Goal: Task Accomplishment & Management: Use online tool/utility

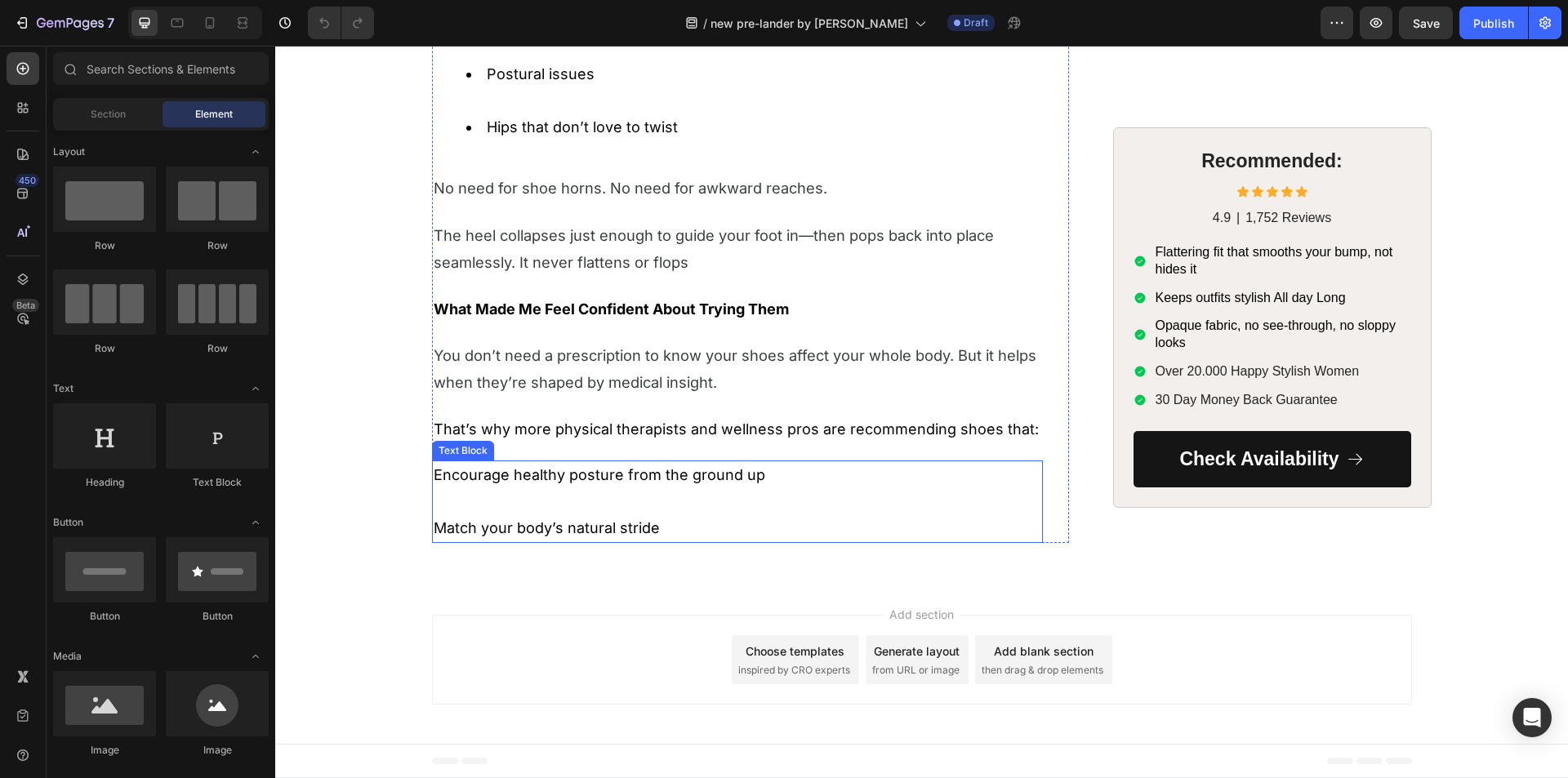
scroll to position [2096, 0]
click at [608, 114] on li "Postural issues" at bounding box center [754, 87] width 575 height 53
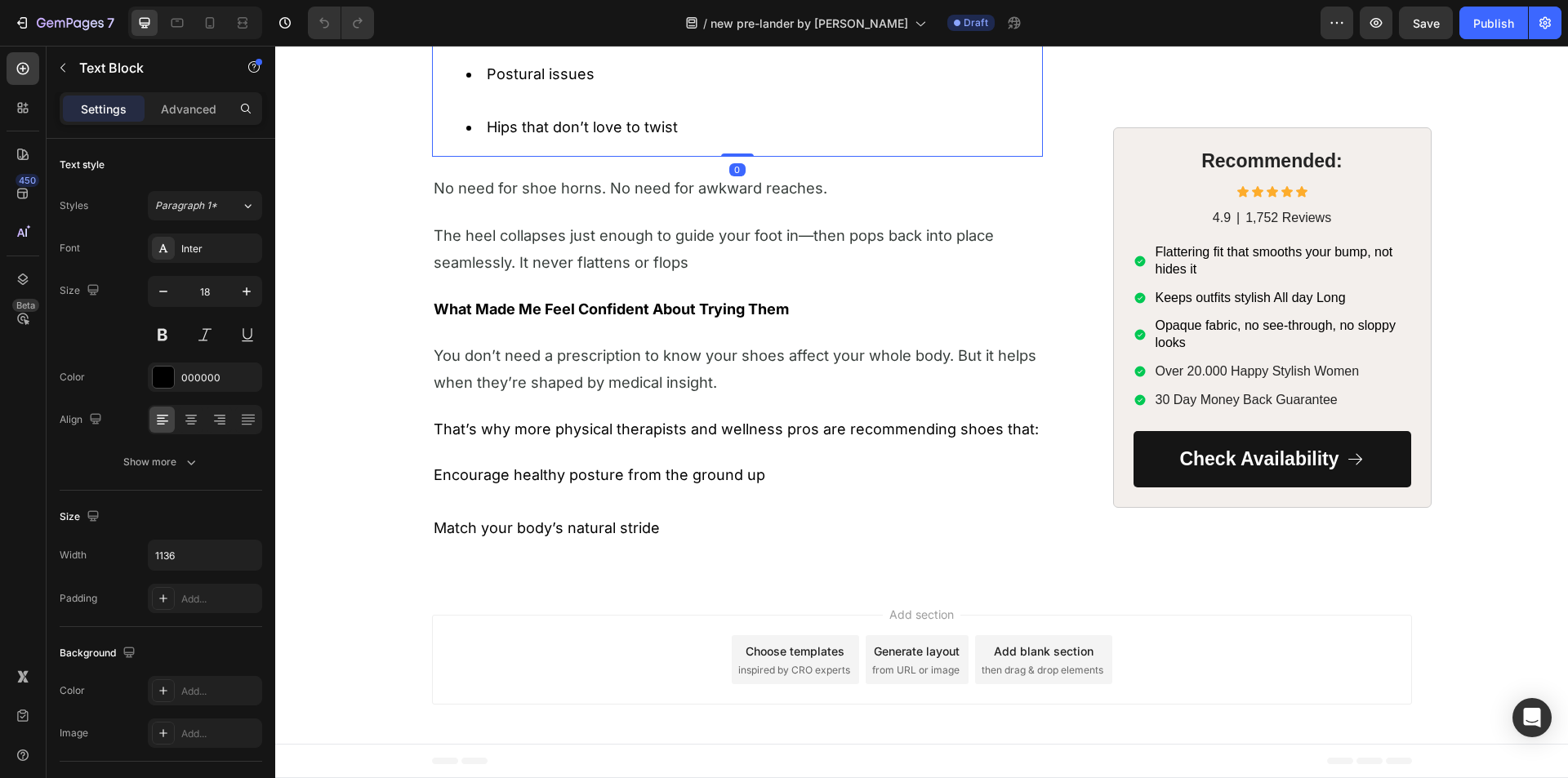
click at [608, 114] on li "Postural issues" at bounding box center [754, 87] width 575 height 53
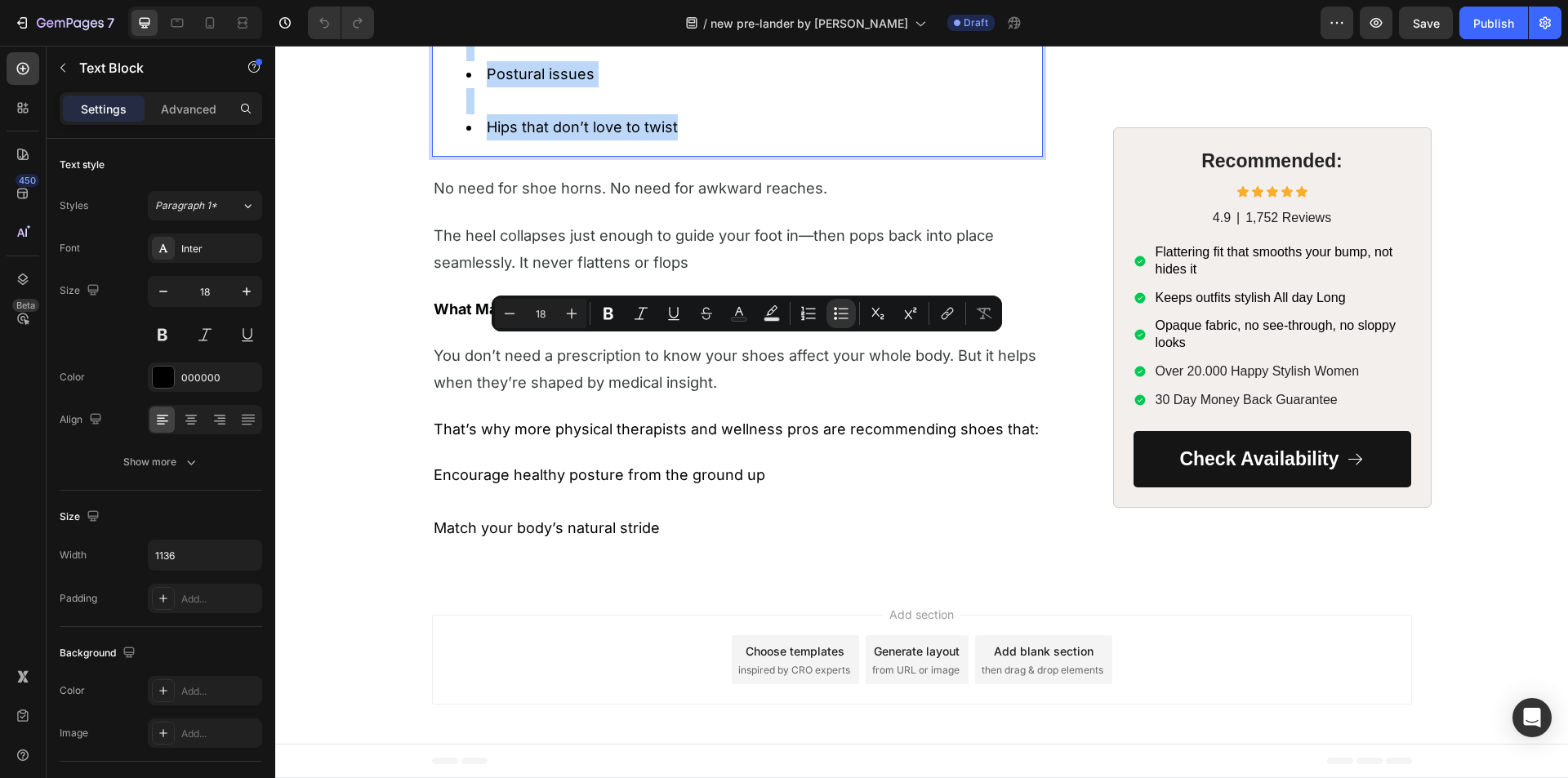
copy ul "A stiff lower back Postural issues Hips that donʼt love to twist"
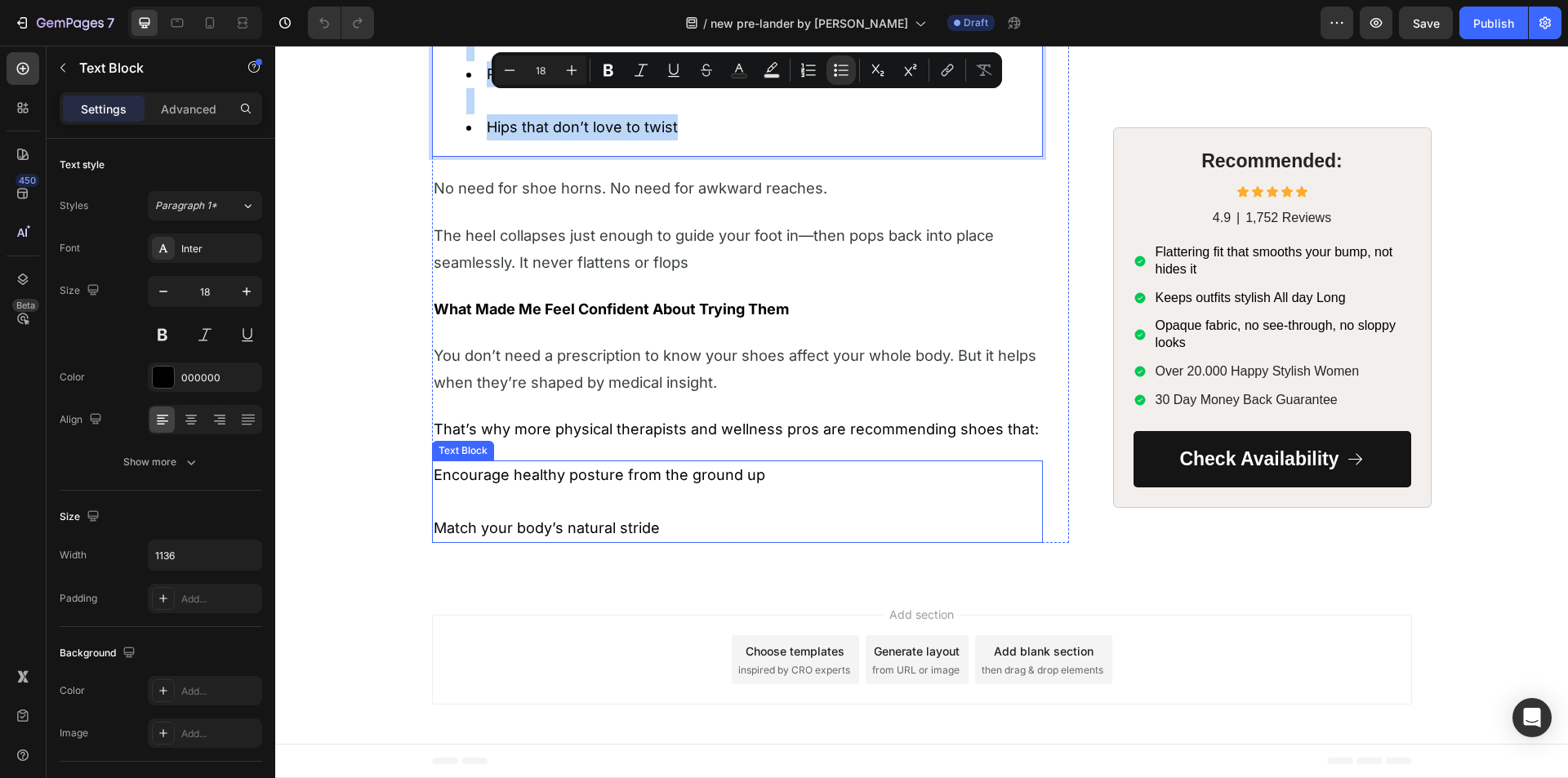
click at [590, 508] on p at bounding box center [737, 502] width 607 height 26
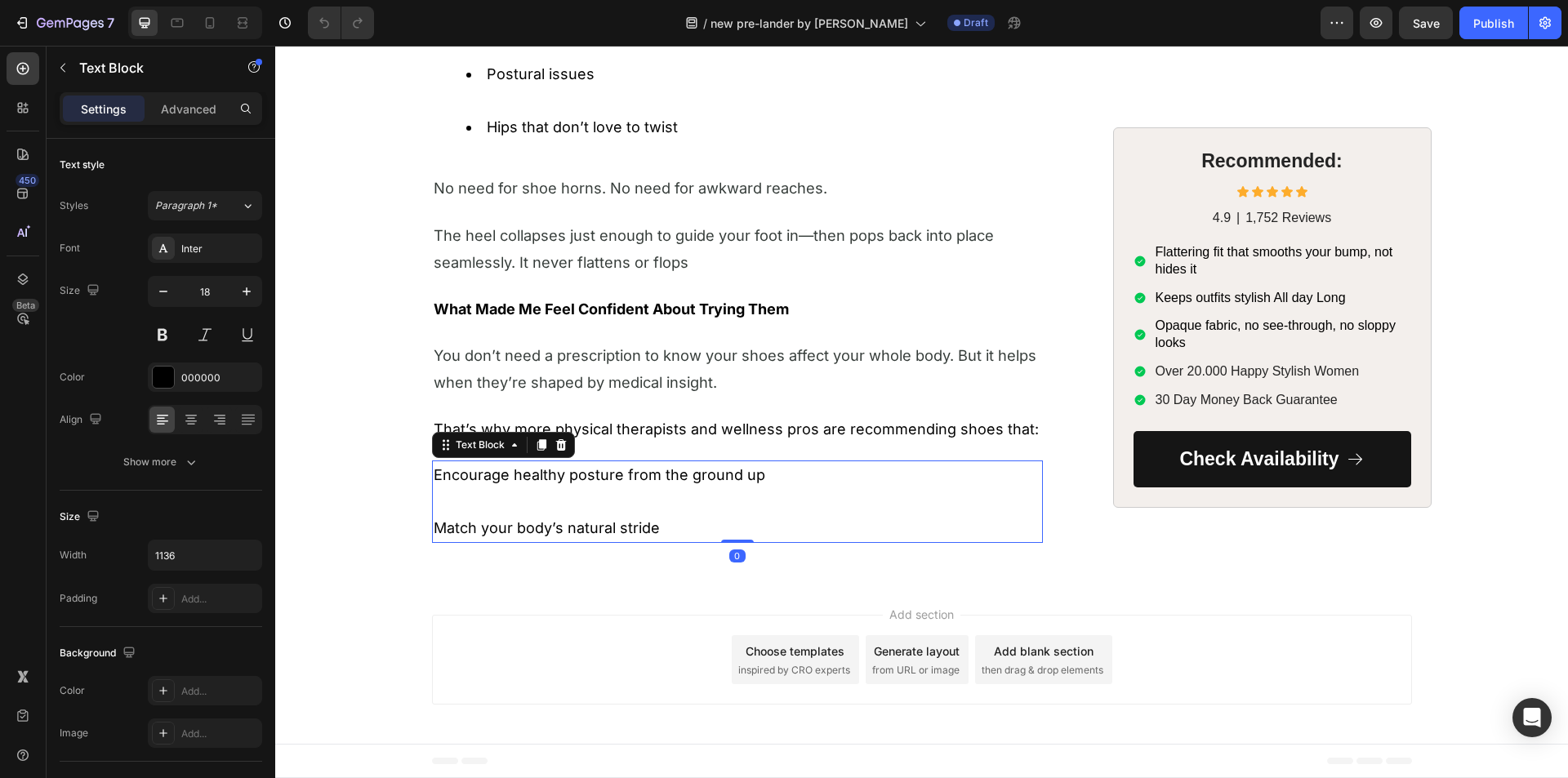
click at [590, 508] on p at bounding box center [737, 502] width 607 height 26
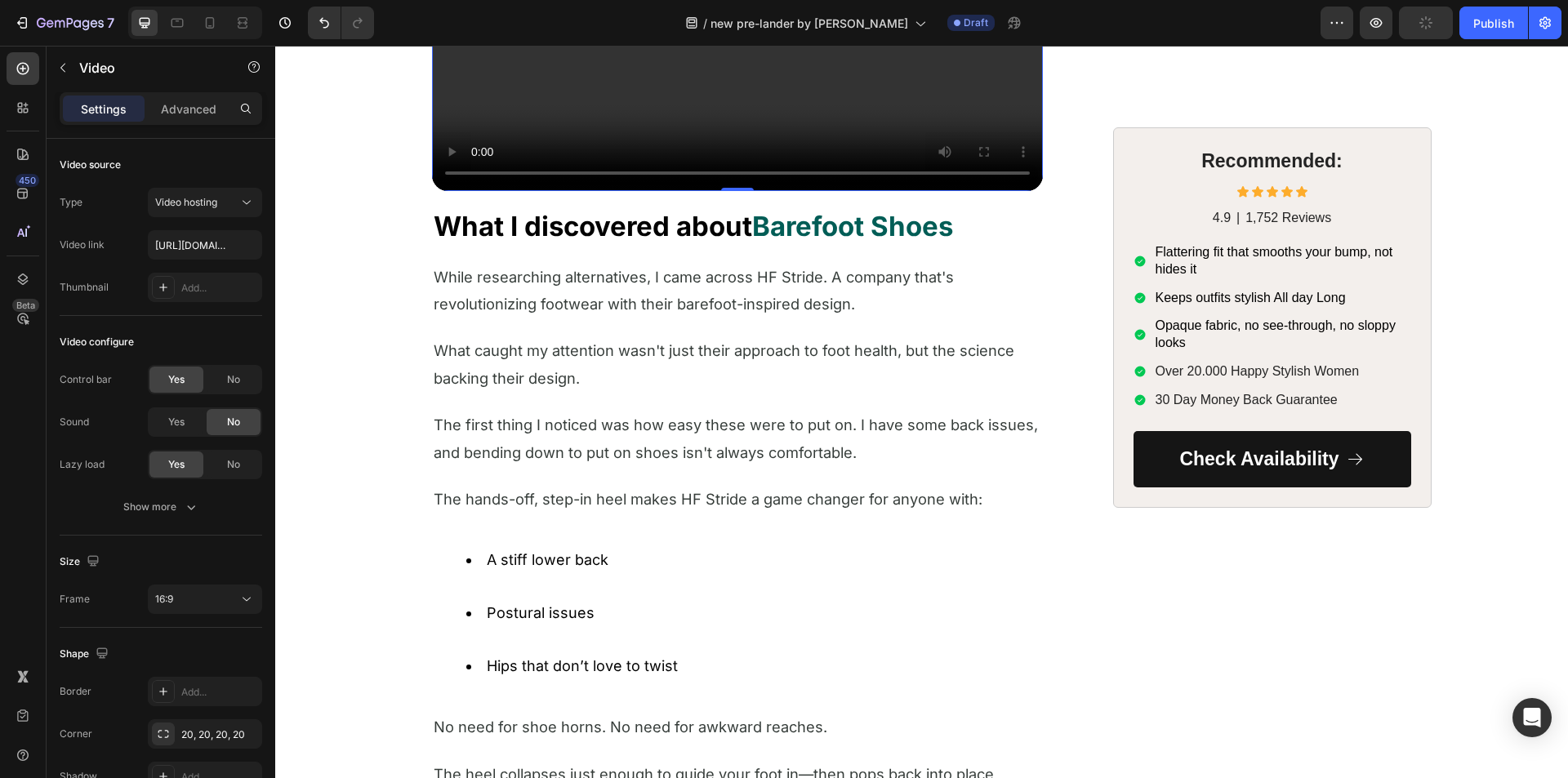
scroll to position [1524, 0]
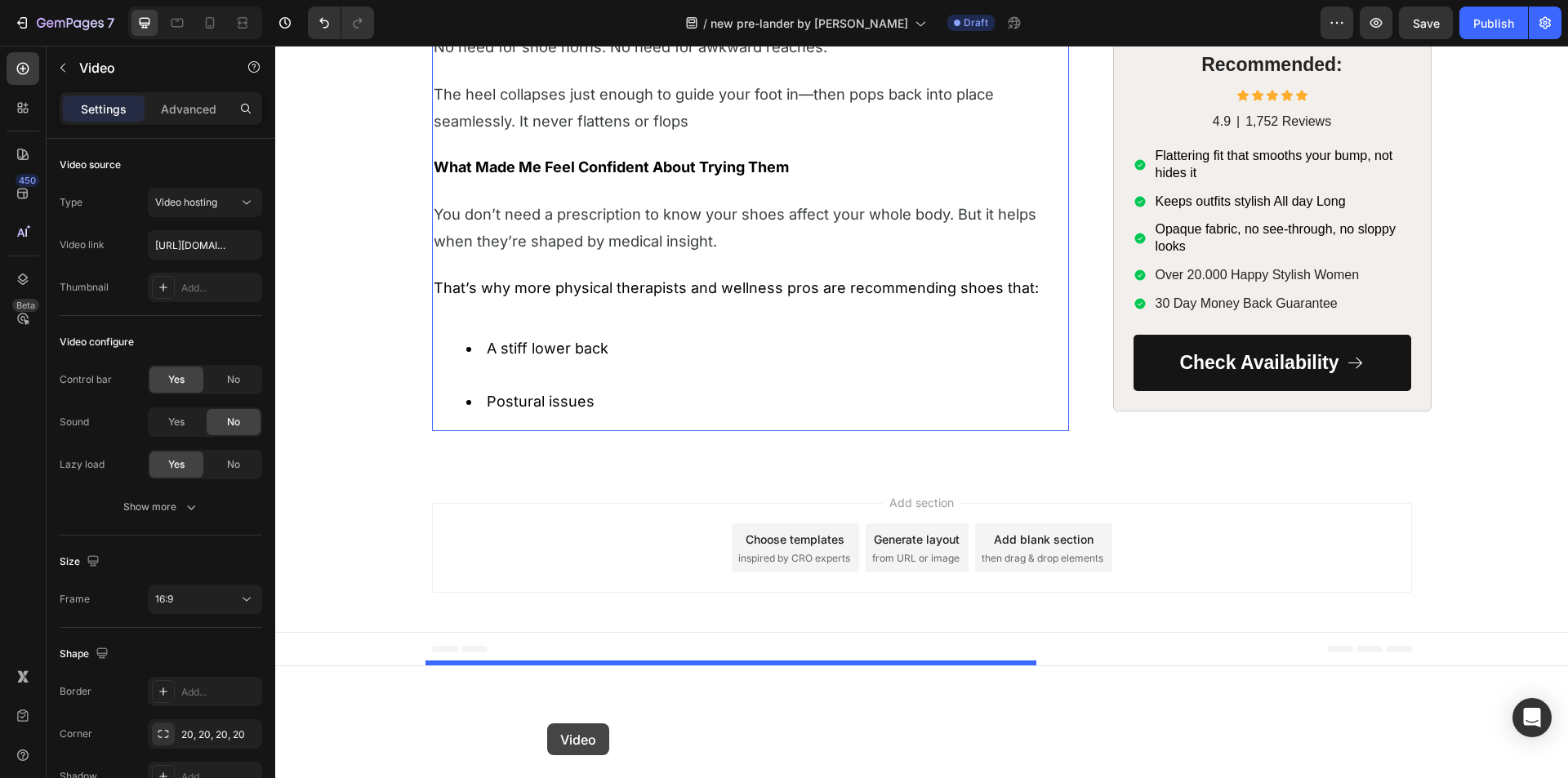
scroll to position [2727, 0]
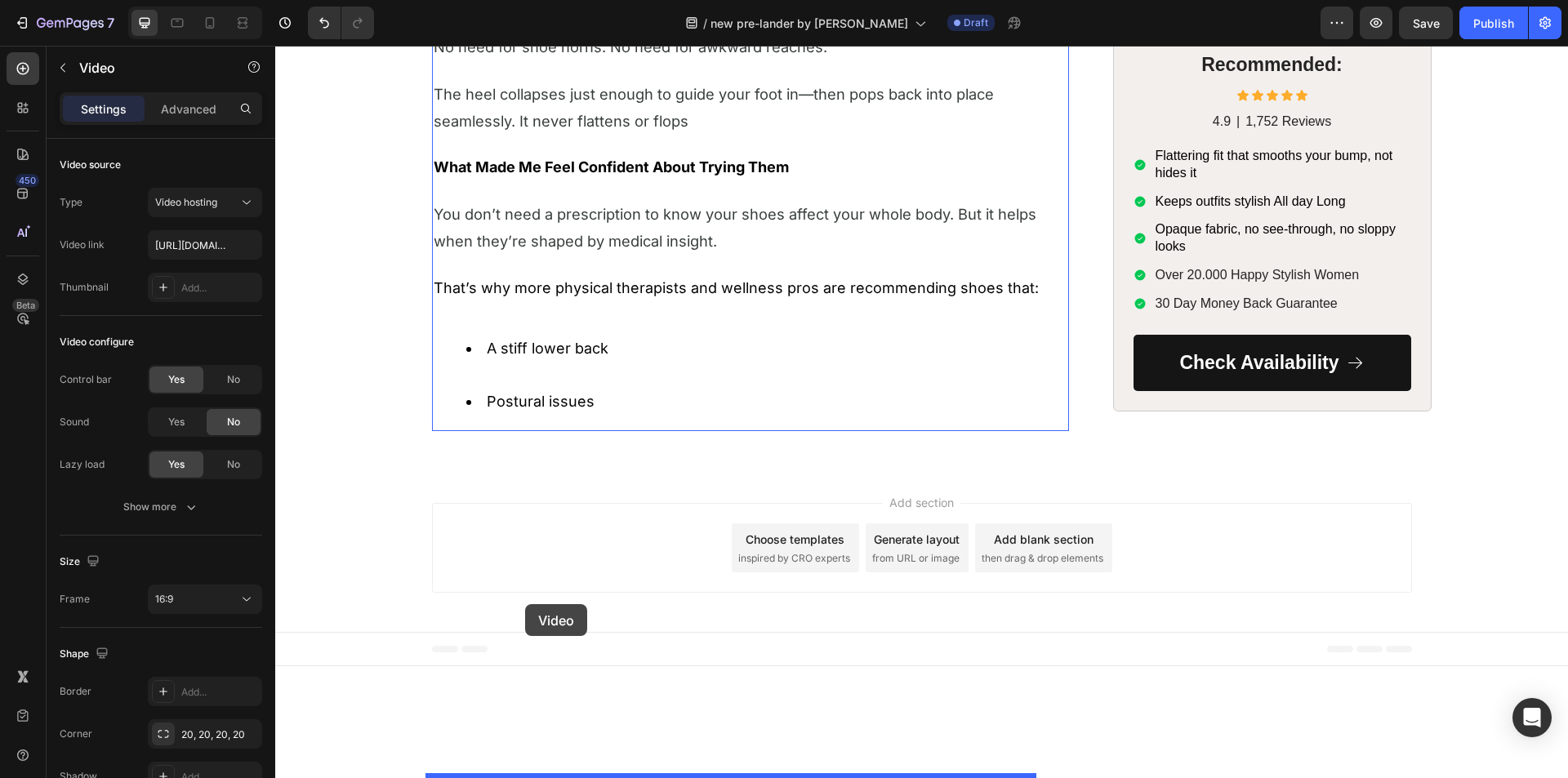
drag, startPoint x: 441, startPoint y: 129, endPoint x: 525, endPoint y: 604, distance: 482.4
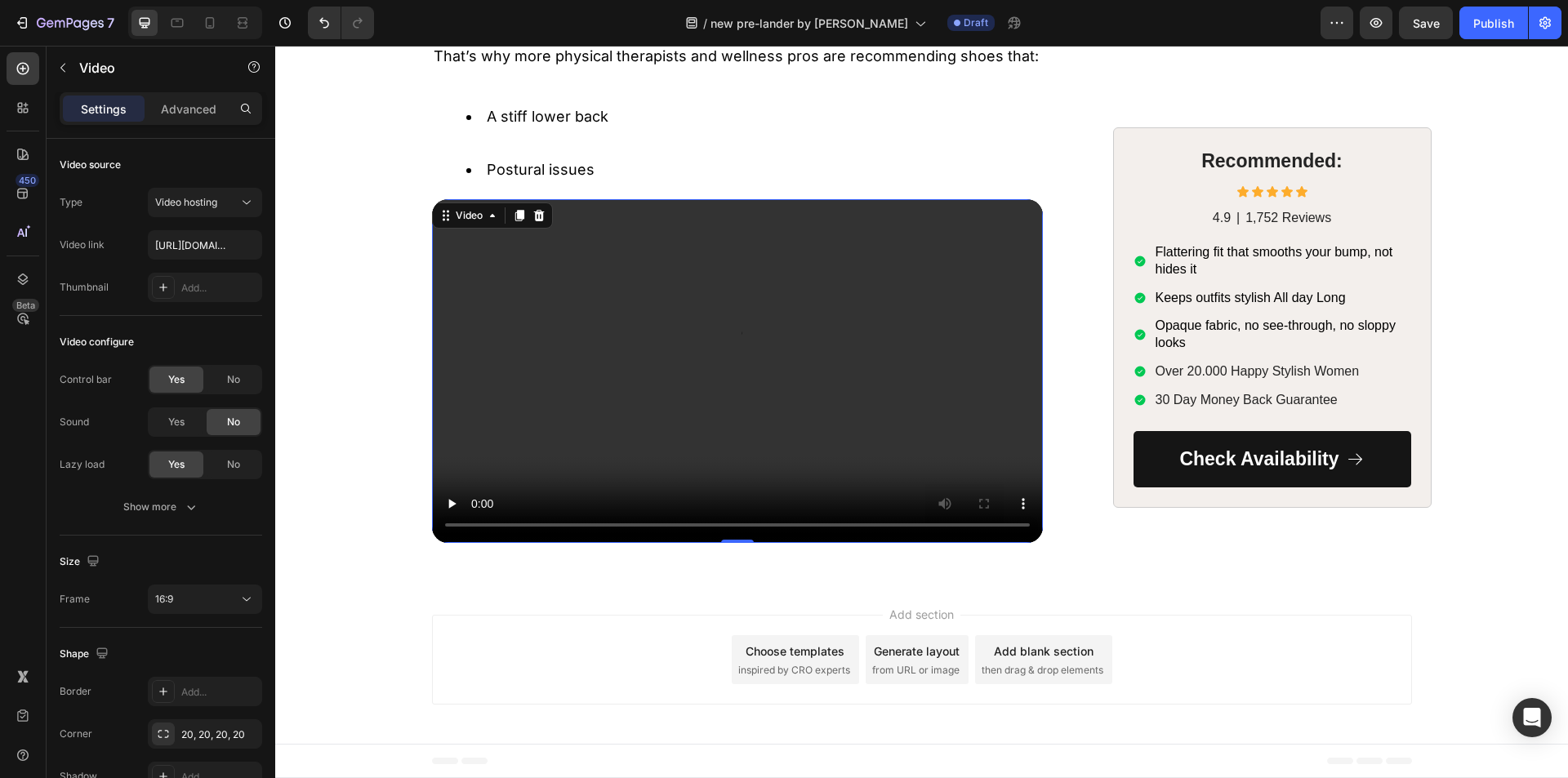
scroll to position [2711, 0]
click at [554, 426] on video at bounding box center [737, 371] width 611 height 344
click at [192, 239] on input "https://cdn.shopify.com/videos/c/o/v/aa3f1f5f701f498c888cf2e34f5996ce.mp4" at bounding box center [204, 245] width 114 height 30
type input "https://cdn.shopify.com/videos/c/o/v/a9873a29506f421981122b250dac3048.mp4"
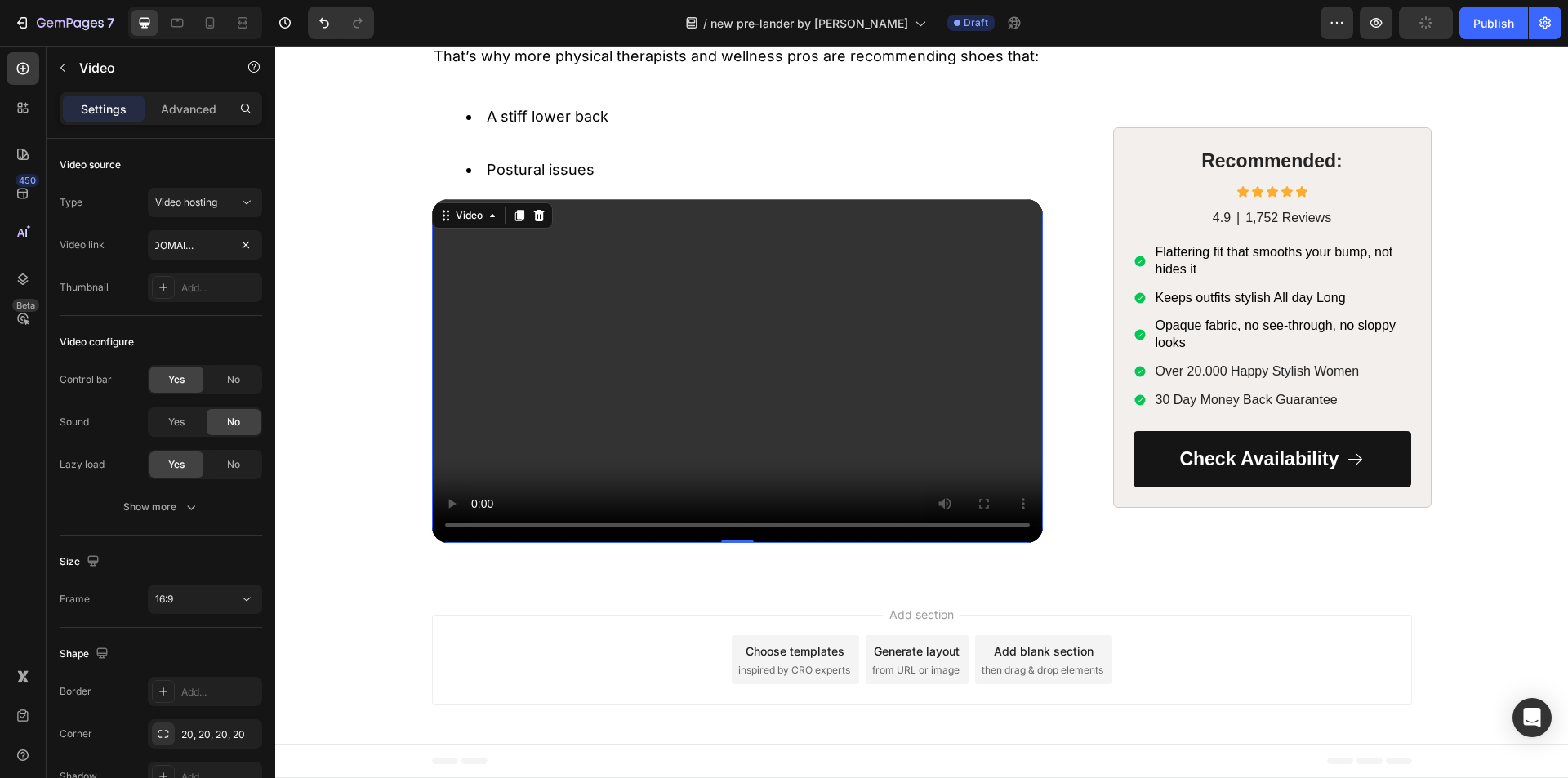
click at [25, 392] on div "450 Beta" at bounding box center [23, 356] width 33 height 608
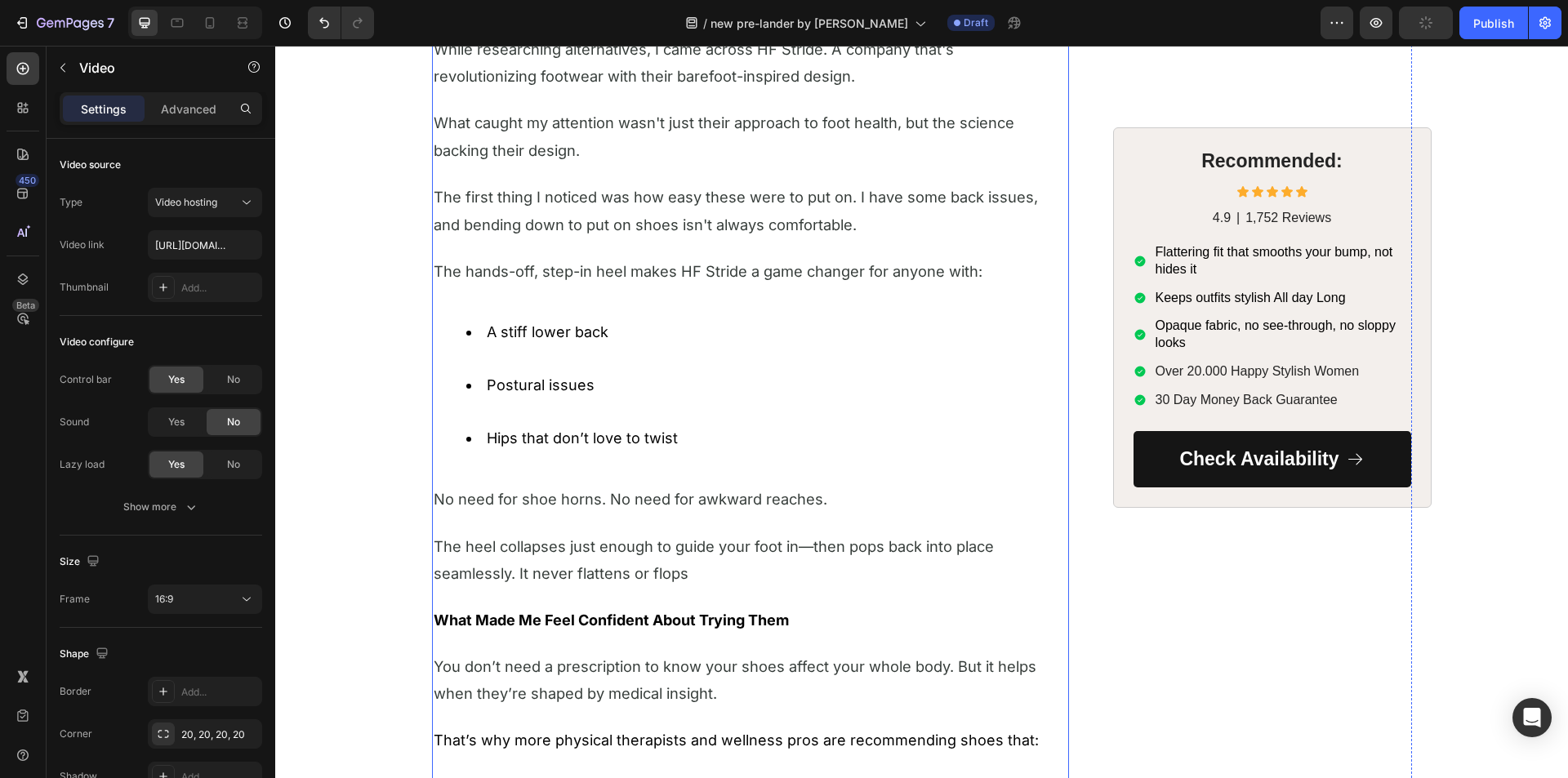
scroll to position [1731, 0]
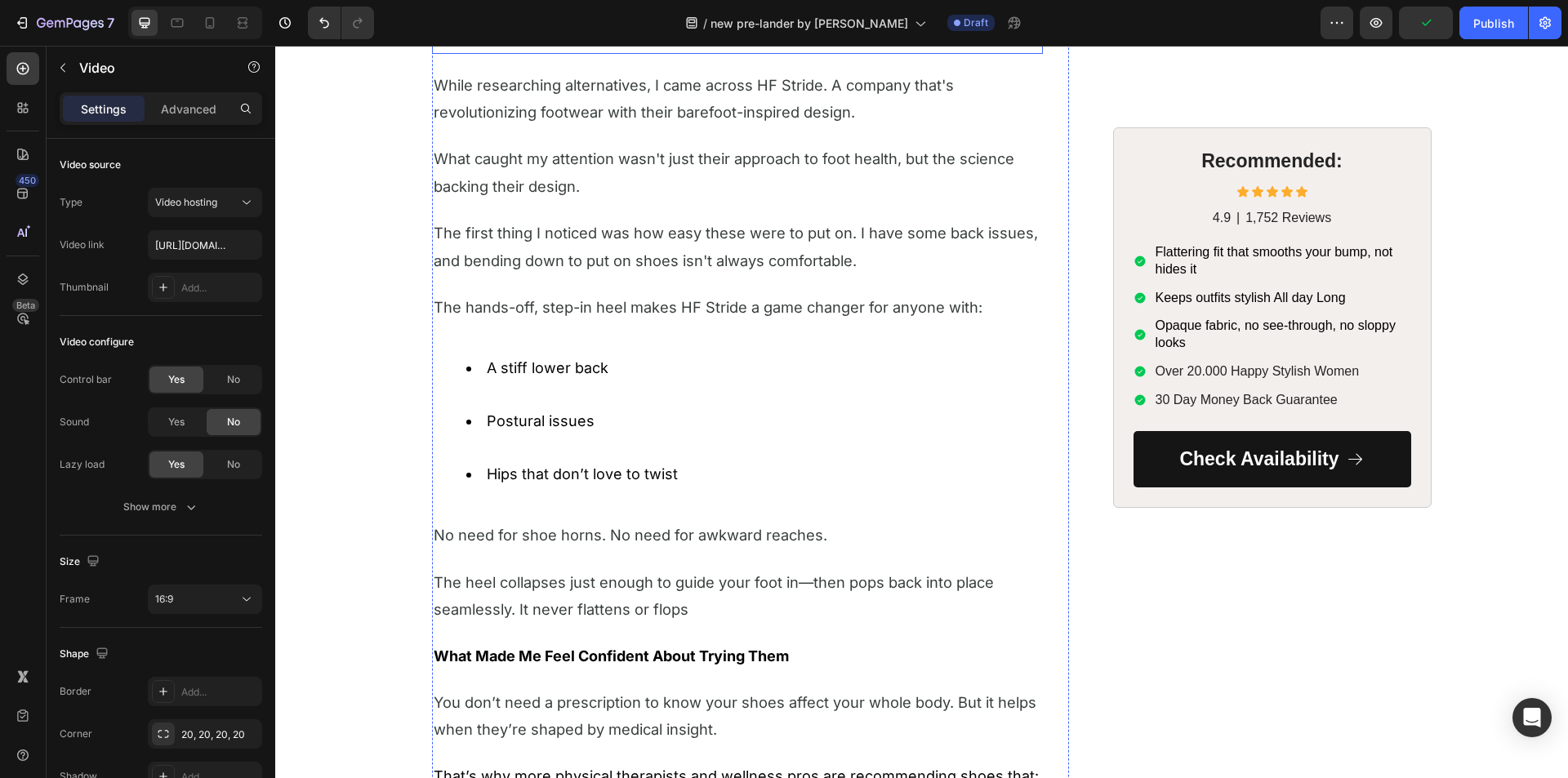
click at [530, 50] on strong "What I discovered about" at bounding box center [593, 35] width 318 height 33
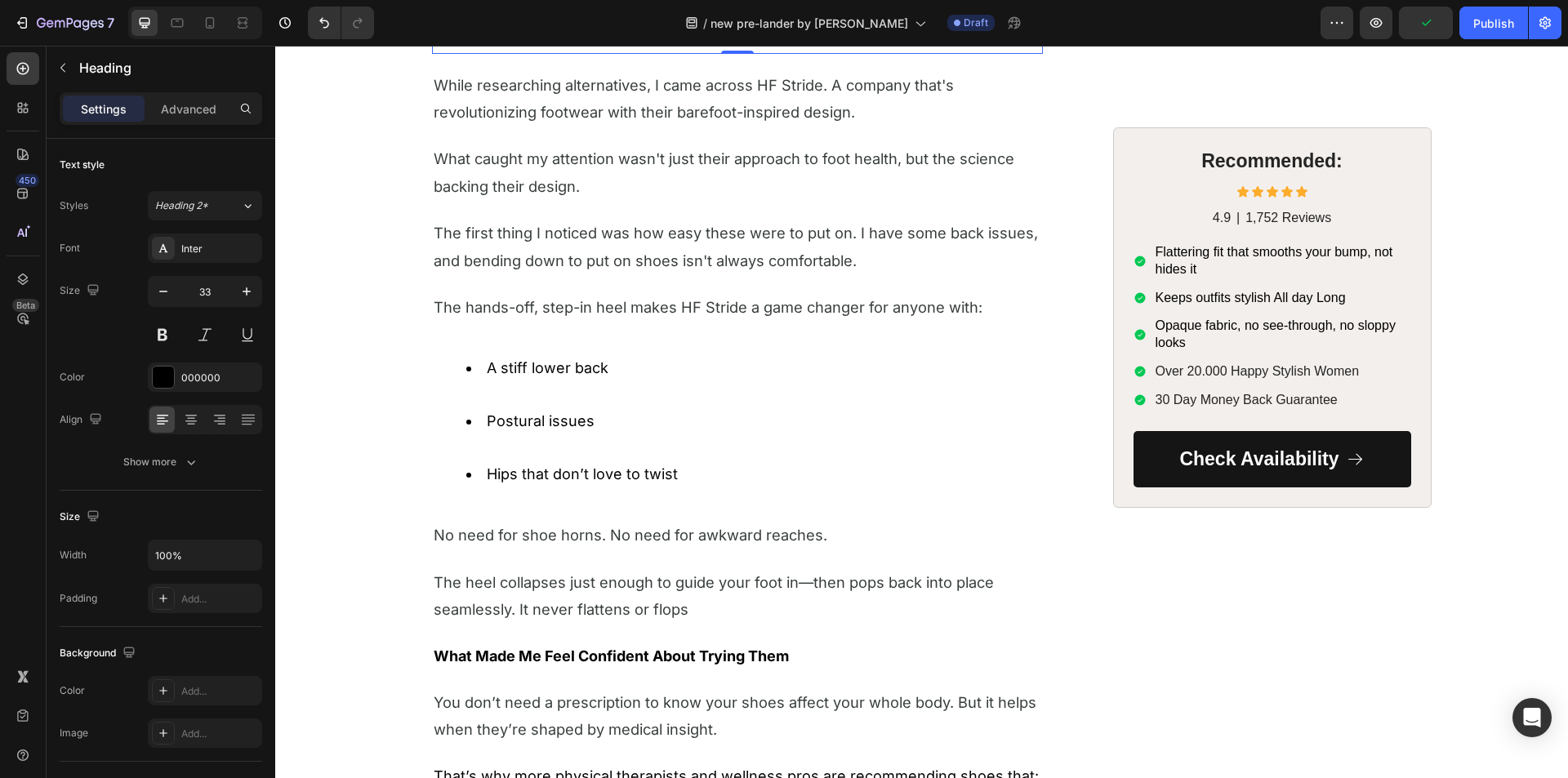
click at [524, 7] on icon at bounding box center [530, -1] width 13 height 13
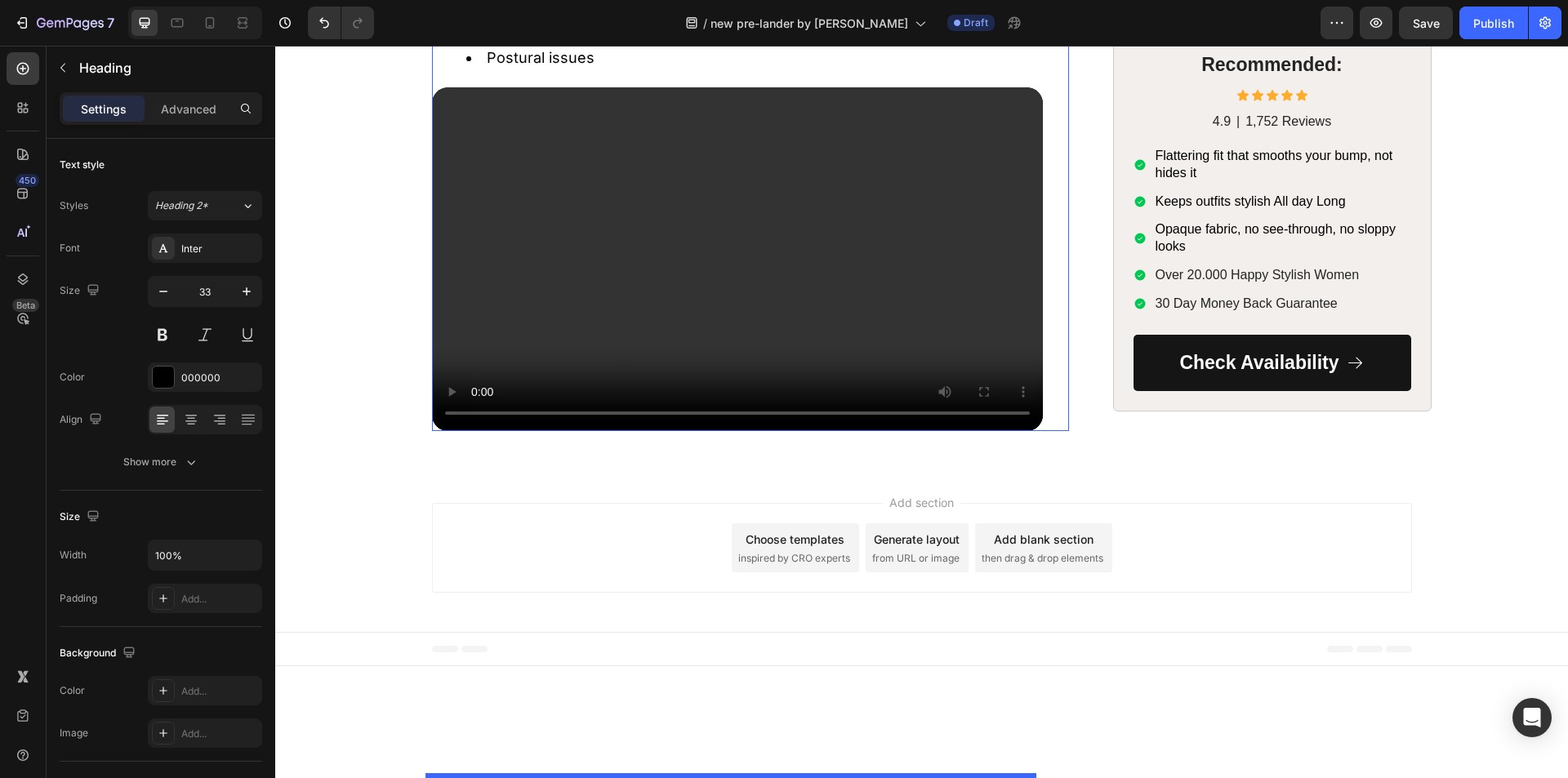
scroll to position [2850, 0]
drag, startPoint x: 438, startPoint y: 402, endPoint x: 539, endPoint y: 537, distance: 168.6
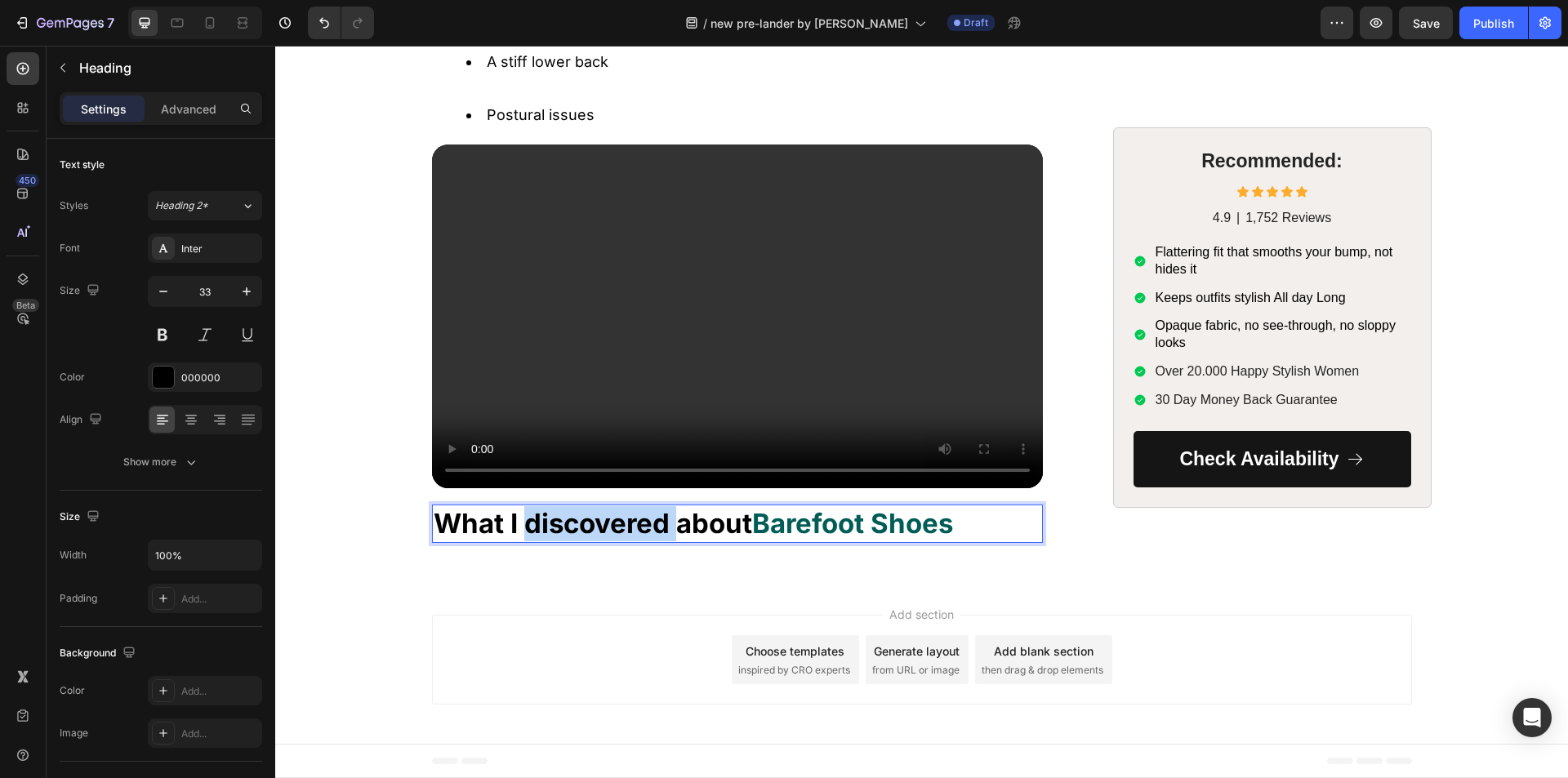
click at [565, 523] on strong "What I discovered about" at bounding box center [593, 524] width 318 height 33
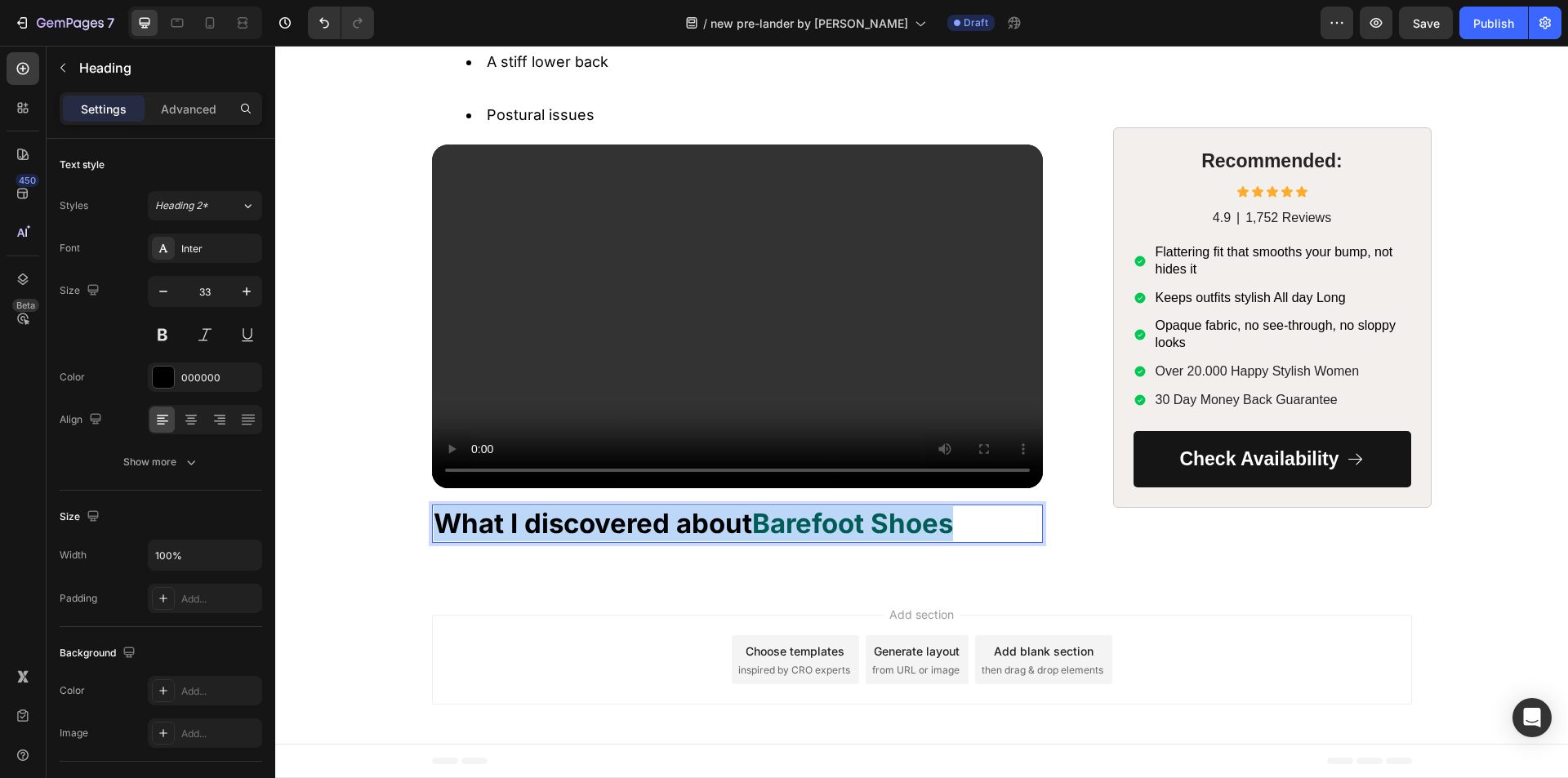
click at [565, 523] on strong "What I discovered about" at bounding box center [593, 524] width 318 height 33
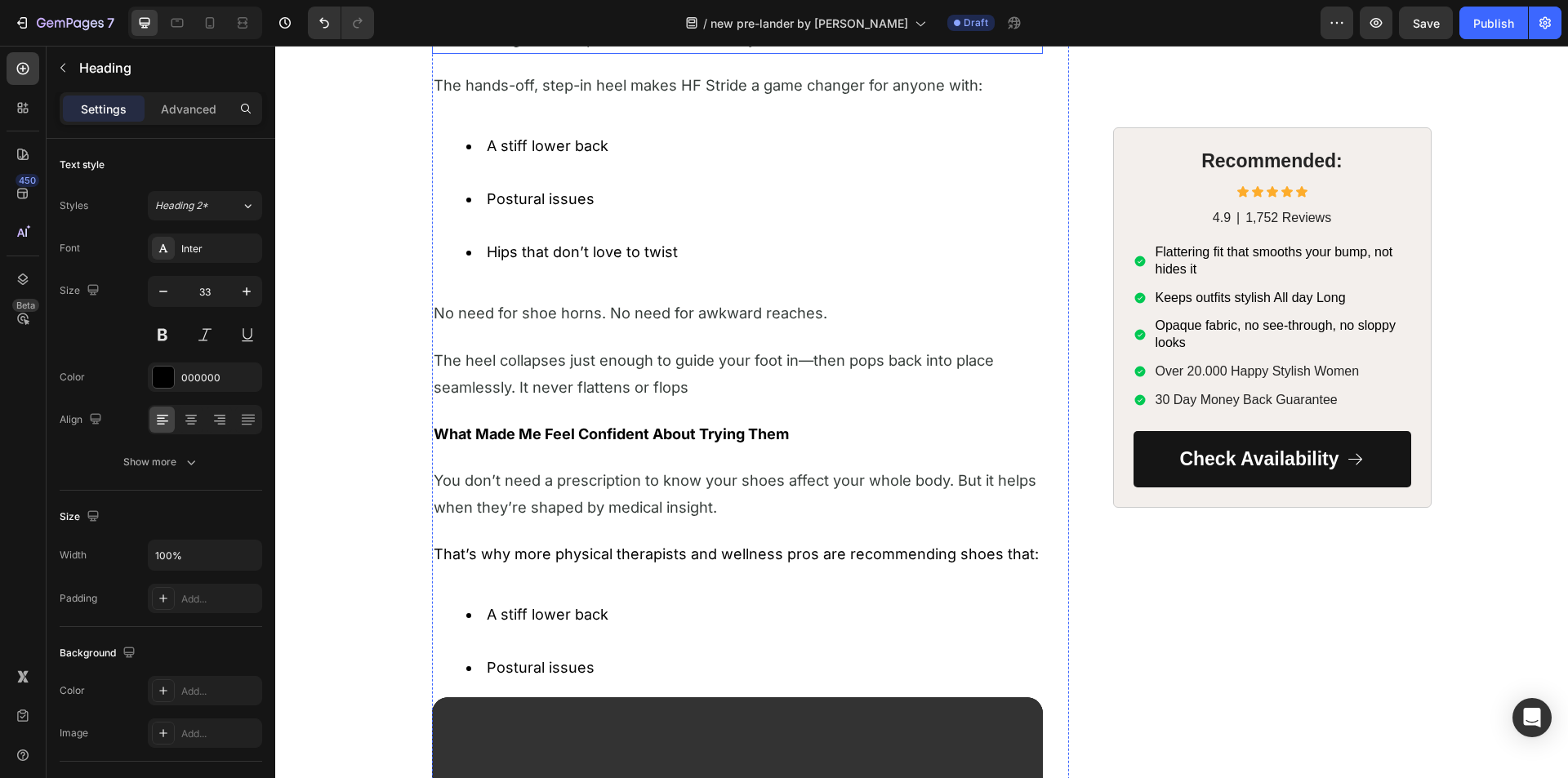
scroll to position [1952, 0]
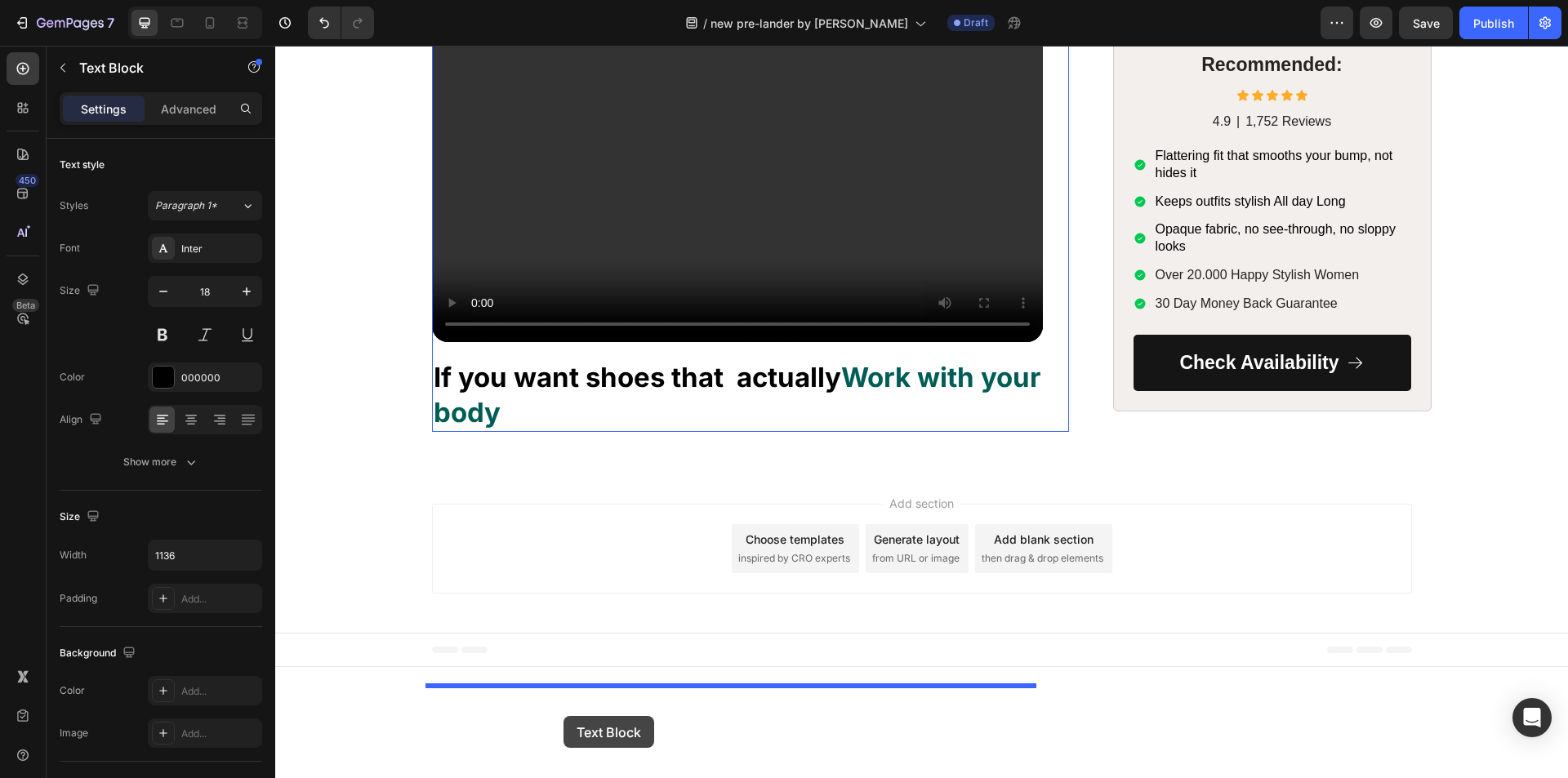
scroll to position [2959, 0]
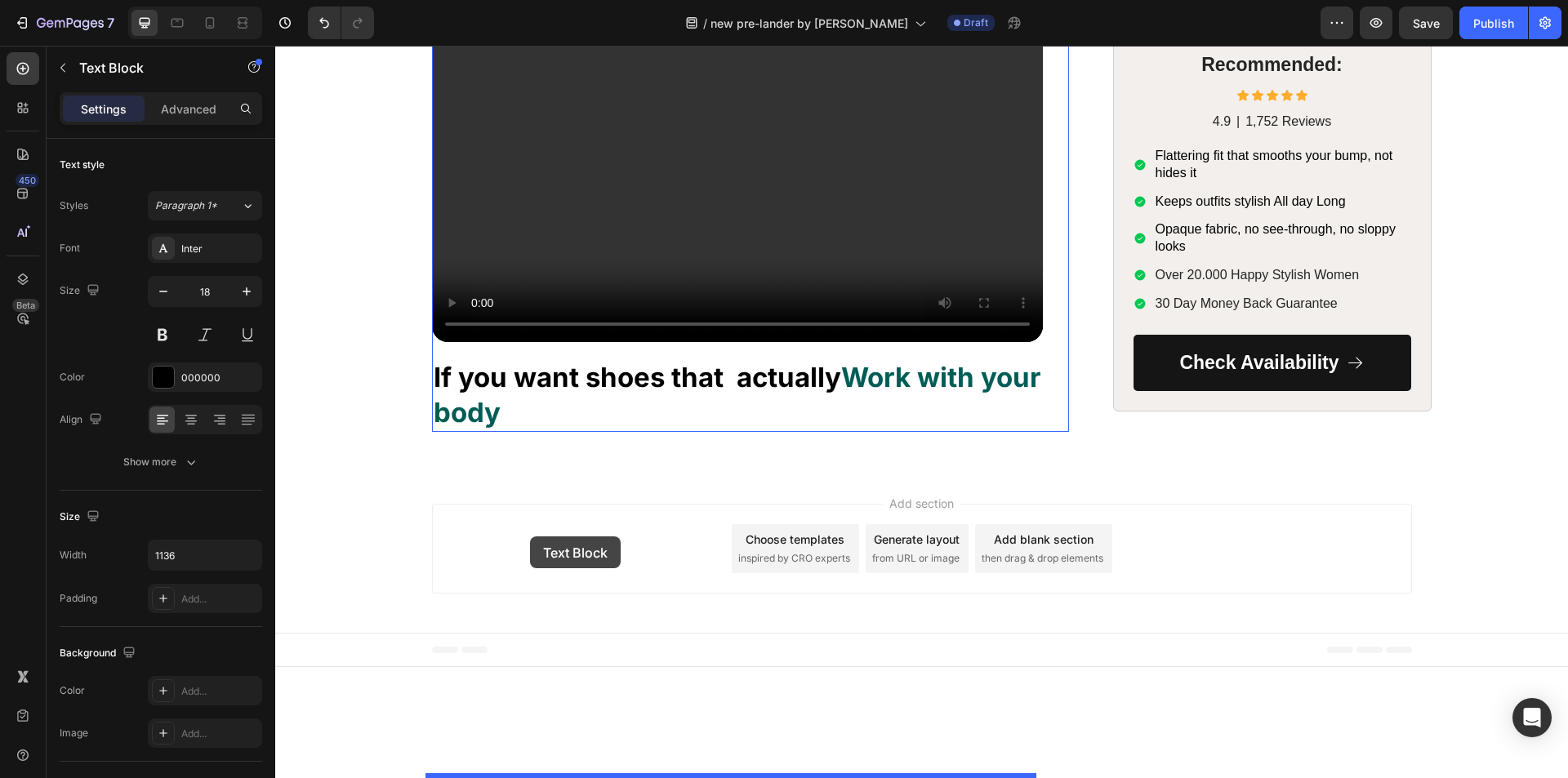
drag, startPoint x: 440, startPoint y: 254, endPoint x: 530, endPoint y: 537, distance: 297.0
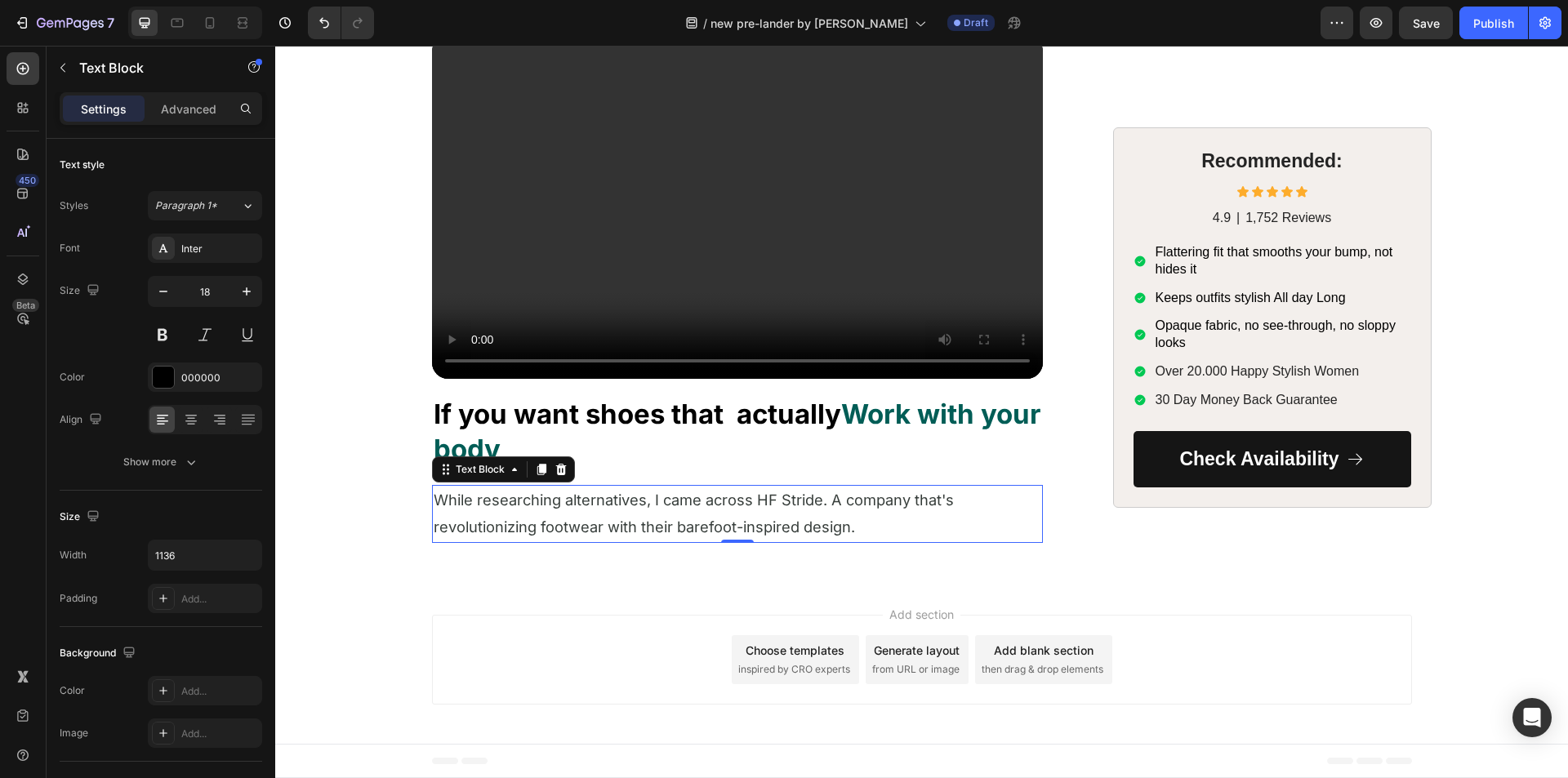
scroll to position [2885, 0]
click at [642, 541] on p "While researching alternatives, I came across HF Stride. A company that's revol…" at bounding box center [737, 513] width 607 height 55
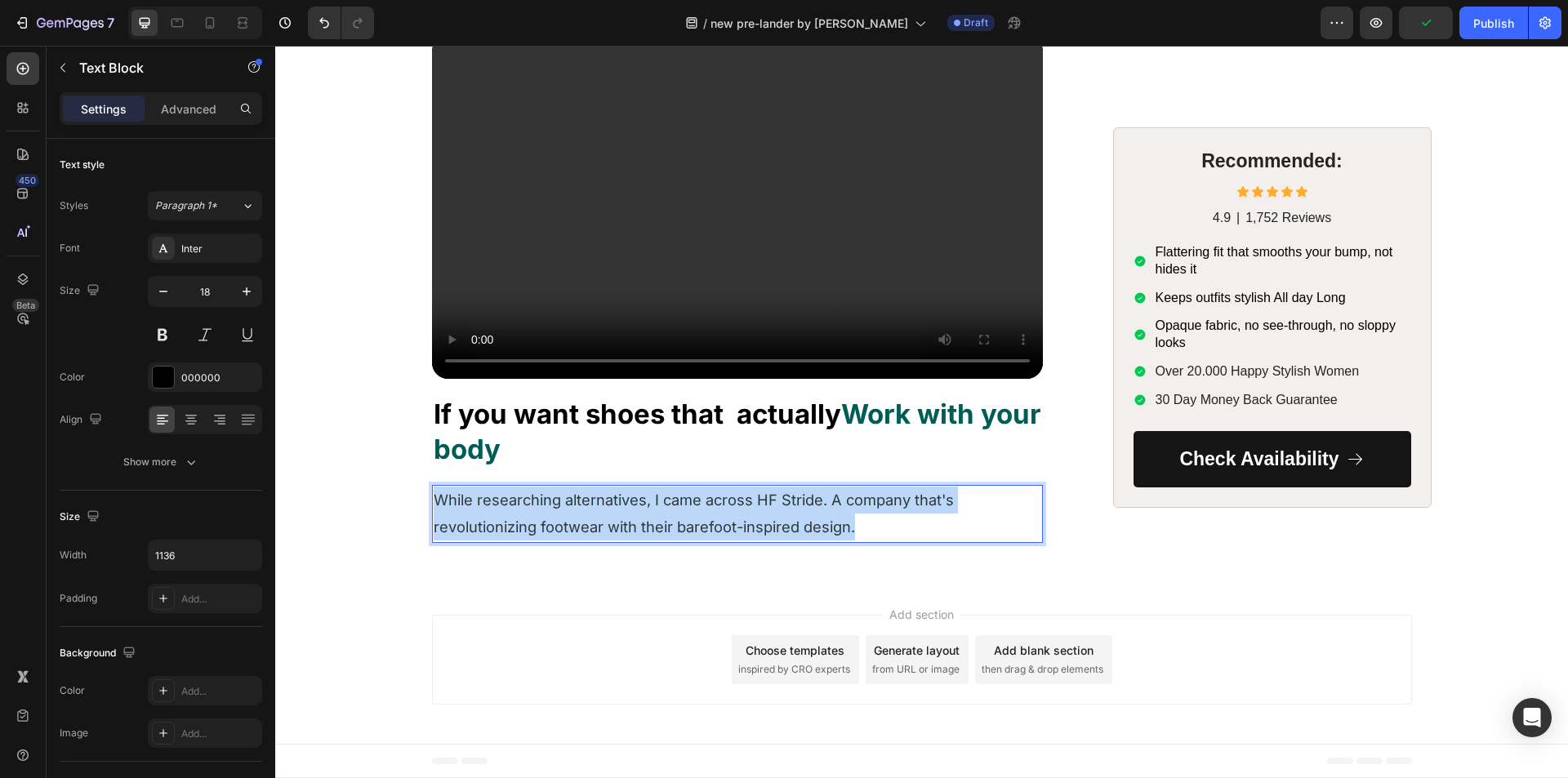
click at [642, 541] on p "While researching alternatives, I came across HF Stride. A company that's revol…" at bounding box center [737, 513] width 607 height 55
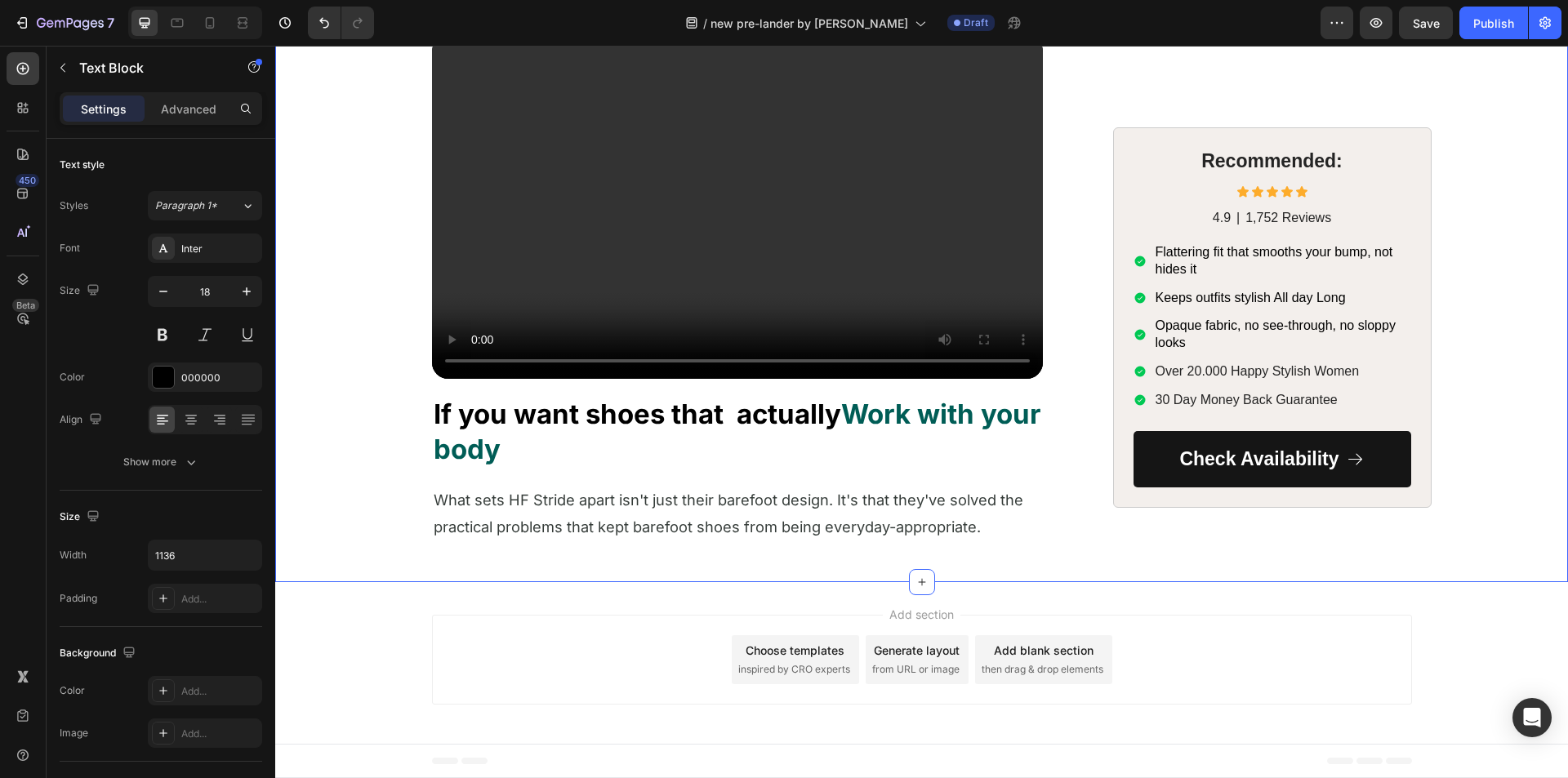
click at [473, 536] on span "What sets HF Stride apart isn't just their barefoot design. It's that they've s…" at bounding box center [728, 513] width 590 height 45
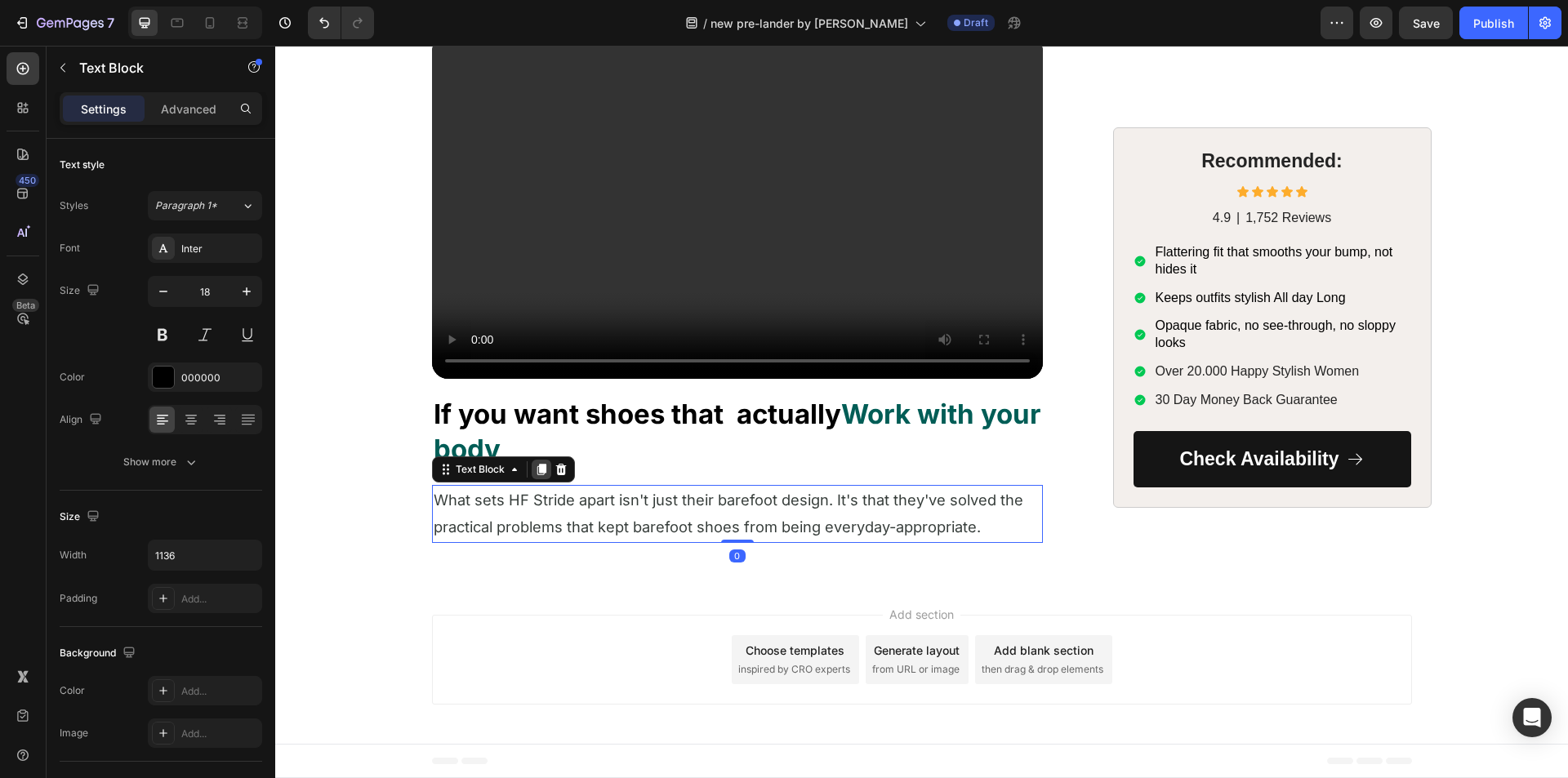
click at [535, 476] on icon at bounding box center [541, 469] width 13 height 13
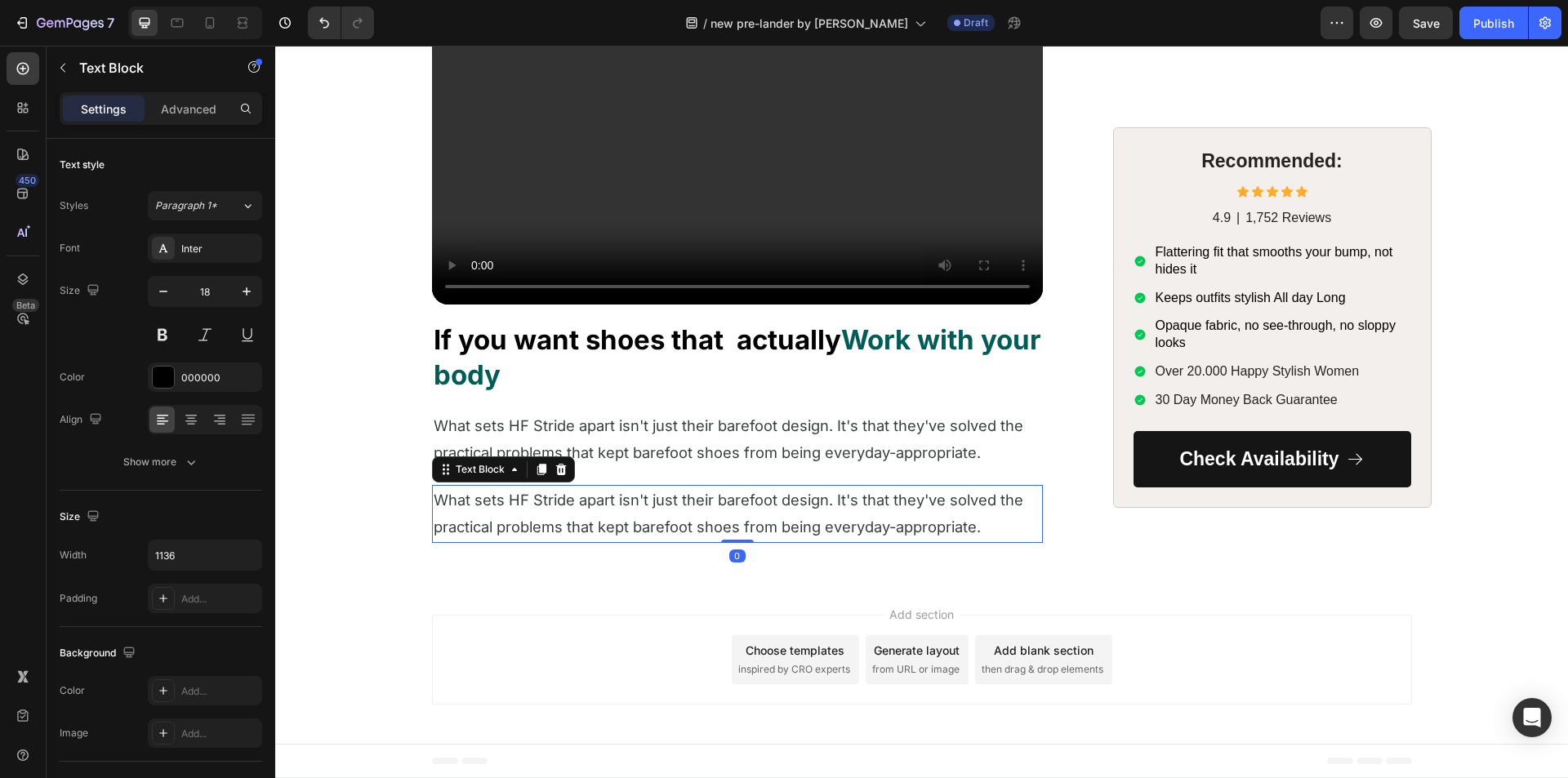
scroll to position [3033, 0]
click at [571, 507] on span "What sets HF Stride apart isn't just their barefoot design. It's that they've s…" at bounding box center [728, 513] width 590 height 45
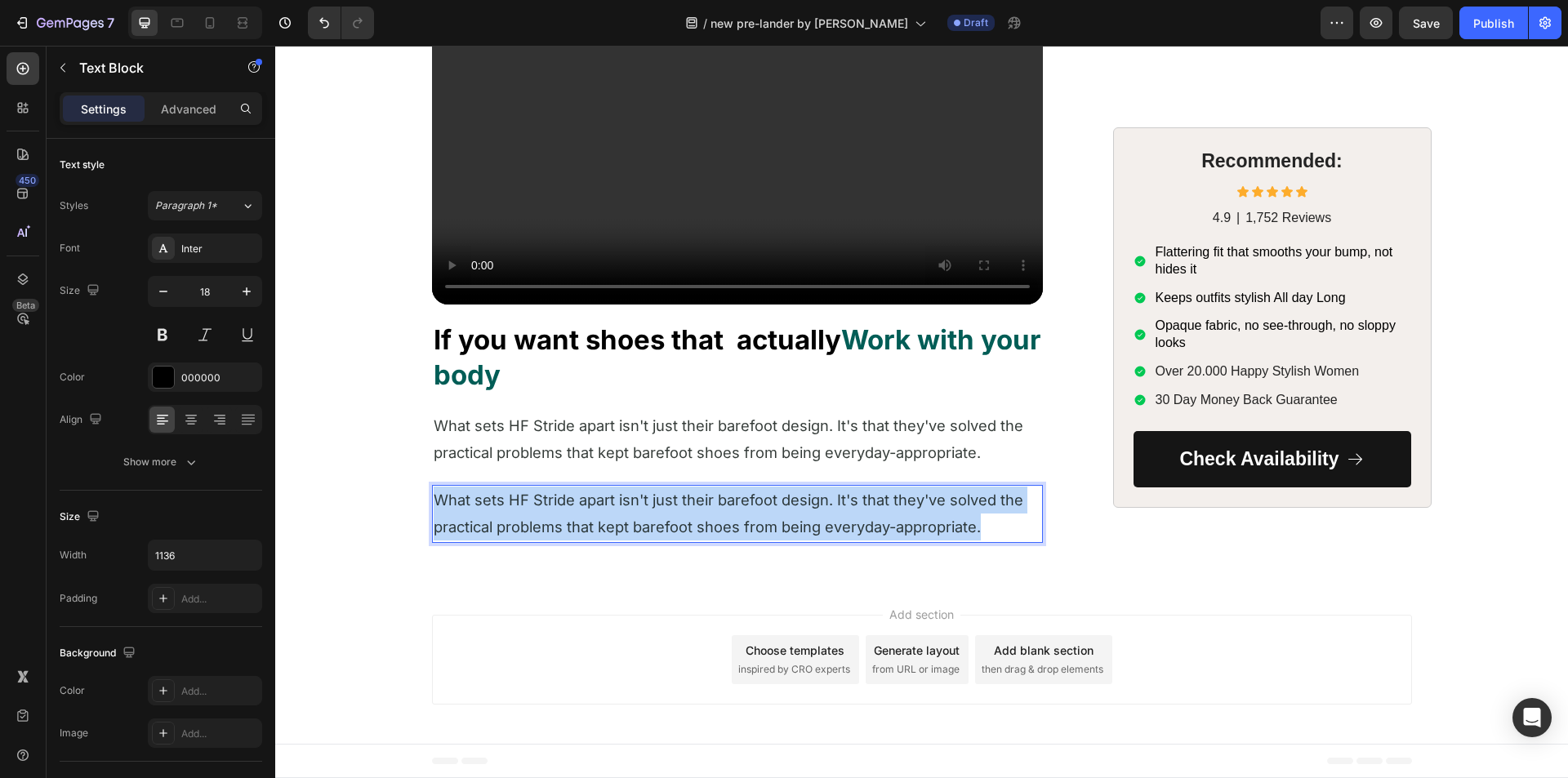
click at [571, 507] on span "What sets HF Stride apart isn't just their barefoot design. It's that they've s…" at bounding box center [728, 513] width 590 height 45
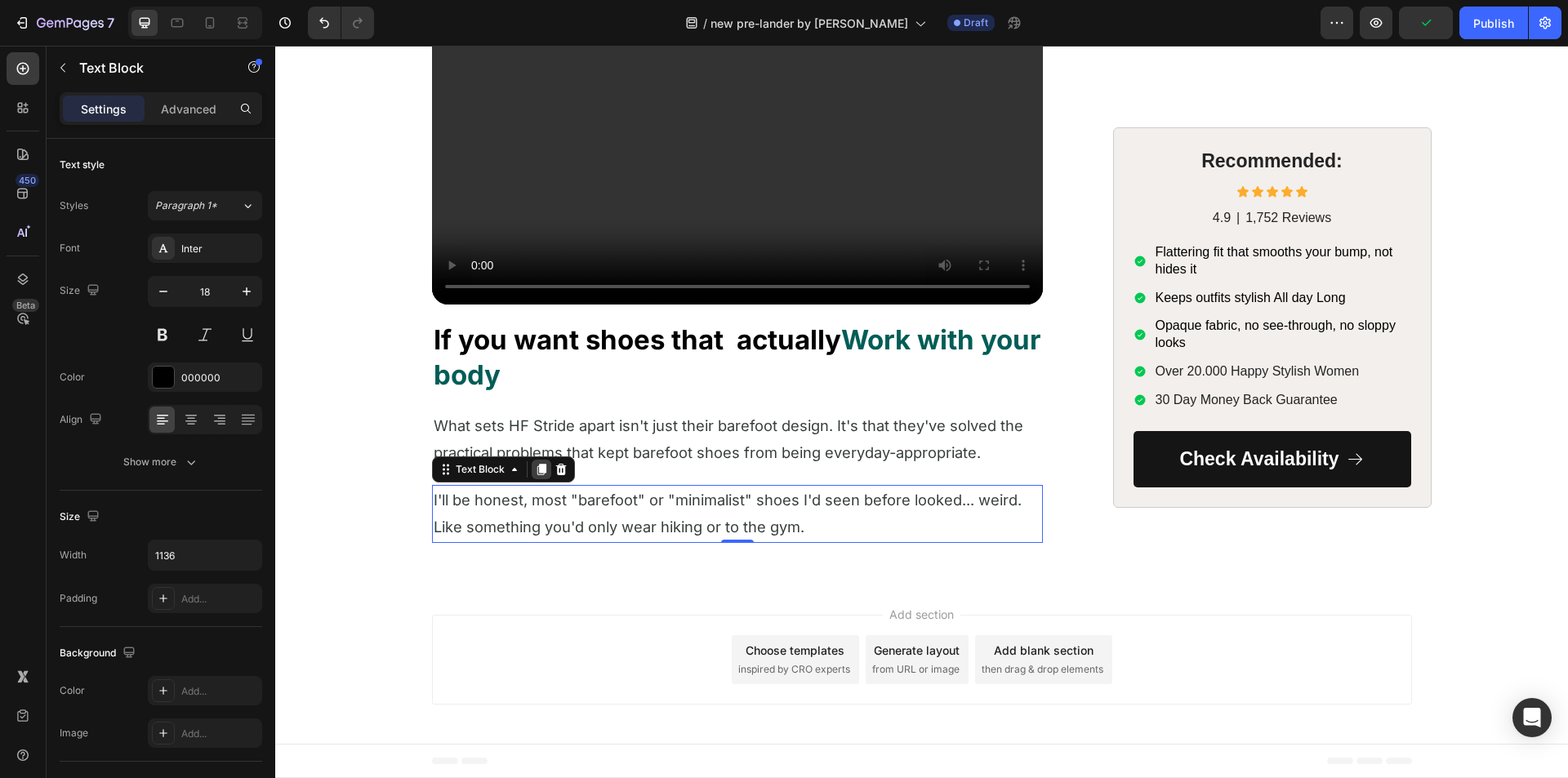
click at [539, 473] on icon at bounding box center [541, 469] width 13 height 13
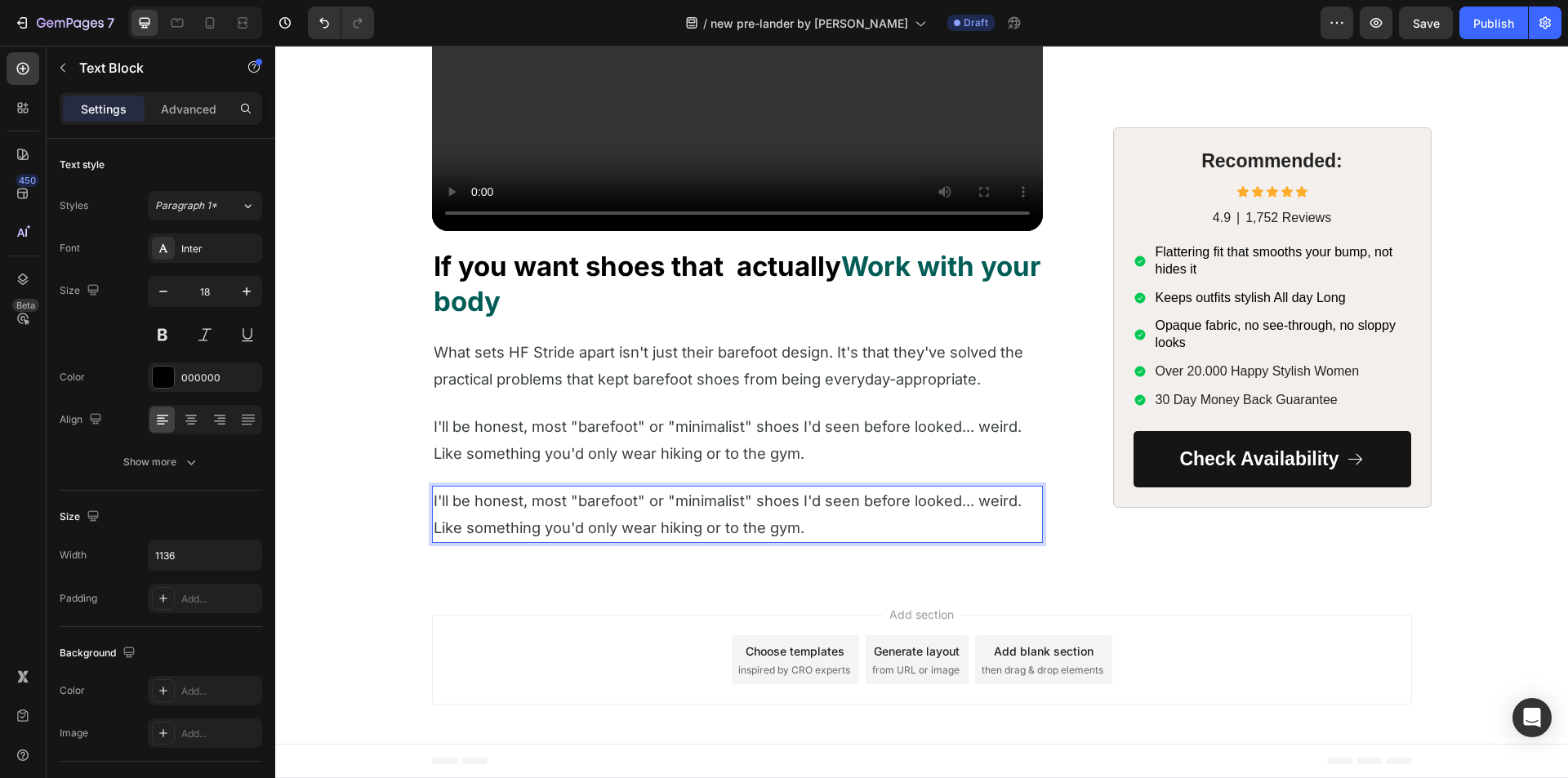
drag, startPoint x: 528, startPoint y: 606, endPoint x: 526, endPoint y: 586, distance: 20.1
click at [528, 537] on span "I'll be honest, most "barefoot" or "minimalist" shoes I'd seen before looked...…" at bounding box center [727, 514] width 588 height 45
click at [526, 542] on p "I'll be honest, most "barefoot" or "minimalist" shoes I'd seen before looked...…" at bounding box center [737, 514] width 607 height 55
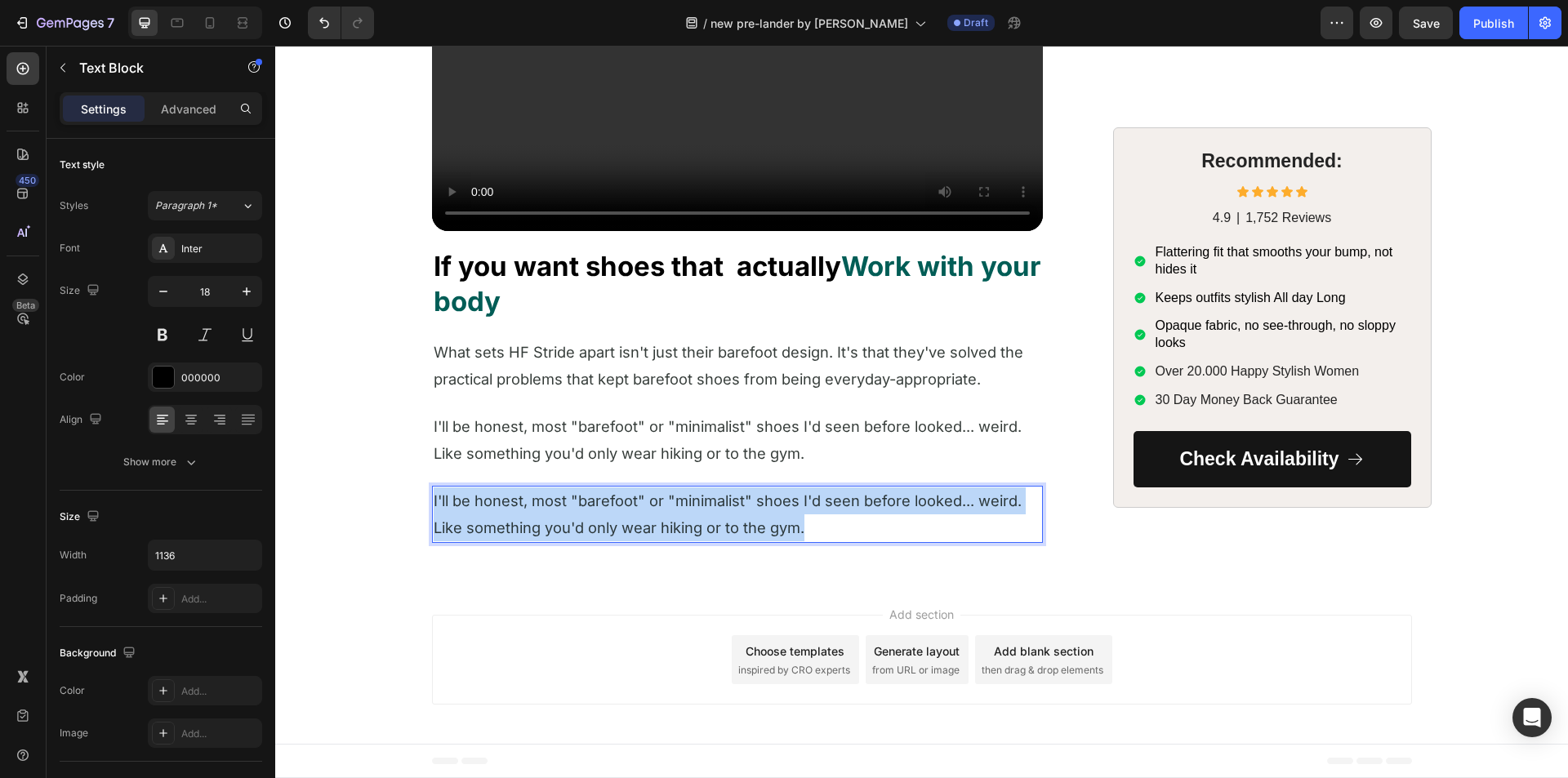
click at [526, 542] on p "I'll be honest, most "barefoot" or "minimalist" shoes I'd seen before looked...…" at bounding box center [737, 514] width 607 height 55
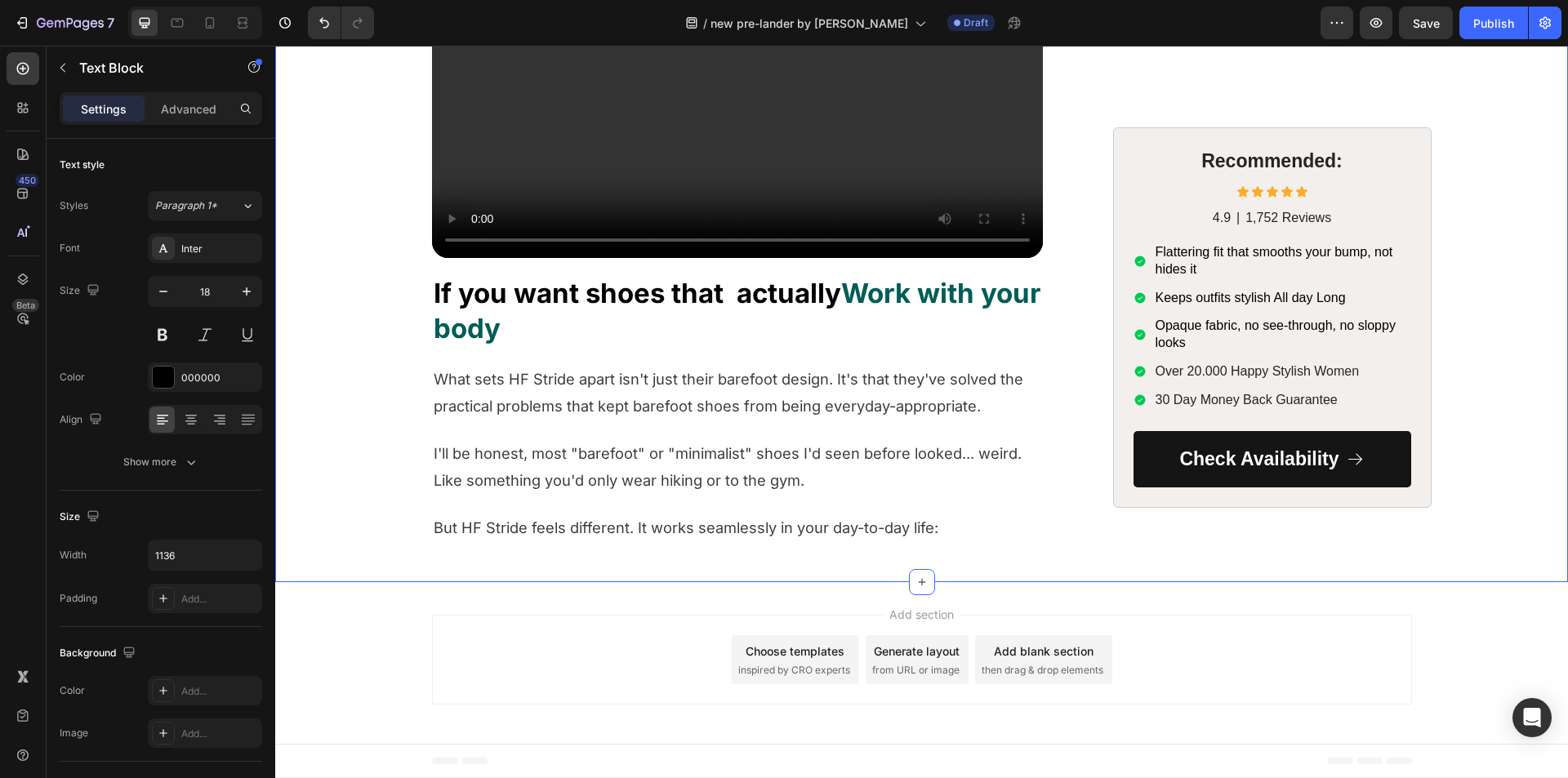
drag, startPoint x: 356, startPoint y: 570, endPoint x: 487, endPoint y: 567, distance: 131.0
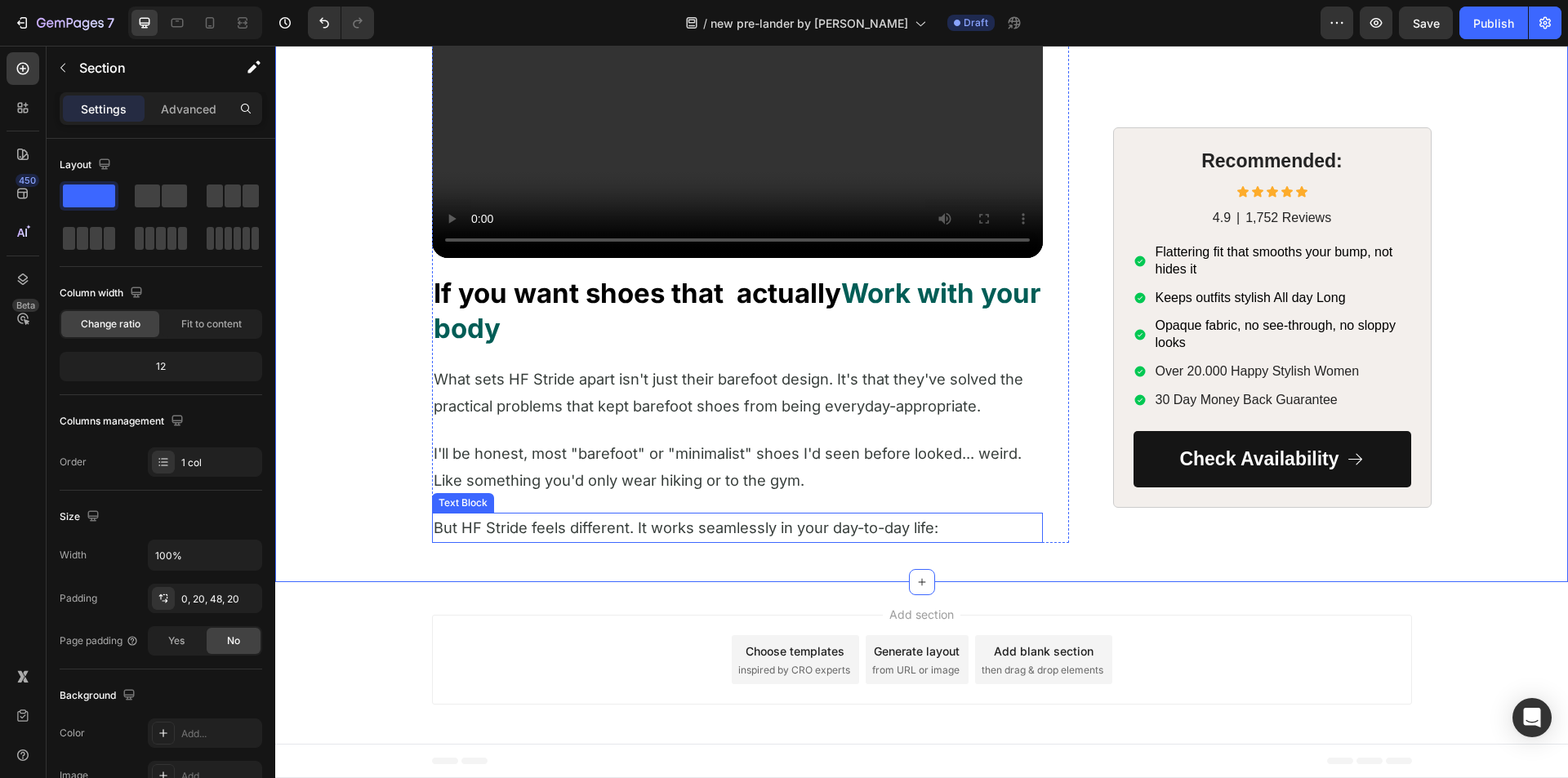
click at [487, 537] on span "But HF Stride feels different. It works seamlessly in your day-to-day life:" at bounding box center [686, 527] width 505 height 18
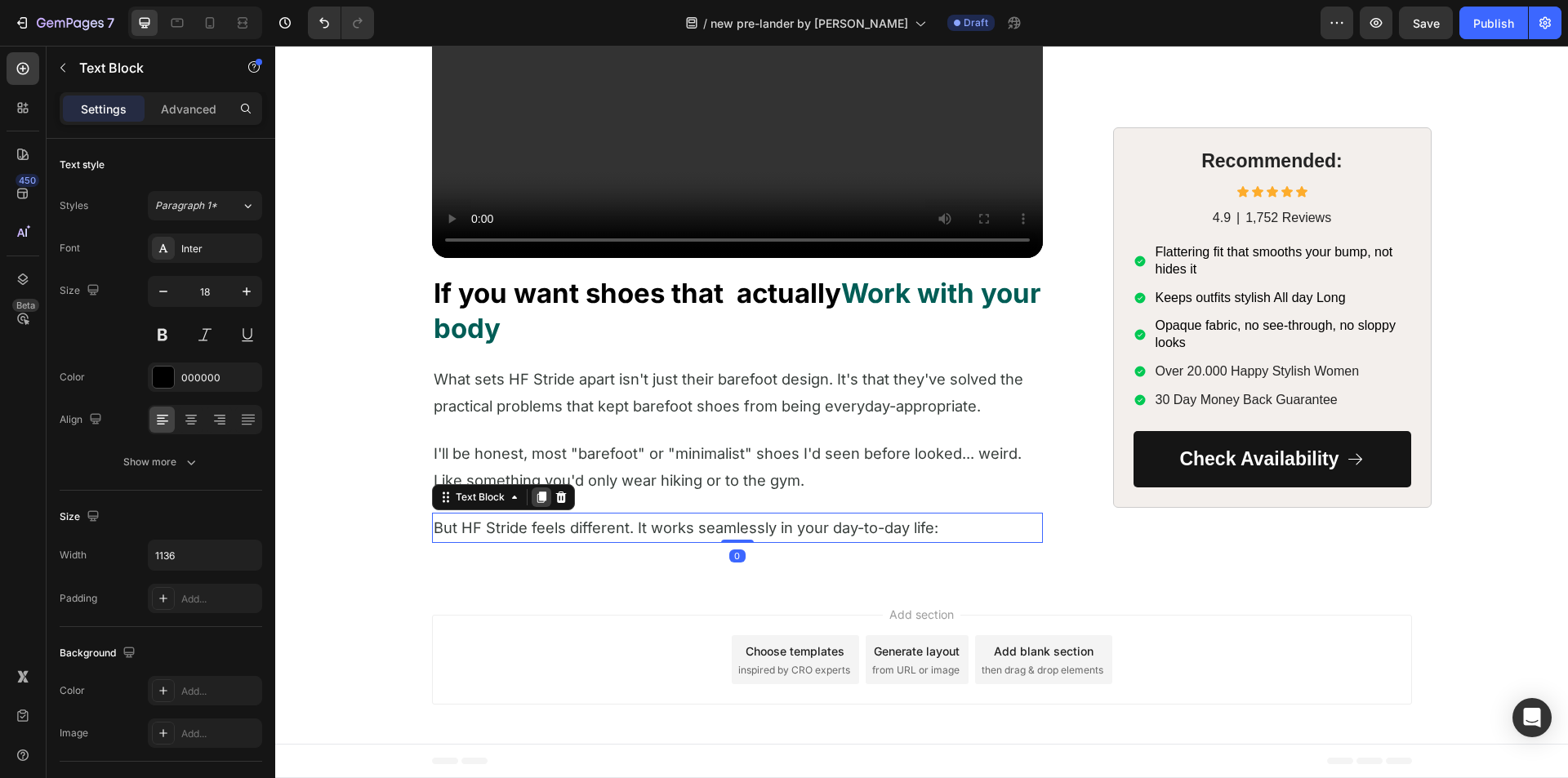
drag, startPoint x: 535, startPoint y: 547, endPoint x: 297, endPoint y: 575, distance: 239.6
click at [537, 503] on icon at bounding box center [541, 497] width 9 height 11
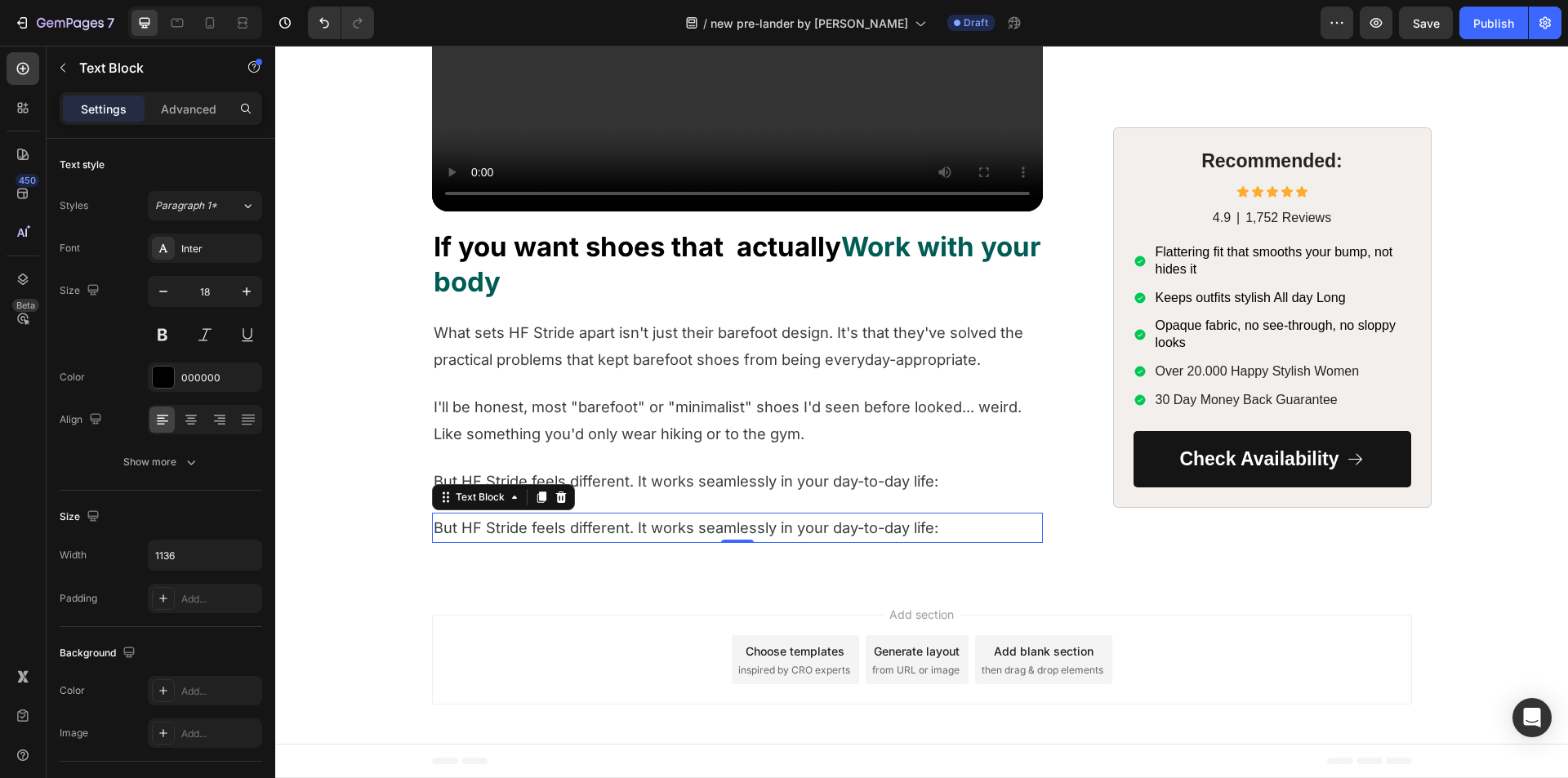
click at [508, 537] on span "But HF Stride feels different. It works seamlessly in your day-to-day life:" at bounding box center [686, 527] width 505 height 18
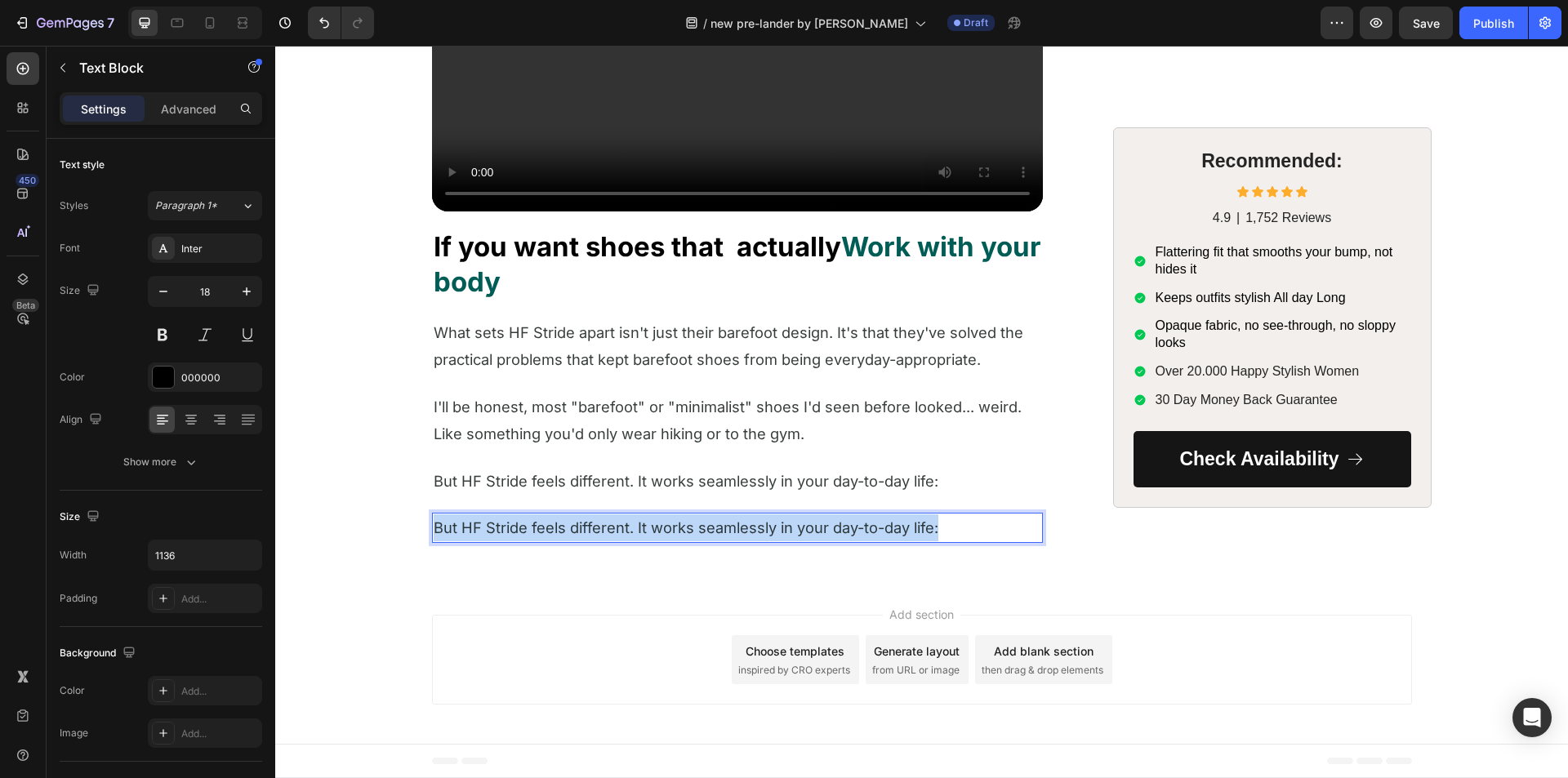
click at [508, 537] on span "But HF Stride feels different. It works seamlessly in your day-to-day life:" at bounding box center [686, 527] width 505 height 18
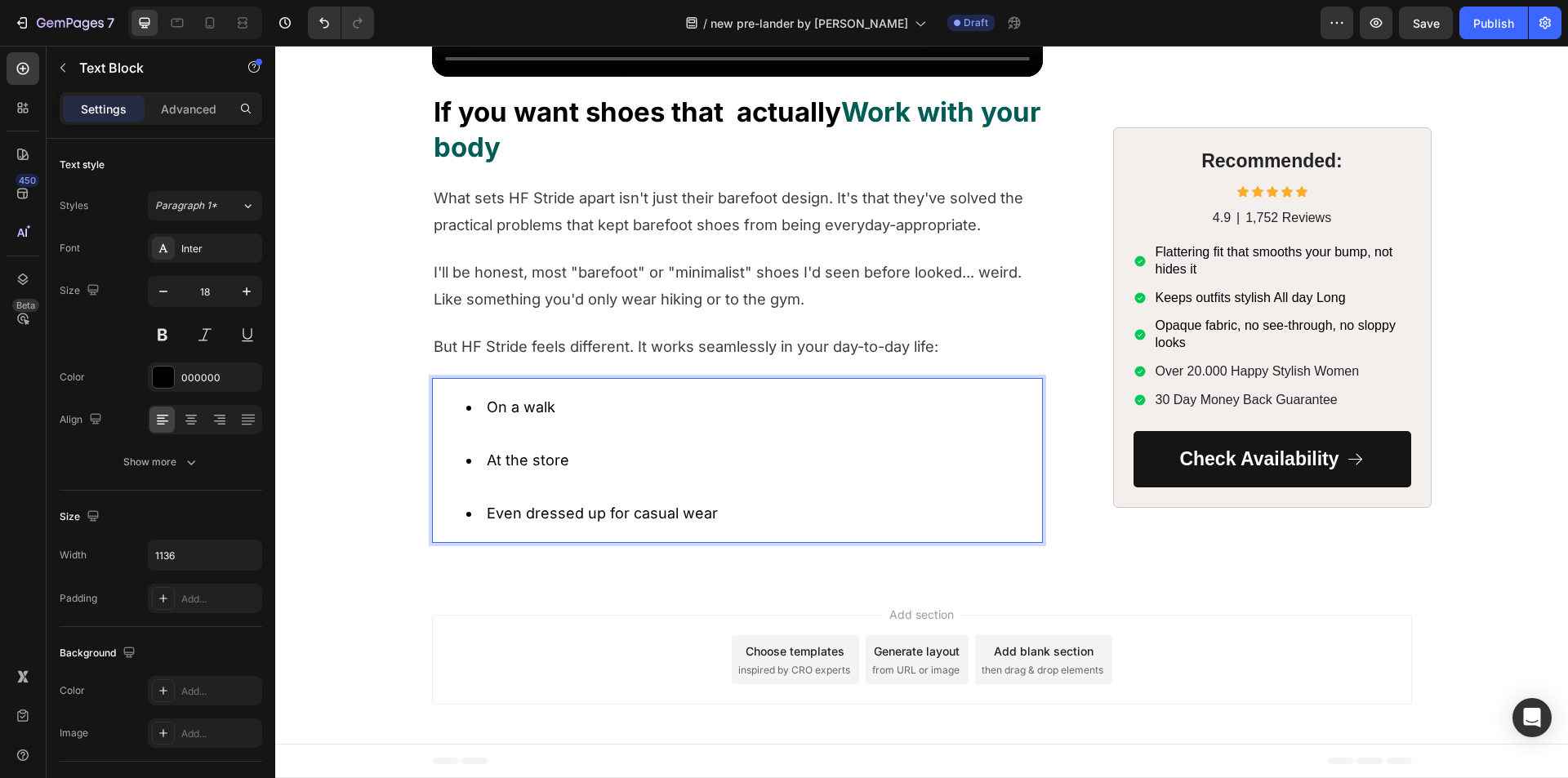
scroll to position [3261, 0]
drag, startPoint x: 407, startPoint y: 566, endPoint x: 438, endPoint y: 477, distance: 94.2
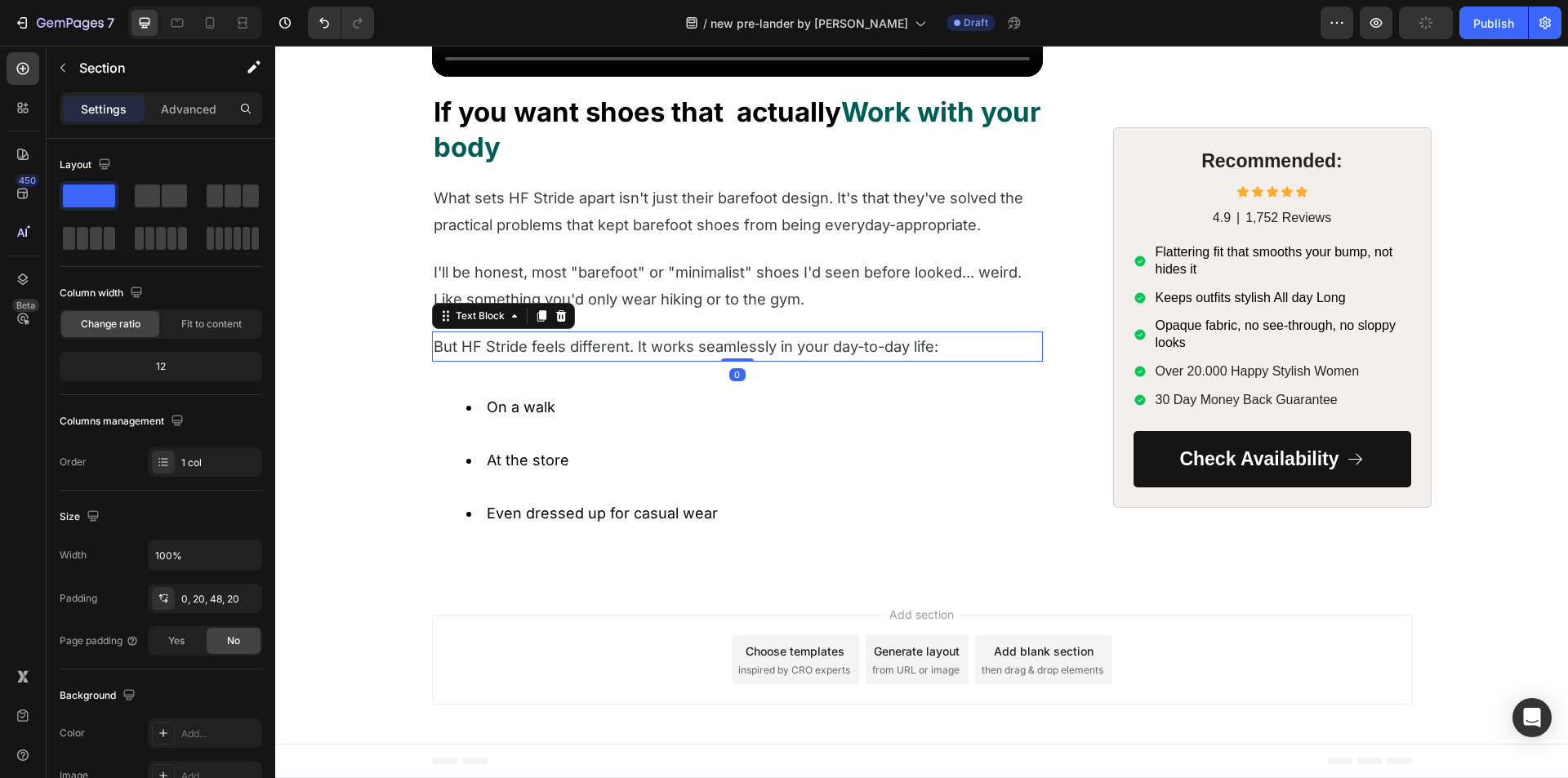
click at [513, 346] on span "But HF Stride feels different. It works seamlessly in your day-to-day life:" at bounding box center [686, 346] width 505 height 18
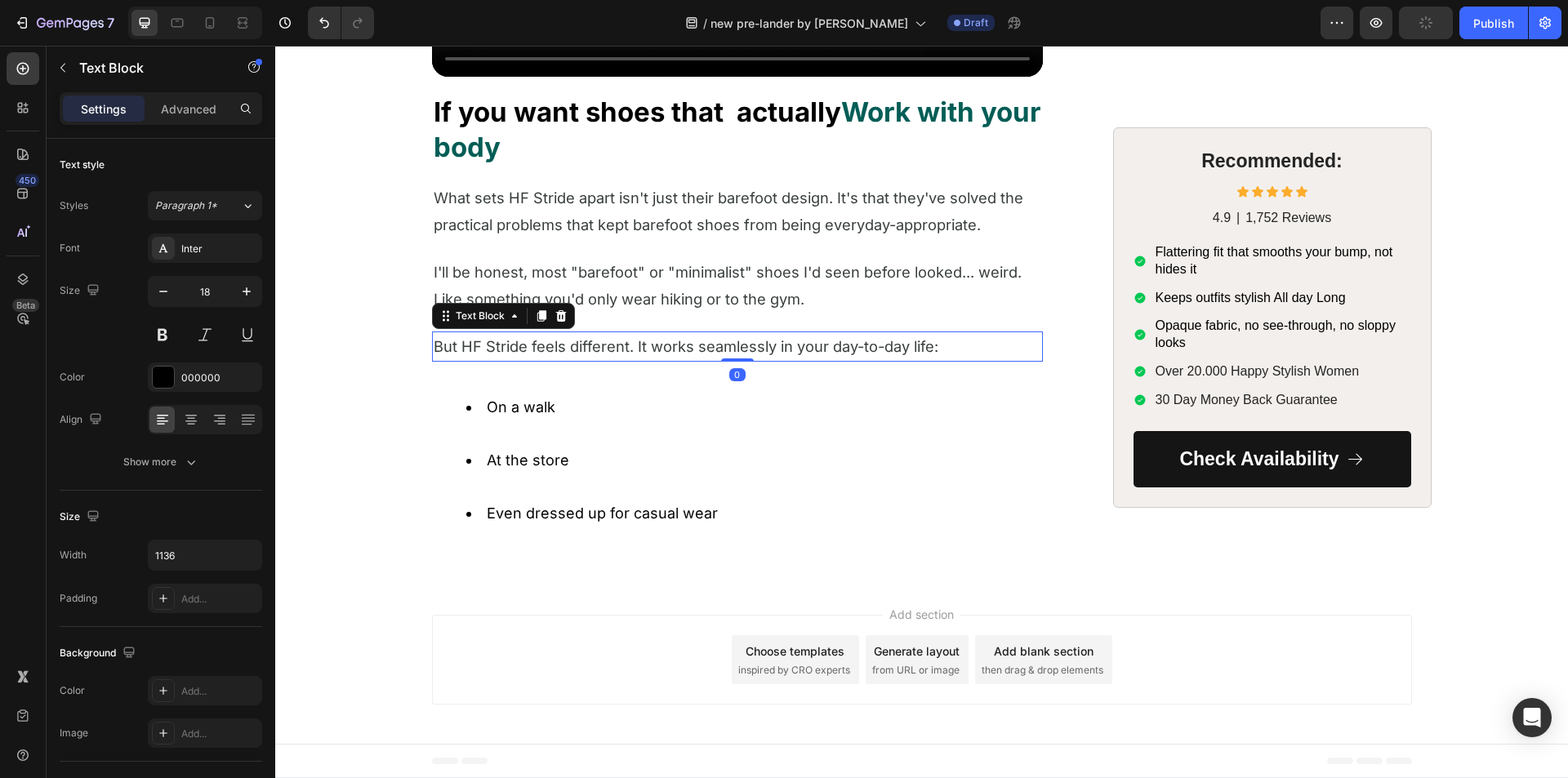
click at [535, 315] on icon at bounding box center [541, 316] width 13 height 13
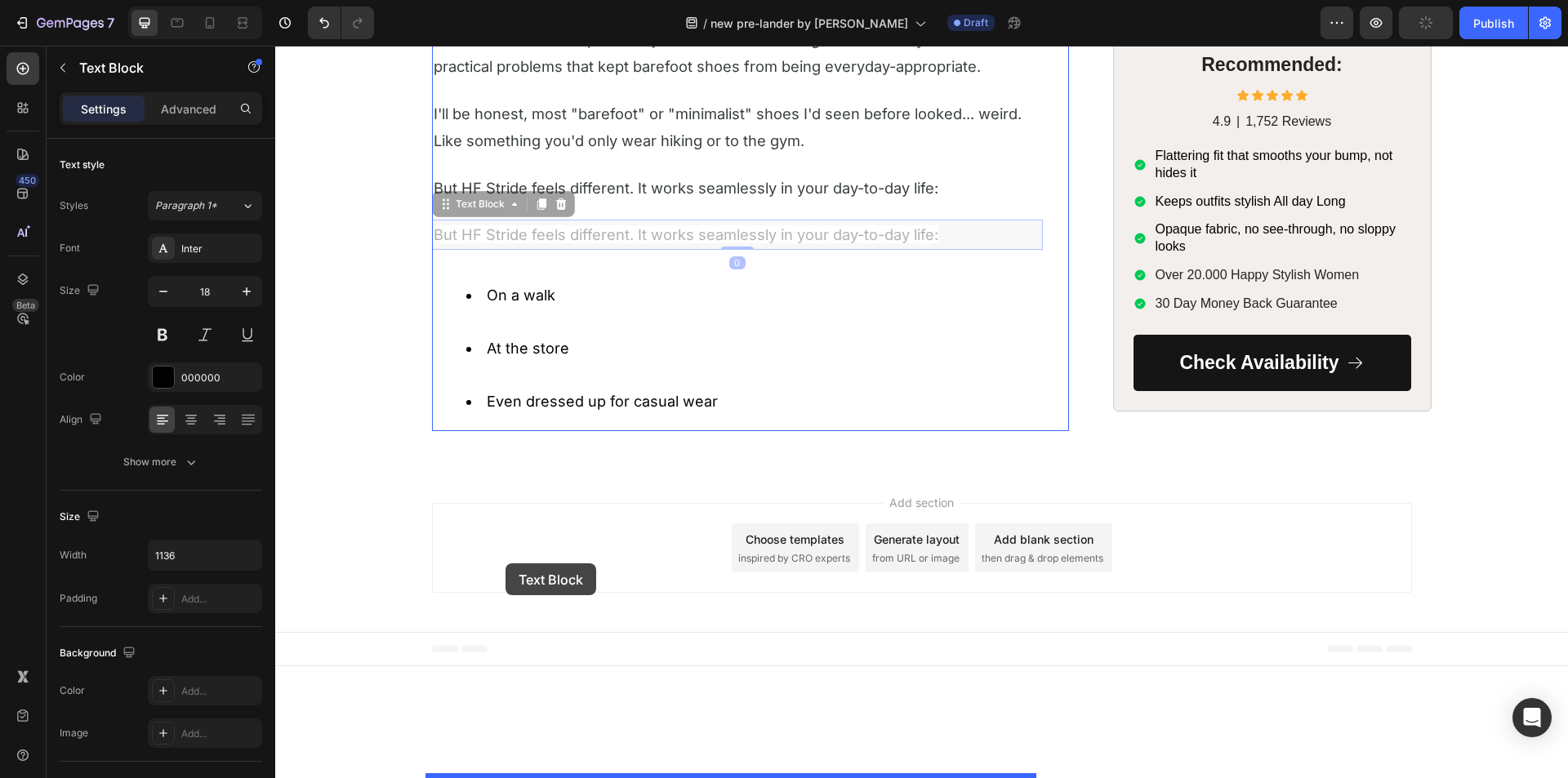
drag, startPoint x: 438, startPoint y: 365, endPoint x: 506, endPoint y: 564, distance: 210.3
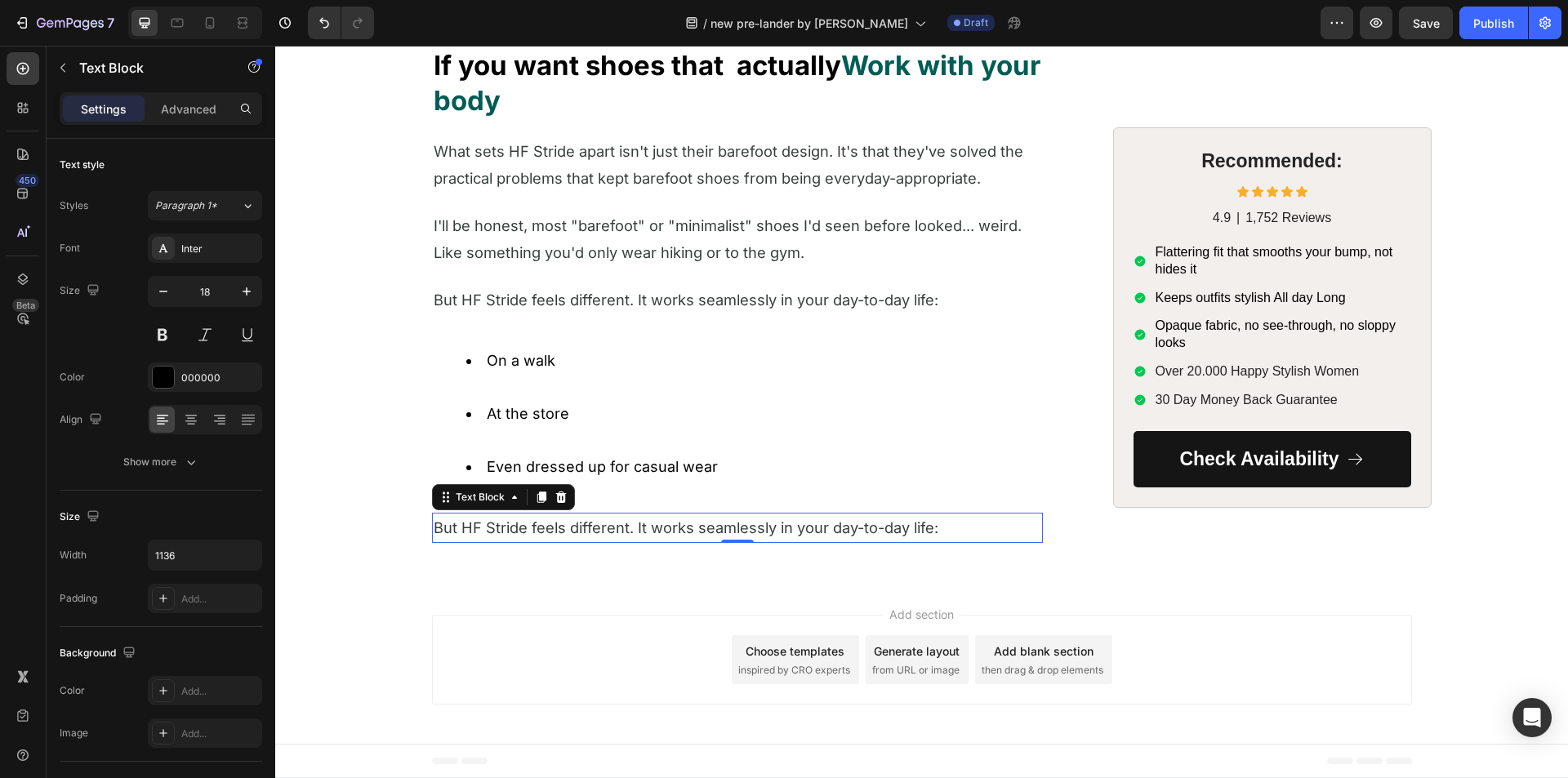
click at [504, 537] on span "But HF Stride feels different. It works seamlessly in your day-to-day life:" at bounding box center [686, 527] width 505 height 18
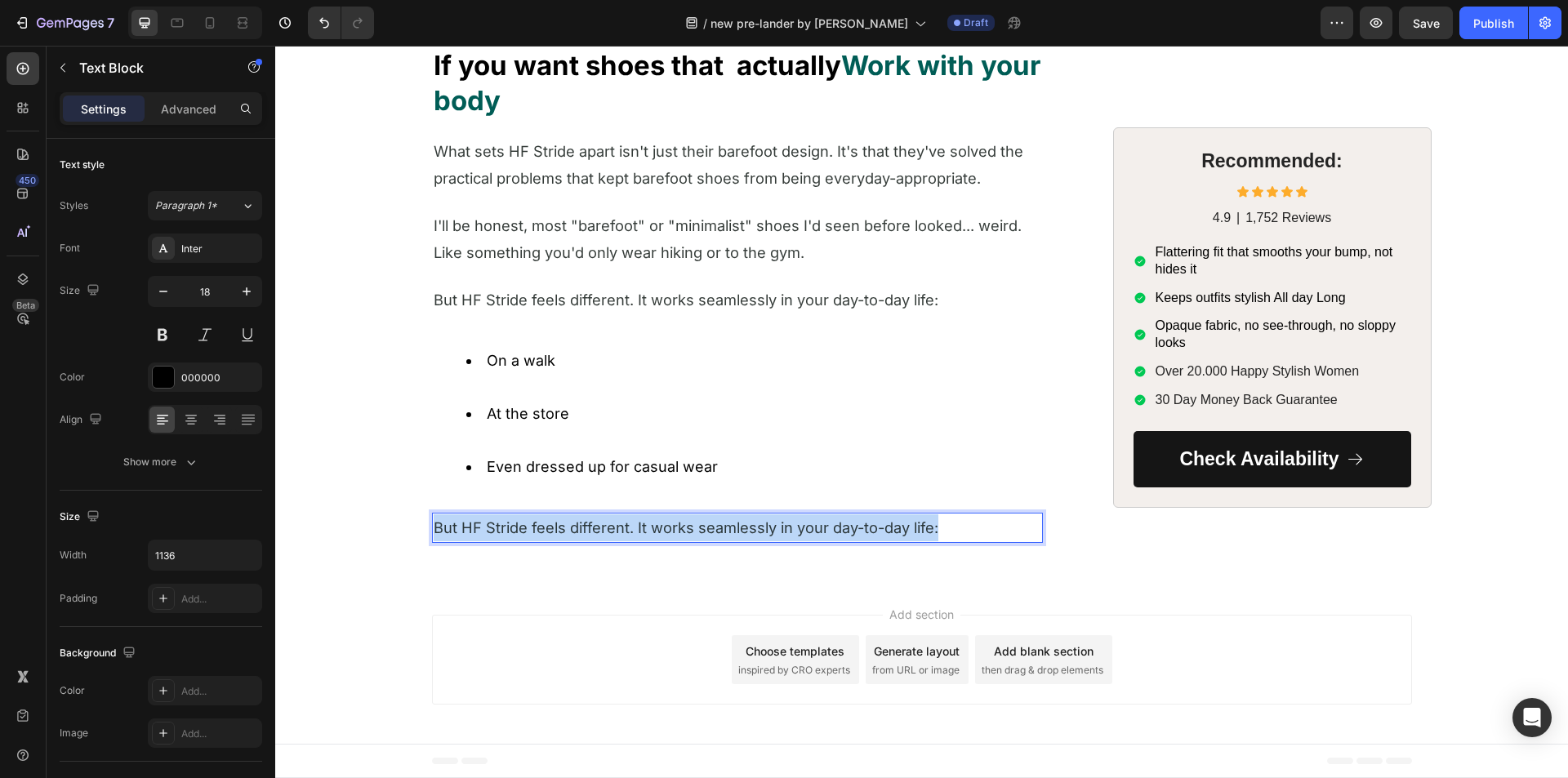
click at [504, 537] on span "But HF Stride feels different. It works seamlessly in your day-to-day life:" at bounding box center [686, 527] width 505 height 18
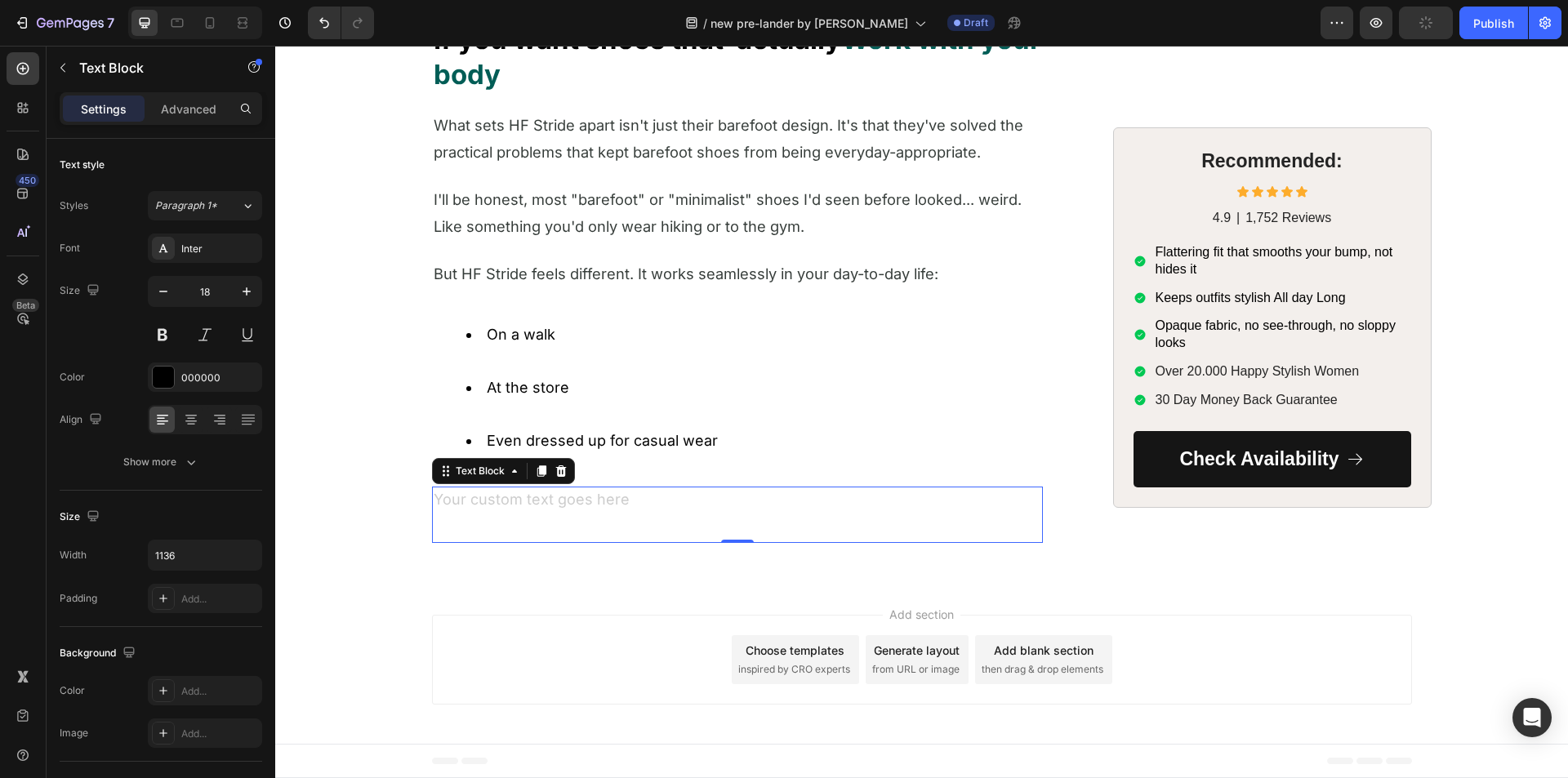
drag, startPoint x: 515, startPoint y: 589, endPoint x: 515, endPoint y: 579, distance: 10.0
click at [515, 543] on div "Rich Text Editor. Editing area: main" at bounding box center [737, 514] width 611 height 57
click at [516, 543] on div "Rich Text Editor. Editing area: main" at bounding box center [737, 514] width 611 height 57
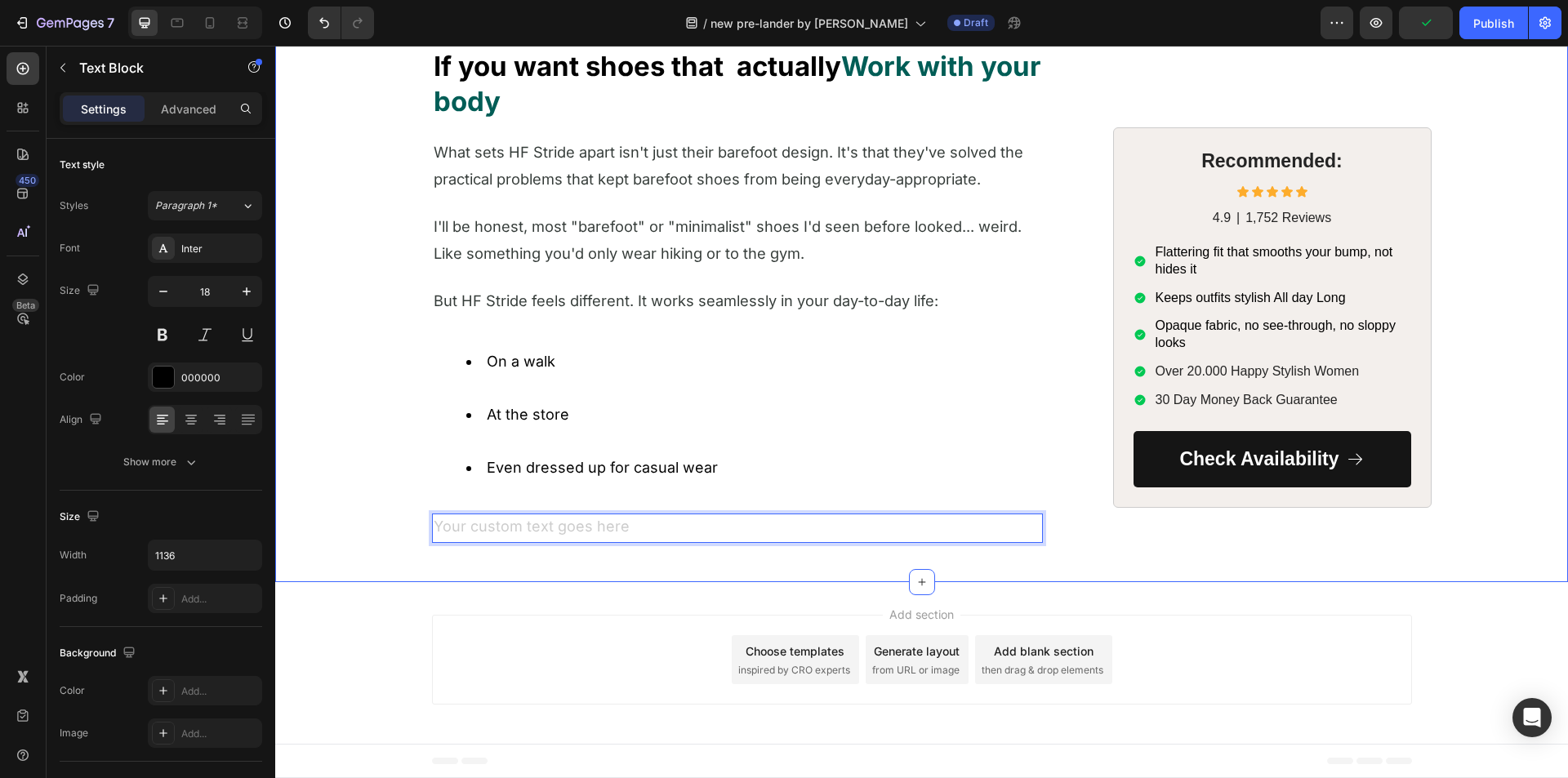
drag, startPoint x: 352, startPoint y: 579, endPoint x: 496, endPoint y: 570, distance: 144.3
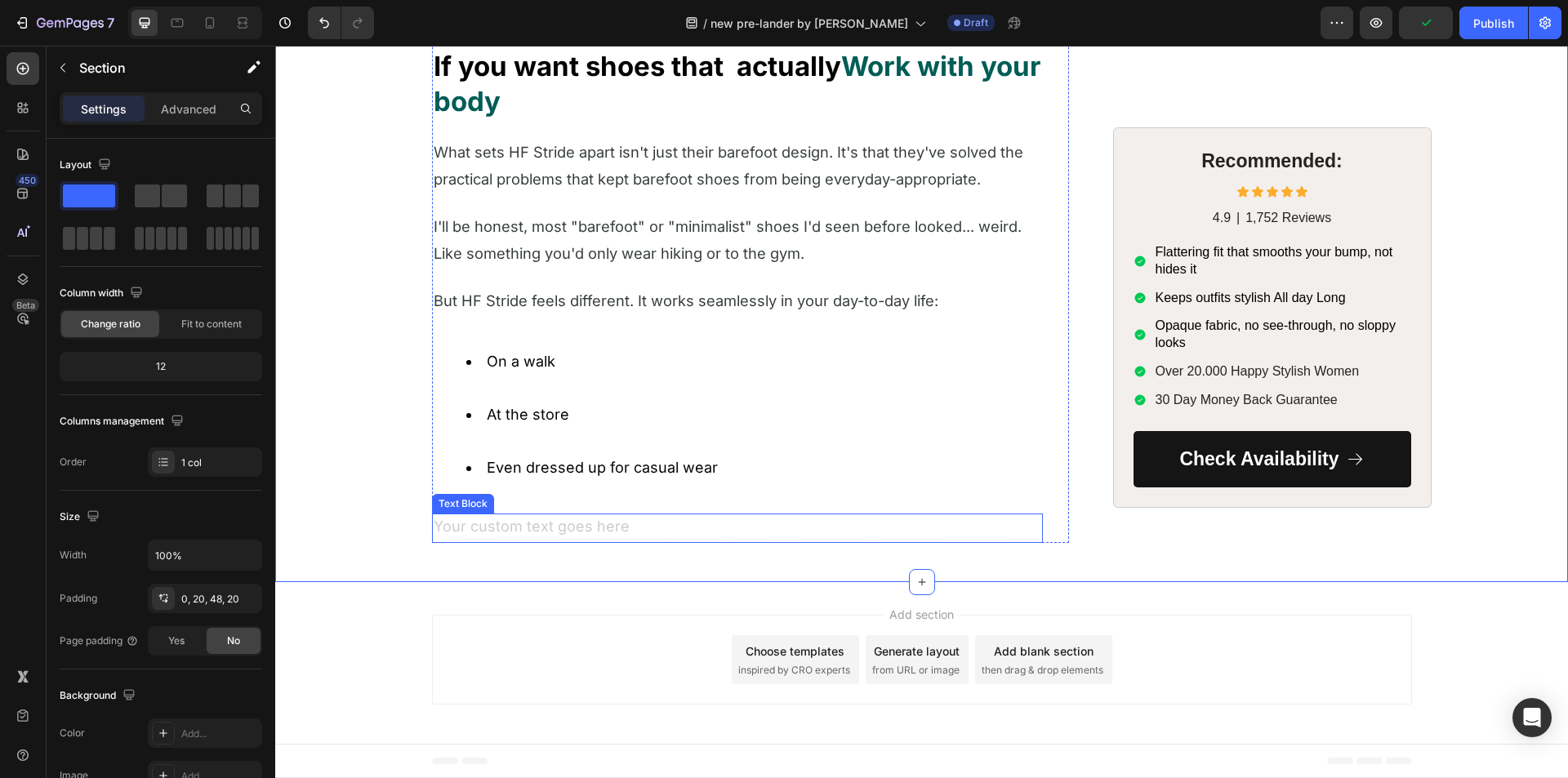
click at [498, 543] on div "Rich Text Editor. Editing area: main" at bounding box center [737, 528] width 611 height 30
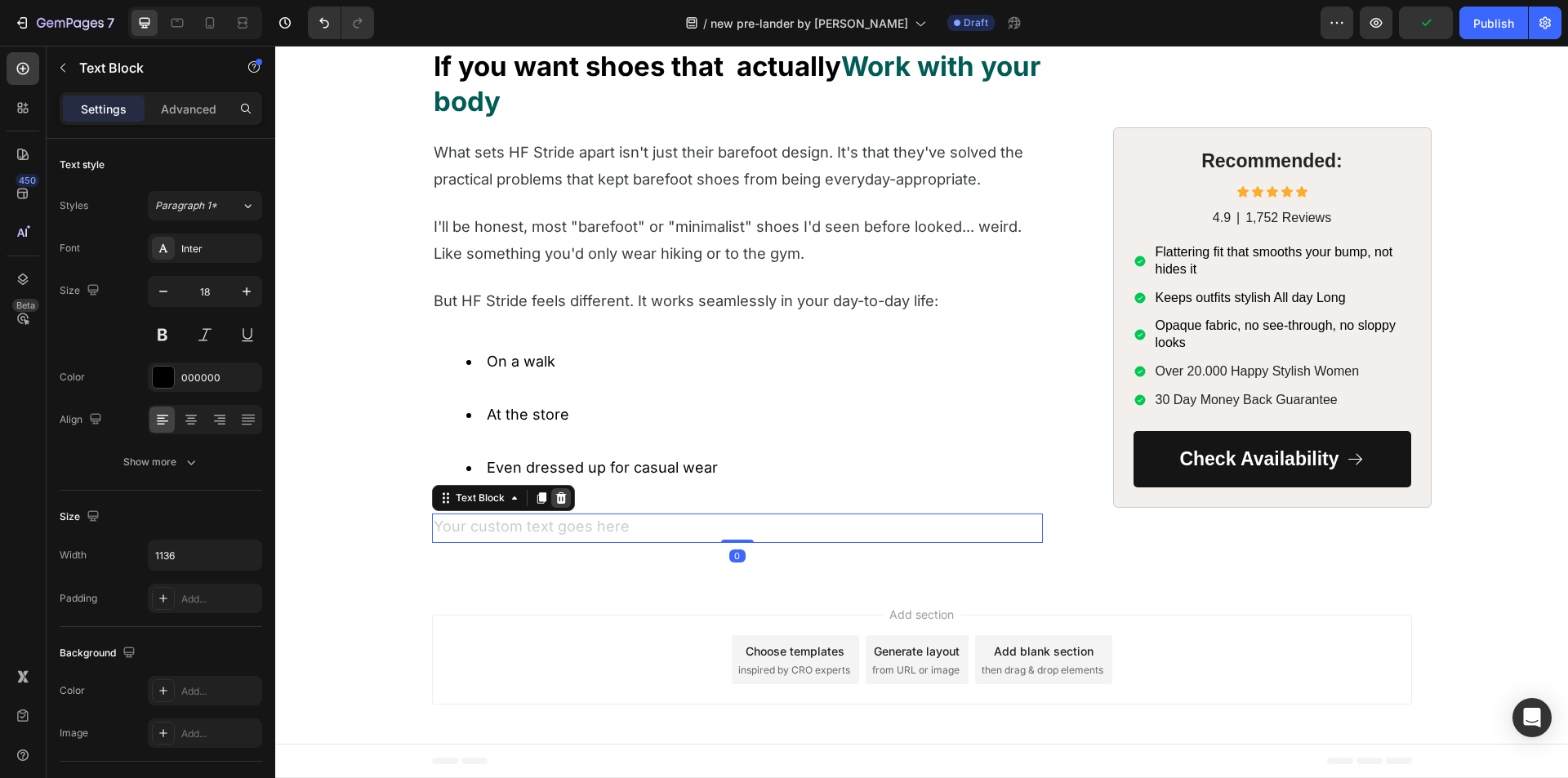
click at [556, 505] on icon at bounding box center [560, 498] width 13 height 13
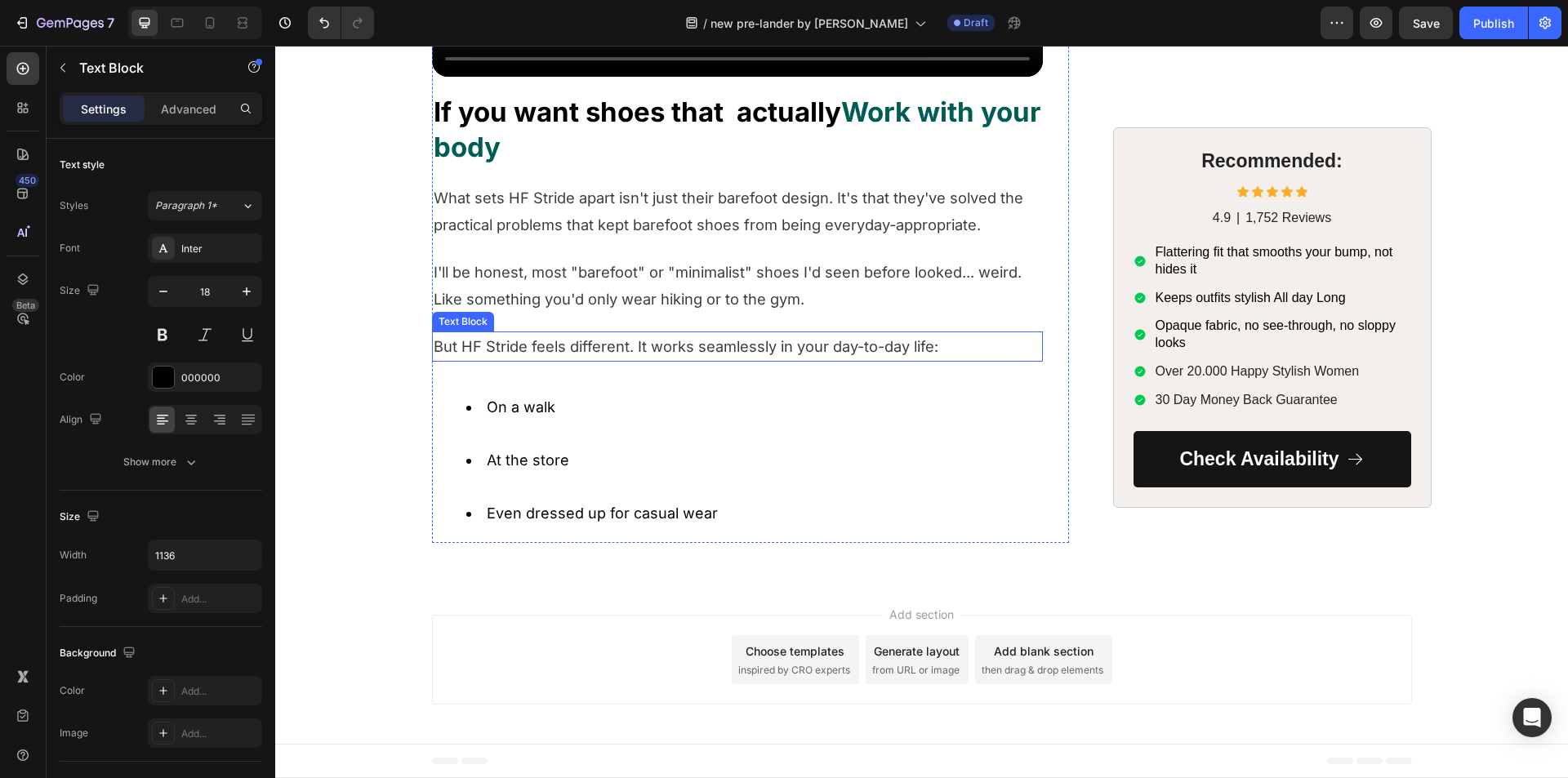
click at [535, 355] on p "But HF Stride feels different. It works seamlessly in your day-to-day life:" at bounding box center [737, 346] width 607 height 27
click at [537, 312] on icon at bounding box center [541, 316] width 9 height 11
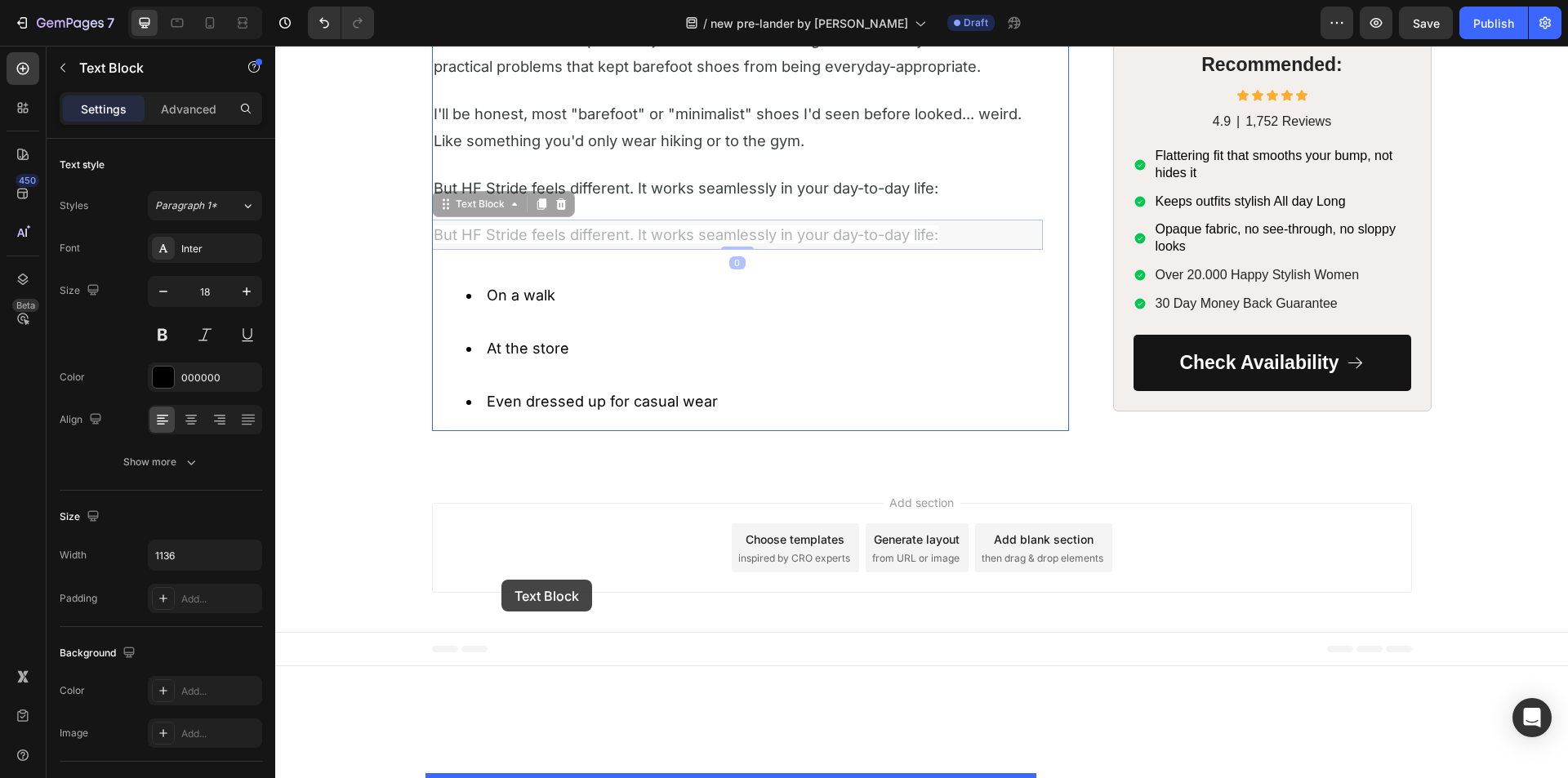
drag, startPoint x: 442, startPoint y: 366, endPoint x: 502, endPoint y: 580, distance: 222.3
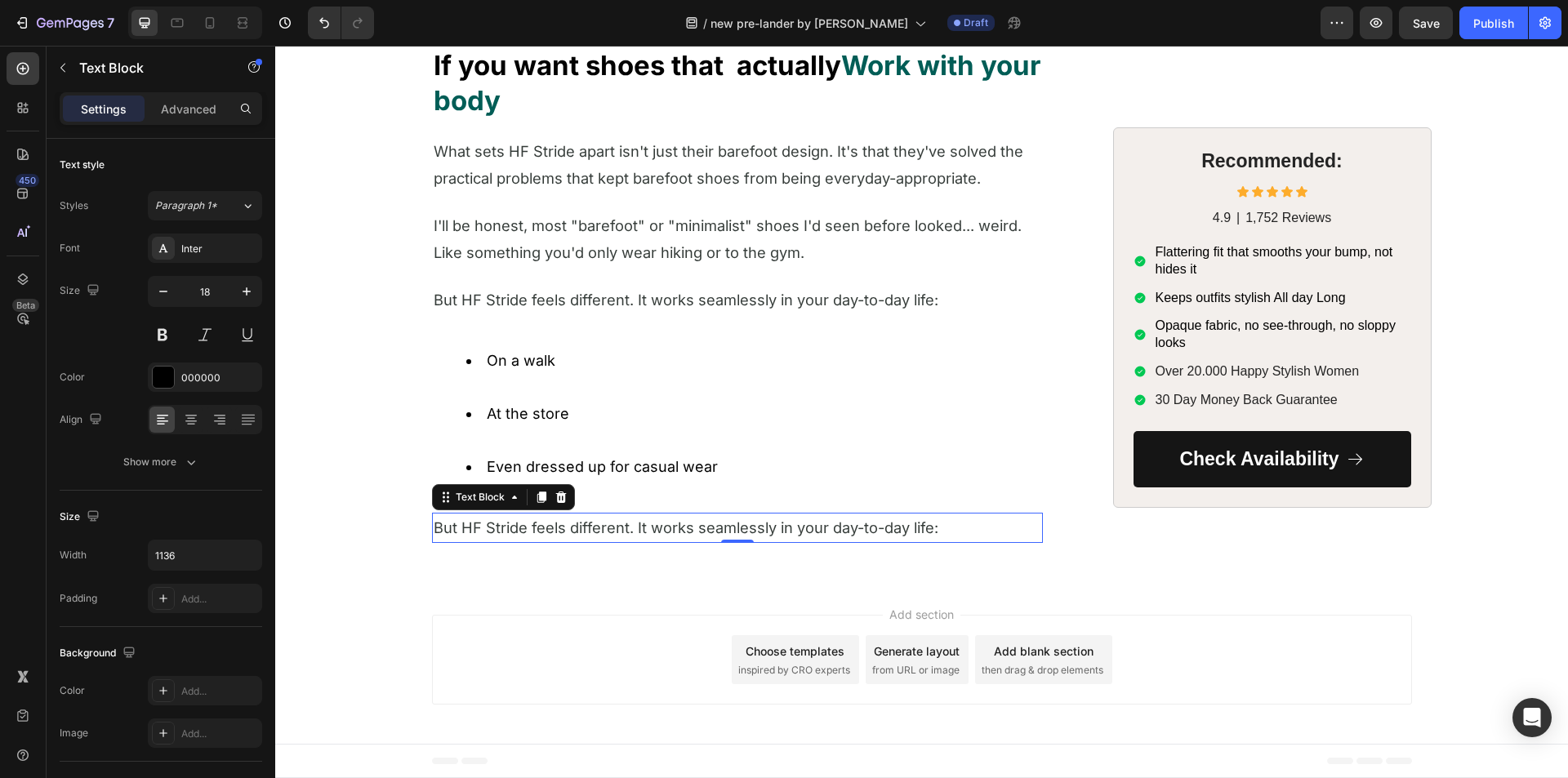
click at [503, 537] on span "But HF Stride feels different. It works seamlessly in your day-to-day life:" at bounding box center [686, 527] width 505 height 18
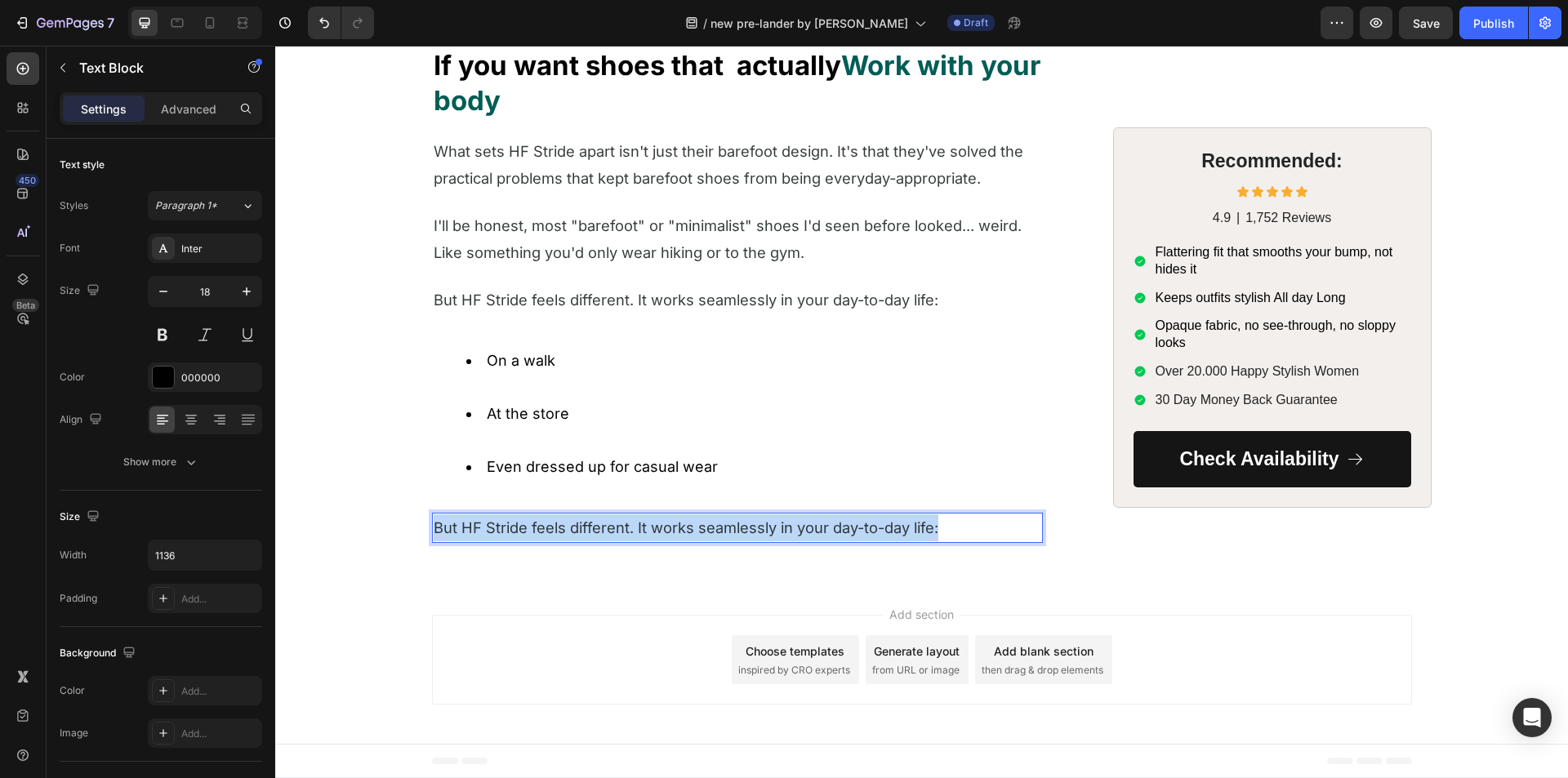
click at [503, 537] on span "But HF Stride feels different. It works seamlessly in your day-to-day life:" at bounding box center [686, 527] width 505 height 18
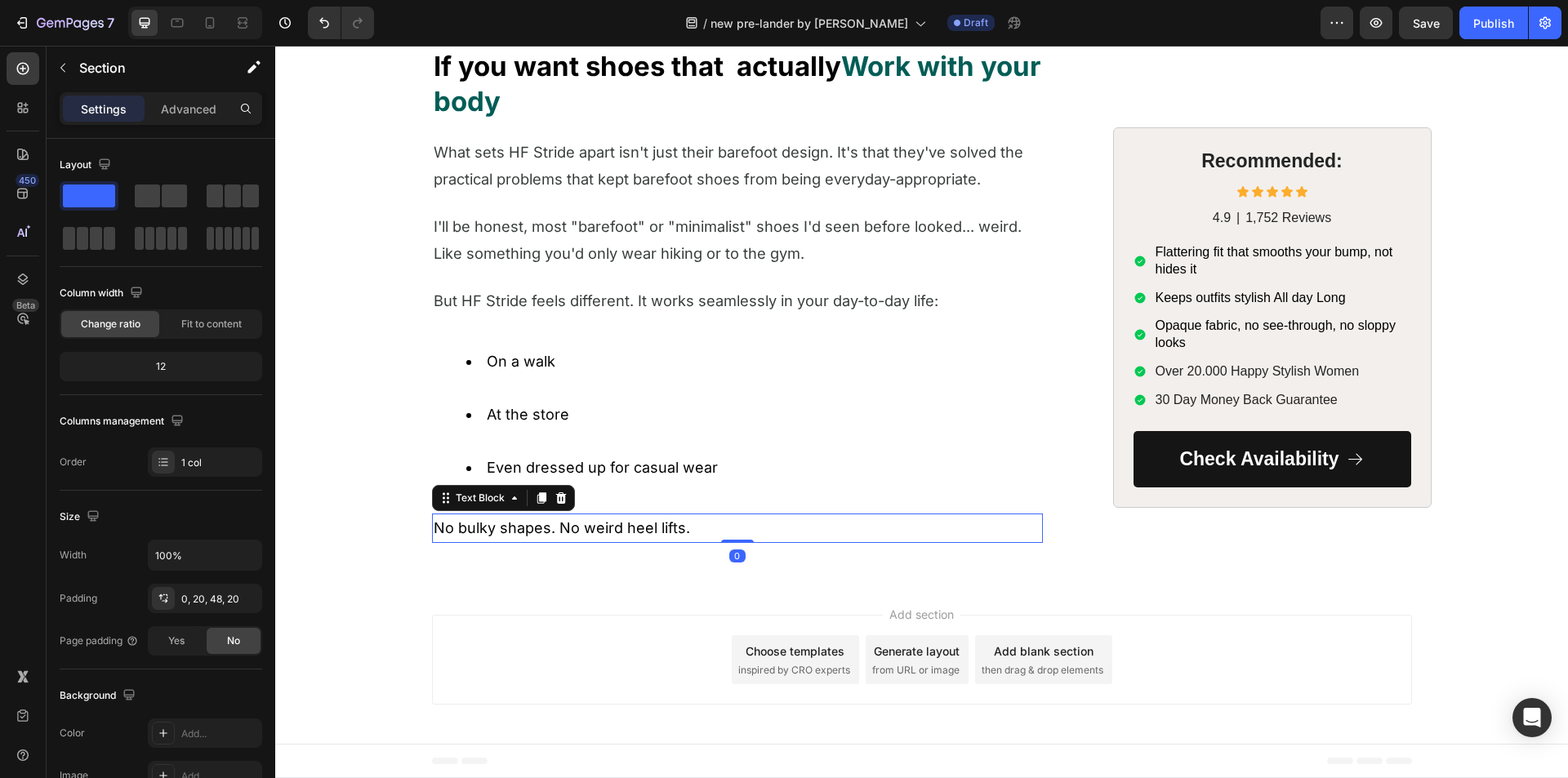
click at [505, 541] on p "No bulky shapes. No weird heel lifts." at bounding box center [737, 528] width 607 height 26
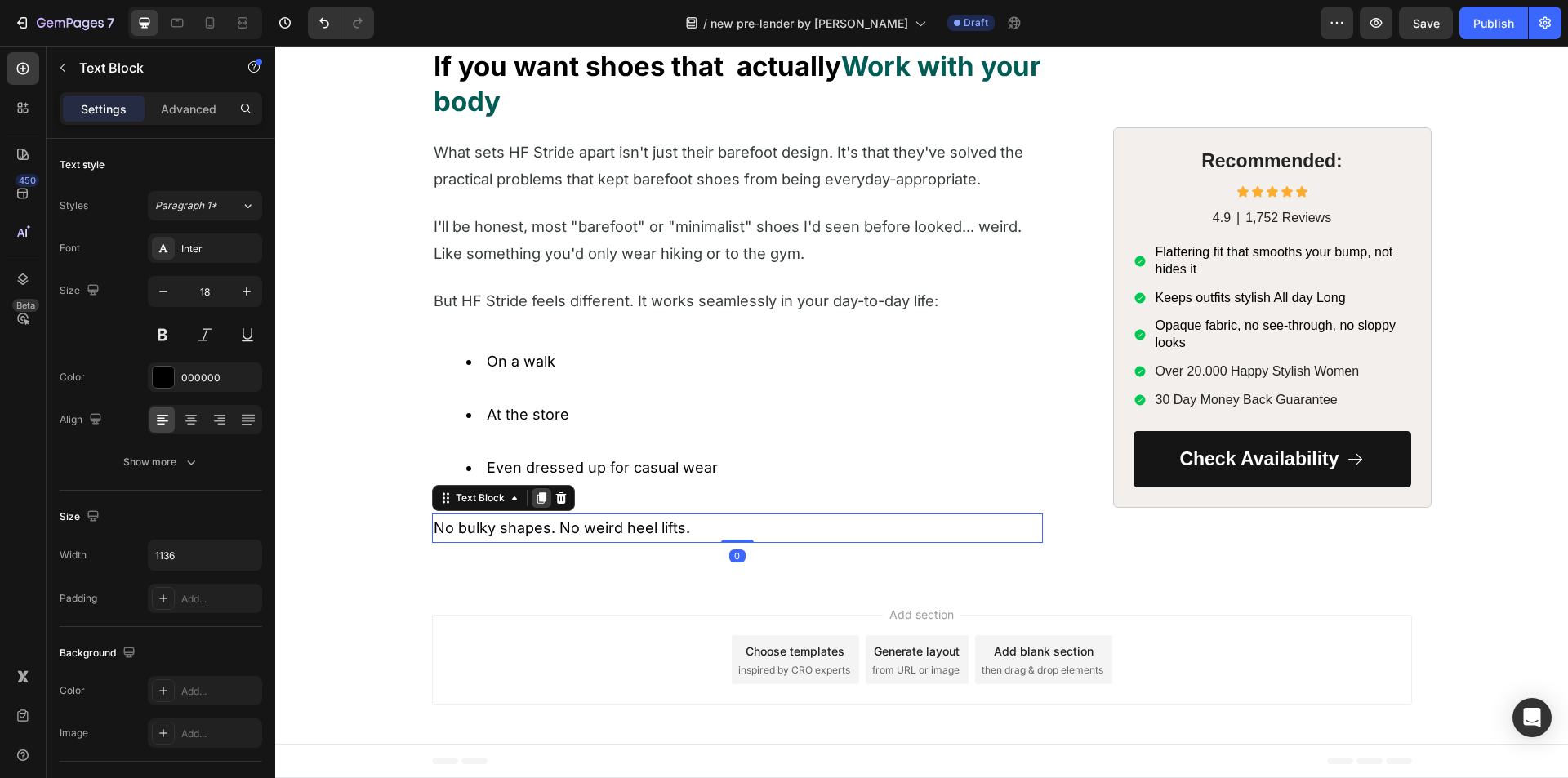
click at [535, 505] on icon at bounding box center [541, 498] width 13 height 13
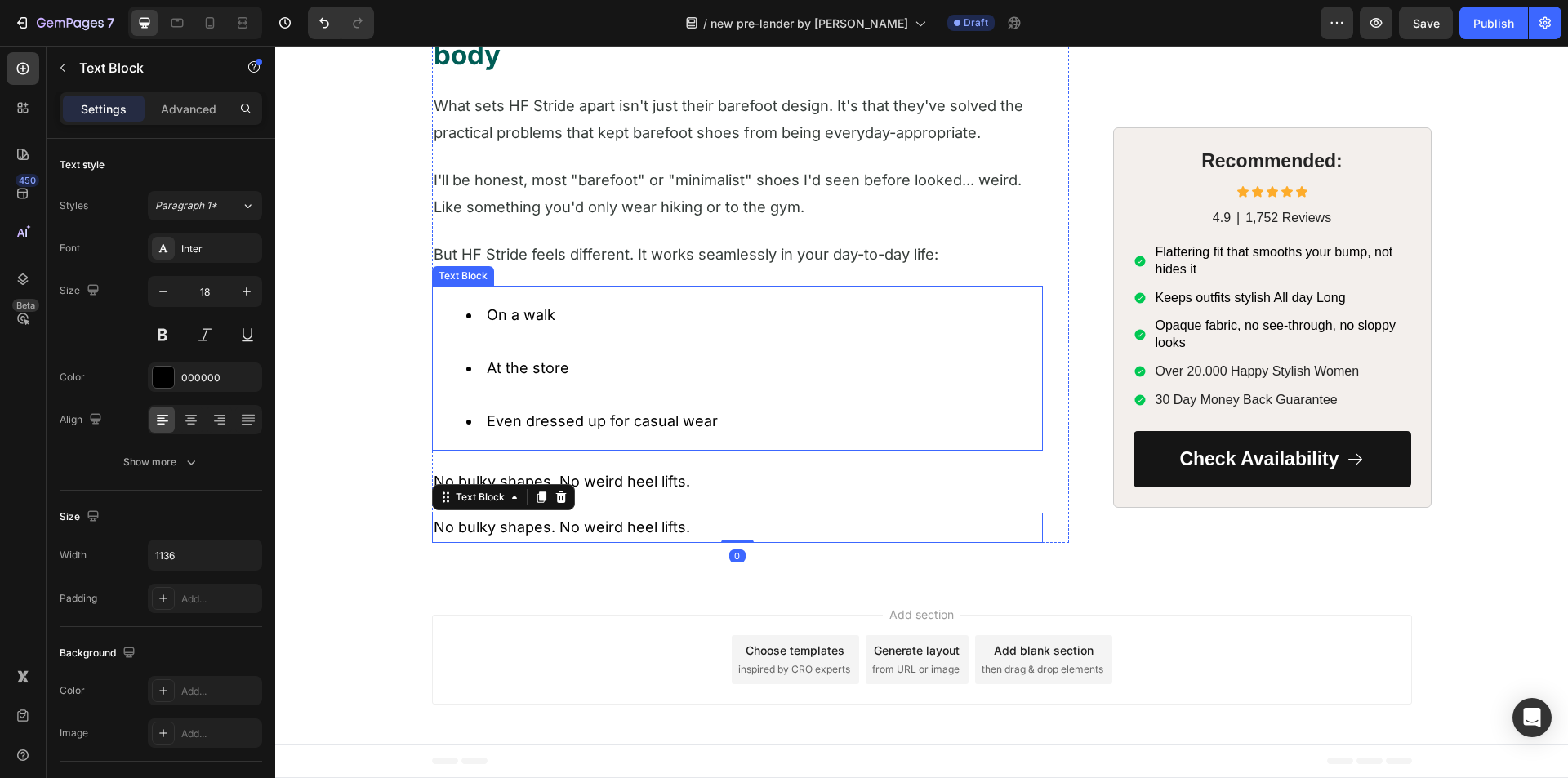
scroll to position [3353, 0]
click at [493, 524] on p "No bulky shapes. No weird heel lifts." at bounding box center [737, 527] width 607 height 26
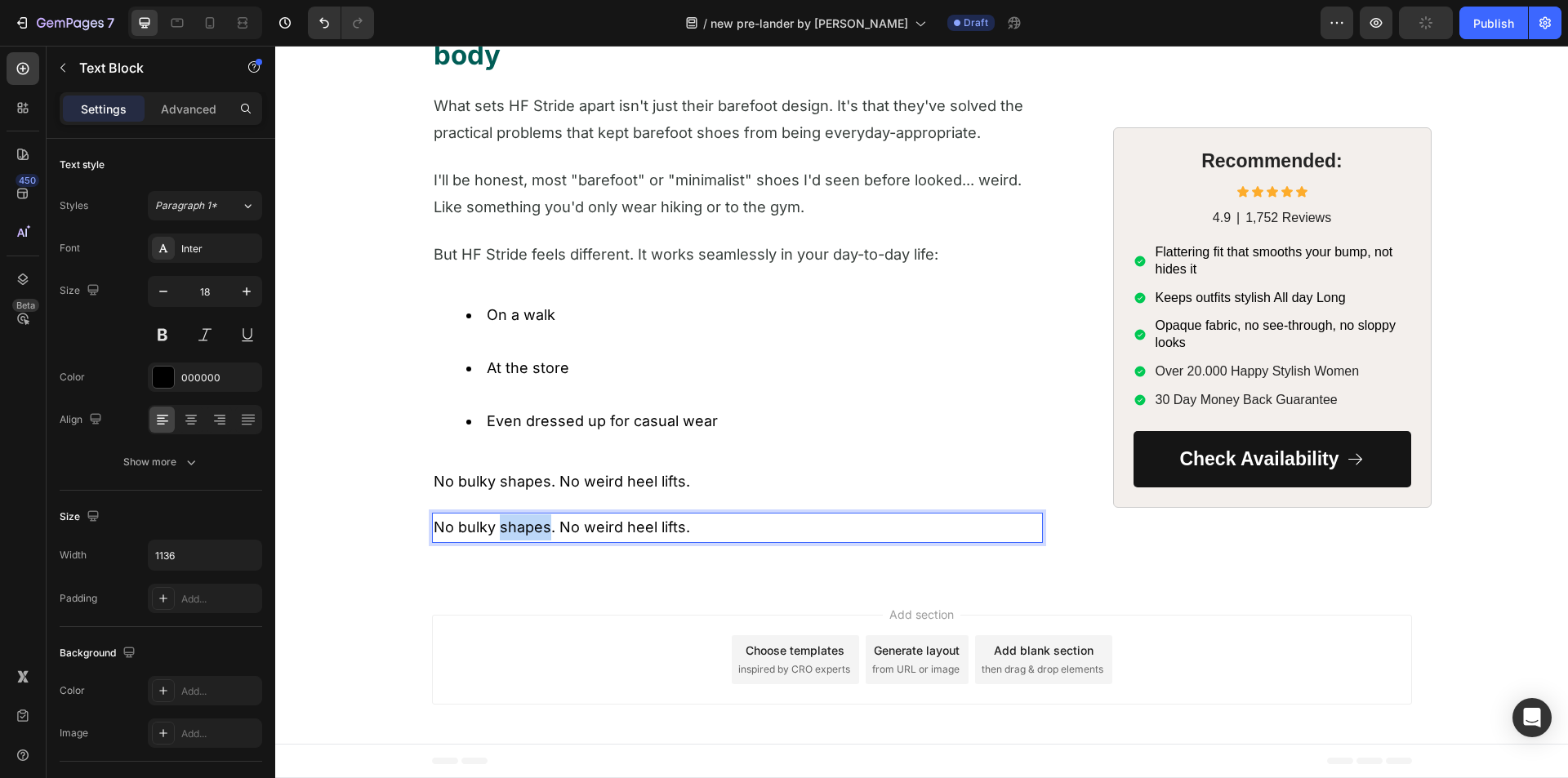
click at [493, 523] on p "No bulky shapes. No weird heel lifts." at bounding box center [737, 527] width 607 height 26
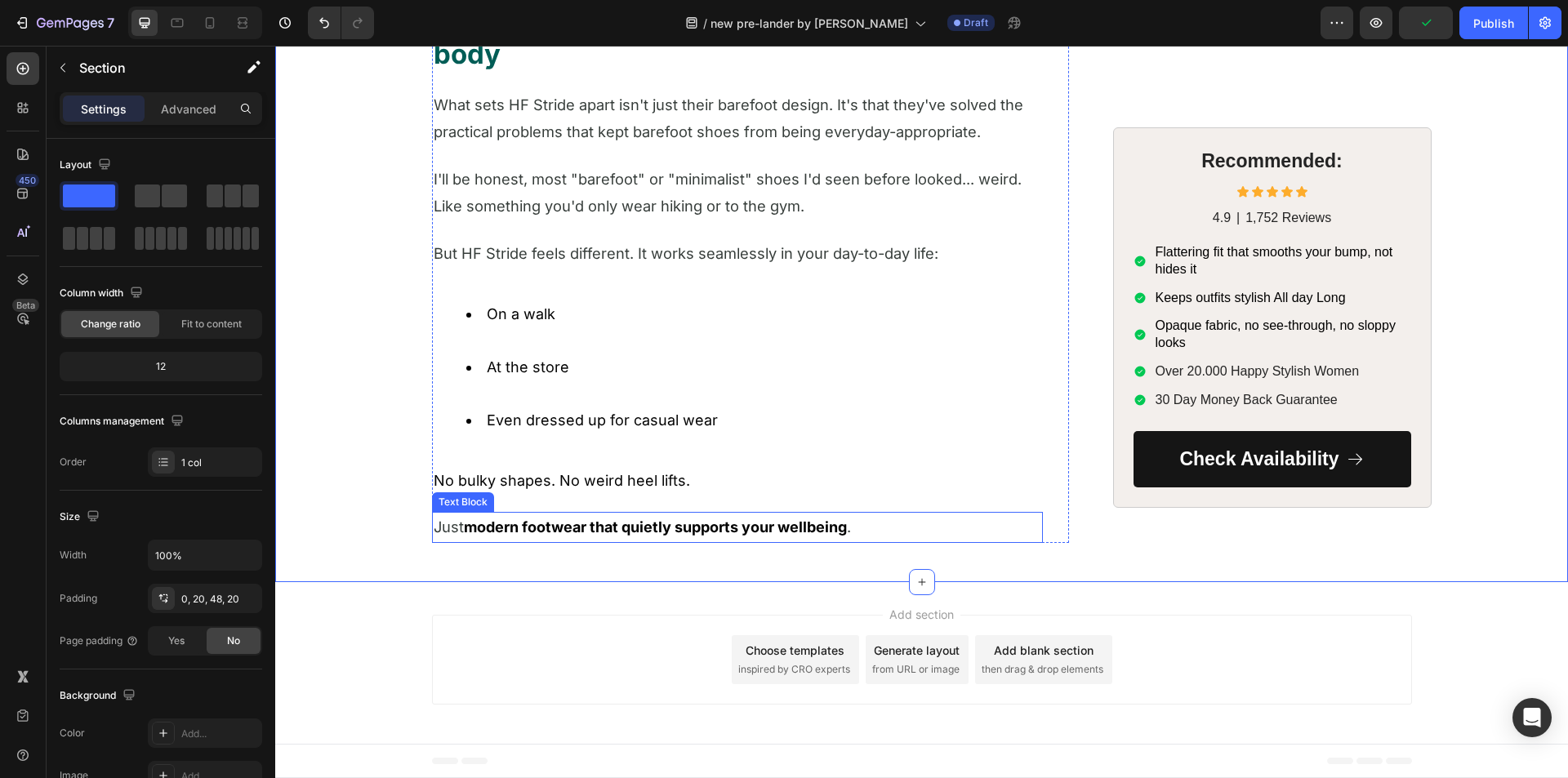
click at [513, 526] on strong "modern footwear that quietly supports your wellbeing" at bounding box center [655, 527] width 383 height 17
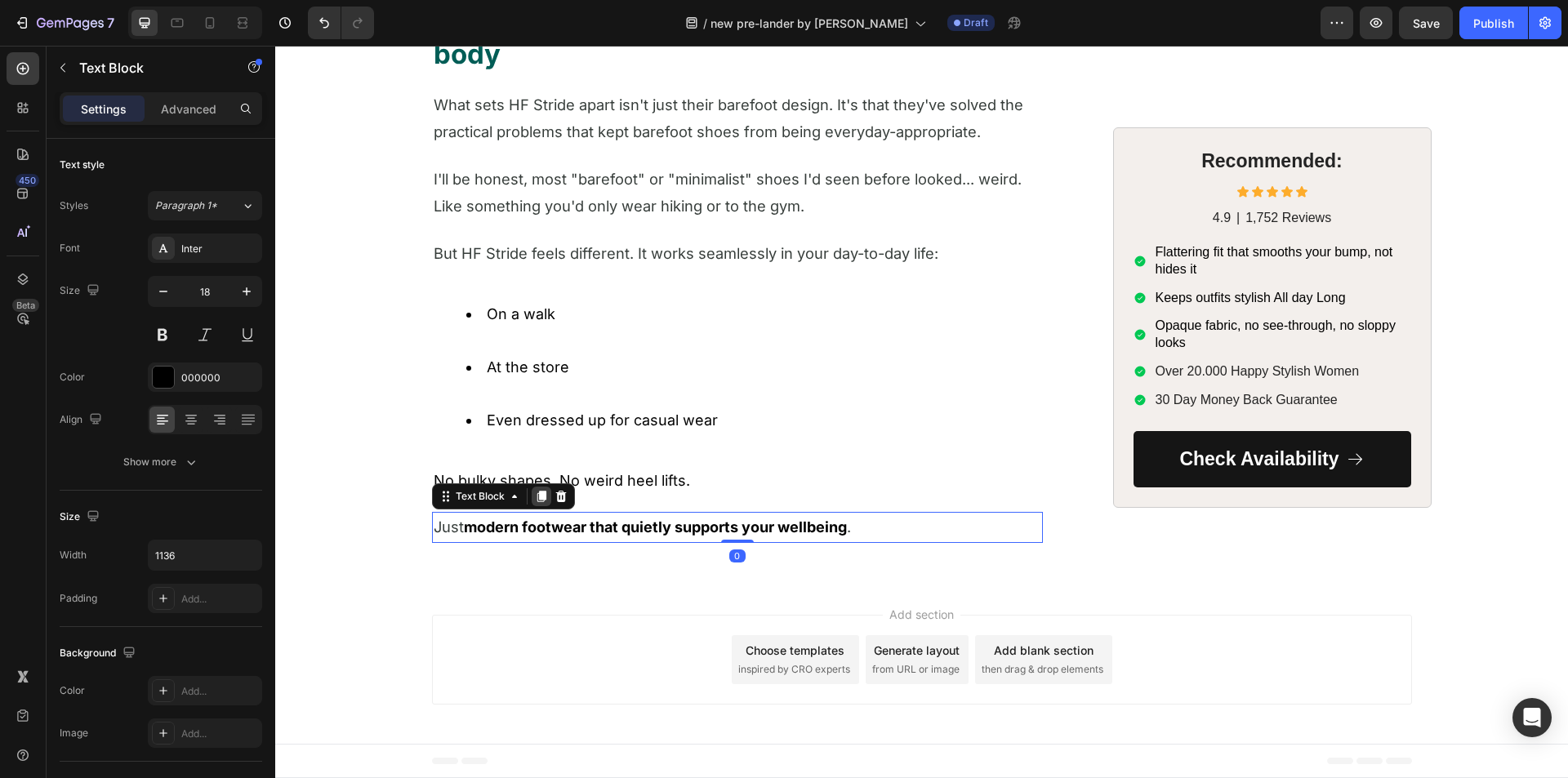
click at [535, 502] on icon at bounding box center [541, 496] width 13 height 13
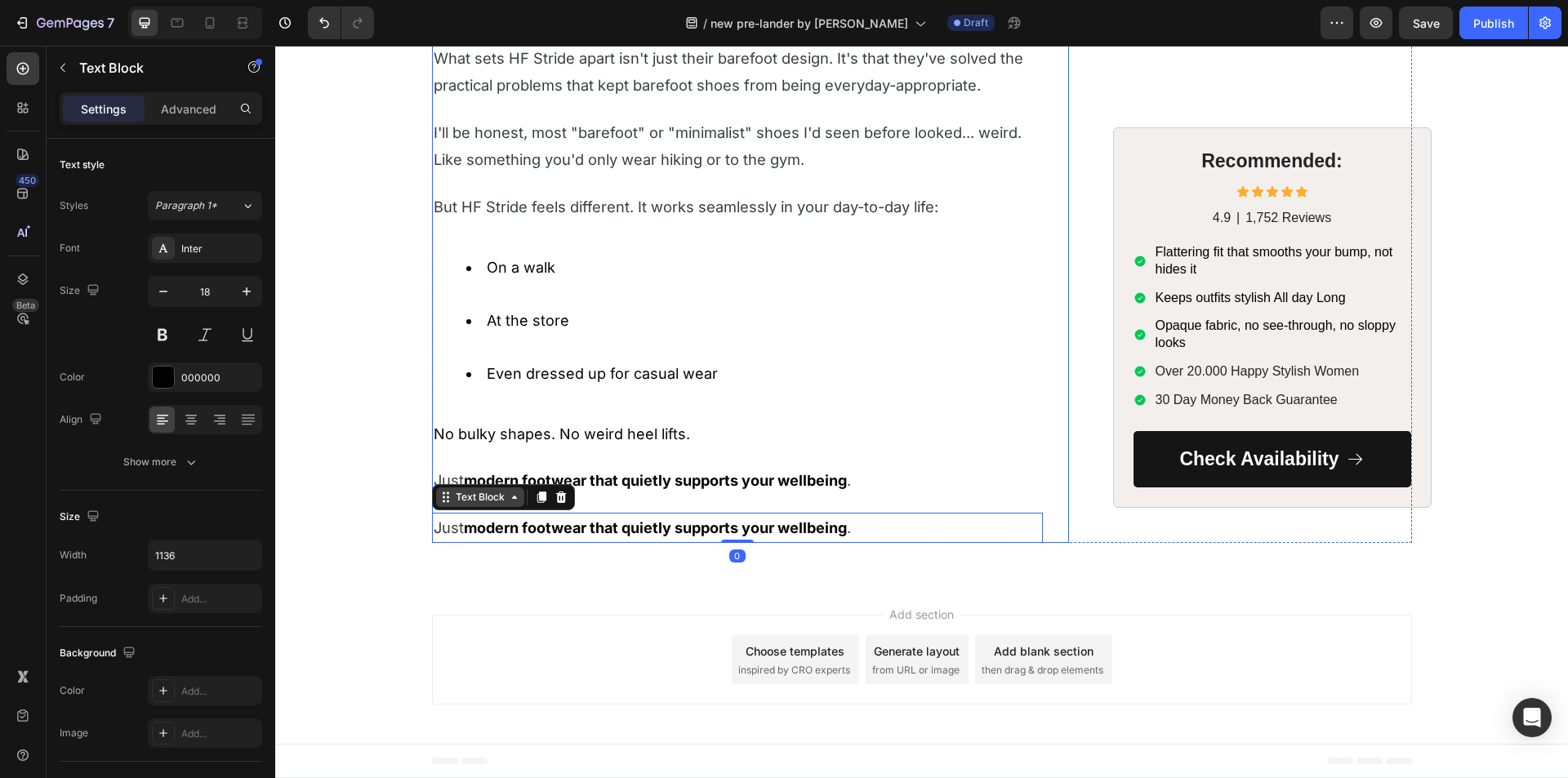
scroll to position [3402, 0]
click at [516, 520] on strong "modern footwear that quietly supports your wellbeing" at bounding box center [655, 528] width 383 height 17
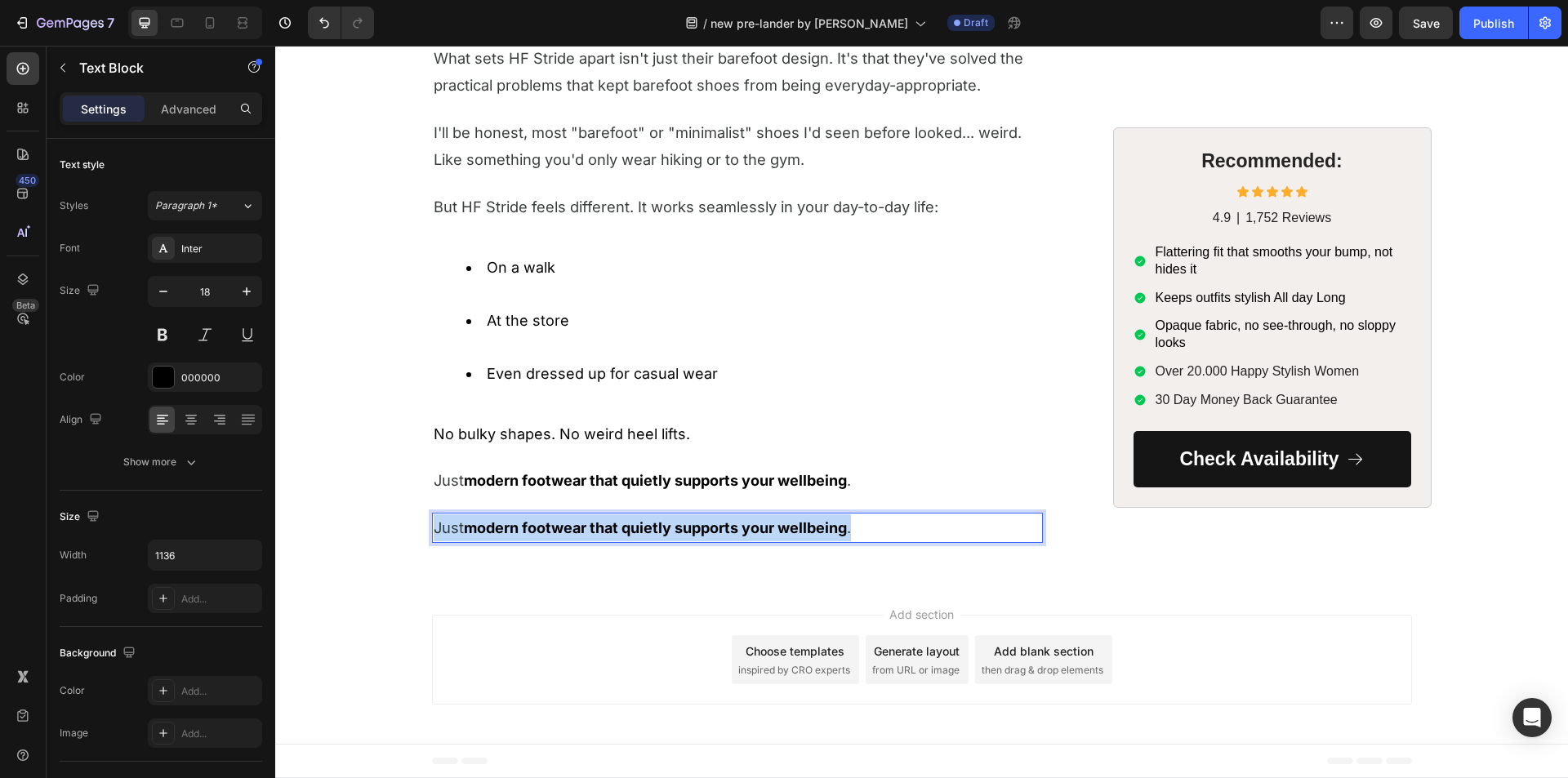
click at [516, 520] on strong "modern footwear that quietly supports your wellbeing" at bounding box center [655, 528] width 383 height 17
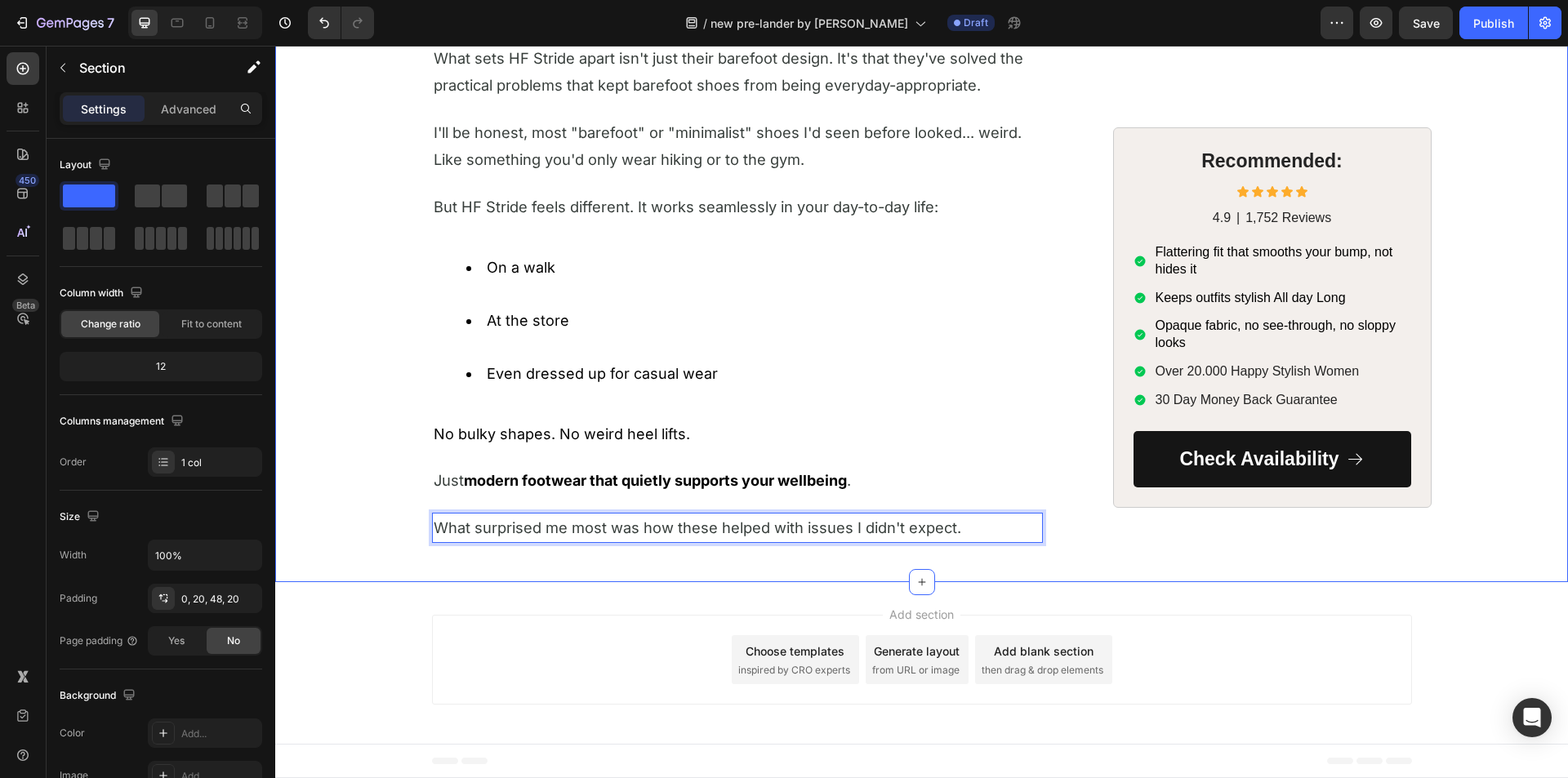
drag, startPoint x: 357, startPoint y: 544, endPoint x: 372, endPoint y: 542, distance: 15.1
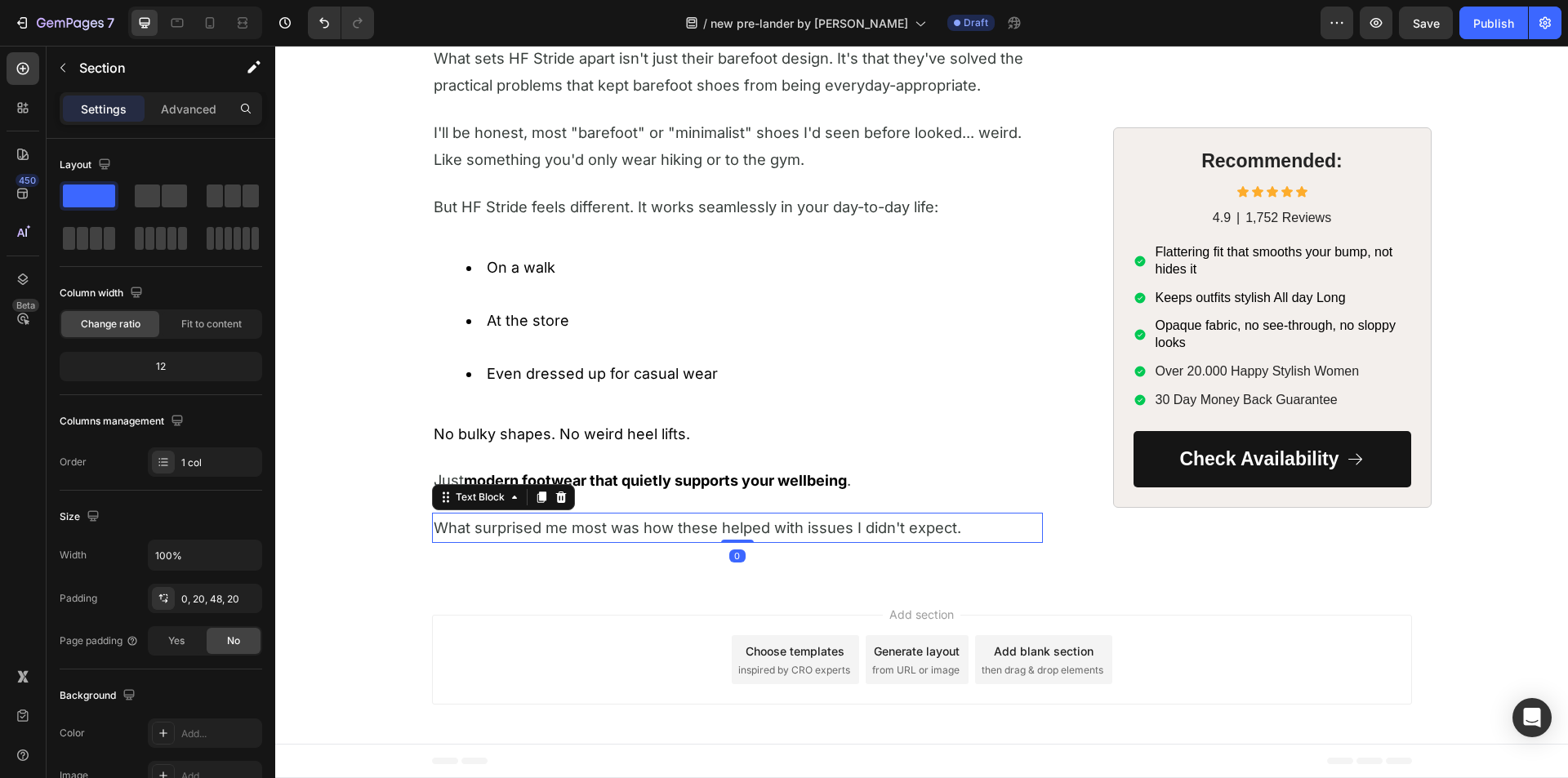
click at [496, 526] on span "What surprised me most was how these helped with issues I didn't expect." at bounding box center [697, 527] width 527 height 18
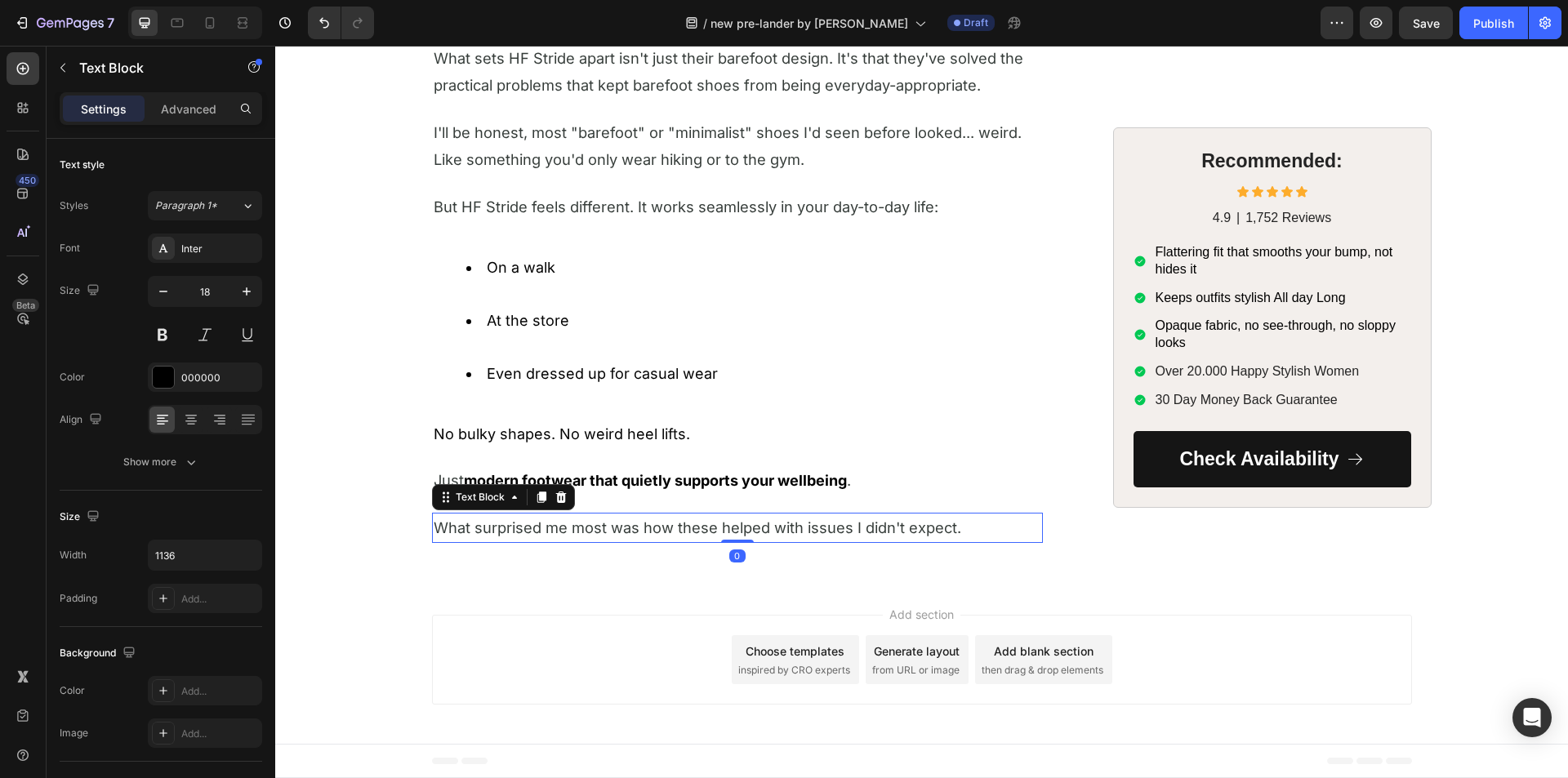
drag, startPoint x: 531, startPoint y: 498, endPoint x: 517, endPoint y: 502, distance: 14.6
click at [537, 498] on icon at bounding box center [541, 497] width 9 height 11
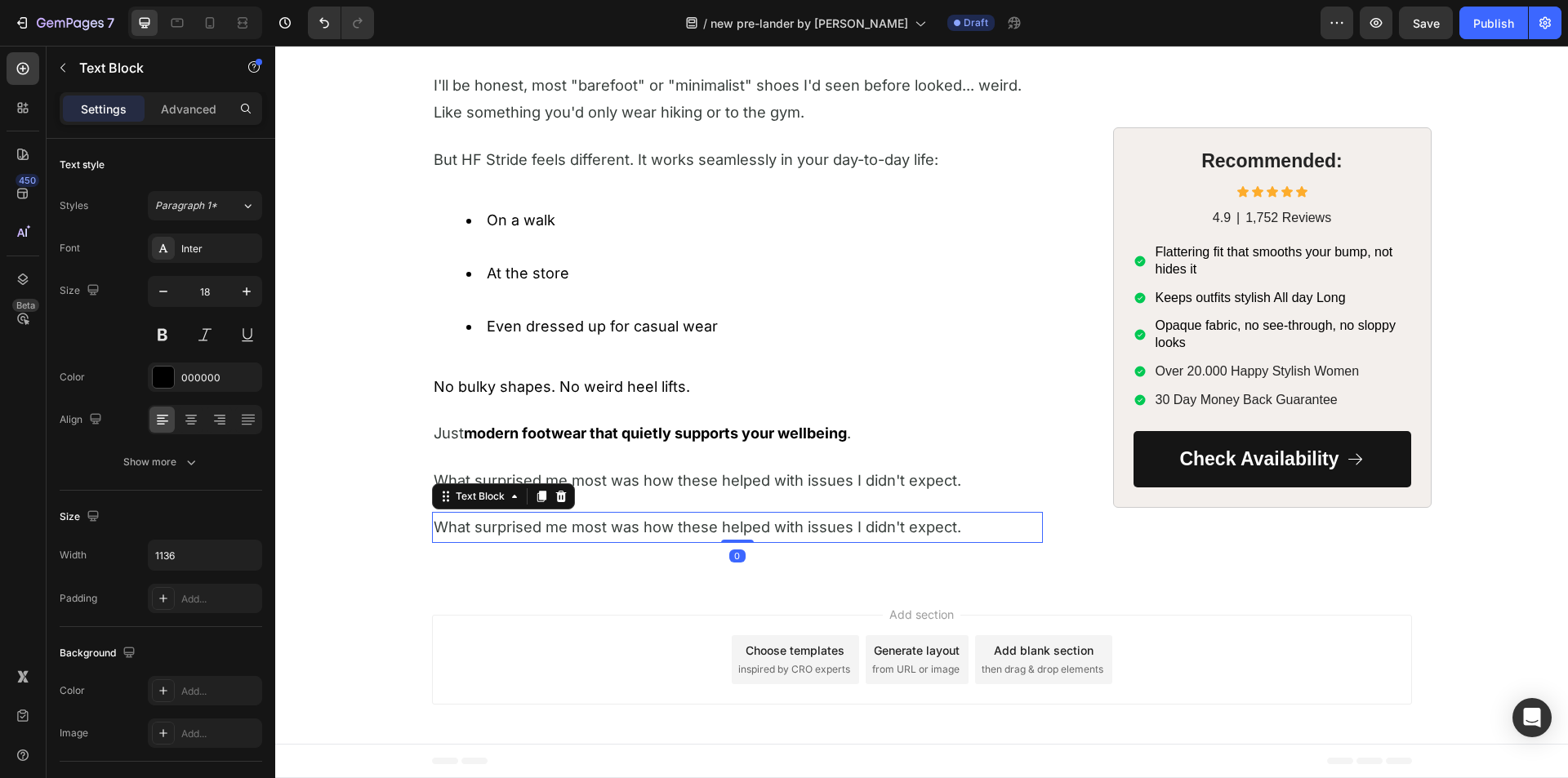
scroll to position [3448, 0]
click at [585, 524] on span "What surprised me most was how these helped with issues I didn't expect." at bounding box center [697, 526] width 527 height 18
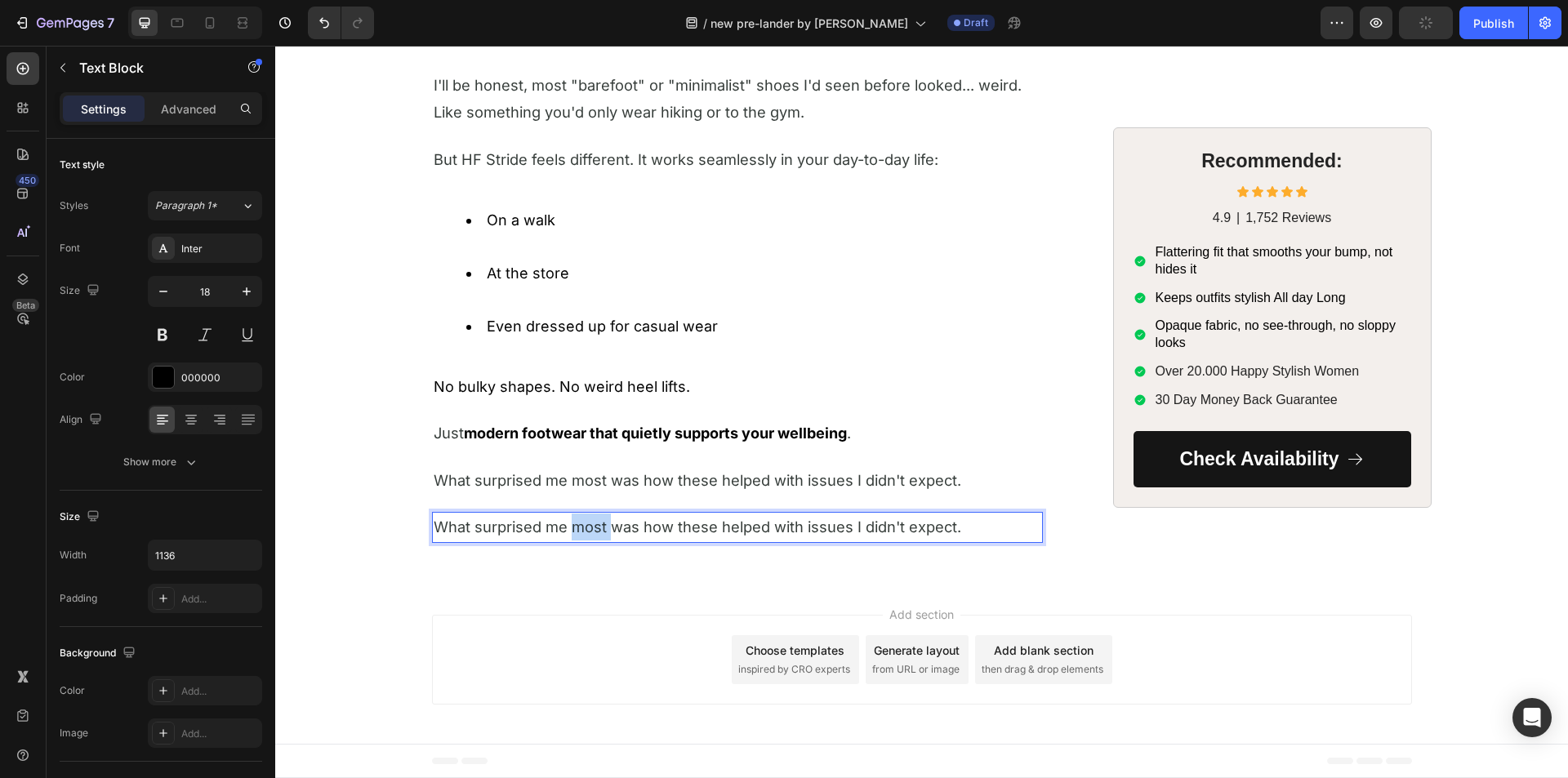
click at [585, 524] on span "What surprised me most was how these helped with issues I didn't expect." at bounding box center [697, 526] width 527 height 18
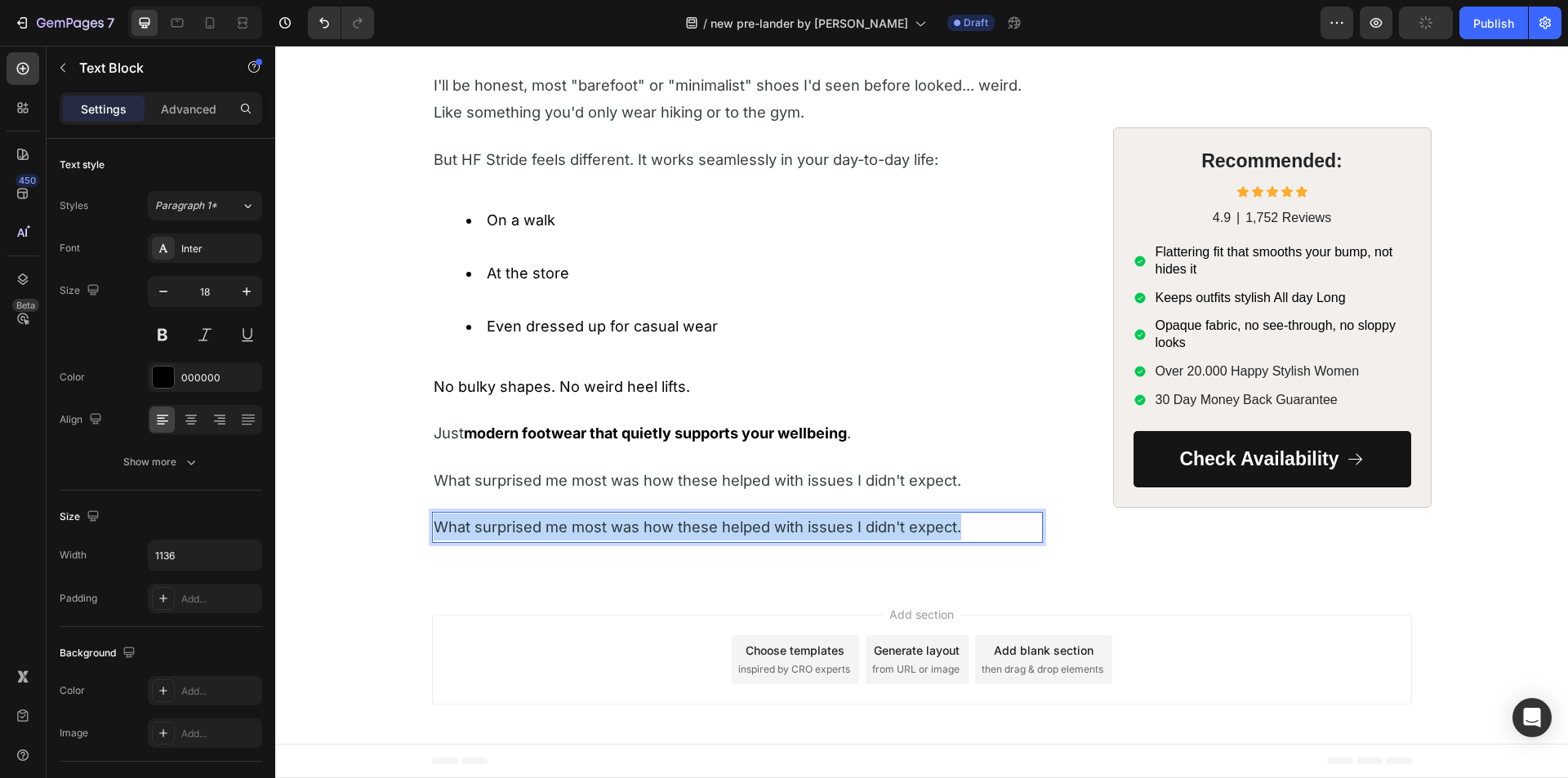
click at [585, 524] on span "What surprised me most was how these helped with issues I didn't expect." at bounding box center [697, 526] width 527 height 18
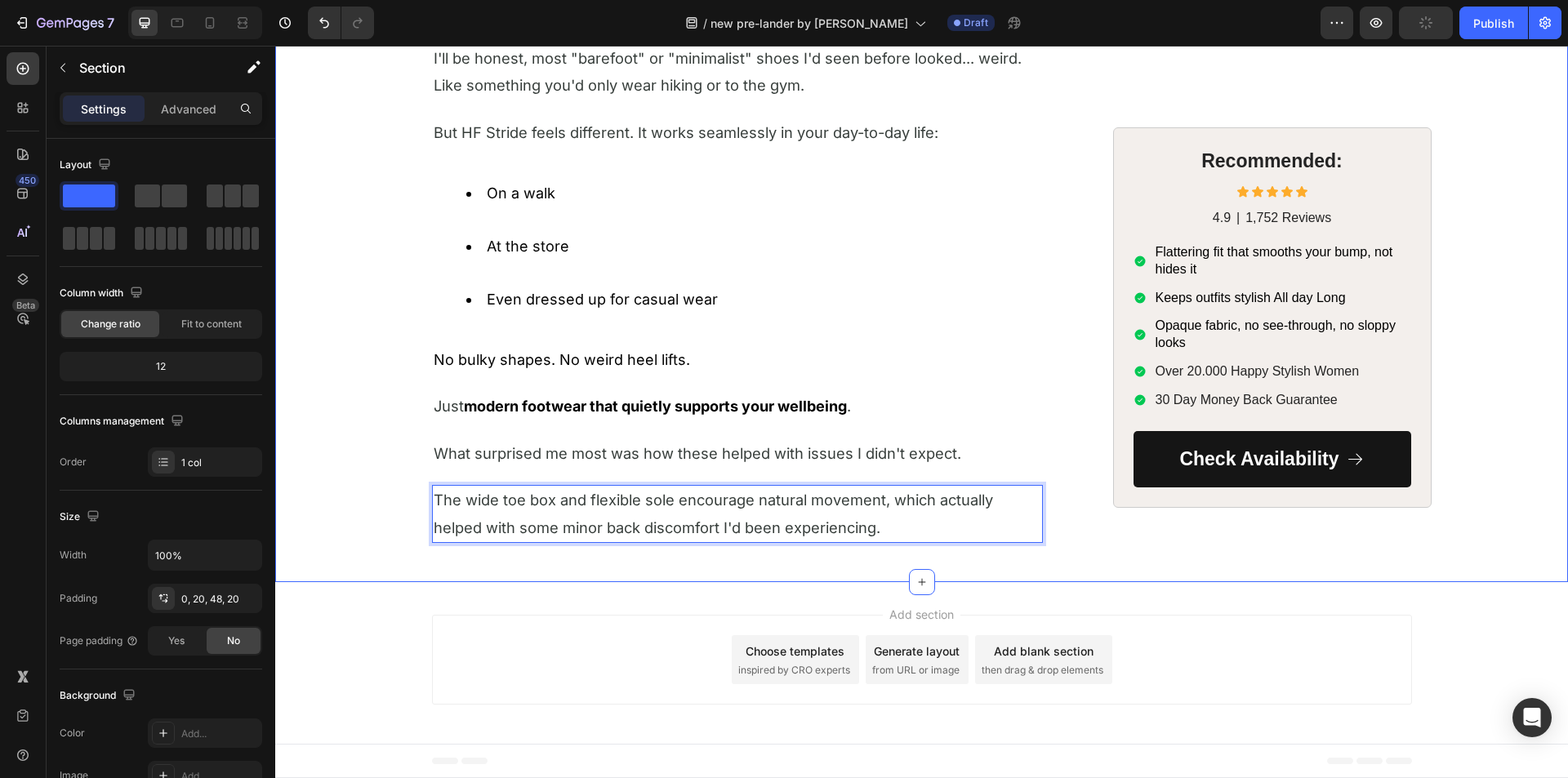
drag, startPoint x: 383, startPoint y: 553, endPoint x: 441, endPoint y: 551, distance: 58.0
click at [536, 540] on p "The wide toe box and flexible sole encourage natural movement, which actually h…" at bounding box center [737, 513] width 607 height 55
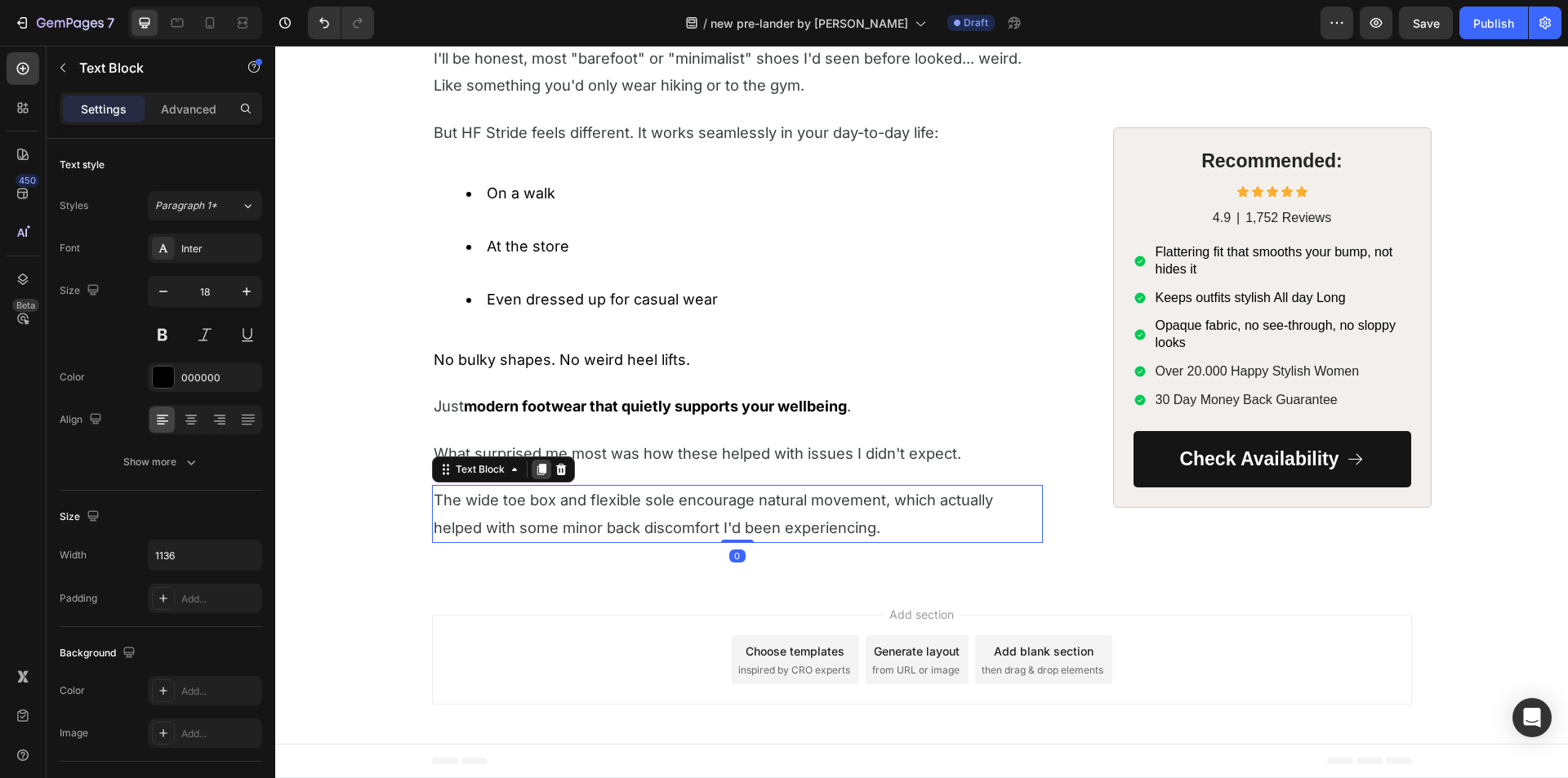
drag, startPoint x: 532, startPoint y: 500, endPoint x: 524, endPoint y: 504, distance: 8.9
click at [535, 476] on icon at bounding box center [541, 469] width 13 height 13
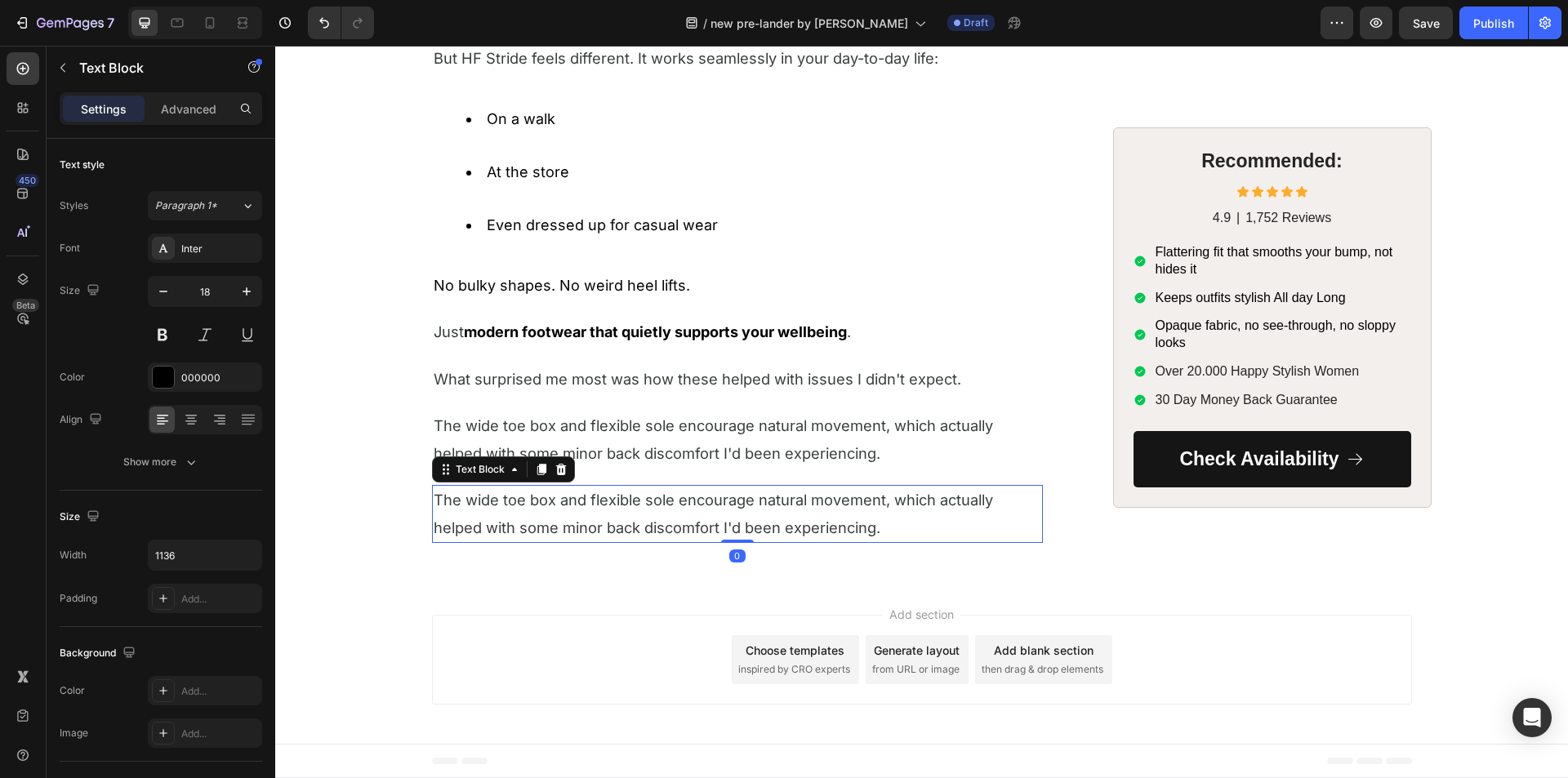
scroll to position [3549, 0]
click at [519, 513] on p "The wide toe box and flexible sole encourage natural movement, which actually h…" at bounding box center [737, 513] width 607 height 55
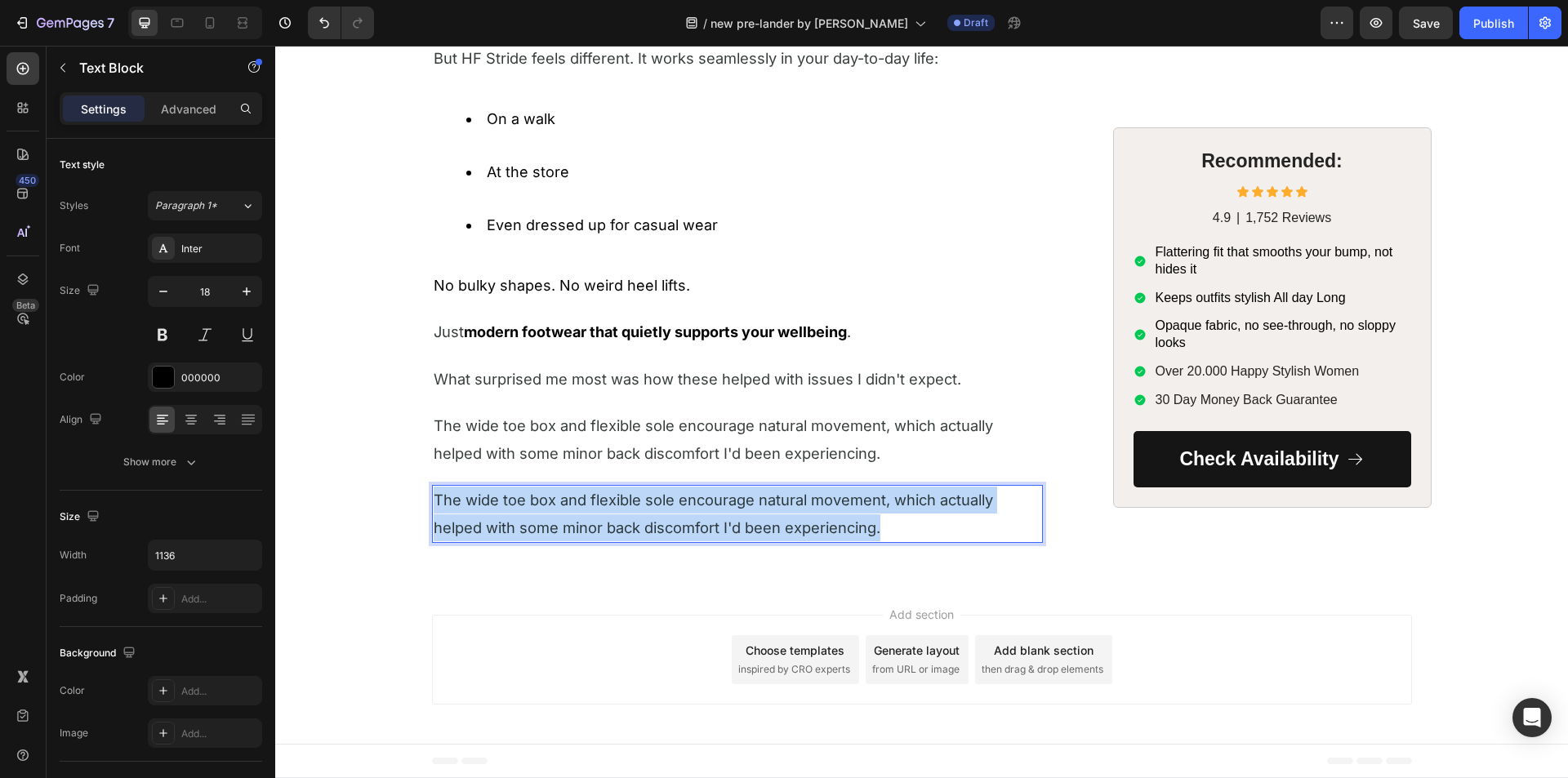
click at [519, 513] on p "The wide toe box and flexible sole encourage natural movement, which actually h…" at bounding box center [737, 513] width 607 height 55
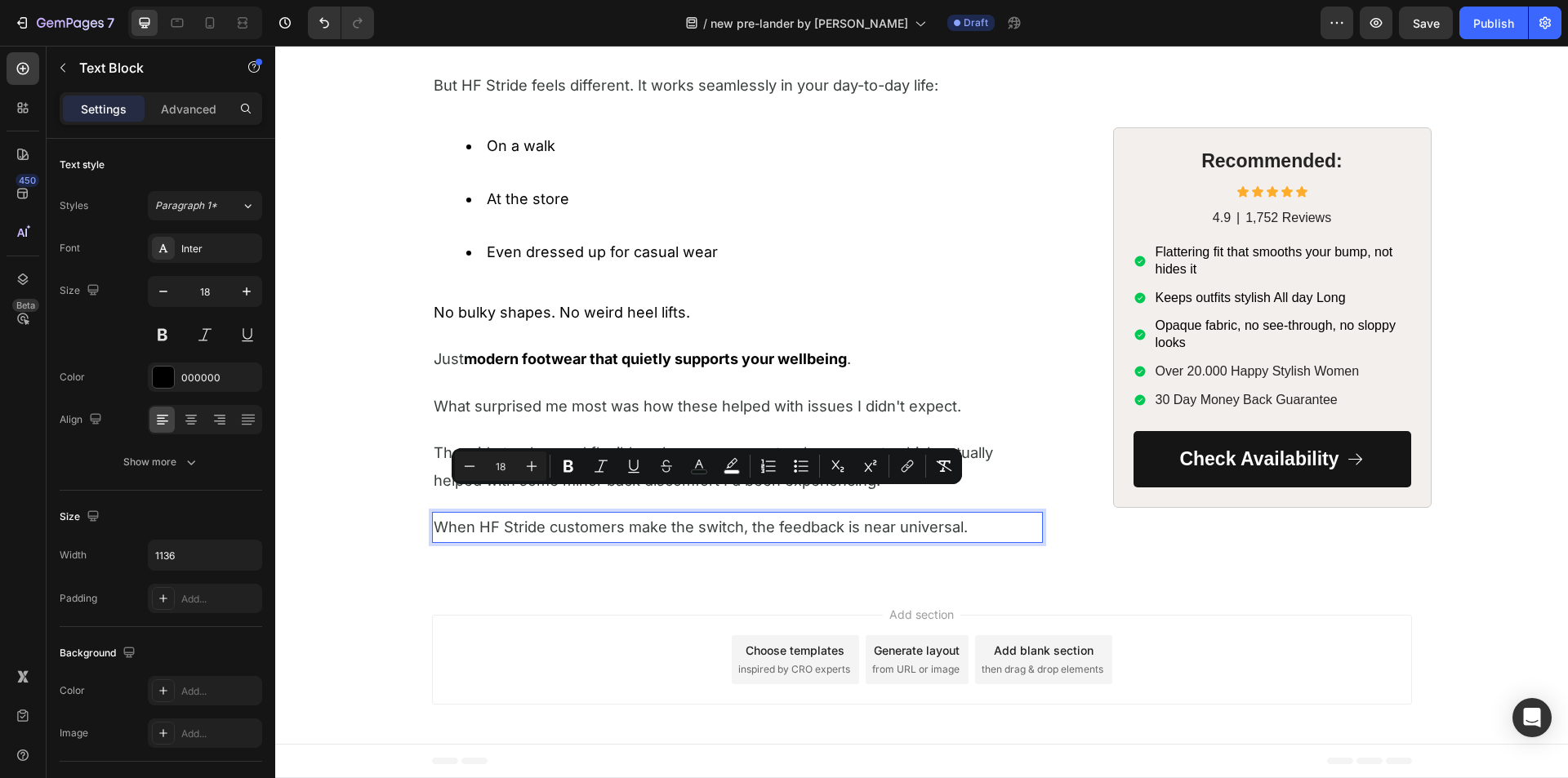
scroll to position [3522, 0]
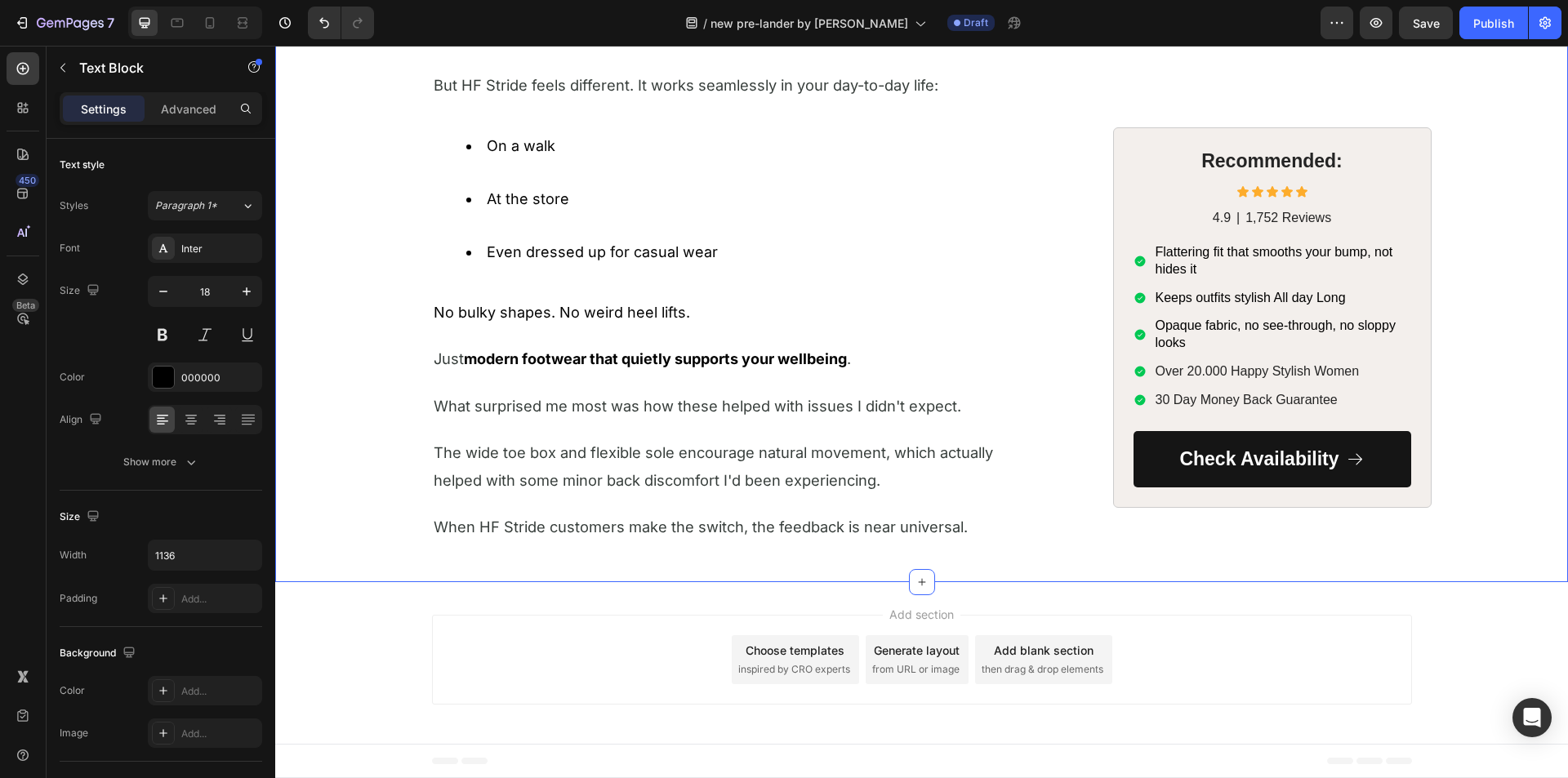
drag, startPoint x: 382, startPoint y: 523, endPoint x: 486, endPoint y: 524, distance: 104.0
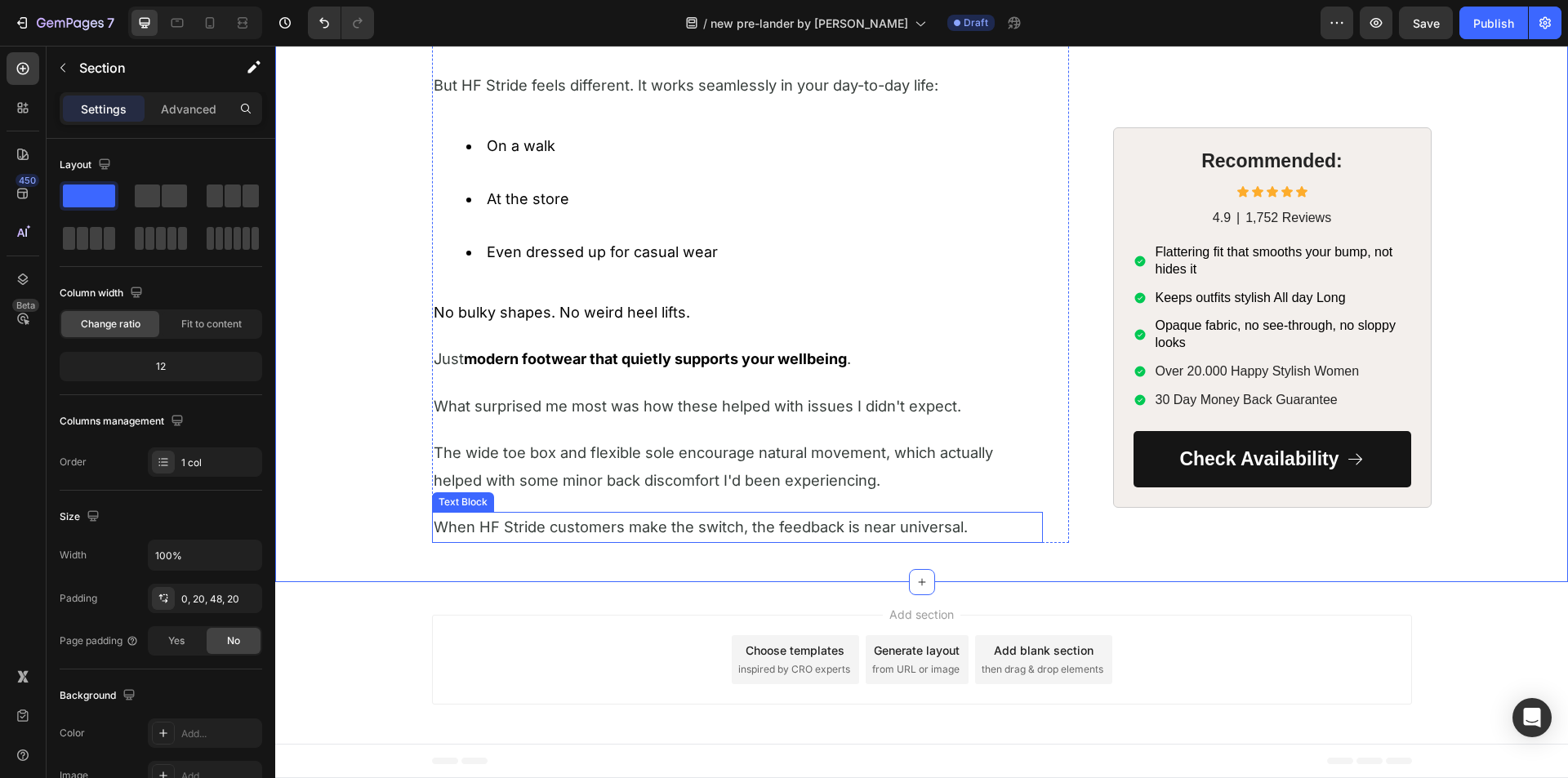
click at [487, 524] on span "When HF Stride customers make the switch, the feedback is near universal." at bounding box center [700, 526] width 534 height 18
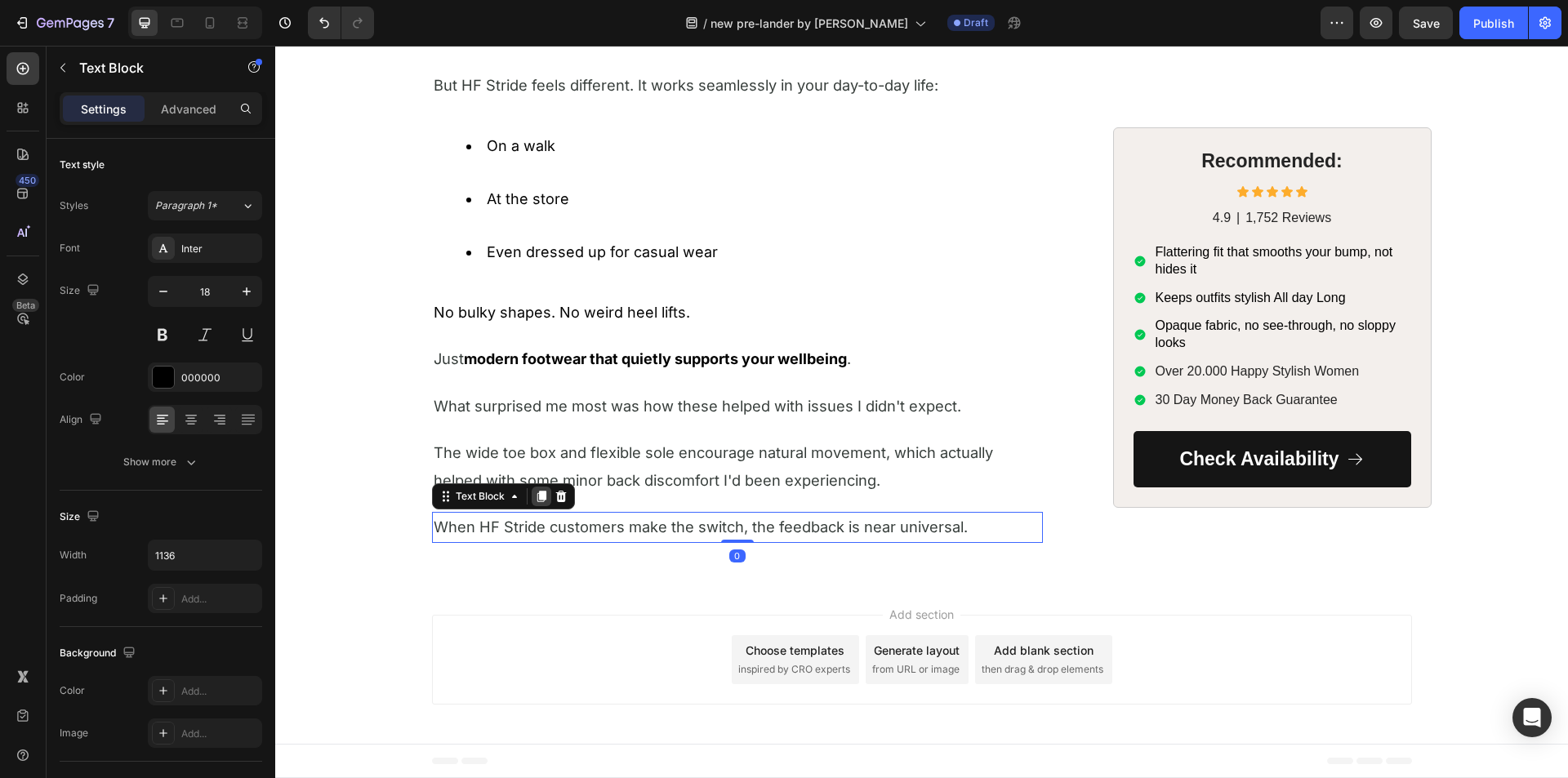
click at [537, 497] on icon at bounding box center [541, 496] width 9 height 11
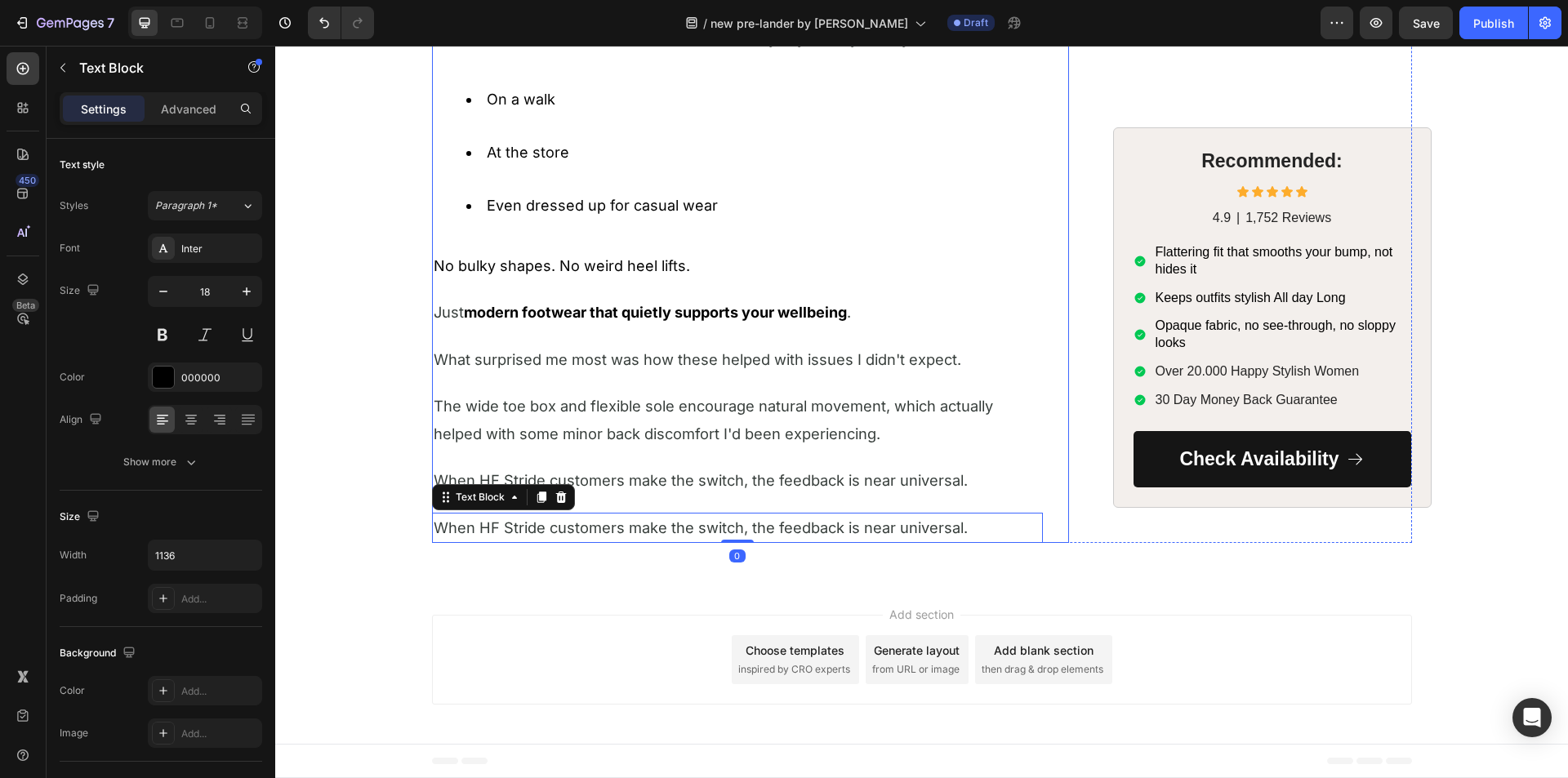
scroll to position [3569, 0]
click at [627, 526] on span "When HF Stride customers make the switch, the feedback is near universal." at bounding box center [700, 527] width 534 height 18
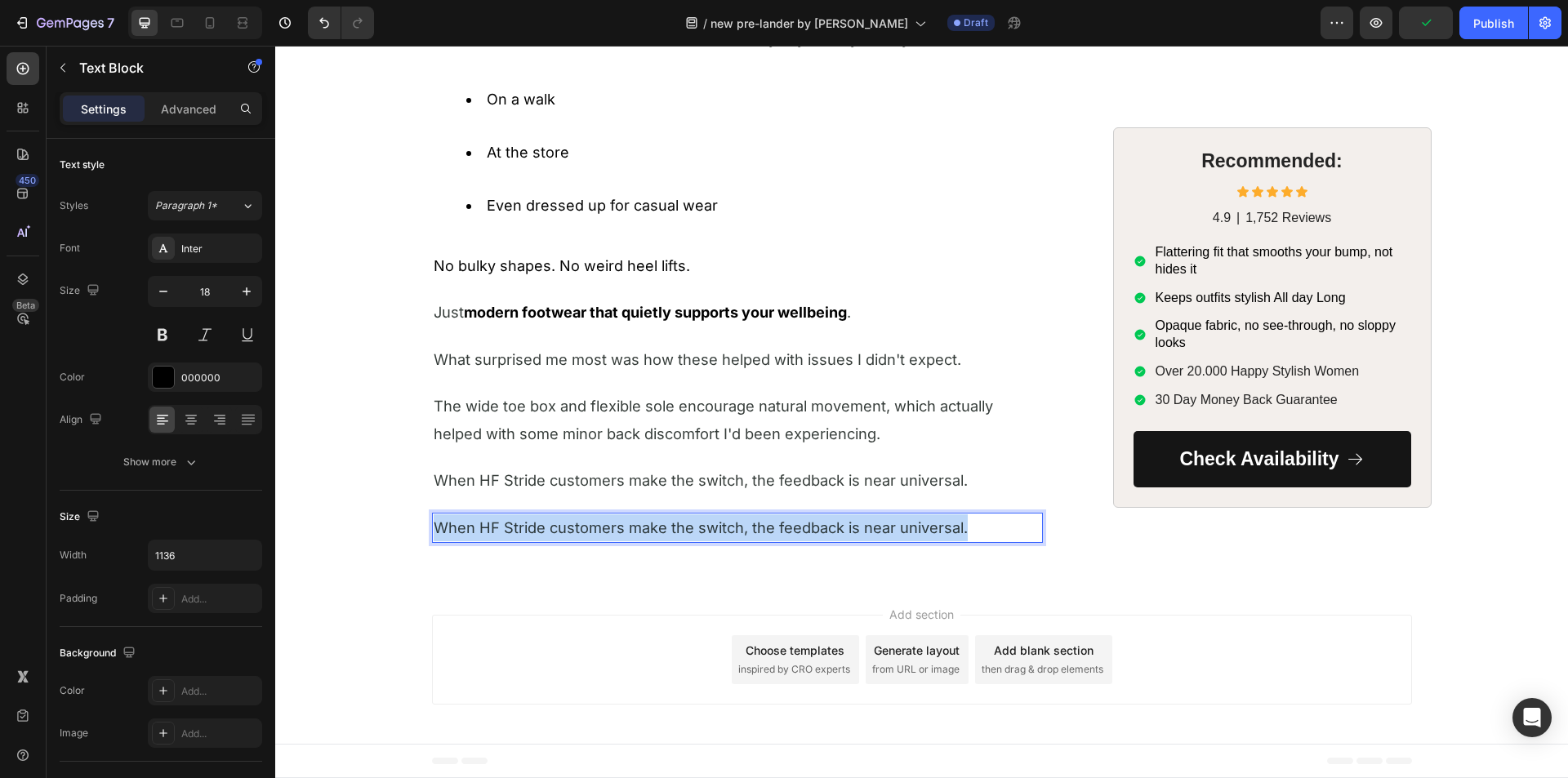
click at [627, 526] on span "When HF Stride customers make the switch, the feedback is near universal." at bounding box center [700, 527] width 534 height 18
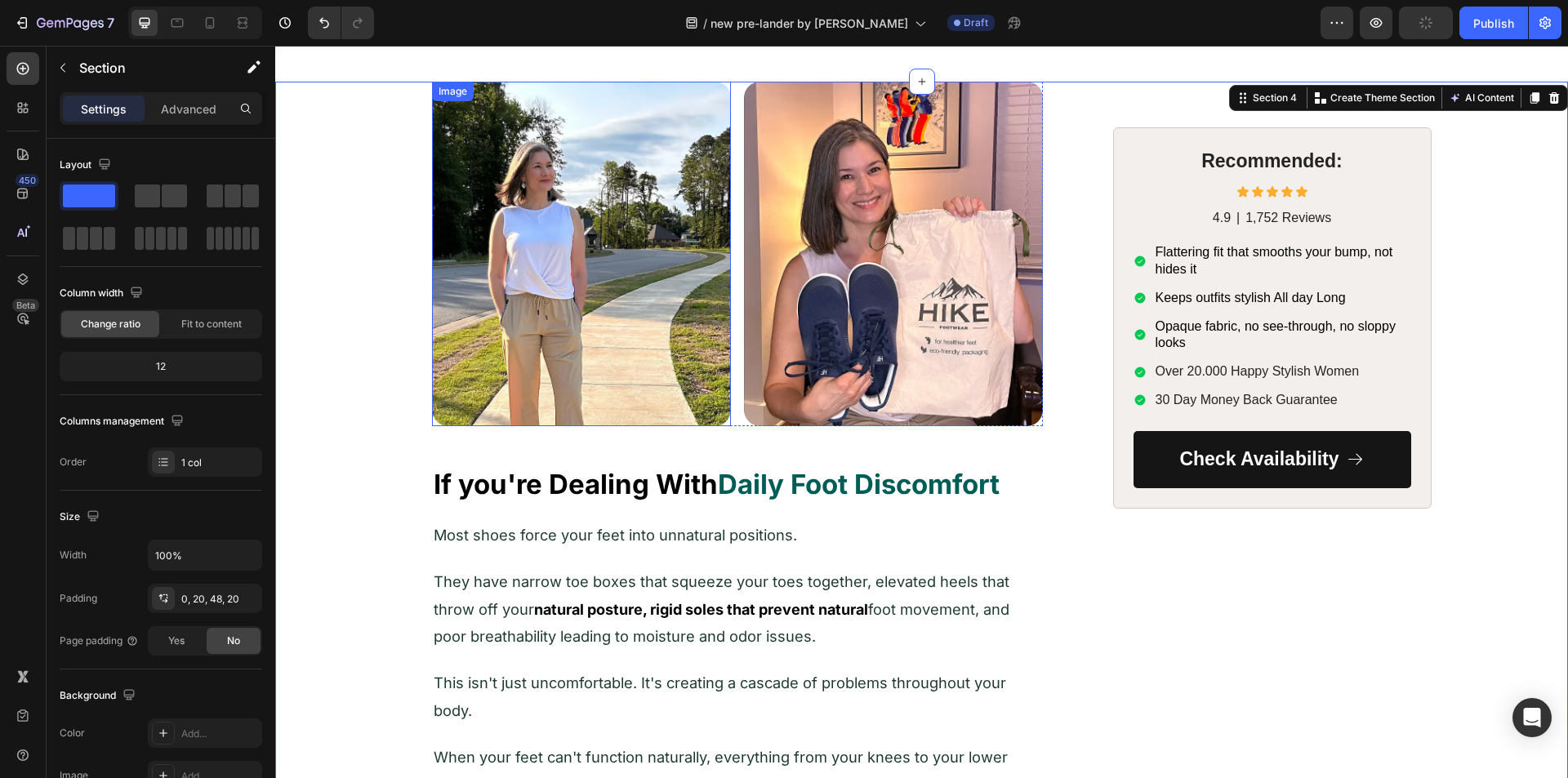
scroll to position [302, 0]
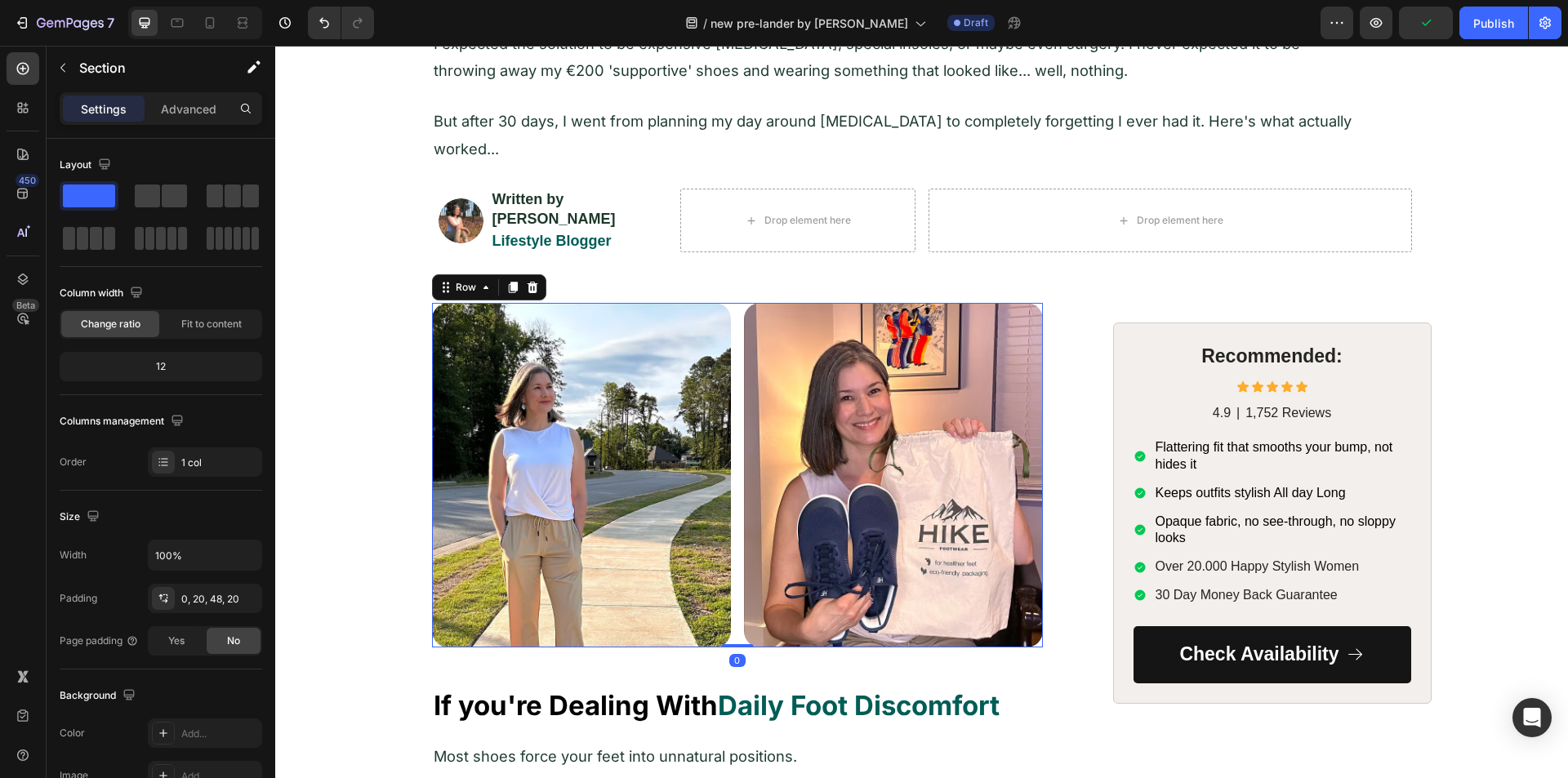
click at [727, 337] on div "Image Image Row 0" at bounding box center [737, 474] width 611 height 344
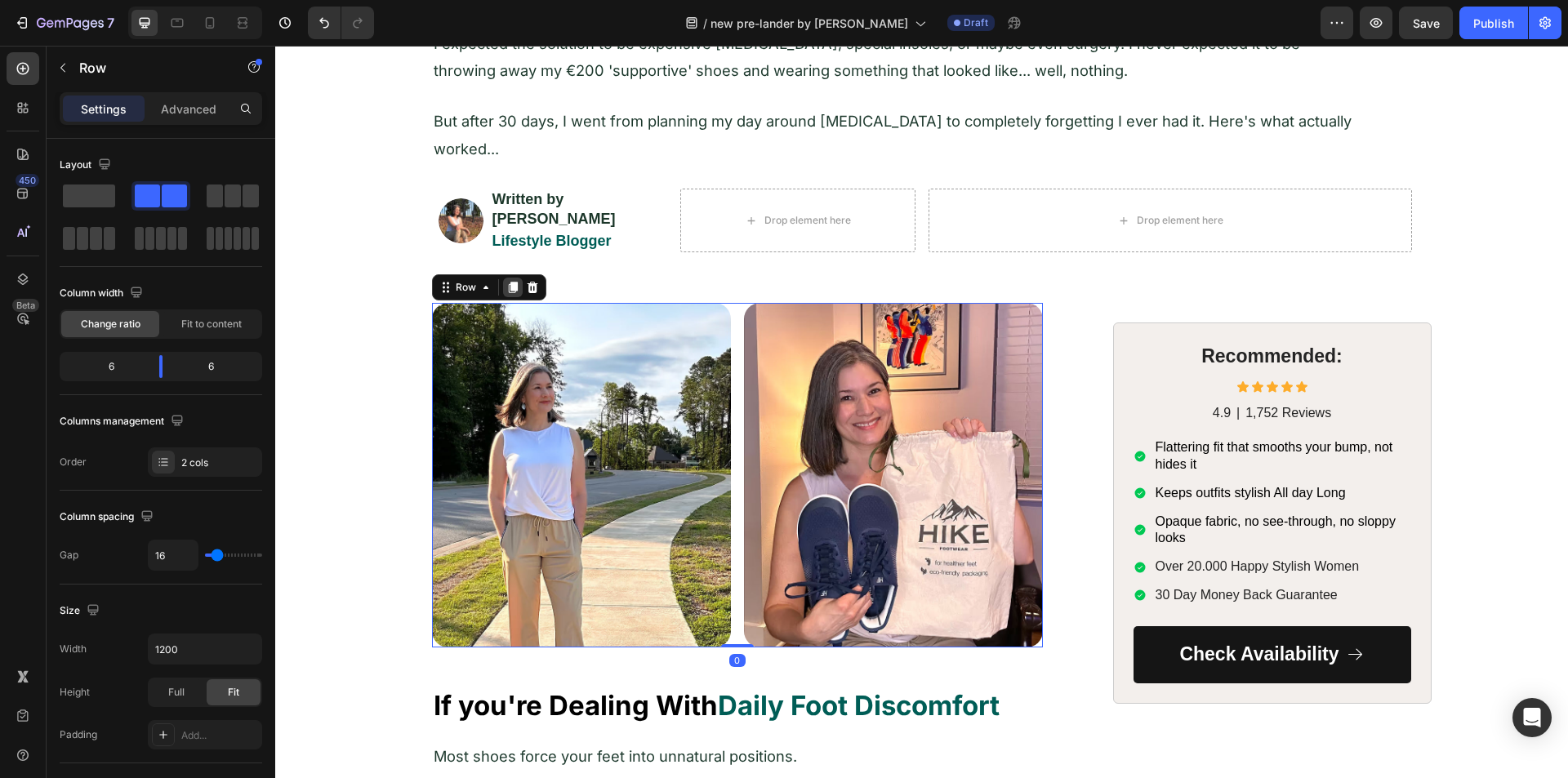
click at [509, 283] on icon at bounding box center [513, 288] width 9 height 11
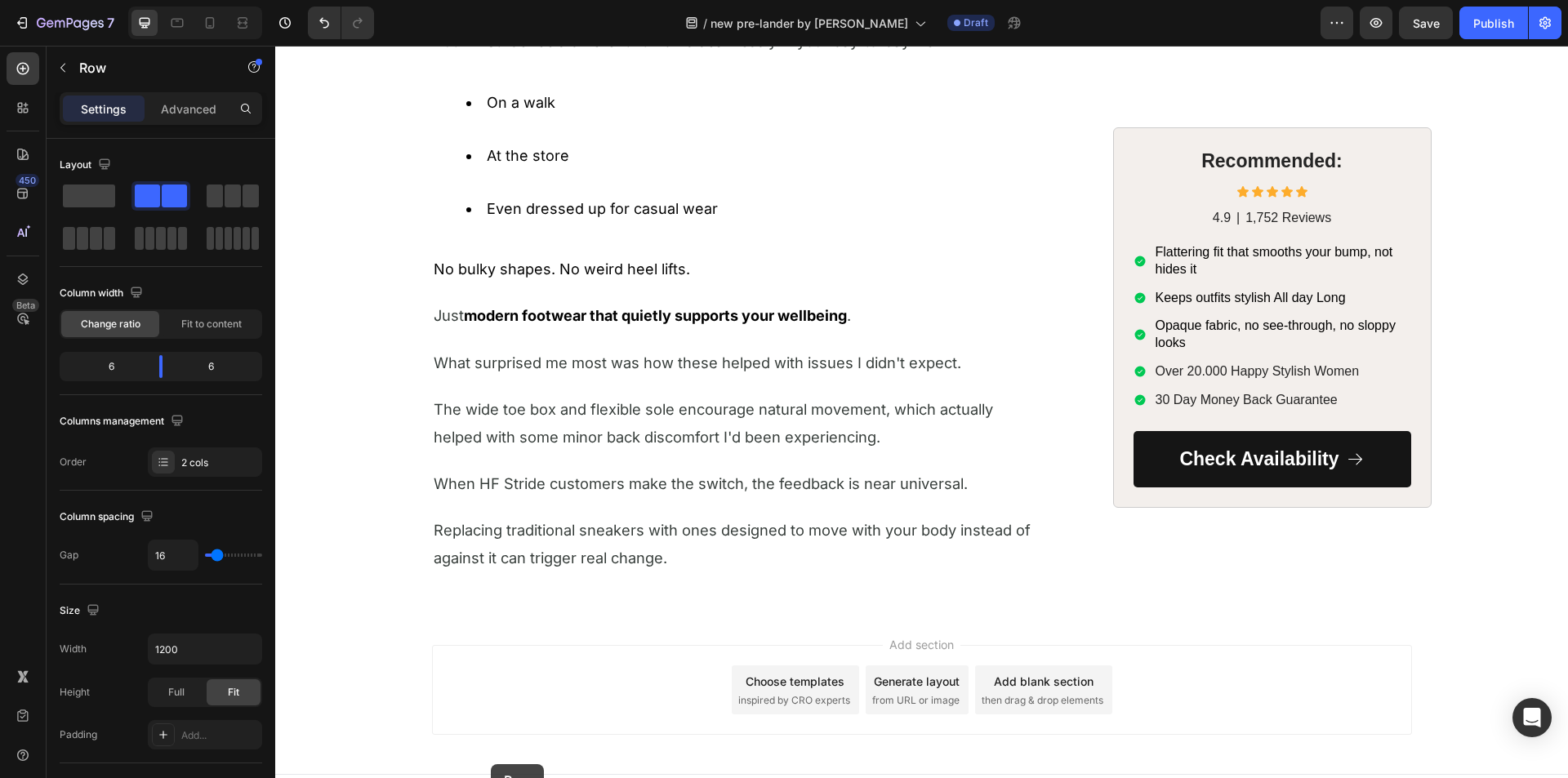
scroll to position [3940, 0]
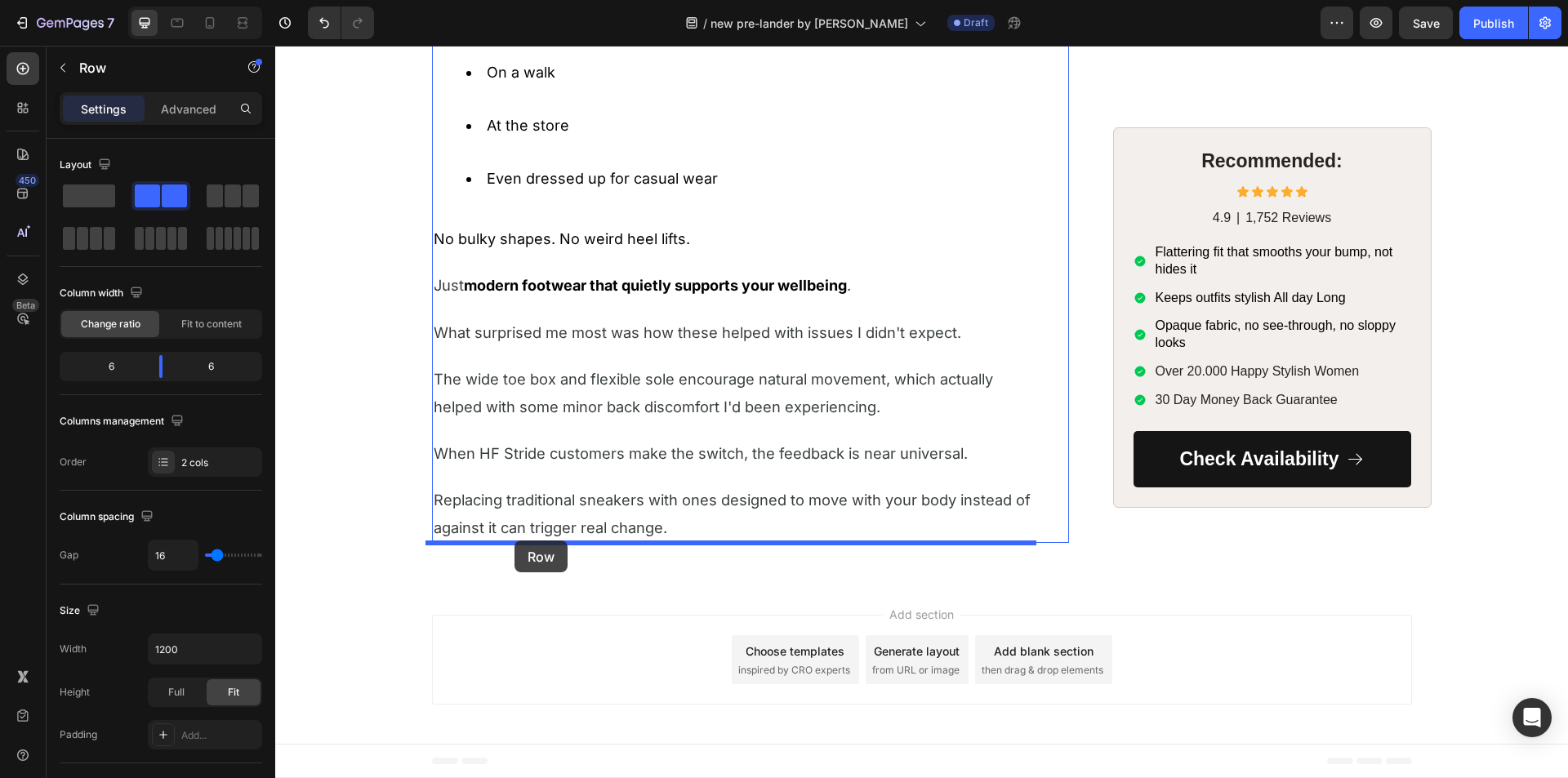
drag, startPoint x: 441, startPoint y: 115, endPoint x: 514, endPoint y: 540, distance: 431.2
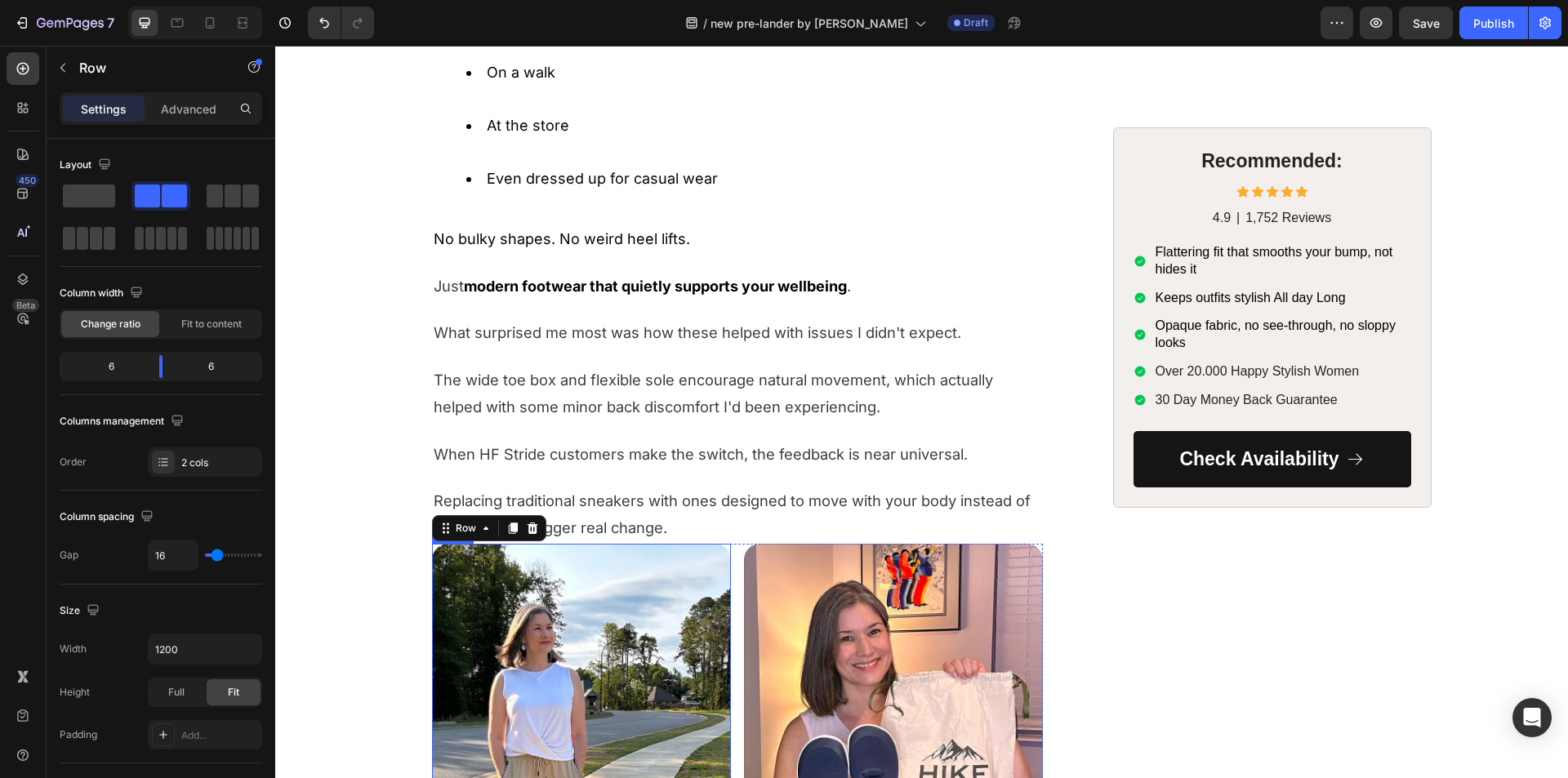
scroll to position [3678, 0]
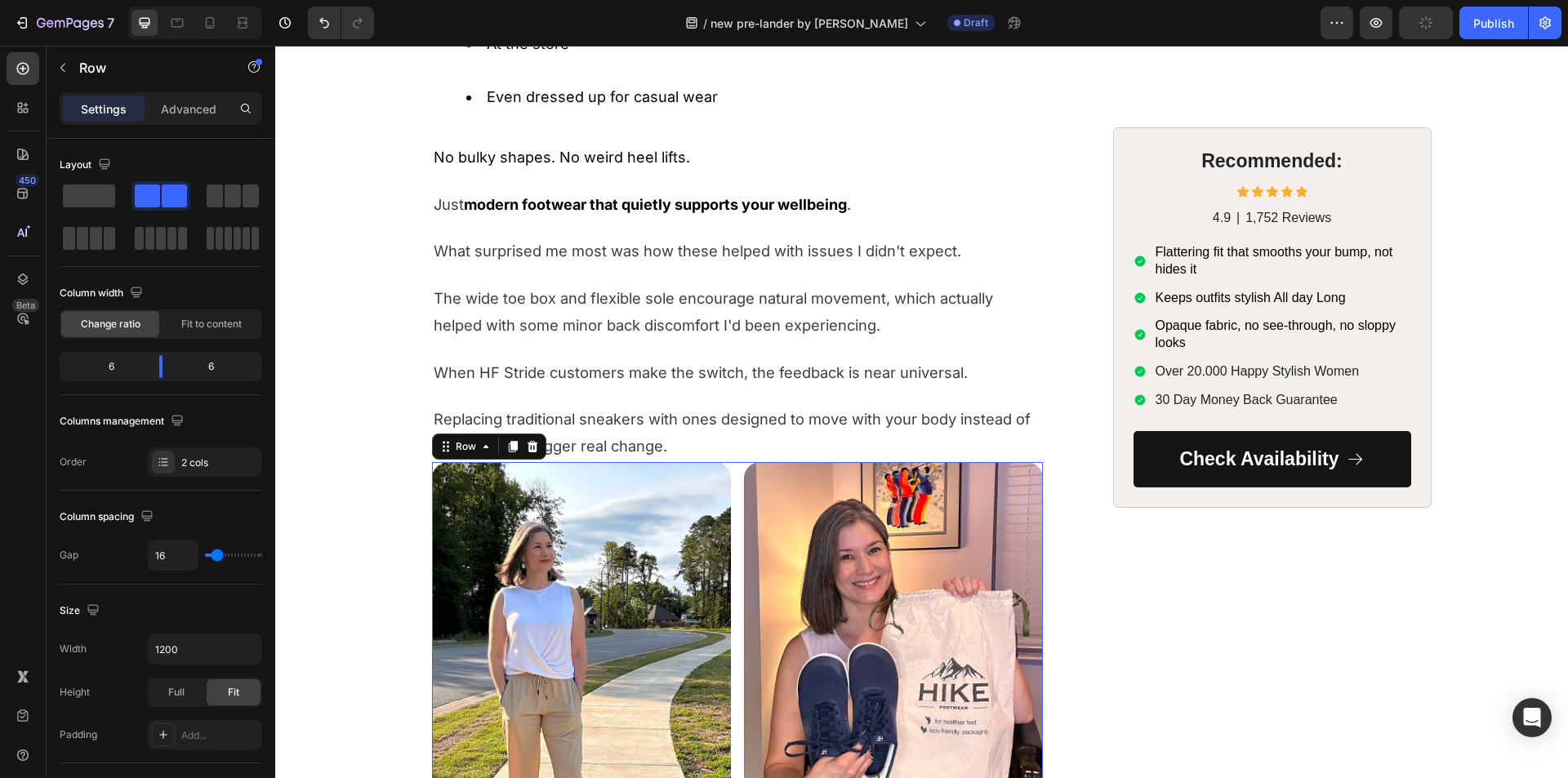
click at [734, 481] on div "Image Image Row 0" at bounding box center [737, 634] width 611 height 344
click at [181, 107] on p "Advanced" at bounding box center [189, 109] width 56 height 17
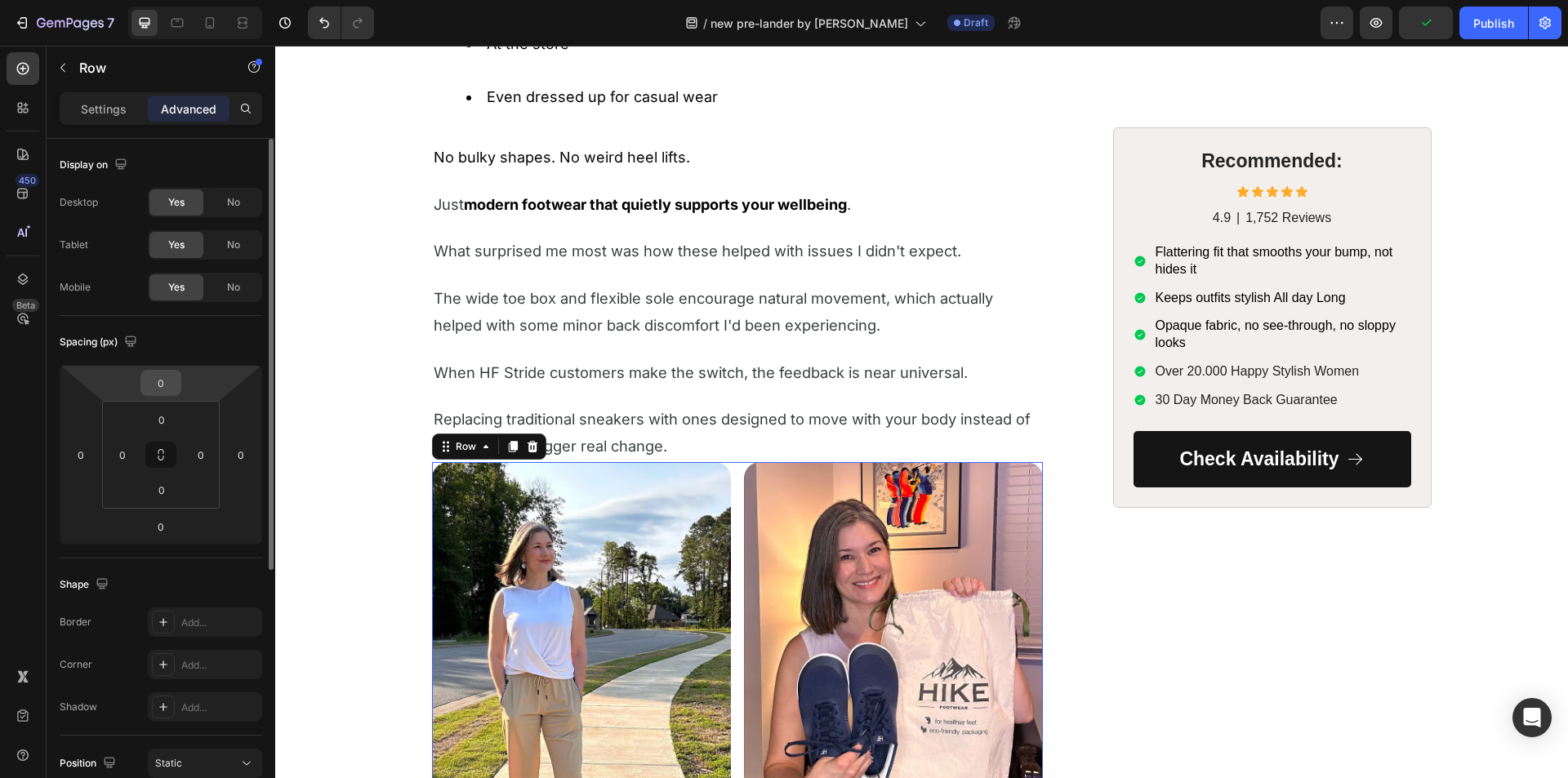
click at [166, 376] on input "0" at bounding box center [161, 383] width 33 height 24
type input "20"
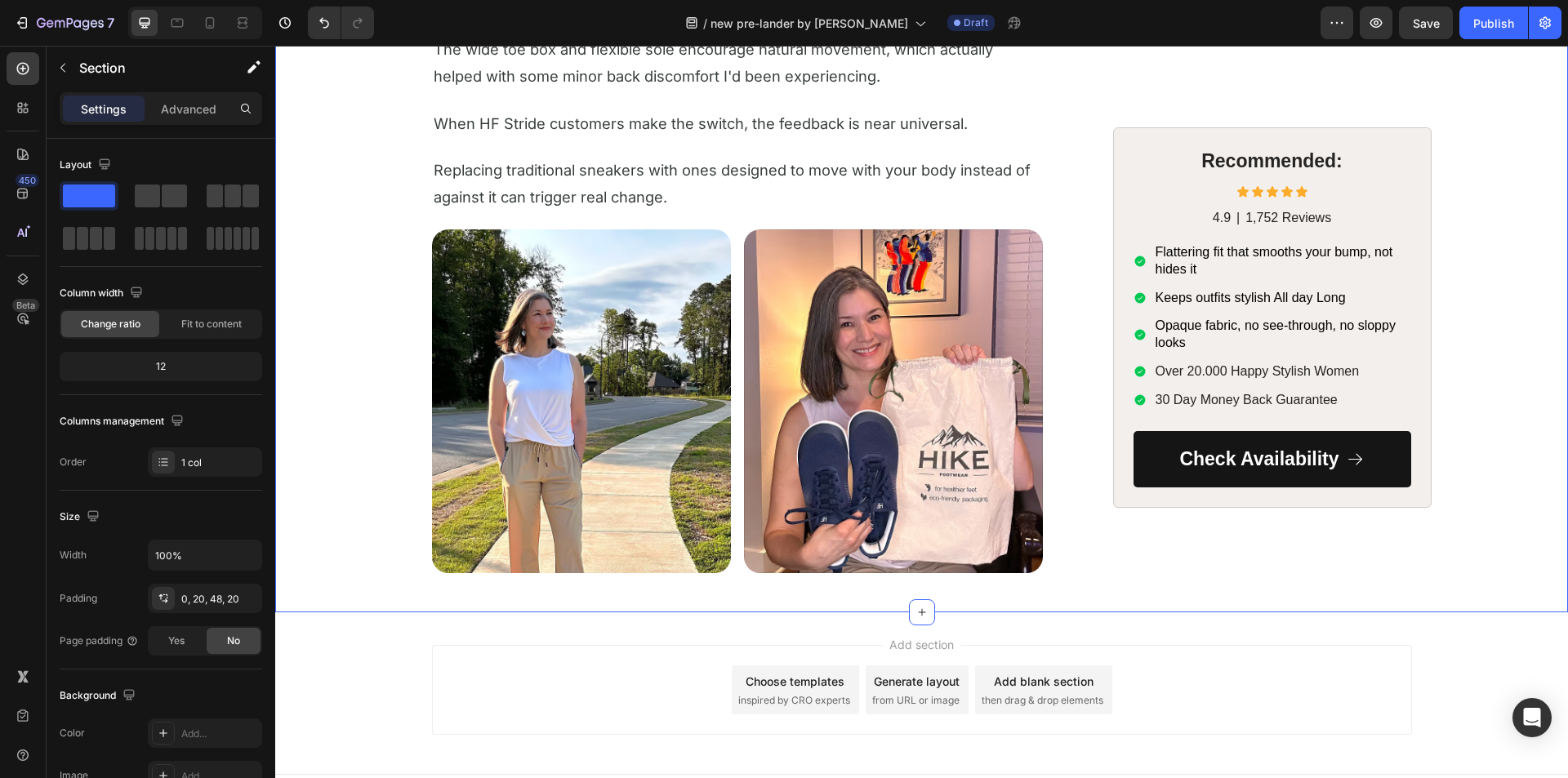
scroll to position [3957, 0]
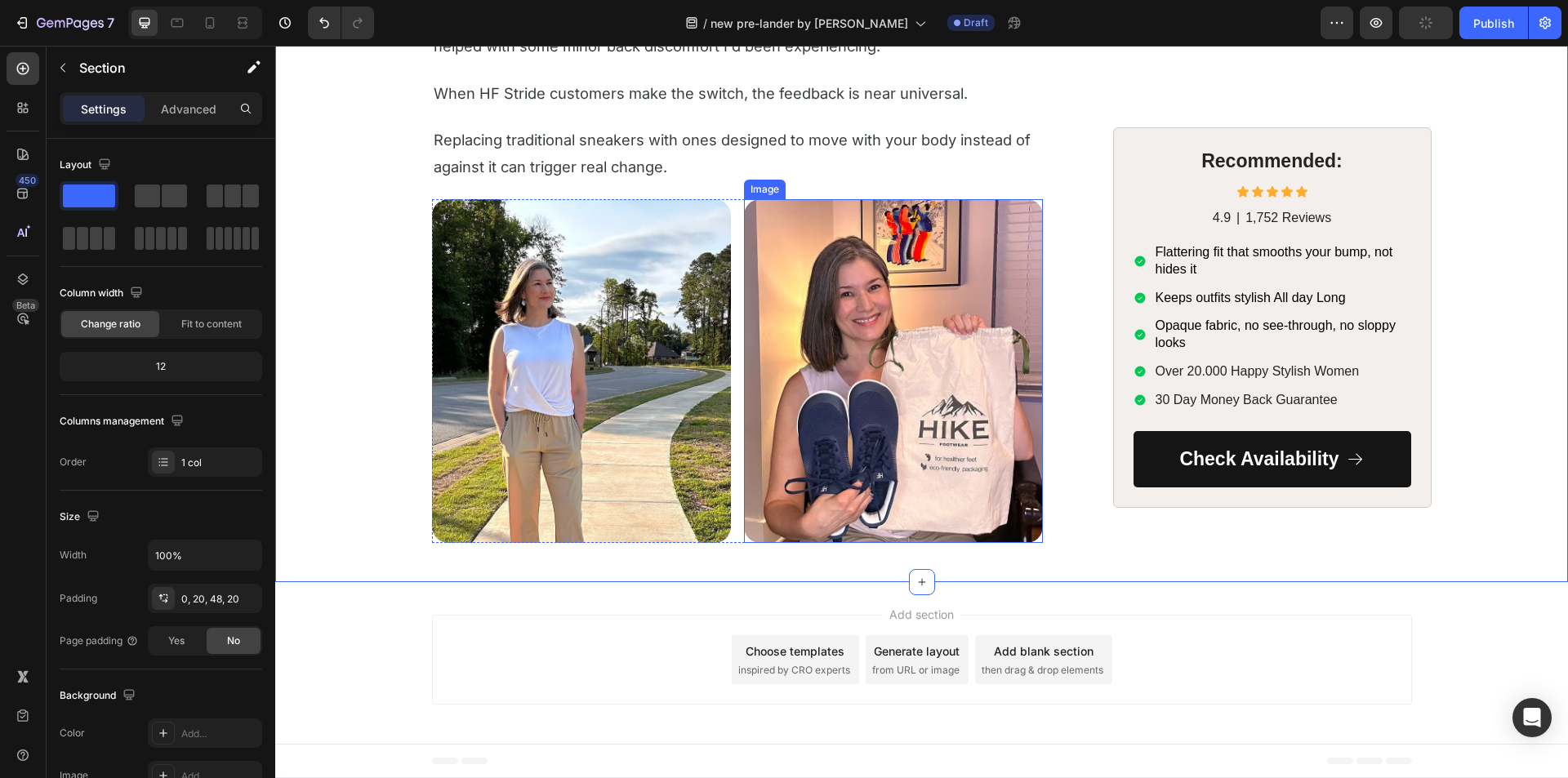
click at [864, 395] on img at bounding box center [893, 371] width 298 height 344
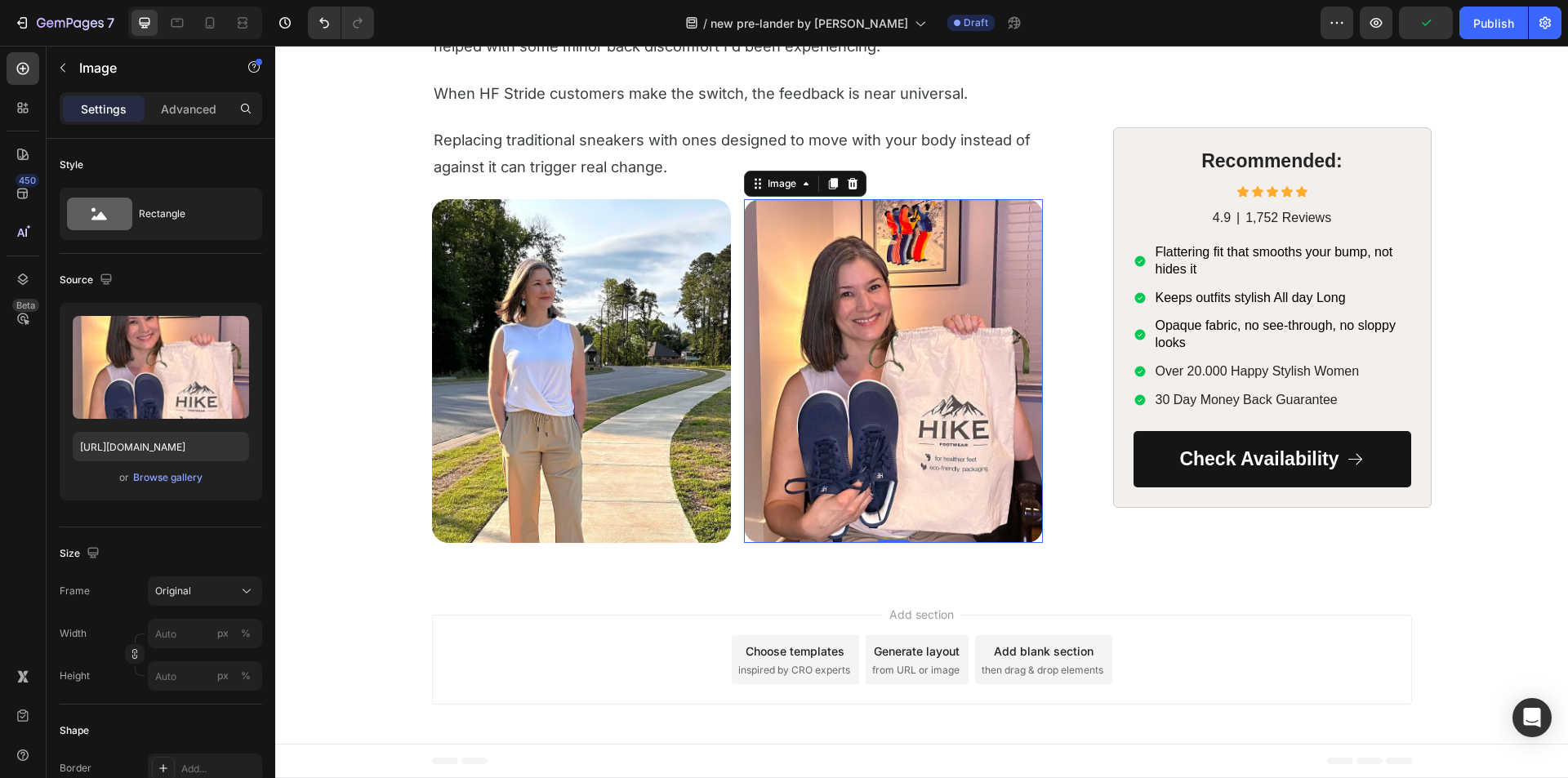
click at [863, 394] on img at bounding box center [893, 371] width 298 height 344
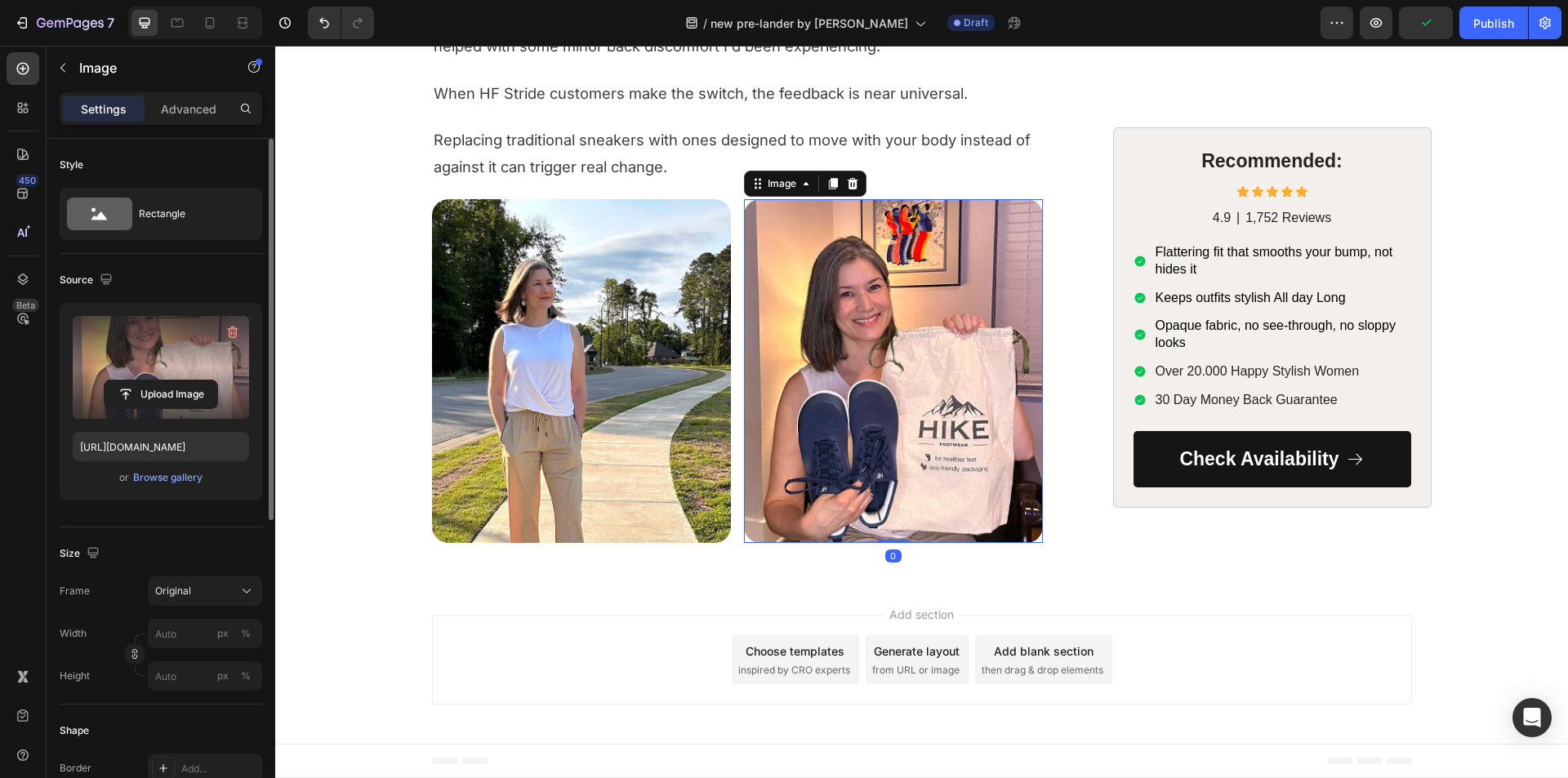
click at [162, 352] on label at bounding box center [161, 367] width 177 height 103
click at [162, 380] on input "file" at bounding box center [161, 394] width 113 height 28
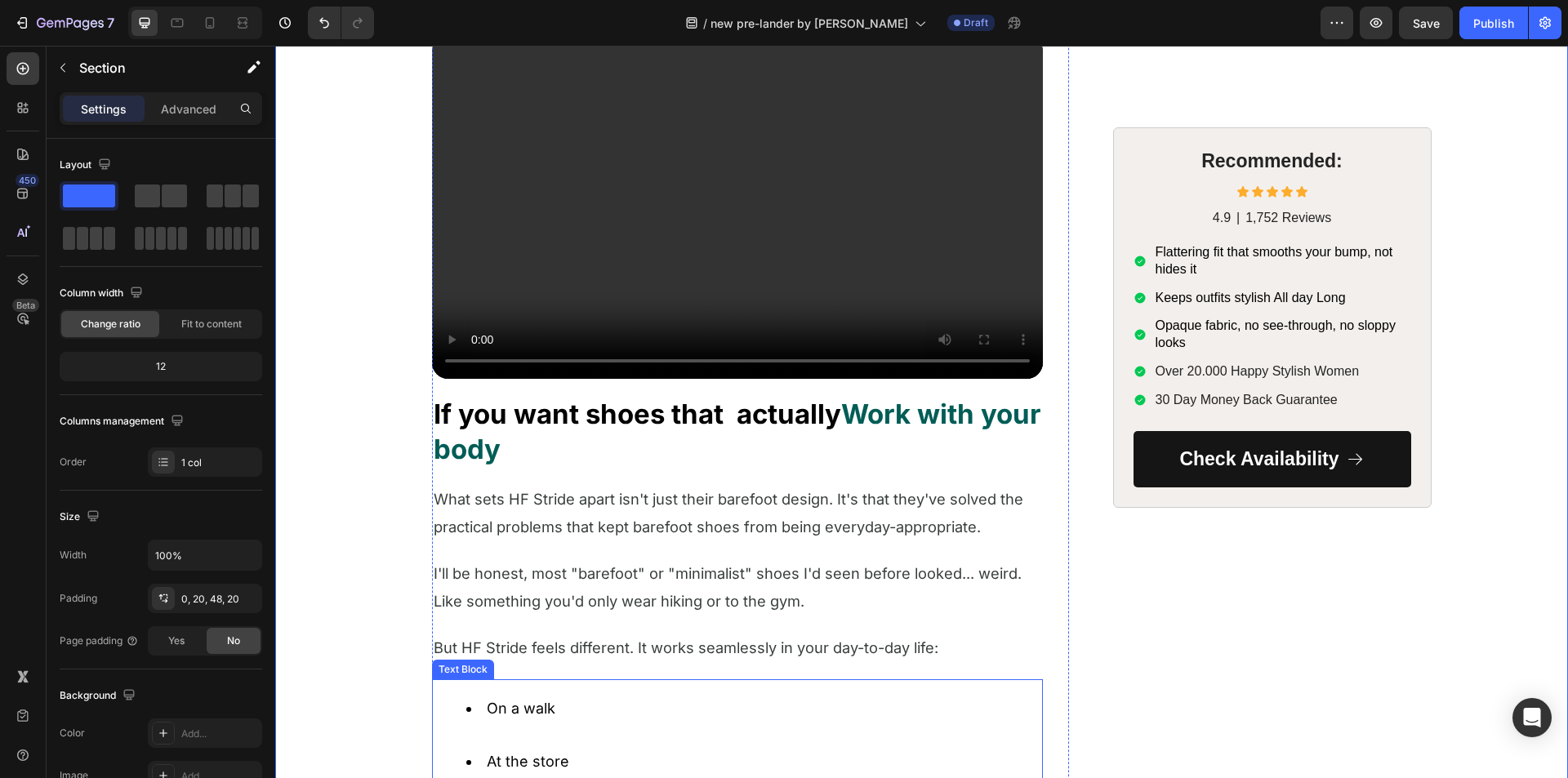
scroll to position [2895, 0]
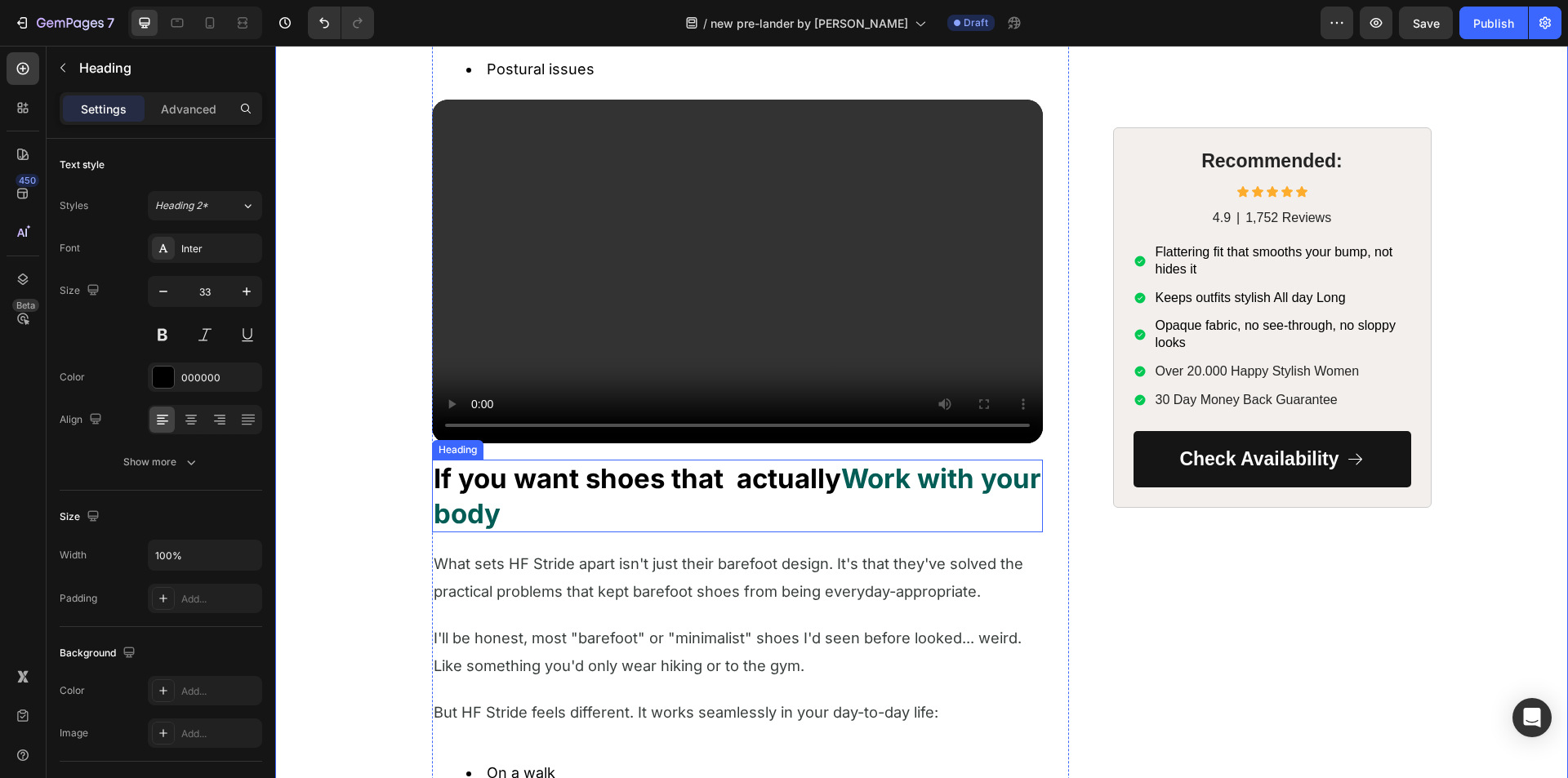
click at [545, 490] on strong "If you want shoes that actually" at bounding box center [637, 479] width 407 height 33
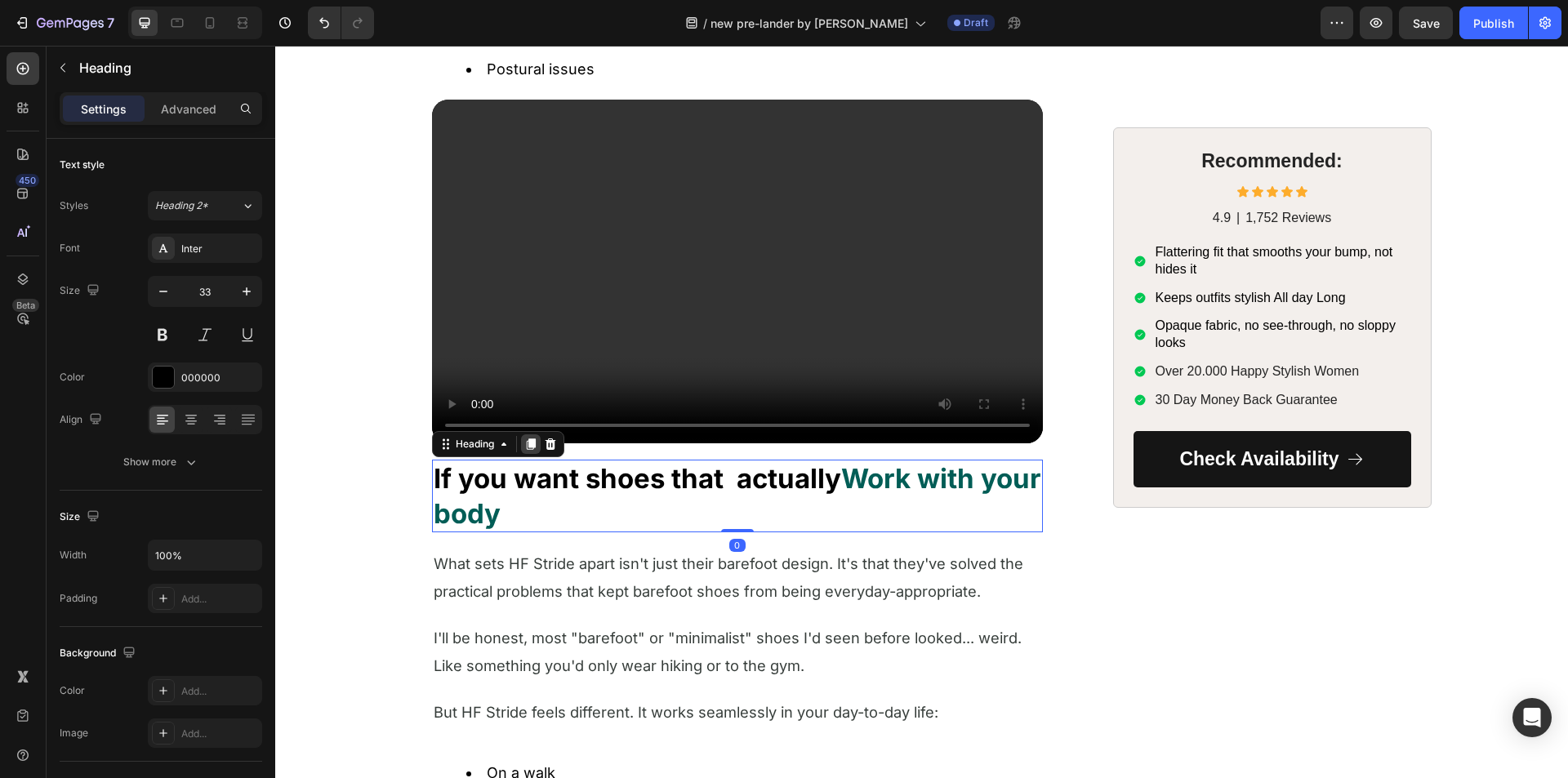
click at [526, 445] on icon at bounding box center [530, 444] width 9 height 11
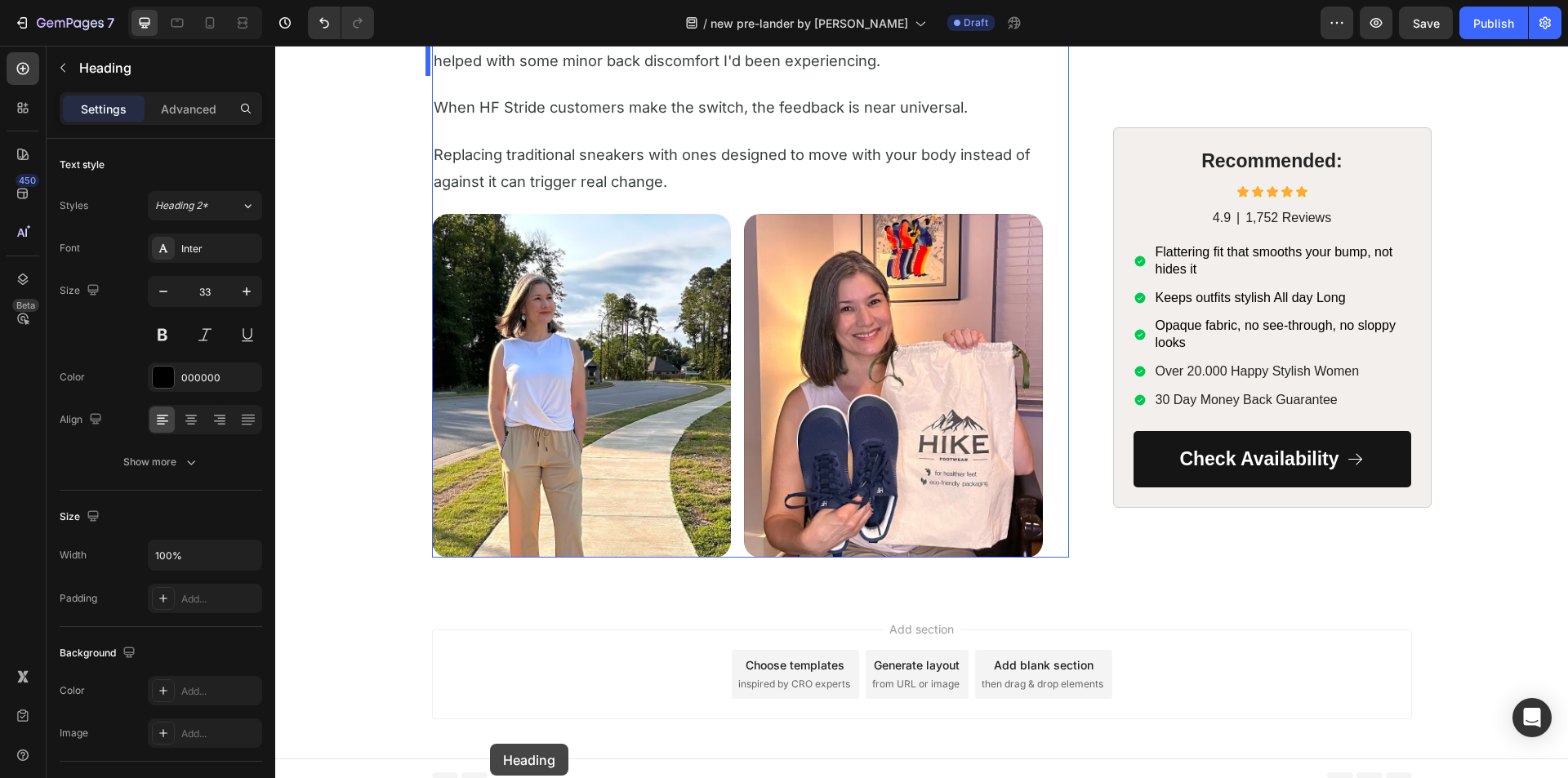
scroll to position [4047, 0]
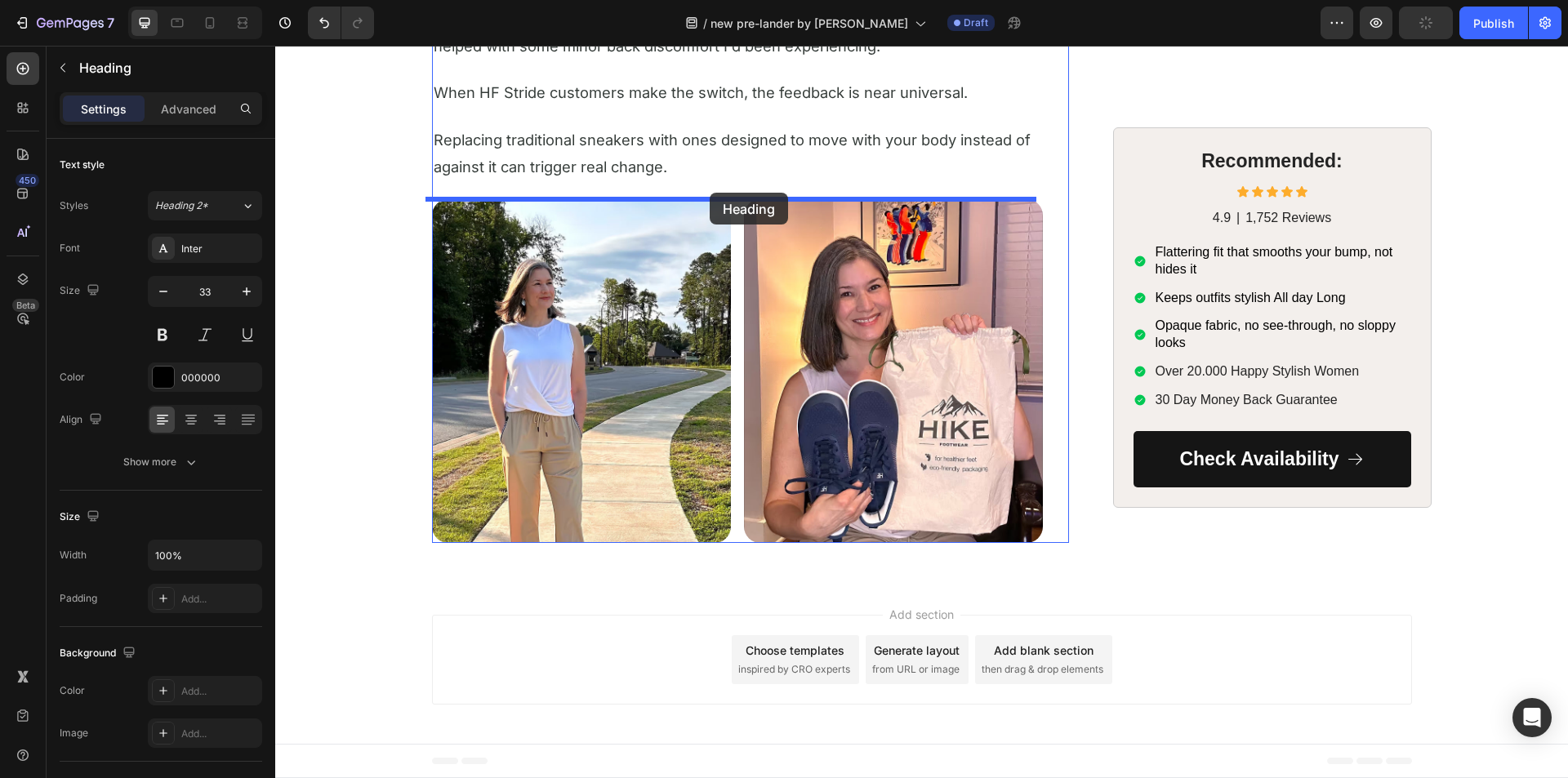
drag, startPoint x: 444, startPoint y: 206, endPoint x: 709, endPoint y: 193, distance: 265.3
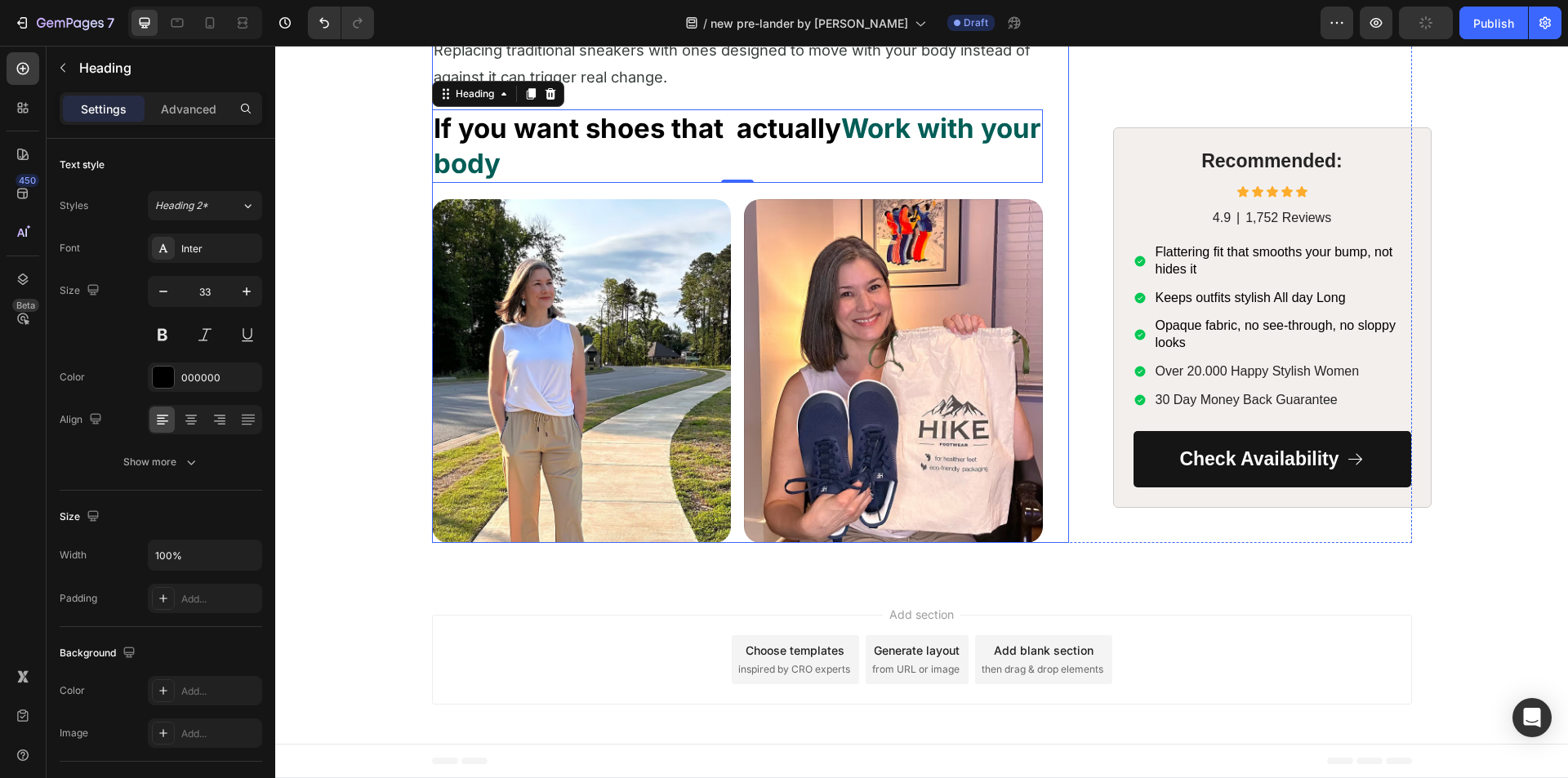
scroll to position [3957, 0]
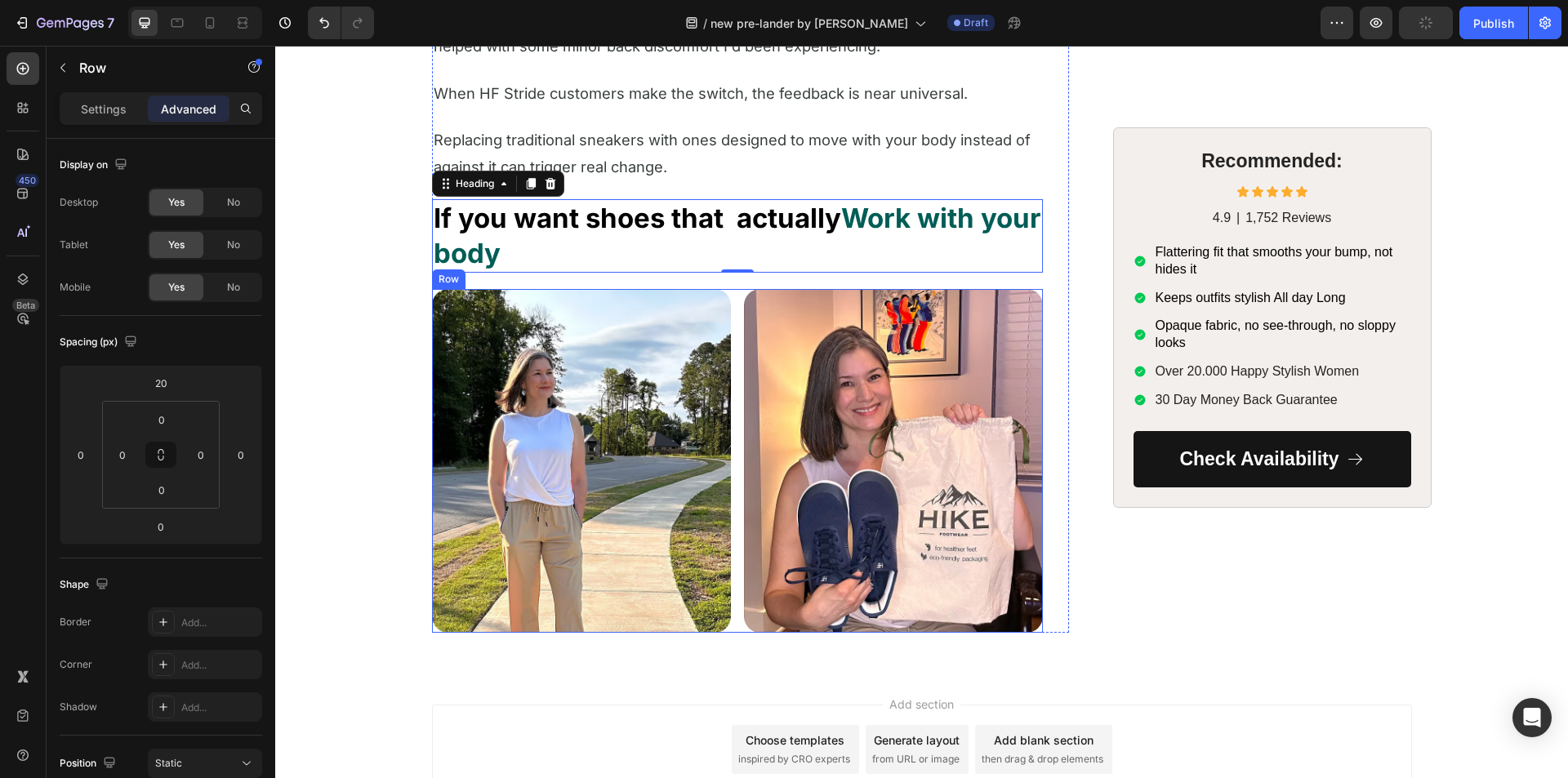
click at [730, 297] on div "Image Image Row" at bounding box center [737, 460] width 611 height 344
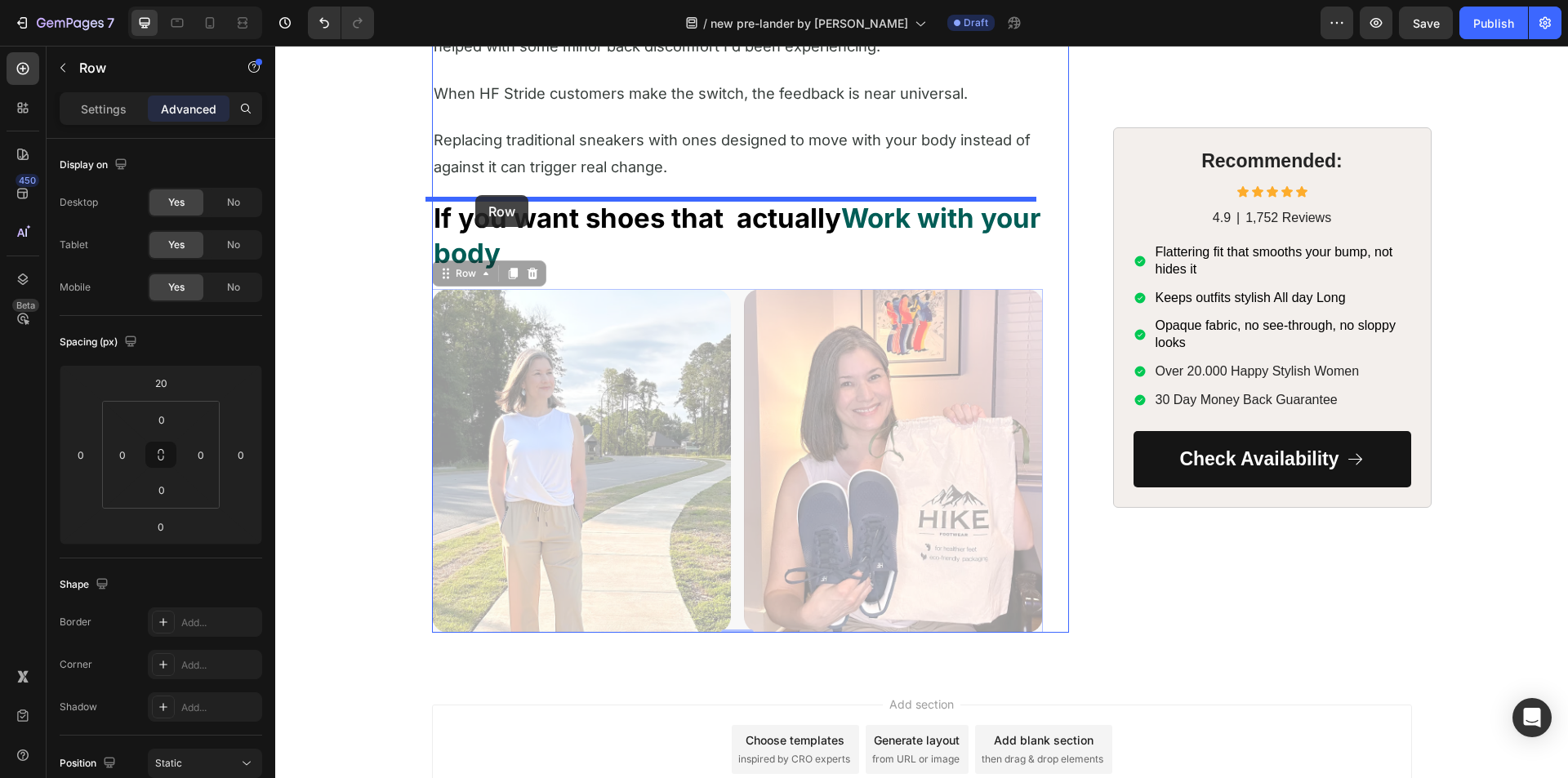
drag, startPoint x: 440, startPoint y: 274, endPoint x: 479, endPoint y: 196, distance: 87.2
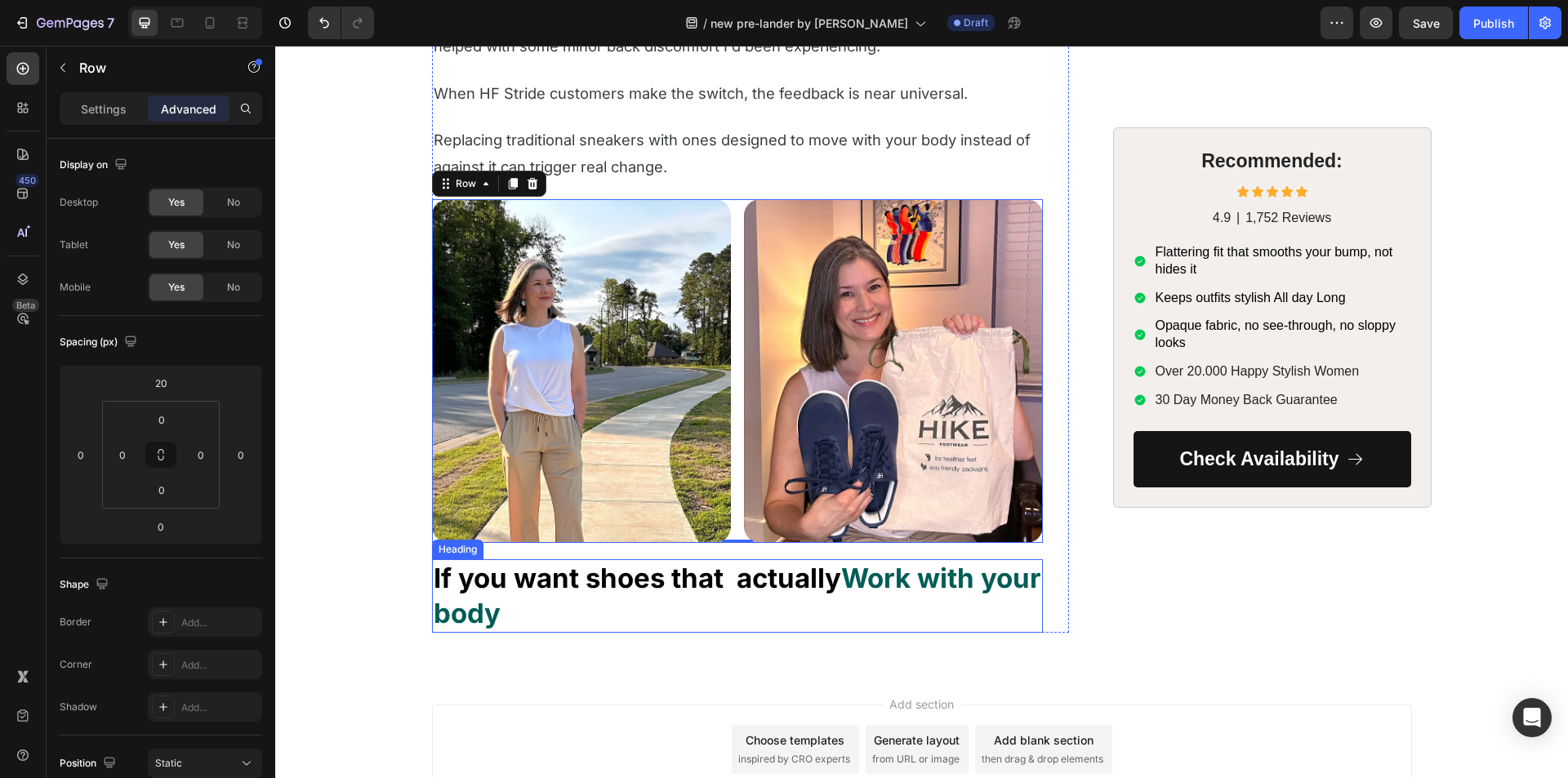
drag, startPoint x: 515, startPoint y: 580, endPoint x: 368, endPoint y: 576, distance: 147.1
click at [515, 581] on strong "If you want shoes that actually" at bounding box center [637, 579] width 407 height 33
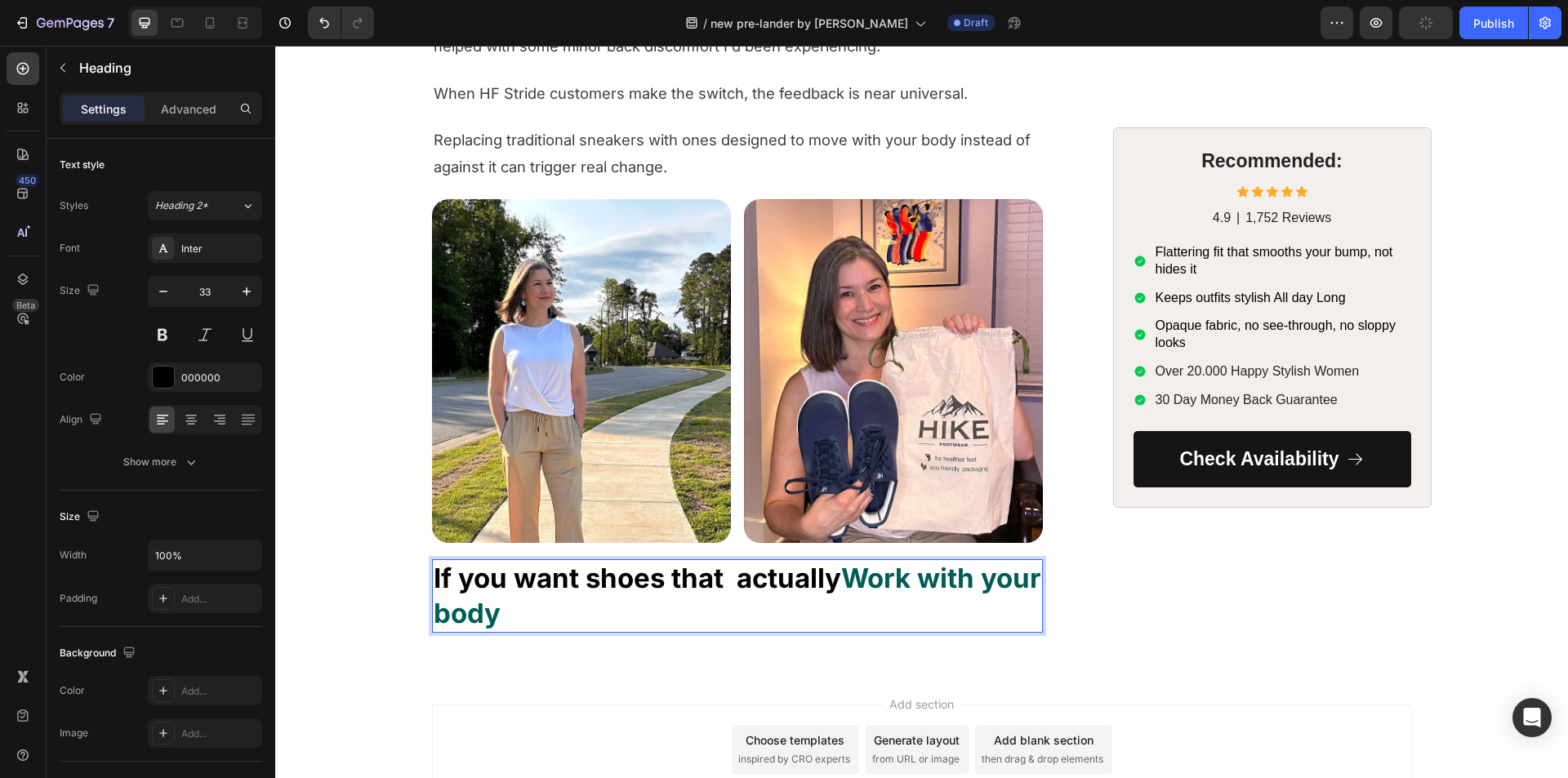
click at [519, 578] on strong "If you want shoes that actually" at bounding box center [637, 579] width 407 height 33
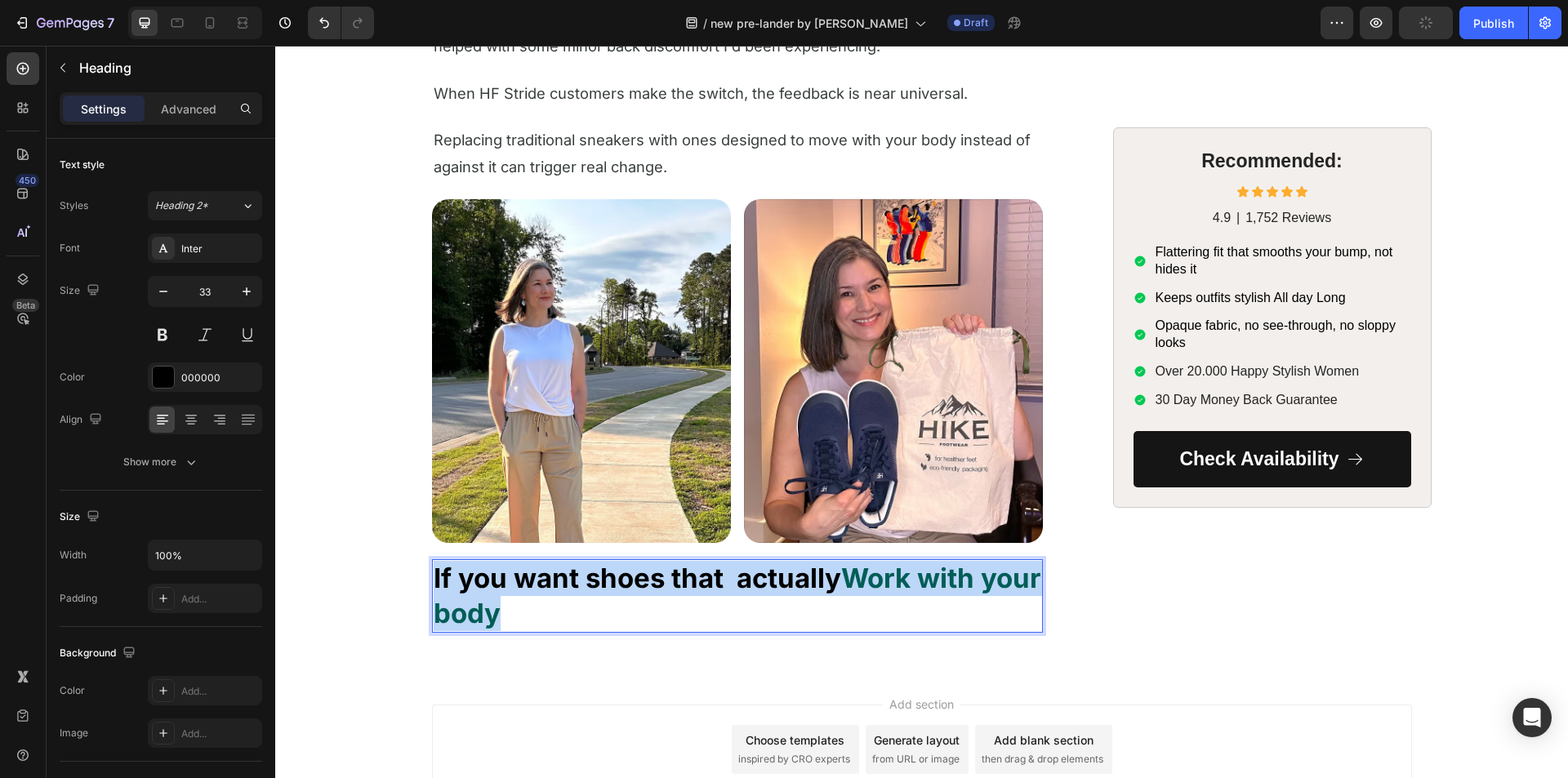
click at [519, 578] on strong "If you want shoes that actually" at bounding box center [637, 579] width 407 height 33
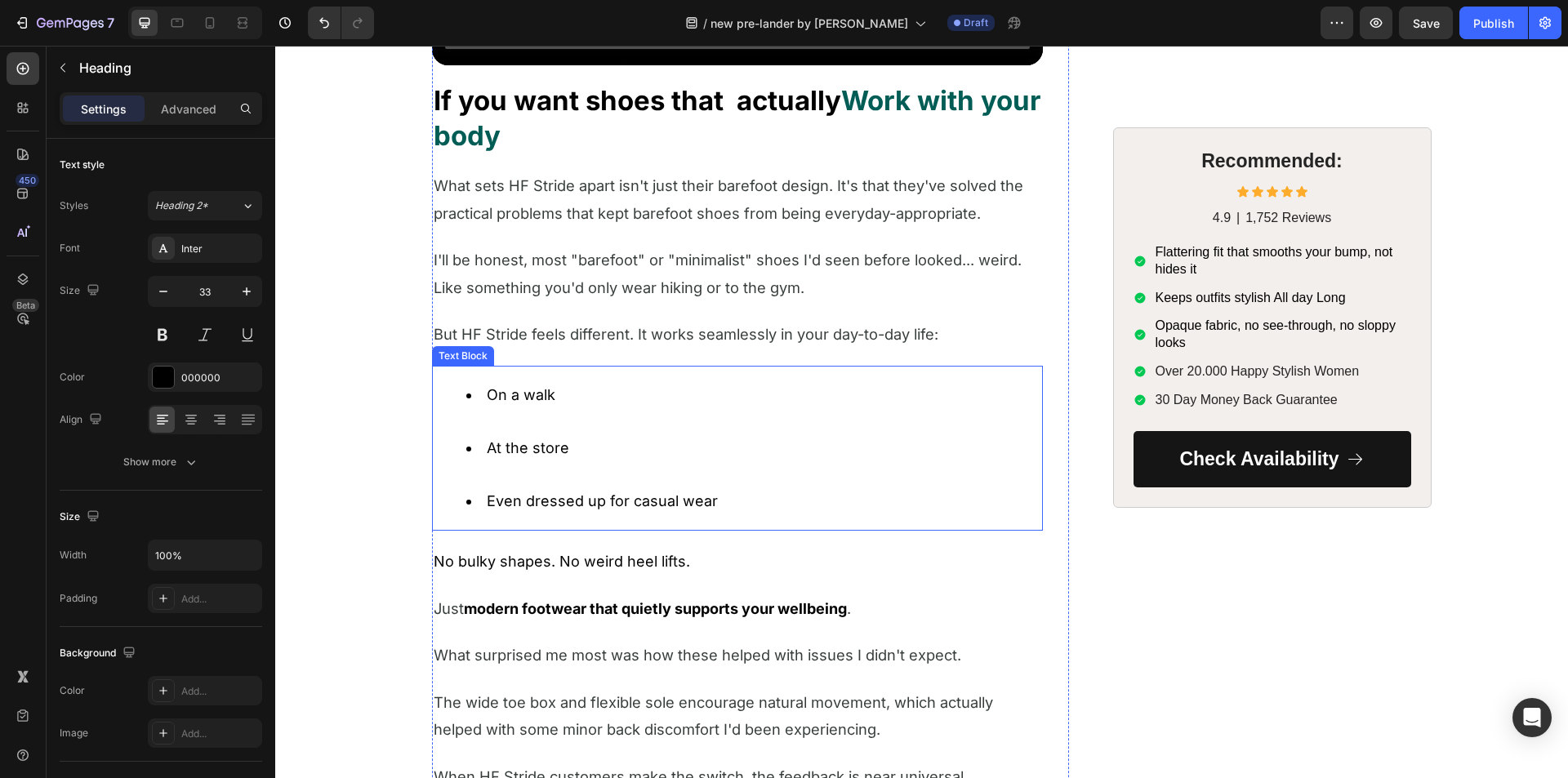
scroll to position [3222, 0]
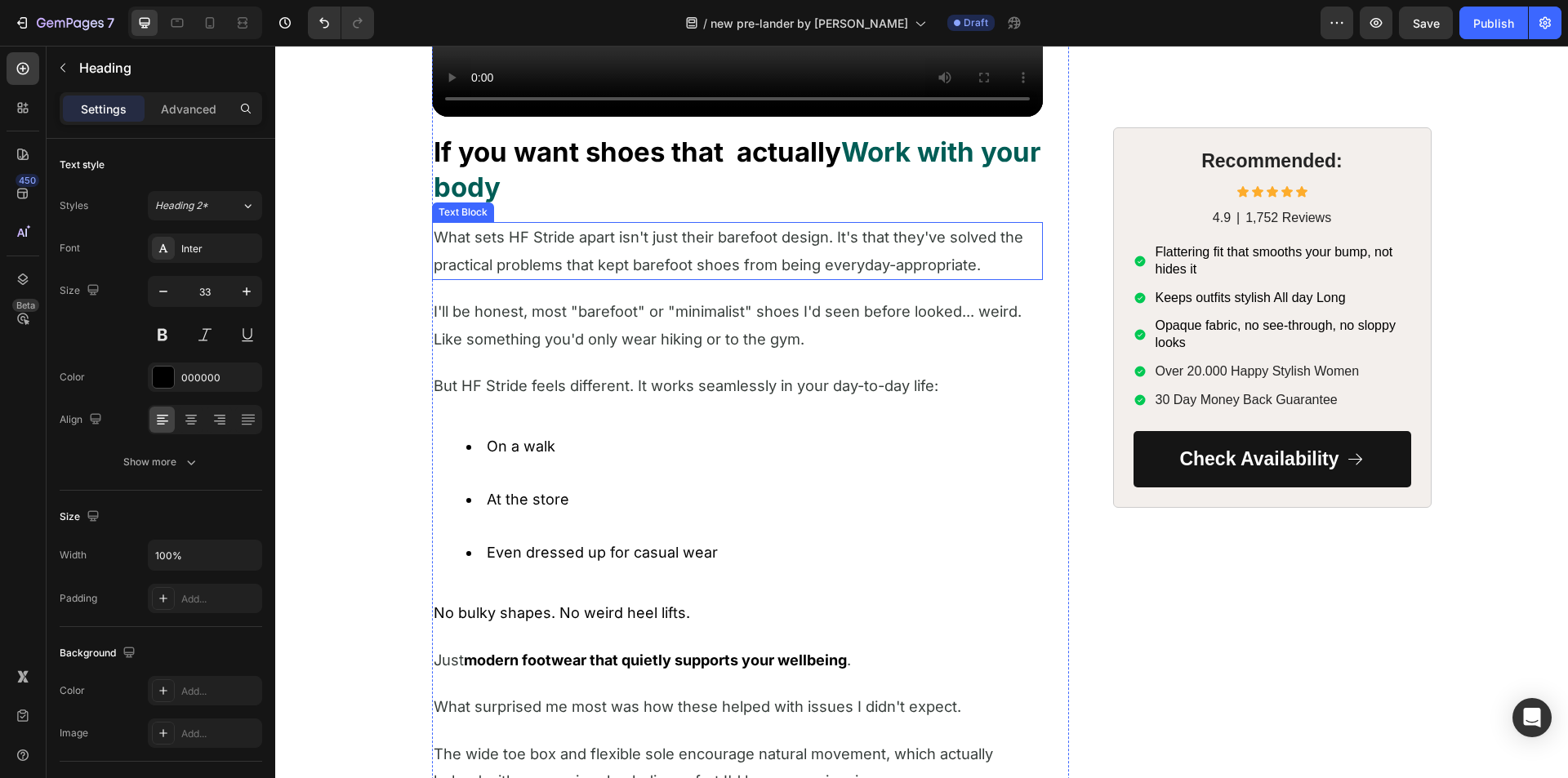
click at [501, 242] on span "What sets HF Stride apart isn't just their barefoot design. It's that they've s…" at bounding box center [728, 251] width 590 height 45
drag, startPoint x: 539, startPoint y: 205, endPoint x: 497, endPoint y: 231, distance: 49.4
click at [539, 205] on icon at bounding box center [541, 206] width 13 height 13
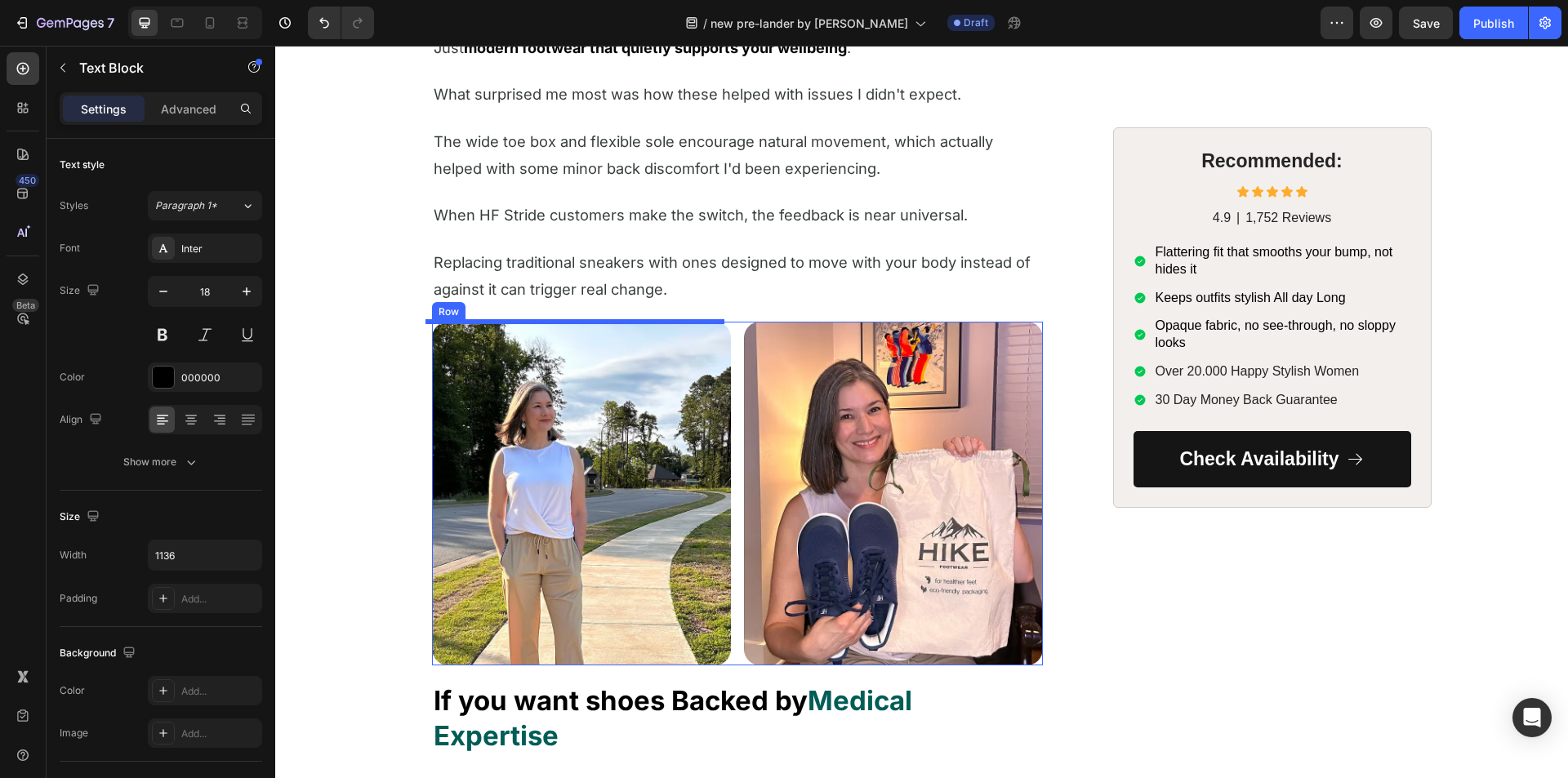
scroll to position [4121, 0]
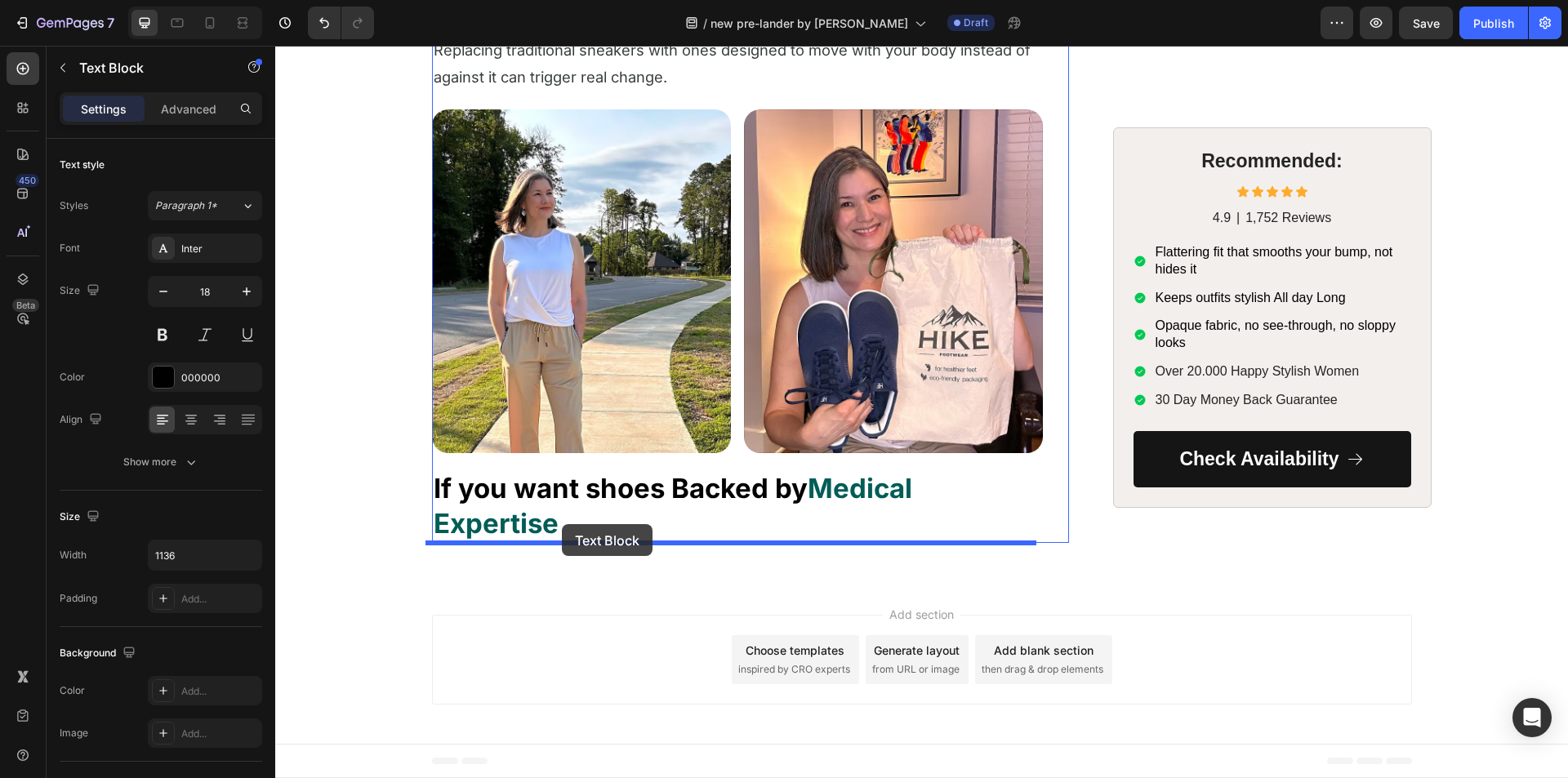
drag, startPoint x: 439, startPoint y: 280, endPoint x: 562, endPoint y: 524, distance: 273.2
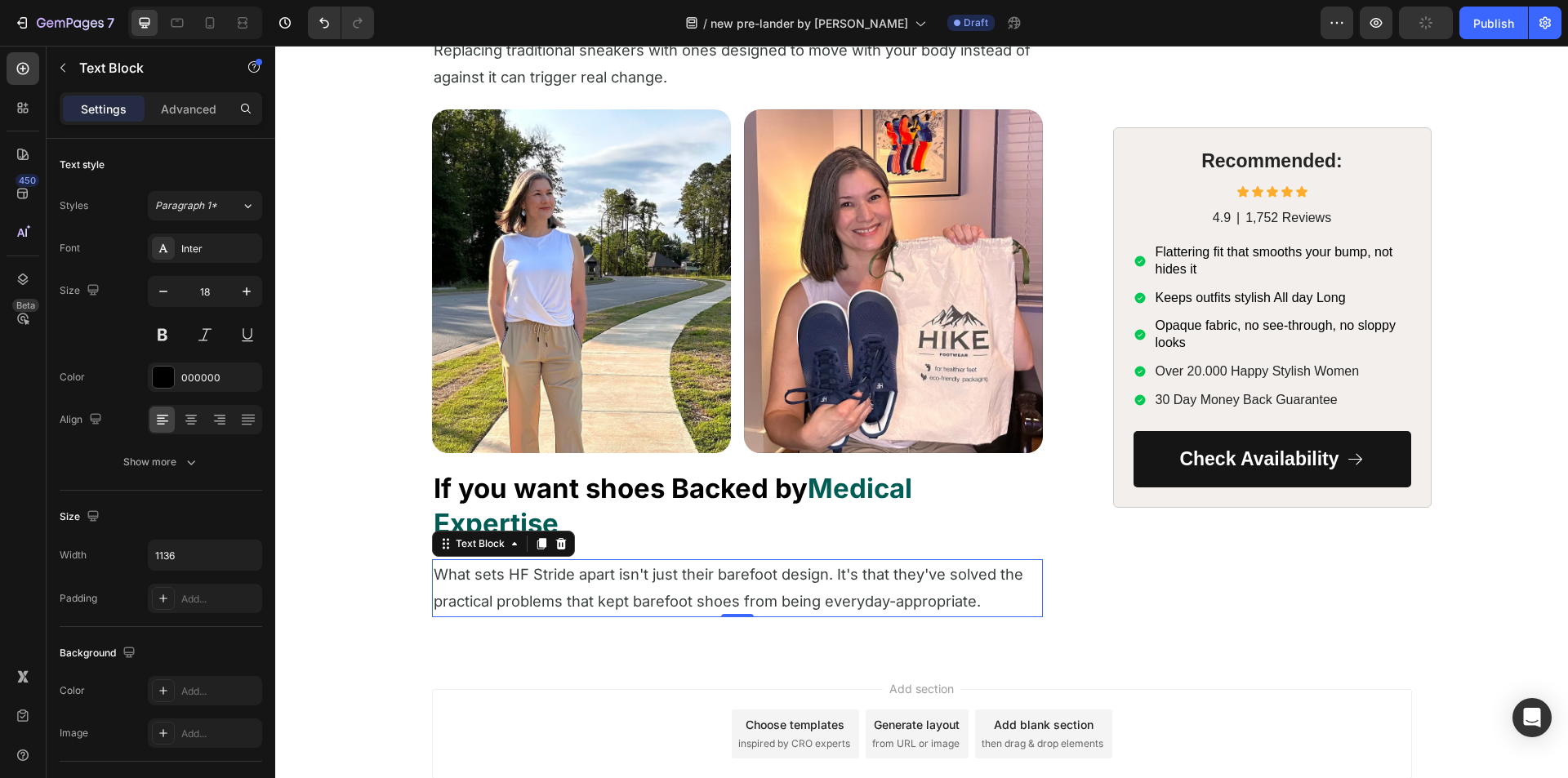
click at [510, 591] on p "What sets HF Stride apart isn't just their barefoot design. It's that they've s…" at bounding box center [737, 588] width 607 height 55
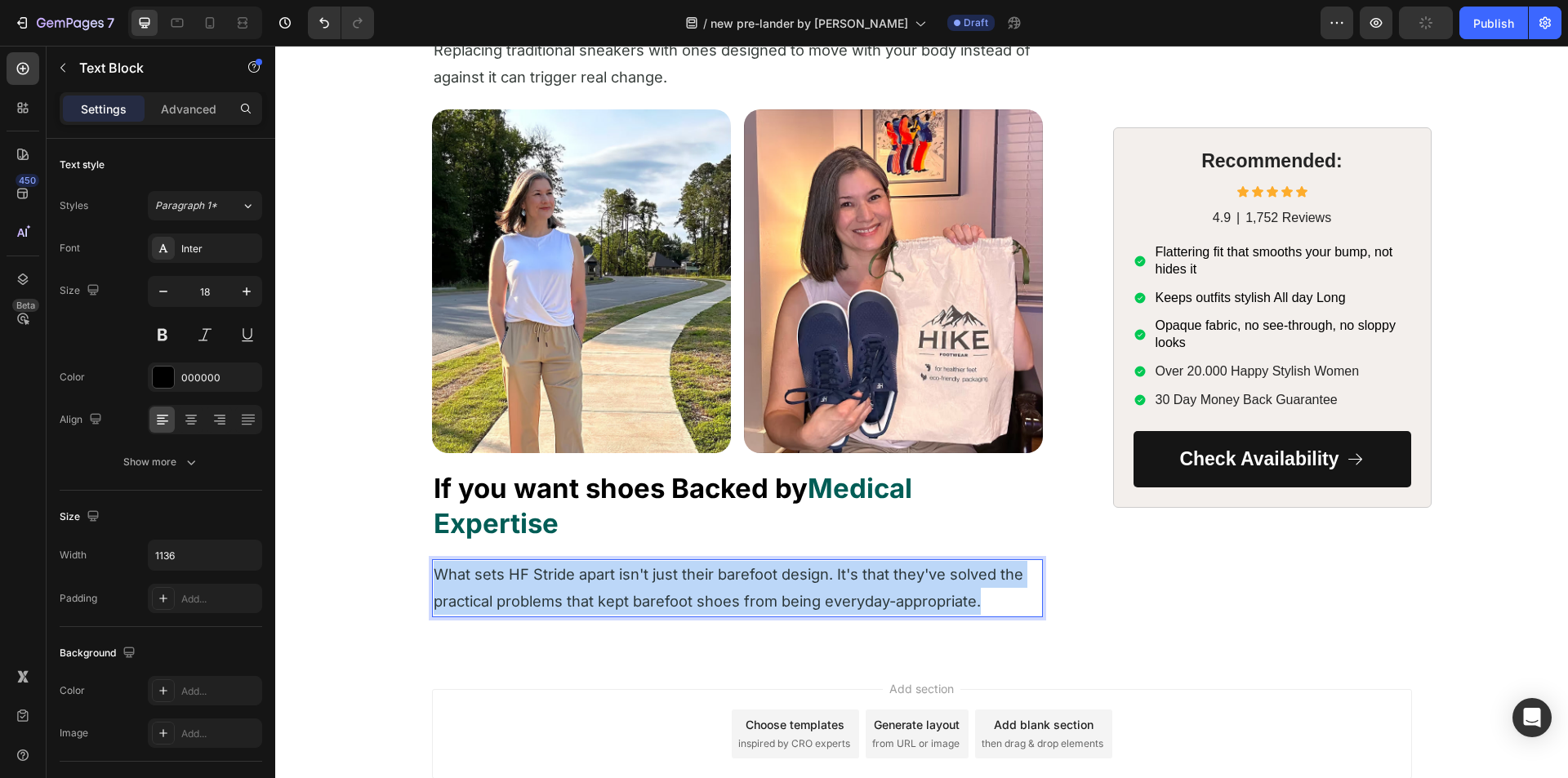
click at [510, 591] on p "What sets HF Stride apart isn't just their barefoot design. It's that they've s…" at bounding box center [737, 588] width 607 height 55
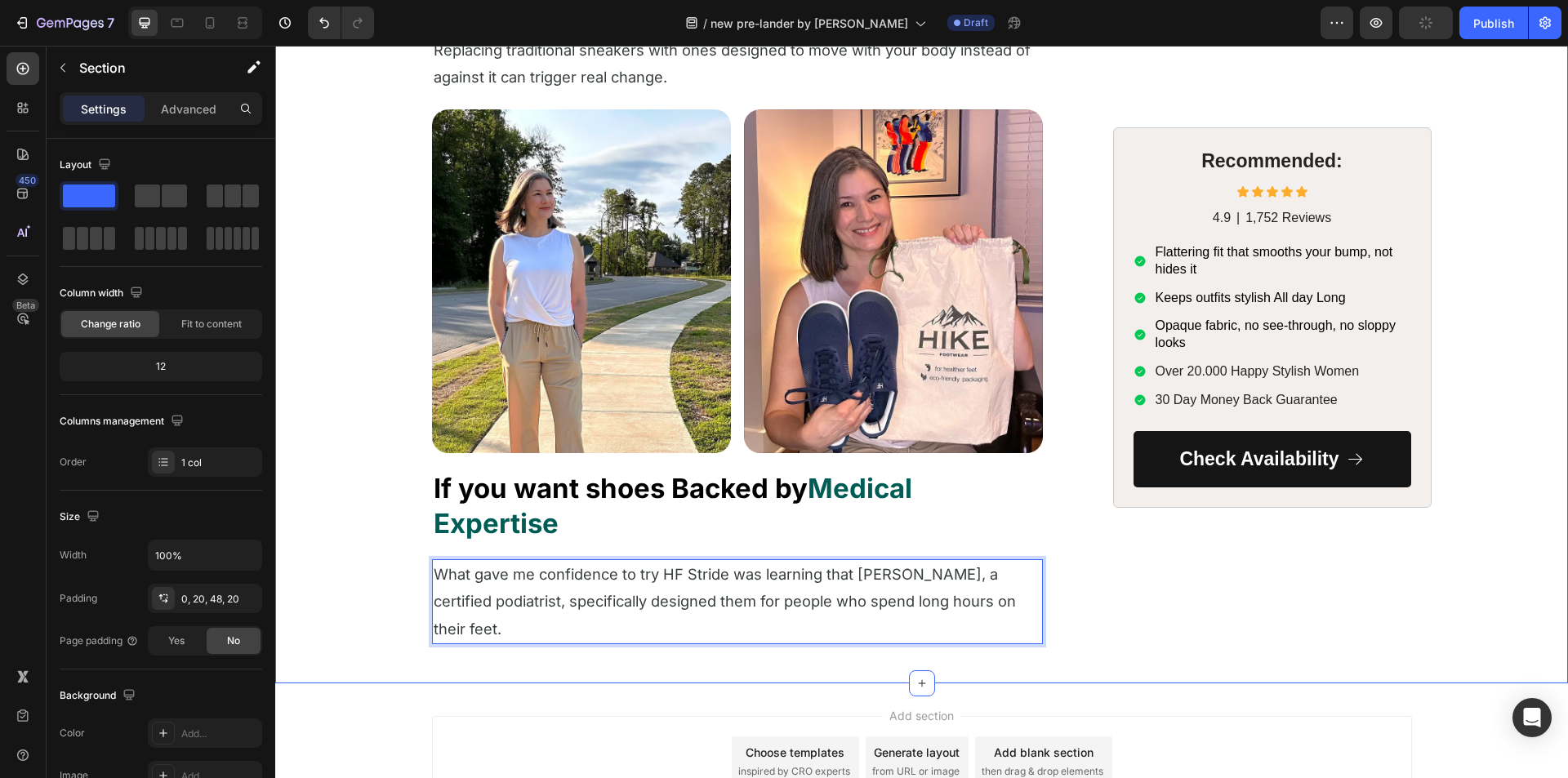
drag, startPoint x: 365, startPoint y: 617, endPoint x: 409, endPoint y: 620, distance: 44.1
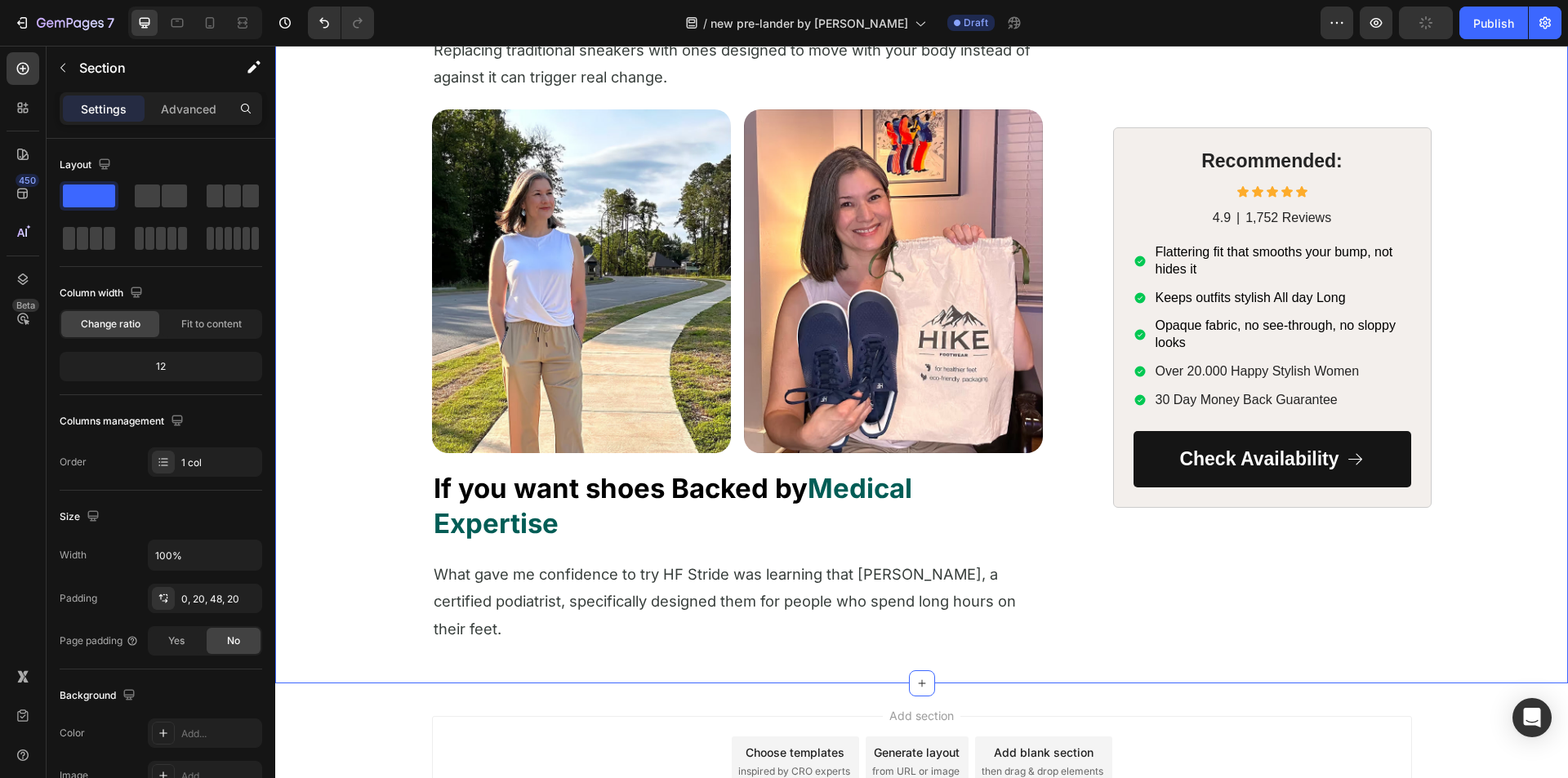
click at [501, 610] on p "What gave me confidence to try HF Stride was learning that [PERSON_NAME], a cer…" at bounding box center [737, 602] width 607 height 82
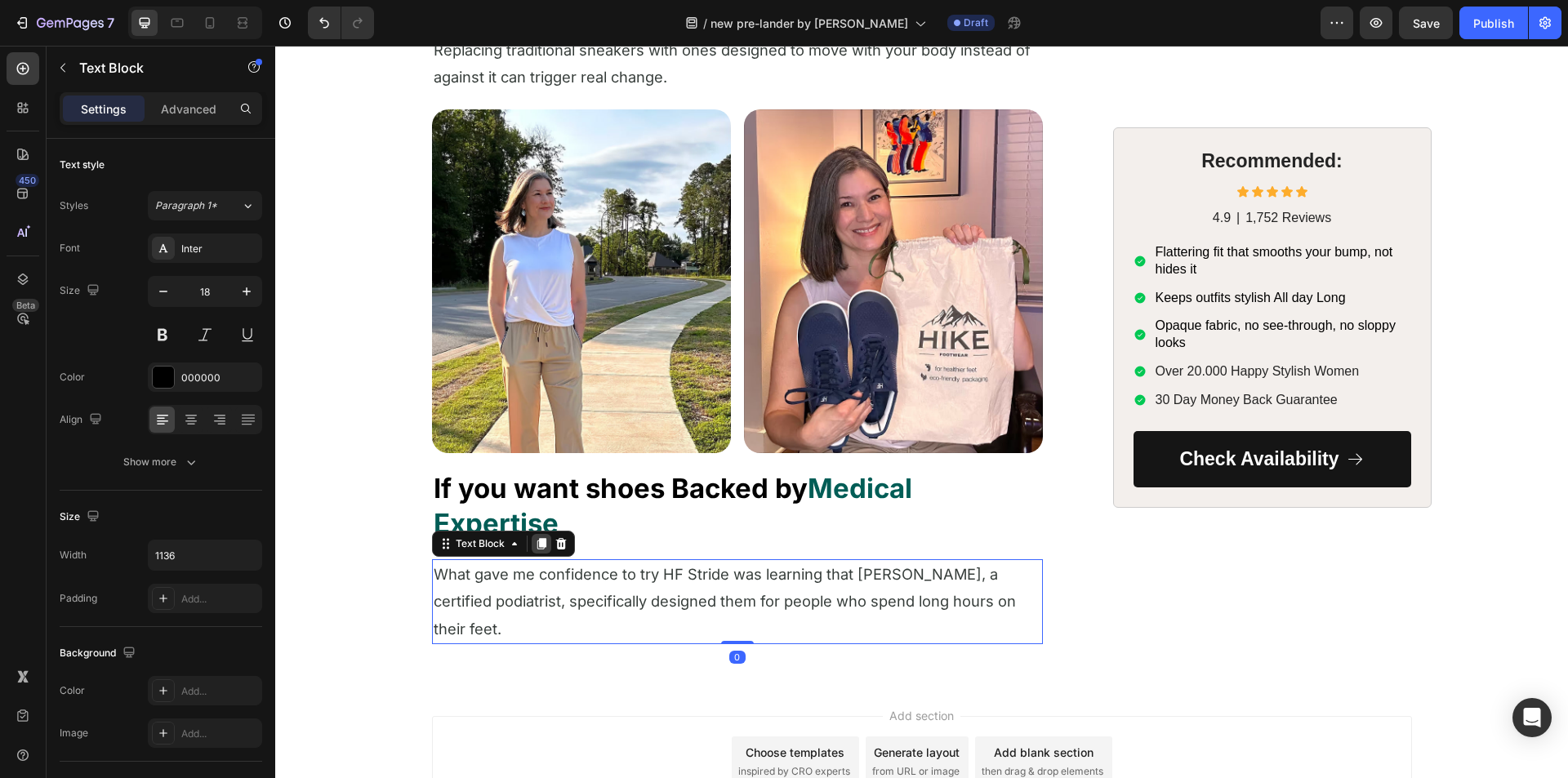
click at [535, 550] on icon at bounding box center [541, 543] width 13 height 13
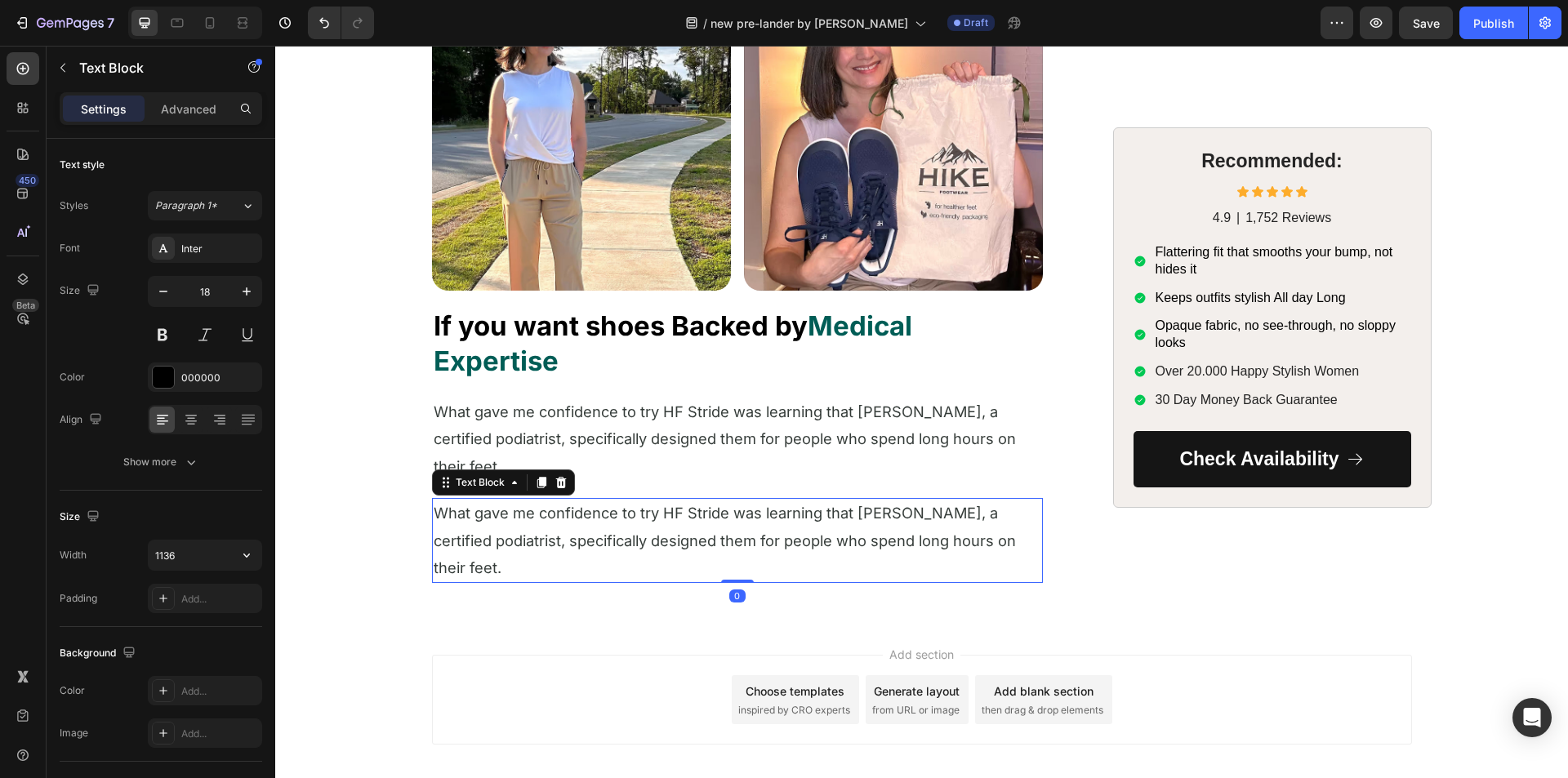
scroll to position [4210, 0]
click at [480, 561] on span "What gave me confidence to try HF Stride was learning that [PERSON_NAME], a cer…" at bounding box center [724, 540] width 582 height 73
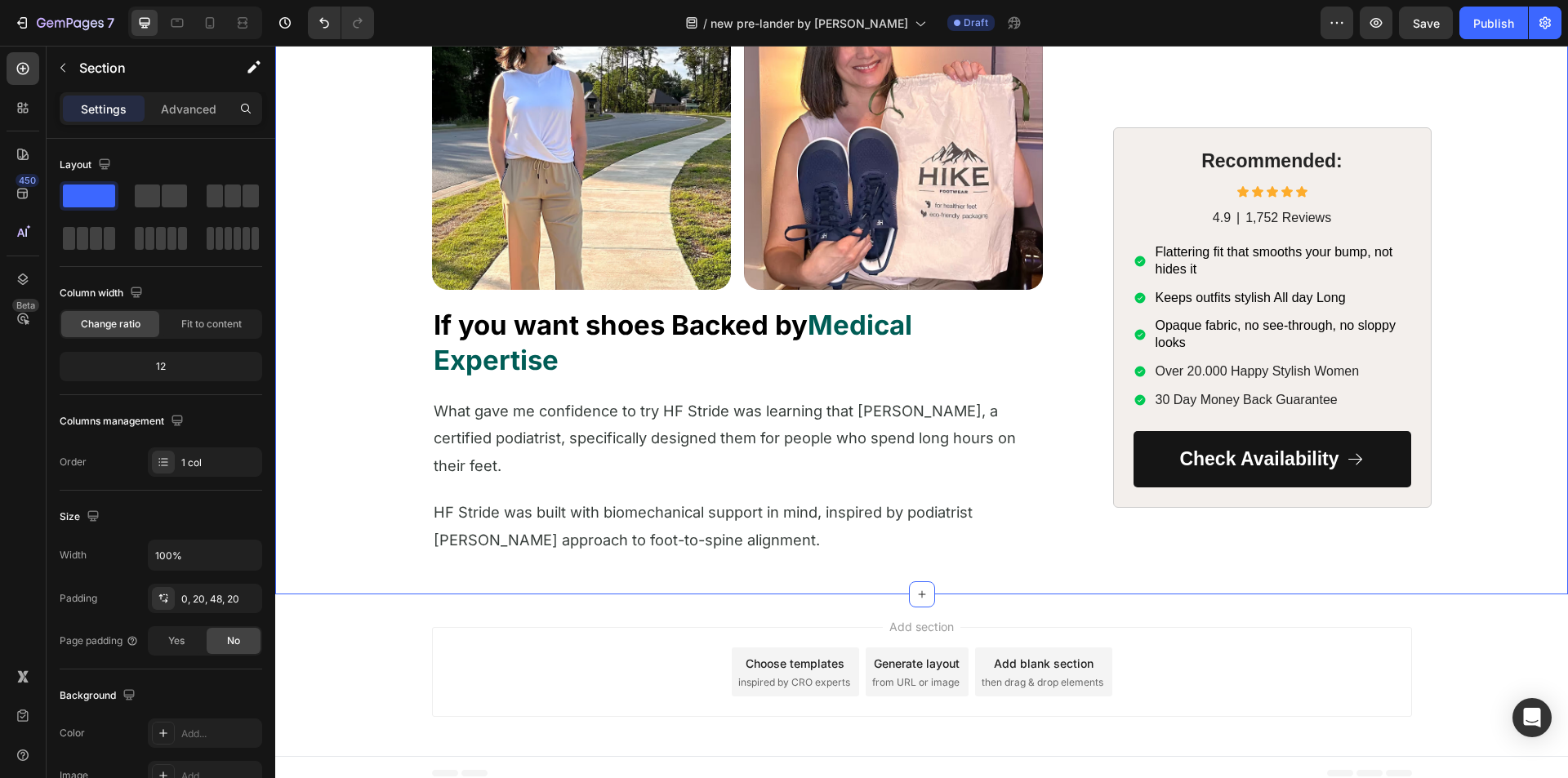
click at [481, 538] on span "HF Stride was built with biomechanical support in mind, inspired by podiatrist …" at bounding box center [702, 526] width 539 height 45
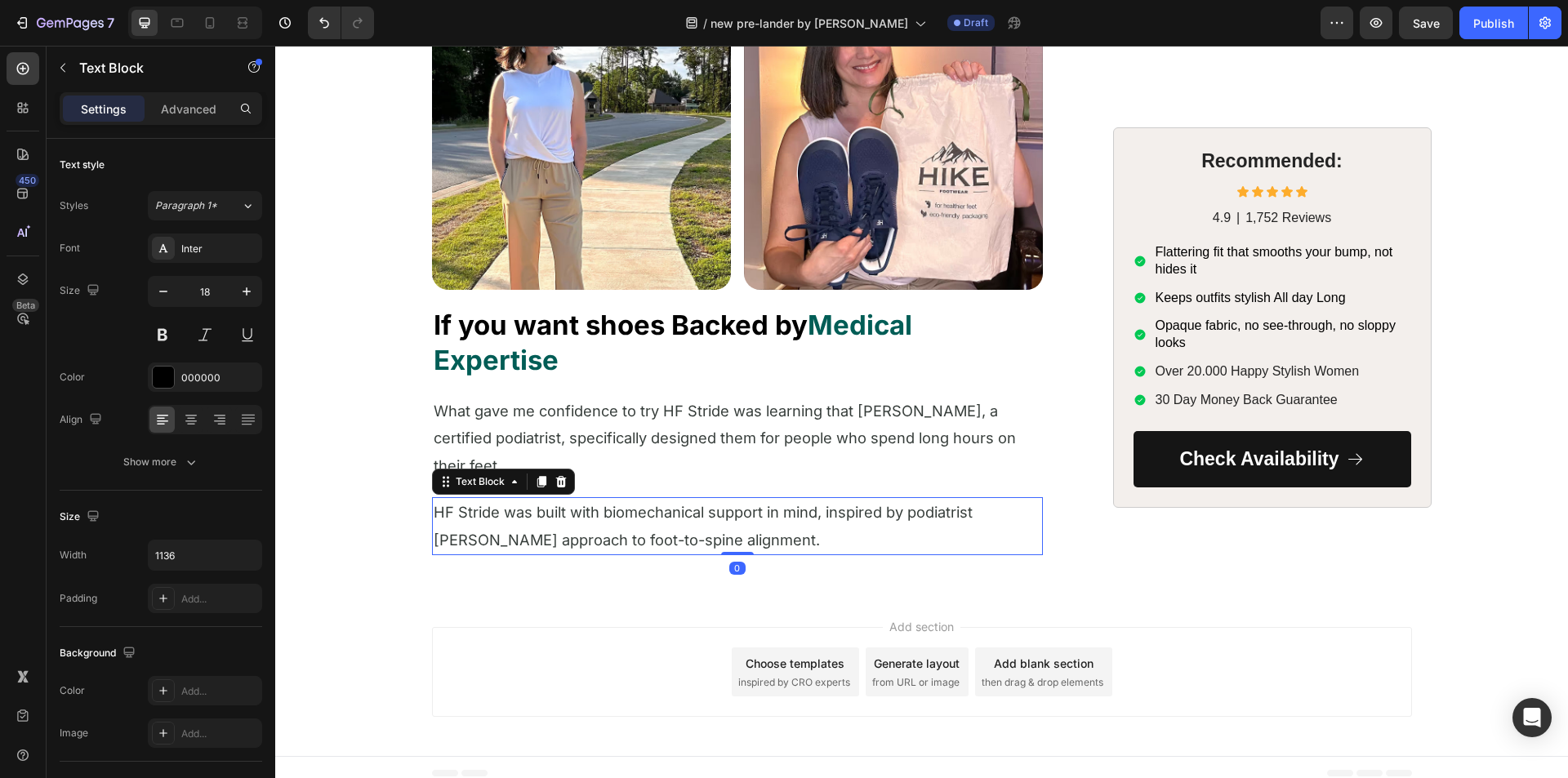
drag, startPoint x: 534, startPoint y: 484, endPoint x: 519, endPoint y: 500, distance: 21.9
click at [537, 484] on icon at bounding box center [541, 481] width 9 height 11
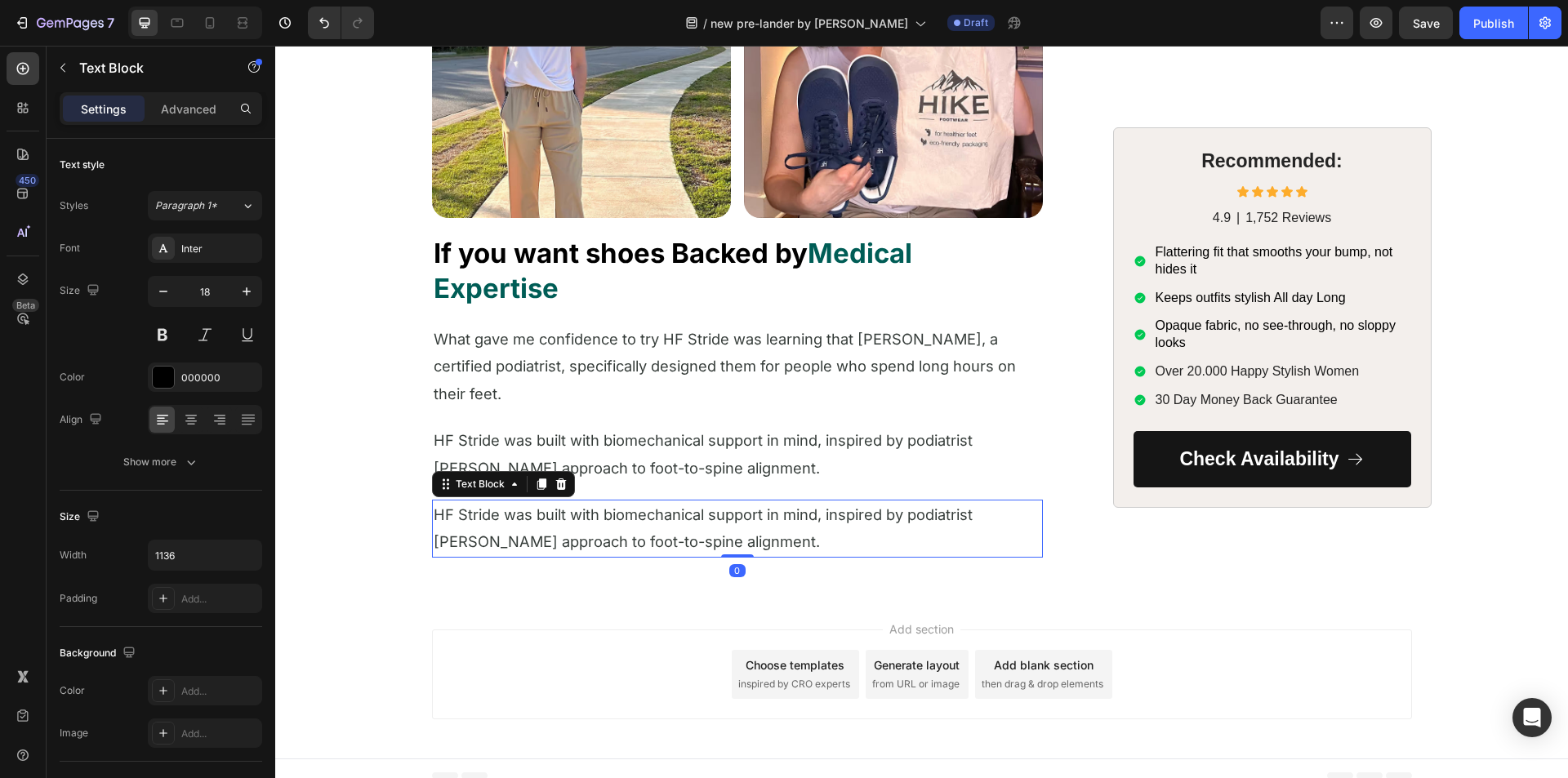
scroll to position [4296, 0]
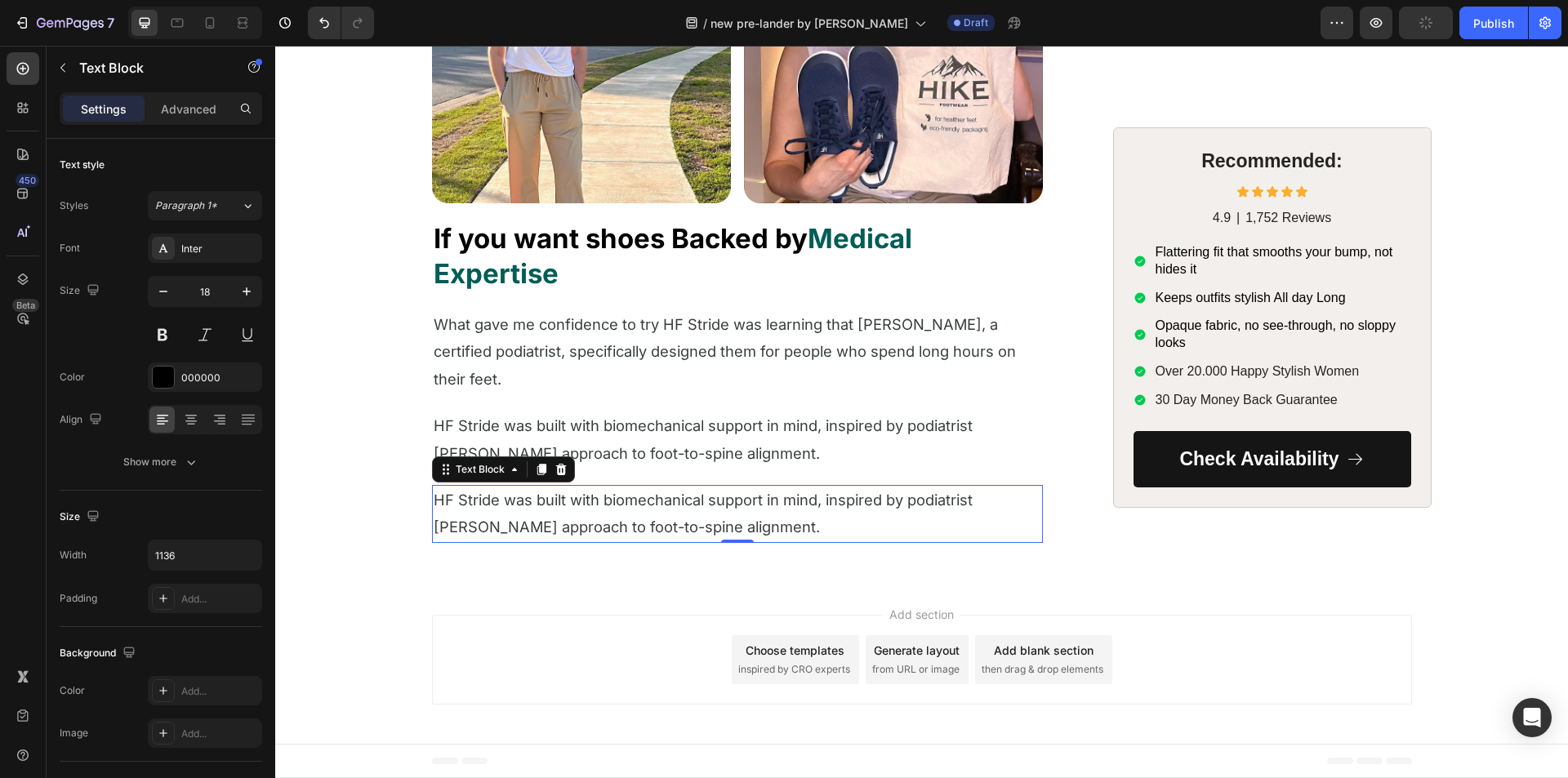
click at [506, 524] on span "HF Stride was built with biomechanical support in mind, inspired by podiatrist …" at bounding box center [702, 513] width 539 height 45
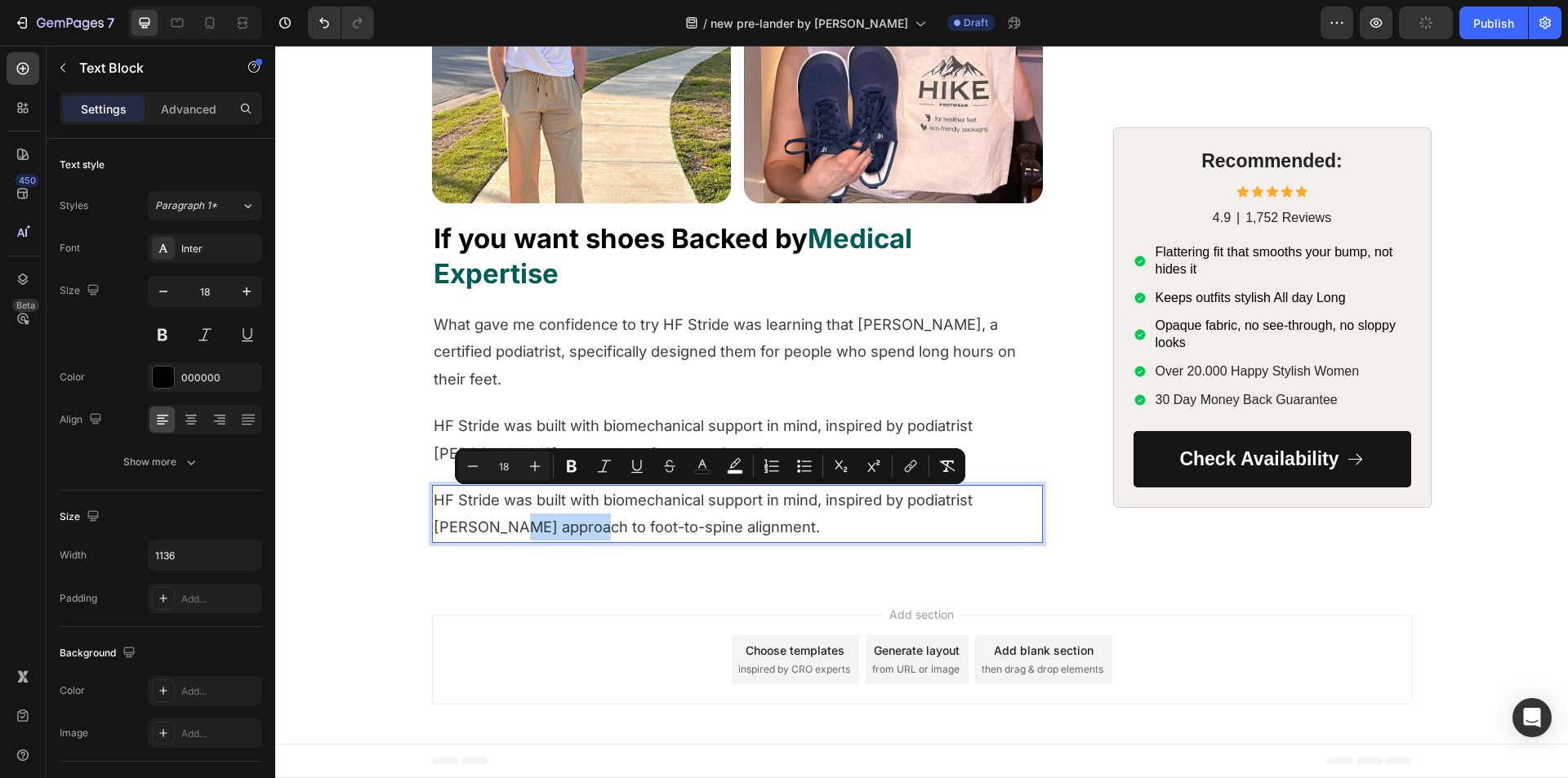
scroll to position [4269, 0]
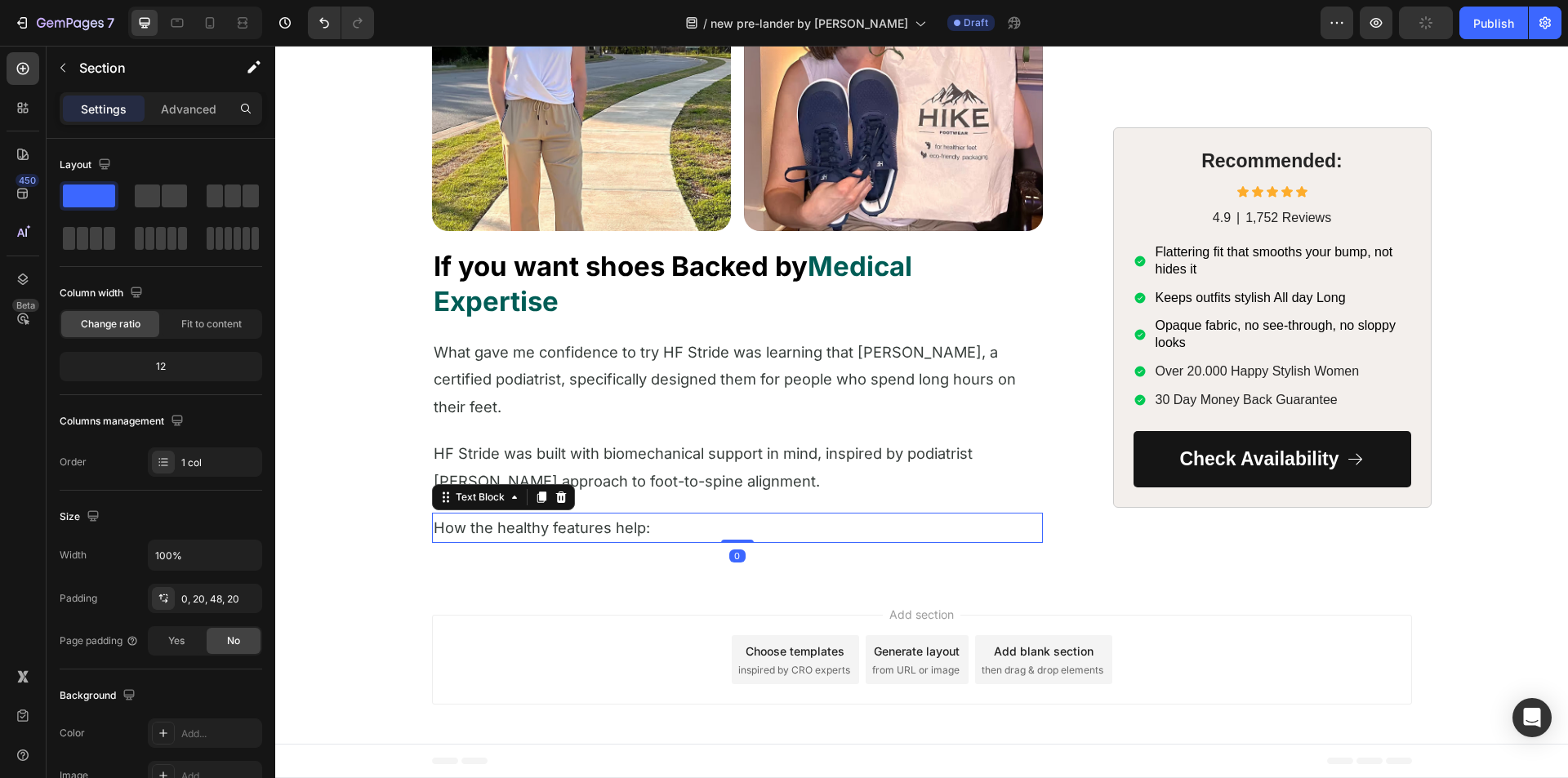
click at [490, 530] on span "How the healthy features help:" at bounding box center [541, 527] width 217 height 18
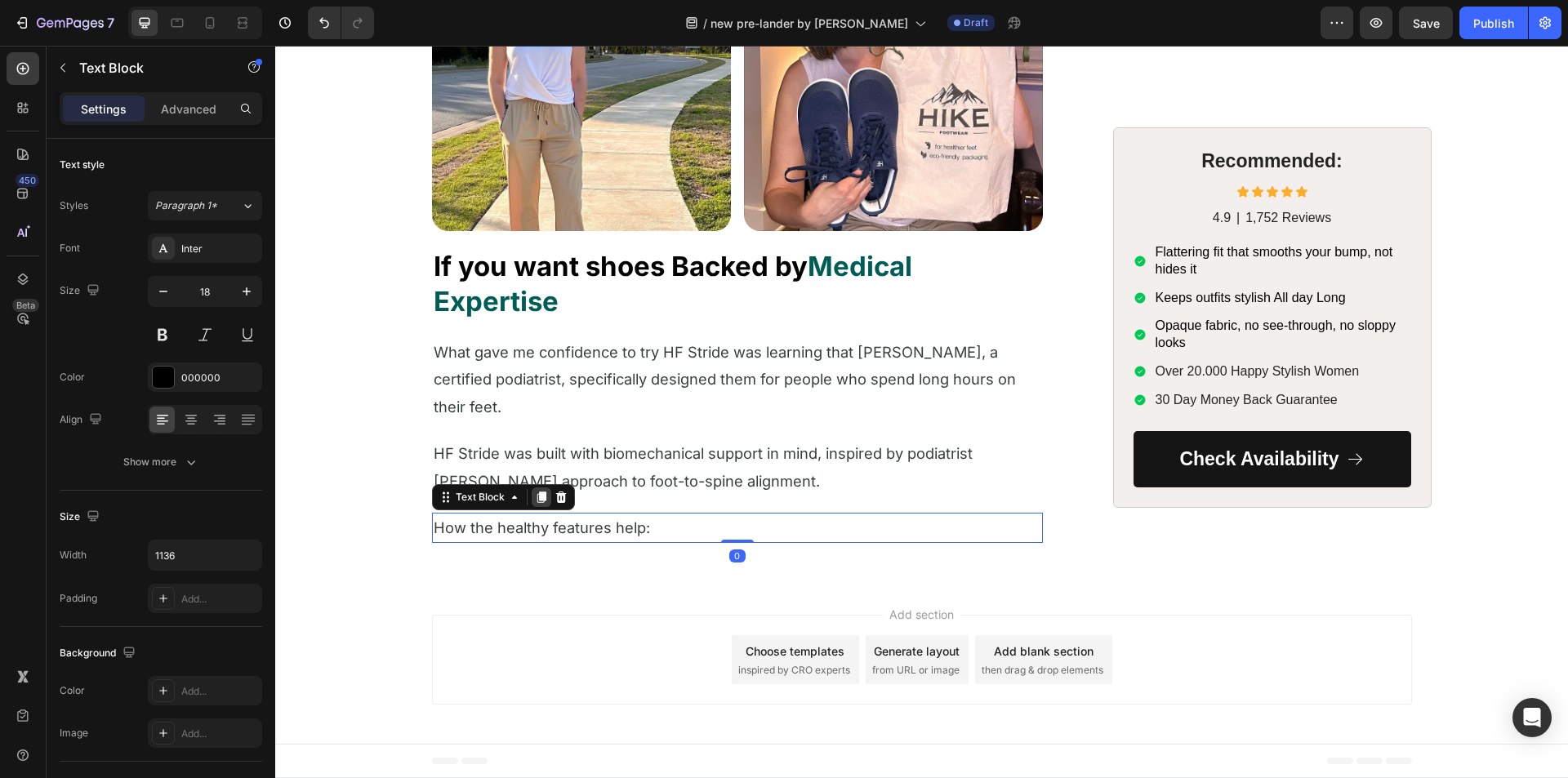
click at [537, 497] on icon at bounding box center [541, 497] width 9 height 11
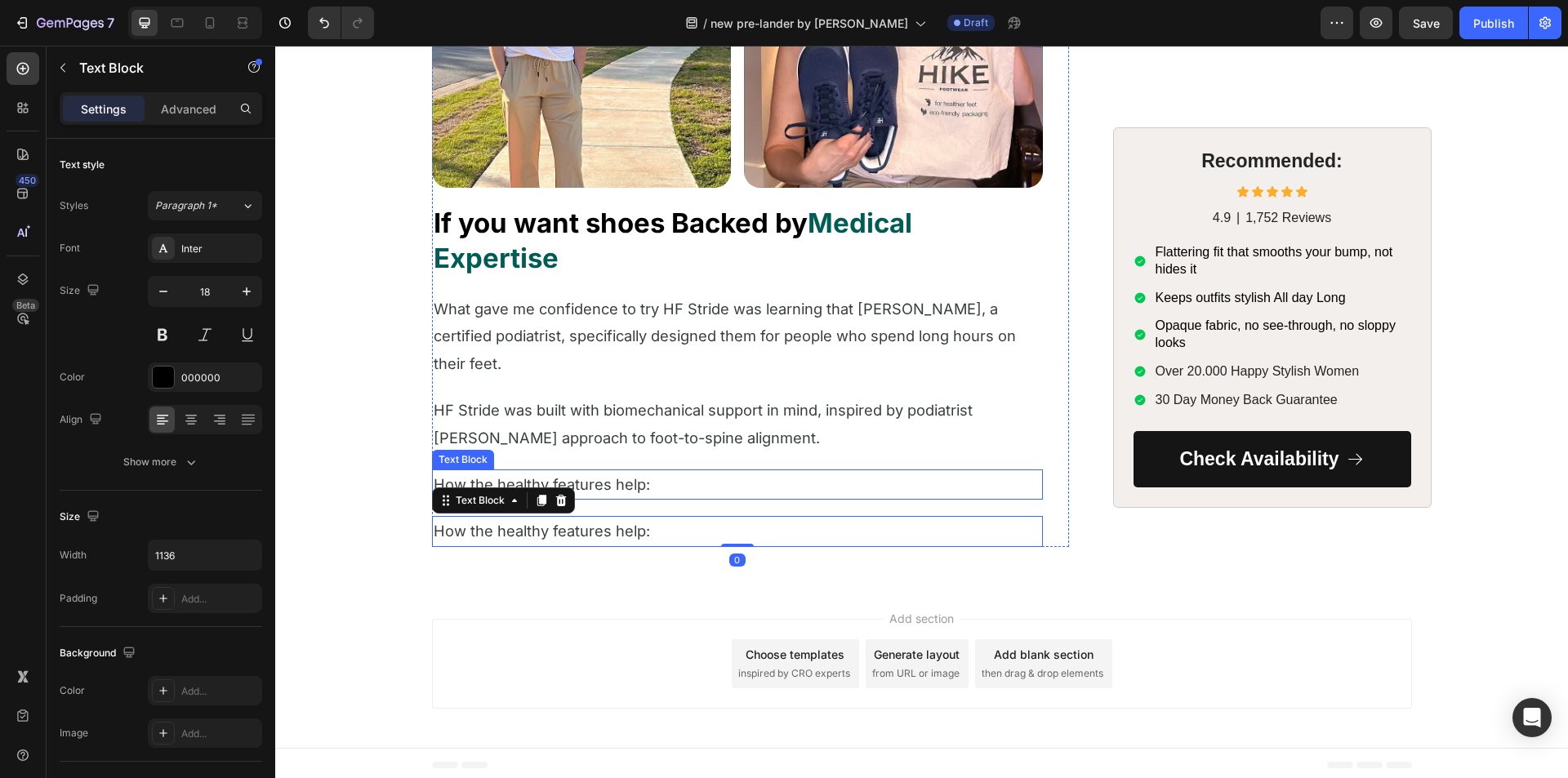
scroll to position [4316, 0]
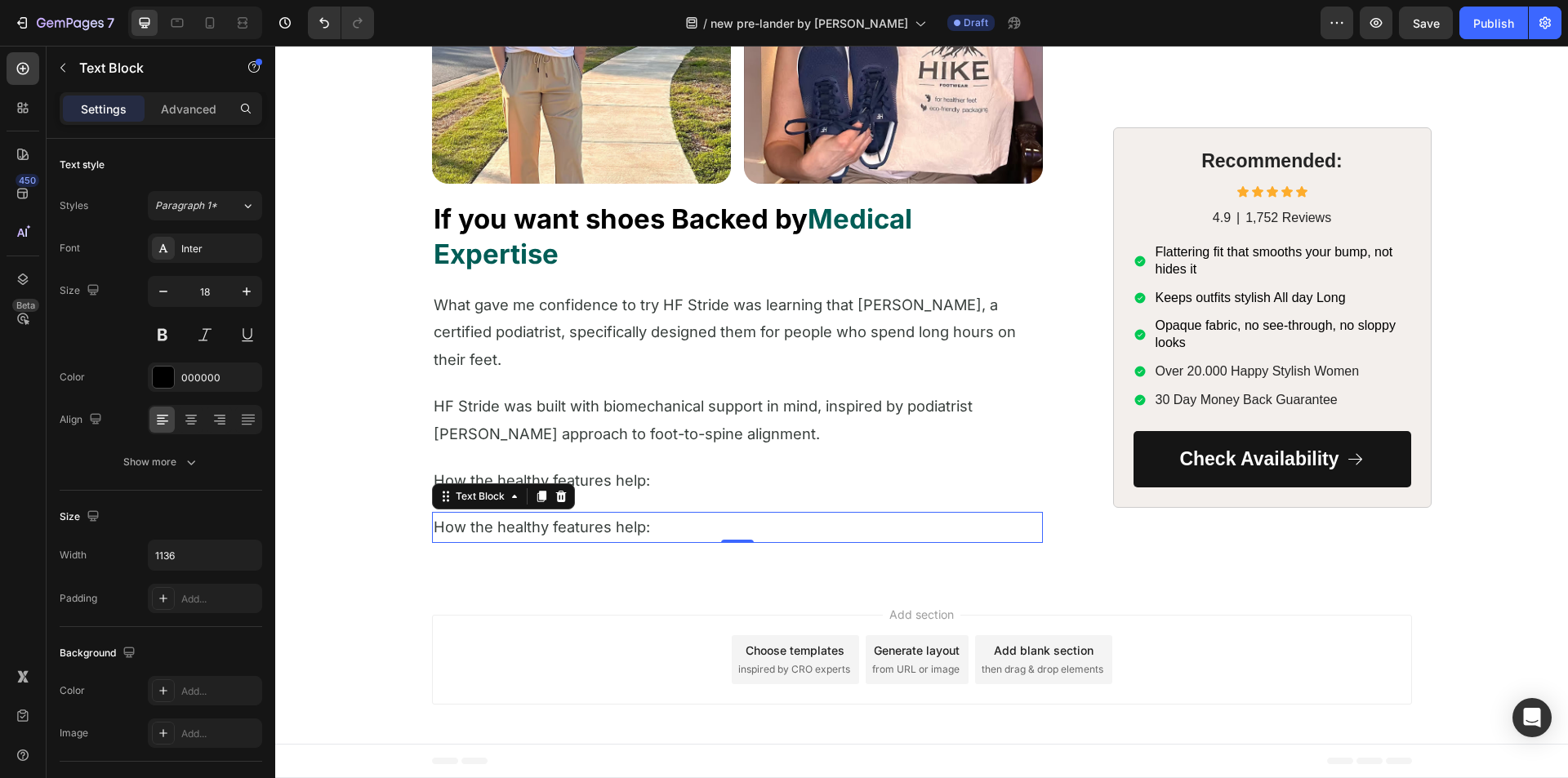
click at [538, 529] on span "How the healthy features help:" at bounding box center [541, 526] width 217 height 18
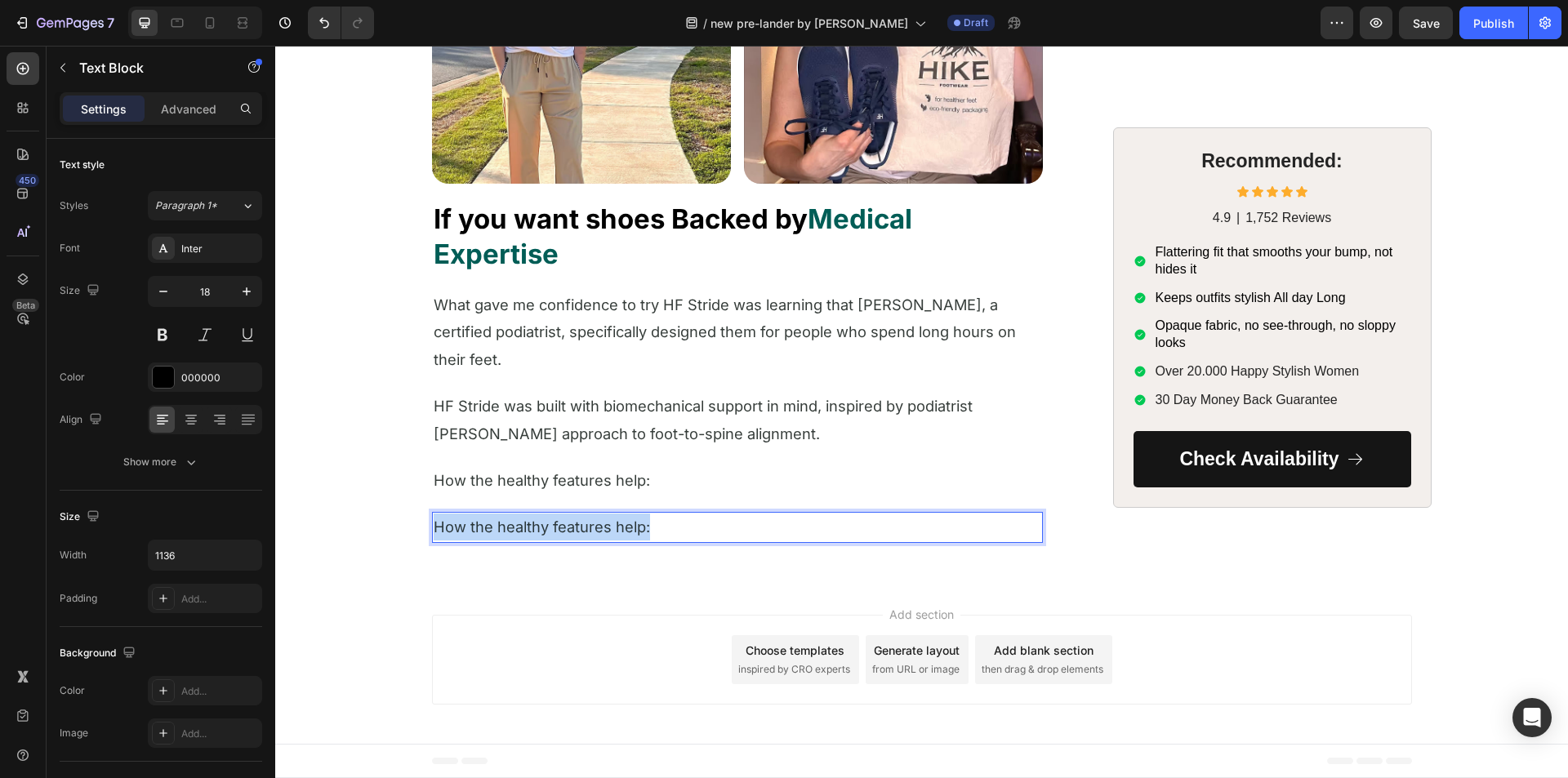
click at [538, 529] on span "How the healthy features help:" at bounding box center [541, 526] width 217 height 18
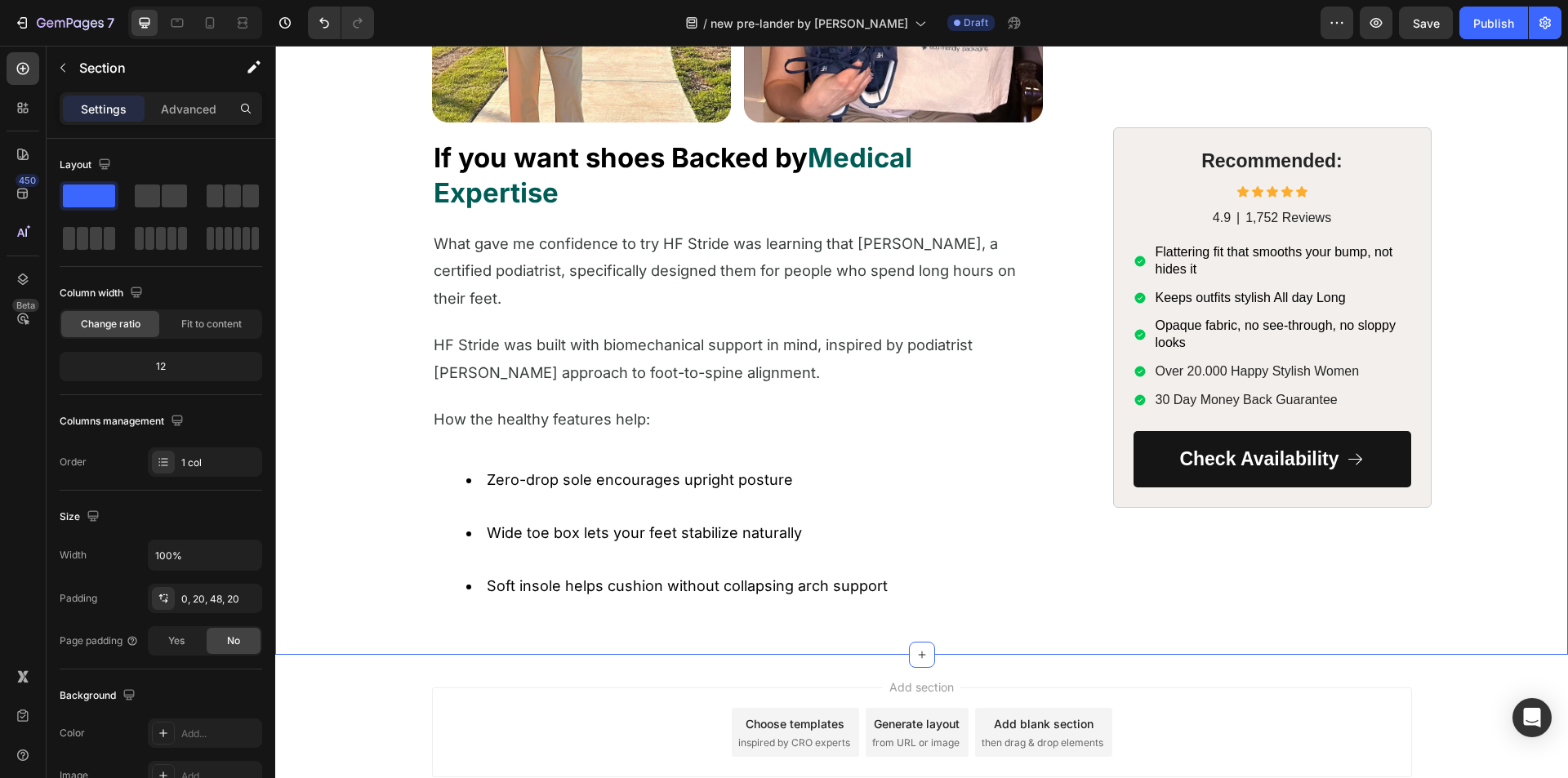
scroll to position [4450, 0]
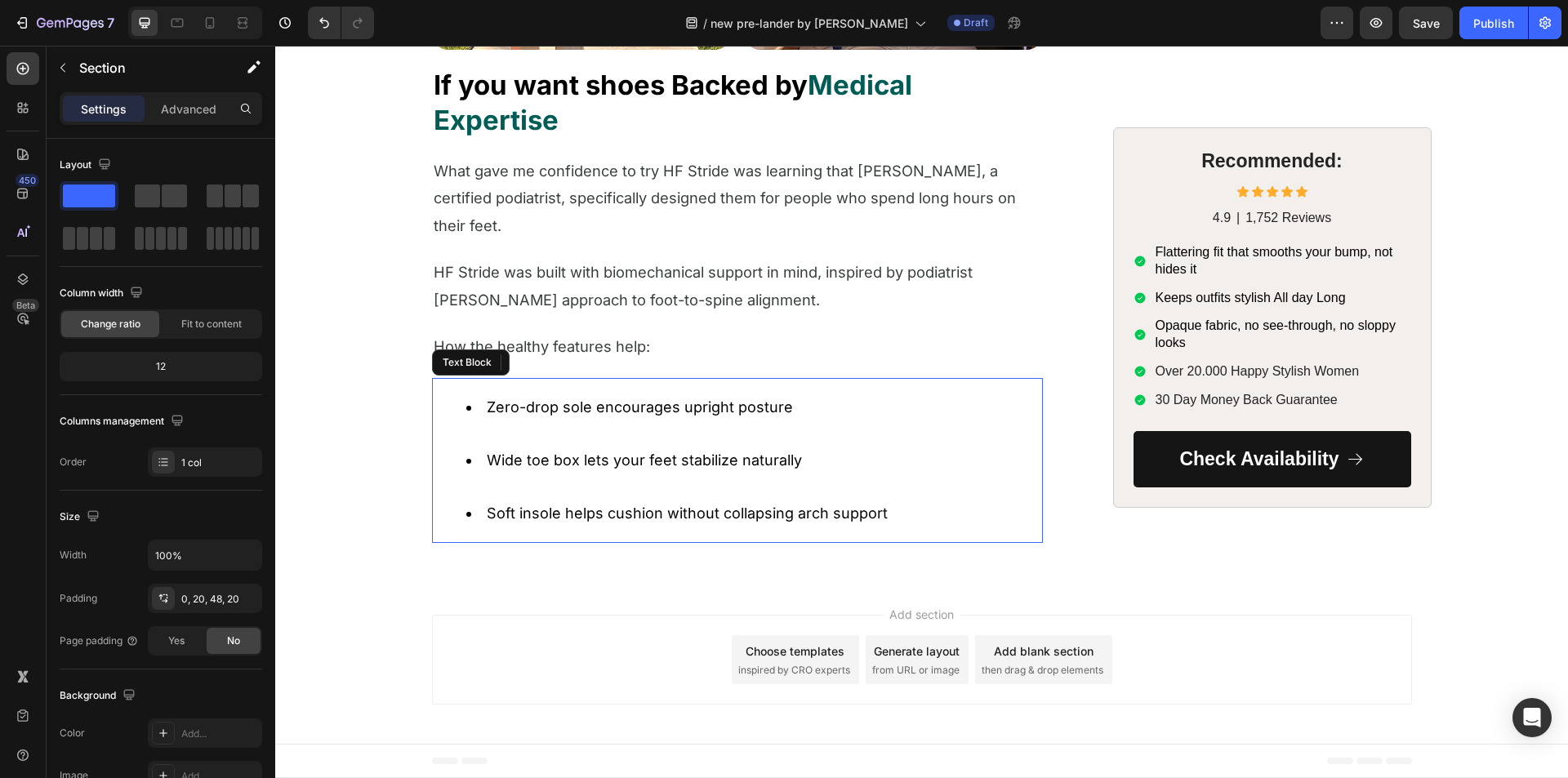
click at [582, 413] on li "Zero-drop sole encourages upright posture" at bounding box center [754, 420] width 575 height 53
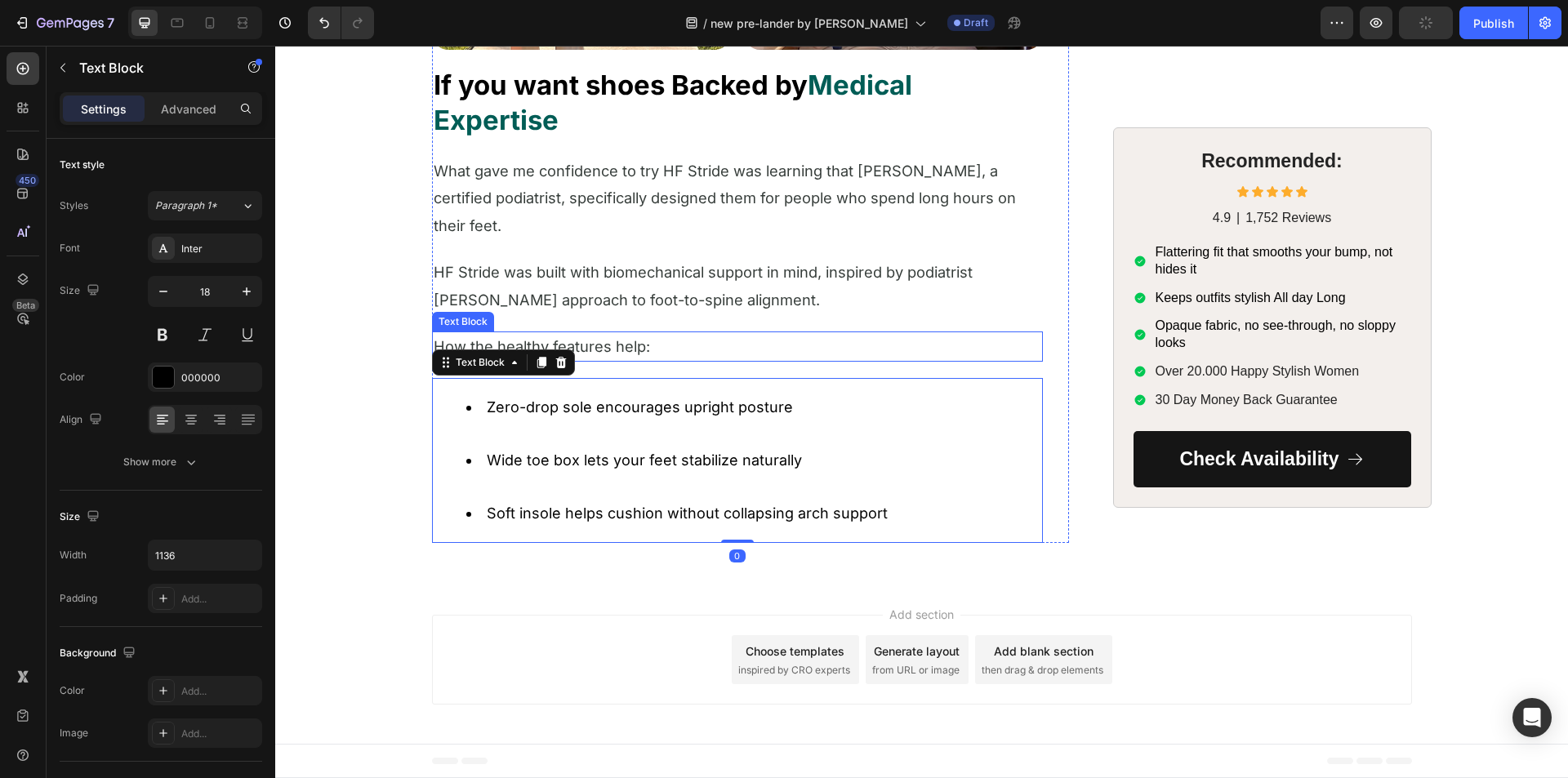
click at [648, 352] on p "How the healthy features help:" at bounding box center [737, 346] width 607 height 27
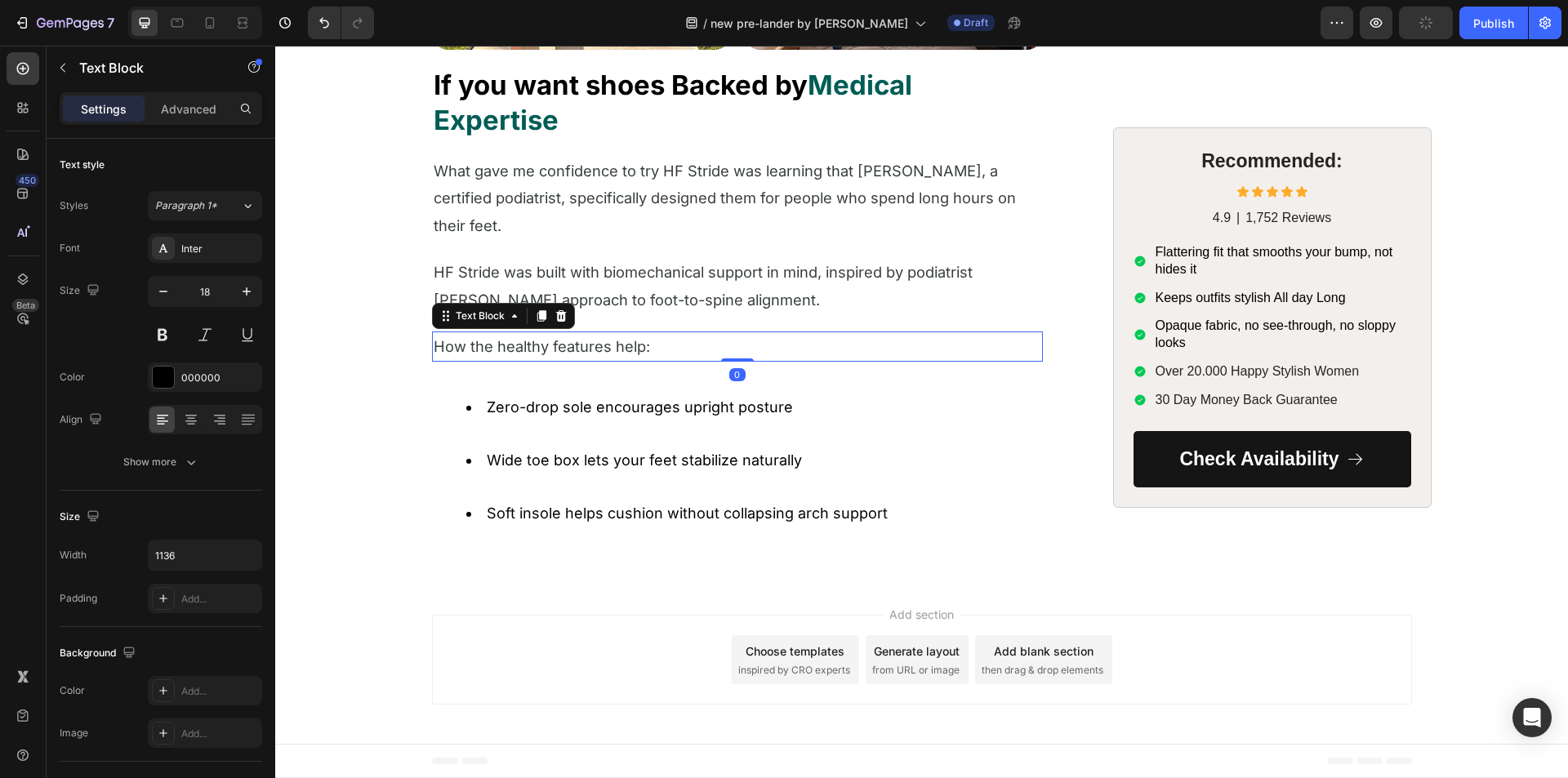
drag, startPoint x: 539, startPoint y: 322, endPoint x: 526, endPoint y: 339, distance: 21.4
click at [539, 323] on div at bounding box center [541, 316] width 20 height 20
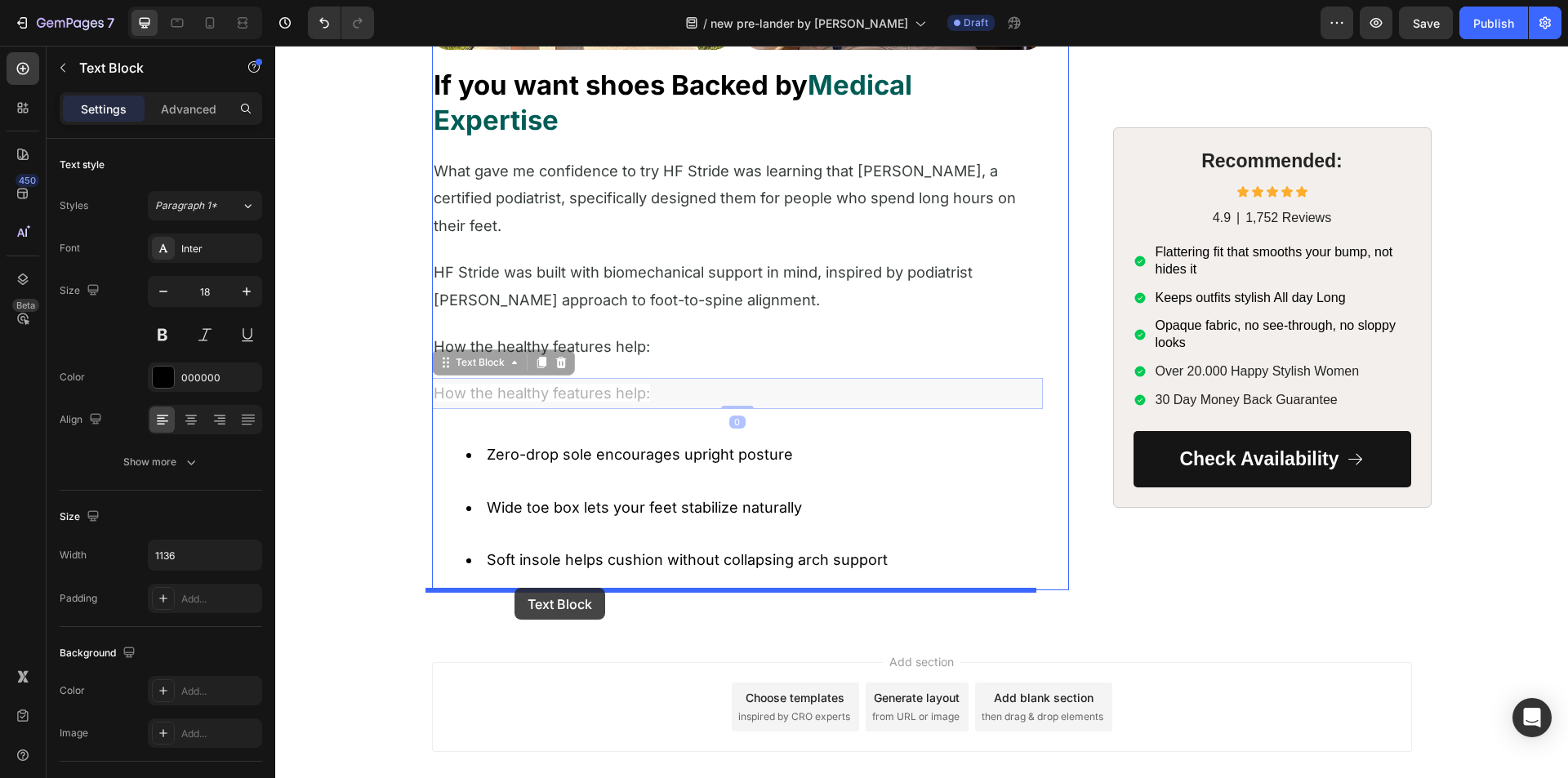
drag, startPoint x: 443, startPoint y: 365, endPoint x: 514, endPoint y: 588, distance: 234.0
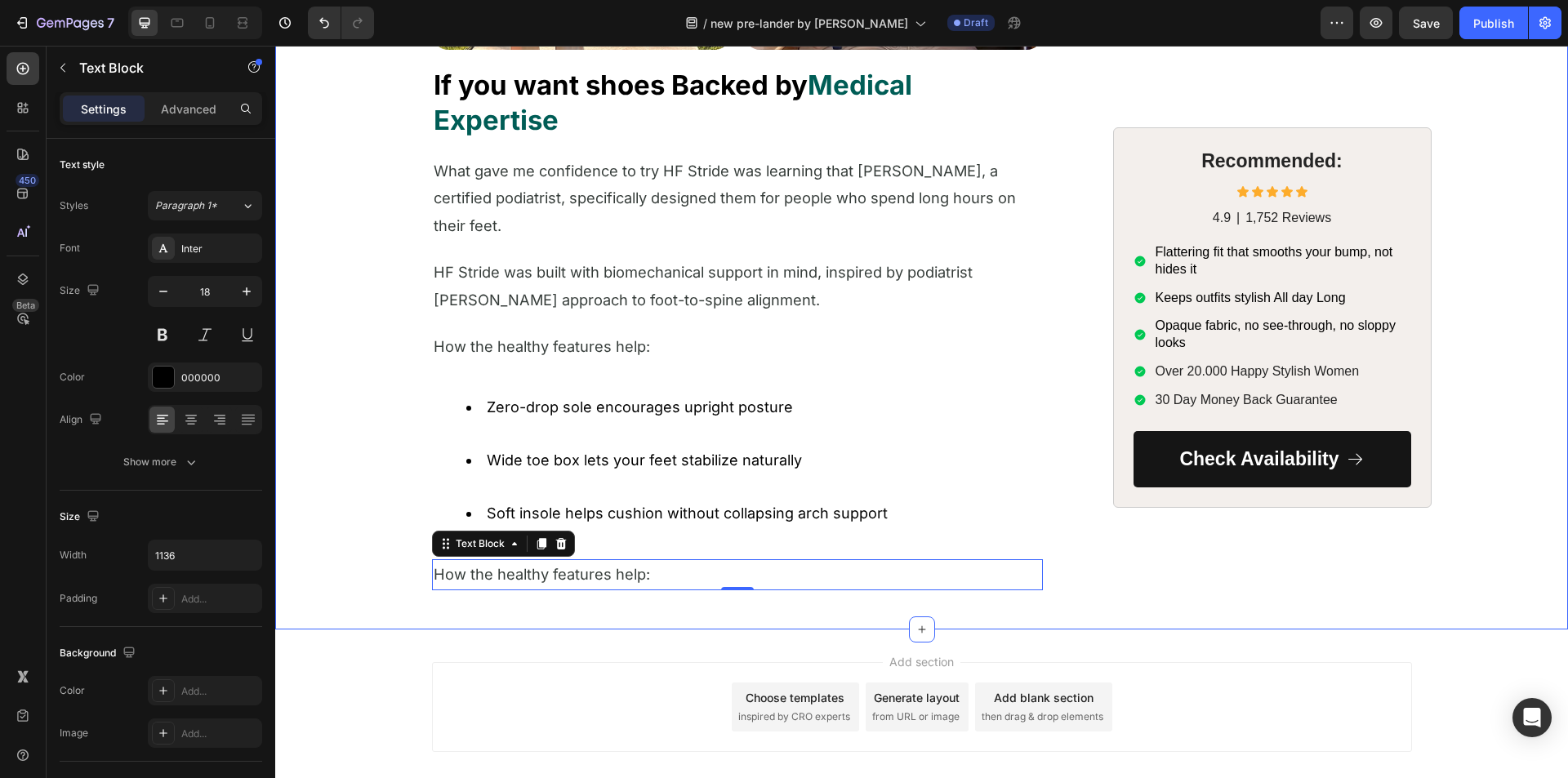
scroll to position [4497, 0]
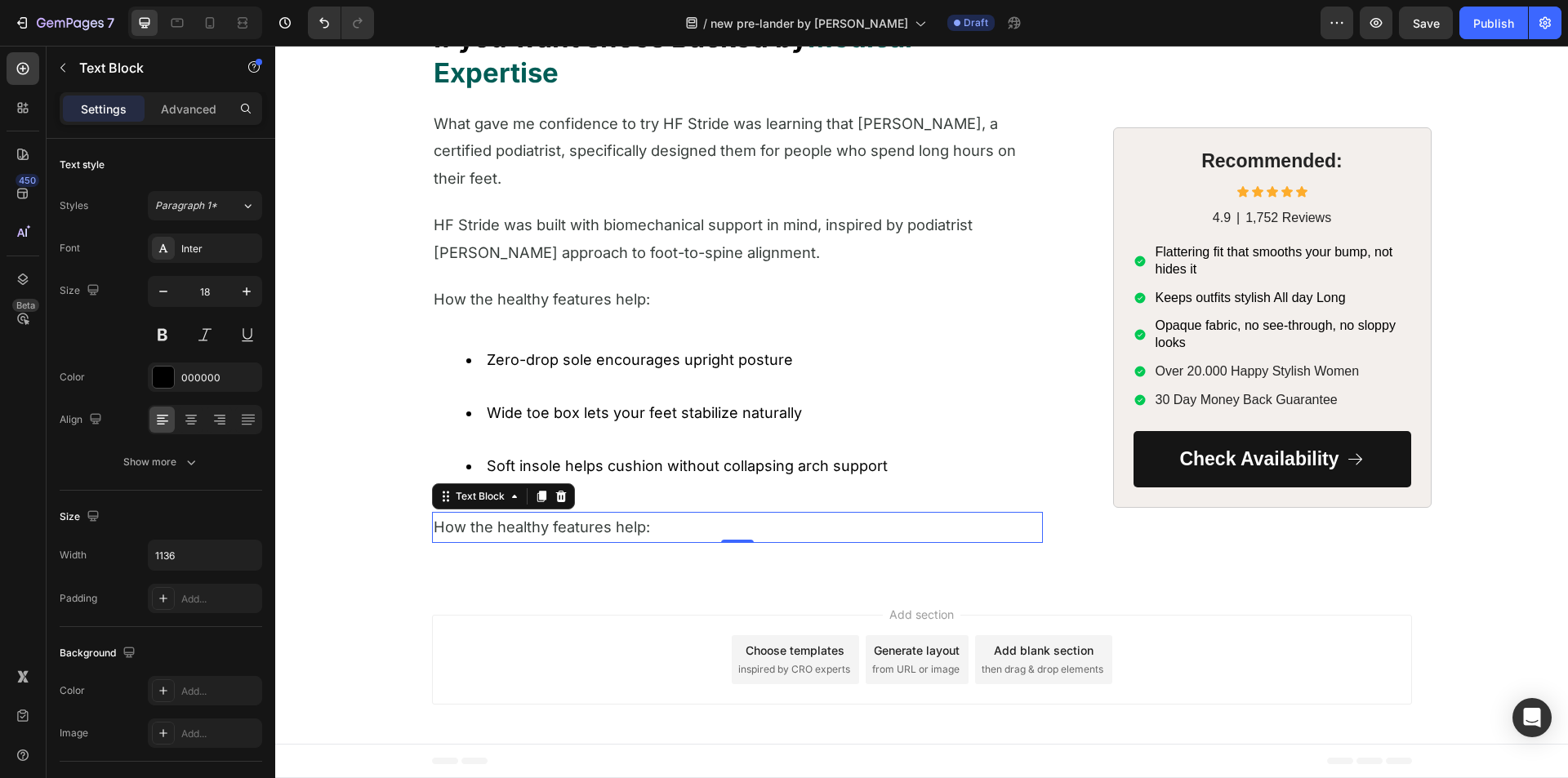
click at [511, 525] on span "How the healthy features help:" at bounding box center [541, 526] width 217 height 18
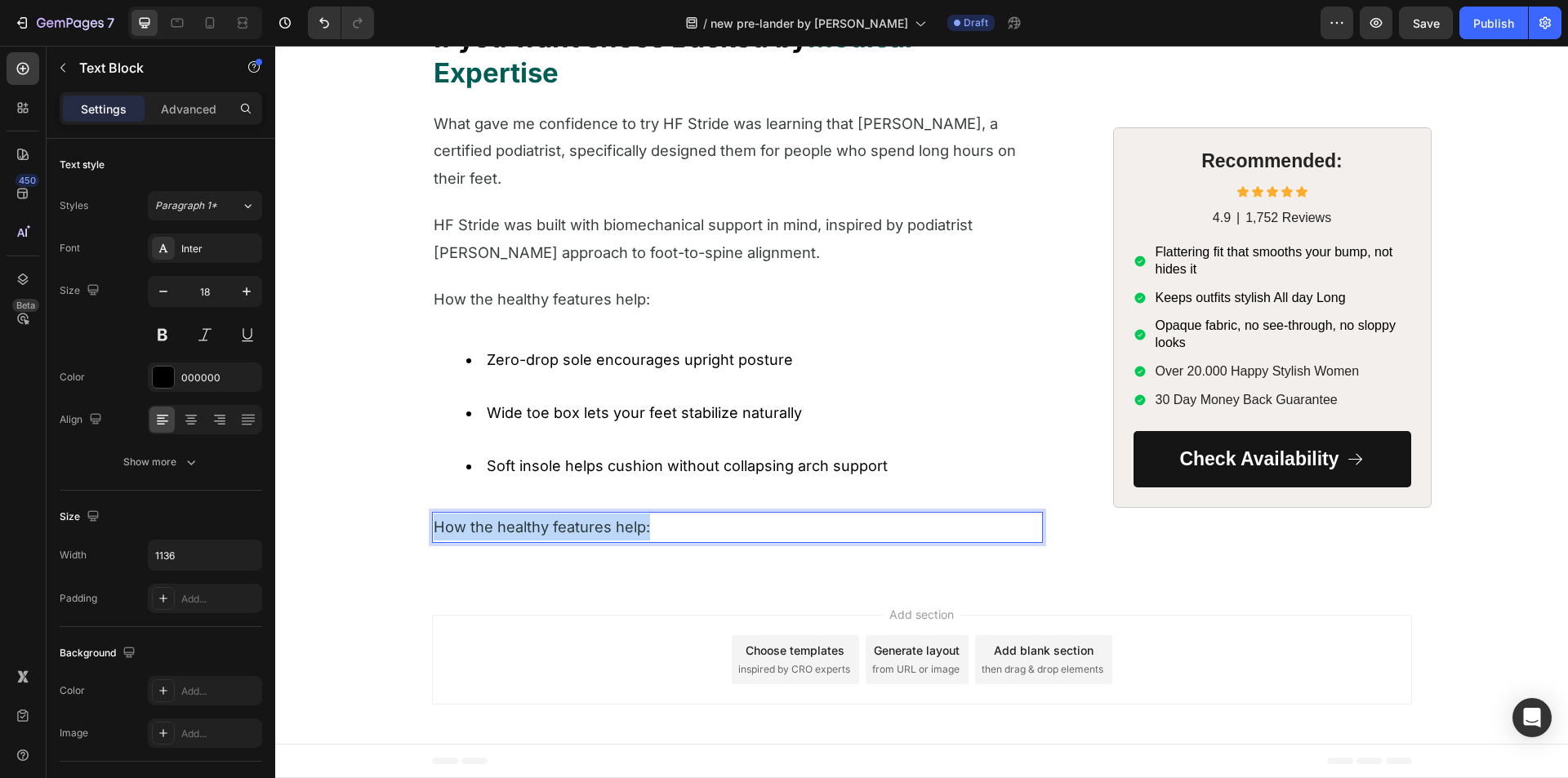
click at [511, 525] on span "How the healthy features help:" at bounding box center [541, 526] width 217 height 18
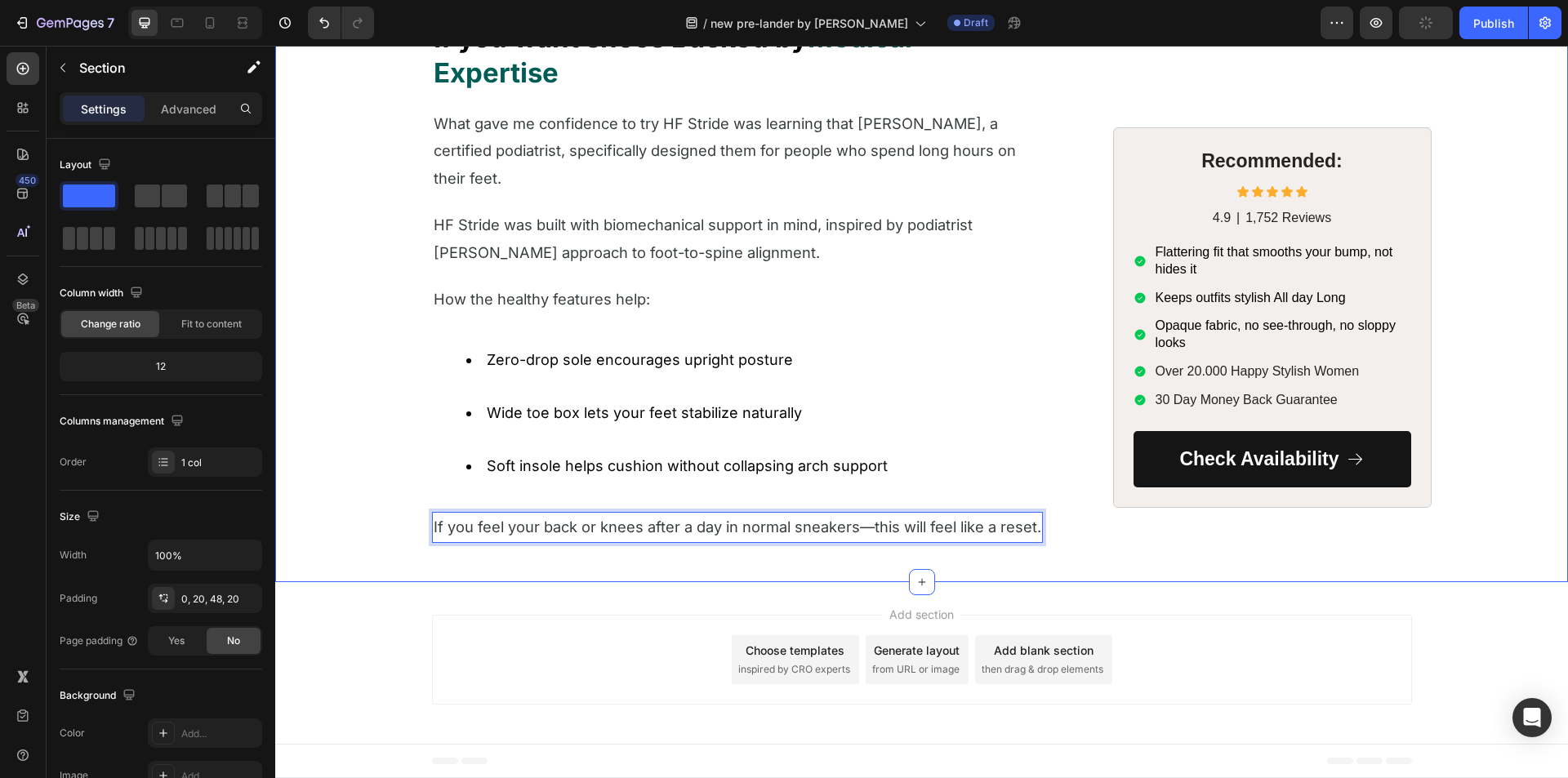
click at [496, 524] on span "If you feel your back or knees after a day in normal sneakers—this will feel li…" at bounding box center [737, 526] width 607 height 18
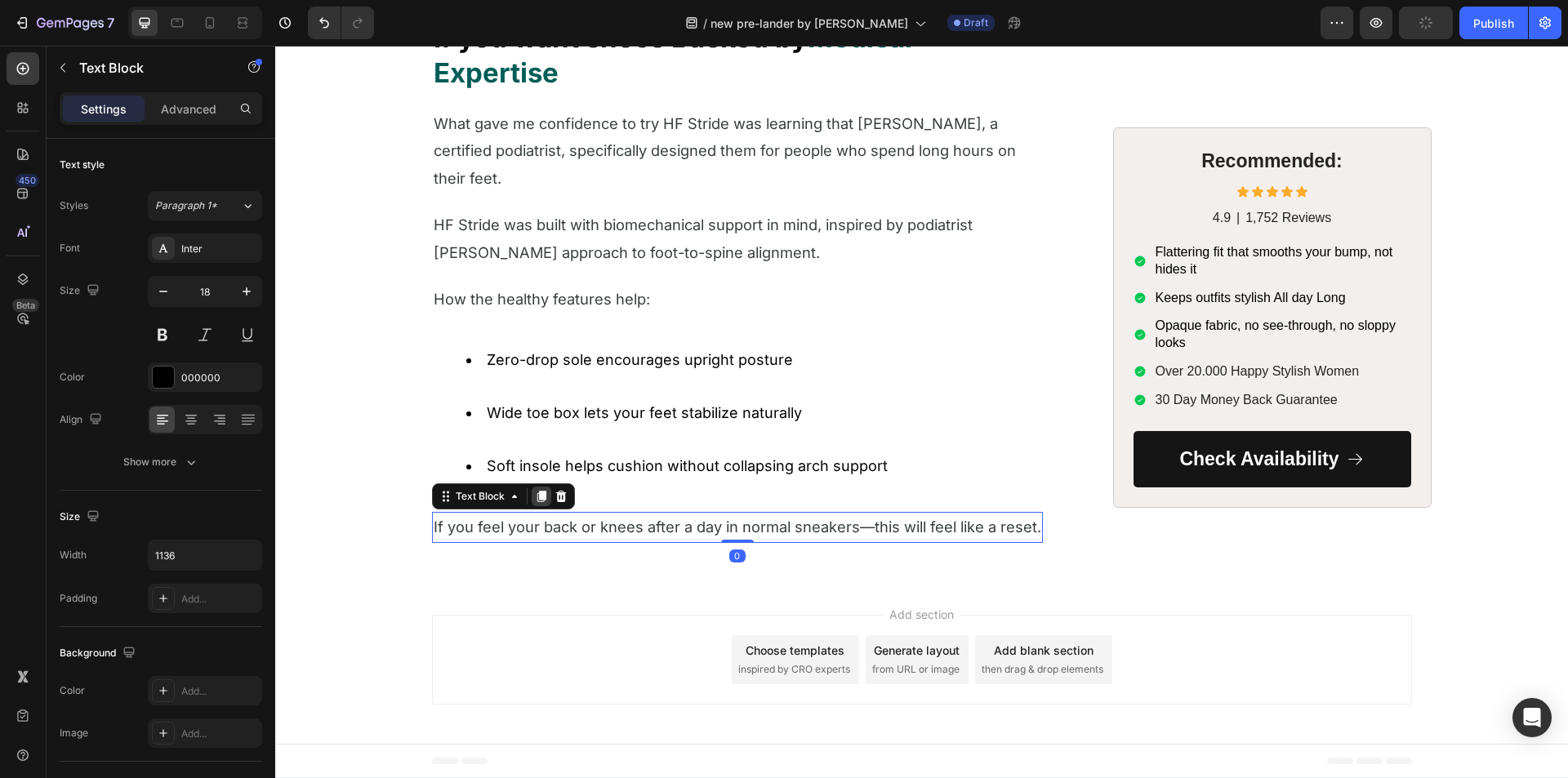
click at [537, 497] on icon at bounding box center [541, 497] width 9 height 11
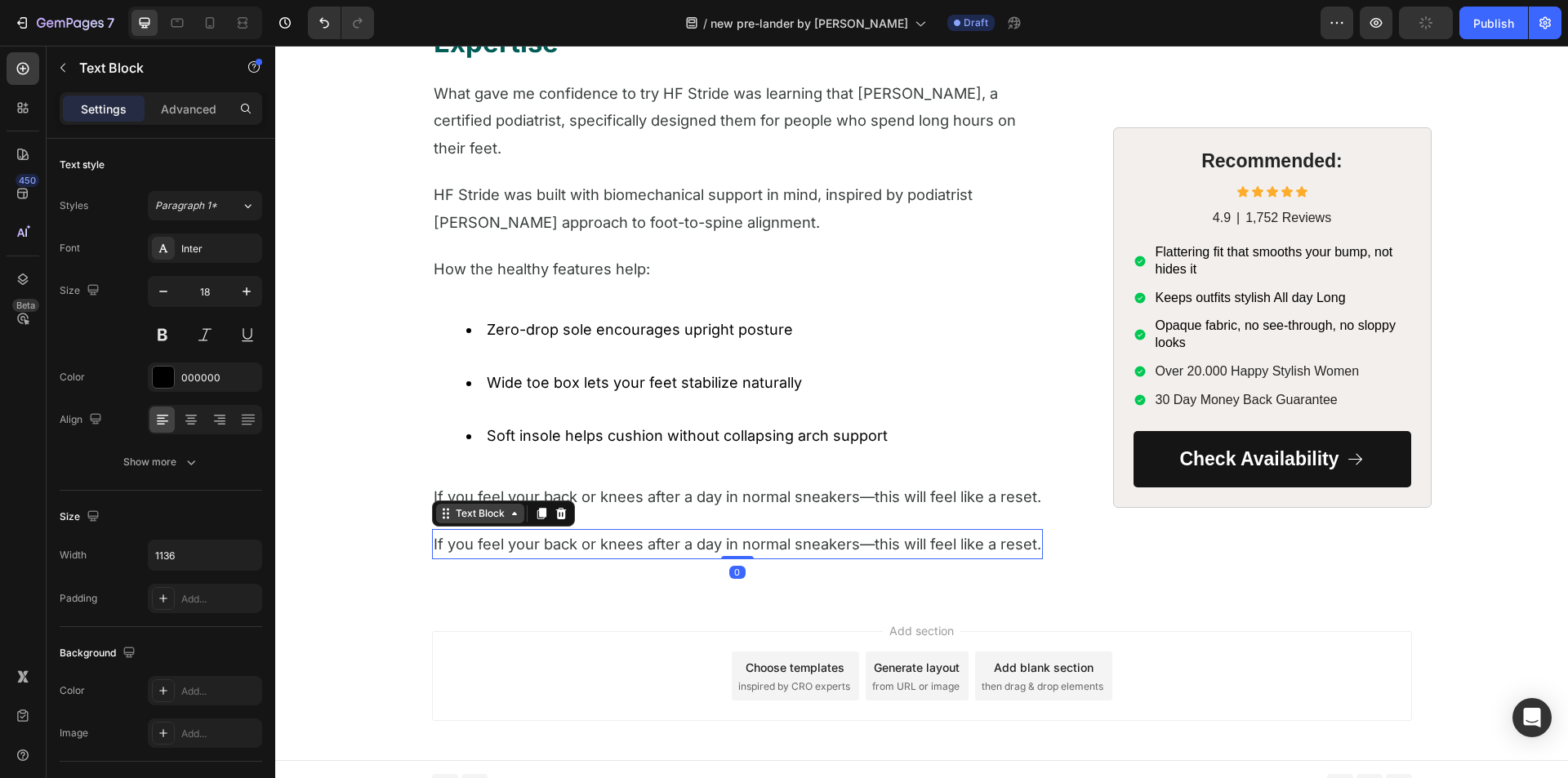
scroll to position [4544, 0]
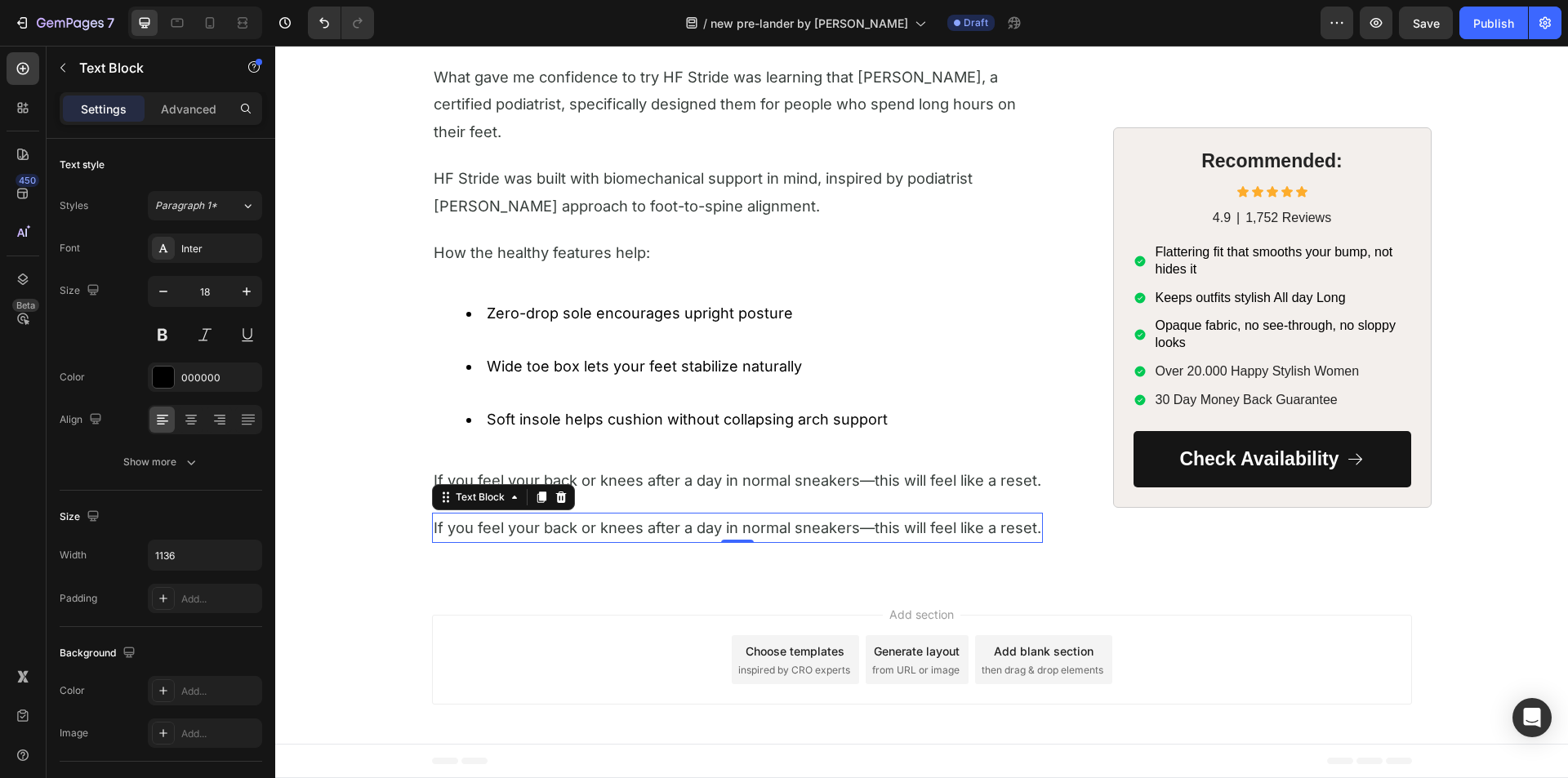
click at [541, 520] on span "If you feel your back or knees after a day in normal sneakers—this will feel li…" at bounding box center [737, 527] width 607 height 18
click at [542, 520] on span "If you feel your back or knees after a day in normal sneakers—this will feel li…" at bounding box center [737, 527] width 607 height 18
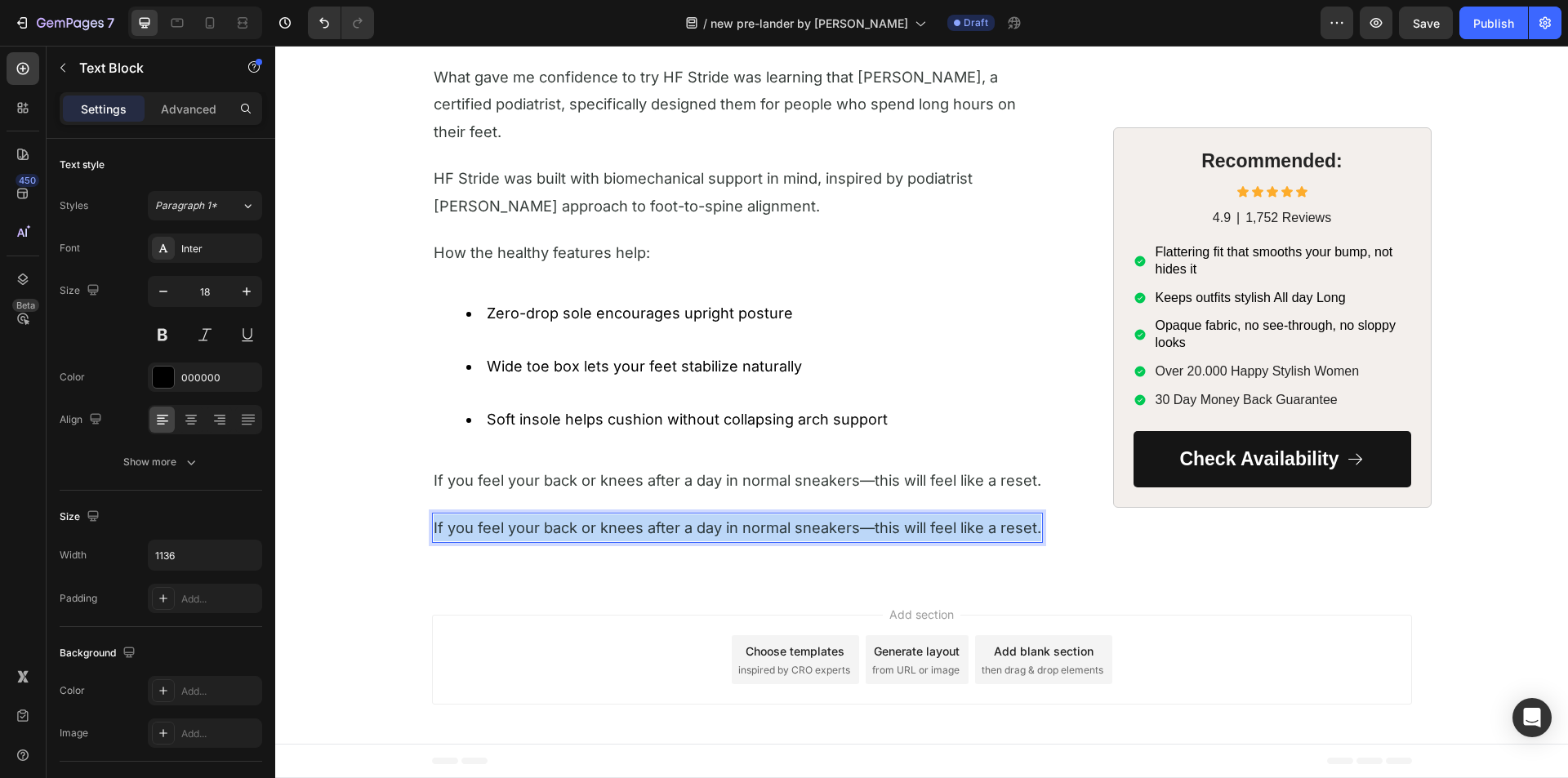
click at [542, 520] on span "If you feel your back or knees after a day in normal sneakers—this will feel li…" at bounding box center [737, 527] width 607 height 18
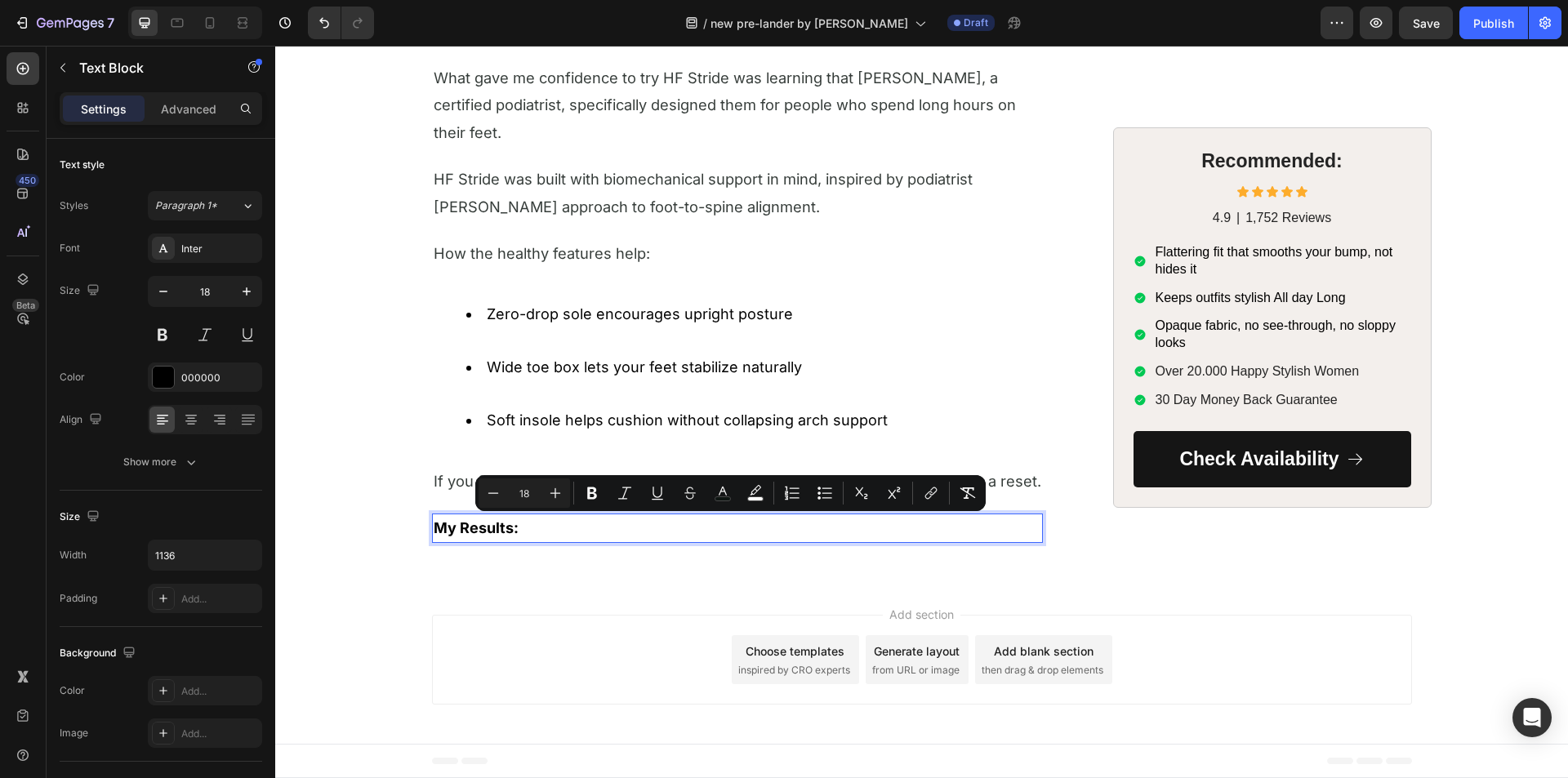
scroll to position [4543, 0]
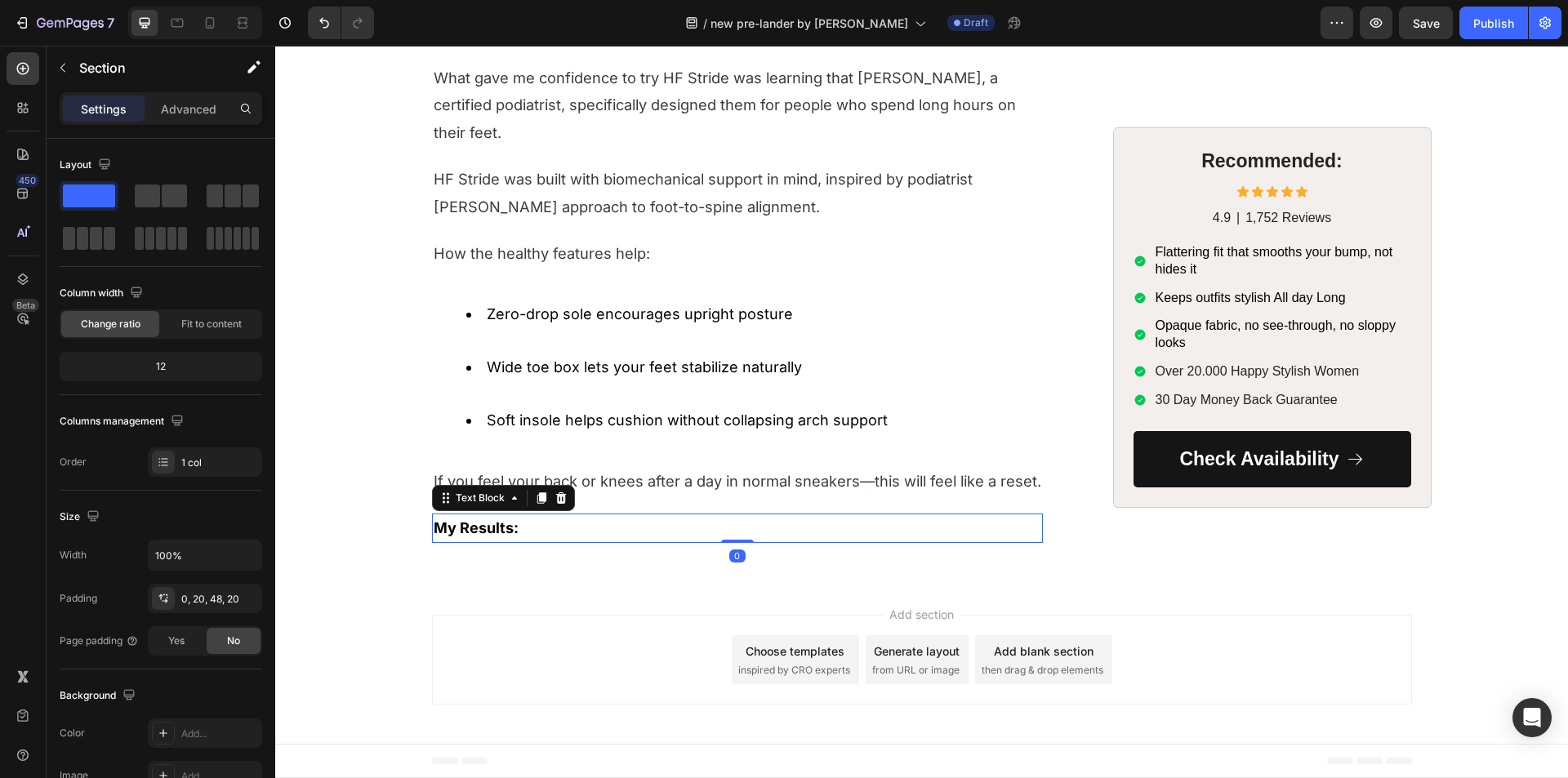
click at [548, 527] on p "My Results:" at bounding box center [737, 528] width 607 height 26
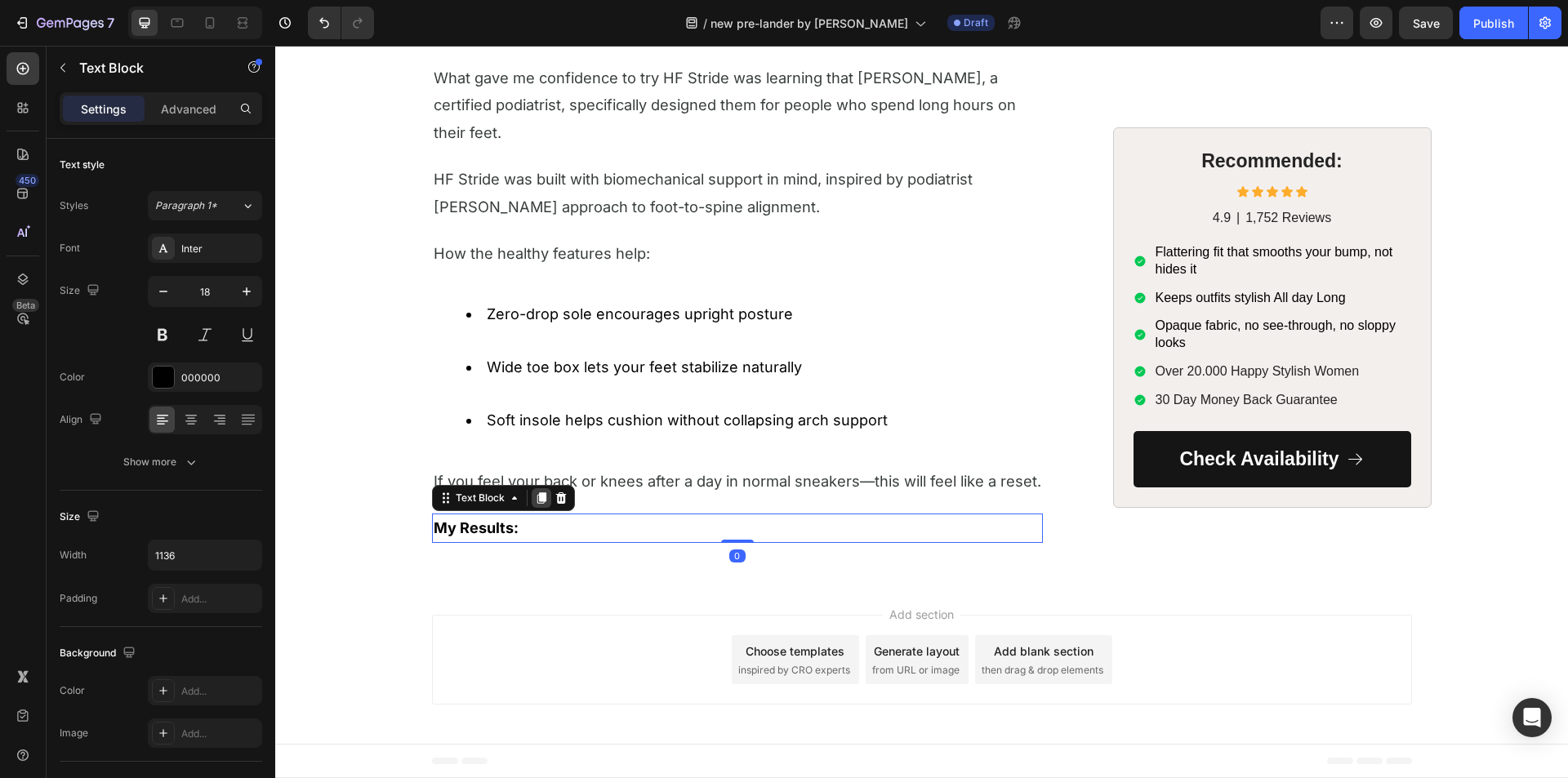
click at [540, 502] on icon at bounding box center [541, 498] width 13 height 13
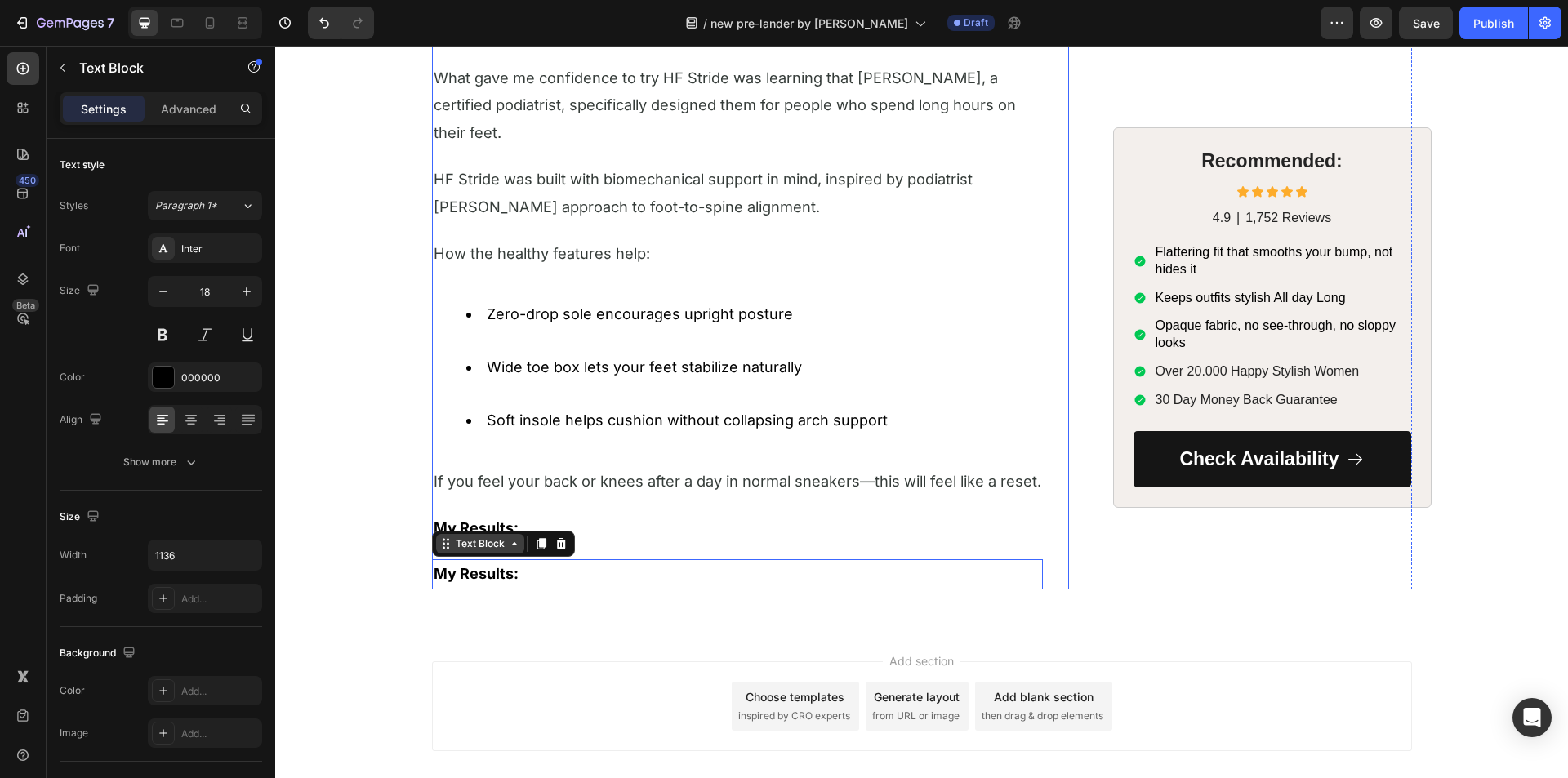
scroll to position [4590, 0]
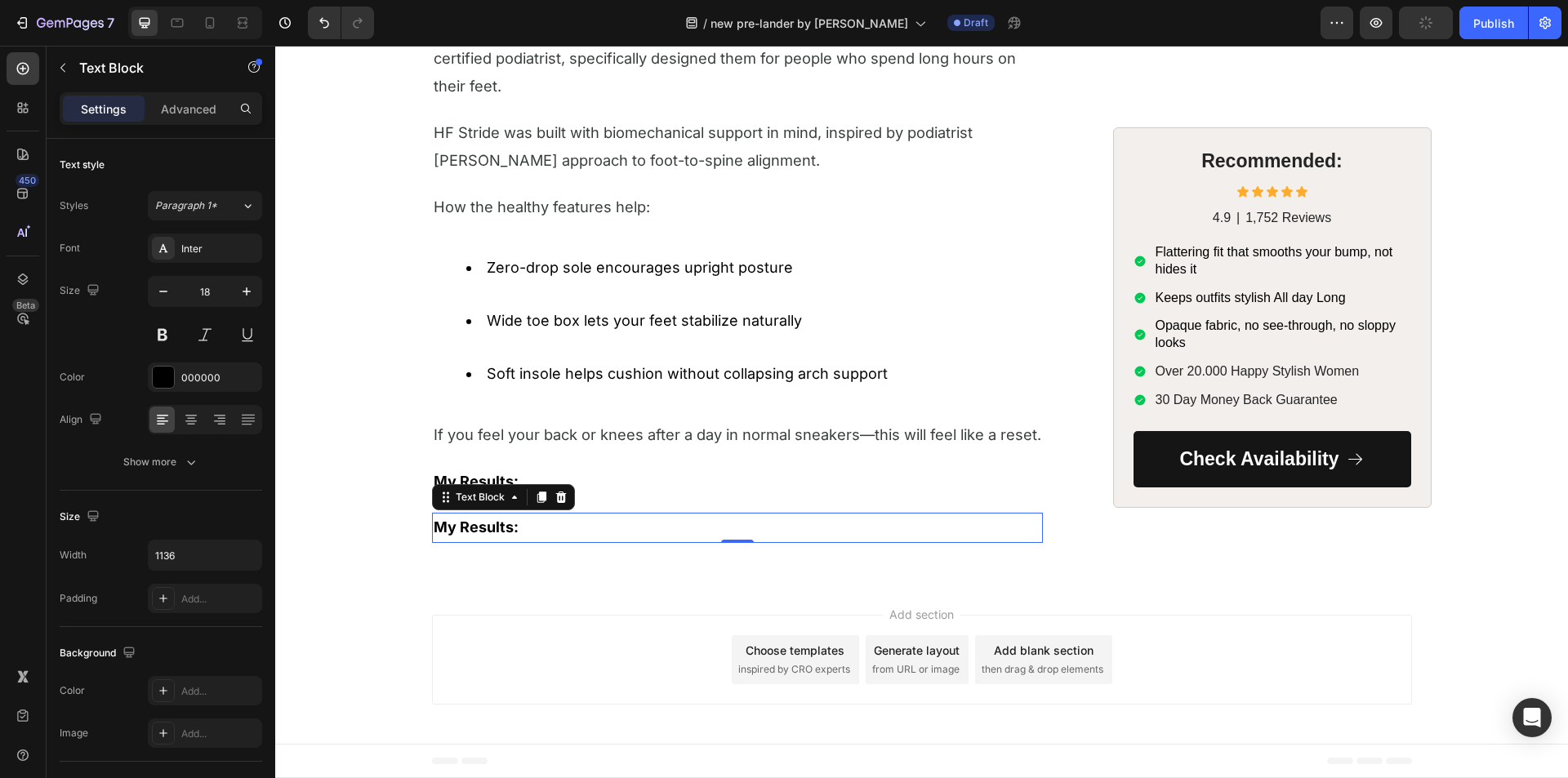
click at [545, 528] on p "My Results:" at bounding box center [737, 527] width 607 height 26
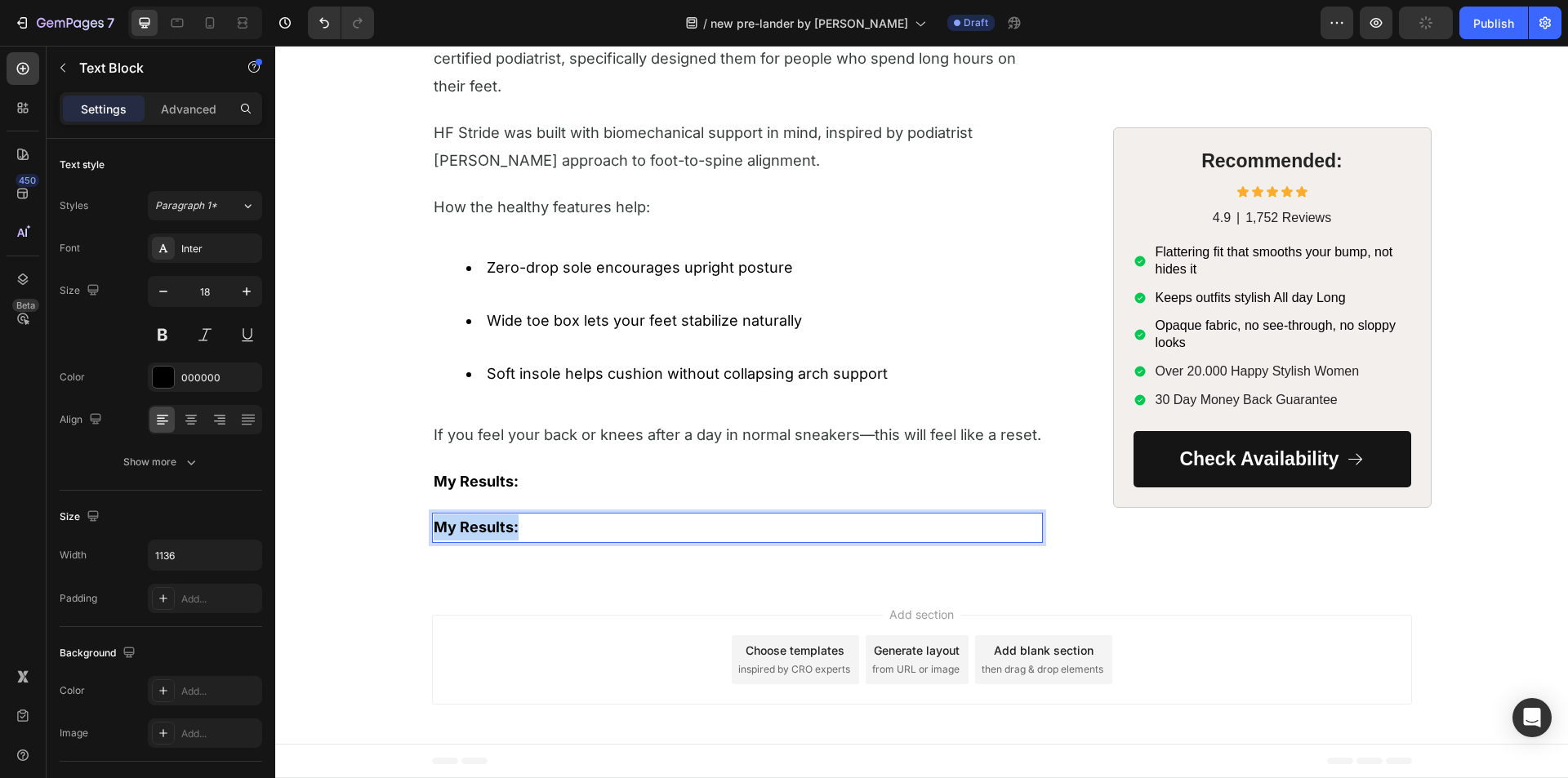
click at [545, 528] on p "My Results:" at bounding box center [737, 527] width 607 height 26
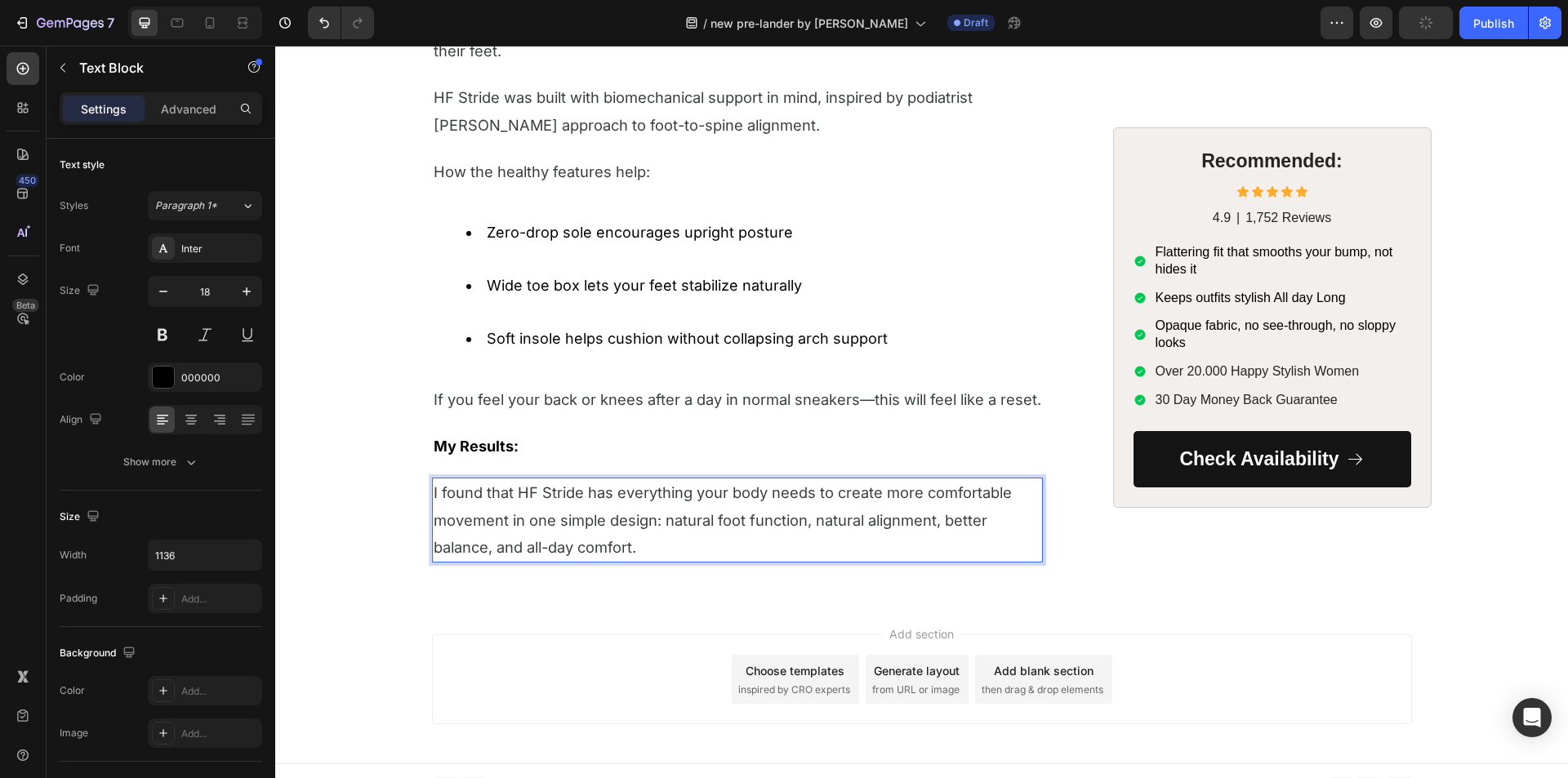
scroll to position [4645, 0]
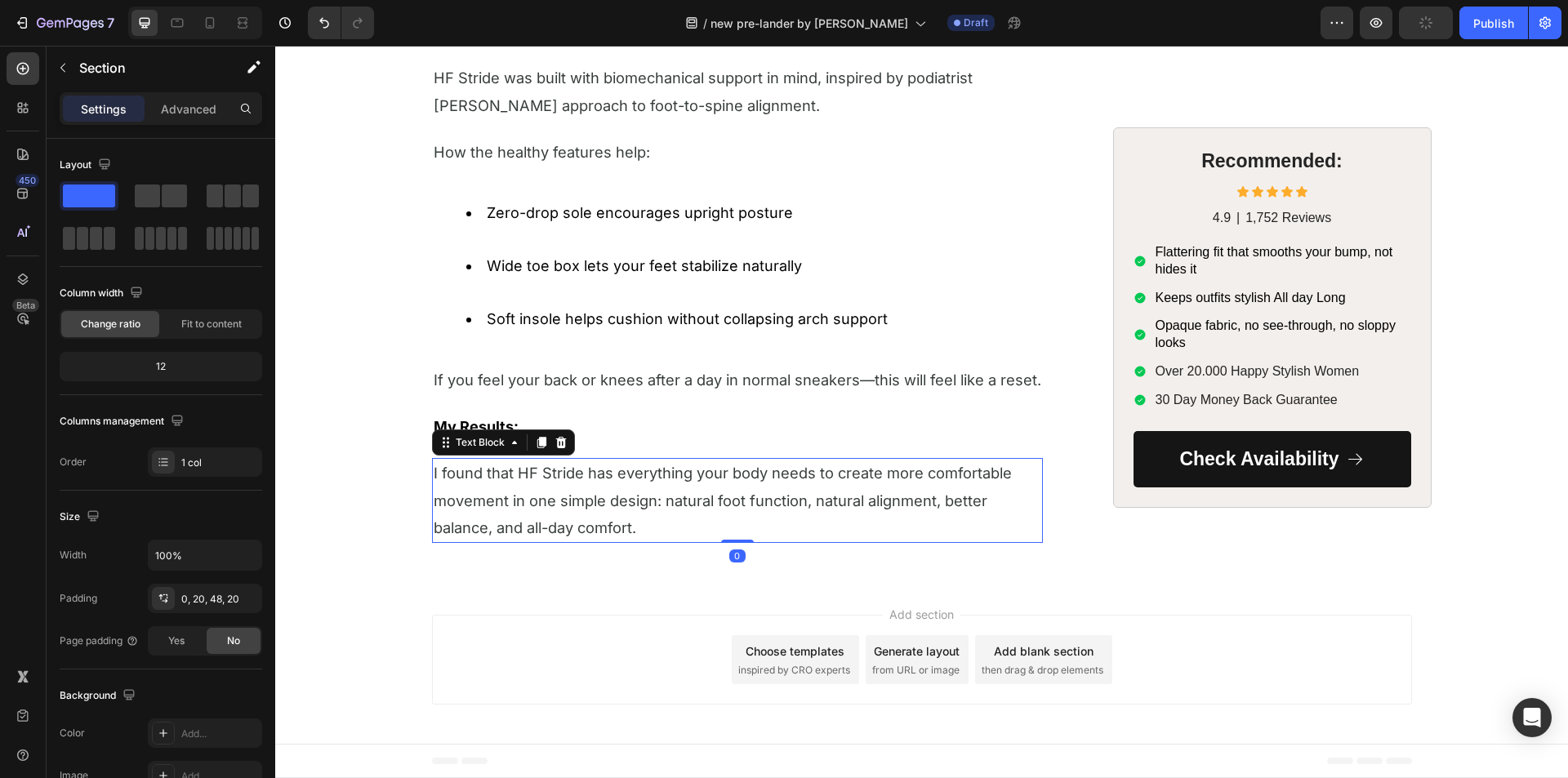
click at [531, 511] on p "I found that HF Stride has everything your body needs to create more comfortabl…" at bounding box center [737, 500] width 607 height 82
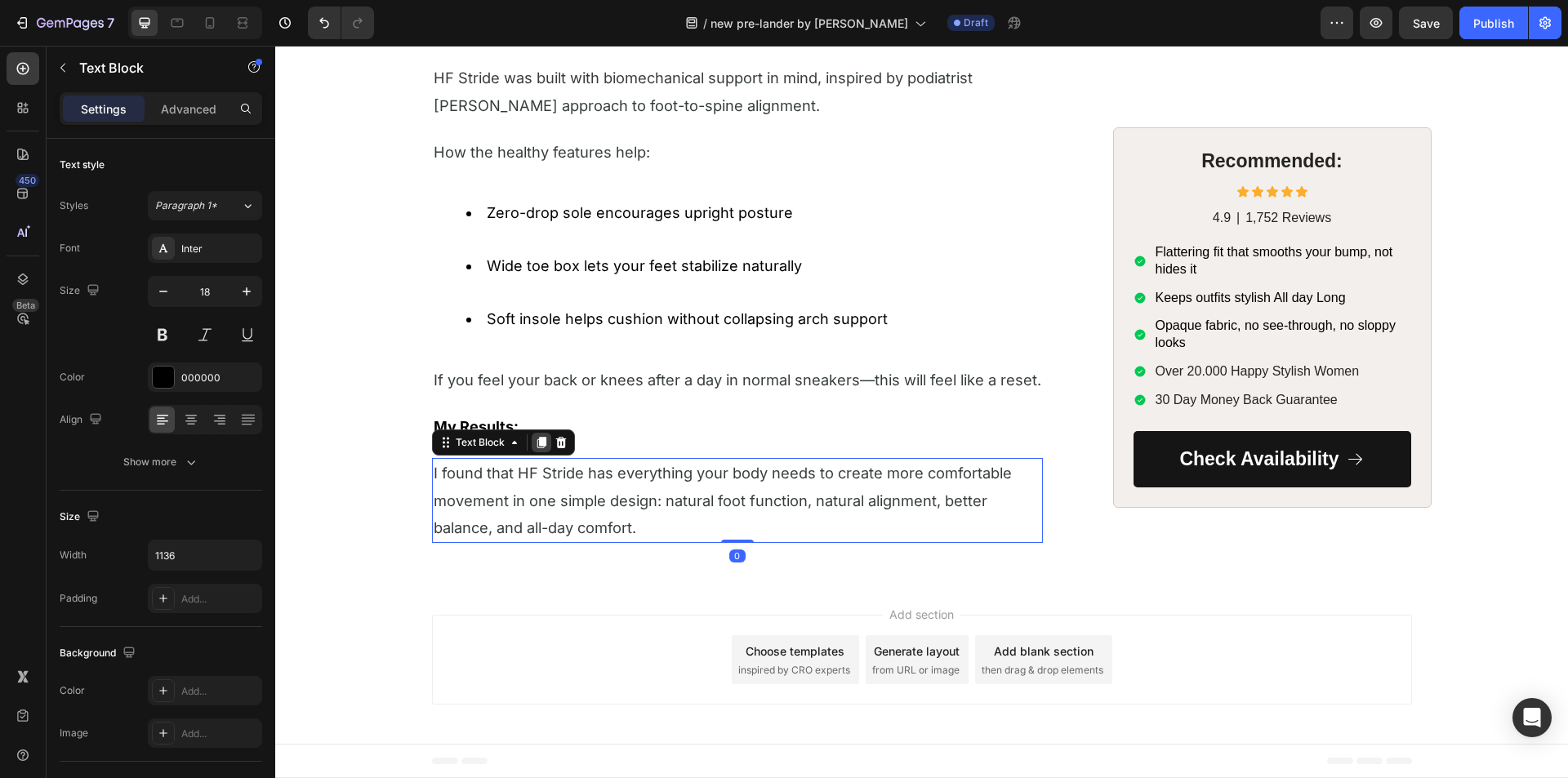
click at [537, 446] on icon at bounding box center [541, 442] width 9 height 11
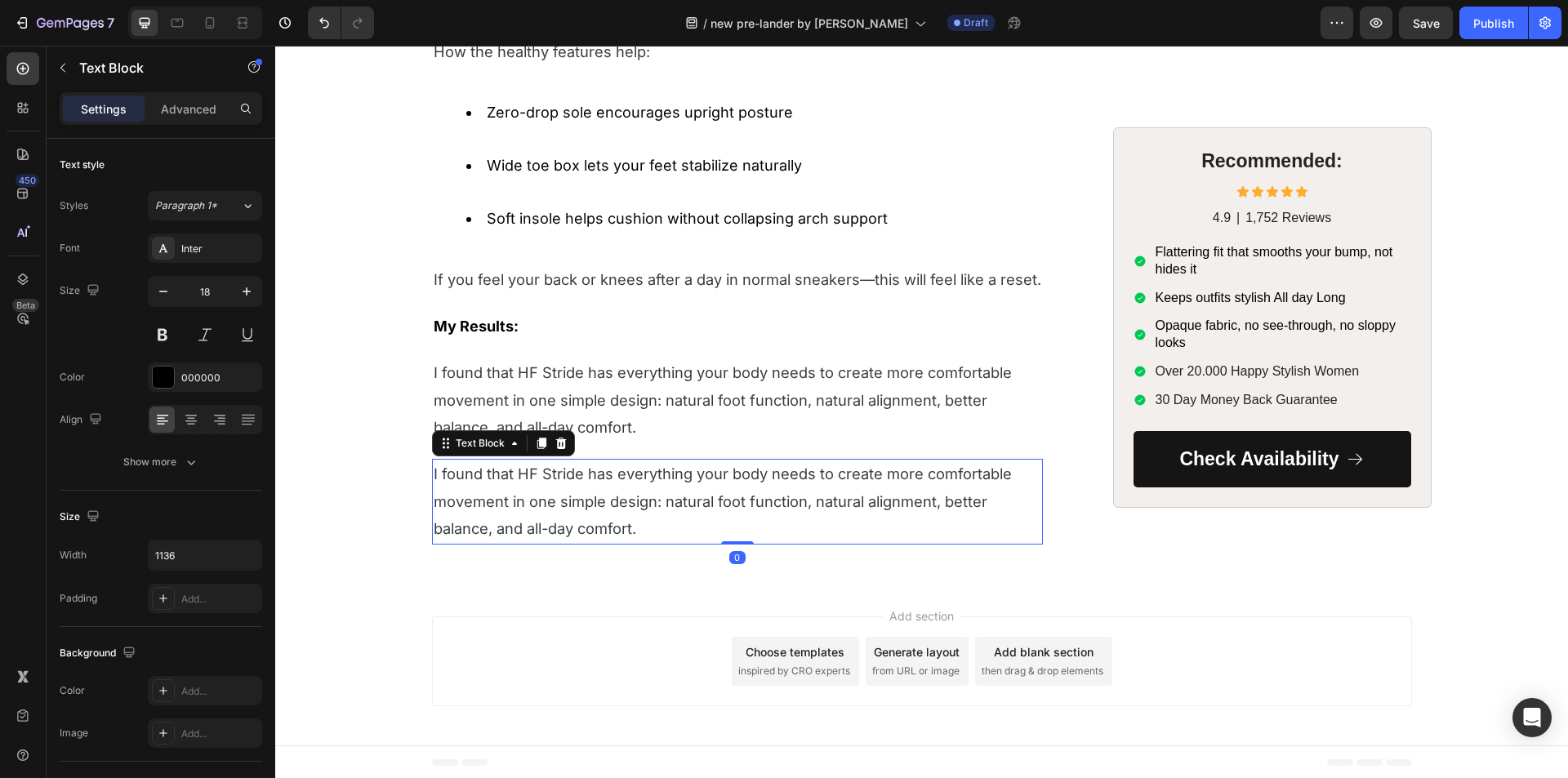
scroll to position [4746, 0]
click at [450, 516] on p "I found that HF Stride has everything your body needs to create more comfortabl…" at bounding box center [737, 500] width 607 height 82
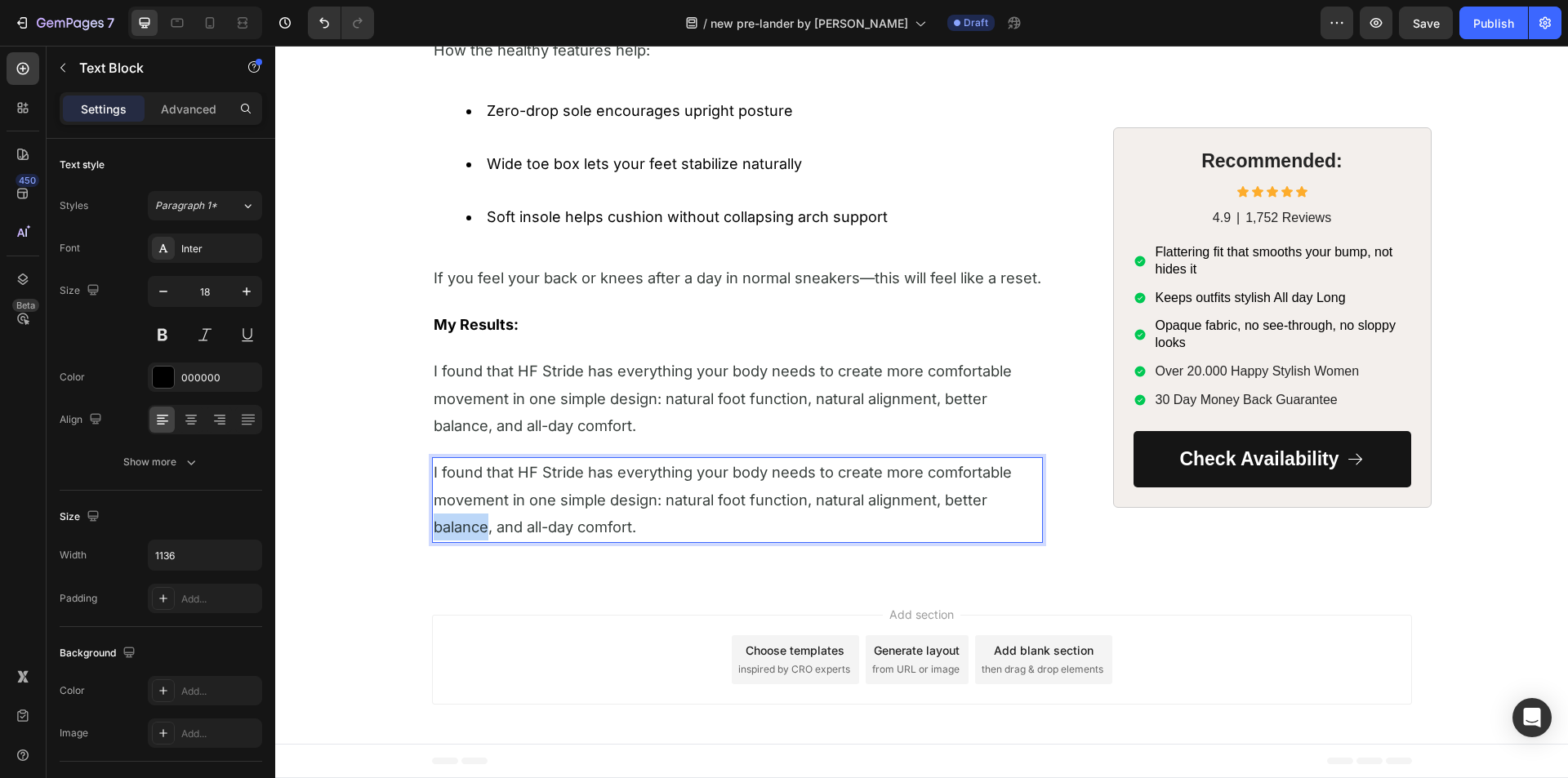
click at [450, 516] on p "I found that HF Stride has everything your body needs to create more comfortabl…" at bounding box center [737, 500] width 607 height 82
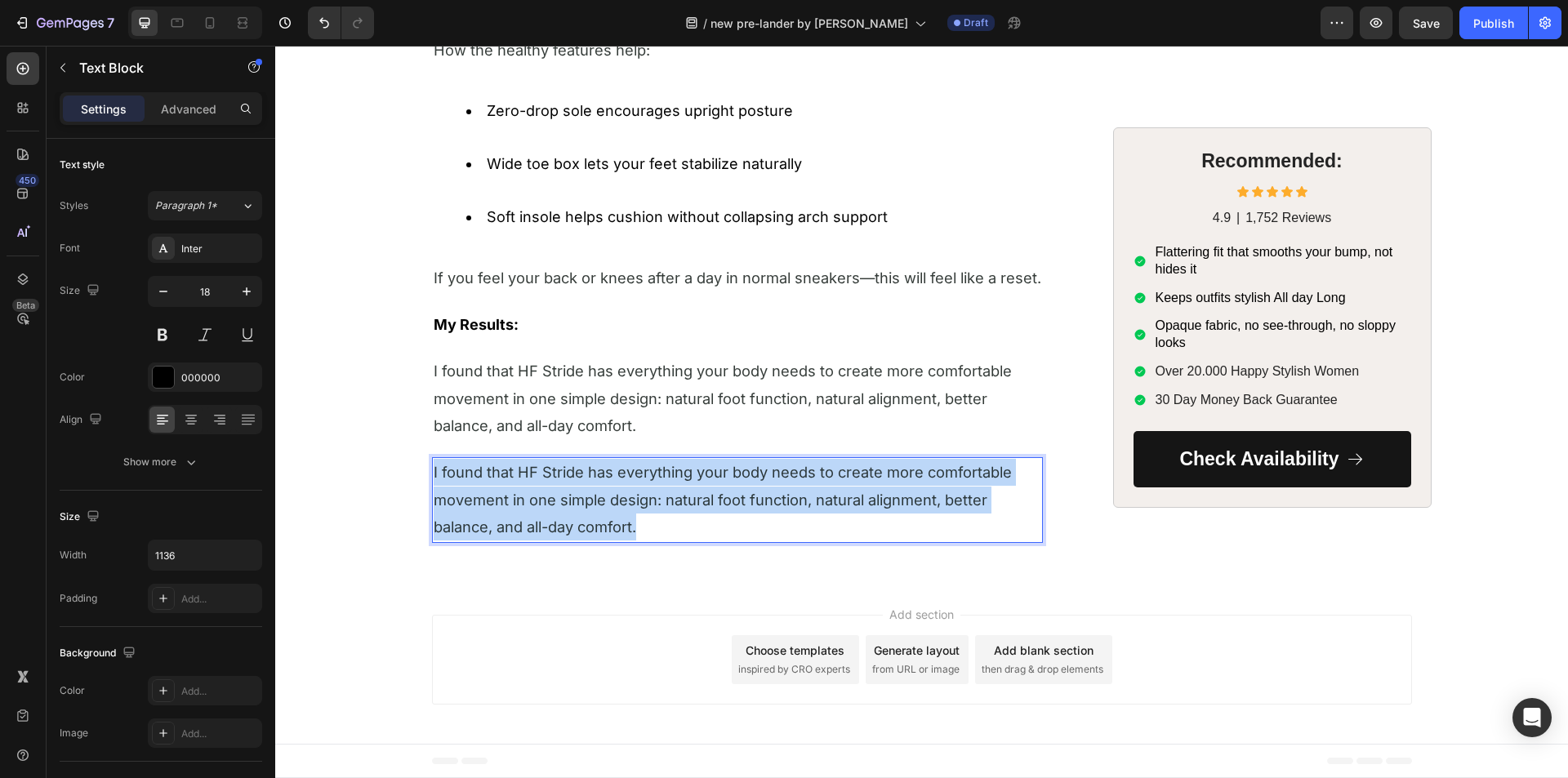
click at [450, 516] on p "I found that HF Stride has everything your body needs to create more comfortabl…" at bounding box center [737, 500] width 607 height 82
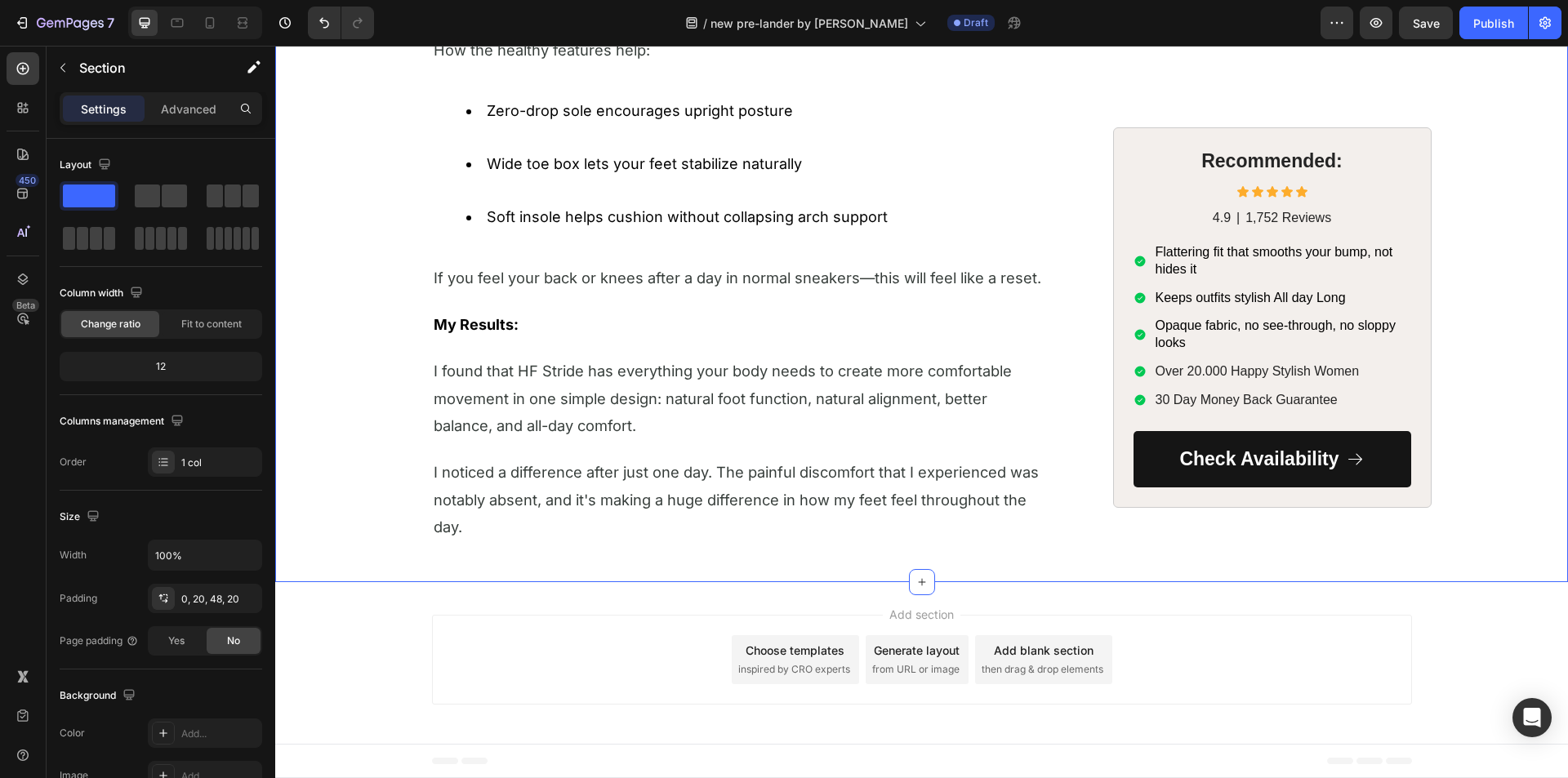
click at [501, 493] on span "I noticed a difference after just one day. The painful discomfort that I experi…" at bounding box center [735, 500] width 605 height 73
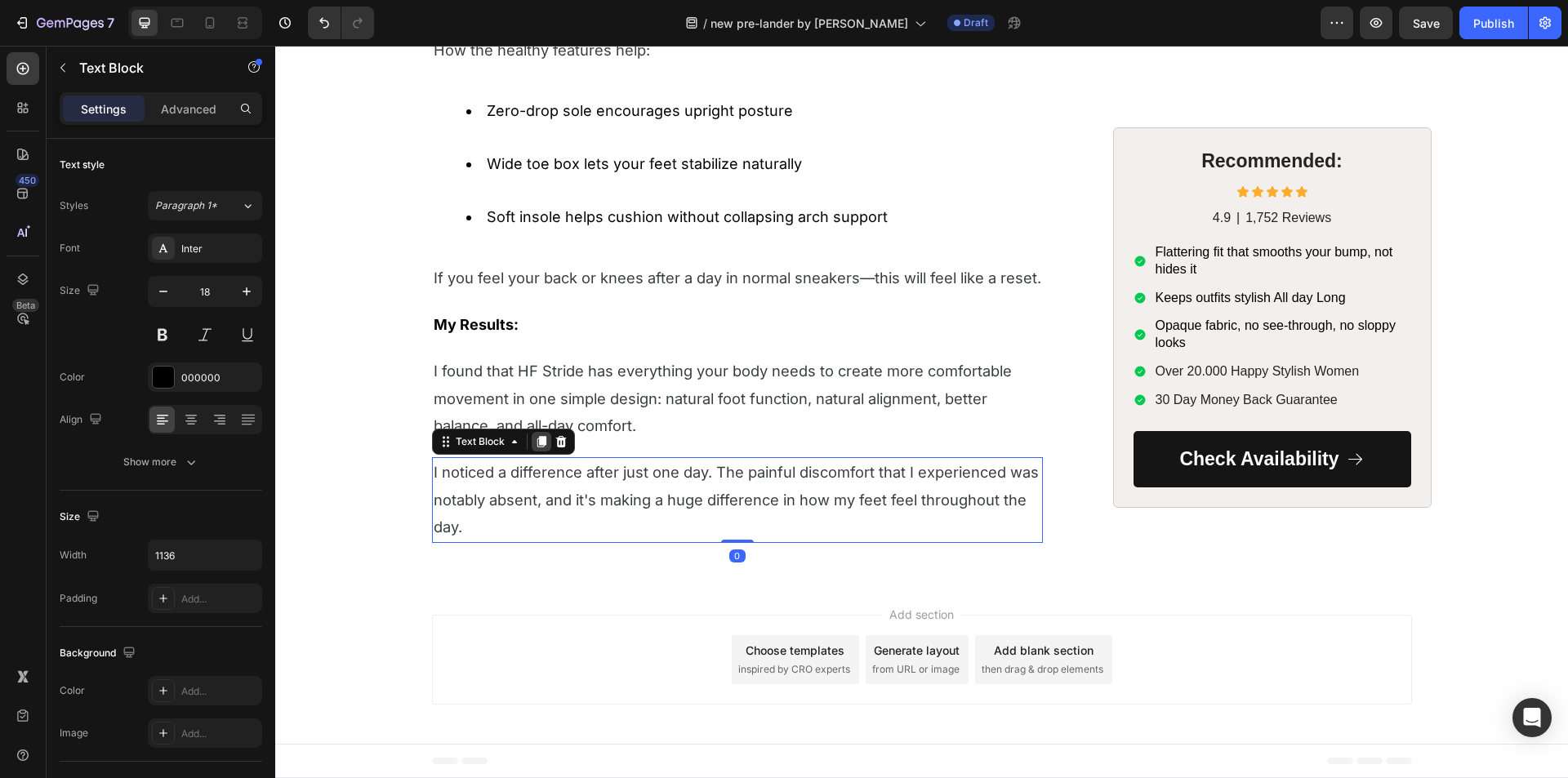
click at [537, 443] on icon at bounding box center [541, 442] width 9 height 11
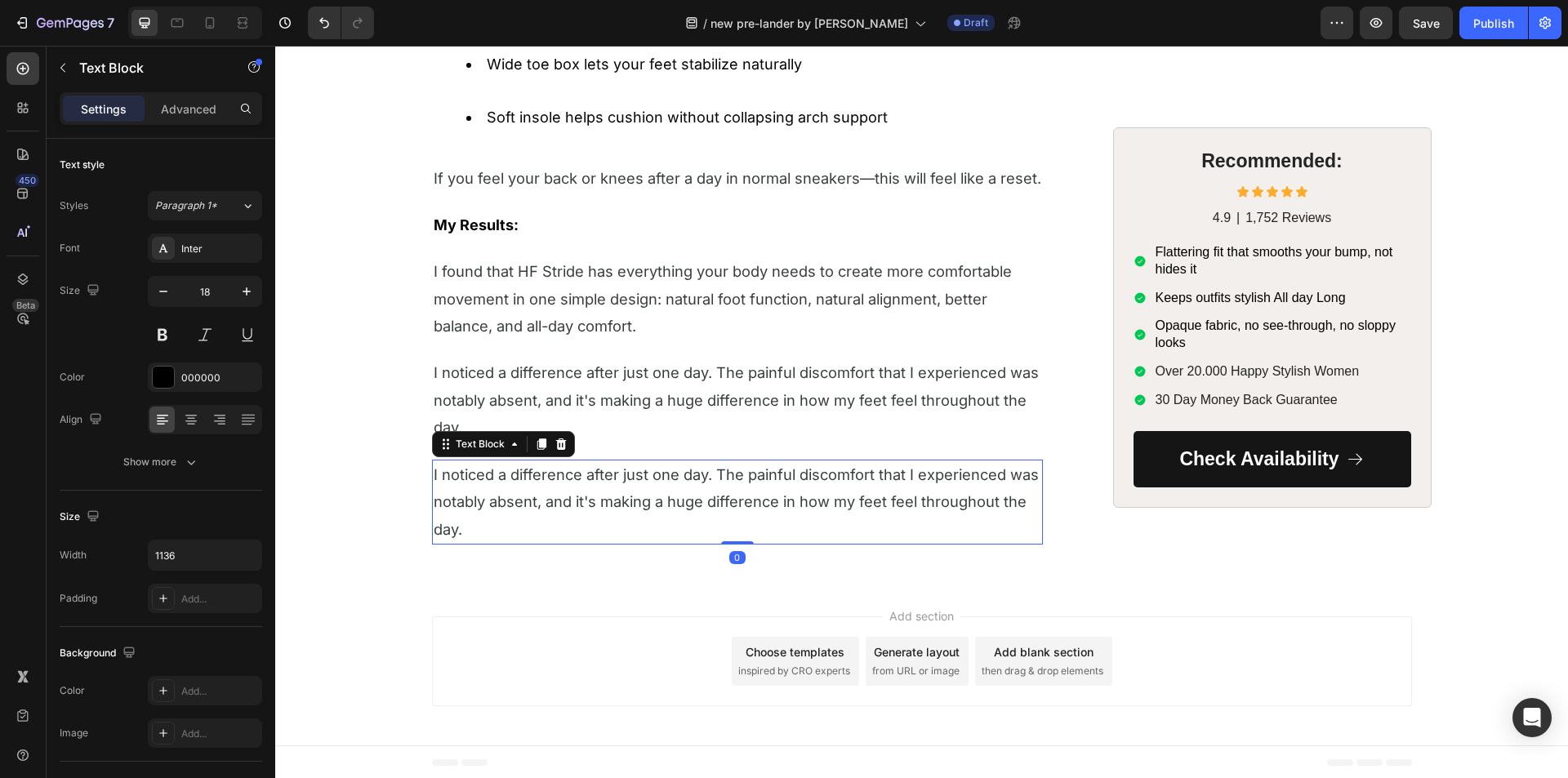
scroll to position [4847, 0]
drag, startPoint x: 488, startPoint y: 471, endPoint x: 460, endPoint y: 480, distance: 29.4
click at [487, 472] on span "I noticed a difference after just one day. The painful discomfort that I experi…" at bounding box center [735, 500] width 605 height 73
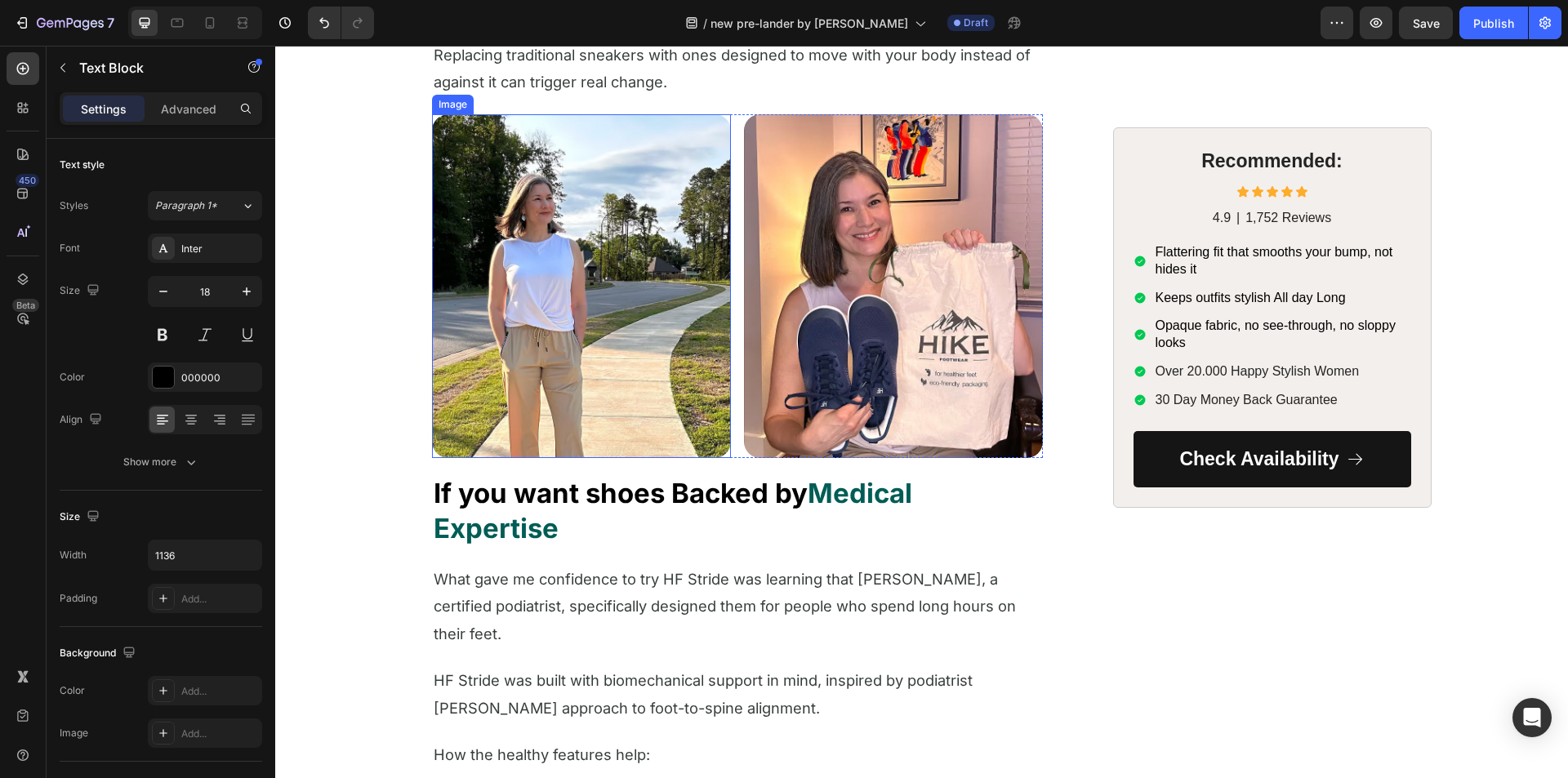
scroll to position [4031, 0]
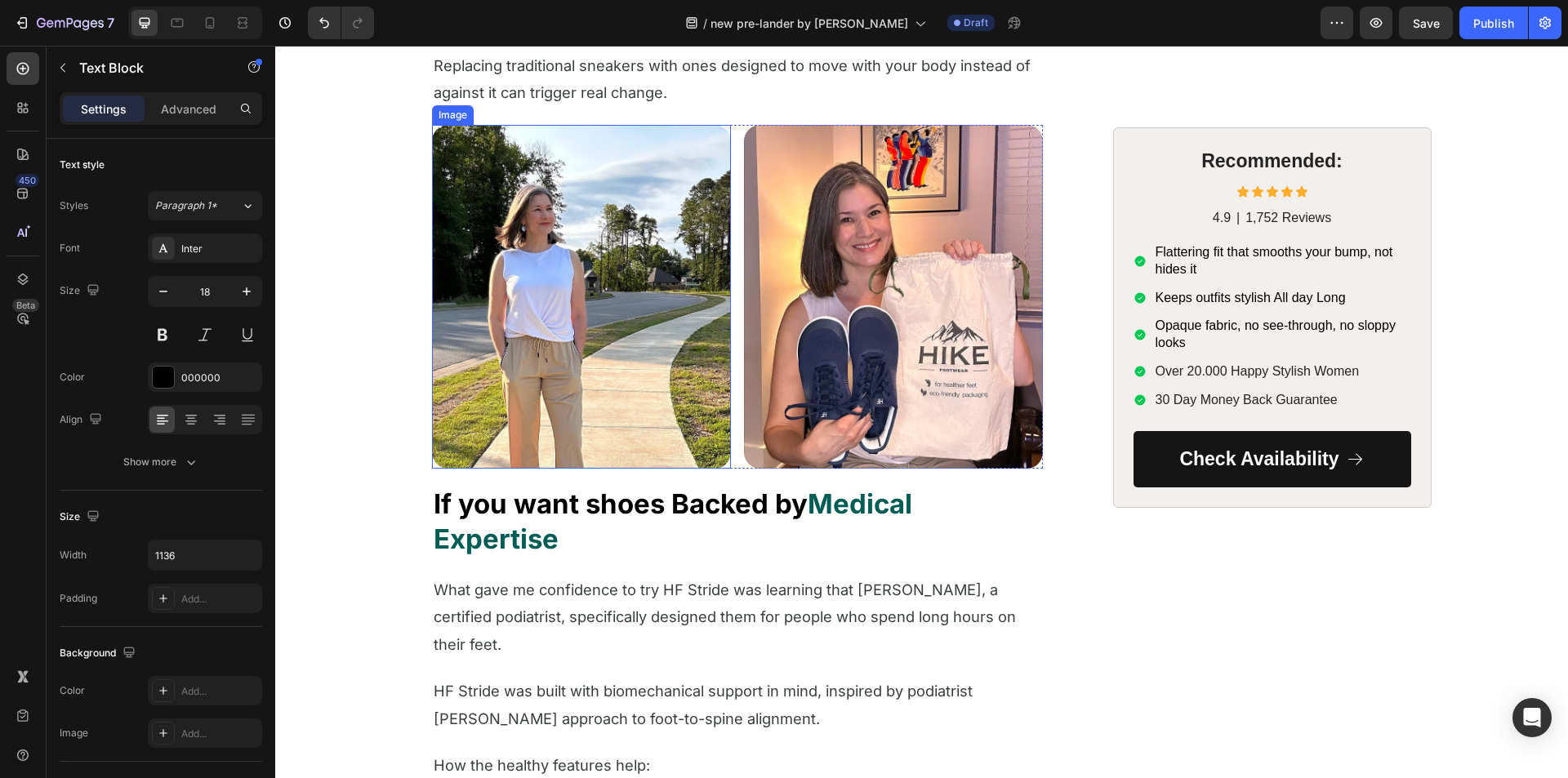
click at [533, 317] on img at bounding box center [580, 297] width 298 height 344
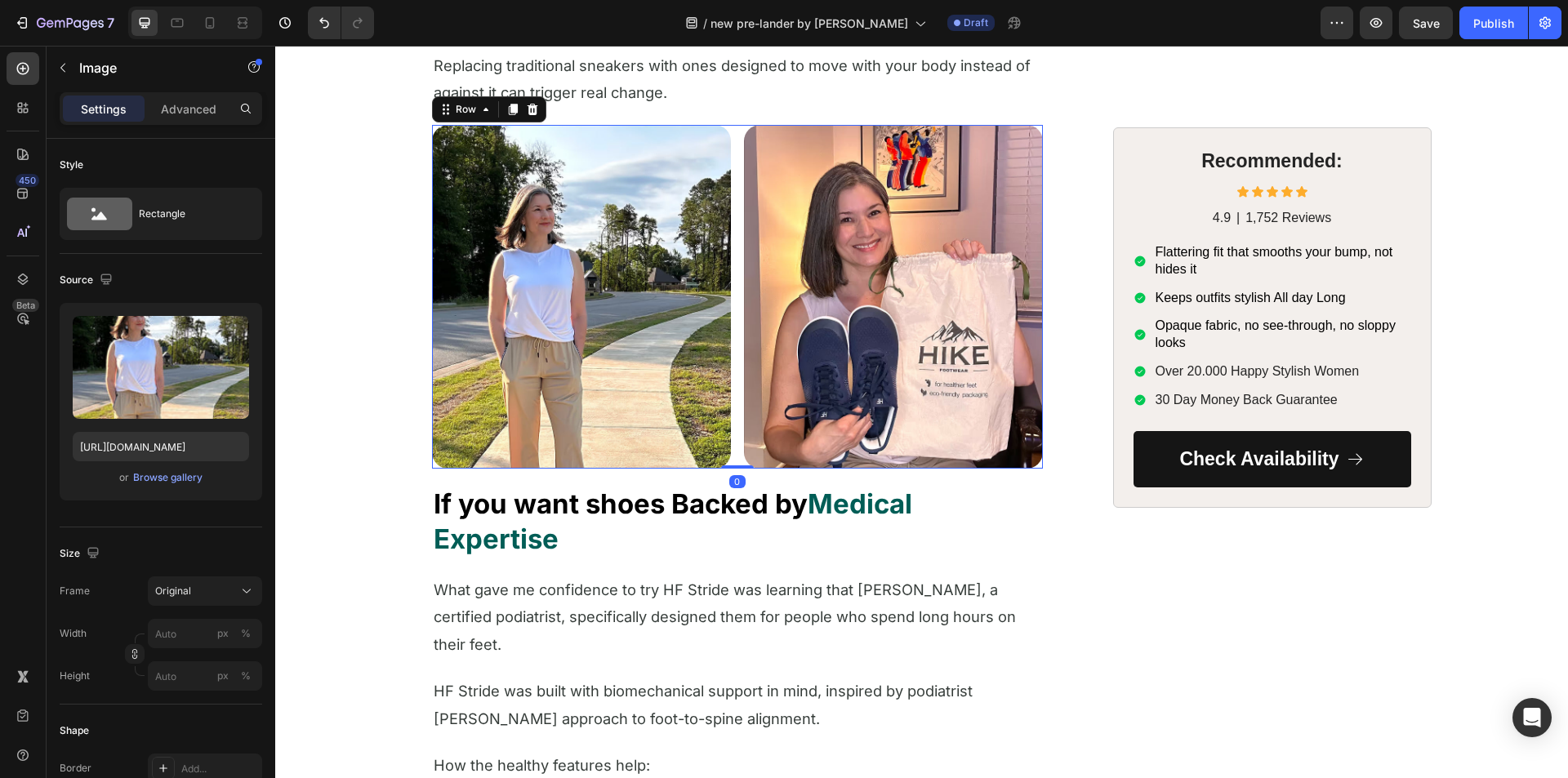
click at [731, 233] on div "Image Image Row 0" at bounding box center [737, 297] width 611 height 344
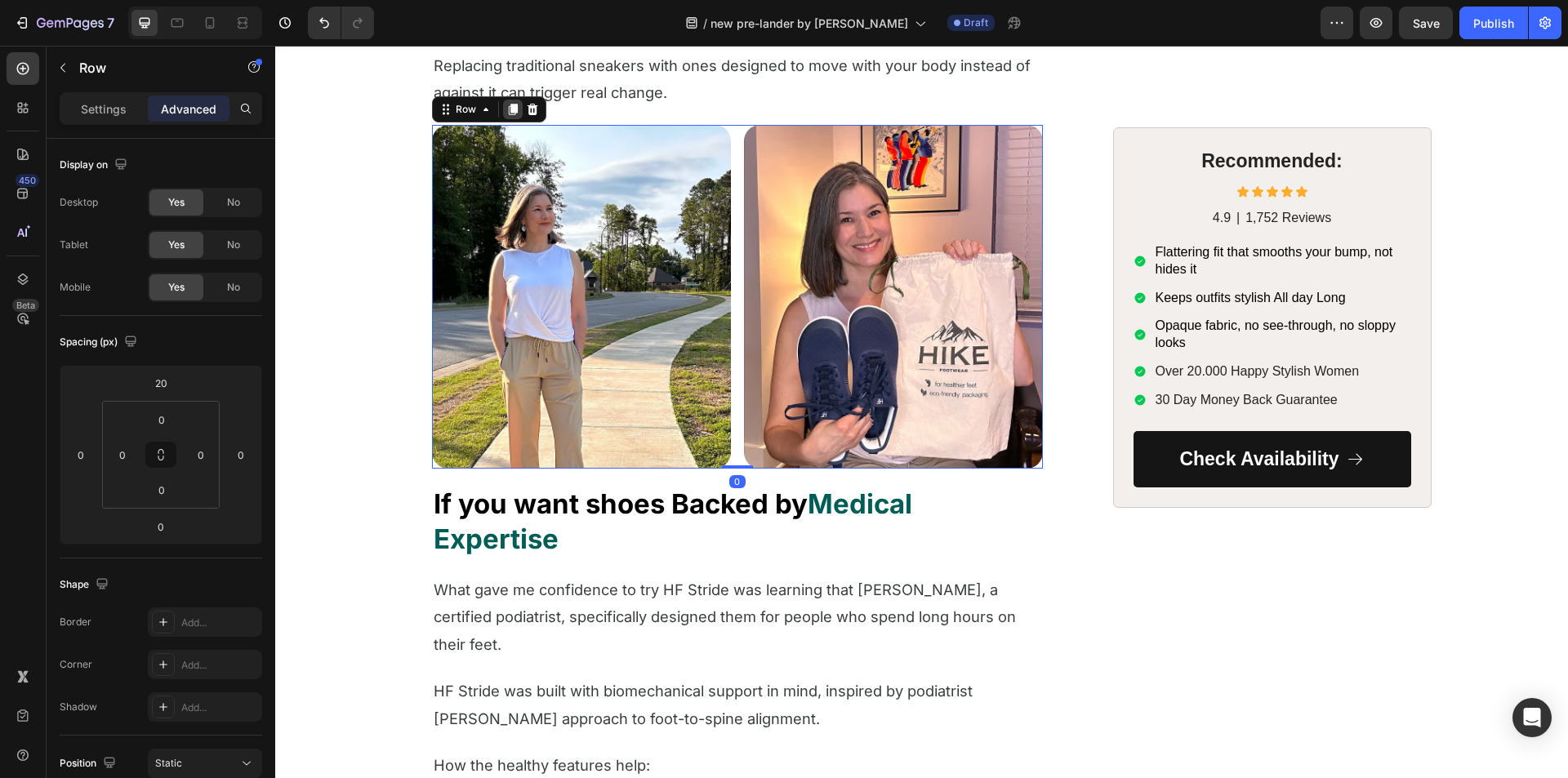
click at [508, 111] on icon at bounding box center [513, 109] width 9 height 11
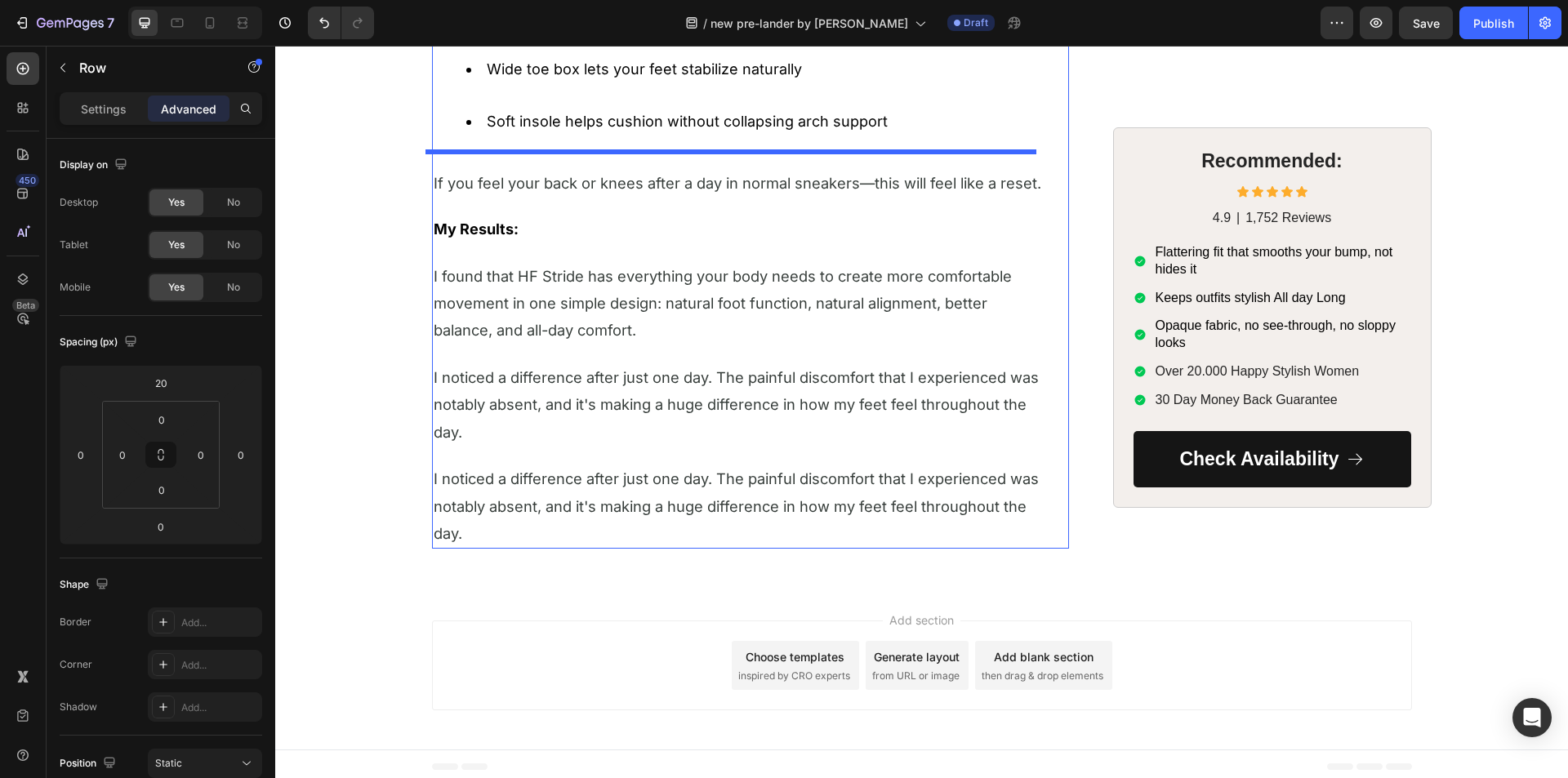
scroll to position [5208, 0]
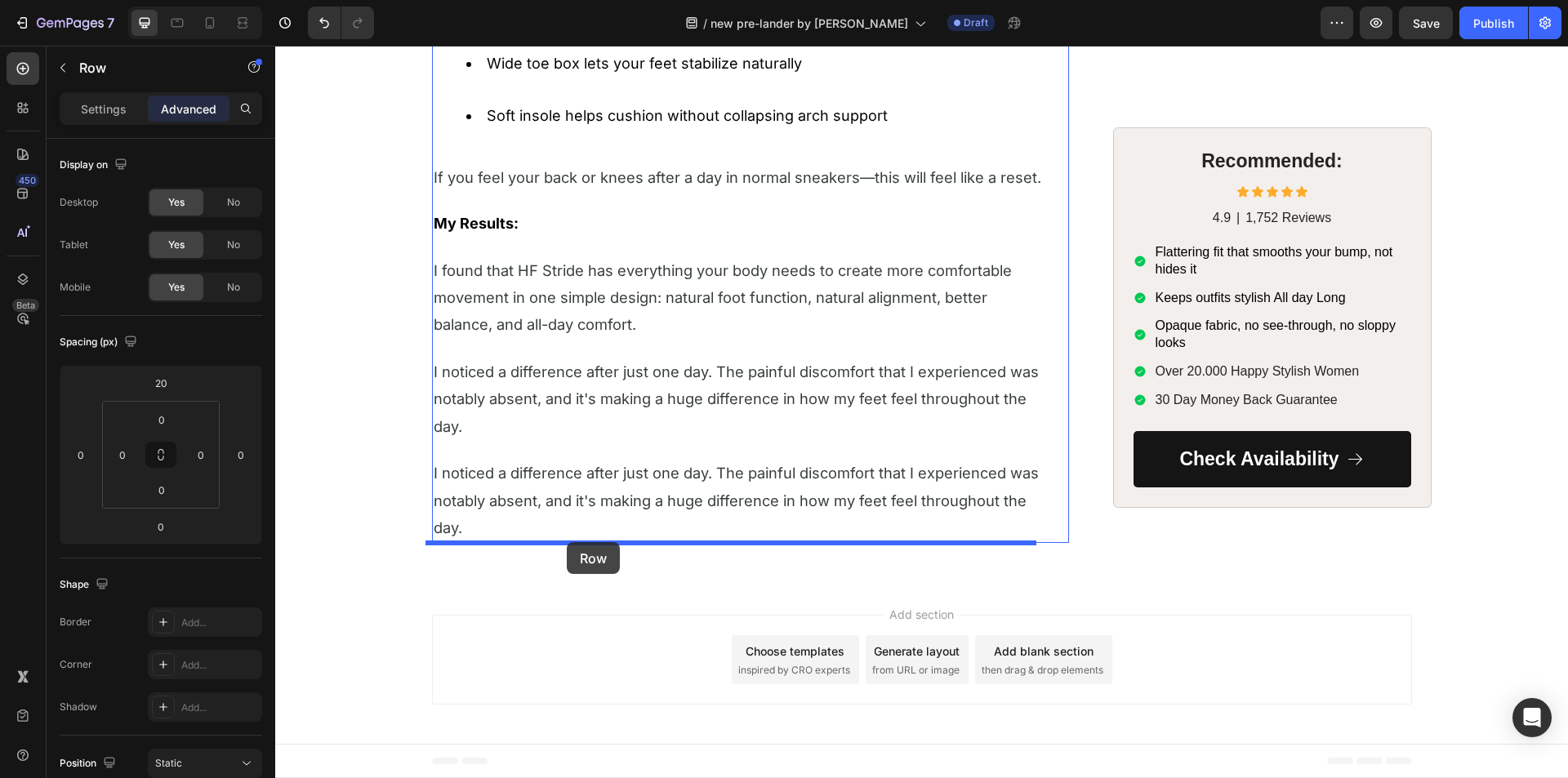
drag, startPoint x: 443, startPoint y: 228, endPoint x: 566, endPoint y: 542, distance: 337.2
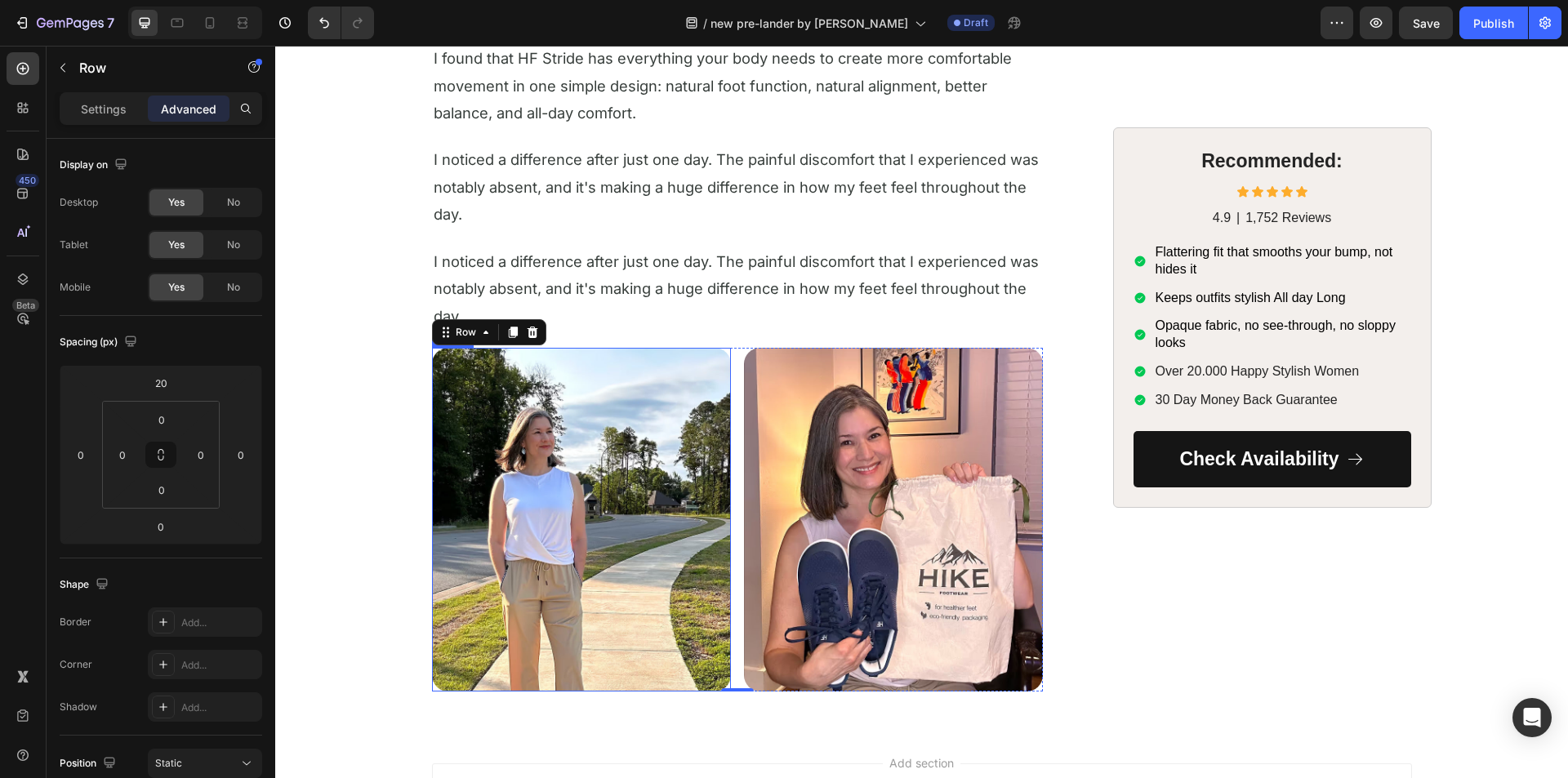
scroll to position [5092, 0]
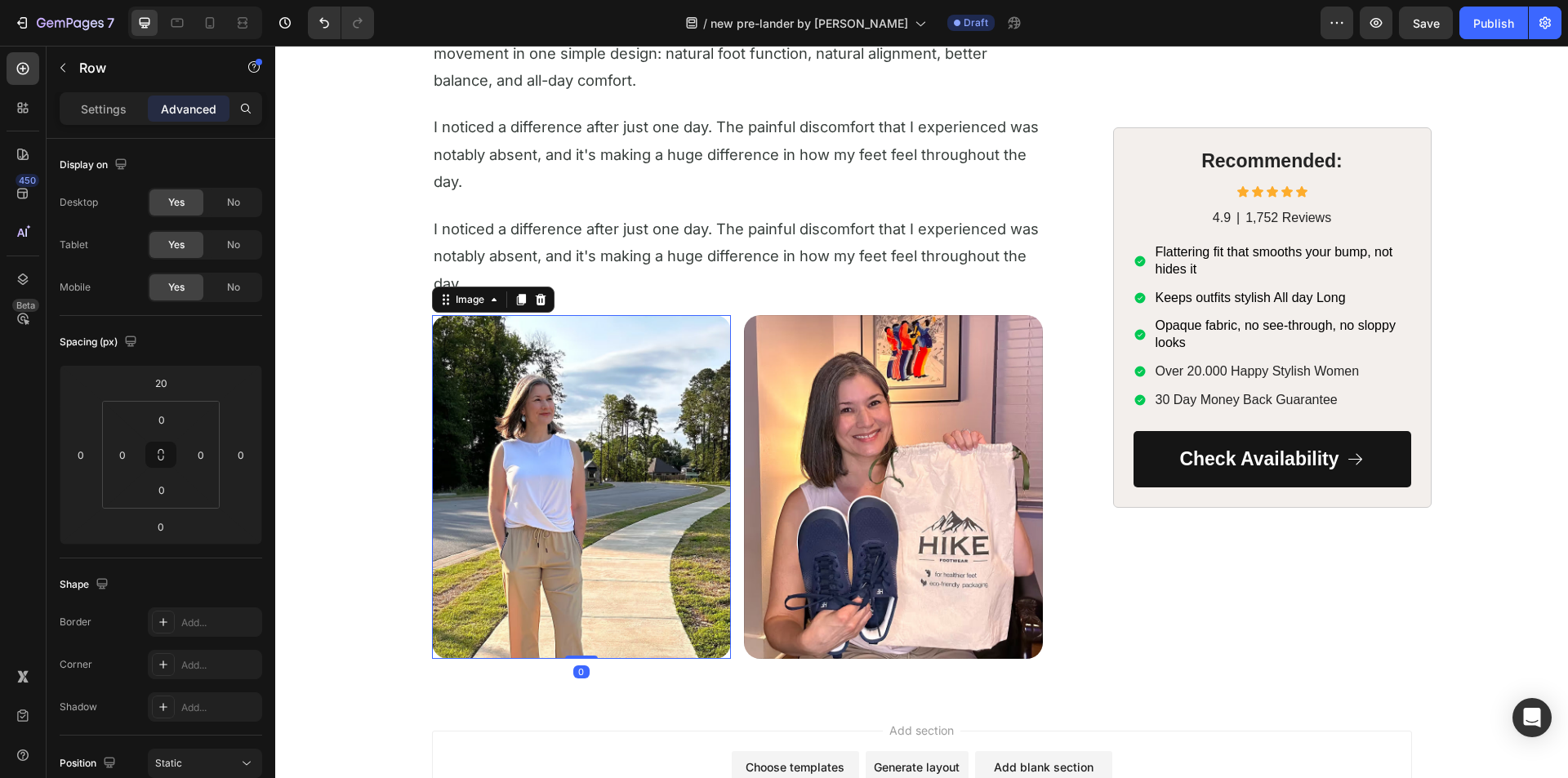
click at [635, 487] on img at bounding box center [580, 486] width 298 height 344
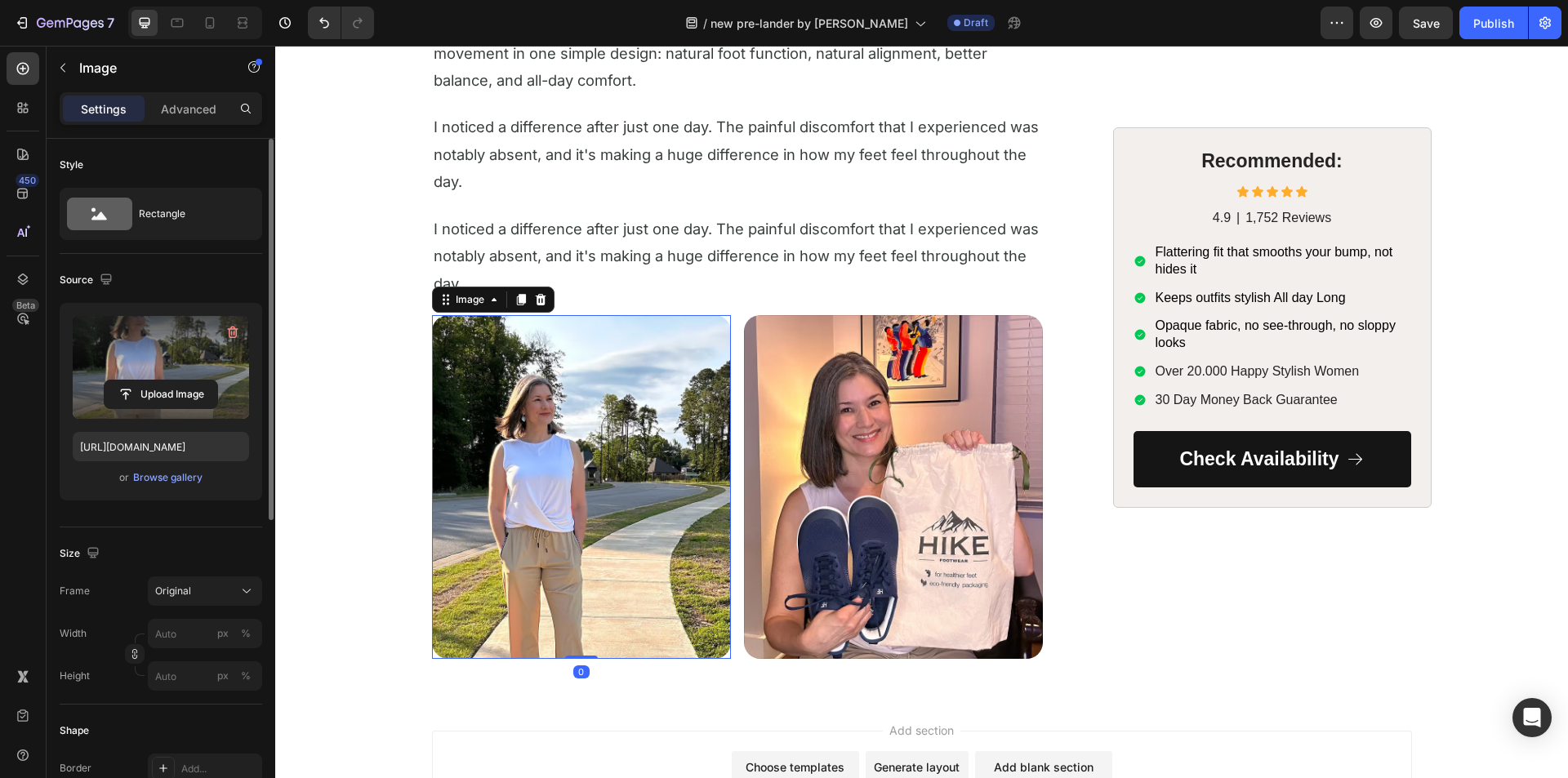
click at [151, 359] on label at bounding box center [161, 367] width 177 height 103
click at [151, 380] on input "file" at bounding box center [161, 394] width 113 height 28
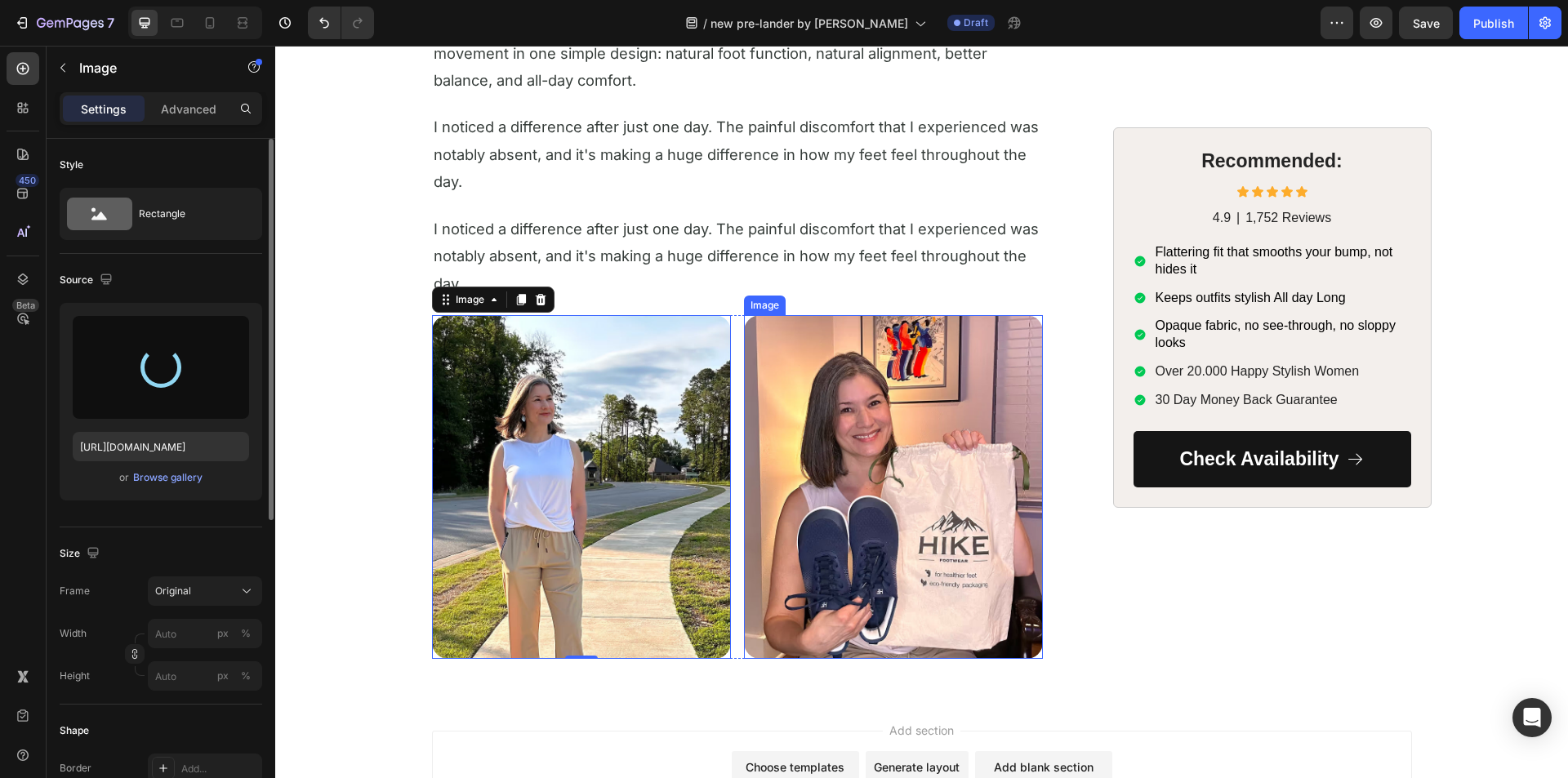
type input "https://cdn.shopify.com/s/files/1/0705/3554/5021/files/gempages_579895121550508…"
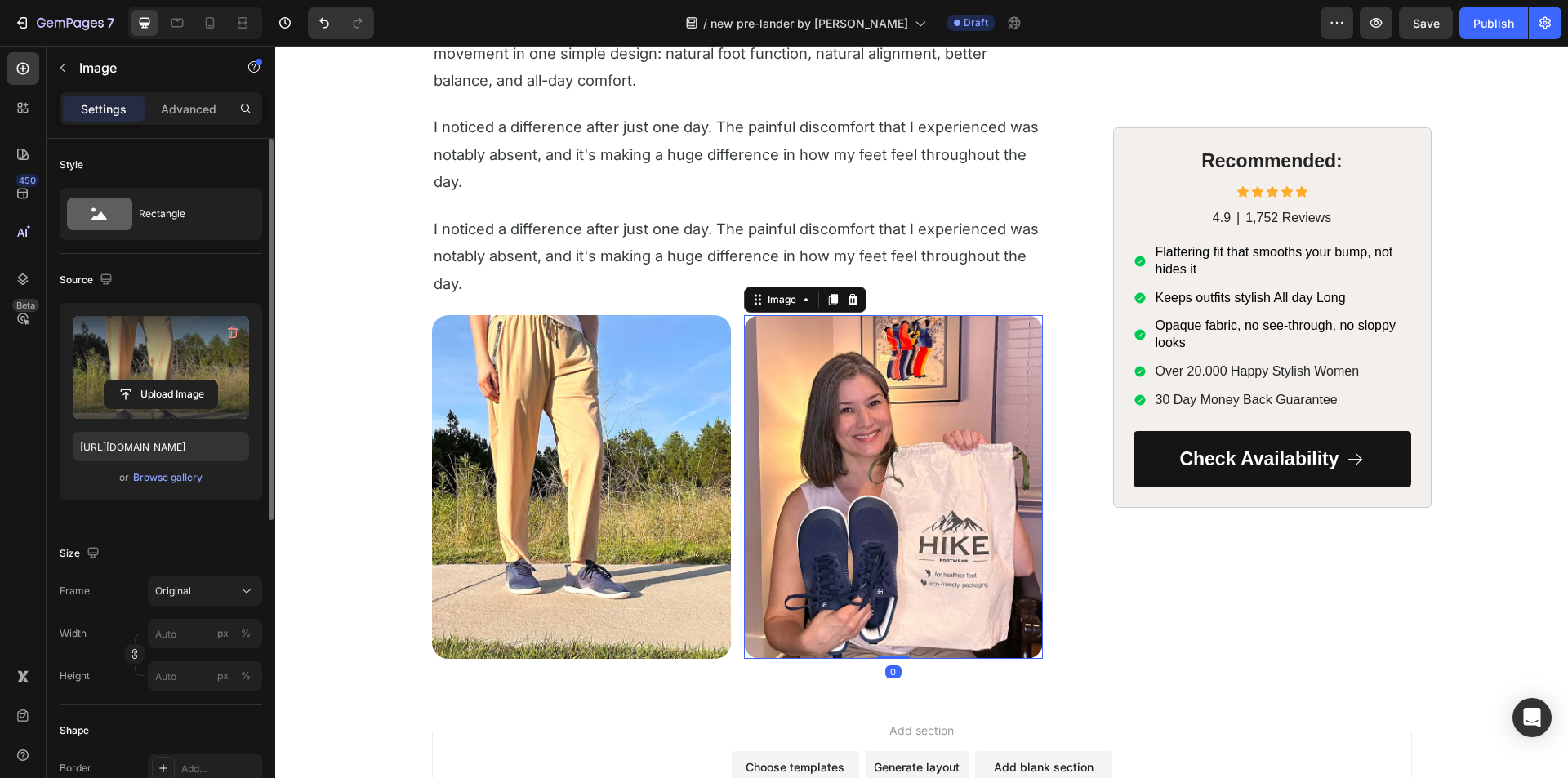
click at [864, 440] on img at bounding box center [893, 486] width 298 height 344
click at [138, 357] on label at bounding box center [161, 367] width 177 height 103
click at [138, 380] on input "file" at bounding box center [161, 394] width 113 height 28
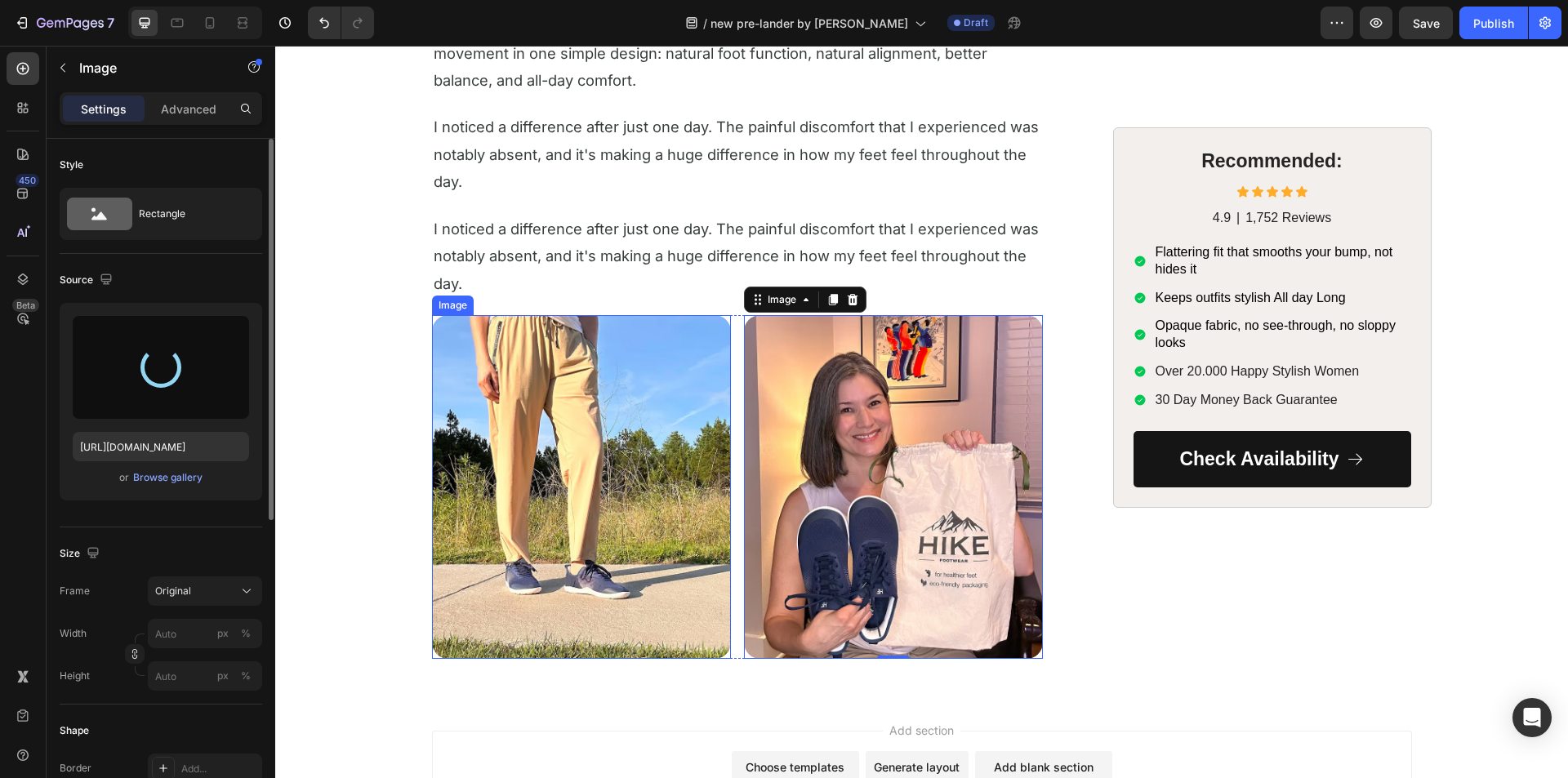
type input "https://cdn.shopify.com/s/files/1/0705/3554/5021/files/gempages_579895121550508…"
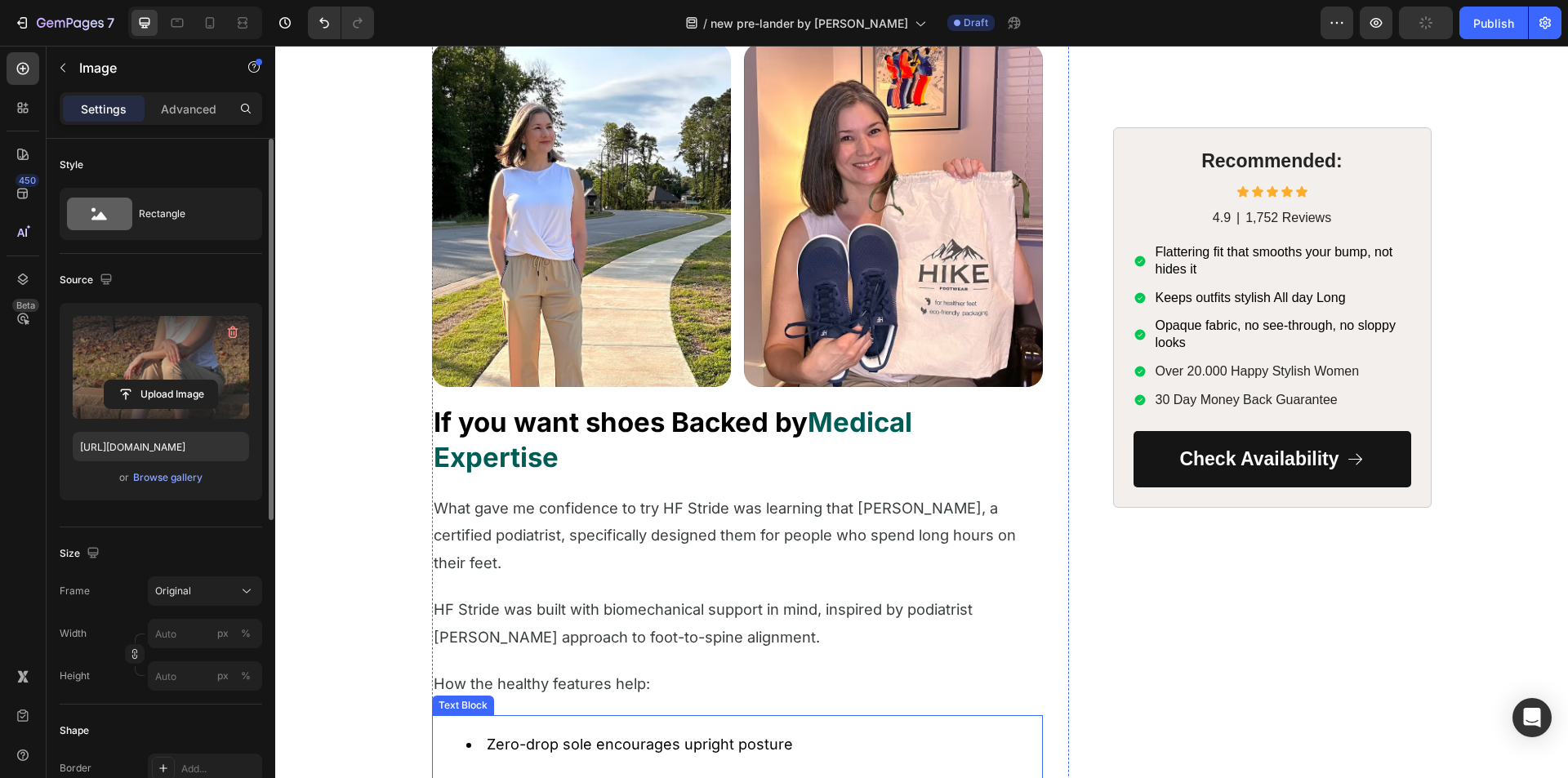
scroll to position [4112, 0]
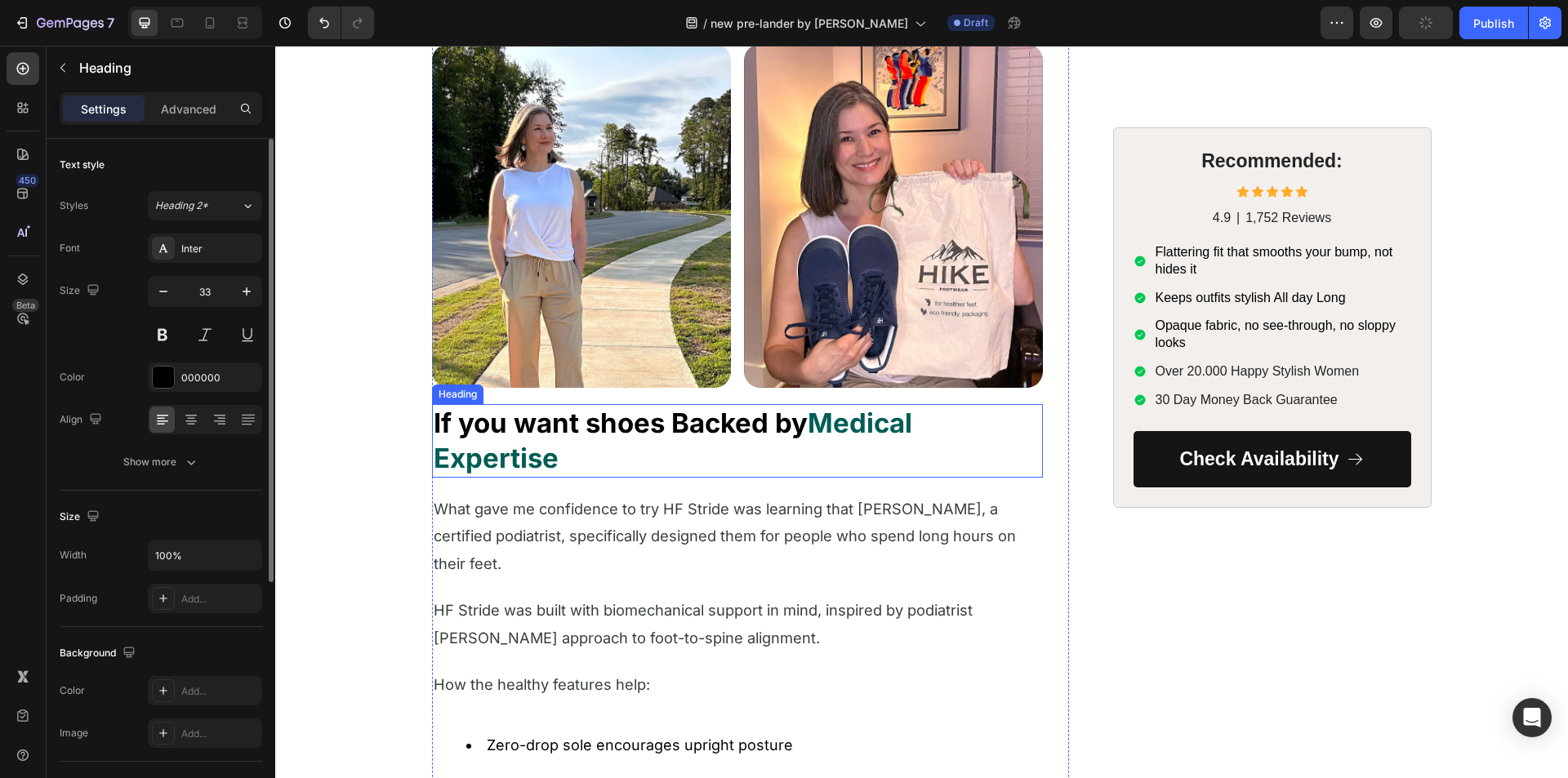
click at [580, 440] on p "⁠⁠⁠⁠⁠⁠⁠ If you want shoes Backed by Medical Expertise" at bounding box center [737, 440] width 607 height 70
click at [524, 396] on div at bounding box center [531, 388] width 20 height 20
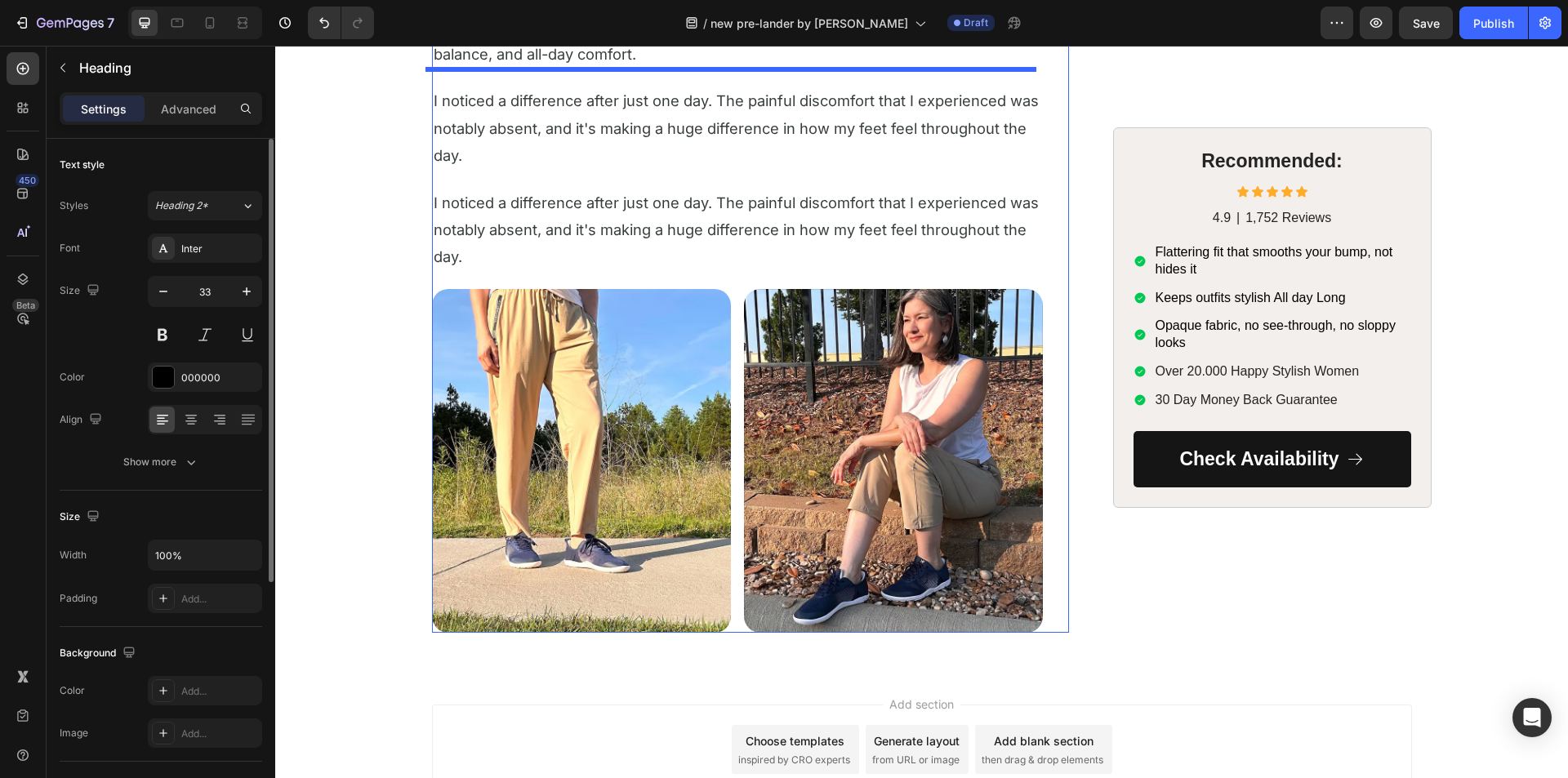
scroll to position [5298, 0]
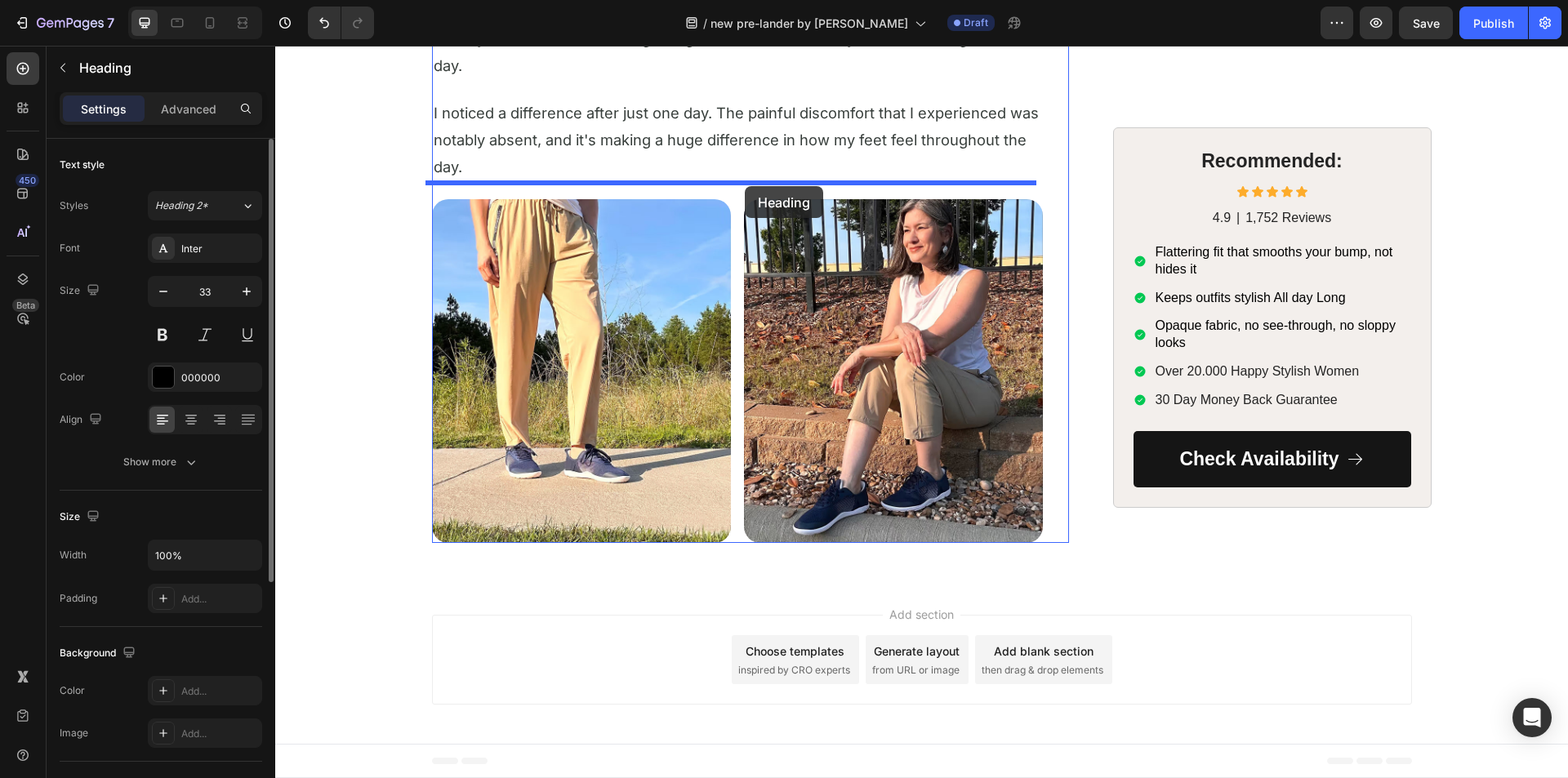
drag, startPoint x: 446, startPoint y: 252, endPoint x: 745, endPoint y: 186, distance: 306.2
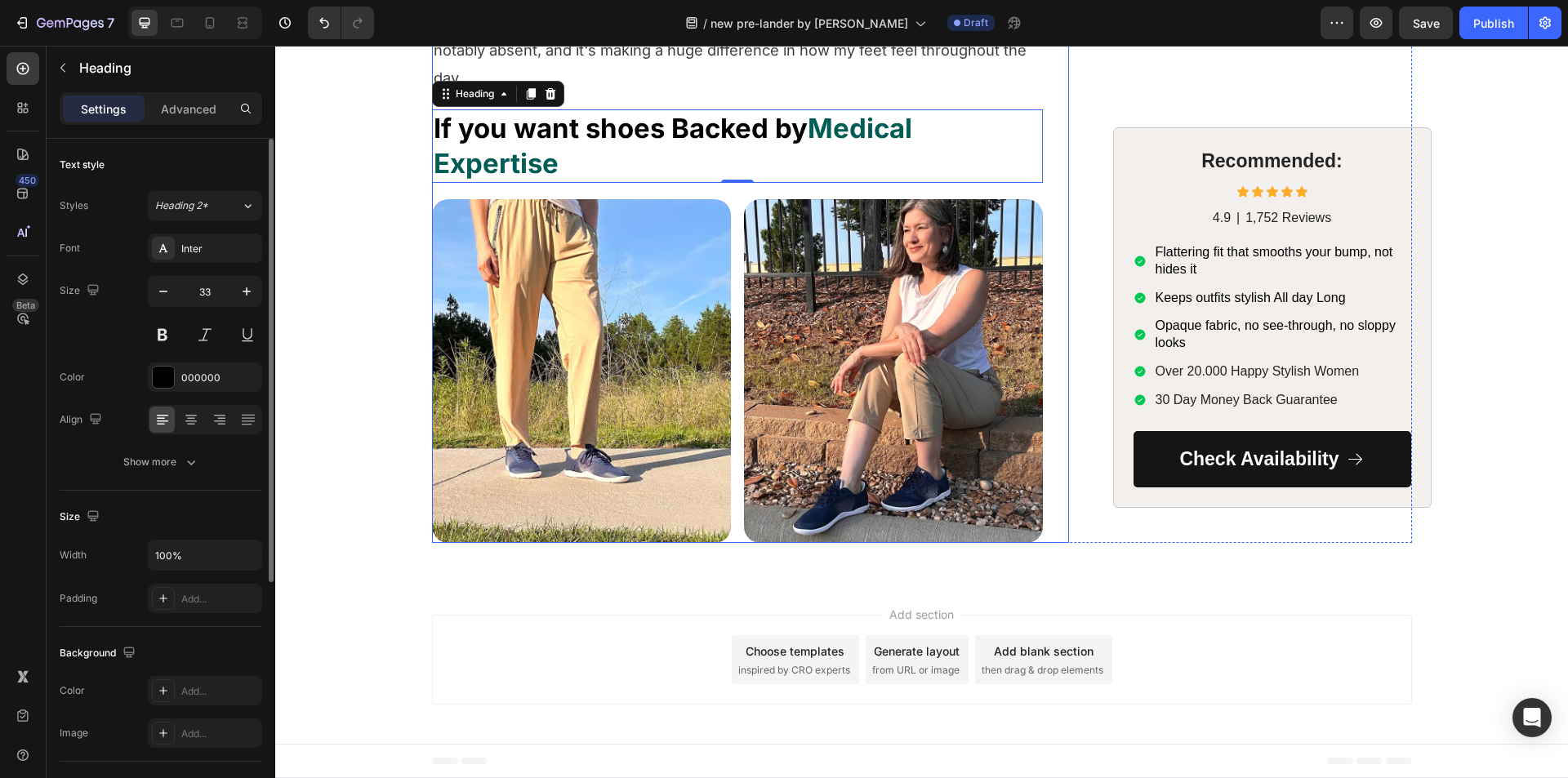
scroll to position [5208, 0]
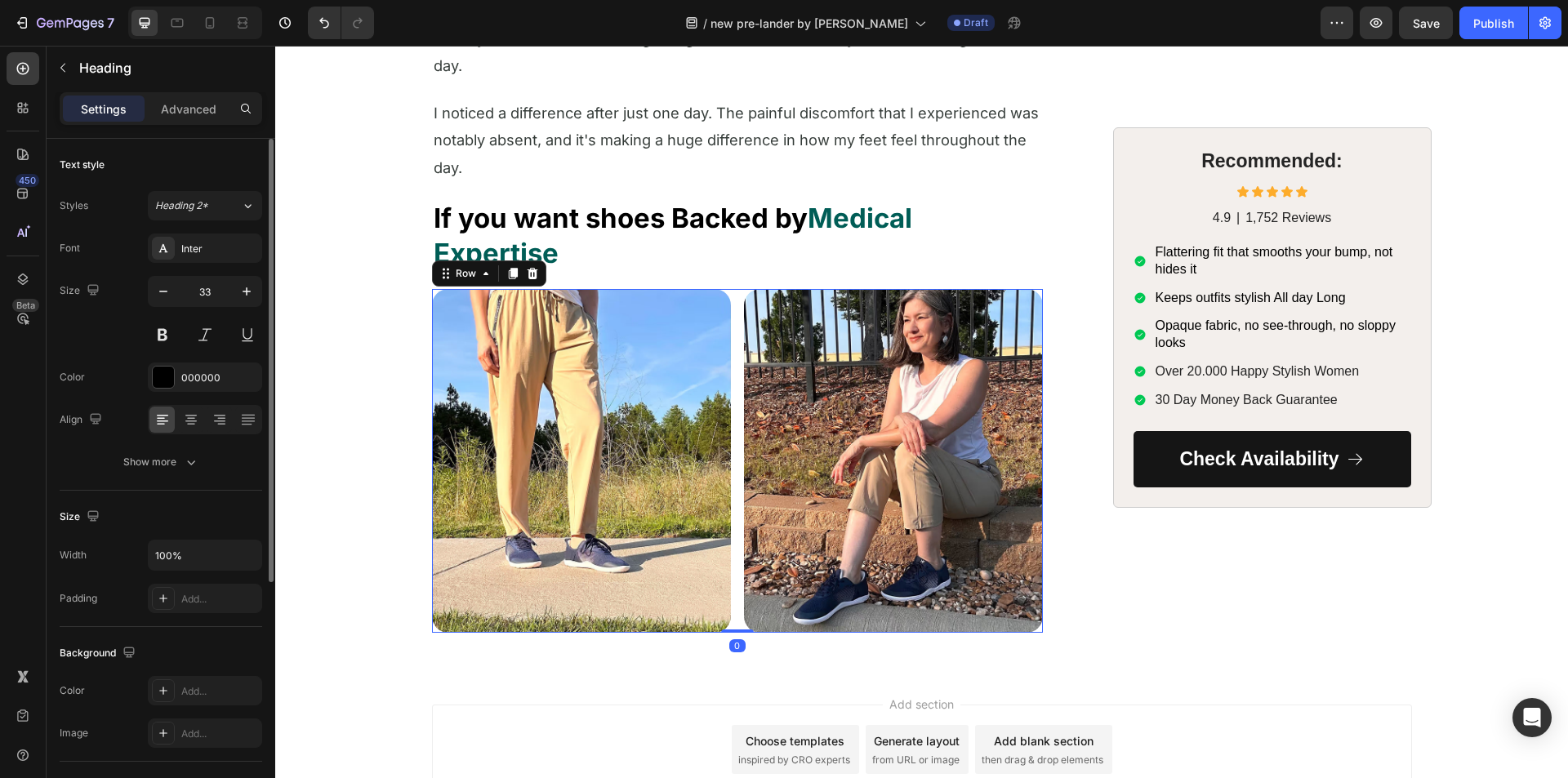
click at [727, 315] on div "Image Image Row 0" at bounding box center [737, 460] width 611 height 344
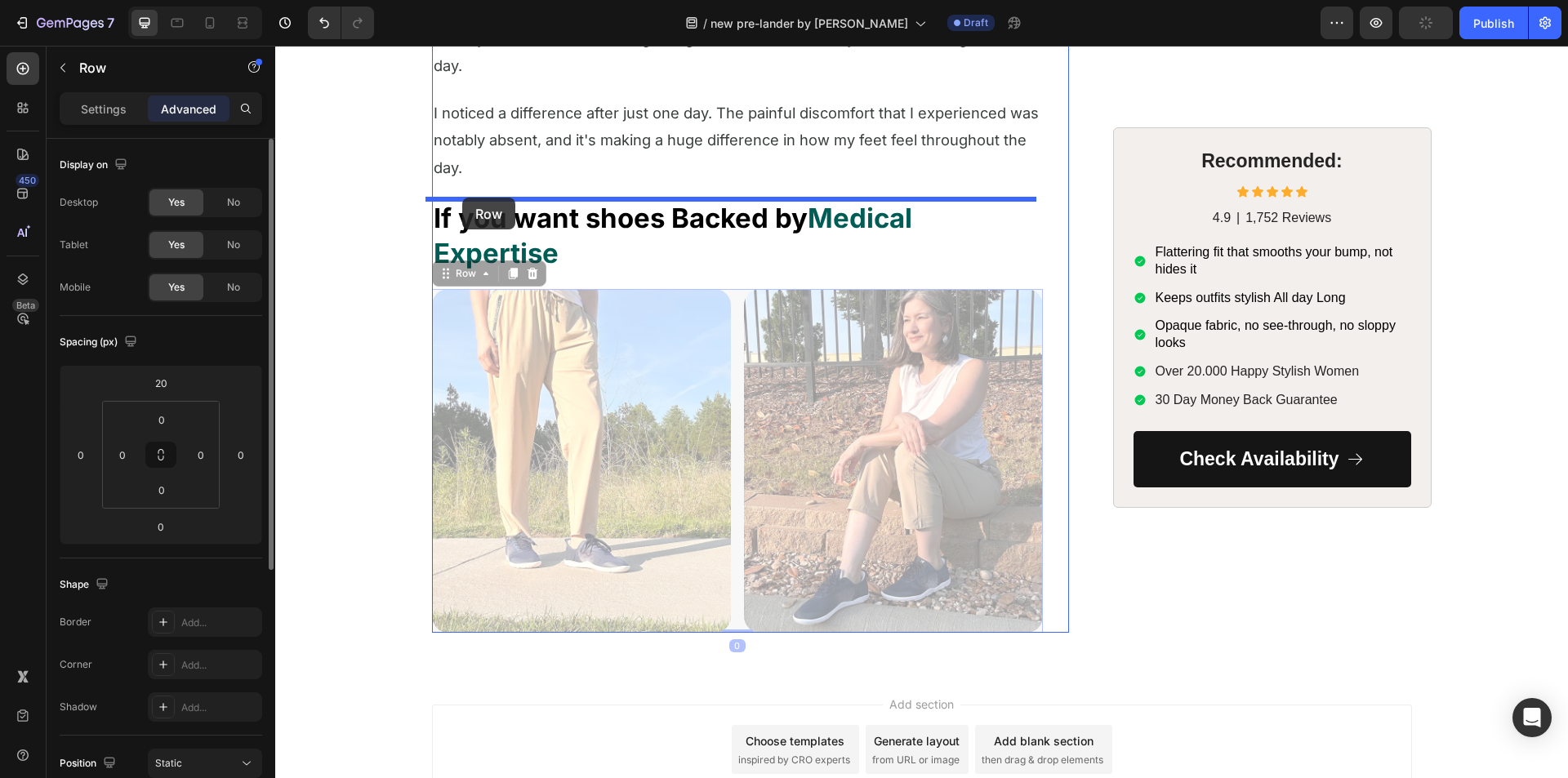
drag, startPoint x: 435, startPoint y: 273, endPoint x: 463, endPoint y: 197, distance: 81.0
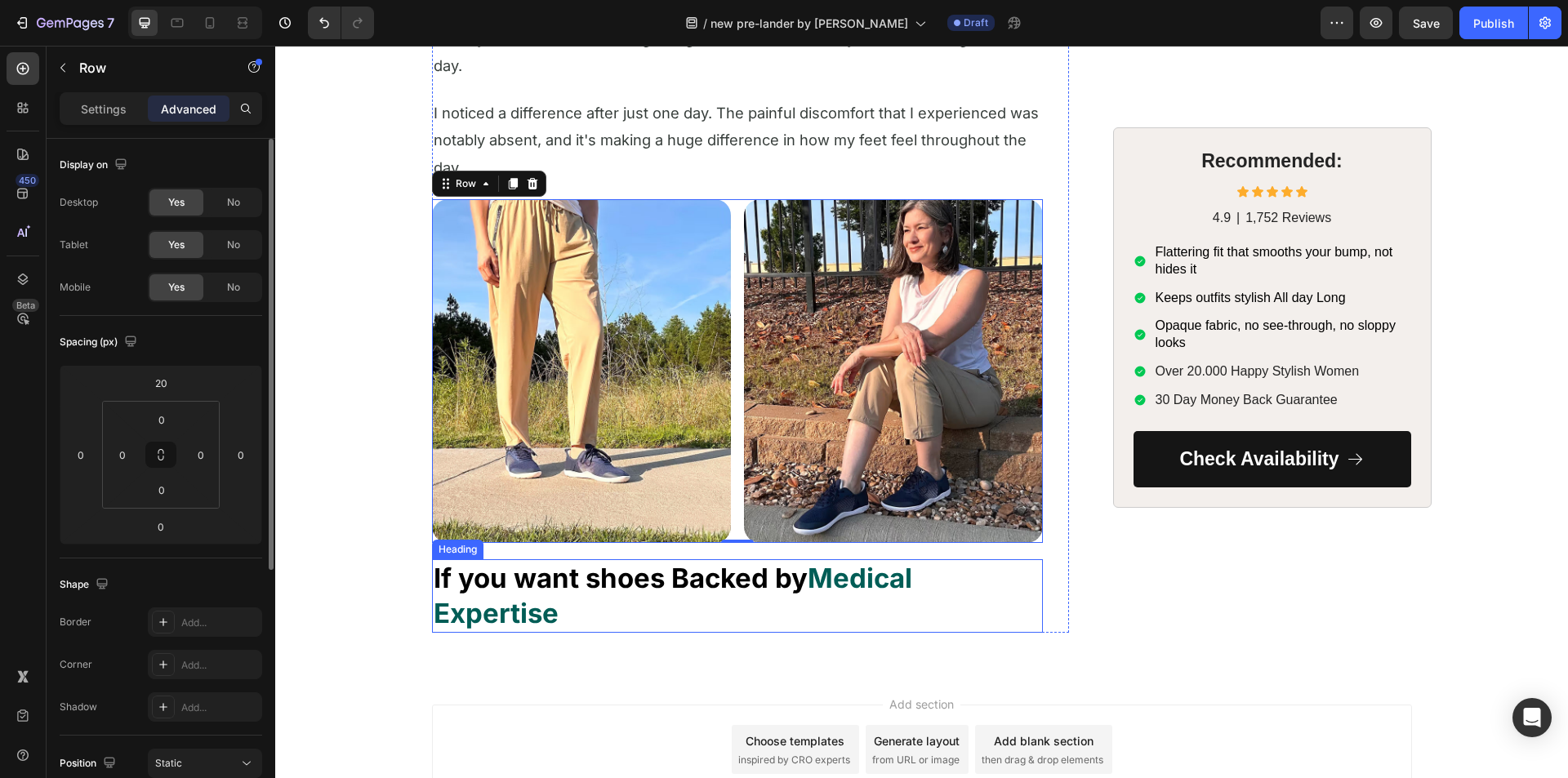
click at [566, 581] on strong "If you want shoes Backed by" at bounding box center [620, 579] width 374 height 33
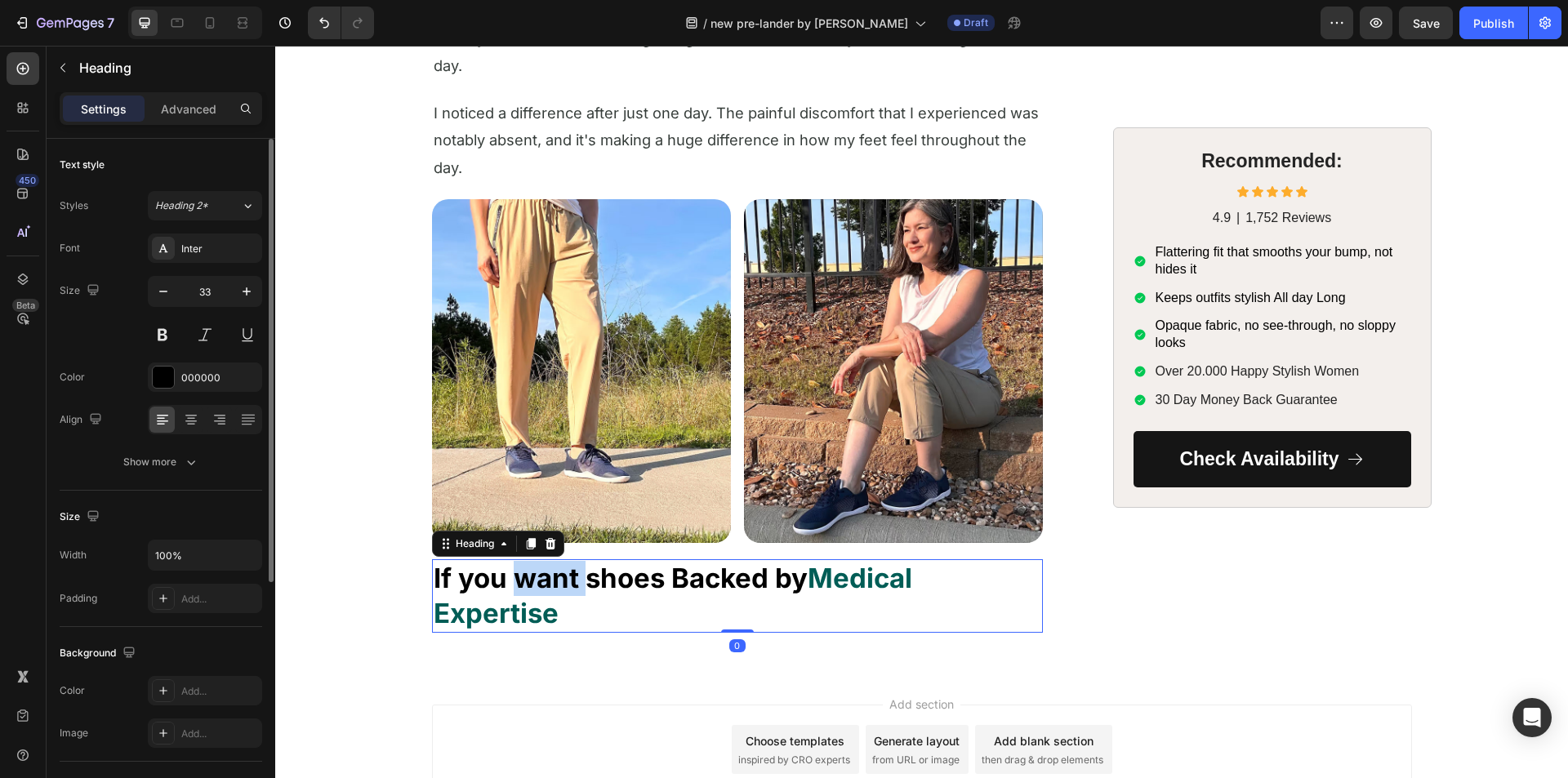
click at [566, 580] on strong "If you want shoes Backed by" at bounding box center [620, 579] width 374 height 33
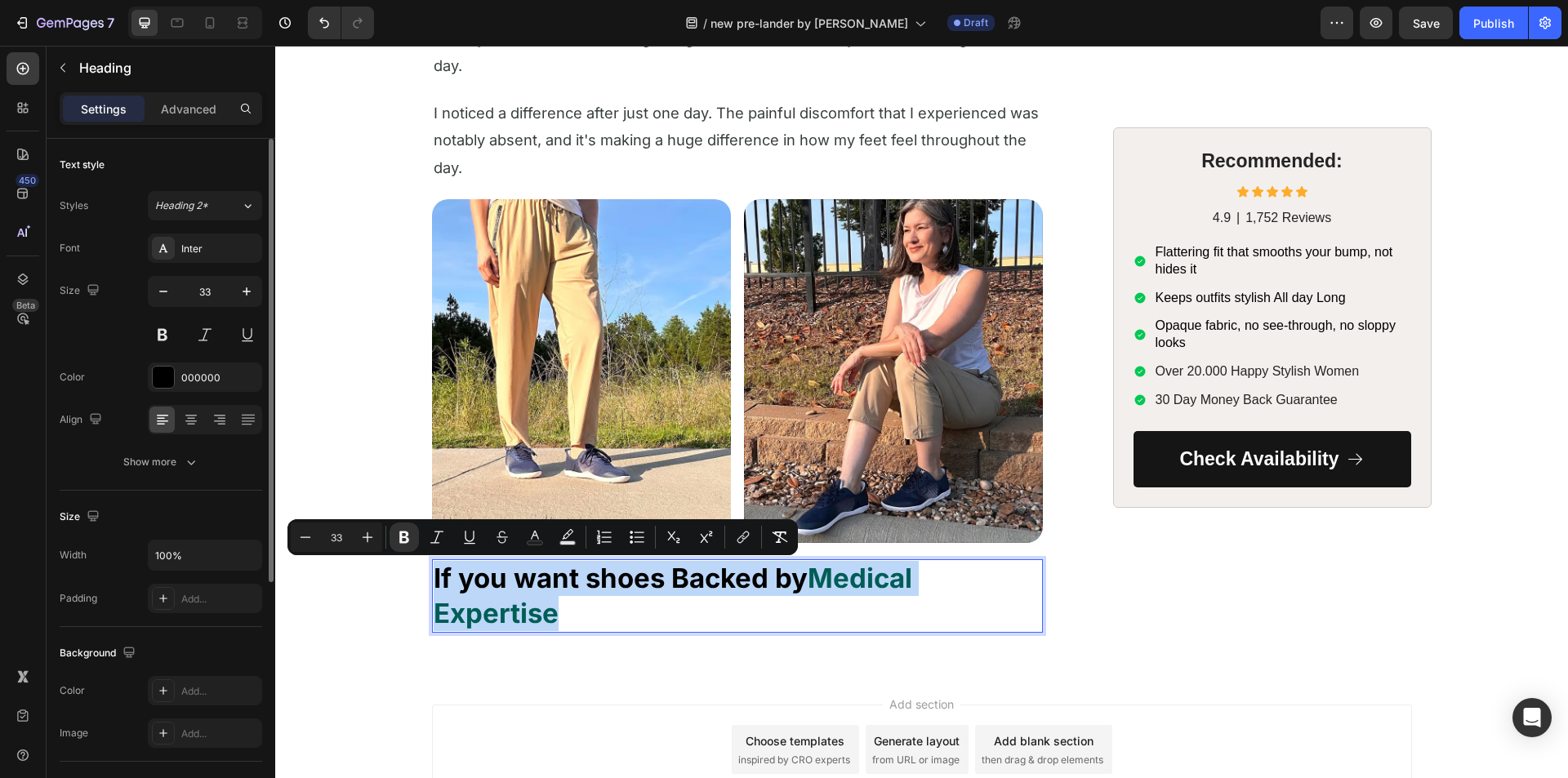
click at [566, 580] on strong "If you want shoes Backed by" at bounding box center [620, 579] width 374 height 33
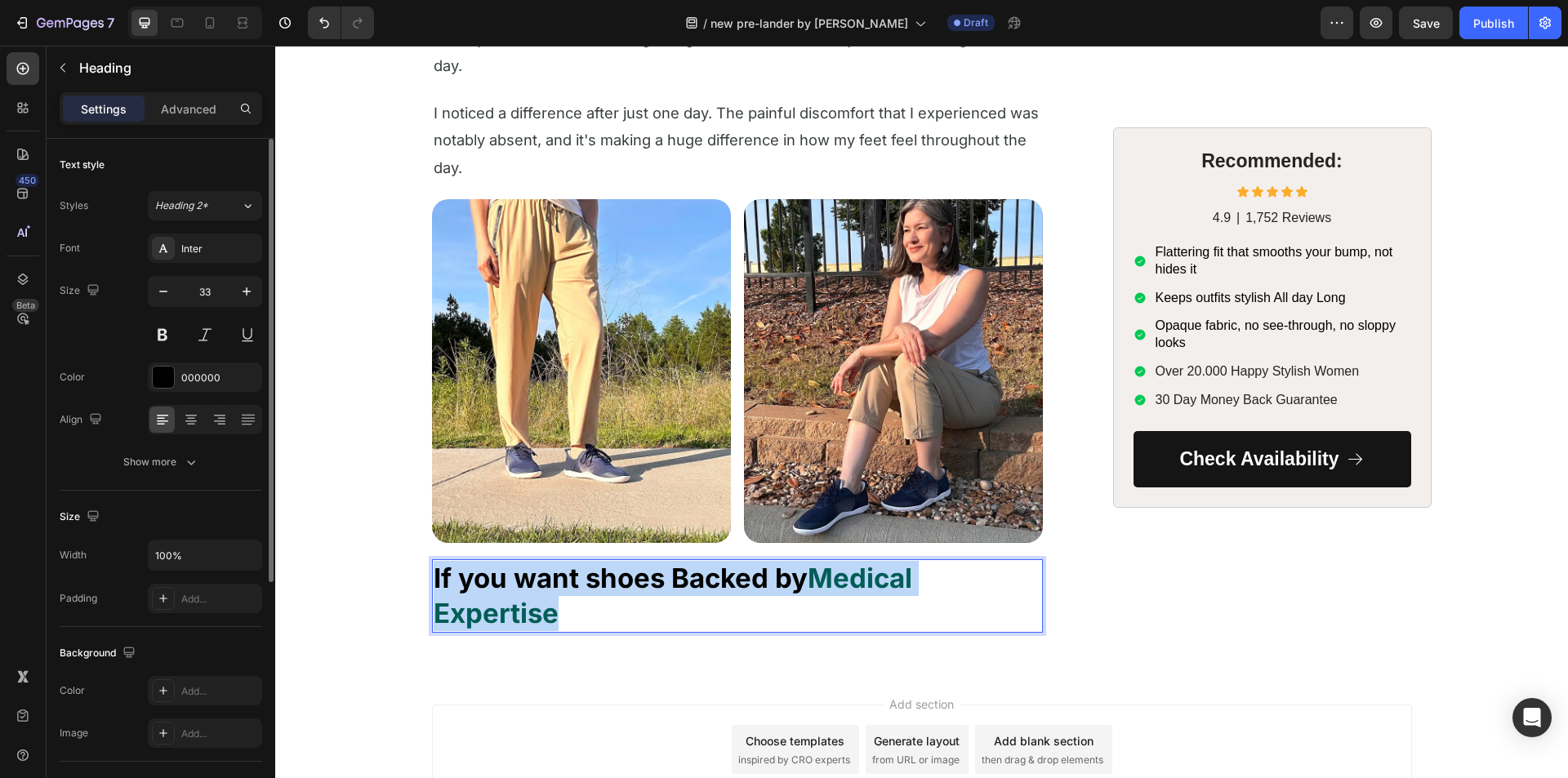
click at [566, 580] on strong "If you want shoes Backed by" at bounding box center [620, 579] width 374 height 33
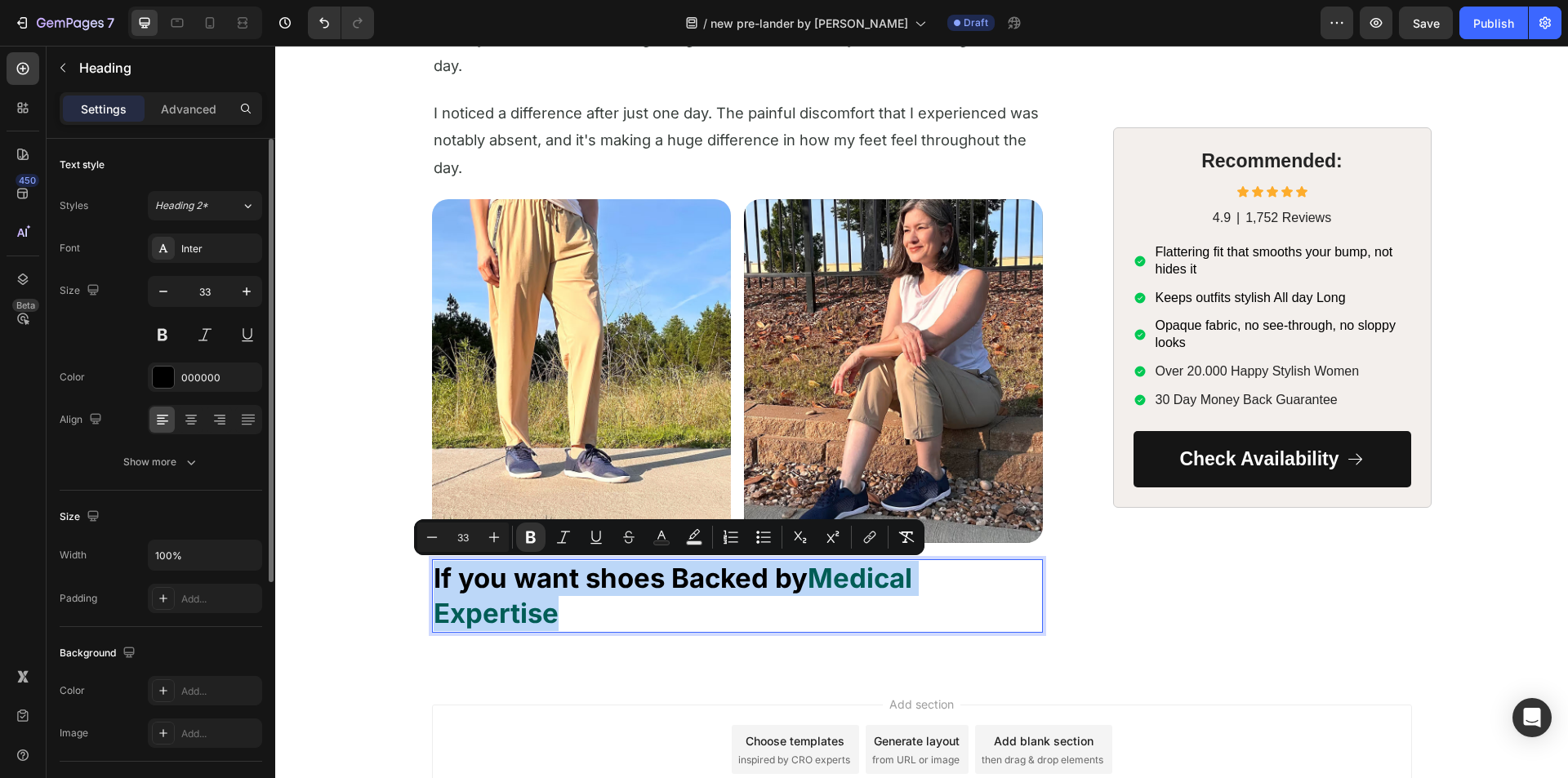
click at [566, 580] on strong "If you want shoes Backed by" at bounding box center [620, 579] width 374 height 33
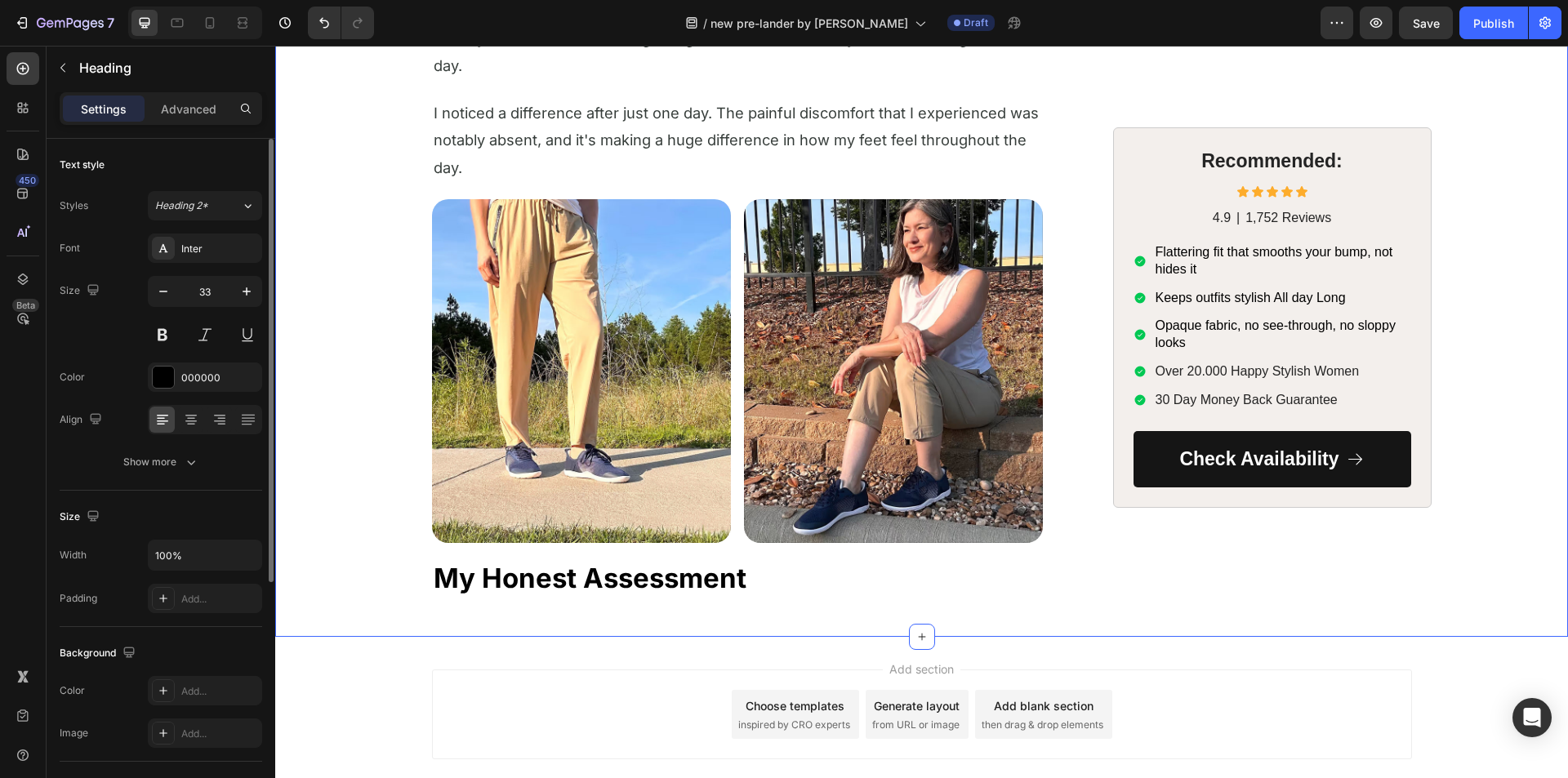
click at [508, 131] on span "I noticed a difference after just one day. The painful discomfort that I experi…" at bounding box center [735, 140] width 605 height 73
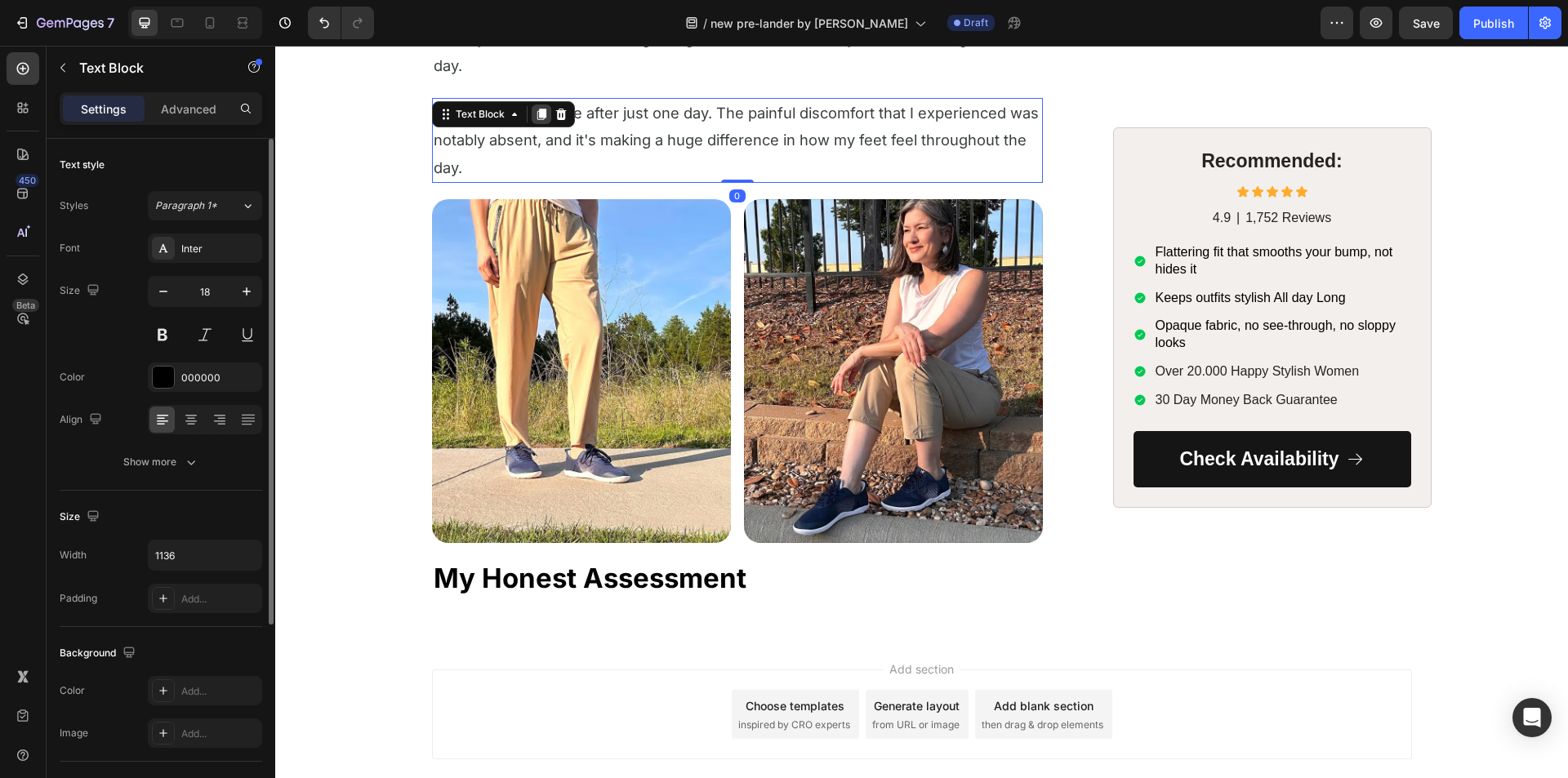
click at [537, 117] on icon at bounding box center [541, 114] width 9 height 11
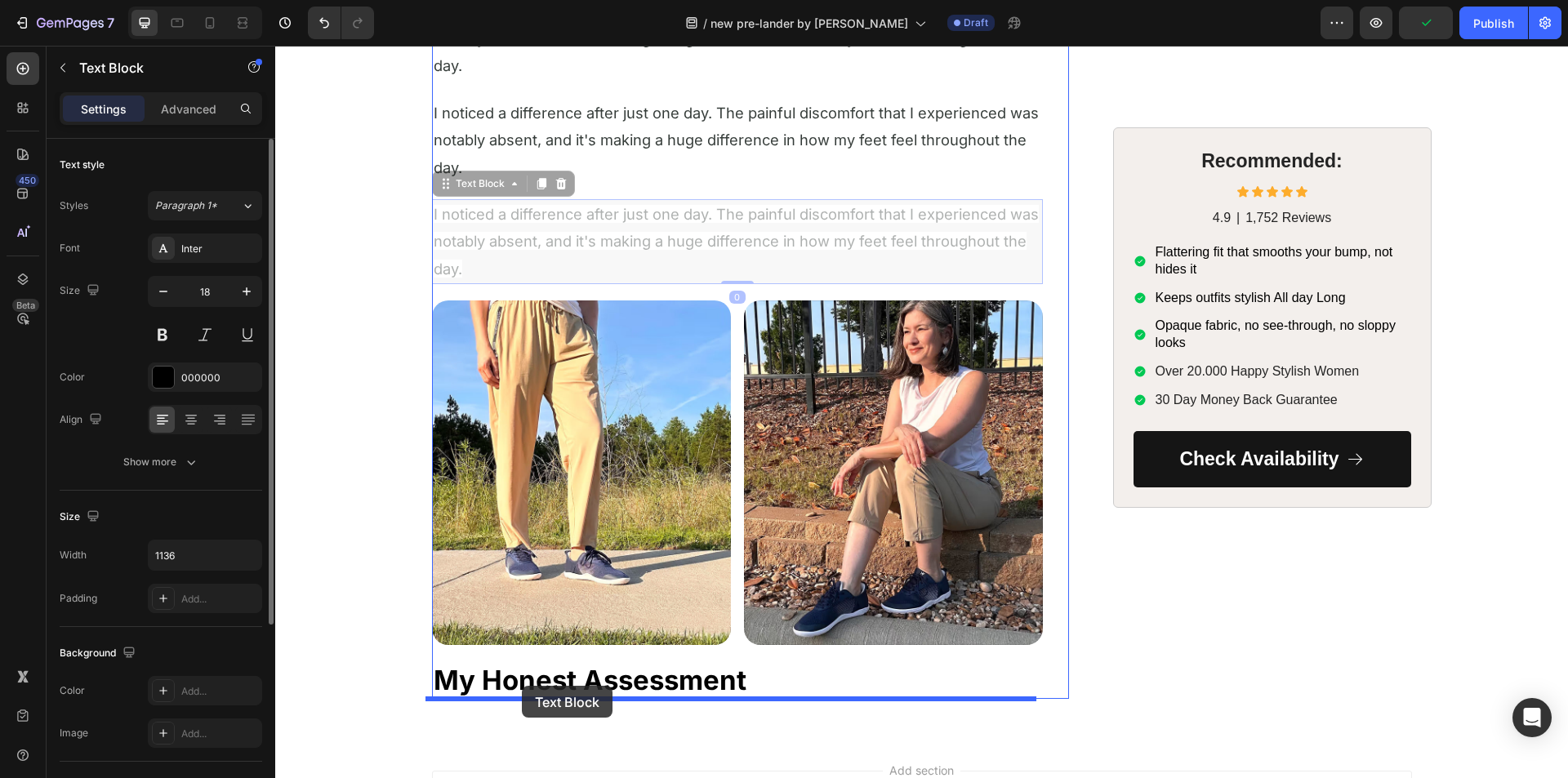
drag, startPoint x: 434, startPoint y: 184, endPoint x: 515, endPoint y: 687, distance: 509.5
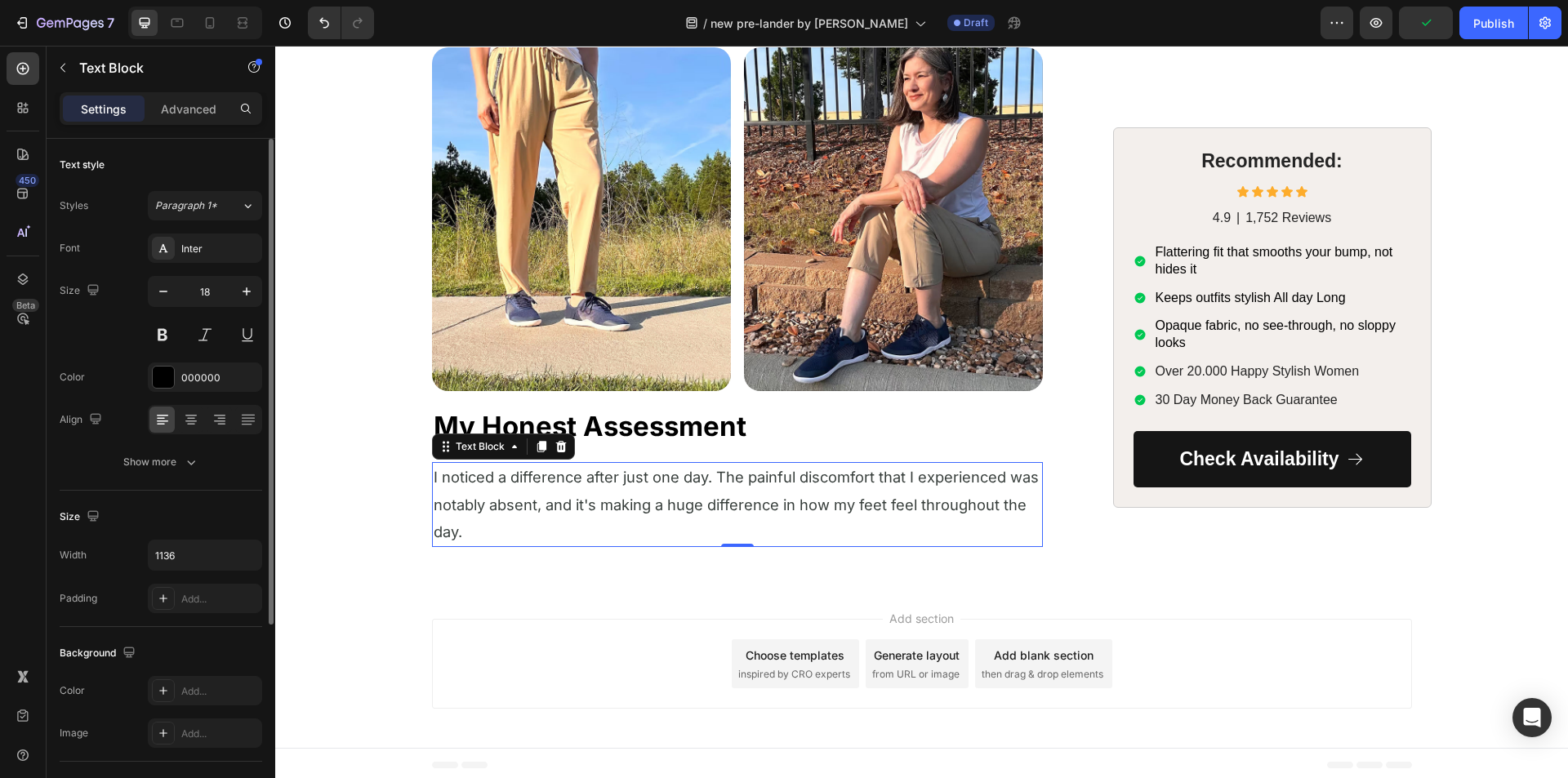
scroll to position [5364, 0]
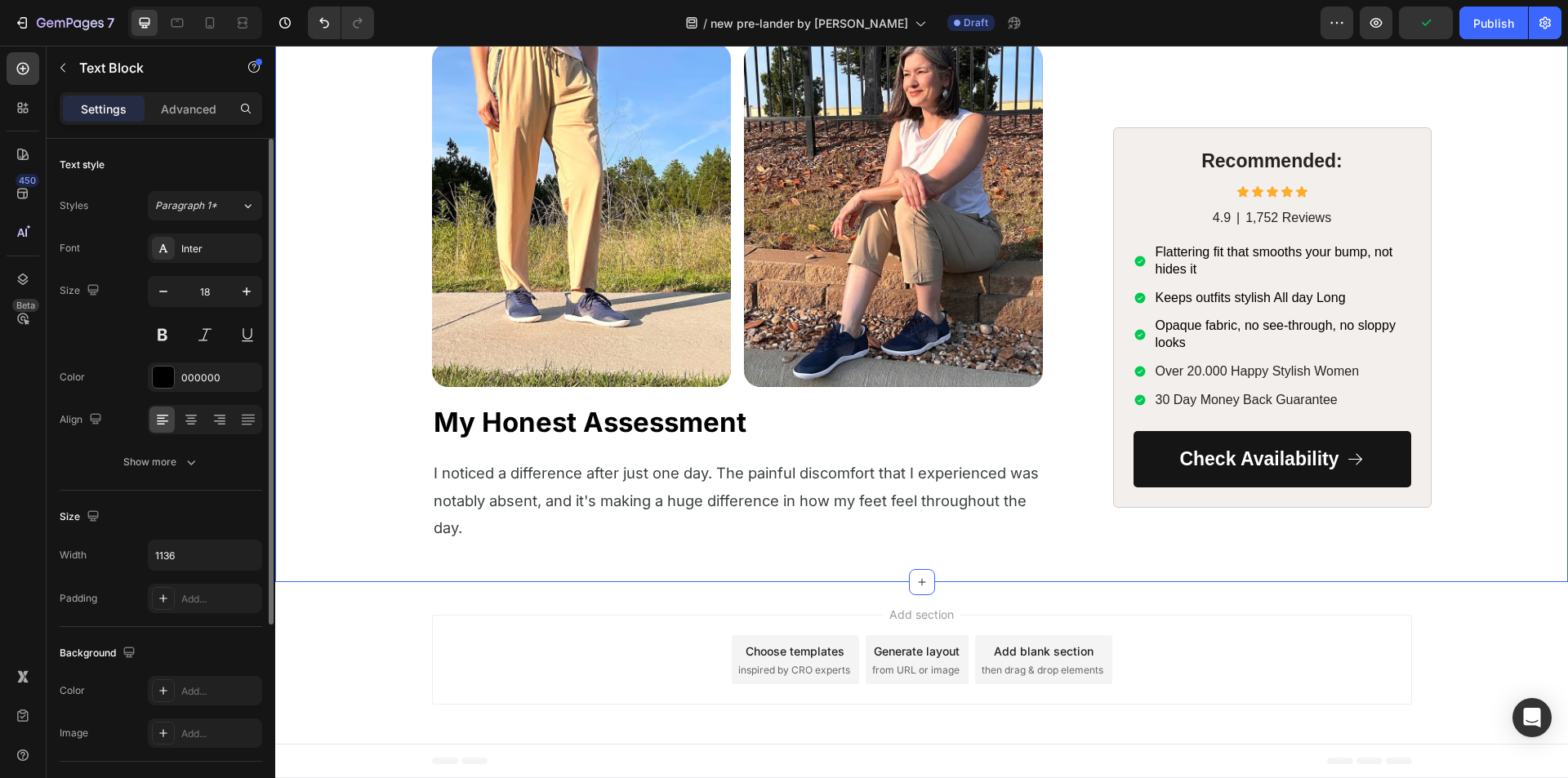
drag, startPoint x: 371, startPoint y: 529, endPoint x: 389, endPoint y: 515, distance: 22.8
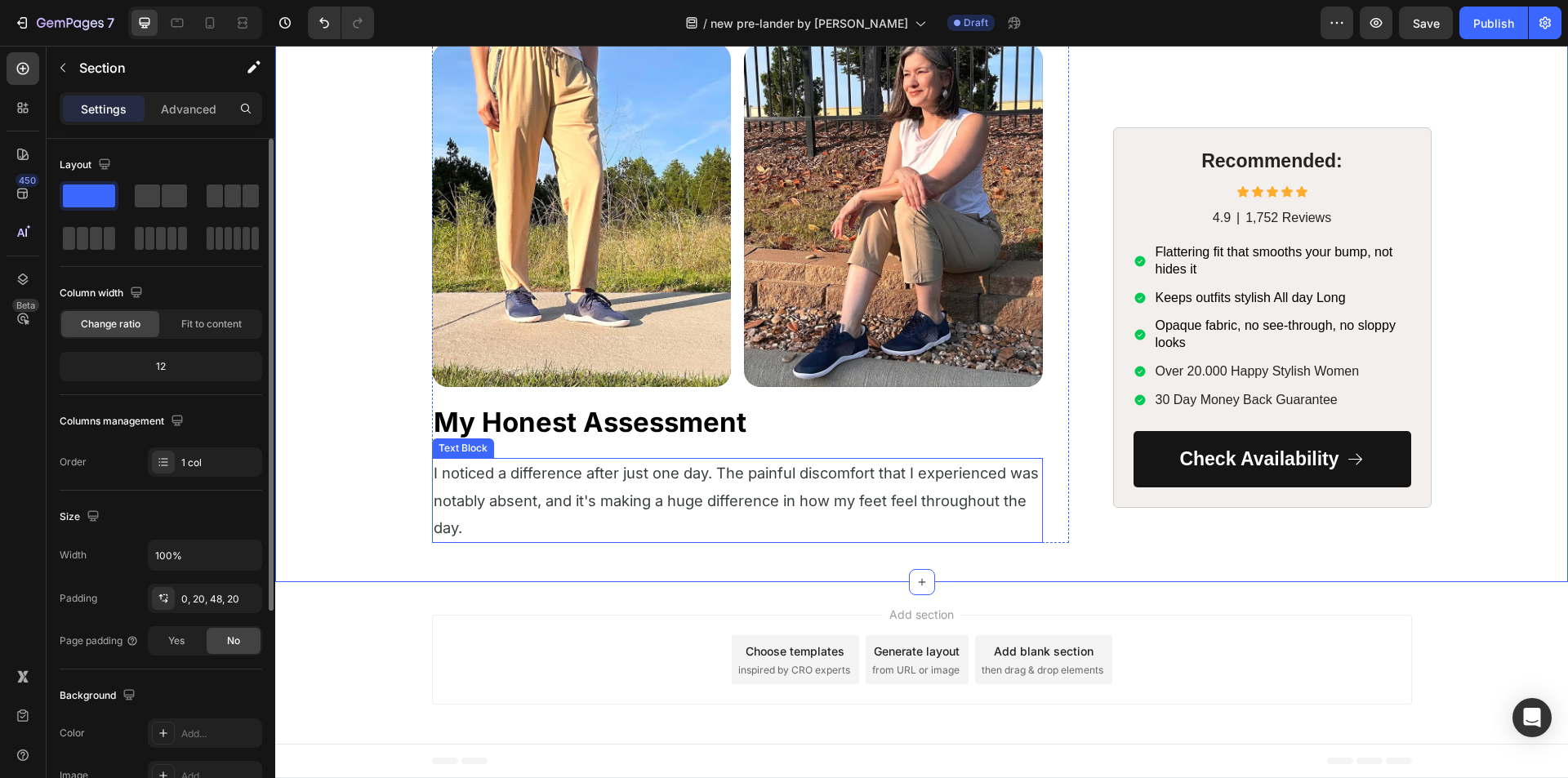
click at [592, 488] on p "I noticed a difference after just one day. The painful discomfort that I experi…" at bounding box center [737, 500] width 607 height 82
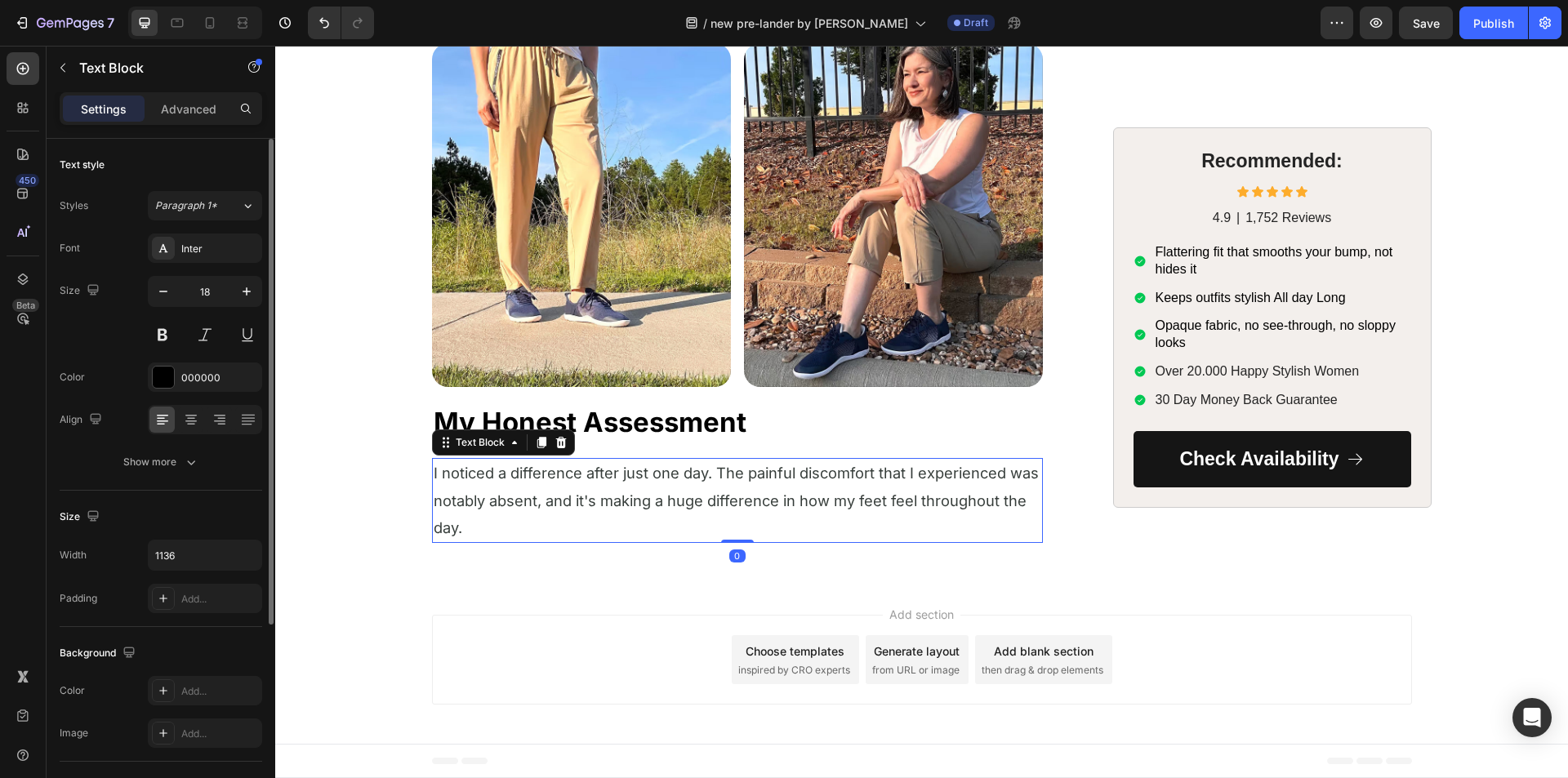
click at [592, 488] on p "I noticed a difference after just one day. The painful discomfort that I experi…" at bounding box center [737, 500] width 607 height 82
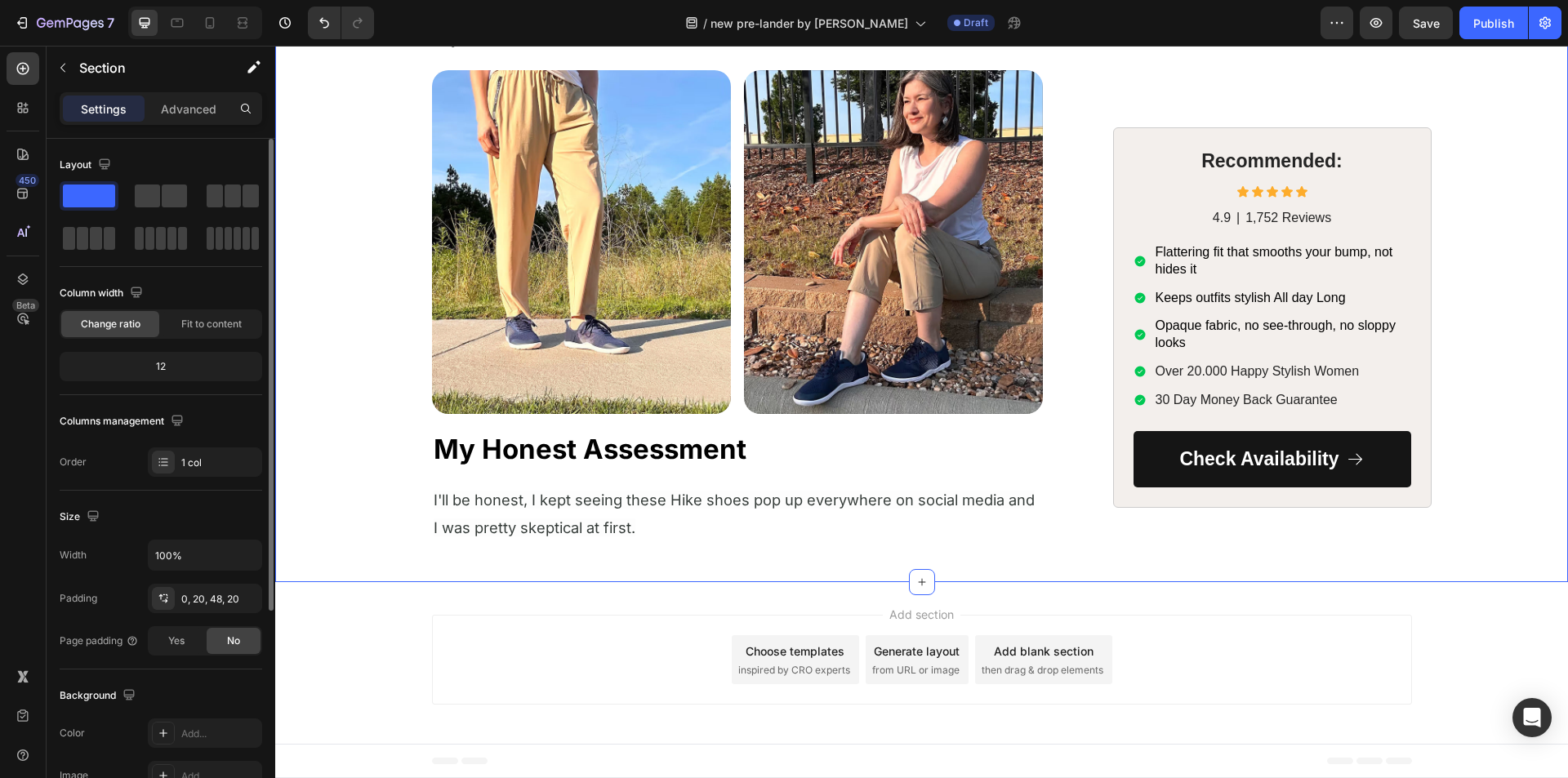
click at [498, 506] on span "I'll be honest, I kept seeing these Hike shoes pop up everywhere on social medi…" at bounding box center [734, 513] width 601 height 45
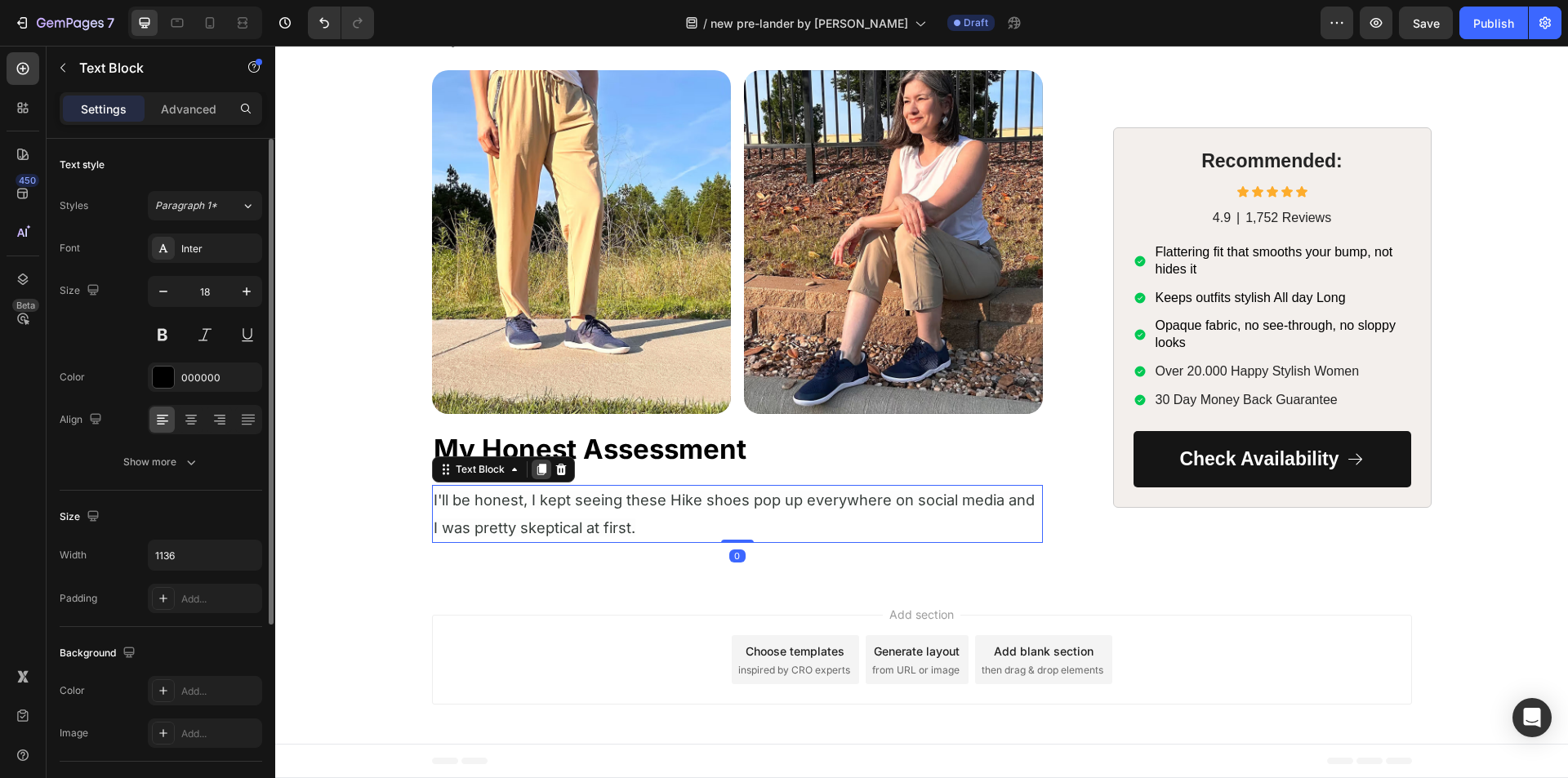
click at [537, 469] on icon at bounding box center [541, 469] width 9 height 11
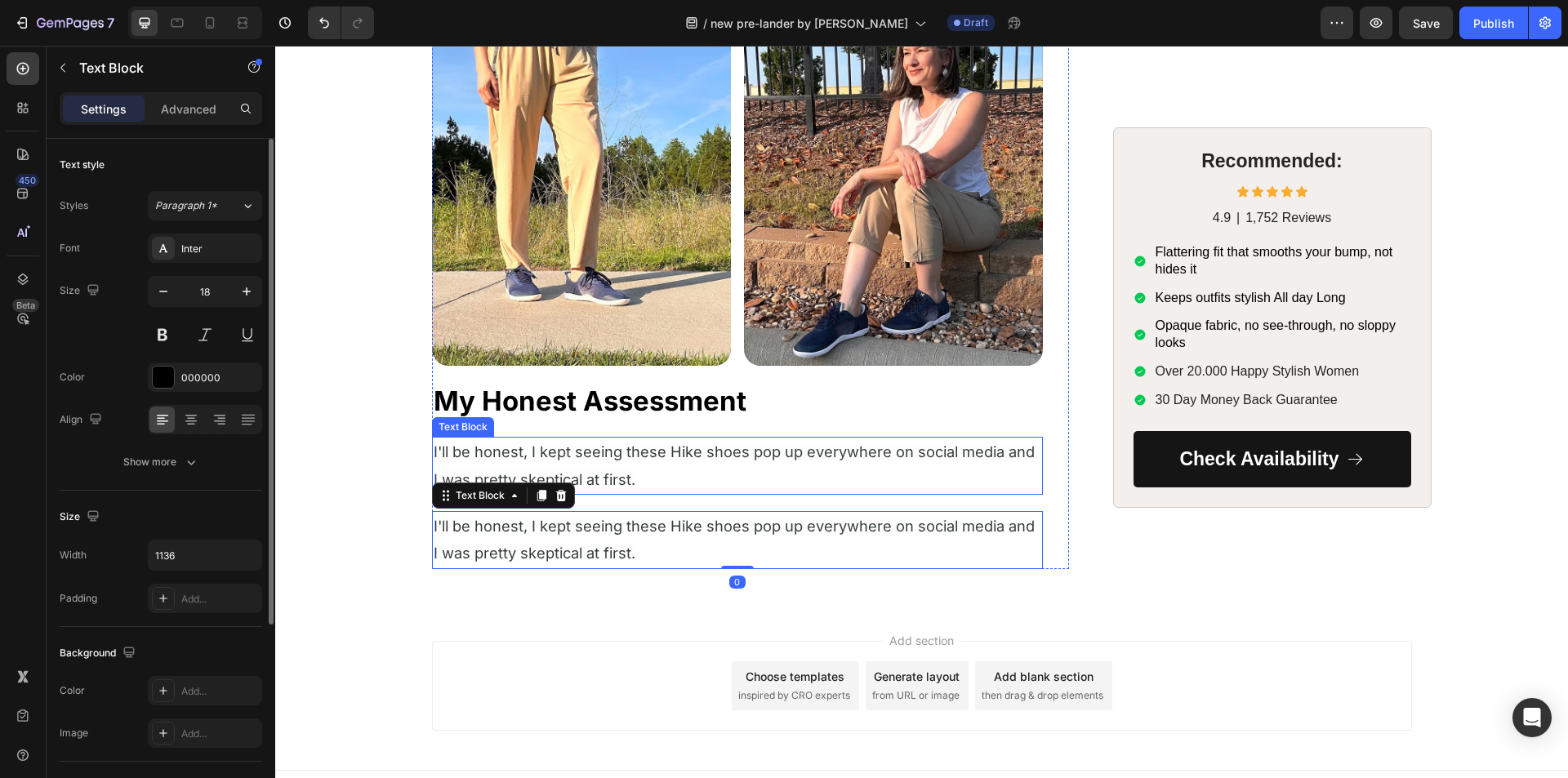
scroll to position [5411, 0]
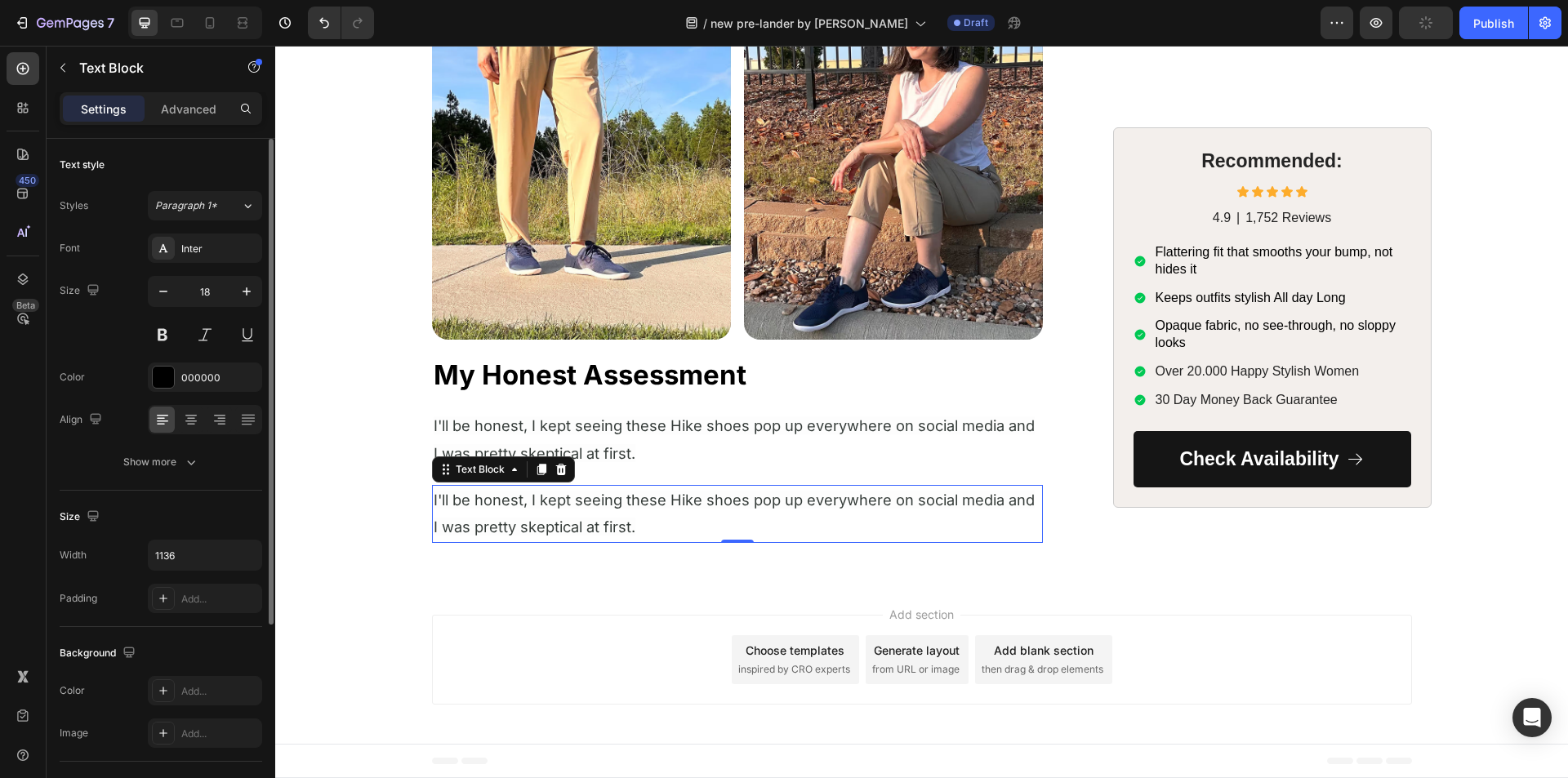
click at [508, 526] on span "I'll be honest, I kept seeing these Hike shoes pop up everywhere on social medi…" at bounding box center [734, 513] width 601 height 45
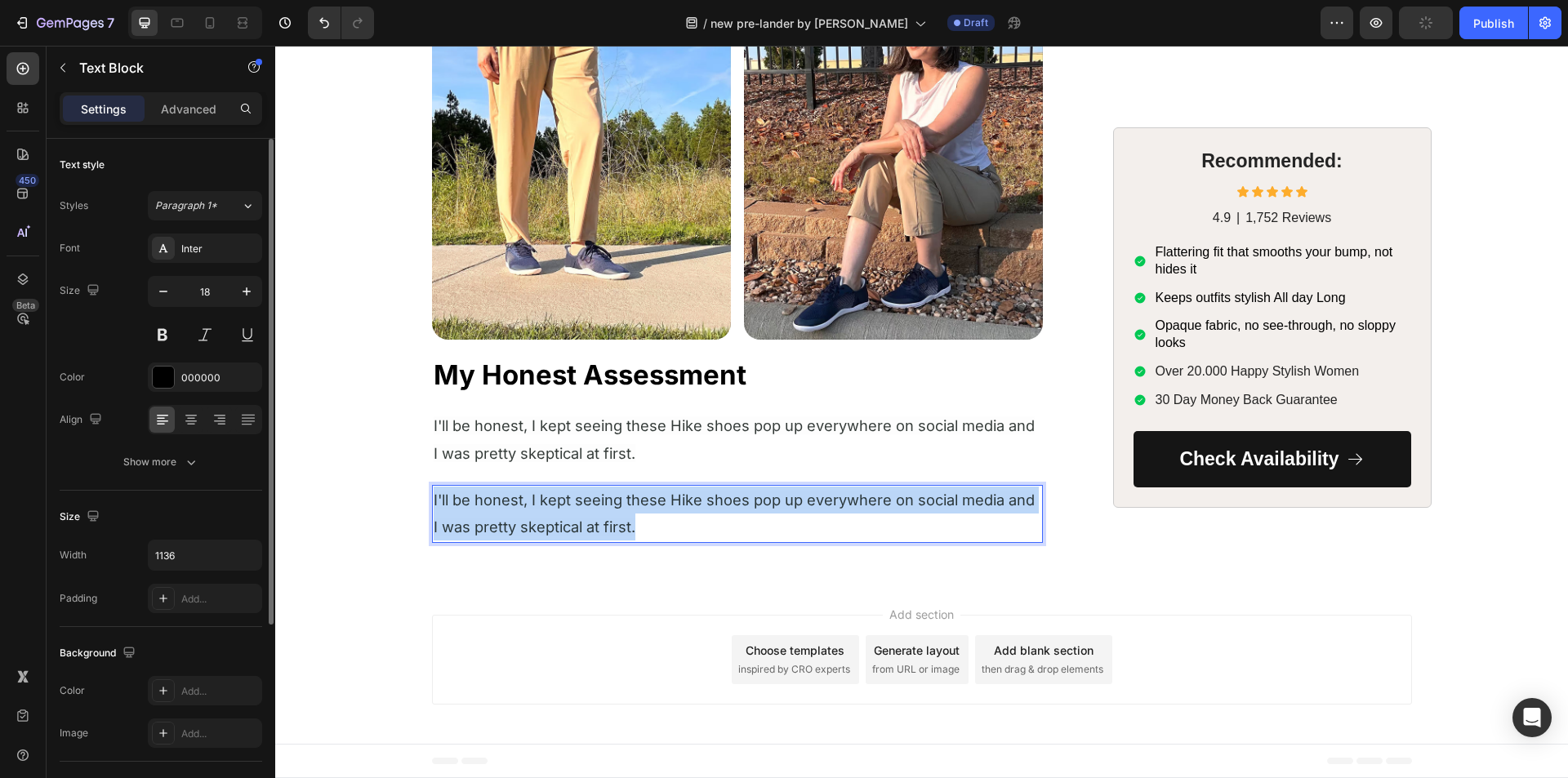
click at [508, 526] on span "I'll be honest, I kept seeing these Hike shoes pop up everywhere on social medi…" at bounding box center [734, 513] width 601 height 45
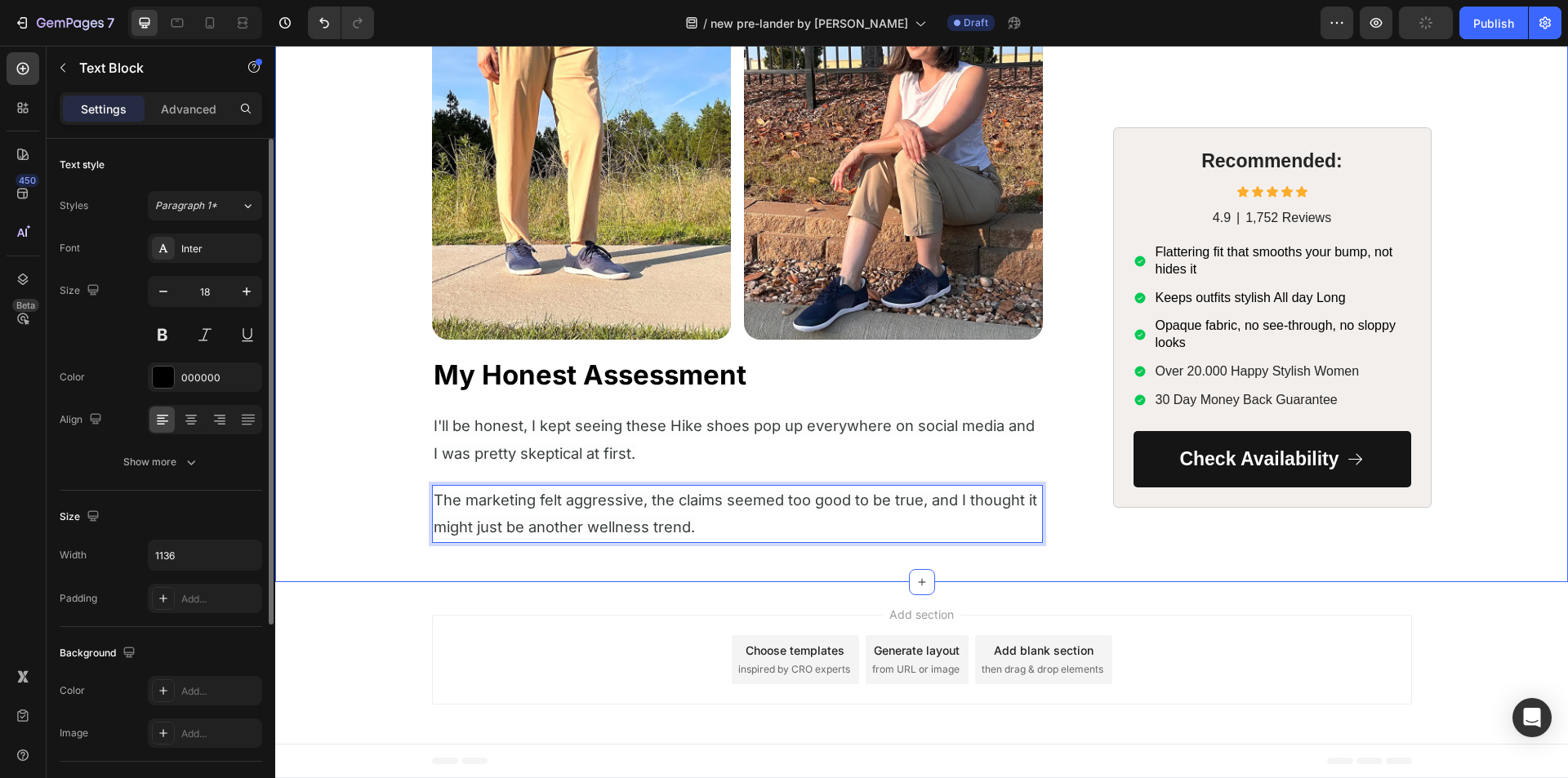
click at [499, 522] on span "The marketing felt aggressive, the claims seemed too good to be true, and I tho…" at bounding box center [734, 513] width 603 height 45
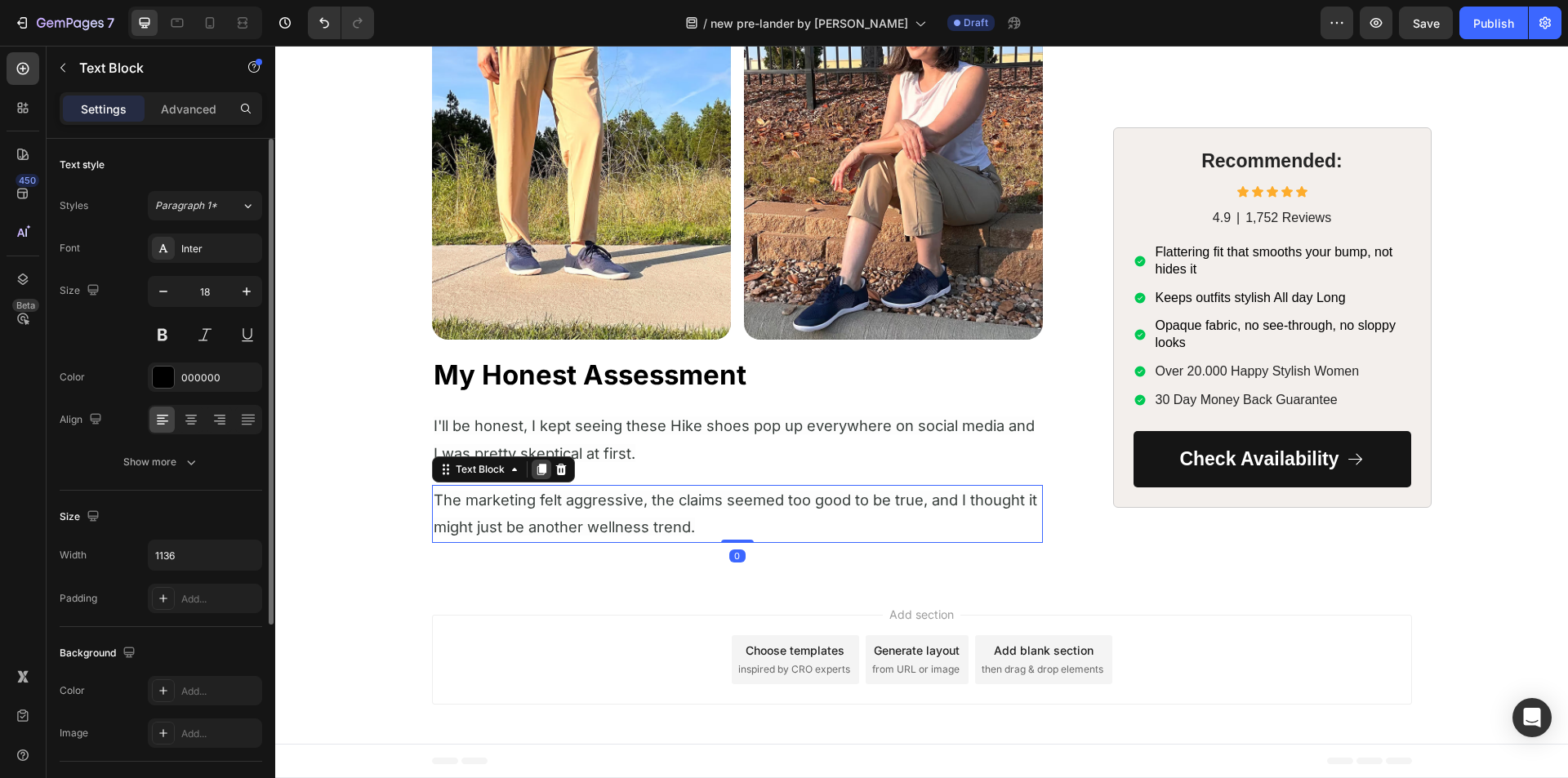
click at [535, 471] on icon at bounding box center [541, 469] width 13 height 13
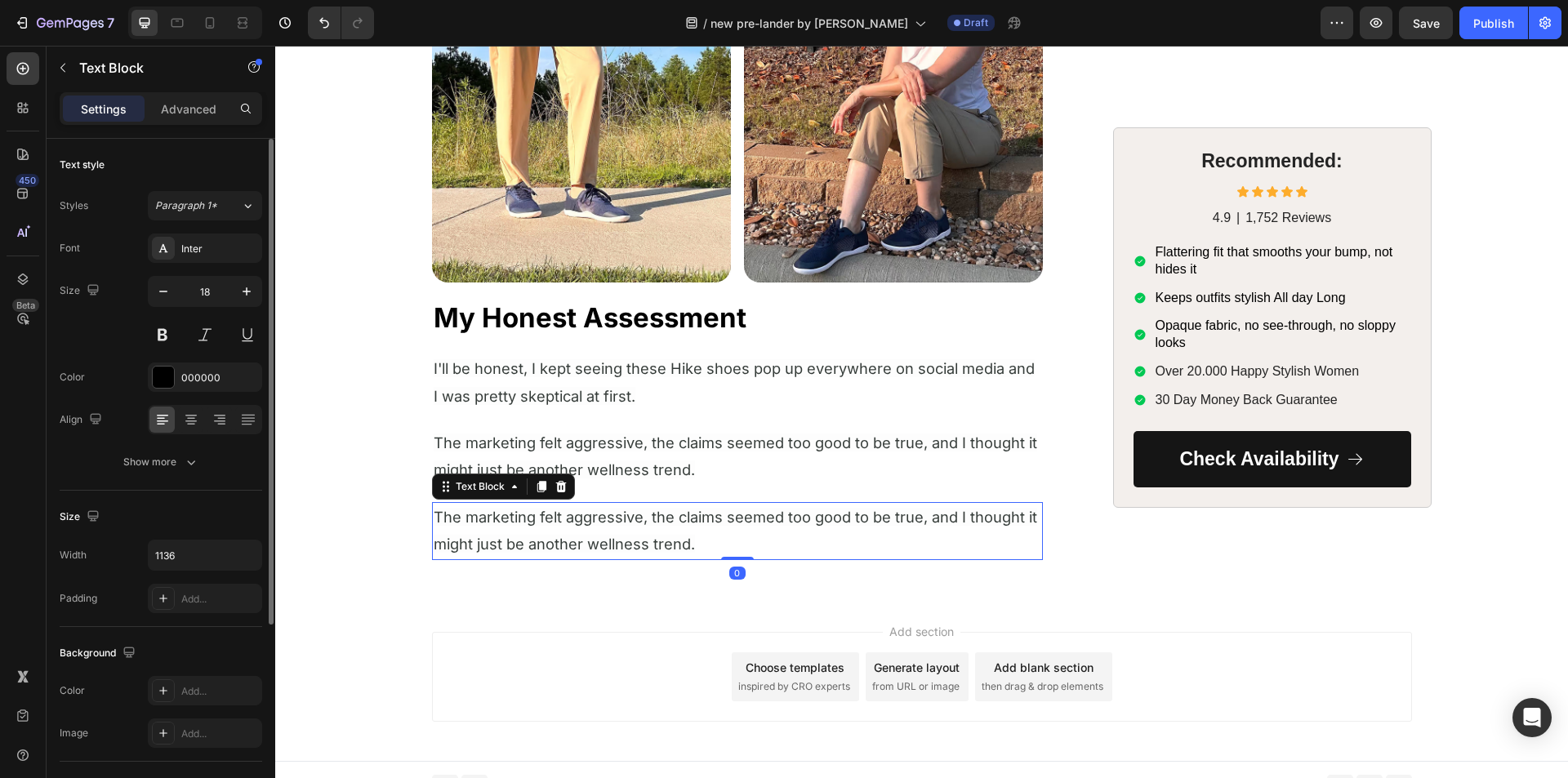
scroll to position [5485, 0]
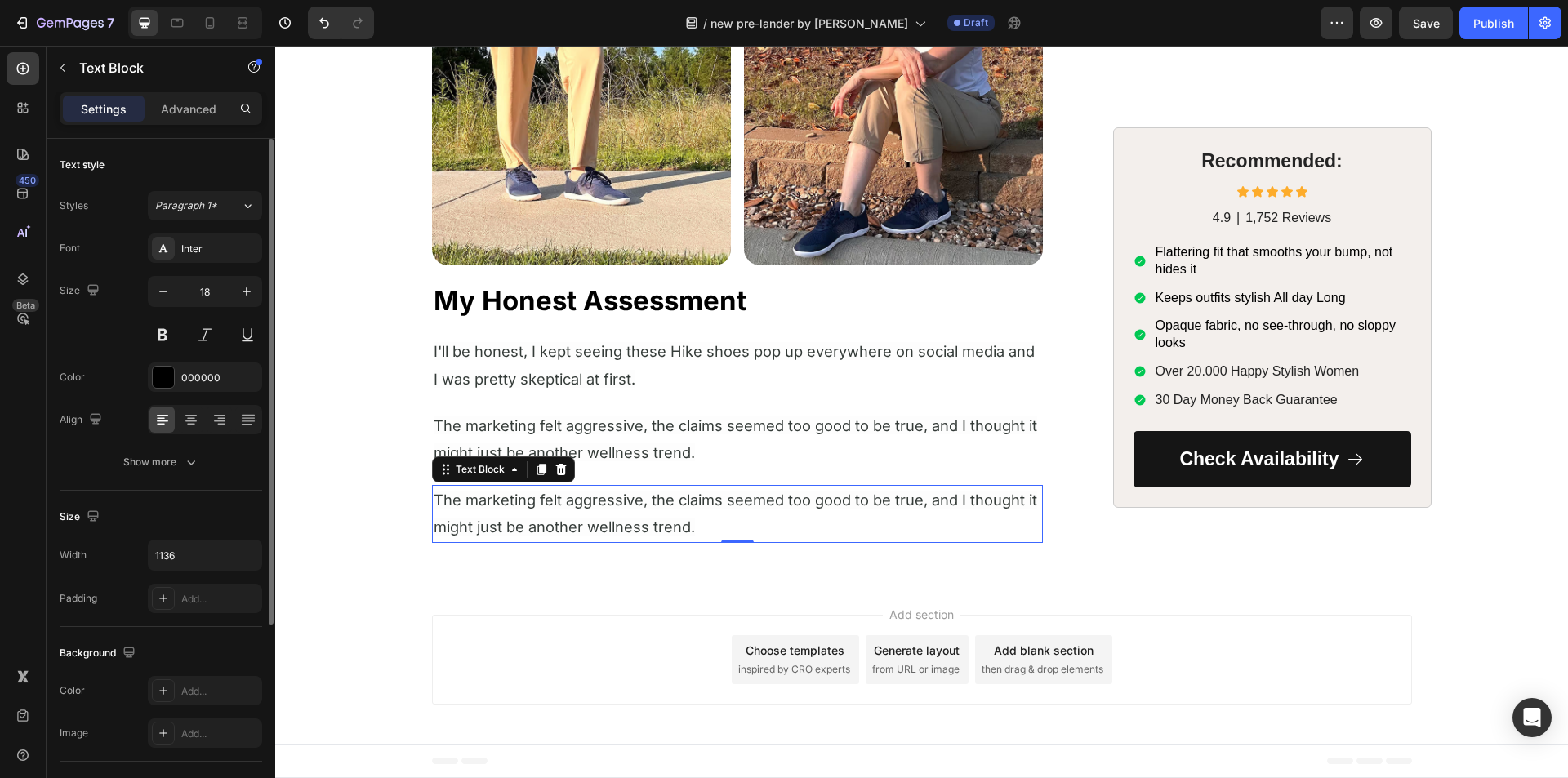
click at [537, 519] on span "The marketing felt aggressive, the claims seemed too good to be true, and I tho…" at bounding box center [734, 513] width 603 height 45
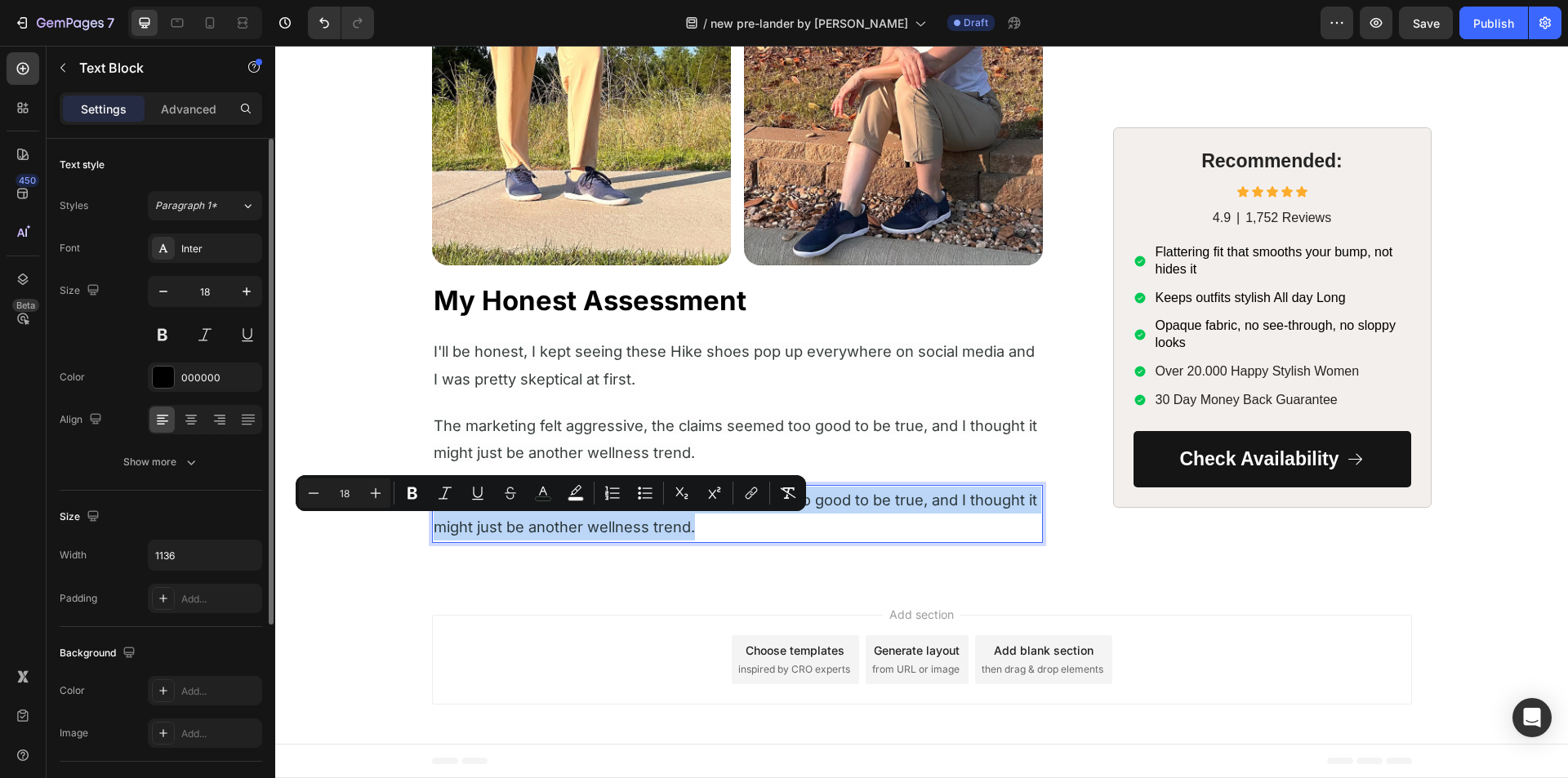
click at [537, 519] on span "The marketing felt aggressive, the claims seemed too good to be true, and I tho…" at bounding box center [734, 513] width 603 height 45
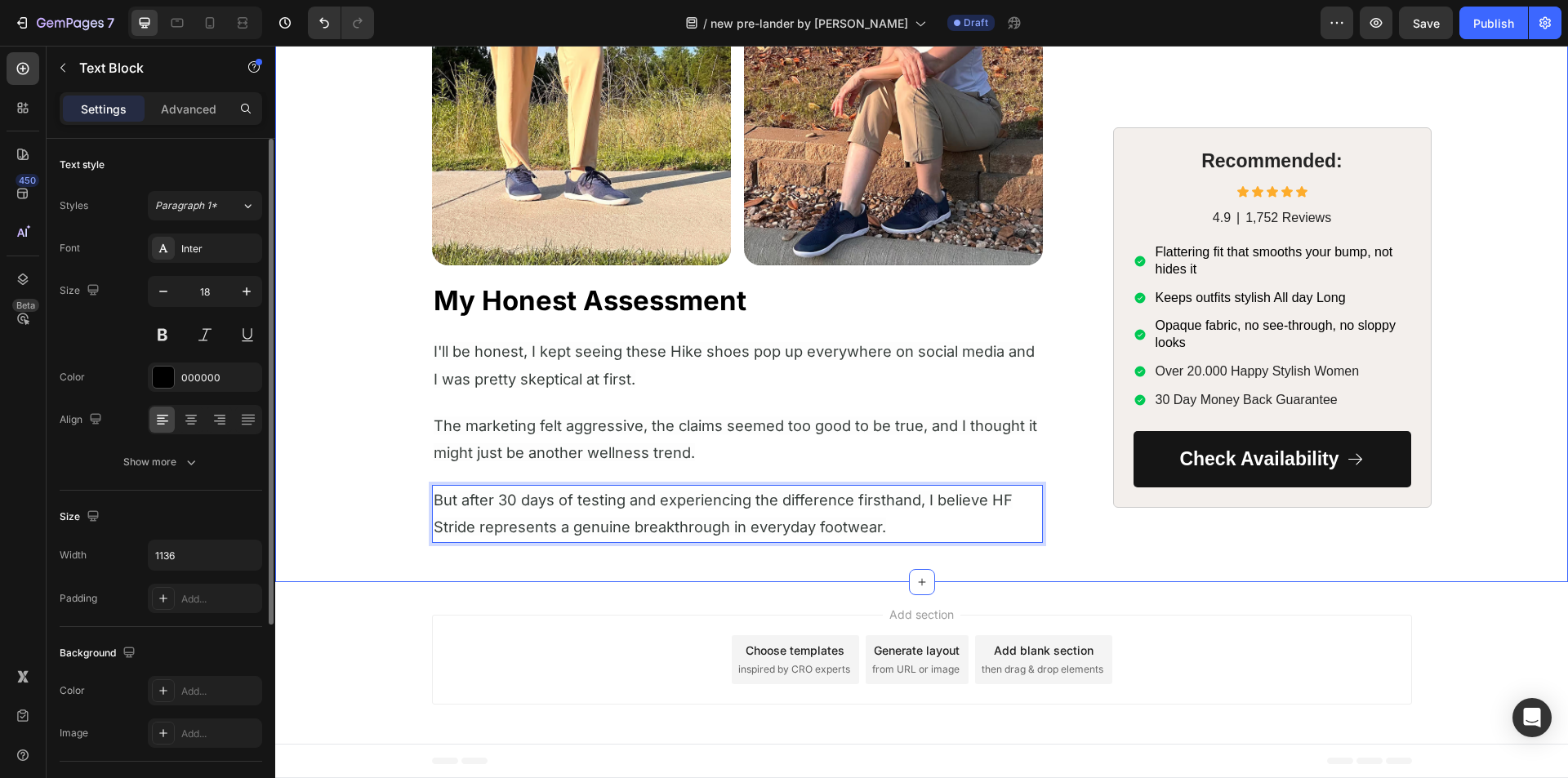
drag, startPoint x: 391, startPoint y: 506, endPoint x: 503, endPoint y: 497, distance: 112.4
click at [503, 497] on span "But after 30 days of testing and experiencing the difference firsthand, I belie…" at bounding box center [722, 513] width 579 height 45
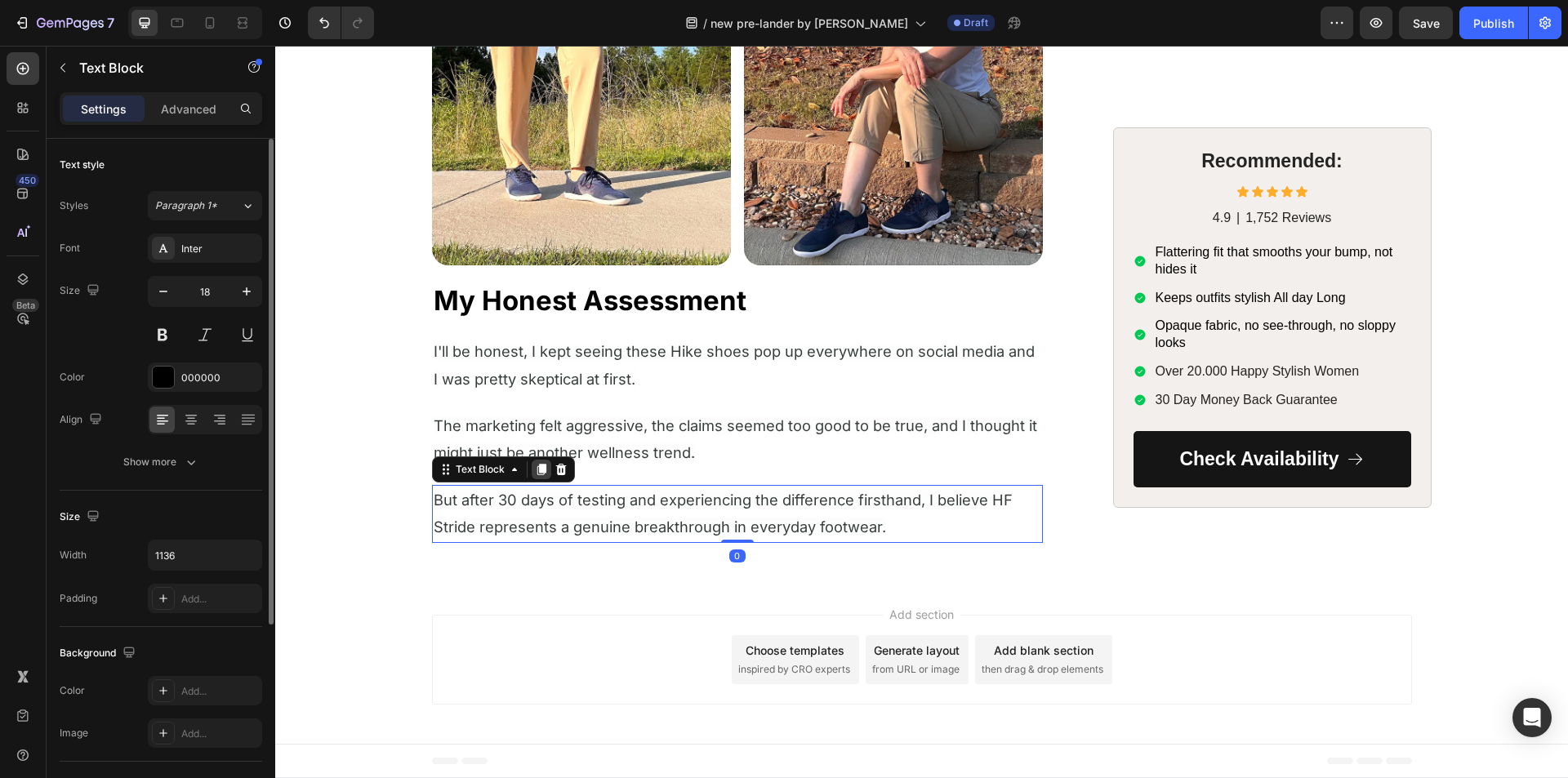
click at [535, 464] on icon at bounding box center [541, 469] width 13 height 13
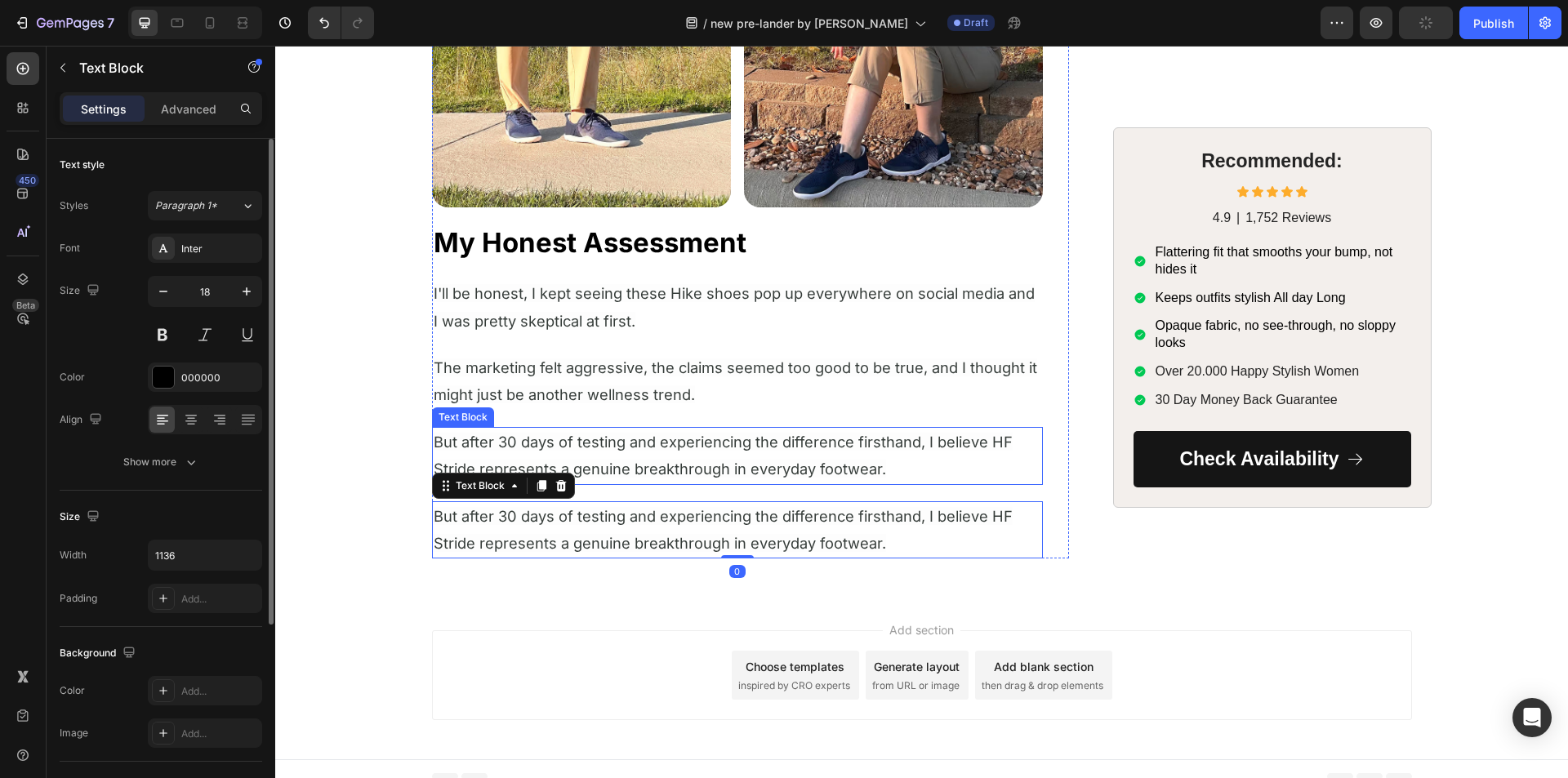
scroll to position [5559, 0]
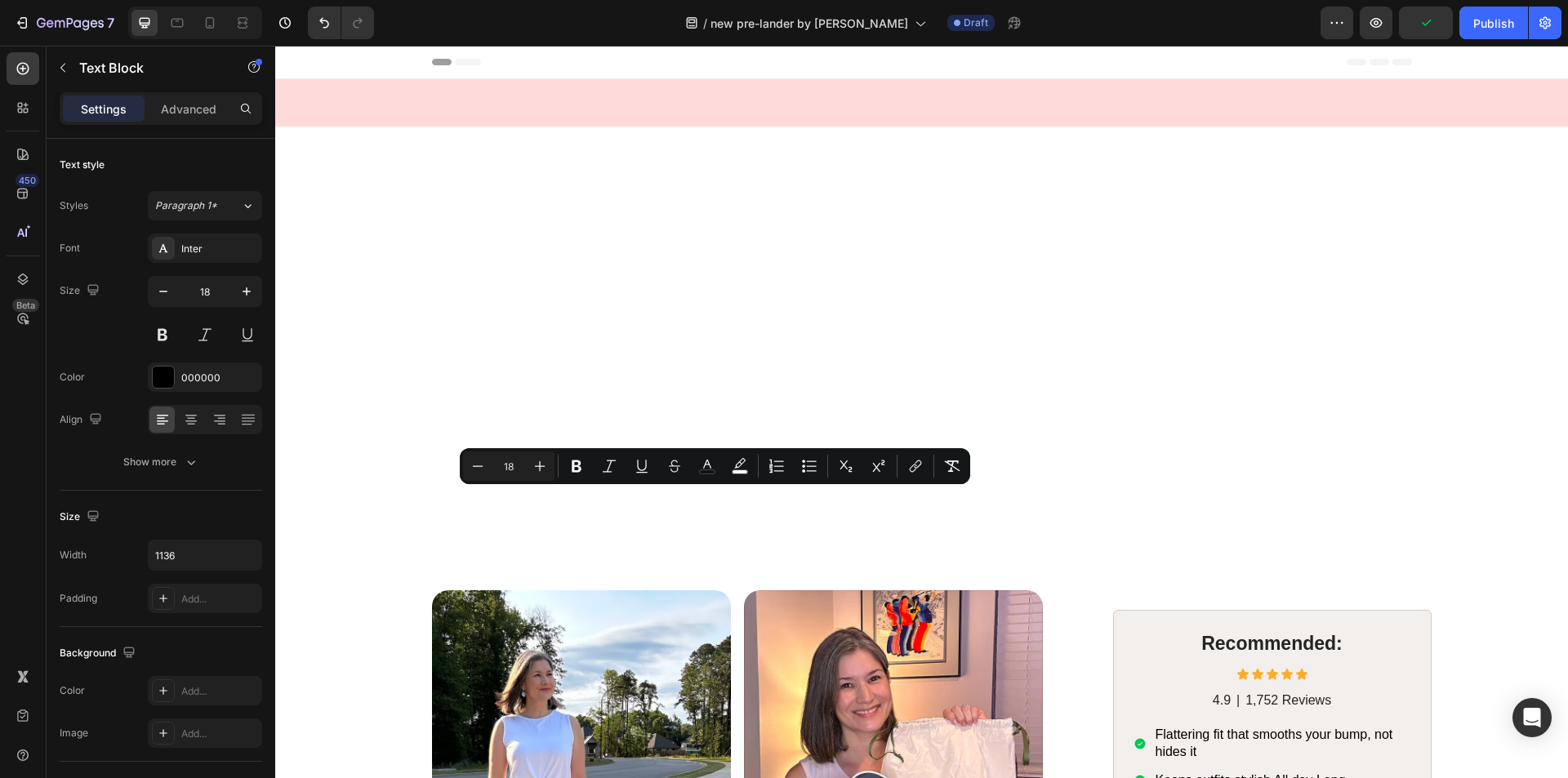
scroll to position [5559, 0]
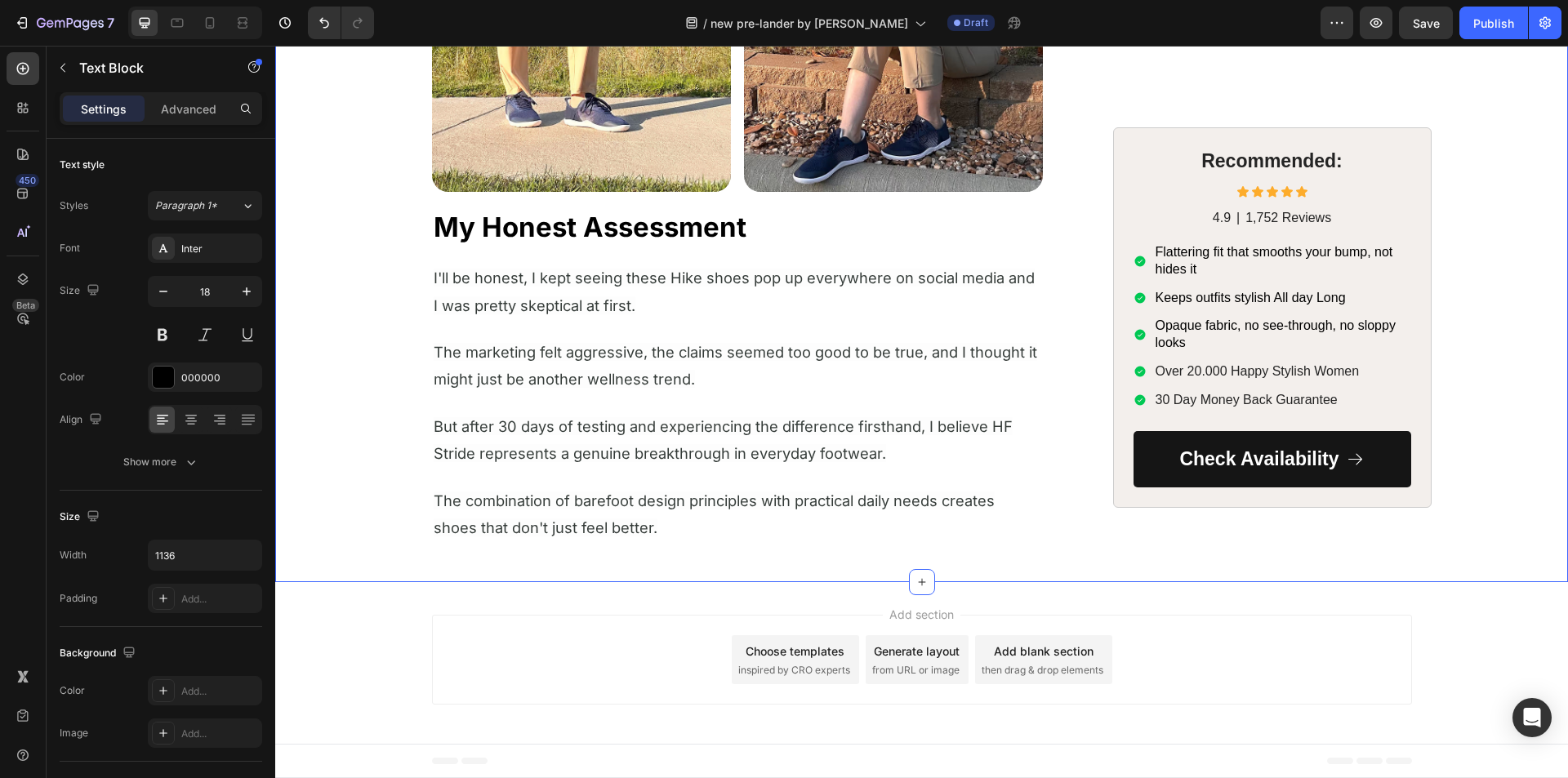
click at [511, 513] on p "The combination of barefoot design principles with practical daily needs create…" at bounding box center [737, 514] width 607 height 55
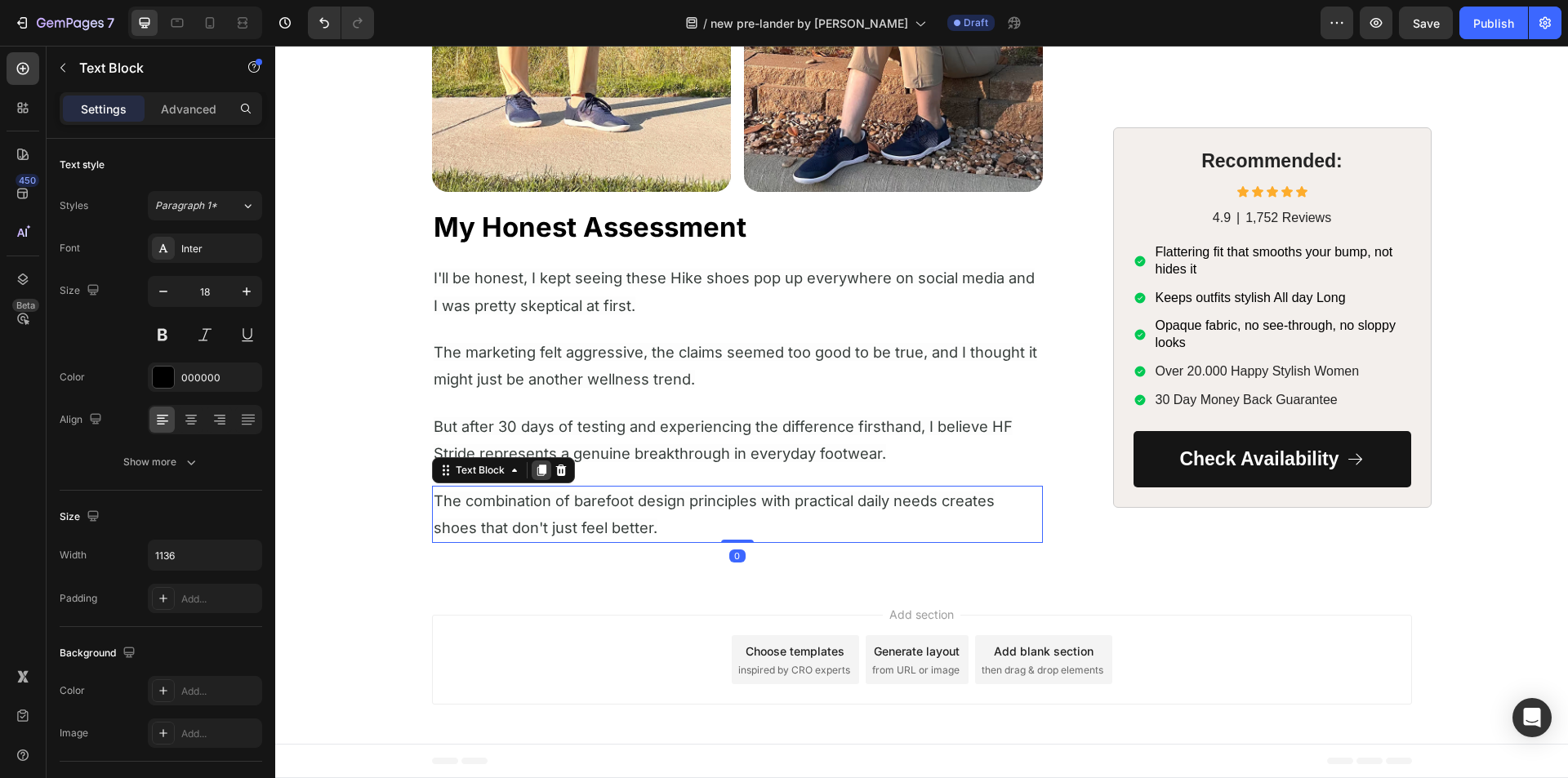
click at [535, 466] on icon at bounding box center [541, 470] width 13 height 13
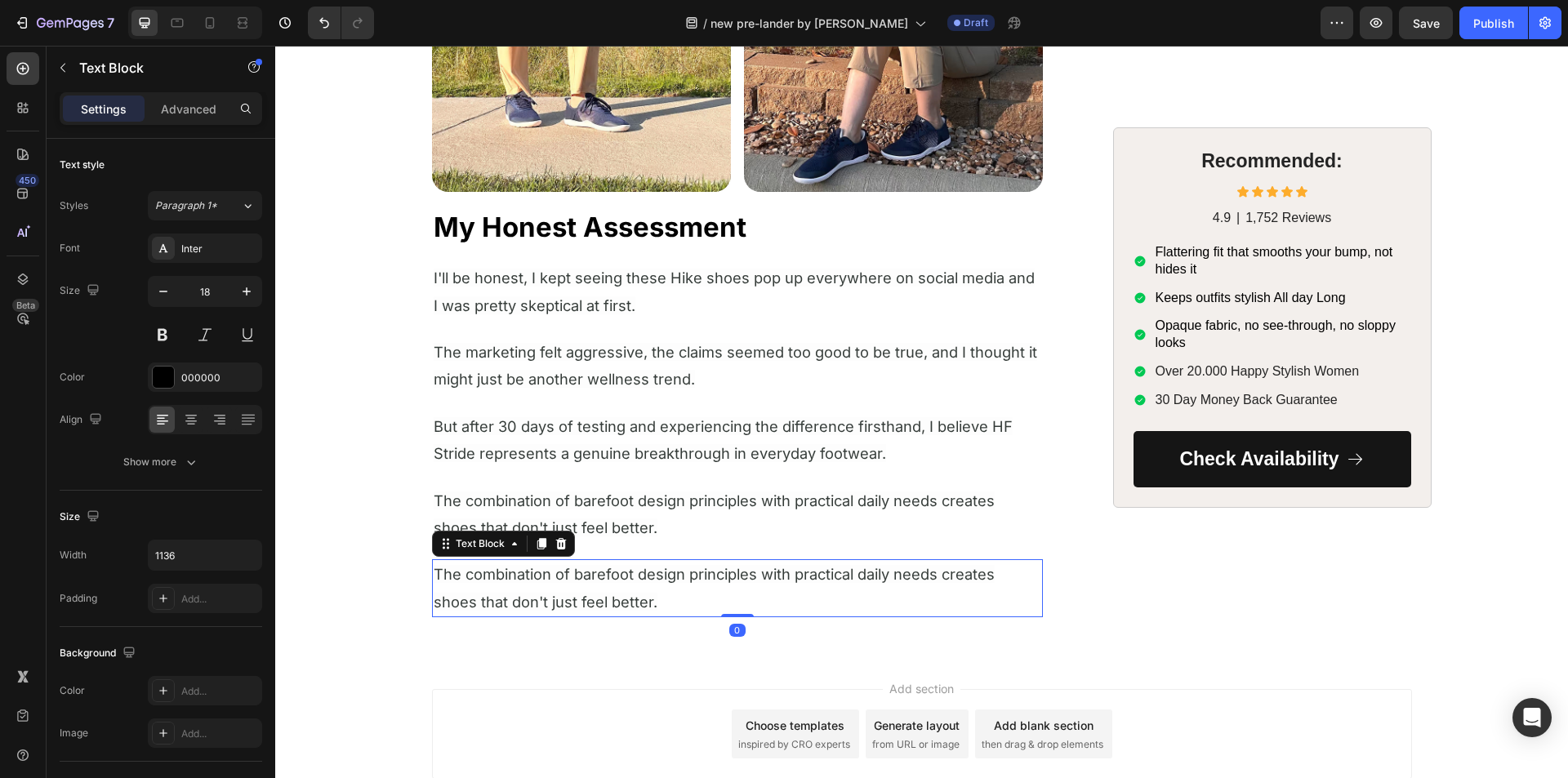
click at [499, 594] on span "The combination of barefoot design principles with practical daily needs create…" at bounding box center [714, 587] width 561 height 45
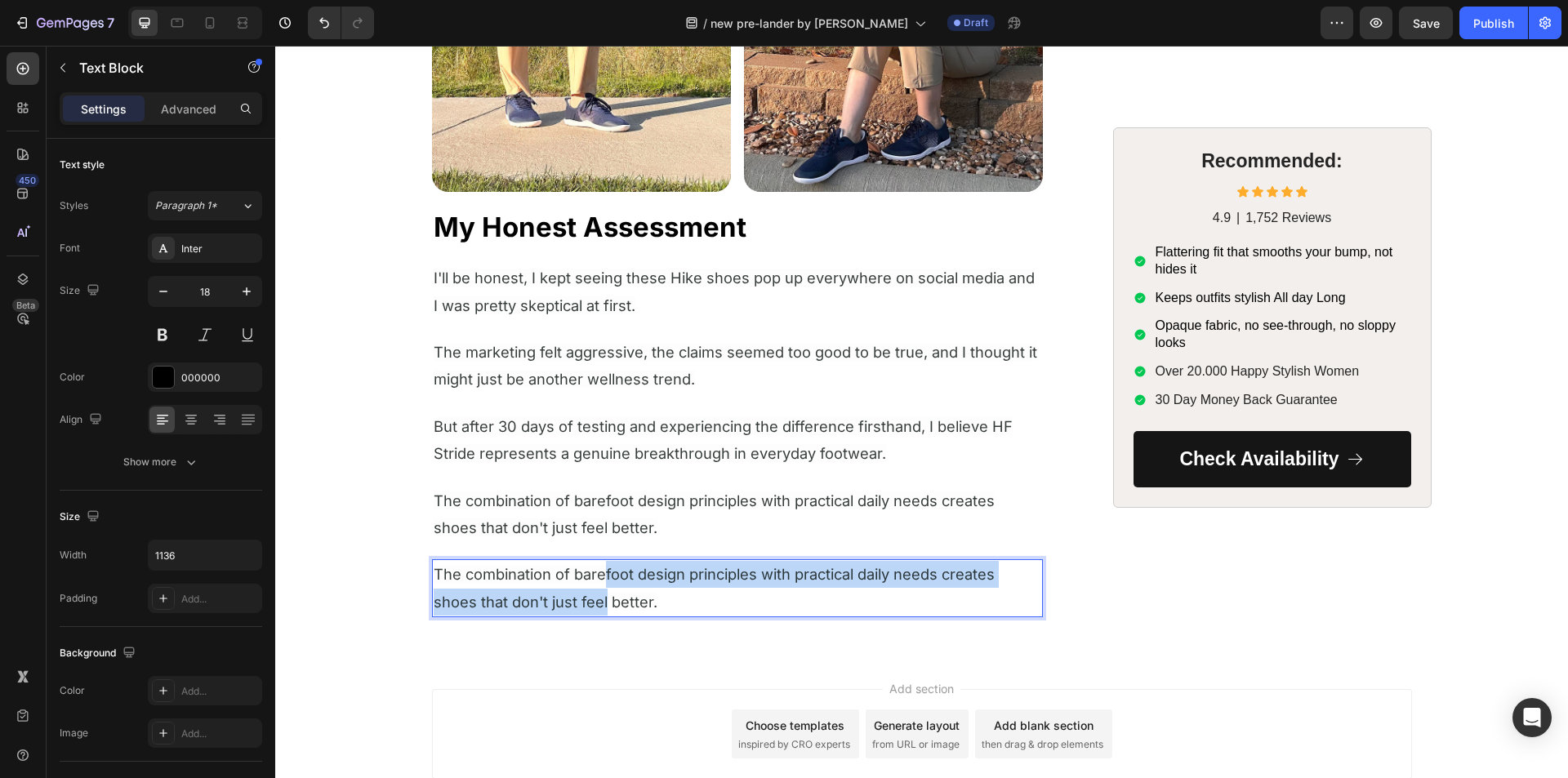
click at [598, 587] on p "The combination of barefoot design principles with practical daily needs create…" at bounding box center [737, 588] width 607 height 55
click at [597, 587] on p "The combination of barefoot design principles with practical daily needs create…" at bounding box center [737, 588] width 607 height 55
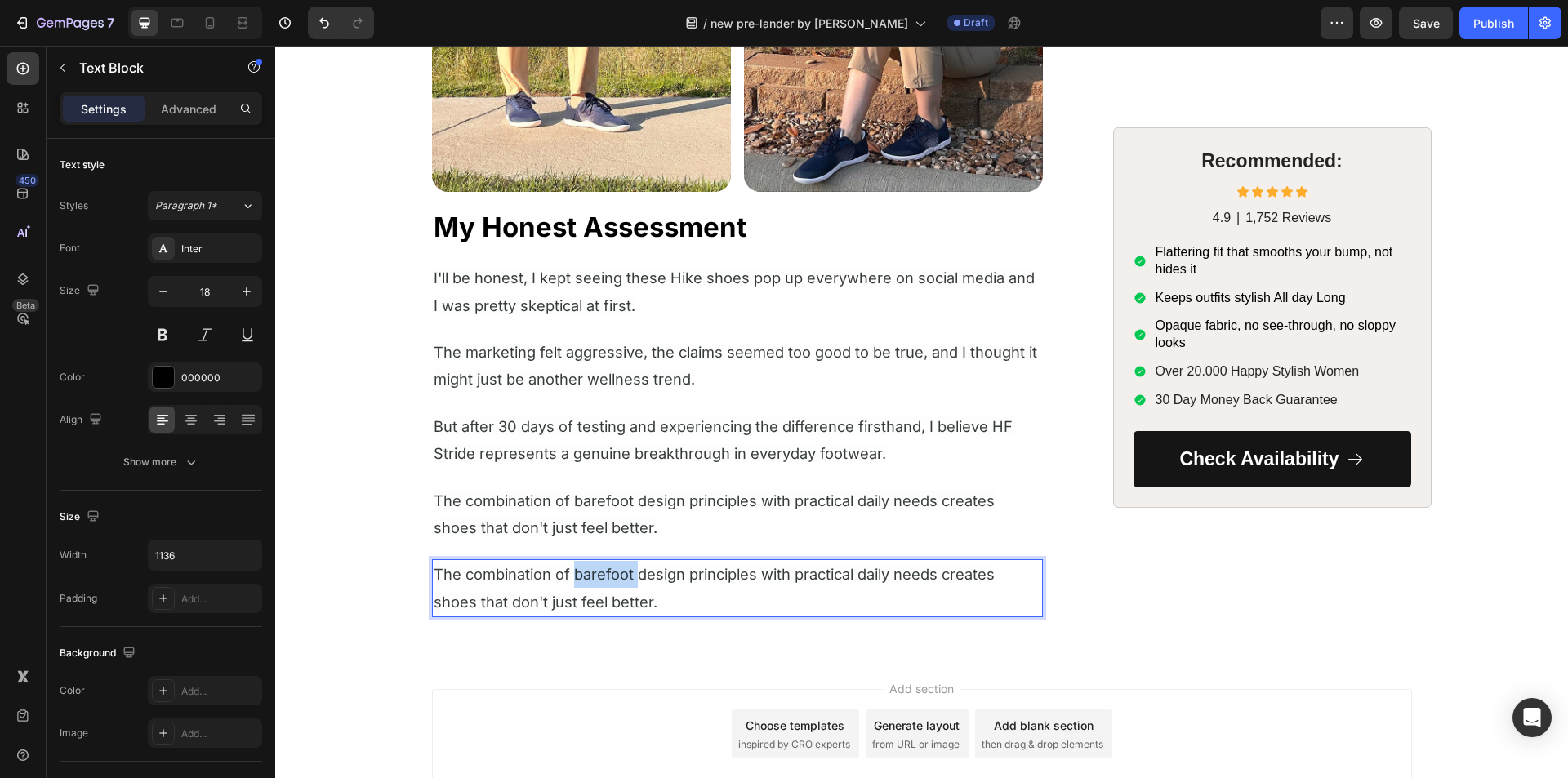
click at [596, 587] on p "The combination of barefoot design principles with practical daily needs create…" at bounding box center [737, 588] width 607 height 55
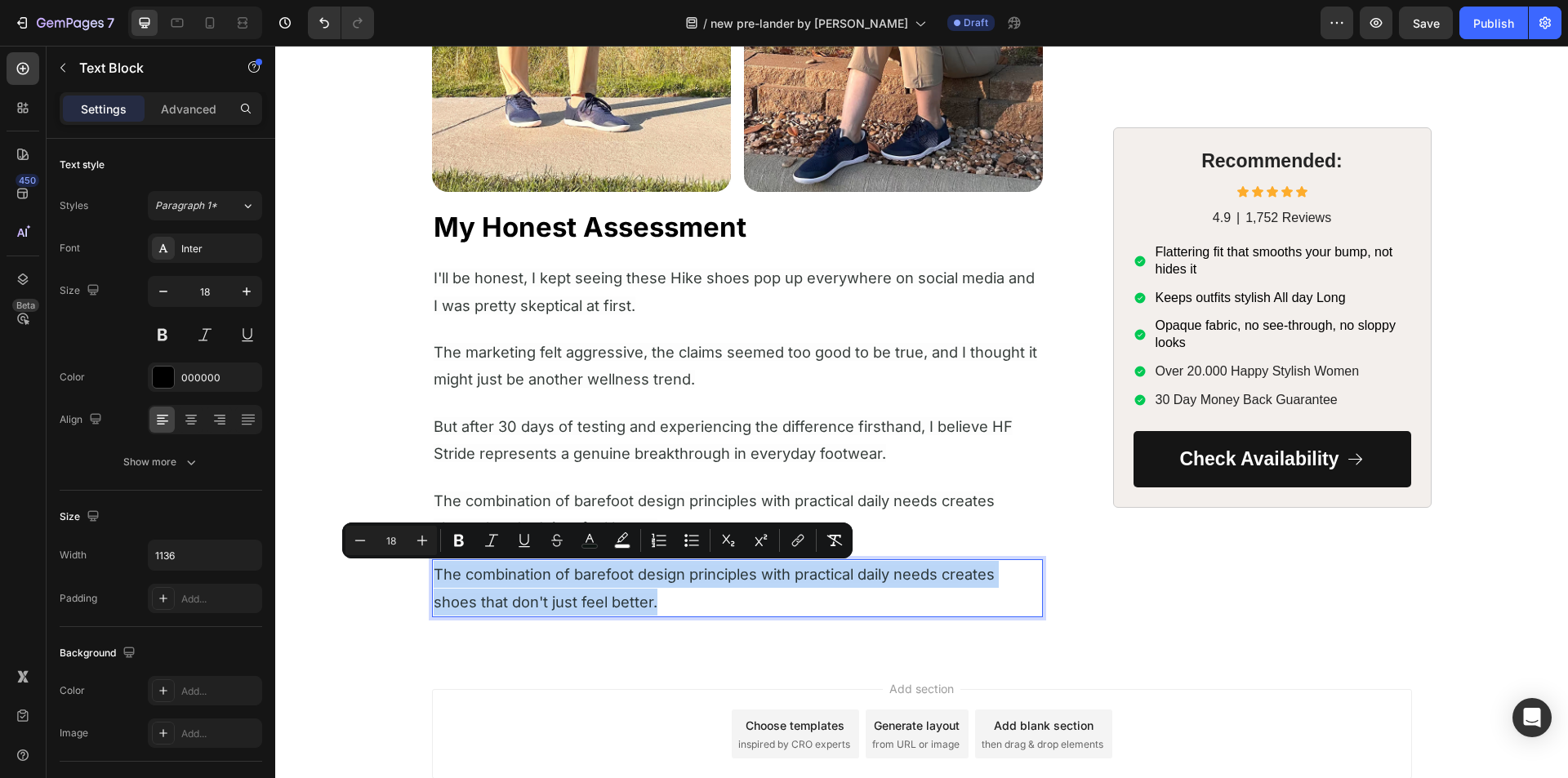
click at [595, 587] on p "The combination of barefoot design principles with practical daily needs create…" at bounding box center [737, 588] width 607 height 55
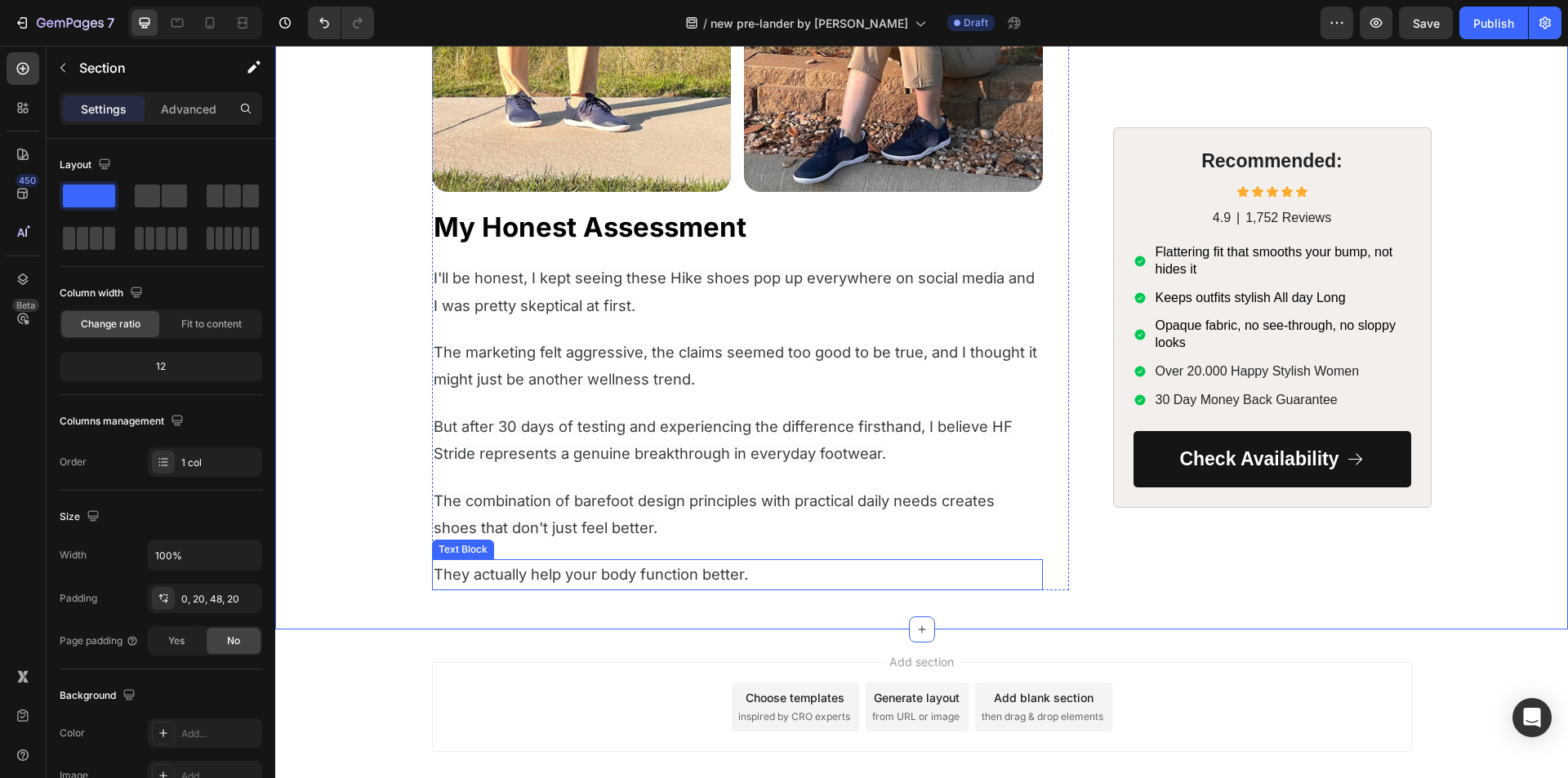
click at [484, 577] on span "They actually help your body function better." at bounding box center [590, 573] width 314 height 18
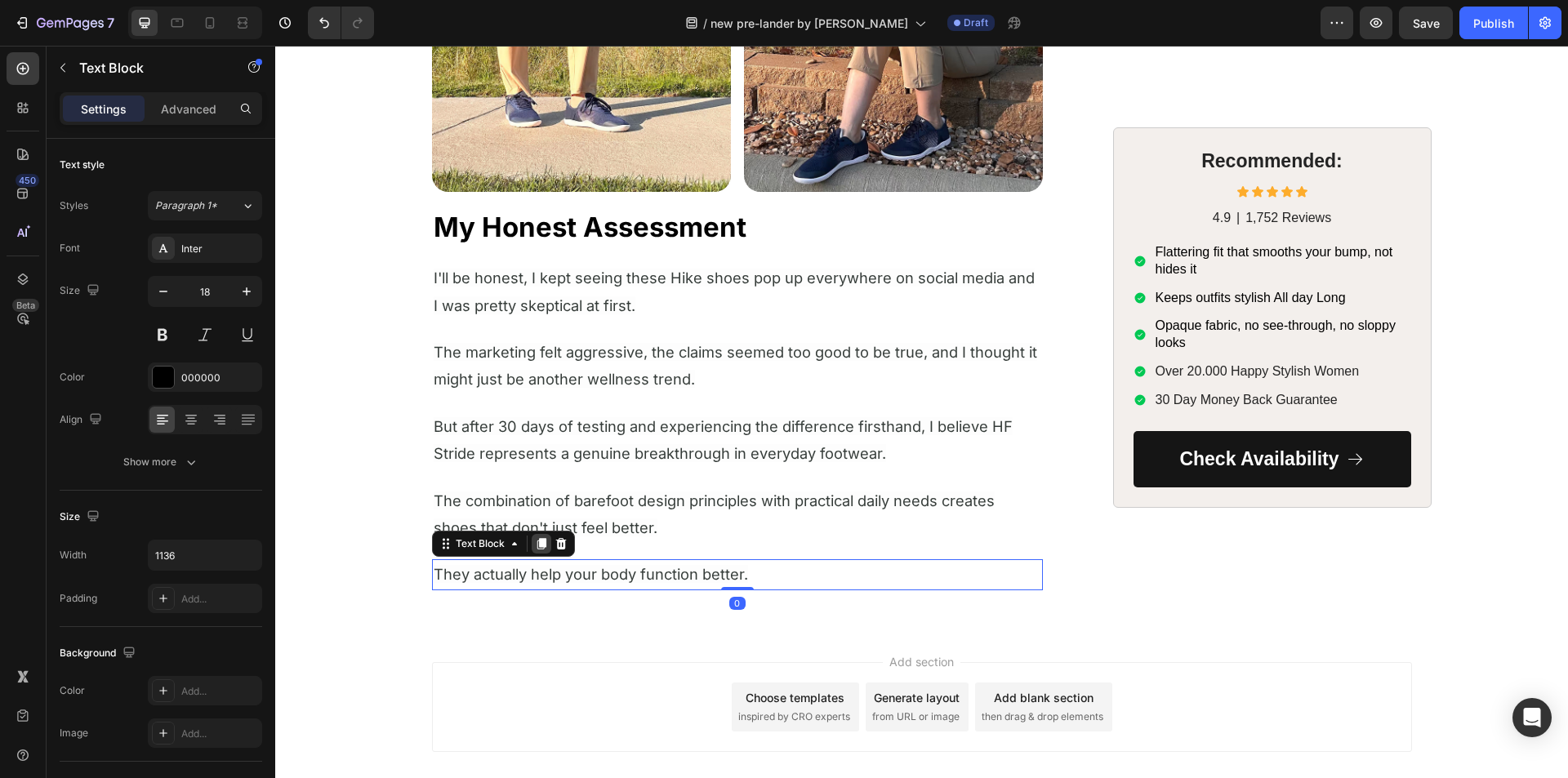
click at [537, 547] on icon at bounding box center [541, 544] width 9 height 11
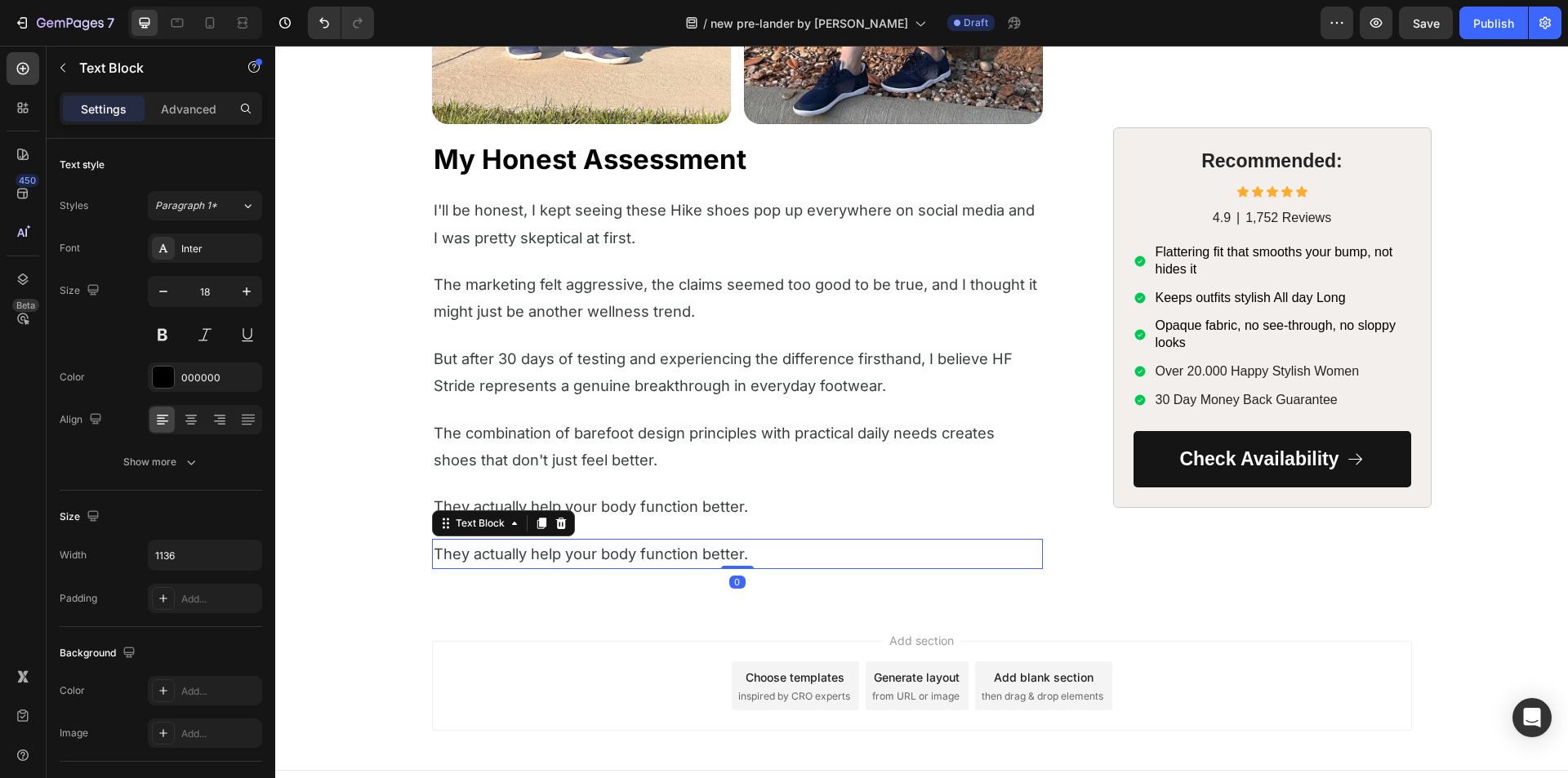
scroll to position [5653, 0]
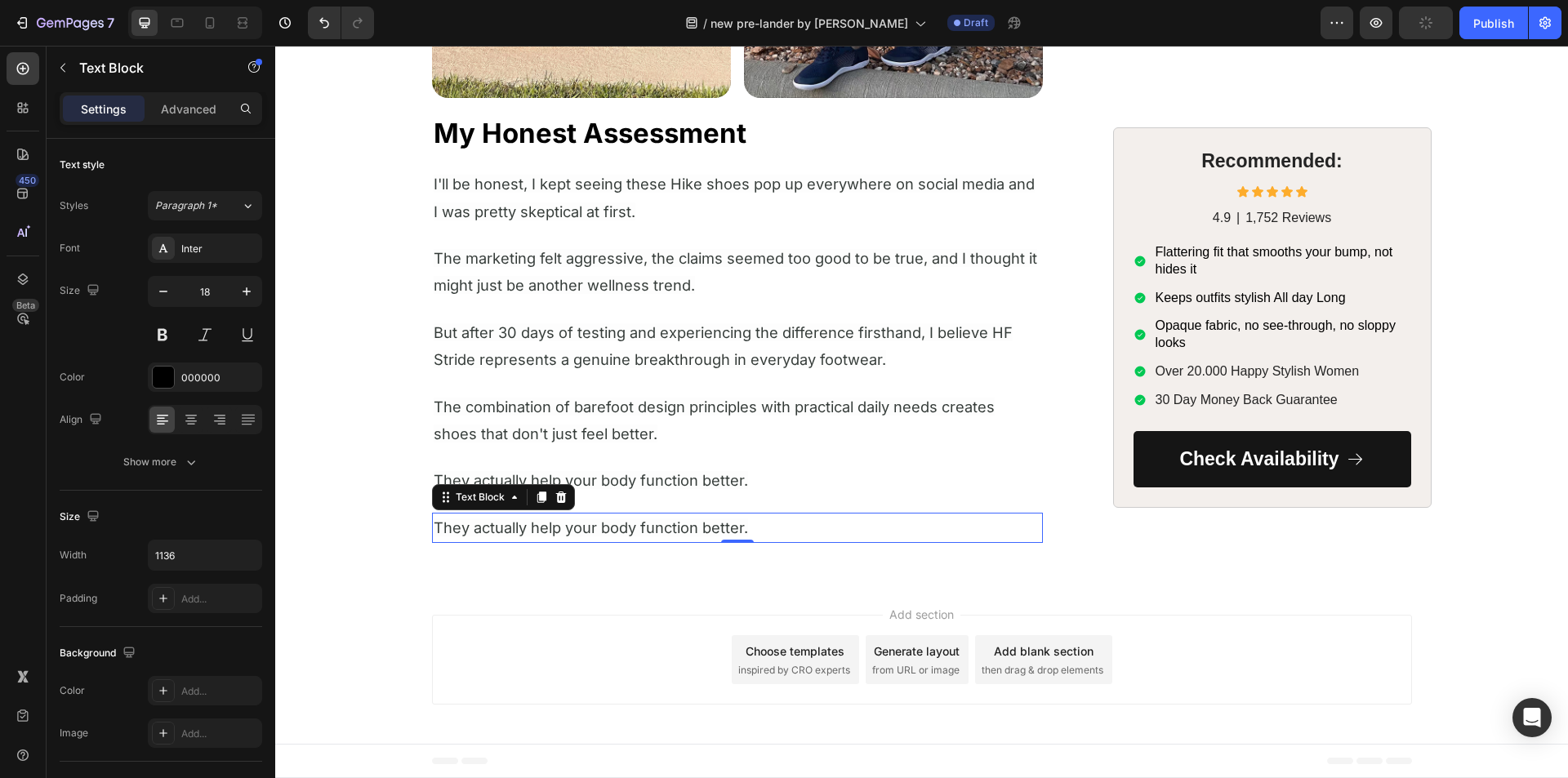
click at [500, 526] on span "They actually help your body function better." at bounding box center [590, 527] width 314 height 18
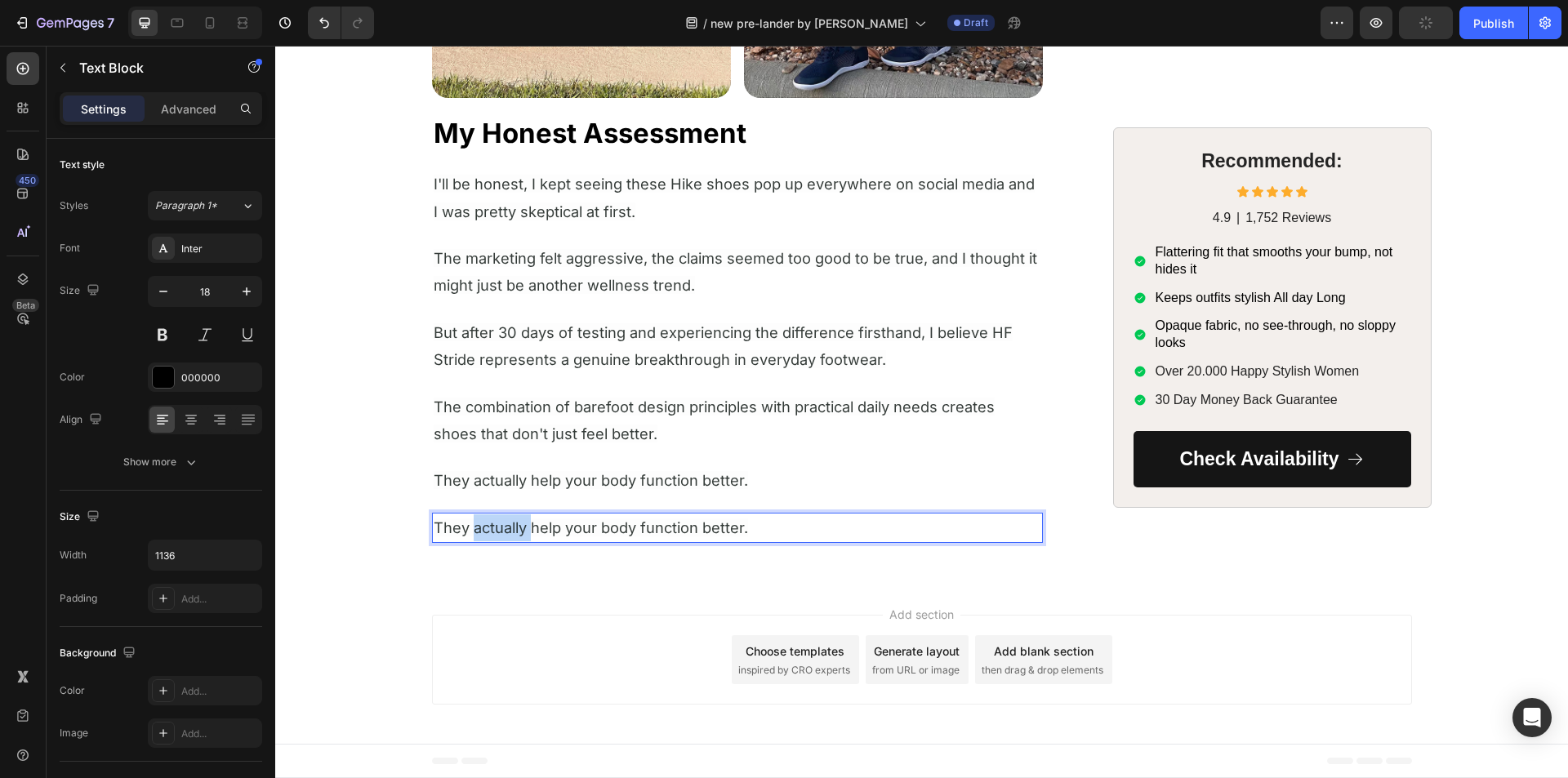
click at [499, 526] on span "They actually help your body function better." at bounding box center [590, 527] width 314 height 18
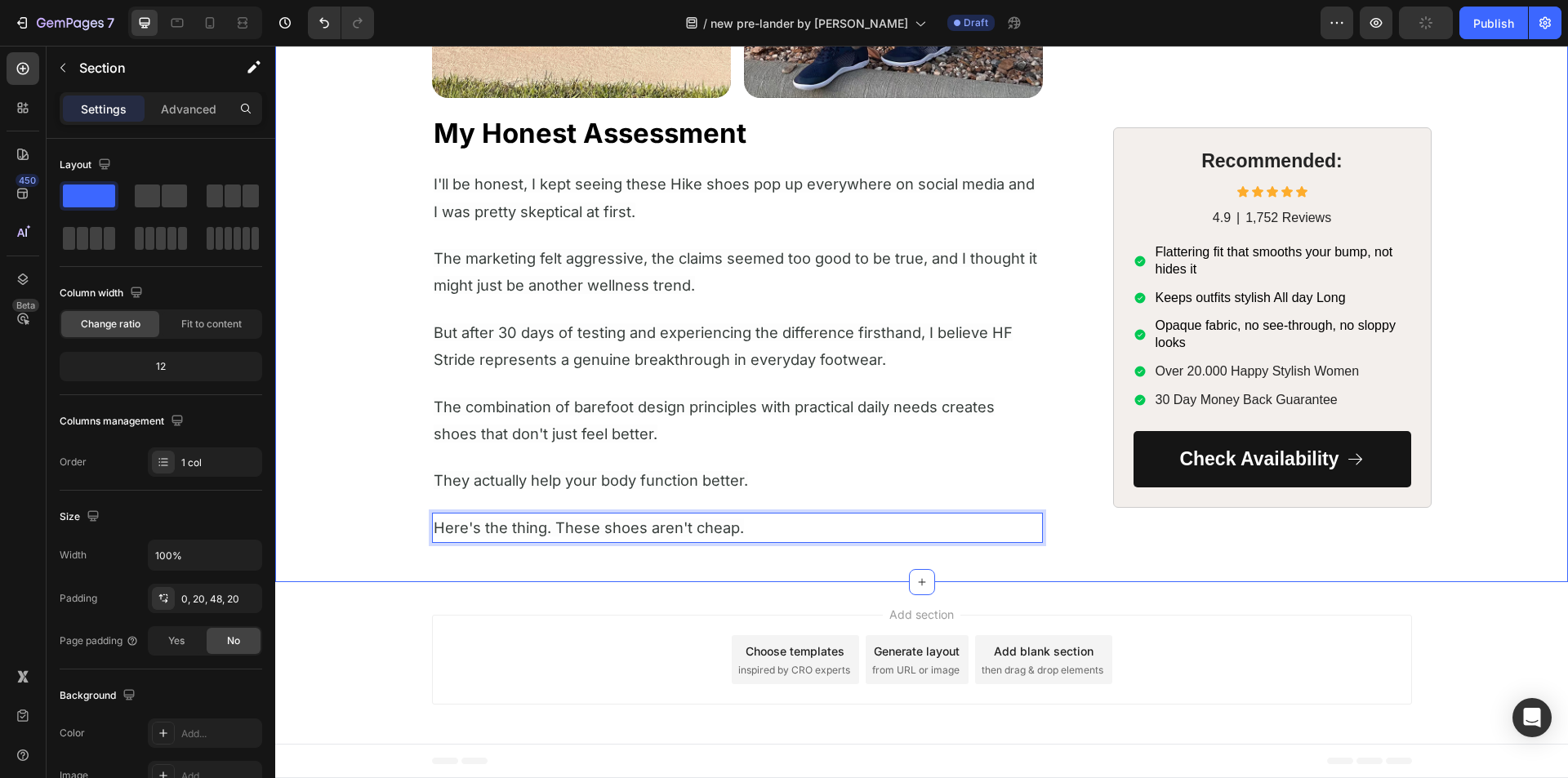
click at [488, 526] on span "Here's the thing. These shoes aren't cheap." at bounding box center [588, 527] width 311 height 18
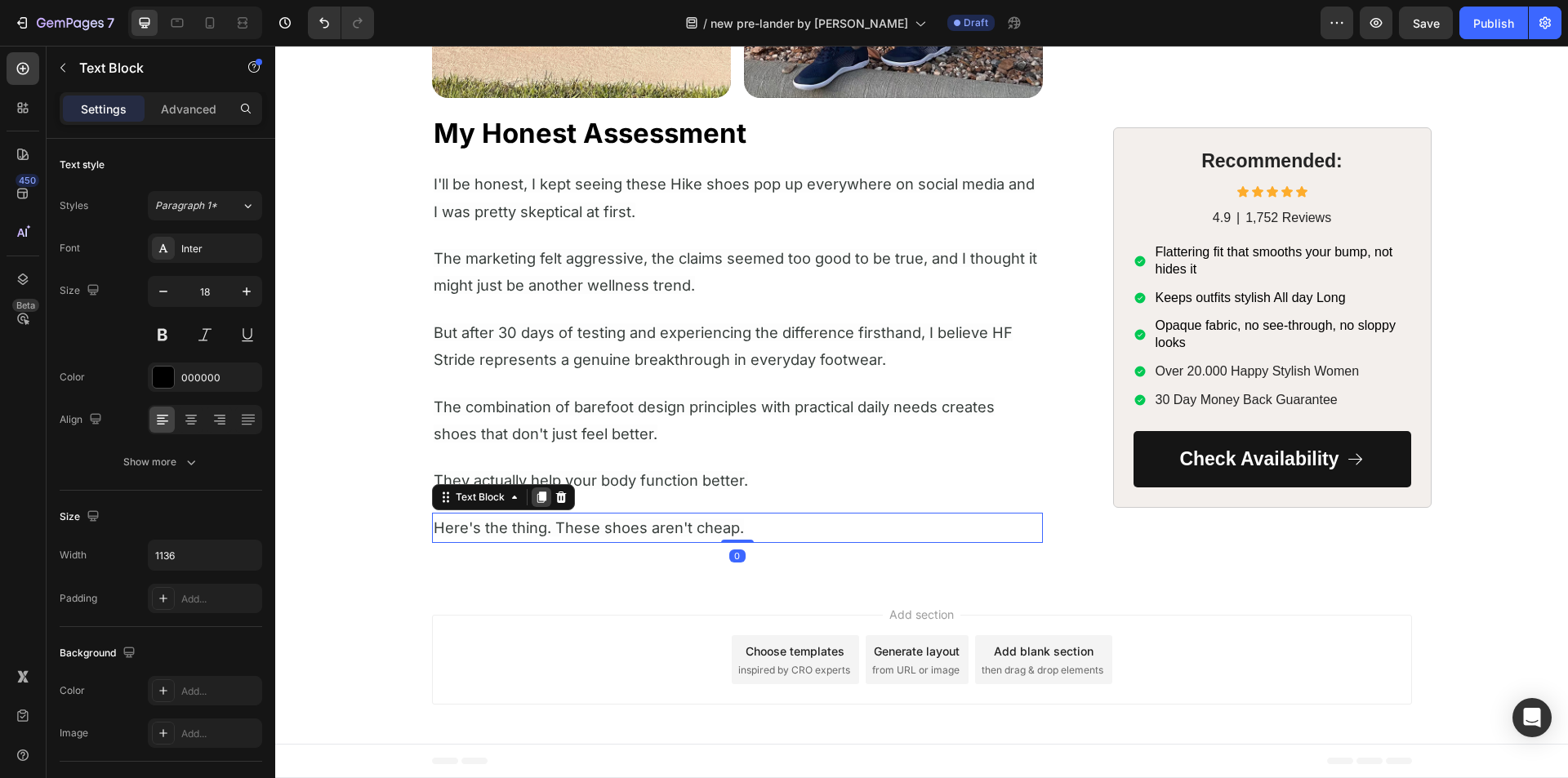
click at [537, 499] on icon at bounding box center [541, 497] width 9 height 11
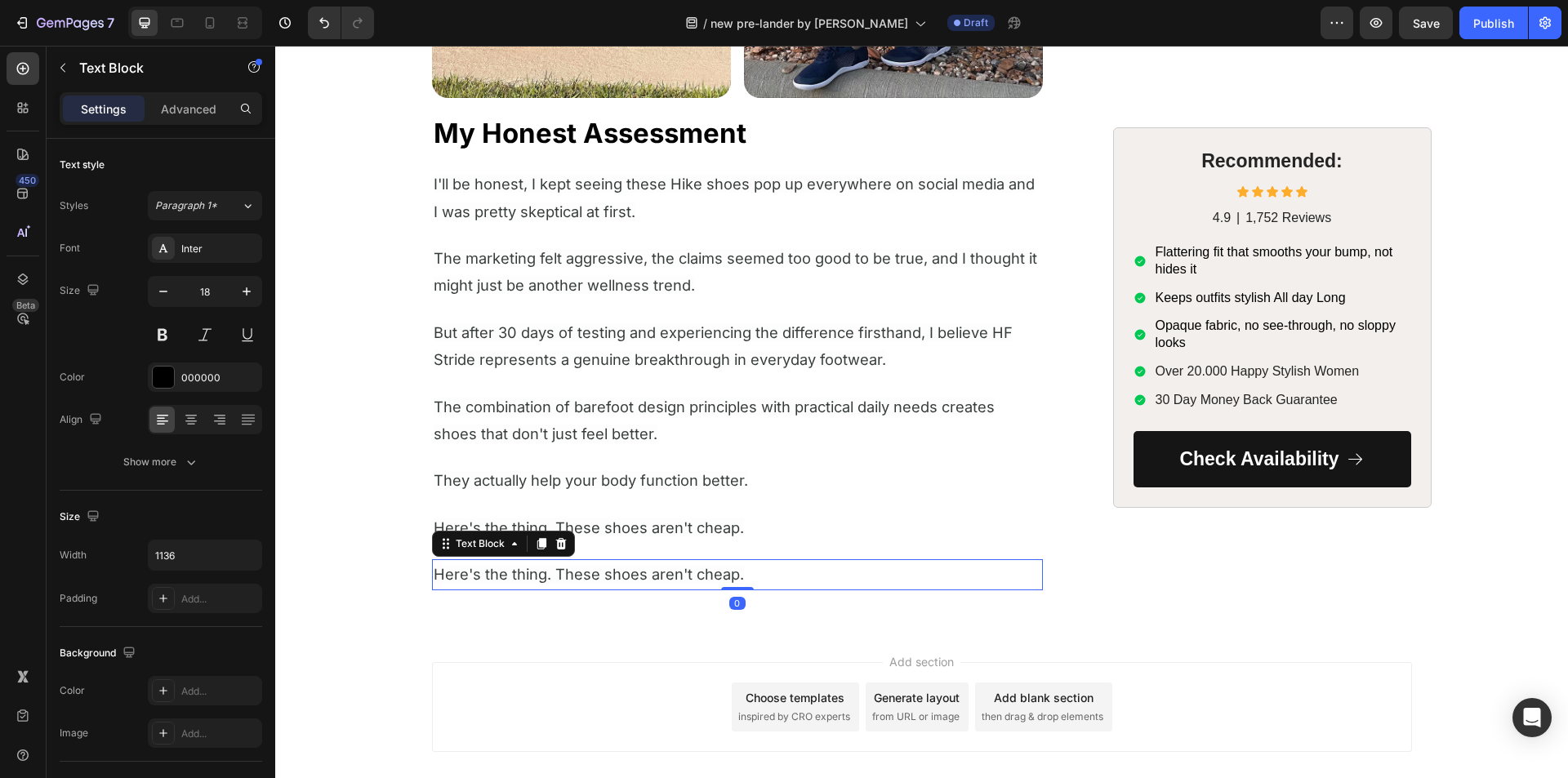
scroll to position [5700, 0]
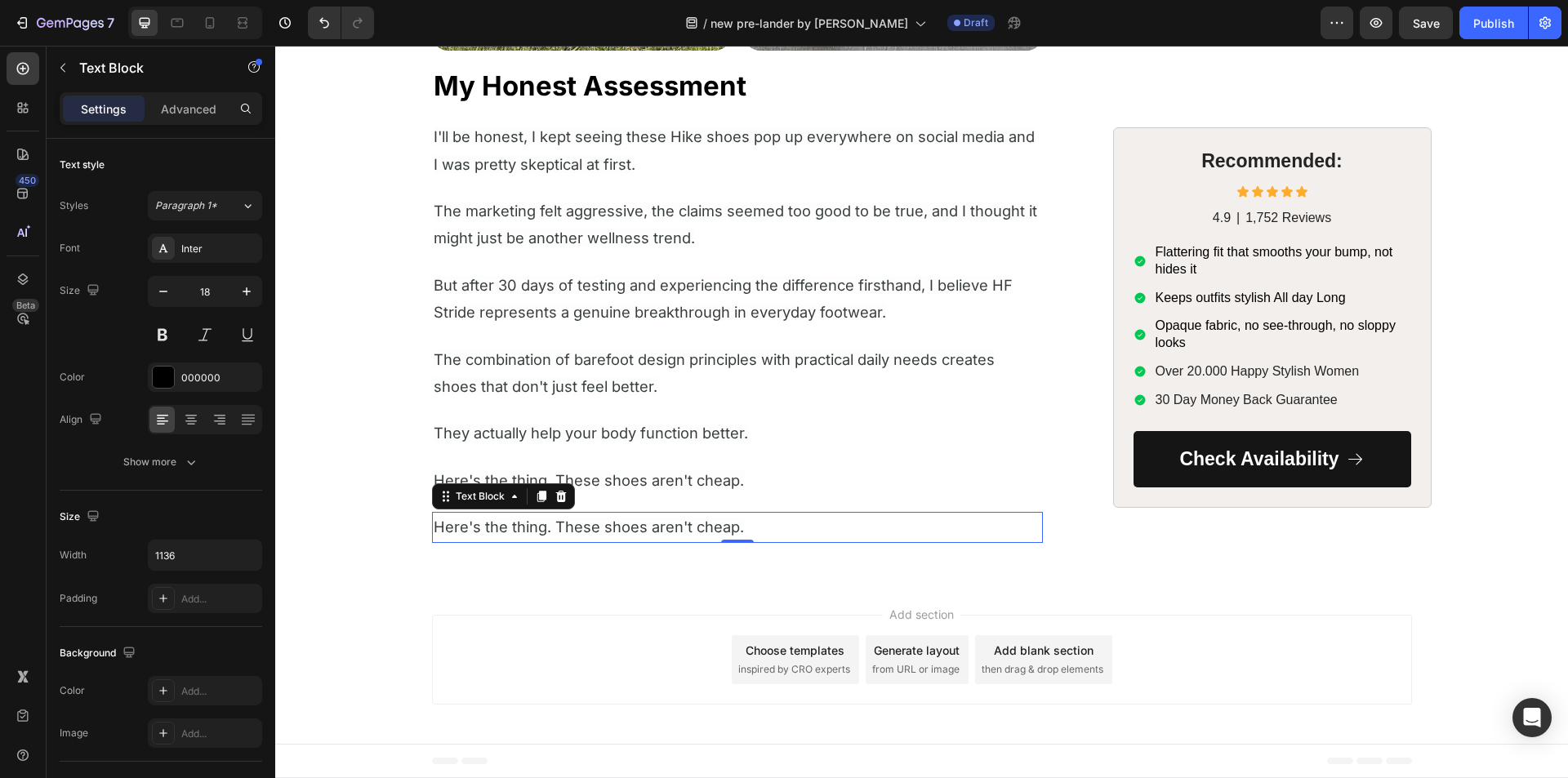
click at [446, 523] on span "Here's the thing. These shoes aren't cheap." at bounding box center [588, 526] width 311 height 18
click at [446, 523] on span "Here's the thing. These shoes aren't cheap." at bounding box center [588, 526] width 311 height 18
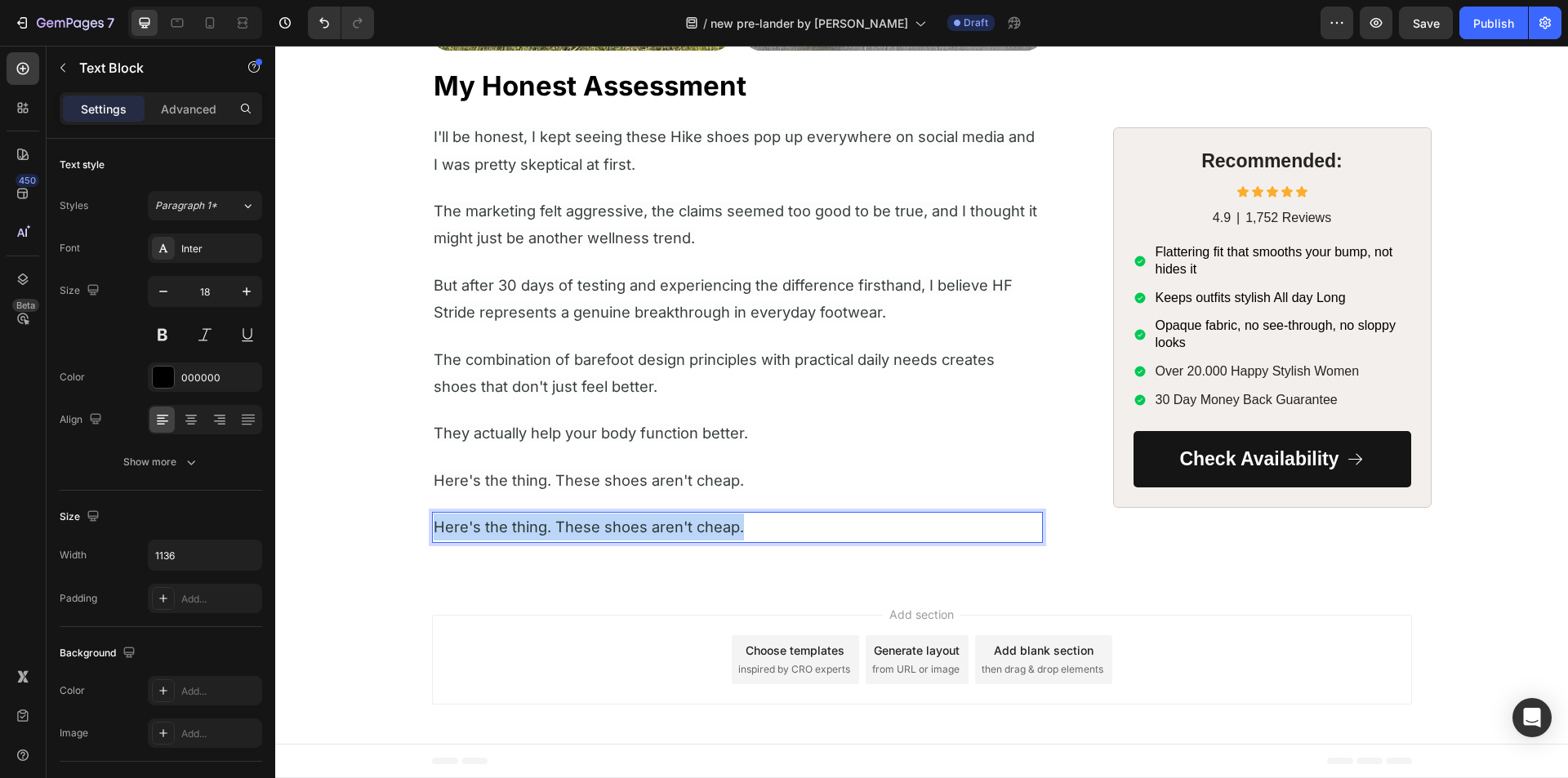
click at [446, 523] on span "Here's the thing. These shoes aren't cheap." at bounding box center [588, 526] width 311 height 18
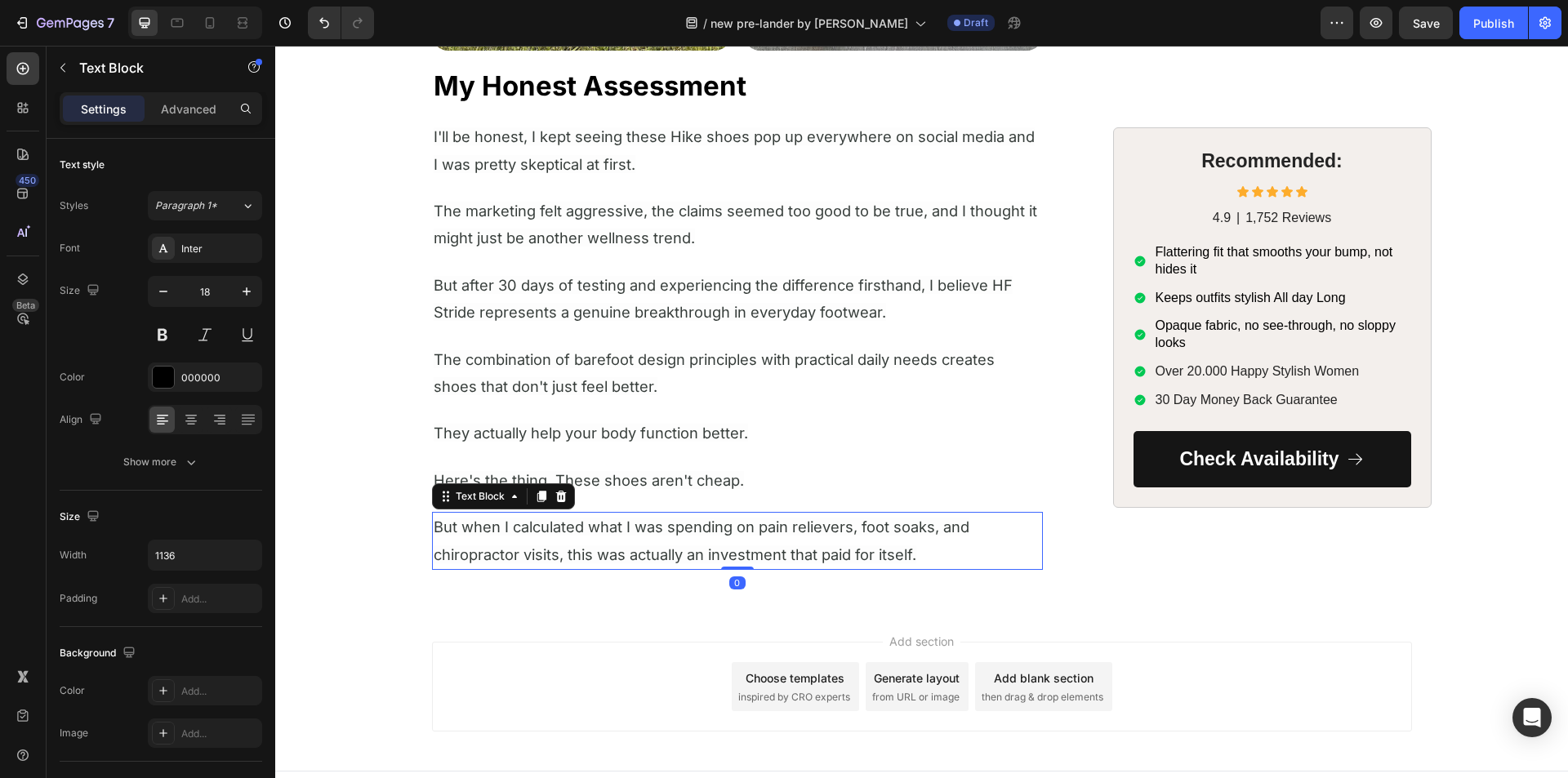
click at [479, 535] on span "But when I calculated what I was spending on pain relievers, foot soaks, and ch…" at bounding box center [701, 540] width 536 height 45
click at [537, 498] on icon at bounding box center [541, 497] width 9 height 11
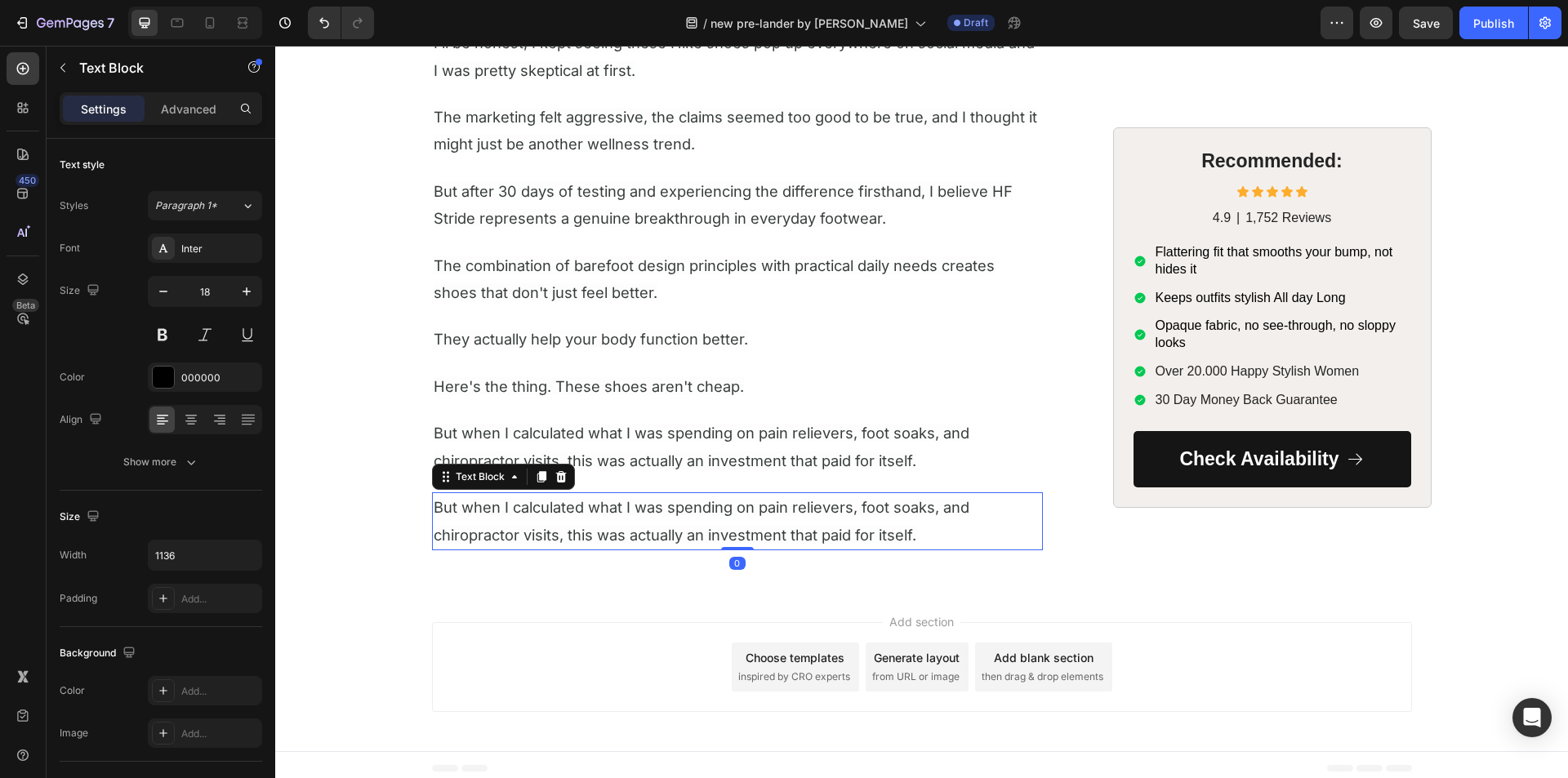
scroll to position [5802, 0]
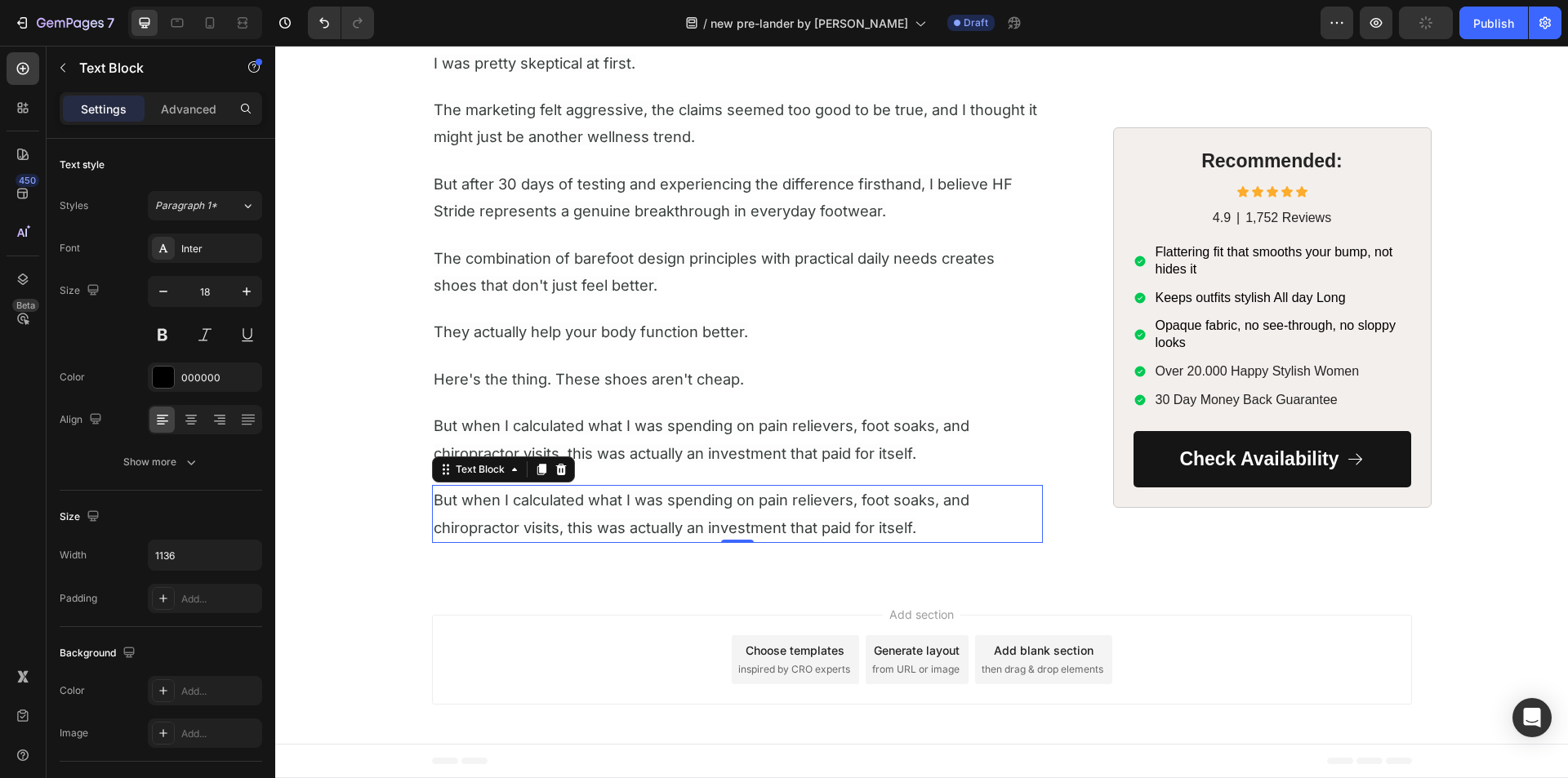
click at [497, 537] on p "But when I calculated what I was spending on pain relievers, foot soaks, and ch…" at bounding box center [737, 513] width 607 height 55
click at [497, 524] on span "But when I calculated what I was spending on pain relievers, foot soaks, and ch…" at bounding box center [701, 513] width 536 height 45
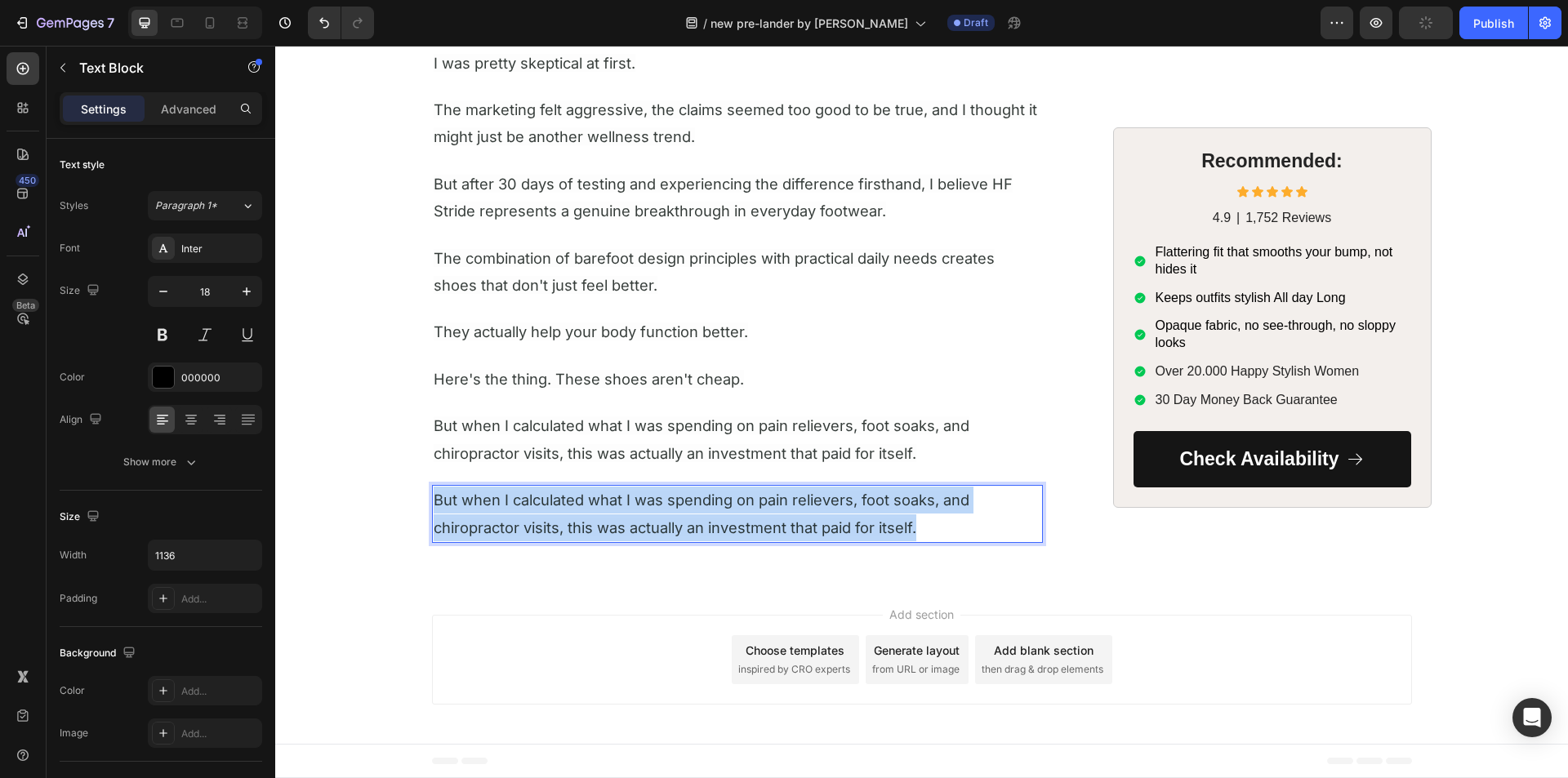
click at [497, 524] on span "But when I calculated what I was spending on pain relievers, foot soaks, and ch…" at bounding box center [701, 513] width 536 height 45
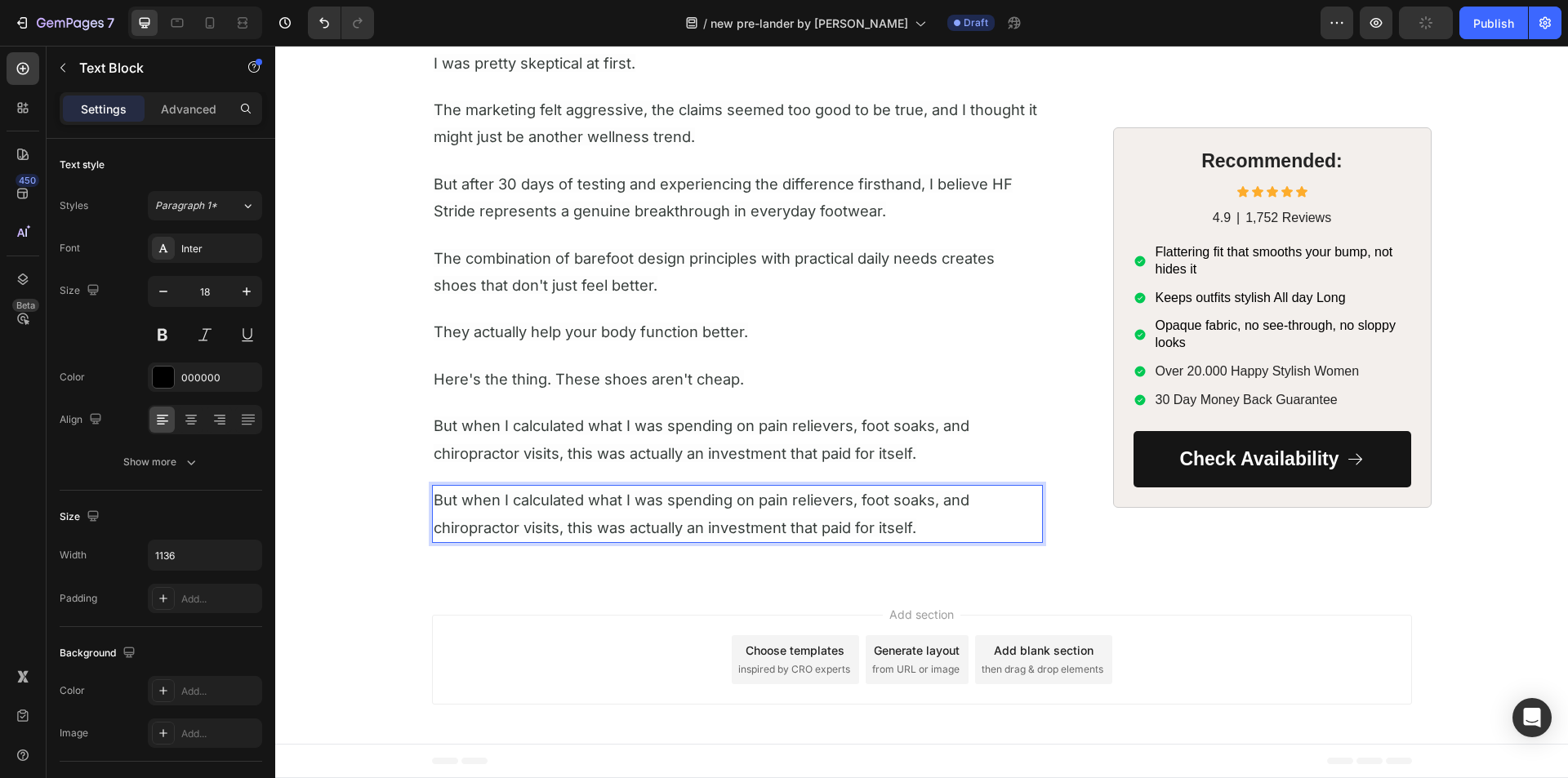
scroll to position [5775, 0]
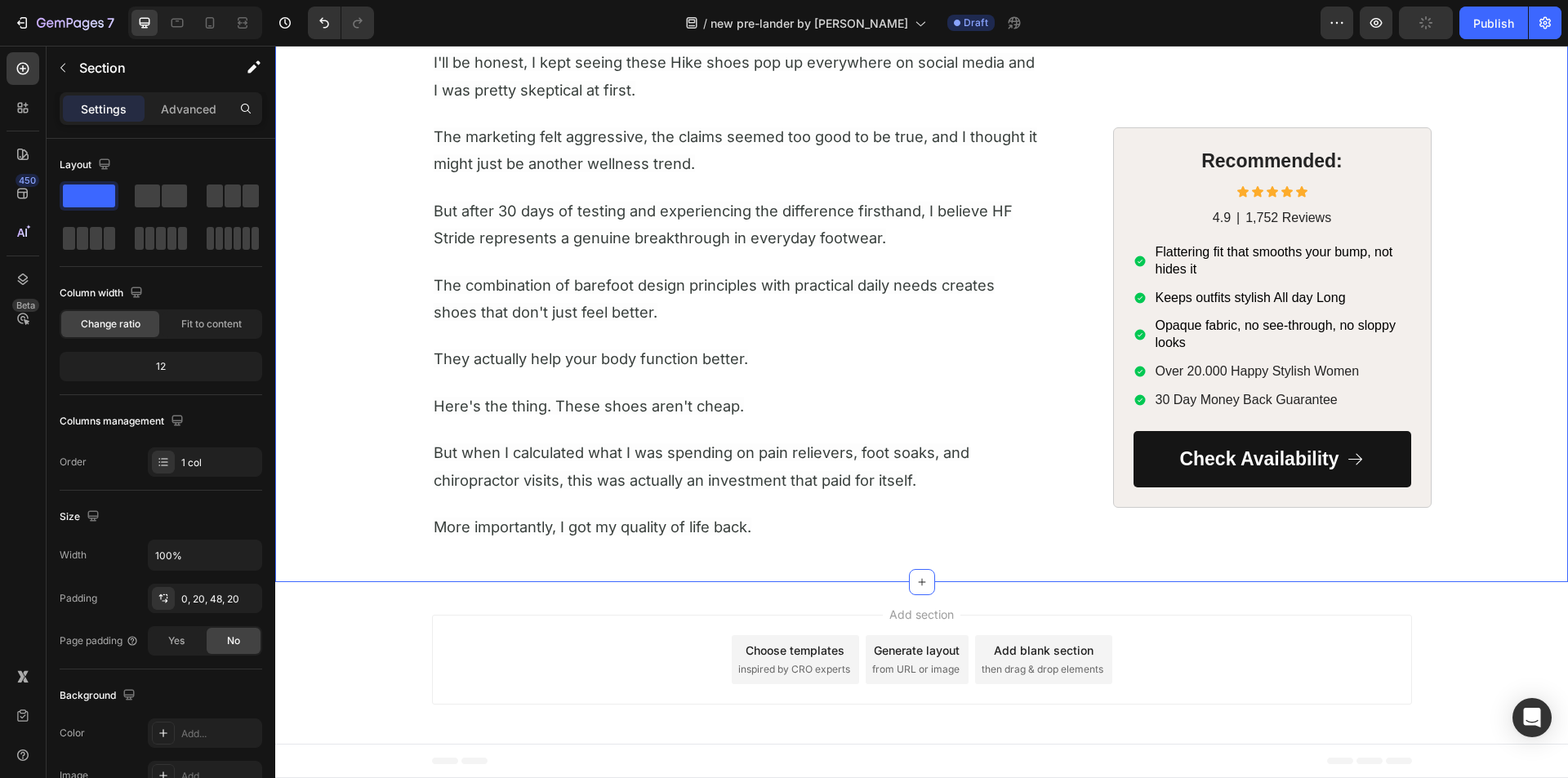
click at [487, 523] on span "More importantly, I got my quality of life back." at bounding box center [592, 526] width 318 height 18
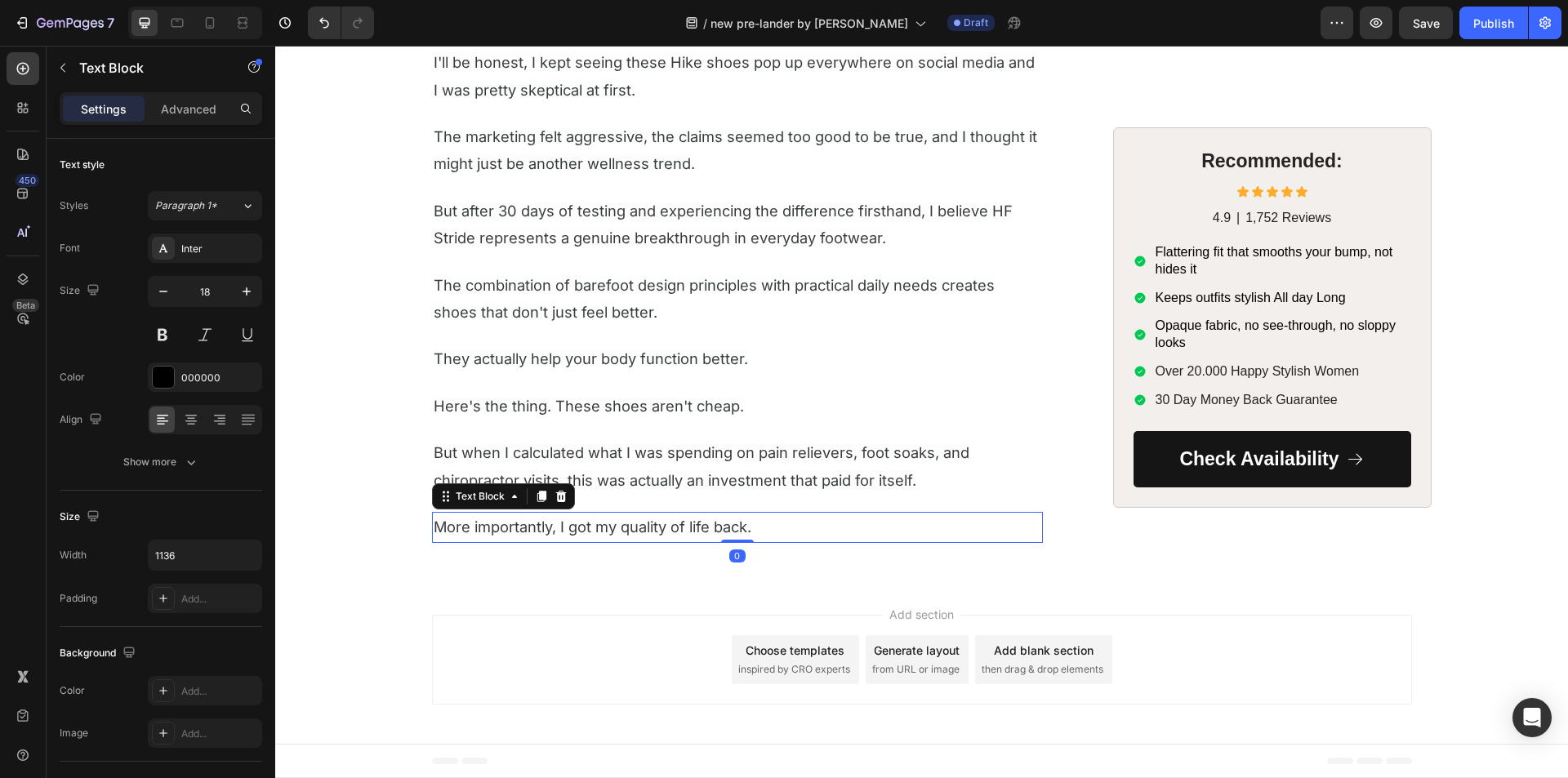
drag, startPoint x: 535, startPoint y: 499, endPoint x: 519, endPoint y: 527, distance: 32.2
click at [537, 500] on icon at bounding box center [541, 496] width 9 height 11
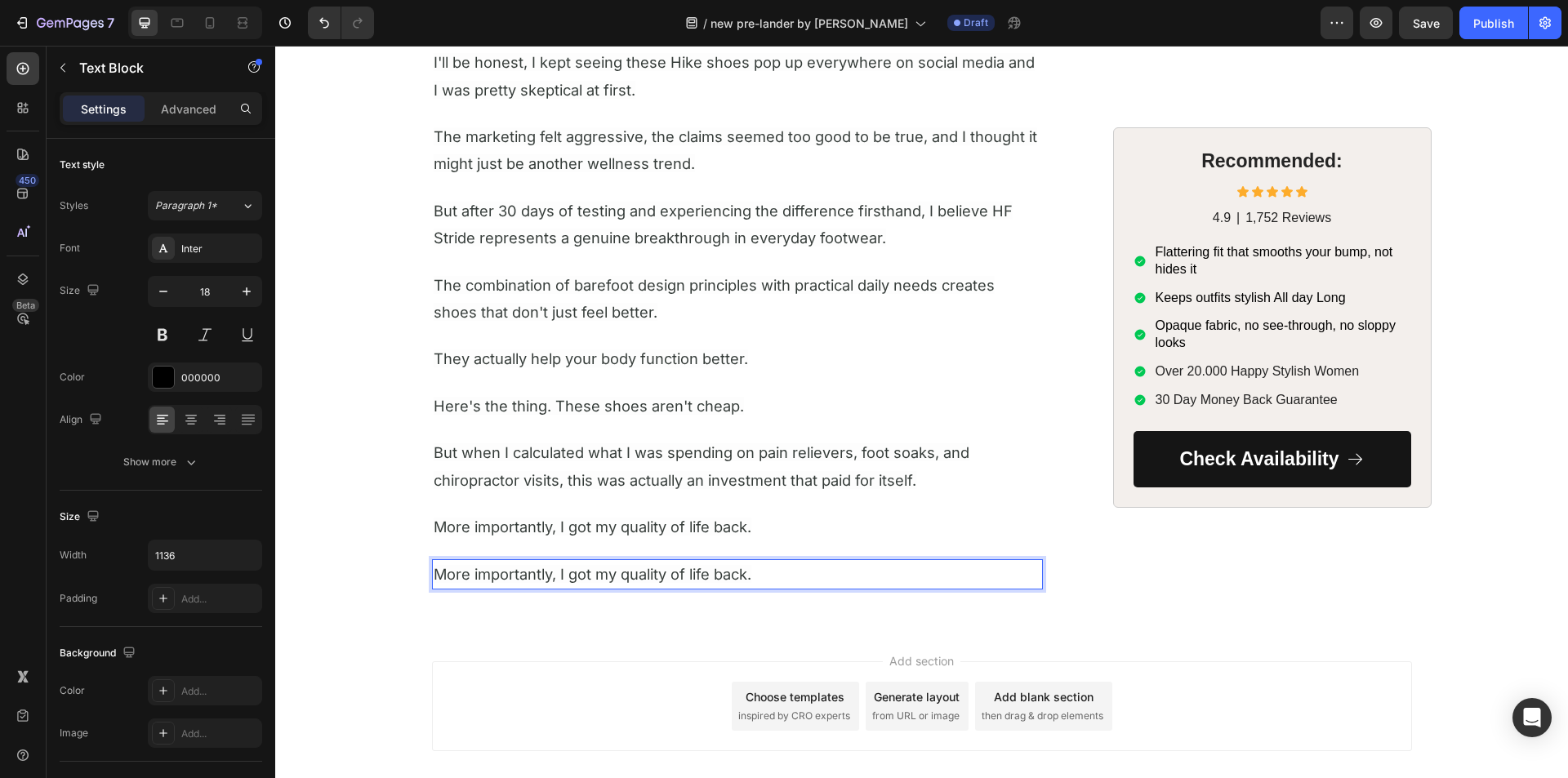
click at [468, 570] on span "More importantly, I got my quality of life back." at bounding box center [592, 573] width 318 height 18
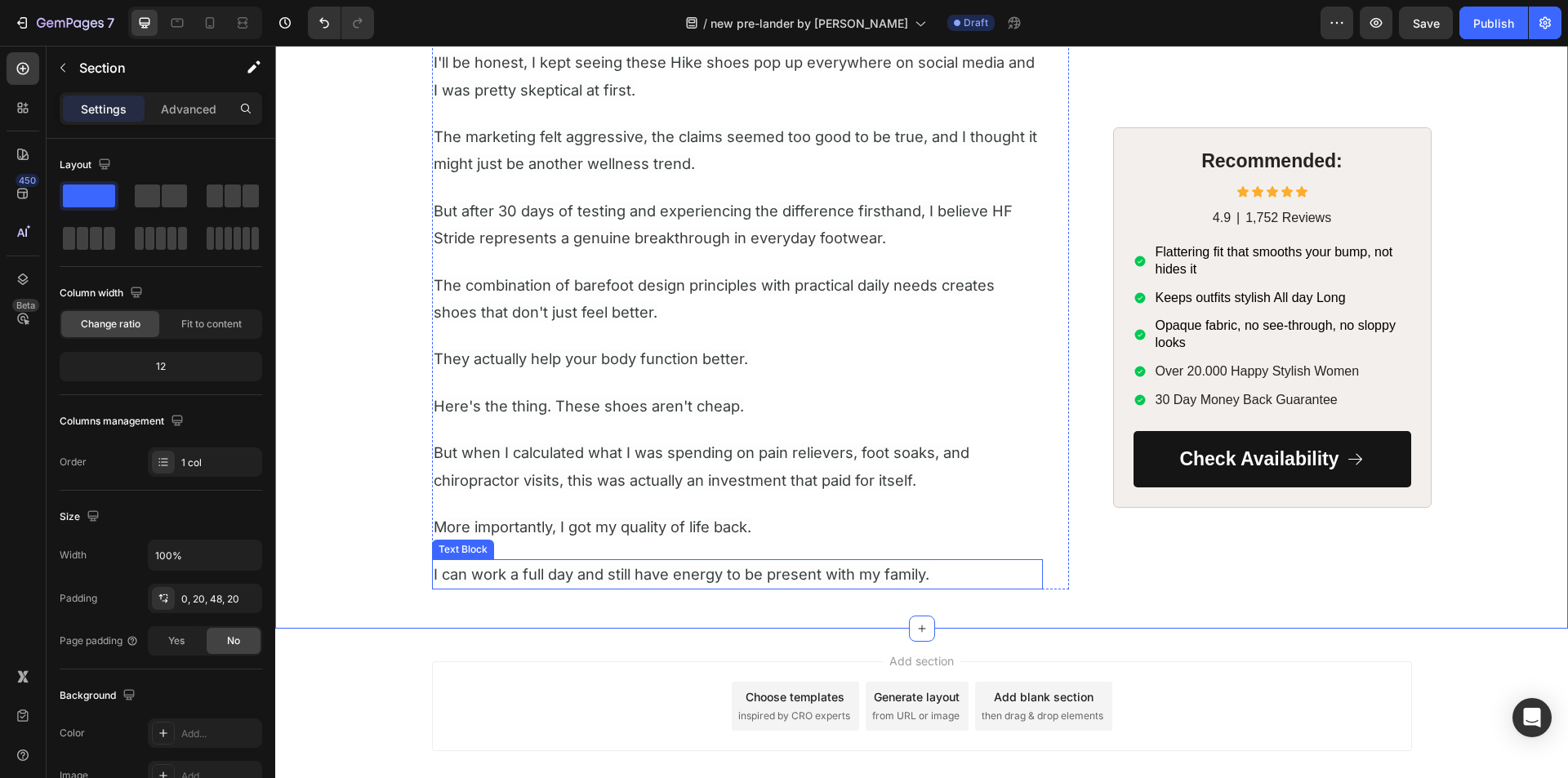
click at [465, 578] on span "I can work a full day and still have energy to be present with my family." at bounding box center [681, 573] width 496 height 18
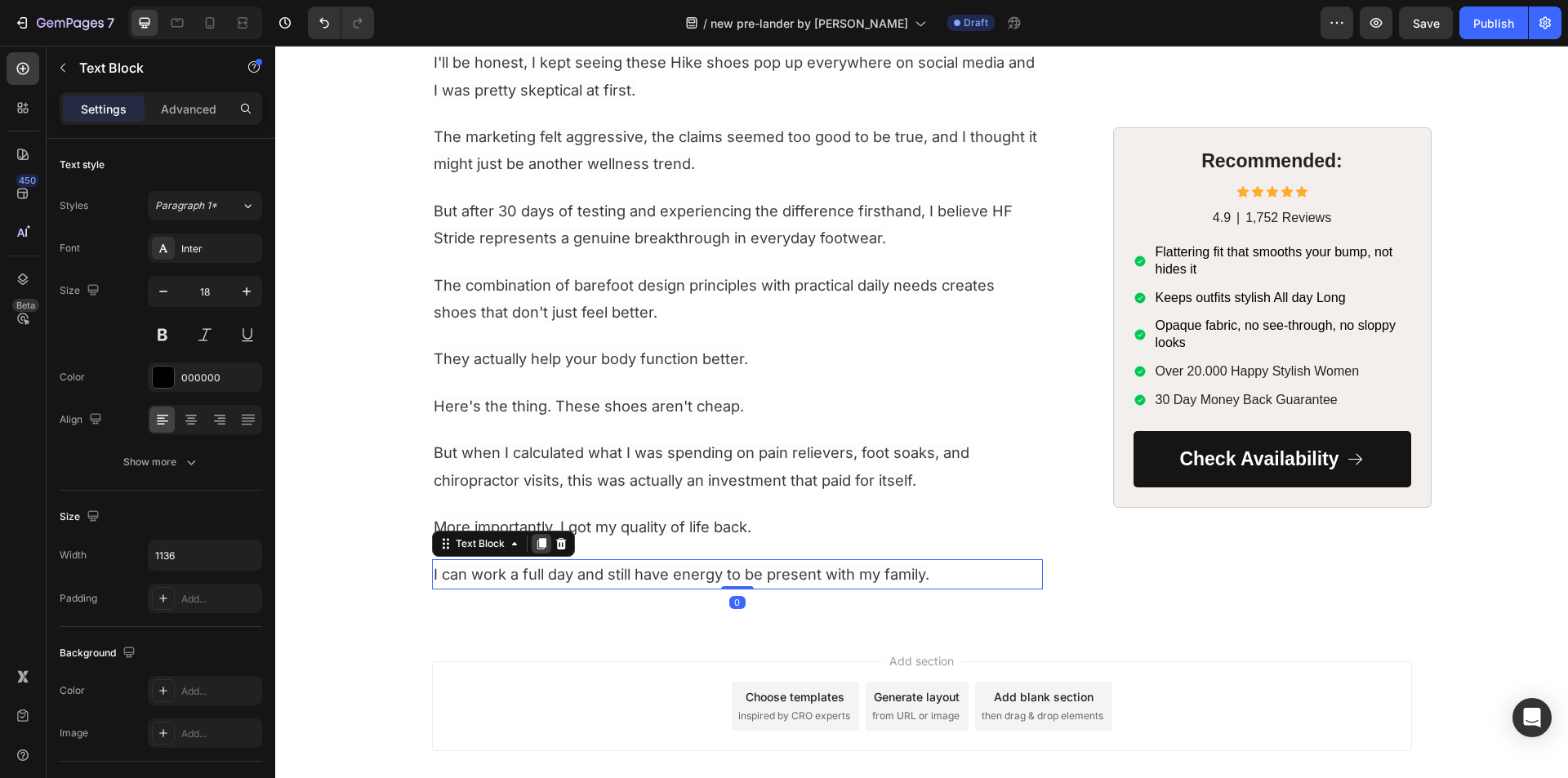
click at [537, 543] on icon at bounding box center [541, 543] width 9 height 11
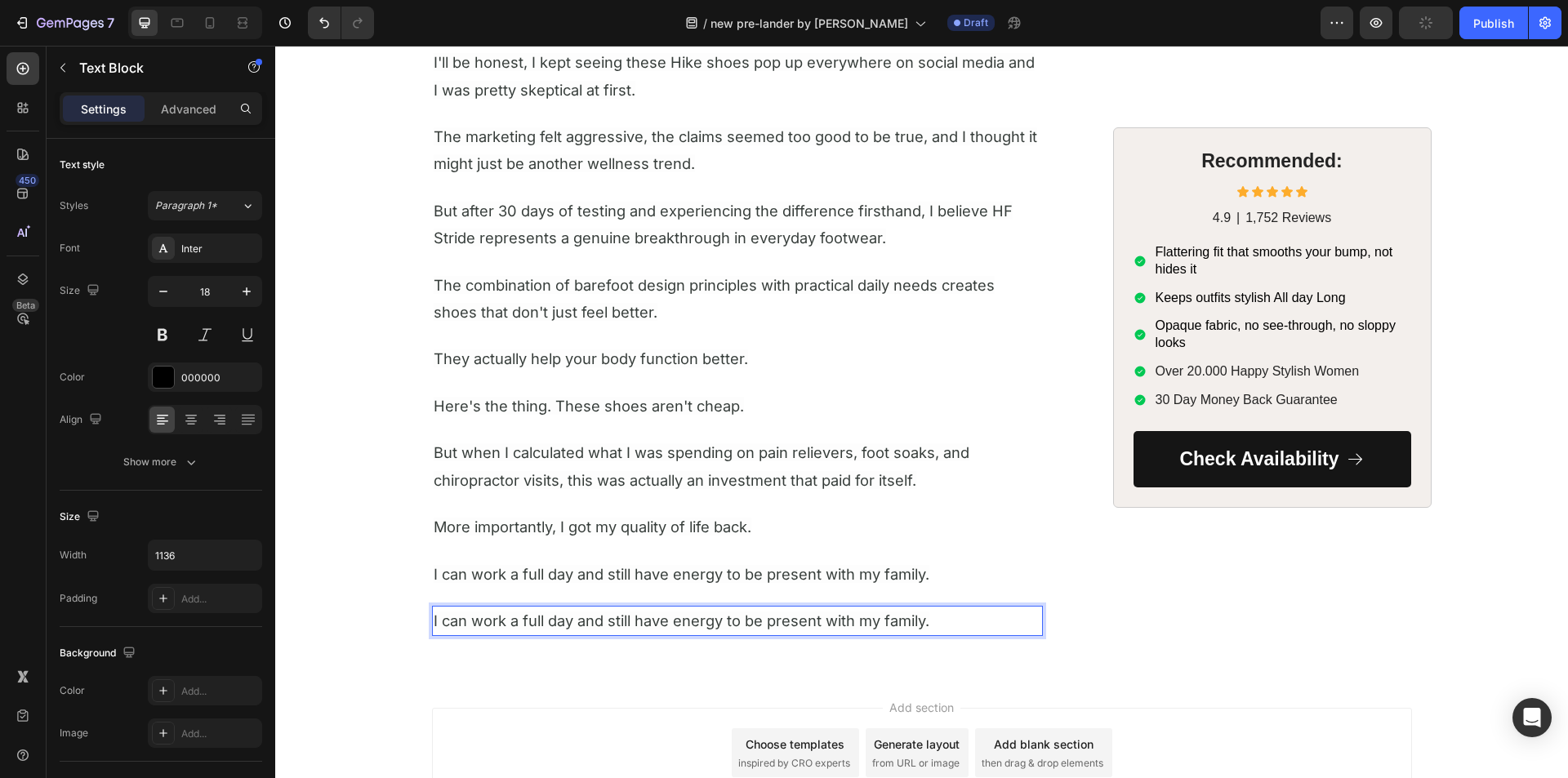
click at [612, 625] on span "I can work a full day and still have energy to be present with my family." at bounding box center [681, 620] width 496 height 18
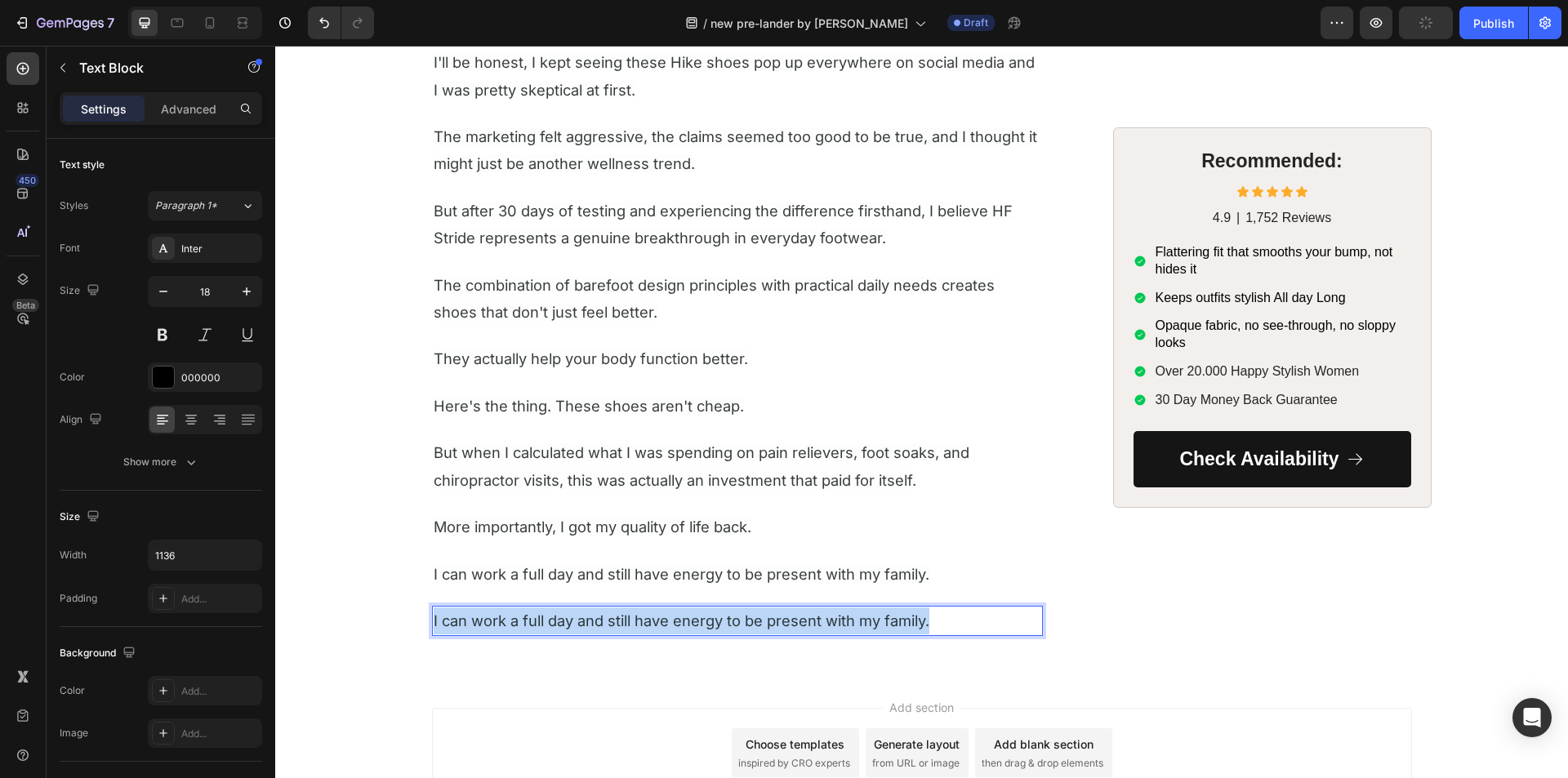
click at [612, 624] on span "I can work a full day and still have energy to be present with my family." at bounding box center [681, 620] width 496 height 18
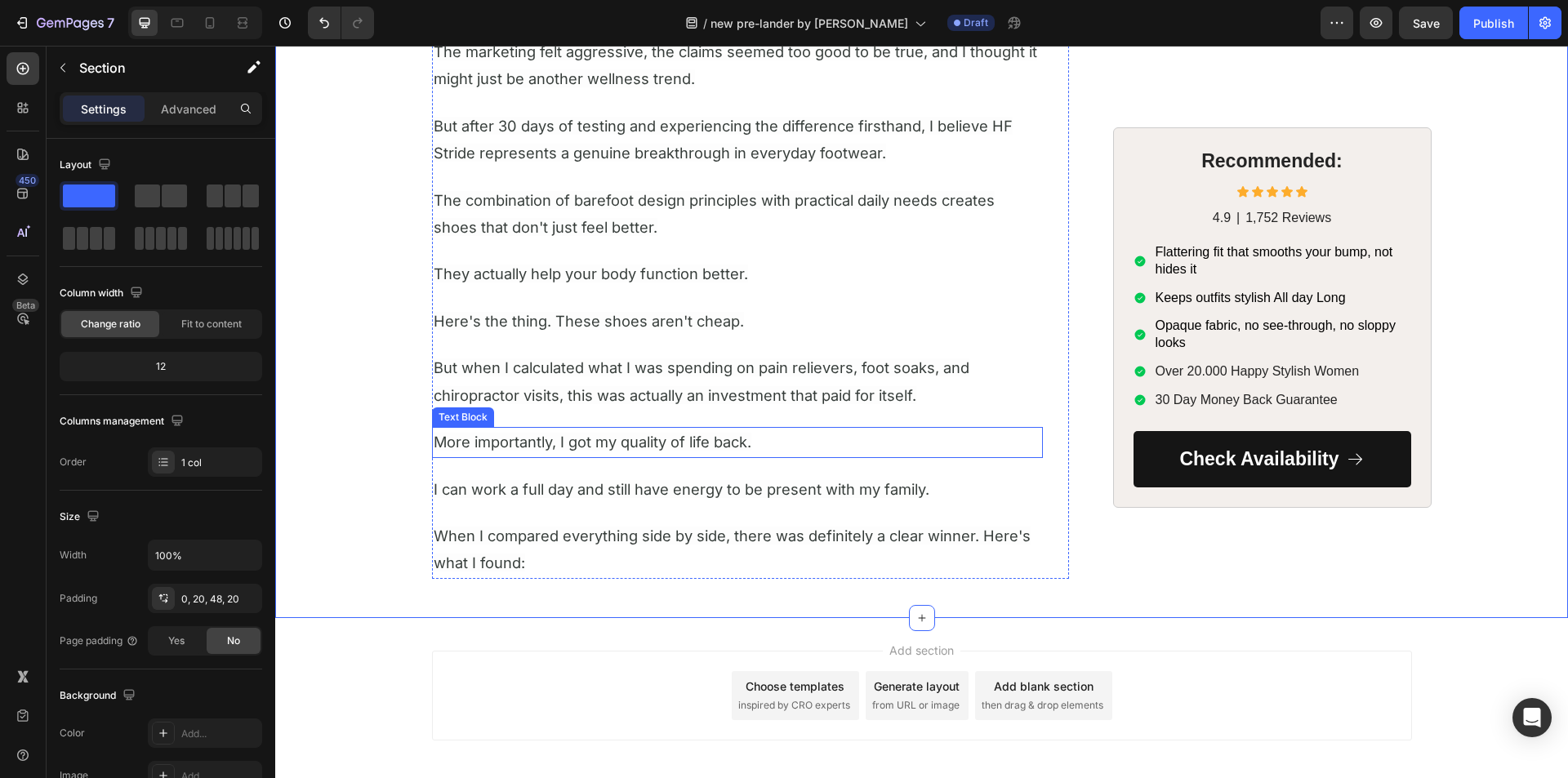
scroll to position [5896, 0]
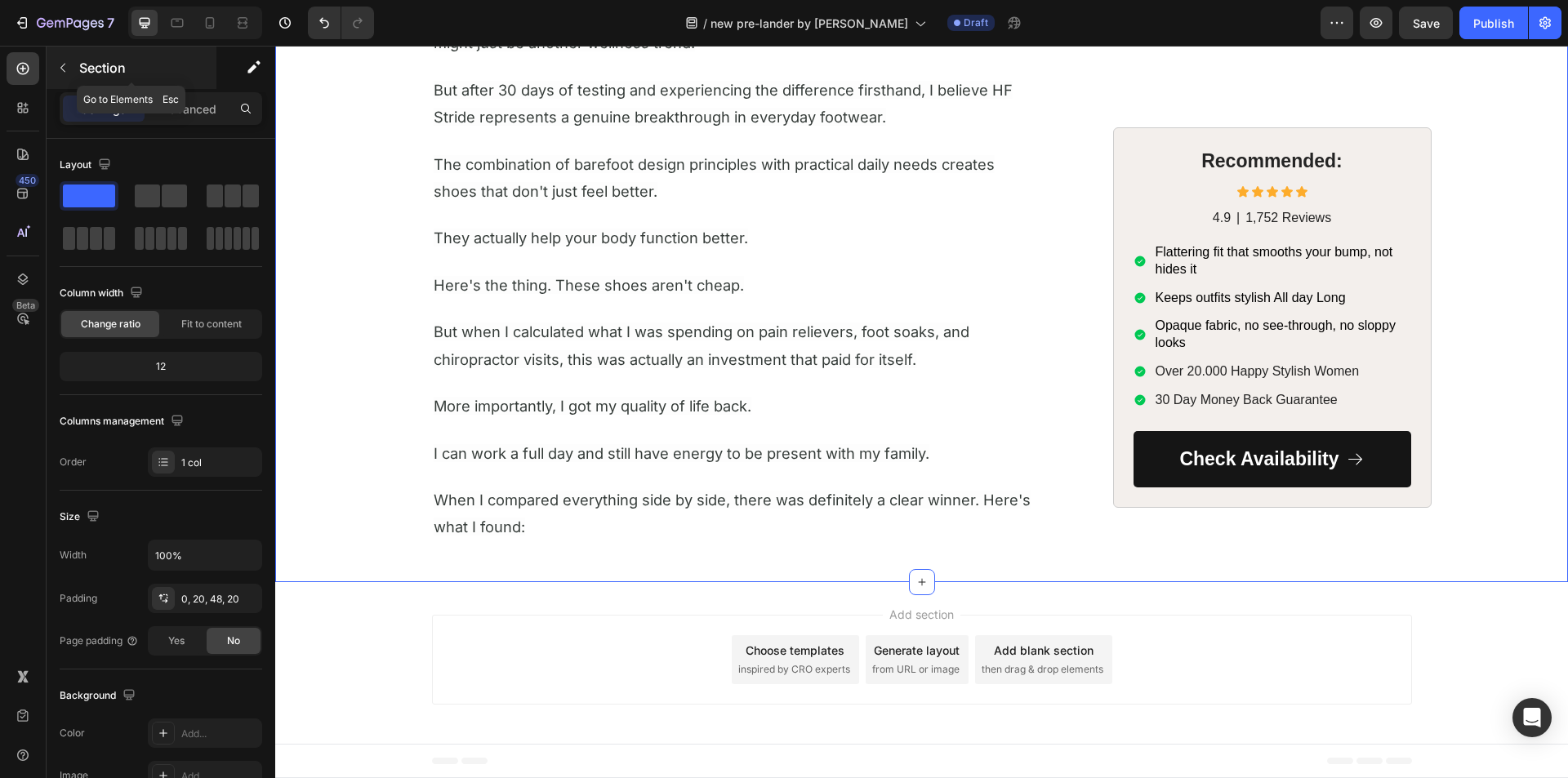
click at [62, 70] on icon "button" at bounding box center [63, 67] width 13 height 13
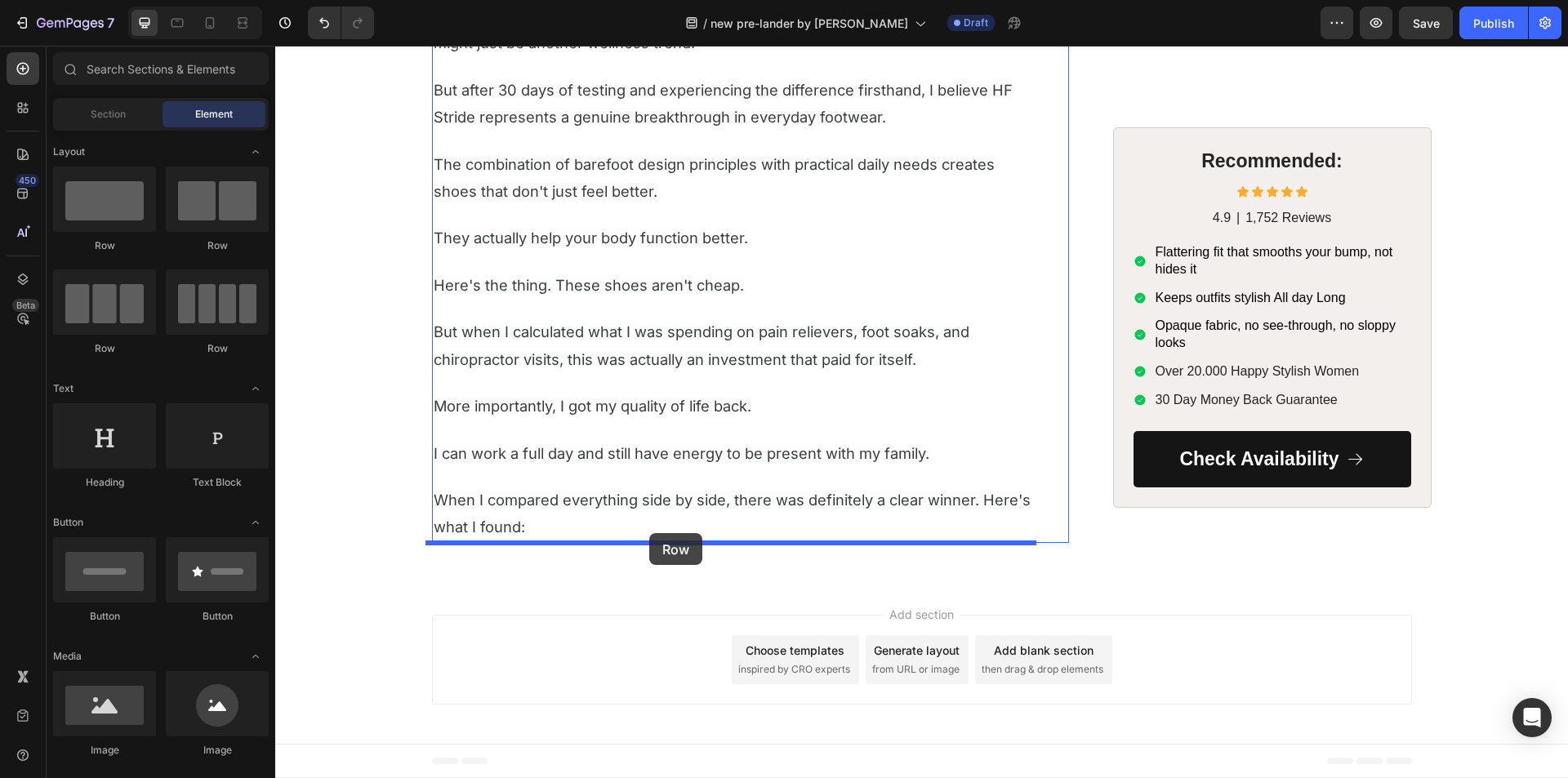
drag, startPoint x: 372, startPoint y: 243, endPoint x: 649, endPoint y: 534, distance: 401.8
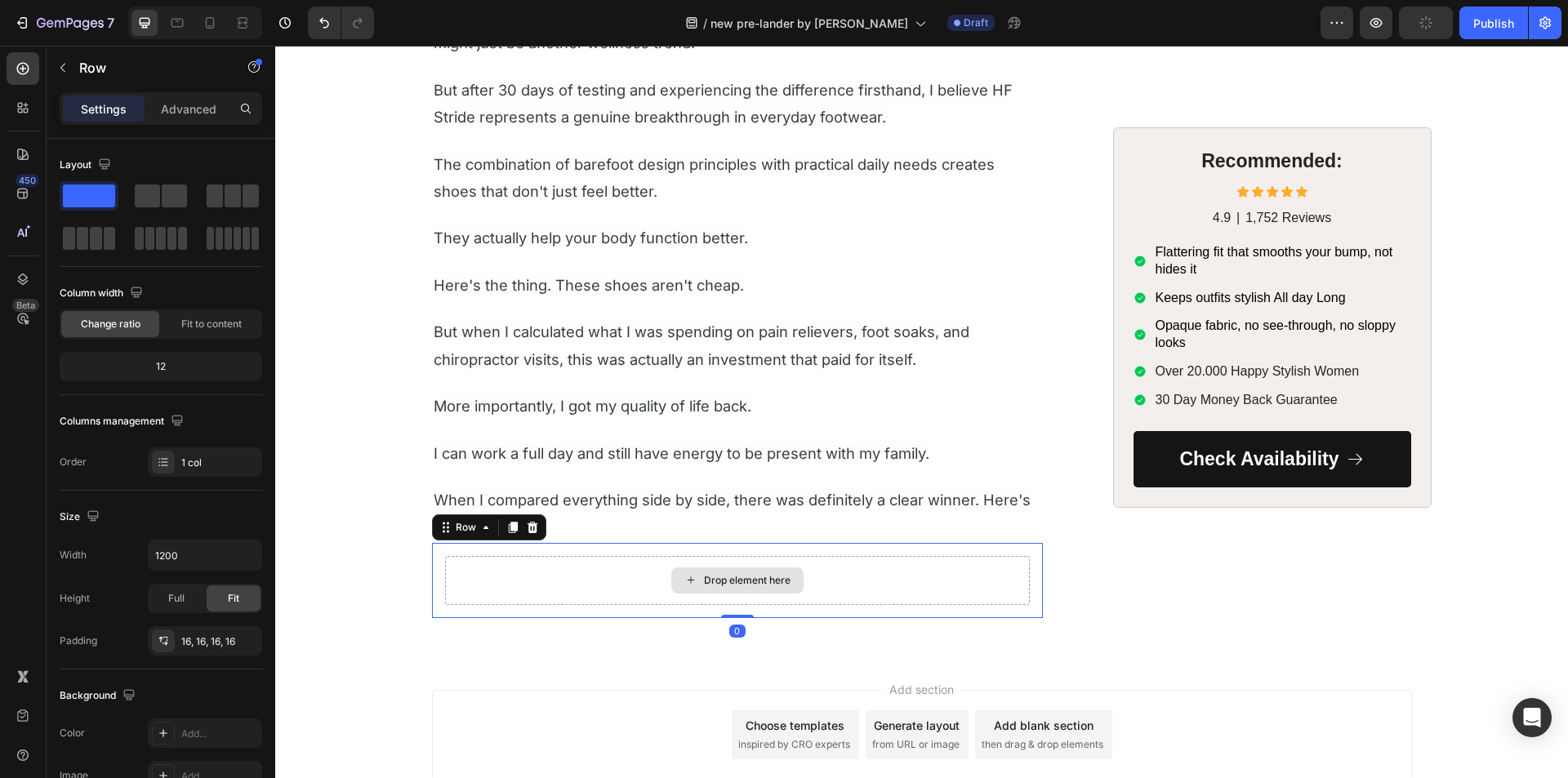
click at [445, 575] on div "Drop element here" at bounding box center [737, 580] width 585 height 49
click at [437, 575] on div "Drop element here Row 0" at bounding box center [737, 580] width 611 height 75
click at [174, 111] on p "Advanced" at bounding box center [189, 109] width 56 height 17
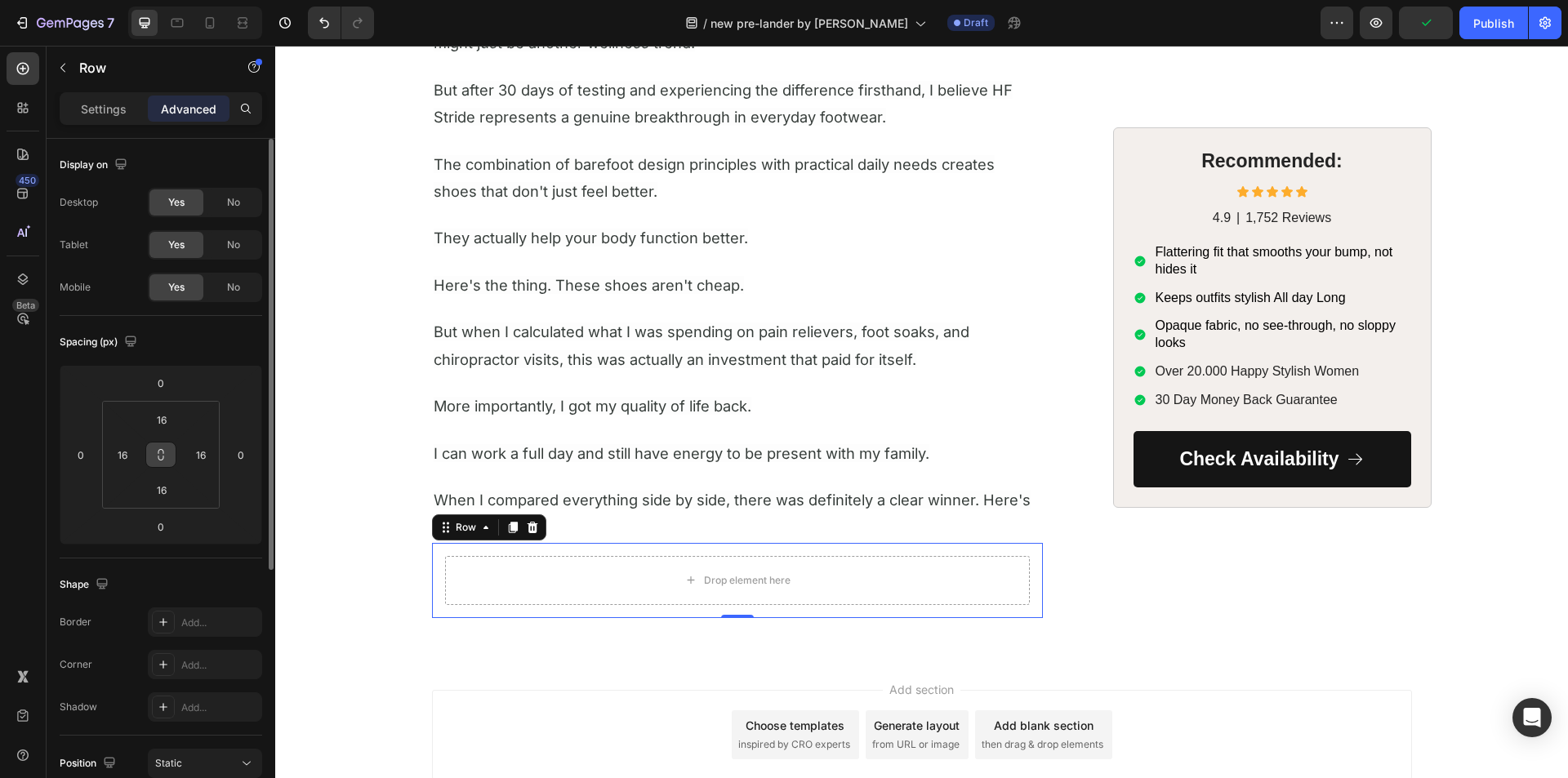
click at [154, 456] on icon at bounding box center [160, 454] width 13 height 13
click at [126, 459] on input "16" at bounding box center [123, 455] width 24 height 24
type input "0"
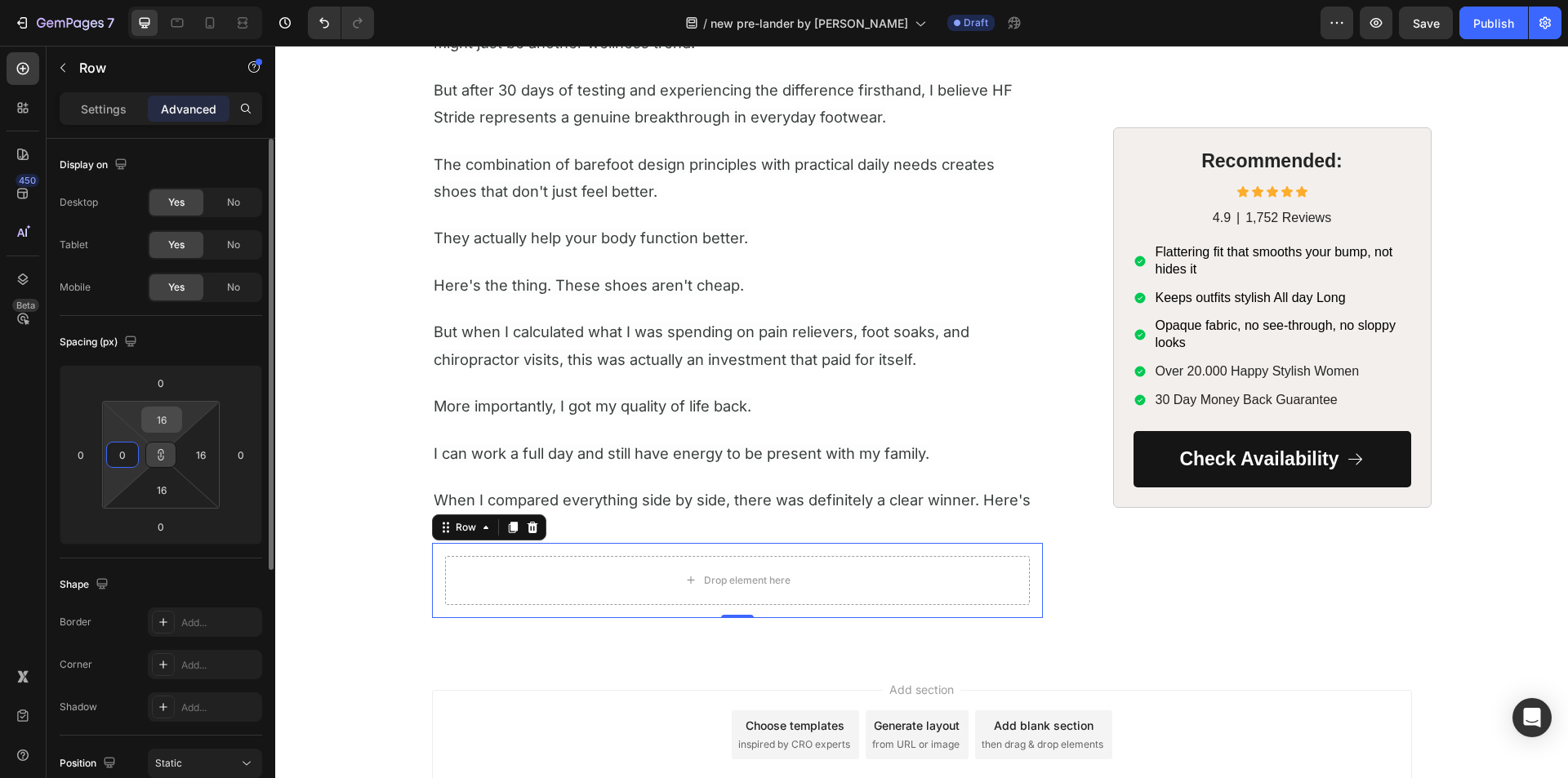
type input "0"
click at [157, 416] on input "0" at bounding box center [162, 419] width 33 height 24
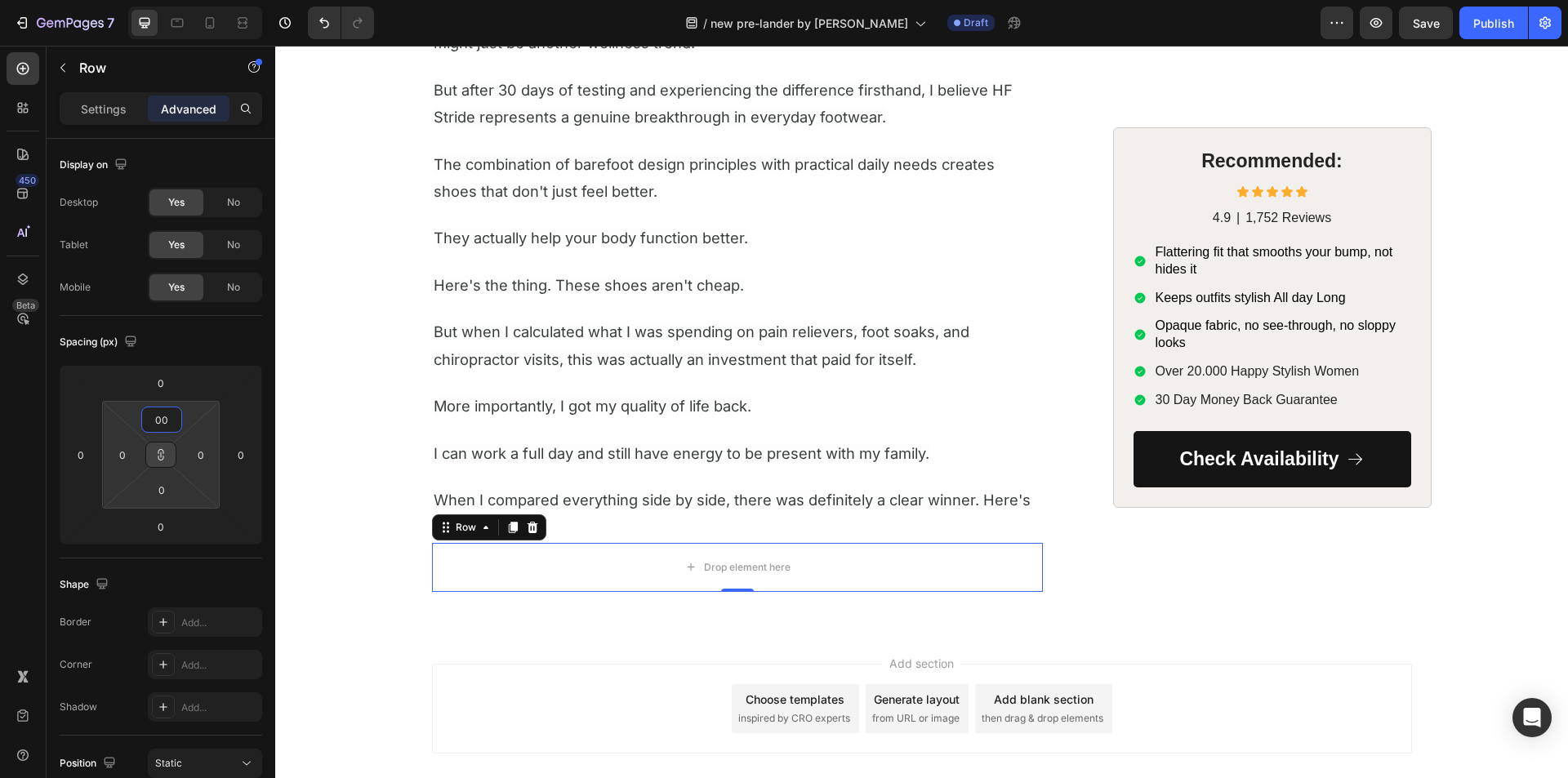
type input "00"
click at [169, 457] on button at bounding box center [161, 455] width 31 height 26
click at [29, 460] on div "450 Beta" at bounding box center [23, 356] width 33 height 608
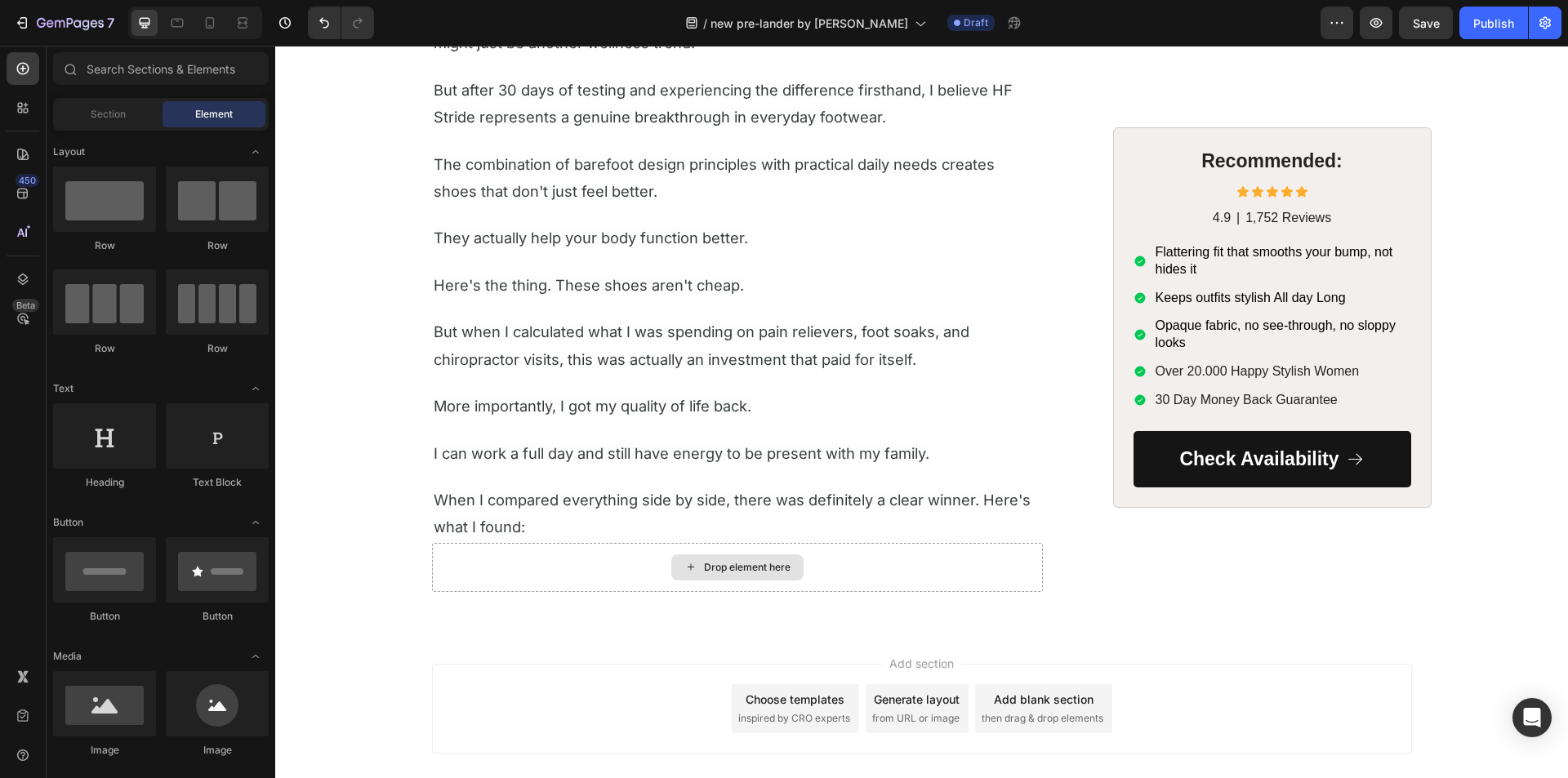
click at [707, 568] on div "Drop element here" at bounding box center [747, 567] width 86 height 13
click at [93, 119] on span "Section" at bounding box center [108, 114] width 35 height 15
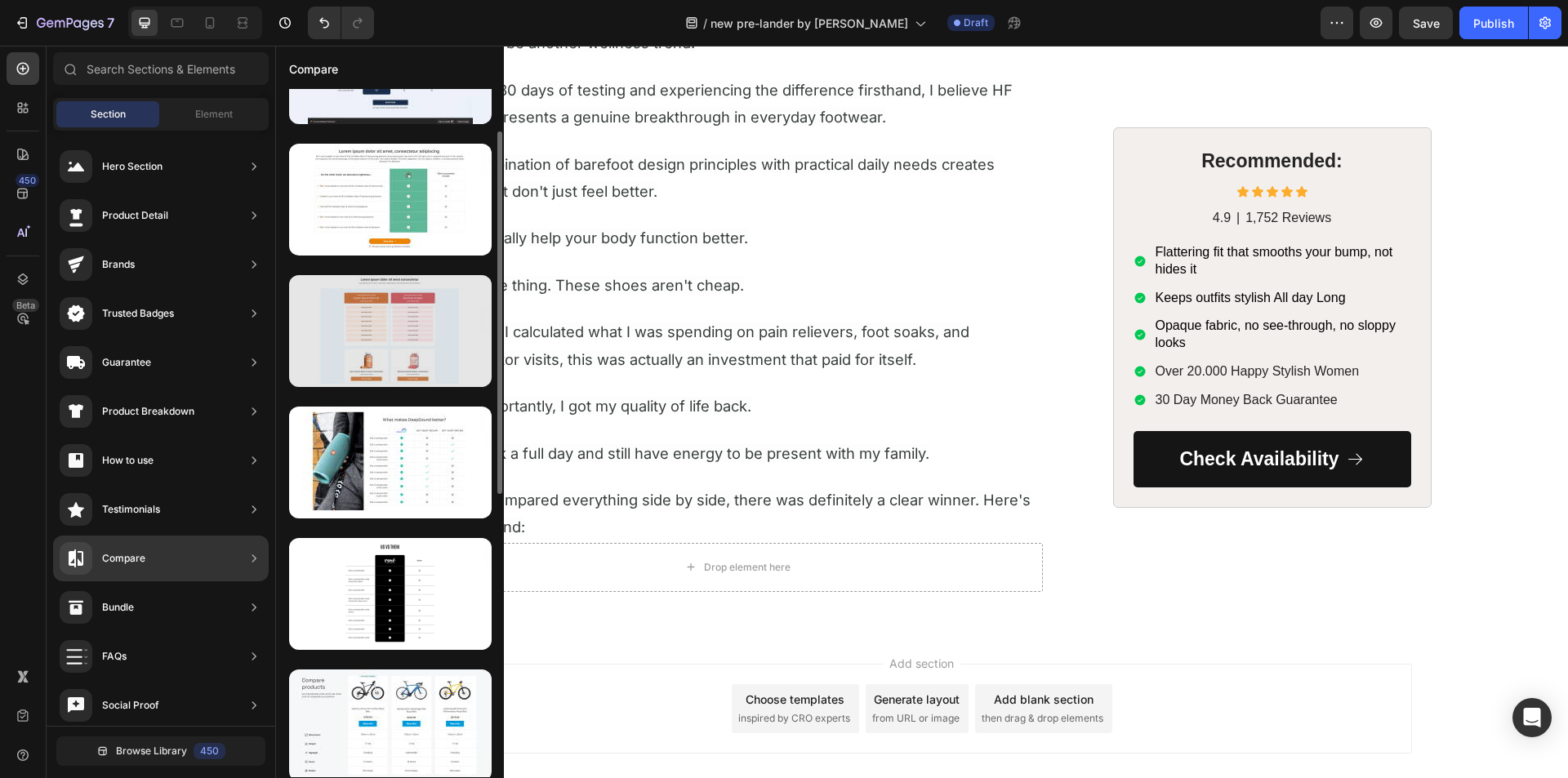
scroll to position [0, 0]
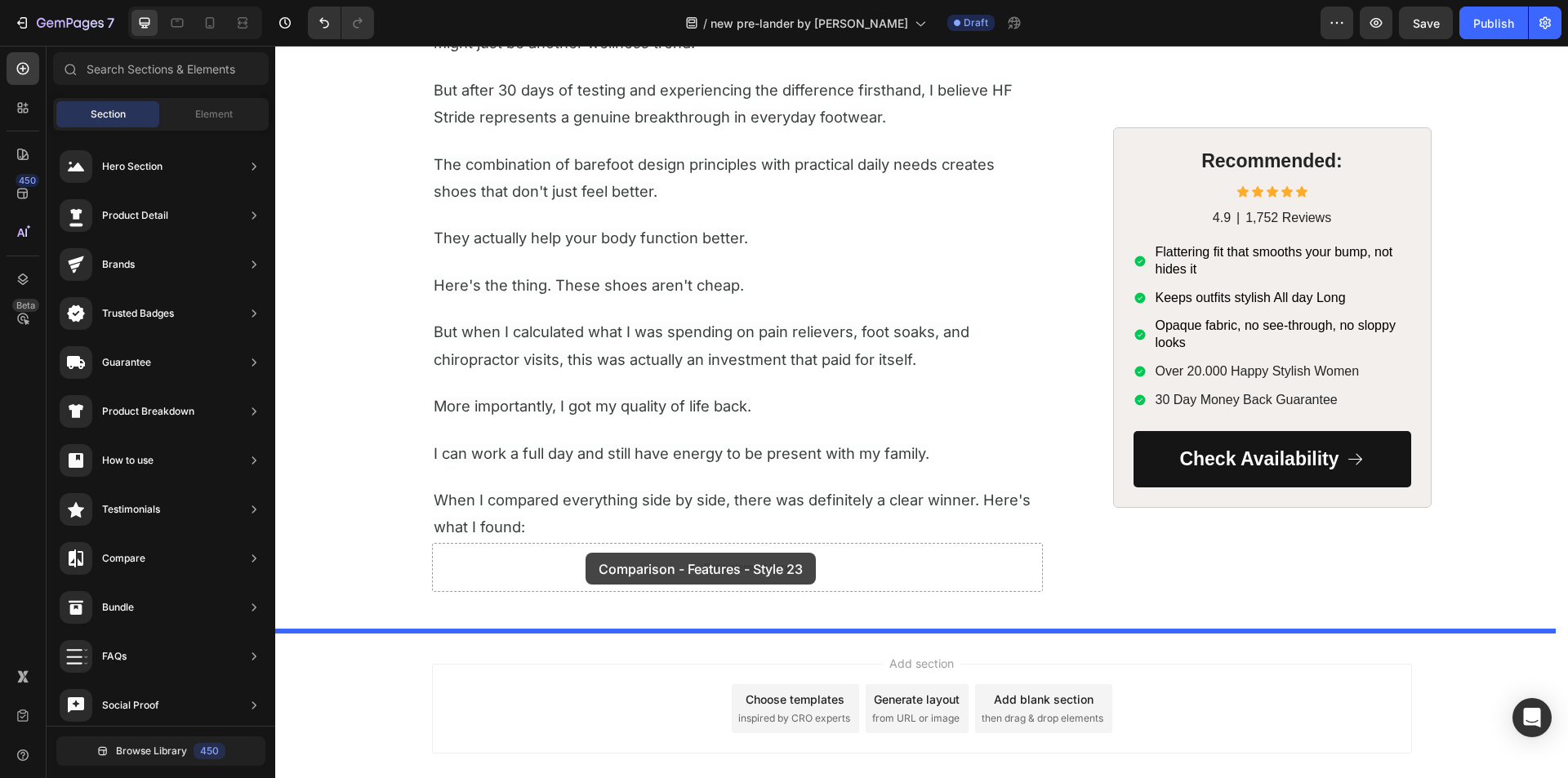
drag, startPoint x: 647, startPoint y: 325, endPoint x: 586, endPoint y: 553, distance: 236.0
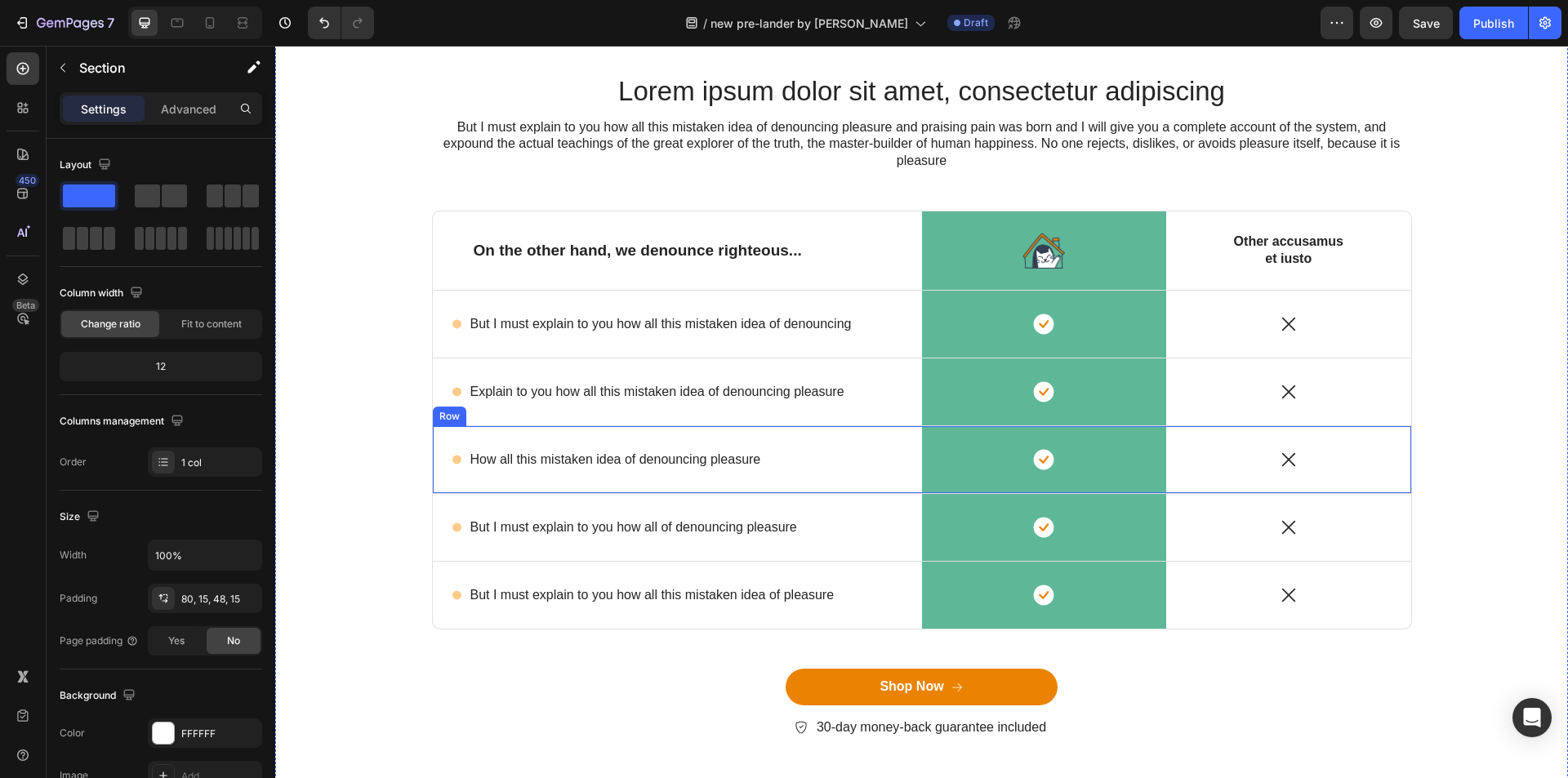
scroll to position [6532, 0]
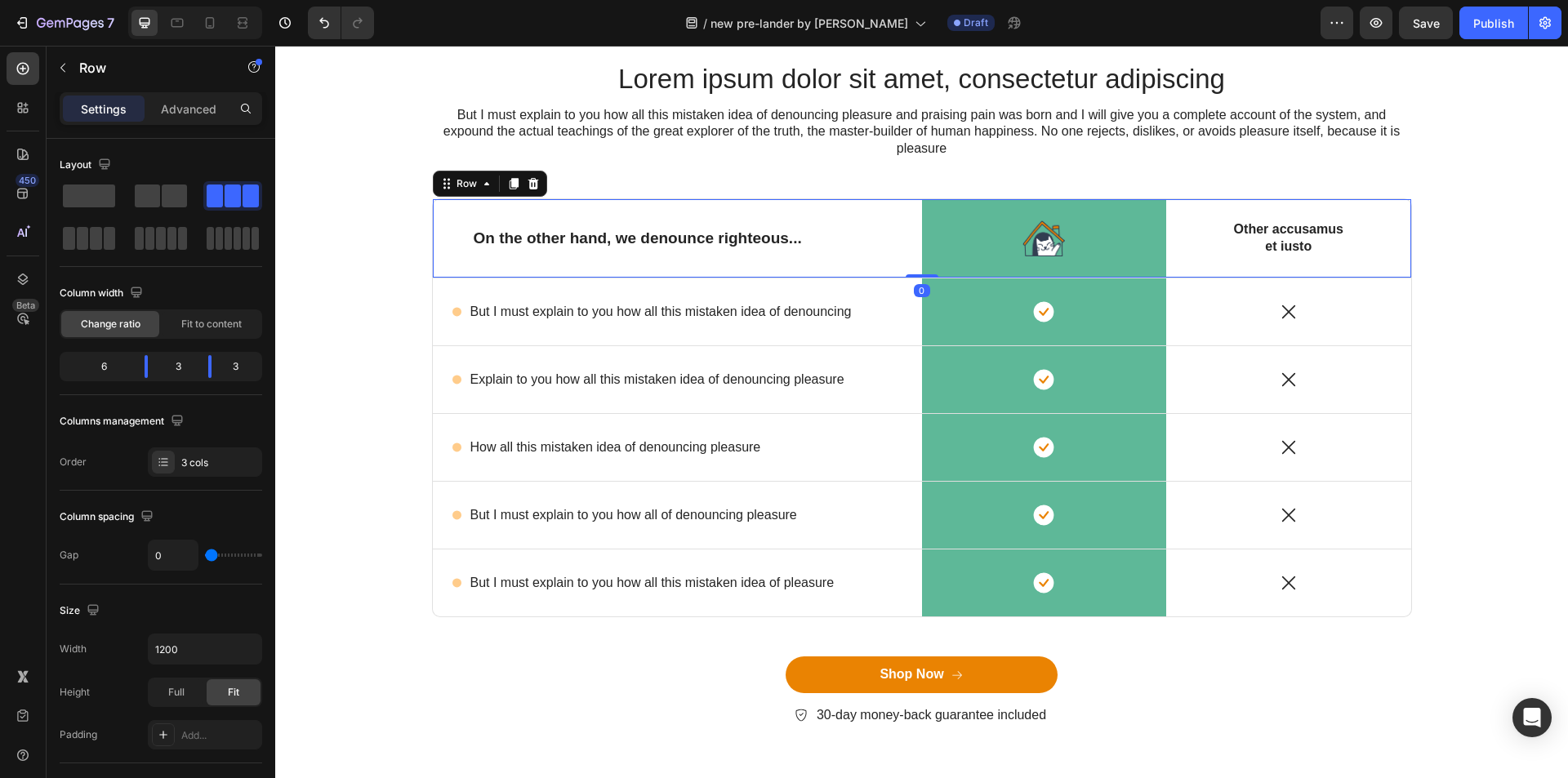
click at [589, 202] on div "On the other hand, we denounce righteous... Text Block" at bounding box center [677, 238] width 489 height 78
click at [23, 269] on div at bounding box center [23, 279] width 33 height 33
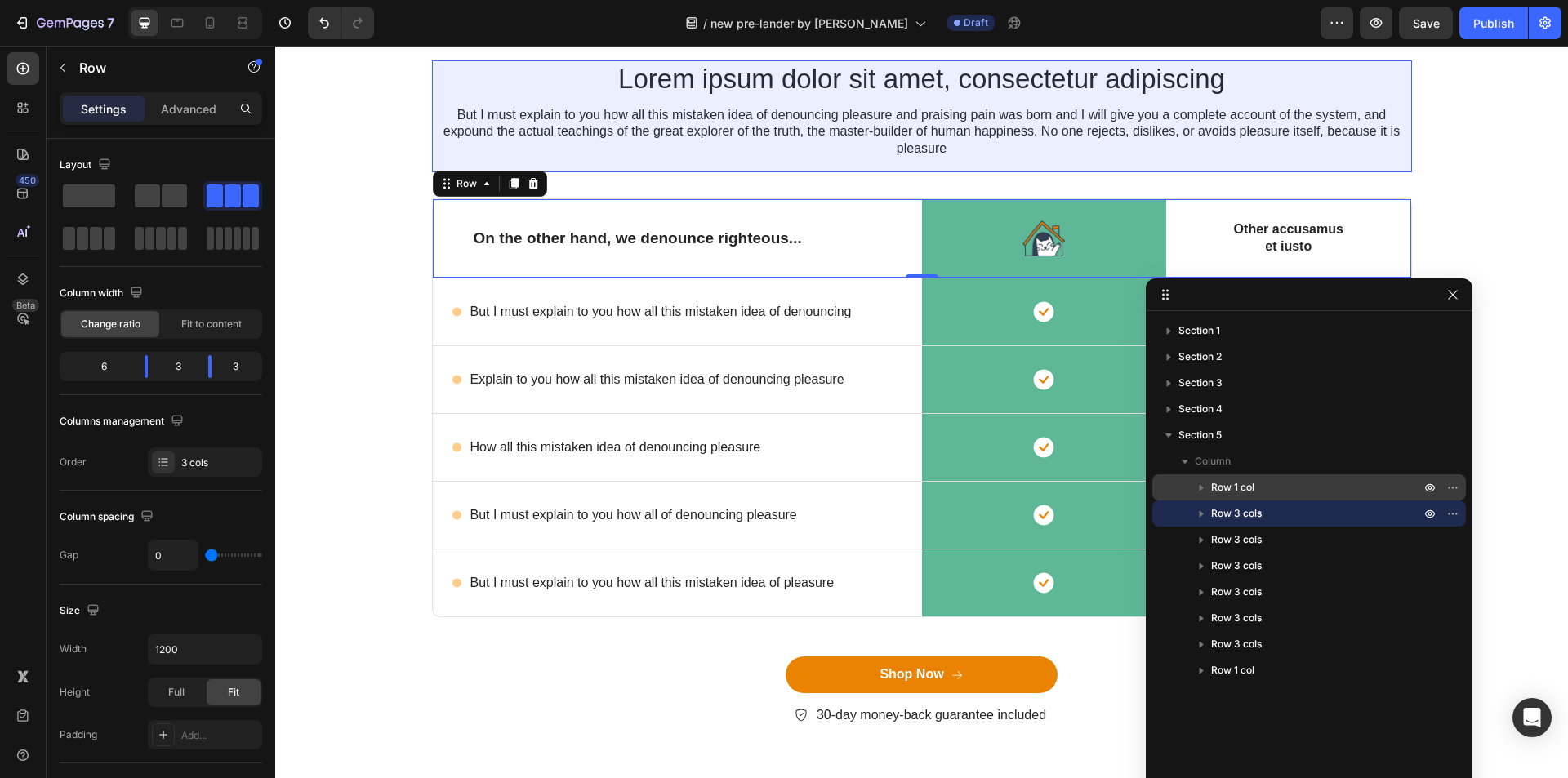
click at [1256, 492] on p "Row 1 col" at bounding box center [1317, 487] width 212 height 17
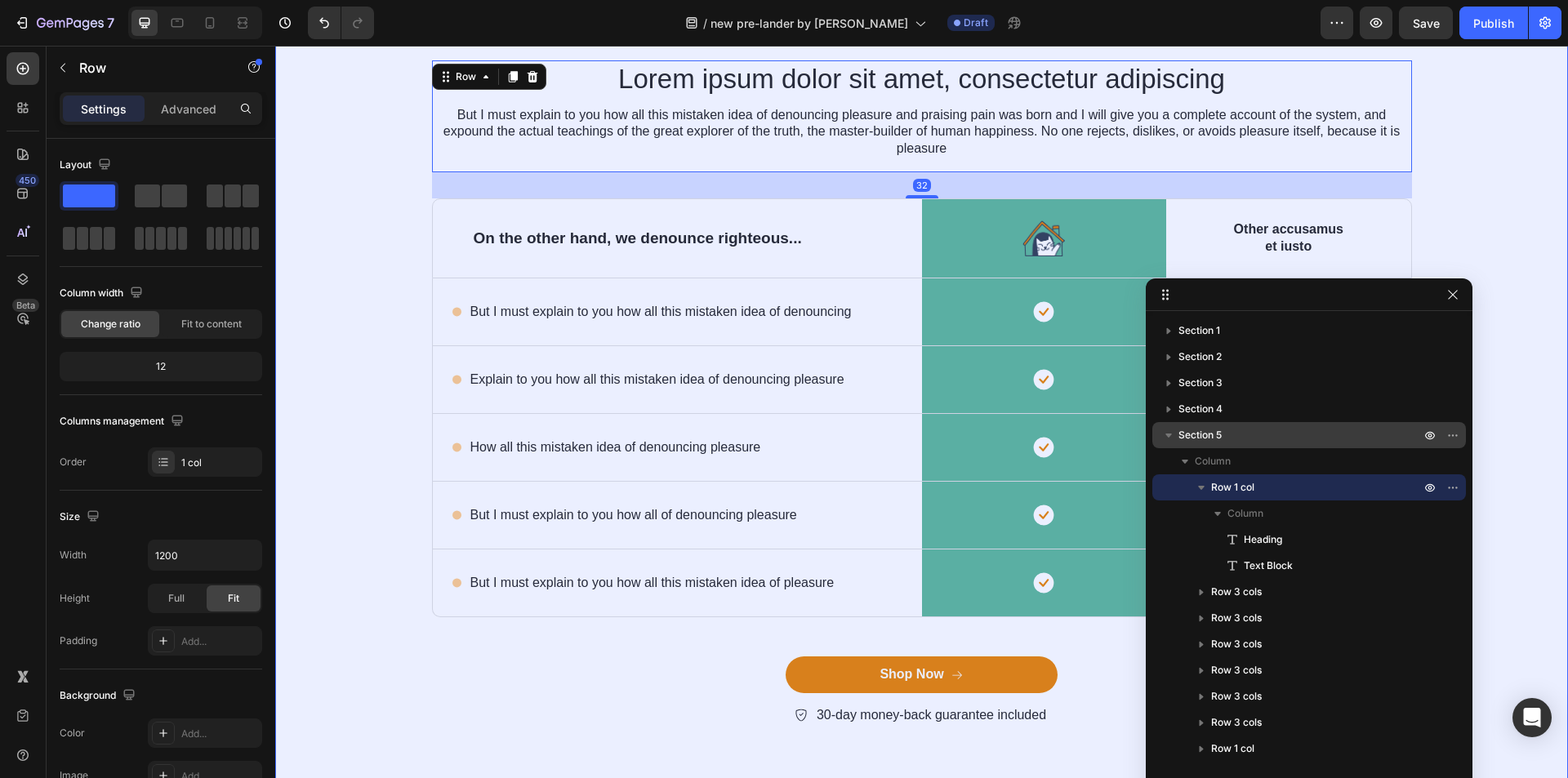
click at [1231, 437] on p "Section 5" at bounding box center [1301, 435] width 245 height 17
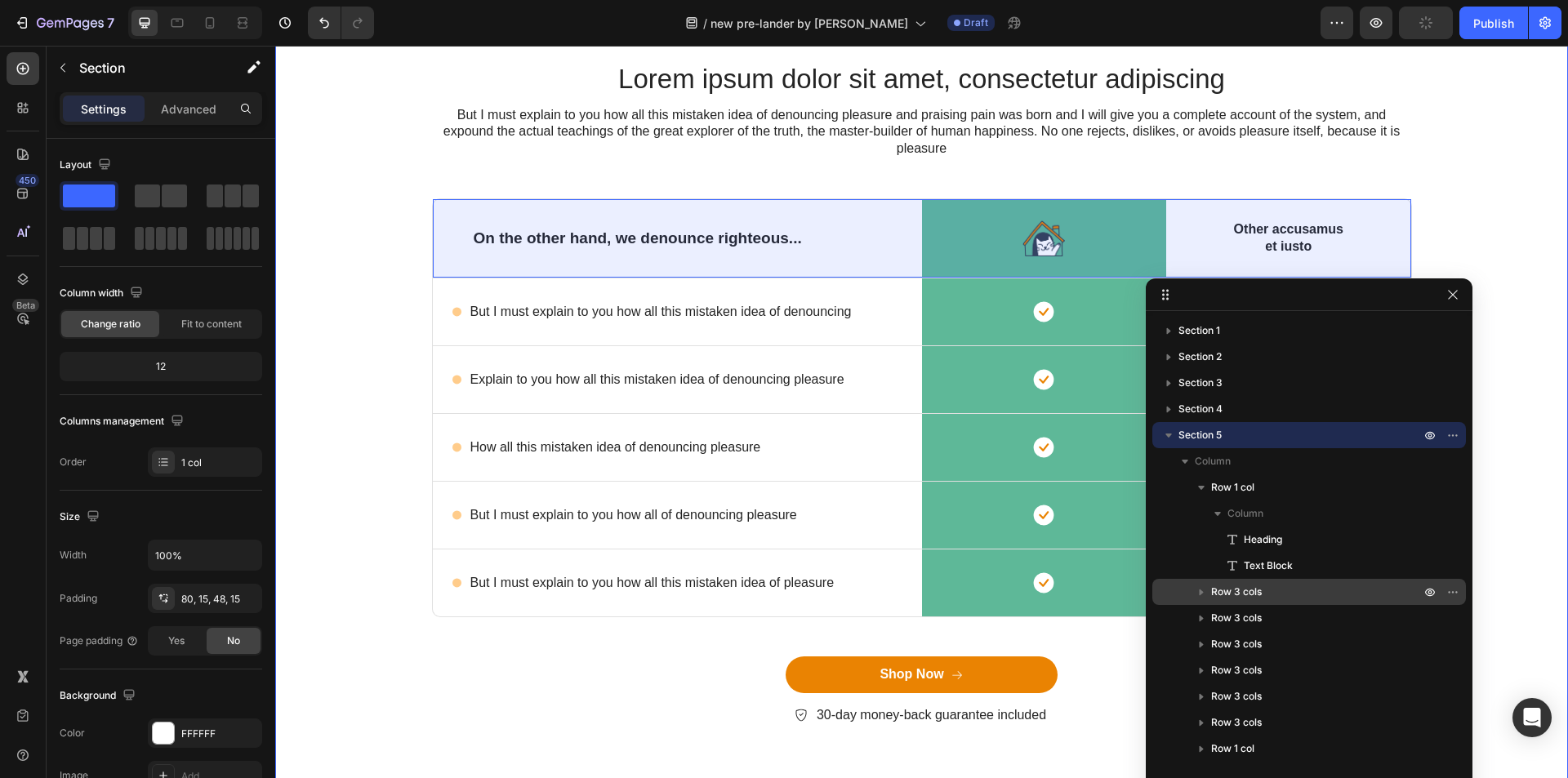
click at [1217, 594] on span "Row 3 cols" at bounding box center [1236, 592] width 50 height 17
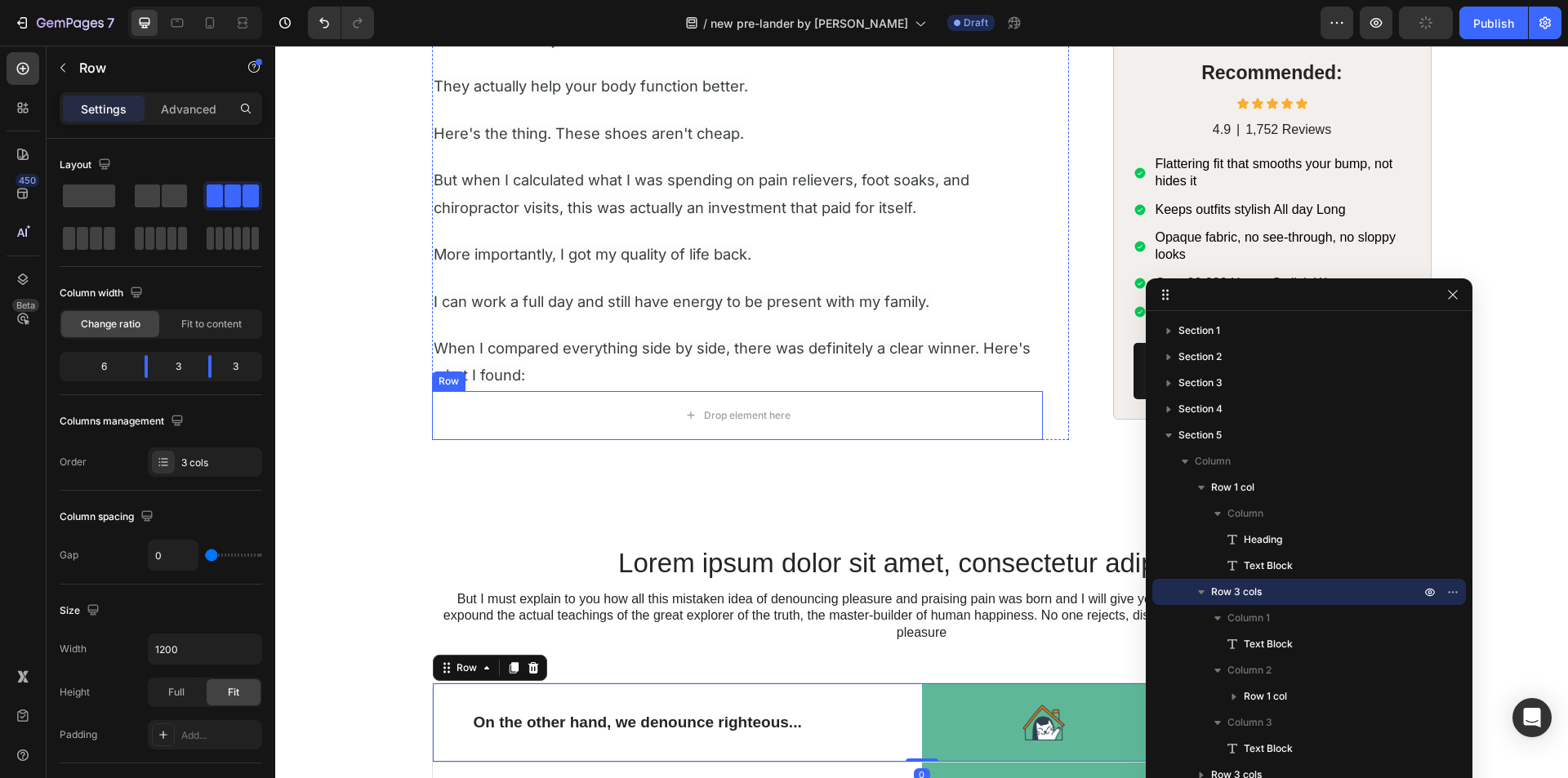
scroll to position [6041, 0]
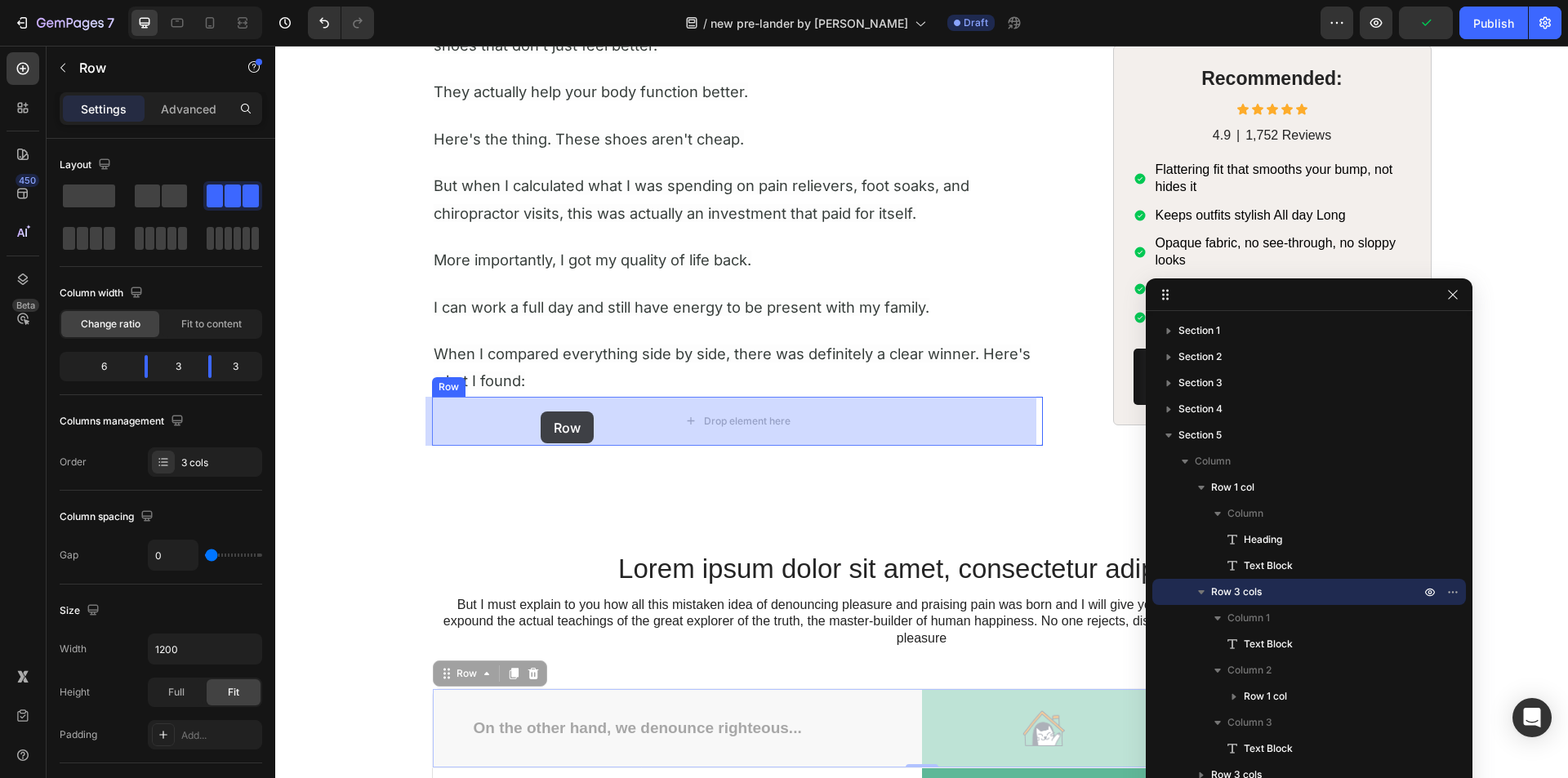
drag, startPoint x: 439, startPoint y: 674, endPoint x: 540, endPoint y: 412, distance: 280.8
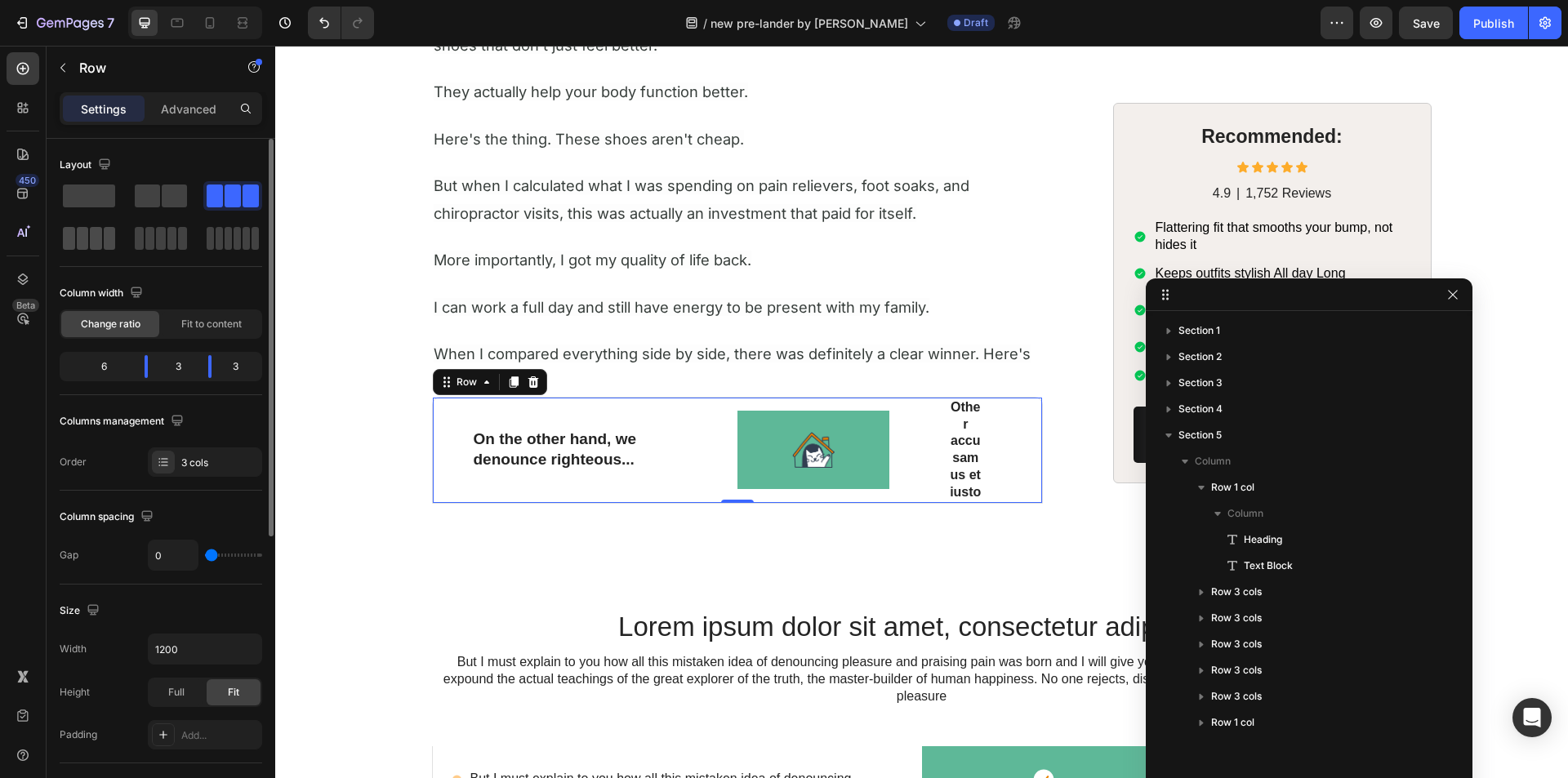
click at [94, 237] on span at bounding box center [96, 238] width 12 height 23
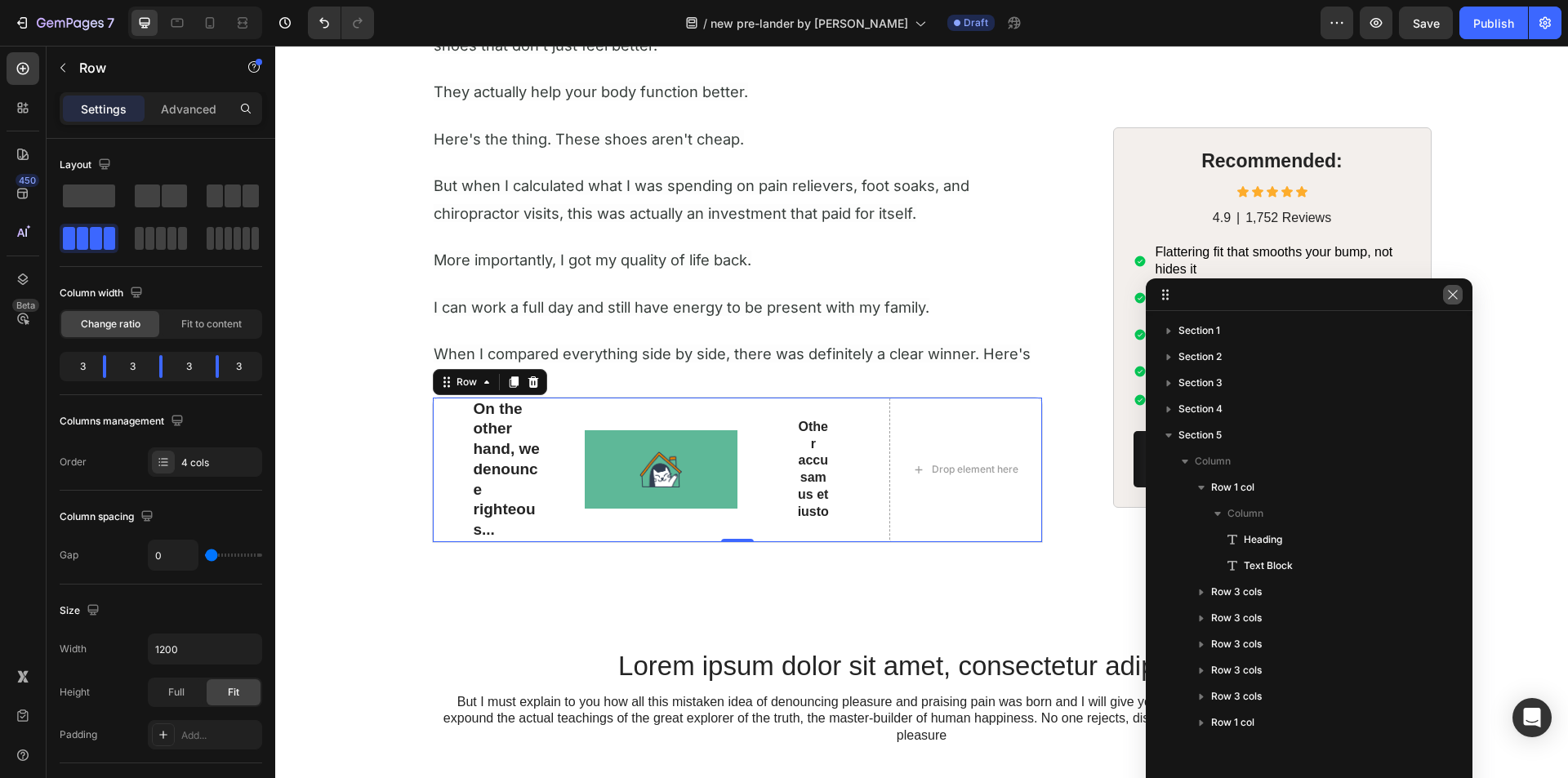
click at [1453, 302] on button "button" at bounding box center [1452, 295] width 20 height 20
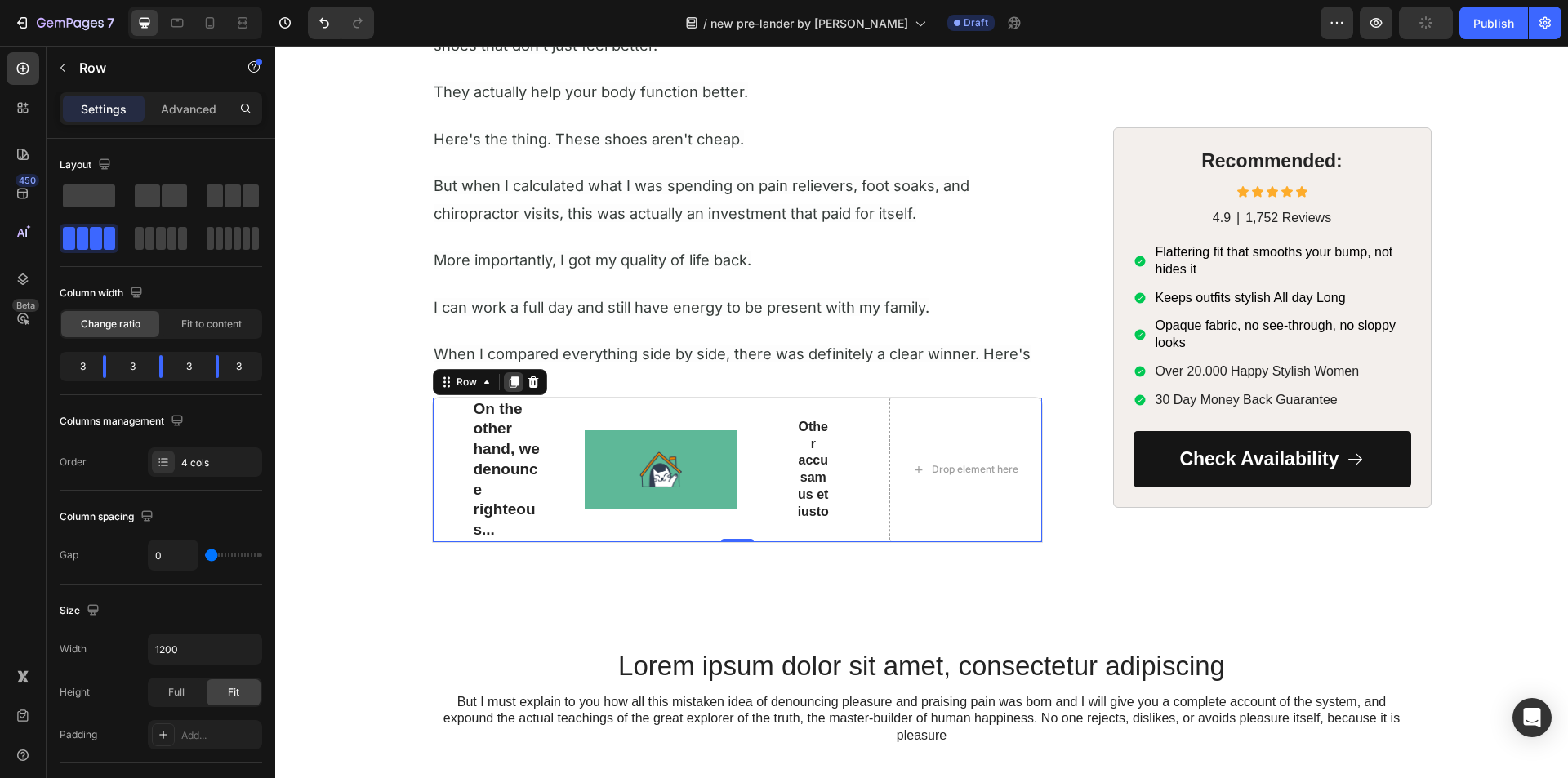
click at [507, 379] on icon at bounding box center [513, 382] width 13 height 13
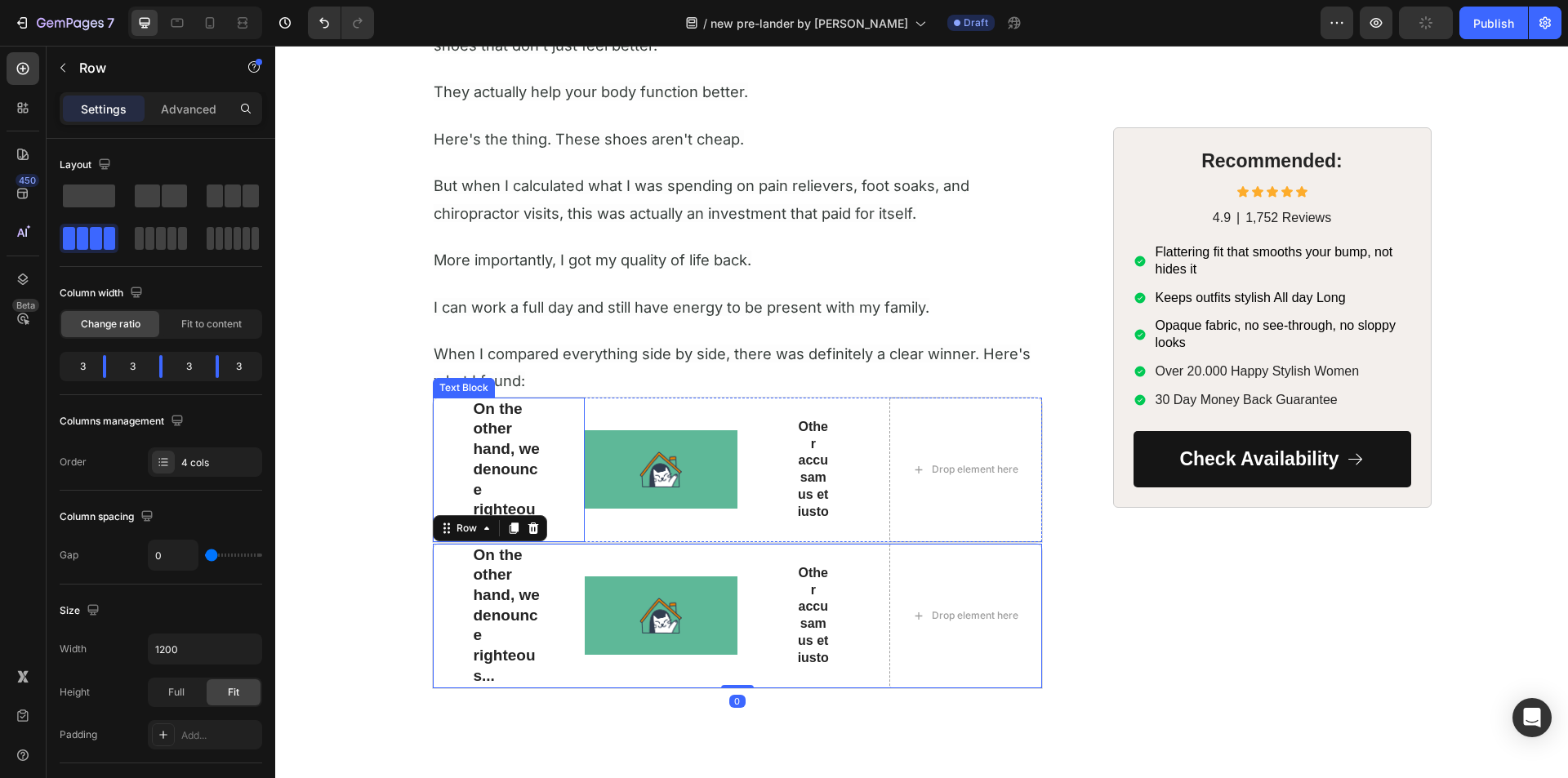
click at [502, 454] on p "On the other hand, we denounce righteous..." at bounding box center [509, 470] width 71 height 141
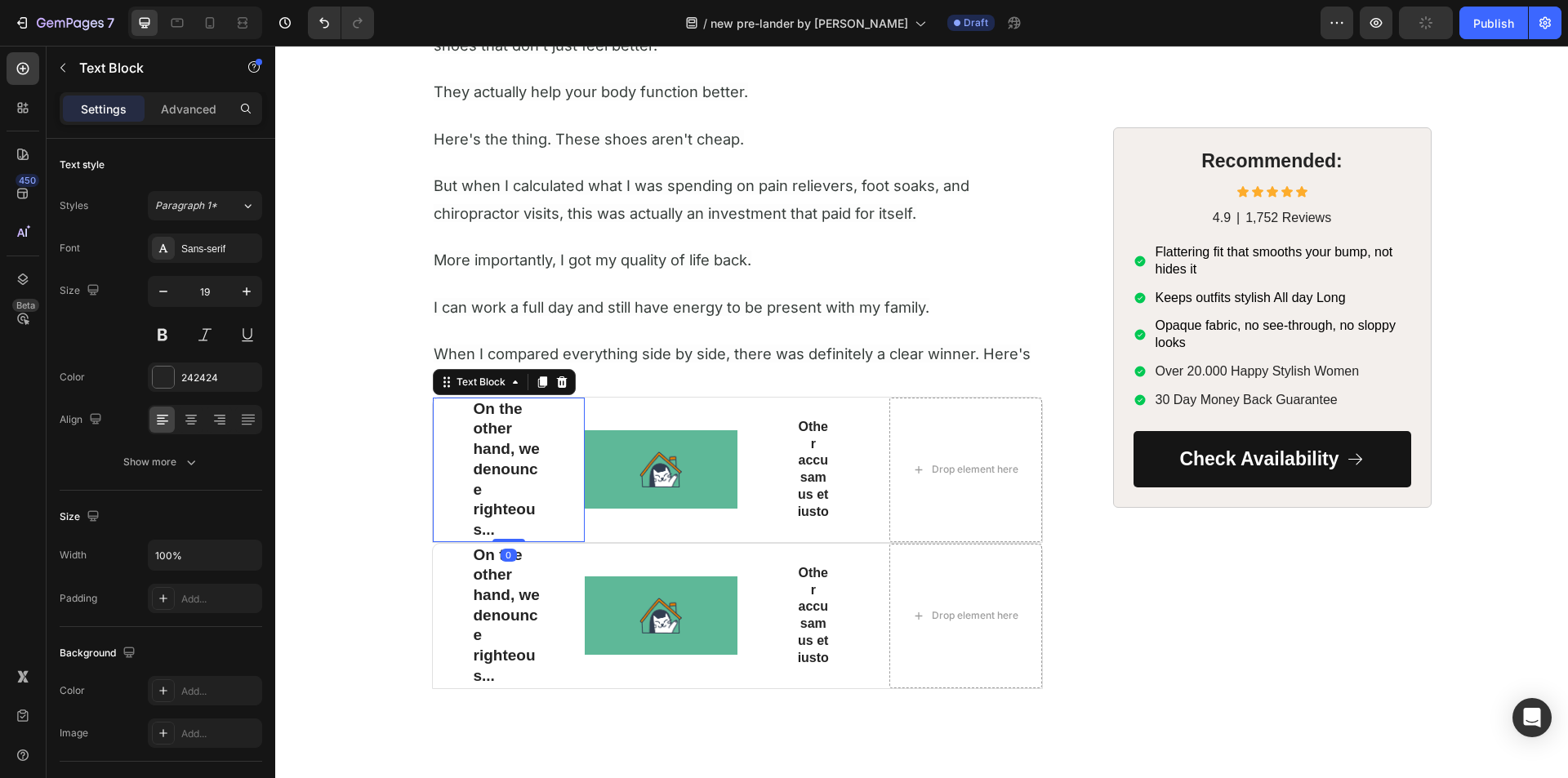
click at [502, 454] on p "On the other hand, we denounce righteous..." at bounding box center [509, 470] width 71 height 141
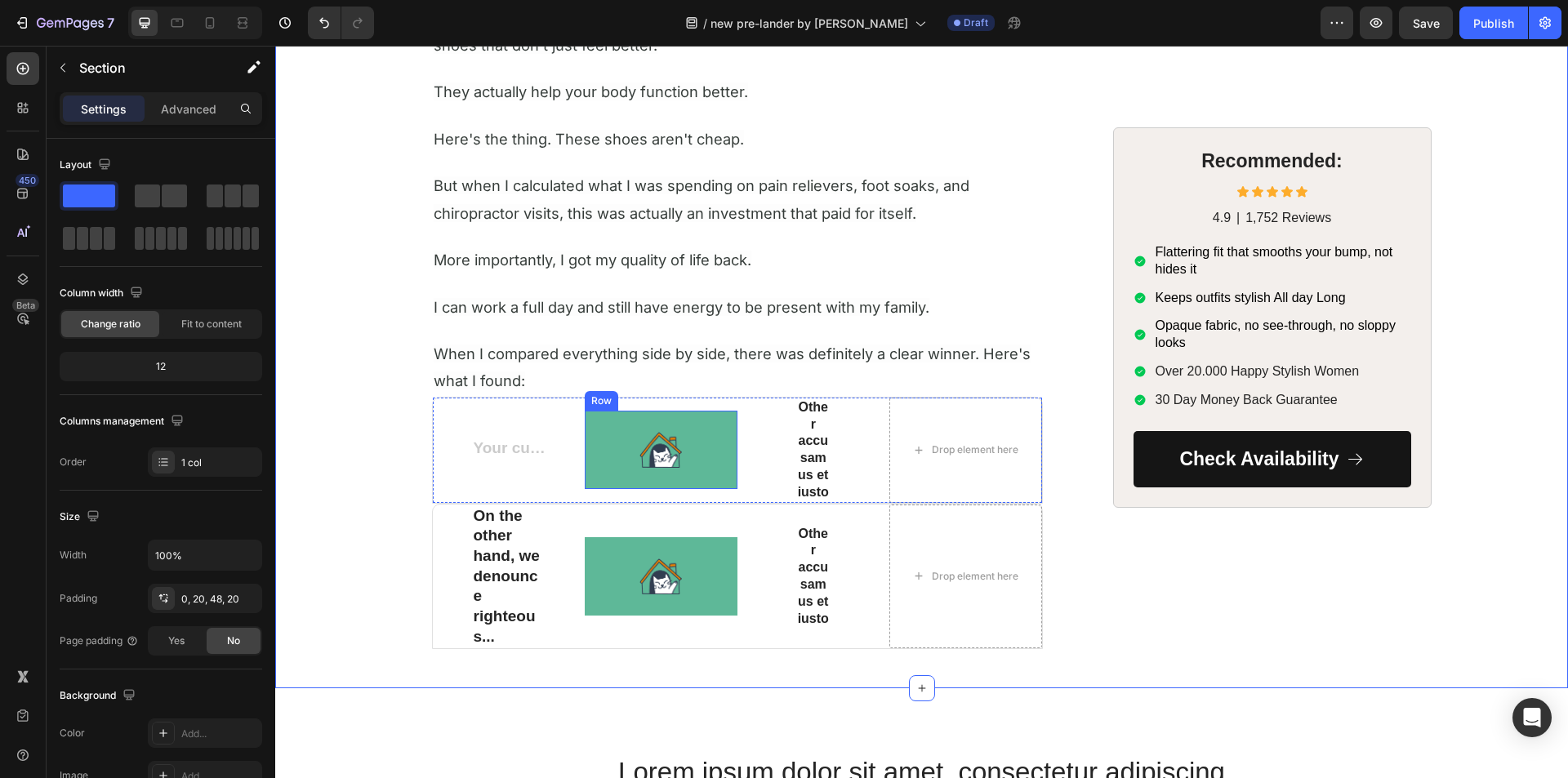
click at [654, 427] on div "Image Row" at bounding box center [660, 450] width 152 height 78
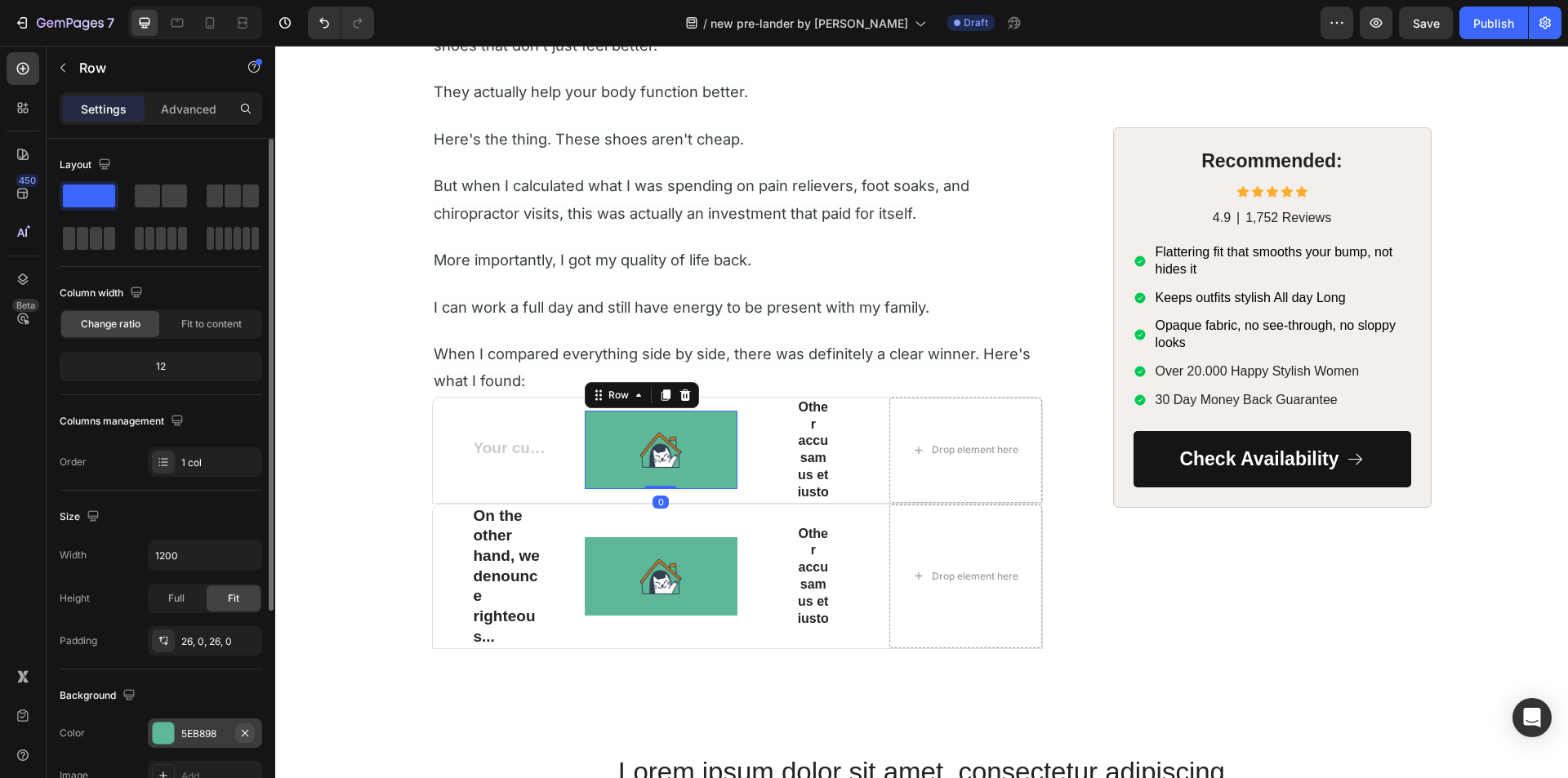
click at [243, 730] on icon "button" at bounding box center [245, 733] width 7 height 7
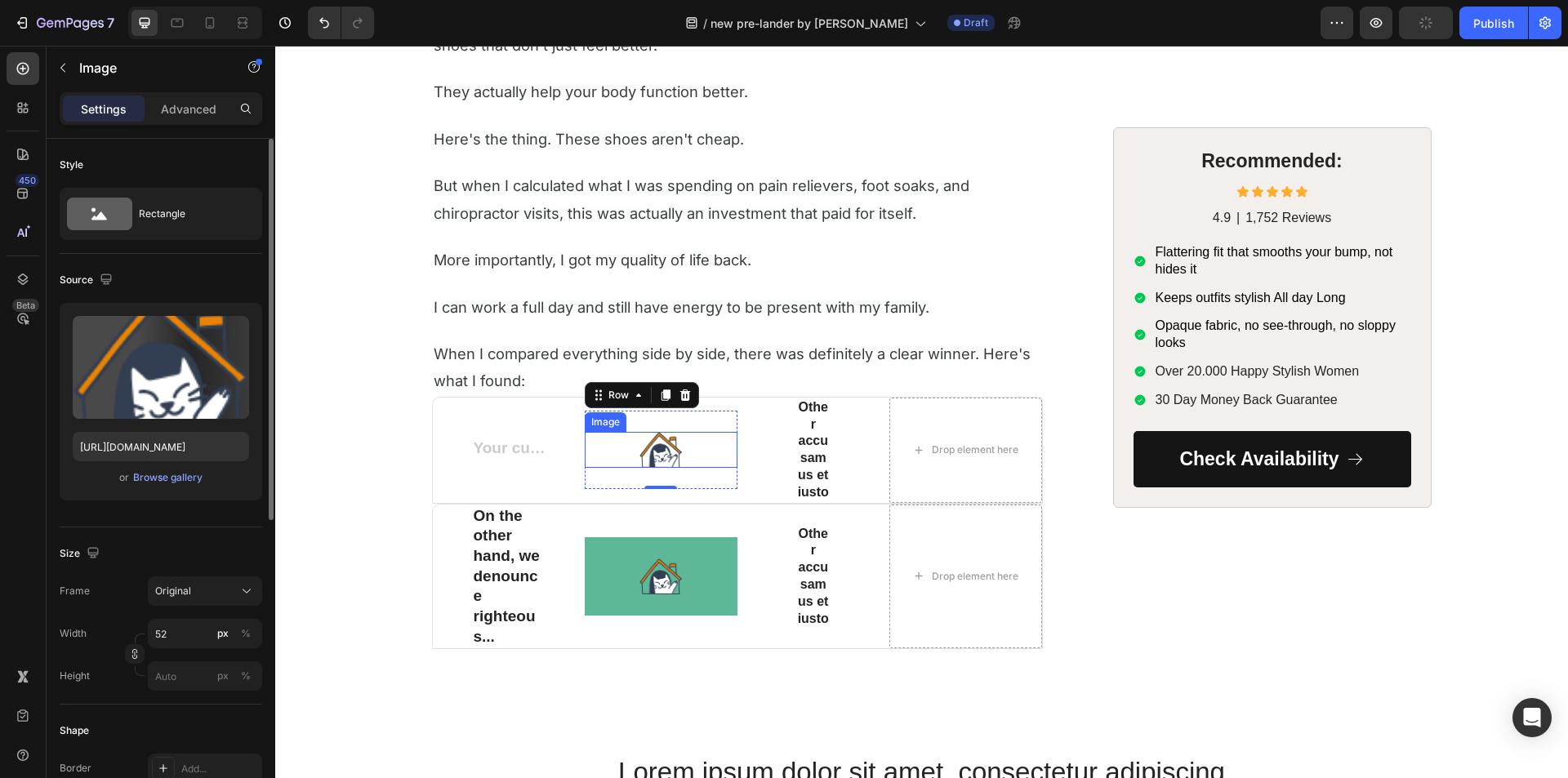
click at [667, 446] on img at bounding box center [660, 449] width 43 height 36
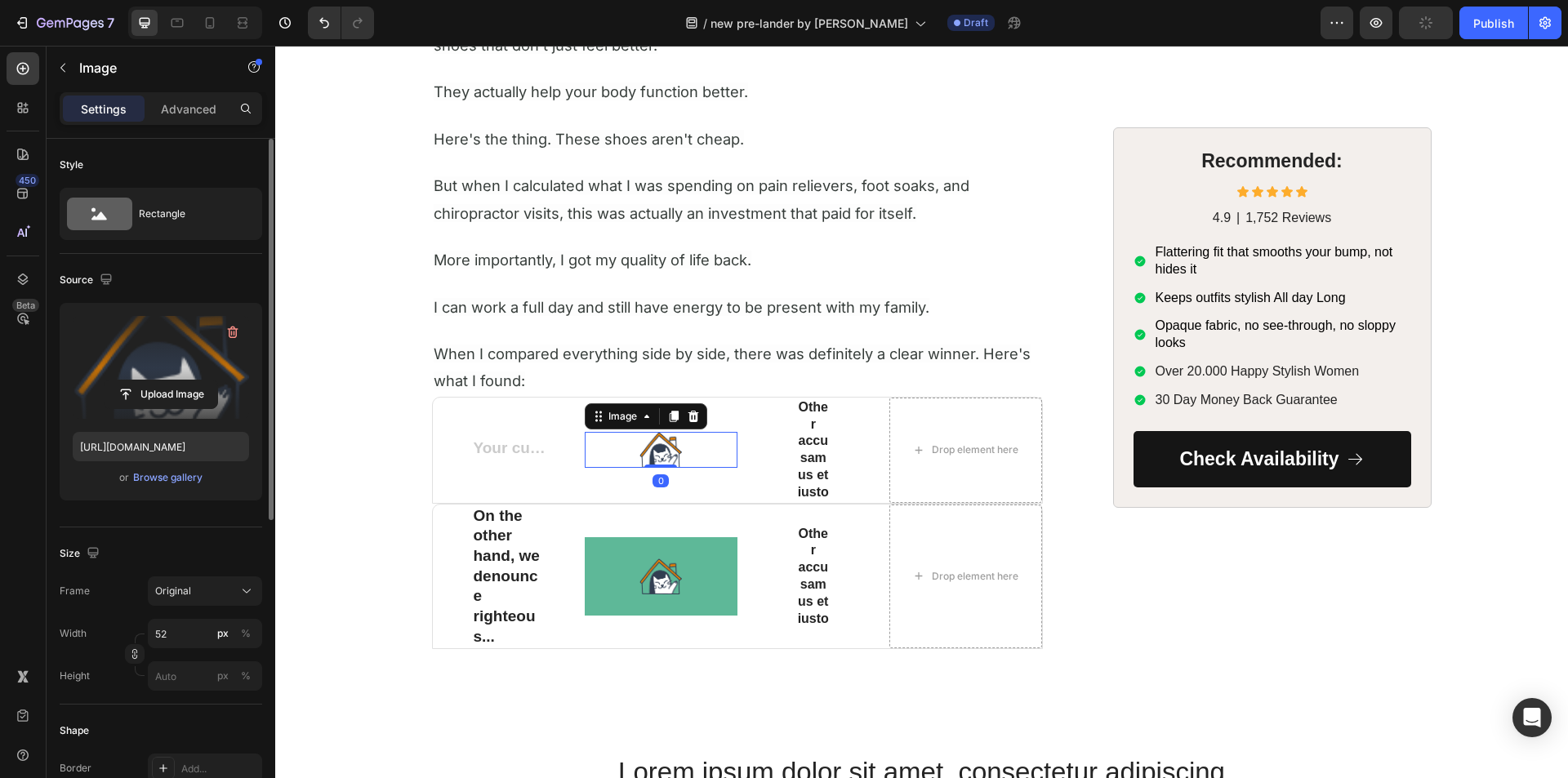
click at [153, 375] on label at bounding box center [161, 367] width 177 height 103
click at [153, 380] on input "file" at bounding box center [161, 394] width 113 height 28
click at [142, 370] on label at bounding box center [161, 367] width 177 height 103
click at [142, 380] on input "file" at bounding box center [161, 394] width 113 height 28
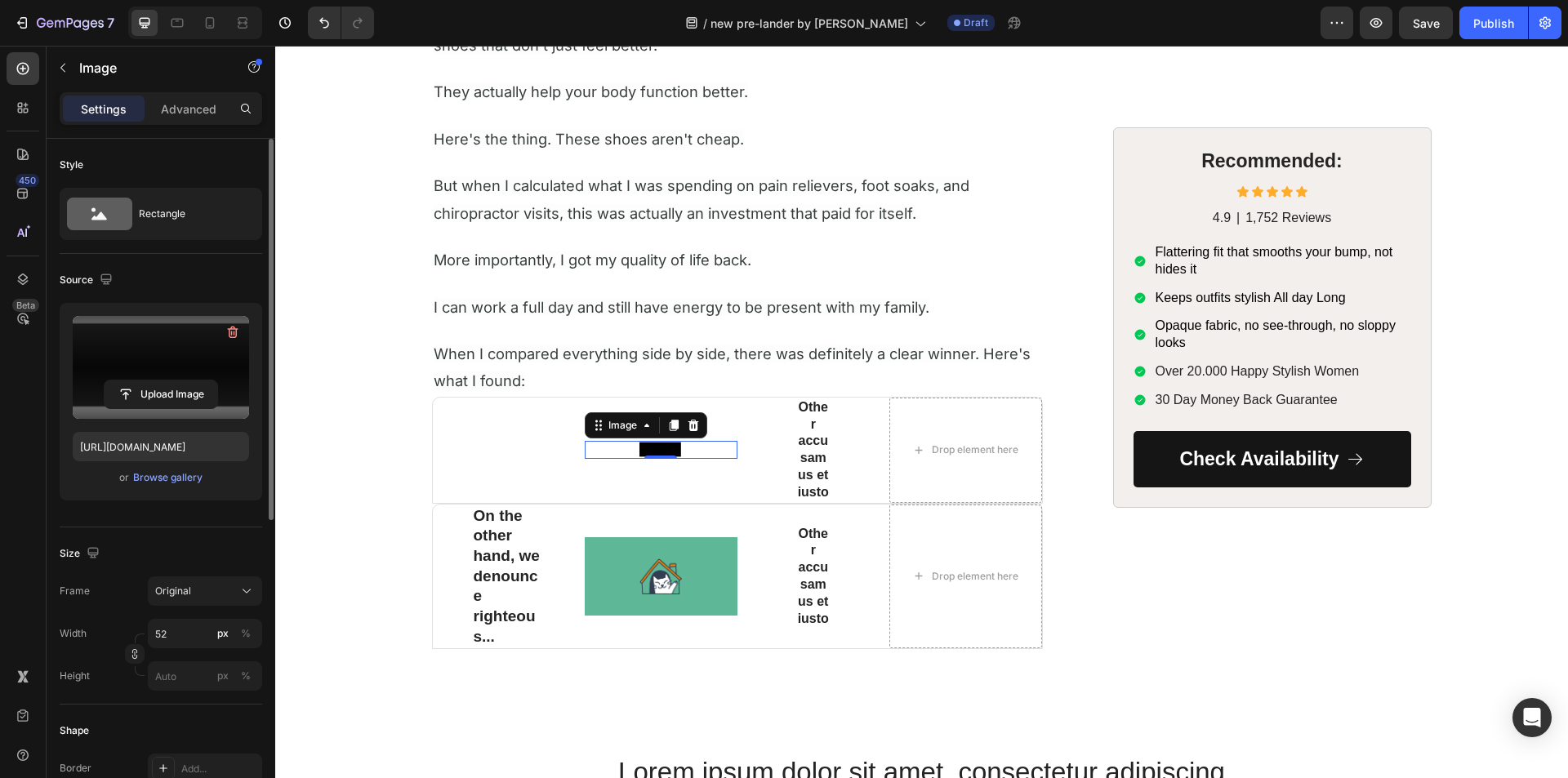
click at [118, 358] on label at bounding box center [161, 367] width 177 height 103
click at [118, 380] on input "file" at bounding box center [161, 394] width 113 height 28
type input "https://cdn.shopify.com/s/files/1/0705/3554/5021/files/gempages_579895121550508…"
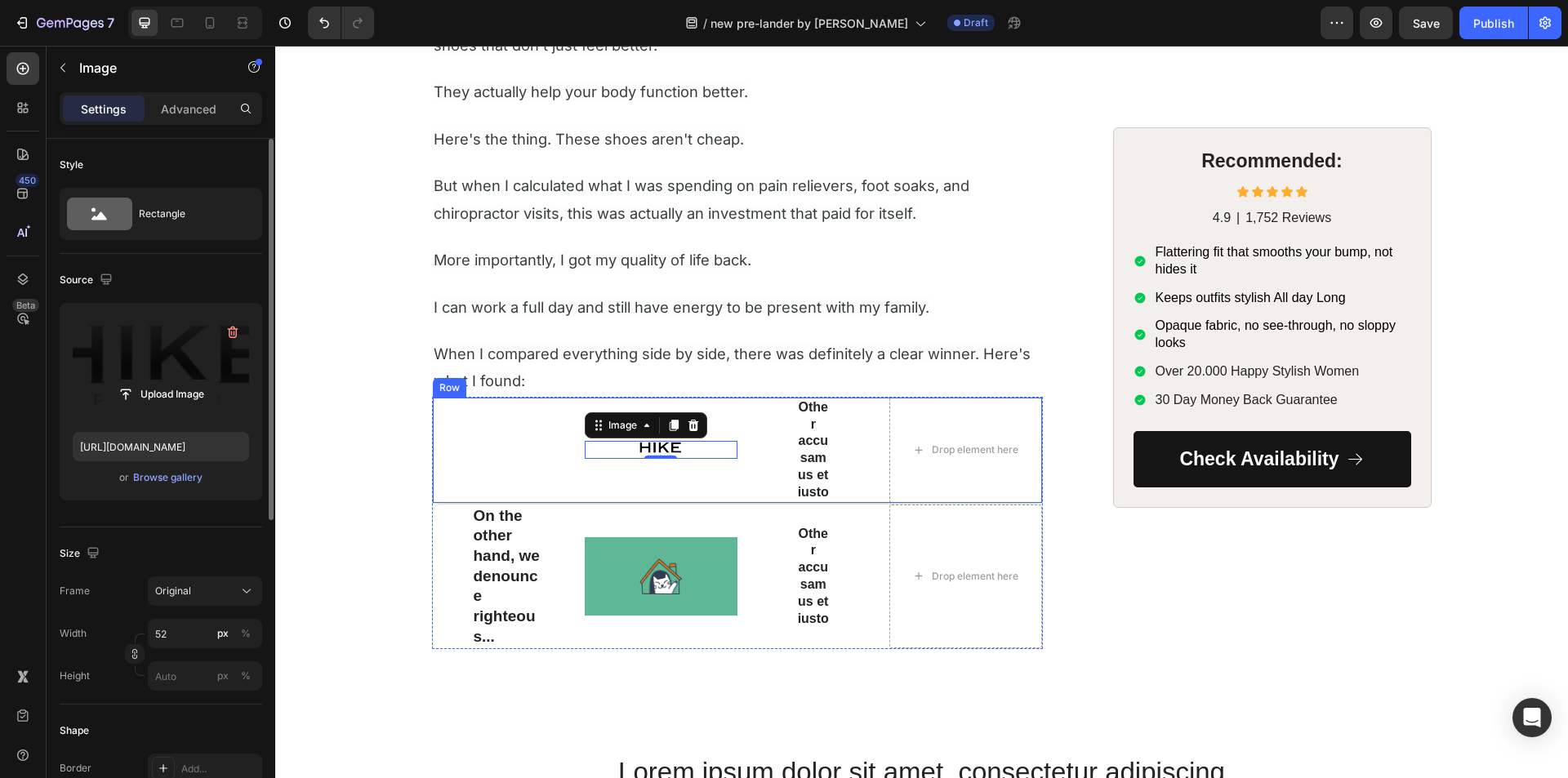
click at [595, 484] on div "Image 0 Row" at bounding box center [660, 450] width 152 height 105
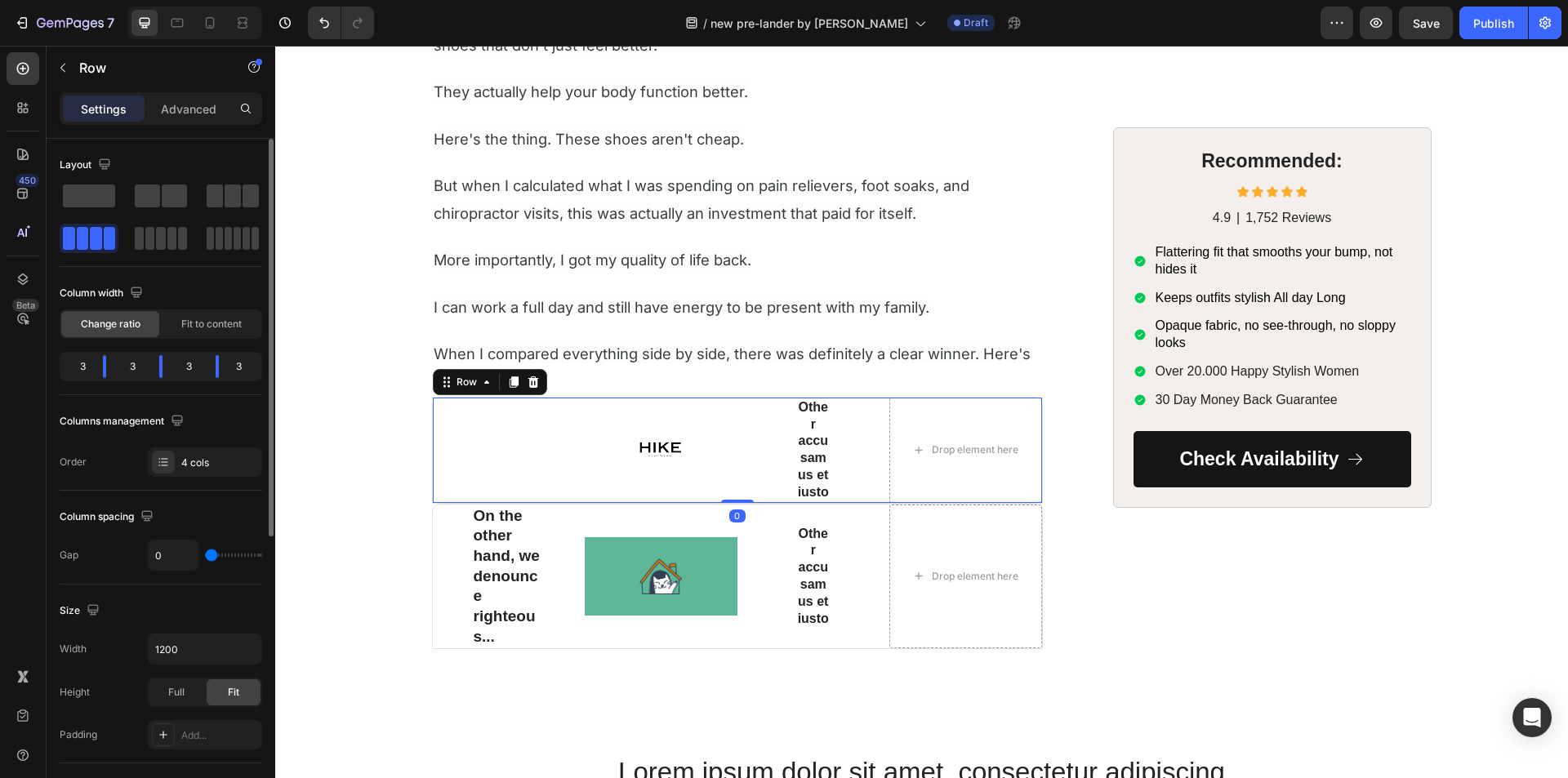
click at [596, 484] on div "Image Row" at bounding box center [660, 450] width 152 height 105
click at [600, 456] on div at bounding box center [660, 450] width 152 height 18
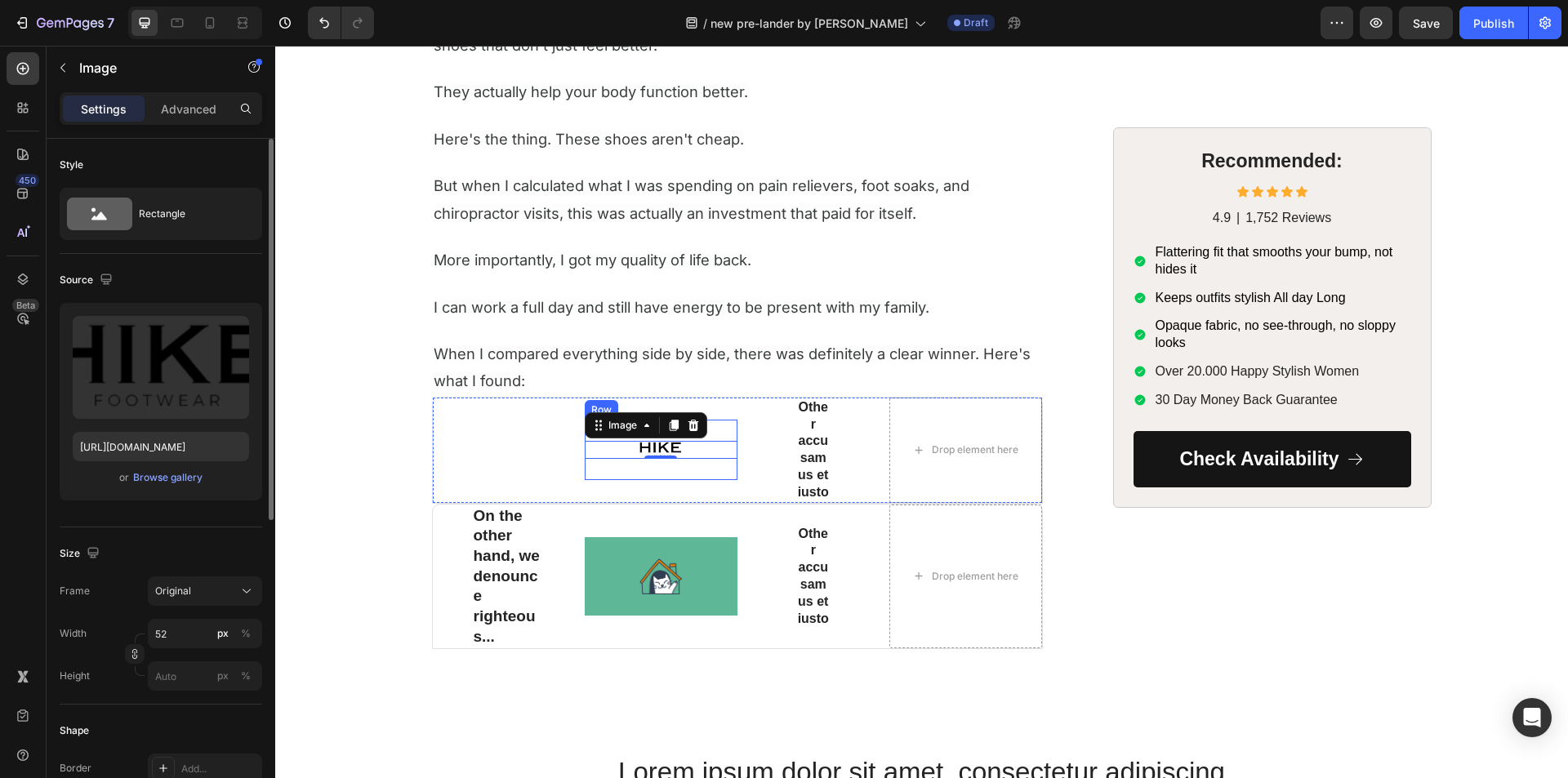
click at [593, 467] on div "Image 0 Row" at bounding box center [660, 449] width 152 height 60
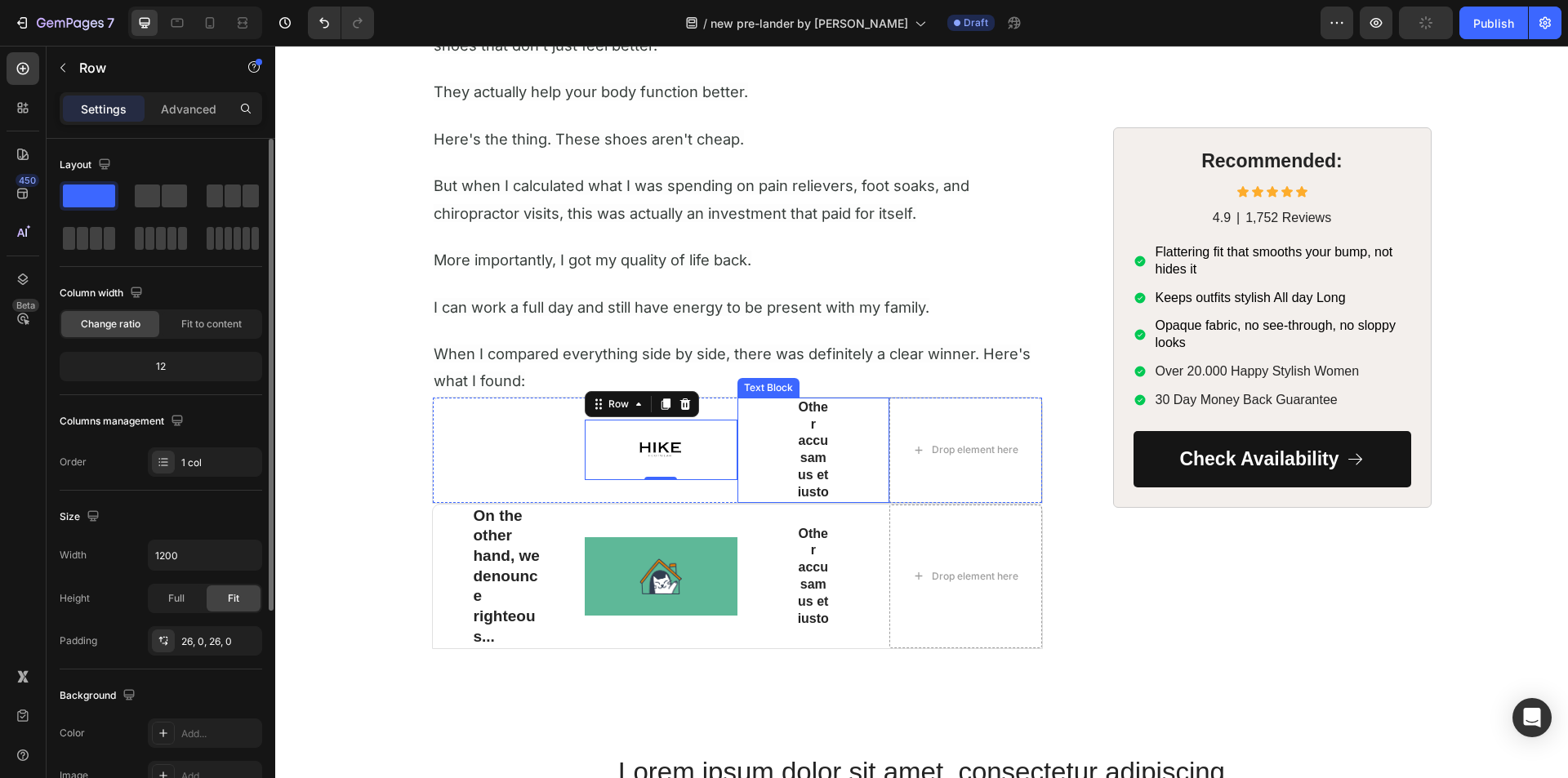
click at [807, 438] on p "Other accusamus et iusto" at bounding box center [814, 450] width 32 height 102
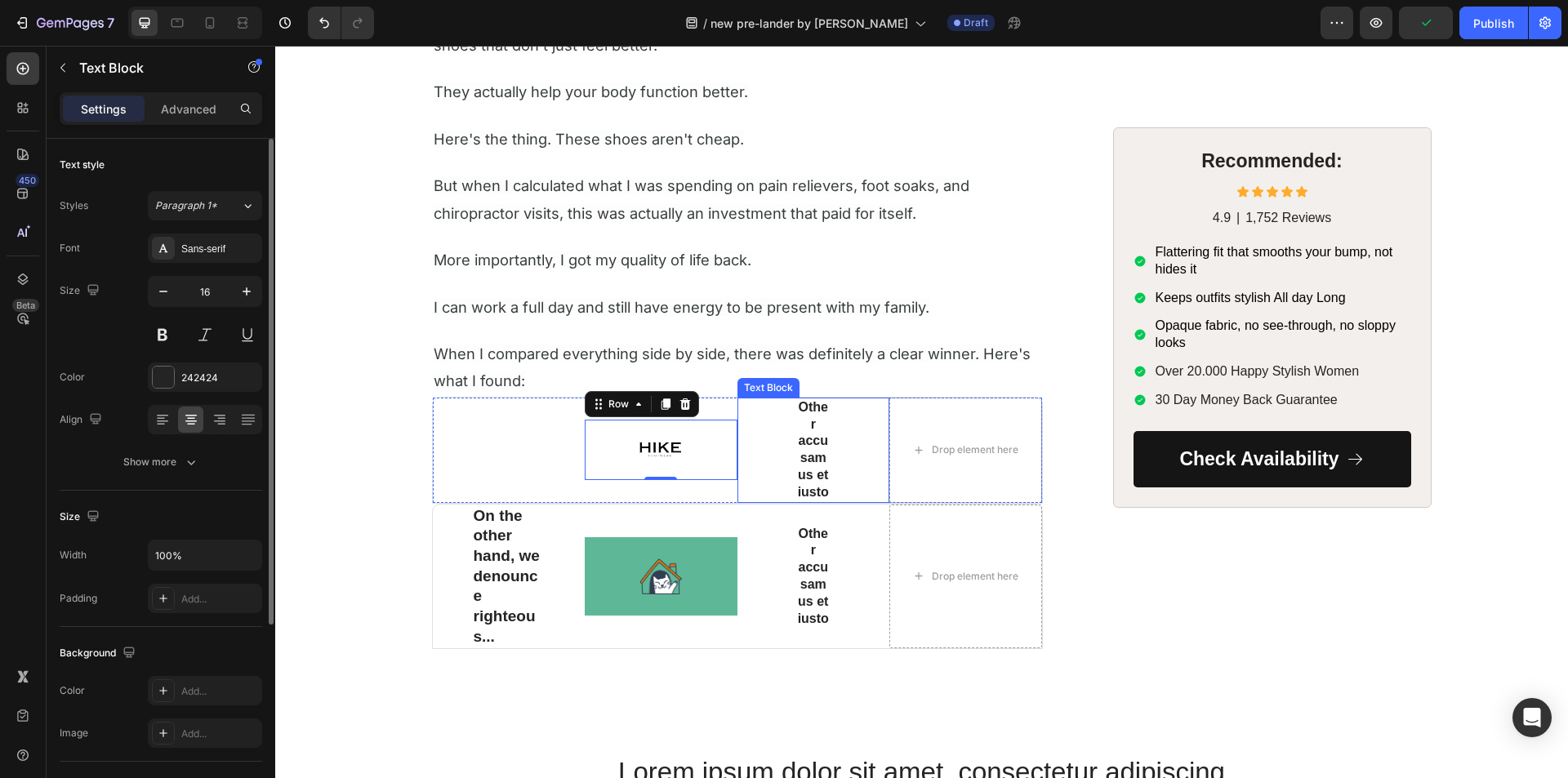
click at [807, 438] on p "Other accusamus et iusto" at bounding box center [814, 450] width 32 height 102
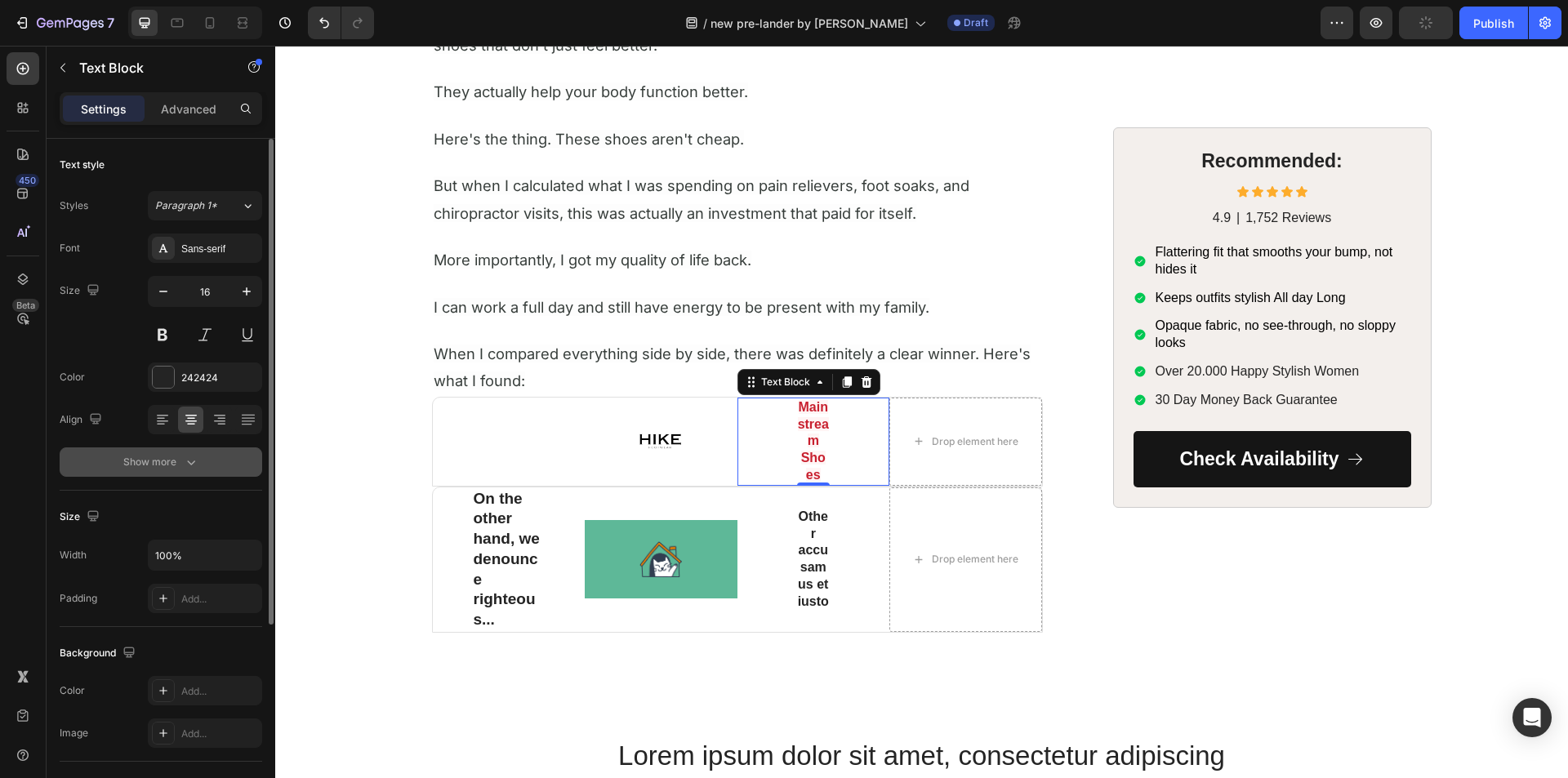
click at [188, 465] on icon "button" at bounding box center [191, 462] width 17 height 17
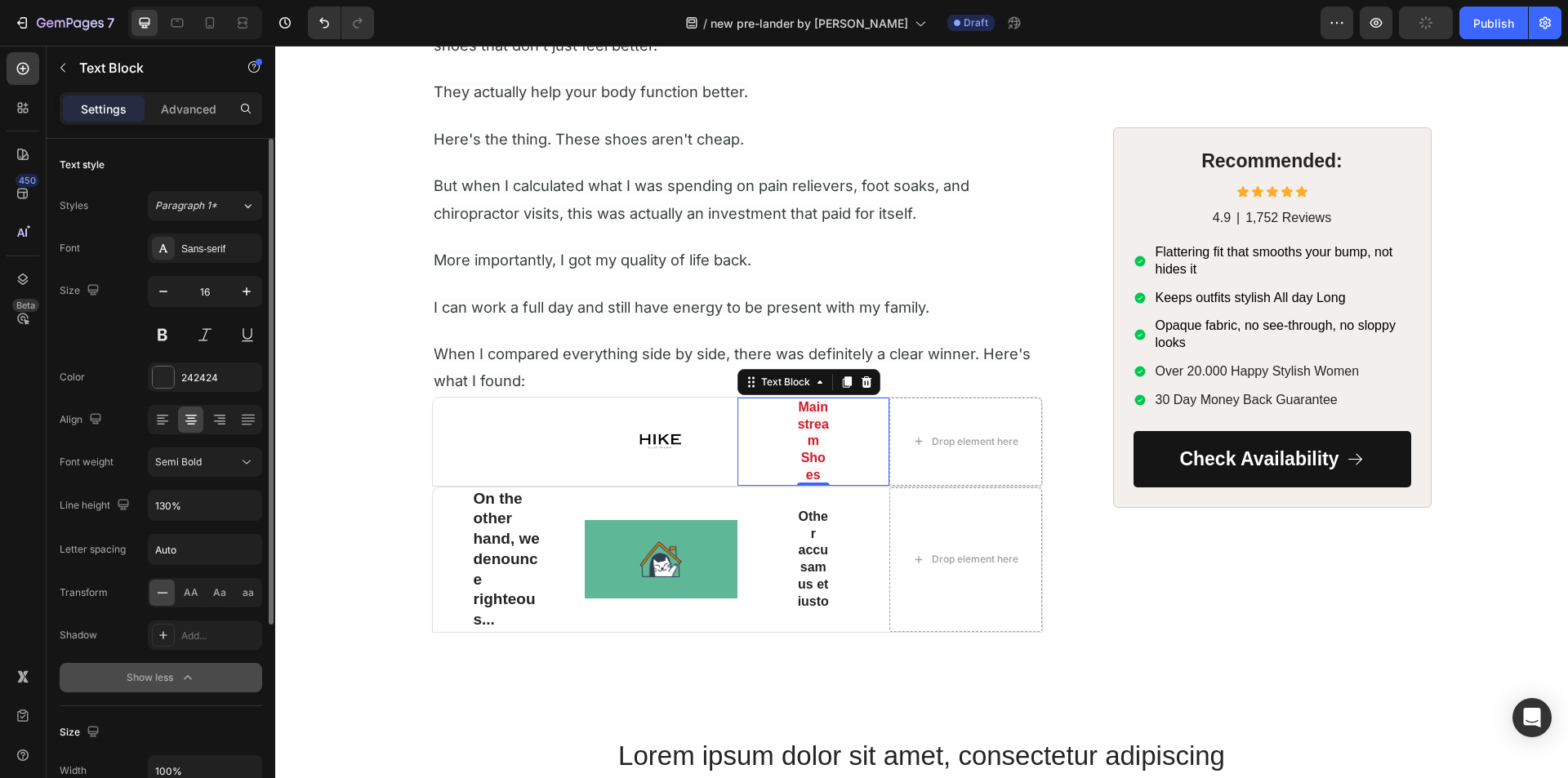
click at [188, 465] on span "Semi Bold" at bounding box center [178, 462] width 46 height 12
click at [187, 541] on span "Normal" at bounding box center [171, 534] width 34 height 15
click at [162, 461] on span "Normal" at bounding box center [171, 462] width 34 height 12
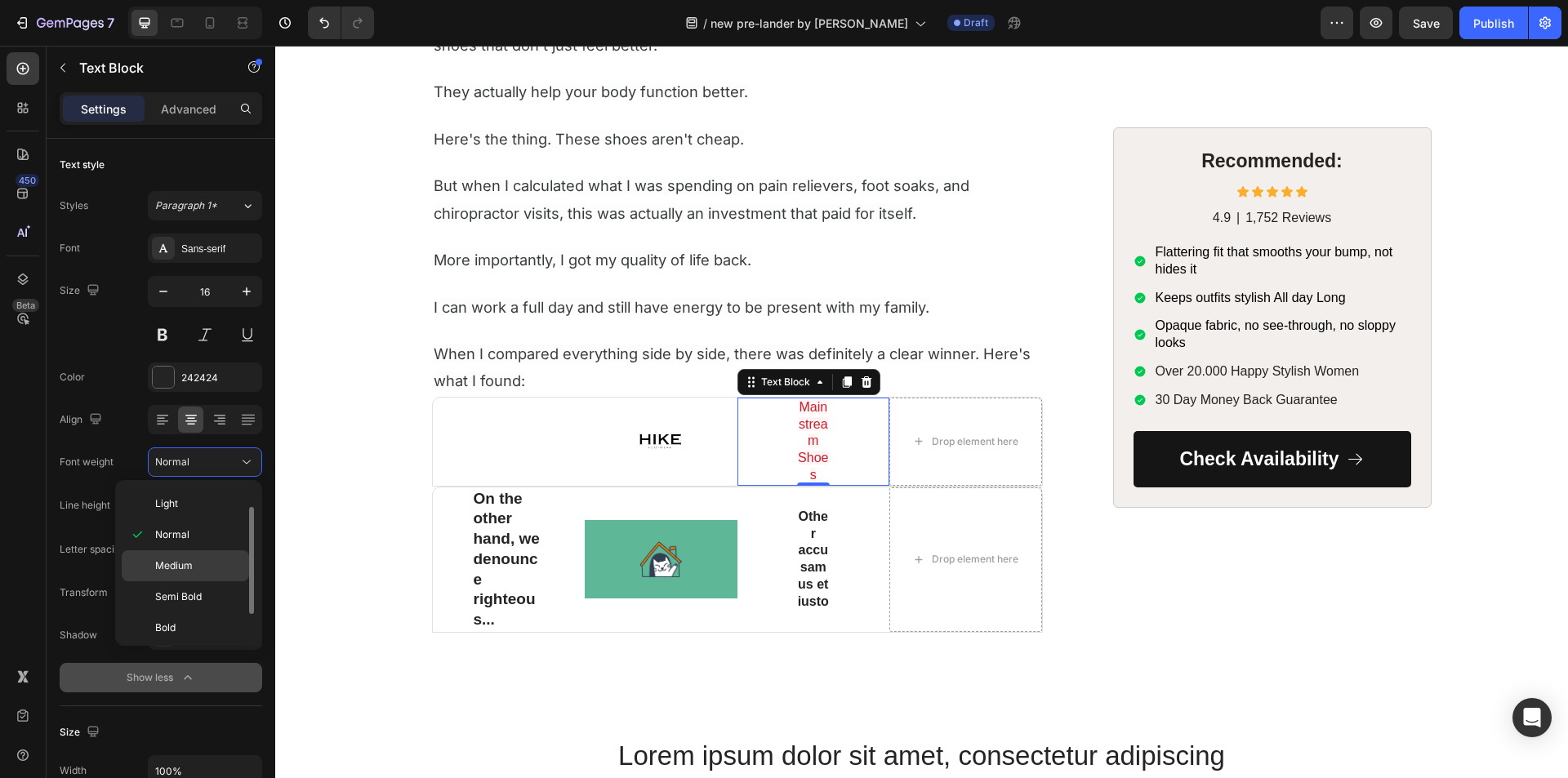
click at [177, 562] on span "Medium" at bounding box center [173, 566] width 37 height 15
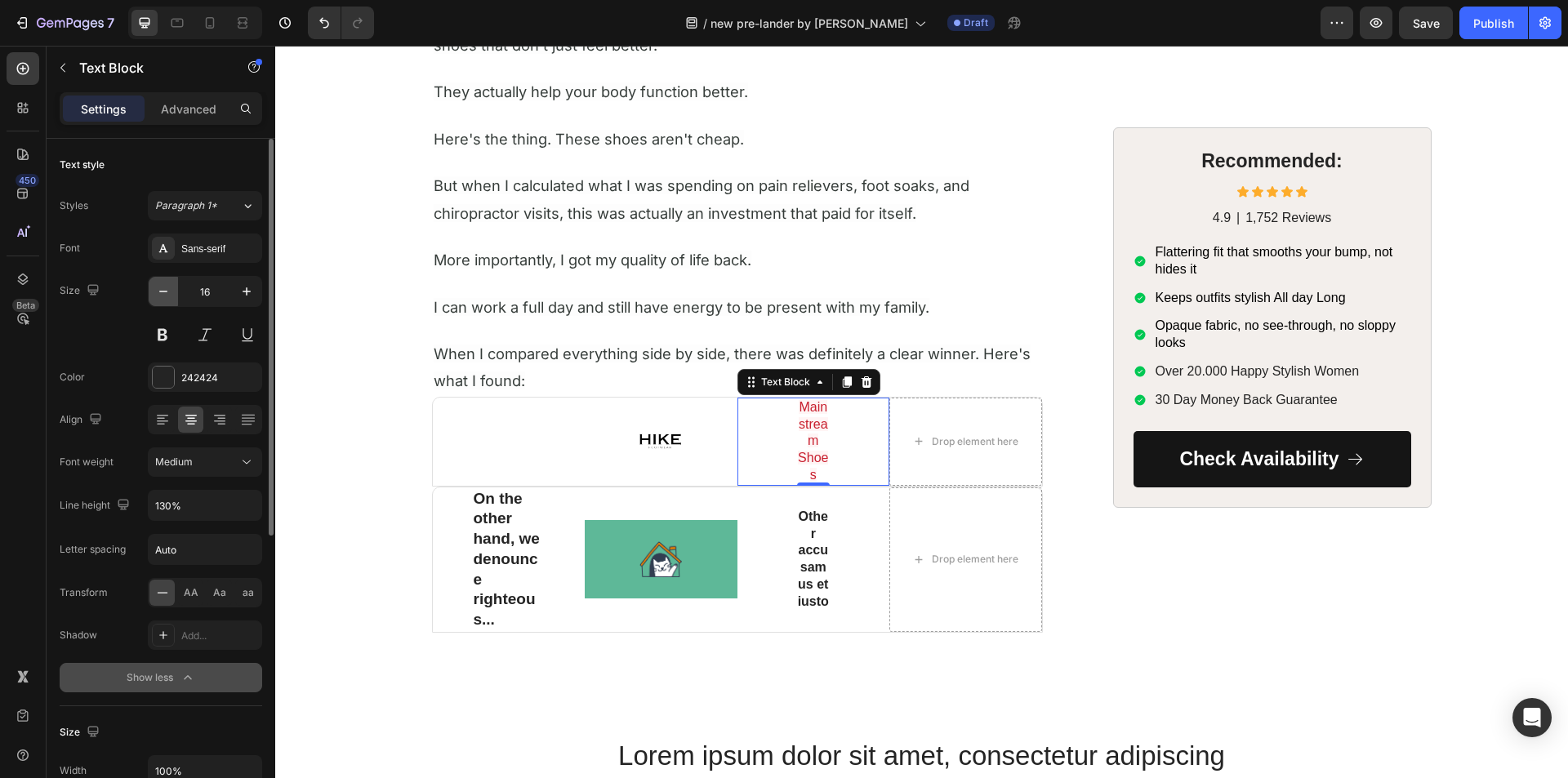
click at [162, 294] on icon "button" at bounding box center [163, 292] width 17 height 17
click at [162, 293] on icon "button" at bounding box center [163, 292] width 17 height 17
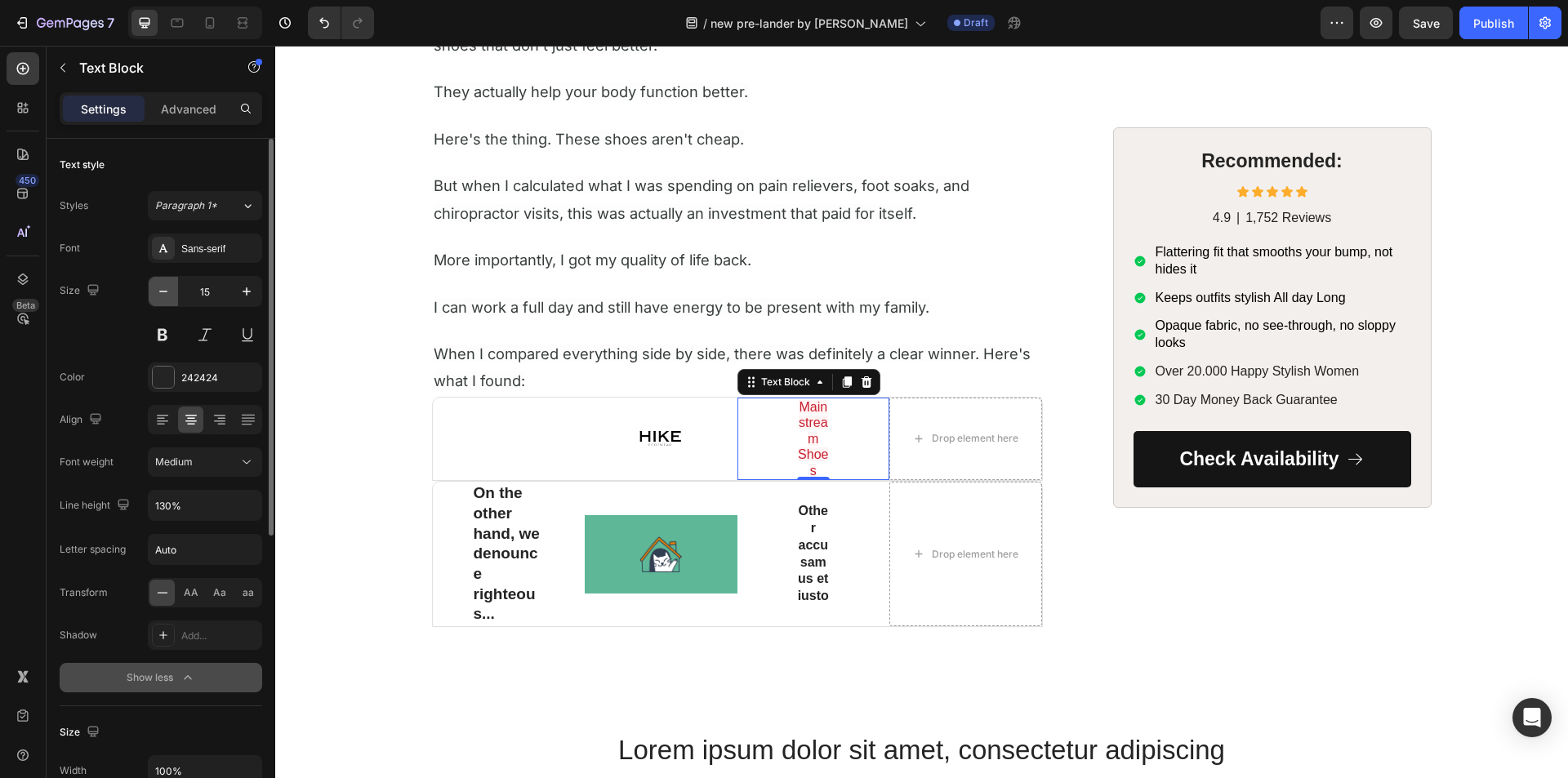
click at [162, 293] on icon "button" at bounding box center [163, 292] width 17 height 17
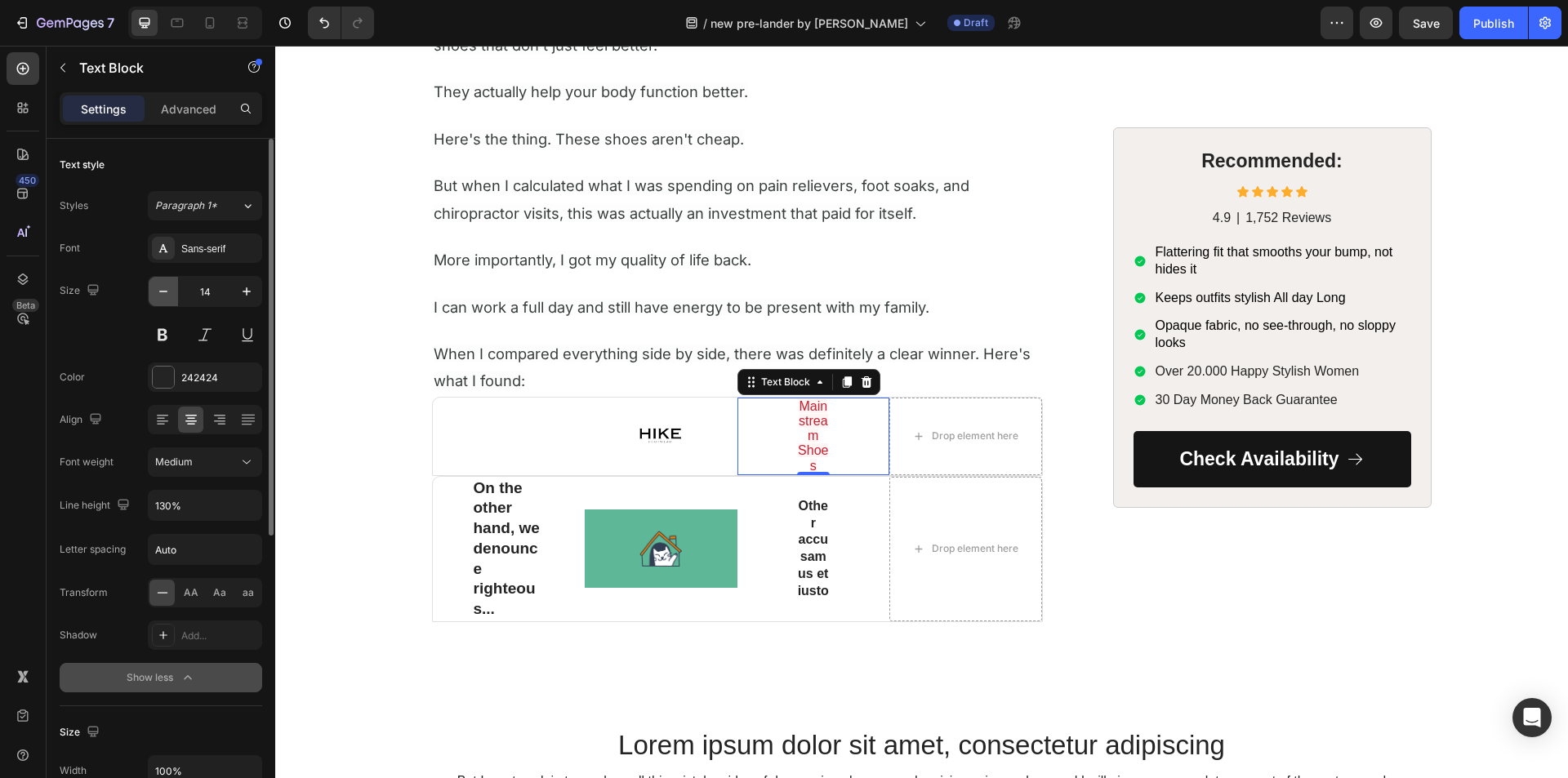
click at [162, 293] on icon "button" at bounding box center [163, 292] width 17 height 17
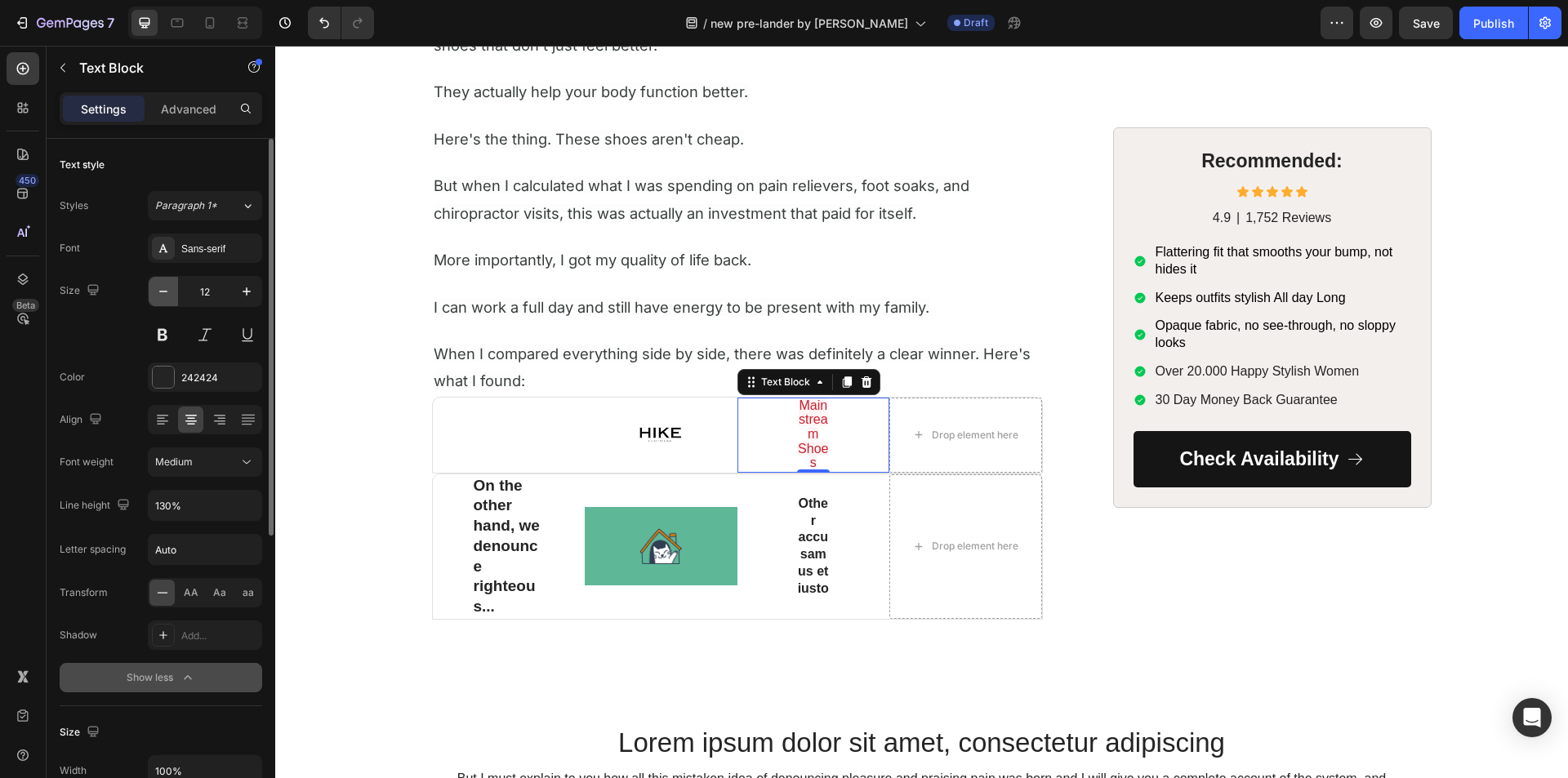
type input "11"
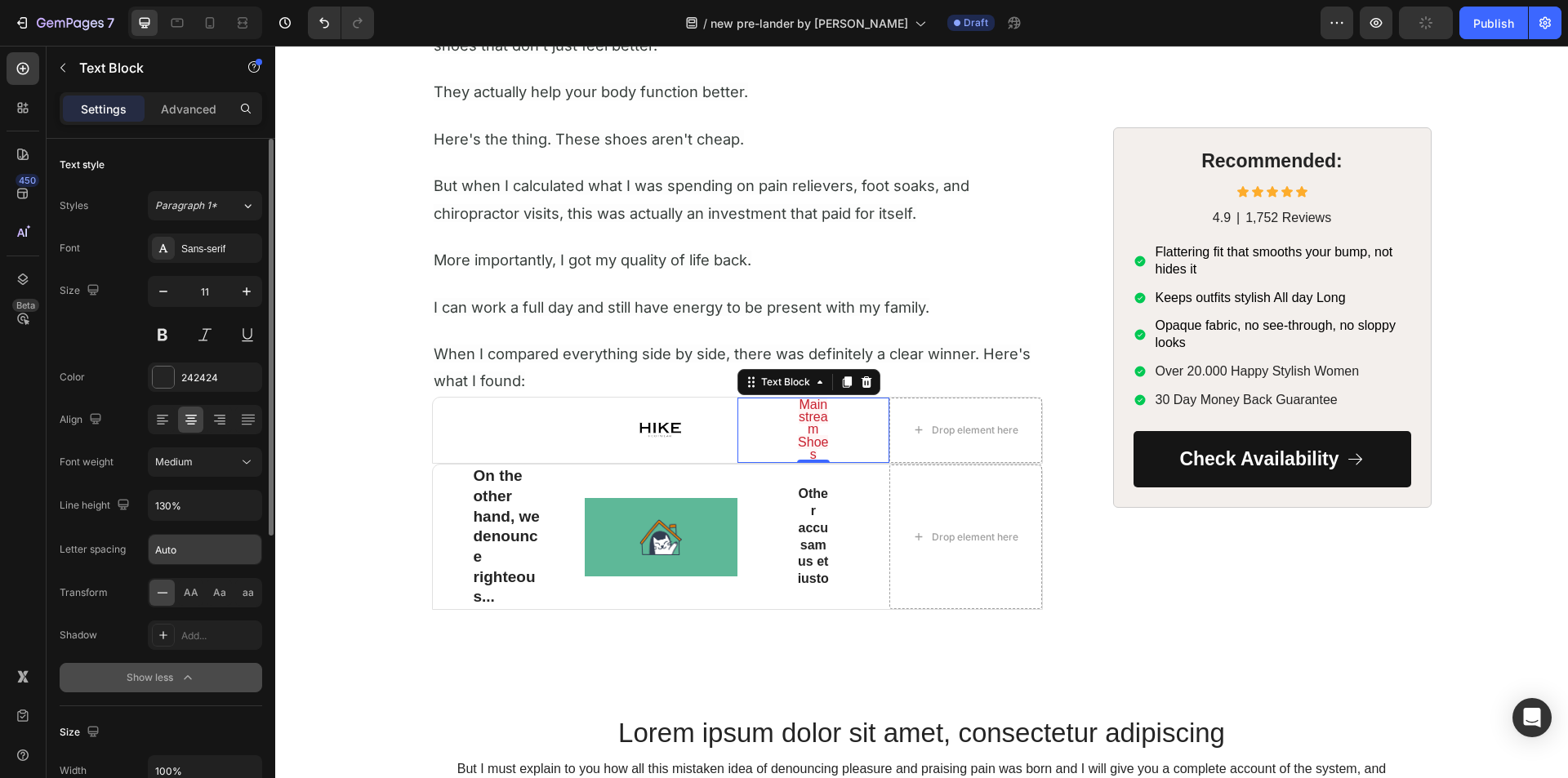
click at [196, 546] on input "Auto" at bounding box center [205, 550] width 113 height 30
click at [113, 533] on div "Font Sans-serif Size 11 Color 242424 Align Font weight Medium Line height 130% …" at bounding box center [161, 462] width 203 height 459
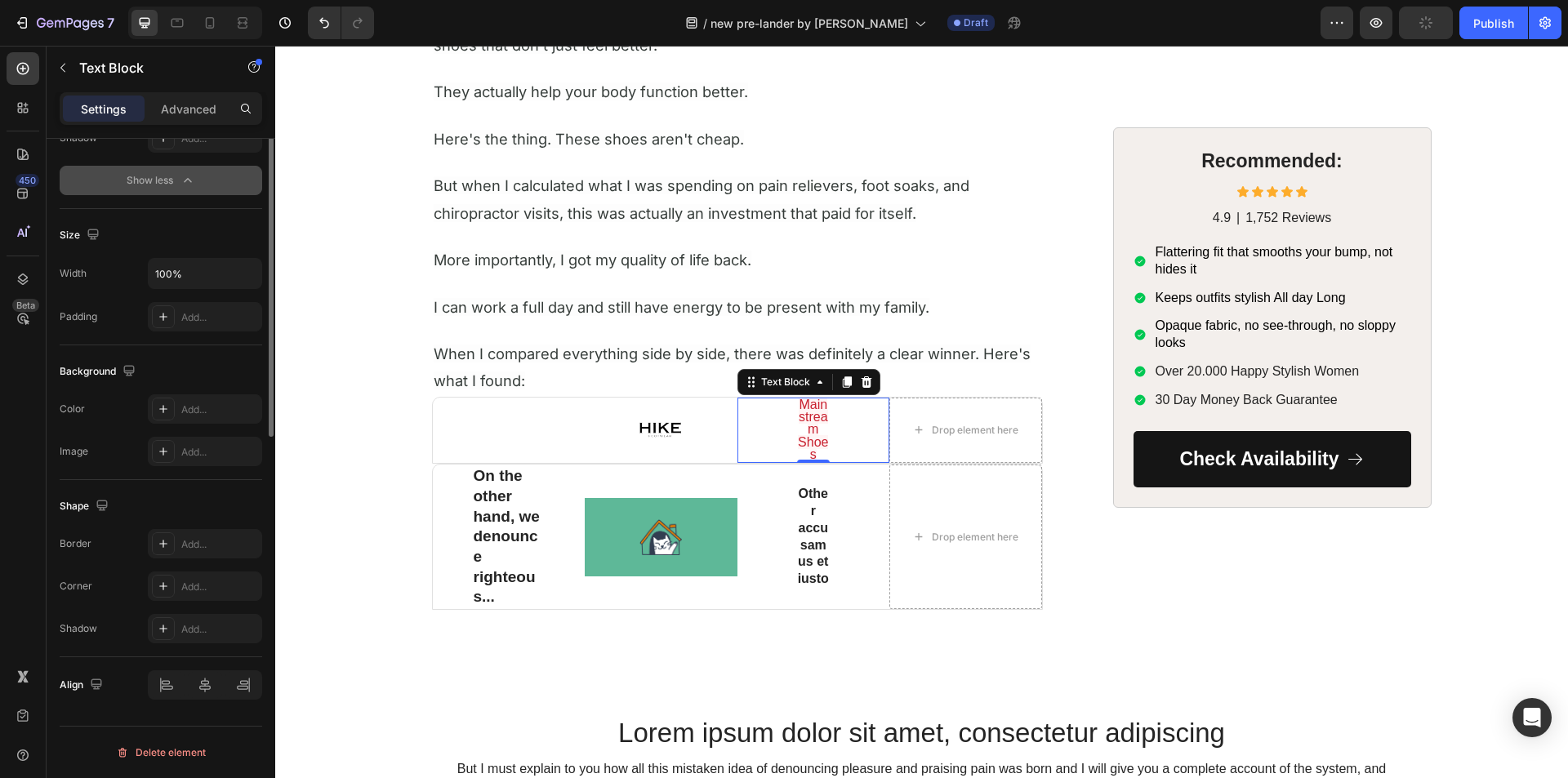
scroll to position [7, 0]
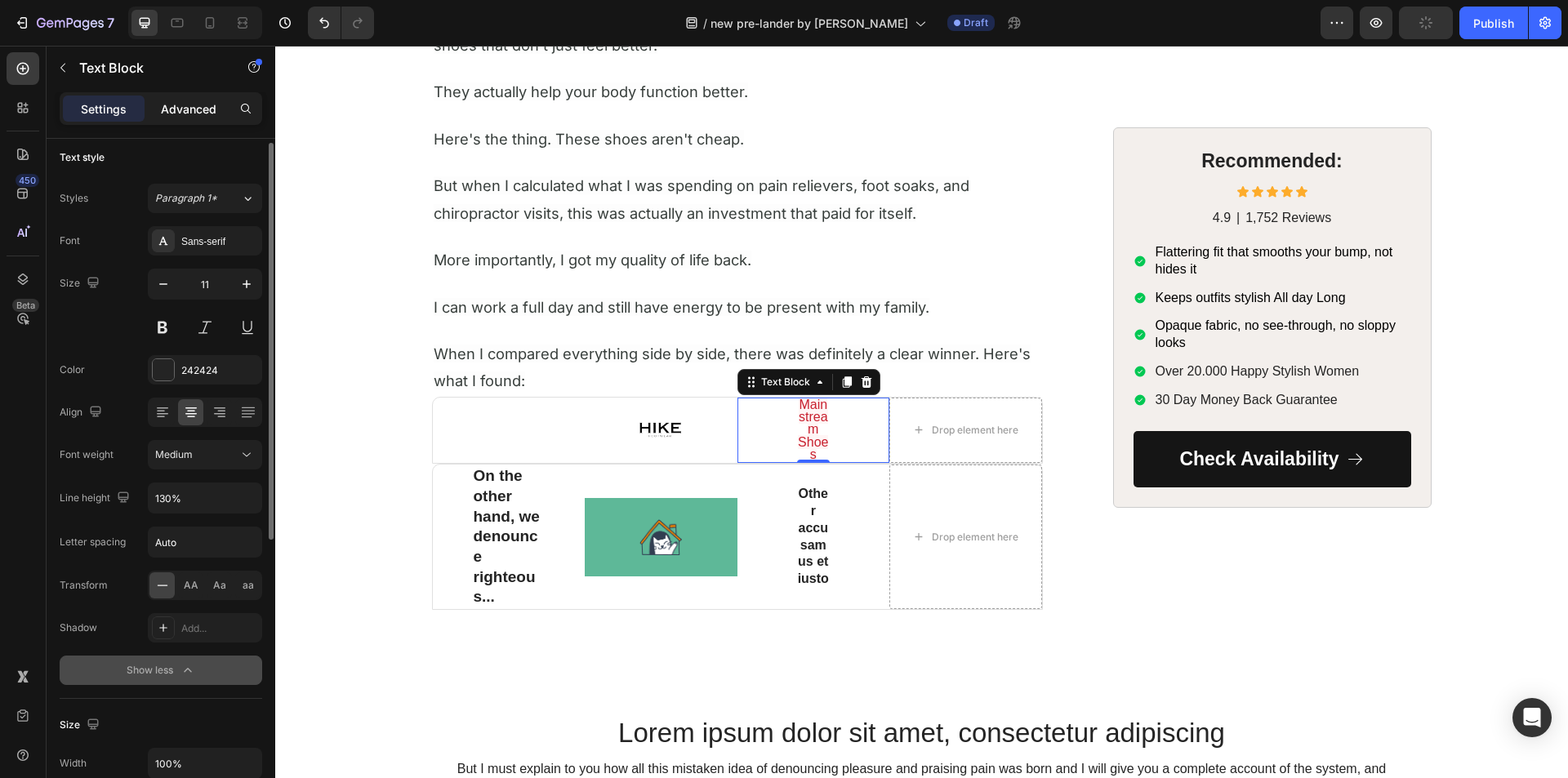
click at [173, 113] on p "Advanced" at bounding box center [189, 109] width 56 height 17
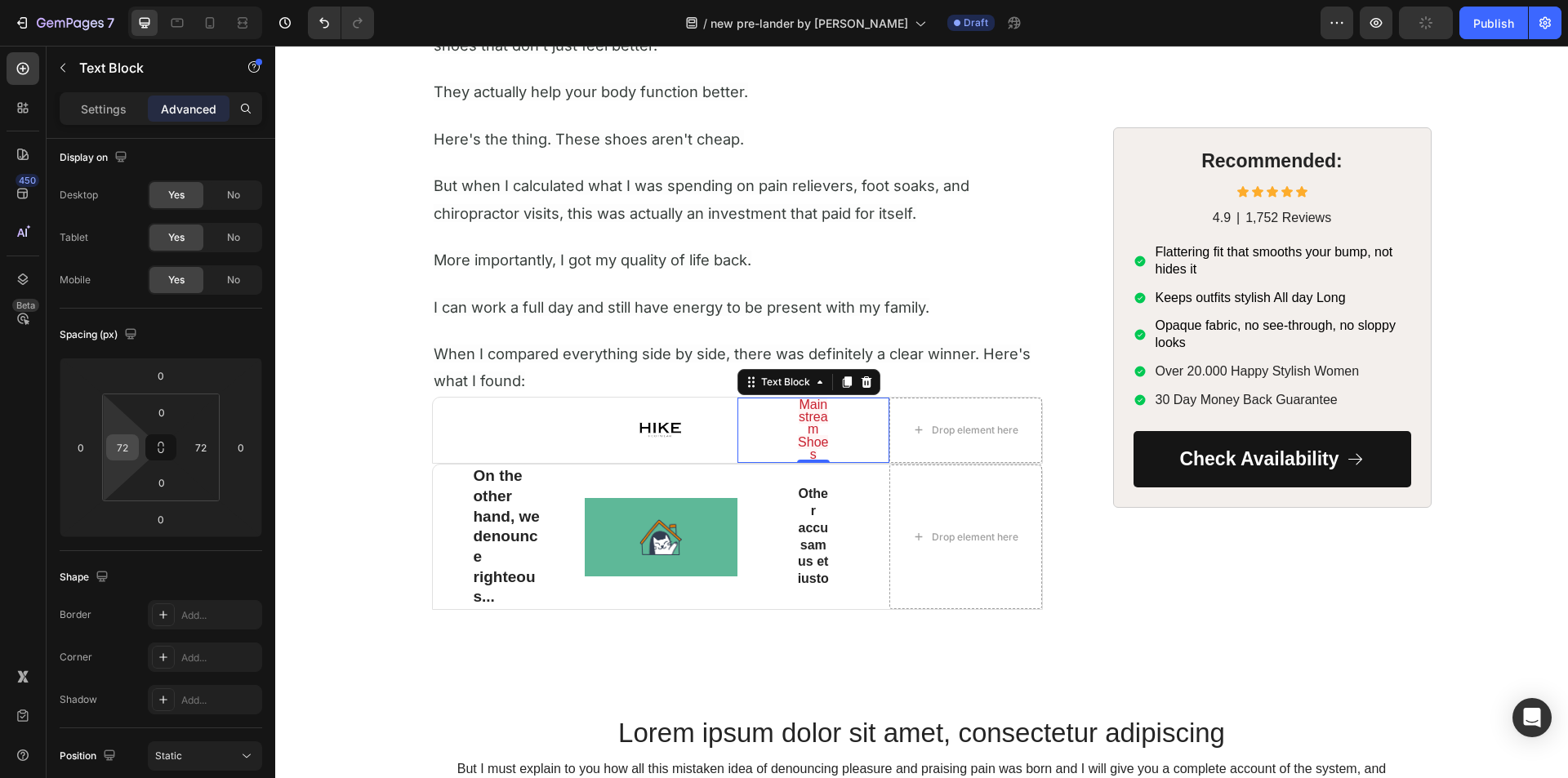
click at [121, 449] on input "72" at bounding box center [123, 447] width 24 height 24
type input "0"
click at [181, 0] on html "7 Version history / new pre-lander by sharif Draft Preview Save Publish 450 Bet…" at bounding box center [784, 0] width 1568 height 0
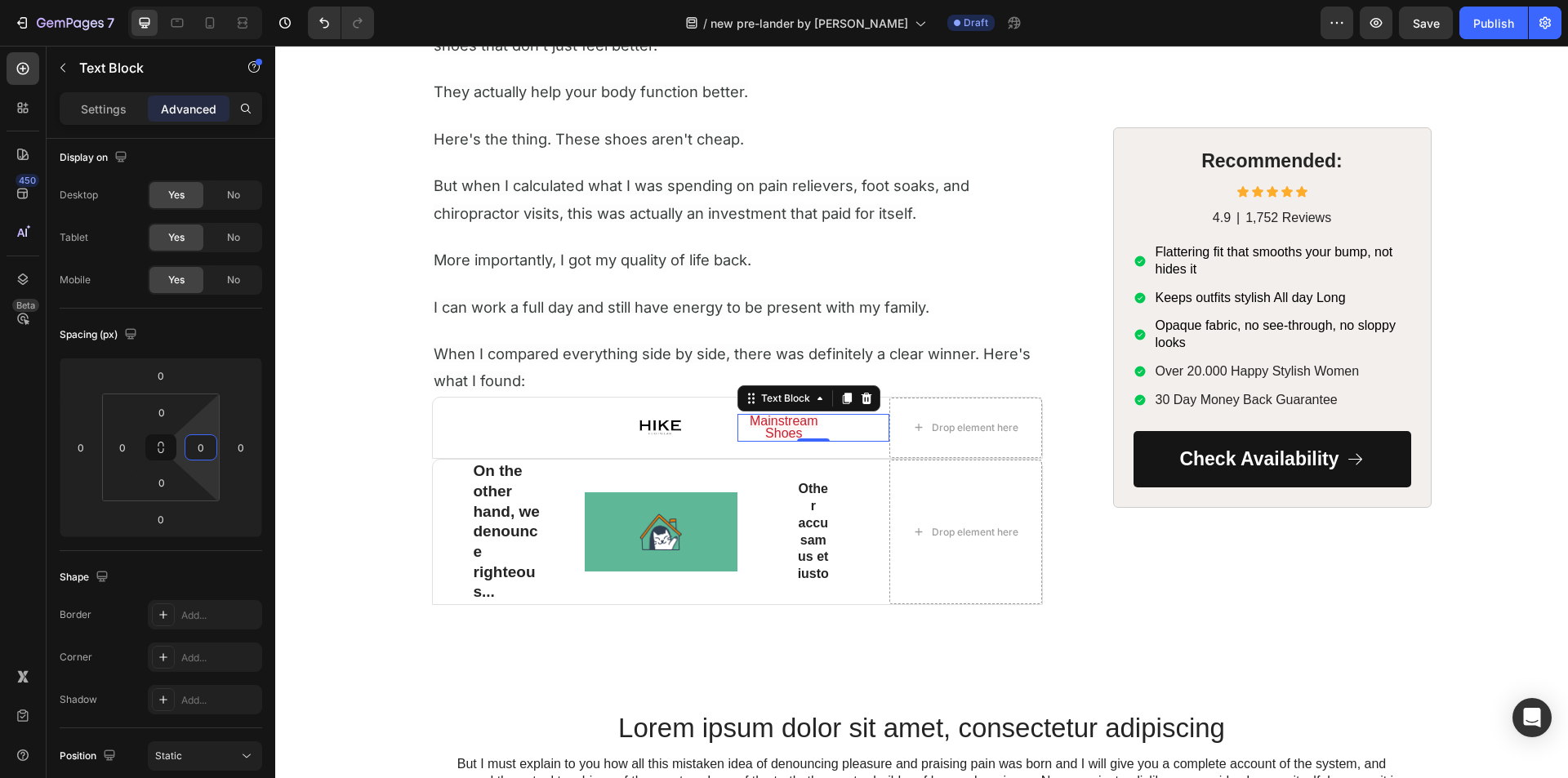
type input "0"
click at [20, 445] on div "450 Beta" at bounding box center [23, 356] width 33 height 608
click at [114, 96] on div "Settings" at bounding box center [104, 109] width 82 height 26
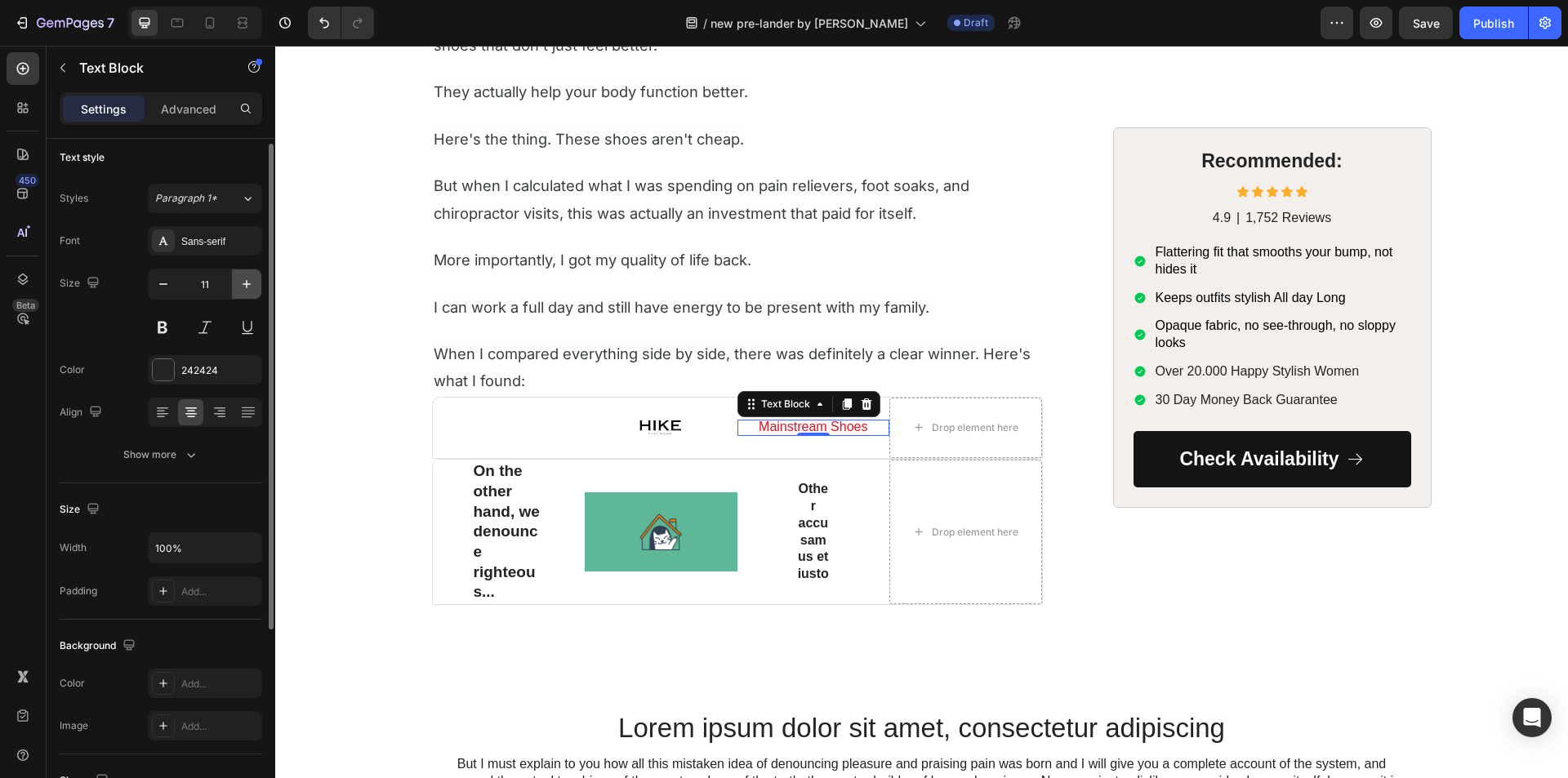
click at [247, 279] on icon "button" at bounding box center [246, 284] width 17 height 17
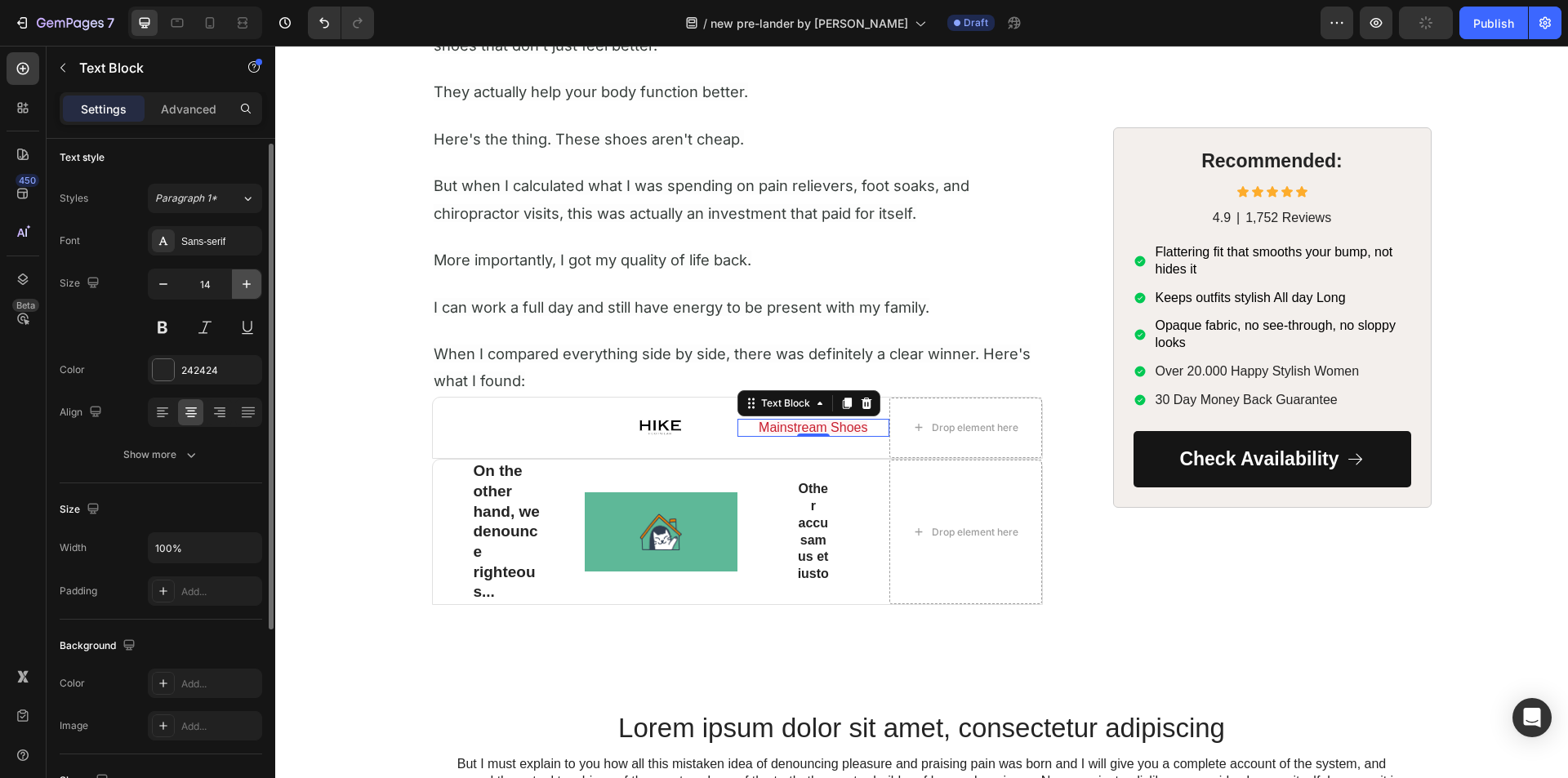
click at [247, 279] on icon "button" at bounding box center [246, 284] width 17 height 17
type input "16"
click at [842, 403] on icon at bounding box center [847, 402] width 9 height 11
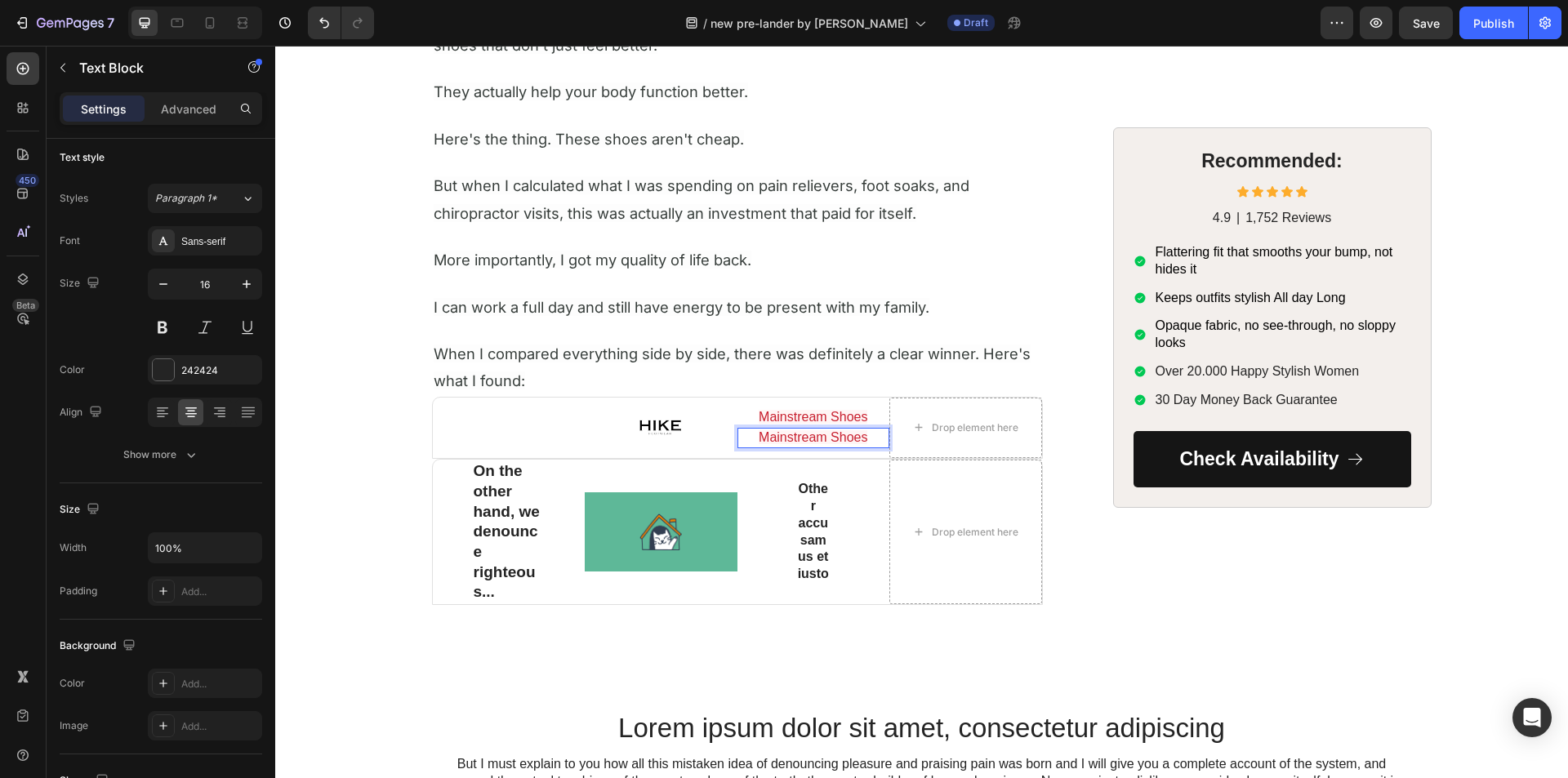
click at [759, 433] on span "Mainstream Shoes" at bounding box center [813, 438] width 109 height 14
click at [708, 421] on div at bounding box center [660, 427] width 152 height 18
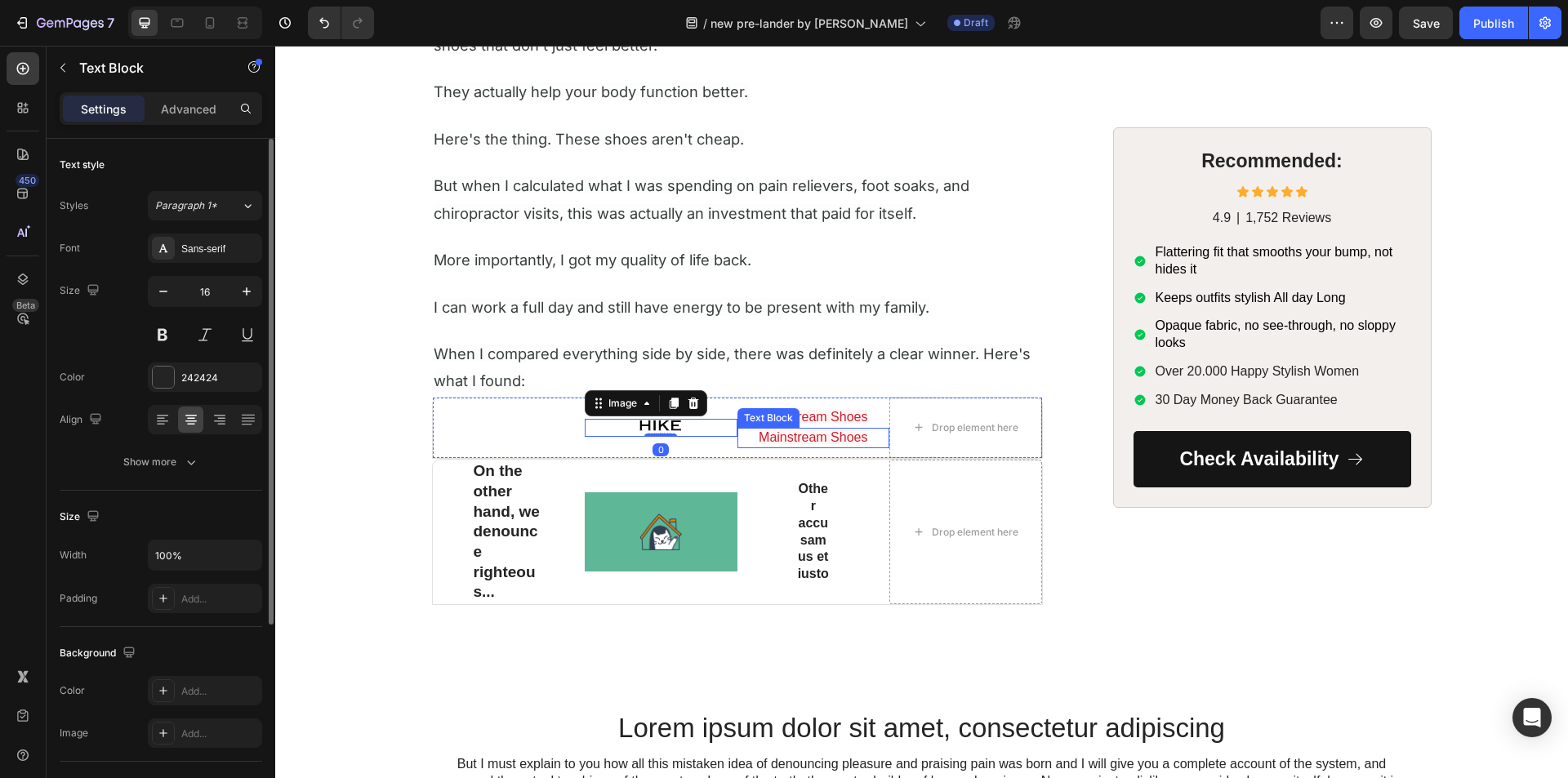
click at [778, 439] on span "Mainstream Shoes" at bounding box center [813, 438] width 109 height 14
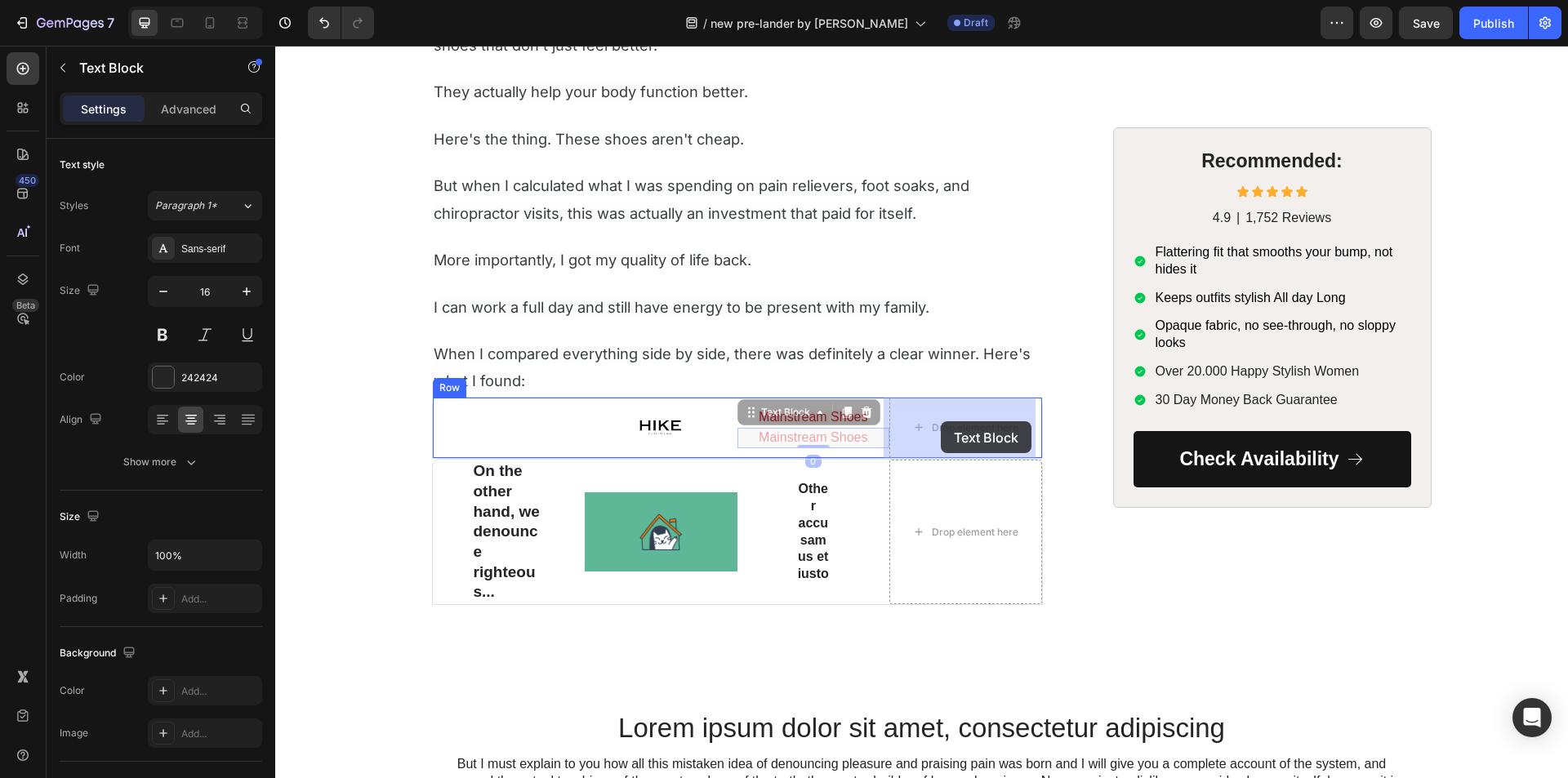
drag, startPoint x: 748, startPoint y: 412, endPoint x: 921, endPoint y: 420, distance: 173.2
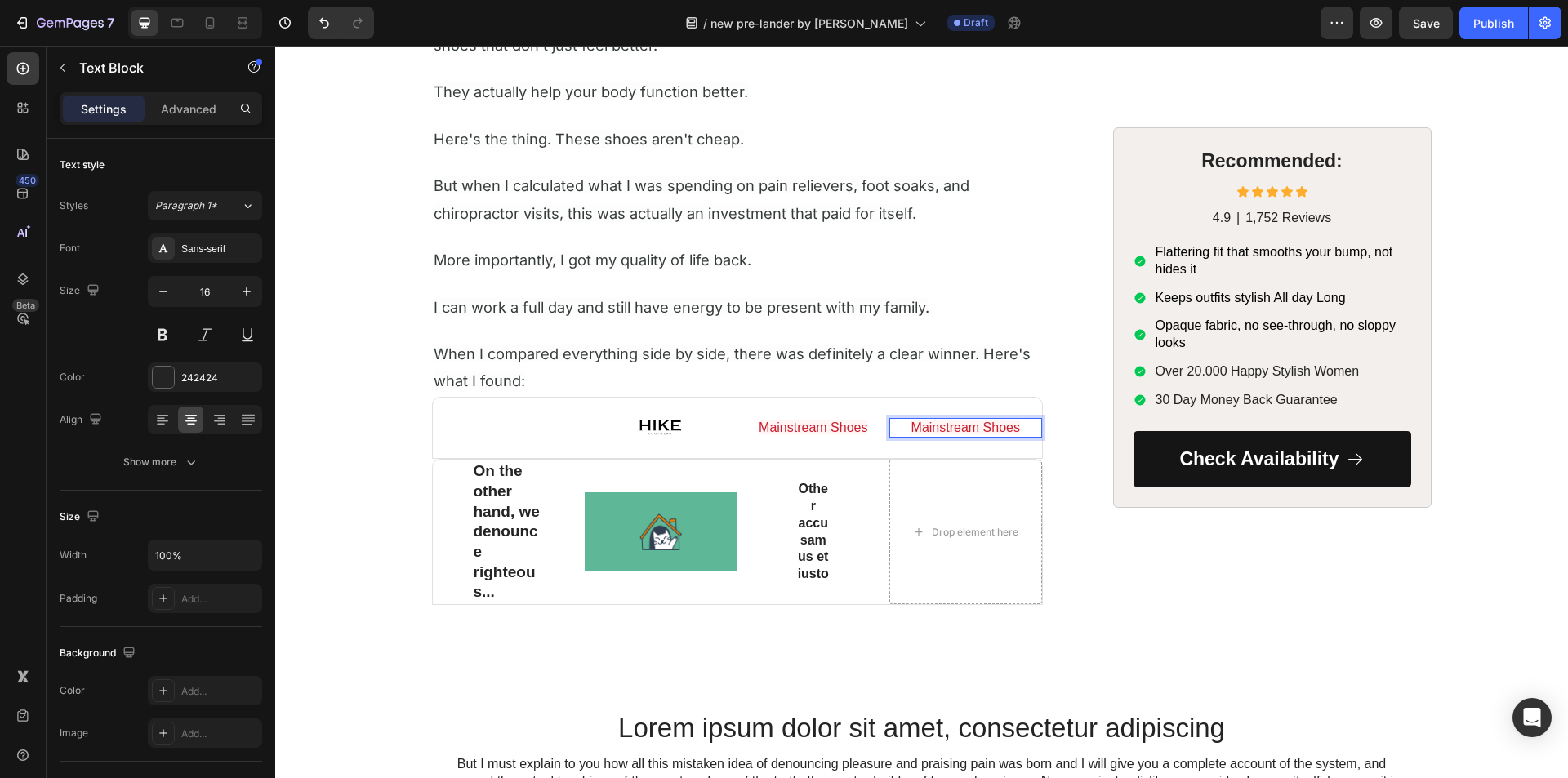
click at [948, 422] on span "Mainstream Shoes" at bounding box center [965, 427] width 109 height 14
click at [947, 422] on span "Mainstream Shoes" at bounding box center [965, 427] width 109 height 14
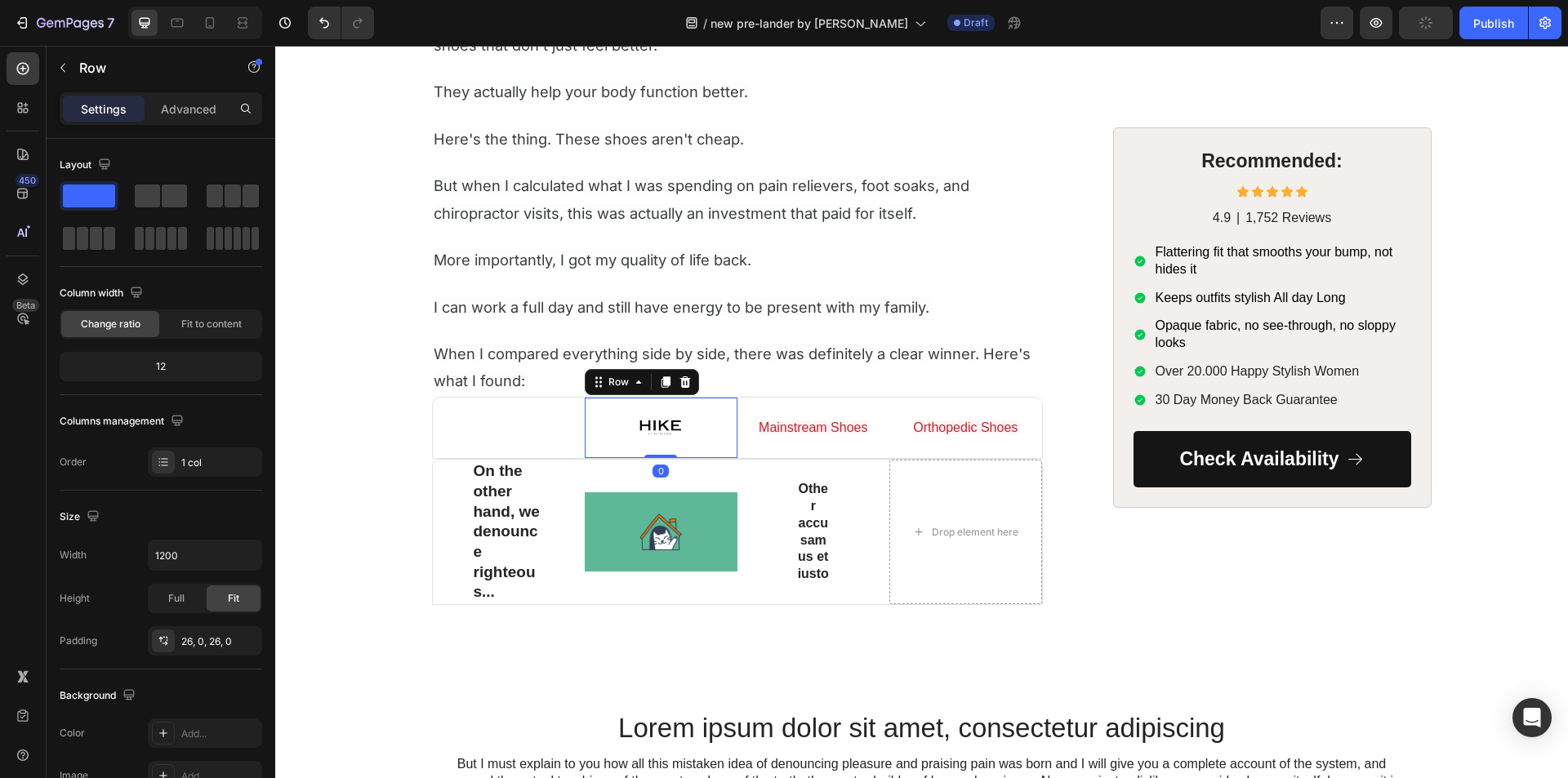
click at [689, 406] on div "Image Row 0" at bounding box center [660, 427] width 152 height 60
click at [753, 414] on div "Mainstream Shoes Text Block" at bounding box center [813, 427] width 152 height 60
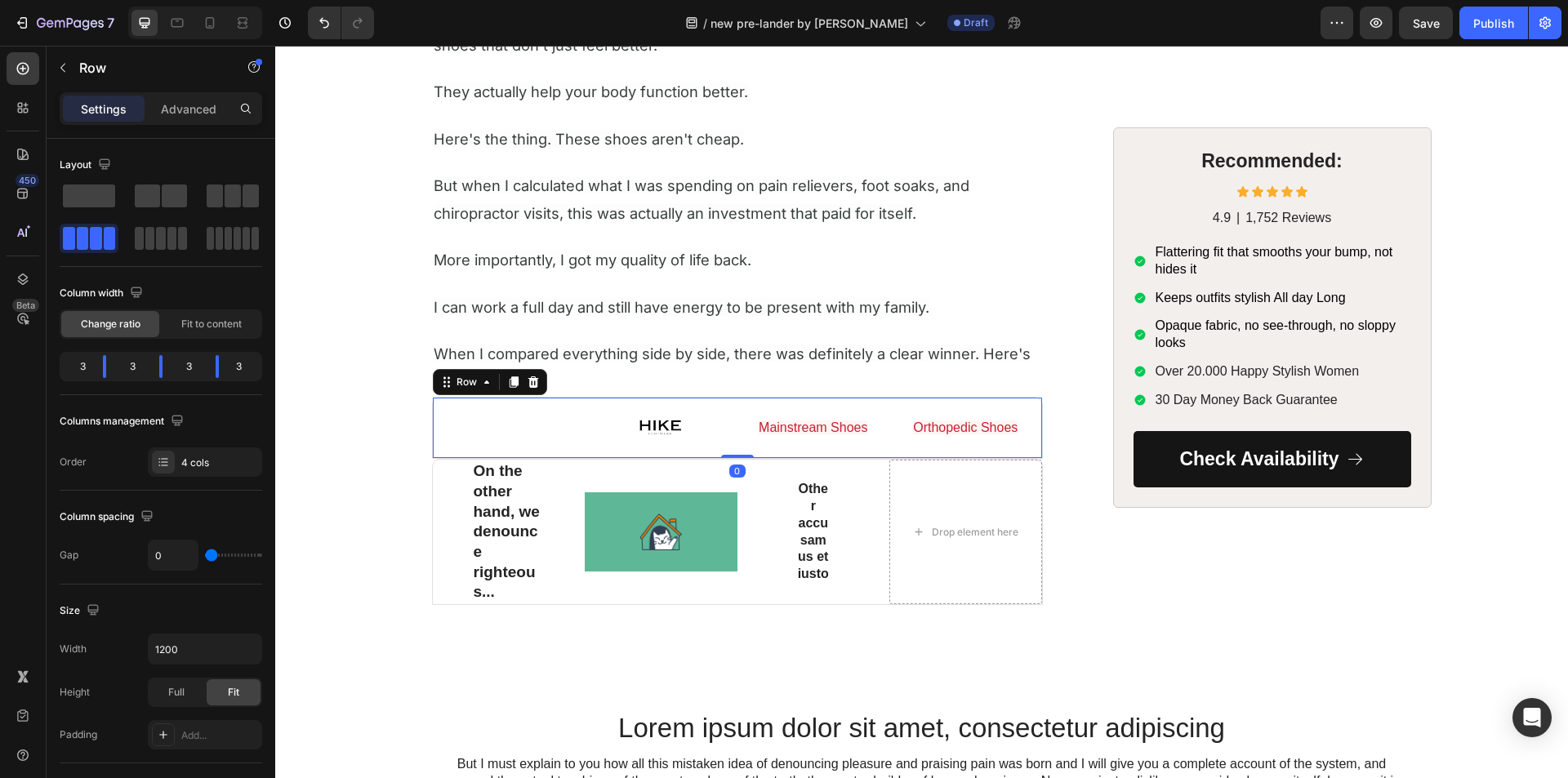
click at [753, 414] on div "Mainstream Shoes Text Block" at bounding box center [813, 427] width 152 height 60
click at [796, 428] on span "Mainstream Shoes" at bounding box center [813, 427] width 109 height 14
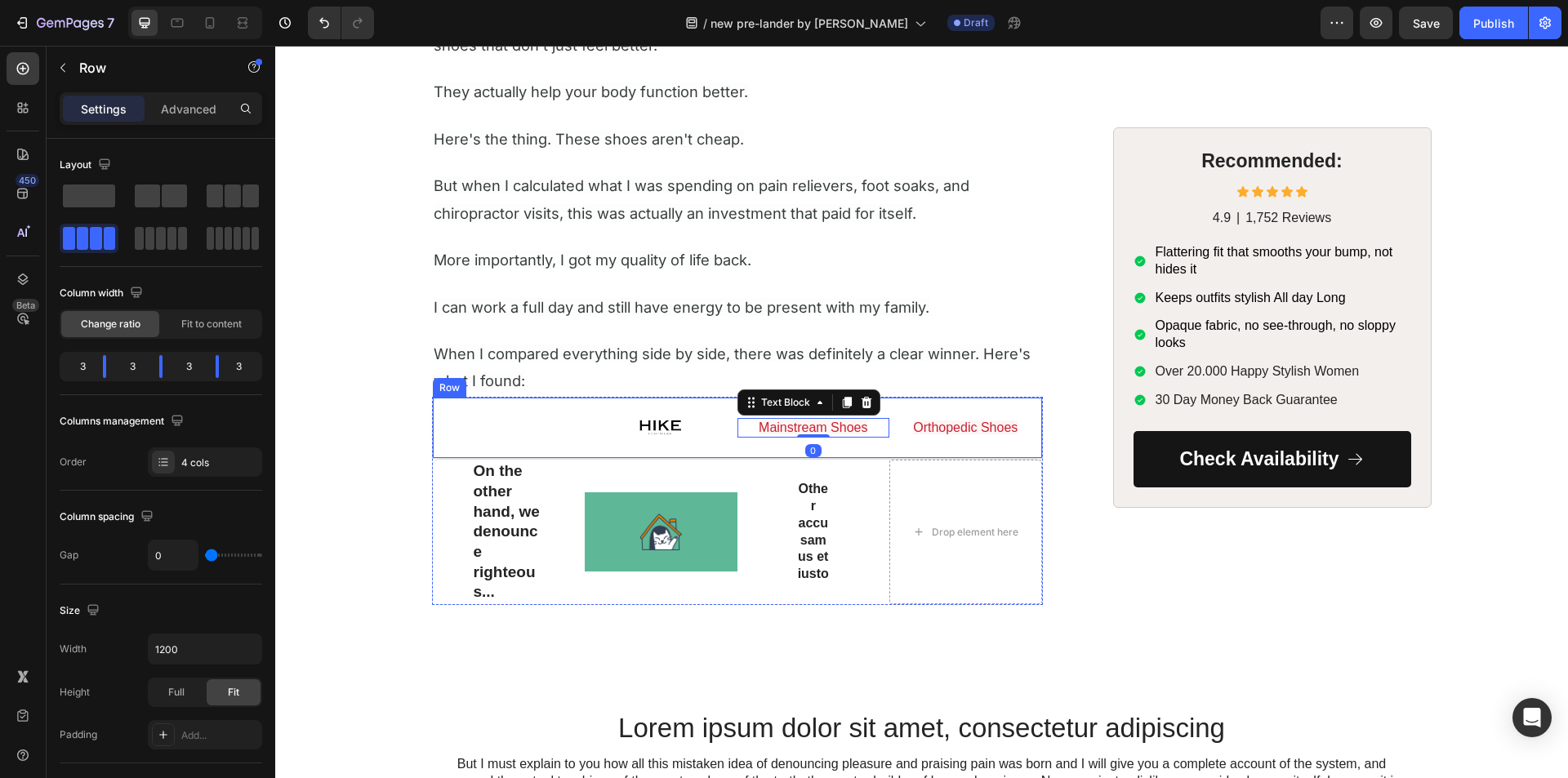
click at [767, 446] on div "Mainstream Shoes Text Block 0" at bounding box center [813, 427] width 152 height 60
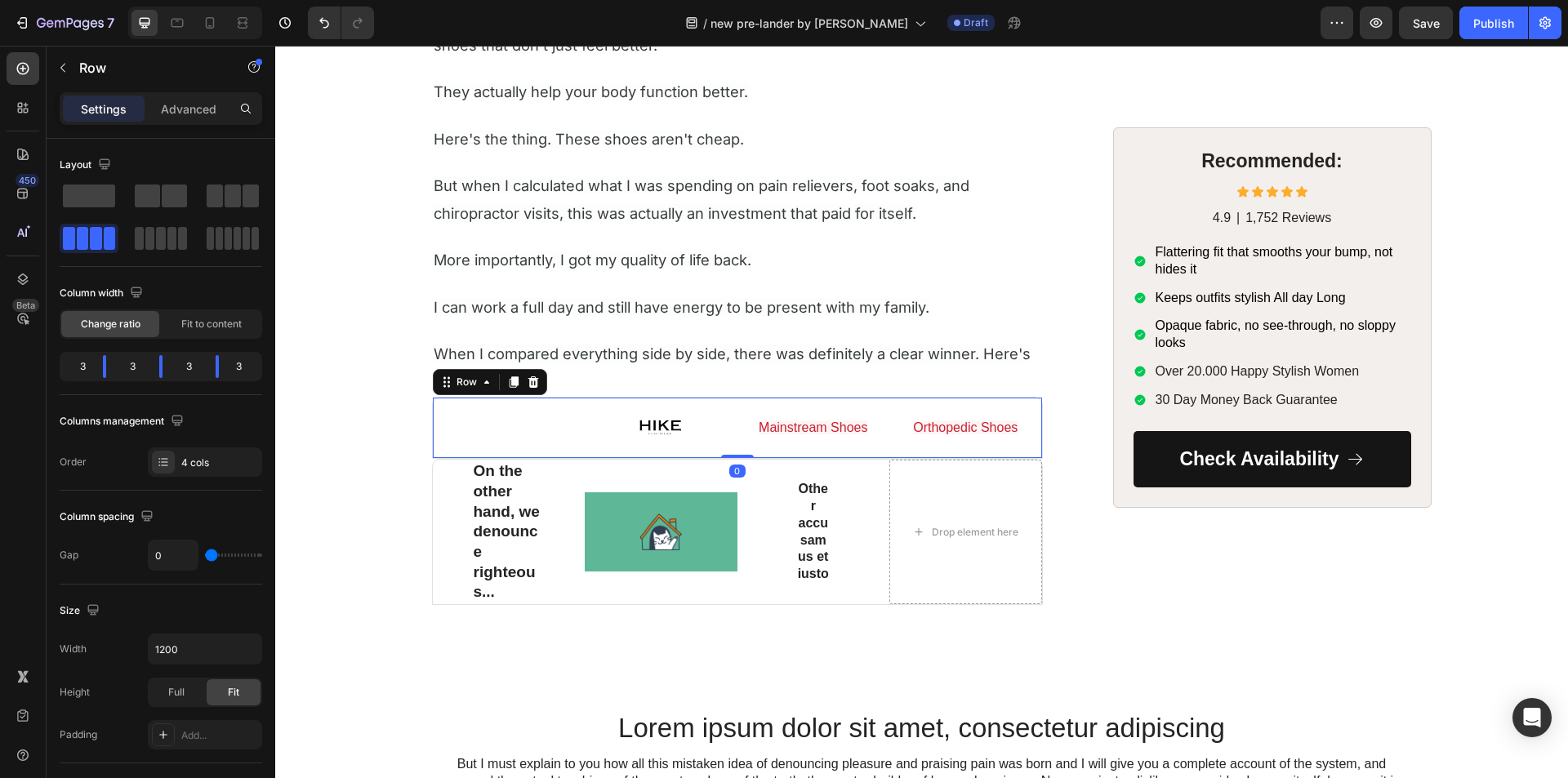
click at [767, 446] on div "Mainstream Shoes Text Block" at bounding box center [813, 427] width 152 height 60
click at [21, 268] on div at bounding box center [23, 279] width 33 height 33
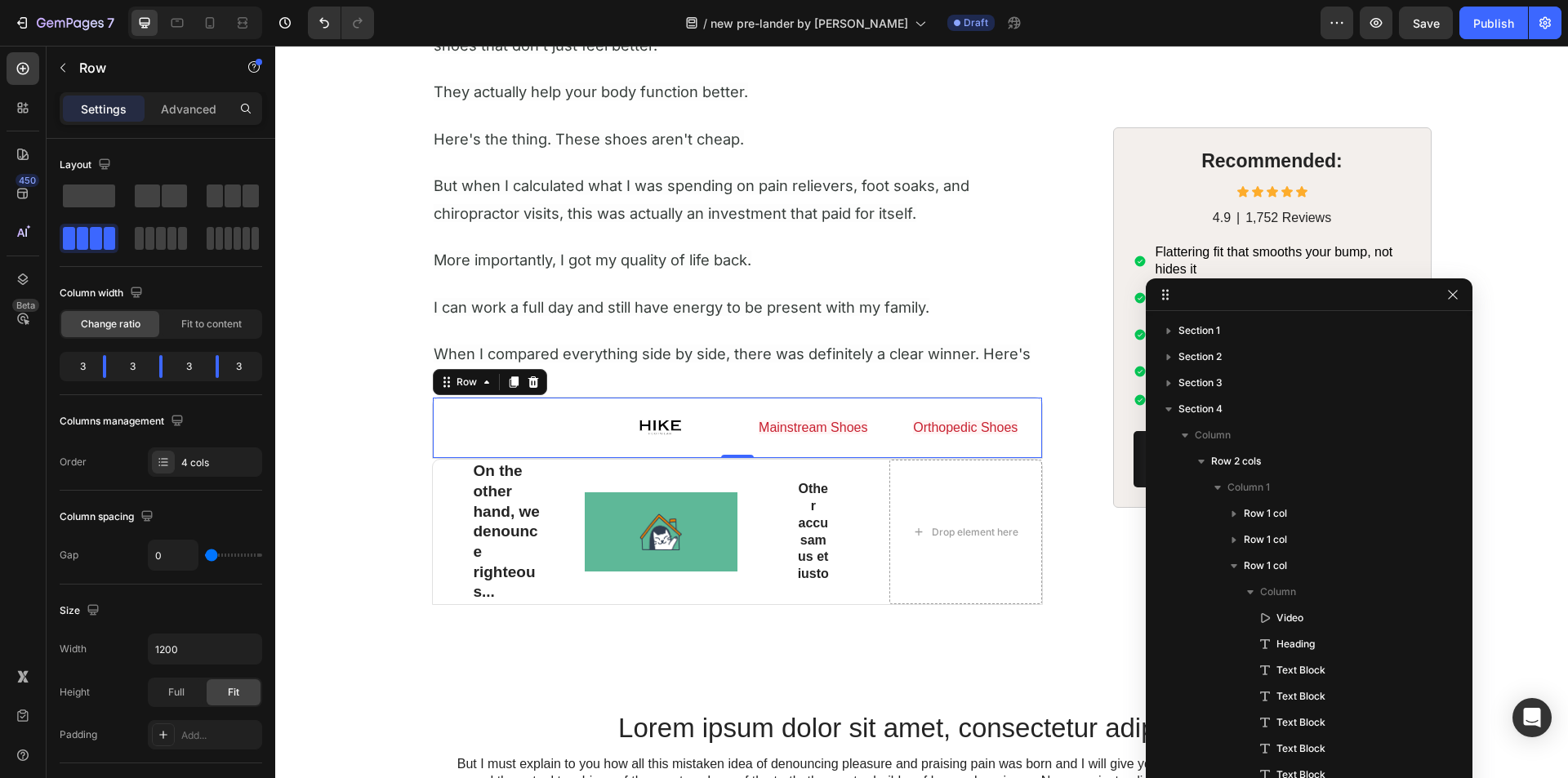
scroll to position [1219, 0]
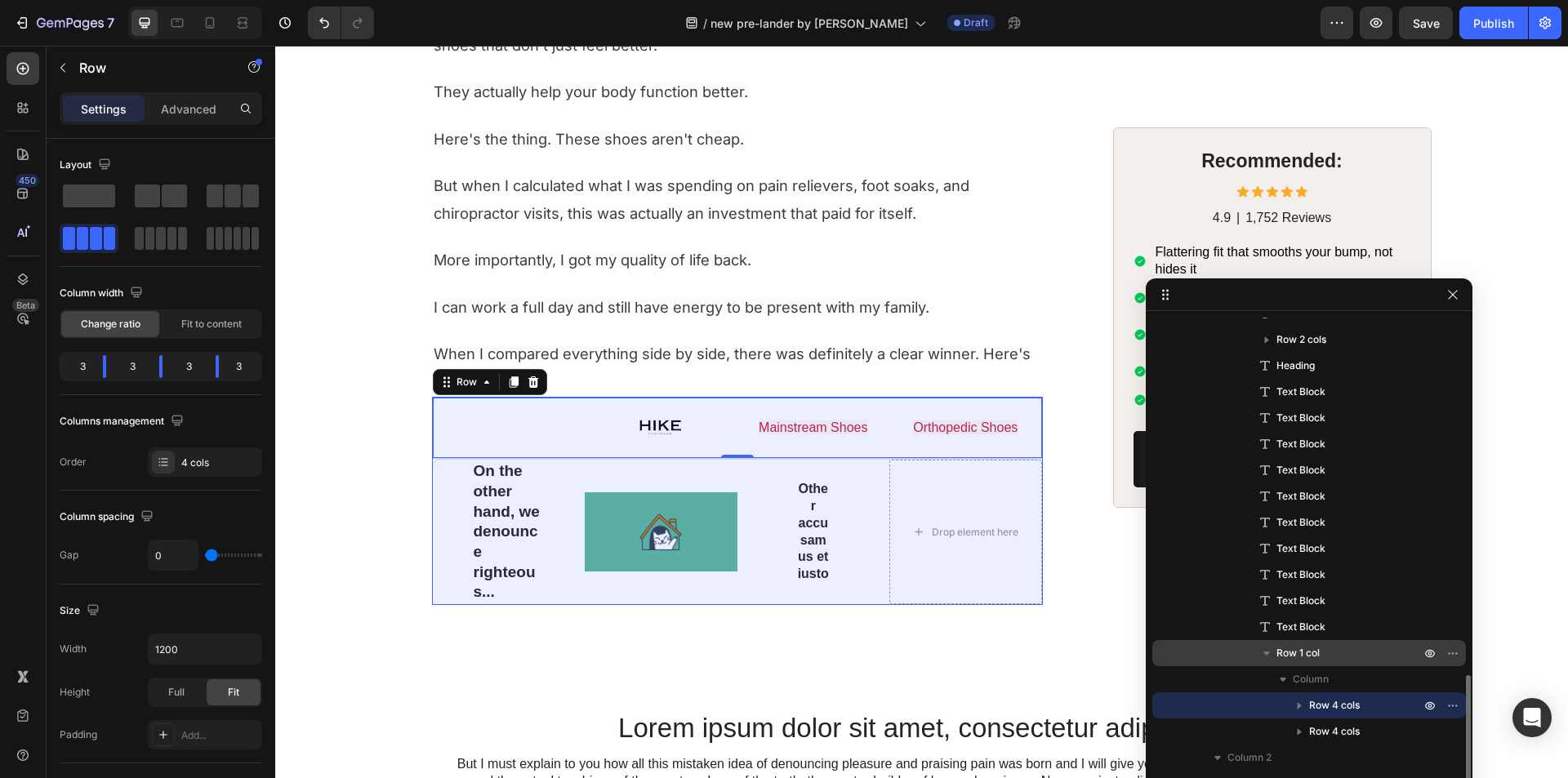
click at [1310, 642] on div "Row 1 col" at bounding box center [1309, 654] width 300 height 26
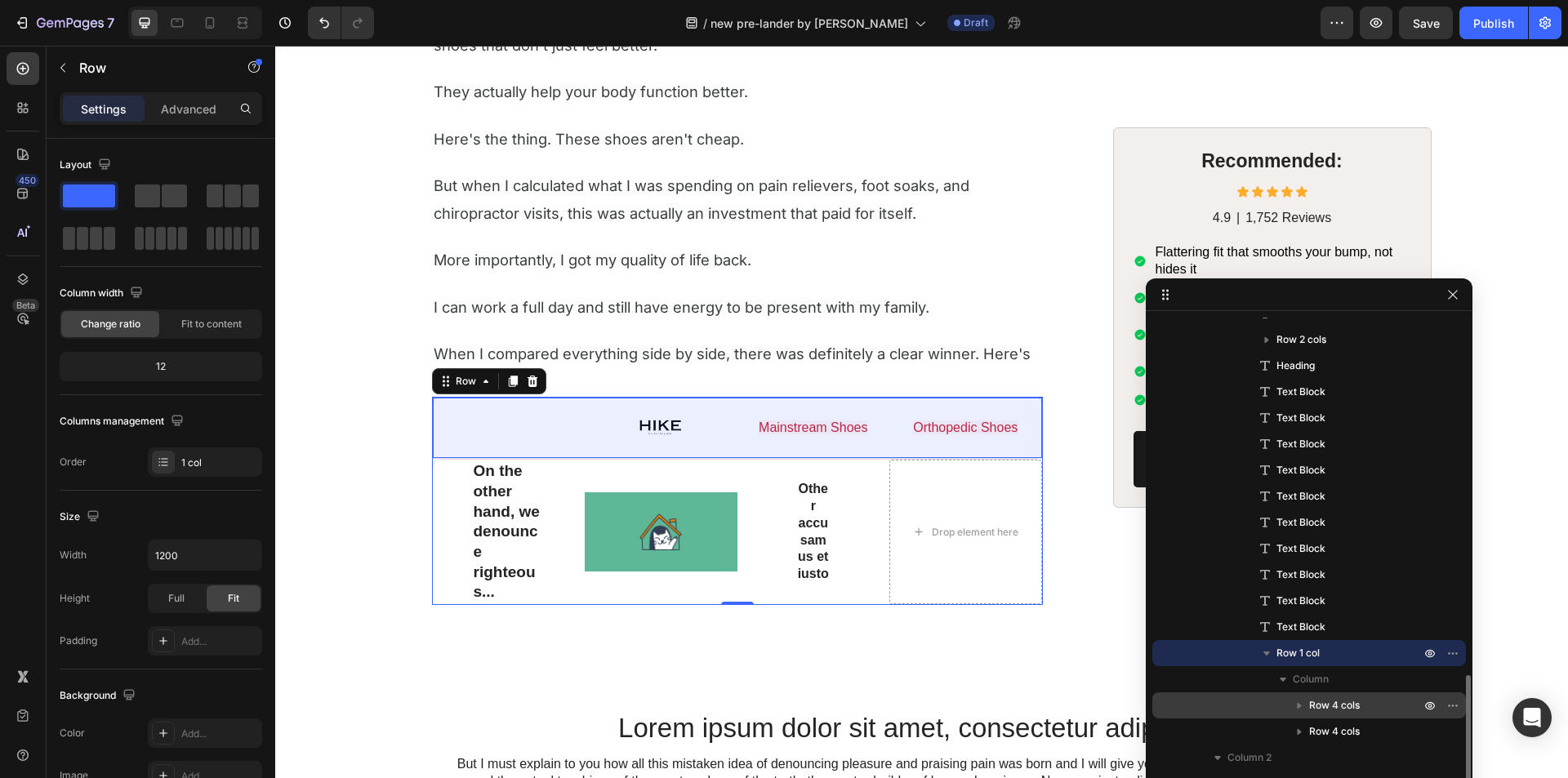
click at [1333, 699] on span "Row 4 cols" at bounding box center [1334, 705] width 50 height 17
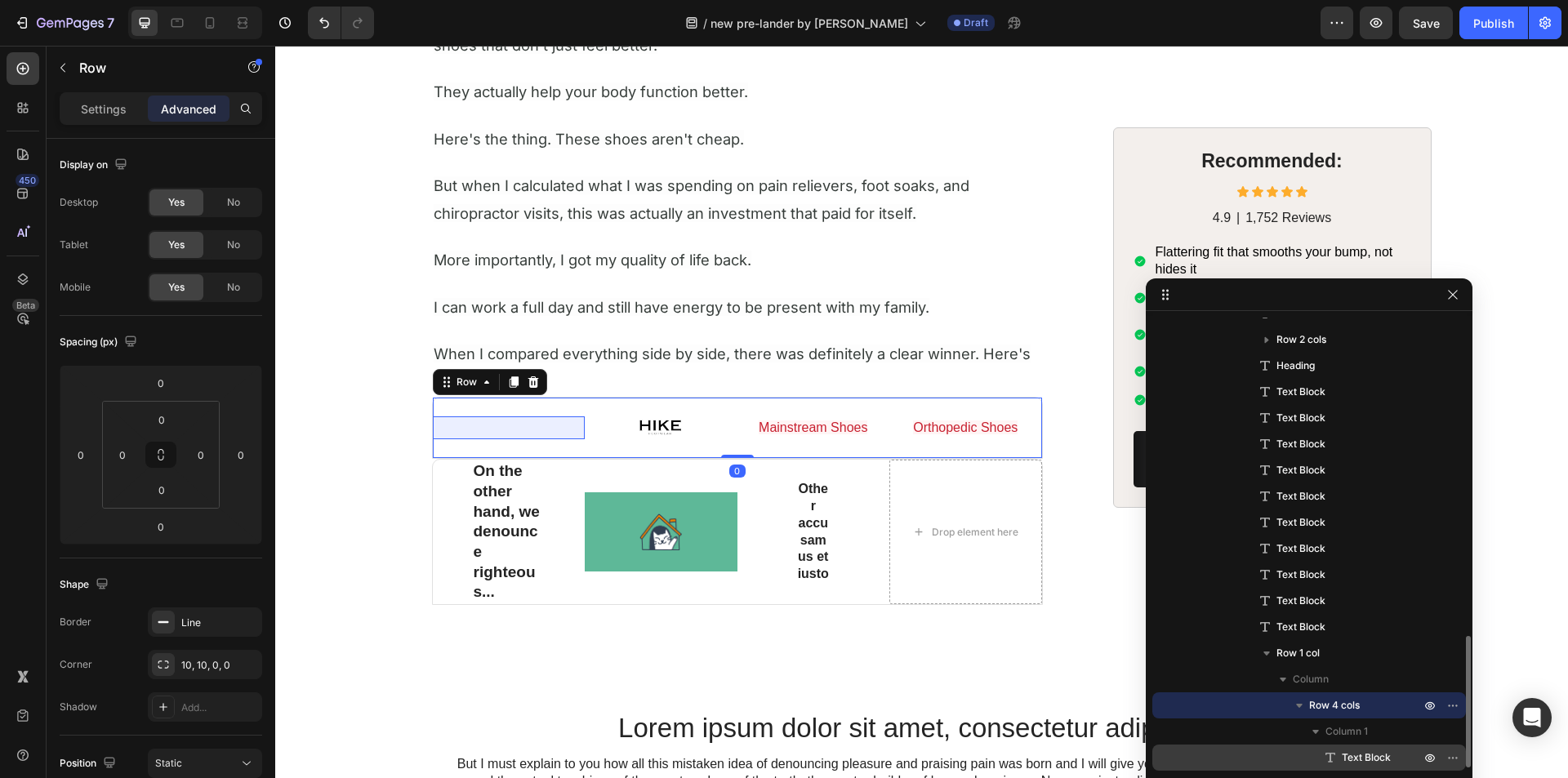
click at [1355, 748] on div "Text Block" at bounding box center [1309, 758] width 300 height 26
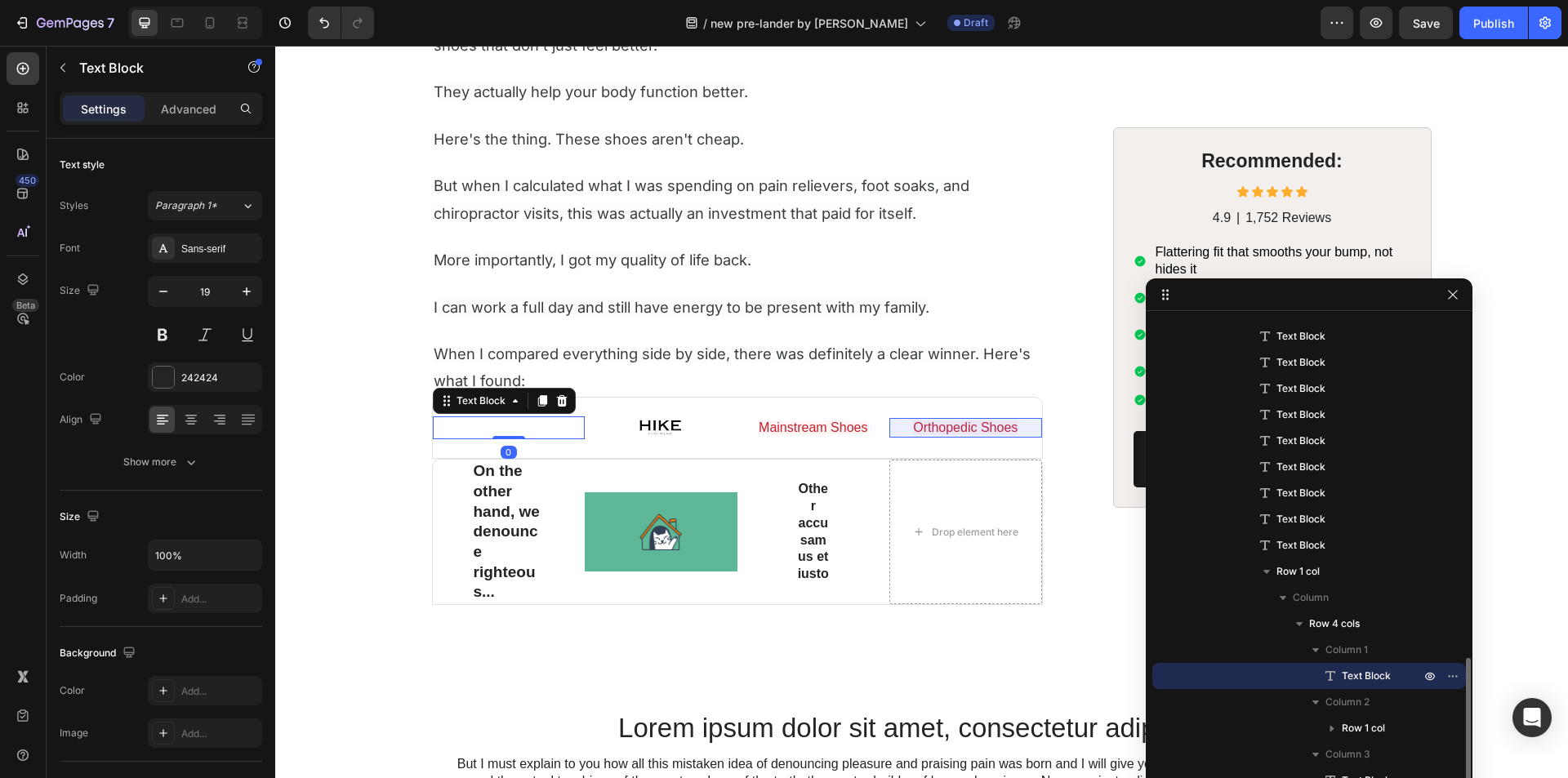
scroll to position [1383, 0]
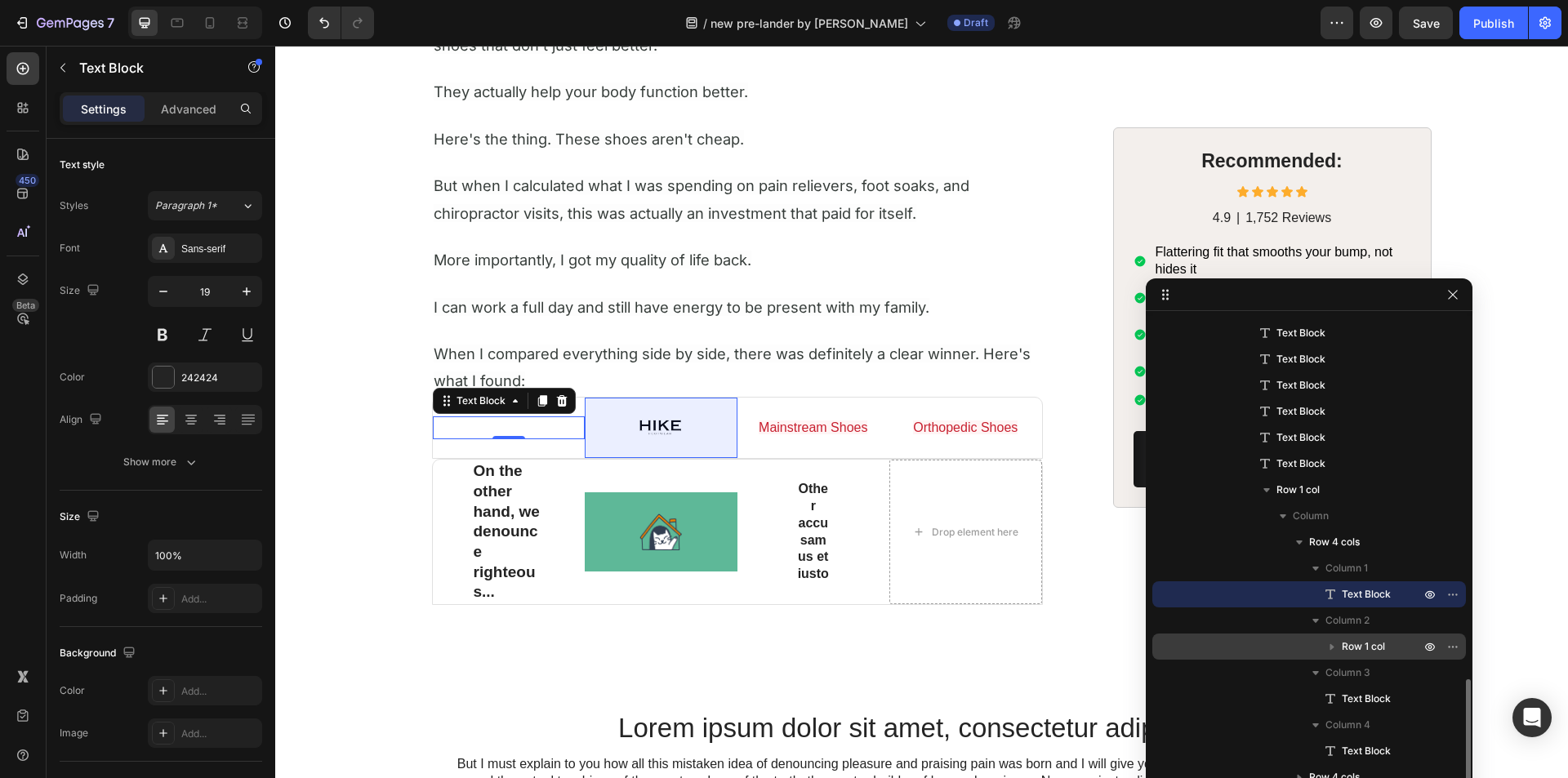
click at [1350, 654] on span "Row 1 col" at bounding box center [1364, 647] width 44 height 17
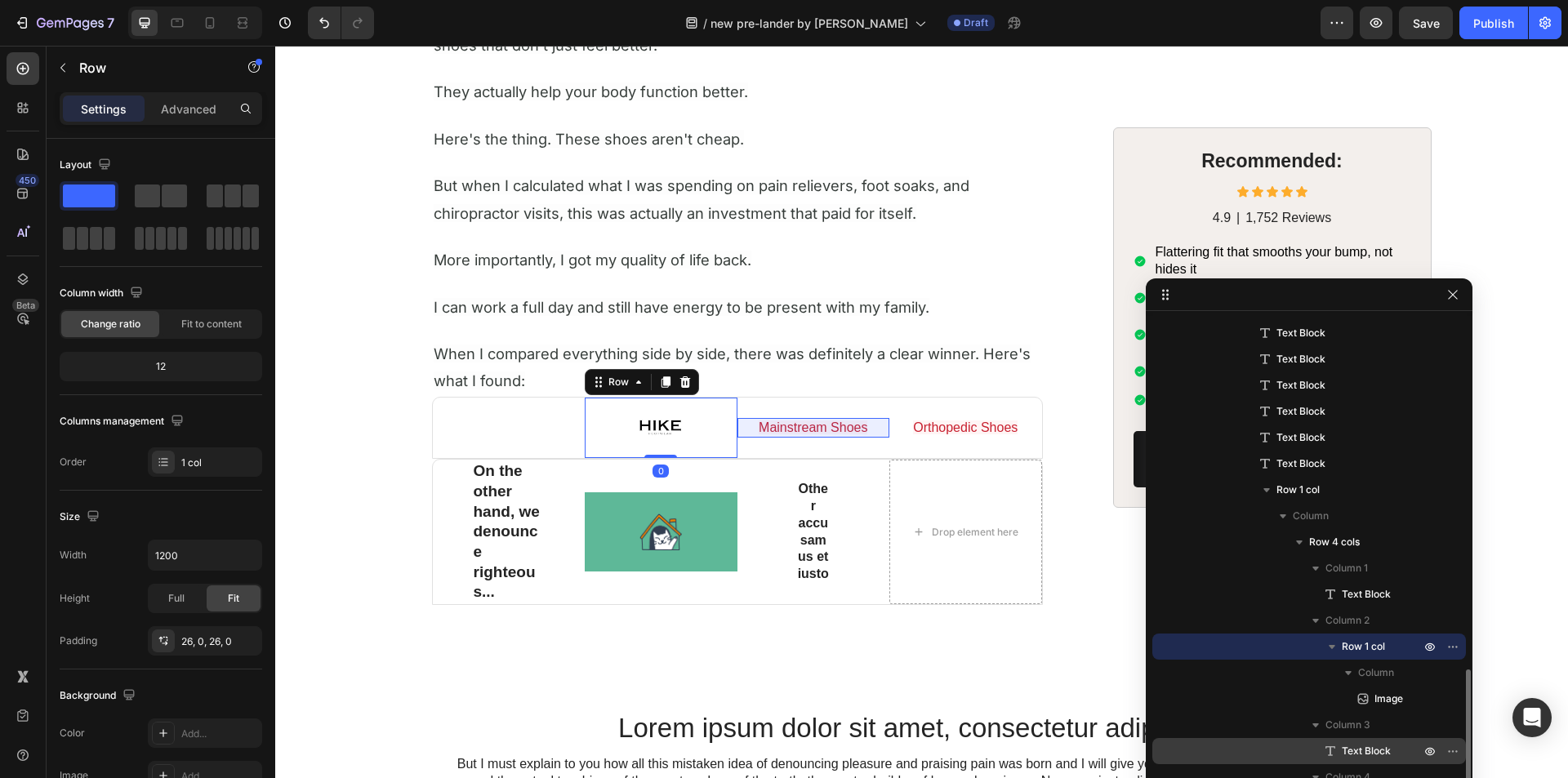
scroll to position [1465, 0]
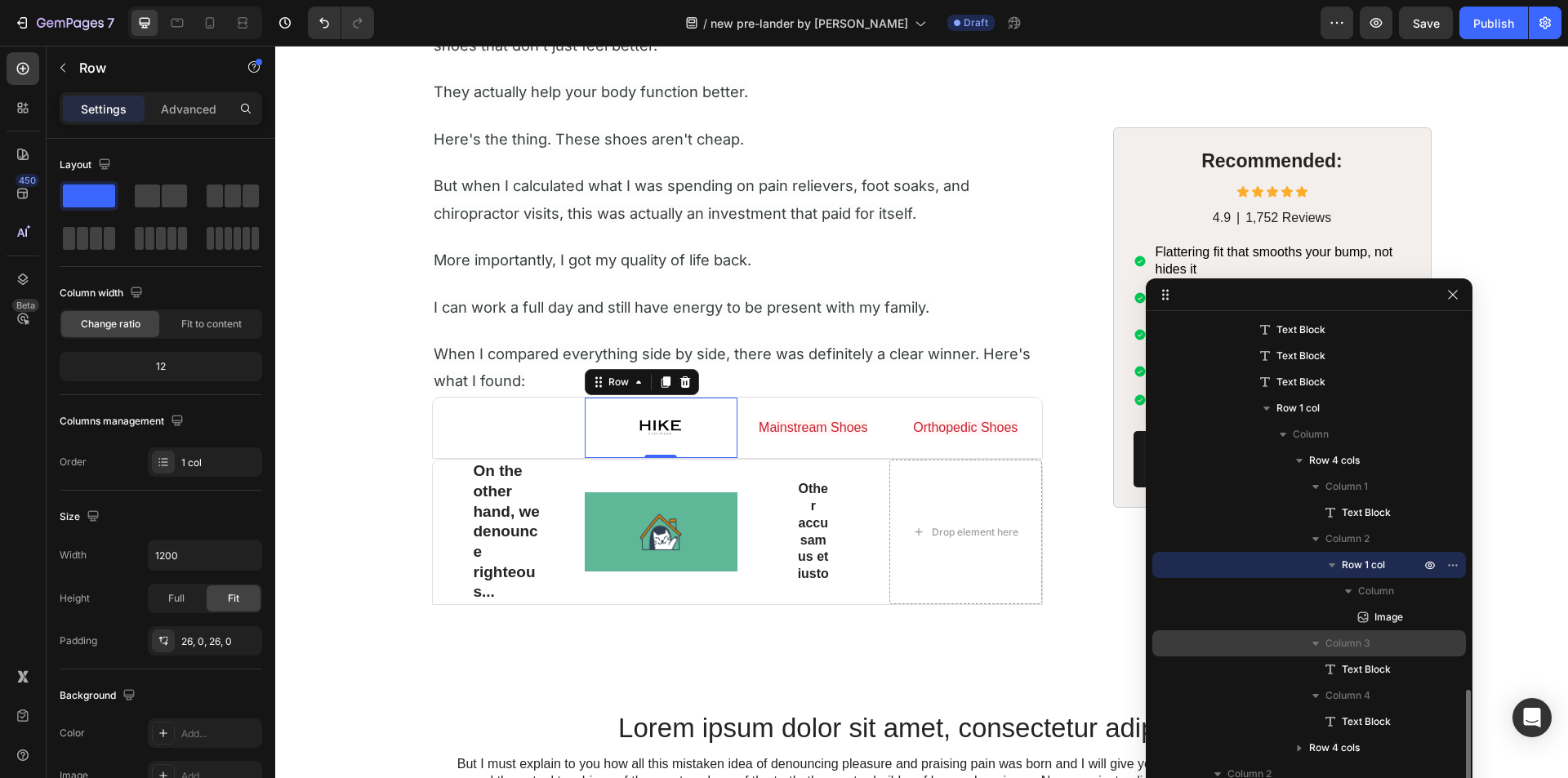
click at [1345, 649] on span "Column 3" at bounding box center [1348, 643] width 45 height 17
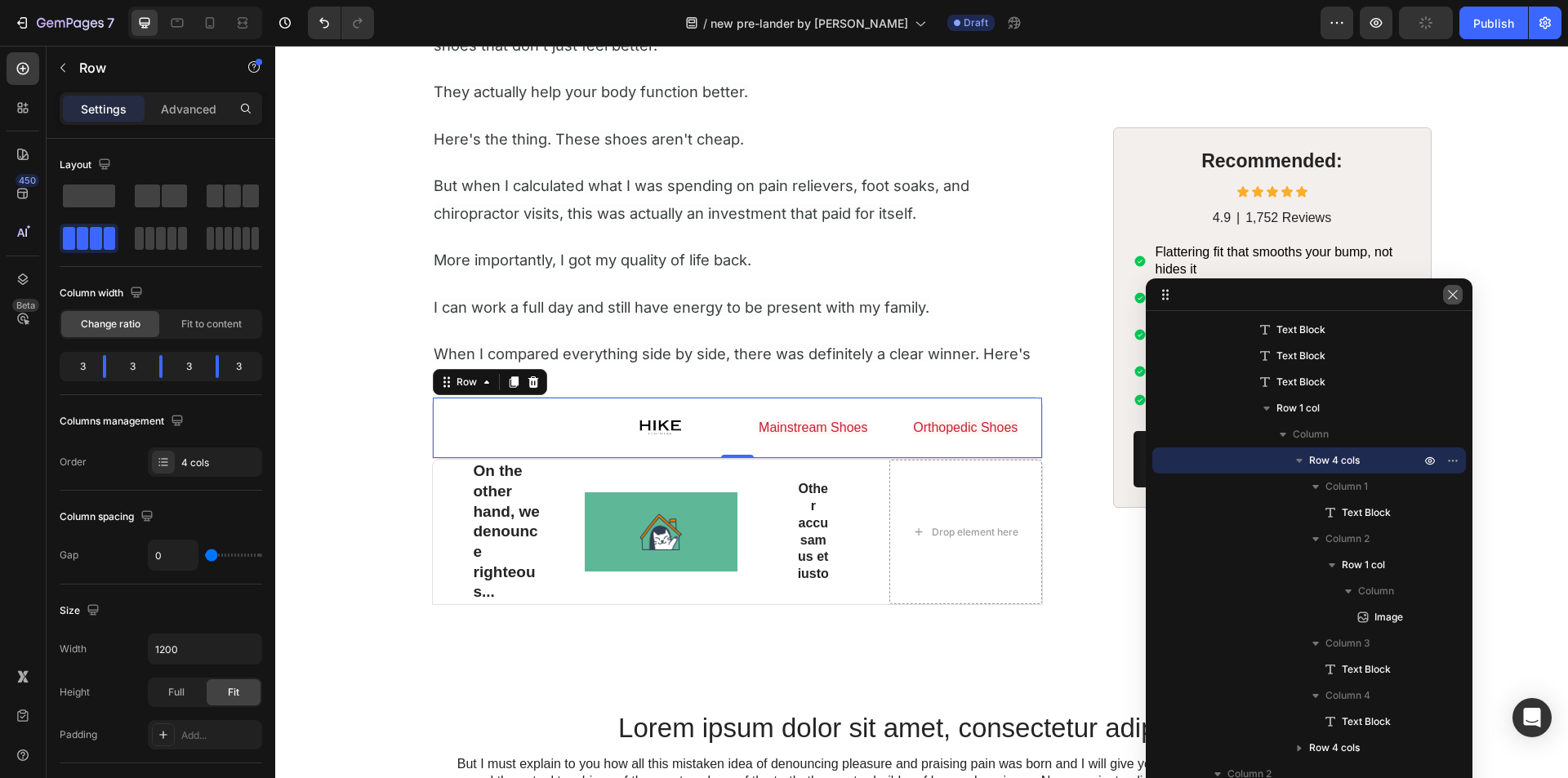
click at [1452, 291] on icon "button" at bounding box center [1452, 294] width 13 height 13
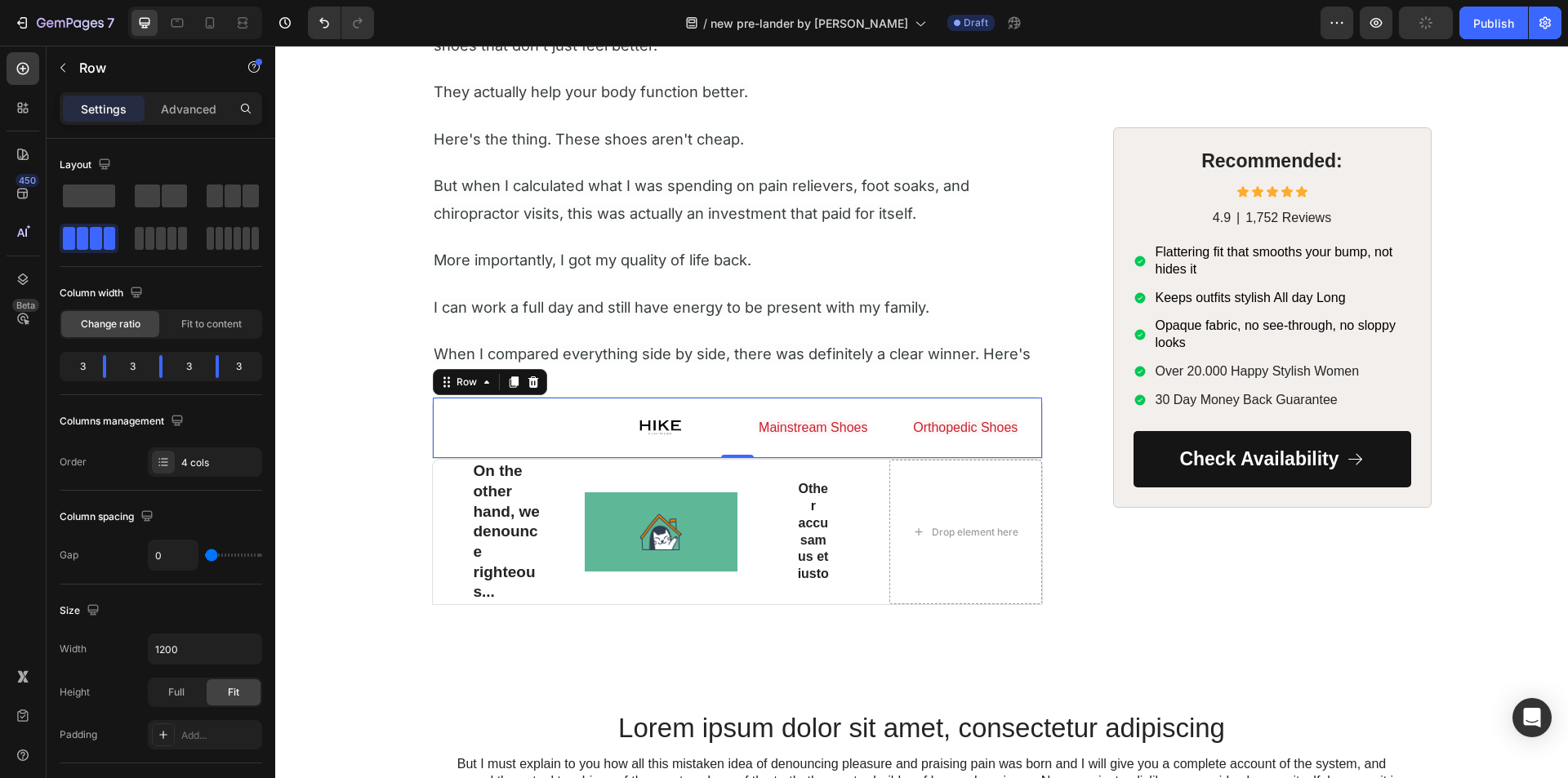
click at [845, 408] on div "Mainstream Shoes Text Block" at bounding box center [813, 427] width 152 height 60
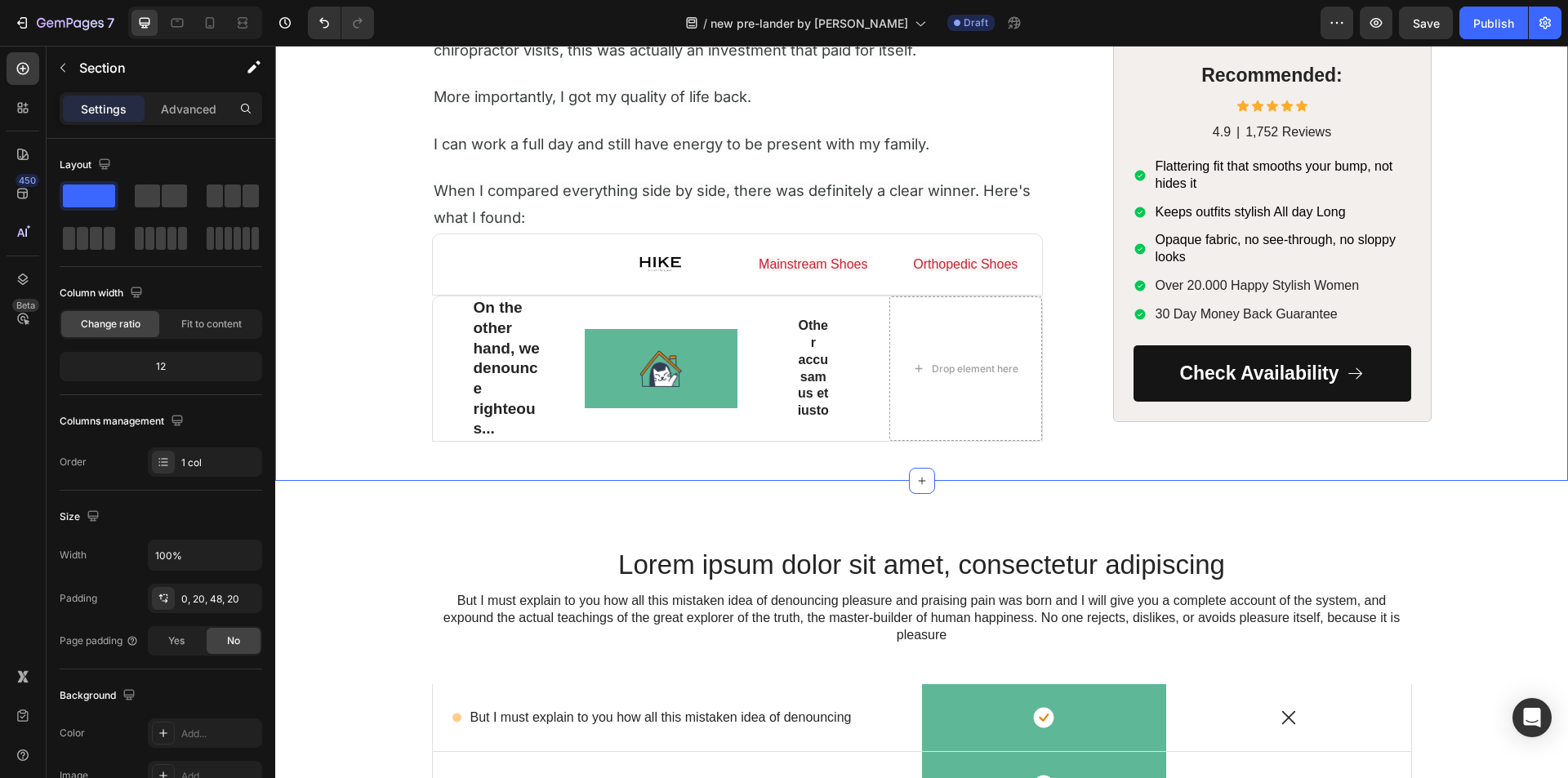
scroll to position [6123, 0]
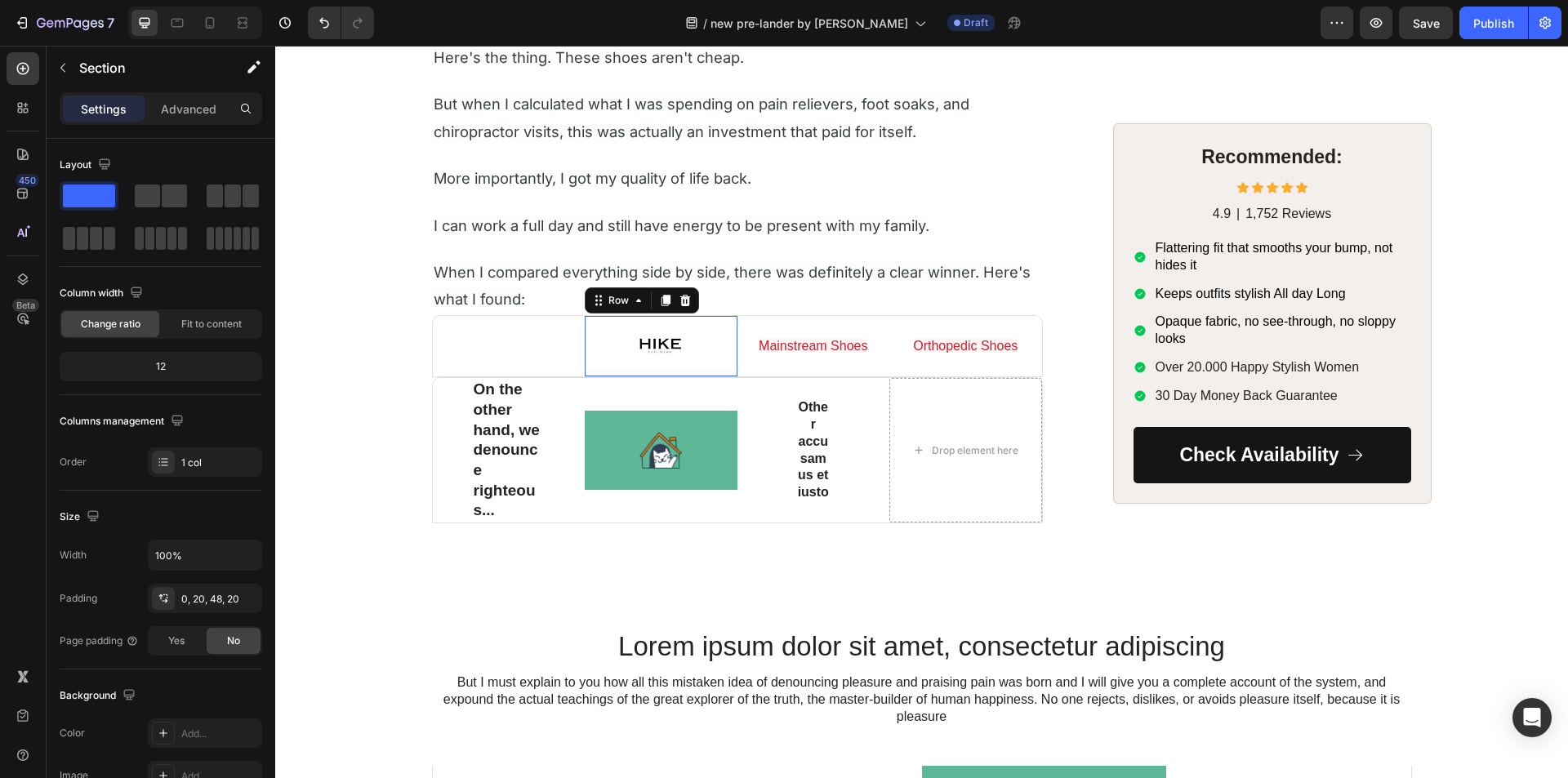
click at [703, 323] on div "Image Row 0" at bounding box center [660, 345] width 152 height 60
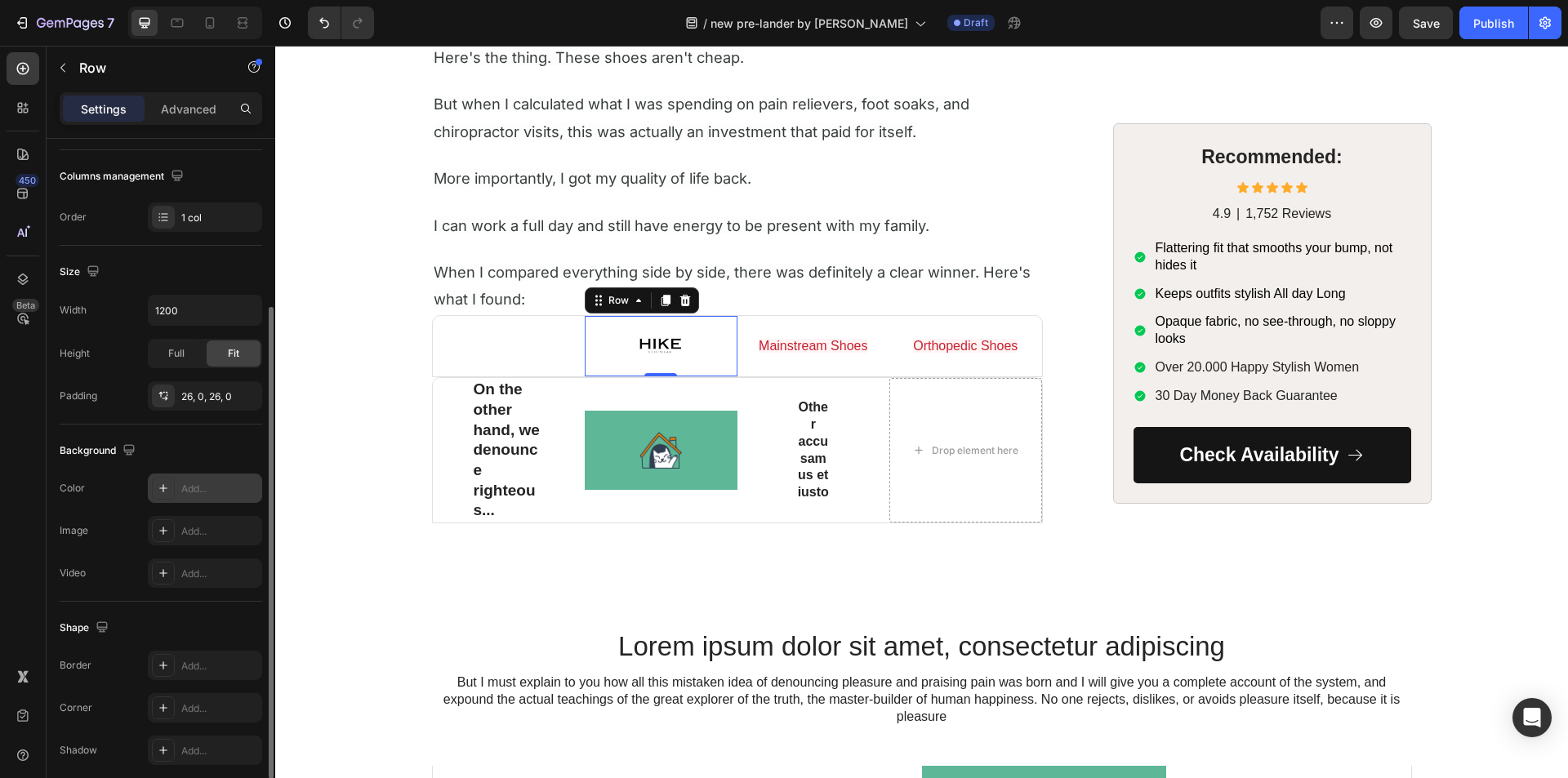
click at [174, 495] on div at bounding box center [164, 488] width 23 height 23
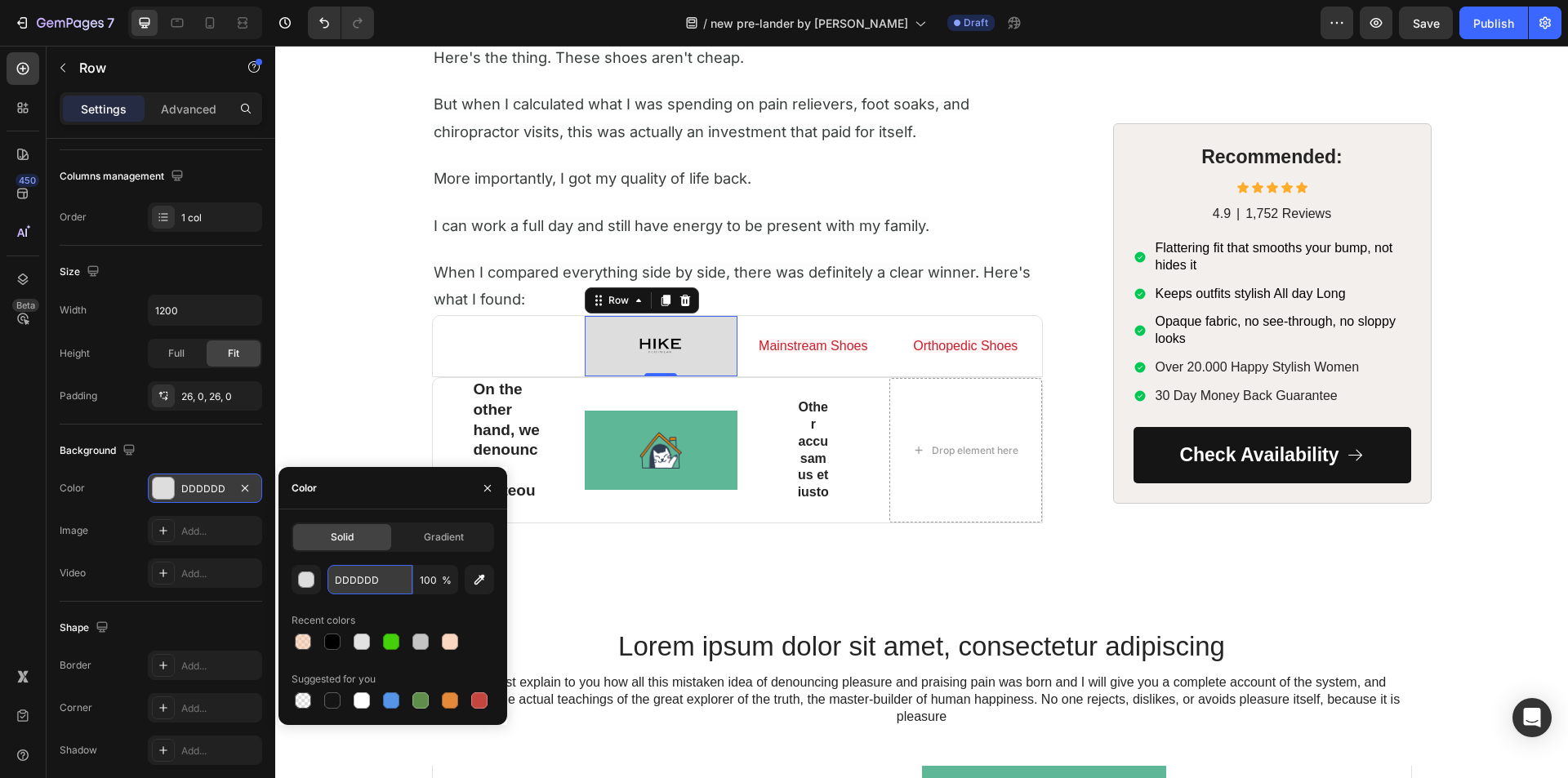
click at [367, 574] on input "DDDDDD" at bounding box center [370, 580] width 85 height 30
click at [366, 574] on input "DDDDDD" at bounding box center [370, 580] width 85 height 30
paste input "#EEF5E9"
type input "EEF5E9"
click at [365, 601] on div "EEF5E9 100 % Recent colors Suggested for you" at bounding box center [392, 638] width 203 height 147
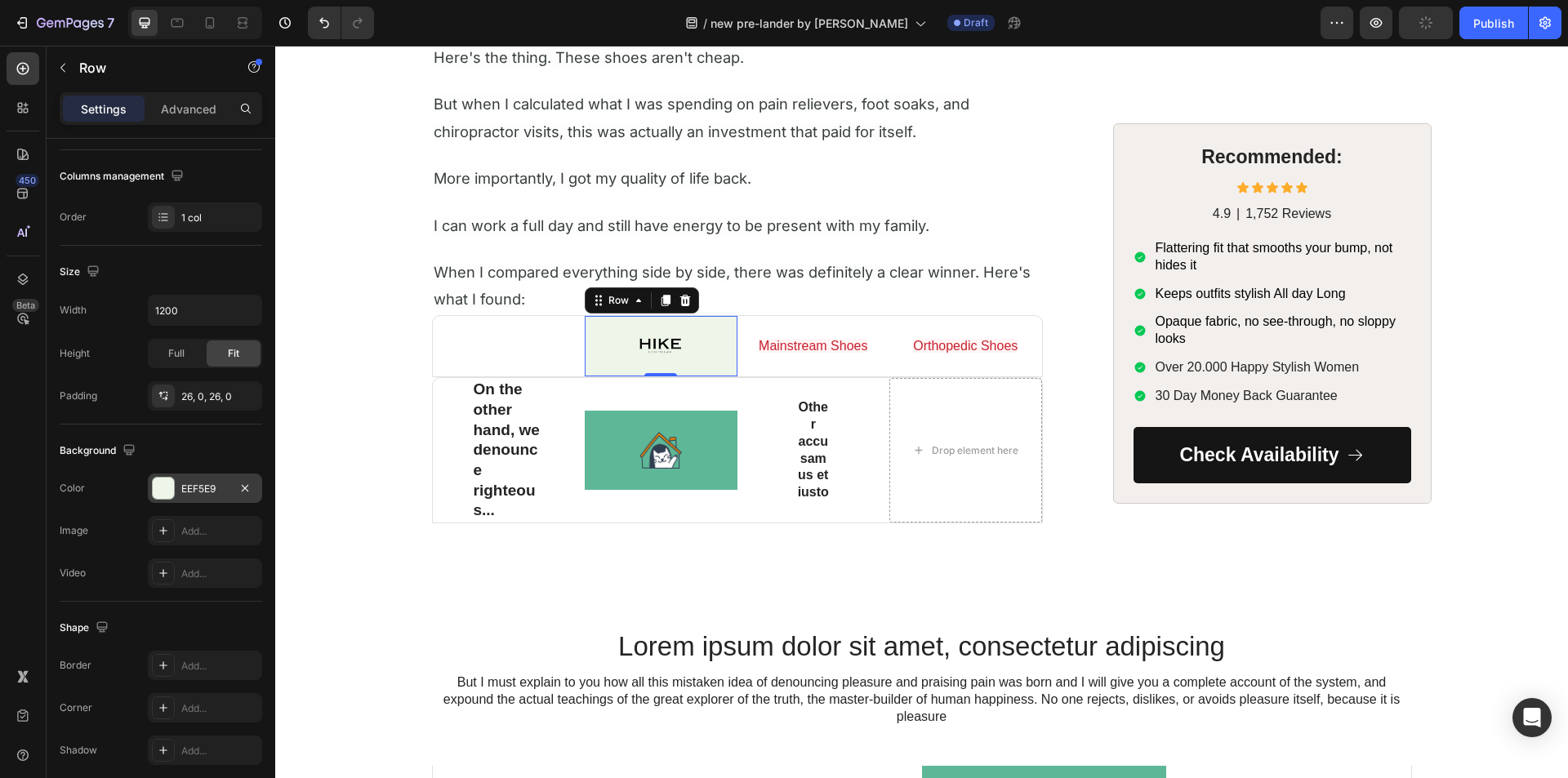
click at [21, 470] on div "450 Beta" at bounding box center [23, 356] width 33 height 608
click at [473, 427] on p "On the other hand, we denounce righteous..." at bounding box center [509, 450] width 71 height 141
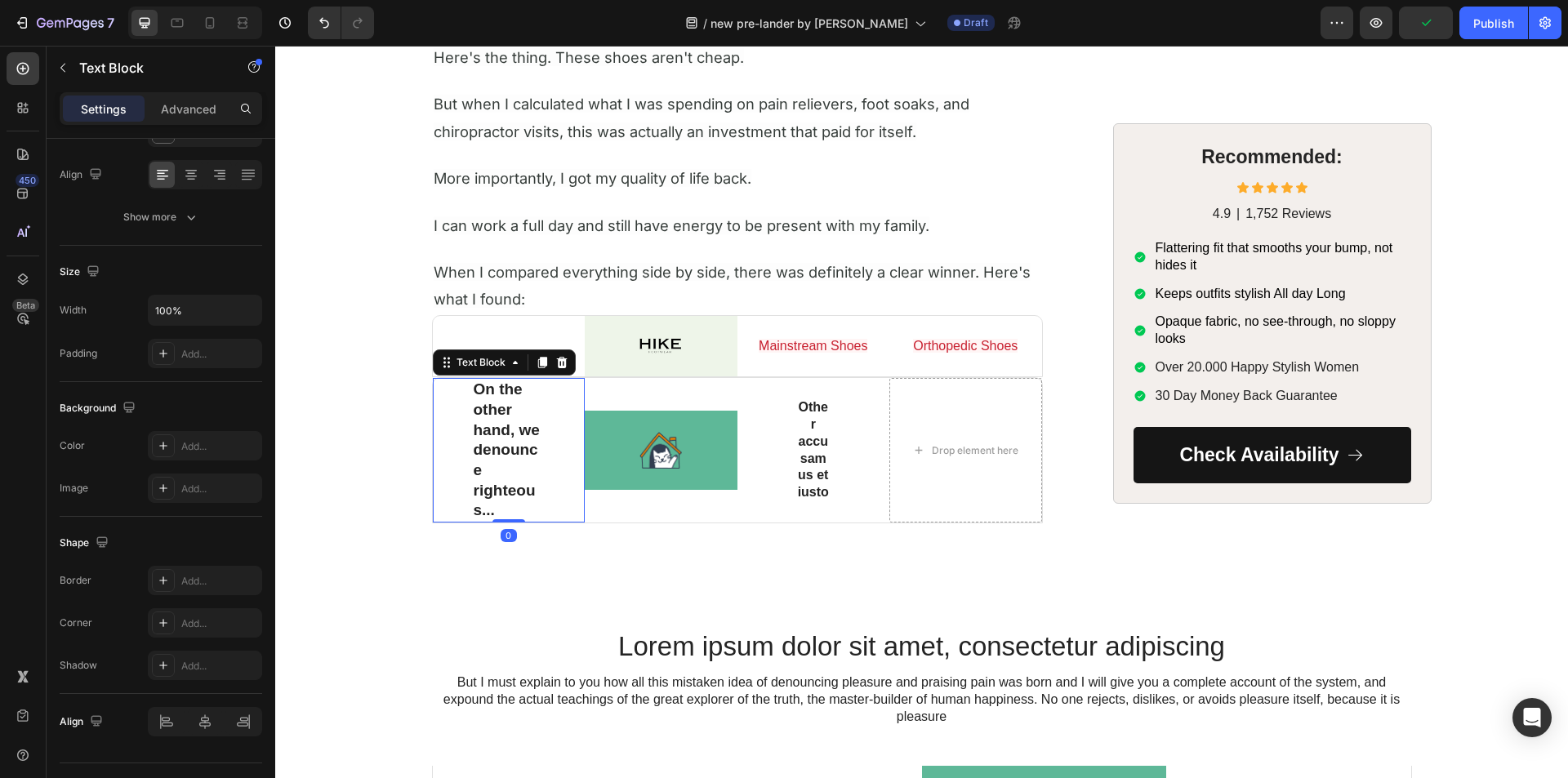
click at [473, 427] on p "On the other hand, we denounce righteous..." at bounding box center [509, 450] width 71 height 141
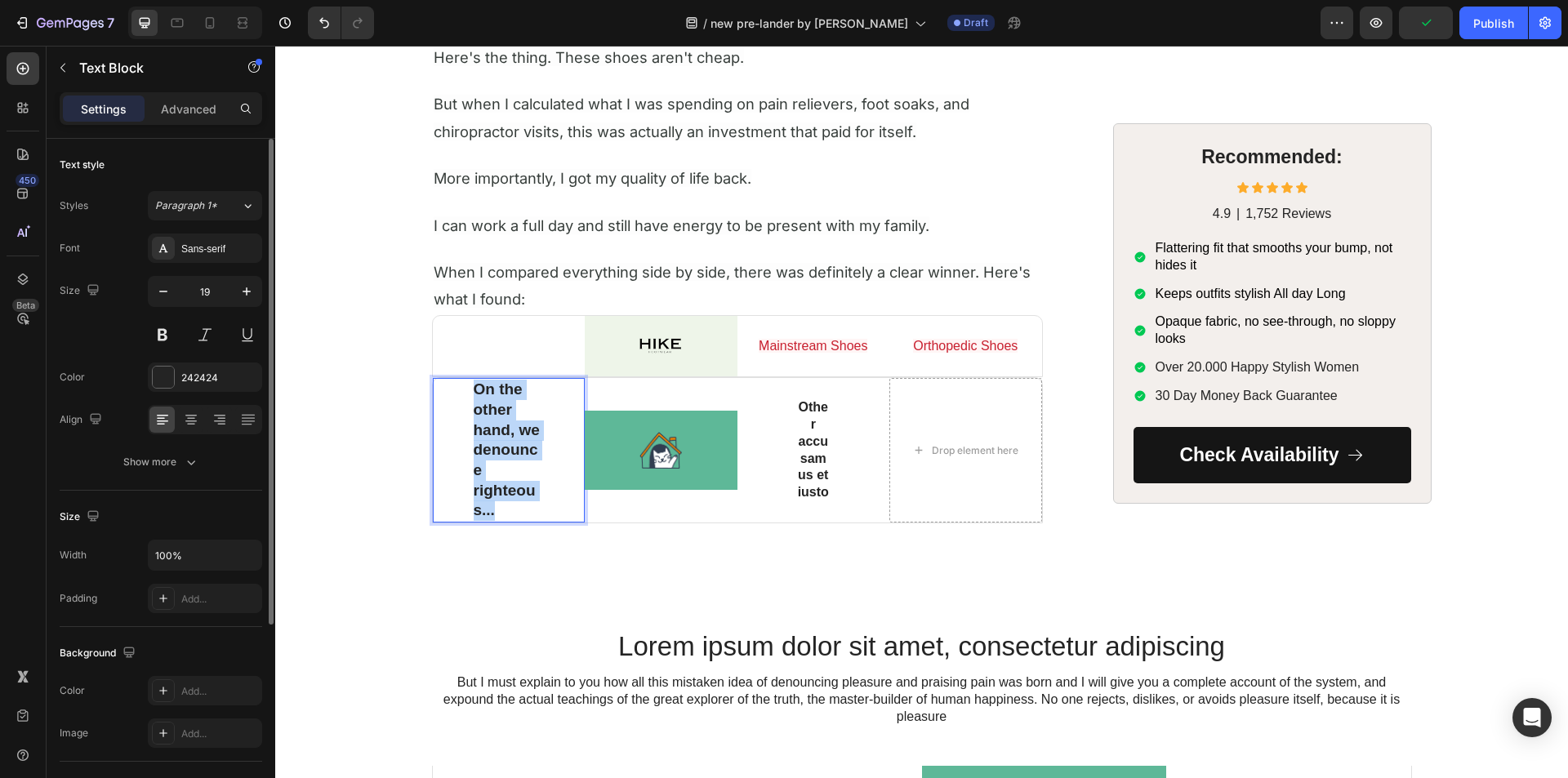
click at [473, 427] on p "On the other hand, we denounce righteous..." at bounding box center [509, 450] width 71 height 141
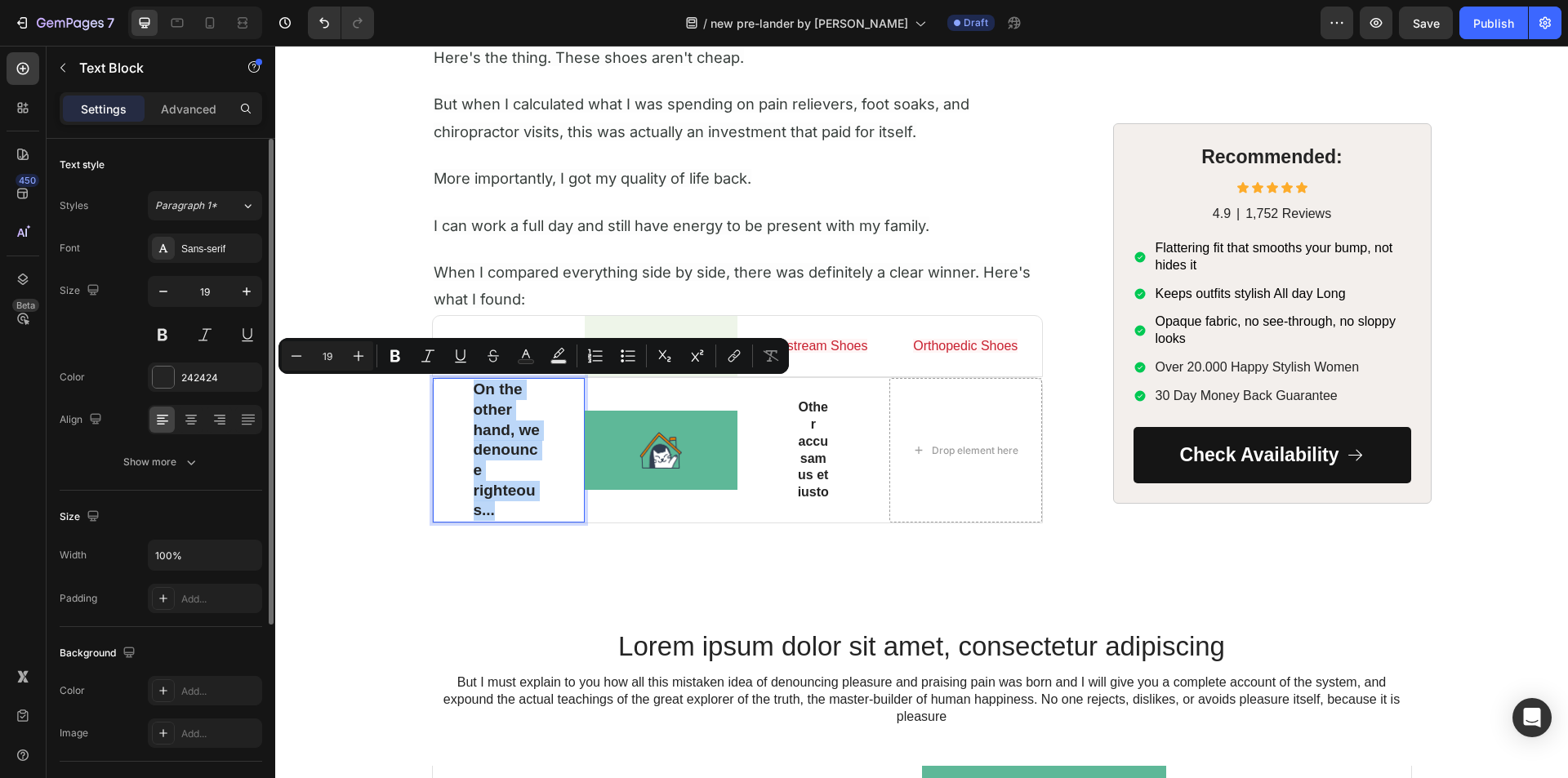
scroll to position [6154, 0]
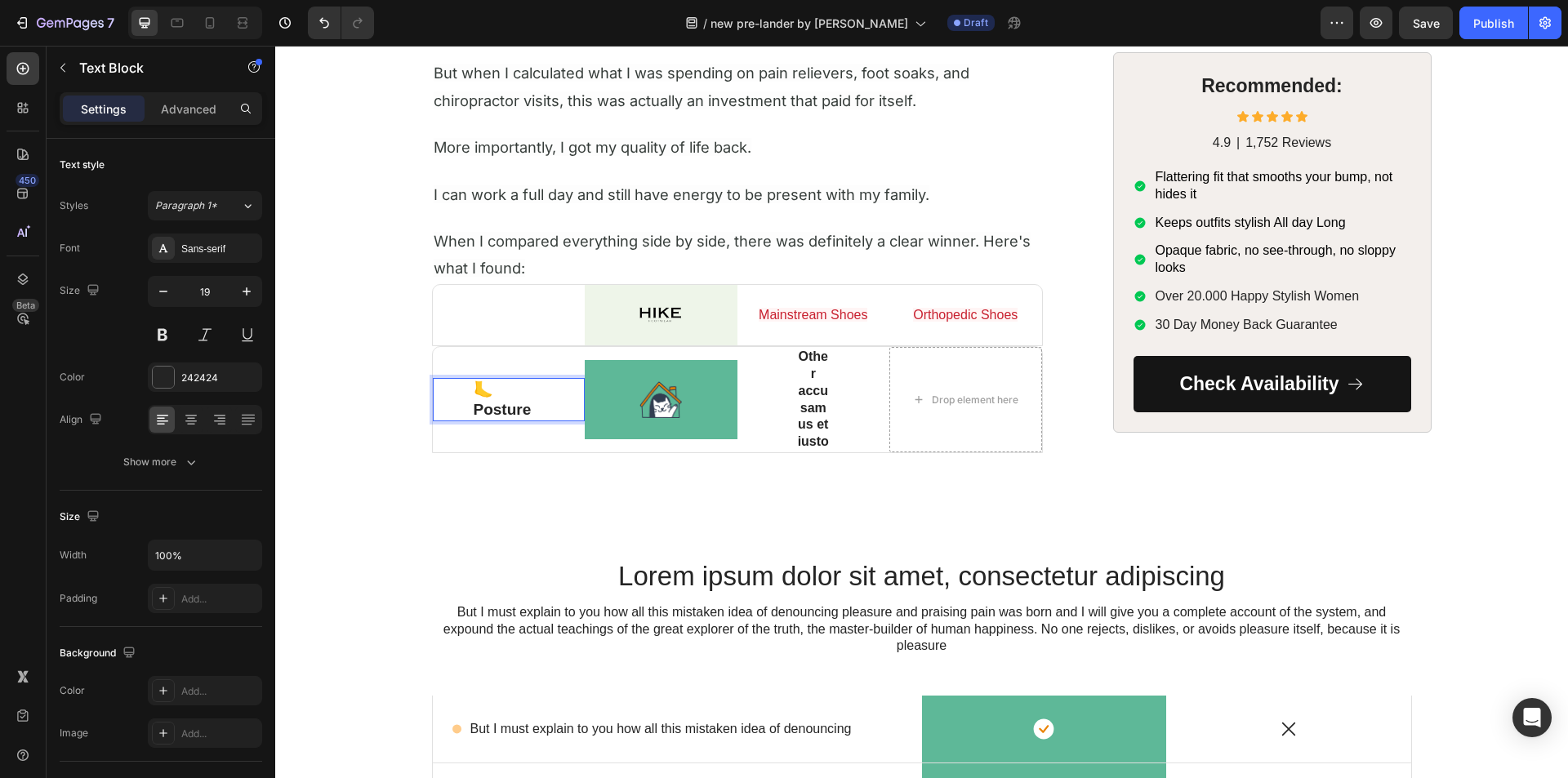
click at [472, 406] on div "🦶 Posture" at bounding box center [508, 399] width 74 height 44
click at [452, 409] on div "🦶 Posture Text Block 0" at bounding box center [508, 399] width 152 height 44
click at [506, 399] on p "🦶 Posture" at bounding box center [509, 399] width 71 height 40
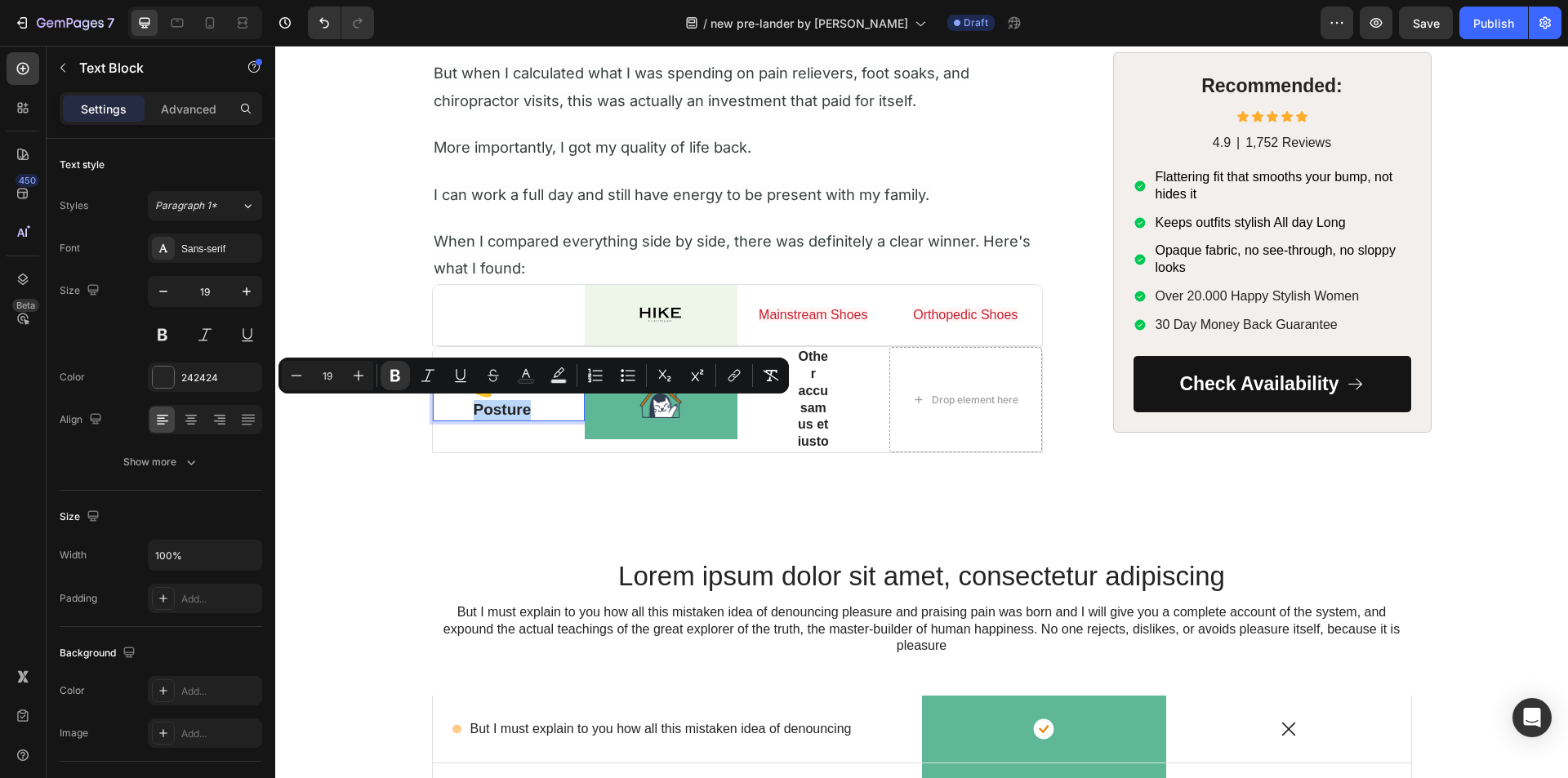
click at [488, 399] on p "🦶 Posture" at bounding box center [509, 399] width 71 height 40
drag, startPoint x: 445, startPoint y: 403, endPoint x: 498, endPoint y: 397, distance: 53.3
click at [446, 403] on div "🦶 Posture Text Block 0" at bounding box center [508, 399] width 152 height 44
click at [499, 397] on p "🦶 Posture" at bounding box center [509, 399] width 71 height 40
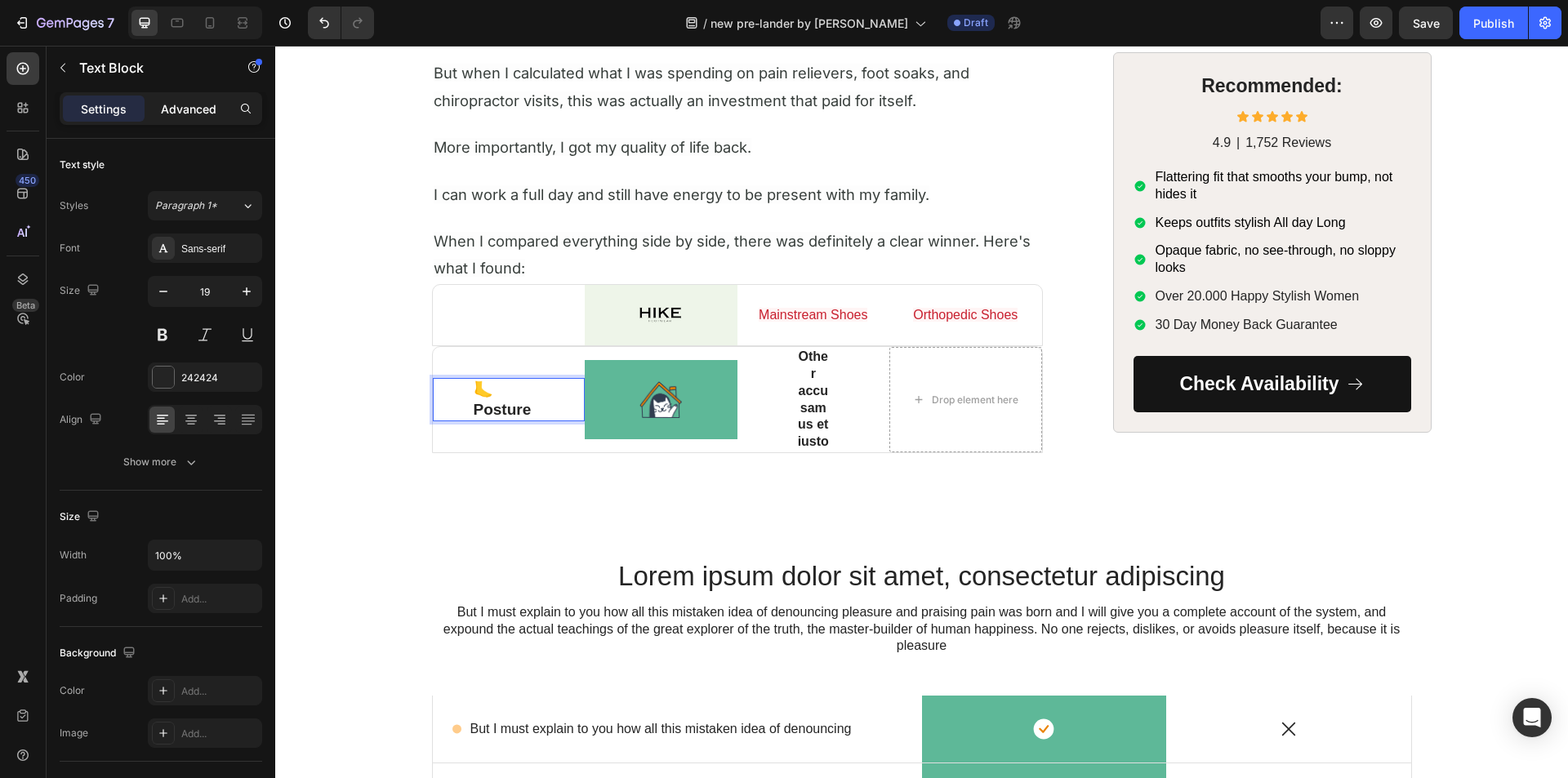
click at [175, 109] on p "Advanced" at bounding box center [189, 109] width 56 height 17
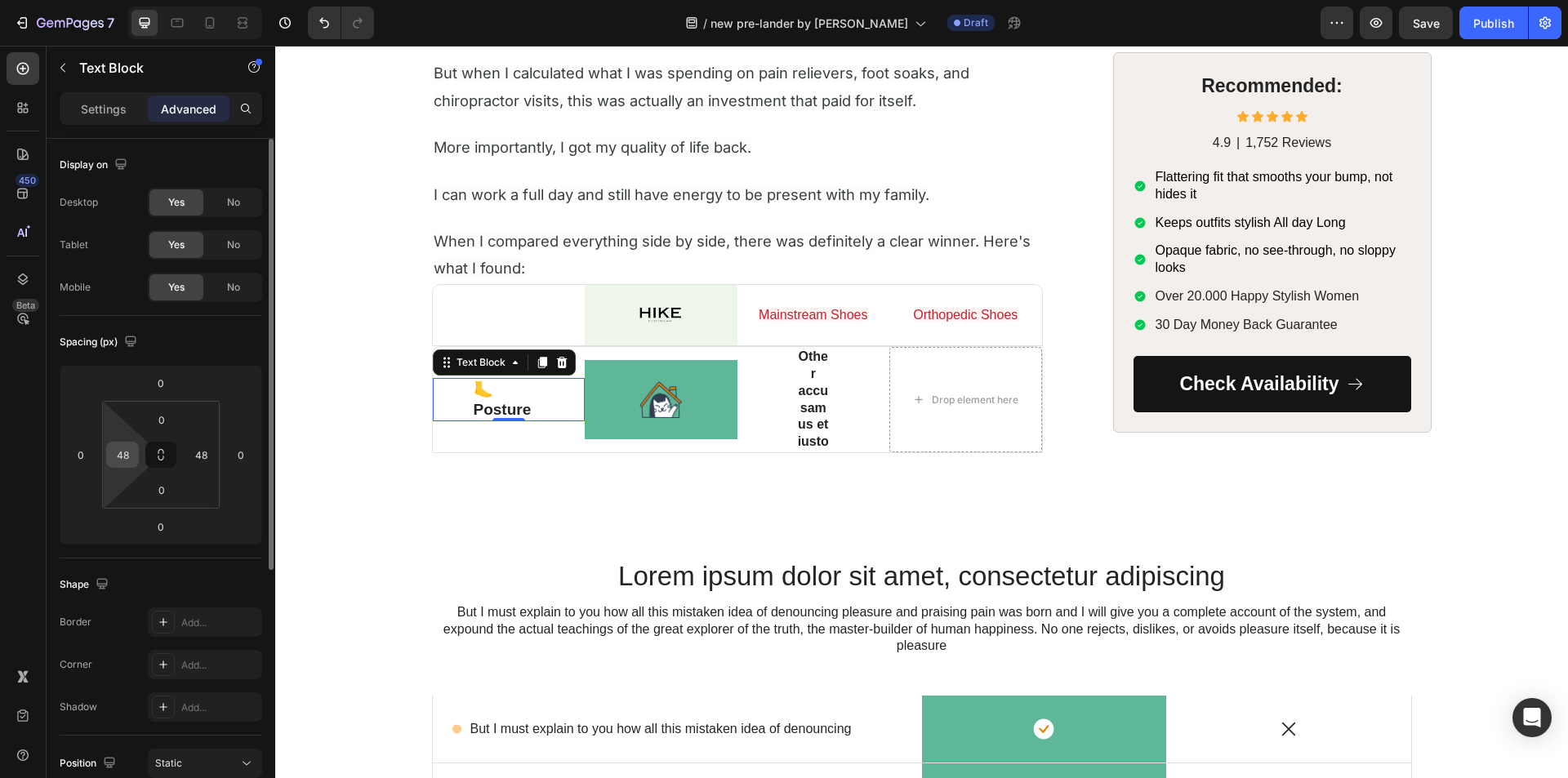
click at [121, 448] on input "48" at bounding box center [123, 455] width 24 height 24
type input "0"
click at [198, 457] on input "48" at bounding box center [201, 455] width 24 height 24
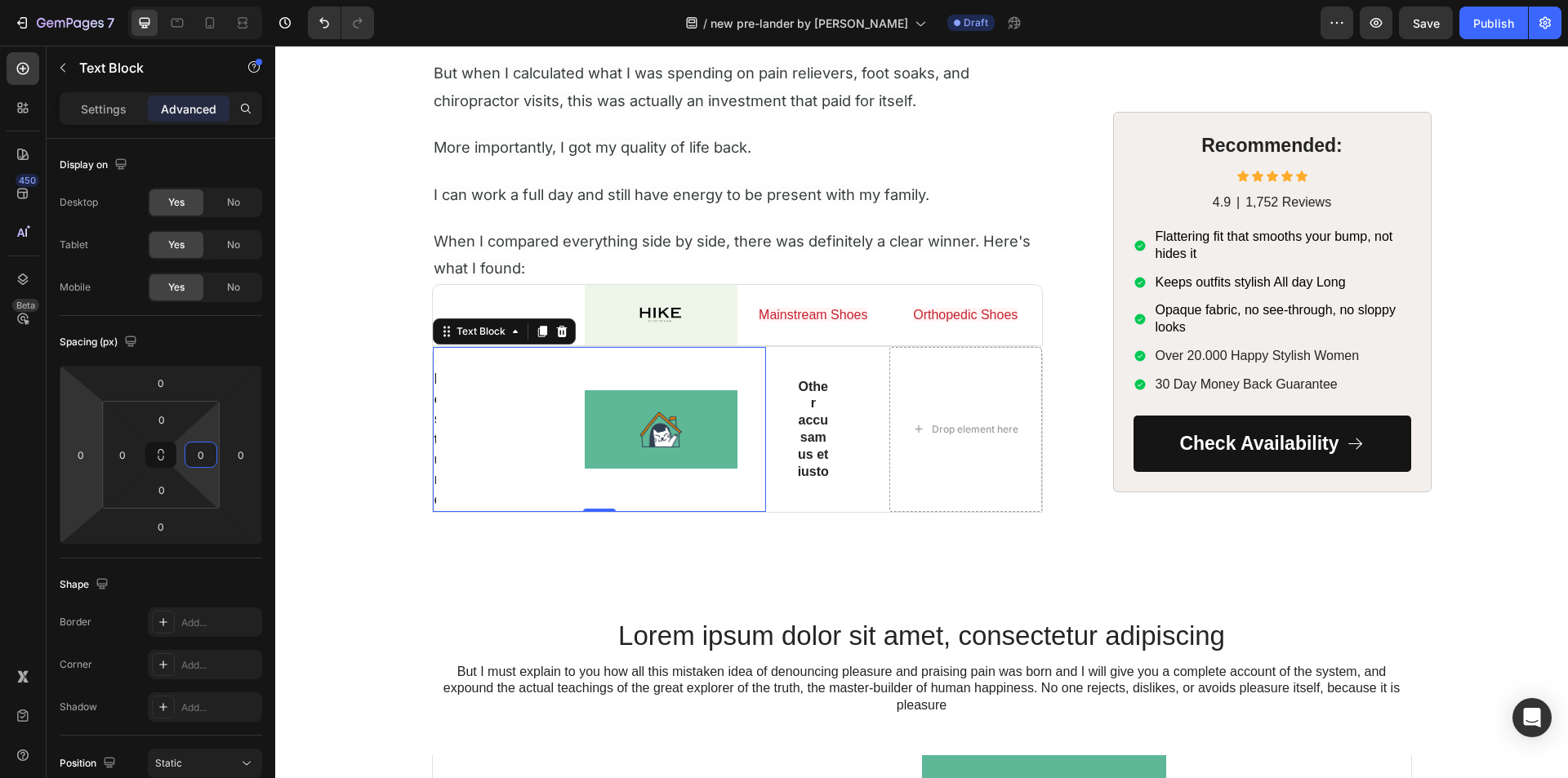
type input "0"
click at [23, 456] on div "450 Beta" at bounding box center [23, 356] width 33 height 608
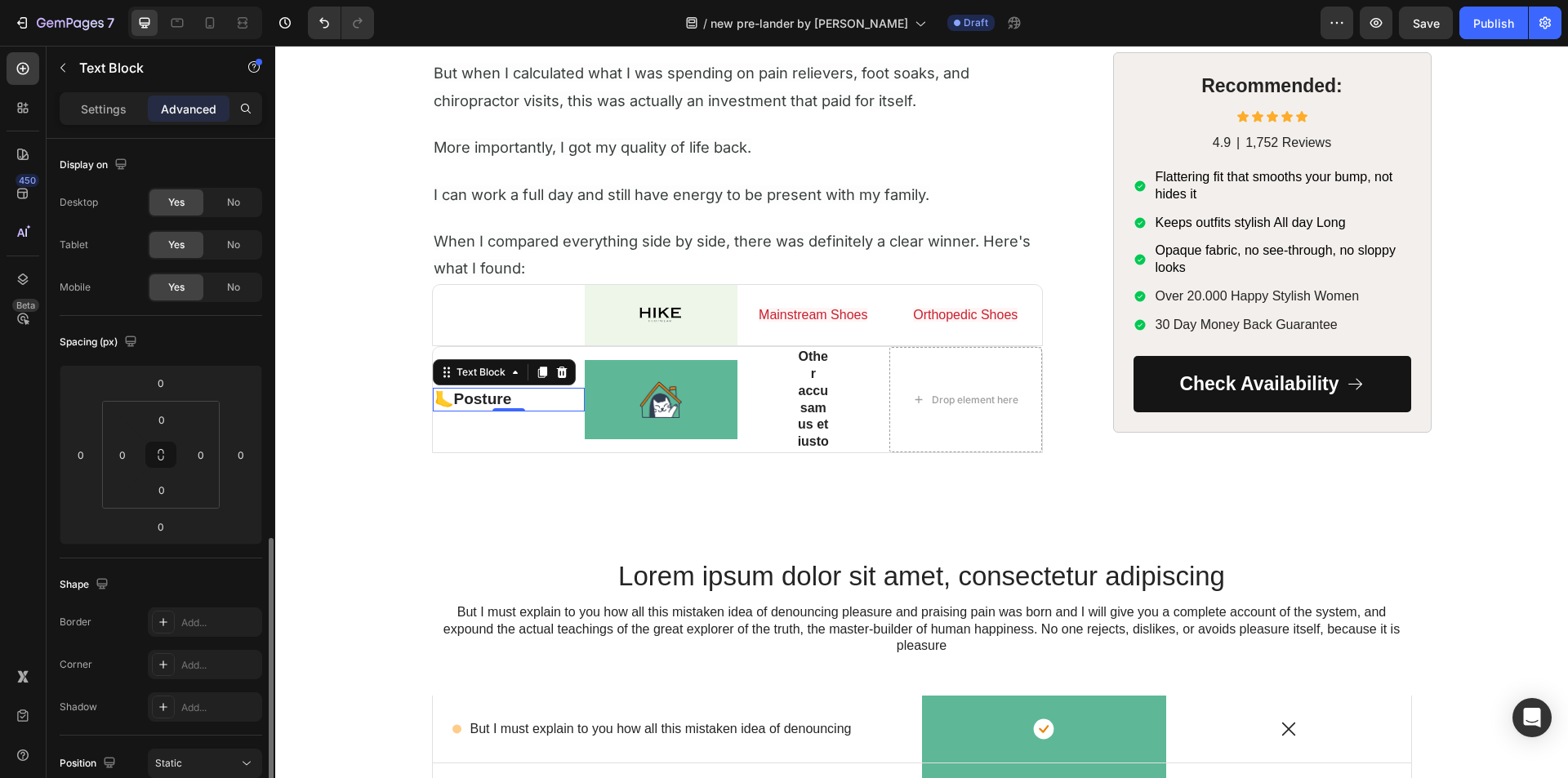
scroll to position [404, 0]
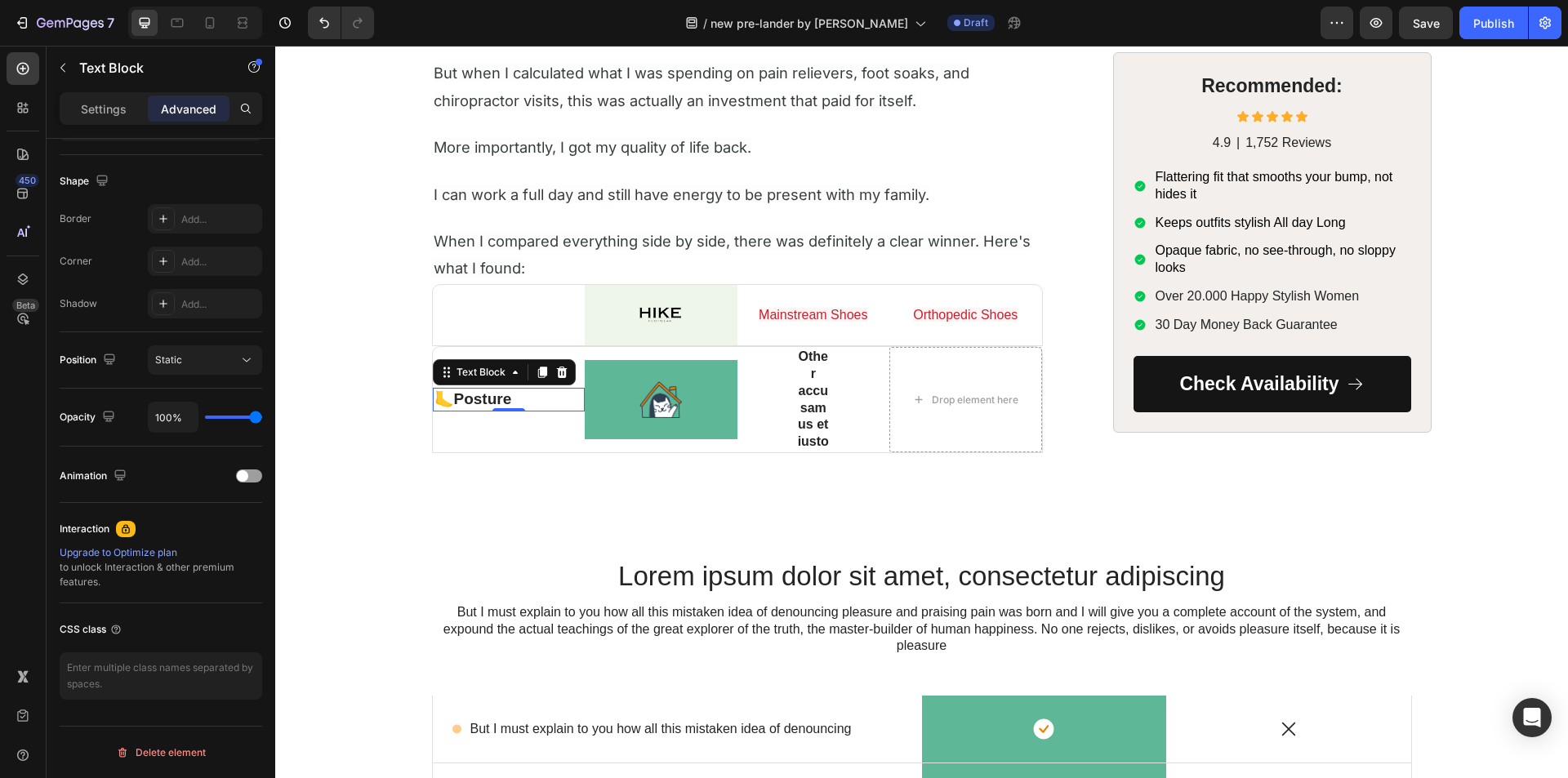
click at [115, 122] on div "Settings Advanced" at bounding box center [161, 109] width 203 height 33
click at [111, 115] on p "Settings" at bounding box center [104, 109] width 46 height 17
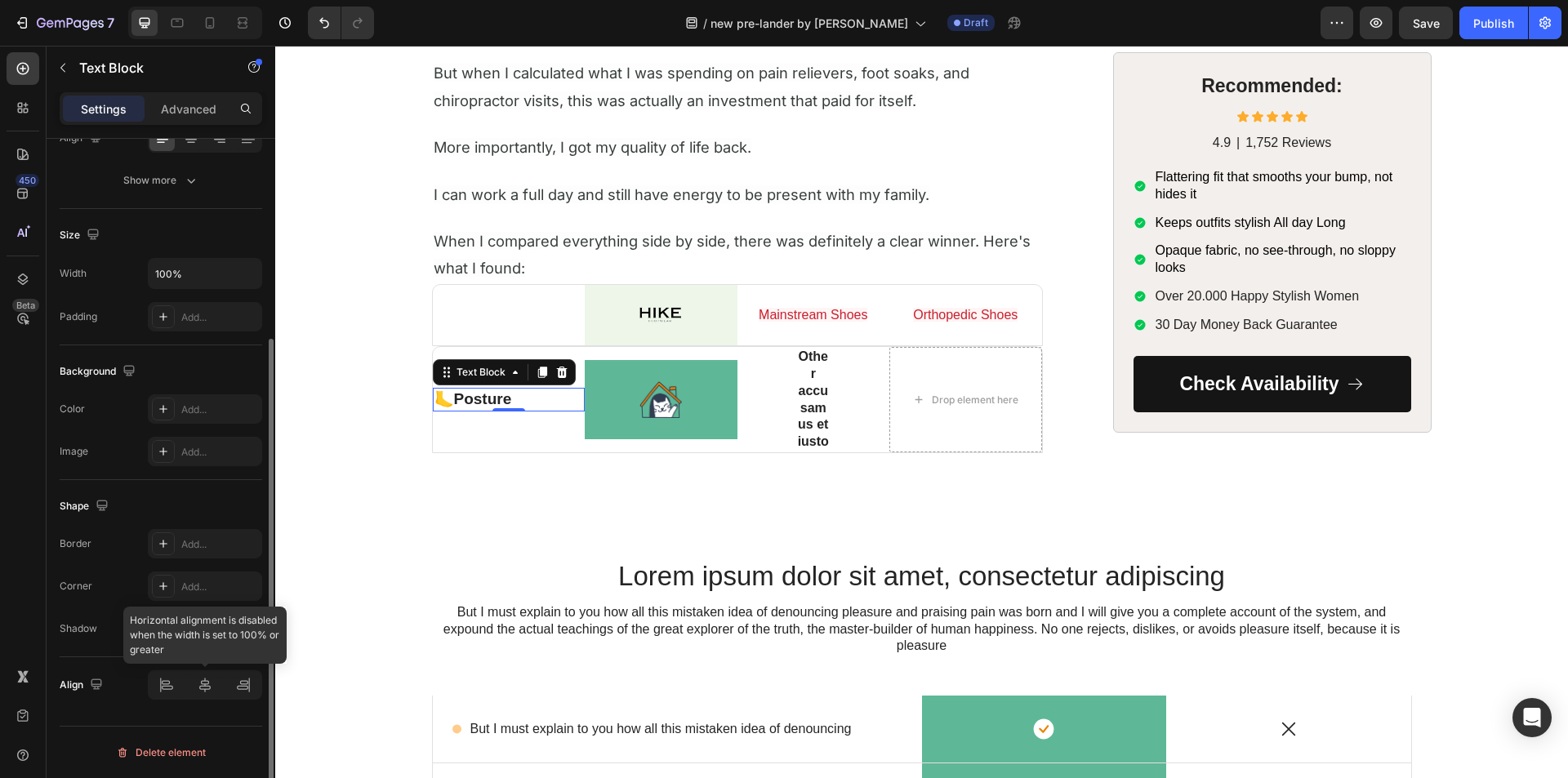
click at [199, 683] on div at bounding box center [204, 685] width 114 height 30
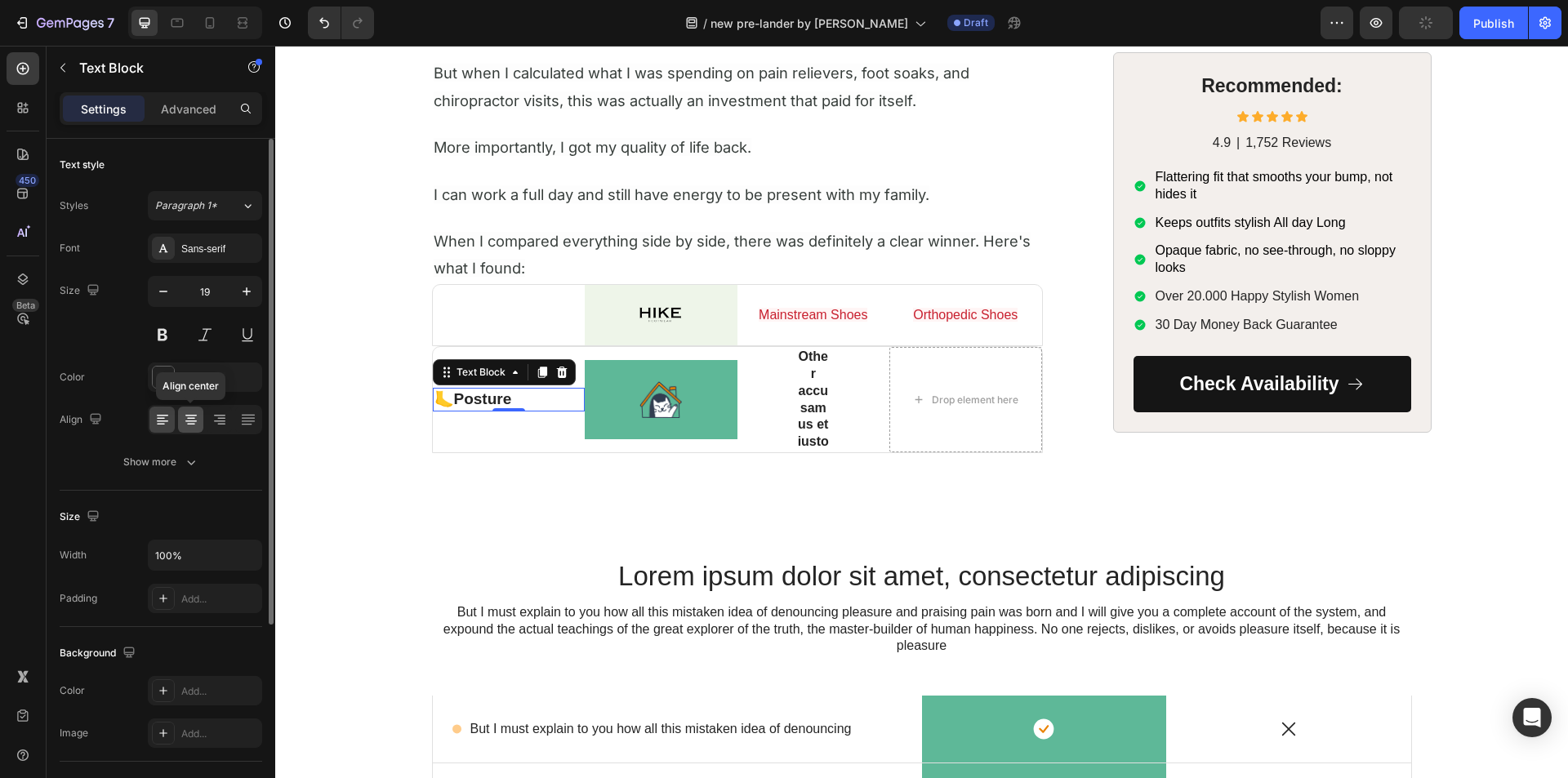
click at [194, 419] on icon at bounding box center [191, 419] width 17 height 17
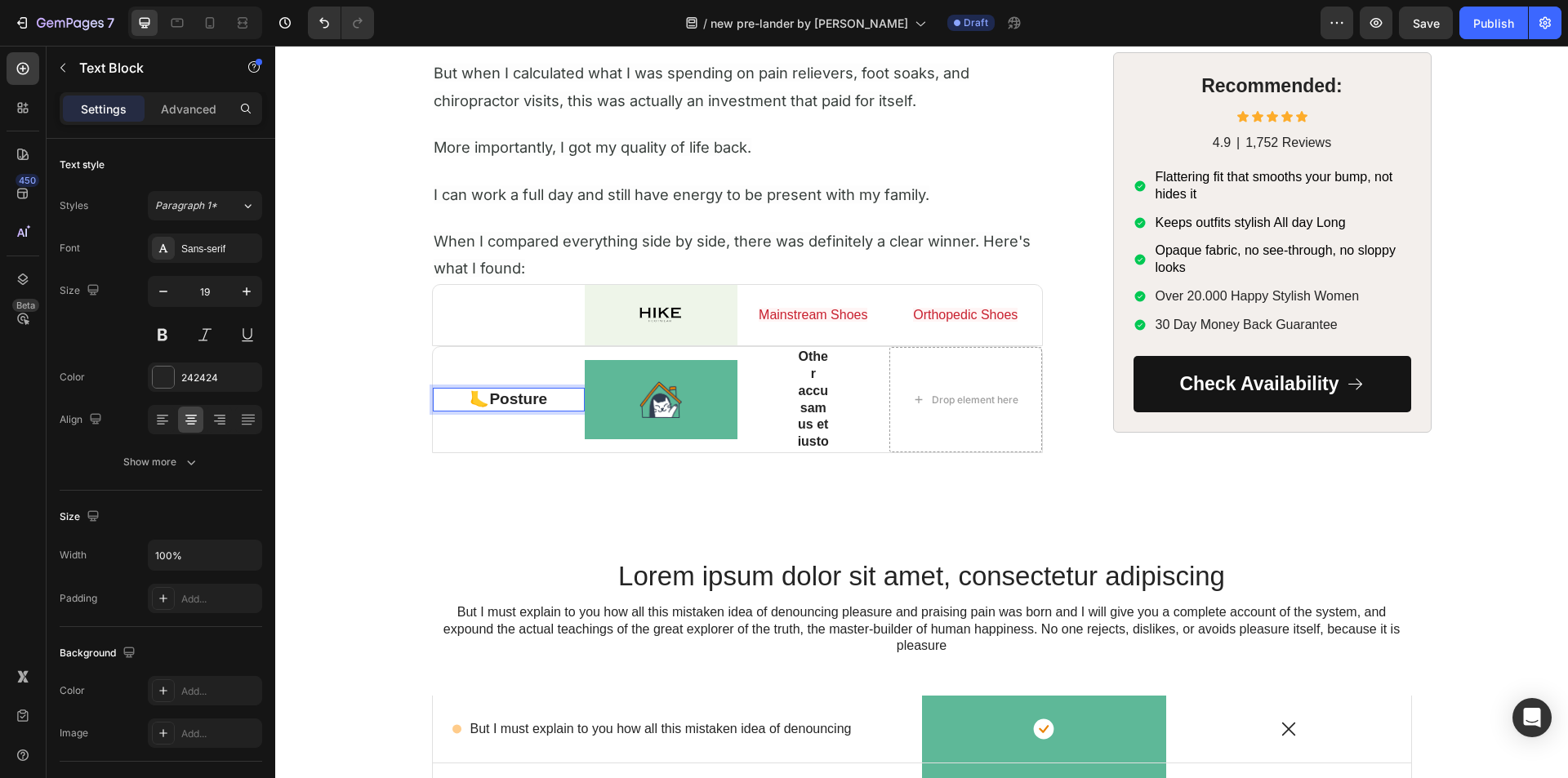
click at [483, 399] on p "🦶 Posture" at bounding box center [509, 399] width 150 height 20
click at [500, 400] on strong "Posture" at bounding box center [518, 399] width 58 height 17
click at [169, 295] on icon "button" at bounding box center [163, 292] width 17 height 17
click at [162, 295] on icon "button" at bounding box center [163, 292] width 17 height 17
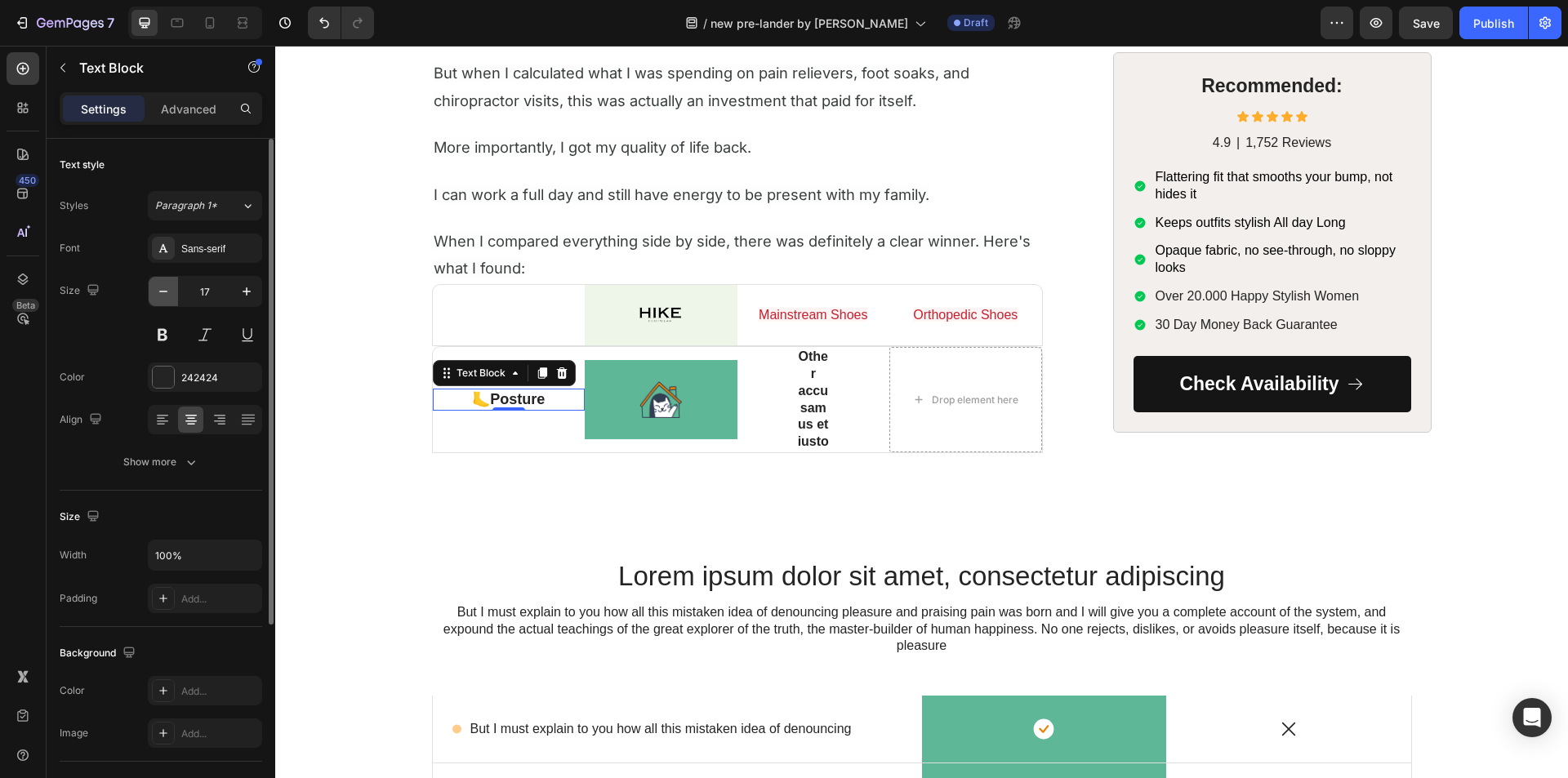
click at [162, 295] on icon "button" at bounding box center [163, 292] width 17 height 17
click at [250, 298] on icon "button" at bounding box center [246, 292] width 17 height 17
type input "16"
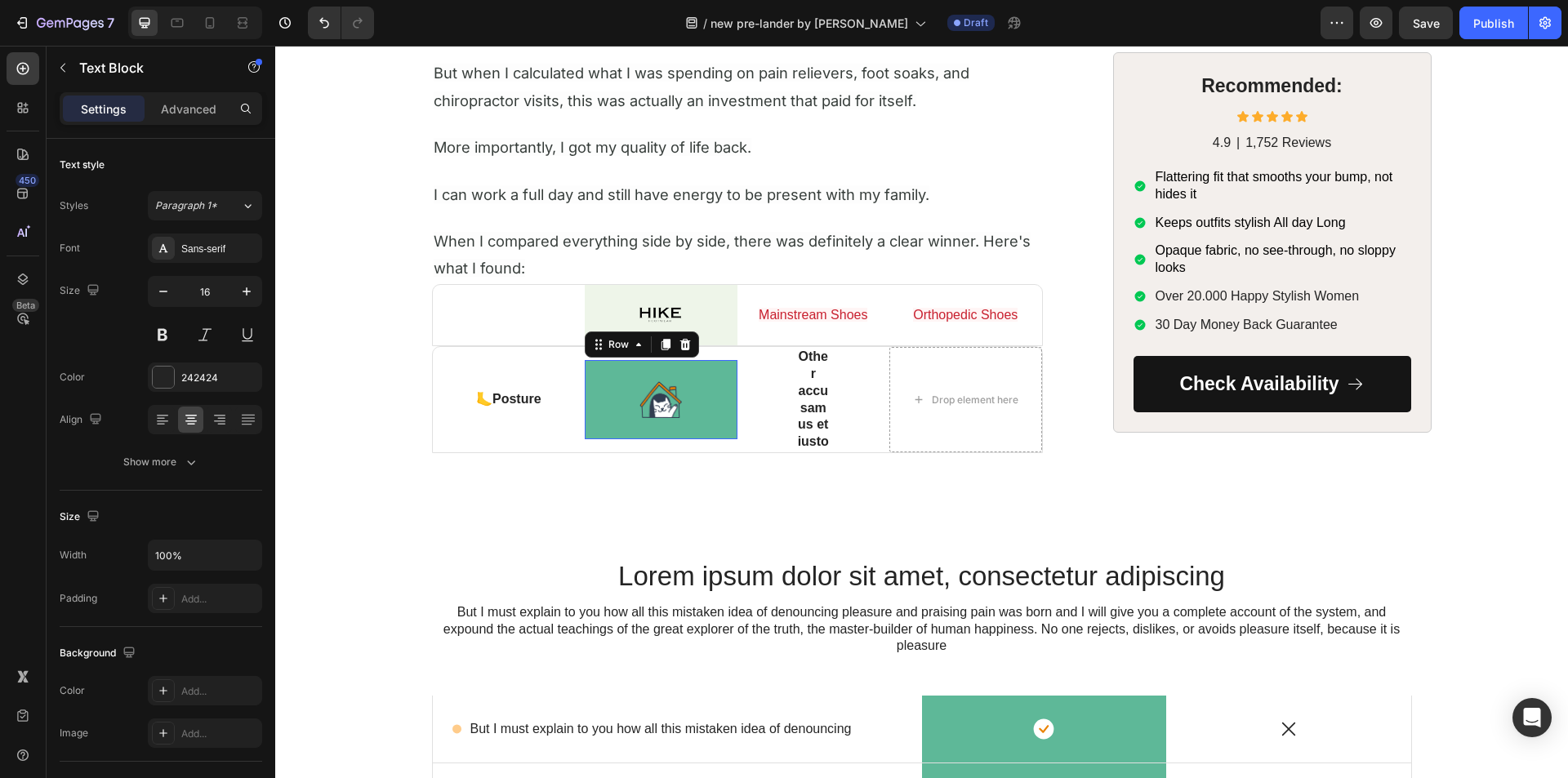
click at [711, 378] on div "Image Row 0" at bounding box center [660, 399] width 152 height 78
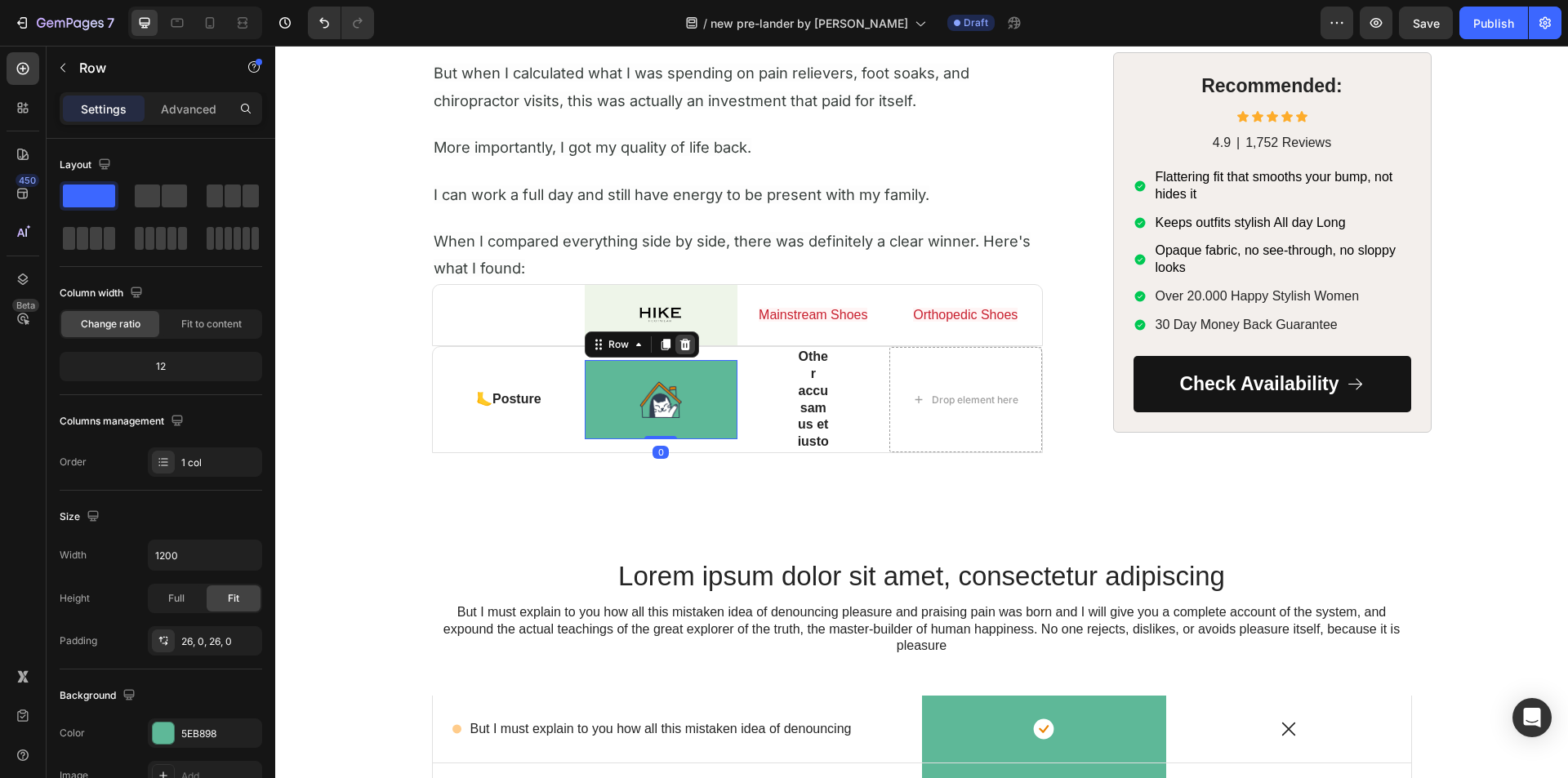
click at [676, 337] on div at bounding box center [685, 345] width 20 height 20
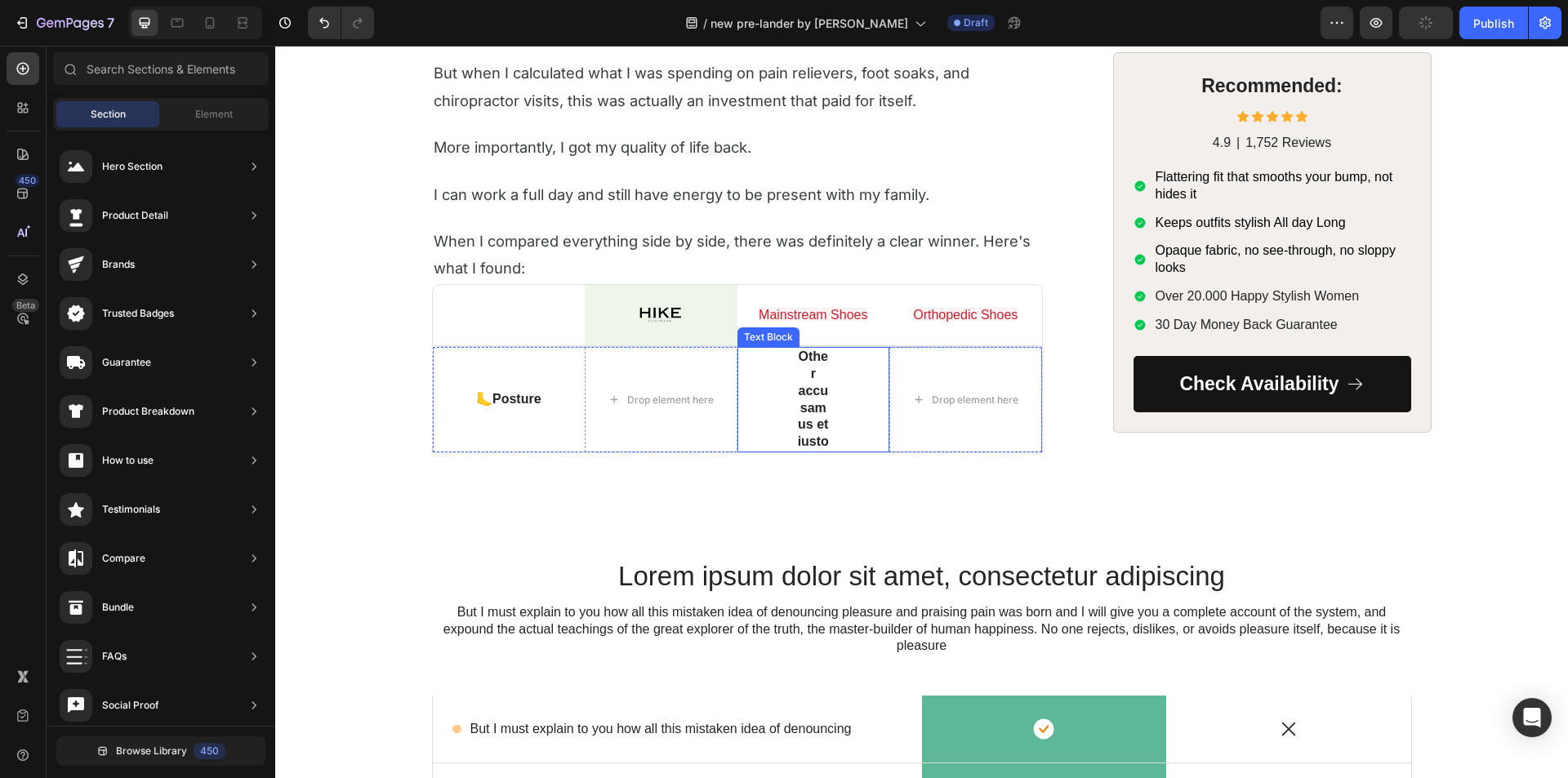
click at [803, 388] on p "Other accusamus et iusto" at bounding box center [814, 399] width 32 height 102
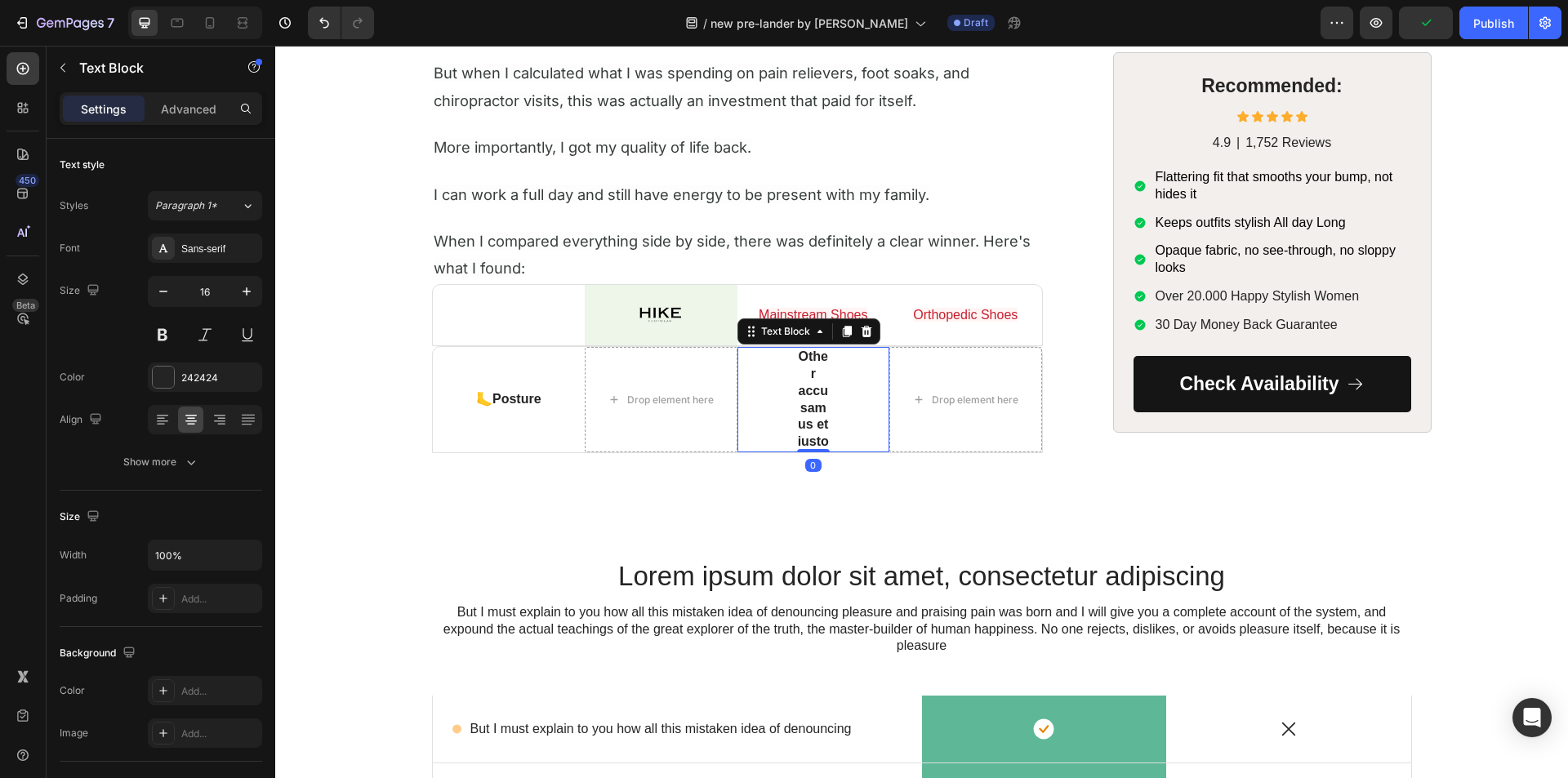
click at [803, 388] on p "Other accusamus et iusto" at bounding box center [814, 399] width 32 height 102
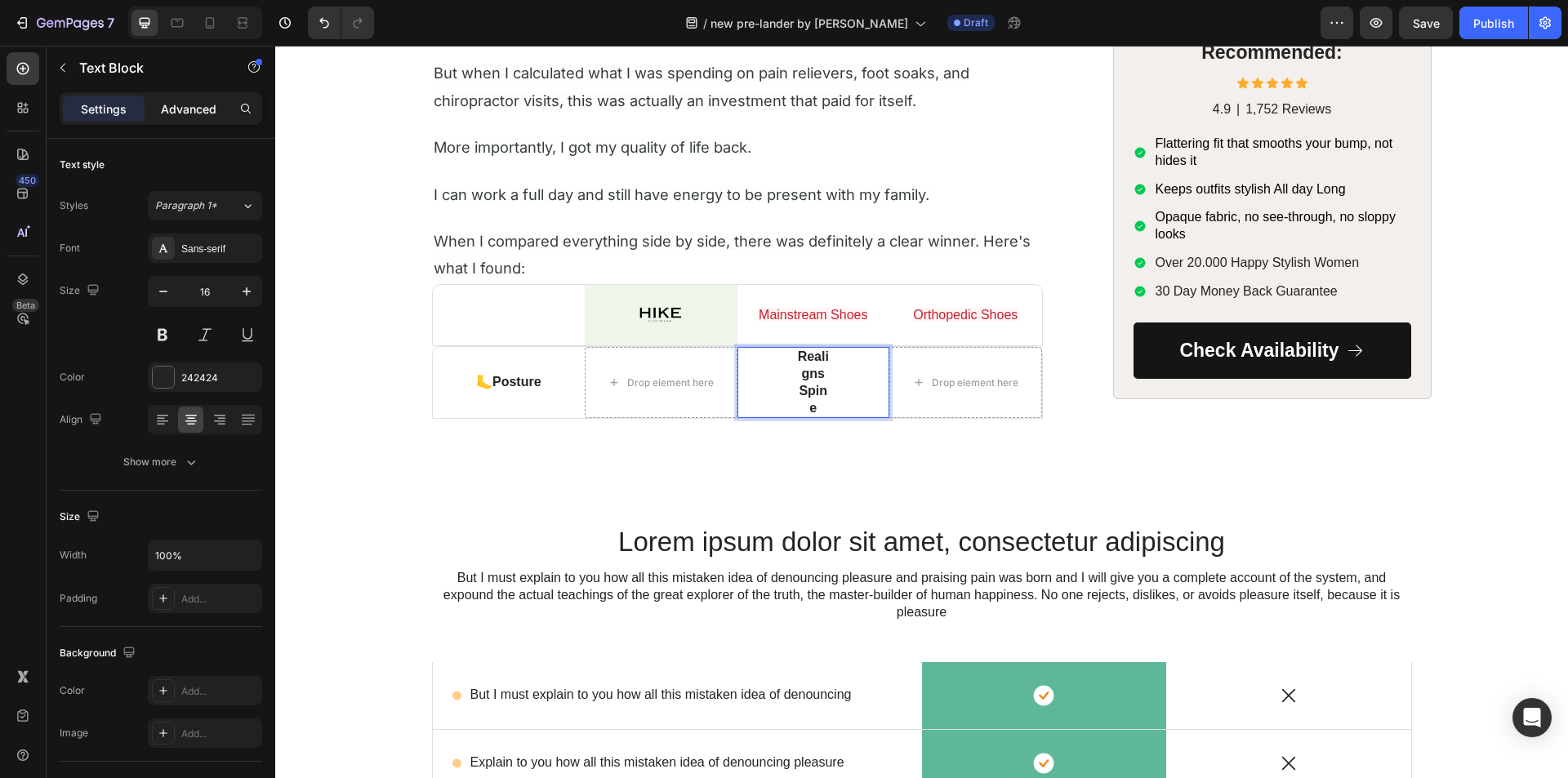
click at [184, 107] on p "Advanced" at bounding box center [189, 109] width 56 height 17
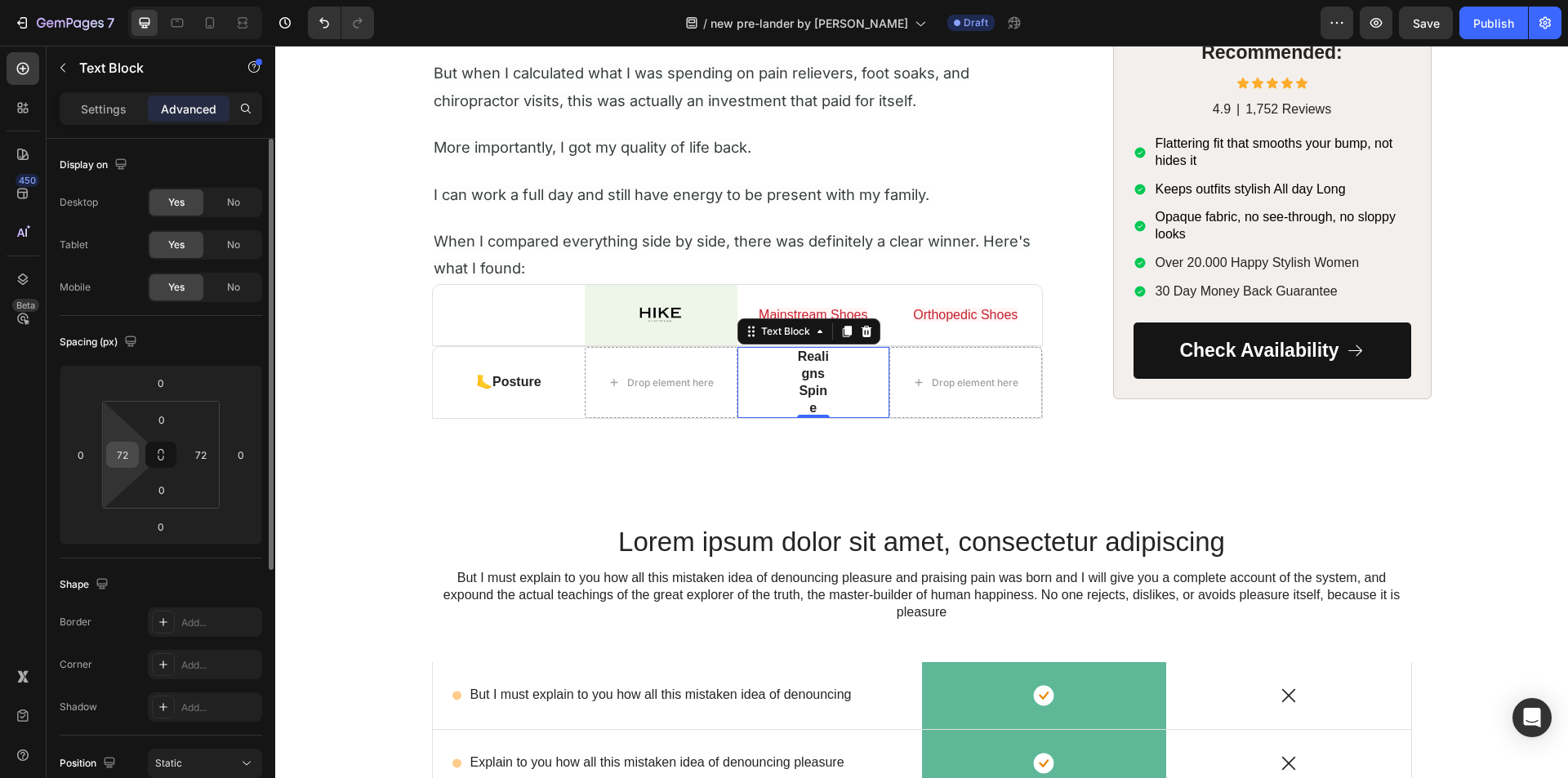
click at [117, 451] on input "72" at bounding box center [123, 455] width 24 height 24
type input "0"
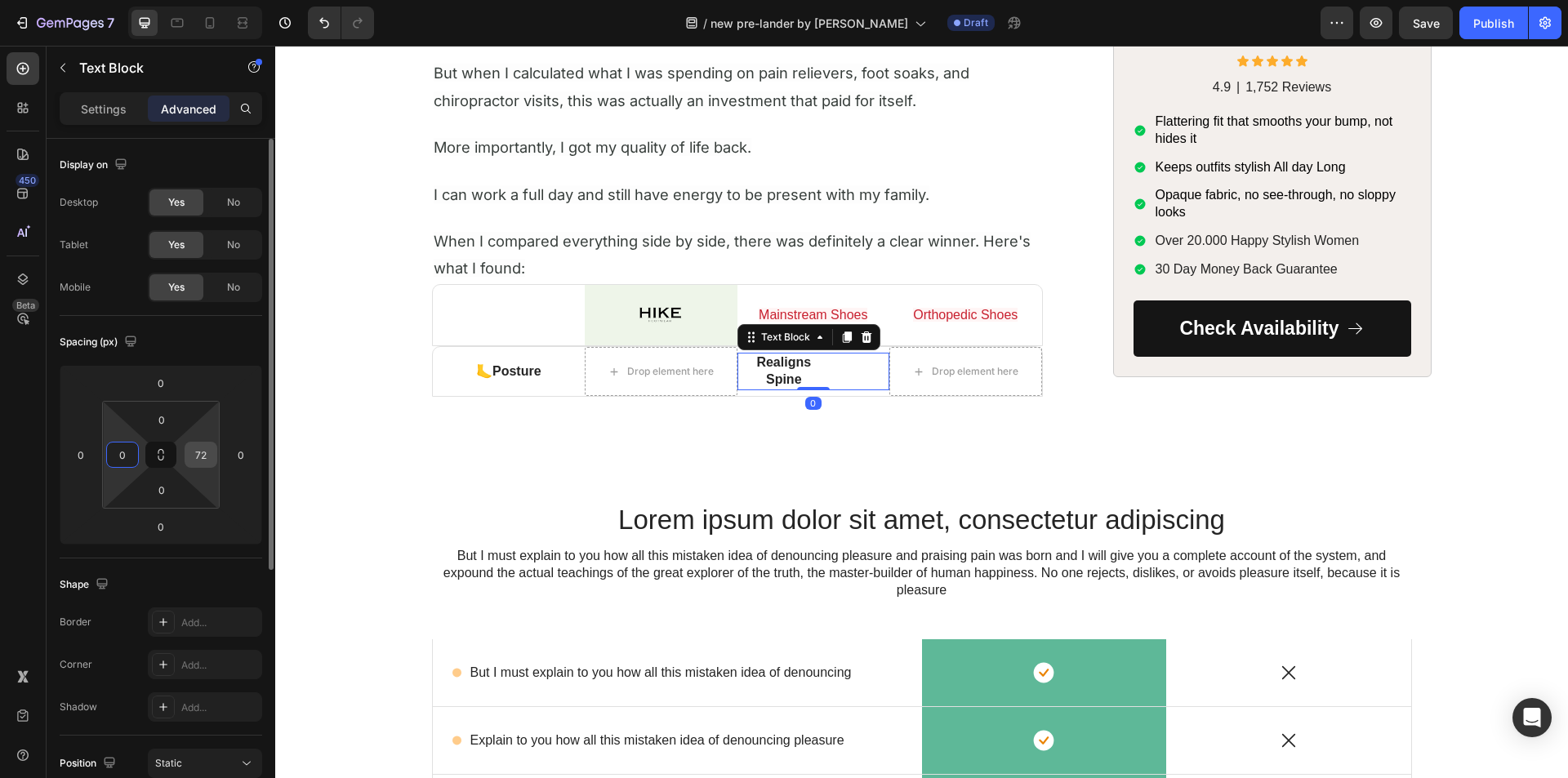
click at [188, 459] on div "72" at bounding box center [201, 455] width 33 height 26
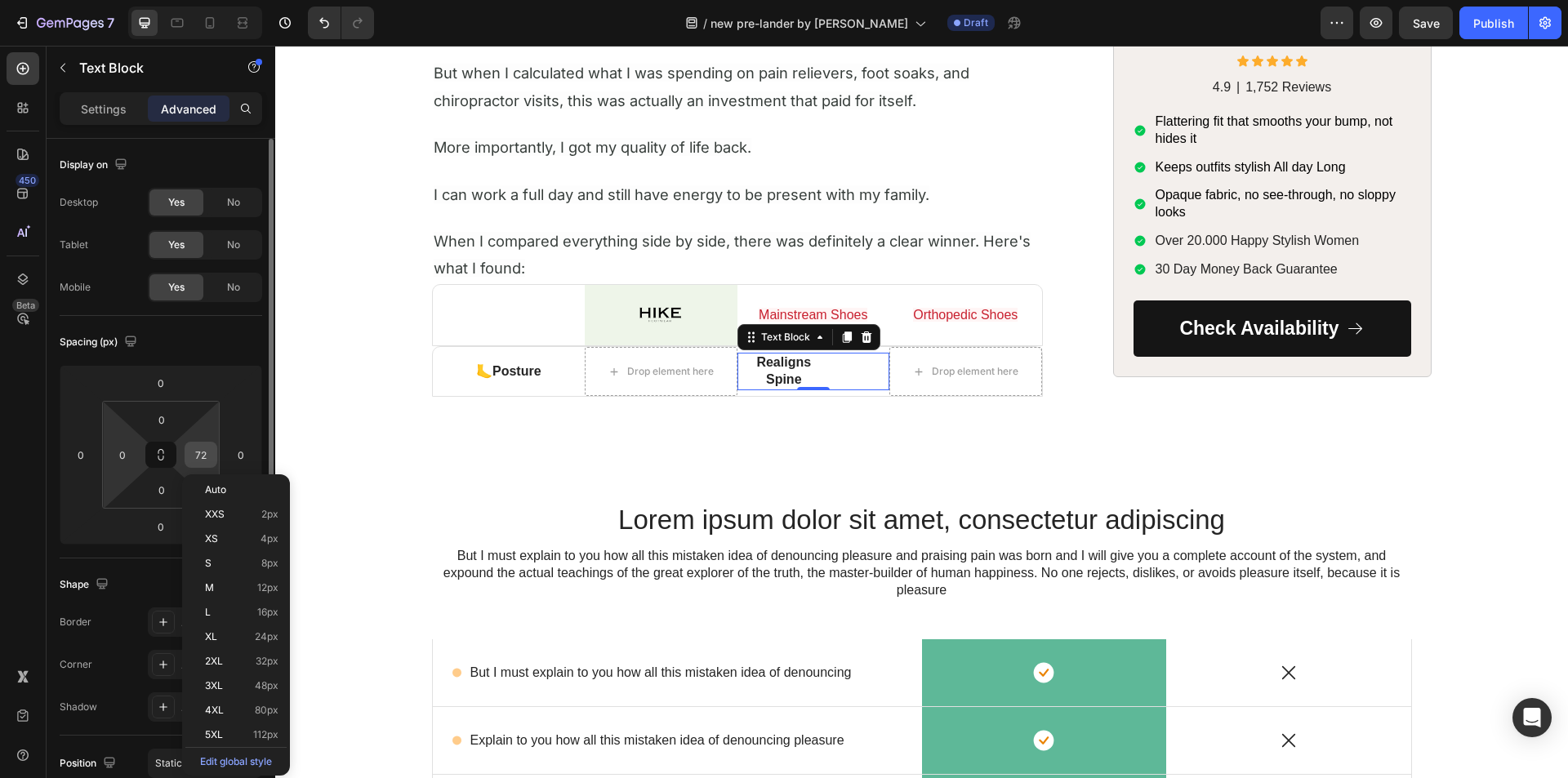
click at [197, 455] on input "72" at bounding box center [201, 455] width 24 height 24
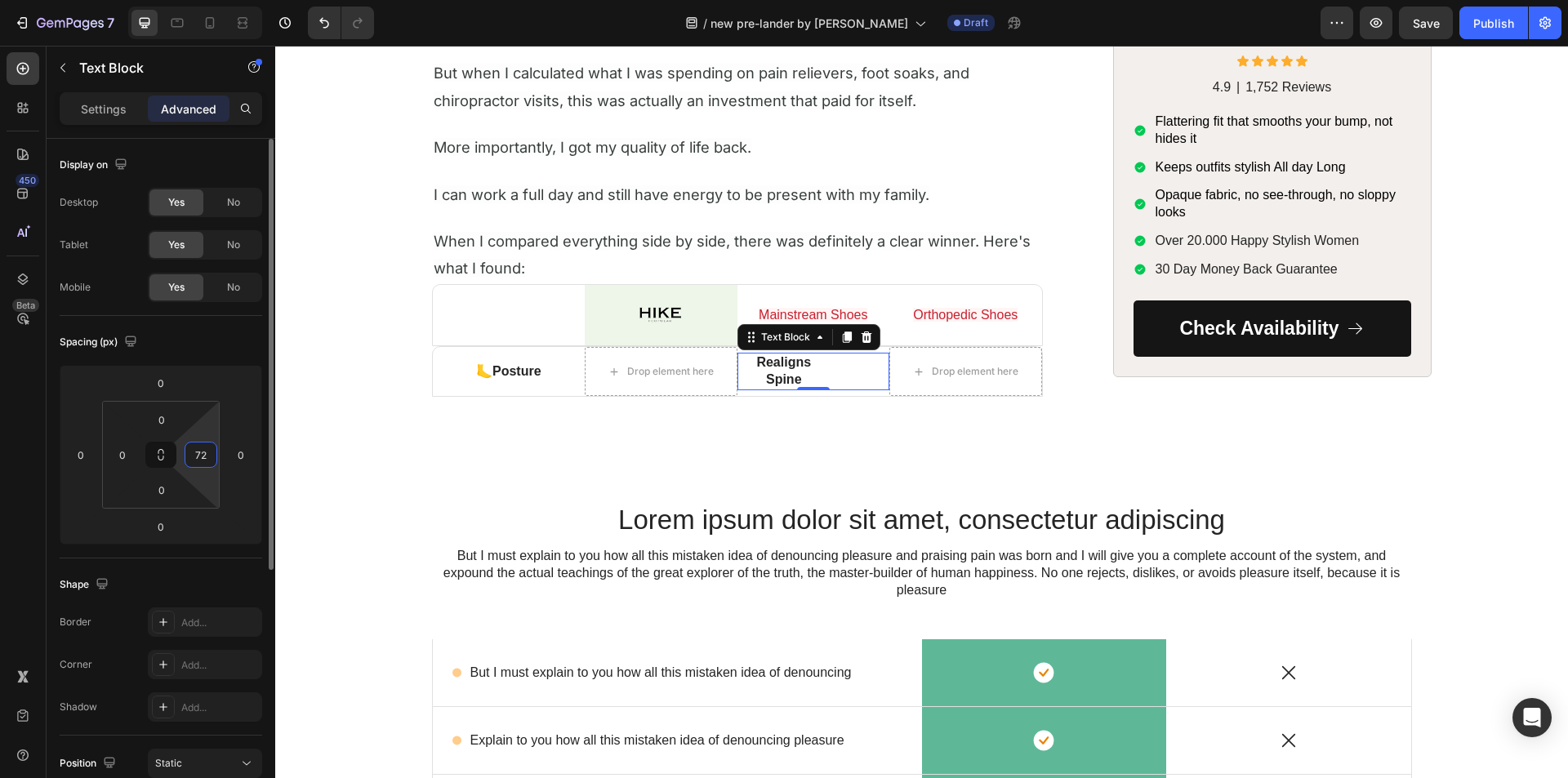
click at [198, 455] on input "72" at bounding box center [201, 455] width 24 height 24
type input "0"
click at [27, 441] on div "450 Beta" at bounding box center [23, 356] width 33 height 608
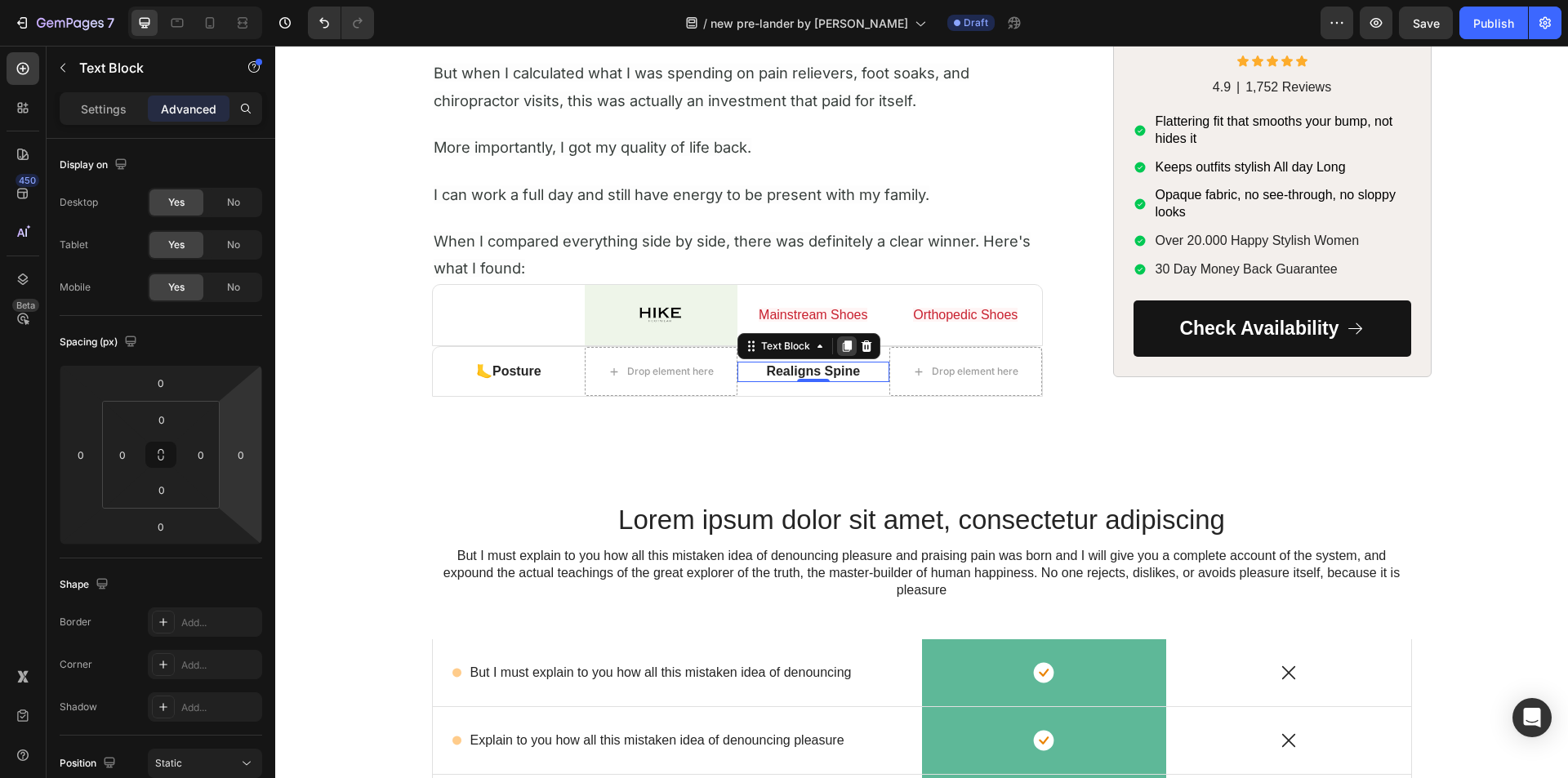
click at [841, 346] on icon at bounding box center [847, 345] width 13 height 13
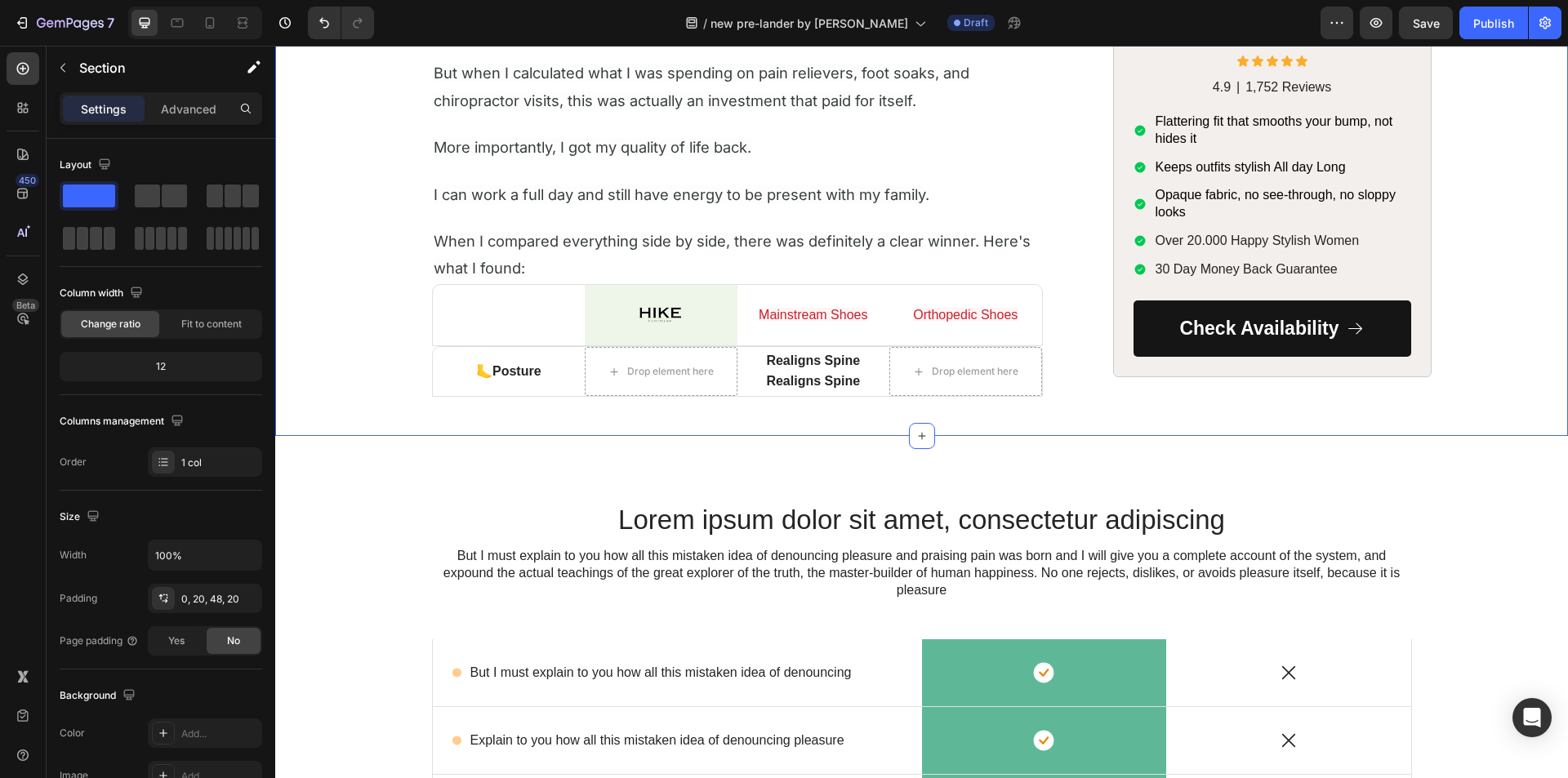
click at [766, 381] on strong "Realigns Spine" at bounding box center [813, 381] width 94 height 14
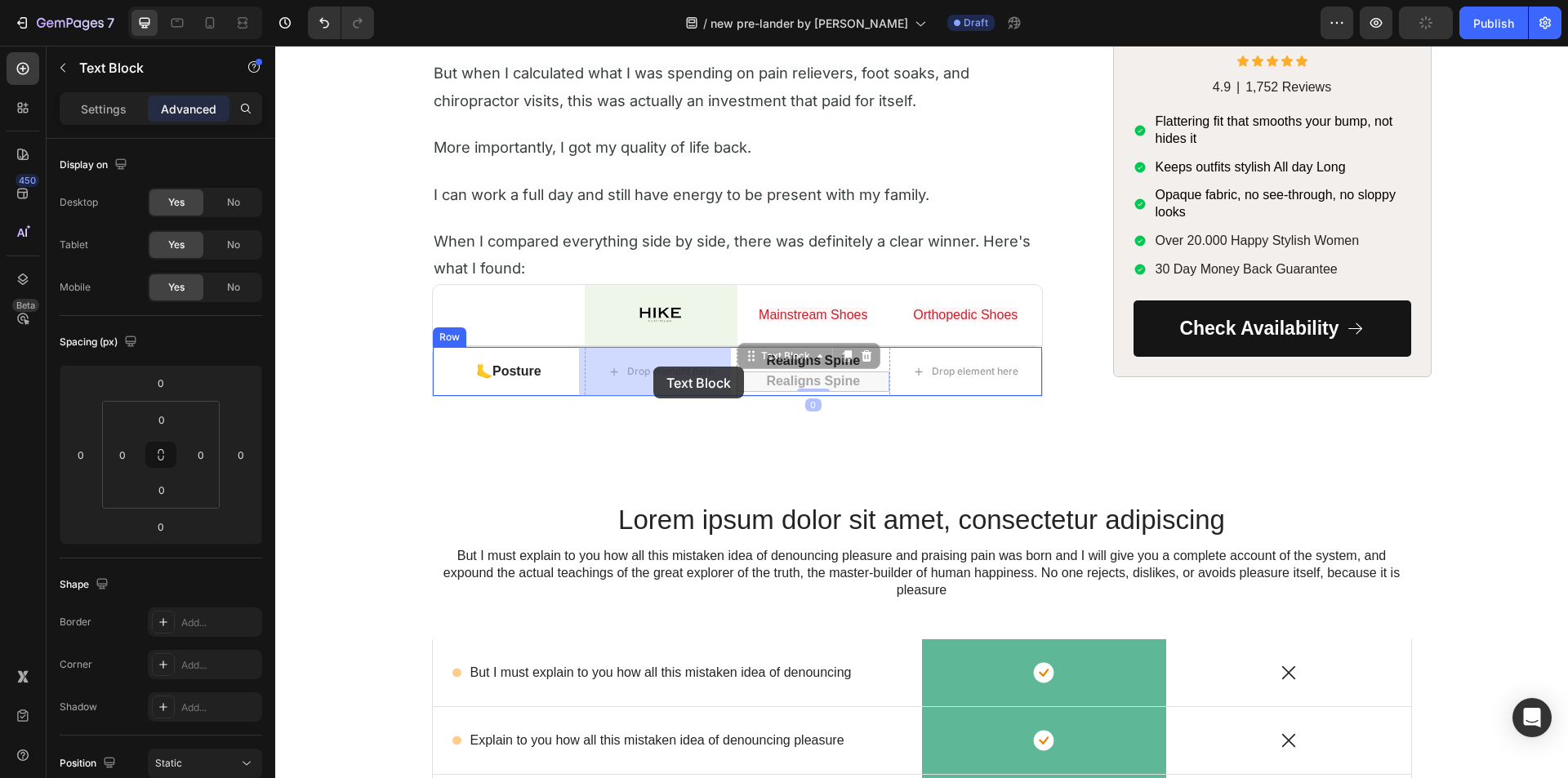
drag, startPoint x: 747, startPoint y: 358, endPoint x: 653, endPoint y: 367, distance: 94.4
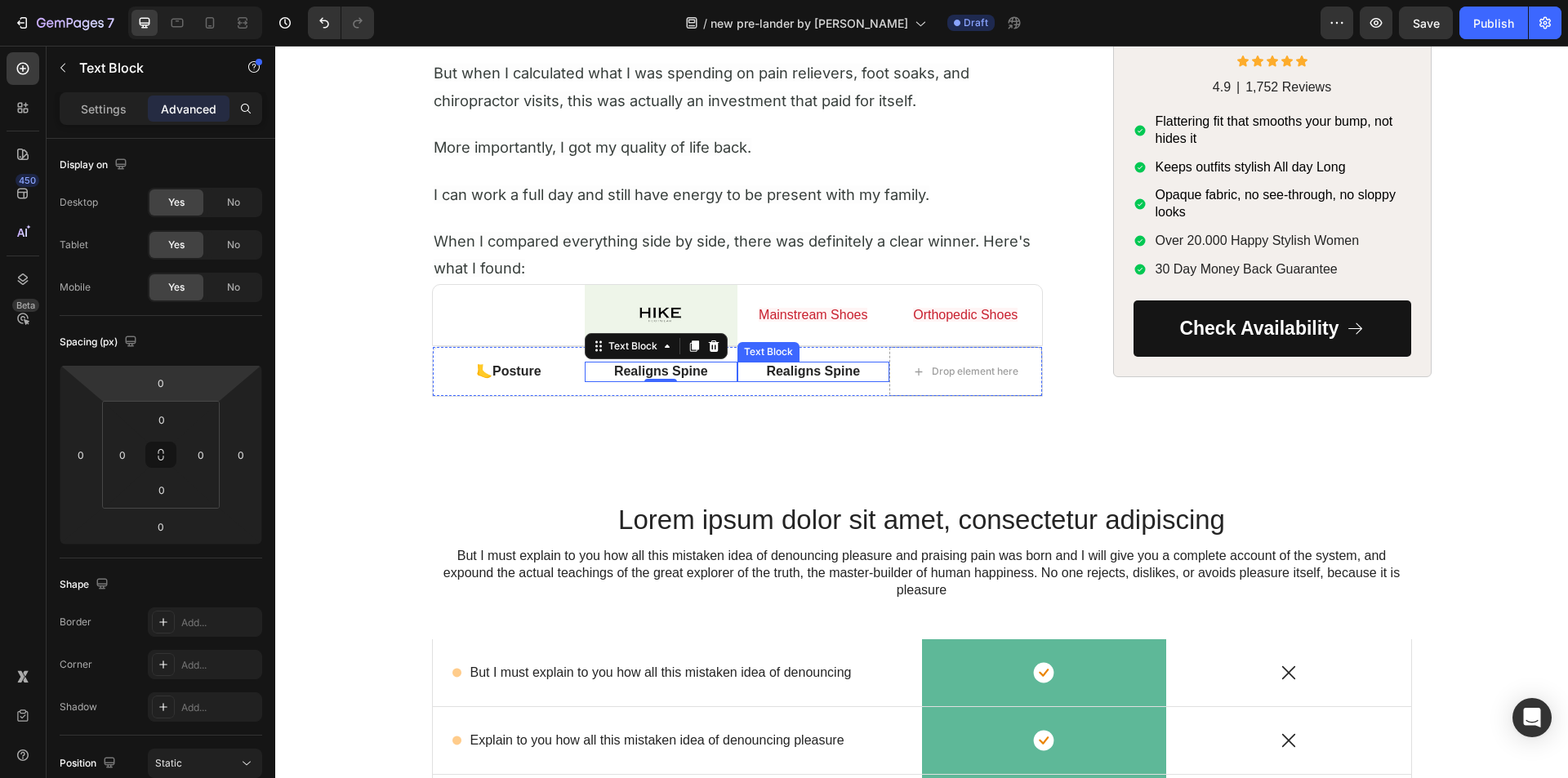
click at [806, 368] on strong "Realigns Spine" at bounding box center [813, 372] width 94 height 14
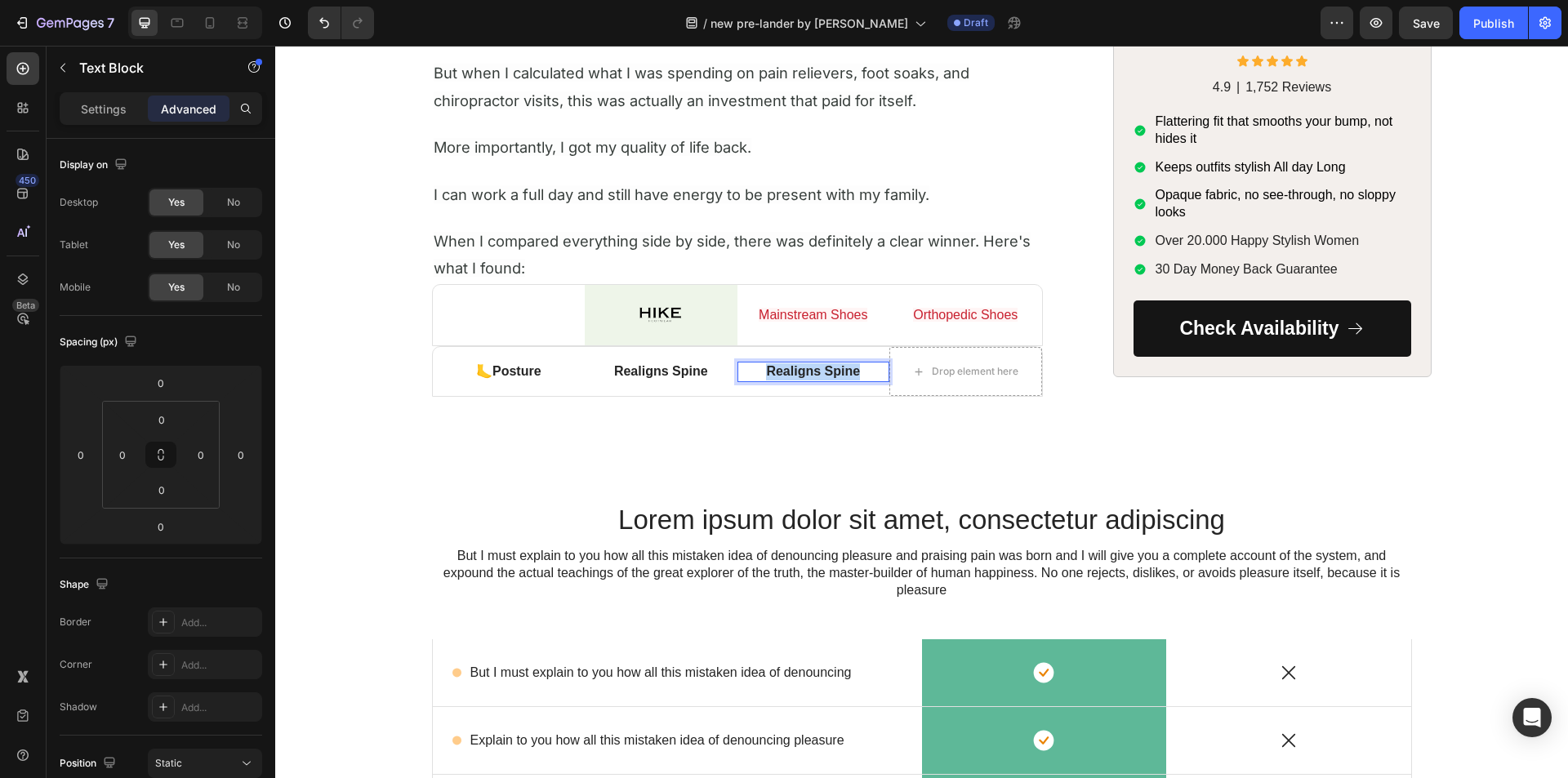
click at [806, 368] on strong "Realigns Spine" at bounding box center [813, 372] width 94 height 14
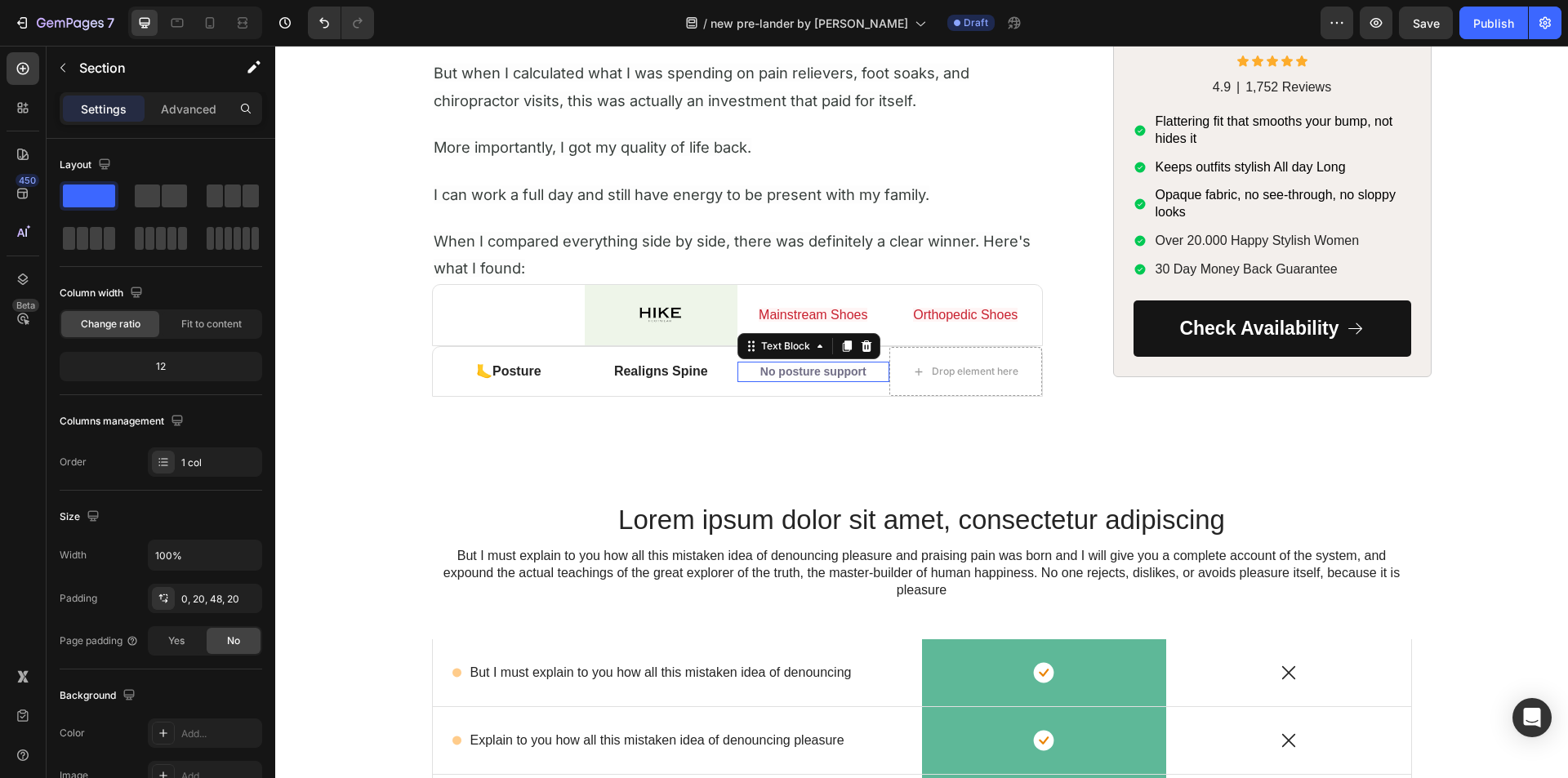
click at [796, 366] on span "No posture support" at bounding box center [814, 371] width 106 height 13
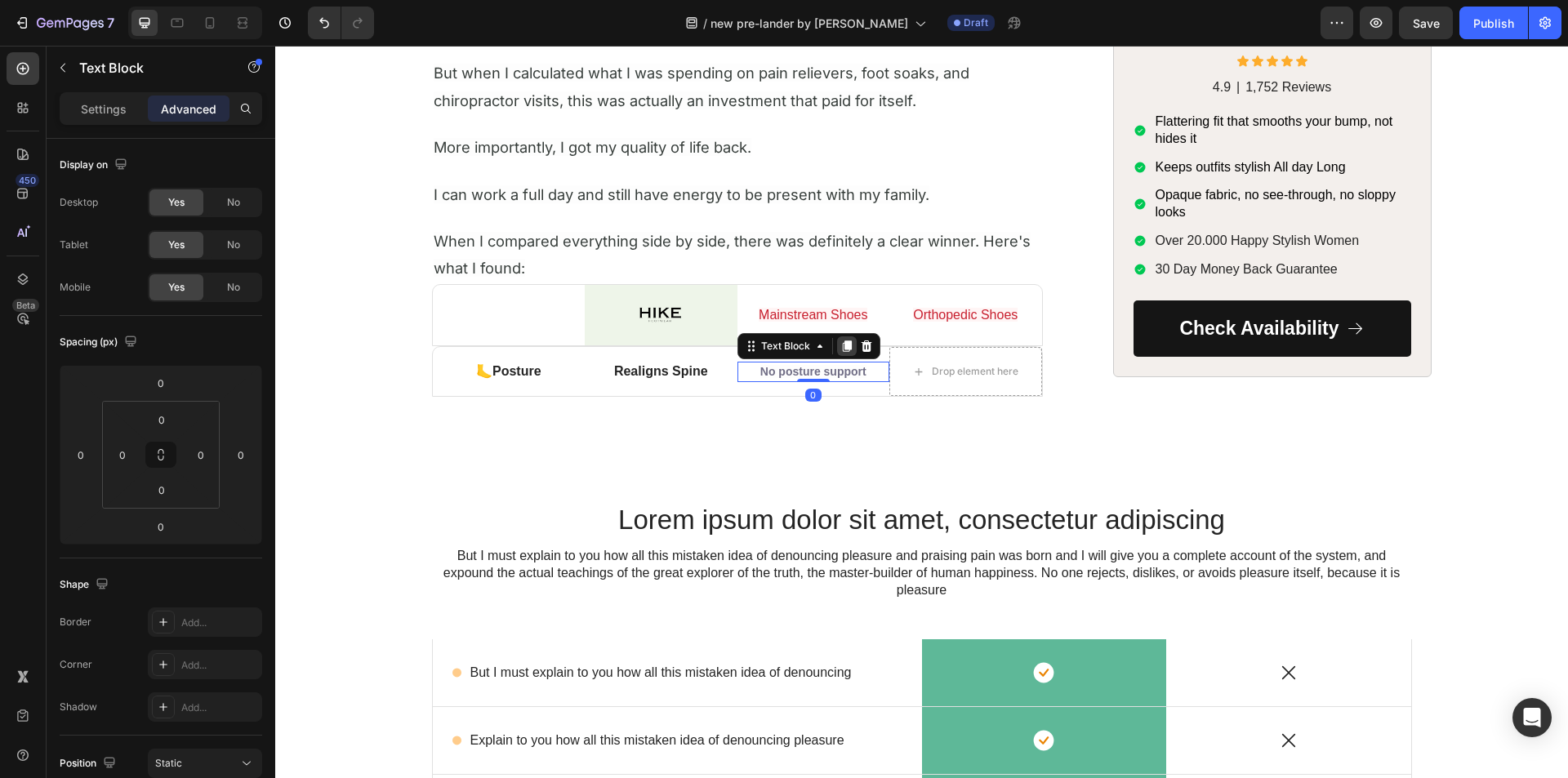
click at [842, 343] on icon at bounding box center [847, 345] width 9 height 11
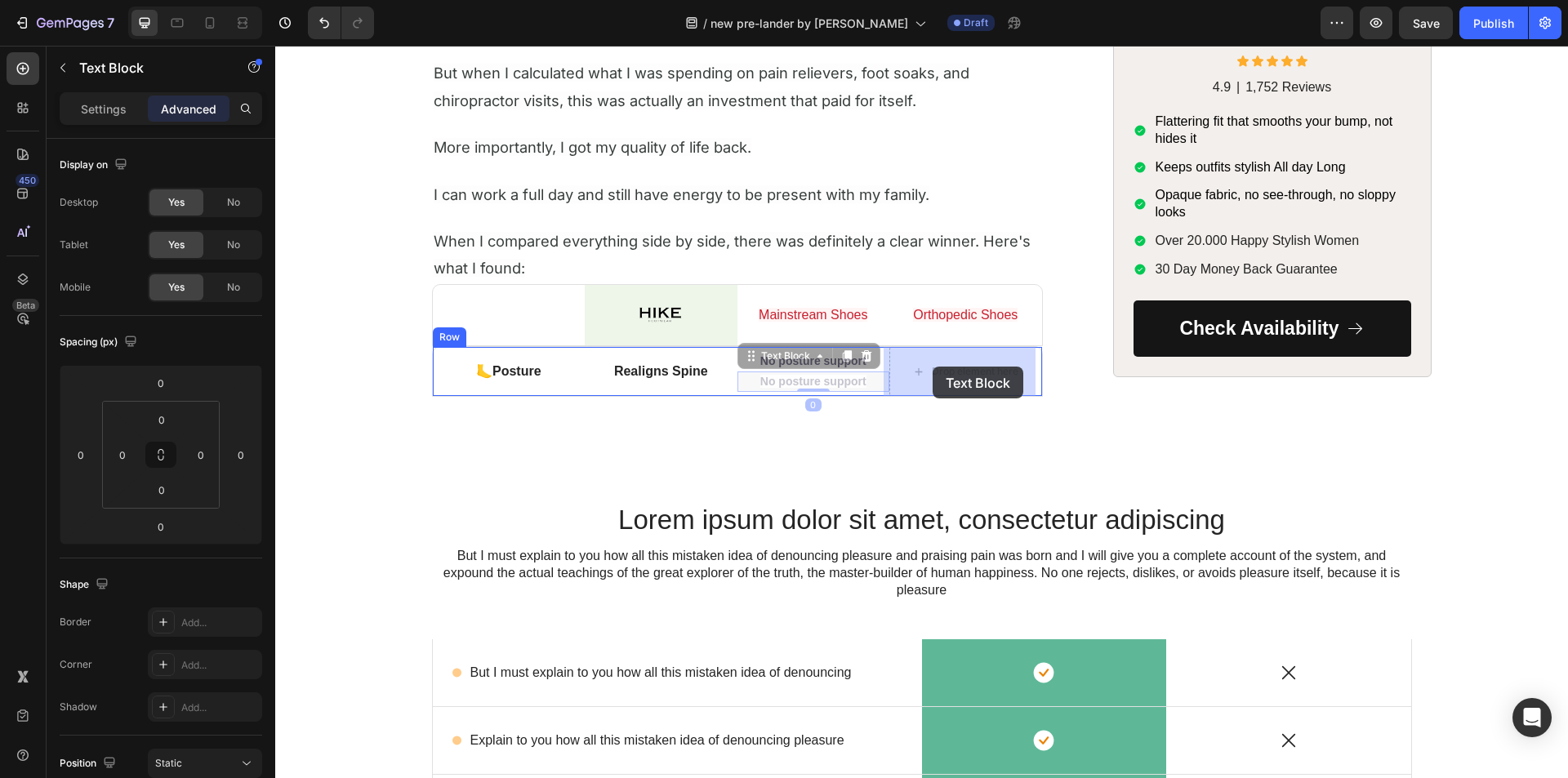
drag, startPoint x: 751, startPoint y: 358, endPoint x: 933, endPoint y: 366, distance: 182.2
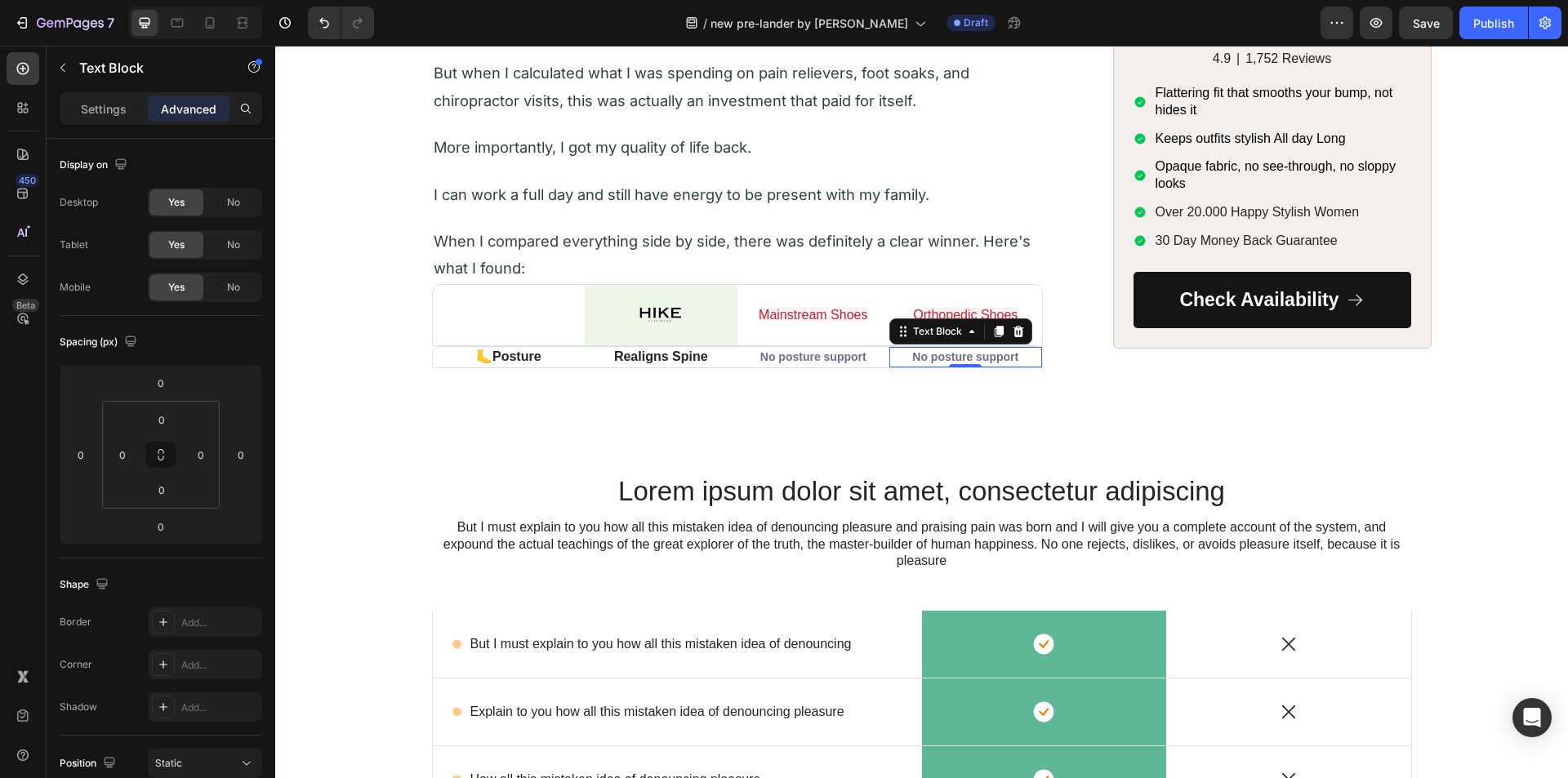
click at [951, 354] on span "No posture support" at bounding box center [965, 357] width 106 height 13
click at [950, 354] on span "No posture support" at bounding box center [965, 357] width 106 height 13
click at [447, 357] on p "🦶 Posture" at bounding box center [509, 358] width 150 height 17
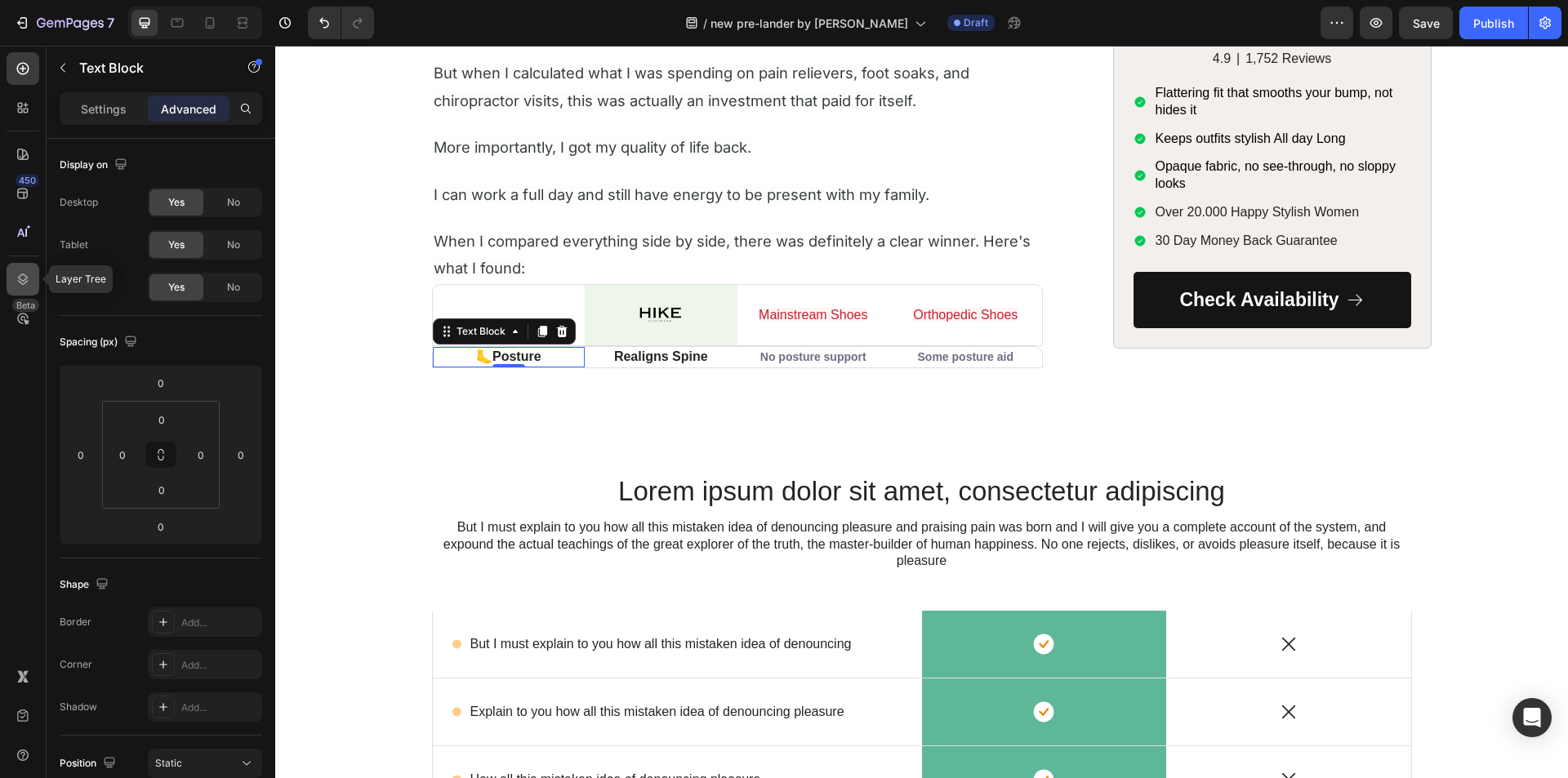
click at [30, 278] on icon at bounding box center [23, 279] width 17 height 17
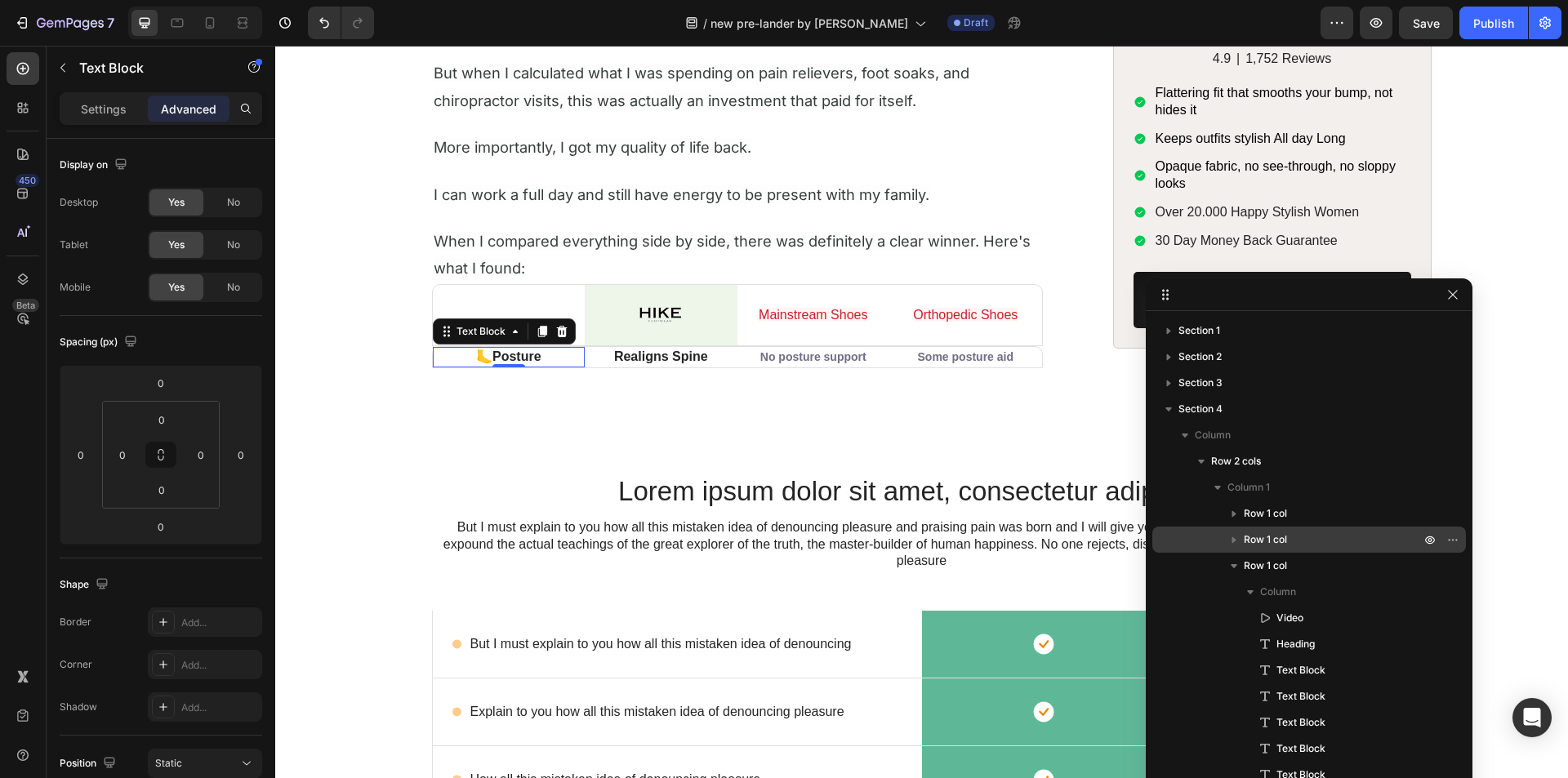
scroll to position [164, 0]
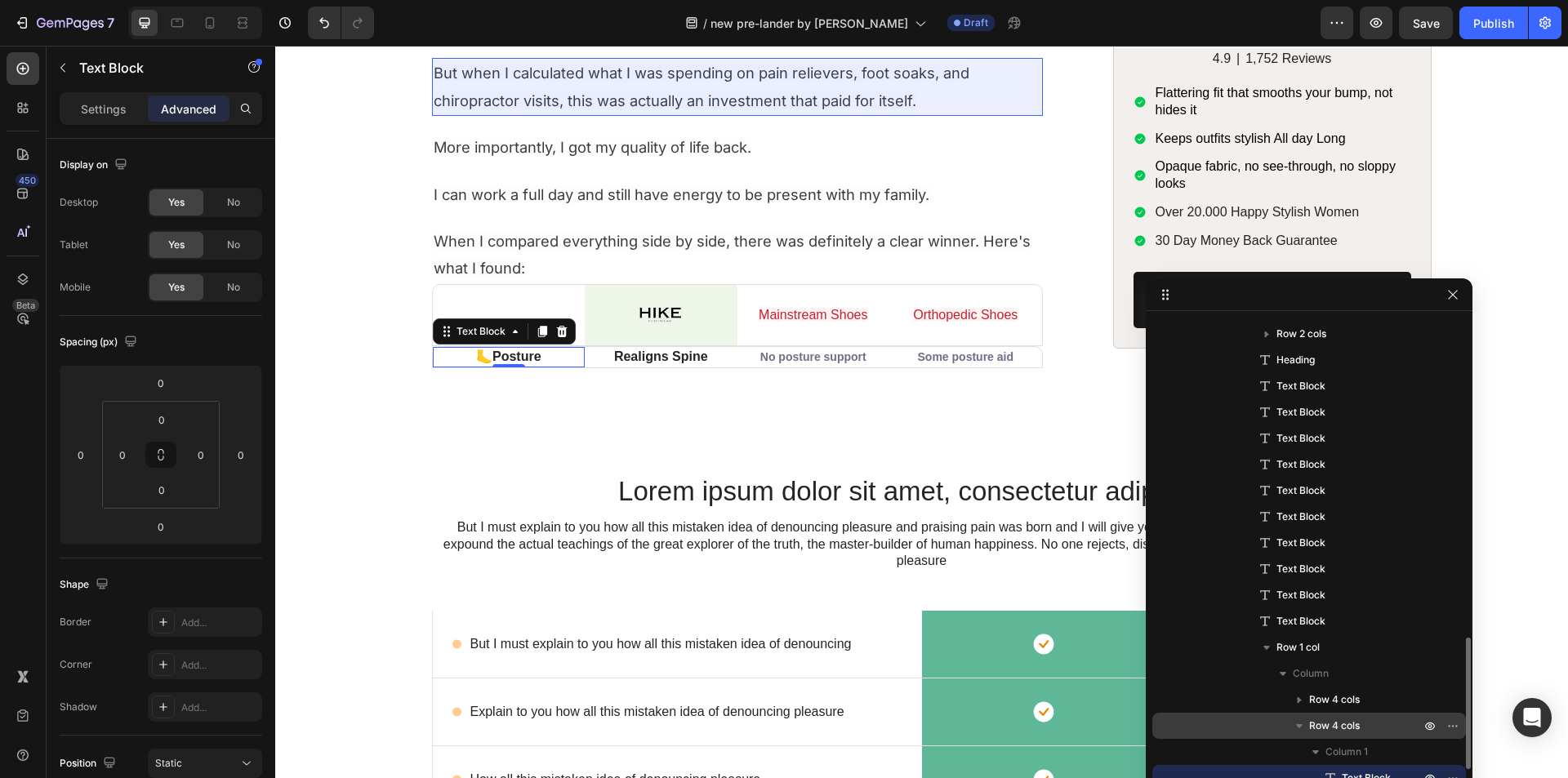
scroll to position [1428, 0]
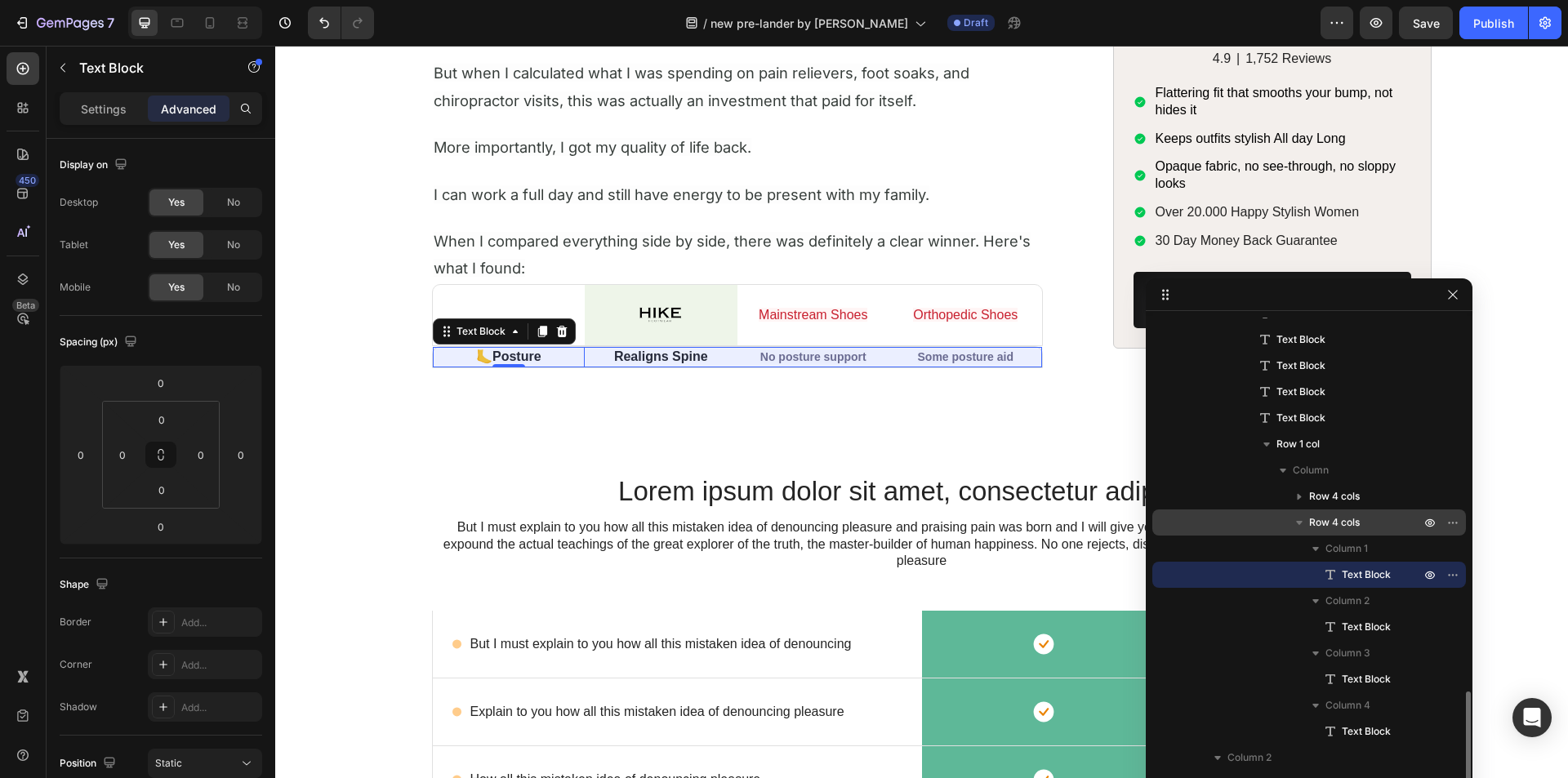
click at [1341, 532] on div "Row 4 cols" at bounding box center [1309, 523] width 300 height 26
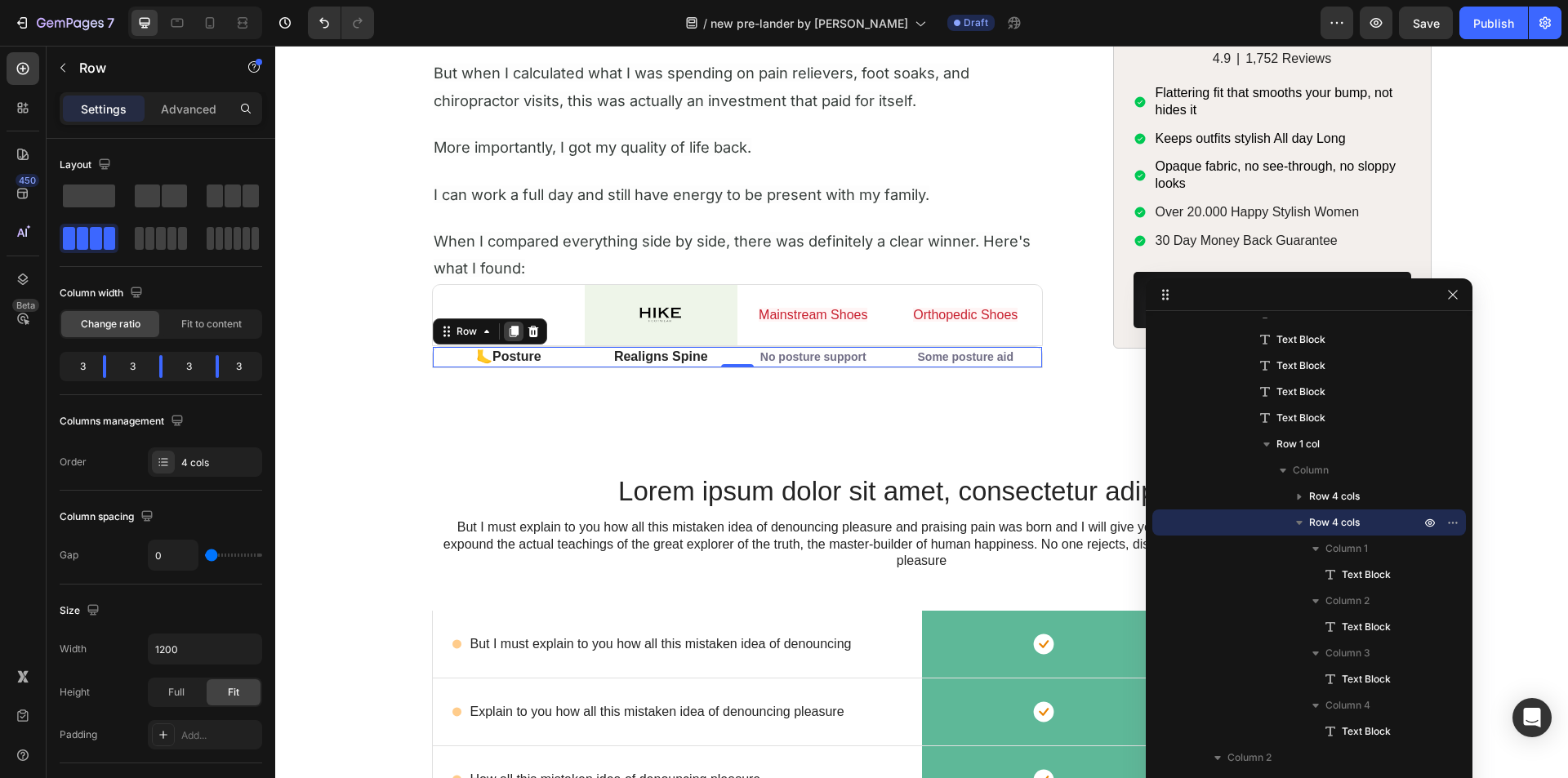
click at [509, 333] on icon at bounding box center [513, 331] width 9 height 11
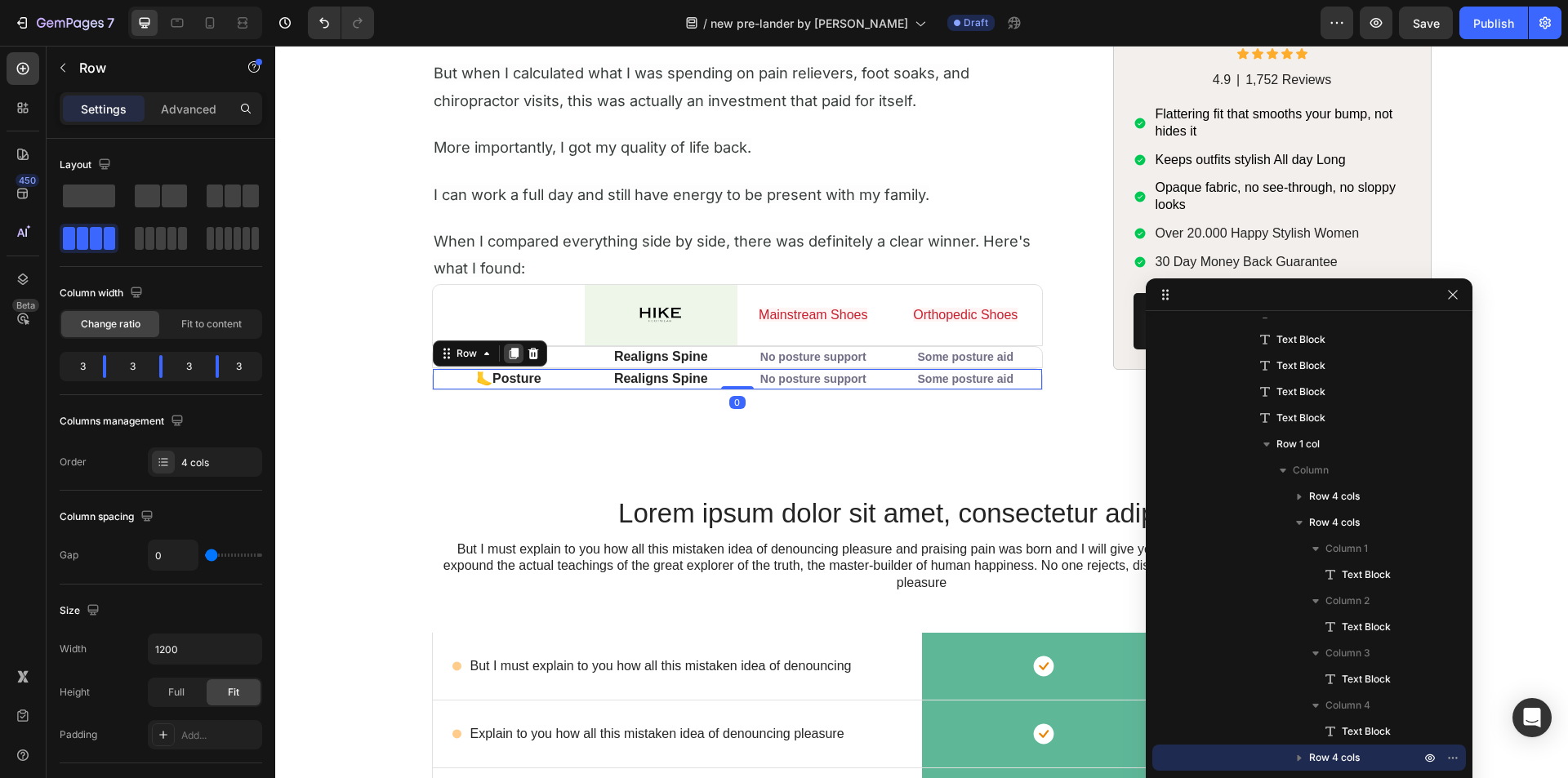
click at [509, 352] on icon at bounding box center [513, 353] width 9 height 11
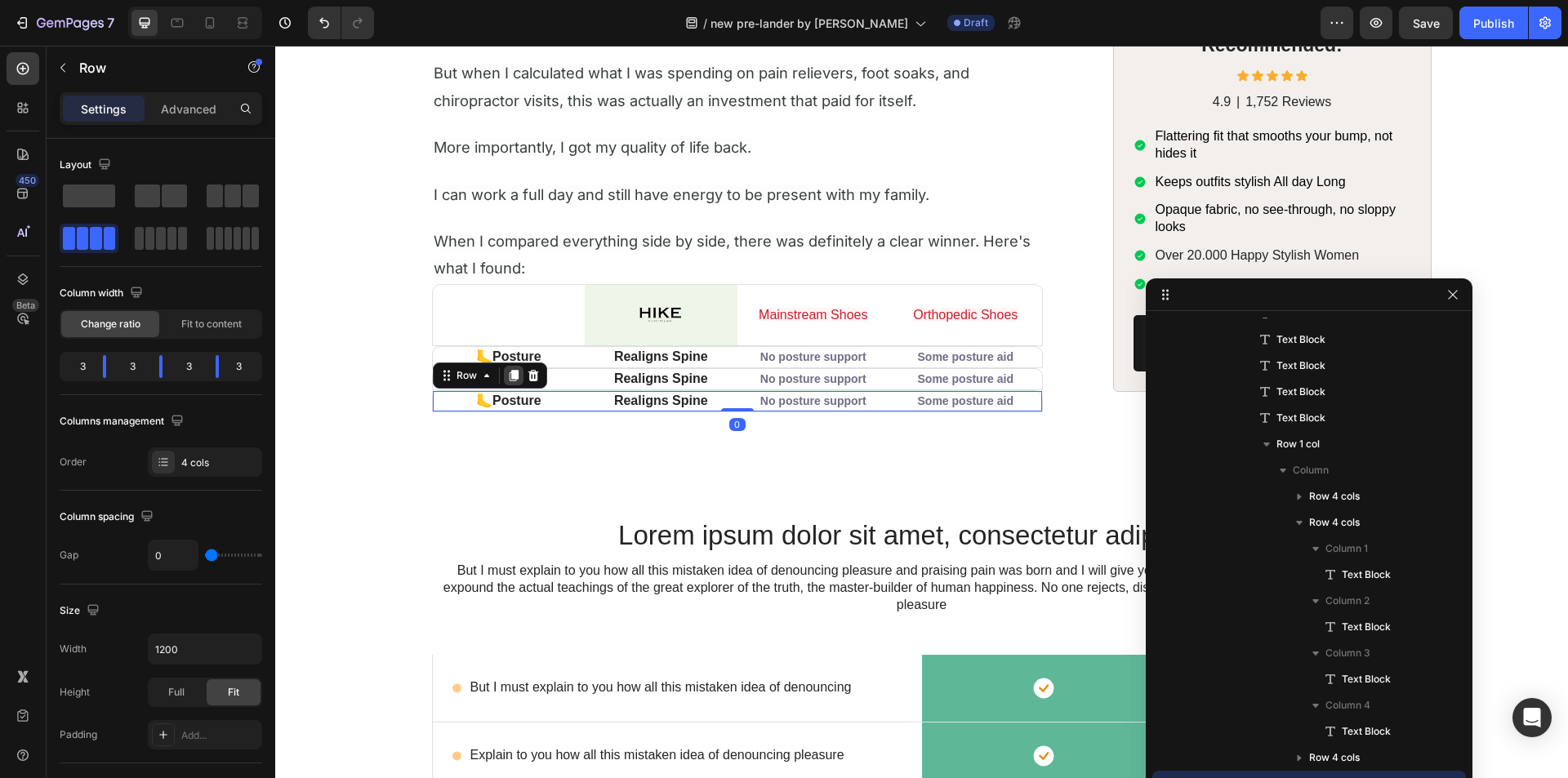
click at [509, 377] on icon at bounding box center [513, 375] width 9 height 11
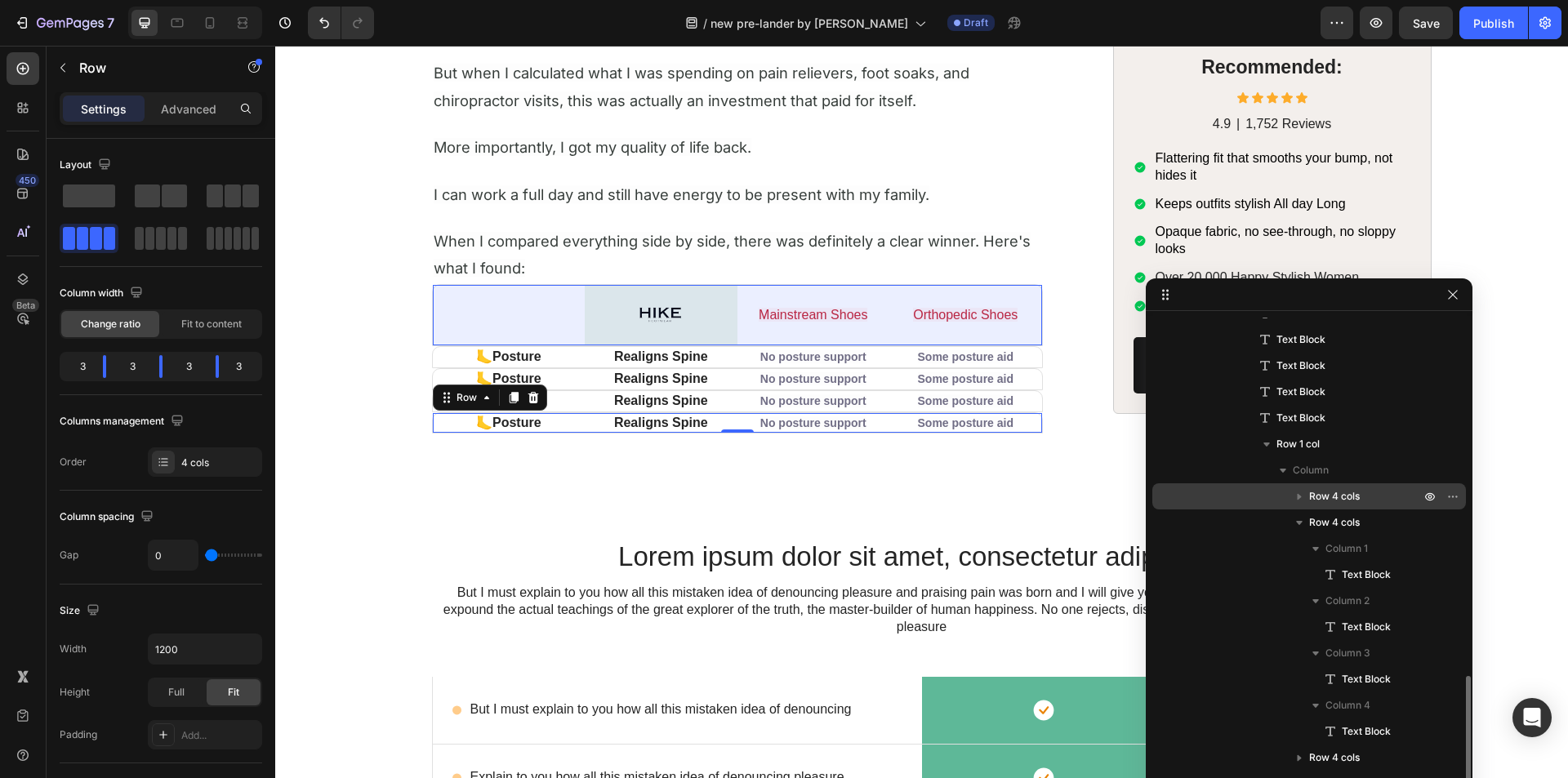
click at [1324, 498] on span "Row 4 cols" at bounding box center [1334, 496] width 50 height 17
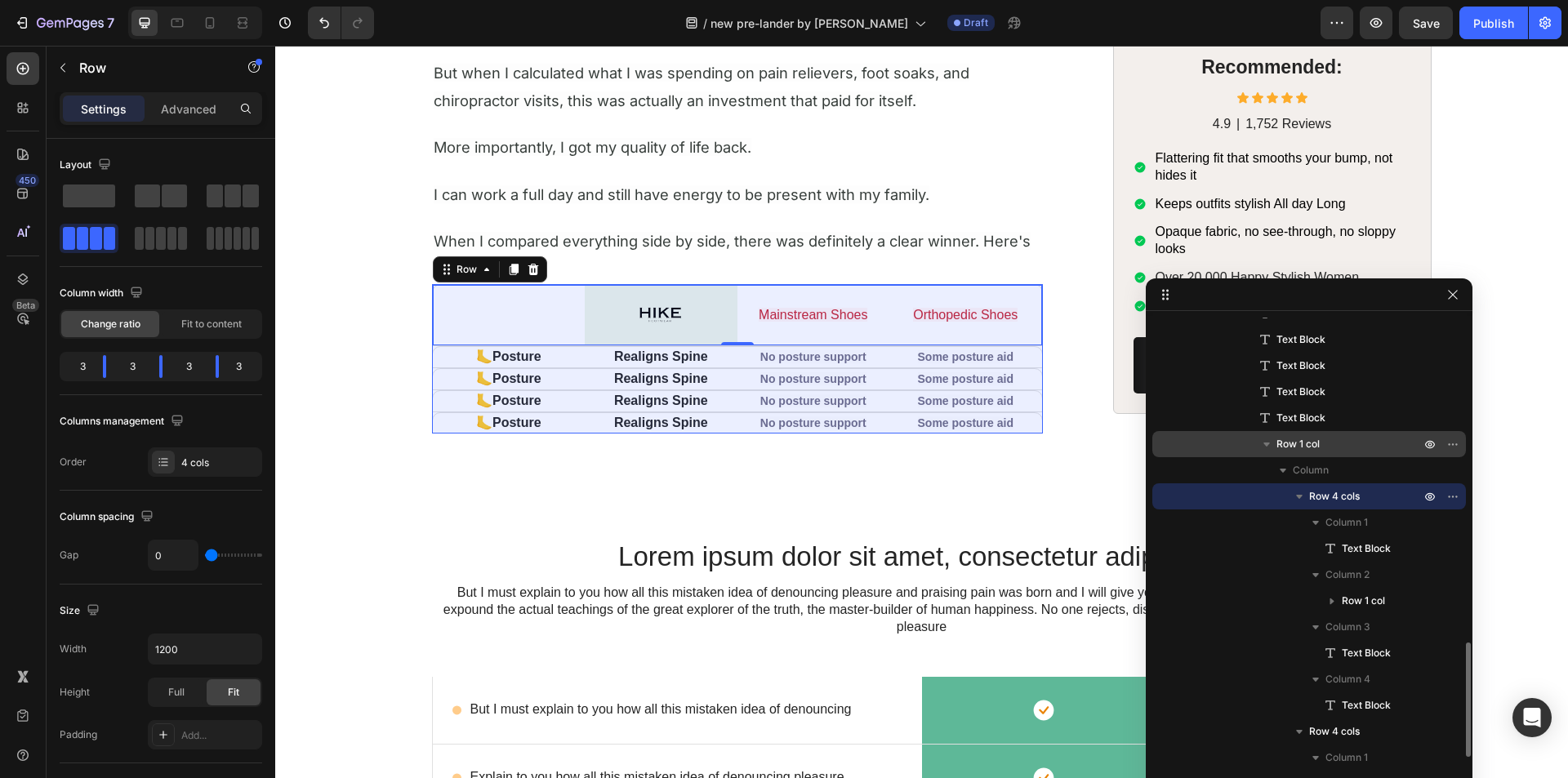
click at [1296, 450] on span "Row 1 col" at bounding box center [1298, 444] width 44 height 17
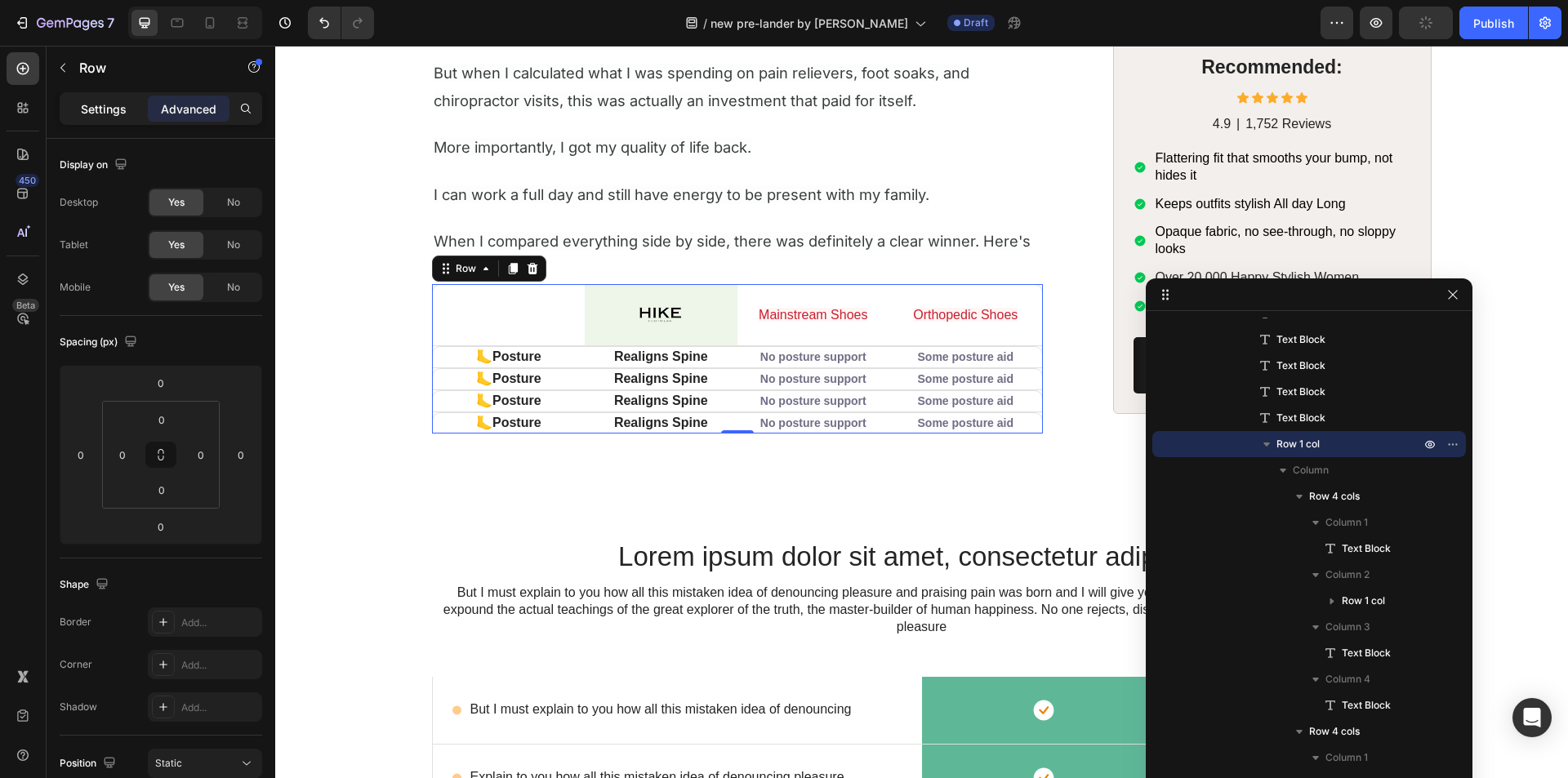
click at [97, 115] on p "Settings" at bounding box center [104, 109] width 46 height 17
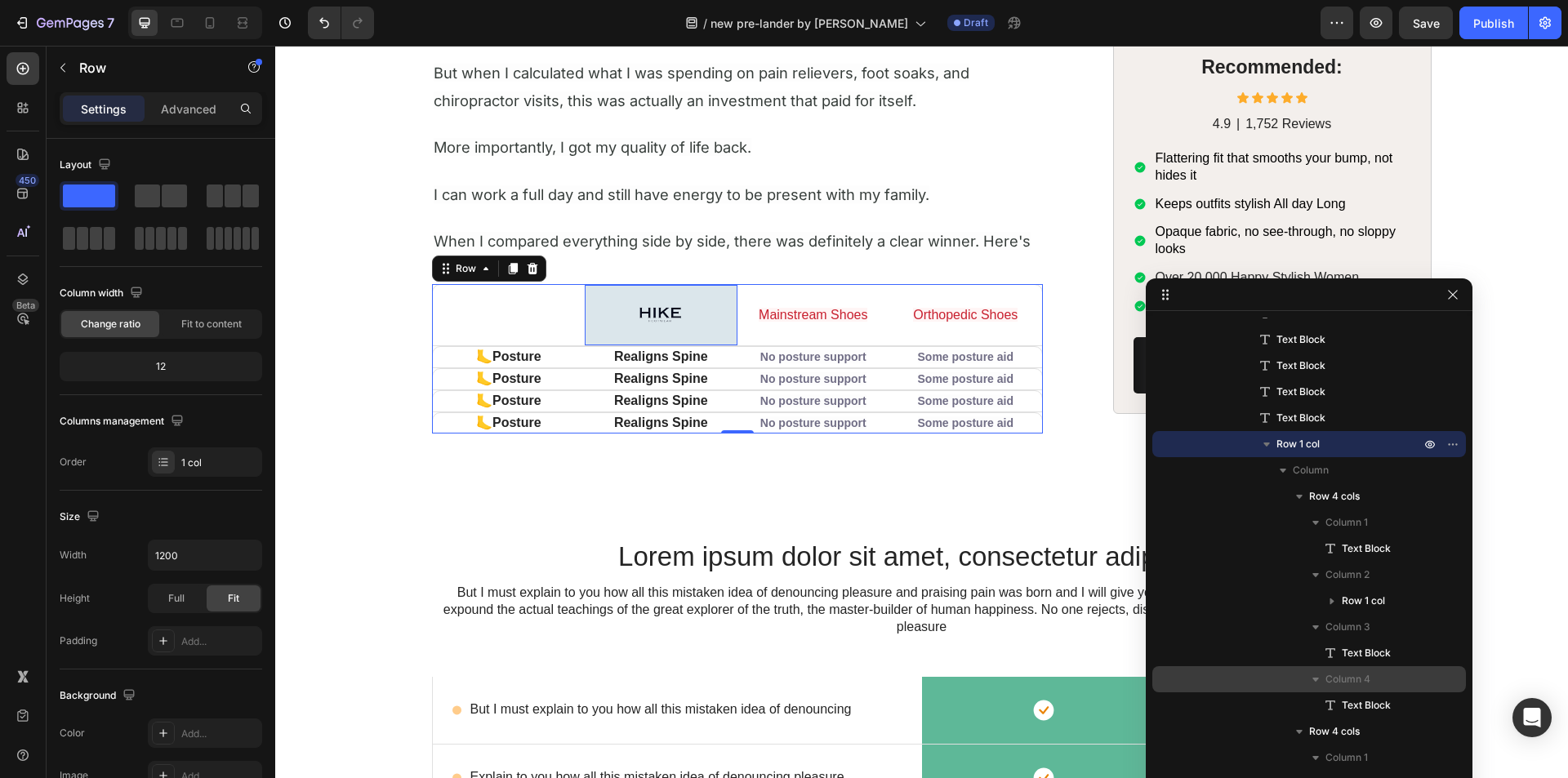
scroll to position [1673, 0]
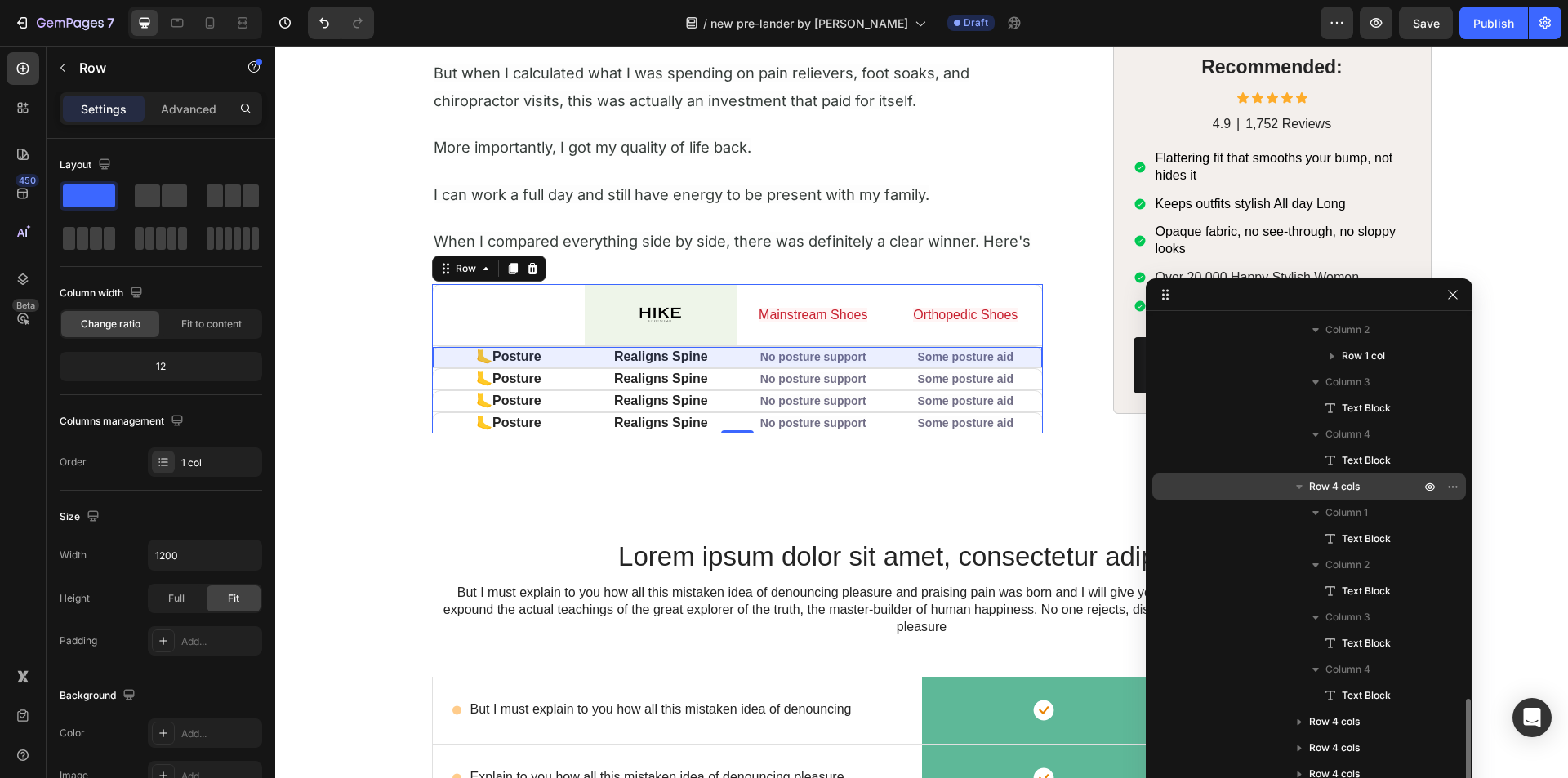
click at [1317, 480] on span "Row 4 cols" at bounding box center [1334, 486] width 50 height 17
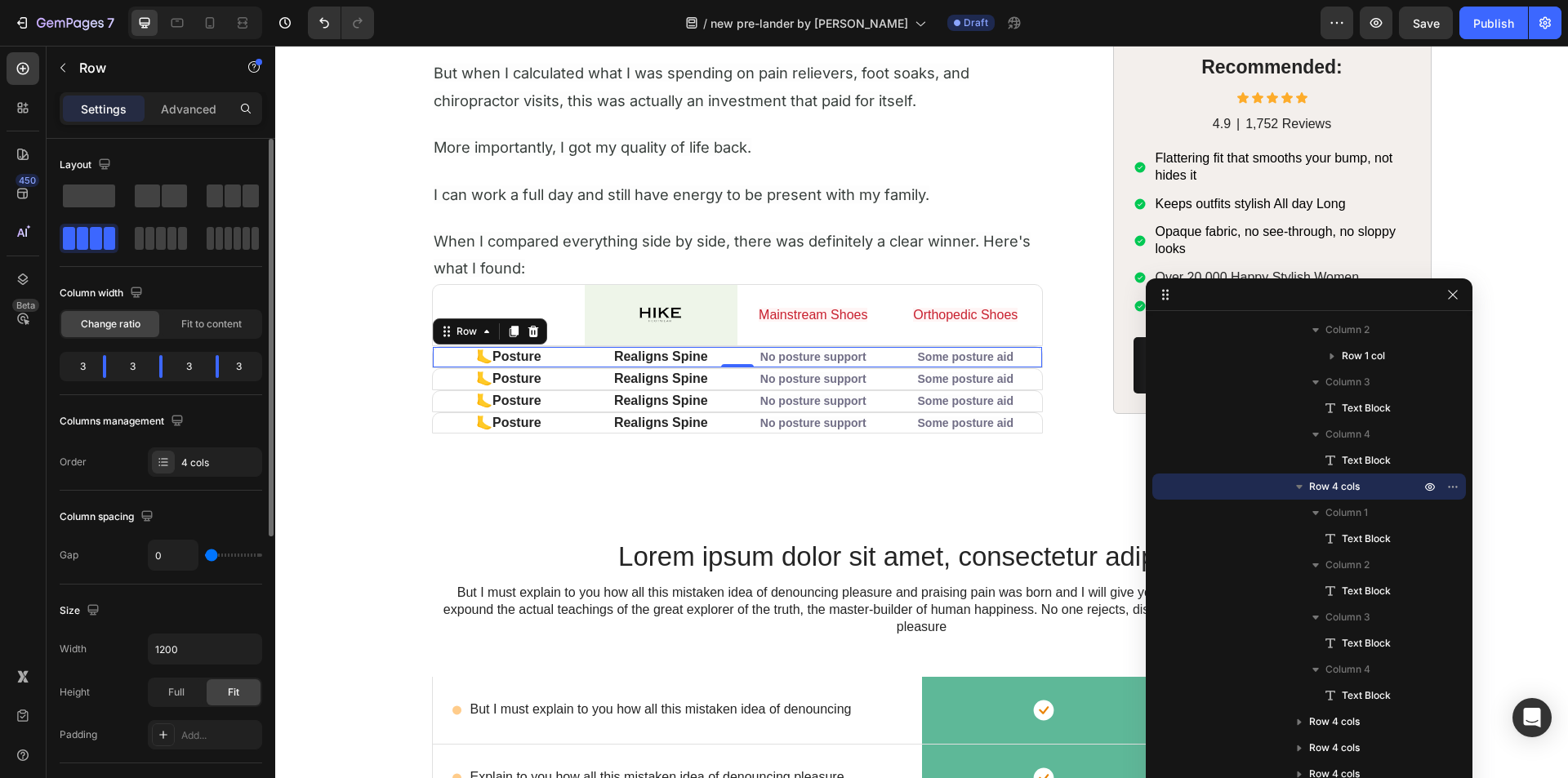
type input "4"
type input "7"
type input "9"
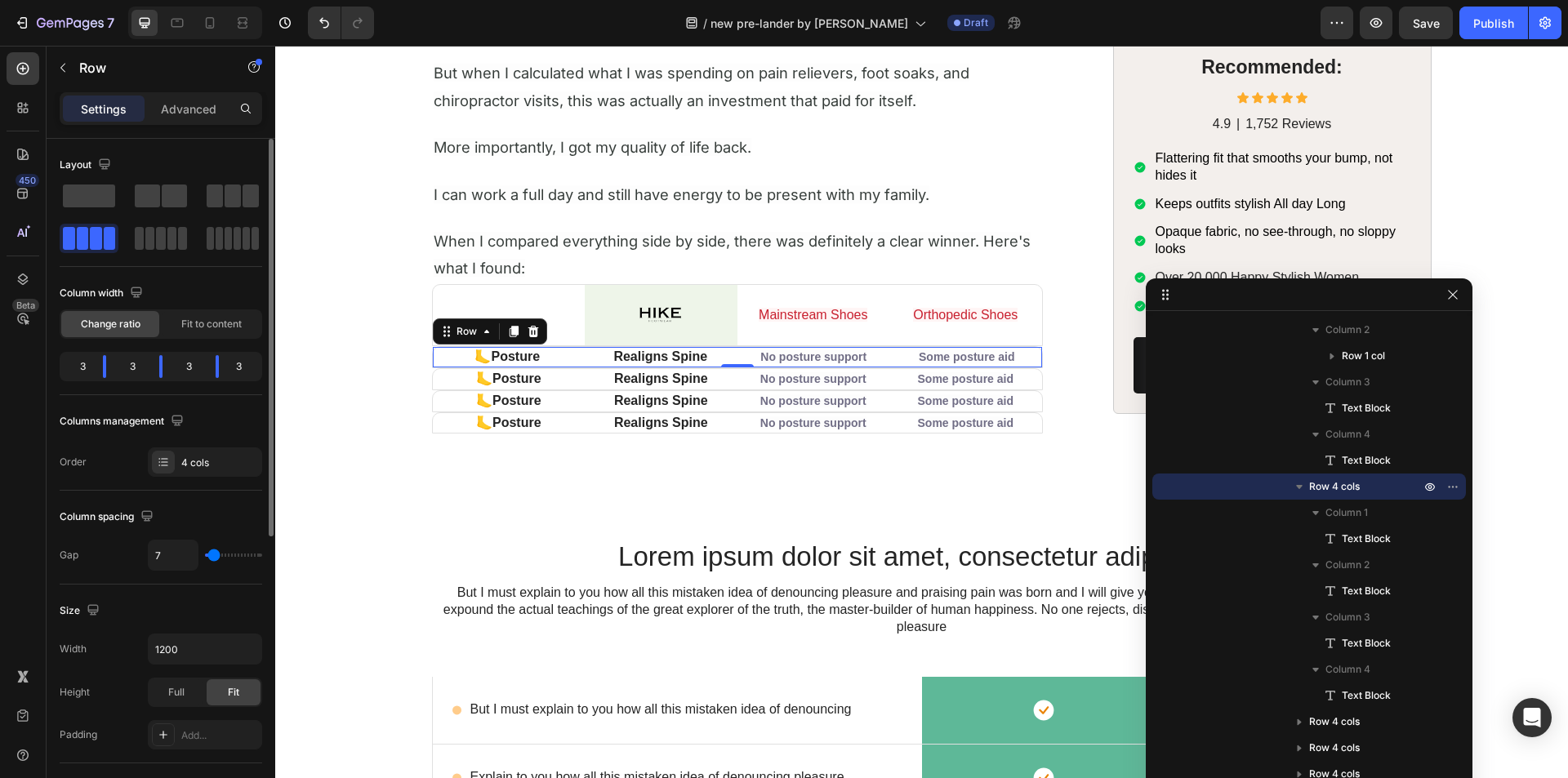
type input "9"
type input "11"
type input "13"
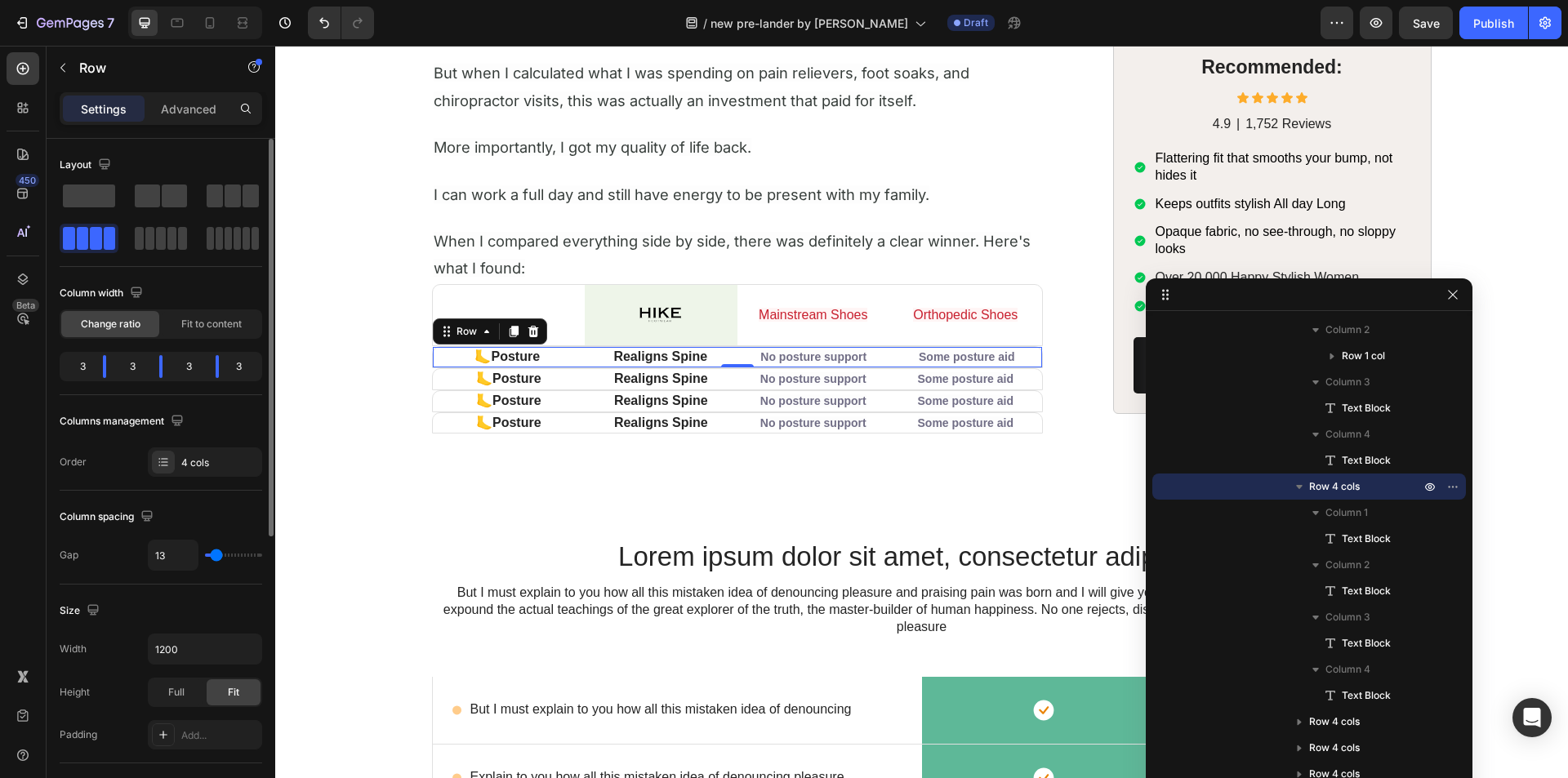
type input "16"
type input "18"
type input "20"
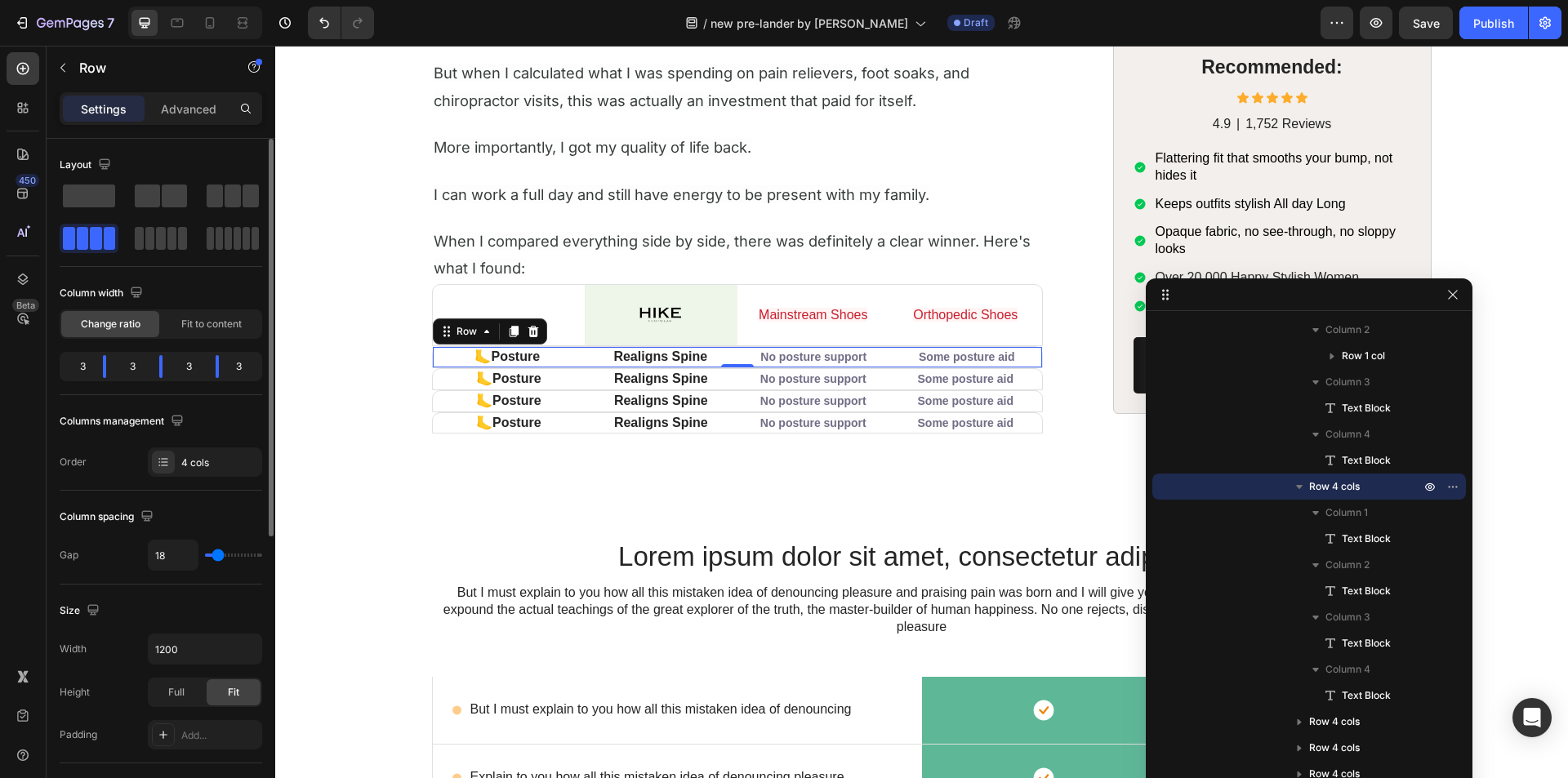
type input "20"
type input "22"
type input "24"
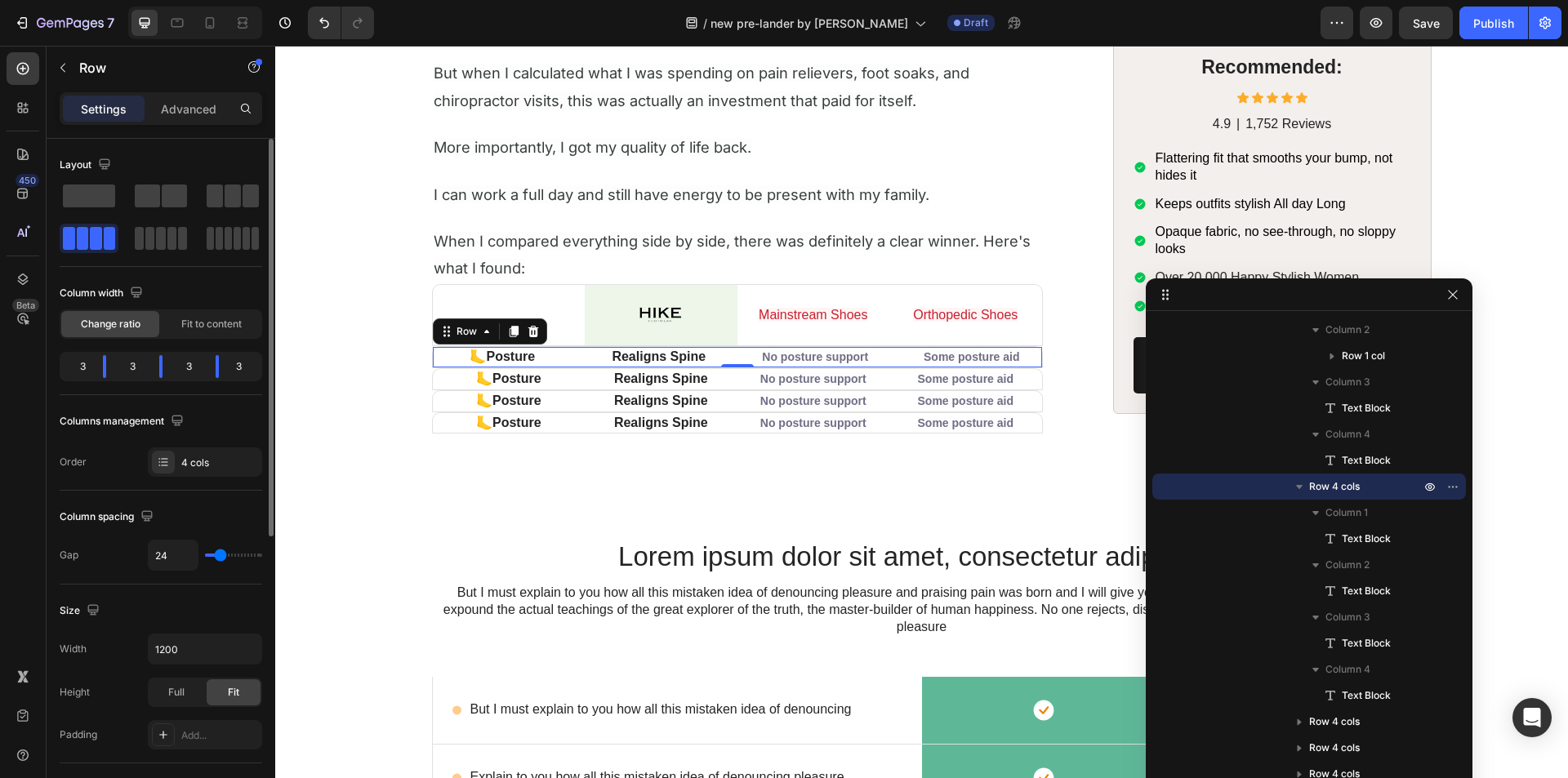
type input "27"
type input "29"
type input "27"
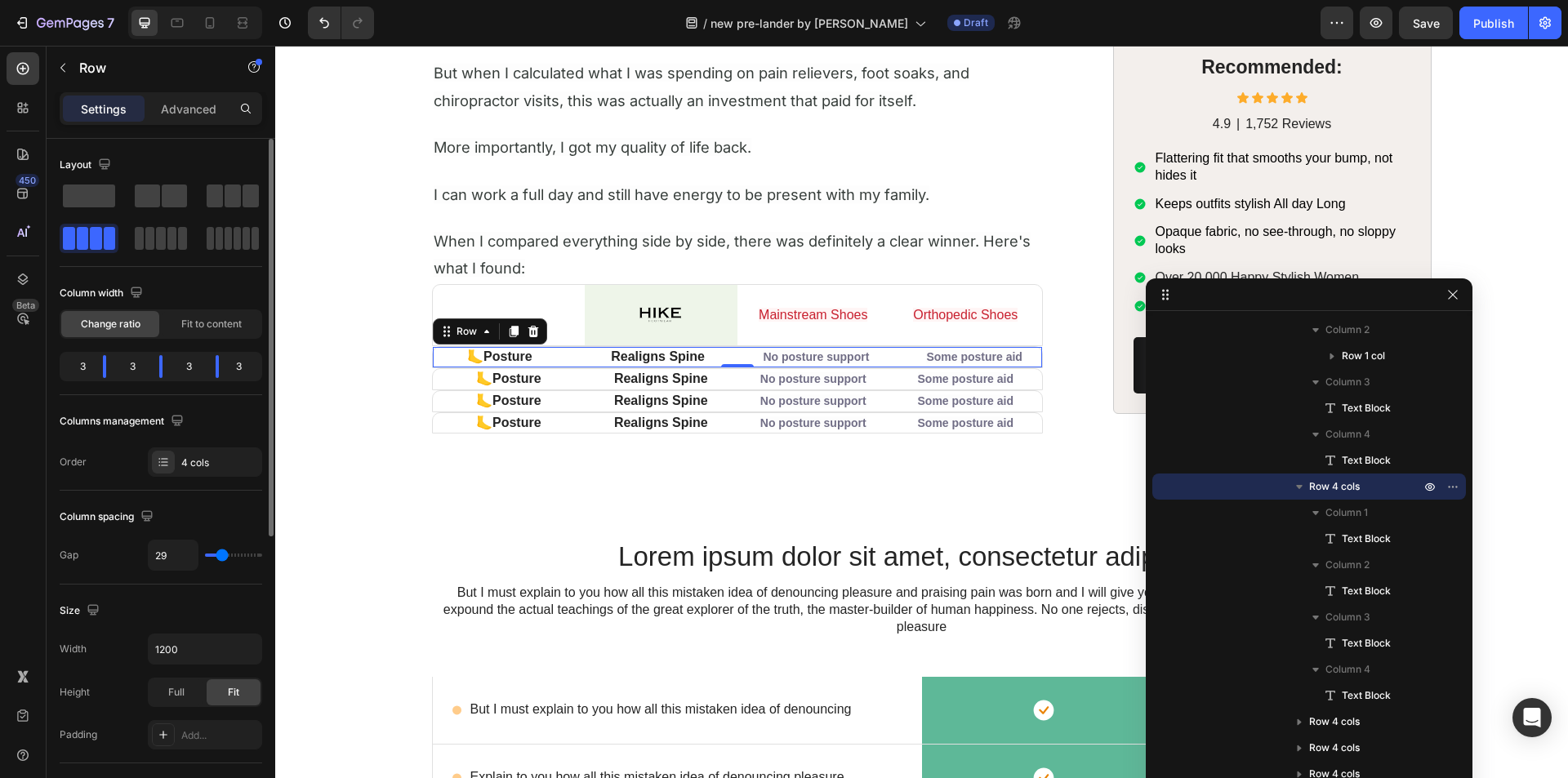
type input "27"
type input "0"
drag, startPoint x: 213, startPoint y: 558, endPoint x: 182, endPoint y: 558, distance: 31.0
click at [205, 557] on input "range" at bounding box center [234, 555] width 57 height 3
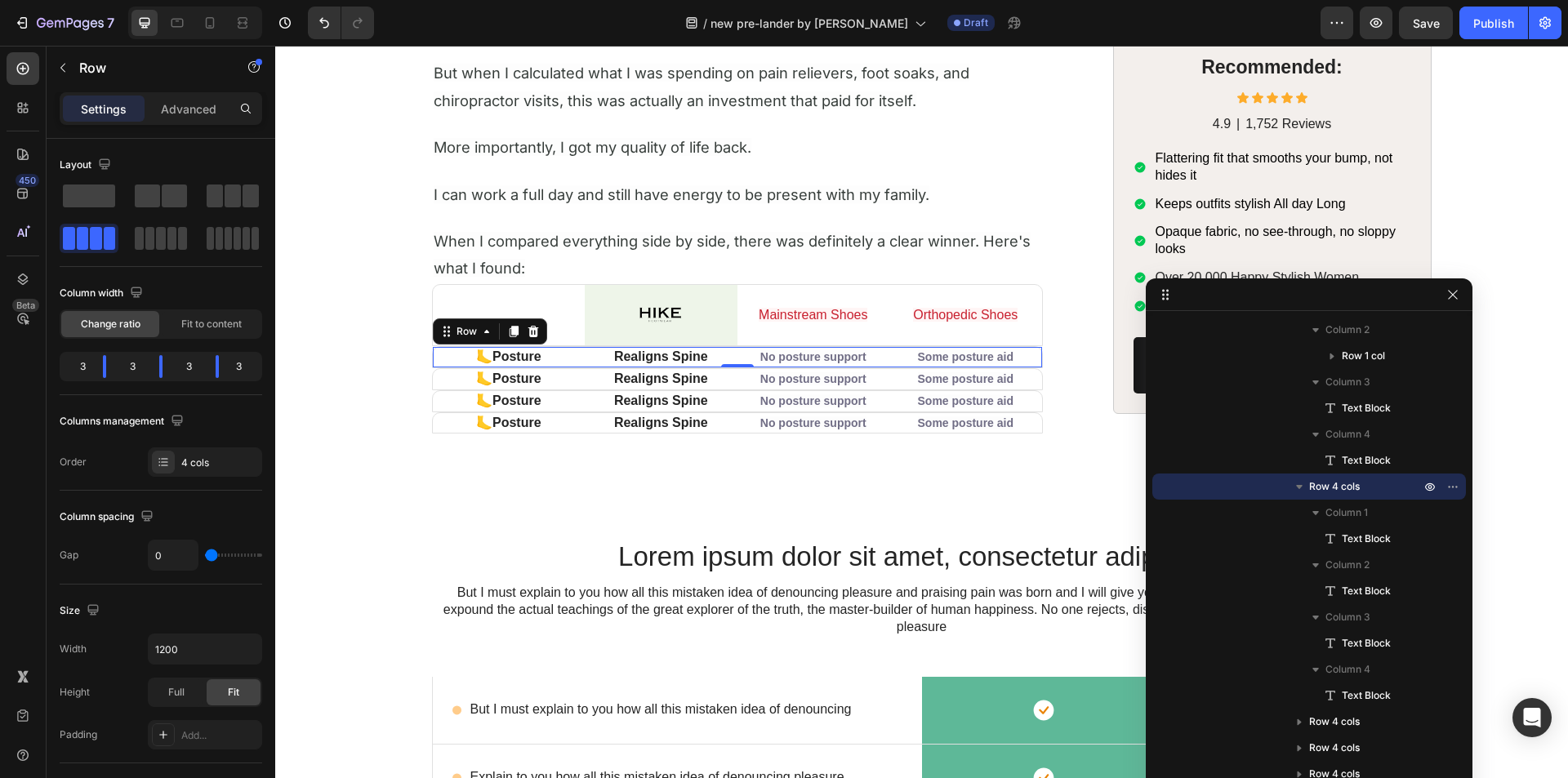
click at [176, 93] on div "Settings Advanced" at bounding box center [161, 109] width 203 height 33
click at [182, 116] on p "Advanced" at bounding box center [189, 109] width 56 height 17
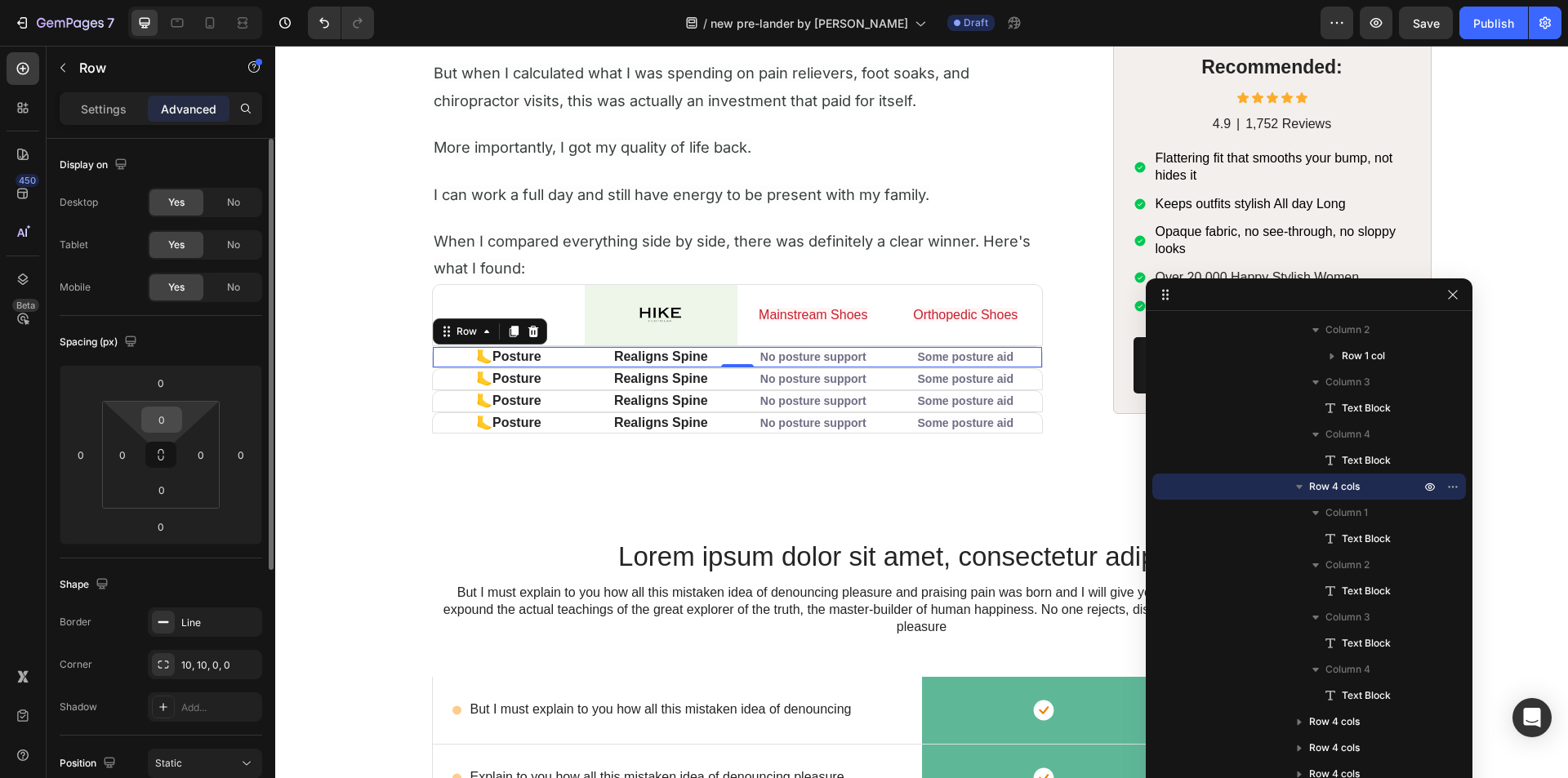
drag, startPoint x: 163, startPoint y: 423, endPoint x: 173, endPoint y: 426, distance: 10.4
click at [164, 423] on input "0" at bounding box center [162, 419] width 33 height 24
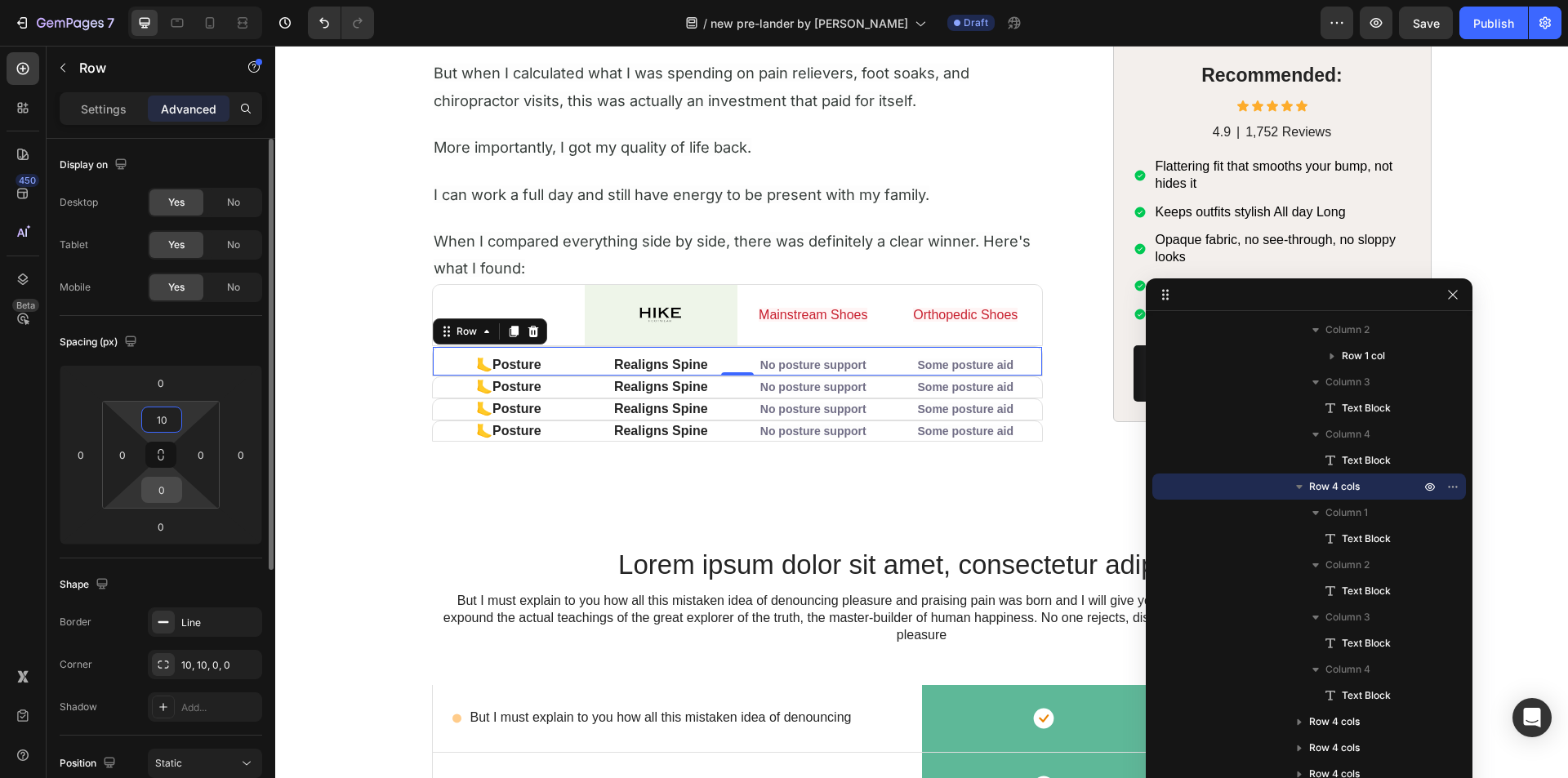
type input "10"
click at [159, 481] on input "0" at bounding box center [162, 490] width 33 height 24
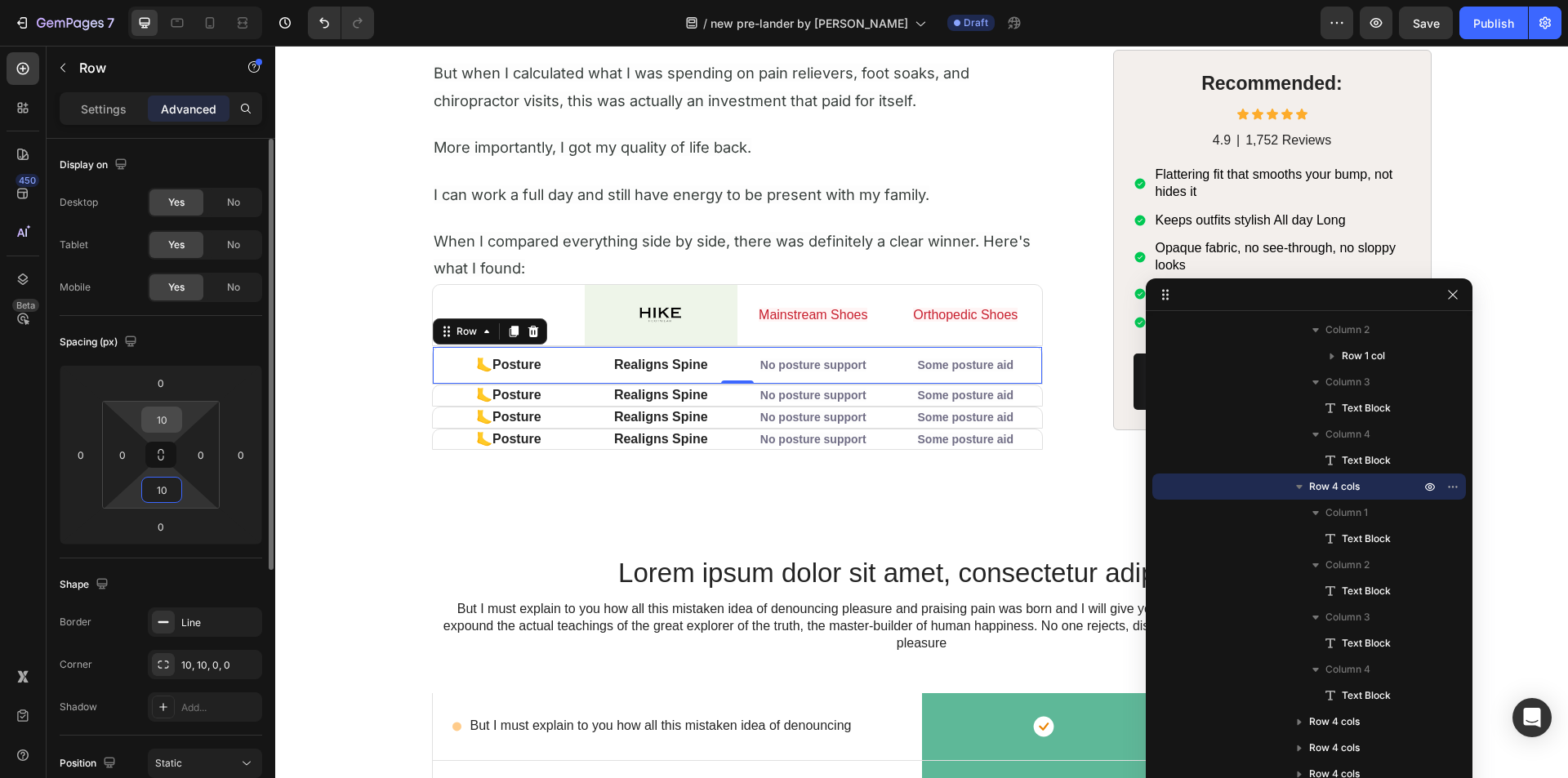
type input "10"
click at [164, 421] on input "10" at bounding box center [162, 419] width 33 height 24
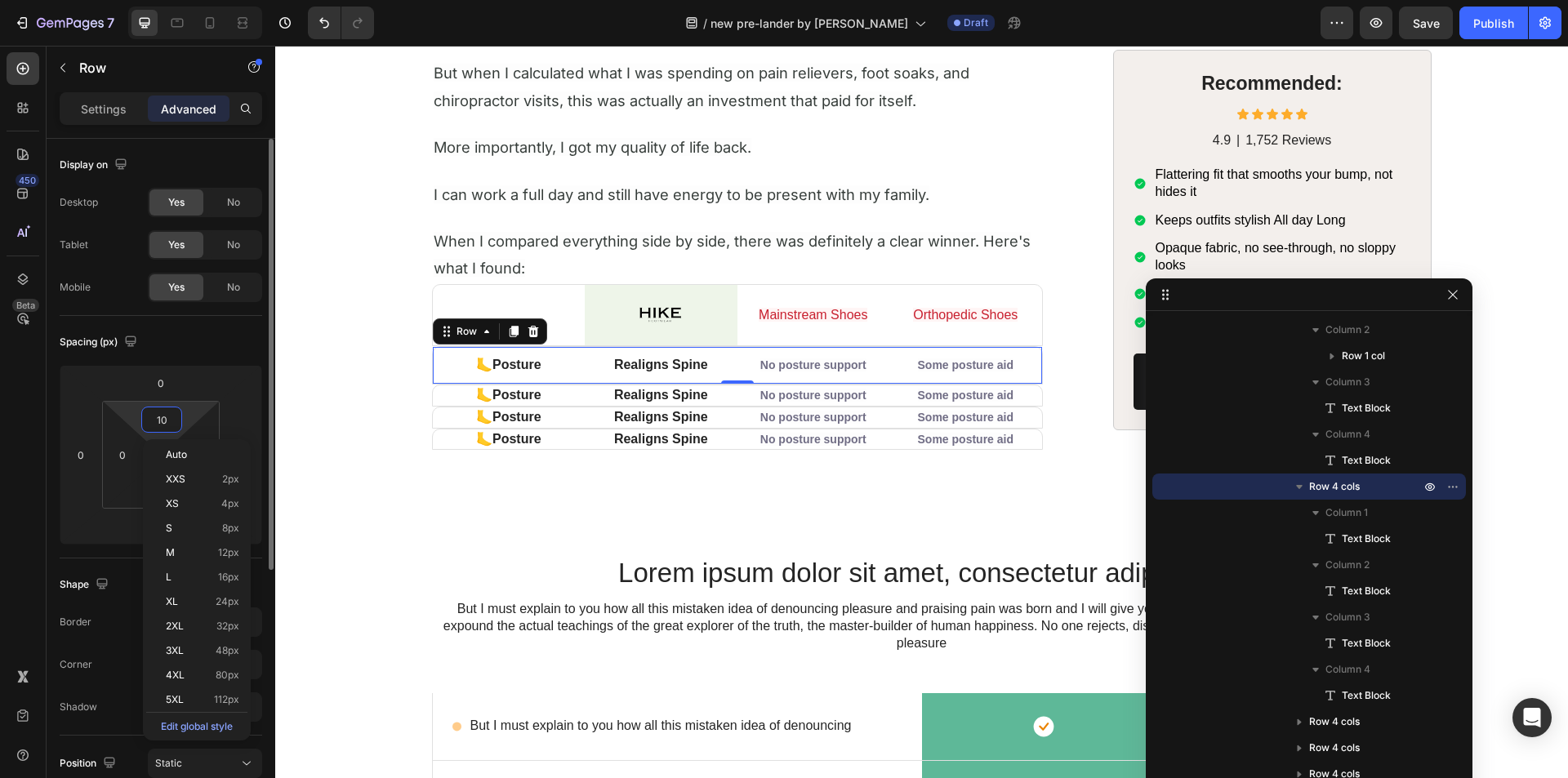
click at [164, 421] on input "10" at bounding box center [162, 419] width 33 height 24
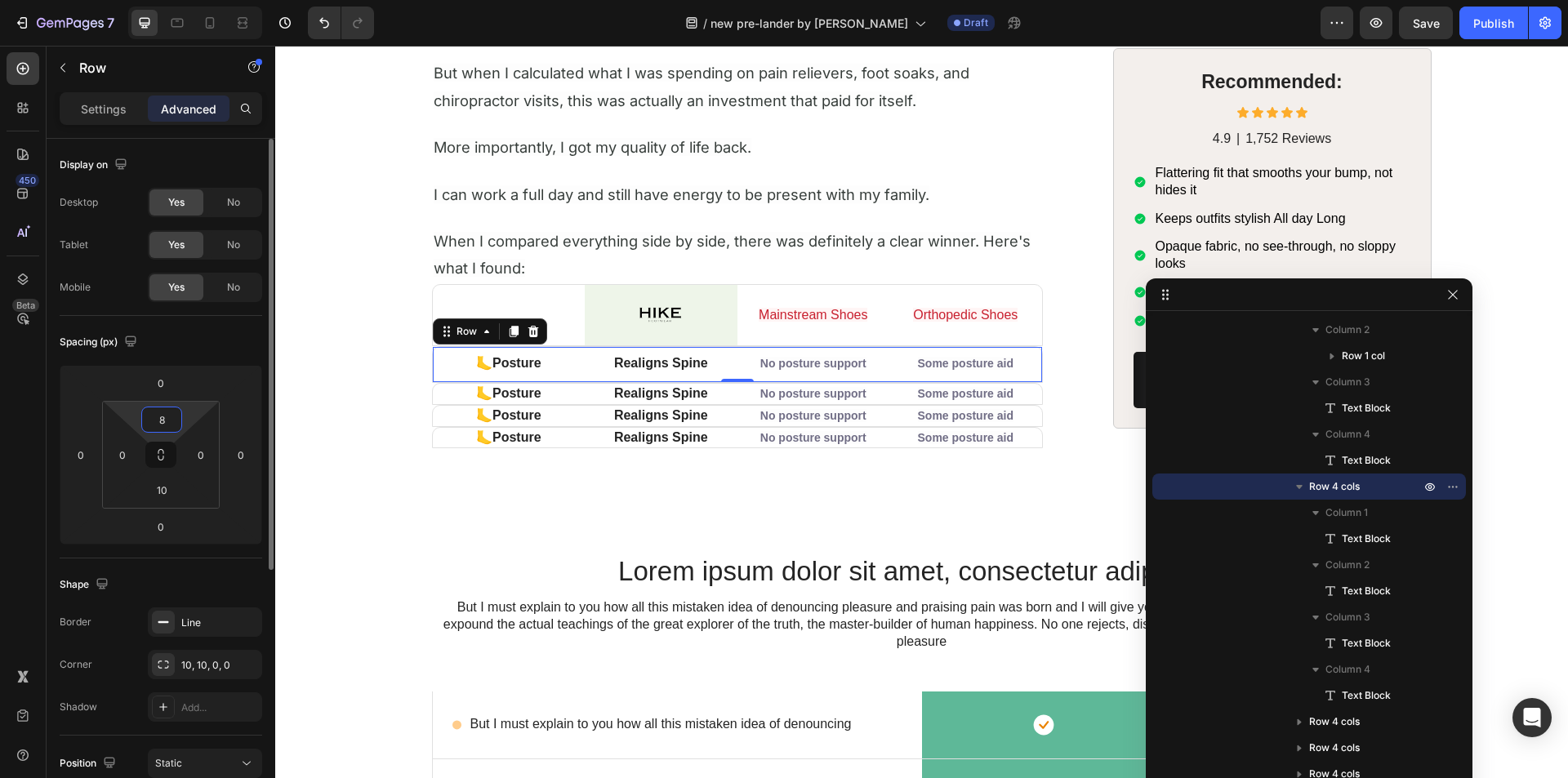
click at [164, 421] on input "8" at bounding box center [162, 419] width 33 height 24
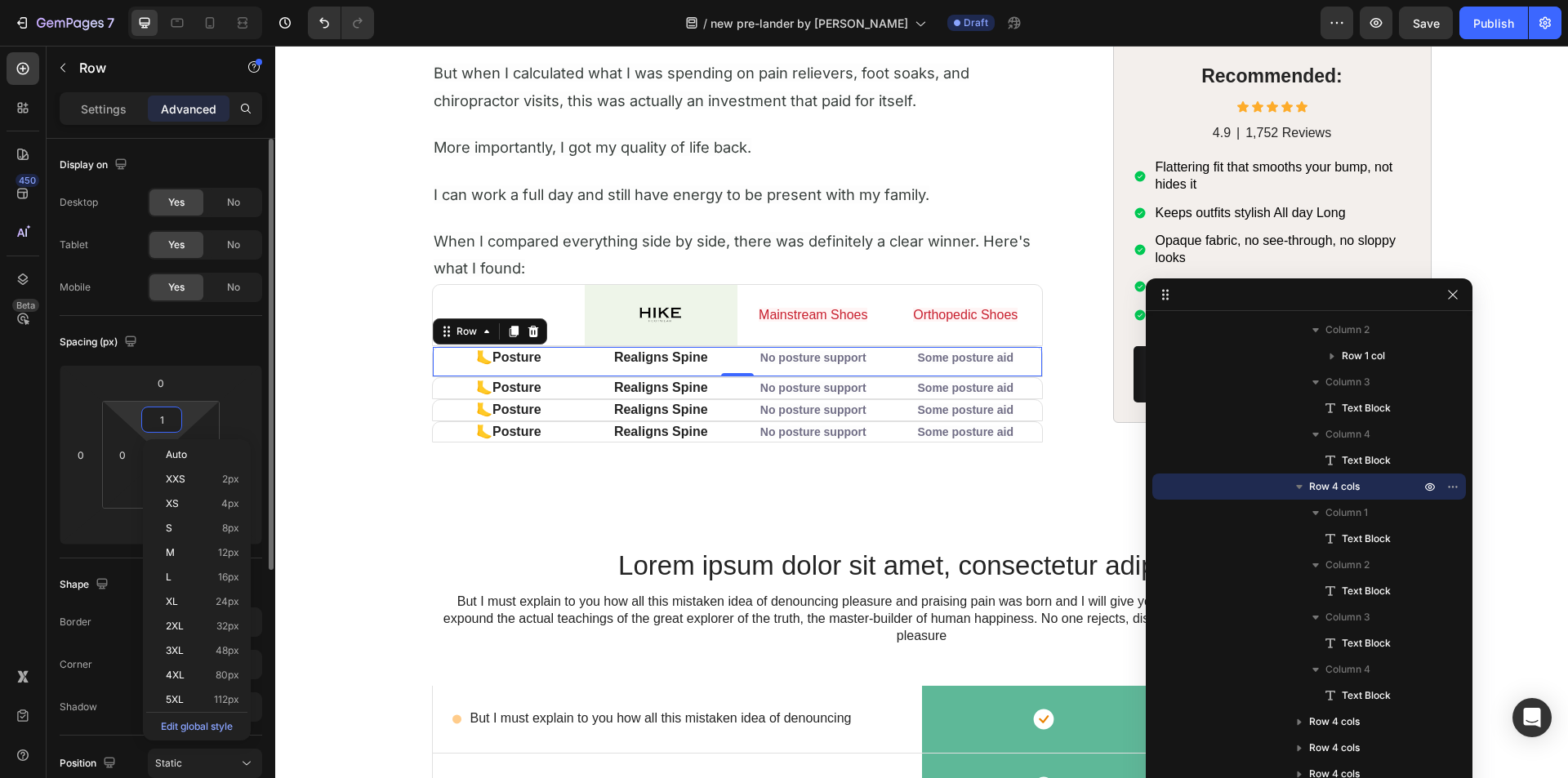
type input "10"
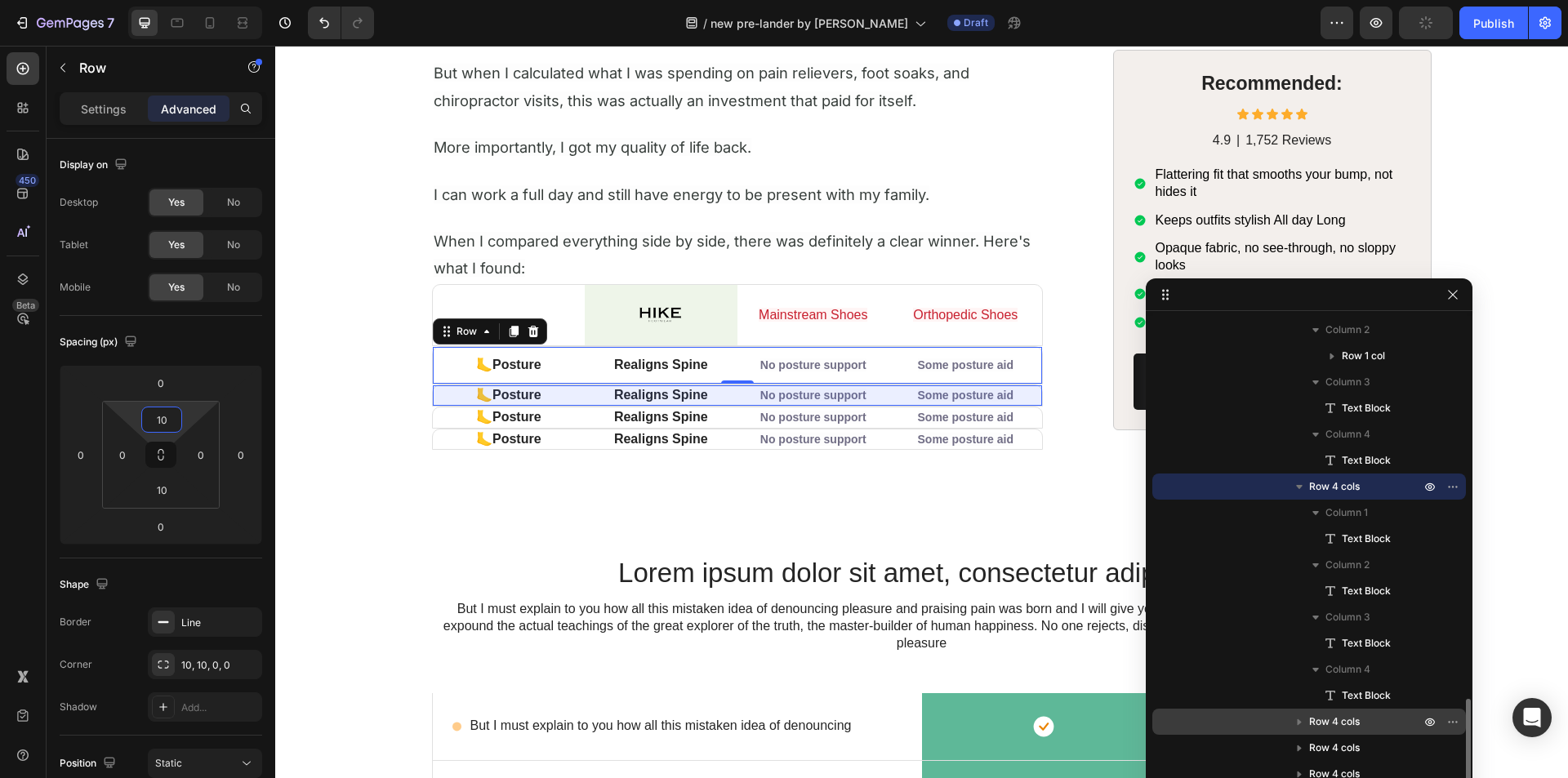
click at [1325, 711] on div "Row 4 cols" at bounding box center [1309, 722] width 300 height 26
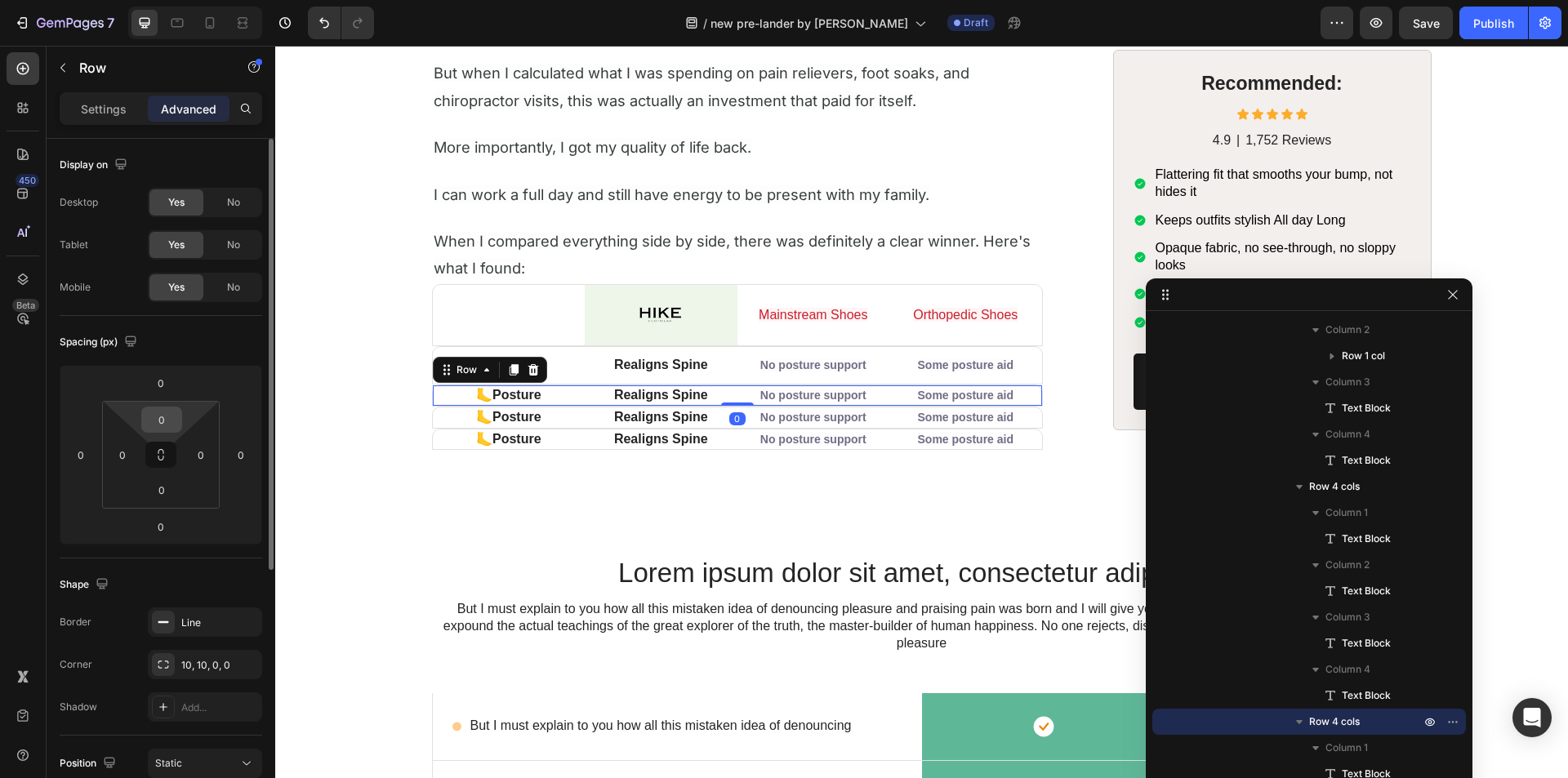
click at [159, 426] on input "0" at bounding box center [162, 419] width 33 height 24
type input "0"
click at [157, 498] on input "0" at bounding box center [162, 490] width 33 height 24
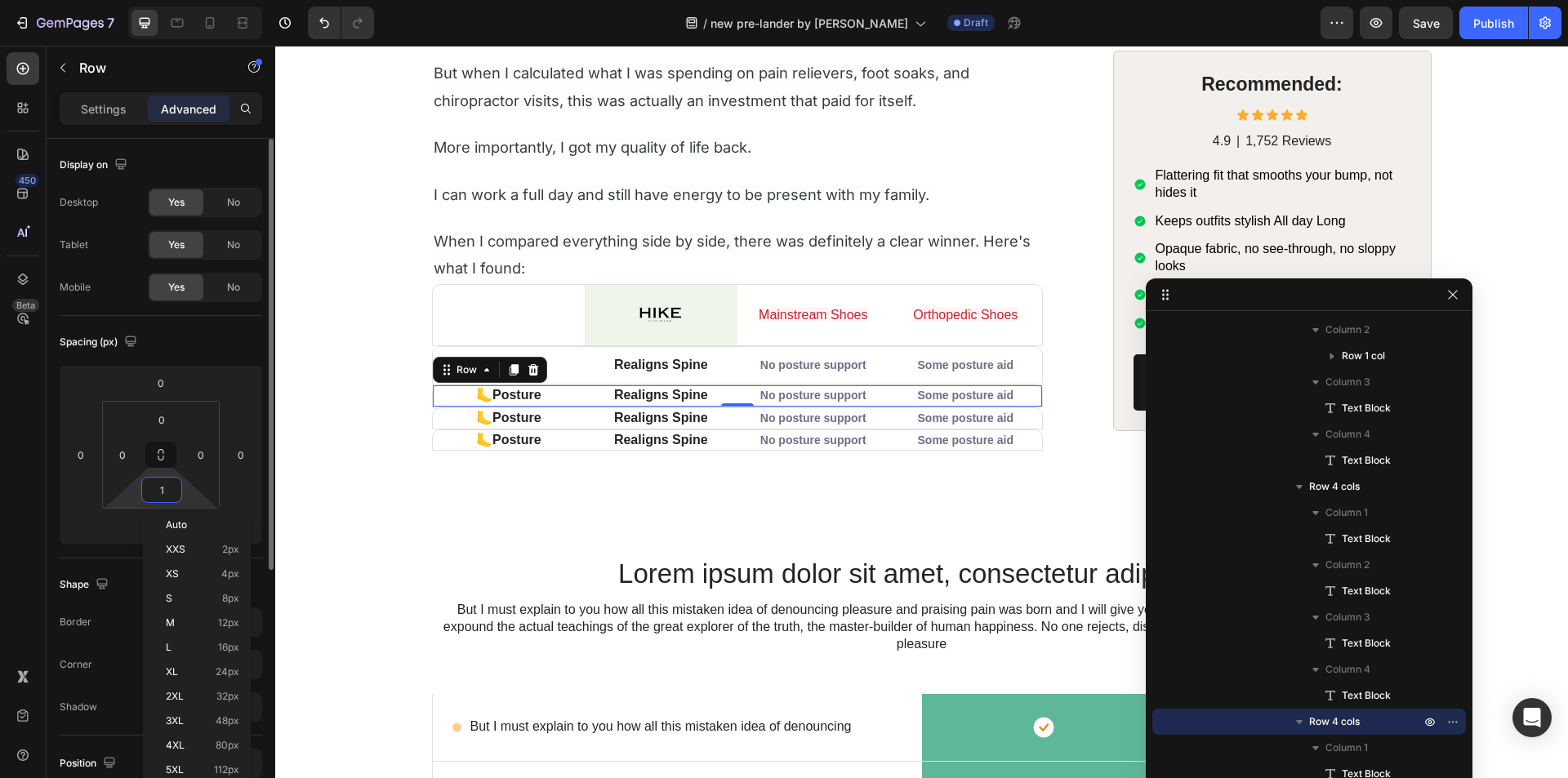
type input "10"
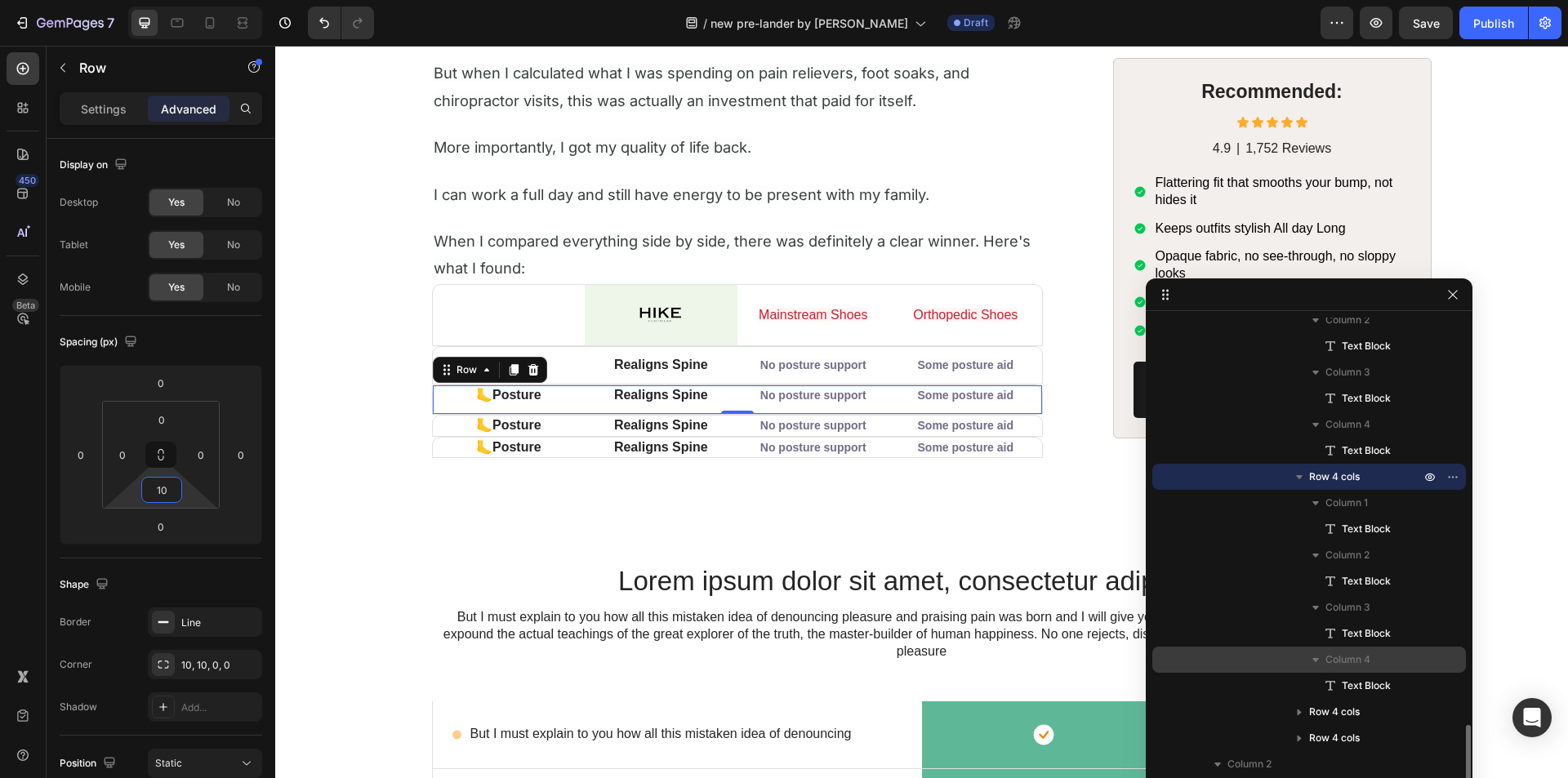
scroll to position [1925, 0]
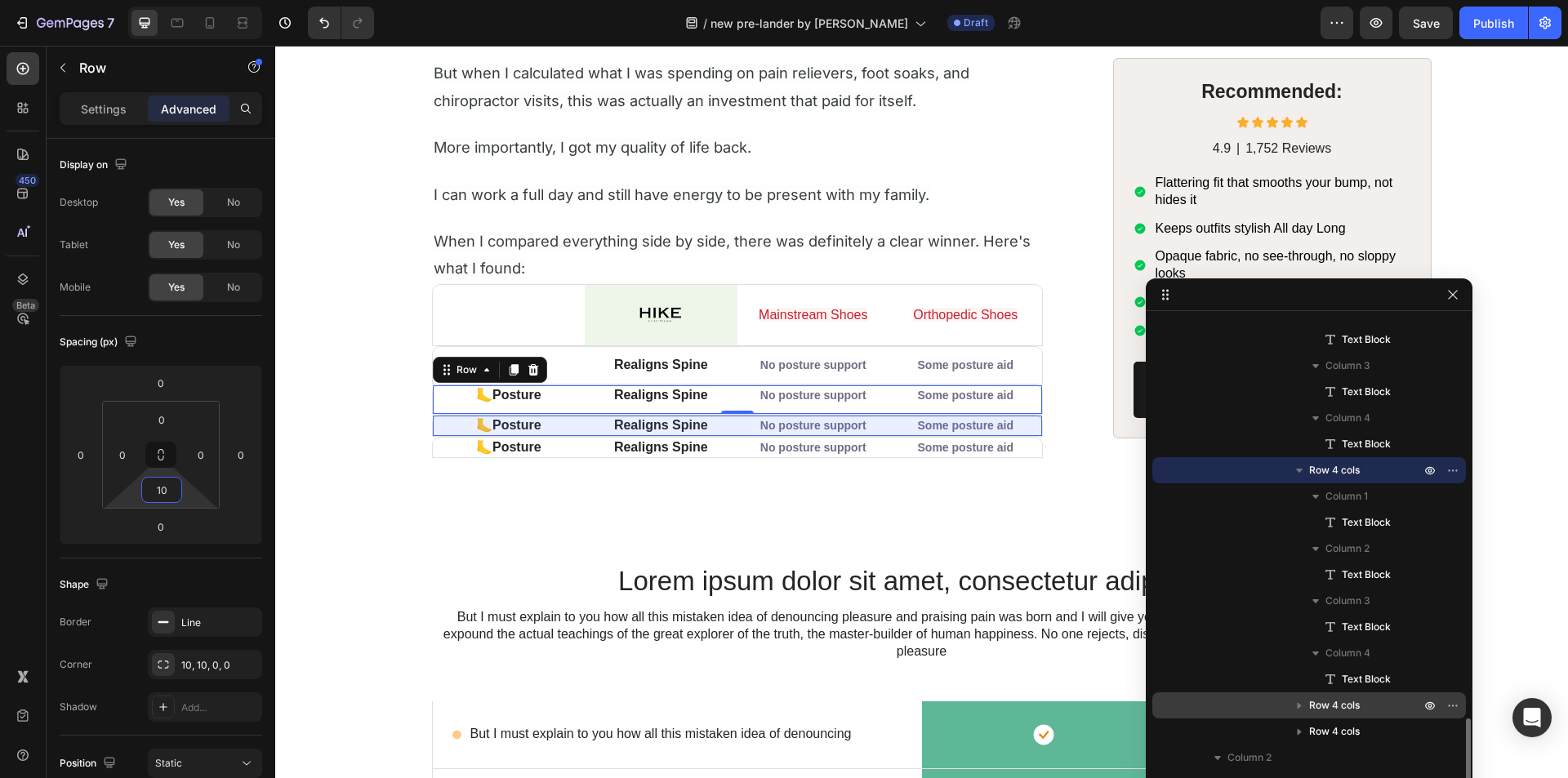
click at [1343, 697] on span "Row 4 cols" at bounding box center [1334, 705] width 50 height 17
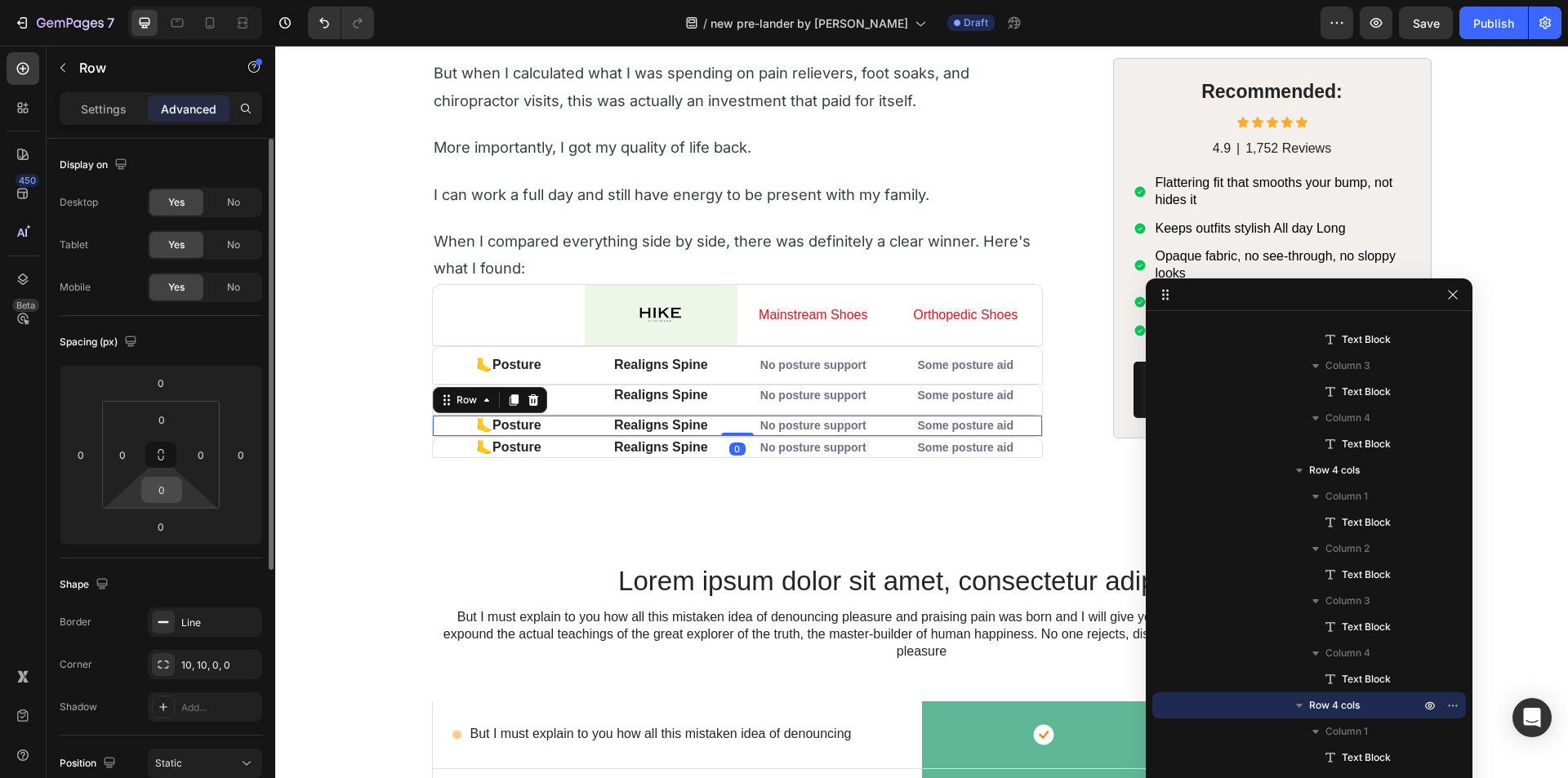
click at [160, 493] on input "0" at bounding box center [162, 490] width 33 height 24
type input "10"
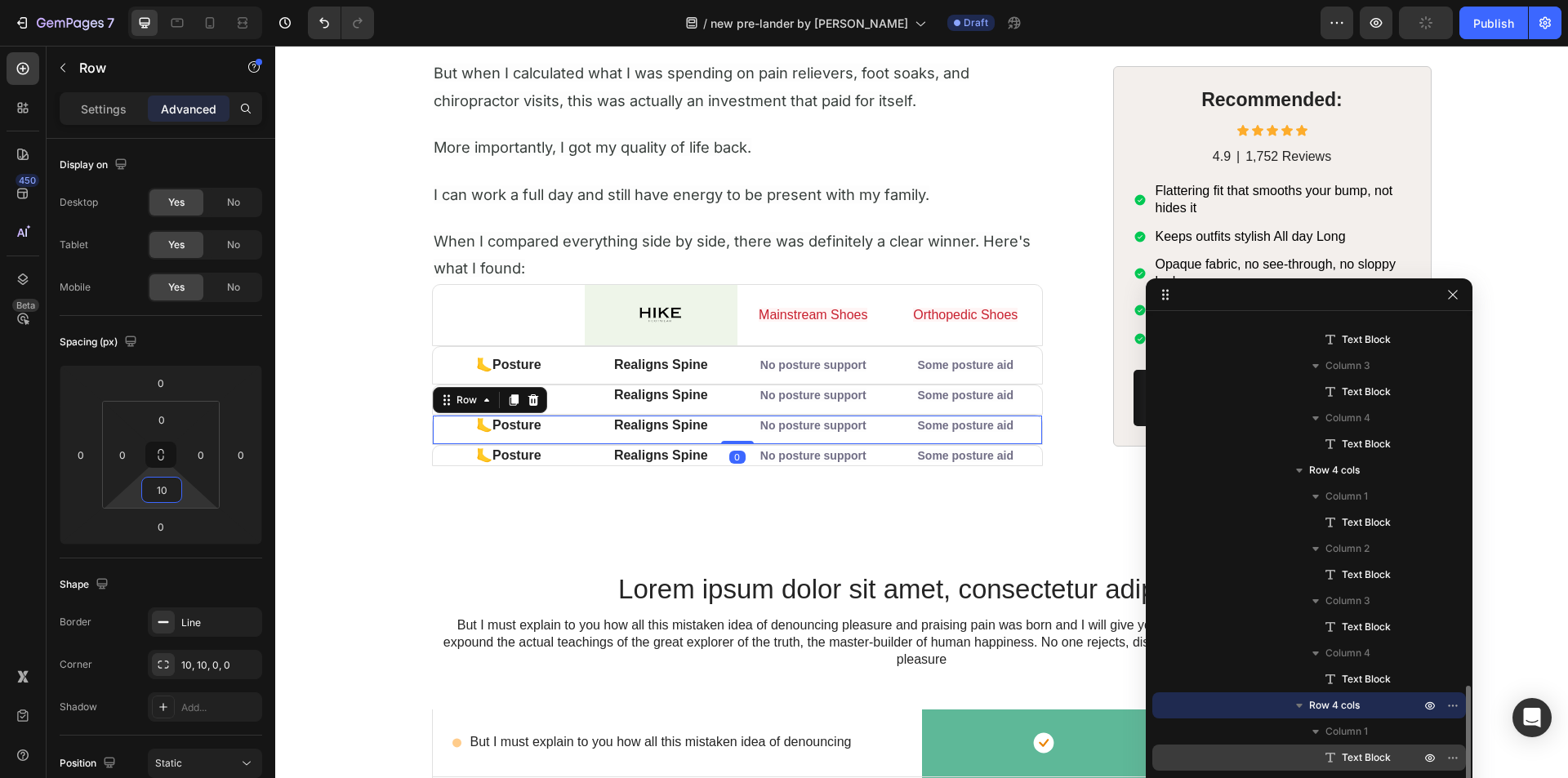
scroll to position [2134, 0]
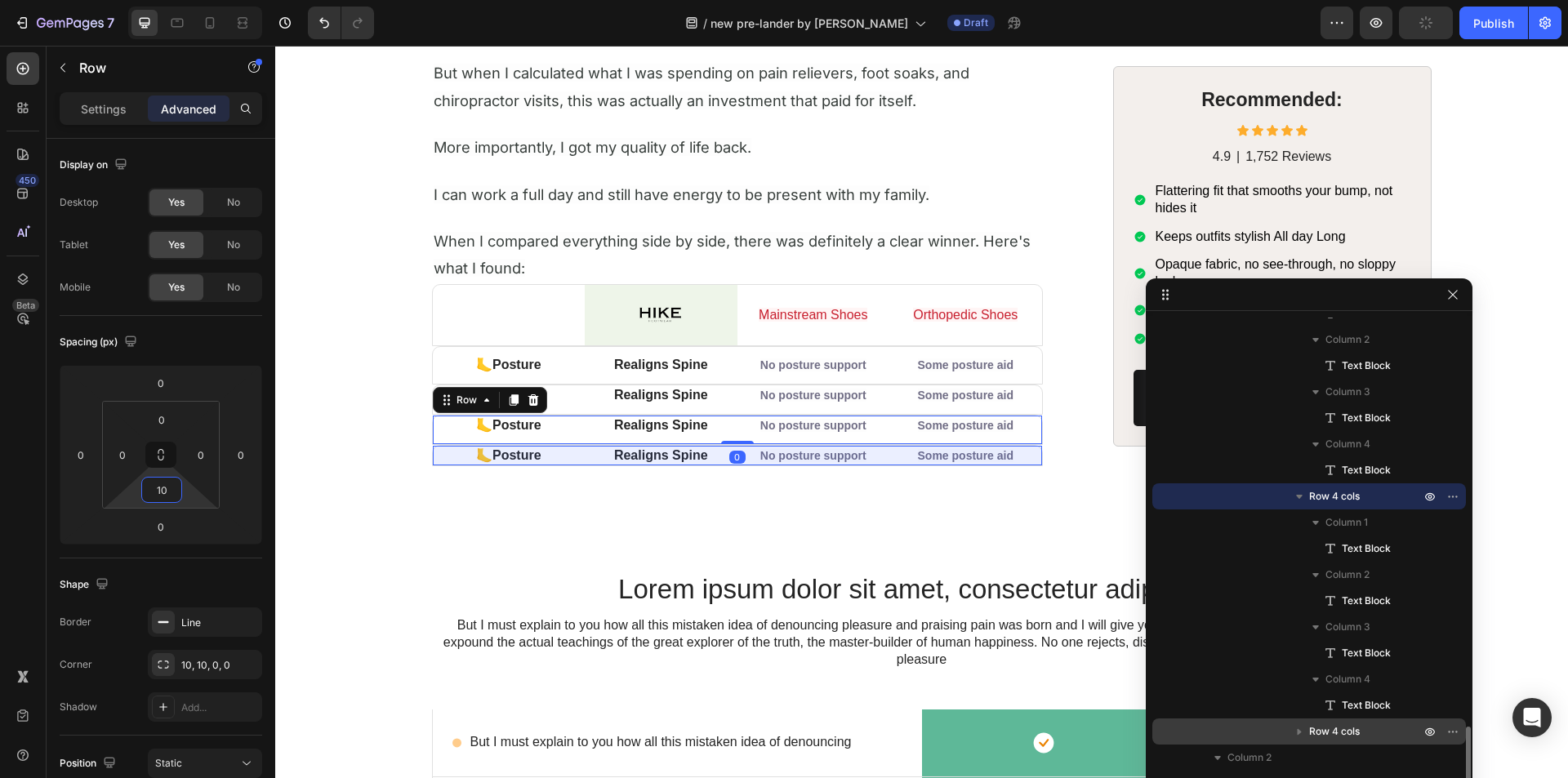
click at [1332, 734] on span "Row 4 cols" at bounding box center [1334, 731] width 50 height 17
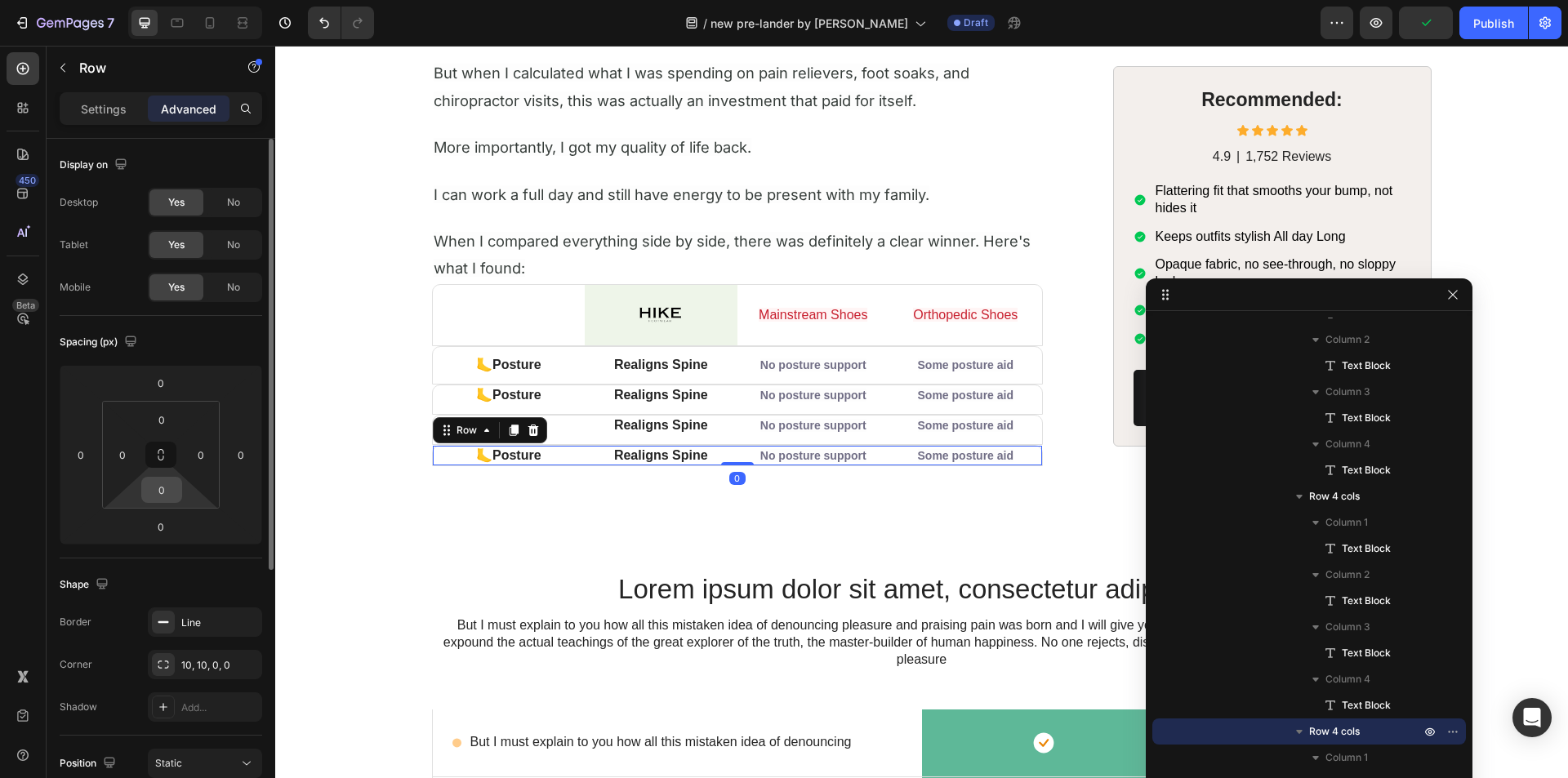
click at [148, 478] on div "0" at bounding box center [161, 490] width 41 height 26
click at [153, 486] on input "0" at bounding box center [162, 490] width 33 height 24
type input "10"
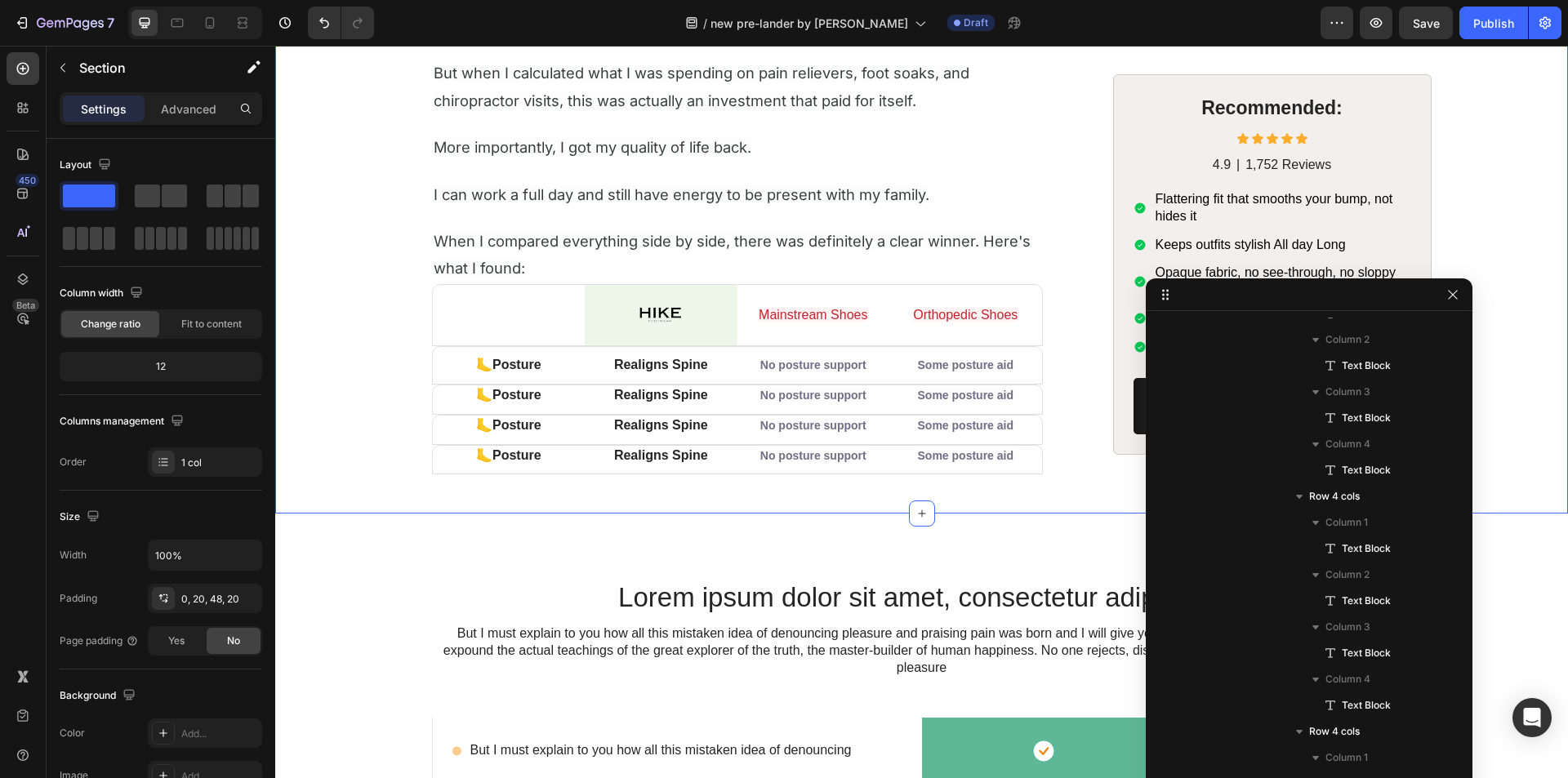
scroll to position [0, 0]
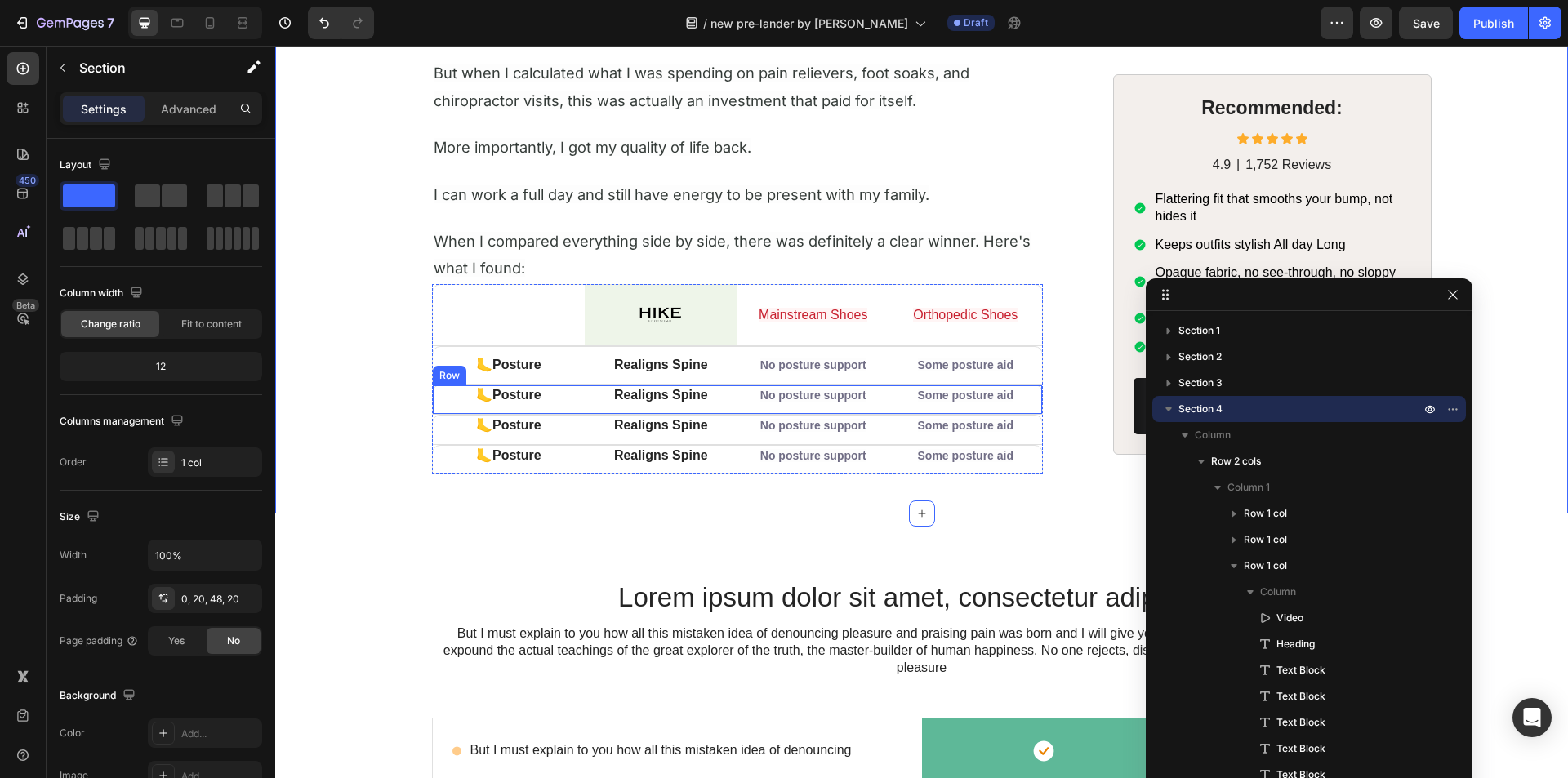
click at [573, 408] on div "🦶 Posture Text Block Realigns Spine Text Block No posture support Text Block So…" at bounding box center [737, 399] width 611 height 30
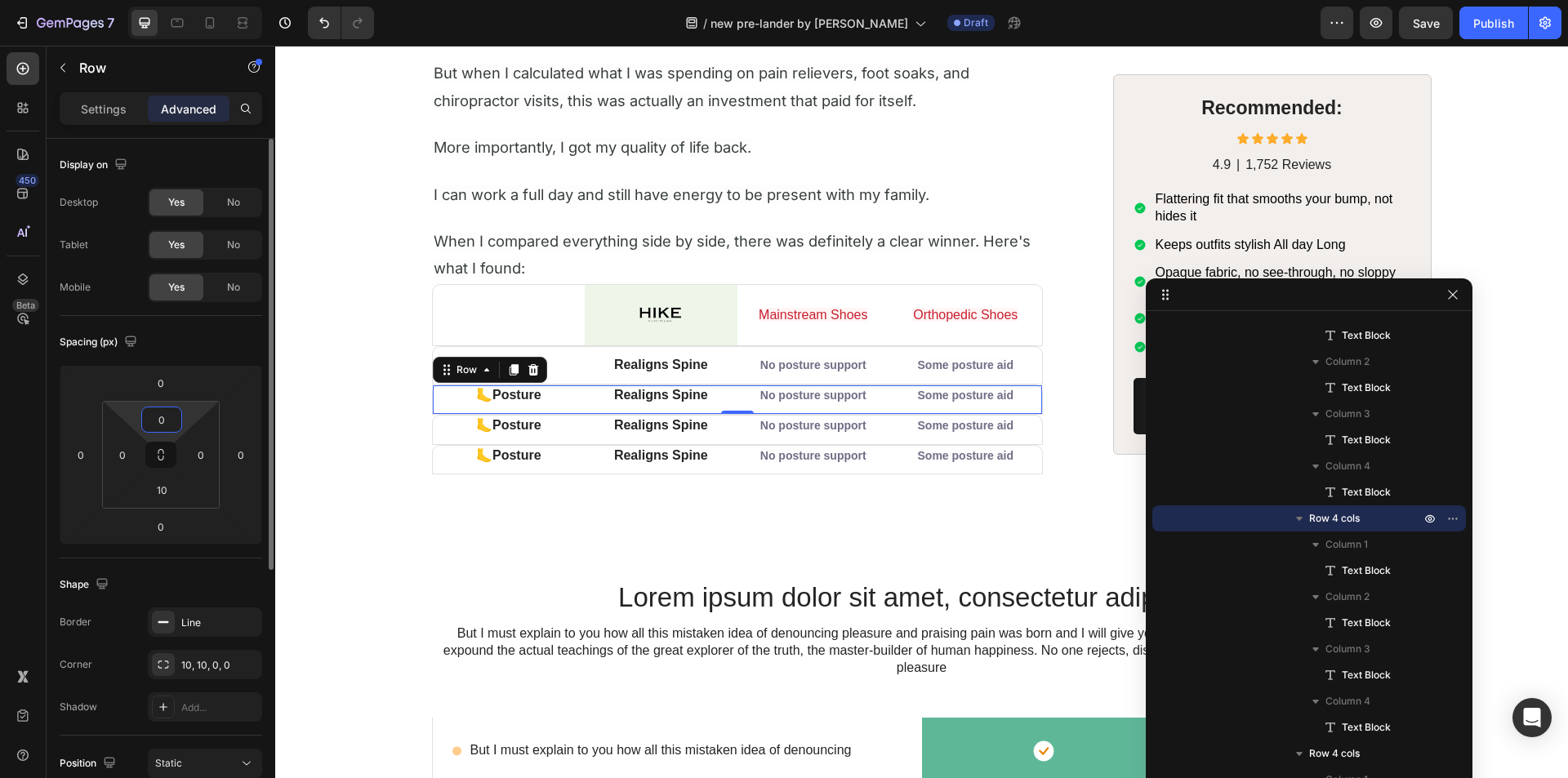
click at [162, 418] on input "0" at bounding box center [162, 419] width 33 height 24
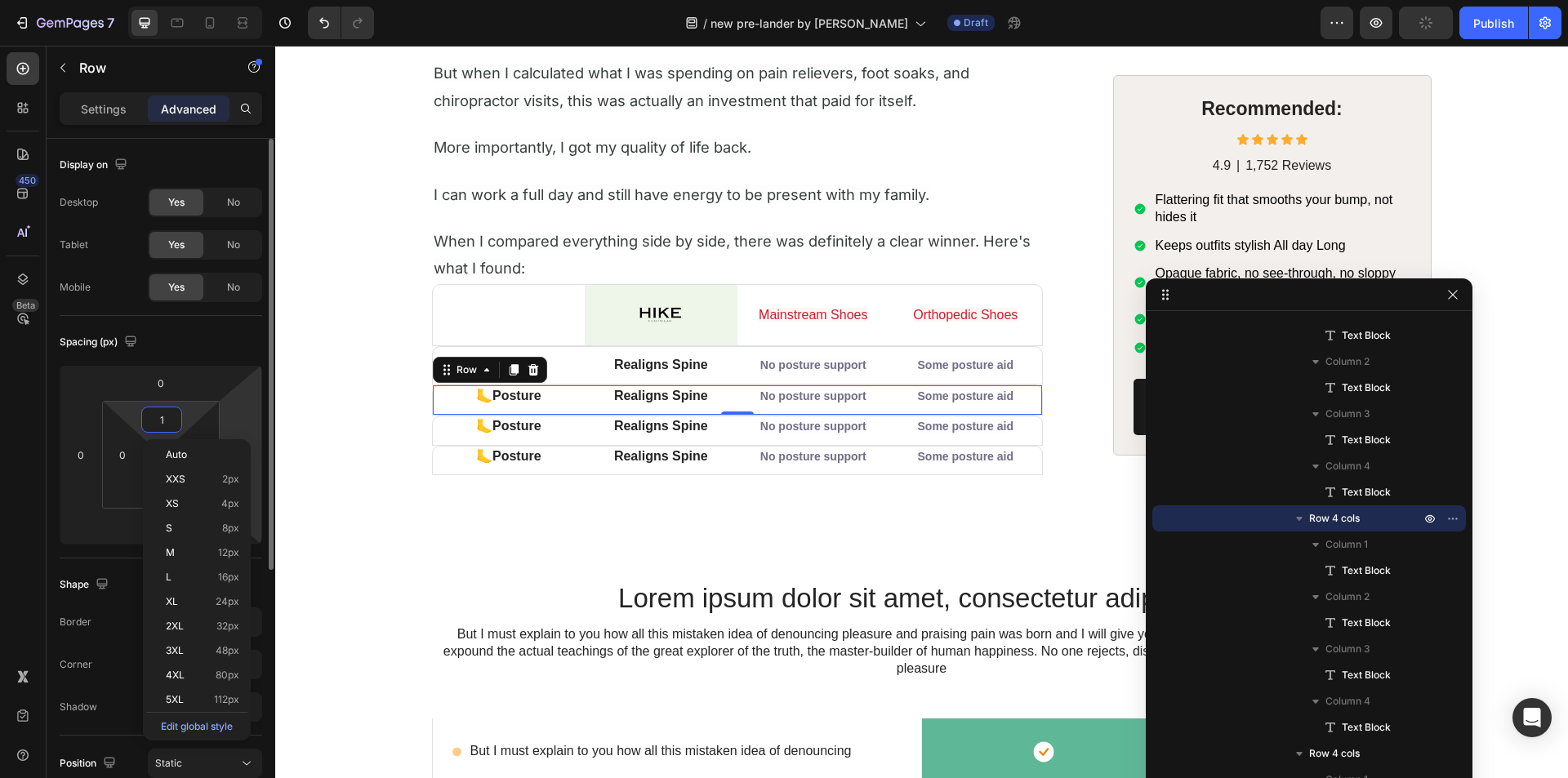
type input "10"
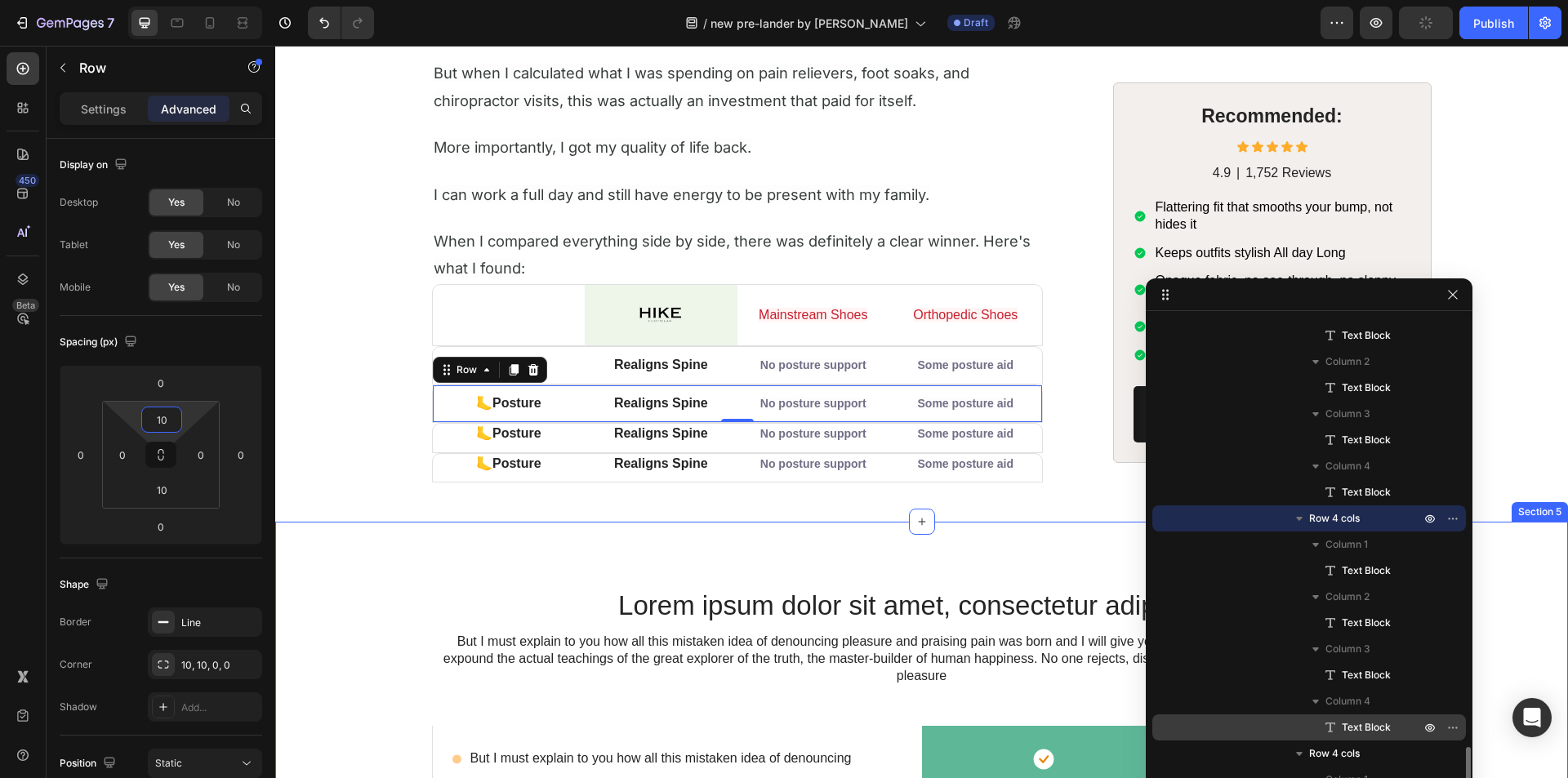
scroll to position [2040, 0]
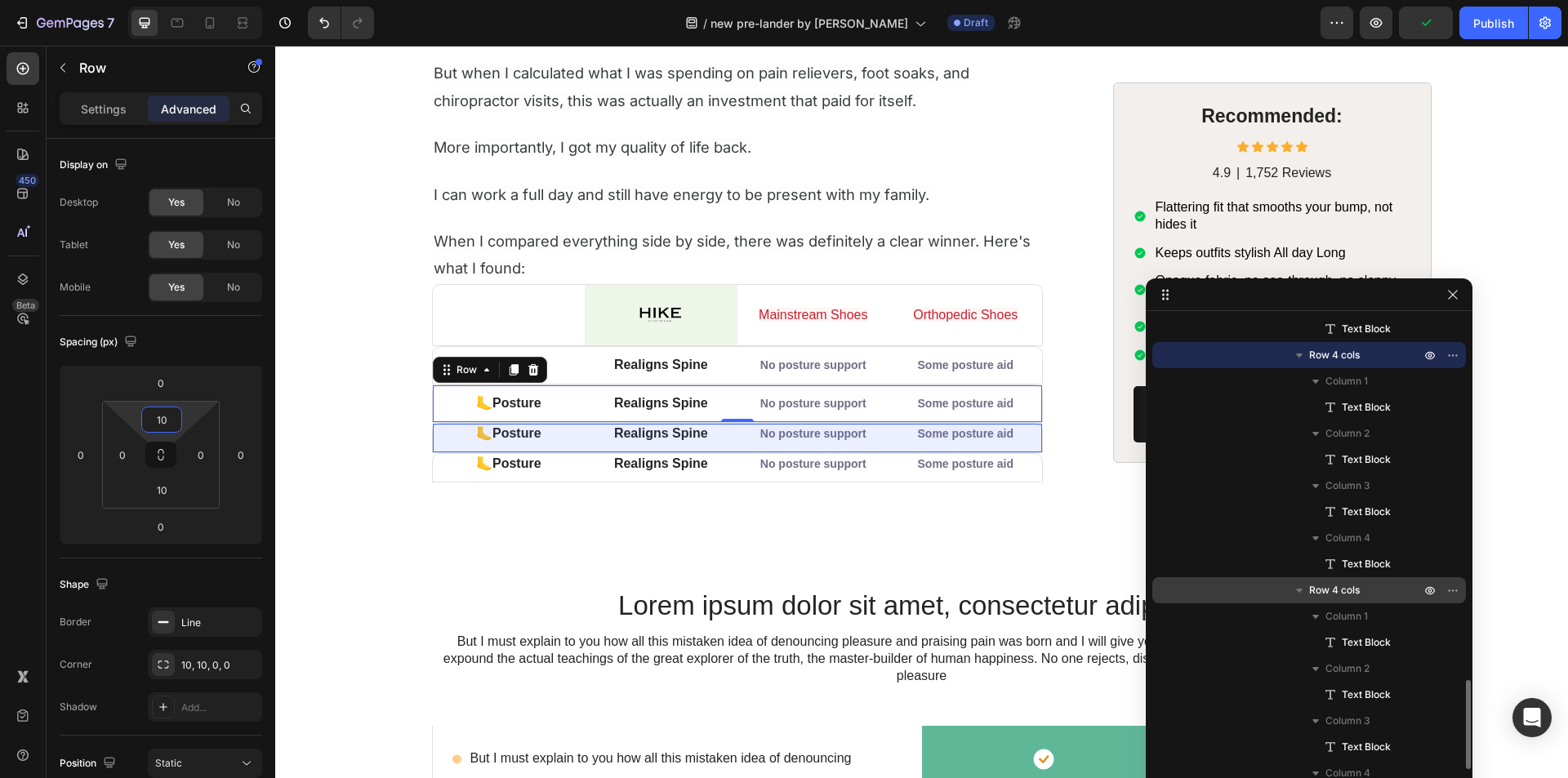
click at [1334, 587] on span "Row 4 cols" at bounding box center [1334, 590] width 50 height 17
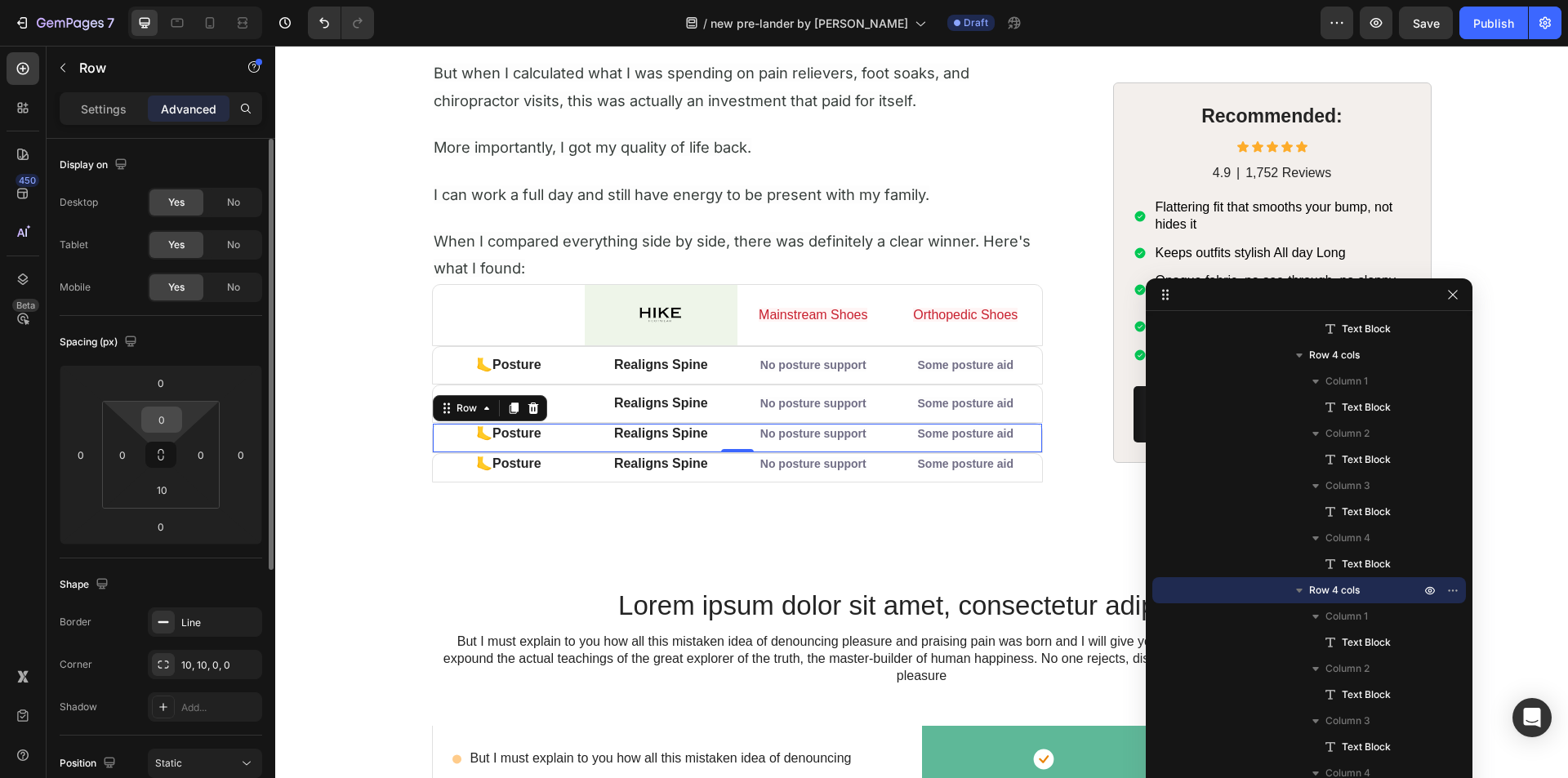
click at [165, 426] on input "0" at bounding box center [162, 419] width 33 height 24
type input "10"
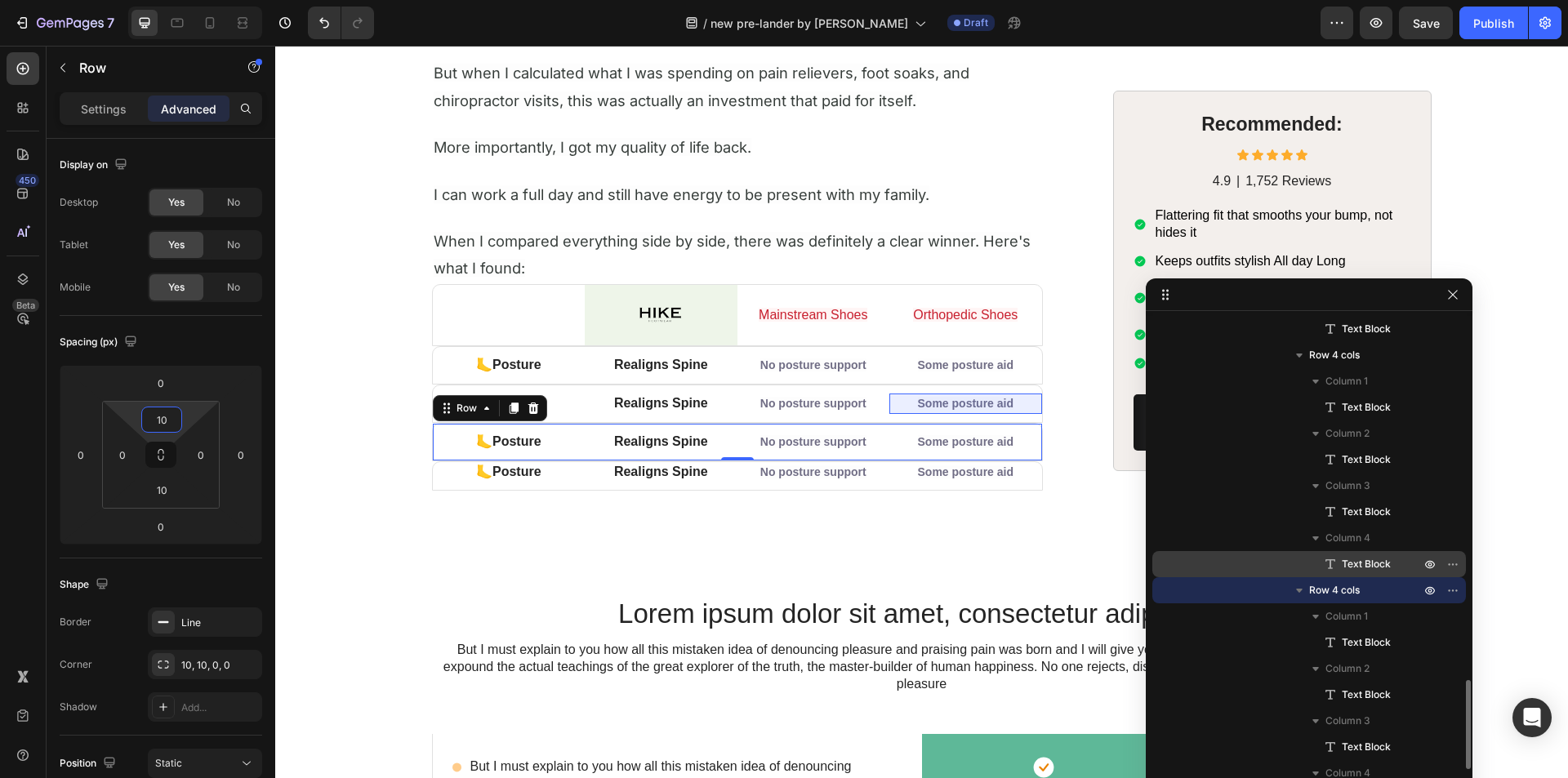
scroll to position [2203, 0]
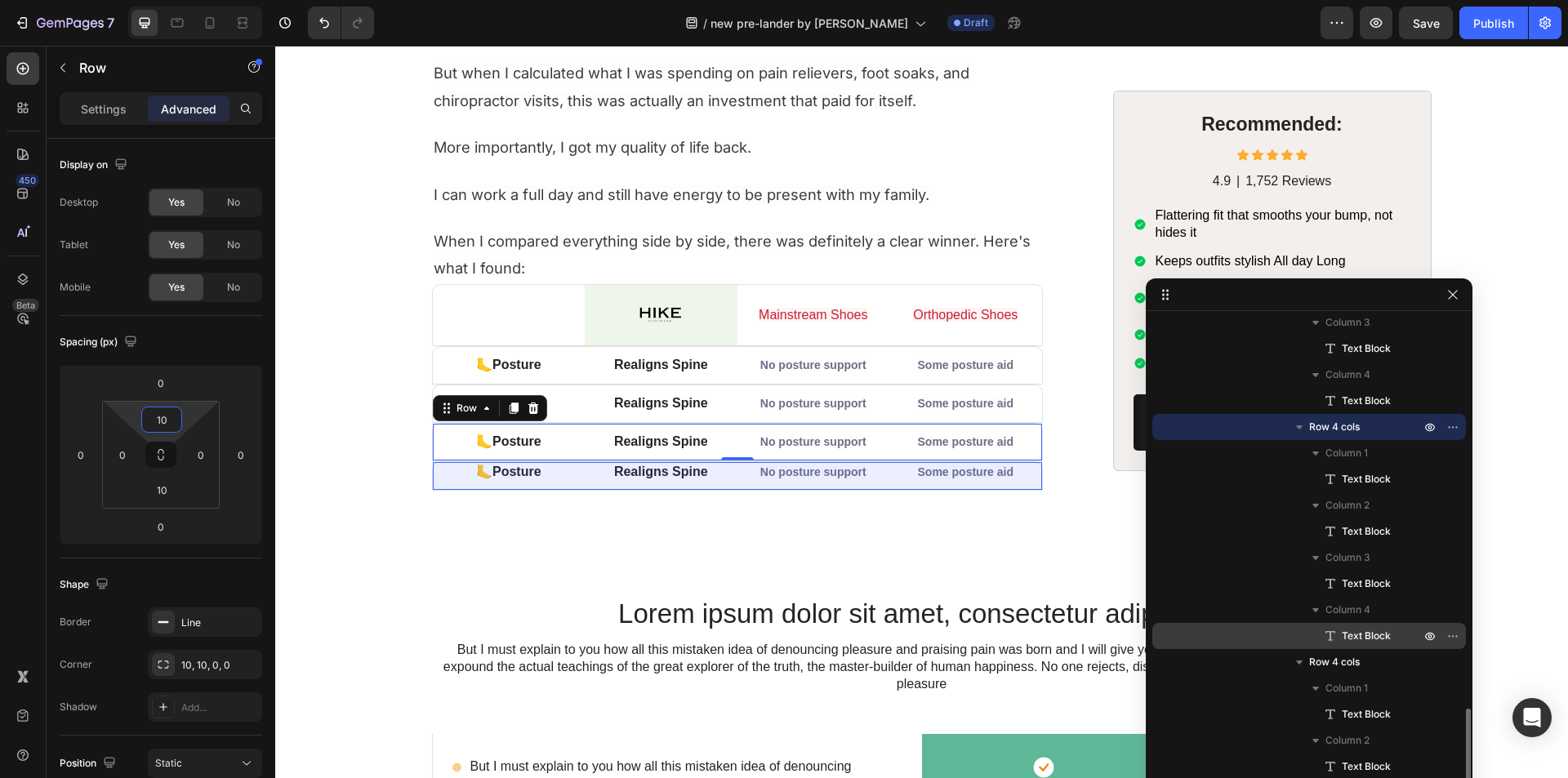
click at [1338, 654] on div "Row 4 cols" at bounding box center [1309, 662] width 300 height 26
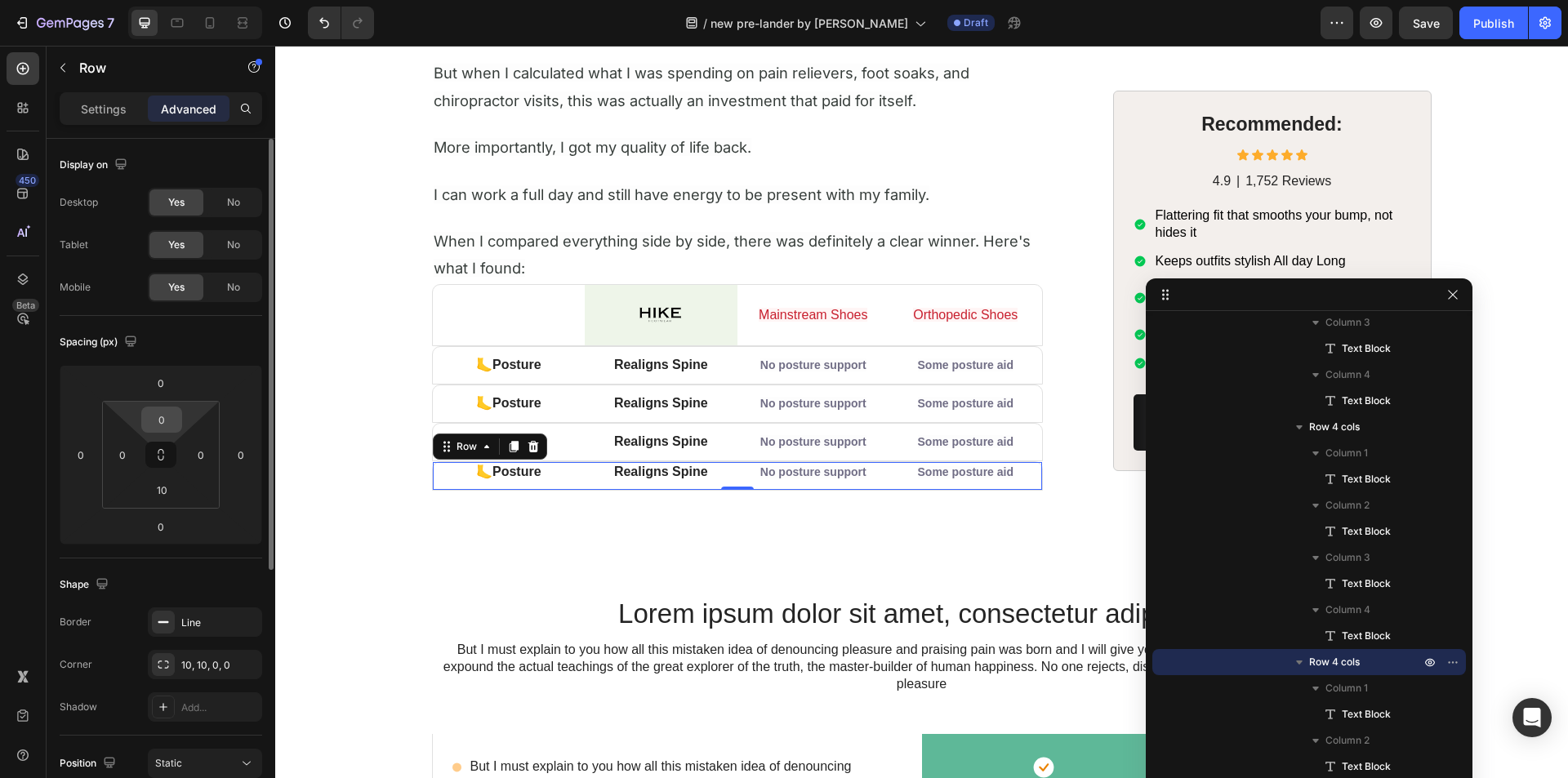
click at [165, 424] on input "0" at bounding box center [162, 419] width 33 height 24
type input "10"
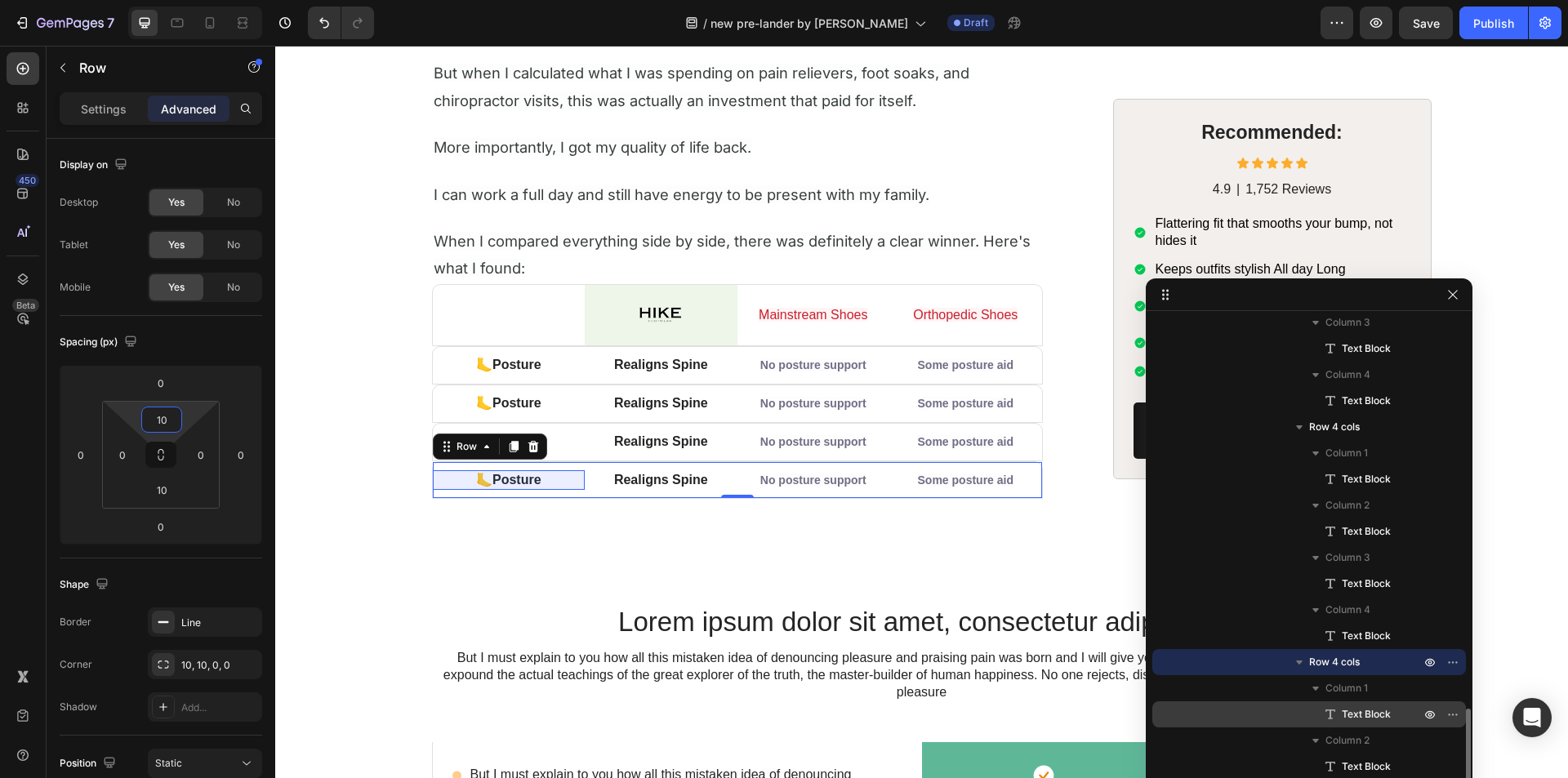
scroll to position [2343, 0]
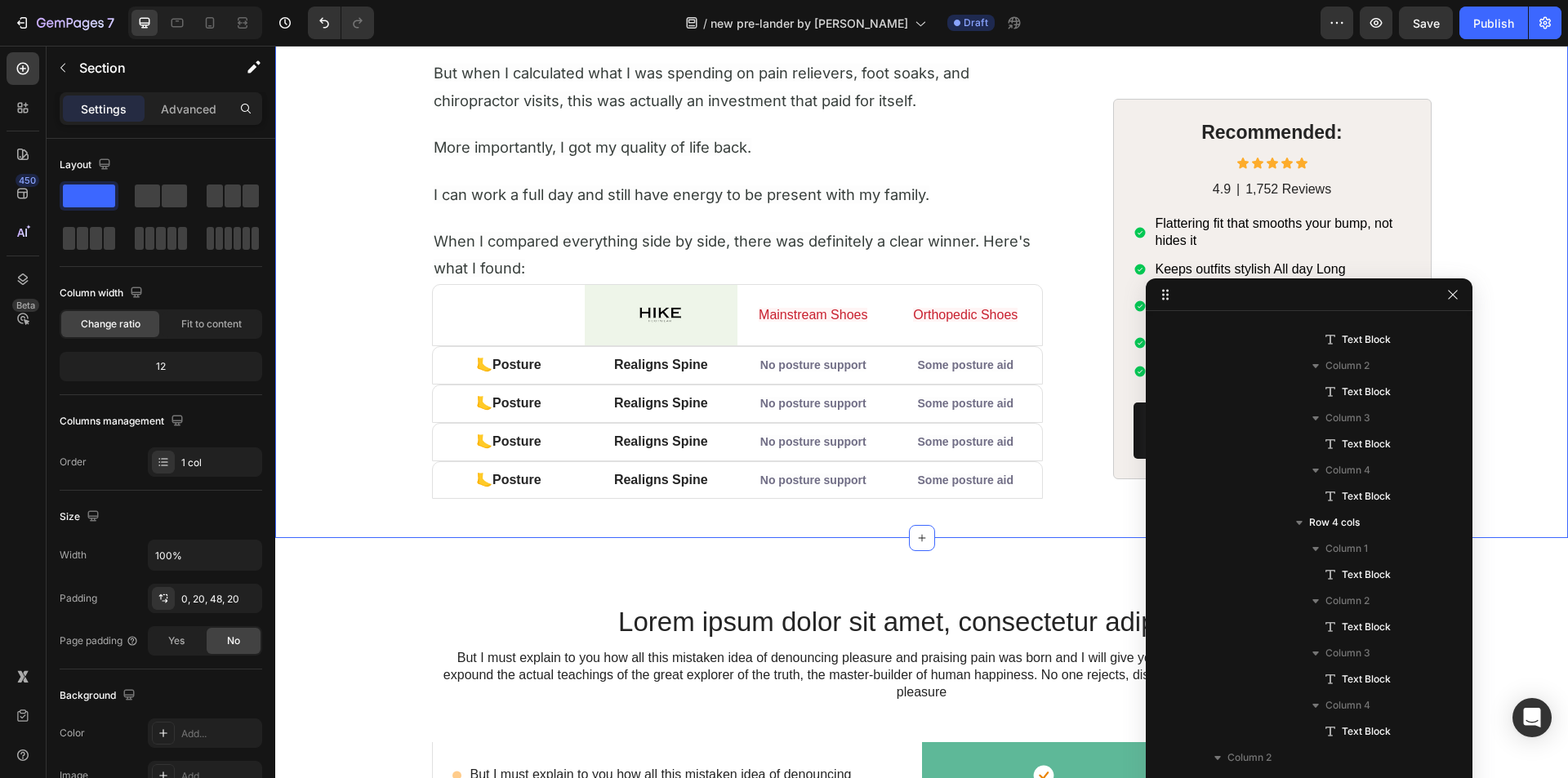
scroll to position [0, 0]
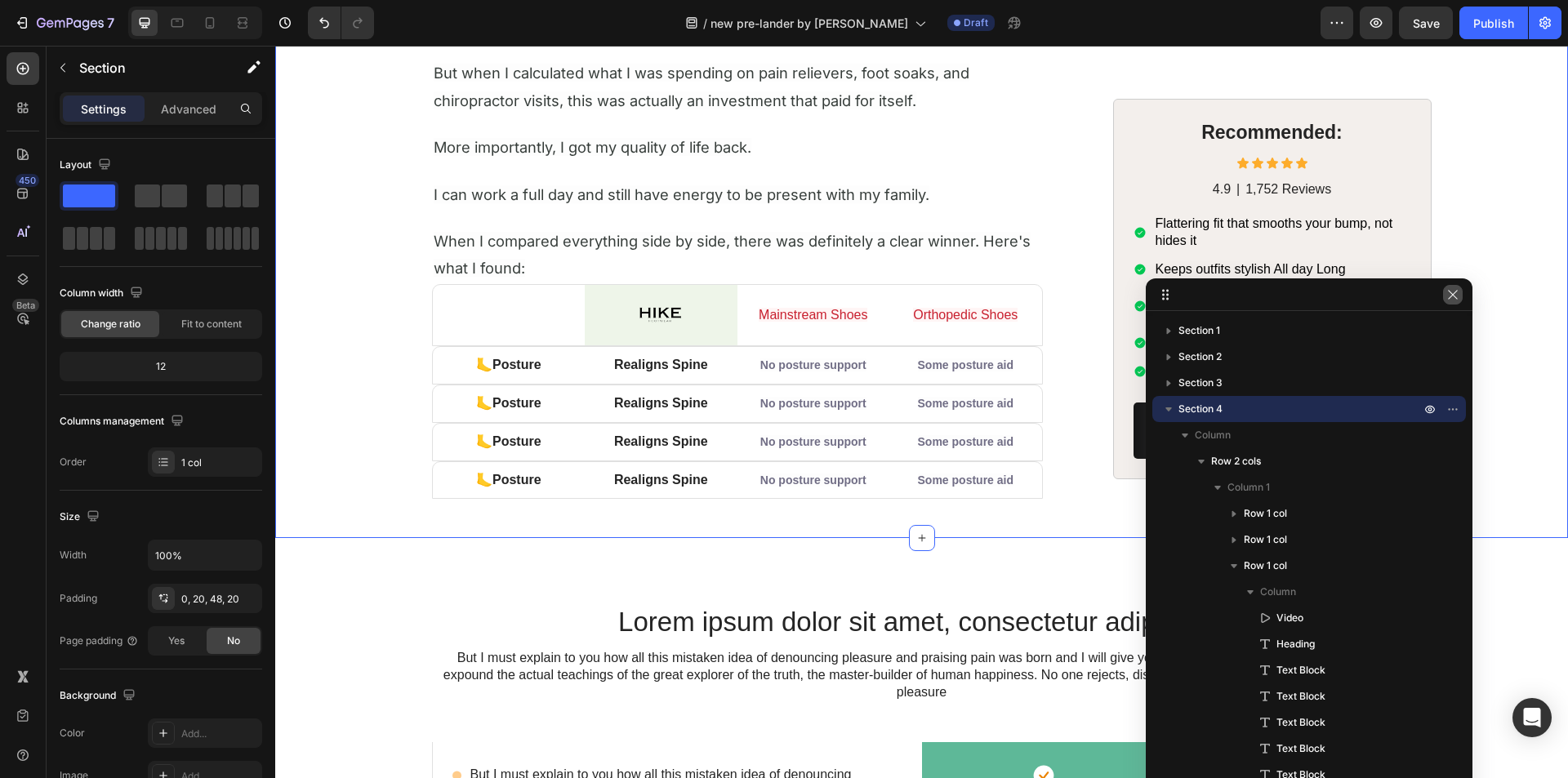
click at [1449, 297] on icon "button" at bounding box center [1452, 294] width 13 height 13
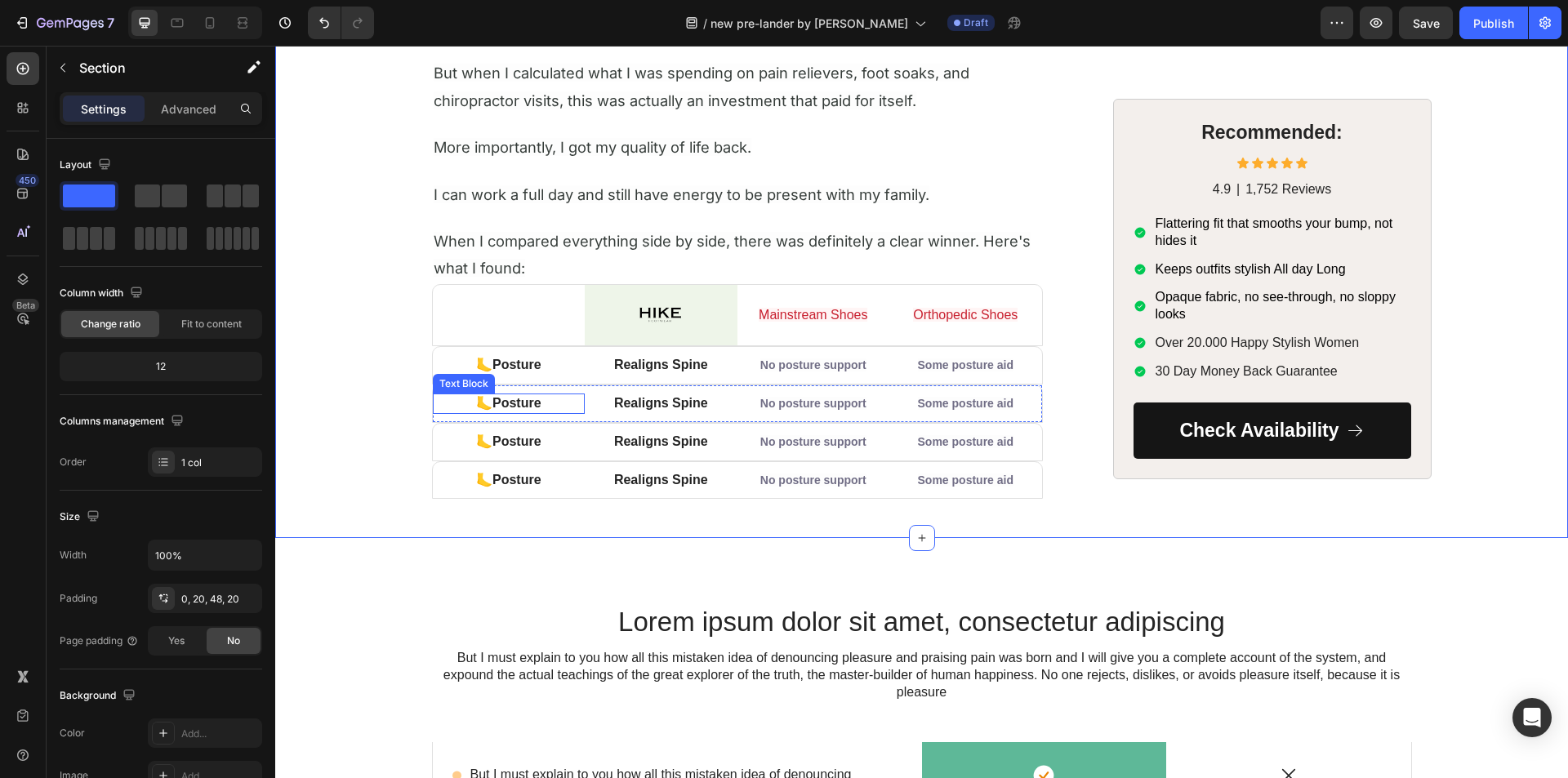
click at [506, 399] on strong "Posture" at bounding box center [517, 403] width 49 height 14
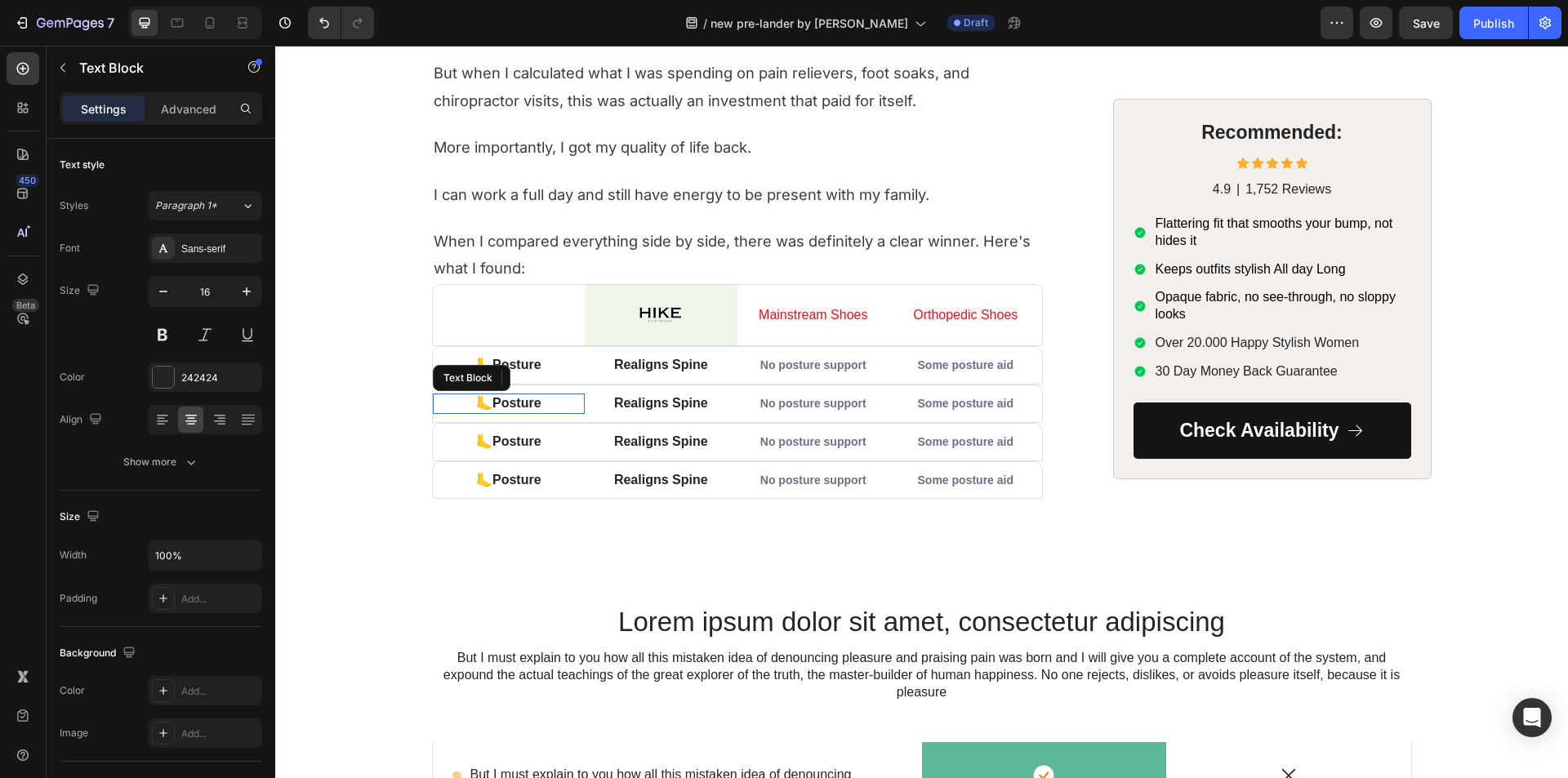
click at [506, 399] on strong "Posture" at bounding box center [517, 403] width 49 height 14
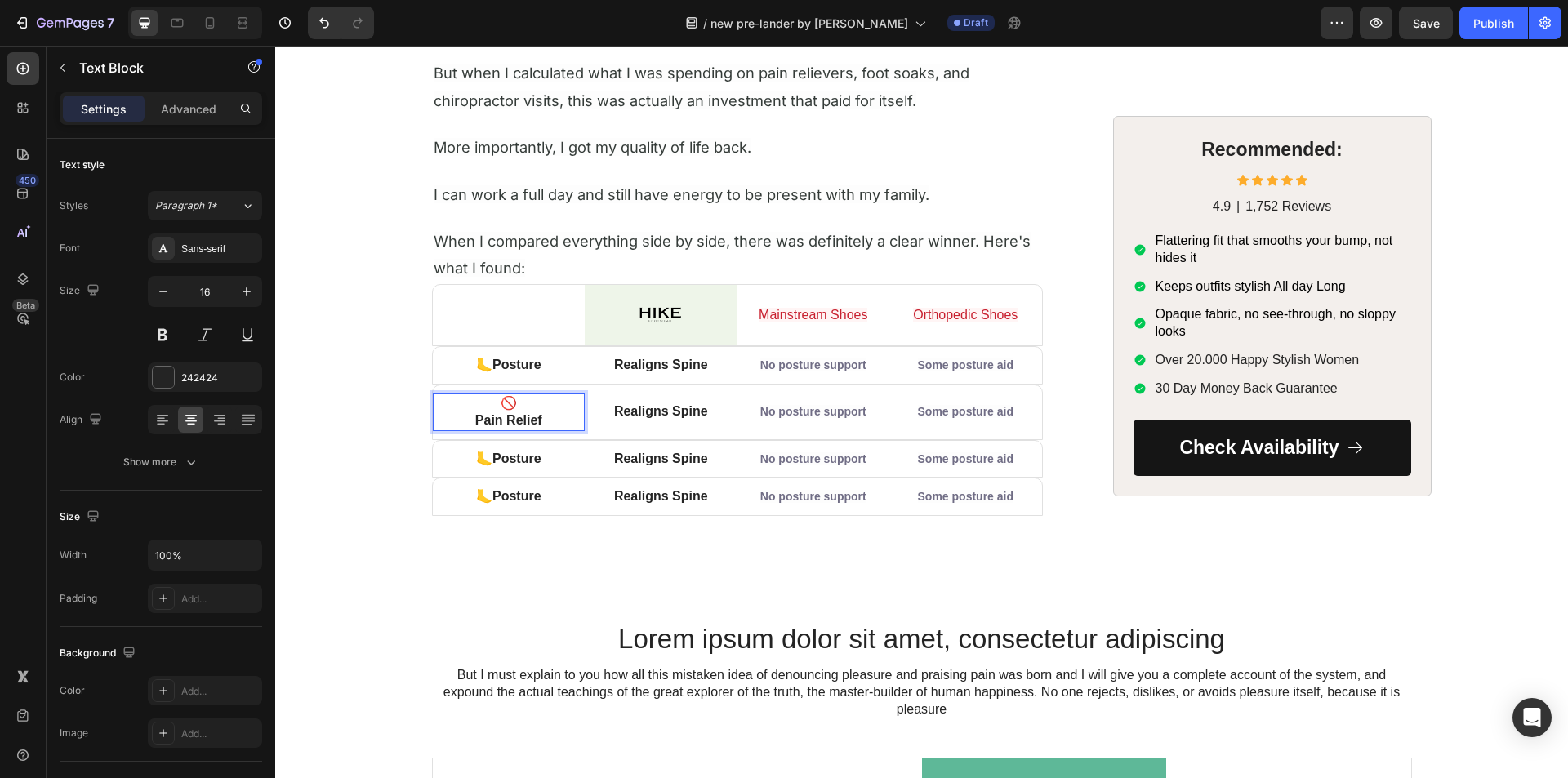
click at [460, 419] on p "Pain Relief" at bounding box center [509, 421] width 150 height 17
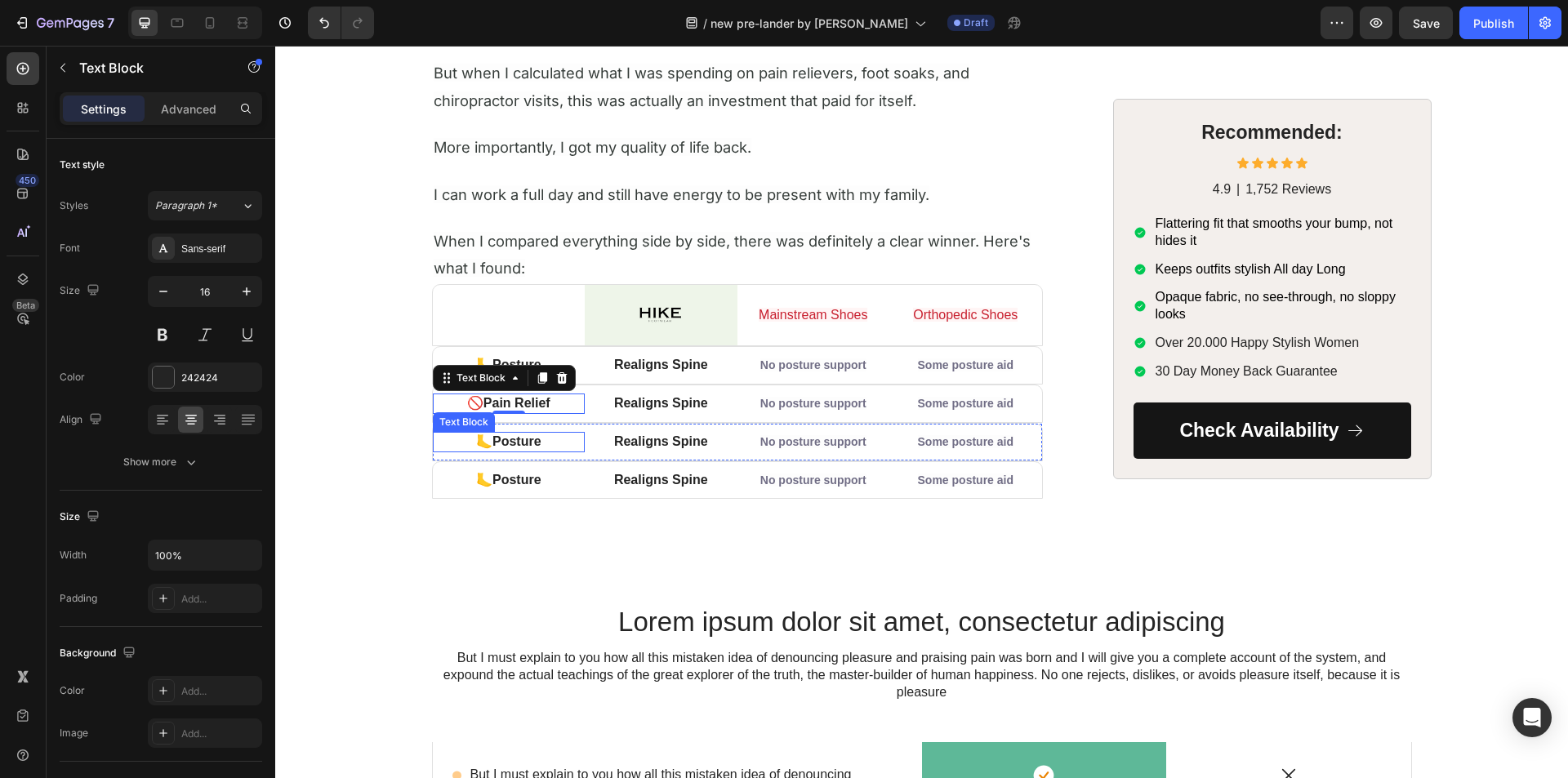
click at [515, 439] on strong "Posture" at bounding box center [517, 441] width 49 height 14
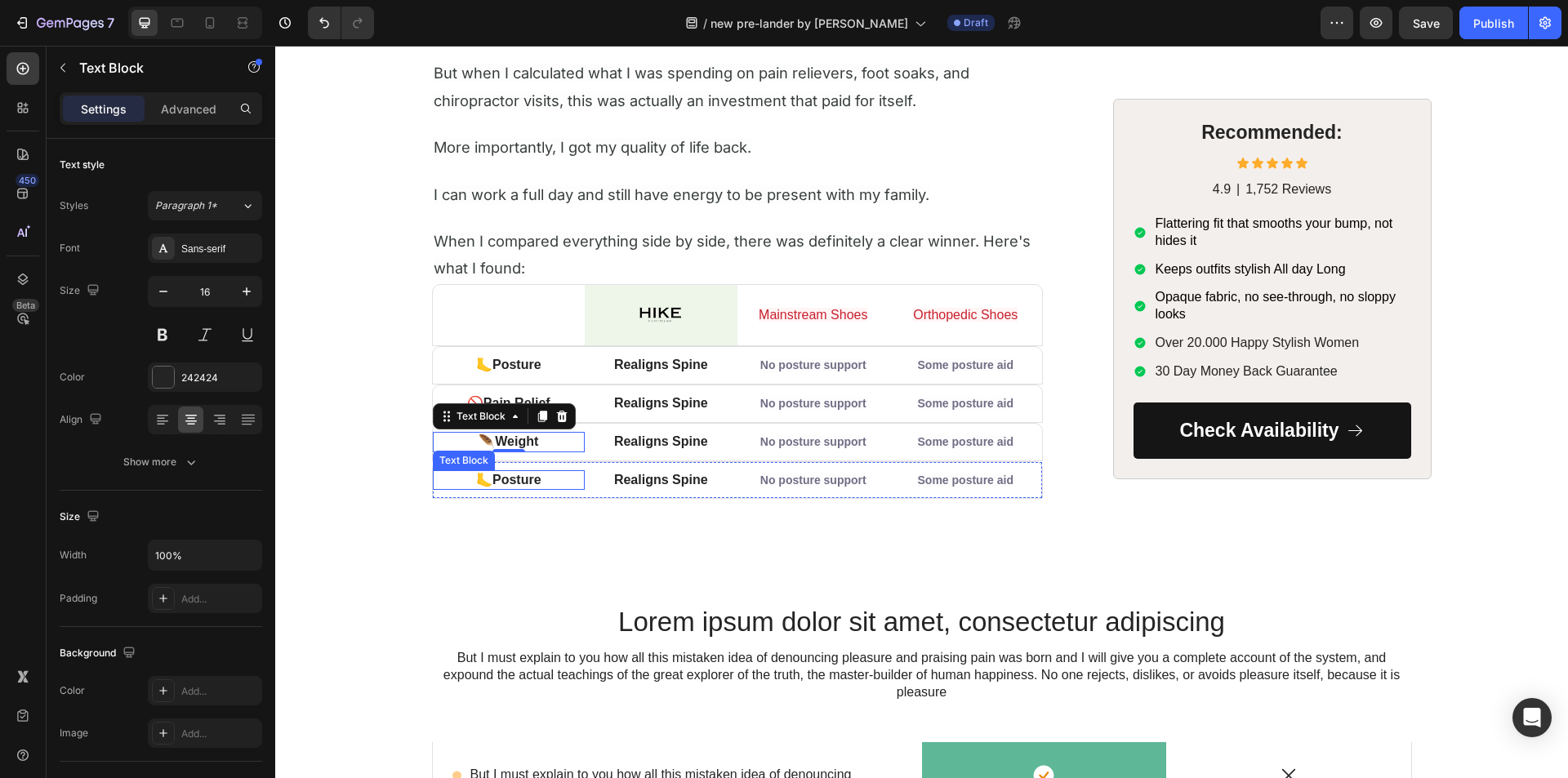
click at [518, 480] on strong "Posture" at bounding box center [517, 480] width 49 height 14
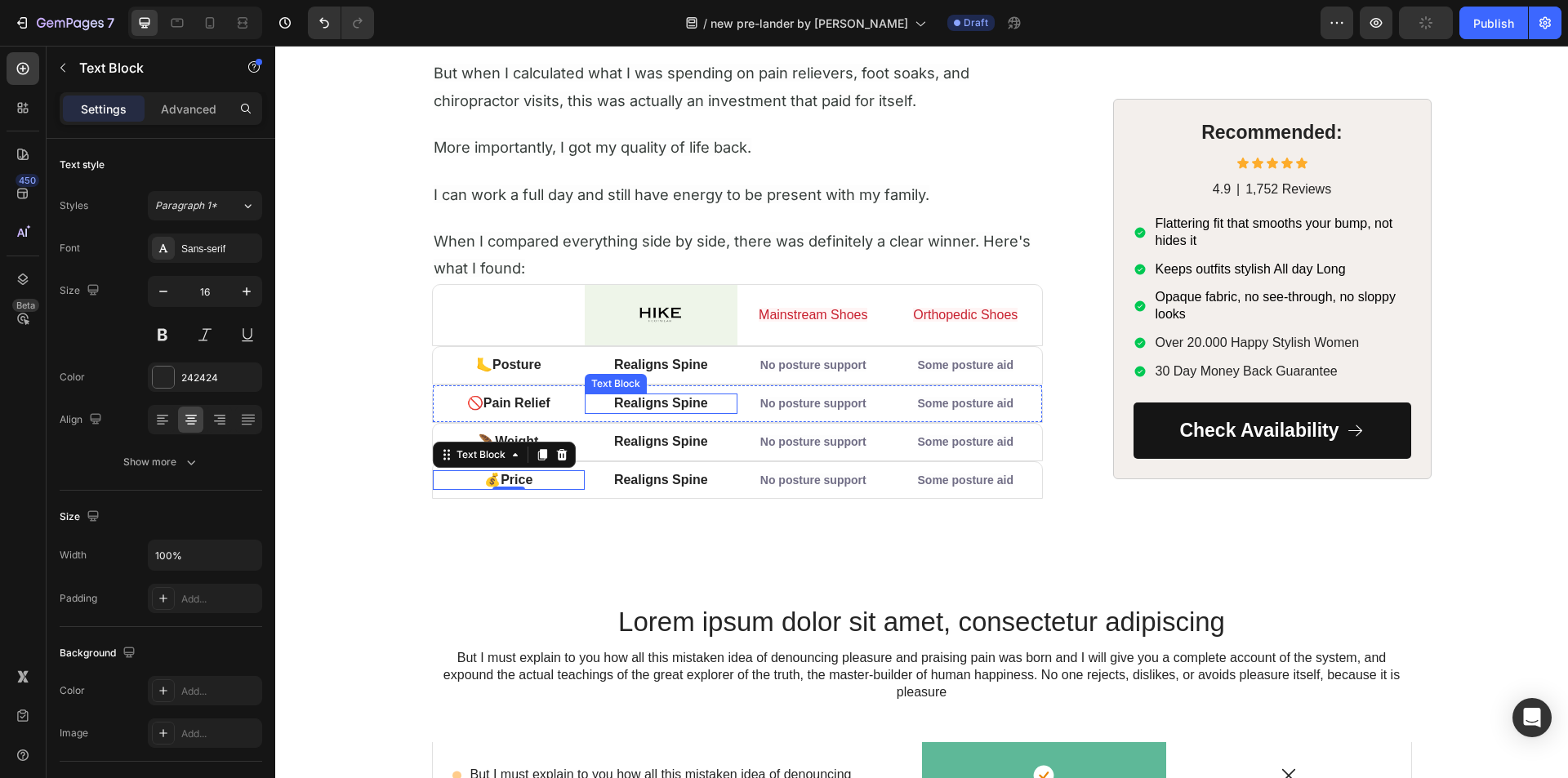
click at [659, 400] on strong "Realigns Spine" at bounding box center [661, 403] width 94 height 14
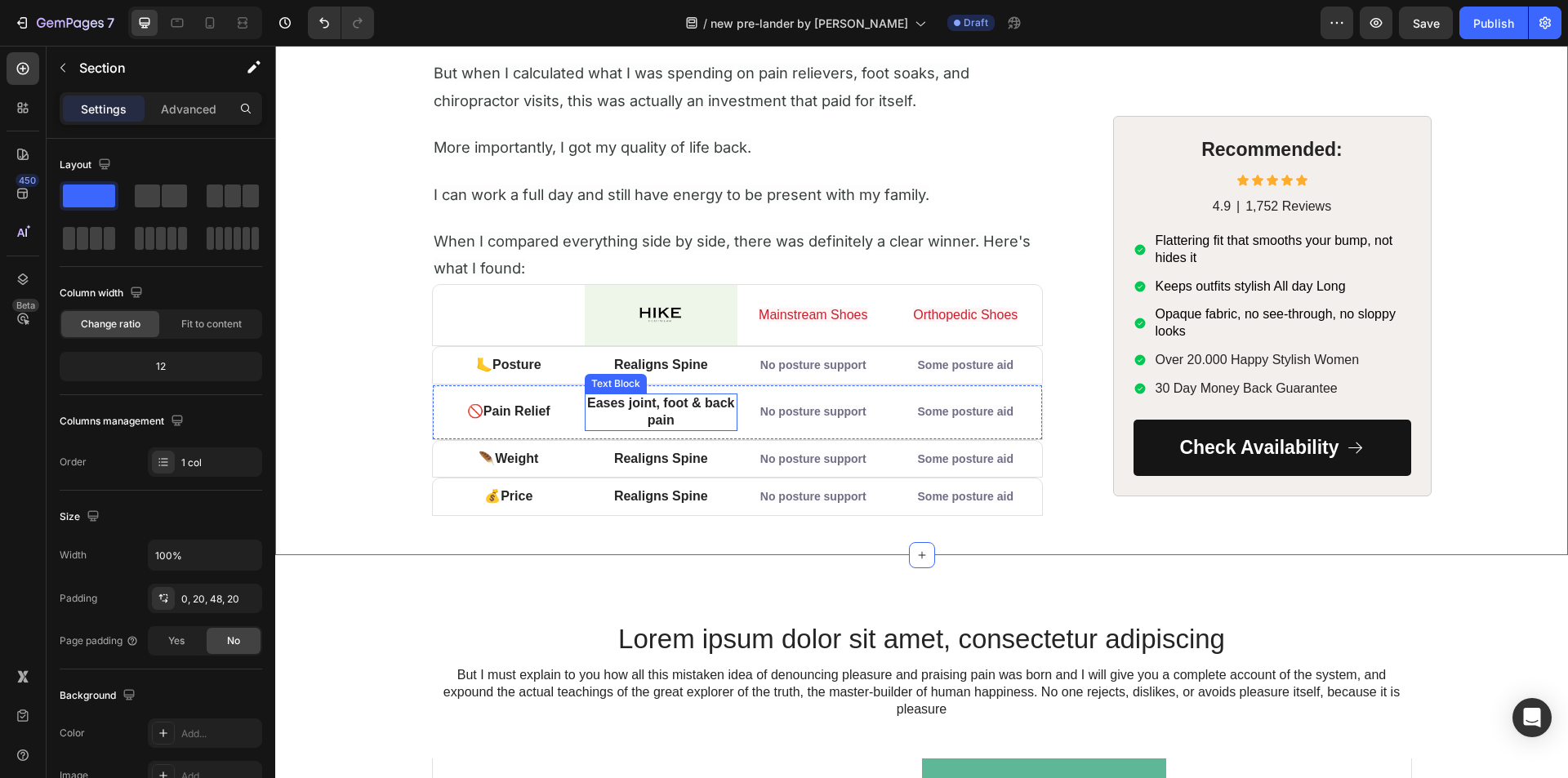
click at [620, 406] on strong "Eases joint, foot & back pain" at bounding box center [660, 412] width 147 height 31
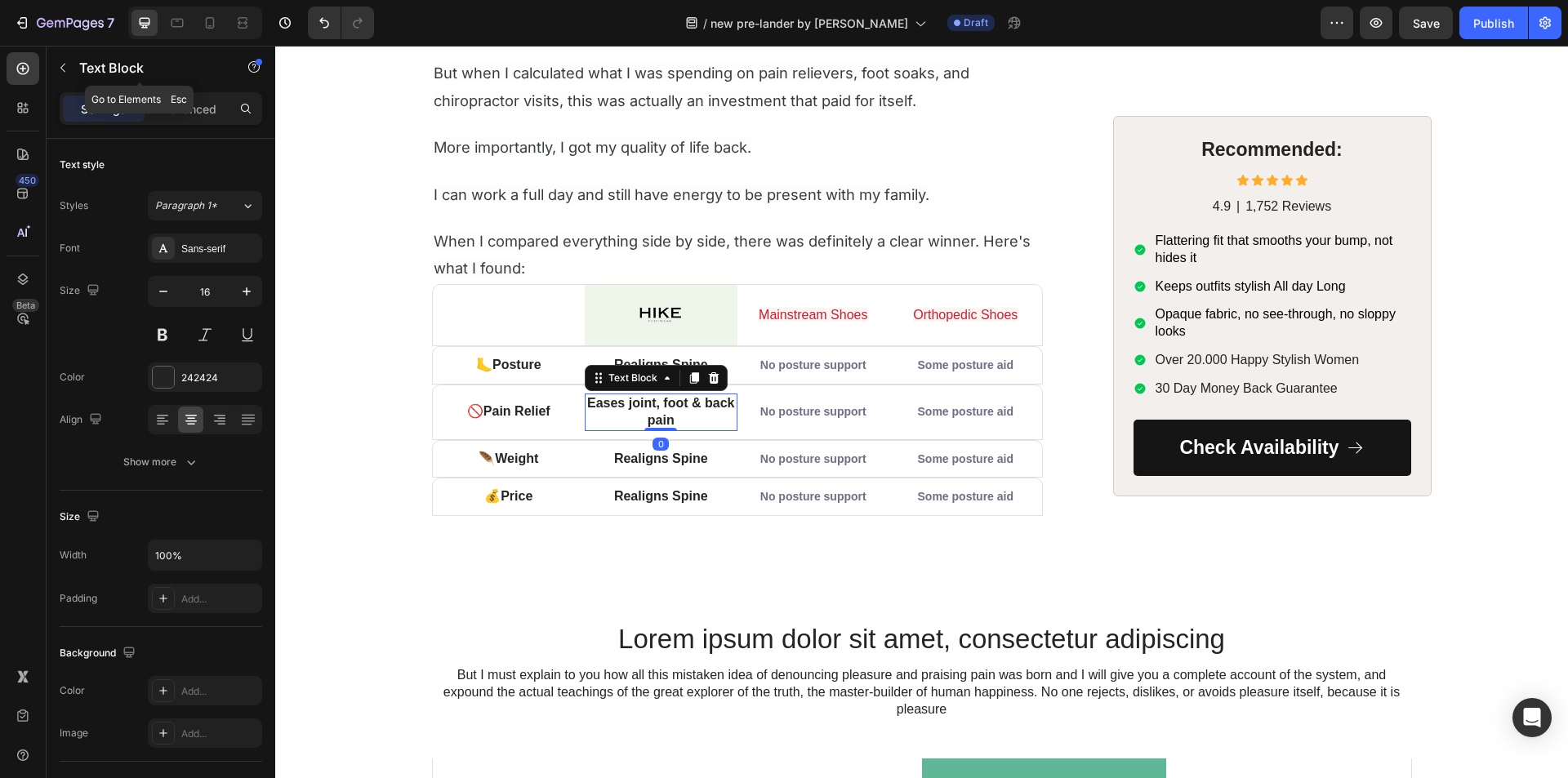
click at [185, 86] on div "Text Block" at bounding box center [139, 67] width 186 height 43
click at [662, 398] on strong "Eases joint, foot & back pain" at bounding box center [660, 412] width 147 height 31
click at [200, 116] on p "Advanced" at bounding box center [189, 109] width 56 height 17
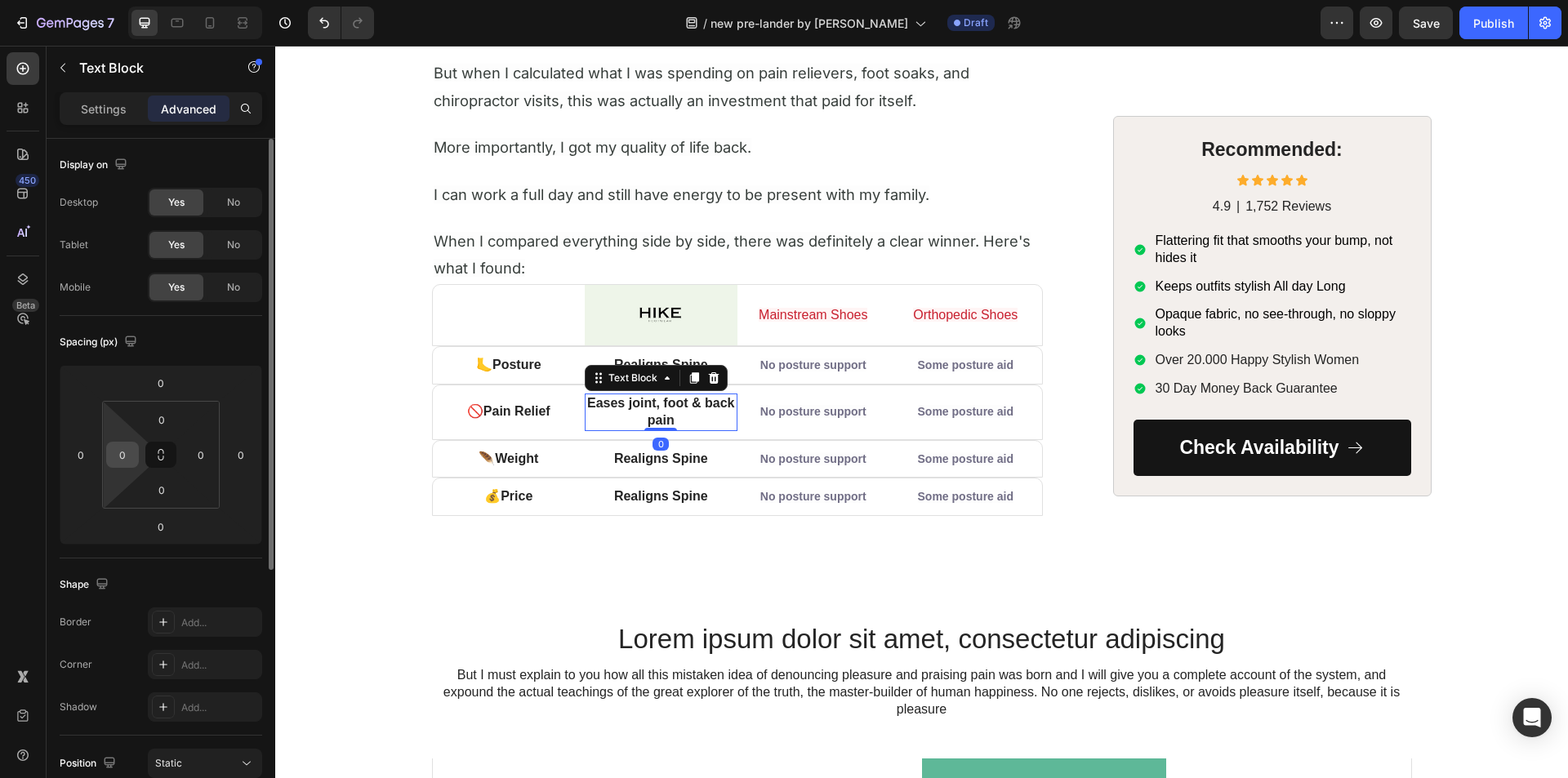
click at [118, 459] on input "0" at bounding box center [123, 455] width 24 height 24
type input "5"
click at [201, 452] on input "0" at bounding box center [201, 455] width 24 height 24
type input "5"
click at [23, 458] on div "450 Beta" at bounding box center [23, 356] width 33 height 608
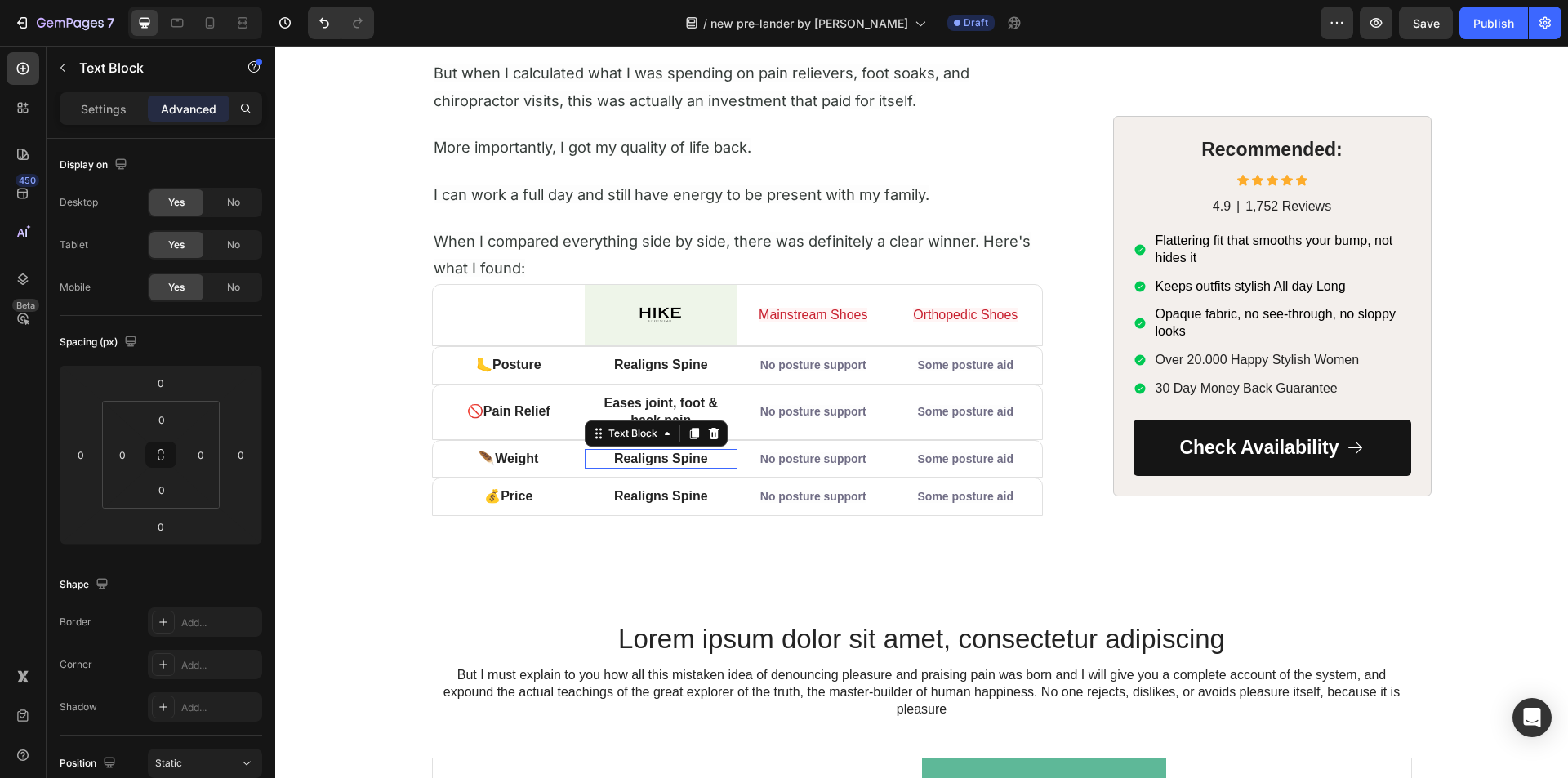
click at [639, 458] on strong "Realigns Spine" at bounding box center [661, 459] width 94 height 14
click at [632, 494] on strong "Realigns Spine" at bounding box center [661, 496] width 94 height 14
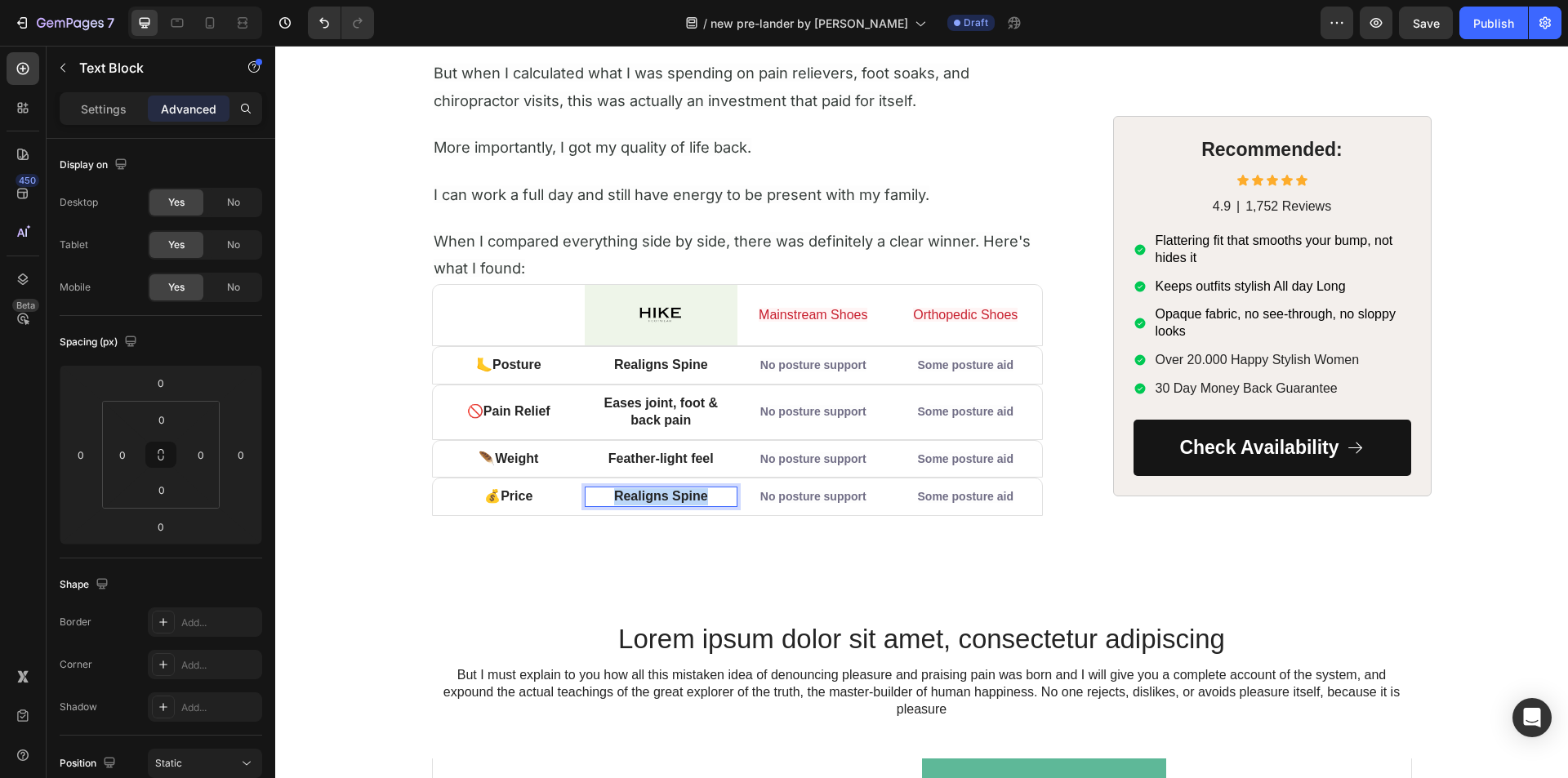
click at [632, 494] on strong "Realigns Spine" at bounding box center [661, 496] width 94 height 14
click at [670, 498] on span "(3-pack)" at bounding box center [694, 496] width 50 height 14
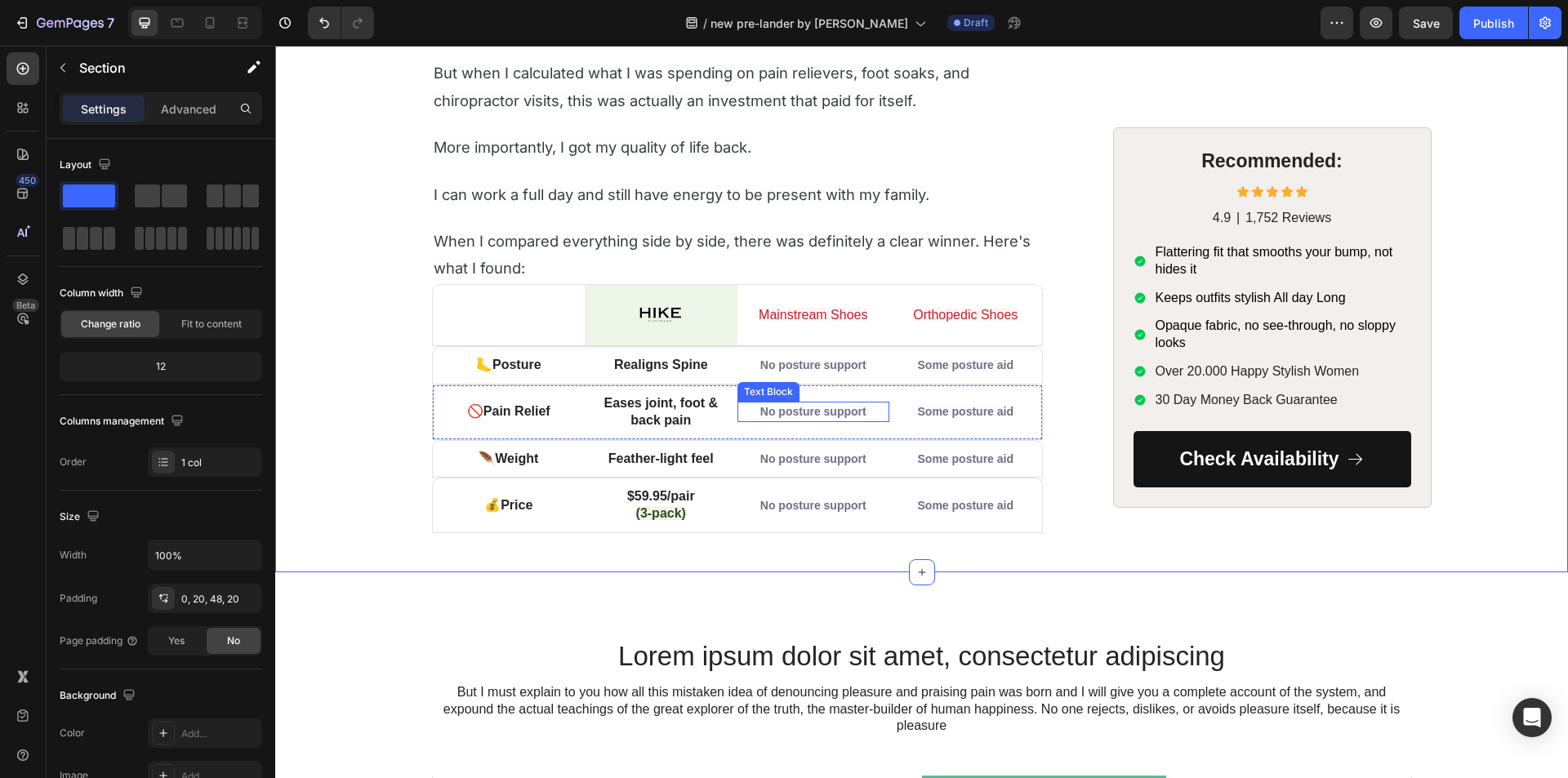
click at [793, 409] on span "No posture support" at bounding box center [814, 411] width 106 height 13
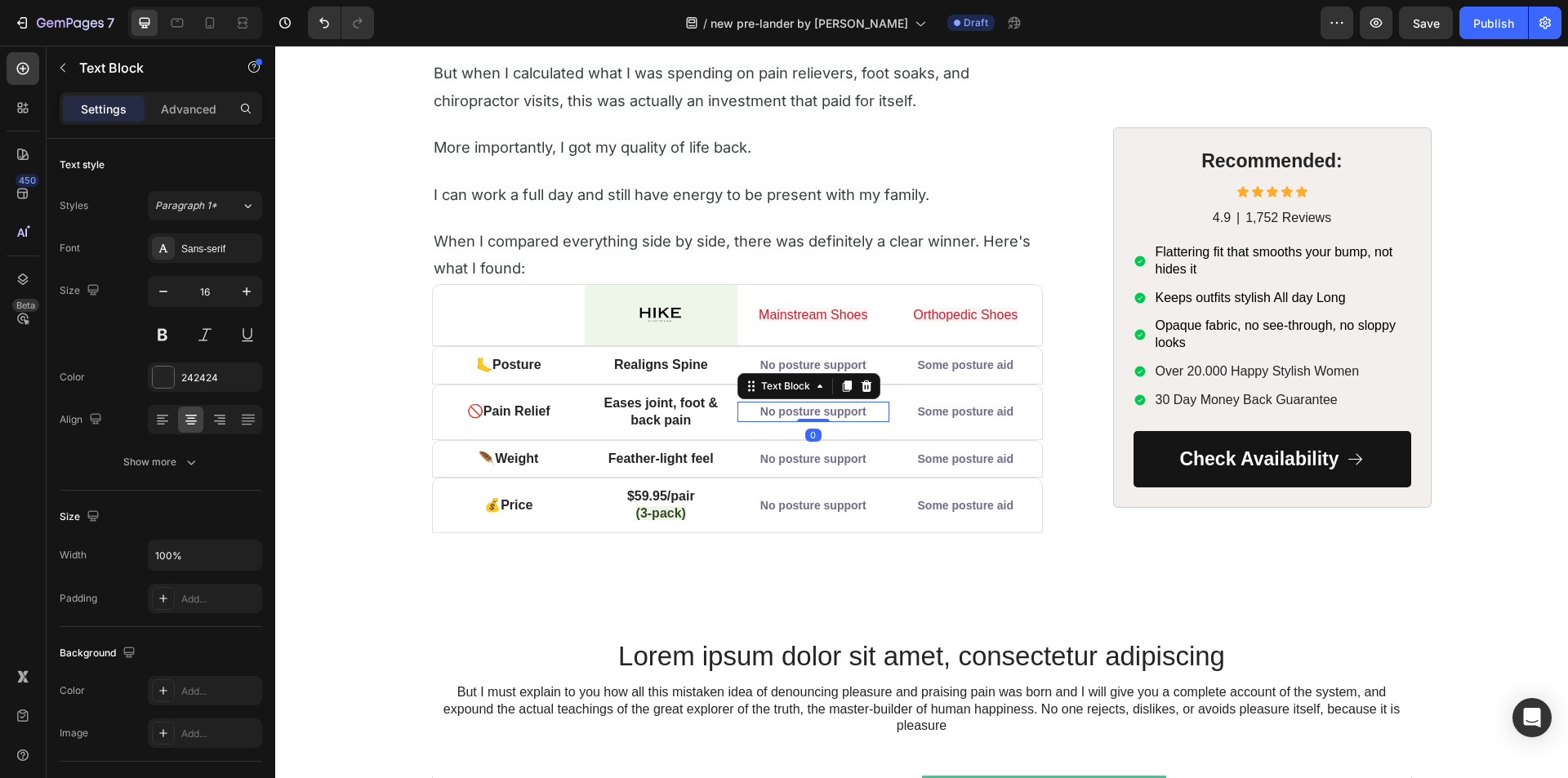
click at [793, 409] on span "No posture support" at bounding box center [814, 411] width 106 height 13
click at [807, 460] on span "No posture support" at bounding box center [814, 459] width 106 height 13
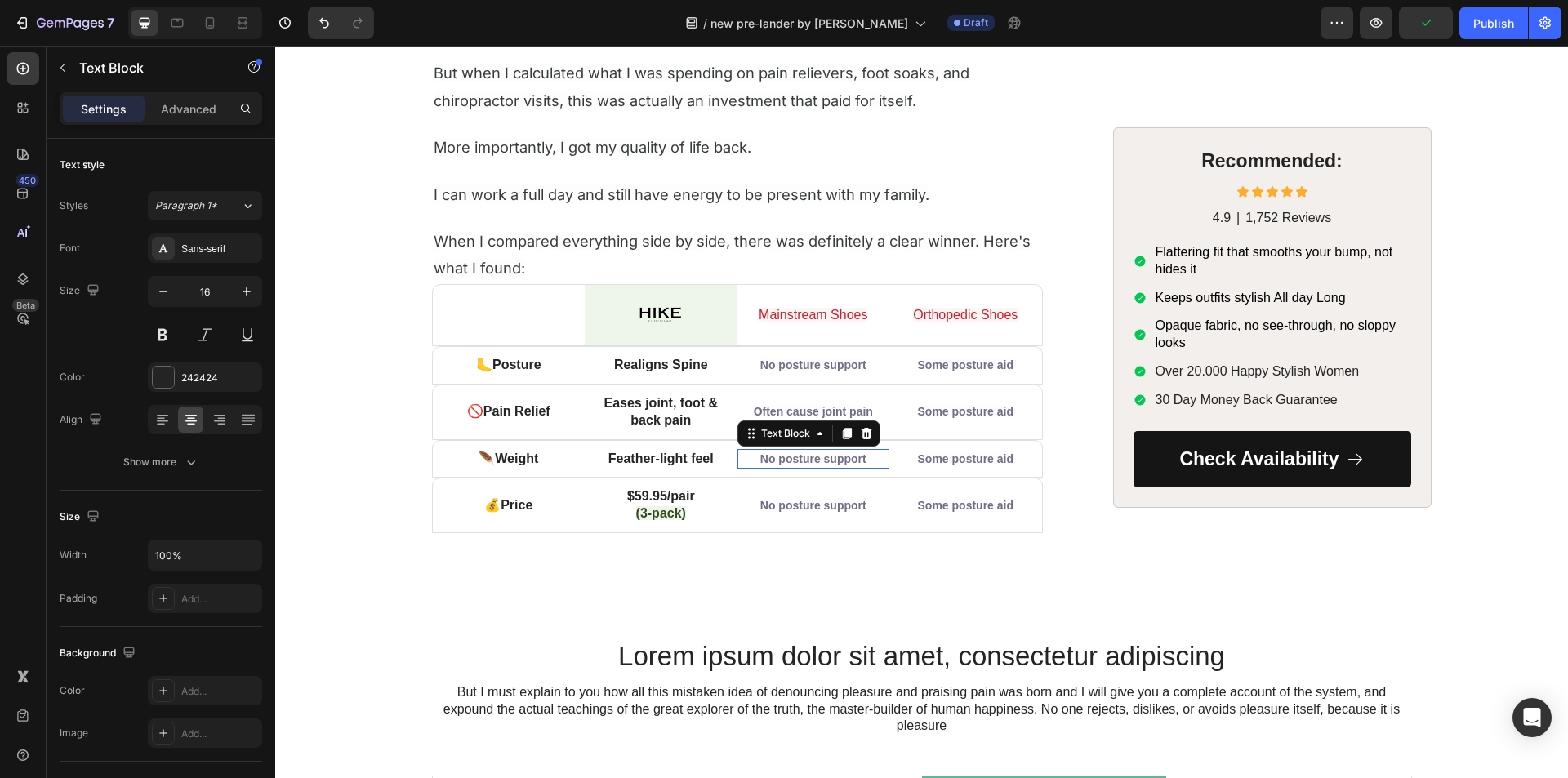
click at [807, 460] on span "No posture support" at bounding box center [814, 459] width 106 height 13
click at [818, 506] on span "No posture support" at bounding box center [814, 505] width 106 height 13
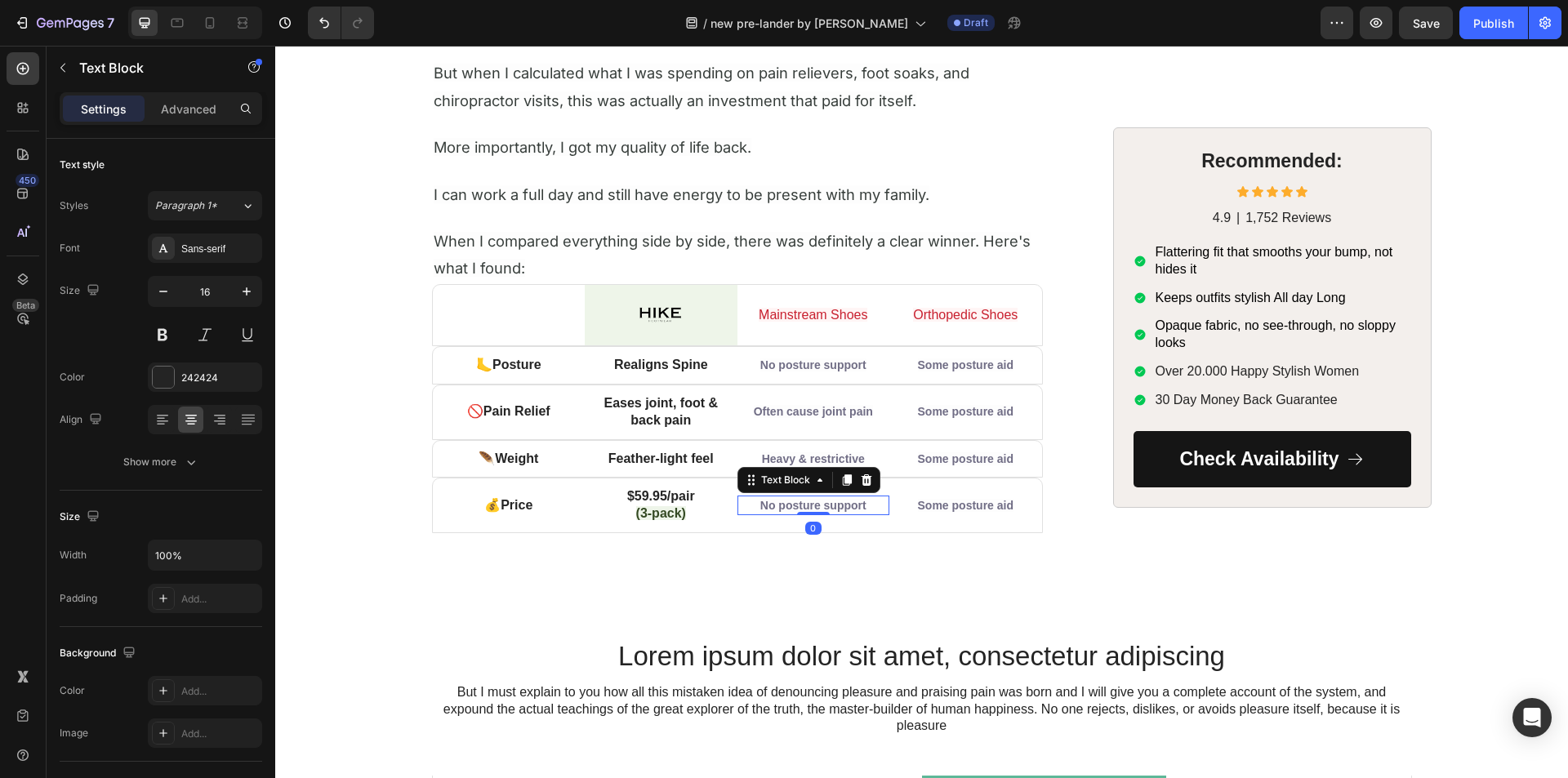
click at [818, 506] on span "No posture support" at bounding box center [814, 505] width 106 height 13
click at [941, 365] on span "Some posture aid" at bounding box center [966, 365] width 96 height 13
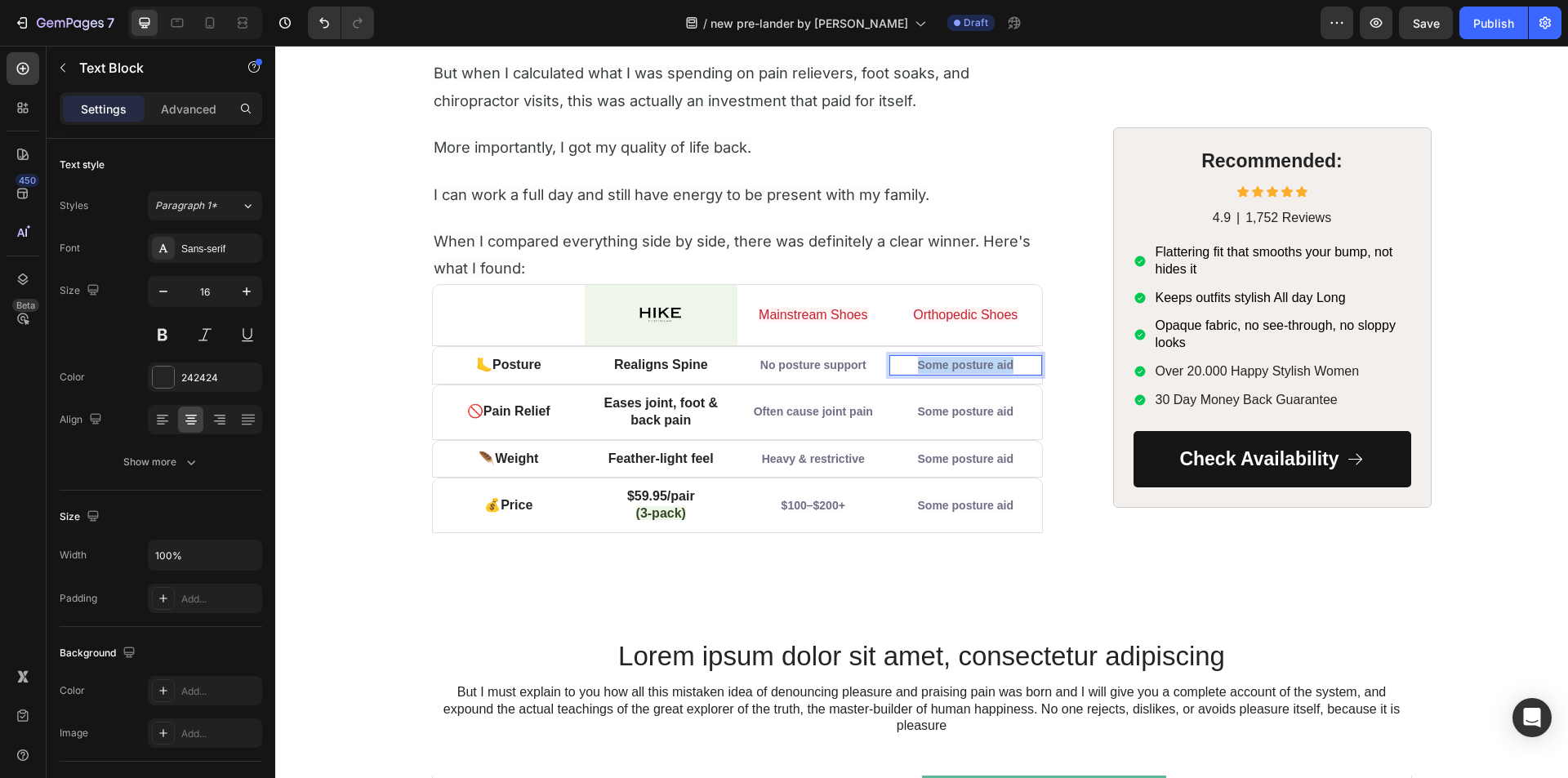
click at [941, 365] on span "Some posture aid" at bounding box center [966, 365] width 96 height 13
click at [975, 409] on span "Some posture aid" at bounding box center [966, 411] width 96 height 13
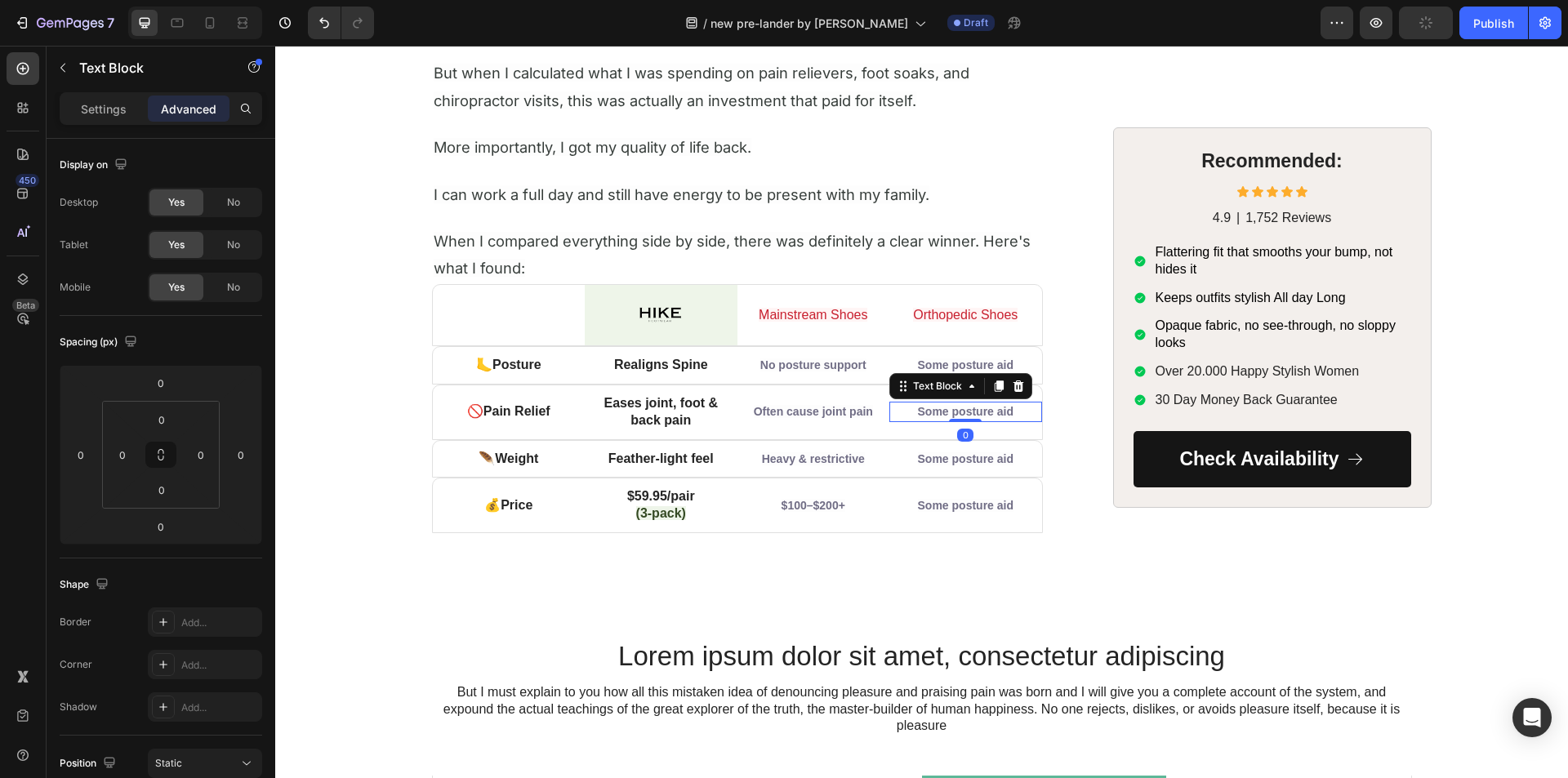
click at [974, 408] on span "Some posture aid" at bounding box center [966, 411] width 96 height 13
click at [973, 408] on span "Some posture aid" at bounding box center [966, 411] width 96 height 13
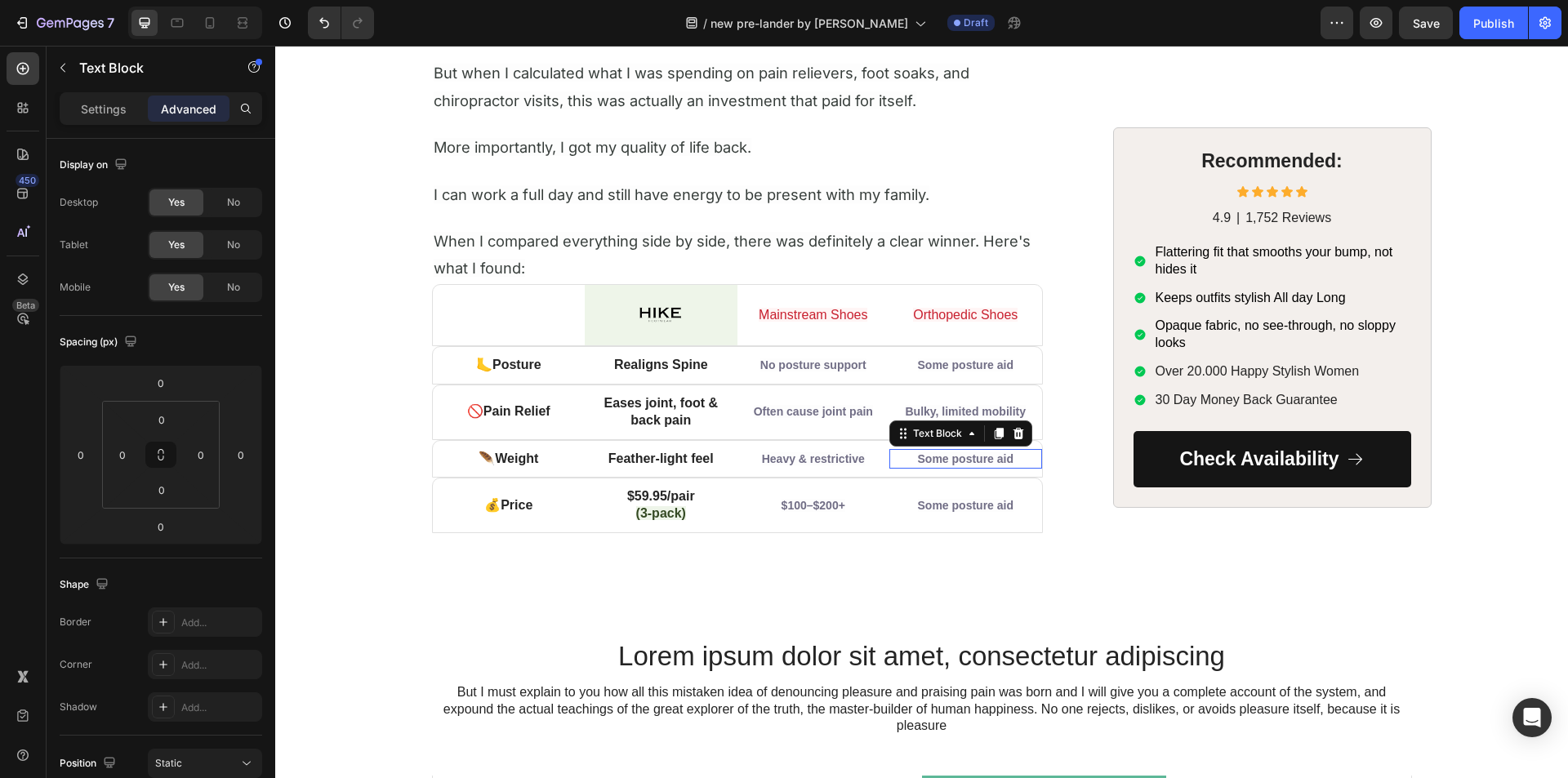
click at [957, 458] on span "Some posture aid" at bounding box center [966, 459] width 96 height 13
click at [956, 457] on span "Some posture aid" at bounding box center [966, 459] width 96 height 13
click at [953, 500] on span "Some posture aid" at bounding box center [966, 505] width 96 height 13
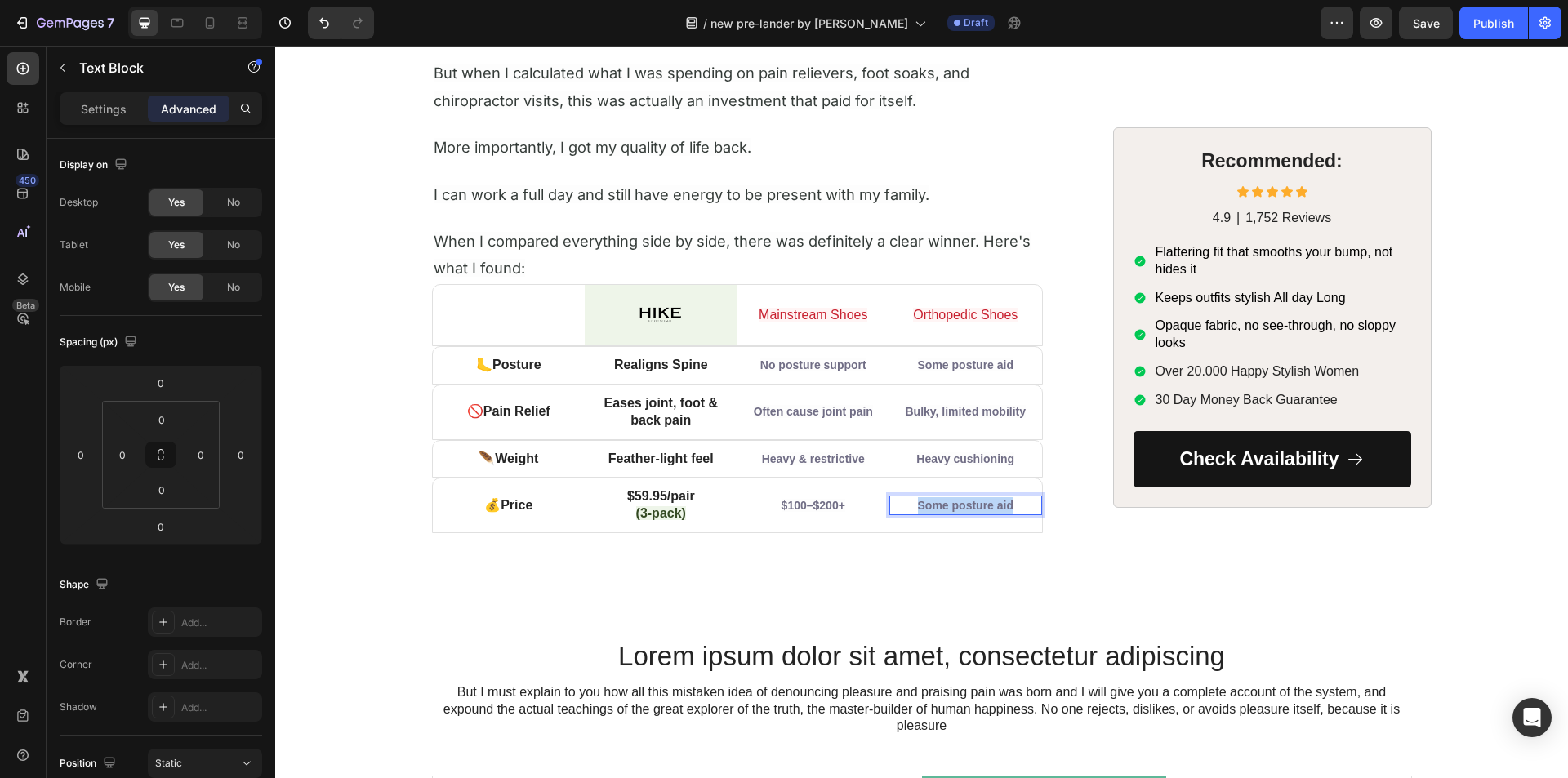
click at [953, 500] on span "Some posture aid" at bounding box center [966, 505] width 96 height 13
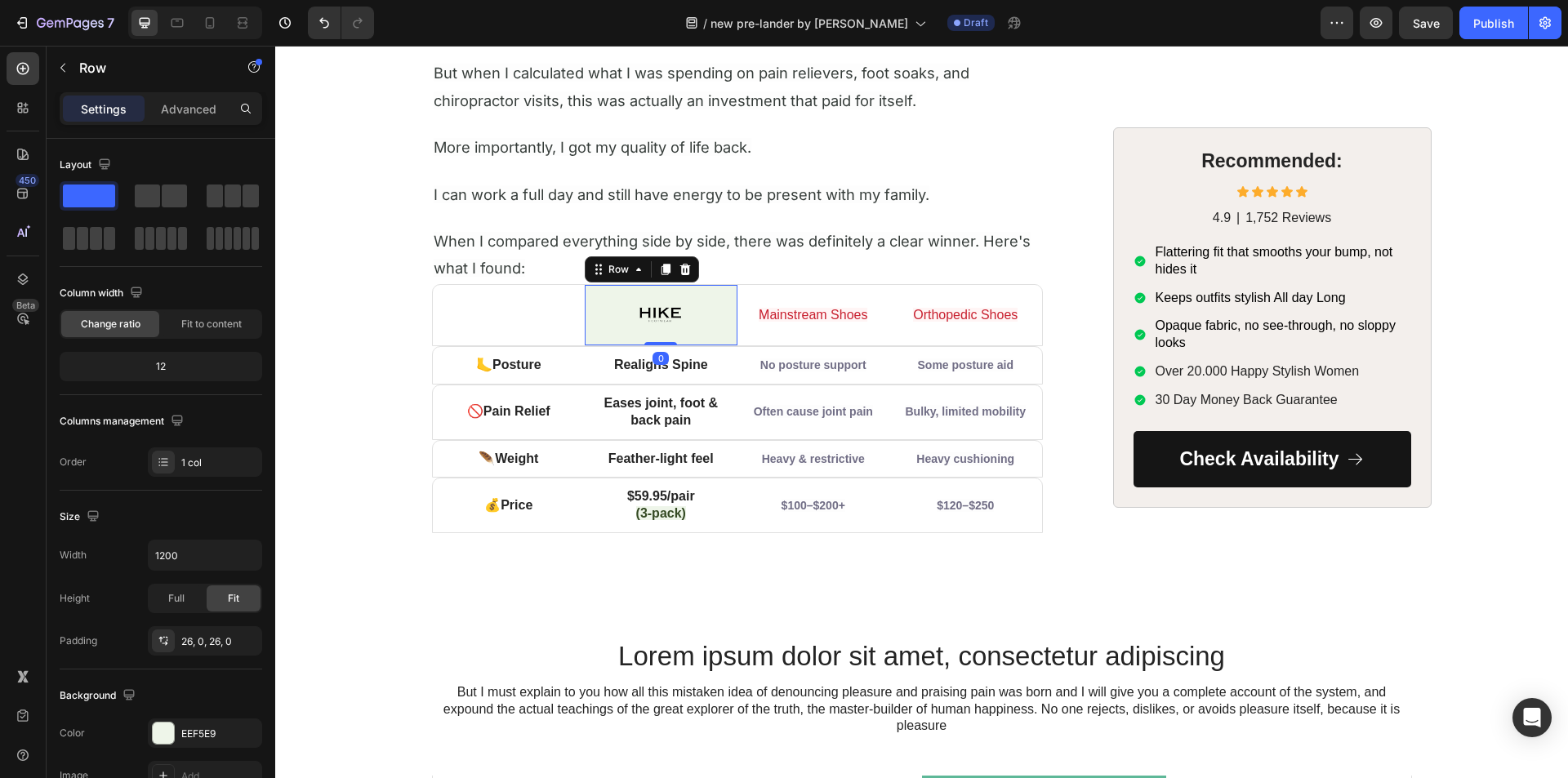
click at [586, 297] on div "Image Row 0" at bounding box center [660, 315] width 152 height 60
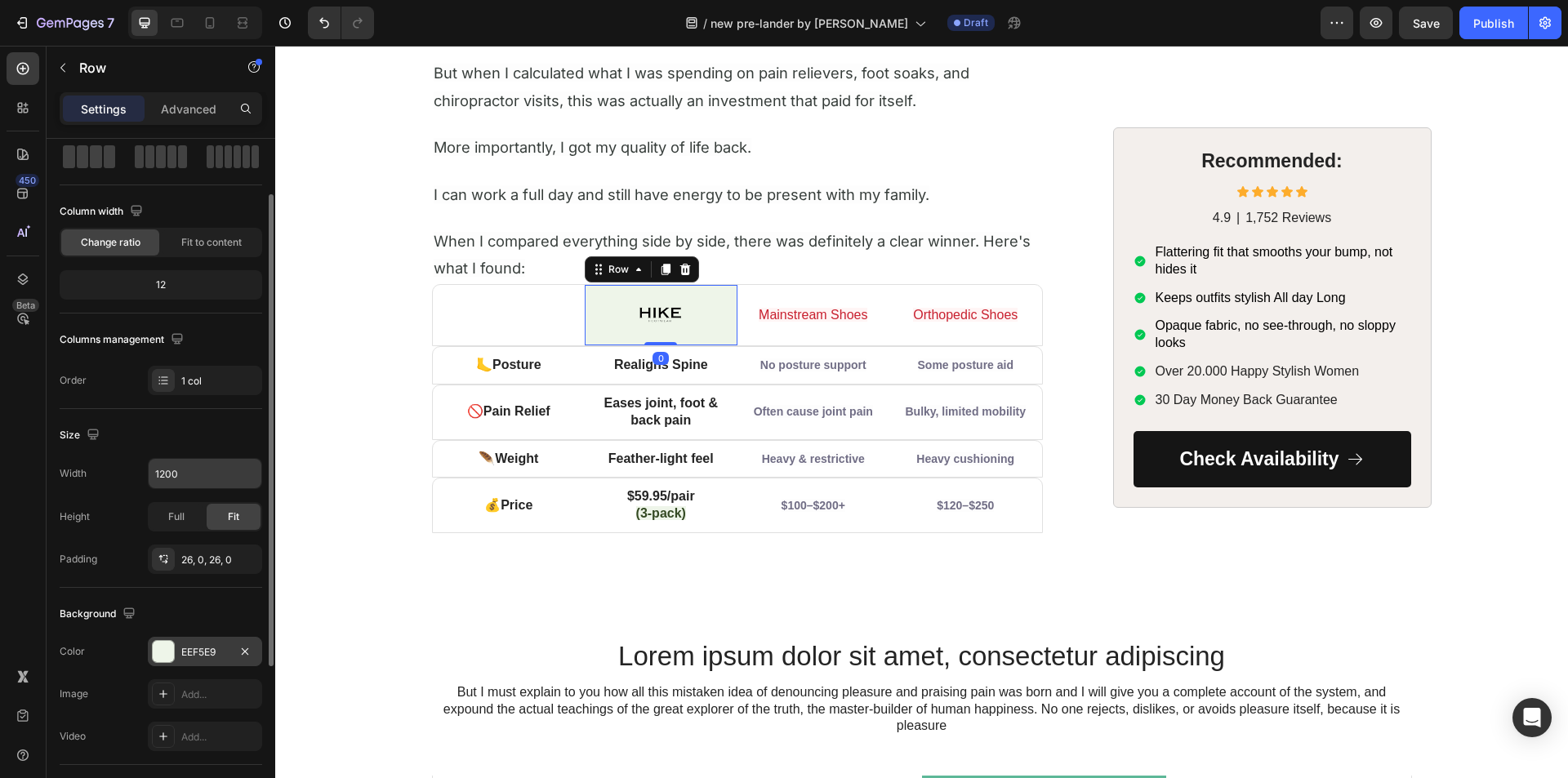
click at [162, 650] on div at bounding box center [163, 652] width 21 height 21
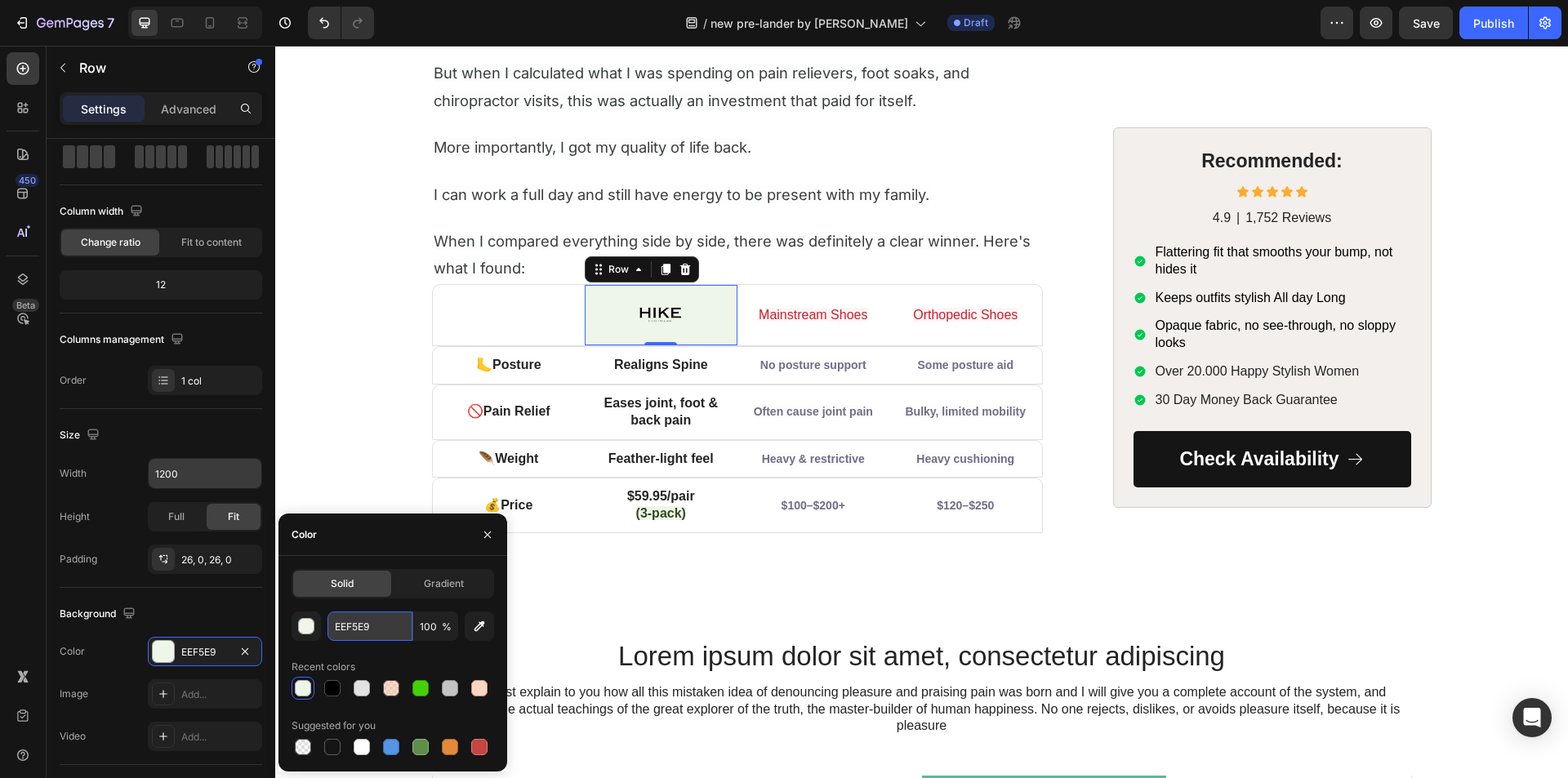
click at [361, 624] on input "EEF5E9" at bounding box center [370, 627] width 85 height 30
click at [593, 372] on p "Realigns Spine" at bounding box center [661, 366] width 150 height 17
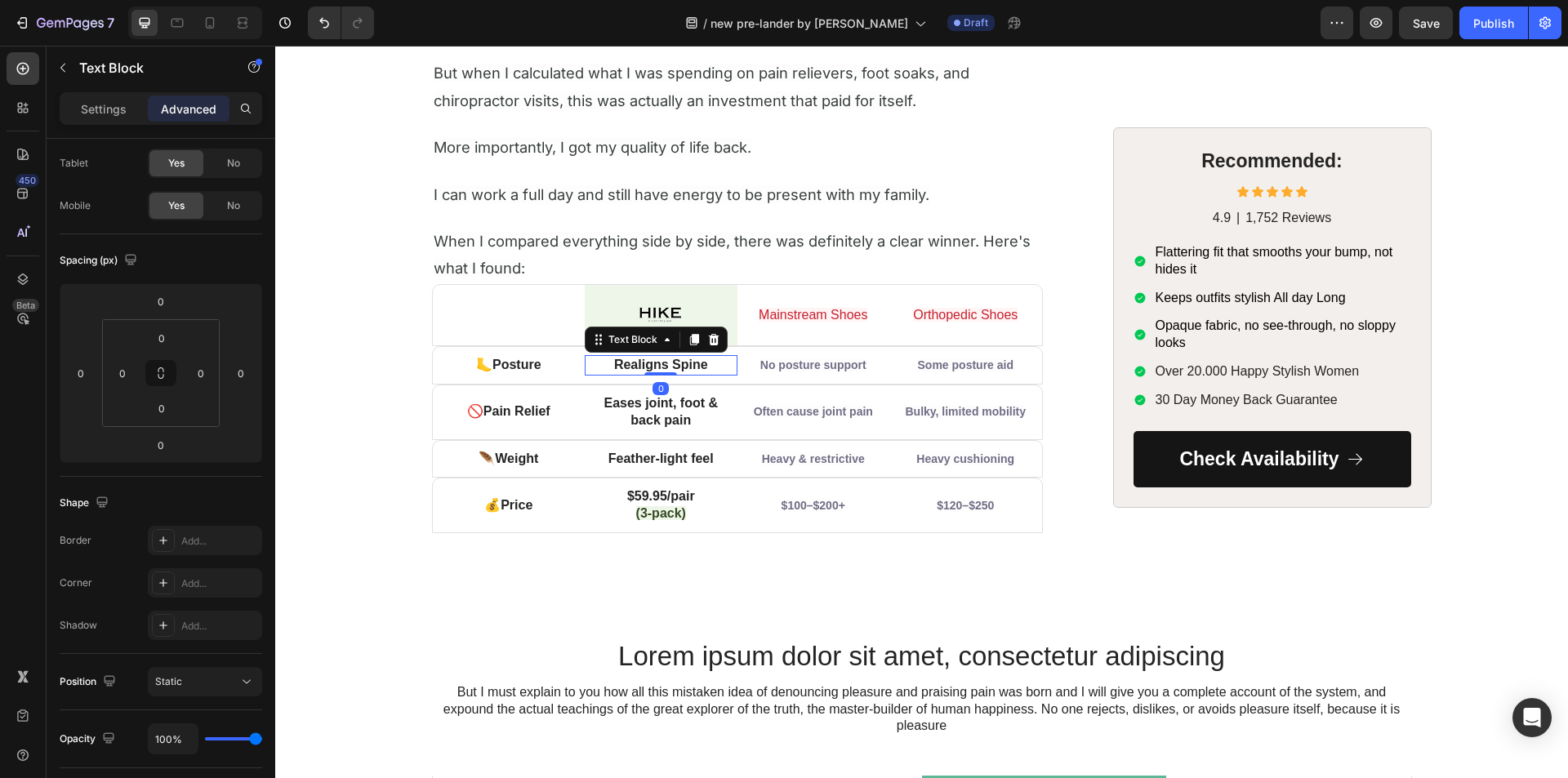
scroll to position [0, 0]
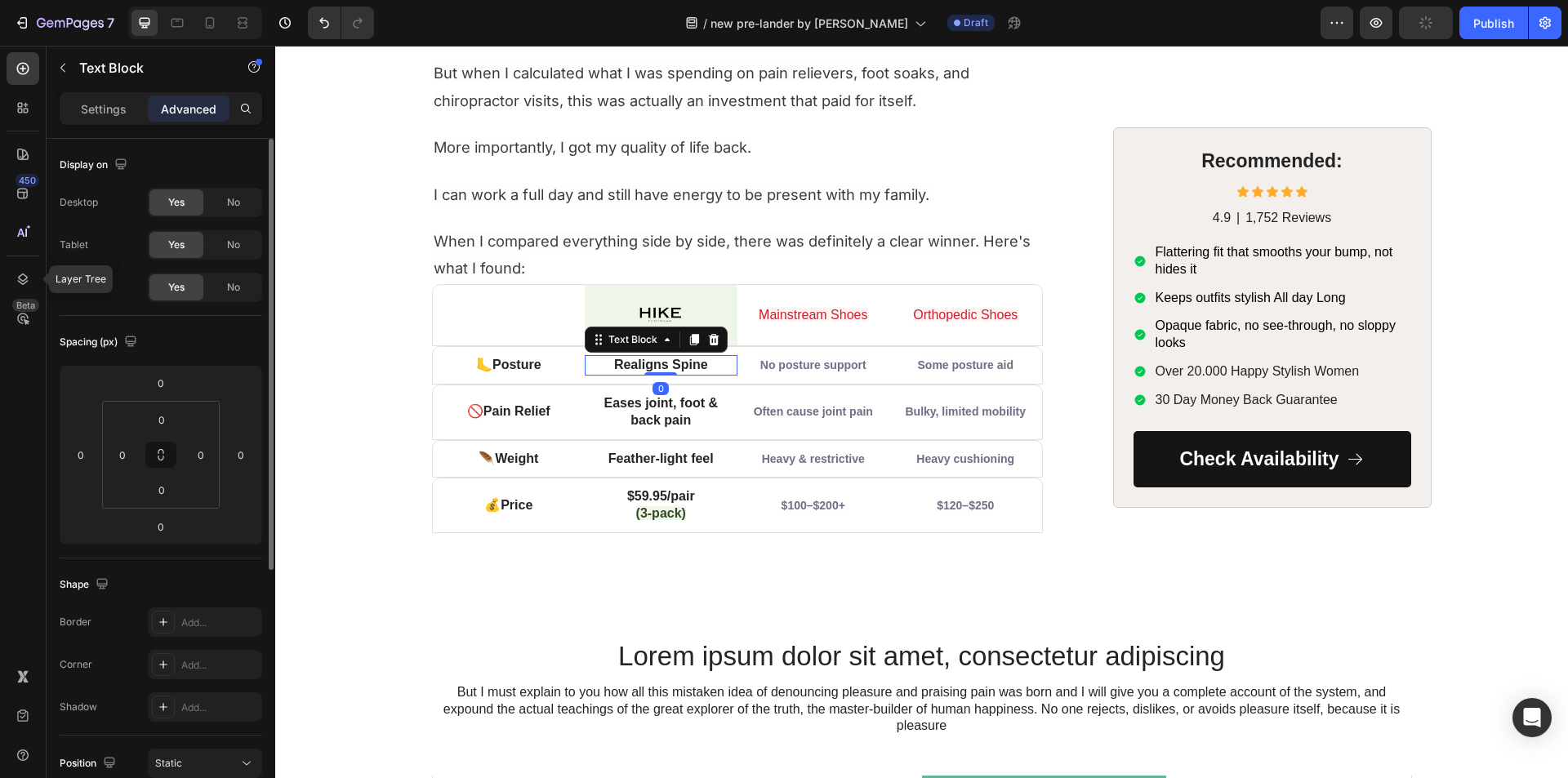
drag, startPoint x: 16, startPoint y: 279, endPoint x: 48, endPoint y: 284, distance: 32.4
click at [17, 279] on icon at bounding box center [23, 279] width 17 height 17
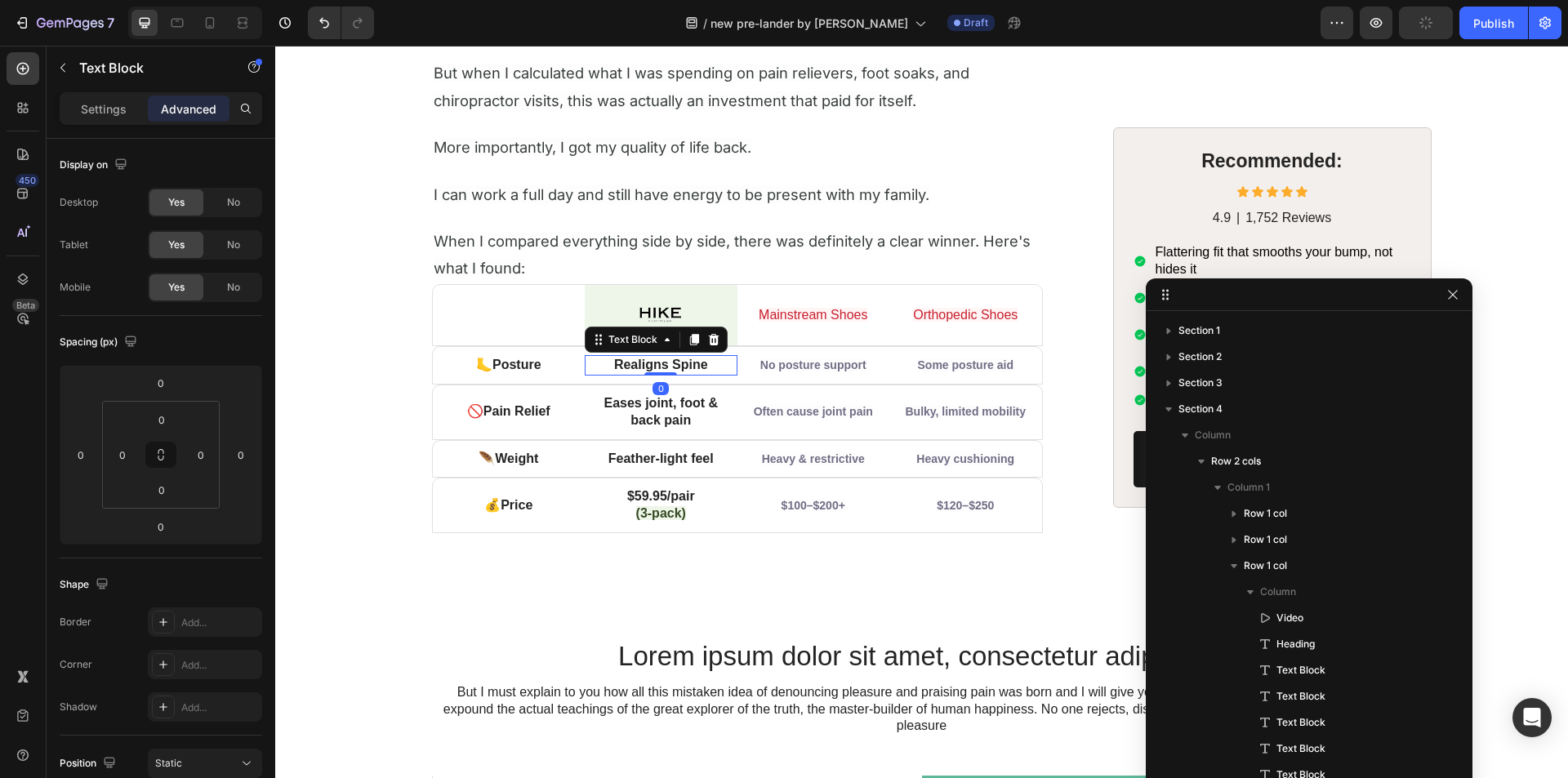
scroll to position [1506, 0]
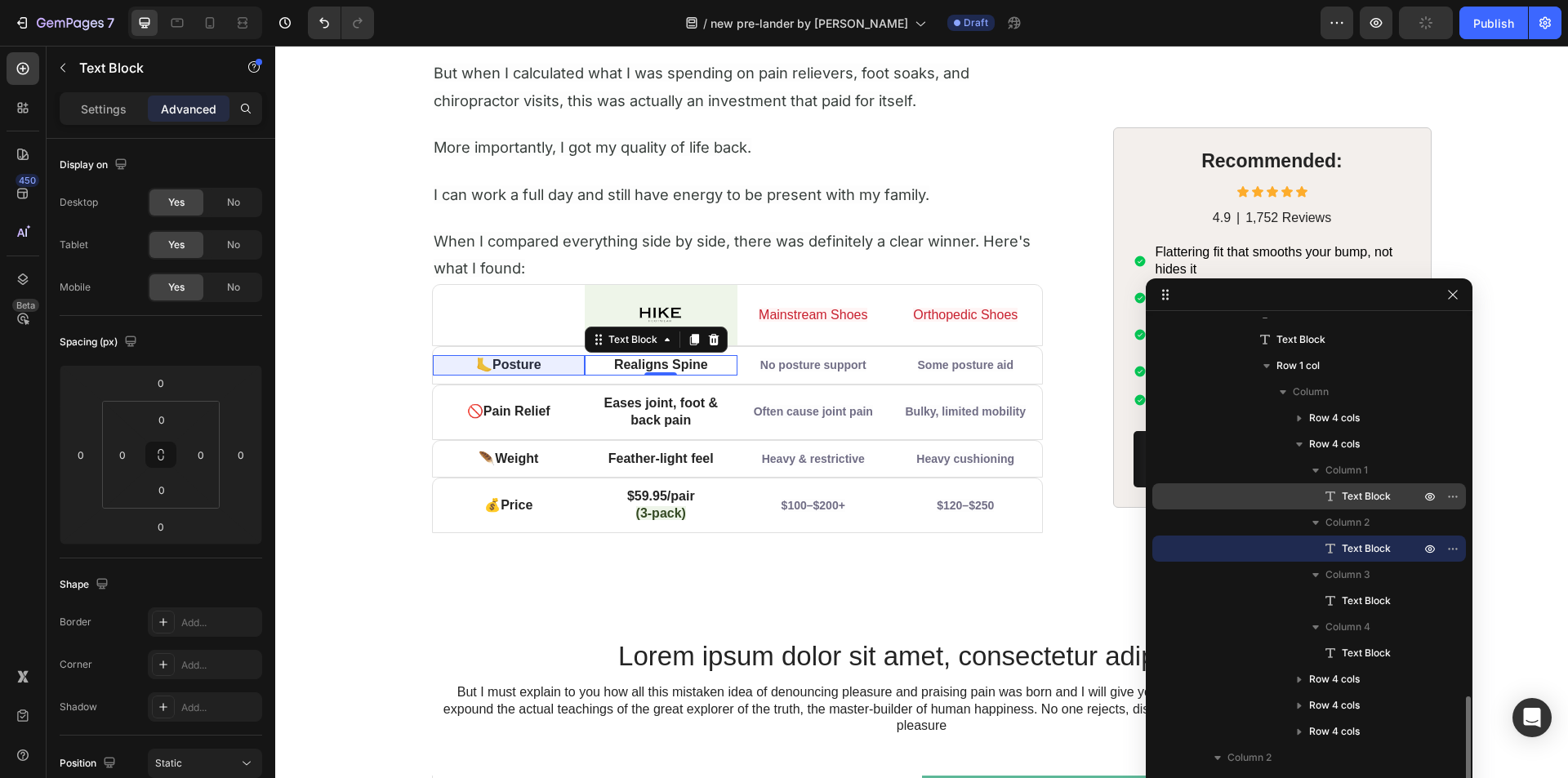
click at [1358, 497] on span "Text Block" at bounding box center [1366, 496] width 49 height 17
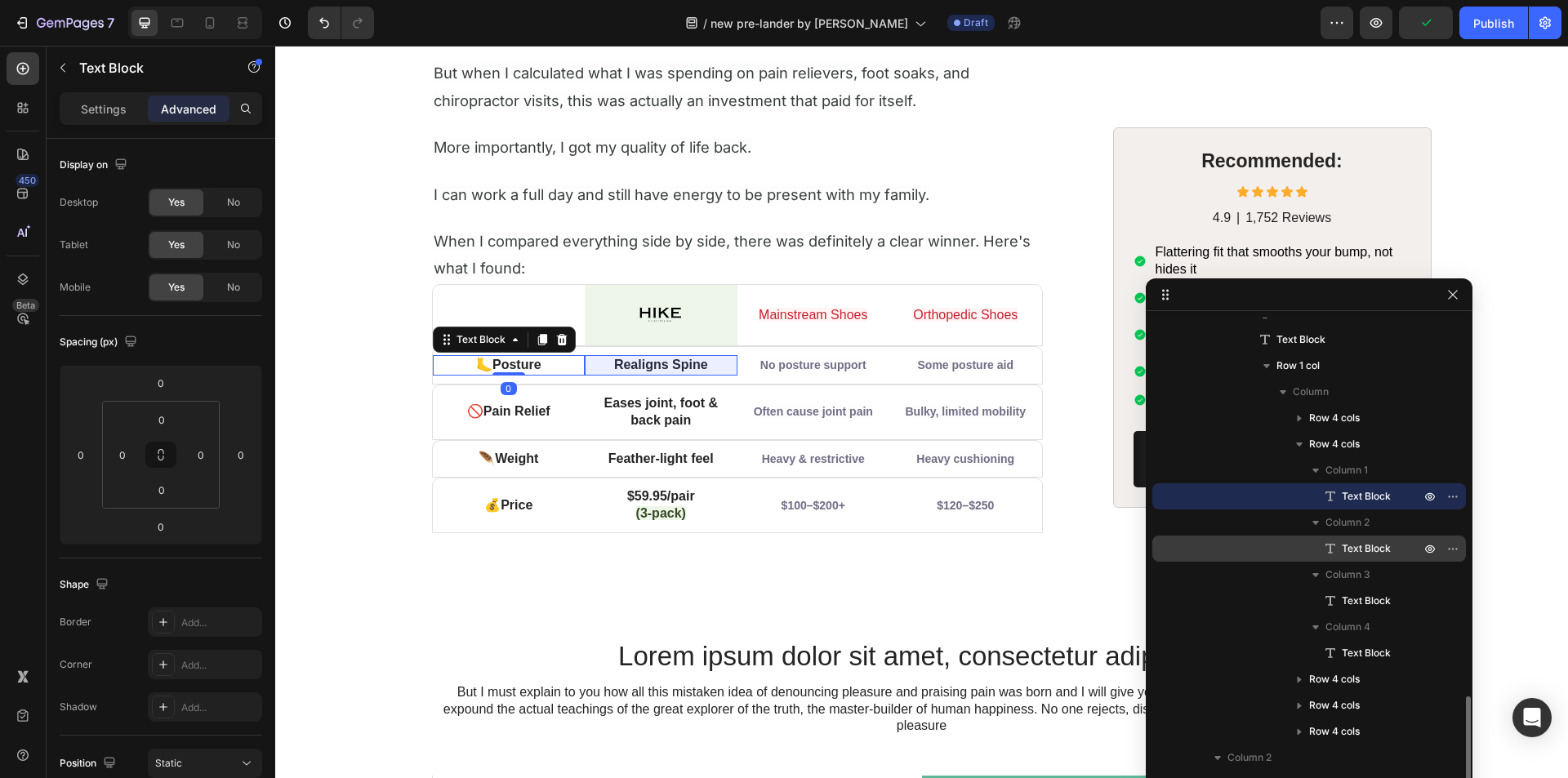
click at [1372, 546] on span "Text Block" at bounding box center [1366, 548] width 49 height 17
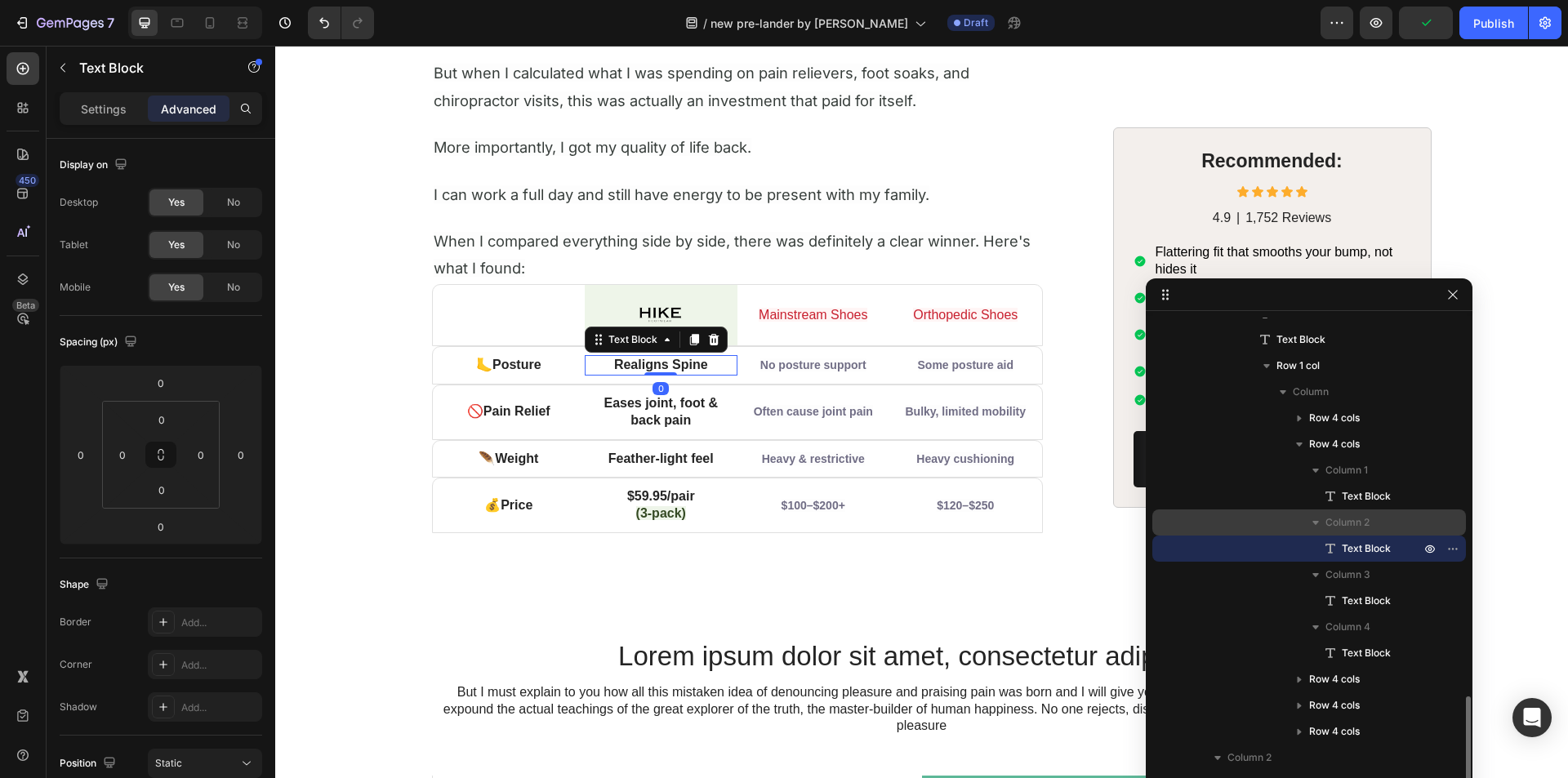
click at [1356, 524] on span "Column 2" at bounding box center [1347, 522] width 44 height 17
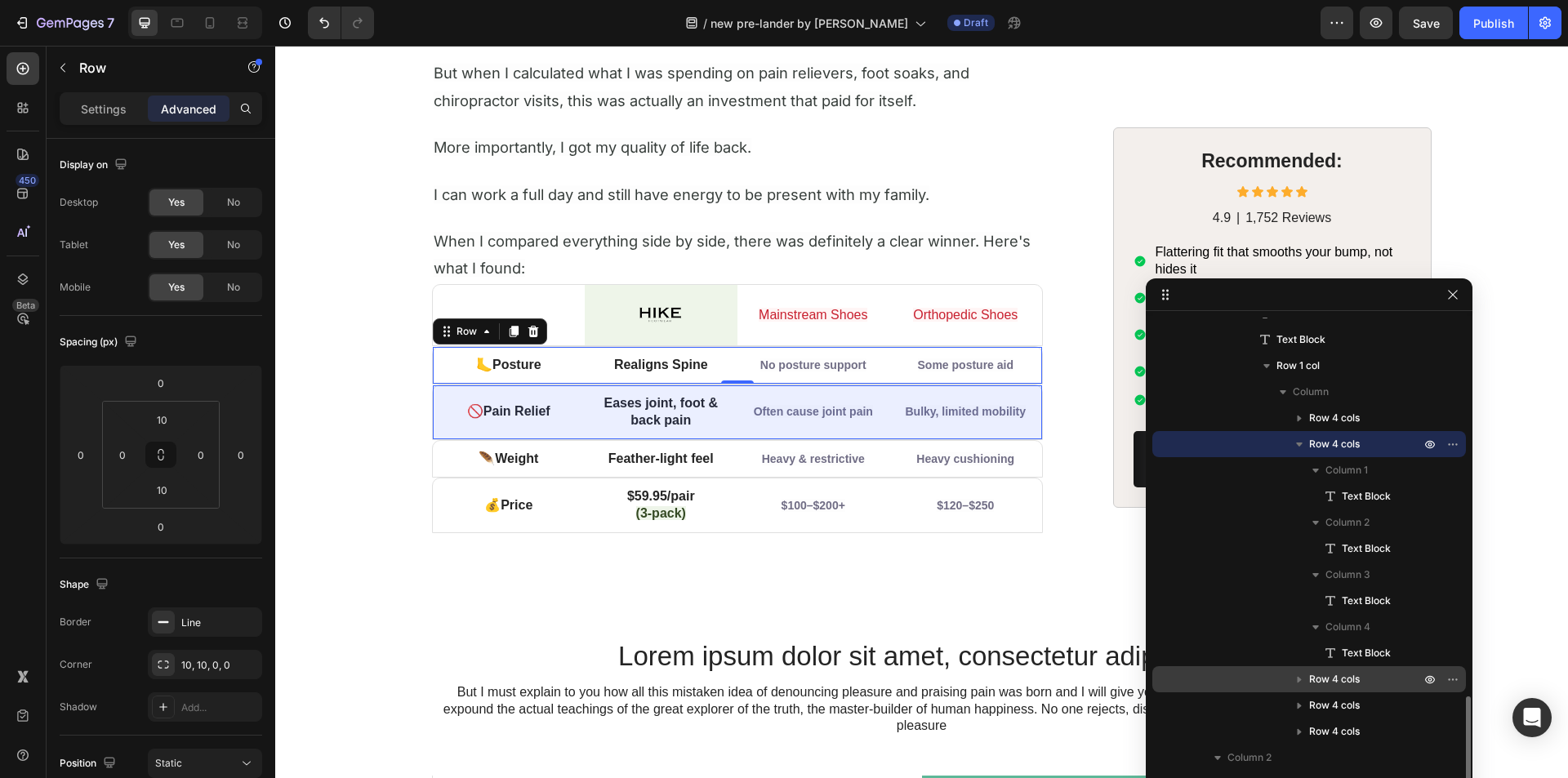
click at [1301, 674] on icon "button" at bounding box center [1299, 679] width 17 height 17
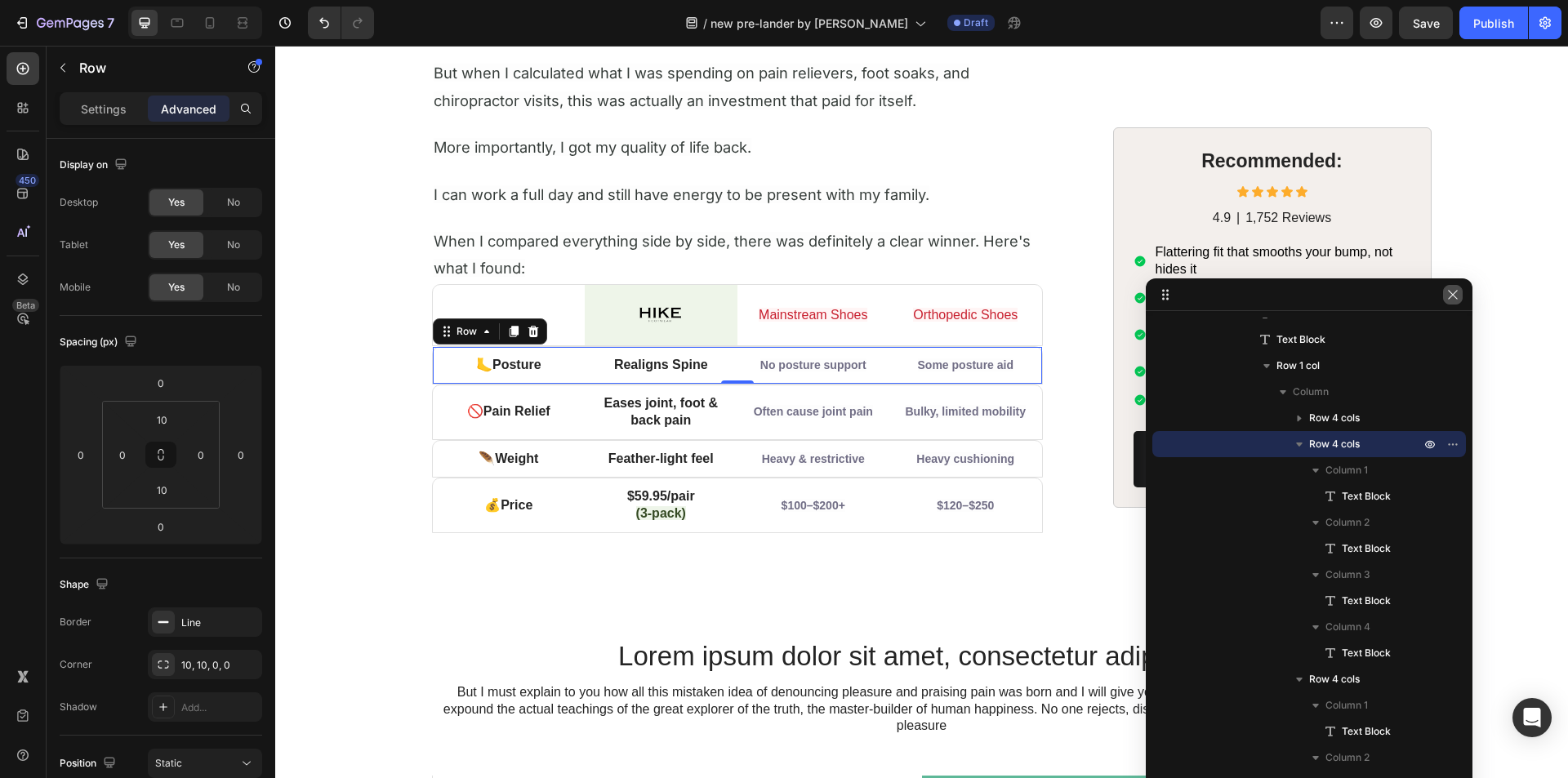
click at [1446, 298] on icon "button" at bounding box center [1452, 294] width 13 height 13
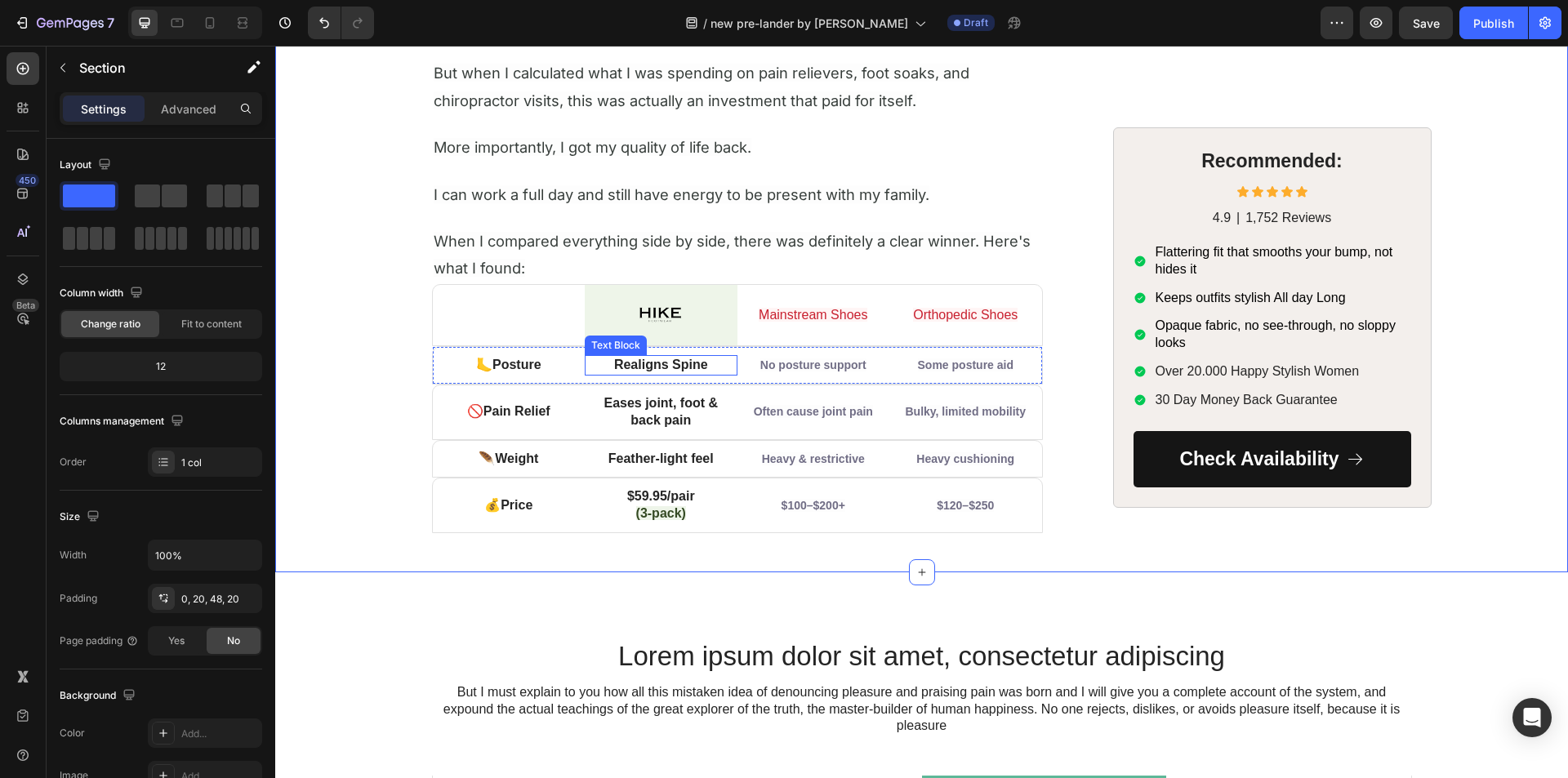
click at [597, 372] on p "Realigns Spine" at bounding box center [661, 366] width 150 height 17
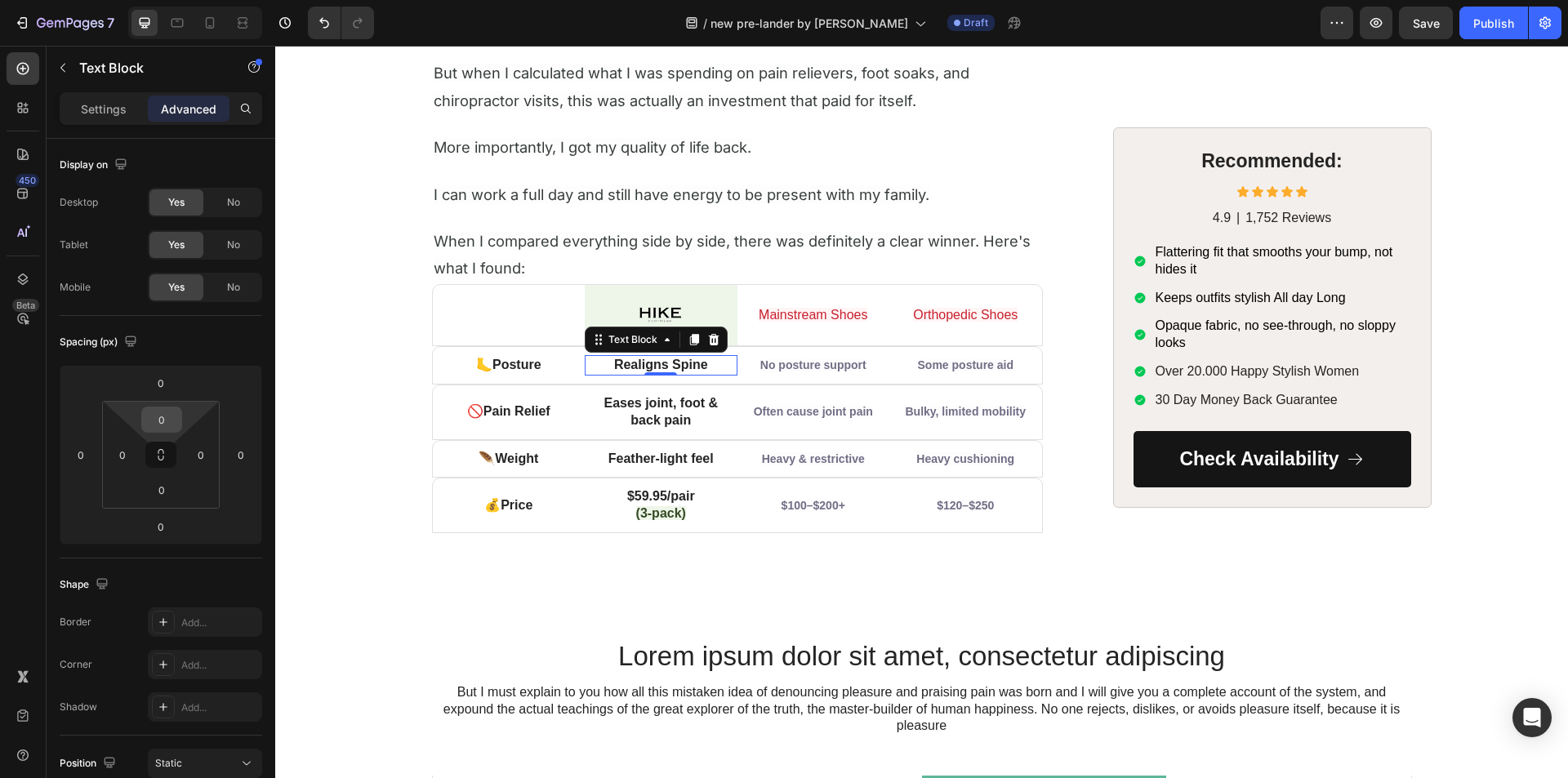
click at [164, 416] on input "0" at bounding box center [162, 419] width 33 height 24
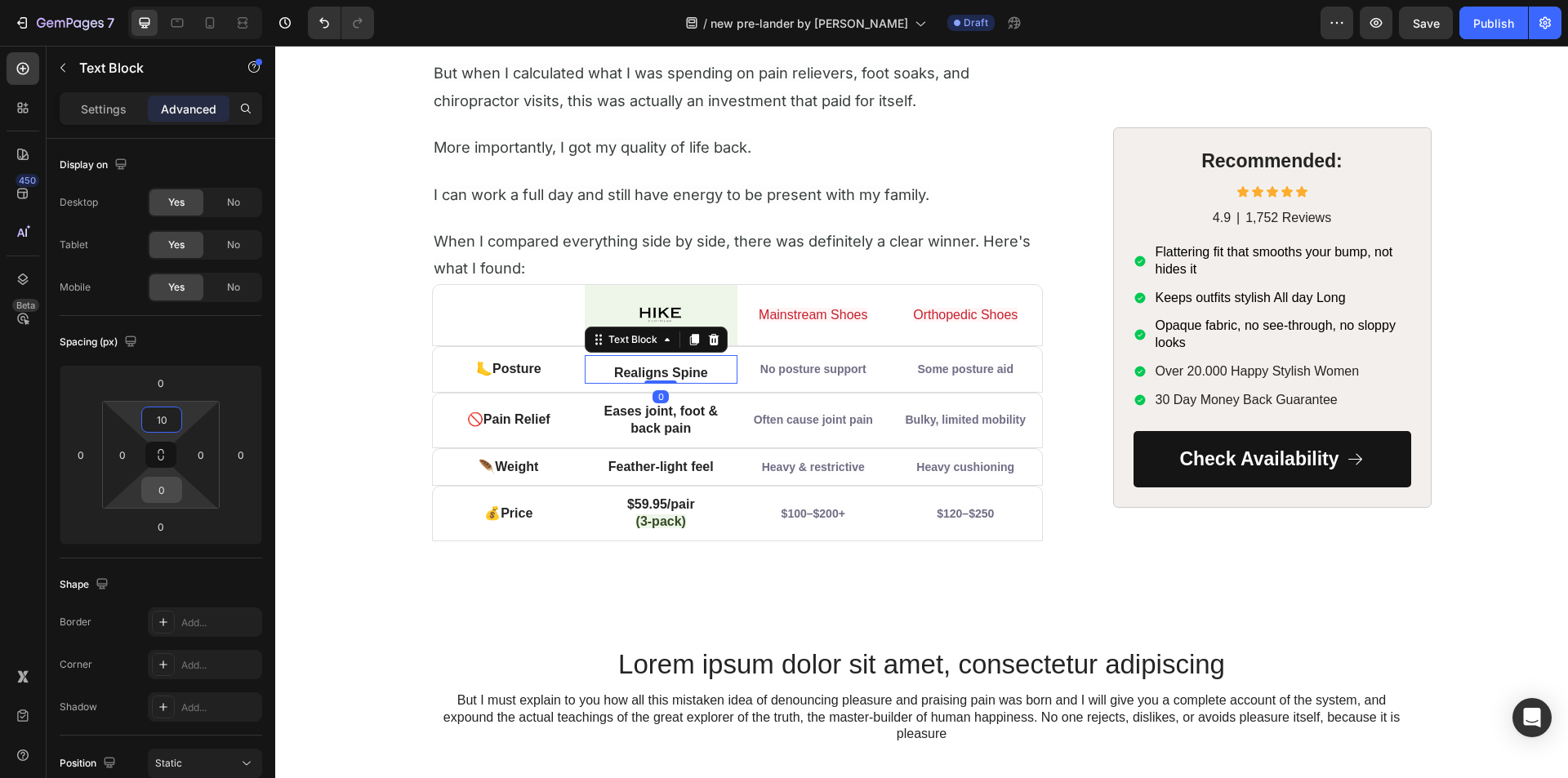
type input "10"
click at [164, 496] on input "0" at bounding box center [162, 490] width 33 height 24
type input "10"
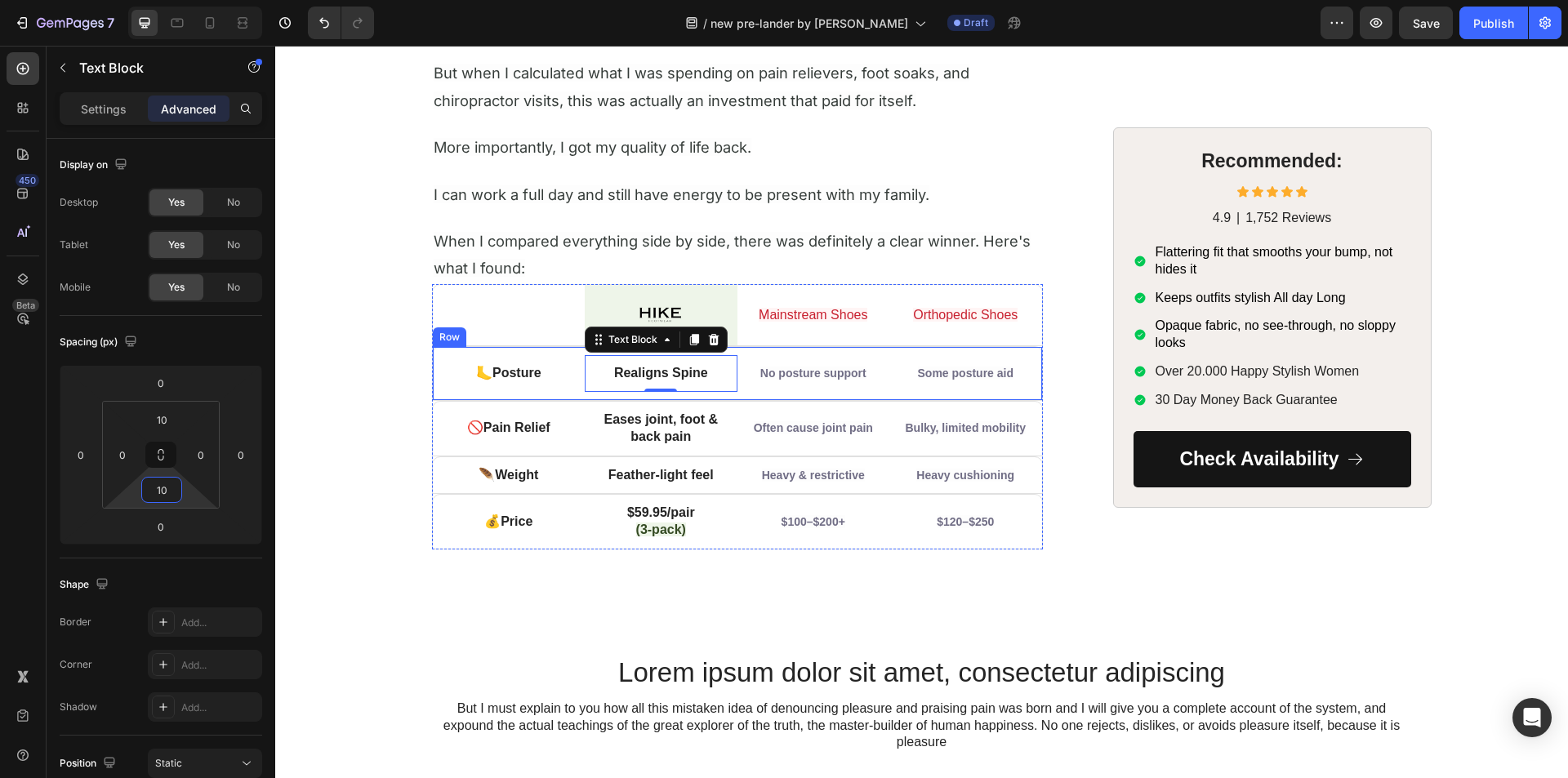
click at [599, 393] on div "🦶 Posture Text Block Realigns Spine Text Block 0 No posture support Text Block …" at bounding box center [737, 373] width 611 height 55
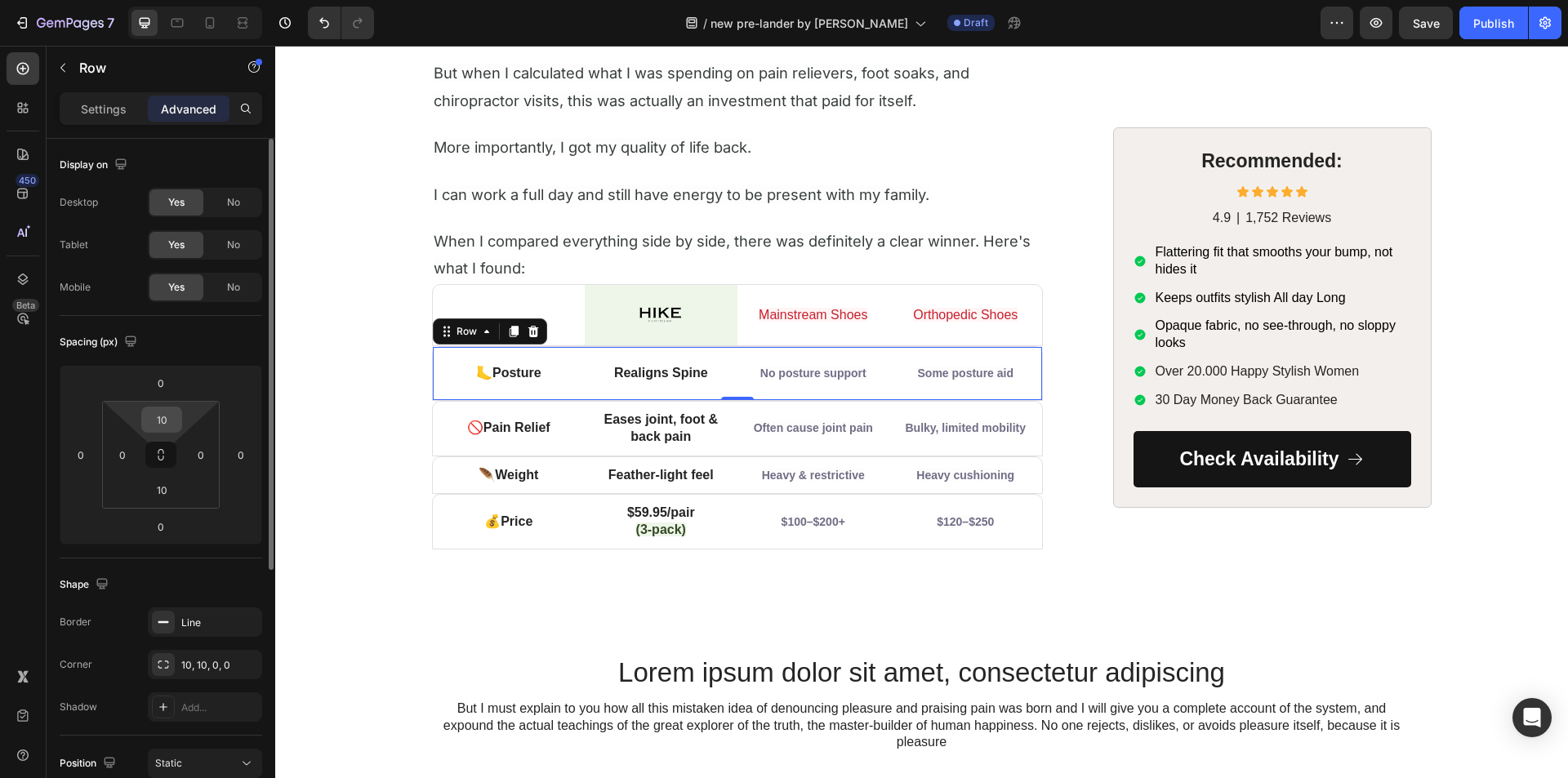
click at [144, 431] on div "10" at bounding box center [161, 419] width 41 height 26
click at [167, 422] on input "10" at bounding box center [162, 419] width 33 height 24
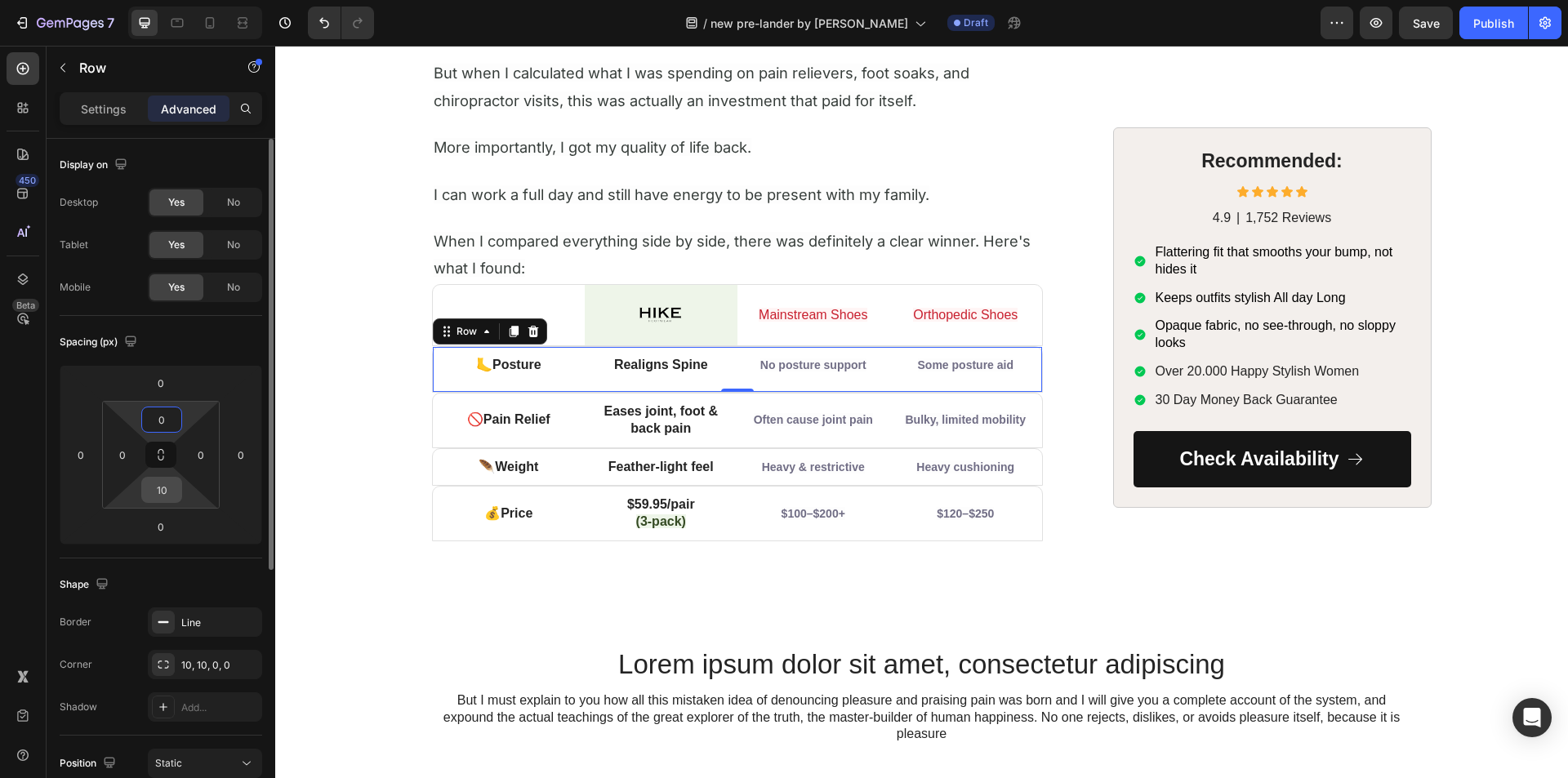
type input "0"
click at [161, 483] on input "10" at bounding box center [162, 490] width 33 height 24
type input "0"
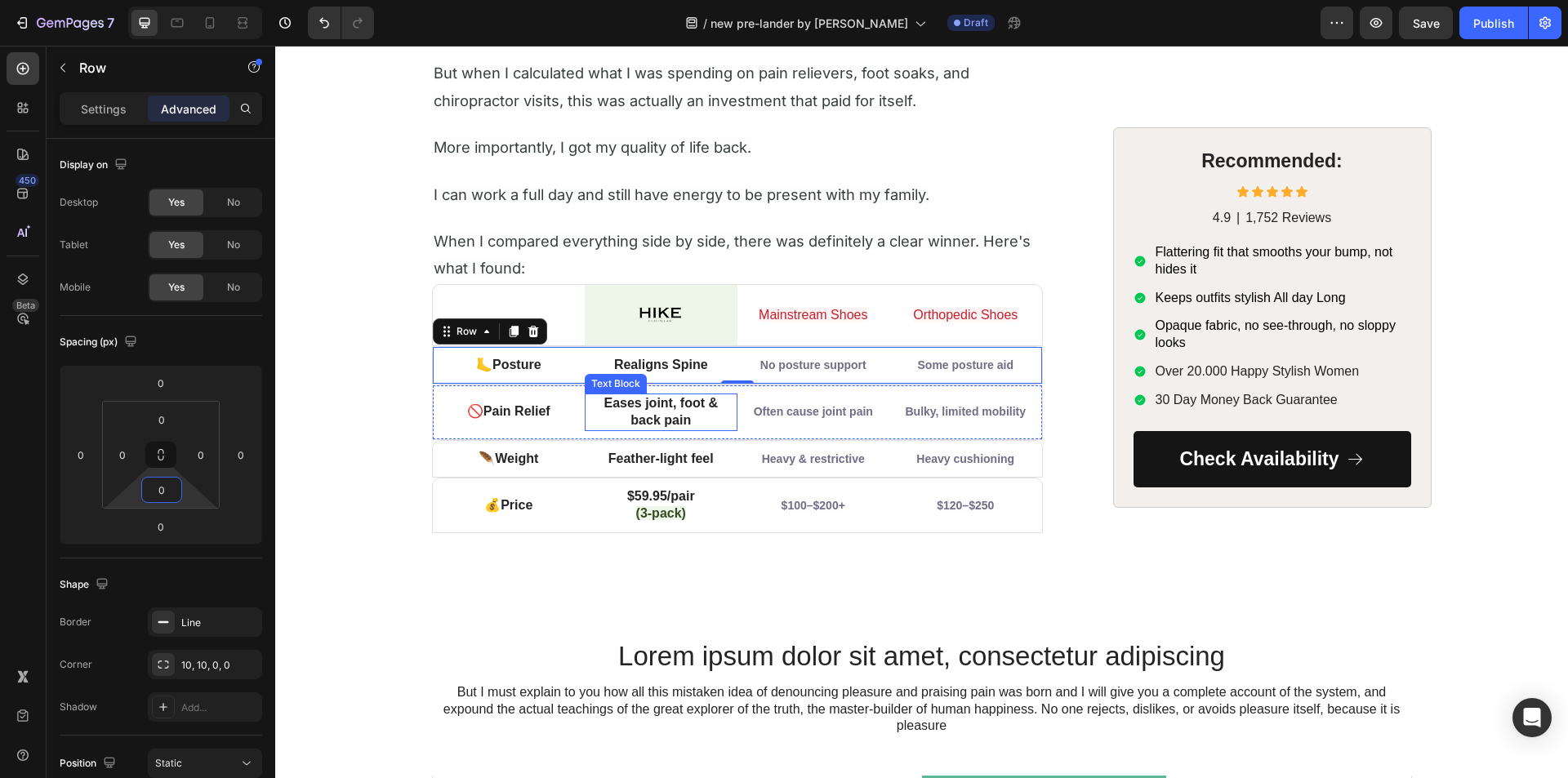
click at [622, 418] on p "Eases joint, foot & back pain" at bounding box center [660, 412] width 141 height 34
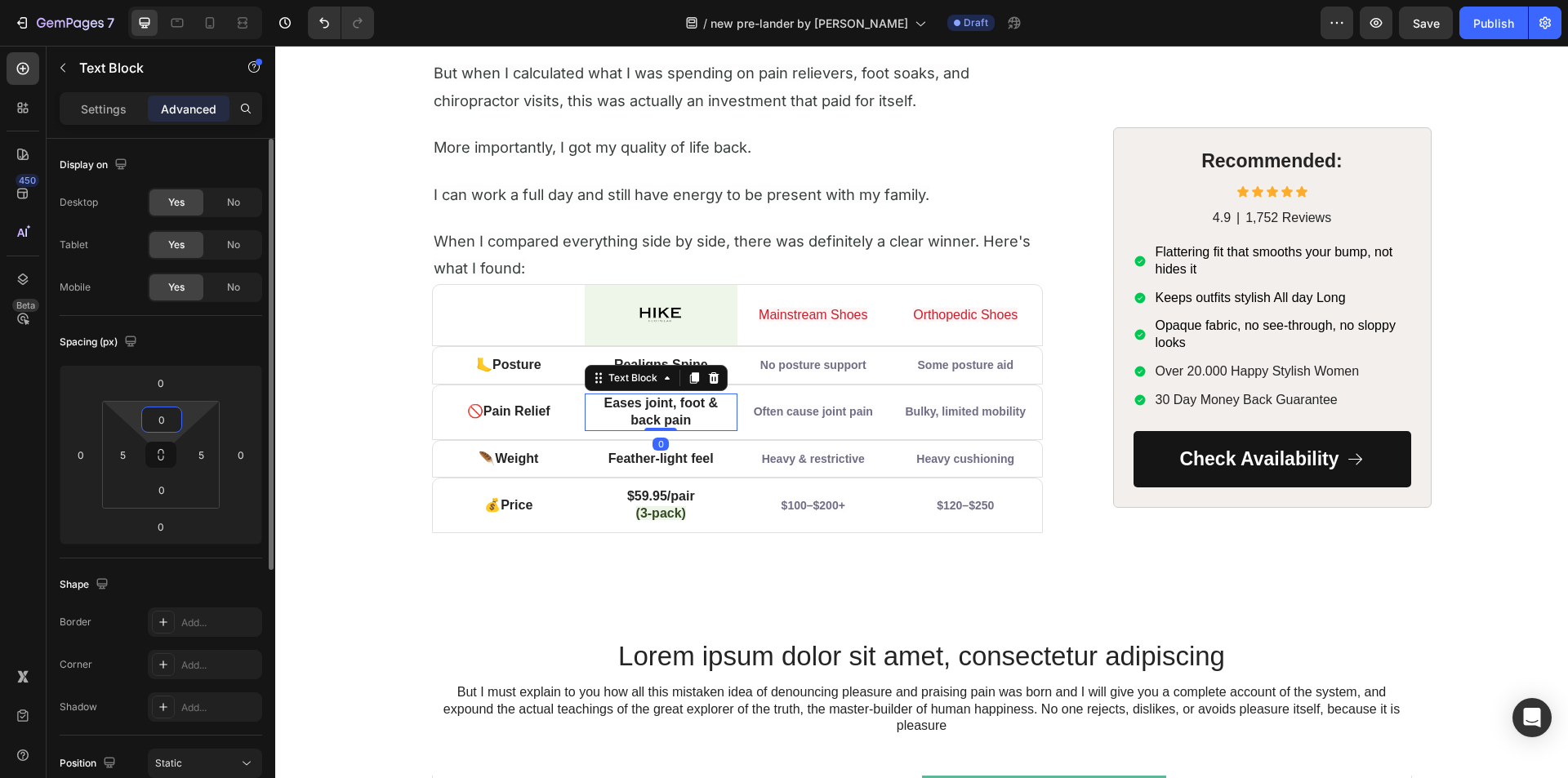
click at [156, 418] on input "0" at bounding box center [162, 419] width 33 height 24
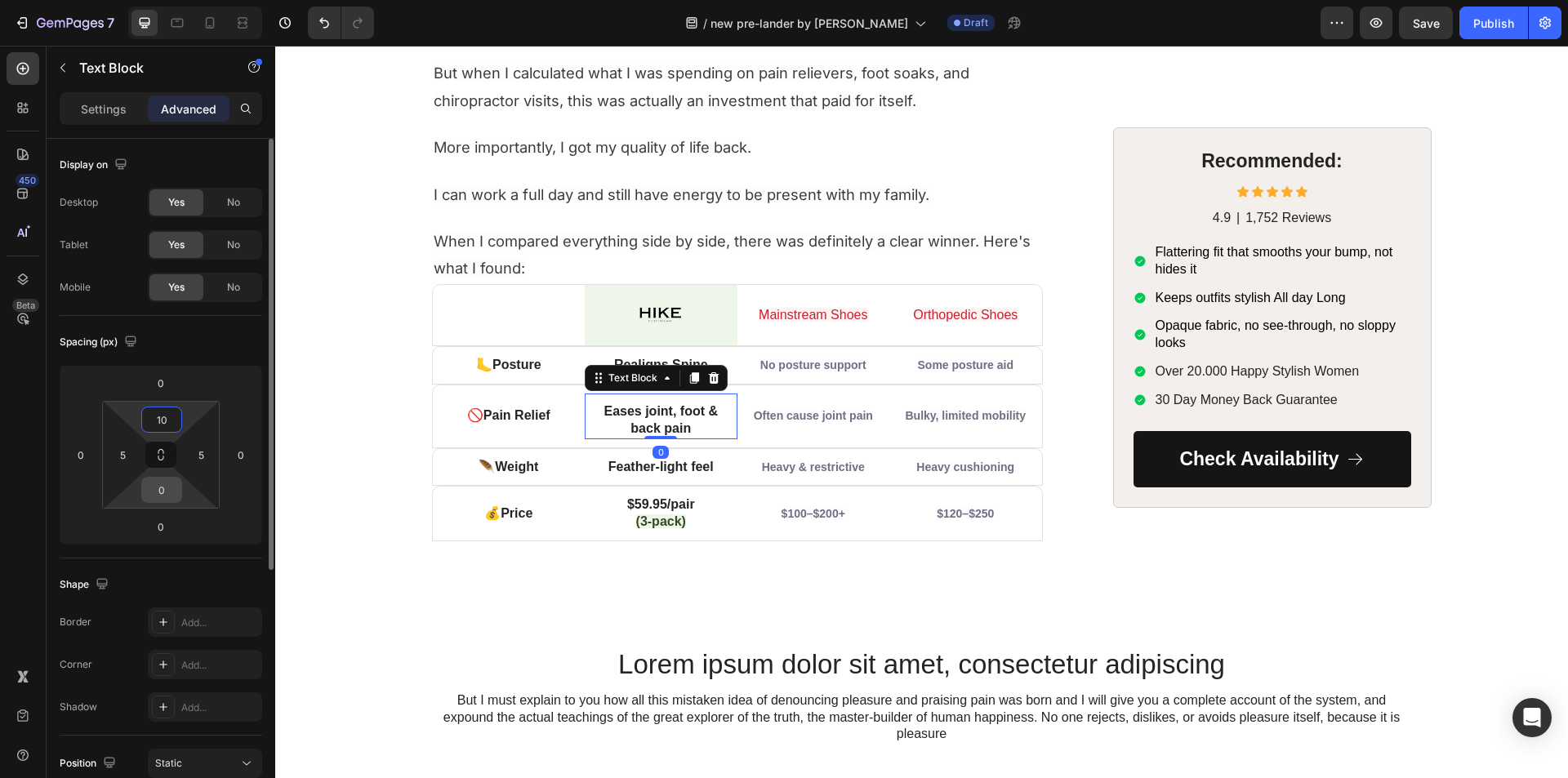
type input "10"
click at [159, 486] on input "0" at bounding box center [162, 490] width 33 height 24
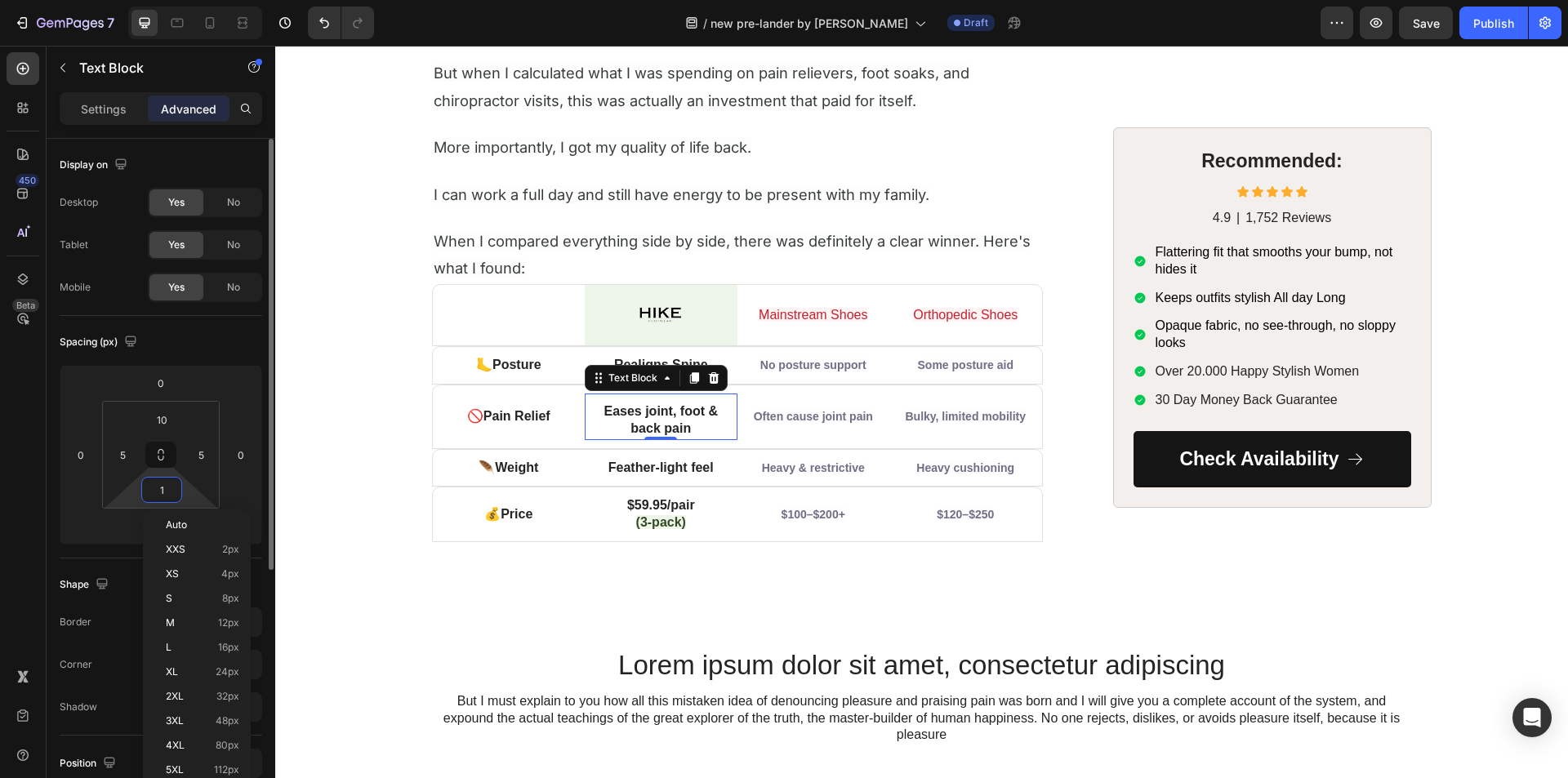
type input "10"
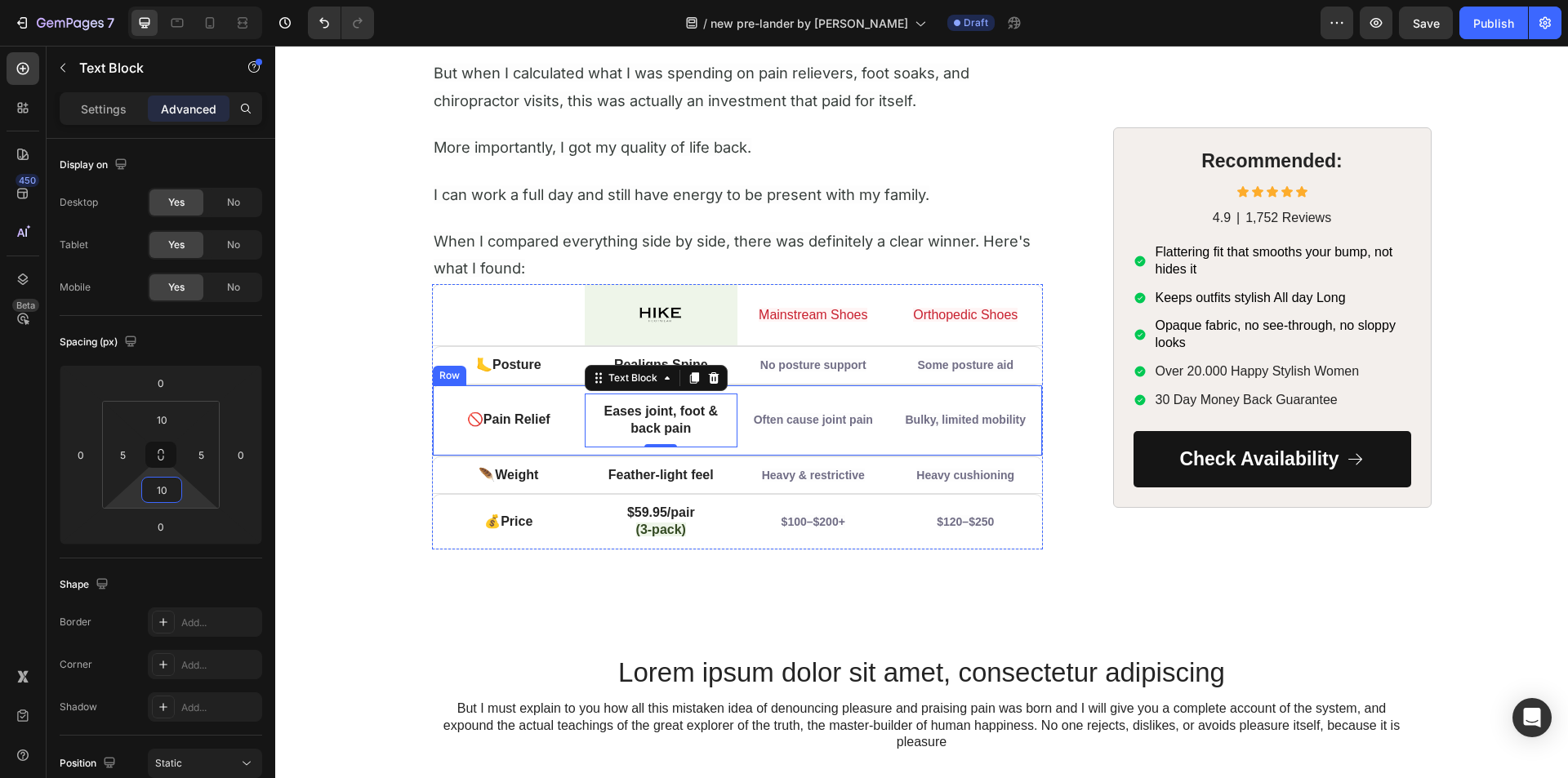
click at [577, 445] on div "🚫 Pain Relief Text Block" at bounding box center [508, 420] width 152 height 54
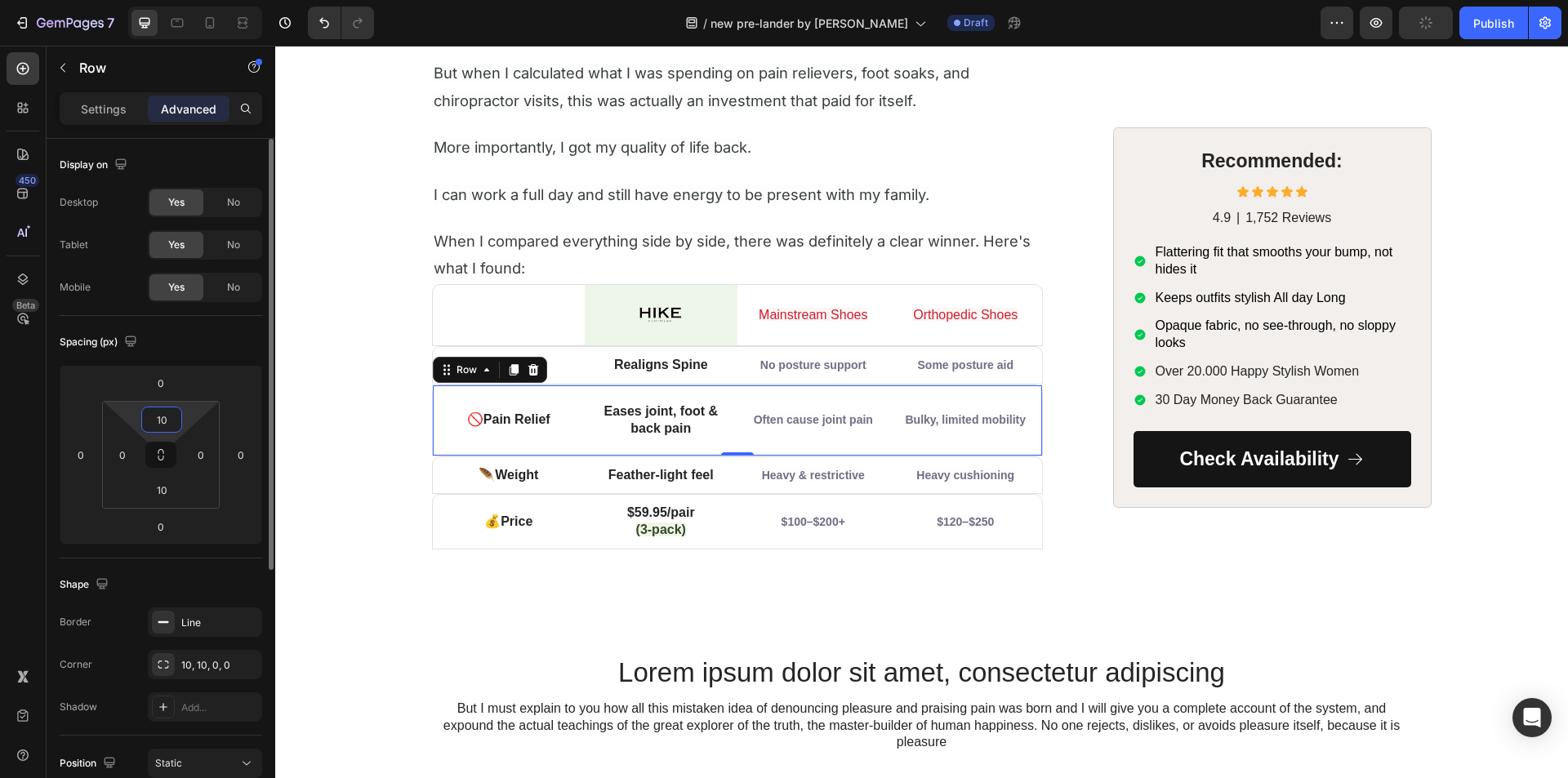
click at [164, 418] on input "10" at bounding box center [162, 419] width 33 height 24
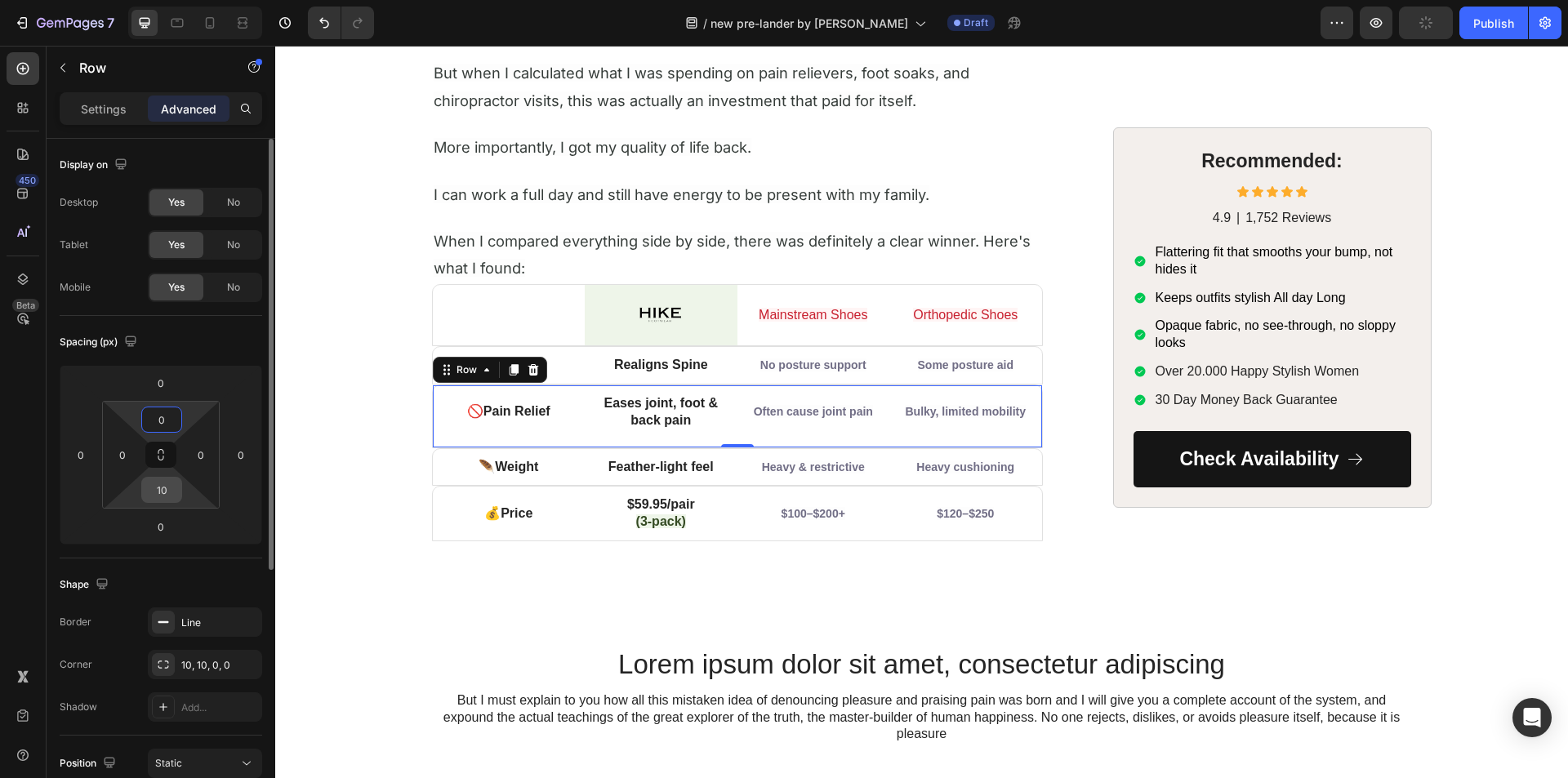
type input "0"
click at [164, 488] on input "10" at bounding box center [162, 490] width 33 height 24
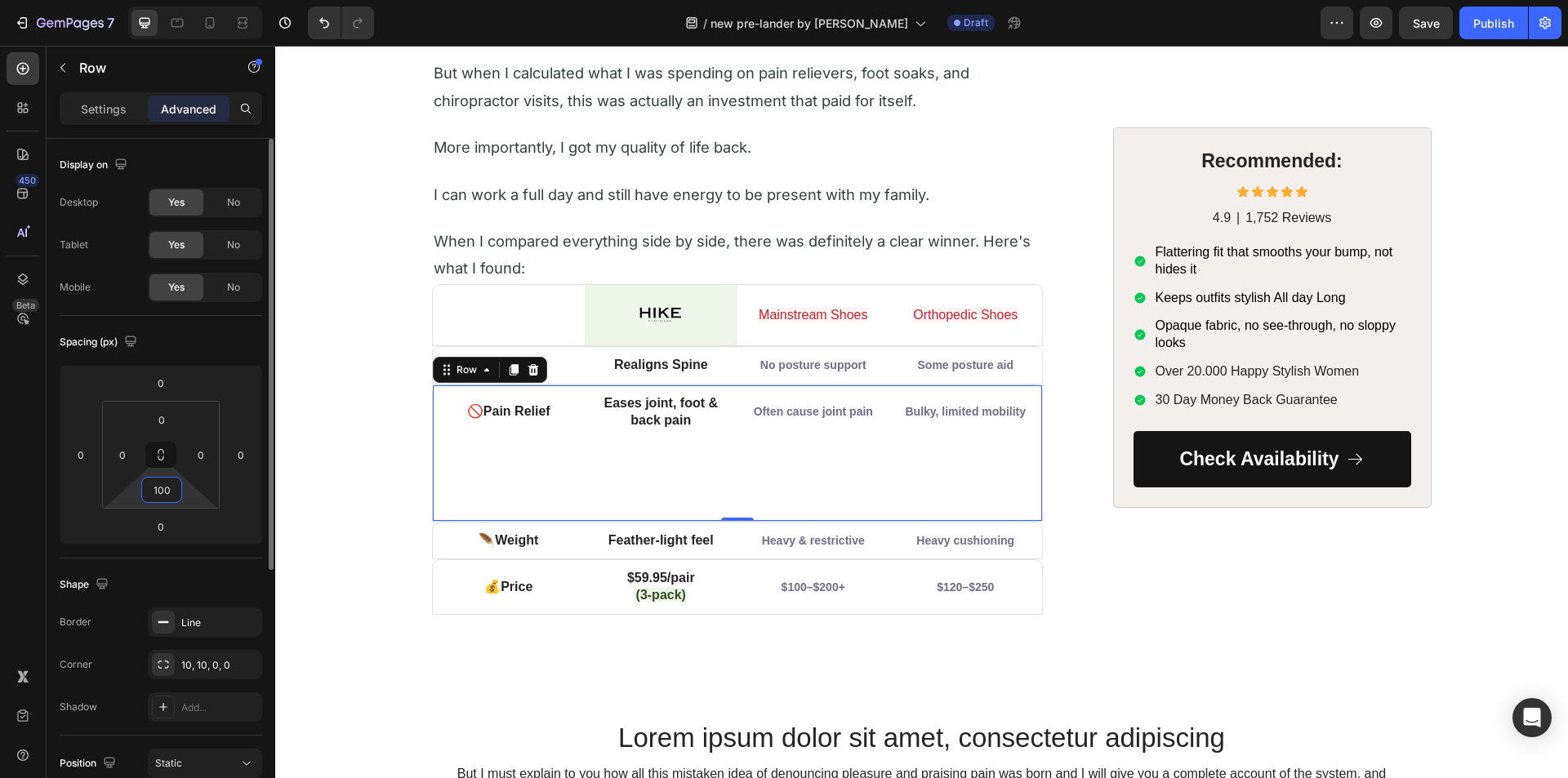
type input "0"
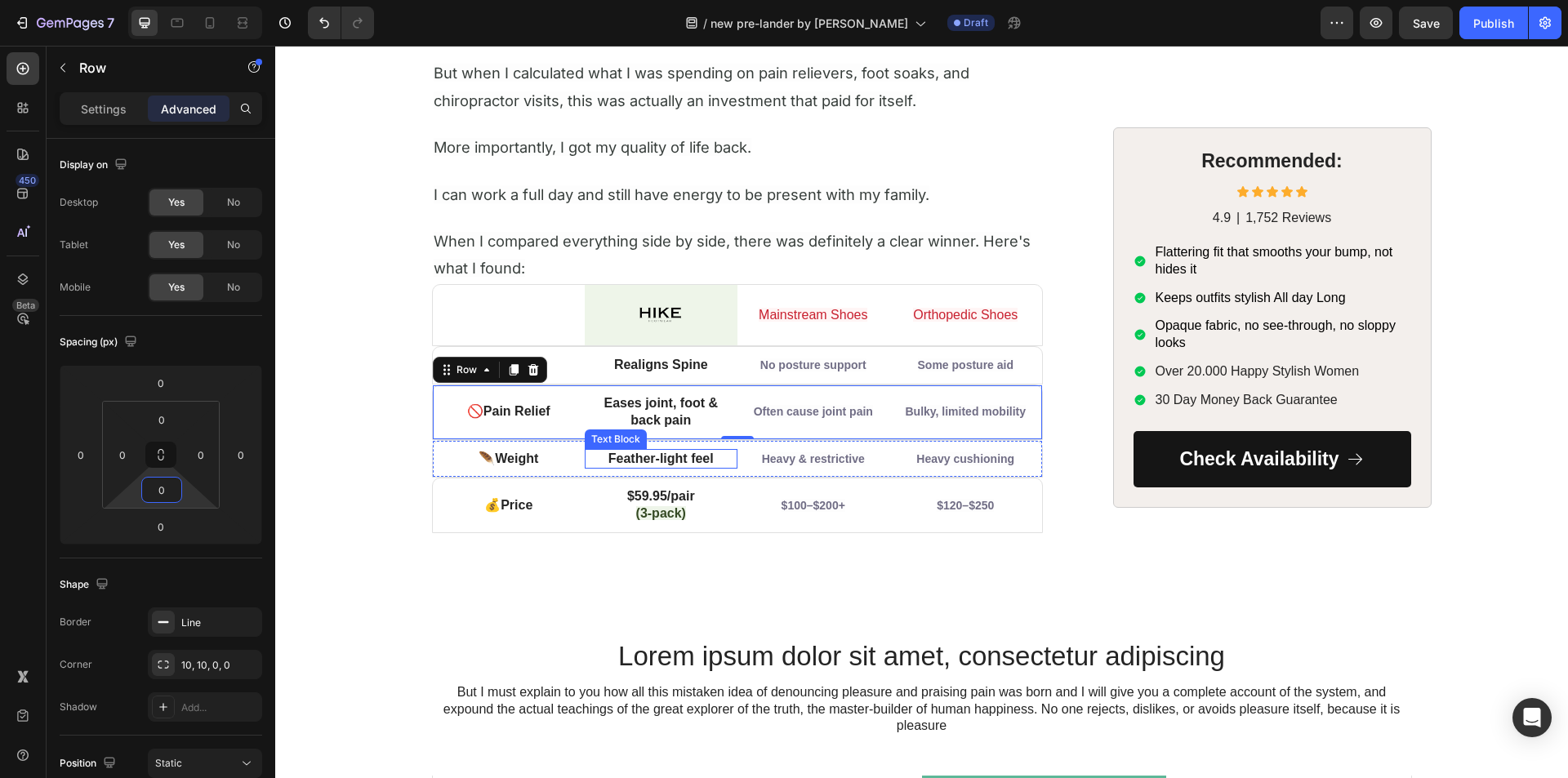
click at [619, 468] on div "Feather-light feel" at bounding box center [660, 459] width 152 height 20
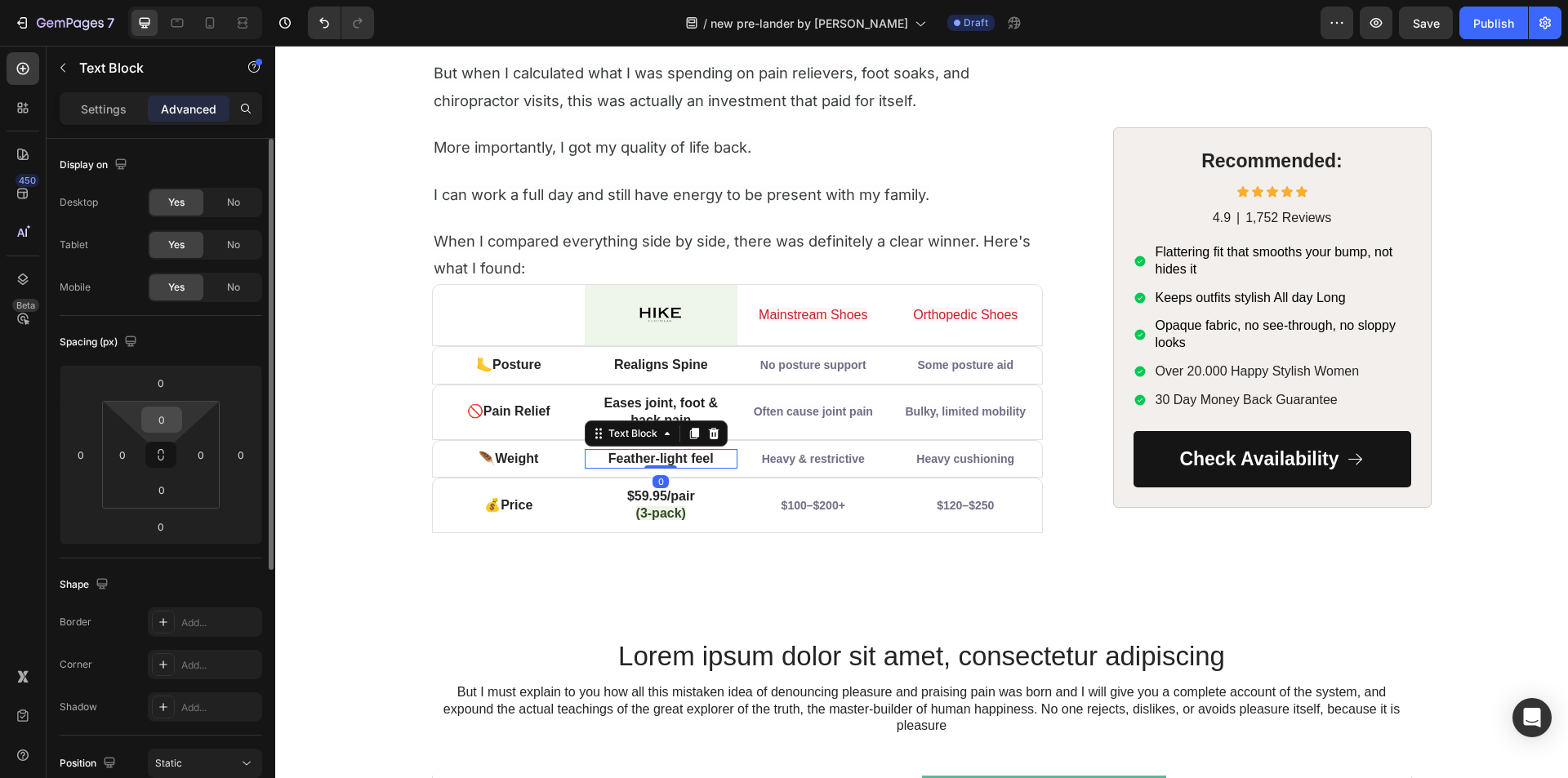
click at [152, 423] on input "0" at bounding box center [162, 419] width 33 height 24
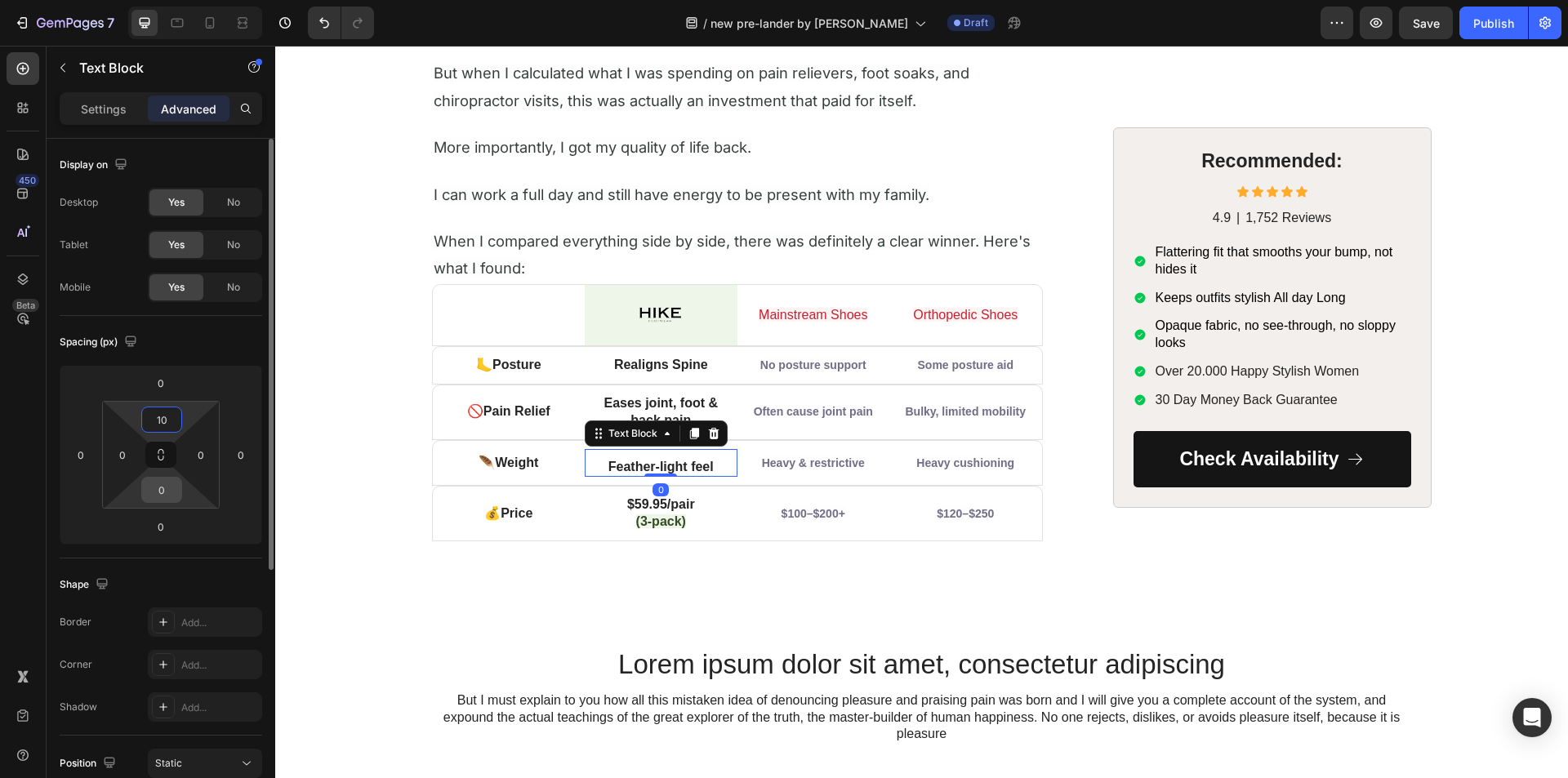
type input "10"
click at [159, 486] on input "0" at bounding box center [162, 490] width 33 height 24
click at [160, 485] on input "0" at bounding box center [162, 490] width 33 height 24
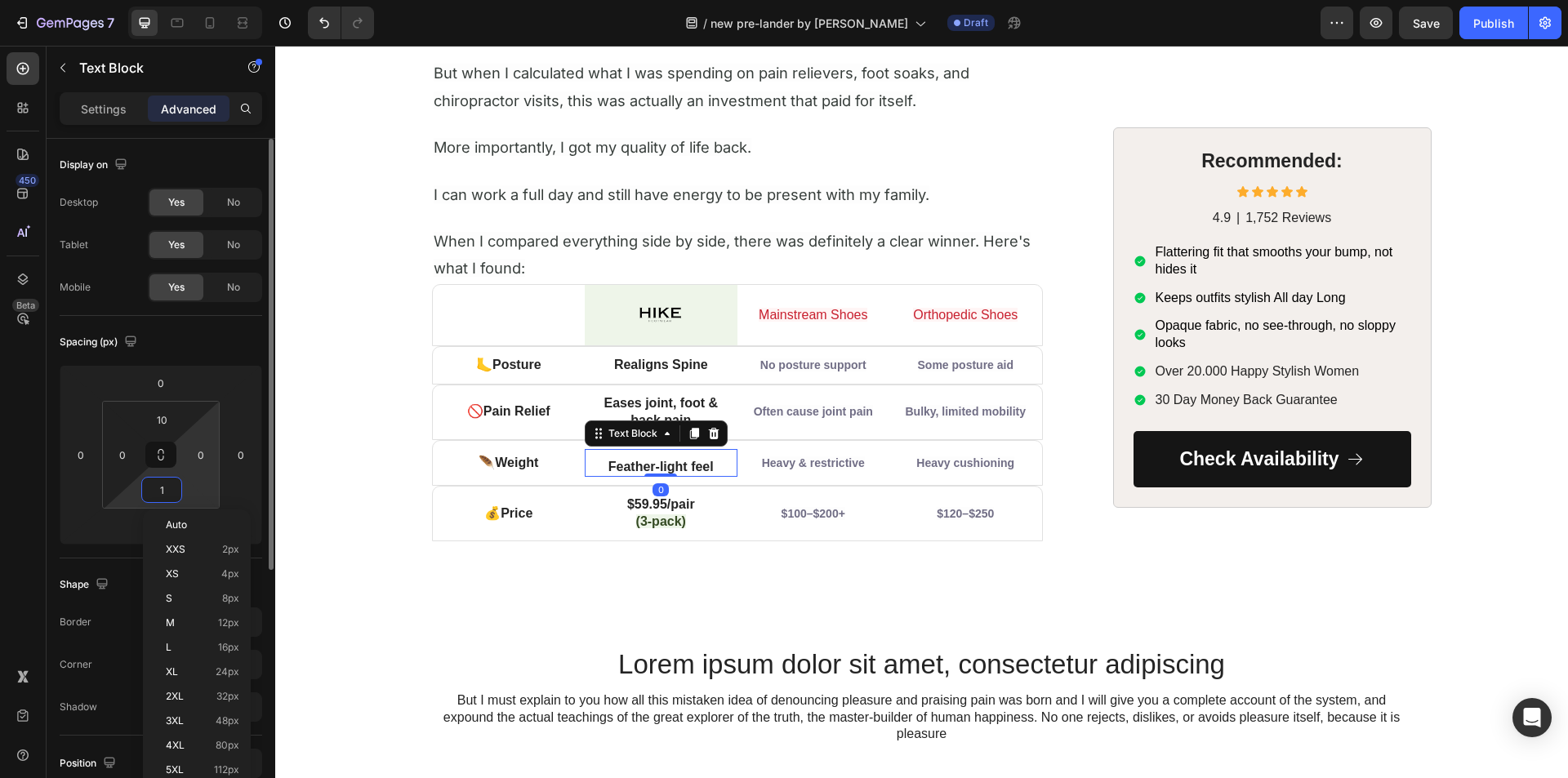
type input "10"
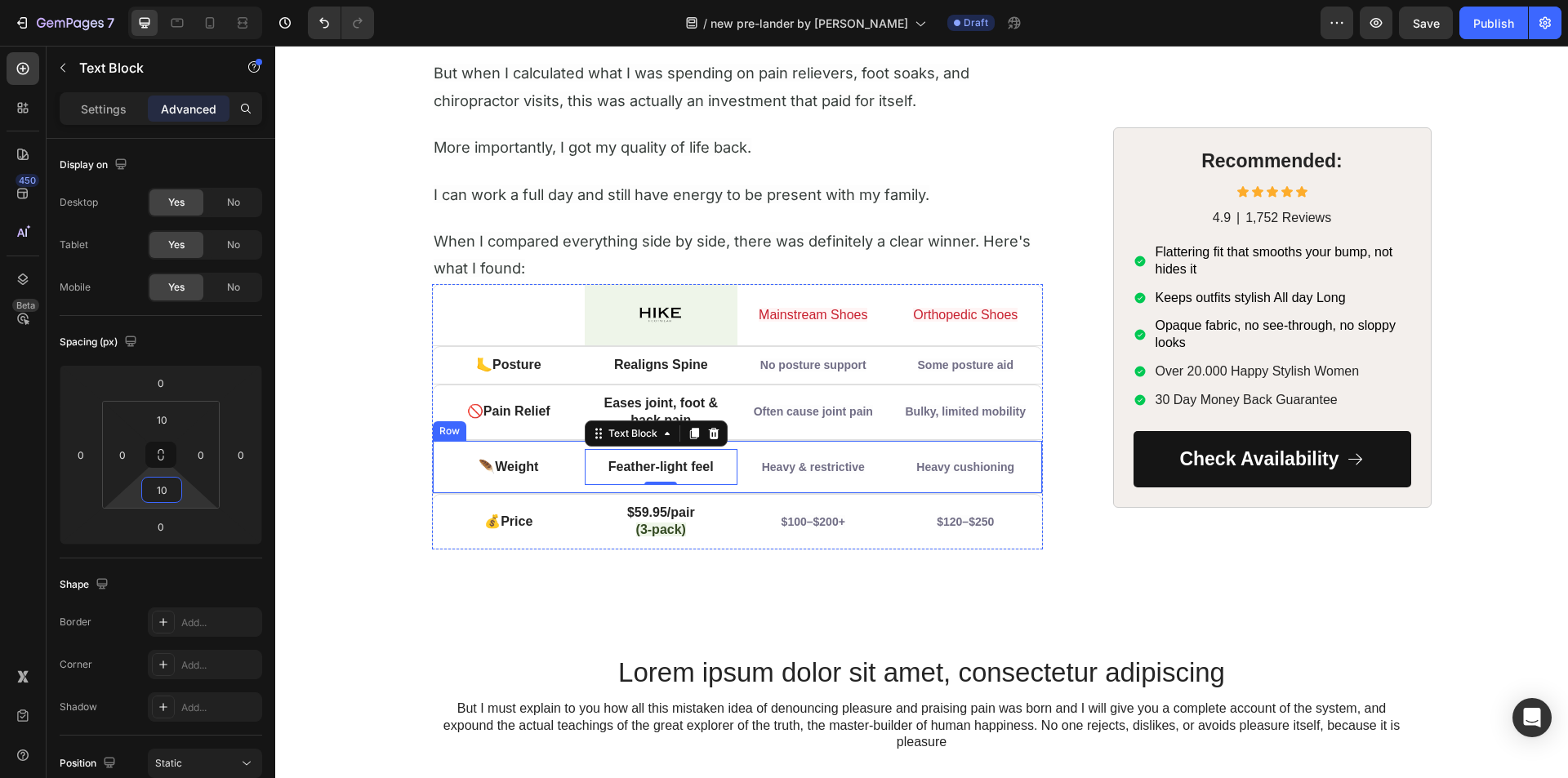
click at [625, 488] on div "🪶 Weight Text Block Feather-light feel Text Block 0 Heavy & restrictive Text Bl…" at bounding box center [737, 467] width 611 height 55
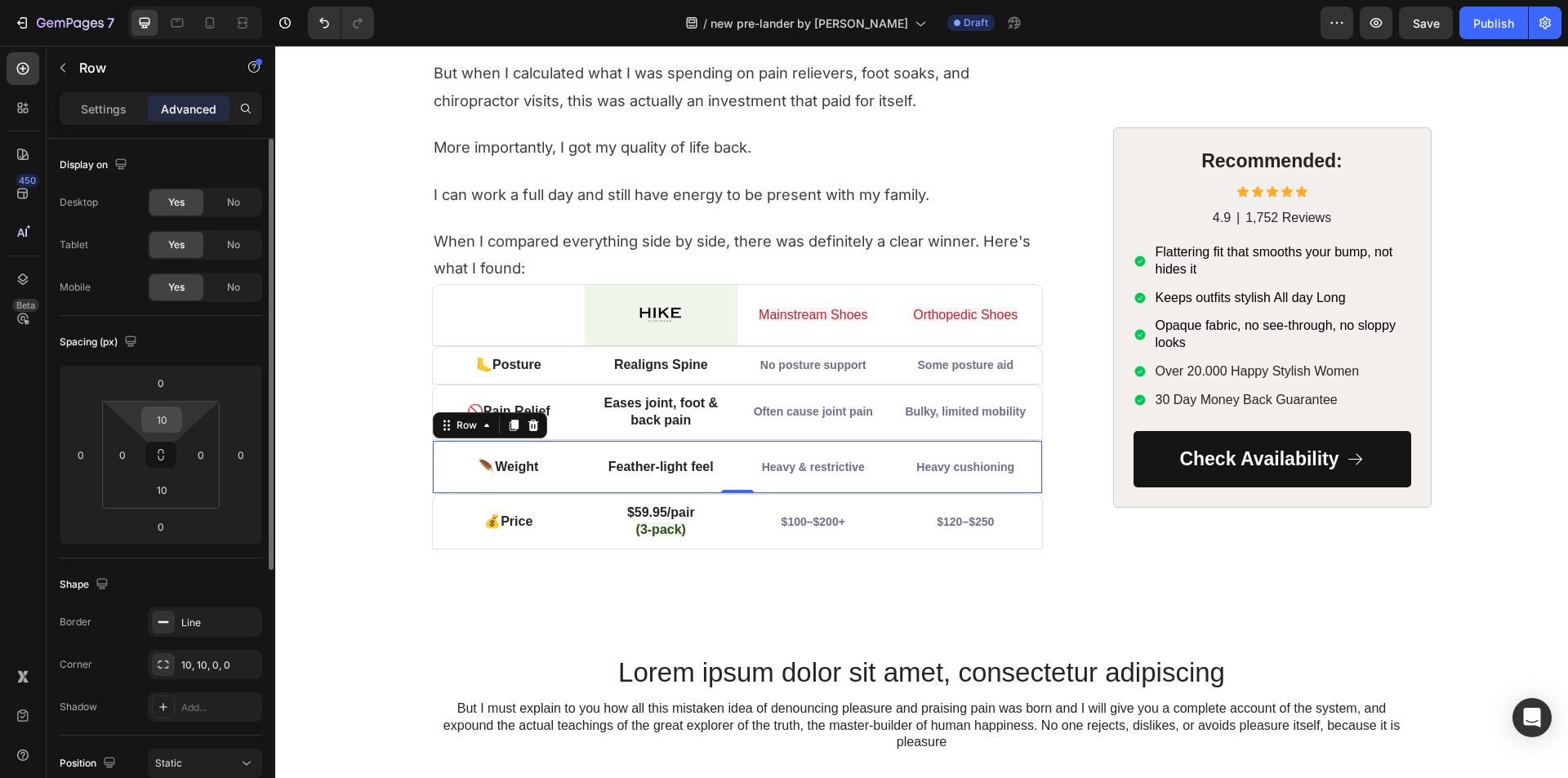
click at [158, 412] on input "10" at bounding box center [162, 419] width 33 height 24
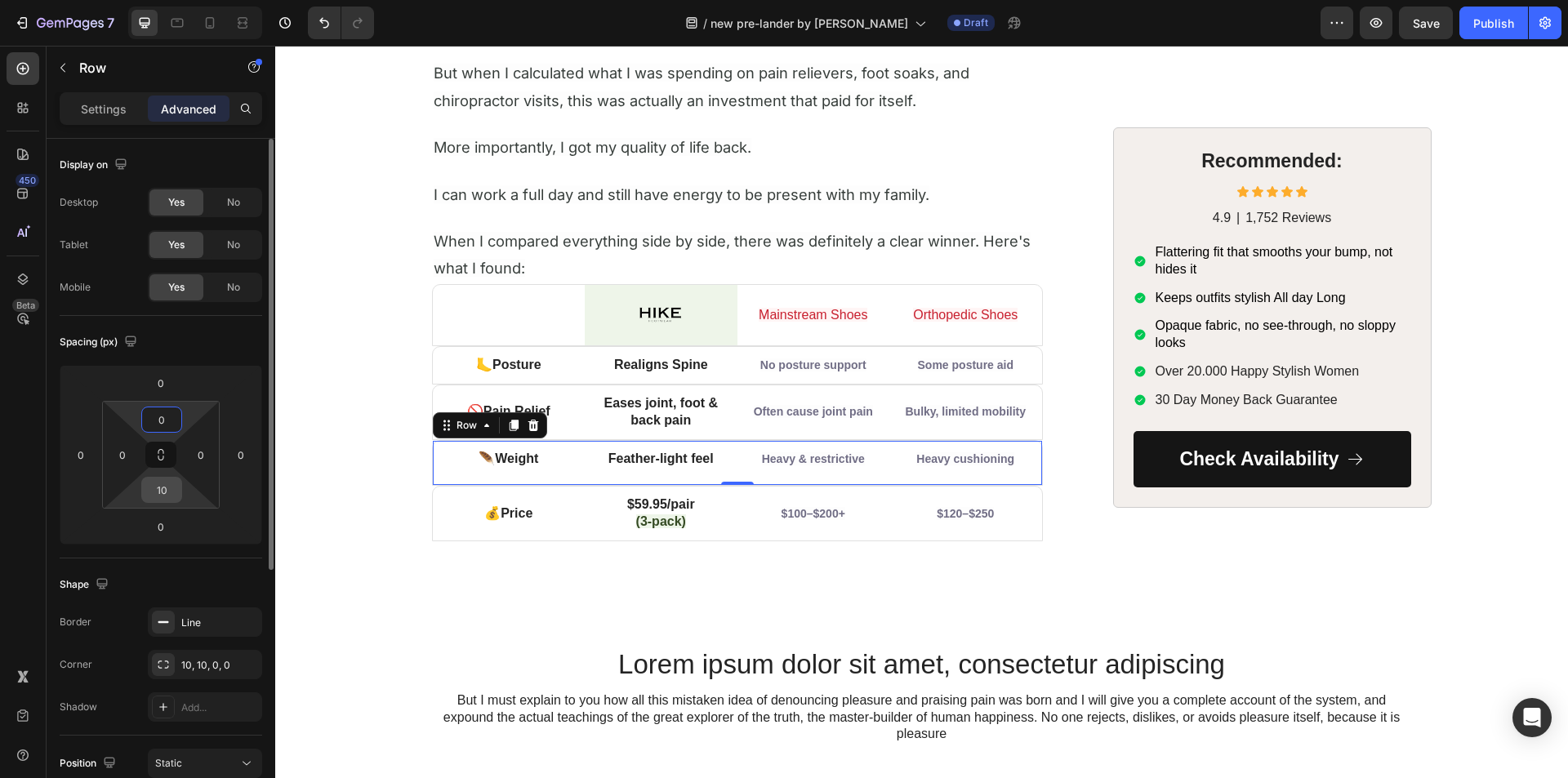
type input "0"
click at [156, 488] on input "10" at bounding box center [162, 490] width 33 height 24
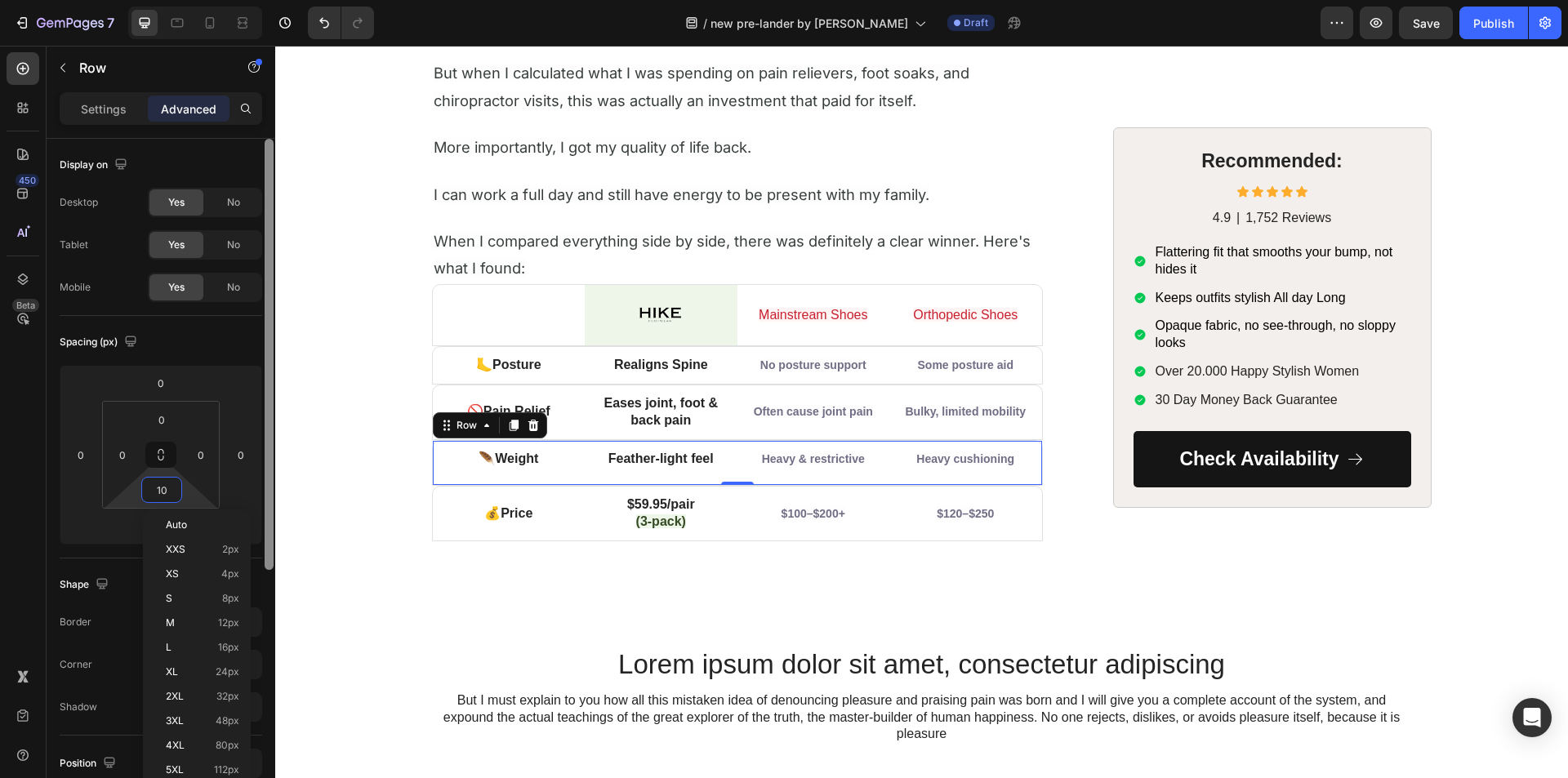
type input "0"
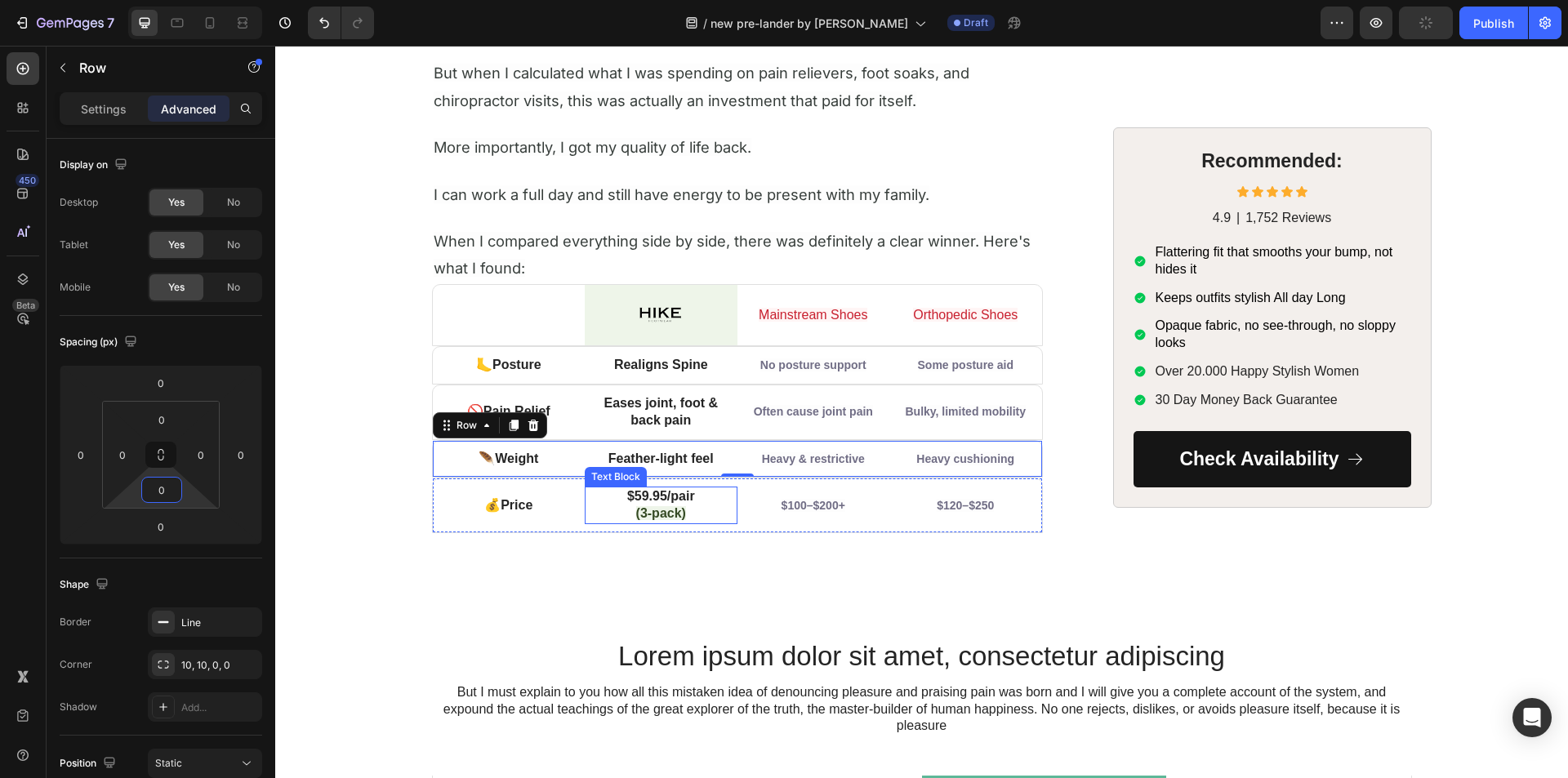
click at [641, 507] on span "⁠⁠⁠⁠⁠⁠⁠ (3-pack)" at bounding box center [660, 513] width 50 height 14
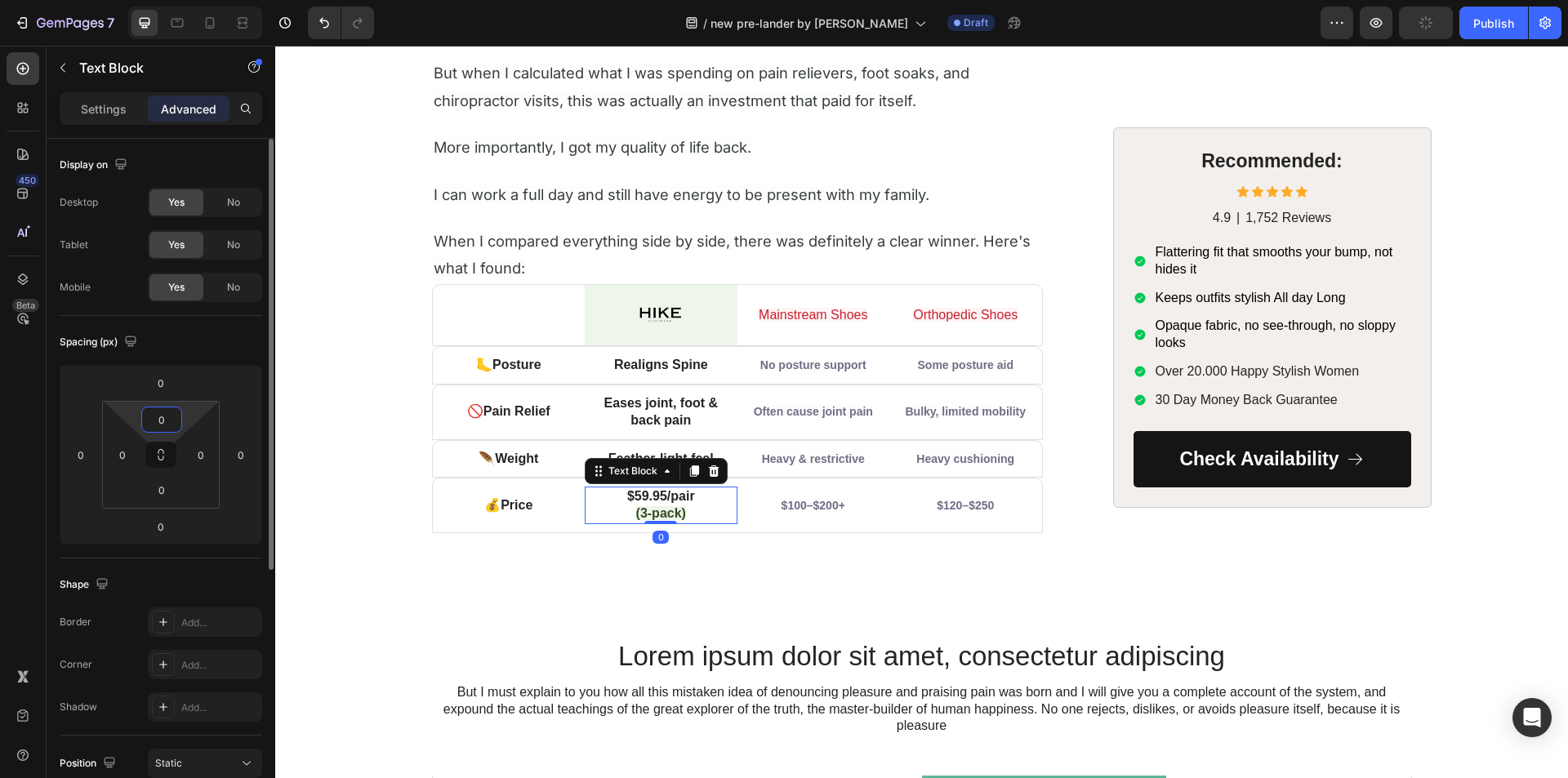
click at [173, 418] on input "0" at bounding box center [162, 419] width 33 height 24
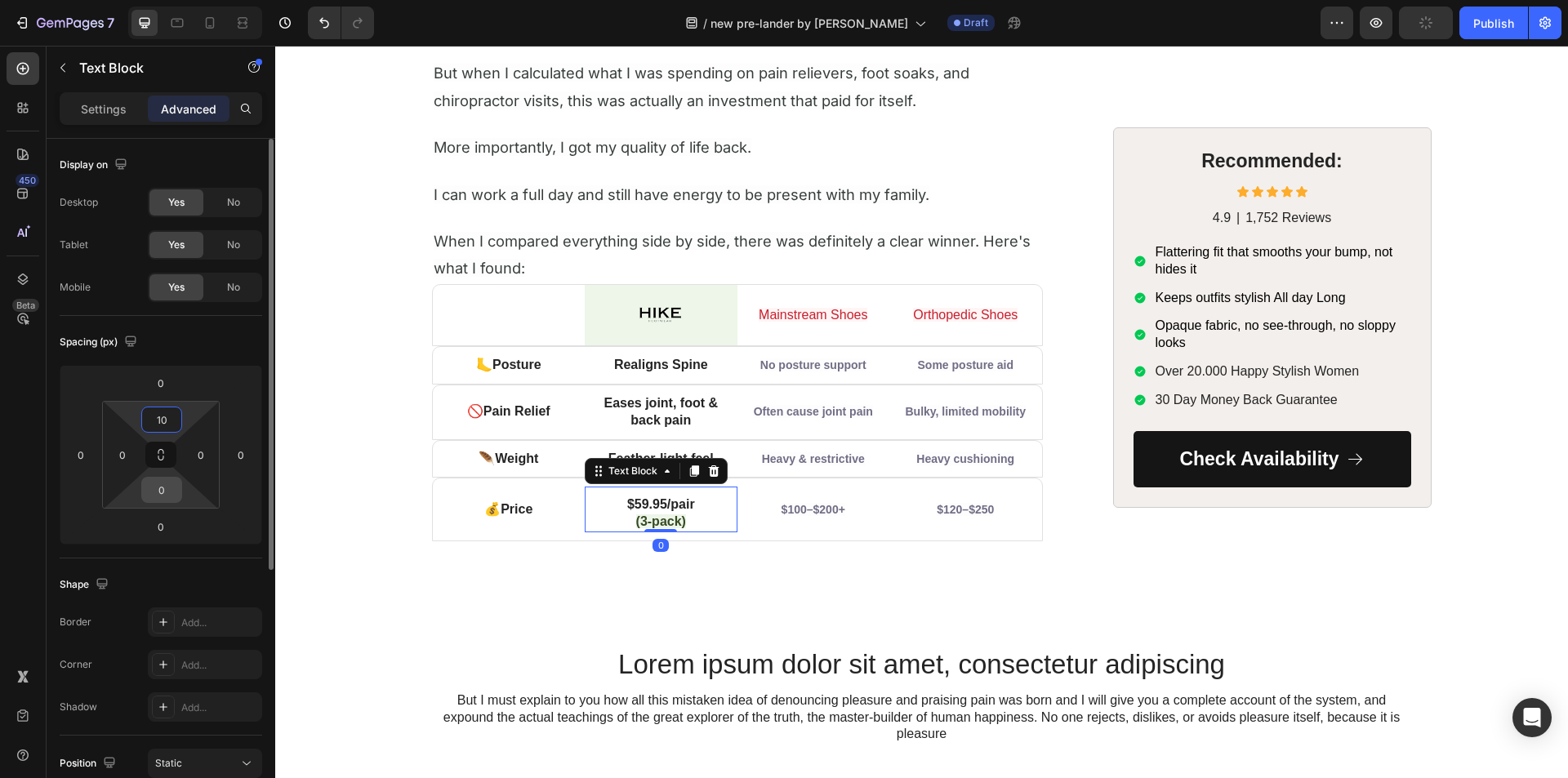
type input "10"
click at [162, 482] on input "0" at bounding box center [162, 490] width 33 height 24
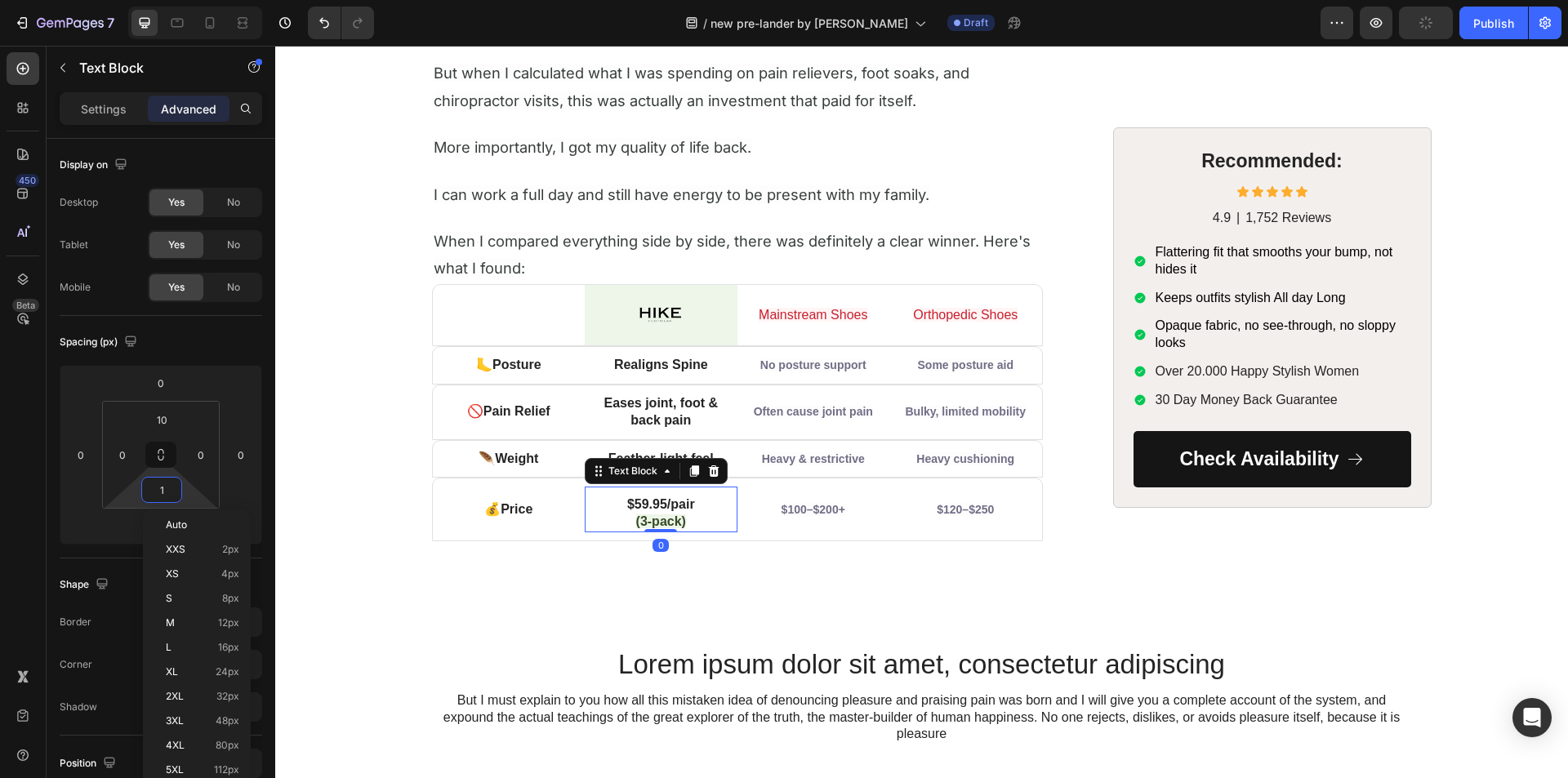
type input "10"
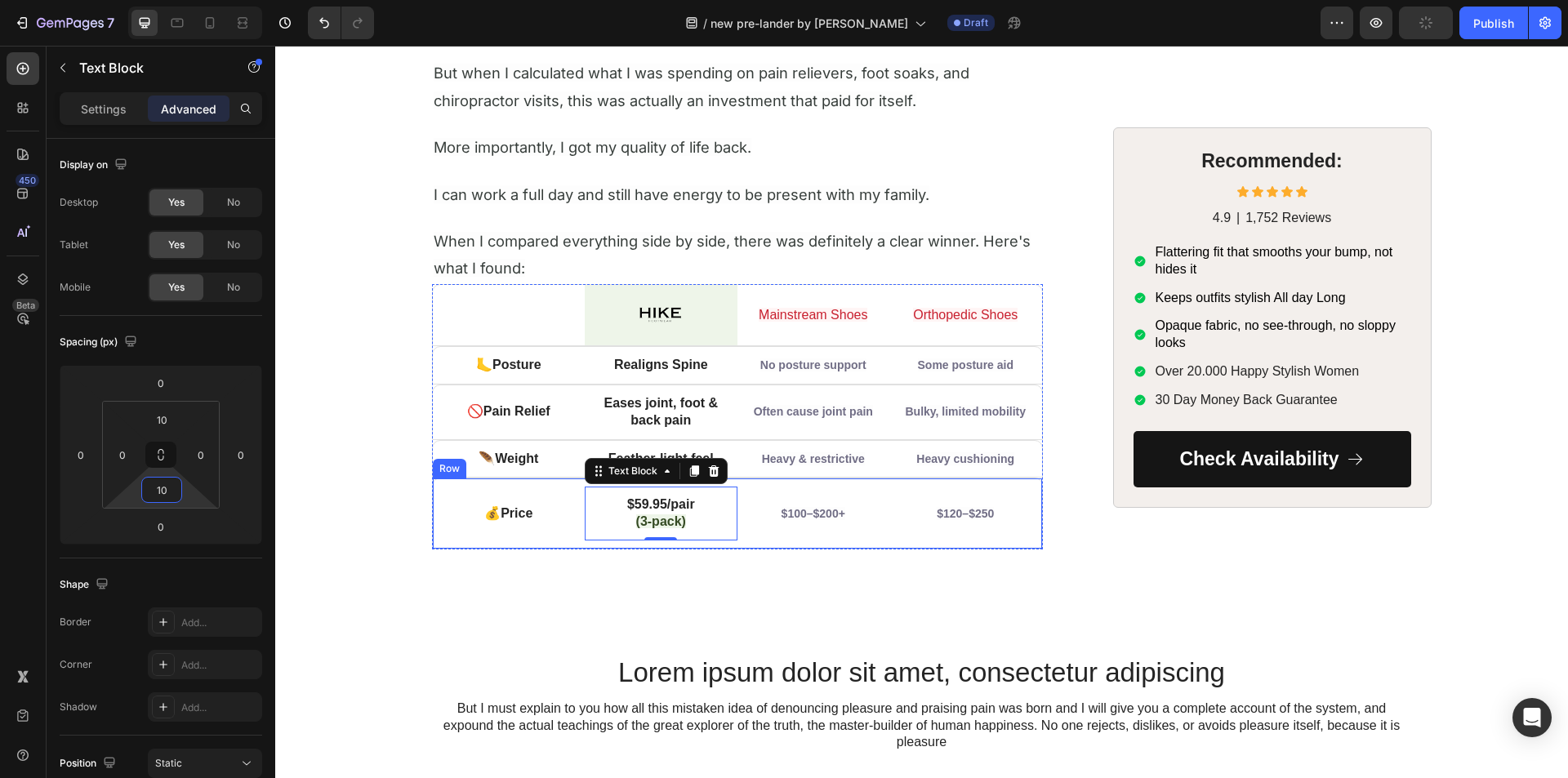
click at [595, 545] on div "💰 Price Text Block $59.95/pair ⁠⁠⁠⁠⁠⁠⁠ (3-pack) Text Block 0 $100–$200+ Text Bl…" at bounding box center [737, 513] width 611 height 72
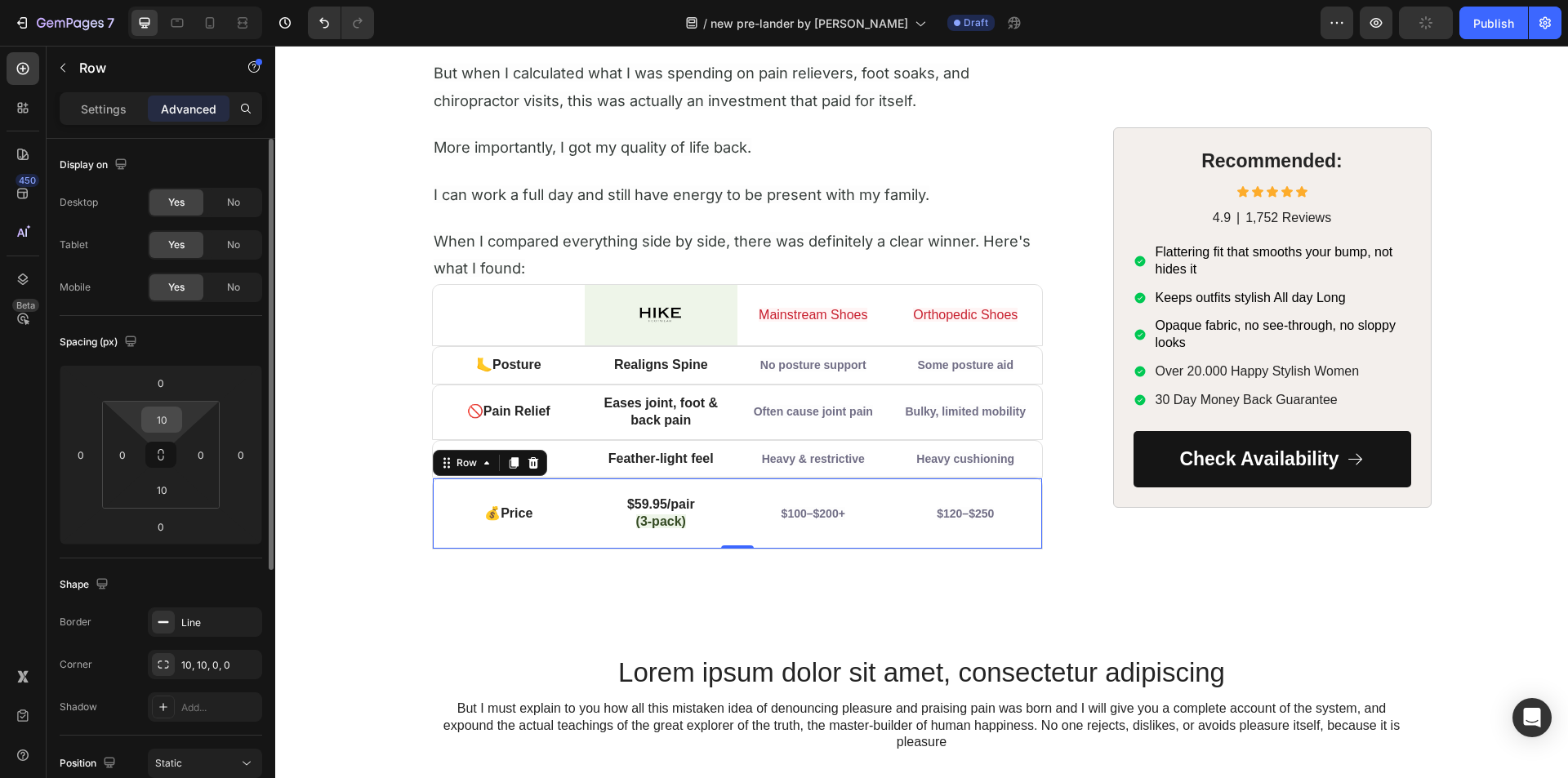
click at [144, 421] on div "10" at bounding box center [161, 419] width 41 height 26
click at [152, 421] on input "10" at bounding box center [162, 419] width 33 height 24
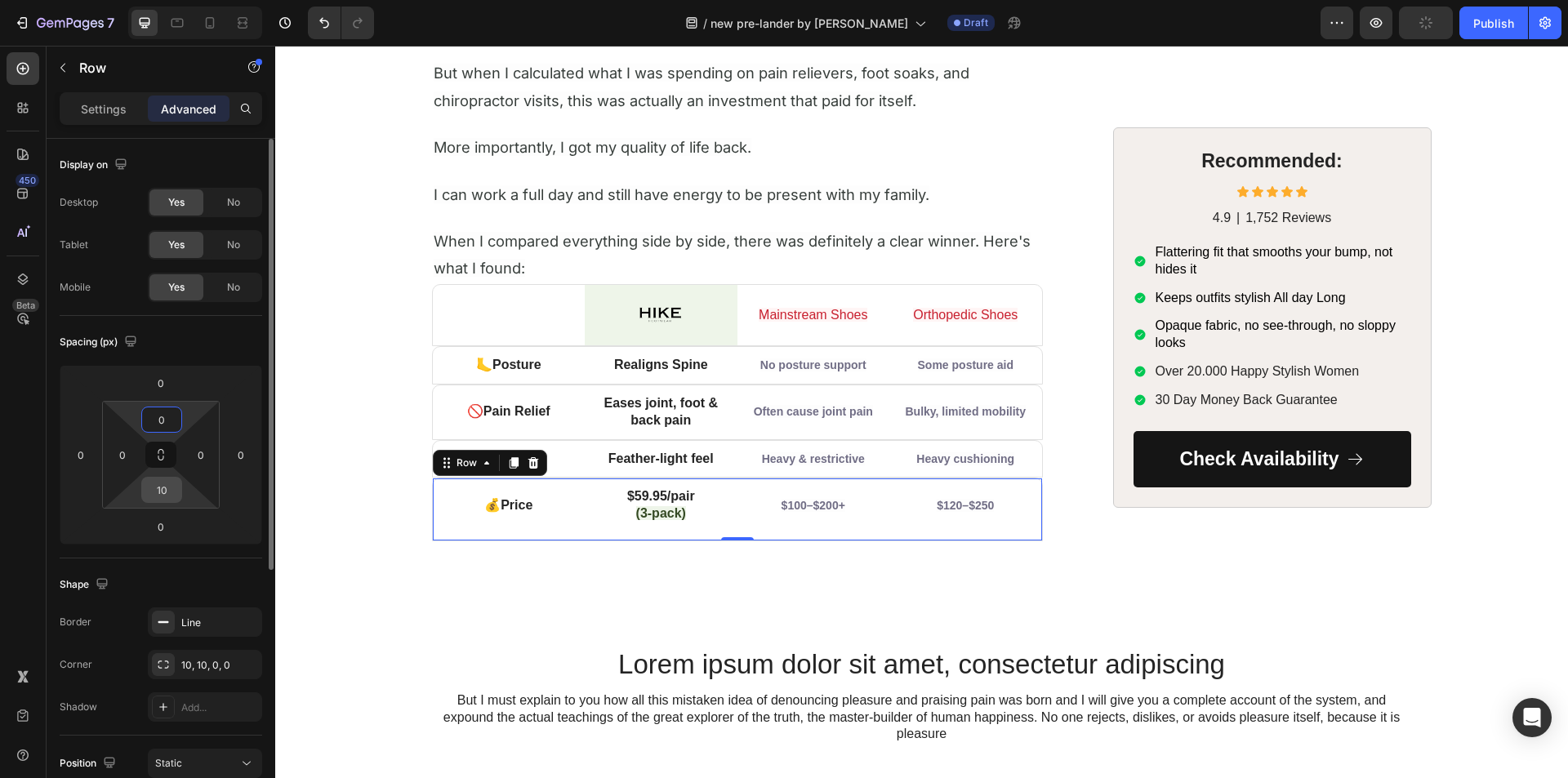
type input "0"
click at [162, 483] on input "10" at bounding box center [162, 490] width 33 height 24
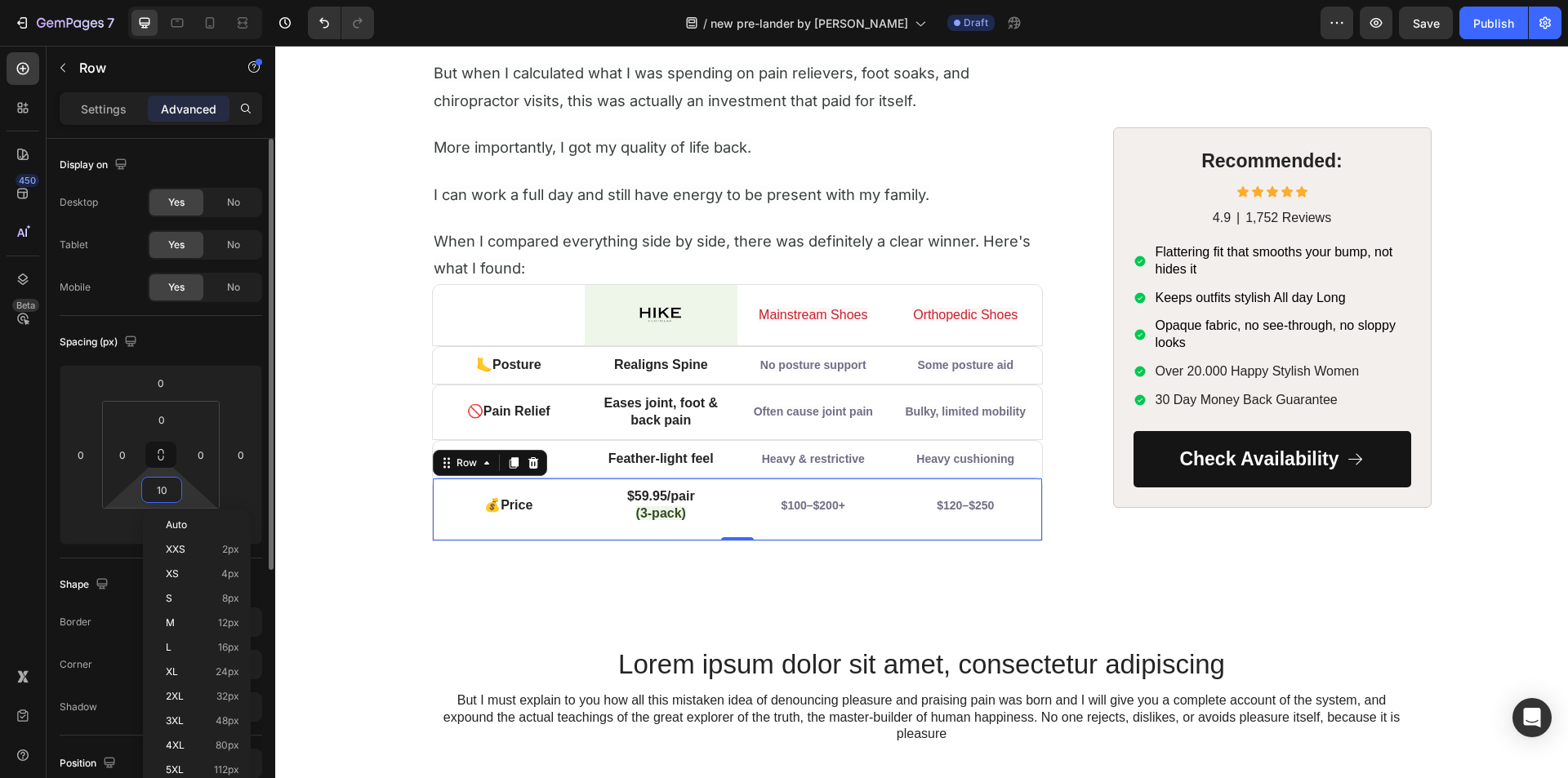
type input "0"
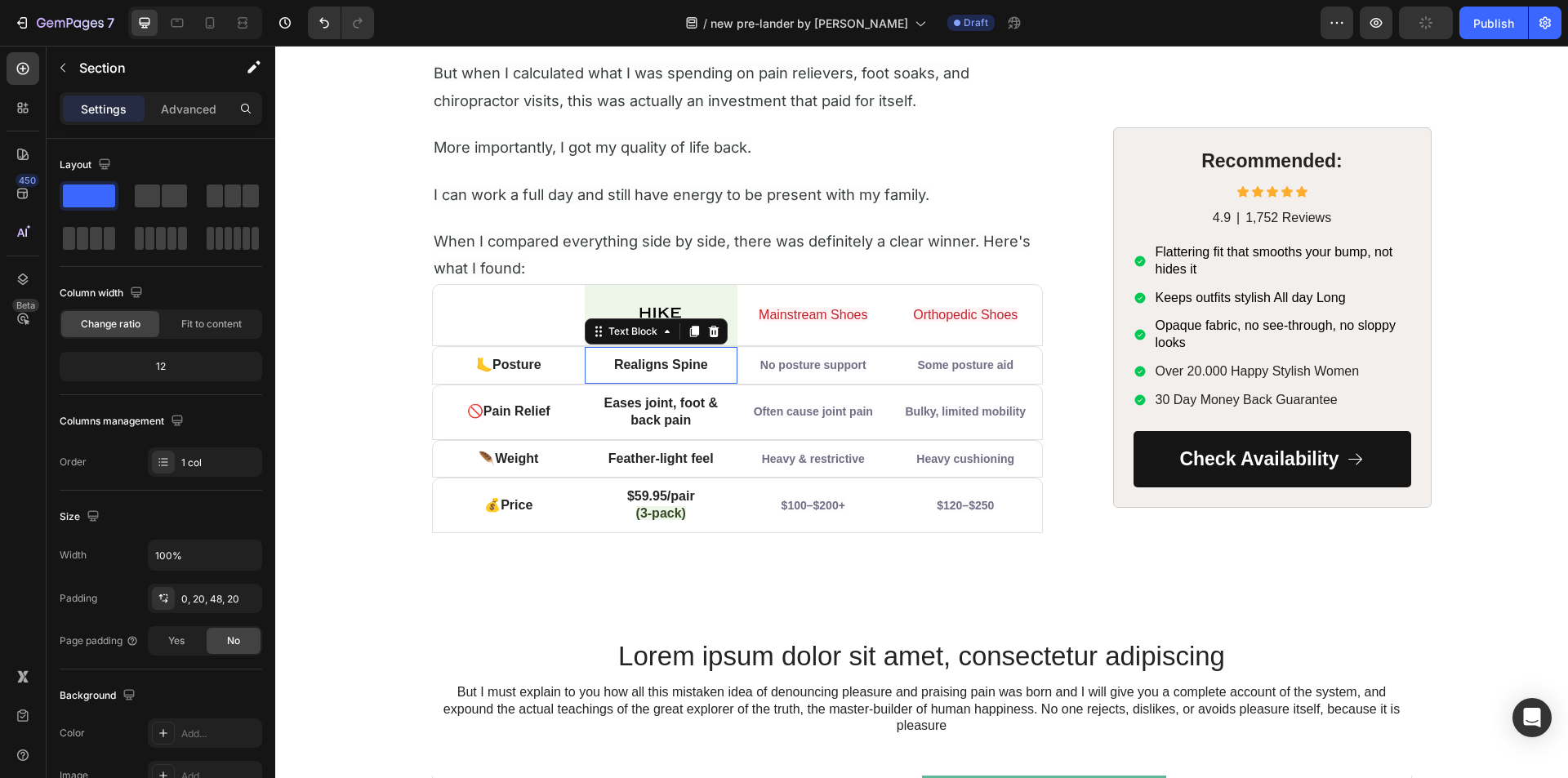
click at [617, 366] on strong "Realigns Spine" at bounding box center [661, 365] width 94 height 14
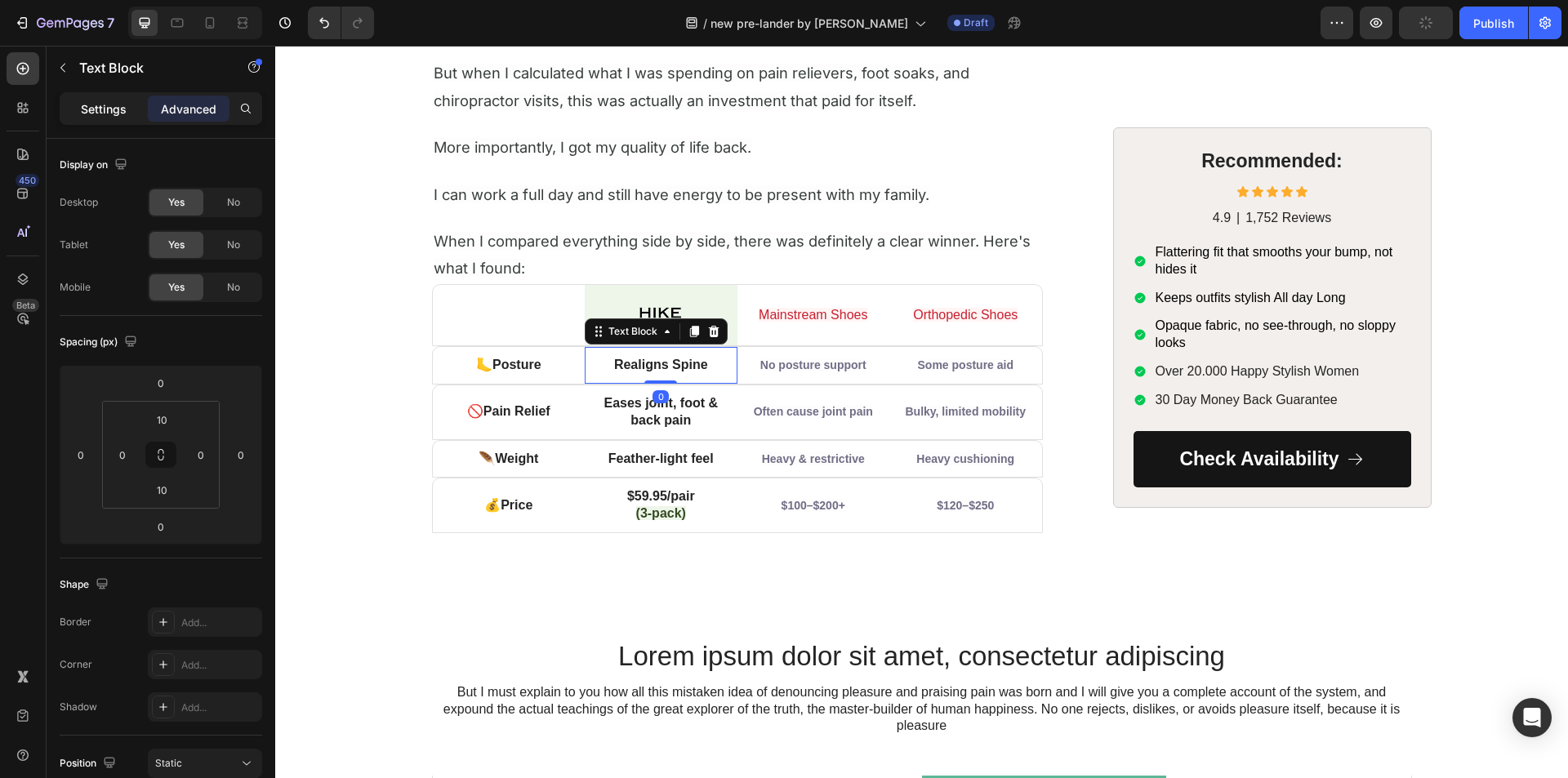
drag, startPoint x: 102, startPoint y: 104, endPoint x: 104, endPoint y: 118, distance: 14.1
click at [102, 105] on p "Settings" at bounding box center [104, 109] width 46 height 17
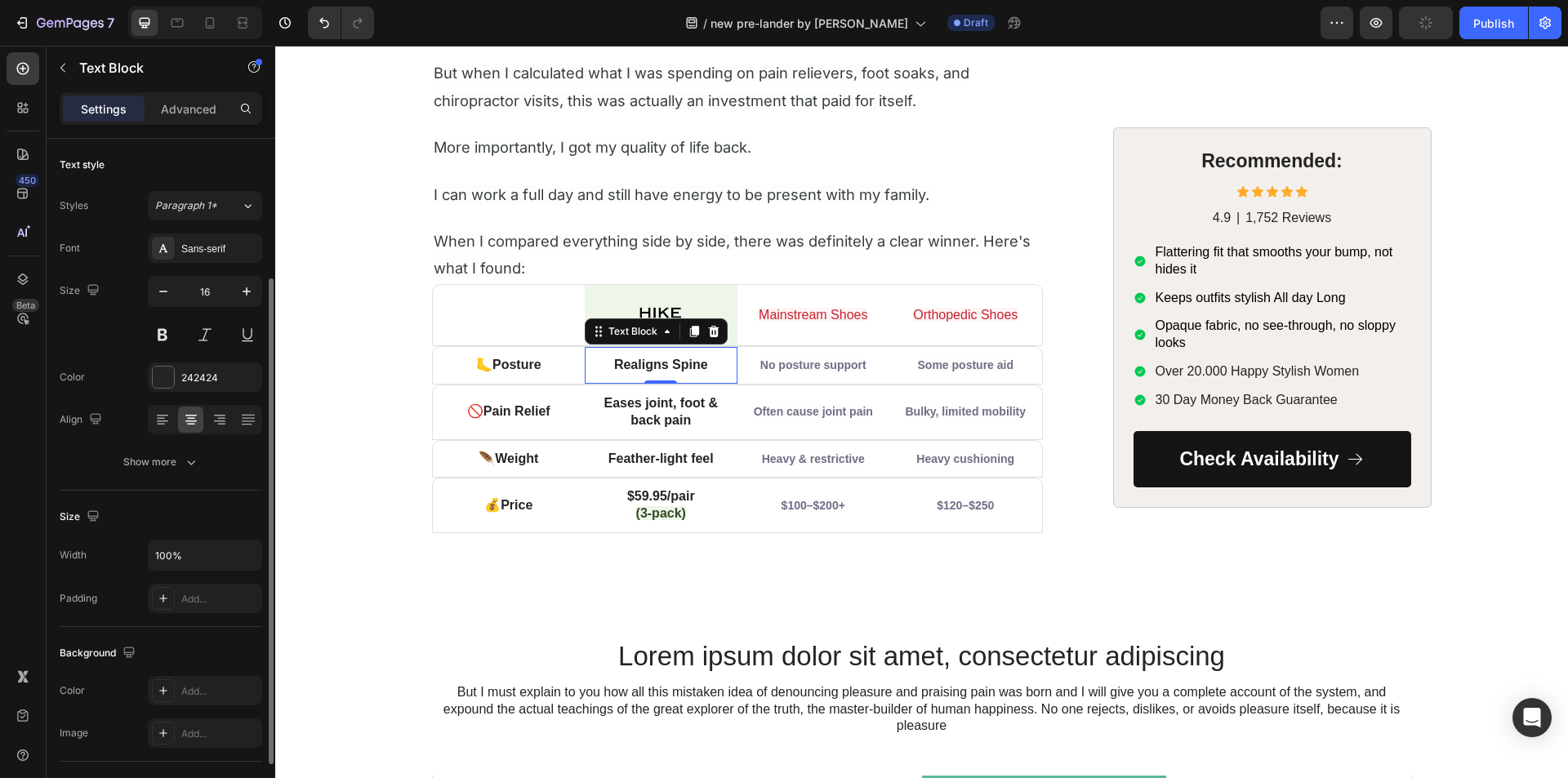
scroll to position [164, 0]
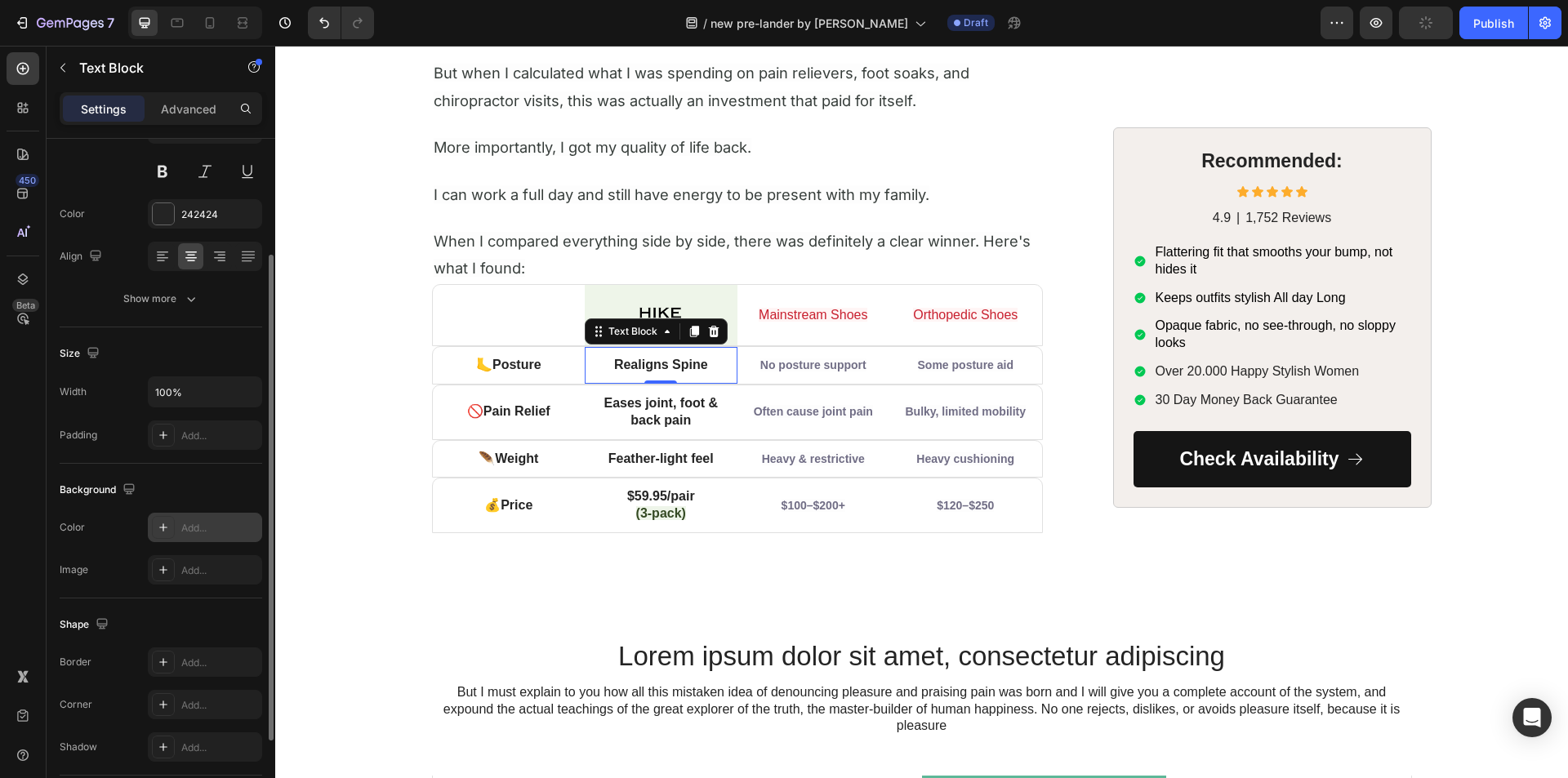
click at [177, 524] on div "Add..." at bounding box center [204, 527] width 114 height 30
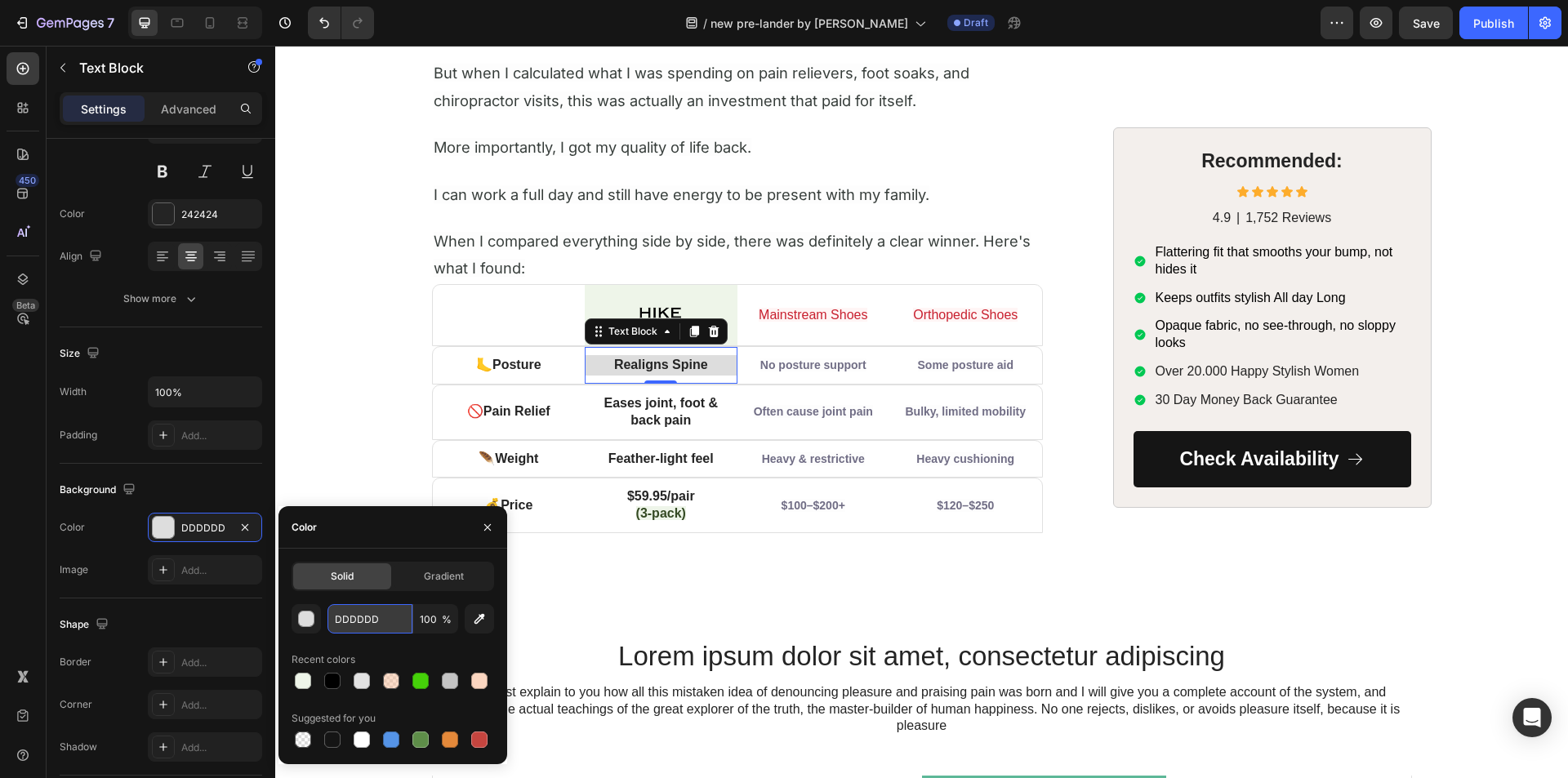
click at [353, 613] on input "DDDDDD" at bounding box center [370, 619] width 85 height 30
paste input "EEF5E9"
type input "EEF5E9"
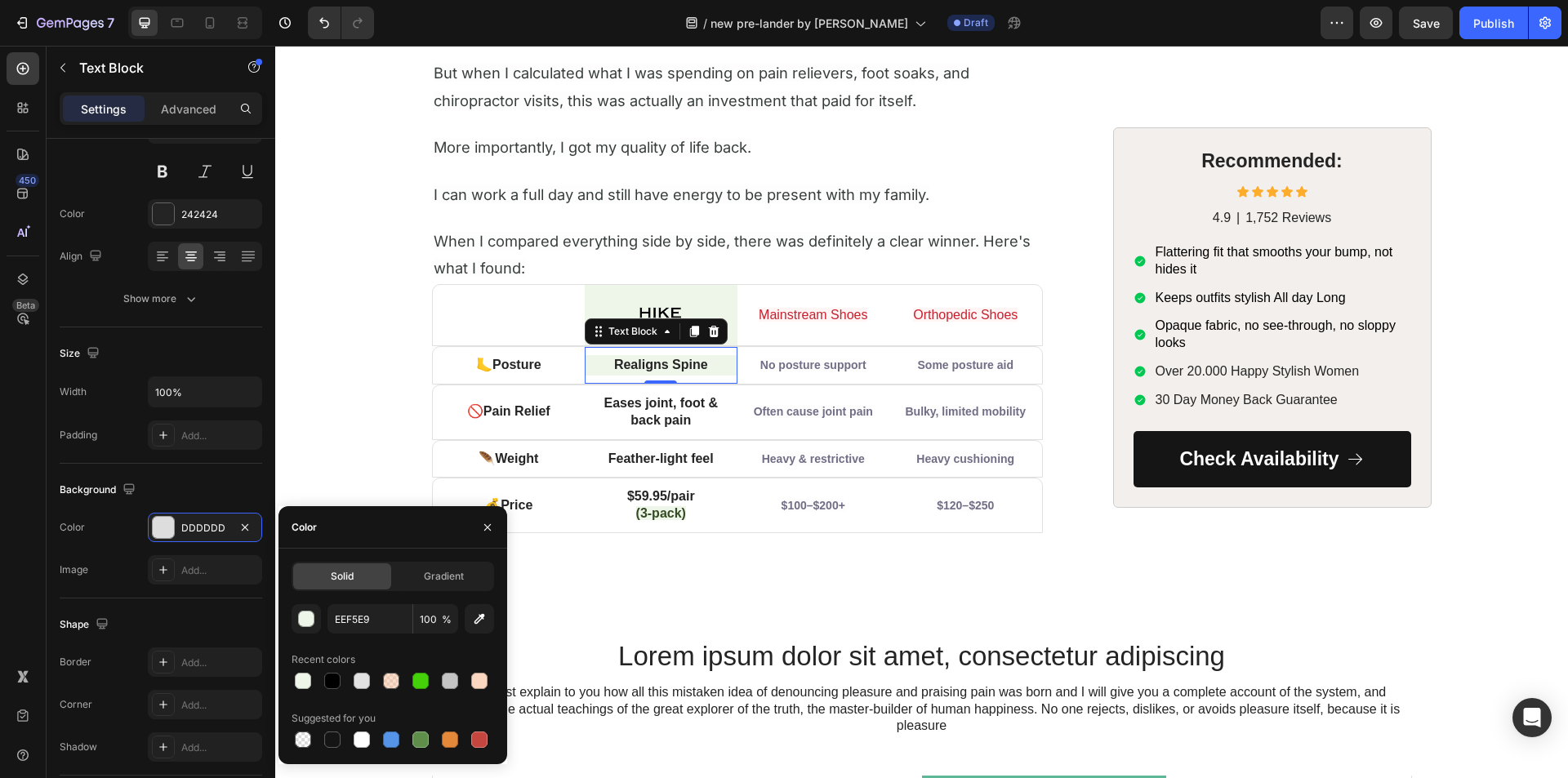
click at [412, 644] on div "EEF5E9 100 % Recent colors Suggested for you" at bounding box center [392, 677] width 203 height 147
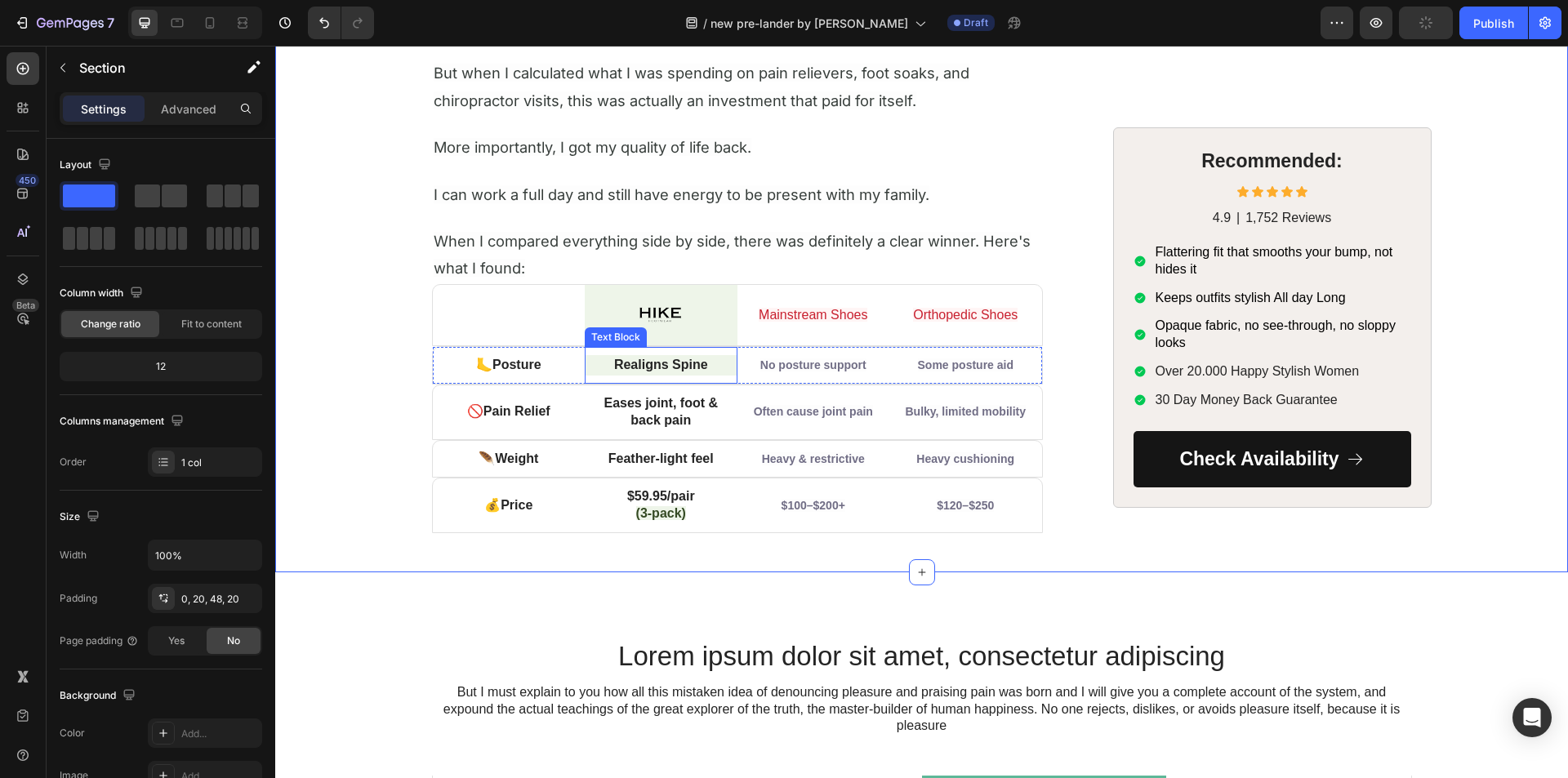
click at [601, 361] on p "Realigns Spine" at bounding box center [661, 366] width 150 height 17
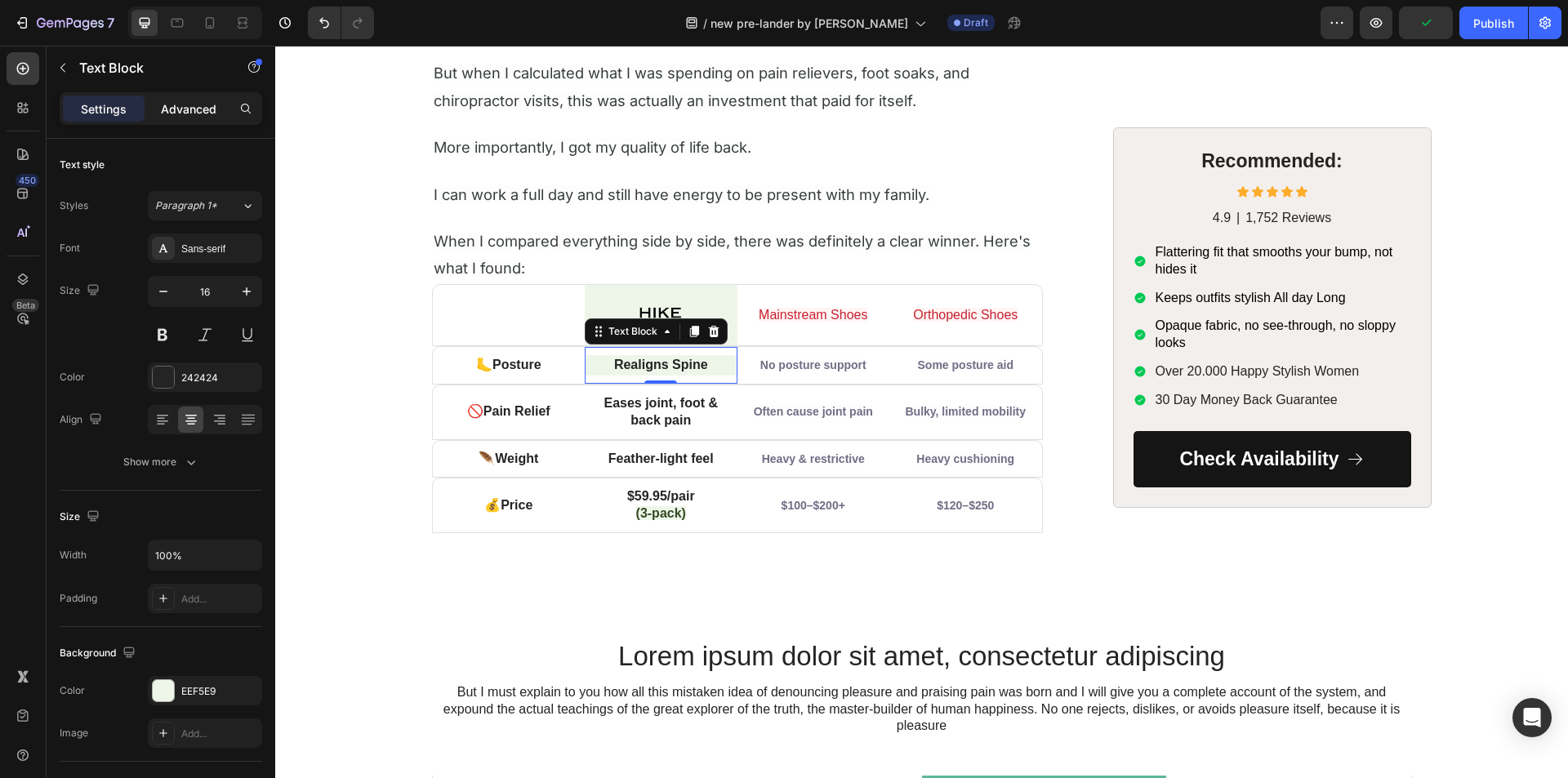
click at [177, 111] on p "Advanced" at bounding box center [189, 109] width 56 height 17
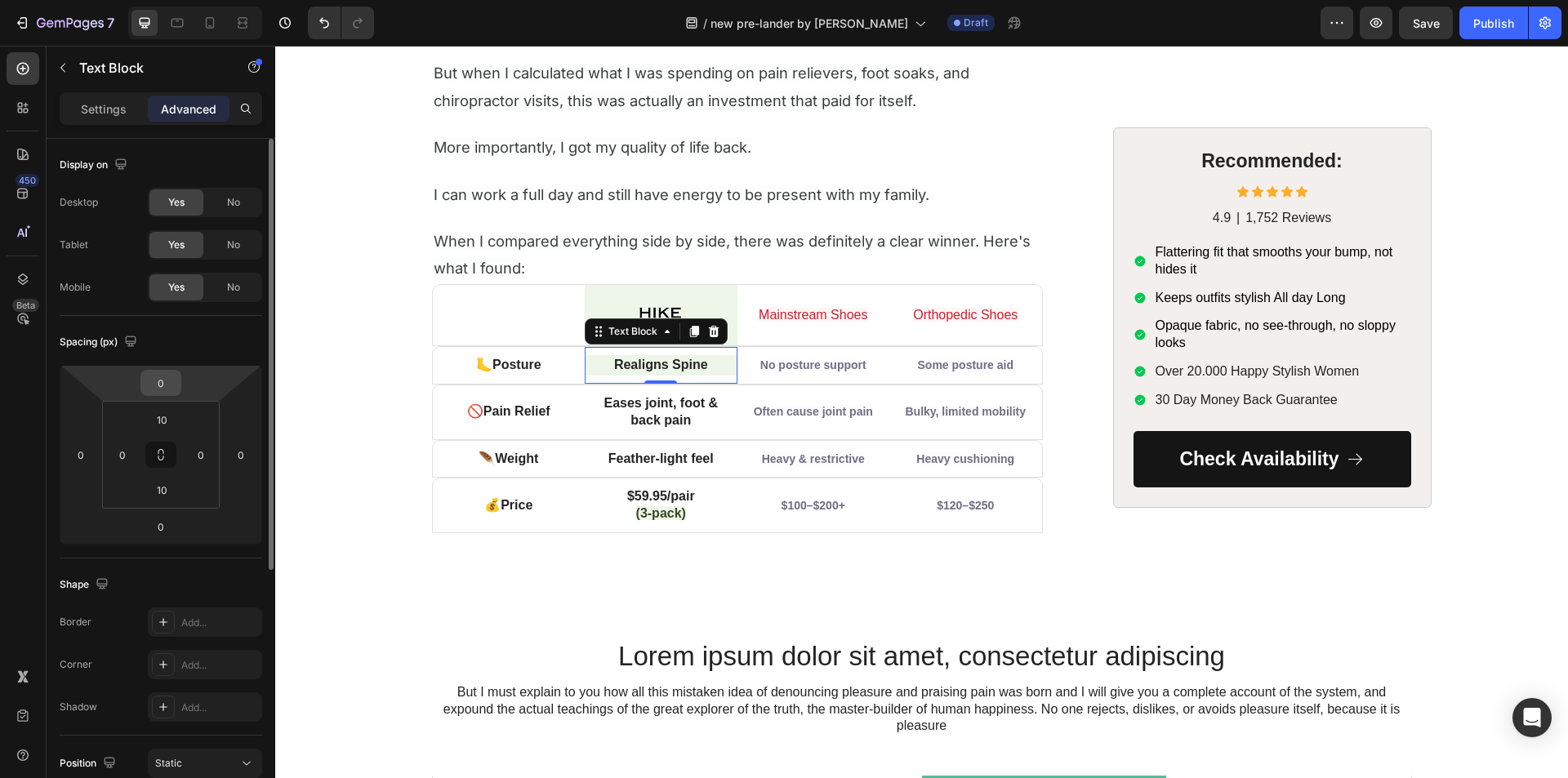
click at [161, 380] on input "0" at bounding box center [161, 383] width 33 height 24
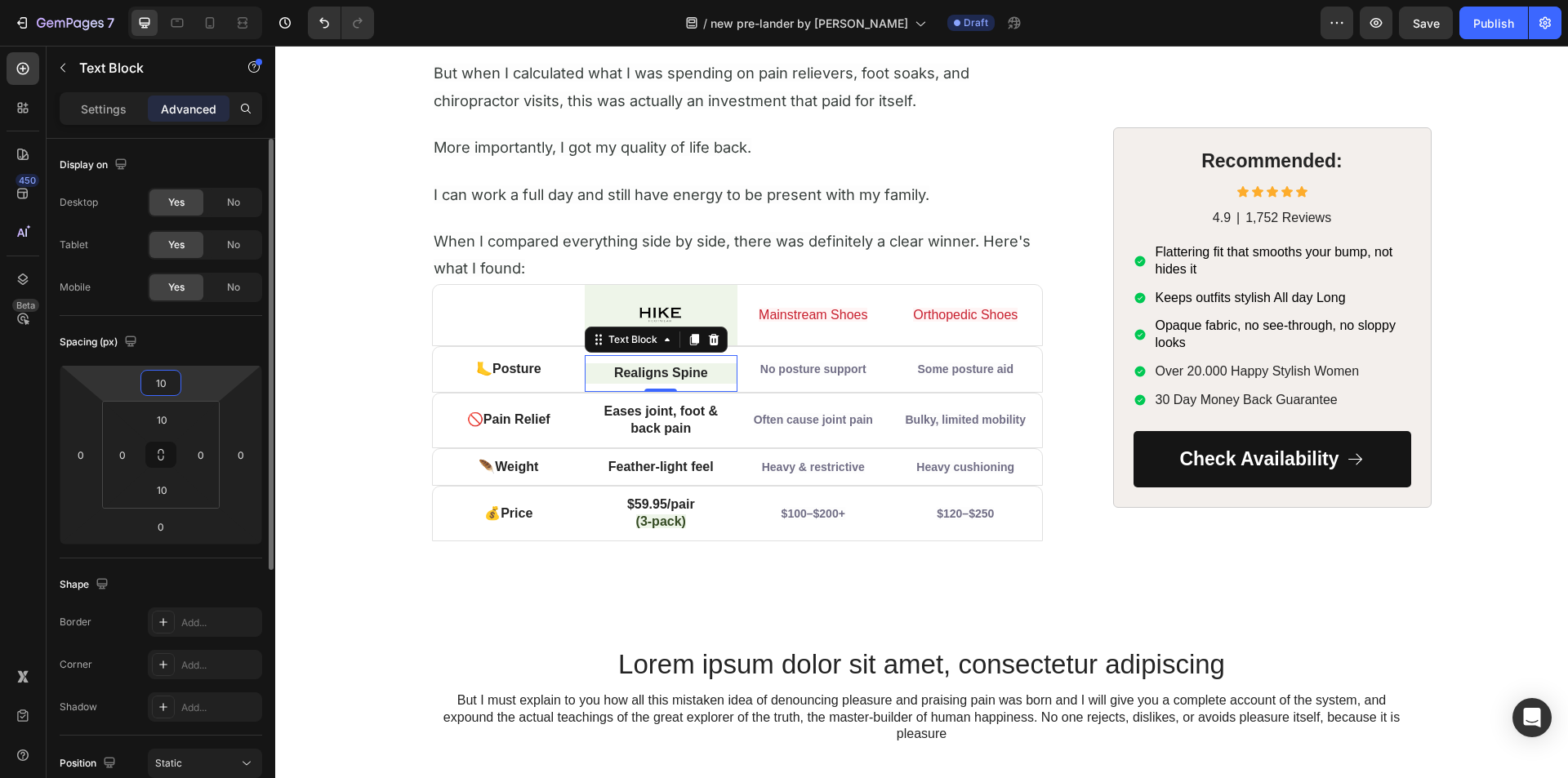
click at [161, 376] on input "10" at bounding box center [161, 383] width 33 height 24
click at [160, 376] on input "10" at bounding box center [161, 383] width 33 height 24
type input "0"
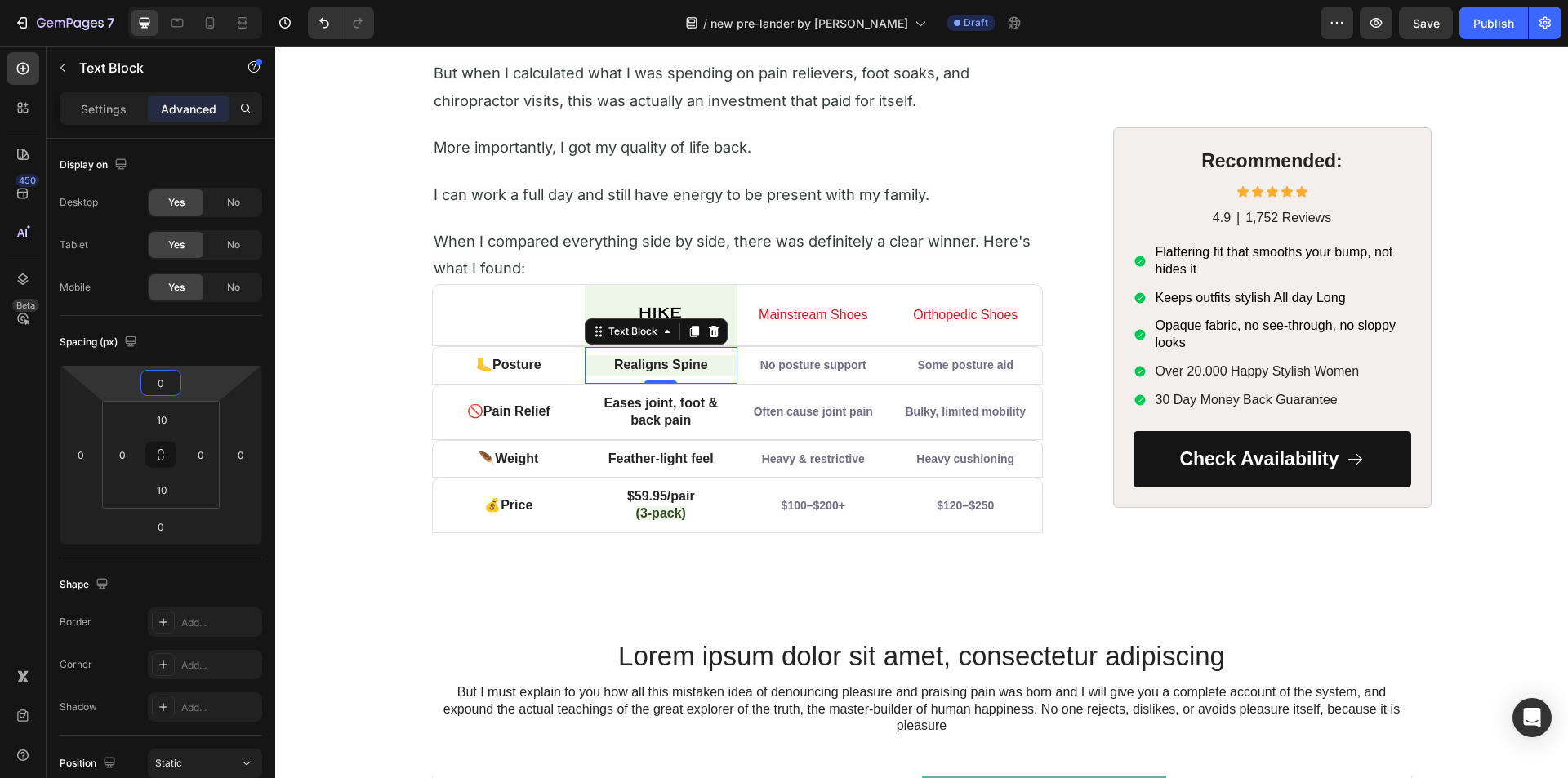
click at [33, 420] on div "450 Beta" at bounding box center [23, 356] width 33 height 608
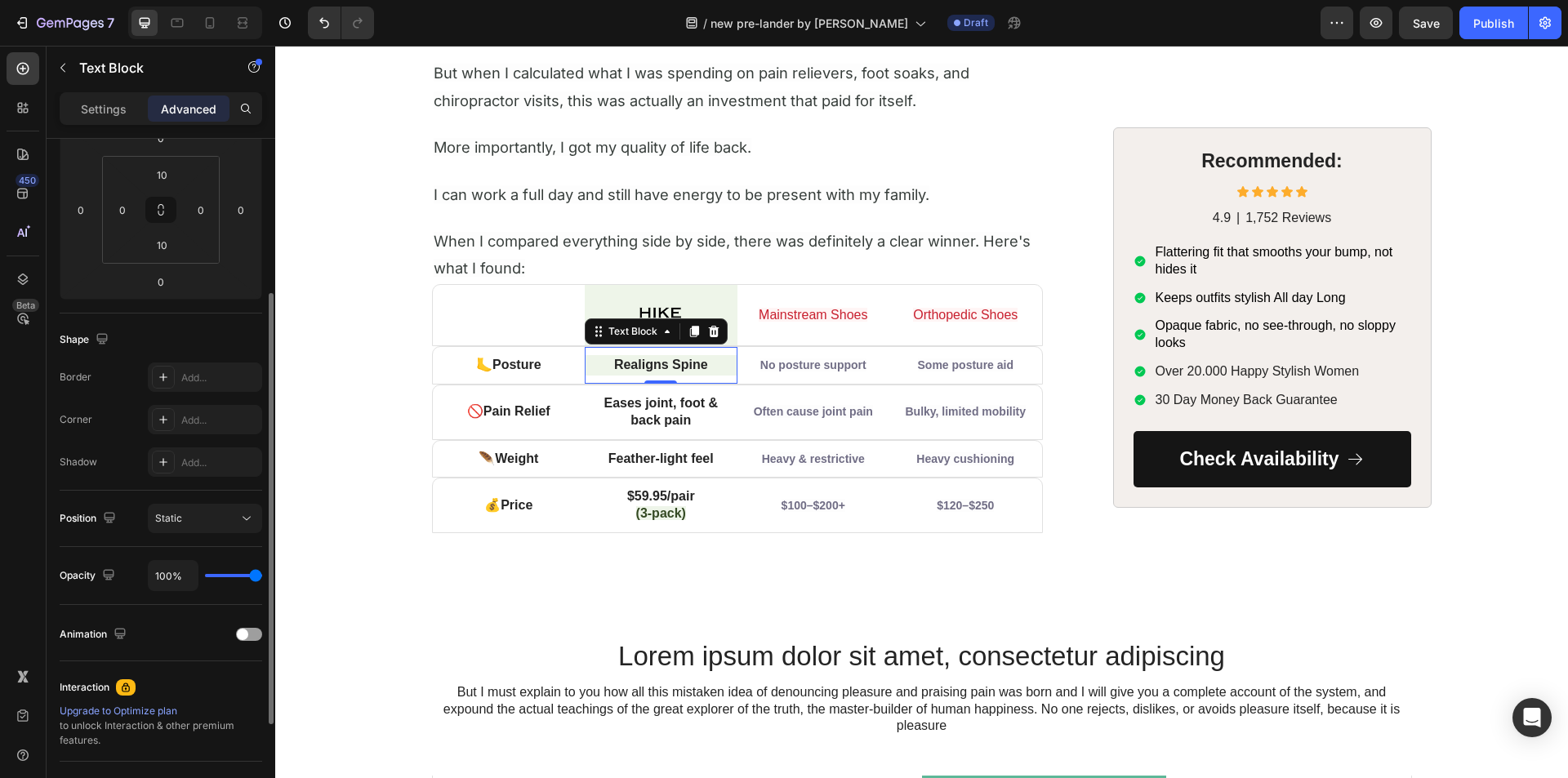
scroll to position [326, 0]
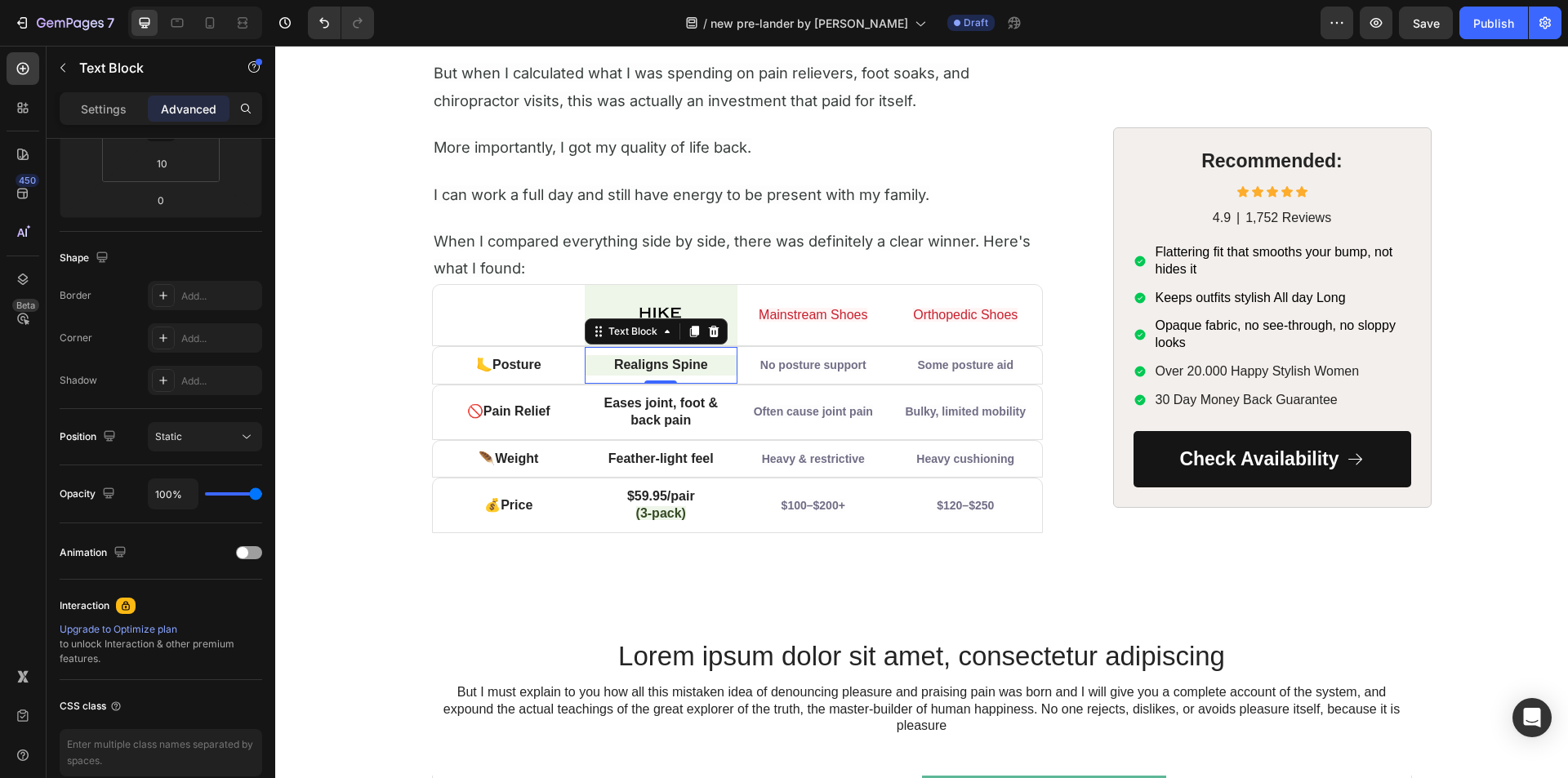
click at [603, 364] on p "Realigns Spine" at bounding box center [661, 366] width 150 height 17
click at [598, 364] on p "Realigns Spine" at bounding box center [661, 366] width 150 height 17
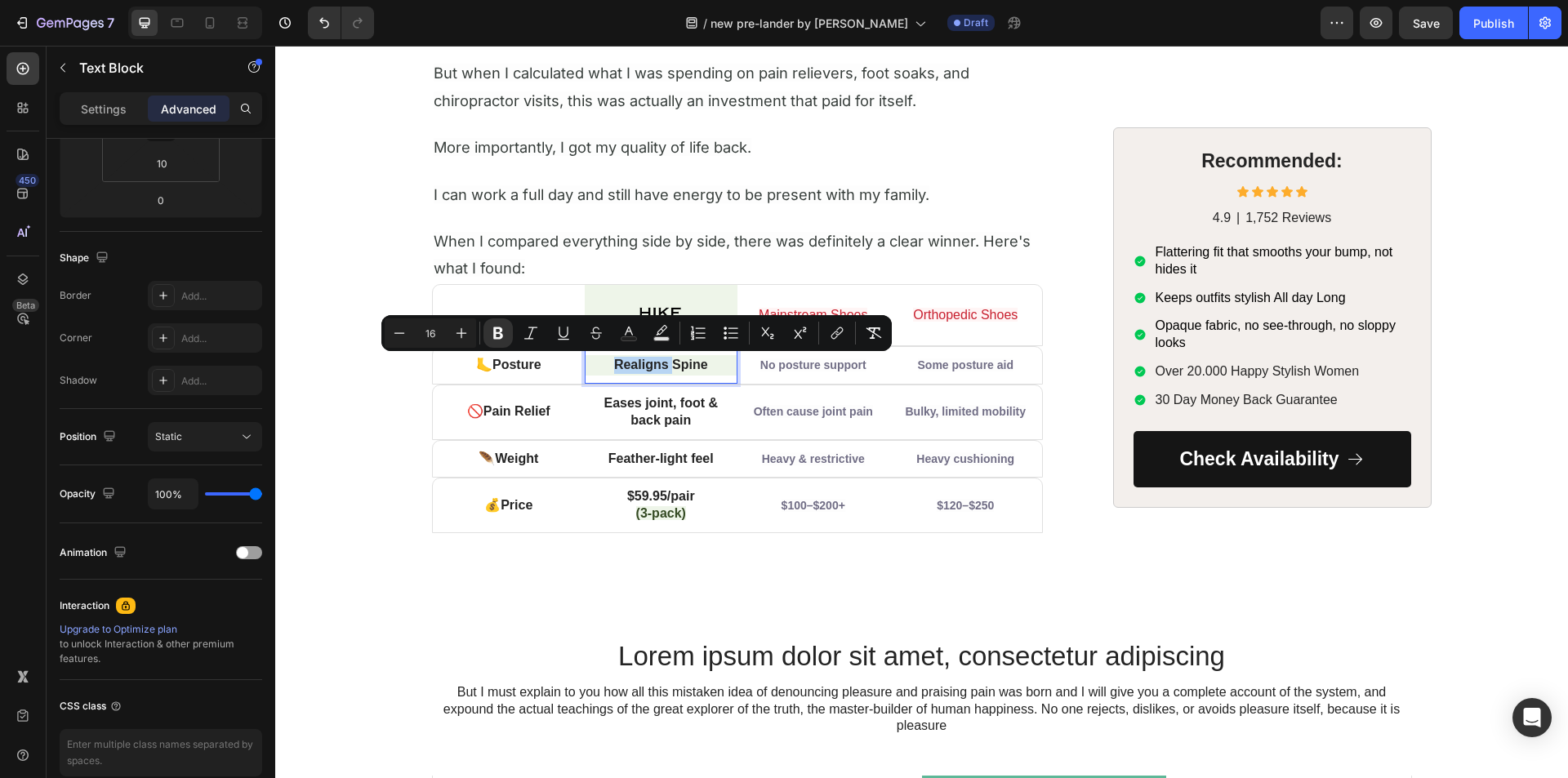
click at [587, 364] on p "Realigns Spine" at bounding box center [661, 366] width 150 height 17
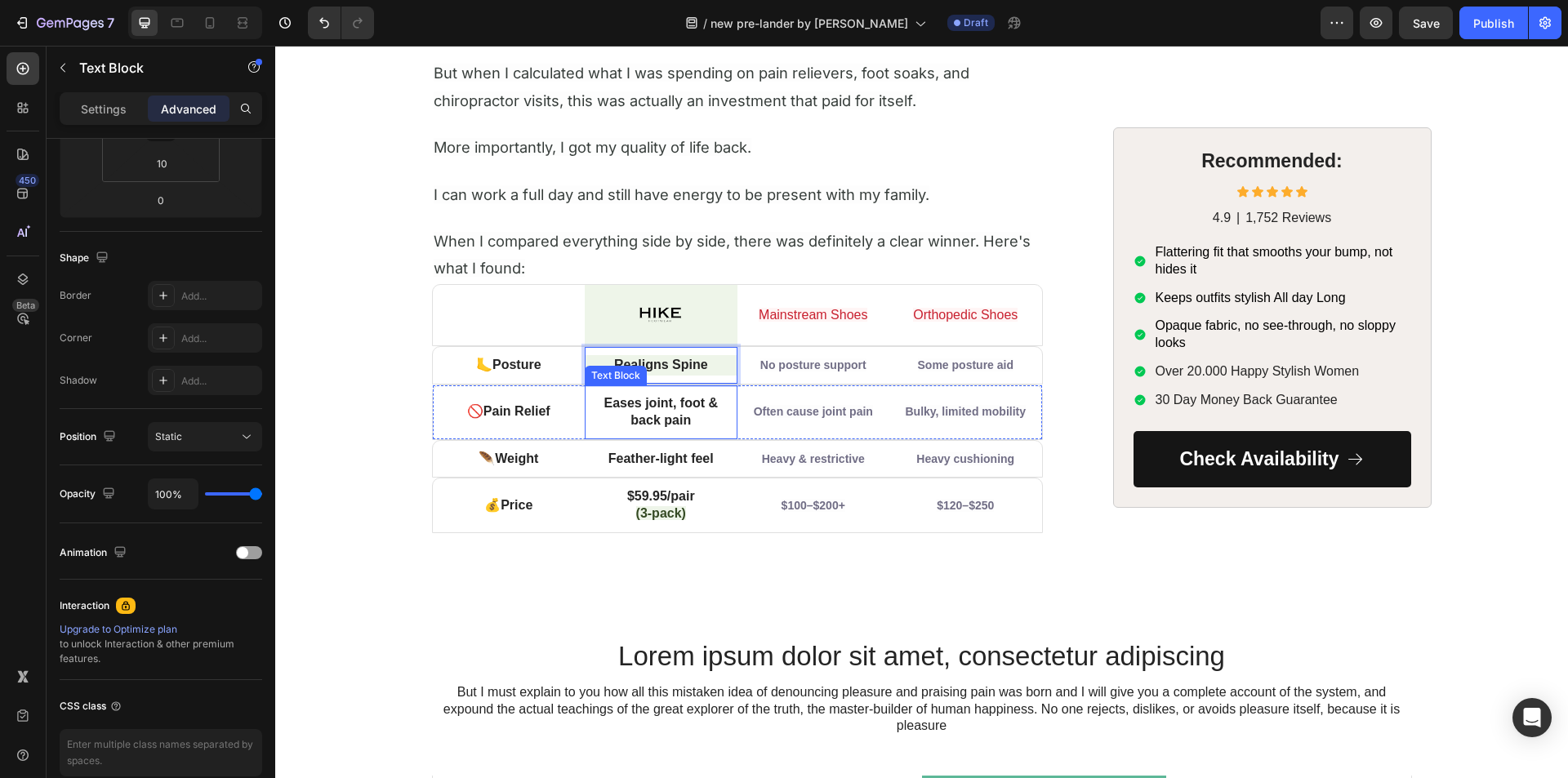
click at [590, 395] on p "Eases joint, foot & back pain" at bounding box center [660, 412] width 141 height 34
click at [592, 348] on div "Realigns Spine Text Block" at bounding box center [660, 366] width 152 height 37
click at [104, 102] on p "Settings" at bounding box center [104, 109] width 46 height 17
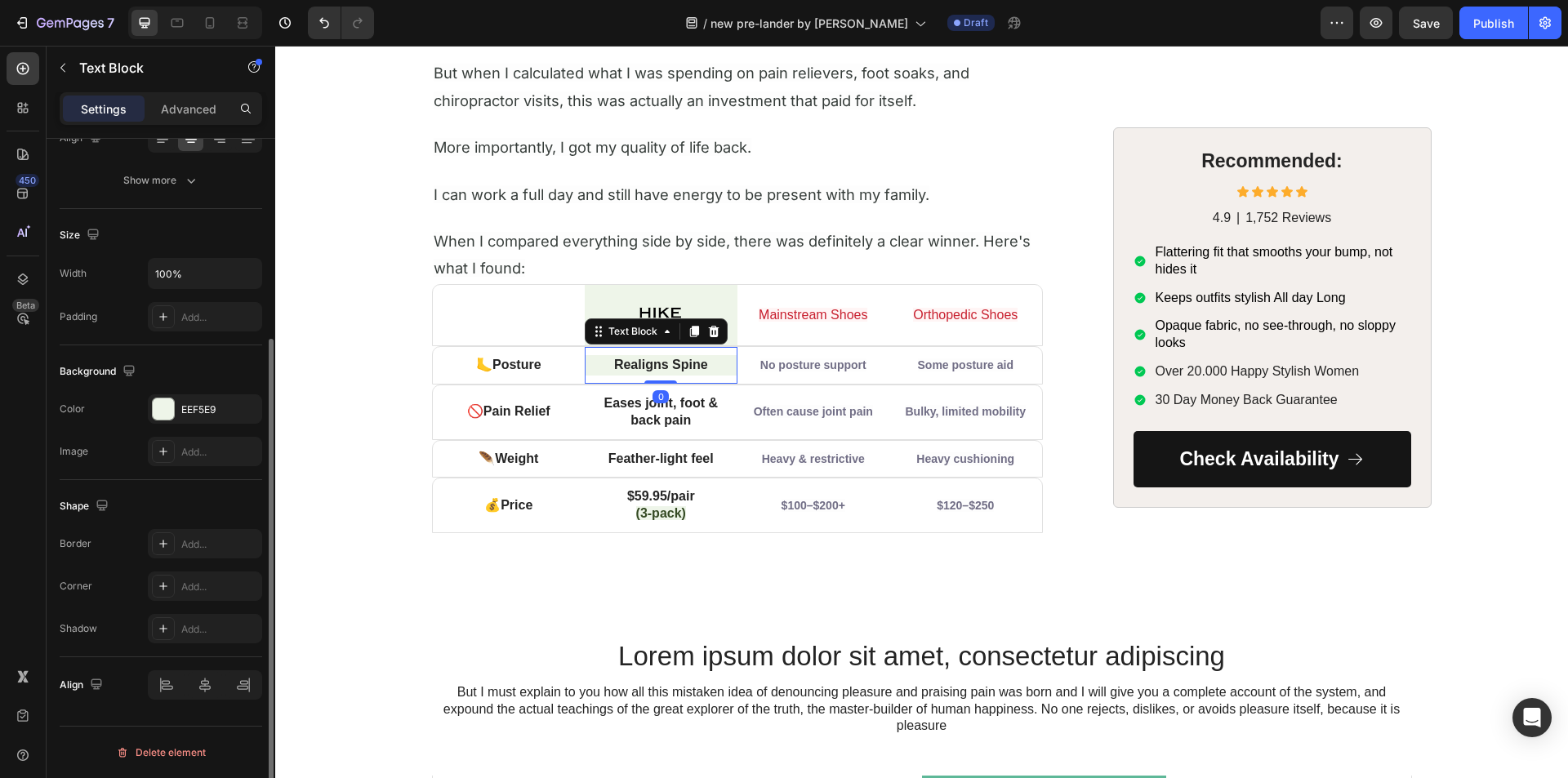
scroll to position [282, 0]
click at [246, 406] on icon "button" at bounding box center [245, 409] width 13 height 13
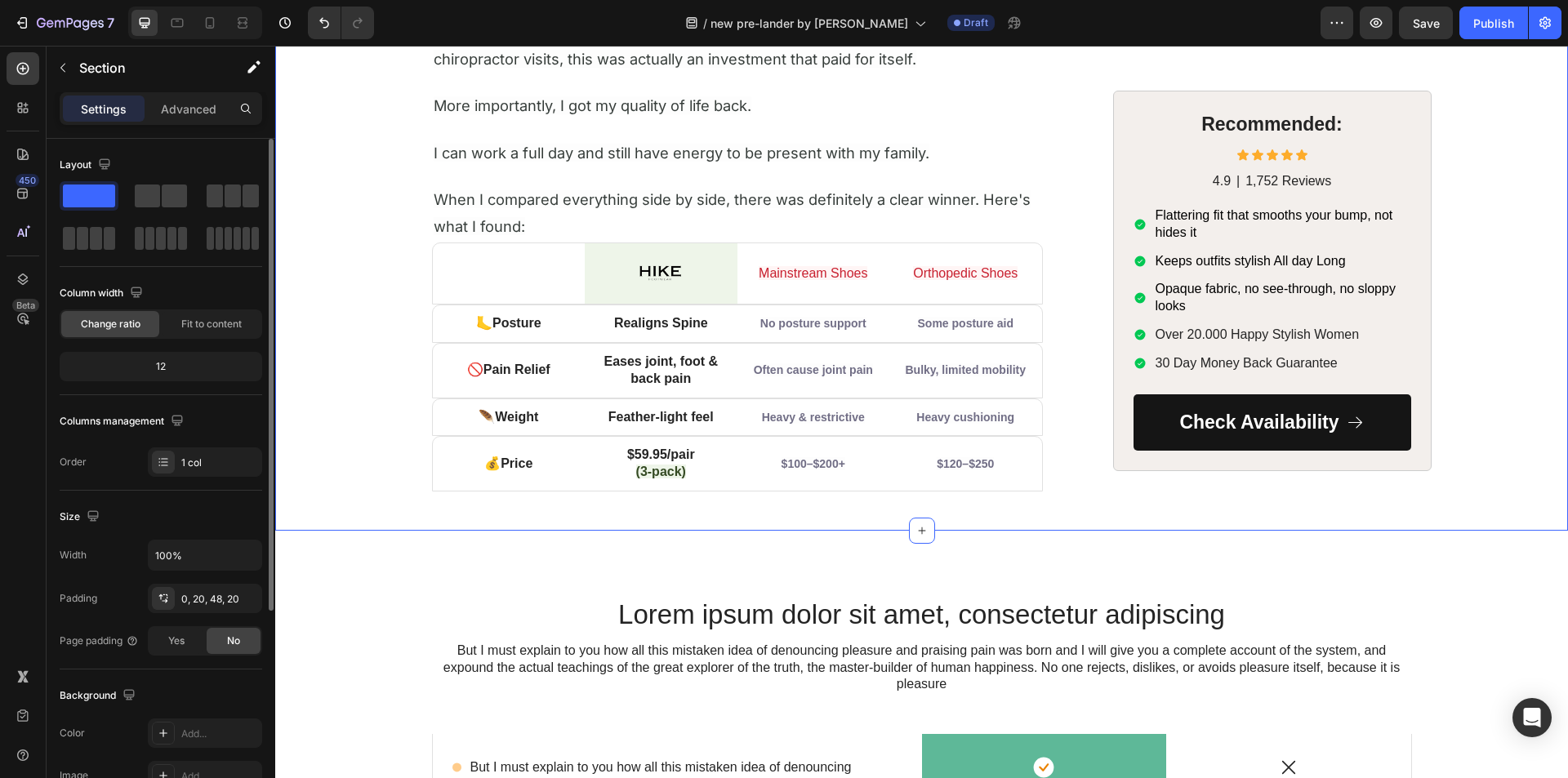
scroll to position [6236, 0]
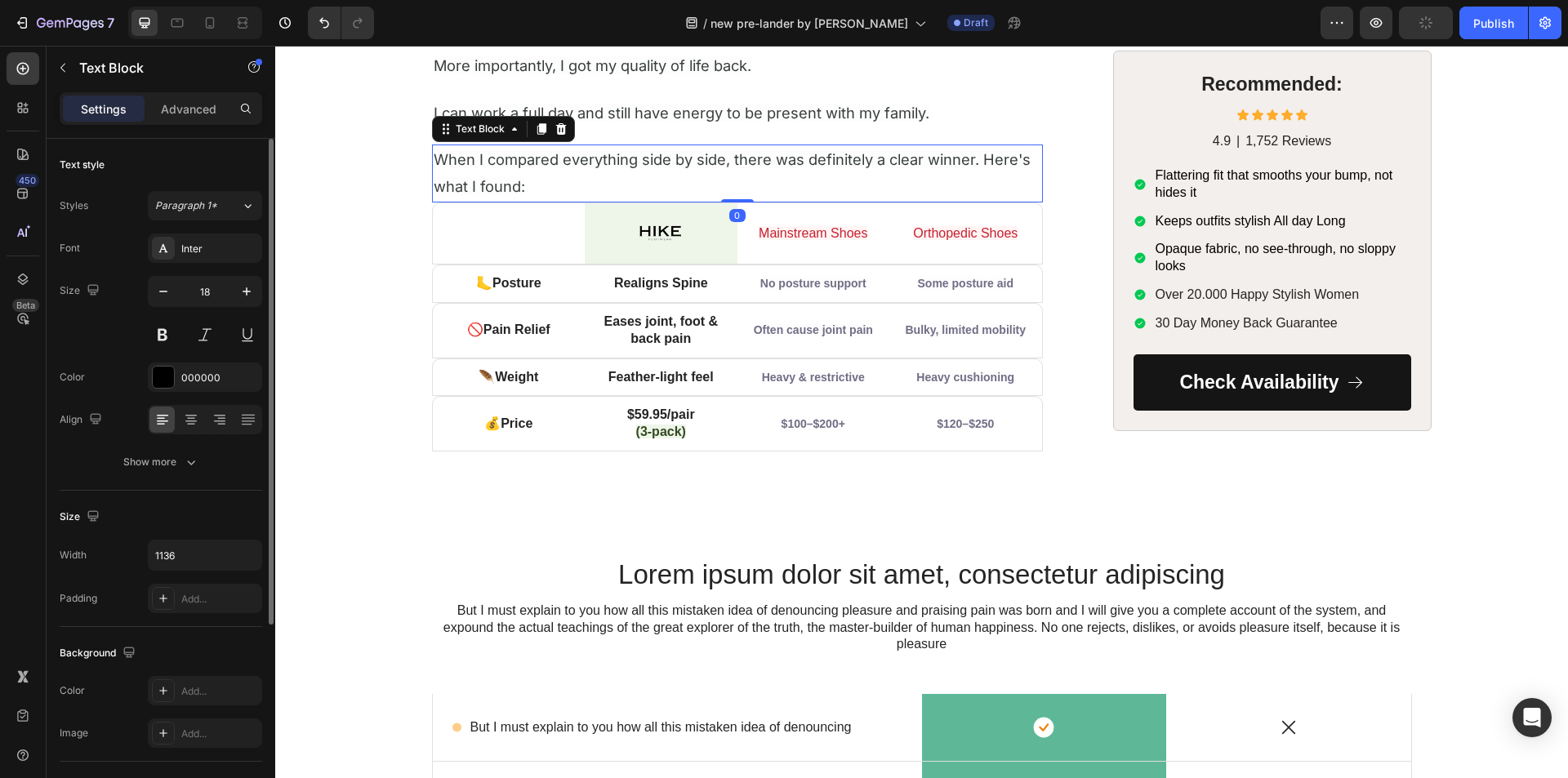
click at [515, 166] on span "When I compared everything side by side, there was definitely a clear winner. H…" at bounding box center [732, 173] width 597 height 45
click at [535, 126] on icon at bounding box center [541, 129] width 13 height 13
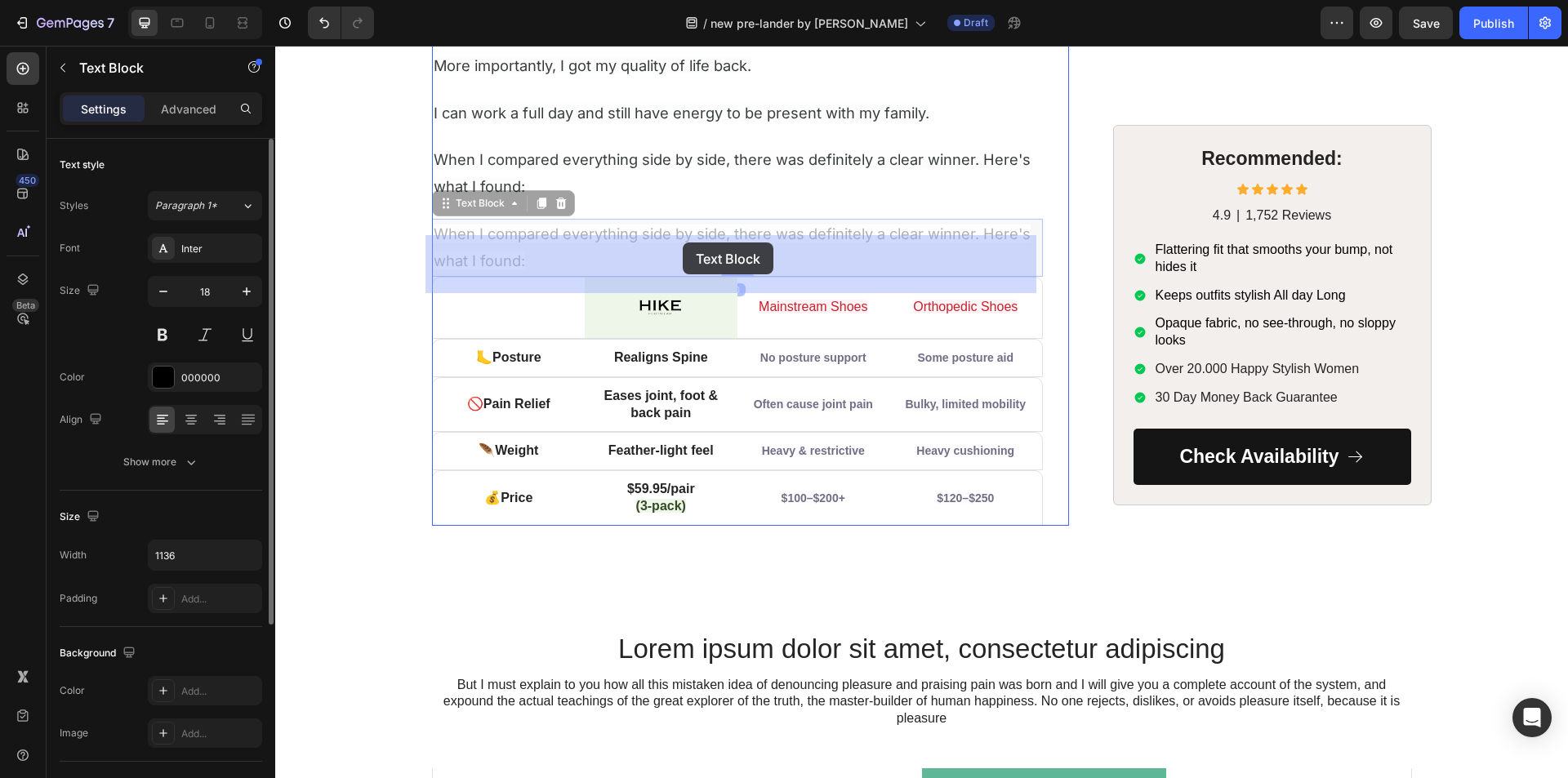
drag, startPoint x: 437, startPoint y: 205, endPoint x: 683, endPoint y: 243, distance: 248.9
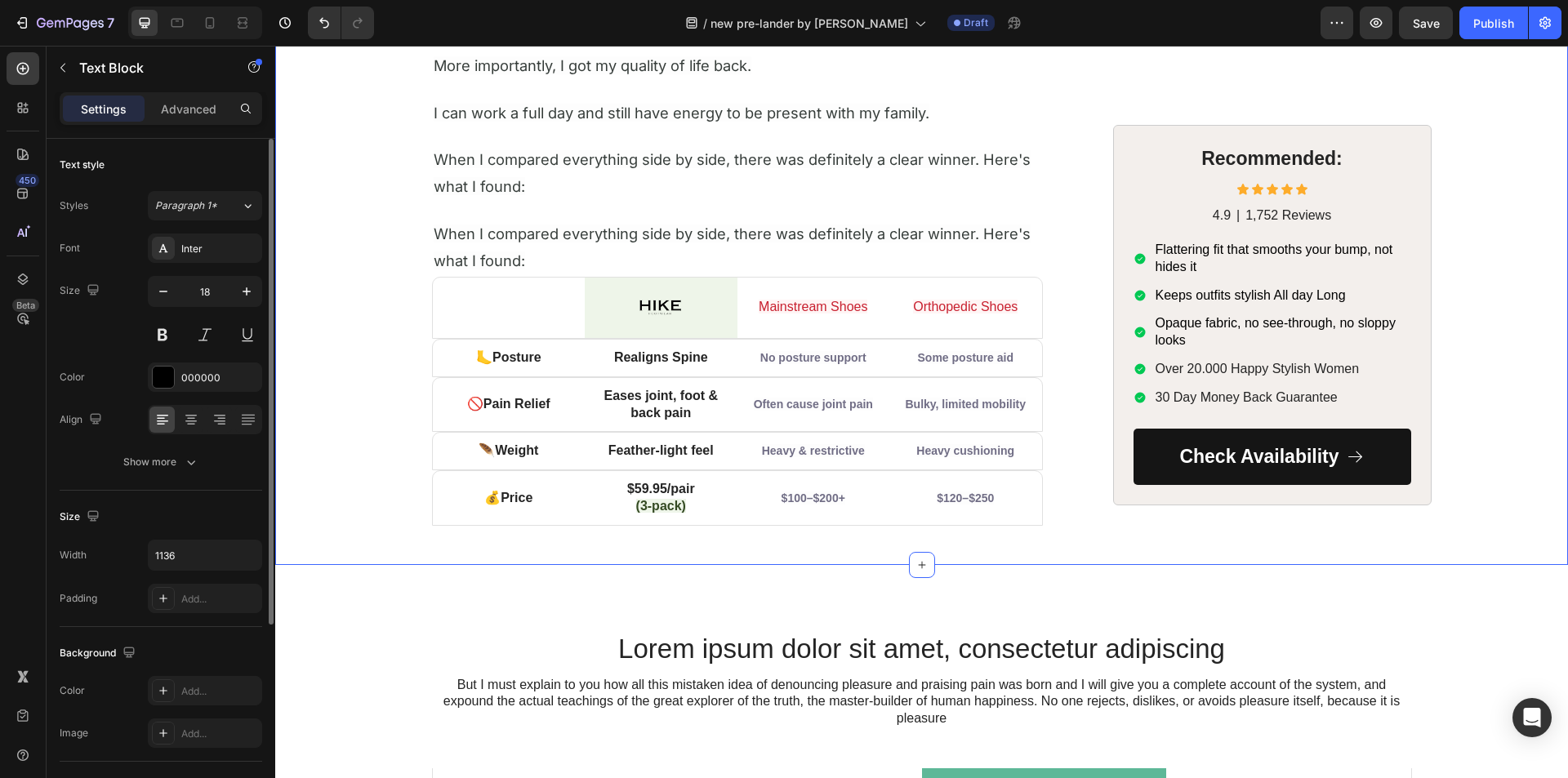
click at [546, 232] on span "When I compared everything side by side, there was definitely a clear winner. H…" at bounding box center [732, 247] width 597 height 45
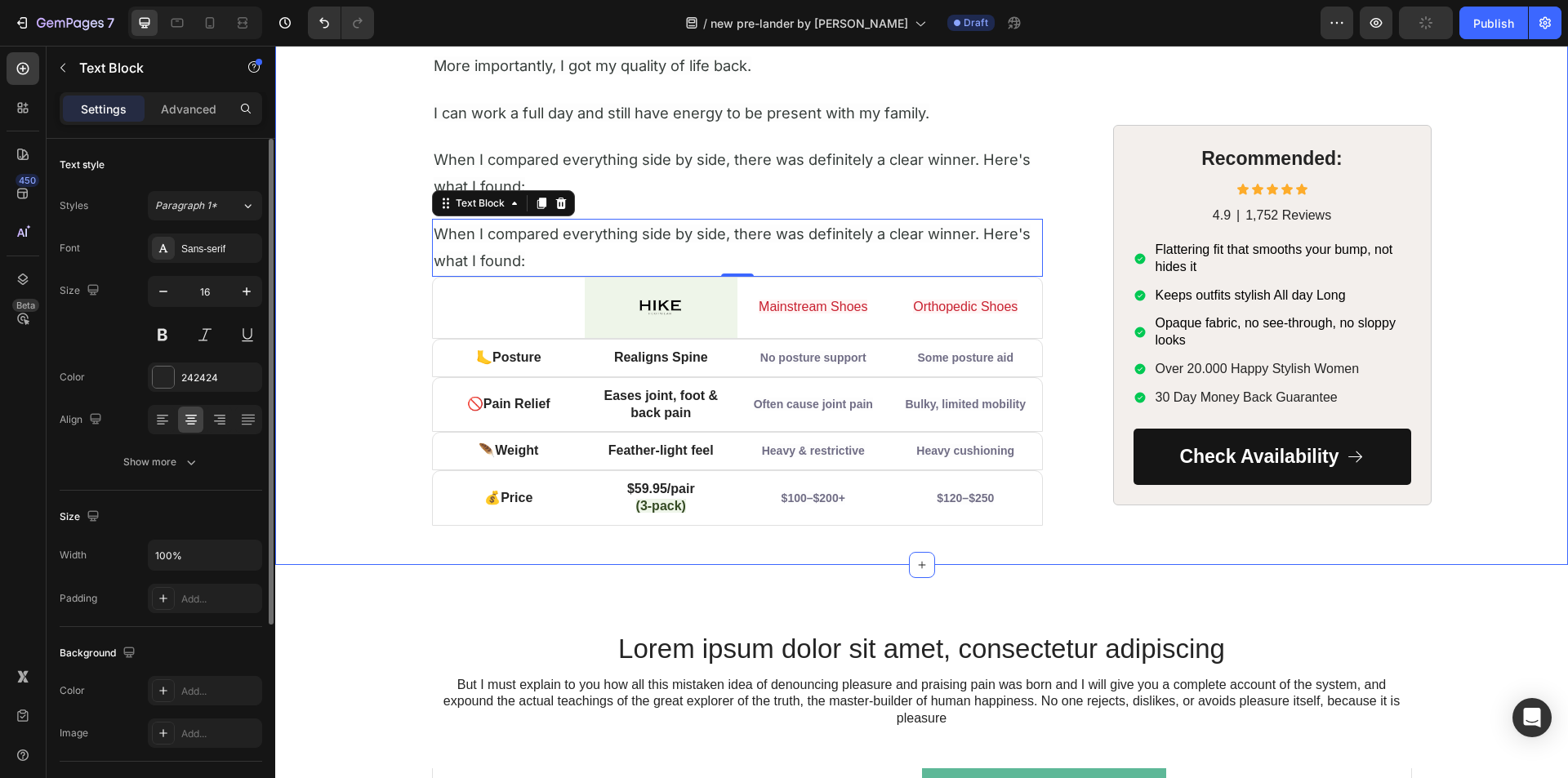
click at [545, 409] on strong "Pain Relief" at bounding box center [517, 404] width 67 height 14
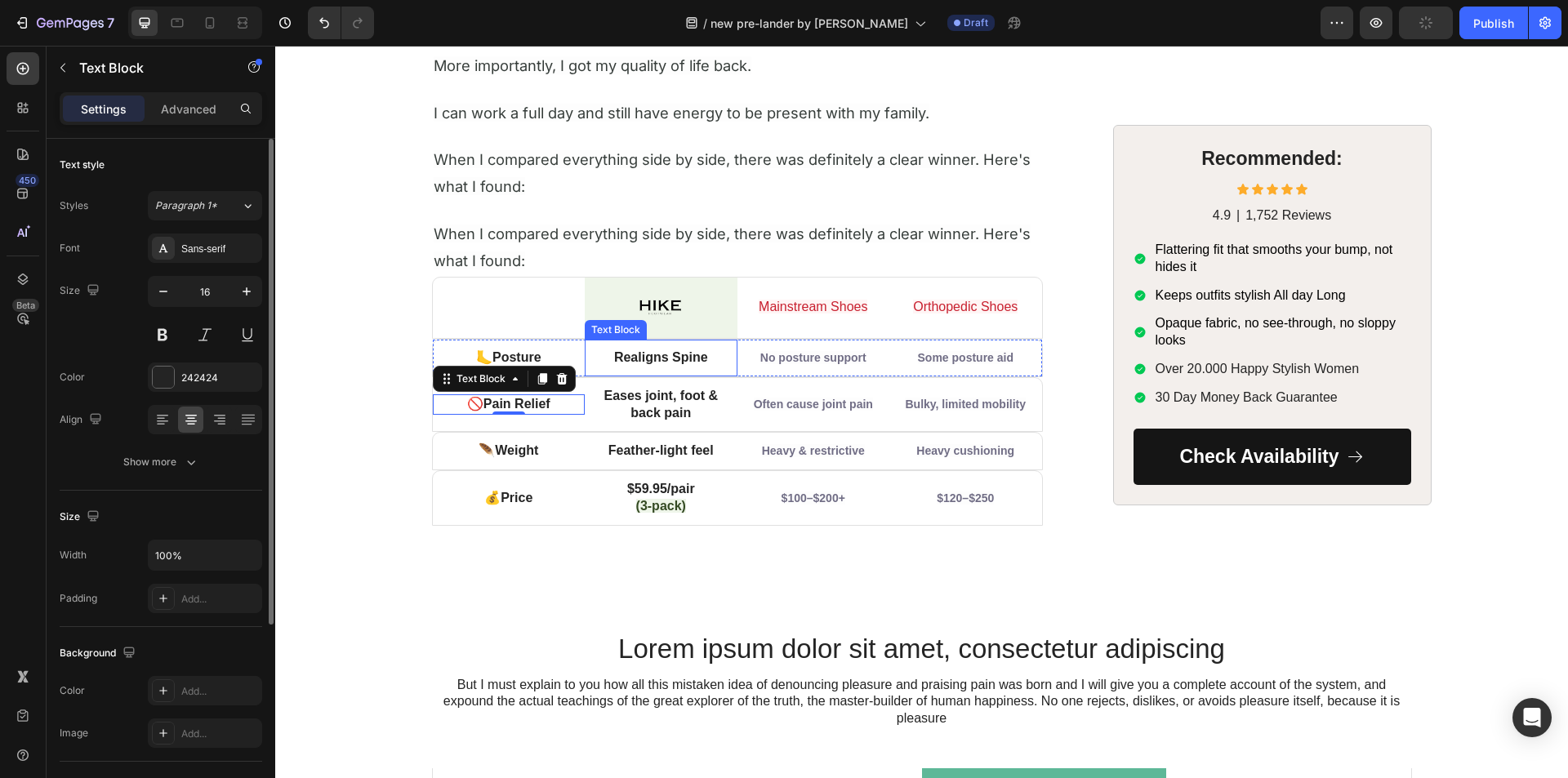
click at [586, 362] on p "Realigns Spine" at bounding box center [661, 359] width 150 height 17
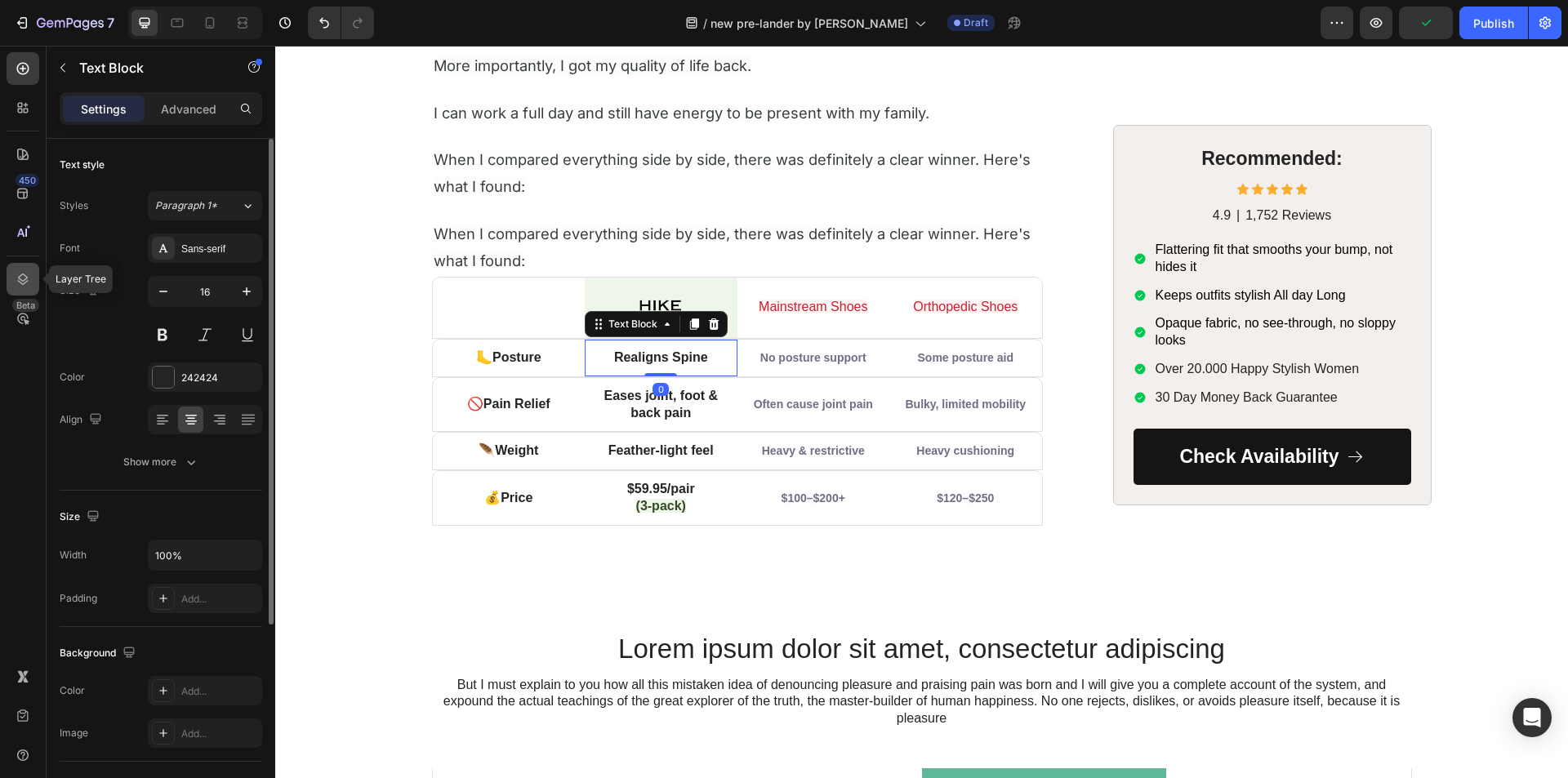
click at [32, 281] on div at bounding box center [23, 279] width 33 height 33
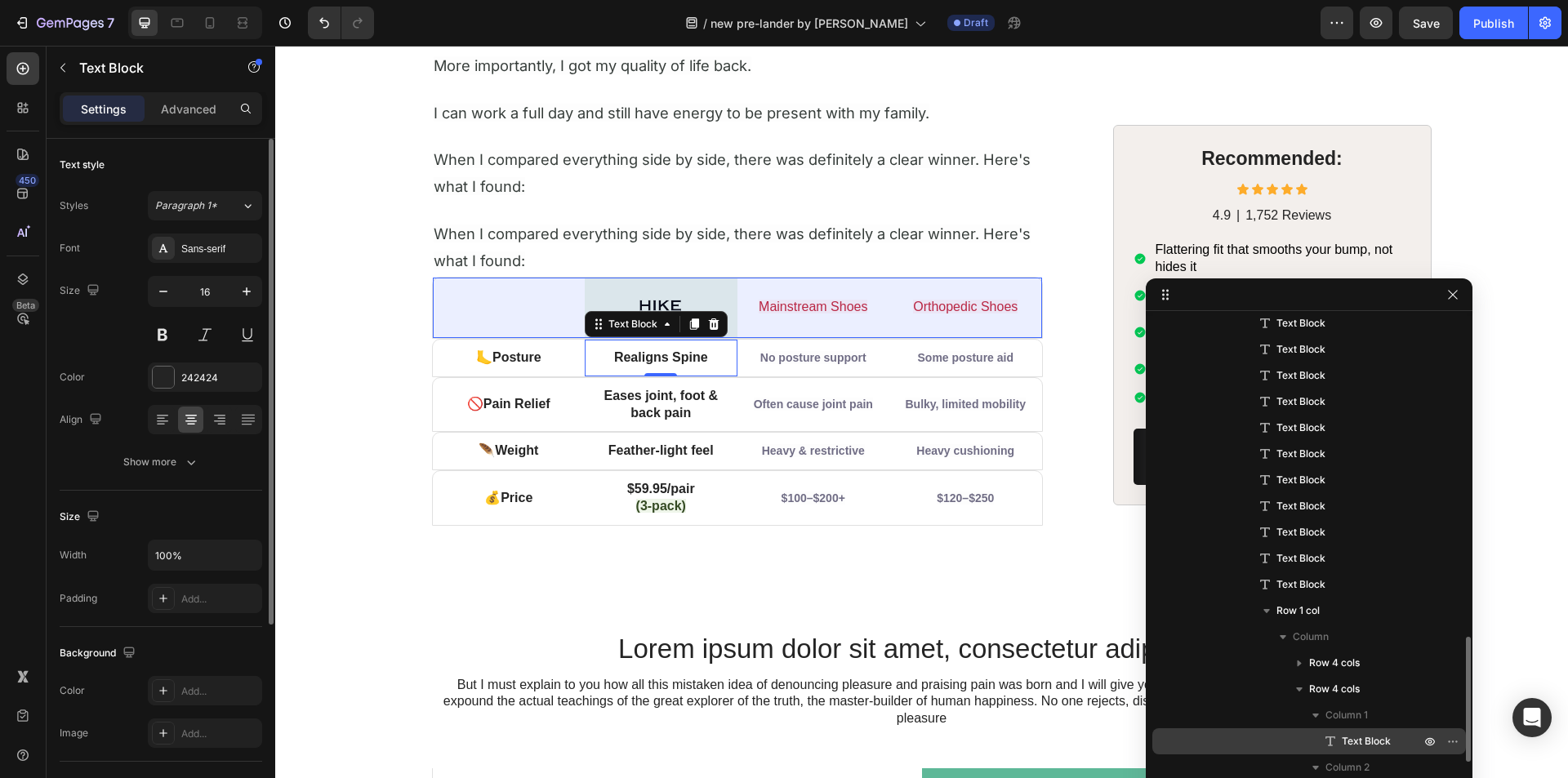
scroll to position [1452, 0]
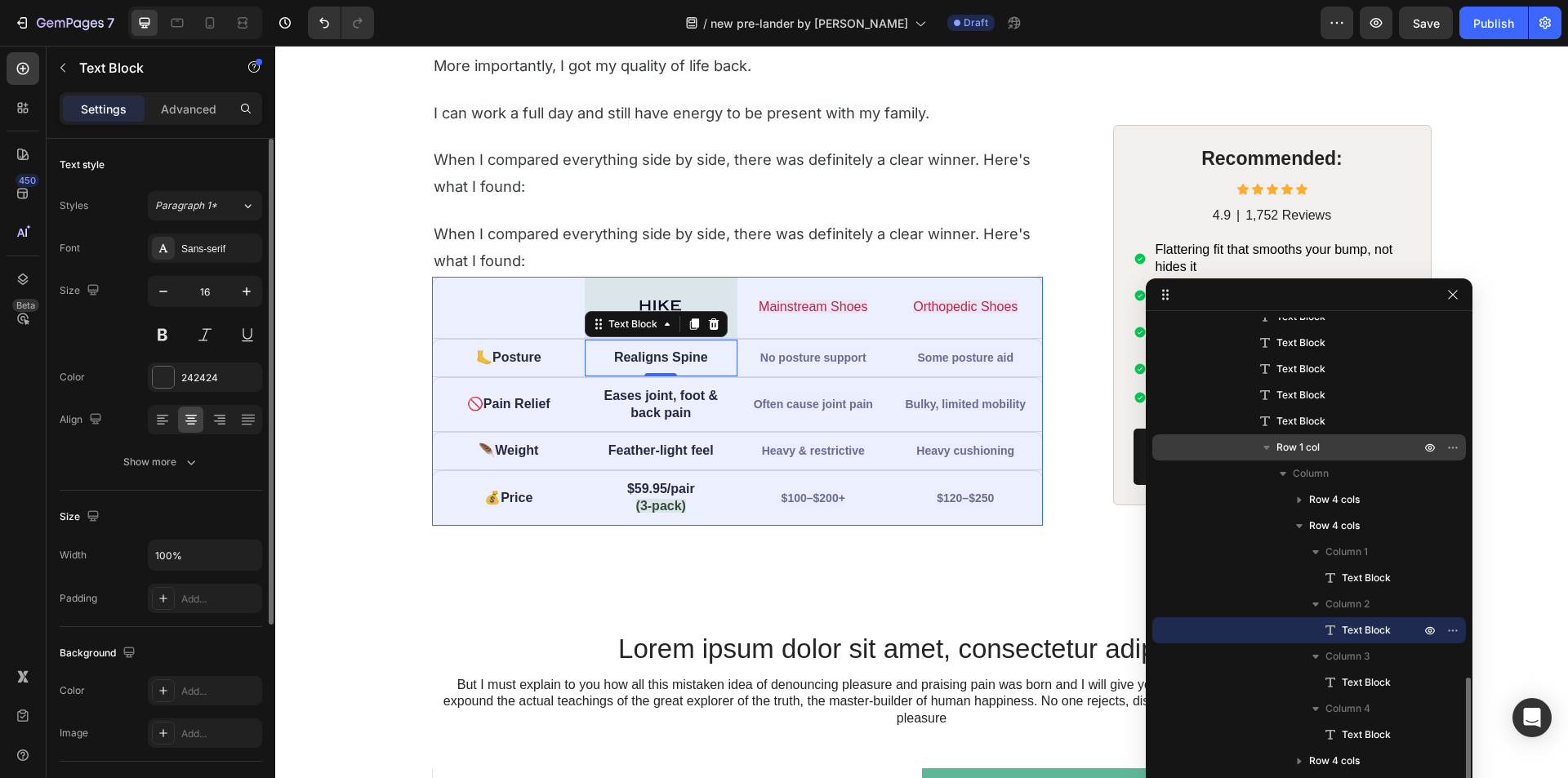
click at [1289, 455] on span "Row 1 col" at bounding box center [1298, 447] width 44 height 17
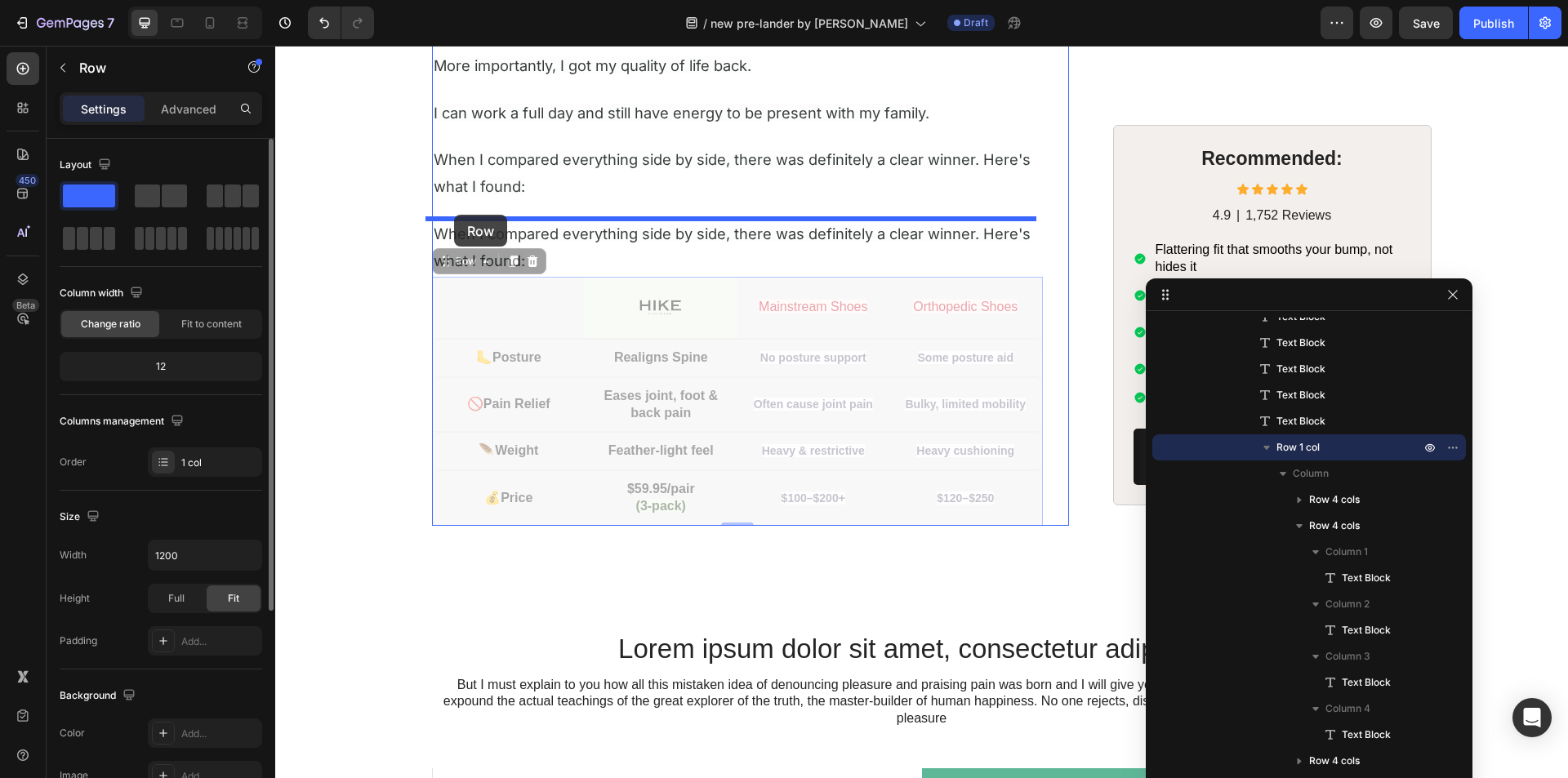
drag, startPoint x: 441, startPoint y: 268, endPoint x: 458, endPoint y: 219, distance: 51.9
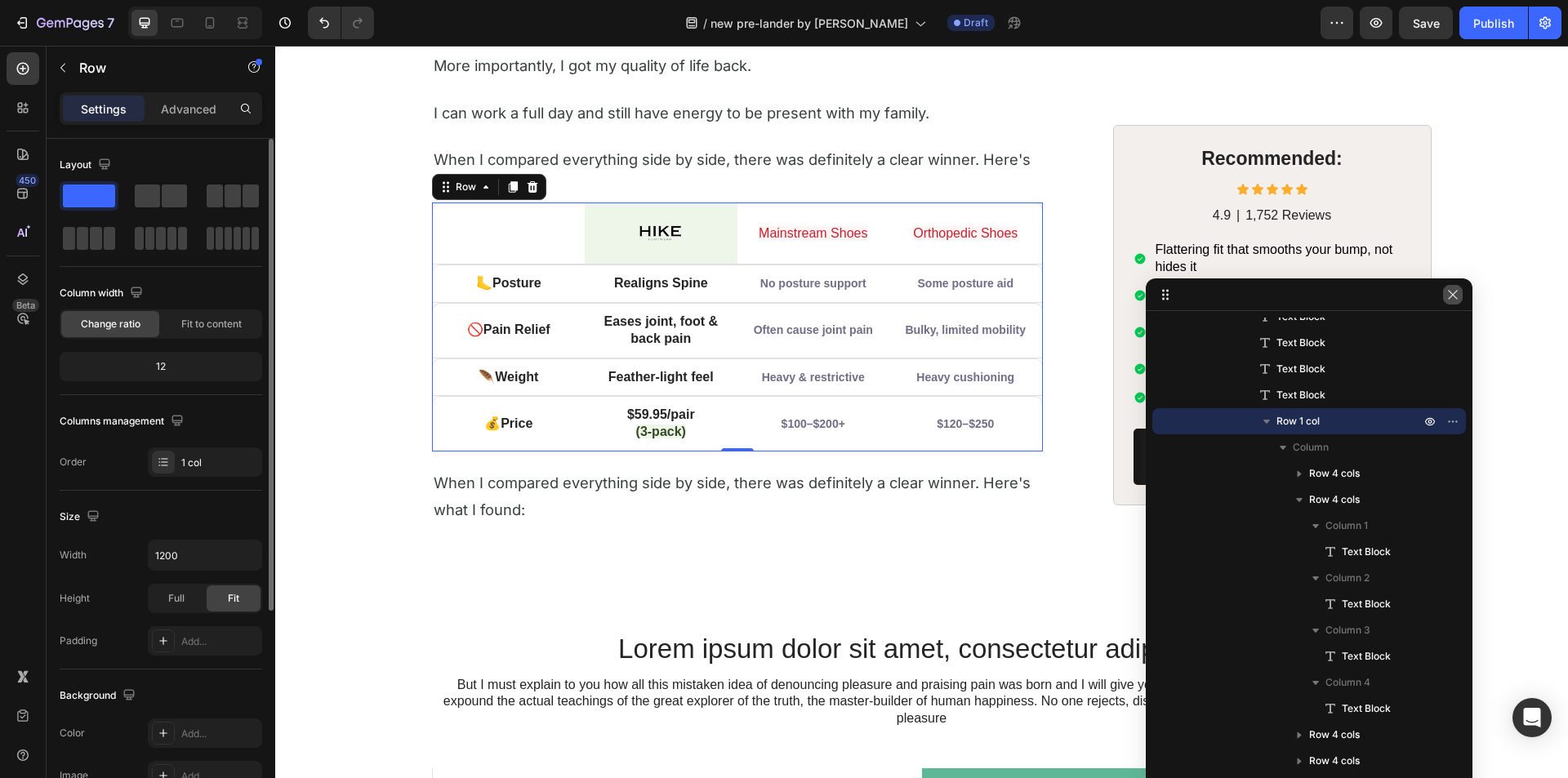
click at [1455, 292] on icon "button" at bounding box center [1452, 294] width 13 height 13
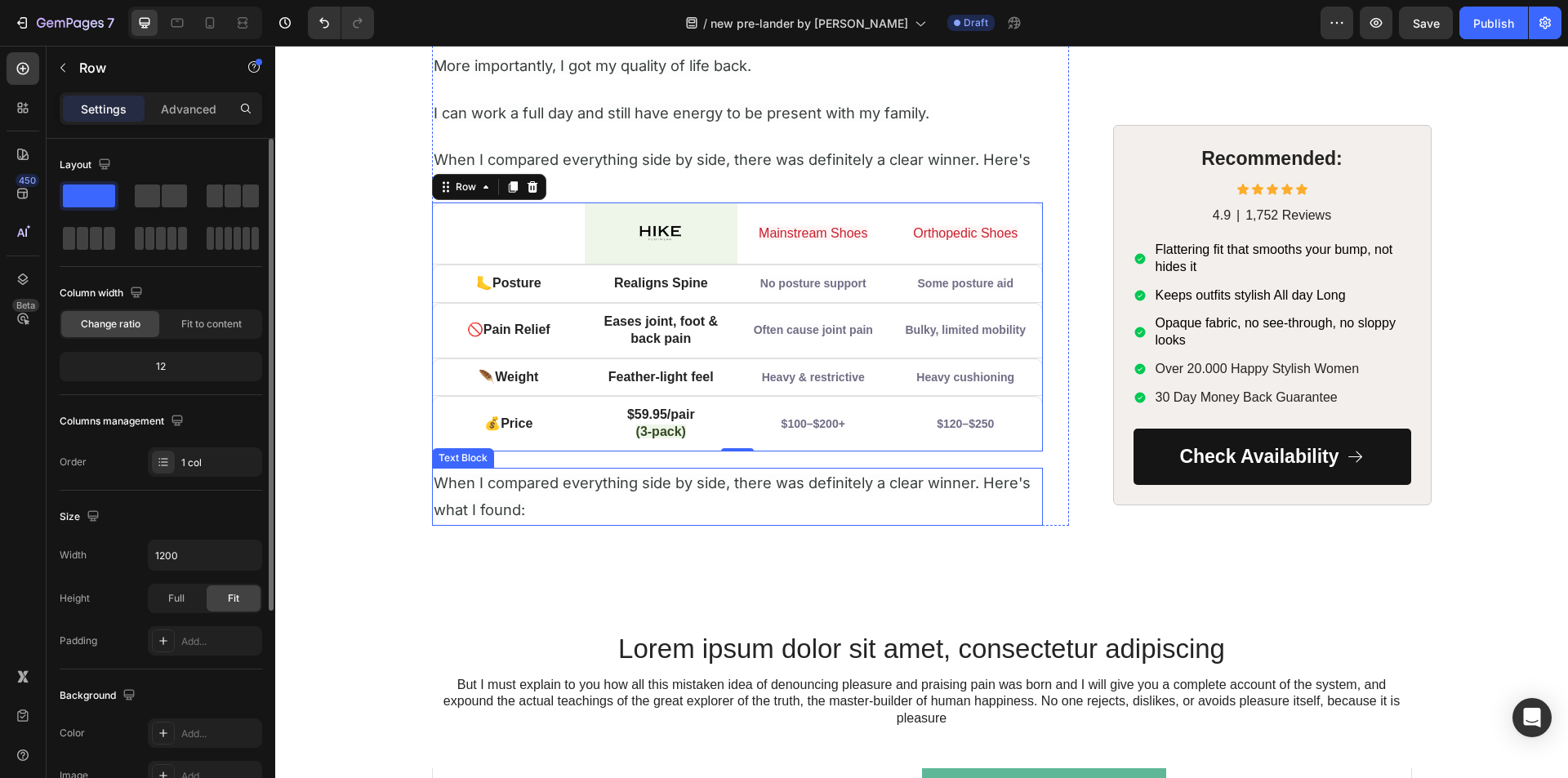
click at [562, 491] on span "When I compared everything side by side, there was definitely a clear winner. H…" at bounding box center [732, 496] width 597 height 45
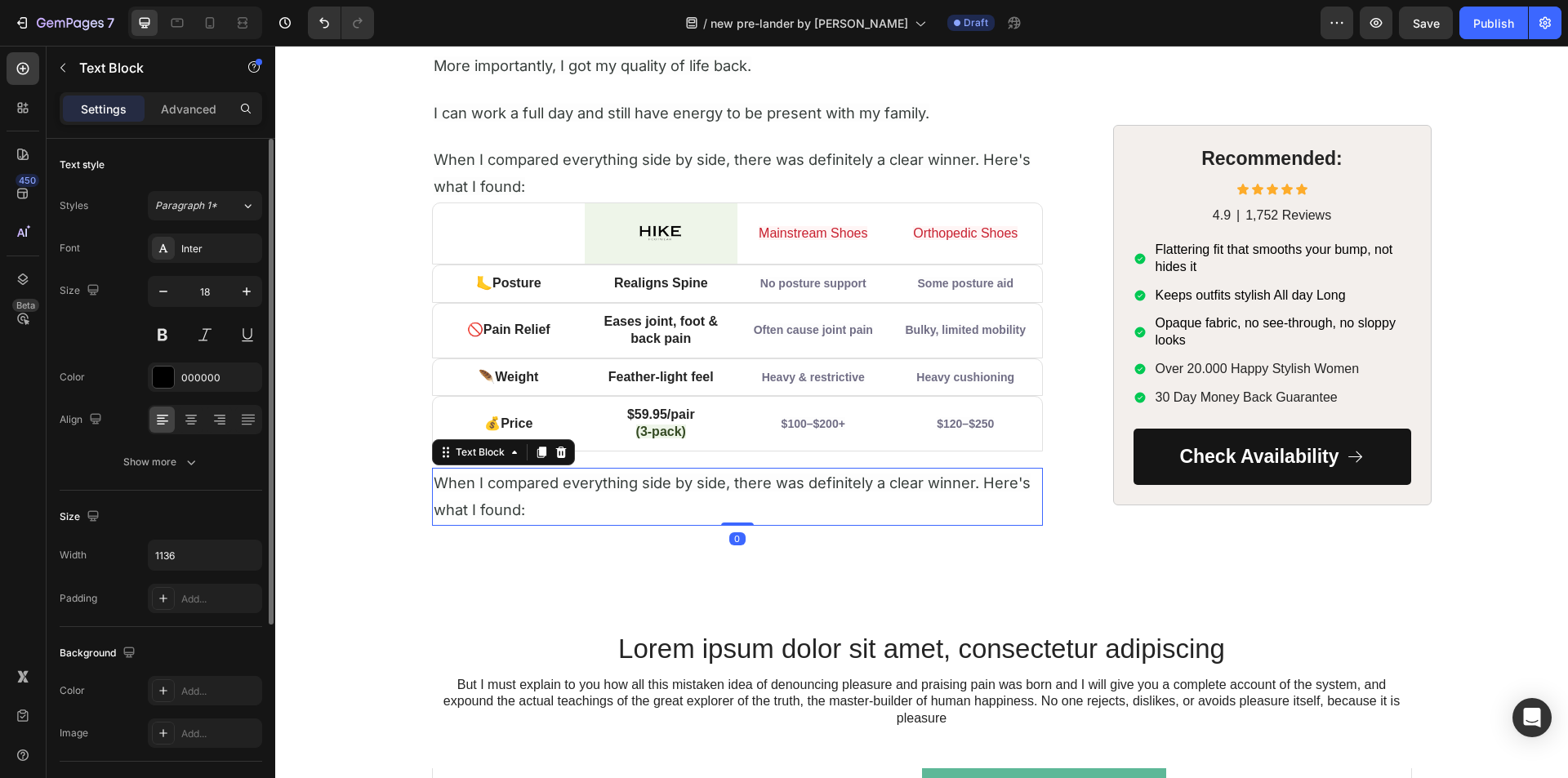
click at [562, 491] on span "When I compared everything side by side, there was definitely a clear winner. H…" at bounding box center [732, 496] width 597 height 45
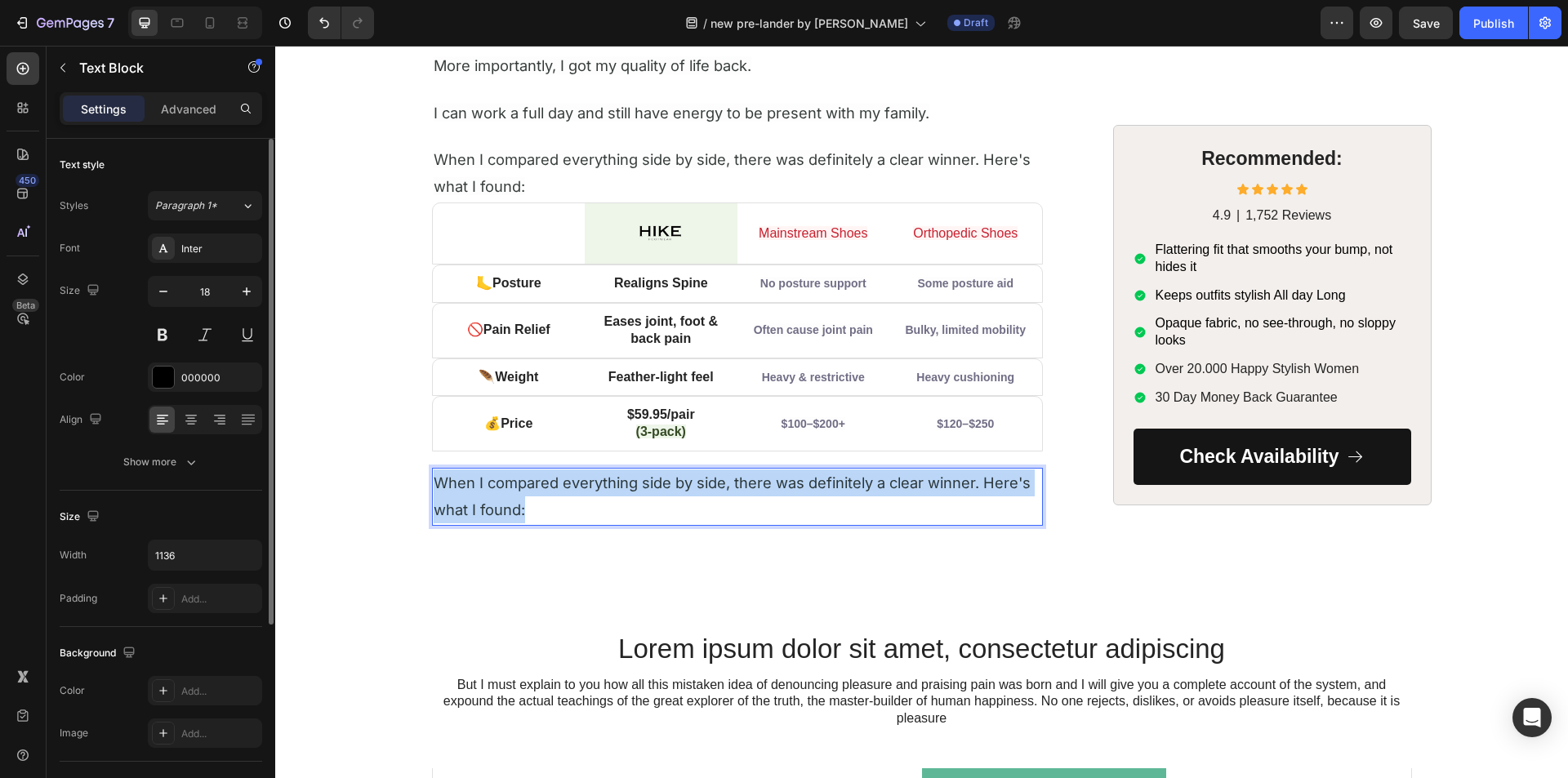
click at [562, 491] on span "When I compared everything side by side, there was definitely a clear winner. H…" at bounding box center [732, 496] width 597 height 45
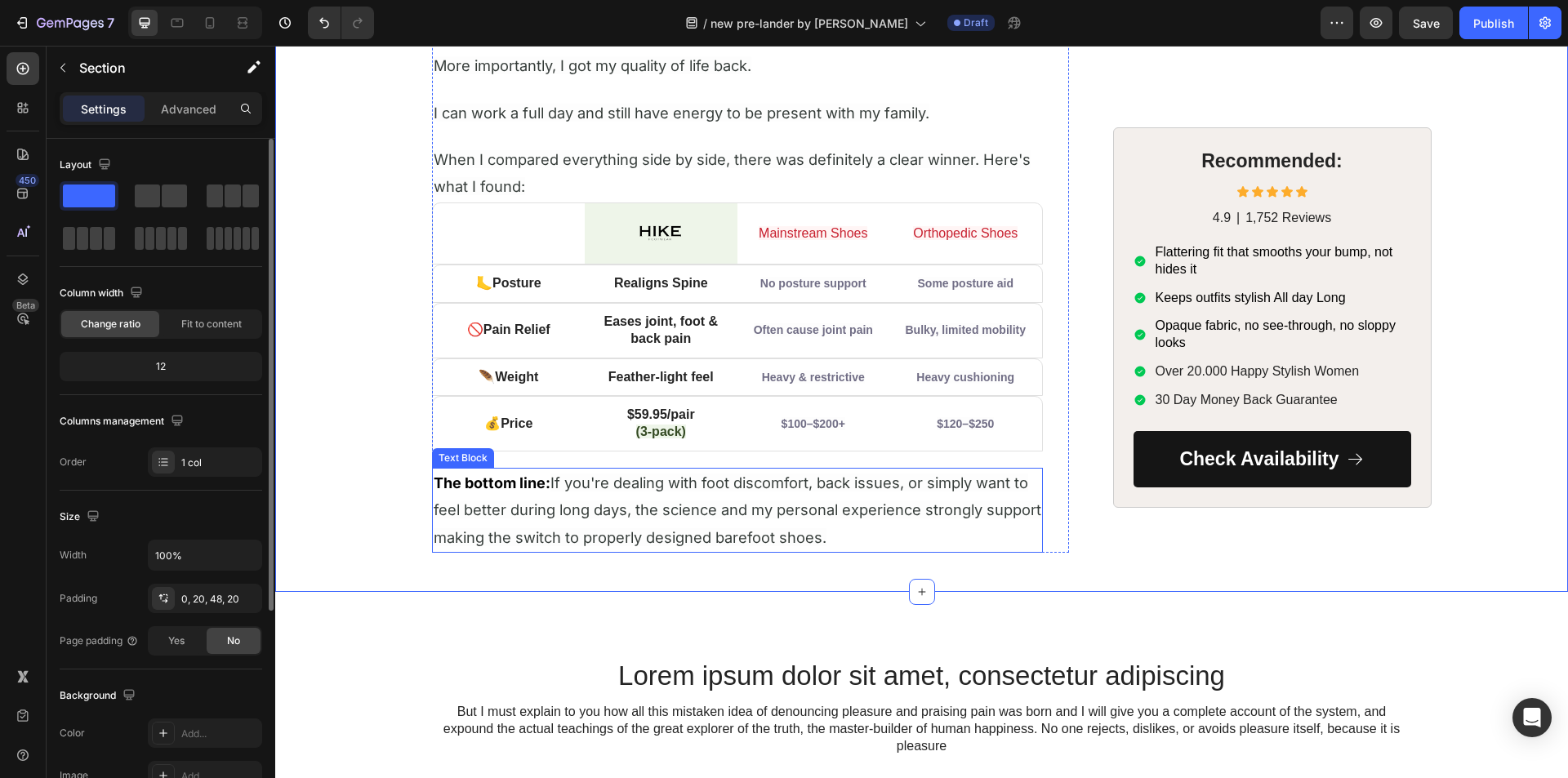
click at [546, 501] on span "If you're dealing with foot discomfort, back issues, or simply want to feel bet…" at bounding box center [737, 510] width 607 height 73
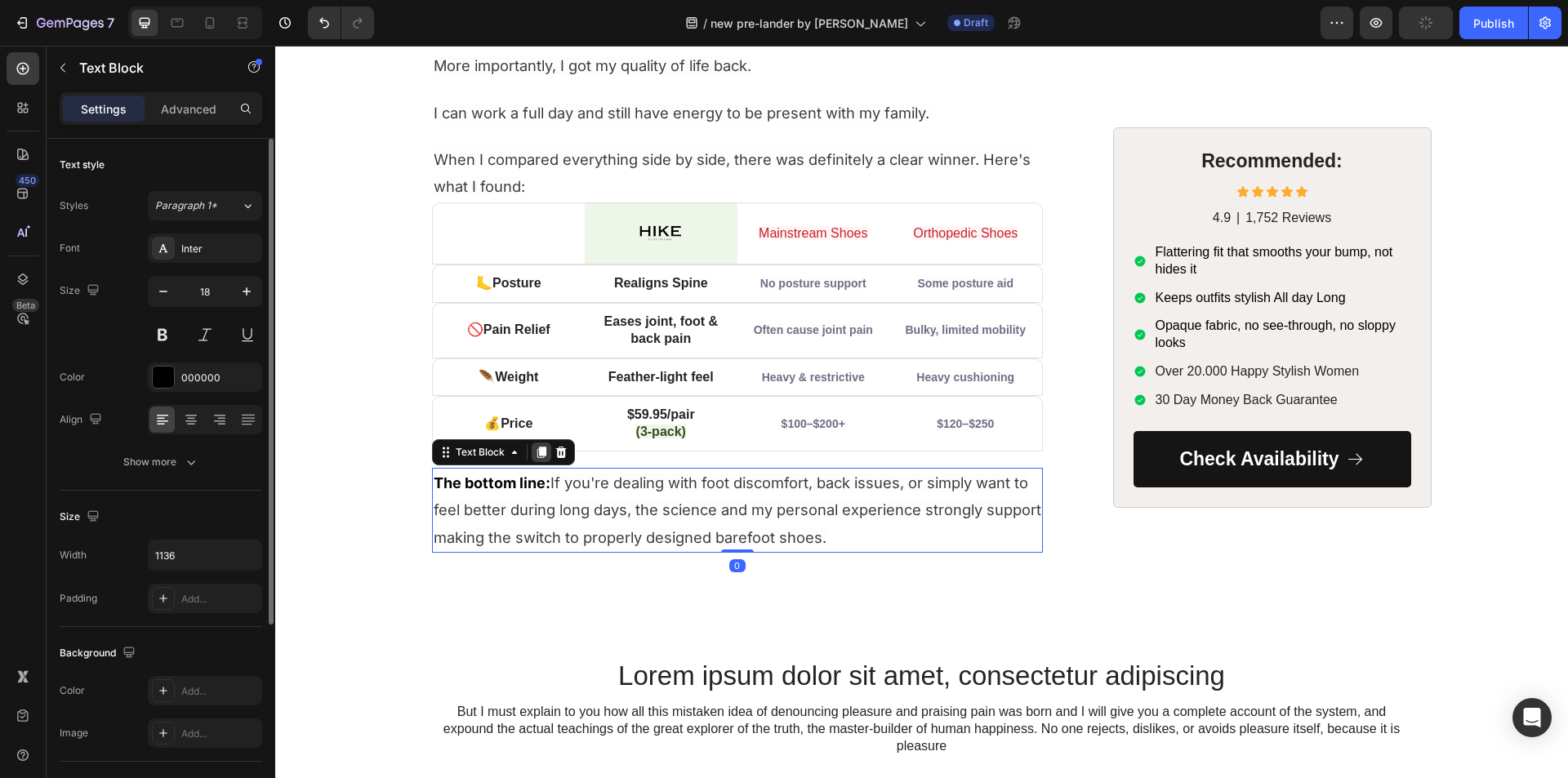
click at [537, 455] on icon at bounding box center [541, 452] width 9 height 11
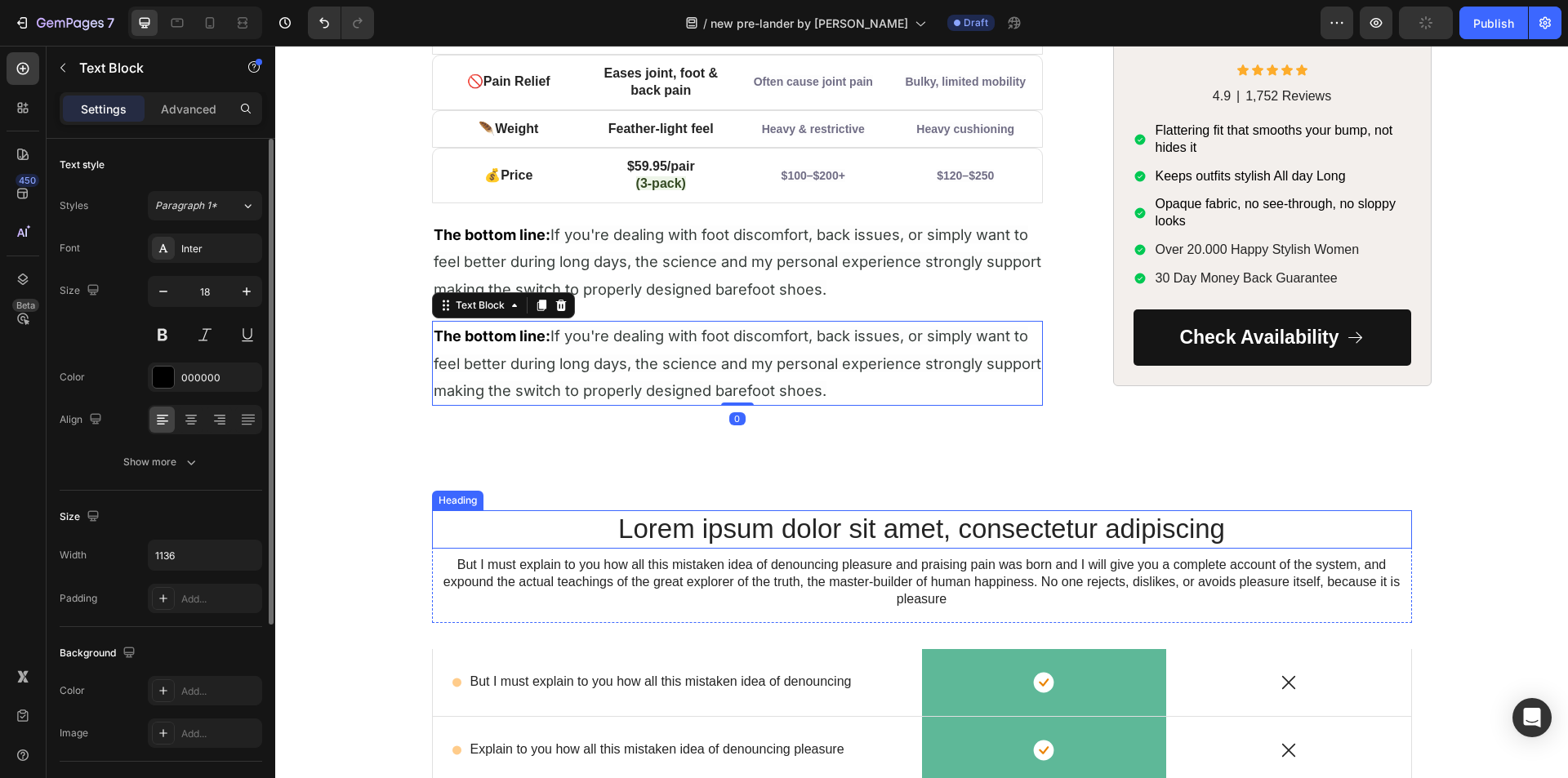
scroll to position [6563, 0]
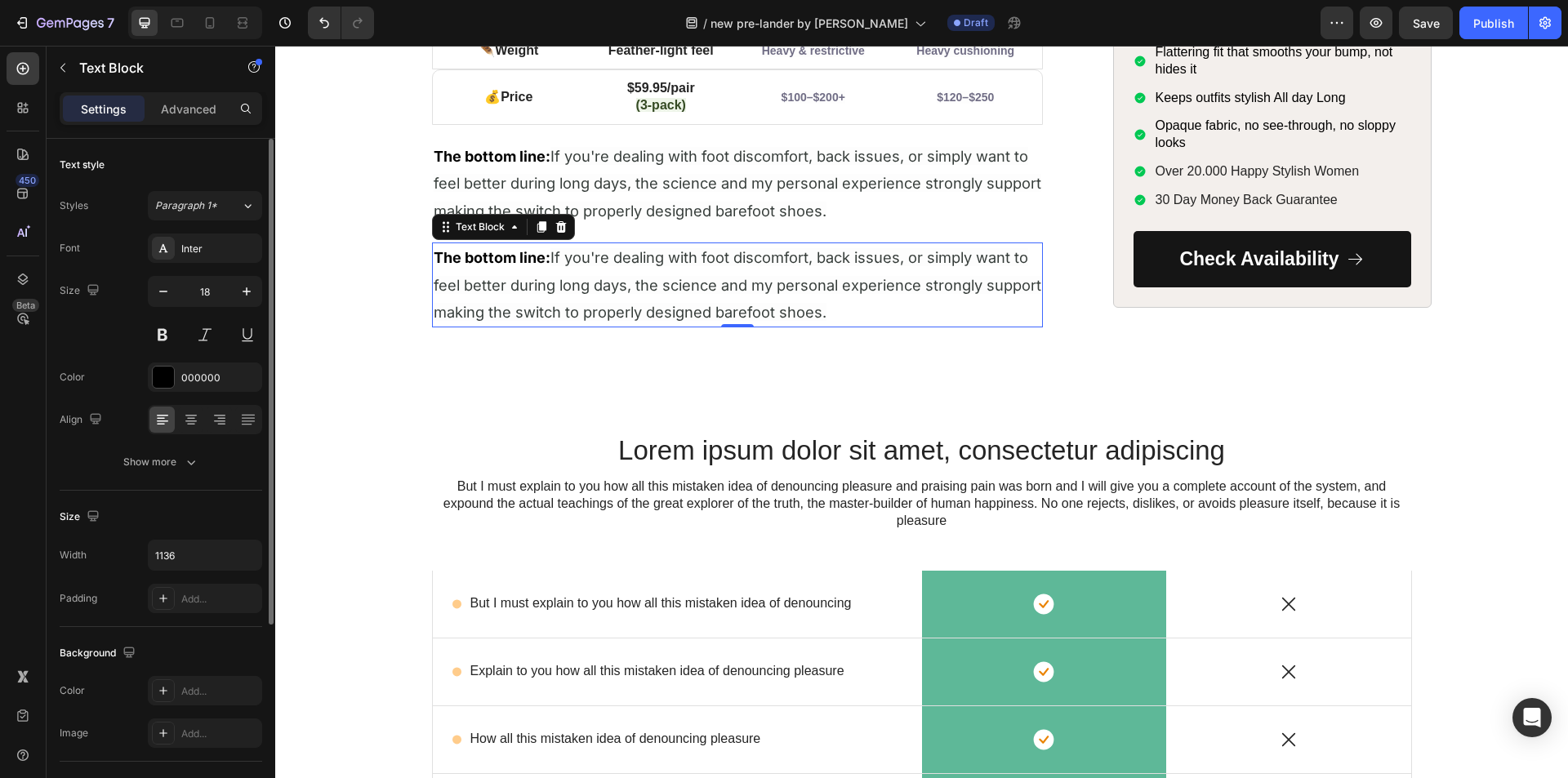
click at [518, 296] on p "The bottom line: If you're dealing with foot discomfort, back issues, or simply…" at bounding box center [737, 285] width 607 height 82
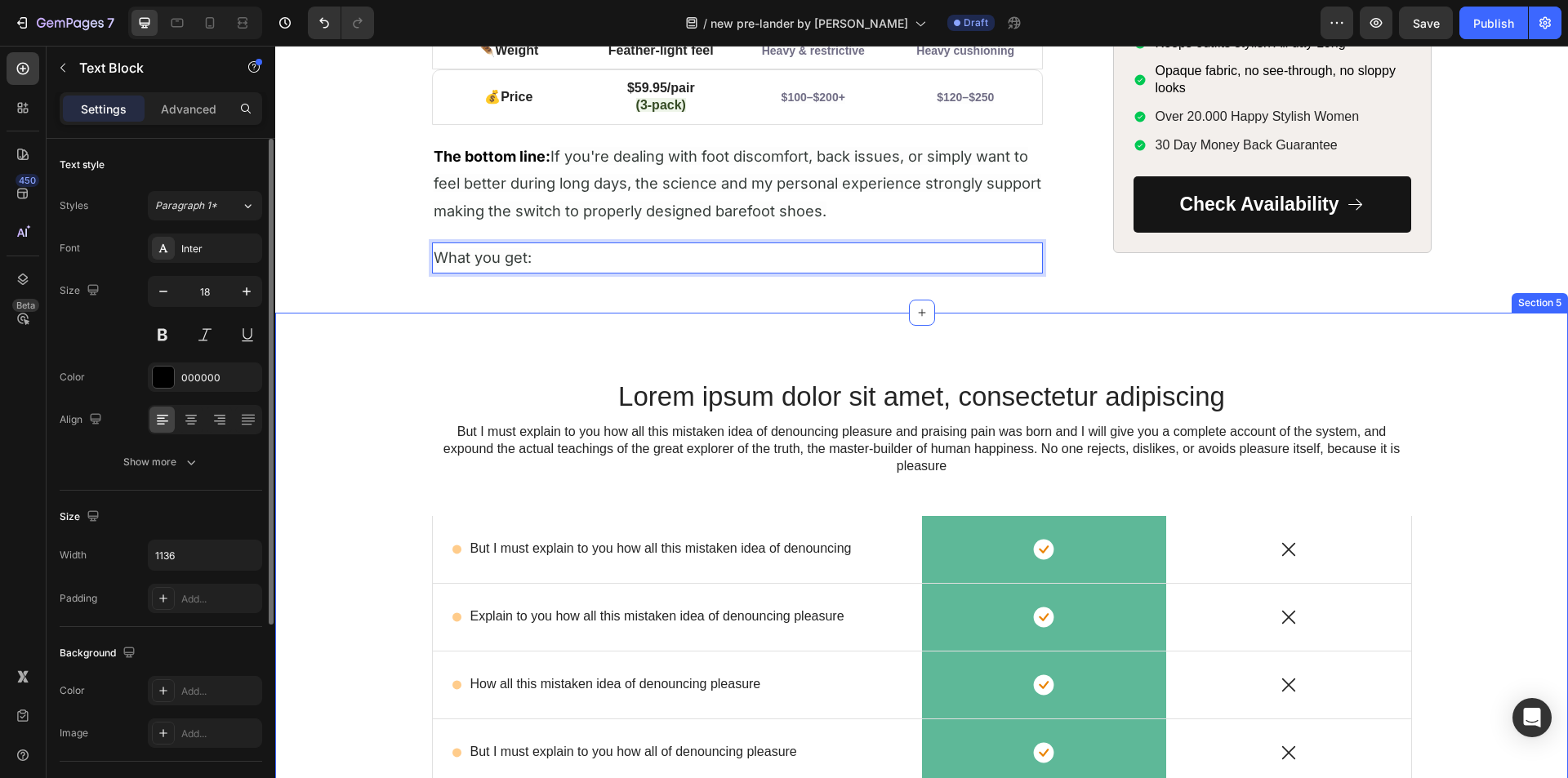
click at [385, 322] on div "Lorem ipsum dolor sit amet, consectetur adipiscing Heading But I must explain t…" at bounding box center [921, 671] width 1293 height 718
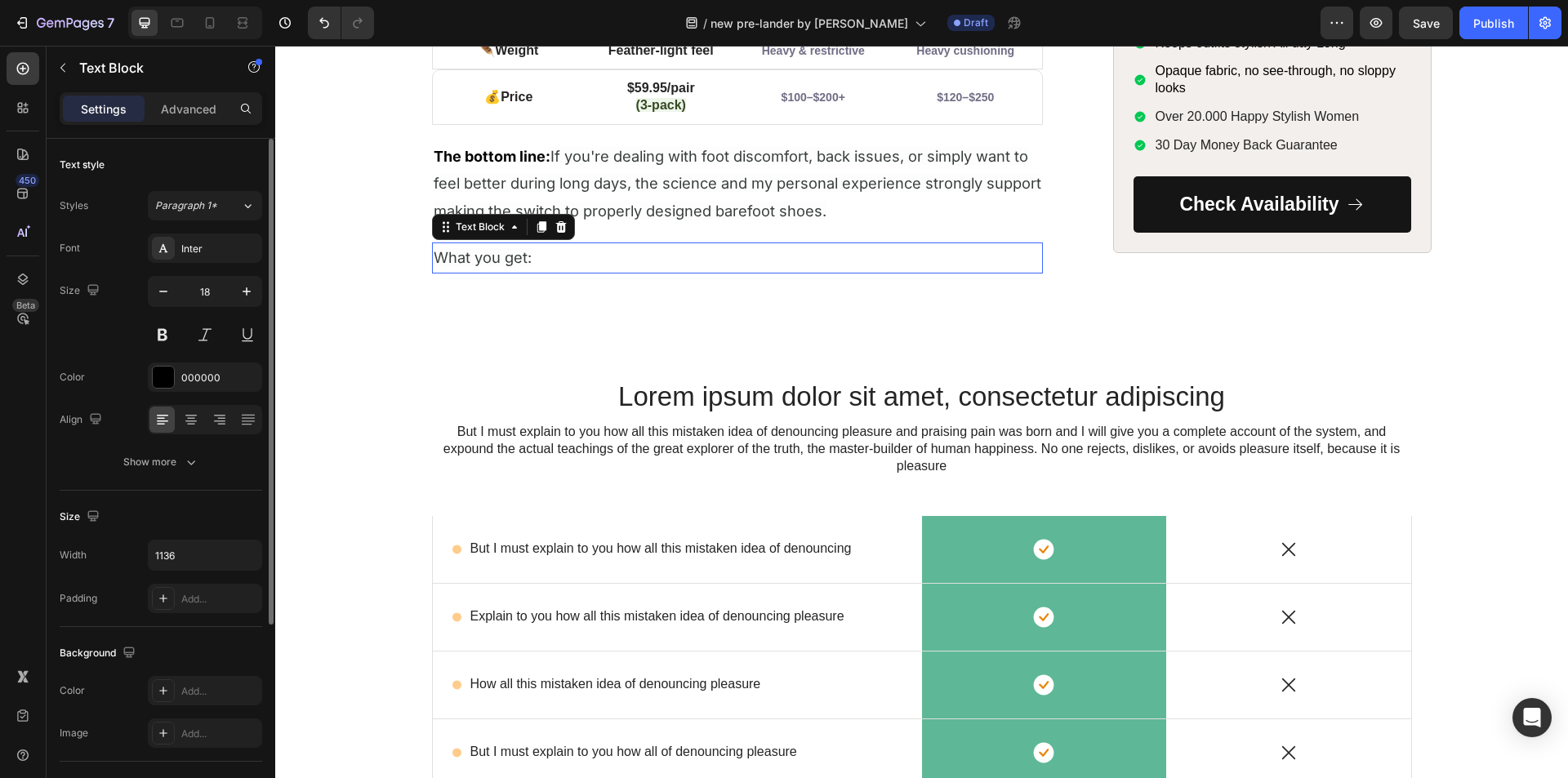
click at [479, 265] on span "What you get:" at bounding box center [482, 257] width 98 height 18
click at [532, 224] on div at bounding box center [541, 227] width 20 height 20
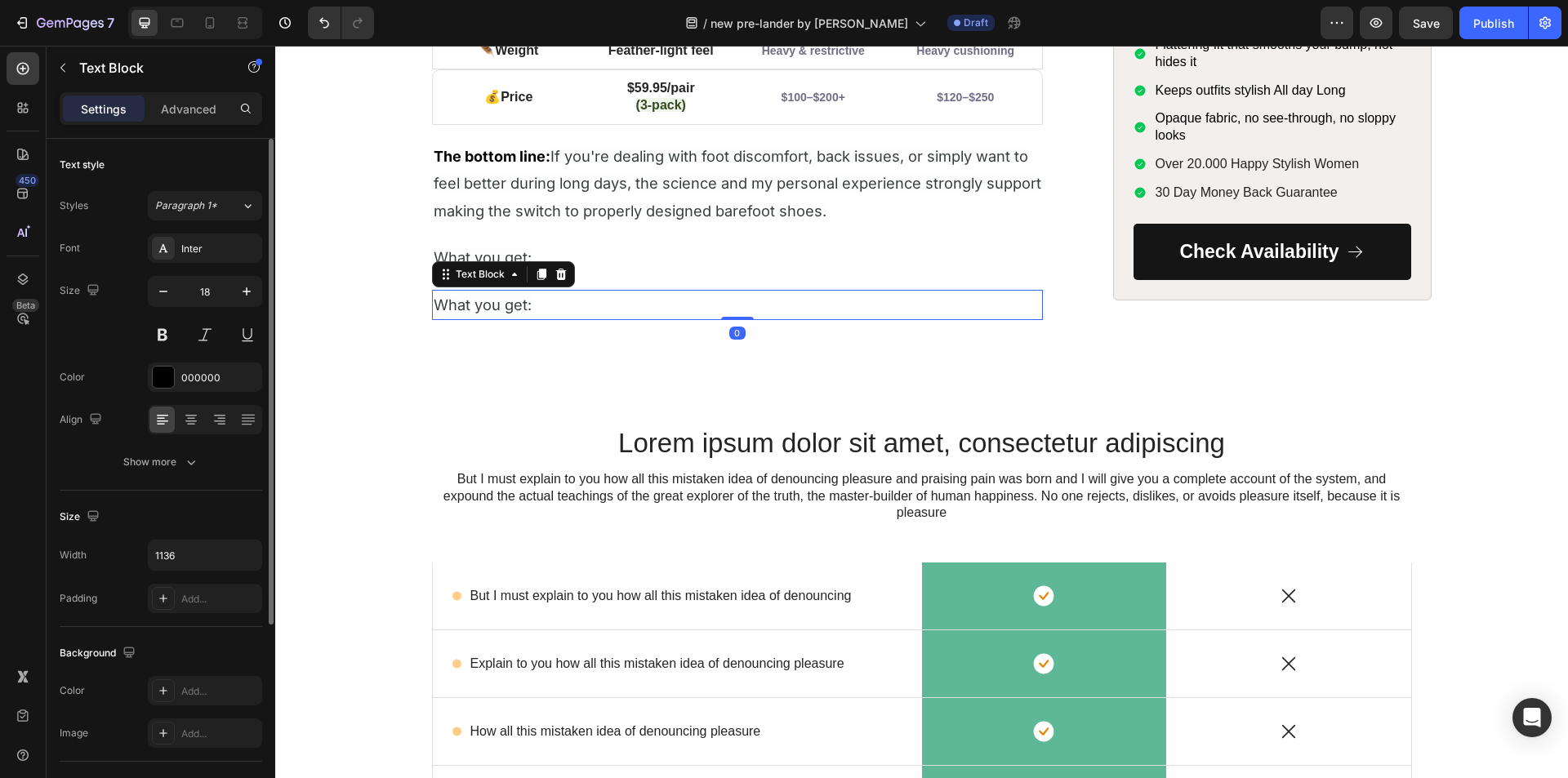
click at [503, 312] on span "What you get:" at bounding box center [482, 305] width 98 height 18
click at [502, 310] on span "What you get:" at bounding box center [482, 305] width 98 height 18
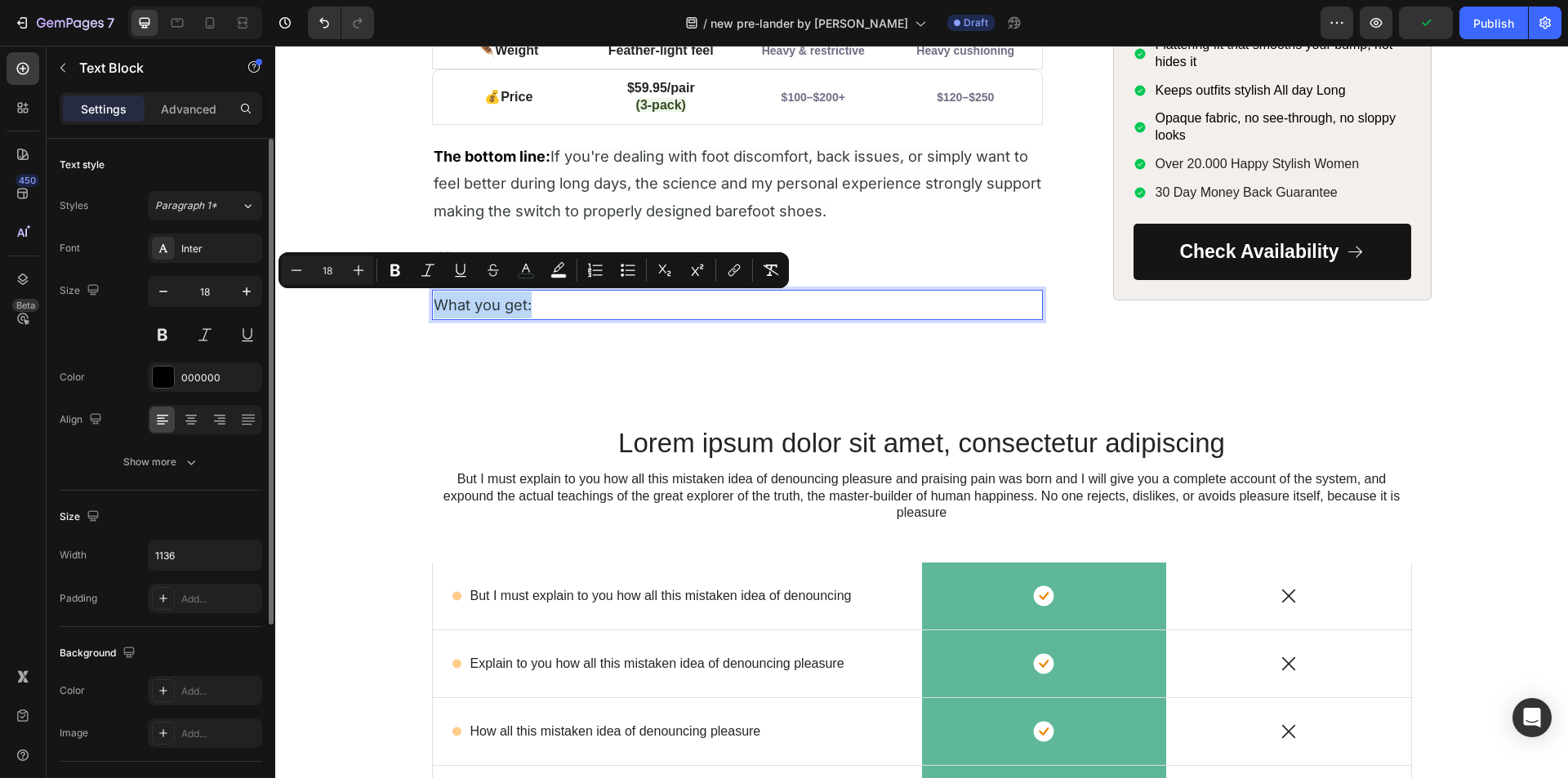
click at [502, 310] on span "What you get:" at bounding box center [482, 305] width 98 height 18
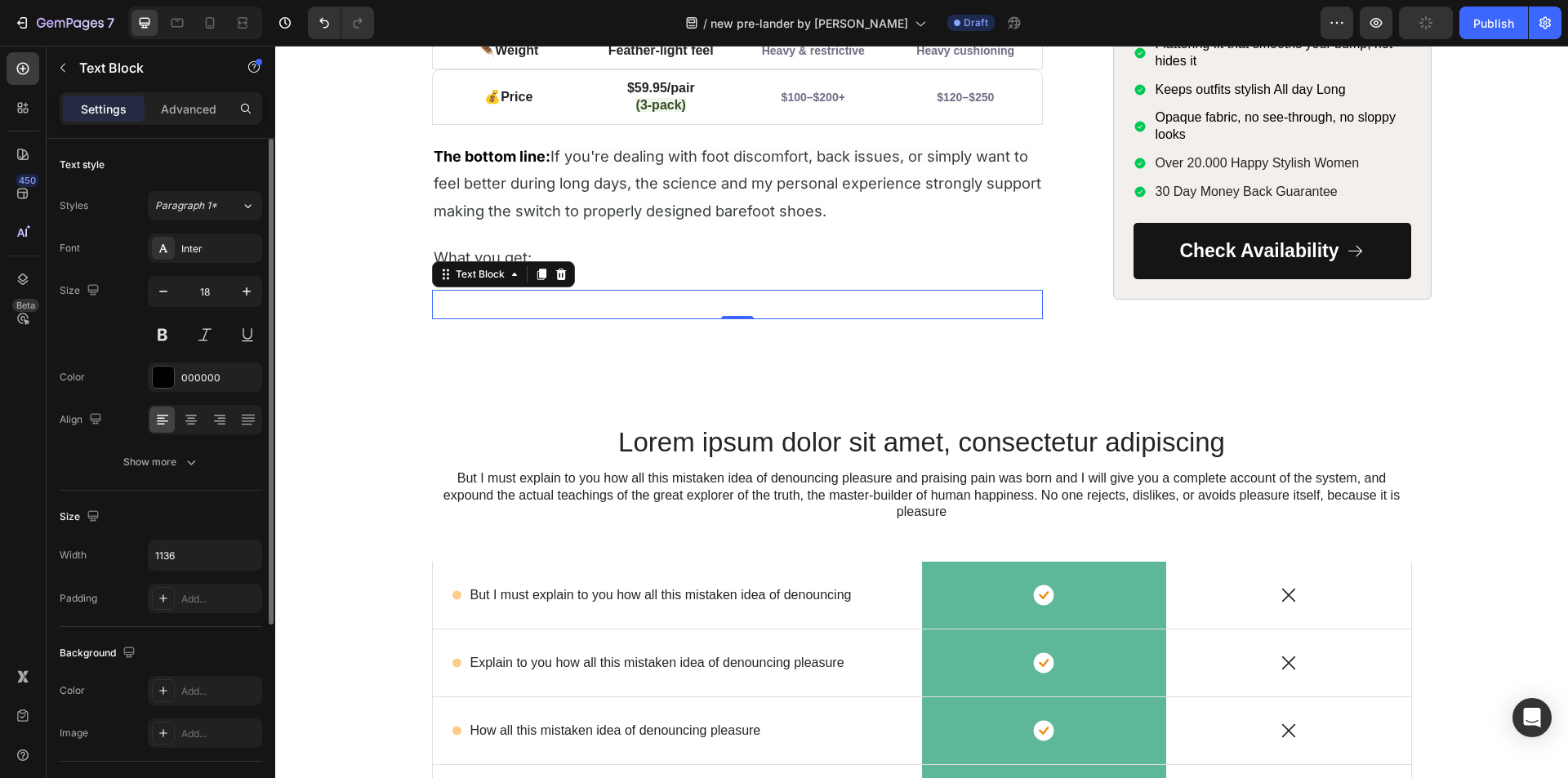
click at [594, 305] on div "Rich Text Editor. Editing area: main" at bounding box center [737, 305] width 611 height 30
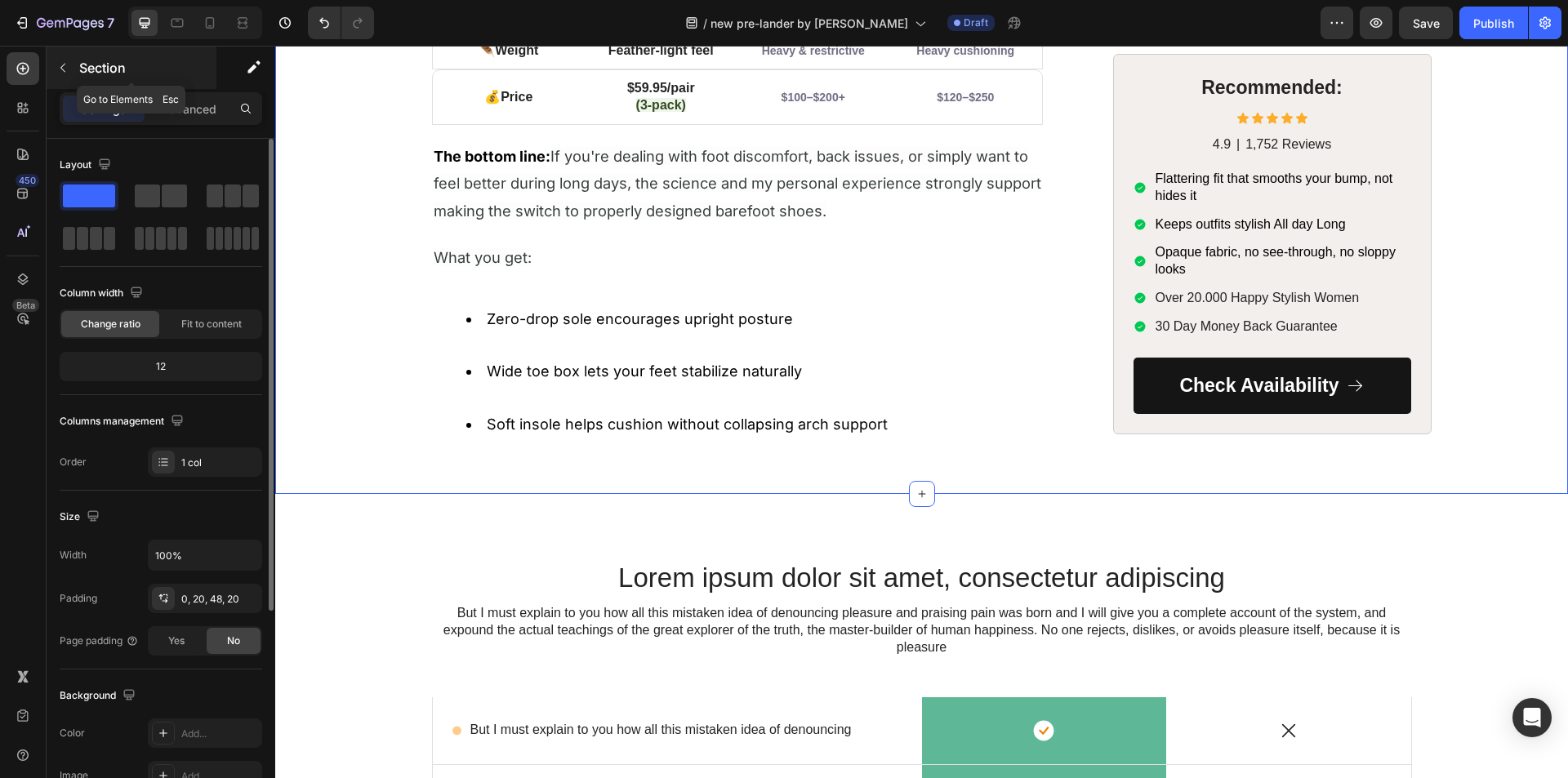
click at [68, 75] on button "button" at bounding box center [63, 68] width 26 height 26
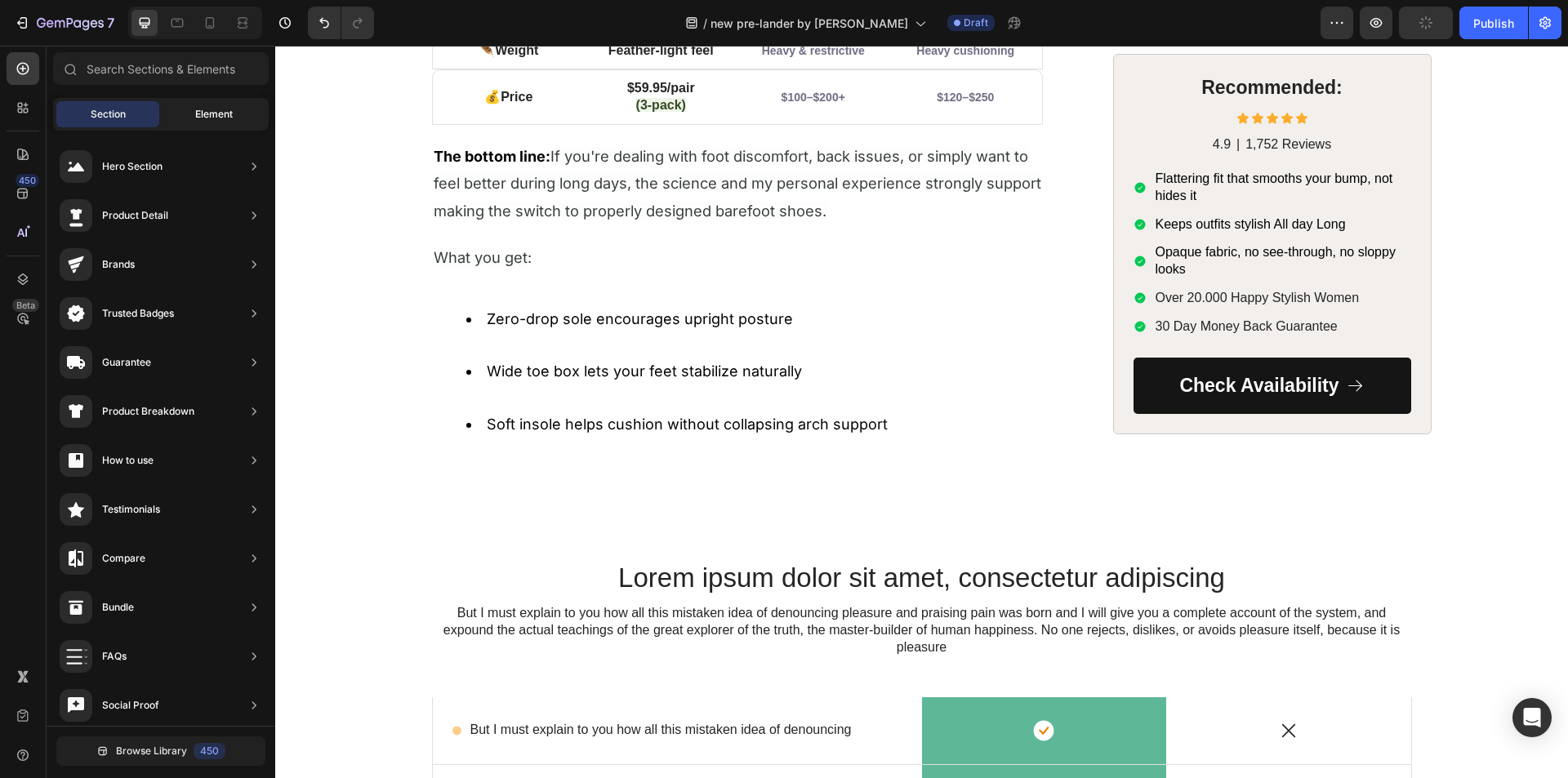
click at [185, 118] on div "Element" at bounding box center [214, 114] width 103 height 26
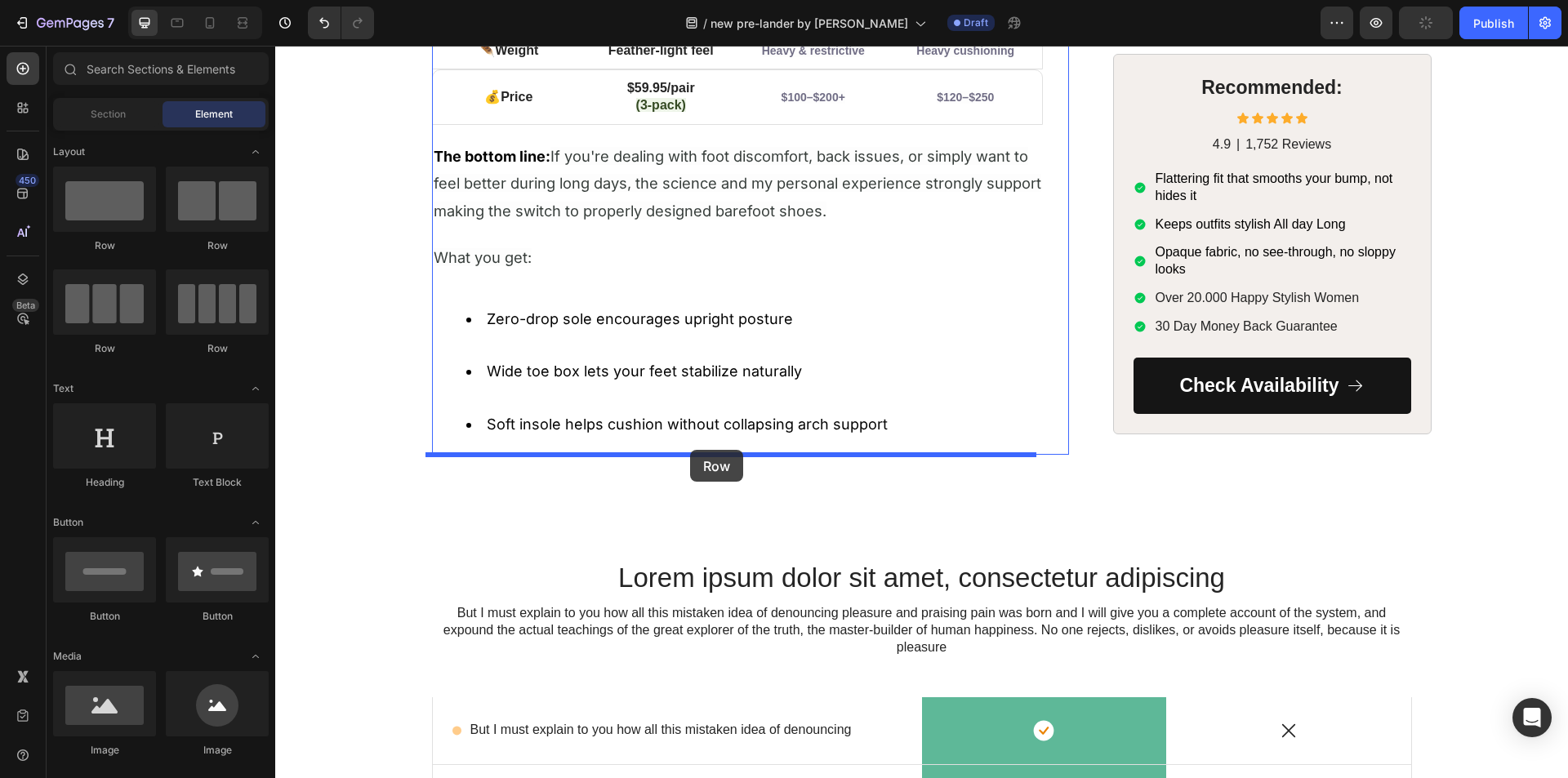
drag, startPoint x: 392, startPoint y: 256, endPoint x: 690, endPoint y: 450, distance: 355.6
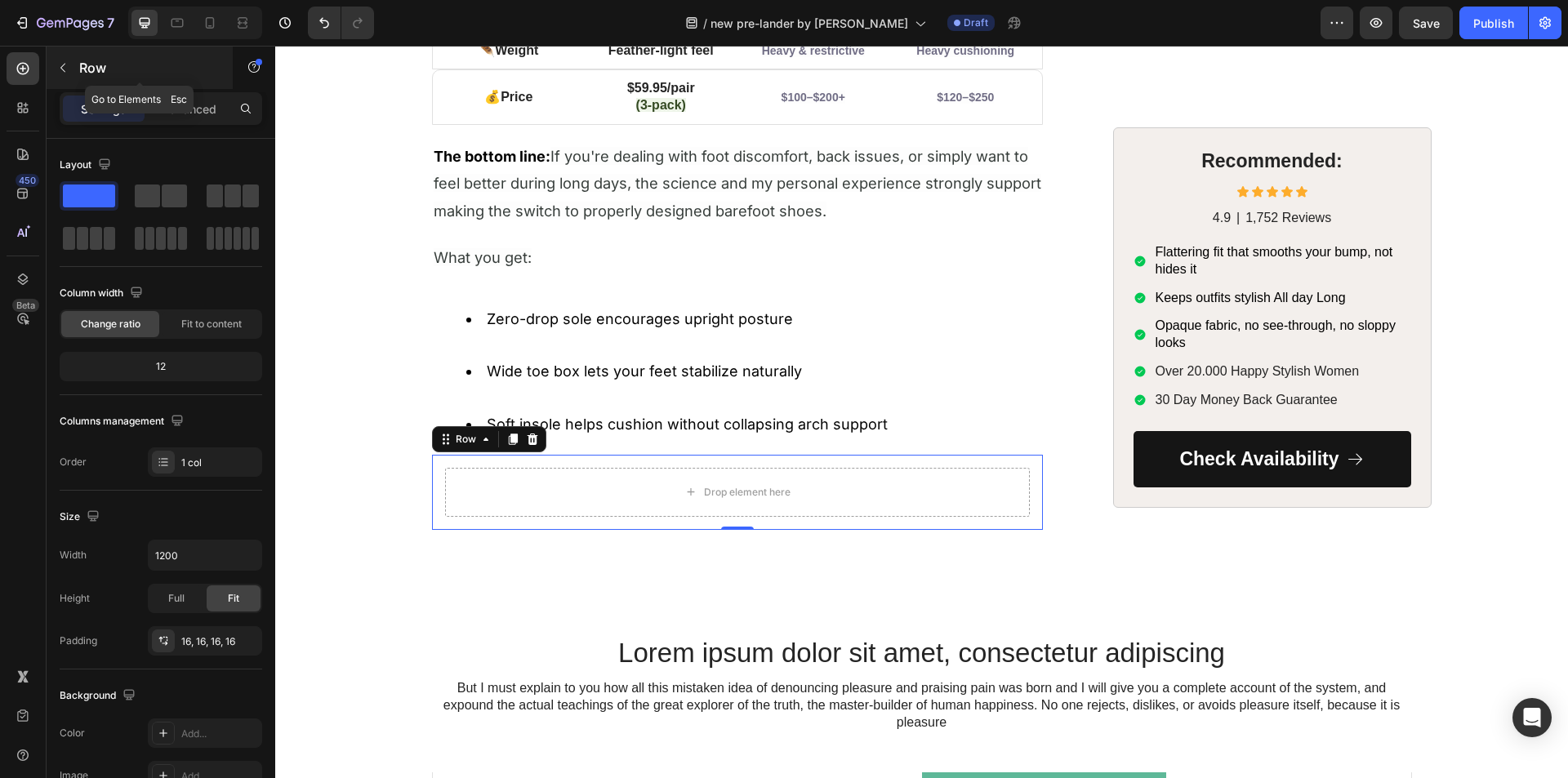
click at [67, 70] on icon "button" at bounding box center [63, 67] width 13 height 13
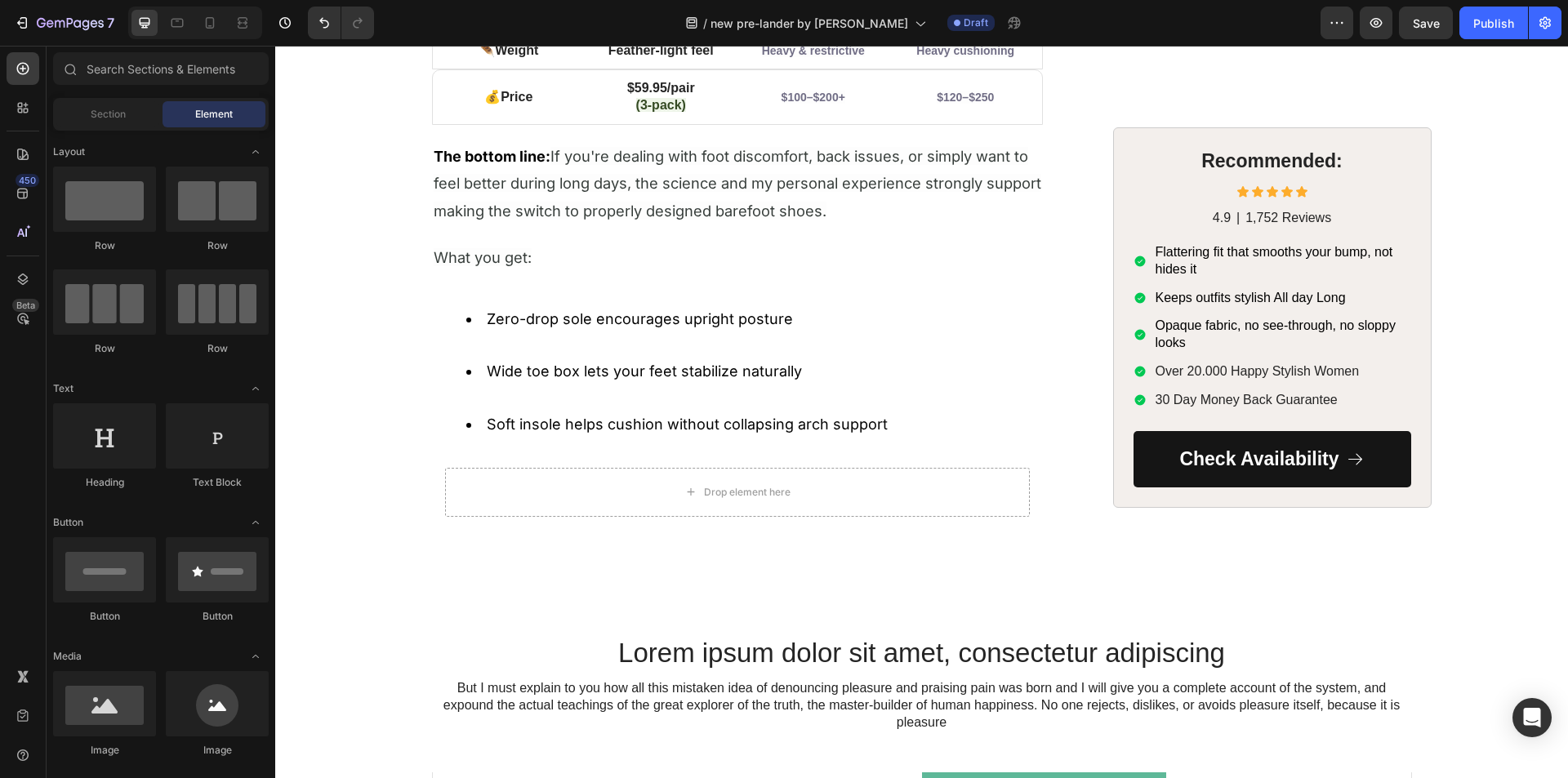
scroll to position [82, 0]
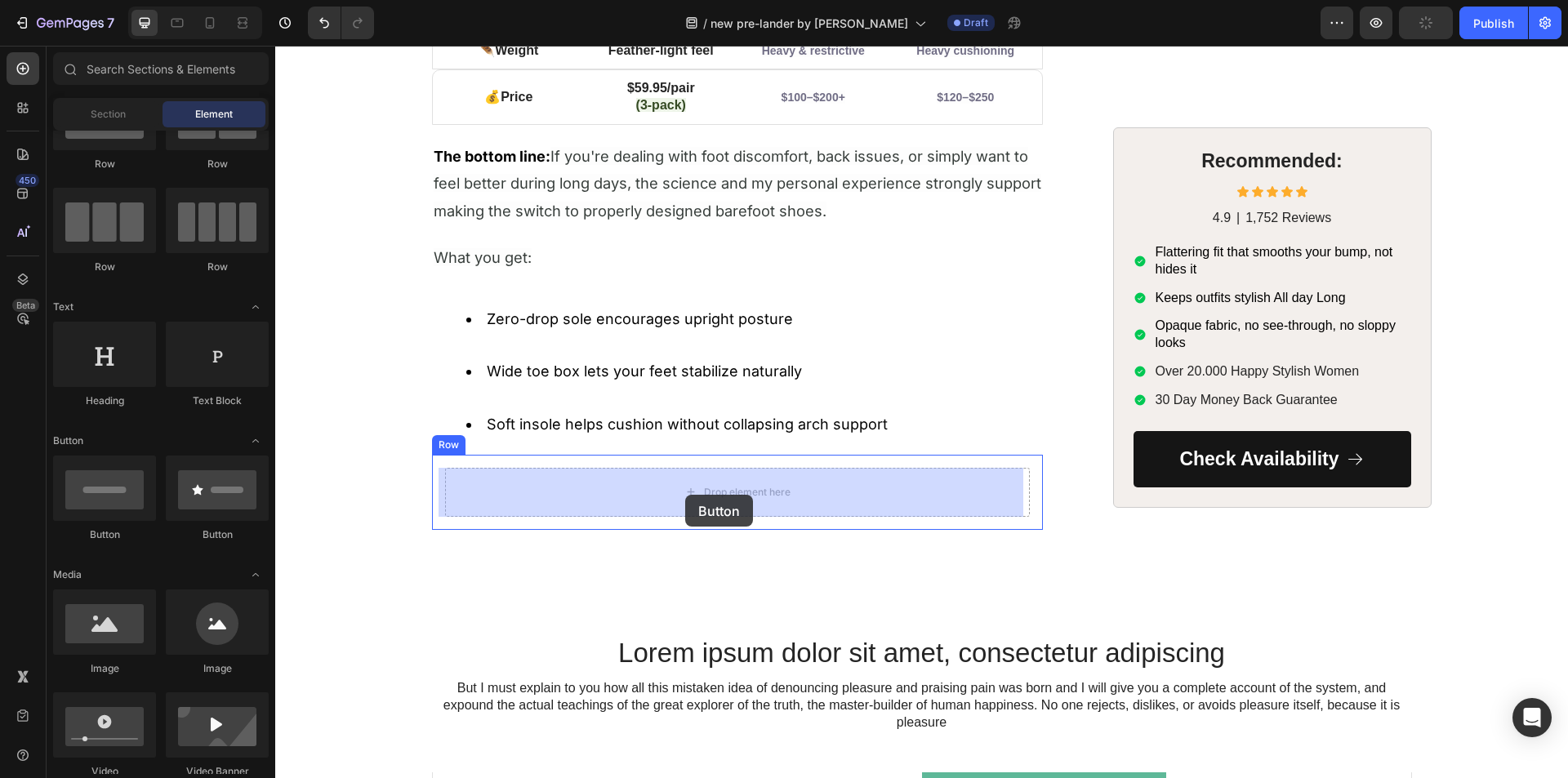
drag, startPoint x: 367, startPoint y: 545, endPoint x: 685, endPoint y: 495, distance: 321.9
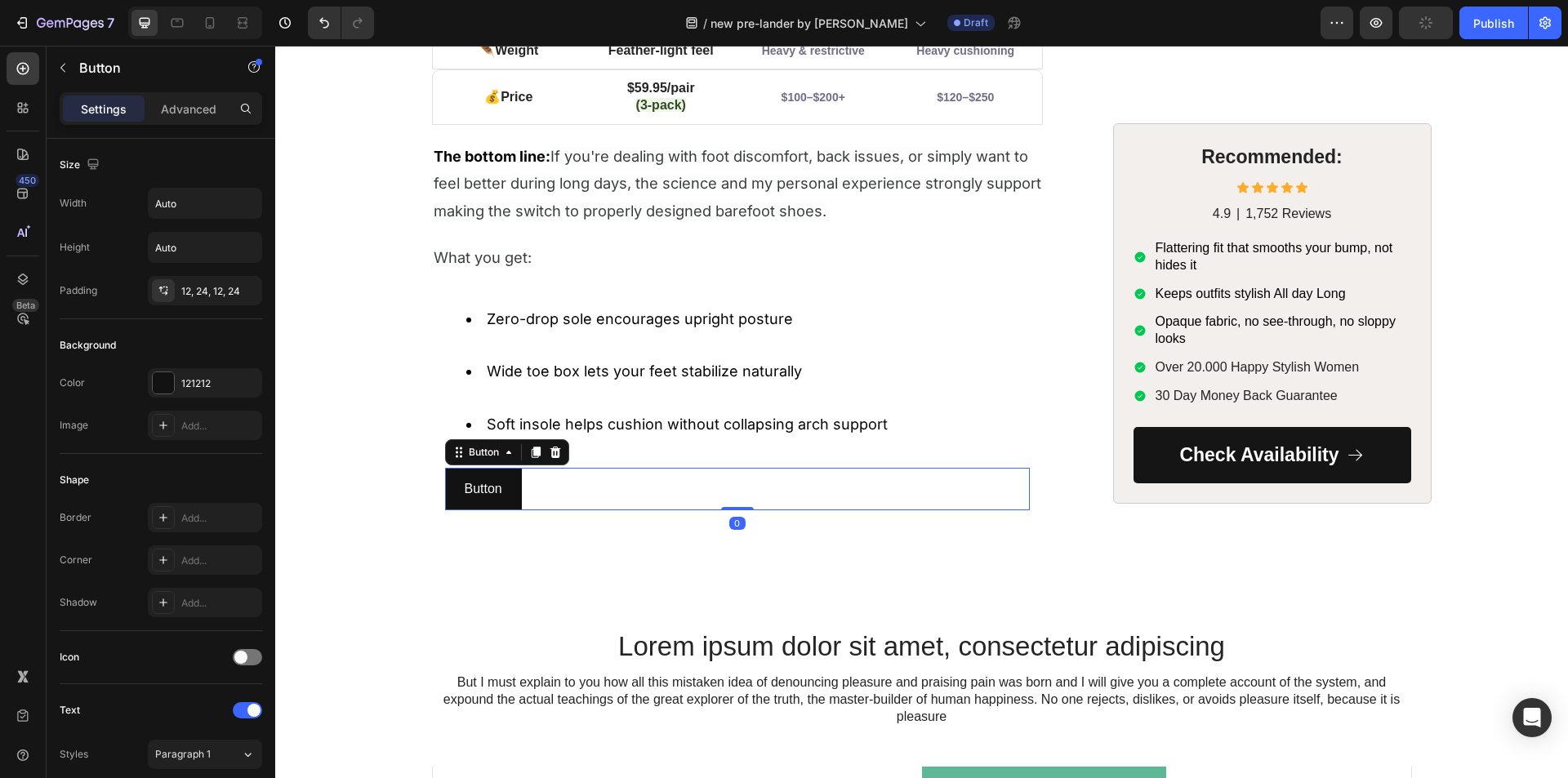
click at [555, 494] on div "Button Button 0" at bounding box center [737, 490] width 585 height 44
click at [220, 209] on input "Auto" at bounding box center [205, 204] width 113 height 30
click at [232, 211] on button "button" at bounding box center [247, 204] width 30 height 30
click at [178, 264] on div "Full 100%" at bounding box center [188, 276] width 134 height 31
type input "100%"
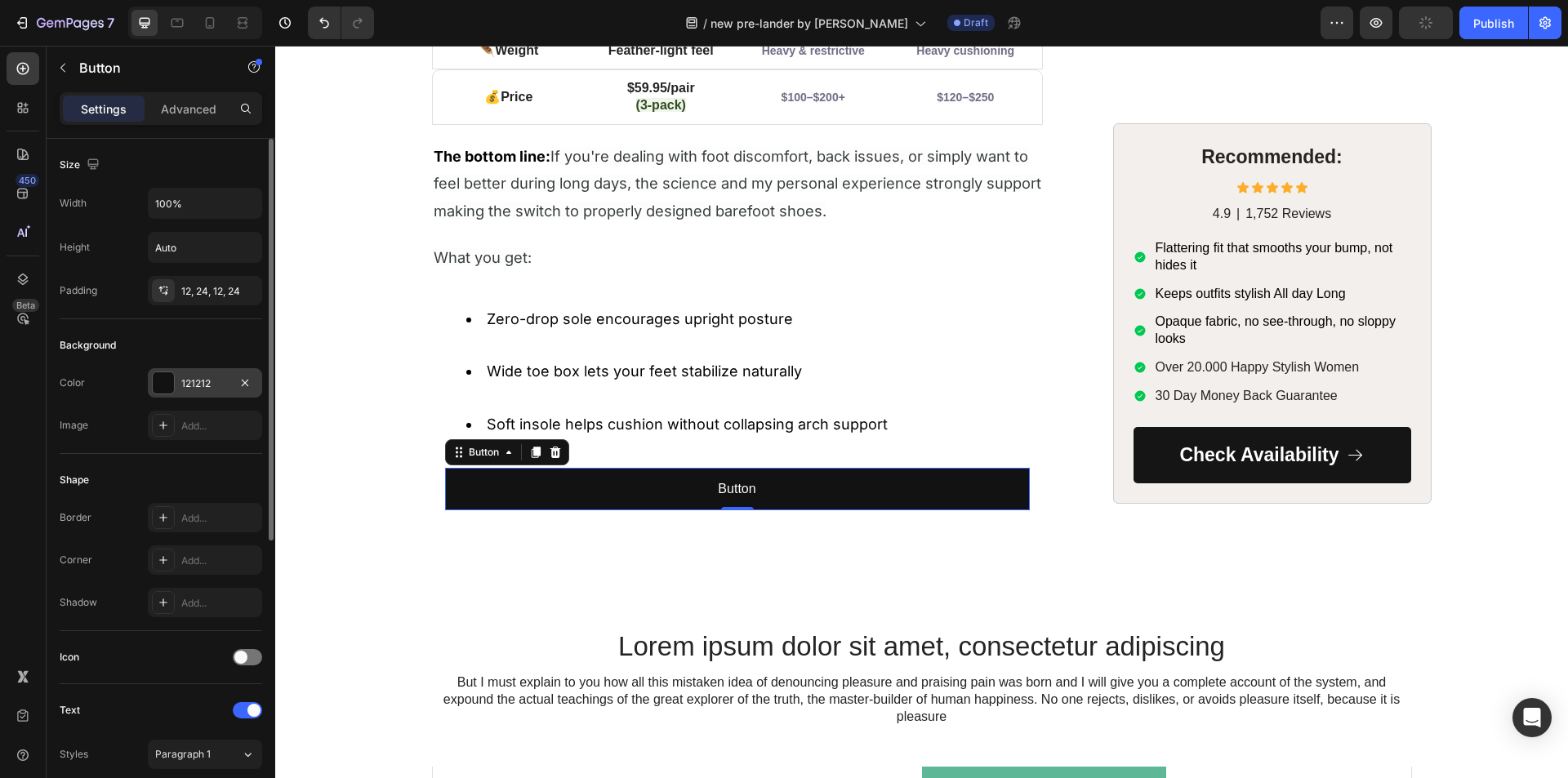
click at [170, 382] on div at bounding box center [163, 383] width 21 height 21
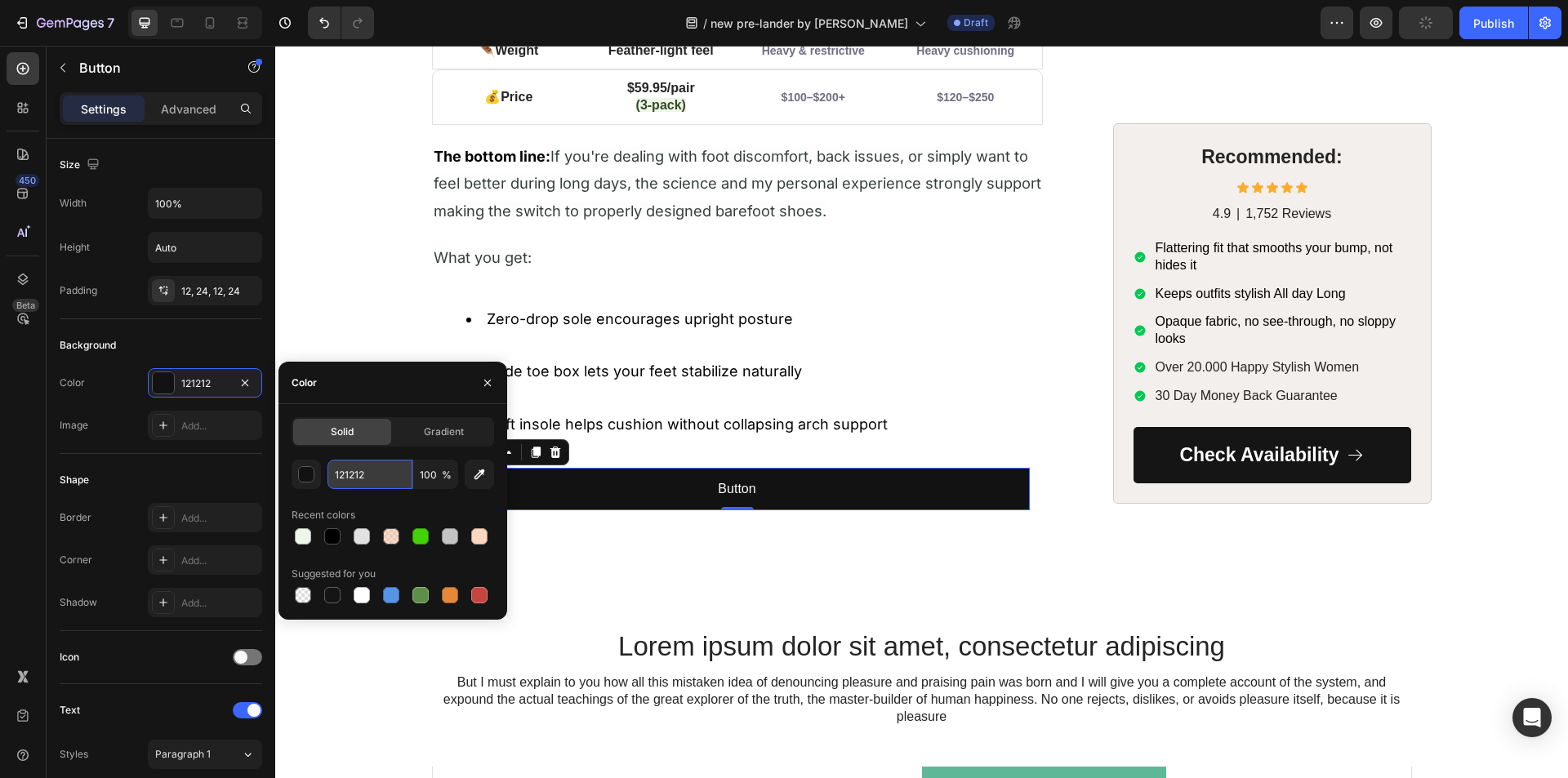
click at [356, 468] on input "121212" at bounding box center [370, 474] width 85 height 30
paste input "#4B7826"
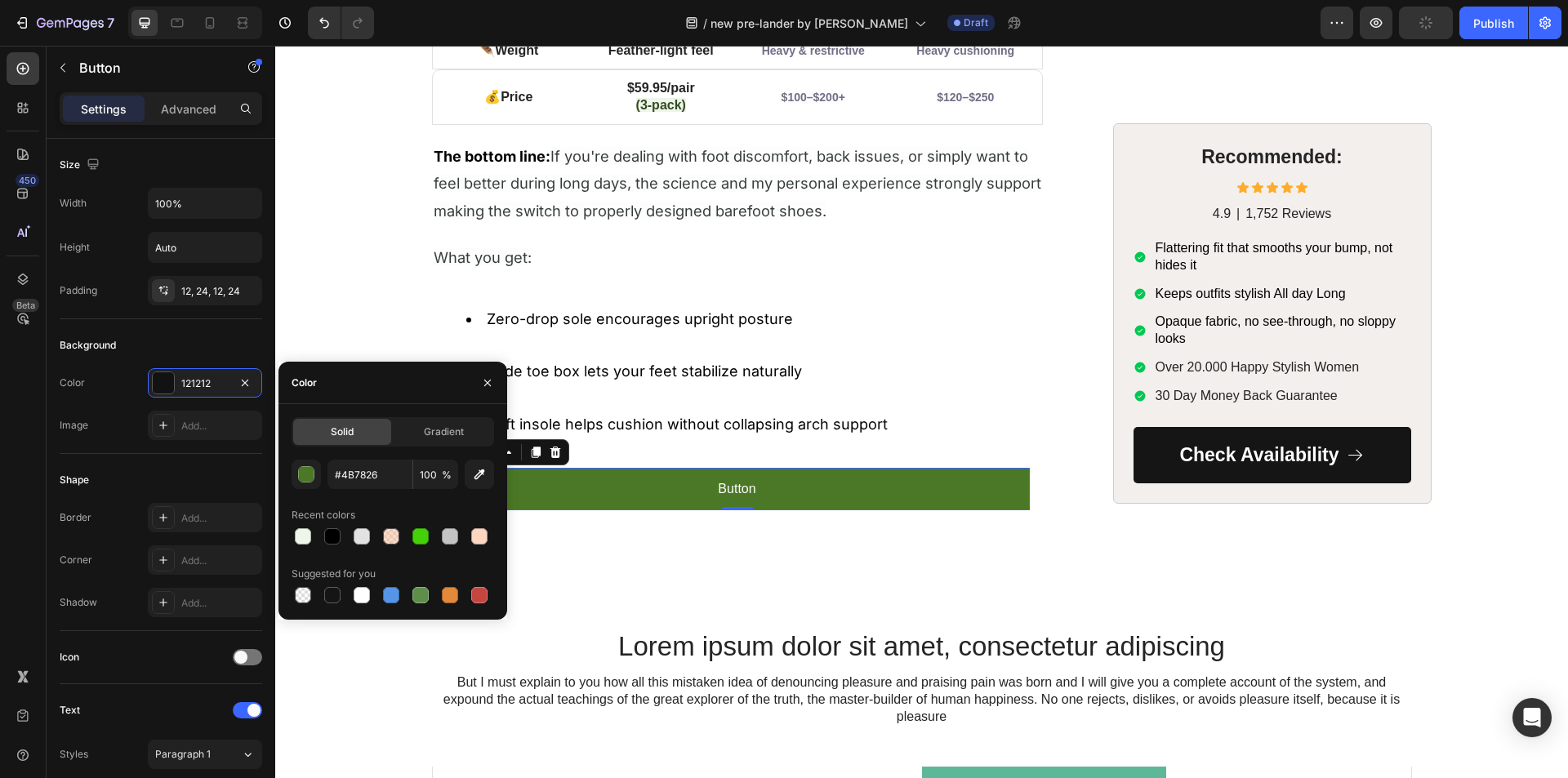
click at [367, 499] on div "#4B7826 100 % Recent colors Suggested for you" at bounding box center [392, 533] width 203 height 147
type input "4B7826"
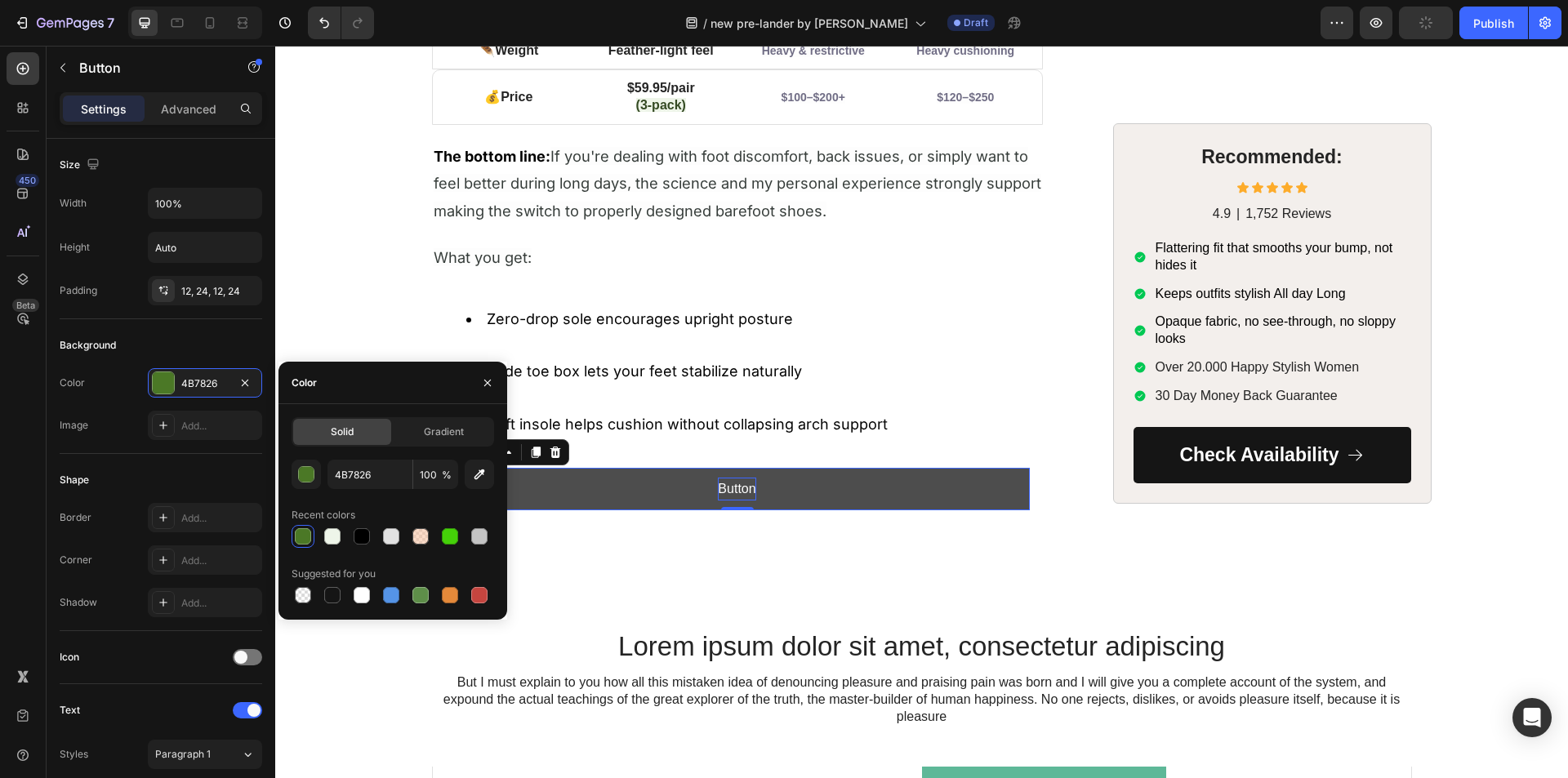
click at [721, 487] on p "Button" at bounding box center [736, 489] width 37 height 23
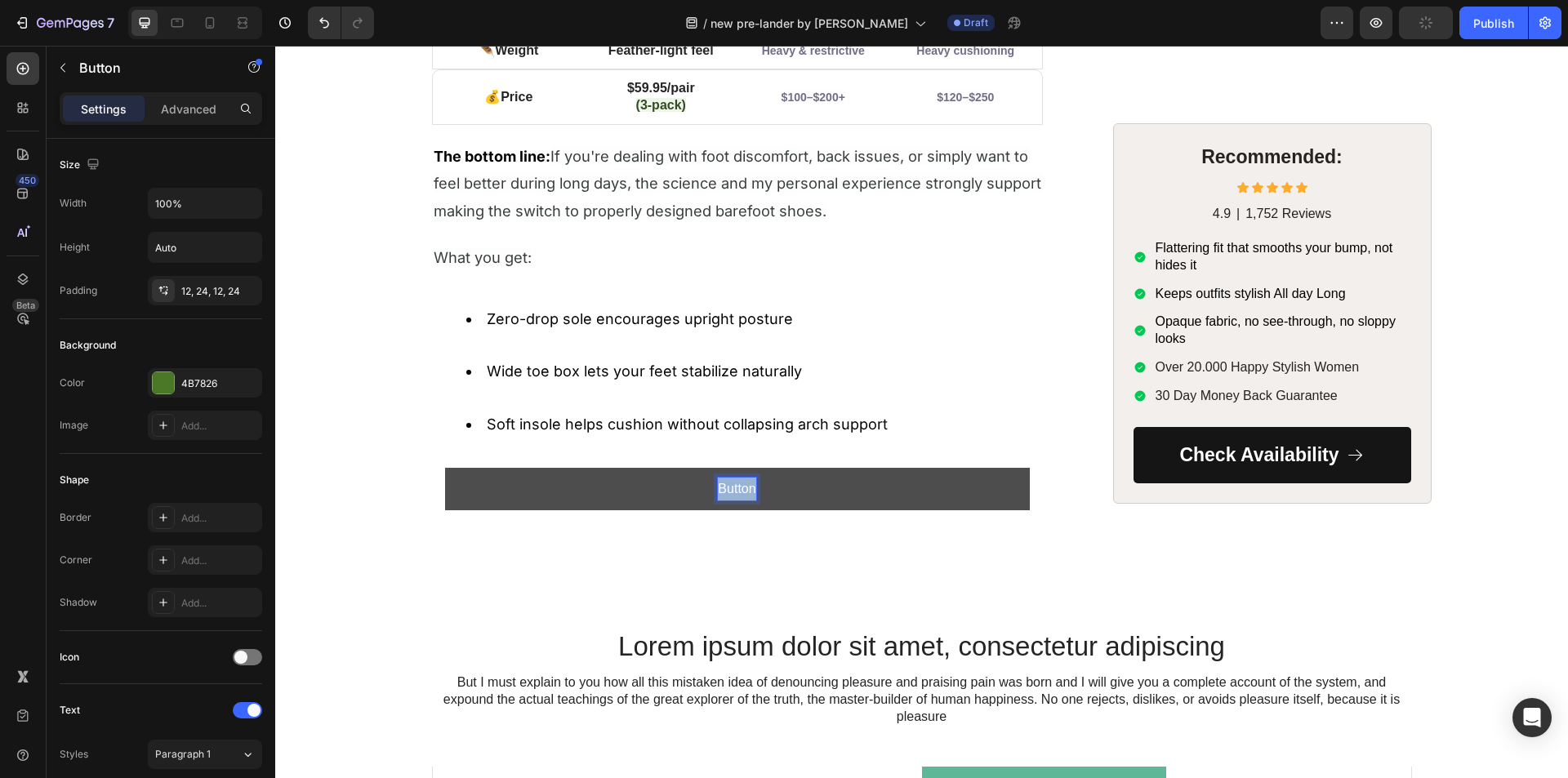
click at [721, 487] on p "Button" at bounding box center [736, 489] width 37 height 23
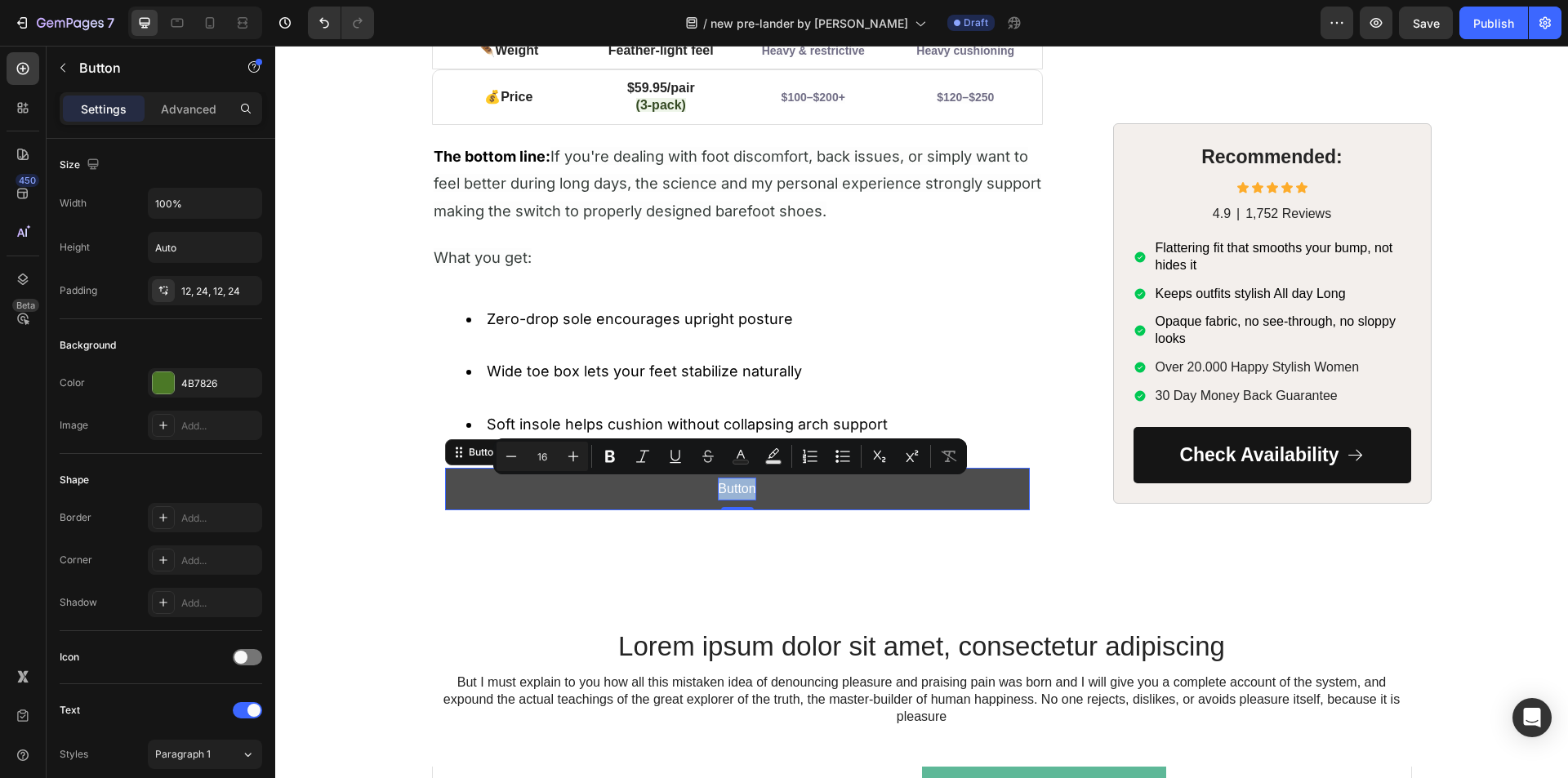
click at [726, 489] on p "Button" at bounding box center [736, 489] width 37 height 23
click at [726, 488] on p "Button" at bounding box center [736, 489] width 37 height 23
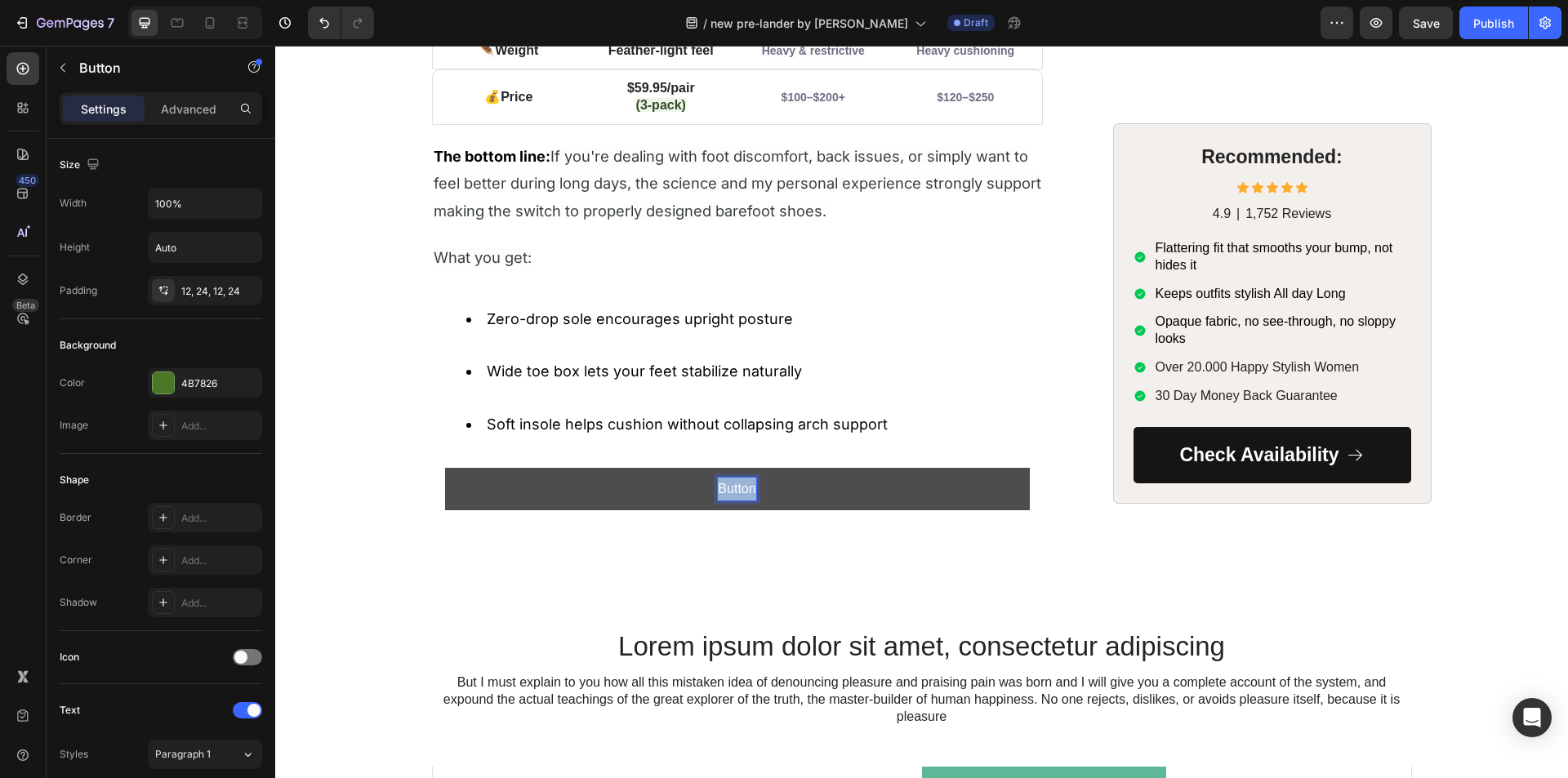
click at [726, 488] on p "Button" at bounding box center [736, 489] width 37 height 23
click at [445, 468] on button "Try" at bounding box center [737, 490] width 585 height 44
click at [445, 468] on button "Try HF" at bounding box center [737, 490] width 585 height 44
click at [445, 468] on button "Try HF Stride" at bounding box center [737, 490] width 585 height 44
click at [780, 491] on p "Try HF Stride Yourdelf" at bounding box center [736, 489] width 128 height 23
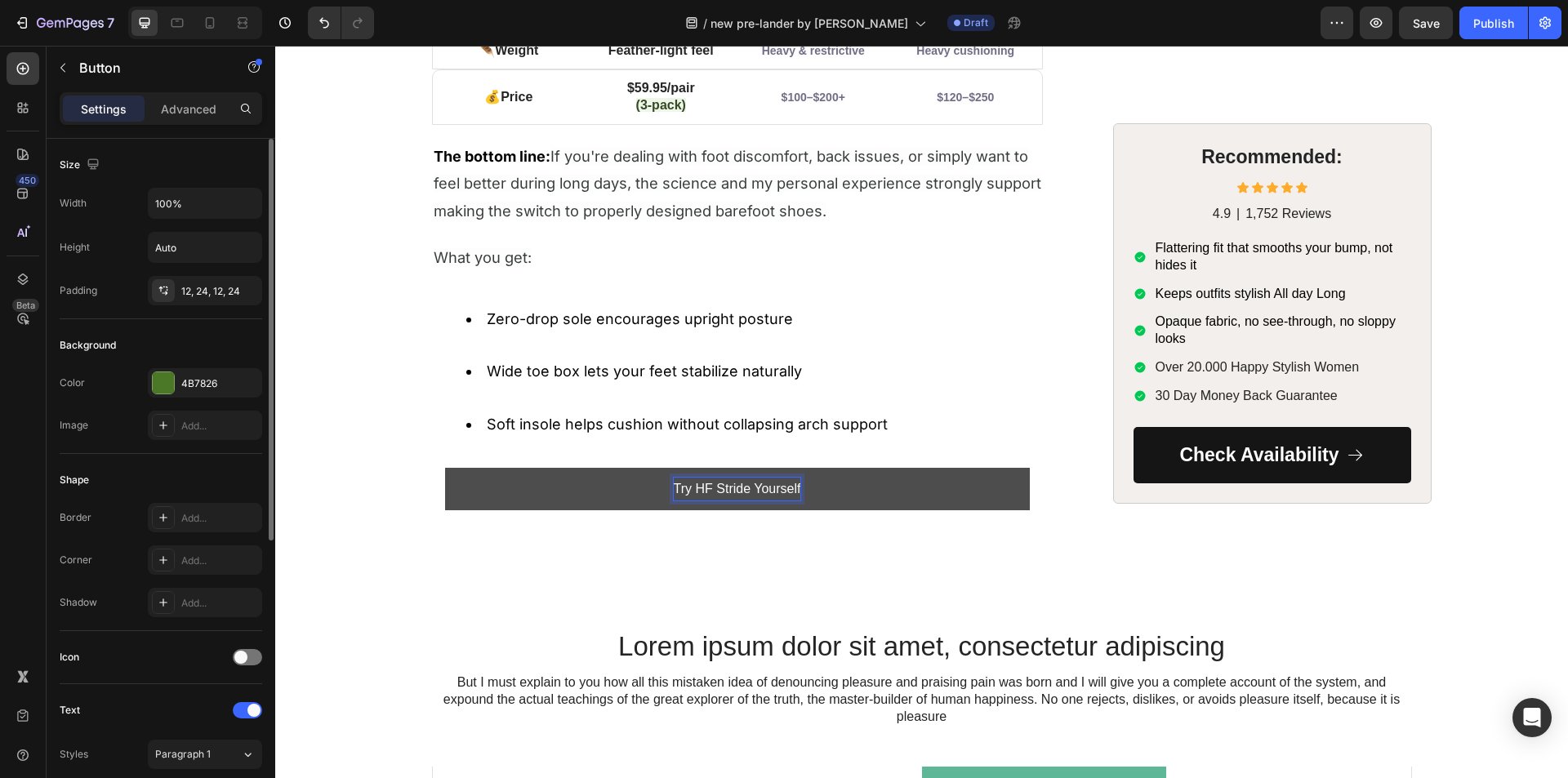
scroll to position [408, 0]
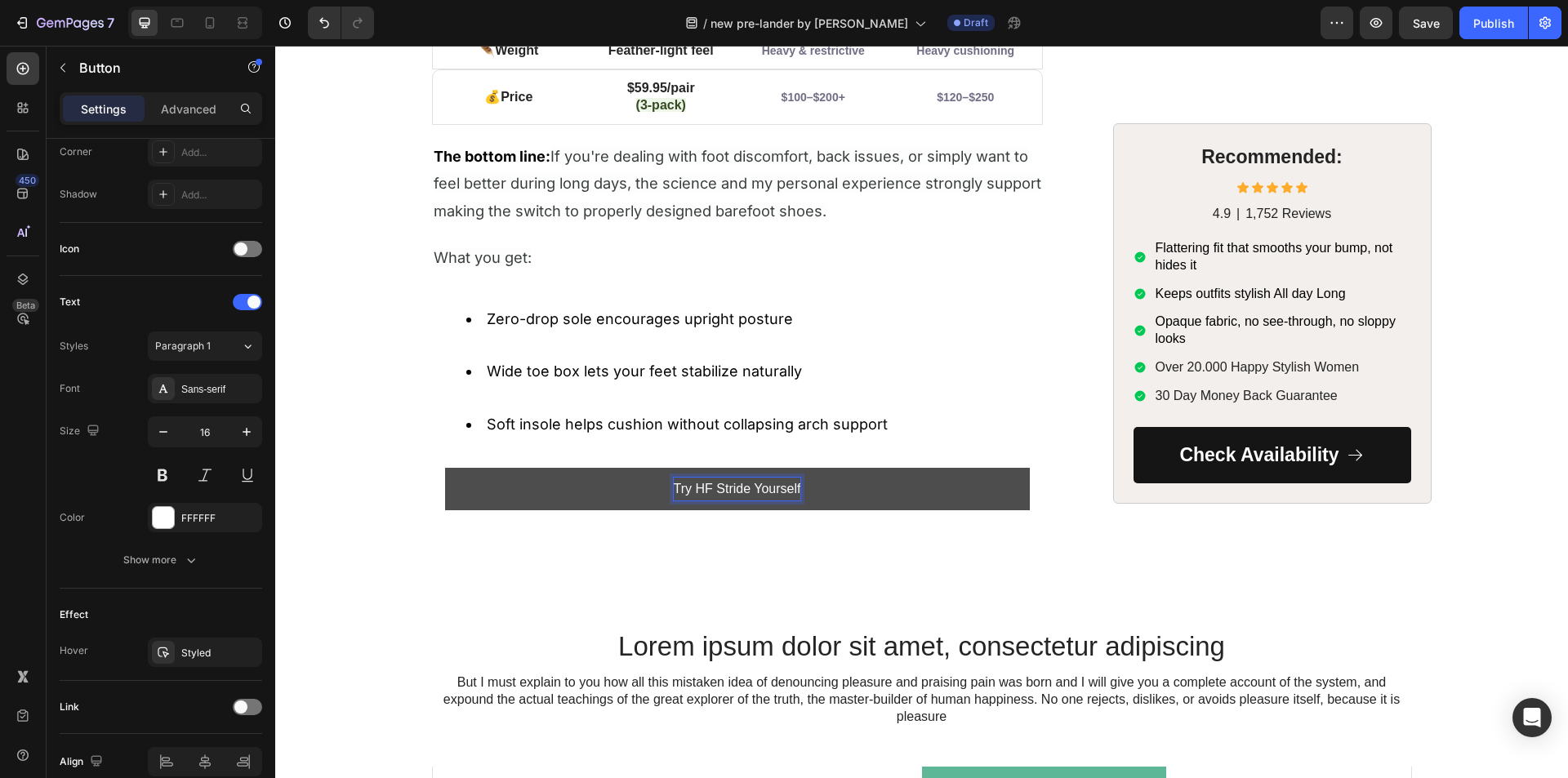
click at [471, 478] on button "Try HF Stride Yourself" at bounding box center [737, 490] width 585 height 44
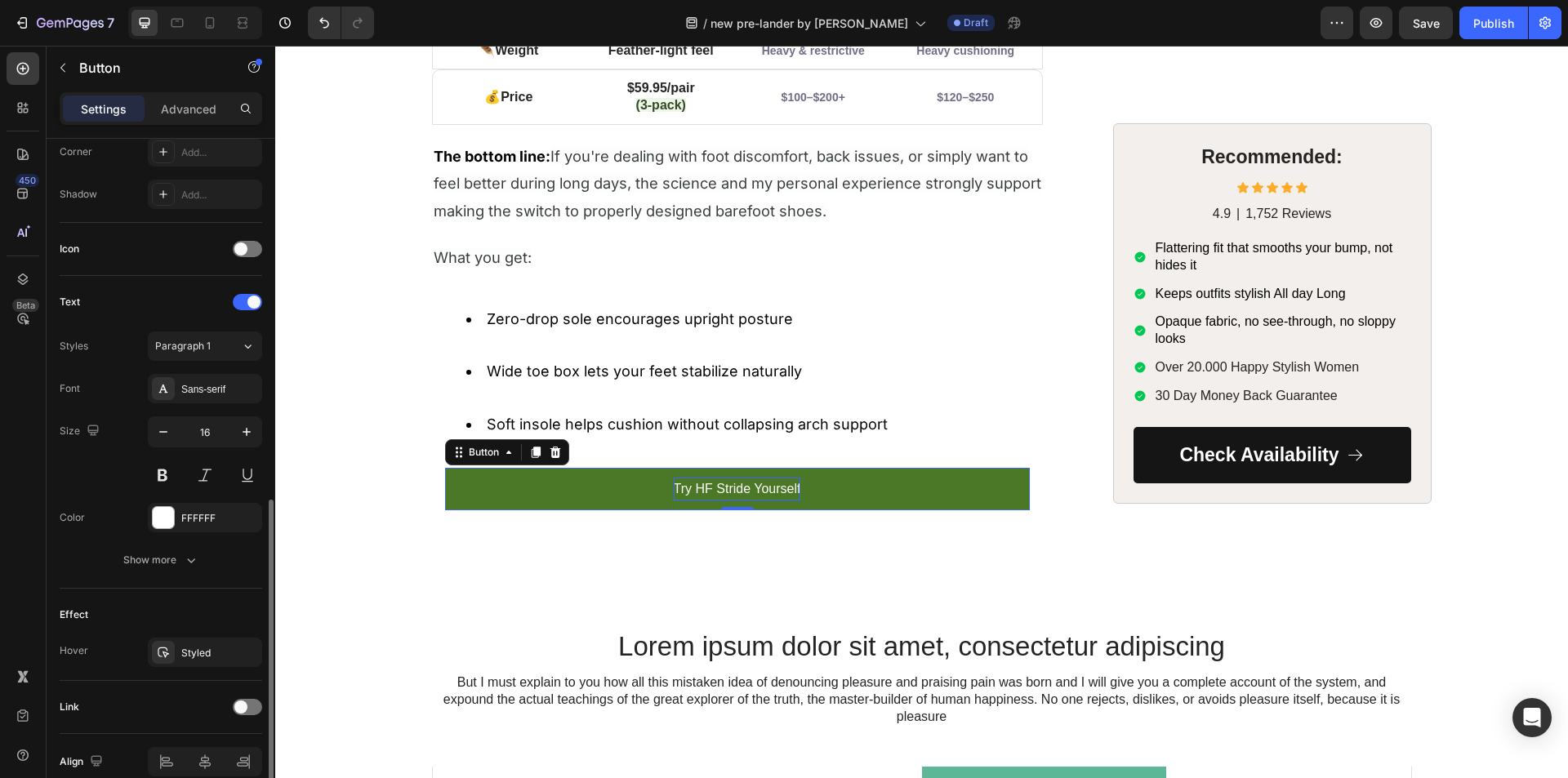
scroll to position [485, 0]
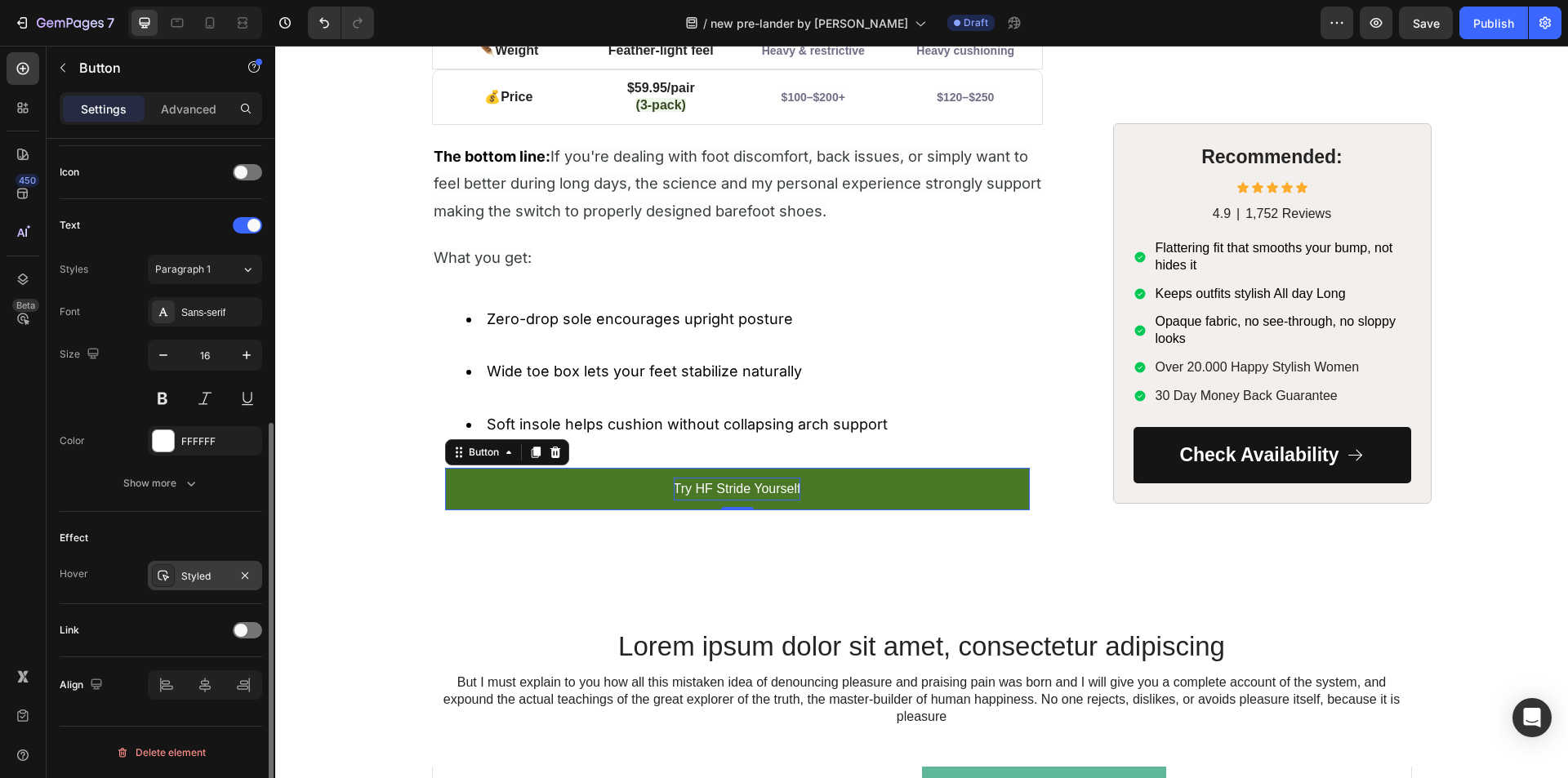
click at [195, 573] on div "Styled" at bounding box center [204, 576] width 47 height 15
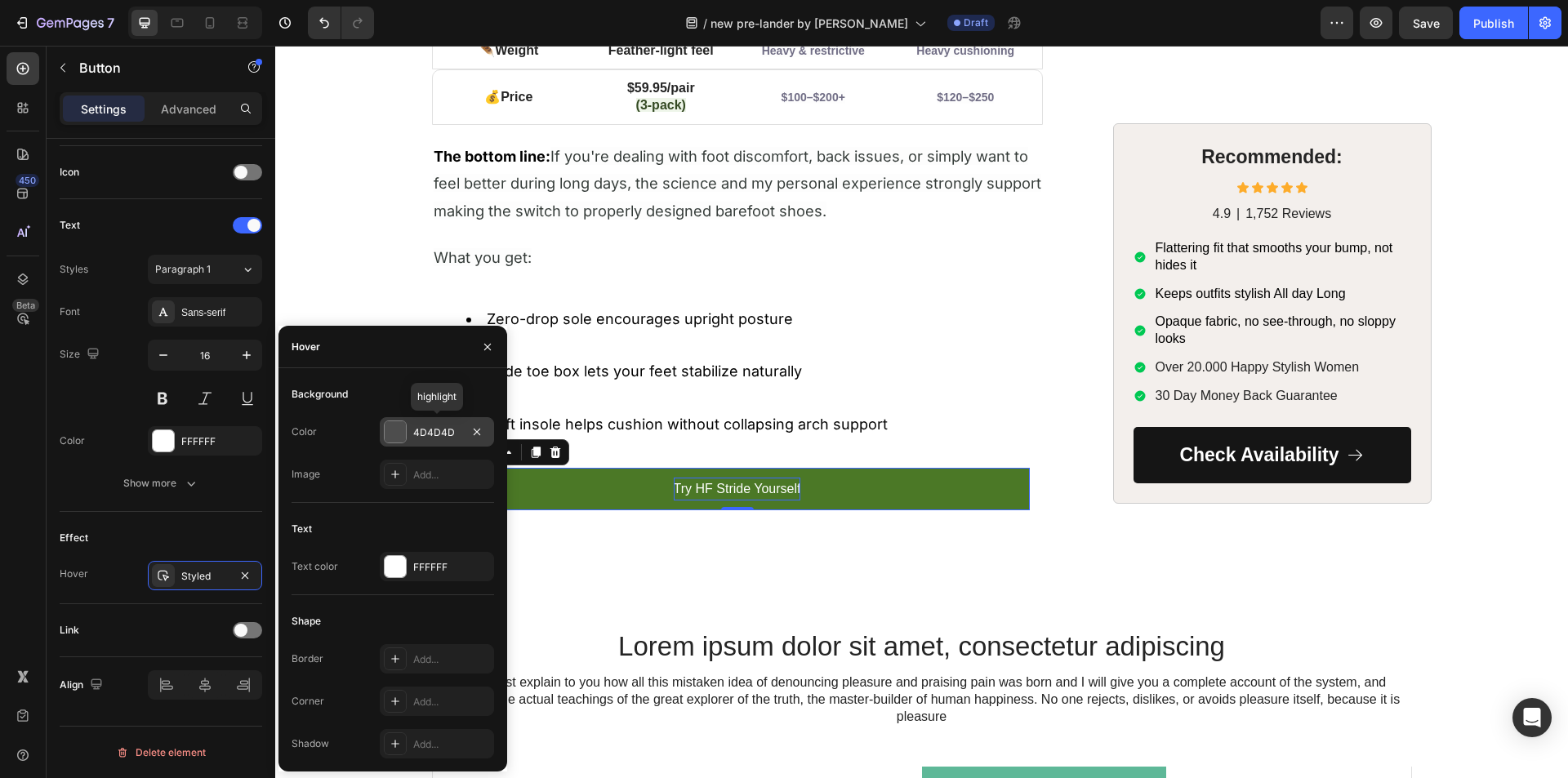
click at [419, 430] on div "4D4D4D" at bounding box center [437, 433] width 47 height 15
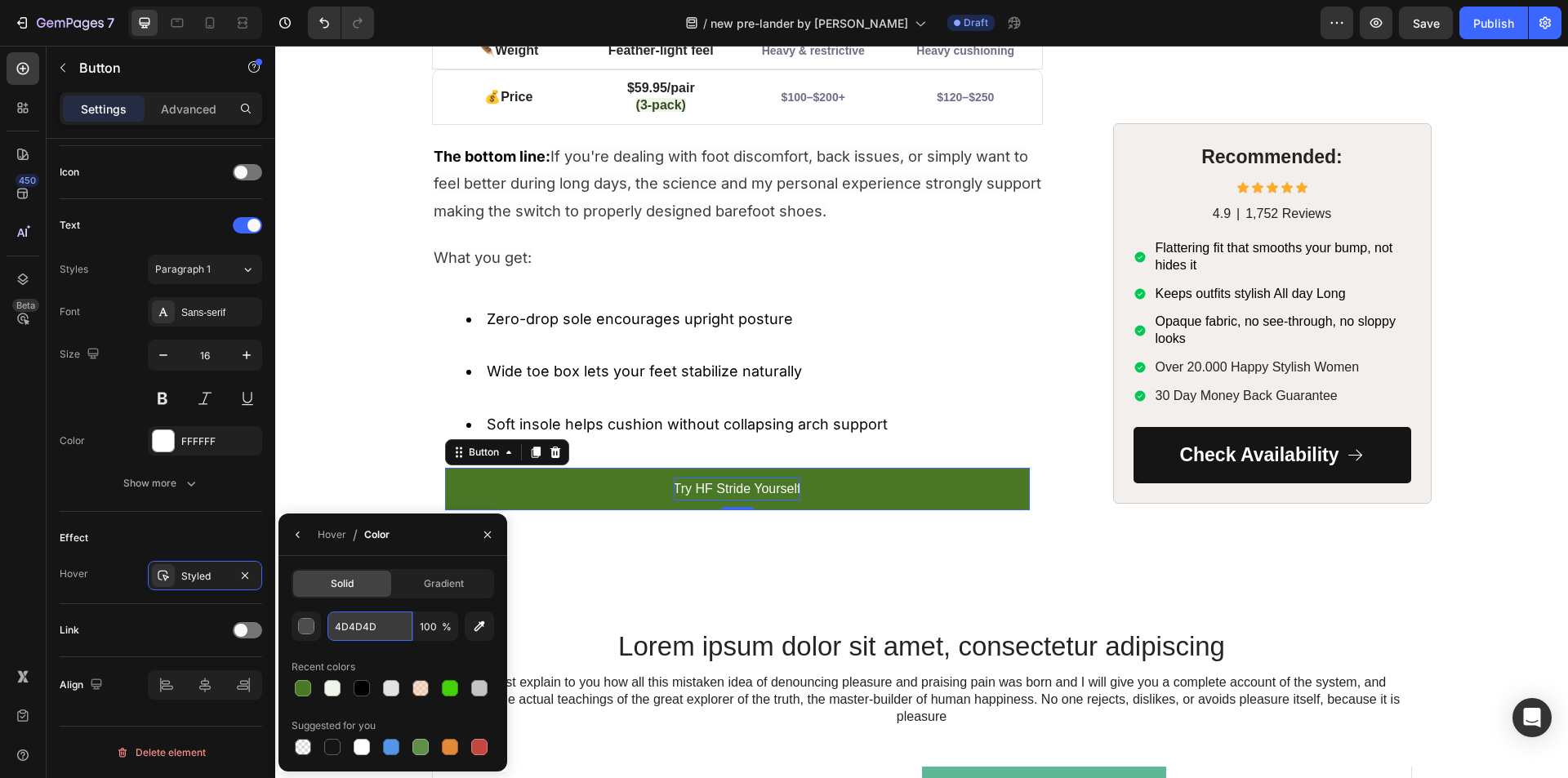
click at [0, 0] on input "4D4D4D" at bounding box center [0, 0] width 0 height 0
paste input "#4B7826"
click at [365, 654] on div "#4B7826 100 % Recent colors Suggested for you" at bounding box center [392, 685] width 203 height 147
type input "4B7826"
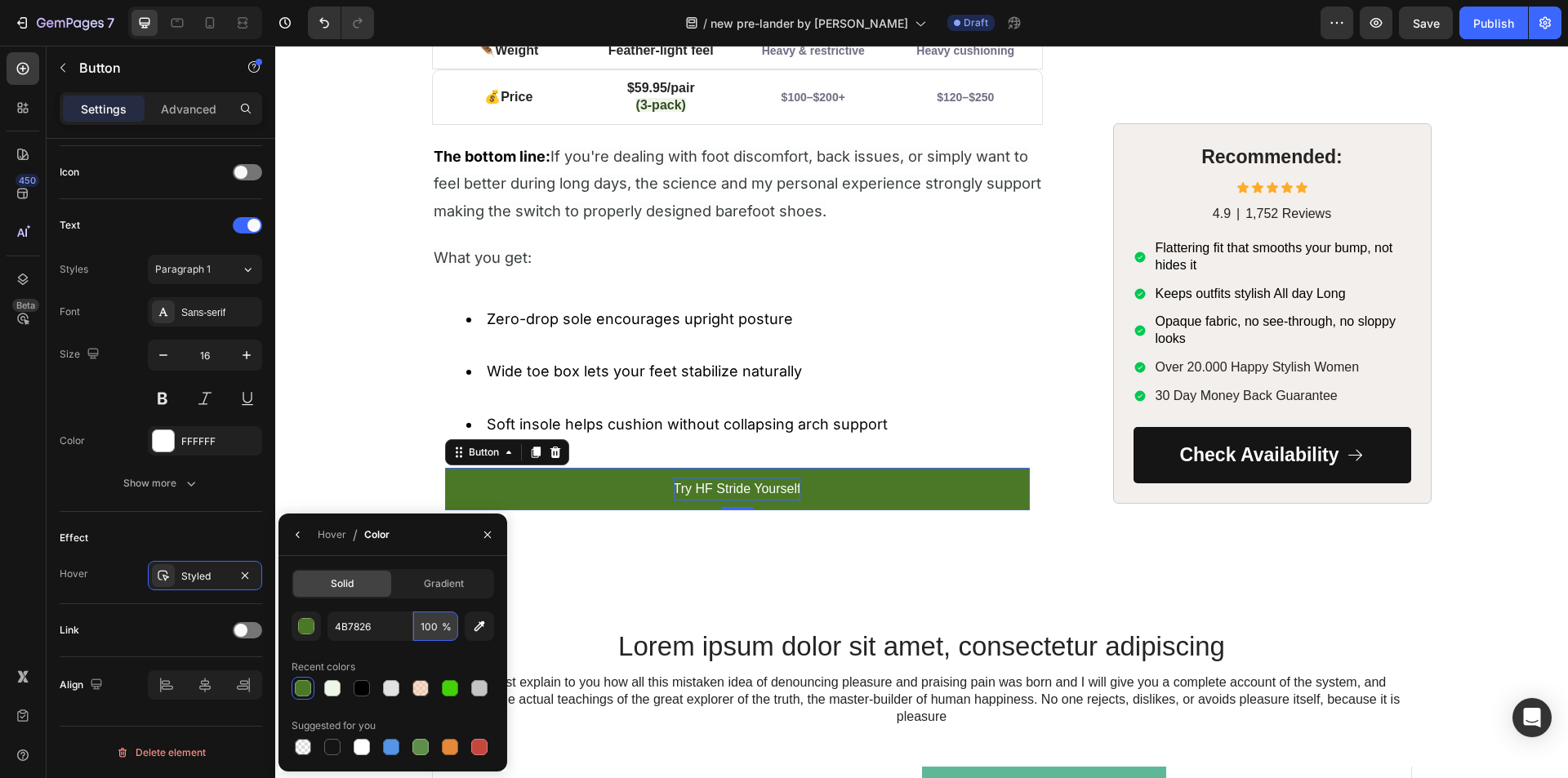
click at [0, 0] on input "100" at bounding box center [0, 0] width 0 height 0
type input "80"
click at [402, 649] on div "4B7826 80 % Recent colors Suggested for you" at bounding box center [392, 685] width 203 height 147
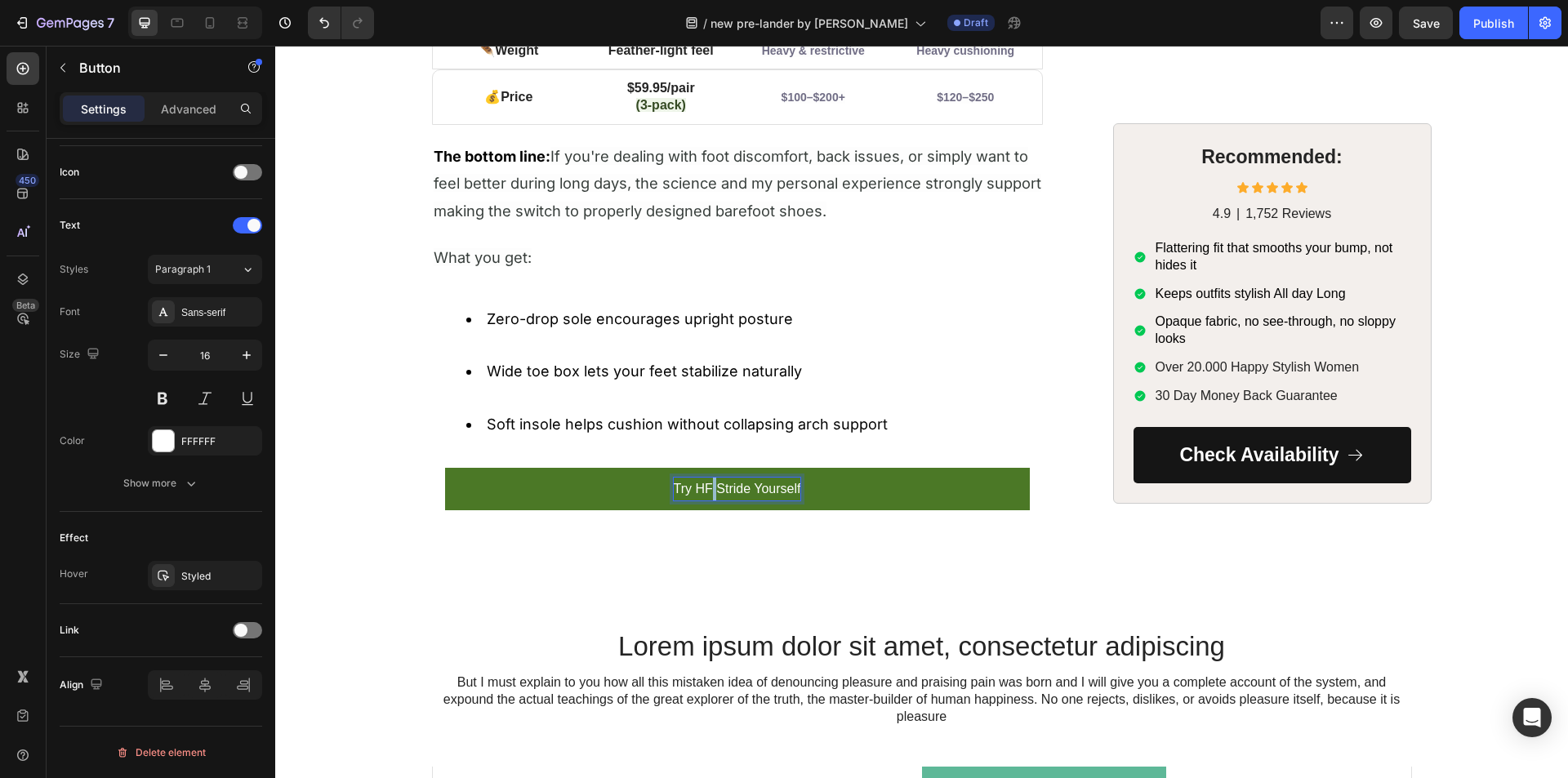
click at [707, 484] on p "Try HF Stride Yourself" at bounding box center [737, 489] width 127 height 23
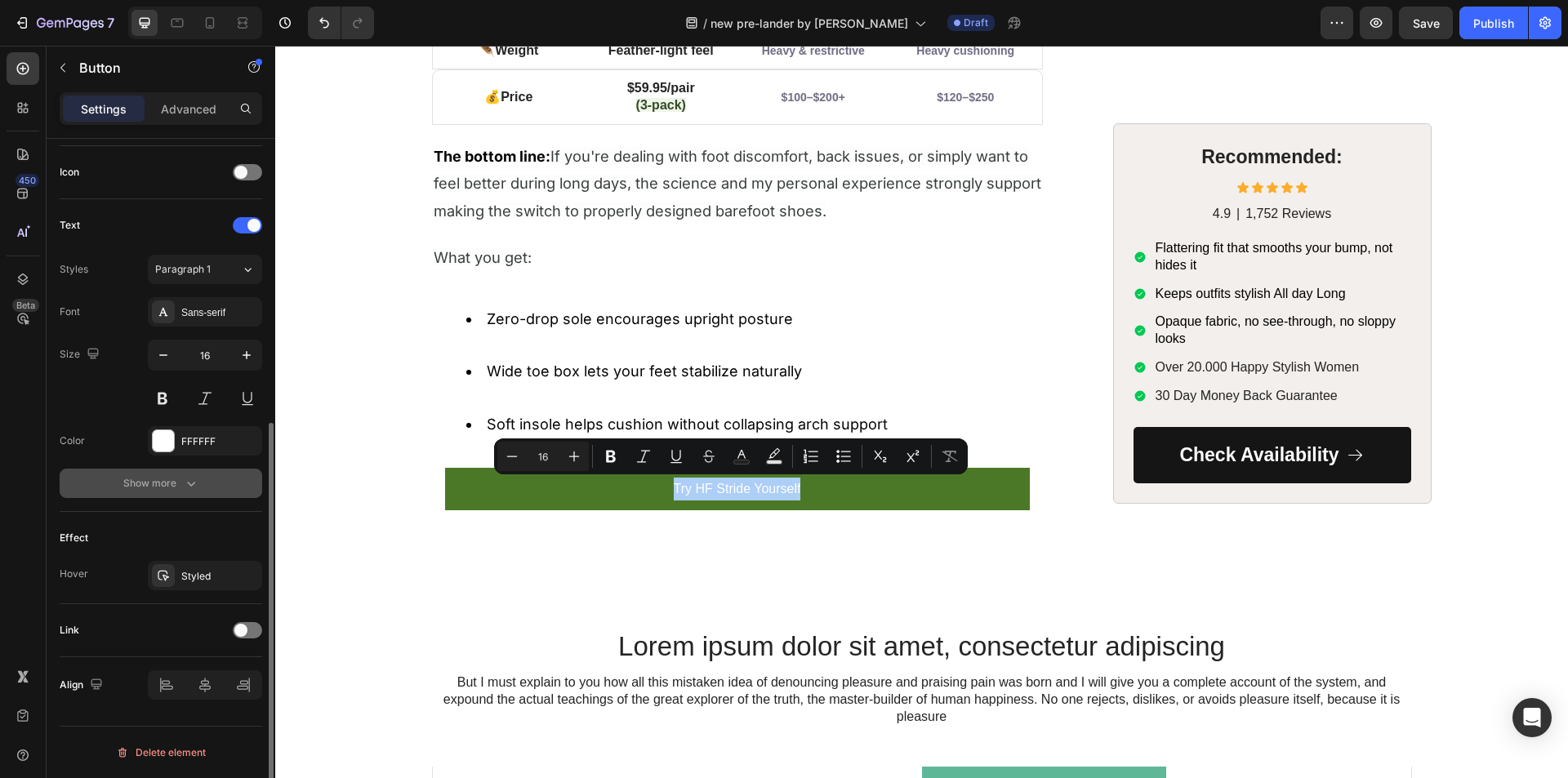
click at [185, 480] on icon "button" at bounding box center [191, 483] width 17 height 17
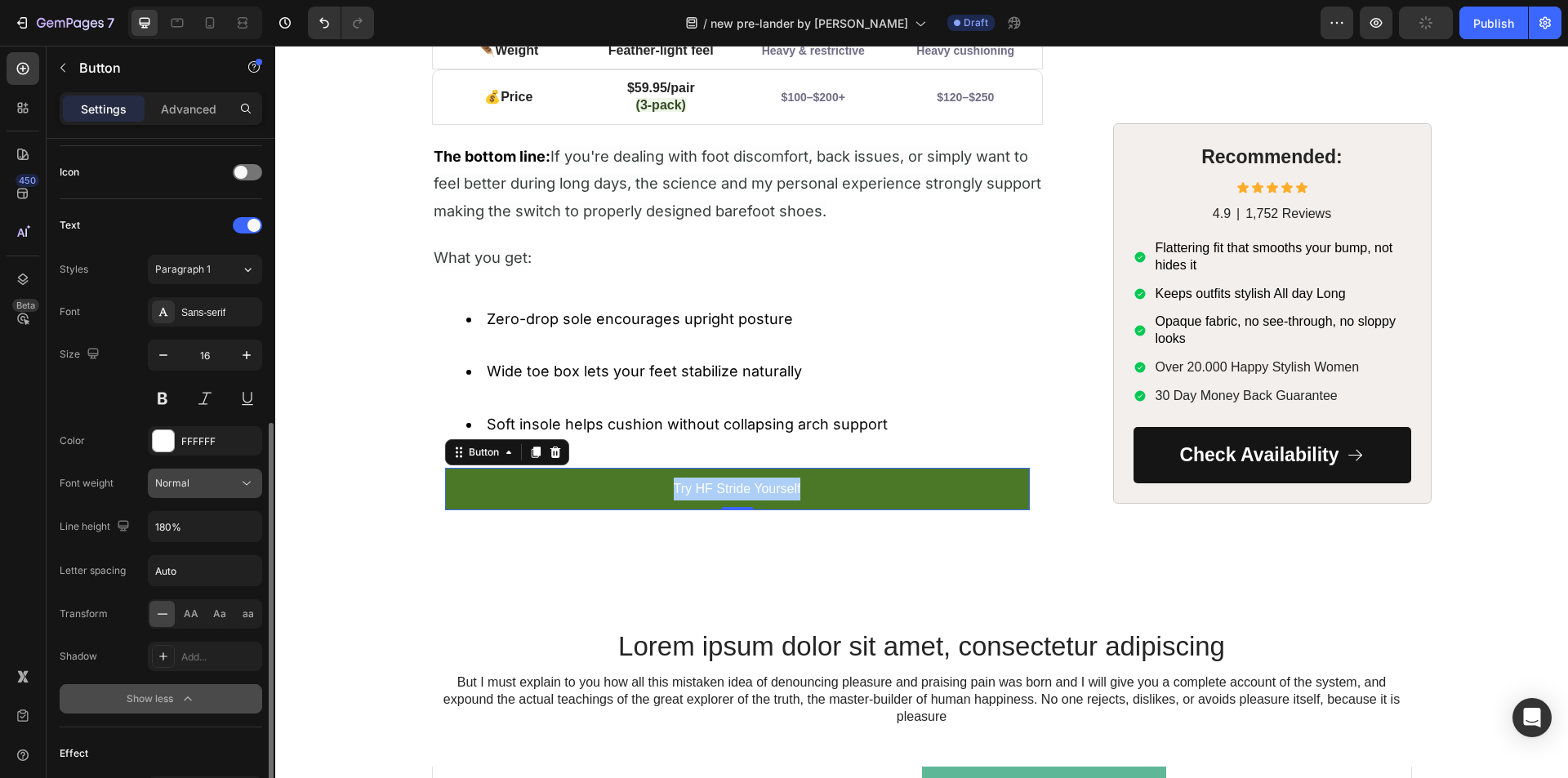
click at [205, 480] on div "Normal" at bounding box center [197, 483] width 84 height 15
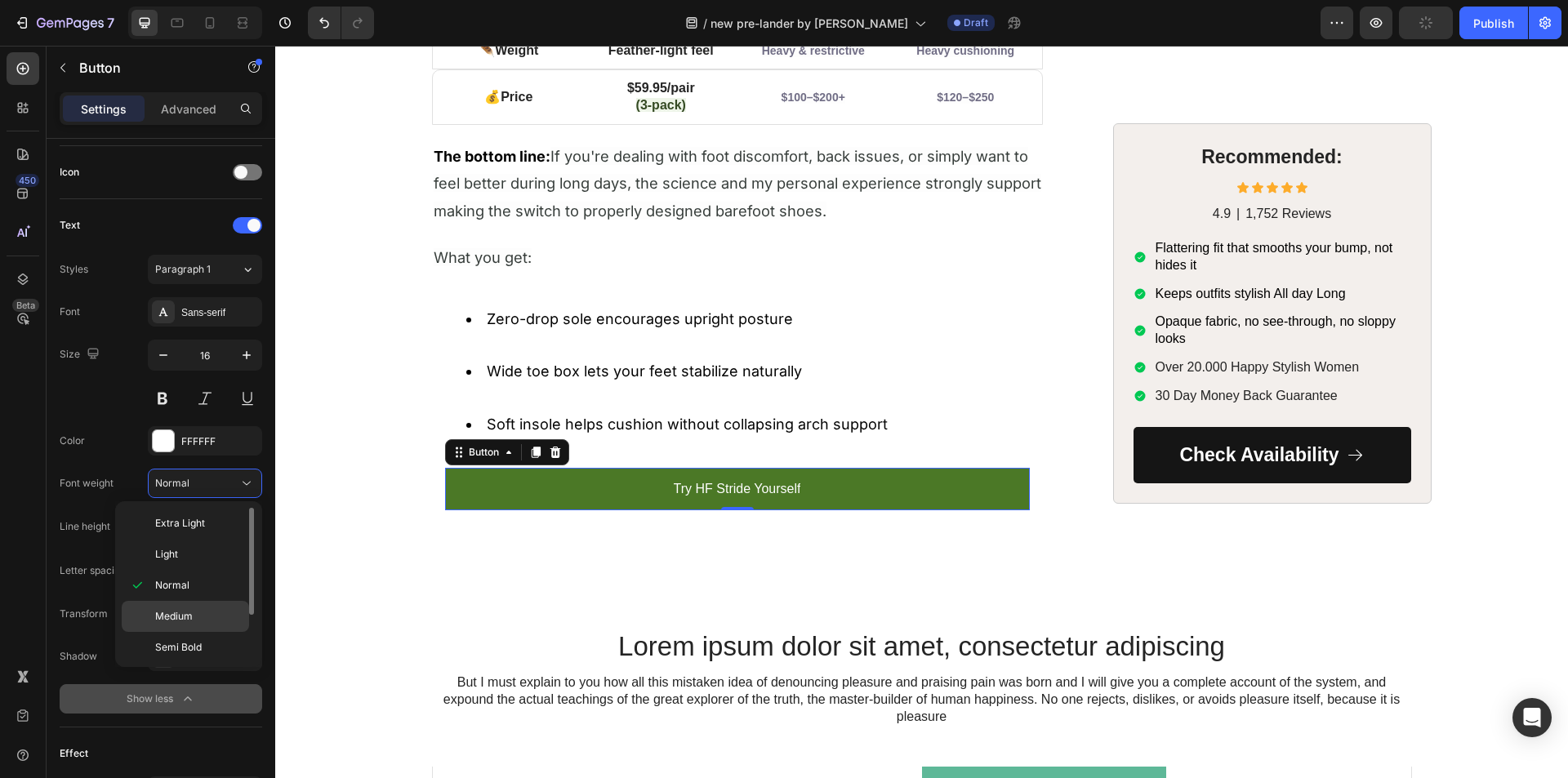
click at [178, 617] on span "Medium" at bounding box center [173, 616] width 37 height 15
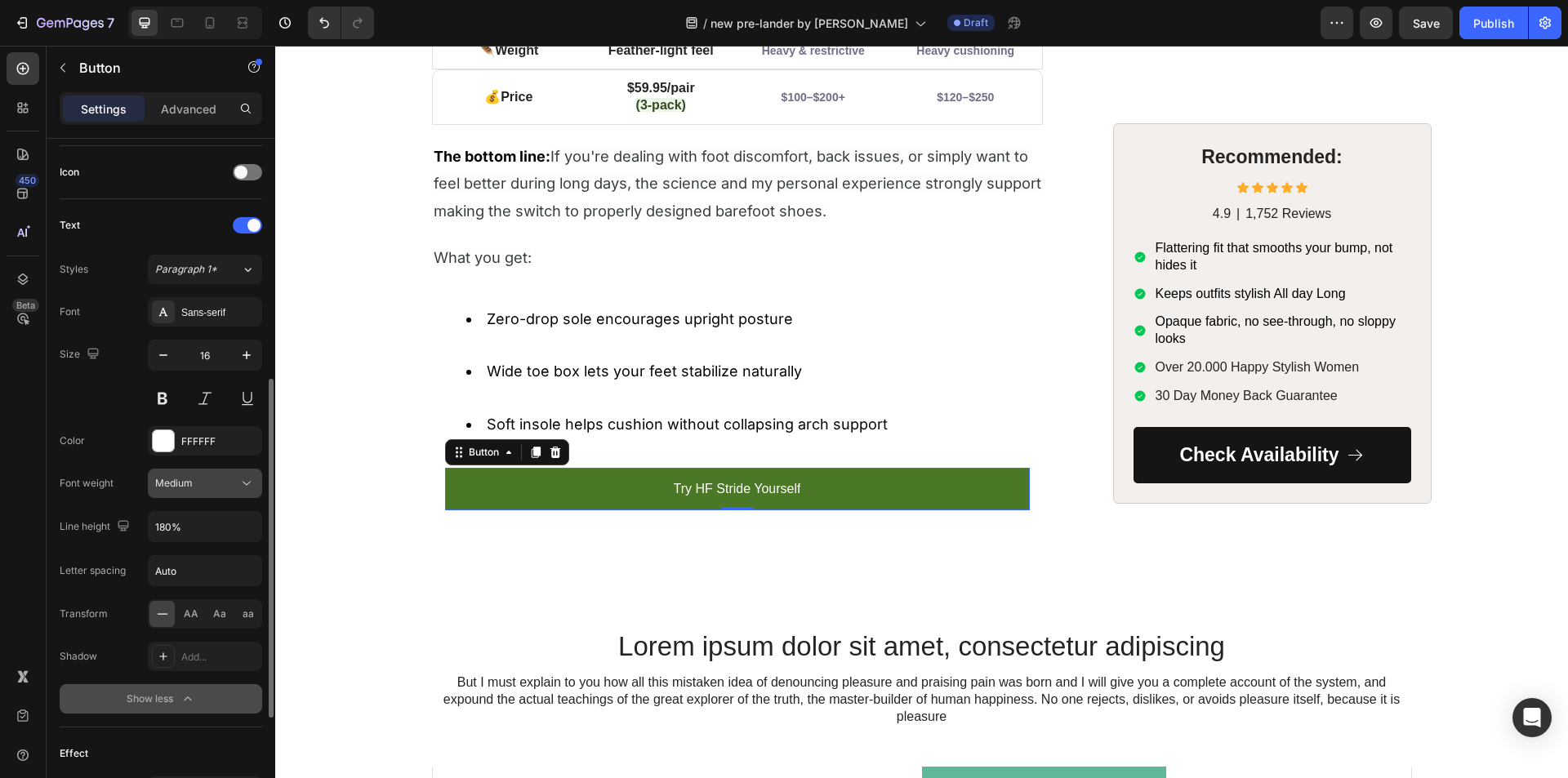
click at [199, 483] on div "Medium" at bounding box center [197, 483] width 84 height 15
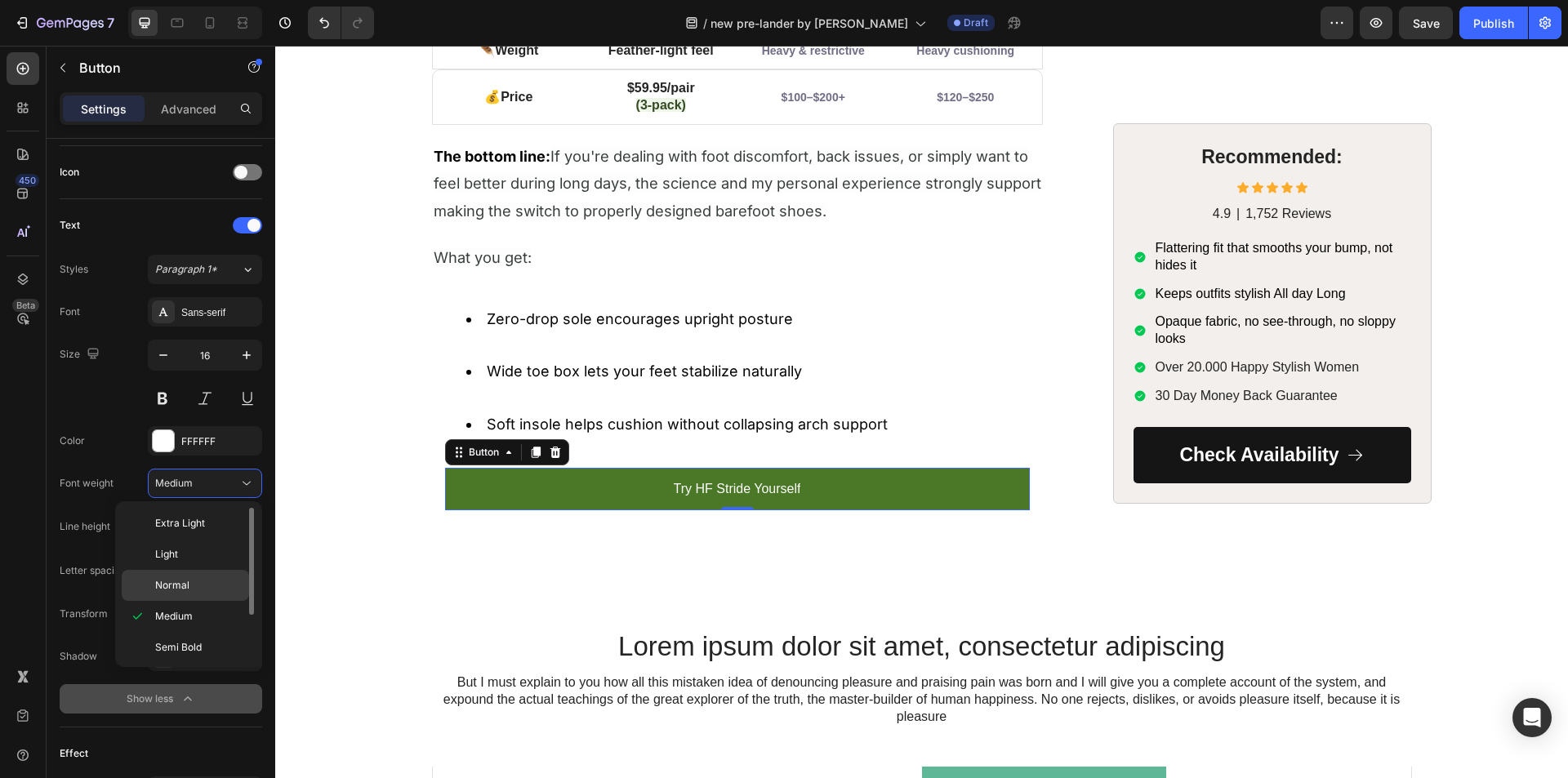
scroll to position [64, 0]
click at [183, 616] on p "Bold" at bounding box center [198, 614] width 86 height 15
click at [23, 533] on div "450 Beta" at bounding box center [23, 356] width 33 height 608
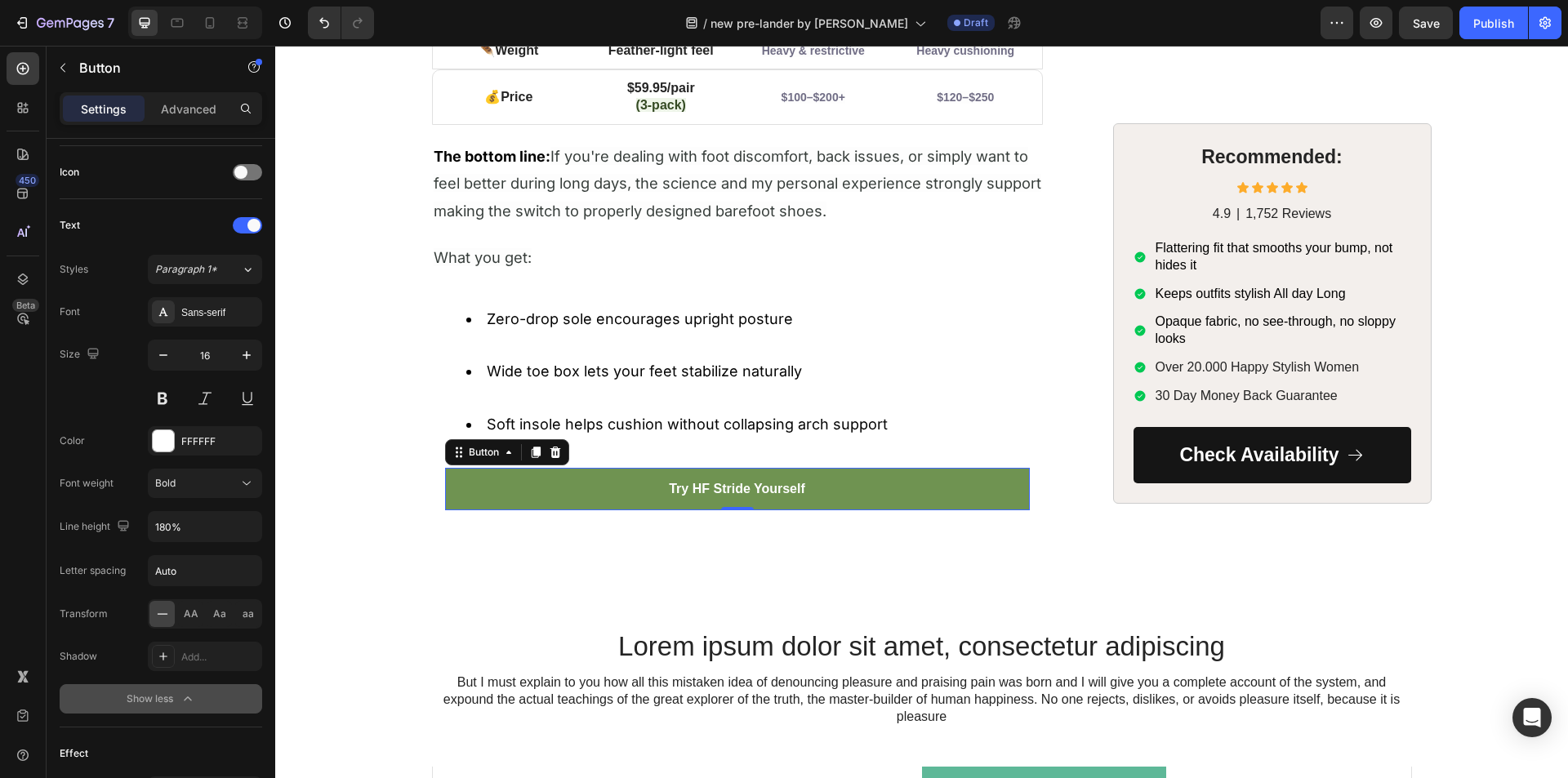
click at [462, 493] on button "Try HF Stride Yourself" at bounding box center [737, 490] width 585 height 44
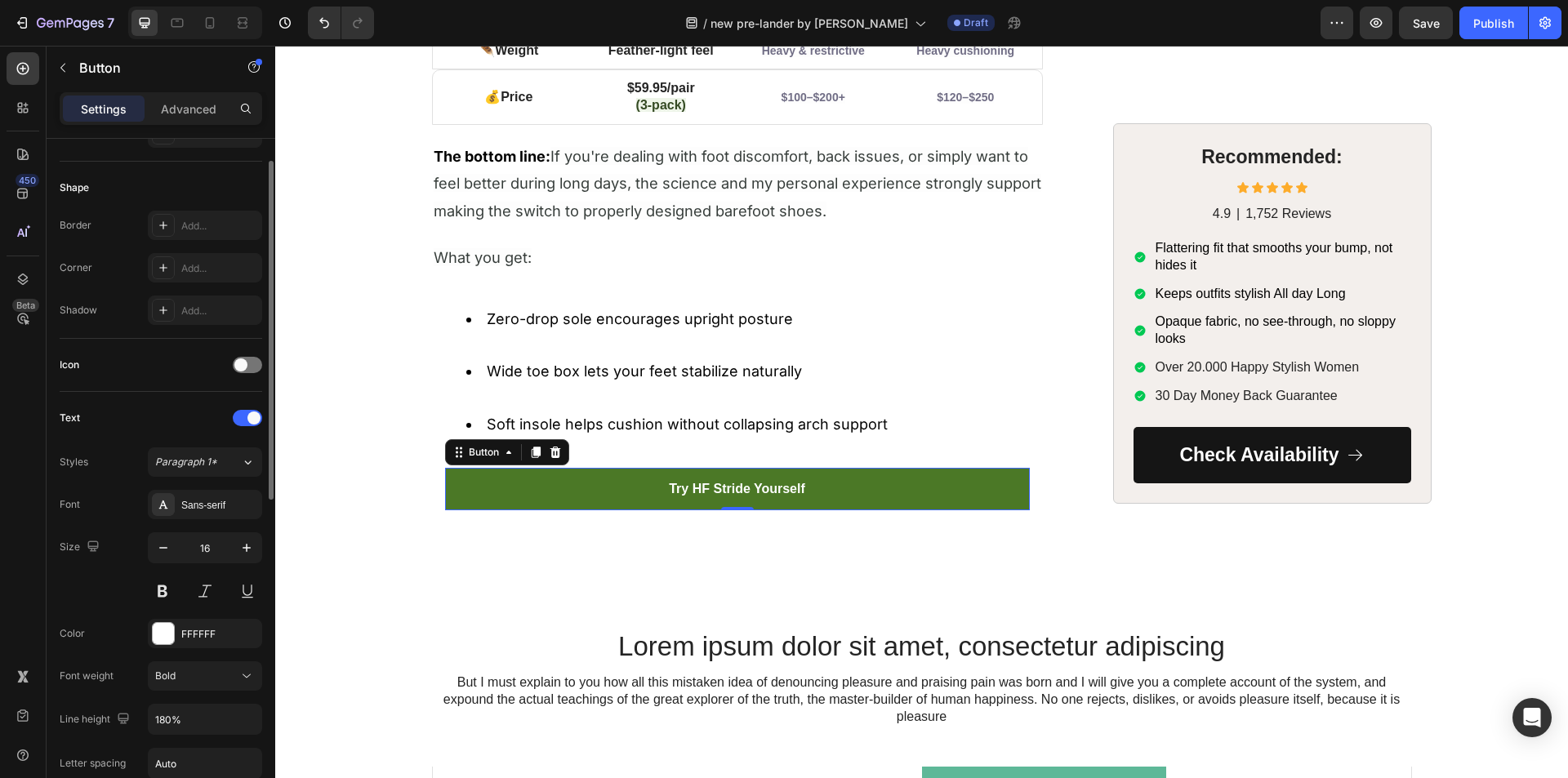
scroll to position [211, 0]
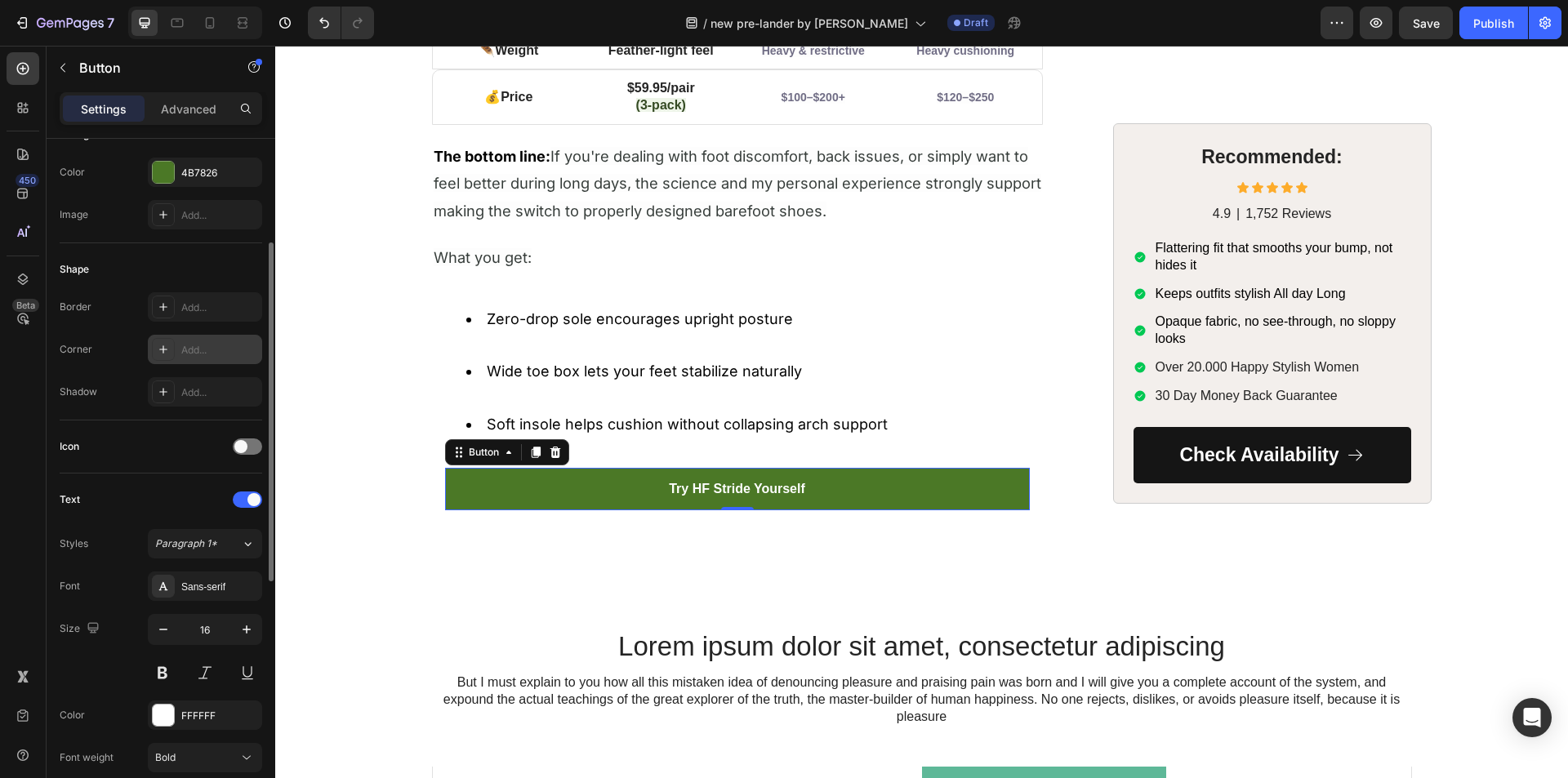
click at [175, 342] on div "Add..." at bounding box center [204, 350] width 114 height 30
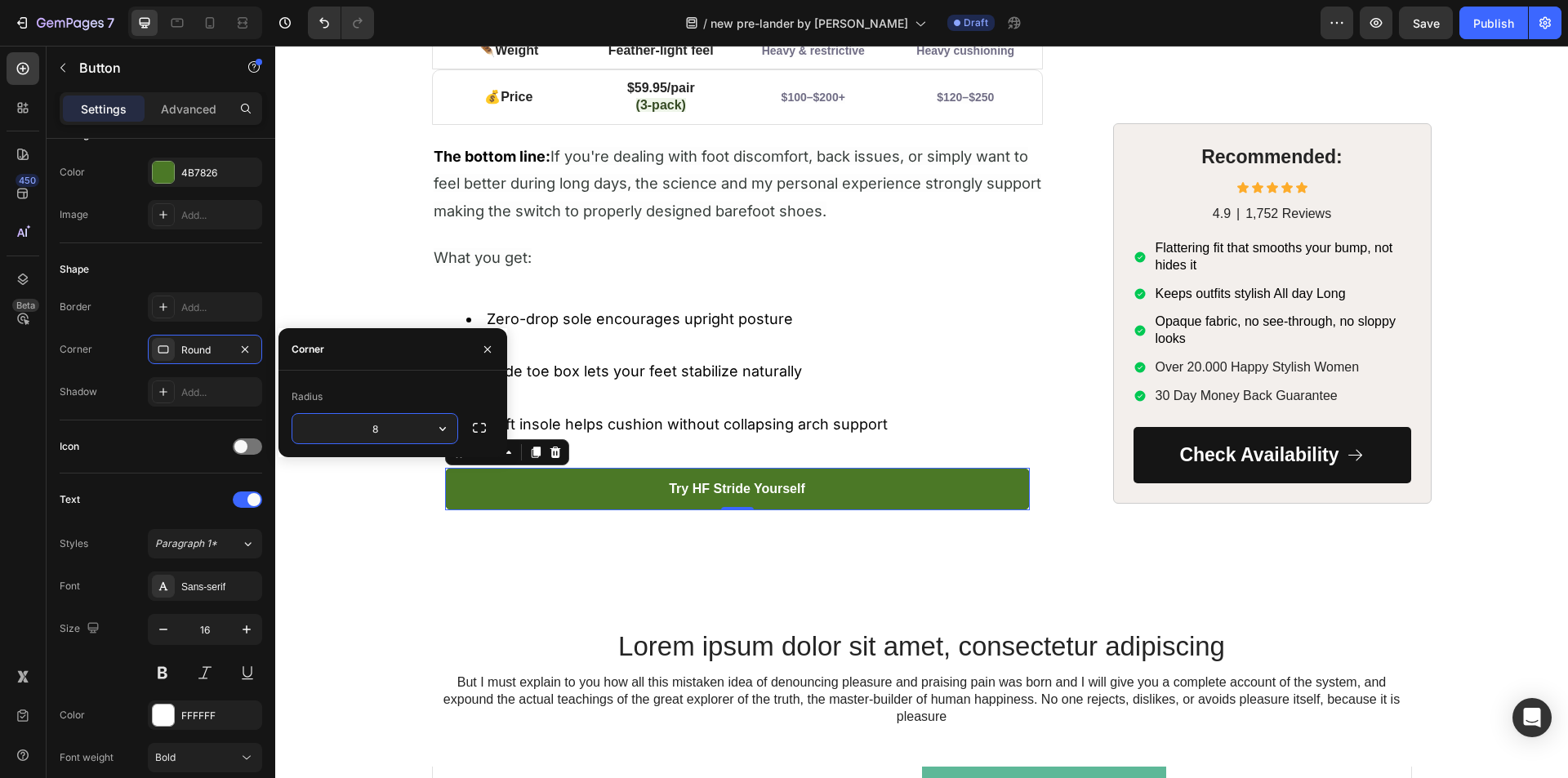
click at [362, 422] on input "8" at bounding box center [375, 429] width 165 height 30
type input "10"
click at [484, 352] on icon "button" at bounding box center [487, 349] width 13 height 13
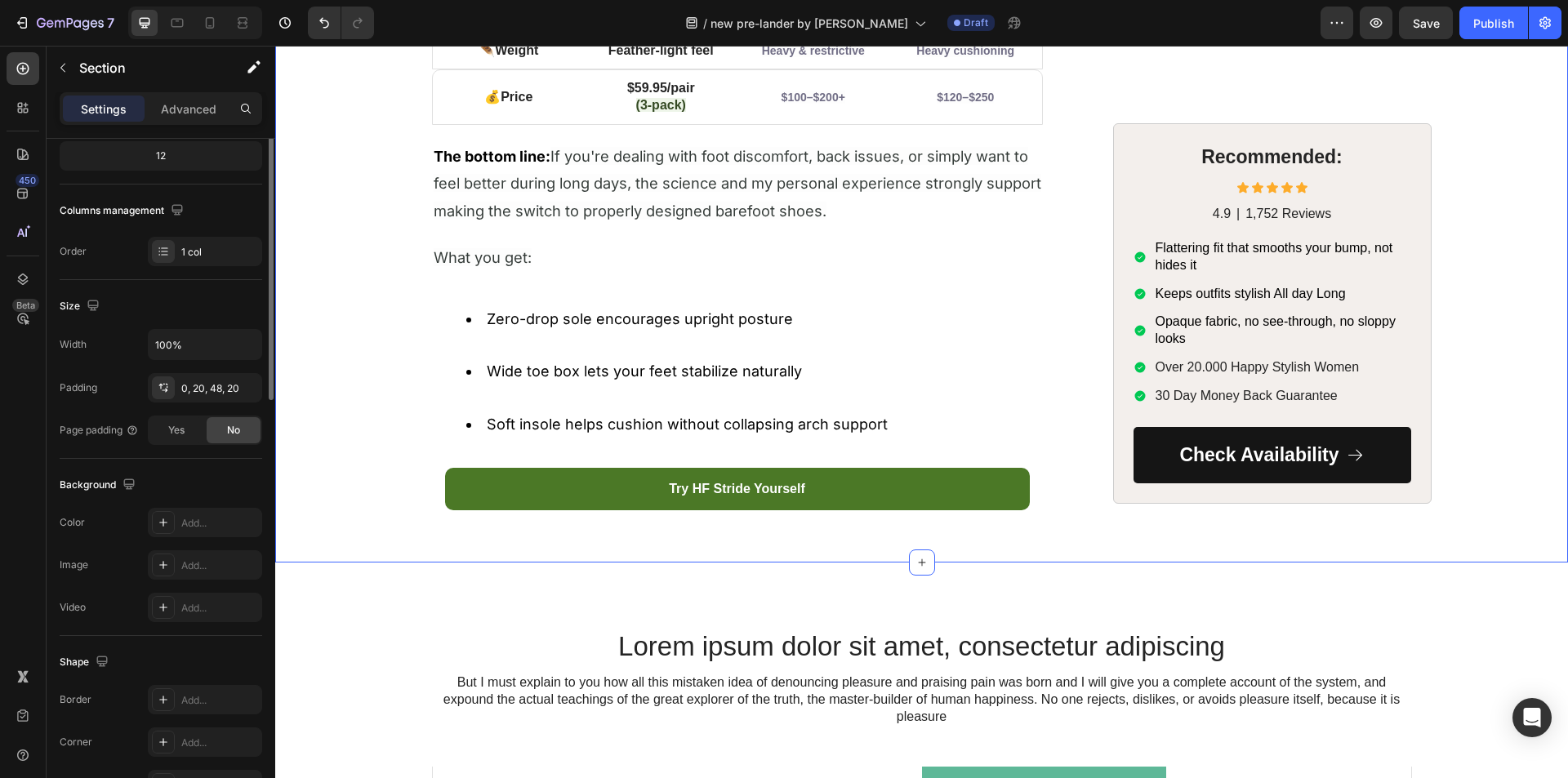
scroll to position [0, 0]
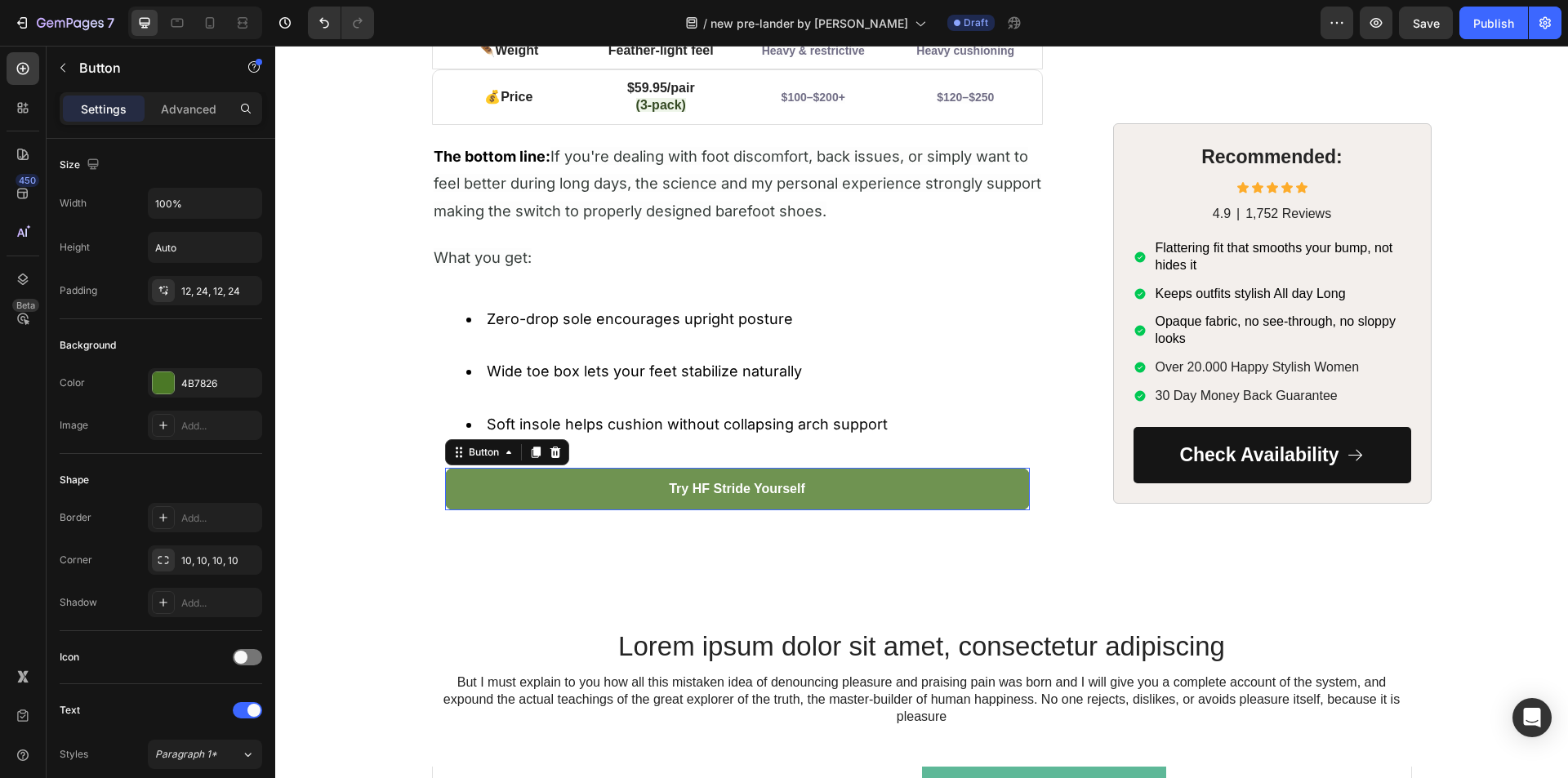
click at [514, 496] on button "Try HF Stride Yourself" at bounding box center [737, 490] width 585 height 44
click at [70, 64] on button "button" at bounding box center [63, 68] width 26 height 26
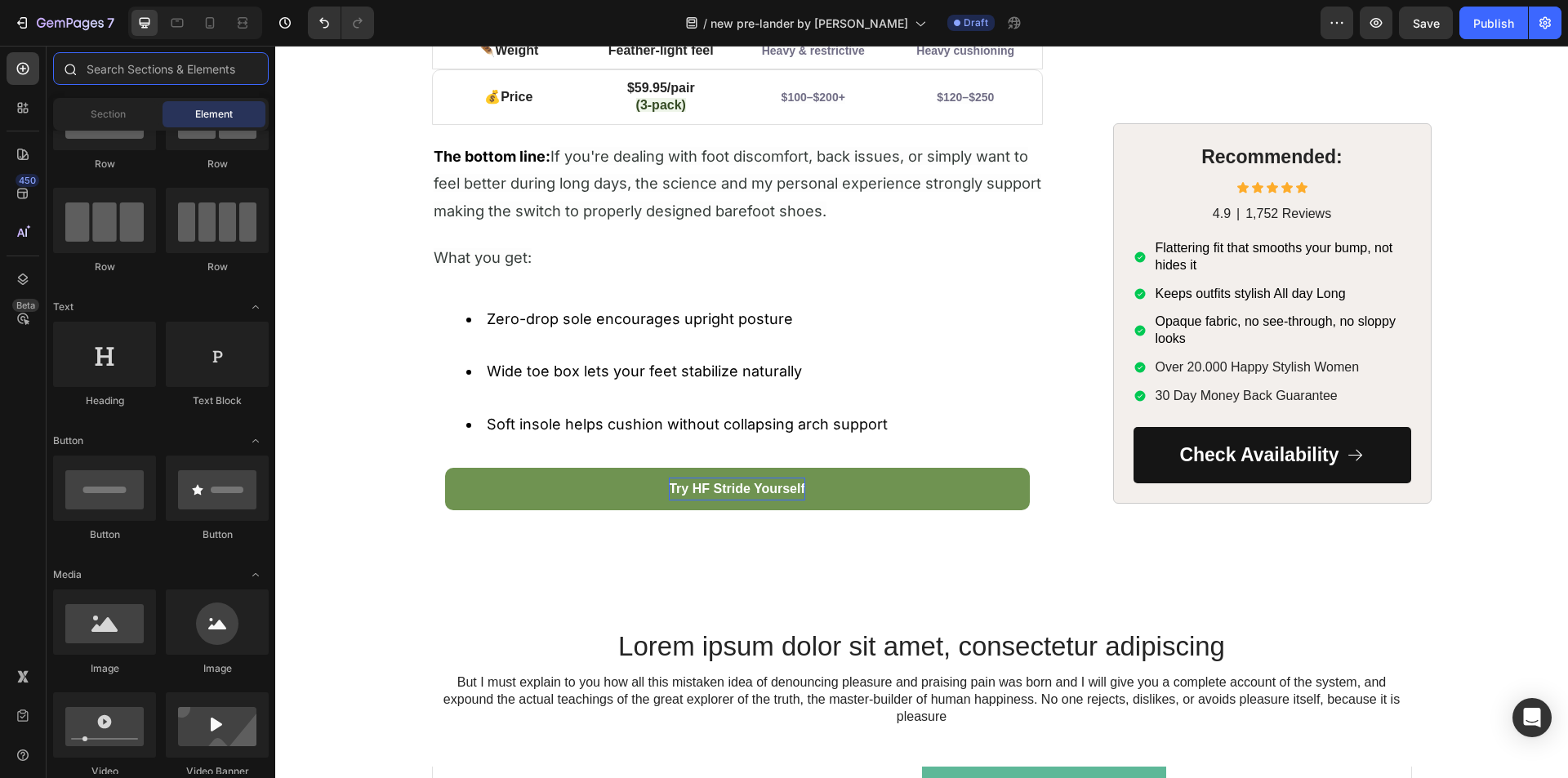
click at [107, 71] on input "text" at bounding box center [161, 69] width 216 height 33
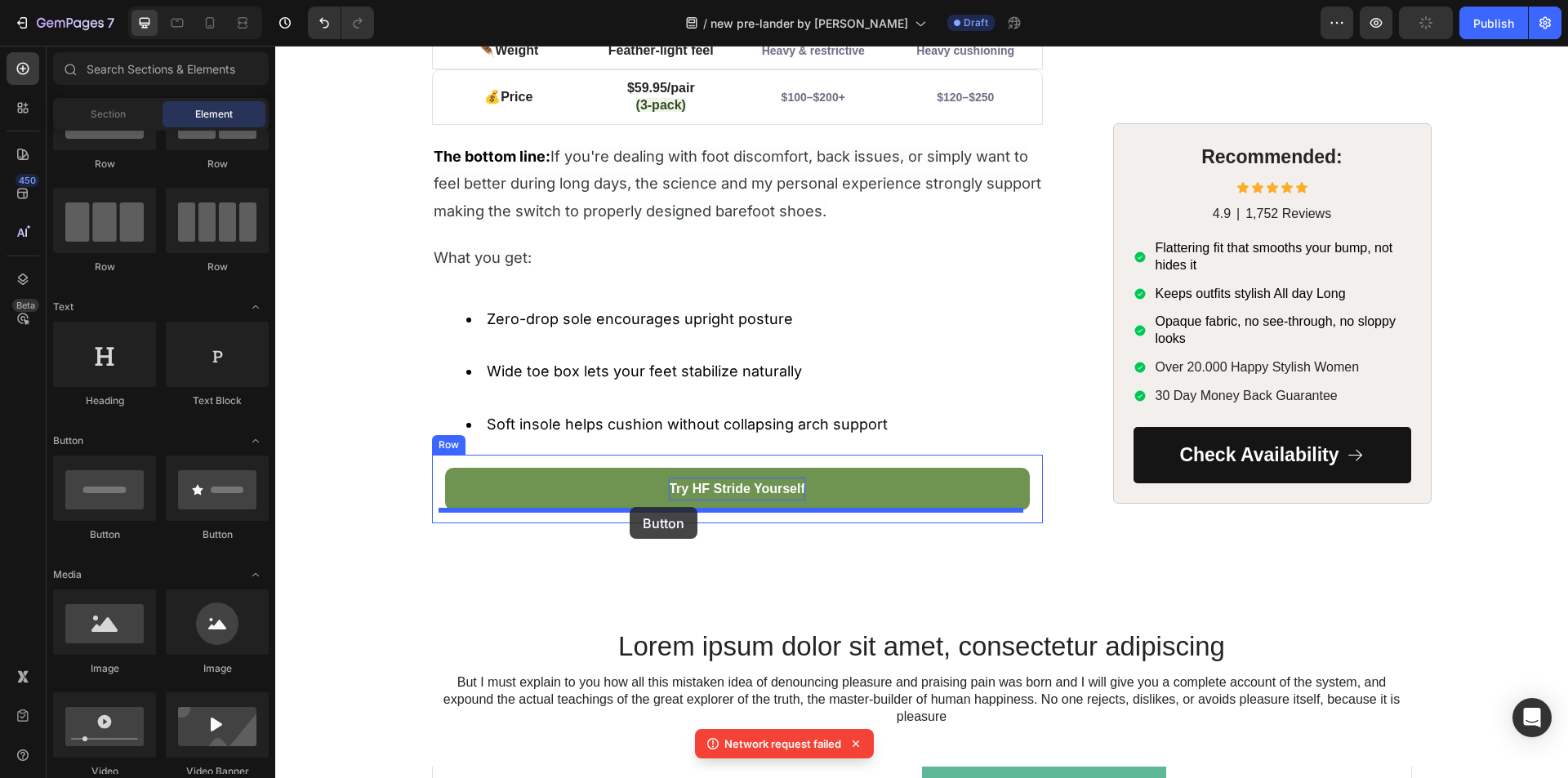
drag, startPoint x: 482, startPoint y: 548, endPoint x: 630, endPoint y: 507, distance: 153.6
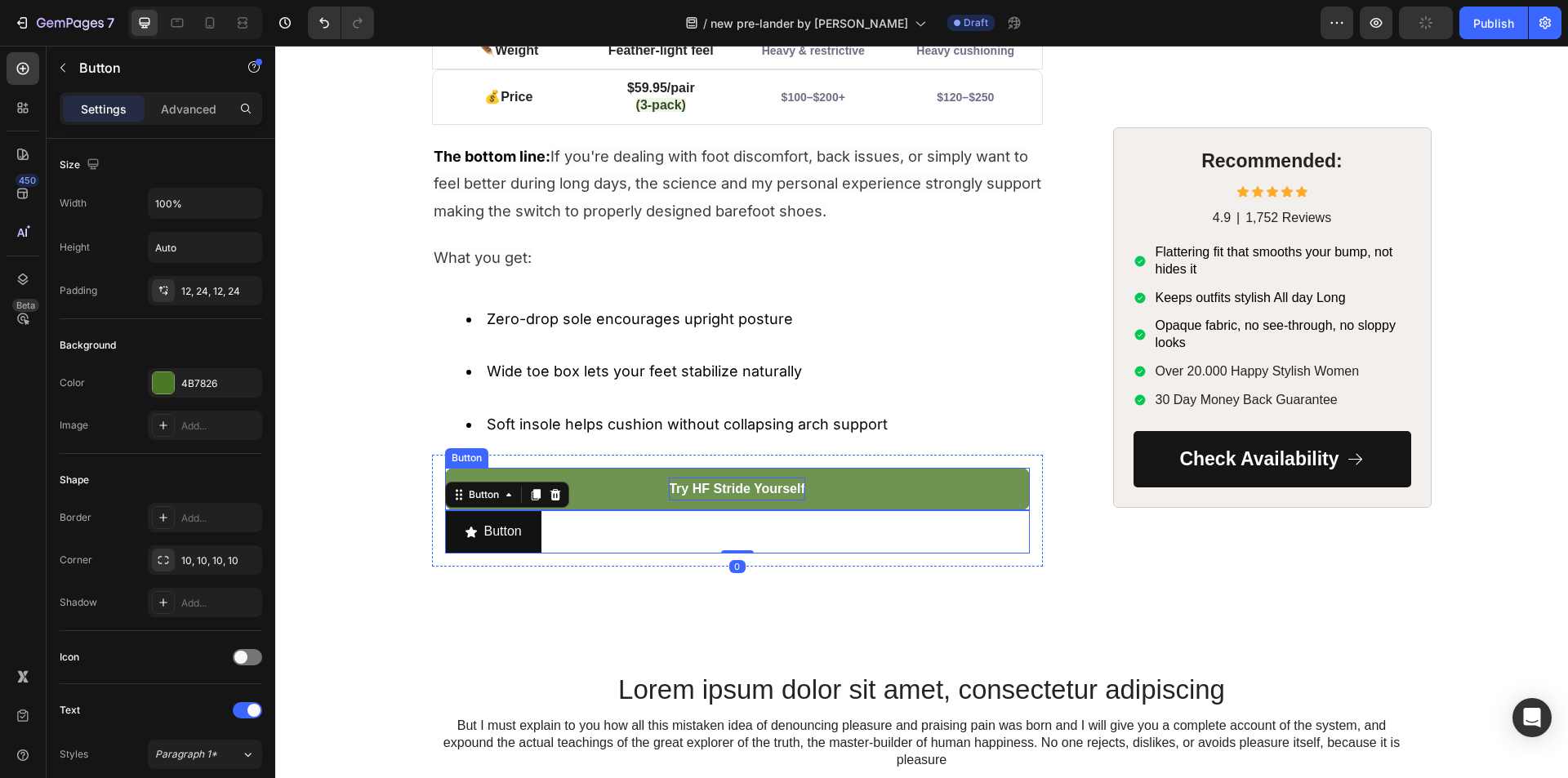
click at [609, 492] on button "Try HF Stride Yourself" at bounding box center [737, 490] width 585 height 44
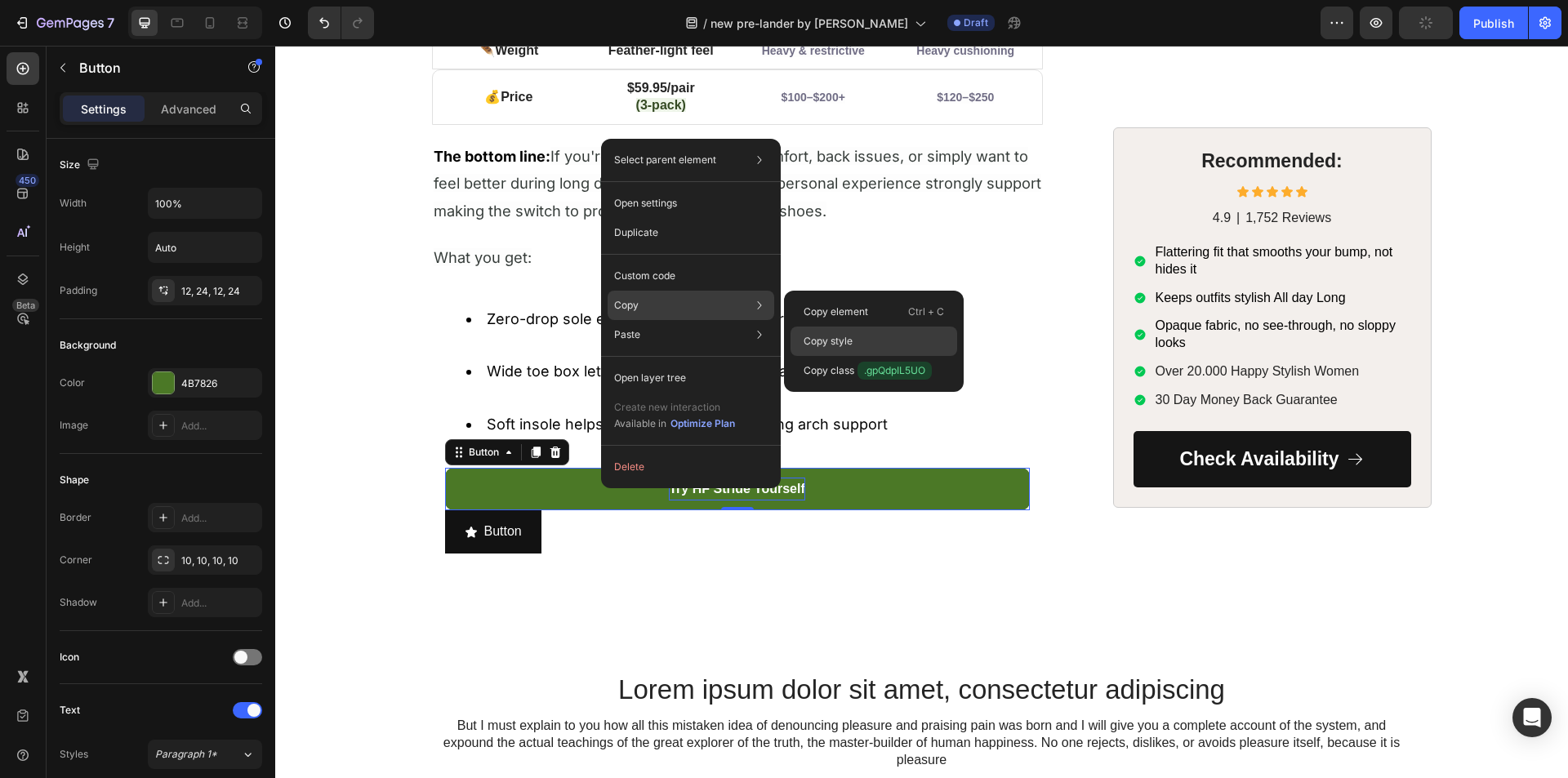
click at [847, 335] on p "Copy style" at bounding box center [828, 341] width 49 height 15
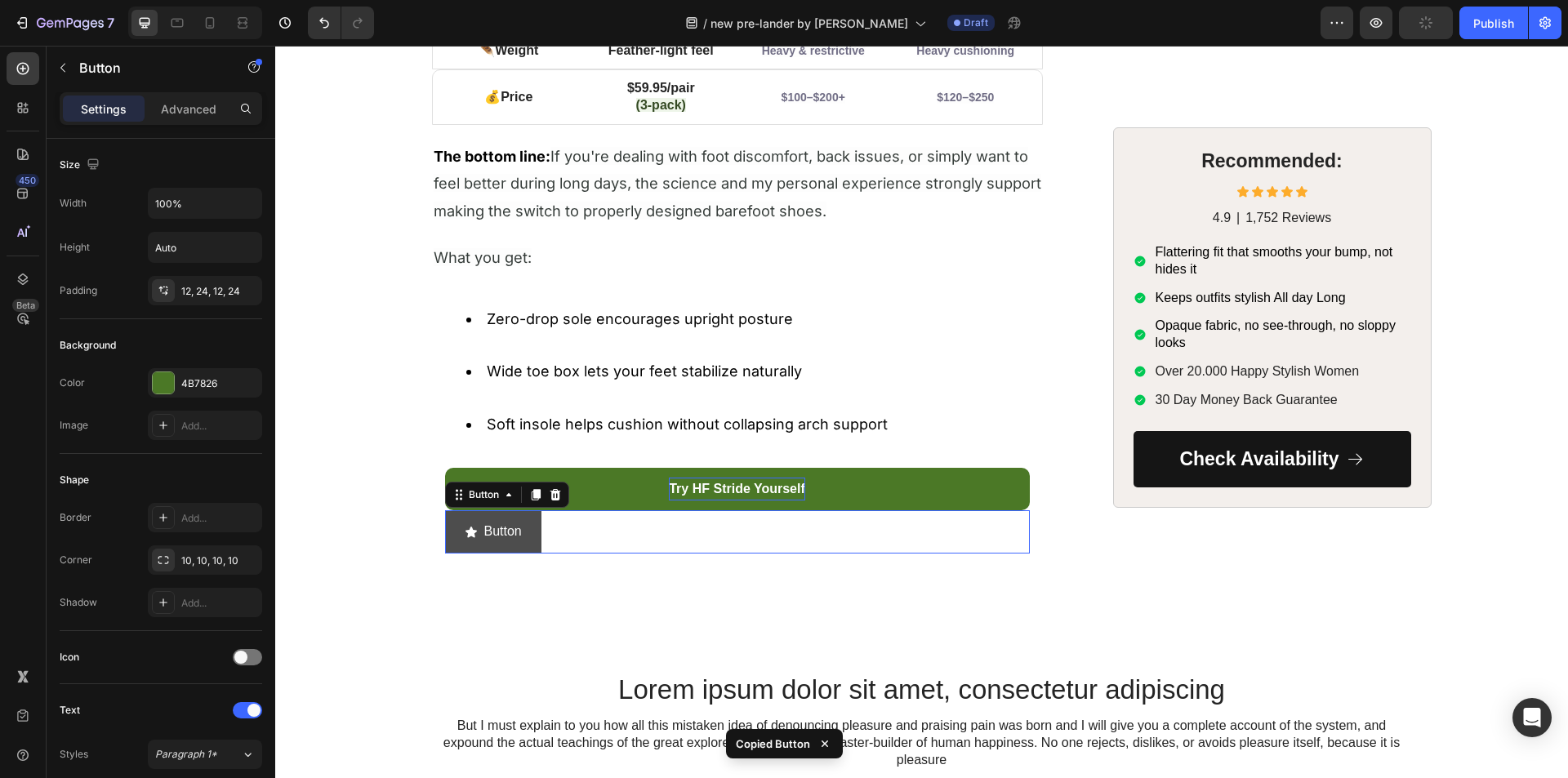
click at [488, 546] on button "Button" at bounding box center [493, 533] width 97 height 44
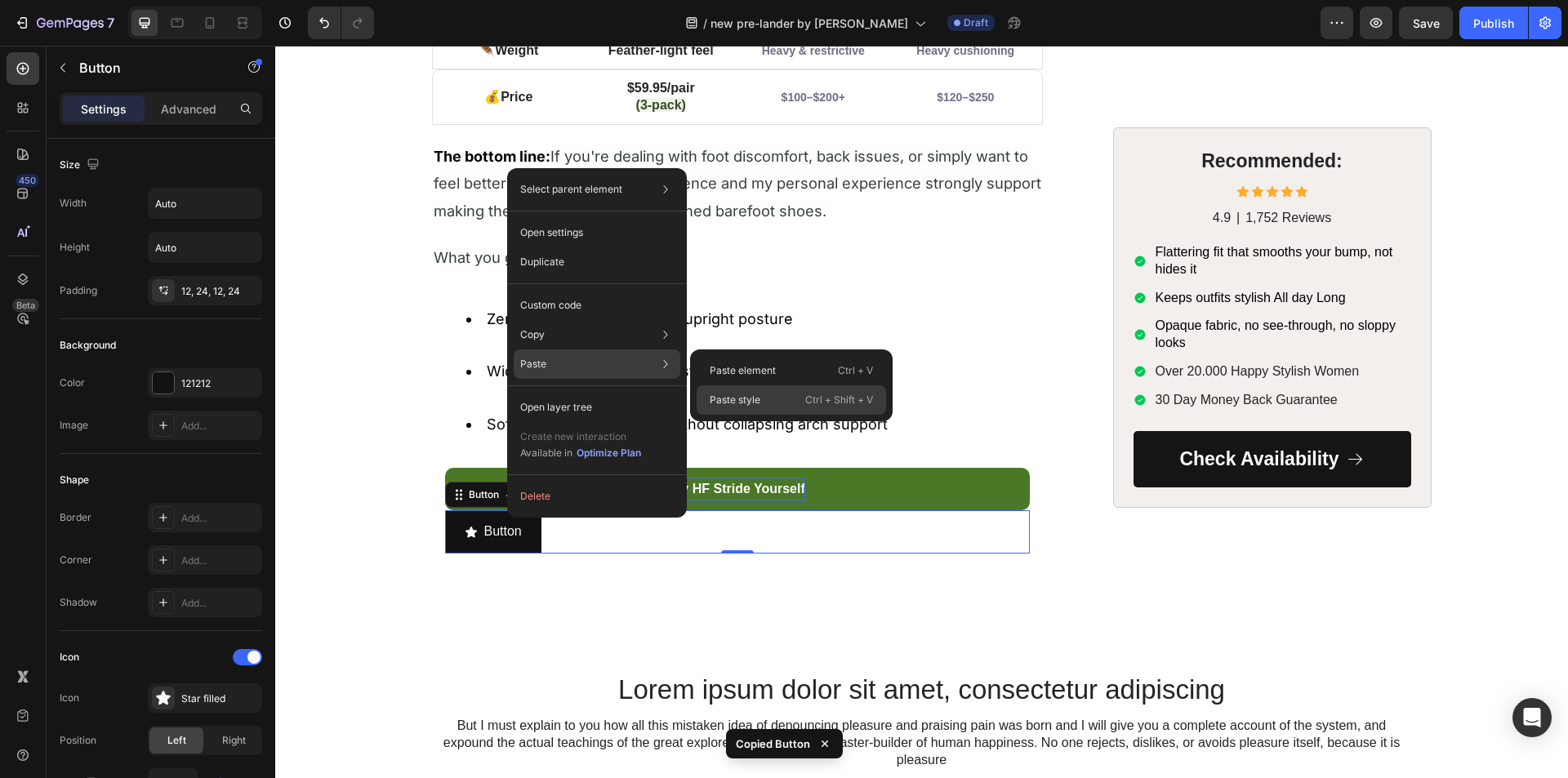
click at [728, 392] on div "Paste style Ctrl + Shift + V" at bounding box center [791, 400] width 190 height 30
type input "100%"
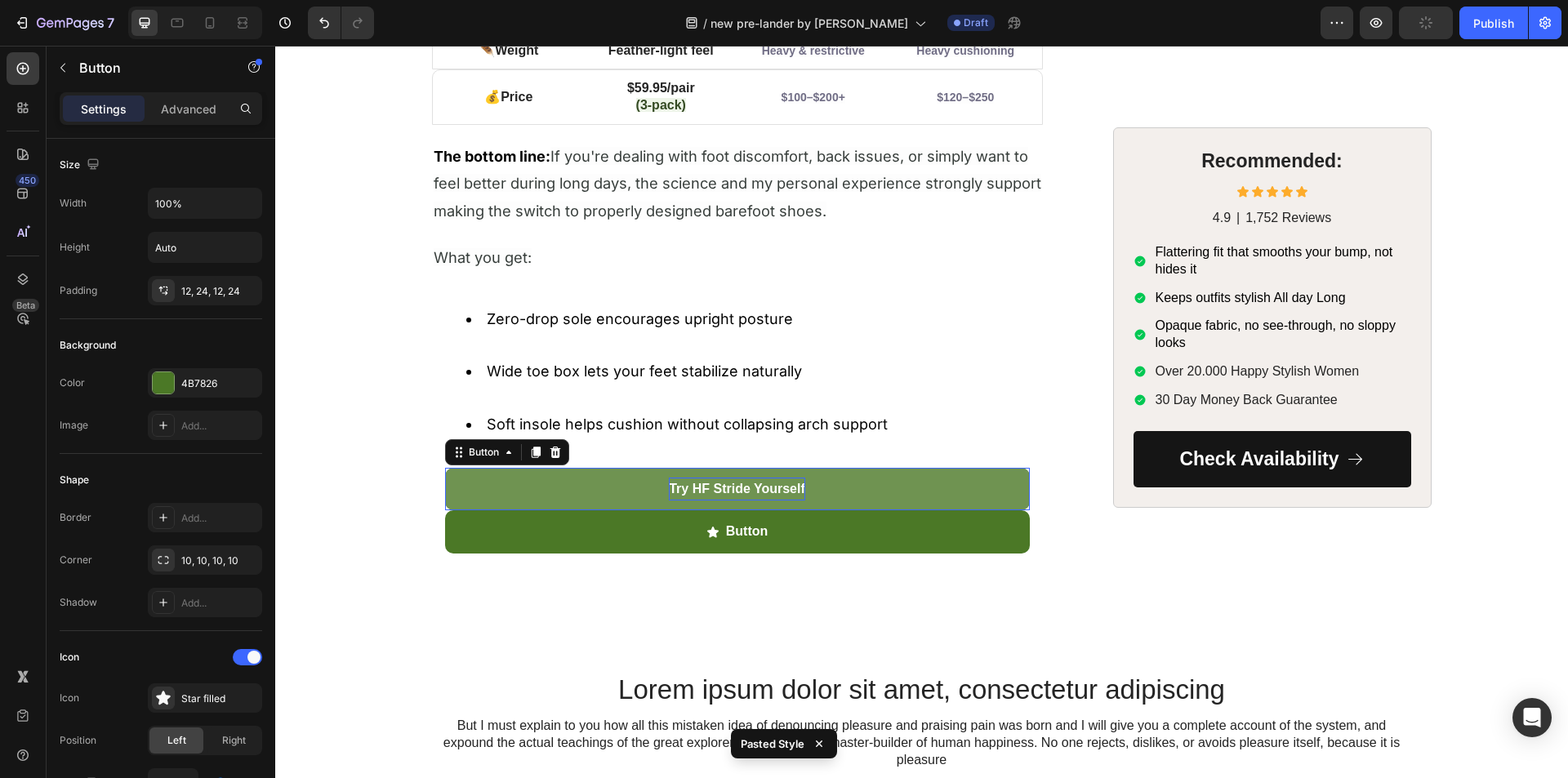
click at [617, 484] on button "Try HF Stride Yourself" at bounding box center [737, 490] width 585 height 44
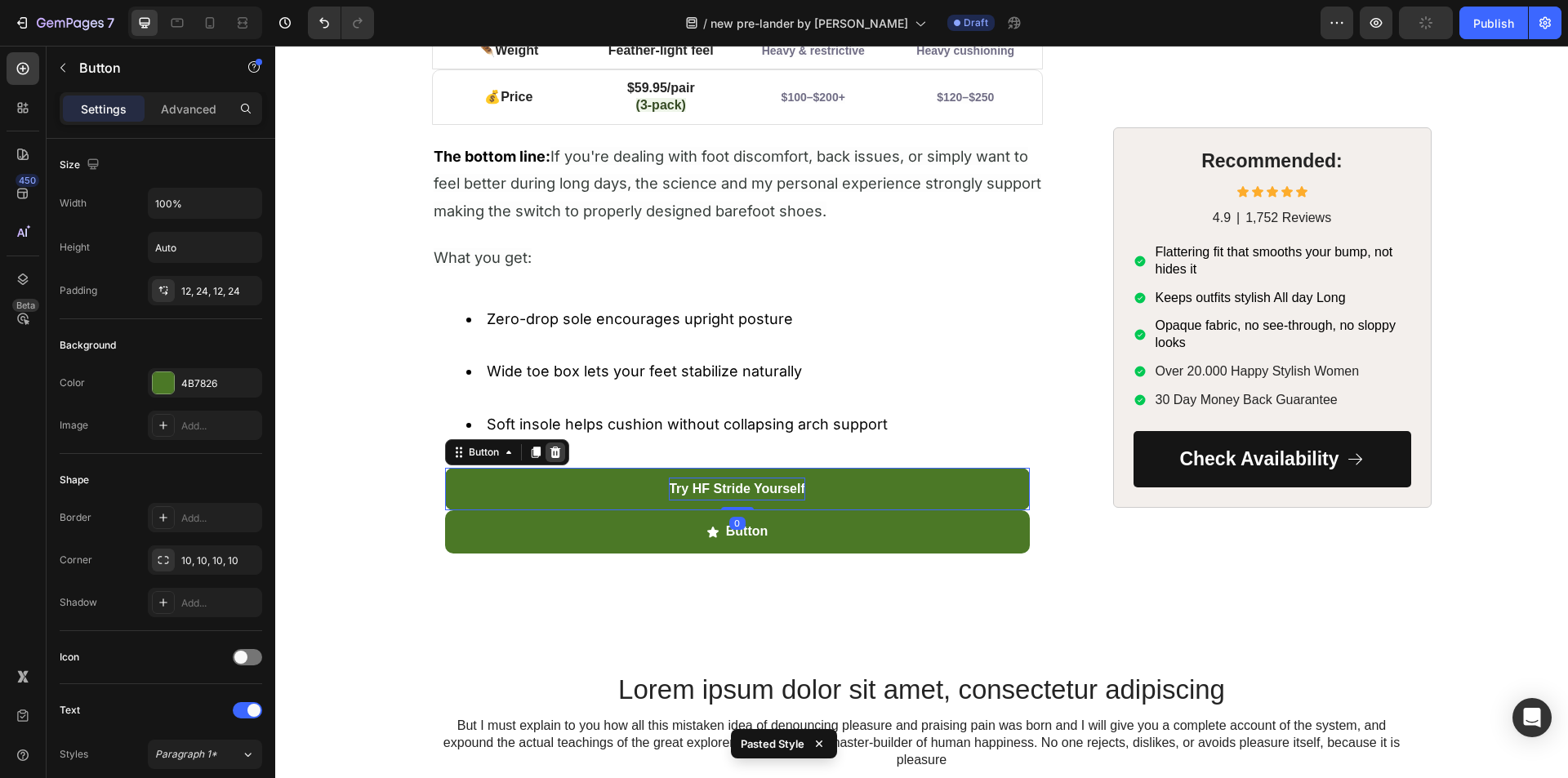
click at [550, 451] on icon at bounding box center [555, 451] width 10 height 11
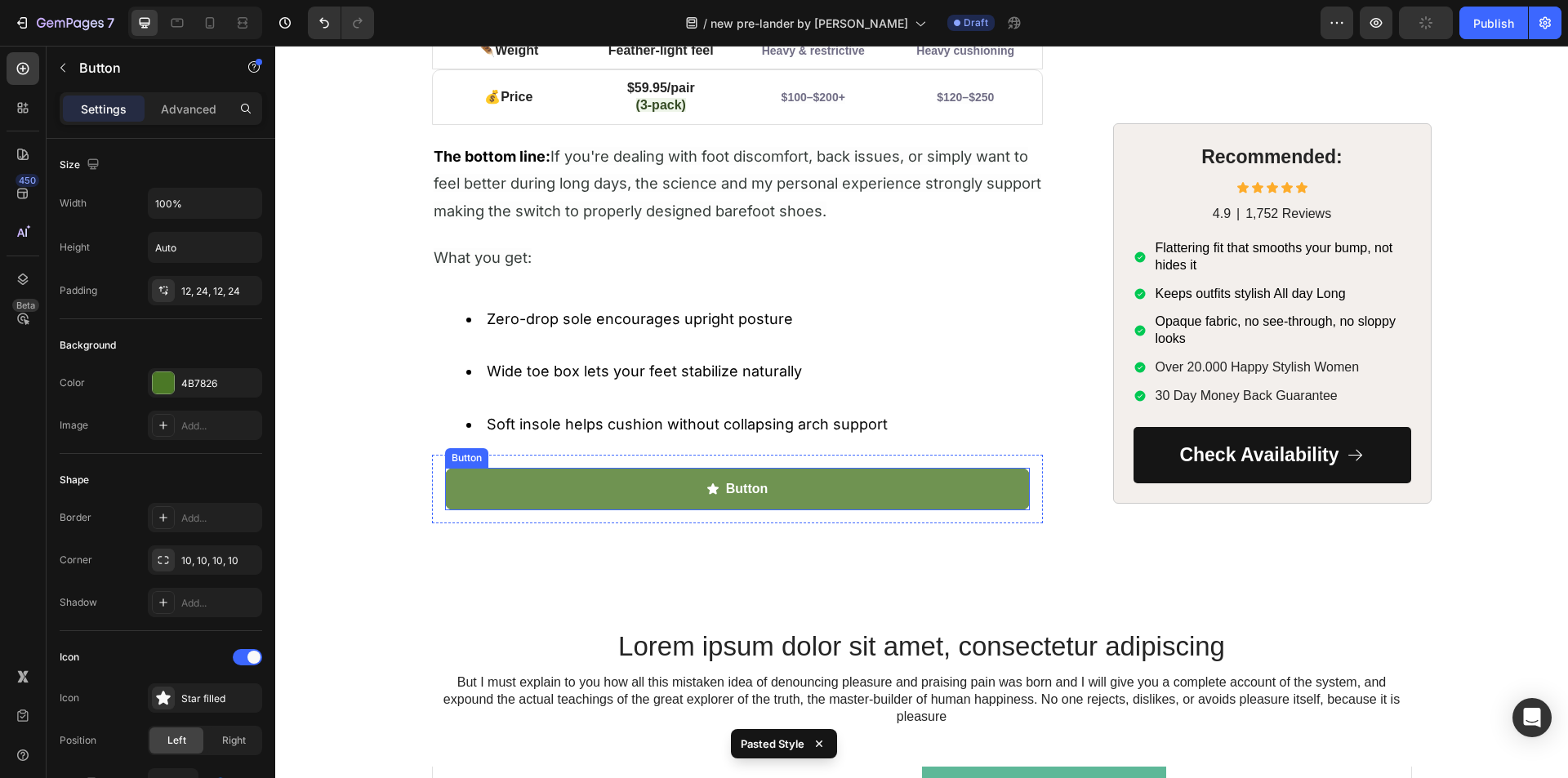
click at [710, 483] on icon "<p>Button</p>" at bounding box center [713, 489] width 13 height 13
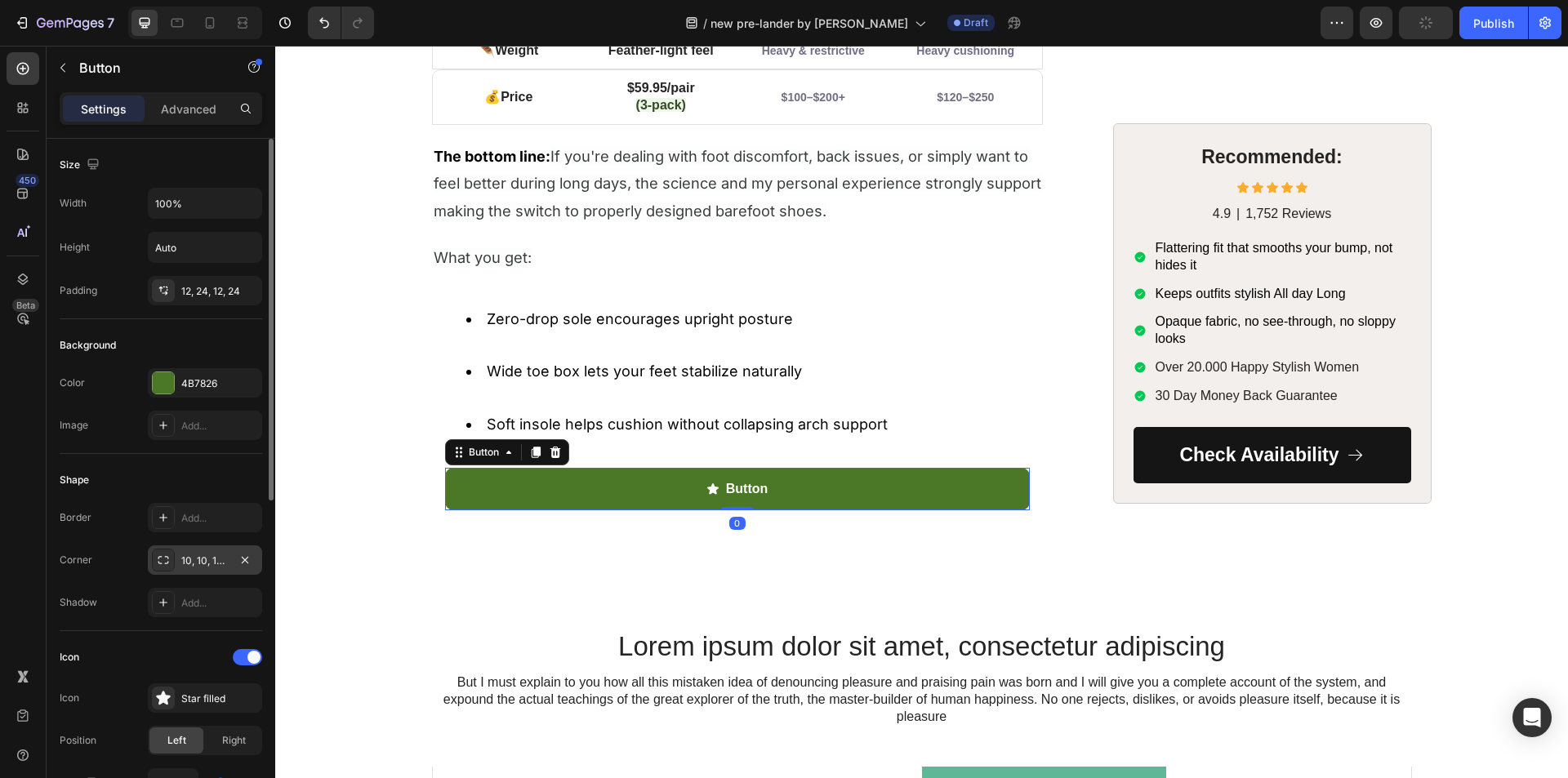
scroll to position [245, 0]
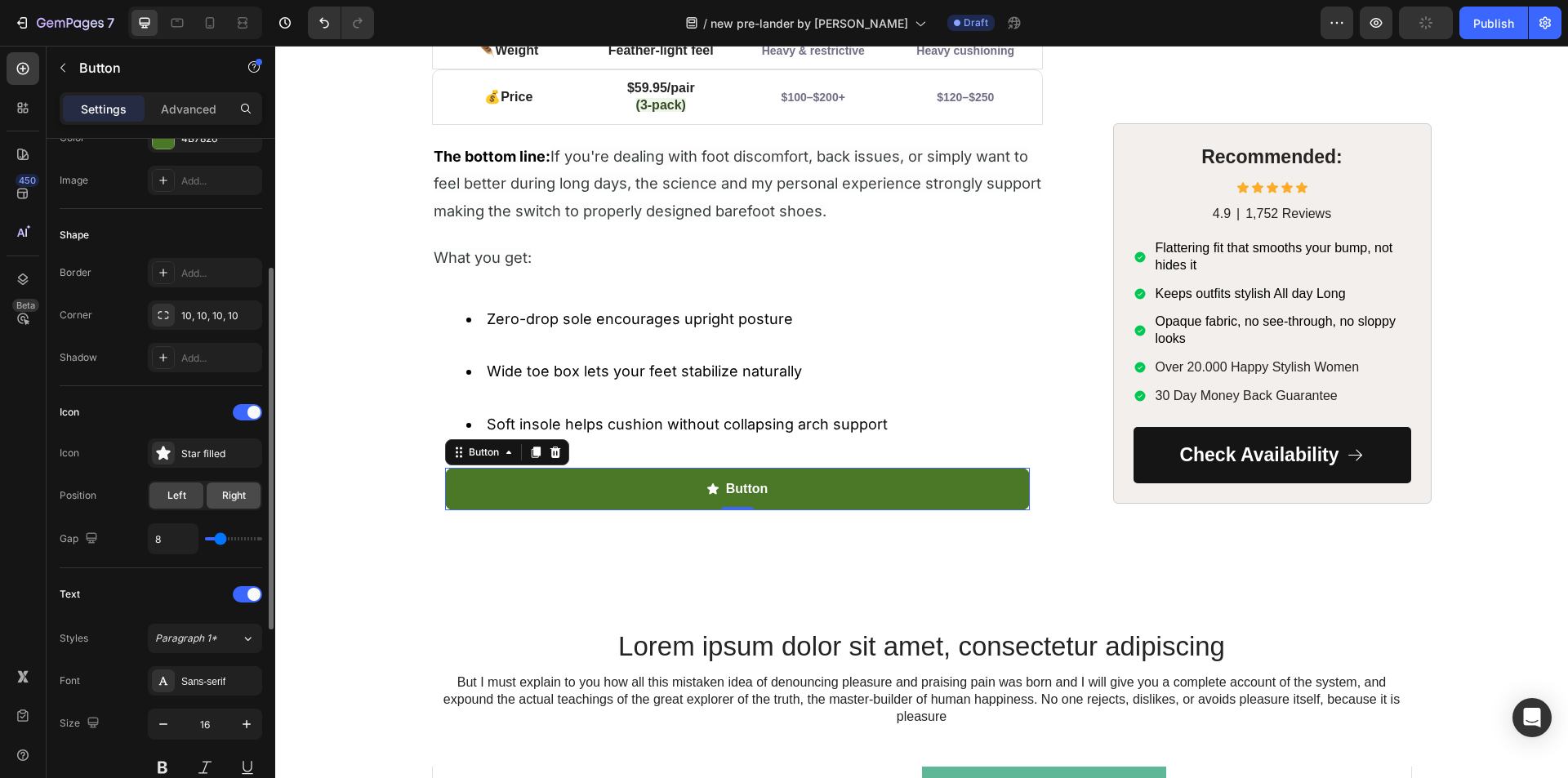
click at [225, 500] on span "Right" at bounding box center [233, 495] width 23 height 15
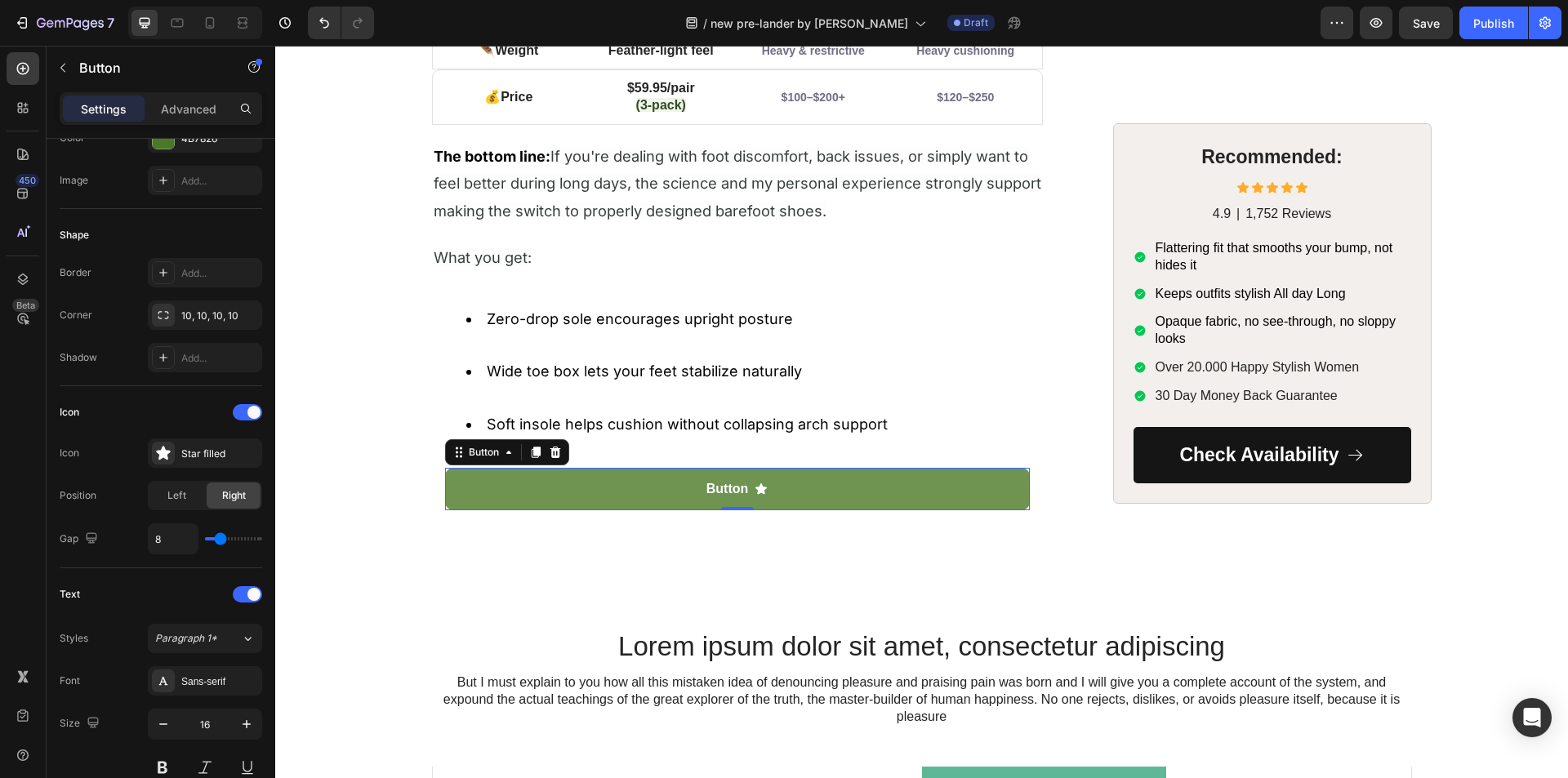
click at [758, 488] on icon "<p>Button</p>" at bounding box center [761, 489] width 11 height 10
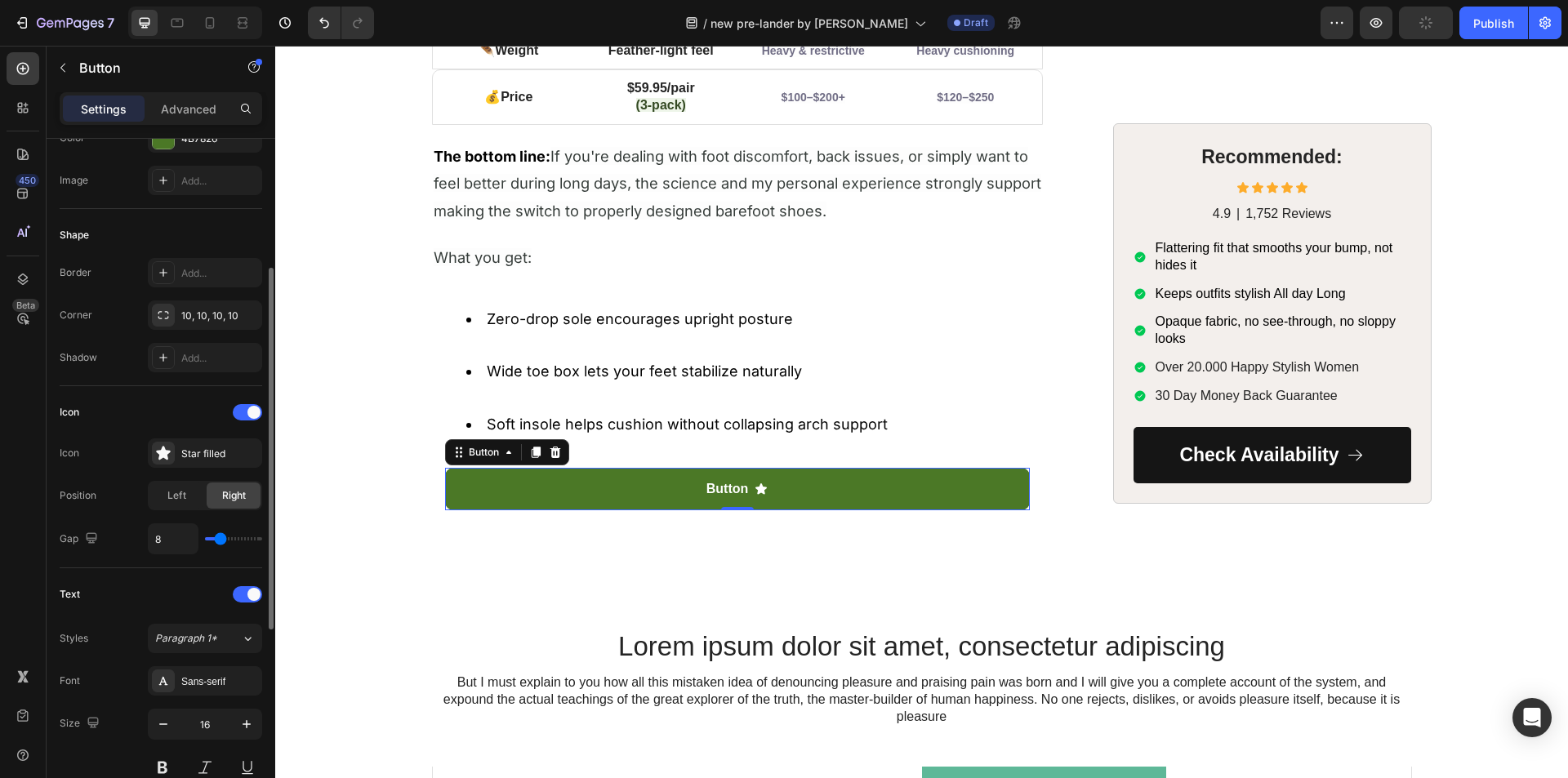
type input "4"
type input "5"
type input "7"
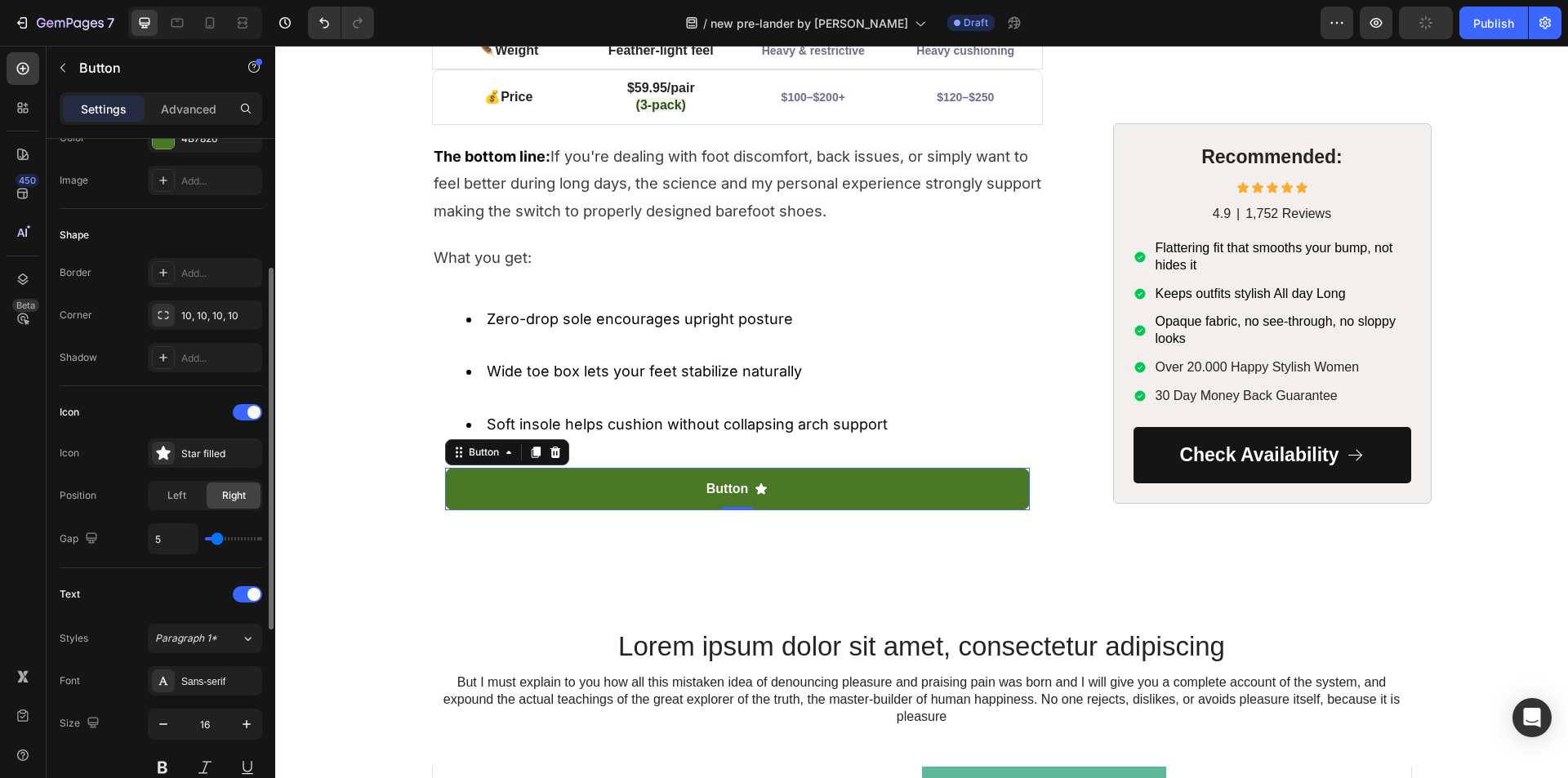
type input "7"
type input "8"
type input "10"
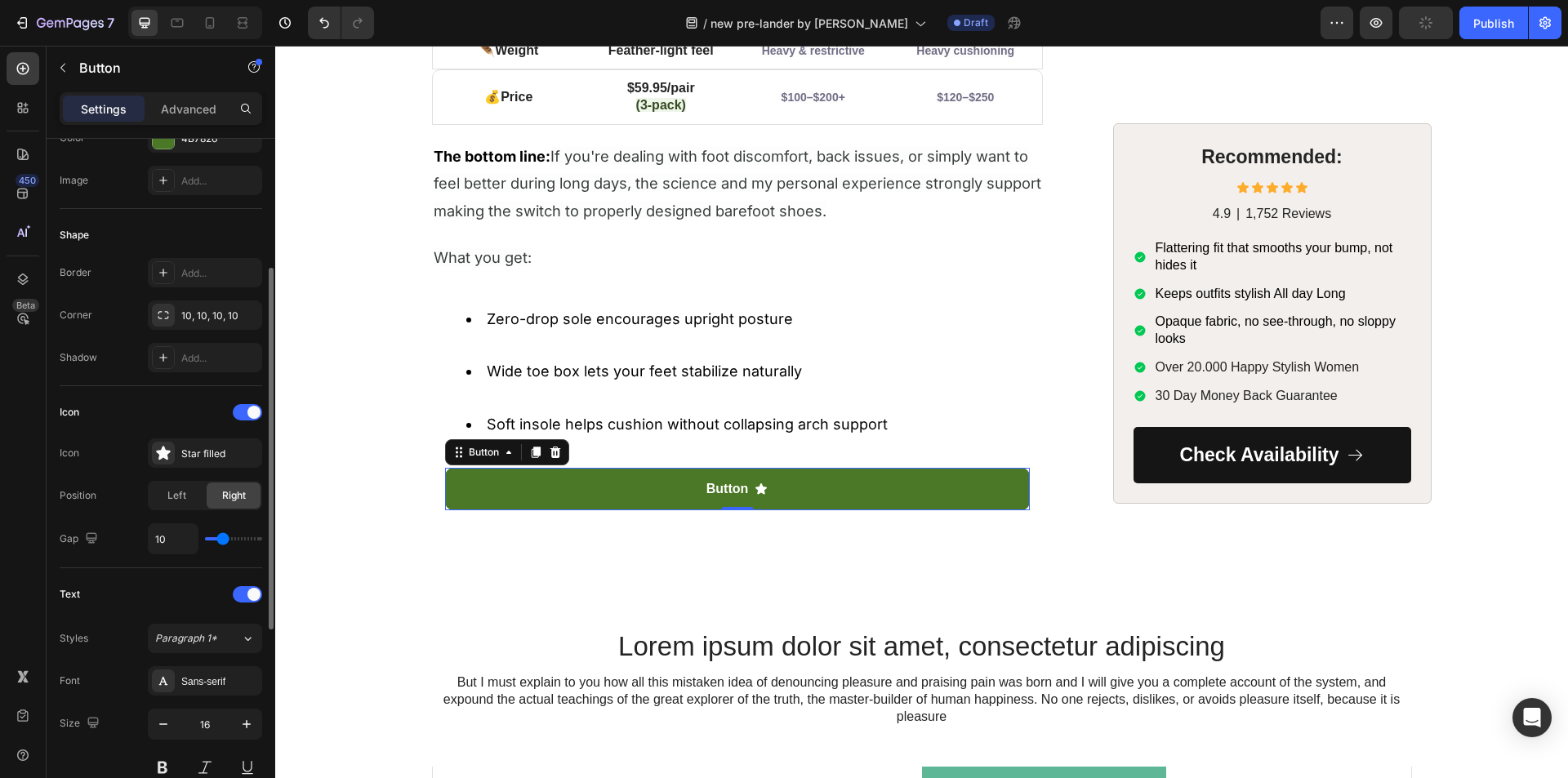
type input "13"
type input "14"
type input "15"
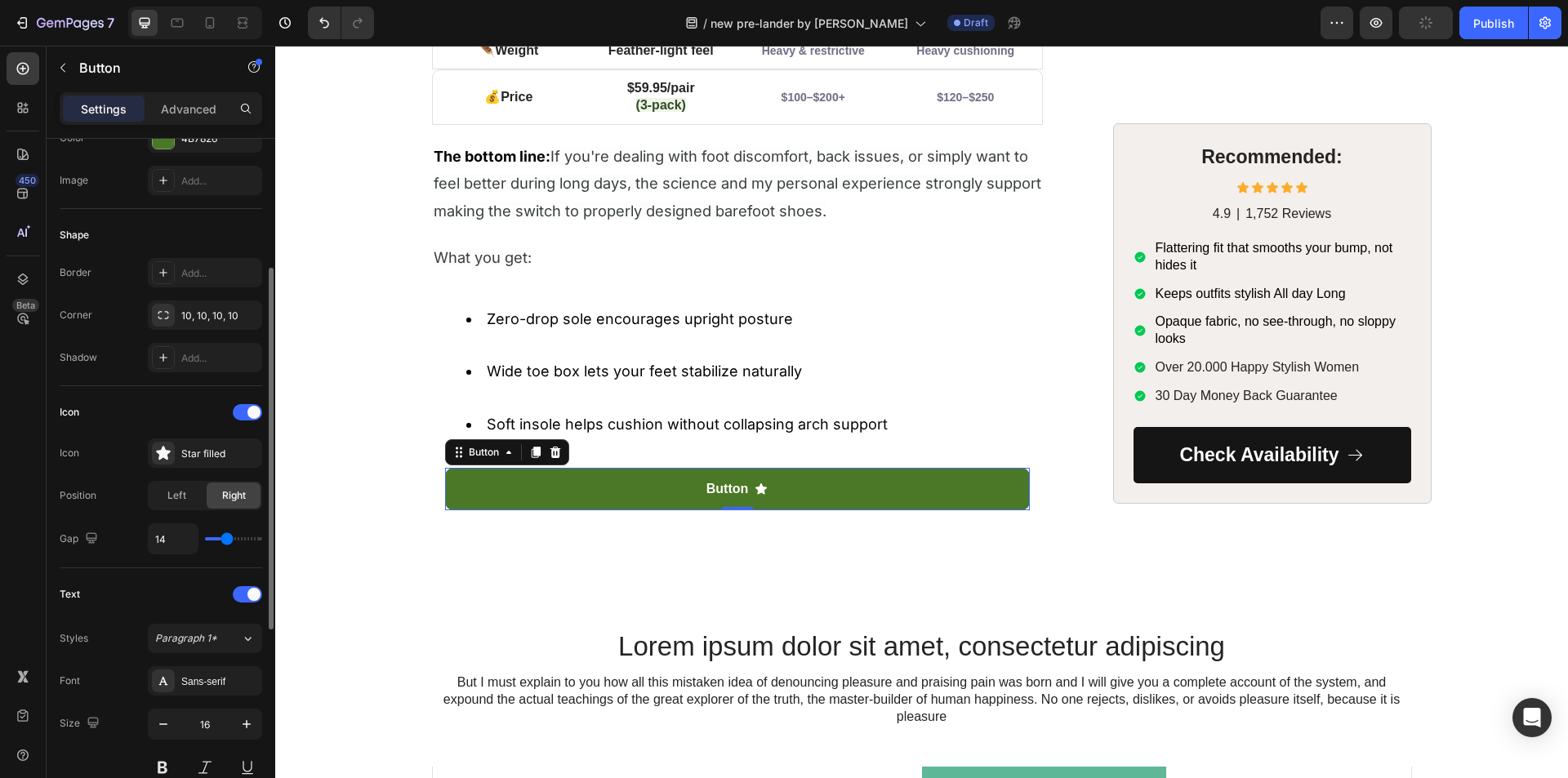
type input "15"
type input "16"
type input "17"
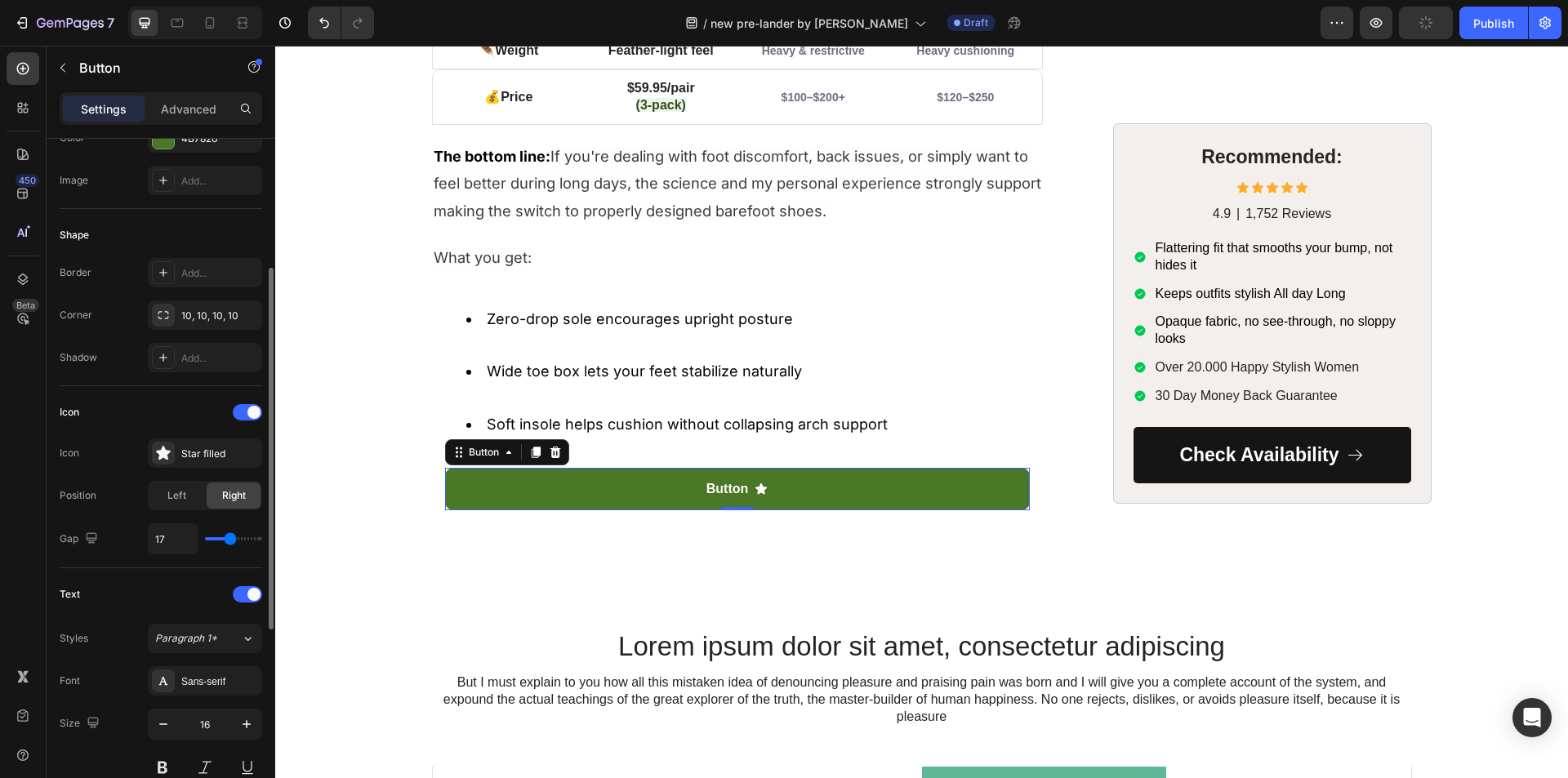
type input "18"
type input "19"
type input "20"
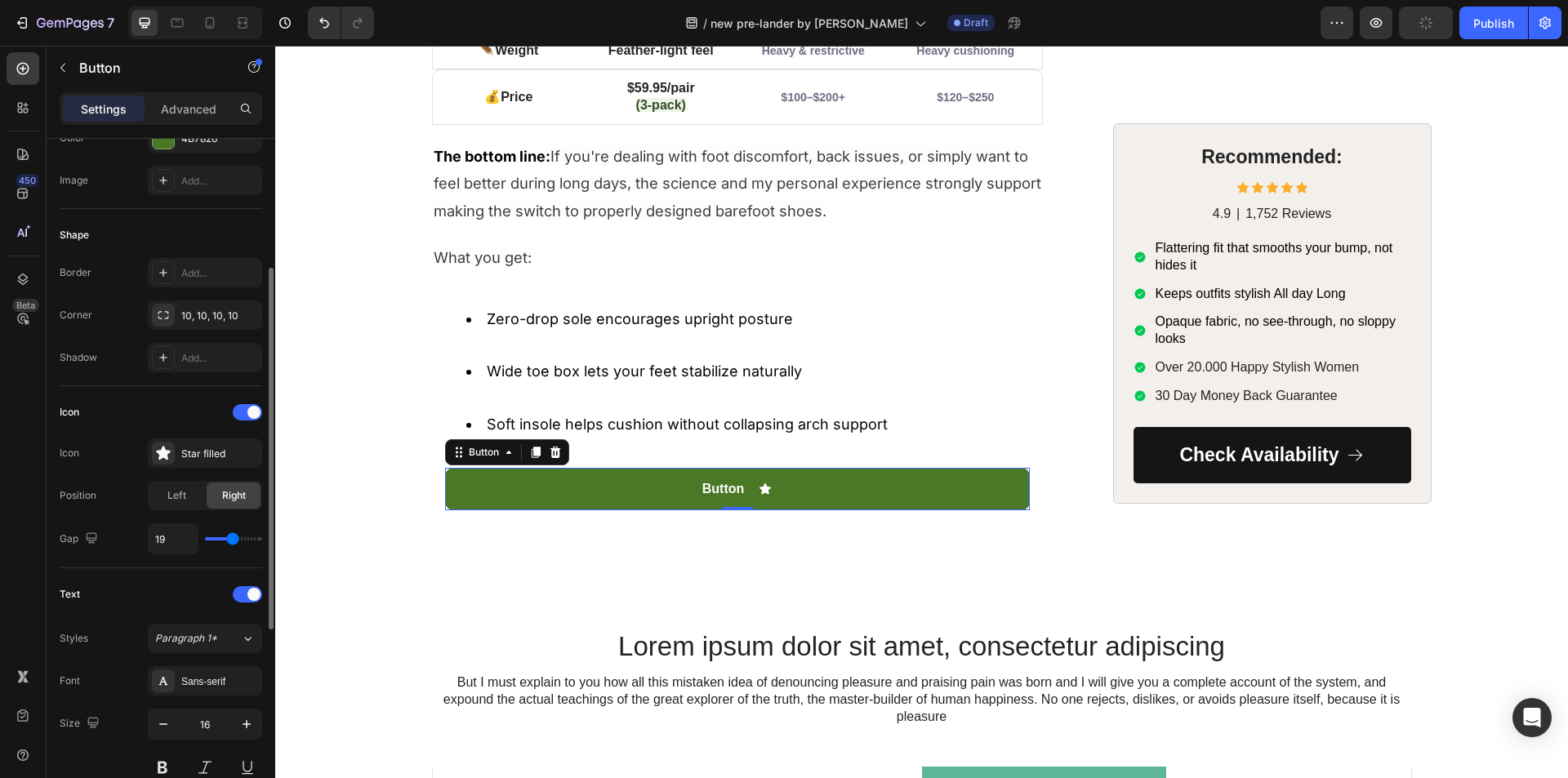
type input "20"
type input "21"
type input "23"
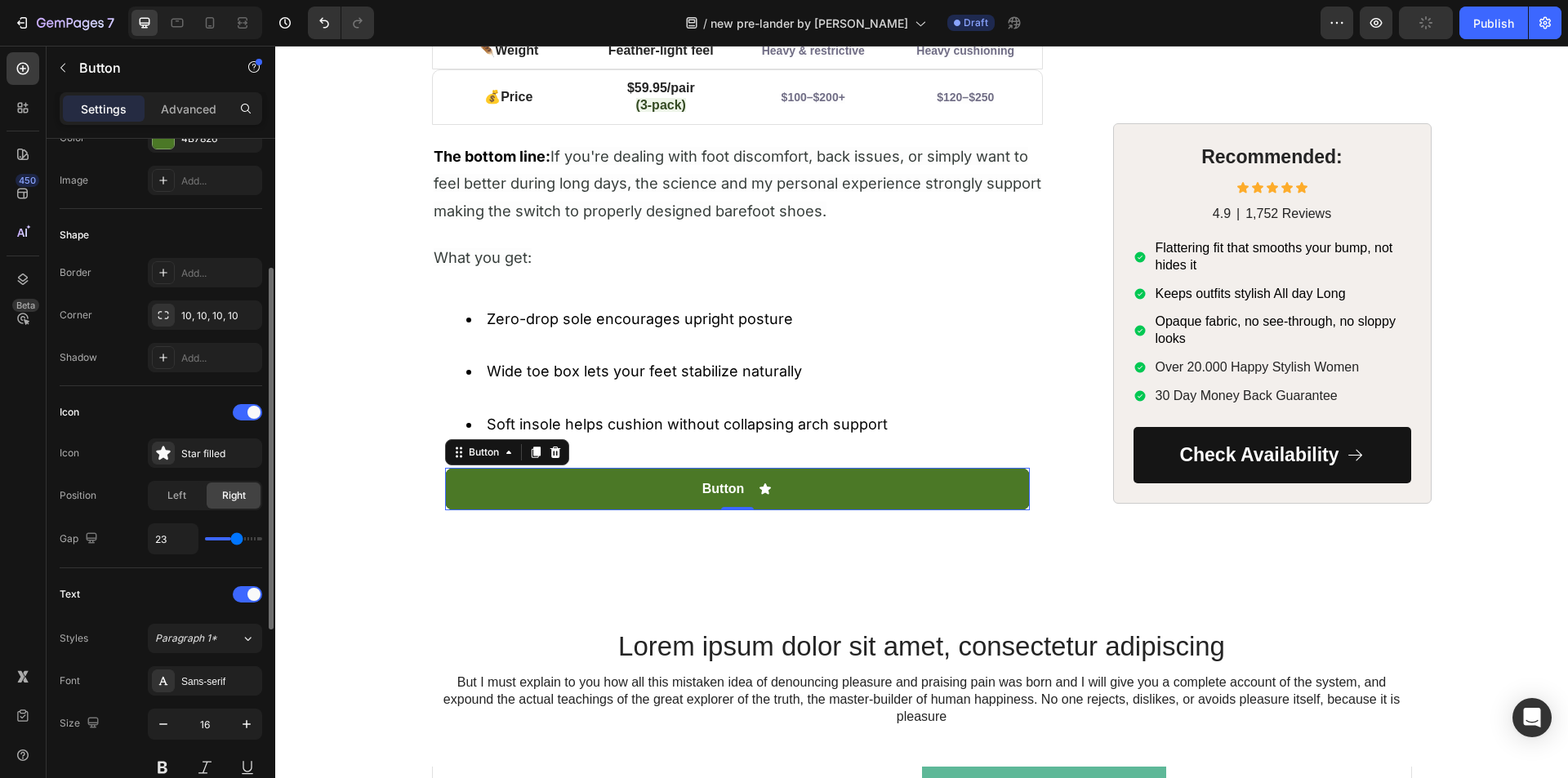
type input "24"
type input "25"
type input "26"
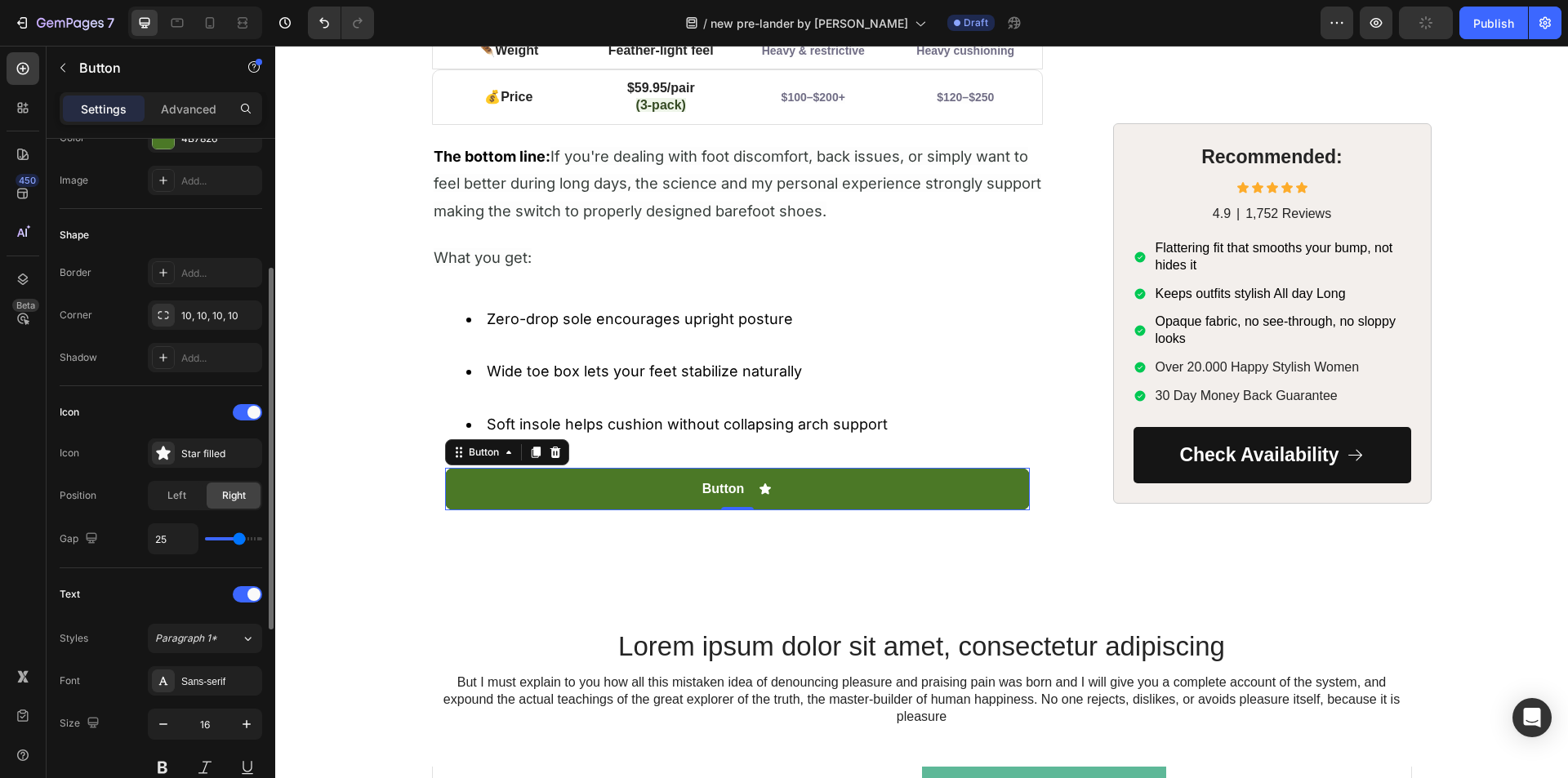
type input "26"
type input "27"
type input "28"
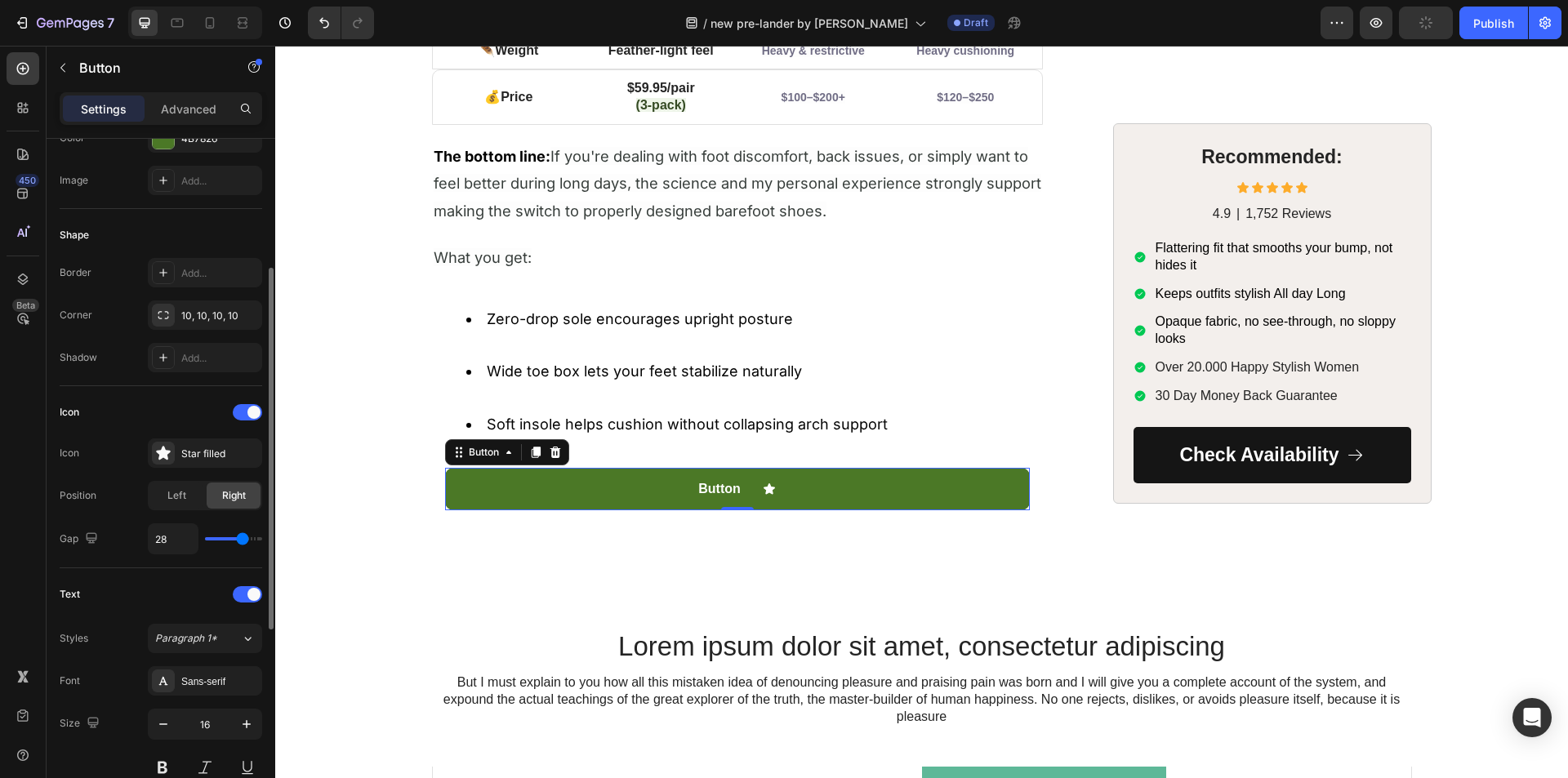
type input "30"
type input "31"
type input "33"
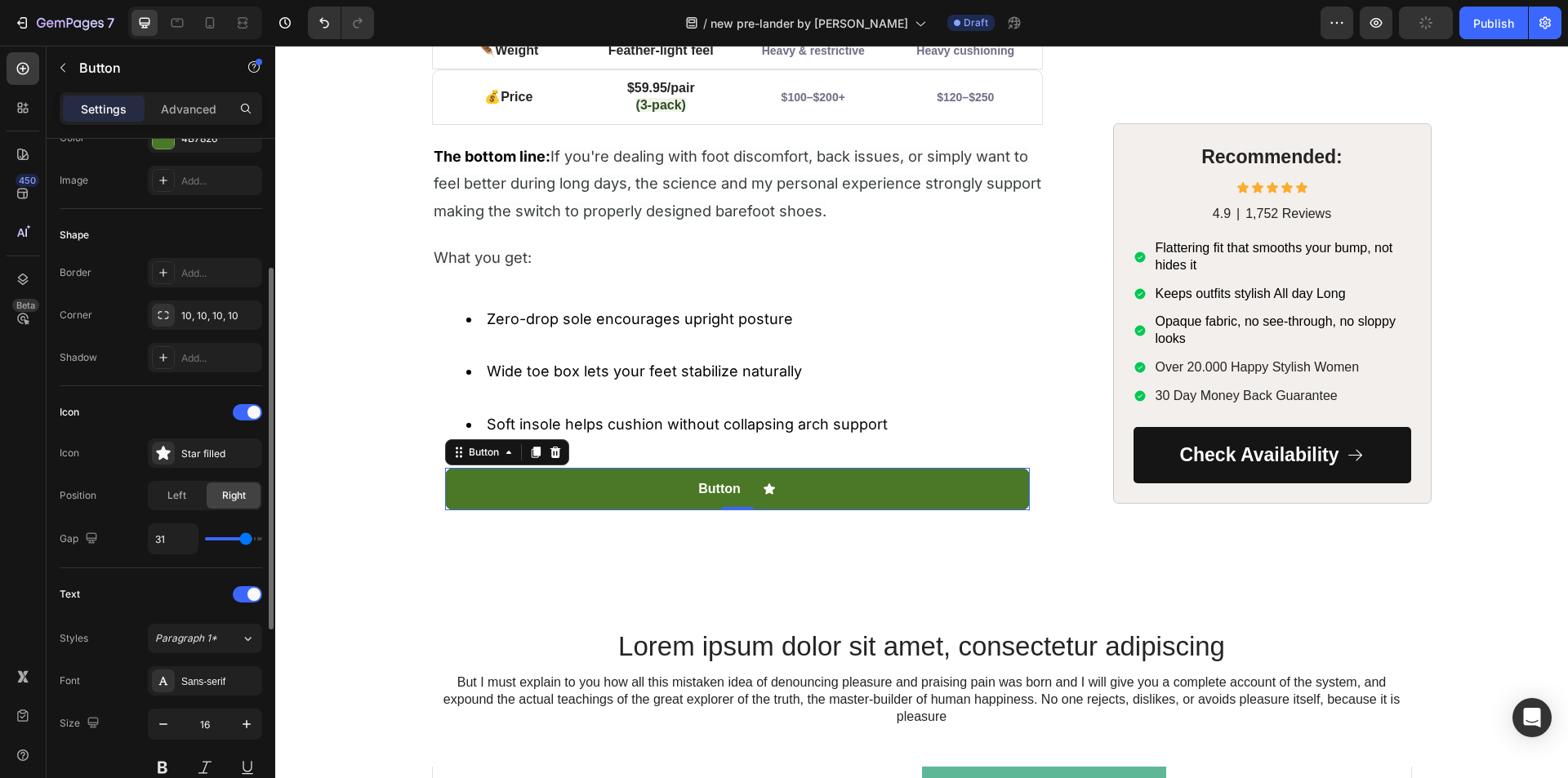
type input "33"
type input "35"
type input "36"
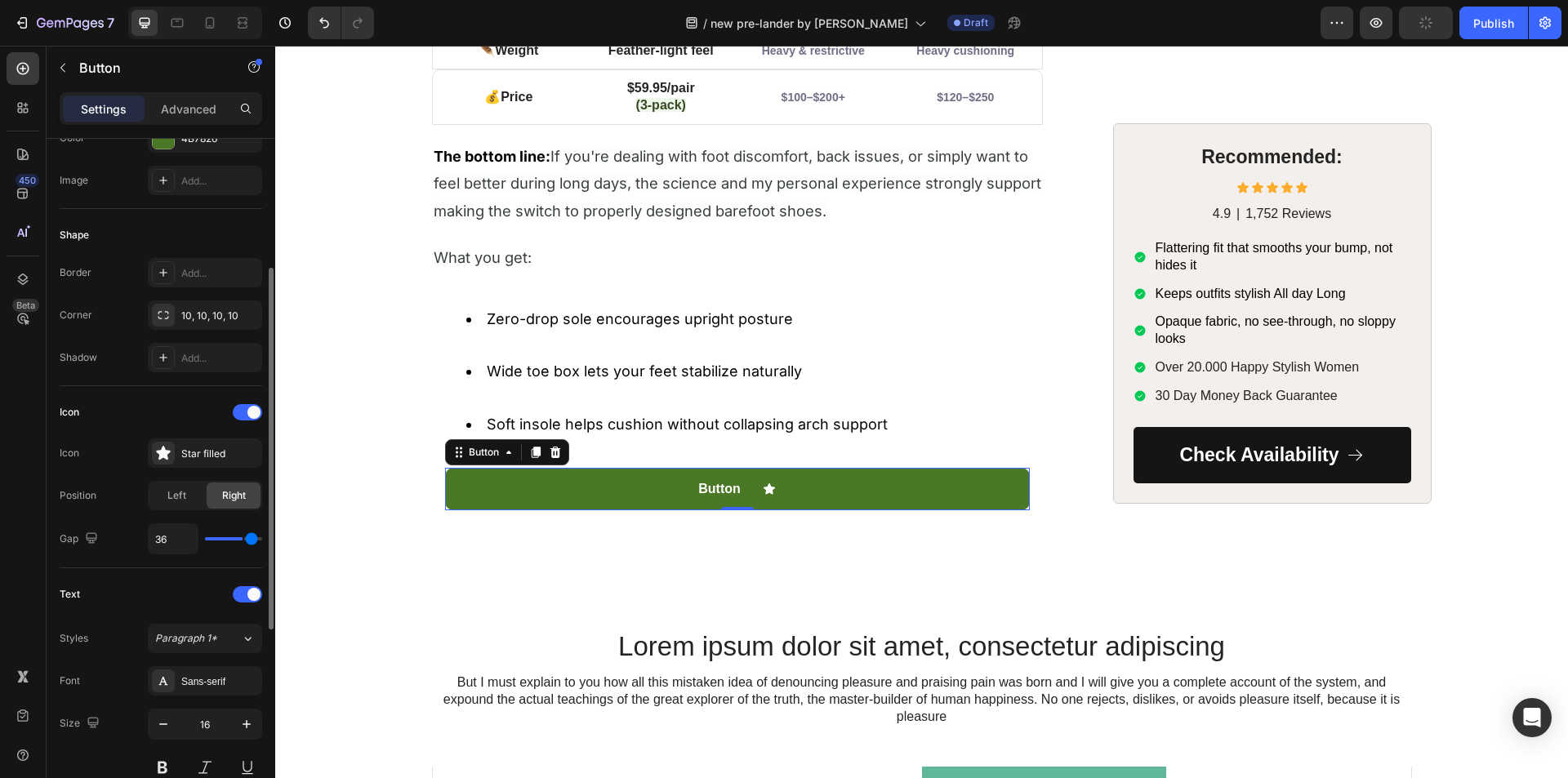
type input "38"
type input "39"
type input "40"
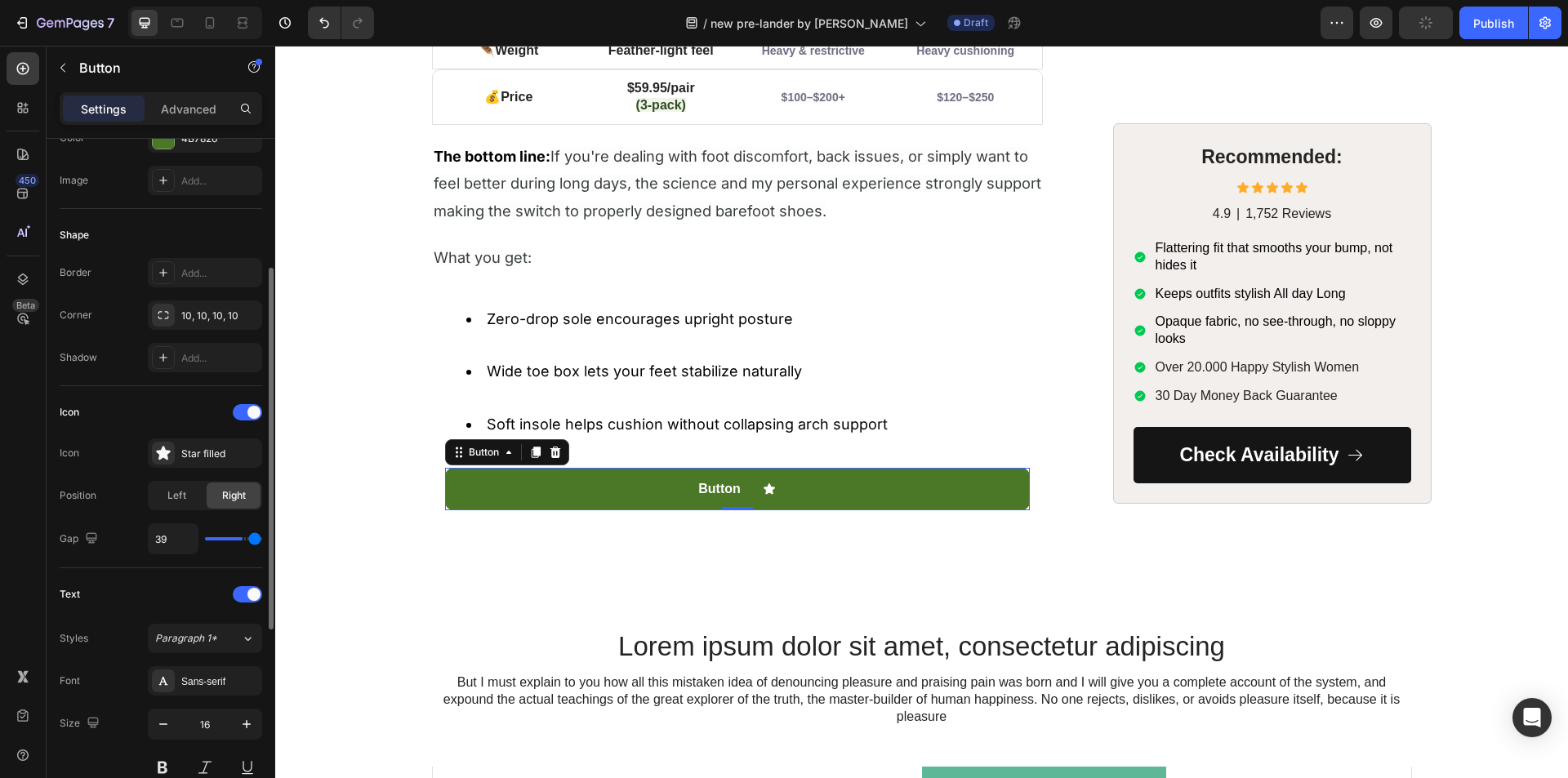
type input "40"
type input "36"
type input "33"
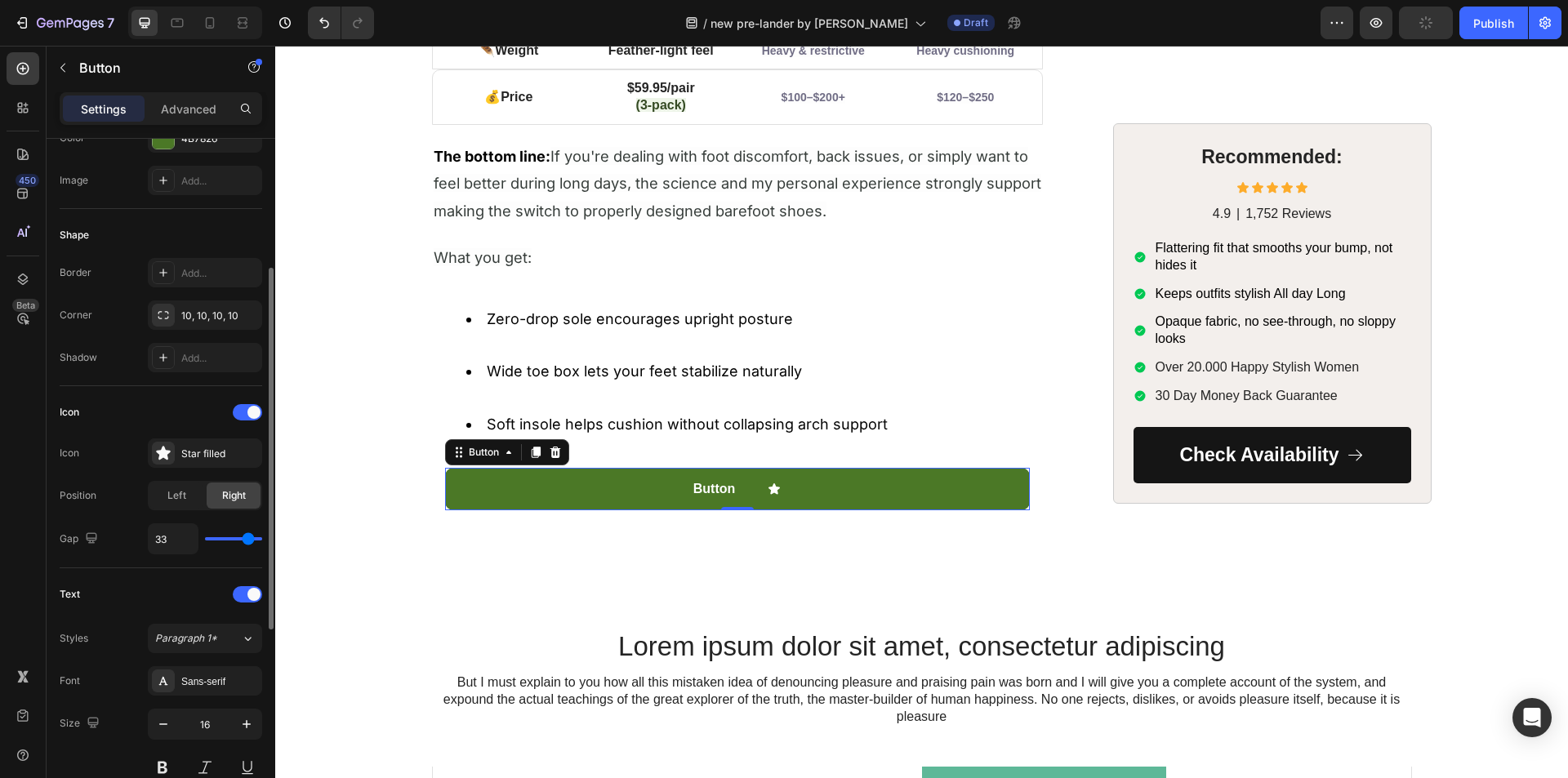
type input "27"
type input "23"
type input "21"
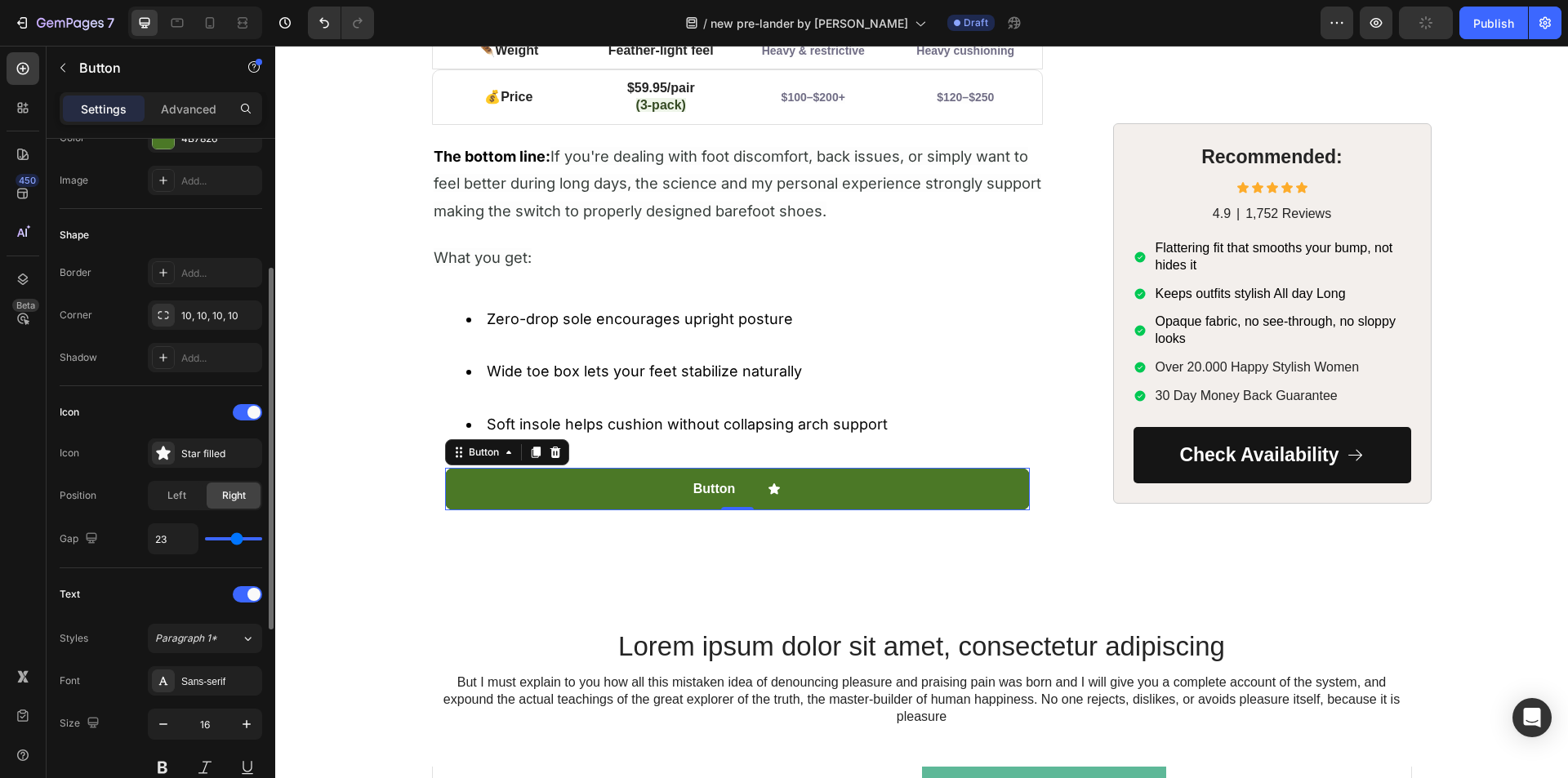
type input "21"
type input "19"
type input "16"
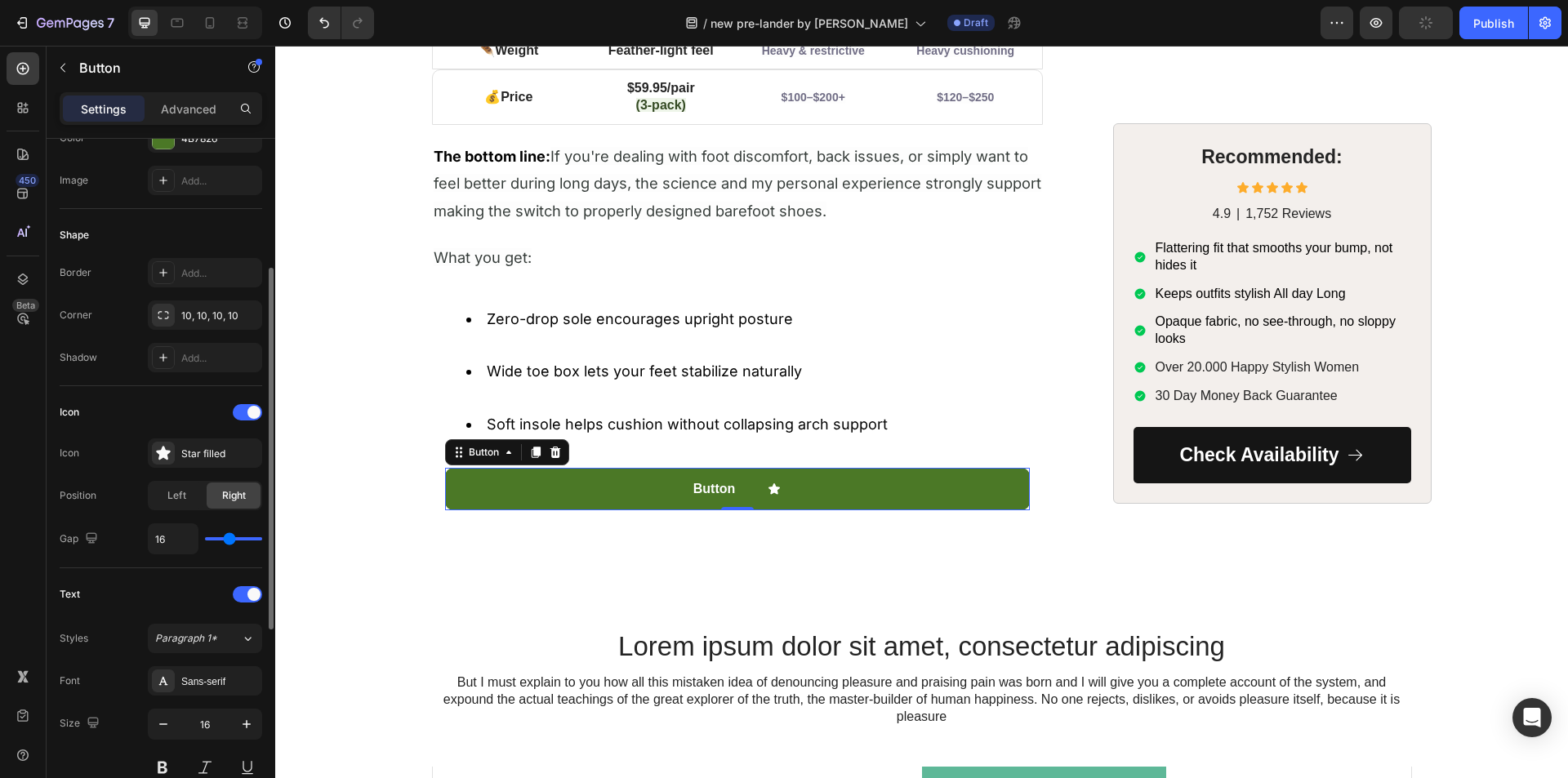
type input "15"
type input "14"
type input "13"
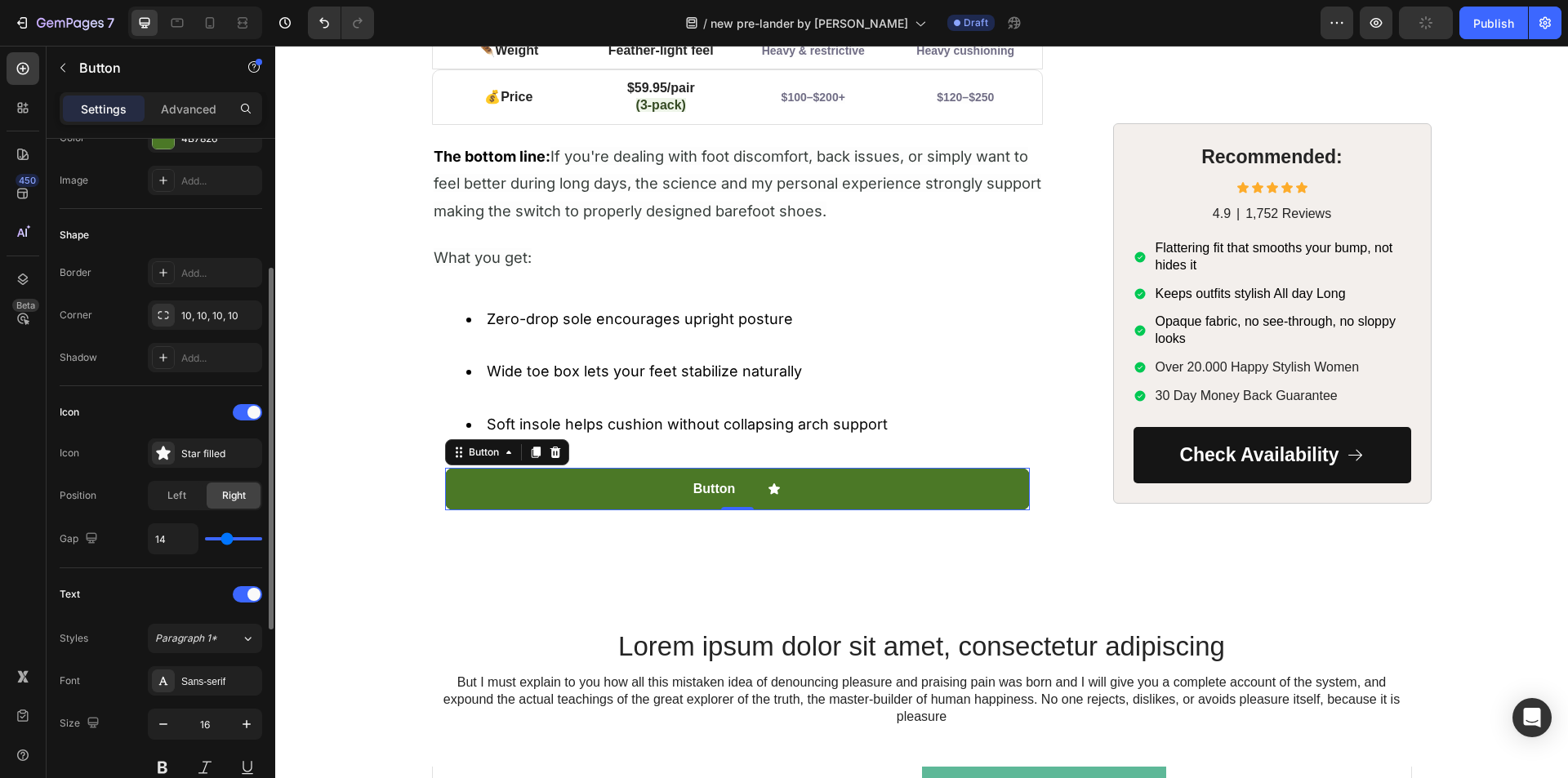
type input "13"
type input "12"
type input "11"
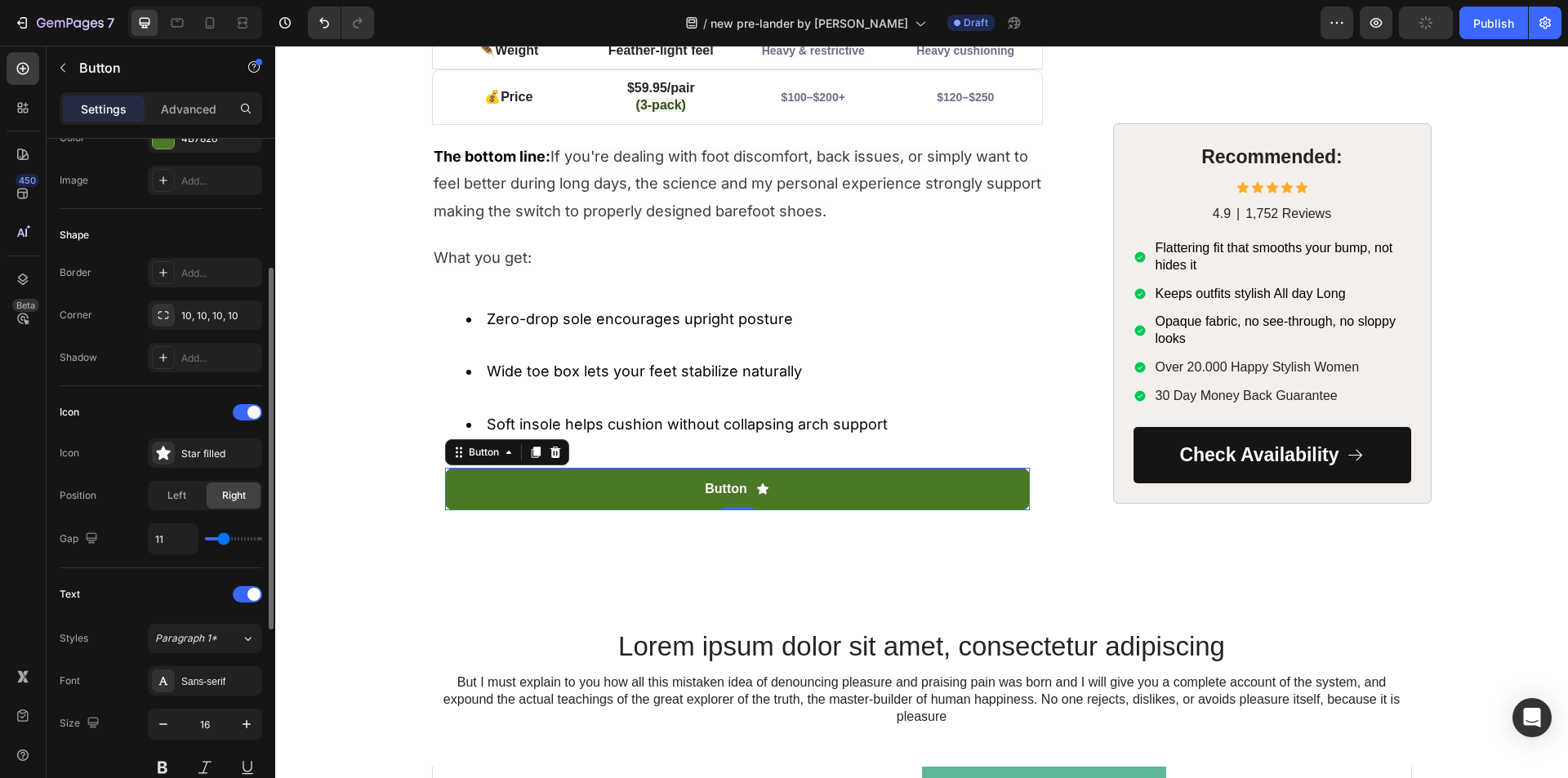
type input "10"
type input "9"
click at [221, 540] on input "range" at bounding box center [234, 539] width 57 height 3
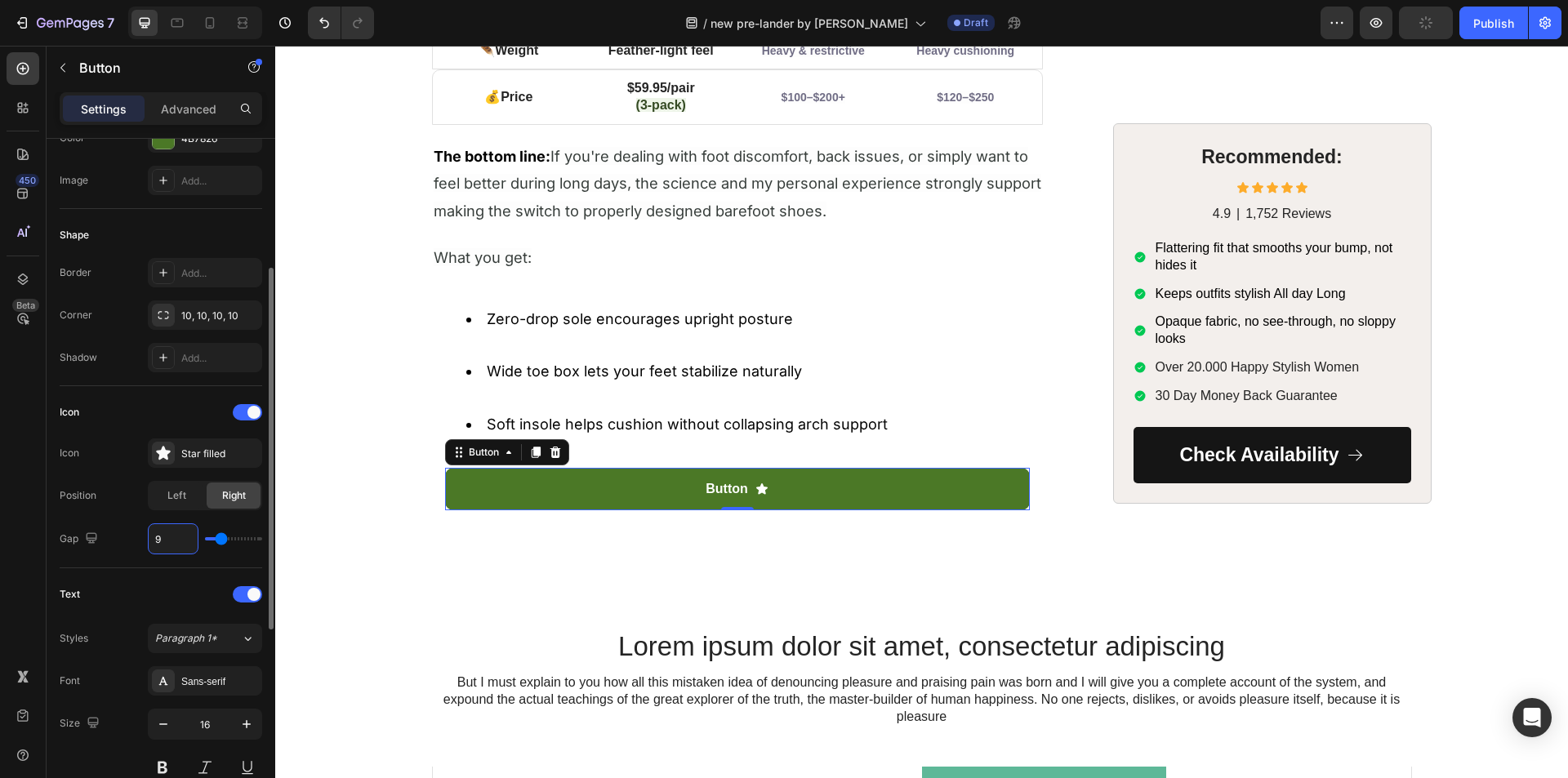
click at [175, 535] on input "9" at bounding box center [173, 539] width 49 height 30
type input "8"
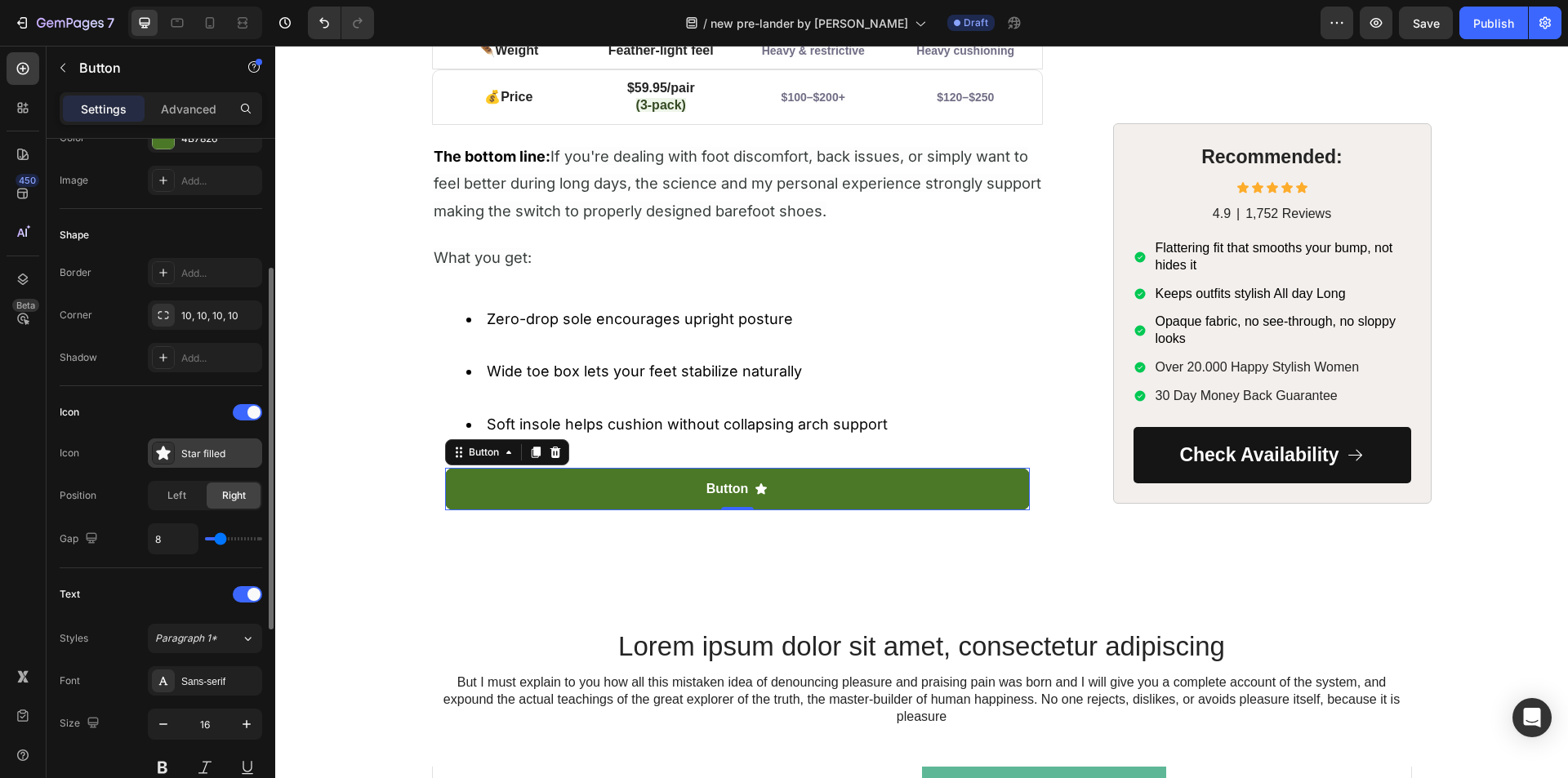
click at [188, 453] on div "Star filled" at bounding box center [219, 453] width 77 height 15
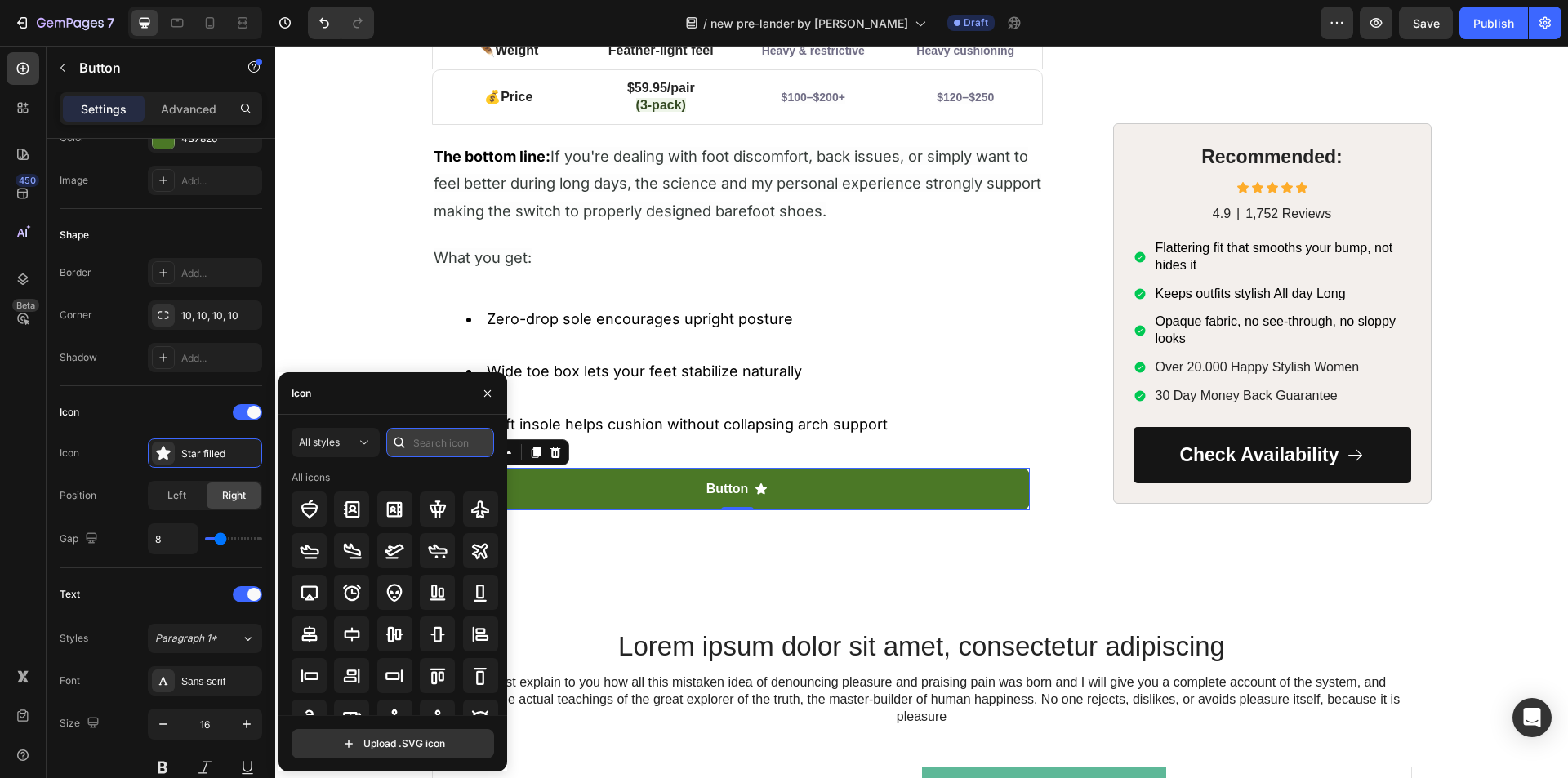
click at [439, 437] on input "text" at bounding box center [440, 443] width 108 height 30
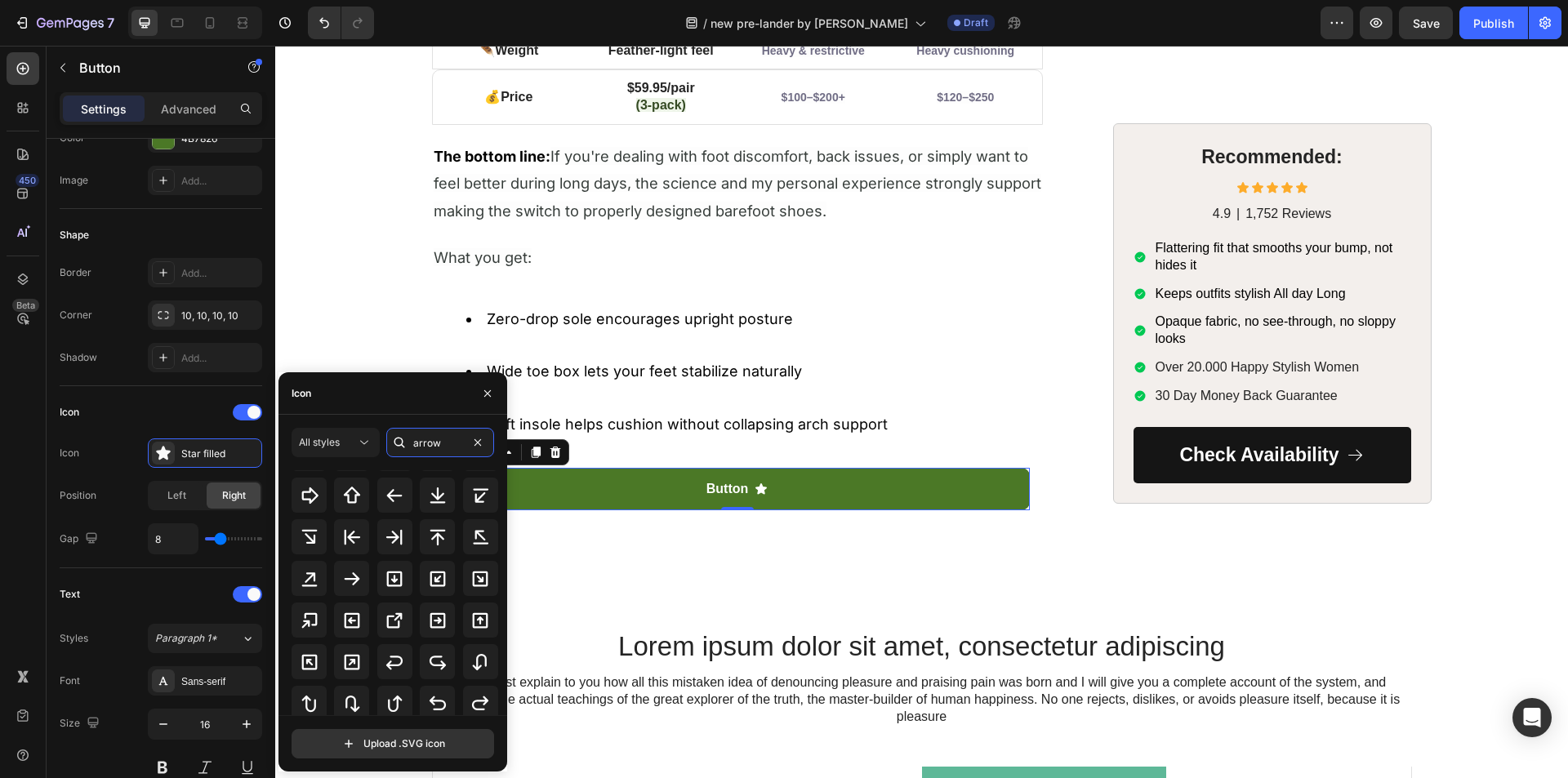
scroll to position [343, 0]
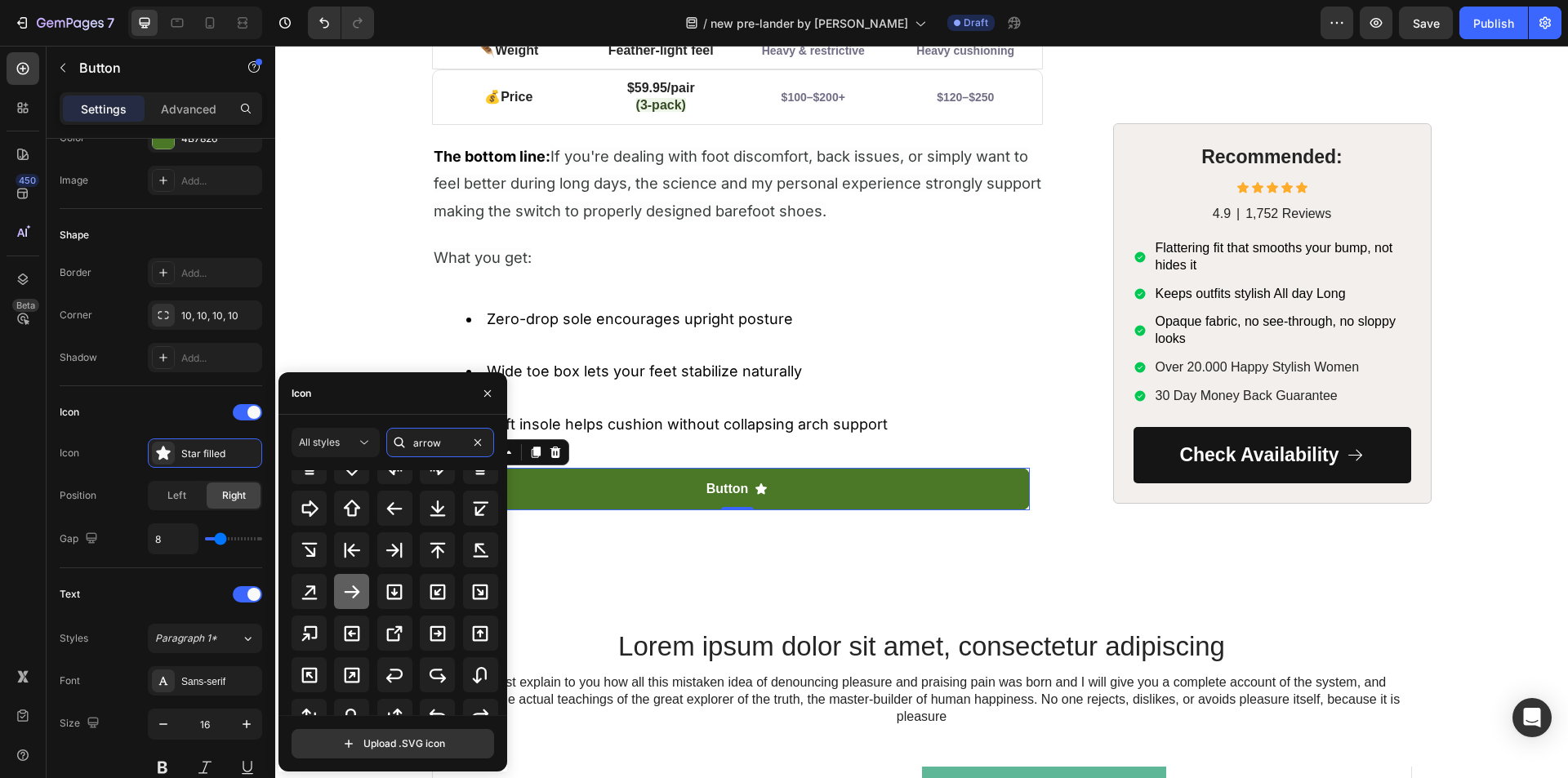
type input "arrow"
click at [354, 596] on icon at bounding box center [352, 592] width 16 height 13
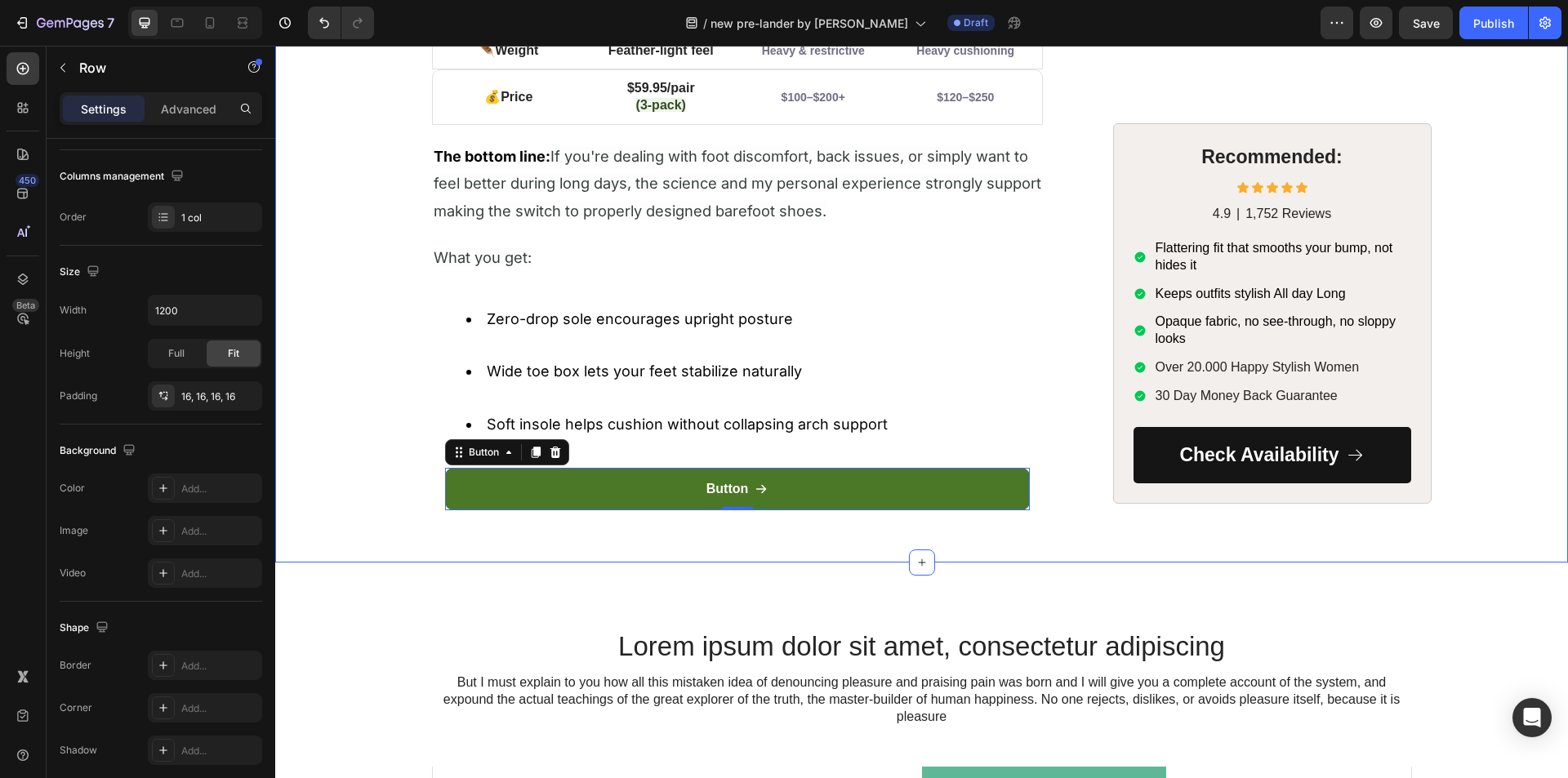
click at [649, 523] on div "Button Button 0 Row" at bounding box center [737, 490] width 611 height 70
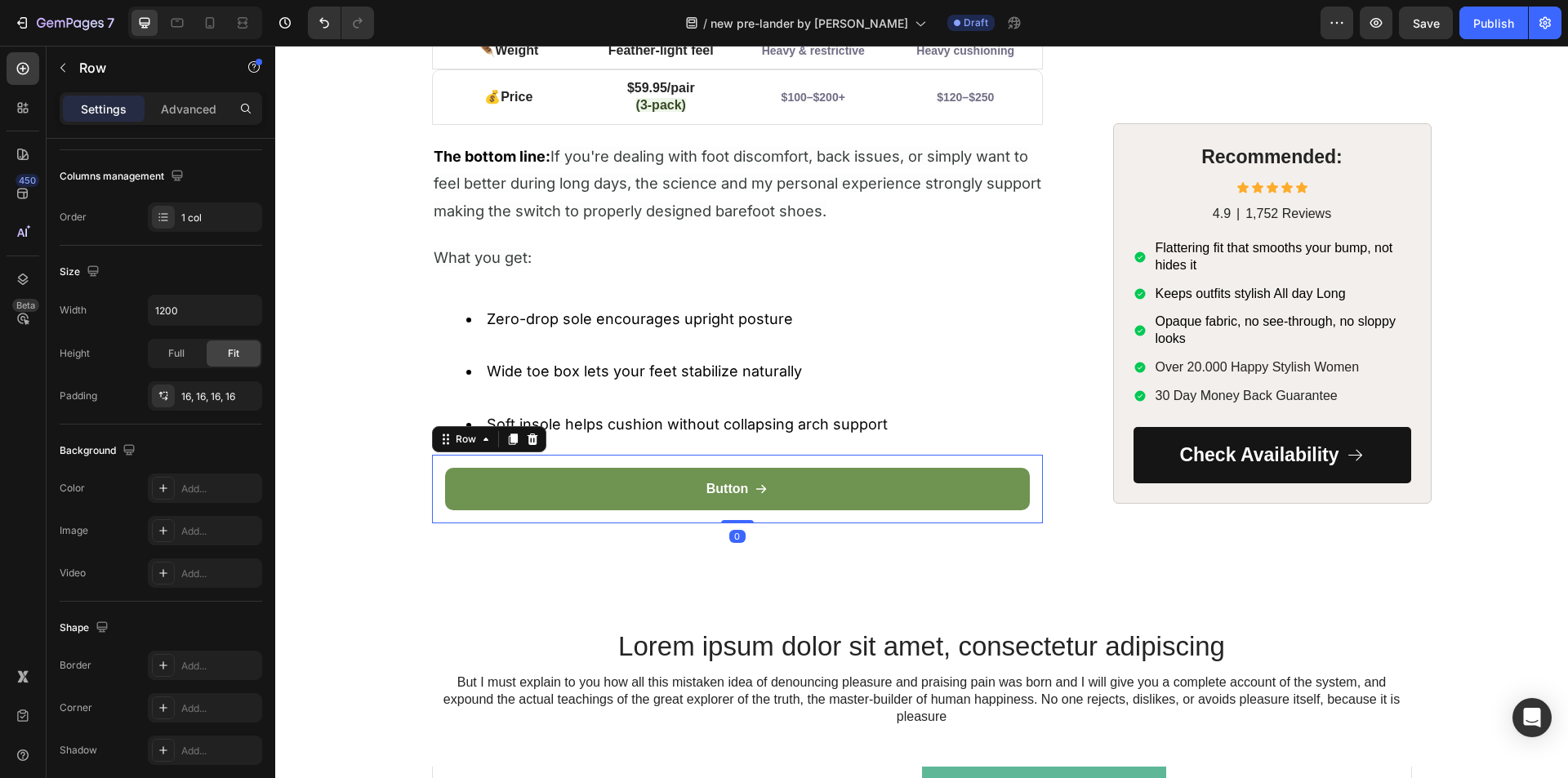
scroll to position [0, 0]
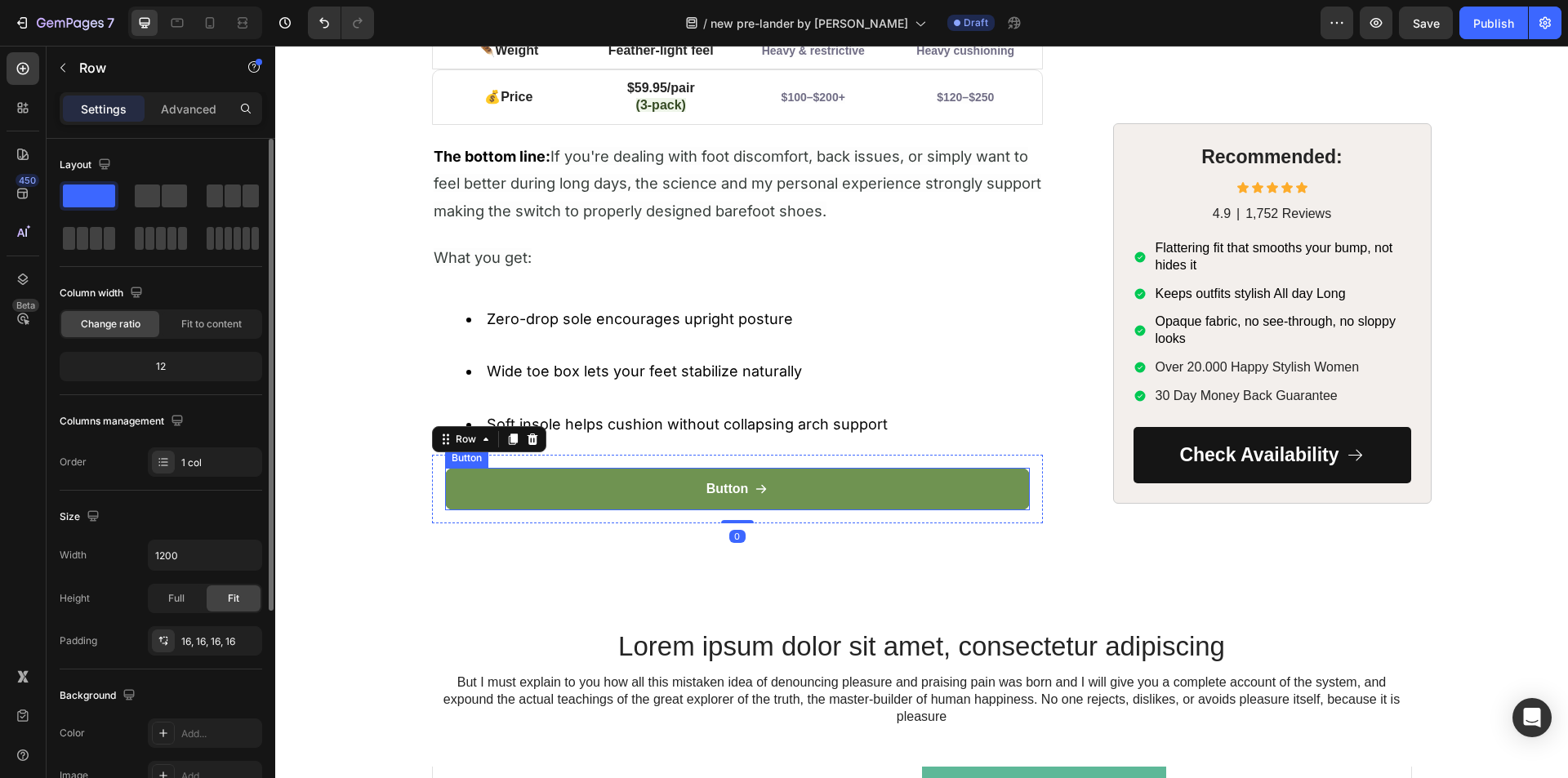
click at [754, 486] on icon "<p>Button</p>" at bounding box center [761, 489] width 13 height 13
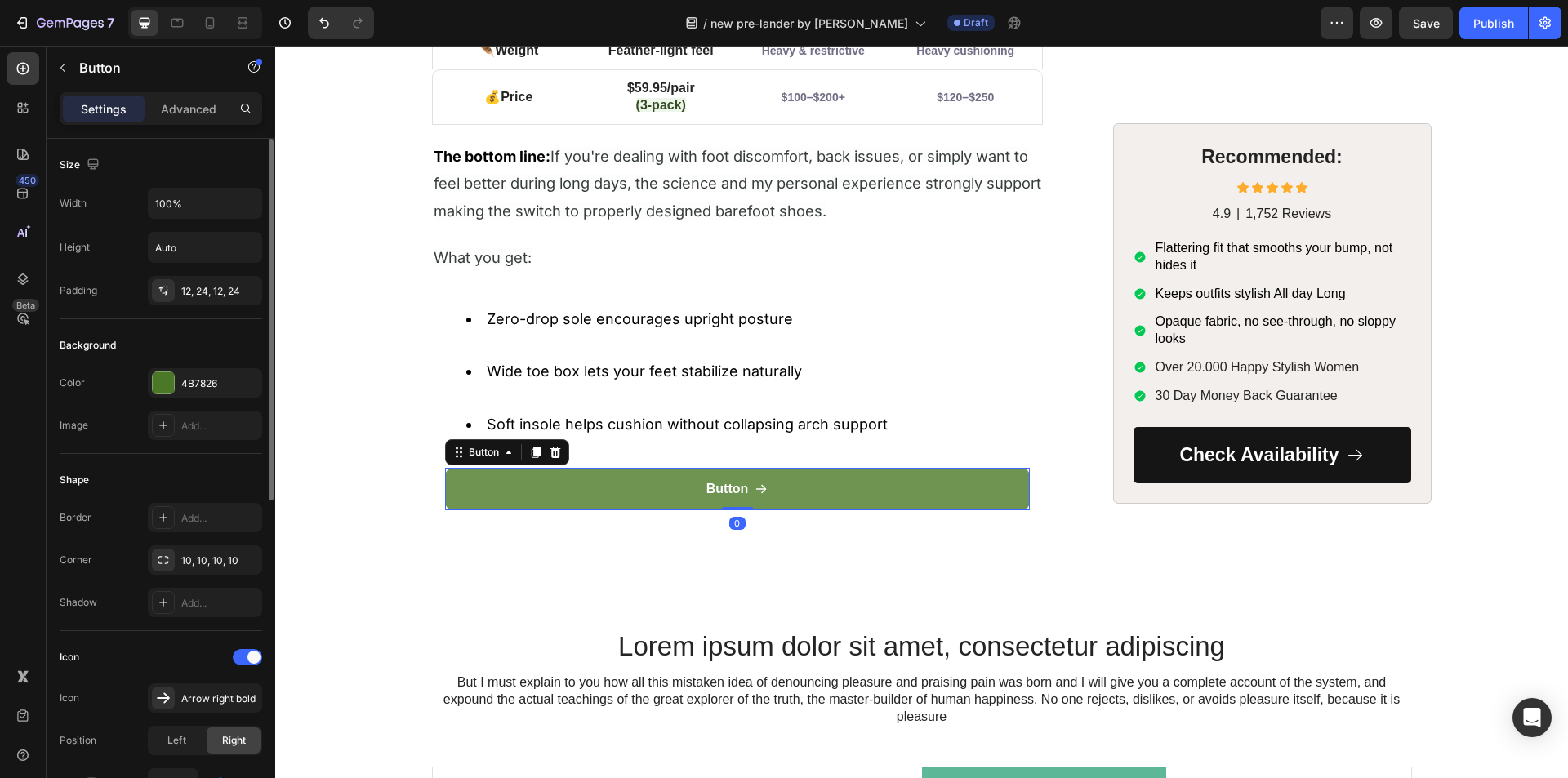
click at [754, 486] on icon "<p>Button</p>" at bounding box center [761, 489] width 13 height 13
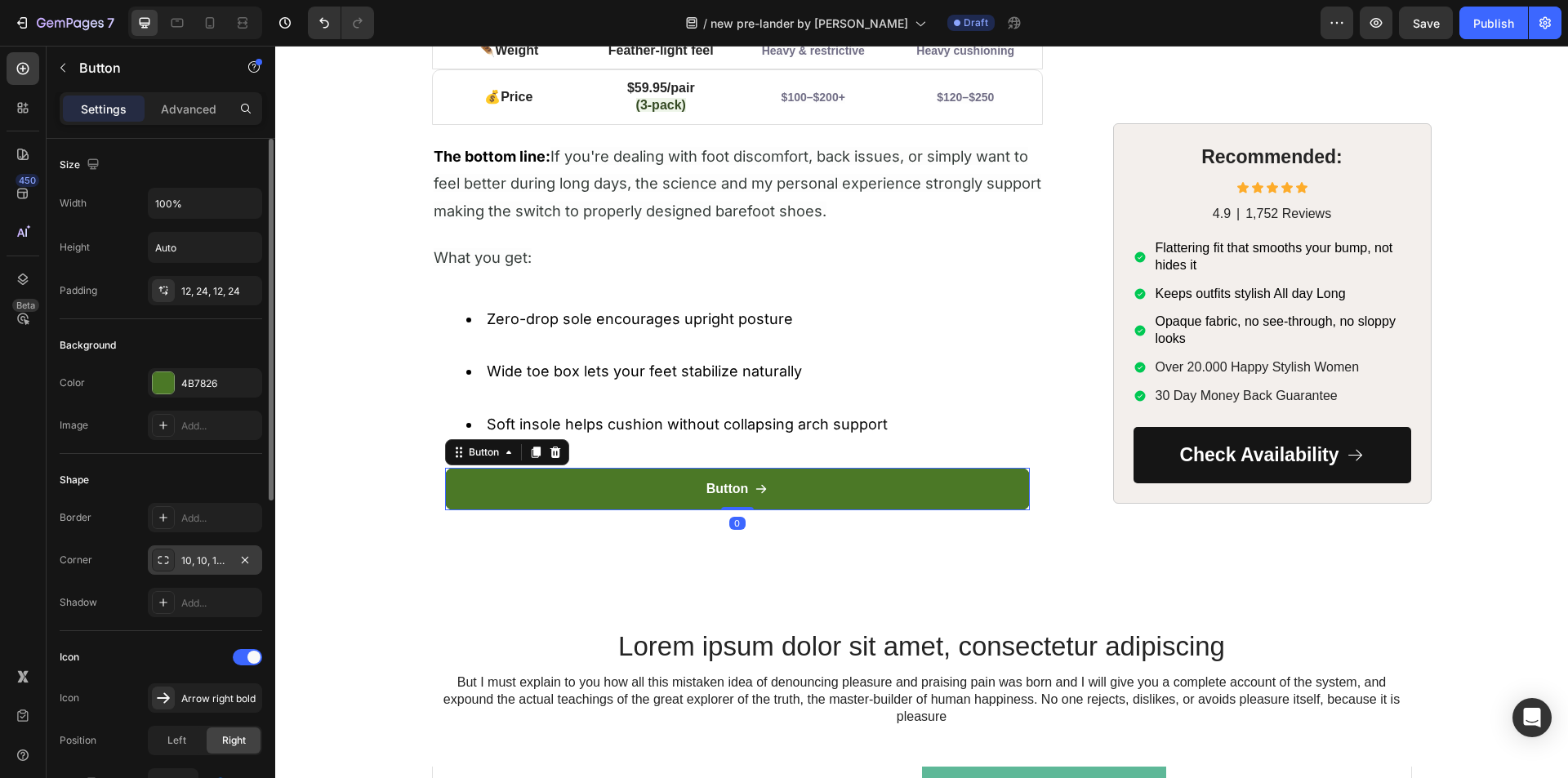
scroll to position [245, 0]
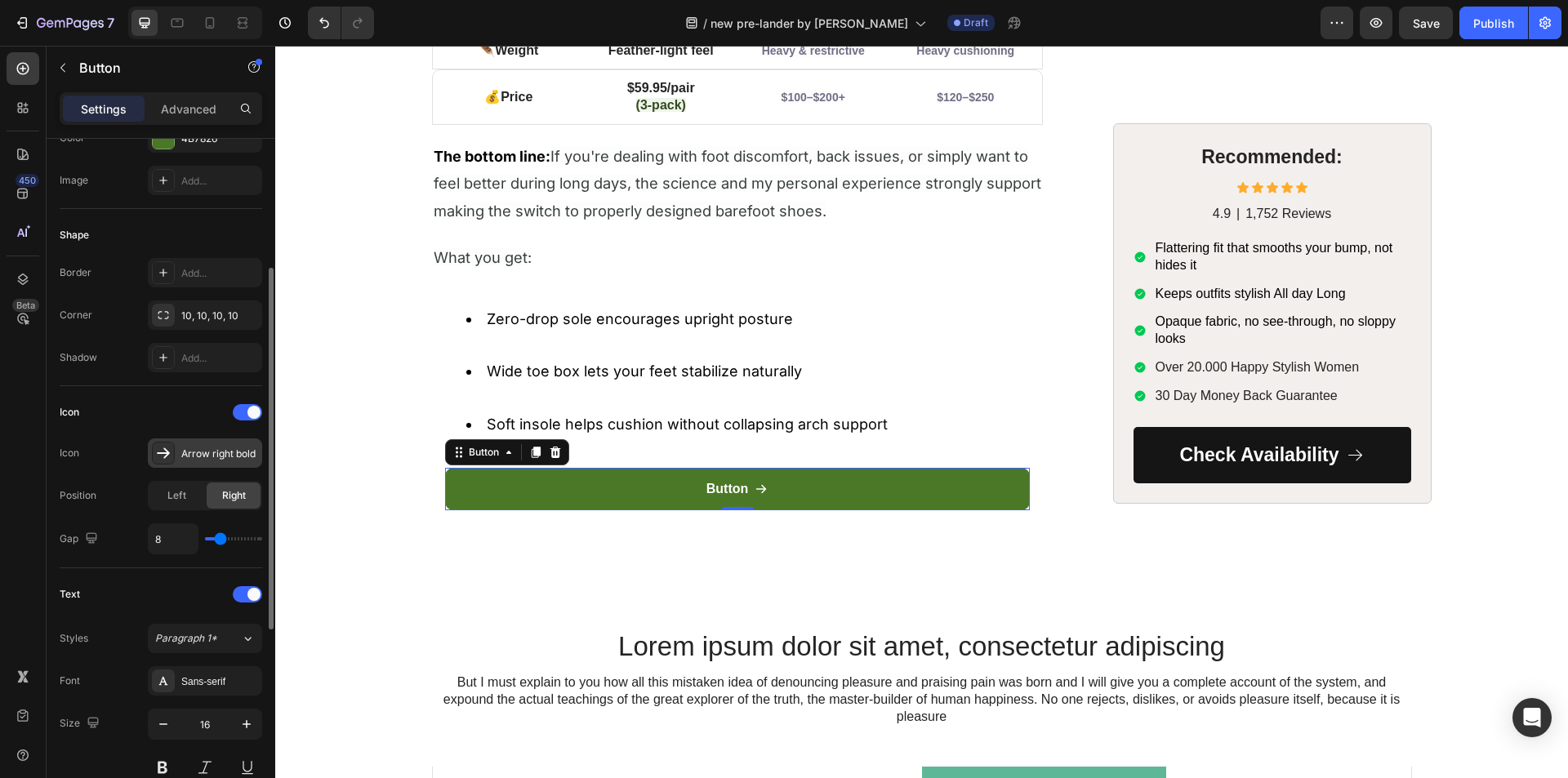
click at [191, 459] on div "Arrow right bold" at bounding box center [219, 453] width 77 height 15
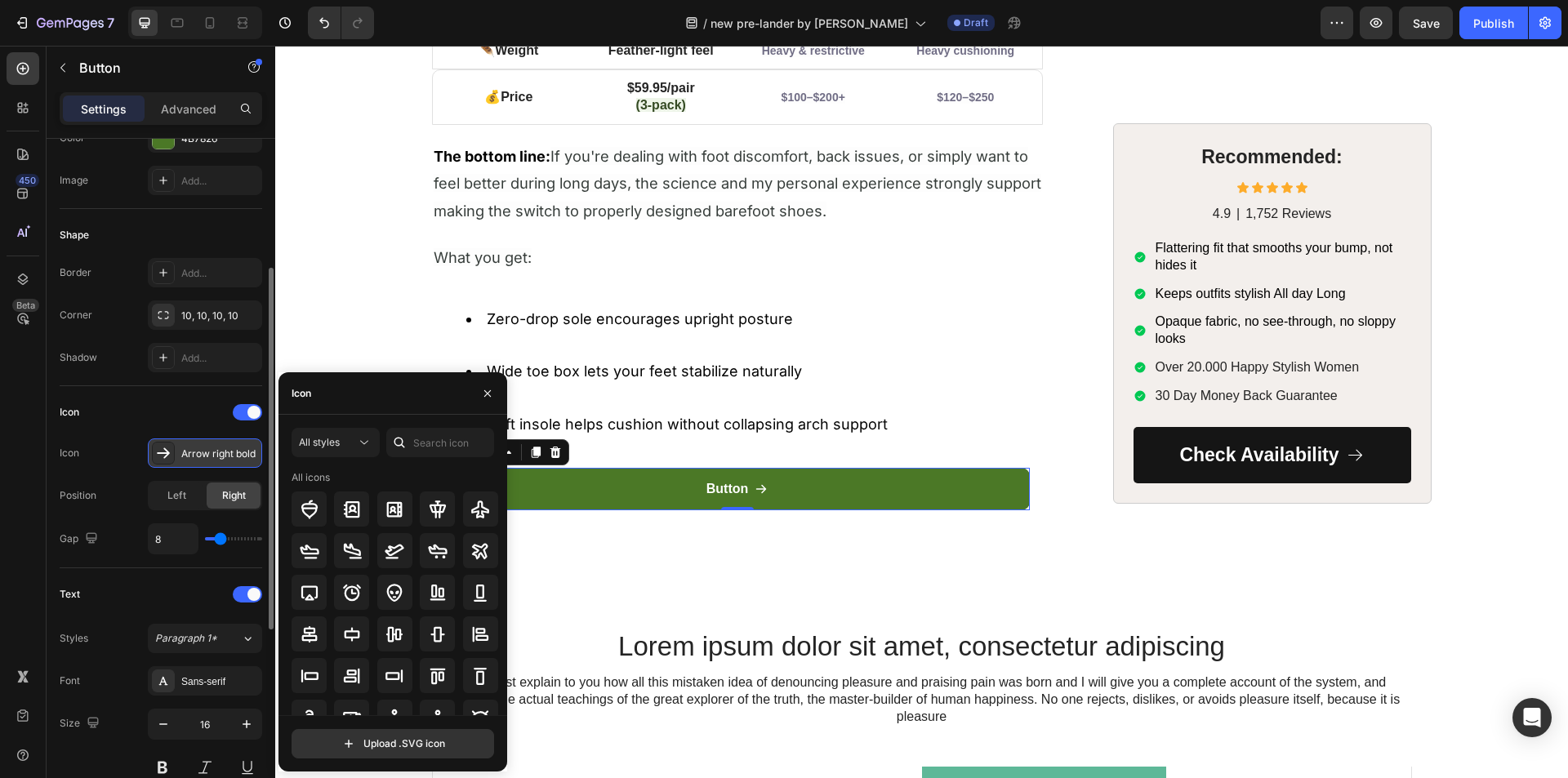
click at [191, 459] on div "Arrow right bold" at bounding box center [219, 453] width 77 height 15
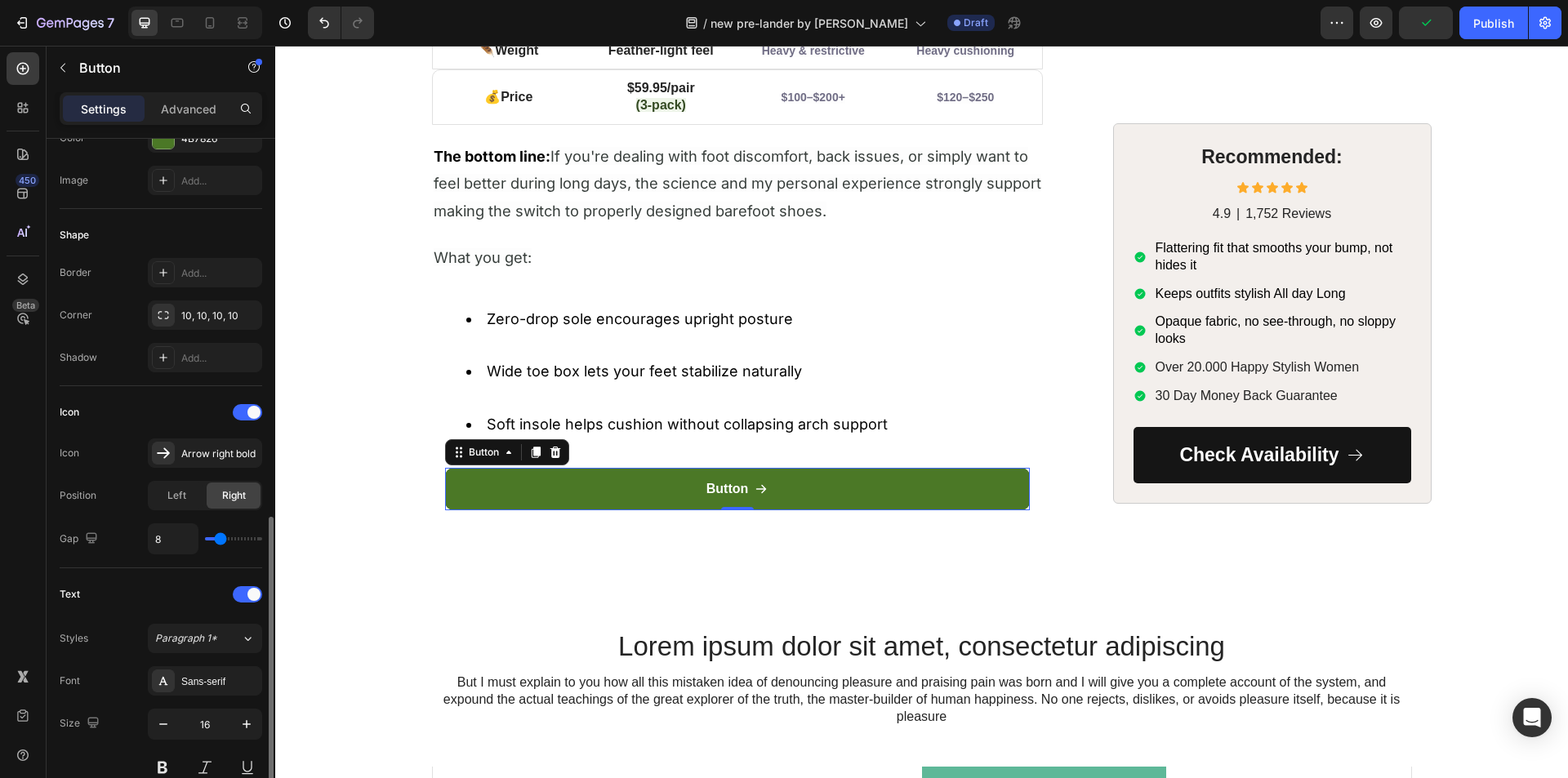
scroll to position [408, 0]
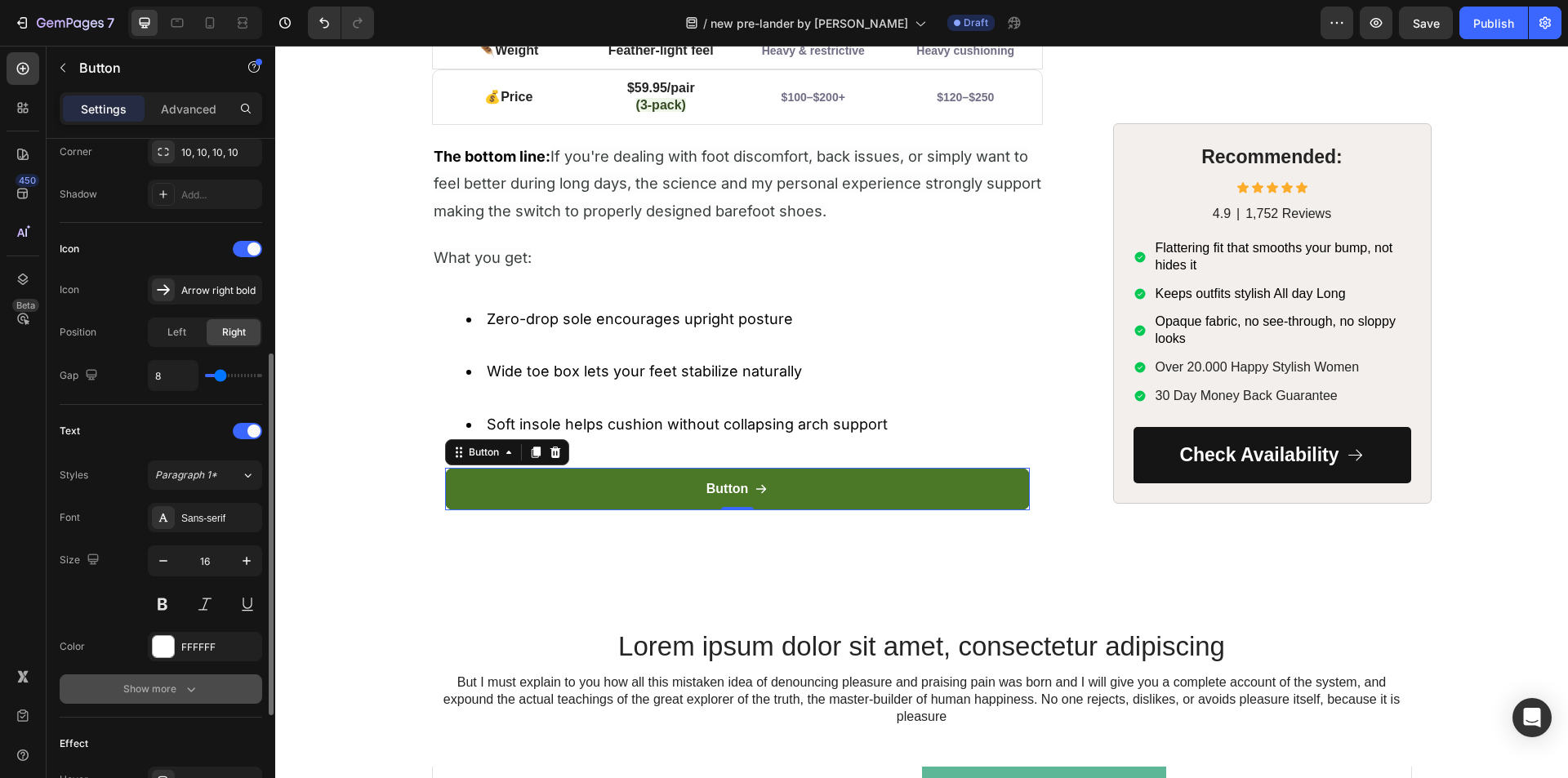
click at [183, 685] on icon "button" at bounding box center [191, 689] width 17 height 17
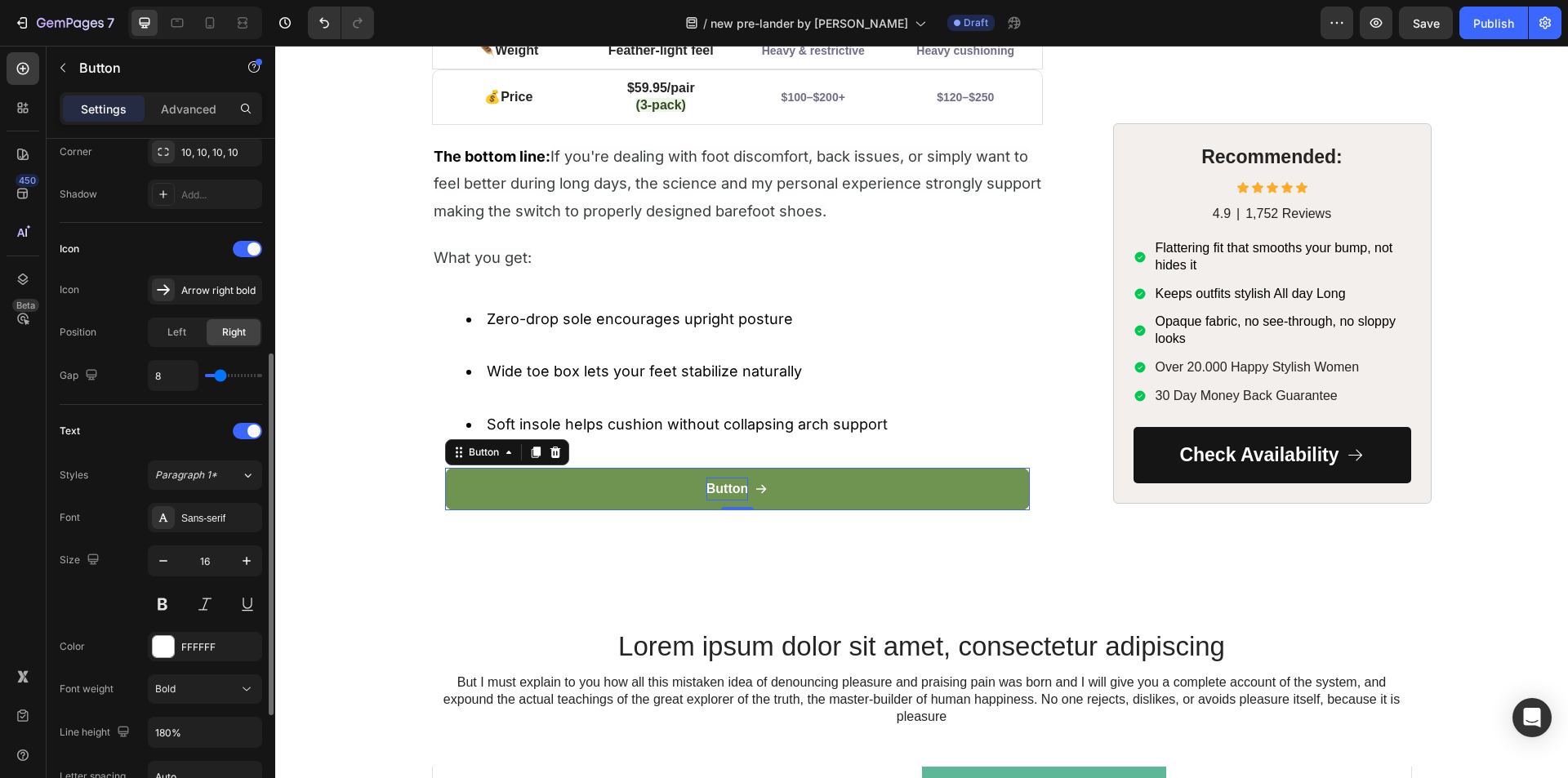
click at [718, 480] on p "Button" at bounding box center [727, 489] width 43 height 23
click at [445, 468] on button "Try" at bounding box center [737, 490] width 585 height 44
click at [445, 468] on button "Try HF" at bounding box center [737, 490] width 585 height 44
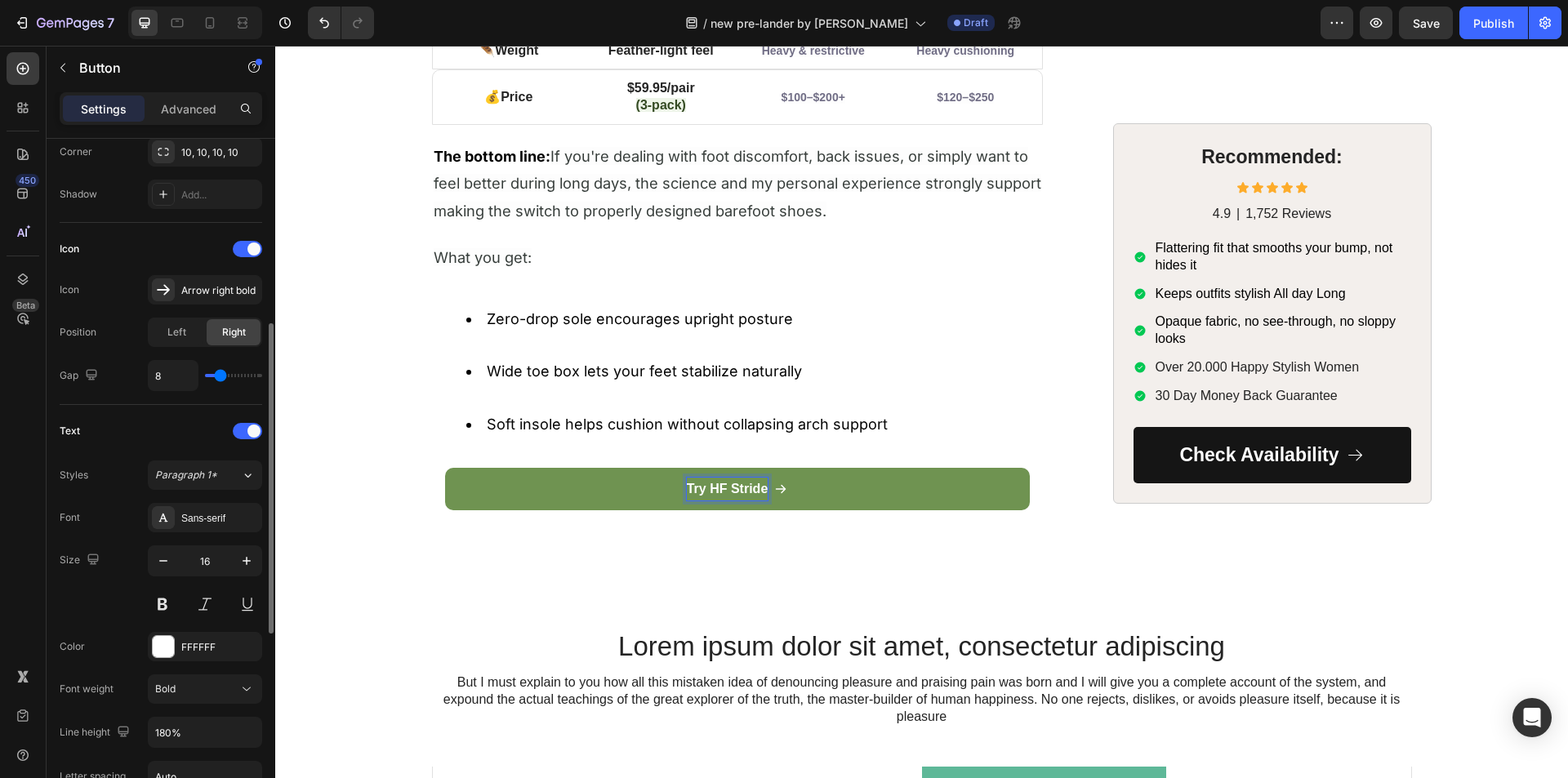
click at [445, 468] on button "Try HF Stride" at bounding box center [737, 490] width 585 height 44
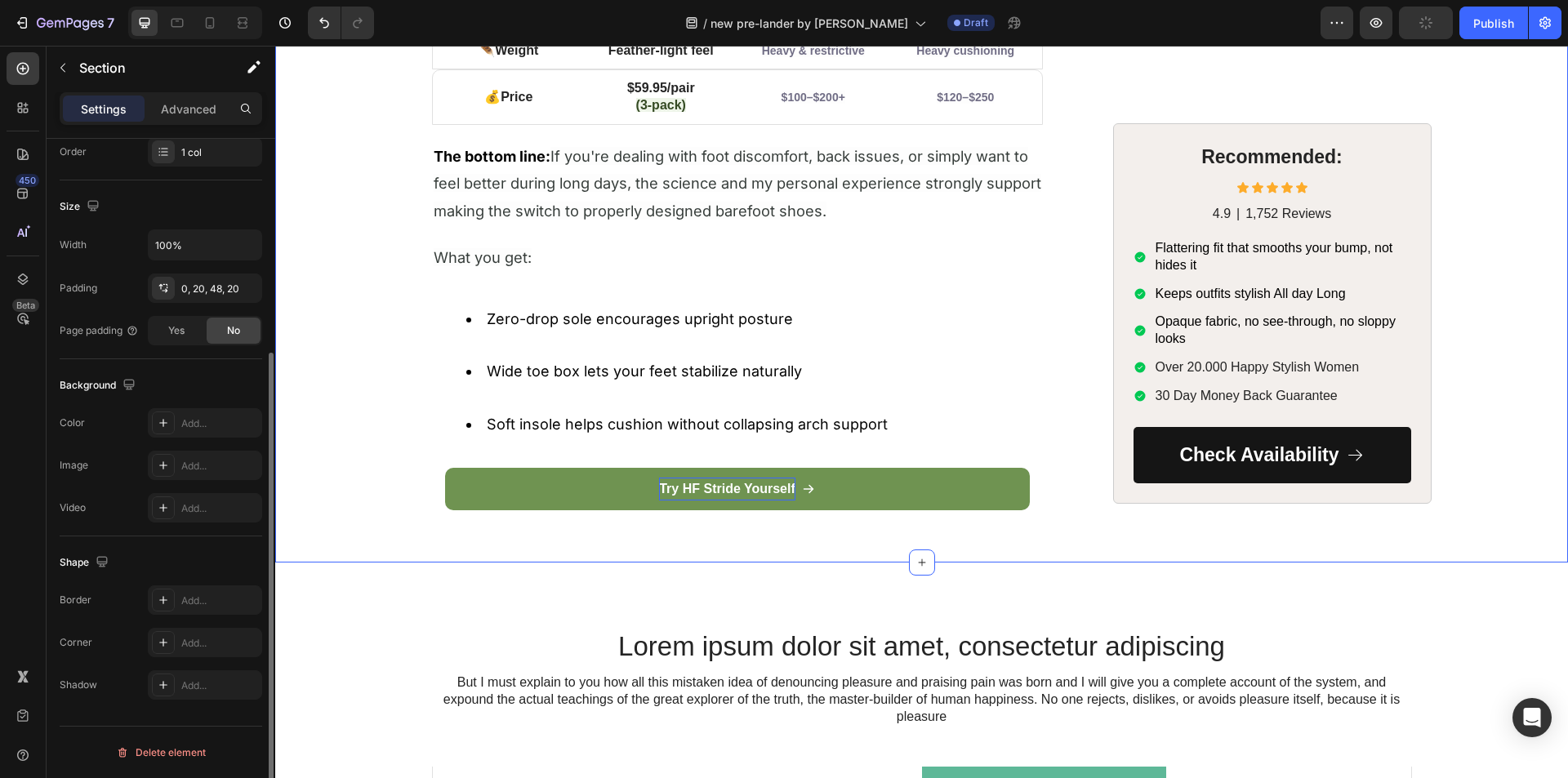
scroll to position [0, 0]
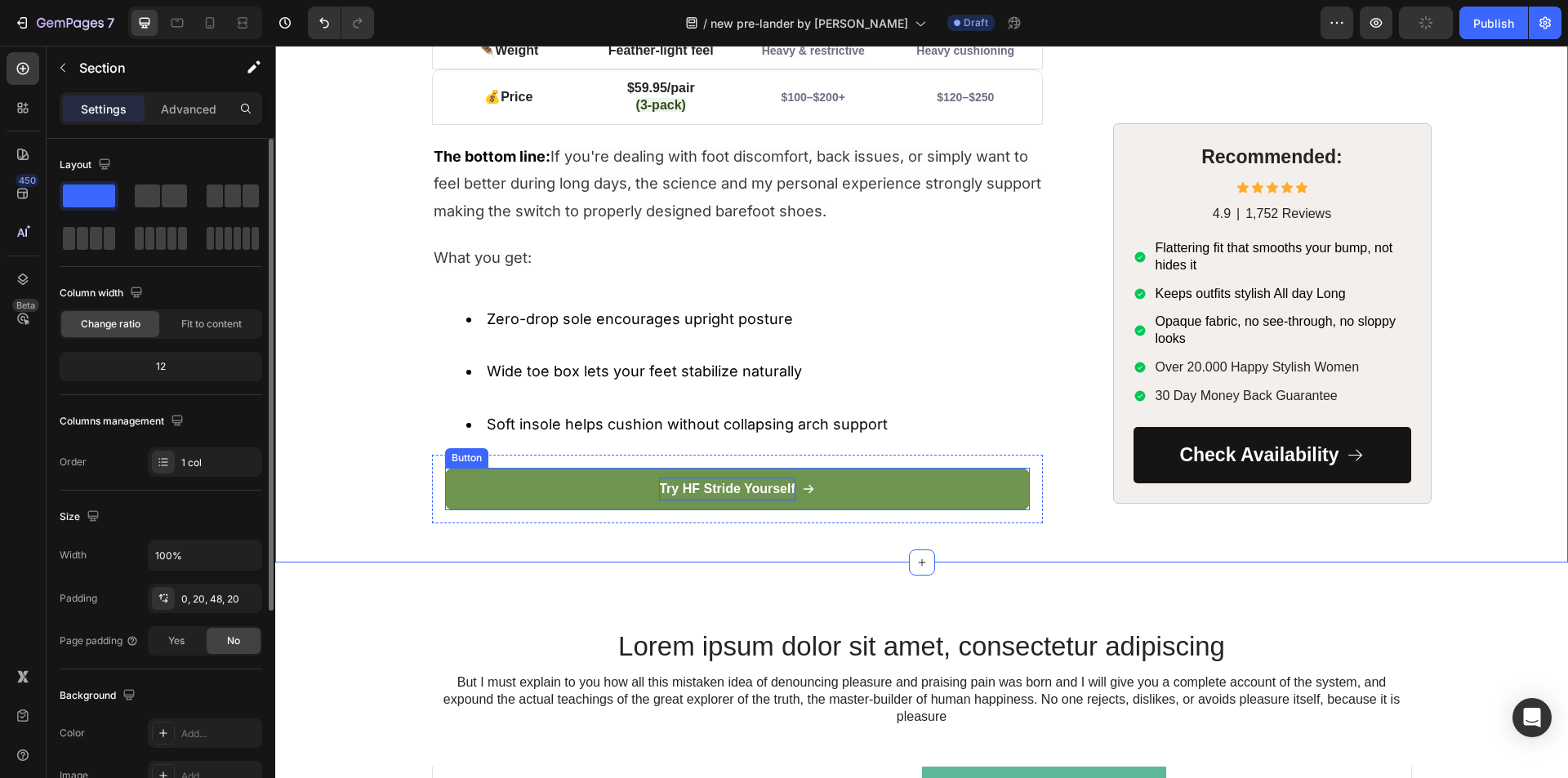
click at [466, 484] on button "Try HF Stride Yourself" at bounding box center [737, 490] width 585 height 44
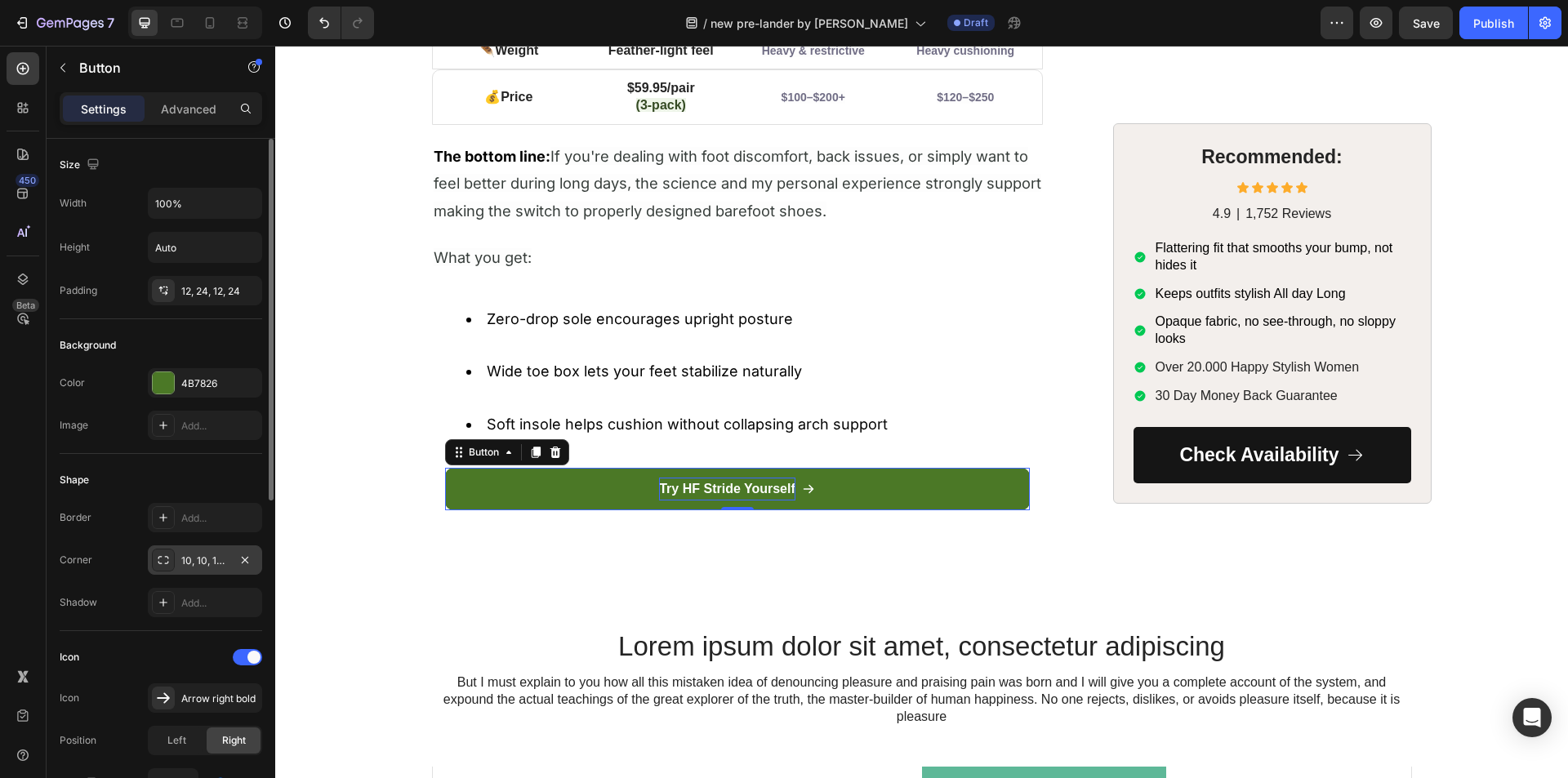
click at [204, 562] on div "10, 10, 10, 10" at bounding box center [204, 560] width 47 height 15
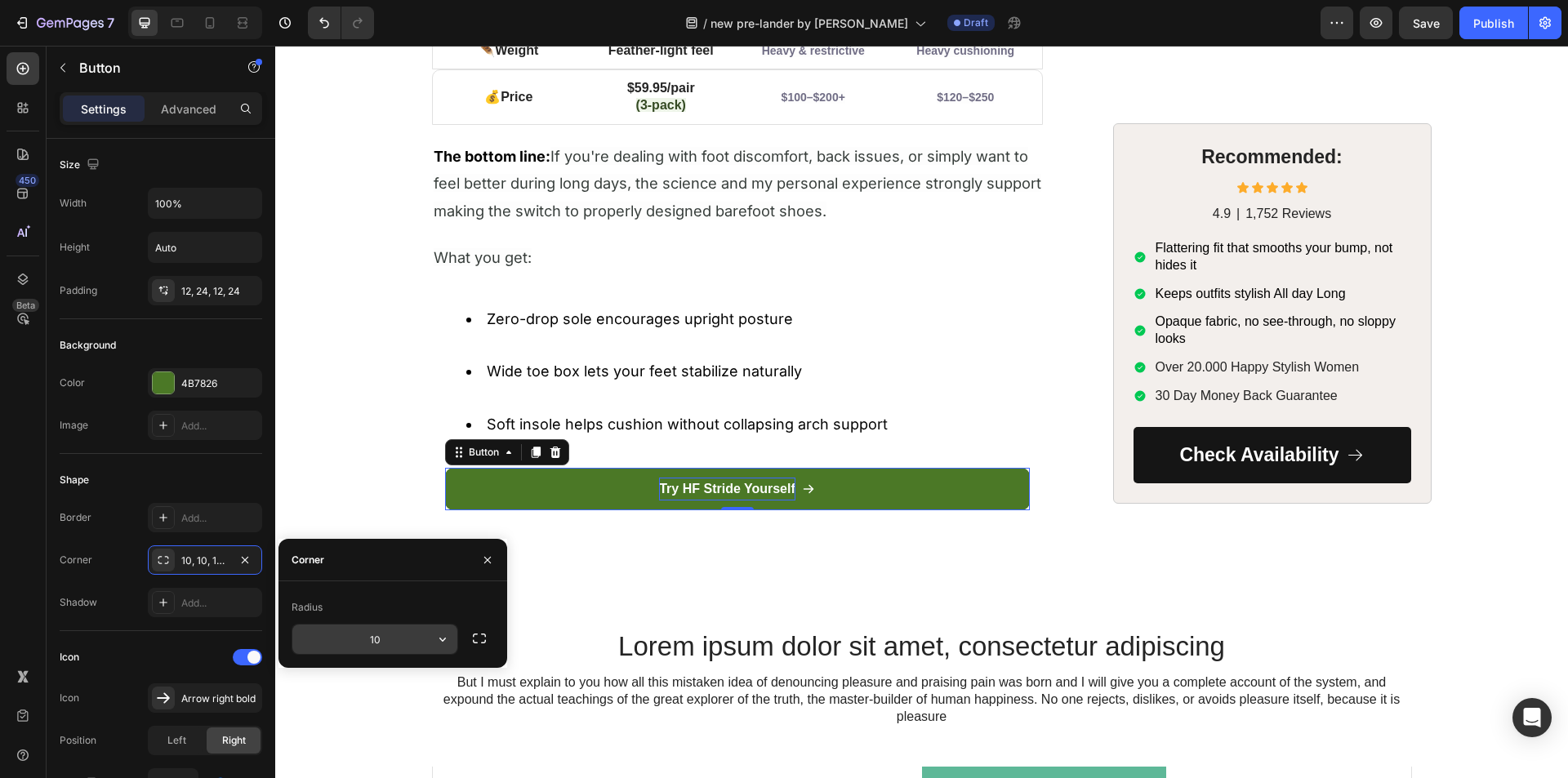
click at [405, 643] on input "10" at bounding box center [375, 640] width 165 height 30
click at [375, 640] on input "8" at bounding box center [375, 640] width 165 height 30
type input "7"
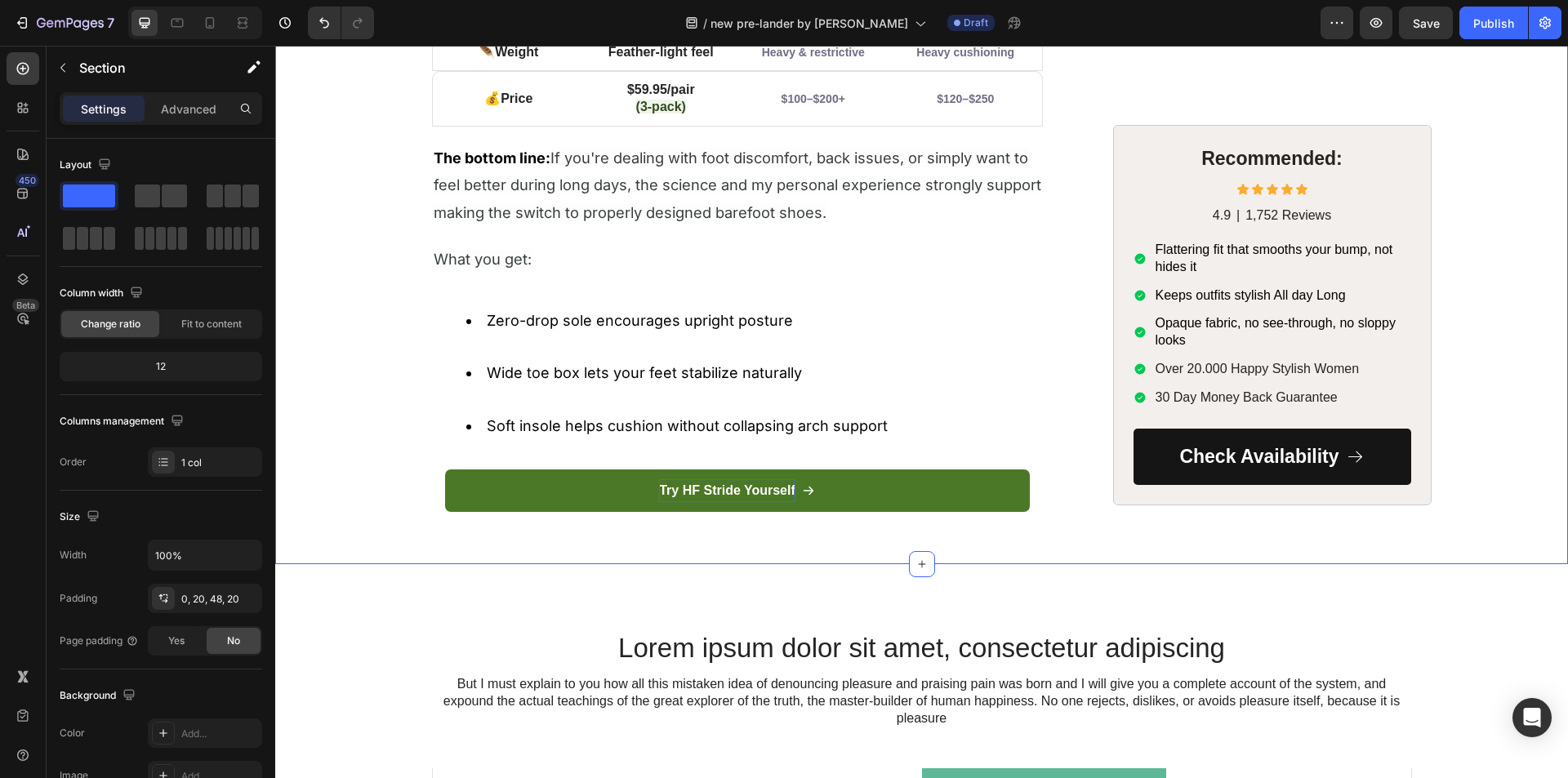
scroll to position [6563, 0]
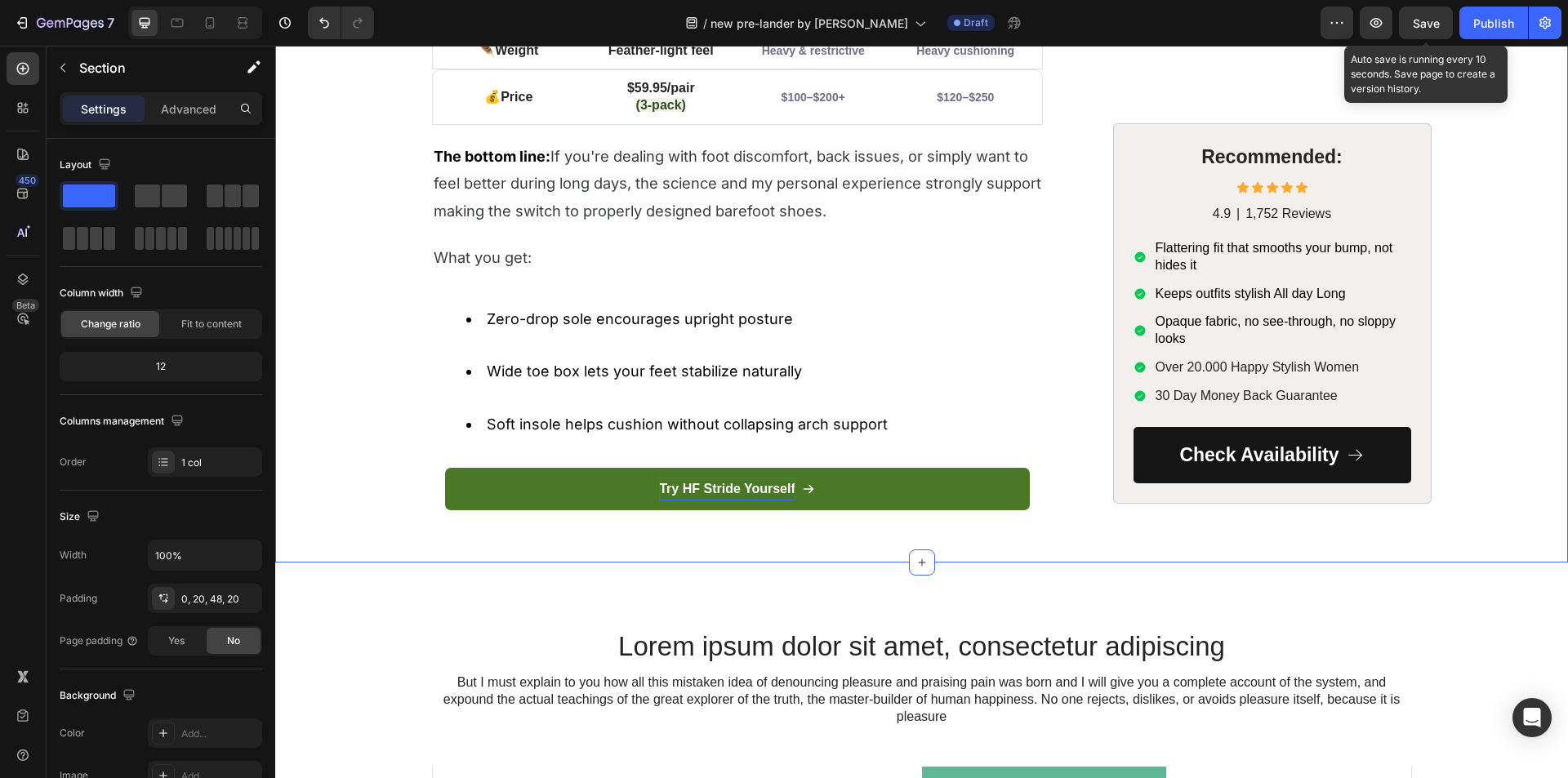
drag, startPoint x: 1433, startPoint y: 23, endPoint x: 1395, endPoint y: 33, distance: 39.3
click at [1432, 23] on span "Save" at bounding box center [1425, 23] width 27 height 14
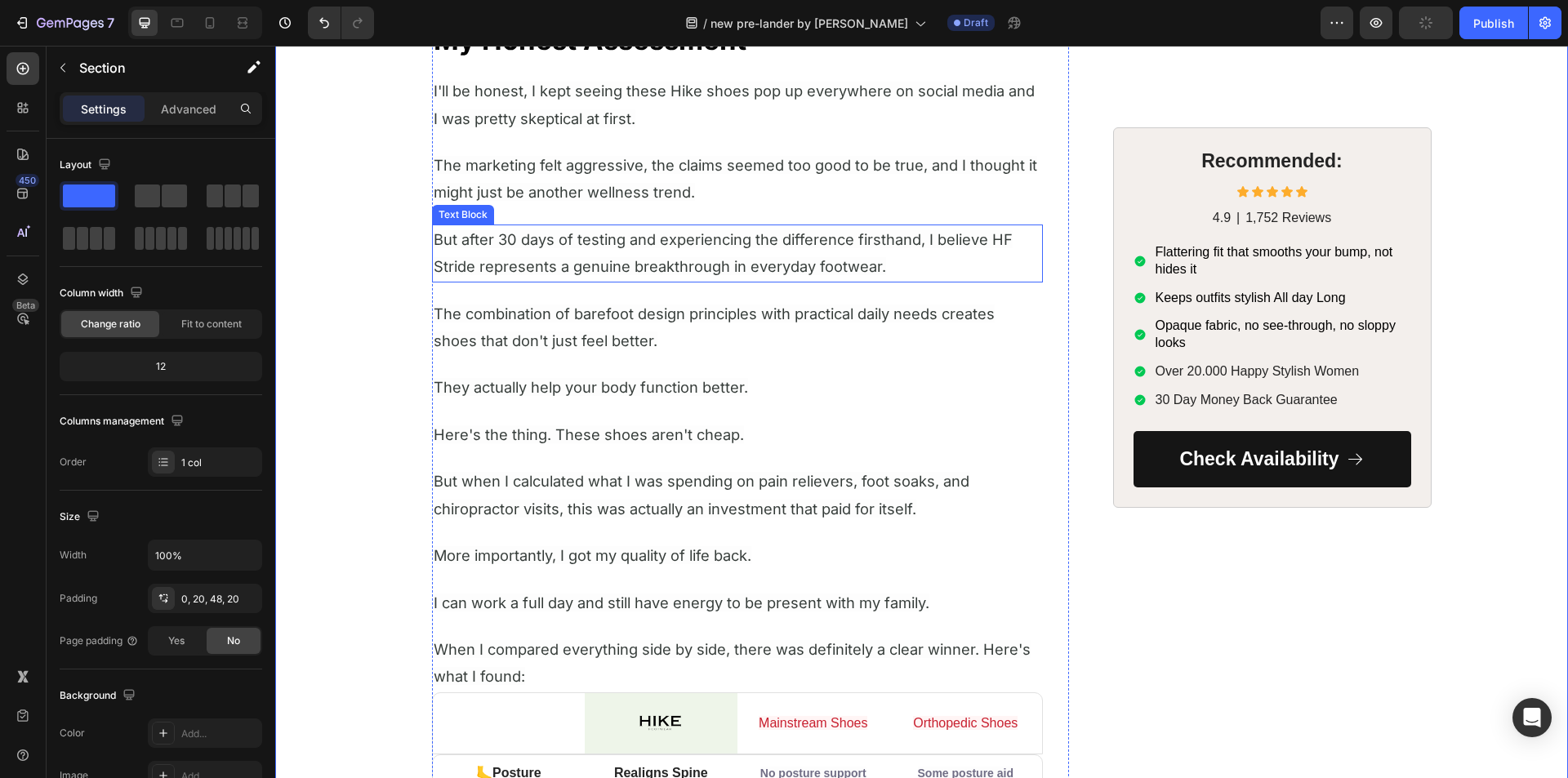
scroll to position [5338, 0]
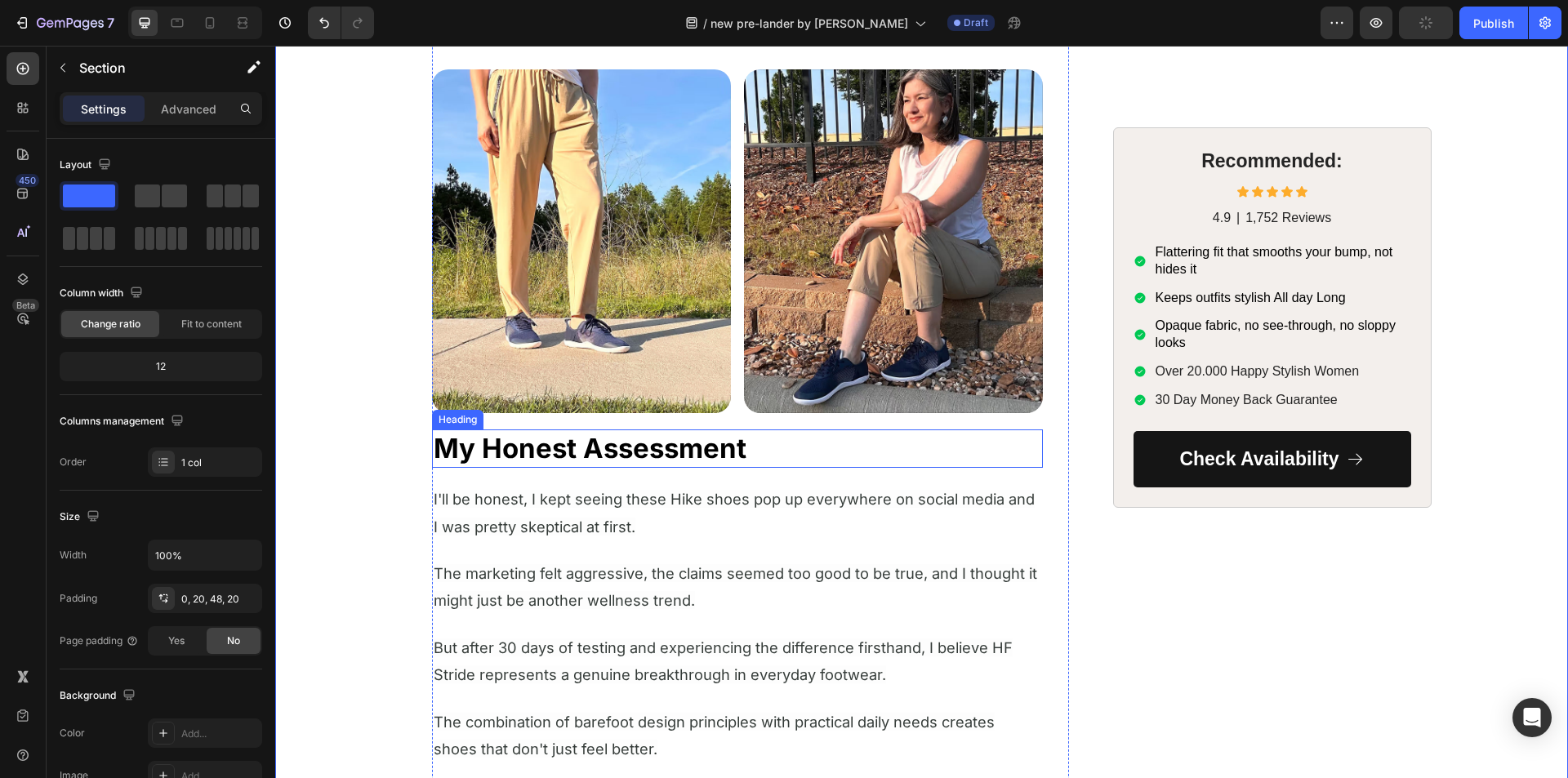
click at [500, 454] on strong "My Honest Assessment" at bounding box center [589, 448] width 312 height 33
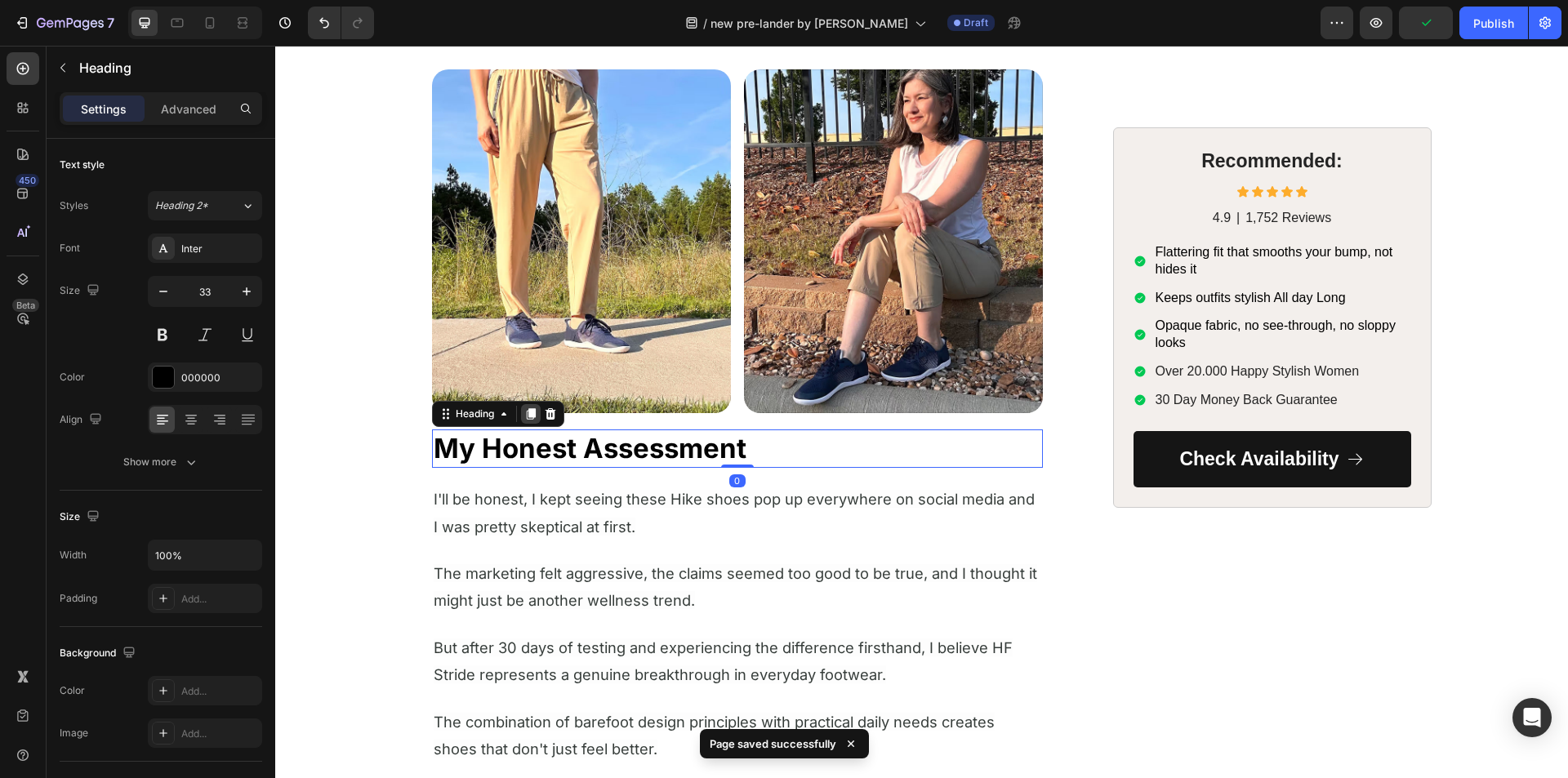
click at [526, 415] on icon at bounding box center [530, 414] width 9 height 11
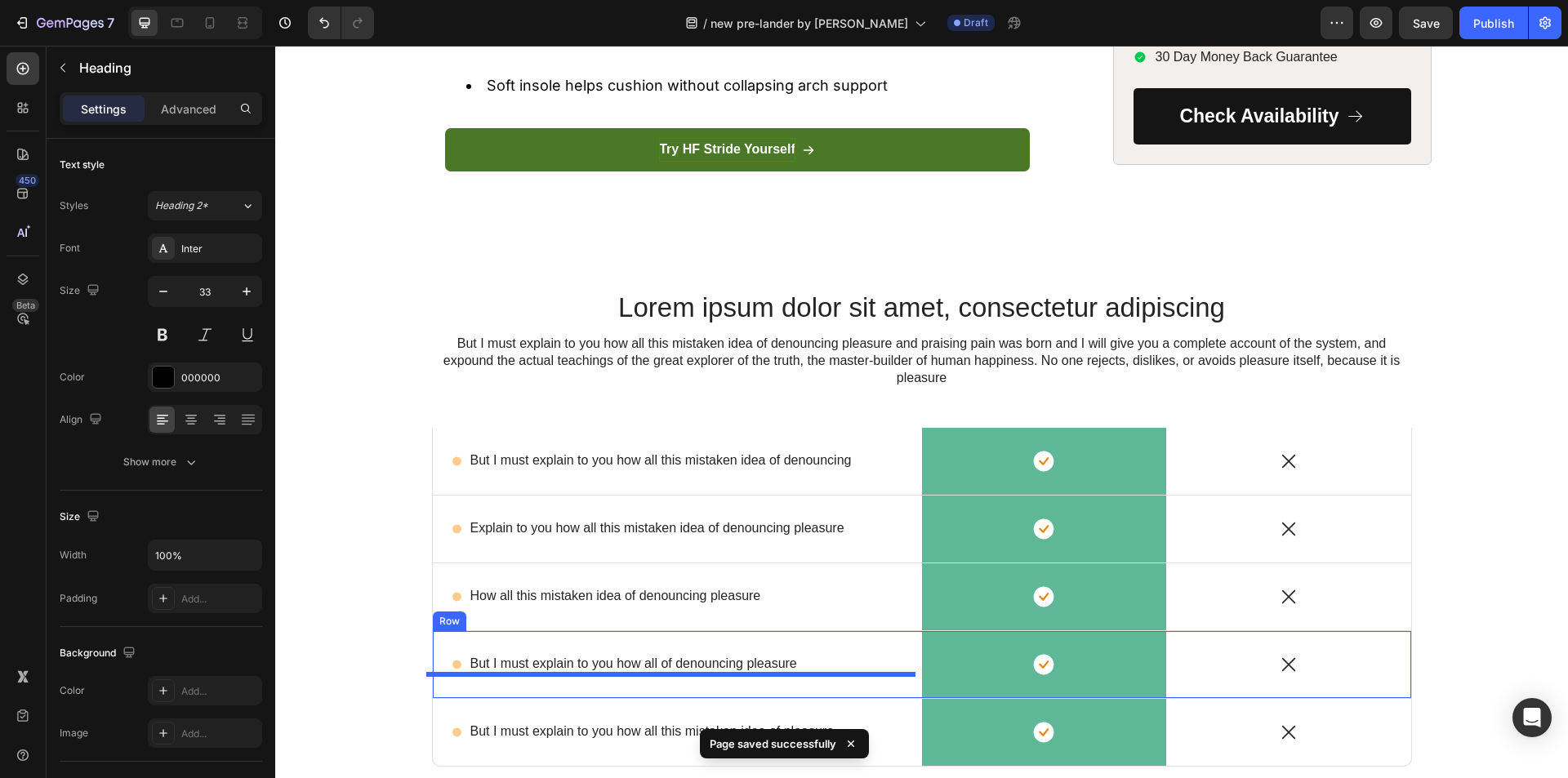
scroll to position [6974, 0]
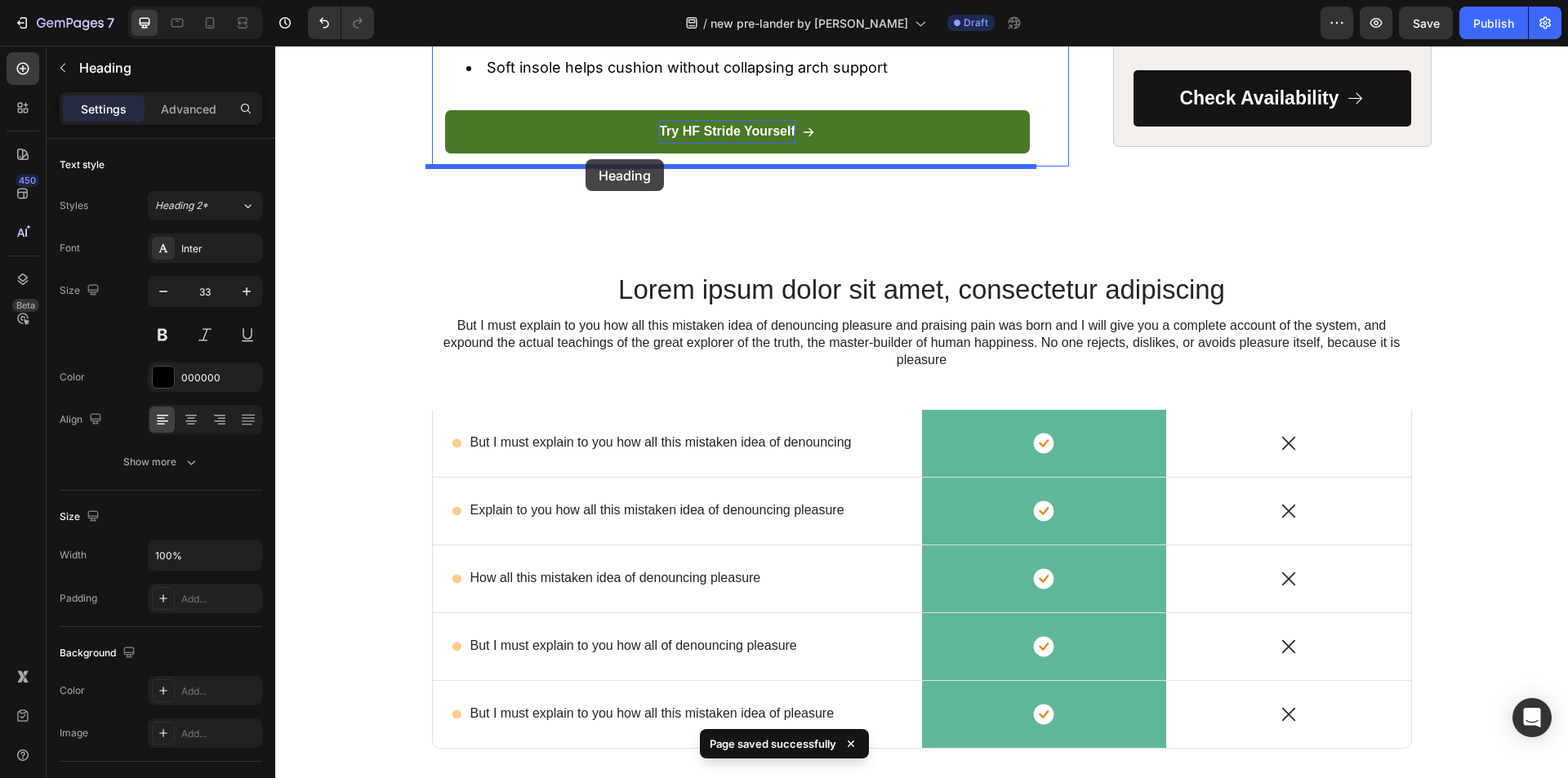
drag, startPoint x: 438, startPoint y: 473, endPoint x: 586, endPoint y: 159, distance: 347.1
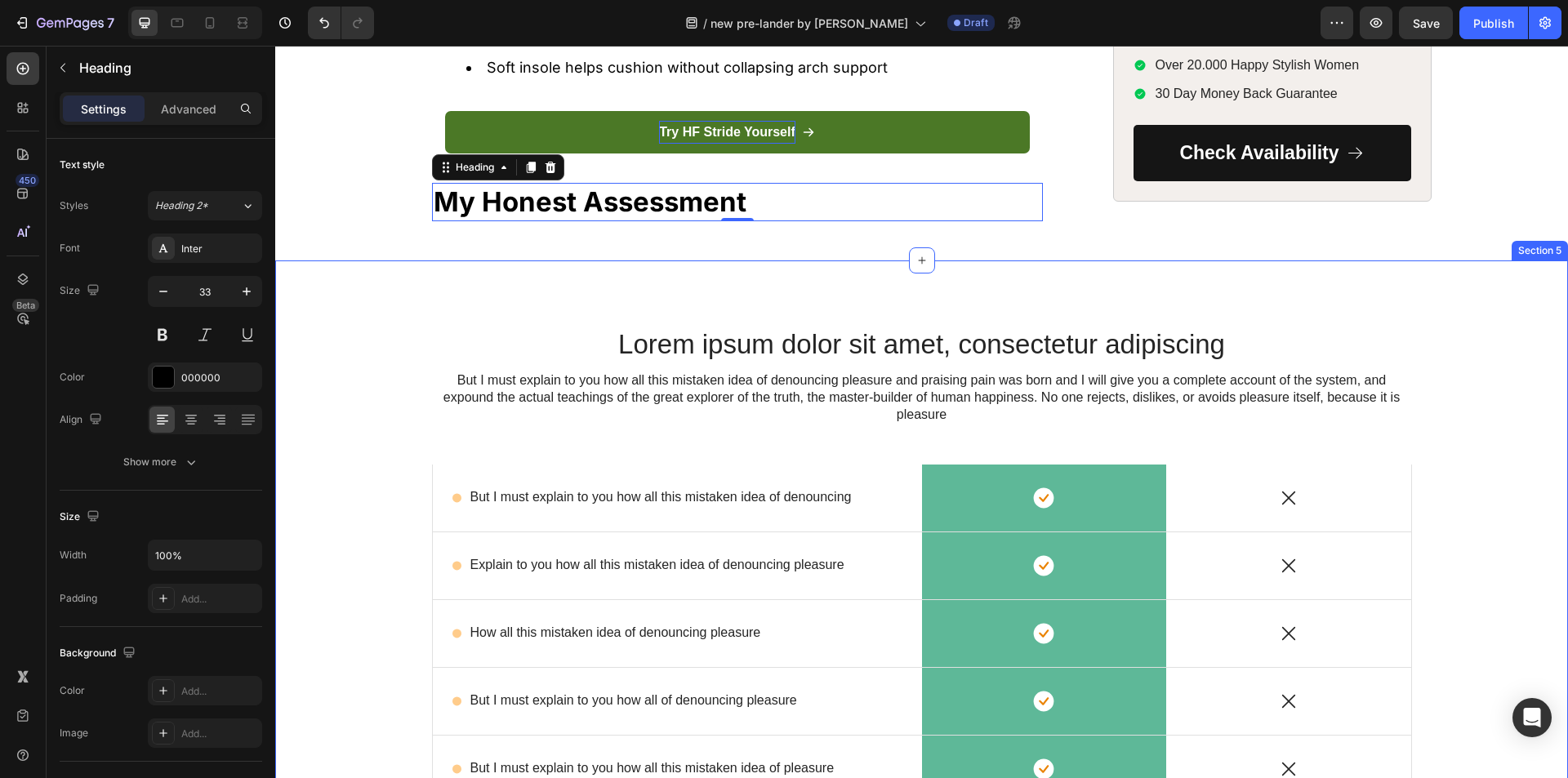
scroll to position [6838, 0]
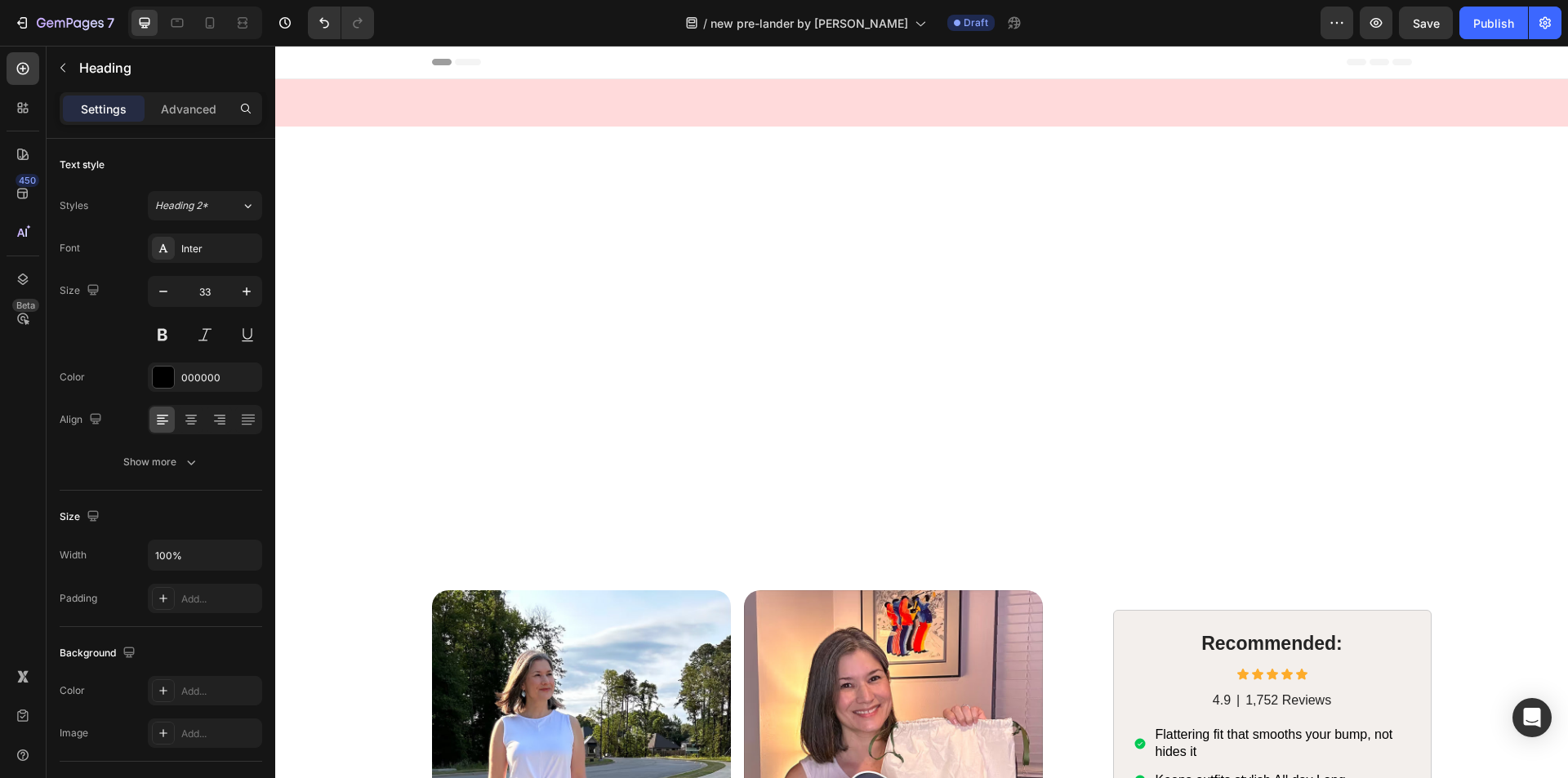
scroll to position [6838, 0]
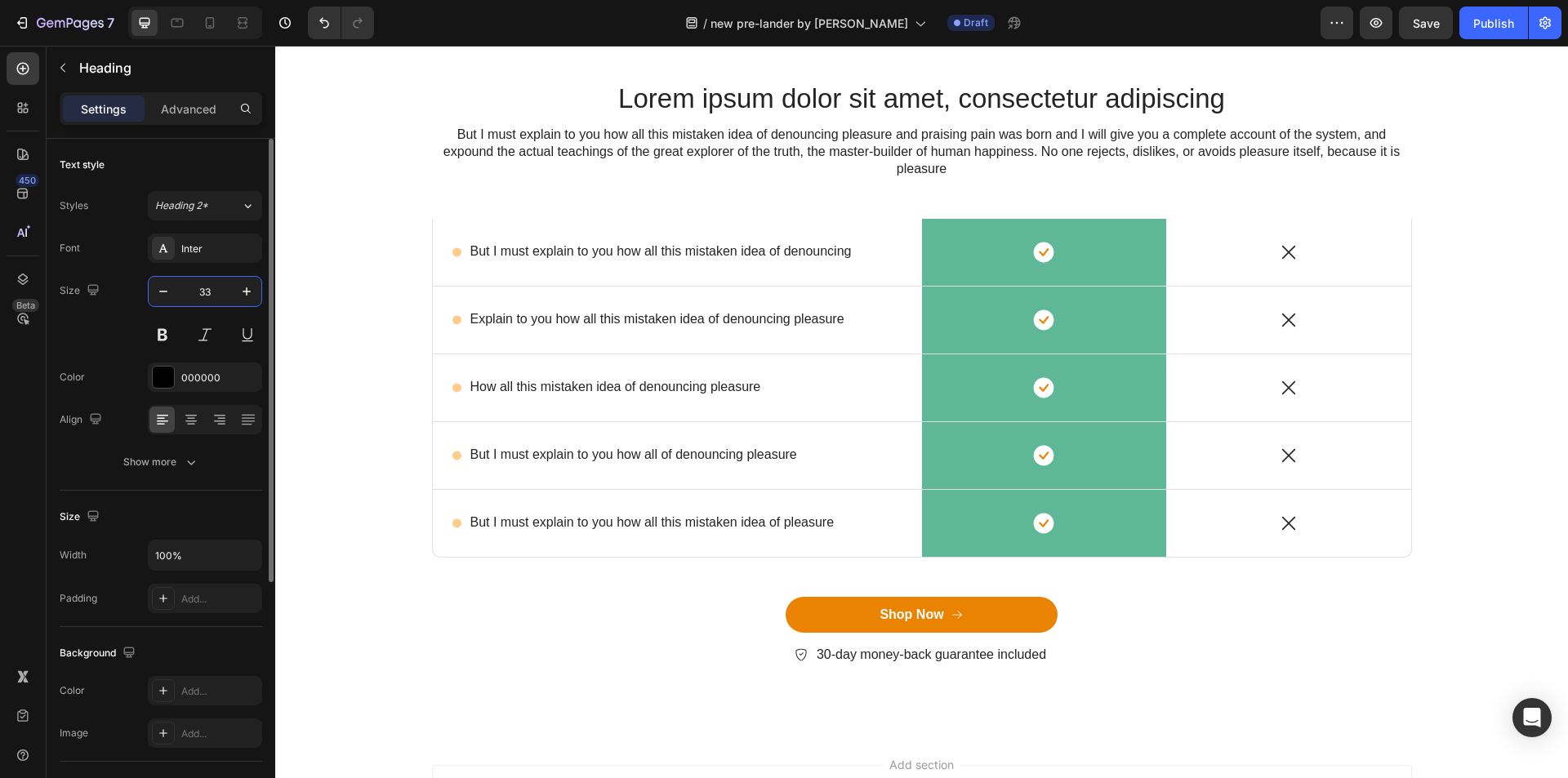
click at [210, 295] on input "33" at bounding box center [205, 292] width 54 height 30
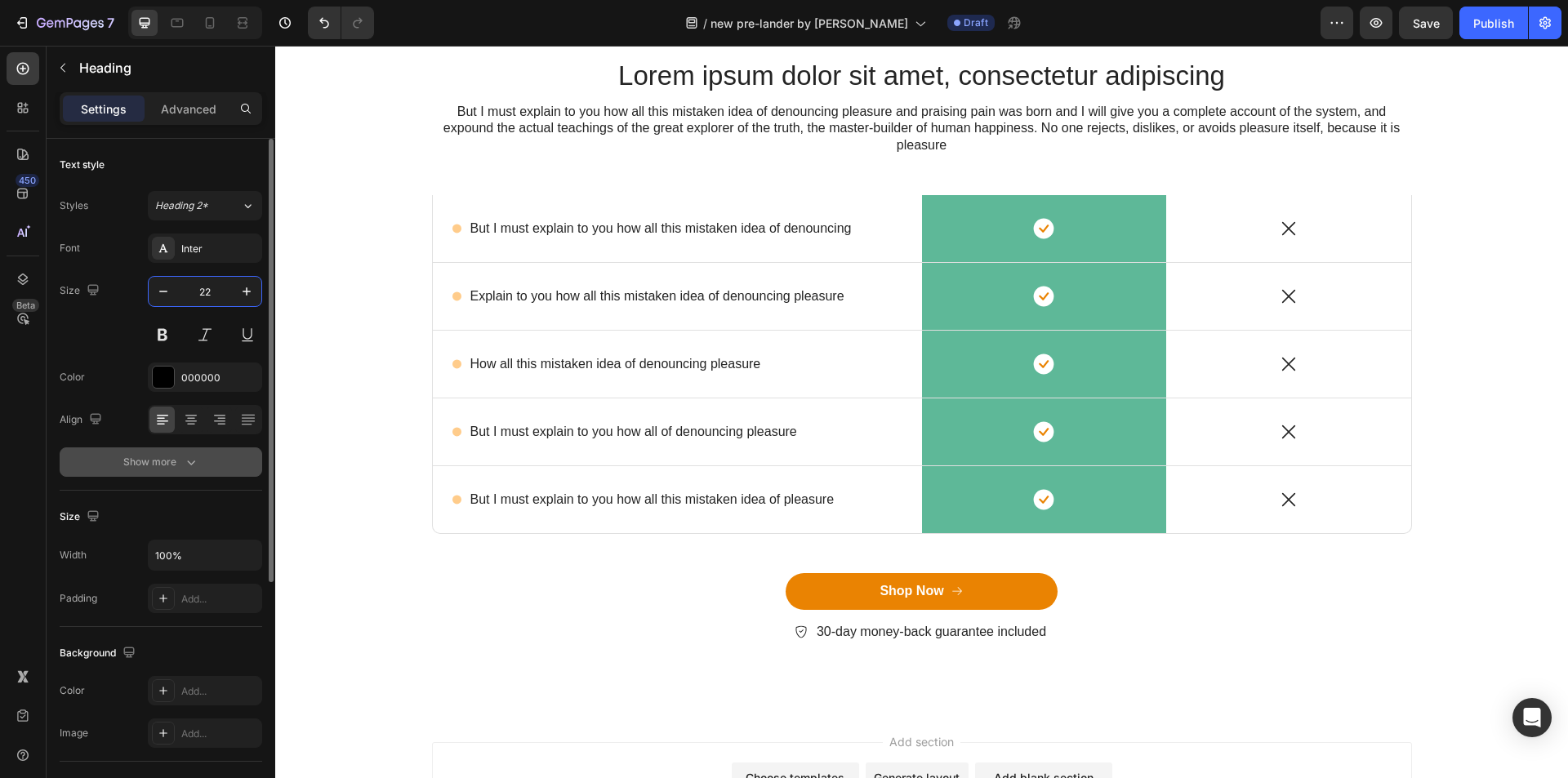
type input "22"
click at [166, 457] on div "Show more" at bounding box center [161, 462] width 76 height 17
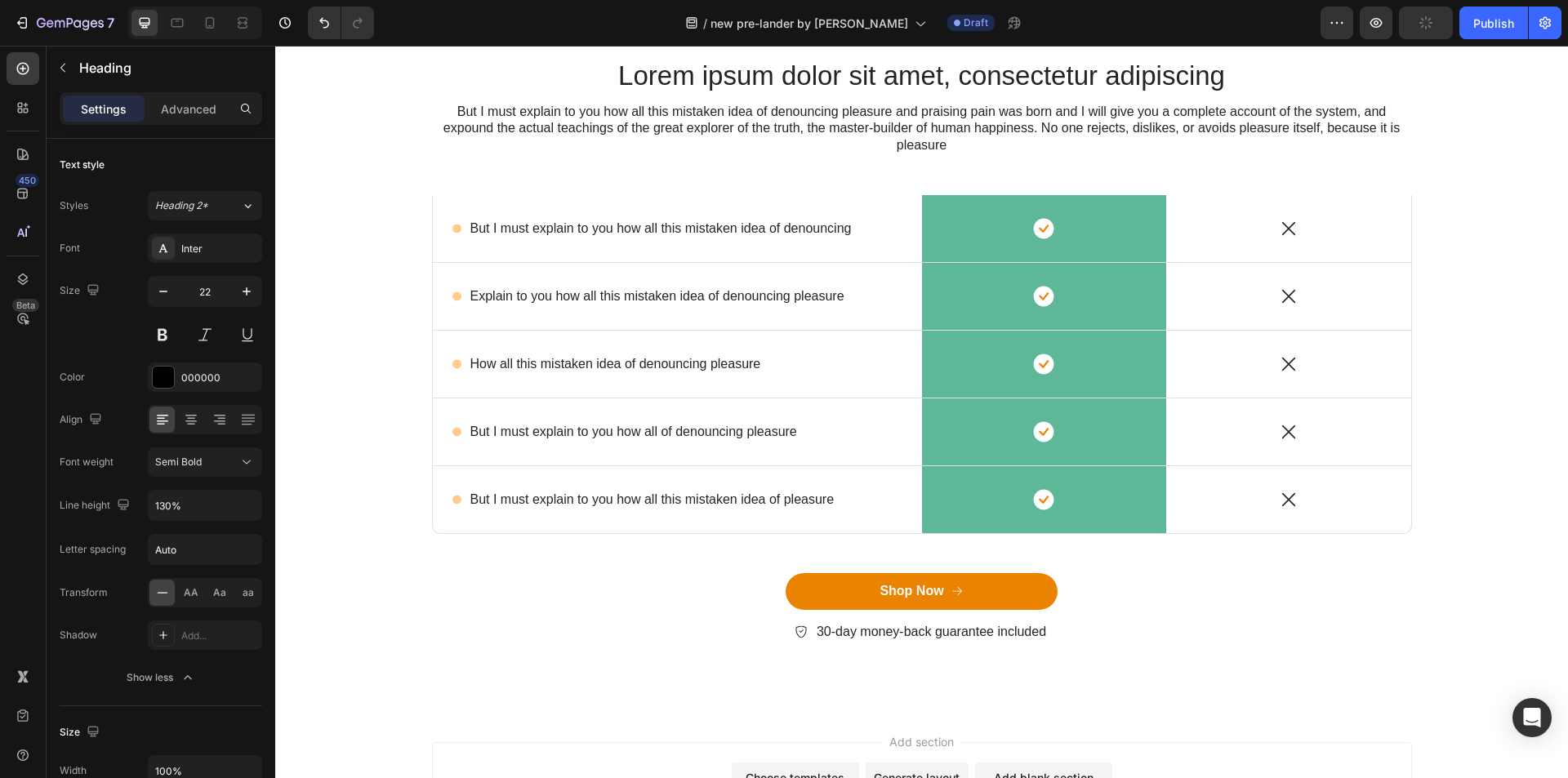
click at [31, 386] on div "450 Beta" at bounding box center [23, 356] width 33 height 608
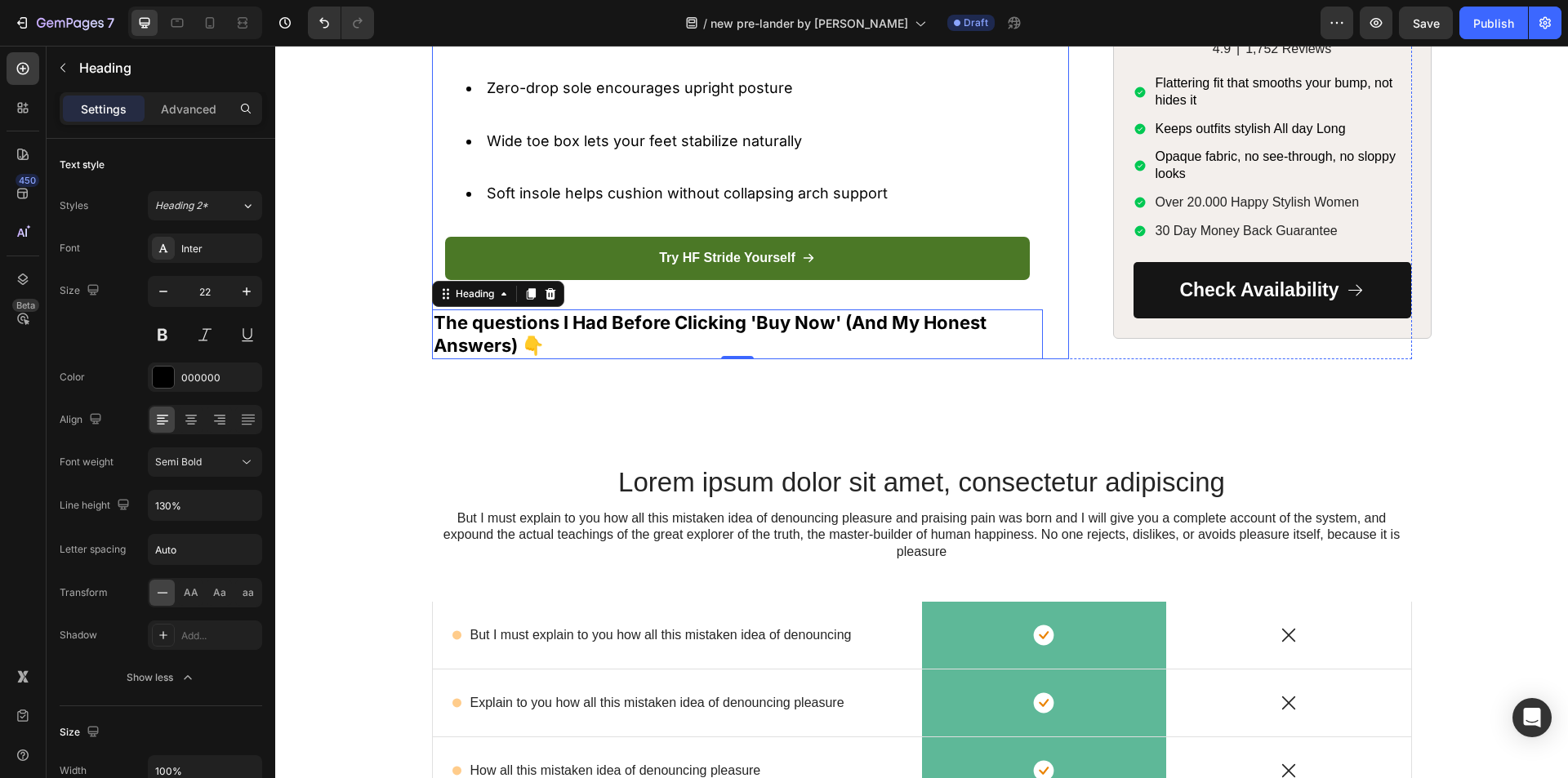
scroll to position [6429, 0]
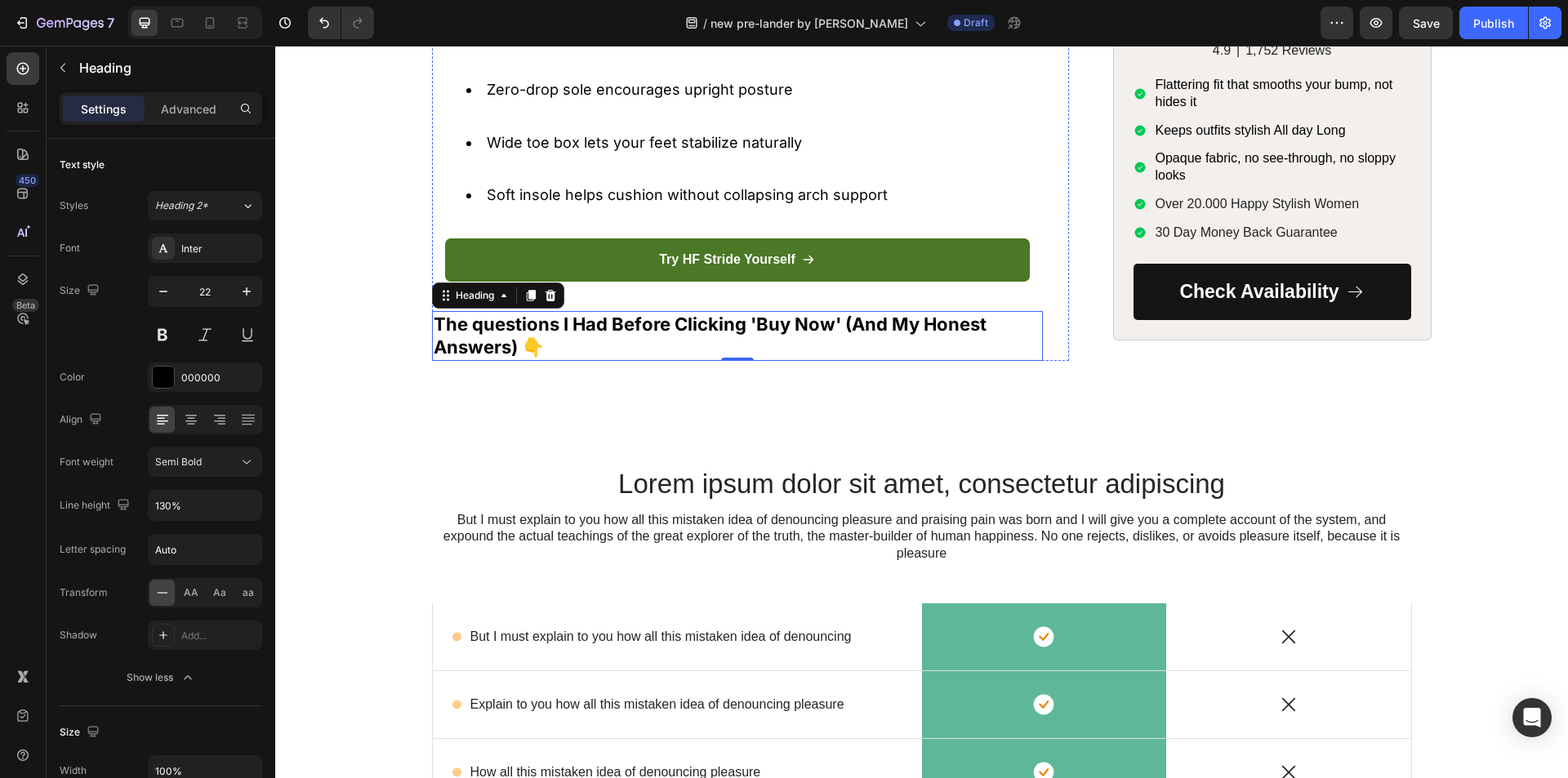
drag, startPoint x: 537, startPoint y: 324, endPoint x: 526, endPoint y: 311, distance: 17.0
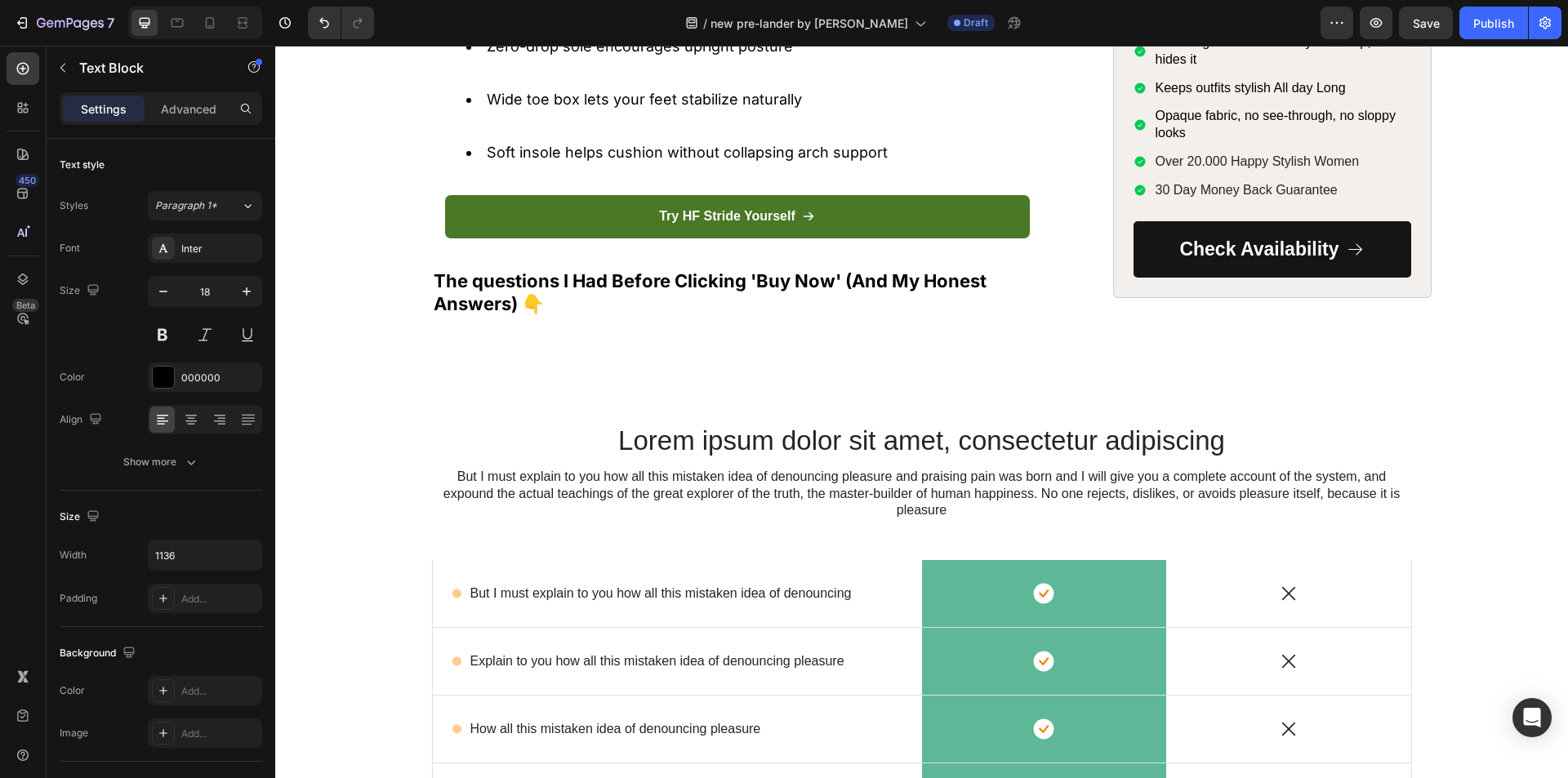
scroll to position [6593, 0]
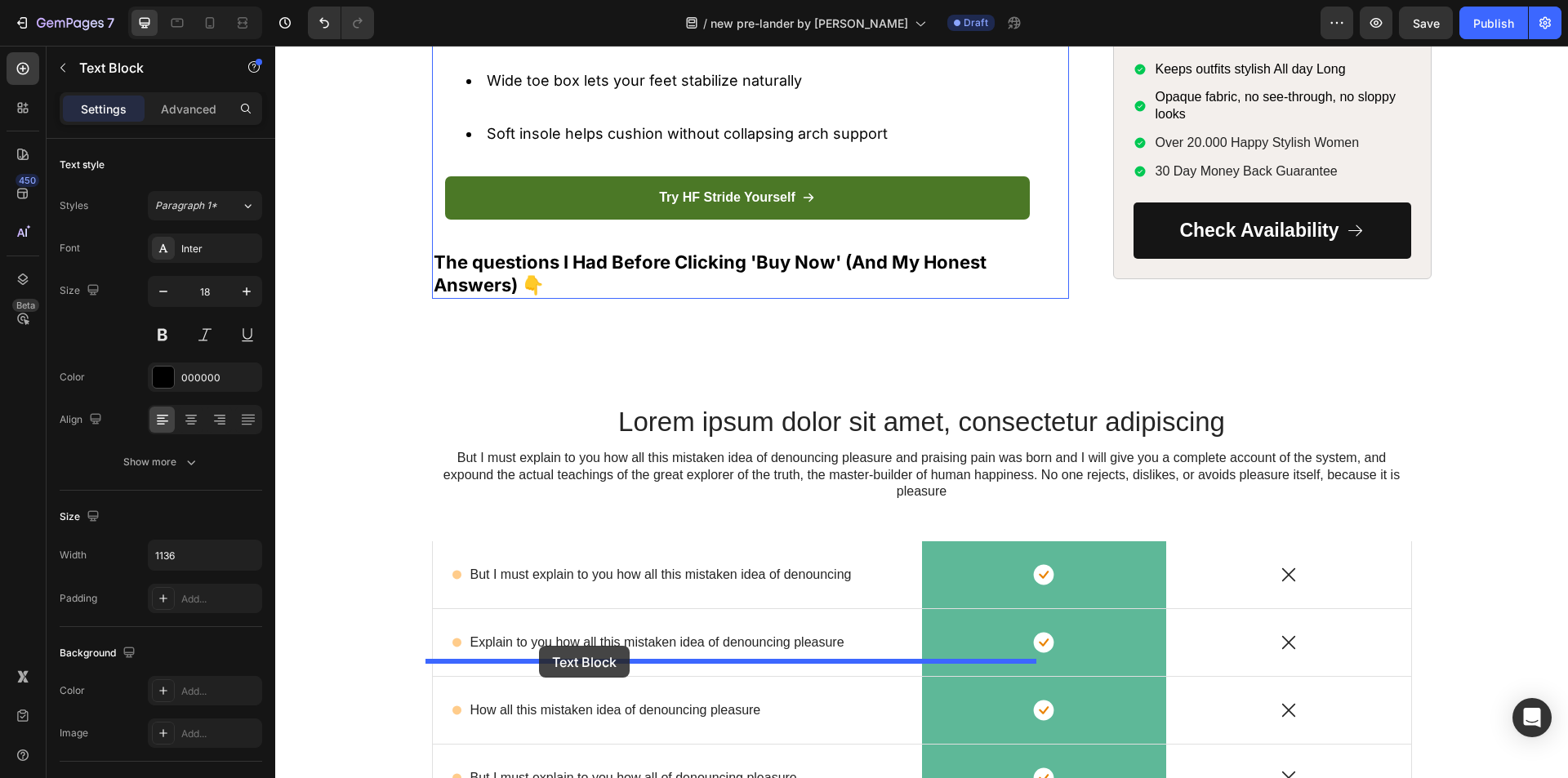
drag, startPoint x: 445, startPoint y: 193, endPoint x: 538, endPoint y: 647, distance: 463.4
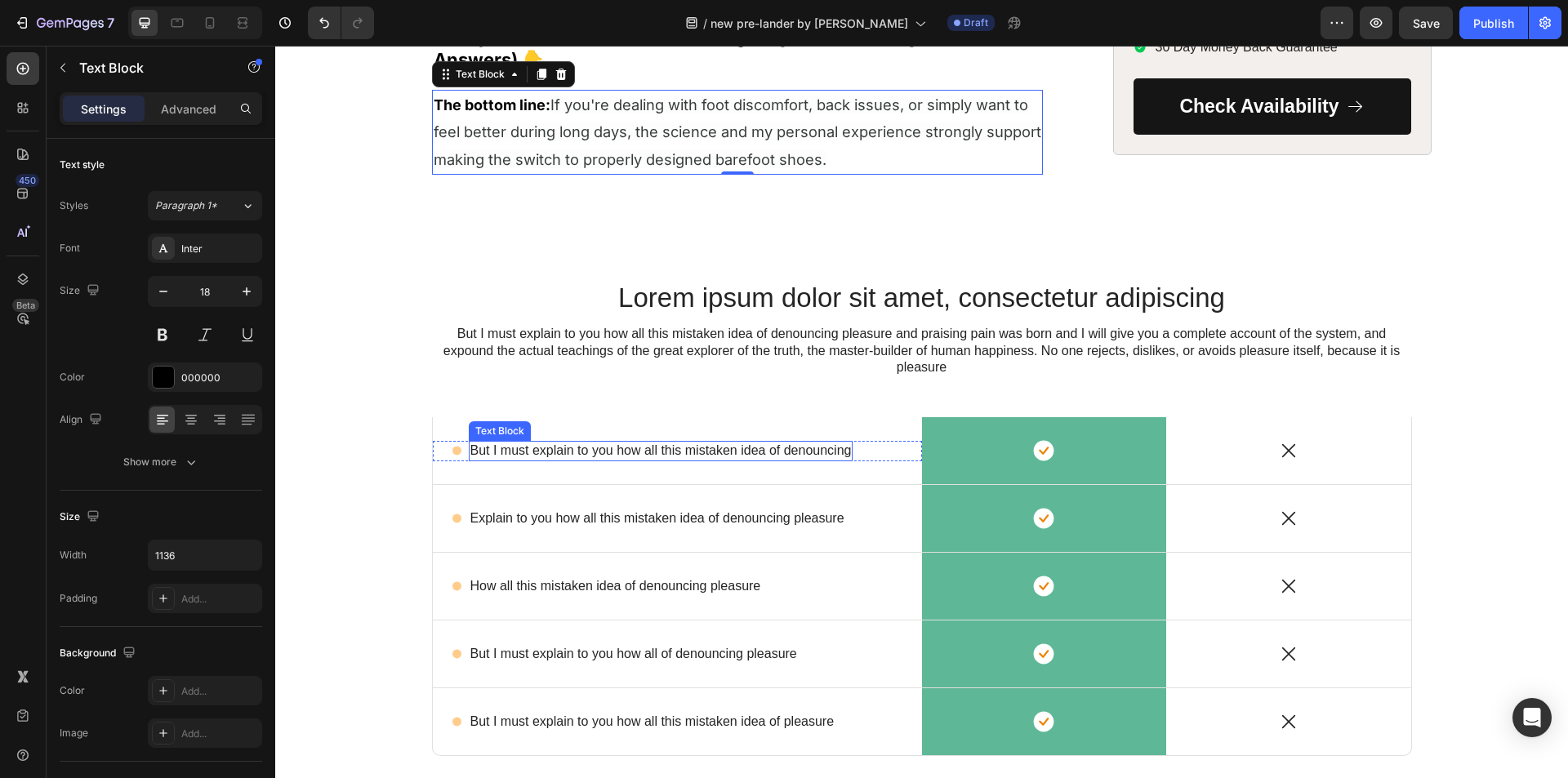
scroll to position [6919, 0]
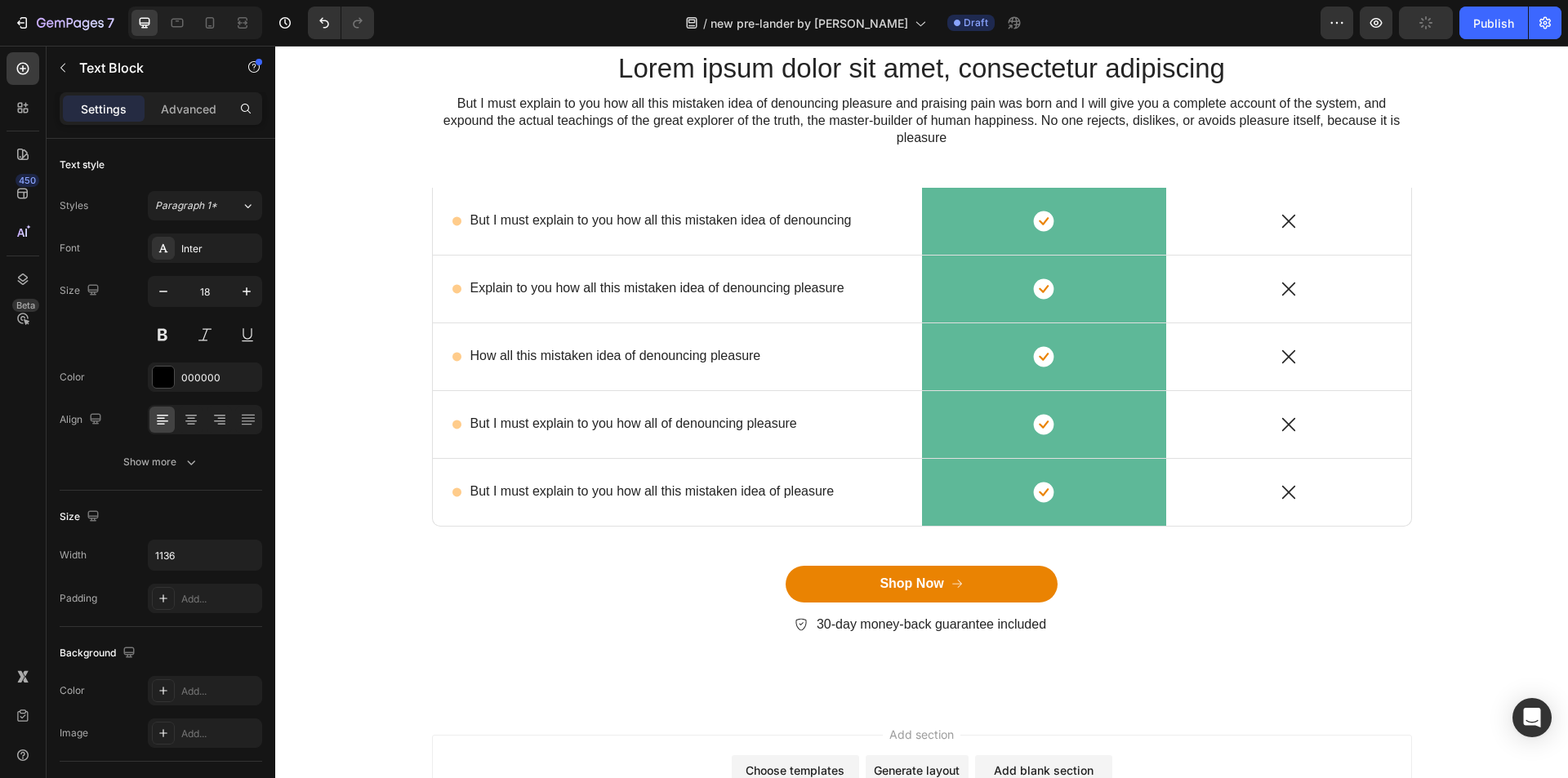
drag, startPoint x: 415, startPoint y: 339, endPoint x: 407, endPoint y: 345, distance: 10.0
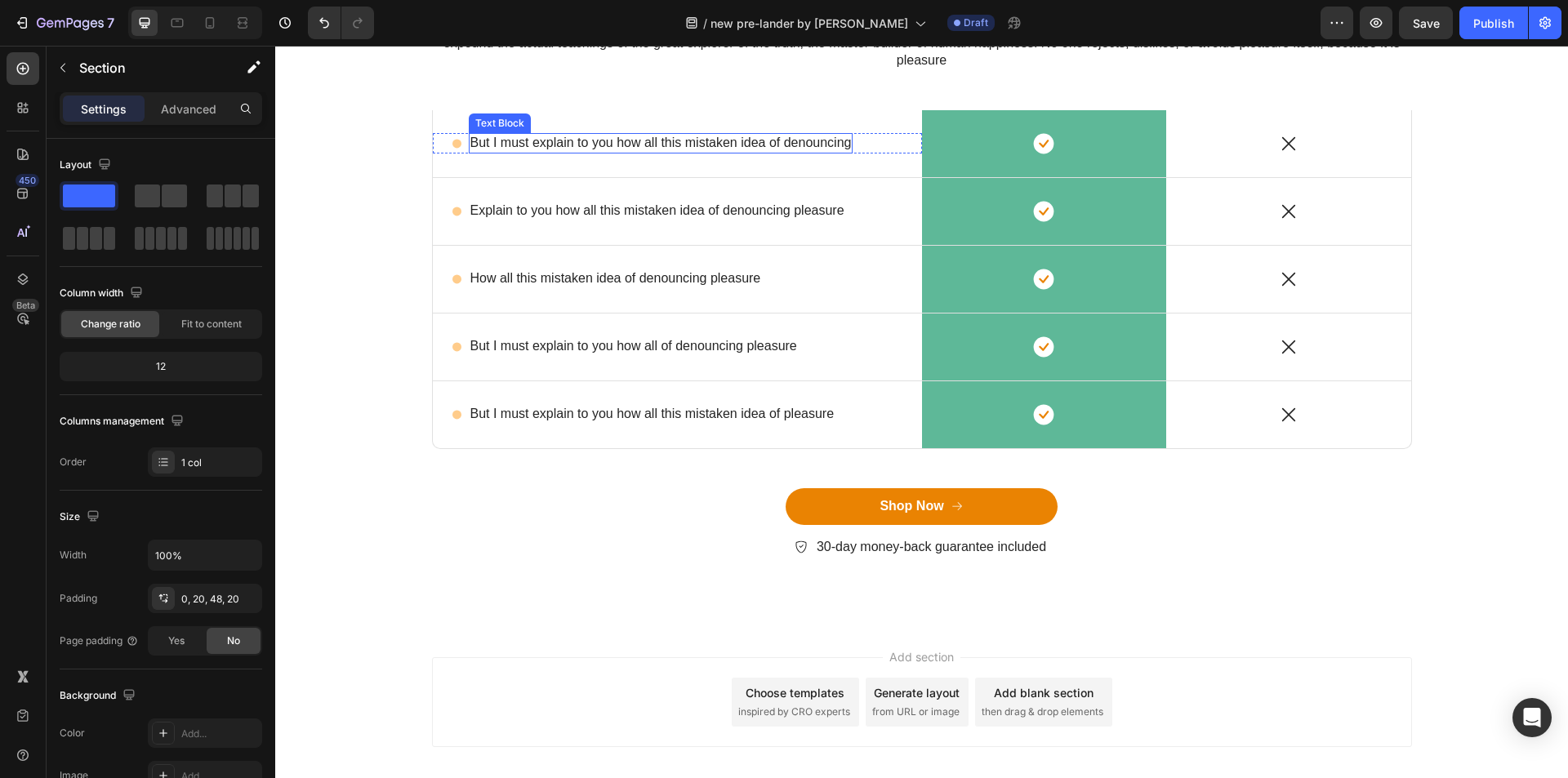
scroll to position [7165, 0]
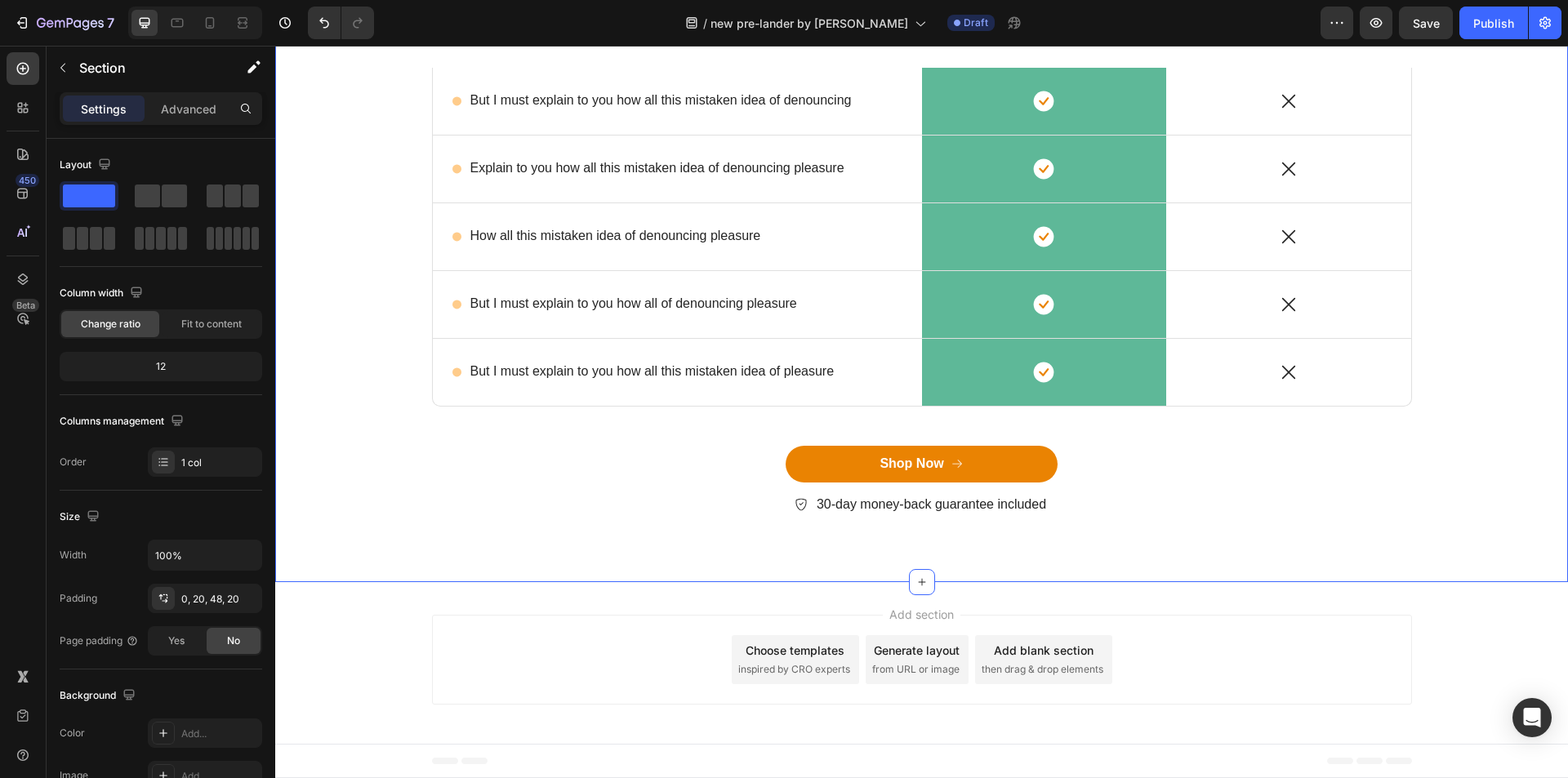
click at [360, 346] on div "Lorem ipsum dolor sit amet, consectetur adipiscing Heading But I must explain t…" at bounding box center [921, 236] width 1268 height 614
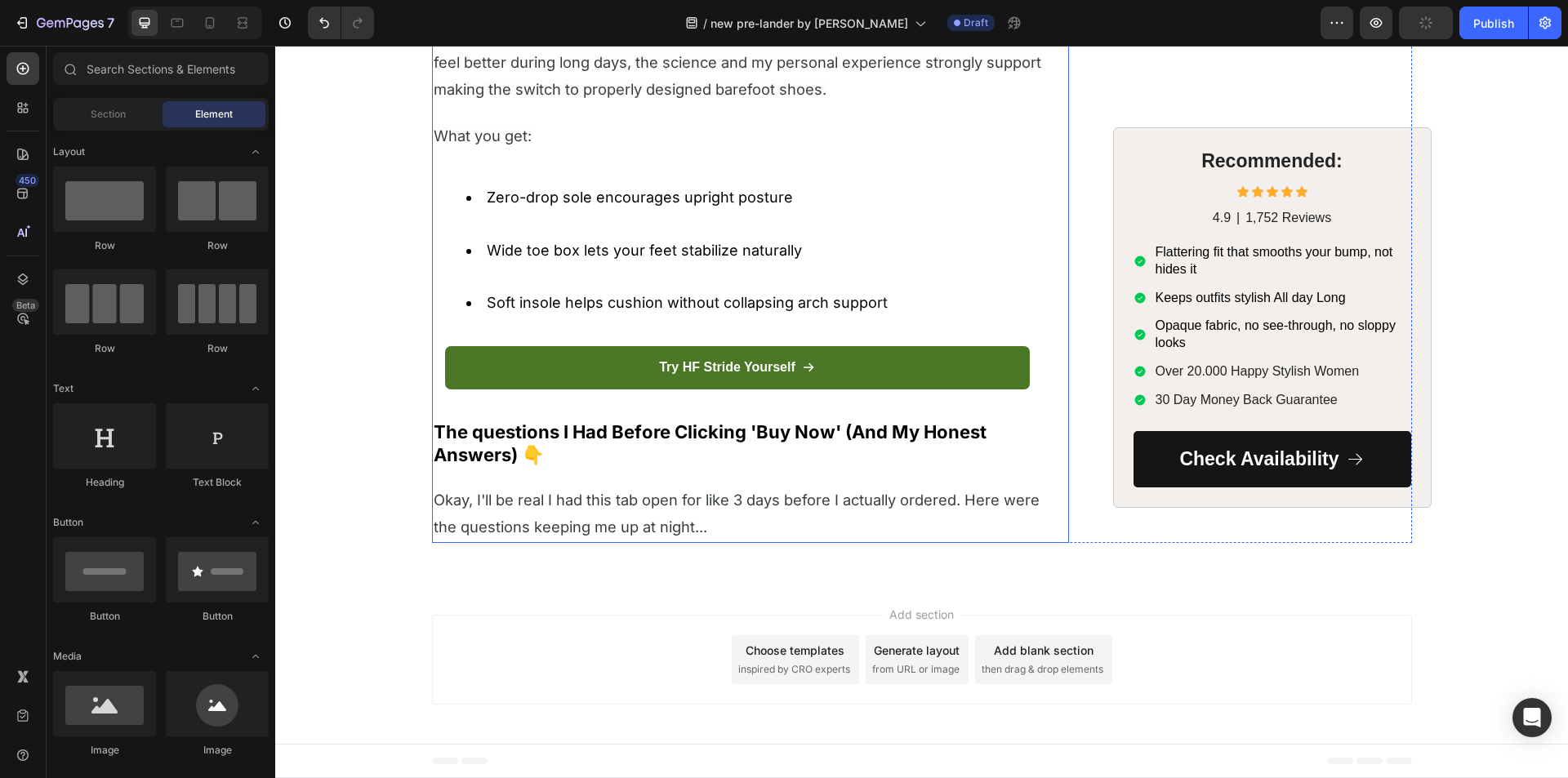
scroll to position [6683, 0]
click at [27, 75] on icon at bounding box center [23, 68] width 17 height 17
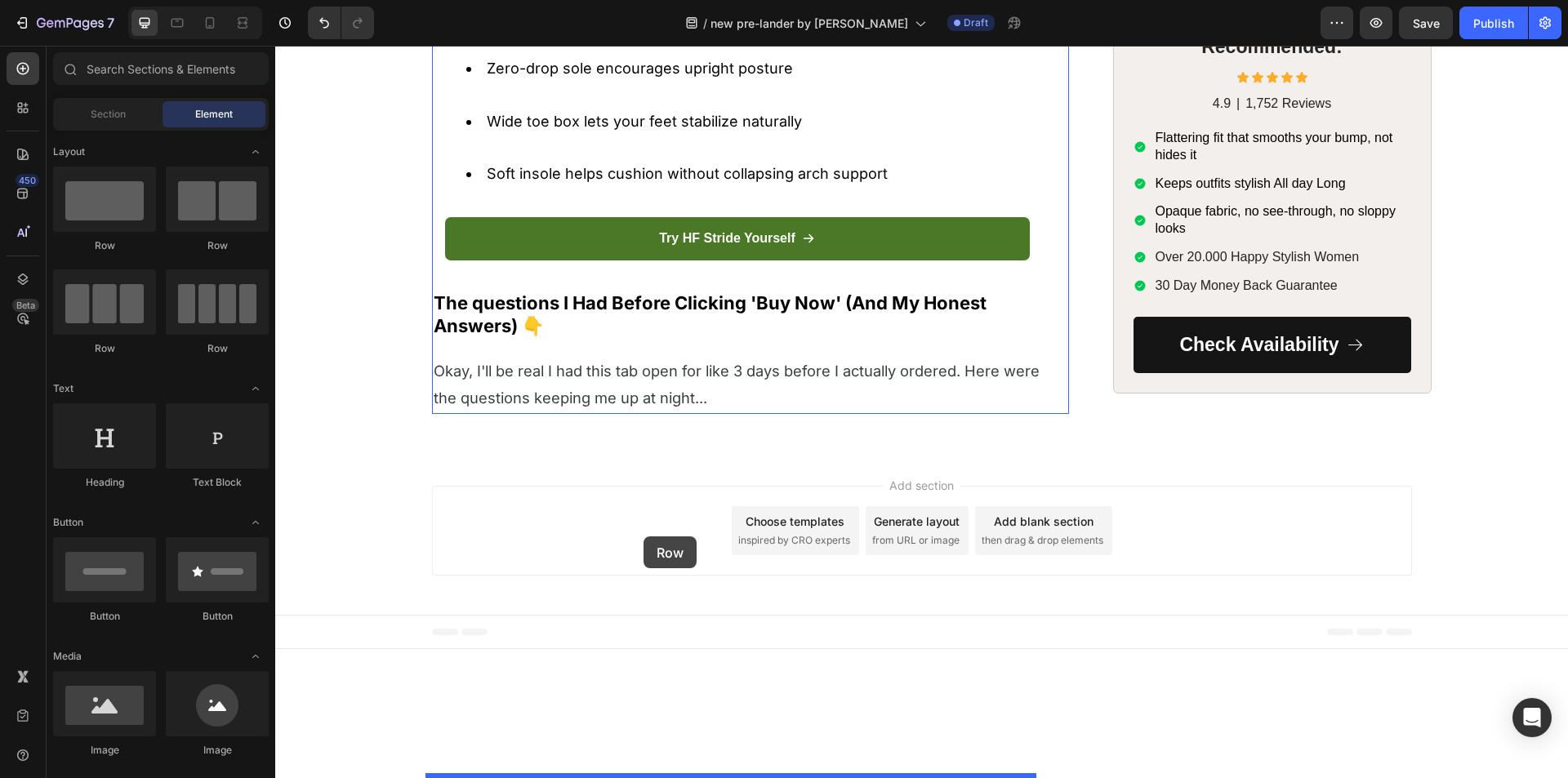
drag, startPoint x: 365, startPoint y: 253, endPoint x: 643, endPoint y: 537, distance: 397.4
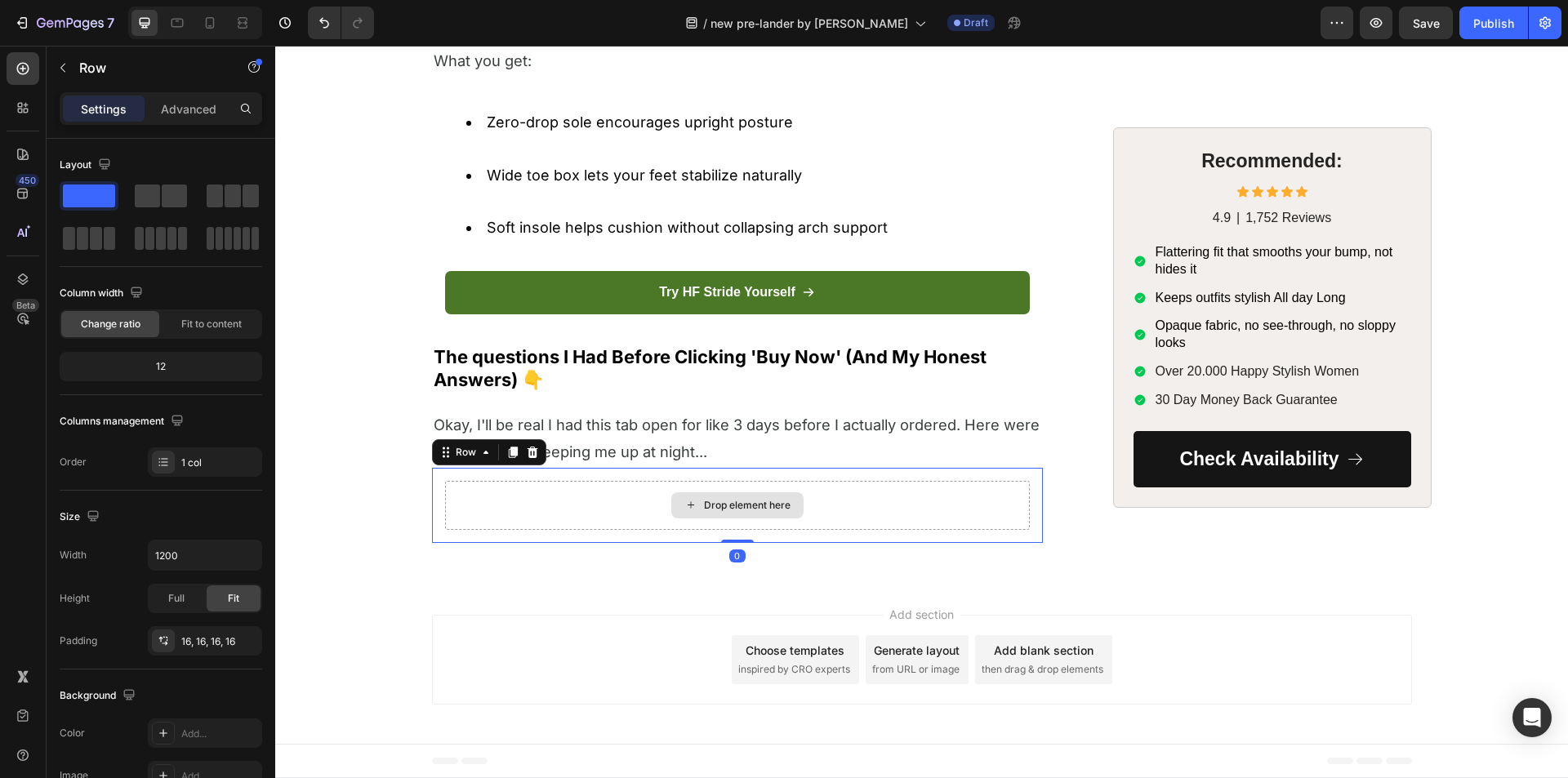
scroll to position [6758, 0]
click at [64, 64] on icon "button" at bounding box center [63, 67] width 13 height 13
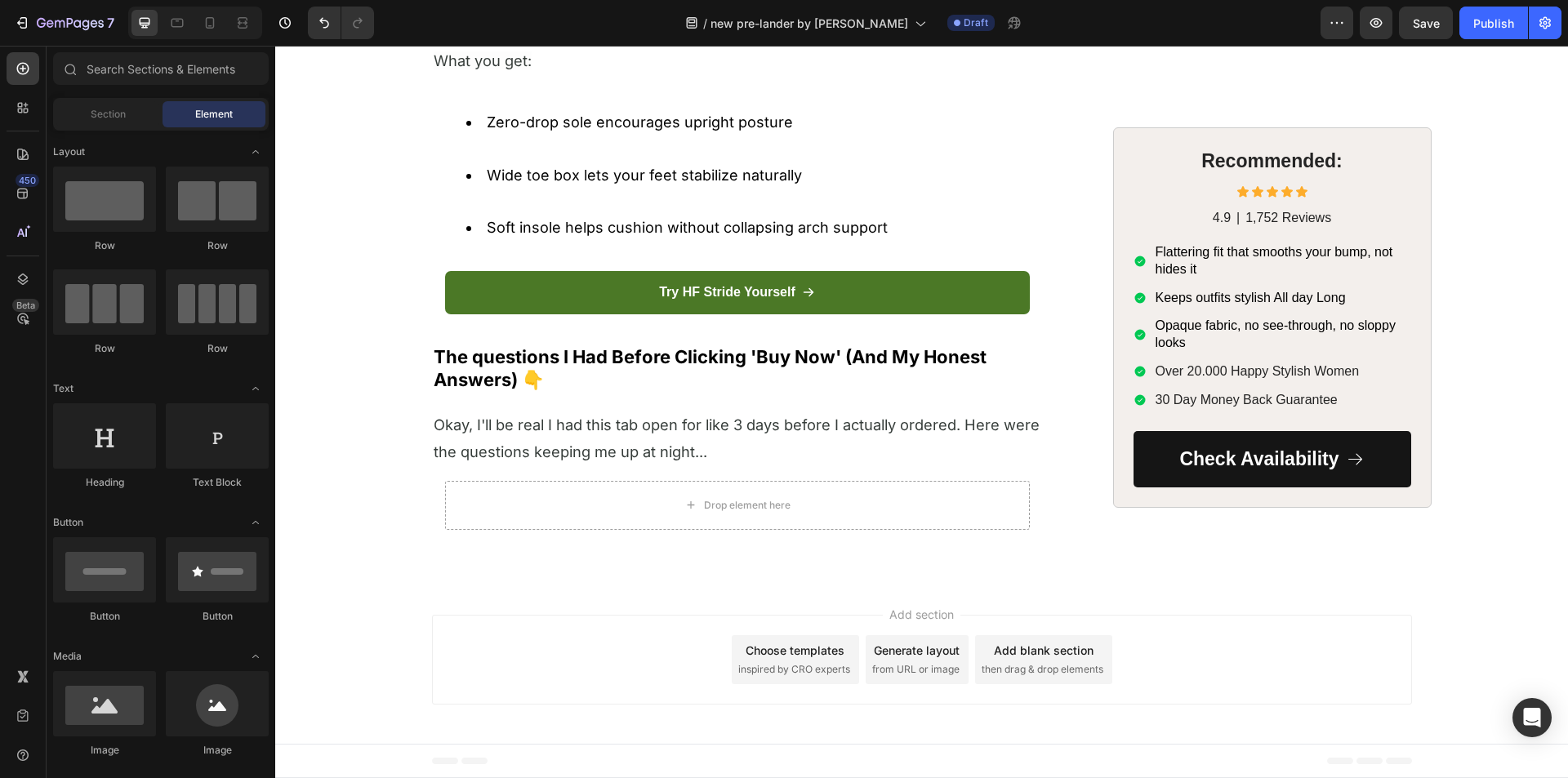
click at [79, 97] on div "Sections(18) Elements(83) Section Element Hero Section Product Detail Brands Tr…" at bounding box center [160, 413] width 229 height 722
drag, startPoint x: 95, startPoint y: 111, endPoint x: 102, endPoint y: 145, distance: 34.7
click at [95, 111] on span "Section" at bounding box center [108, 114] width 35 height 15
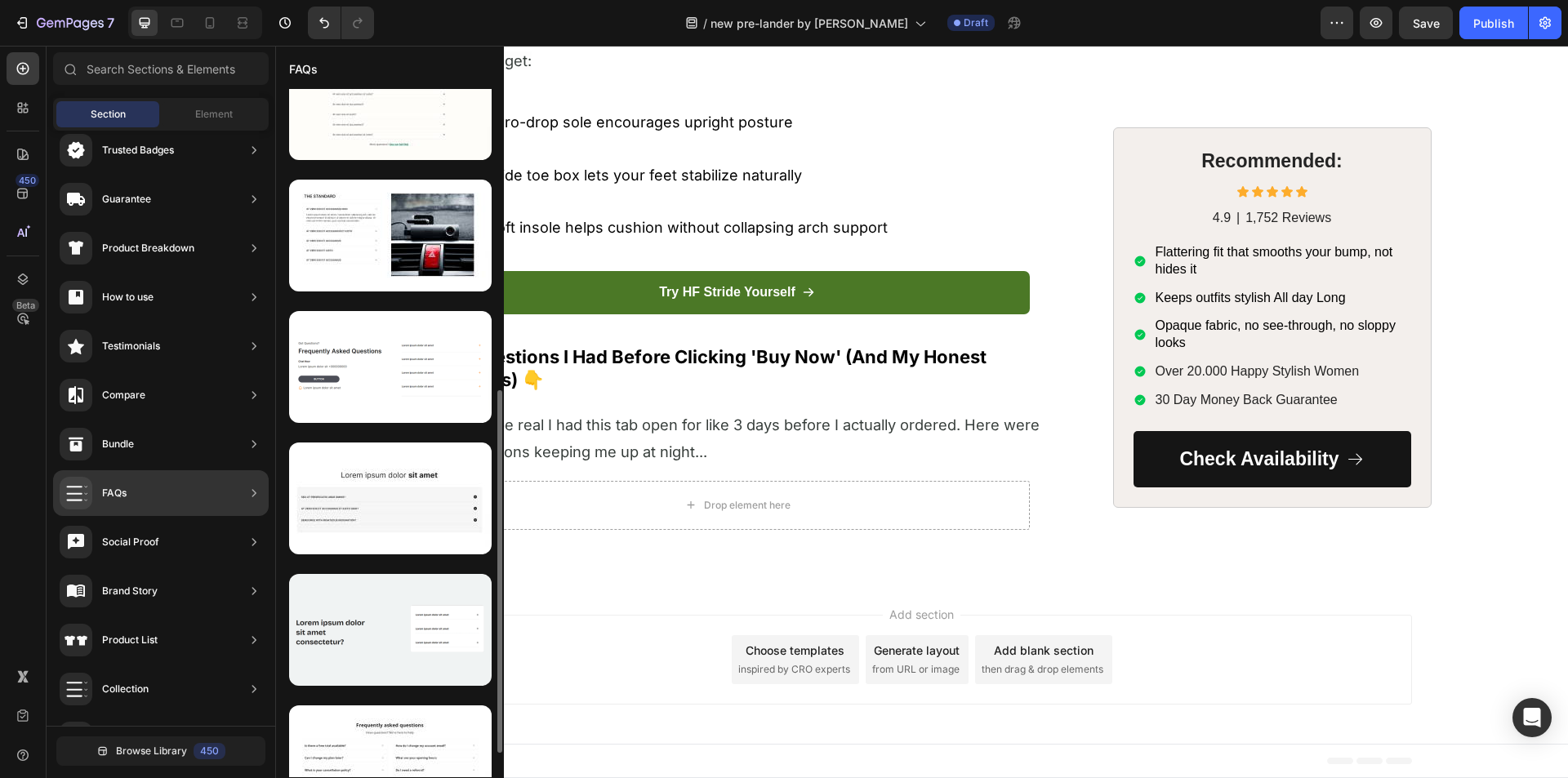
scroll to position [943, 0]
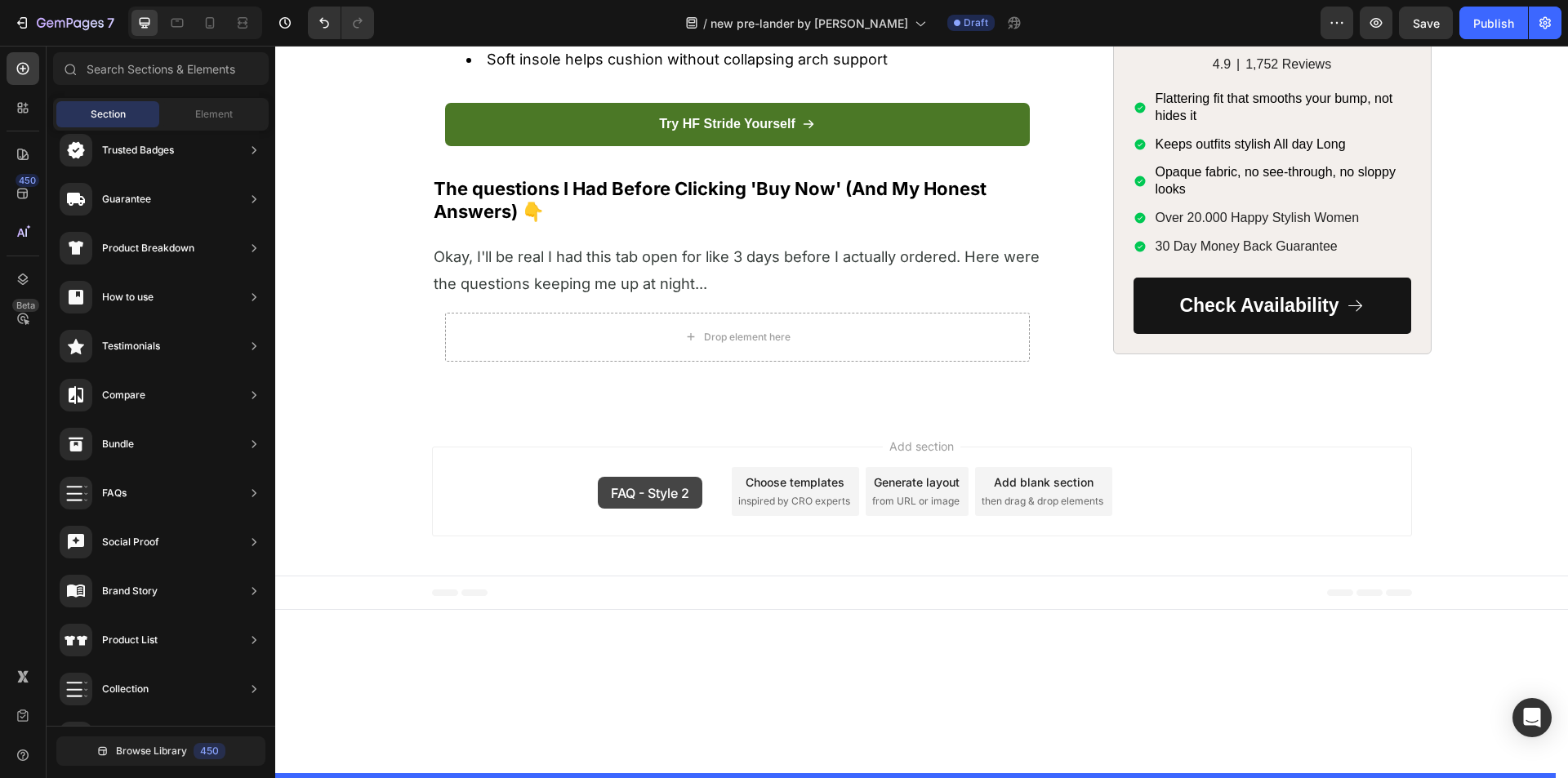
drag, startPoint x: 612, startPoint y: 409, endPoint x: 598, endPoint y: 477, distance: 69.4
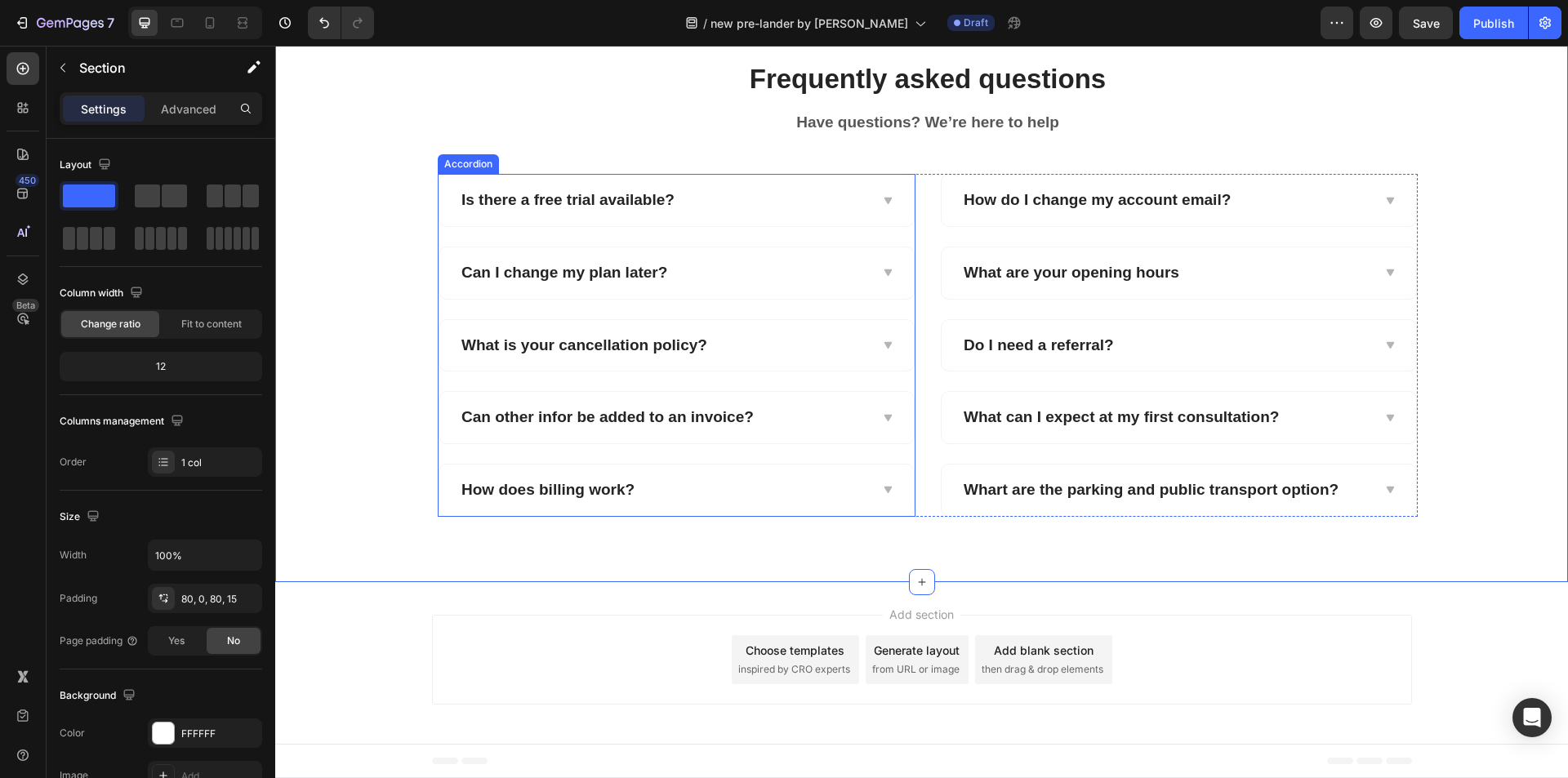
scroll to position [7264, 0]
click at [831, 298] on div "Can I change my plan later?" at bounding box center [676, 272] width 474 height 51
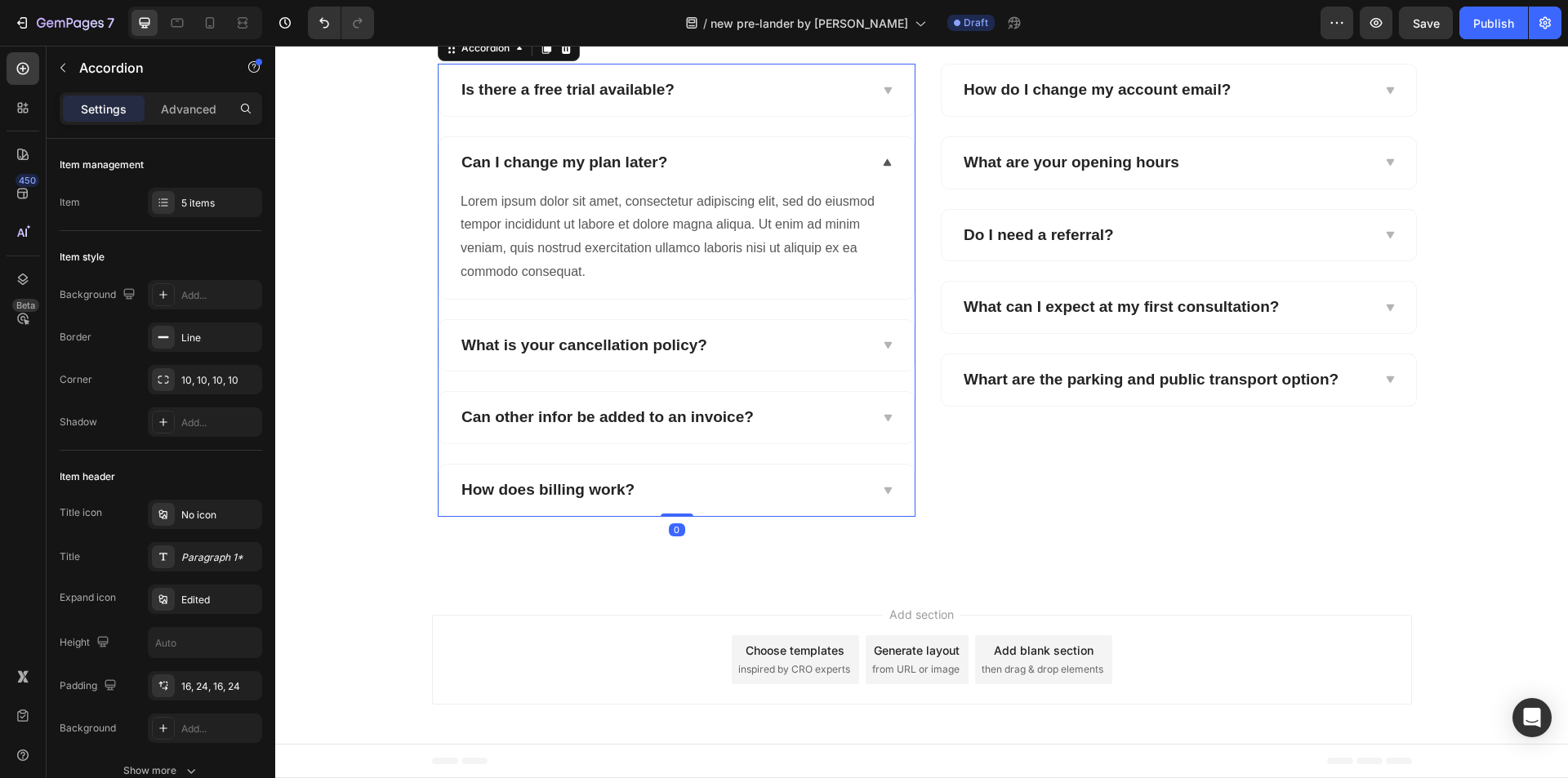
click at [881, 97] on icon at bounding box center [888, 91] width 12 height 13
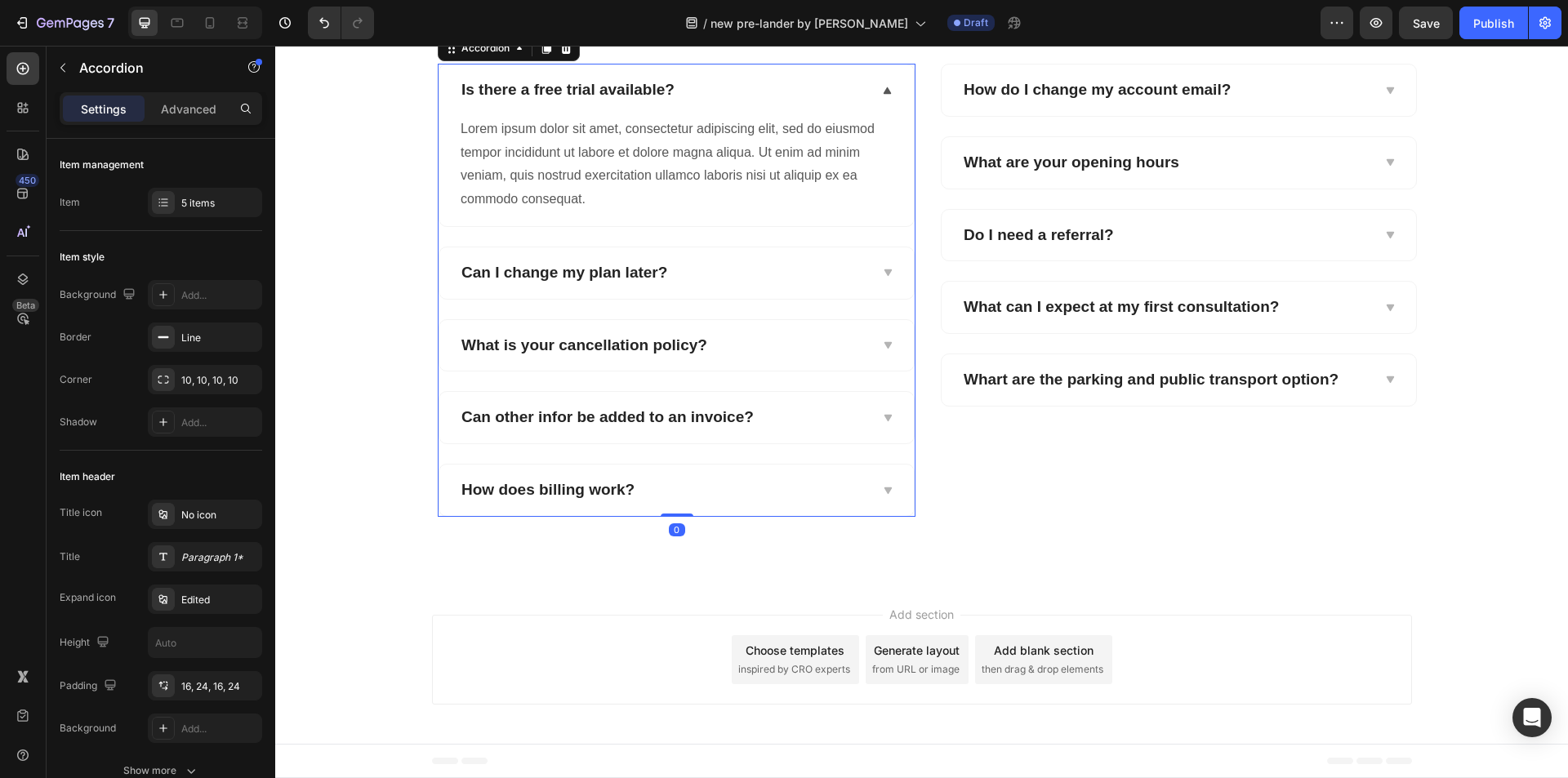
click at [881, 97] on icon at bounding box center [888, 91] width 12 height 13
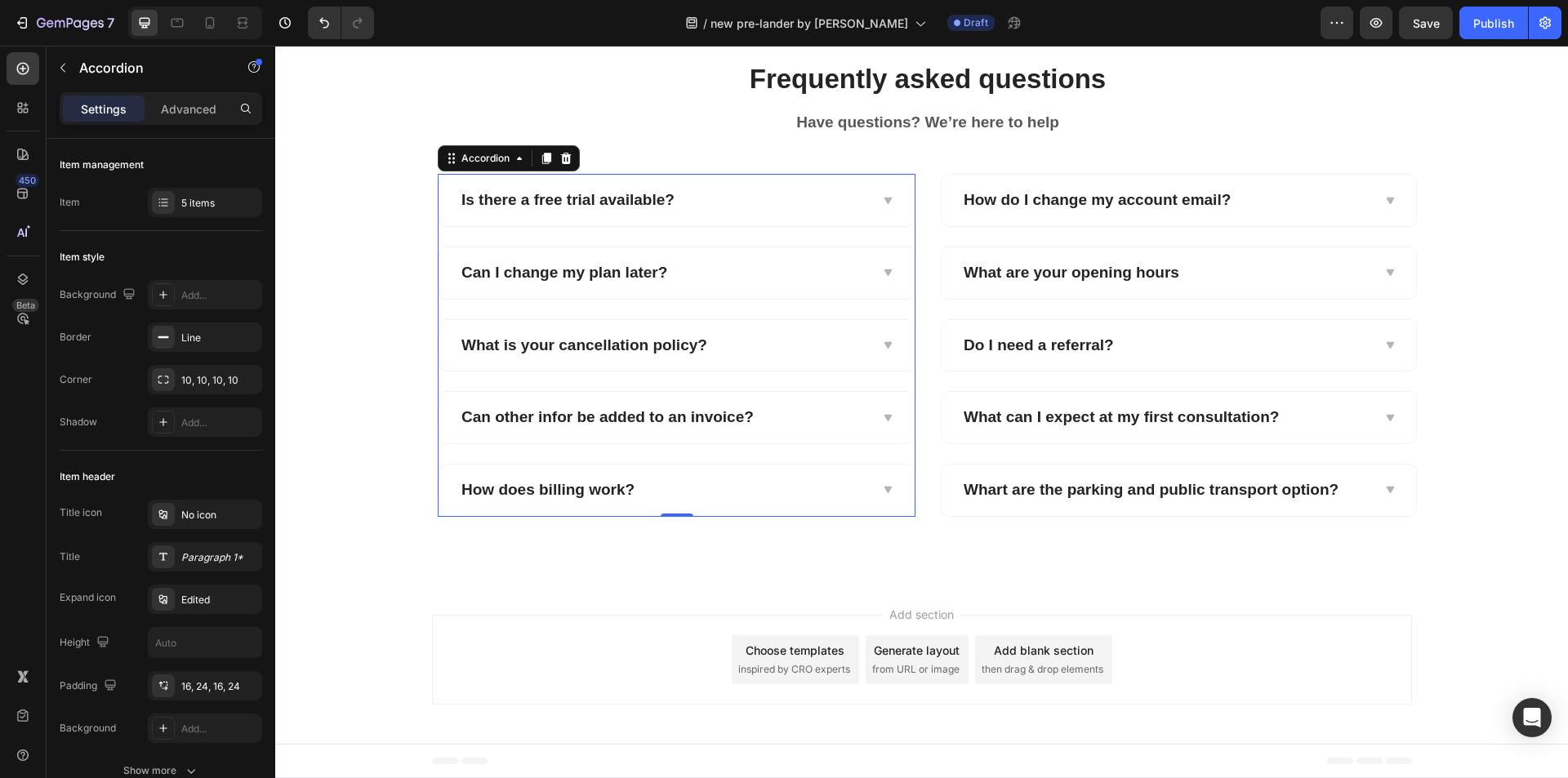
click at [816, 213] on div "Is there a free trial available?" at bounding box center [663, 200] width 409 height 25
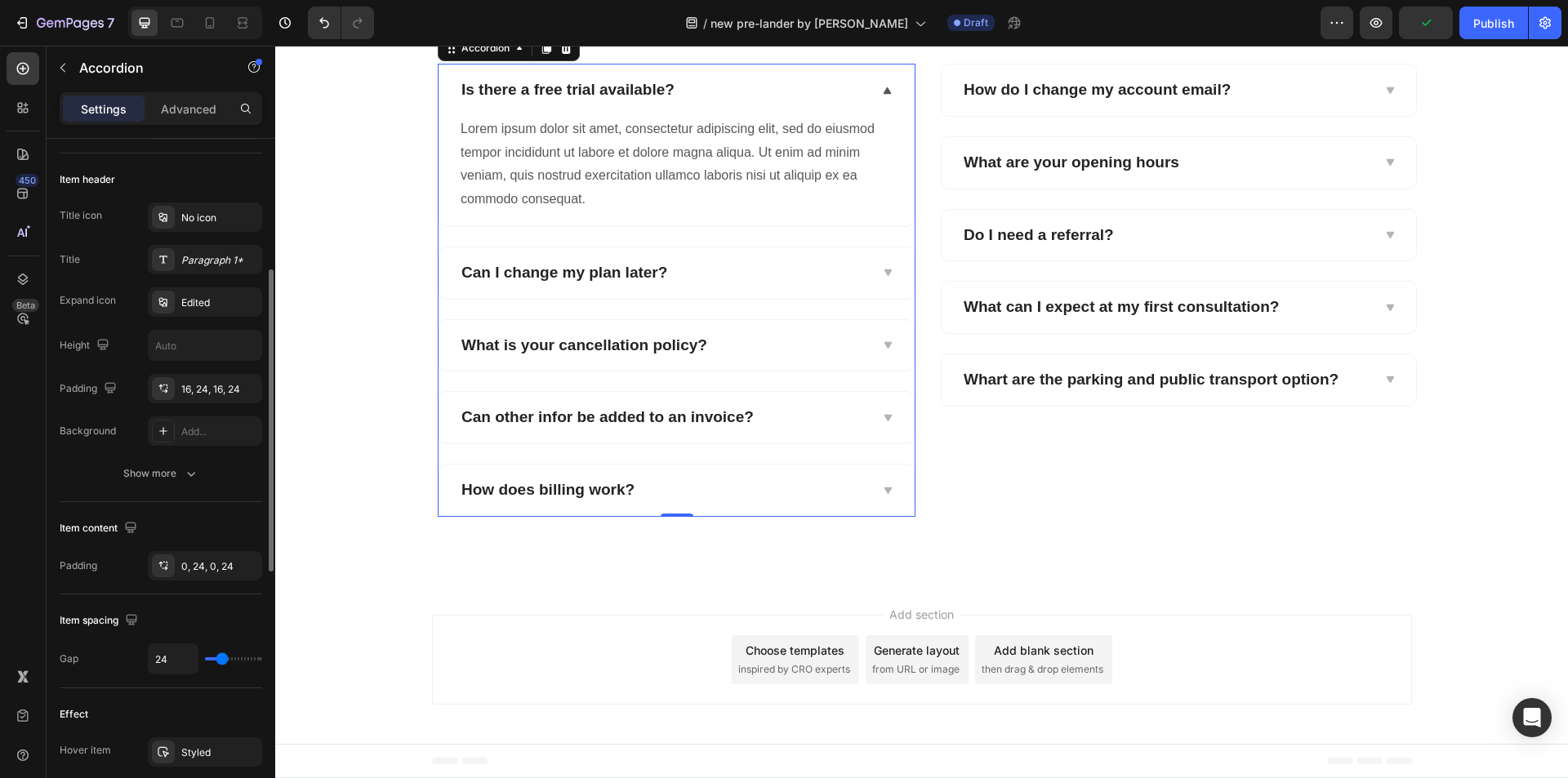
scroll to position [0, 0]
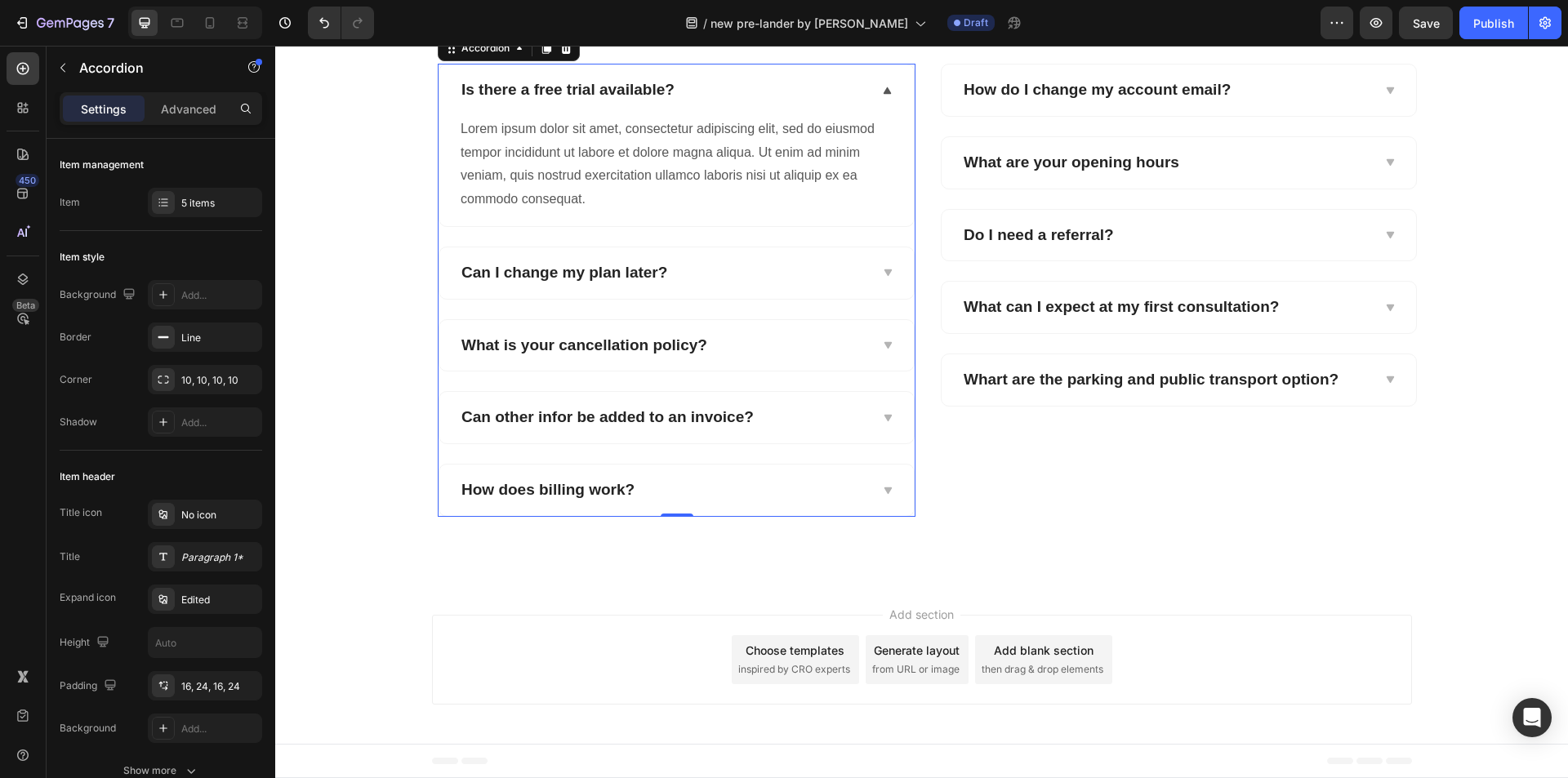
click at [883, 97] on icon at bounding box center [888, 91] width 12 height 13
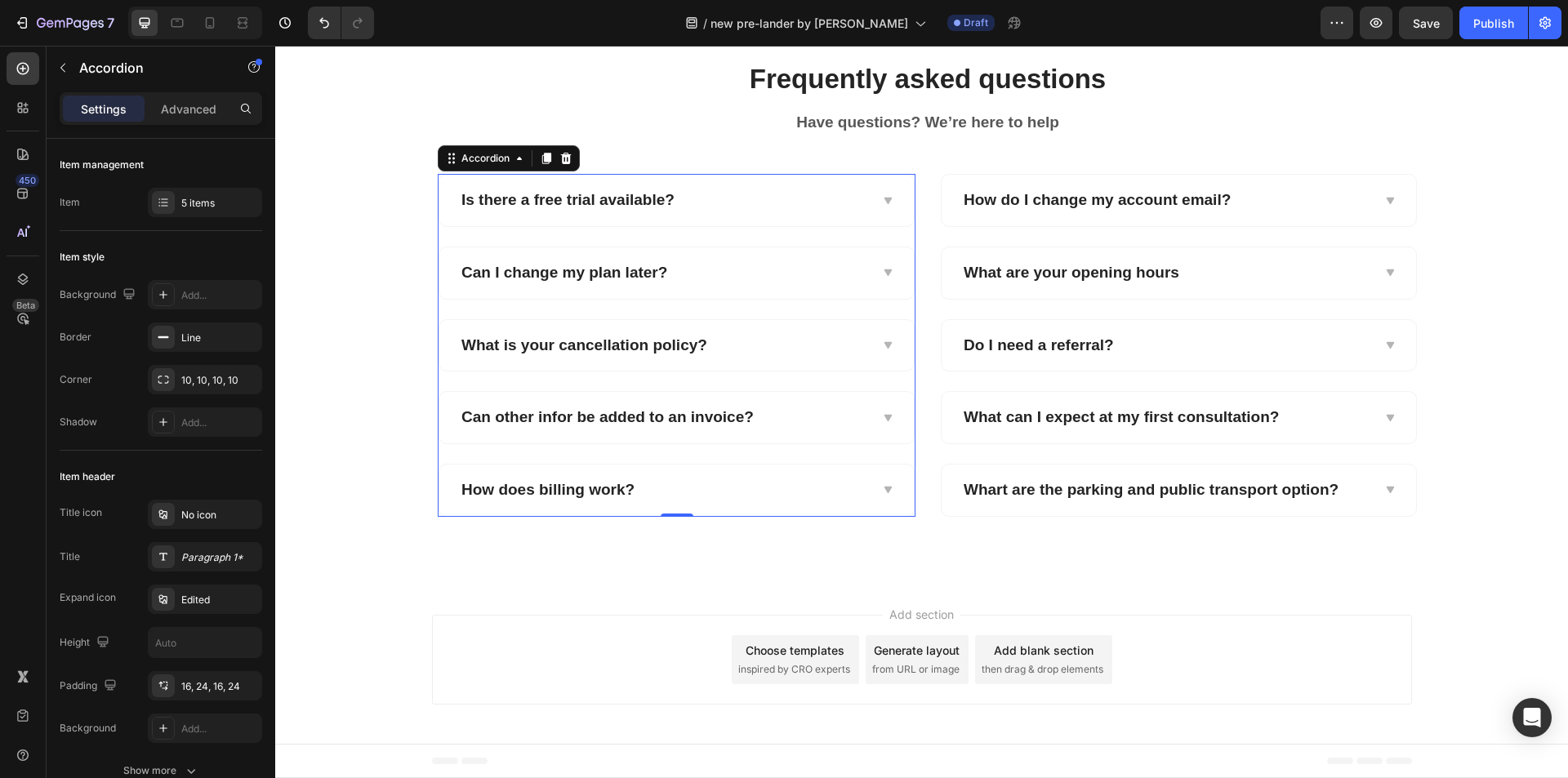
click at [883, 207] on icon at bounding box center [888, 200] width 12 height 13
drag, startPoint x: 14, startPoint y: 277, endPoint x: 32, endPoint y: 275, distance: 18.1
click at [15, 277] on div at bounding box center [23, 279] width 33 height 33
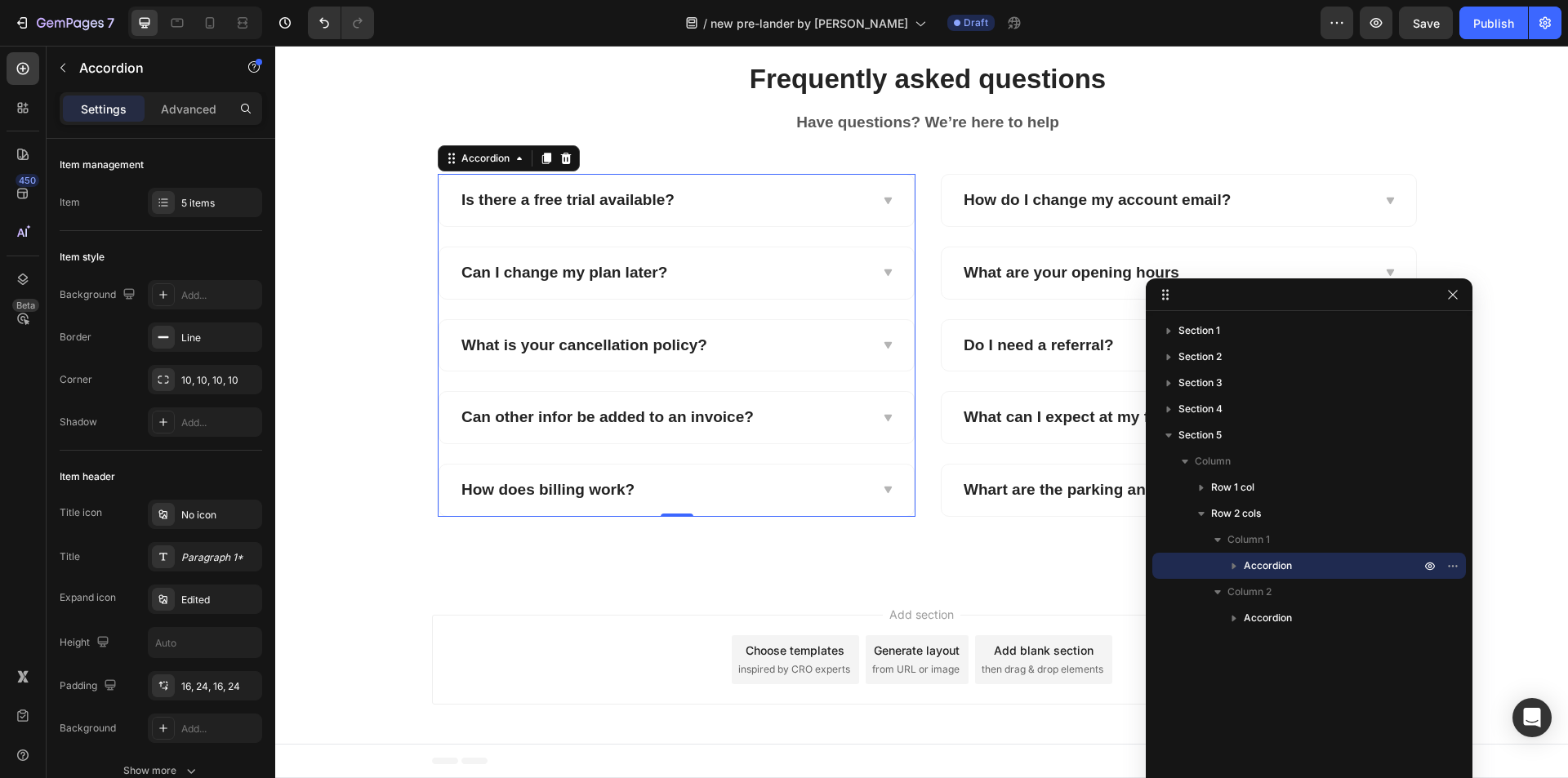
click at [1239, 562] on icon "button" at bounding box center [1234, 566] width 17 height 17
click at [1329, 645] on span "Text block" at bounding box center [1317, 644] width 48 height 17
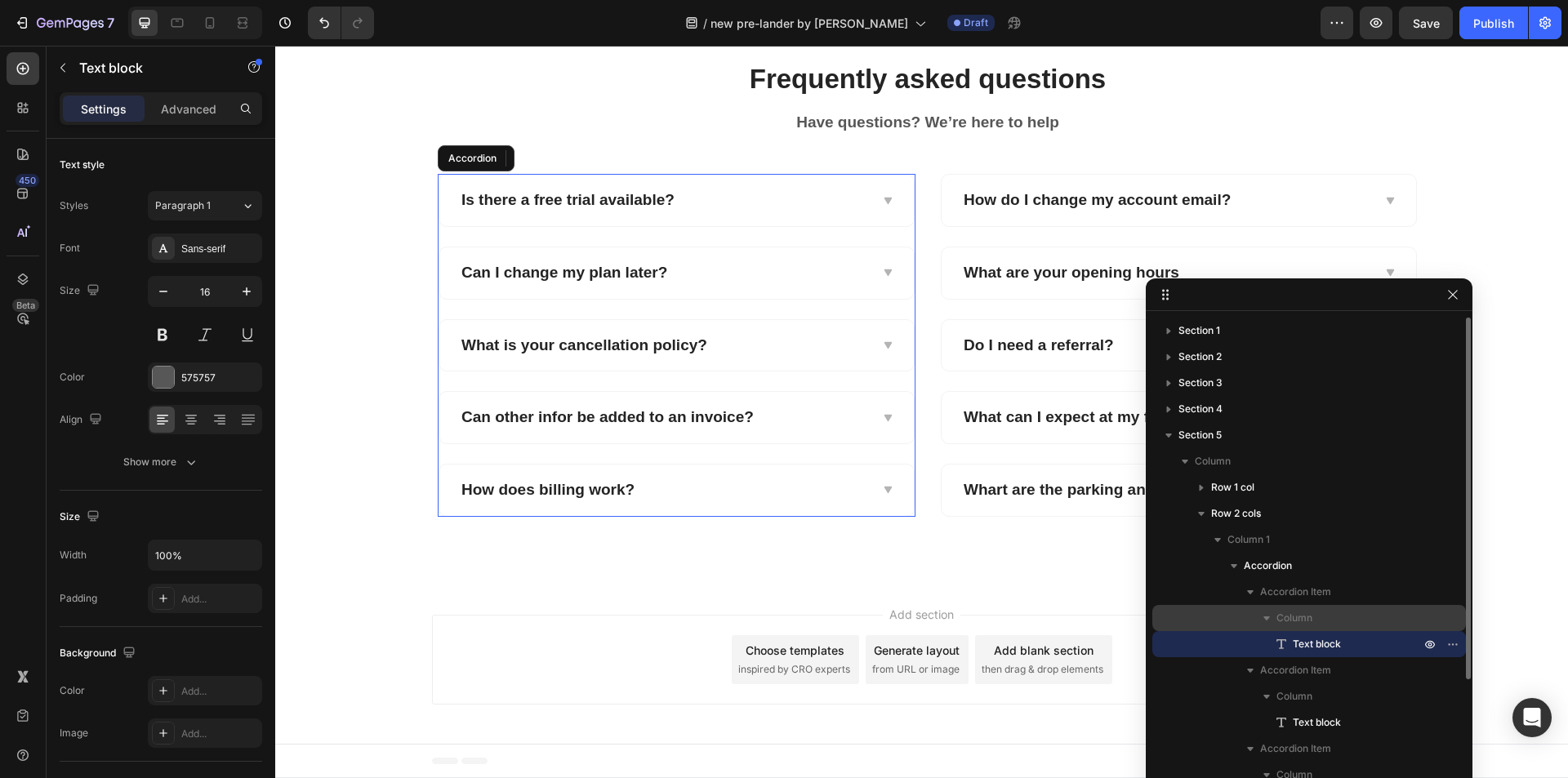
click at [1307, 615] on span "Column" at bounding box center [1294, 618] width 36 height 17
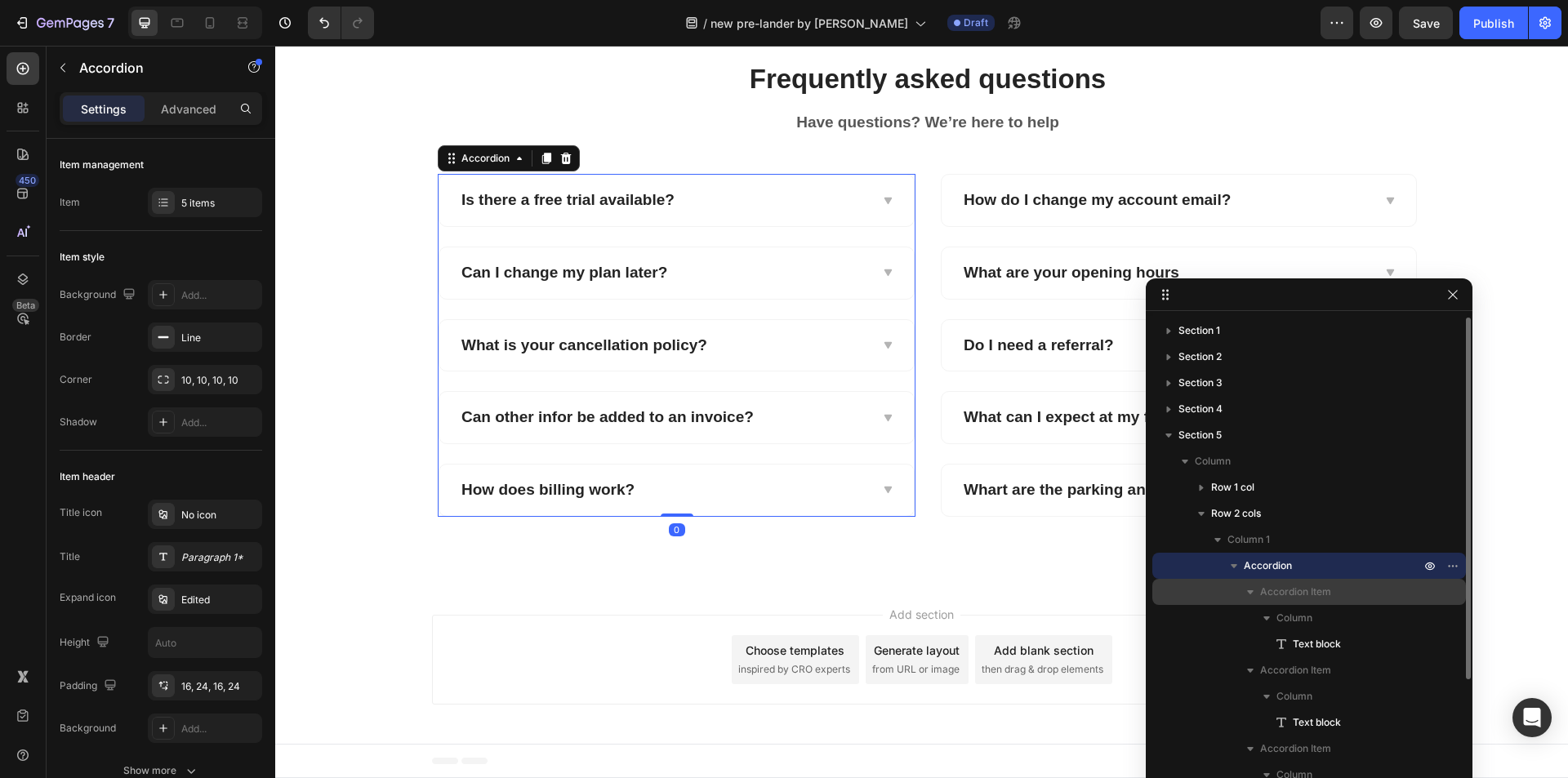
click at [1299, 593] on span "Accordion Item" at bounding box center [1296, 592] width 71 height 17
click at [1286, 573] on span "Accordion" at bounding box center [1267, 566] width 48 height 17
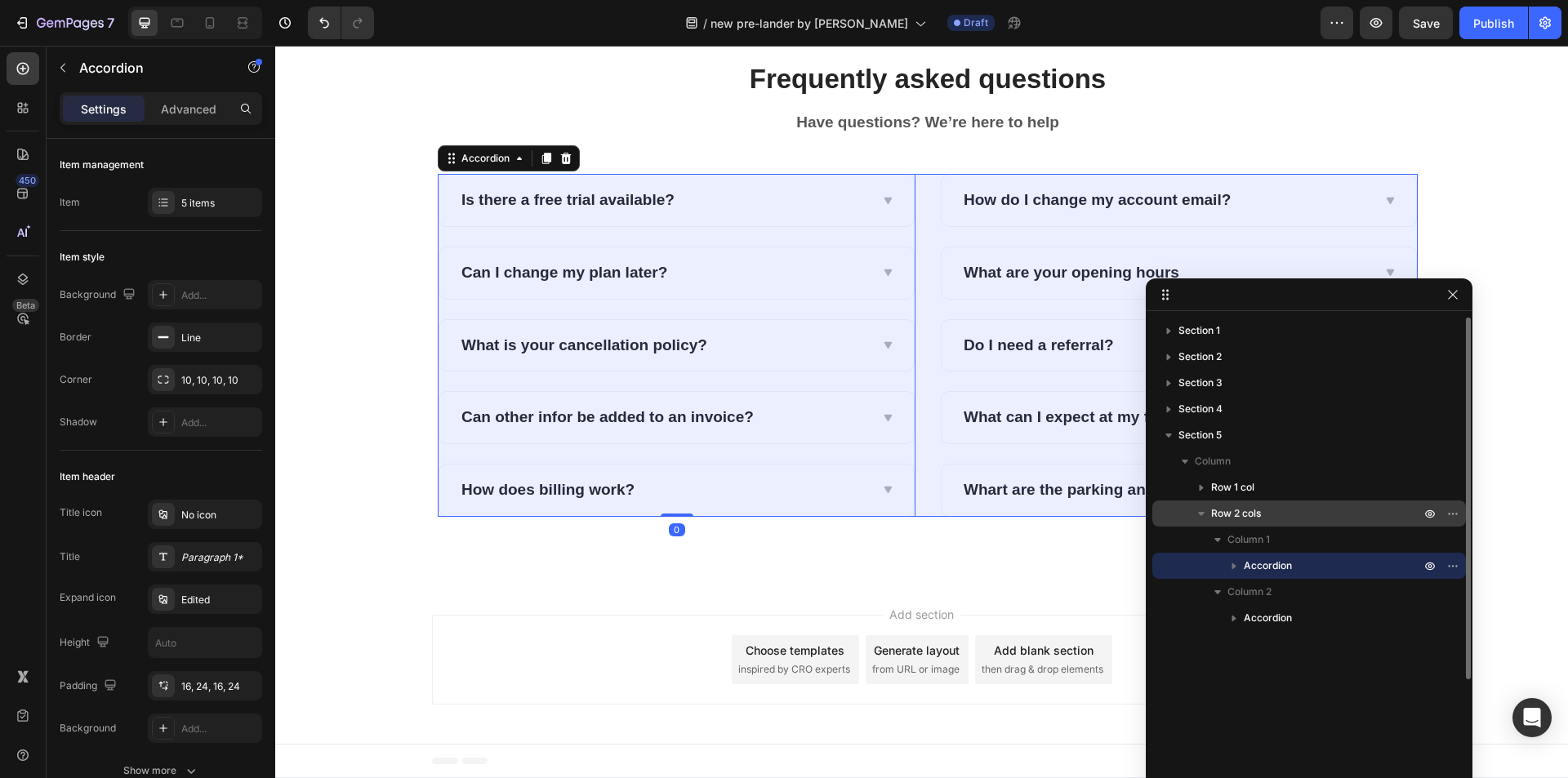
click at [1236, 513] on span "Row 2 cols" at bounding box center [1236, 513] width 50 height 17
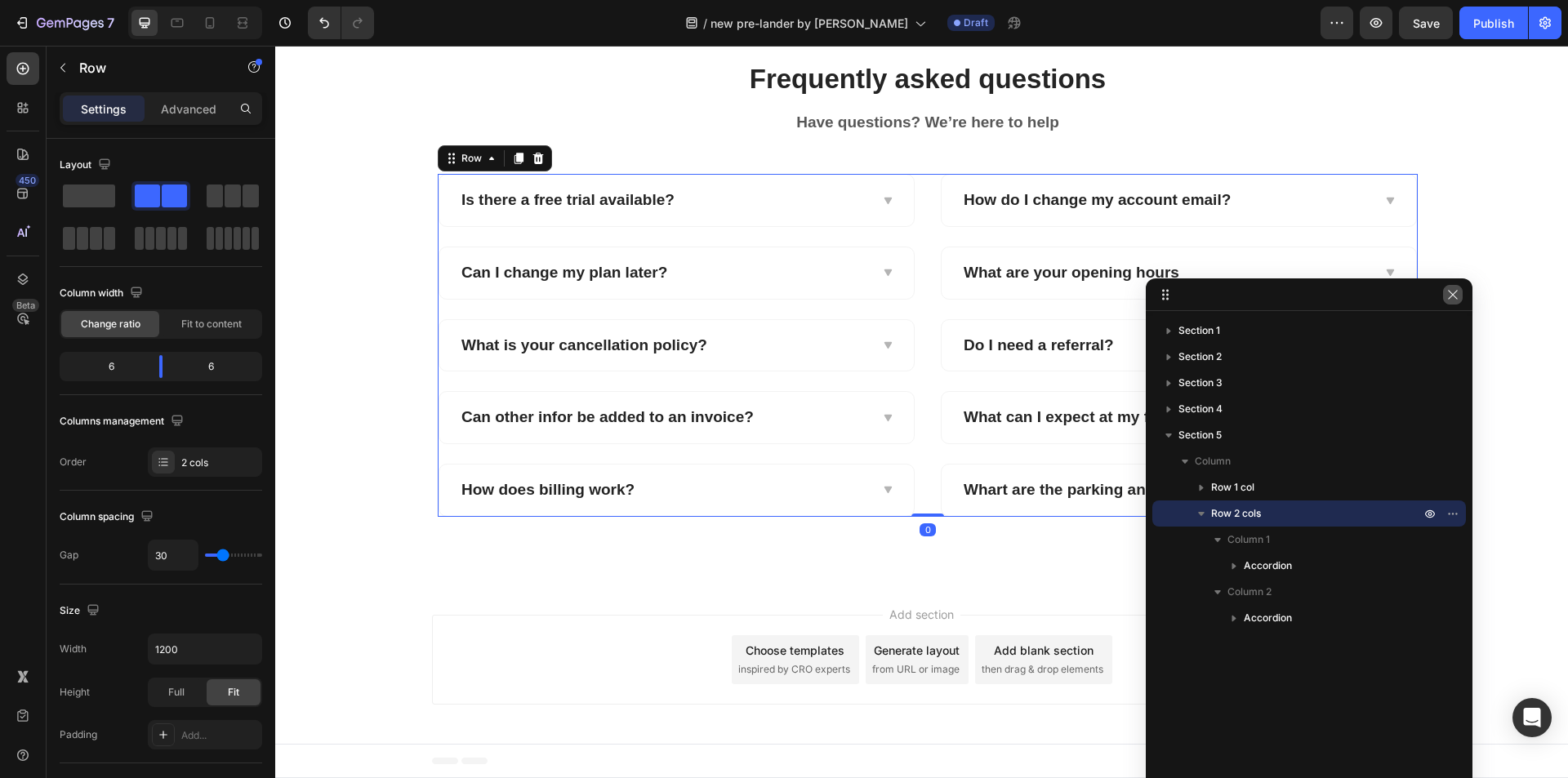
click at [1451, 299] on icon "button" at bounding box center [1452, 294] width 13 height 13
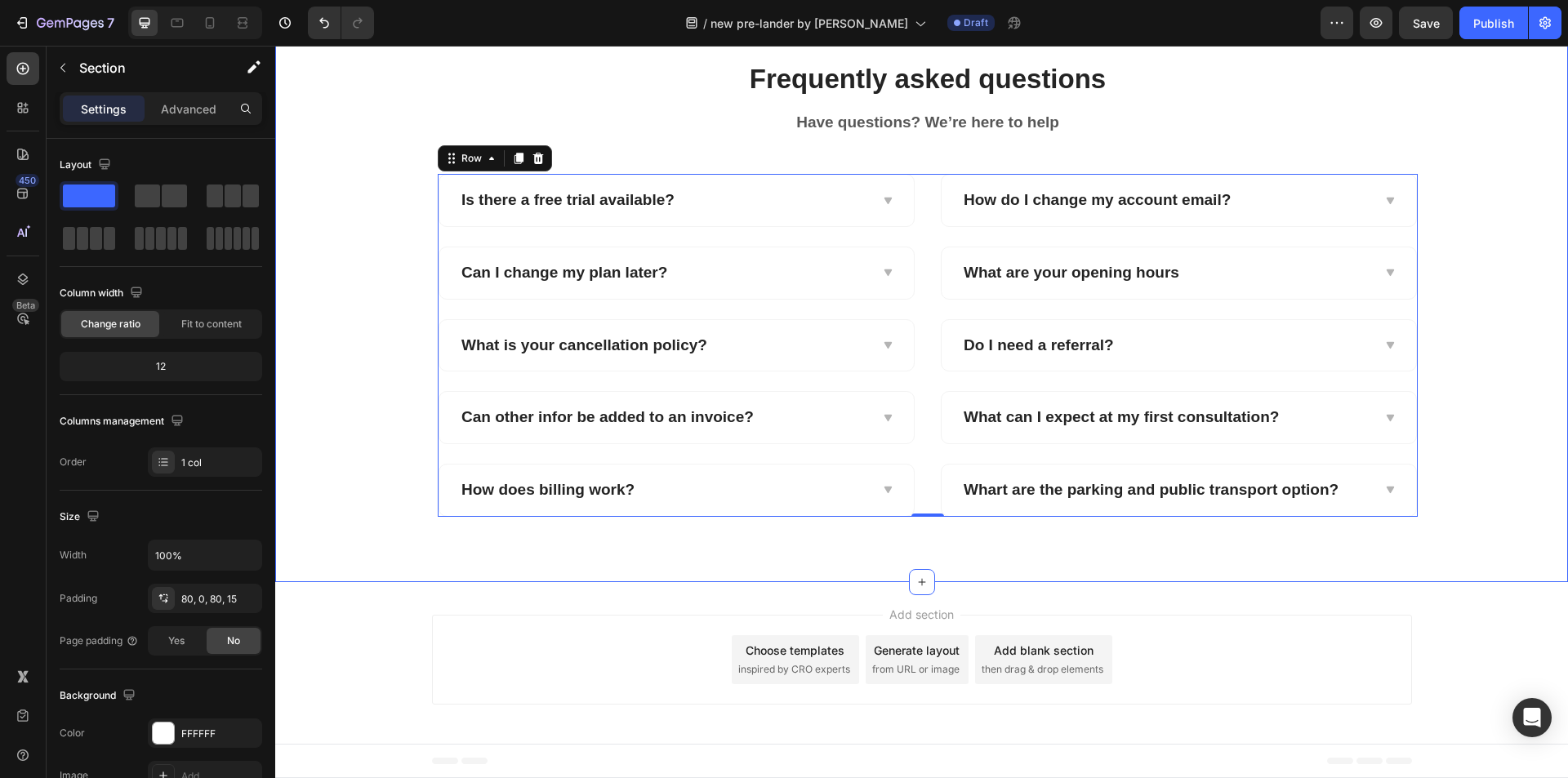
click at [362, 351] on div "Frequently asked questions Heading Have questions? We’re here to help Text bloc…" at bounding box center [927, 288] width 1280 height 457
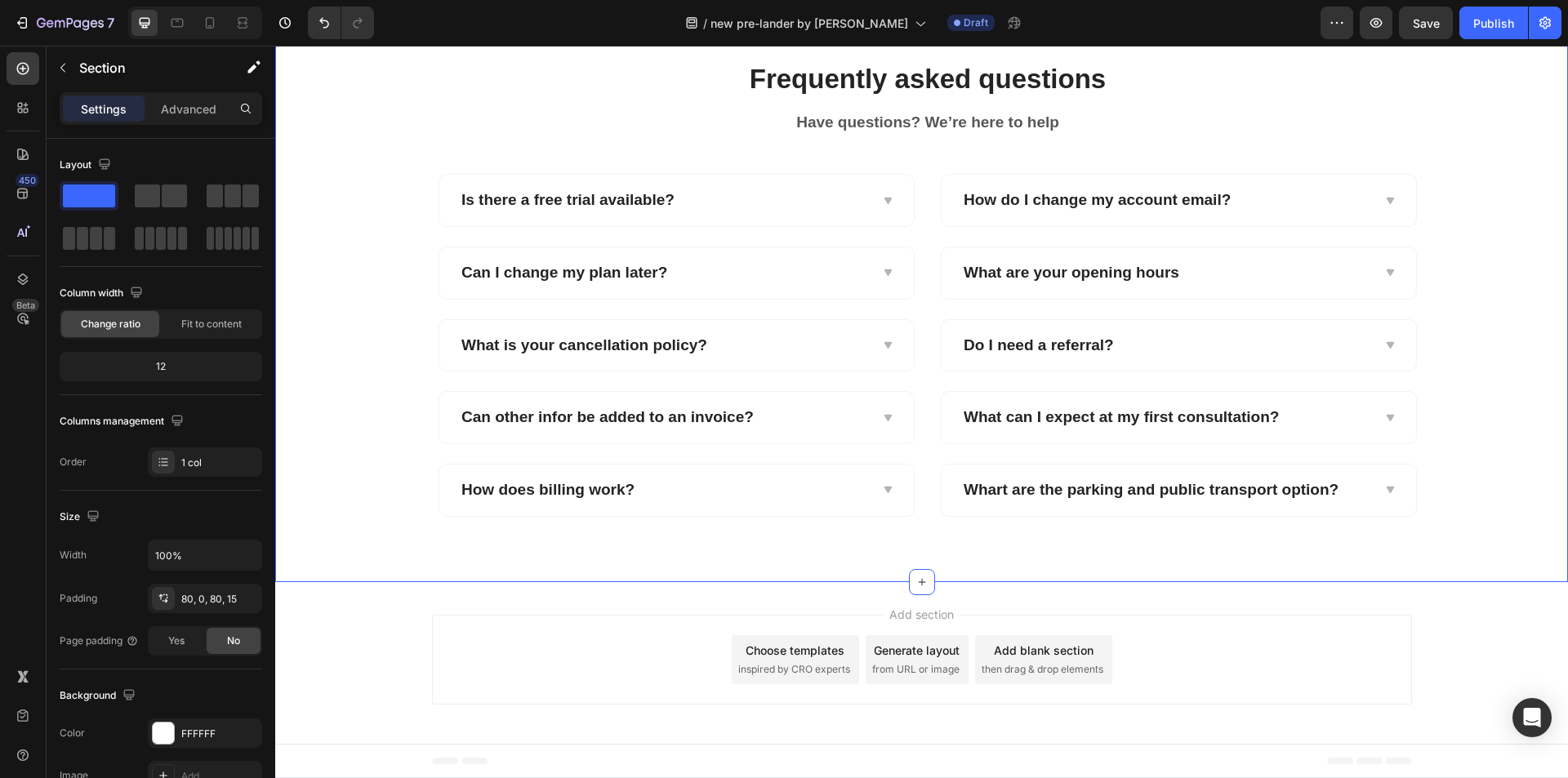
scroll to position [6938, 0]
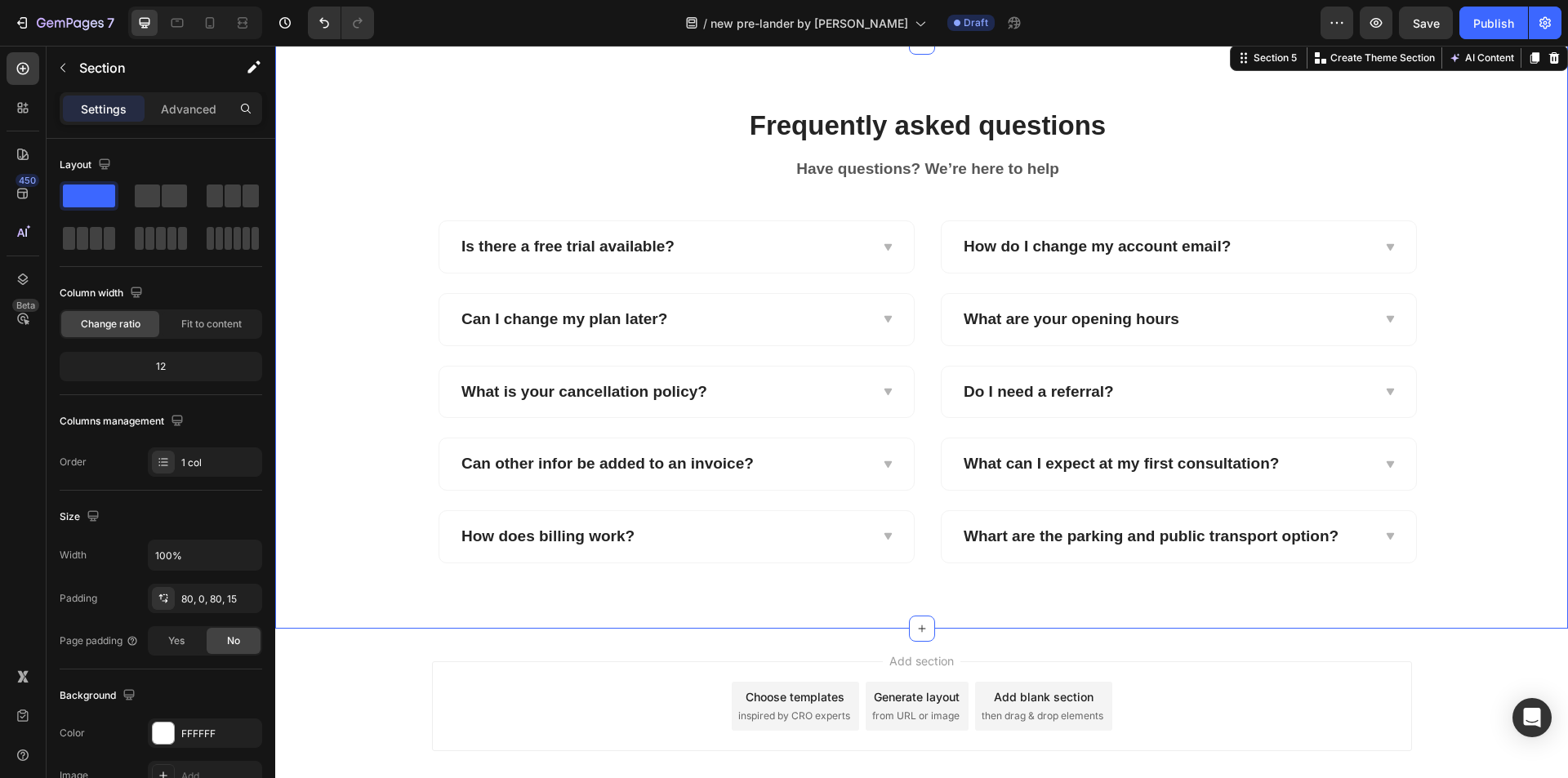
click at [338, 503] on div "Frequently asked questions Heading Have questions? We’re here to help Text bloc…" at bounding box center [927, 335] width 1280 height 457
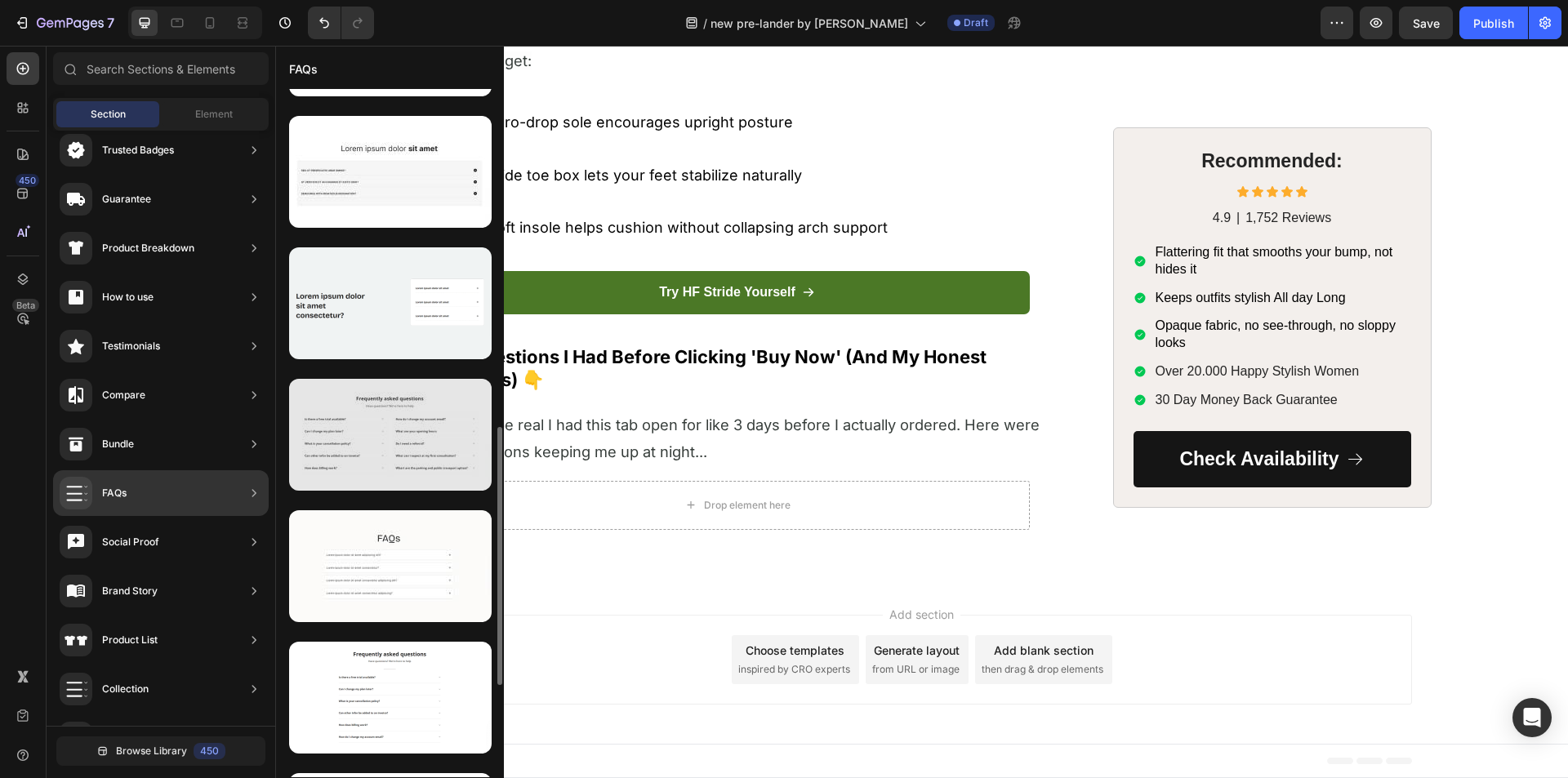
scroll to position [1143, 0]
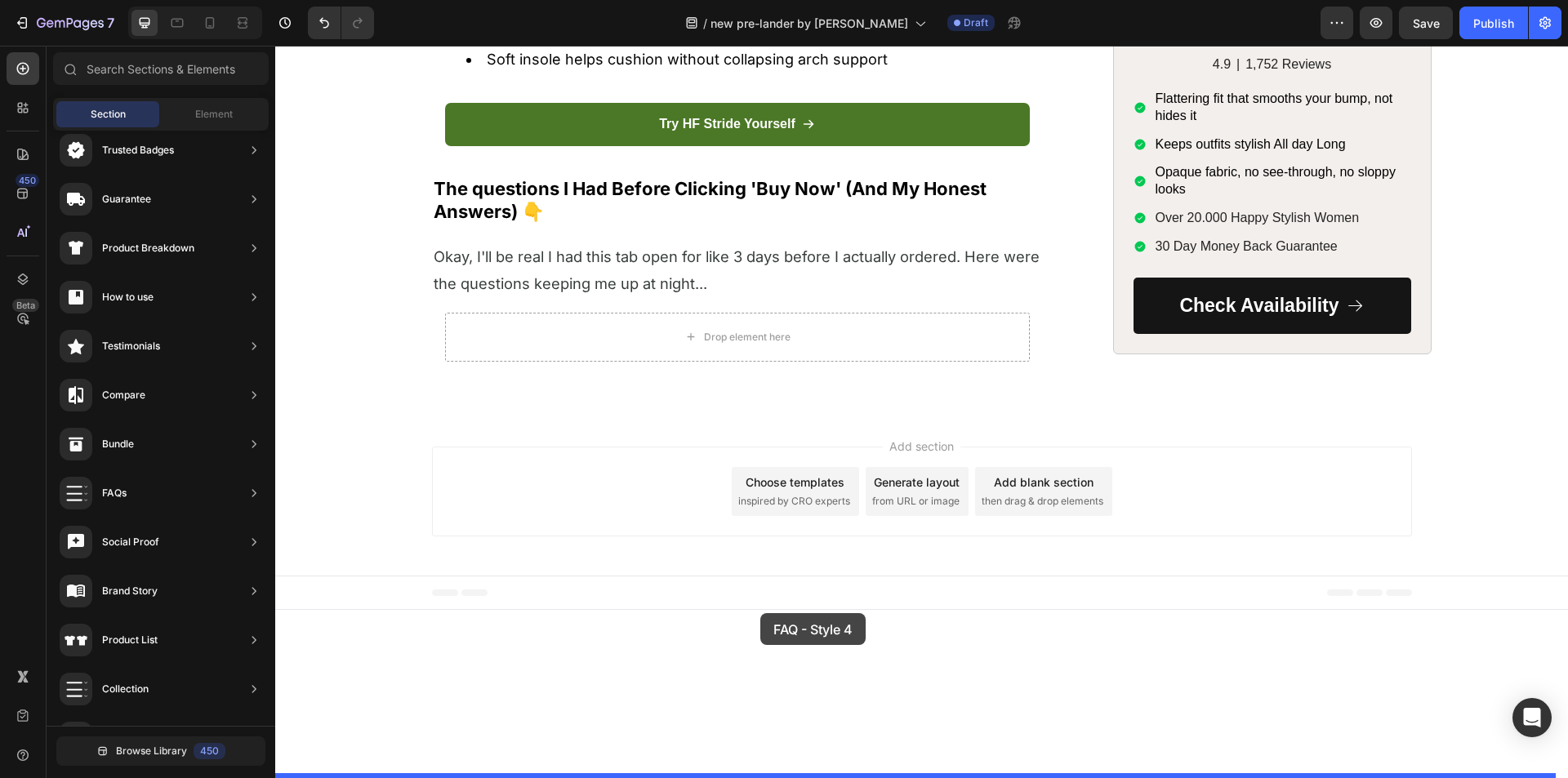
drag, startPoint x: 675, startPoint y: 621, endPoint x: 761, endPoint y: 614, distance: 86.3
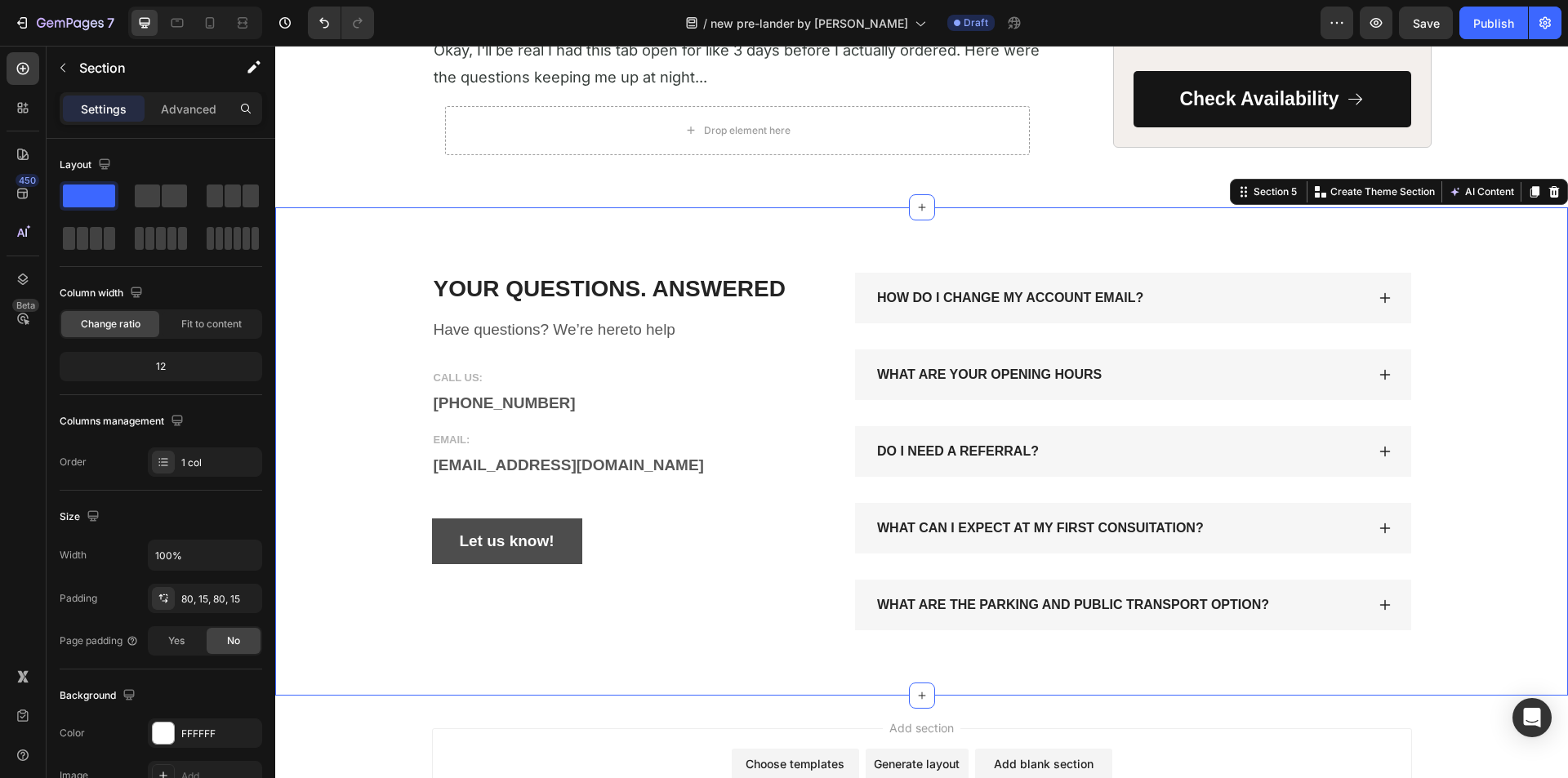
scroll to position [6938, 0]
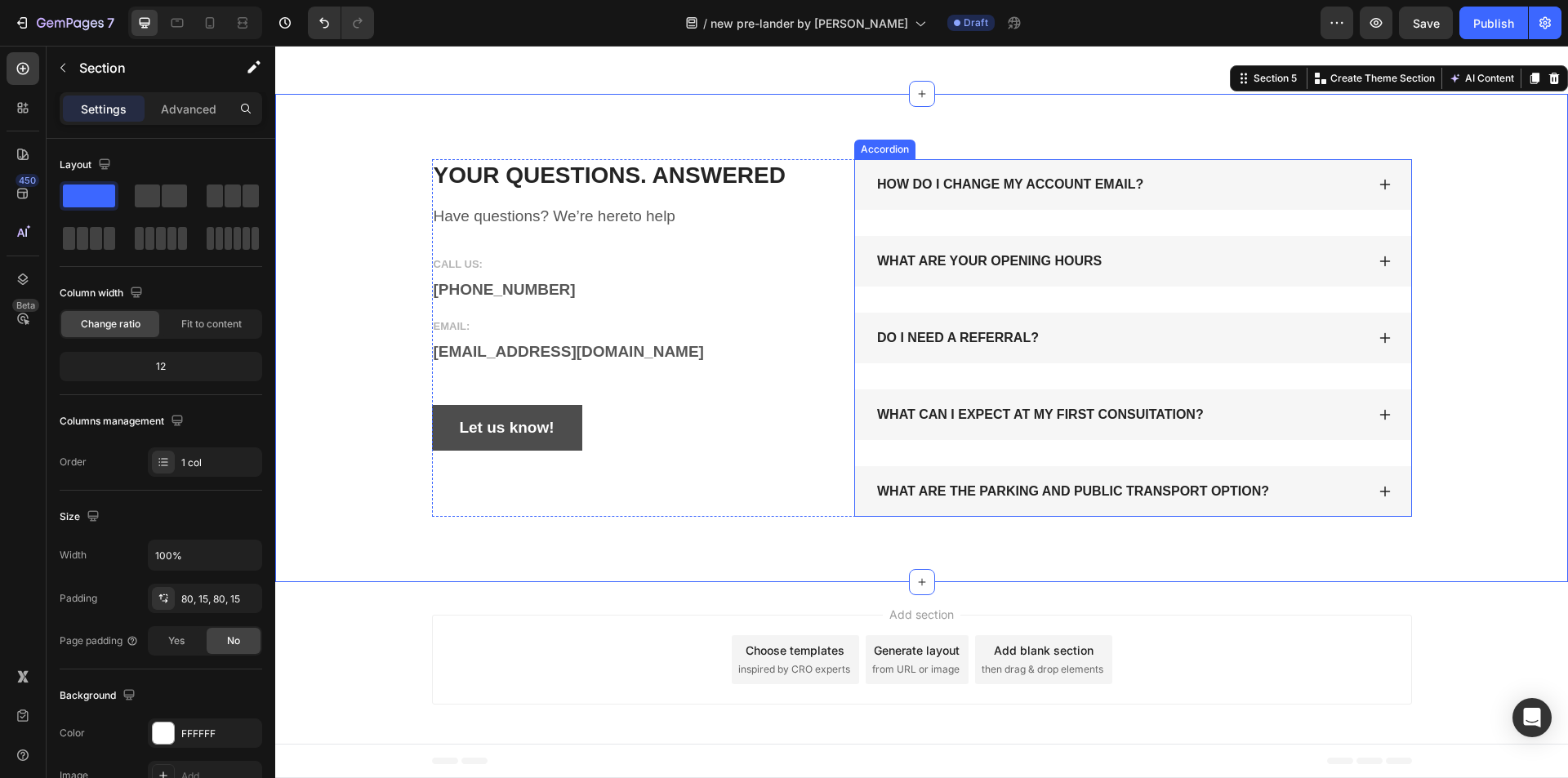
click at [1379, 191] on icon at bounding box center [1384, 184] width 13 height 13
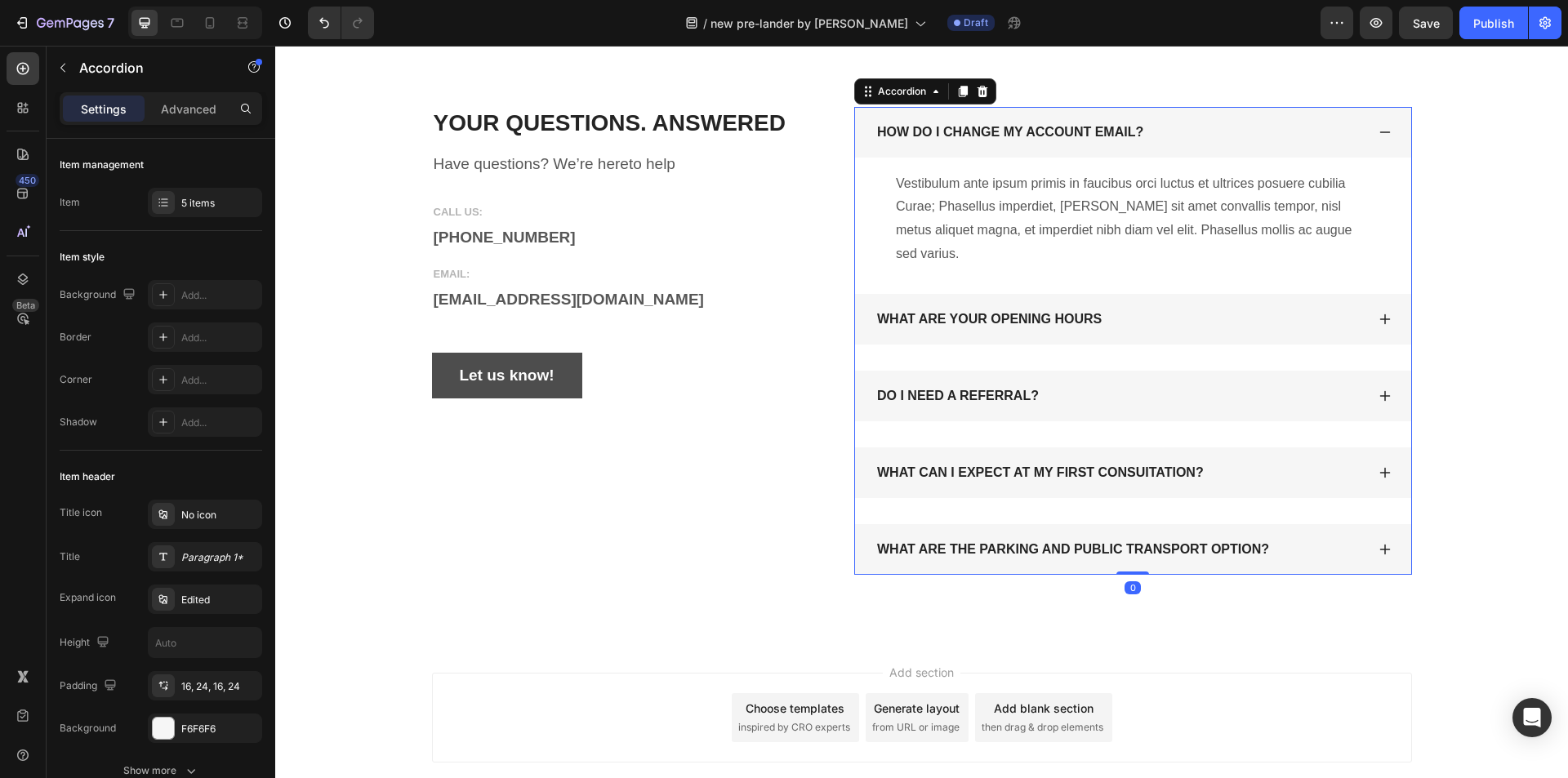
click at [1379, 139] on icon at bounding box center [1384, 132] width 13 height 13
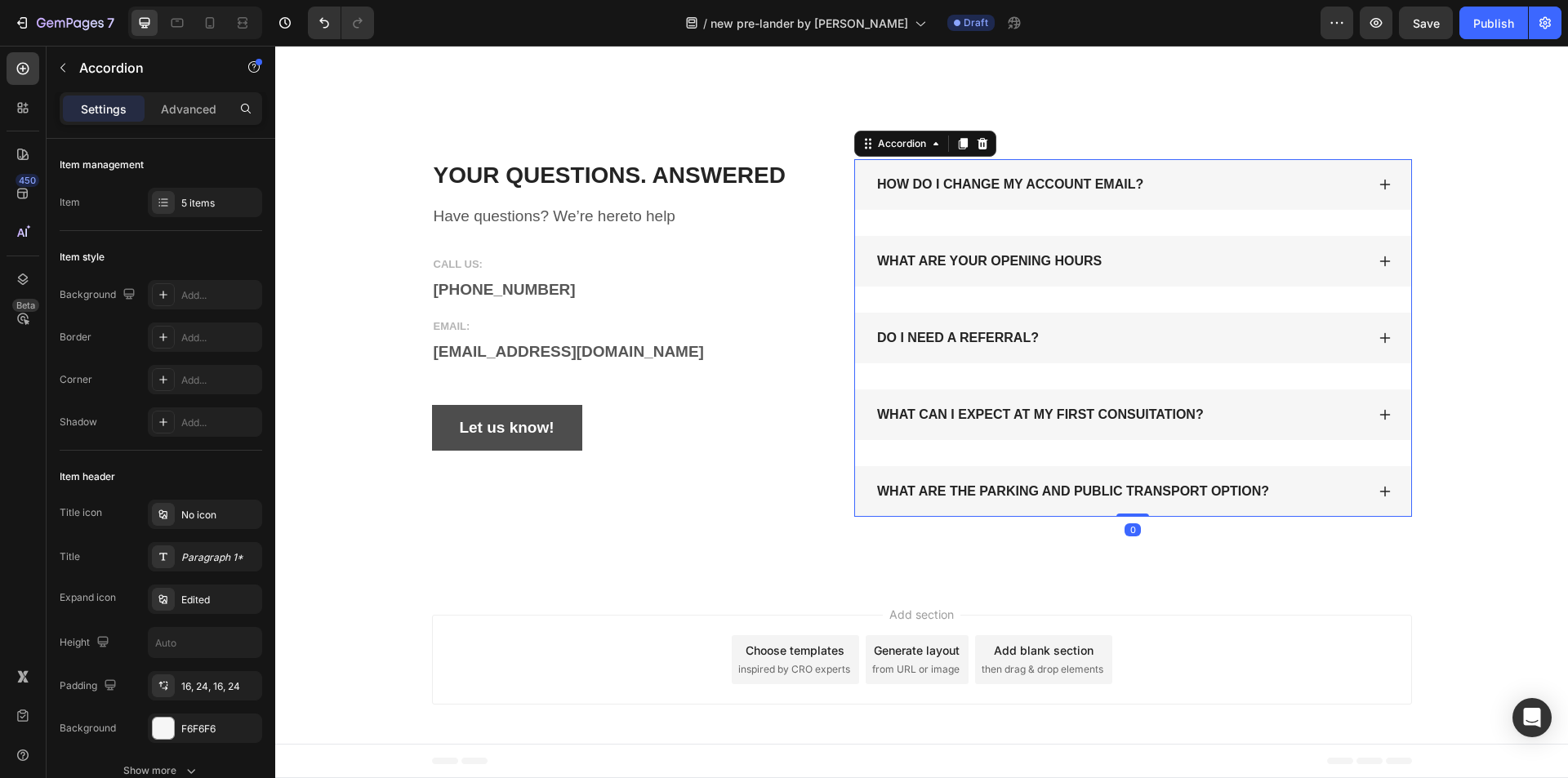
click at [1380, 191] on icon at bounding box center [1384, 184] width 13 height 13
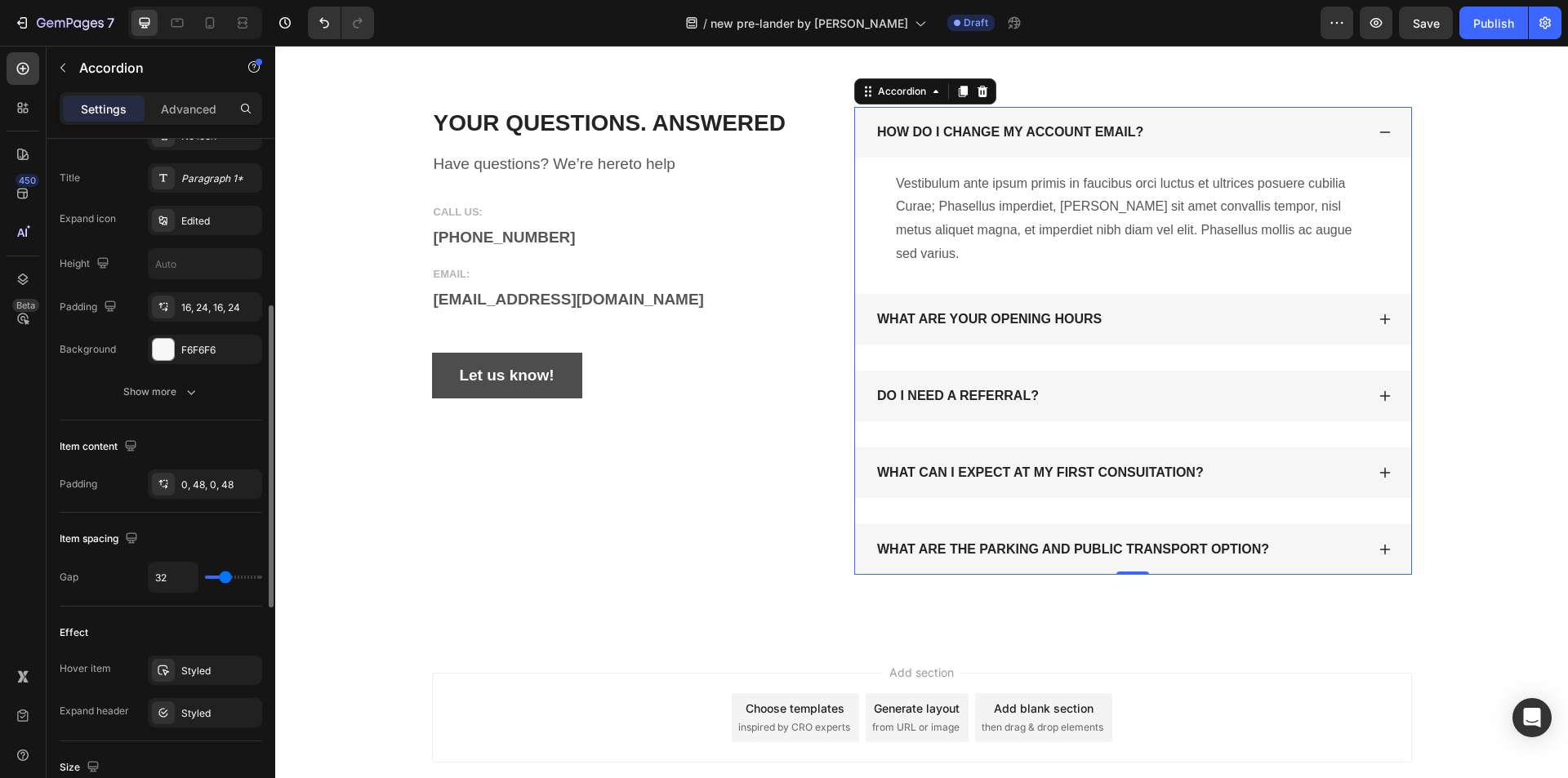
scroll to position [0, 0]
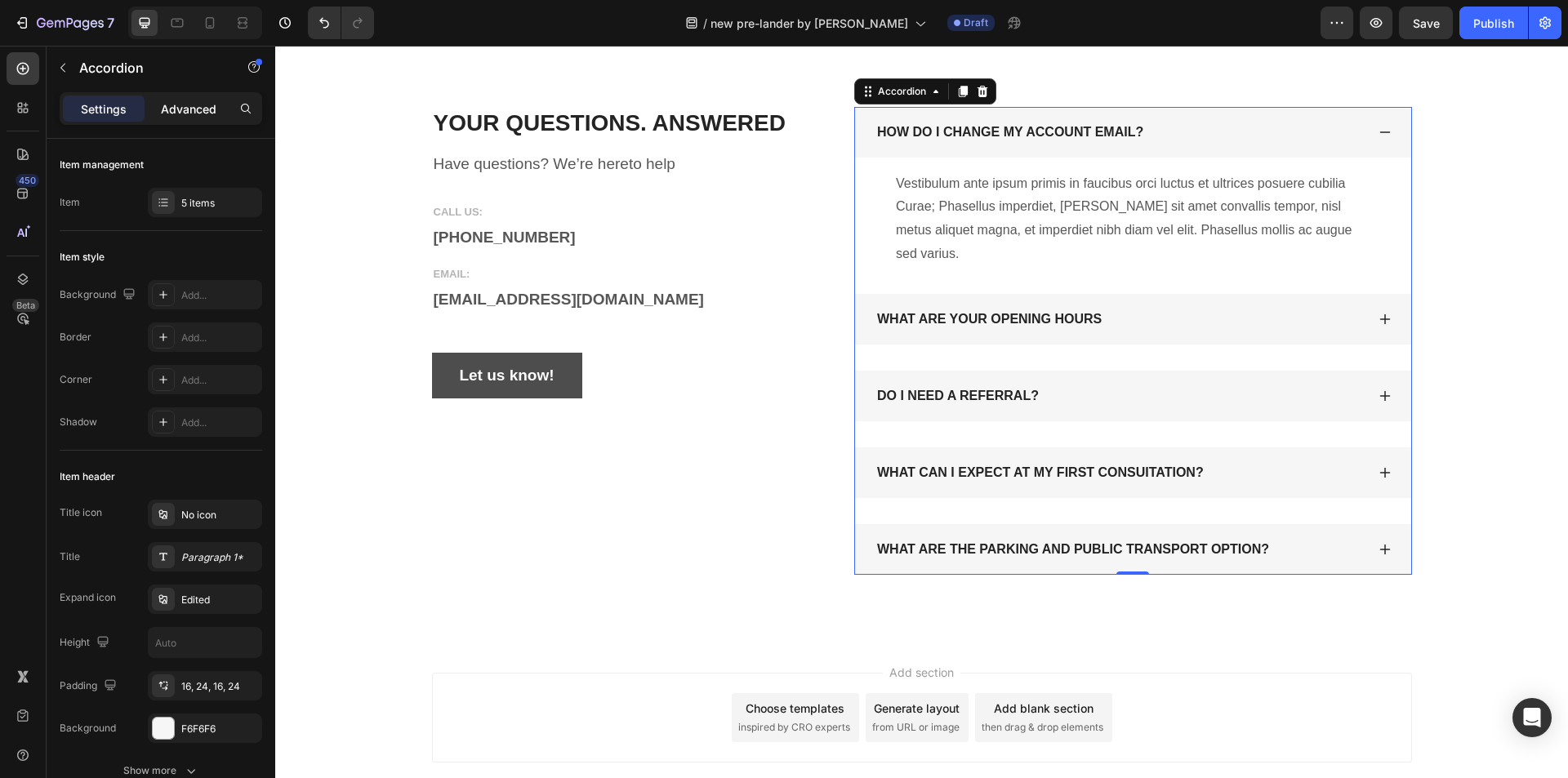
click at [191, 105] on p "Advanced" at bounding box center [189, 109] width 56 height 17
type input "100%"
type input "100"
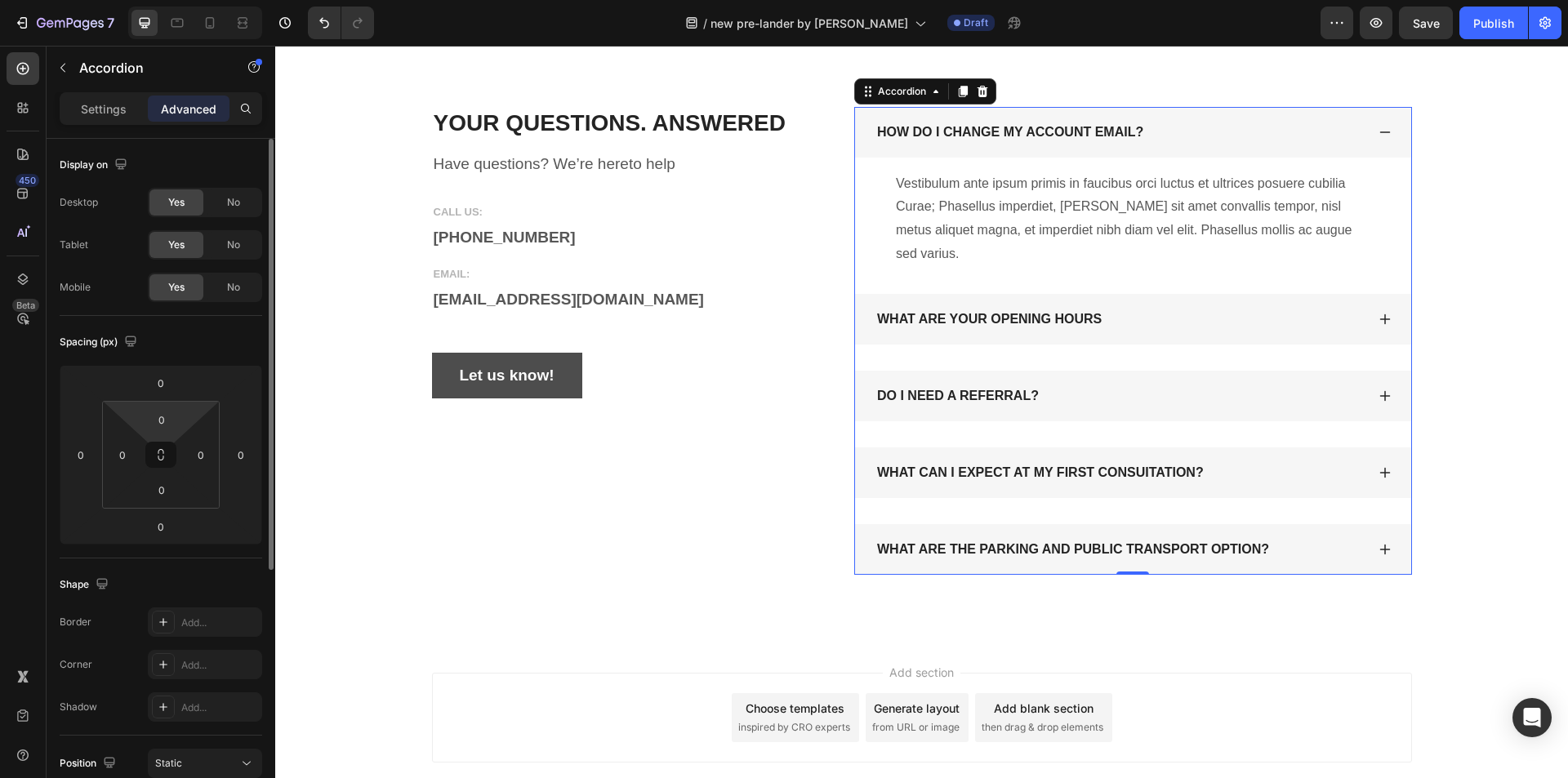
scroll to position [404, 0]
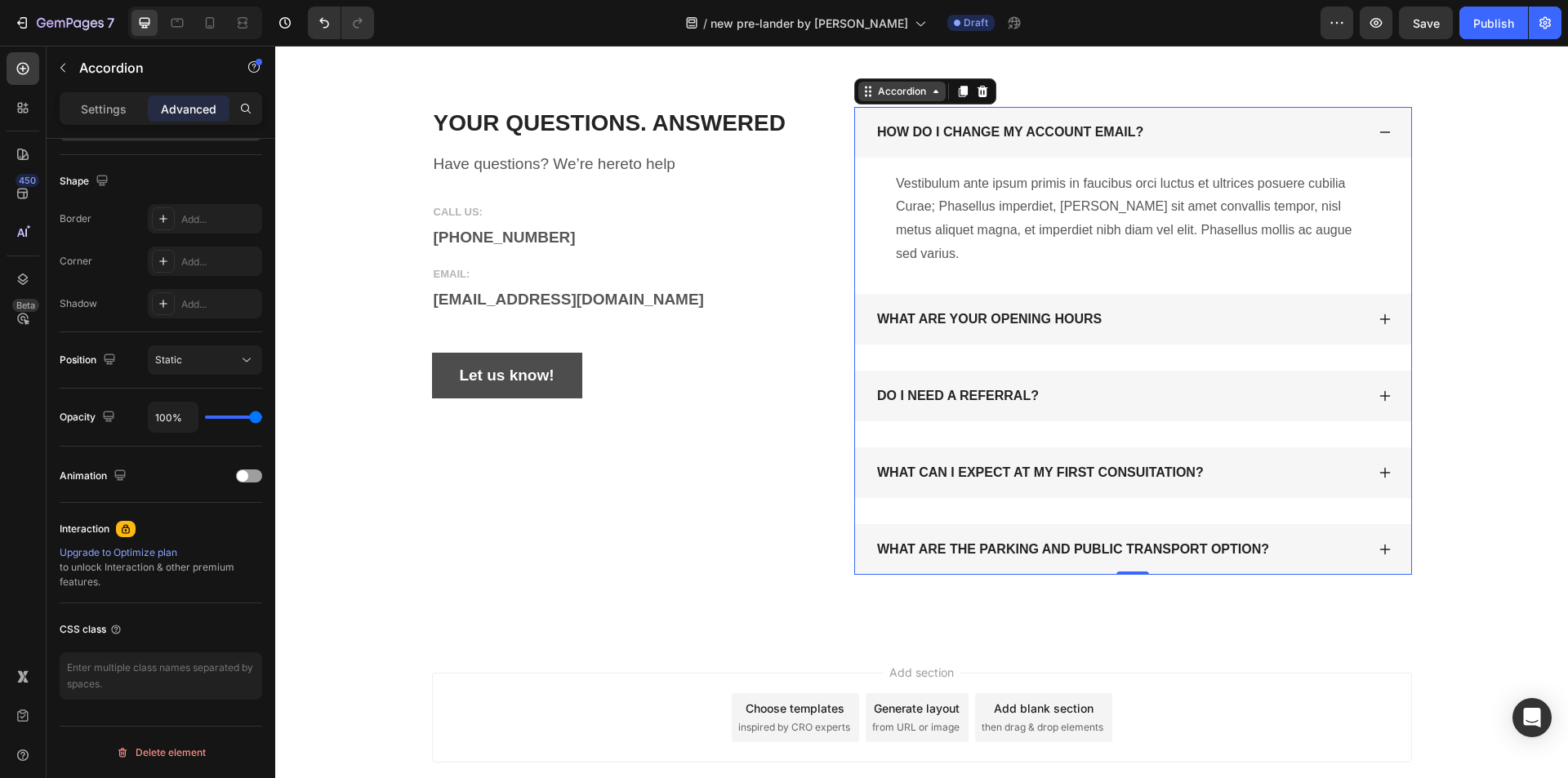
click at [882, 99] on div "Accordion" at bounding box center [901, 91] width 55 height 15
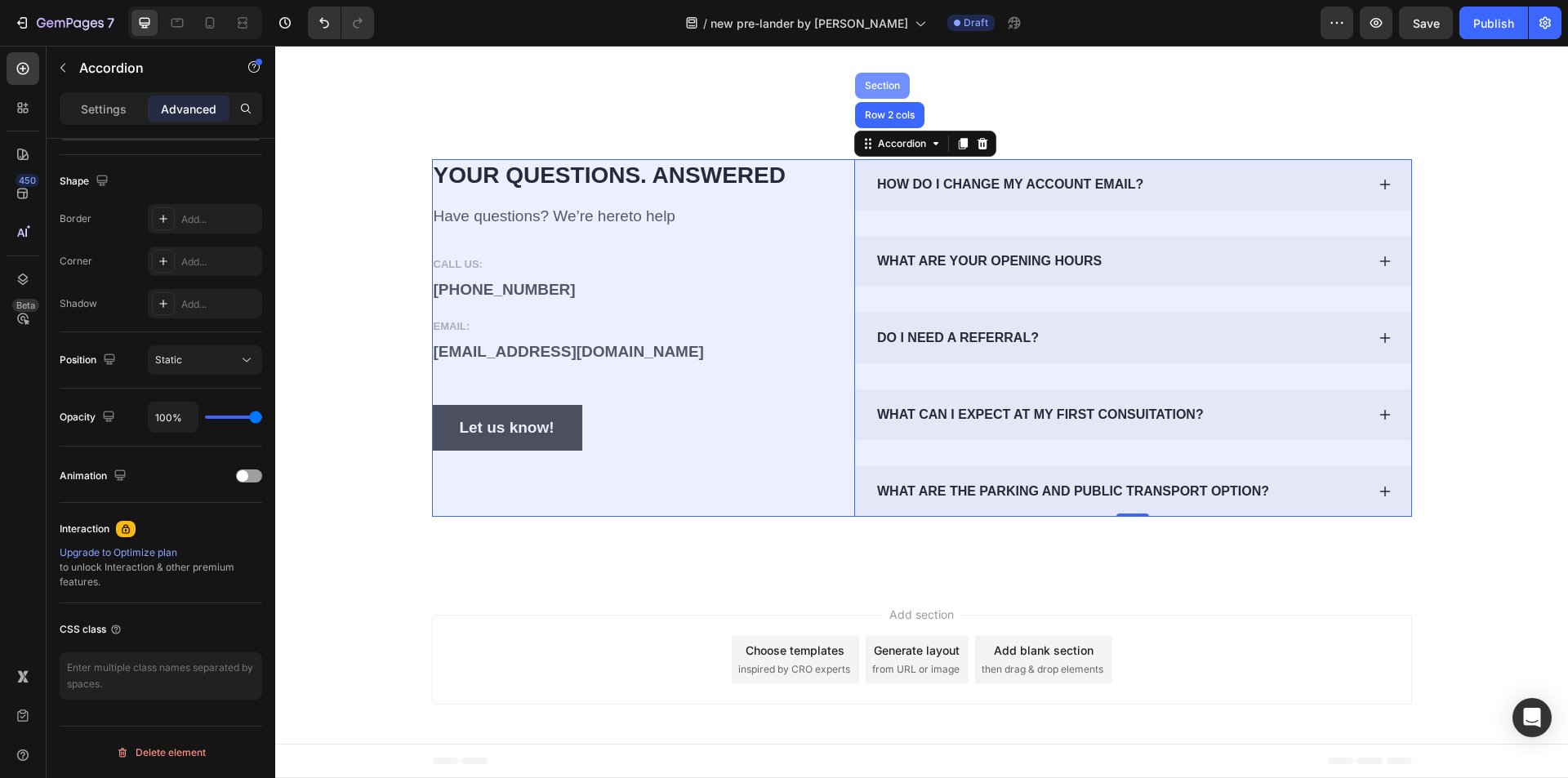
click at [885, 120] on div "Row 2 cols" at bounding box center [889, 115] width 57 height 10
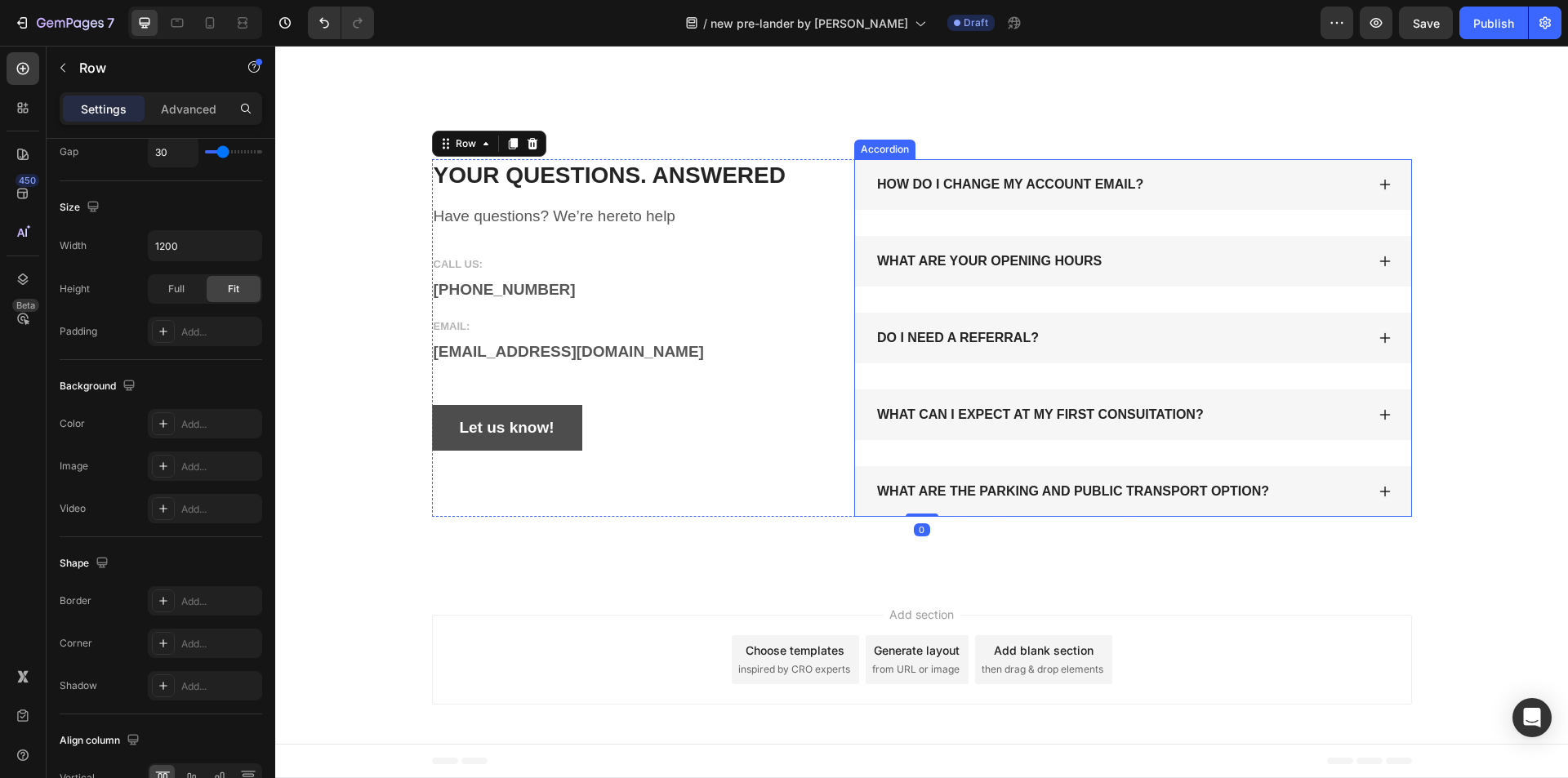
scroll to position [0, 0]
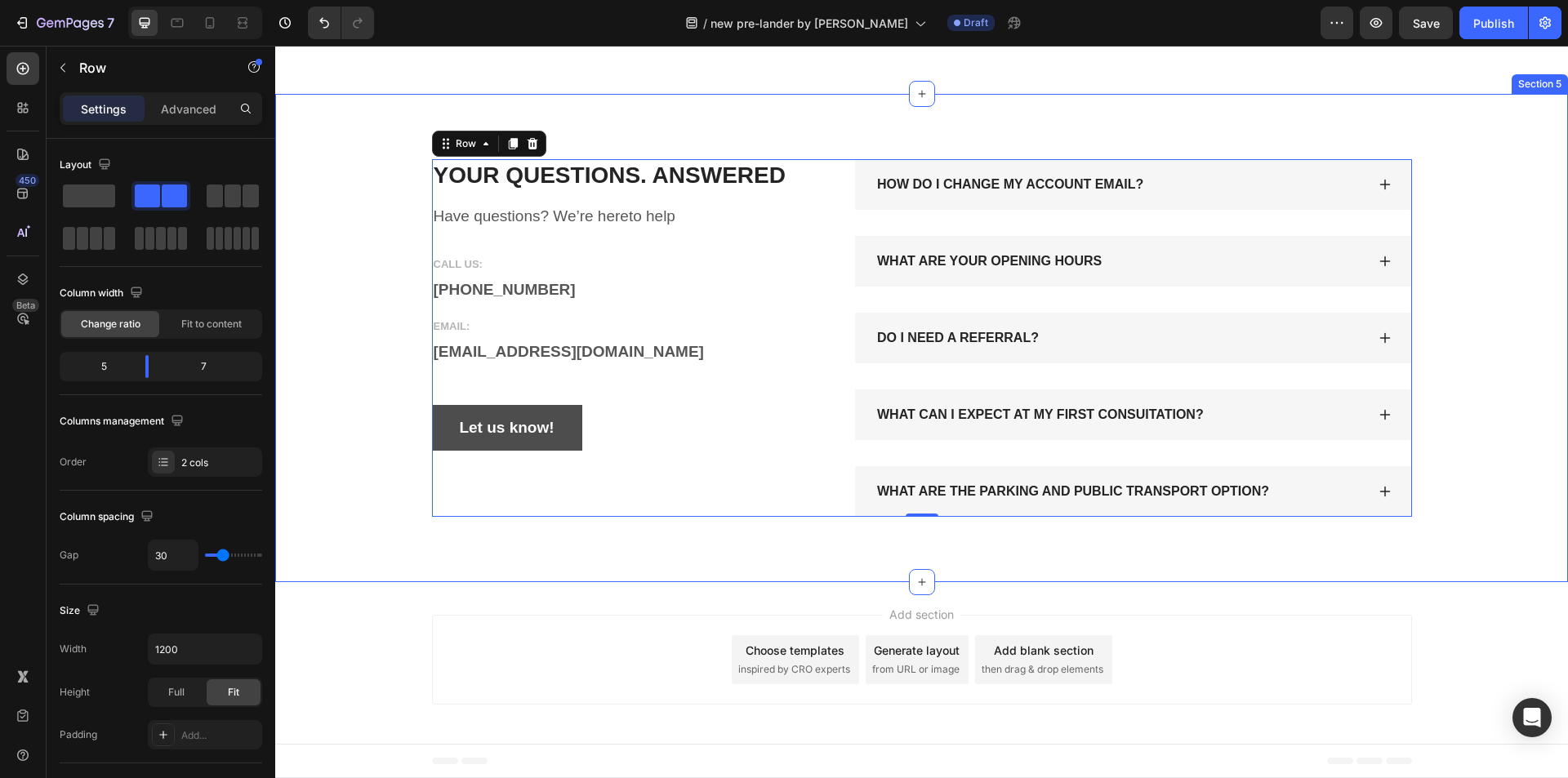
click at [365, 507] on div "YOUR QUESTIONS. ANSWERED Heading Have questions? We’re hereto help Text block C…" at bounding box center [921, 338] width 1268 height 358
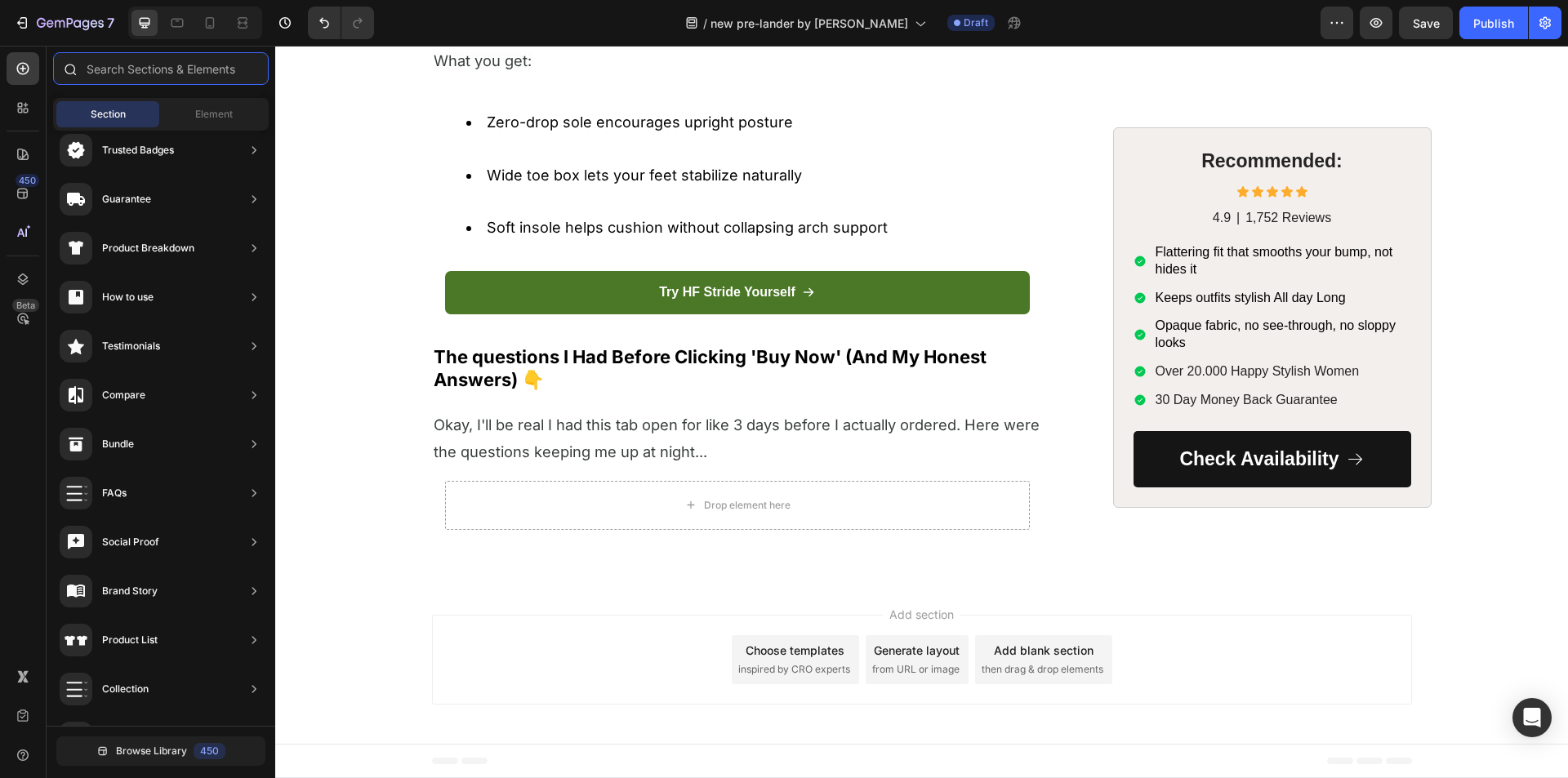
click at [183, 77] on input "text" at bounding box center [161, 69] width 216 height 33
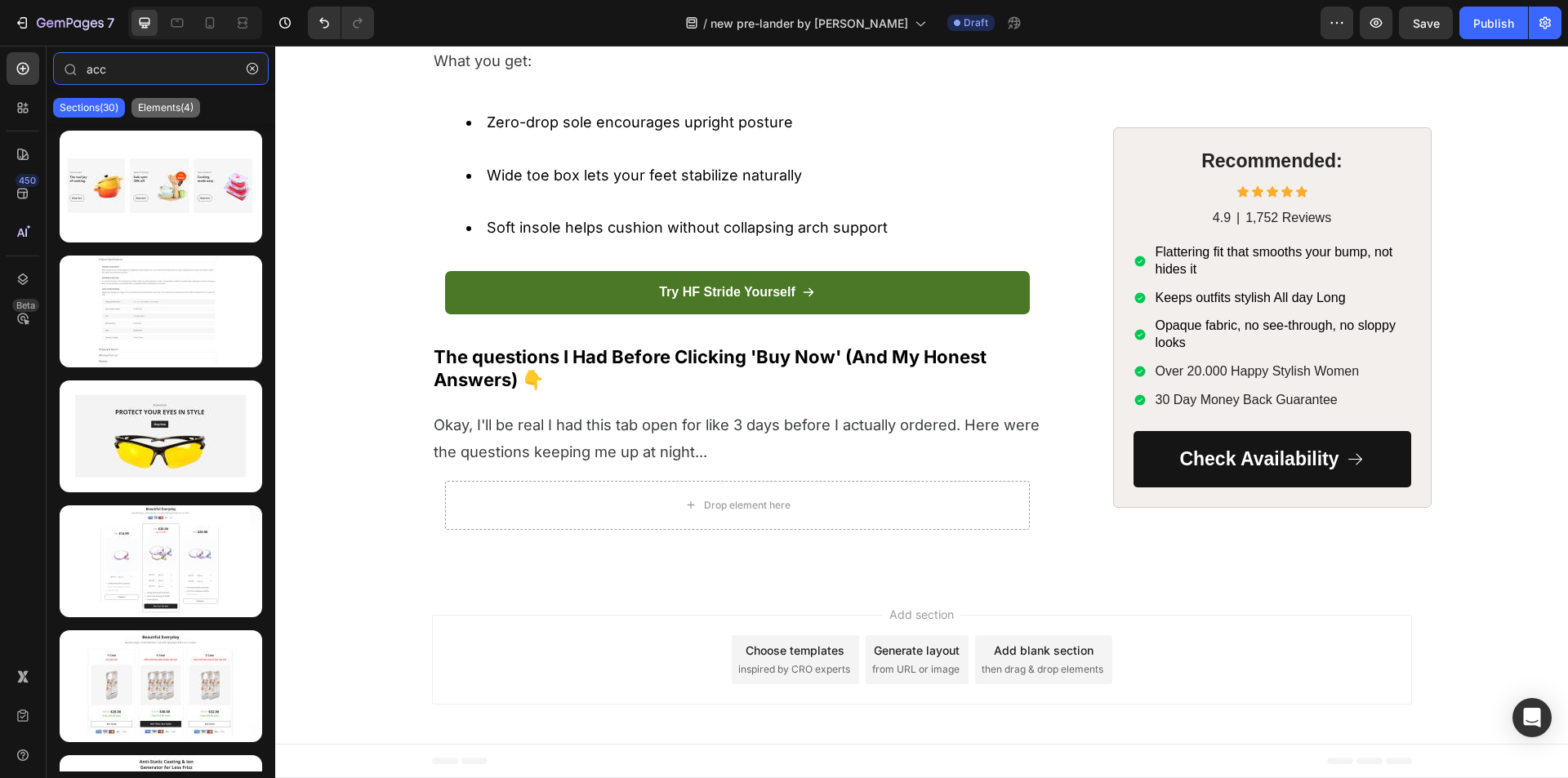
type input "acc"
click at [164, 113] on p "Elements(4)" at bounding box center [166, 107] width 56 height 13
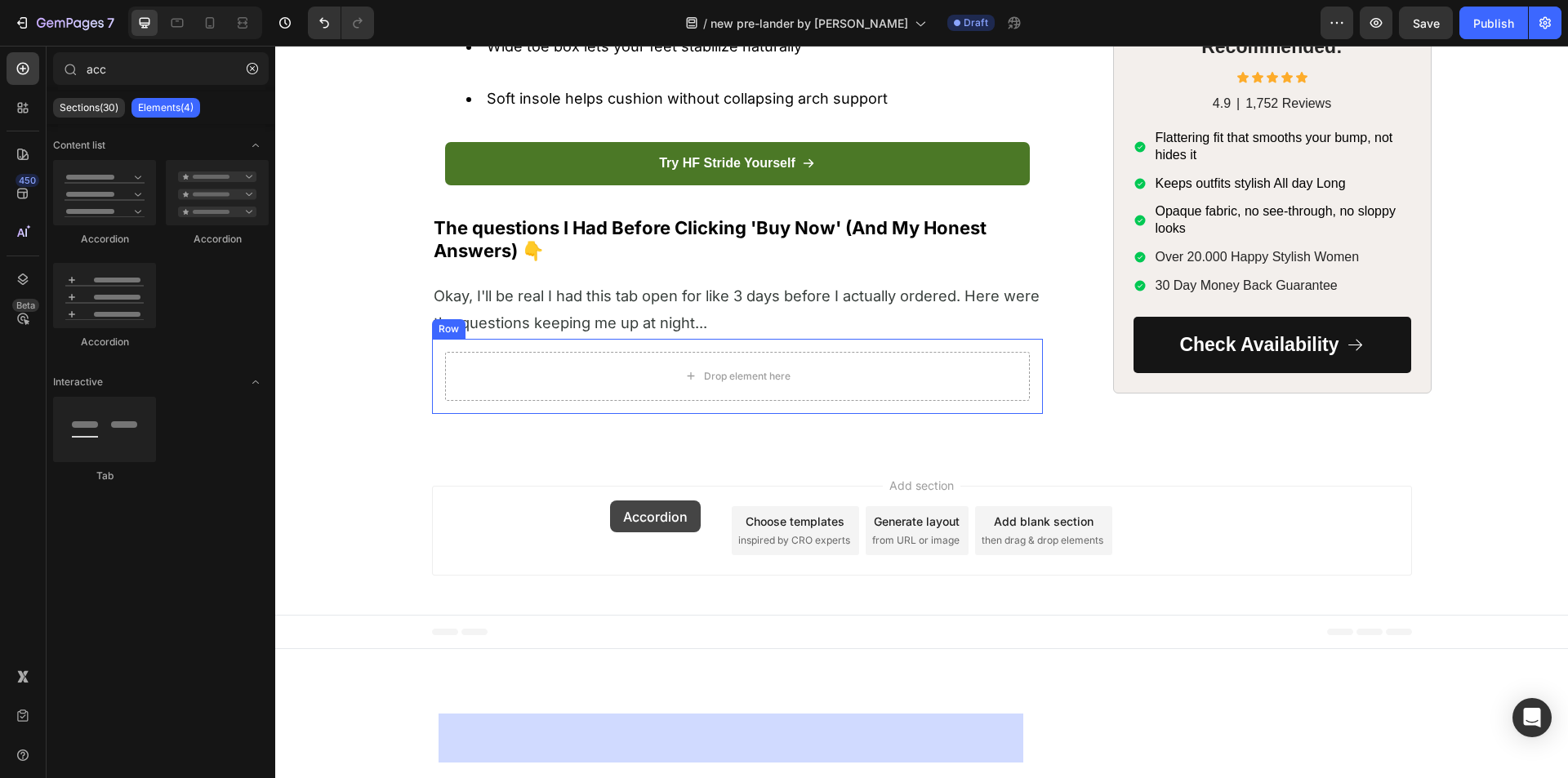
drag, startPoint x: 374, startPoint y: 245, endPoint x: 610, endPoint y: 501, distance: 348.2
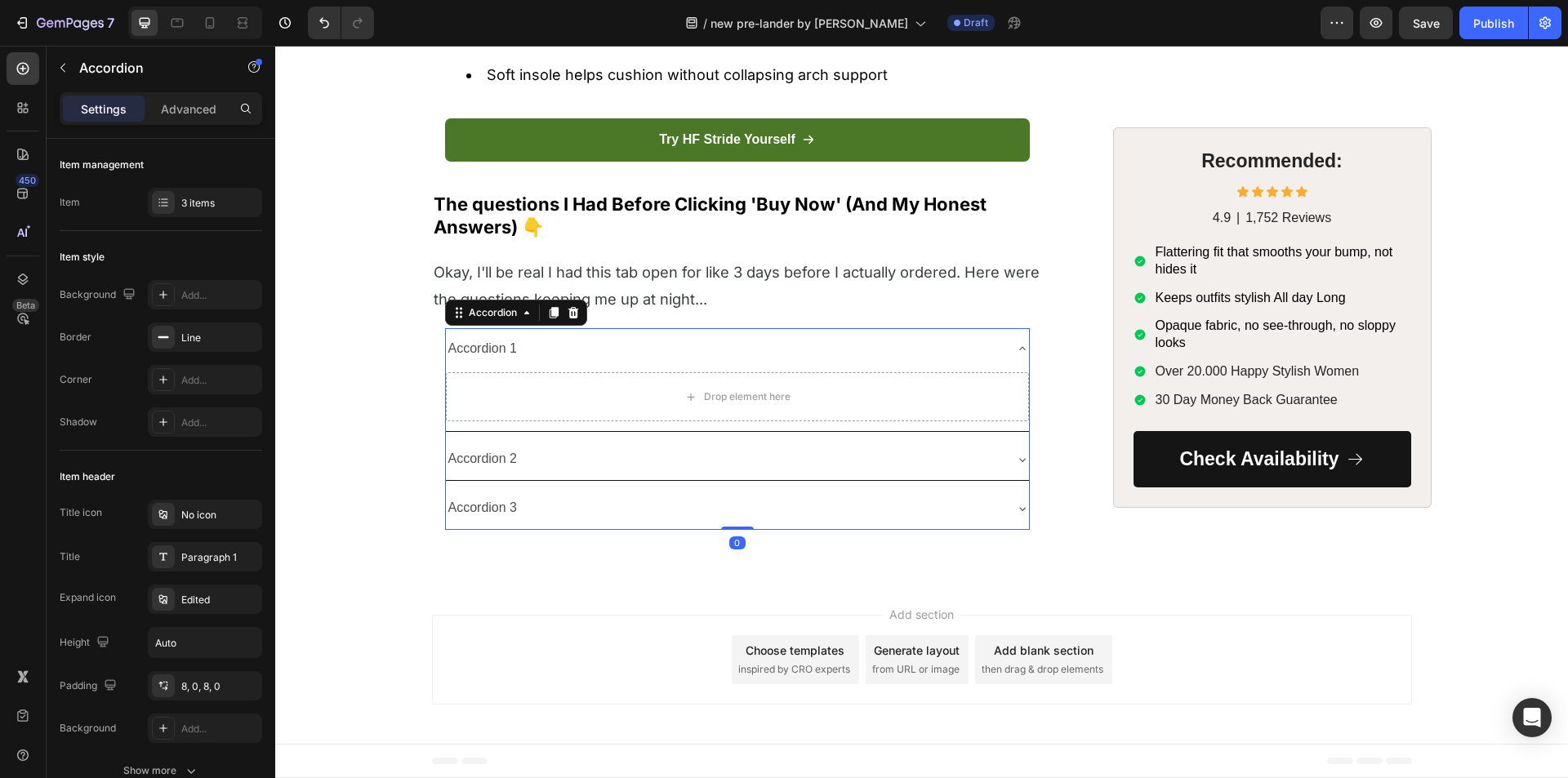
scroll to position [6912, 0]
click at [484, 347] on div "Accordion 1" at bounding box center [482, 349] width 74 height 29
click at [503, 218] on strong "The questions I Had Before Clicking 'Buy Now' (And My Honest Answers) 👇" at bounding box center [709, 216] width 553 height 45
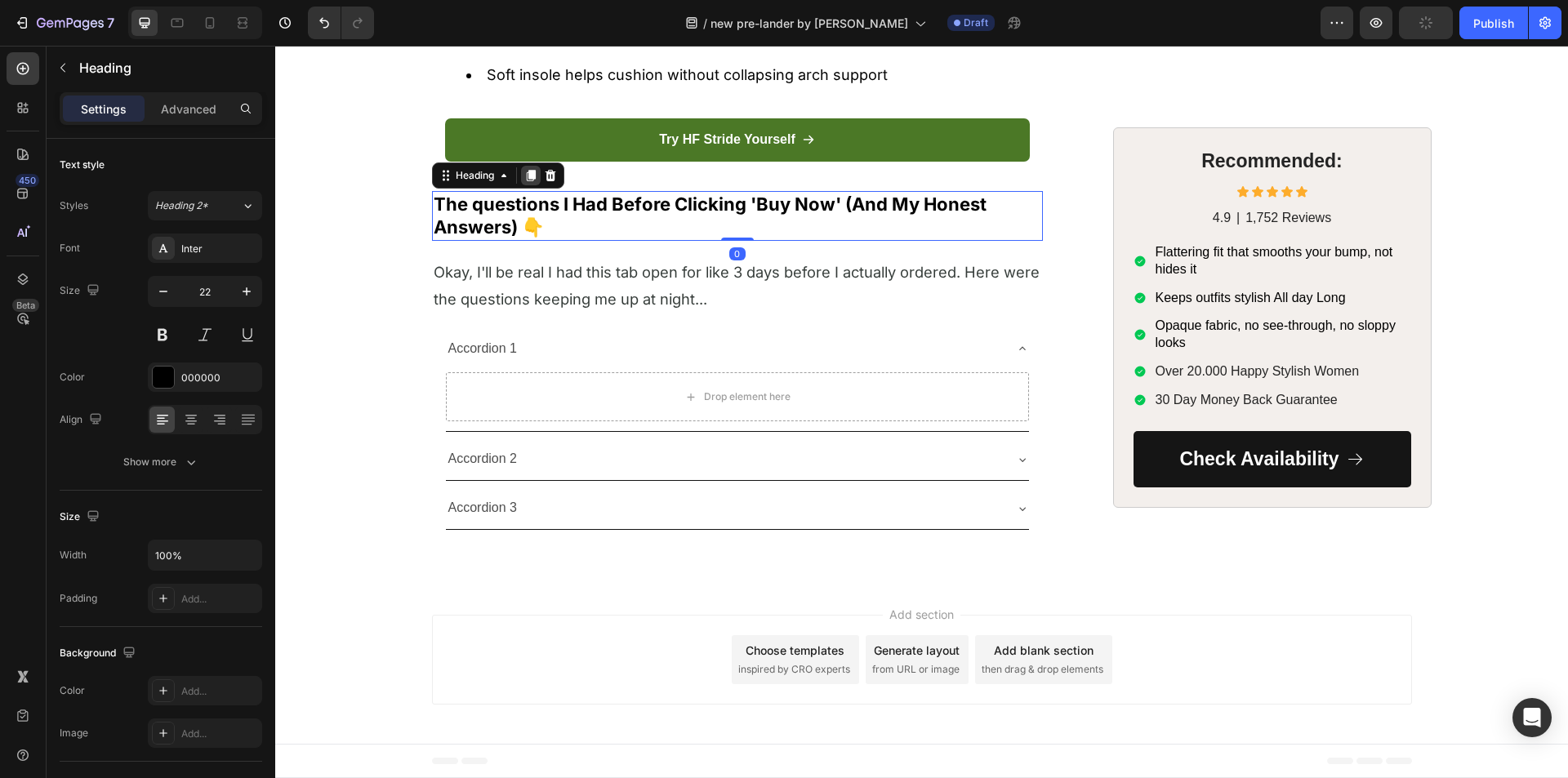
click at [524, 178] on icon at bounding box center [530, 175] width 13 height 13
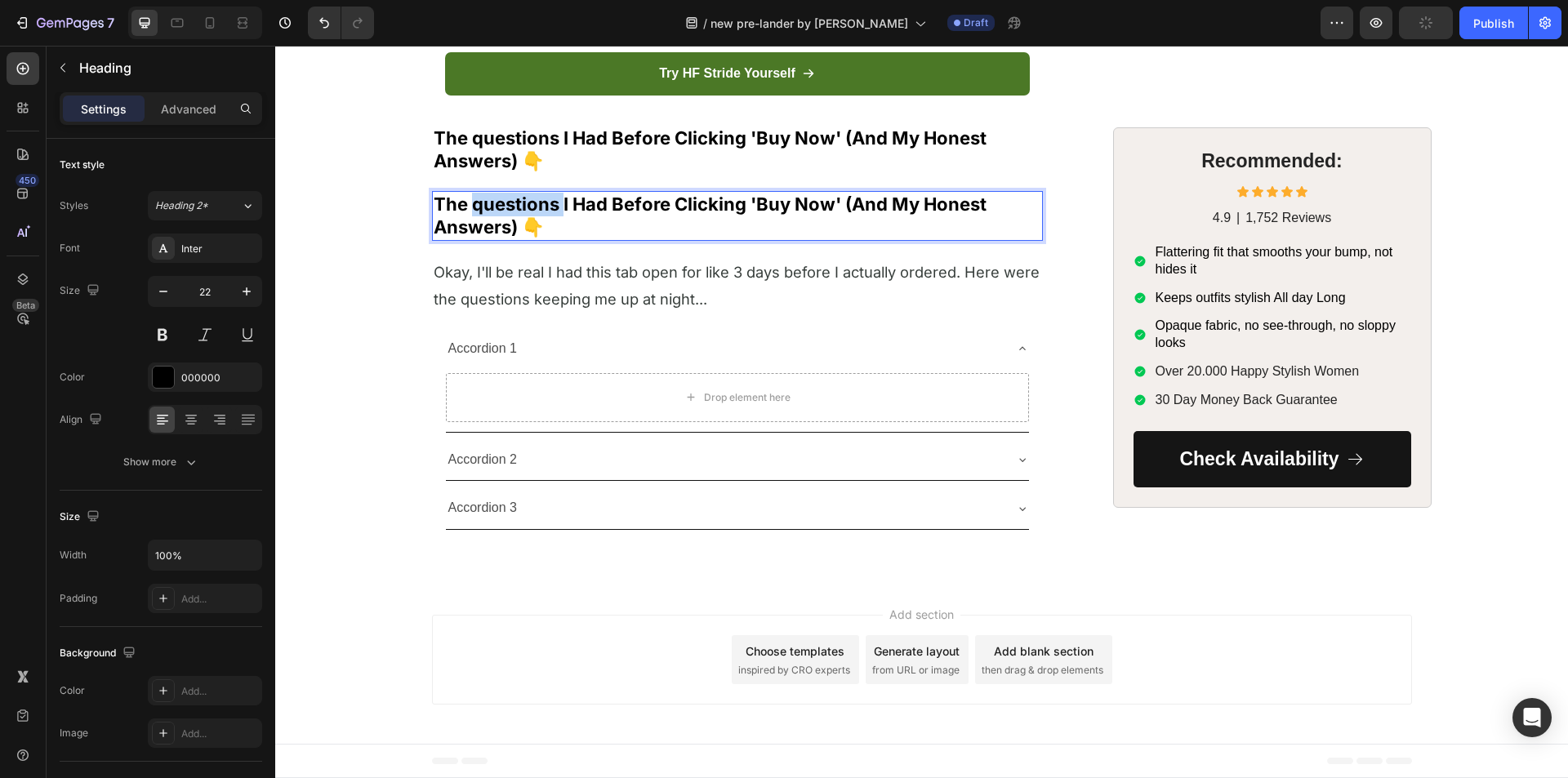
click at [486, 238] on strong "The questions I Had Before Clicking 'Buy Now' (And My Honest Answers) 👇" at bounding box center [709, 216] width 553 height 45
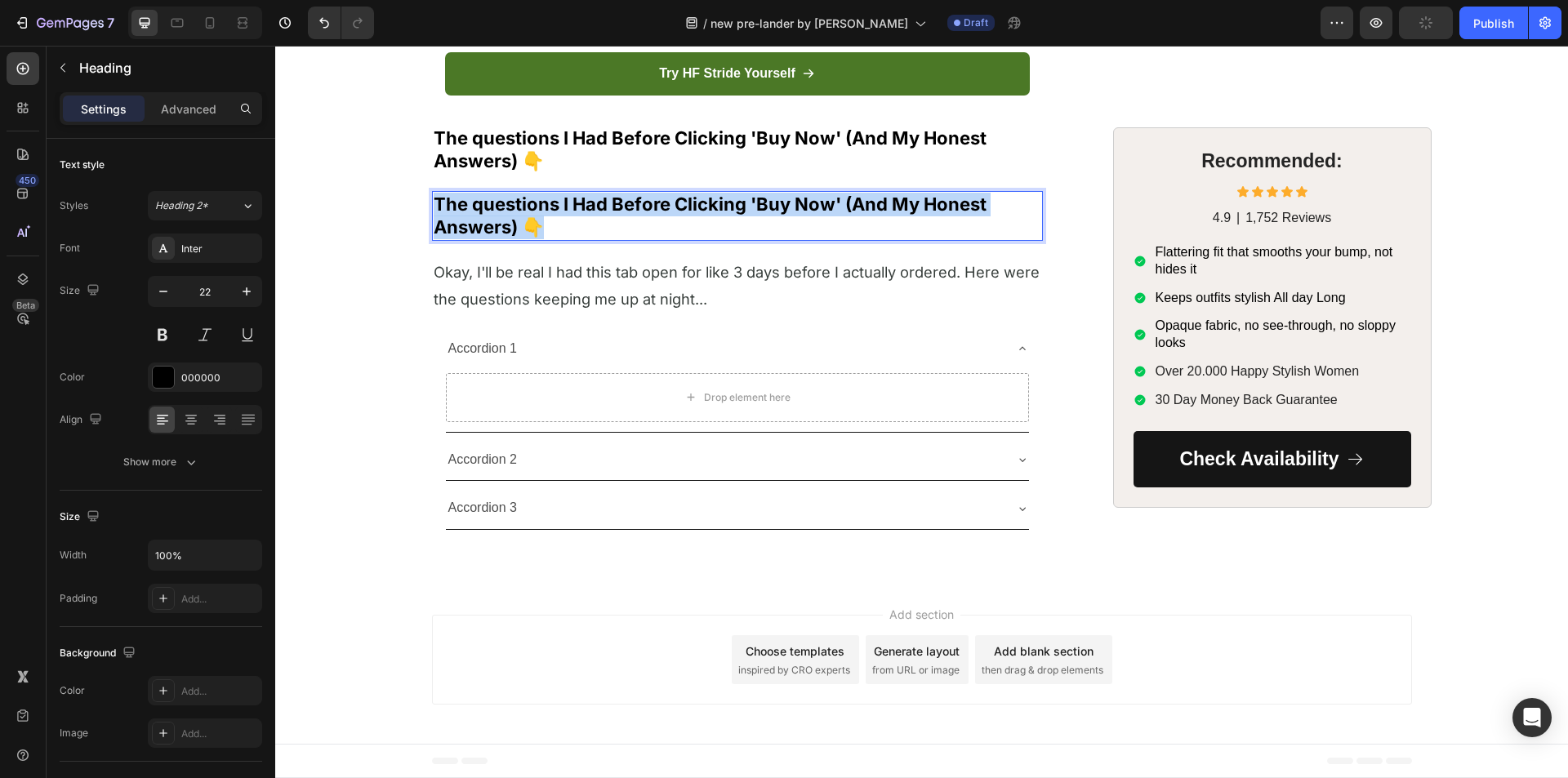
click at [486, 238] on strong "The questions I Had Before Clicking 'Buy Now' (And My Honest Answers) 👇" at bounding box center [709, 216] width 553 height 45
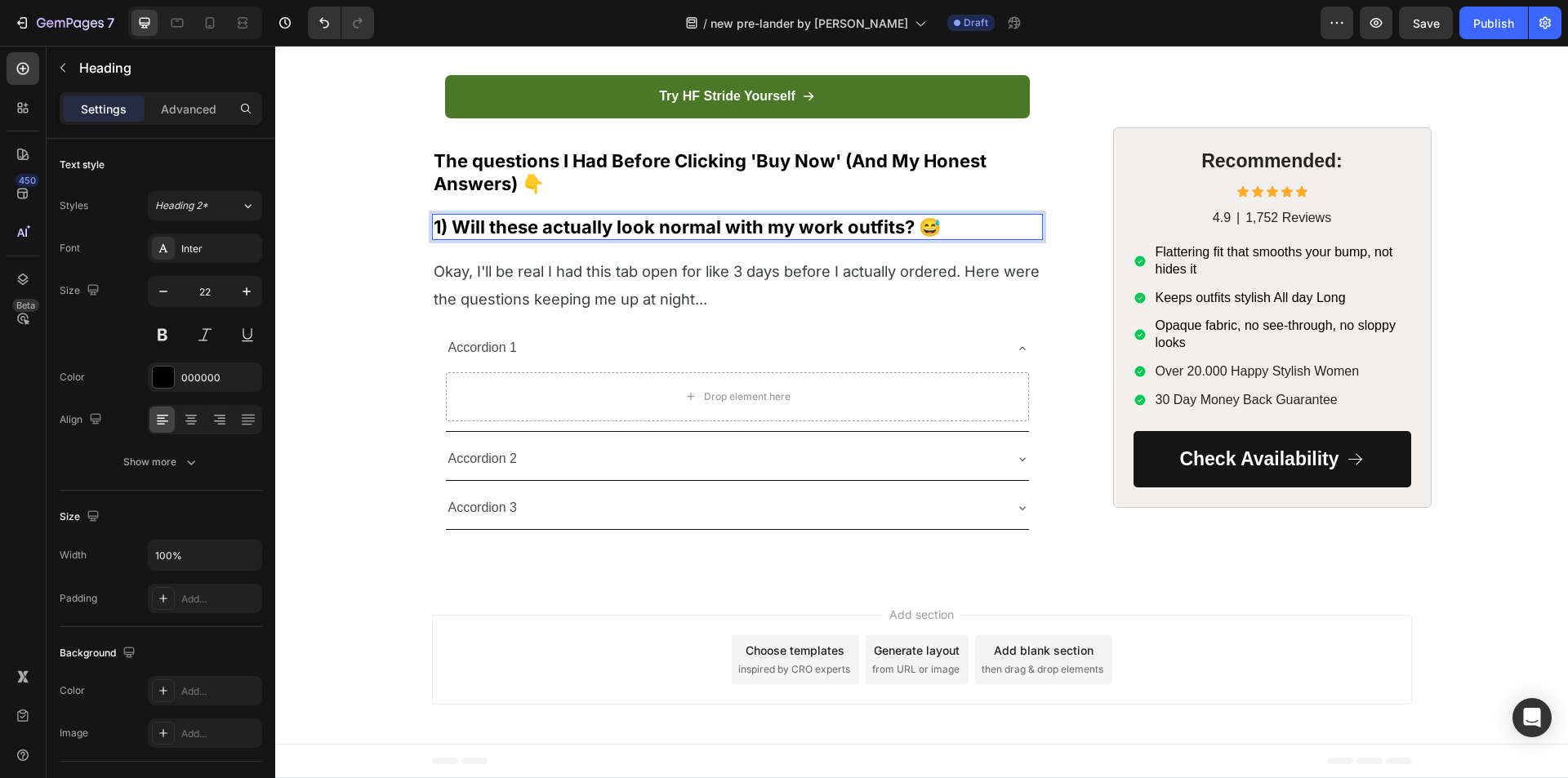
click at [489, 238] on strong "1) Will these actually look normal with my work outfits? 😅" at bounding box center [687, 227] width 507 height 21
drag, startPoint x: 489, startPoint y: 272, endPoint x: 546, endPoint y: 353, distance: 99.0
click at [489, 238] on strong "1) Will these actually look normal with my work outfits? 😅" at bounding box center [687, 227] width 507 height 21
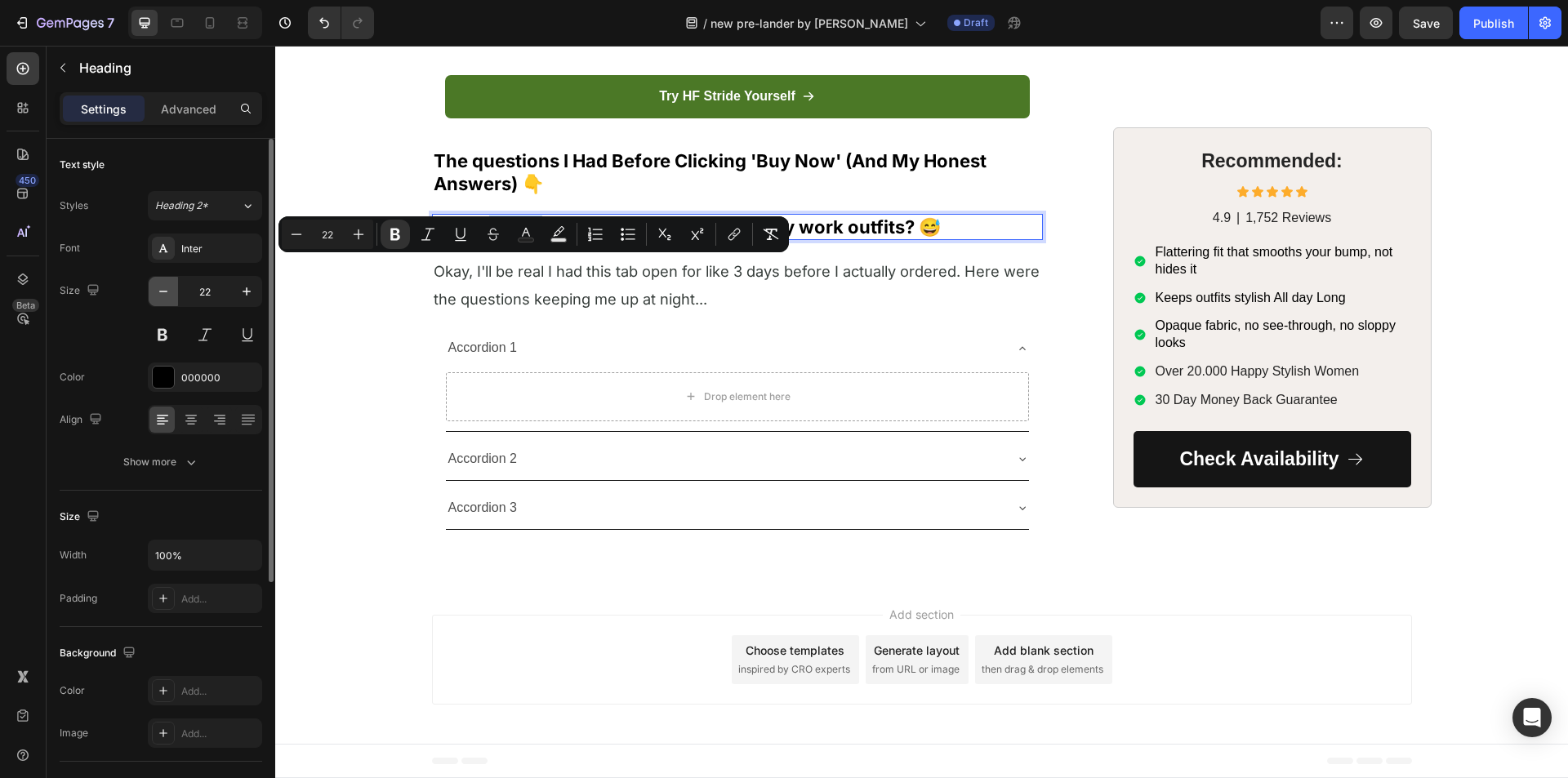
click at [167, 293] on icon "button" at bounding box center [163, 292] width 17 height 17
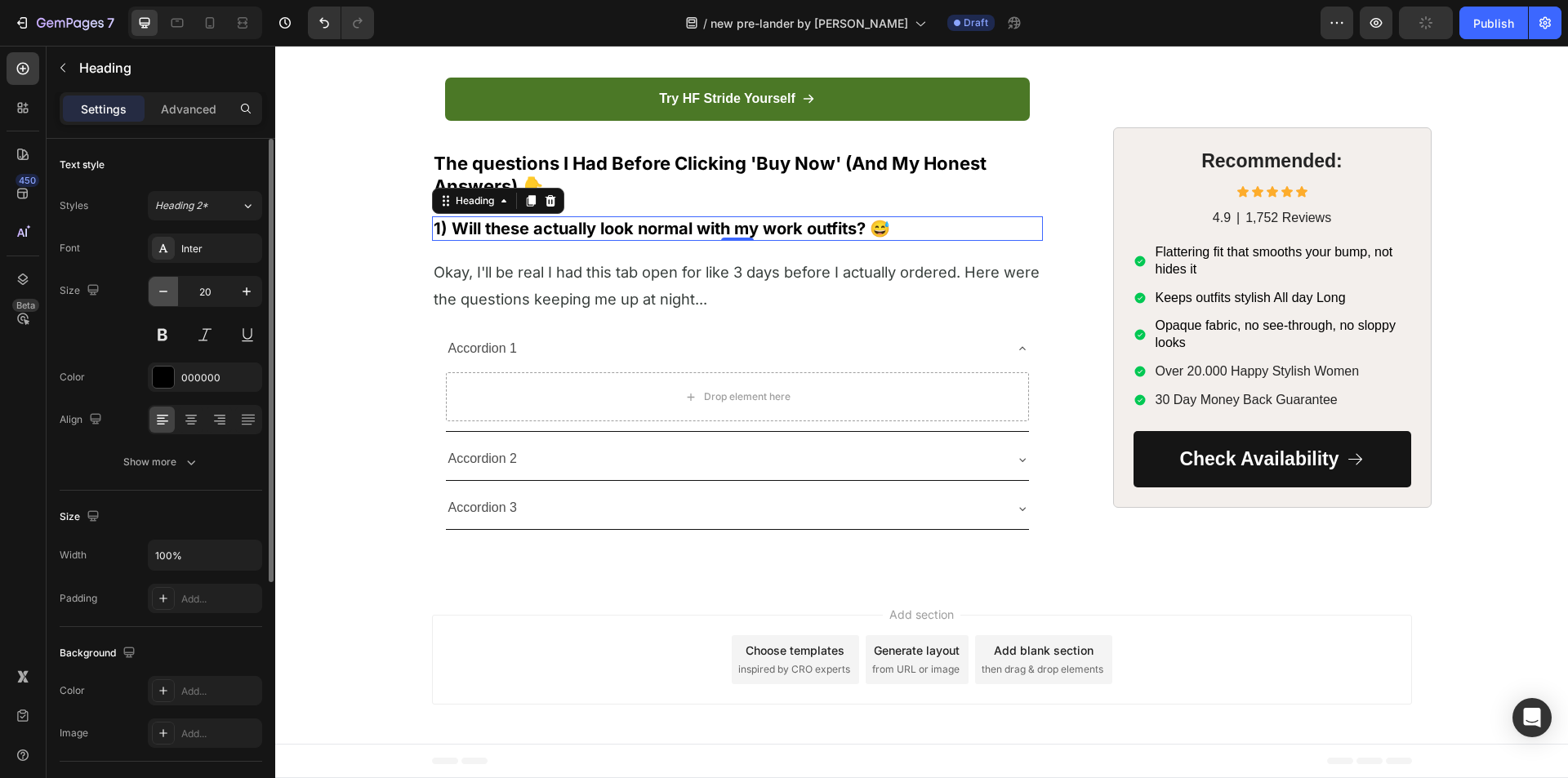
click at [167, 295] on icon "button" at bounding box center [163, 292] width 17 height 17
type input "19"
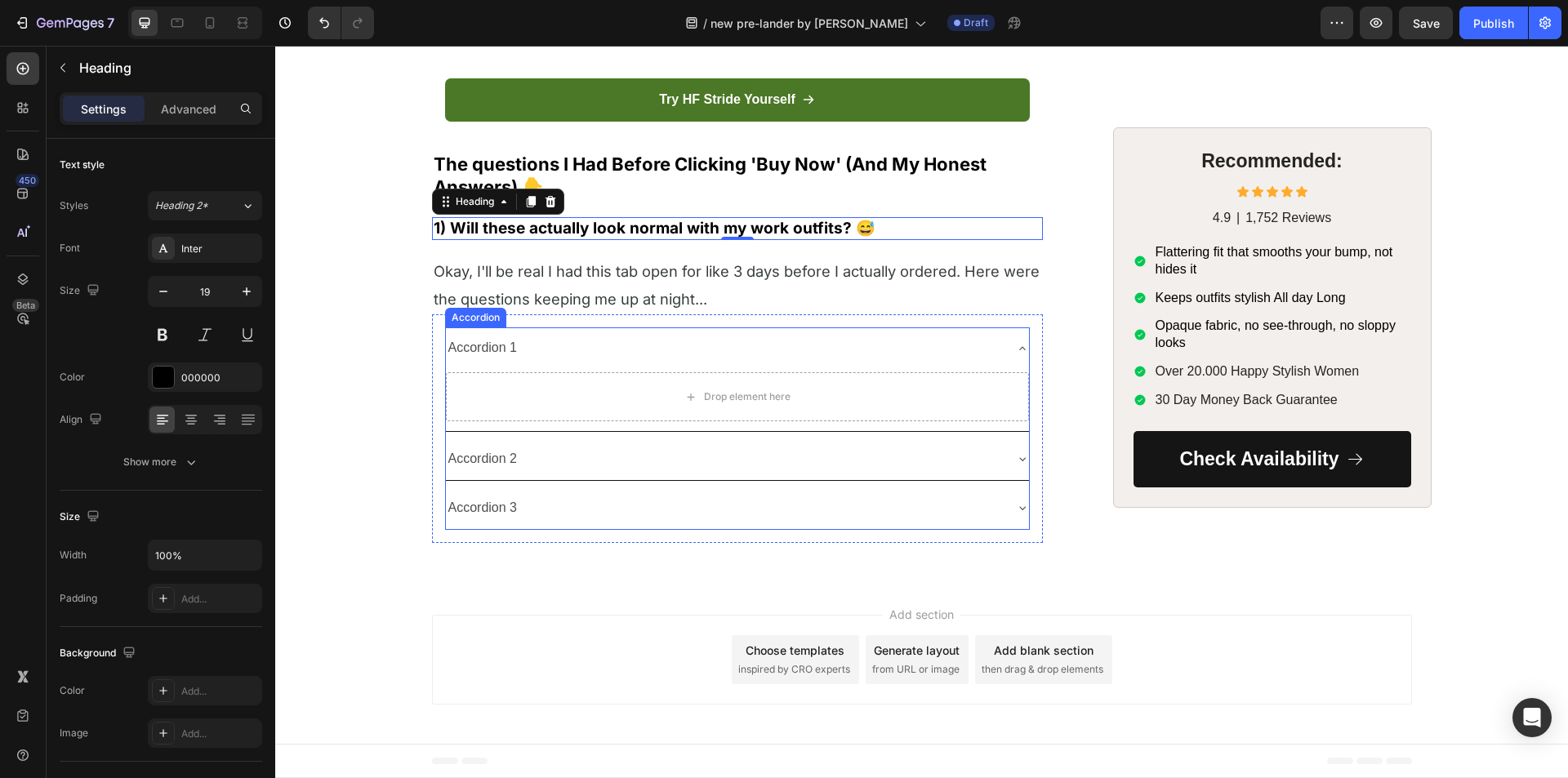
drag, startPoint x: 436, startPoint y: 245, endPoint x: 490, endPoint y: 397, distance: 161.3
click at [521, 238] on strong "1) Will these actually look normal with my work outfits? 😅" at bounding box center [654, 228] width 442 height 19
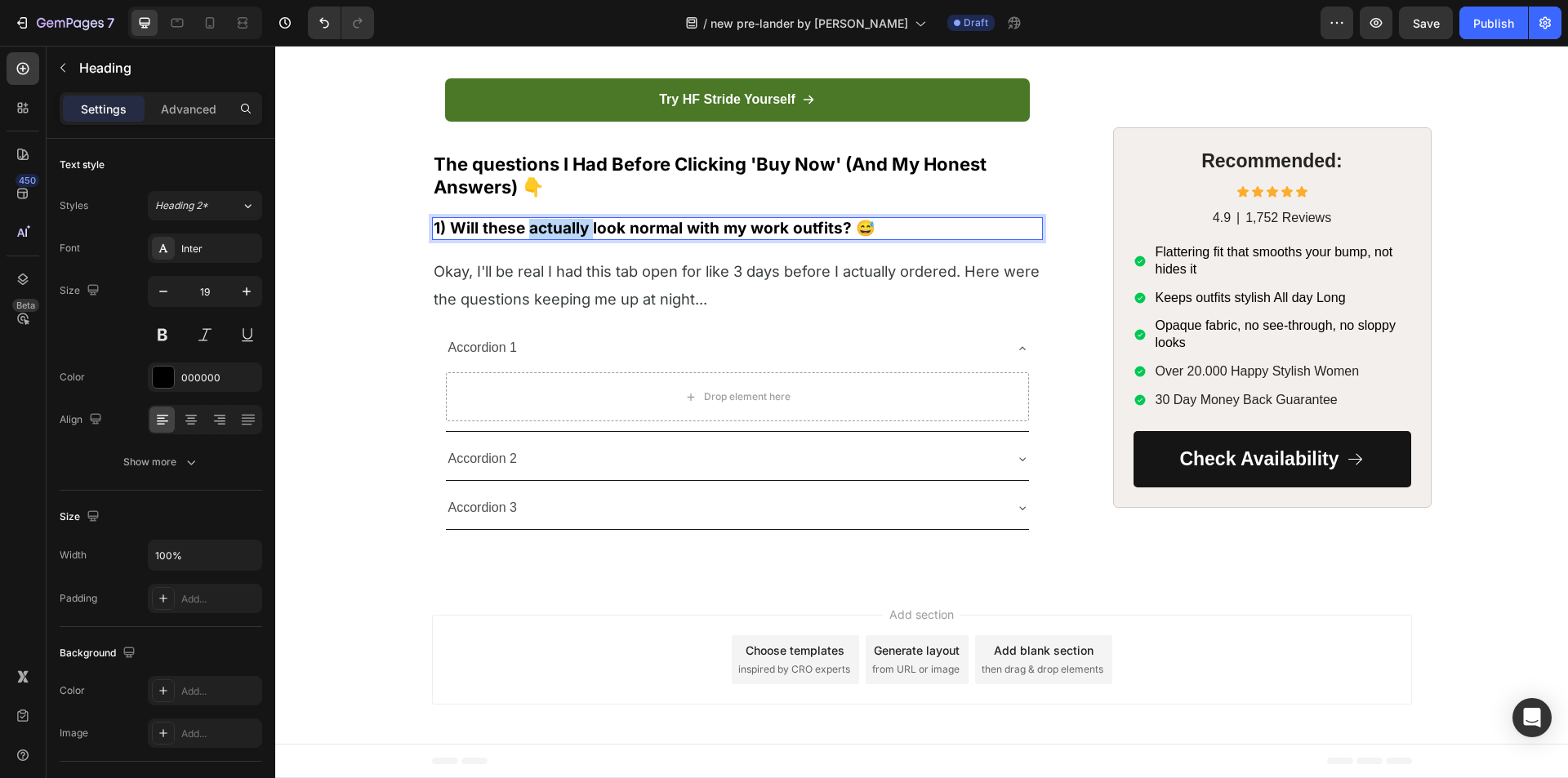
click at [521, 238] on strong "1) Will these actually look normal with my work outfits? 😅" at bounding box center [654, 228] width 442 height 19
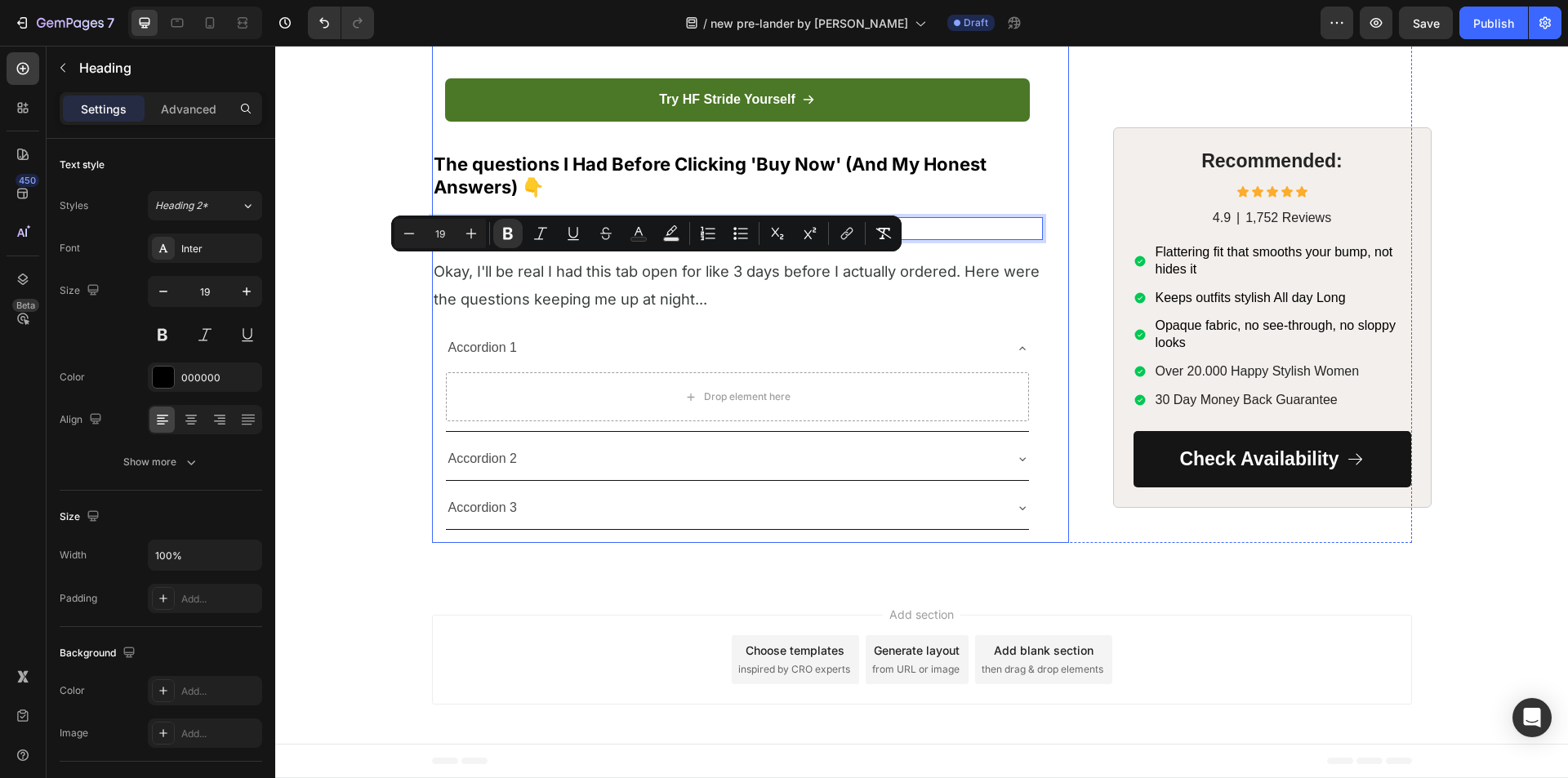
copy strong "1) Will these actually look normal with my work outfits? 😅"
click at [495, 360] on p "Accordion 1" at bounding box center [483, 348] width 70 height 23
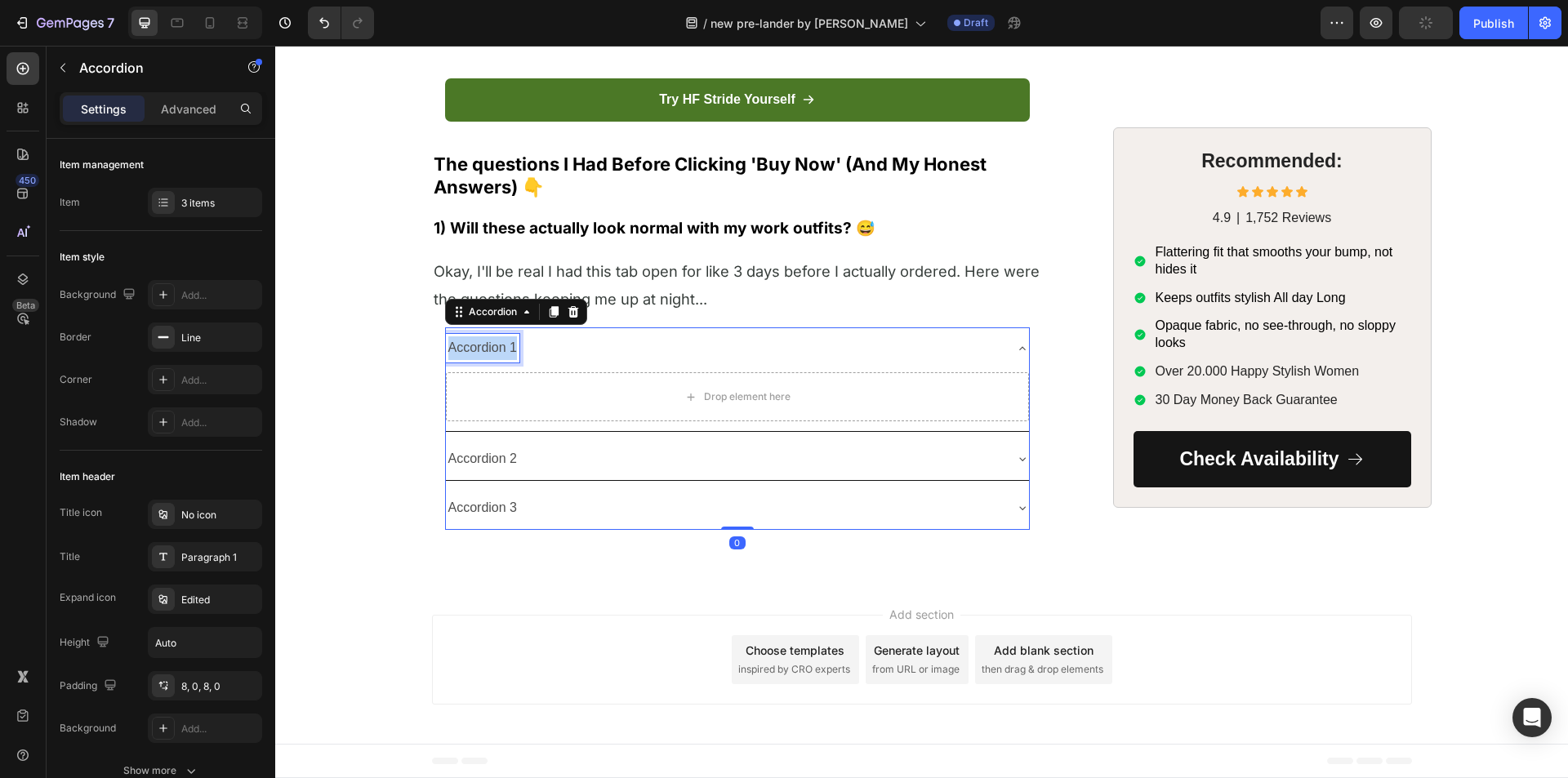
click at [495, 360] on p "Accordion 1" at bounding box center [483, 348] width 70 height 23
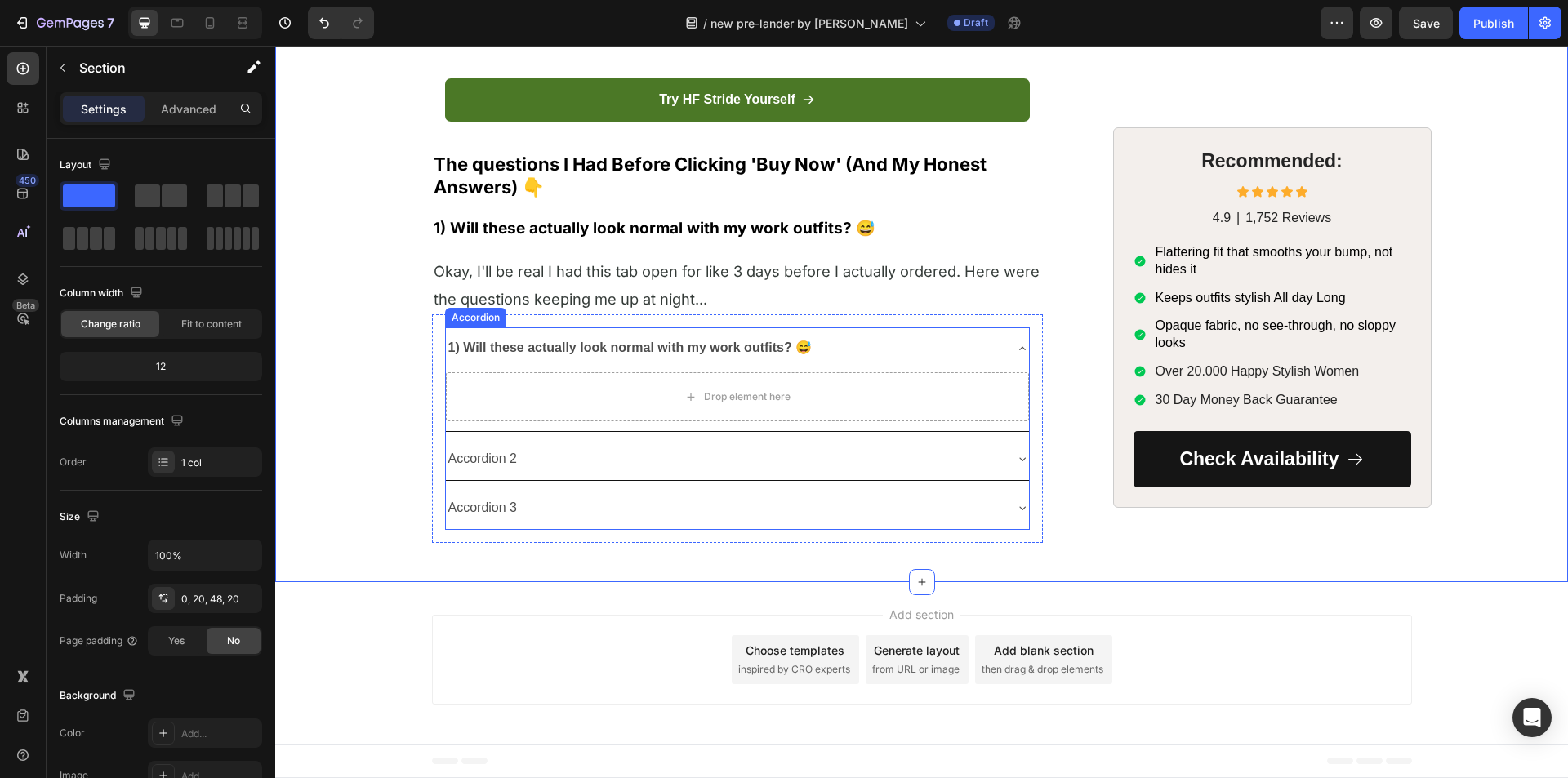
click at [831, 363] on div "1) Will these actually look normal with my work outfits? 😅" at bounding box center [724, 348] width 557 height 29
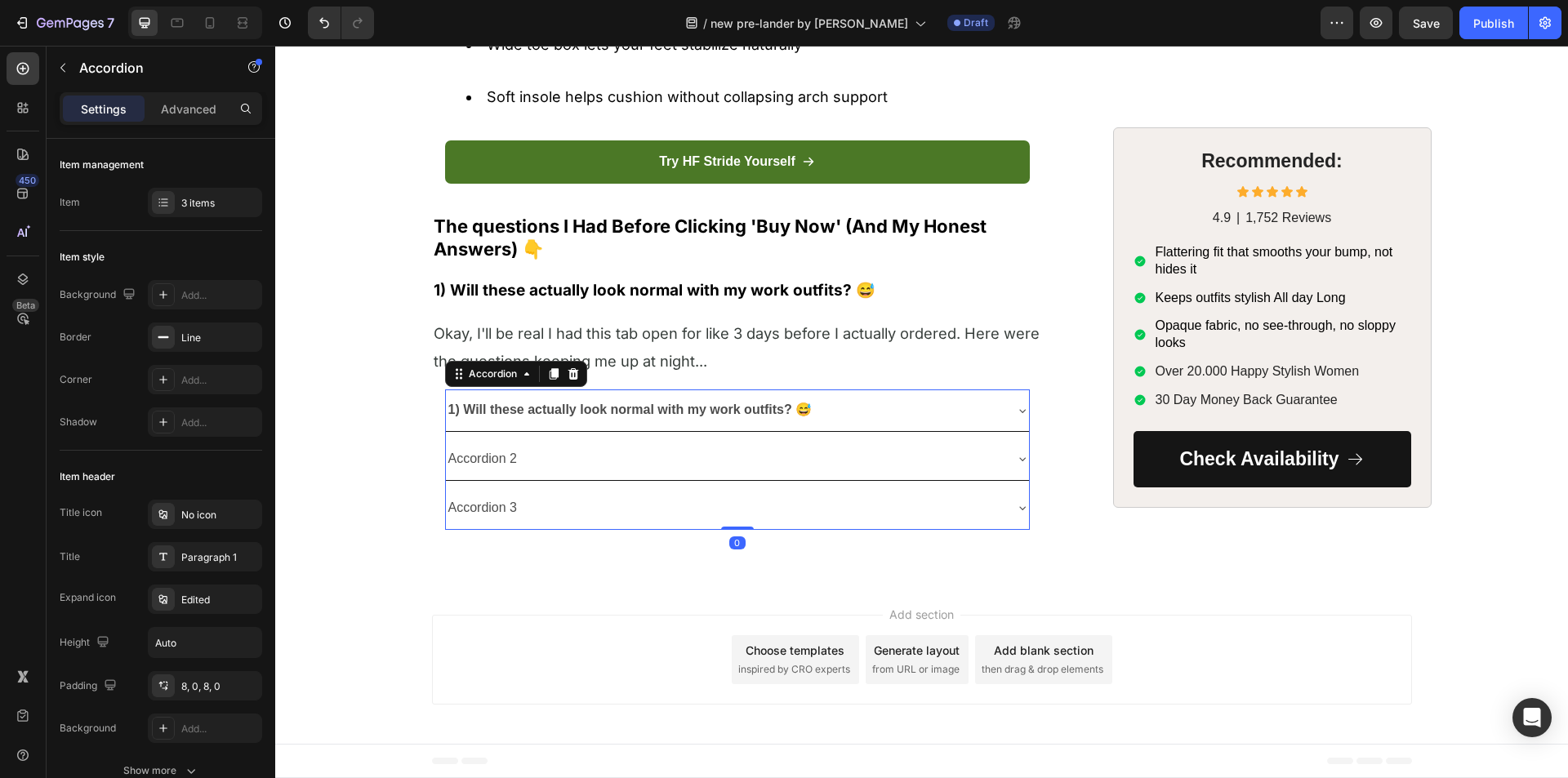
click at [831, 394] on div "1) Will these actually look normal with my work outfits? 😅" at bounding box center [737, 411] width 583 height 42
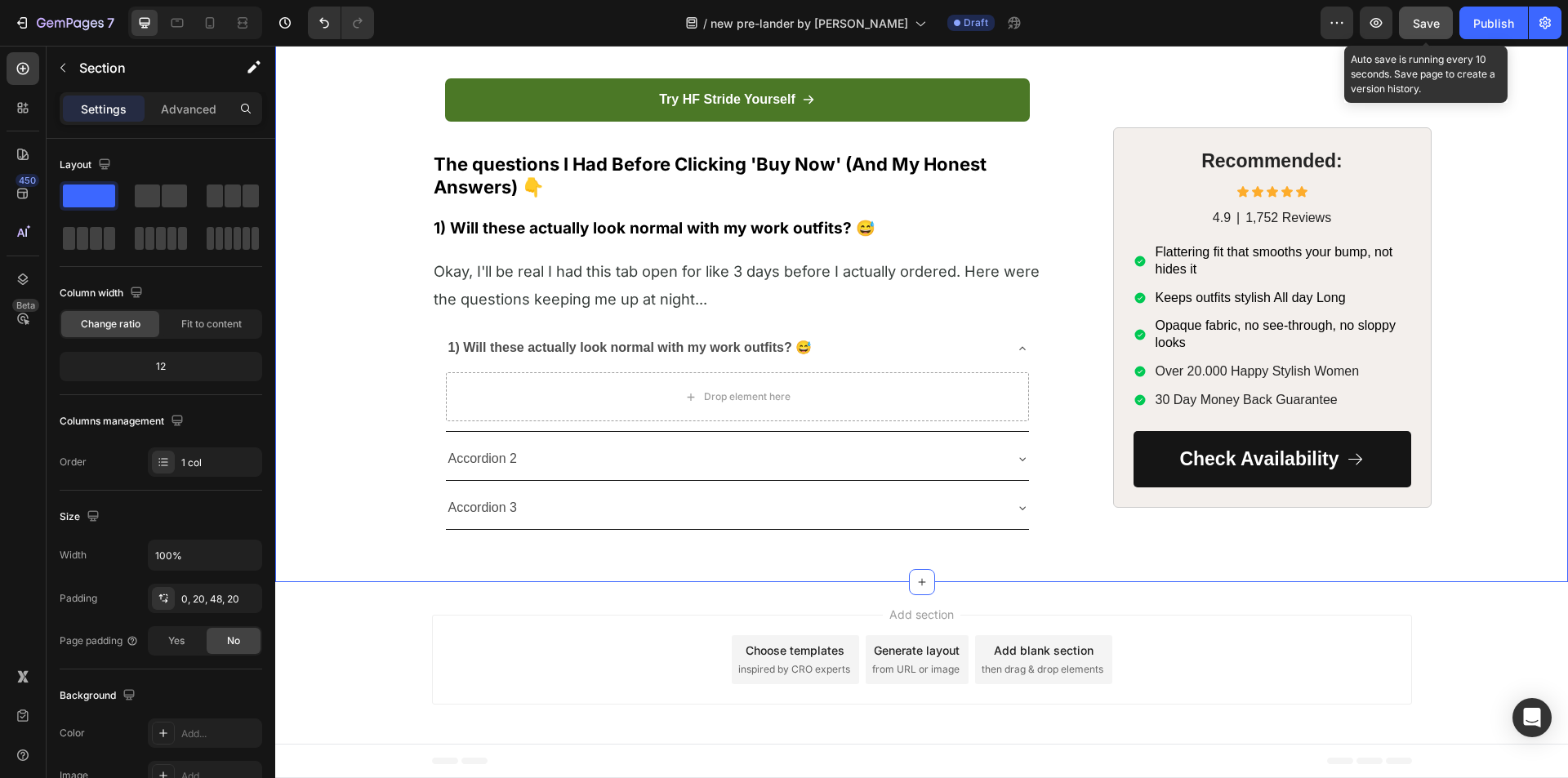
click at [1425, 24] on span "Save" at bounding box center [1425, 23] width 27 height 14
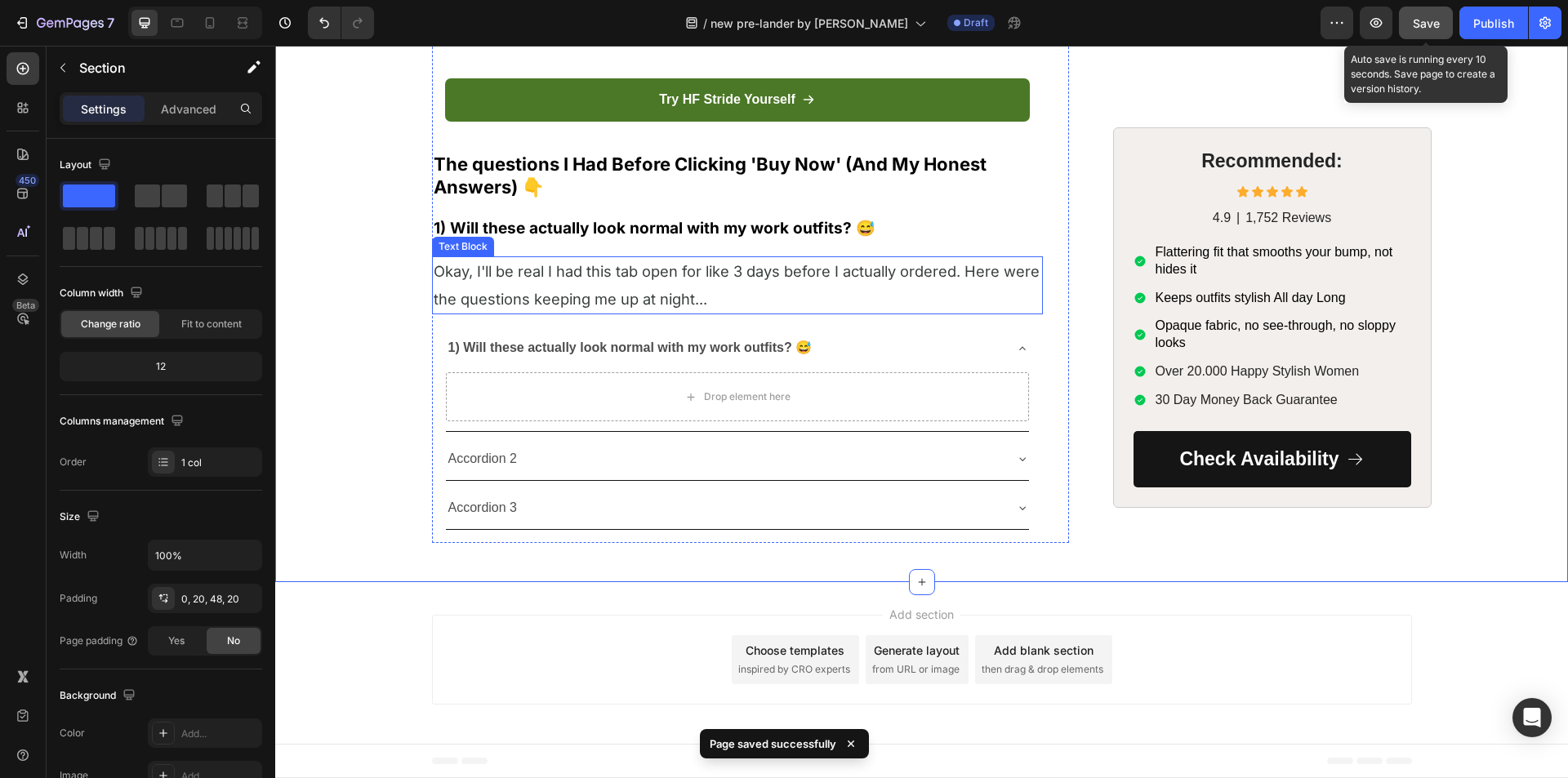
drag, startPoint x: 582, startPoint y: 329, endPoint x: 565, endPoint y: 320, distance: 19.2
click at [582, 312] on p "Okay, I'll be real I had this tab open for like 3 days before I actually ordere…" at bounding box center [737, 285] width 607 height 55
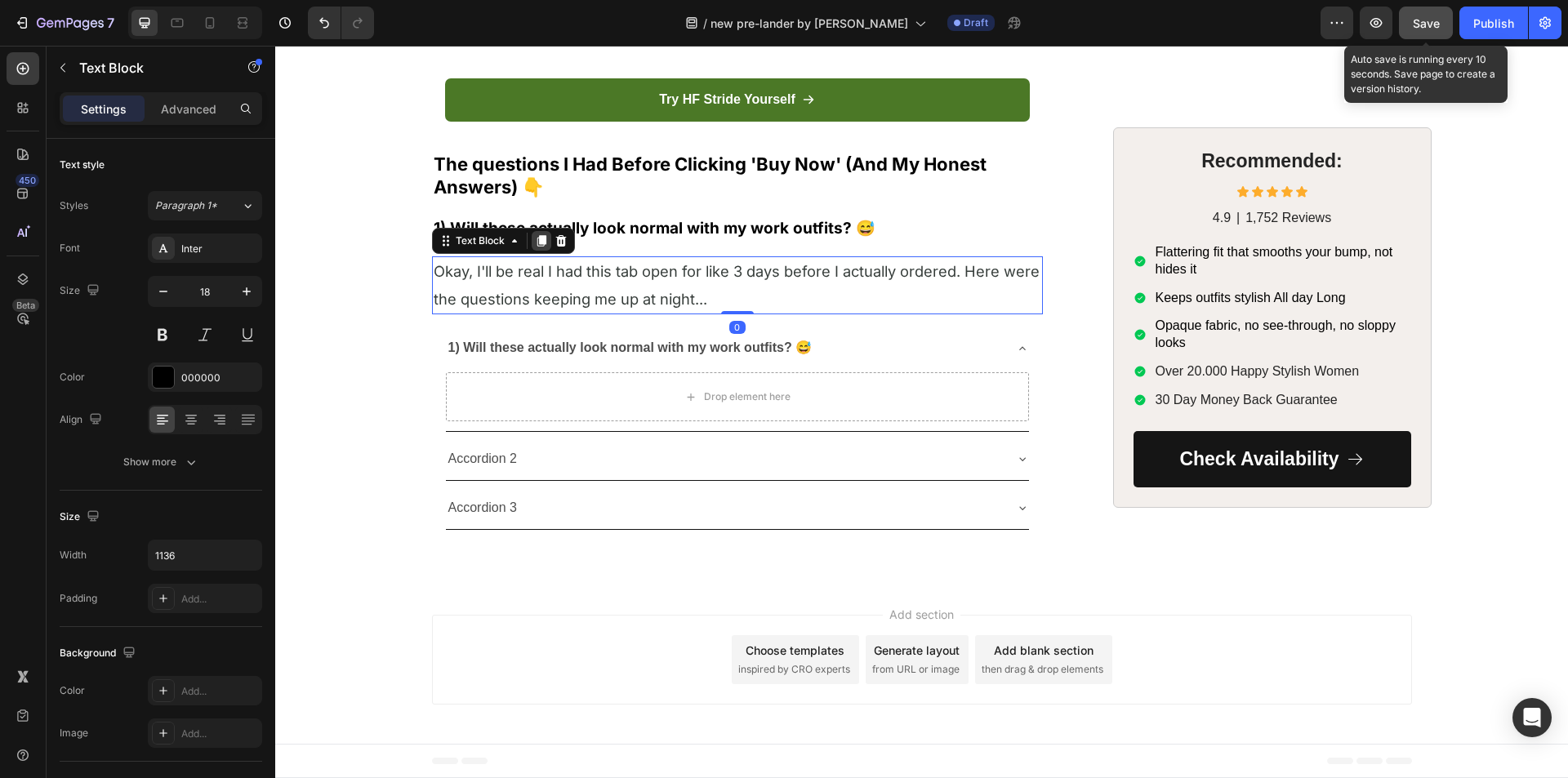
click at [535, 247] on icon at bounding box center [541, 240] width 13 height 13
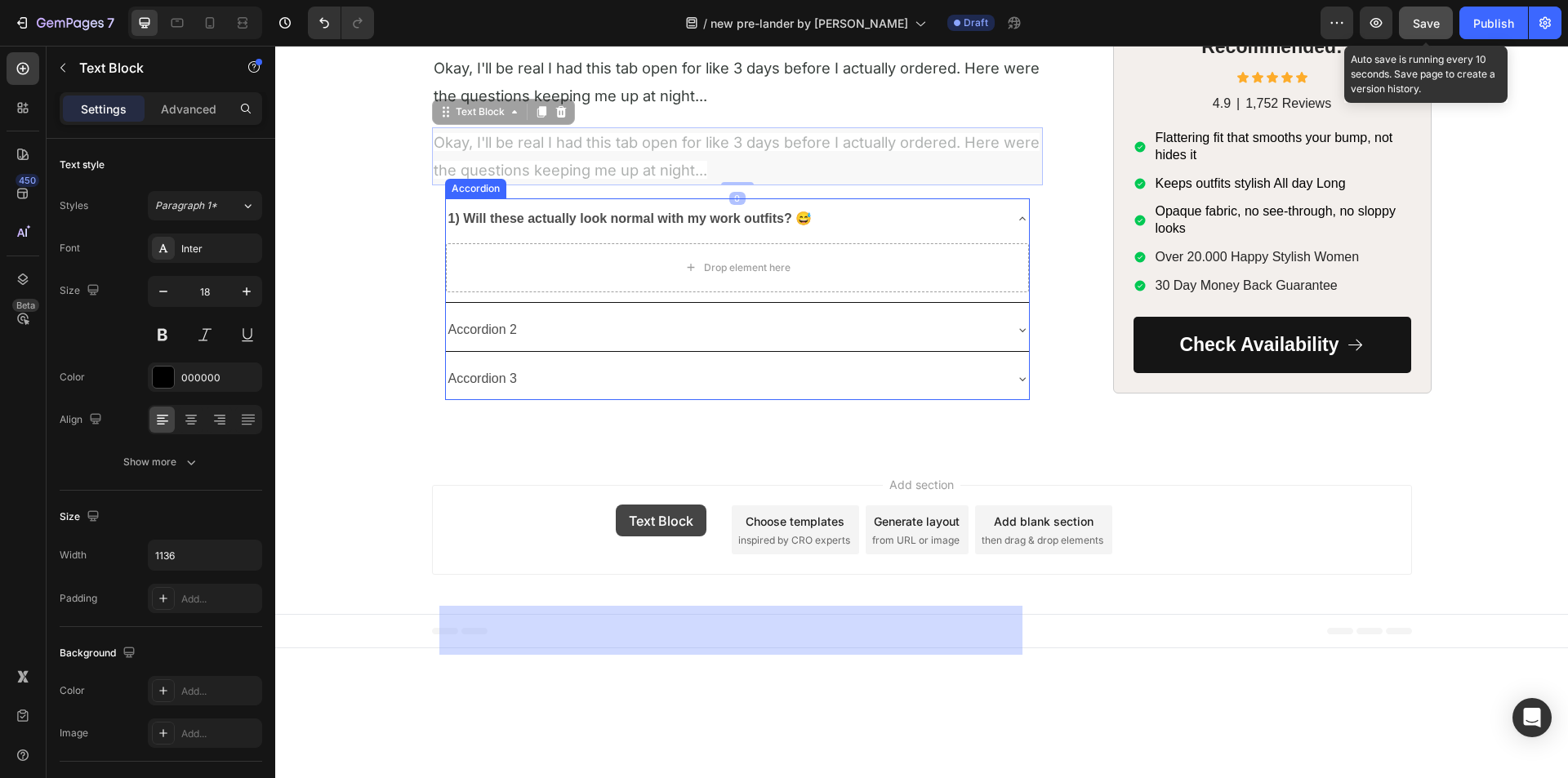
drag, startPoint x: 438, startPoint y: 353, endPoint x: 616, endPoint y: 505, distance: 234.1
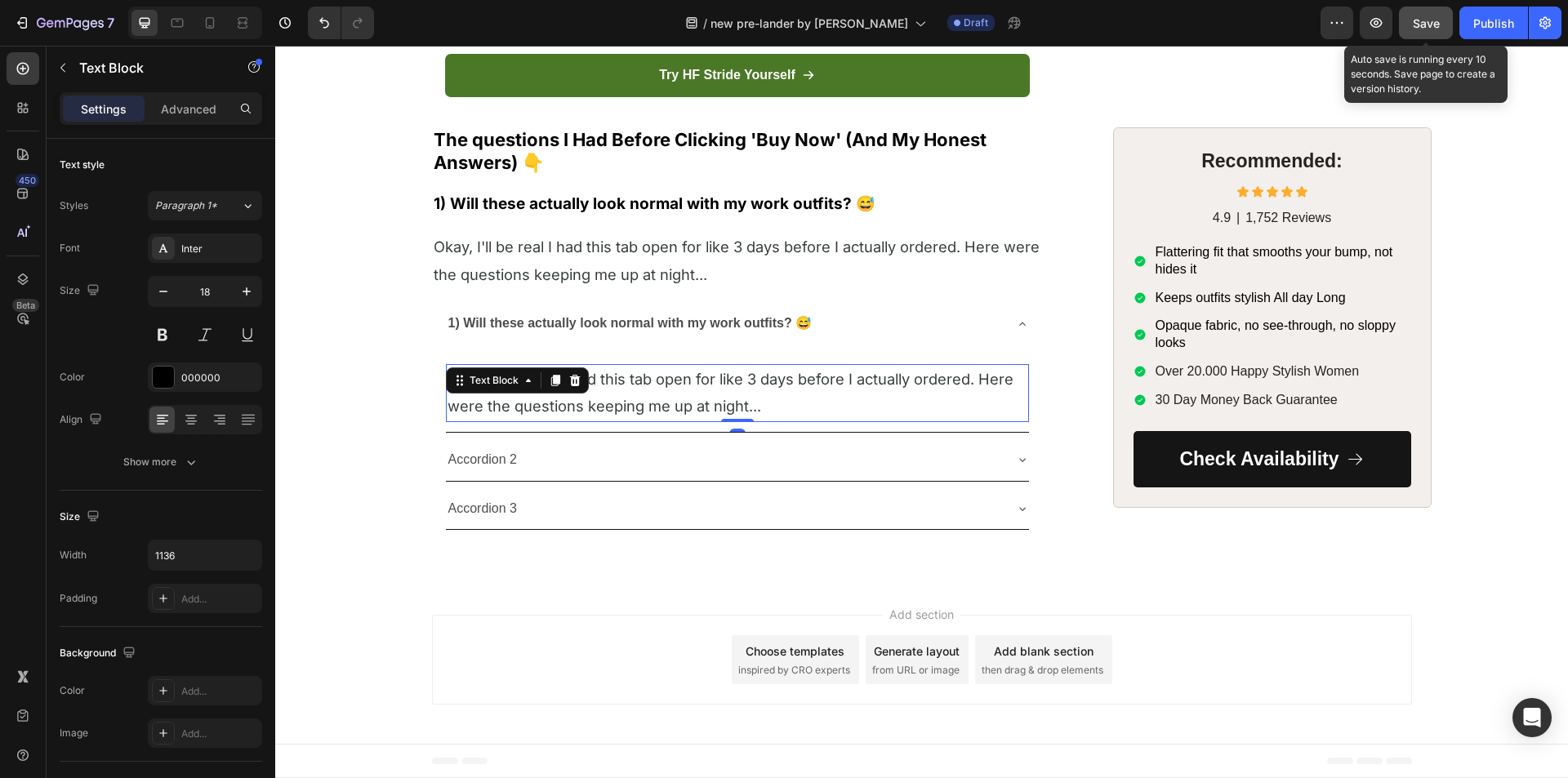
click at [628, 415] on span "Okay, I'll be real I had this tab open for like 3 days before I actually ordere…" at bounding box center [730, 392] width 566 height 45
drag, startPoint x: 180, startPoint y: 114, endPoint x: 184, endPoint y: 150, distance: 36.2
click at [180, 115] on p "Advanced" at bounding box center [189, 109] width 56 height 17
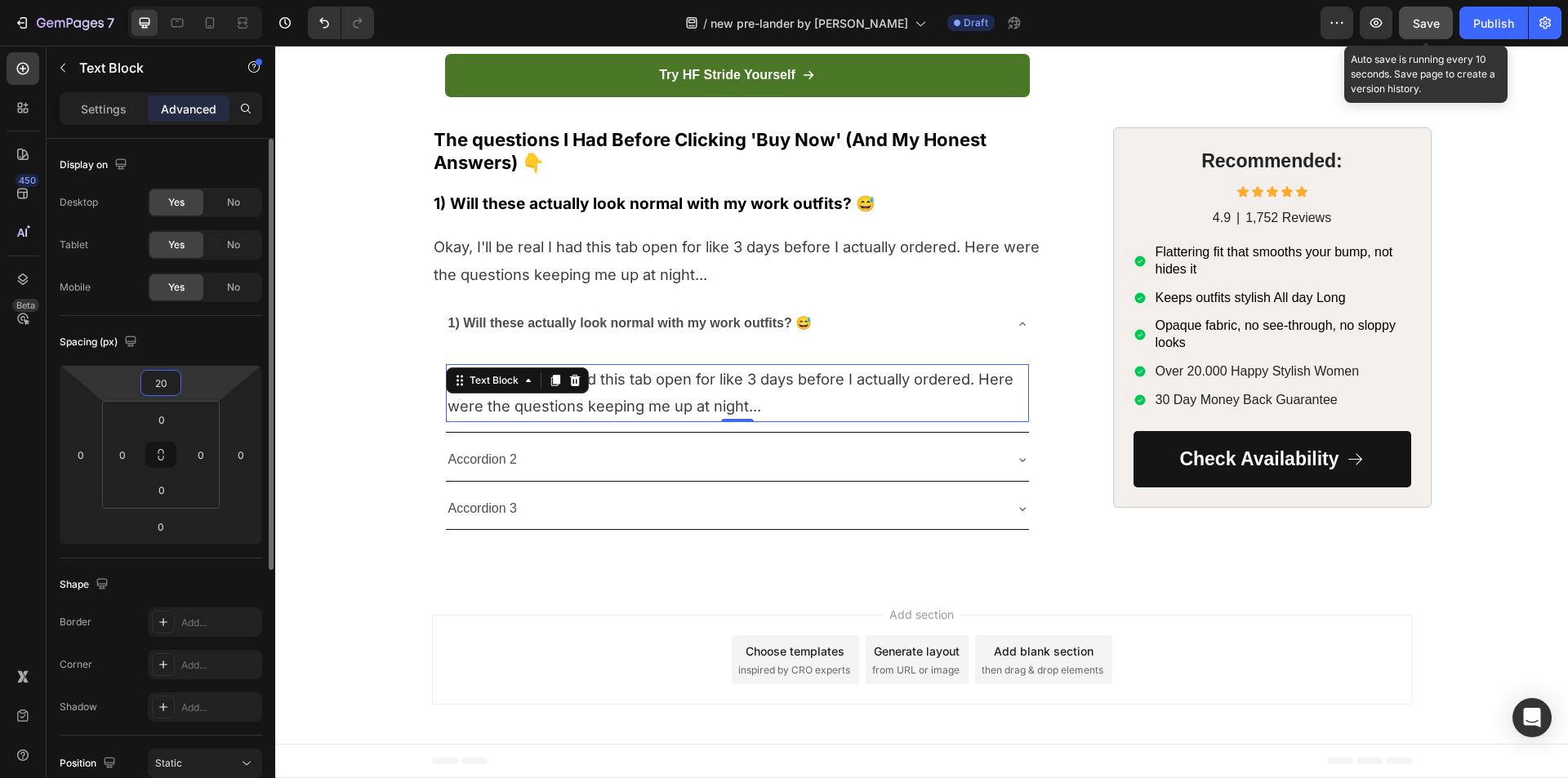
click at [167, 394] on input "20" at bounding box center [161, 383] width 33 height 24
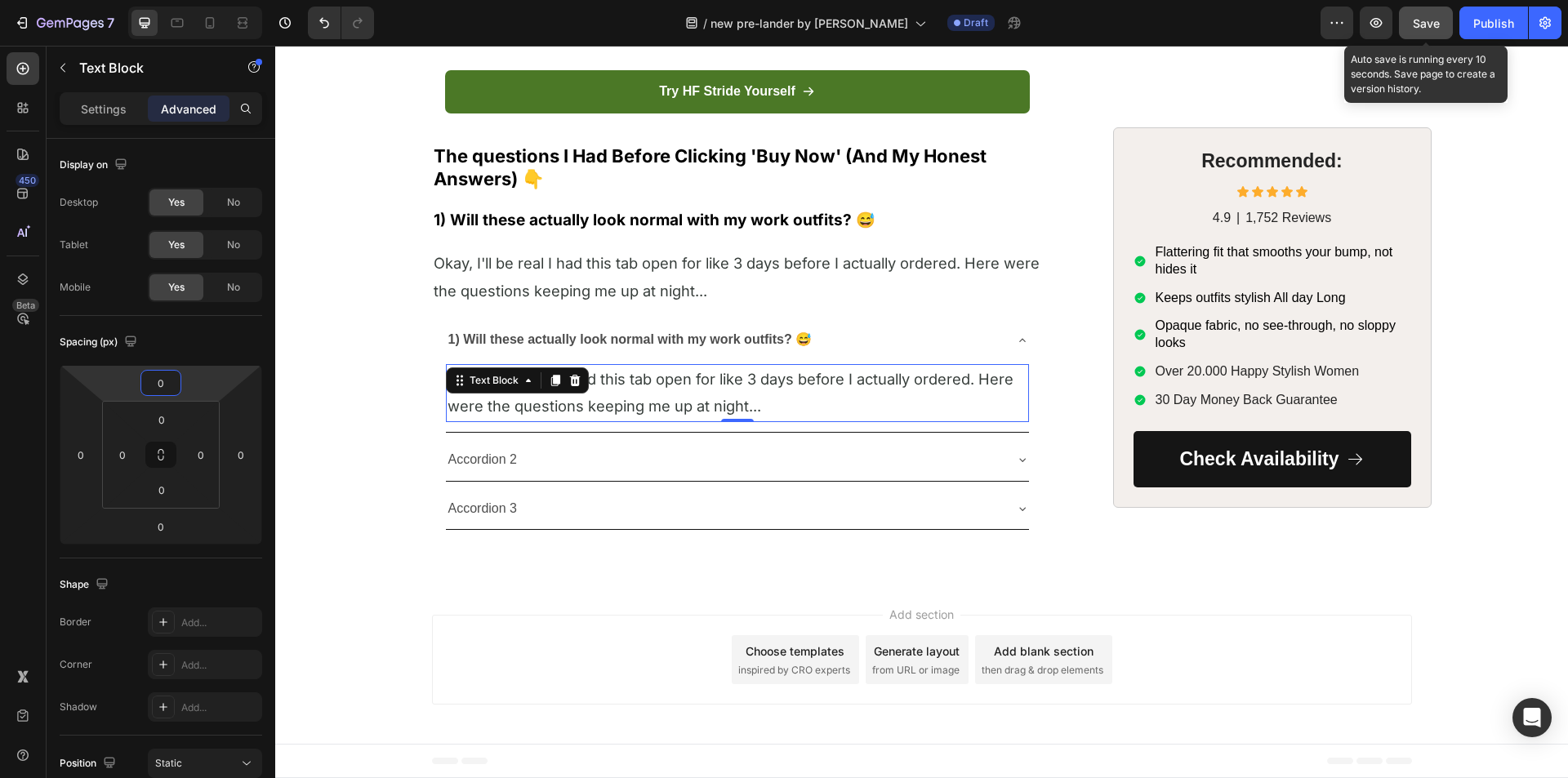
type input "0"
click at [692, 420] on p "Okay, I'll be real I had this tab open for like 3 days before I actually ordere…" at bounding box center [737, 392] width 580 height 55
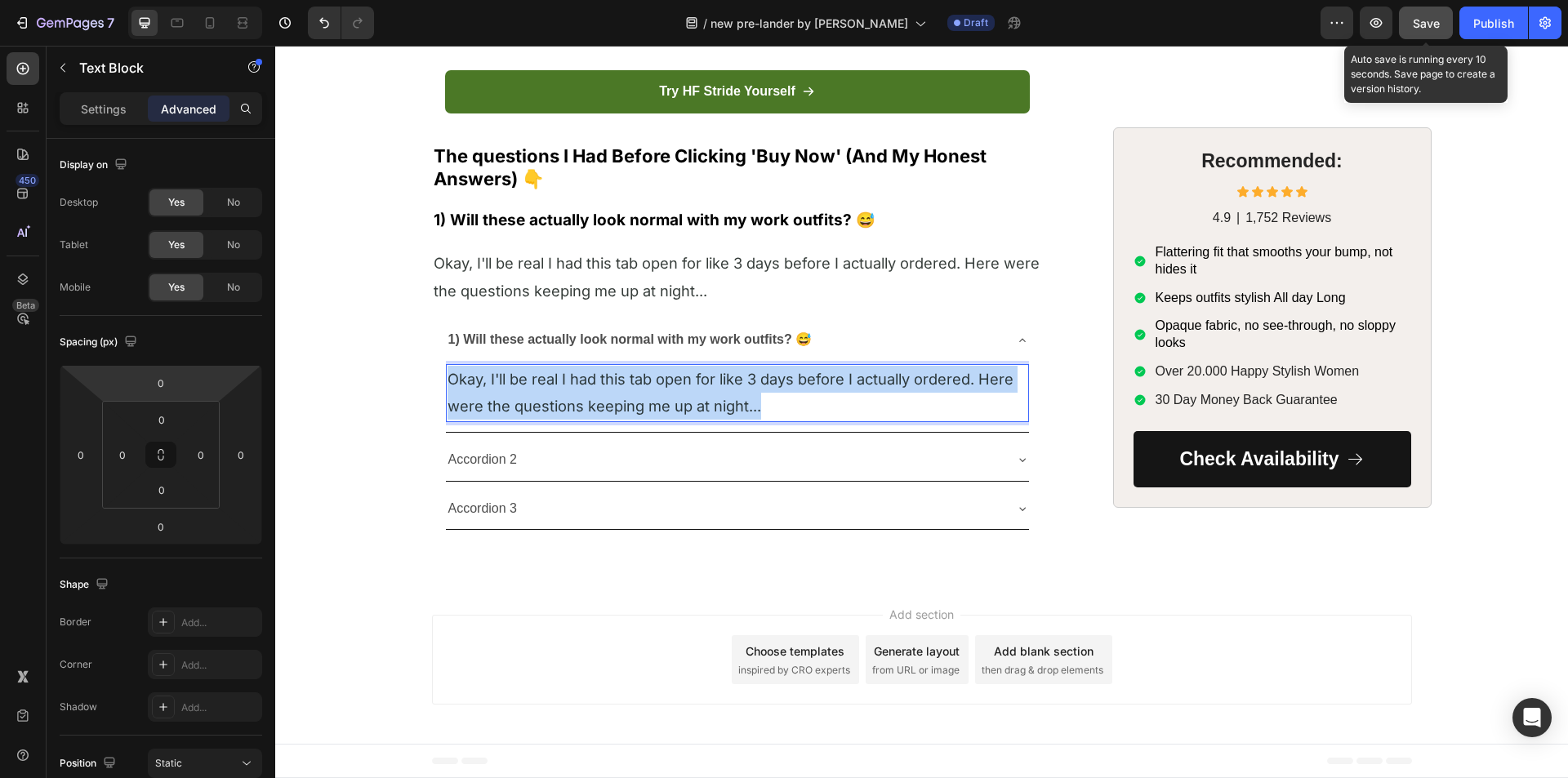
click at [692, 420] on p "Okay, I'll be real I had this tab open for like 3 days before I actually ordere…" at bounding box center [737, 392] width 580 height 55
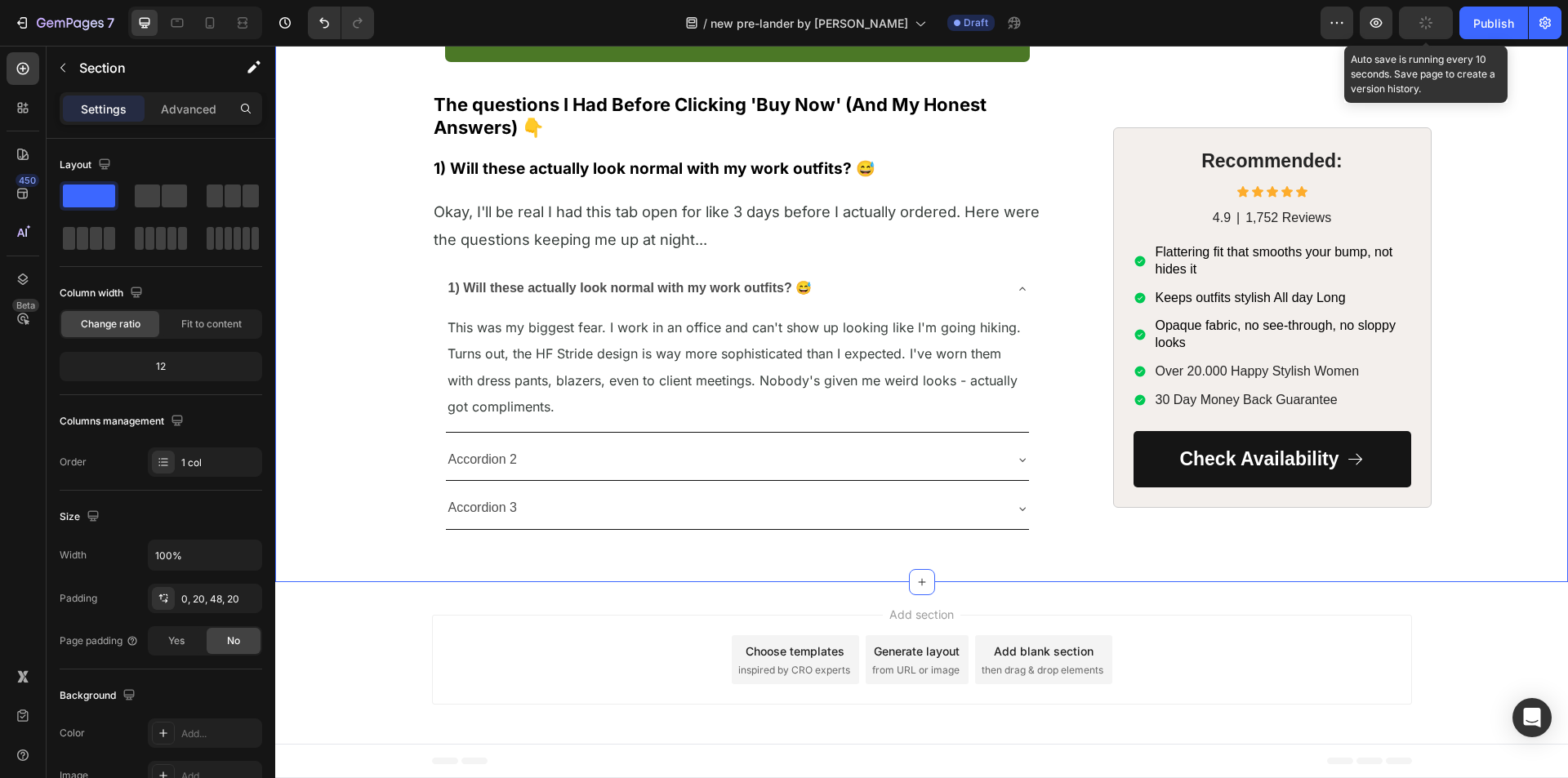
click at [517, 420] on p "This was my biggest fear. I work in an office and can't show up looking like I'…" at bounding box center [737, 367] width 580 height 106
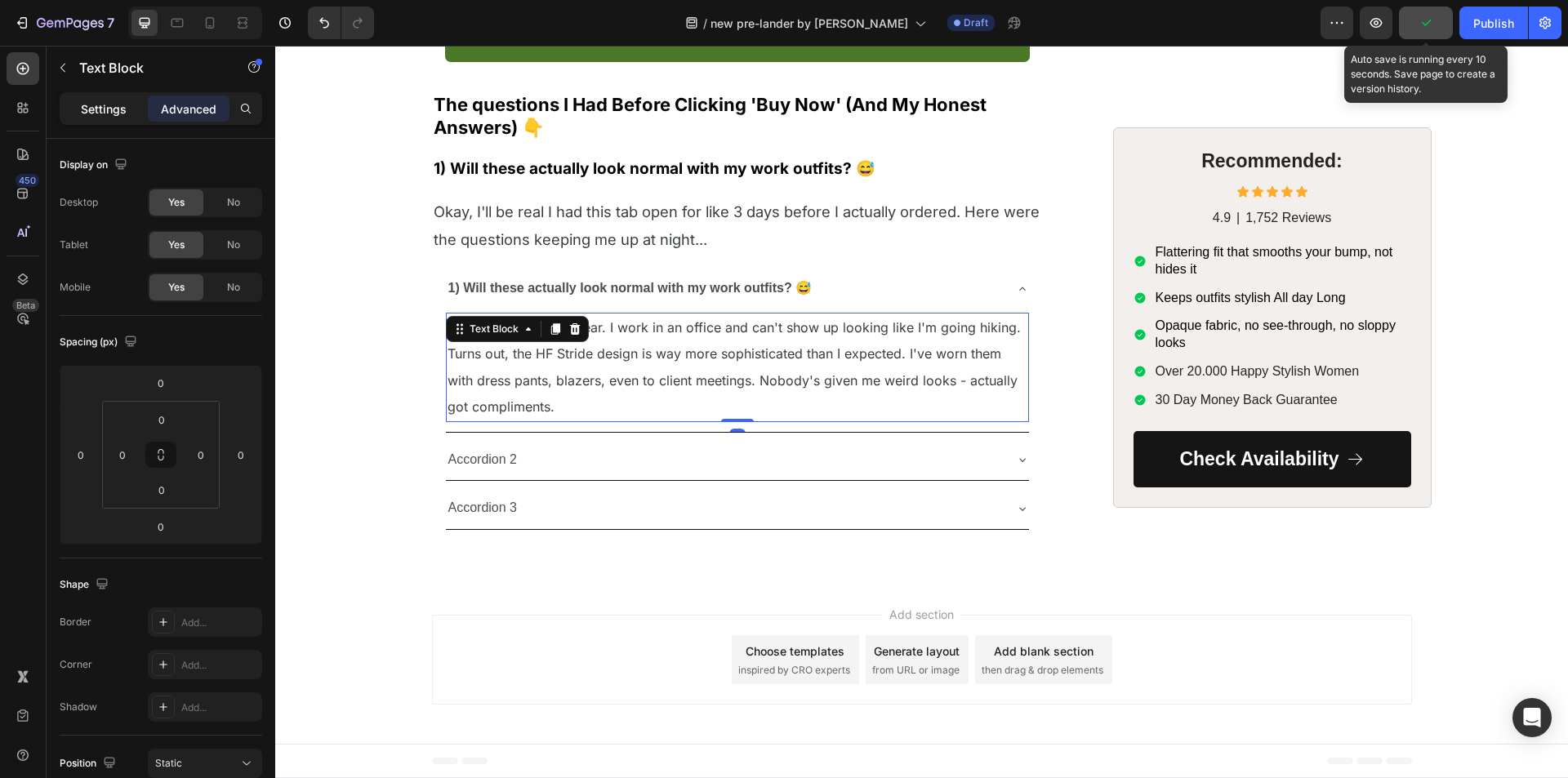
click at [91, 98] on div "Settings" at bounding box center [104, 109] width 82 height 26
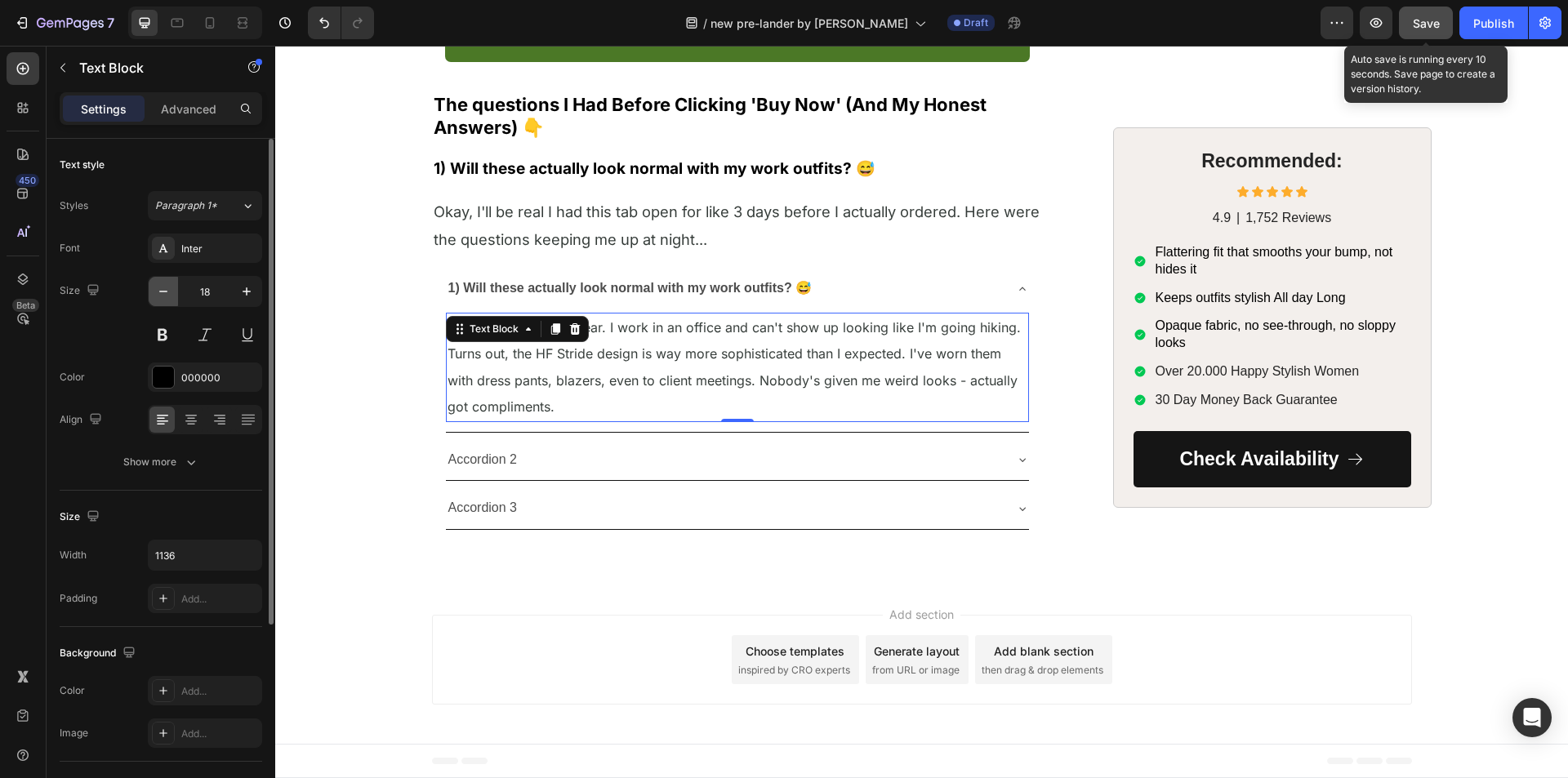
click at [167, 285] on icon "button" at bounding box center [163, 292] width 17 height 17
click at [168, 286] on icon "button" at bounding box center [163, 292] width 17 height 17
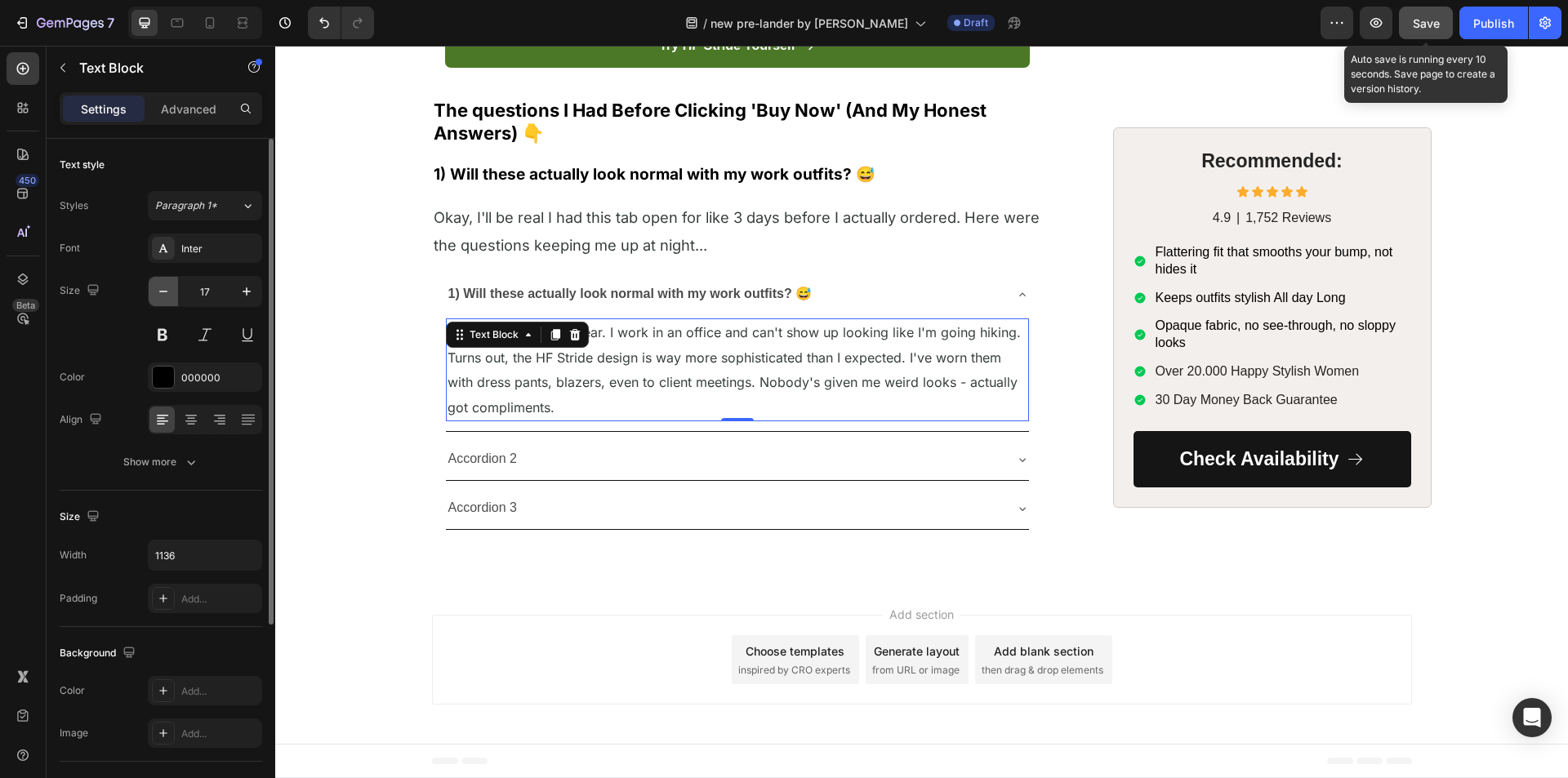
type input "16"
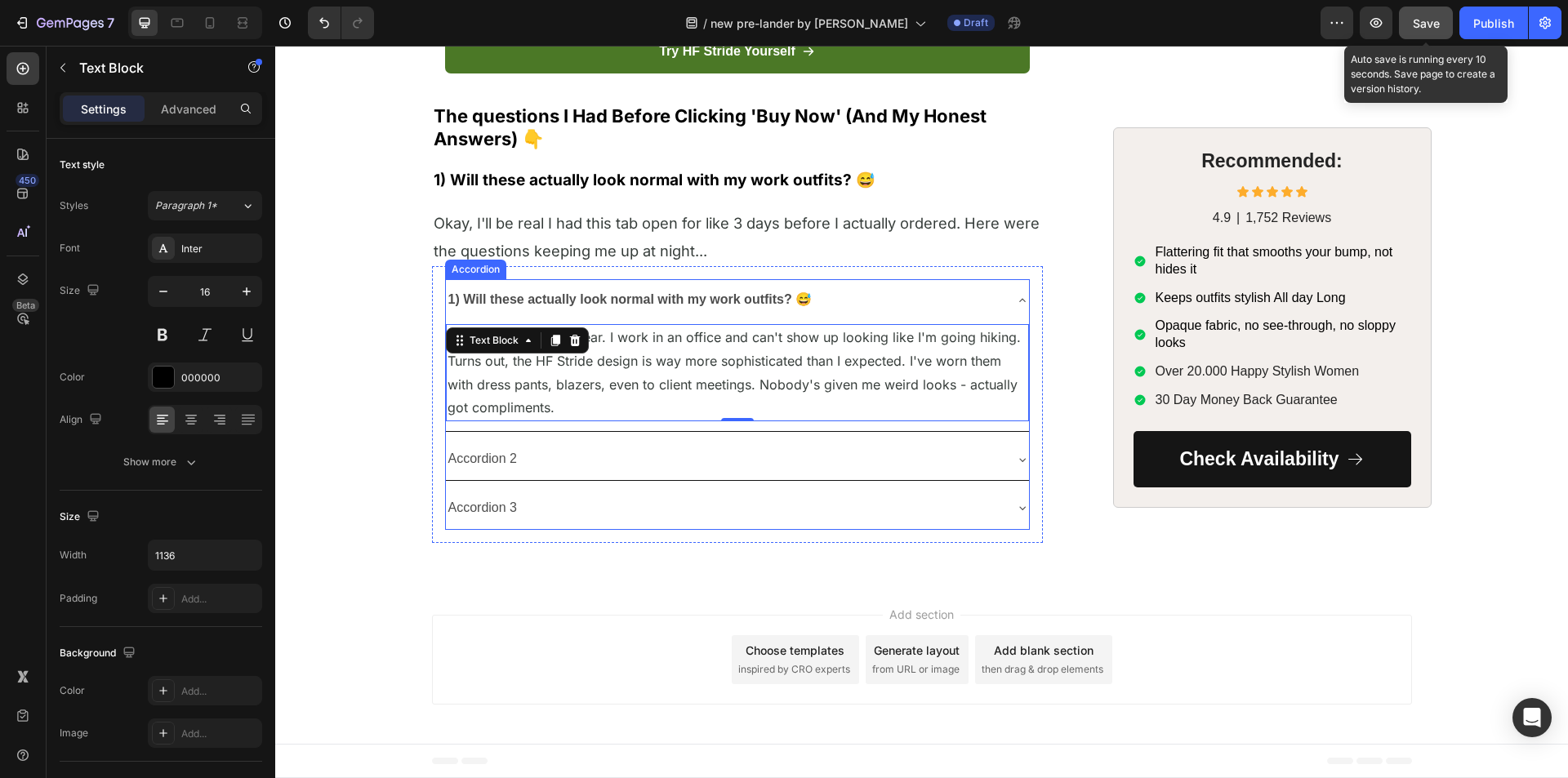
click at [718, 306] on strong "1) Will these actually look normal with my work outfits? 😅" at bounding box center [630, 299] width 365 height 14
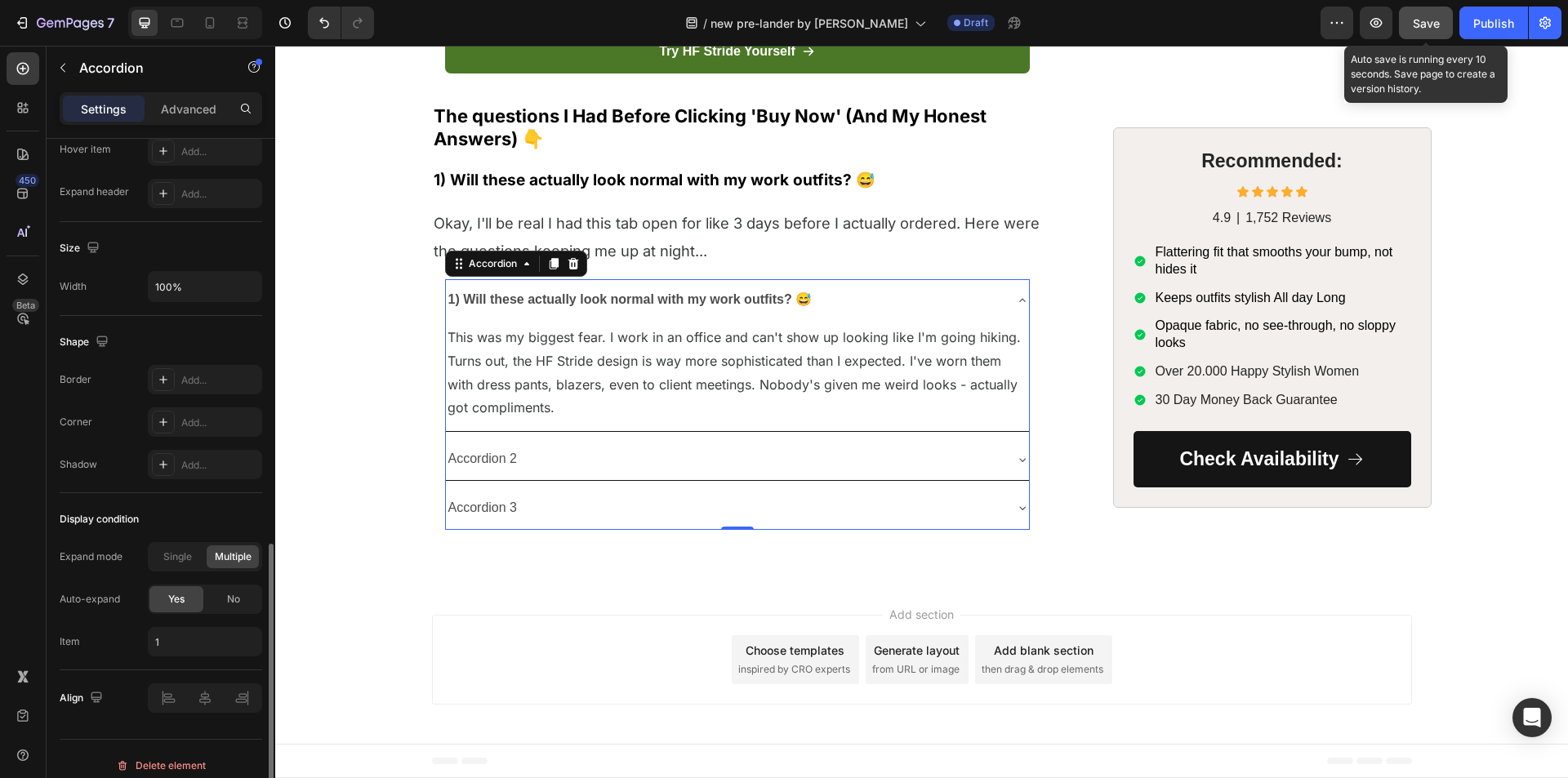
scroll to position [911, 0]
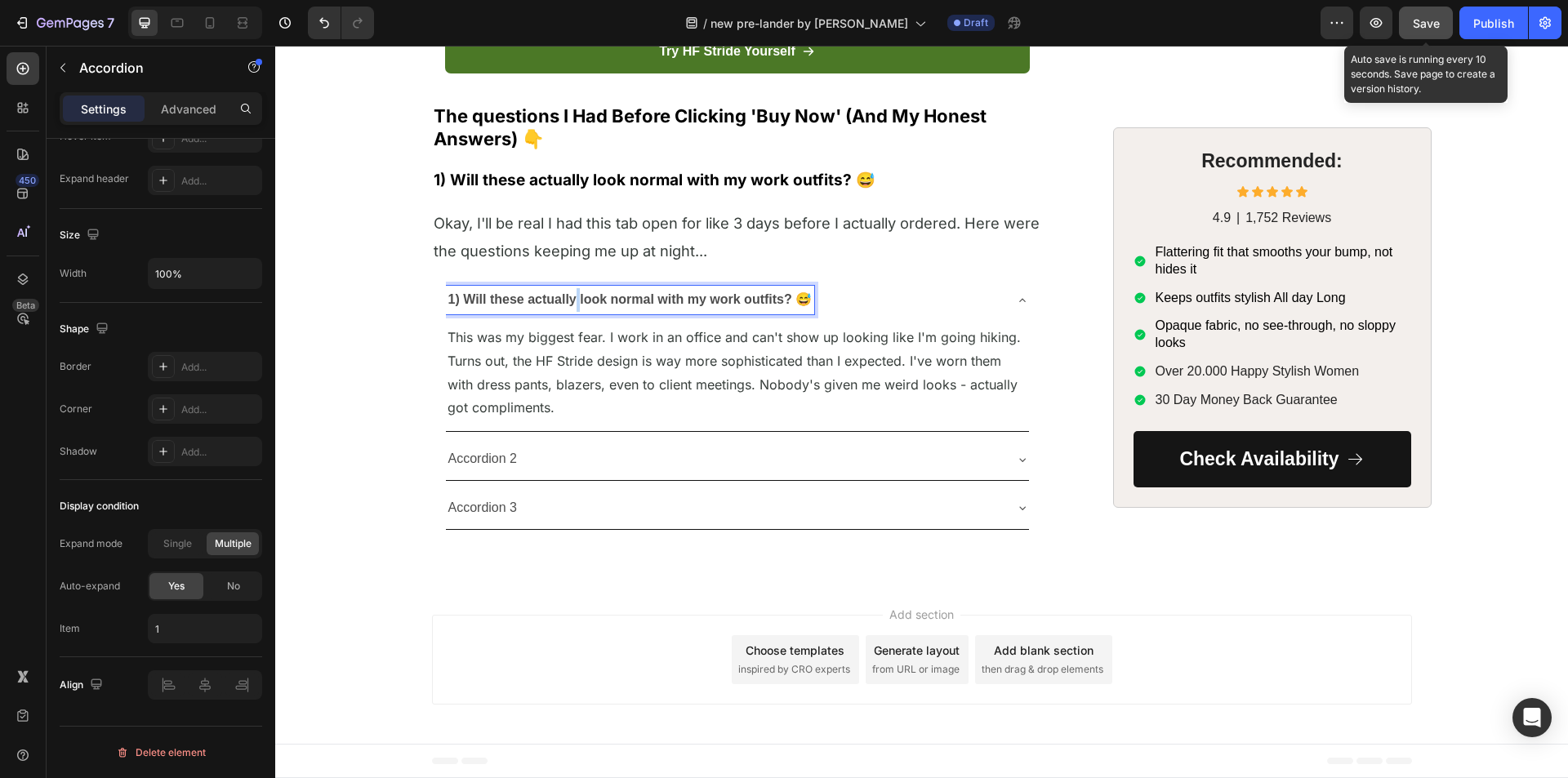
click at [567, 306] on strong "1) Will these actually look normal with my work outfits? 😅" at bounding box center [630, 299] width 365 height 14
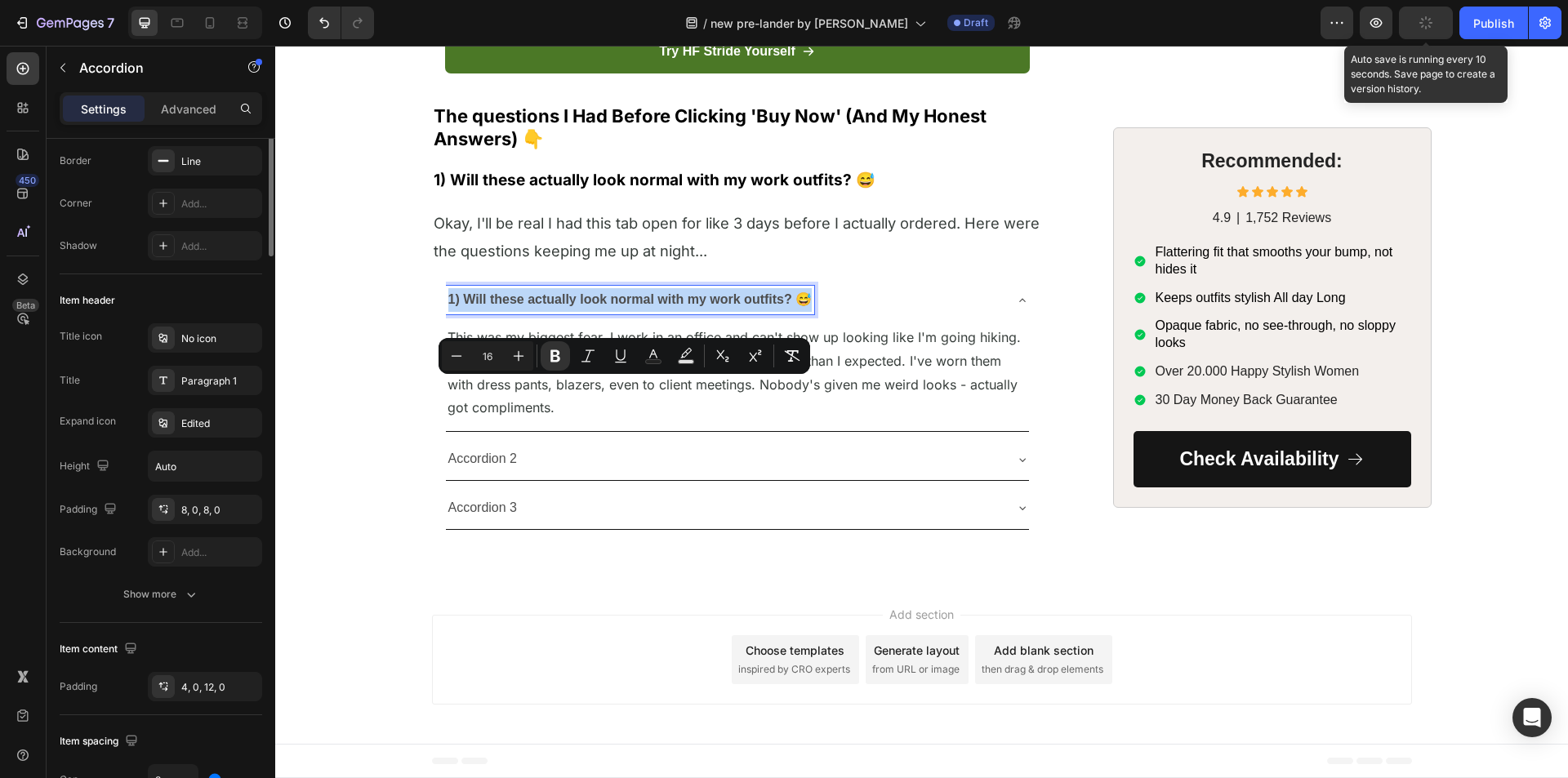
scroll to position [0, 0]
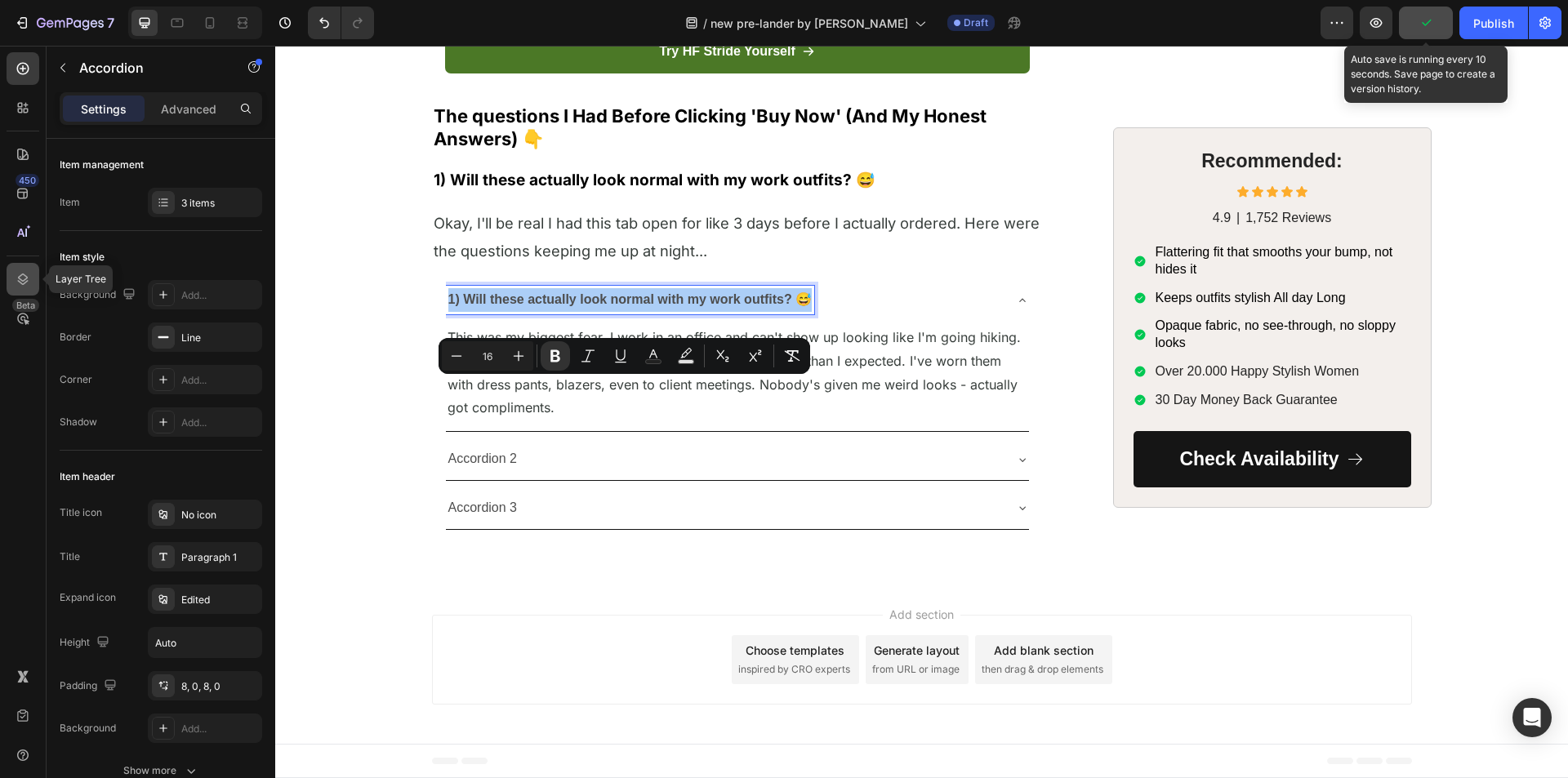
click at [33, 276] on div at bounding box center [23, 279] width 33 height 33
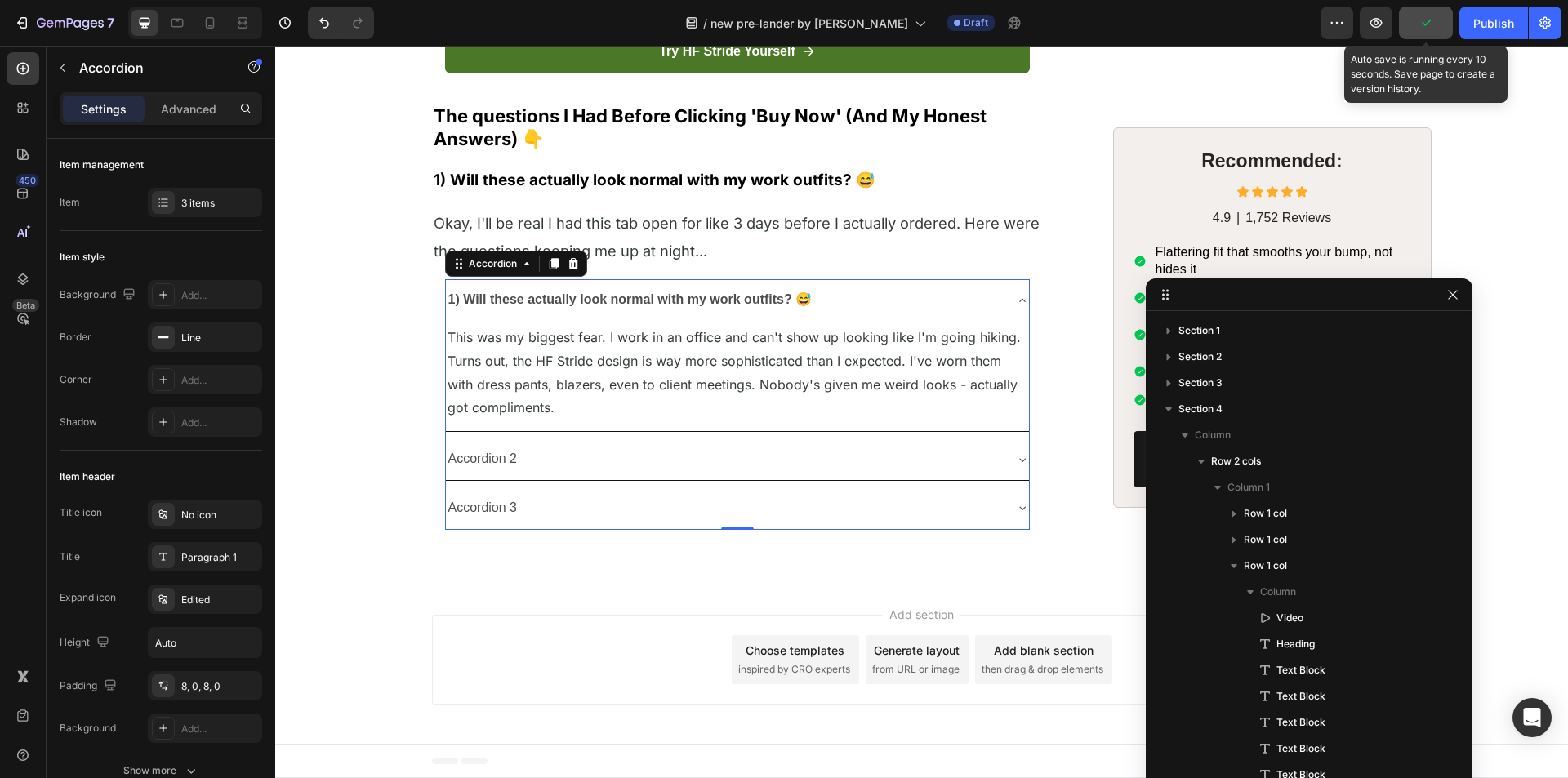
scroll to position [1376, 0]
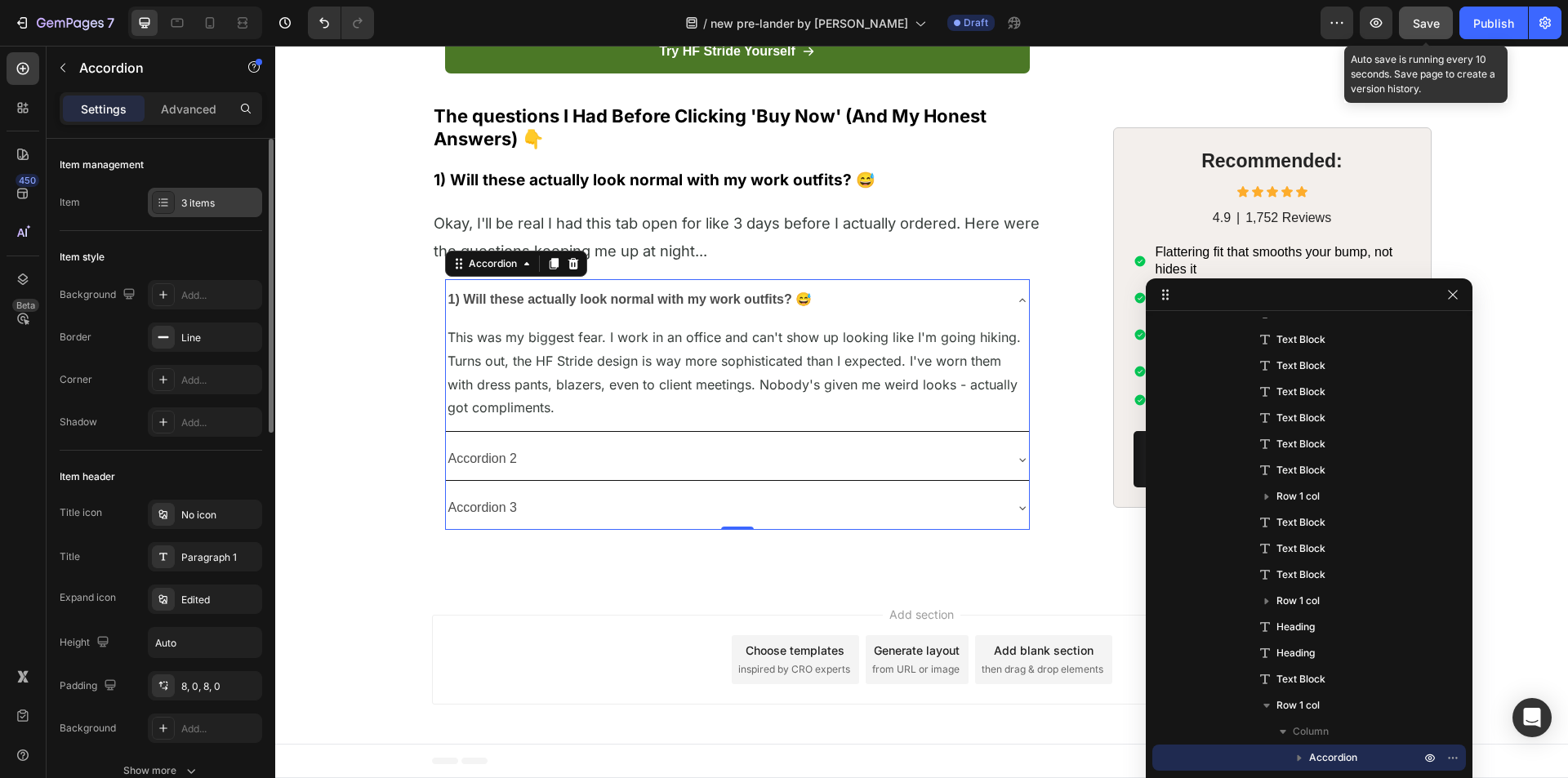
click at [216, 203] on div "3 items" at bounding box center [219, 203] width 77 height 15
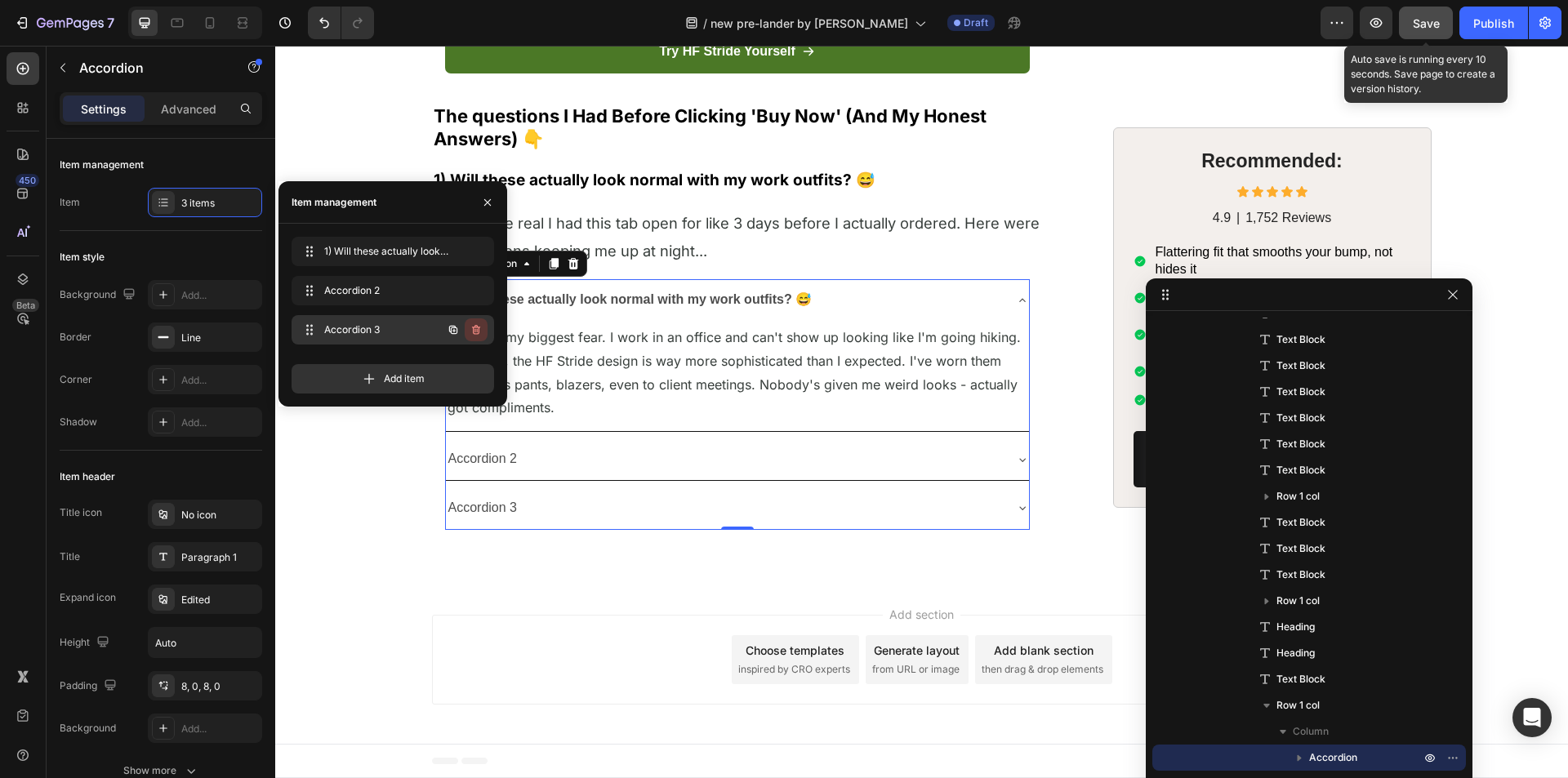
click at [480, 331] on icon "button" at bounding box center [476, 330] width 13 height 13
click at [471, 325] on div "Delete" at bounding box center [465, 330] width 30 height 15
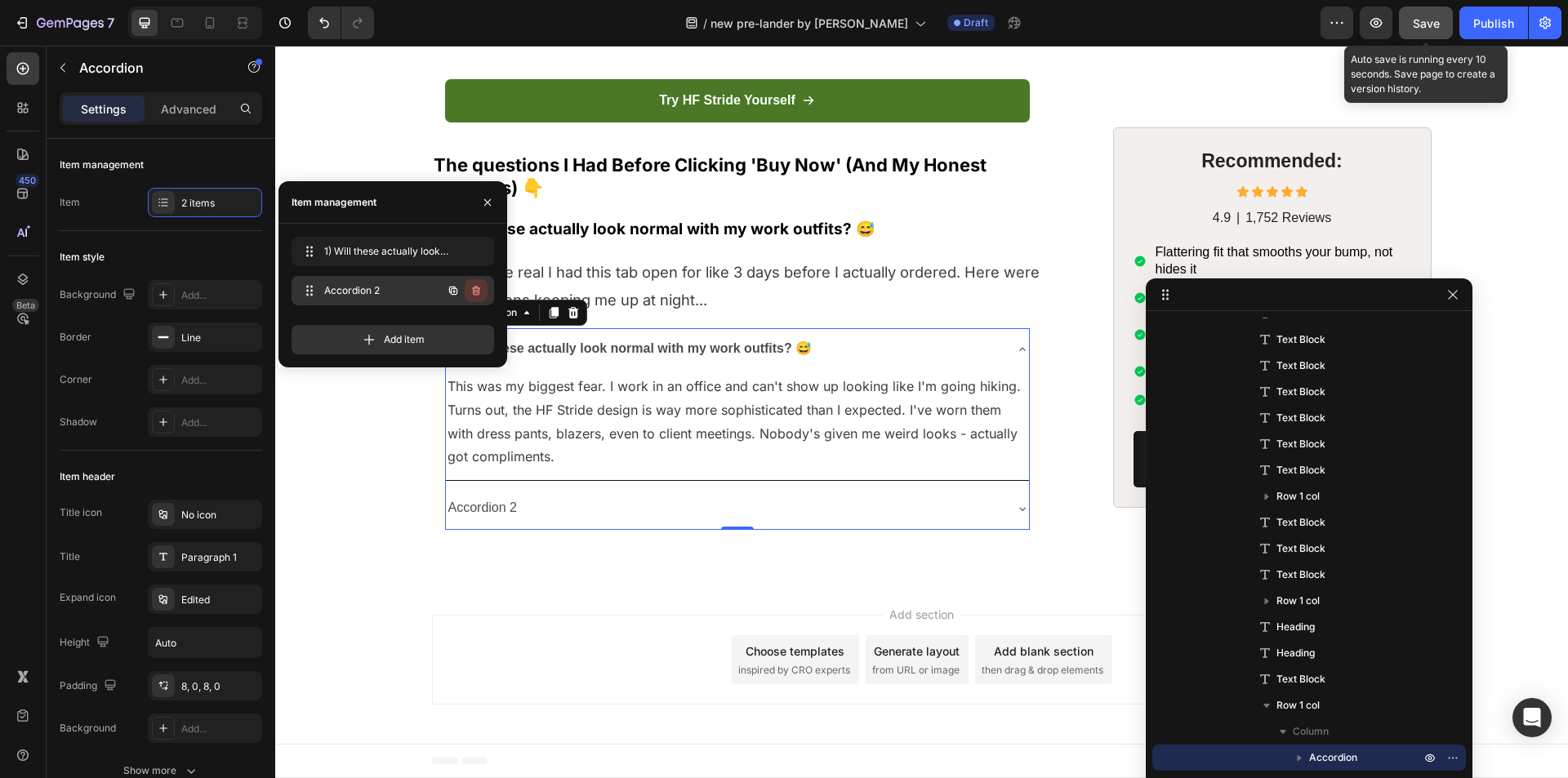
click at [479, 285] on icon "button" at bounding box center [476, 291] width 13 height 13
click at [470, 291] on div "Delete" at bounding box center [465, 291] width 30 height 15
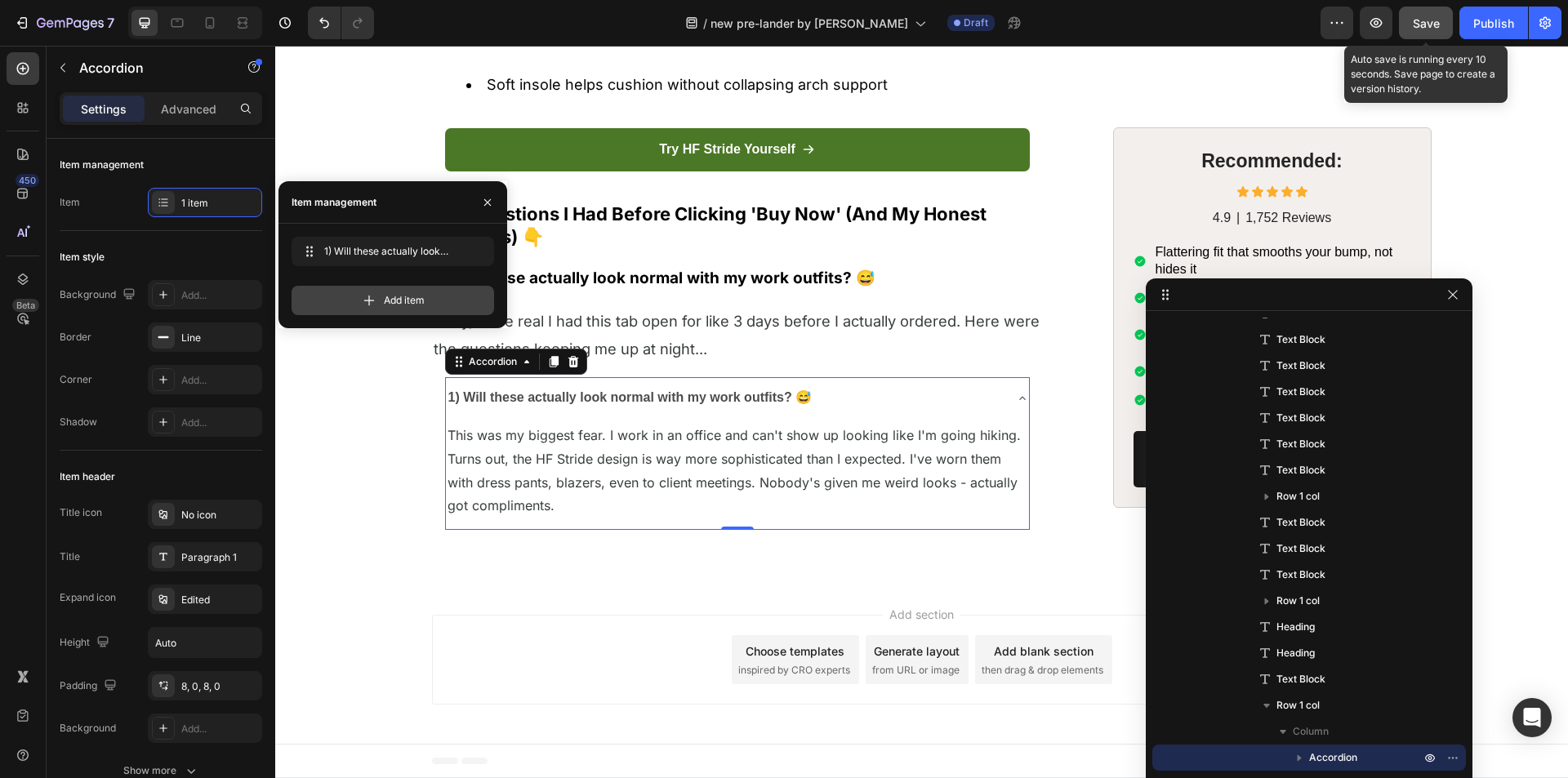
scroll to position [6903, 0]
click at [549, 364] on icon at bounding box center [553, 361] width 9 height 11
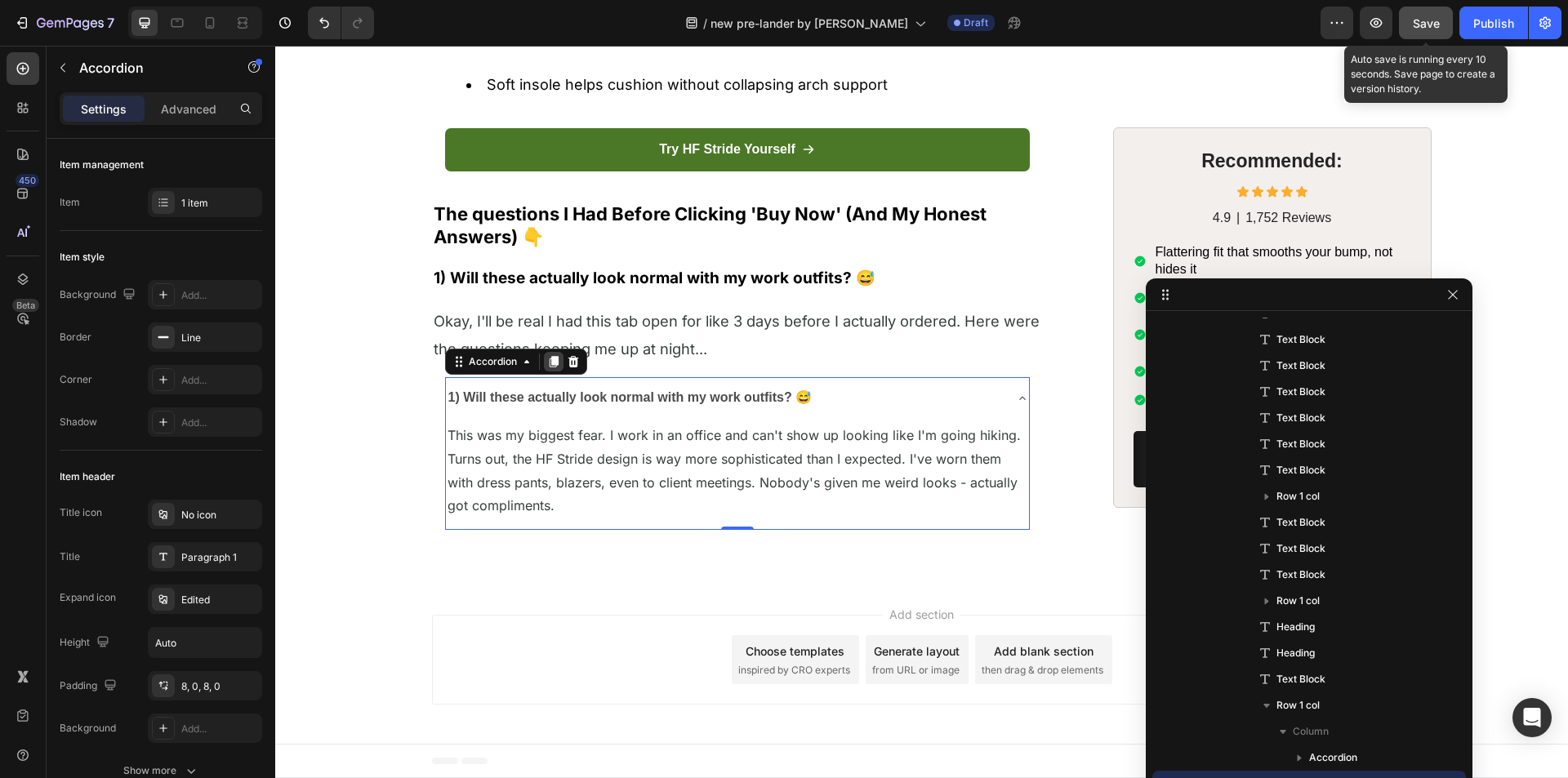
scroll to position [6912, 0]
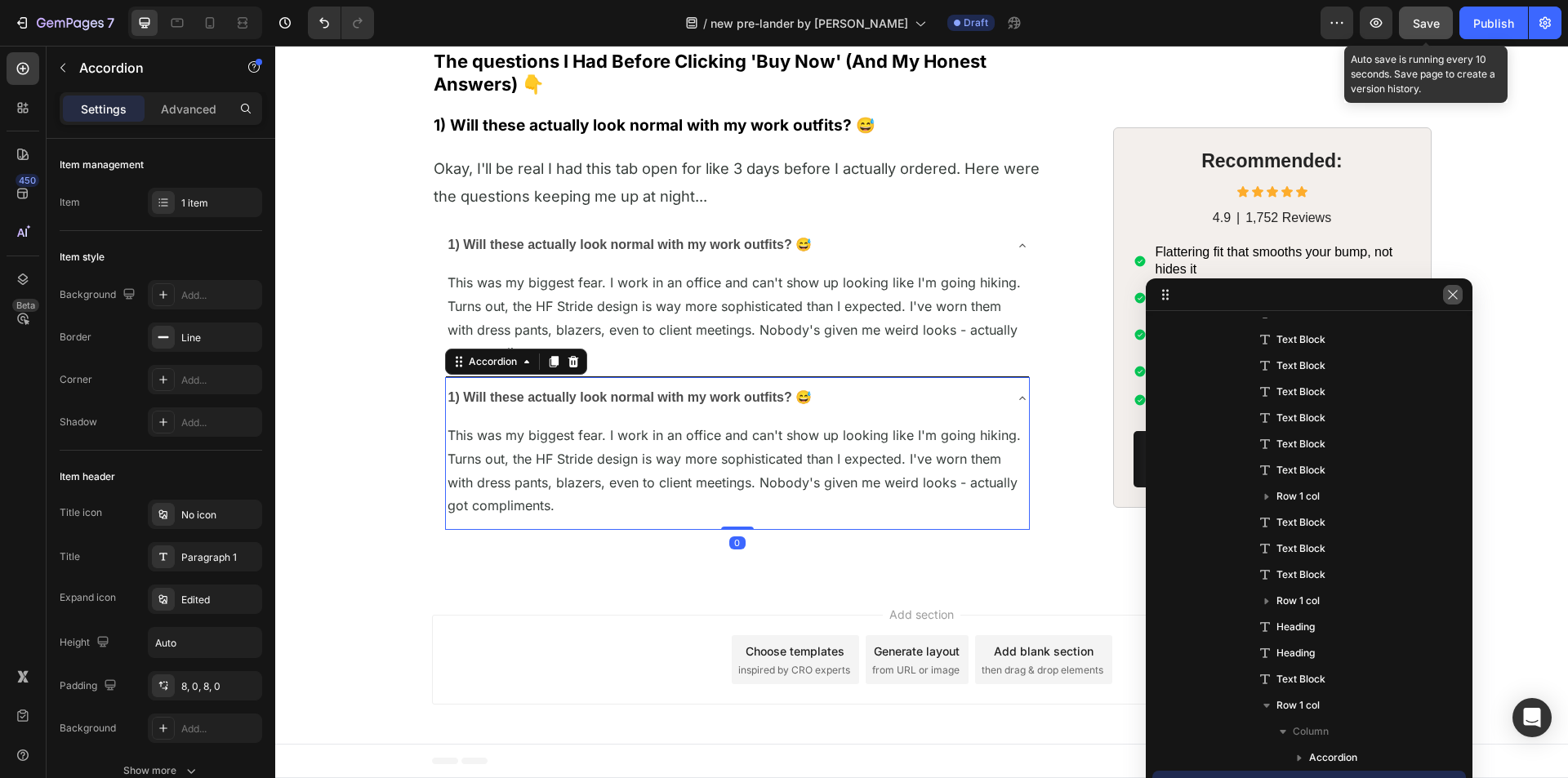
click at [1457, 298] on icon "button" at bounding box center [1452, 294] width 13 height 13
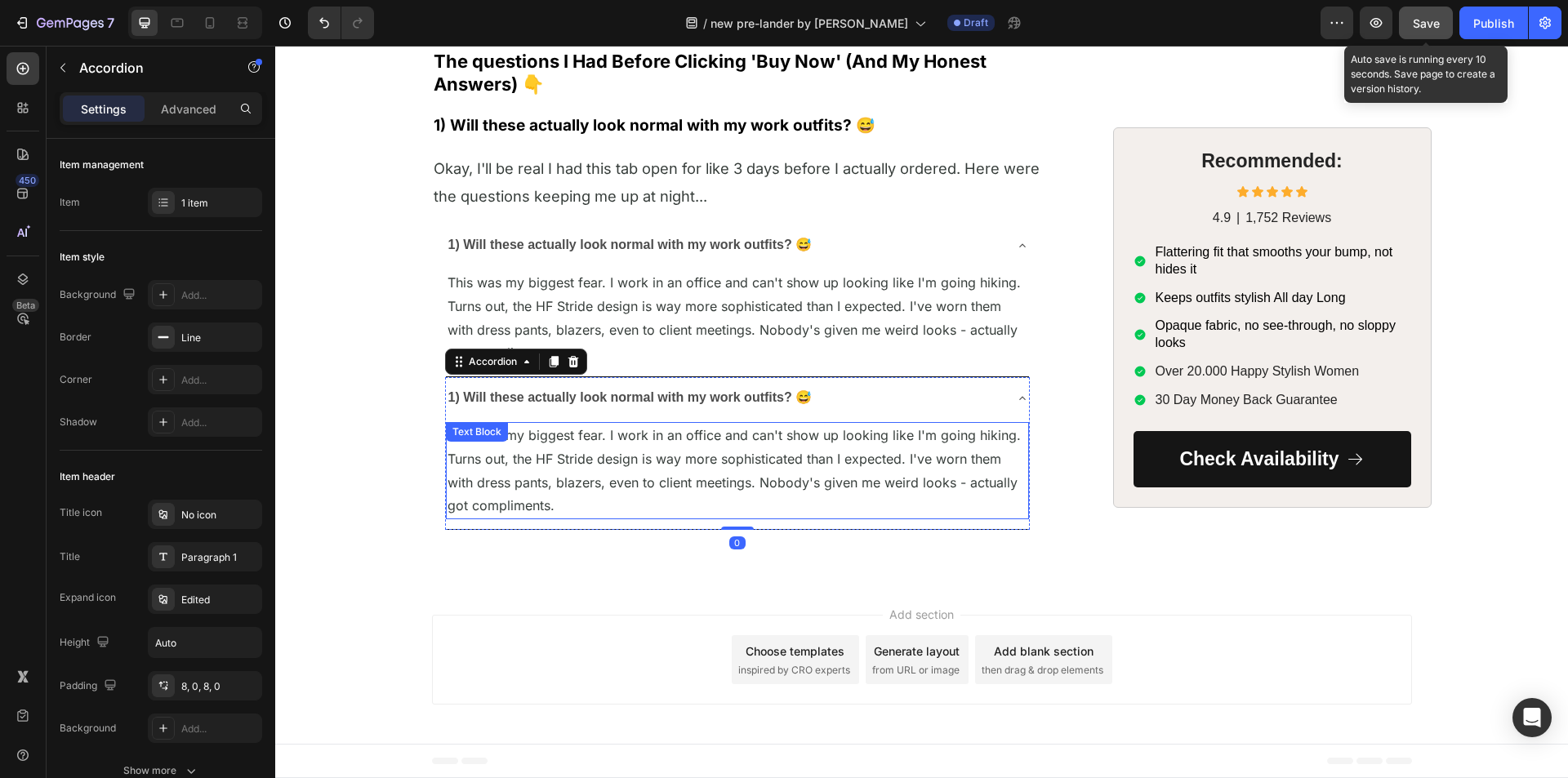
scroll to position [6994, 0]
click at [550, 367] on icon at bounding box center [553, 361] width 9 height 11
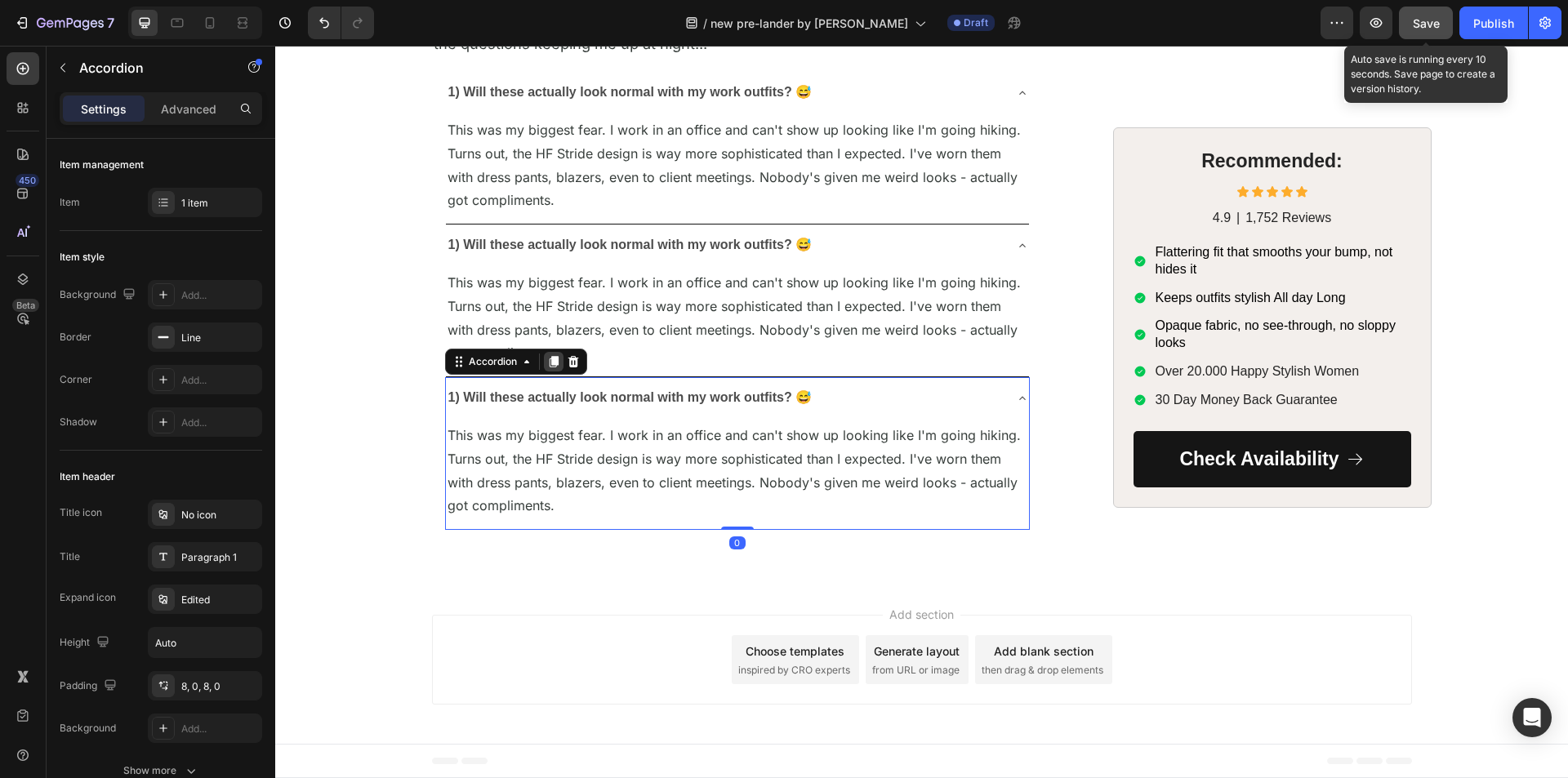
click at [549, 367] on icon at bounding box center [553, 361] width 9 height 11
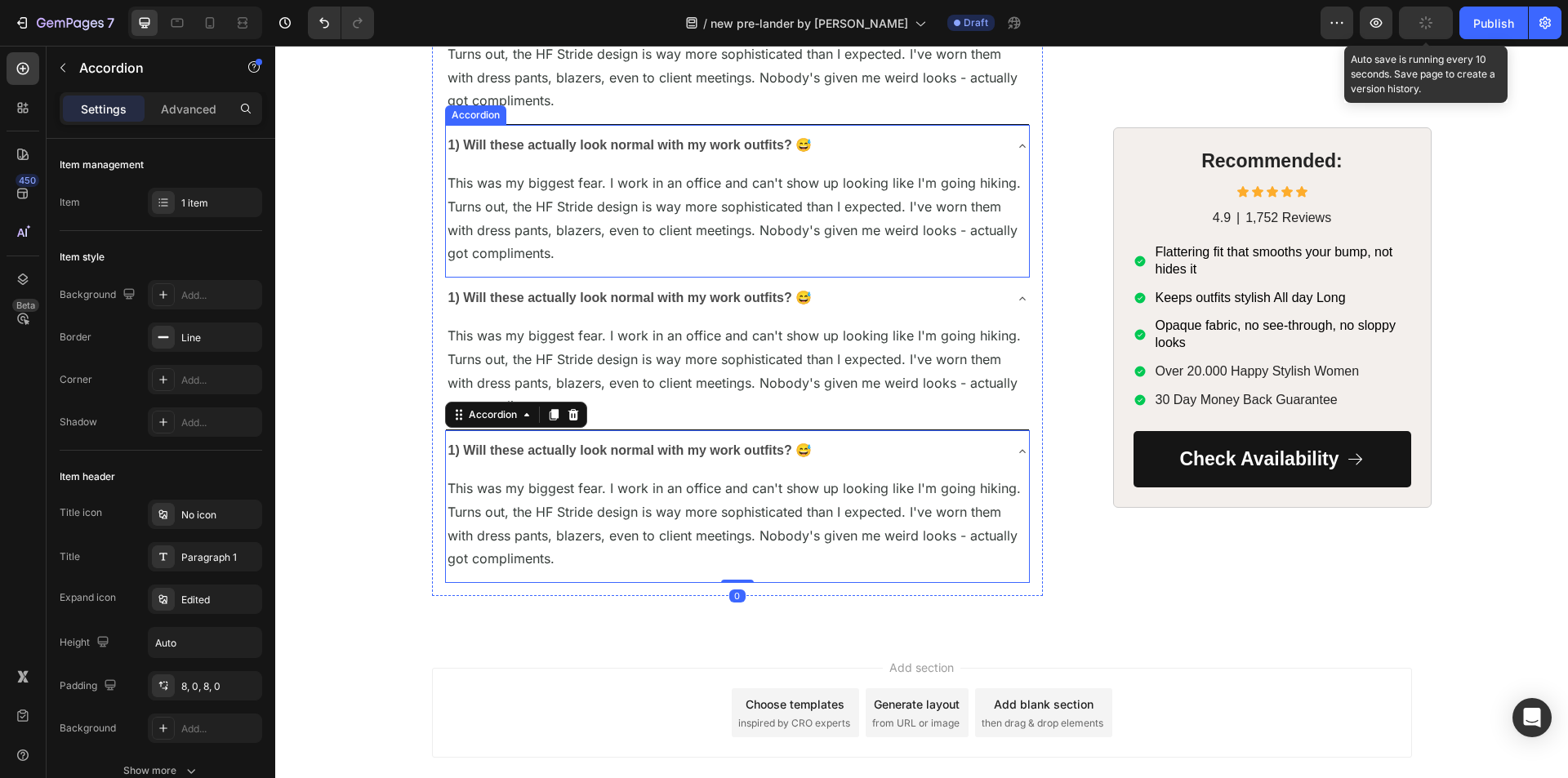
scroll to position [7076, 0]
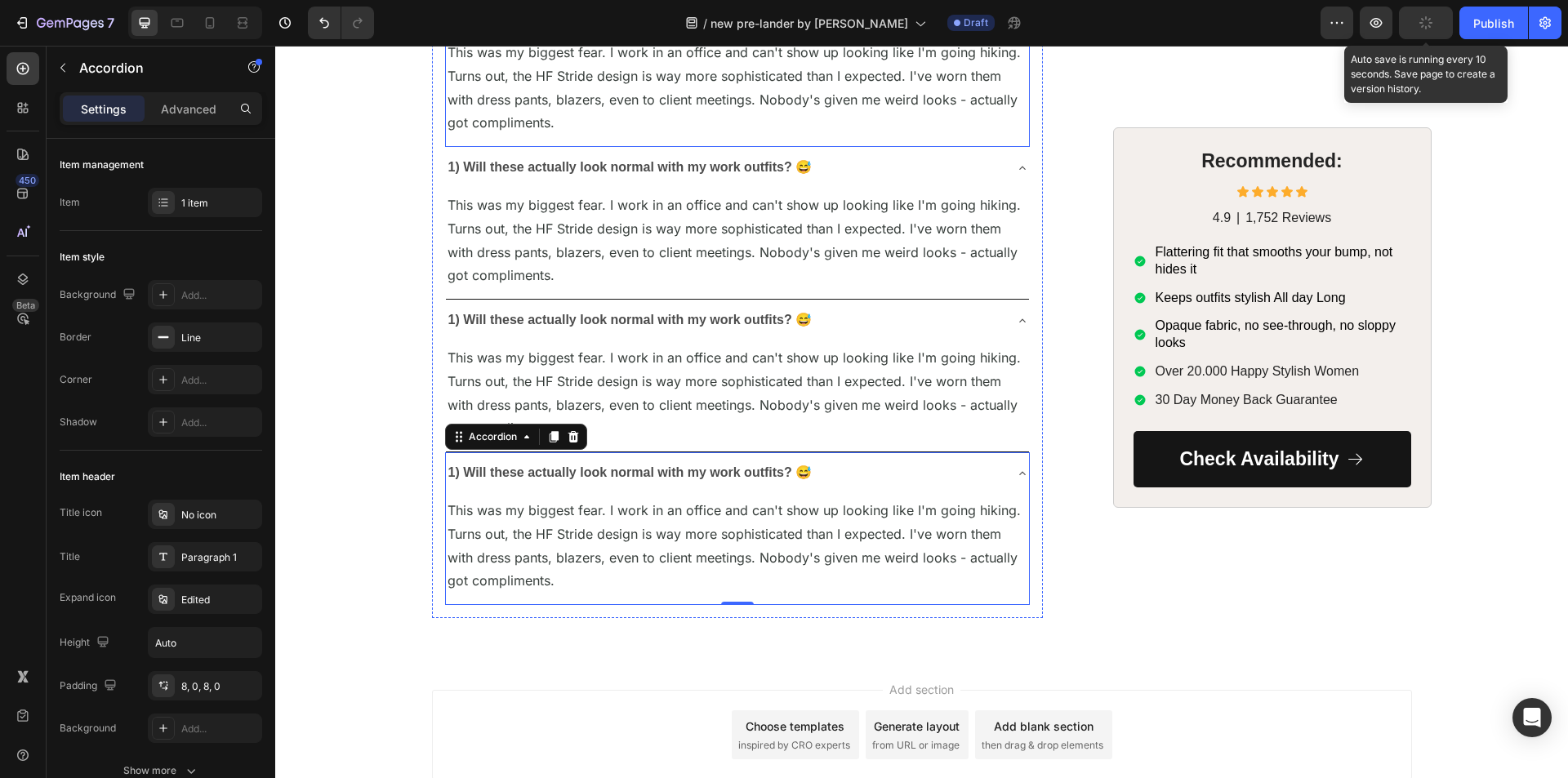
click at [550, 21] on strong "1) Will these actually look normal with my work outfits? 😅" at bounding box center [630, 14] width 365 height 14
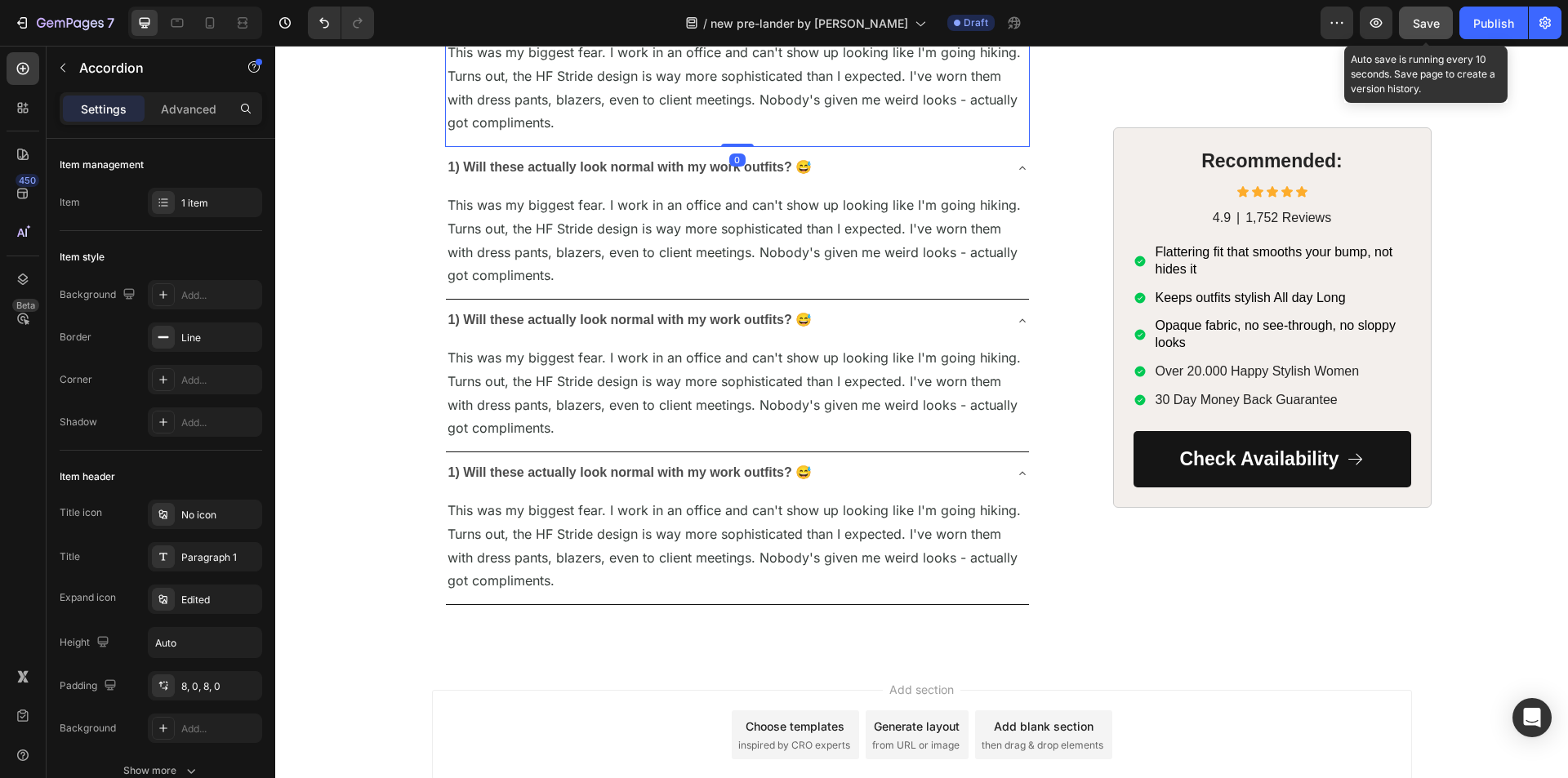
click at [550, 21] on strong "1) Will these actually look normal with my work outfits? 😅" at bounding box center [630, 14] width 365 height 14
click at [550, 131] on span "This was my biggest fear. I work in an office and can't show up looking like I'…" at bounding box center [734, 87] width 573 height 86
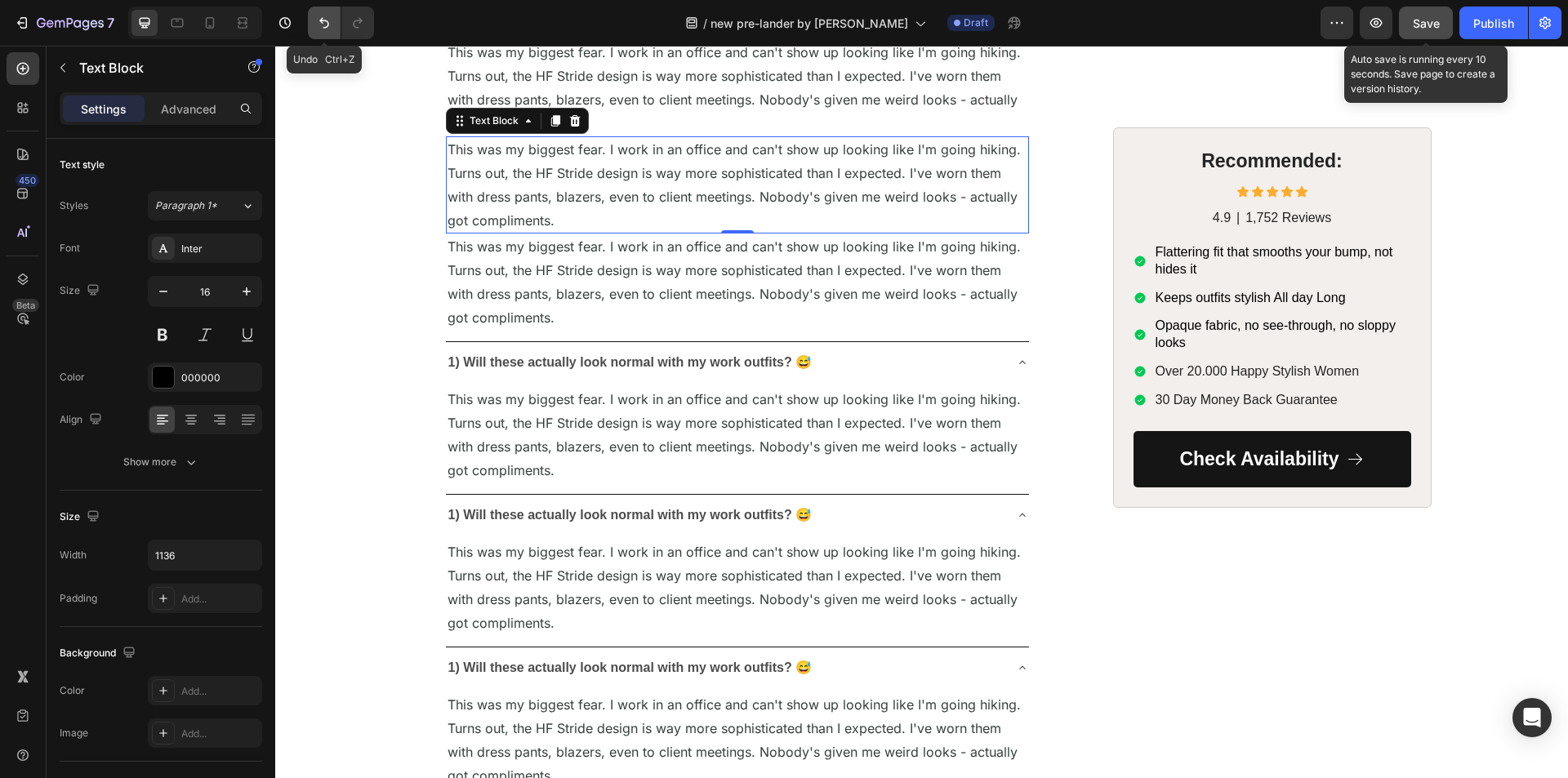
click at [325, 30] on icon "Undo/Redo" at bounding box center [324, 23] width 17 height 17
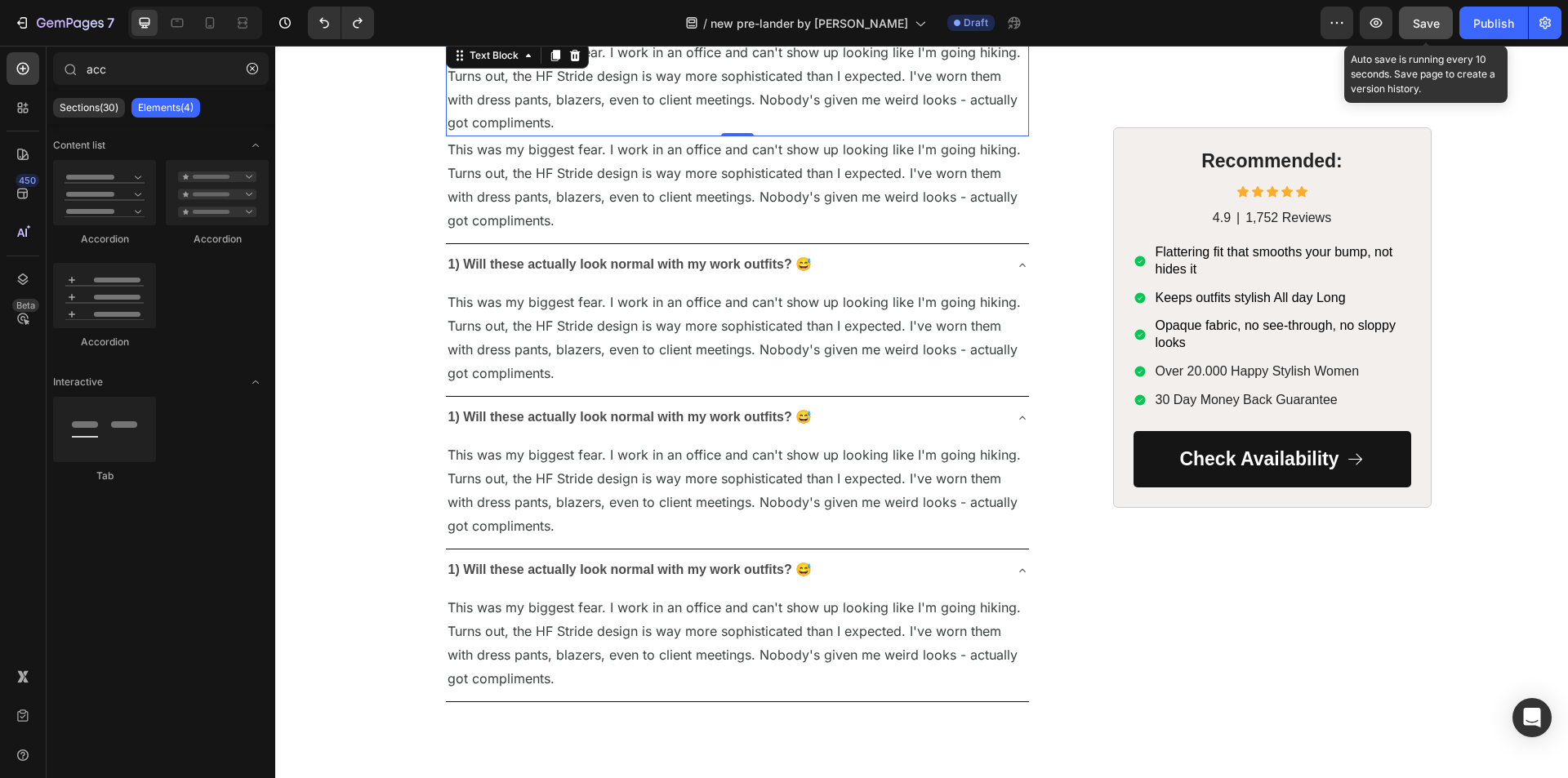
click at [581, 135] on p "This was my biggest fear. I work in an office and can't show up looking like I'…" at bounding box center [737, 88] width 580 height 94
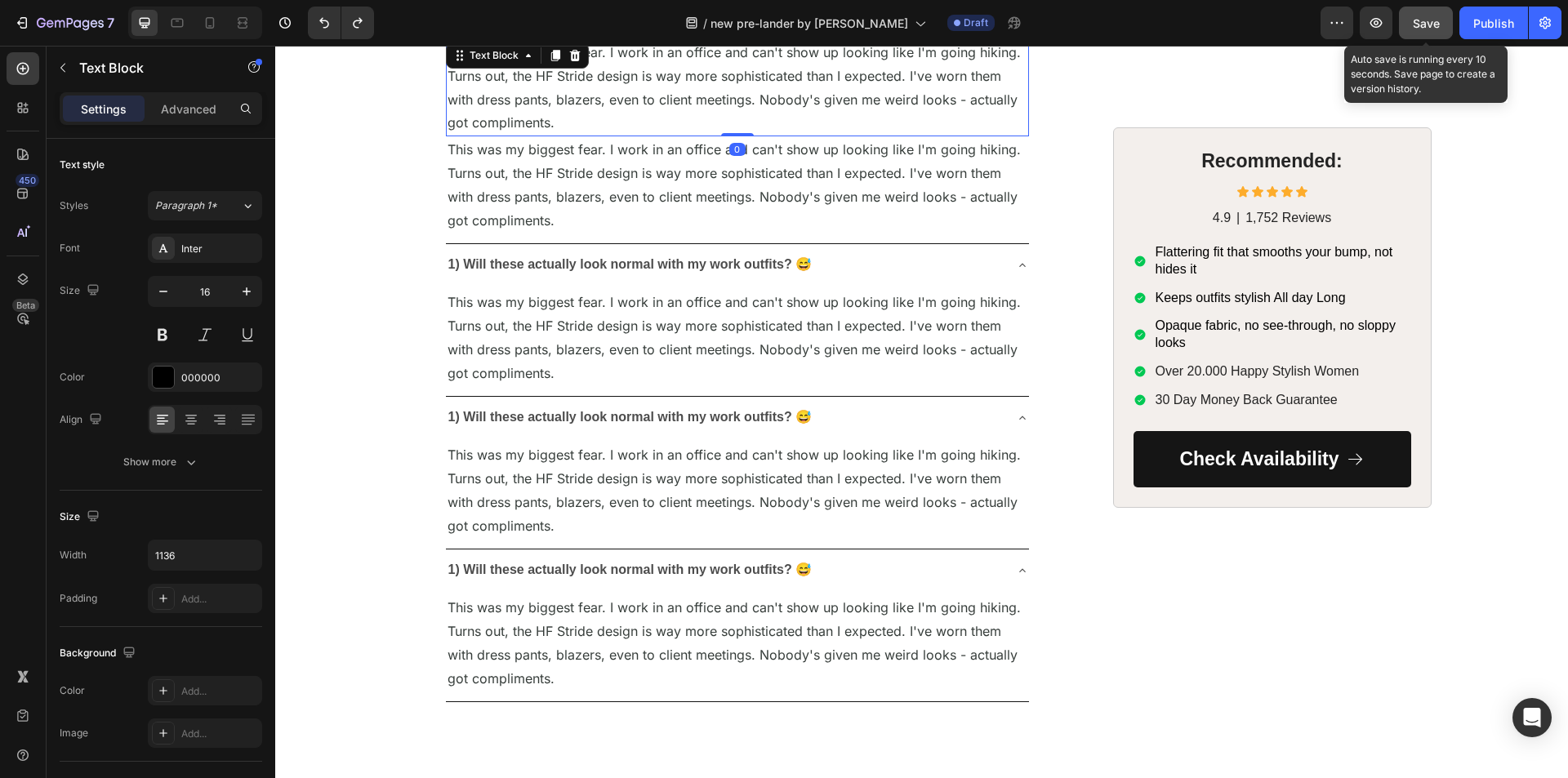
click at [572, 62] on icon at bounding box center [574, 55] width 13 height 13
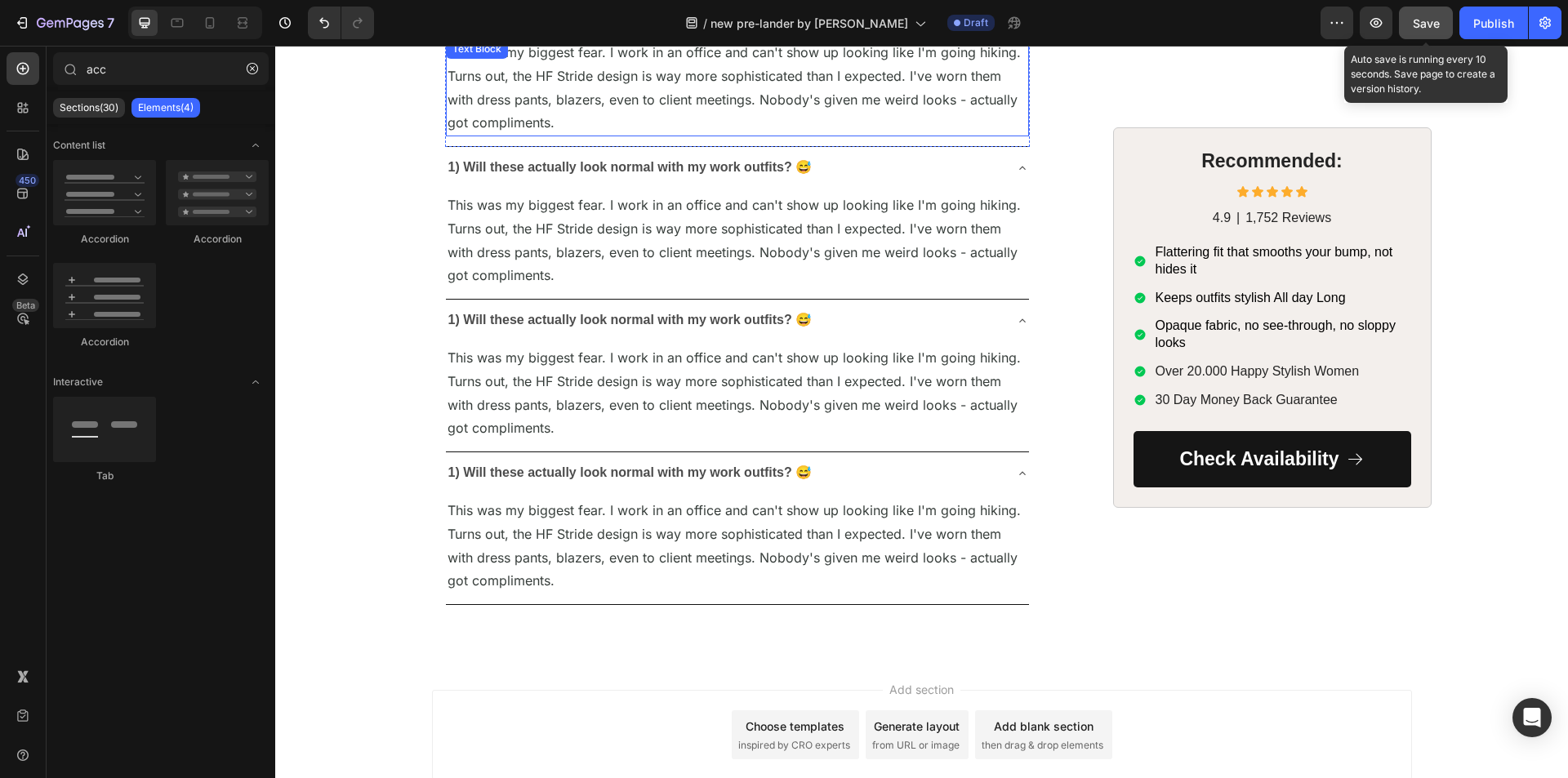
click at [558, 131] on span "This was my biggest fear. I work in an office and can't show up looking like I'…" at bounding box center [734, 87] width 573 height 86
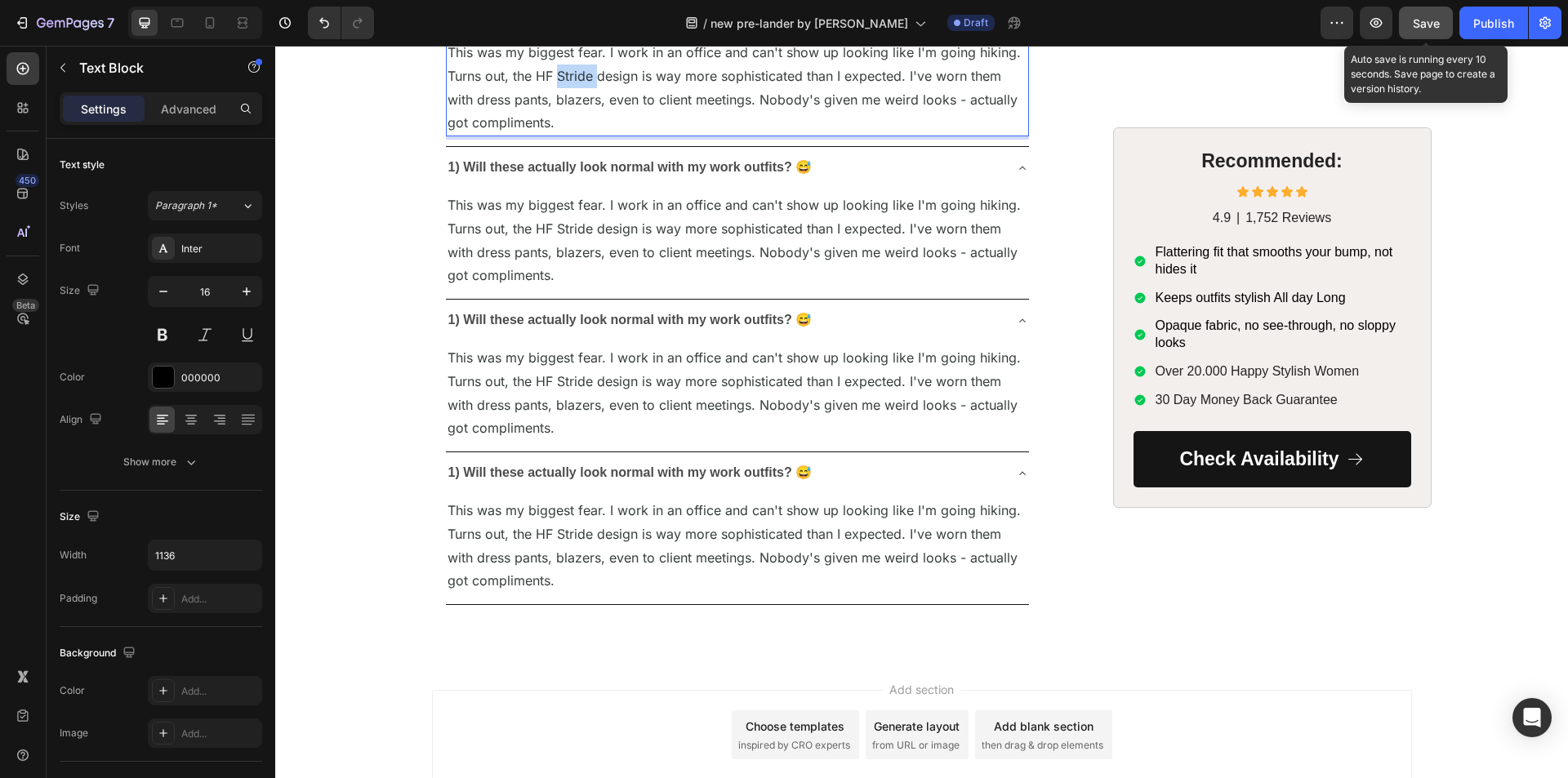
click at [558, 131] on span "This was my biggest fear. I work in an office and can't show up looking like I'…" at bounding box center [734, 87] width 573 height 86
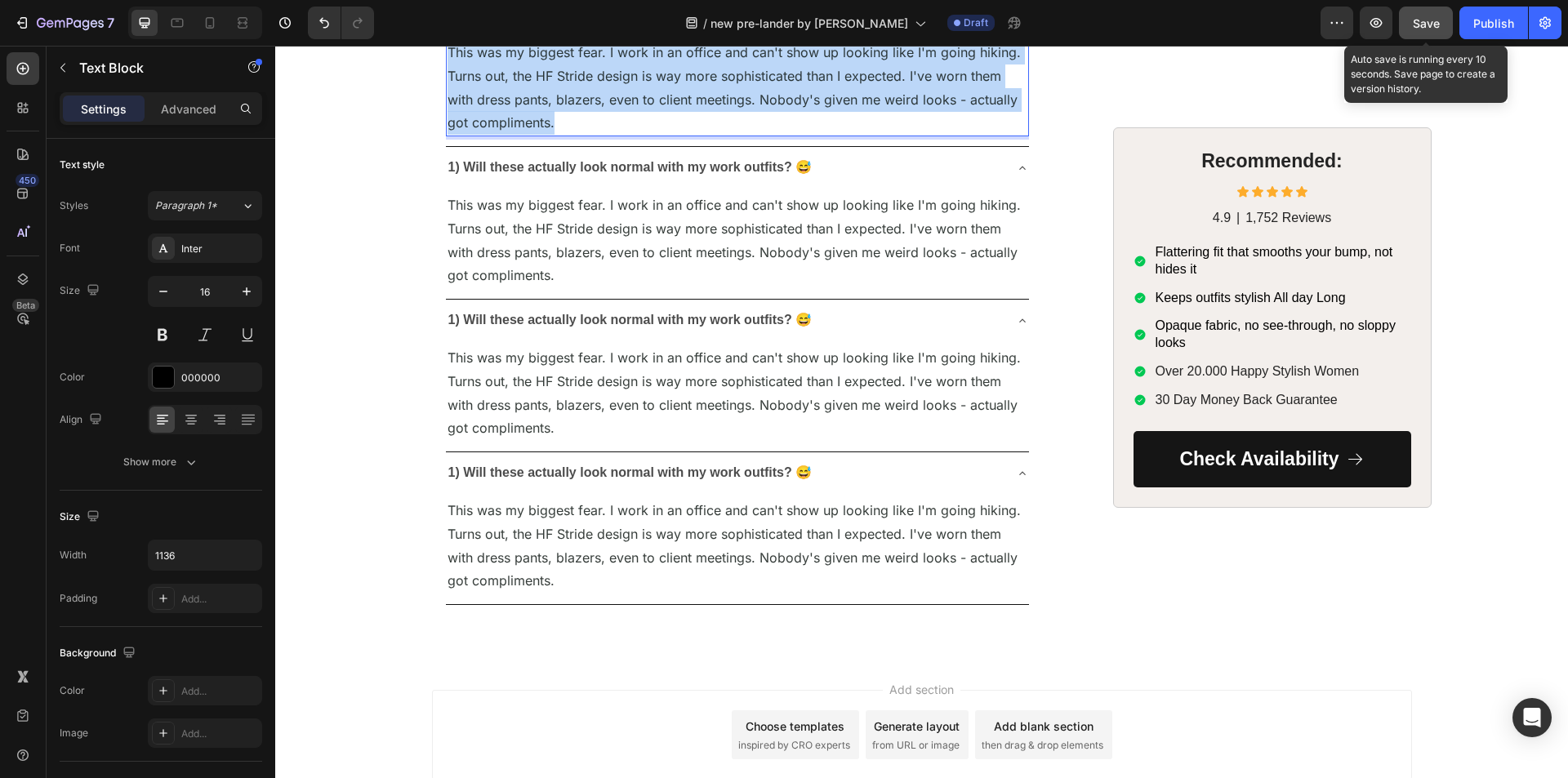
click at [558, 131] on span "This was my biggest fear. I work in an office and can't show up looking like I'…" at bounding box center [734, 87] width 573 height 86
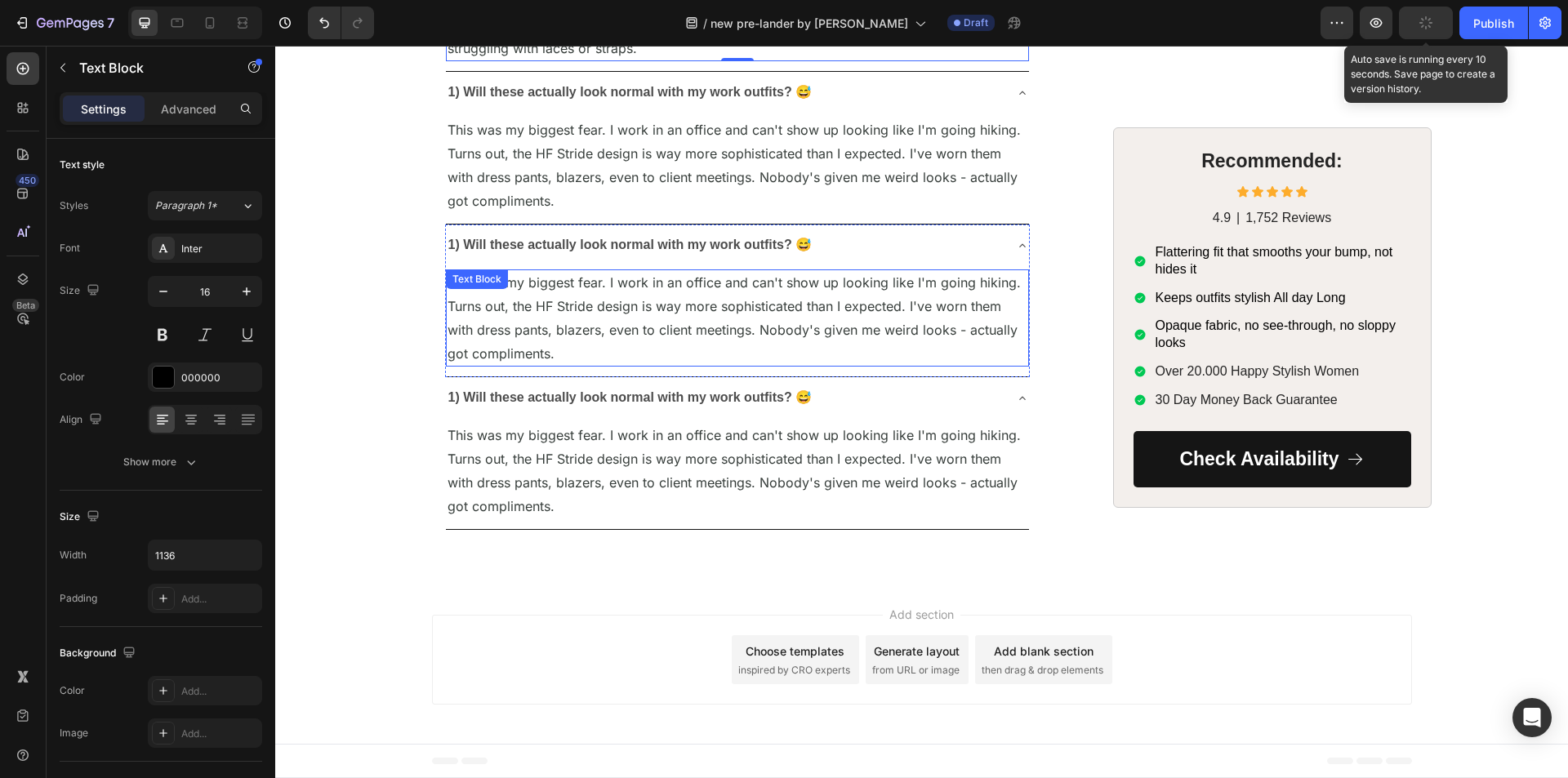
scroll to position [7321, 0]
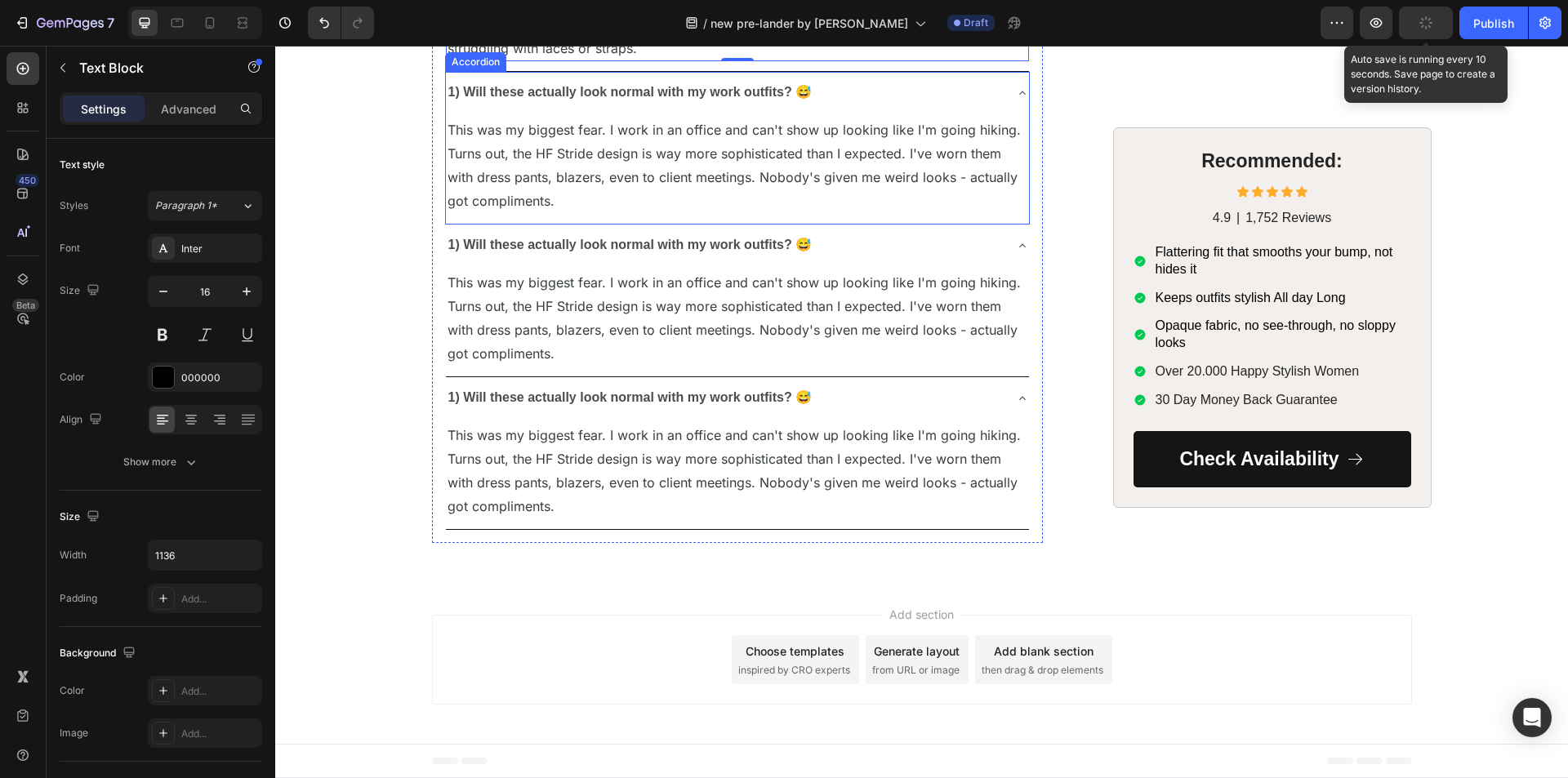
click at [542, 99] on strong "1) Will these actually look normal with my work outfits? 😅" at bounding box center [630, 92] width 365 height 14
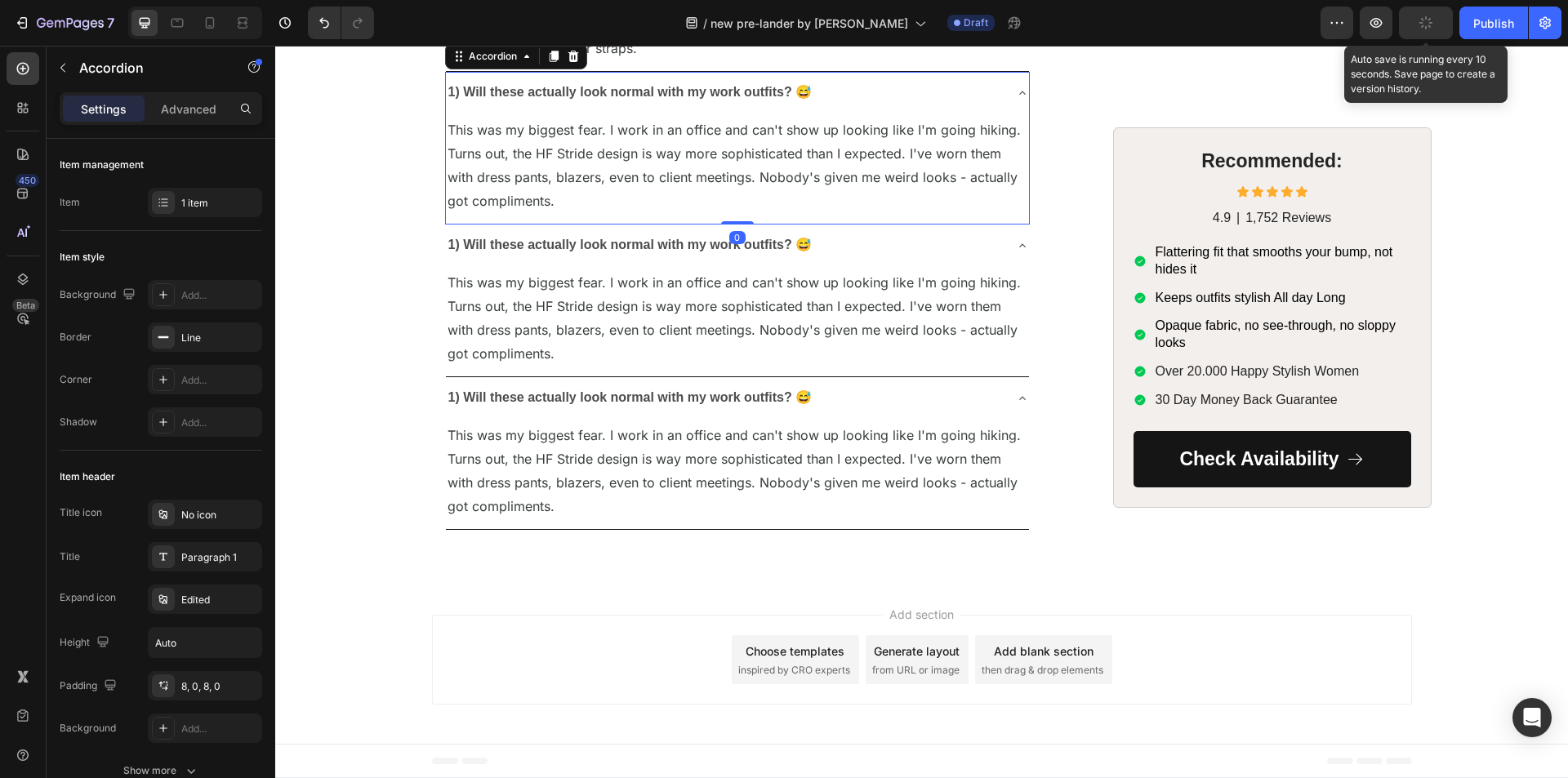
click at [542, 99] on strong "1) Will these actually look normal with my work outfits? 😅" at bounding box center [630, 92] width 365 height 14
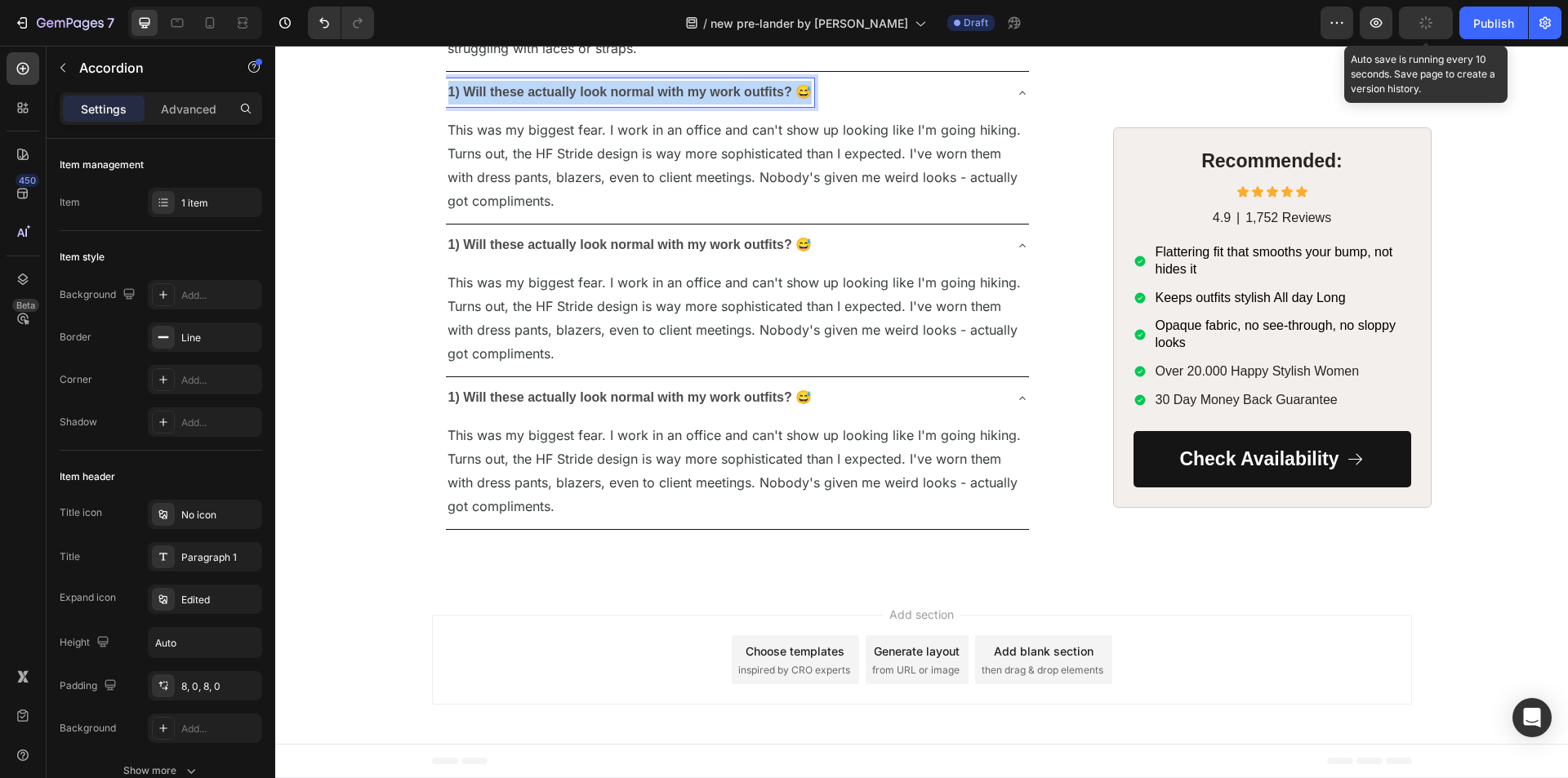
click at [542, 99] on strong "1) Will these actually look normal with my work outfits? 😅" at bounding box center [630, 92] width 365 height 14
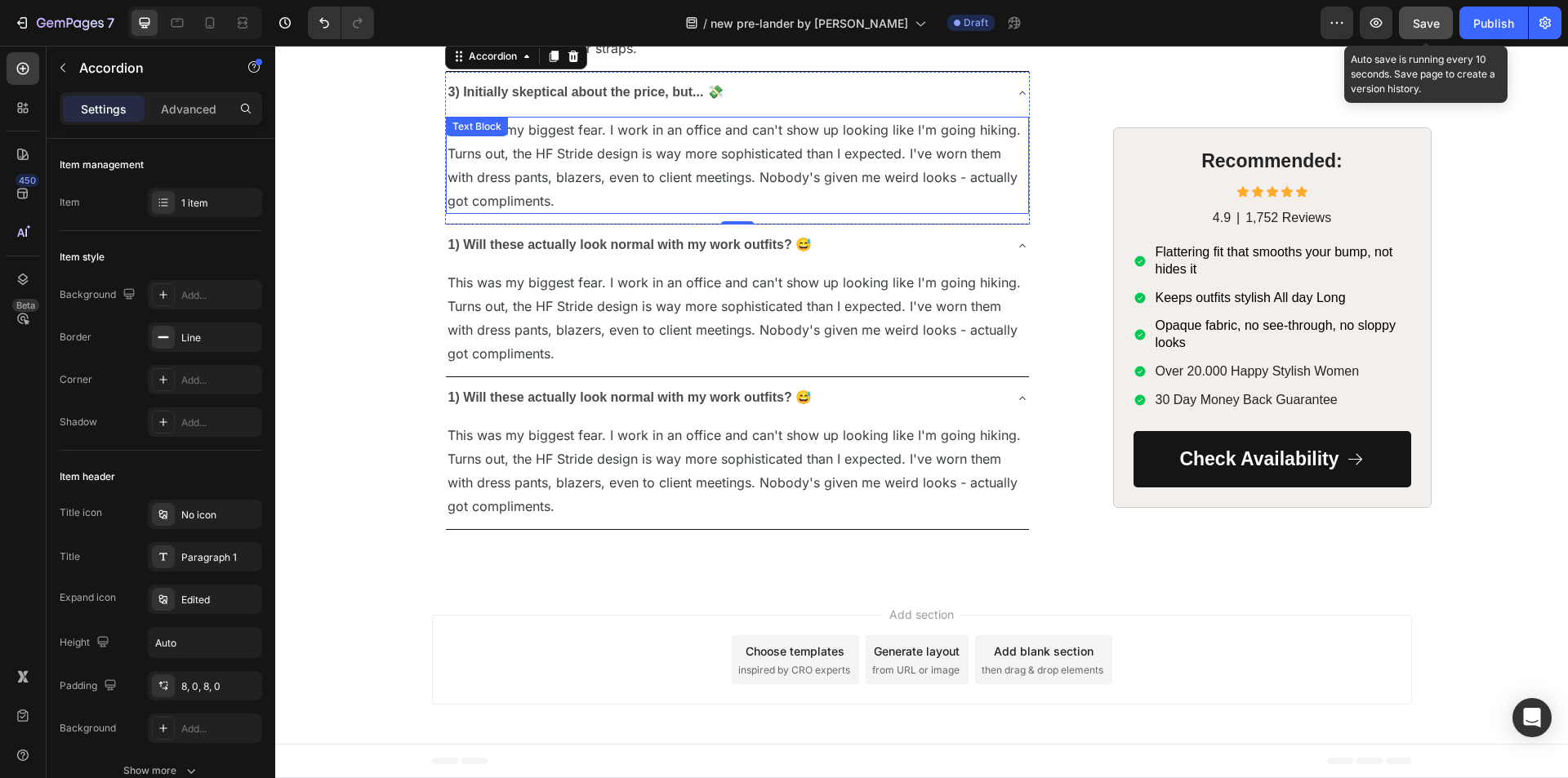
click at [547, 208] on span "This was my biggest fear. I work in an office and can't show up looking like I'…" at bounding box center [734, 164] width 573 height 86
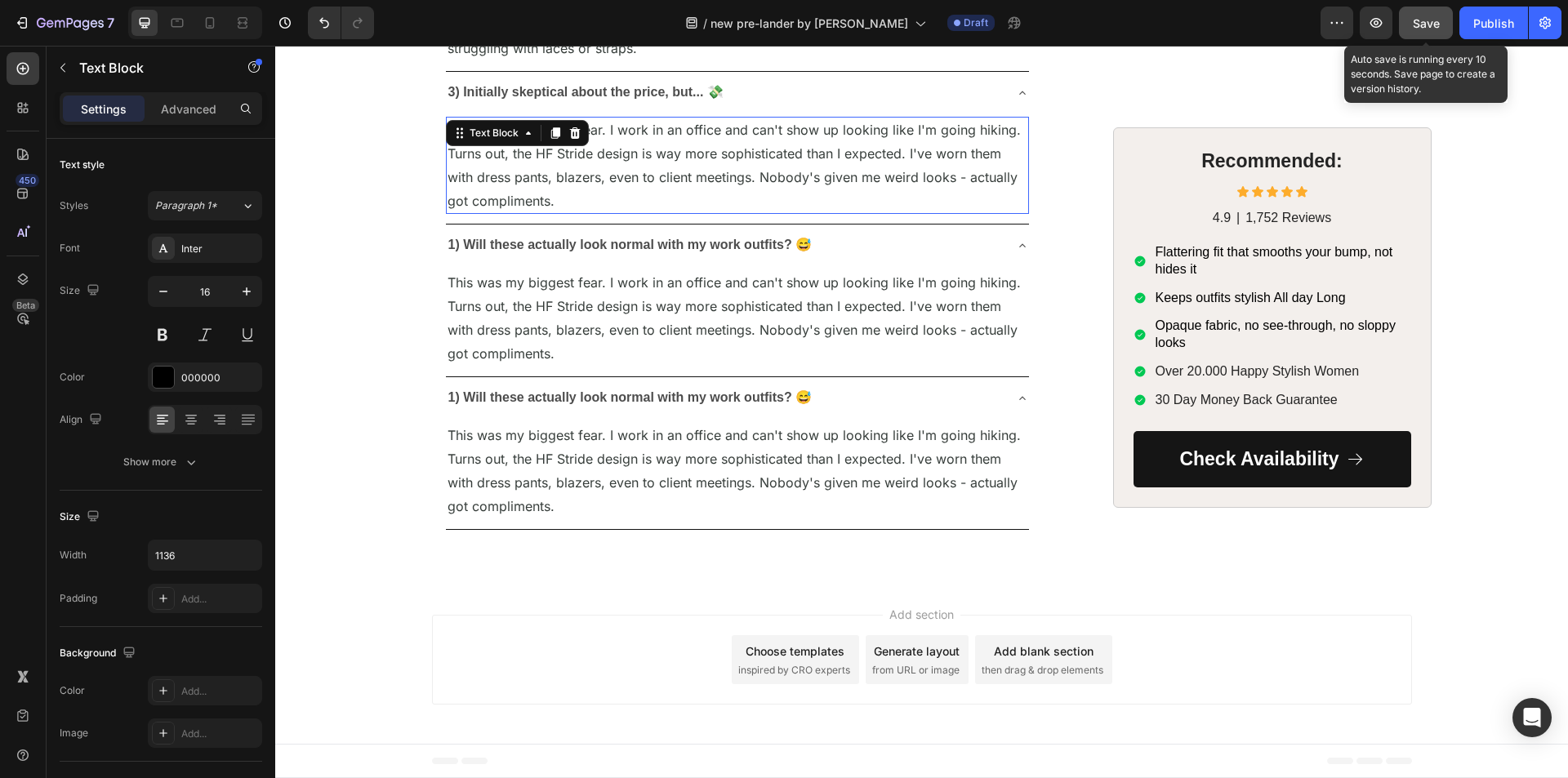
click at [547, 208] on span "This was my biggest fear. I work in an office and can't show up looking like I'…" at bounding box center [734, 164] width 573 height 86
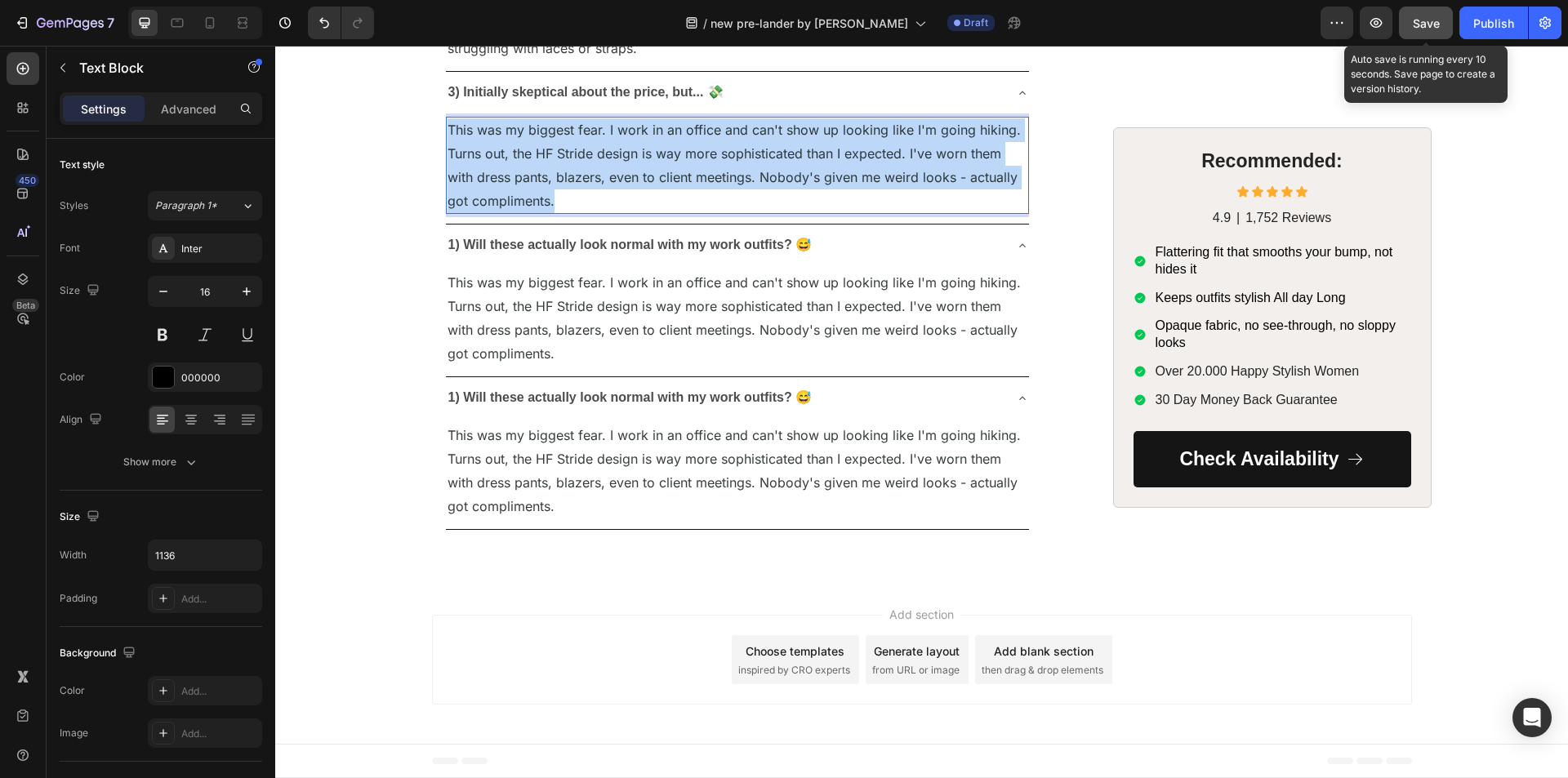
drag, startPoint x: 547, startPoint y: 351, endPoint x: 527, endPoint y: 351, distance: 20.0
click at [548, 208] on span "This was my biggest fear. I work in an office and can't show up looking like I'…" at bounding box center [734, 164] width 573 height 86
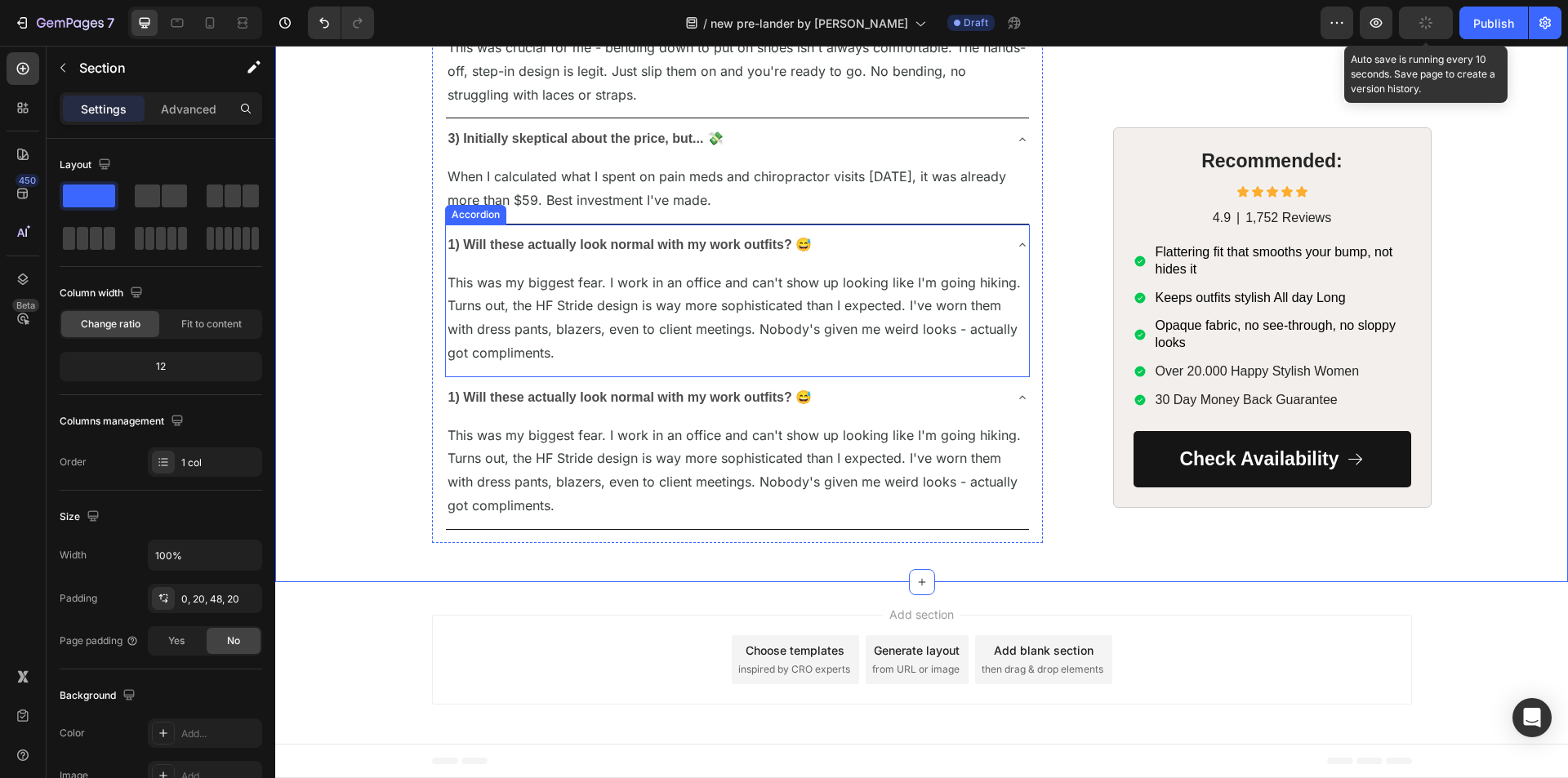
click at [586, 252] on strong "1) Will these actually look normal with my work outfits? 😅" at bounding box center [630, 245] width 365 height 14
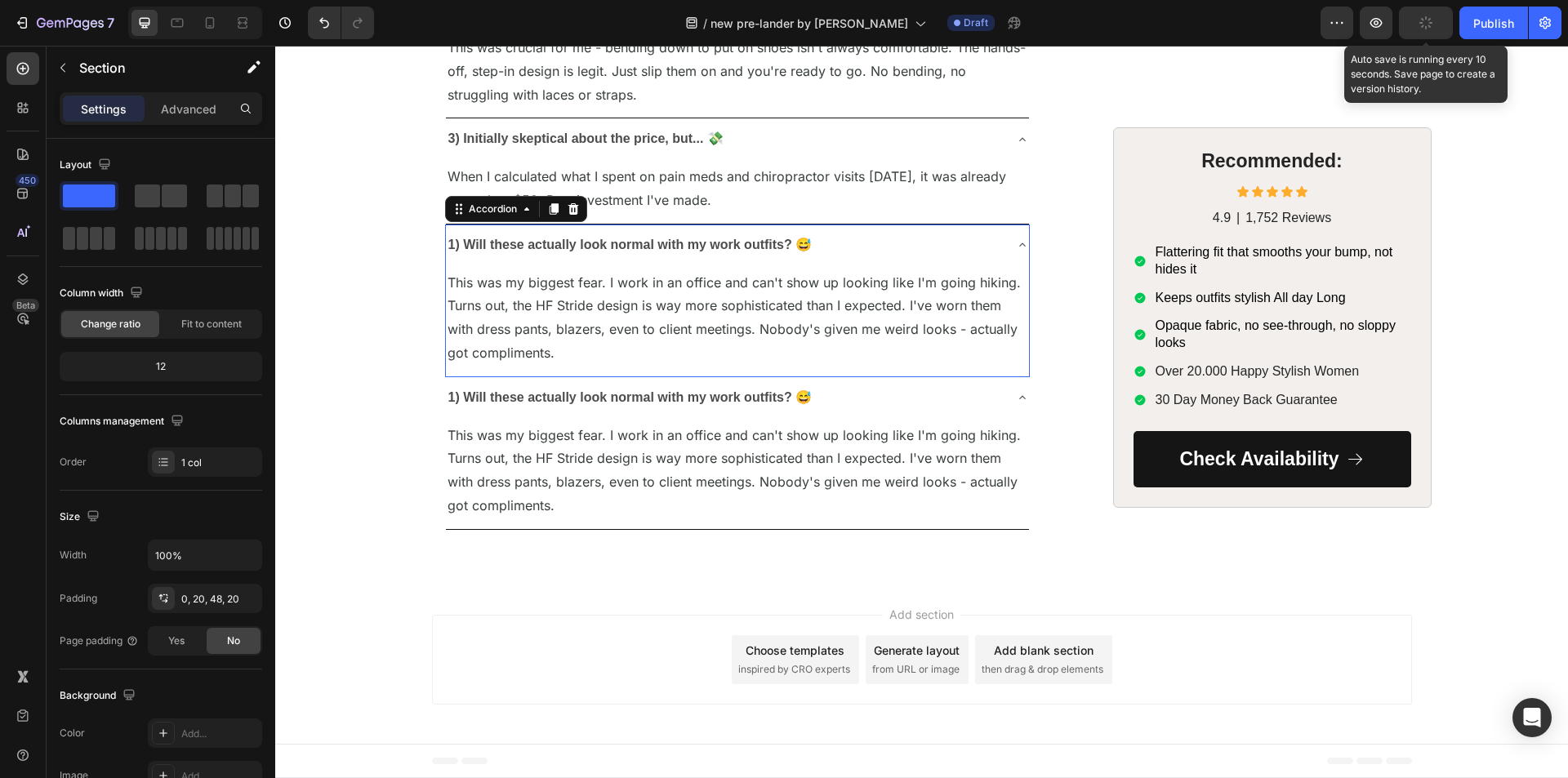
click at [586, 252] on strong "1) Will these actually look normal with my work outfits? 😅" at bounding box center [630, 245] width 365 height 14
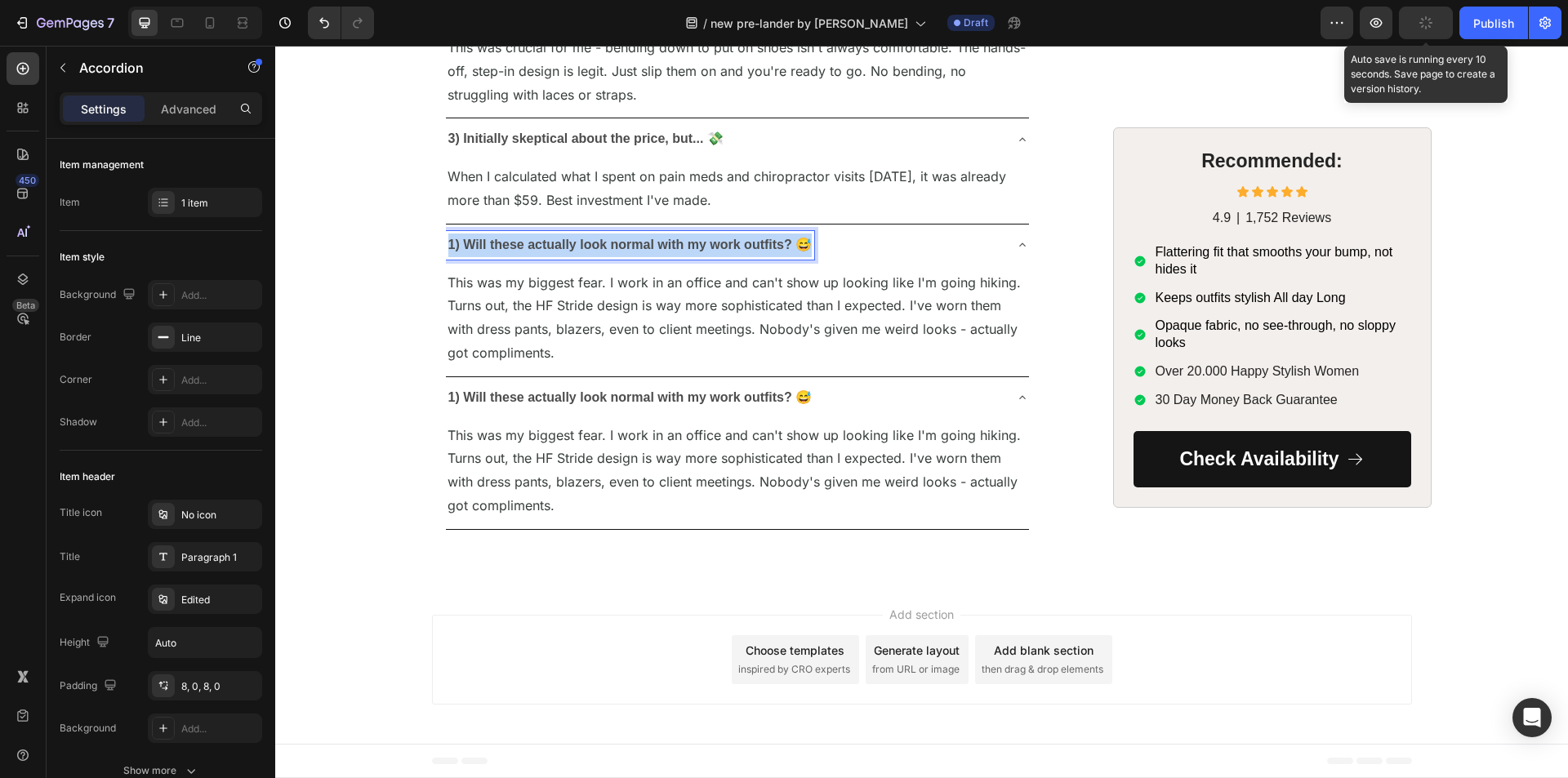
click at [586, 252] on strong "1) Will these actually look normal with my work outfits? 😅" at bounding box center [630, 245] width 365 height 14
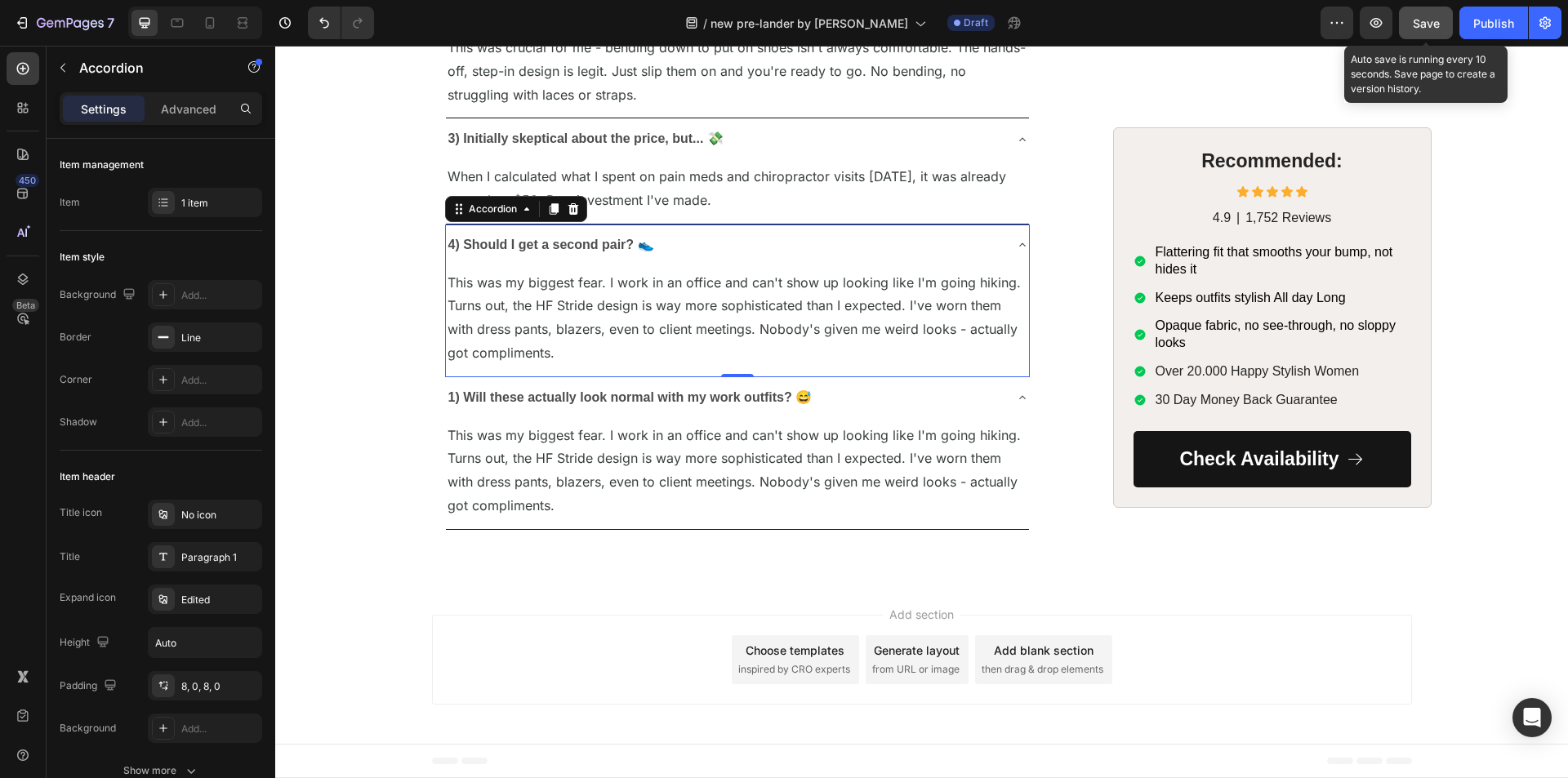
click at [586, 365] on p "This was my biggest fear. I work in an office and can't show up looking like I'…" at bounding box center [737, 319] width 580 height 94
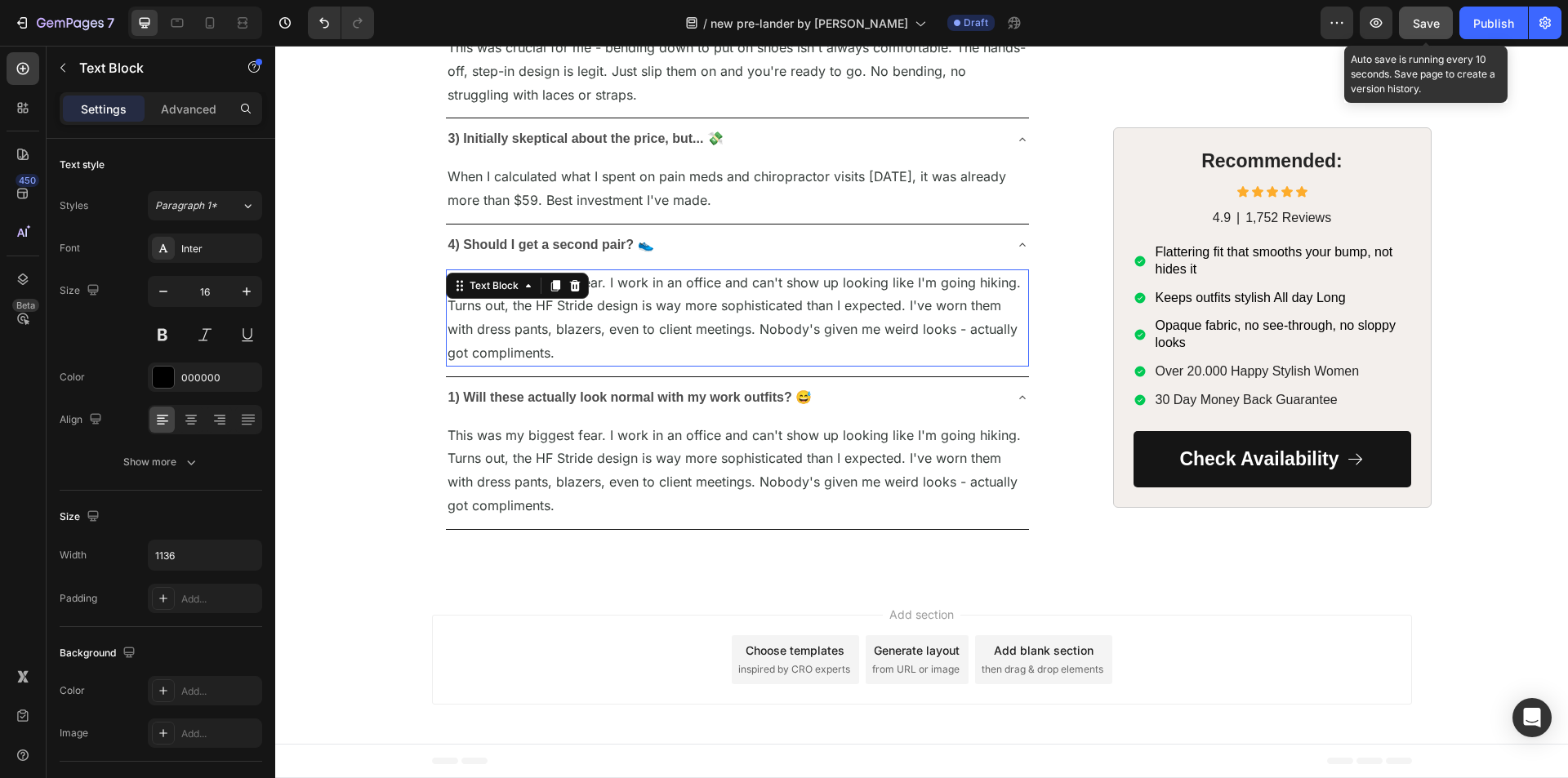
click at [586, 365] on p "This was my biggest fear. I work in an office and can't show up looking like I'…" at bounding box center [737, 319] width 580 height 94
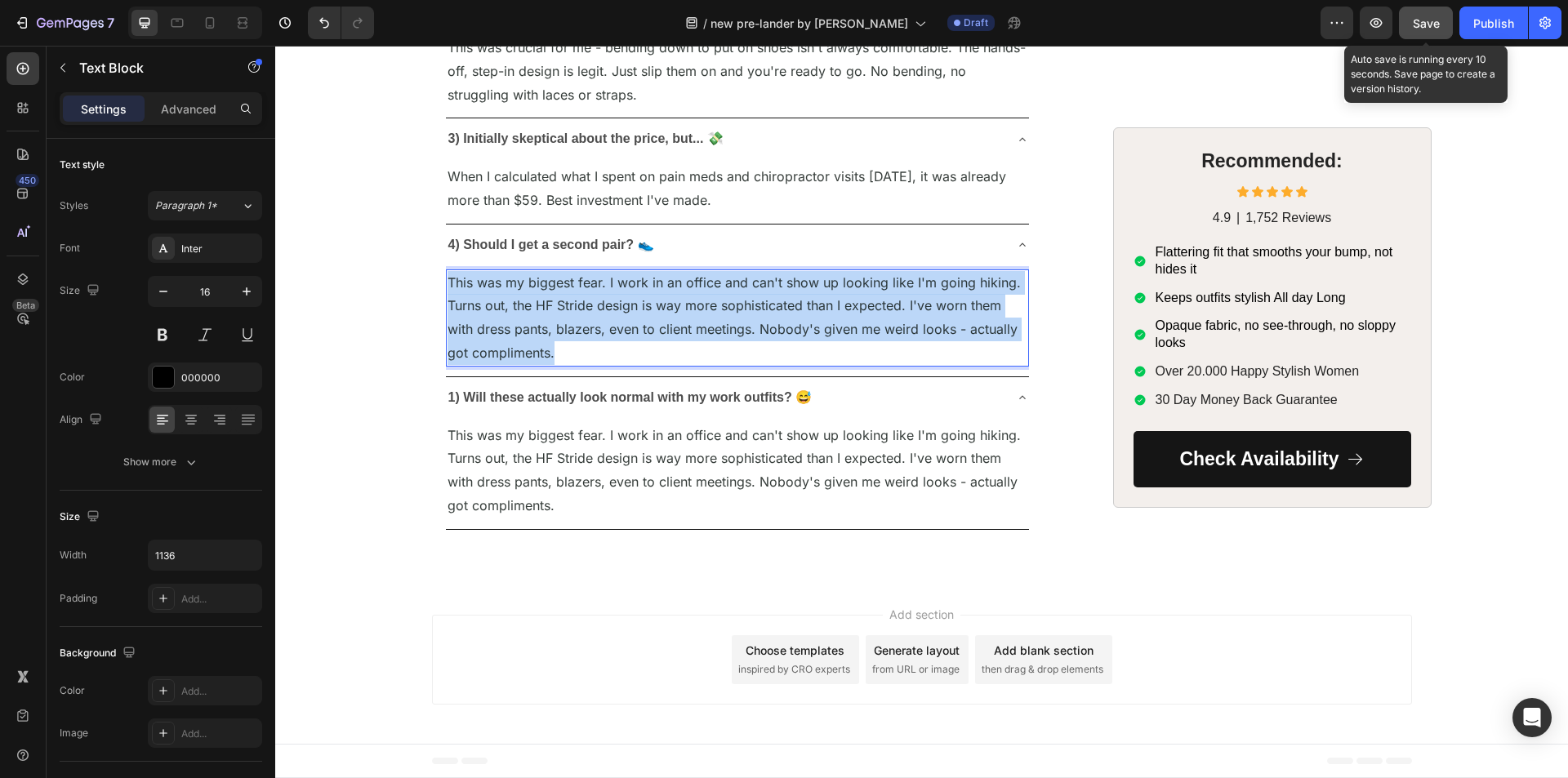
click at [586, 365] on p "This was my biggest fear. I work in an office and can't show up looking like I'…" at bounding box center [737, 319] width 580 height 94
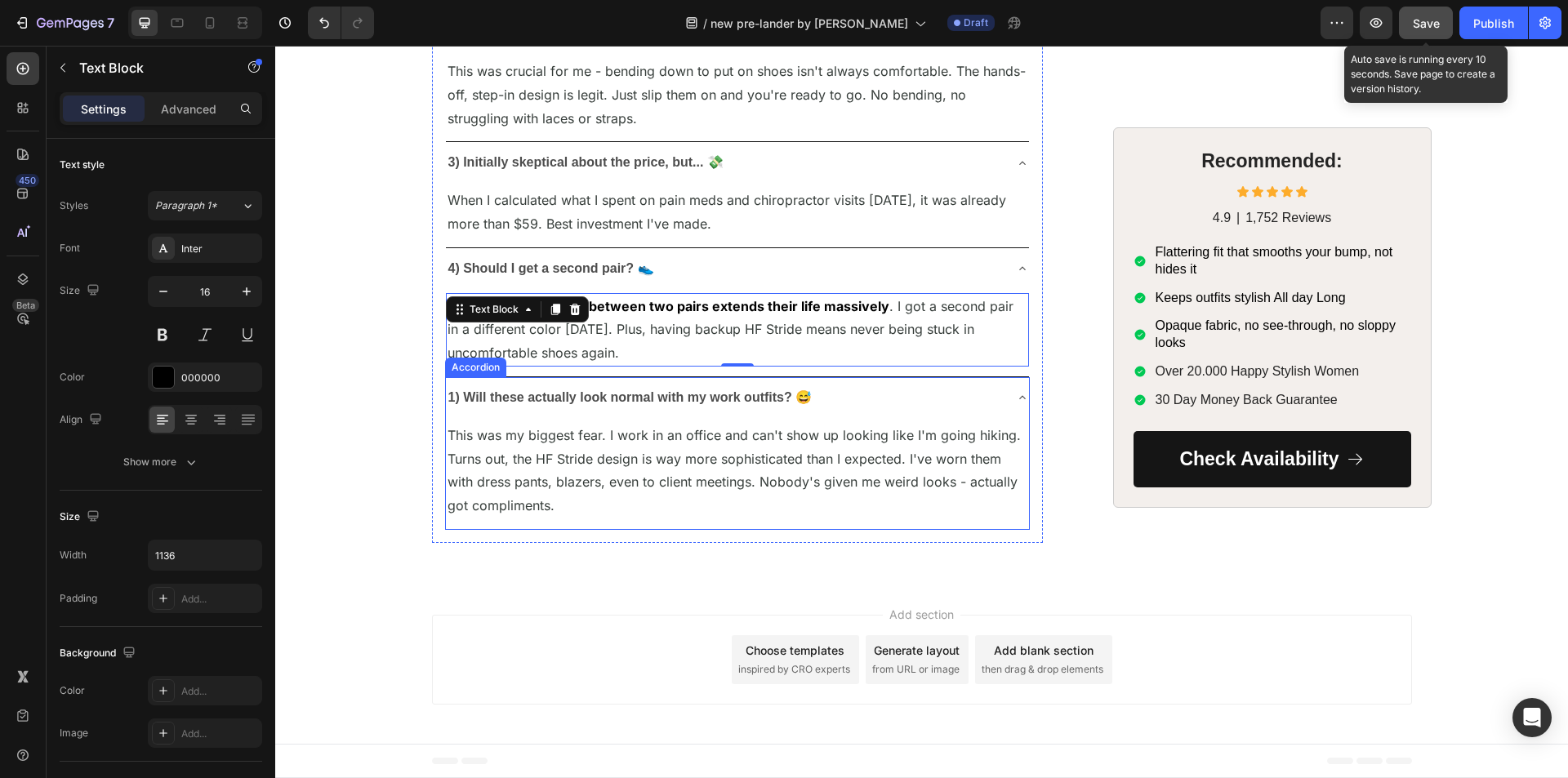
click at [627, 405] on strong "1) Will these actually look normal with my work outfits? 😅" at bounding box center [630, 398] width 365 height 14
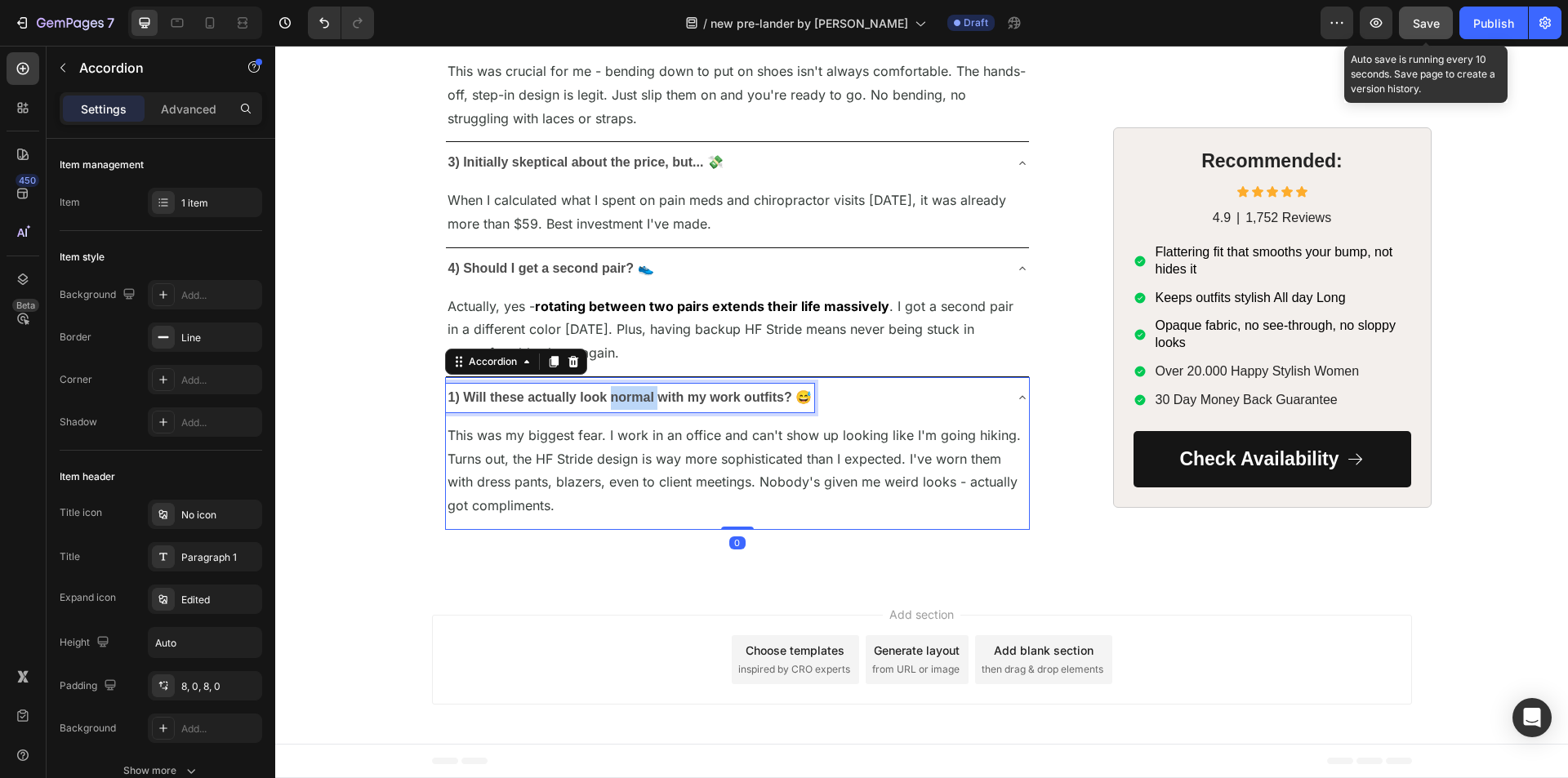
click at [627, 405] on strong "1) Will these actually look normal with my work outfits? 😅" at bounding box center [630, 398] width 365 height 14
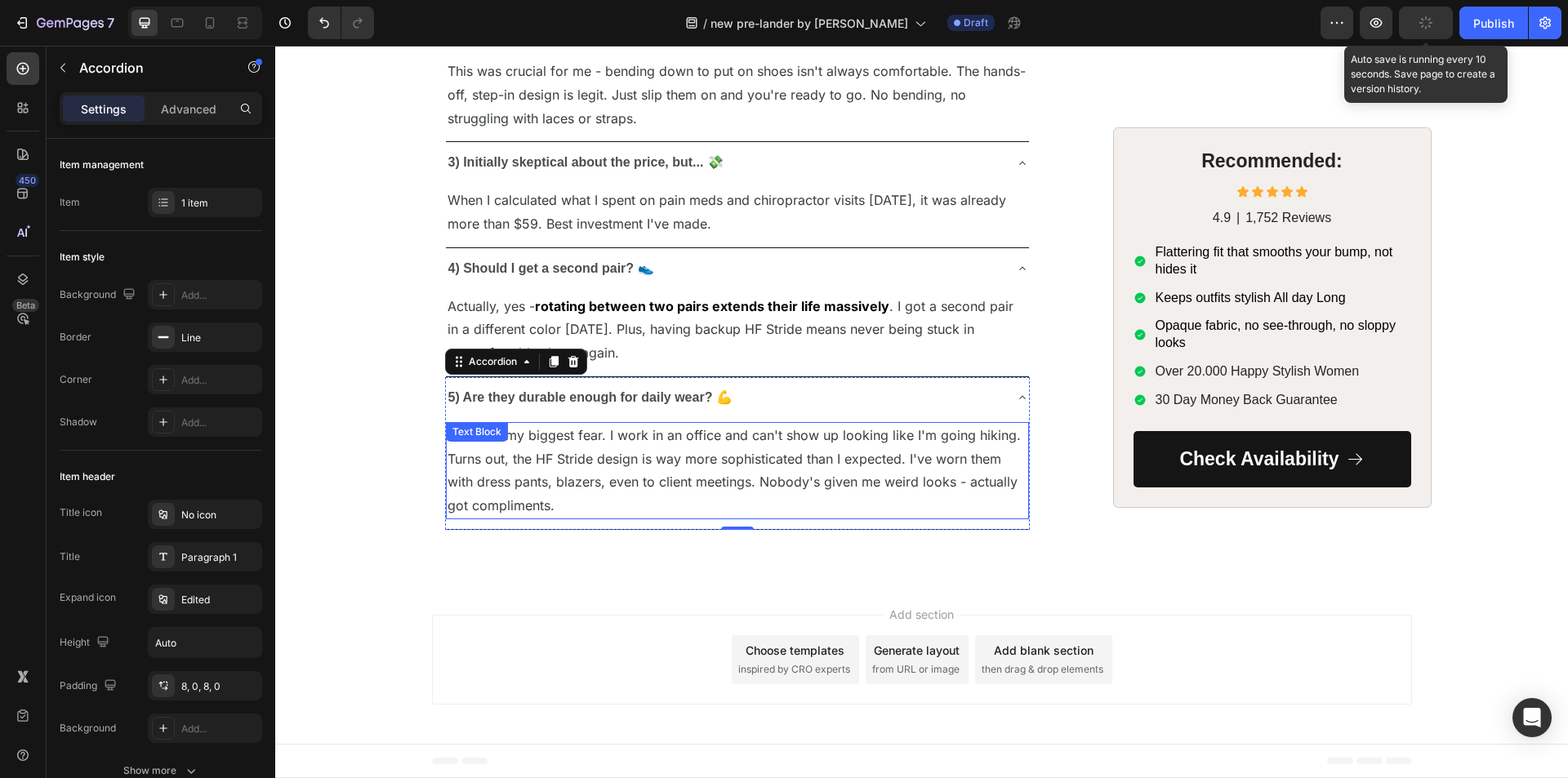
click at [643, 513] on span "This was my biggest fear. I work in an office and can't show up looking like I'…" at bounding box center [734, 470] width 573 height 86
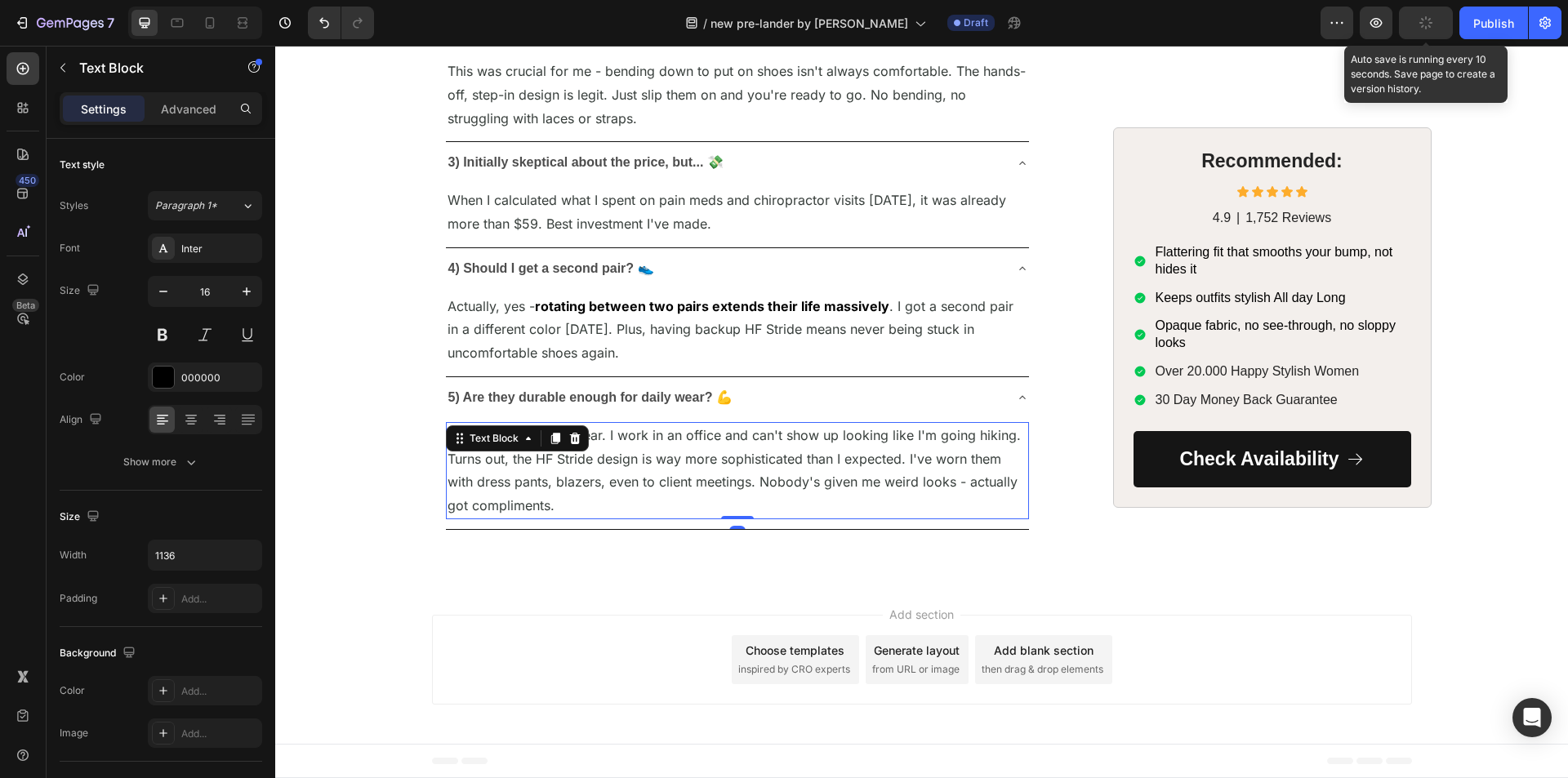
click at [643, 513] on span "This was my biggest fear. I work in an office and can't show up looking like I'…" at bounding box center [734, 470] width 573 height 86
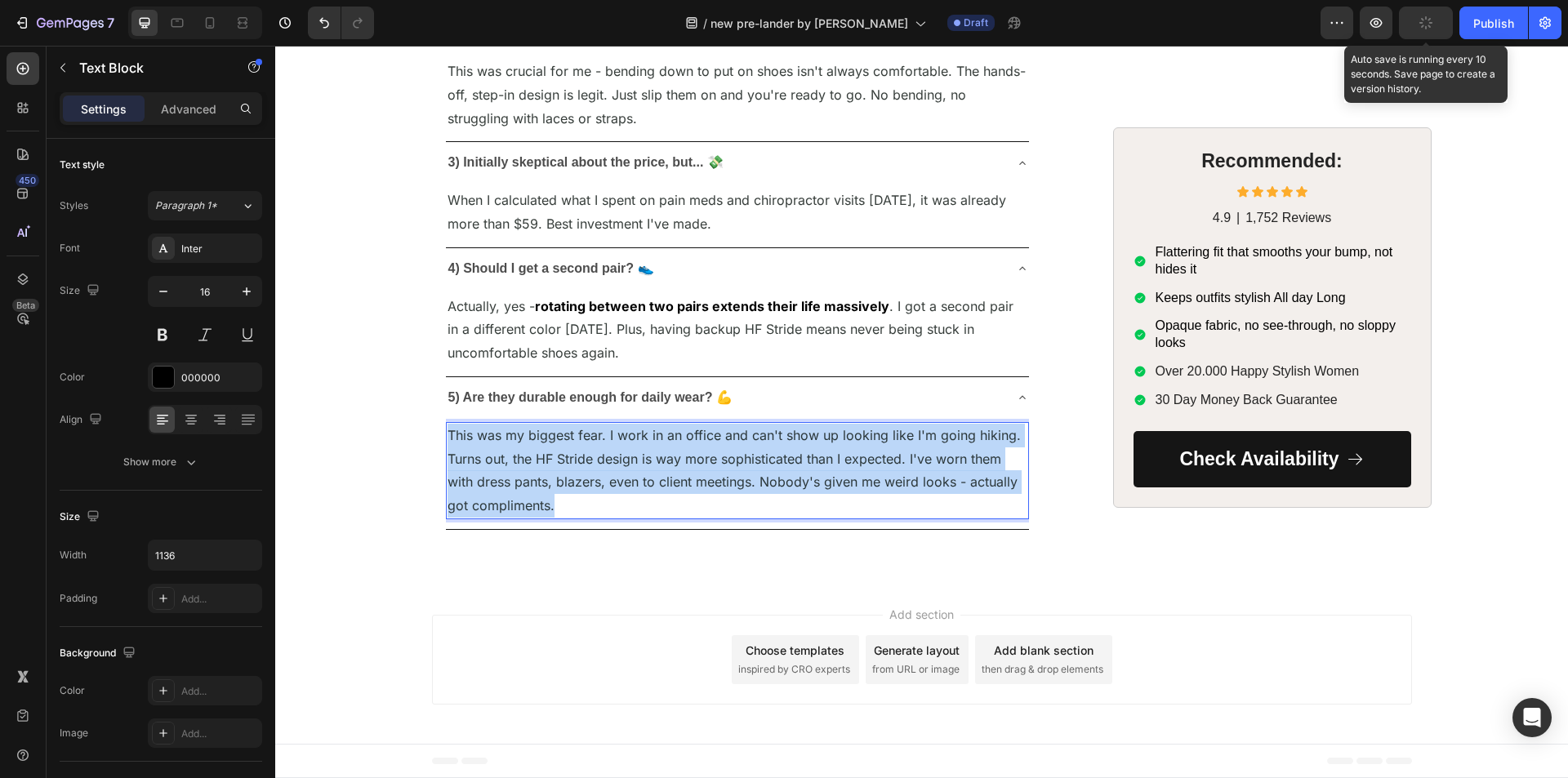
click at [643, 513] on span "This was my biggest fear. I work in an office and can't show up looking like I'…" at bounding box center [734, 470] width 573 height 86
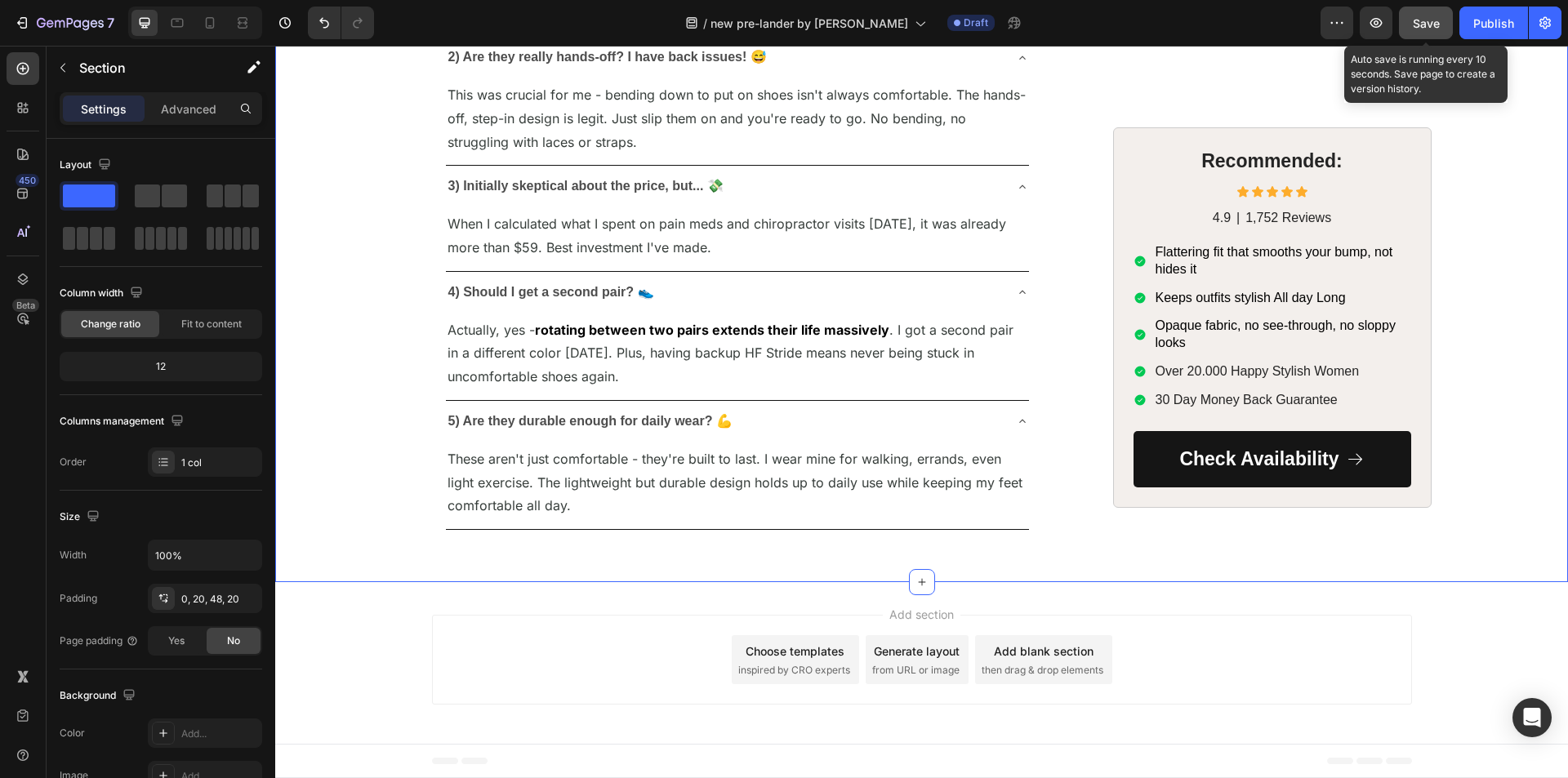
click at [1436, 30] on div "Save" at bounding box center [1425, 23] width 27 height 17
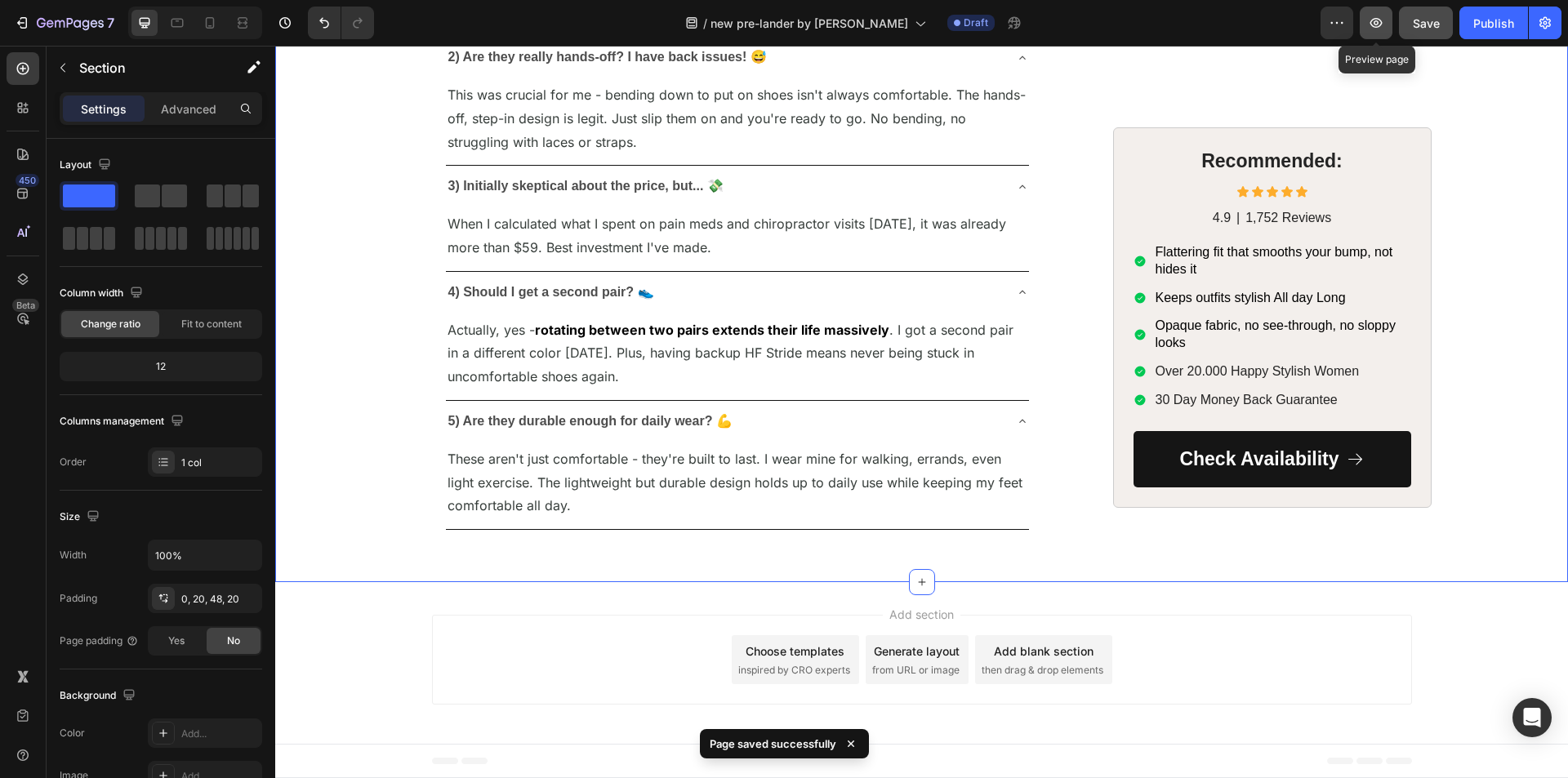
click at [1376, 20] on icon "button" at bounding box center [1376, 23] width 17 height 17
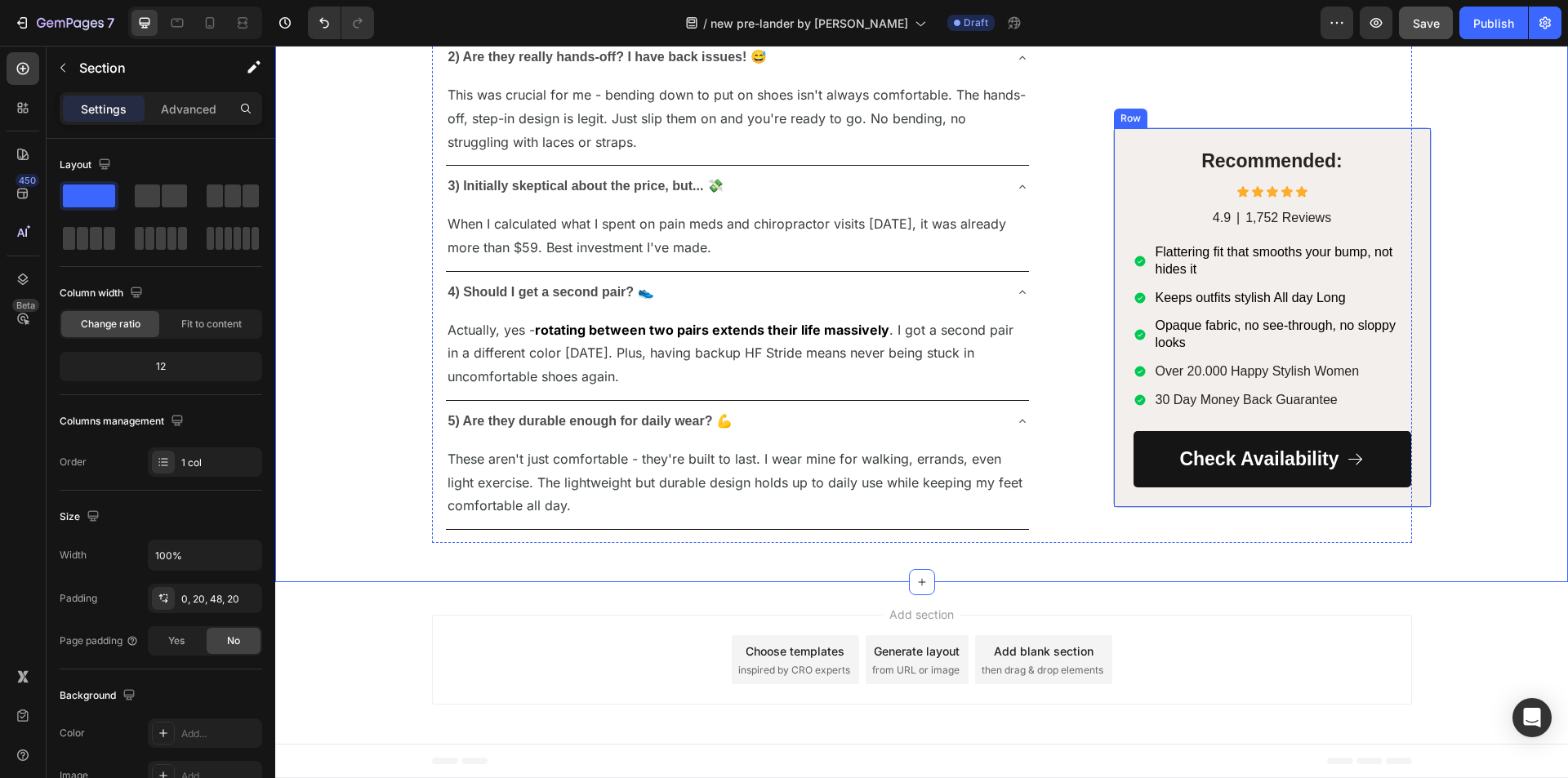
scroll to position [7239, 0]
click at [1142, 254] on div "Flattering fit that smooths your bump, not hides it" at bounding box center [1272, 261] width 278 height 39
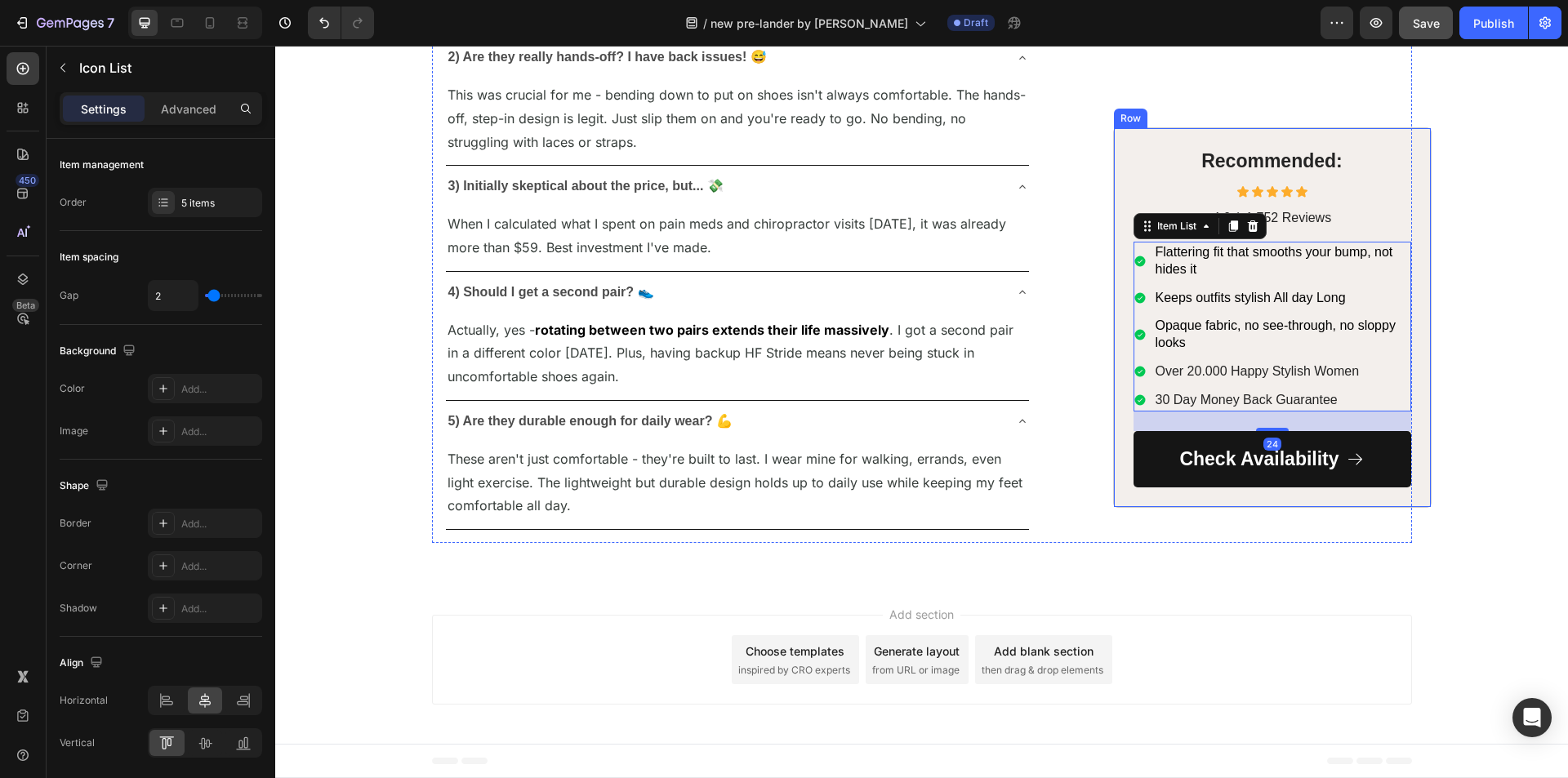
click at [1134, 185] on div "Icon Icon Icon Icon Icon Icon List" at bounding box center [1272, 191] width 278 height 13
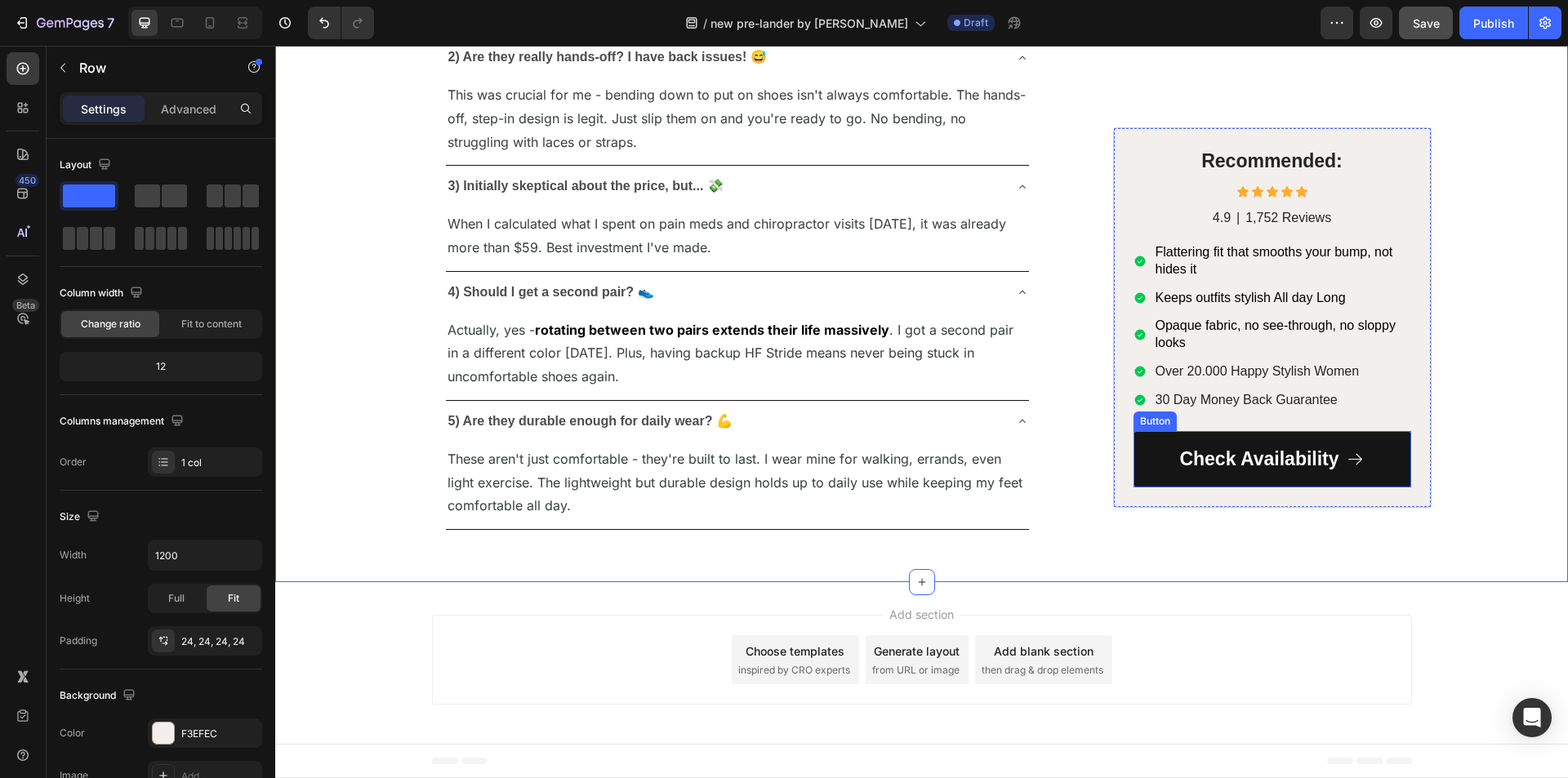
click at [1156, 488] on div "Recommended: Heading Icon Icon Icon Icon Icon Icon List 4.9 Text Block | Text B…" at bounding box center [1272, 317] width 318 height 380
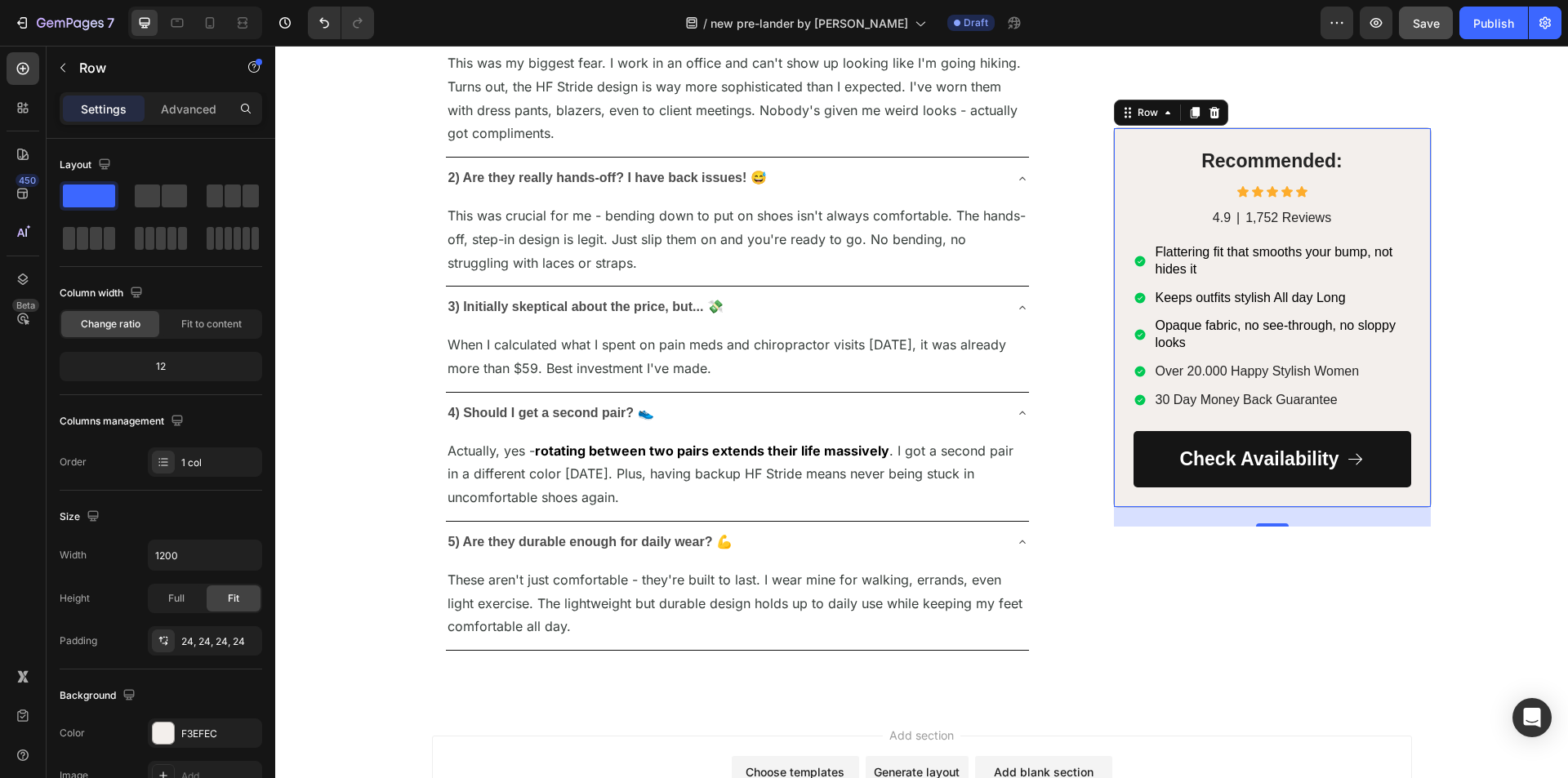
scroll to position [6831, 0]
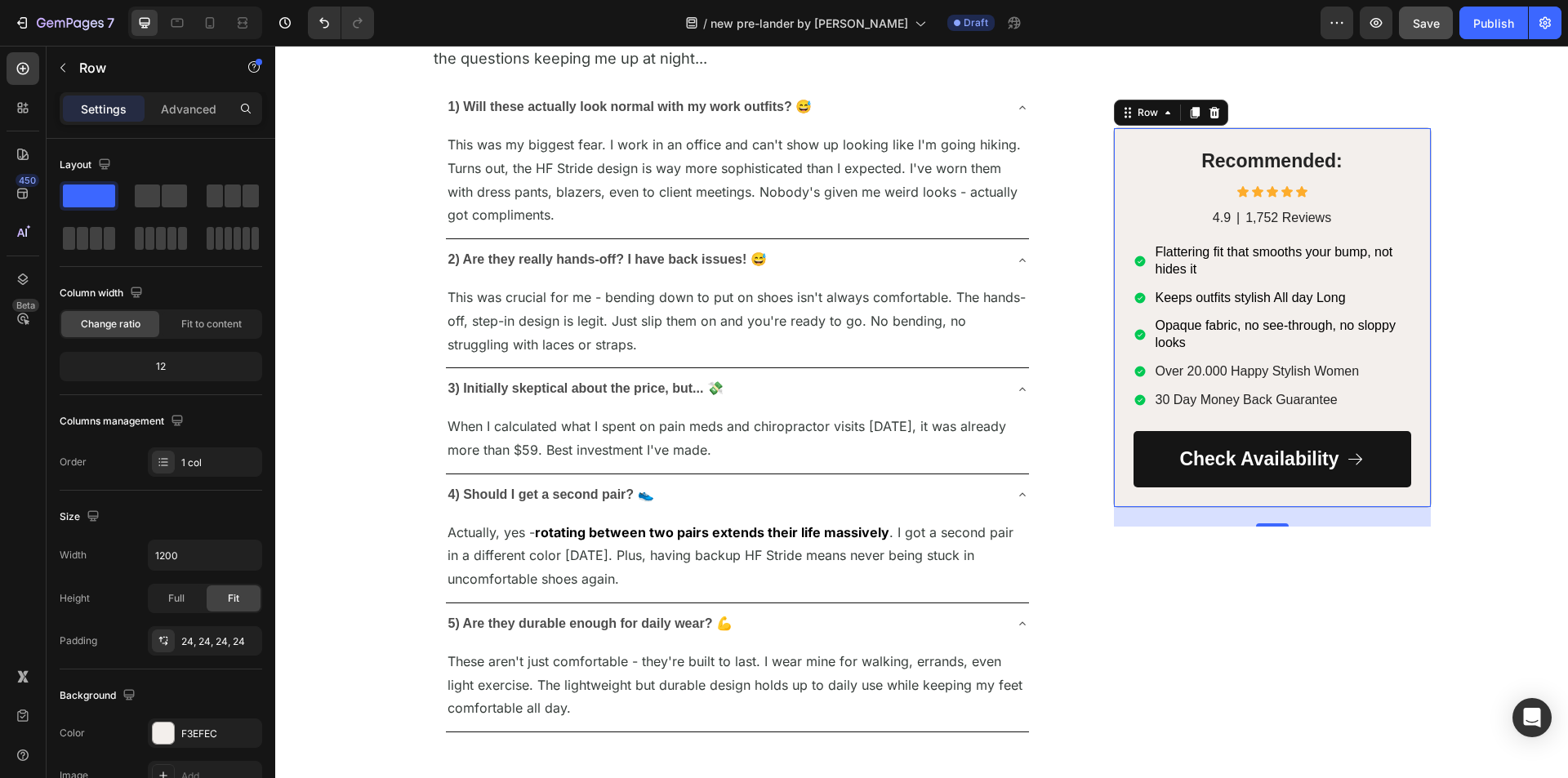
click at [1117, 168] on div "Recommended: Heading Icon Icon Icon Icon Icon Icon List 4.9 Text Block | Text B…" at bounding box center [1272, 317] width 318 height 380
click at [71, 75] on button "button" at bounding box center [63, 68] width 26 height 26
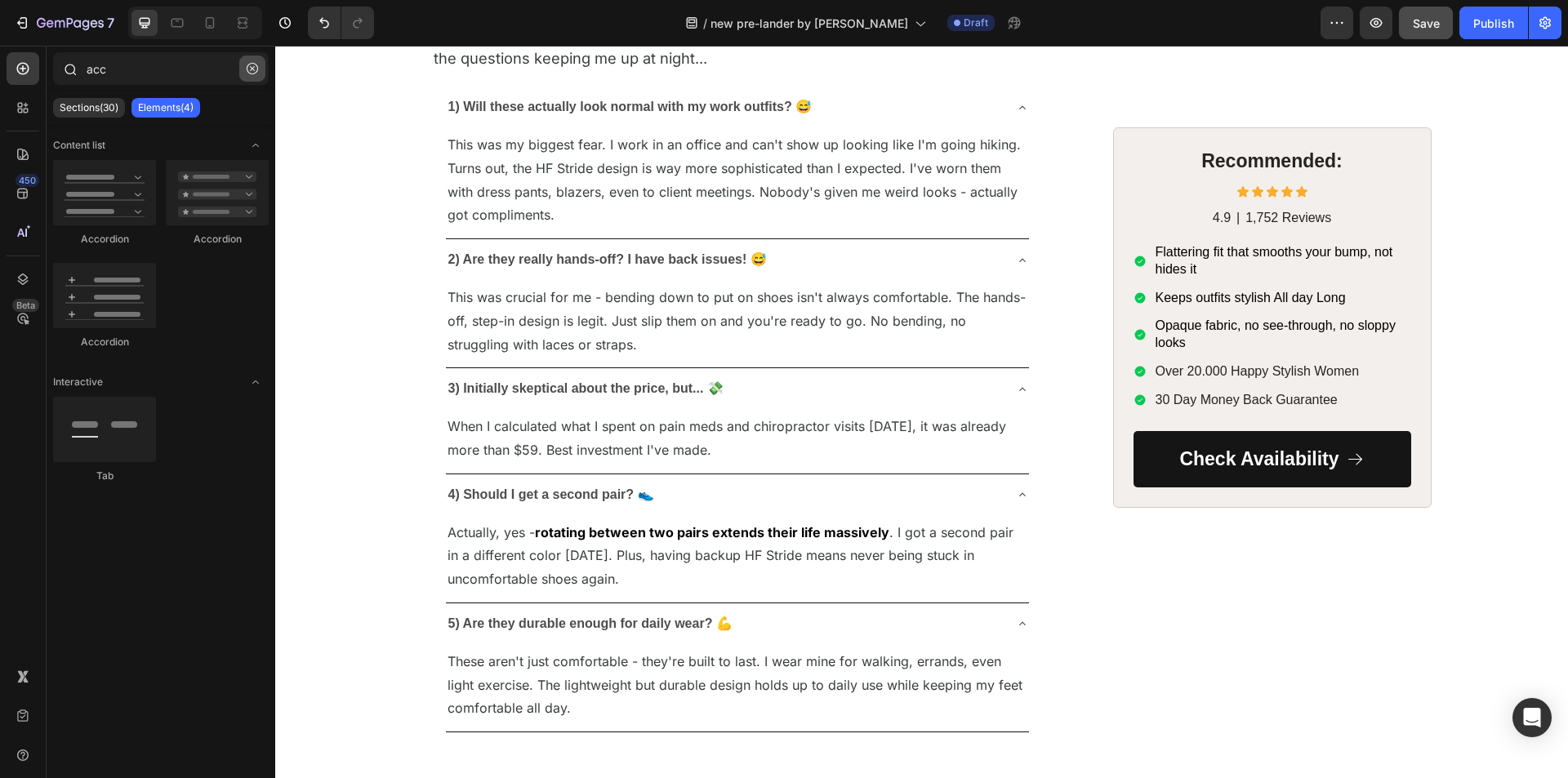
click at [245, 67] on button "button" at bounding box center [252, 69] width 26 height 26
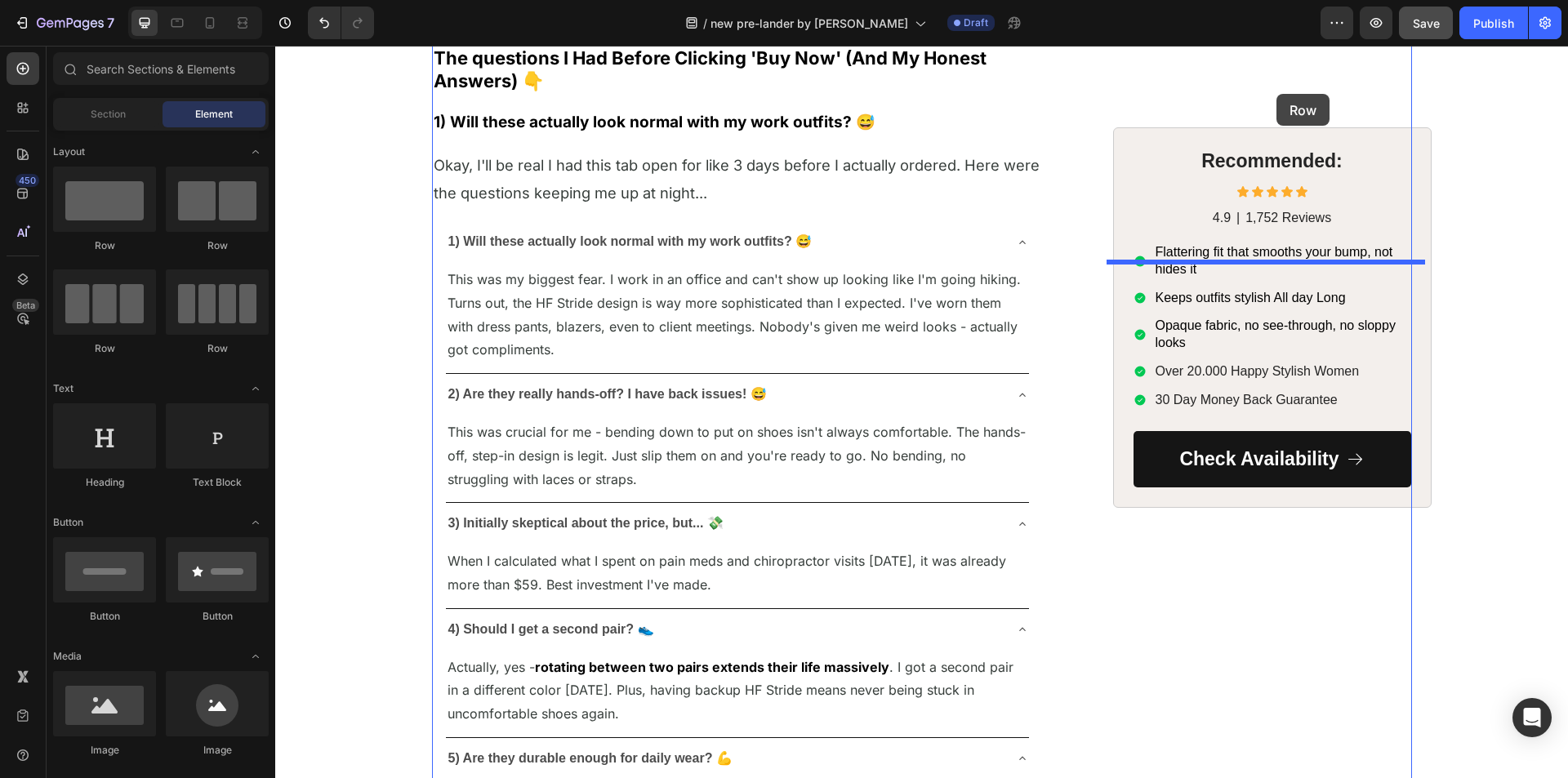
scroll to position [6652, 0]
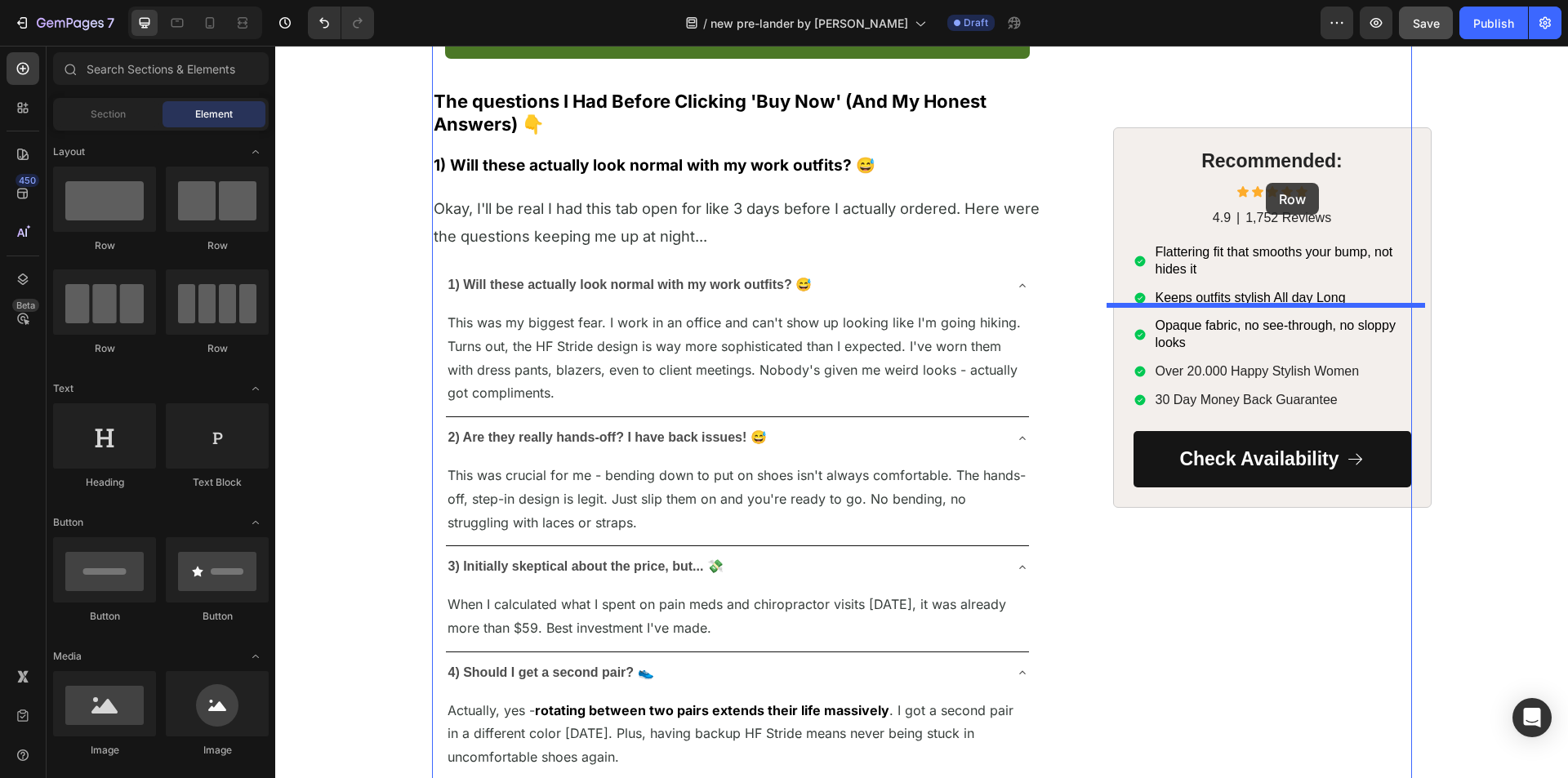
drag, startPoint x: 385, startPoint y: 252, endPoint x: 1266, endPoint y: 184, distance: 883.6
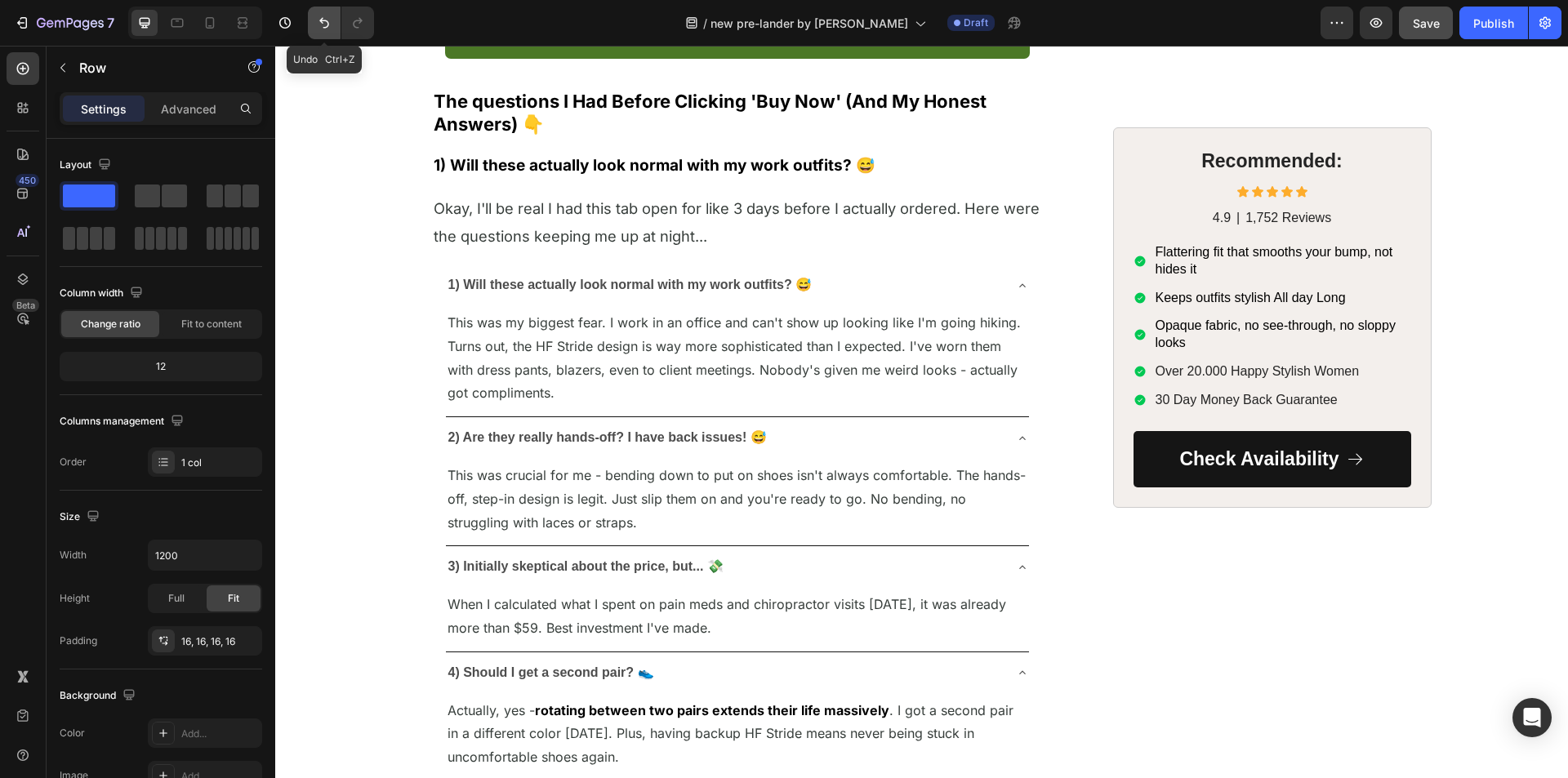
click at [319, 31] on button "Undo/Redo" at bounding box center [325, 23] width 33 height 33
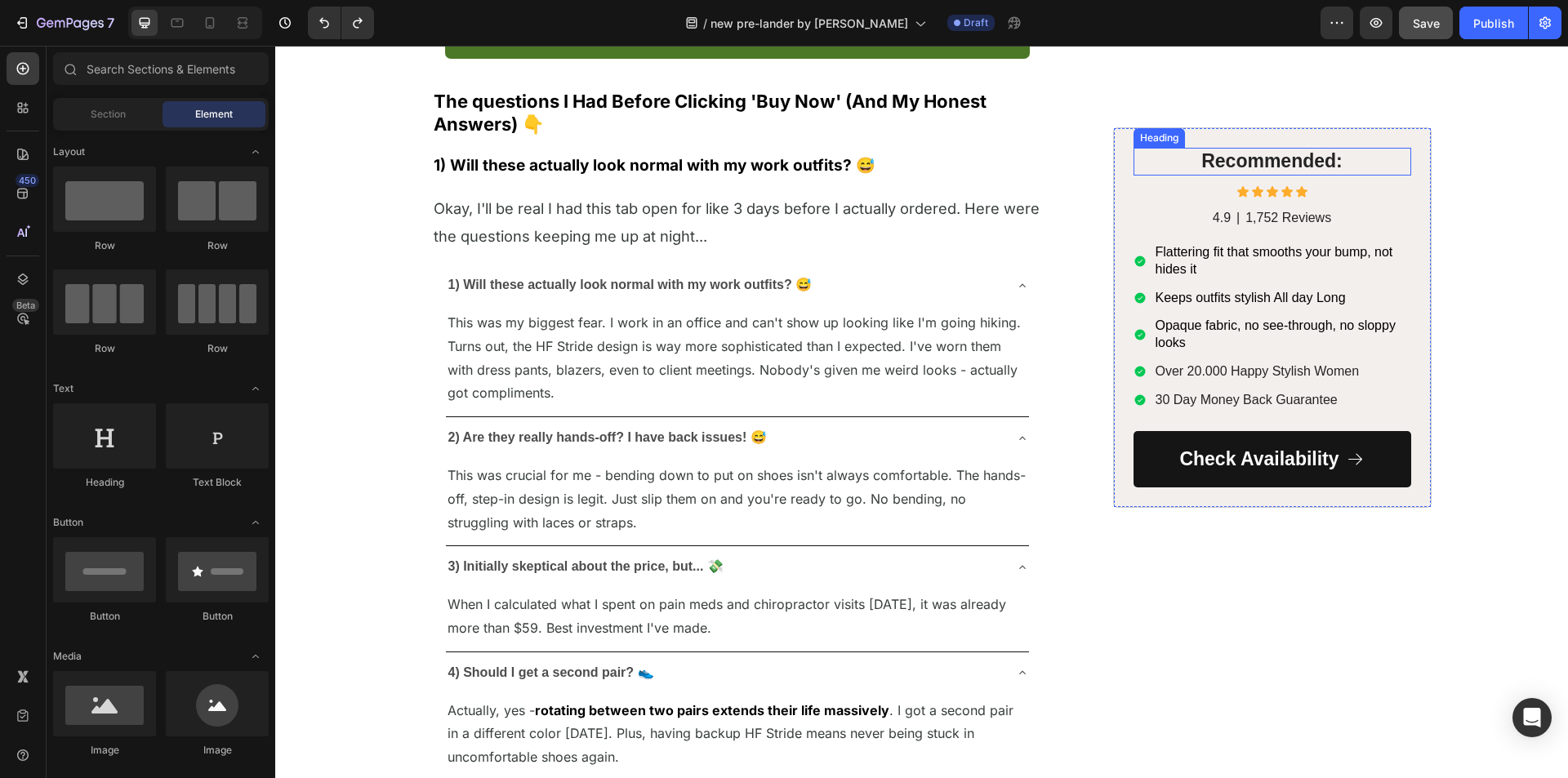
click at [1134, 152] on h2 "Recommended:" at bounding box center [1272, 162] width 278 height 28
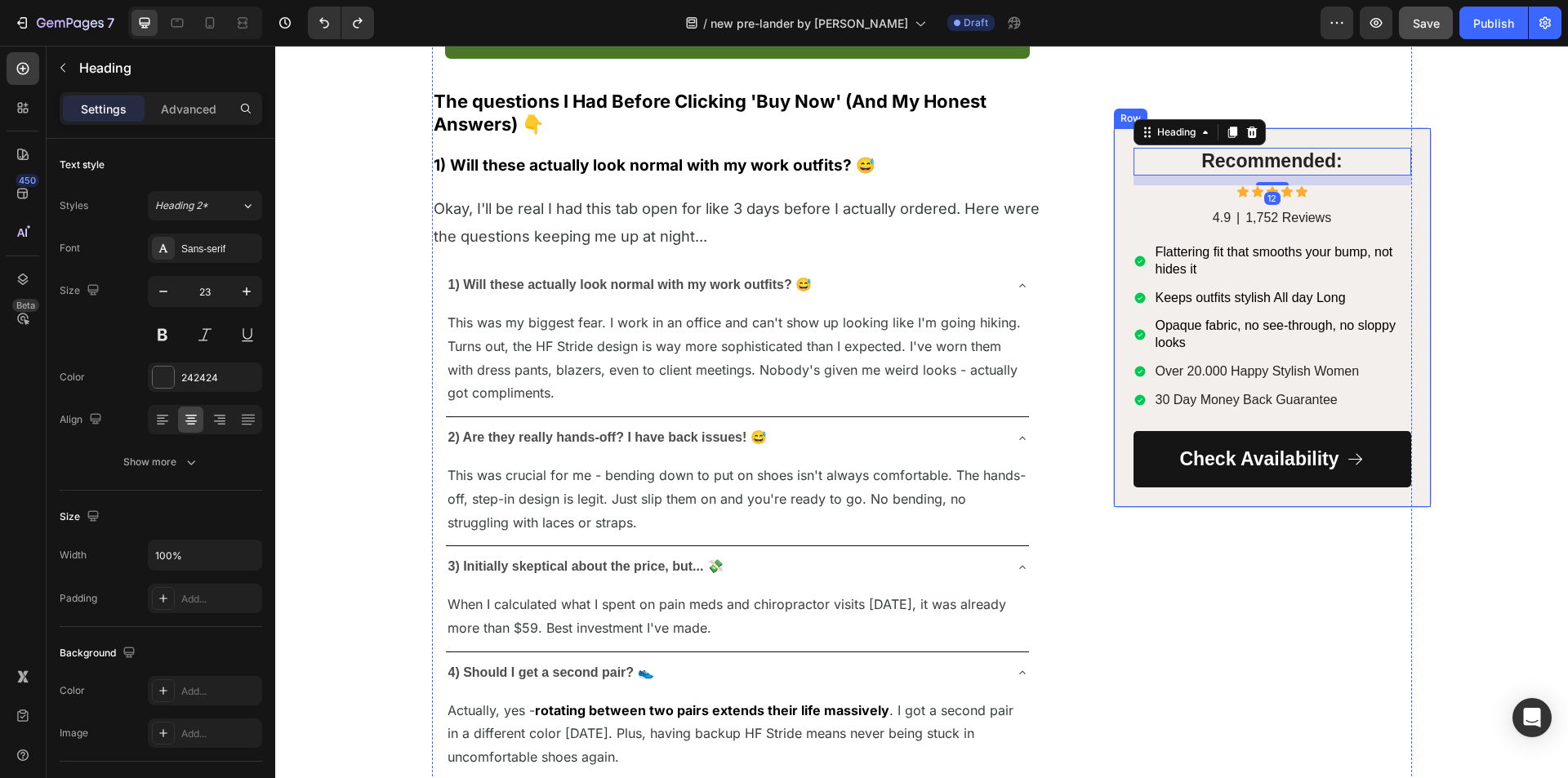
click at [1113, 158] on div "Recommended: Heading 12 Icon Icon Icon Icon Icon Icon List 4.9 Text Block | Tex…" at bounding box center [1272, 317] width 318 height 380
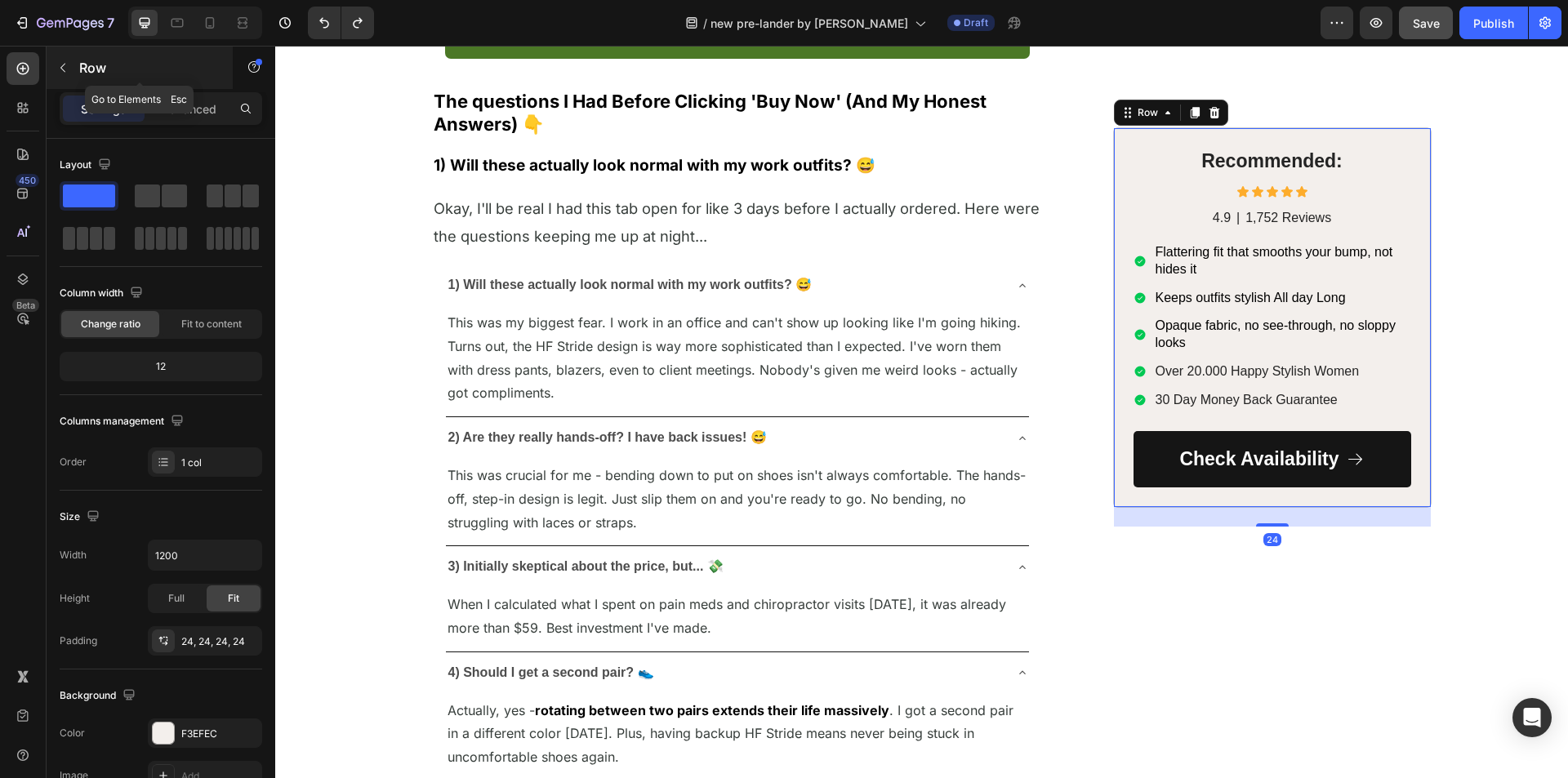
click at [46, 67] on div "450 Beta Sections(30) Elements(83) Section Element Hero Section Product Detail …" at bounding box center [137, 412] width 275 height 733
click at [61, 68] on icon "button" at bounding box center [63, 68] width 5 height 9
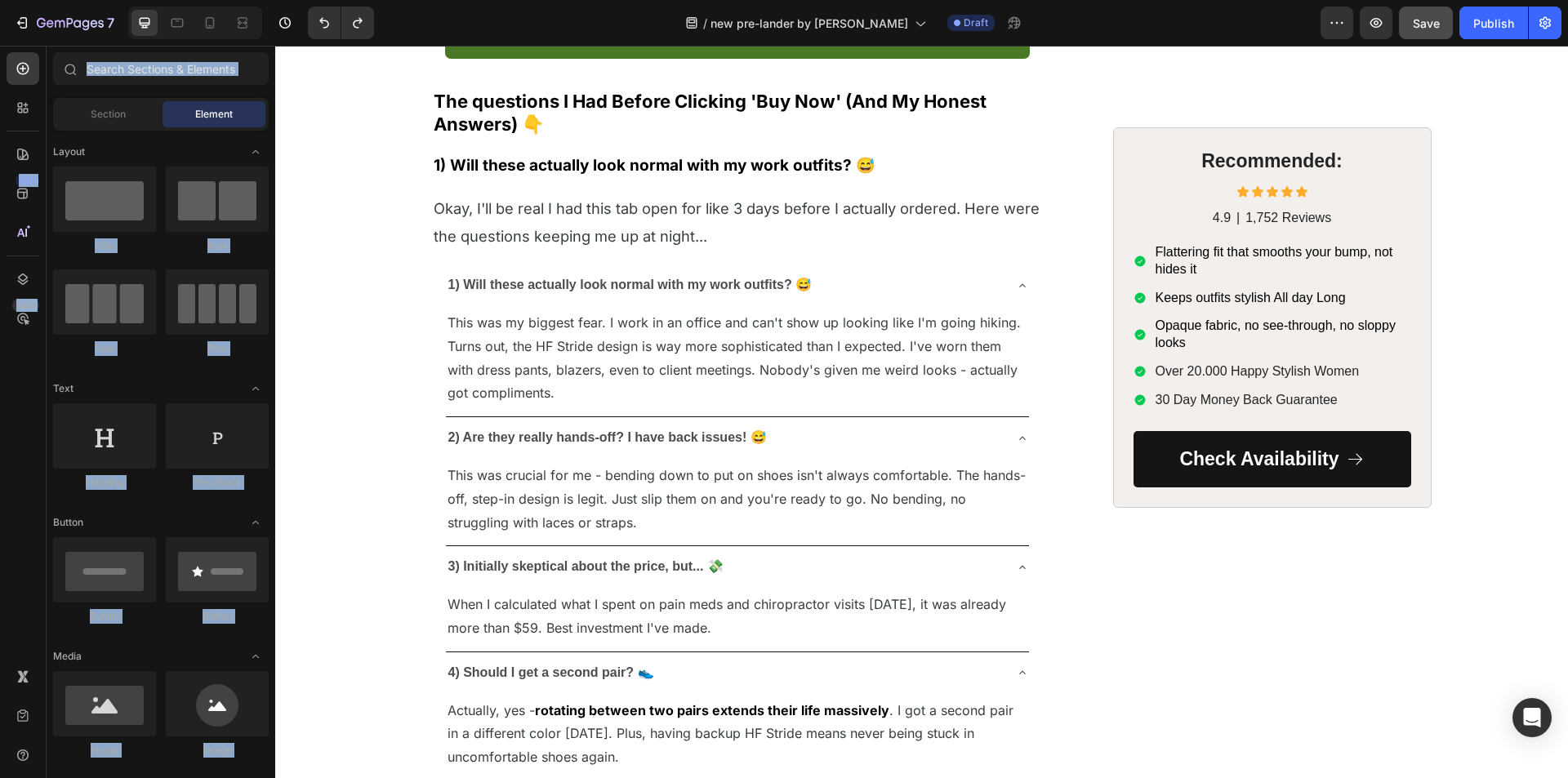
click at [153, 404] on div "Row Row Row Row" at bounding box center [161, 454] width 216 height 101
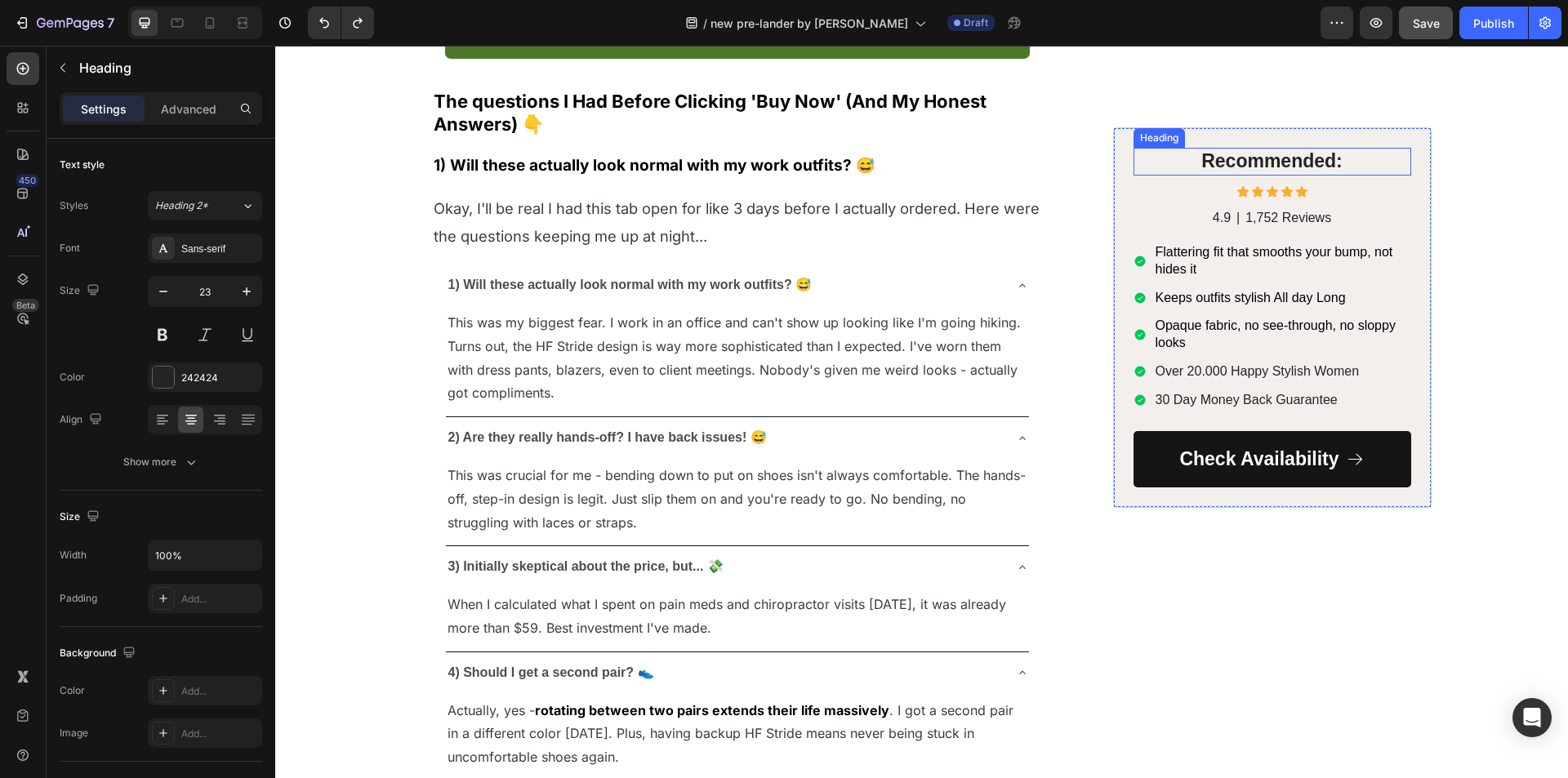
click at [1213, 166] on p "Recommended:" at bounding box center [1271, 162] width 274 height 24
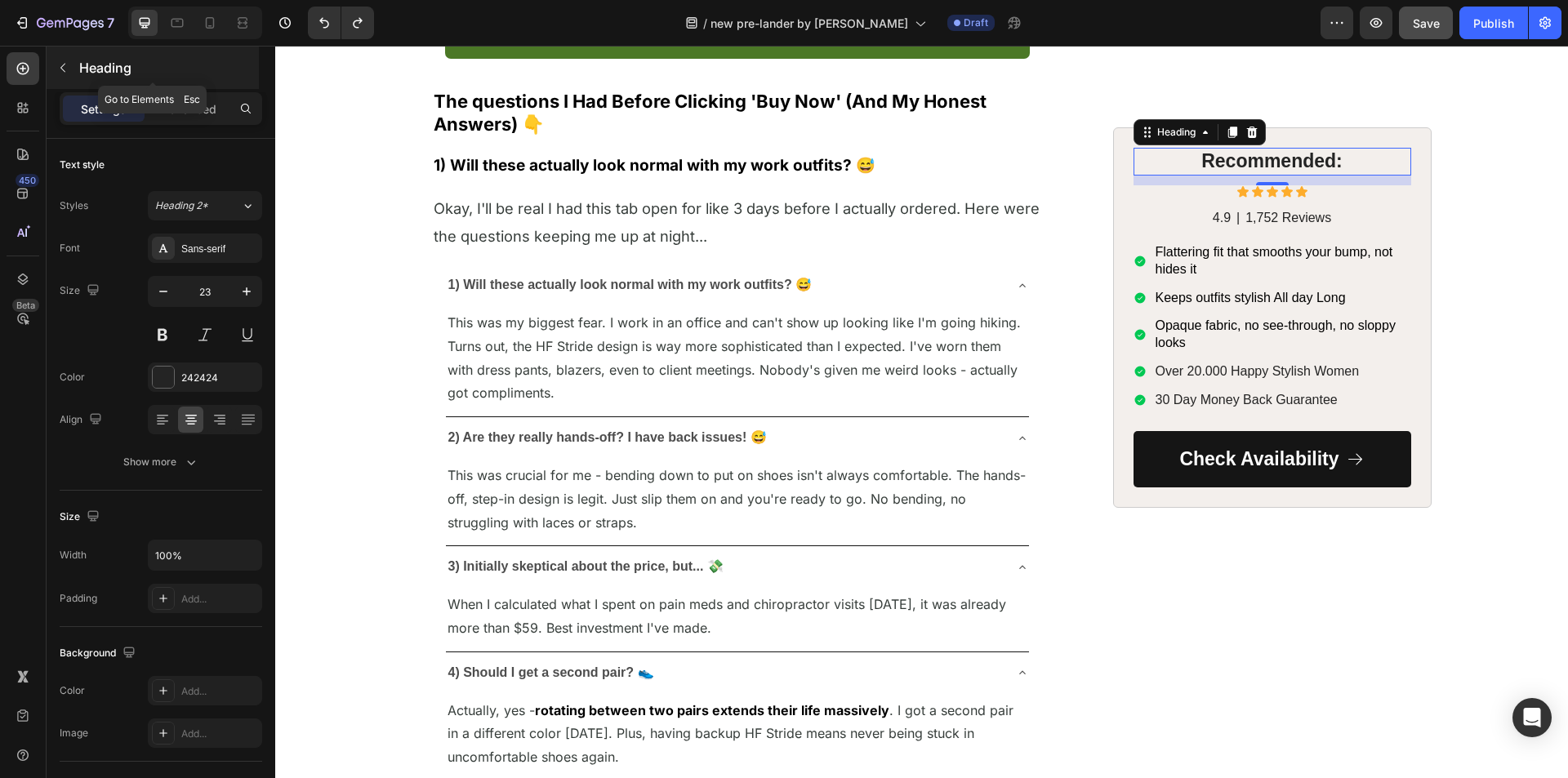
click at [70, 62] on button "button" at bounding box center [63, 68] width 26 height 26
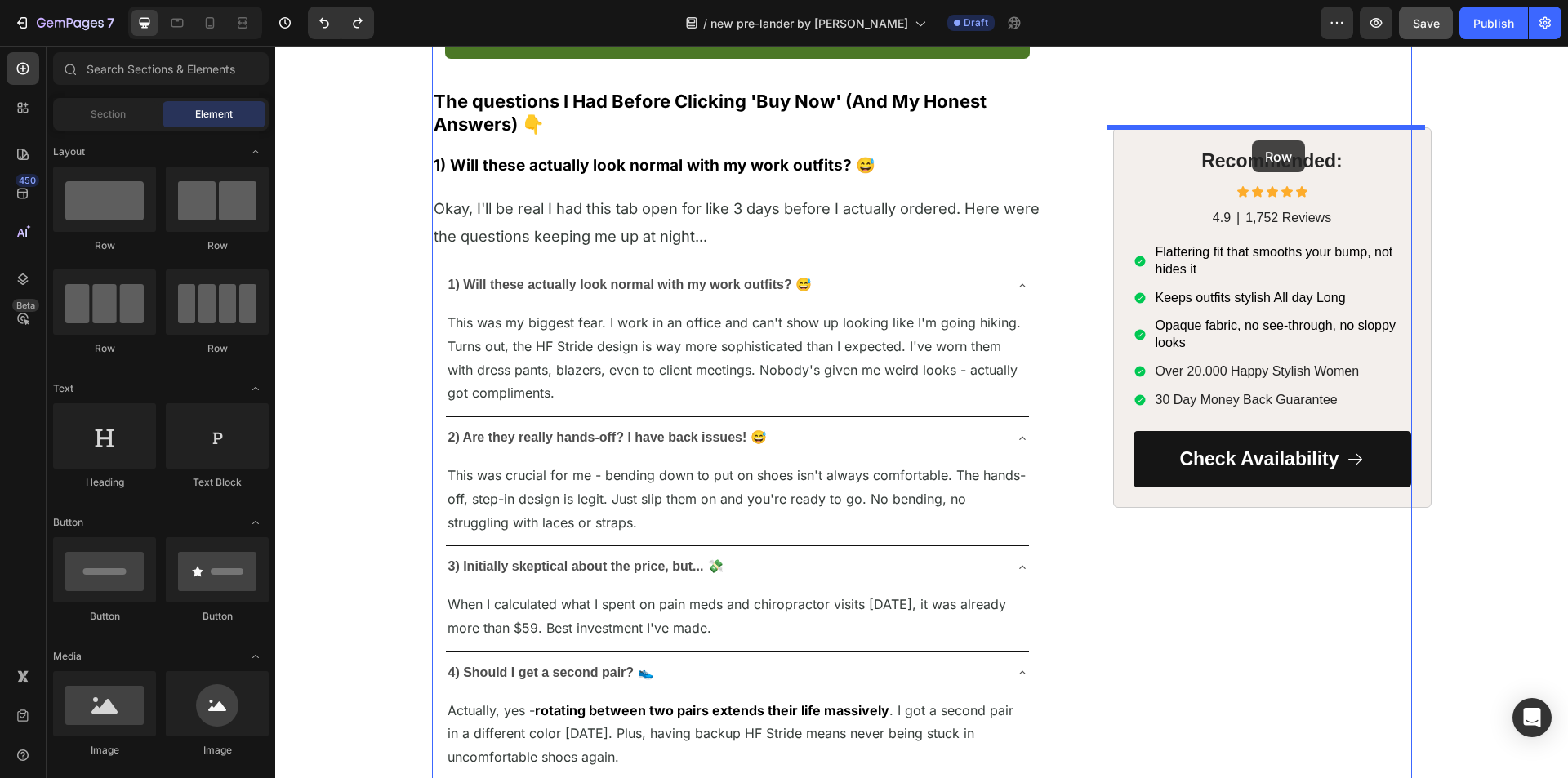
drag, startPoint x: 396, startPoint y: 261, endPoint x: 1252, endPoint y: 140, distance: 864.5
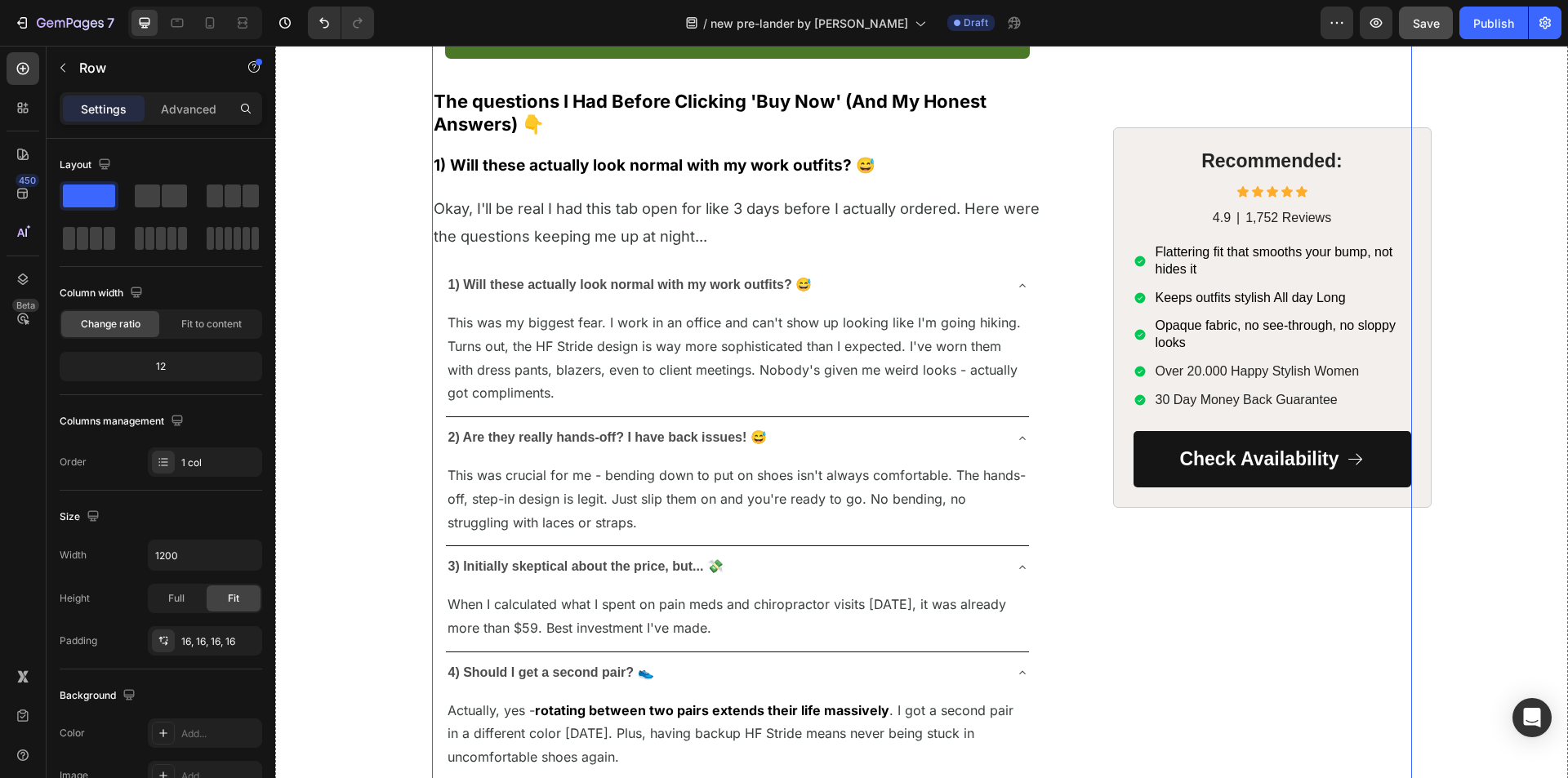
click at [1240, 138] on div "Recommended: Heading Icon Icon Icon Icon Icon Icon List 4.9 Text Block | Text B…" at bounding box center [1272, 317] width 318 height 380
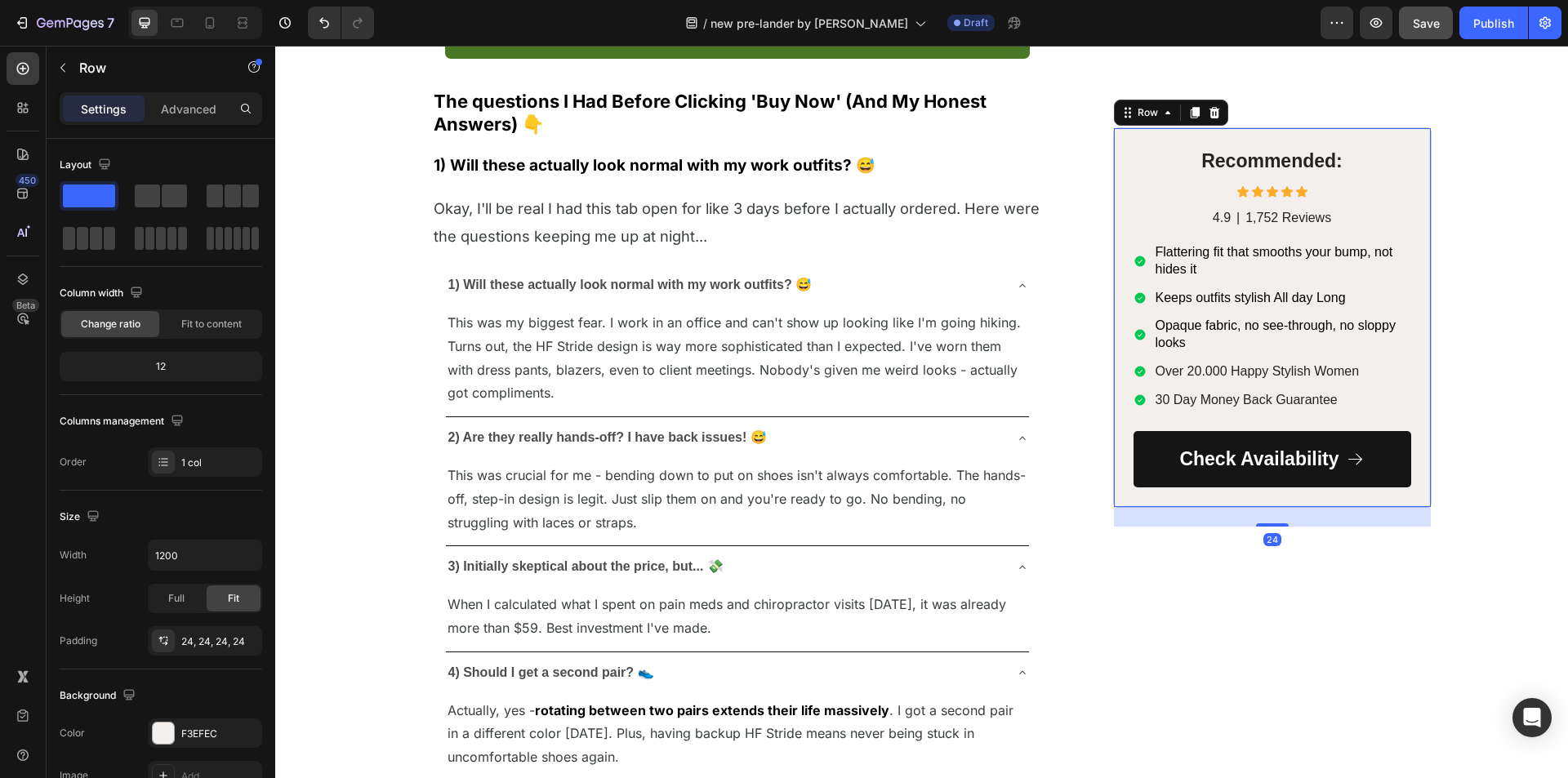
click at [1240, 138] on div "Recommended: Heading Icon Icon Icon Icon Icon Icon List 4.9 Text Block | Text B…" at bounding box center [1272, 317] width 318 height 380
click at [60, 68] on icon "button" at bounding box center [63, 68] width 5 height 9
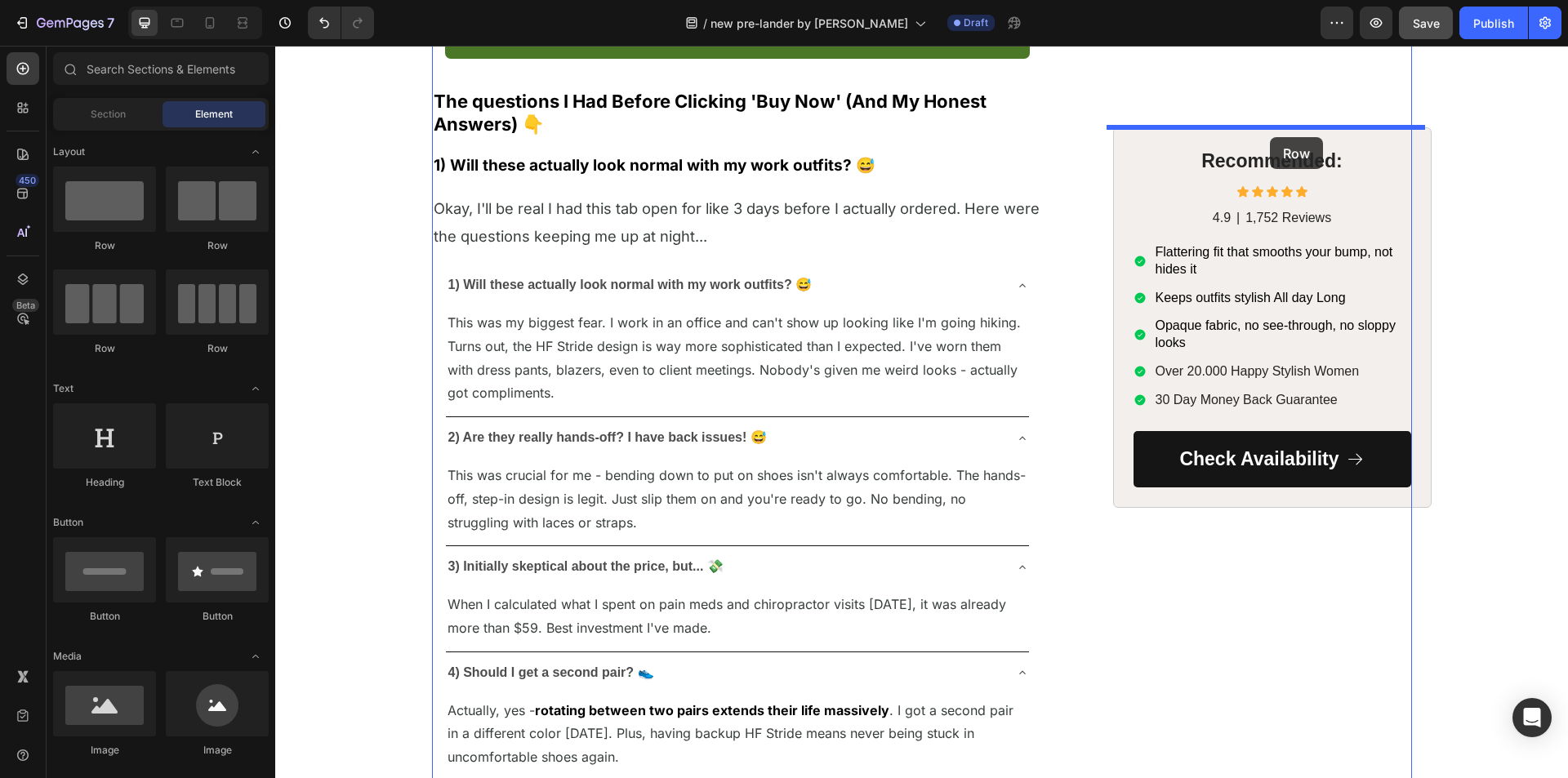
drag, startPoint x: 359, startPoint y: 252, endPoint x: 1270, endPoint y: 137, distance: 918.2
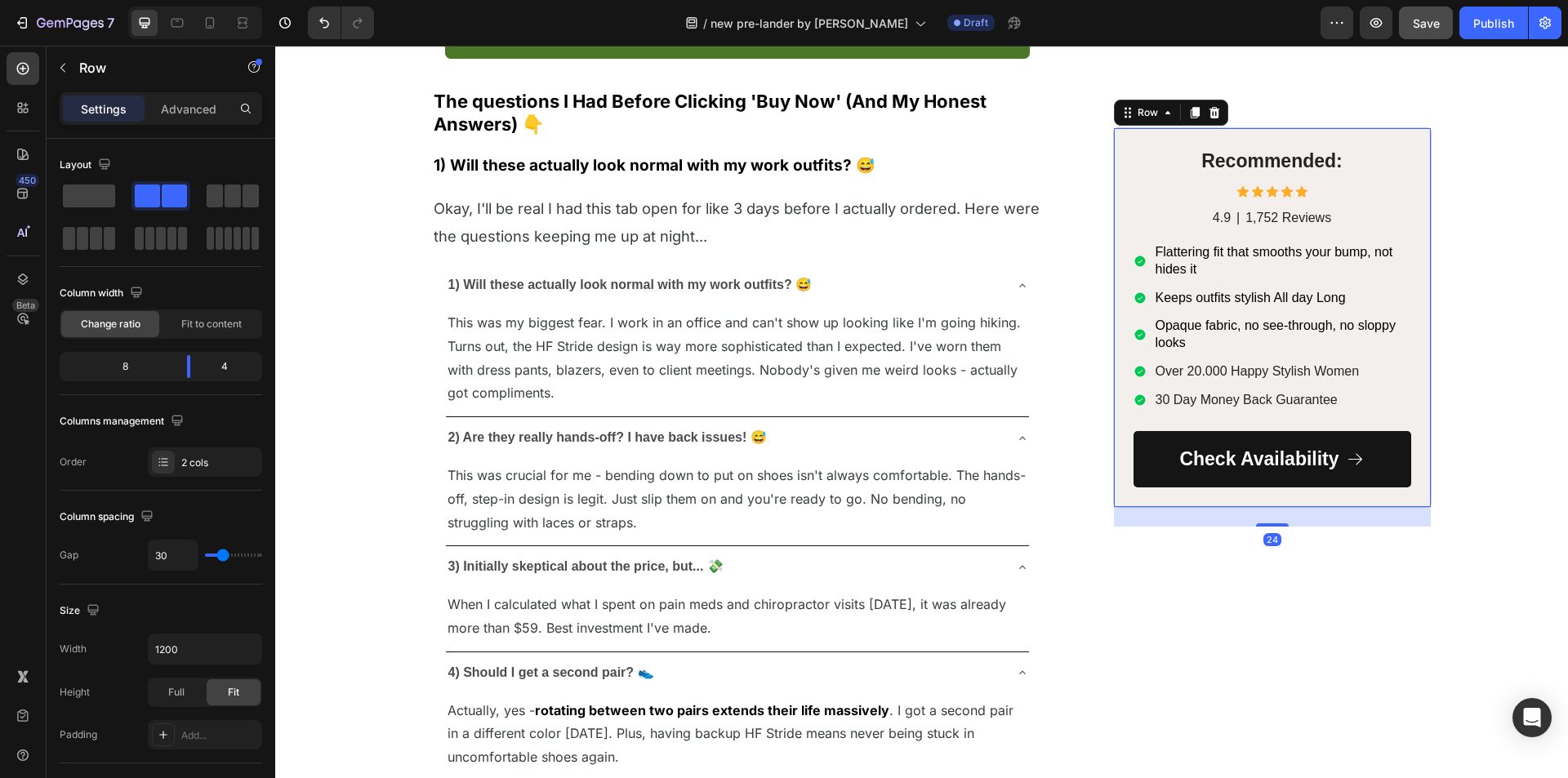
click at [1234, 132] on div "Recommended: Heading Icon Icon Icon Icon Icon Icon List 4.9 Text Block | Text B…" at bounding box center [1272, 317] width 318 height 380
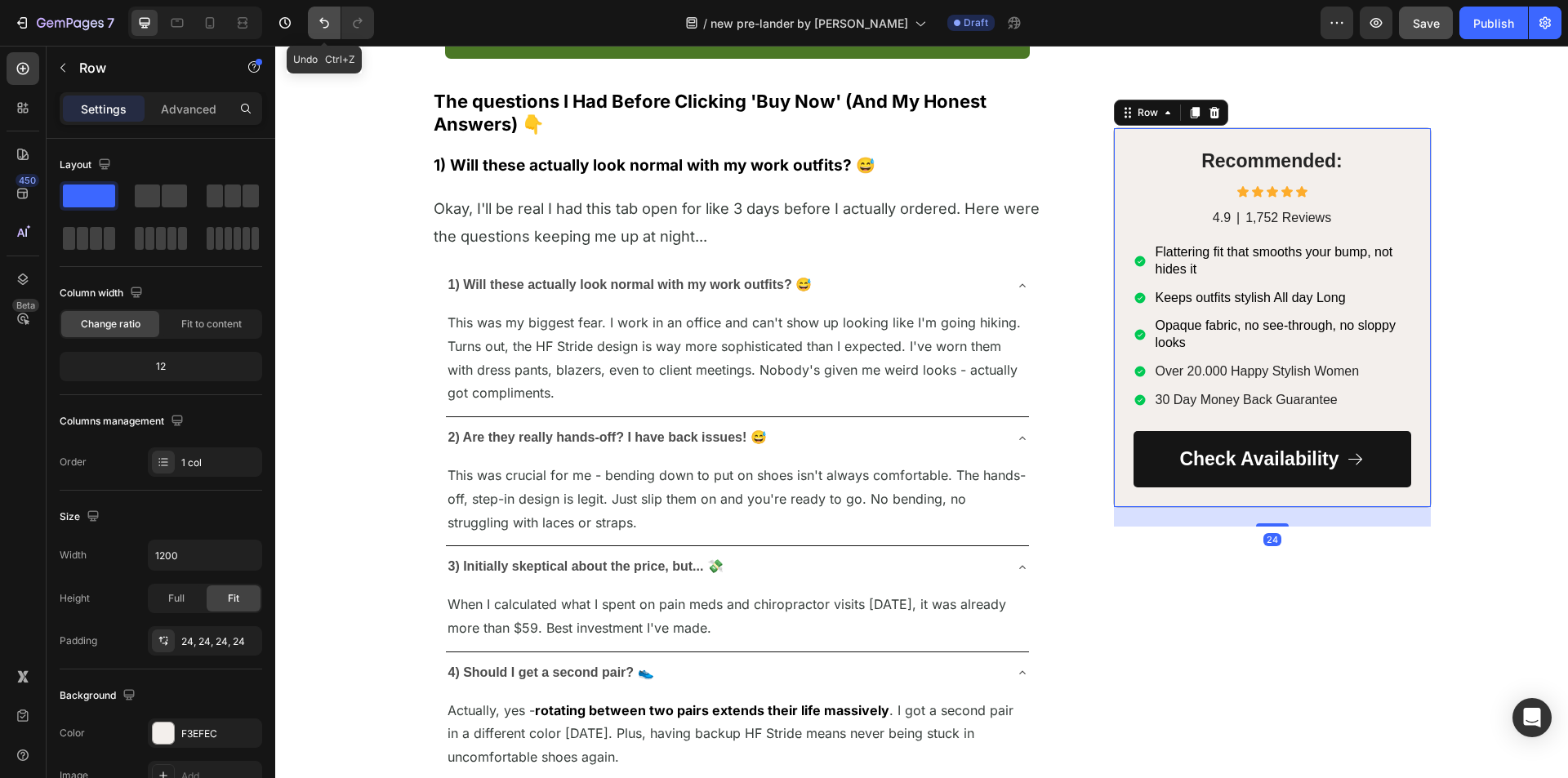
click at [336, 27] on button "Undo/Redo" at bounding box center [325, 23] width 33 height 33
click at [328, 25] on icon "Undo/Redo" at bounding box center [324, 23] width 10 height 10
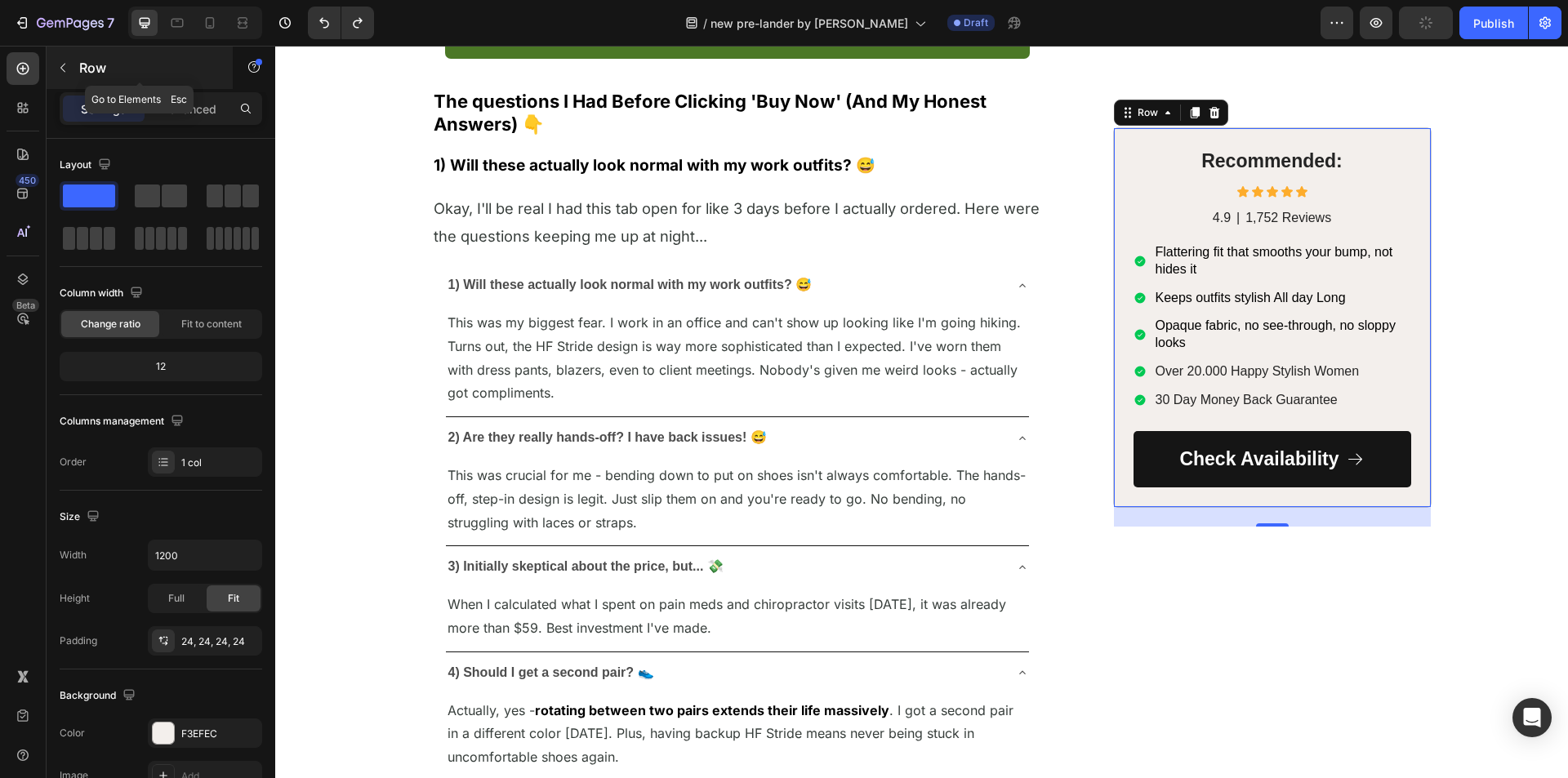
click at [64, 74] on button "button" at bounding box center [63, 68] width 26 height 26
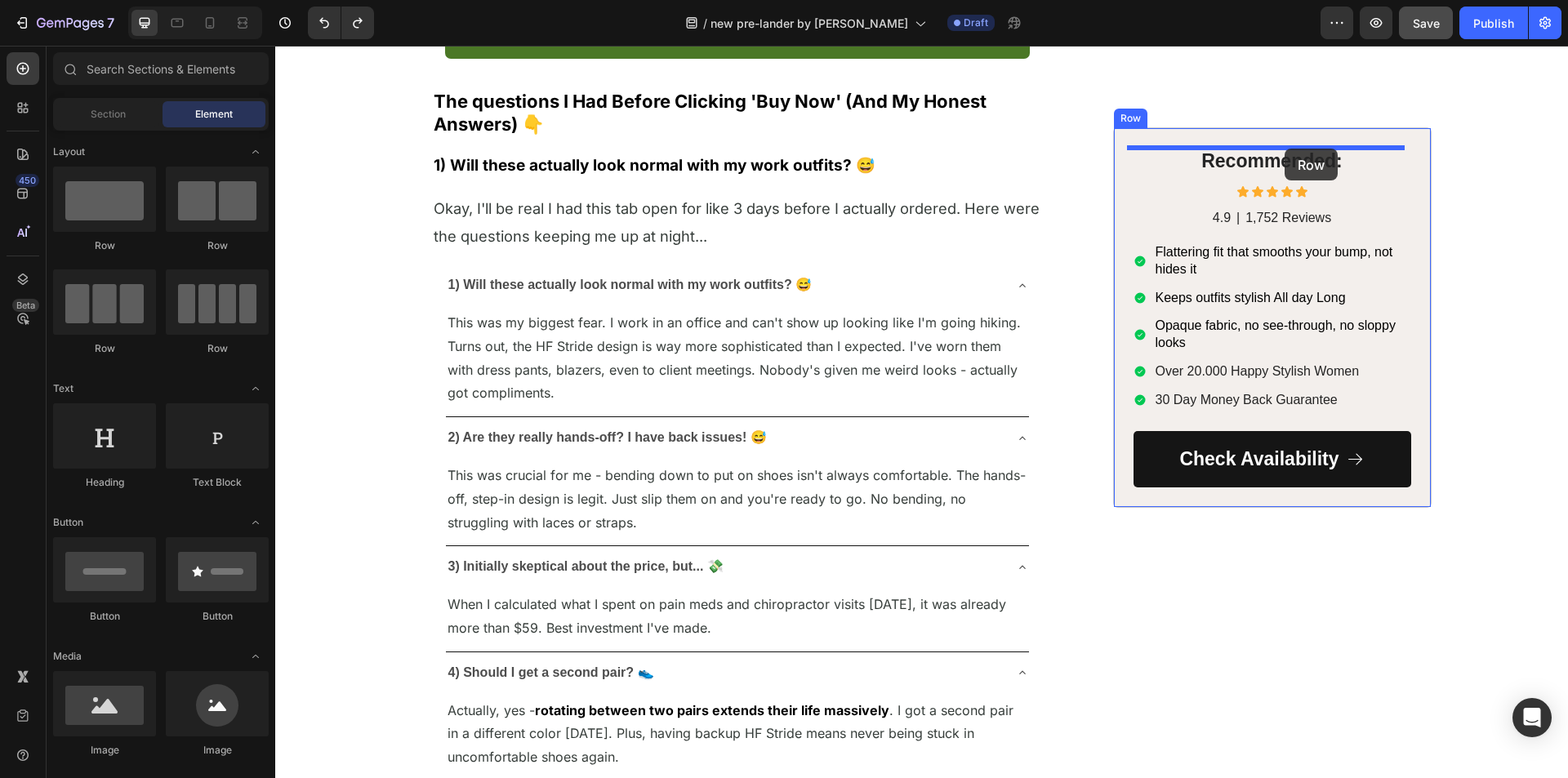
drag, startPoint x: 375, startPoint y: 247, endPoint x: 1284, endPoint y: 150, distance: 914.2
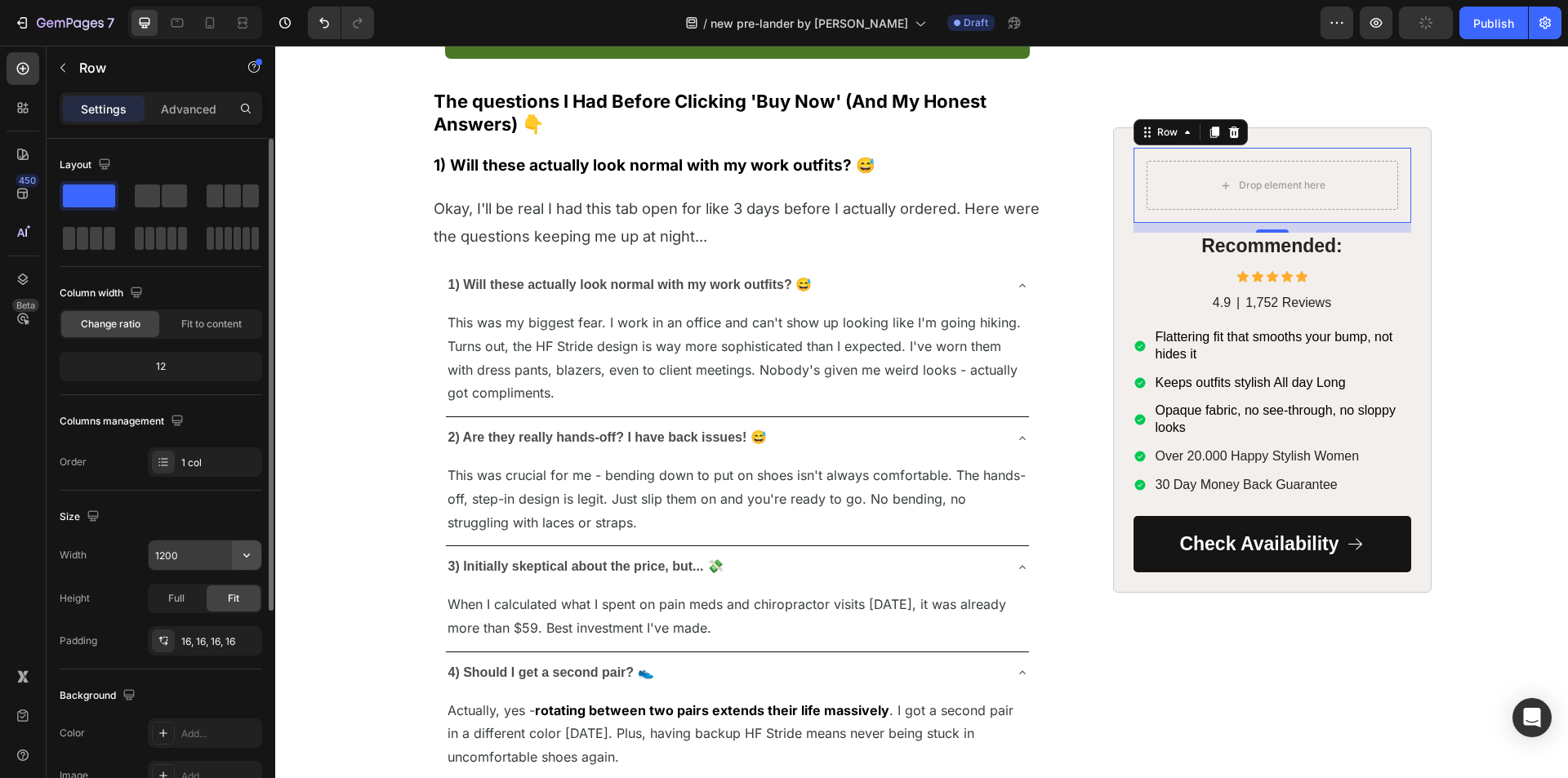
click at [241, 552] on icon "button" at bounding box center [246, 555] width 17 height 17
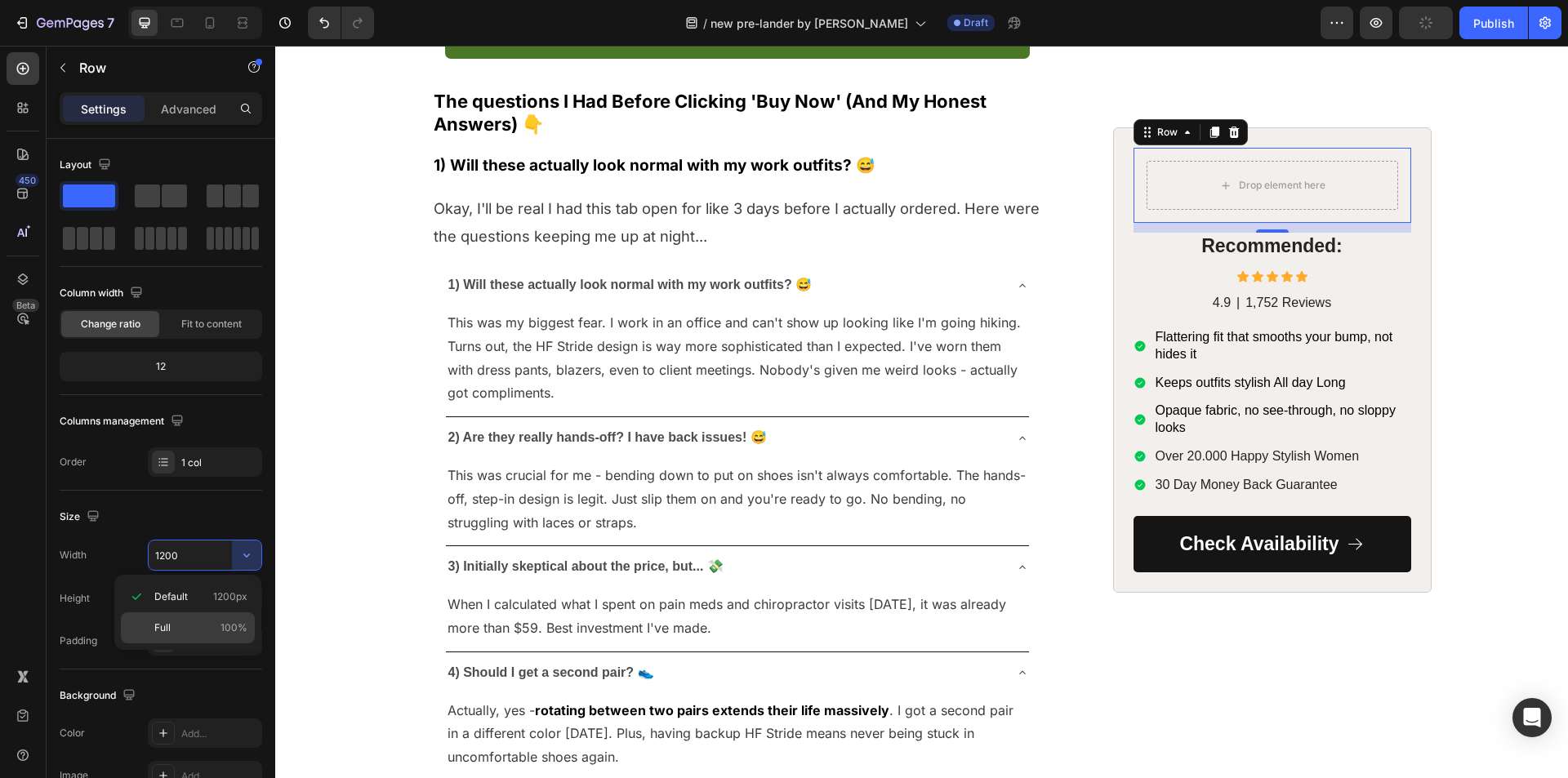
click at [180, 622] on p "Full 100%" at bounding box center [200, 627] width 93 height 15
type input "100%"
click at [183, 114] on p "Advanced" at bounding box center [189, 109] width 56 height 17
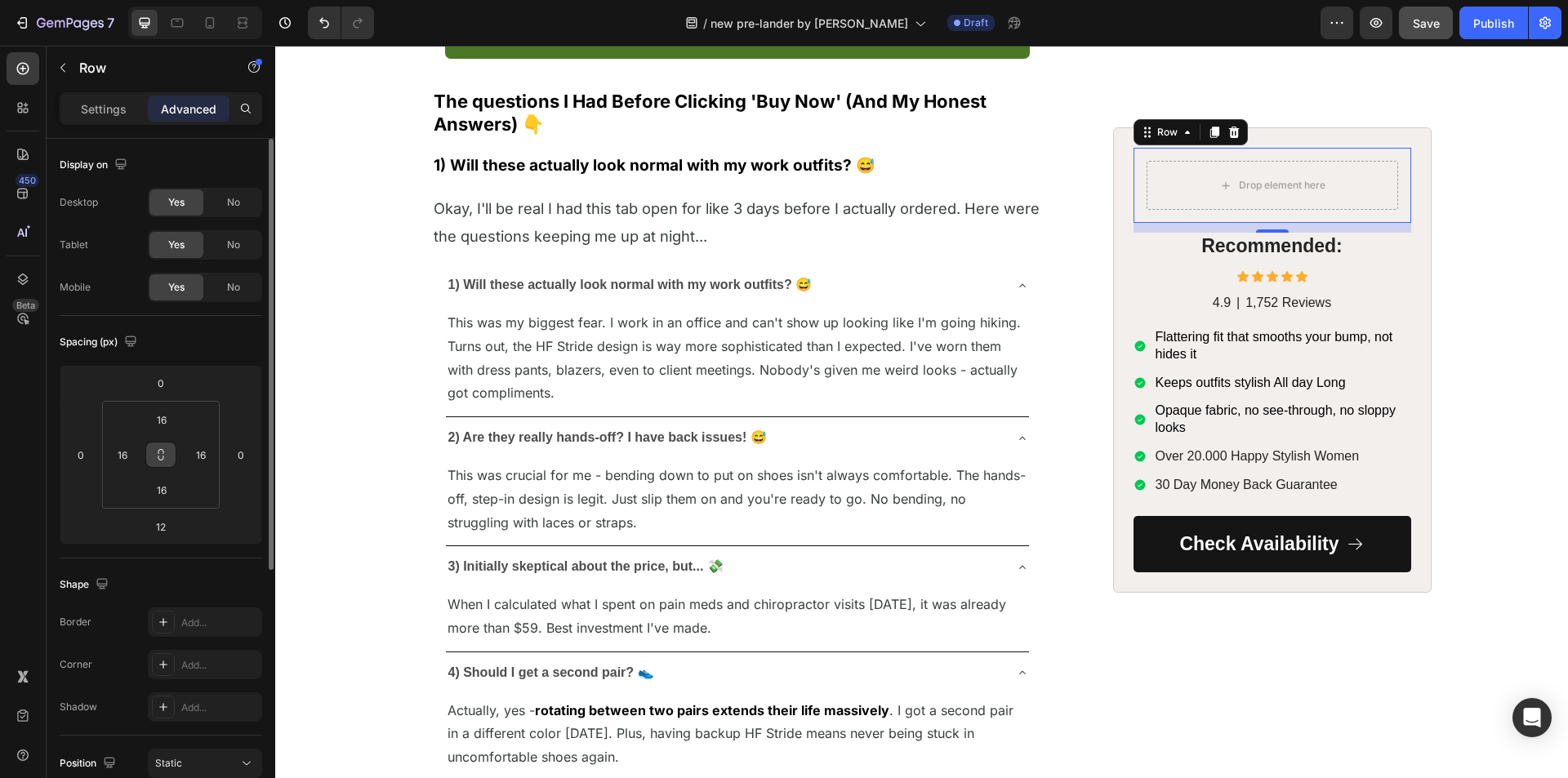
click at [157, 453] on icon at bounding box center [160, 454] width 13 height 13
click at [160, 0] on html "7 Version history / new pre-lander by sharif Draft Preview Save Publish 450 Bet…" at bounding box center [784, 0] width 1568 height 0
click at [162, 414] on input "16" at bounding box center [162, 419] width 33 height 24
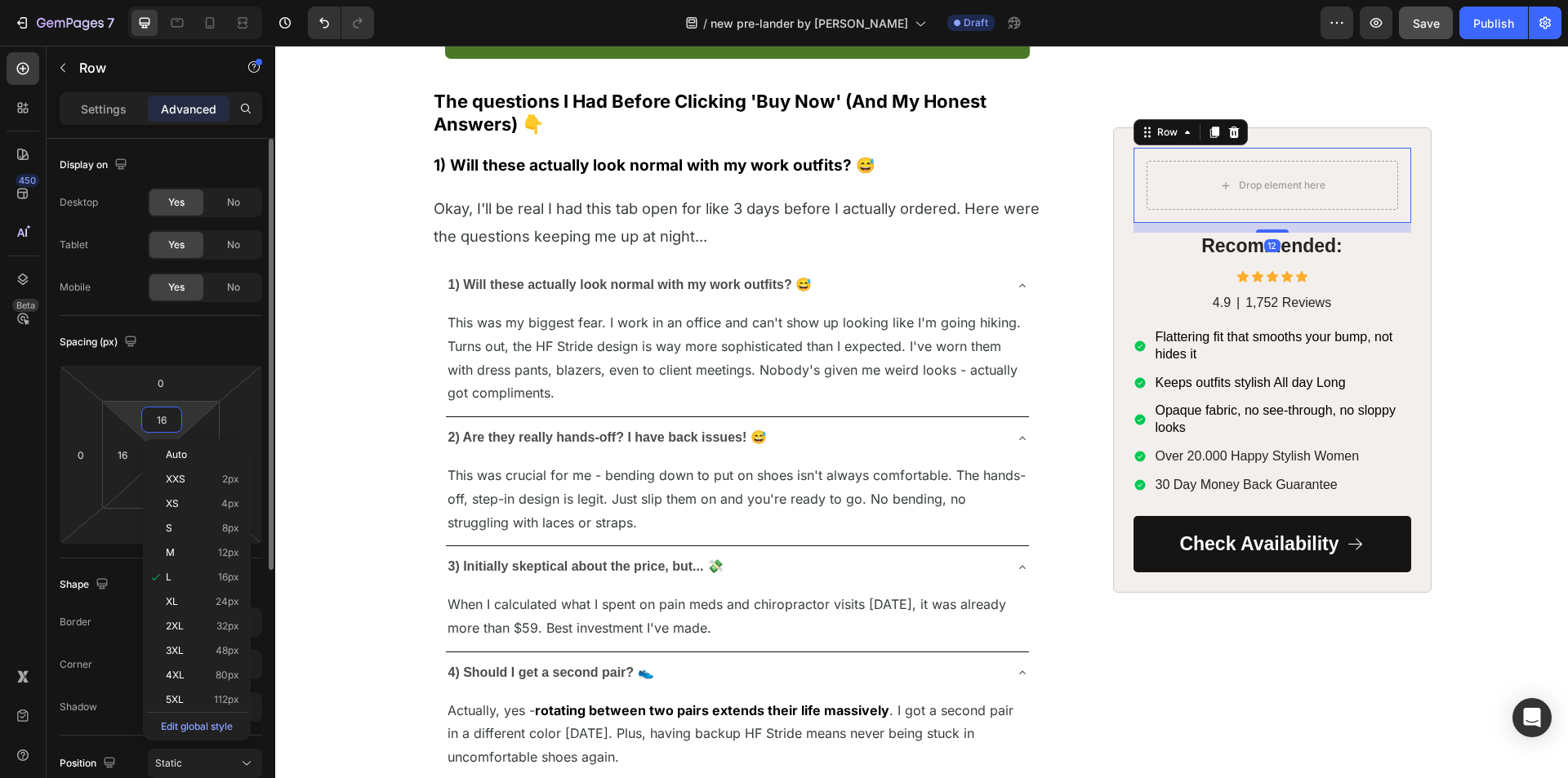
type input "0"
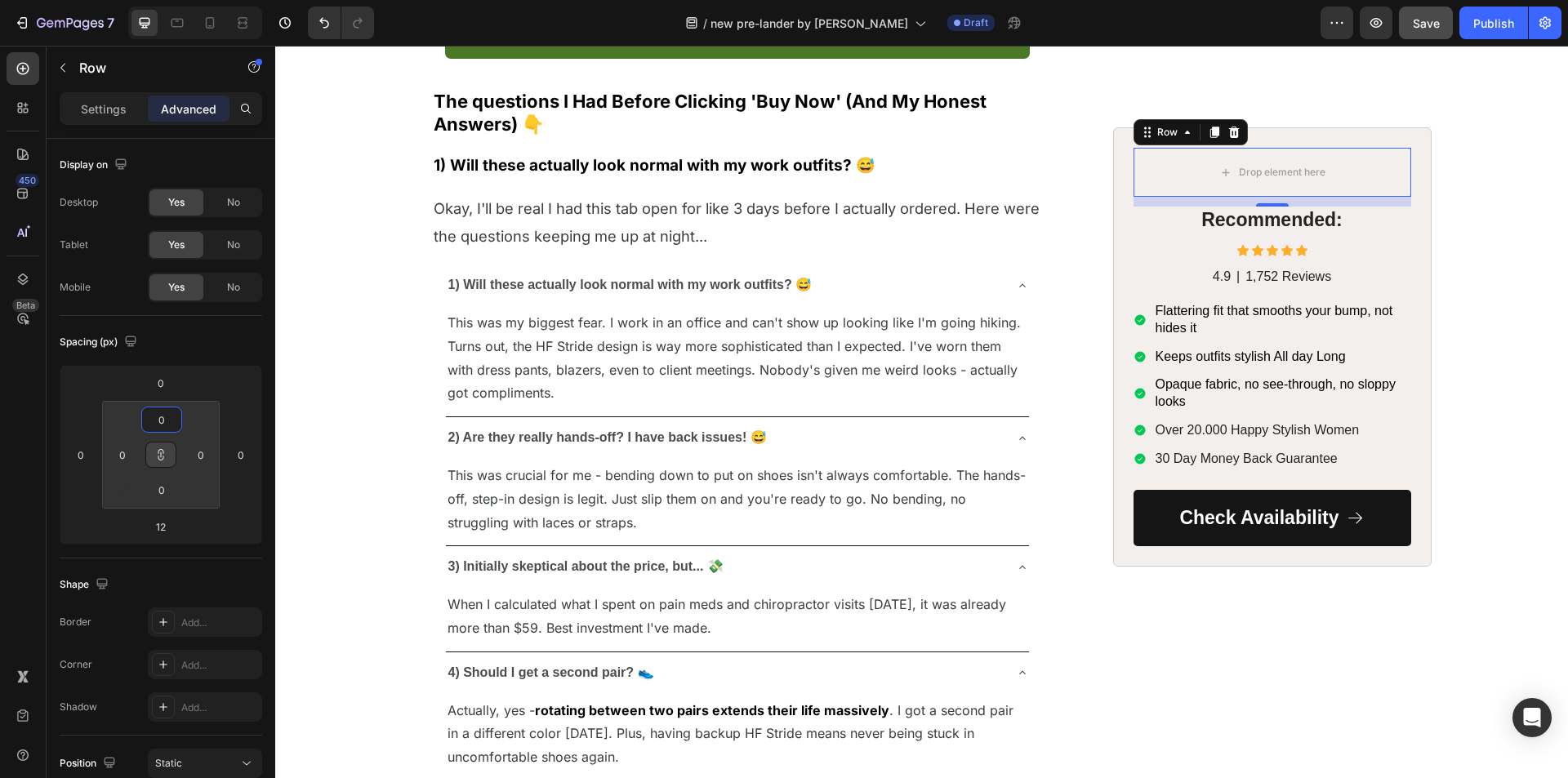
type input "0"
click at [25, 412] on div "450 Beta" at bounding box center [23, 356] width 33 height 608
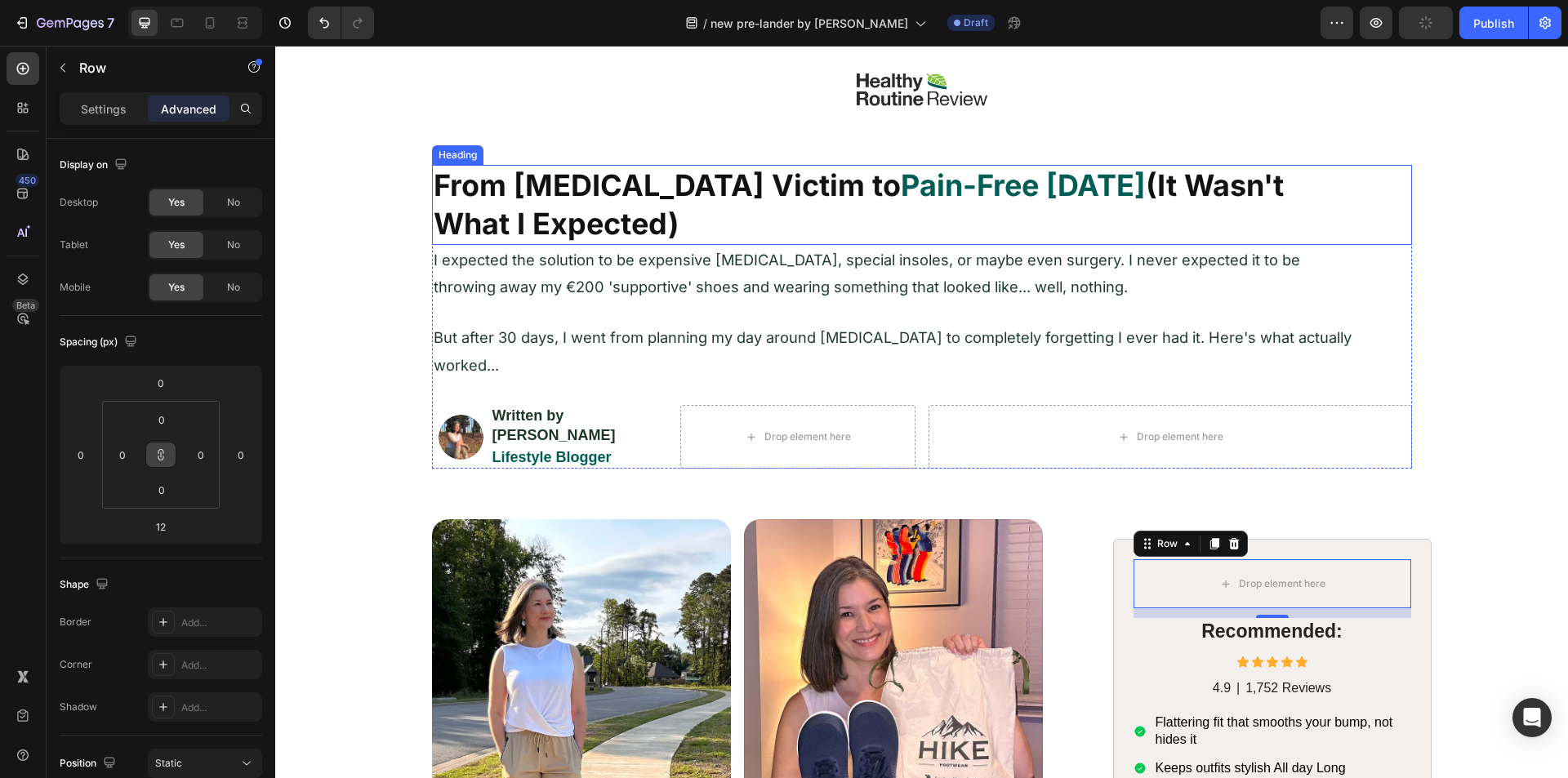
scroll to position [164, 0]
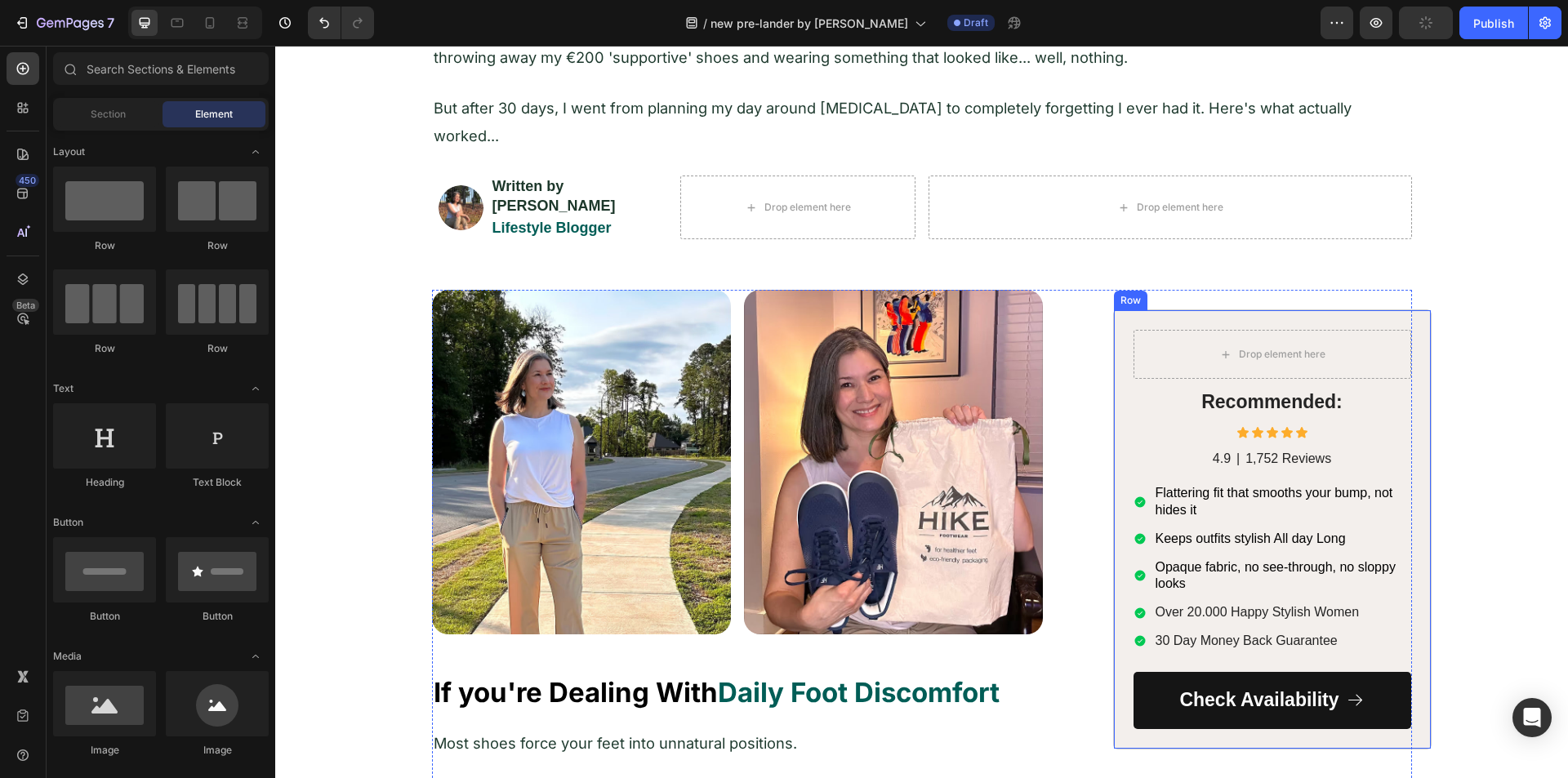
scroll to position [326, 0]
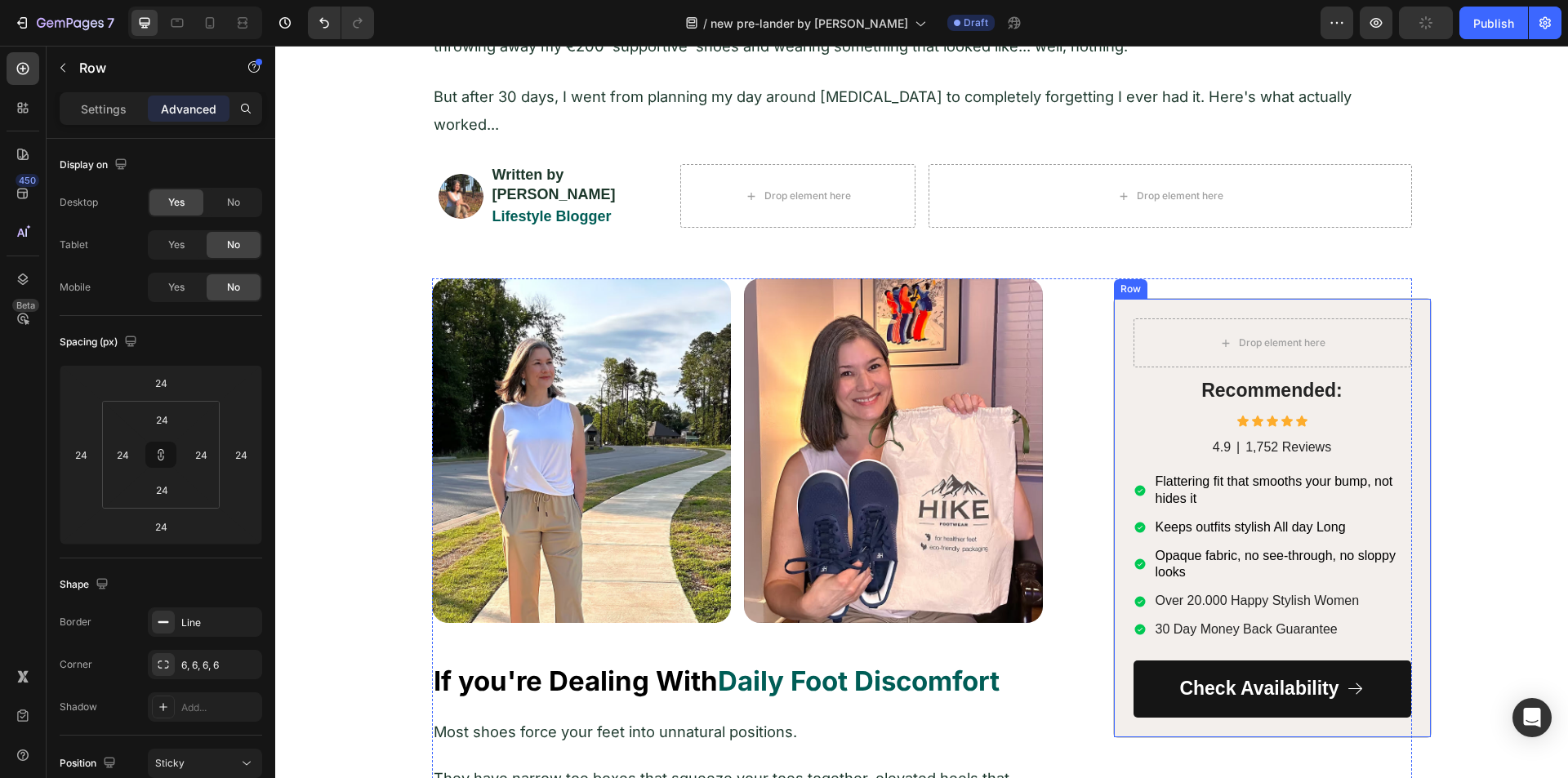
click at [1124, 329] on div "Drop element here Row Recommended: Heading Icon Icon Icon Icon Icon Icon List 4…" at bounding box center [1272, 518] width 318 height 439
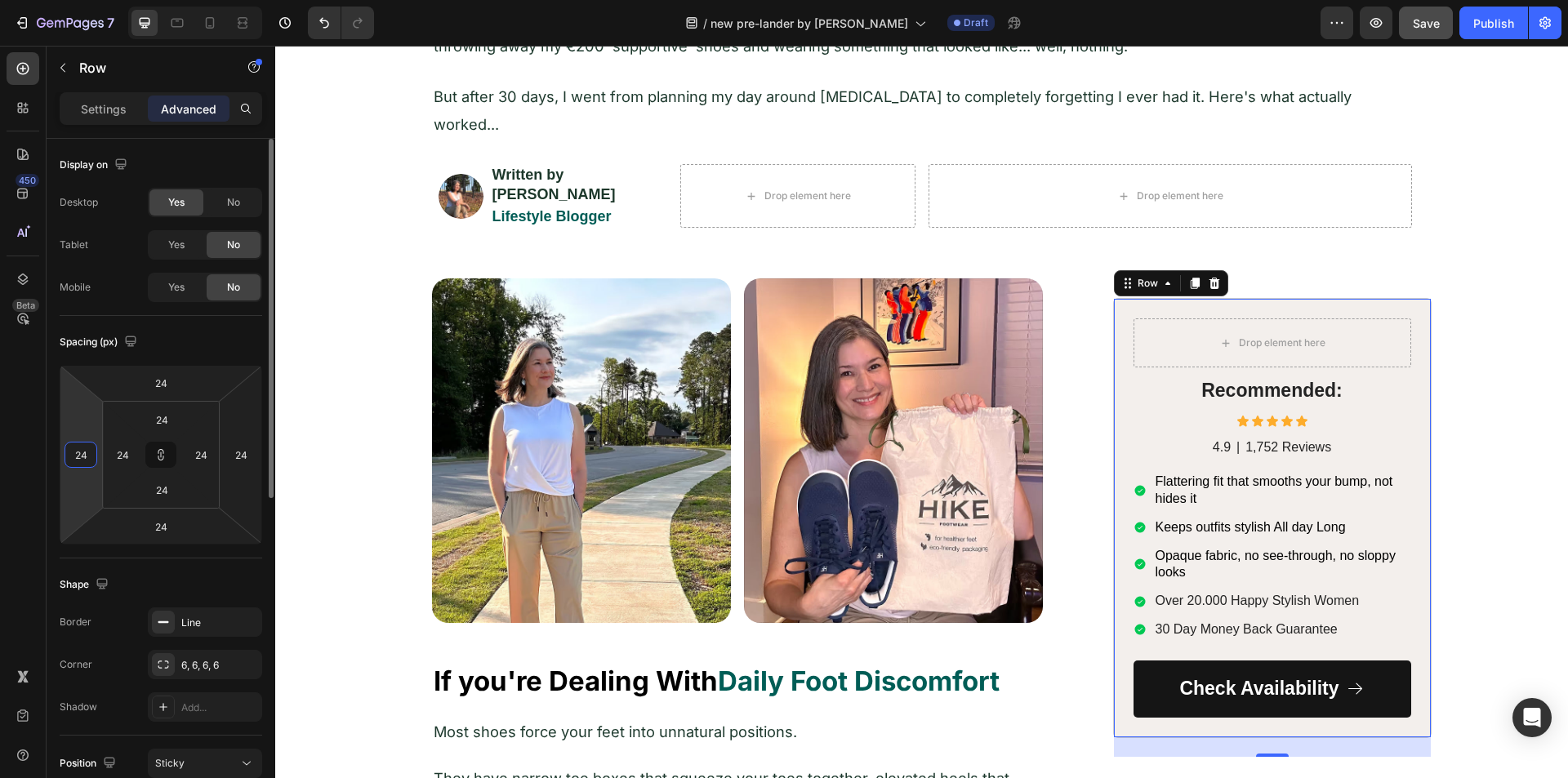
click at [88, 456] on input "24" at bounding box center [81, 455] width 24 height 24
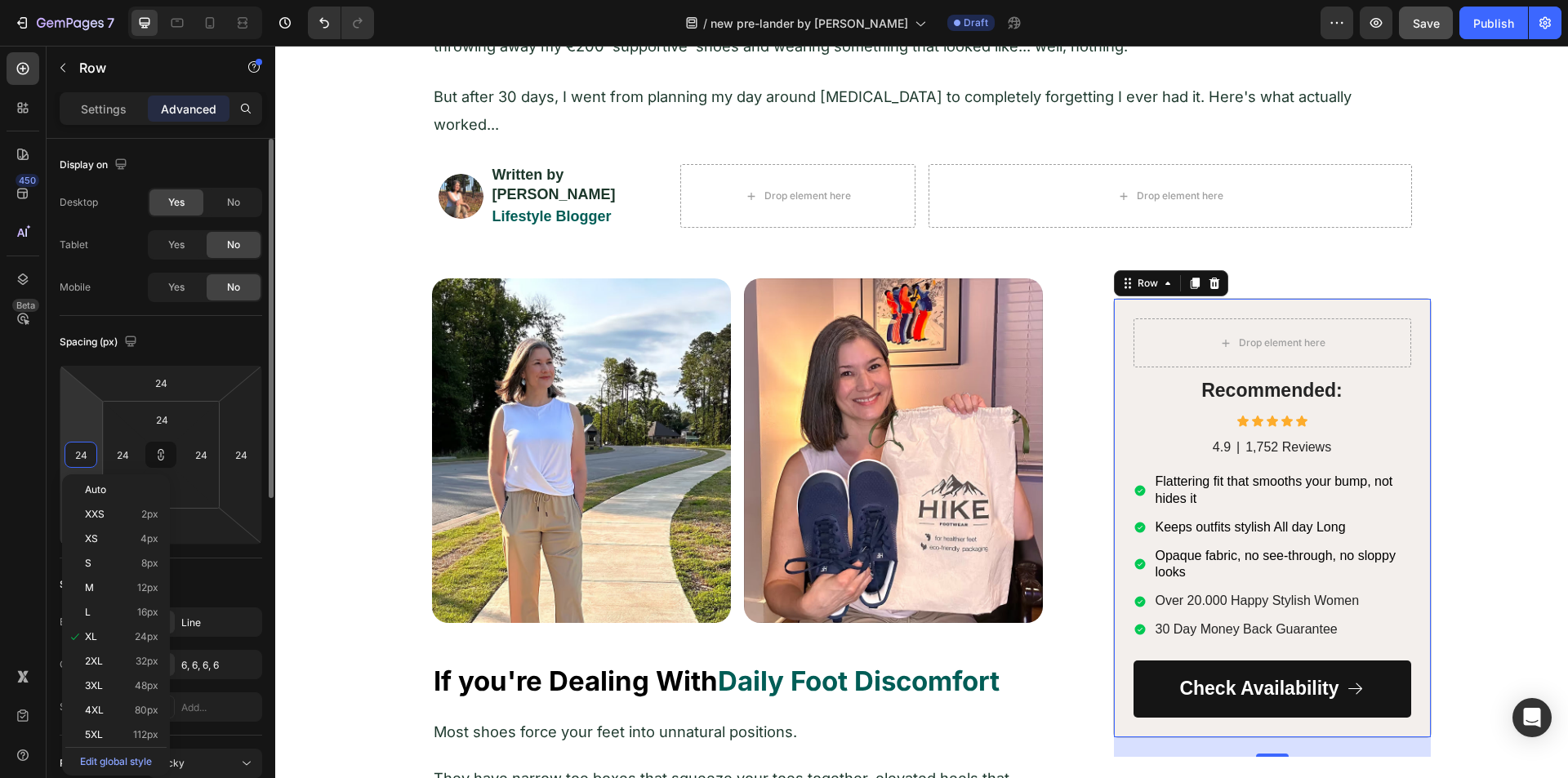
type input "0"
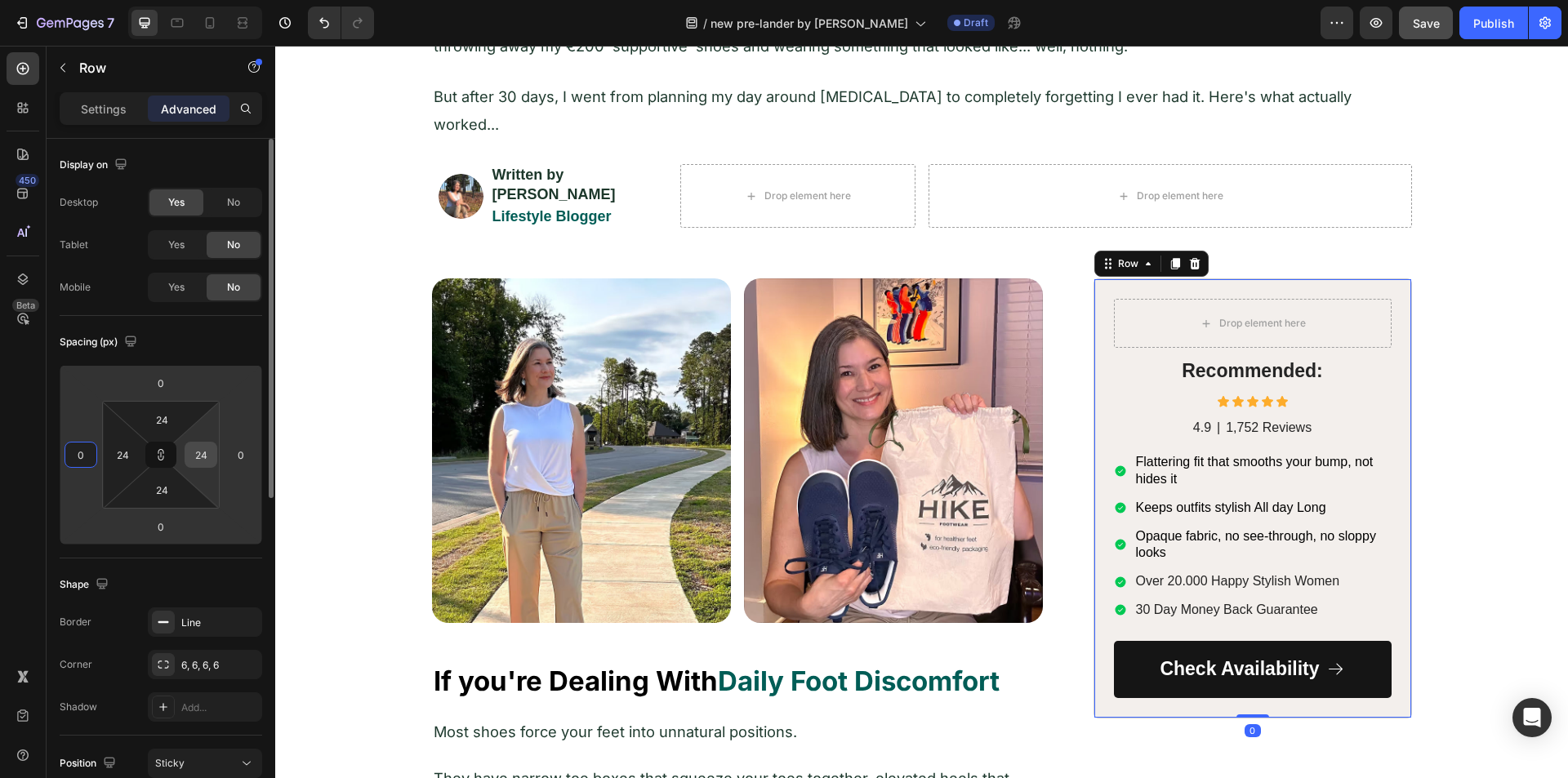
type input "0"
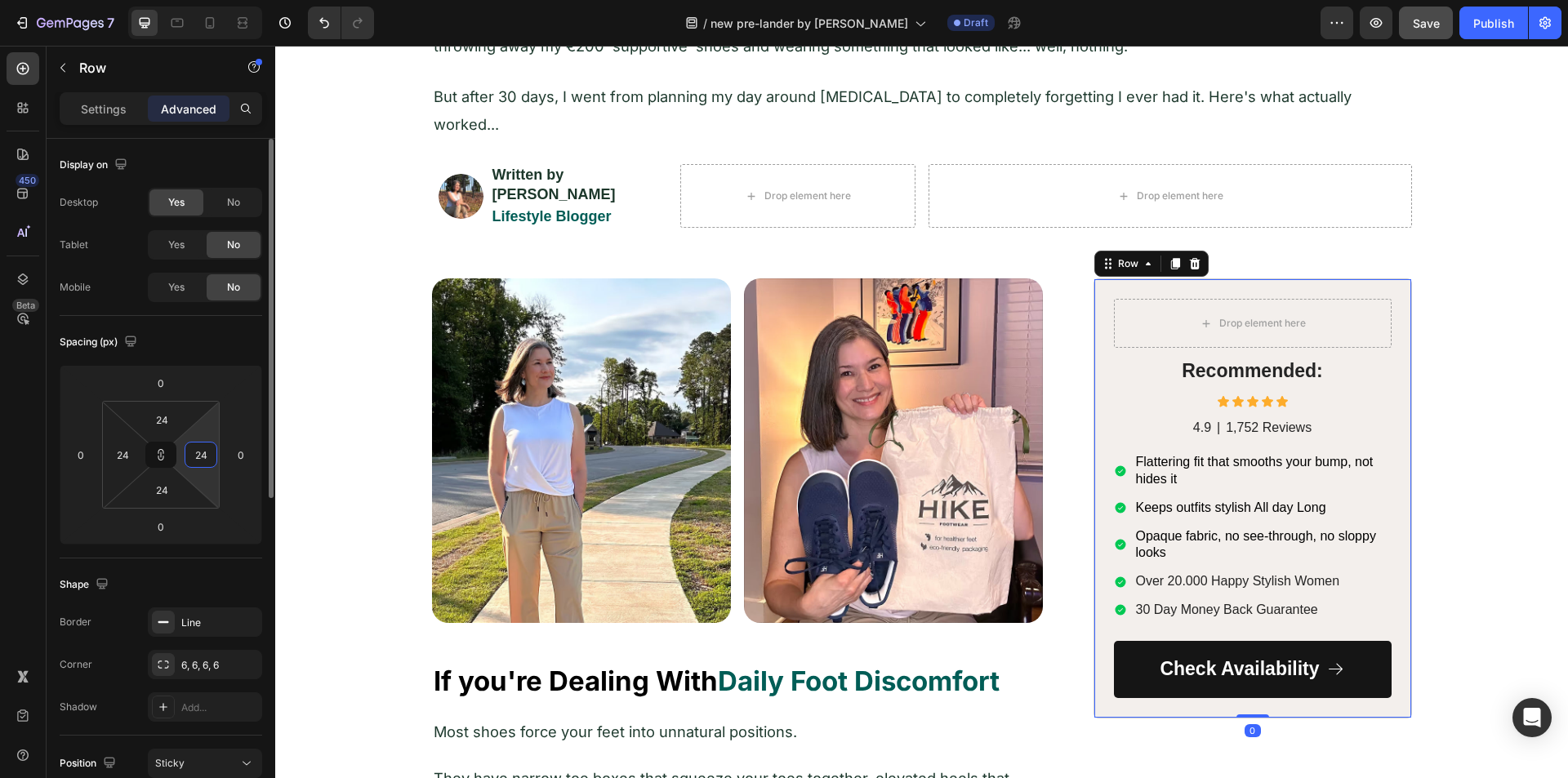
click at [211, 458] on input "24" at bounding box center [201, 455] width 24 height 24
click at [124, 463] on input "24" at bounding box center [123, 455] width 24 height 24
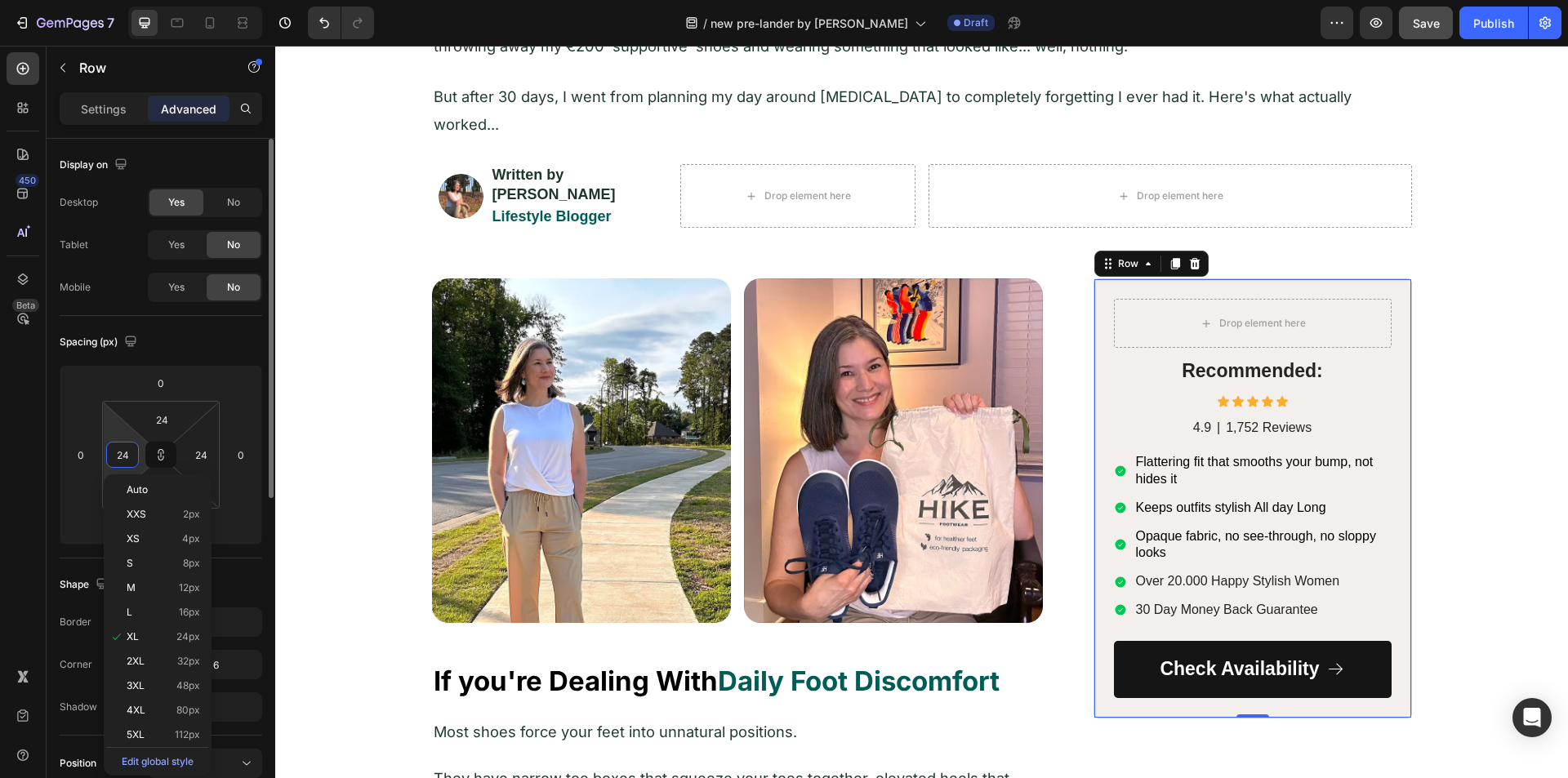
type input "0"
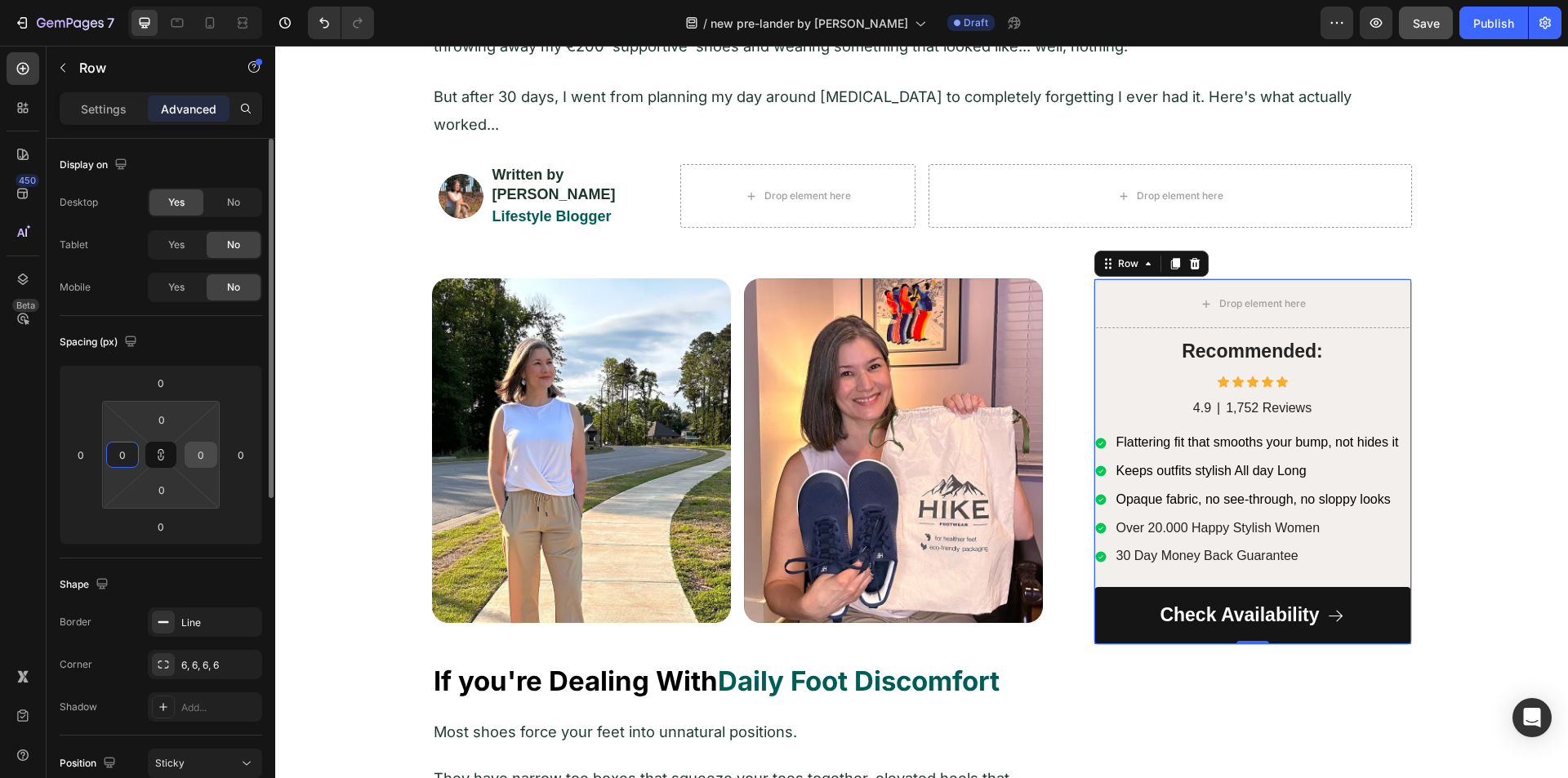
type input "0"
click at [191, 459] on input "0" at bounding box center [201, 455] width 24 height 24
click at [536, 186] on div "Heading" at bounding box center [516, 196] width 51 height 20
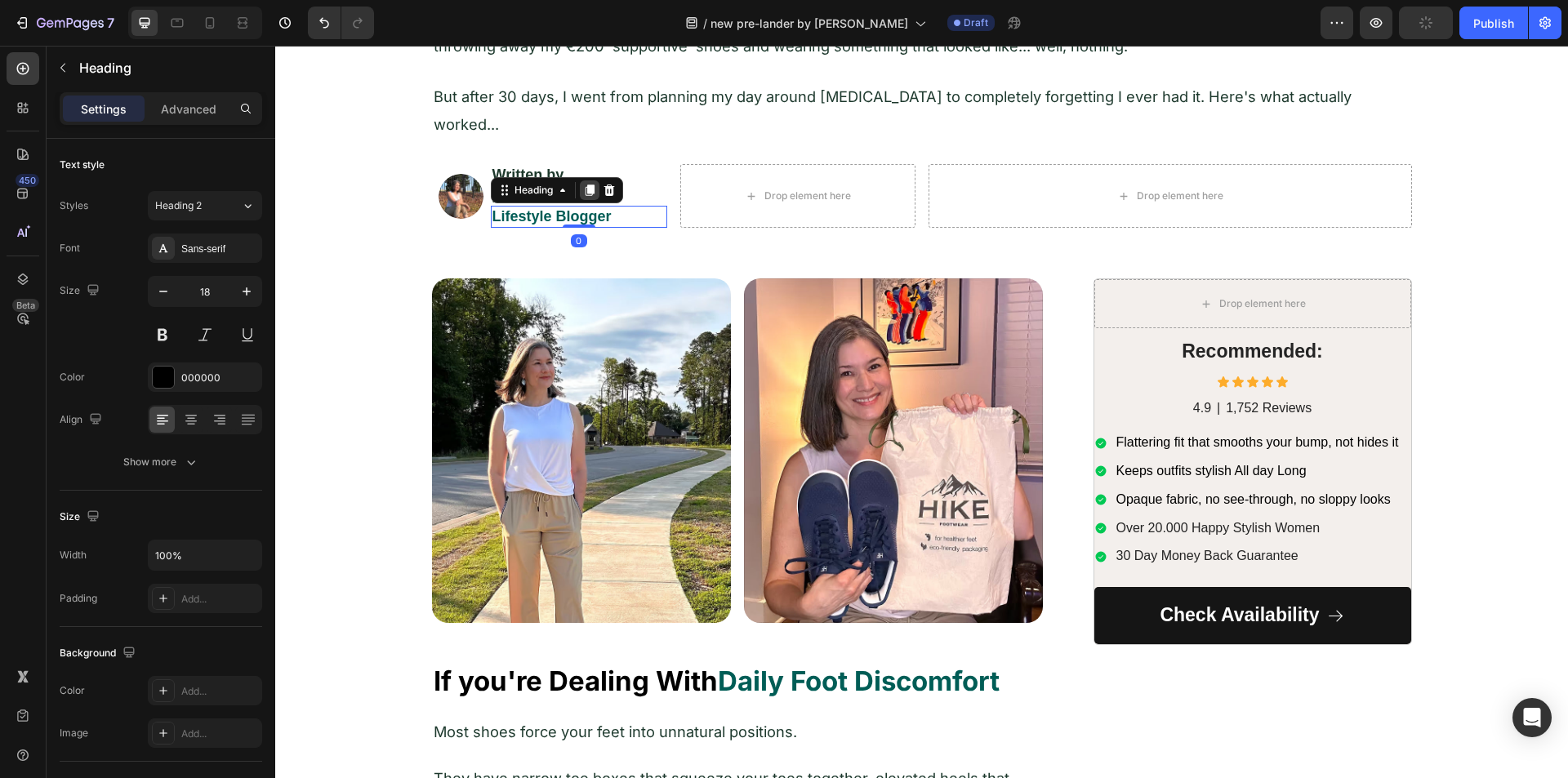
click at [585, 184] on icon at bounding box center [589, 190] width 9 height 11
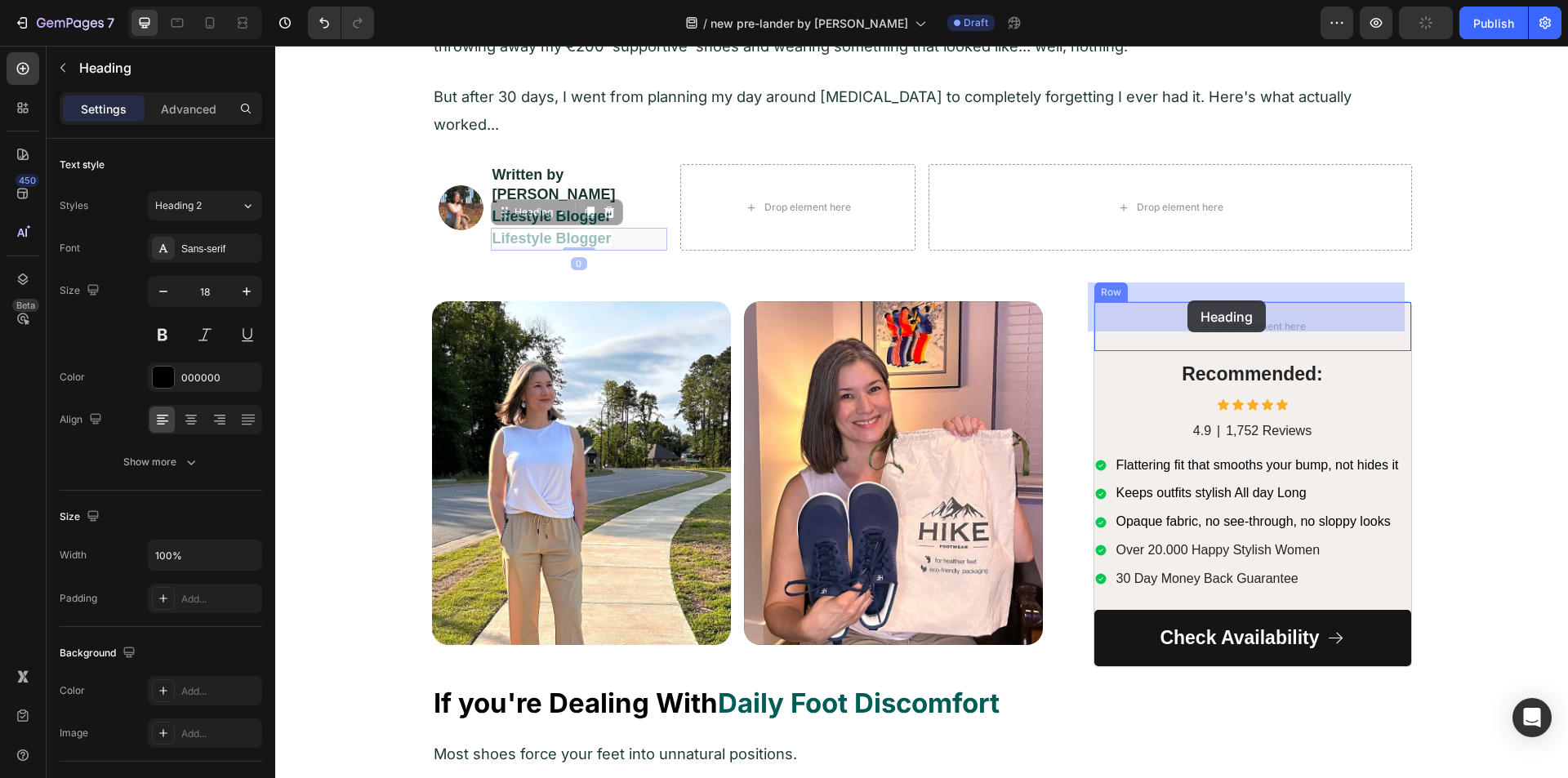
drag, startPoint x: 499, startPoint y: 193, endPoint x: 1187, endPoint y: 300, distance: 696.3
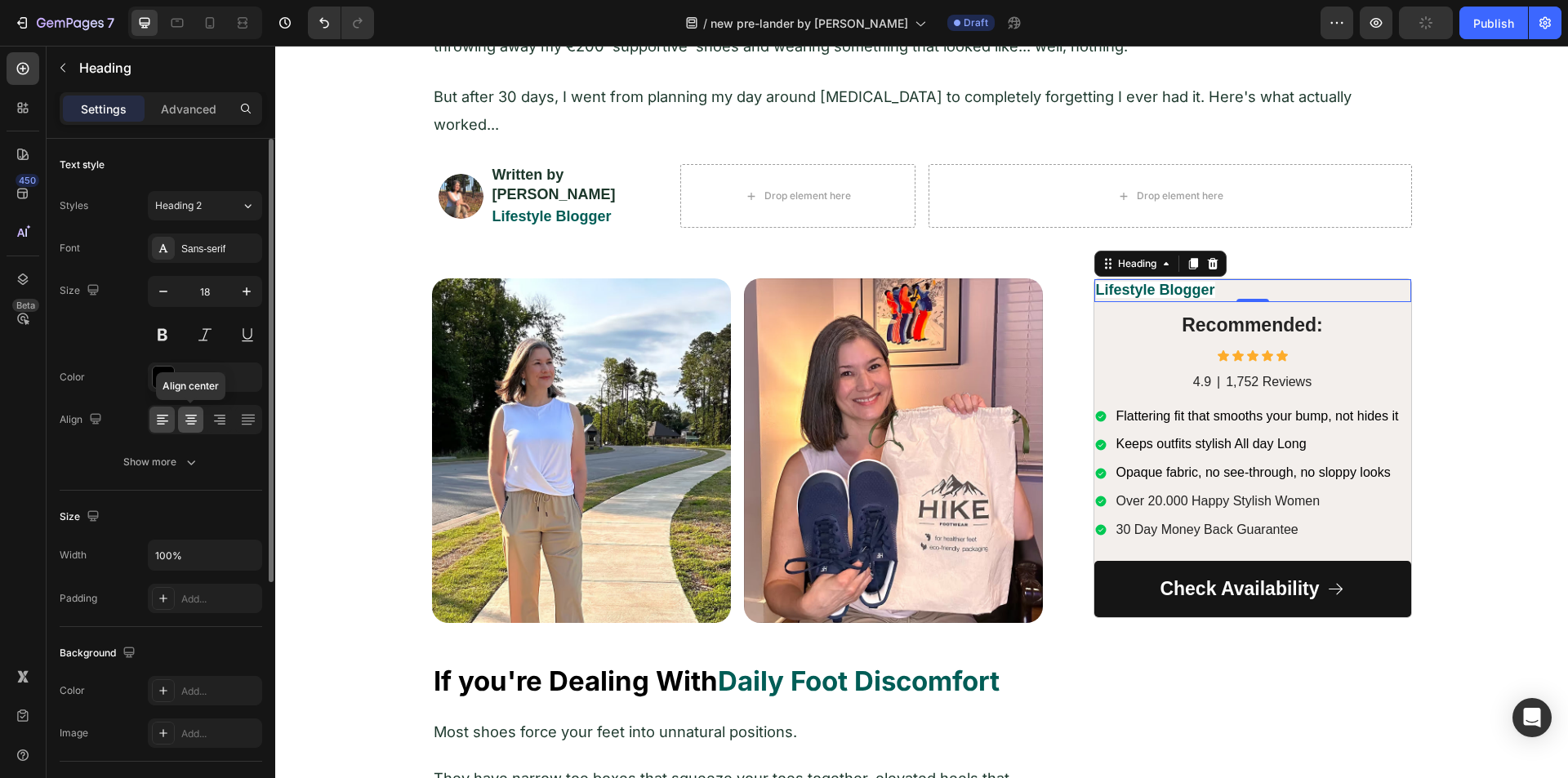
click at [198, 419] on icon at bounding box center [191, 419] width 17 height 17
click at [1372, 282] on h2 "Lifestyle Blogger" at bounding box center [1252, 290] width 317 height 22
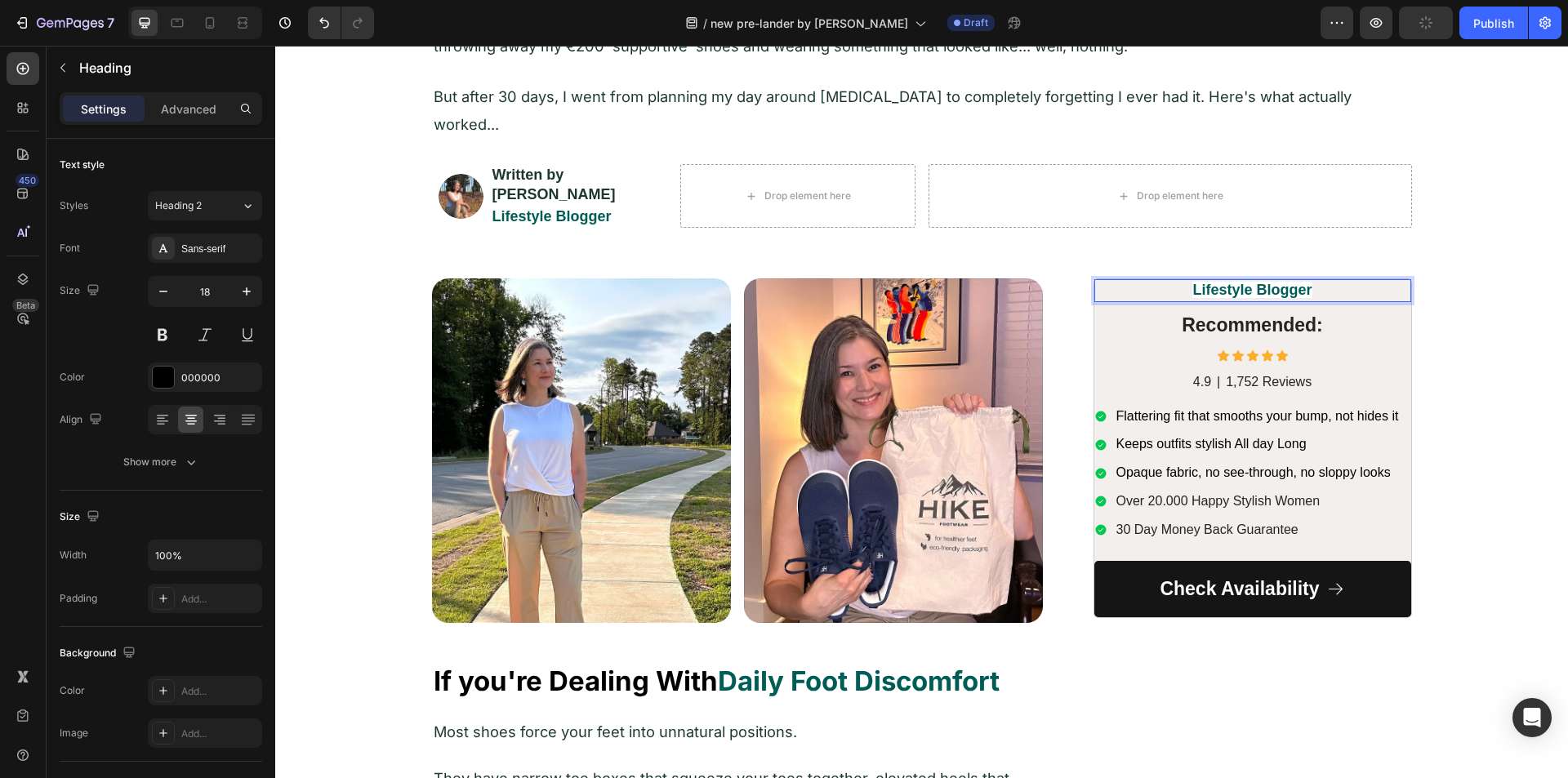
click at [1372, 282] on p "Lifestyle Blogger" at bounding box center [1252, 291] width 313 height 19
click at [1371, 281] on p "Lifestyle Blogger" at bounding box center [1252, 291] width 313 height 19
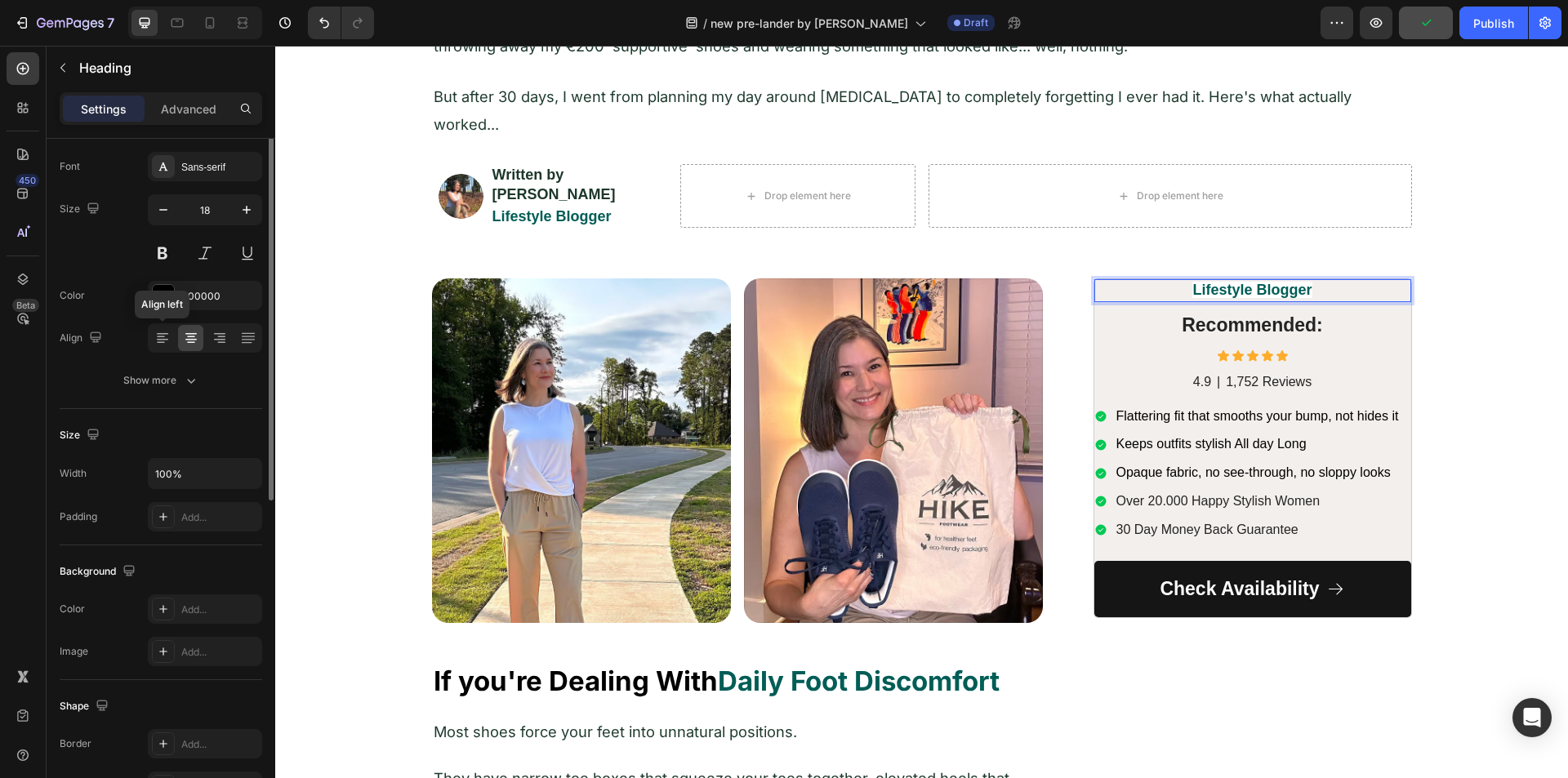
scroll to position [0, 0]
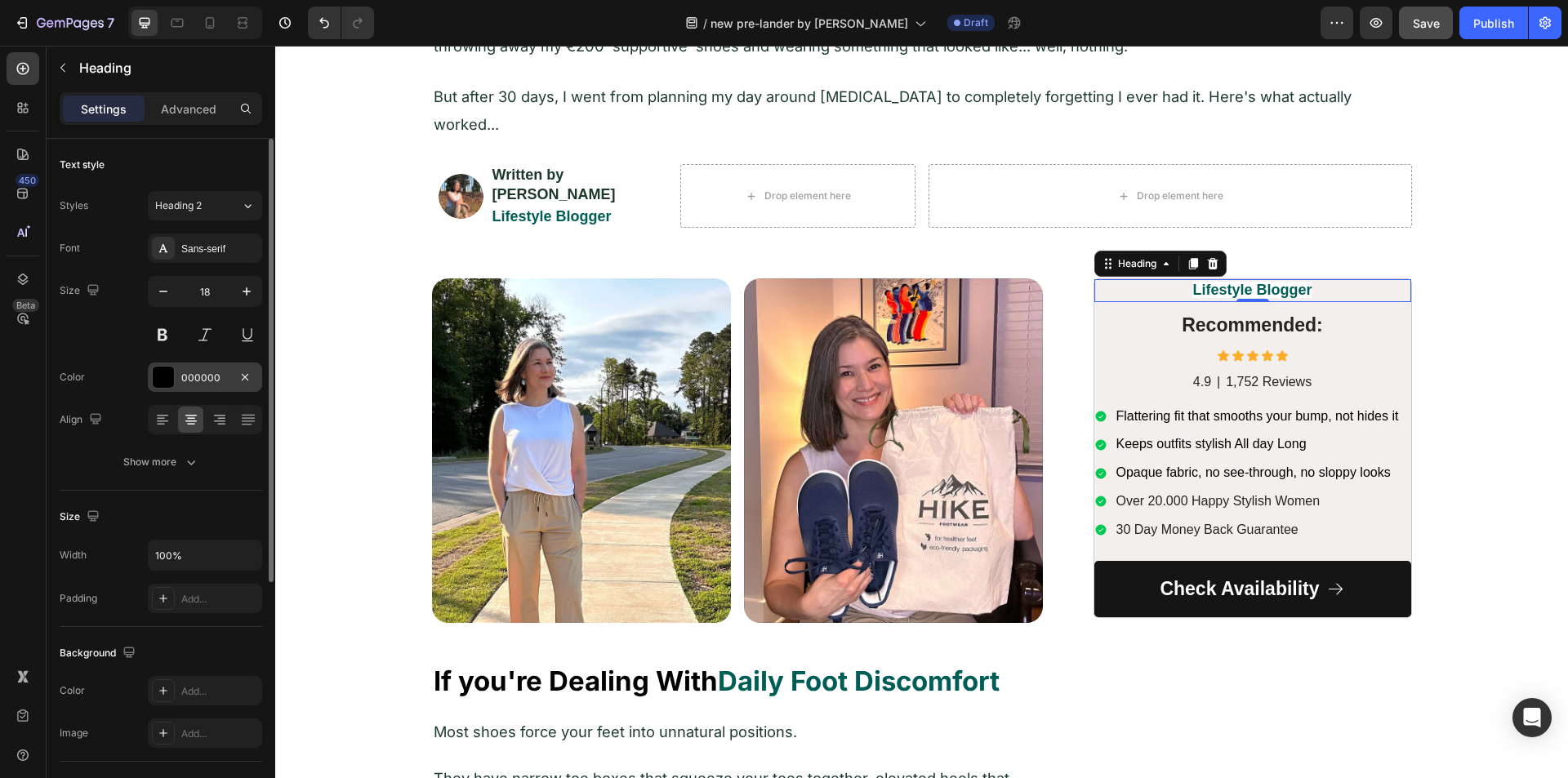
click at [167, 383] on div at bounding box center [163, 377] width 21 height 21
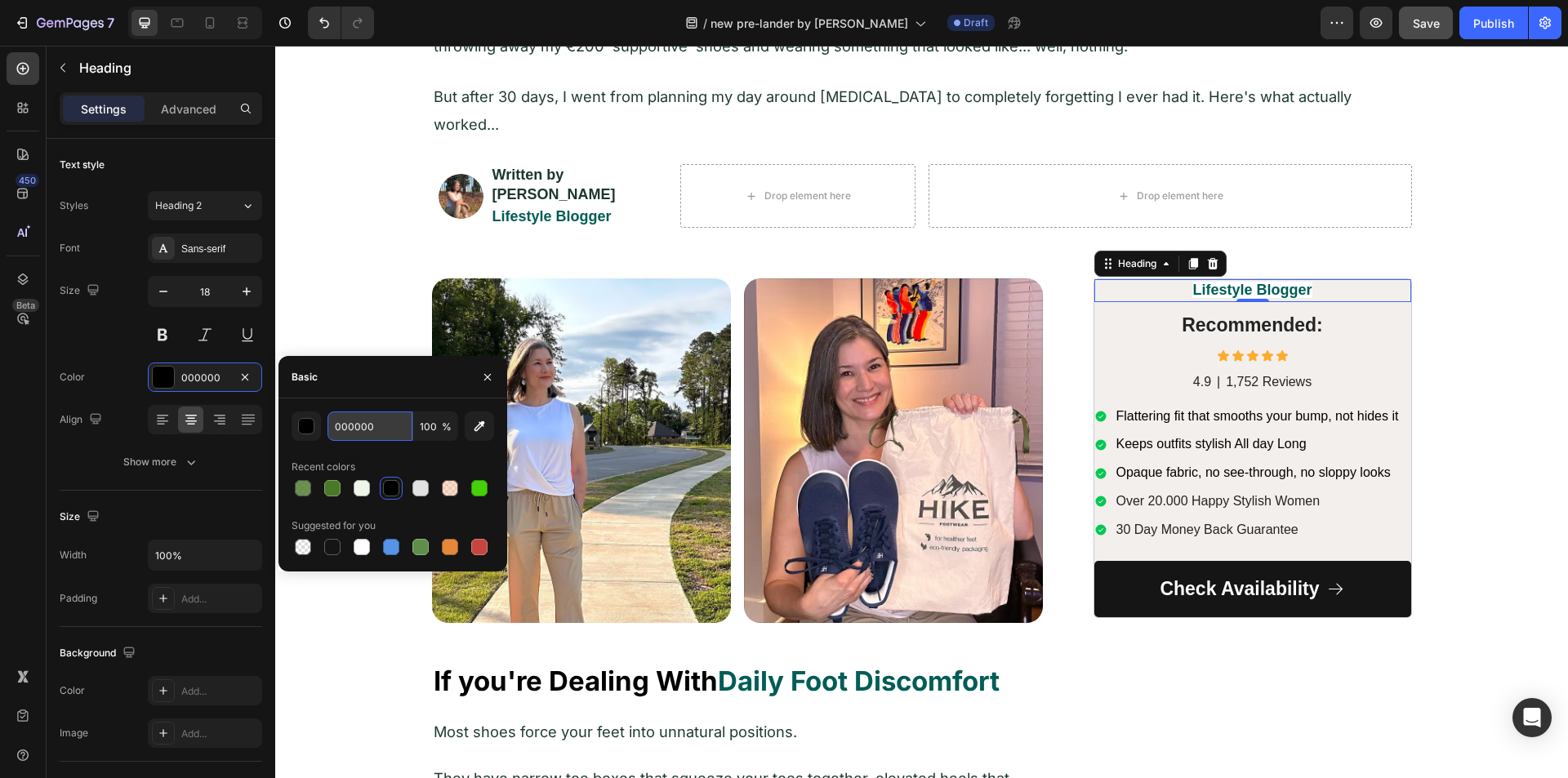
click at [353, 425] on input "000000" at bounding box center [370, 426] width 85 height 30
paste input "#5E744E"
click at [353, 451] on div "#5E744E 100 % Recent colors Suggested for you" at bounding box center [392, 485] width 203 height 147
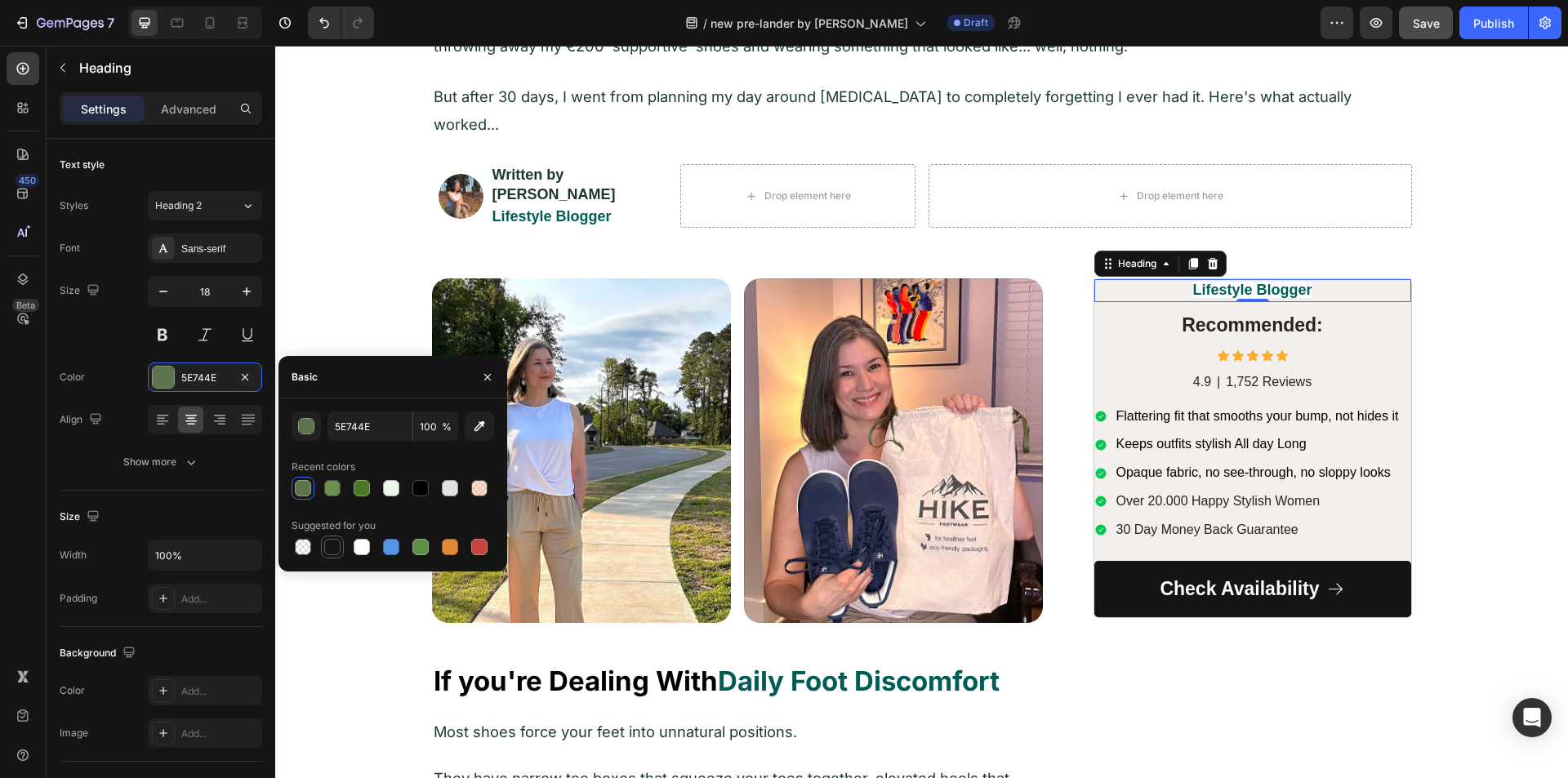
click at [335, 548] on div at bounding box center [332, 547] width 17 height 17
type input "151515"
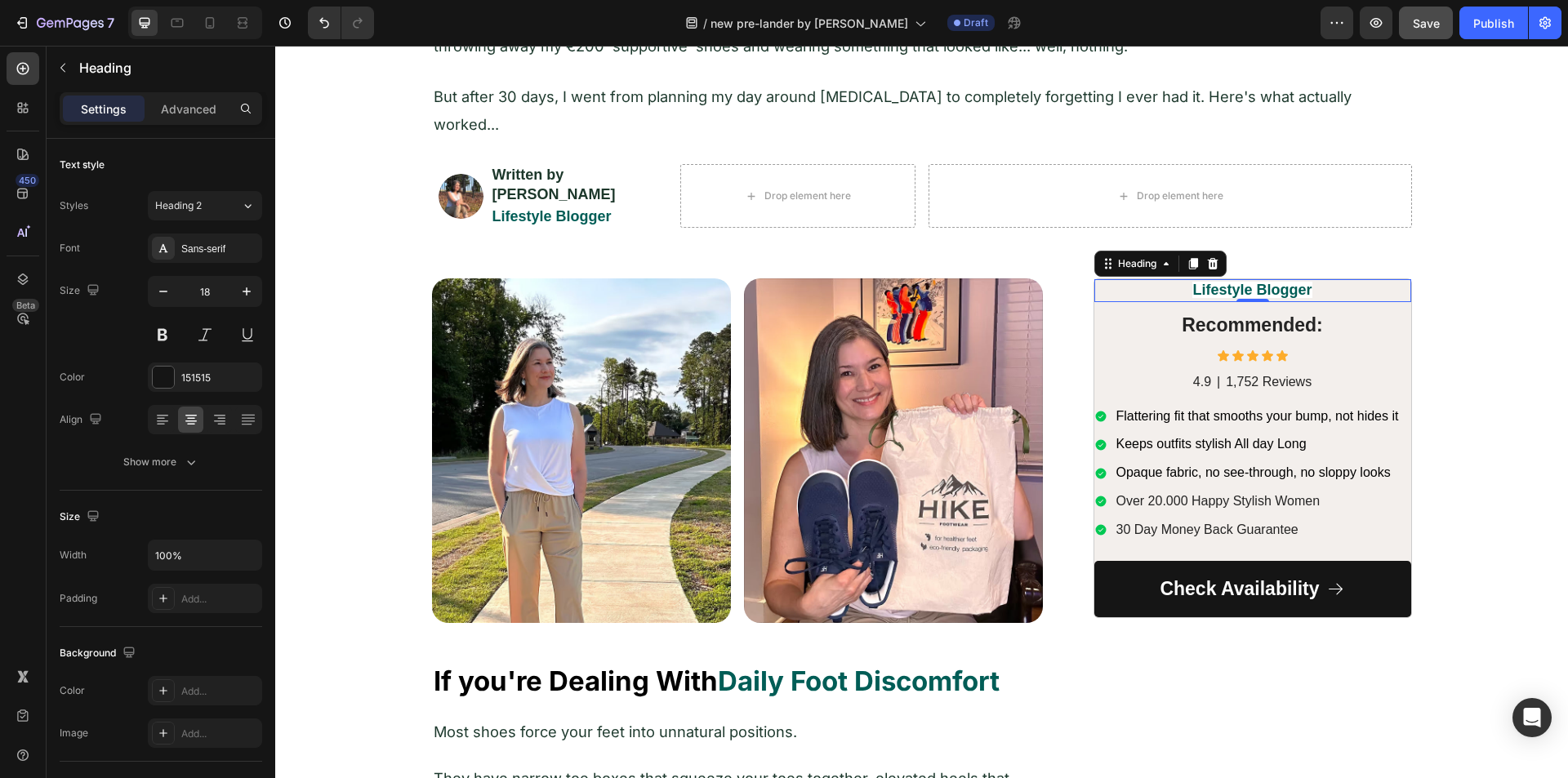
click at [1121, 281] on p "Lifestyle Blogger" at bounding box center [1252, 291] width 313 height 19
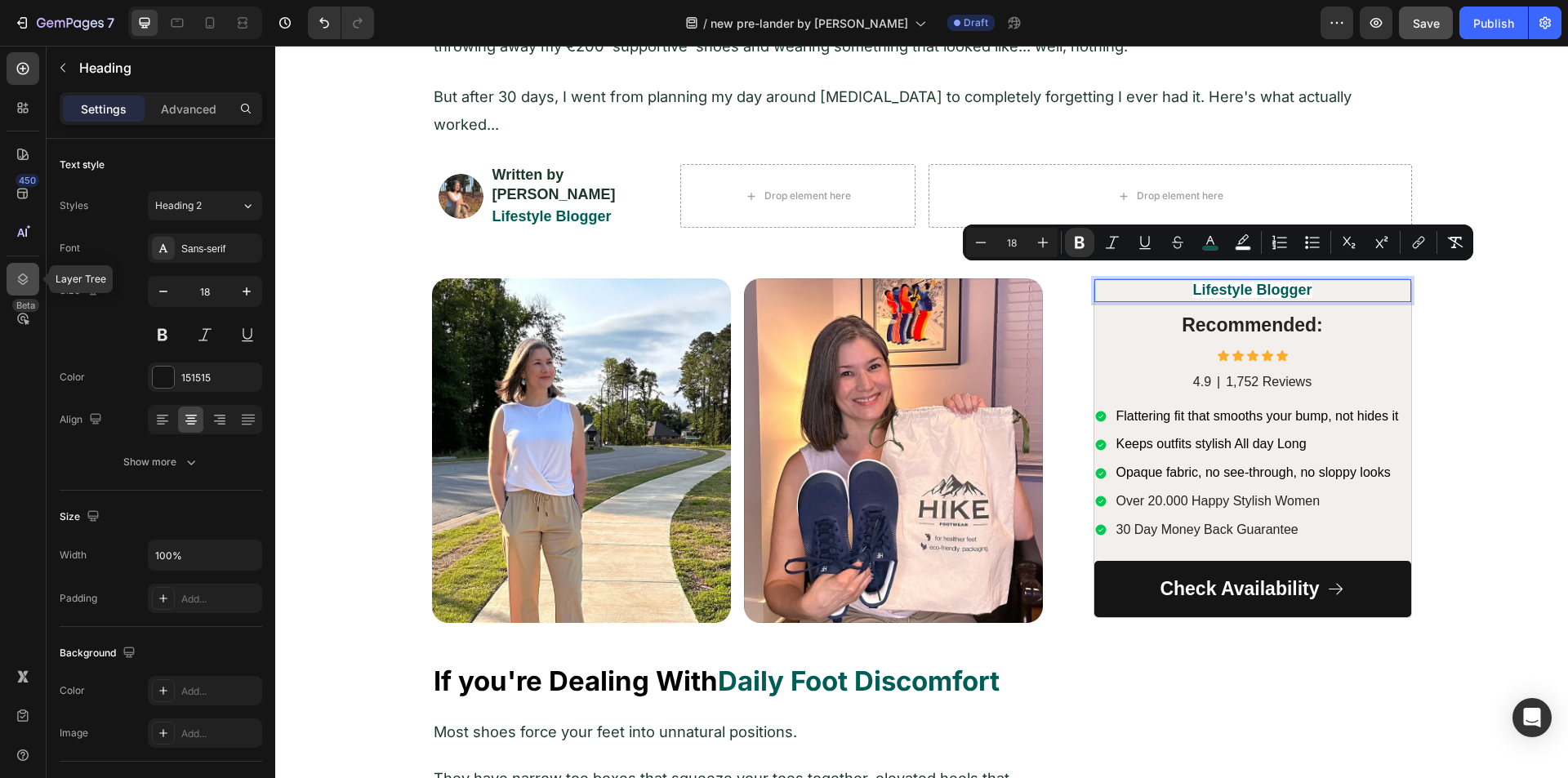
drag, startPoint x: 20, startPoint y: 280, endPoint x: 646, endPoint y: 191, distance: 632.3
click at [20, 280] on icon at bounding box center [23, 279] width 17 height 17
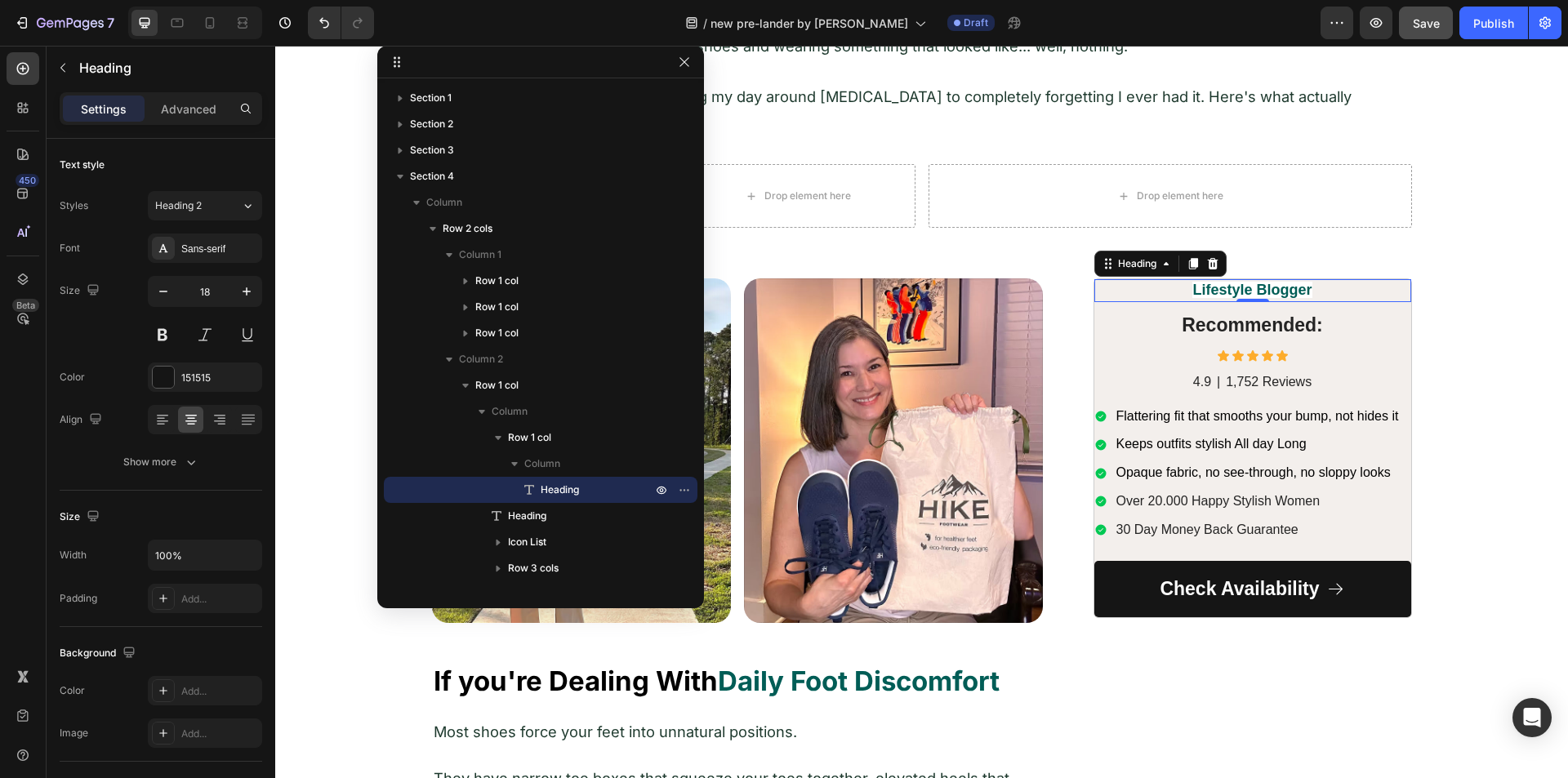
drag, startPoint x: 1283, startPoint y: 298, endPoint x: 514, endPoint y: 64, distance: 803.8
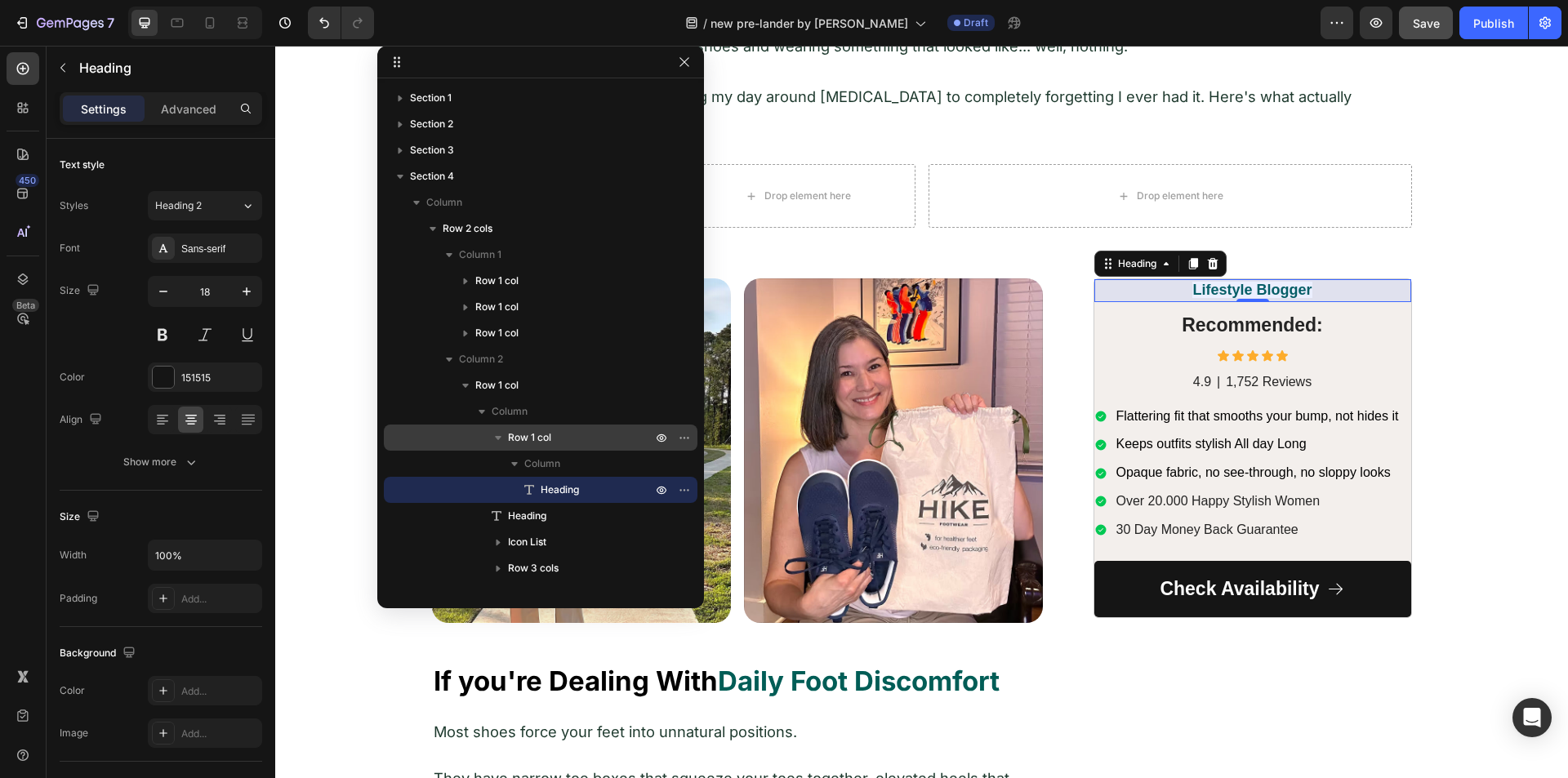
click at [529, 437] on span "Row 1 col" at bounding box center [530, 438] width 44 height 17
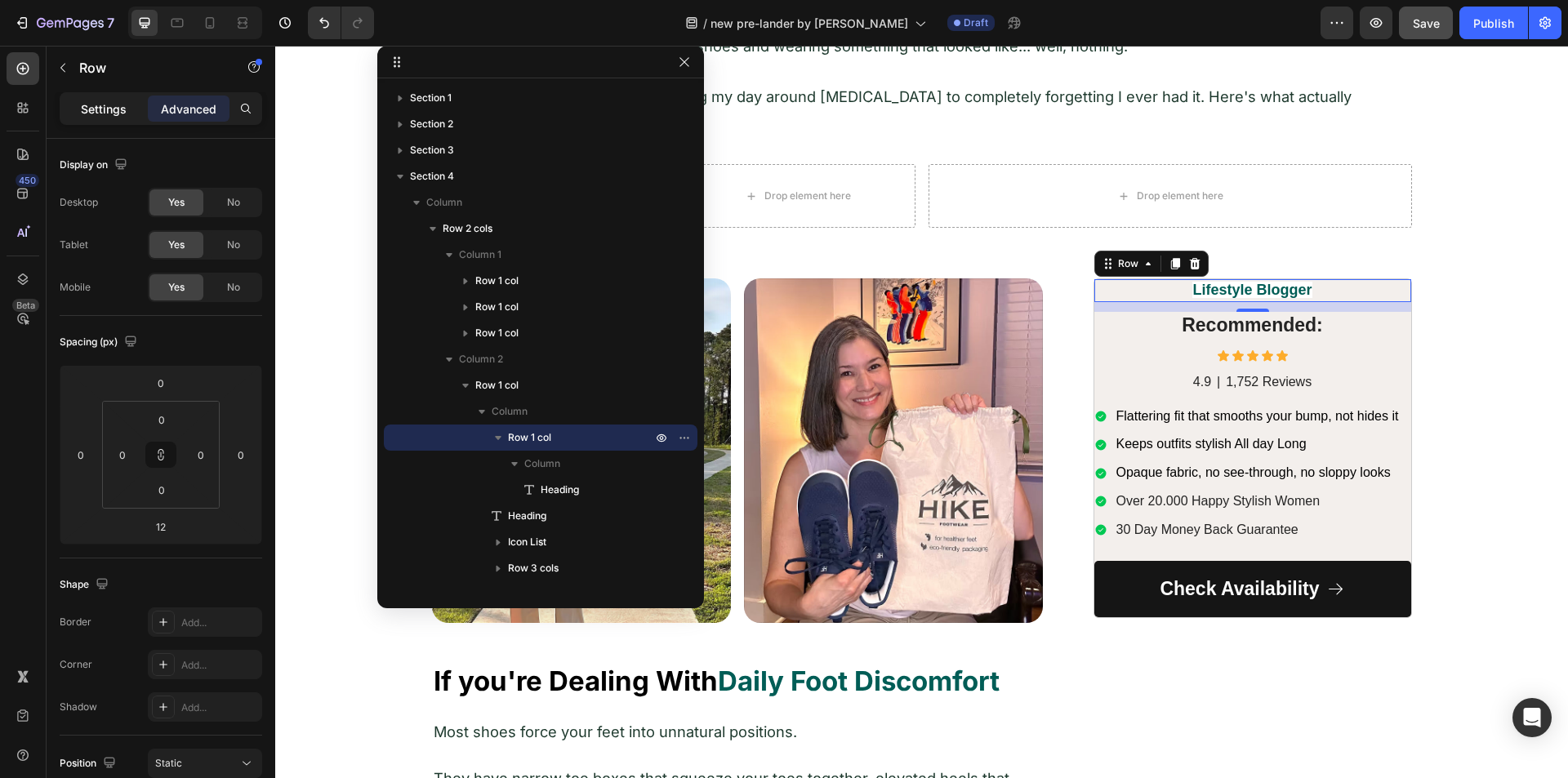
click at [84, 114] on p "Settings" at bounding box center [104, 109] width 46 height 17
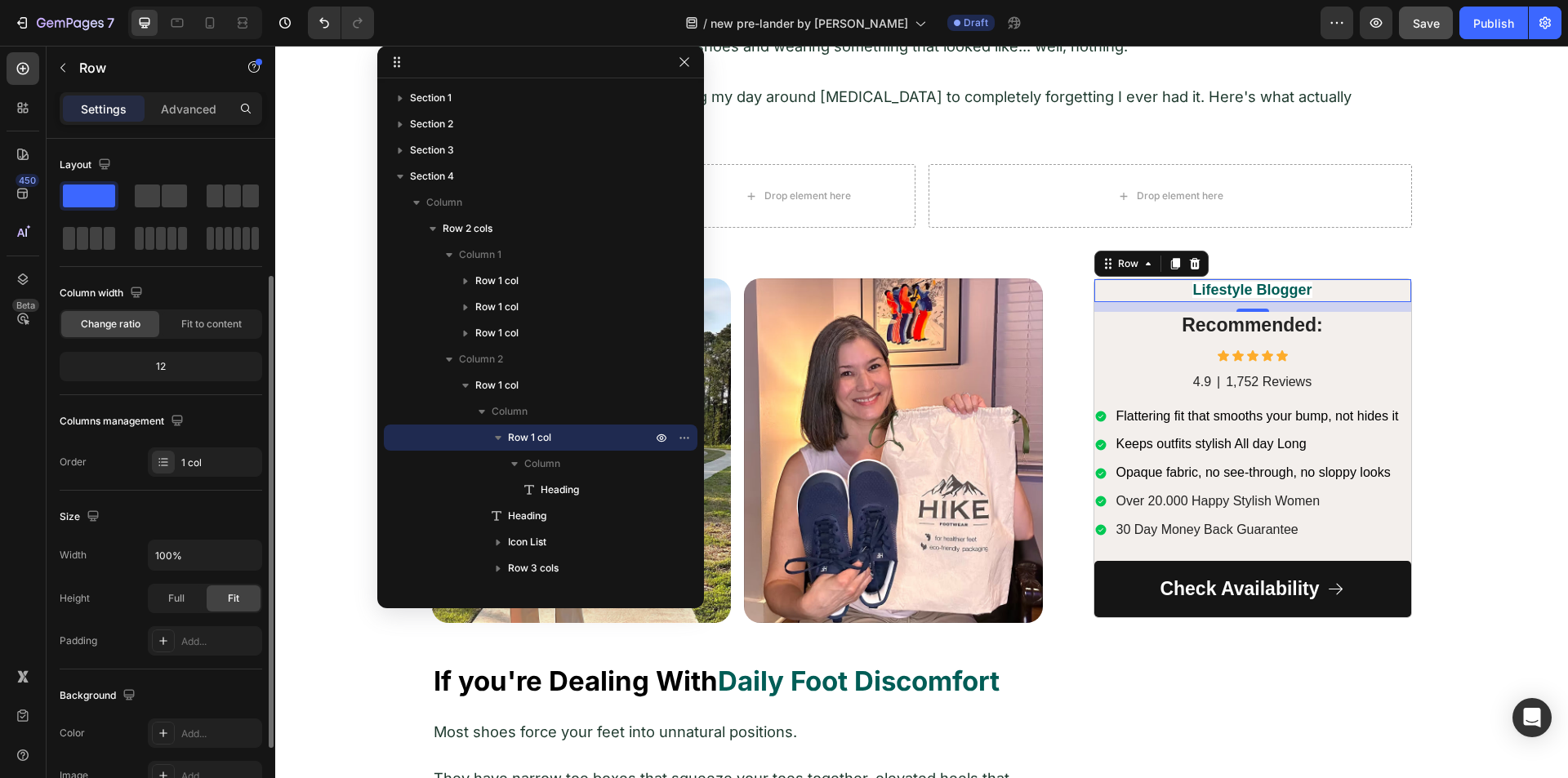
scroll to position [164, 0]
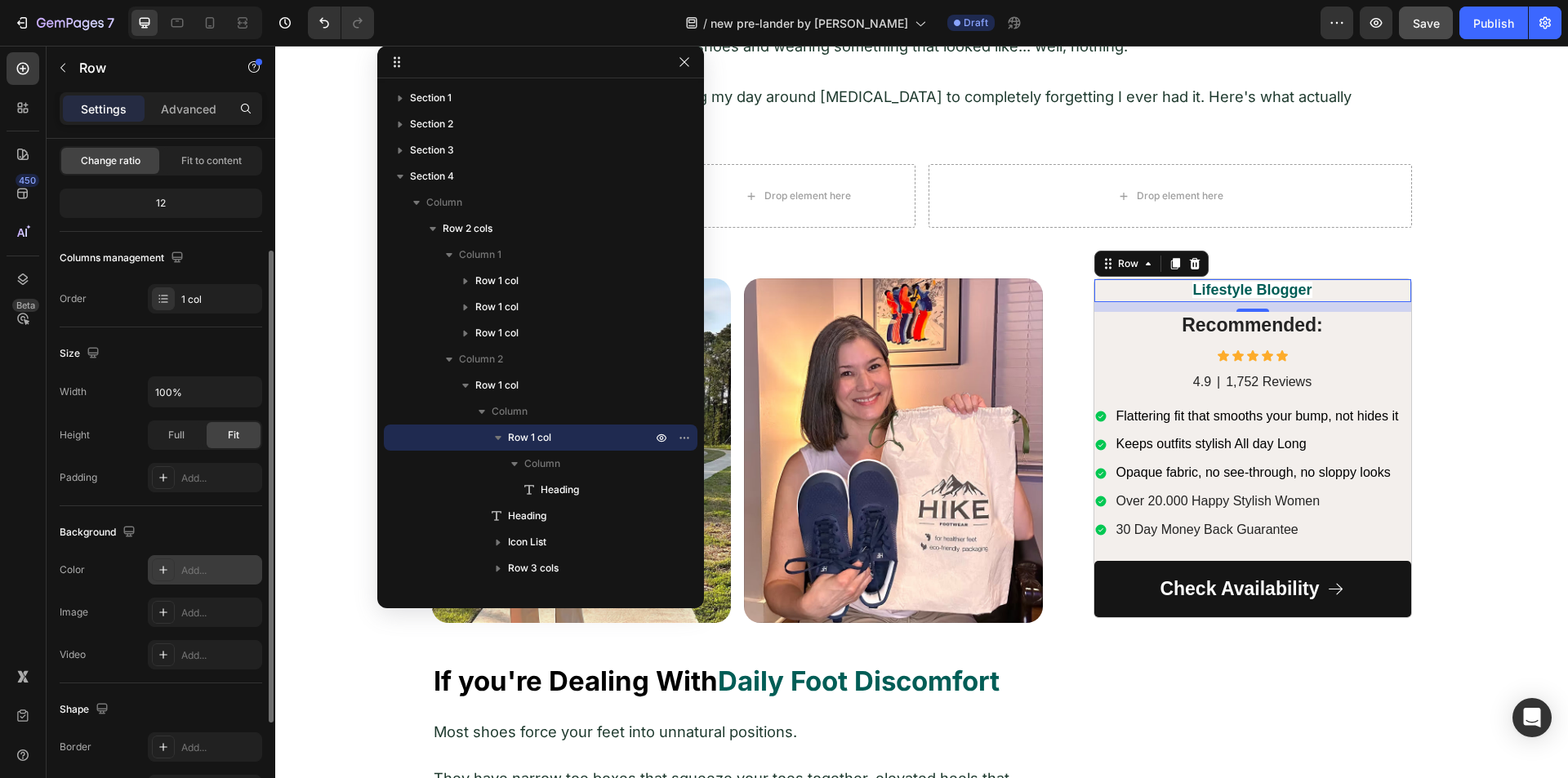
click at [166, 564] on icon at bounding box center [163, 570] width 13 height 13
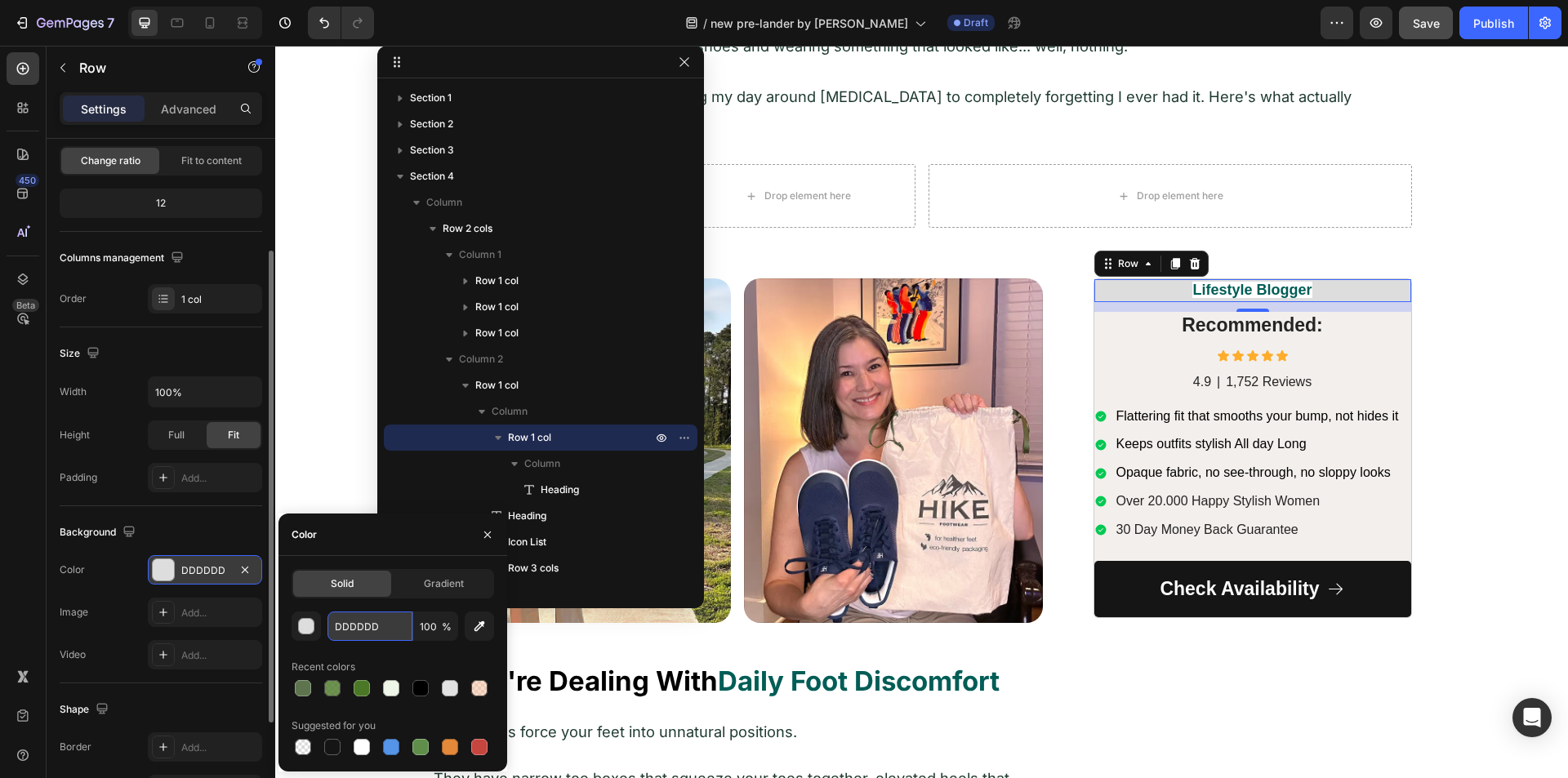
click at [358, 627] on input "DDDDDD" at bounding box center [370, 627] width 85 height 30
click at [358, 626] on input "DDDDDD" at bounding box center [370, 627] width 85 height 30
paste input "#5E744E"
click at [351, 653] on div "#5E744E 100 % Recent colors Suggested for you" at bounding box center [392, 685] width 203 height 147
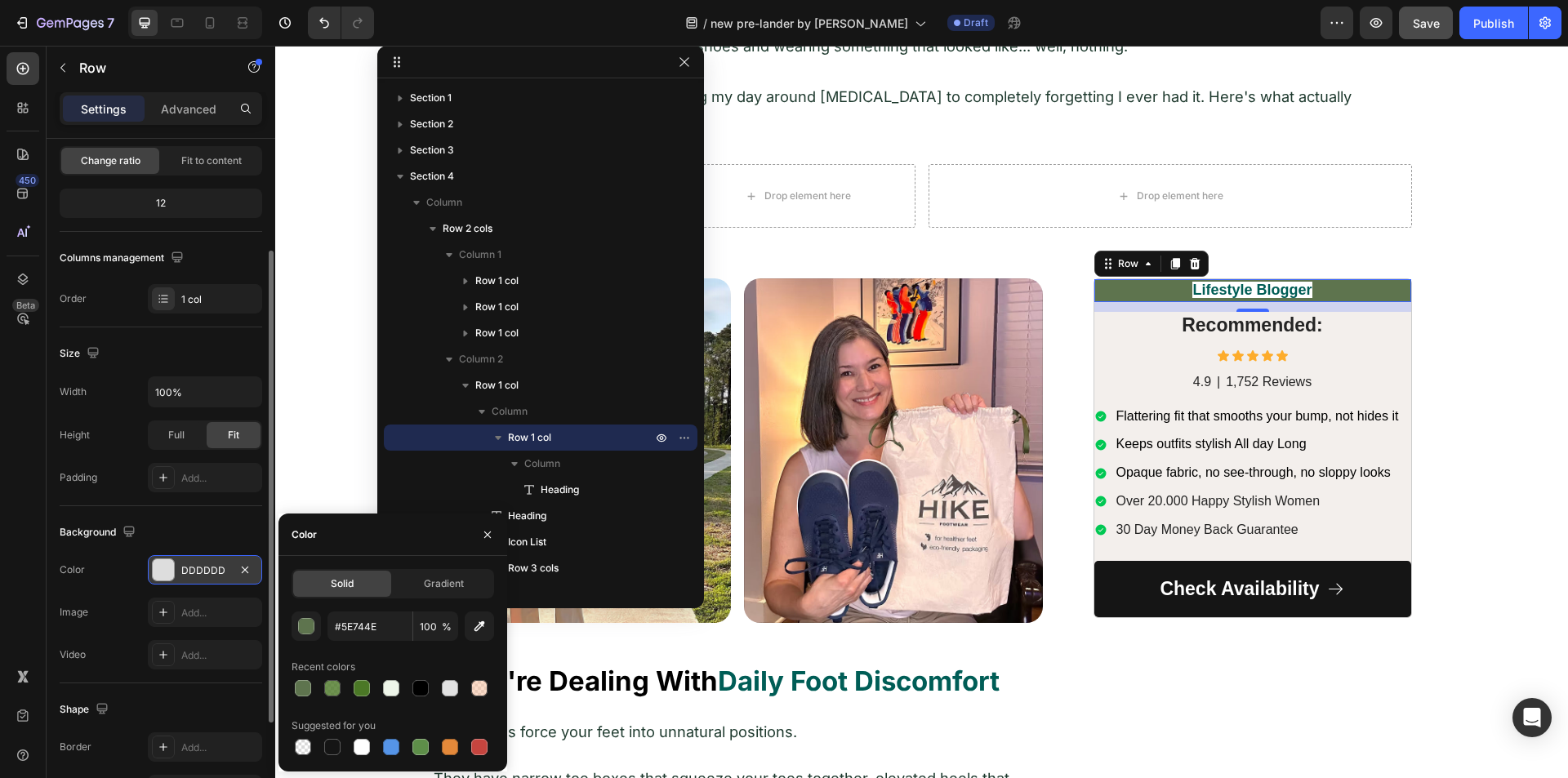
type input "5E744E"
click at [1244, 282] on strong "Lifestyle Blogger" at bounding box center [1251, 290] width 119 height 17
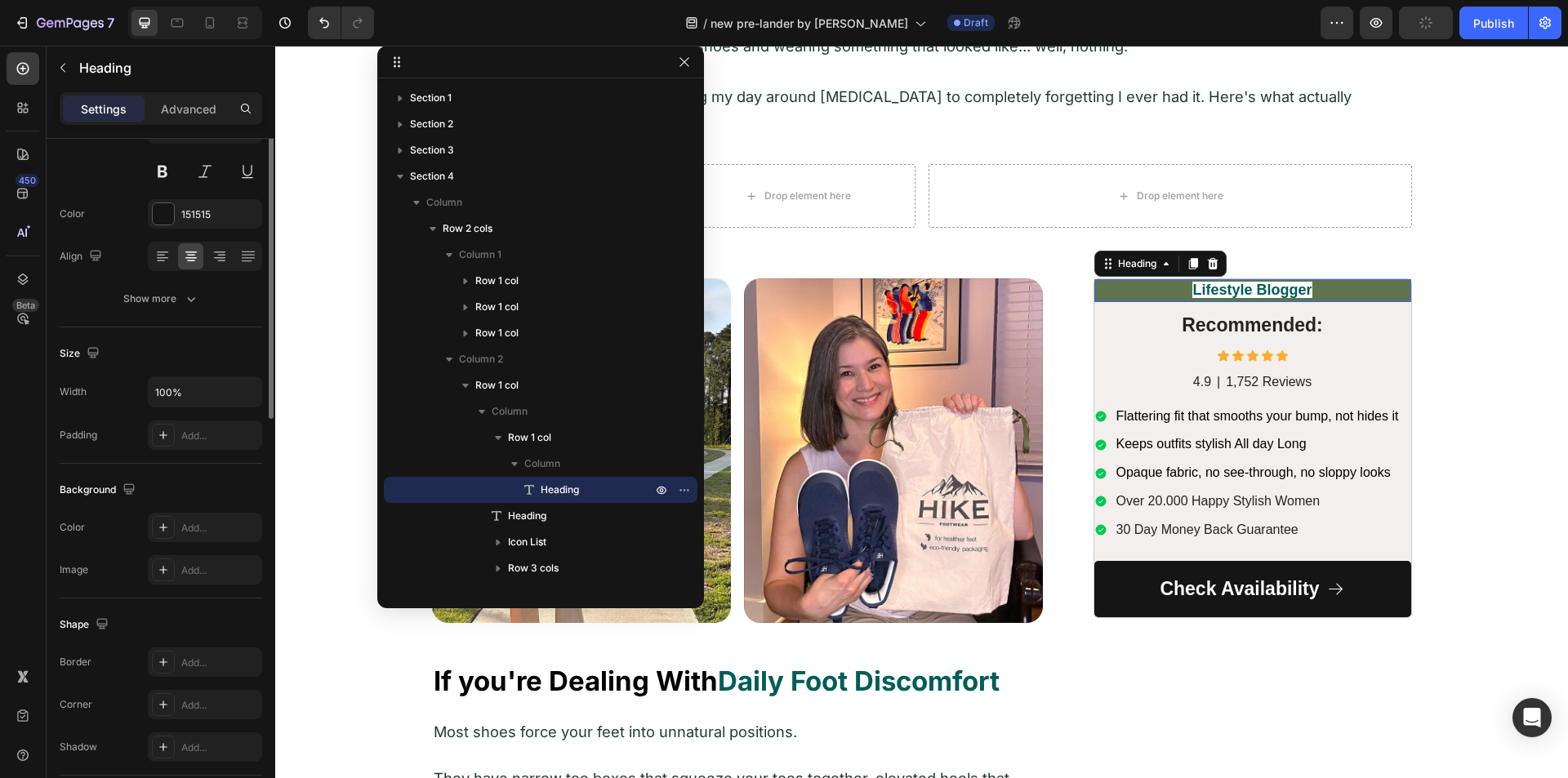
scroll to position [0, 0]
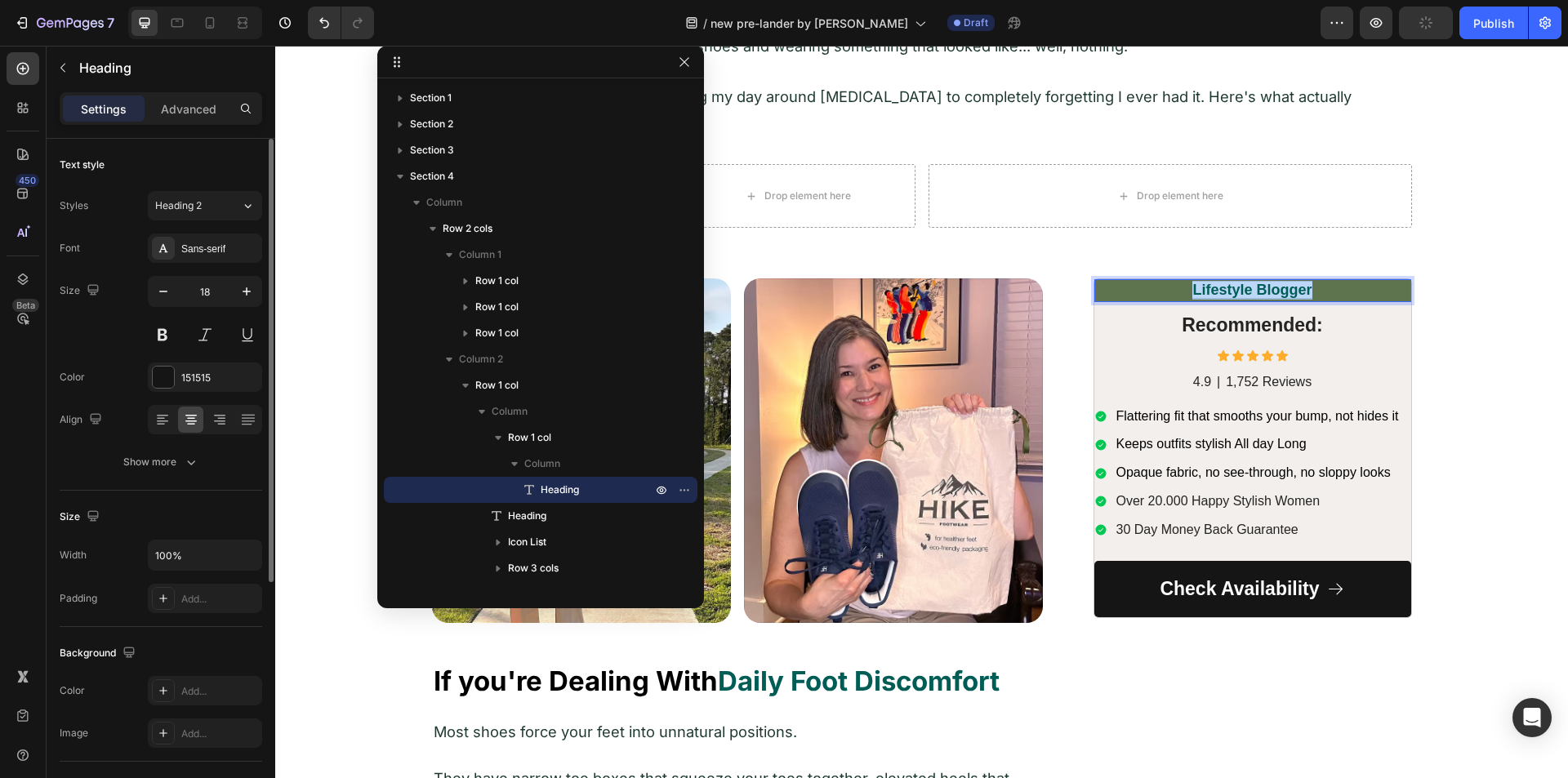
click at [1244, 282] on strong "Lifestyle Blogger" at bounding box center [1251, 290] width 119 height 17
click at [1243, 282] on strong "THE SOLUTION I FOUND" at bounding box center [1252, 290] width 174 height 17
click at [194, 114] on p "Advanced" at bounding box center [189, 109] width 56 height 17
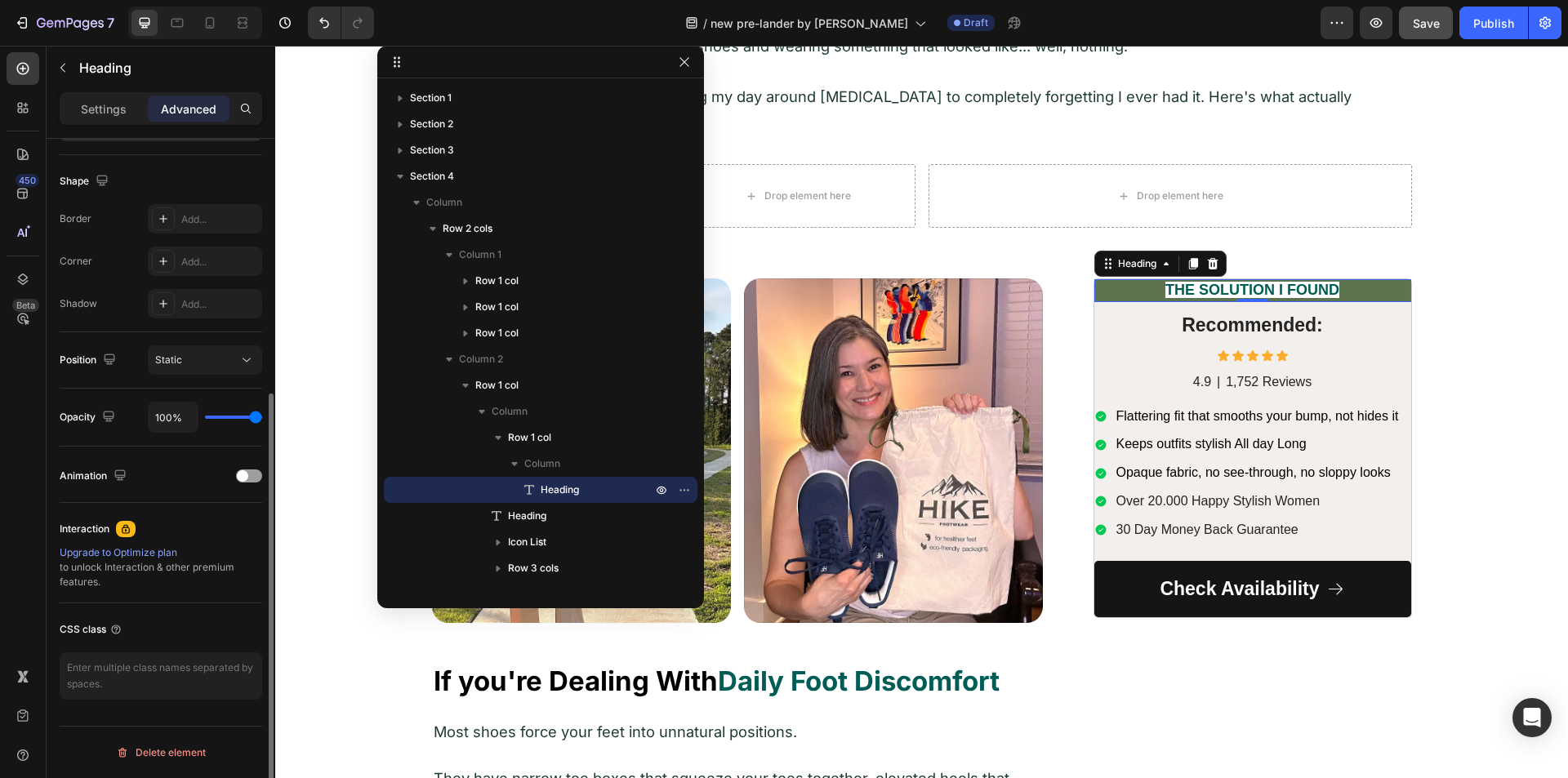
scroll to position [77, 0]
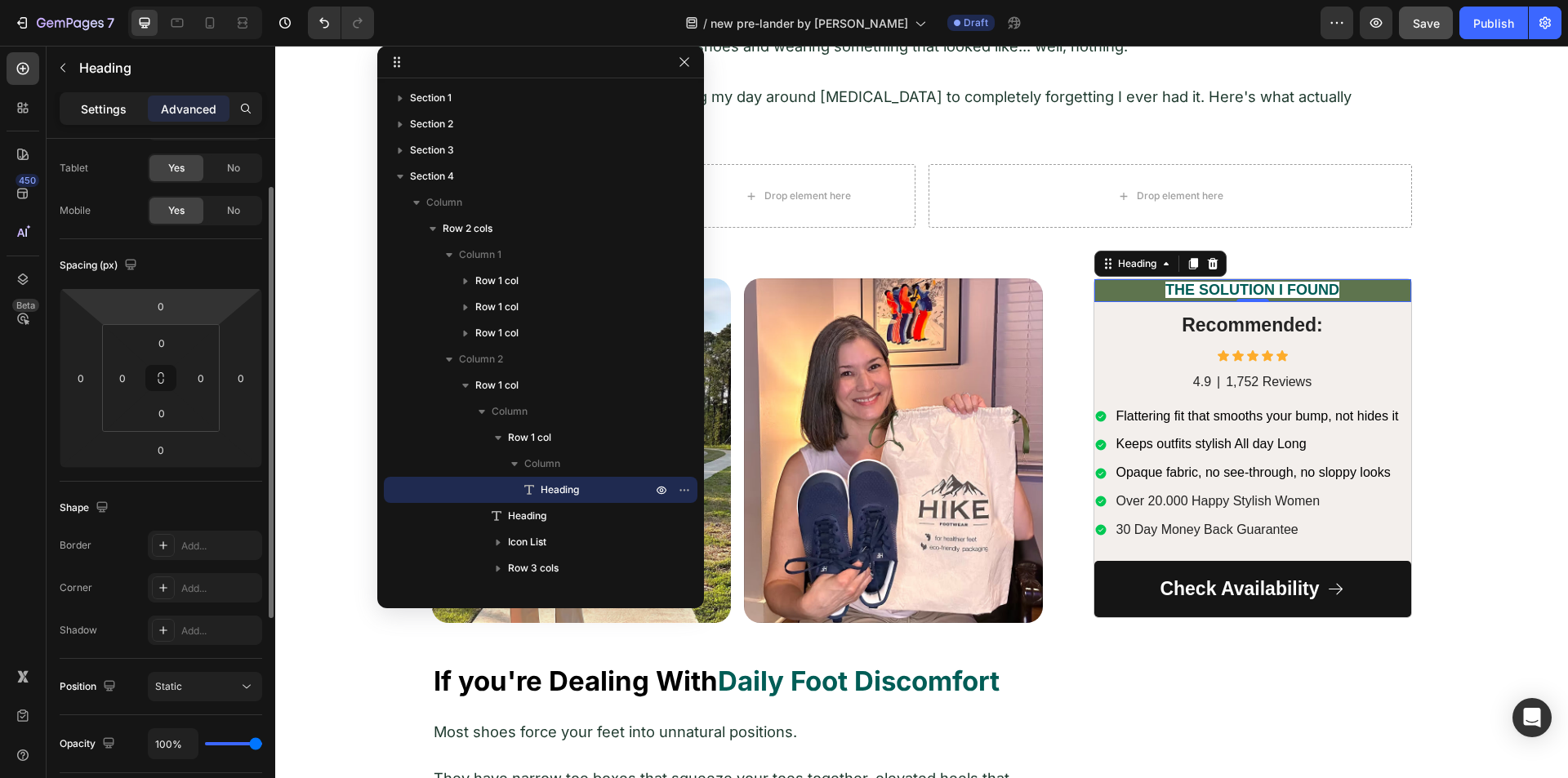
click at [101, 104] on p "Settings" at bounding box center [104, 109] width 46 height 17
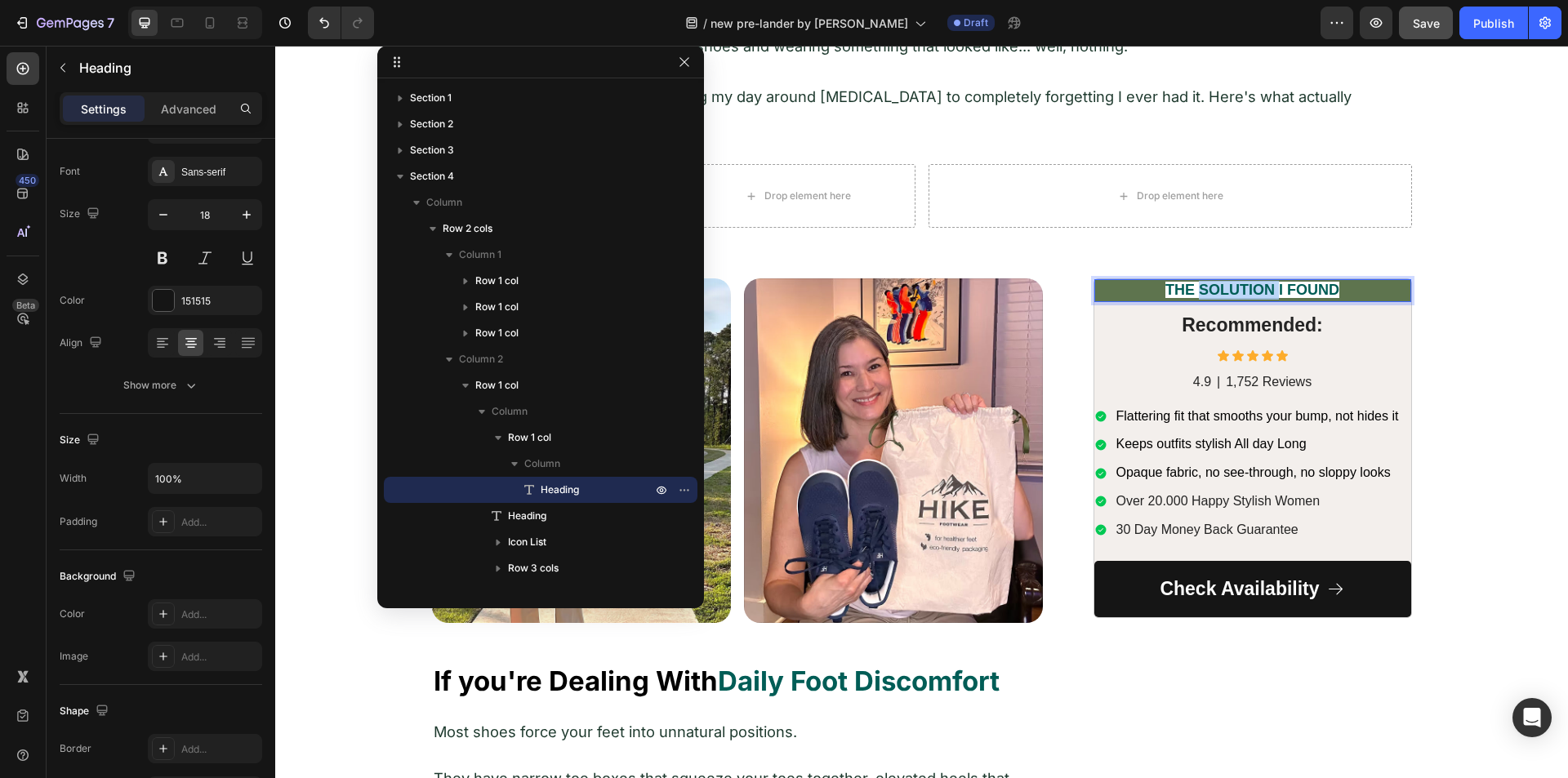
click at [1198, 282] on strong "THE SOLUTION I FOUND" at bounding box center [1252, 290] width 174 height 17
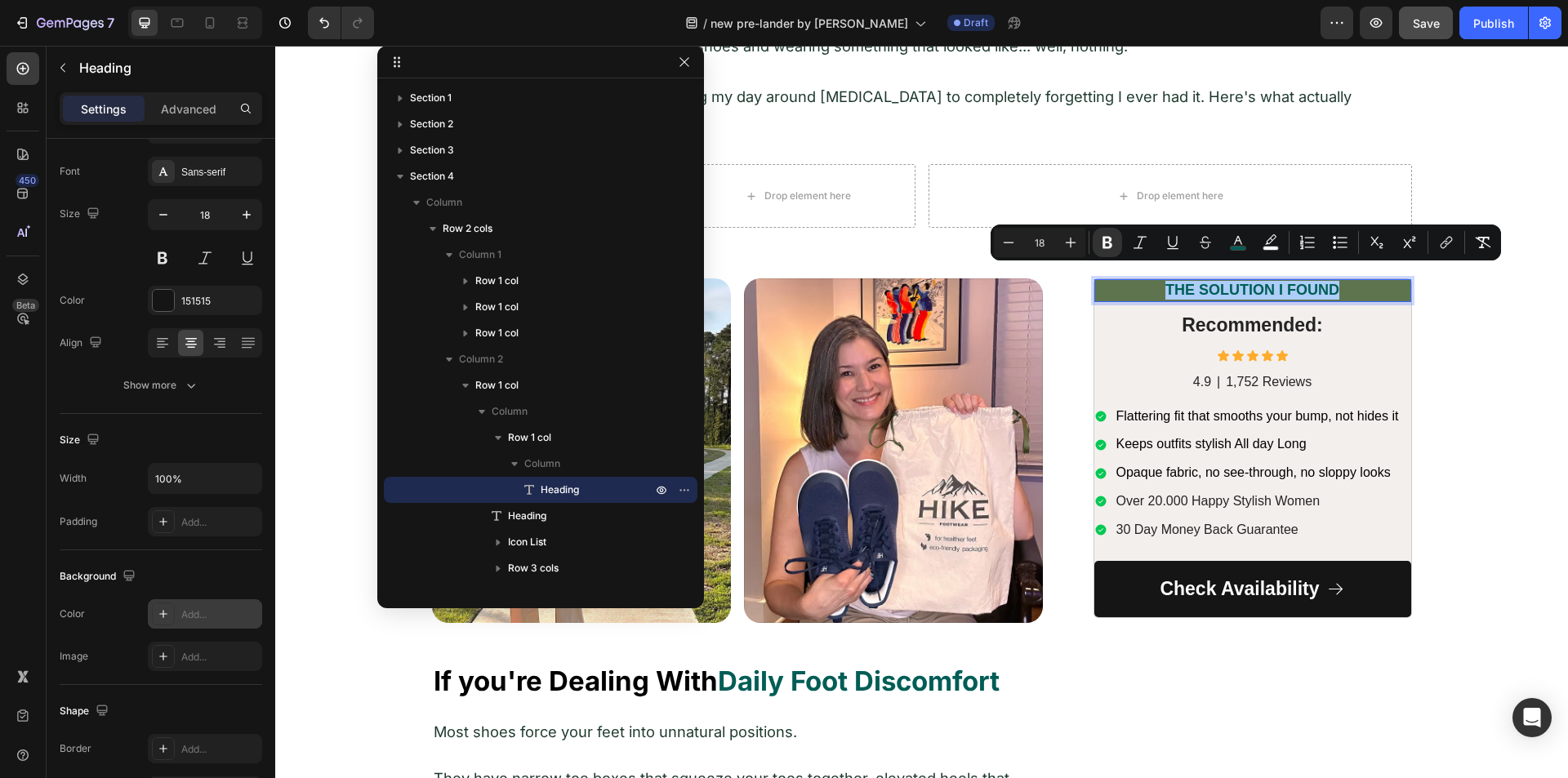
click at [158, 618] on icon at bounding box center [163, 614] width 13 height 13
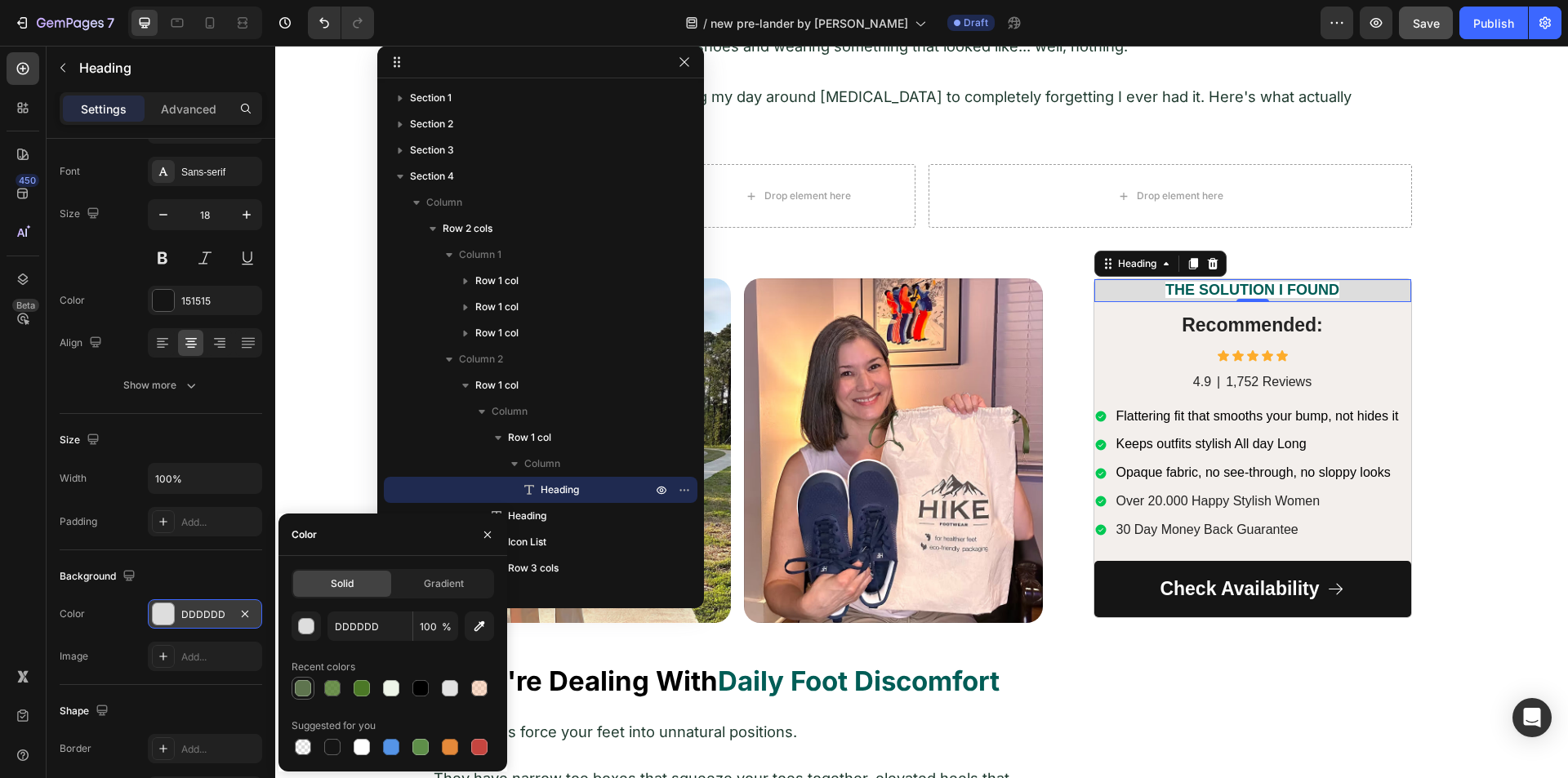
click at [296, 685] on div at bounding box center [303, 688] width 17 height 17
type input "5E744E"
click at [1214, 282] on strong "THE SOLUTION I FOUND" at bounding box center [1252, 290] width 174 height 17
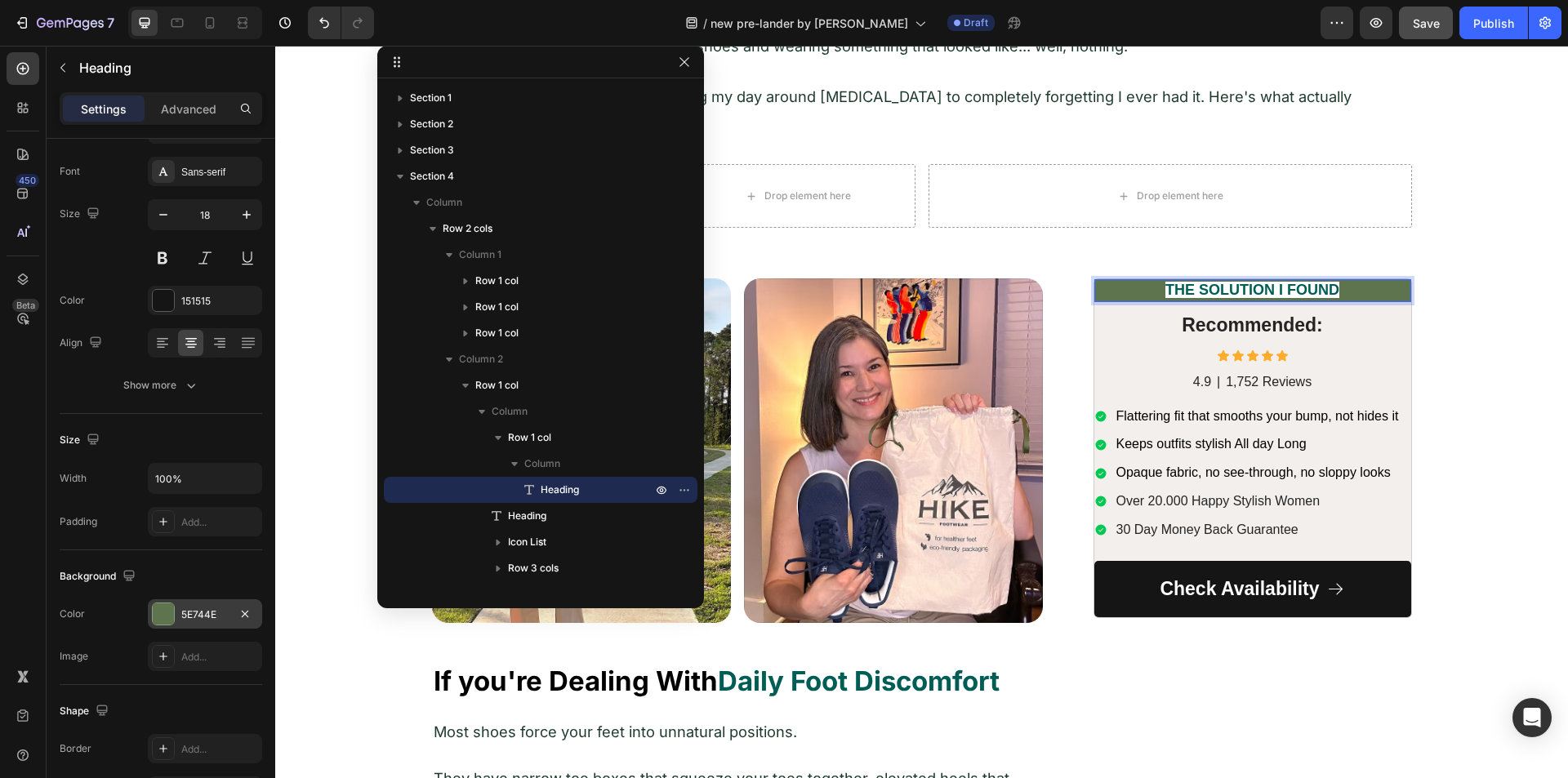
click at [1201, 282] on strong "THE SOLUTION I FOUND" at bounding box center [1252, 290] width 174 height 17
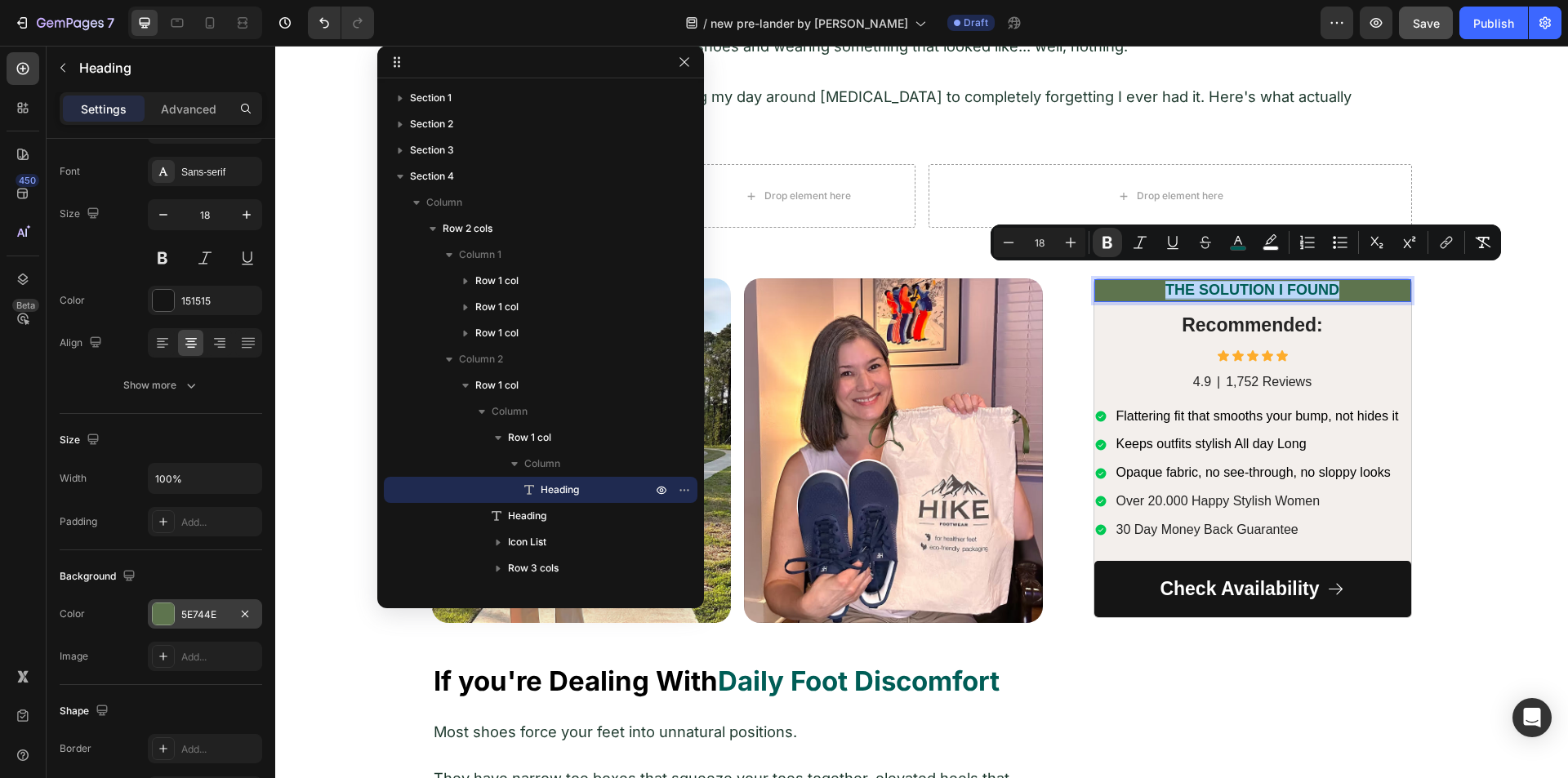
click at [1099, 287] on div "THE SOLUTION I FOUND Heading 0 Row Recommended: Heading Icon Icon Icon Icon Ico…" at bounding box center [1252, 448] width 317 height 339
click at [1267, 249] on rect "Editor contextual toolbar" at bounding box center [1271, 248] width 16 height 4
type input "FFFFFF"
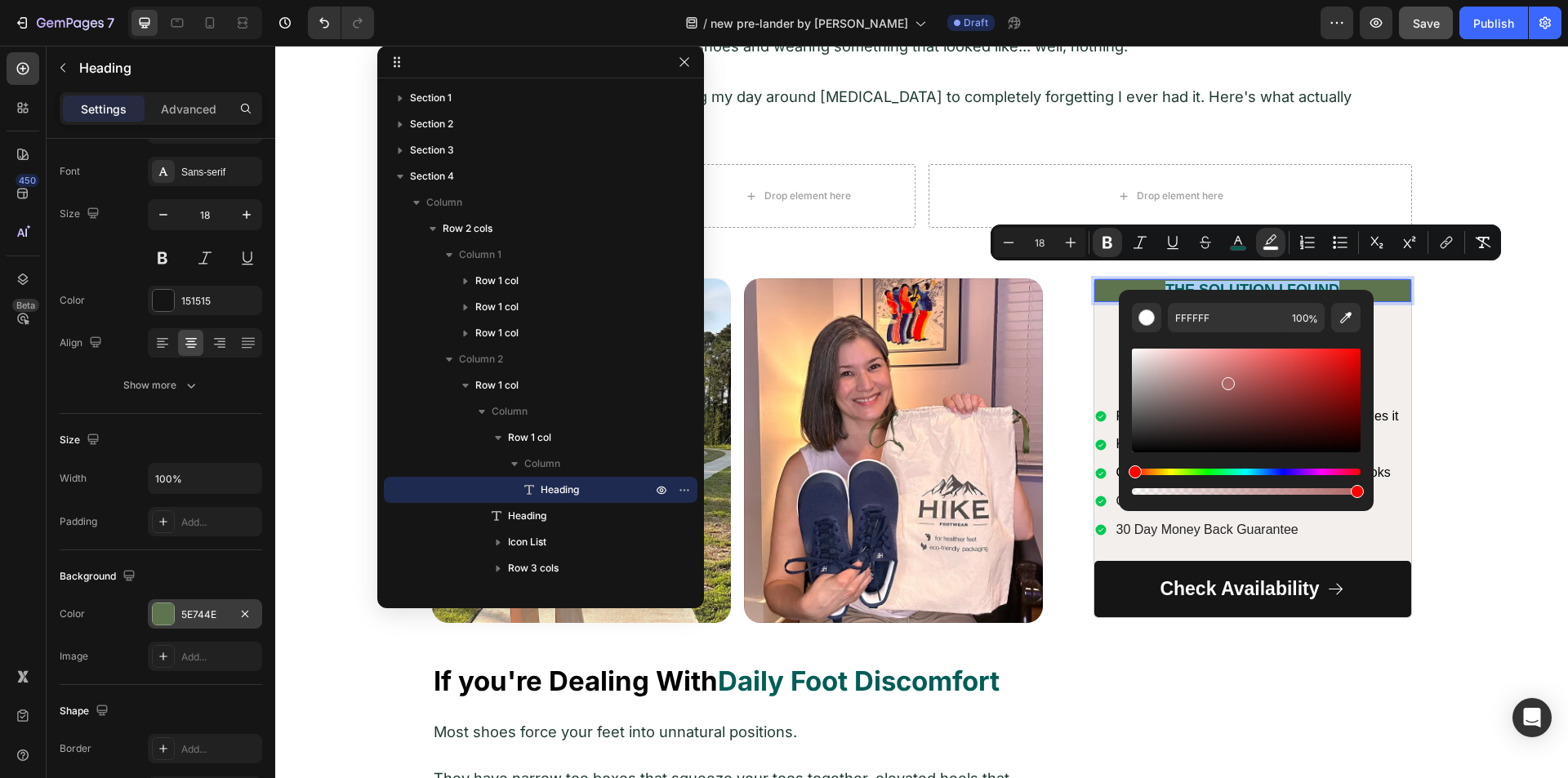
drag, startPoint x: 1223, startPoint y: 379, endPoint x: 1241, endPoint y: 392, distance: 22.2
click at [1241, 392] on div "Editor contextual toolbar" at bounding box center [1246, 400] width 229 height 104
click at [1183, 315] on input "964E4E" at bounding box center [1226, 318] width 117 height 30
type input "THE SOLUTION I FOUND"
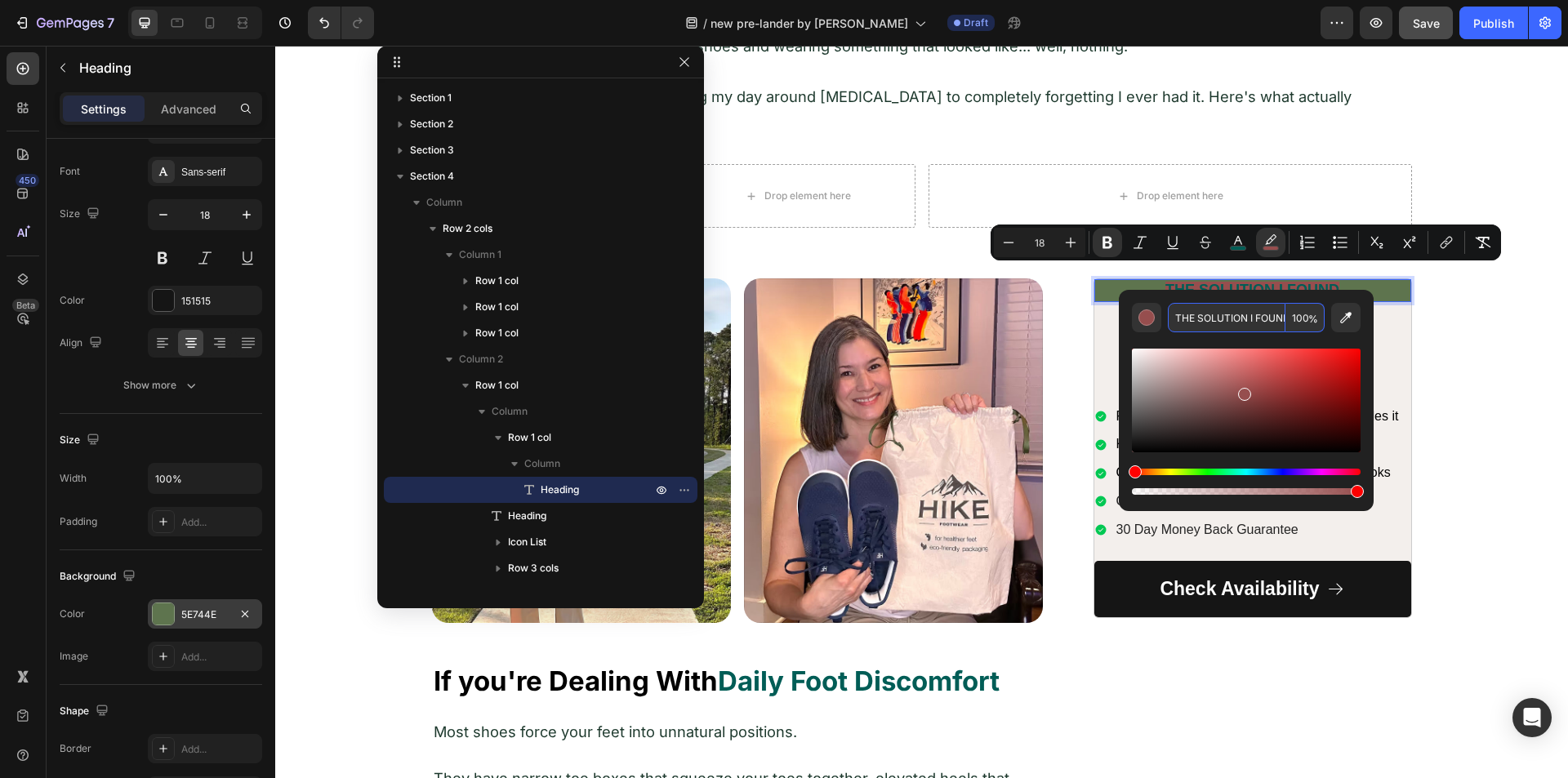
scroll to position [0, 7]
click at [1185, 315] on input "THE SOLUTION I FOUND" at bounding box center [1226, 318] width 117 height 30
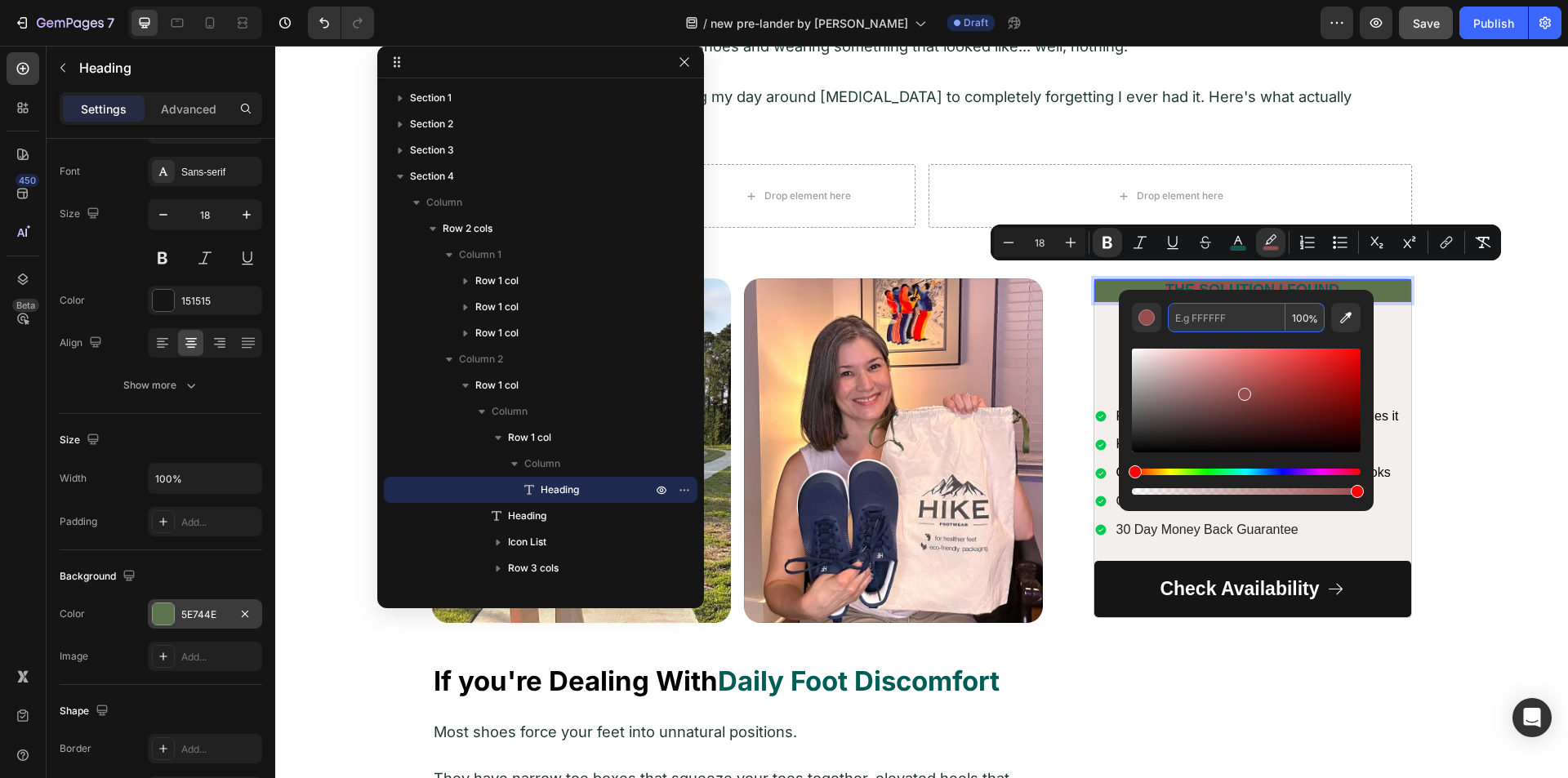
type input "964E4E"
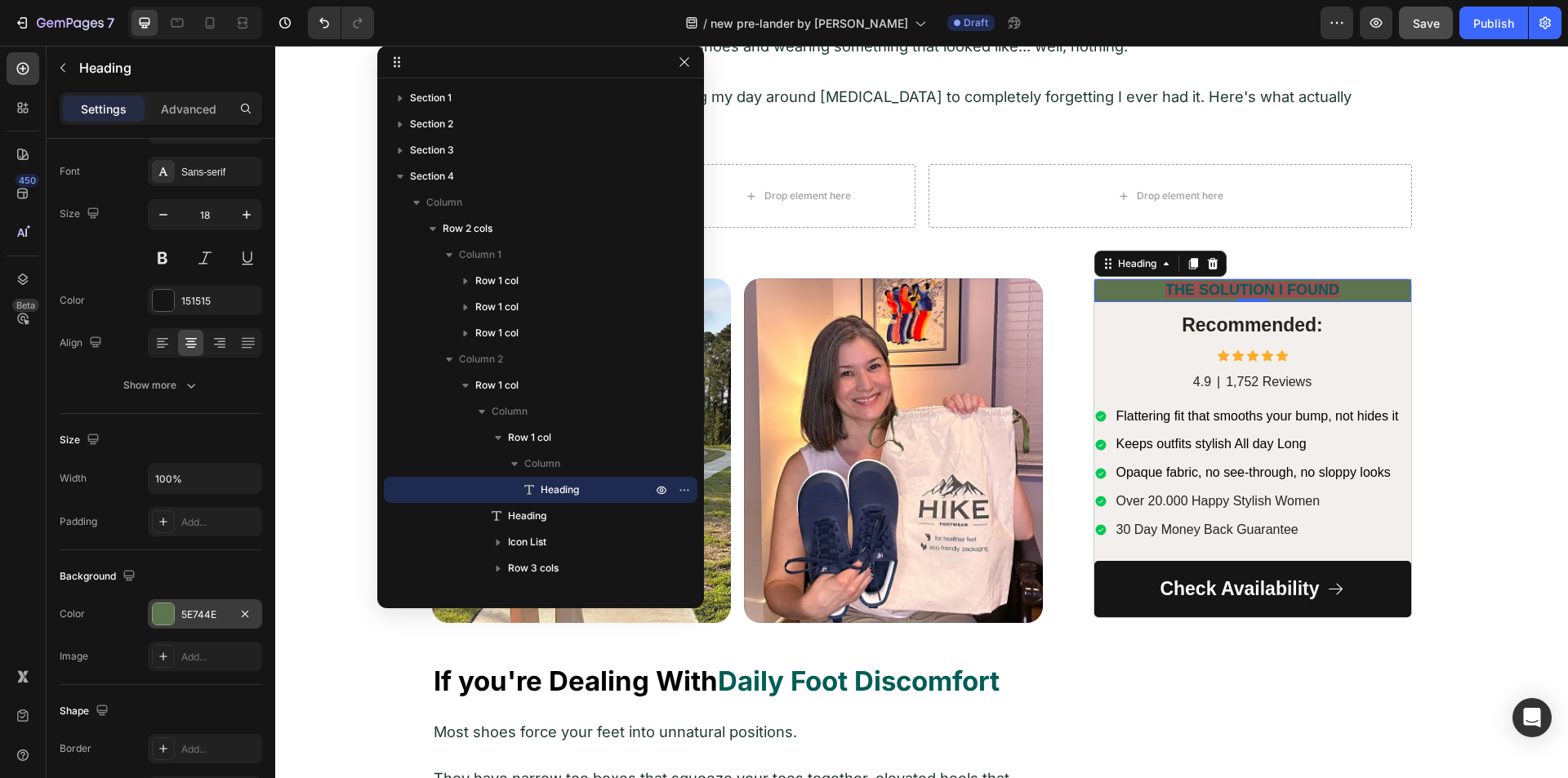
click at [1261, 282] on strong "THE SOLUTION I FOUND" at bounding box center [1252, 290] width 174 height 17
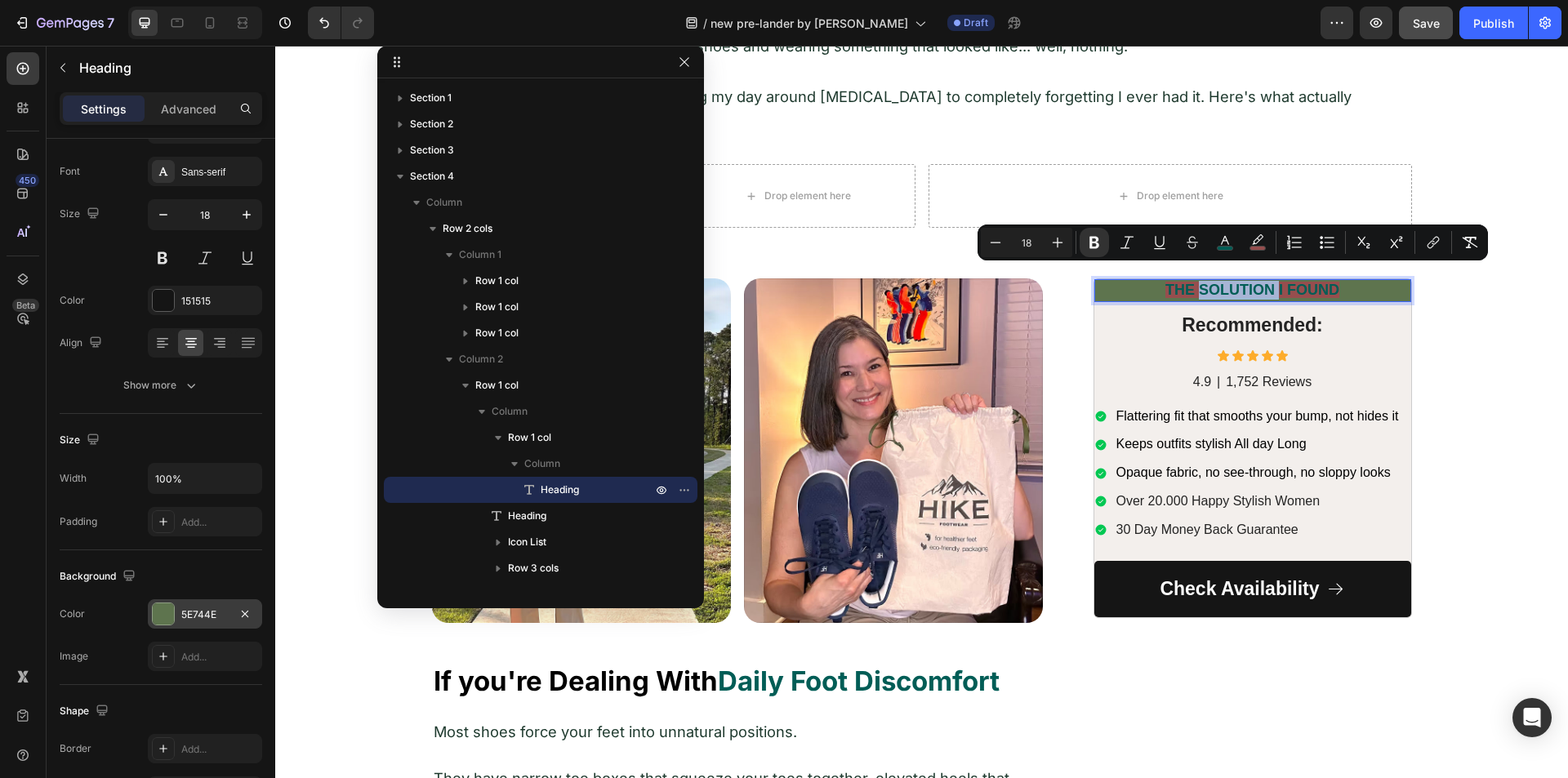
click at [1261, 282] on strong "THE SOLUTION I FOUND" at bounding box center [1252, 290] width 174 height 17
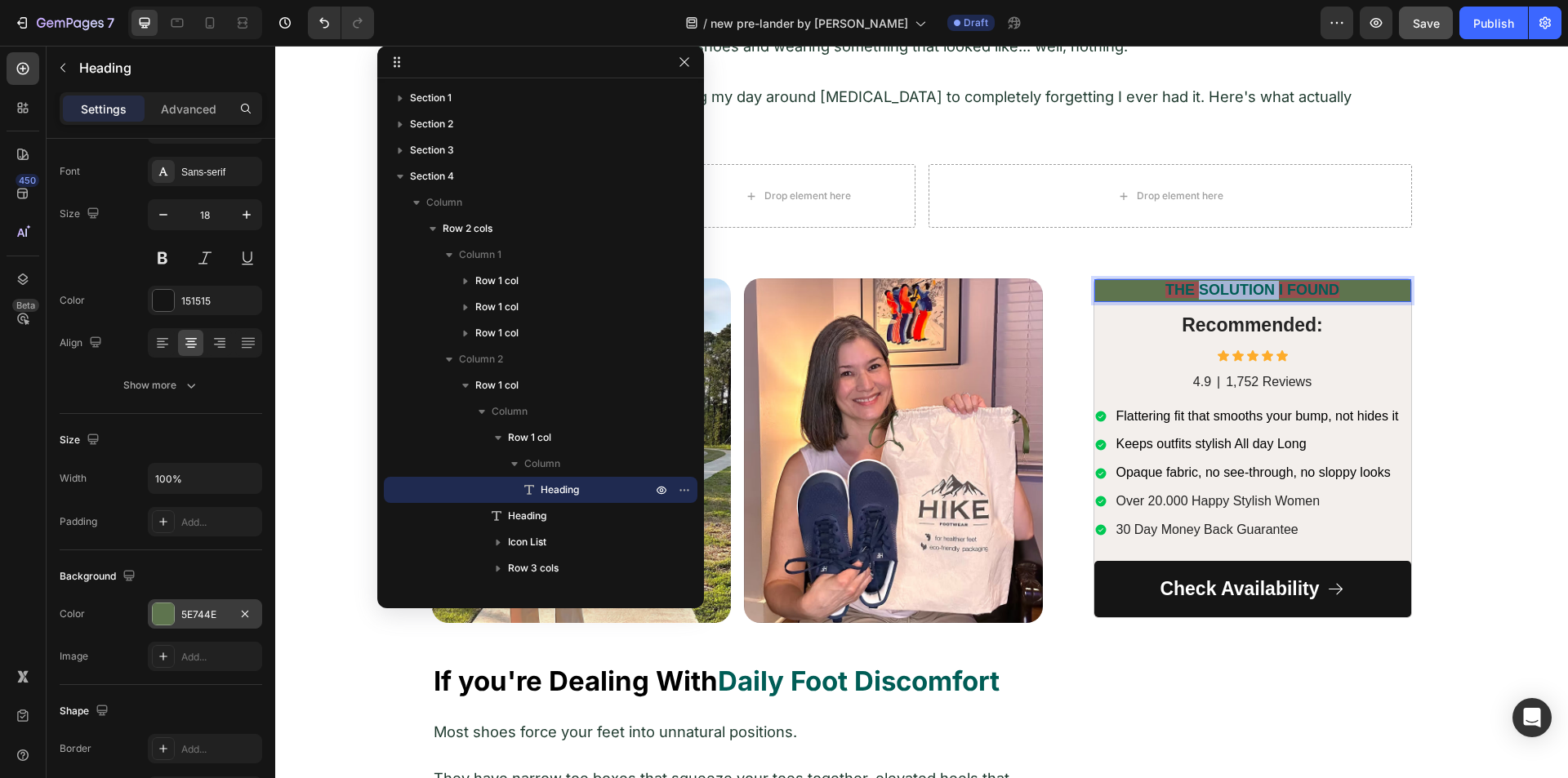
click at [1261, 282] on strong "THE SOLUTION I FOUND" at bounding box center [1252, 290] width 174 height 17
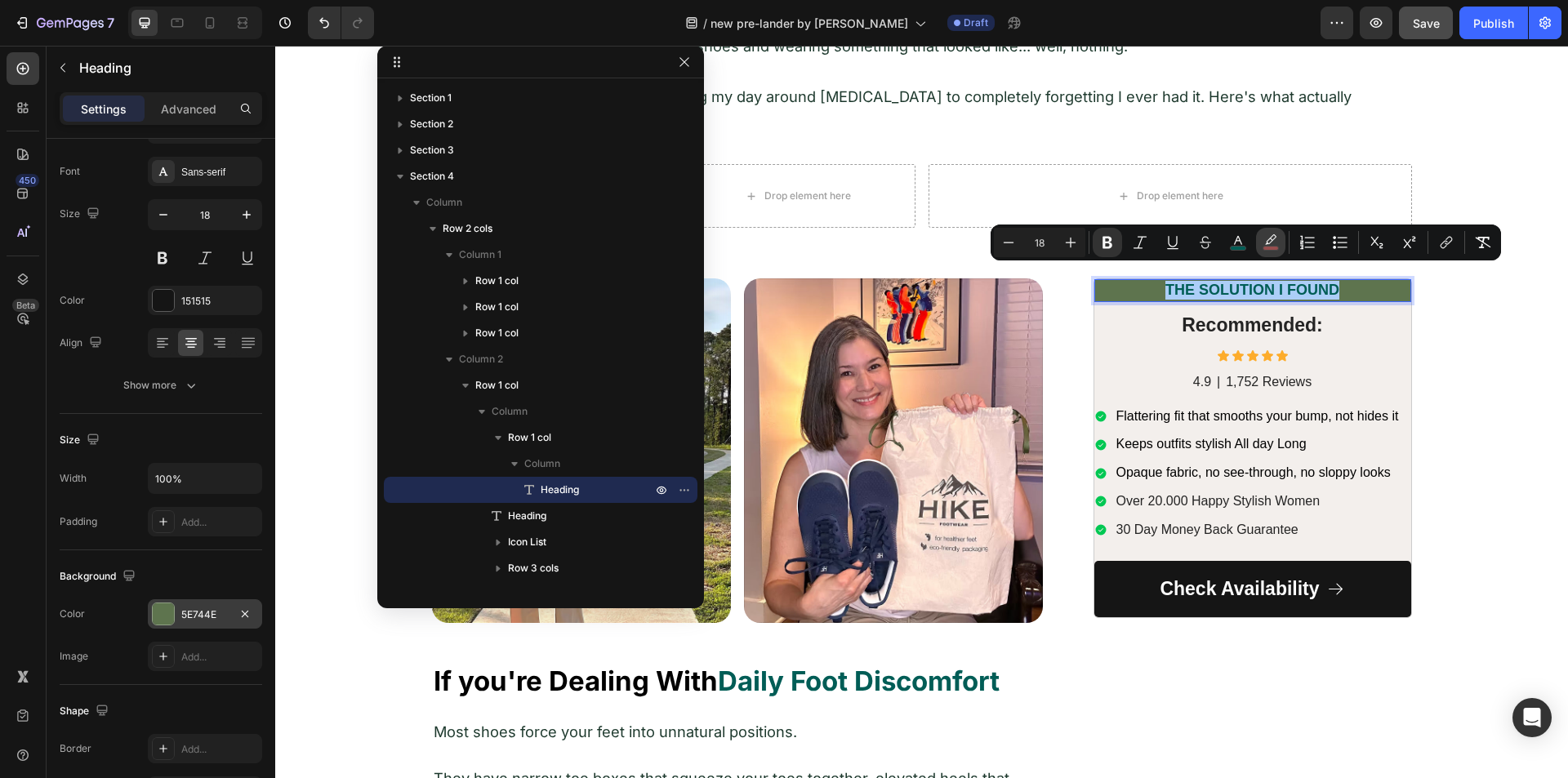
click at [1270, 243] on icon "Editor contextual toolbar" at bounding box center [1270, 238] width 11 height 10
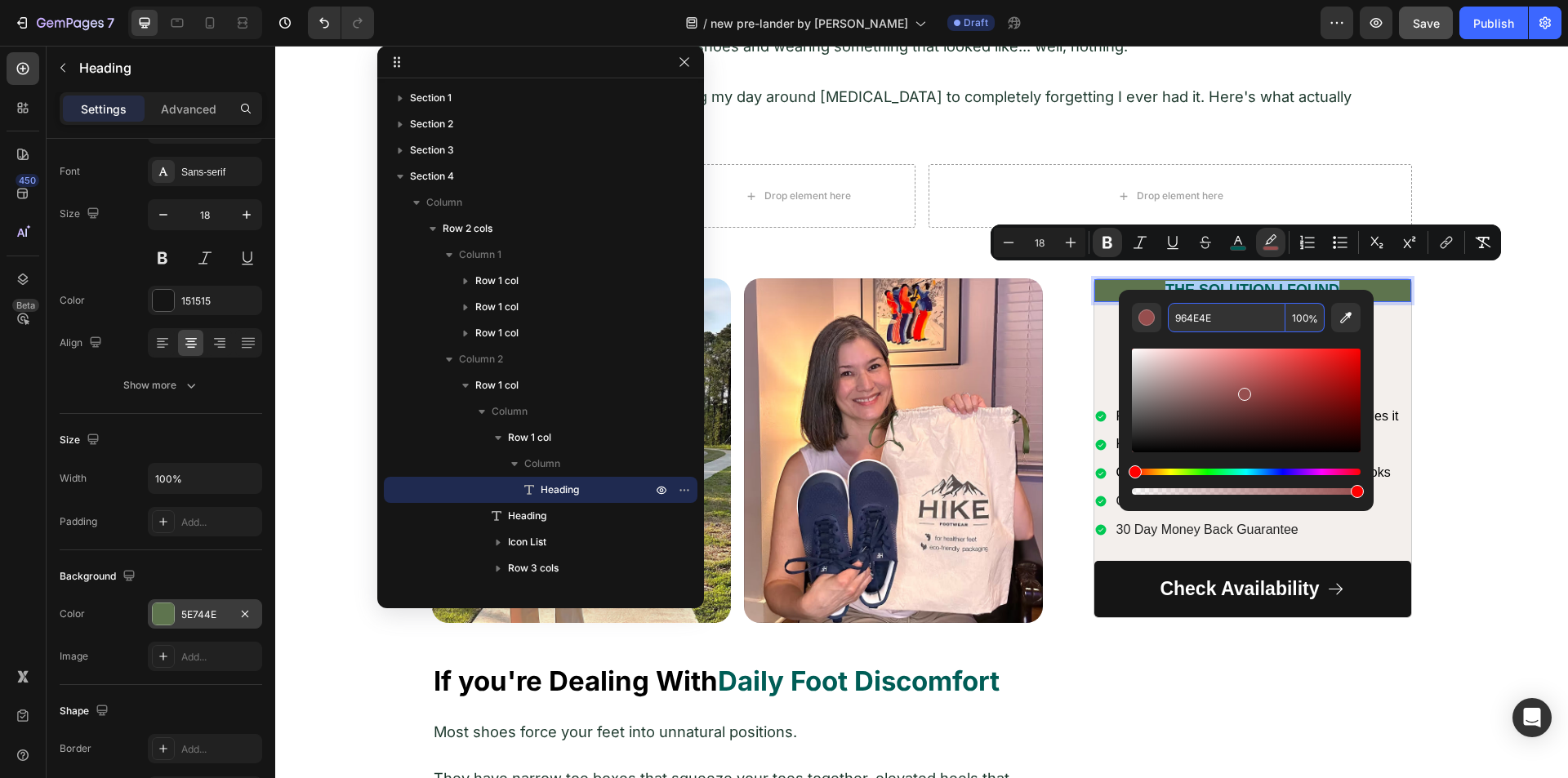
click at [1233, 306] on input "964E4E" at bounding box center [1226, 318] width 117 height 30
click at [1234, 311] on input "964E4E" at bounding box center [1226, 318] width 117 height 30
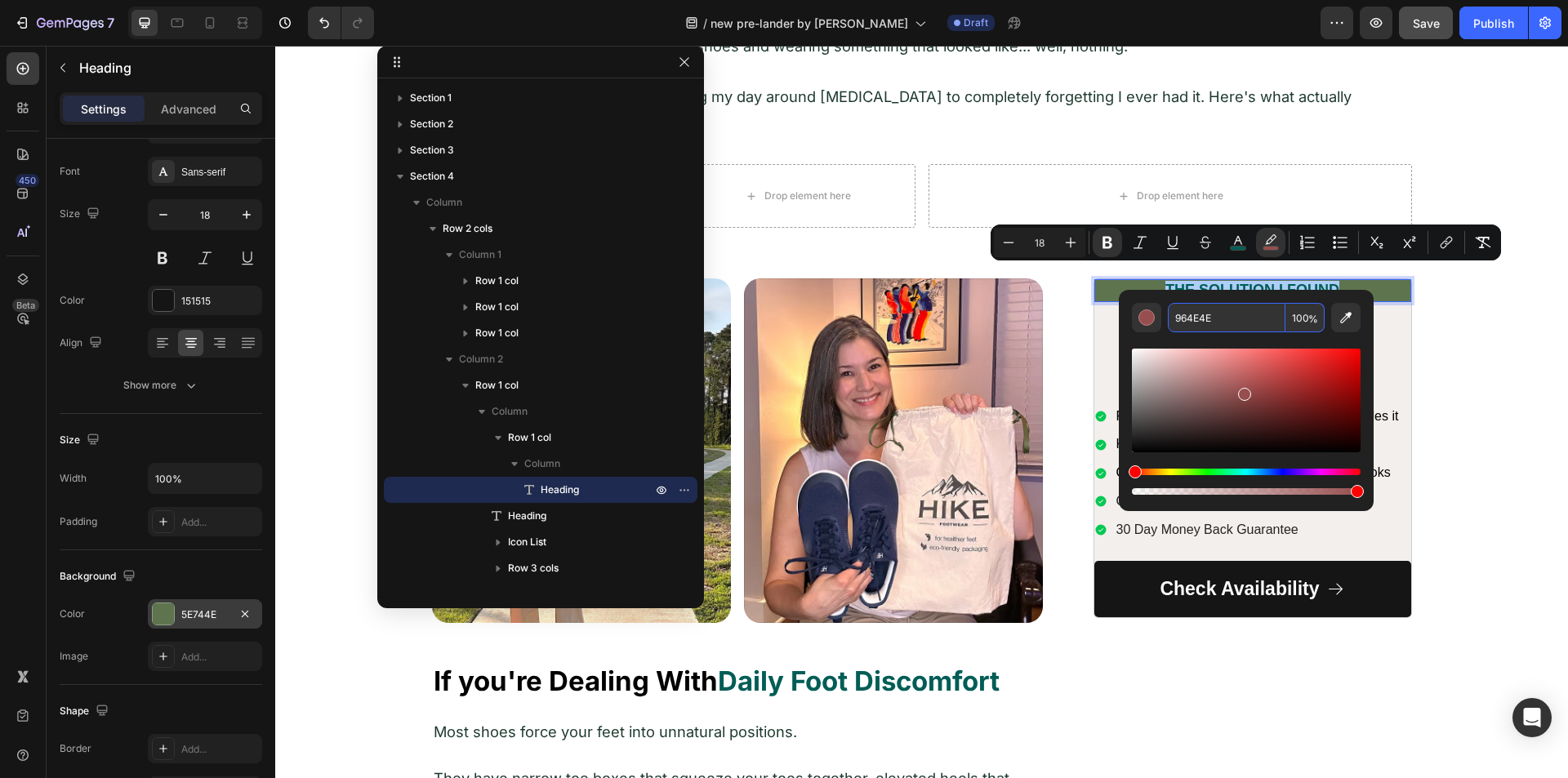
paste input "#5E74"
type input "5E744E"
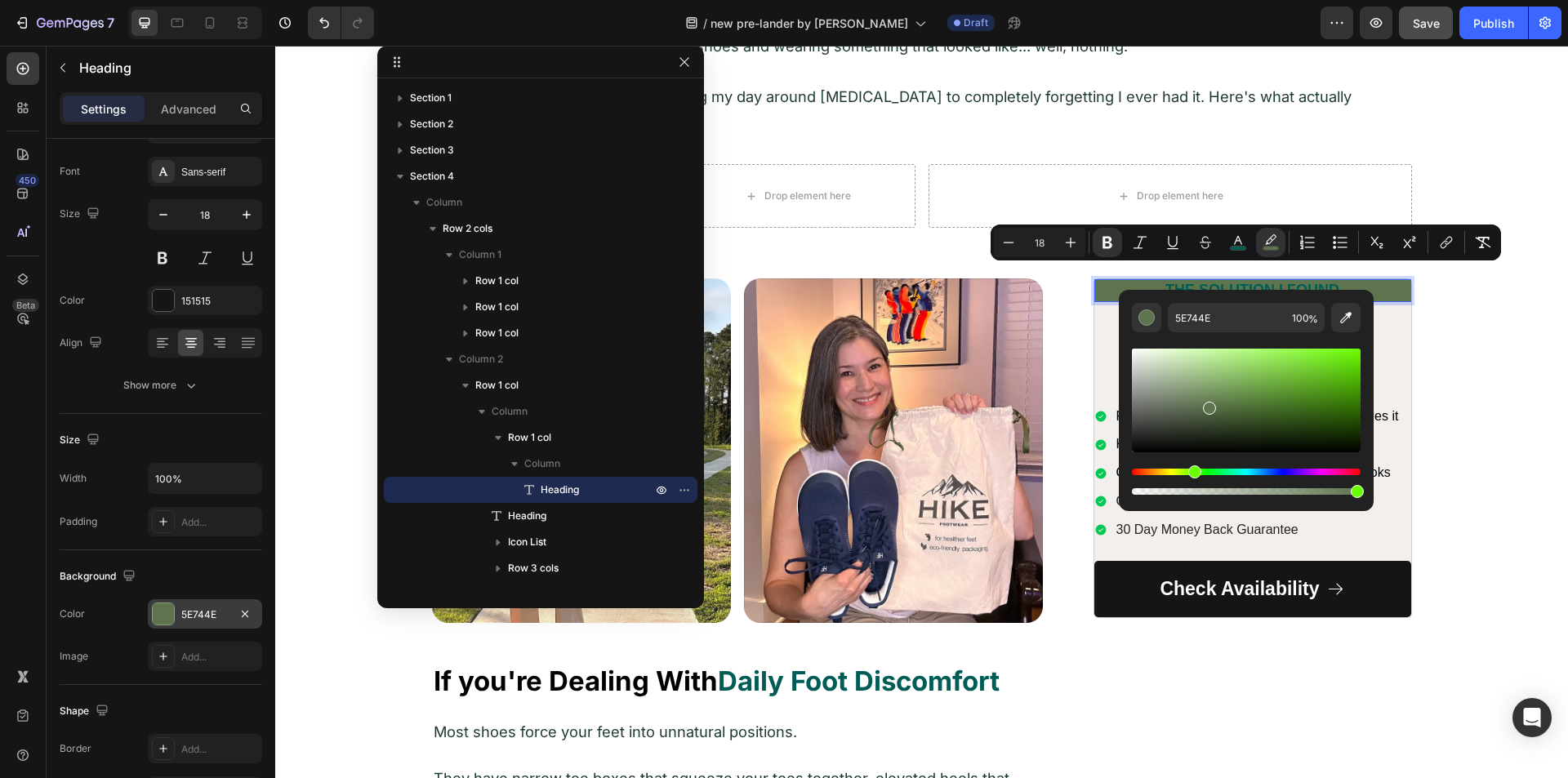
click at [1125, 332] on div "5E744E 100 %" at bounding box center [1246, 393] width 255 height 208
click at [1096, 319] on p "Recommended:" at bounding box center [1252, 325] width 313 height 24
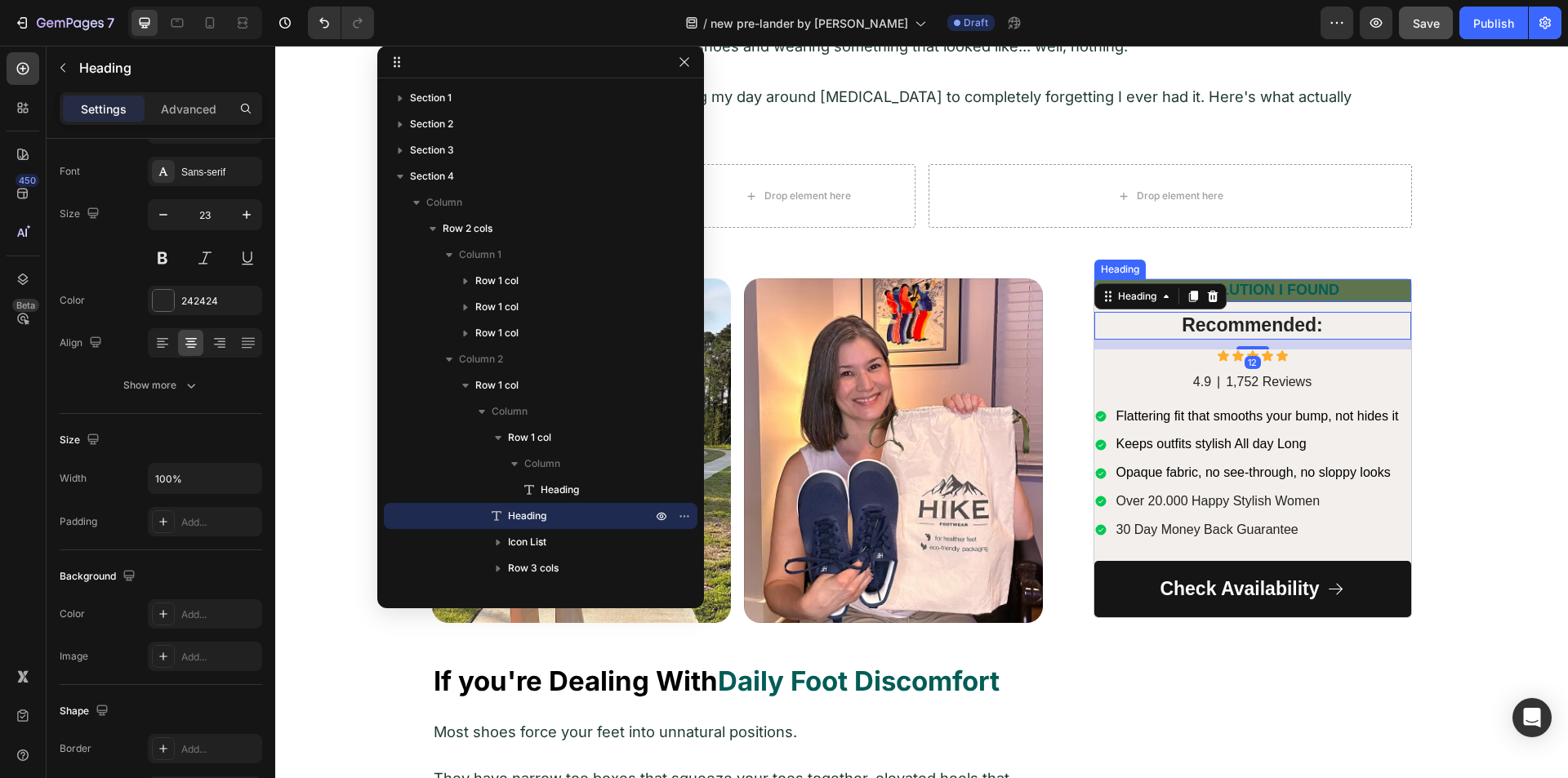
click at [1270, 282] on strong "THE SOLUTION I FOUND" at bounding box center [1252, 290] width 174 height 17
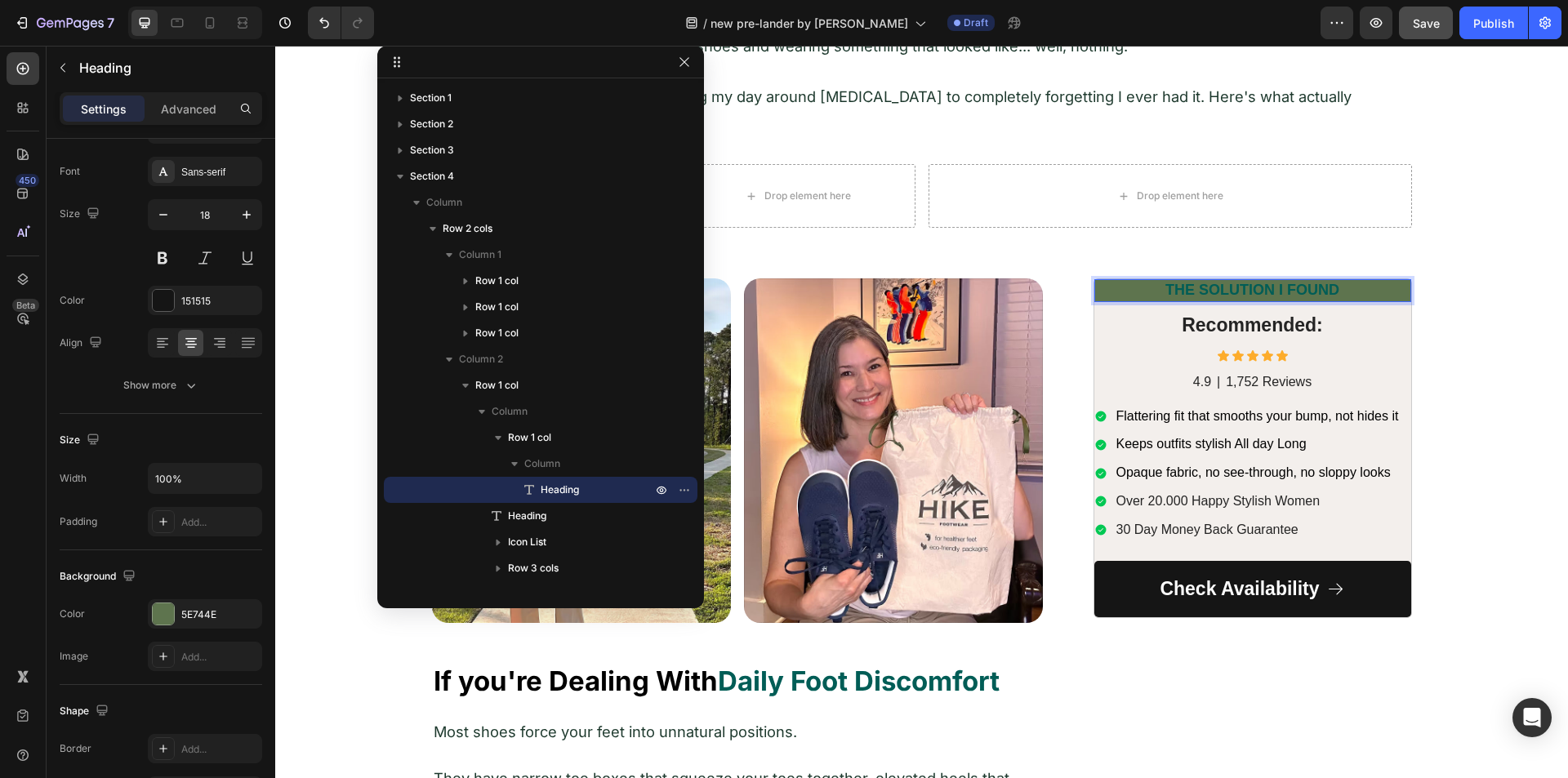
click at [1270, 282] on strong "THE SOLUTION I FOUND" at bounding box center [1252, 290] width 174 height 17
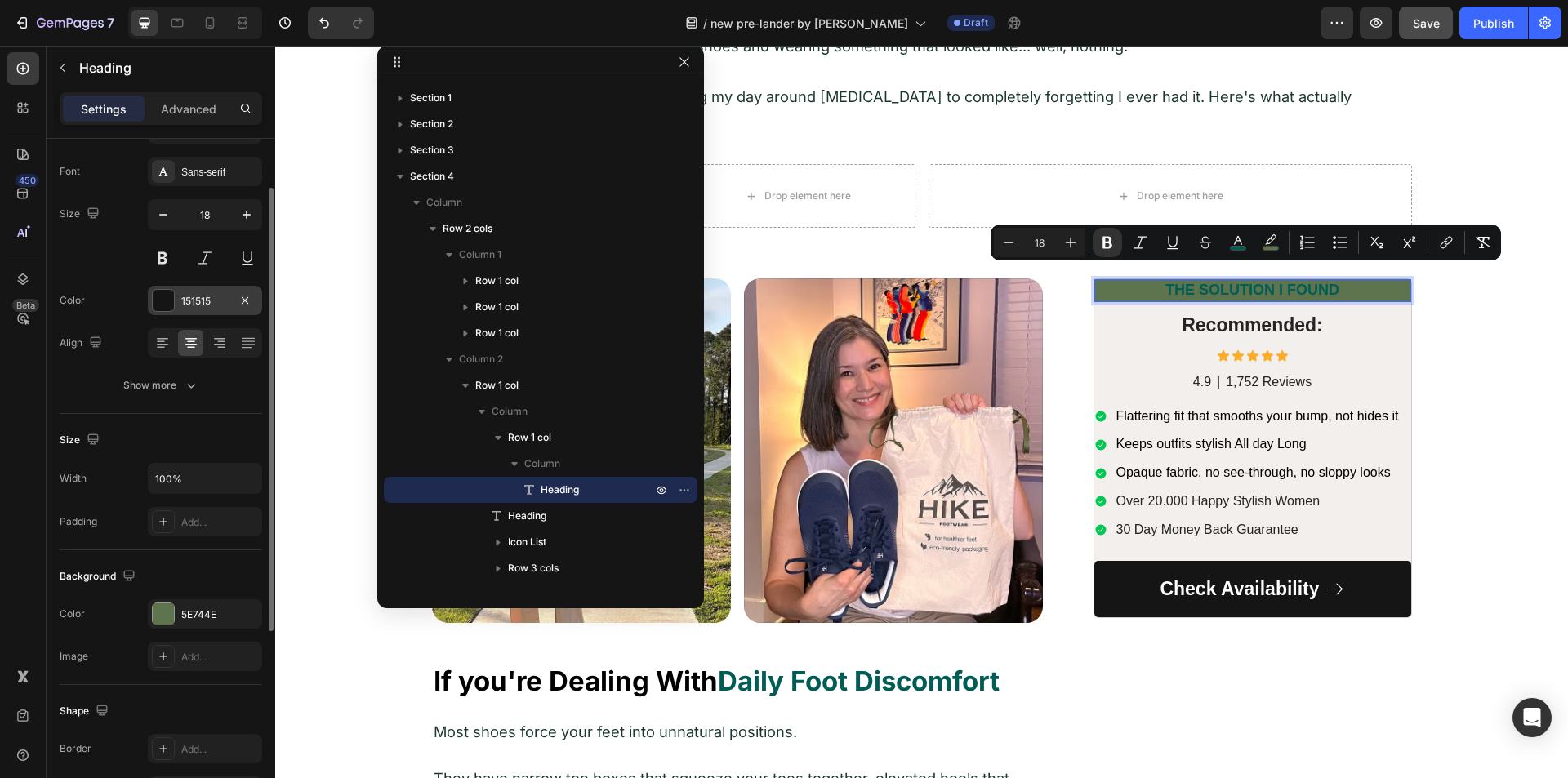
click at [165, 301] on div at bounding box center [163, 300] width 21 height 21
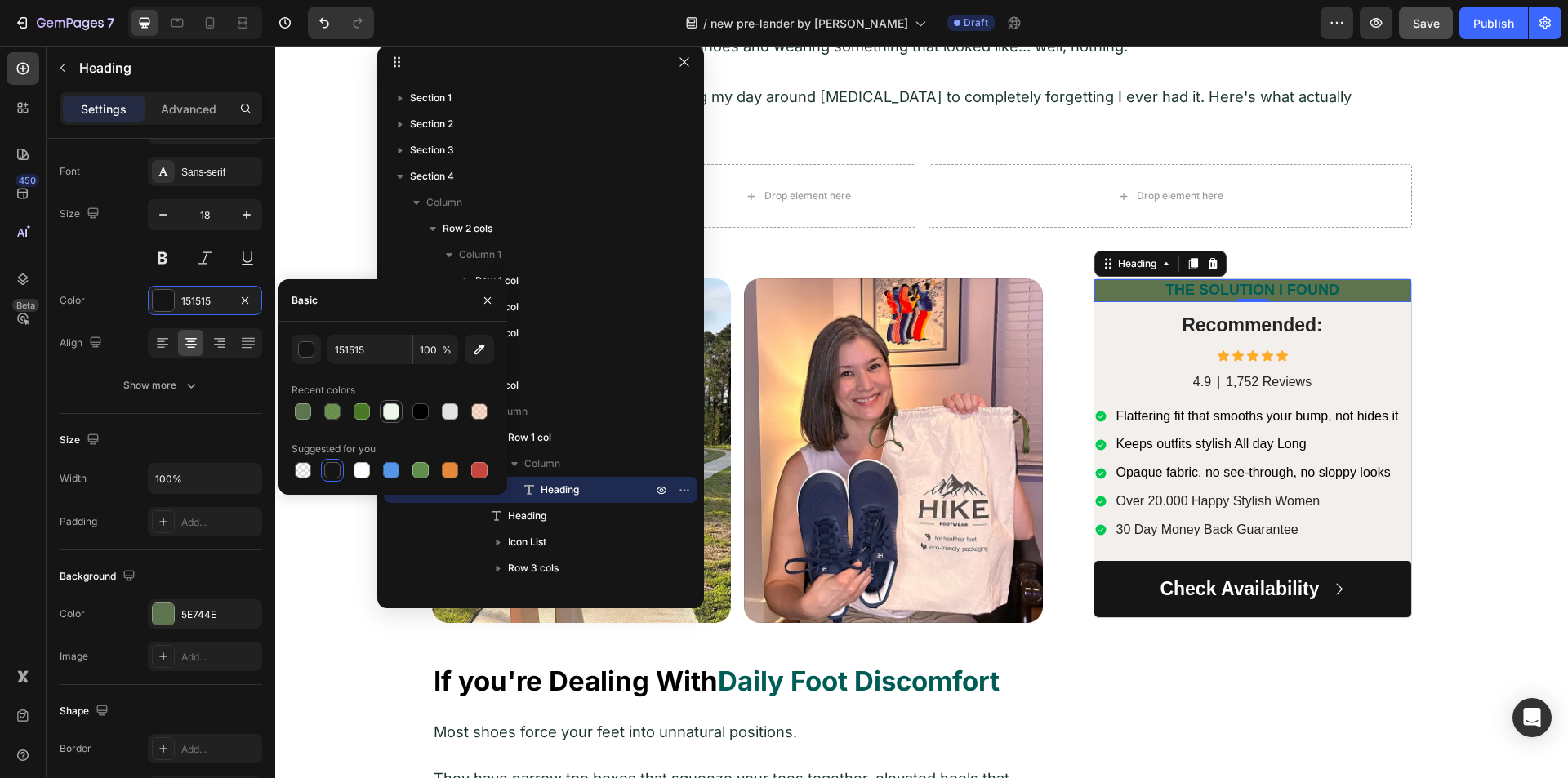
click at [382, 410] on div at bounding box center [391, 412] width 20 height 20
click at [350, 353] on input "EEF5E9" at bounding box center [370, 350] width 85 height 30
type input "ffffff"
click at [40, 419] on div "450 Beta" at bounding box center [23, 412] width 46 height 733
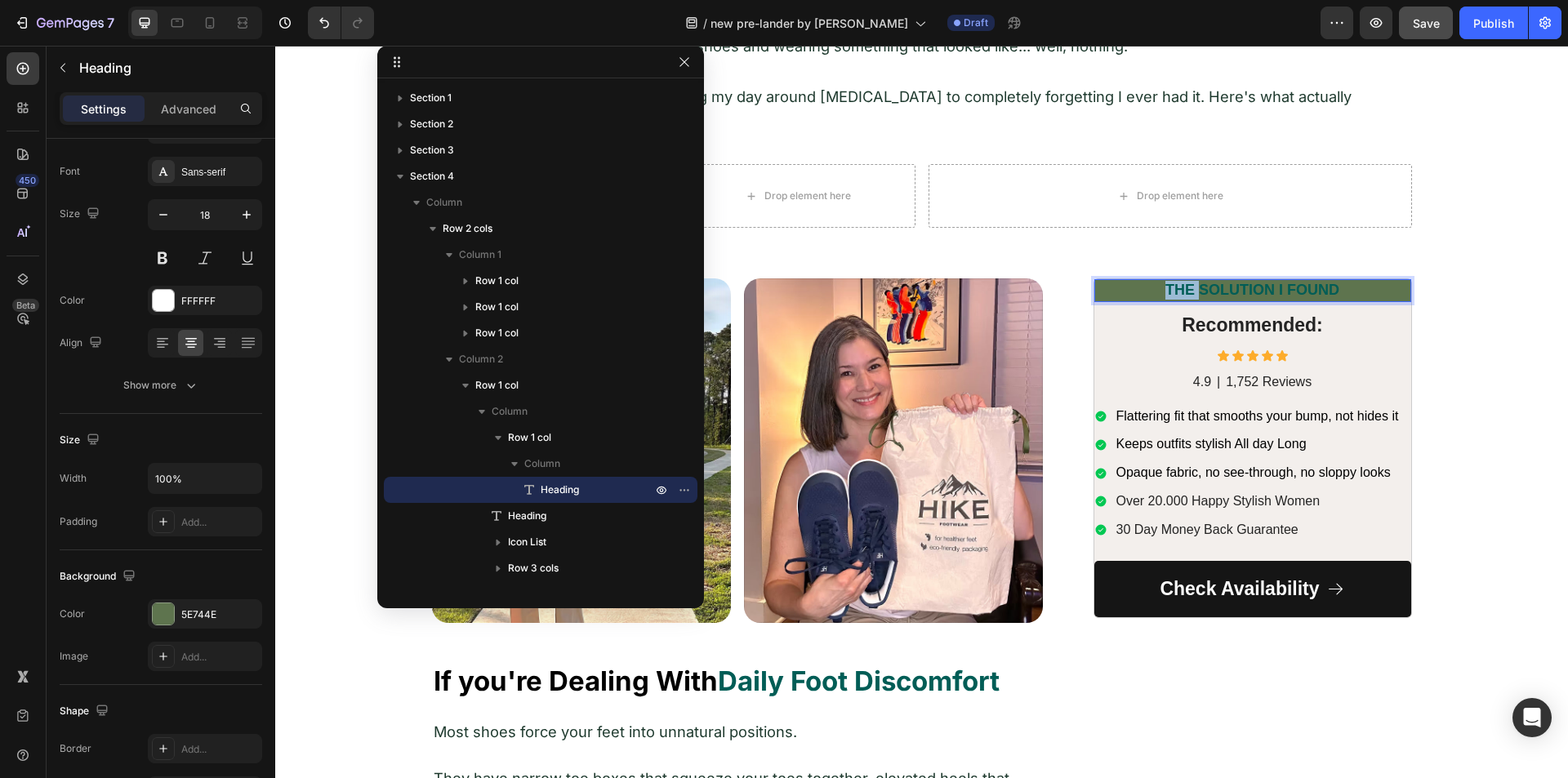
click at [1174, 282] on strong "THE SOLUTION I FOUND" at bounding box center [1252, 290] width 174 height 17
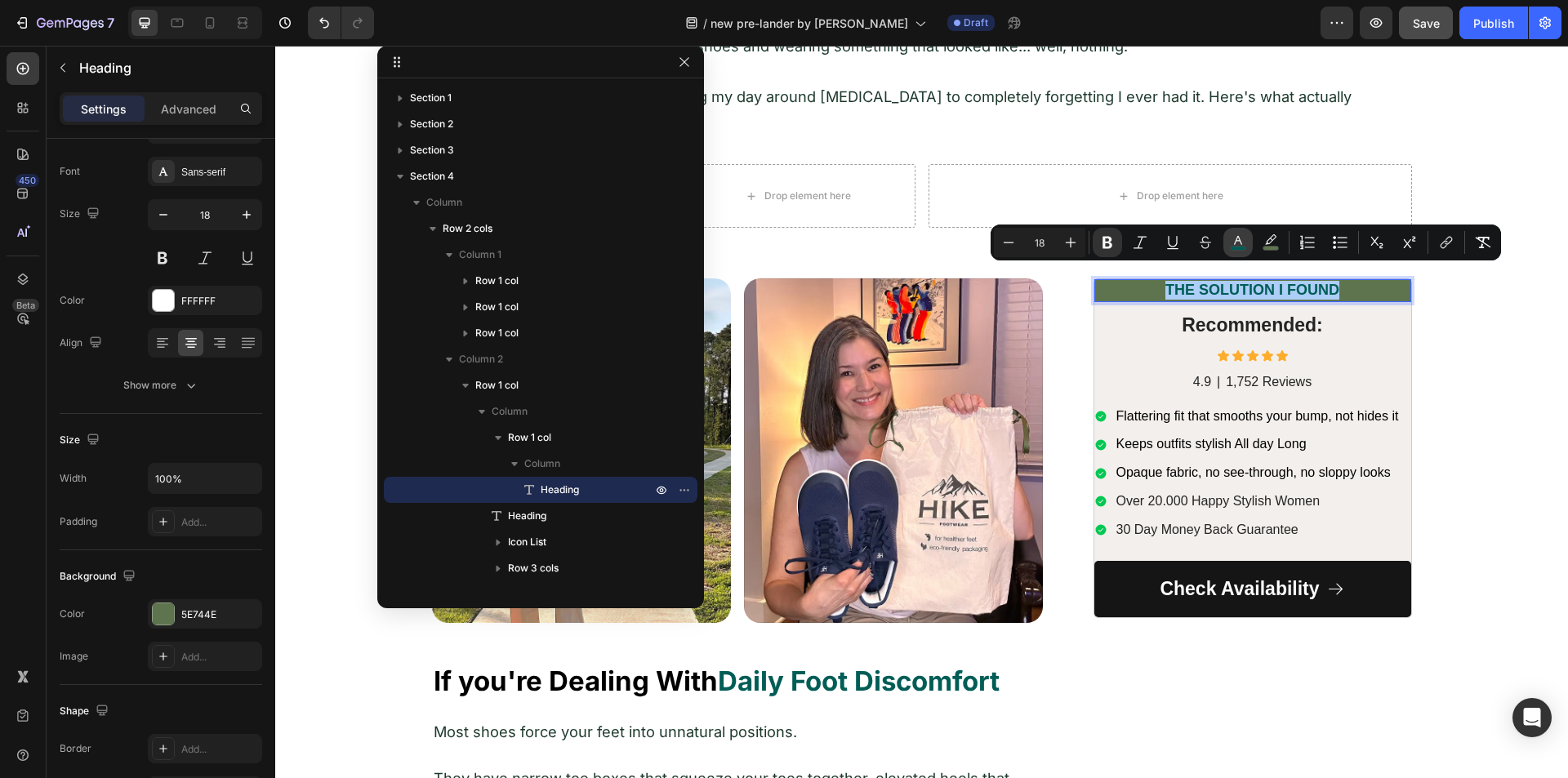
click at [1234, 239] on icon "Editor contextual toolbar" at bounding box center [1237, 242] width 17 height 17
type input "005D56"
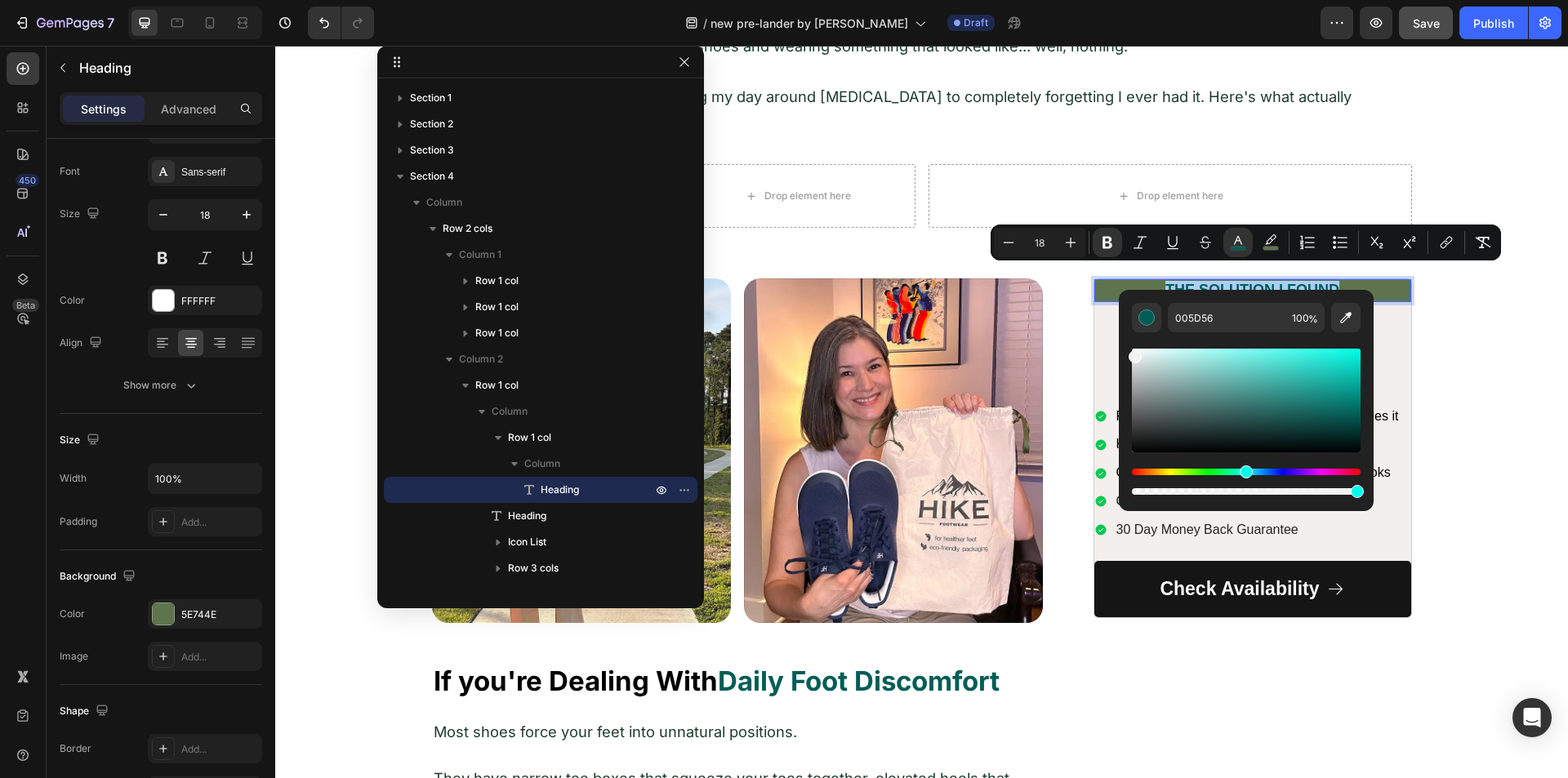
drag, startPoint x: 1181, startPoint y: 387, endPoint x: 1122, endPoint y: 351, distance: 69.1
click at [1122, 351] on div "005D56 100 %" at bounding box center [1246, 393] width 255 height 208
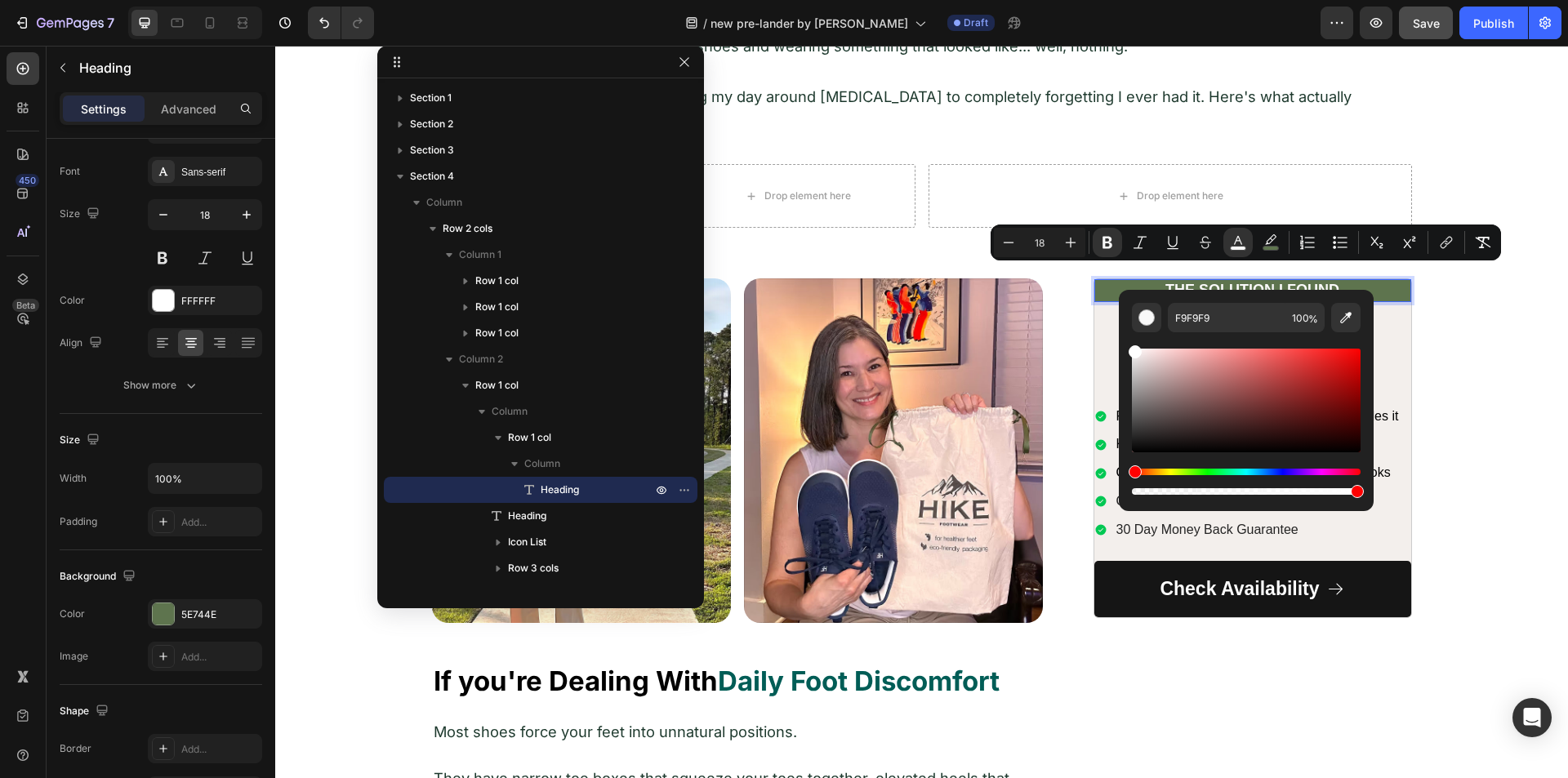
drag, startPoint x: 1145, startPoint y: 359, endPoint x: 1129, endPoint y: 345, distance: 21.3
click at [1129, 345] on div "F9F9F9 100 %" at bounding box center [1246, 393] width 255 height 208
type input "FFFFFF"
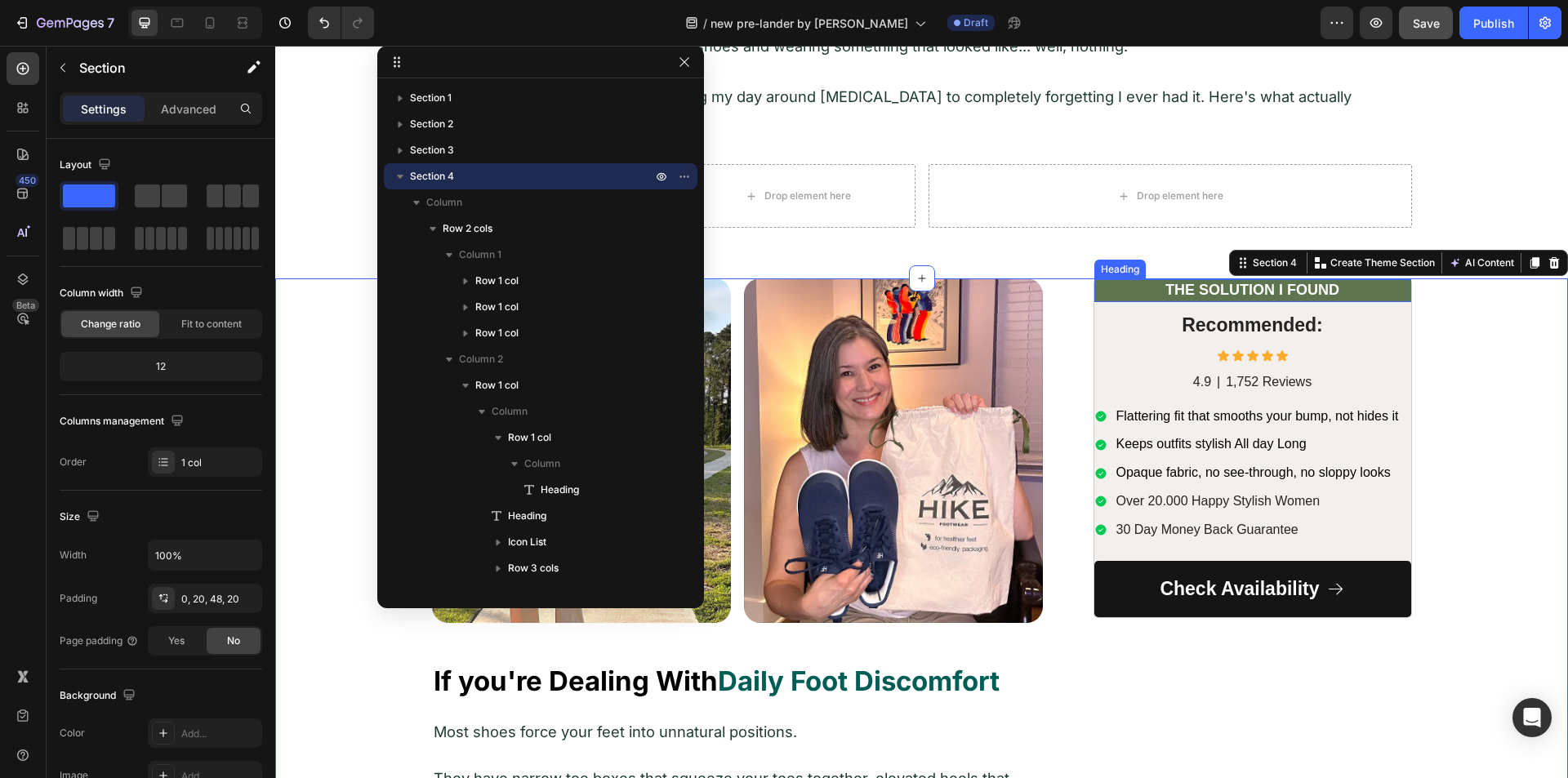
click at [1174, 282] on strong "THE SOLUTION I FOUND" at bounding box center [1252, 290] width 174 height 17
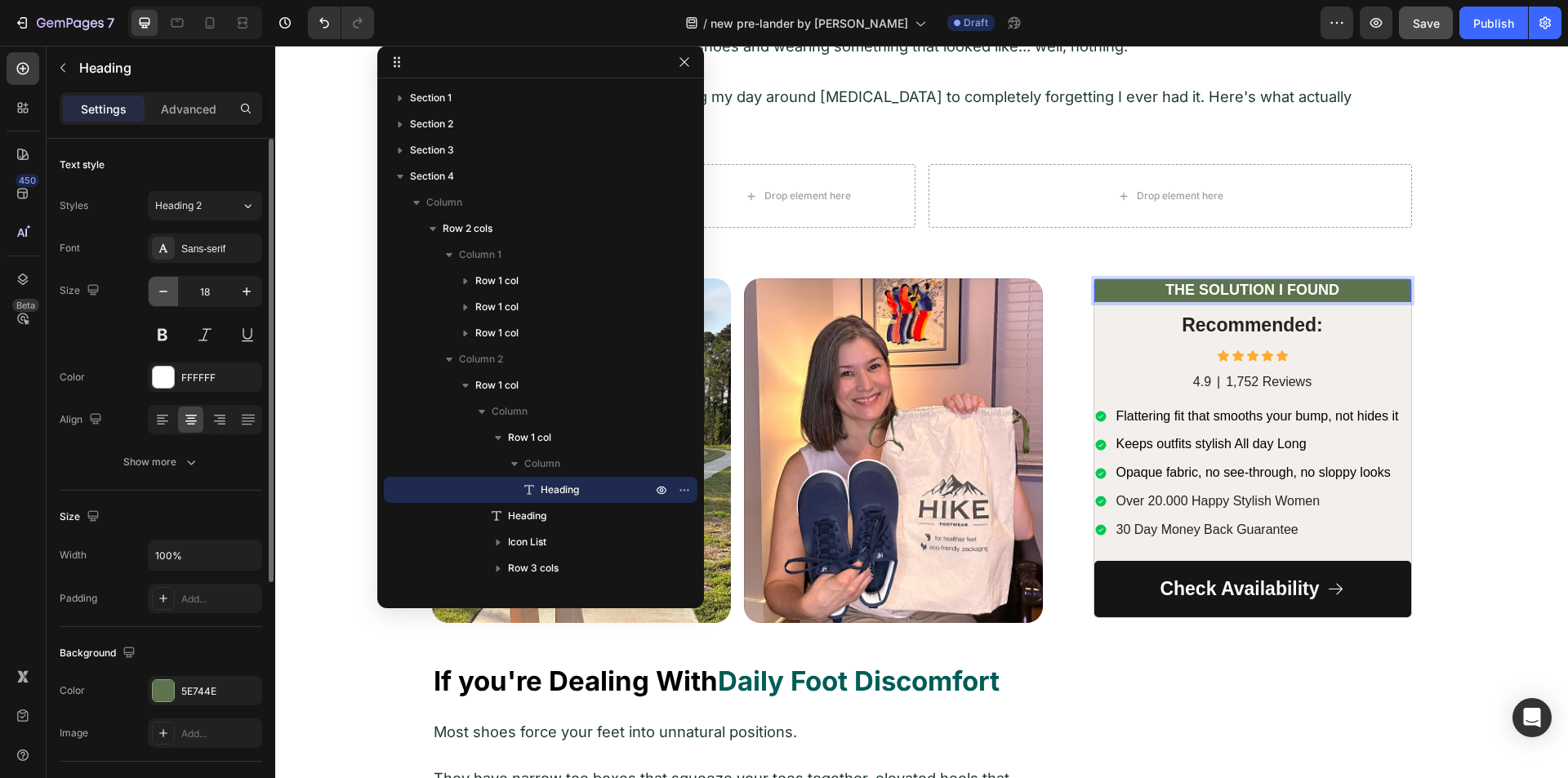
click at [159, 285] on icon "button" at bounding box center [163, 292] width 17 height 17
click at [160, 285] on icon "button" at bounding box center [163, 292] width 17 height 17
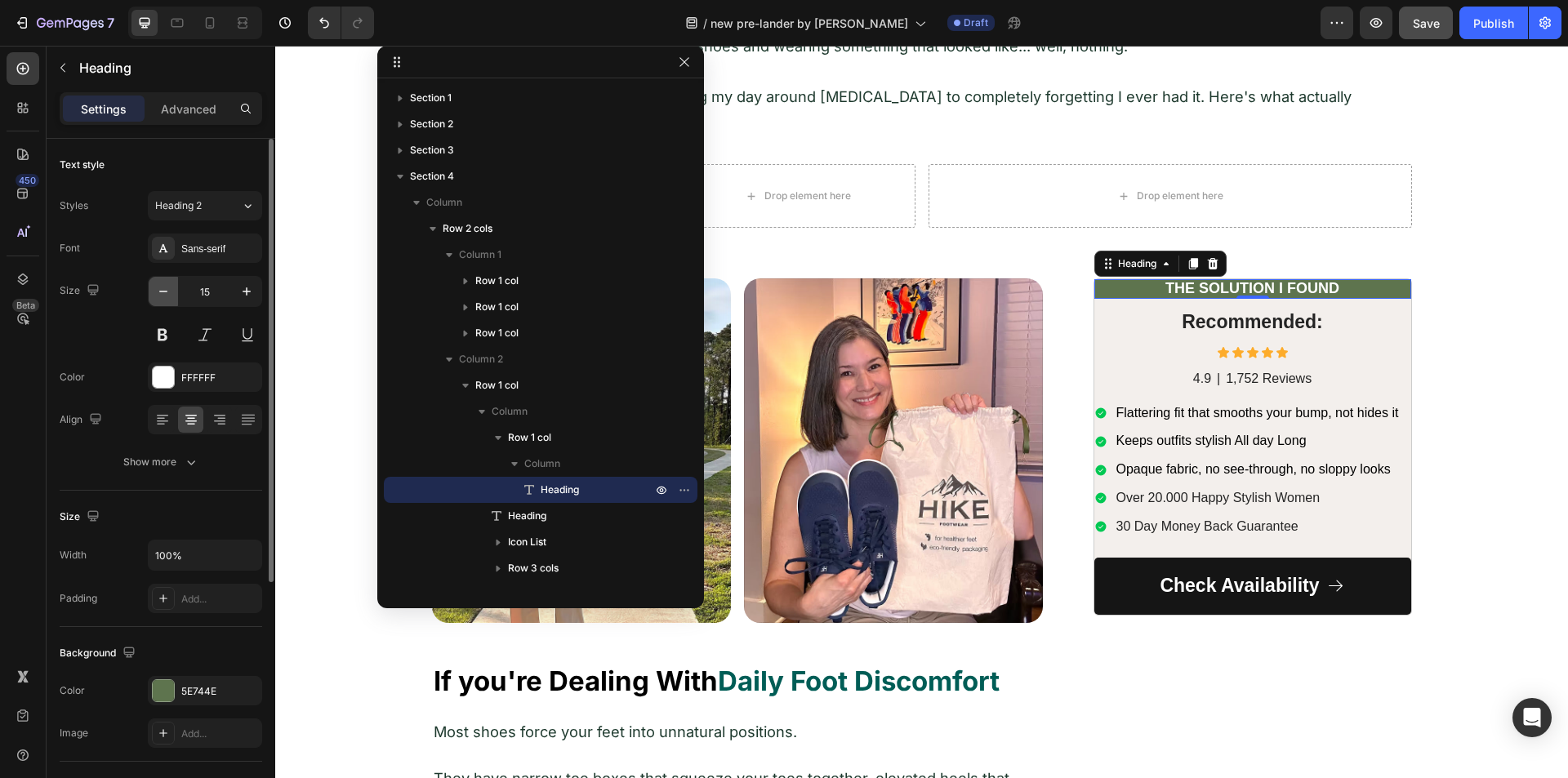
type input "14"
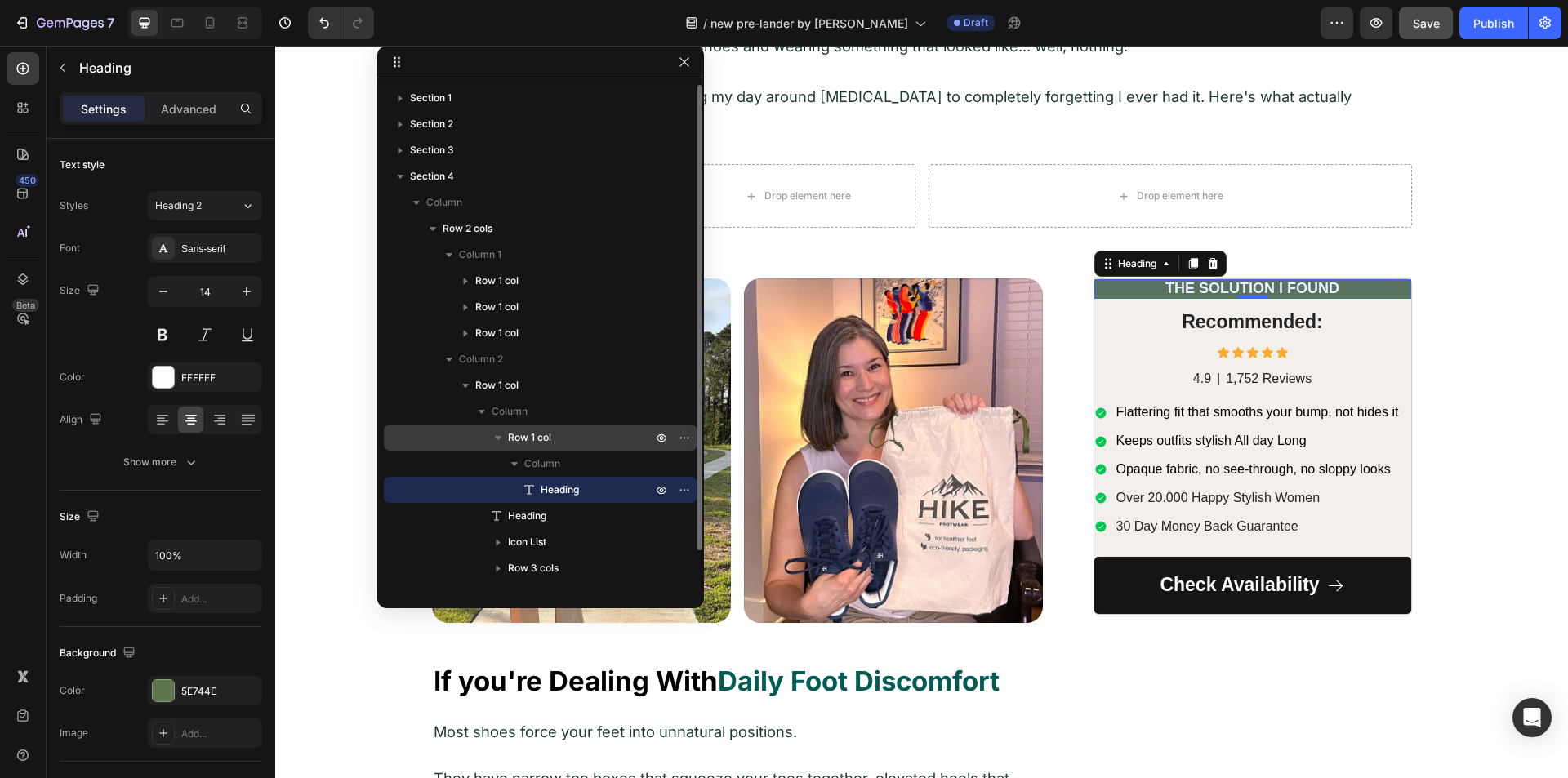
click at [513, 434] on span "Row 1 col" at bounding box center [530, 438] width 44 height 17
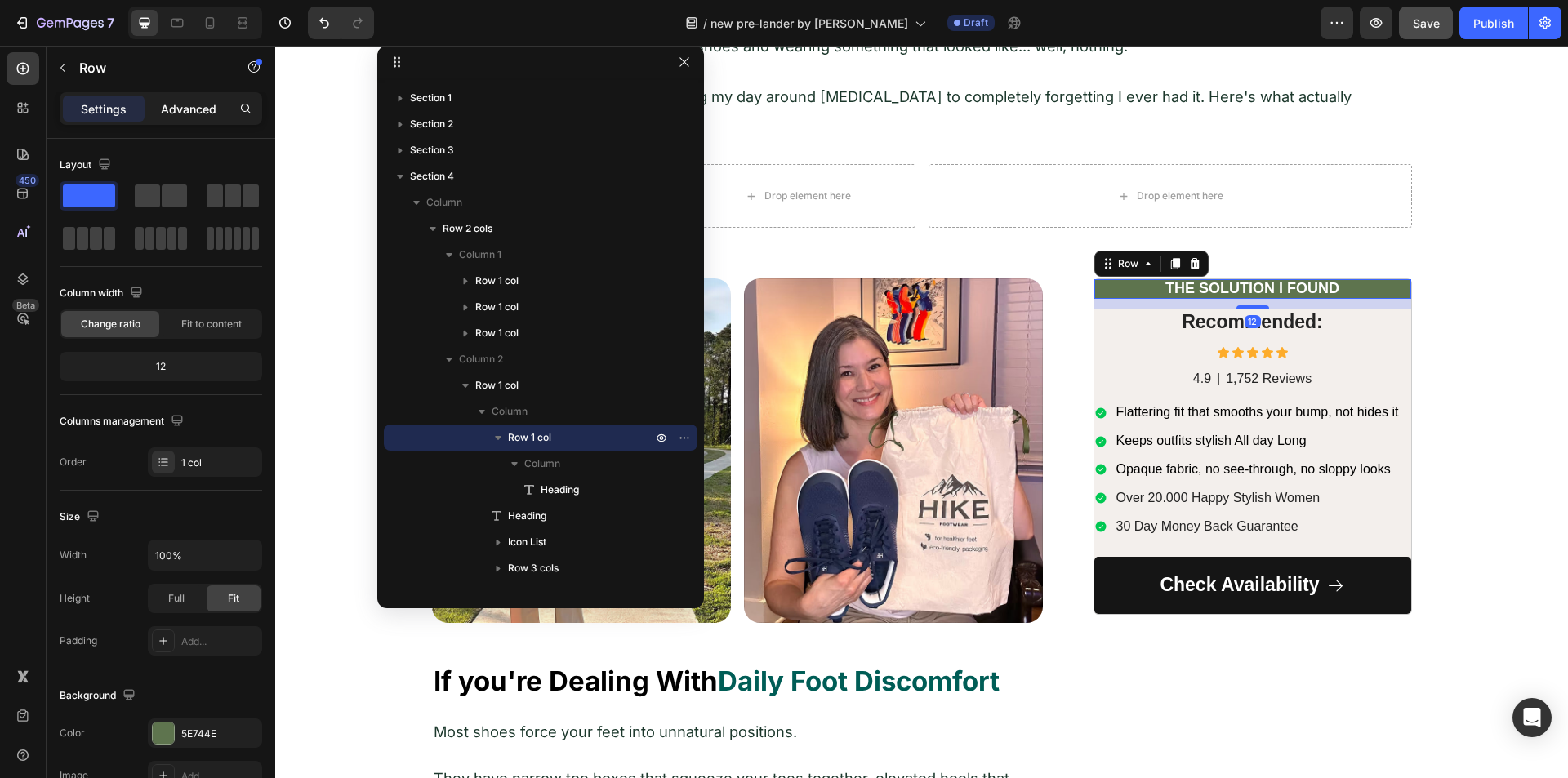
click at [168, 113] on p "Advanced" at bounding box center [189, 109] width 56 height 17
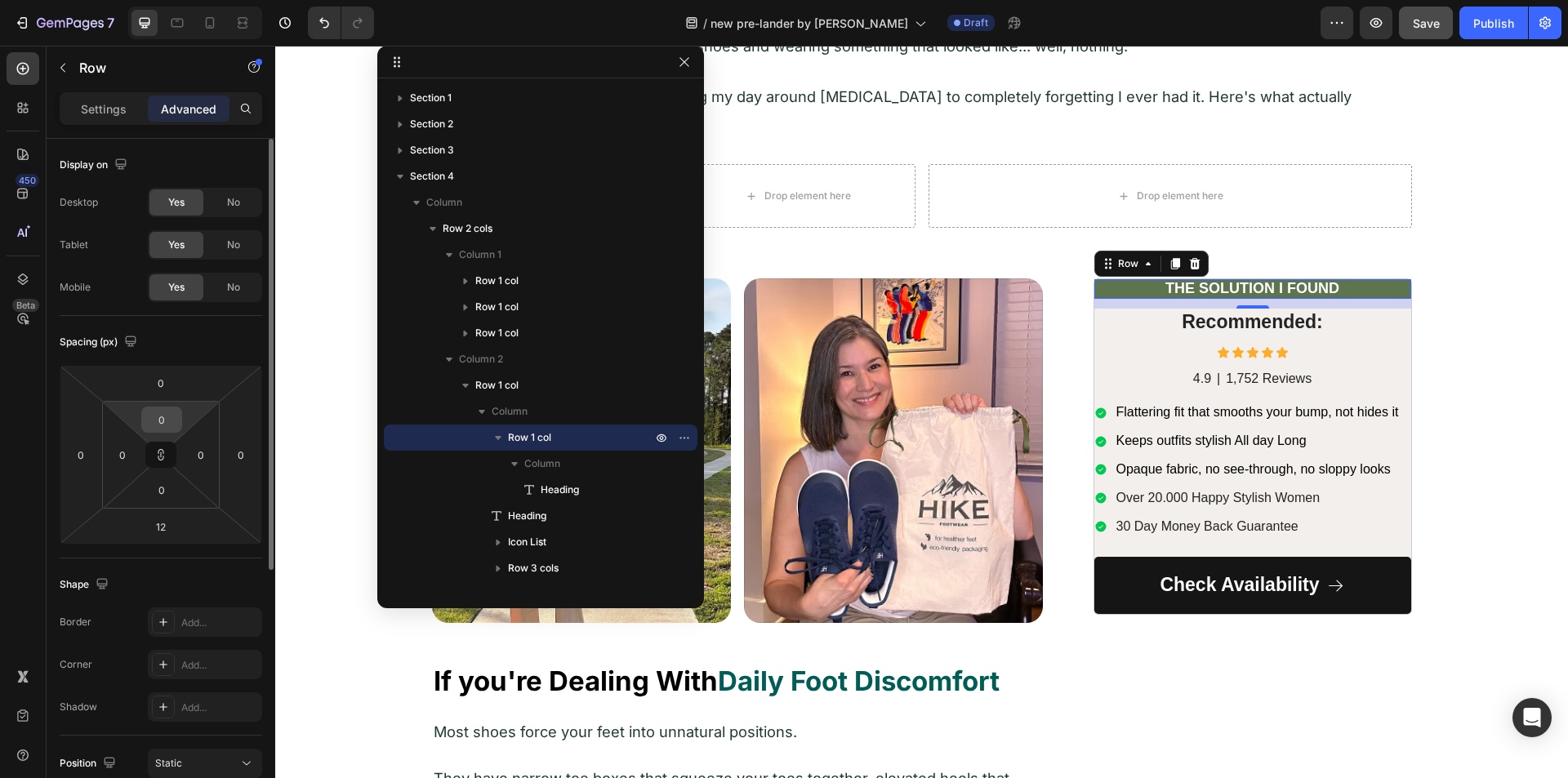
click at [168, 422] on input "0" at bounding box center [162, 419] width 33 height 24
type input "5"
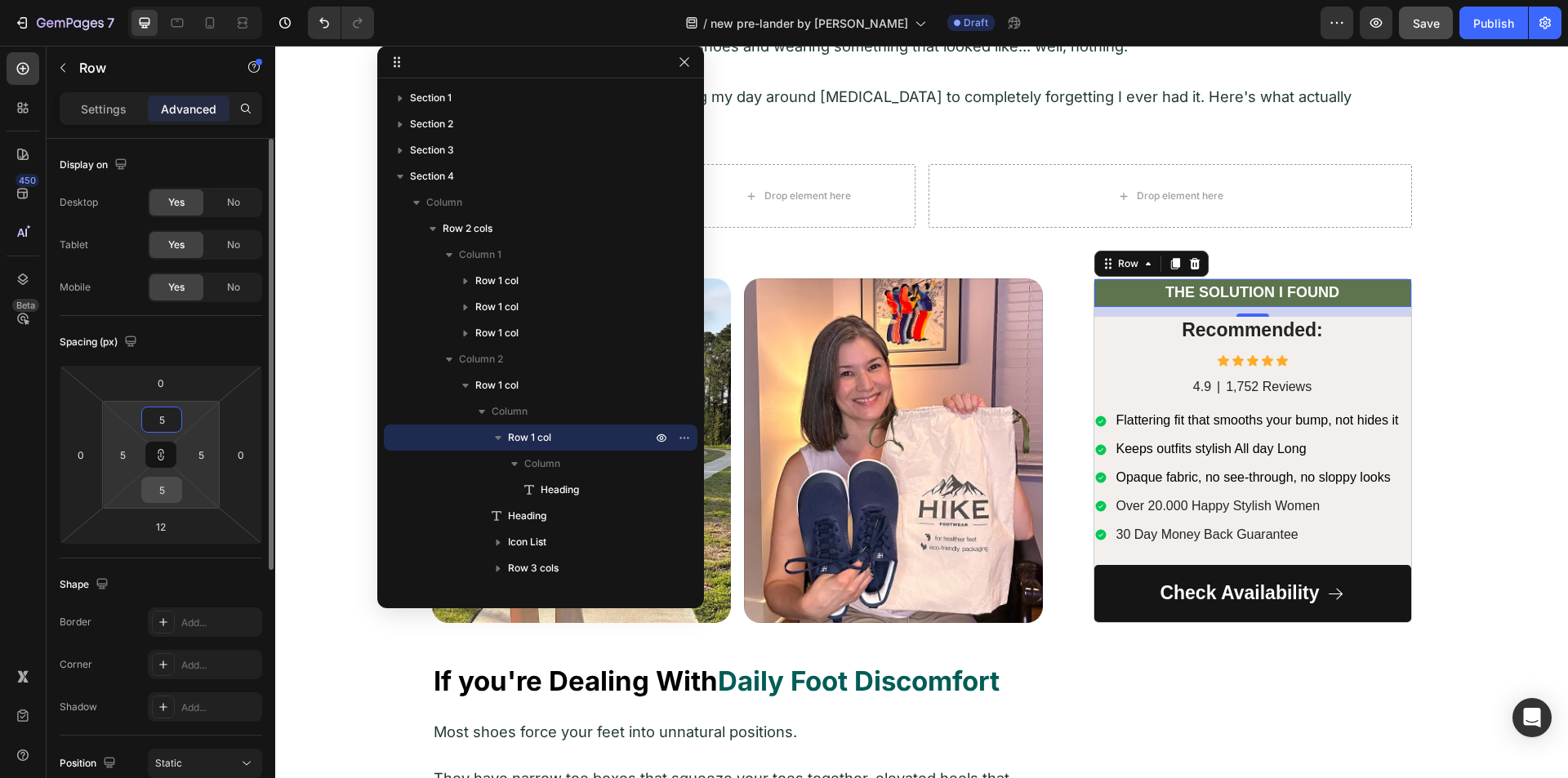
click at [161, 488] on input "5" at bounding box center [162, 490] width 33 height 24
click at [161, 429] on input "5" at bounding box center [162, 419] width 33 height 24
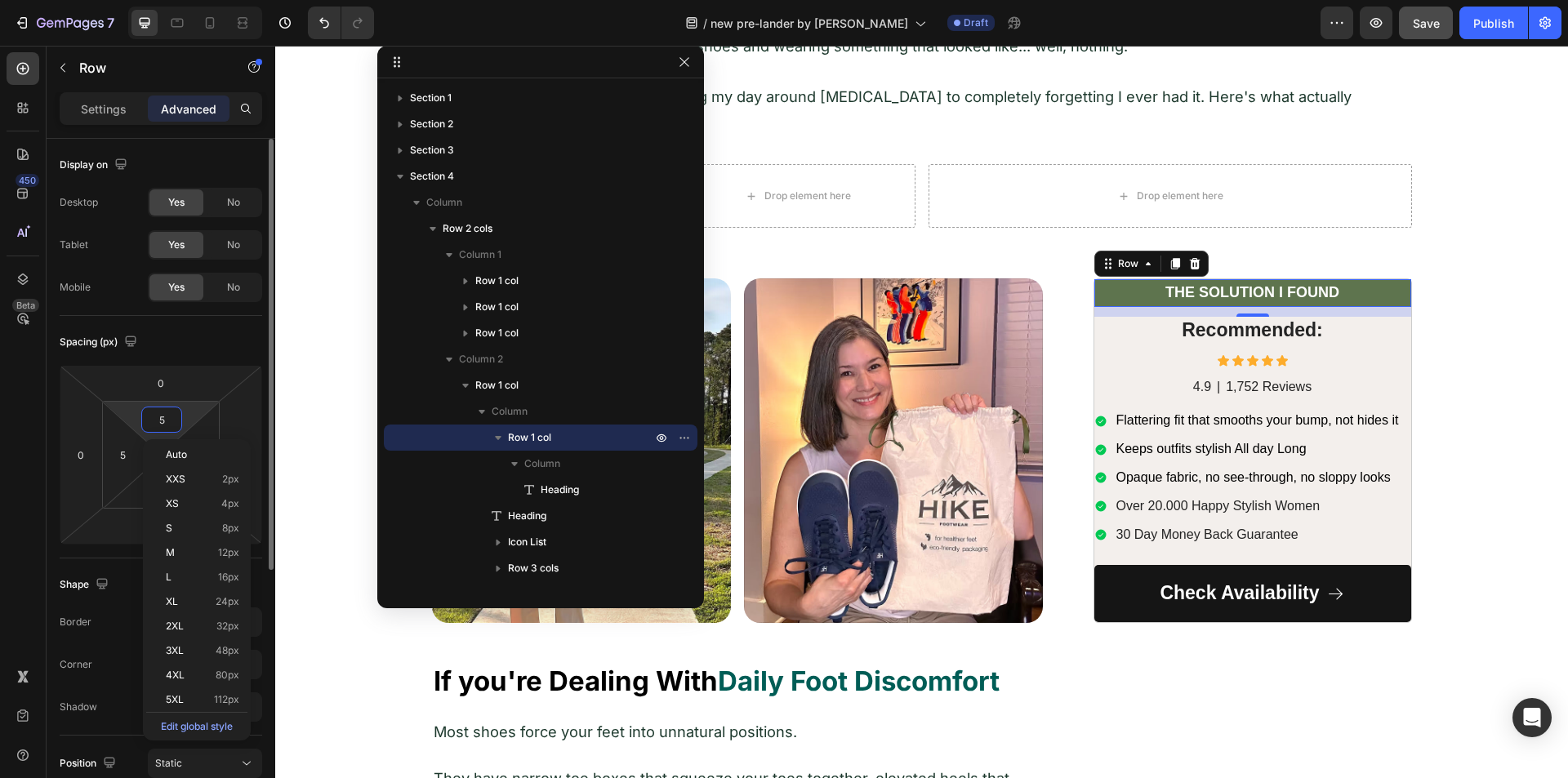
type input "1"
type input "10"
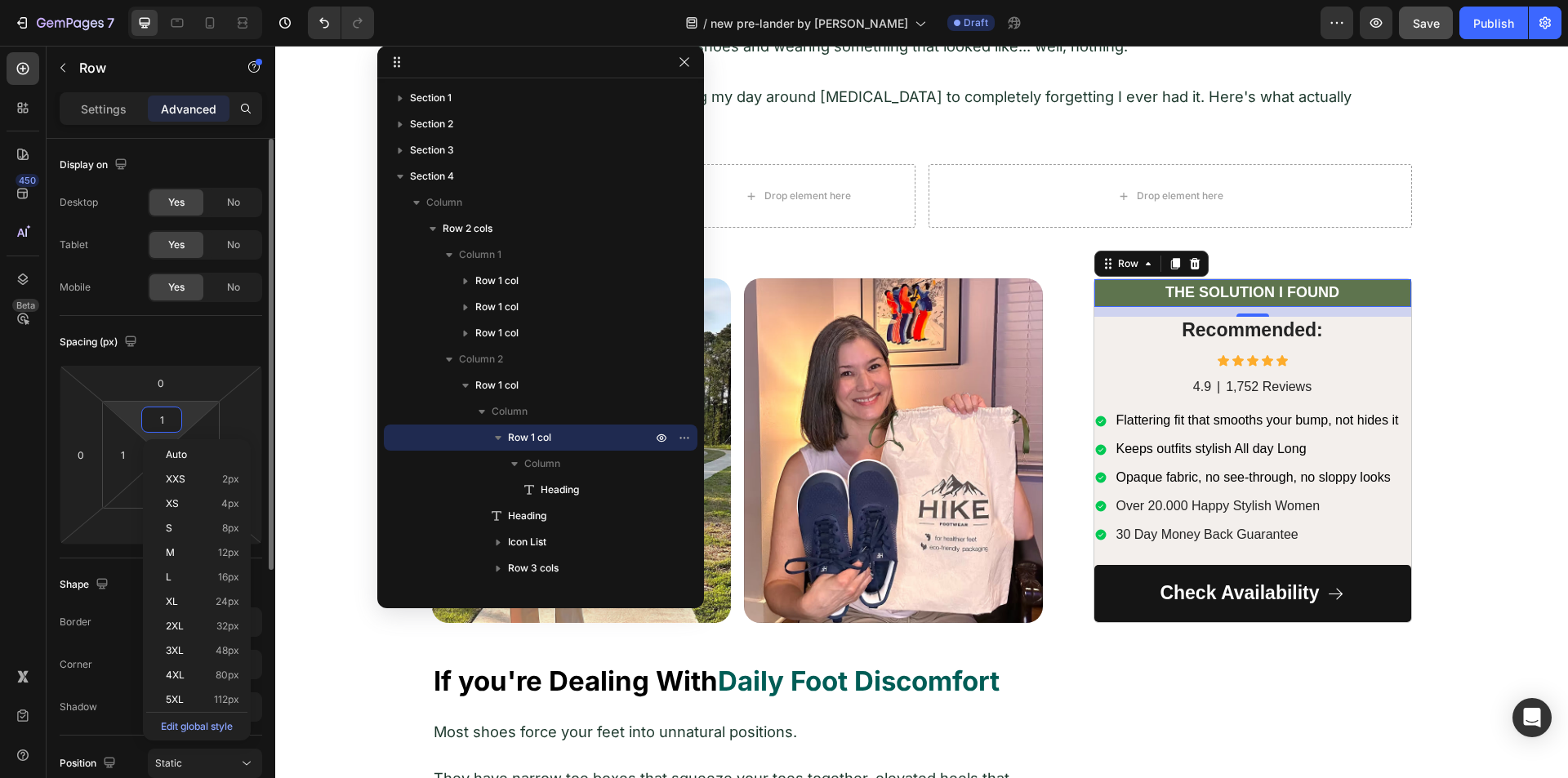
type input "10"
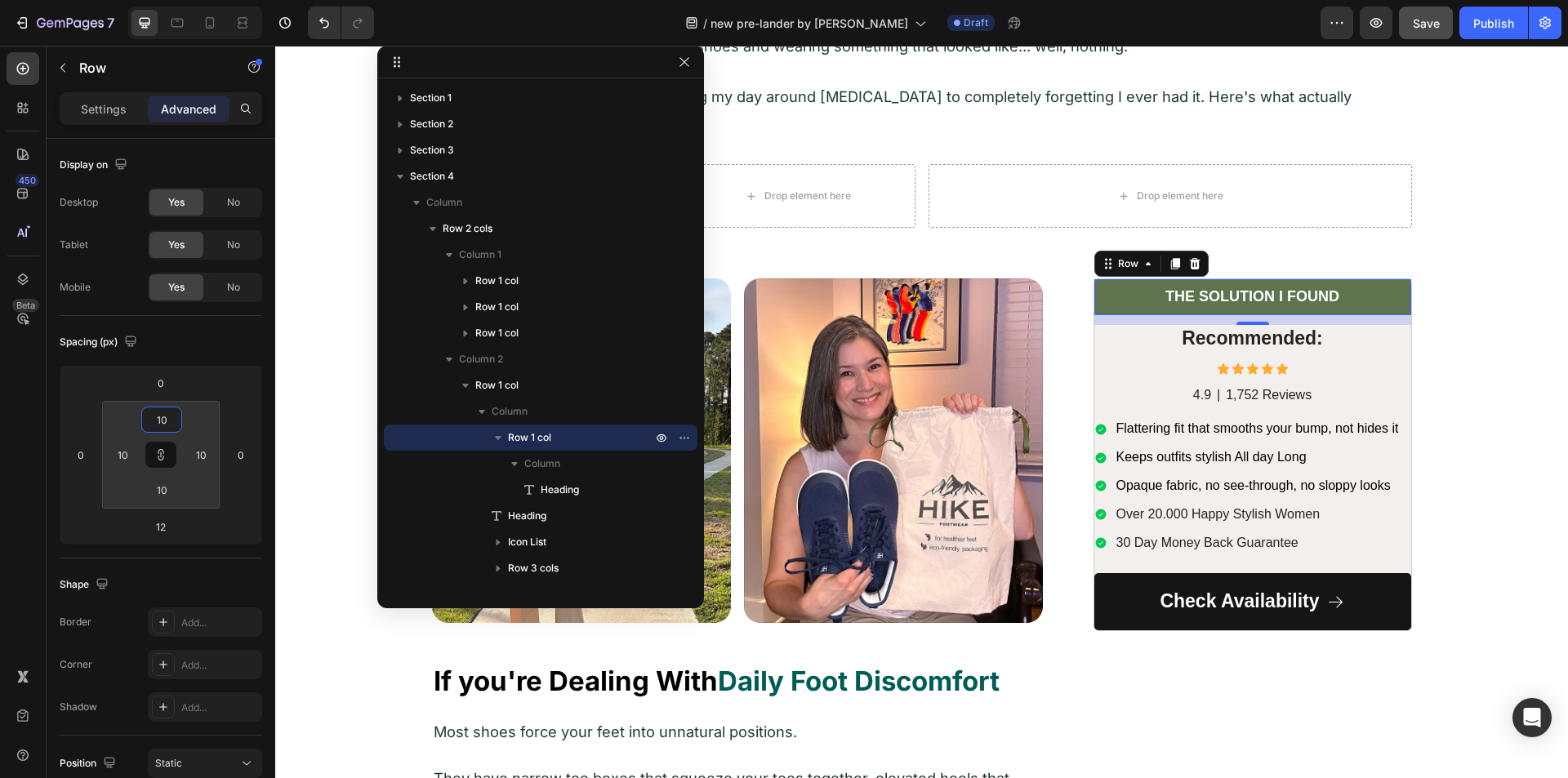
type input "10"
click at [18, 431] on div "450 Beta" at bounding box center [23, 356] width 33 height 608
click at [1214, 288] on strong "THE SOLUTION I FOUND" at bounding box center [1252, 296] width 174 height 17
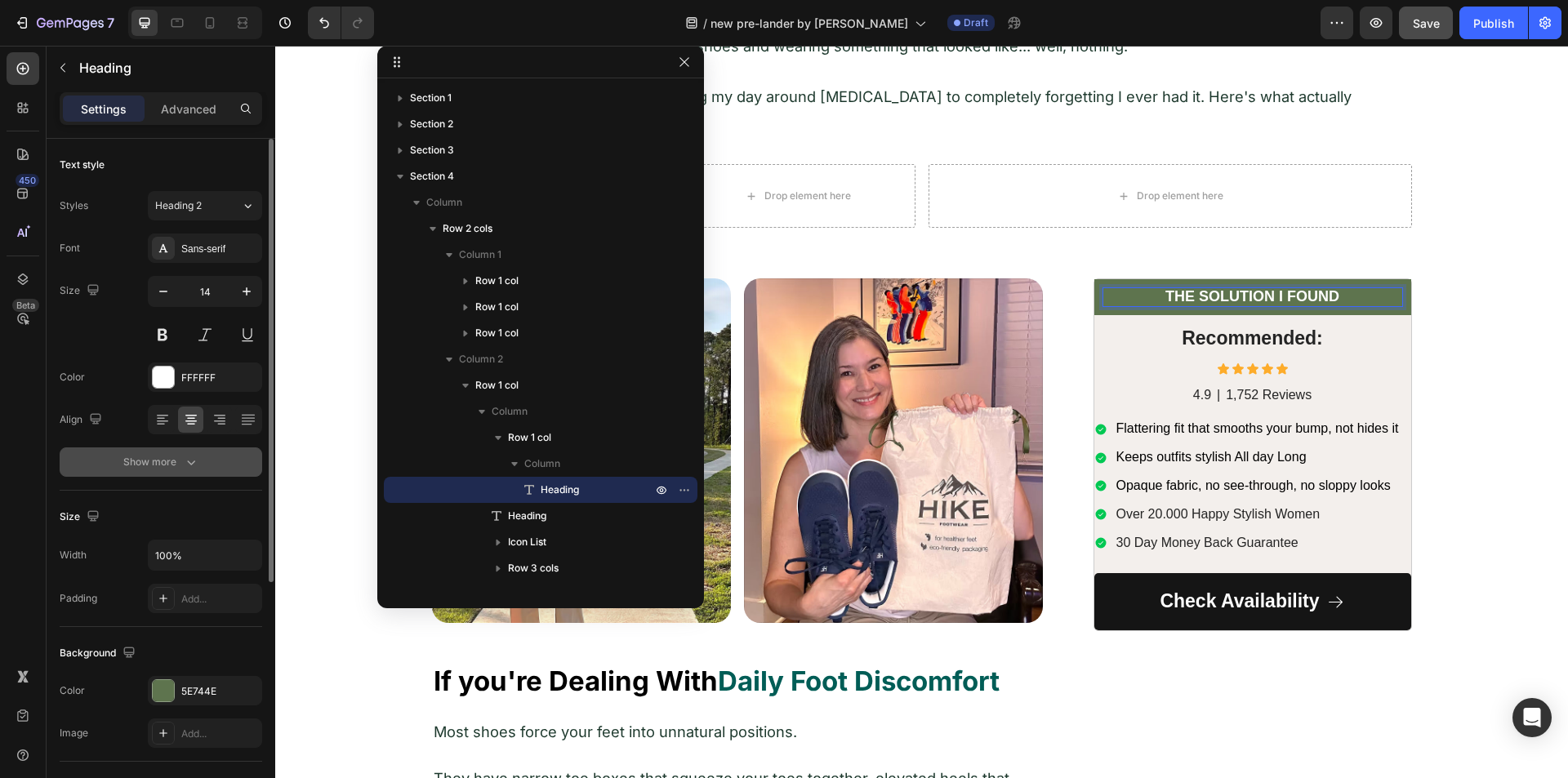
click at [158, 451] on button "Show more" at bounding box center [161, 462] width 203 height 30
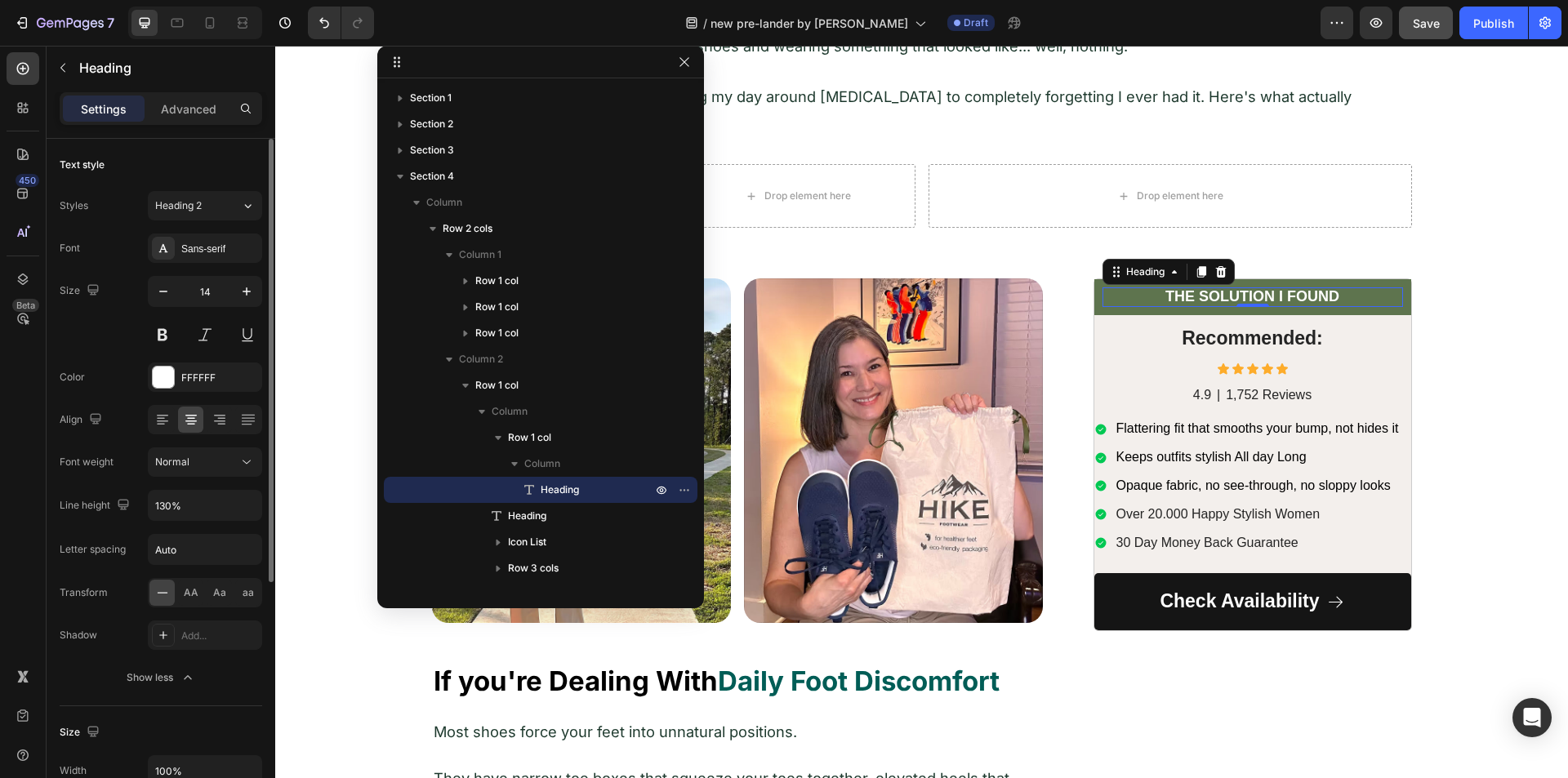
click at [223, 446] on div "Font Sans-serif Size 14 Color FFFFFF Align Font weight Normal Line height 130% …" at bounding box center [161, 462] width 203 height 459
click at [232, 459] on div "Normal" at bounding box center [197, 462] width 84 height 15
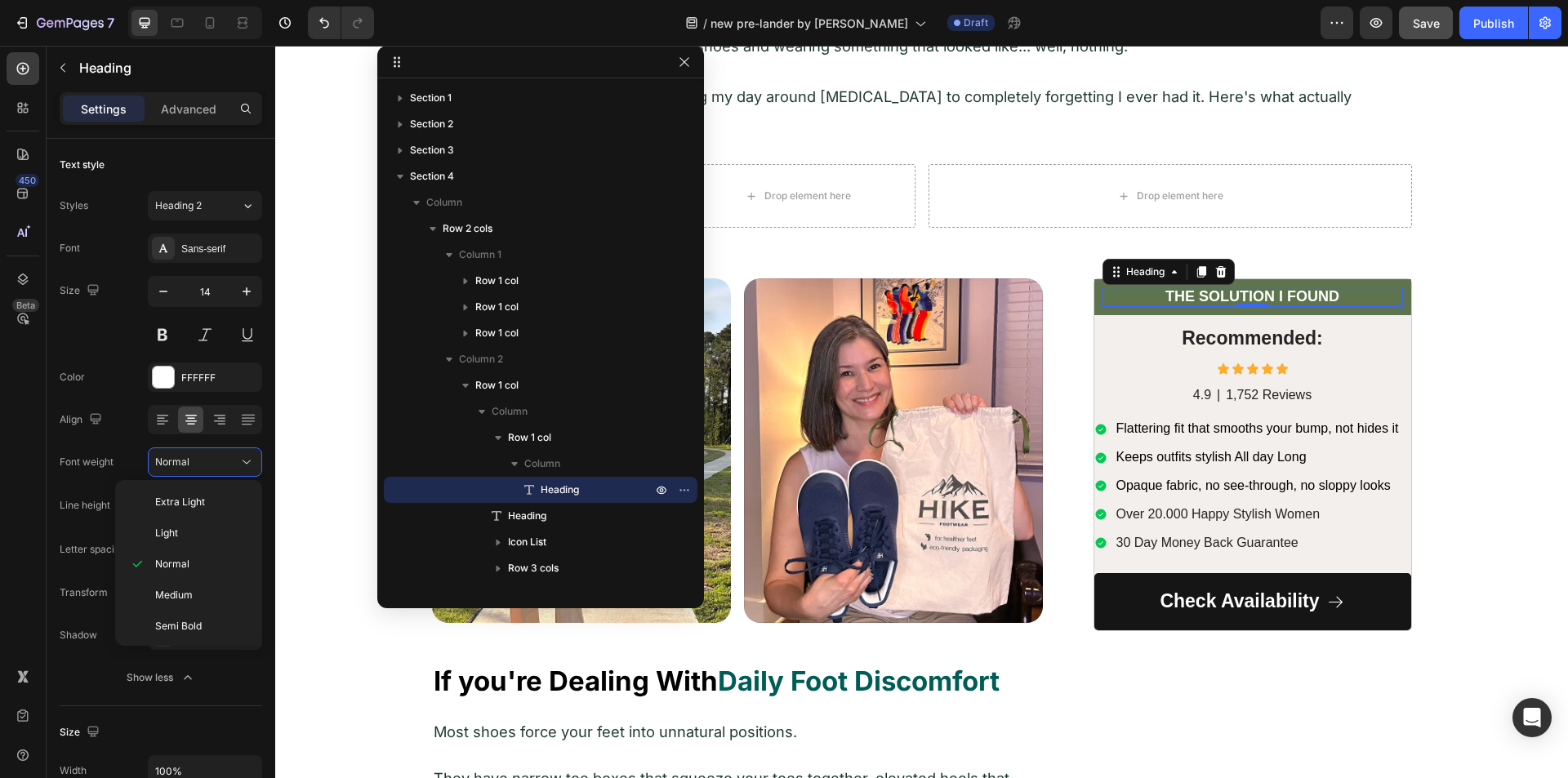
click at [19, 481] on div "450 Beta" at bounding box center [23, 356] width 33 height 608
click at [184, 116] on p "Advanced" at bounding box center [189, 109] width 56 height 17
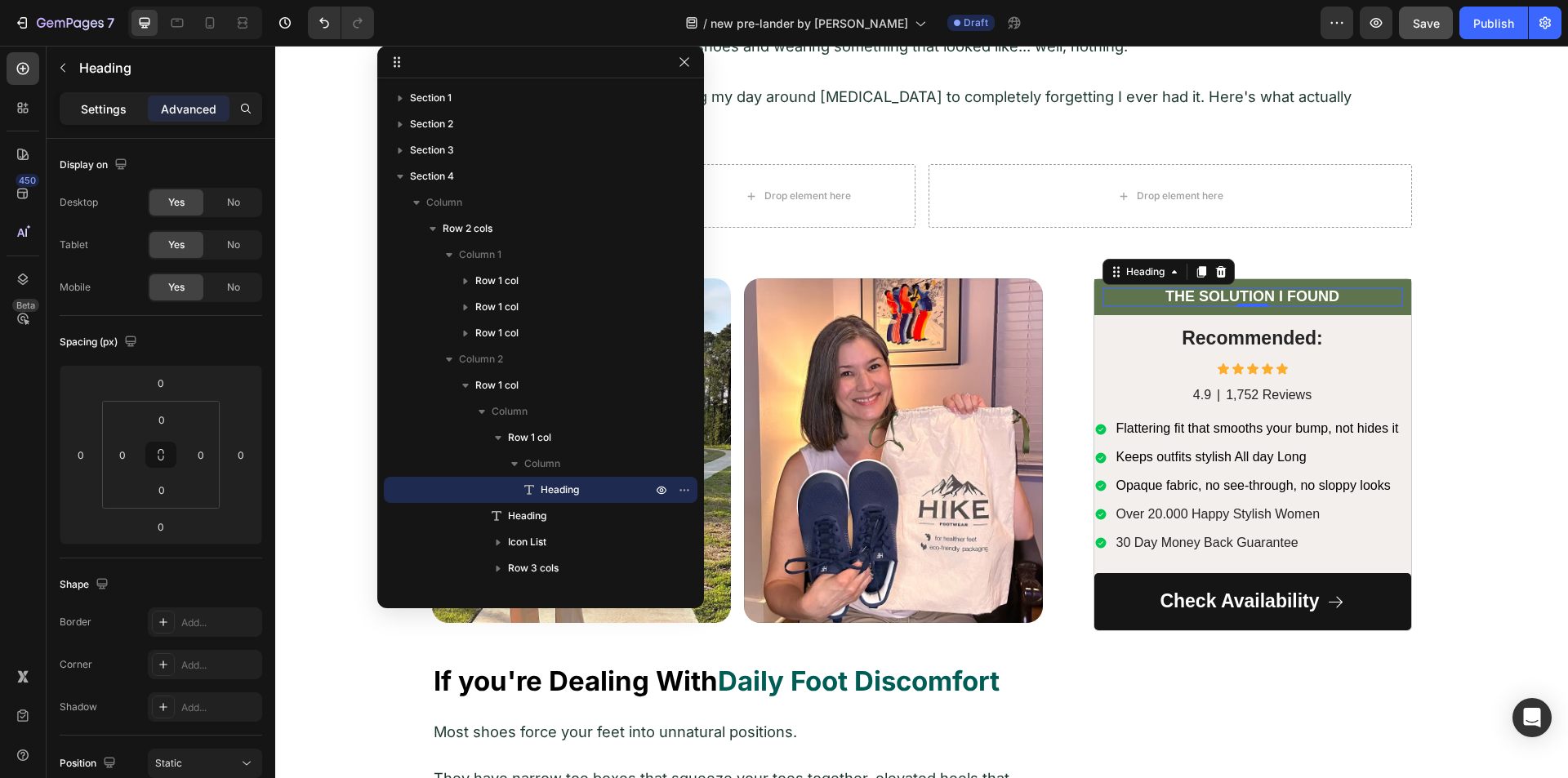
click at [100, 113] on p "Settings" at bounding box center [104, 109] width 46 height 17
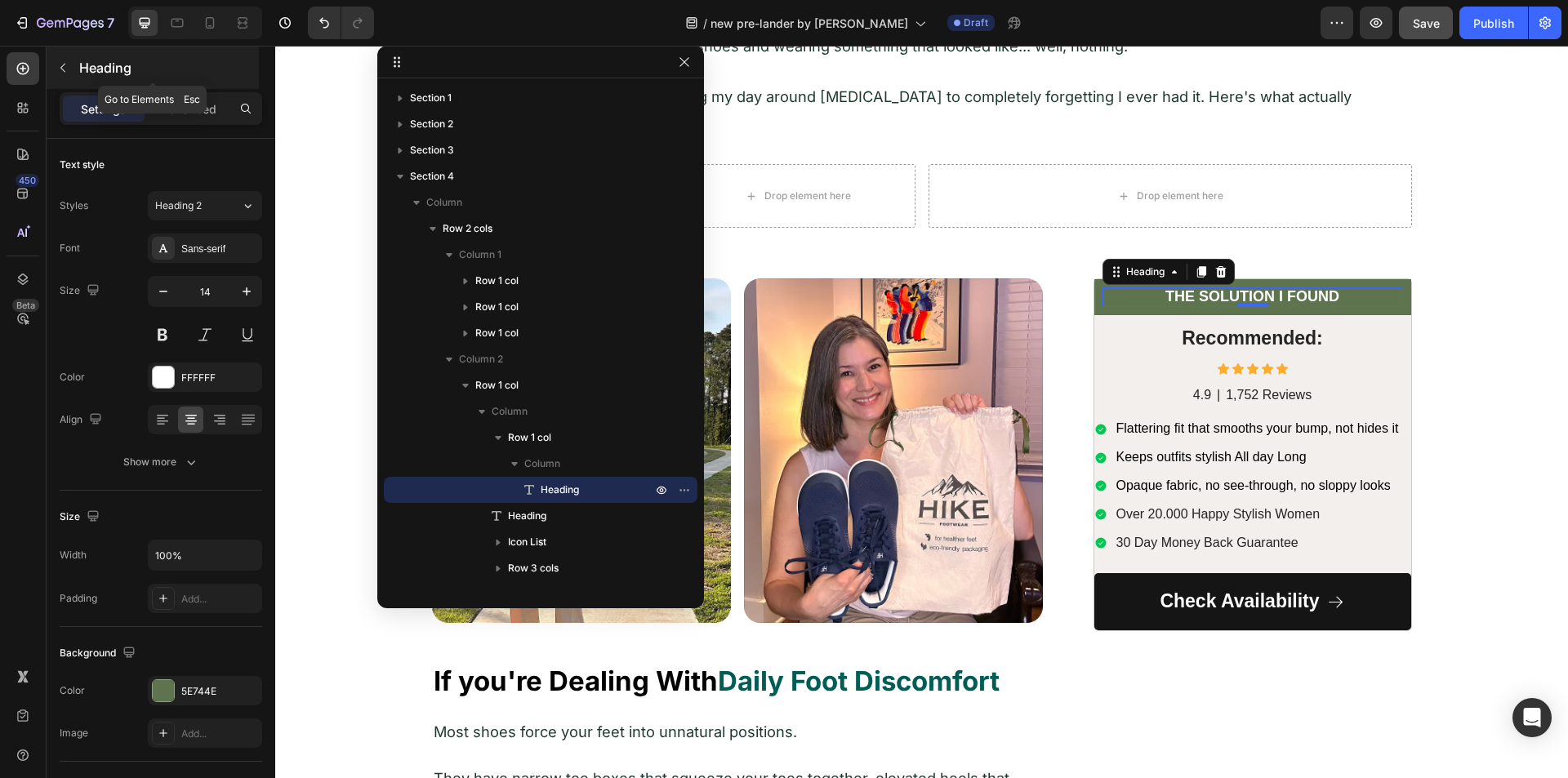
click at [53, 60] on button "button" at bounding box center [63, 68] width 26 height 26
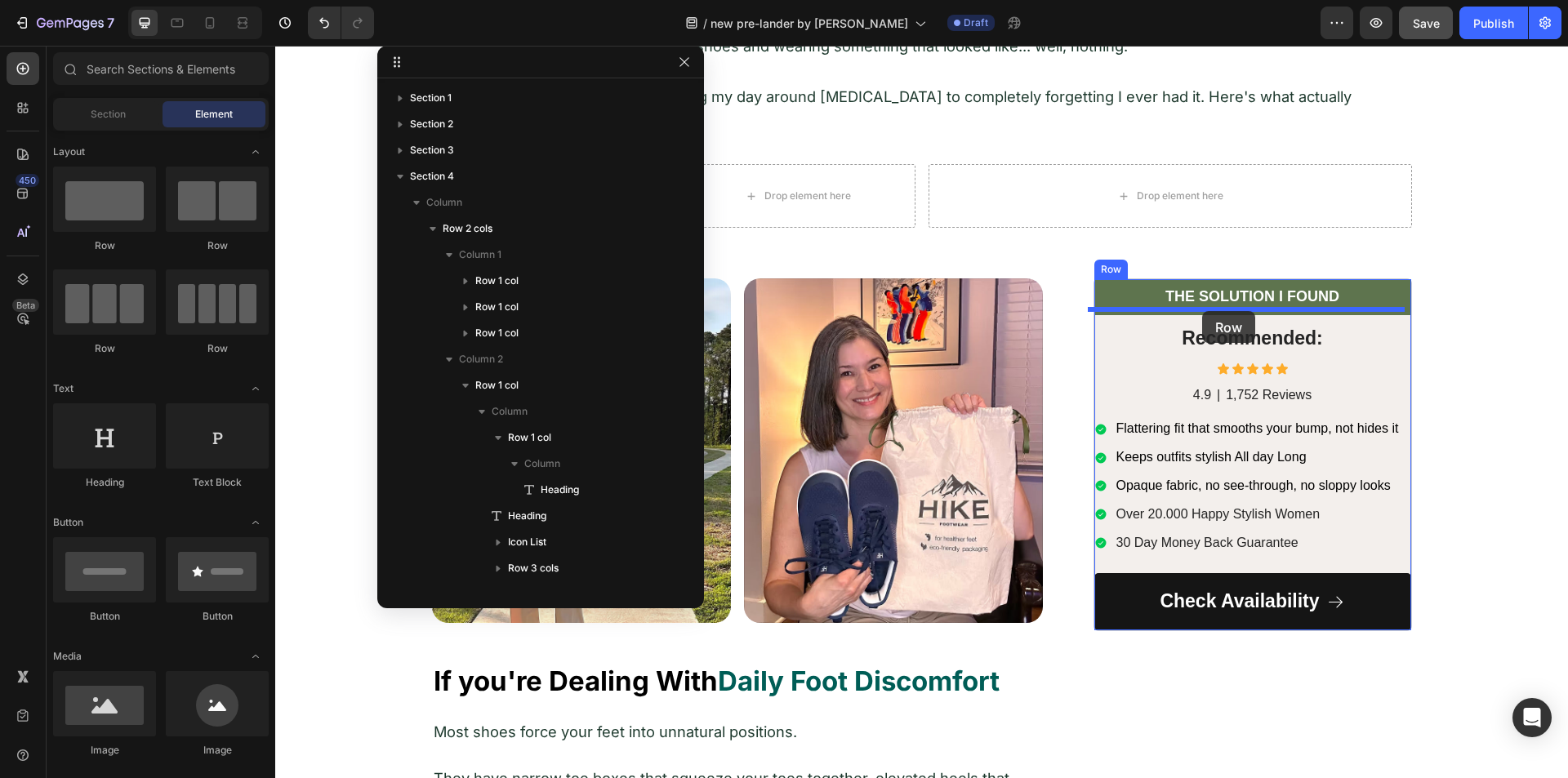
drag, startPoint x: 379, startPoint y: 247, endPoint x: 1202, endPoint y: 312, distance: 825.6
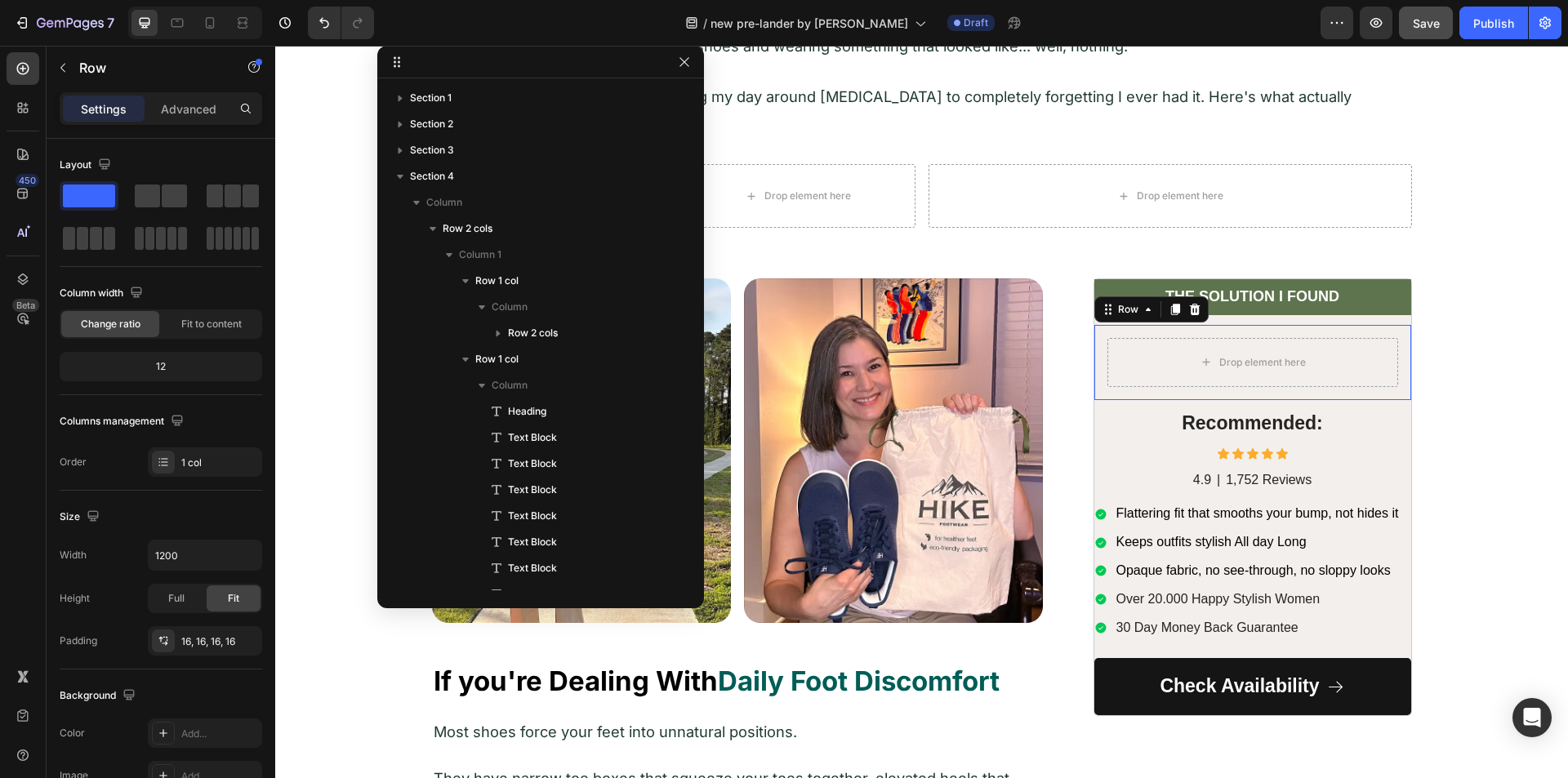
scroll to position [2034, 0]
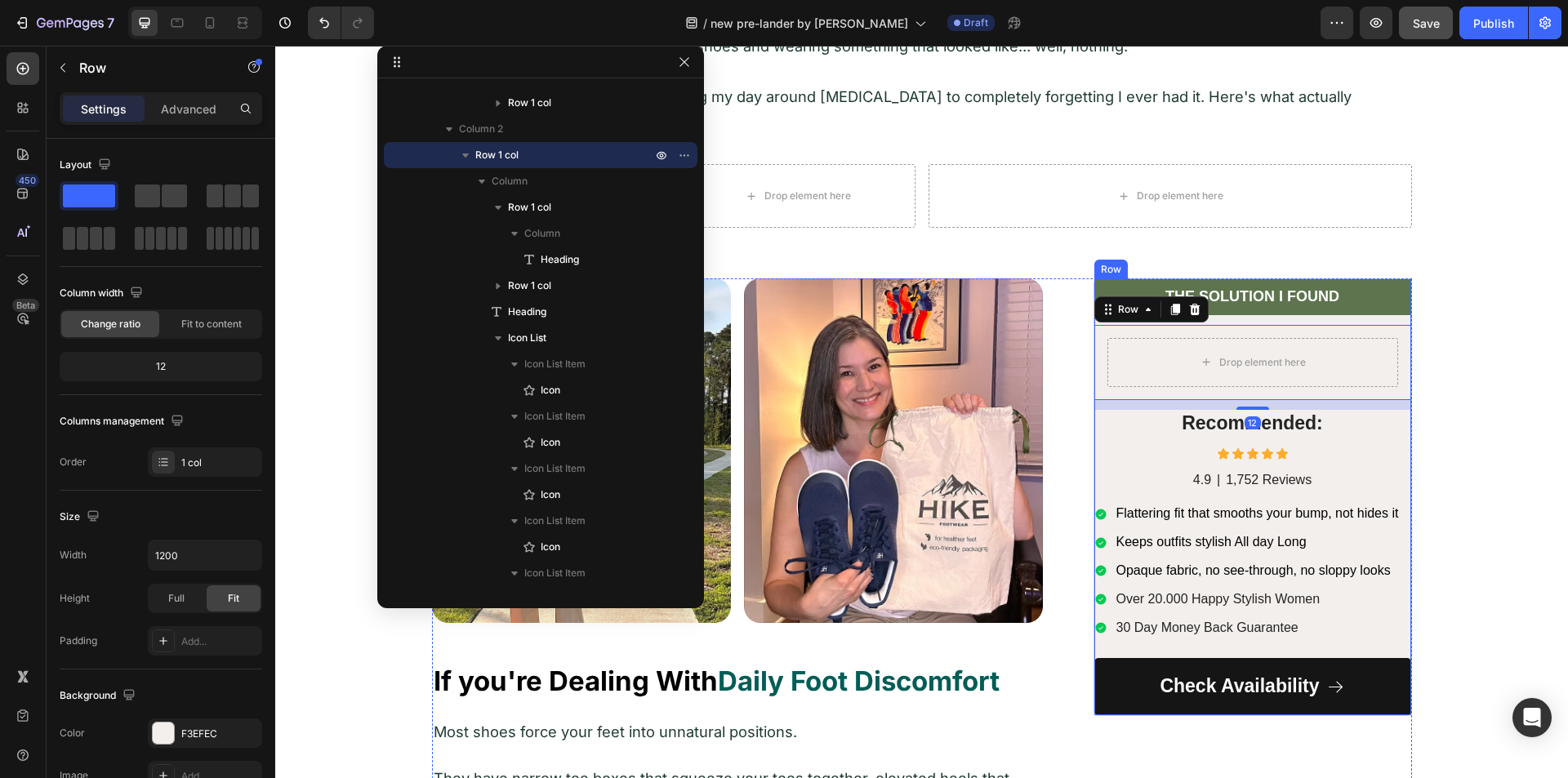
click at [1291, 301] on div "⁠⁠⁠⁠⁠⁠⁠ THE SOLUTION I FOUND Heading Row Drop element here Row 12 Recommended: …" at bounding box center [1252, 497] width 317 height 436
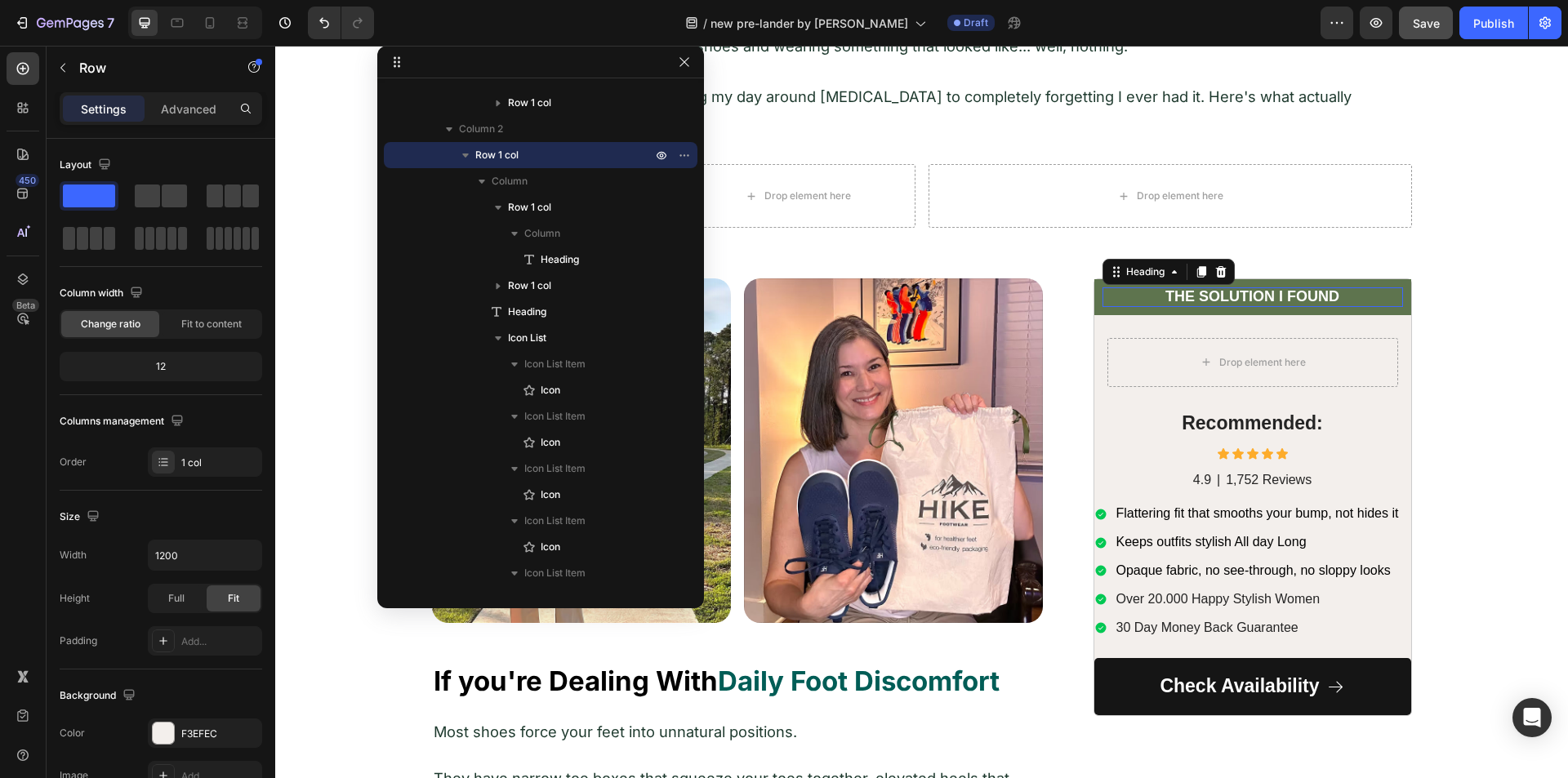
click at [1330, 288] on strong "THE SOLUTION I FOUND" at bounding box center [1252, 296] width 174 height 17
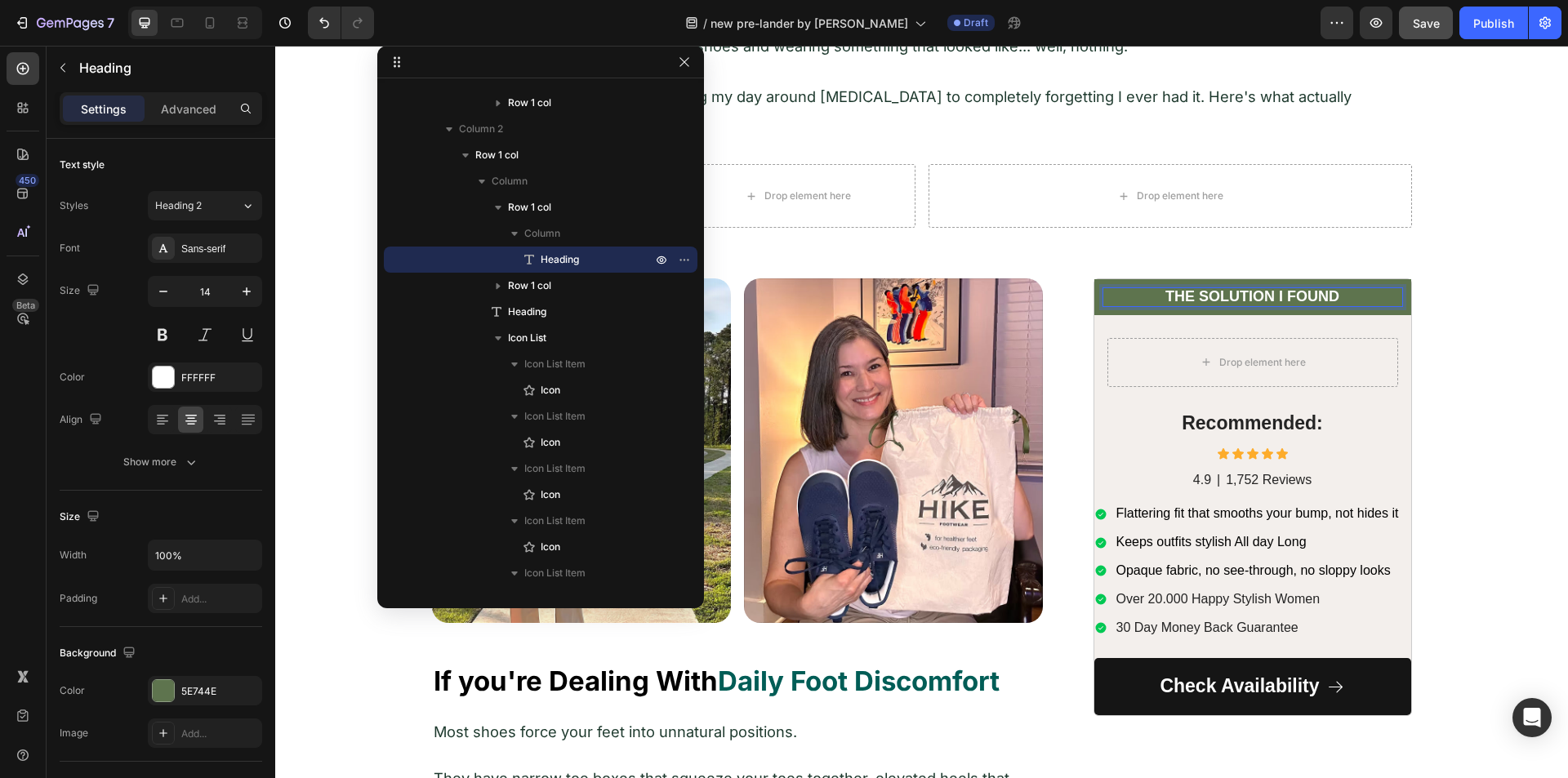
click at [1374, 289] on p "THE SOLUTION I FOUND" at bounding box center [1253, 297] width 298 height 16
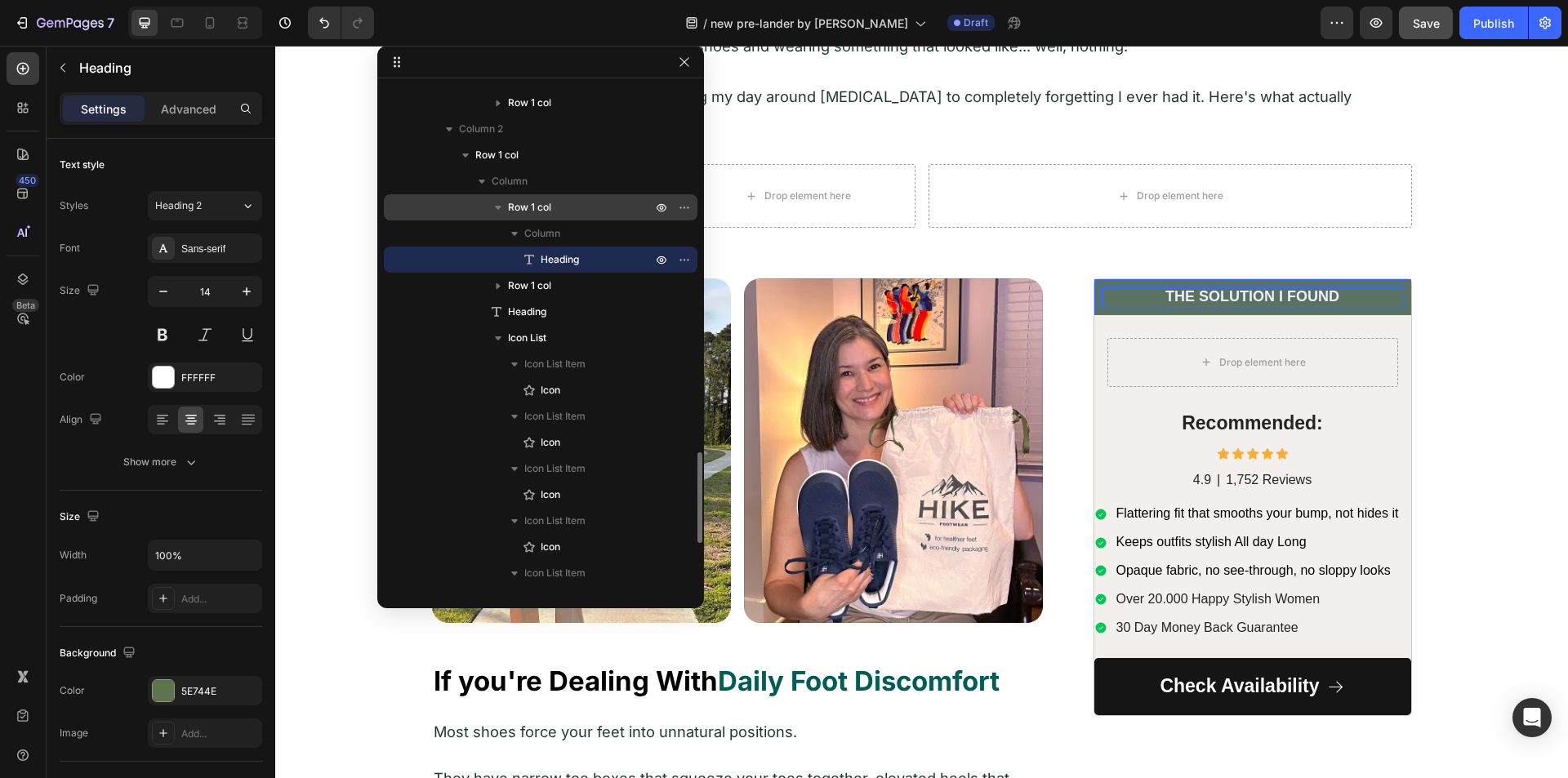
drag, startPoint x: 594, startPoint y: 209, endPoint x: 534, endPoint y: 209, distance: 60.0
click at [593, 209] on p "Row 1 col" at bounding box center [581, 207] width 147 height 17
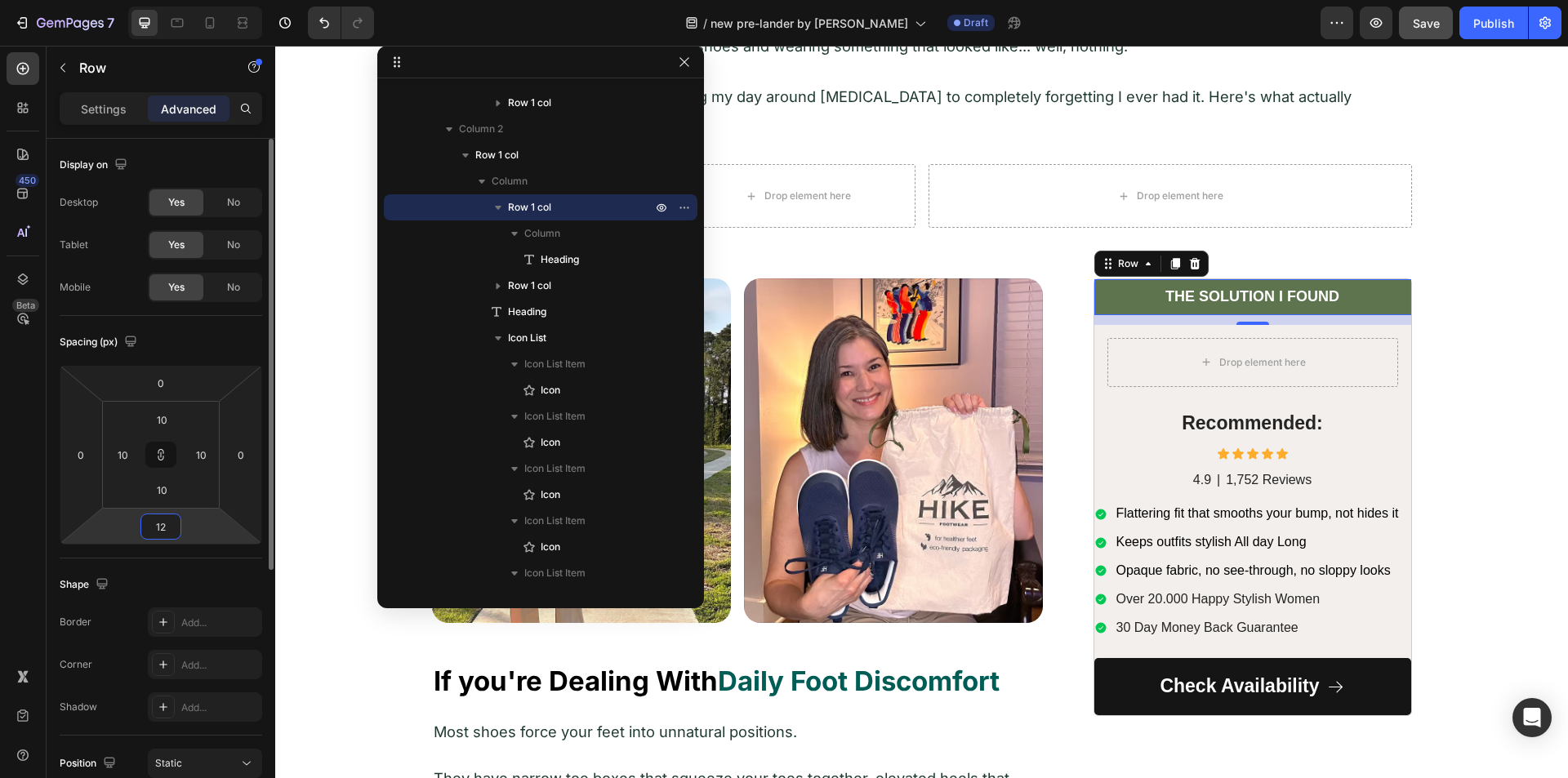
click at [168, 527] on input "12" at bounding box center [161, 526] width 33 height 24
type input "0"
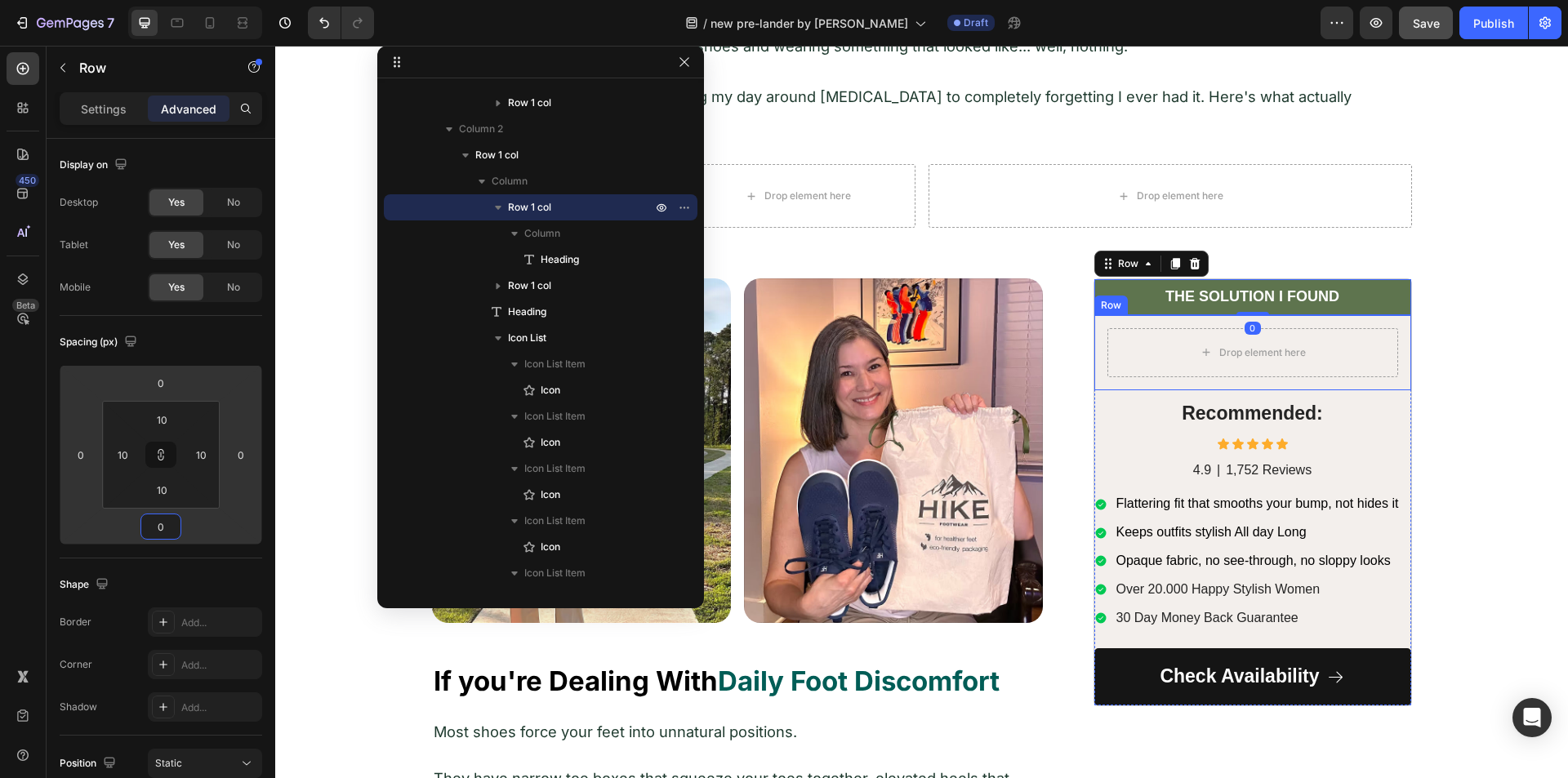
click at [1100, 333] on div "Drop element here Row" at bounding box center [1252, 352] width 317 height 75
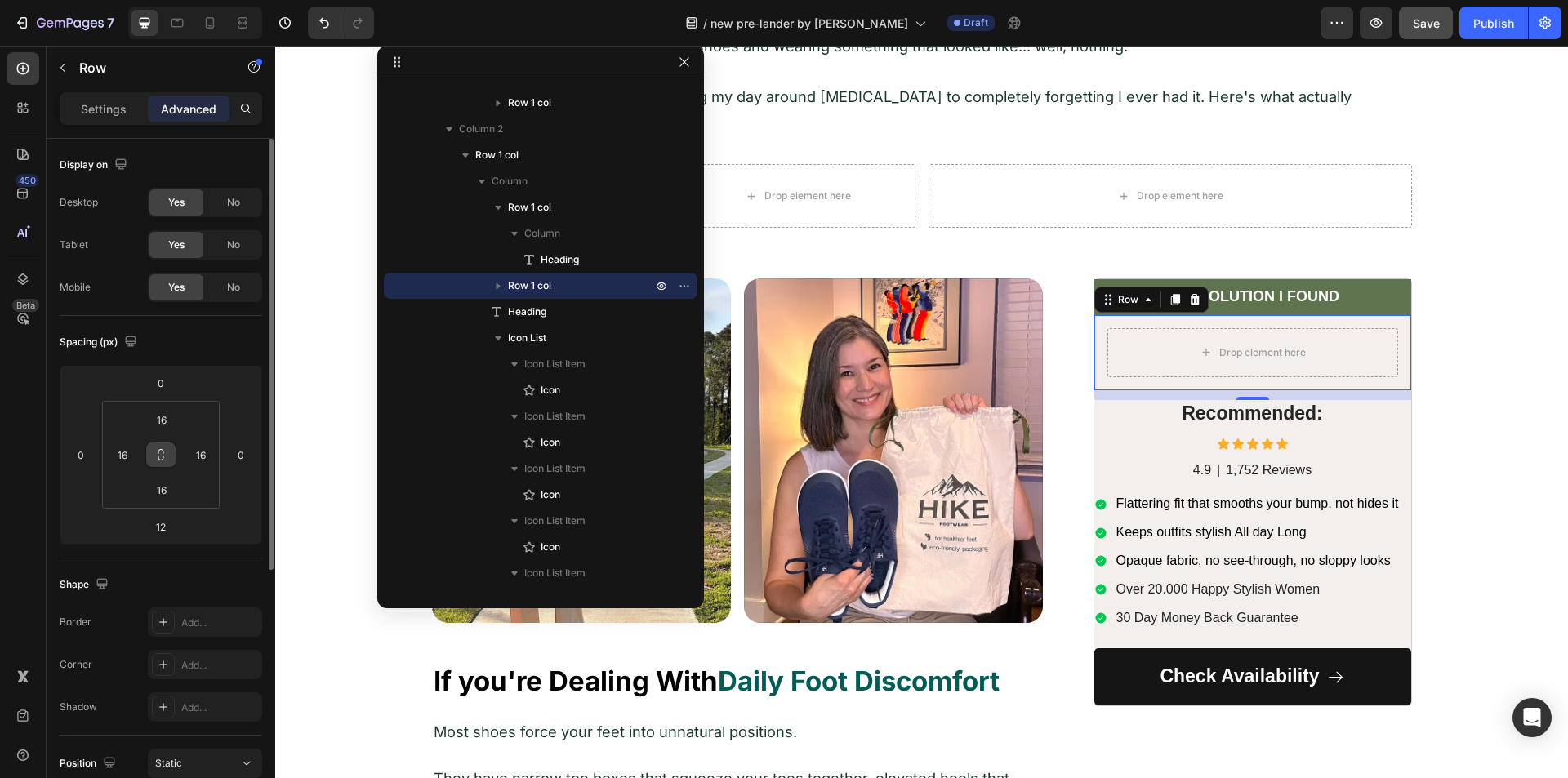
click at [158, 458] on icon at bounding box center [161, 459] width 6 height 5
click at [118, 460] on input "16" at bounding box center [123, 455] width 24 height 24
type input "0"
click at [152, 424] on input "16" at bounding box center [162, 419] width 33 height 24
type input "0"
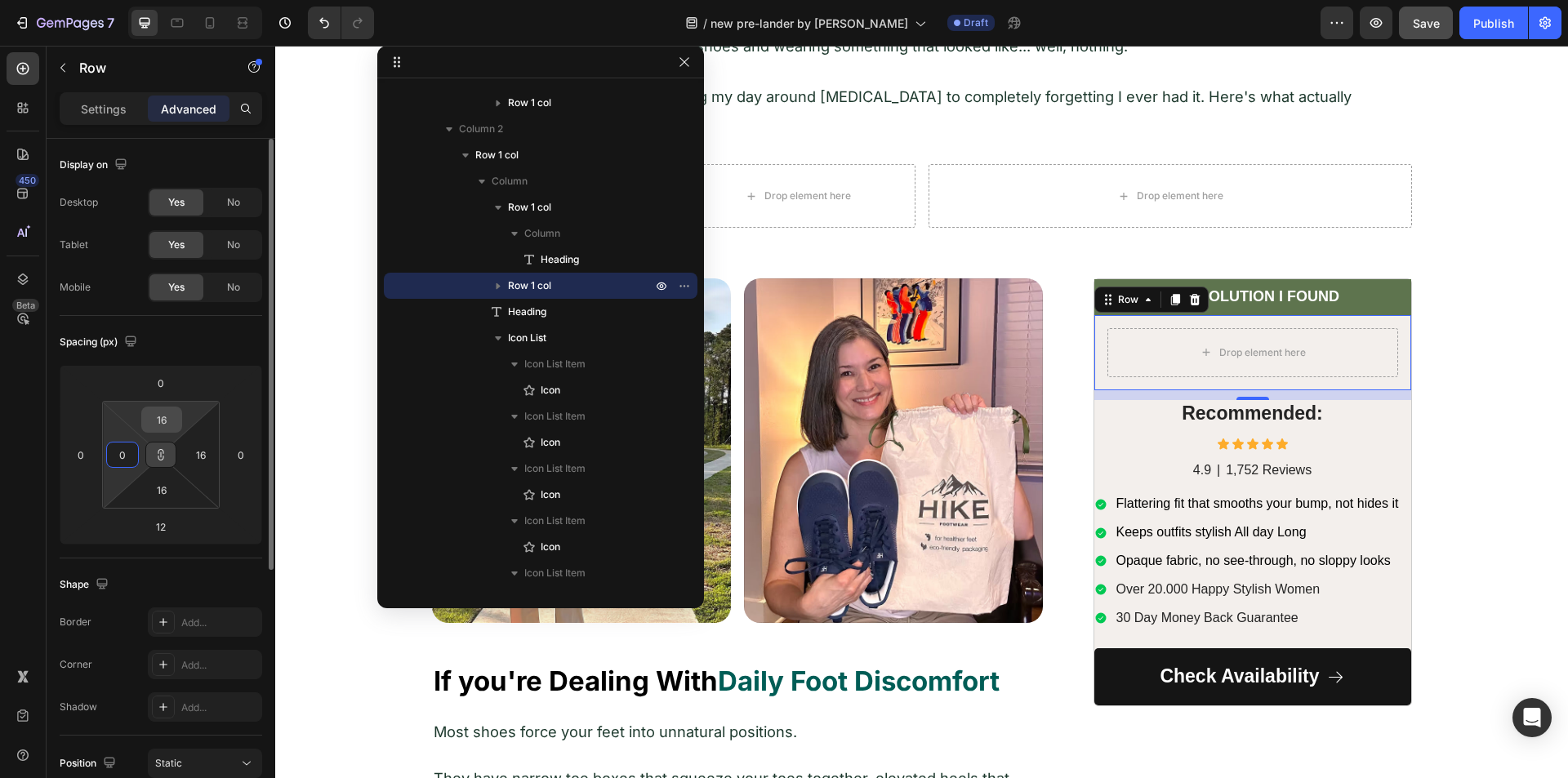
type input "0"
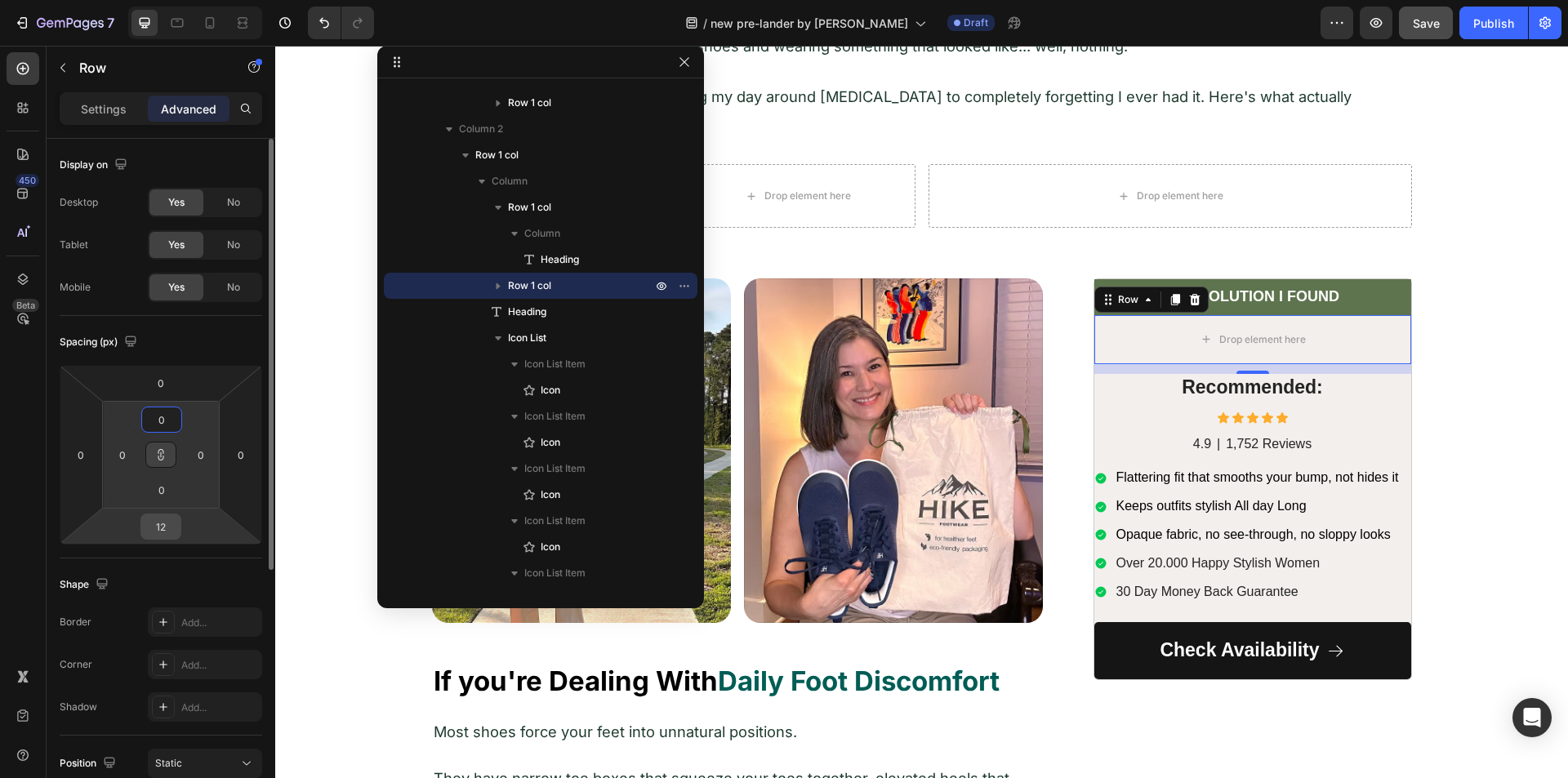
click at [167, 517] on input "12" at bounding box center [161, 526] width 33 height 24
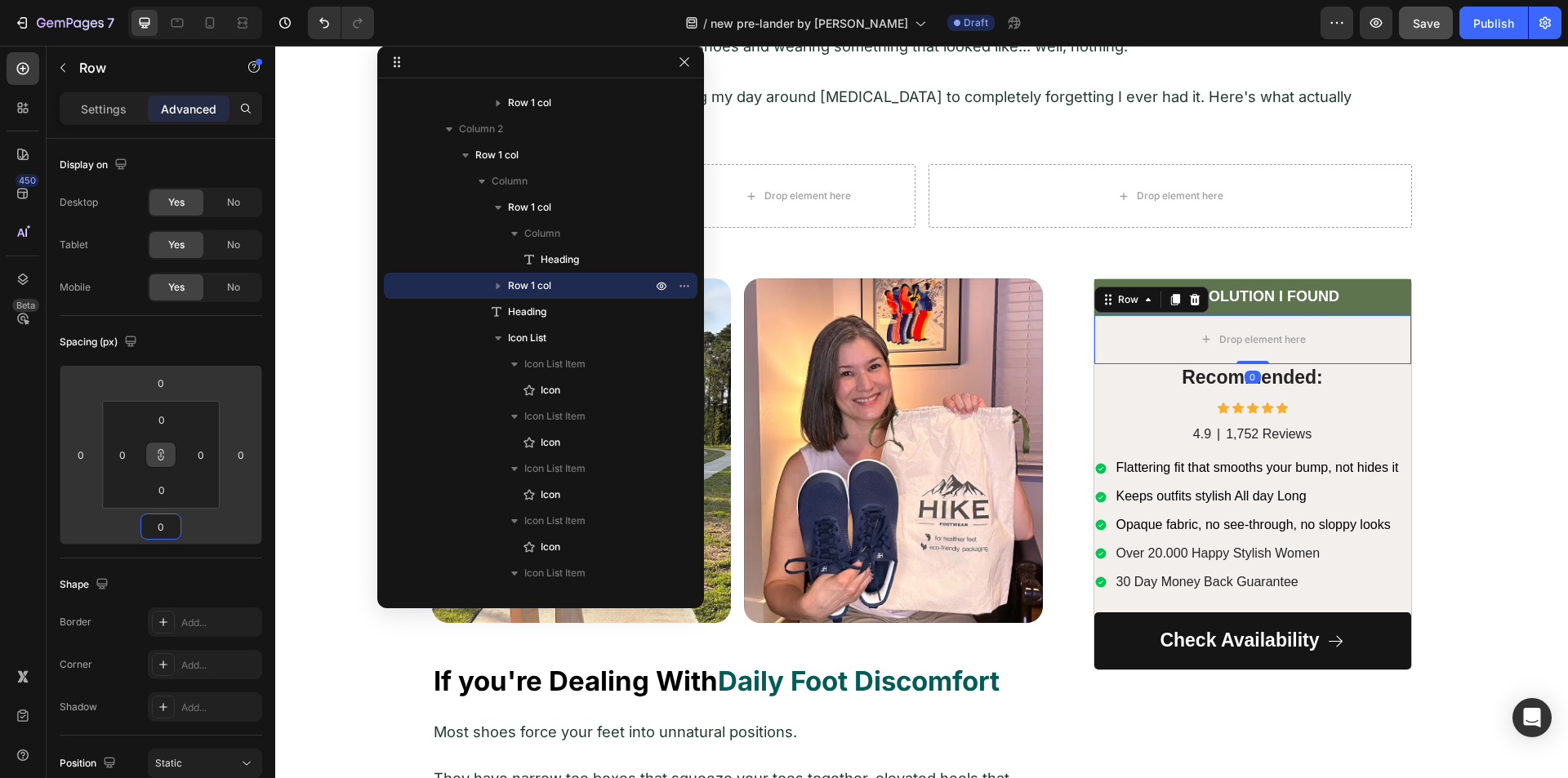
type input "0"
click at [29, 445] on div "450 Beta" at bounding box center [23, 356] width 33 height 608
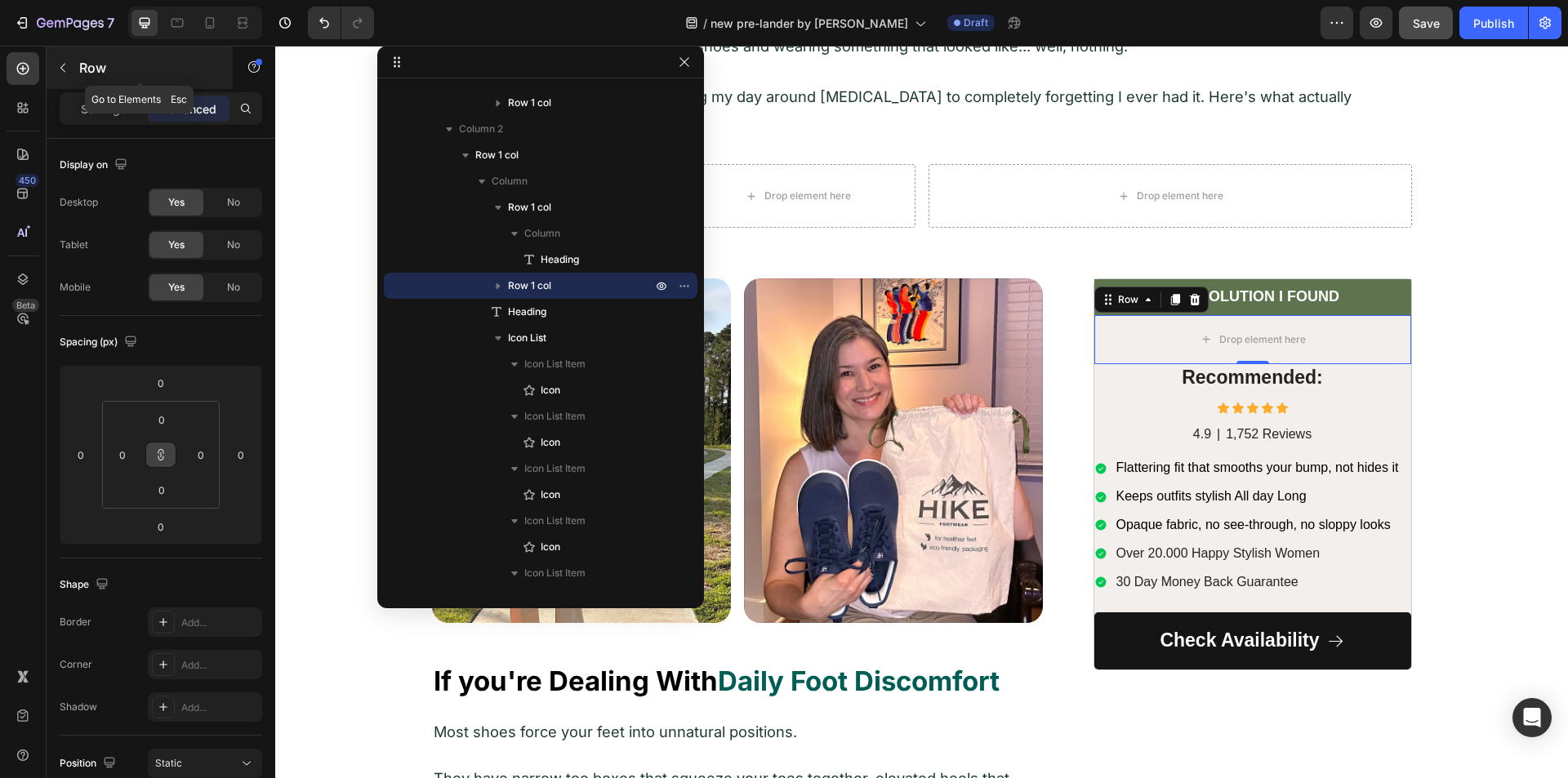
click at [66, 66] on icon "button" at bounding box center [63, 67] width 13 height 13
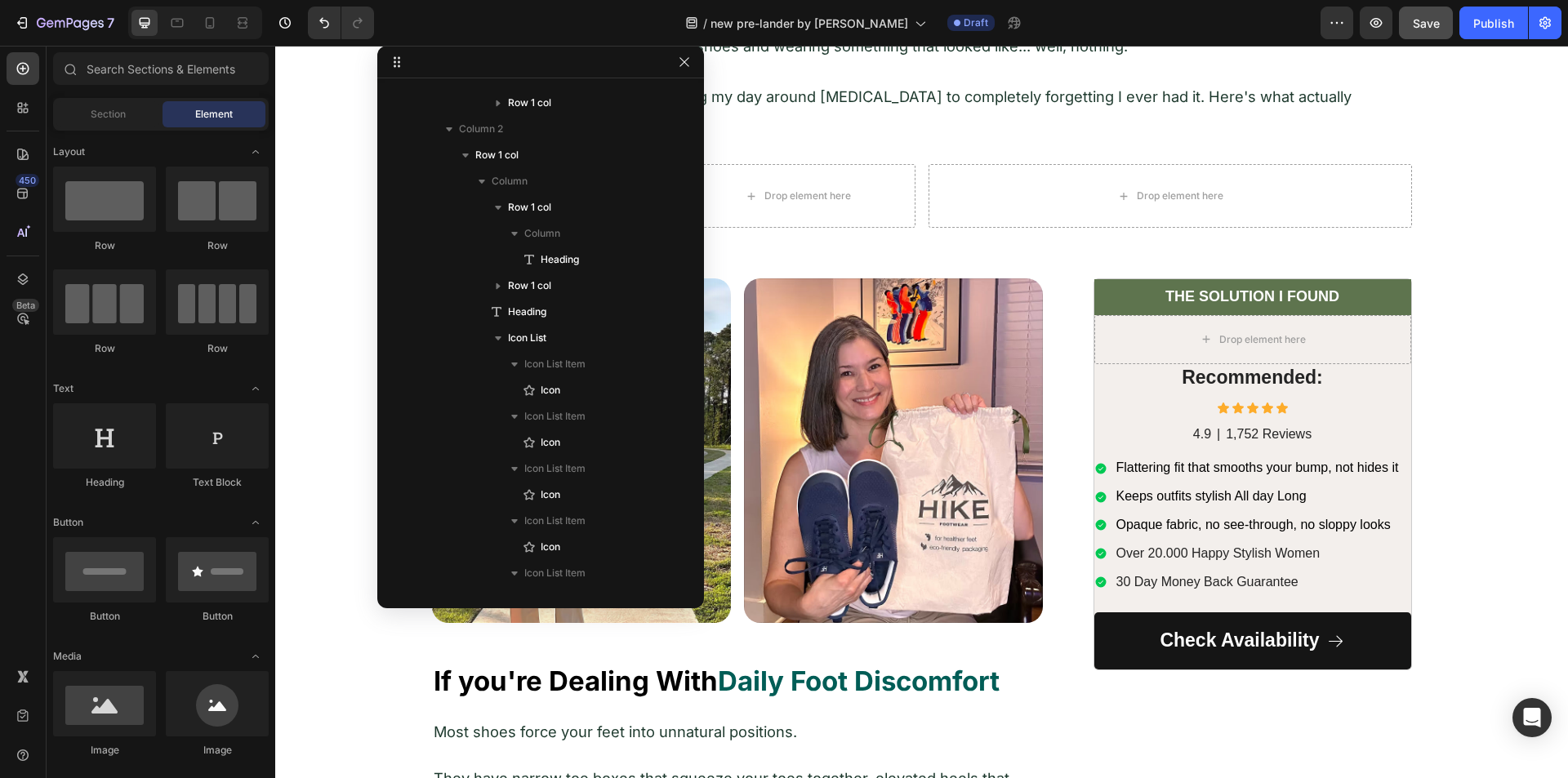
scroll to position [164, 0]
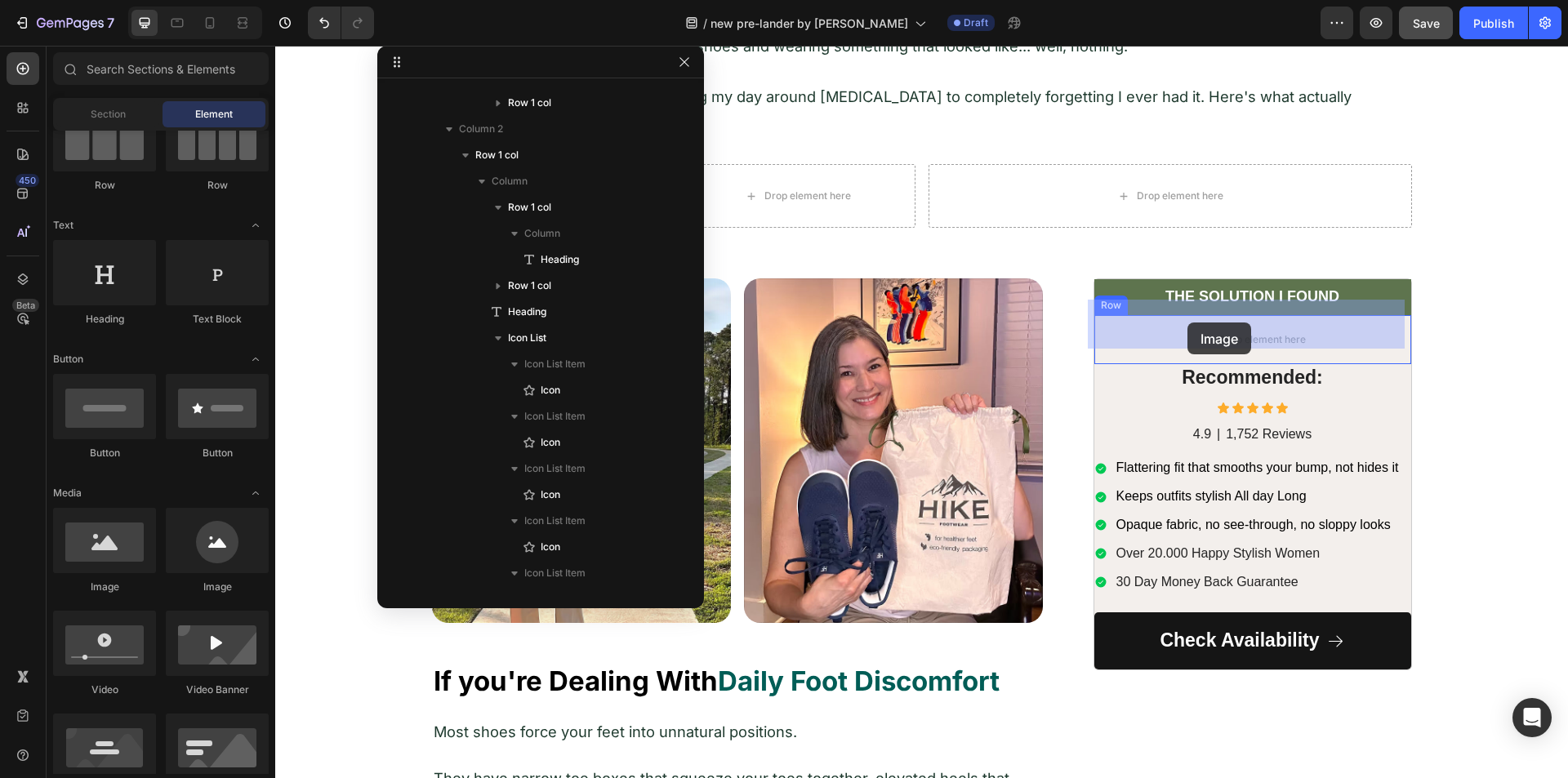
drag, startPoint x: 412, startPoint y: 591, endPoint x: 1187, endPoint y: 323, distance: 820.0
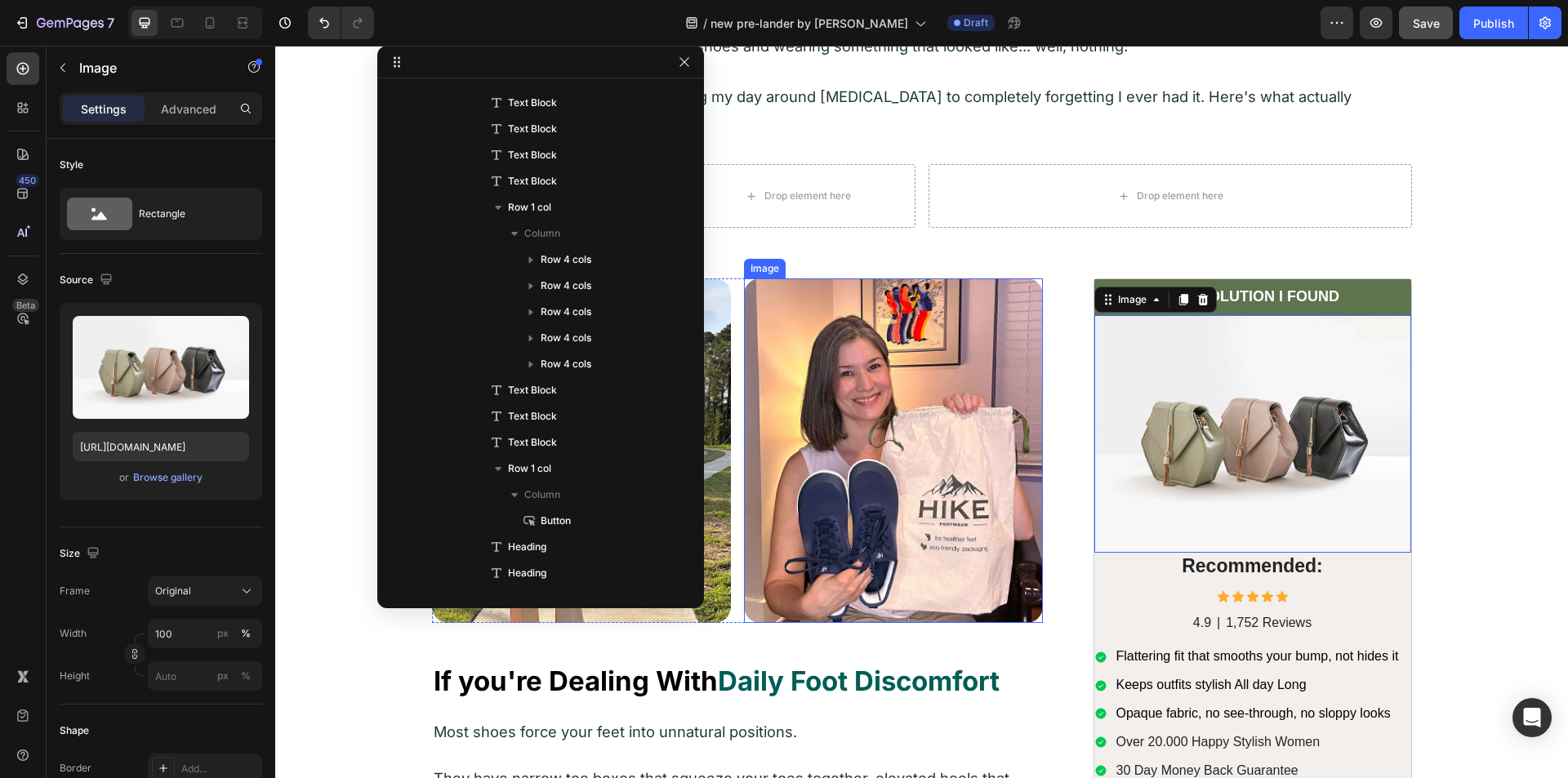
scroll to position [2766, 0]
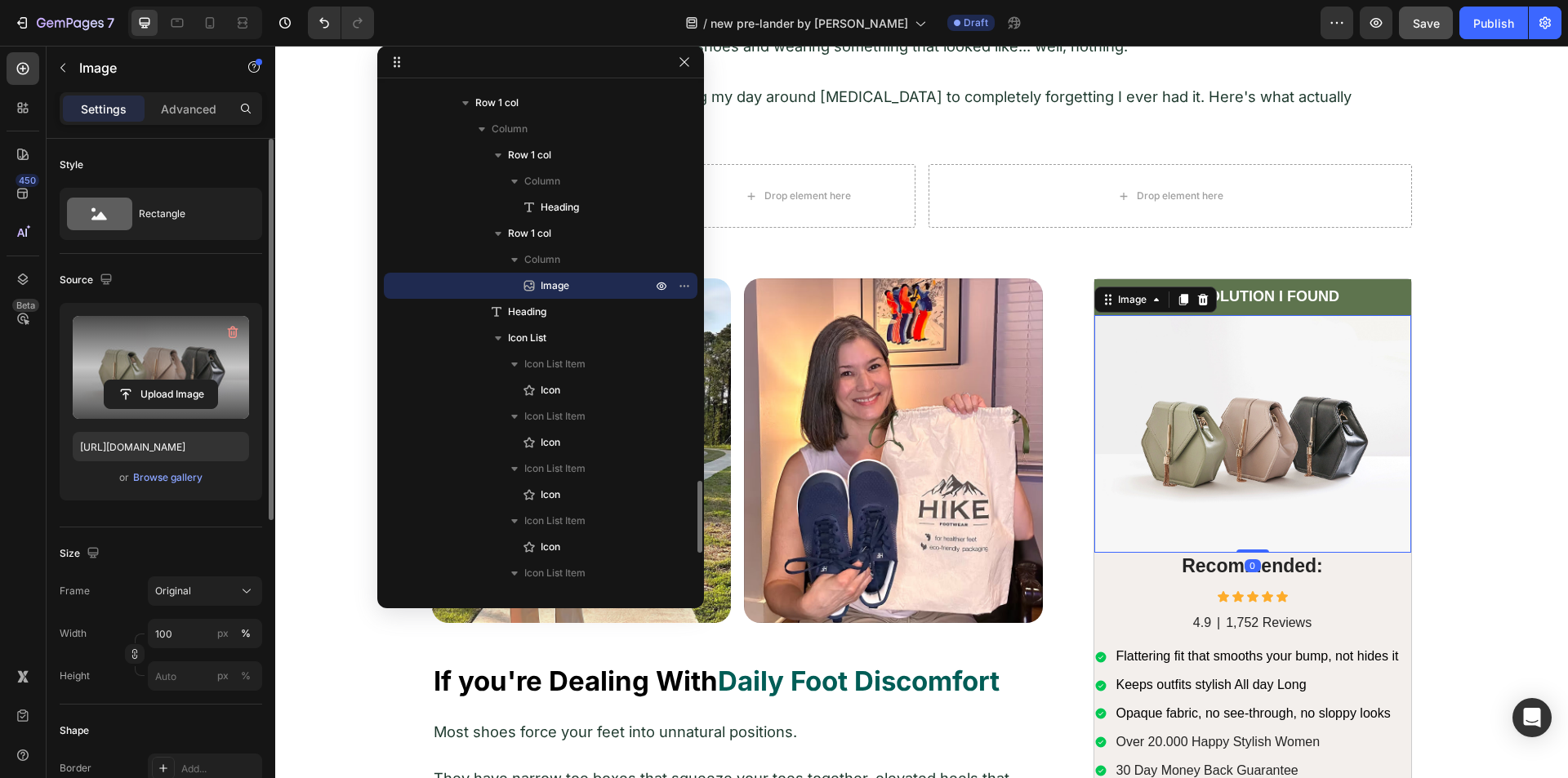
click at [139, 361] on label at bounding box center [161, 367] width 177 height 103
click at [139, 380] on input "file" at bounding box center [161, 394] width 113 height 28
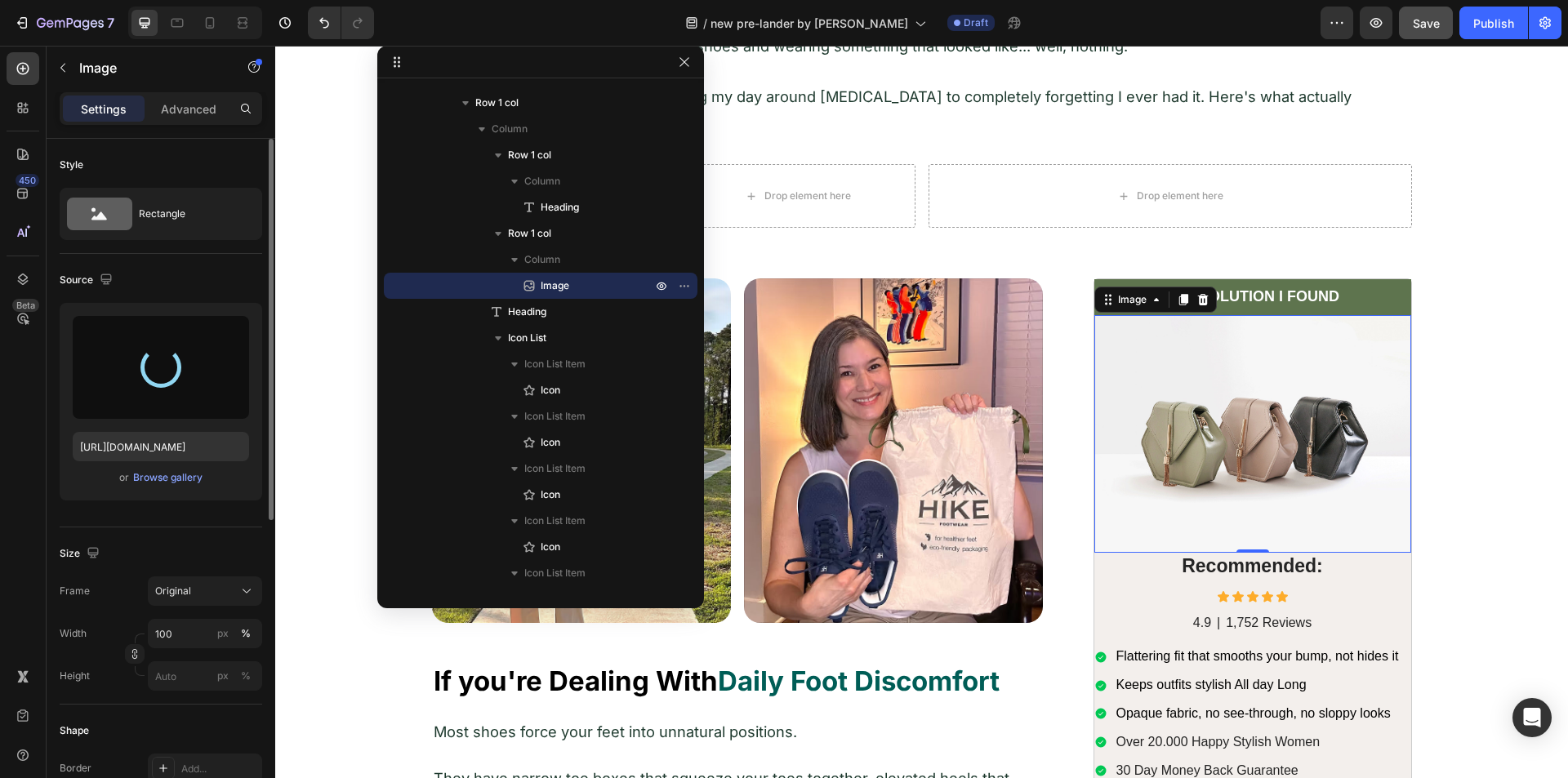
type input "[URL][DOMAIN_NAME]"
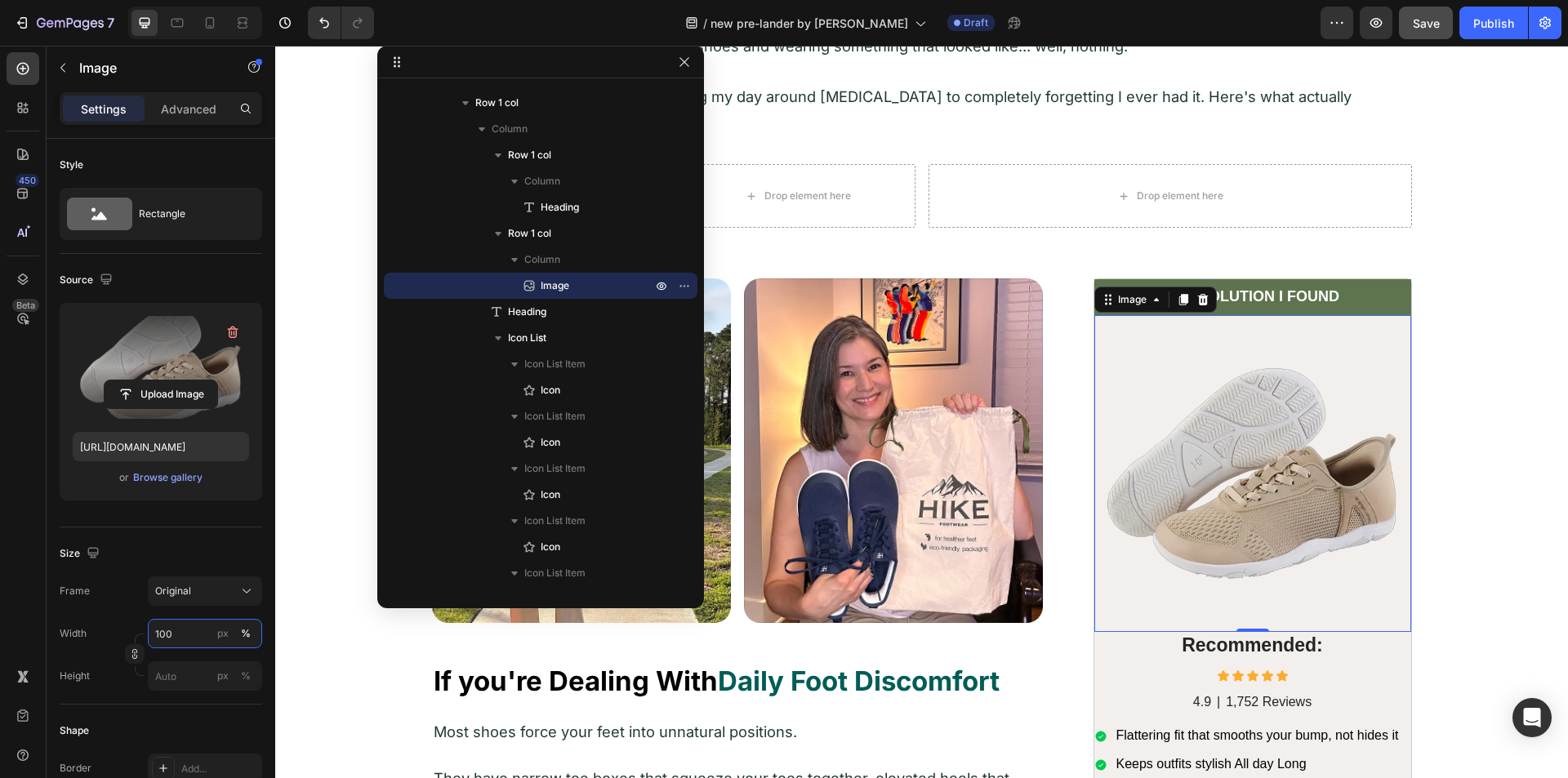
click at [185, 634] on input "100" at bounding box center [204, 634] width 114 height 30
click at [186, 634] on input "100" at bounding box center [204, 634] width 114 height 30
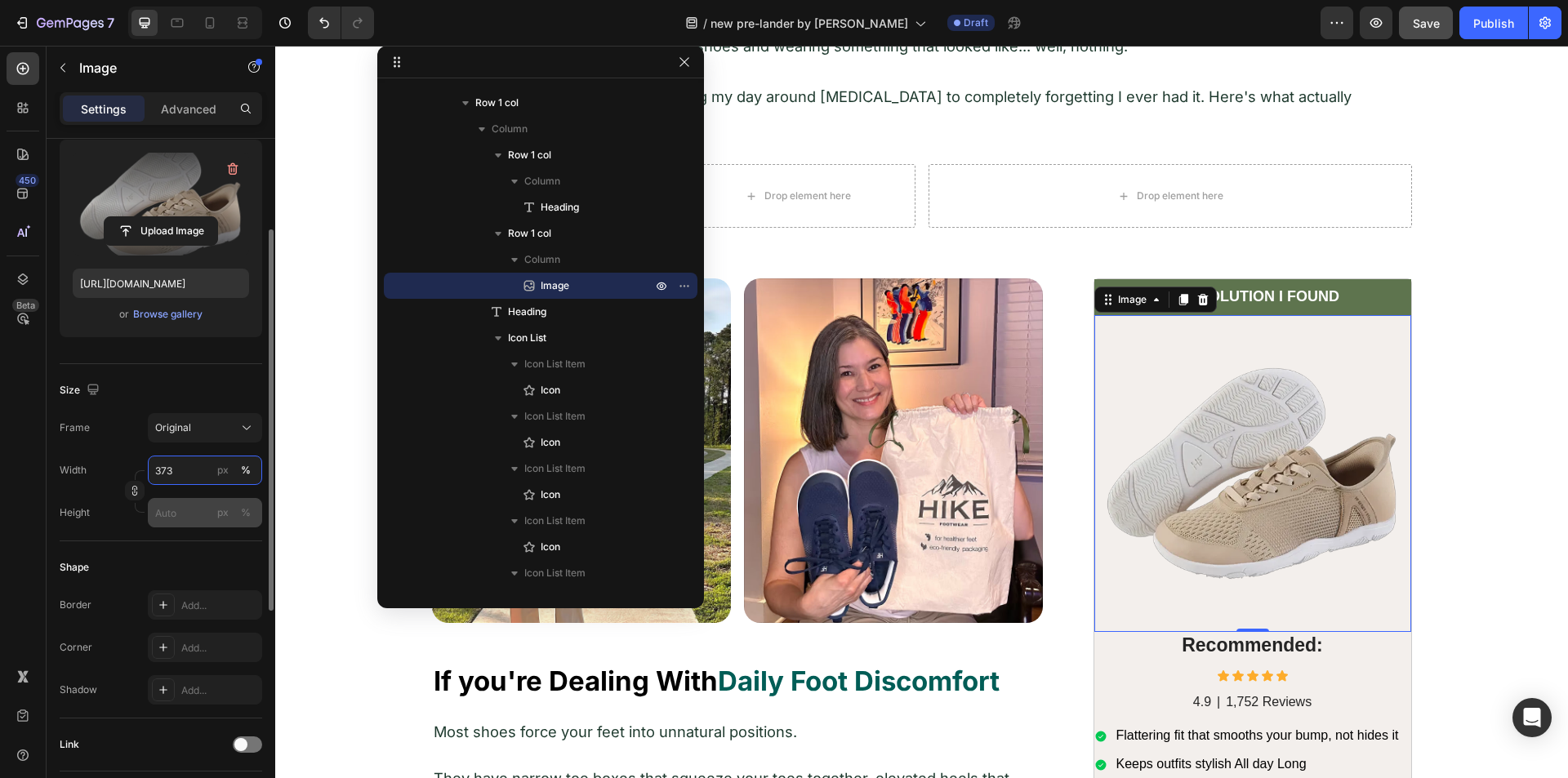
type input "373"
click at [189, 519] on input "px %" at bounding box center [204, 513] width 114 height 30
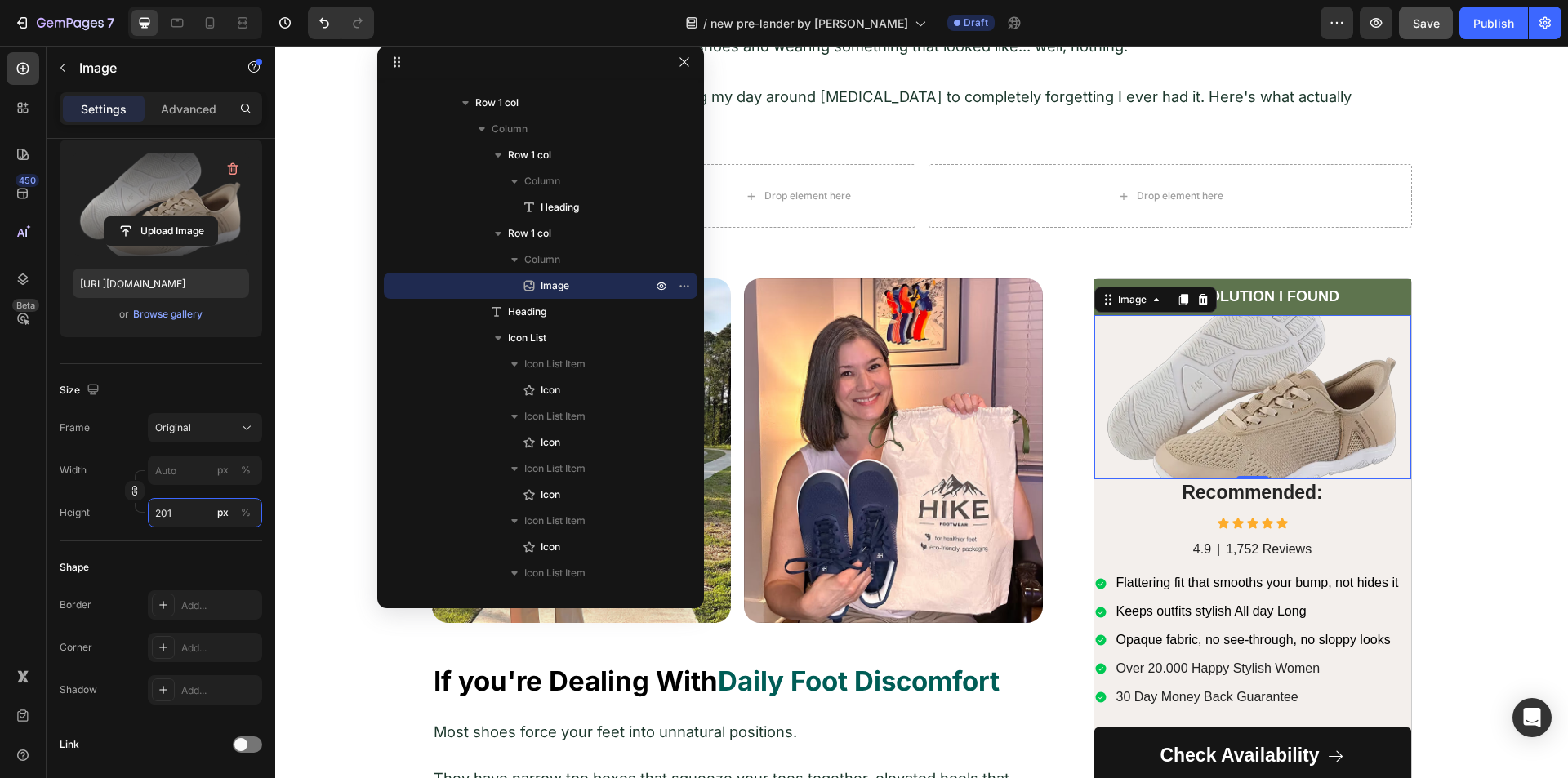
type input "201"
click at [24, 439] on div "450 Beta" at bounding box center [23, 356] width 33 height 608
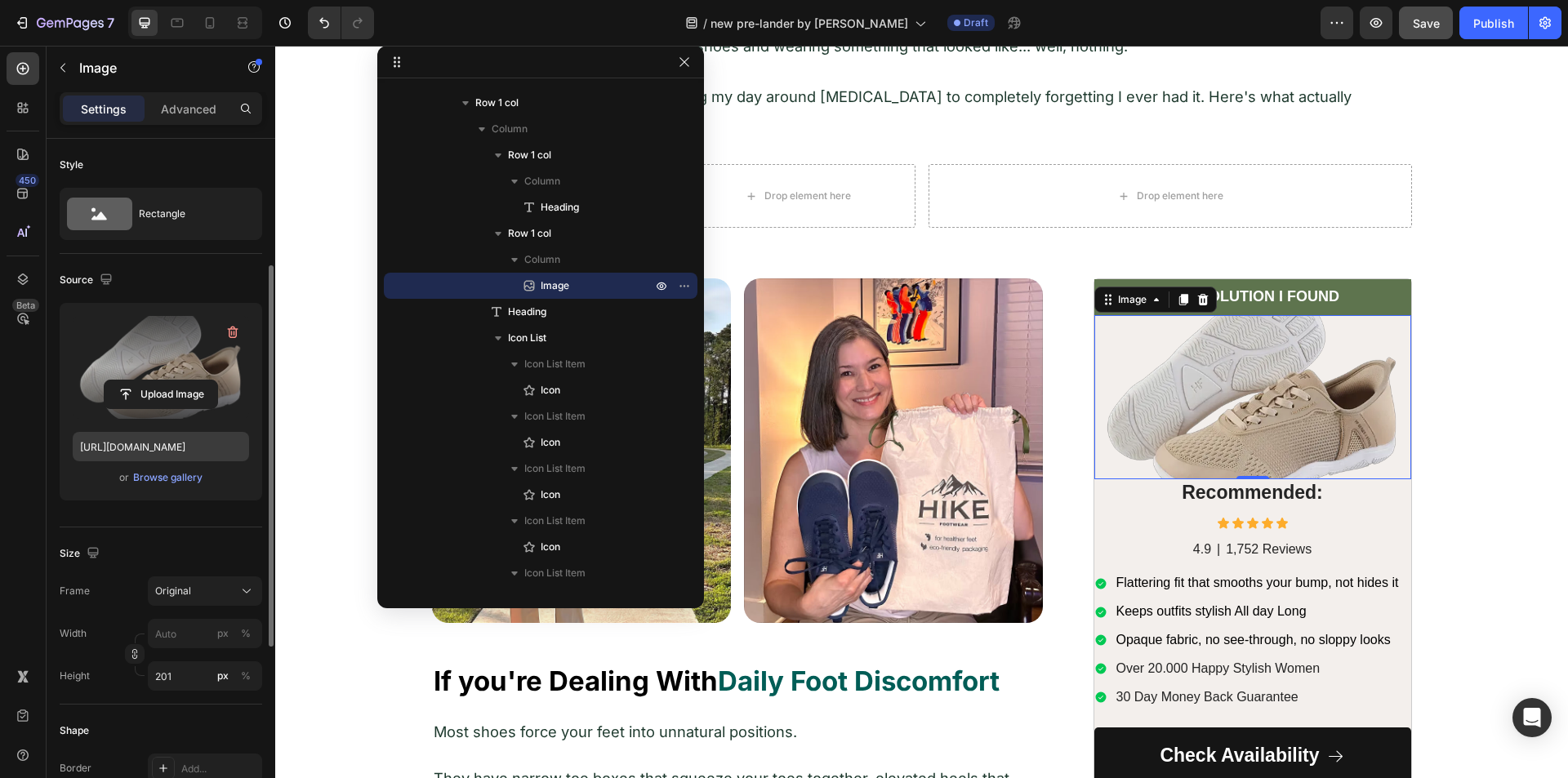
scroll to position [82, 0]
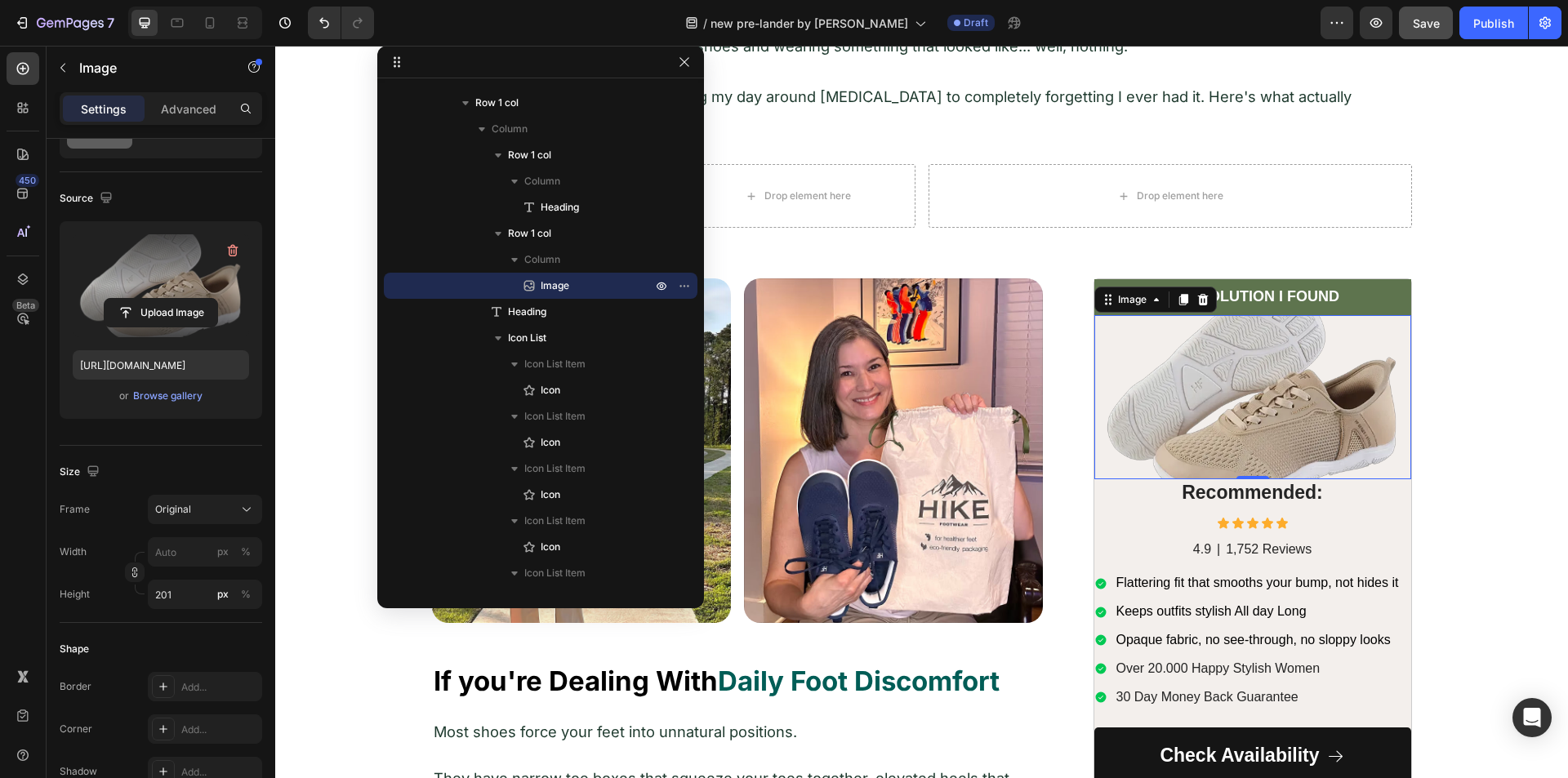
click at [1199, 360] on img at bounding box center [1252, 397] width 317 height 164
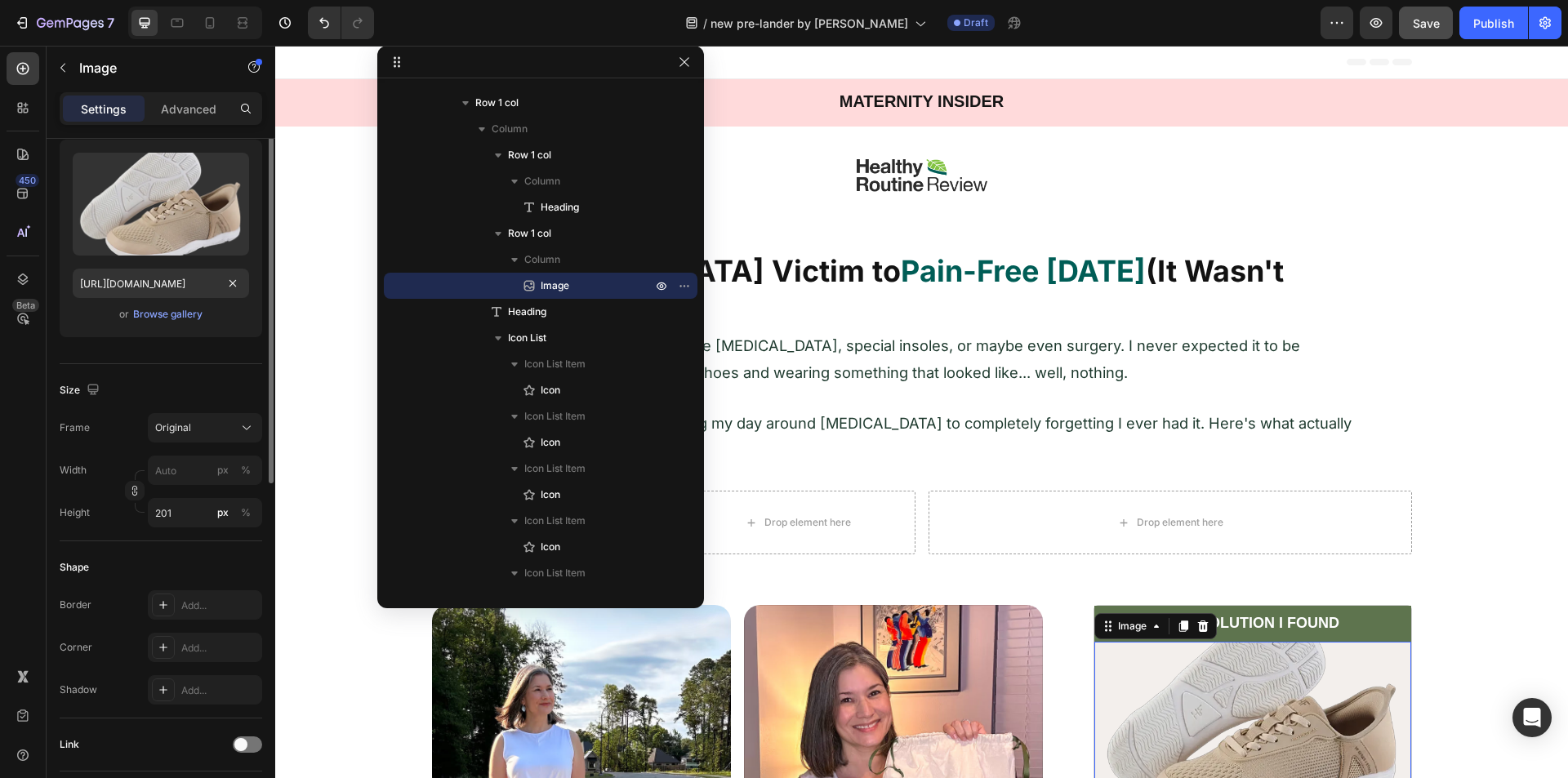
scroll to position [0, 0]
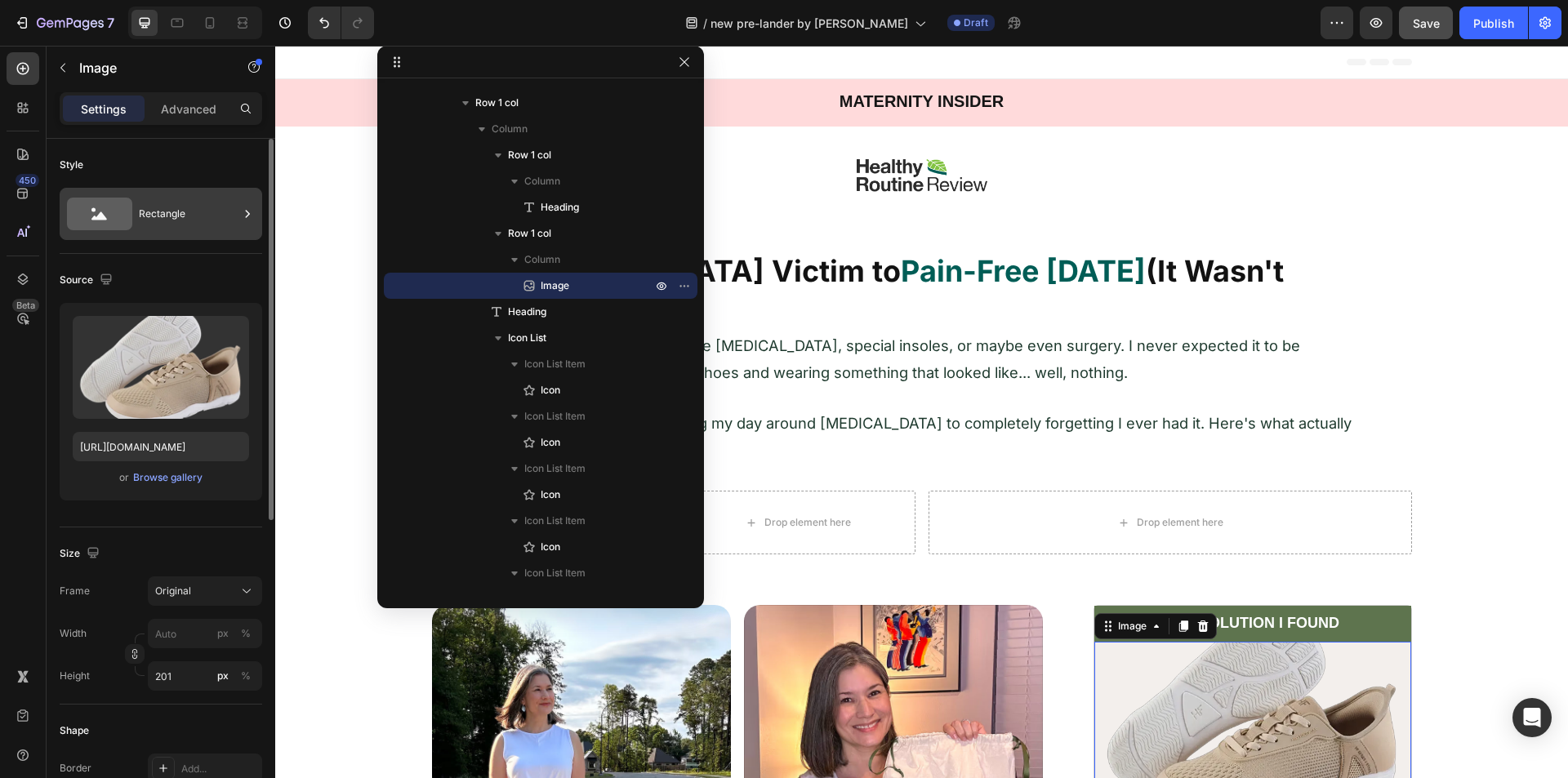
click at [164, 216] on div "Rectangle" at bounding box center [189, 213] width 99 height 37
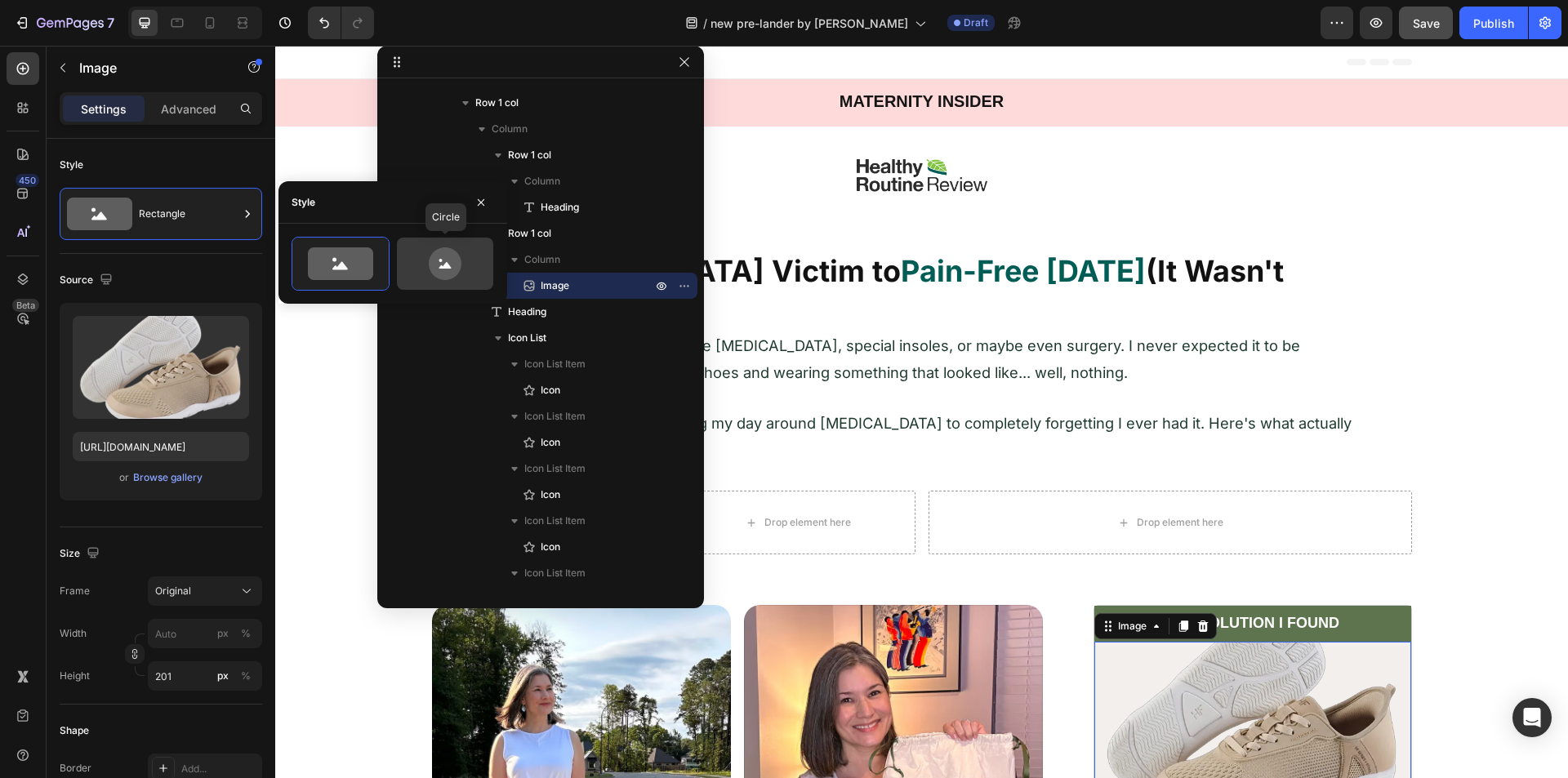
click at [452, 256] on icon at bounding box center [446, 264] width 33 height 33
type input "80"
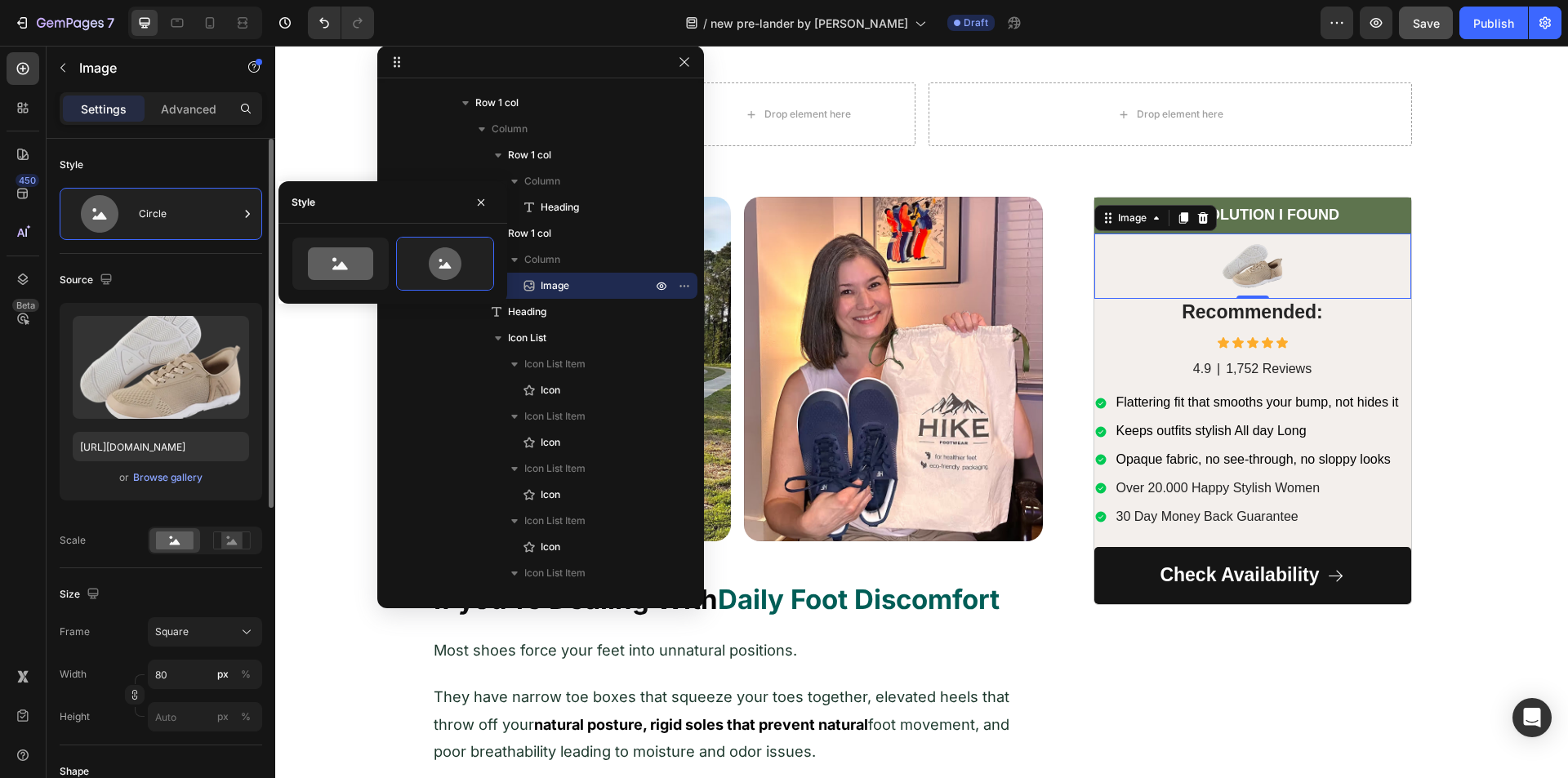
scroll to position [164, 0]
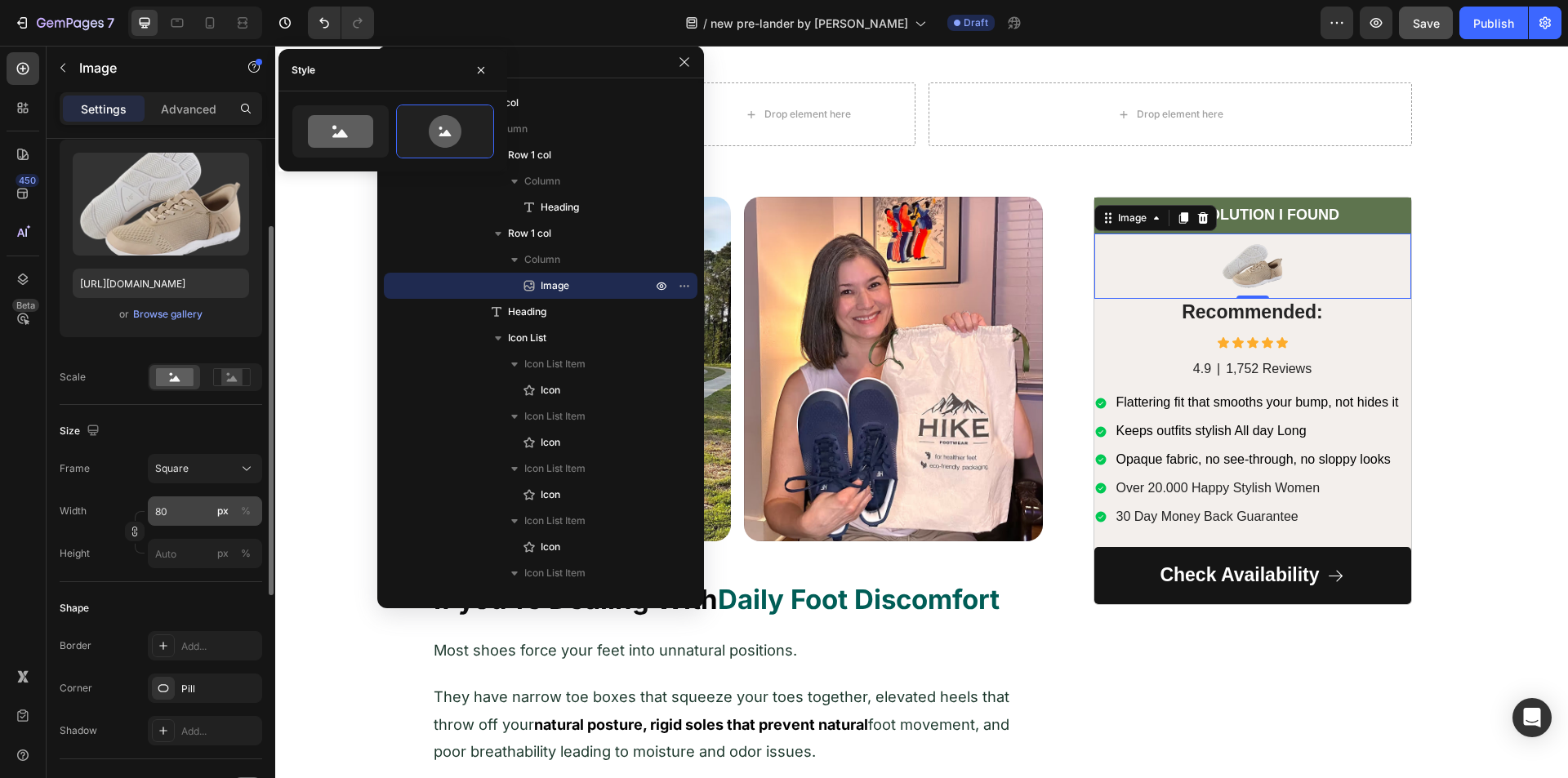
click at [217, 511] on button "px" at bounding box center [223, 511] width 20 height 20
type input "80"
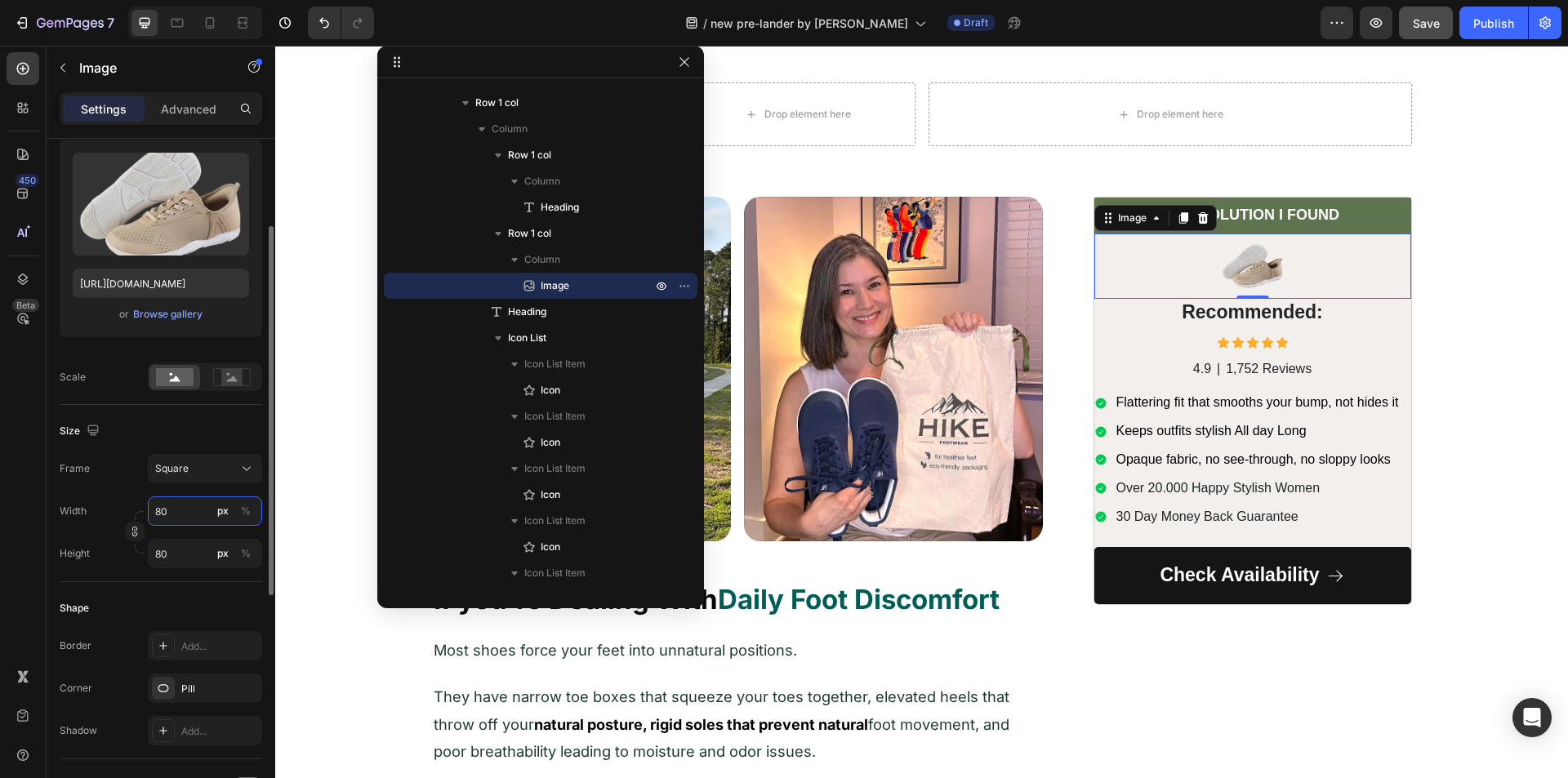
click at [181, 507] on input "80" at bounding box center [204, 512] width 114 height 30
type input "2"
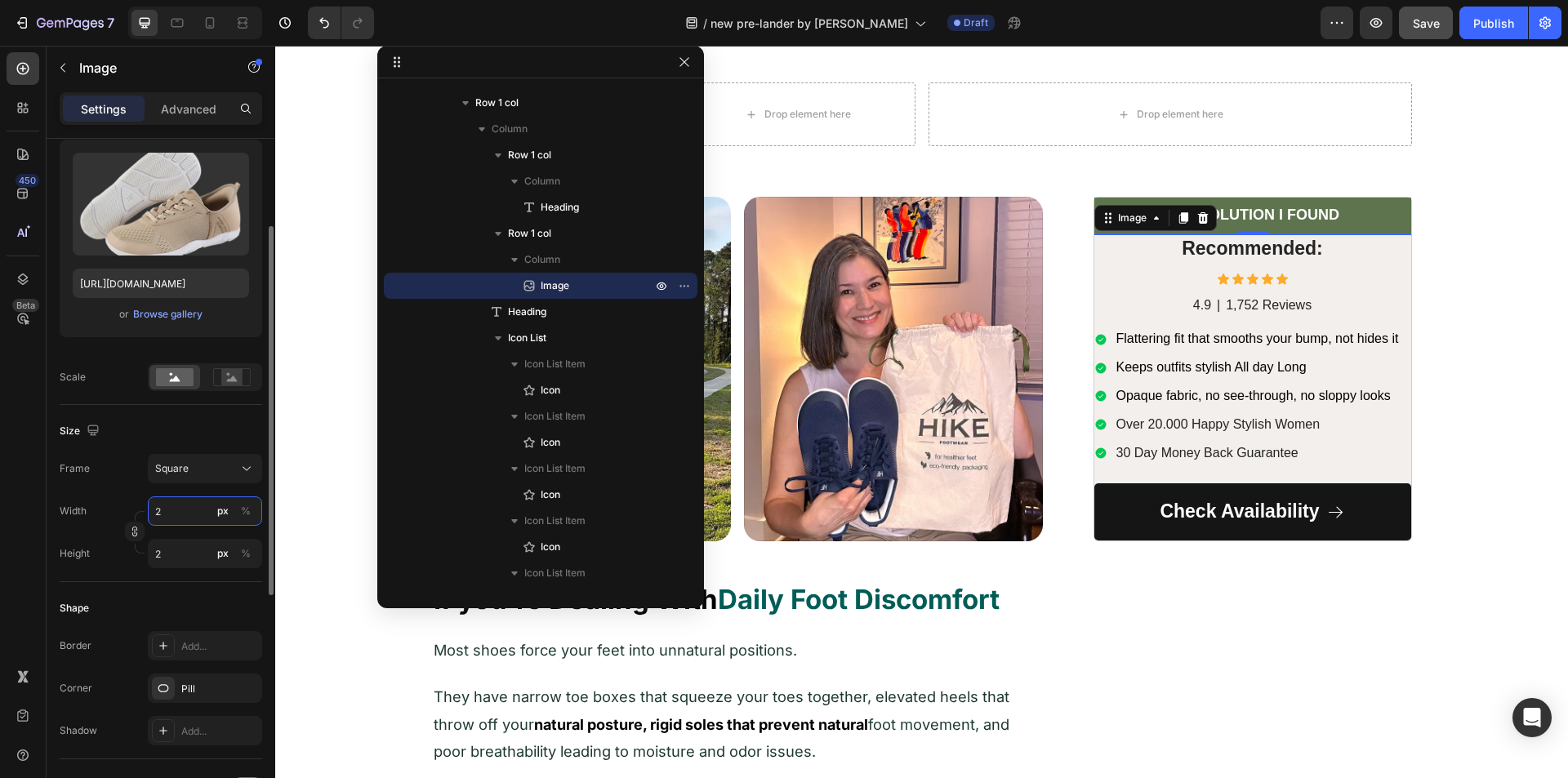
type input "27"
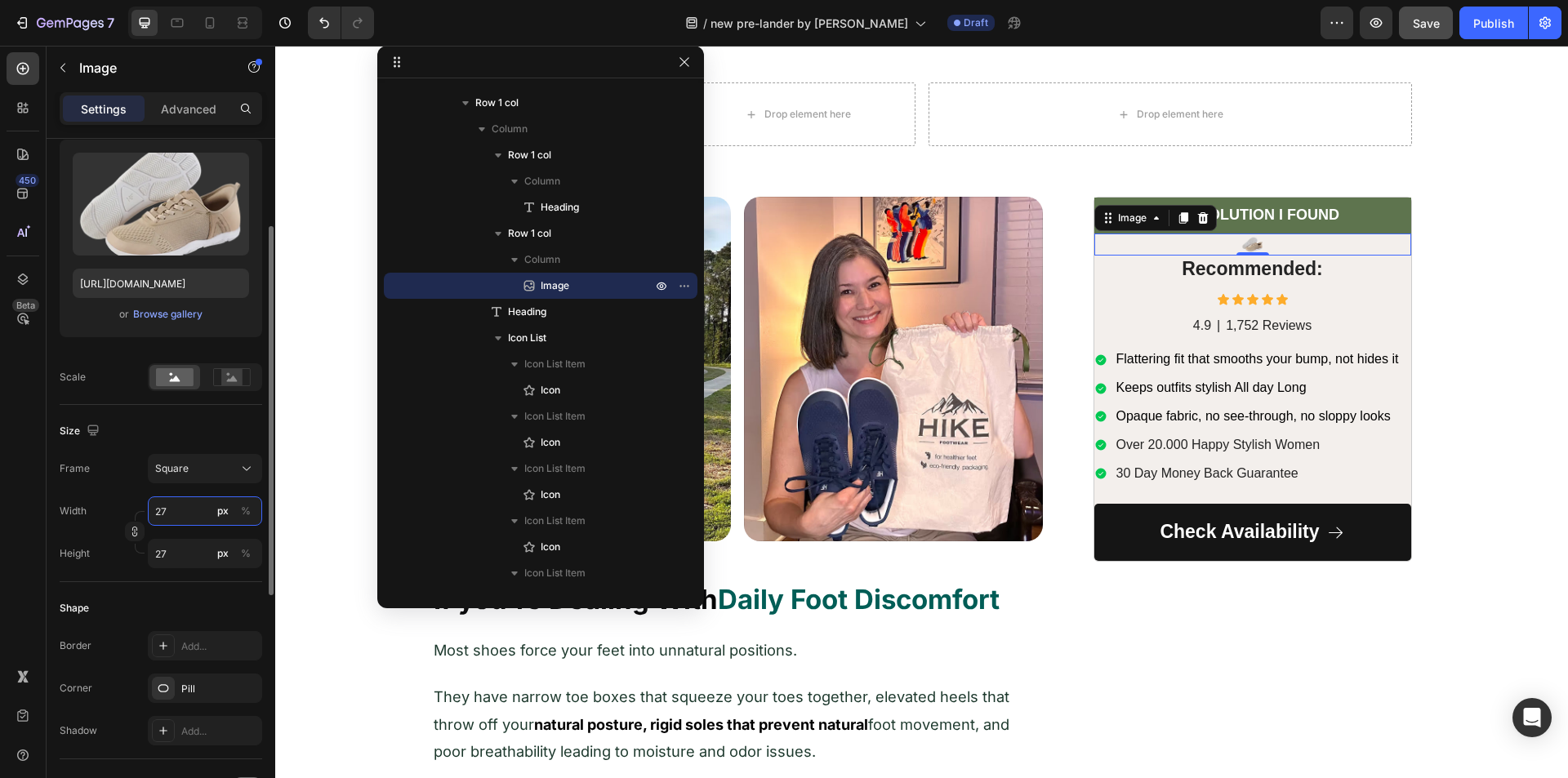
type input "273"
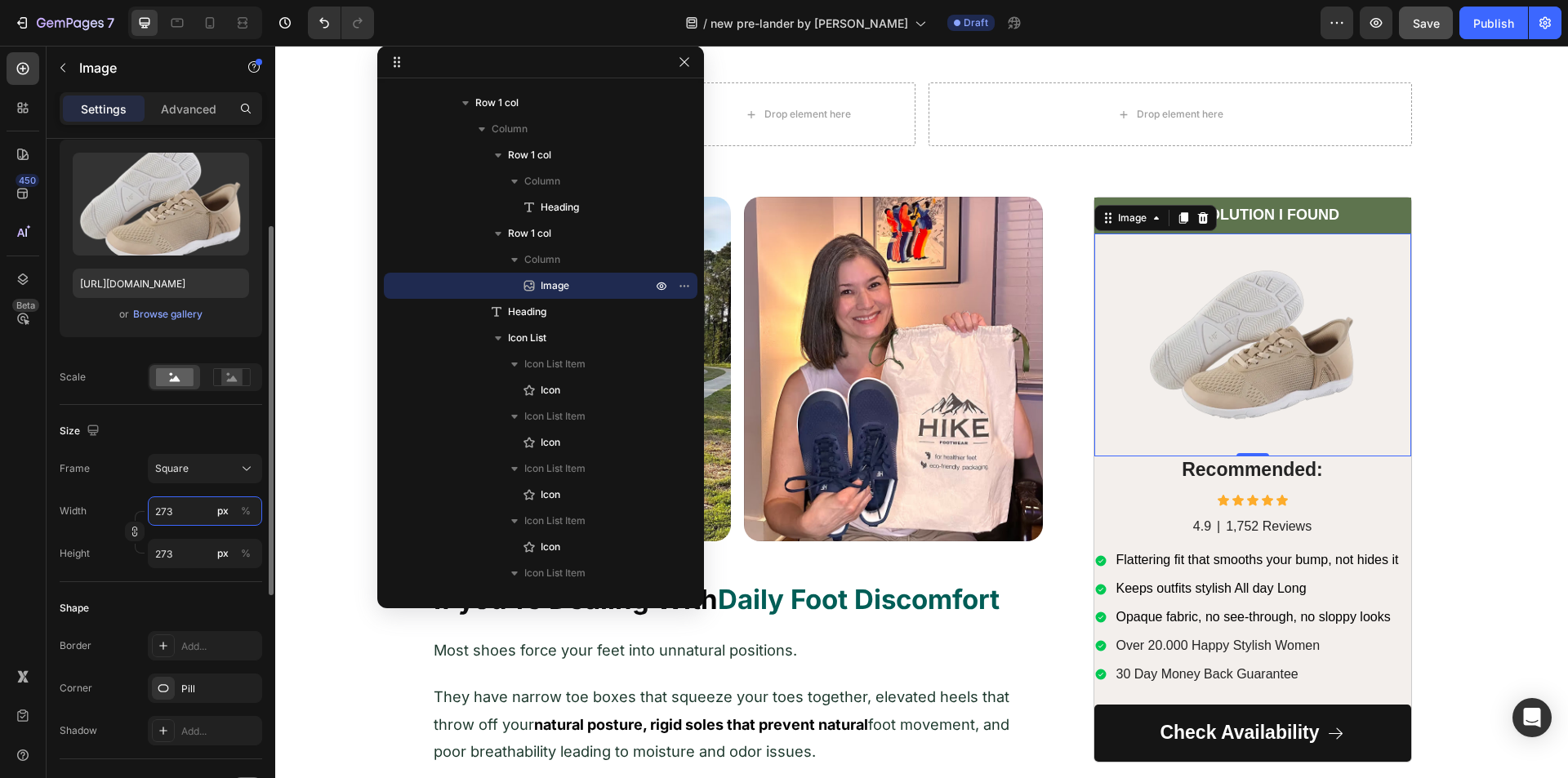
click at [177, 524] on input "273" at bounding box center [204, 512] width 114 height 30
type input "3"
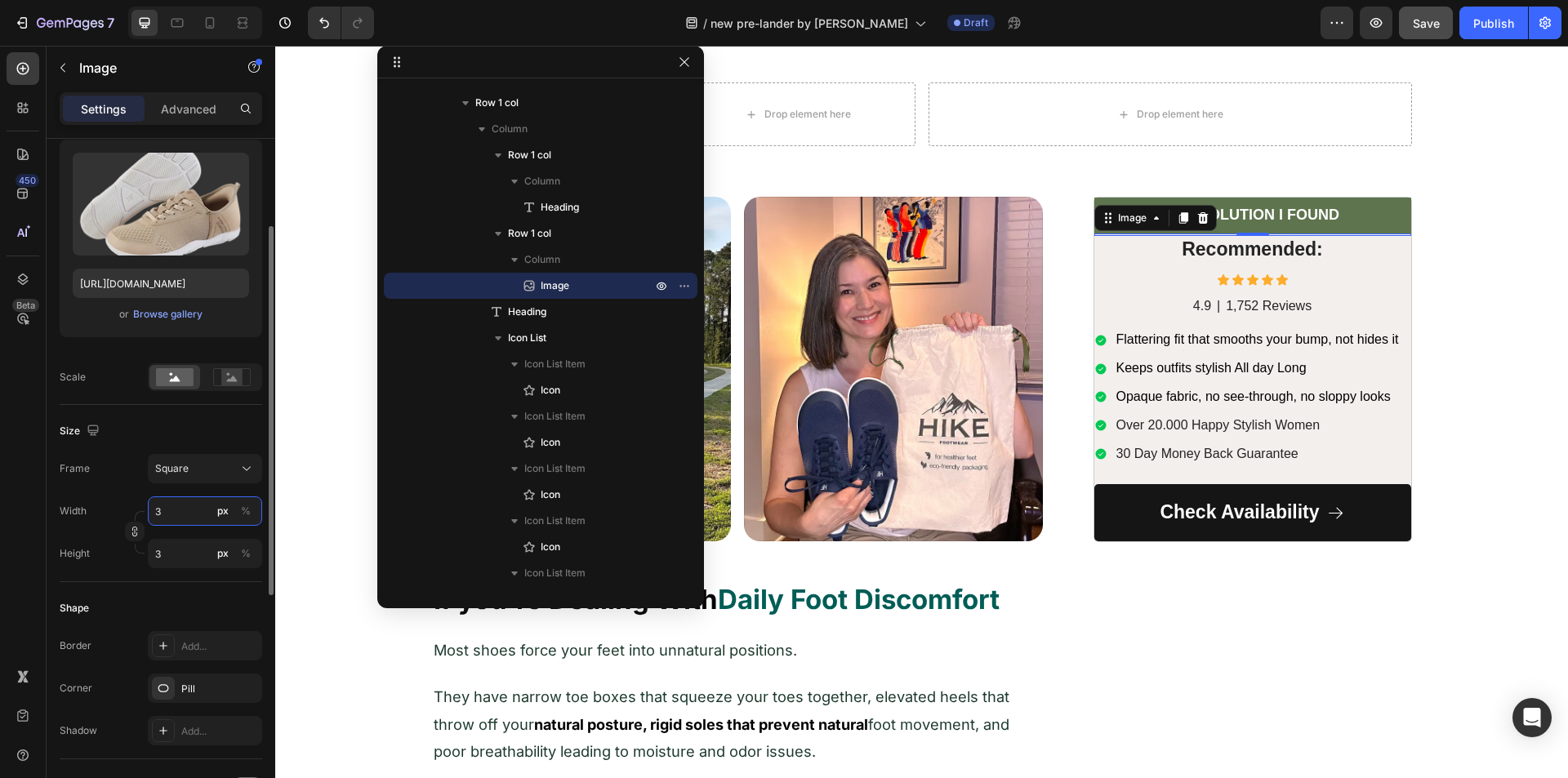
type input "37"
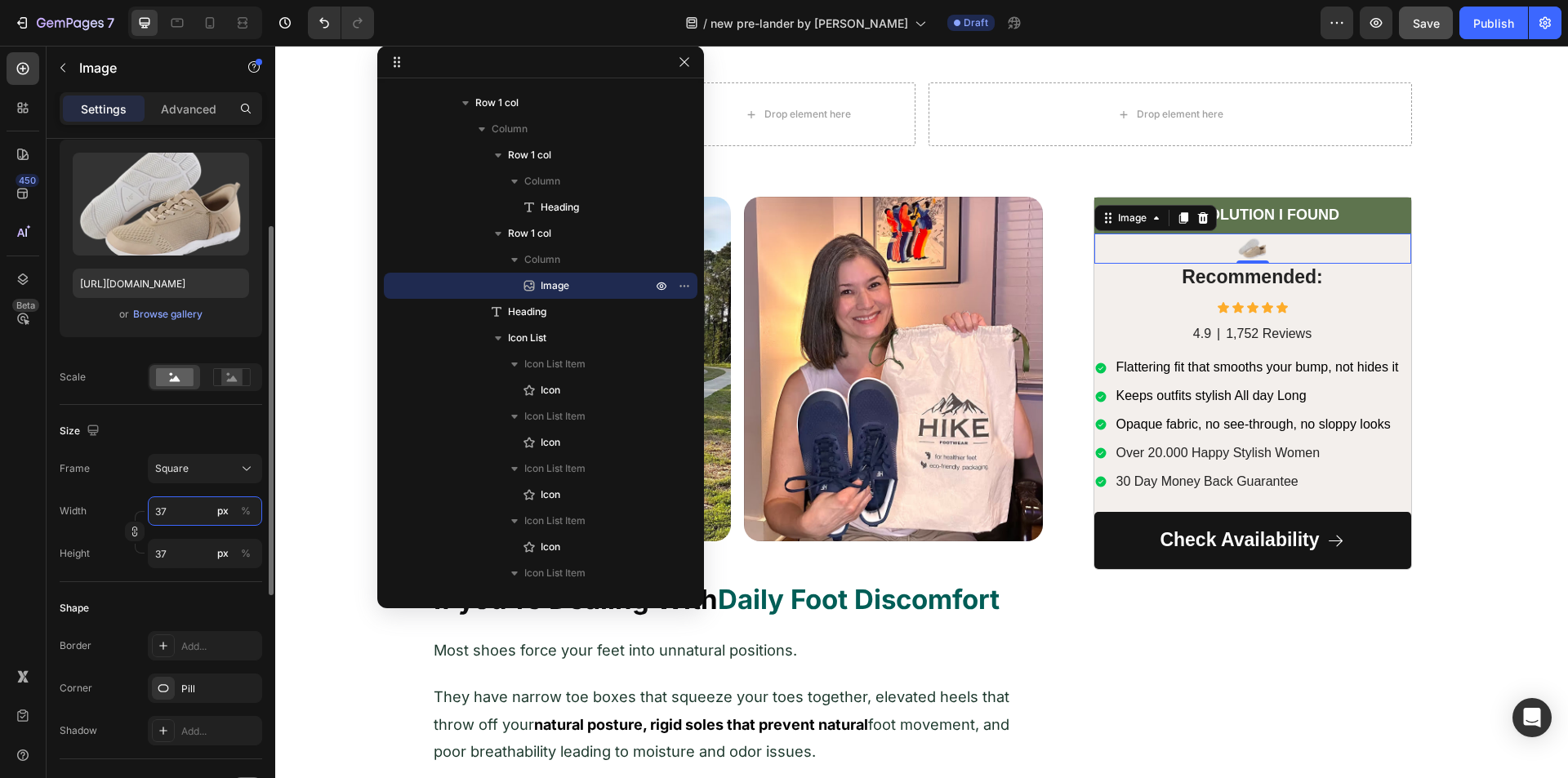
type input "373"
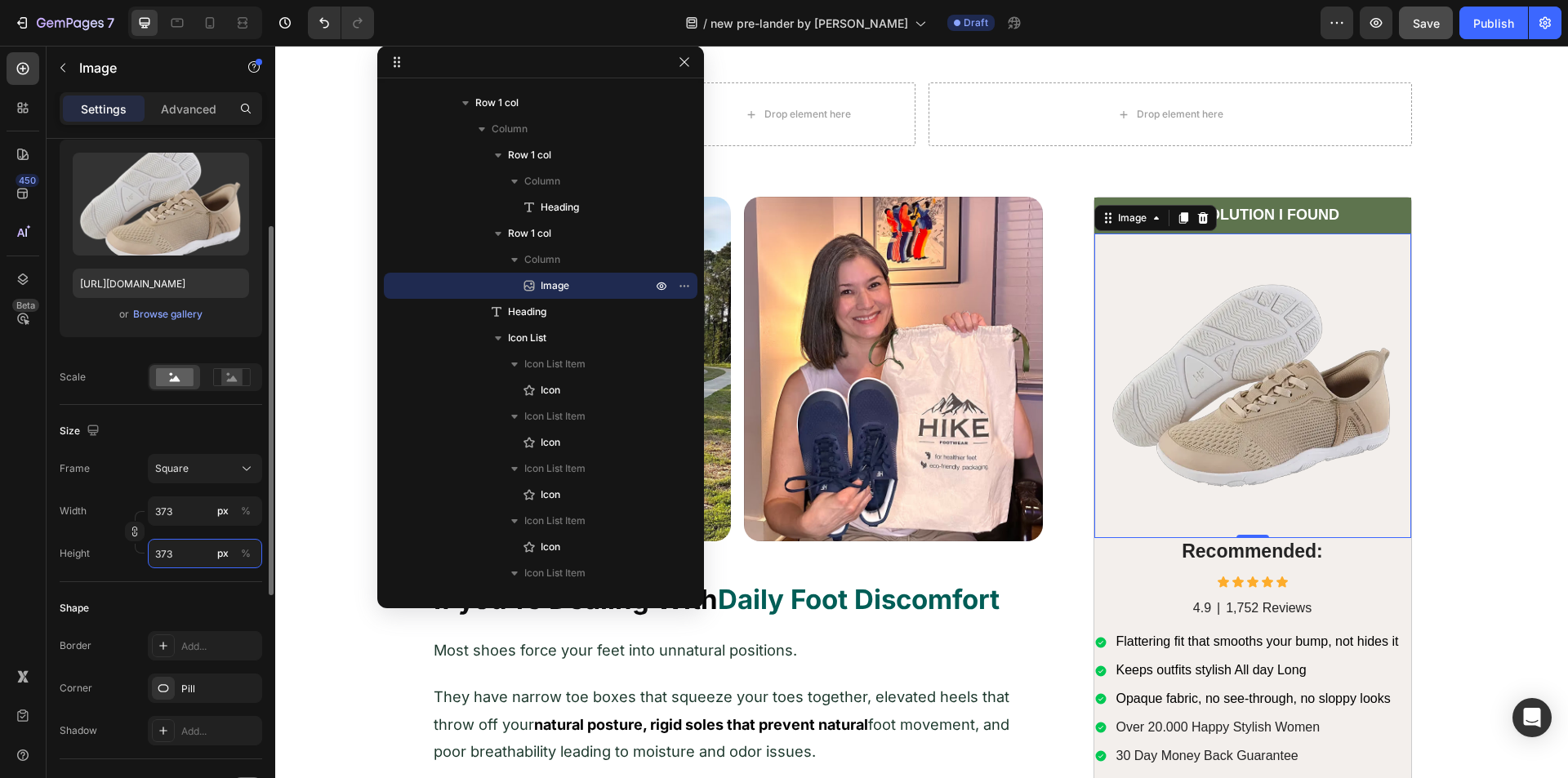
click at [165, 550] on input "373" at bounding box center [204, 553] width 114 height 30
type input "2"
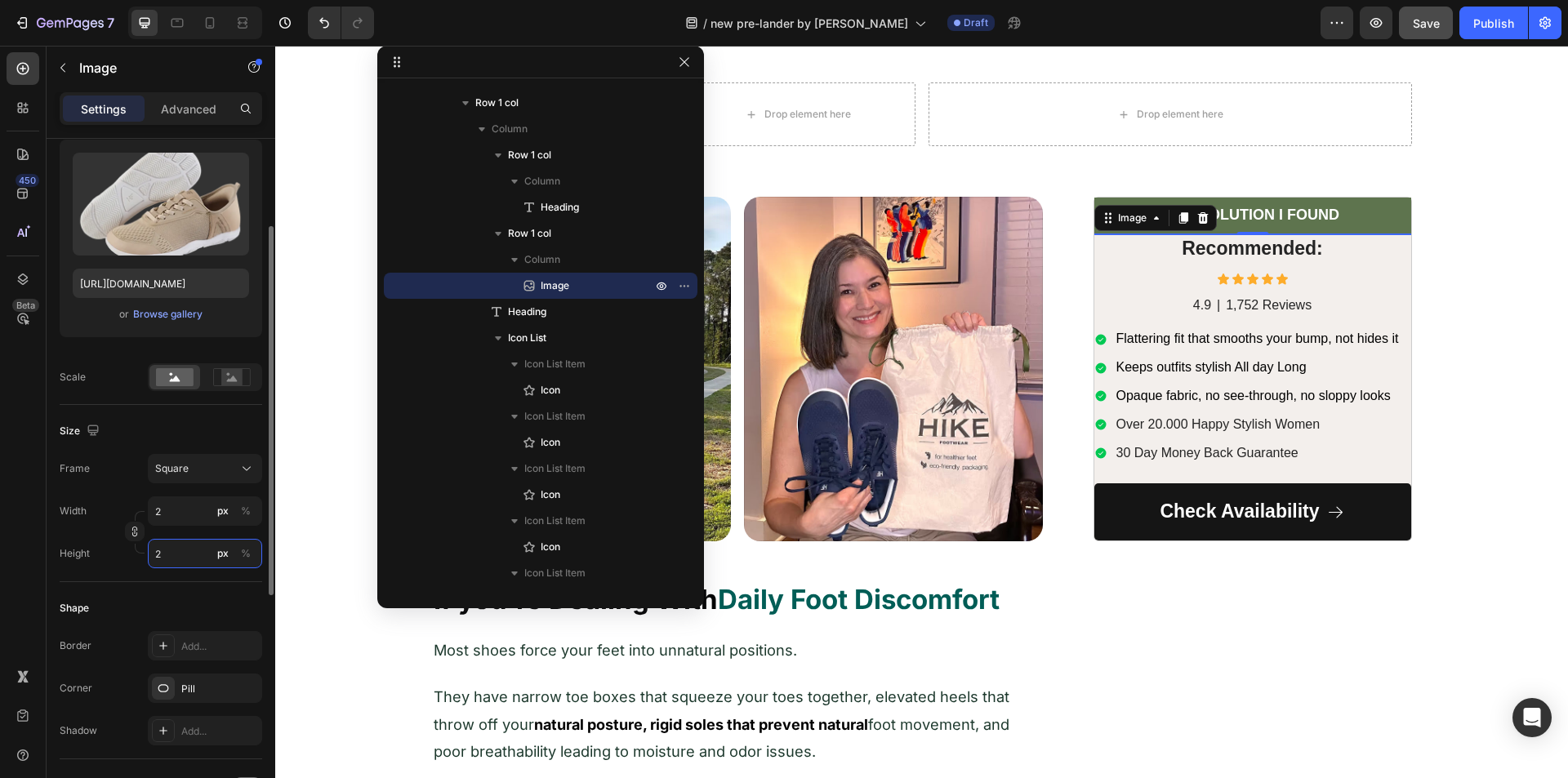
type input "20"
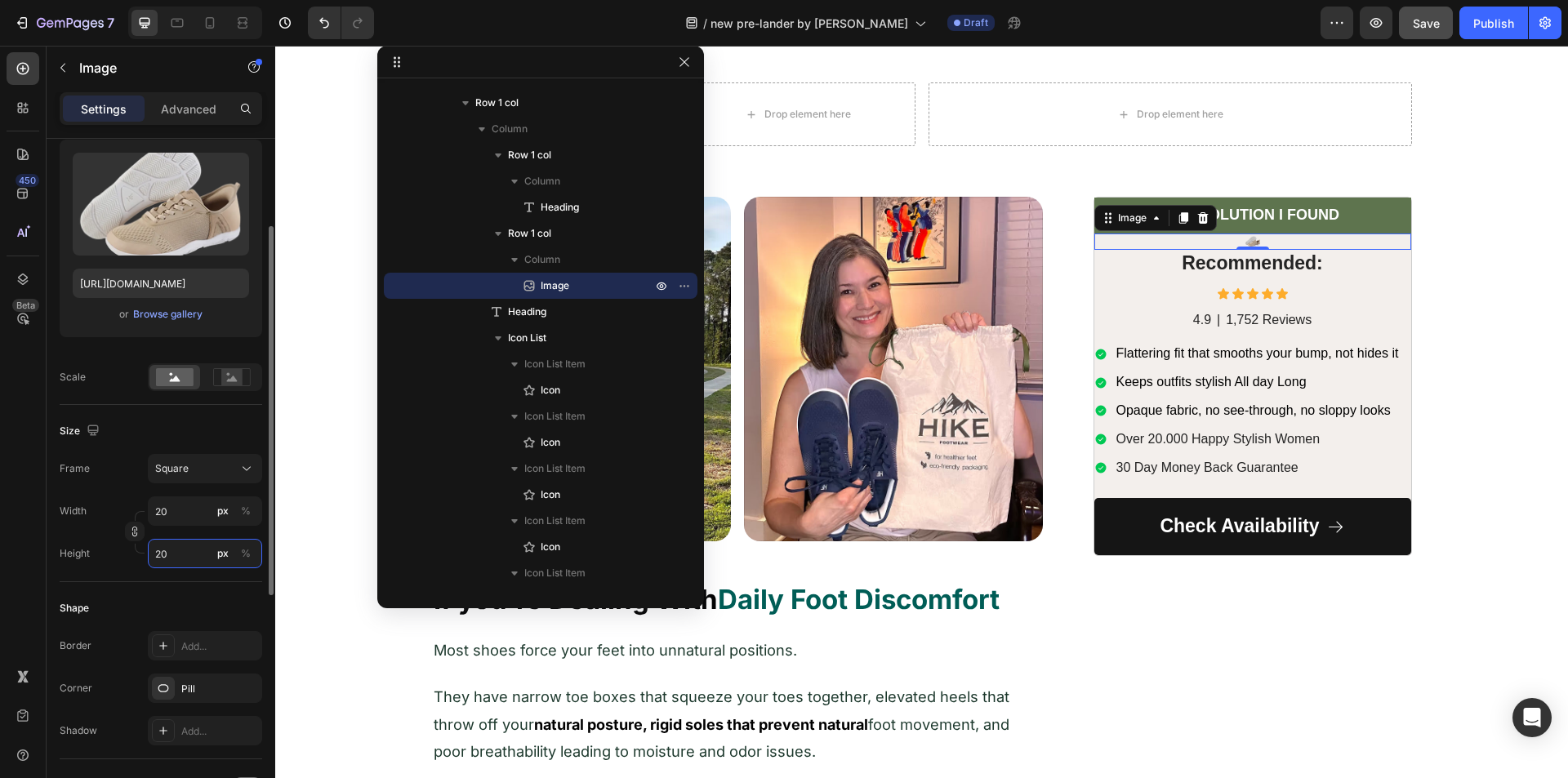
type input "201"
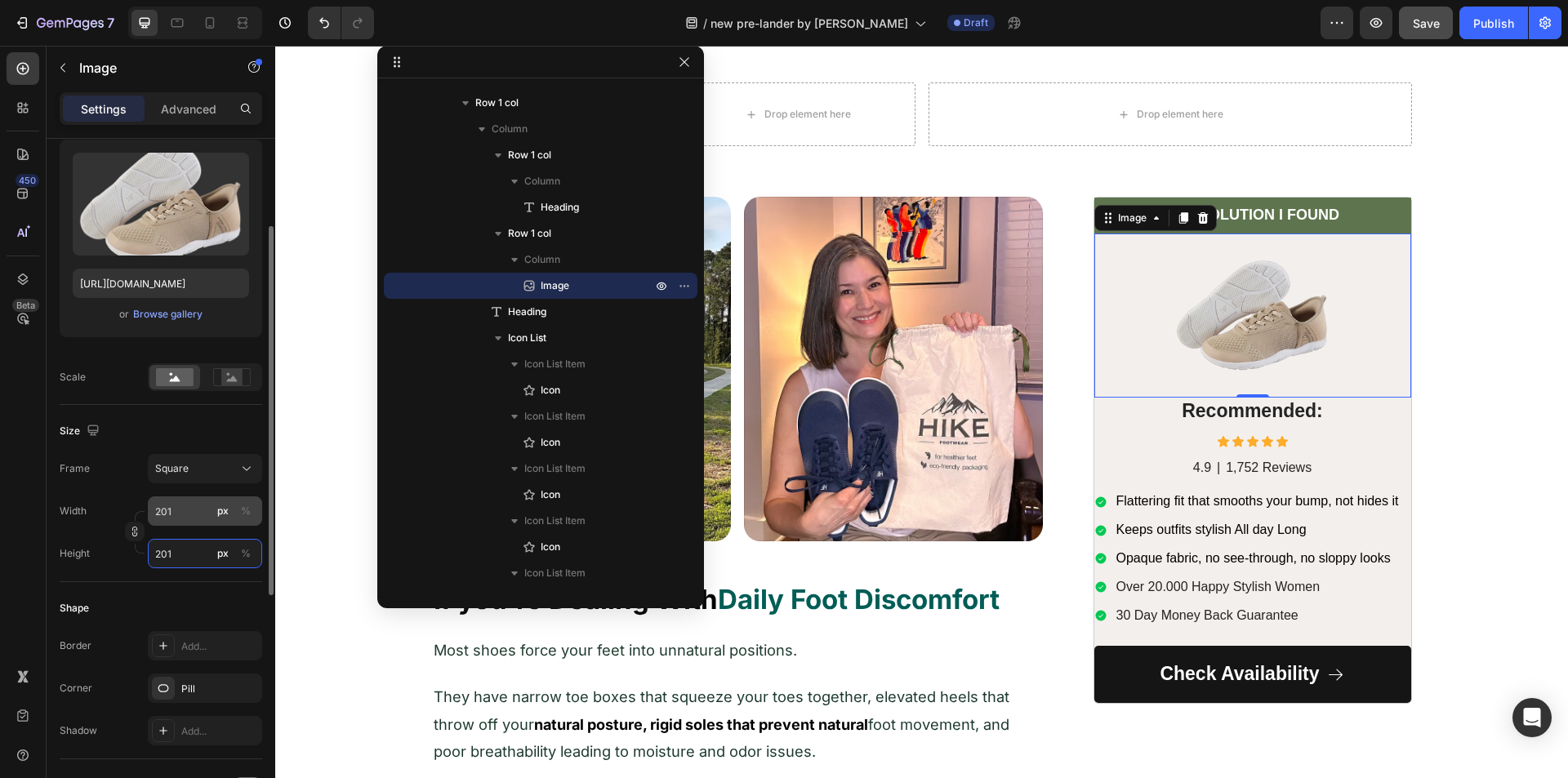
type input "201"
click at [139, 526] on icon "button" at bounding box center [134, 531] width 11 height 11
click at [181, 507] on input "201" at bounding box center [204, 512] width 114 height 30
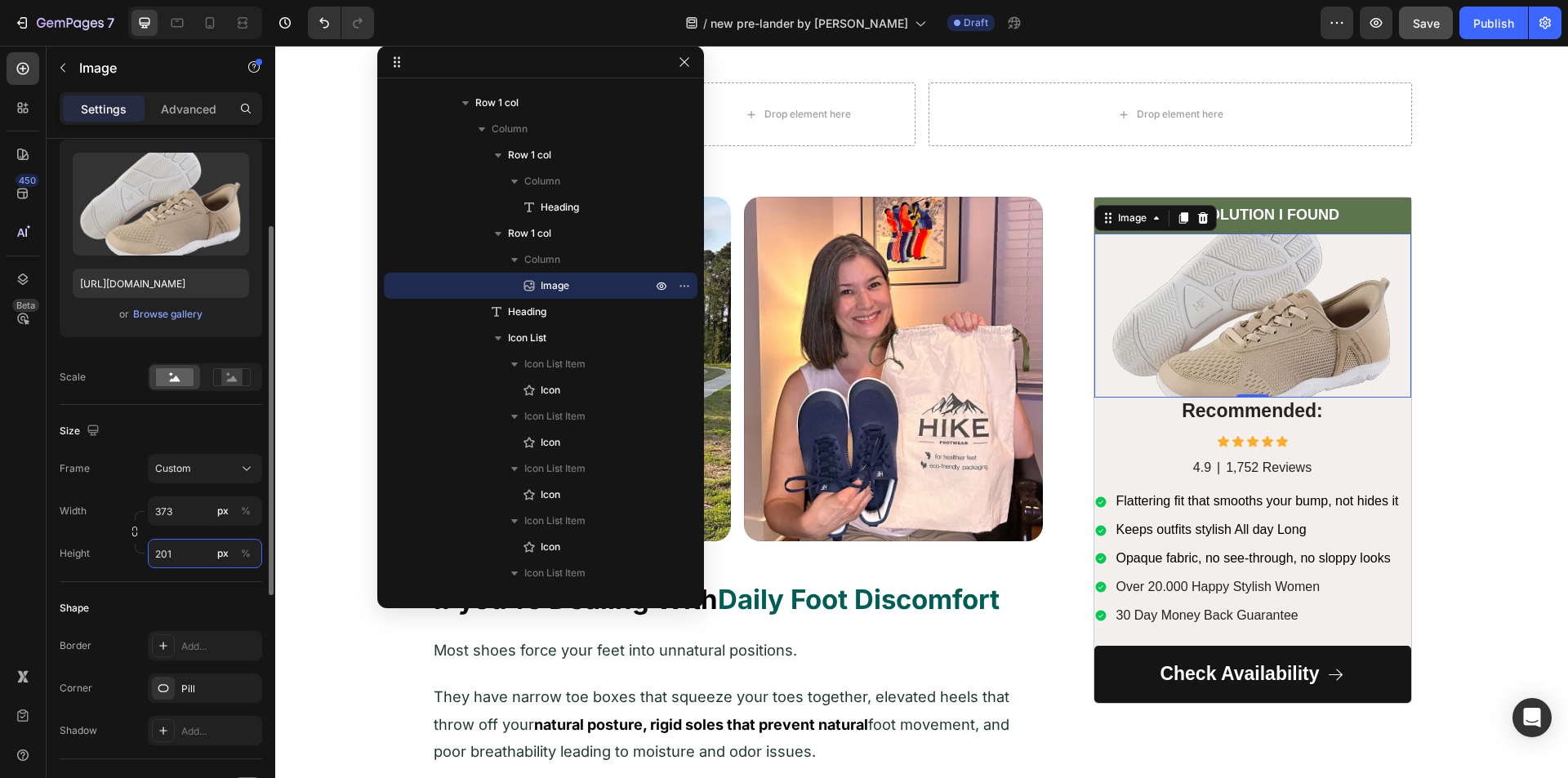
click at [166, 547] on input "201" at bounding box center [204, 553] width 114 height 30
click at [11, 509] on div "450 Beta" at bounding box center [23, 356] width 33 height 608
click at [176, 517] on input "373" at bounding box center [204, 512] width 114 height 30
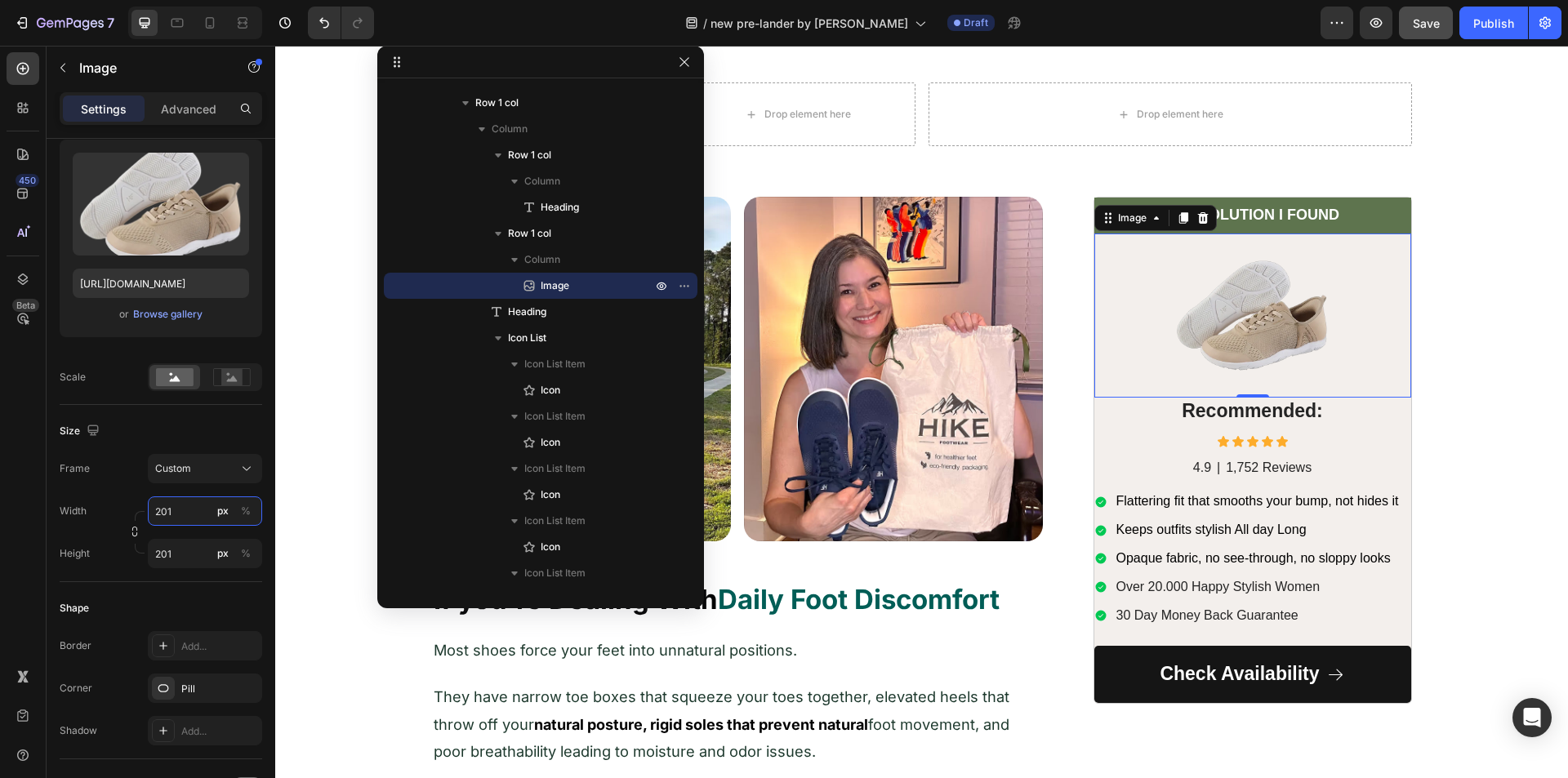
type input "201"
click at [20, 461] on div "450 Beta" at bounding box center [23, 356] width 33 height 608
click at [1244, 405] on div "0" at bounding box center [1252, 411] width 17 height 13
click at [681, 65] on icon "button" at bounding box center [684, 62] width 9 height 9
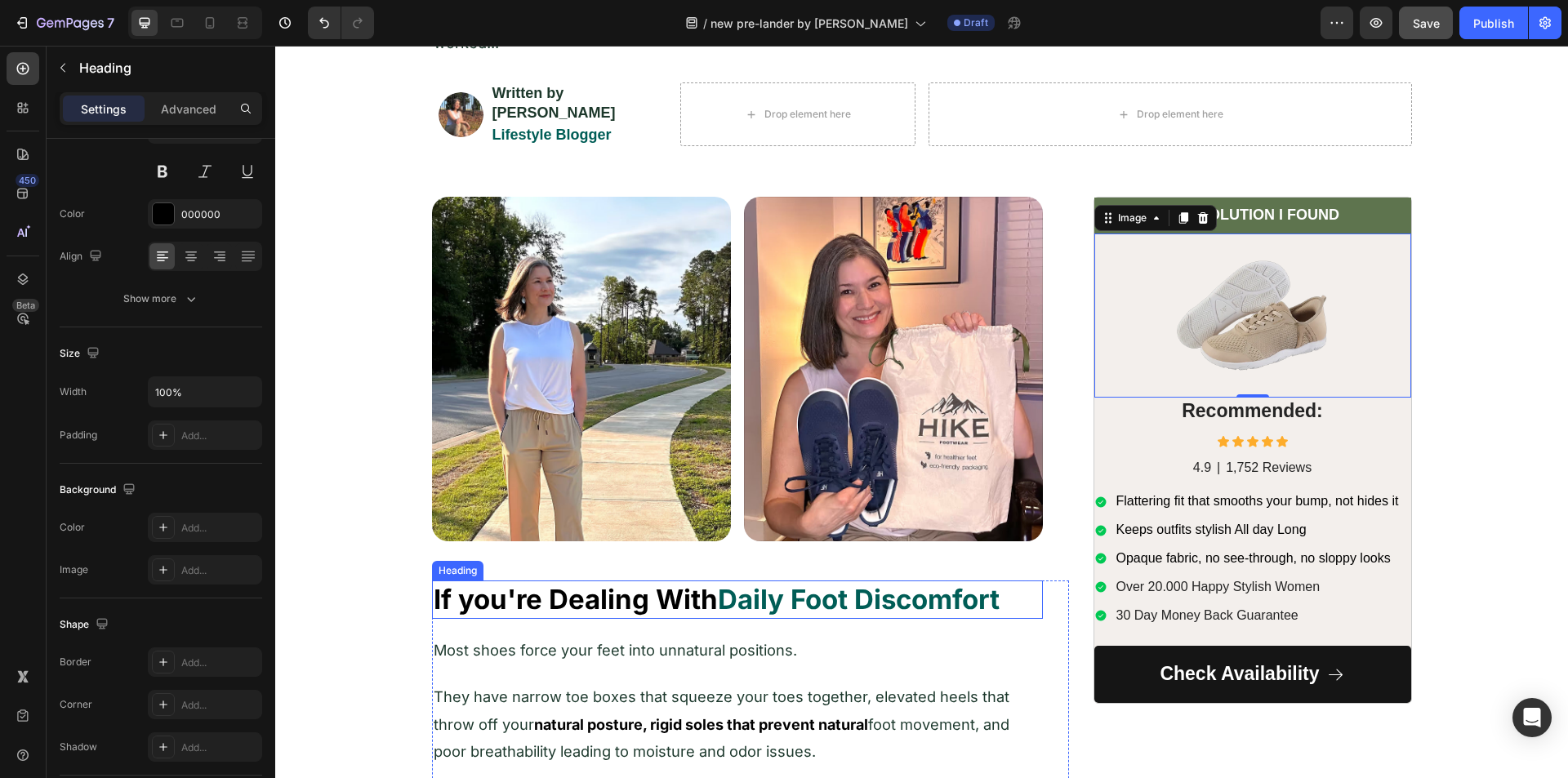
click at [517, 583] on strong "If you're Dealing With" at bounding box center [575, 600] width 285 height 33
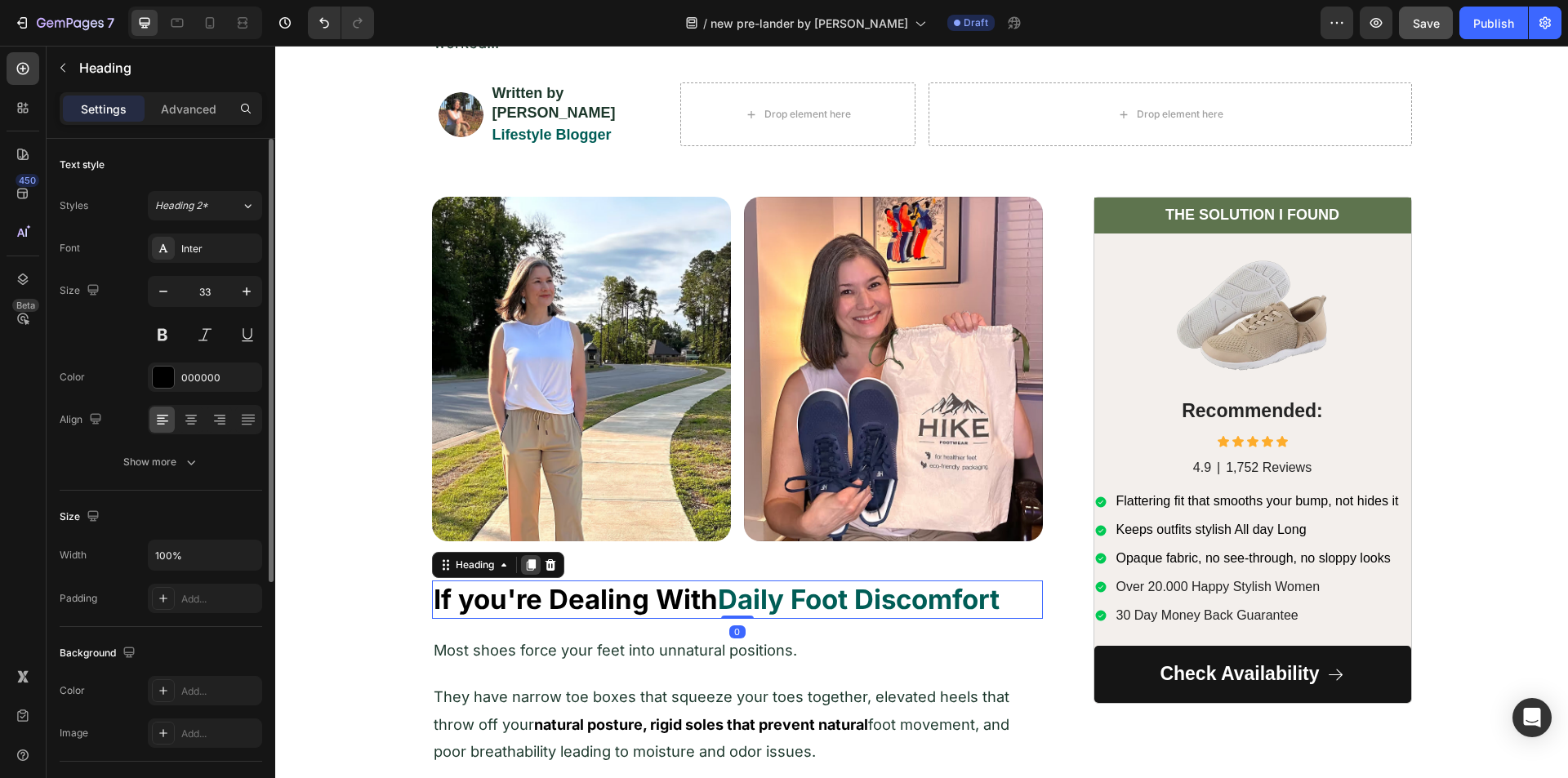
click at [526, 560] on icon at bounding box center [530, 565] width 9 height 11
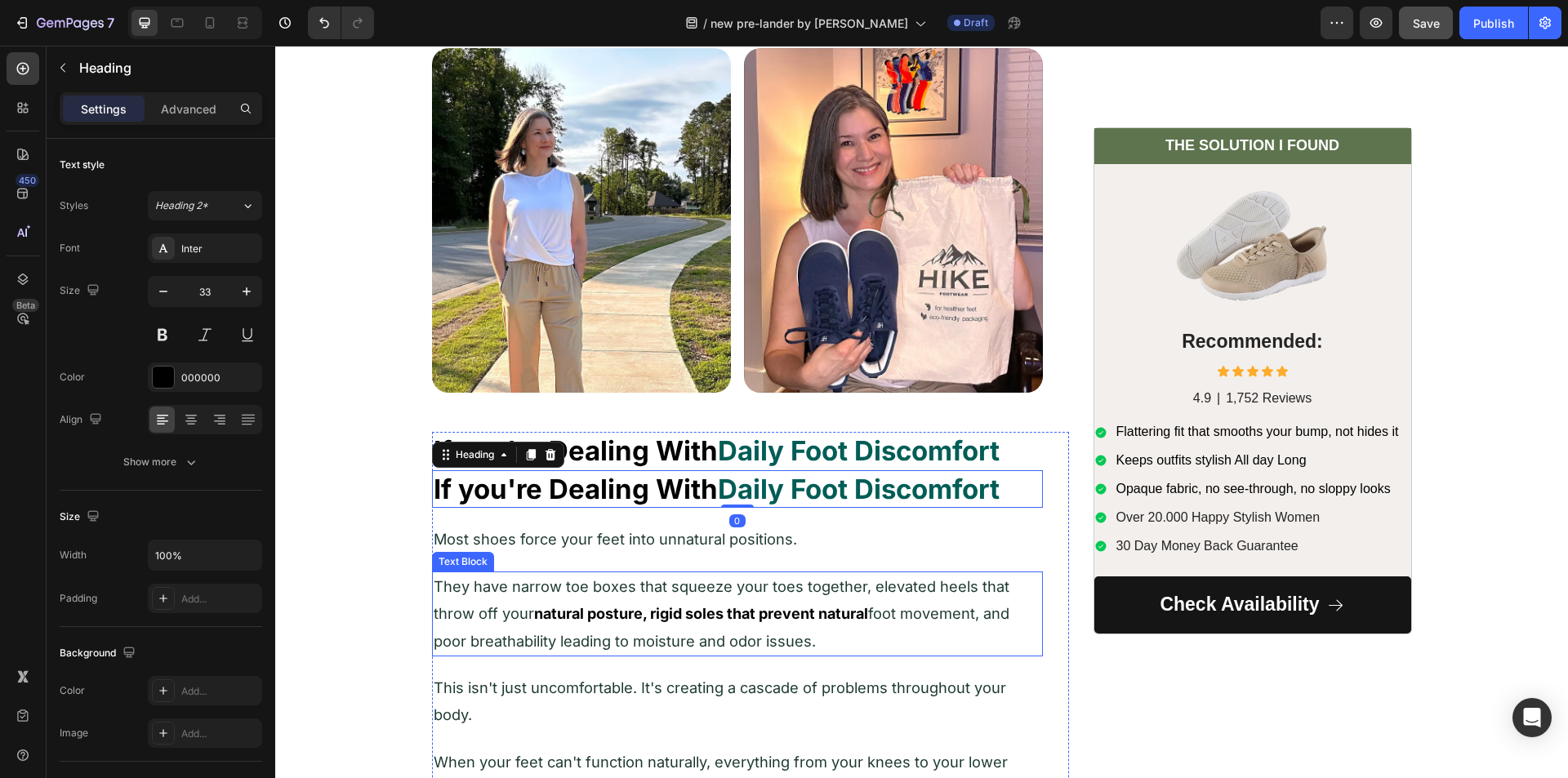
scroll to position [572, 0]
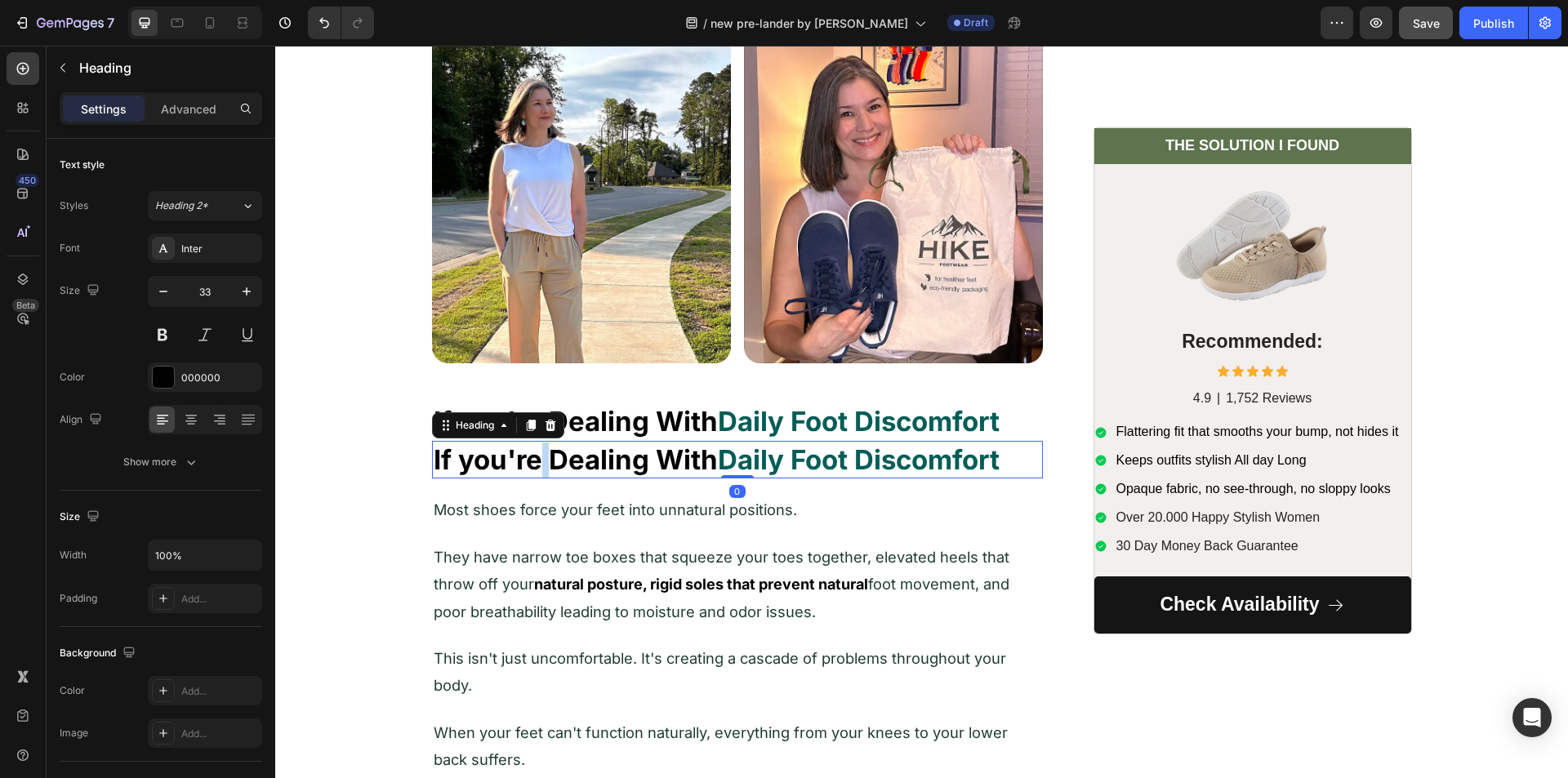
click at [532, 456] on strong "If you're Dealing With" at bounding box center [575, 460] width 285 height 33
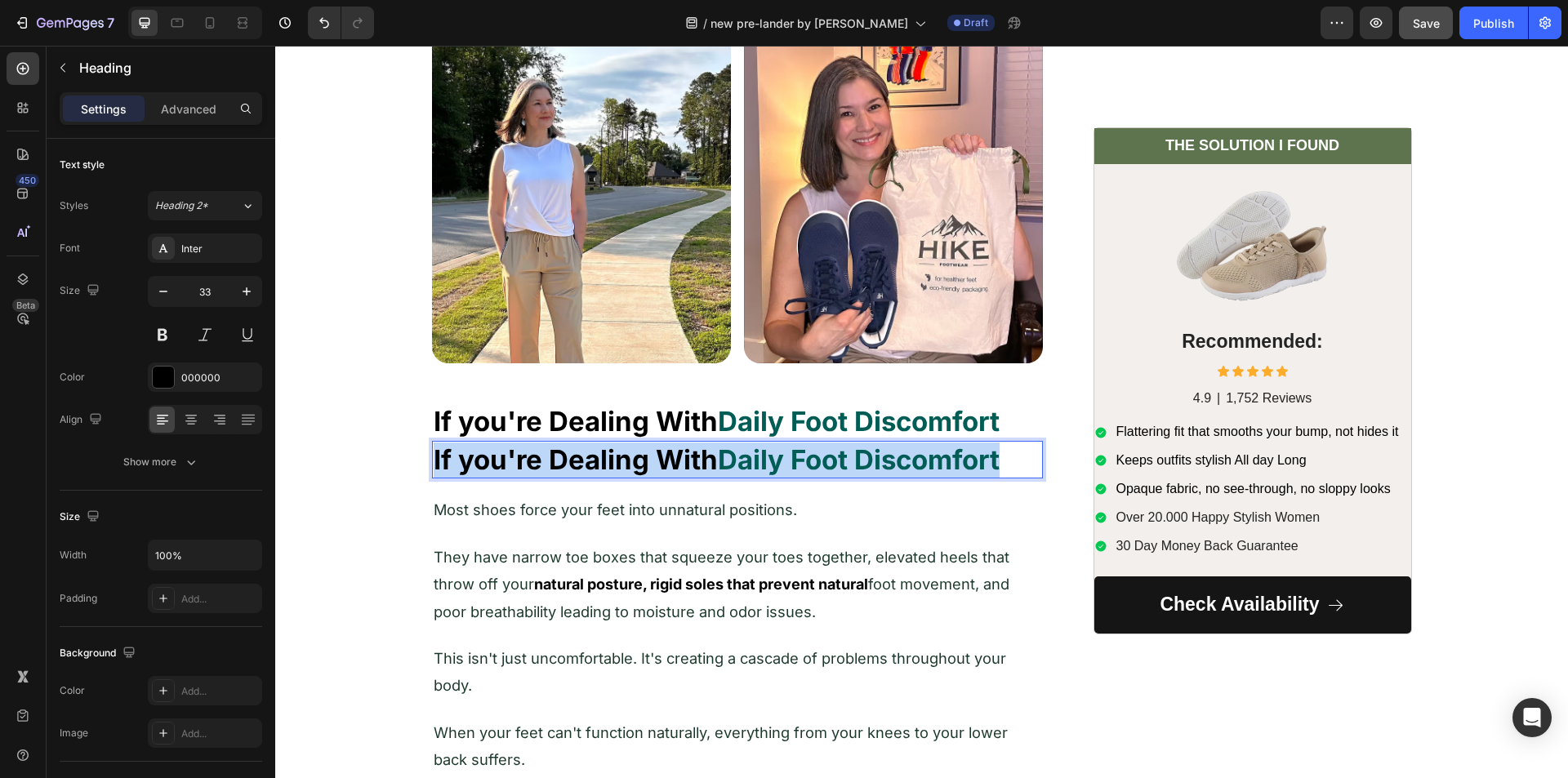
click at [532, 455] on strong "If you're Dealing With" at bounding box center [575, 460] width 285 height 33
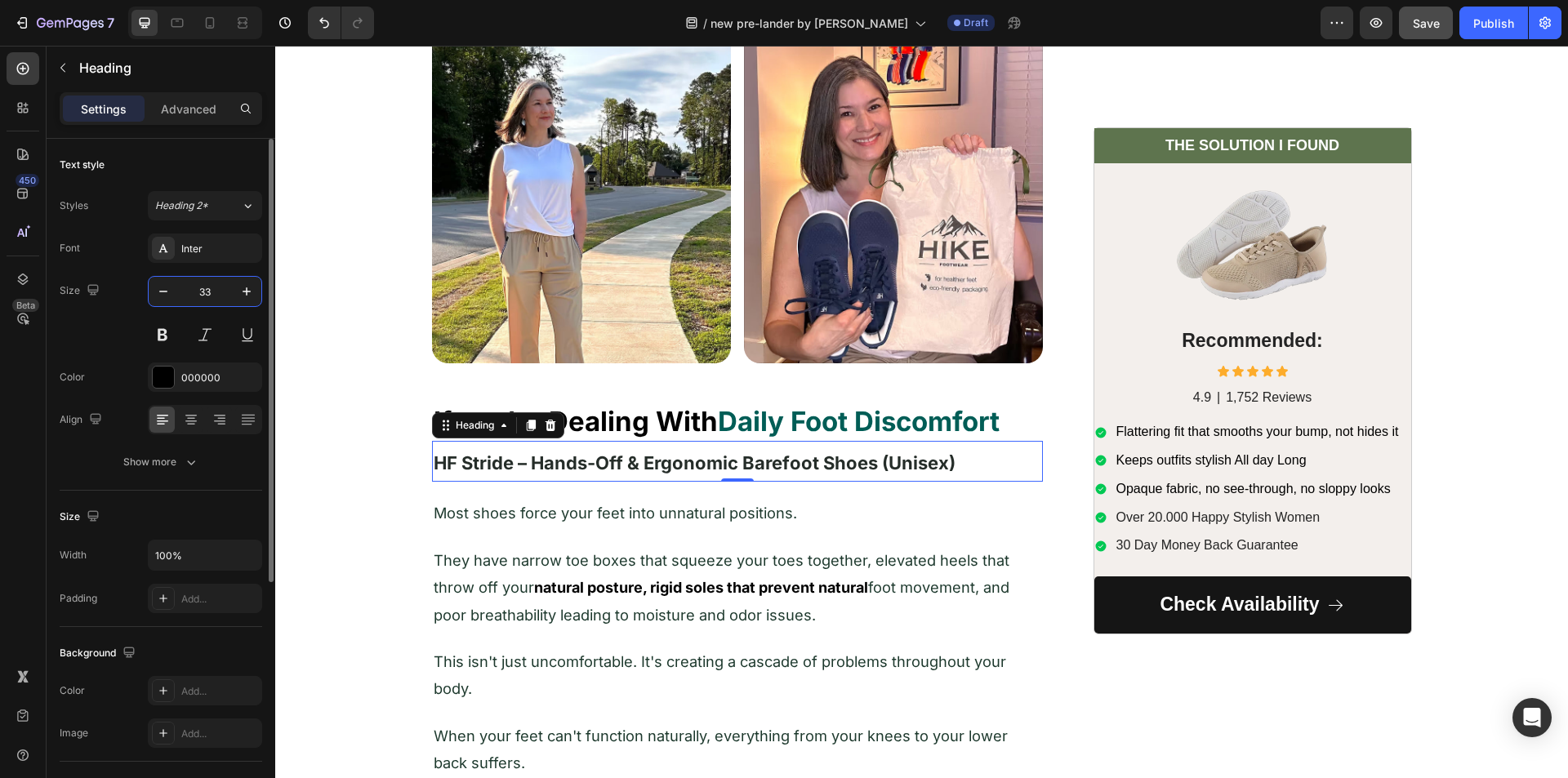
click at [204, 289] on input "33" at bounding box center [205, 292] width 54 height 30
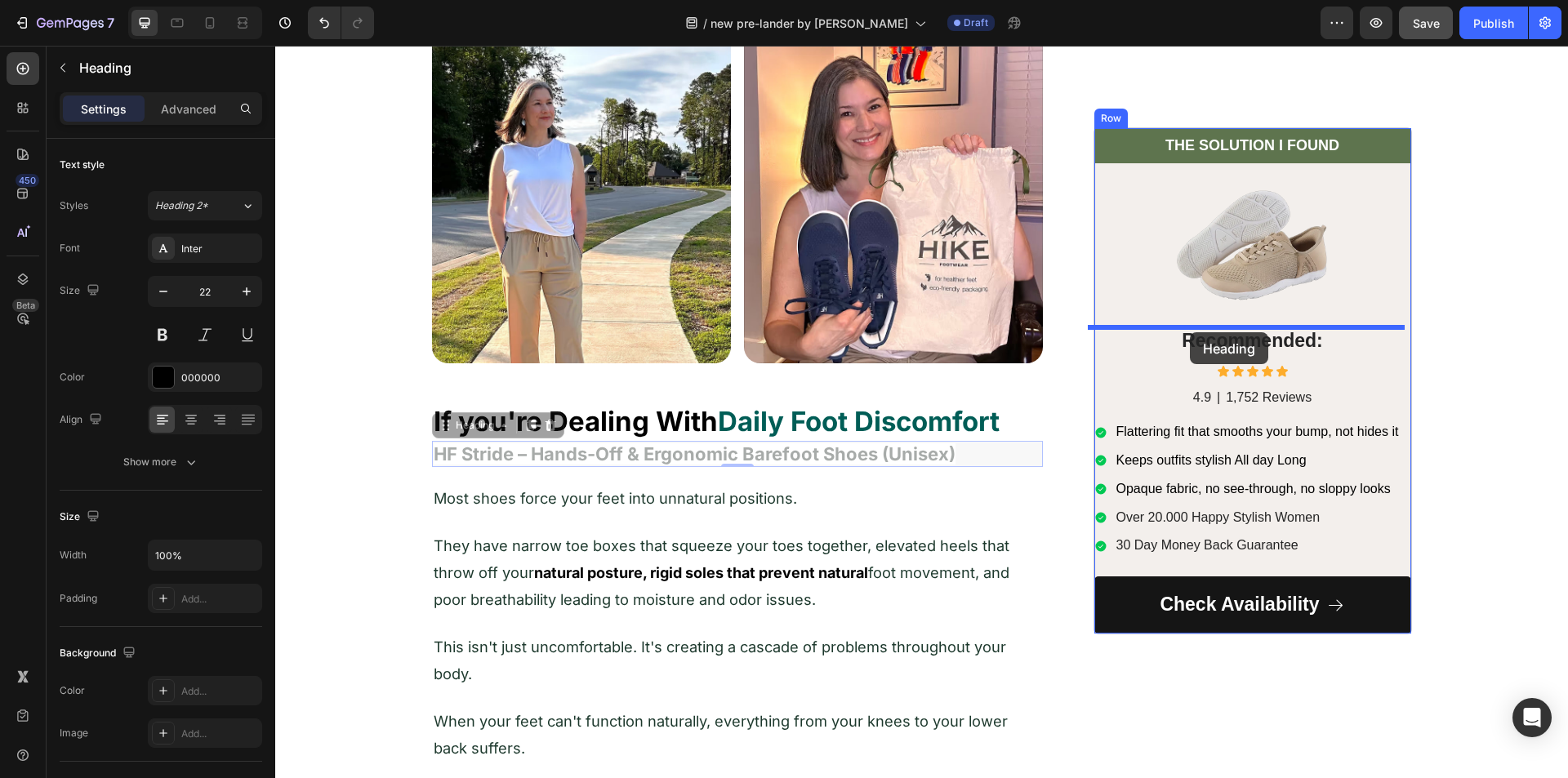
drag, startPoint x: 442, startPoint y: 428, endPoint x: 1189, endPoint y: 332, distance: 753.1
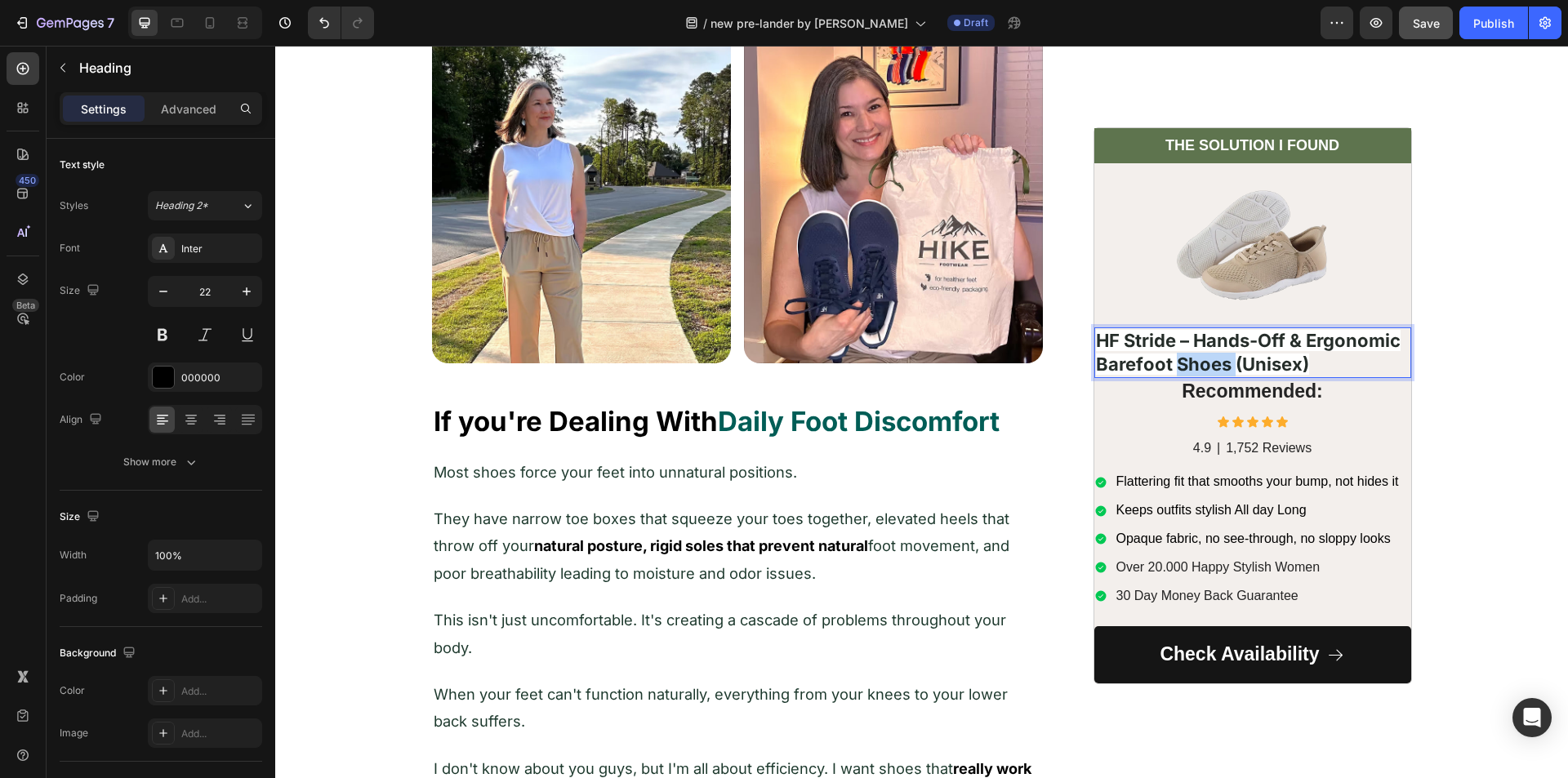
click at [1175, 362] on strong "HF Stride – Hands-Off & Ergonomic Barefoot Shoes (Unisex)" at bounding box center [1248, 352] width 305 height 45
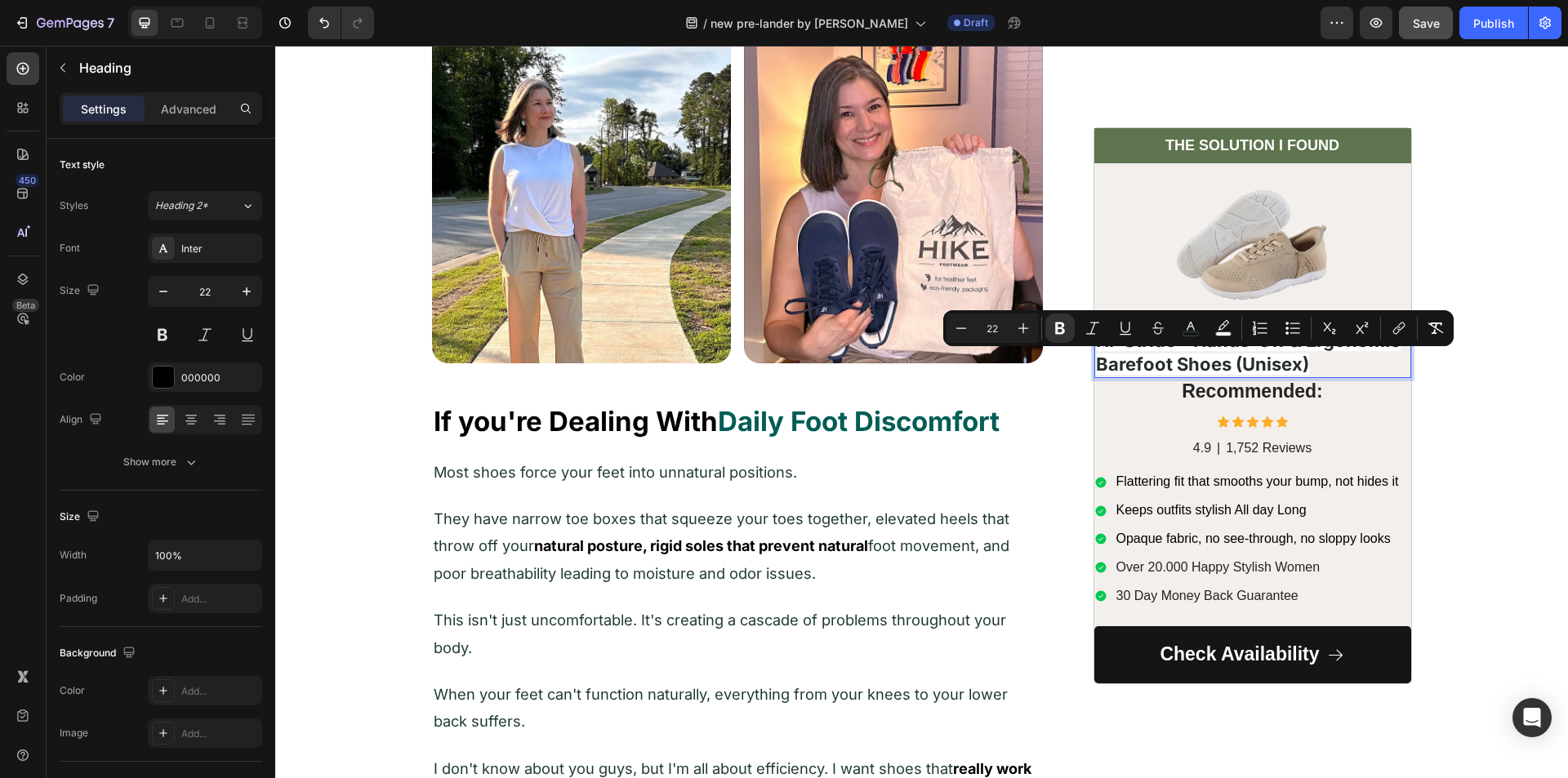
click at [1166, 355] on strong "HF Stride – Hands-Off & Ergonomic Barefoot Shoes (Unisex)" at bounding box center [1248, 352] width 305 height 45
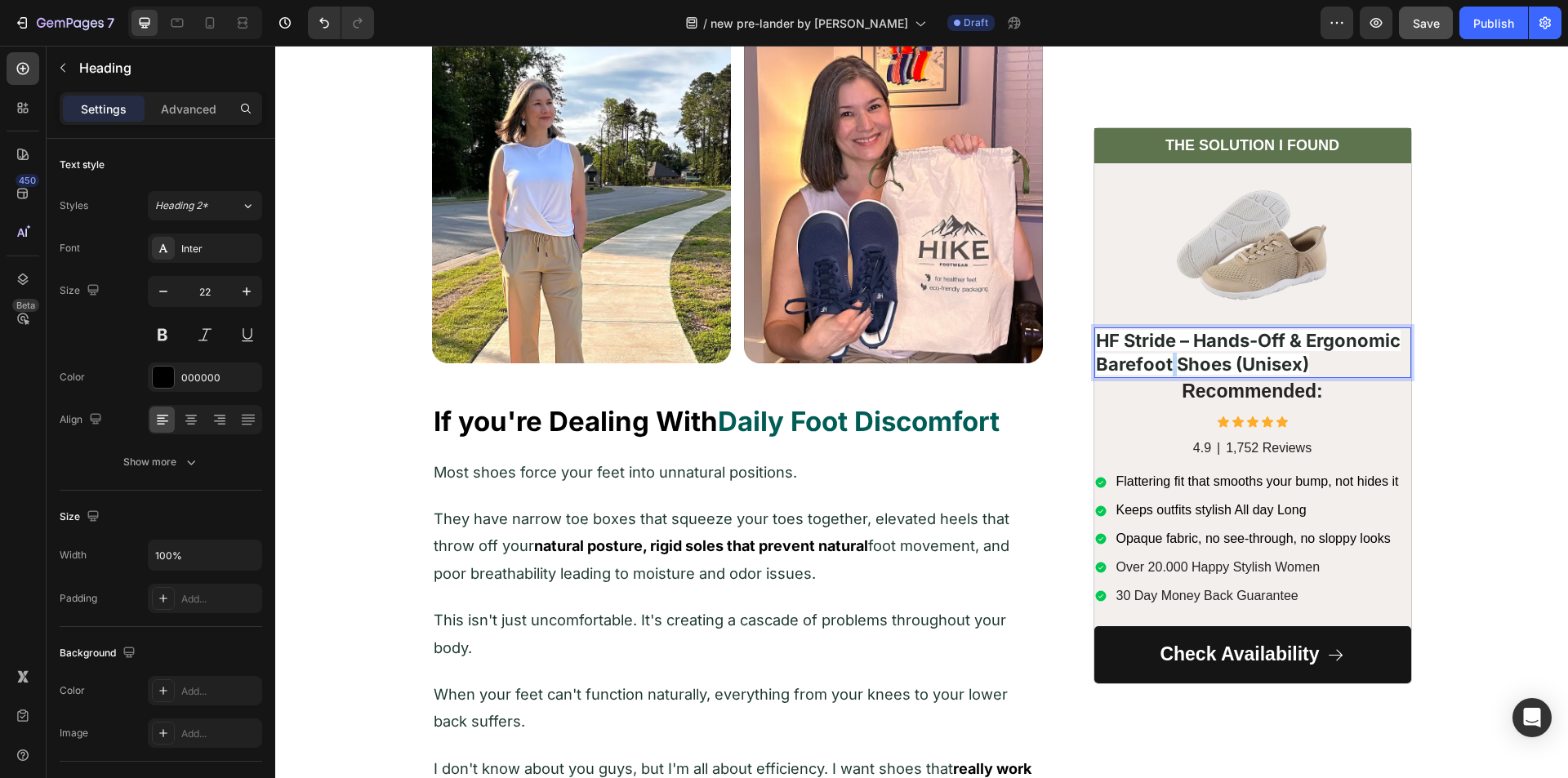
click at [1166, 355] on strong "HF Stride – Hands-Off & Ergonomic Barefoot Shoes (Unisex)" at bounding box center [1248, 352] width 305 height 45
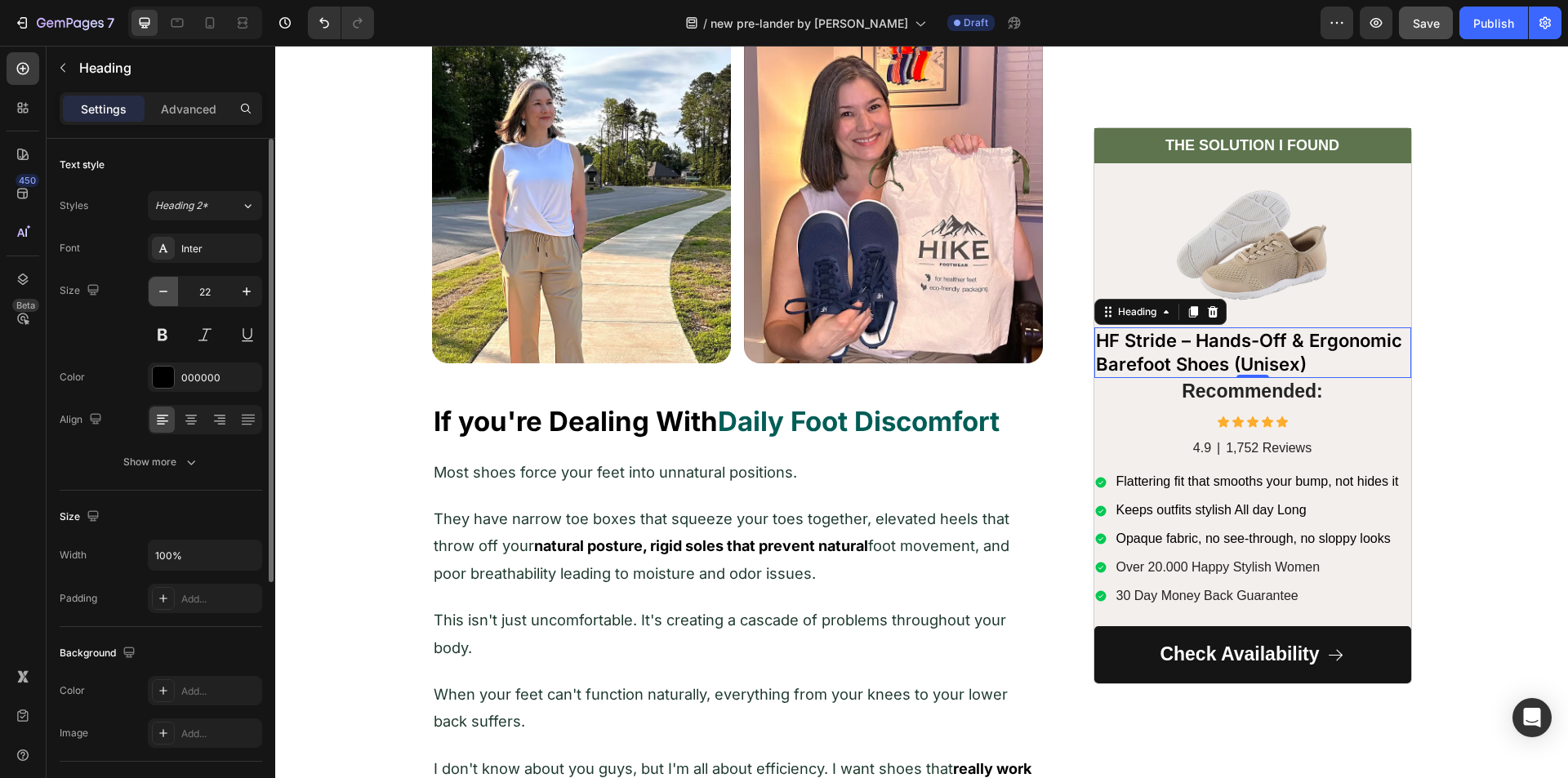
click at [169, 291] on icon "button" at bounding box center [163, 292] width 17 height 17
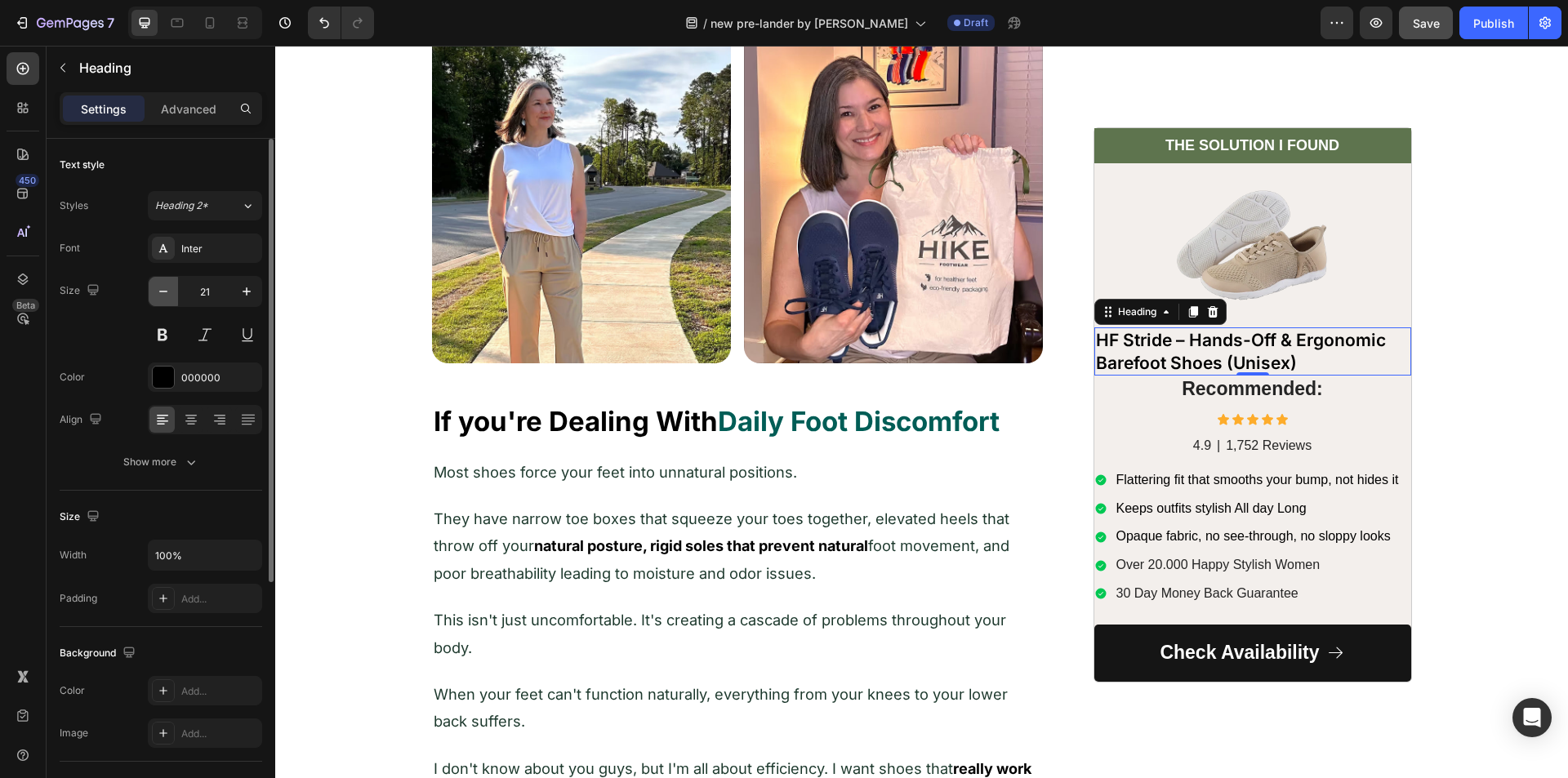
click at [169, 291] on icon "button" at bounding box center [163, 292] width 17 height 17
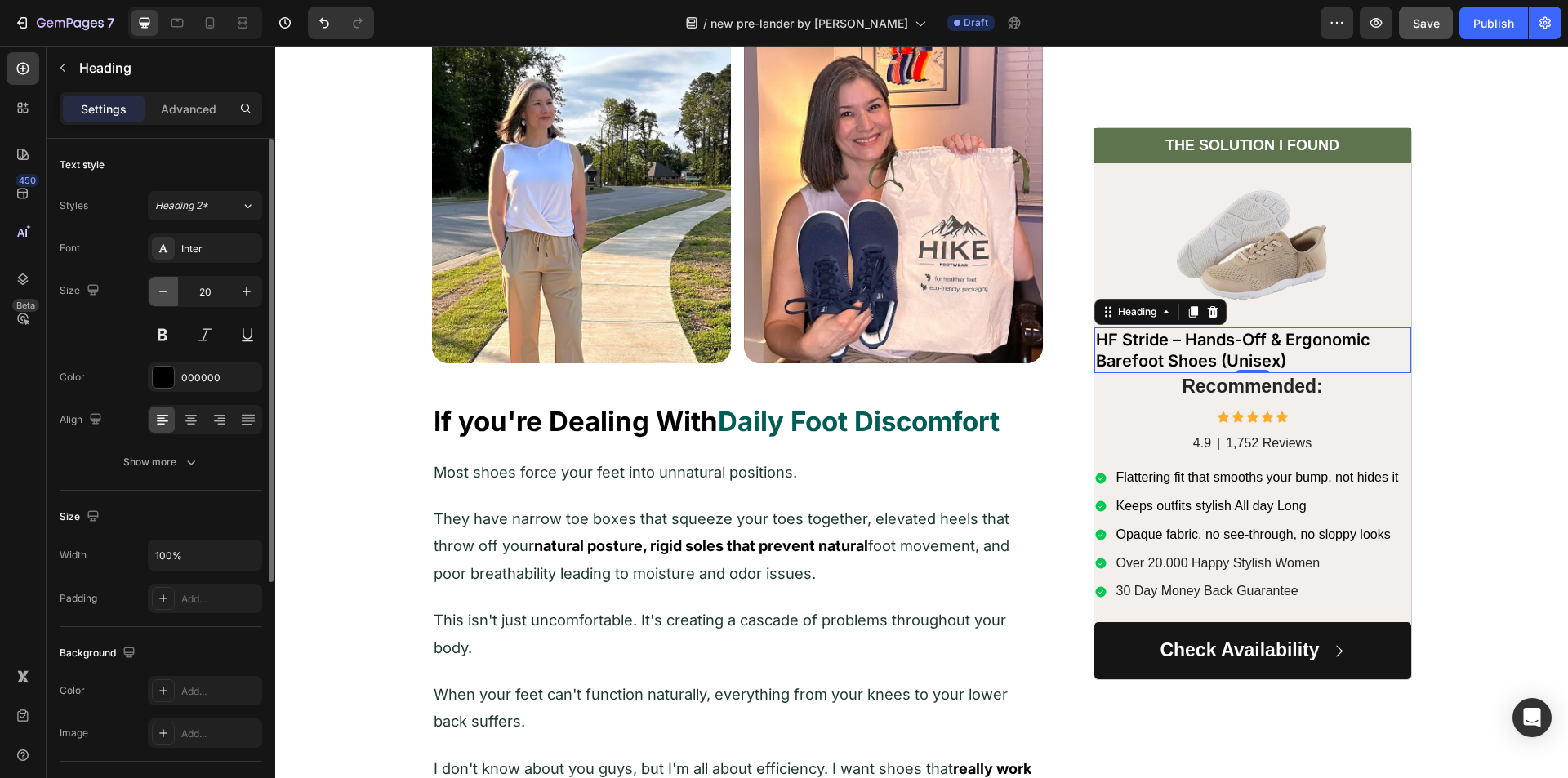
type input "19"
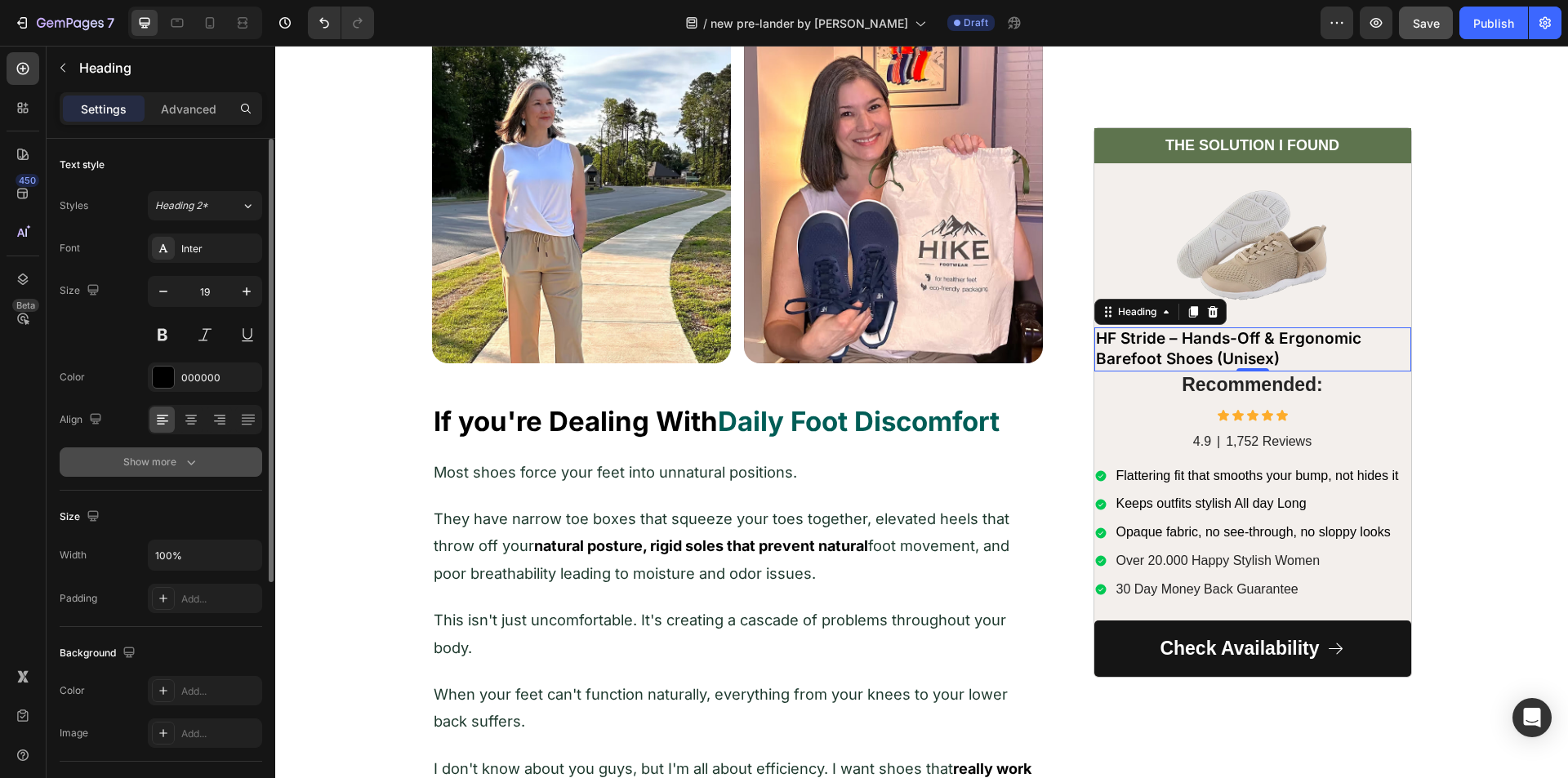
click at [192, 464] on icon "button" at bounding box center [191, 462] width 17 height 17
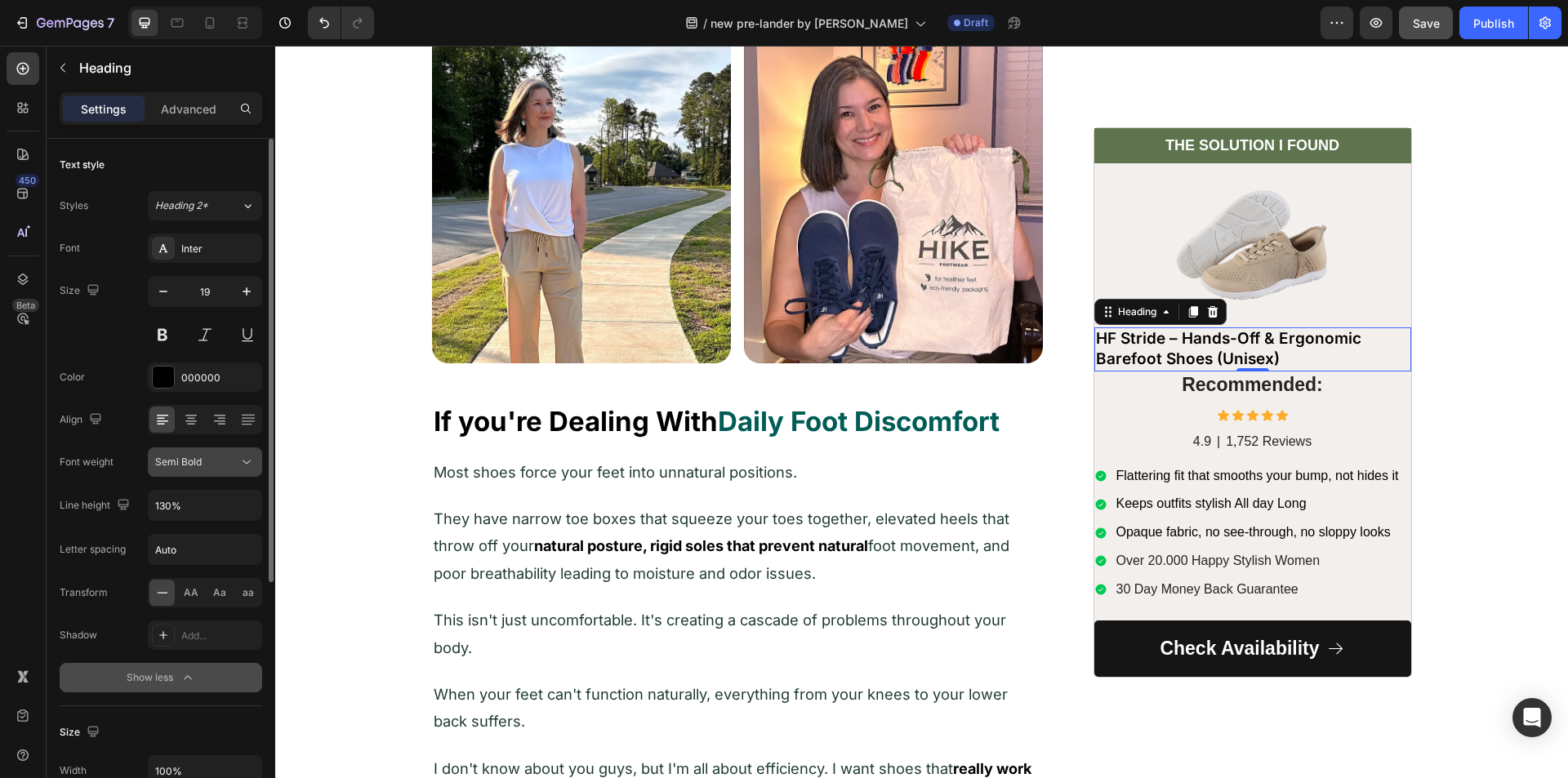
click at [205, 465] on div "Semi Bold" at bounding box center [197, 462] width 84 height 15
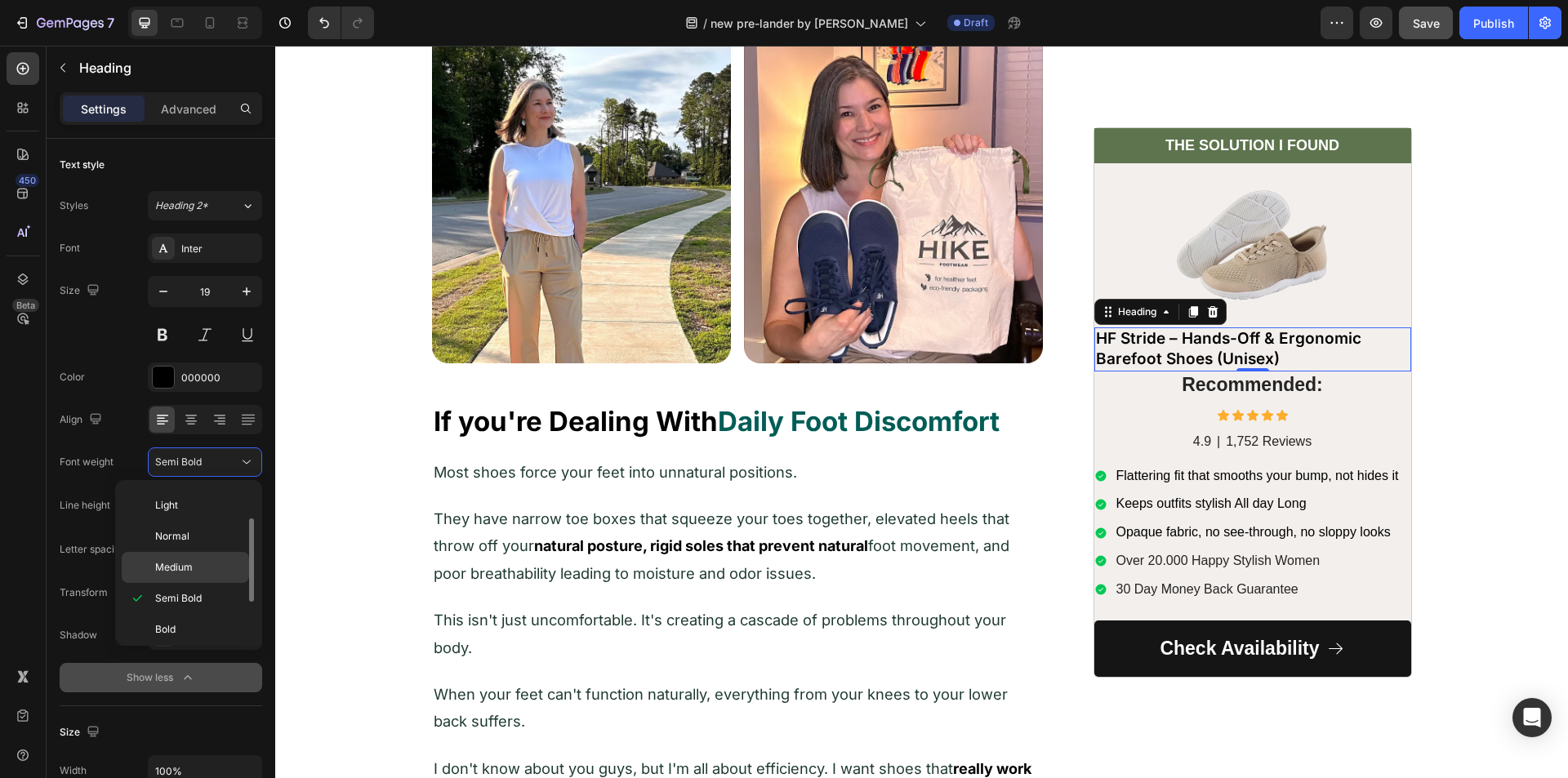
scroll to position [126, 0]
click at [183, 564] on p "Bold" at bounding box center [198, 561] width 86 height 15
drag, startPoint x: 212, startPoint y: 113, endPoint x: 203, endPoint y: 121, distance: 12.0
click at [211, 113] on p "Advanced" at bounding box center [189, 109] width 56 height 17
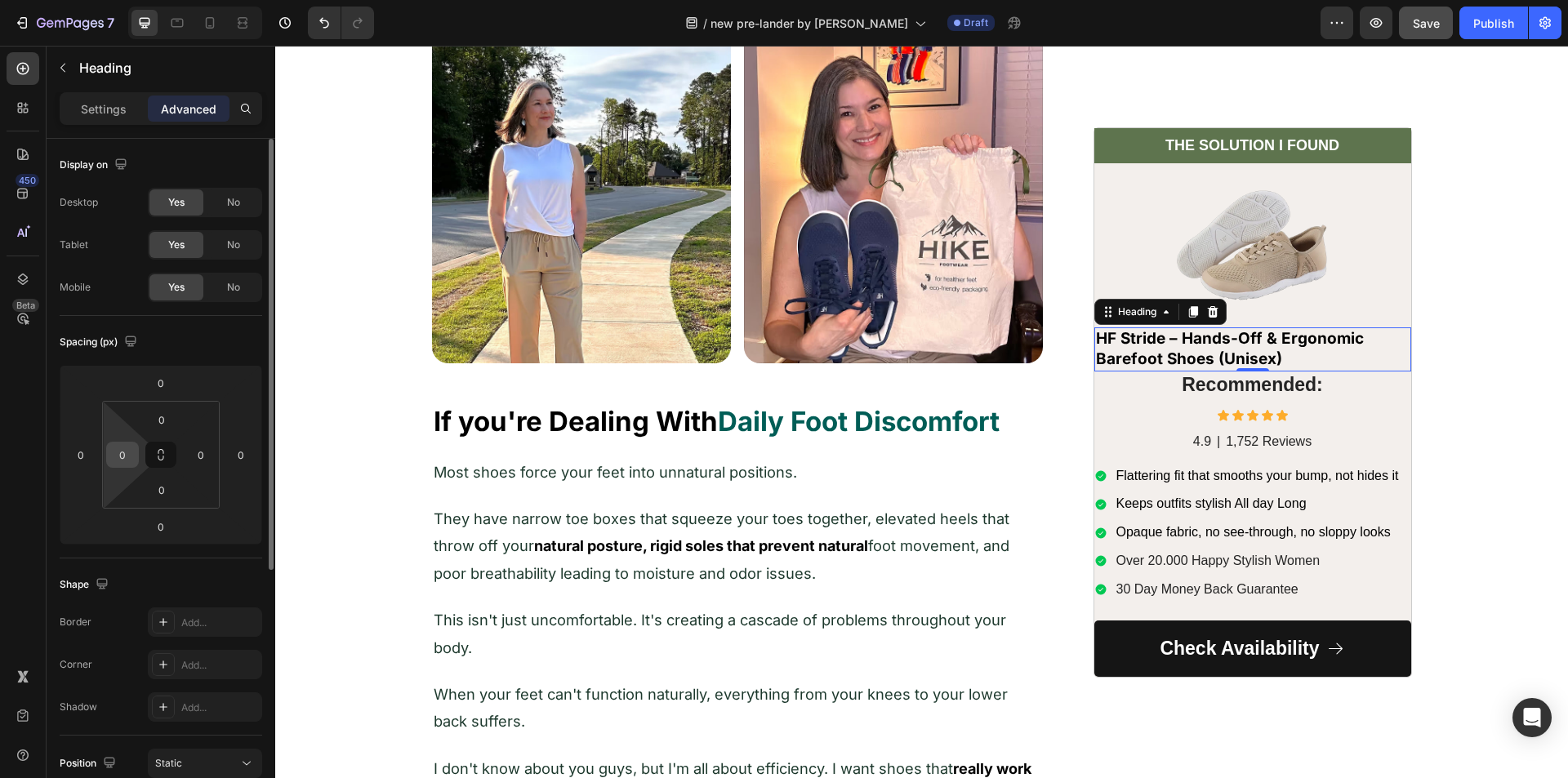
click at [125, 457] on input "0" at bounding box center [123, 455] width 24 height 24
type input "10"
click at [192, 464] on input "0" at bounding box center [201, 455] width 24 height 24
type input "10"
click at [110, 465] on div "10" at bounding box center [123, 455] width 33 height 26
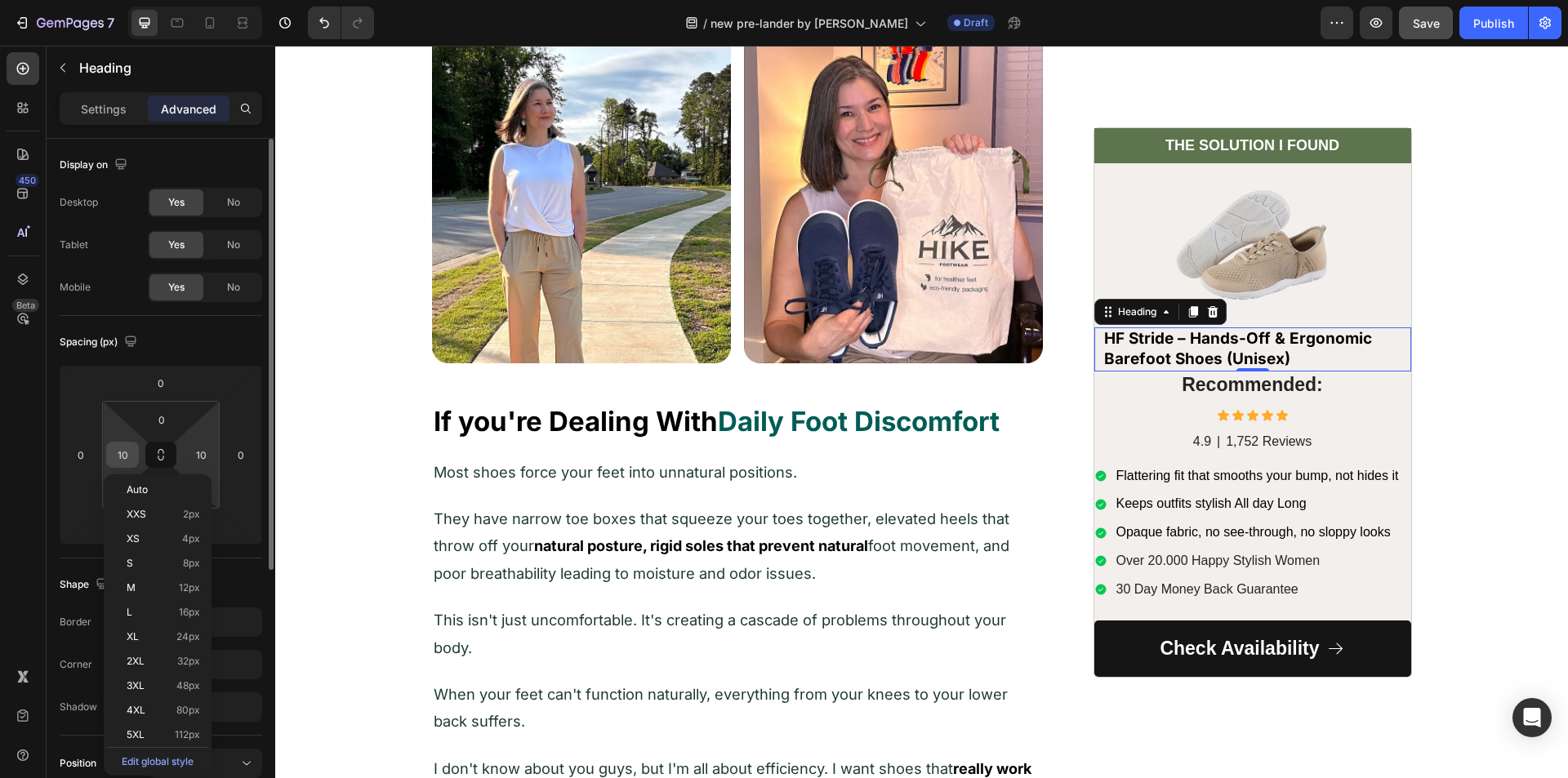
click at [117, 458] on input "10" at bounding box center [123, 455] width 24 height 24
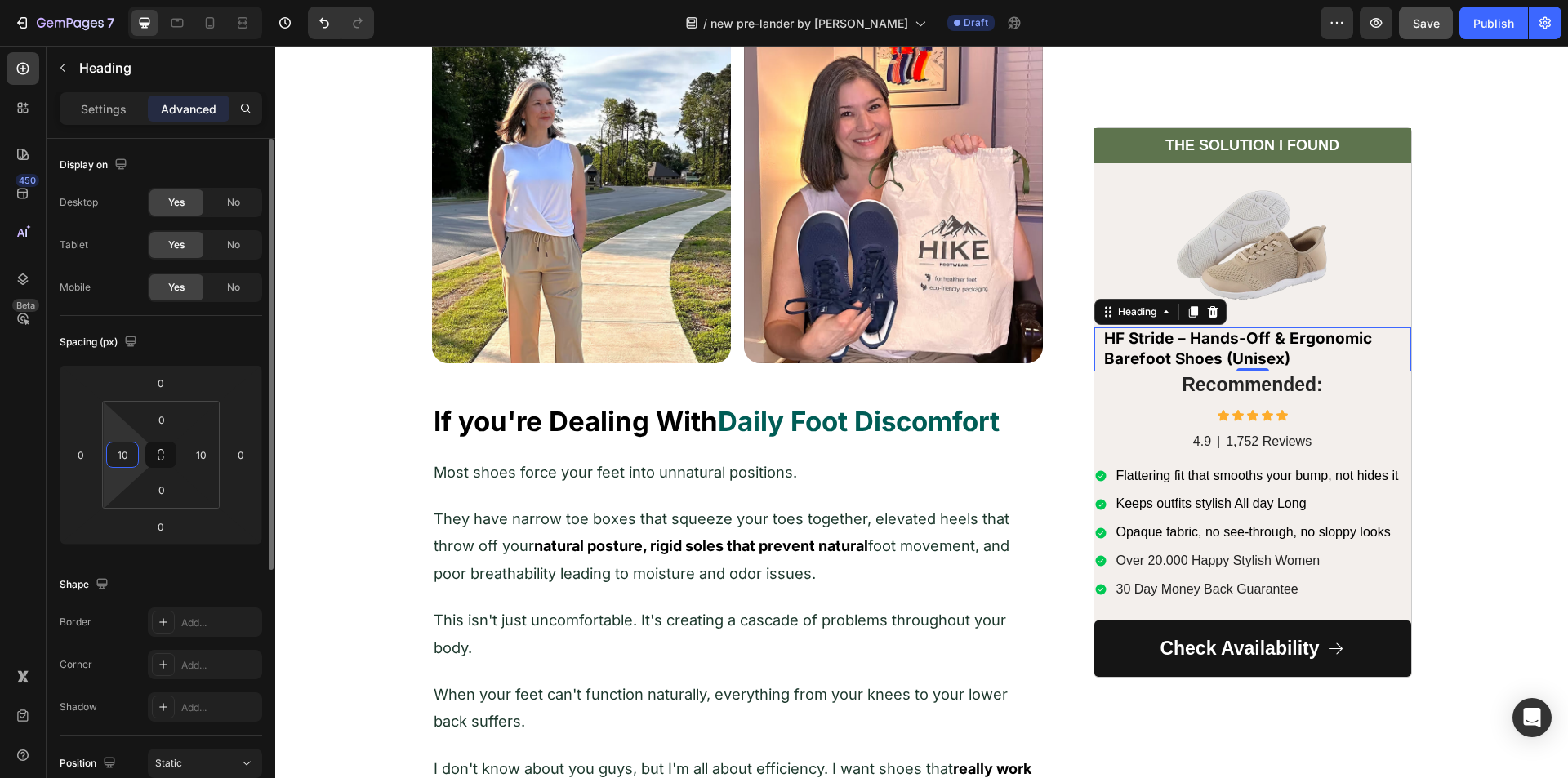
click at [117, 458] on input "10" at bounding box center [123, 455] width 24 height 24
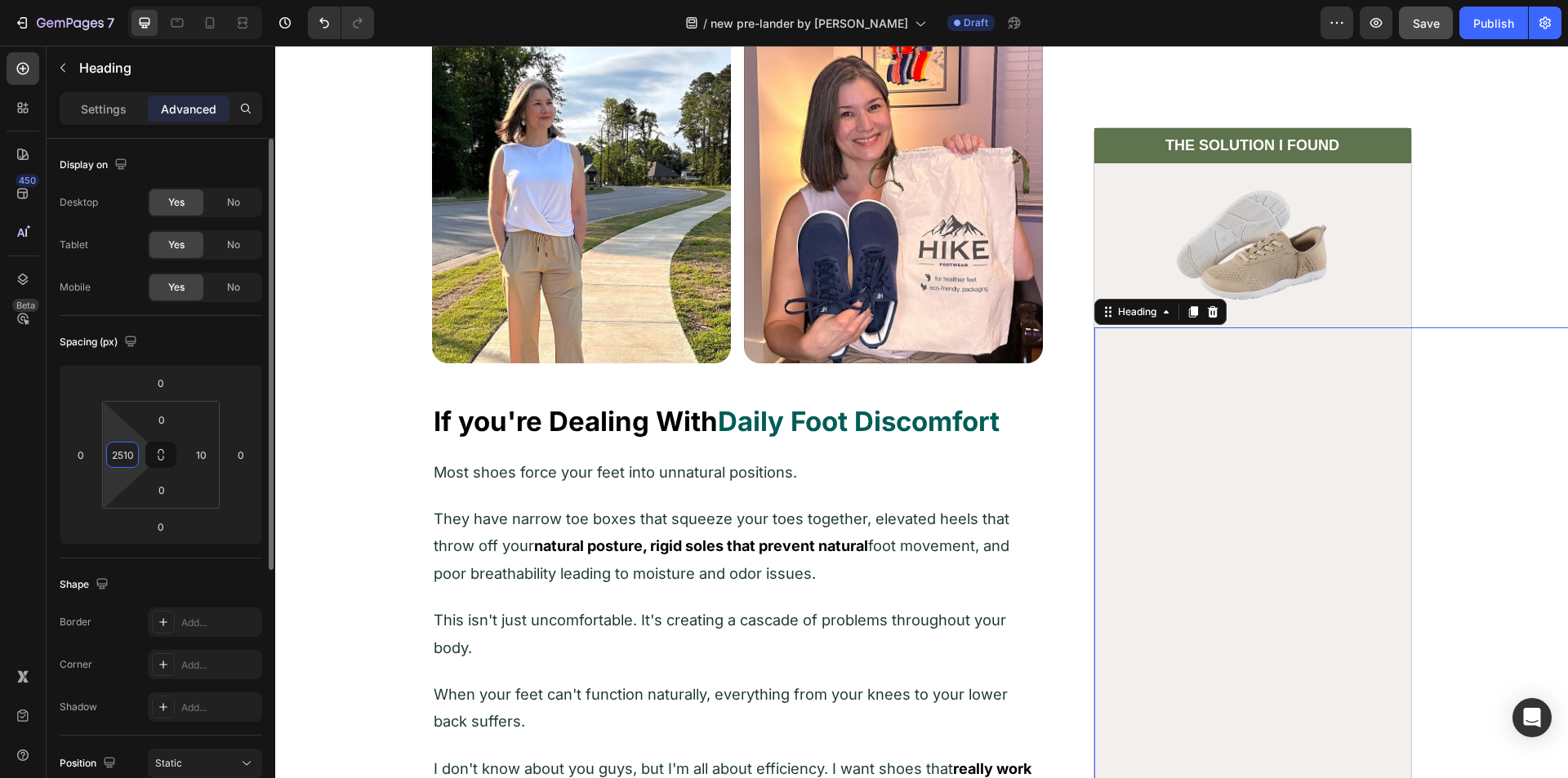
click at [117, 456] on input "2510" at bounding box center [123, 455] width 24 height 24
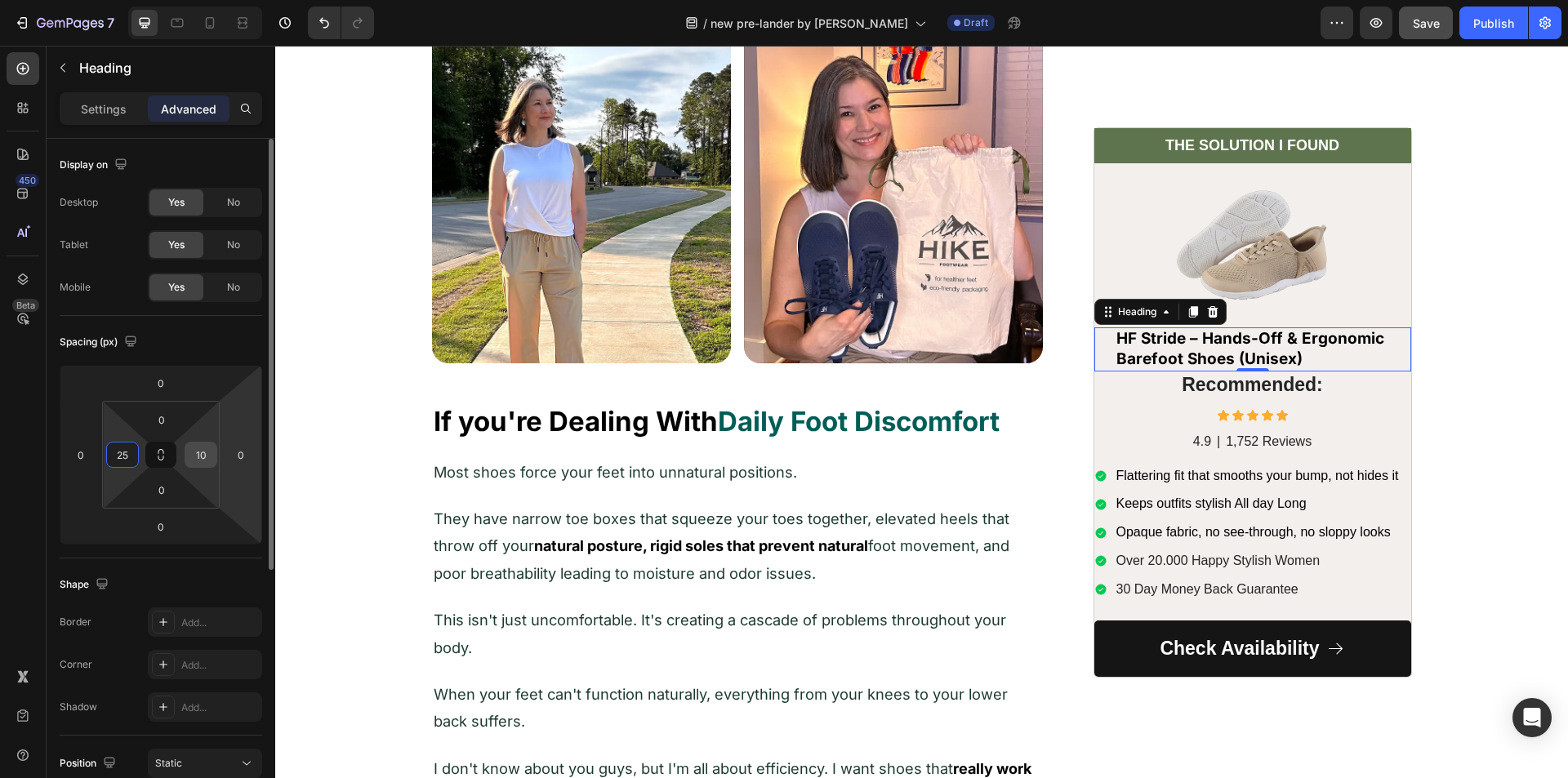
type input "25"
click at [203, 456] on input "10" at bounding box center [201, 455] width 24 height 24
type input "25"
click at [30, 465] on div "450 Beta" at bounding box center [23, 356] width 33 height 608
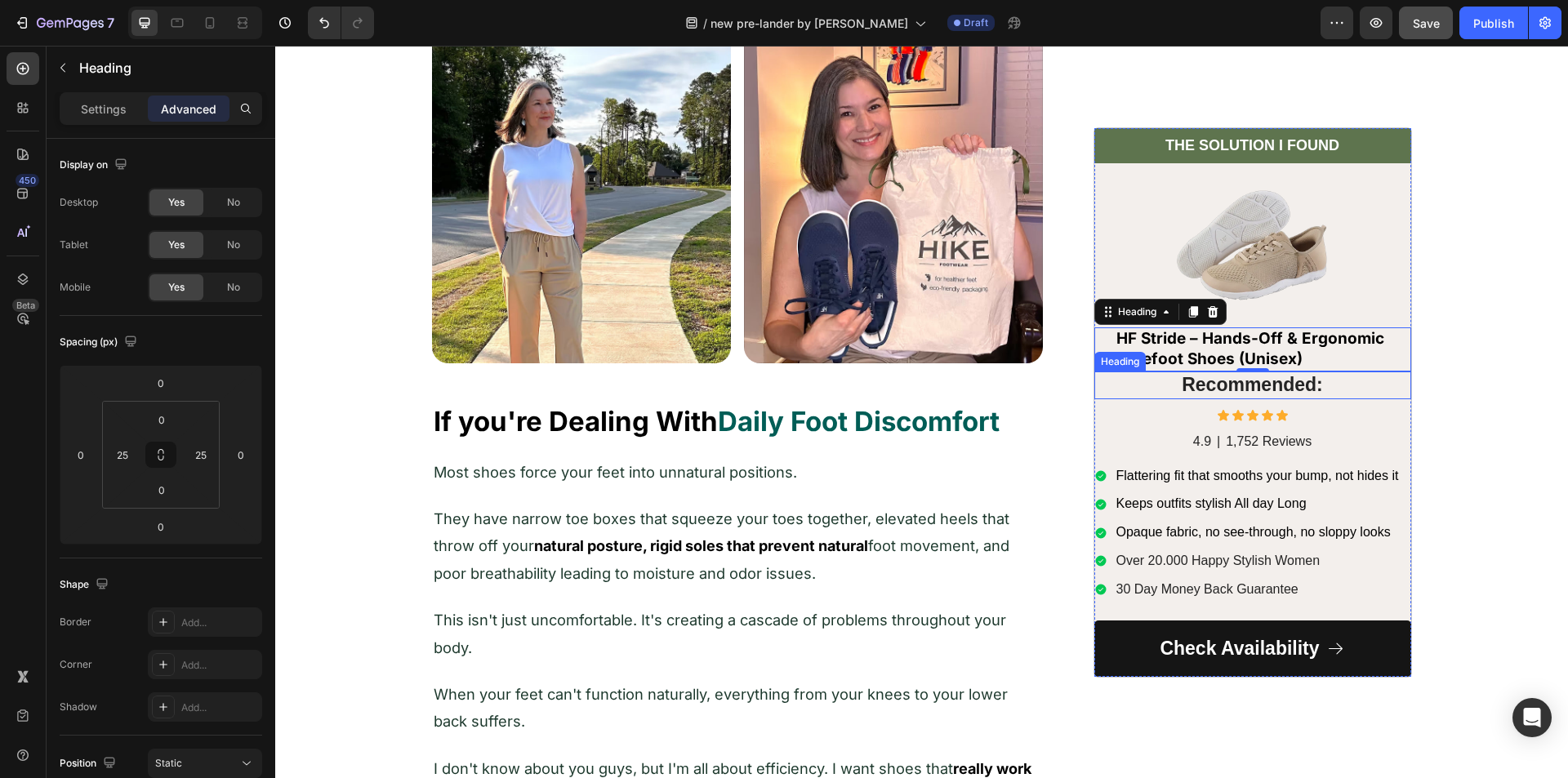
click at [1204, 392] on p "Recommended:" at bounding box center [1252, 386] width 313 height 24
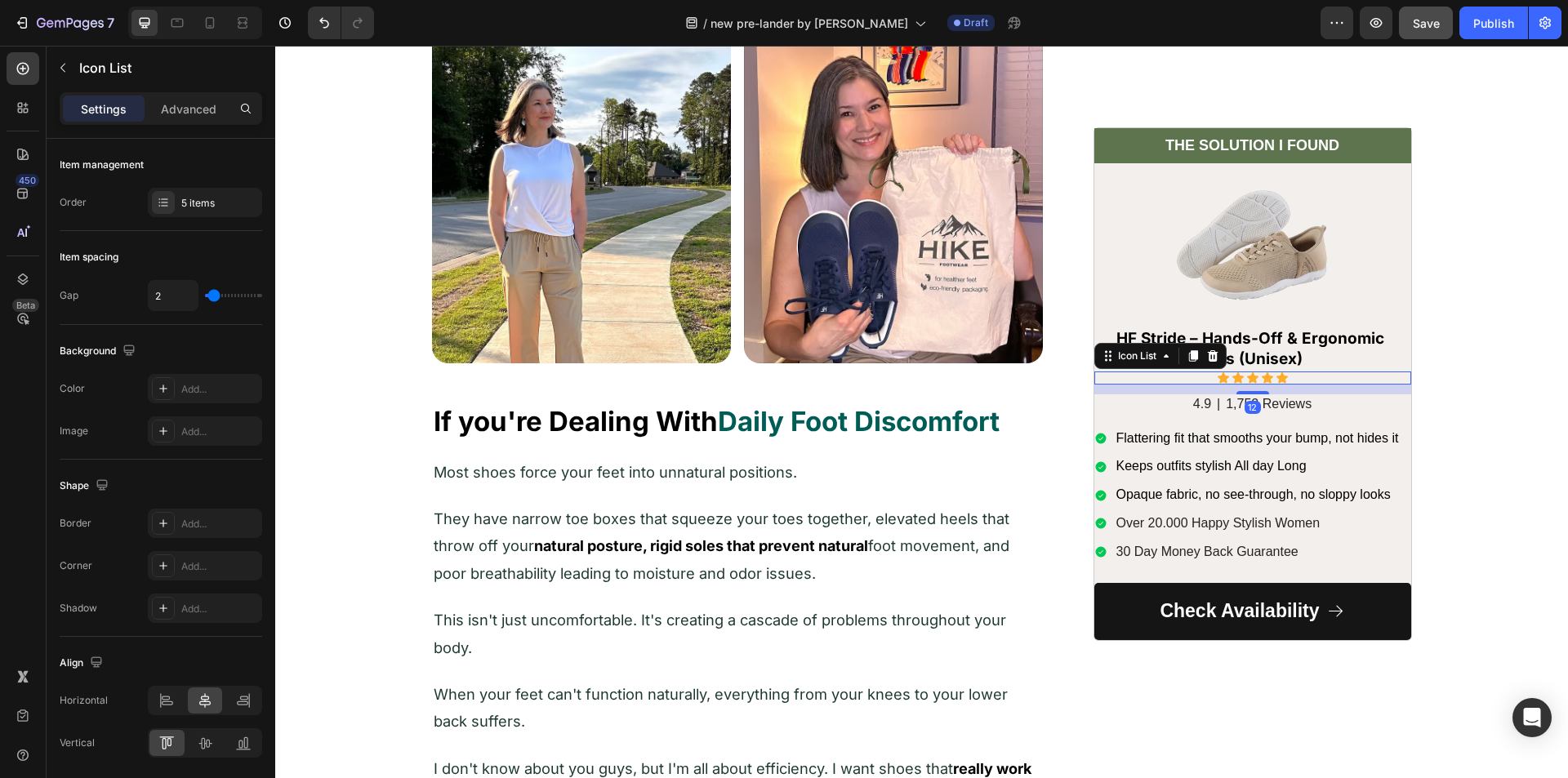
click at [1189, 378] on div "Icon Icon Icon Icon Icon" at bounding box center [1252, 378] width 317 height 13
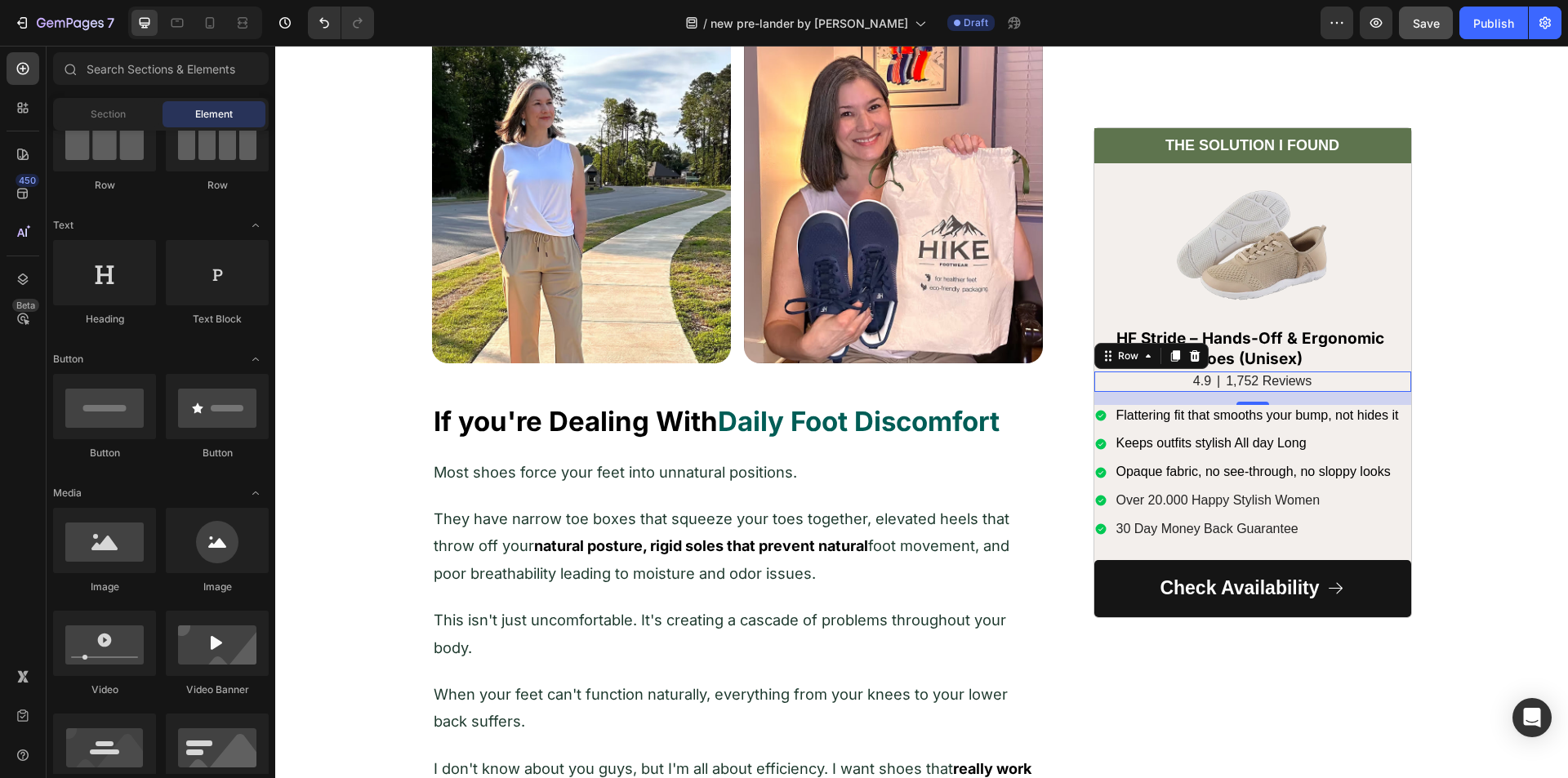
click at [1180, 383] on div "4.9 Text Block | Text Block 1,752 Reviews Text Block Row 0" at bounding box center [1252, 381] width 317 height 20
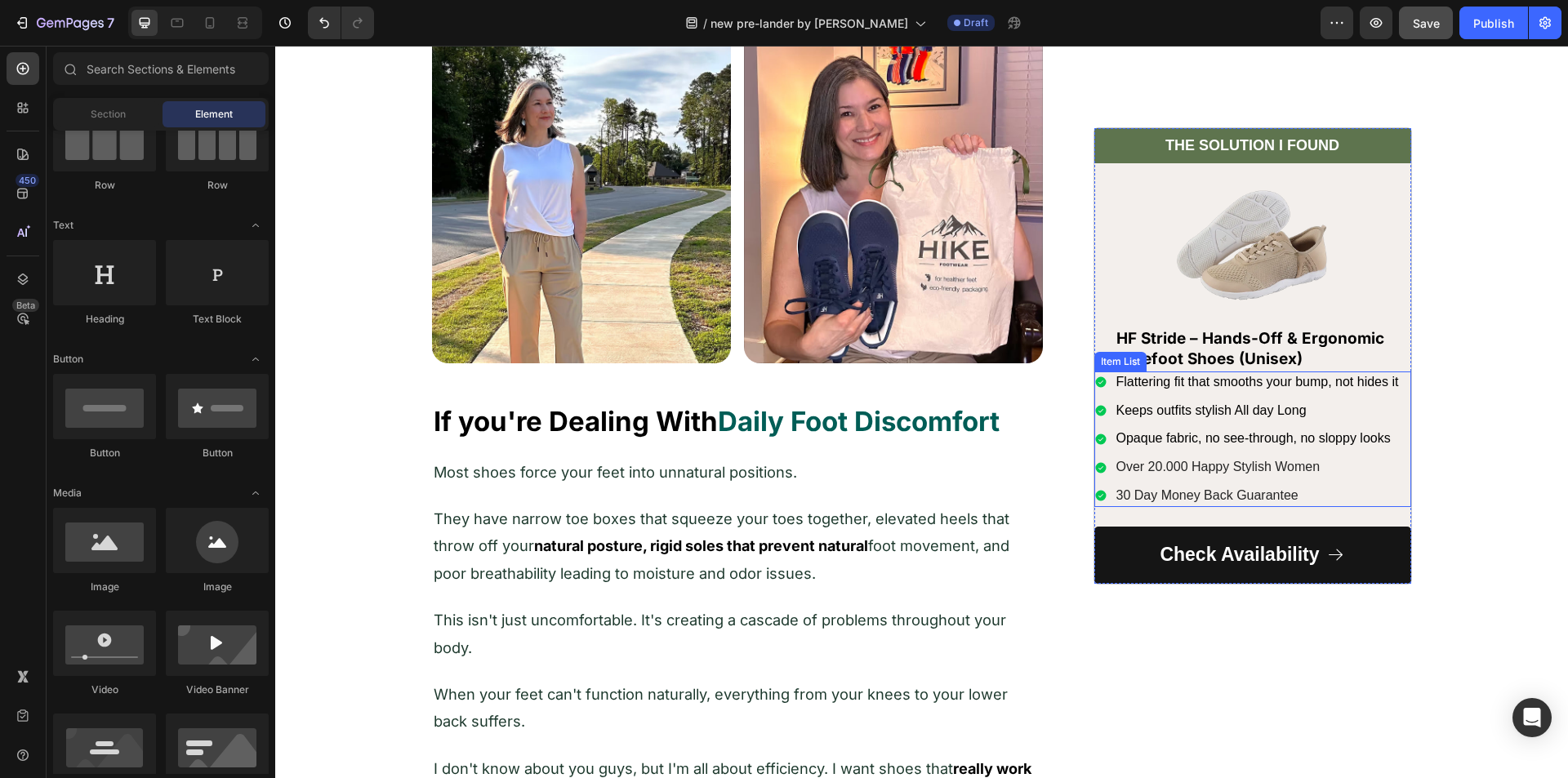
click at [1095, 379] on icon at bounding box center [1100, 383] width 10 height 10
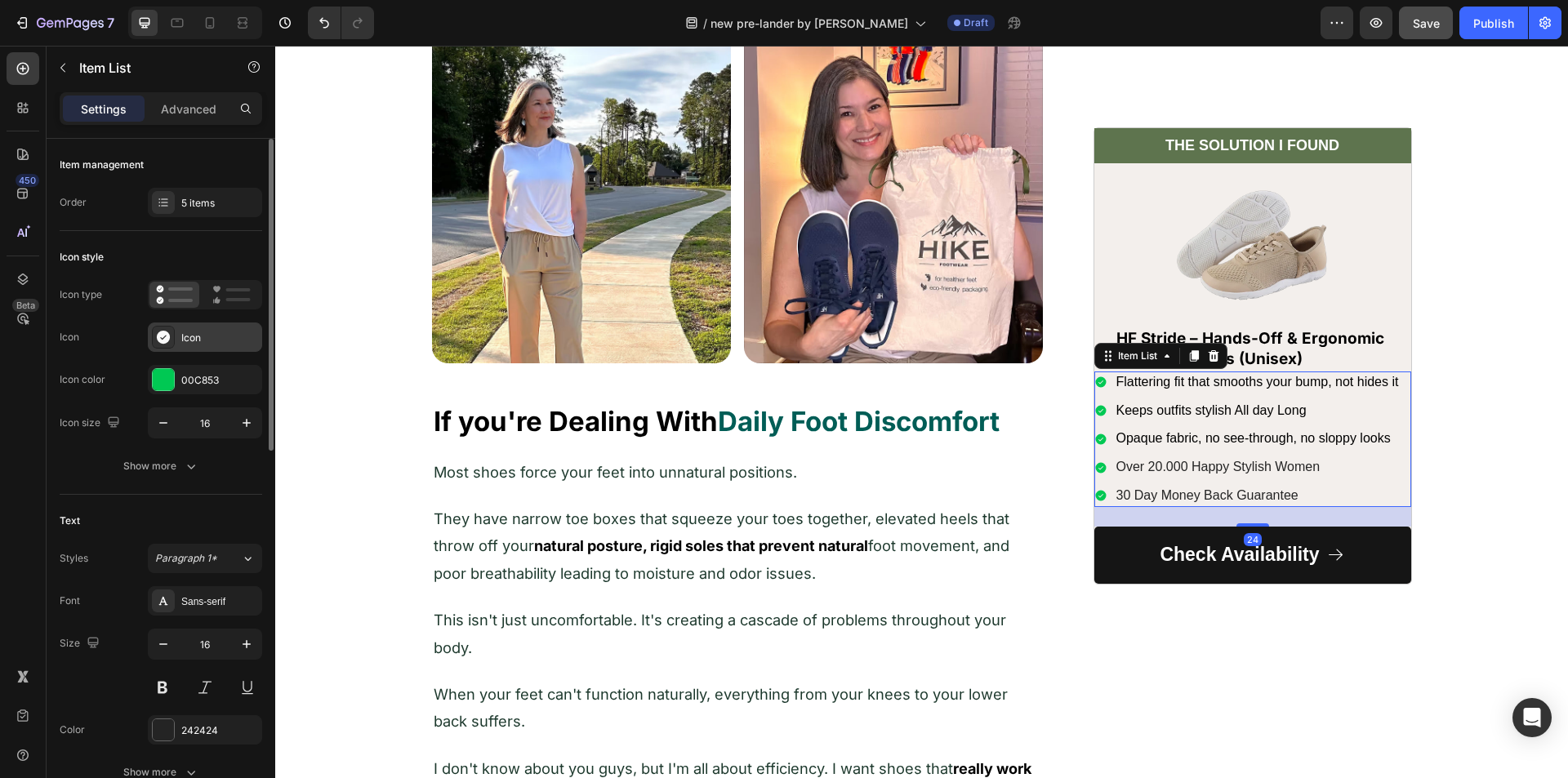
click at [190, 336] on div "Icon" at bounding box center [219, 338] width 77 height 15
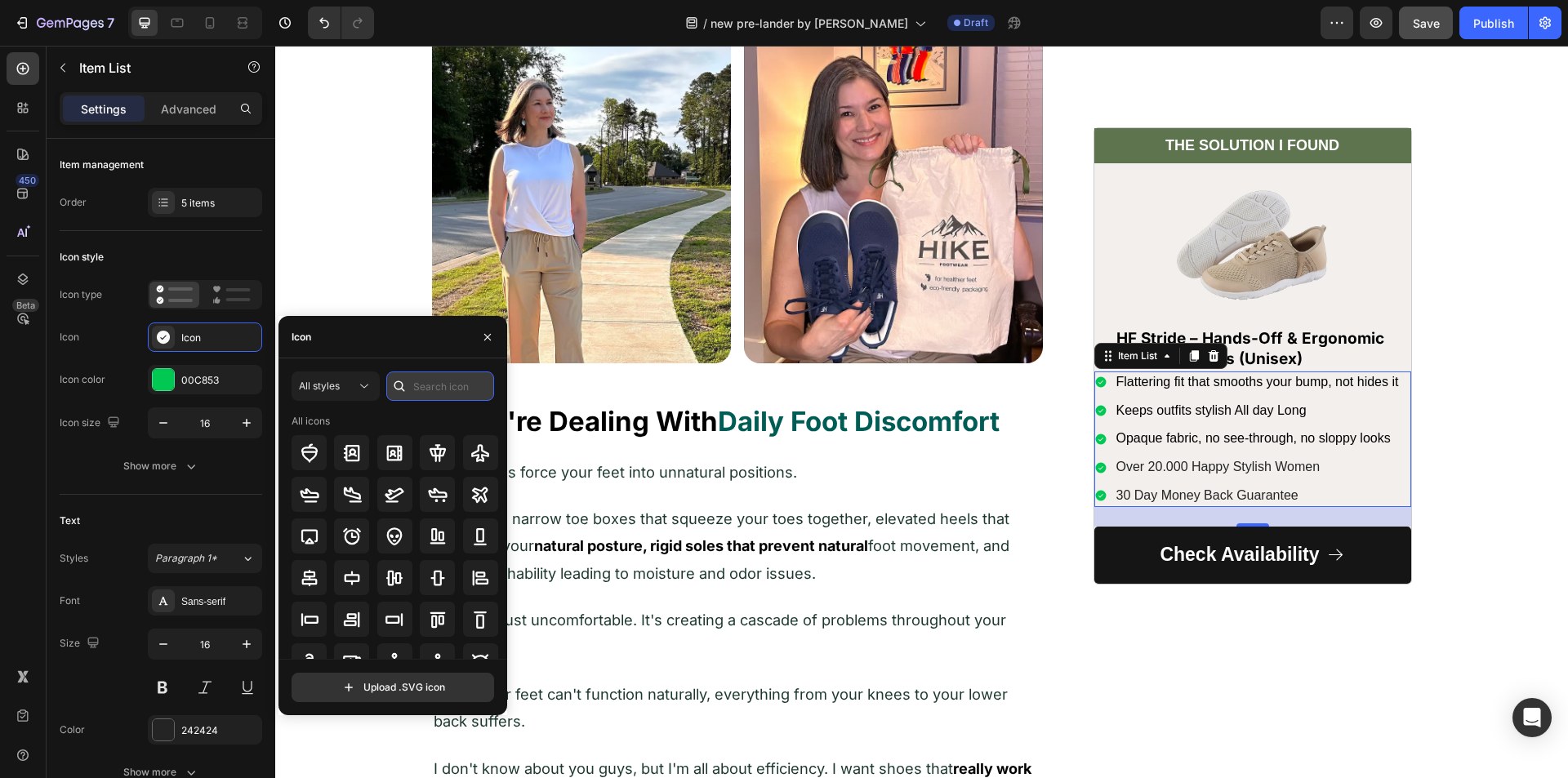
click at [427, 390] on input "text" at bounding box center [440, 386] width 108 height 30
type input "corre"
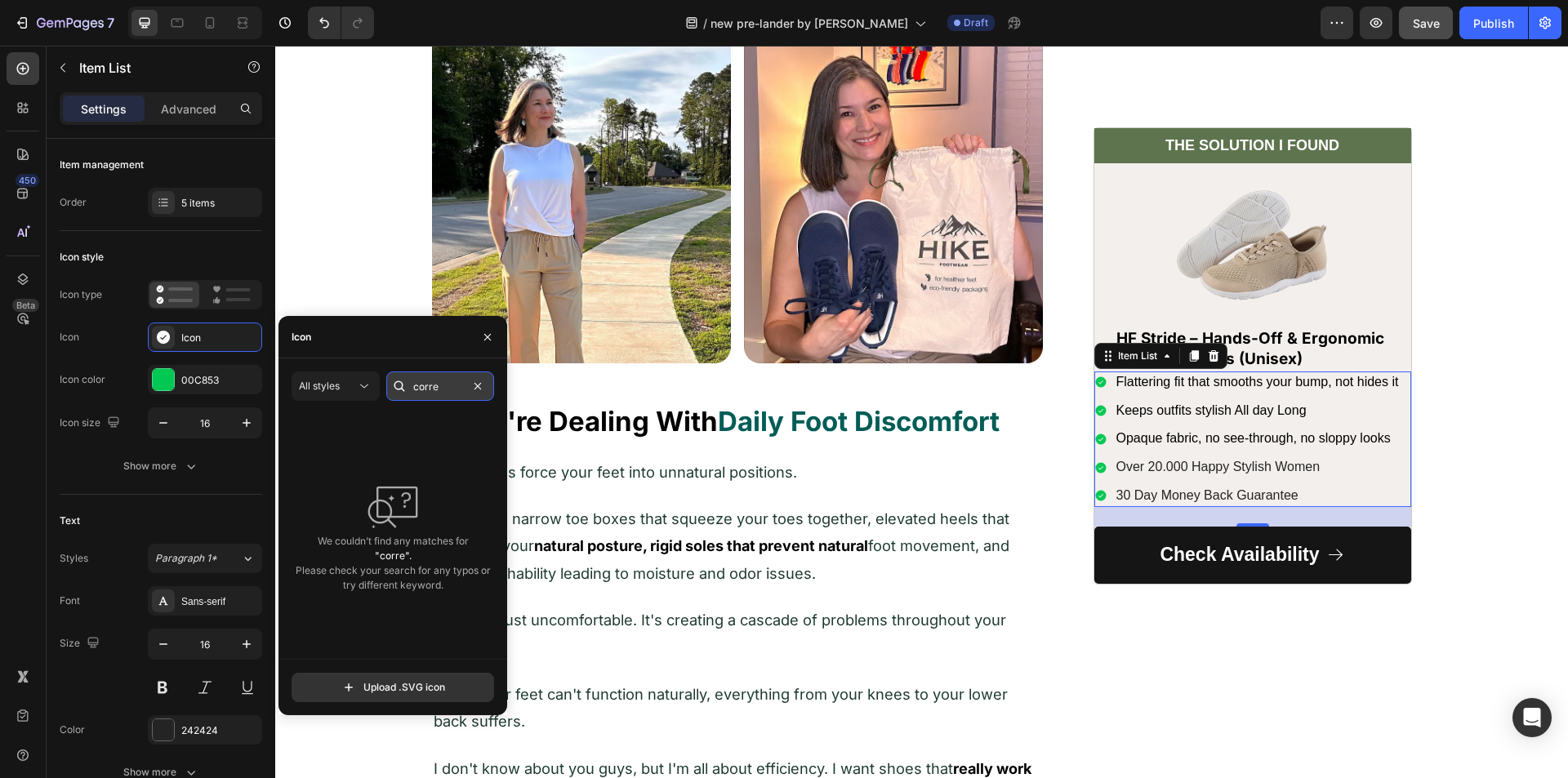
click at [446, 384] on input "corre" at bounding box center [440, 386] width 108 height 30
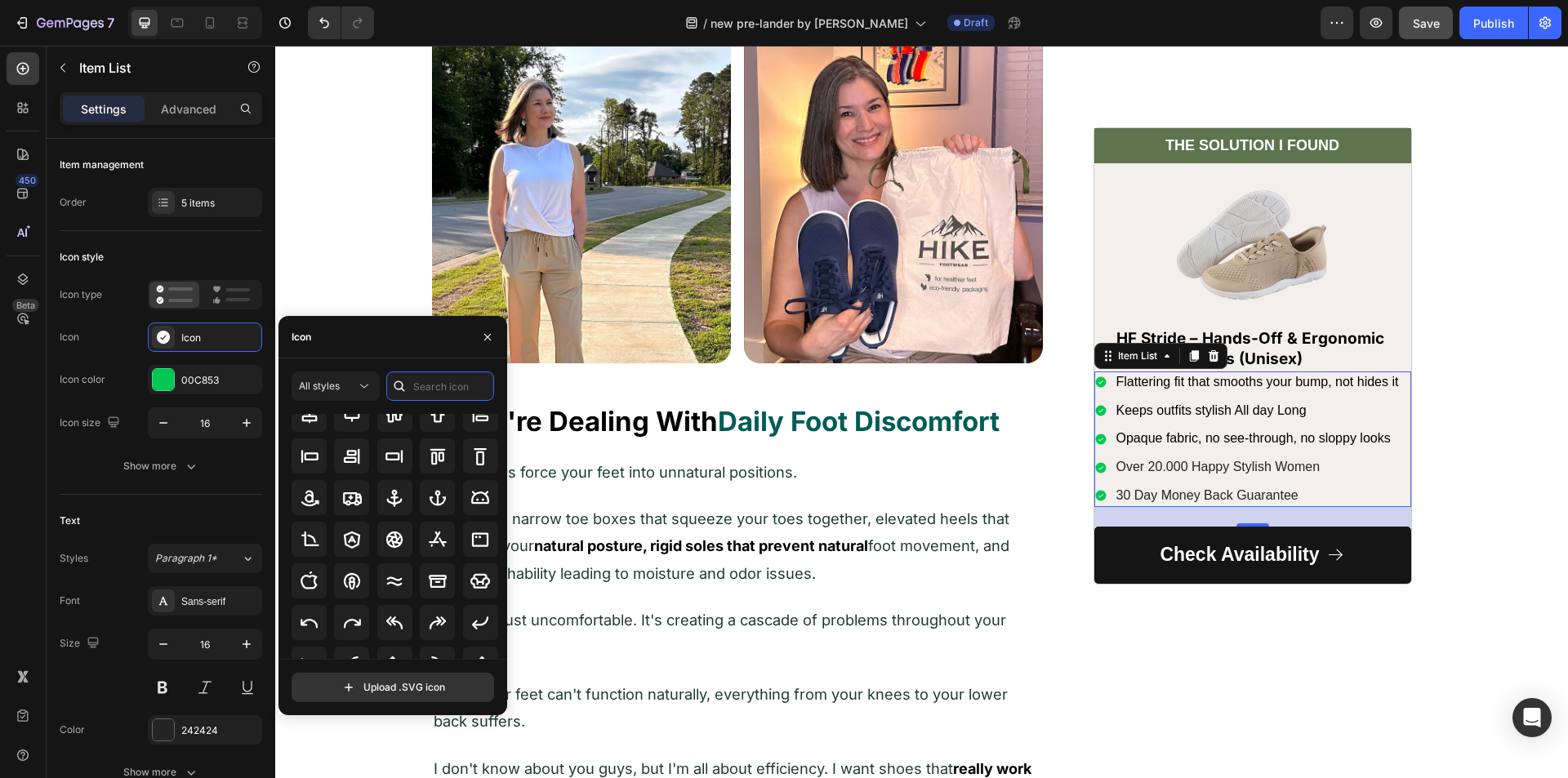
scroll to position [179, 0]
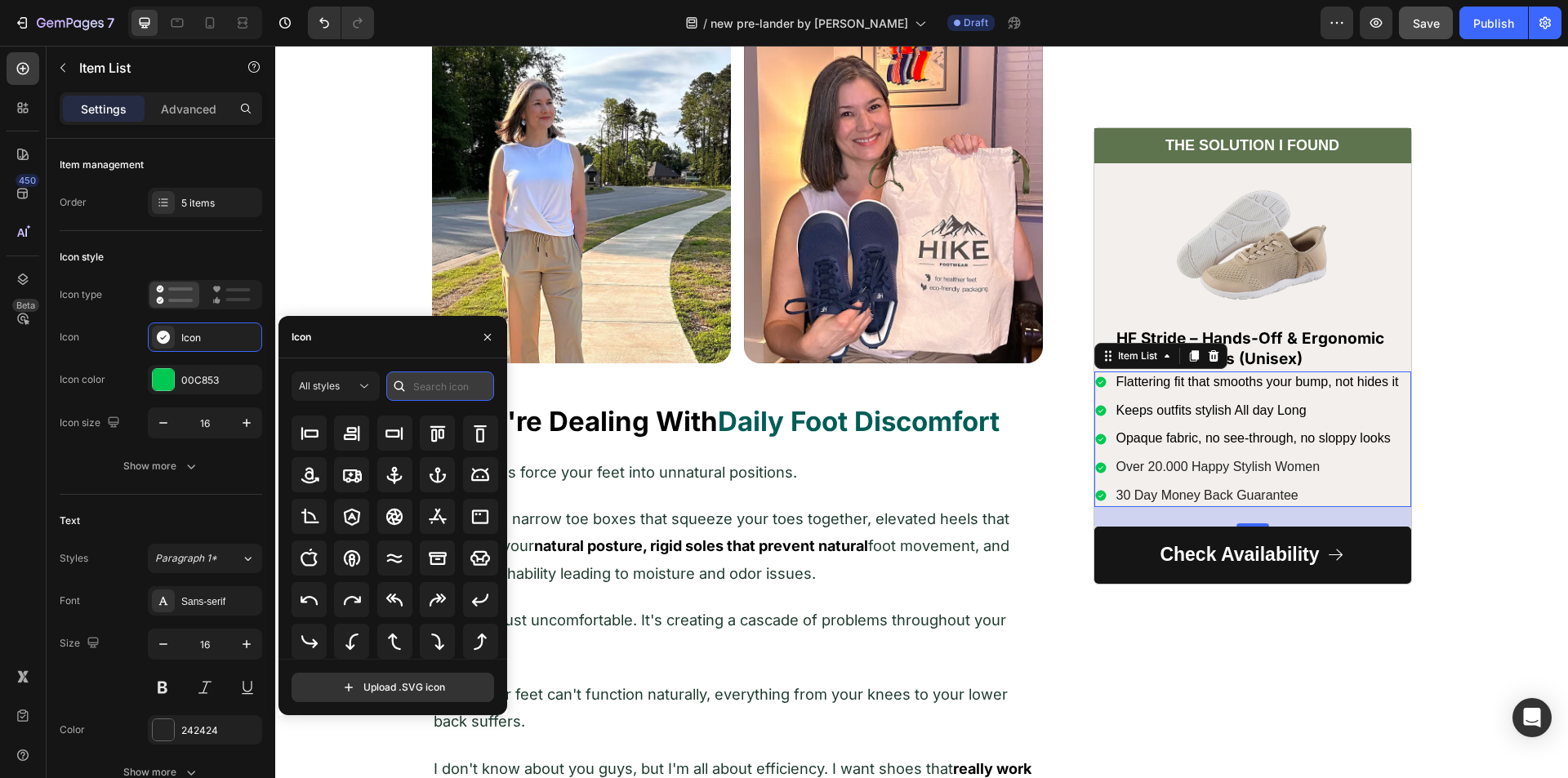
click at [429, 379] on input "text" at bounding box center [440, 386] width 108 height 30
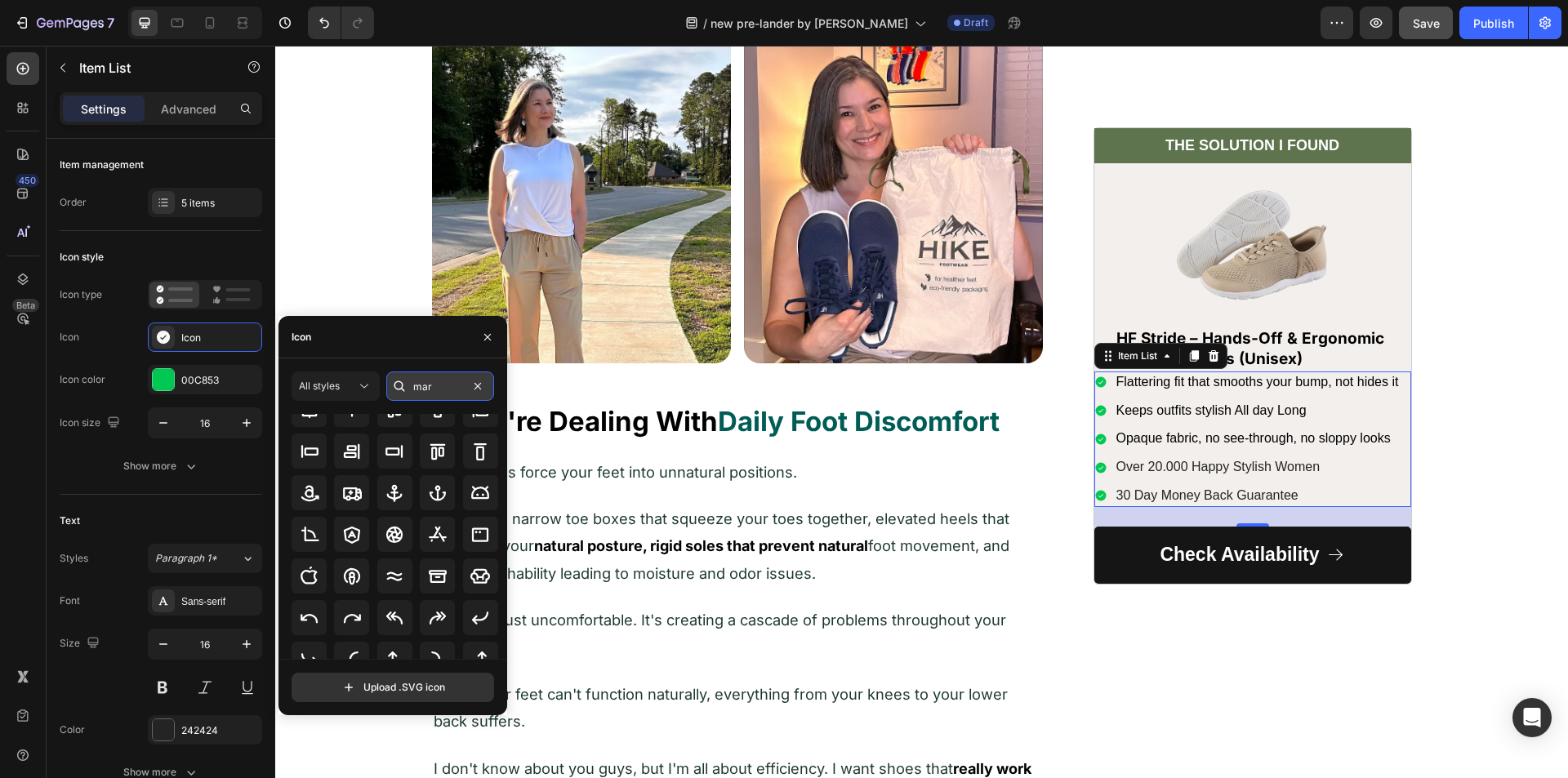
type input "mark"
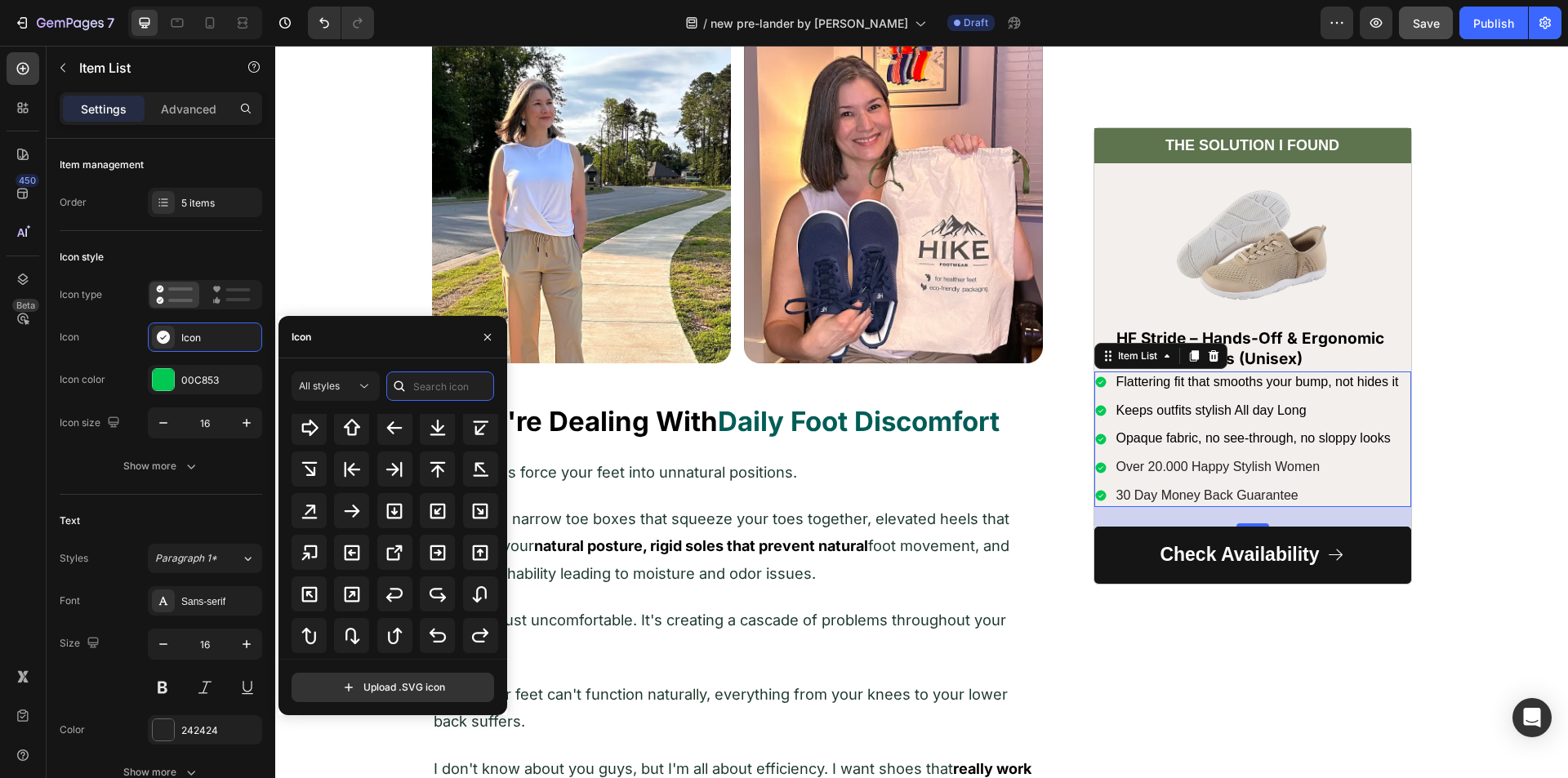
scroll to position [735, 0]
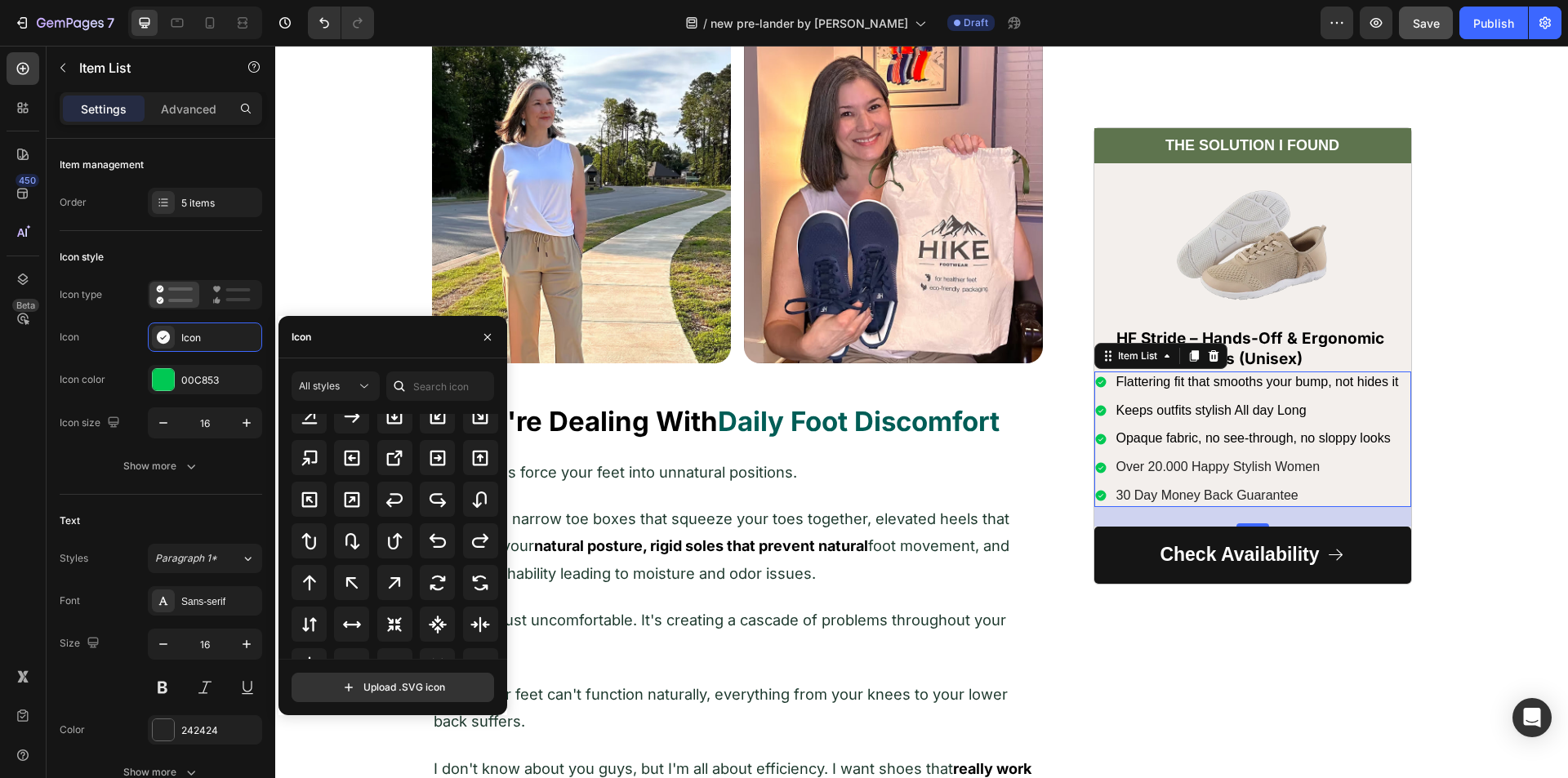
click at [1096, 382] on icon at bounding box center [1100, 383] width 10 height 10
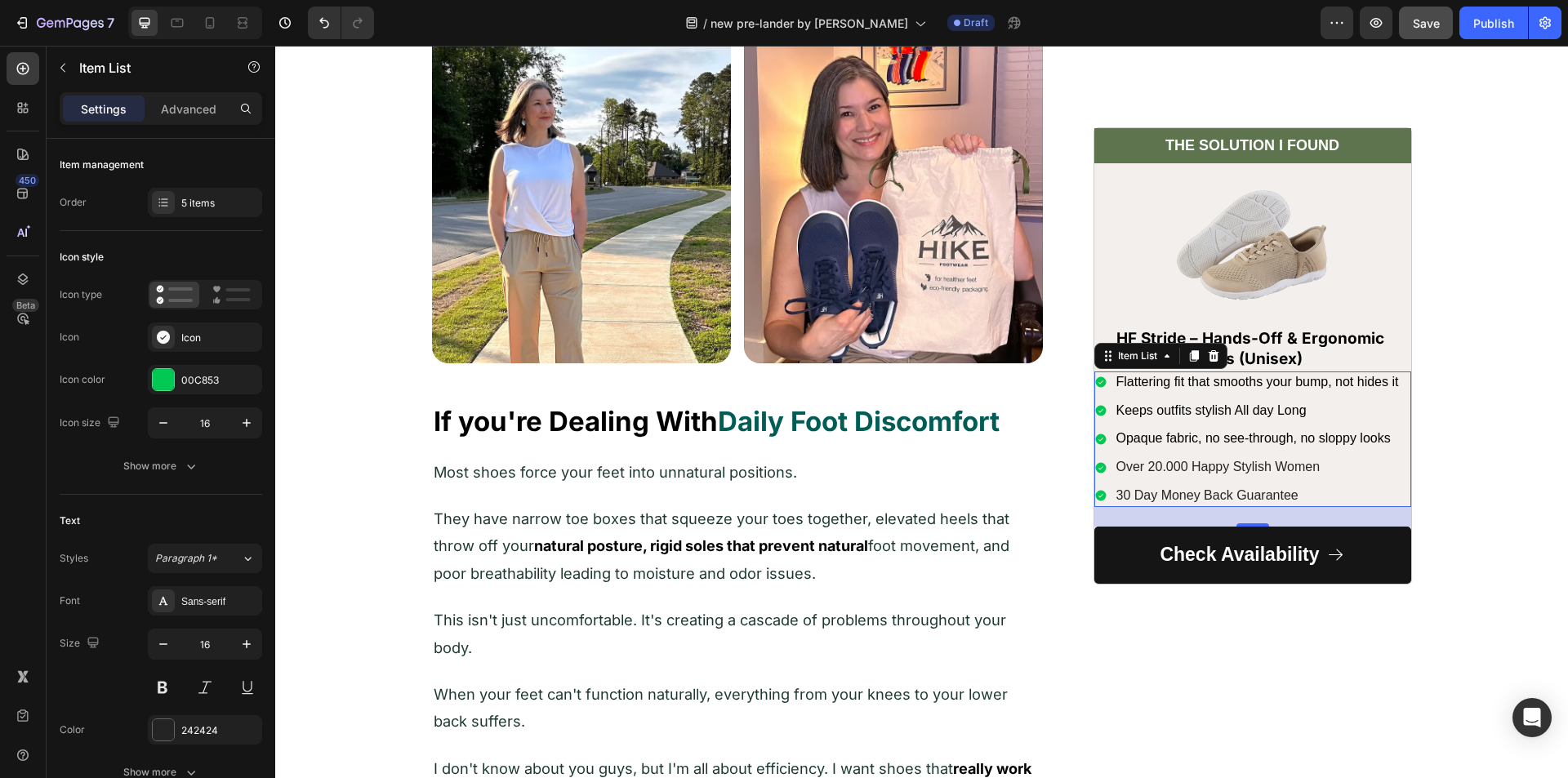
click at [1096, 382] on icon at bounding box center [1100, 383] width 10 height 10
click at [1207, 355] on icon at bounding box center [1213, 356] width 13 height 13
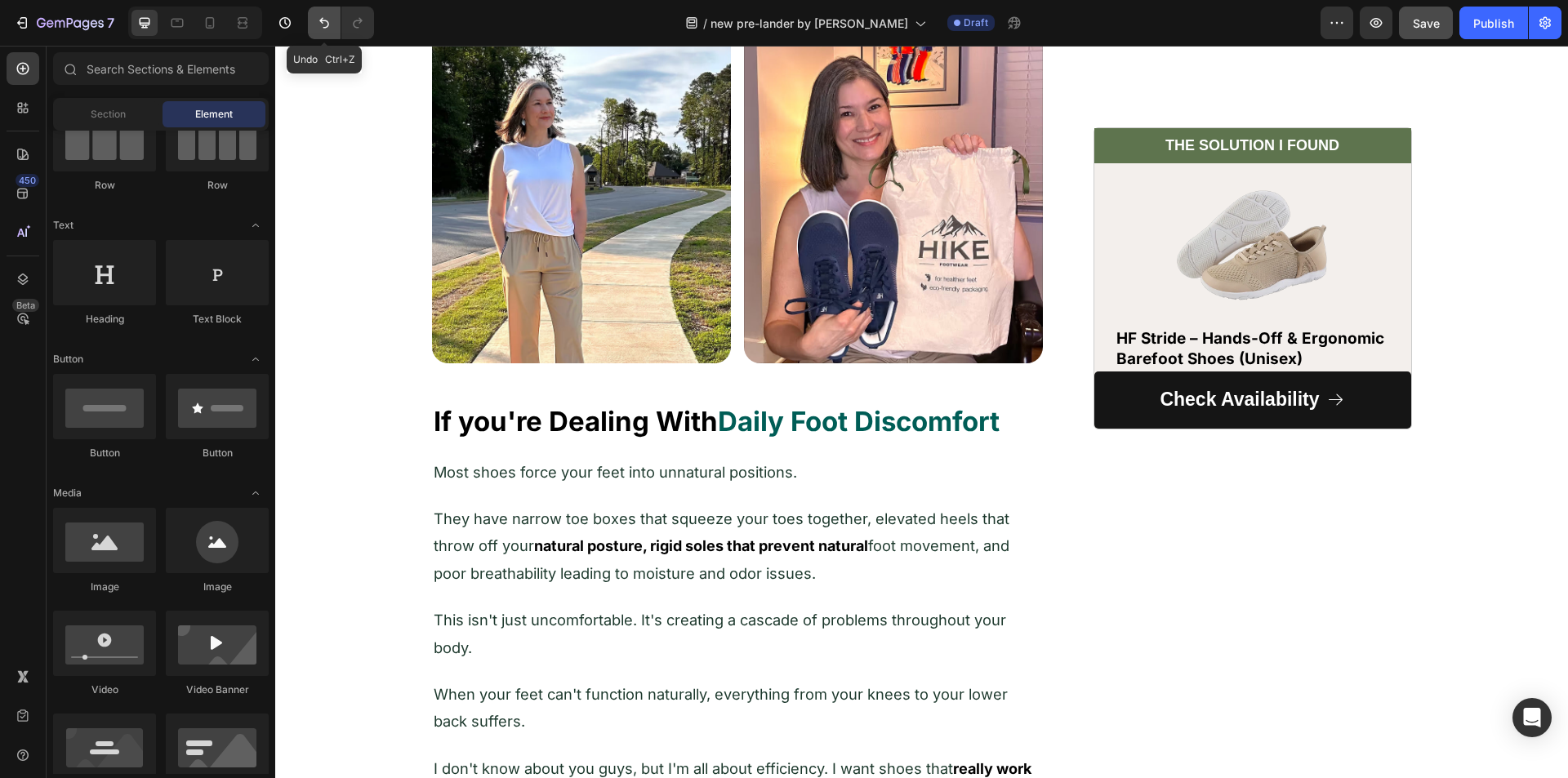
drag, startPoint x: 315, startPoint y: 25, endPoint x: 119, endPoint y: 33, distance: 196.2
click at [315, 25] on button "Undo/Redo" at bounding box center [325, 23] width 33 height 33
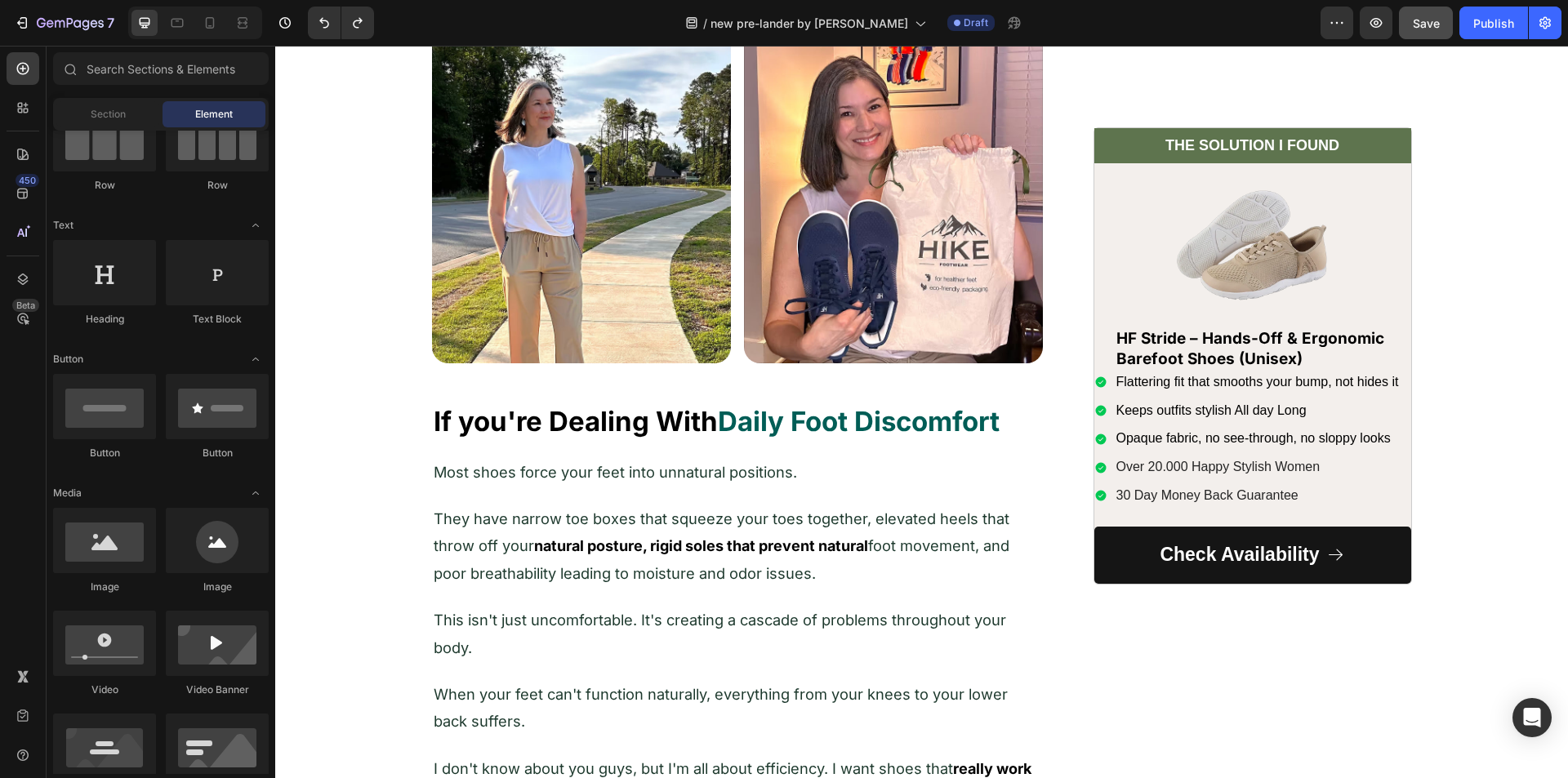
scroll to position [0, 0]
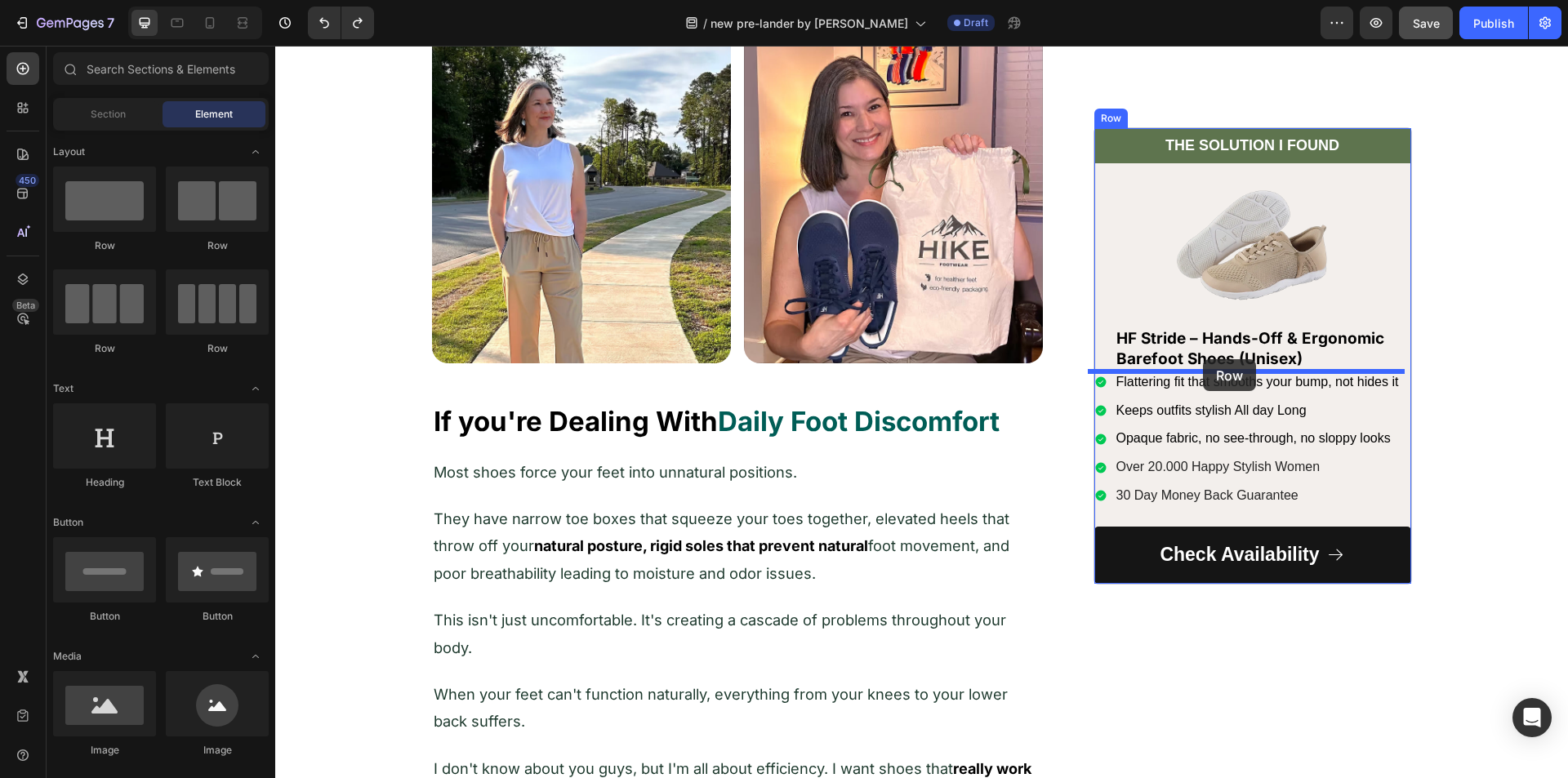
drag, startPoint x: 496, startPoint y: 254, endPoint x: 1194, endPoint y: 363, distance: 706.5
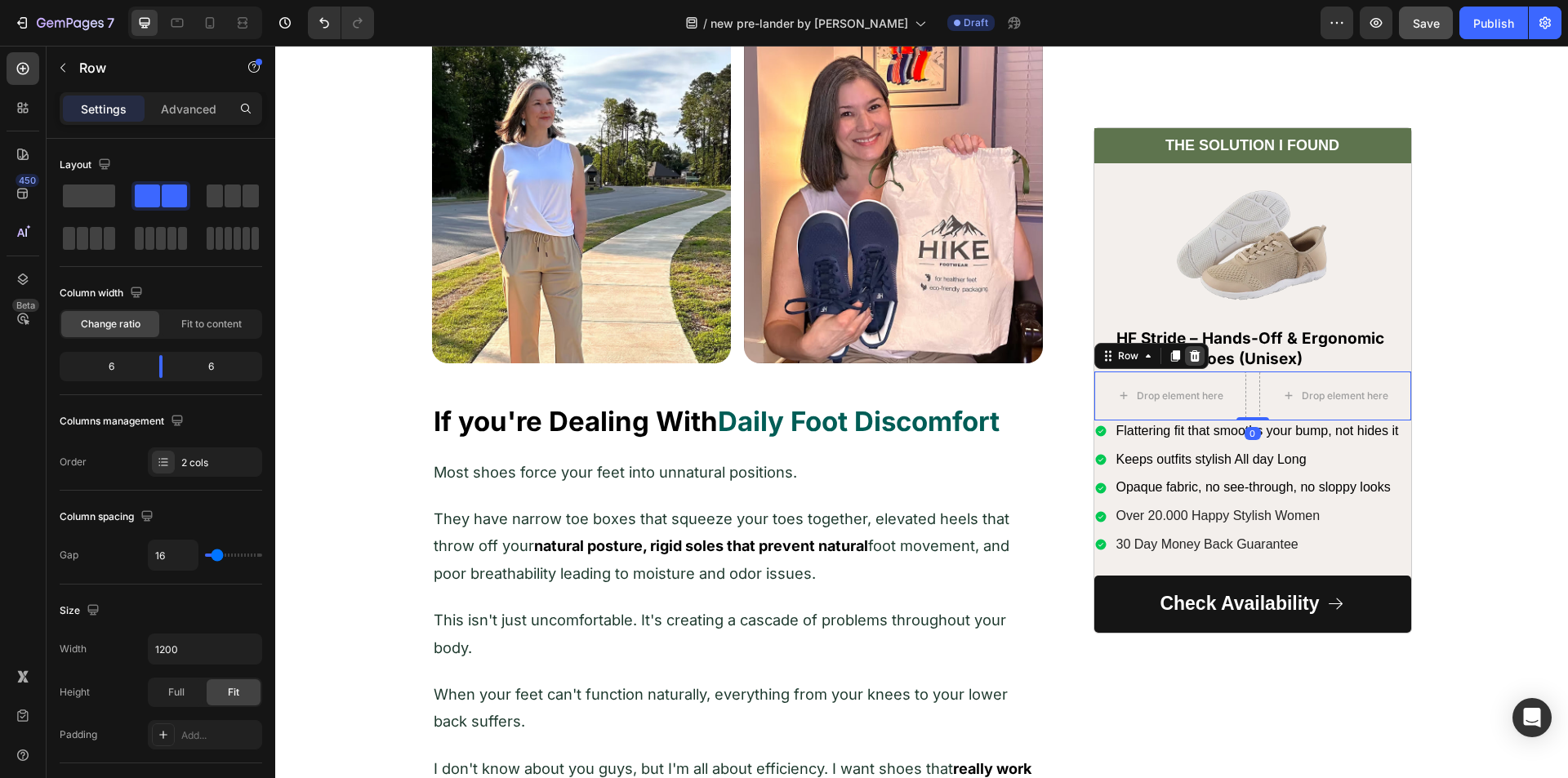
click at [1189, 356] on icon at bounding box center [1194, 355] width 10 height 11
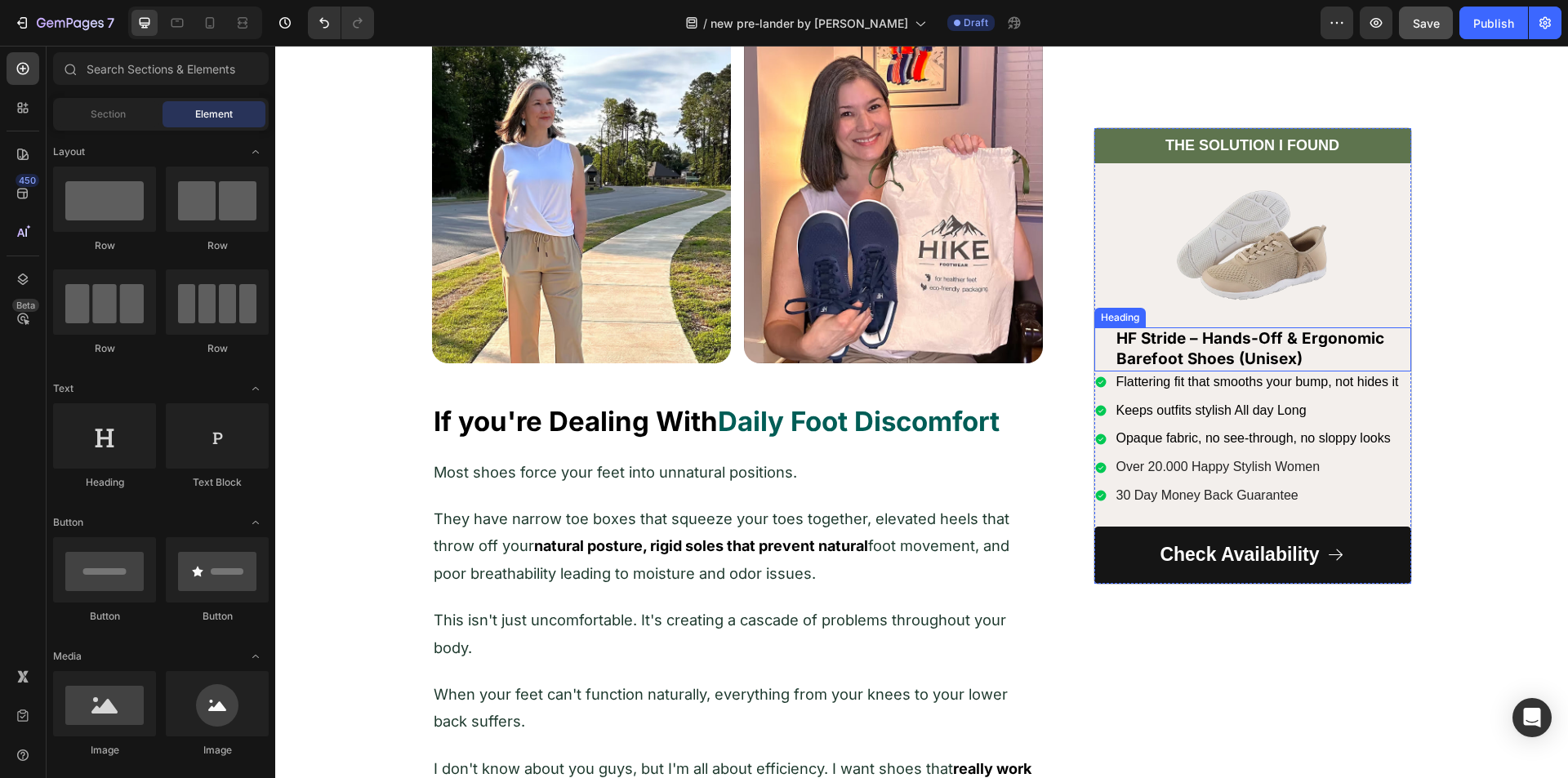
click at [1206, 345] on p "HF Stride – Hands-Off & Ergonomic Barefoot Shoes (Unisex)" at bounding box center [1252, 349] width 272 height 40
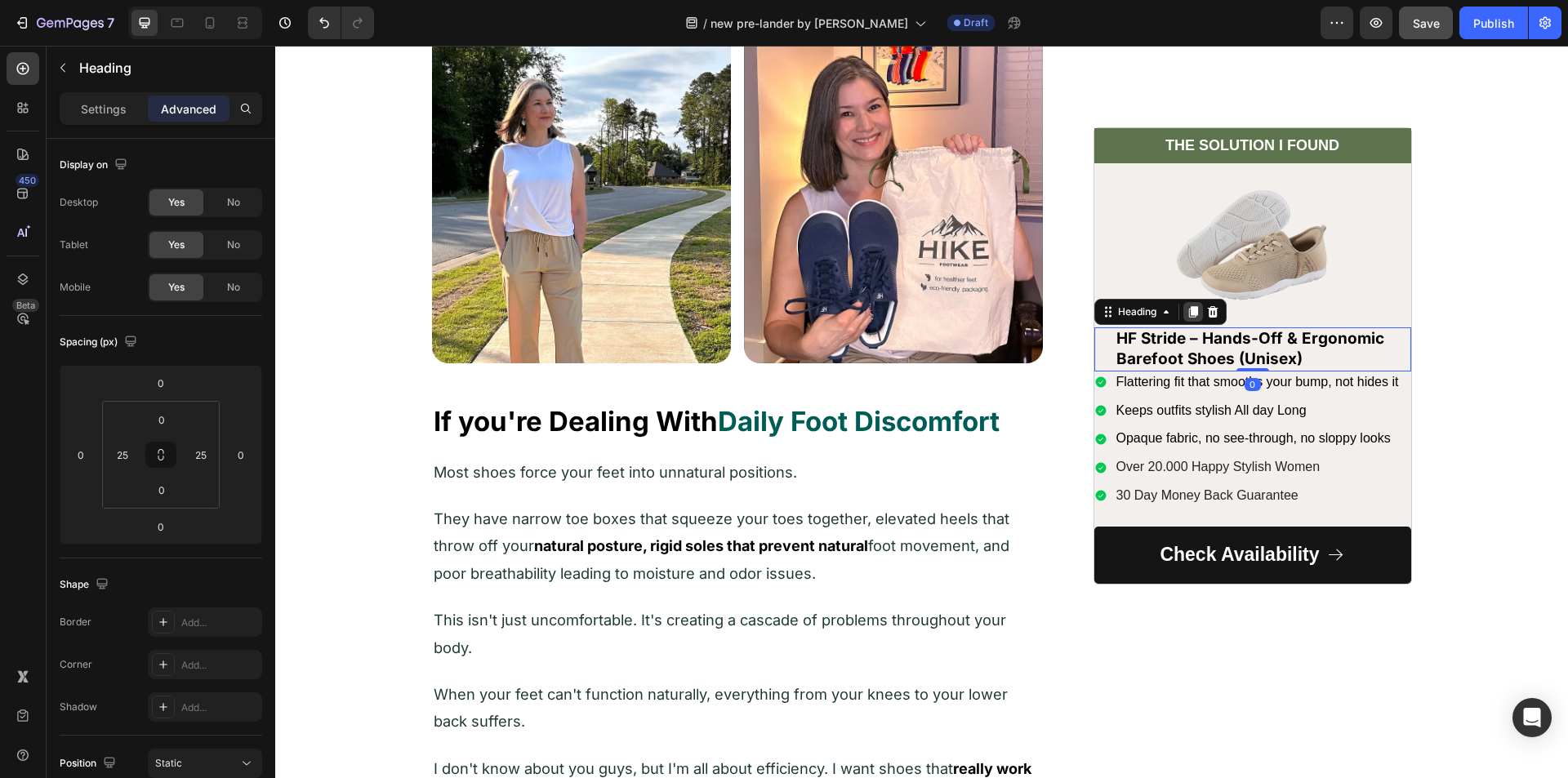
click at [1189, 306] on icon at bounding box center [1193, 312] width 13 height 13
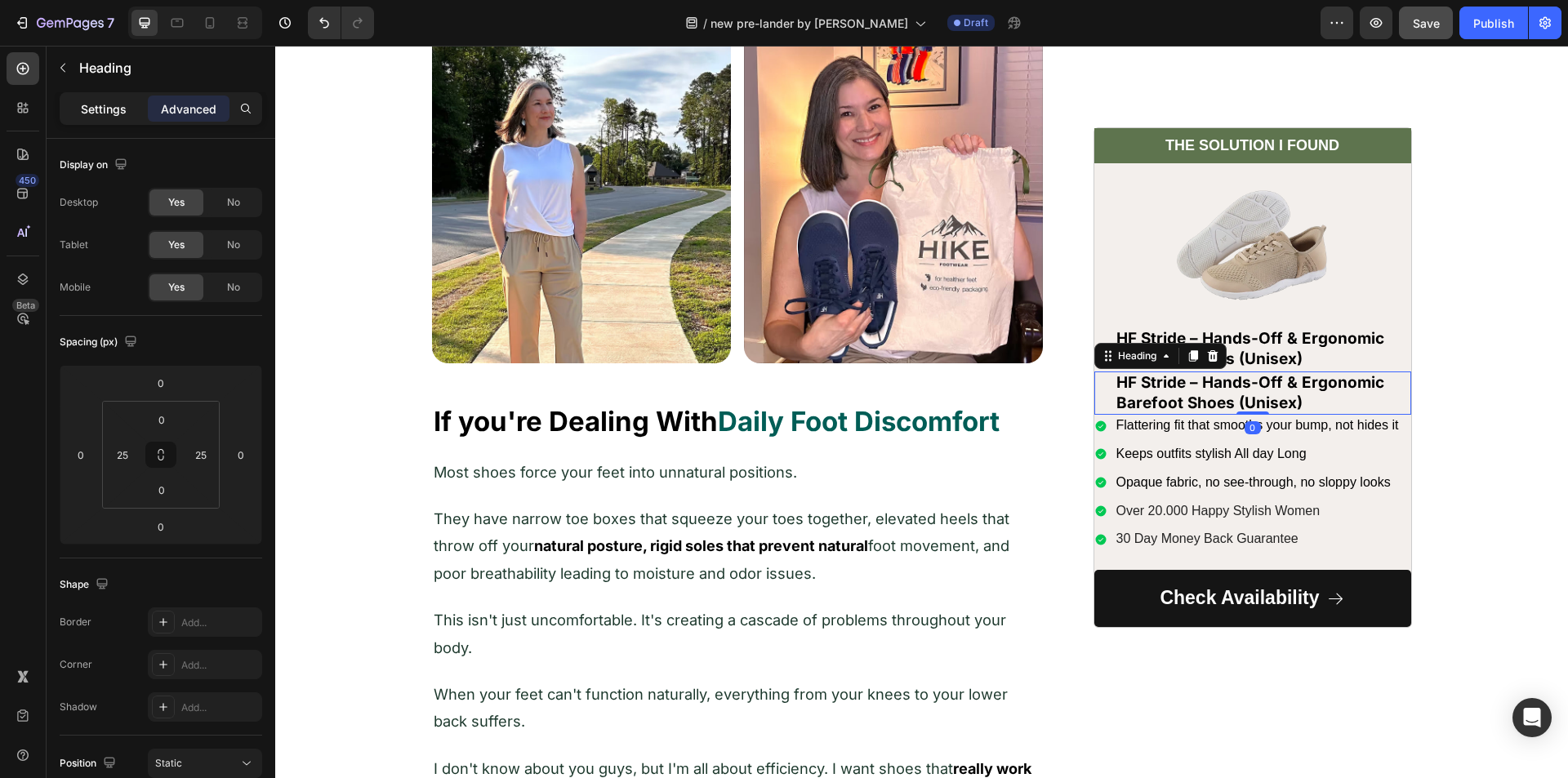
click at [95, 99] on div "Settings" at bounding box center [104, 109] width 82 height 26
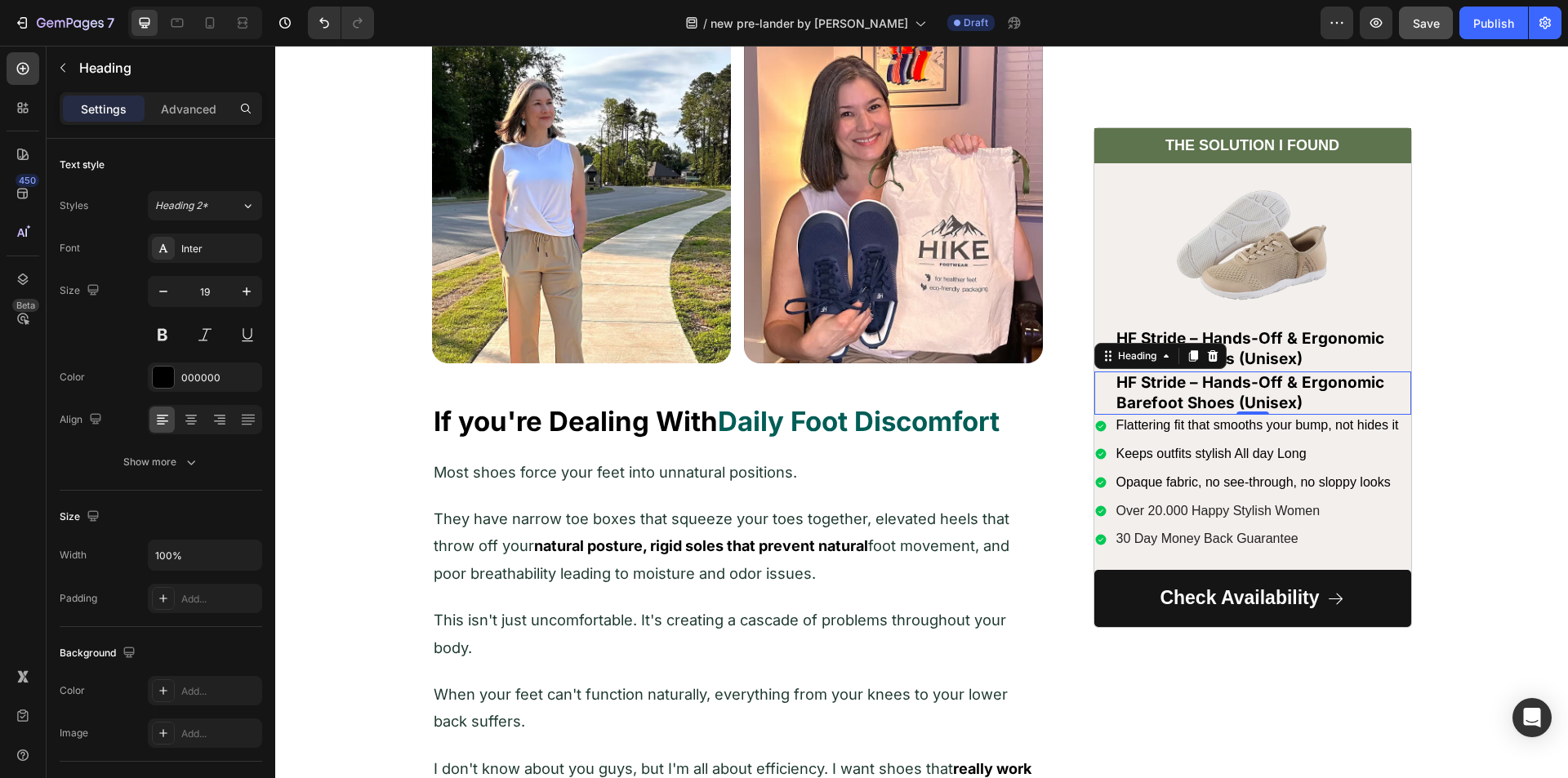
click at [1115, 390] on h2 "HF Stride – Hands-Off & Ergonomic Barefoot Shoes (Unisex)" at bounding box center [1252, 393] width 276 height 44
click at [1101, 390] on div "HF Stride – Hands-Off & Ergonomic Barefoot Shoes (Unisex) Heading 0" at bounding box center [1252, 393] width 317 height 44
click at [171, 115] on p "Advanced" at bounding box center [189, 109] width 56 height 17
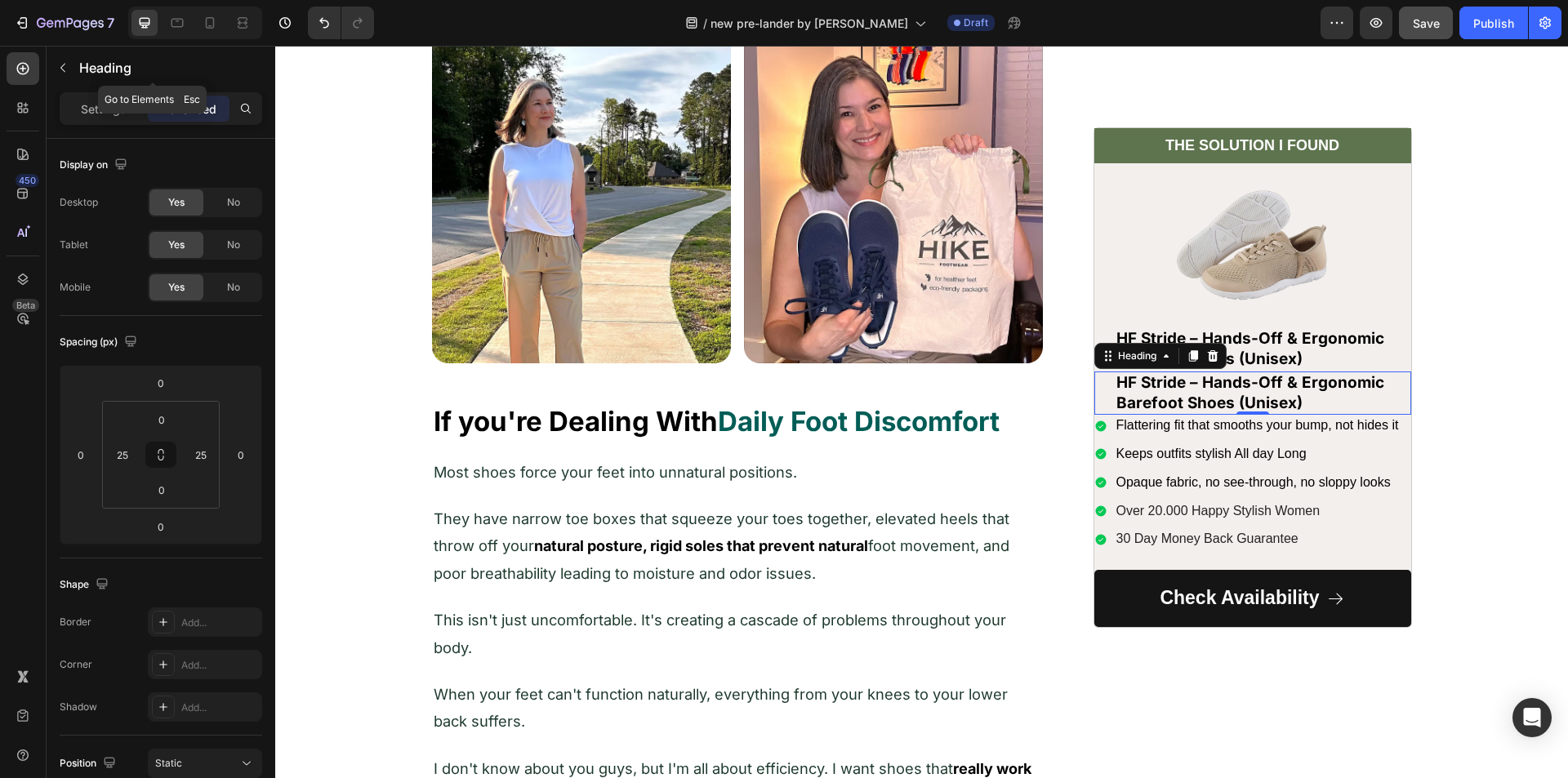
click at [62, 64] on icon "button" at bounding box center [63, 67] width 13 height 13
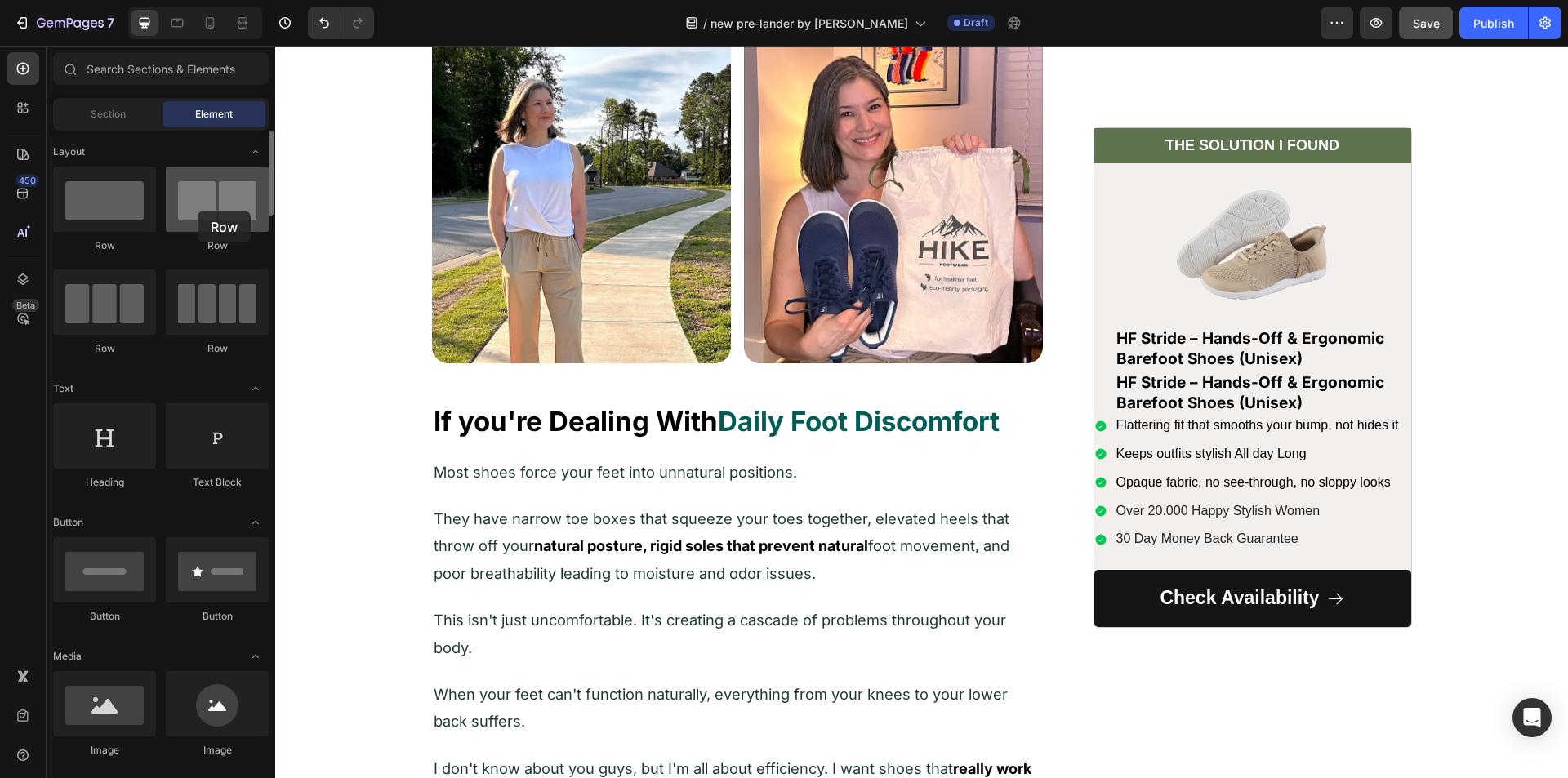
click at [198, 211] on div at bounding box center [218, 198] width 103 height 65
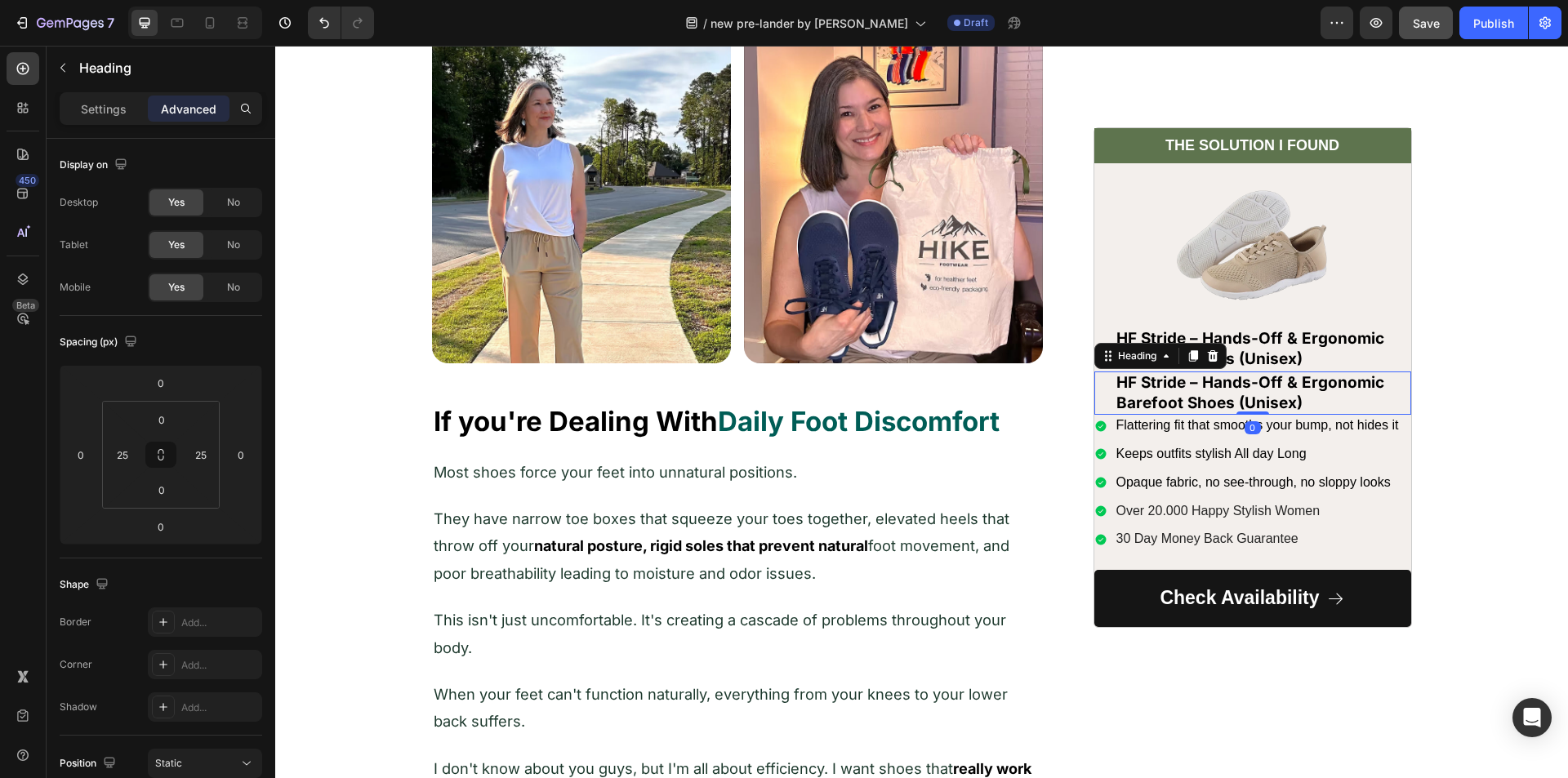
click at [1183, 378] on p "HF Stride – Hands-Off & Ergonomic Barefoot Shoes (Unisex)" at bounding box center [1252, 393] width 272 height 40
click at [1206, 359] on icon at bounding box center [1212, 356] width 13 height 13
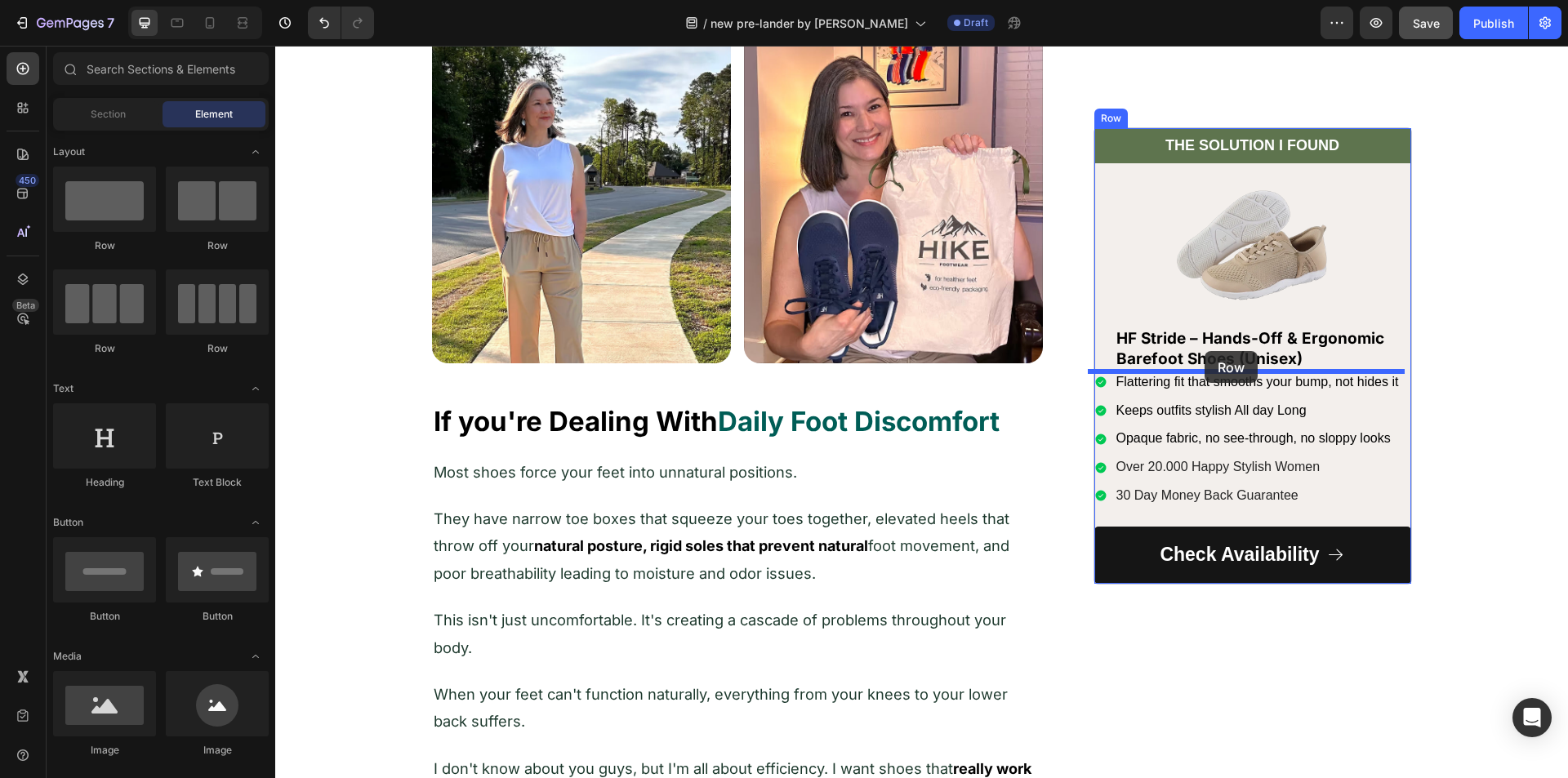
drag, startPoint x: 495, startPoint y: 252, endPoint x: 1204, endPoint y: 352, distance: 716.0
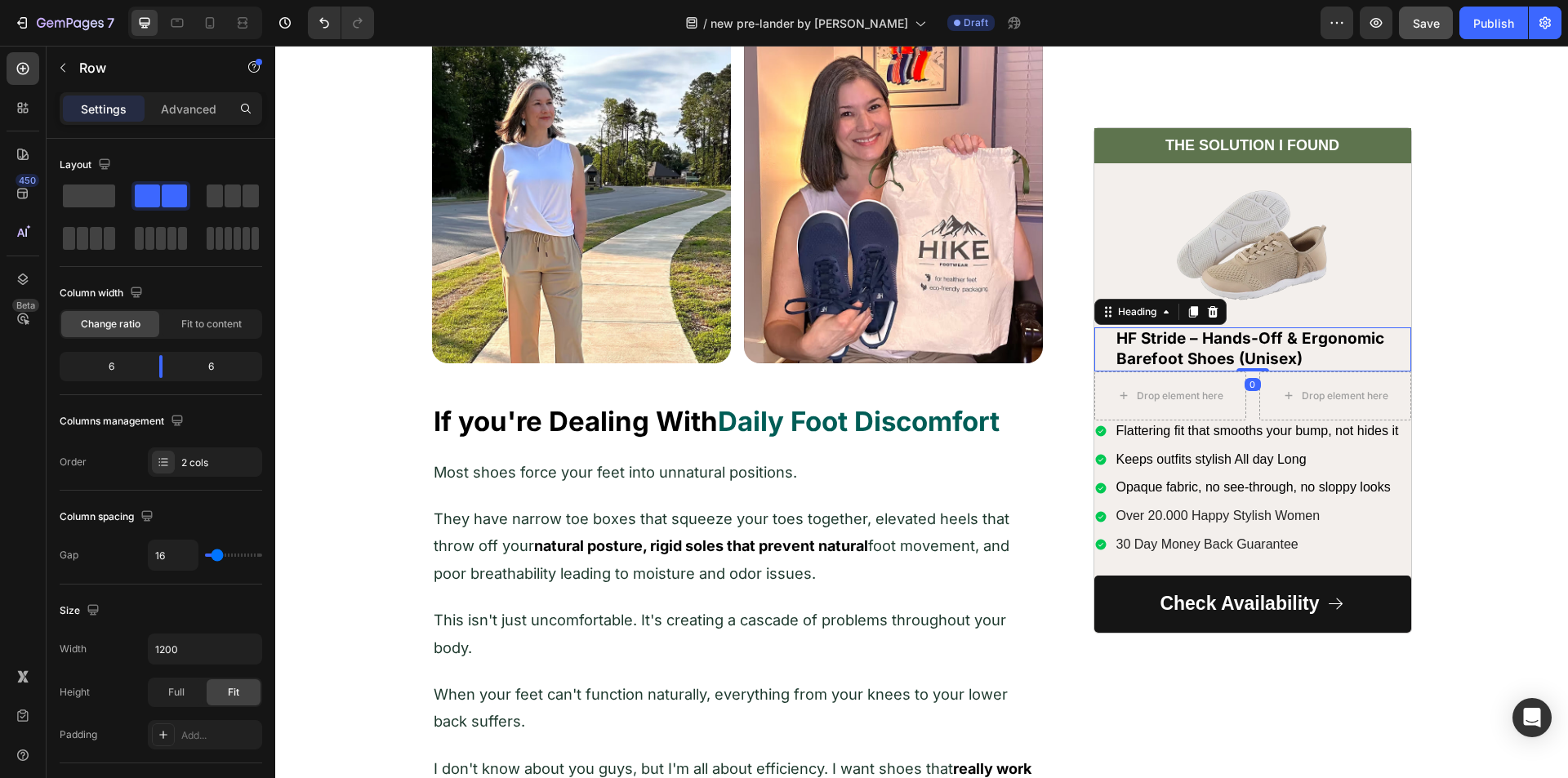
click at [1272, 349] on p "HF Stride – Hands-Off & Ergonomic Barefoot Shoes (Unisex)" at bounding box center [1252, 349] width 272 height 40
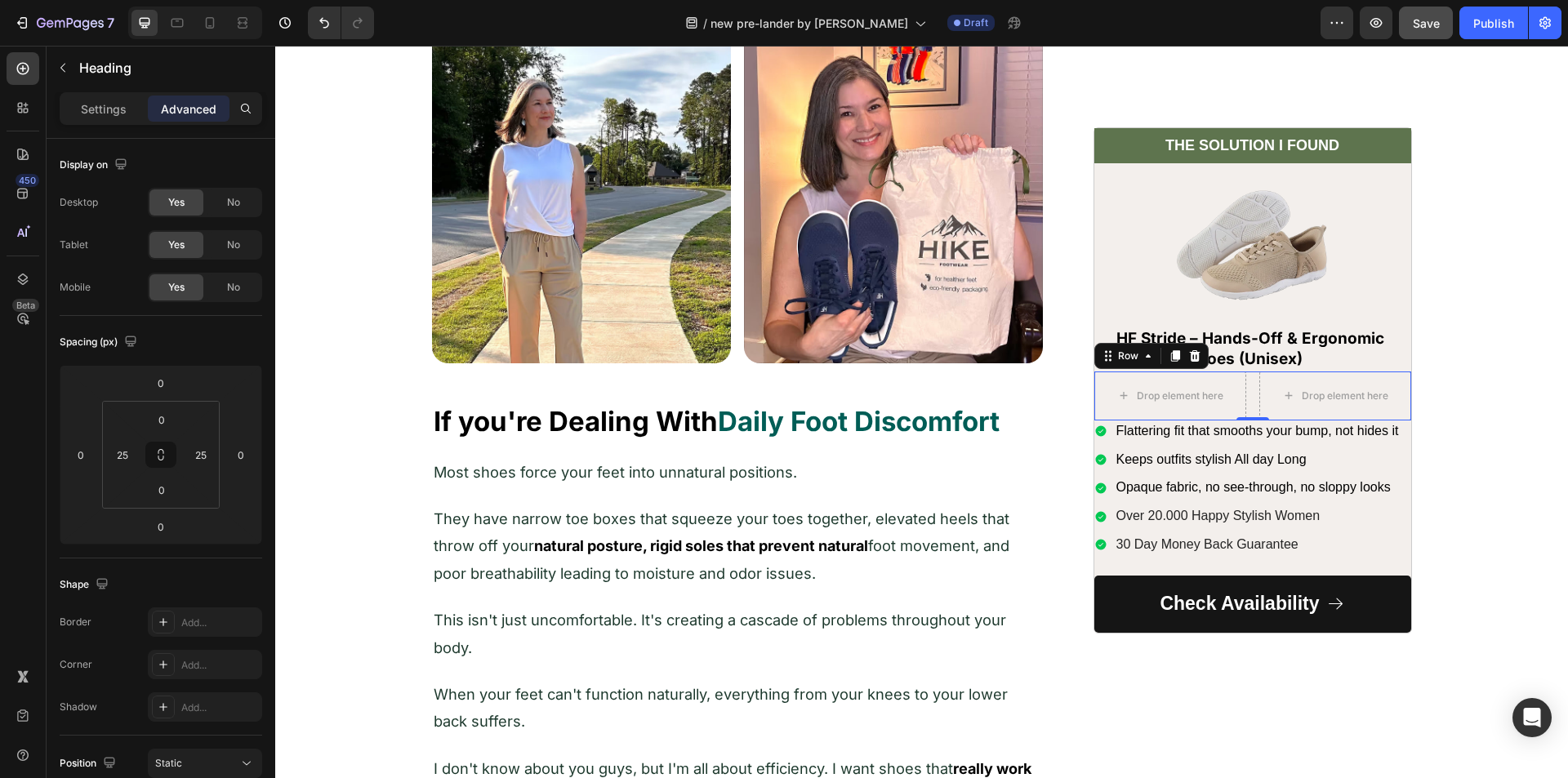
click at [1249, 399] on div "Drop element here Drop element here Row 0" at bounding box center [1252, 396] width 317 height 49
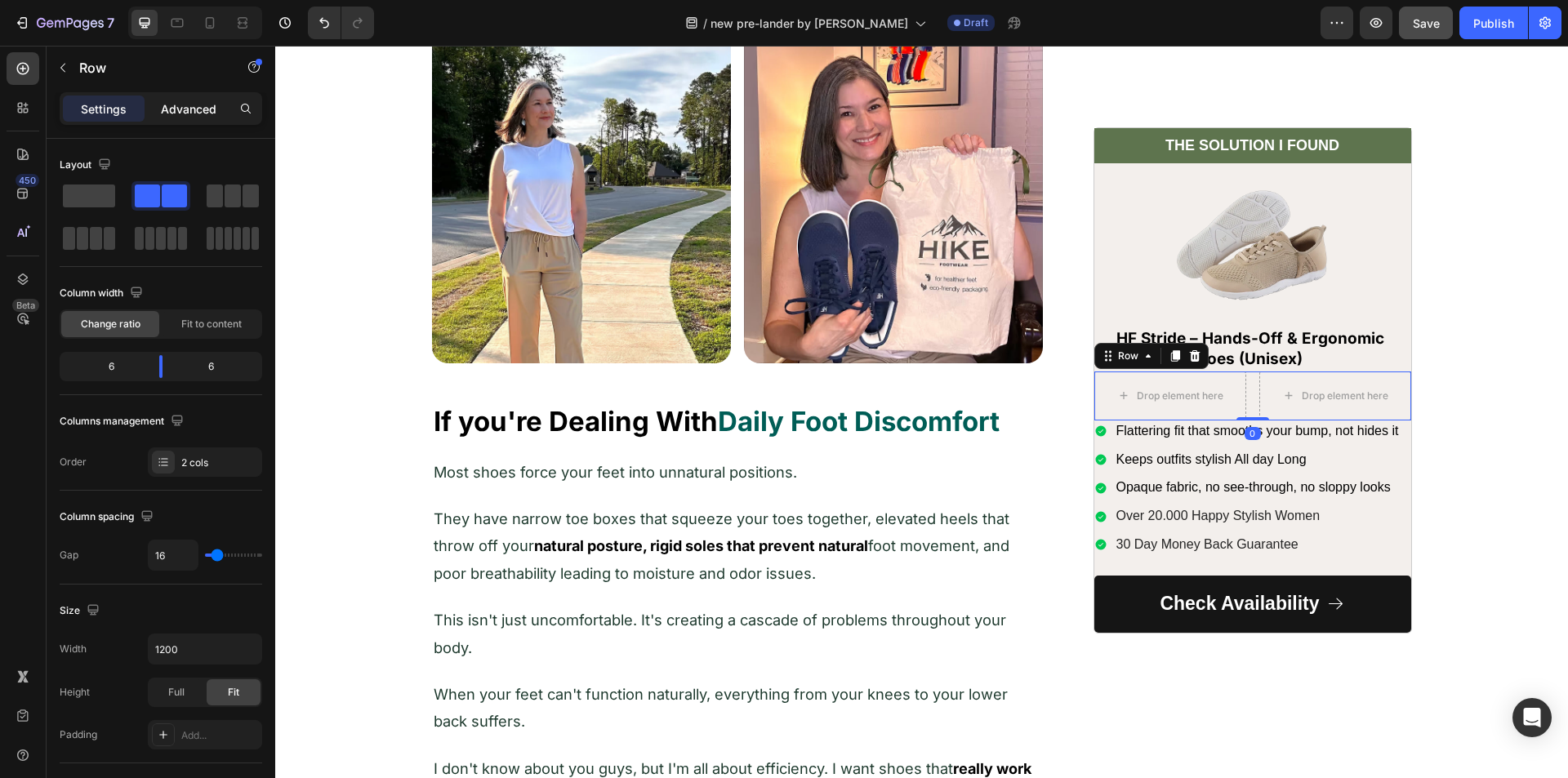
click at [187, 103] on p "Advanced" at bounding box center [189, 109] width 56 height 17
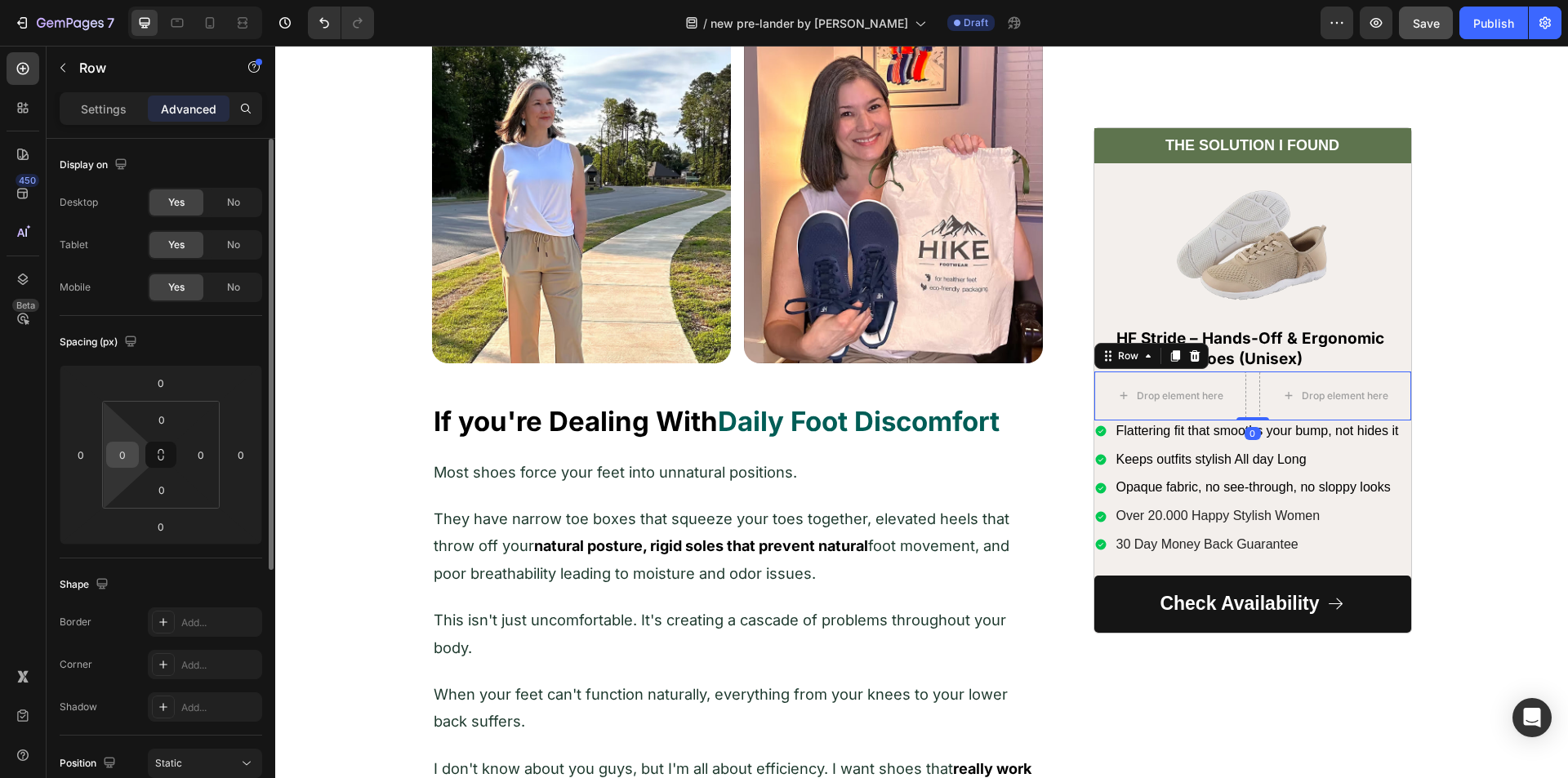
click at [113, 446] on input "0" at bounding box center [123, 455] width 24 height 24
type input "25"
click at [182, 0] on html "7 Version history / new pre-lander by sharif Draft Preview Save Publish 450 Bet…" at bounding box center [784, 0] width 1568 height 0
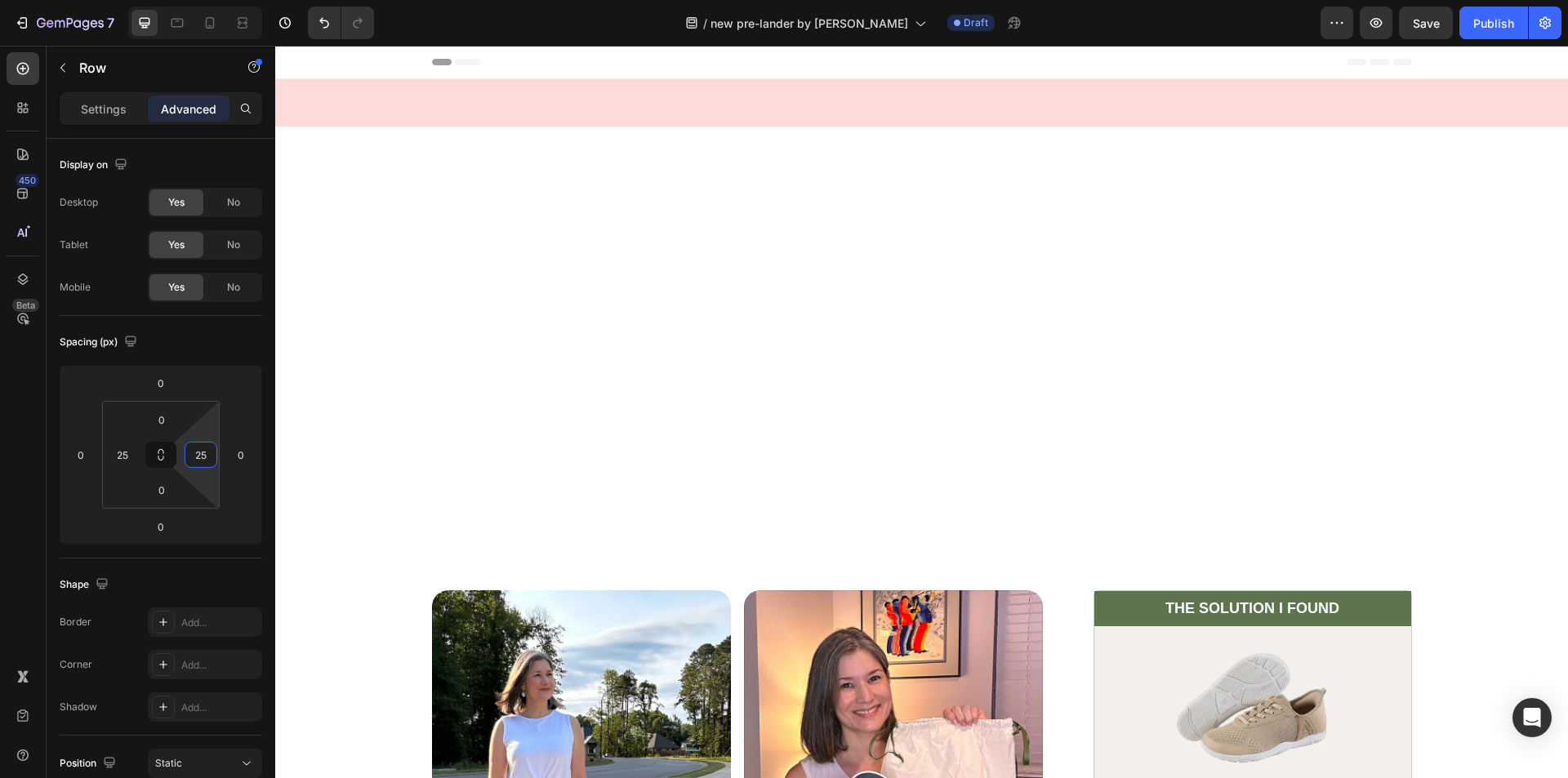
scroll to position [572, 0]
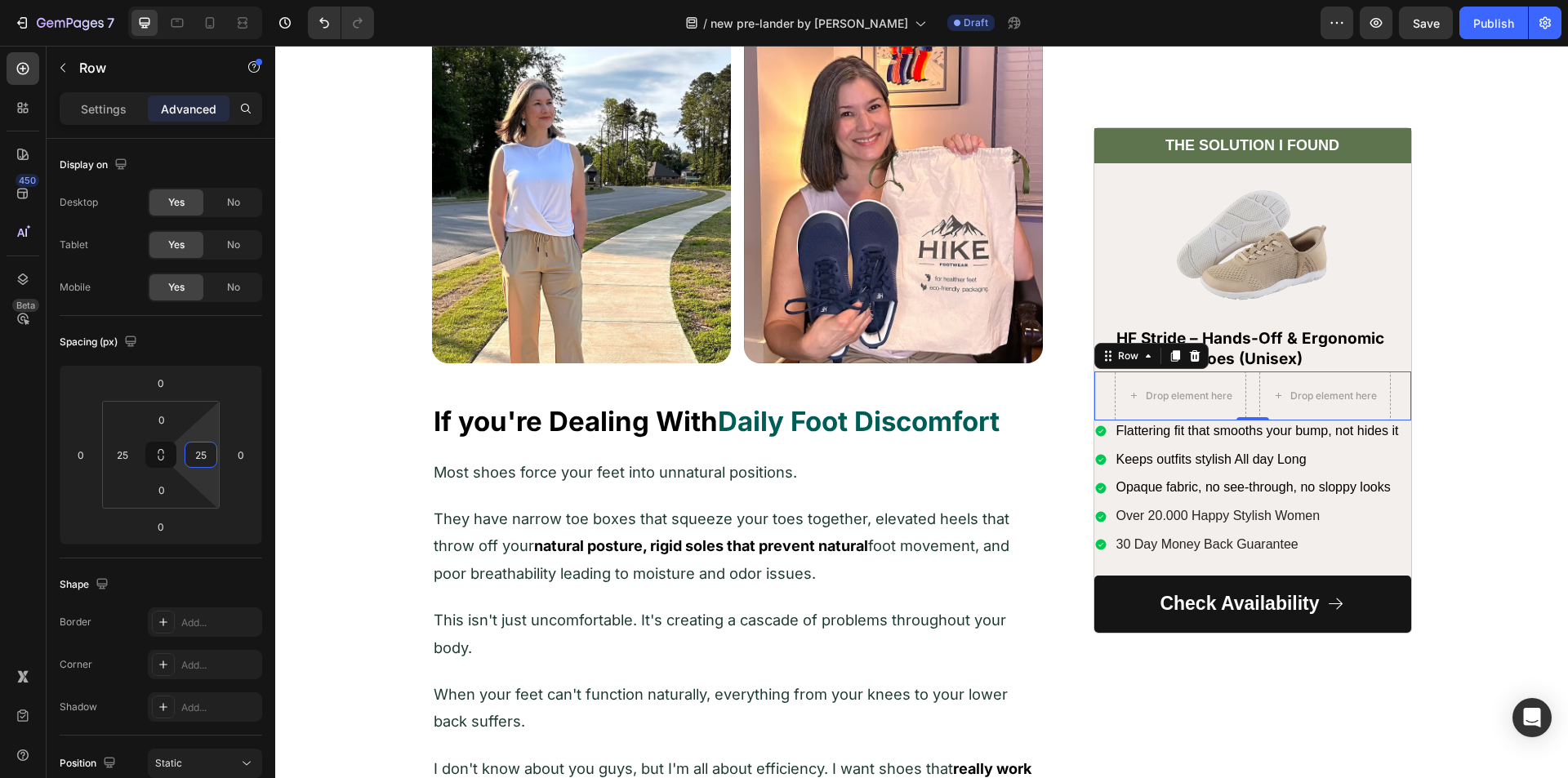
type input "25"
click at [30, 432] on div "450 Beta" at bounding box center [23, 356] width 33 height 608
click at [1244, 394] on div "Drop element here Drop element here Row 0" at bounding box center [1252, 396] width 317 height 49
click at [115, 116] on p "Settings" at bounding box center [104, 109] width 46 height 17
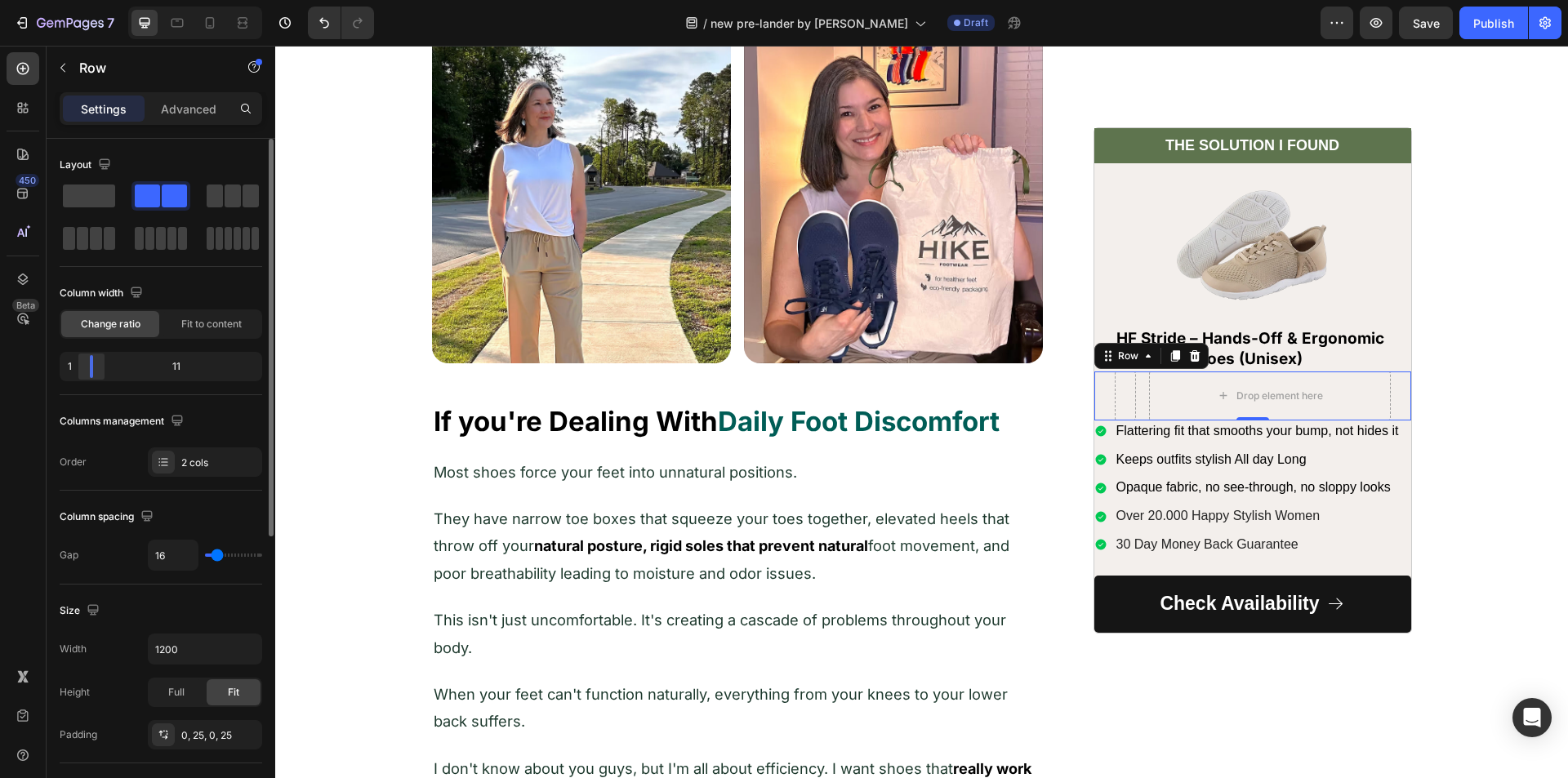
drag, startPoint x: 157, startPoint y: 371, endPoint x: 79, endPoint y: 374, distance: 78.1
click at [79, 374] on div at bounding box center [91, 366] width 30 height 23
click at [100, 370] on div at bounding box center [105, 366] width 30 height 23
click at [30, 65] on icon at bounding box center [23, 68] width 17 height 17
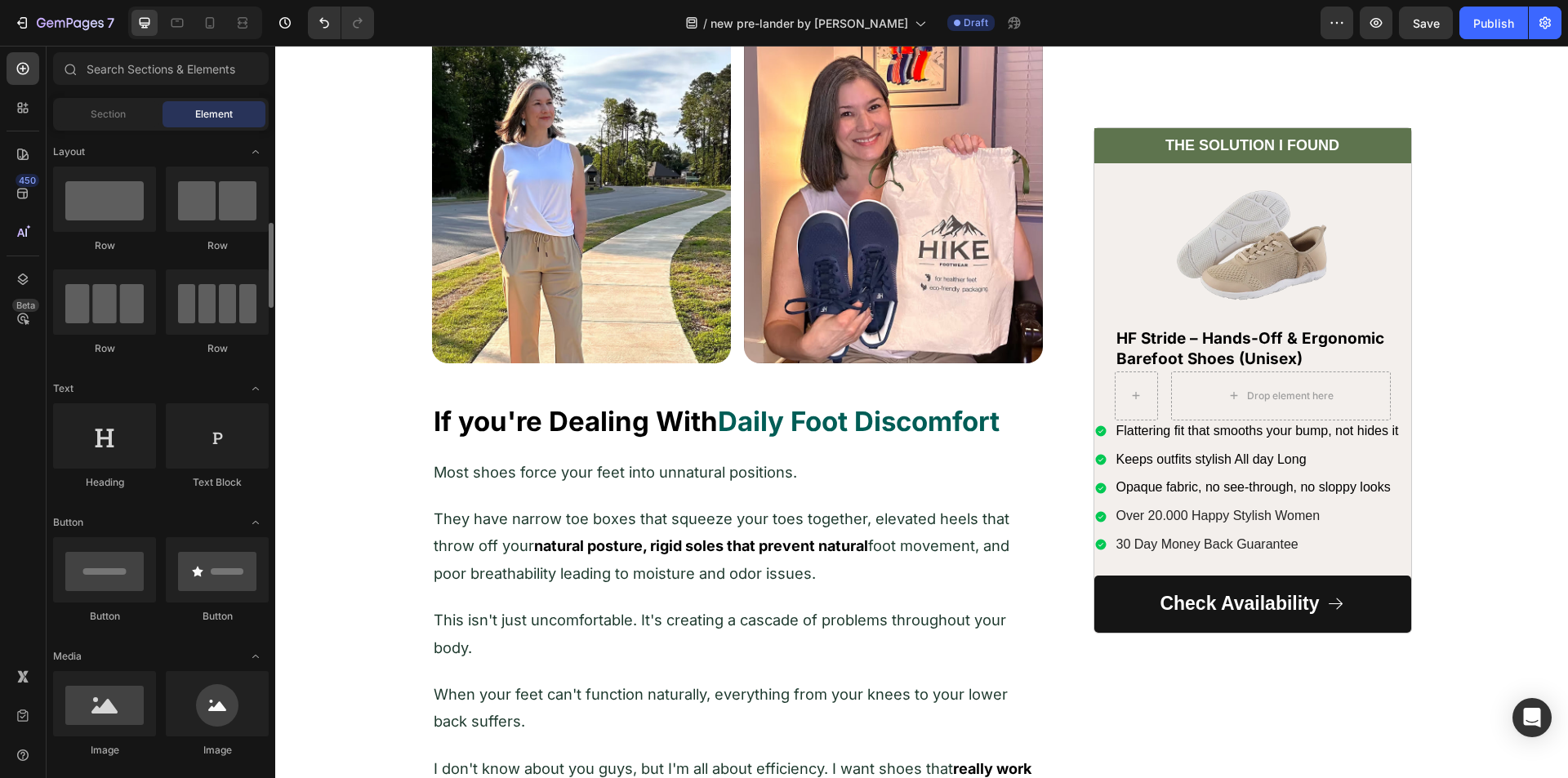
scroll to position [82, 0]
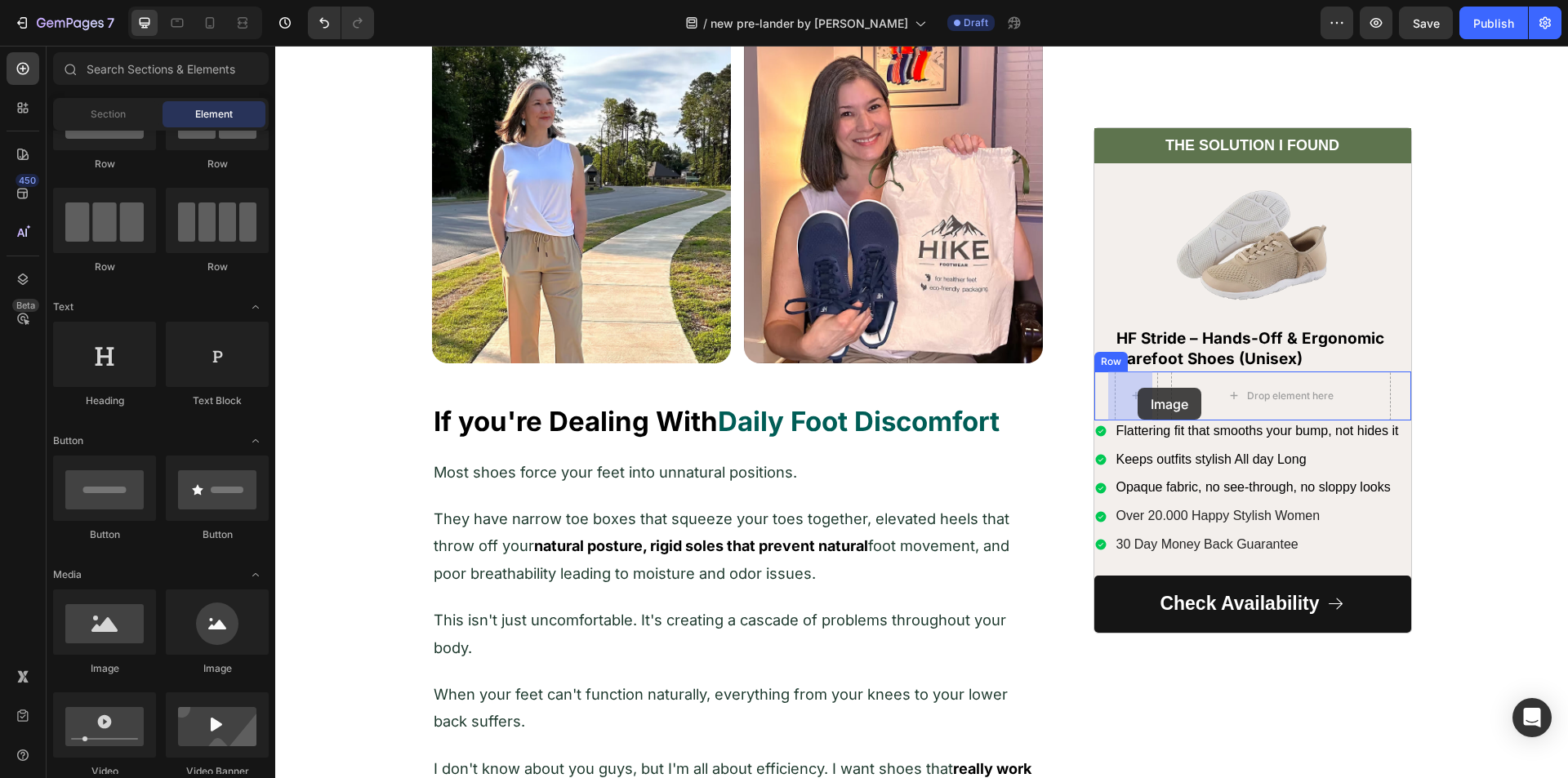
drag, startPoint x: 484, startPoint y: 661, endPoint x: 1136, endPoint y: 388, distance: 706.8
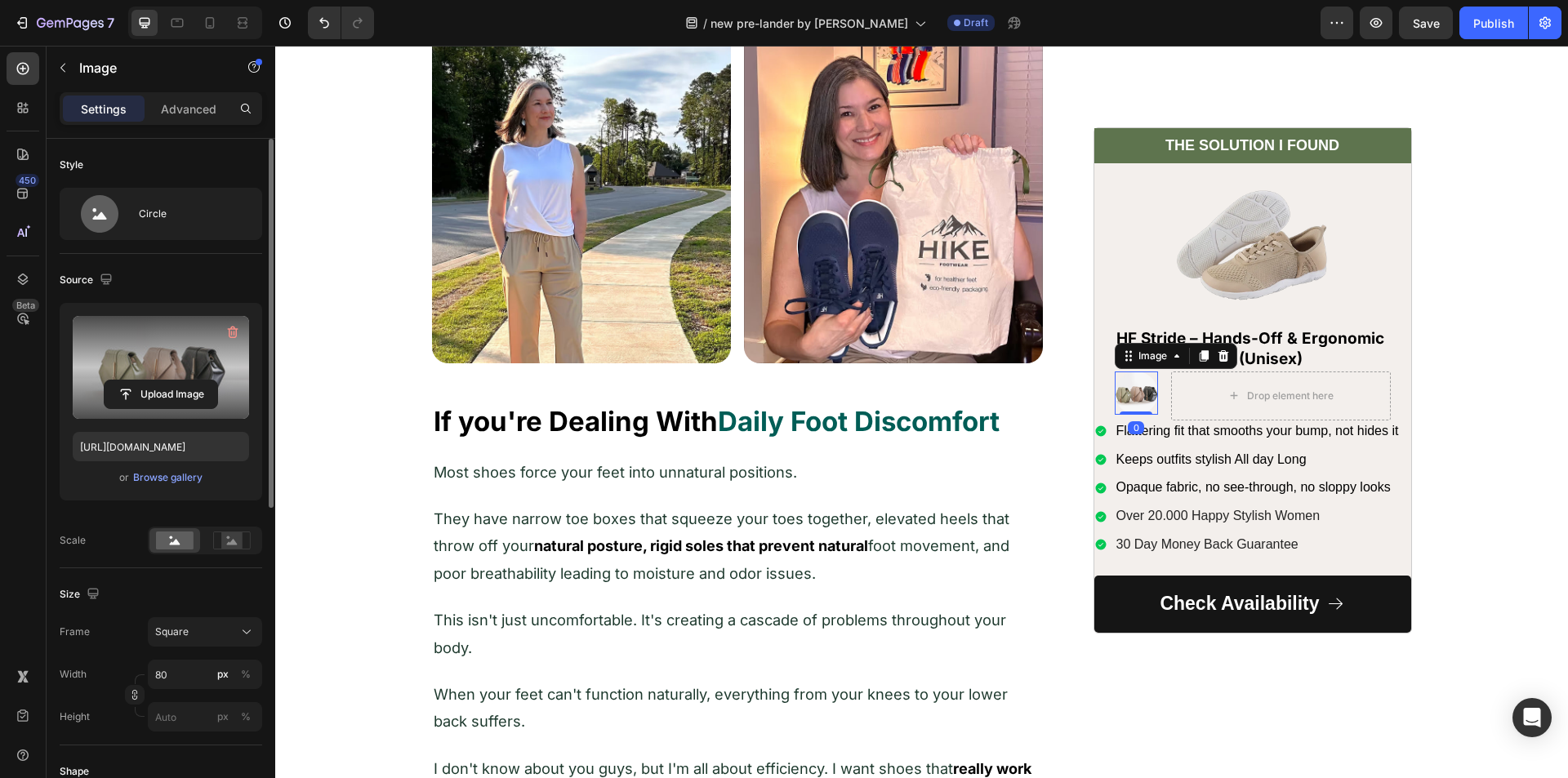
click at [166, 344] on label at bounding box center [161, 367] width 177 height 103
click at [166, 380] on input "file" at bounding box center [161, 394] width 113 height 28
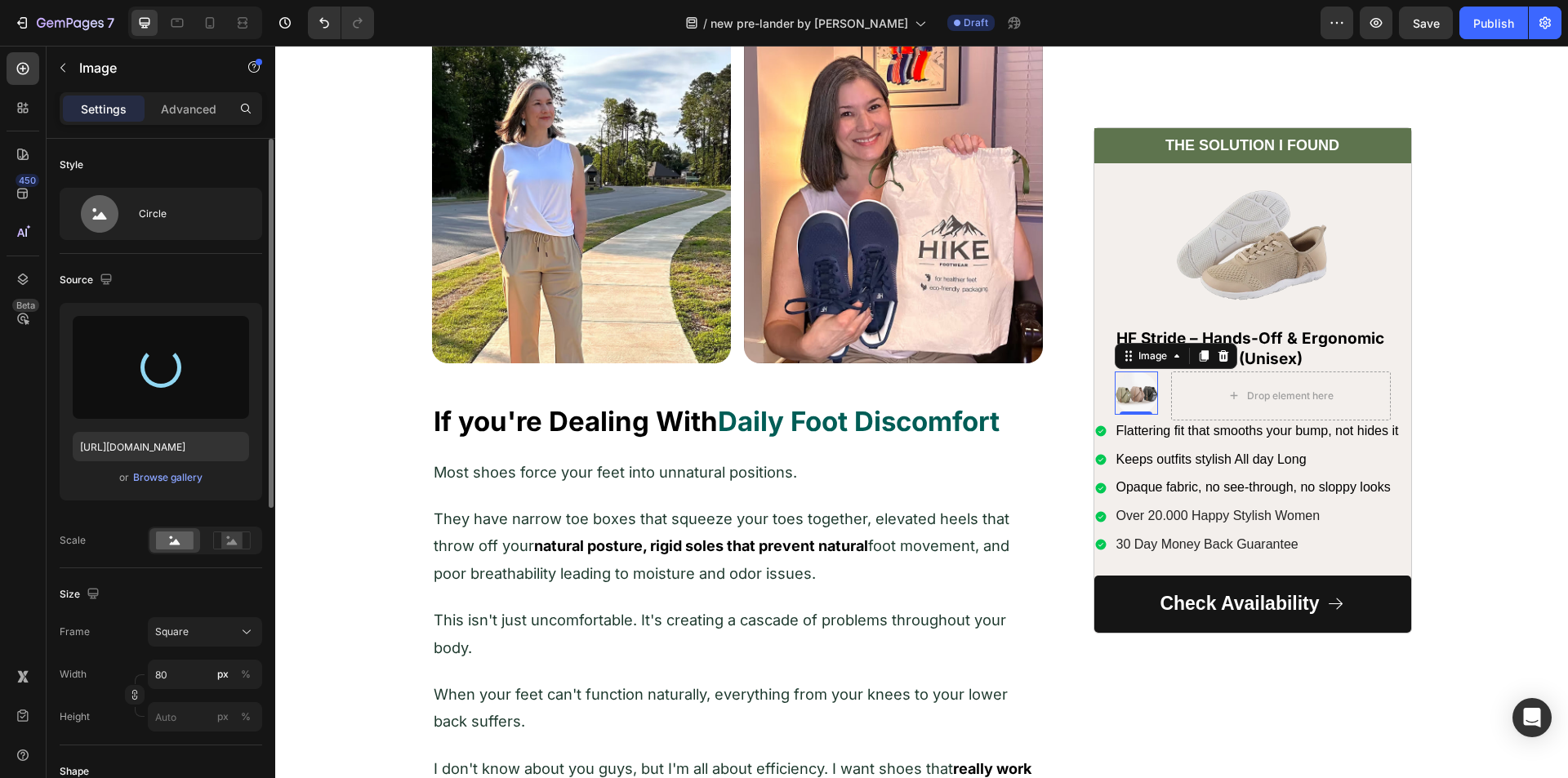
type input "[URL][DOMAIN_NAME]"
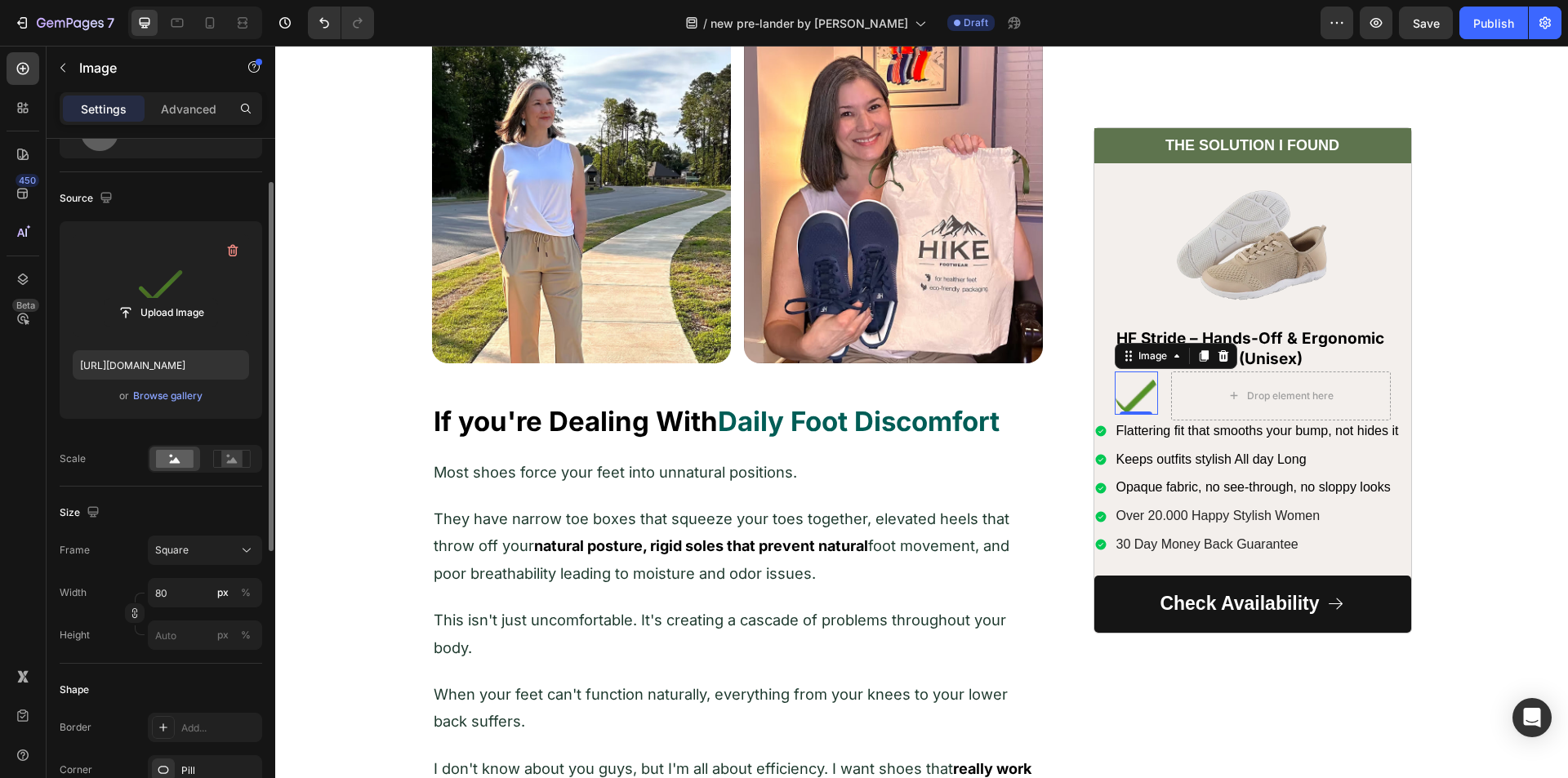
scroll to position [164, 0]
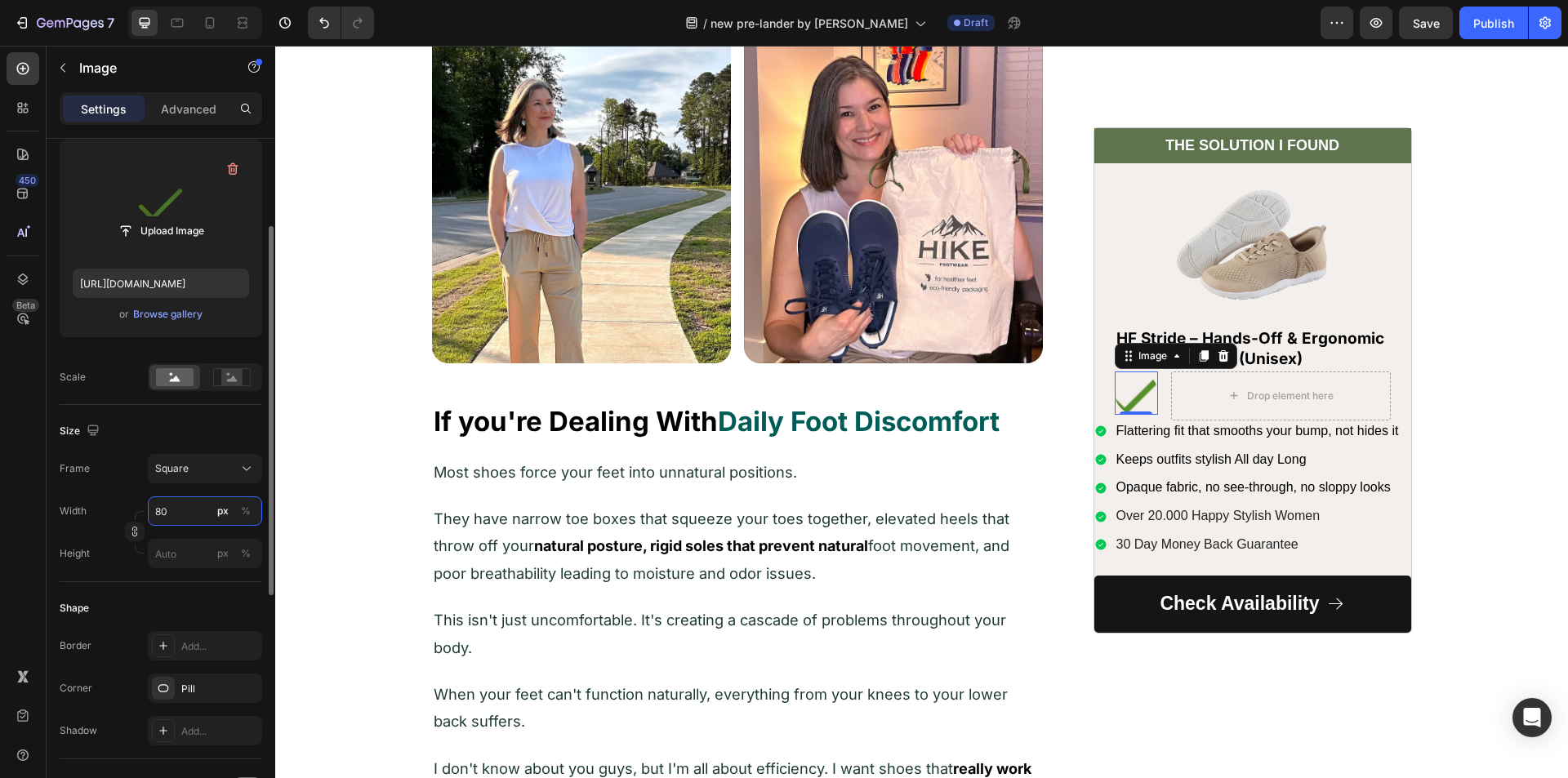
click at [183, 519] on input "80" at bounding box center [204, 512] width 114 height 30
type input "2"
type input "20"
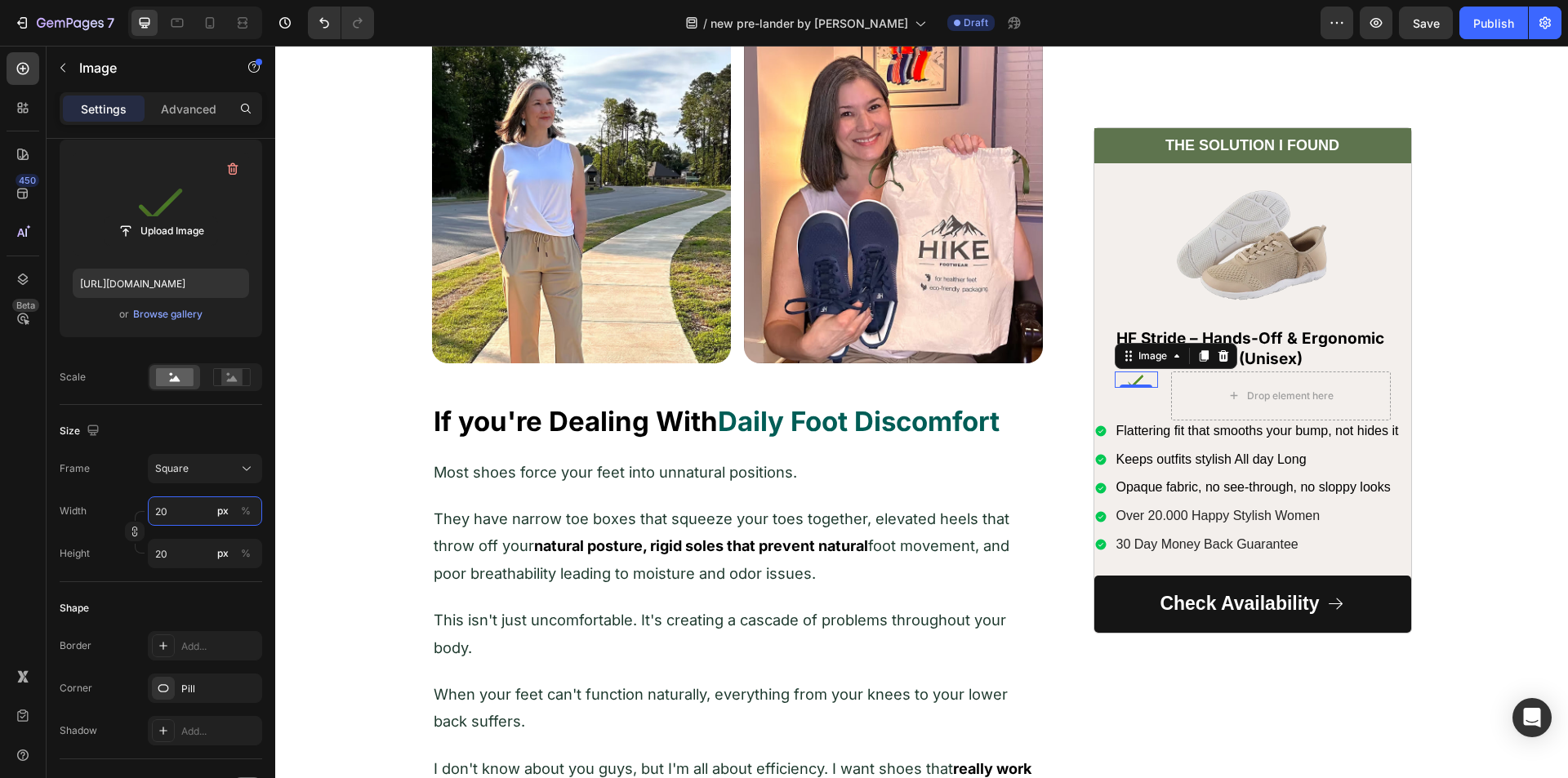
type input "20"
click at [29, 494] on div "450 Beta" at bounding box center [23, 356] width 33 height 608
click at [222, 381] on rect at bounding box center [231, 377] width 21 height 17
click at [1156, 393] on div "Image Drop element here Row 0" at bounding box center [1252, 396] width 317 height 49
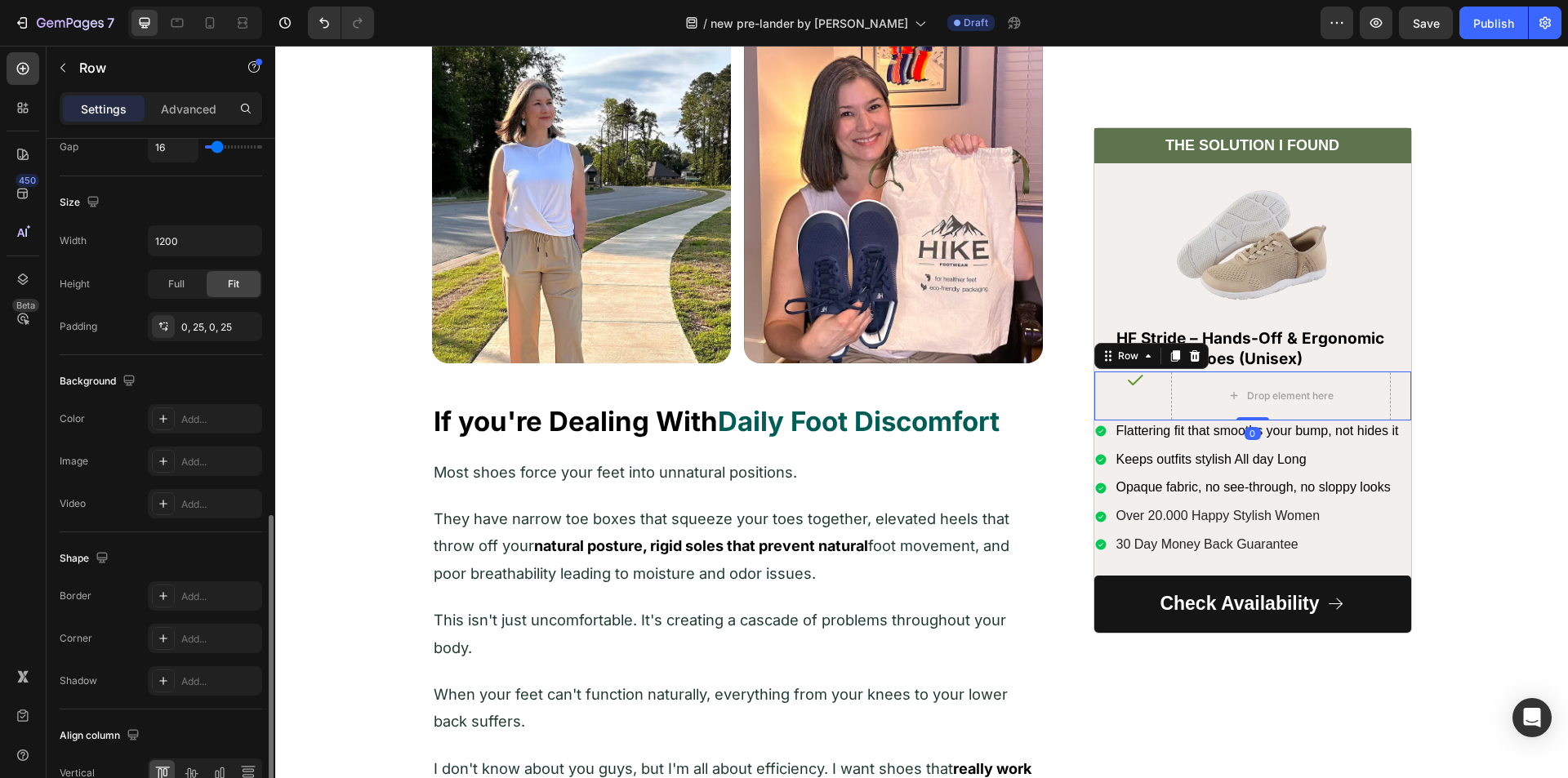
scroll to position [497, 0]
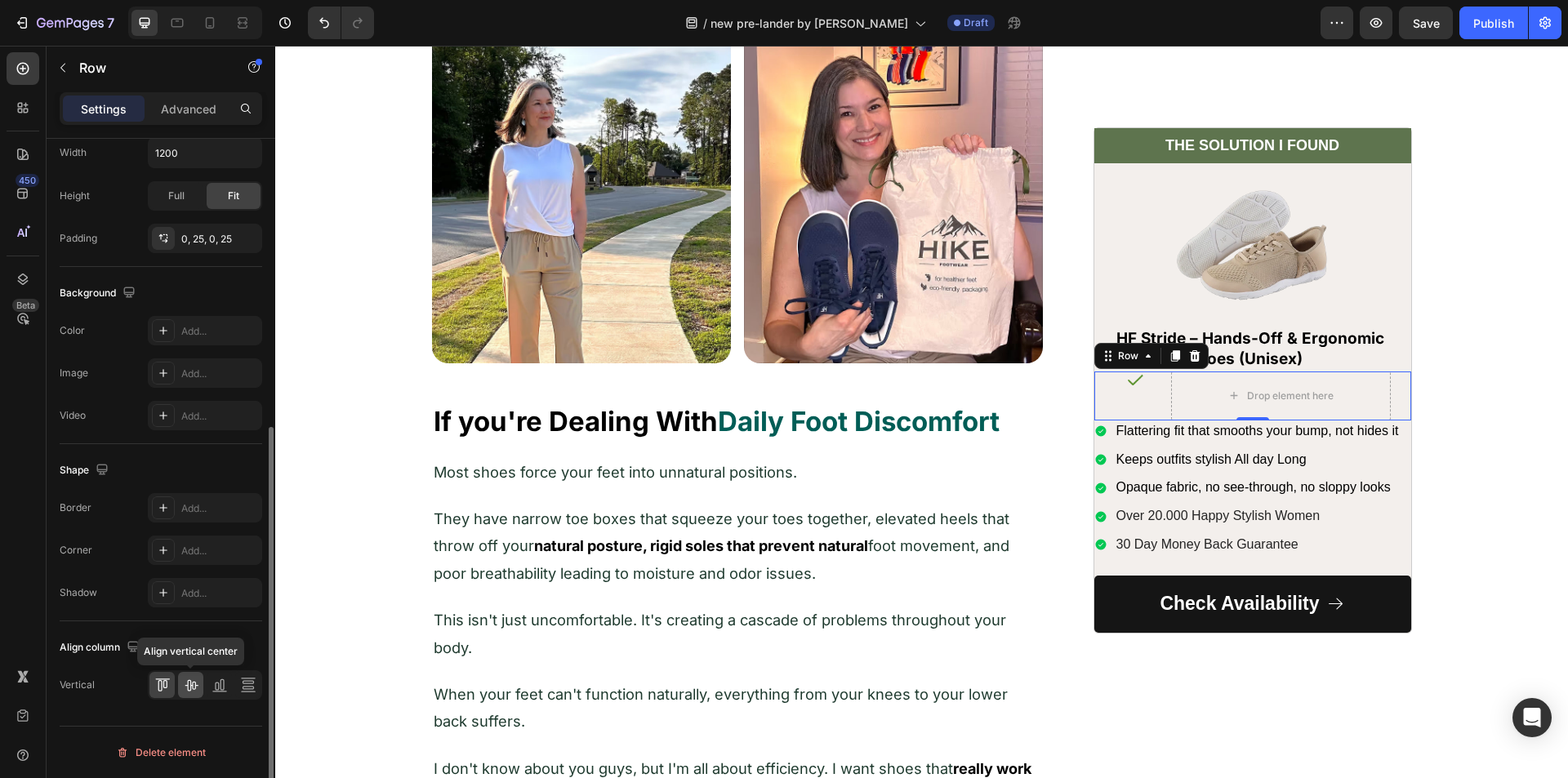
click at [189, 674] on div at bounding box center [191, 685] width 25 height 26
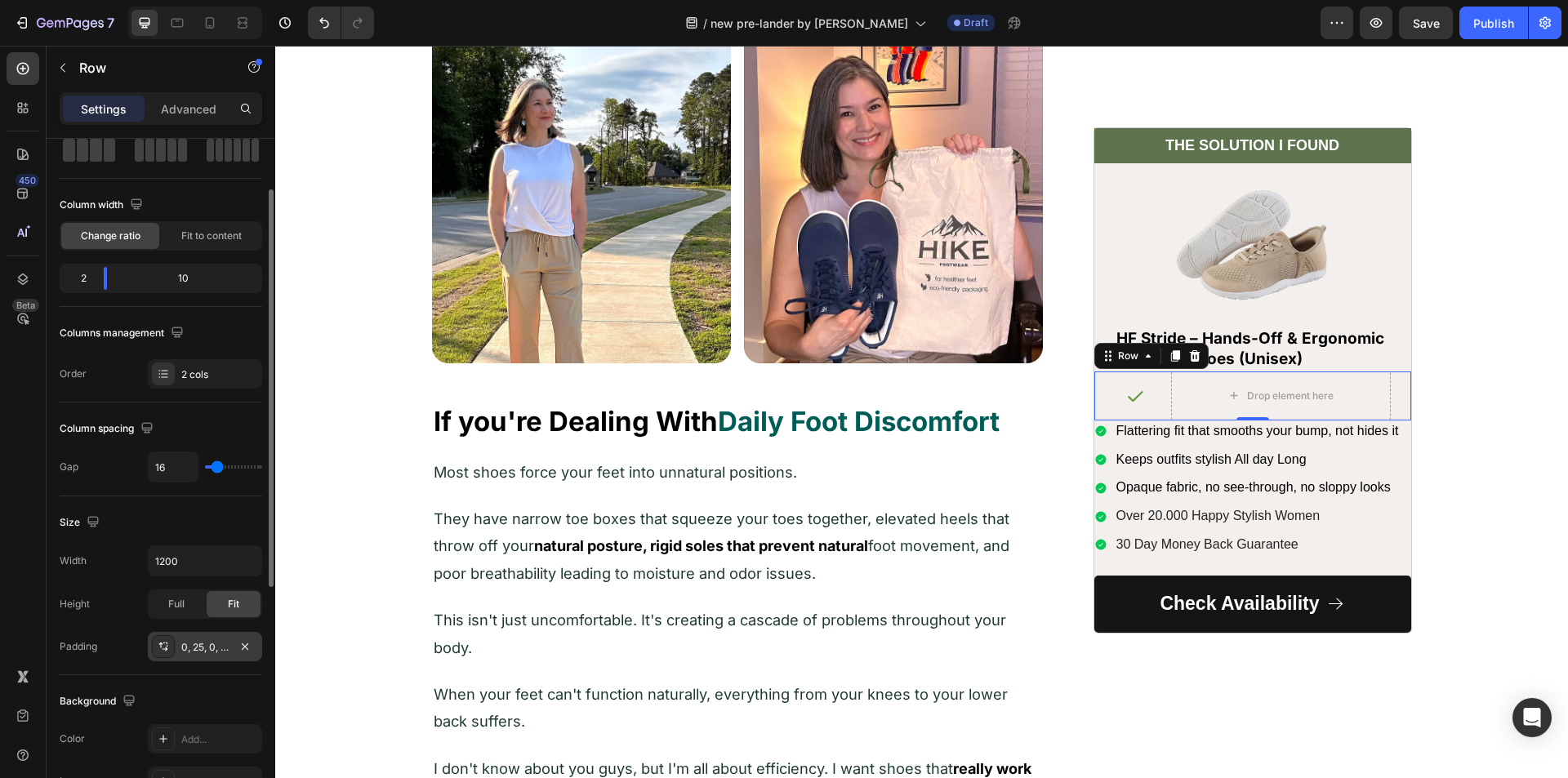
scroll to position [7, 0]
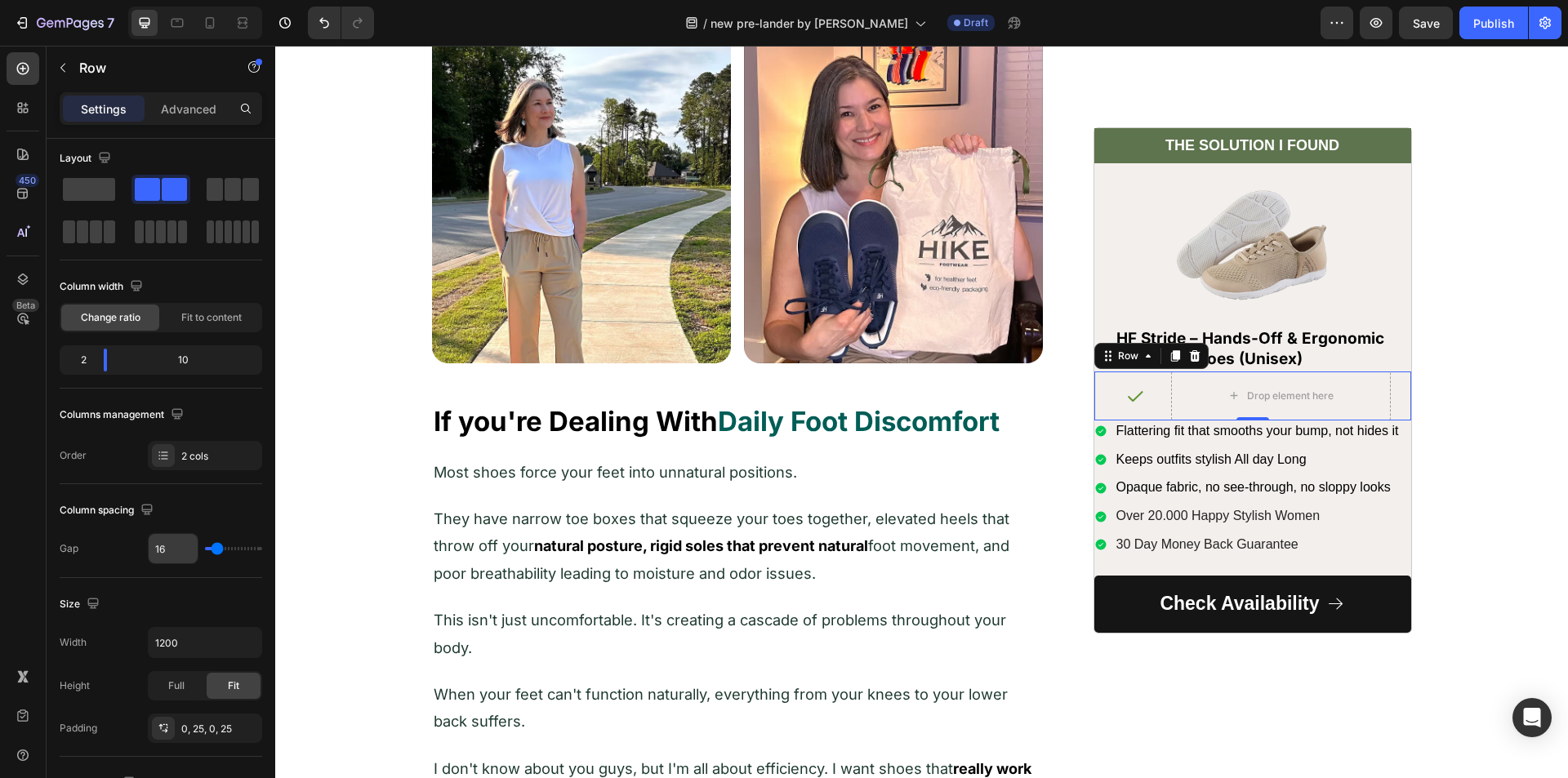
click at [169, 563] on input "16" at bounding box center [173, 549] width 49 height 30
type input "0"
click at [115, 547] on div "Gap 0" at bounding box center [161, 549] width 203 height 31
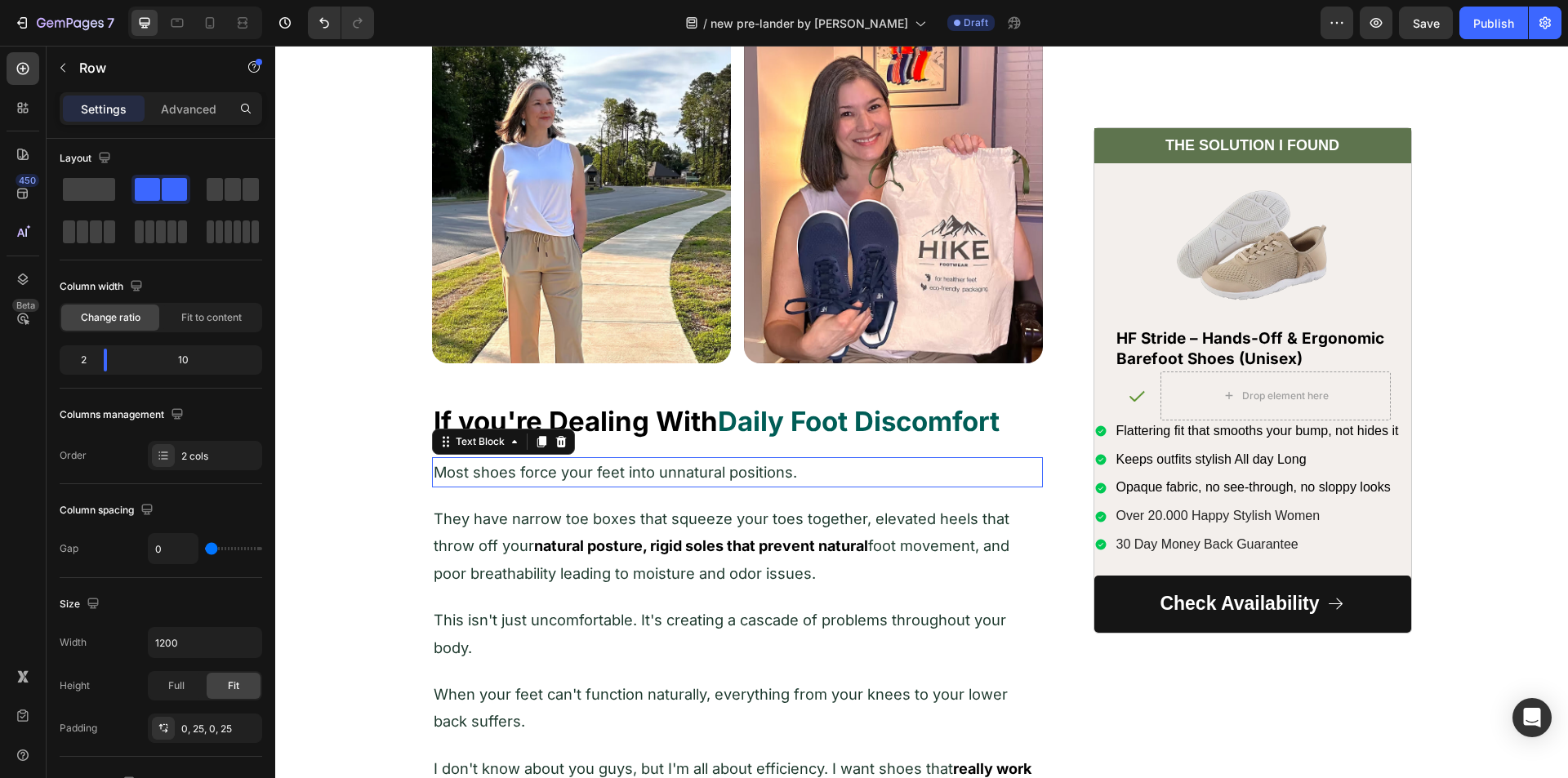
click at [456, 477] on span "Most shoes force your feet into unnatural positions." at bounding box center [615, 472] width 364 height 18
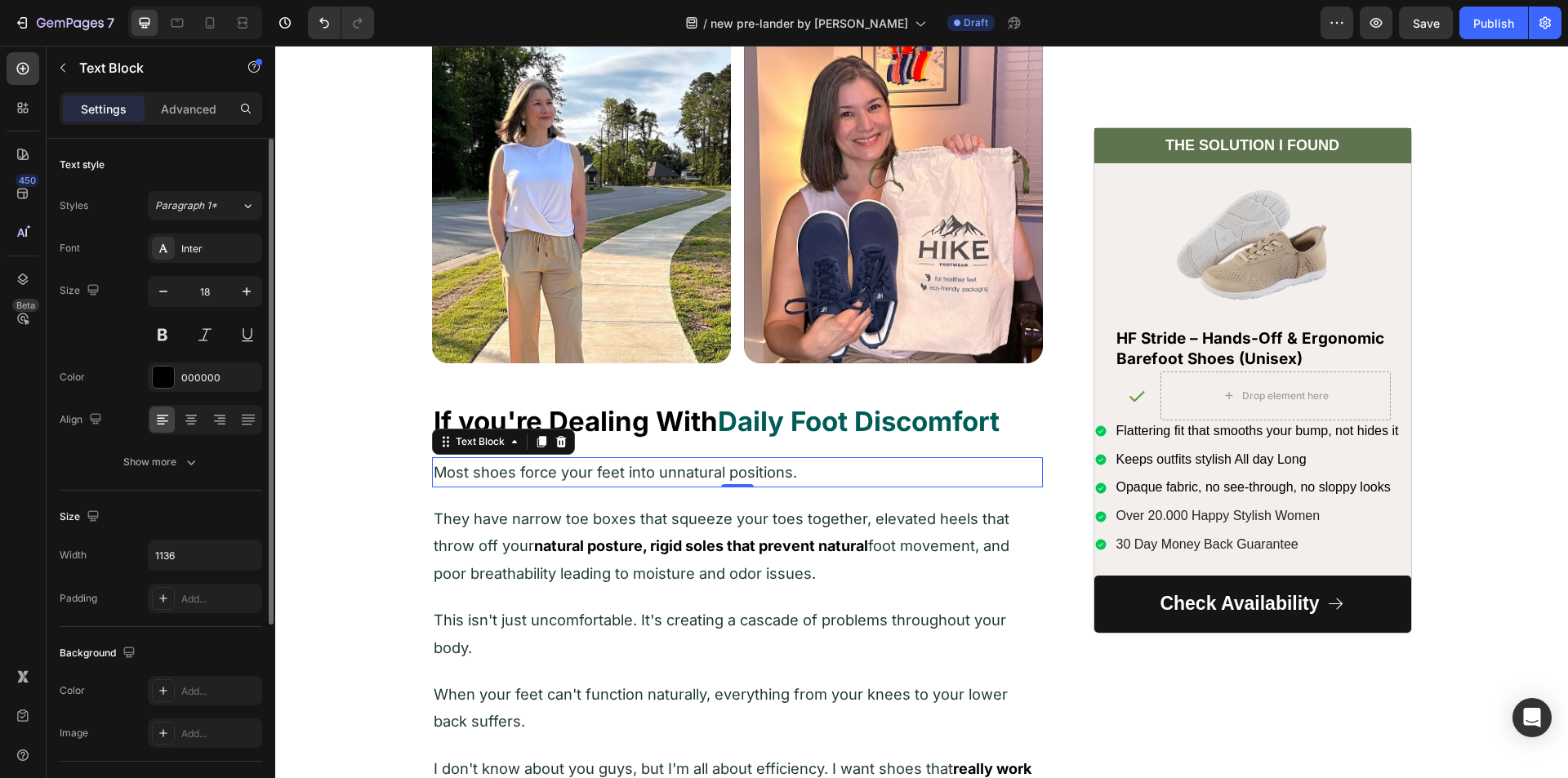
drag, startPoint x: 531, startPoint y: 441, endPoint x: 496, endPoint y: 490, distance: 60.2
click at [537, 442] on icon at bounding box center [541, 441] width 9 height 11
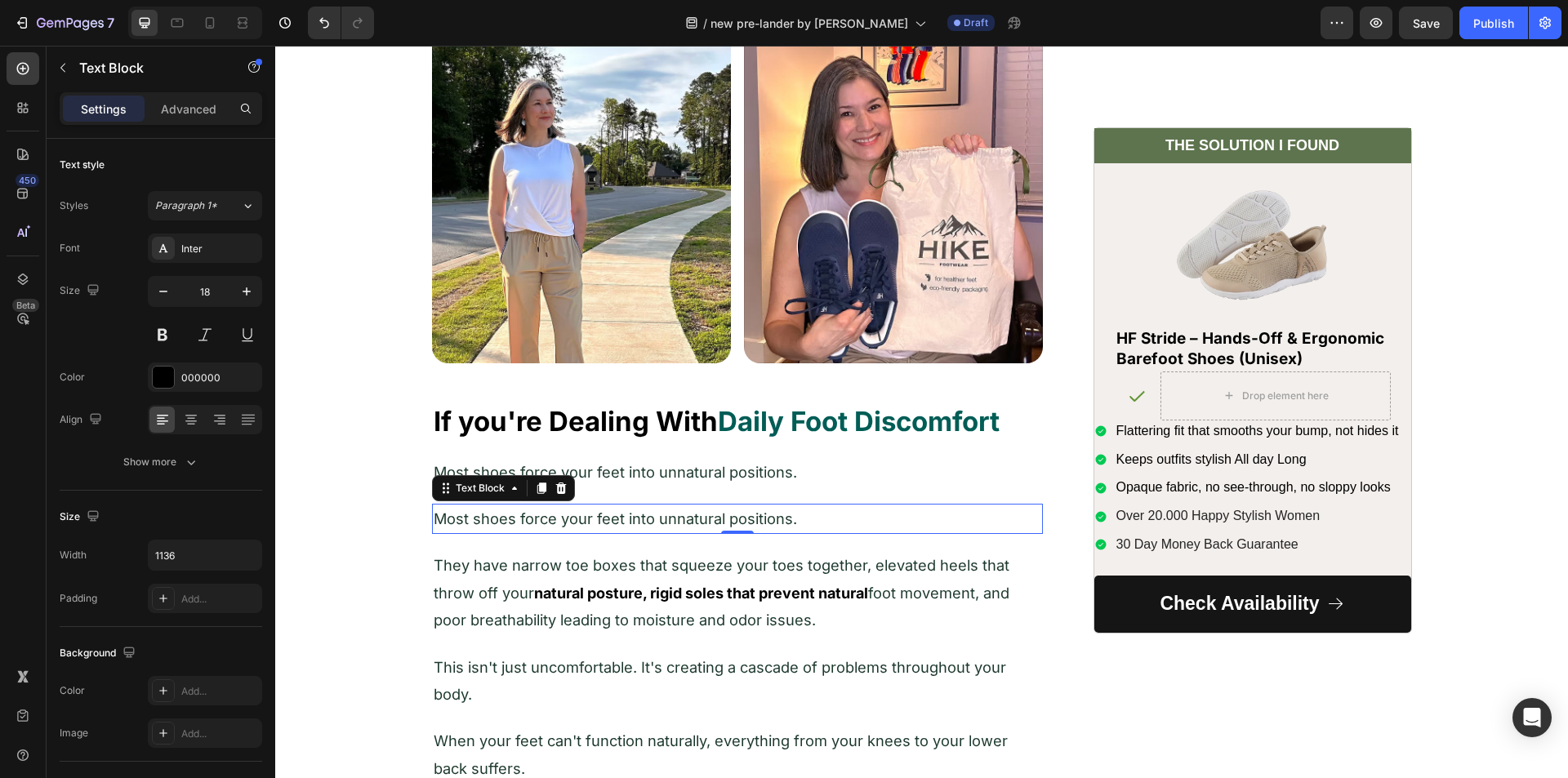
click at [491, 513] on span "Most shoes force your feet into unnatural positions." at bounding box center [615, 519] width 364 height 18
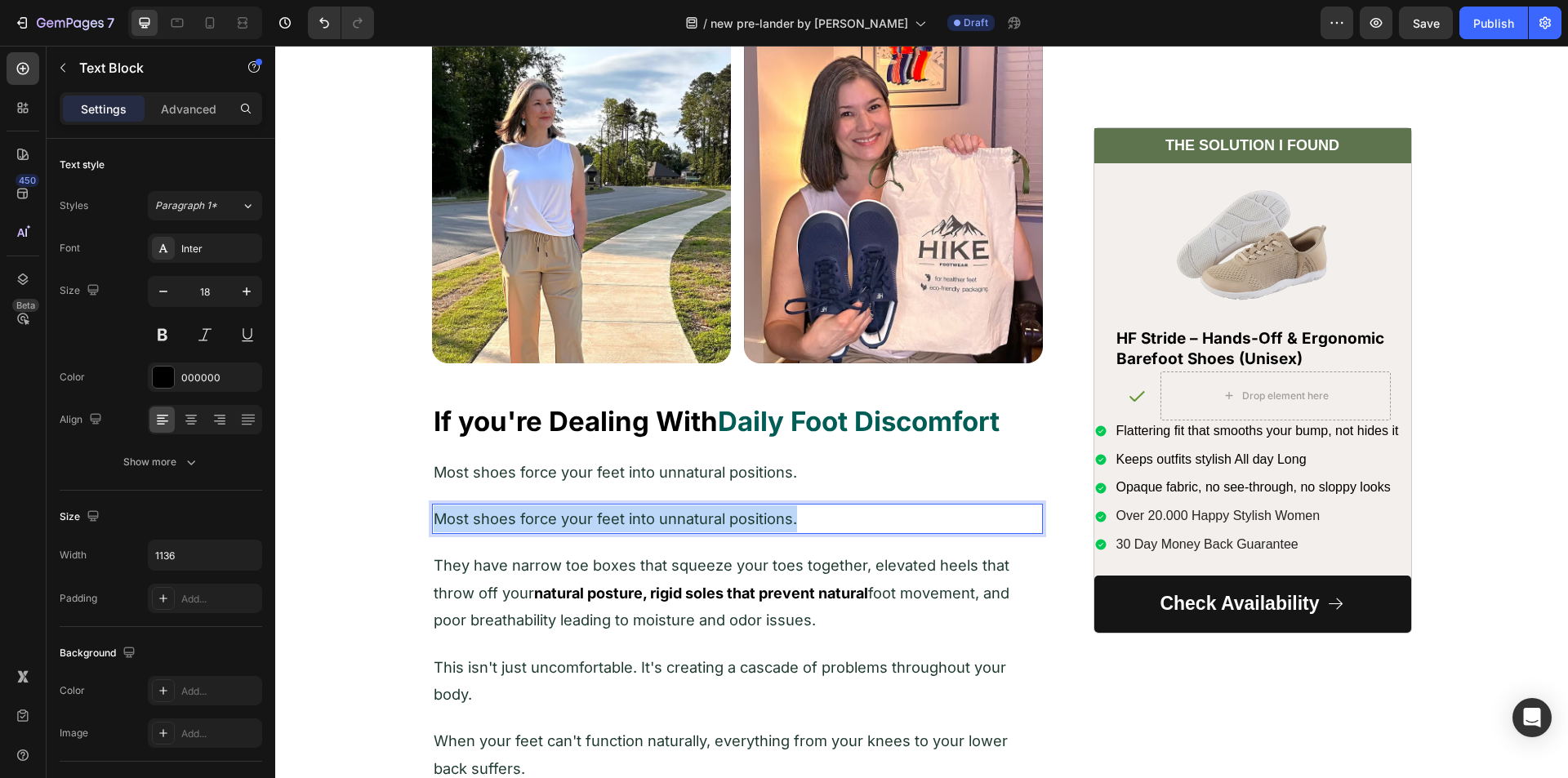
click at [491, 513] on span "Most shoes force your feet into unnatural positions." at bounding box center [615, 519] width 364 height 18
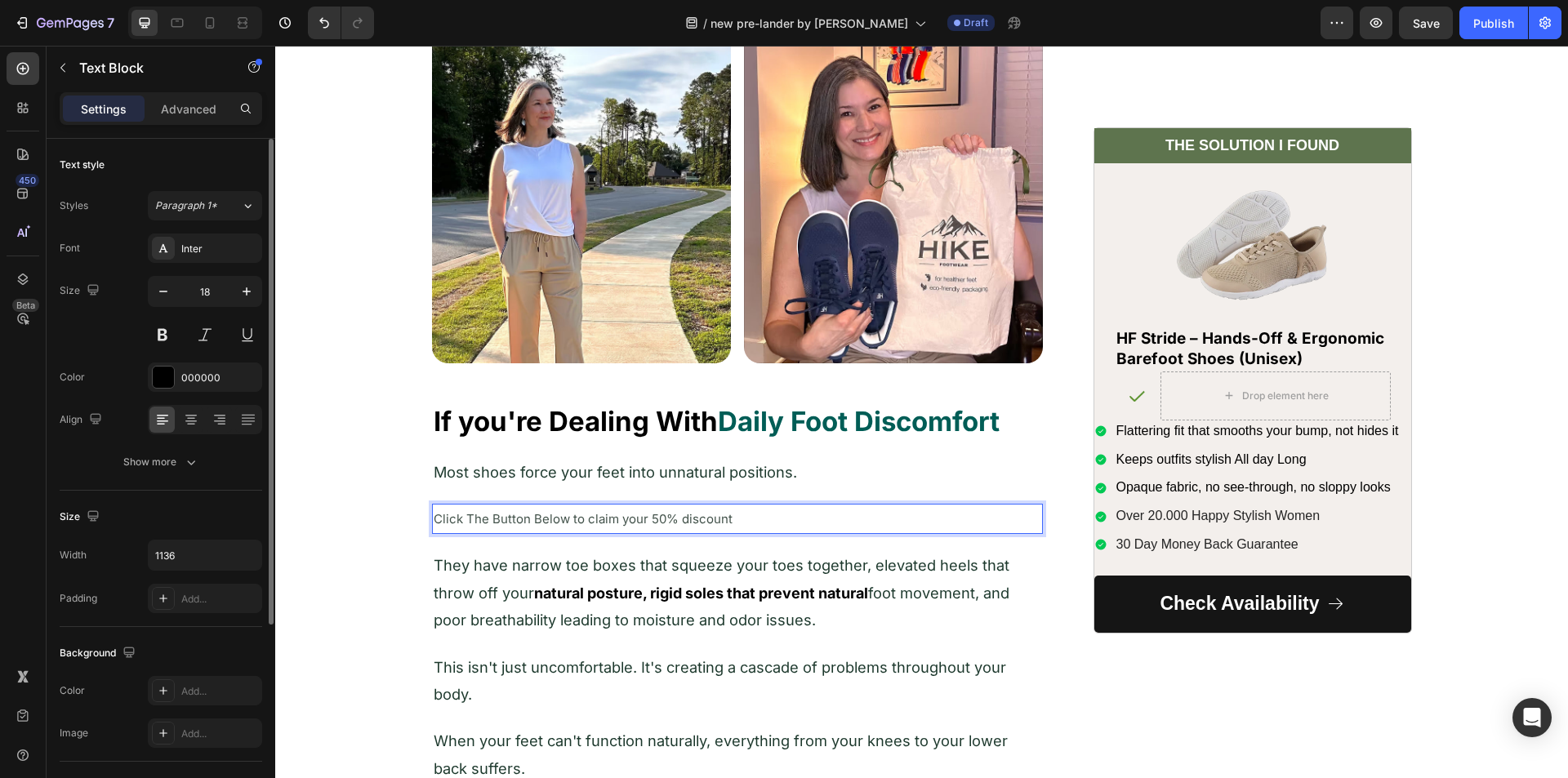
drag, startPoint x: 203, startPoint y: 112, endPoint x: 205, endPoint y: 147, distance: 35.1
click at [203, 113] on p "Advanced" at bounding box center [189, 109] width 56 height 17
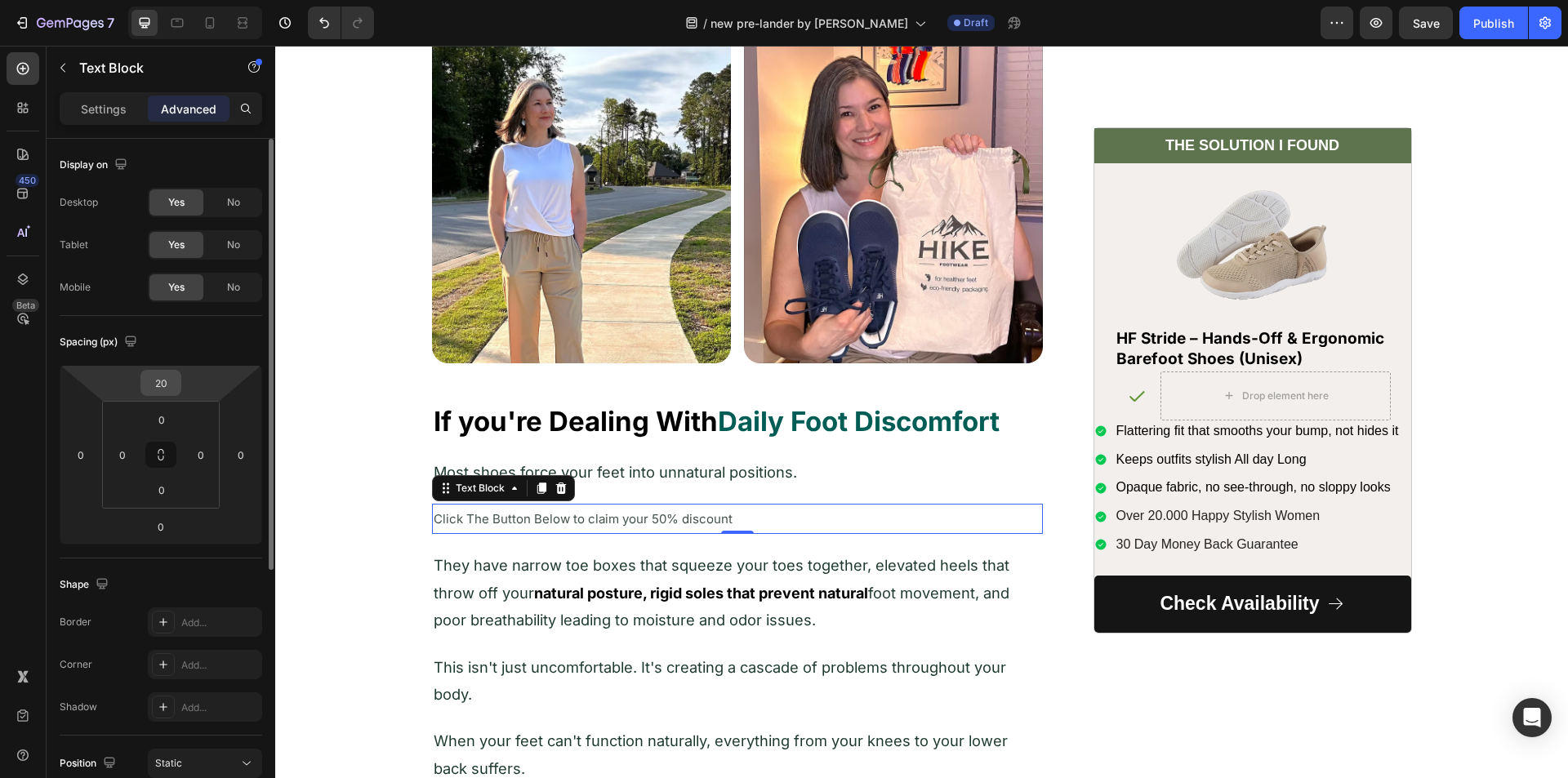
click at [175, 389] on input "20" at bounding box center [161, 383] width 33 height 24
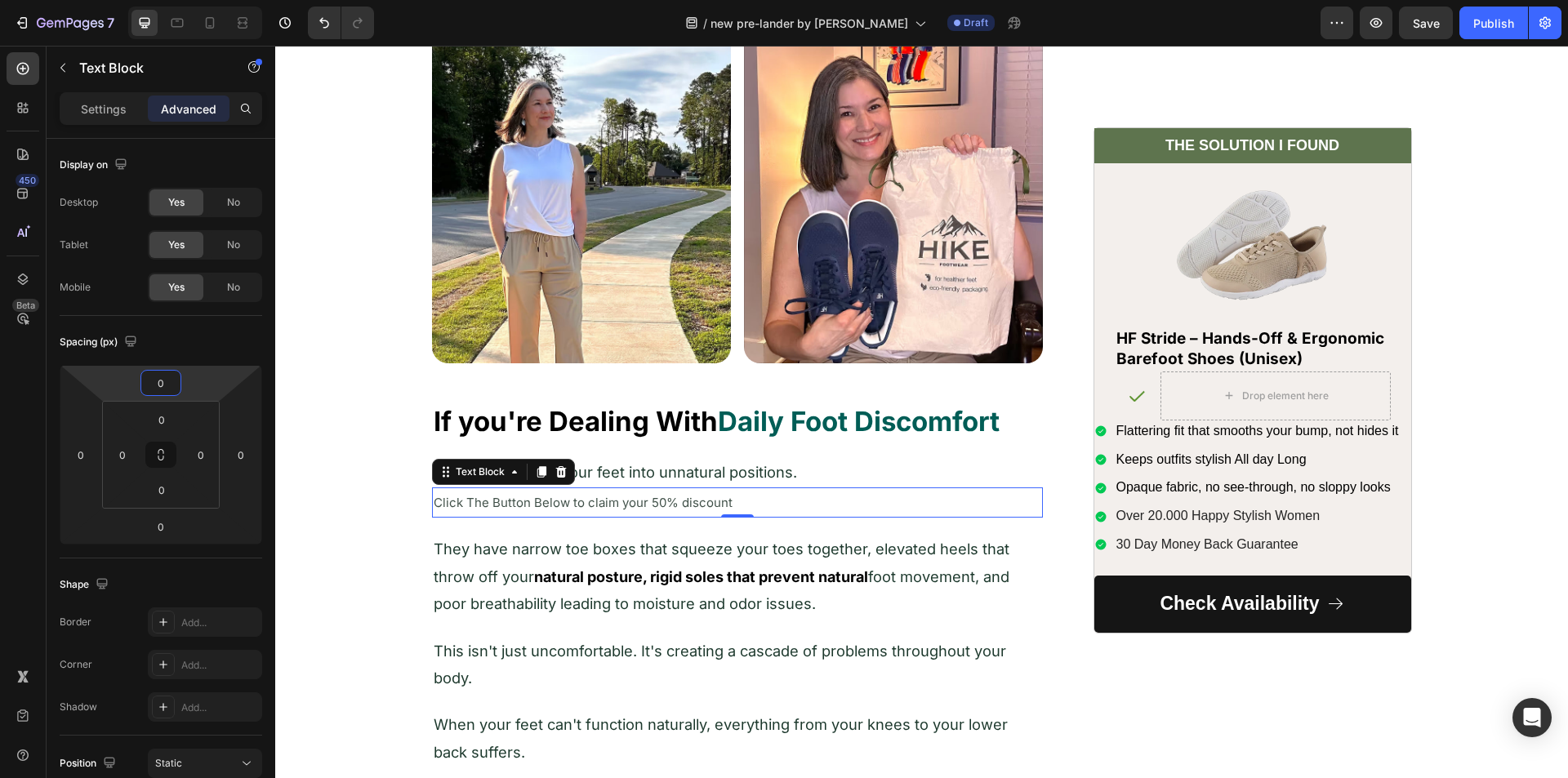
type input "0"
click at [87, 120] on div "Settings" at bounding box center [104, 109] width 82 height 26
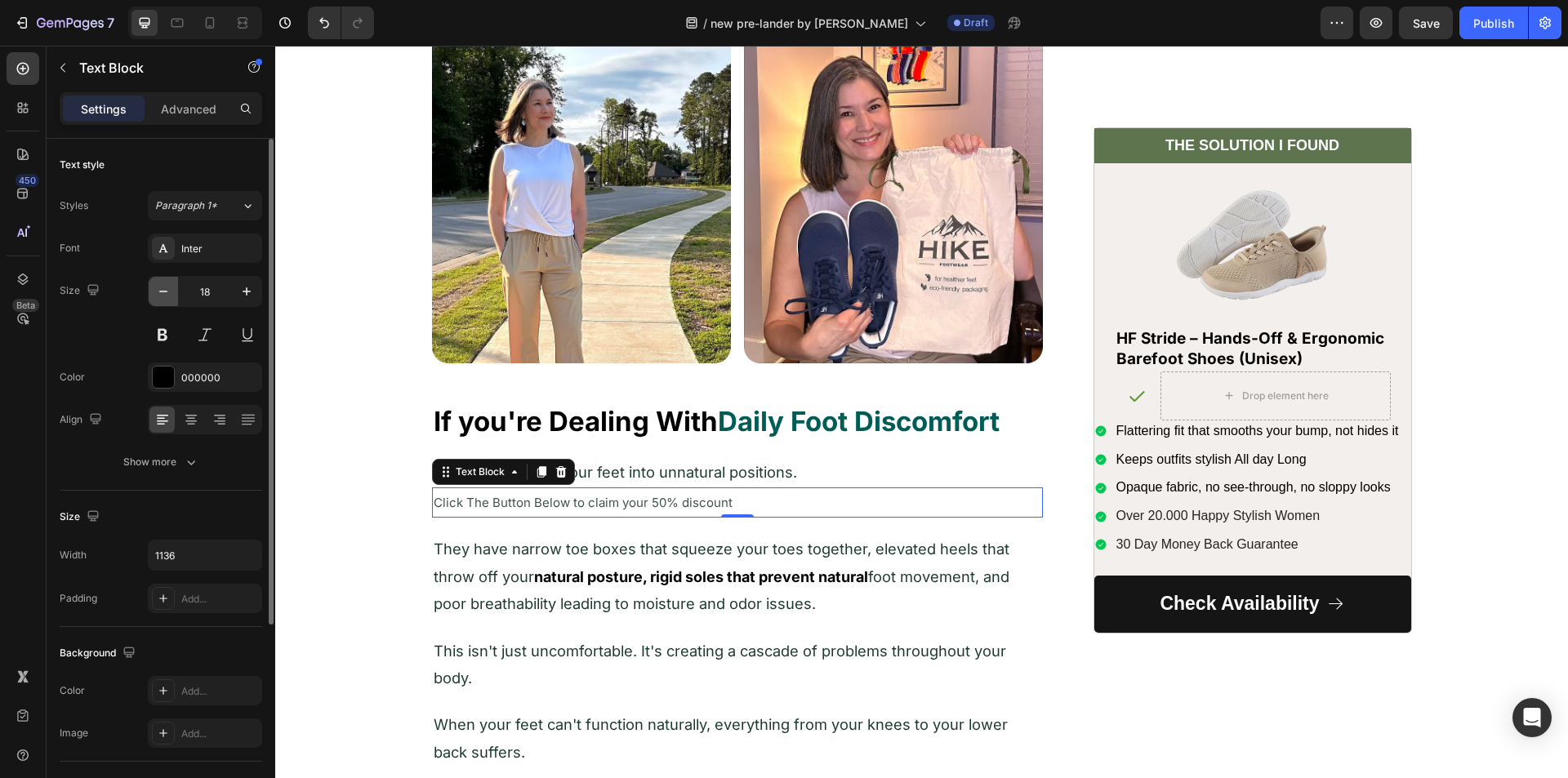
click at [158, 285] on icon "button" at bounding box center [163, 292] width 17 height 17
type input "15"
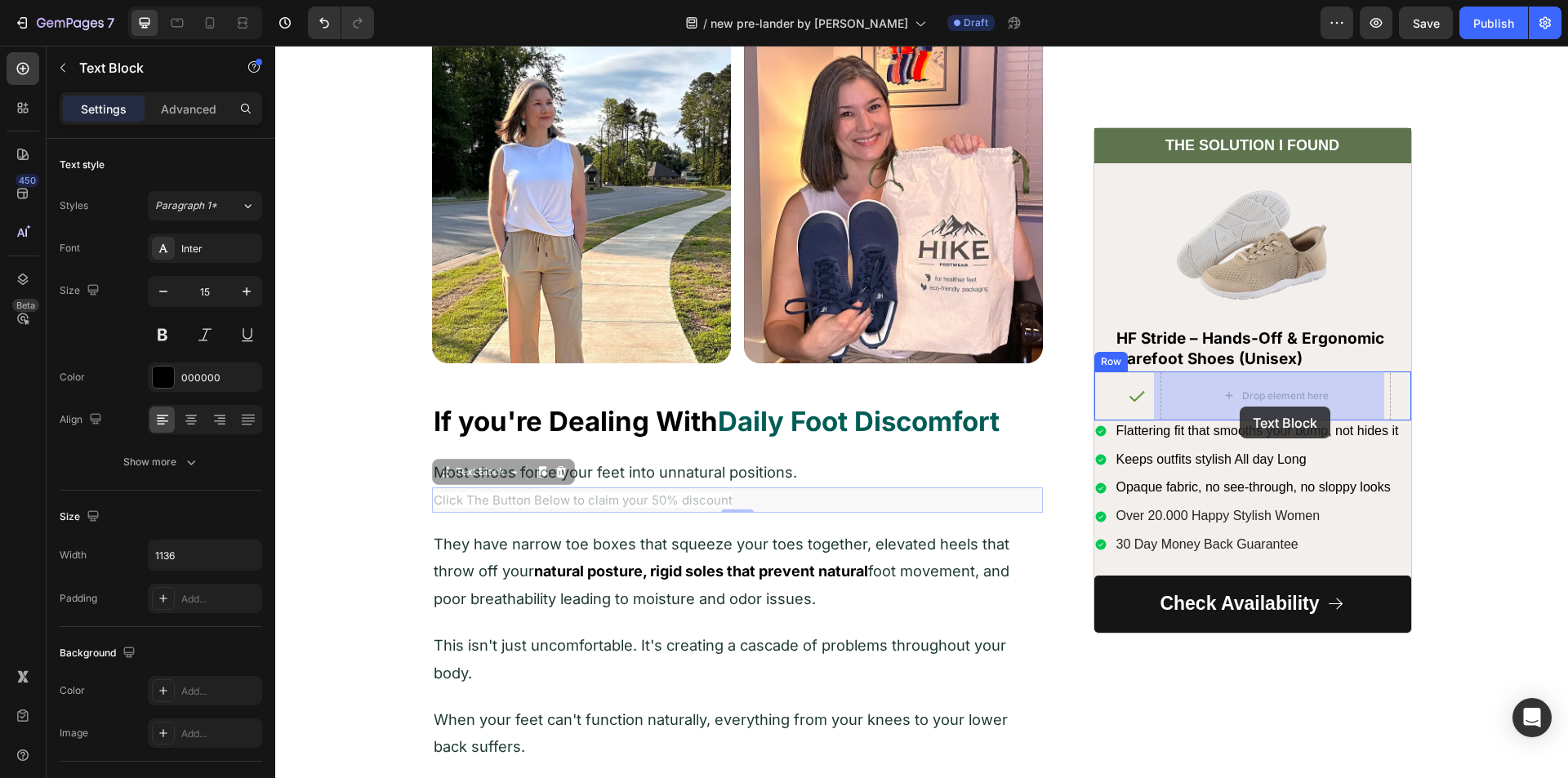
drag, startPoint x: 445, startPoint y: 474, endPoint x: 1240, endPoint y: 406, distance: 797.9
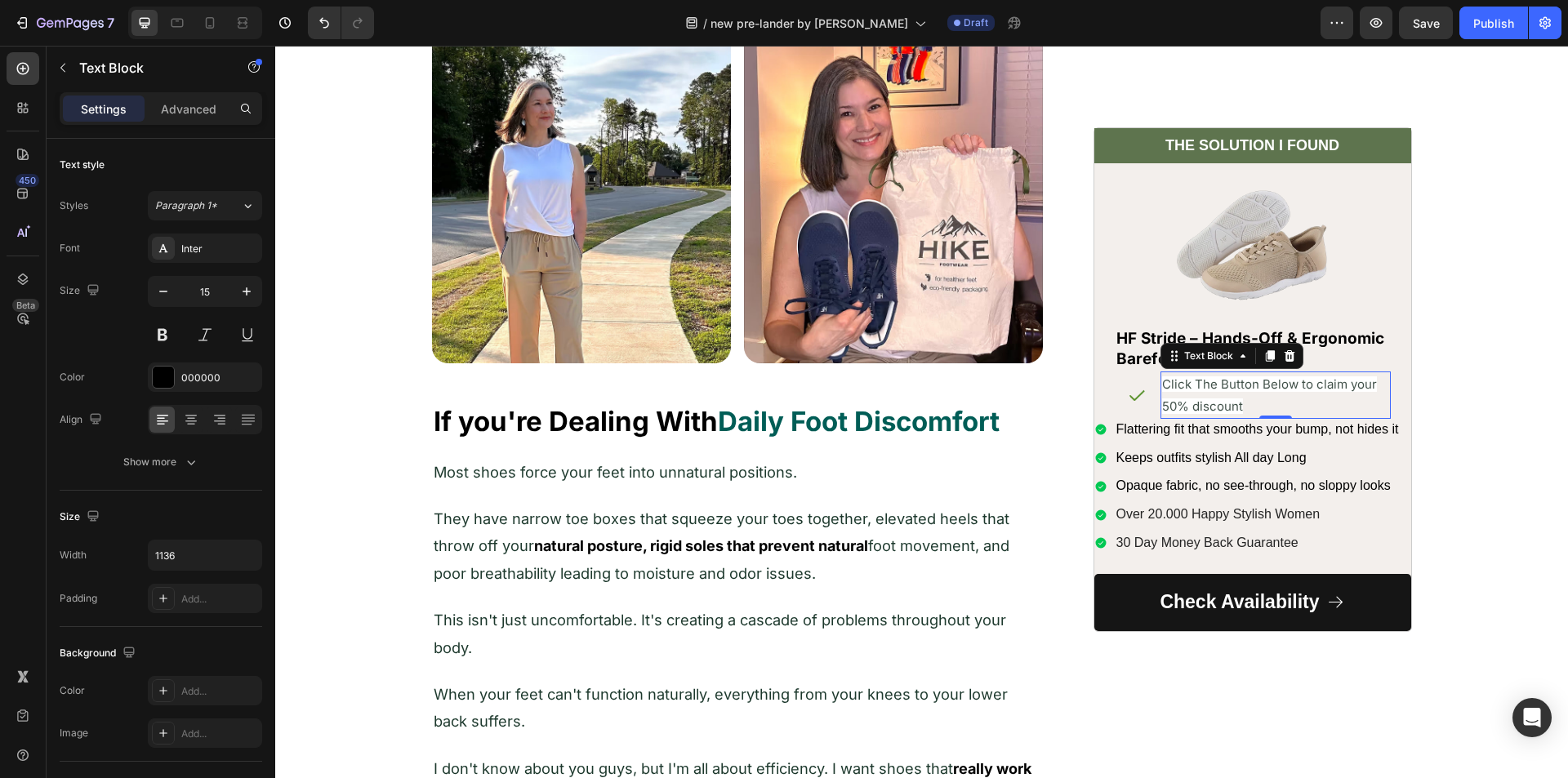
click at [1194, 391] on span "Click The Button Below to claim your 50% discount" at bounding box center [1269, 395] width 215 height 37
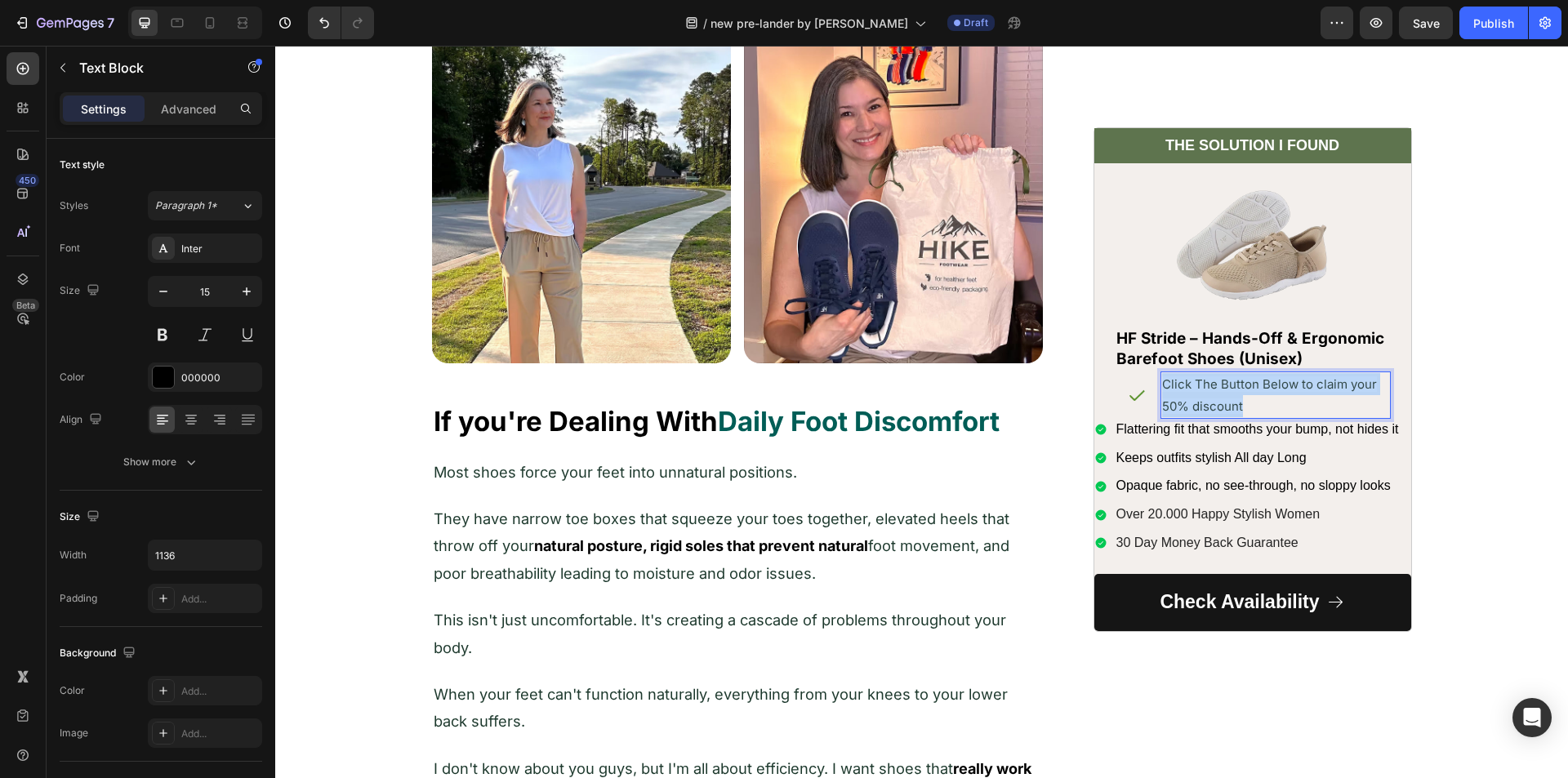
click at [1194, 391] on span "Click The Button Below to claim your 50% discount" at bounding box center [1269, 395] width 215 height 37
click at [1184, 399] on span "Click The Button Below to claim your 50% discount" at bounding box center [1269, 395] width 215 height 37
click at [1185, 399] on span "Click The Button Below to claim your 50% discount" at bounding box center [1269, 395] width 215 height 37
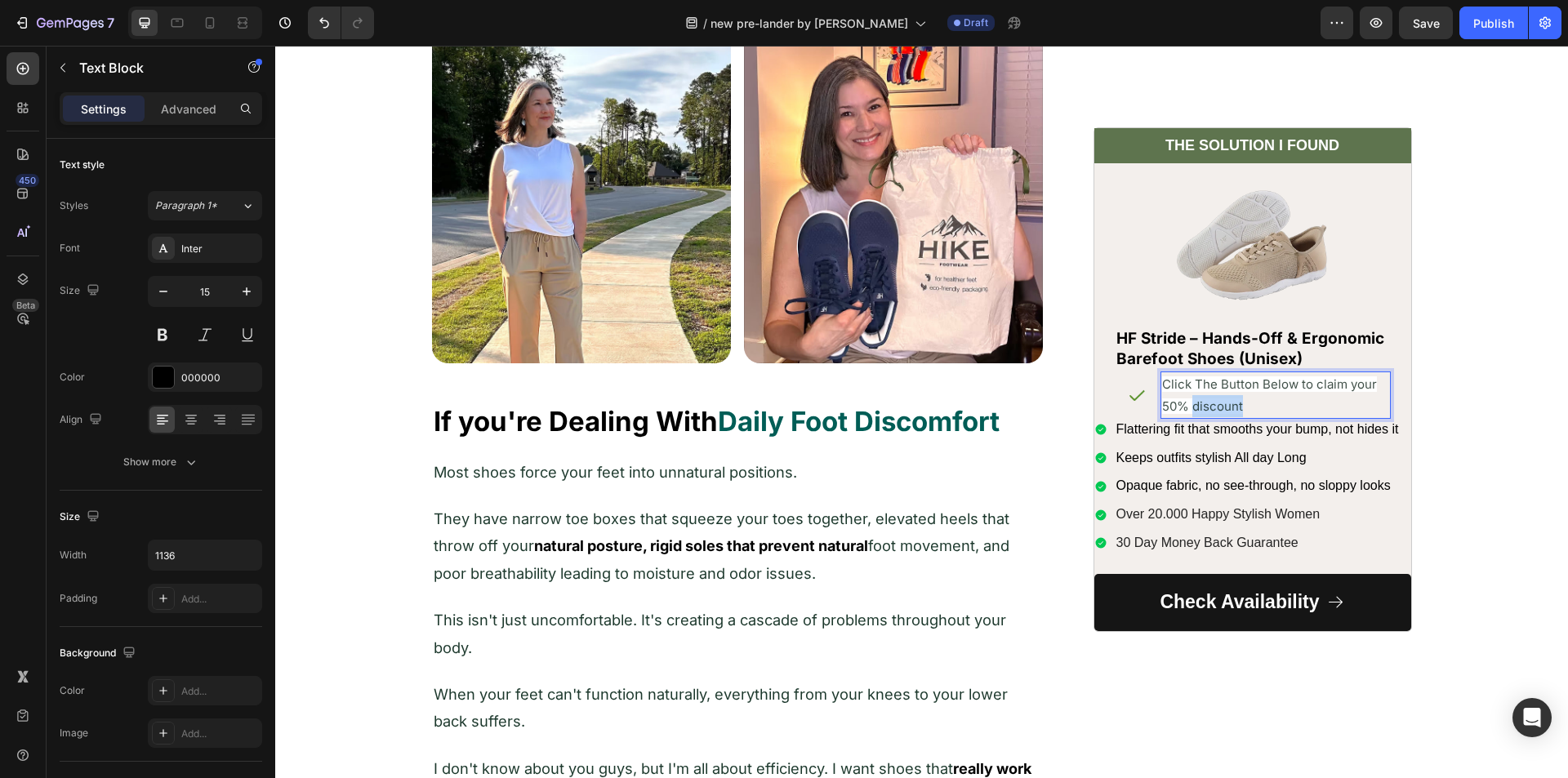
click at [1185, 399] on span "Click The Button Below to claim your 50% discount" at bounding box center [1269, 395] width 215 height 37
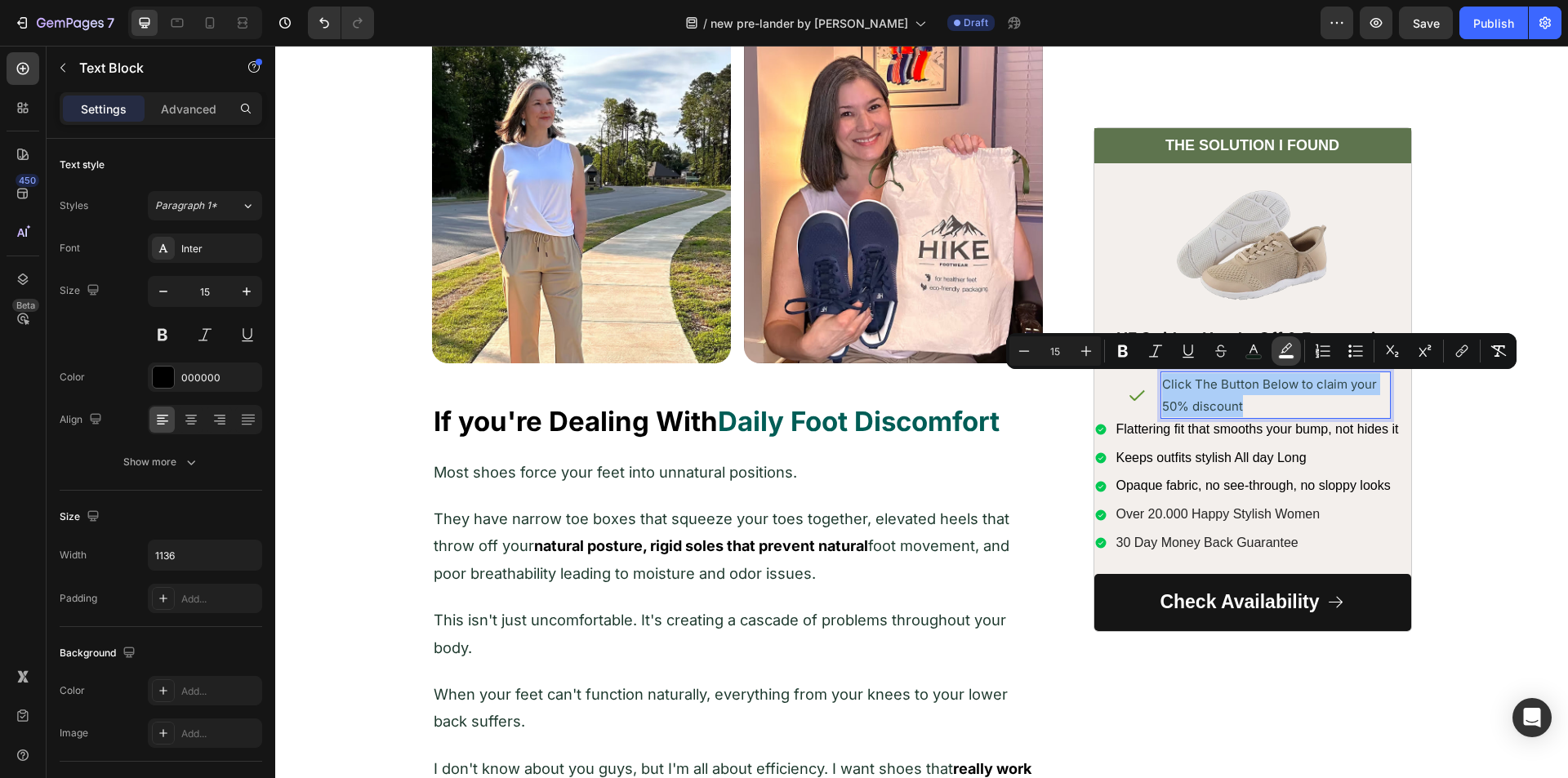
click at [1280, 344] on icon "Editor contextual toolbar" at bounding box center [1286, 351] width 17 height 17
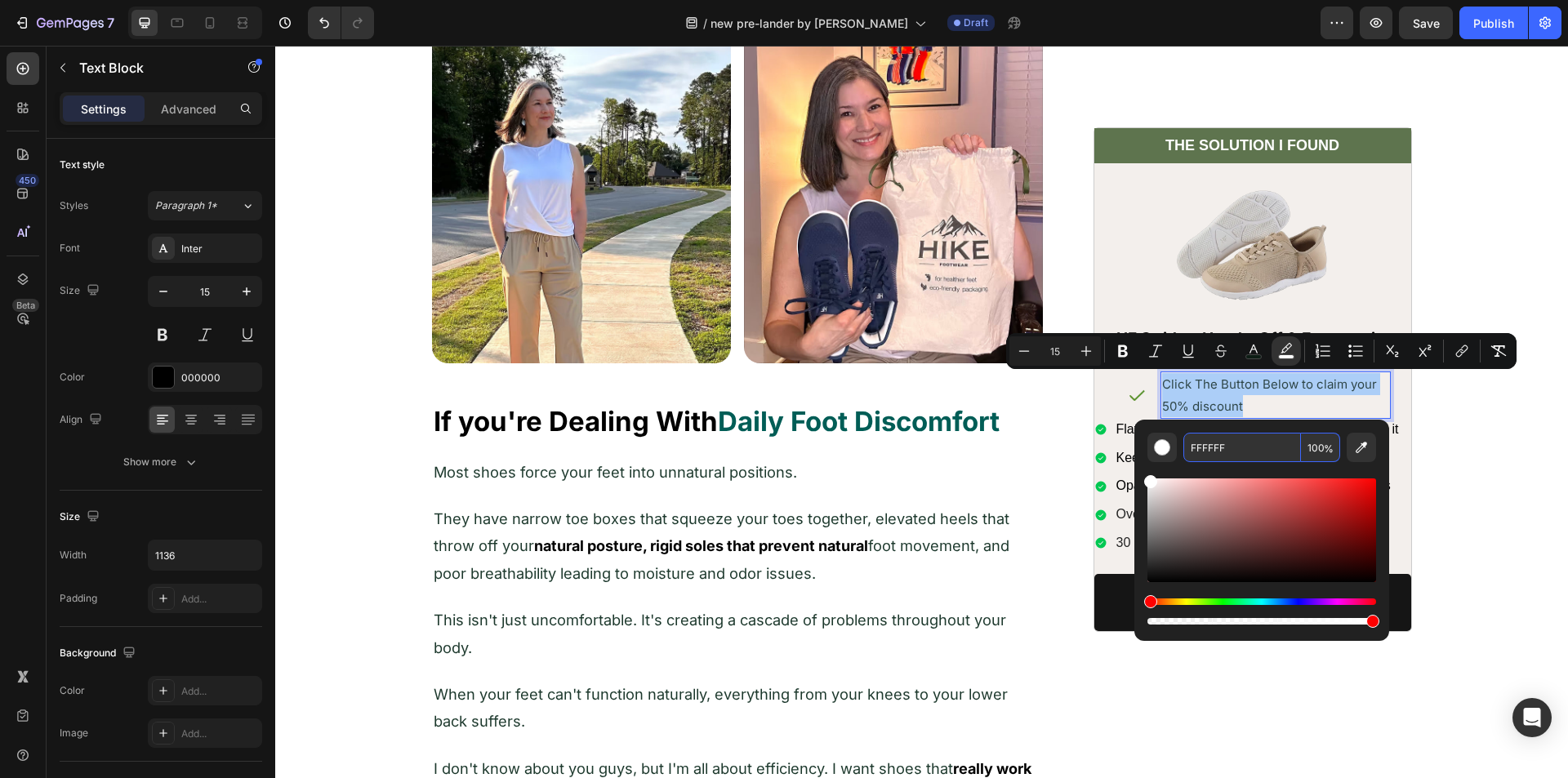
click at [1240, 441] on input "FFFFFF" at bounding box center [1242, 447] width 117 height 30
type input "FFFFFF"
click at [1180, 460] on div "FFFFFF 100 %" at bounding box center [1261, 447] width 229 height 30
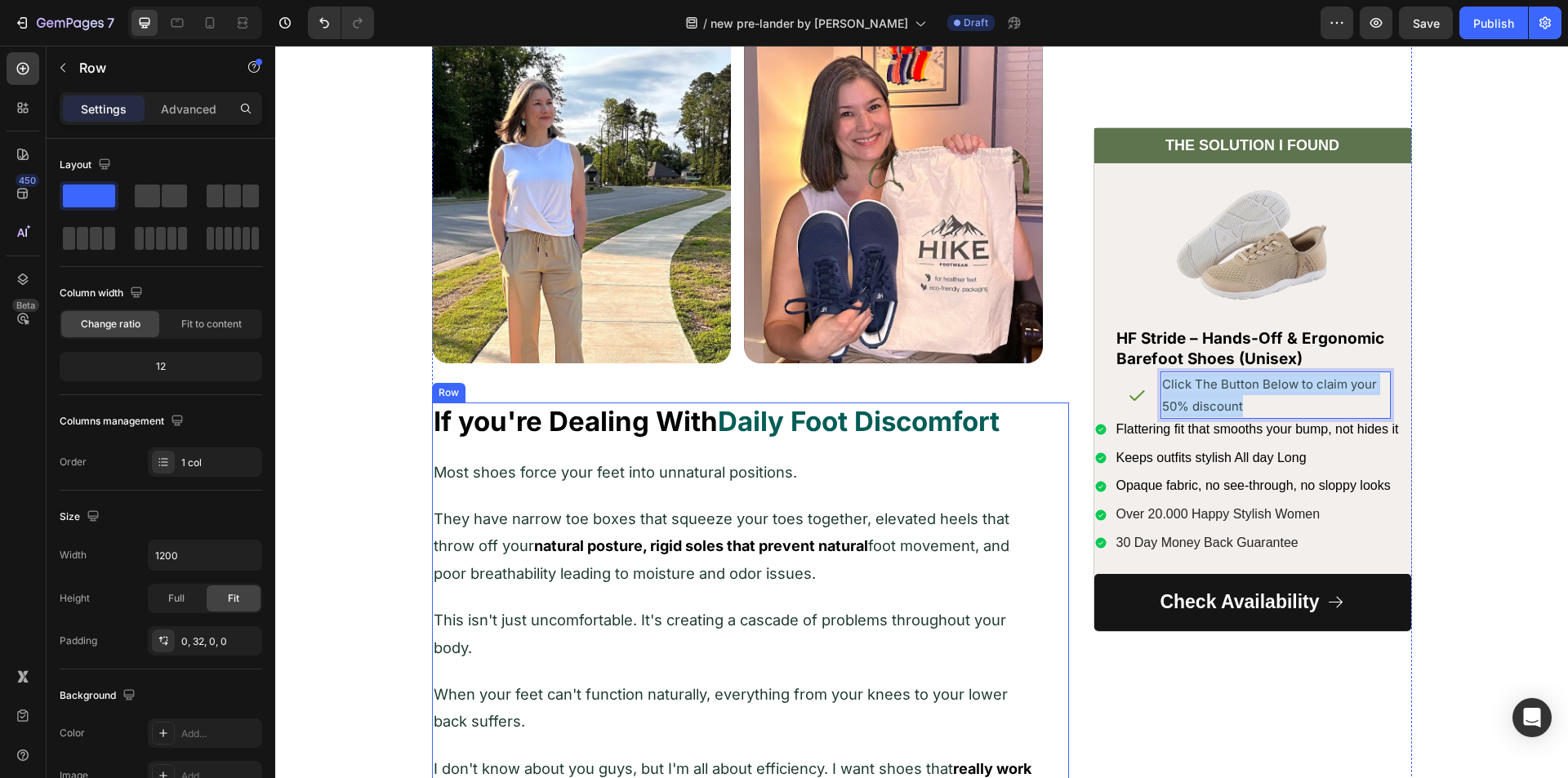
click at [1044, 486] on div "If you're Dealing With Daily Foot Discomfort Heading Most shoes force your feet…" at bounding box center [750, 761] width 637 height 717
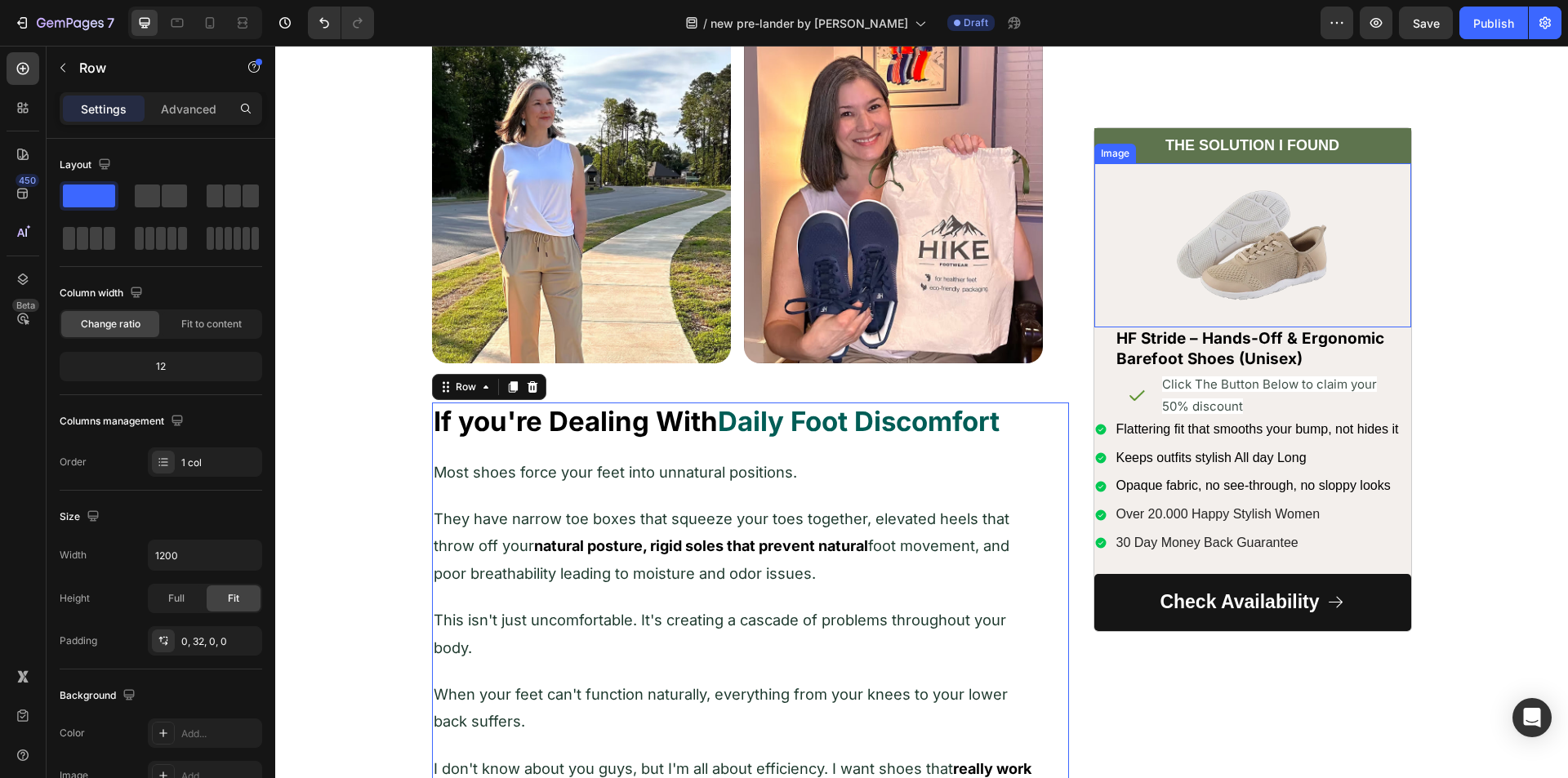
click at [1116, 280] on div at bounding box center [1252, 245] width 317 height 164
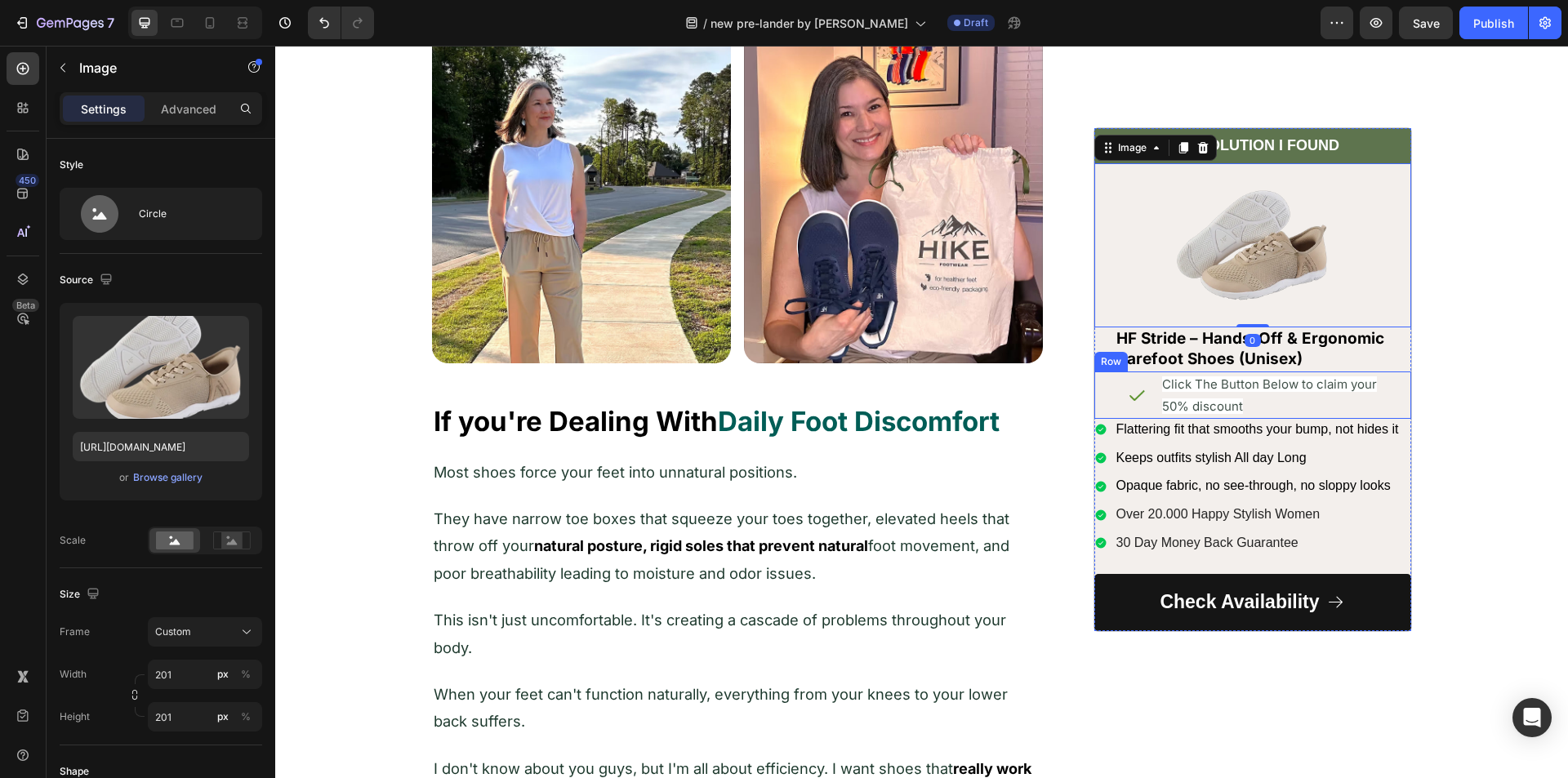
click at [1094, 382] on div "Image Click The Button Below to claim your 50% discount Text Block Row" at bounding box center [1252, 395] width 317 height 47
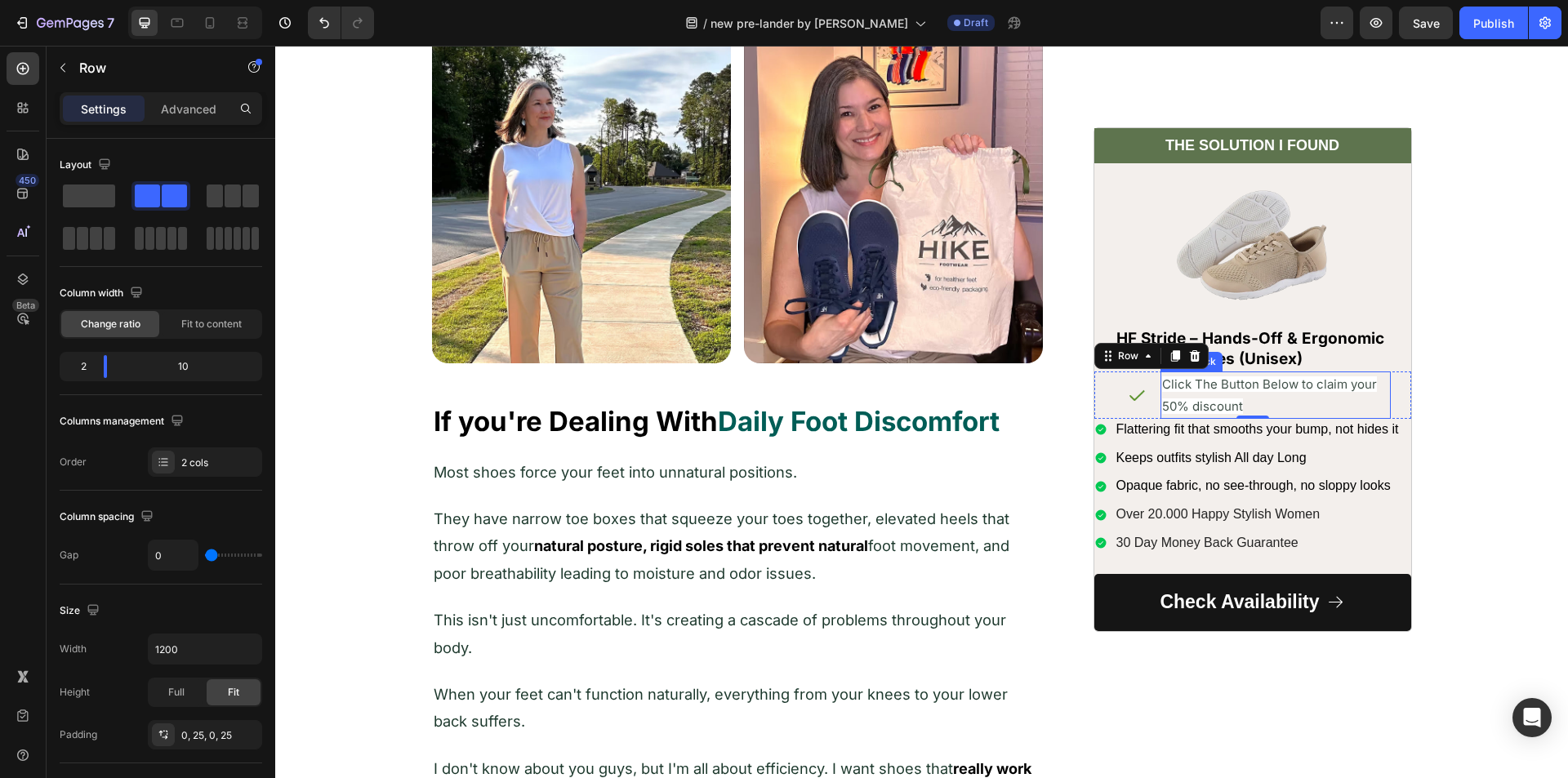
click at [1207, 392] on p "Click The Button Below to claim your 50% discount" at bounding box center [1275, 395] width 227 height 44
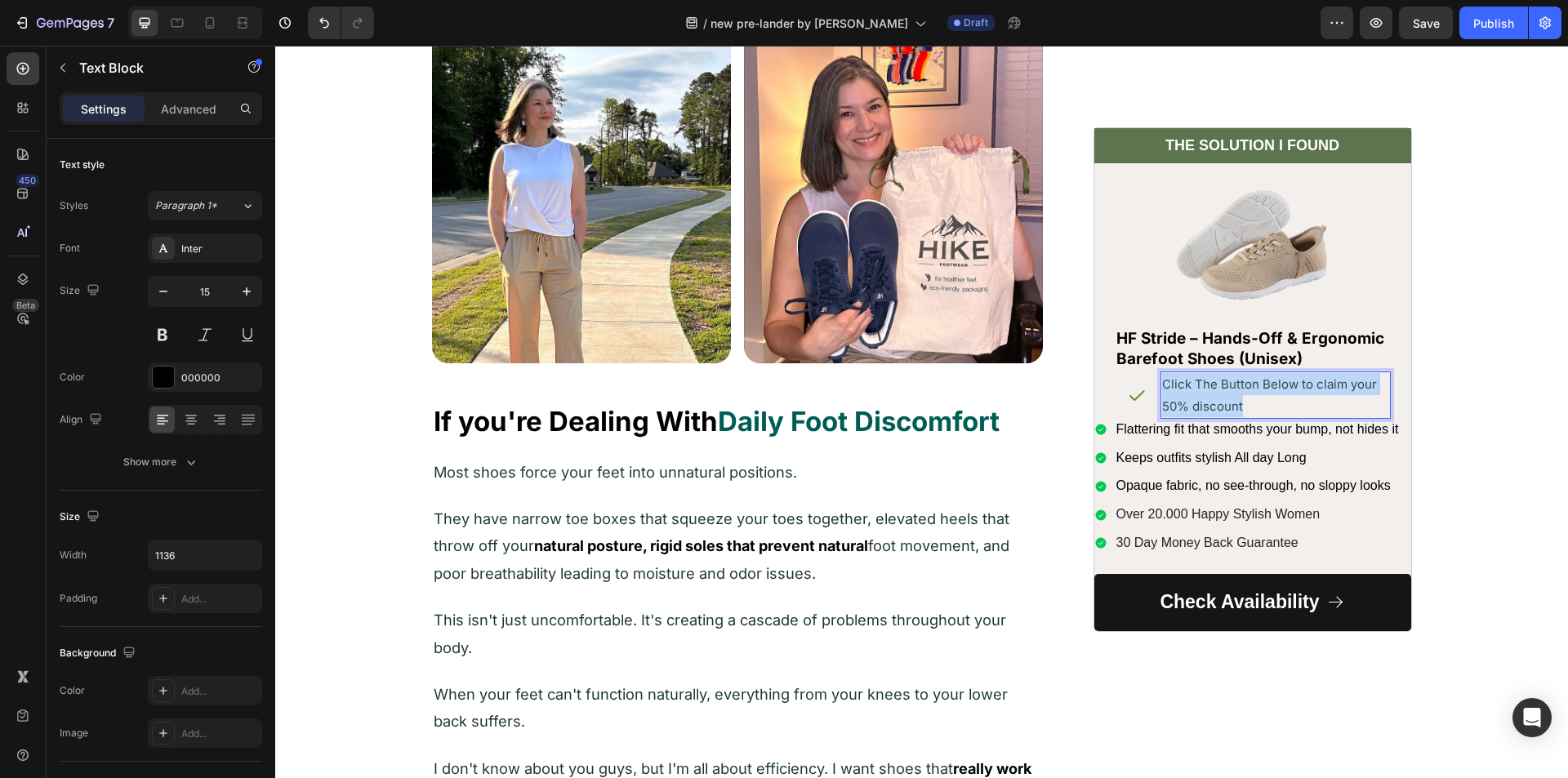
click at [1207, 392] on p "Click The Button Below to claim your 50% discount" at bounding box center [1275, 395] width 227 height 44
click at [1214, 405] on span "Click The Button Below to claim your 50% discount" at bounding box center [1269, 395] width 215 height 37
click at [1213, 405] on span "Click The Button Below to claim your 50% discount" at bounding box center [1269, 395] width 215 height 37
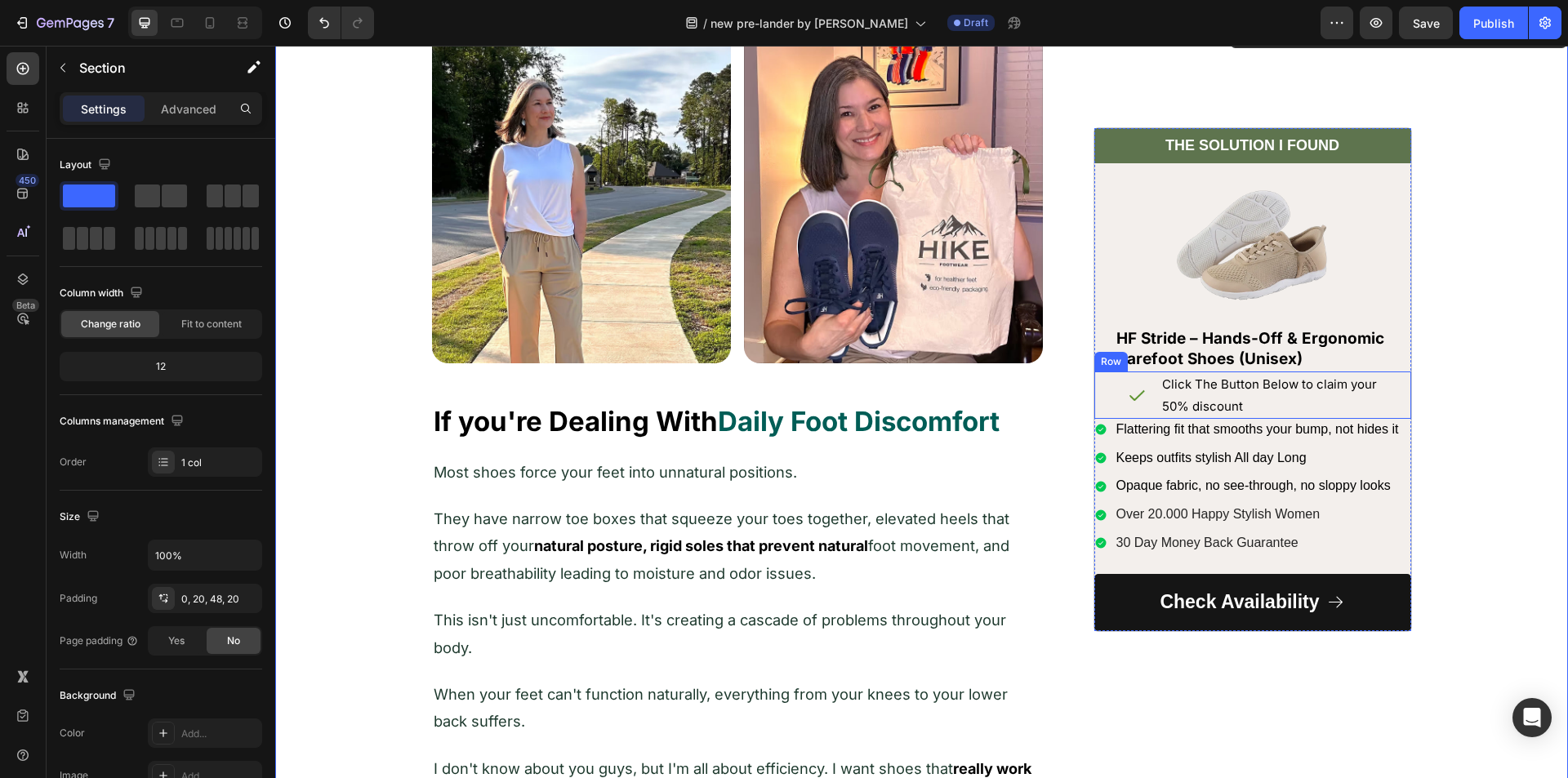
click at [1101, 392] on div "Image Click The Button Below to claim your 50% discount Text Block Row" at bounding box center [1252, 395] width 317 height 47
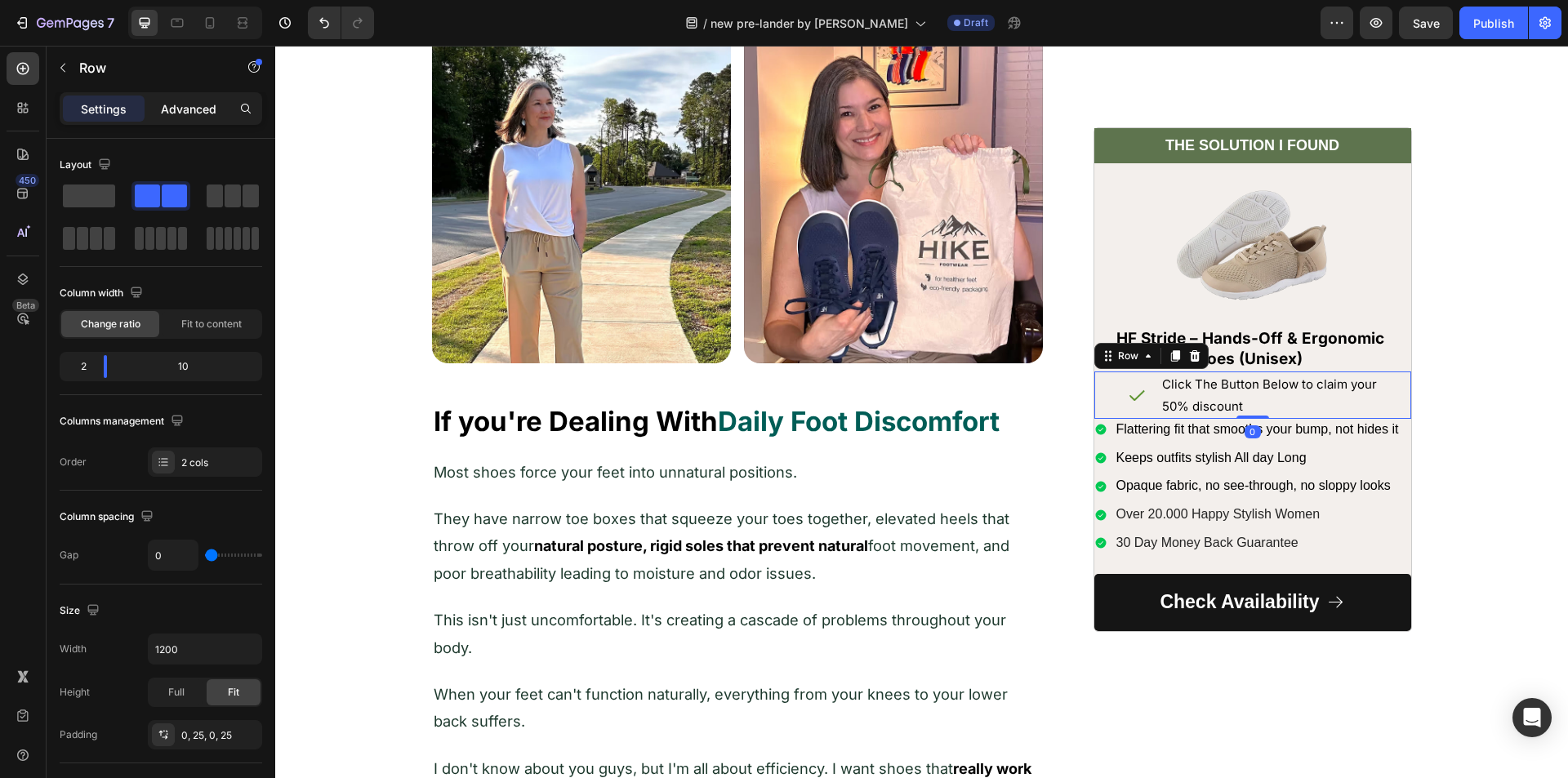
drag, startPoint x: 184, startPoint y: 113, endPoint x: 157, endPoint y: 181, distance: 73.2
click at [184, 112] on p "Advanced" at bounding box center [189, 109] width 56 height 17
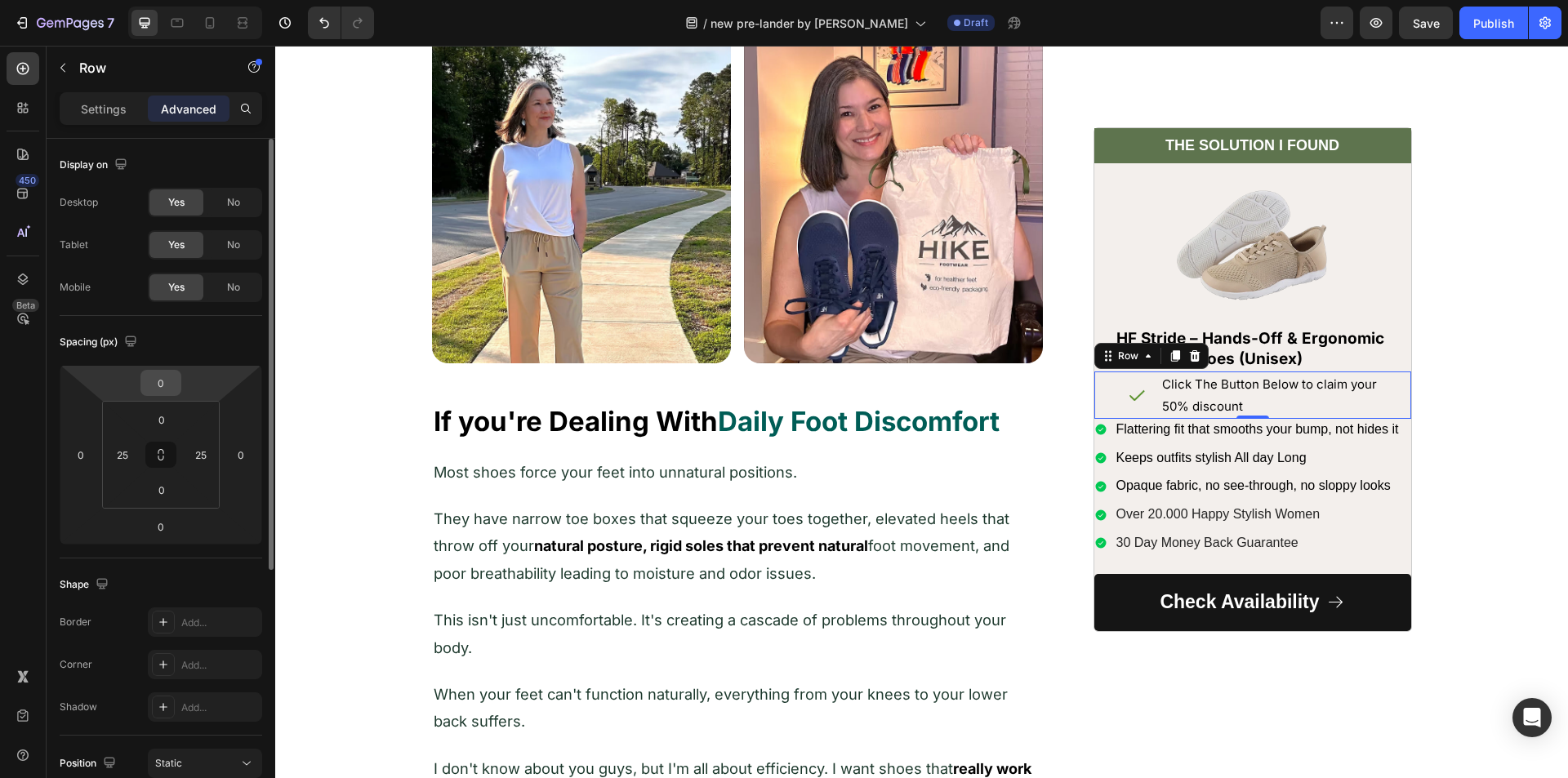
click at [174, 390] on input "0" at bounding box center [161, 383] width 33 height 24
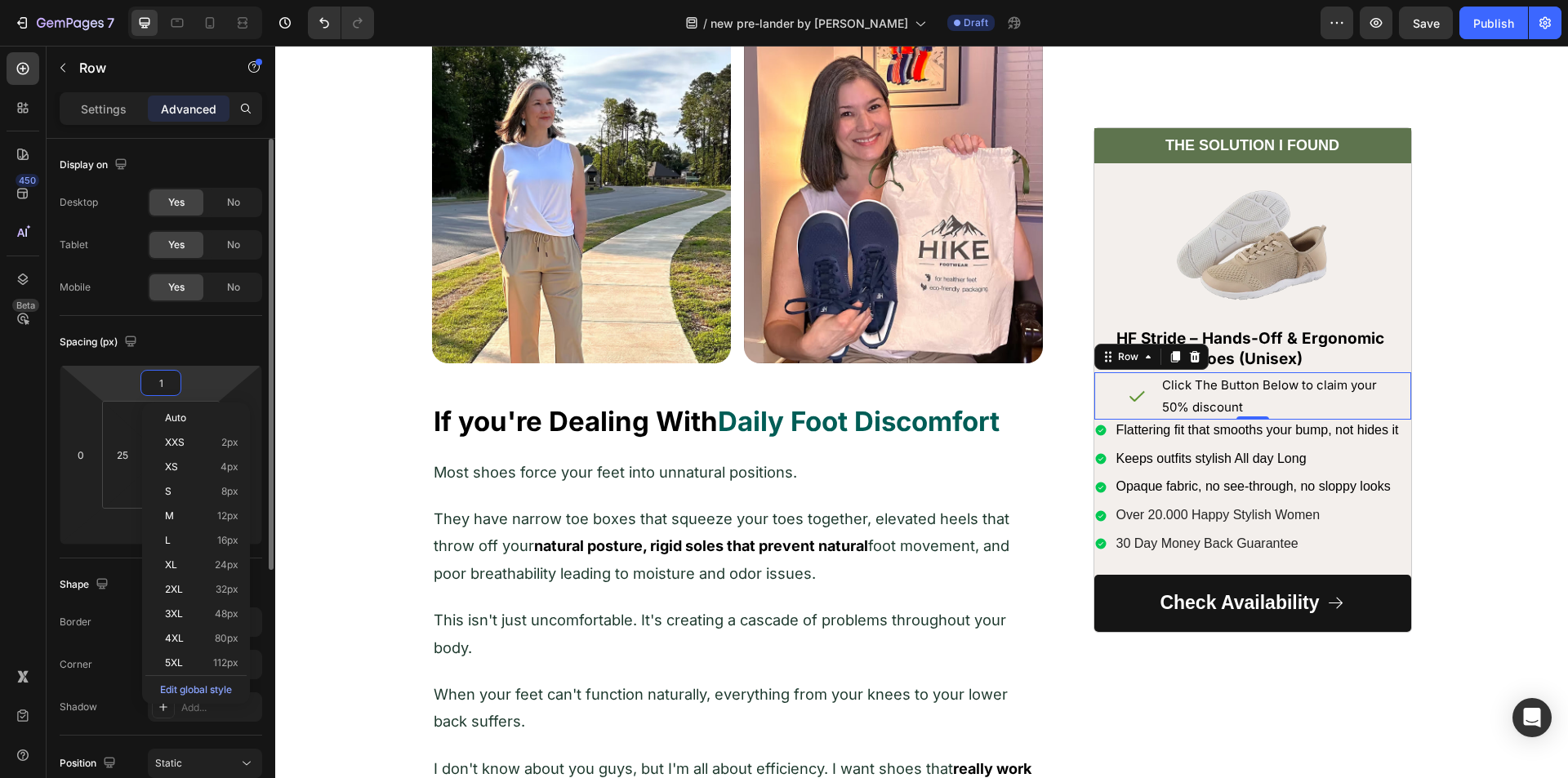
type input "10"
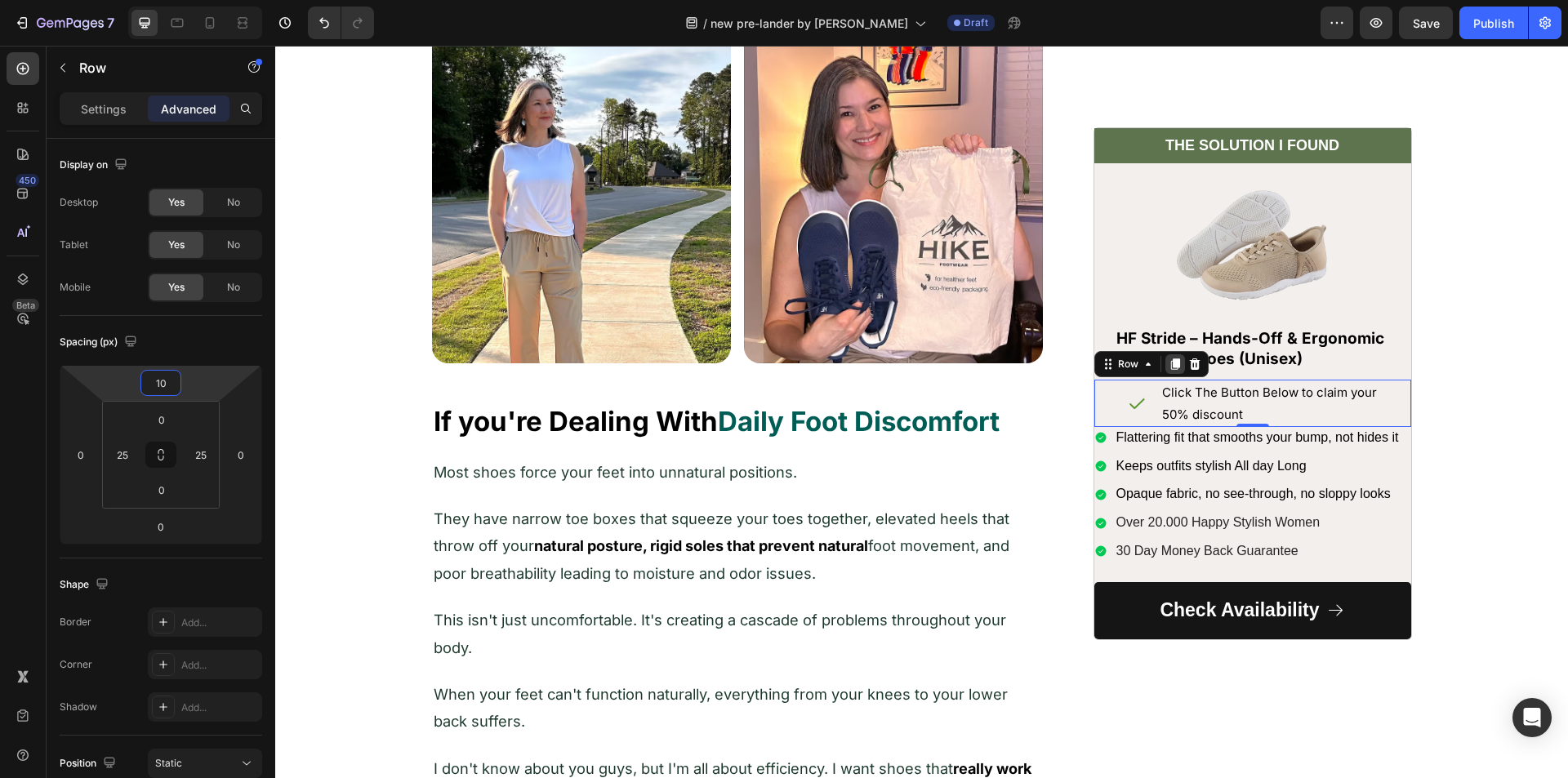
click at [1171, 366] on icon at bounding box center [1175, 364] width 9 height 11
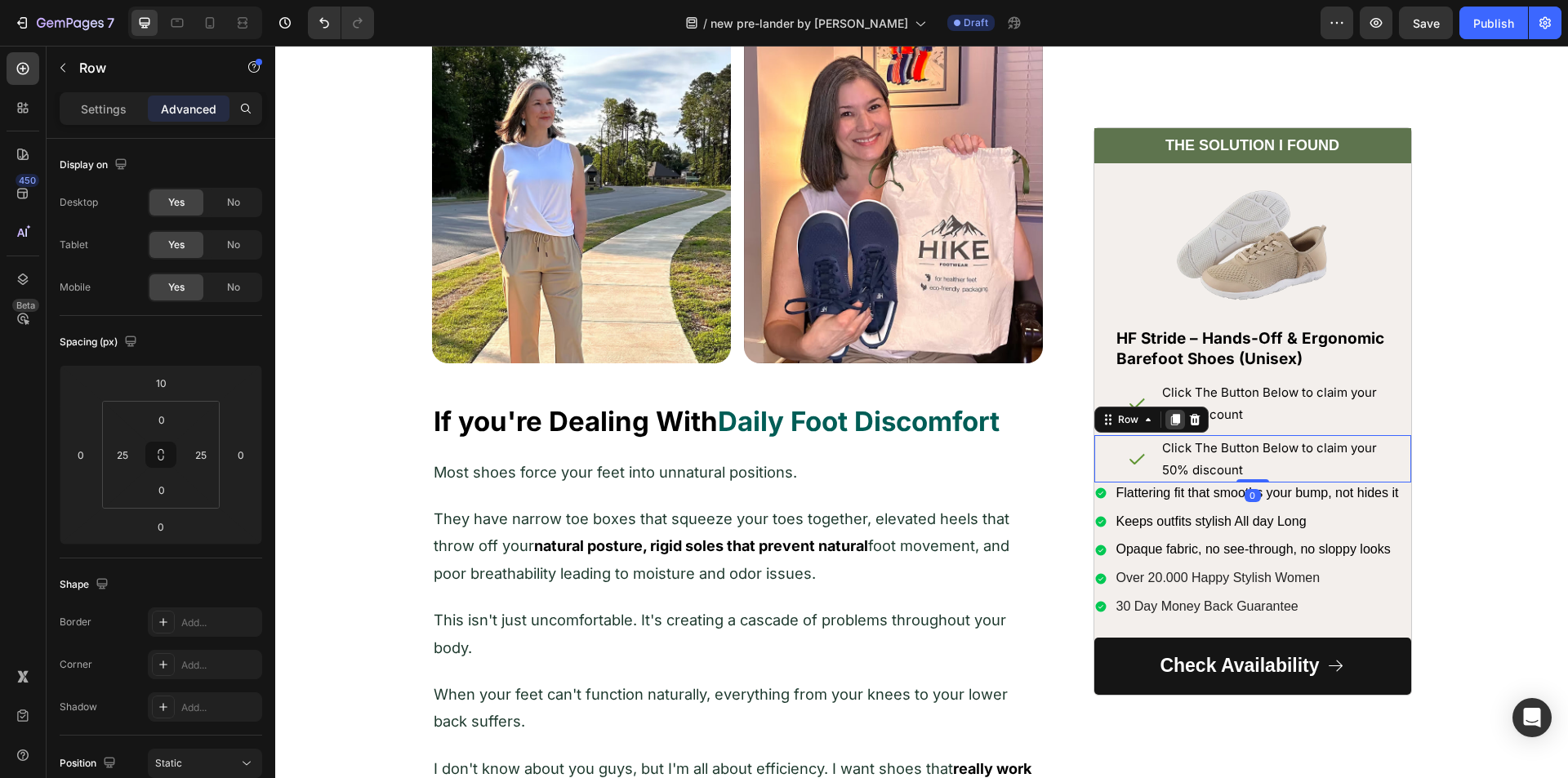
click at [1169, 416] on icon at bounding box center [1175, 419] width 13 height 13
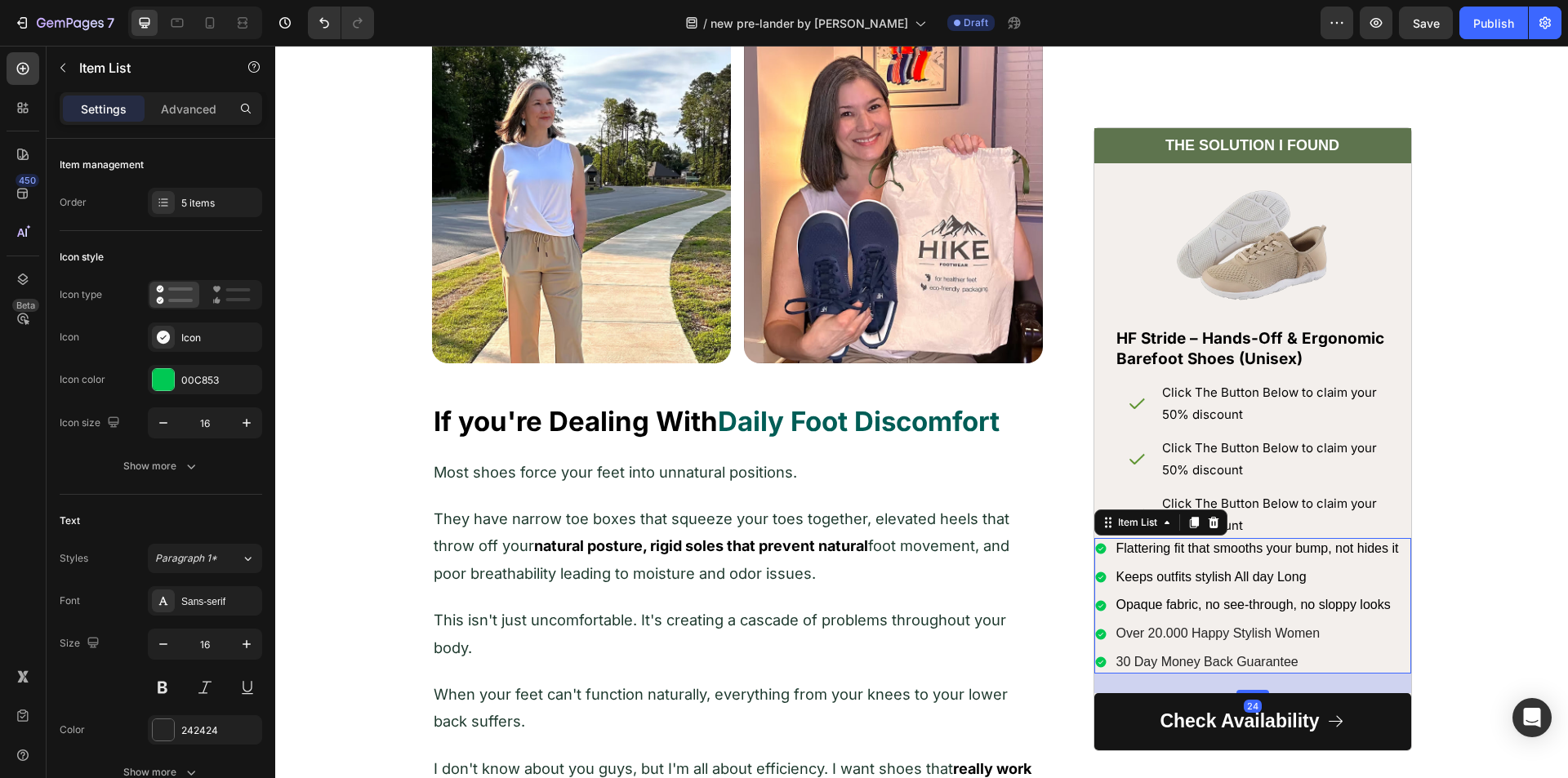
click at [1105, 566] on div "Keeps outfits stylish All day Long" at bounding box center [1247, 576] width 307 height 22
click at [1105, 549] on div "Flattering fit that smooths your bump, not hides it" at bounding box center [1247, 548] width 307 height 22
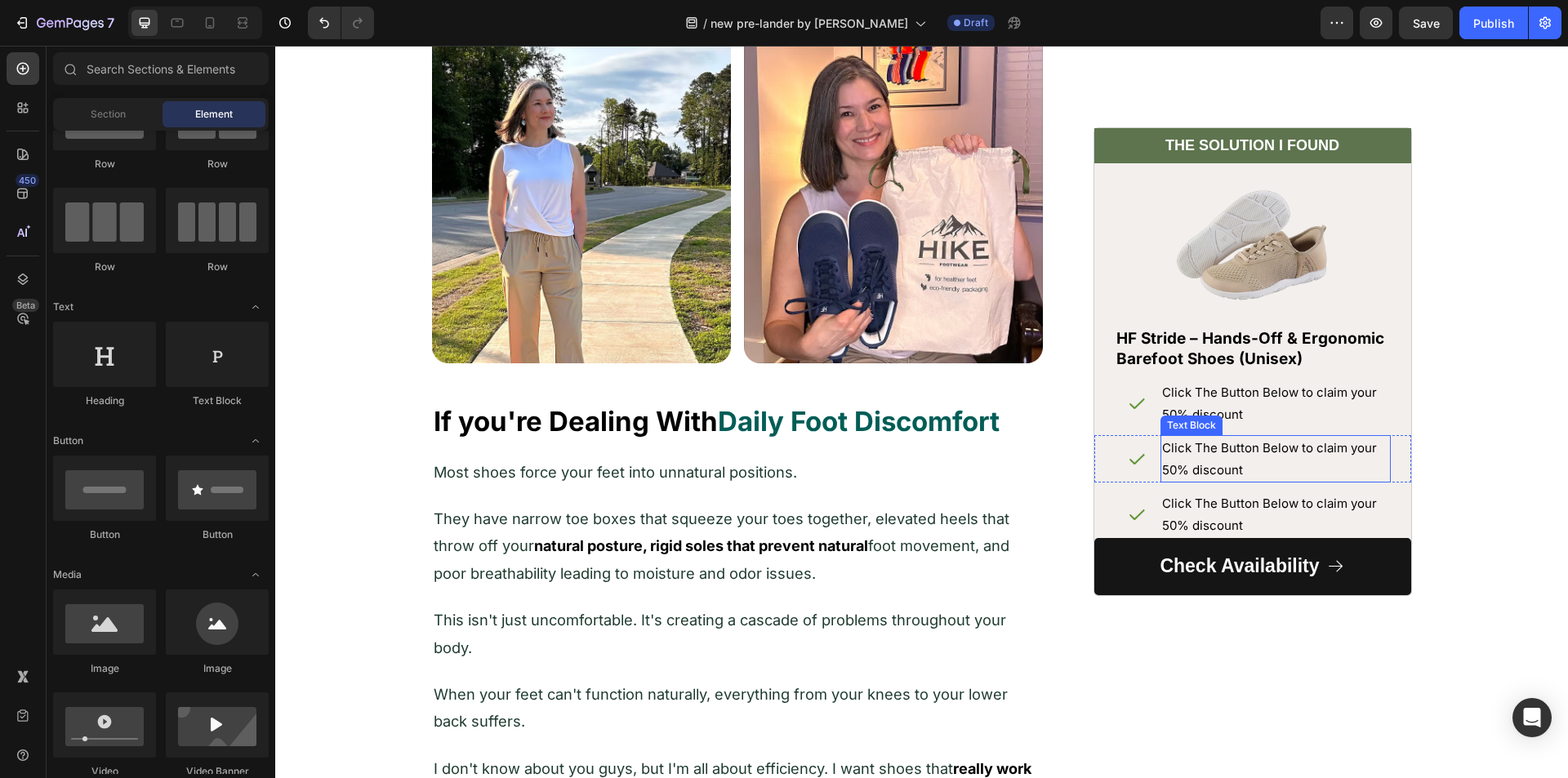
drag, startPoint x: 1217, startPoint y: 462, endPoint x: 1204, endPoint y: 455, distance: 14.8
click at [1209, 458] on p "Click The Button Below to claim your 50% discount" at bounding box center [1275, 459] width 227 height 44
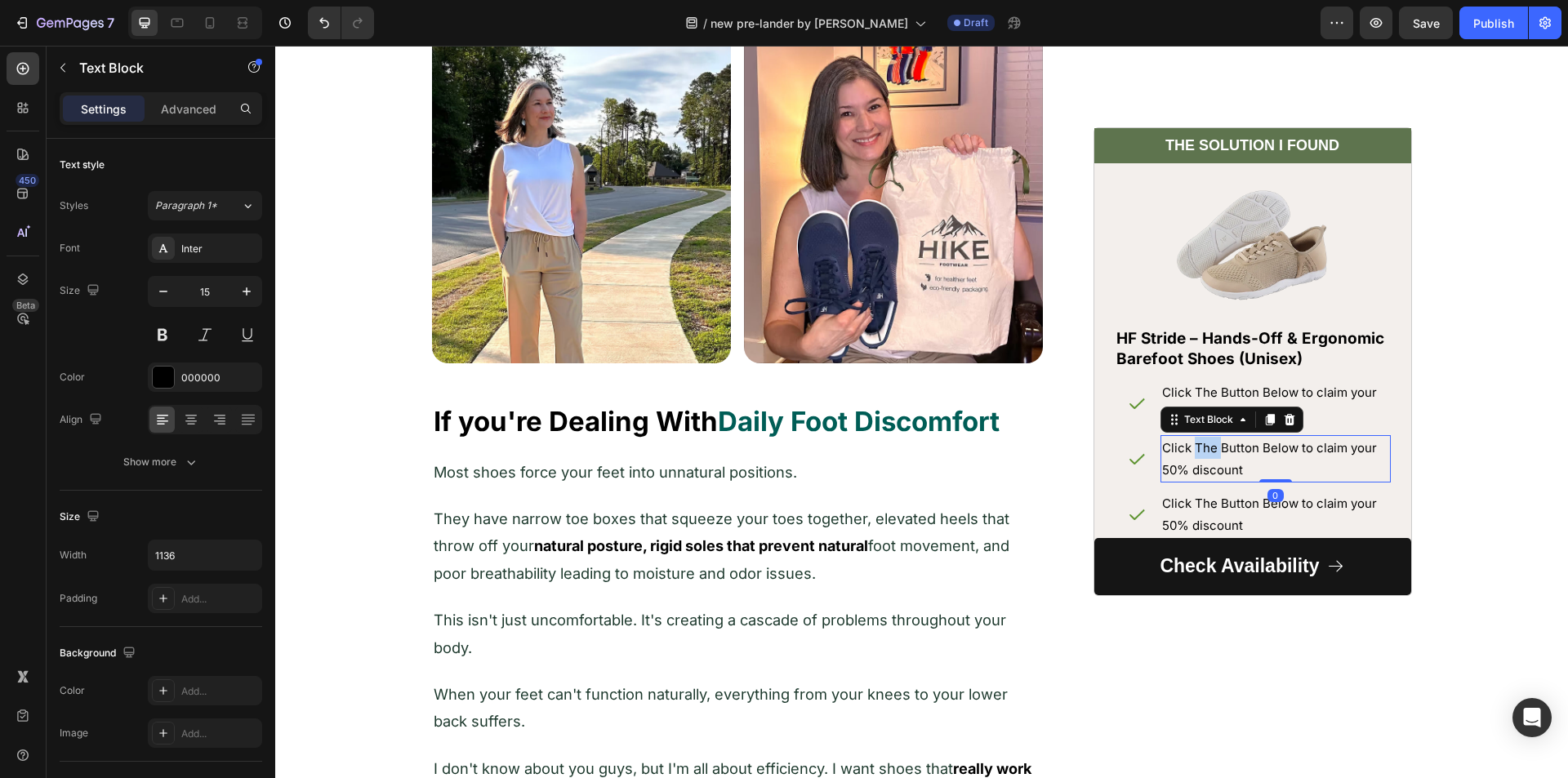
click at [1203, 455] on p "Click The Button Below to claim your 50% discount" at bounding box center [1275, 459] width 227 height 44
click at [1203, 455] on p "Click The Button Below to claim your 50% discount" at bounding box center [1275, 459] width 227 height 44
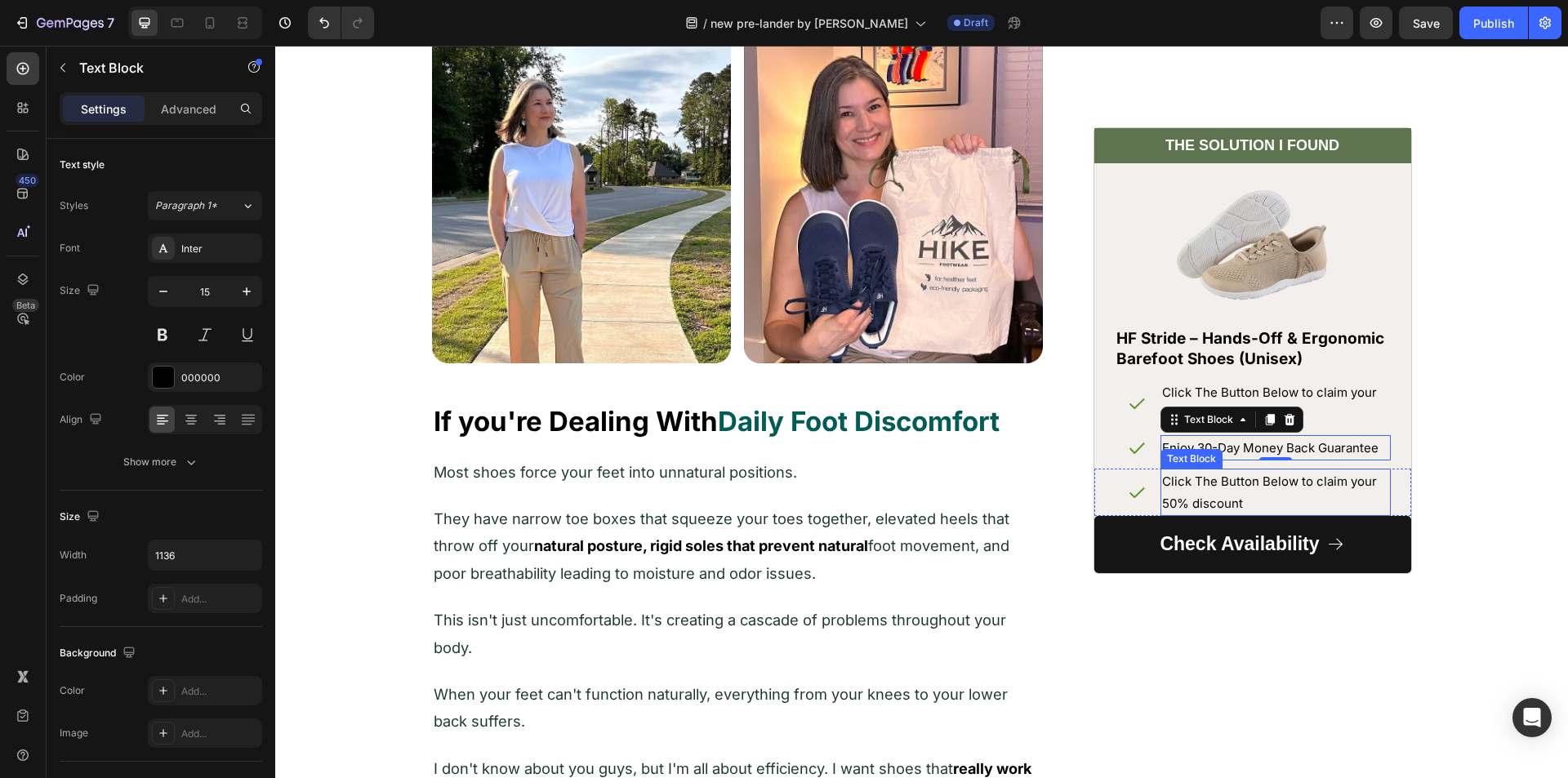
click at [1216, 493] on p "Click The Button Below to claim your 50% discount" at bounding box center [1275, 493] width 227 height 44
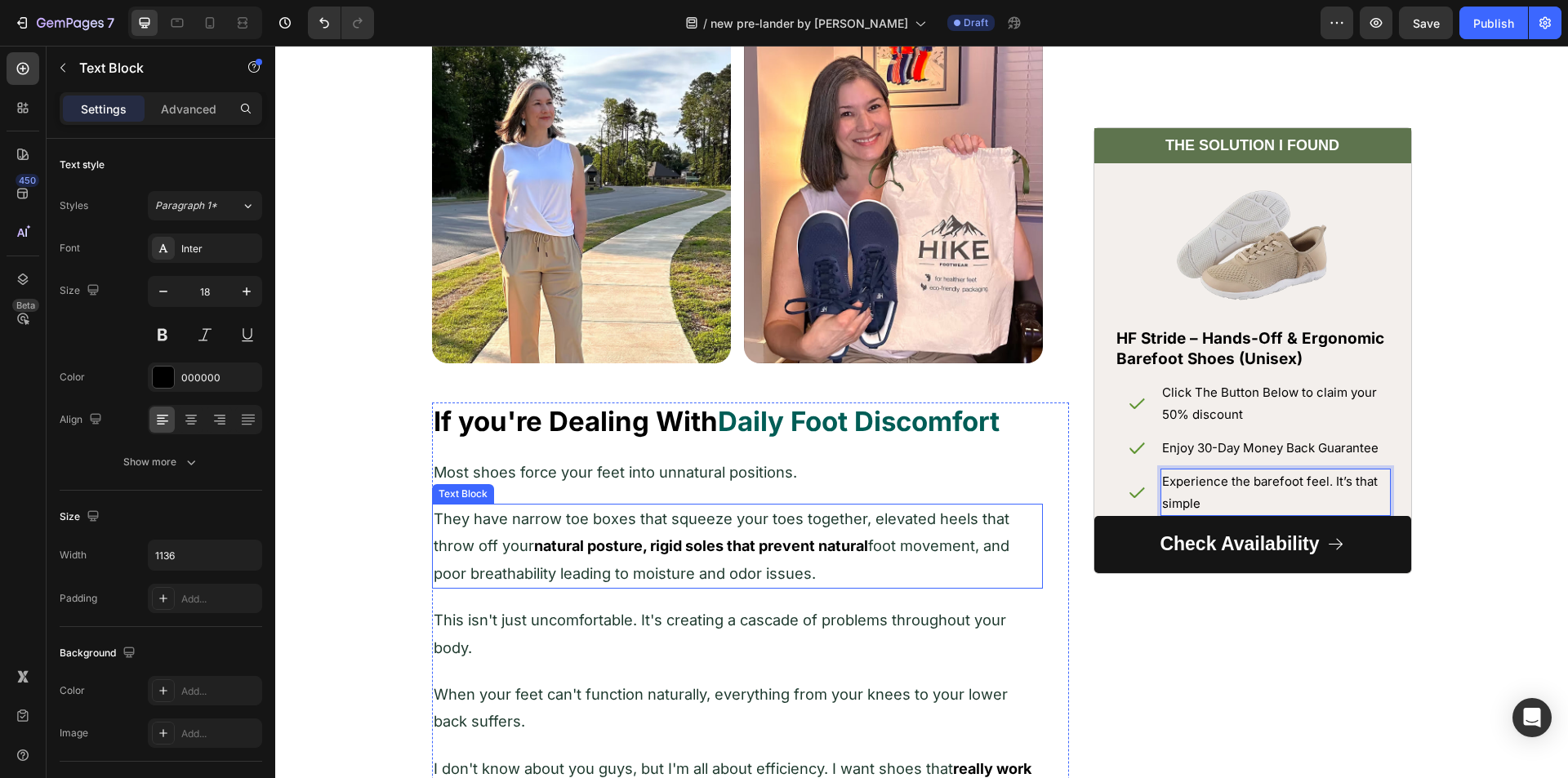
click at [642, 526] on span "They have narrow toe boxes that squeeze your toes together, elevated heels that…" at bounding box center [721, 533] width 576 height 45
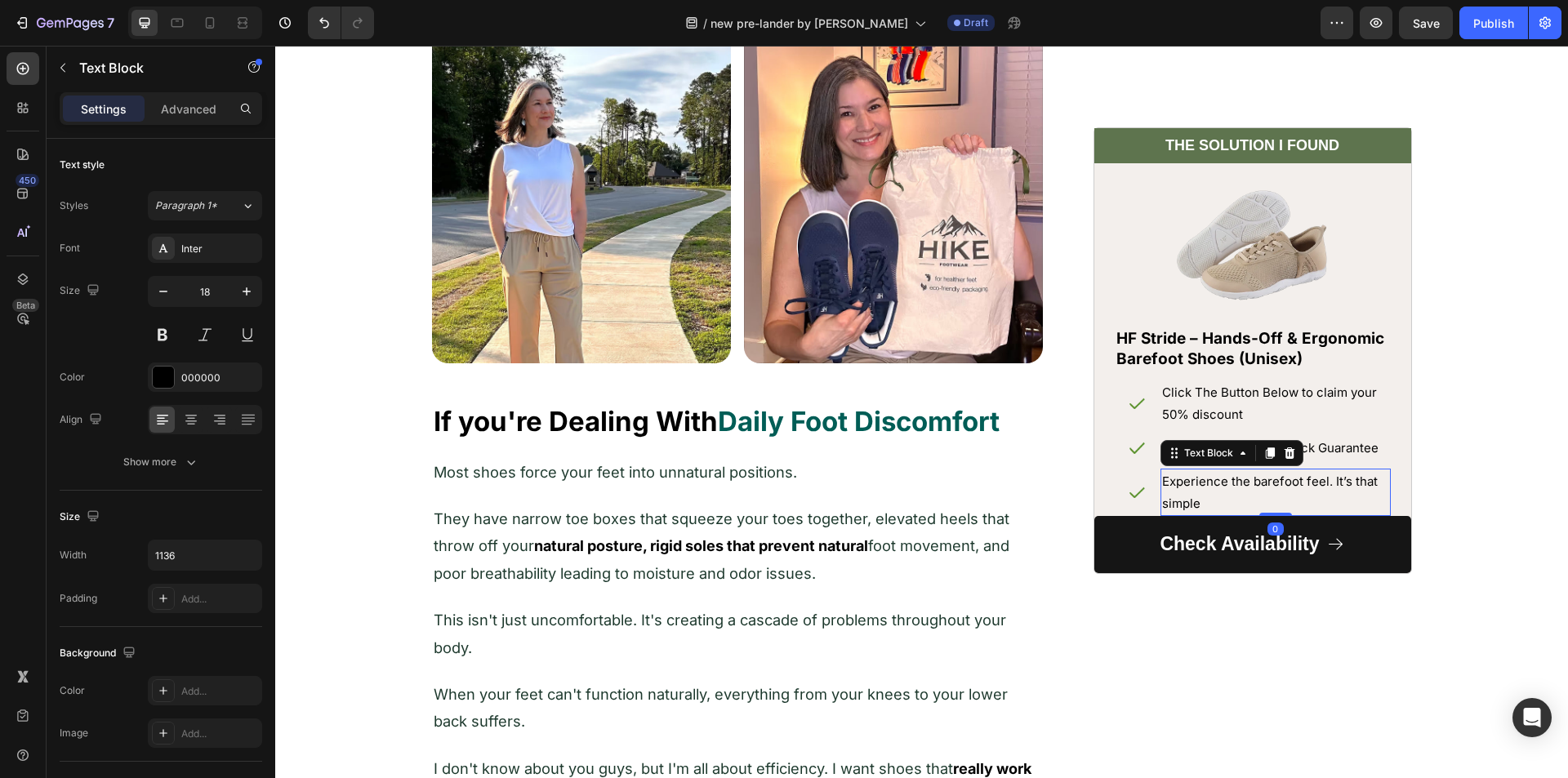
click at [1175, 486] on p "Experience the barefoot feel. It’s that simple" at bounding box center [1275, 493] width 227 height 44
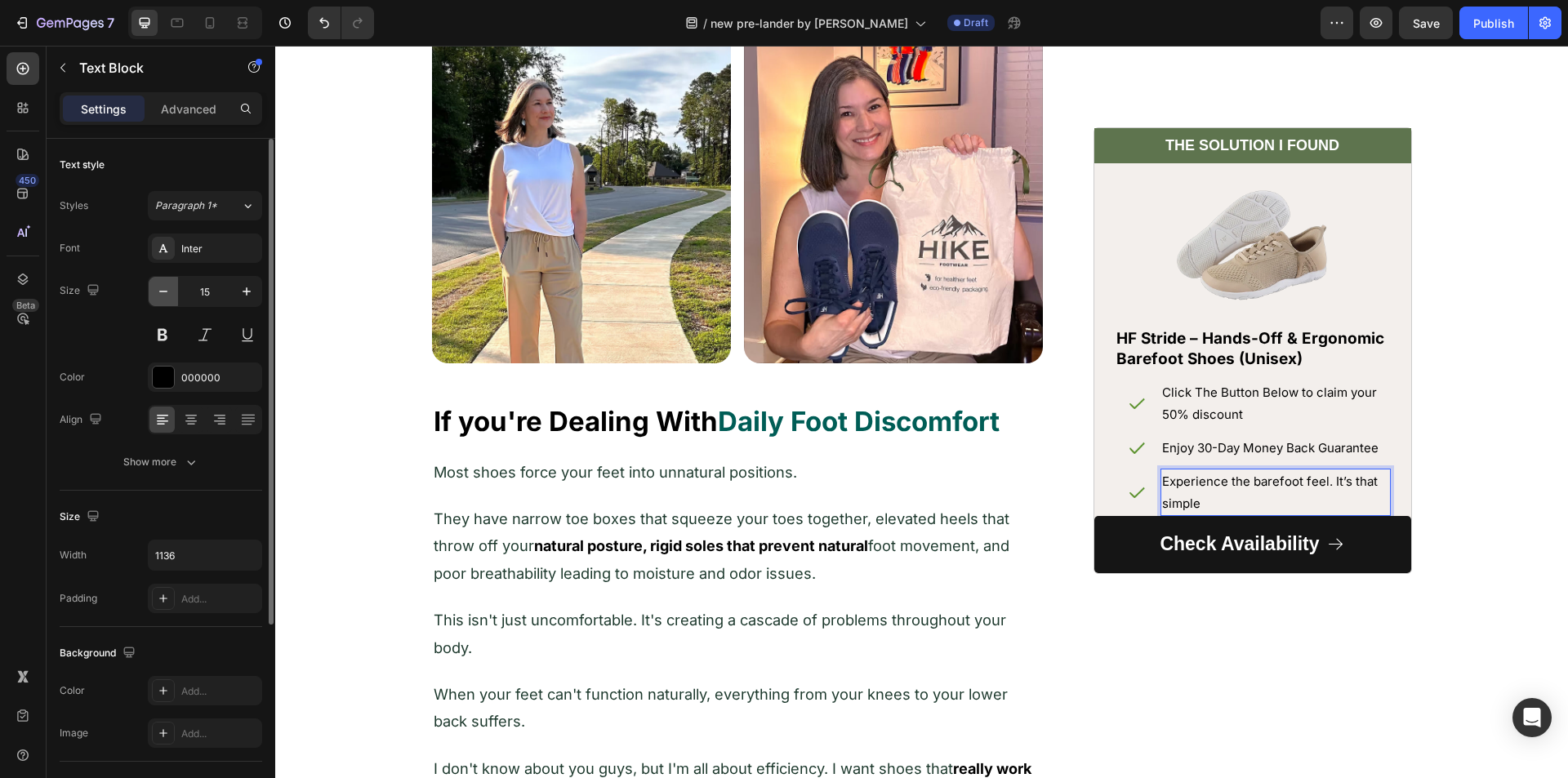
click at [169, 289] on icon "button" at bounding box center [163, 292] width 17 height 17
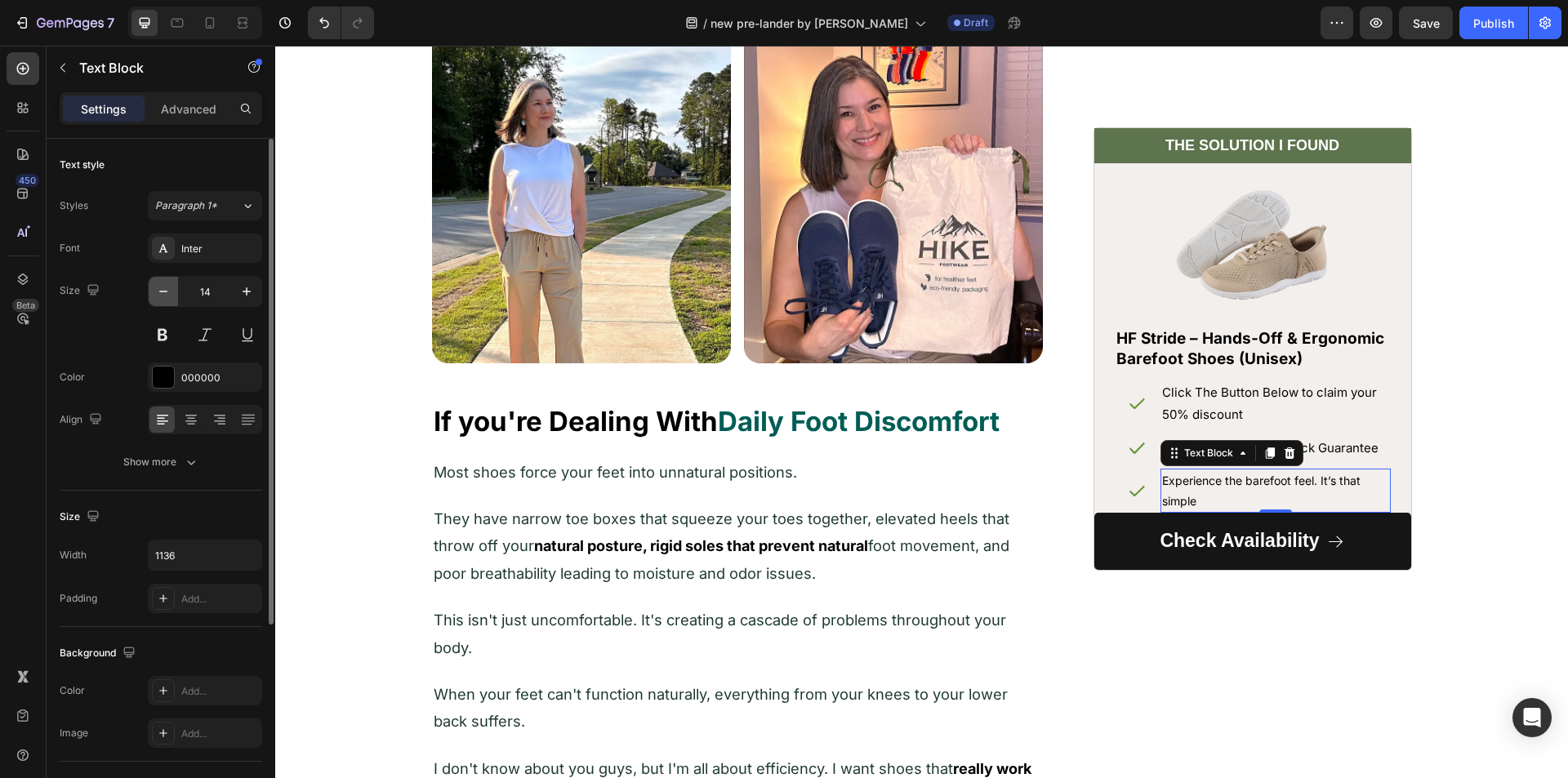
click at [169, 289] on icon "button" at bounding box center [163, 292] width 17 height 17
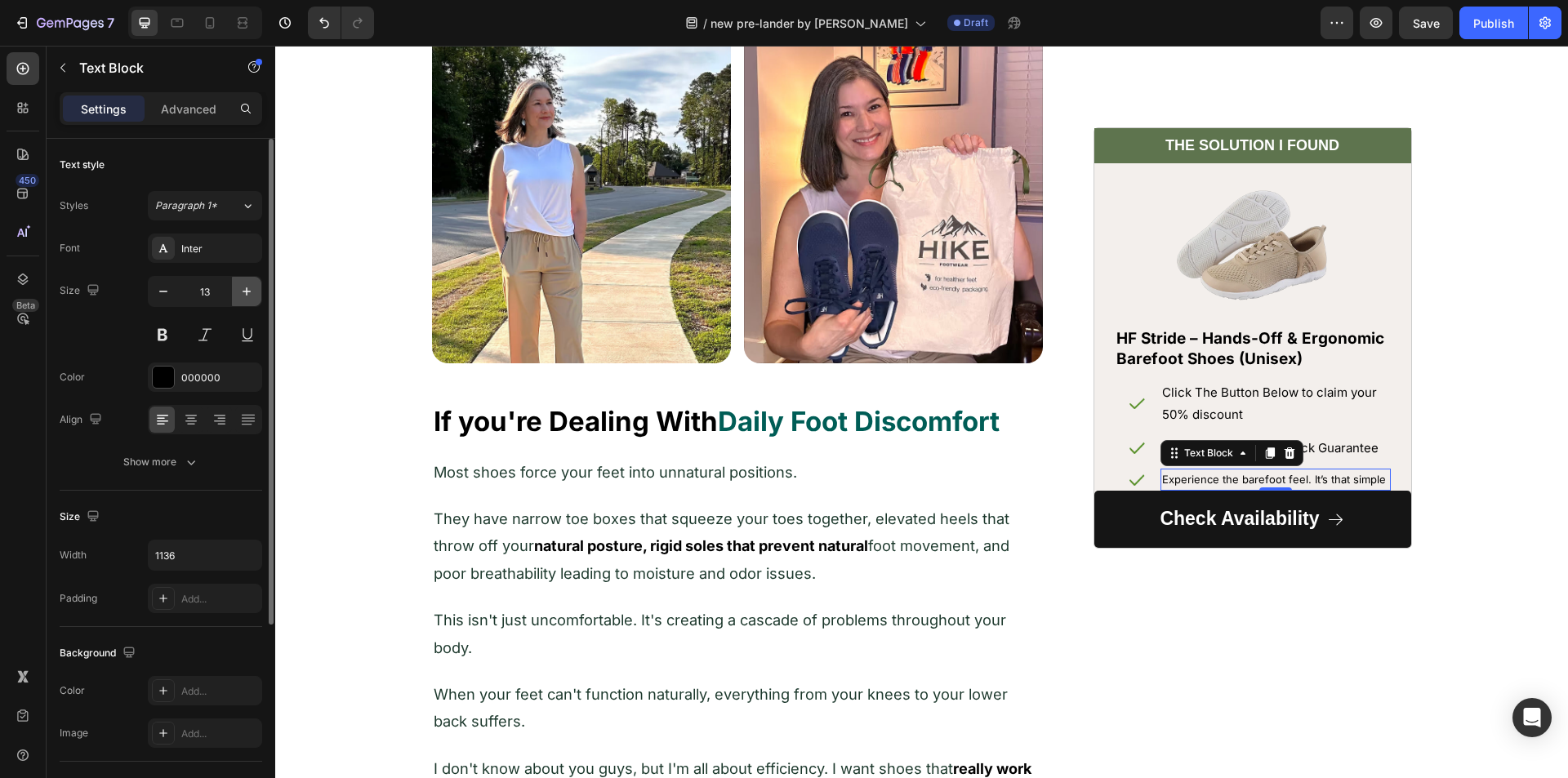
click at [245, 292] on icon "button" at bounding box center [246, 292] width 17 height 17
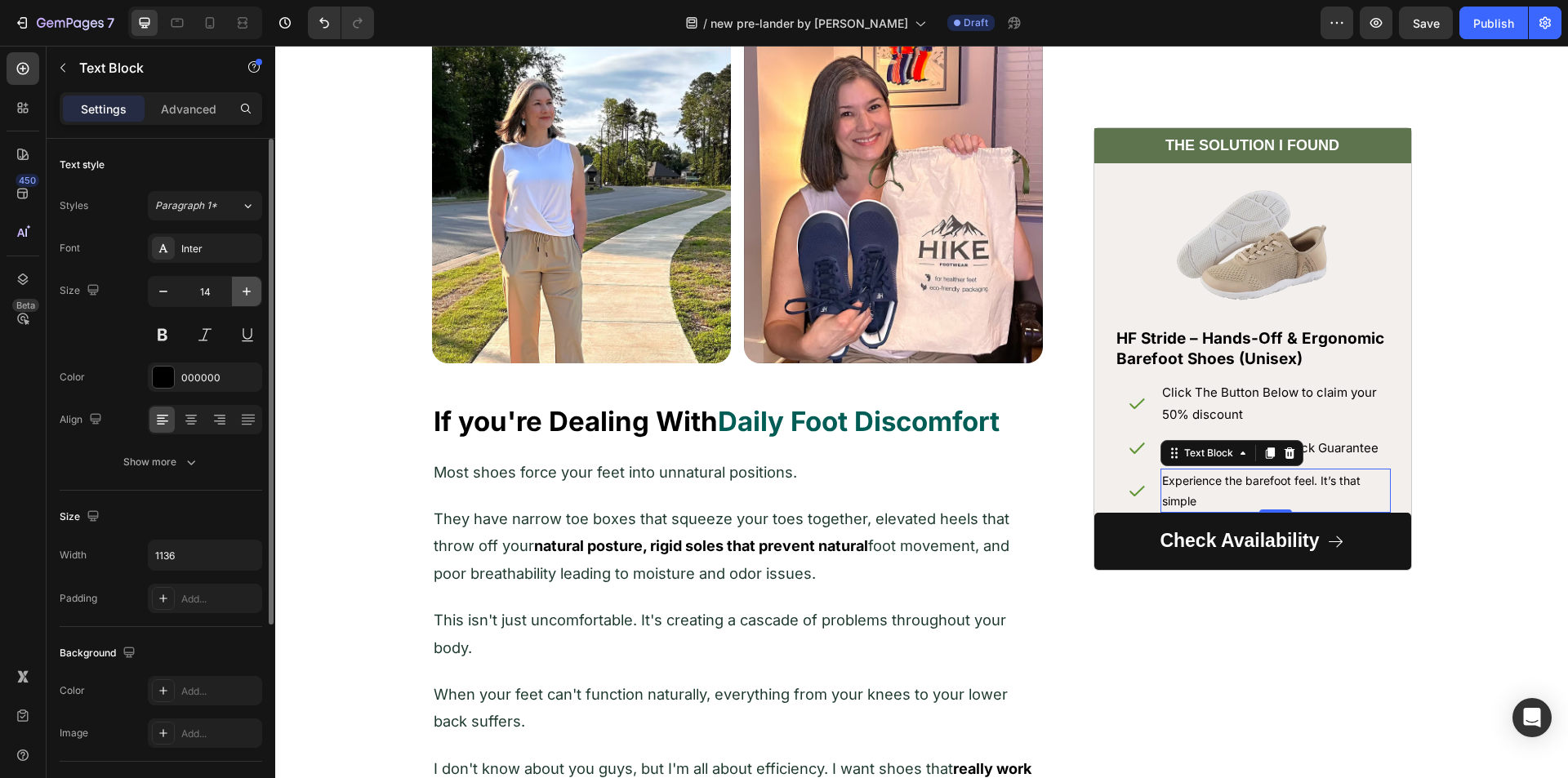
click at [245, 292] on icon "button" at bounding box center [246, 292] width 17 height 17
type input "15"
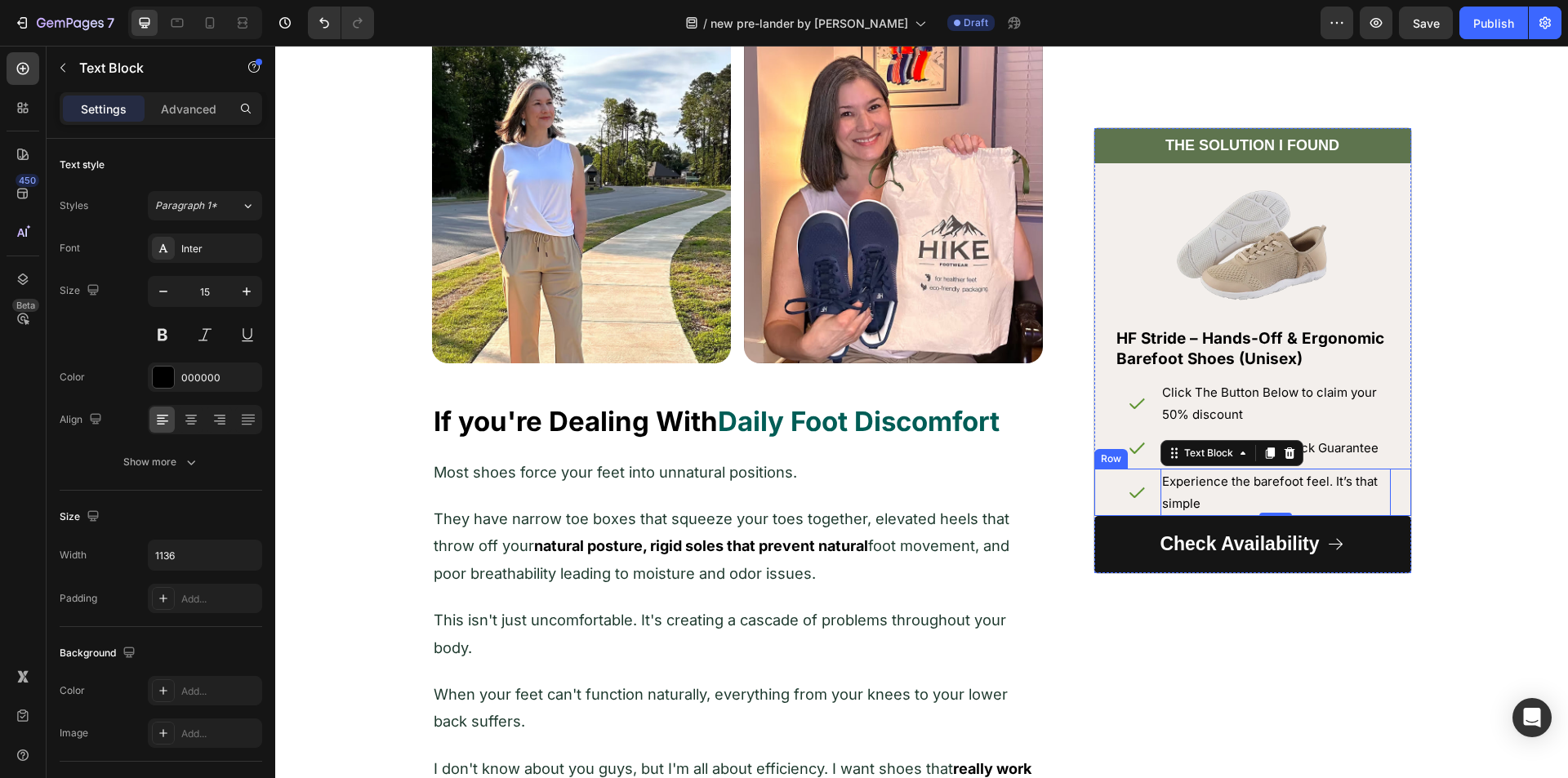
click at [1096, 493] on div "Image Experience the barefoot feel. It’s that simple Text Block 0 Row" at bounding box center [1252, 493] width 317 height 47
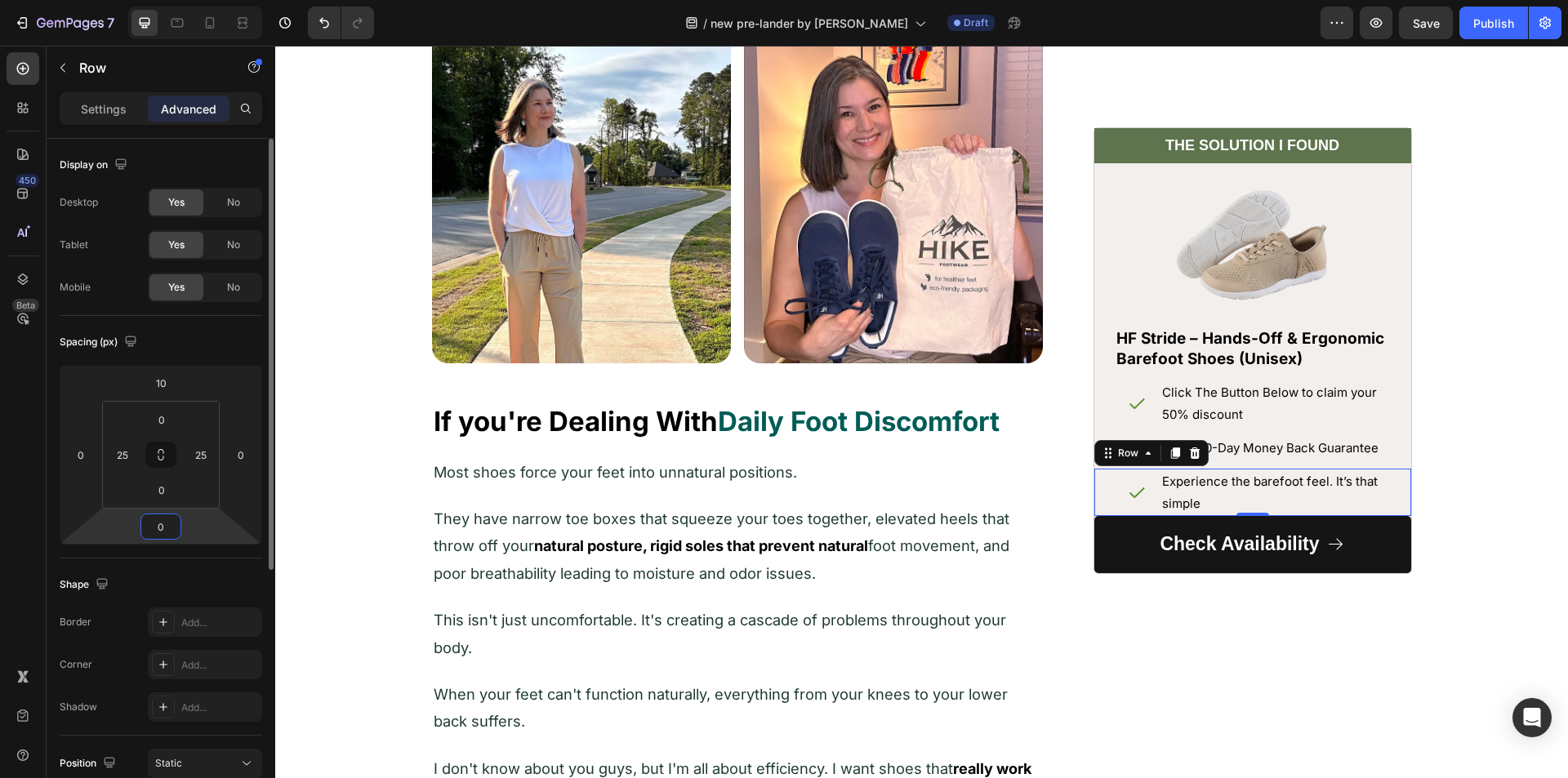
click at [164, 529] on input "0" at bounding box center [161, 526] width 33 height 24
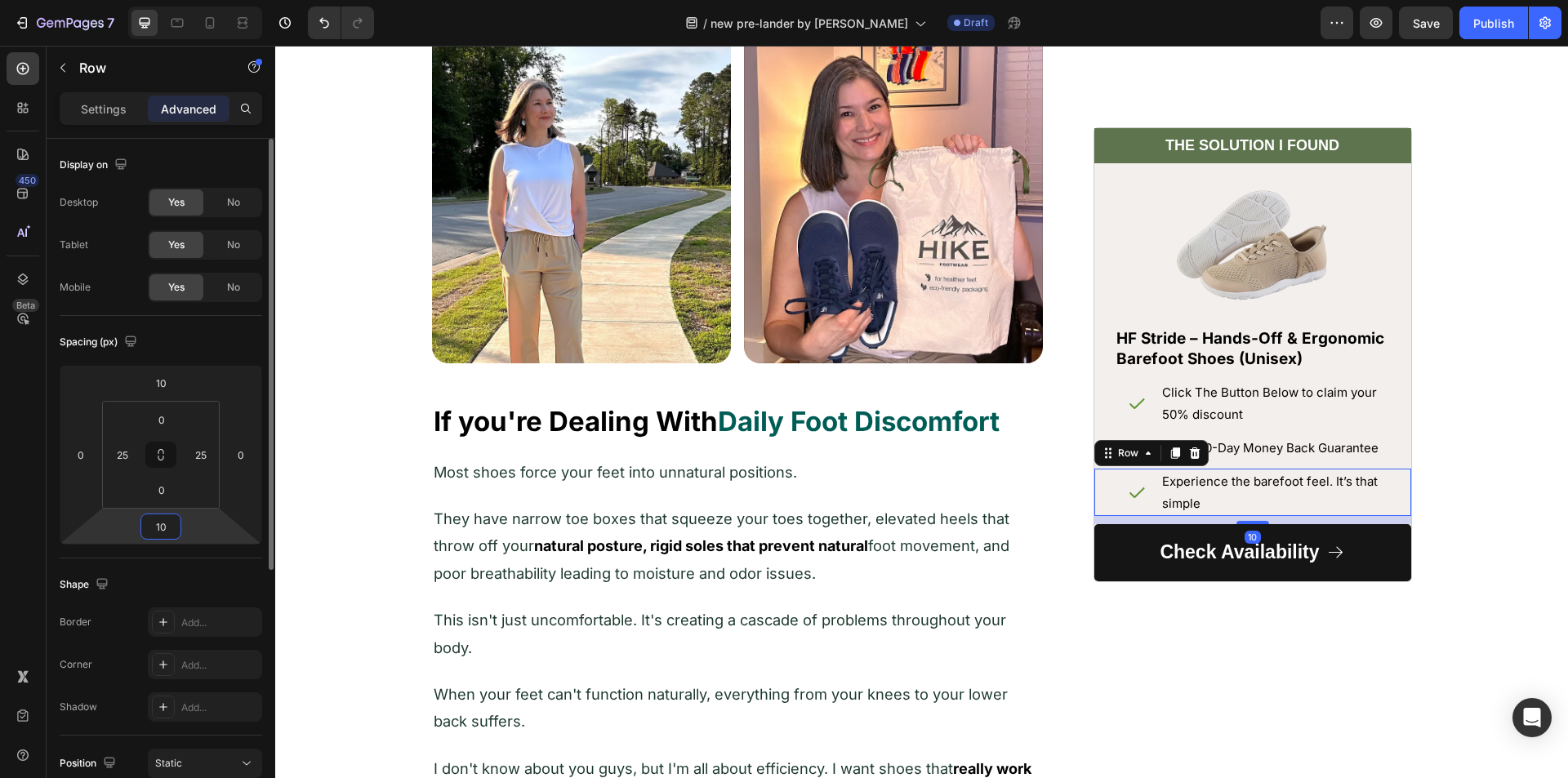
click at [163, 524] on input "10" at bounding box center [161, 526] width 33 height 24
type input "20"
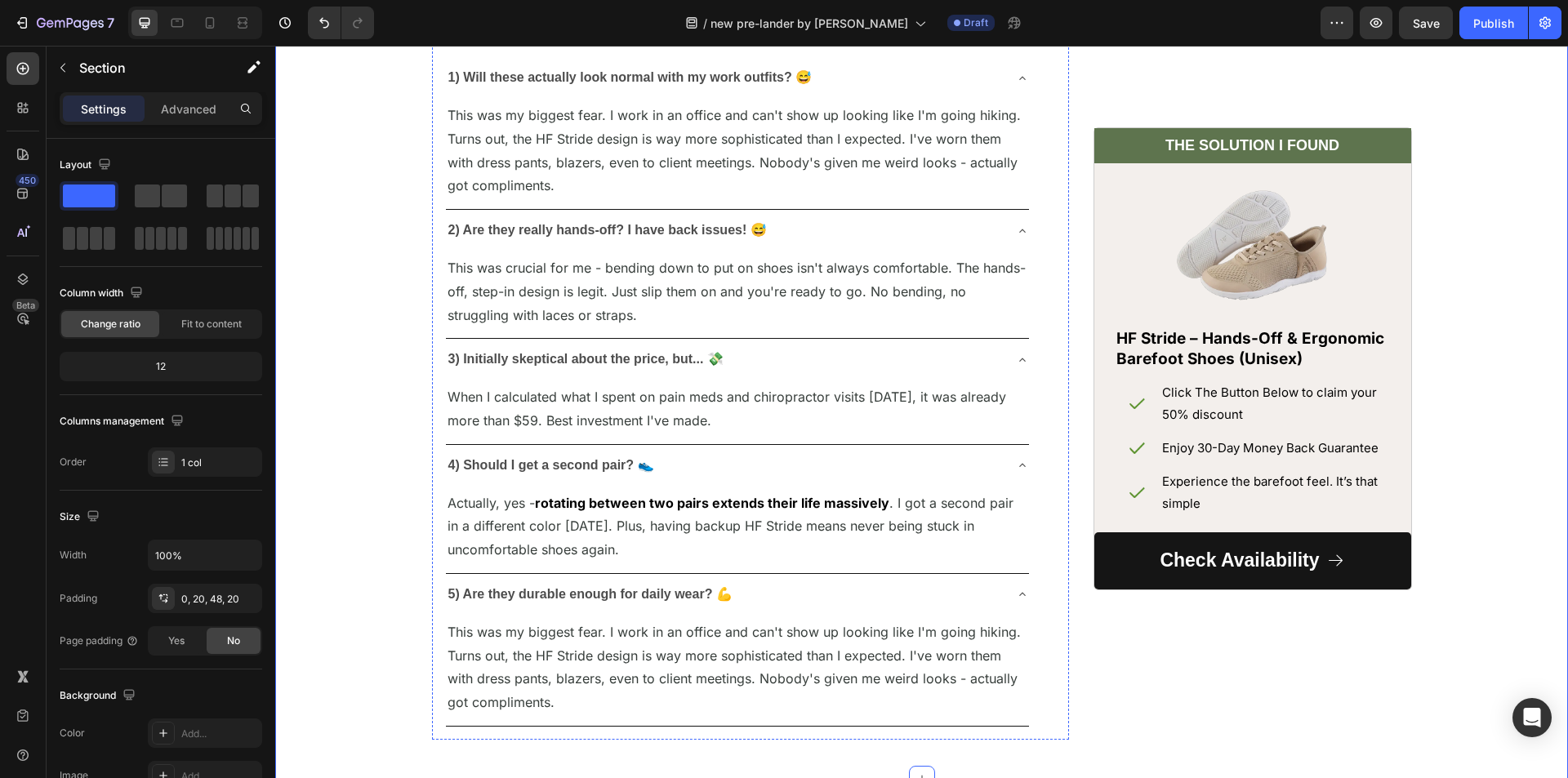
scroll to position [6697, 0]
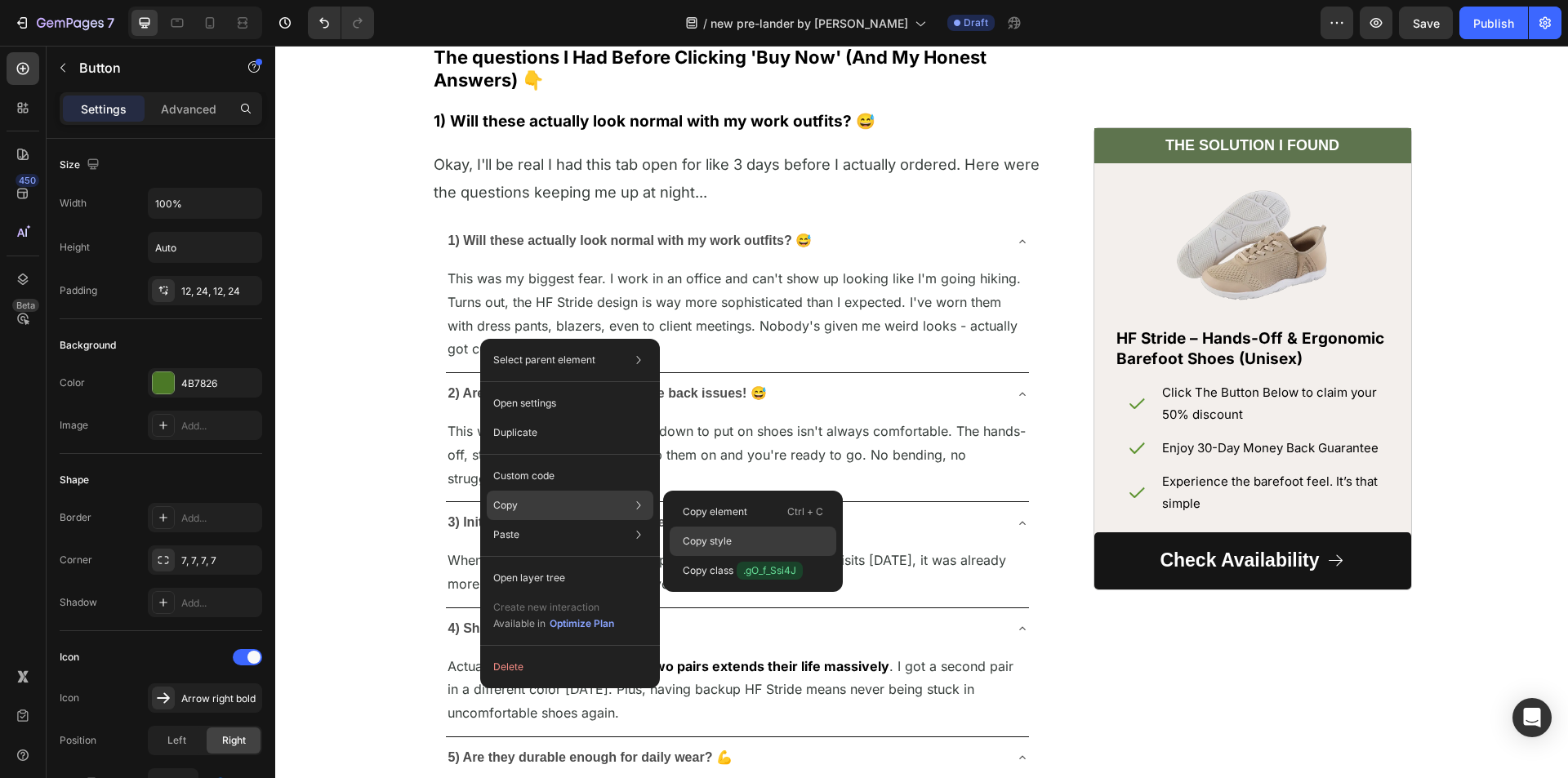
click at [726, 539] on p "Copy style" at bounding box center [707, 541] width 49 height 15
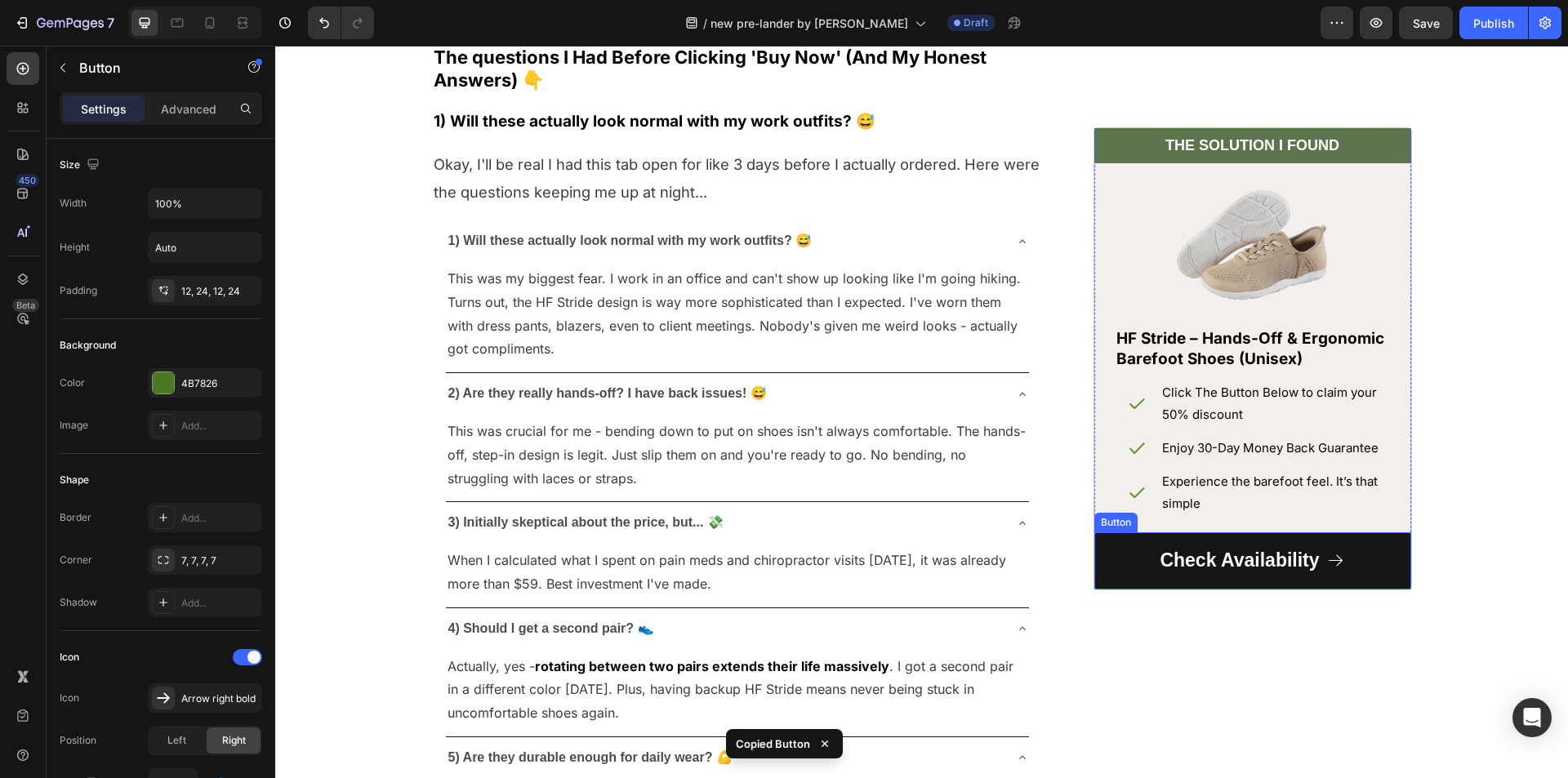
click at [1117, 560] on link "Check Availability" at bounding box center [1252, 561] width 317 height 57
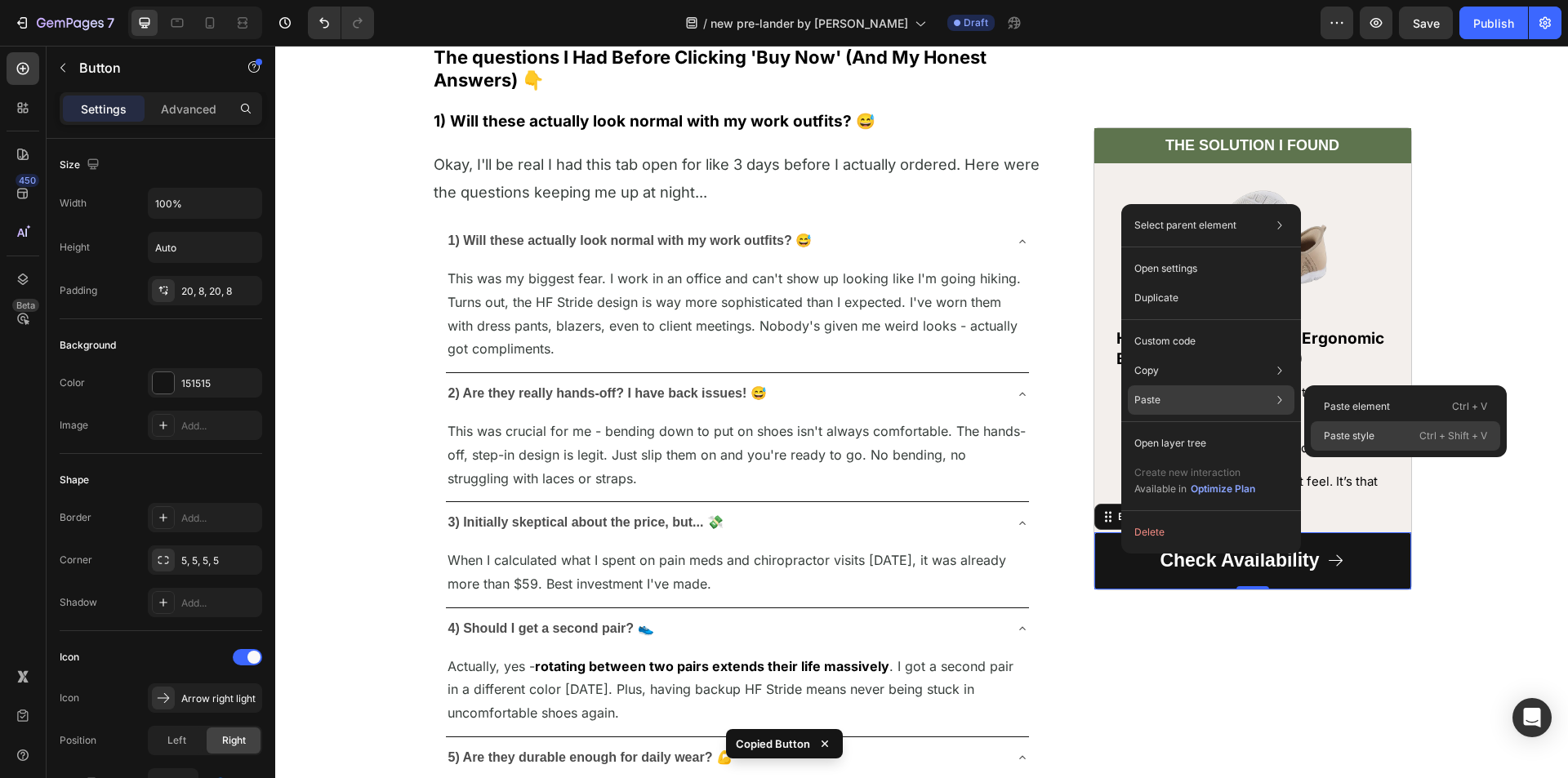
click at [1360, 439] on p "Paste style" at bounding box center [1349, 436] width 50 height 15
type input "16"
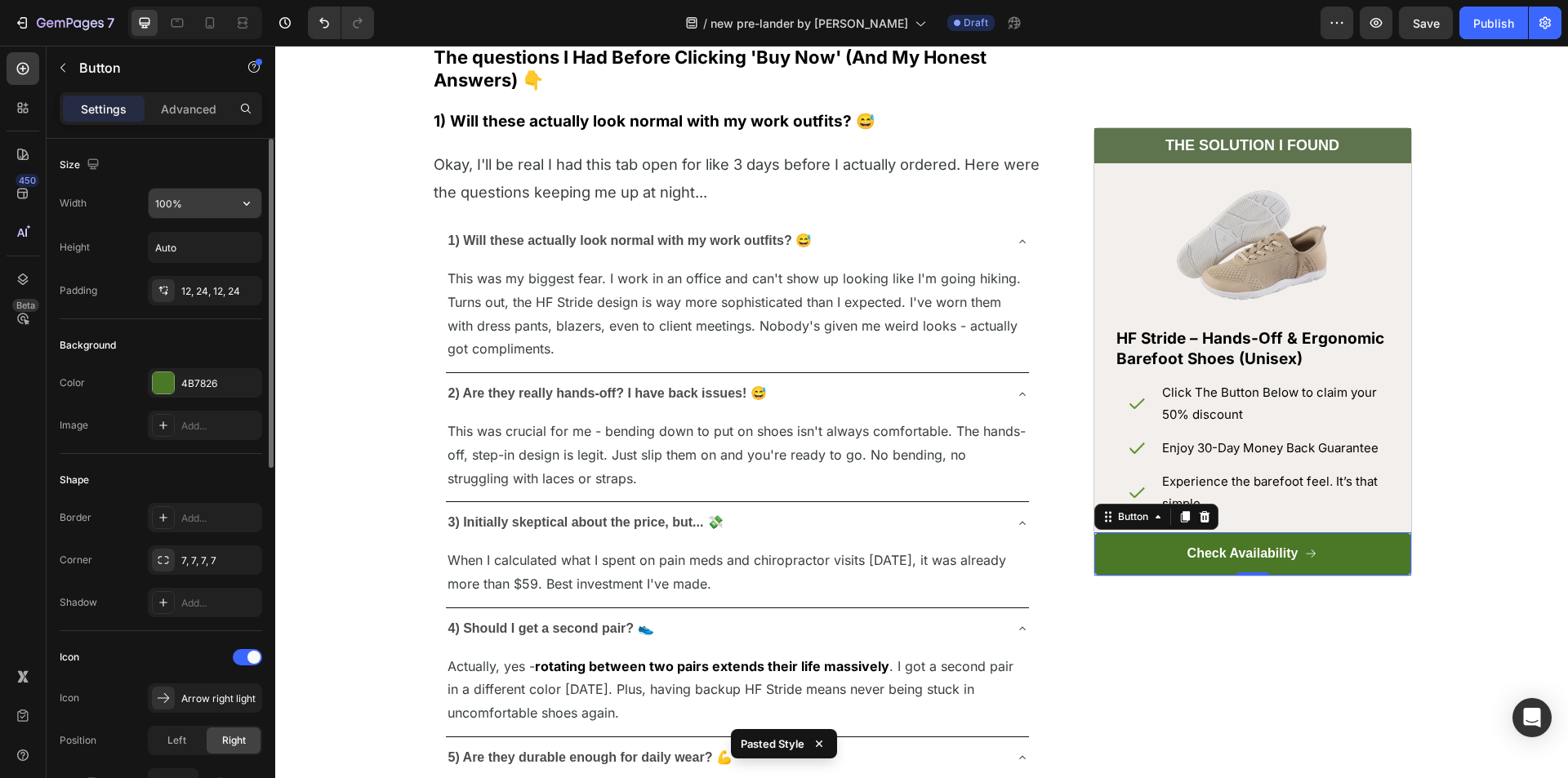
click at [162, 205] on input "100%" at bounding box center [205, 204] width 113 height 30
click at [172, 201] on input "100%" at bounding box center [205, 204] width 113 height 30
type input "88%"
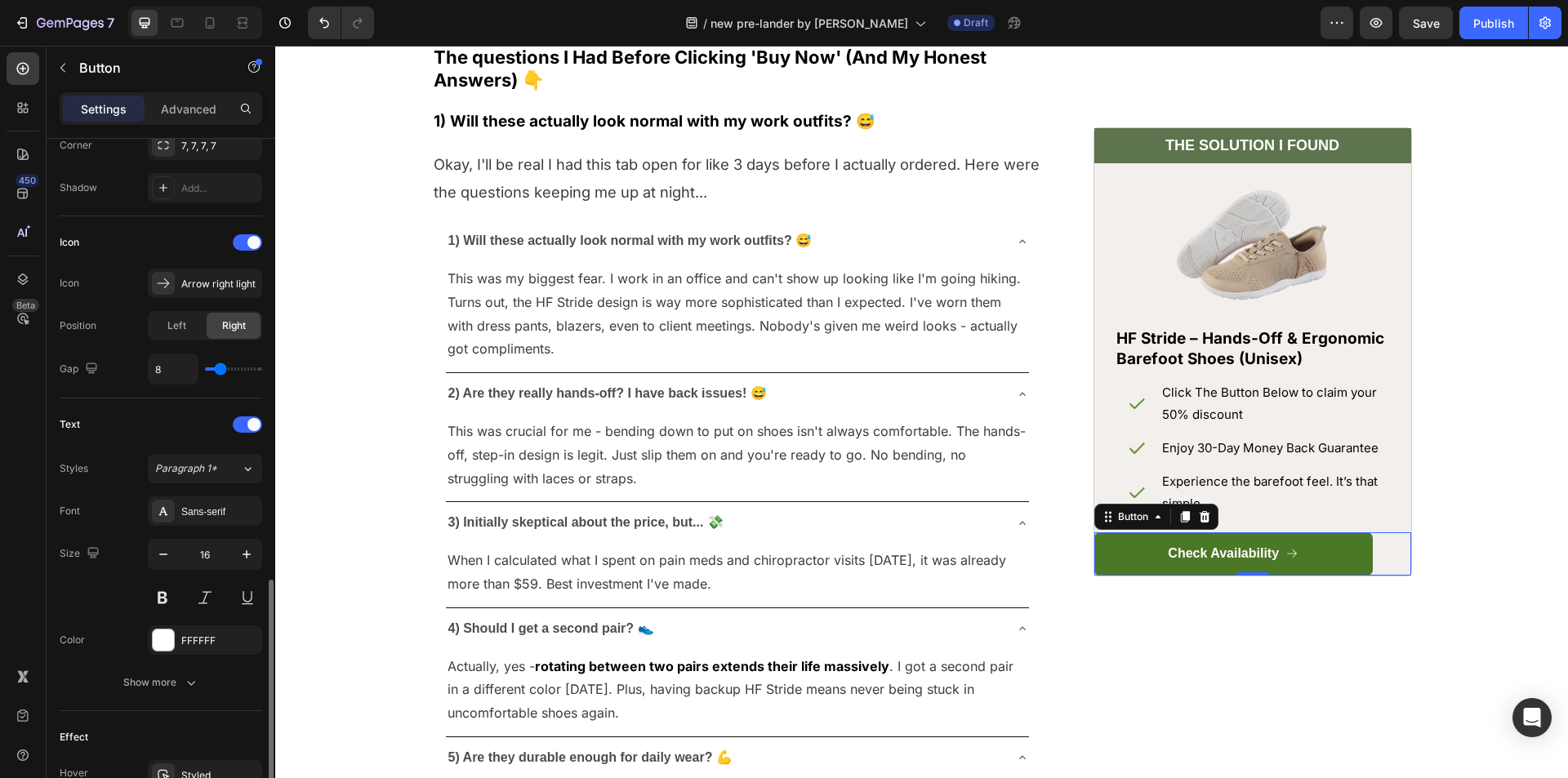
scroll to position [170, 0]
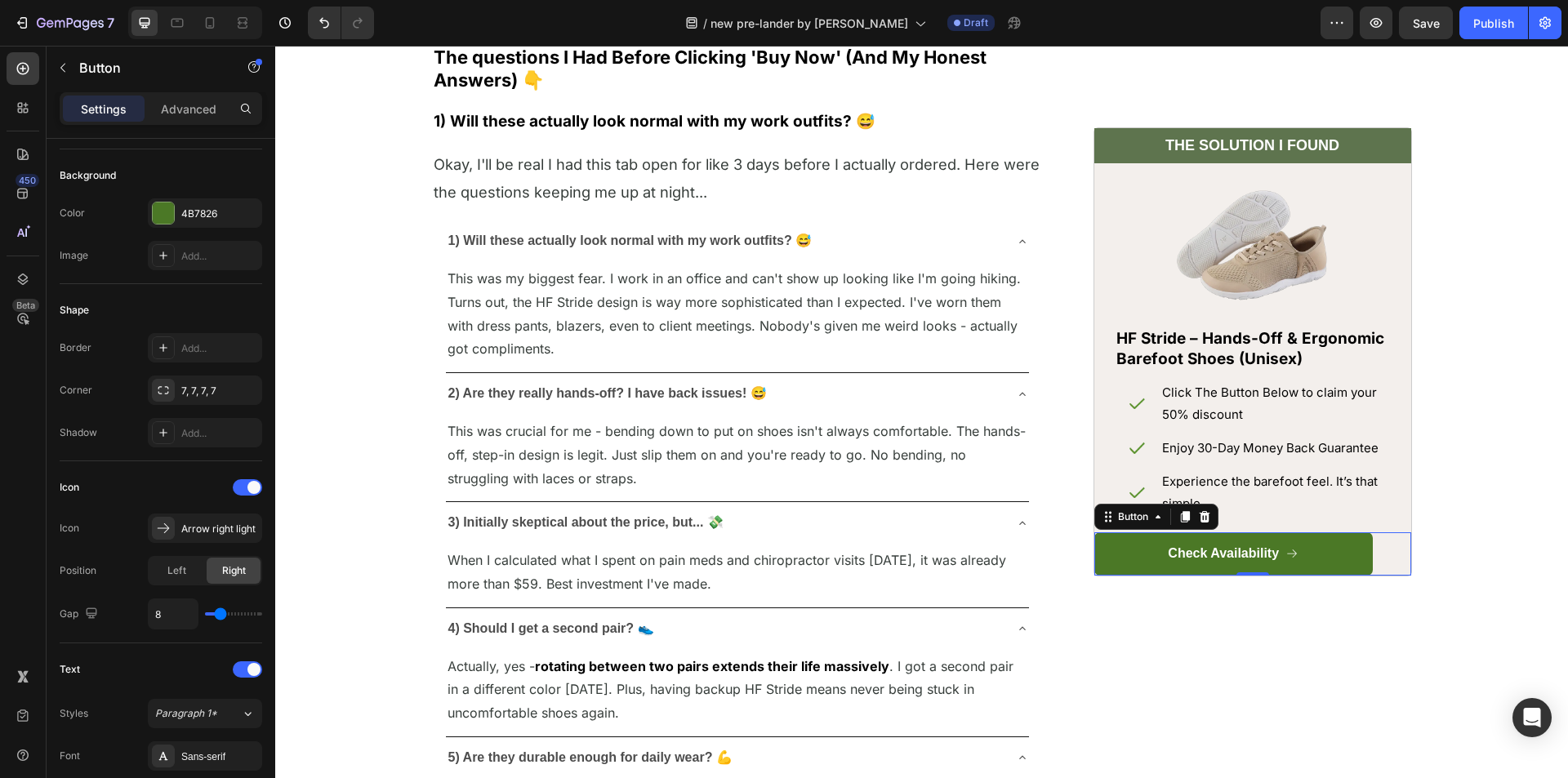
click at [1370, 538] on div "Check Availability Button 0" at bounding box center [1252, 554] width 317 height 44
click at [1389, 544] on div "Check Availability Button 0" at bounding box center [1252, 554] width 317 height 44
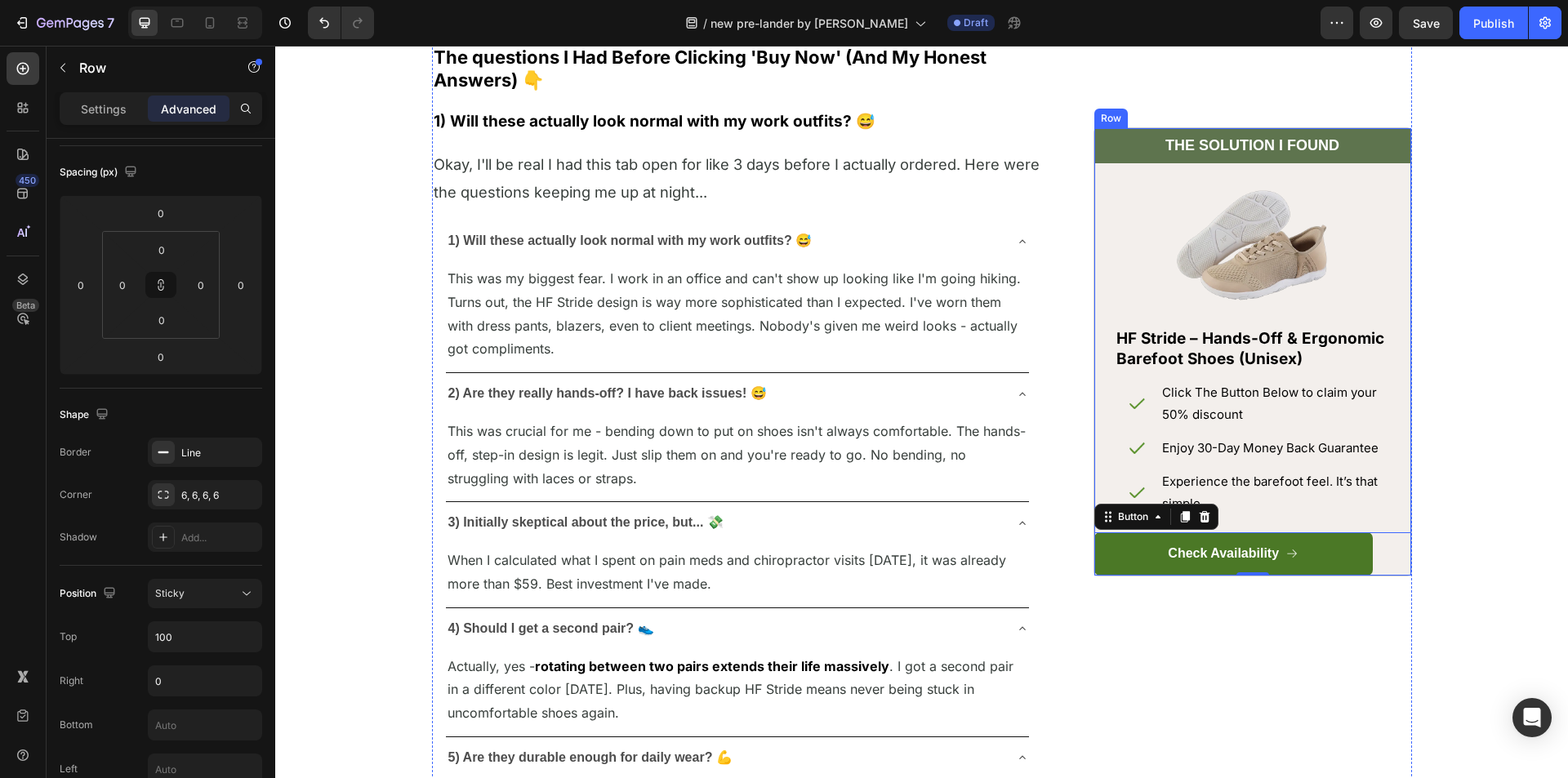
click at [1395, 519] on div "⁠⁠⁠⁠⁠⁠⁠ THE SOLUTION I FOUND Heading Row Image Row HF Stride – Hands-Off & Ergo…" at bounding box center [1252, 351] width 317 height 446
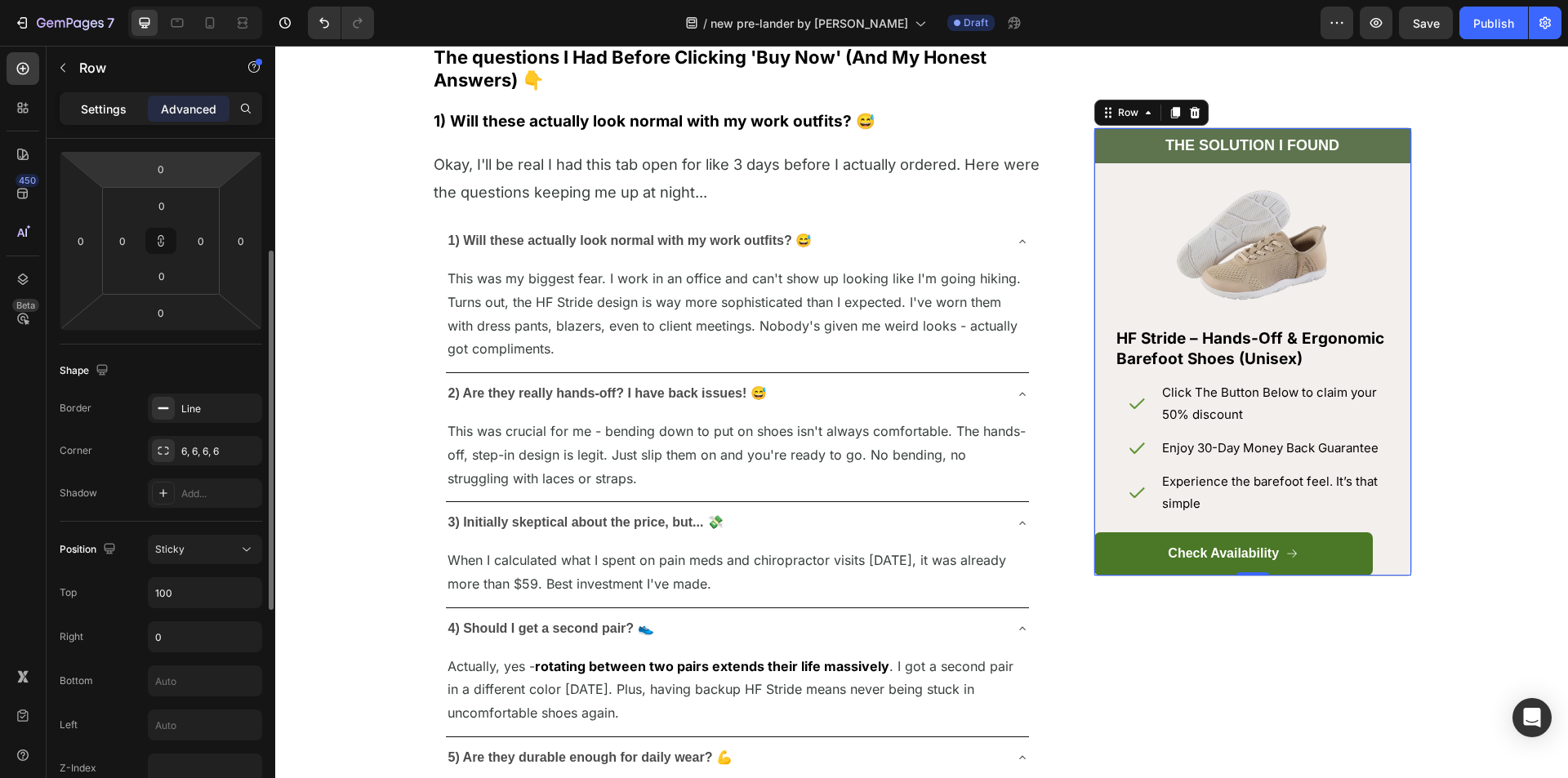
click at [109, 102] on p "Settings" at bounding box center [104, 109] width 46 height 17
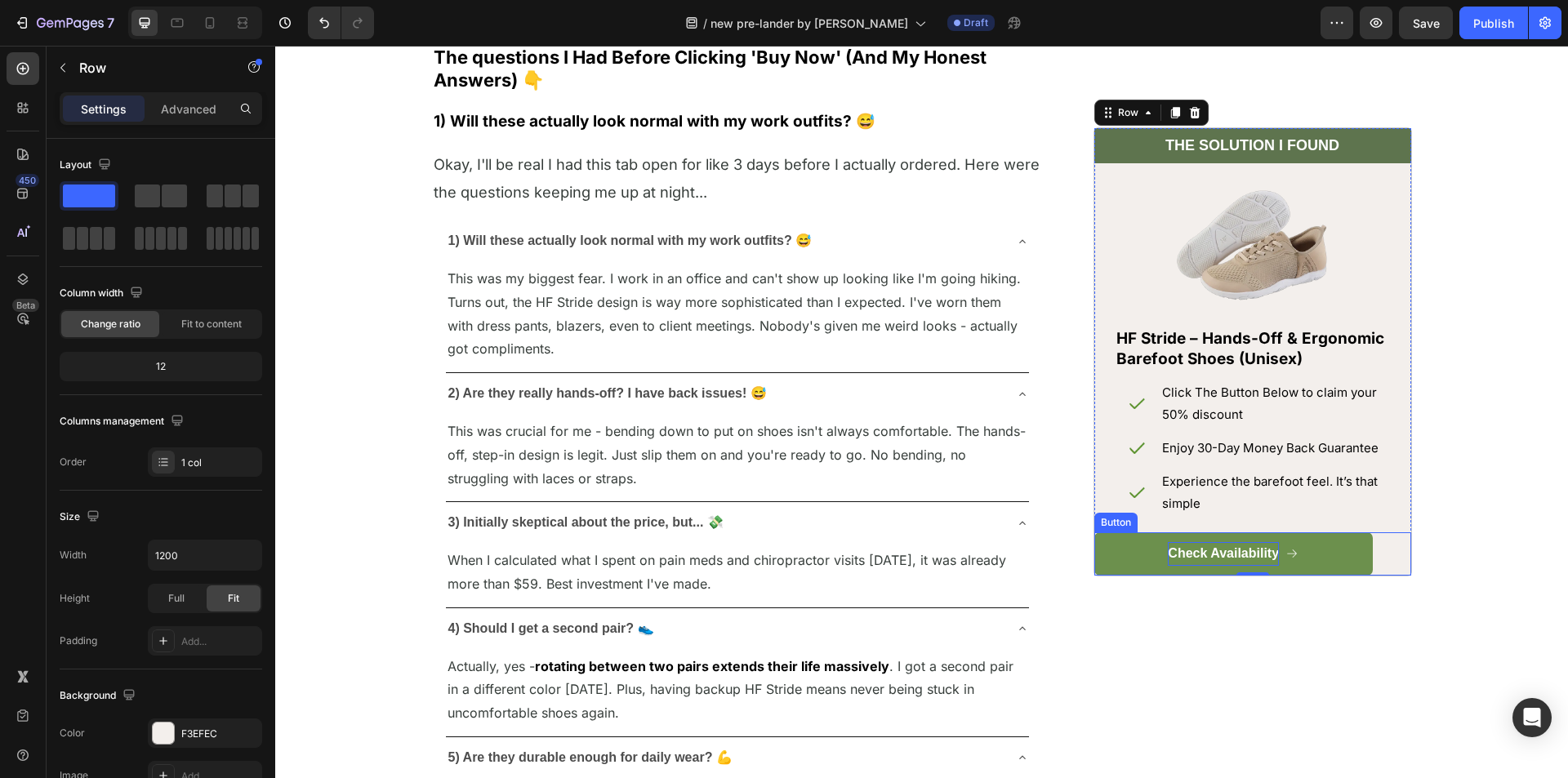
click at [1227, 542] on p "Check Availability" at bounding box center [1223, 553] width 111 height 23
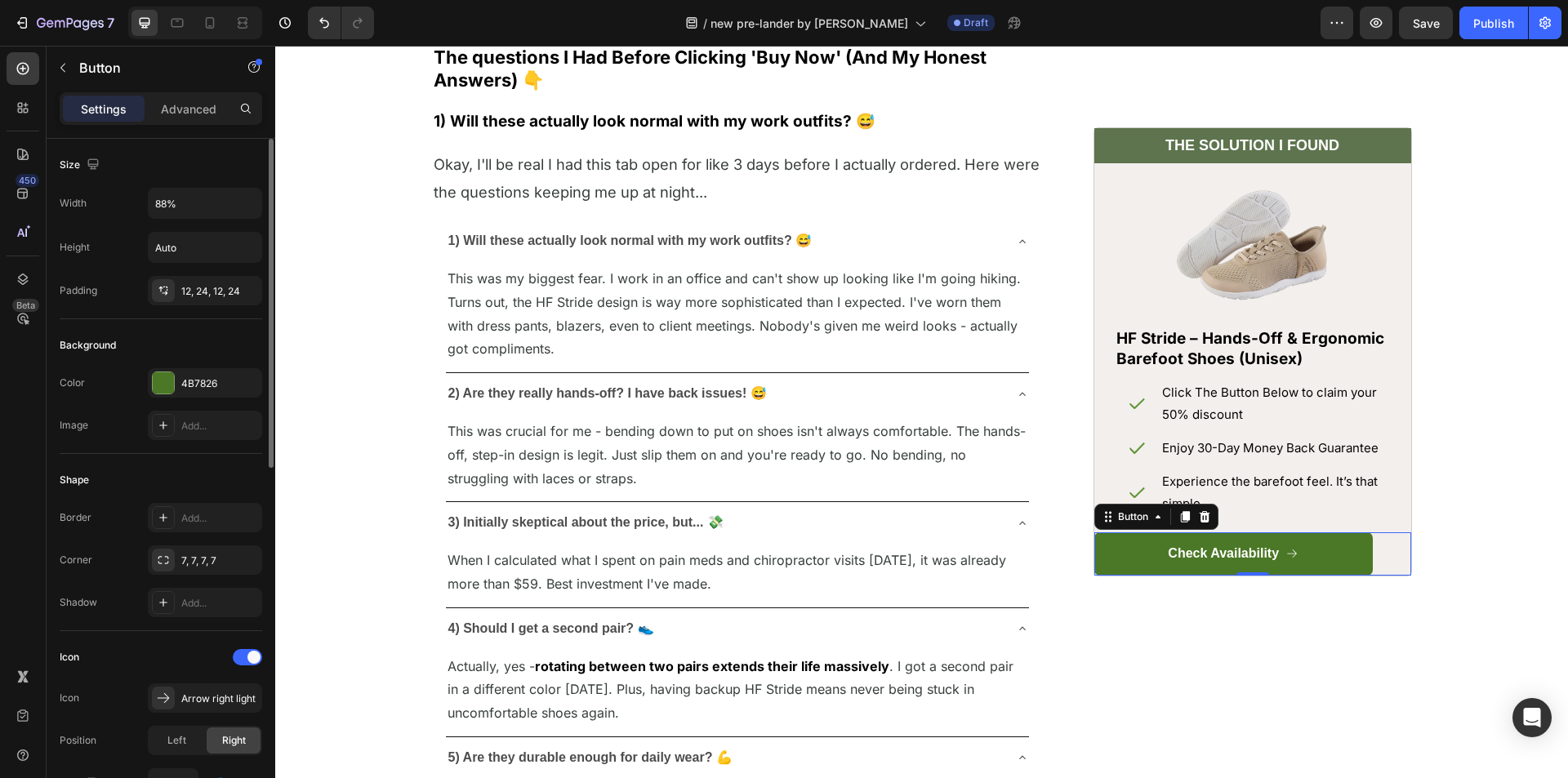
click at [171, 122] on div "Settings Advanced" at bounding box center [161, 109] width 203 height 33
click at [171, 113] on p "Advanced" at bounding box center [189, 109] width 56 height 17
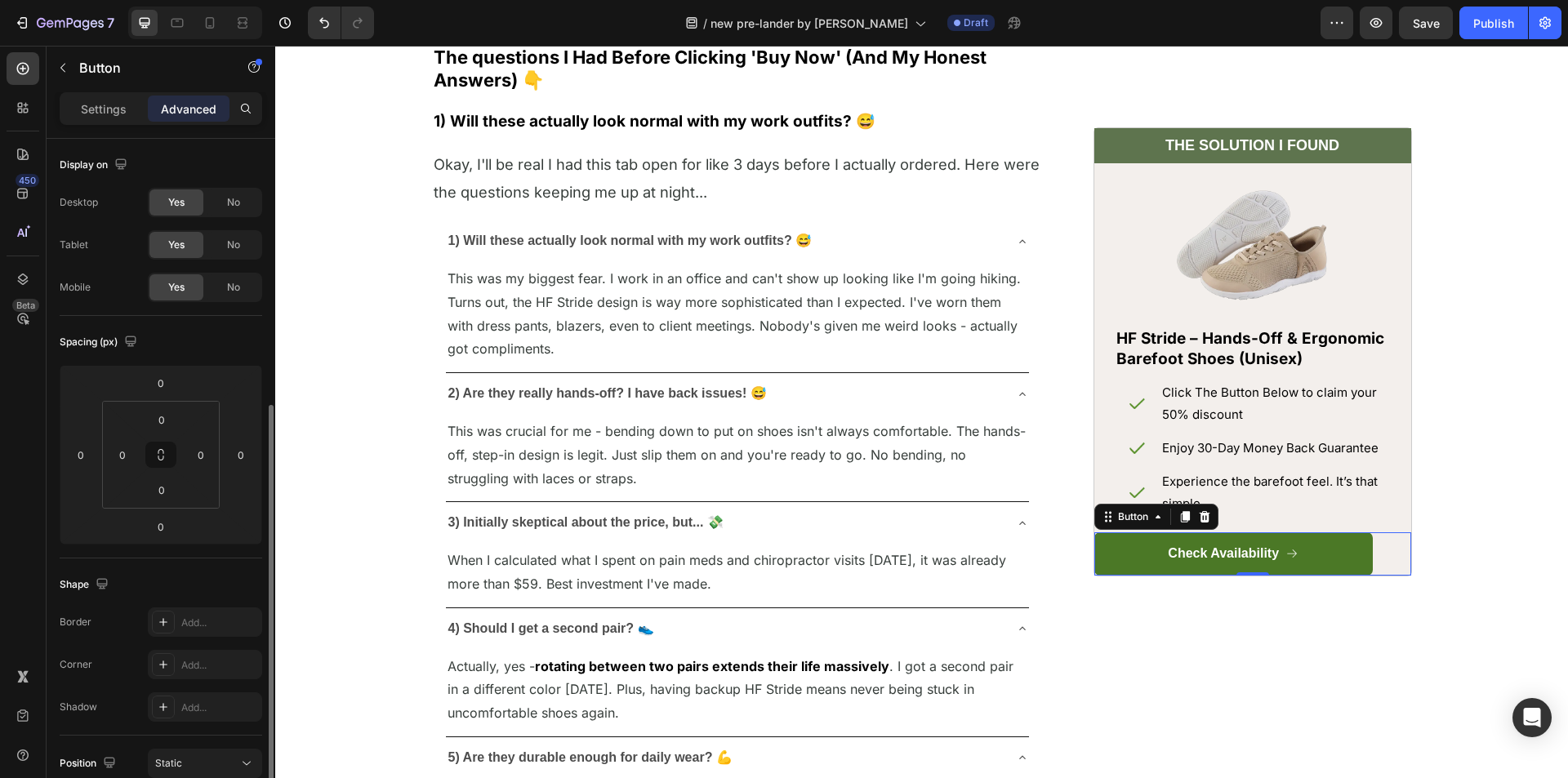
scroll to position [245, 0]
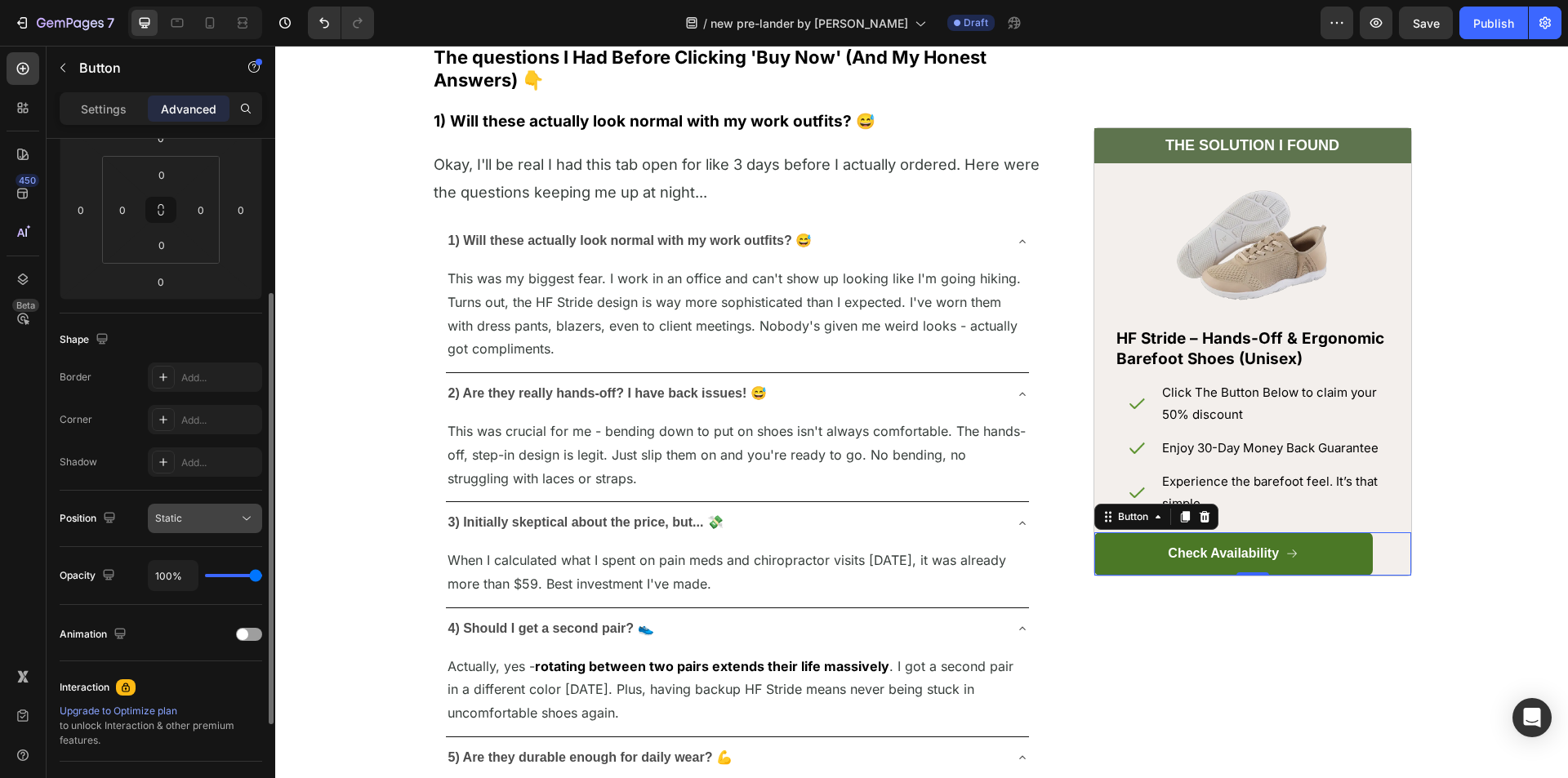
click at [174, 523] on span "Static" at bounding box center [168, 518] width 27 height 12
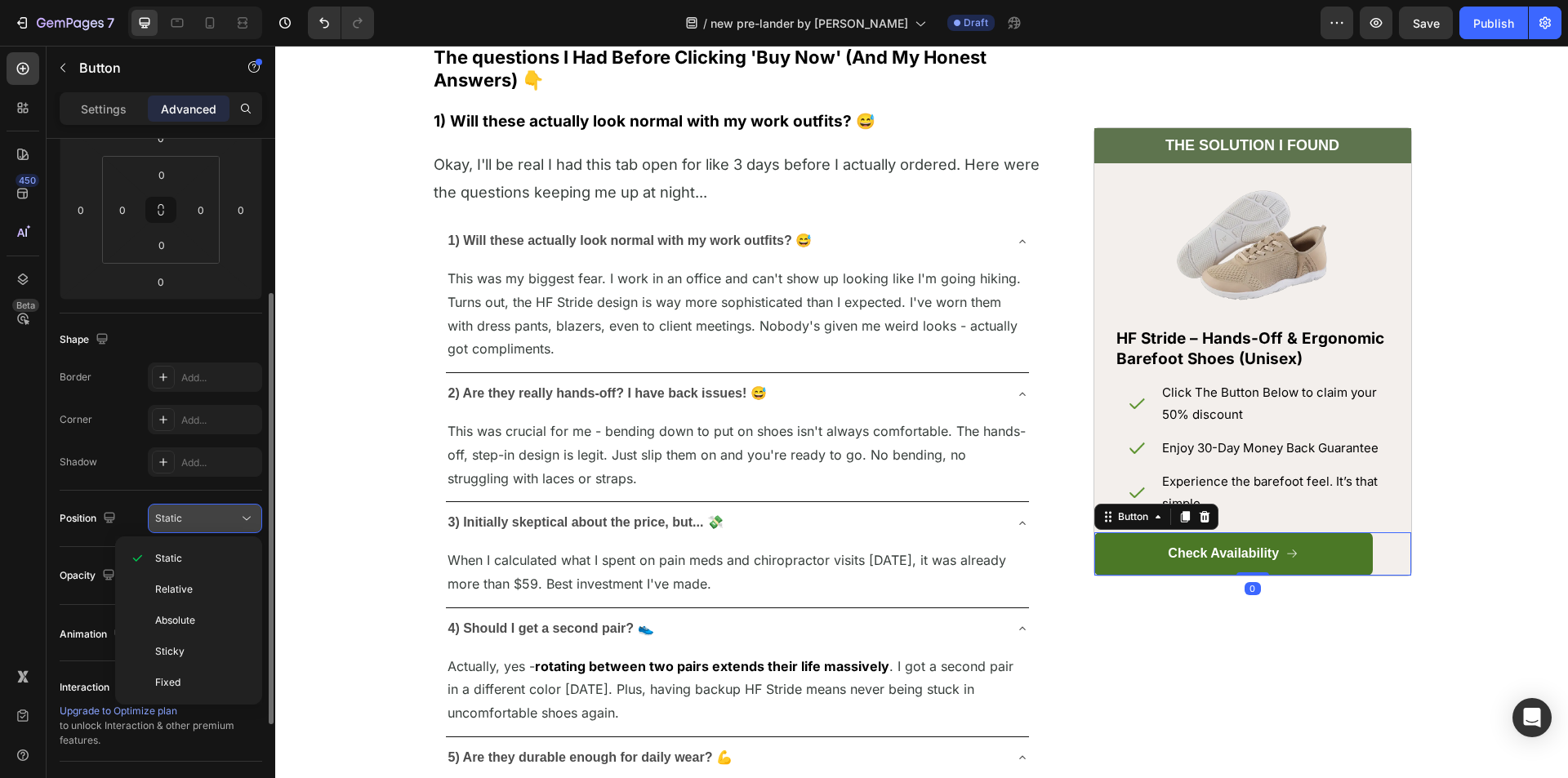
click at [174, 522] on span "Static" at bounding box center [168, 518] width 27 height 12
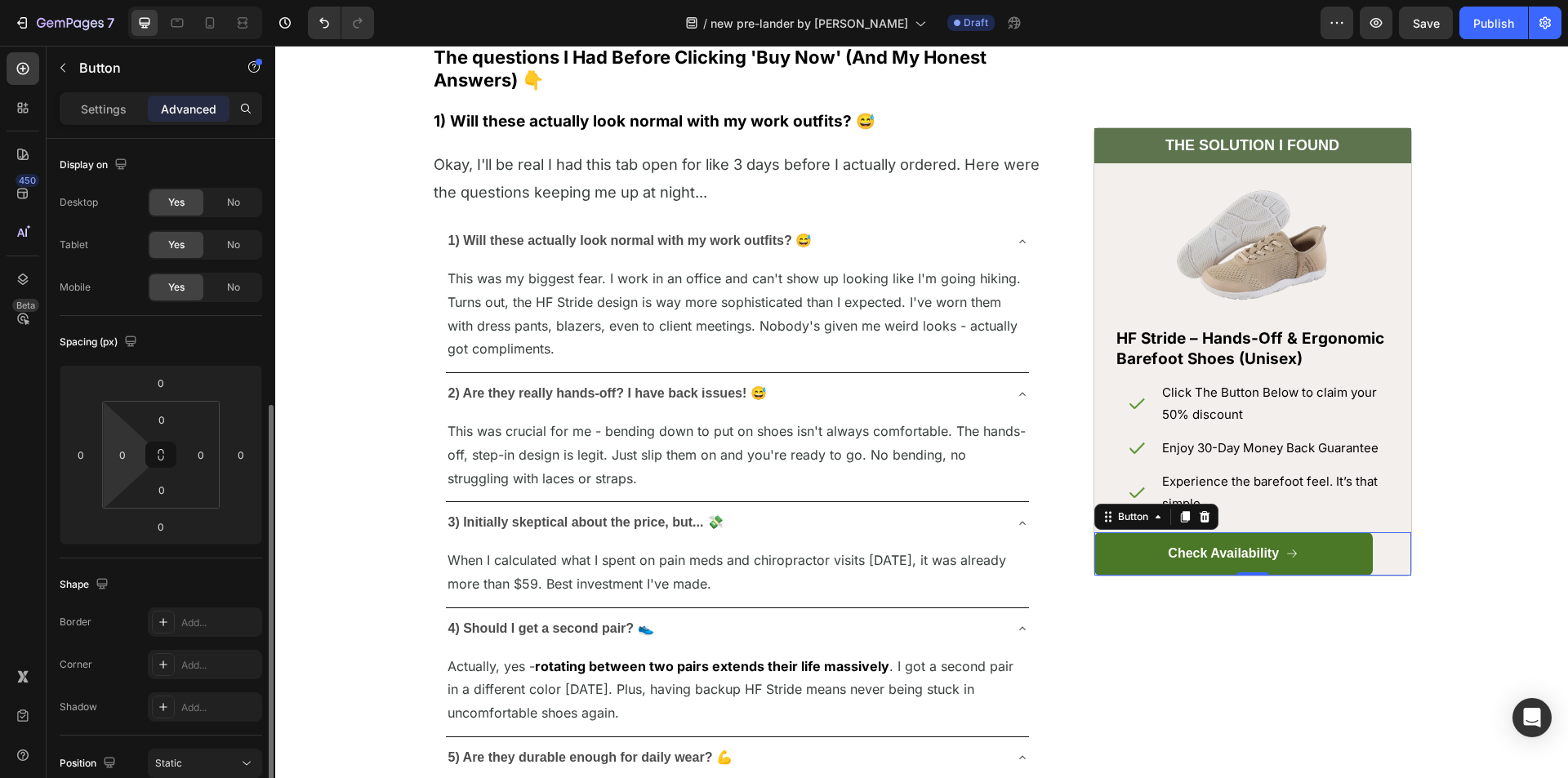
scroll to position [404, 0]
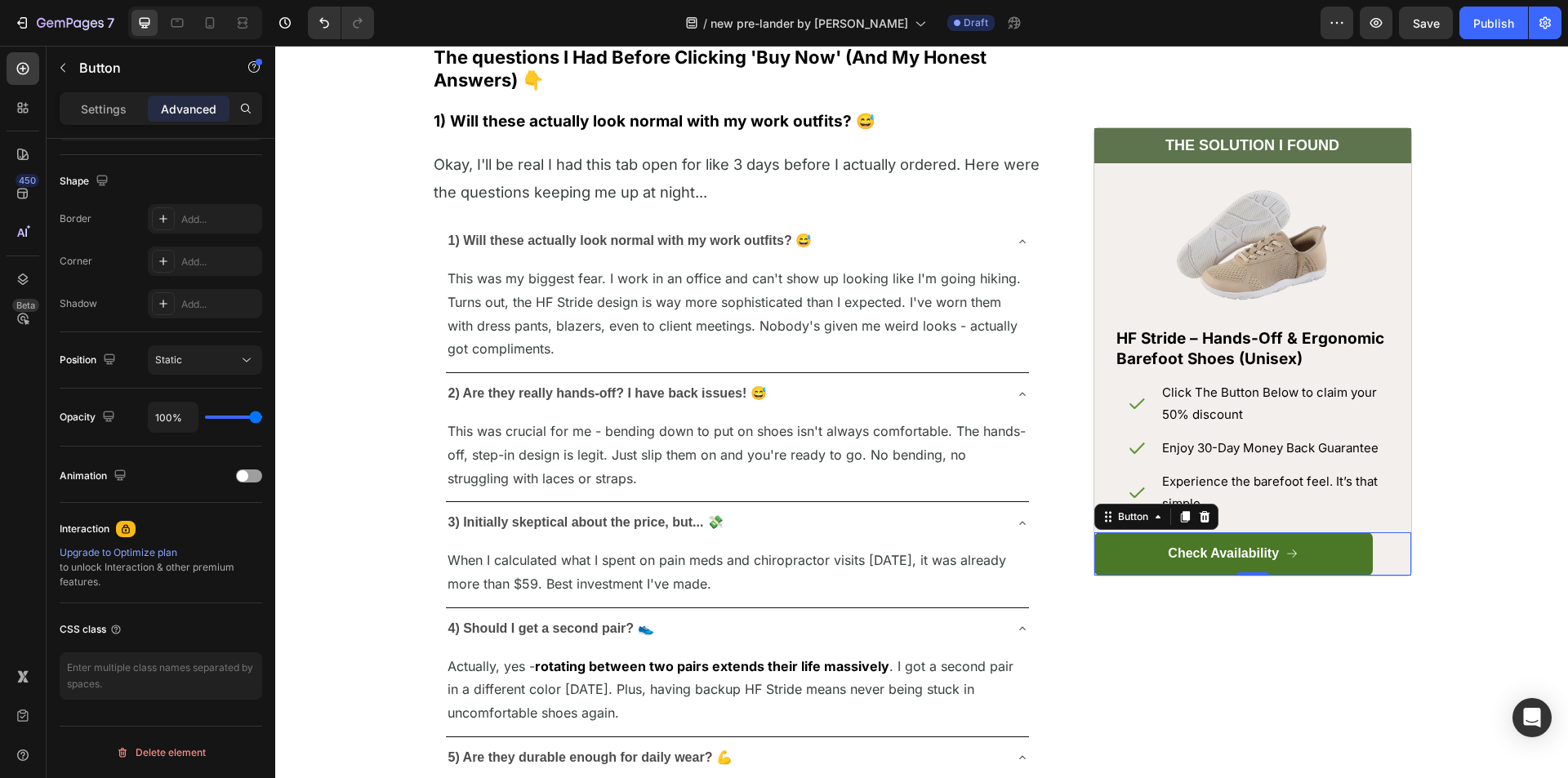
click at [1372, 548] on div "Check Availability Button 0" at bounding box center [1252, 554] width 317 height 44
click at [31, 280] on div at bounding box center [23, 279] width 33 height 33
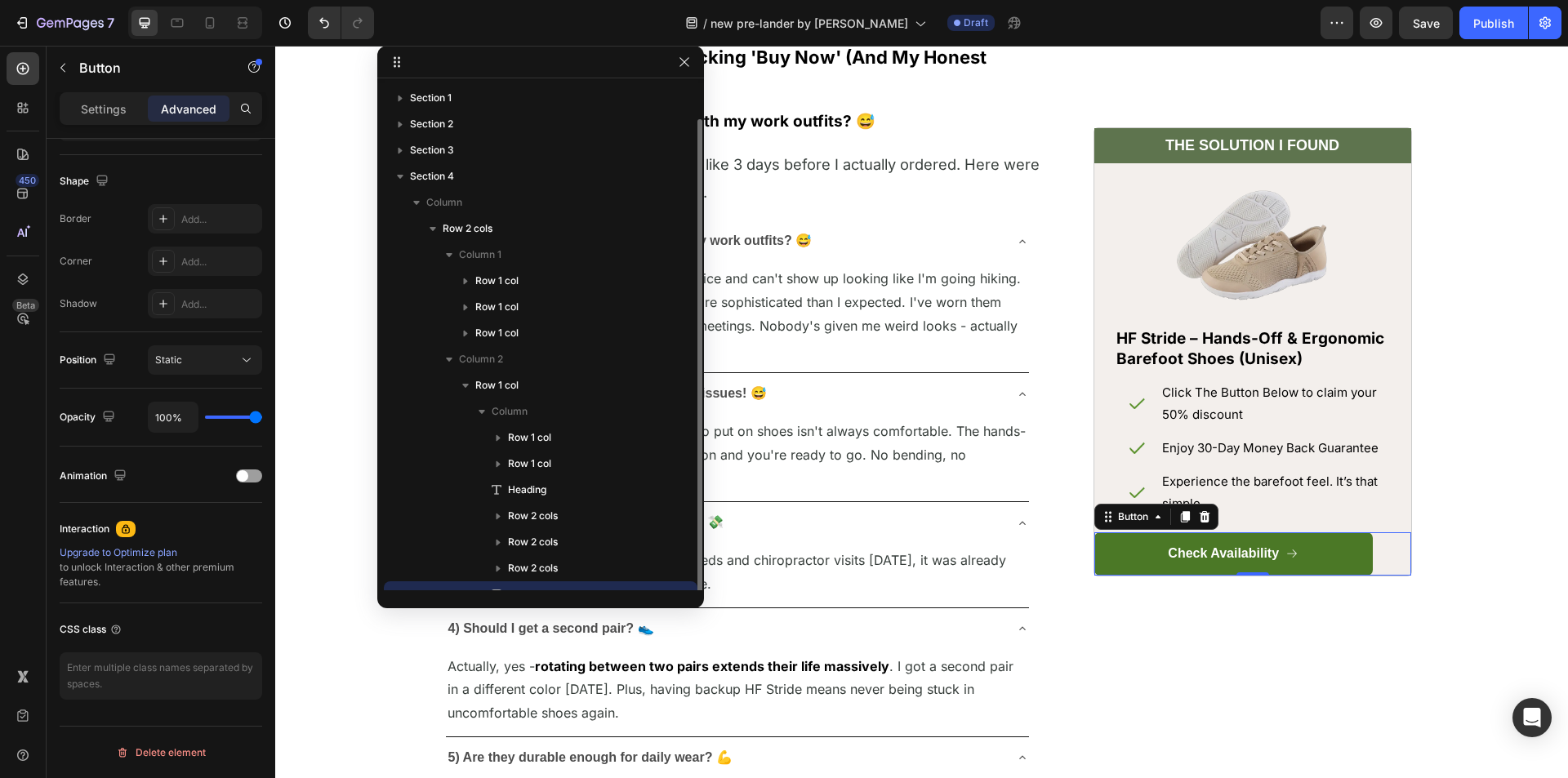
scroll to position [17, 0]
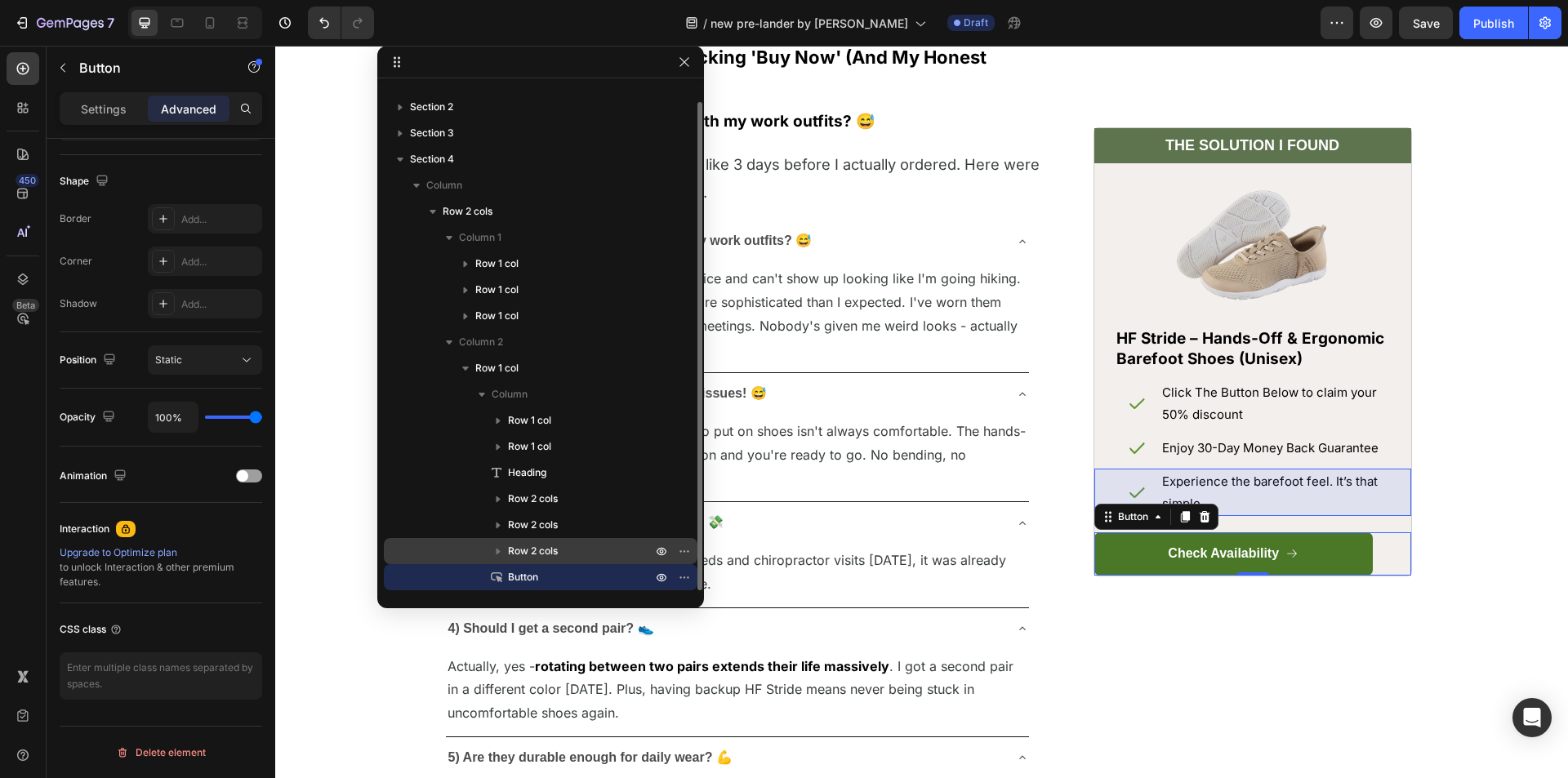
click at [527, 551] on span "Row 2 cols" at bounding box center [533, 551] width 50 height 17
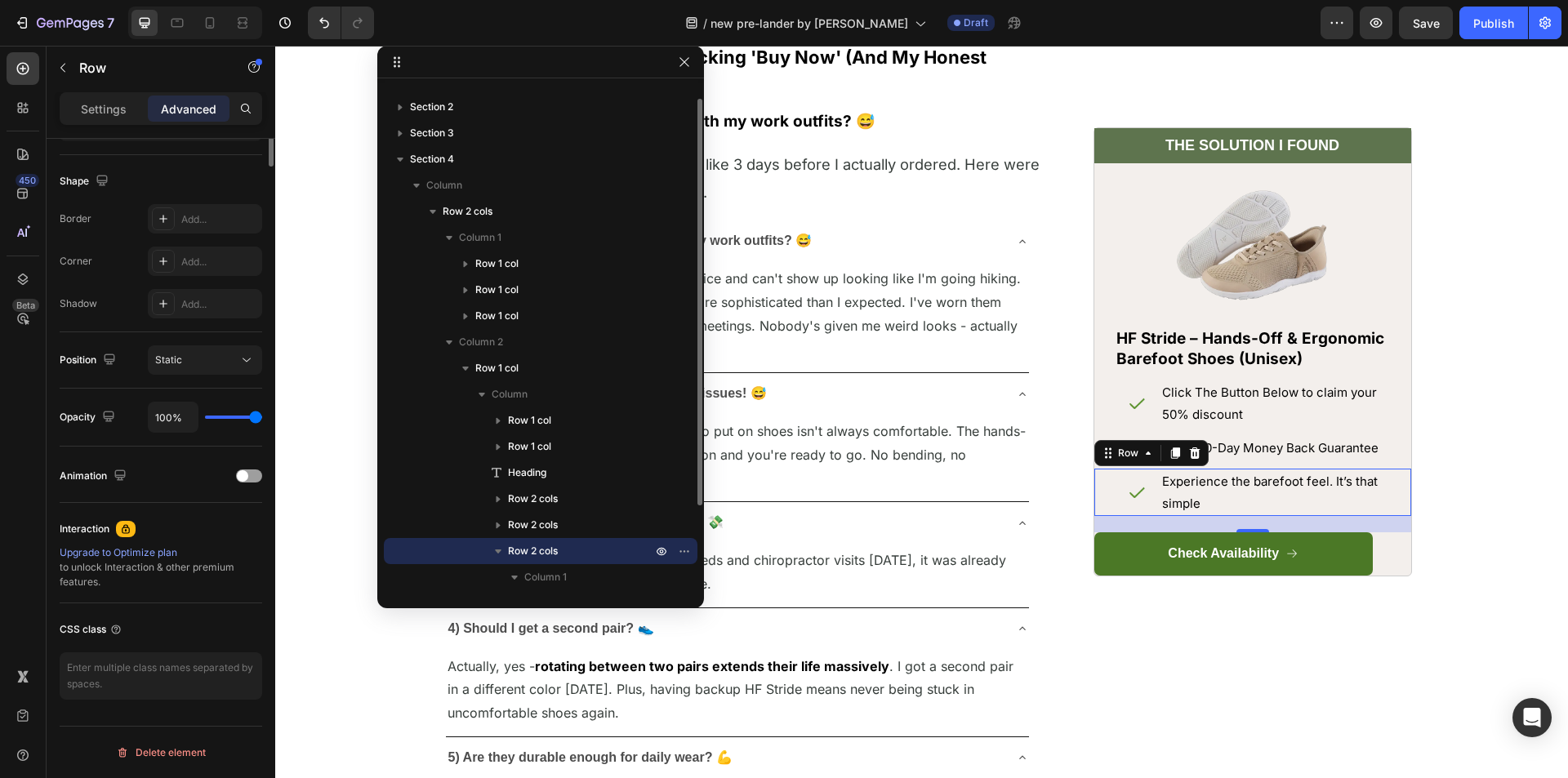
scroll to position [0, 0]
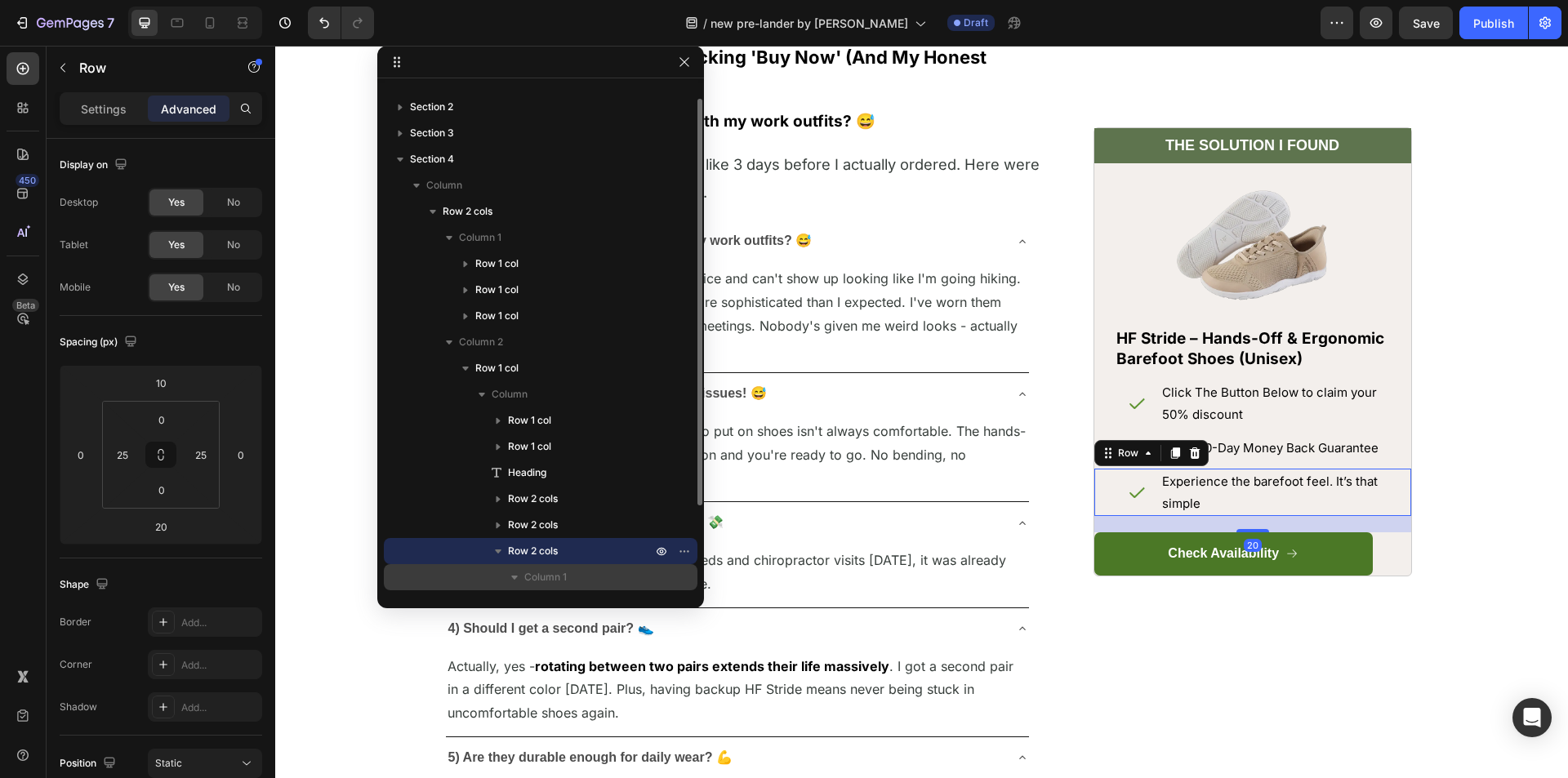
click at [532, 568] on div "Column 1" at bounding box center [540, 577] width 300 height 26
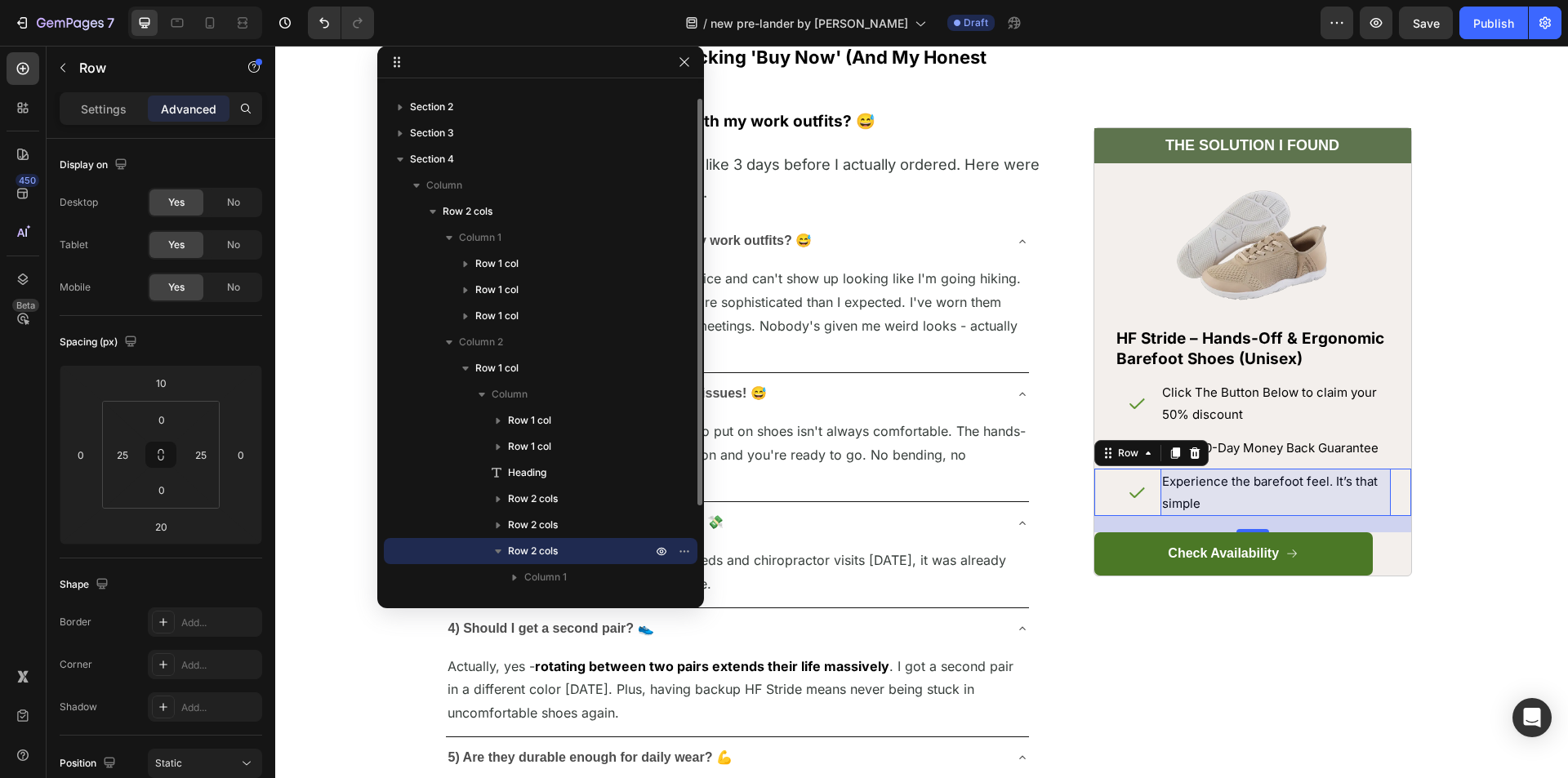
scroll to position [96, 0]
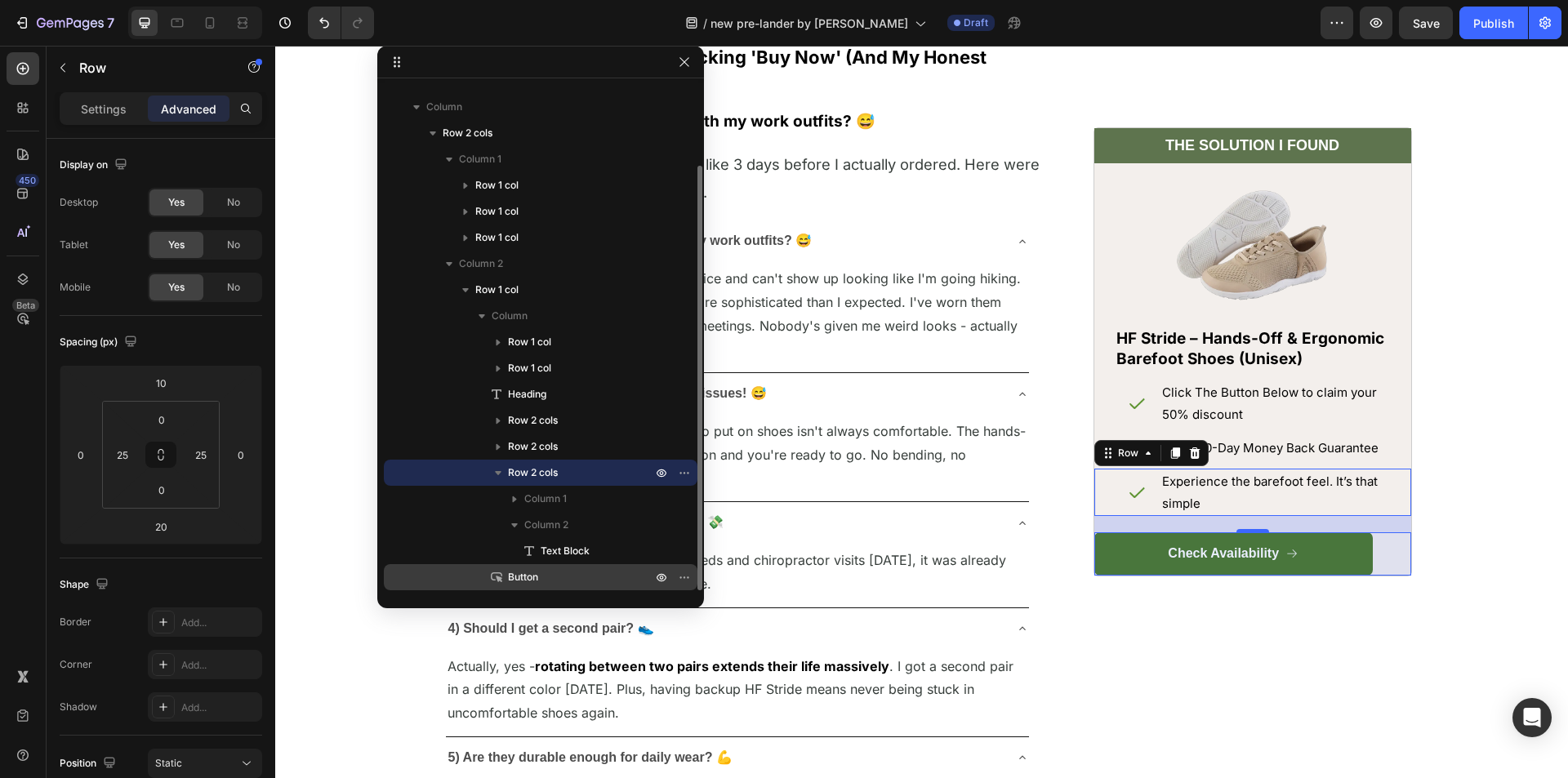
click at [532, 571] on span "Button" at bounding box center [523, 577] width 30 height 17
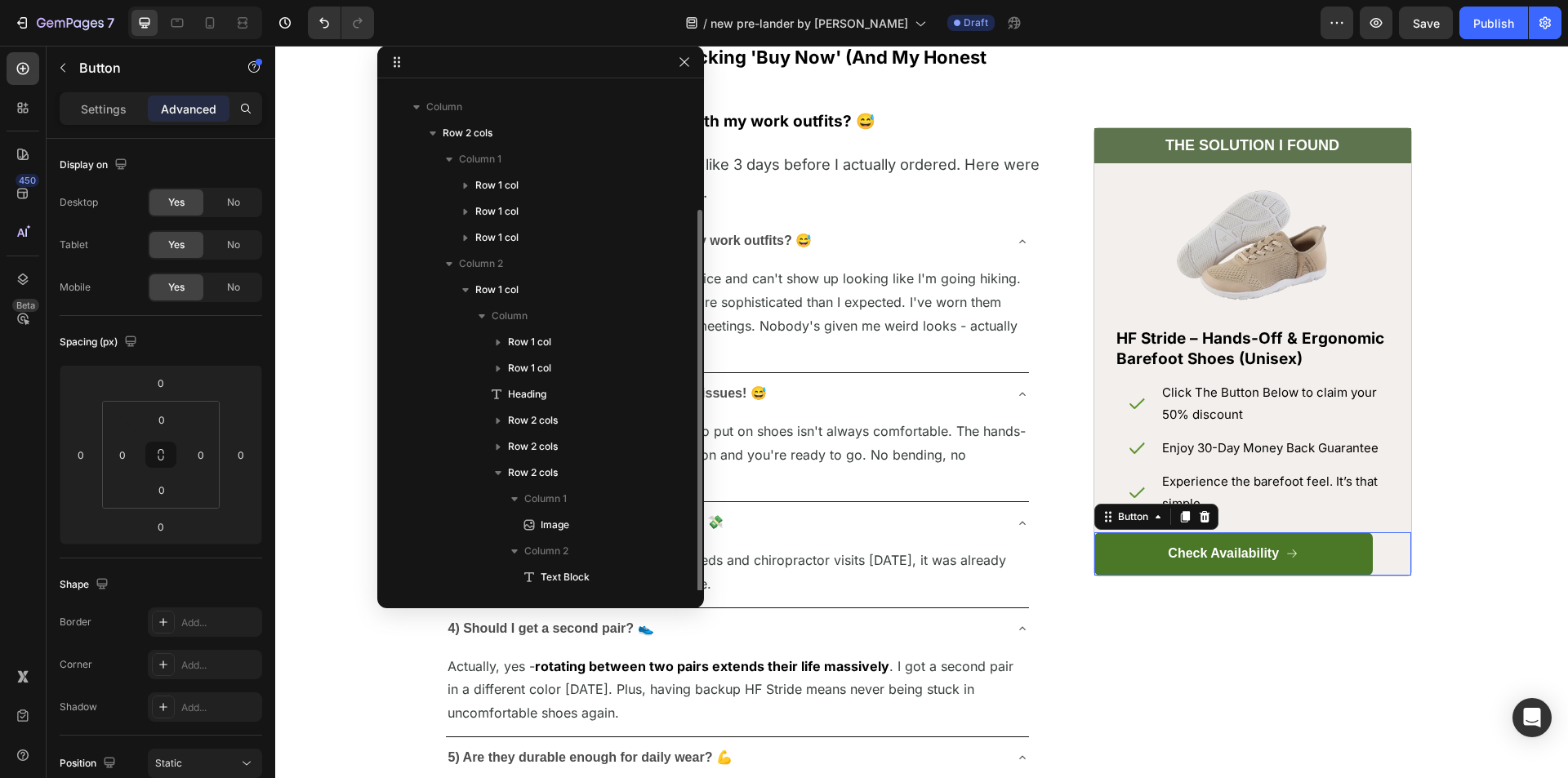
scroll to position [122, 0]
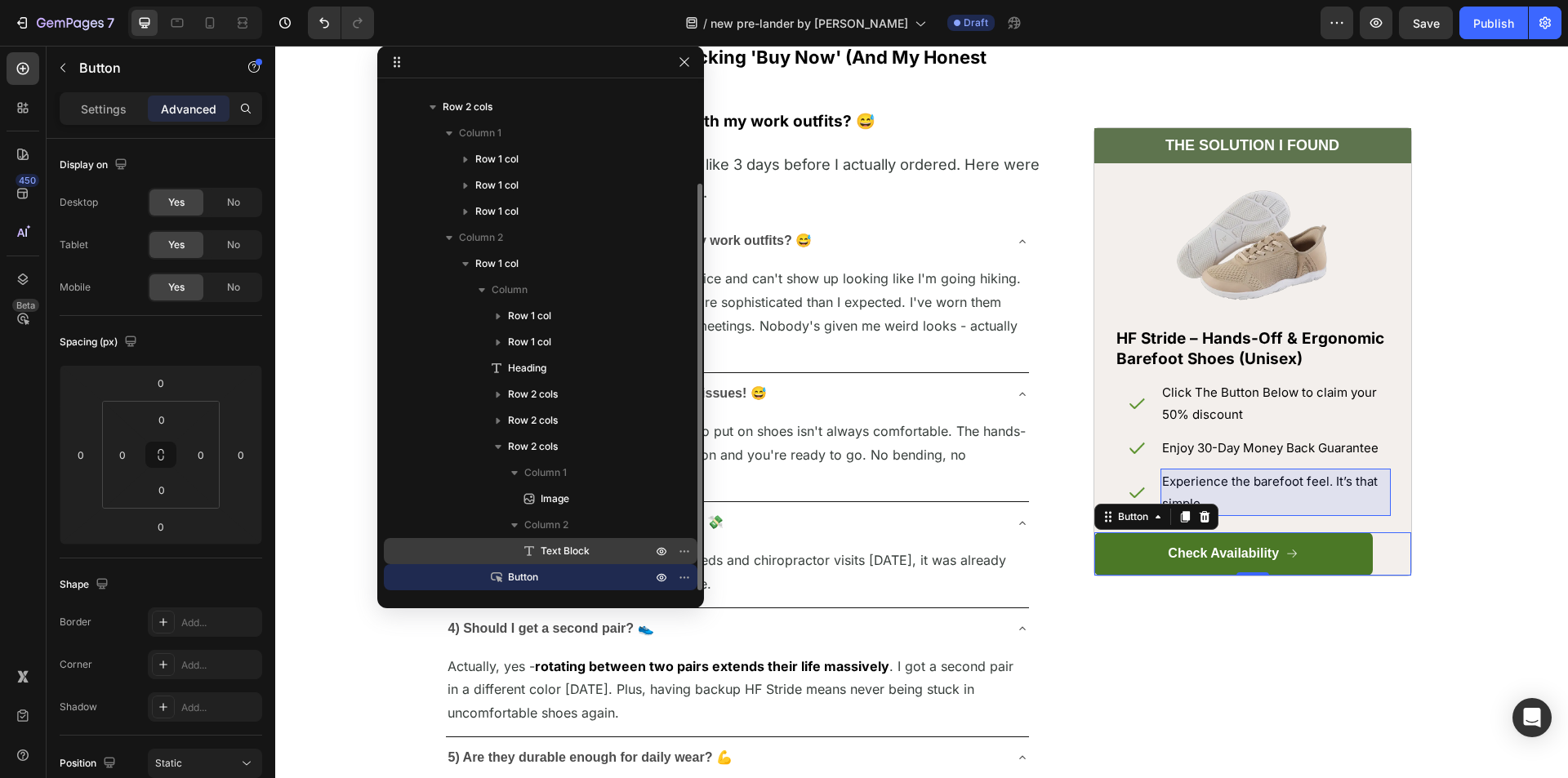
drag, startPoint x: 480, startPoint y: 573, endPoint x: 548, endPoint y: 560, distance: 69.2
click at [548, 560] on div "Row 1 col Row 1 col Heading Row 2 cols Row 2 cols Row 2 cols Column 1 Image Col…" at bounding box center [540, 446] width 313 height 287
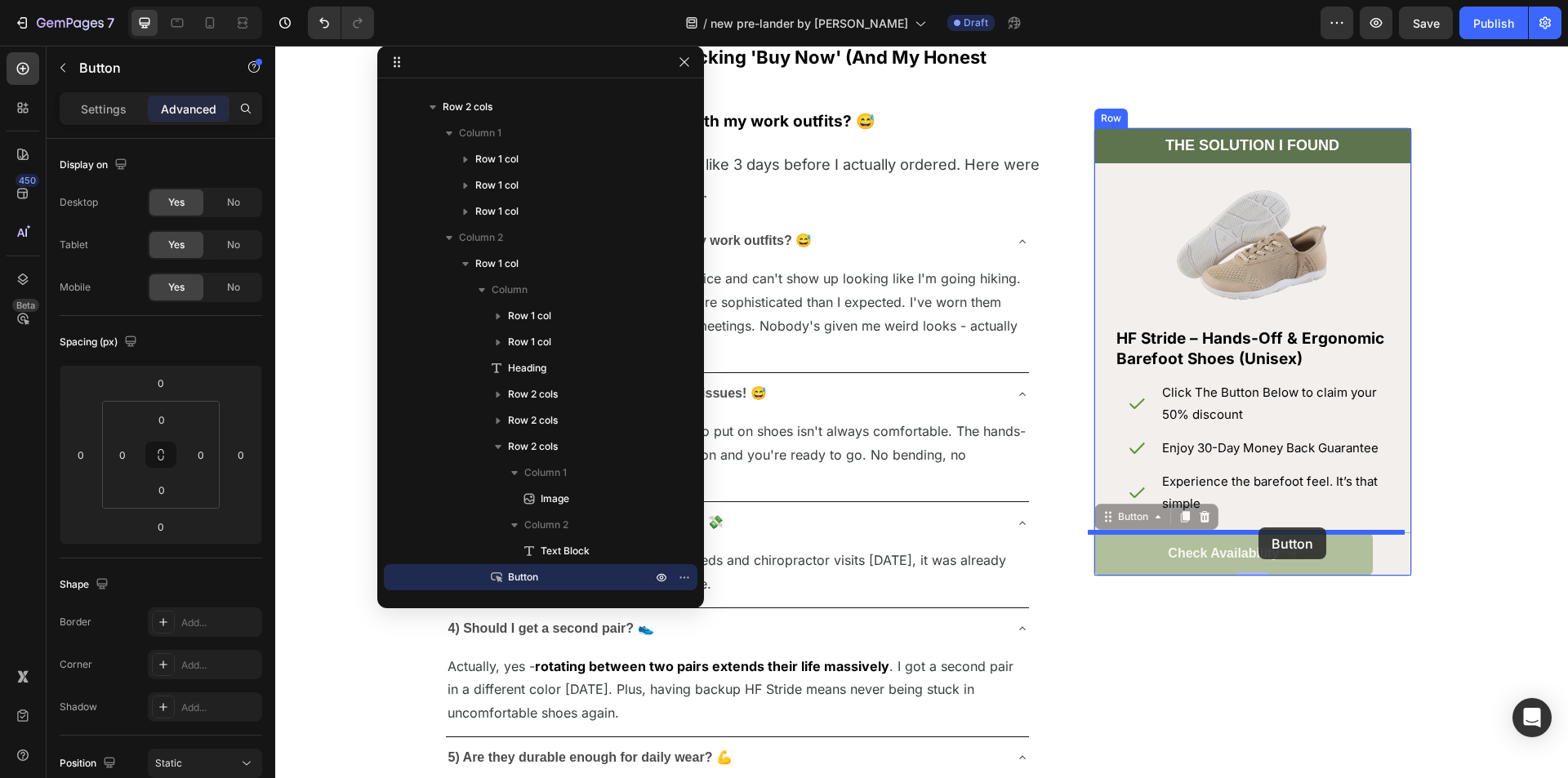
drag, startPoint x: 1100, startPoint y: 516, endPoint x: 1256, endPoint y: 528, distance: 156.5
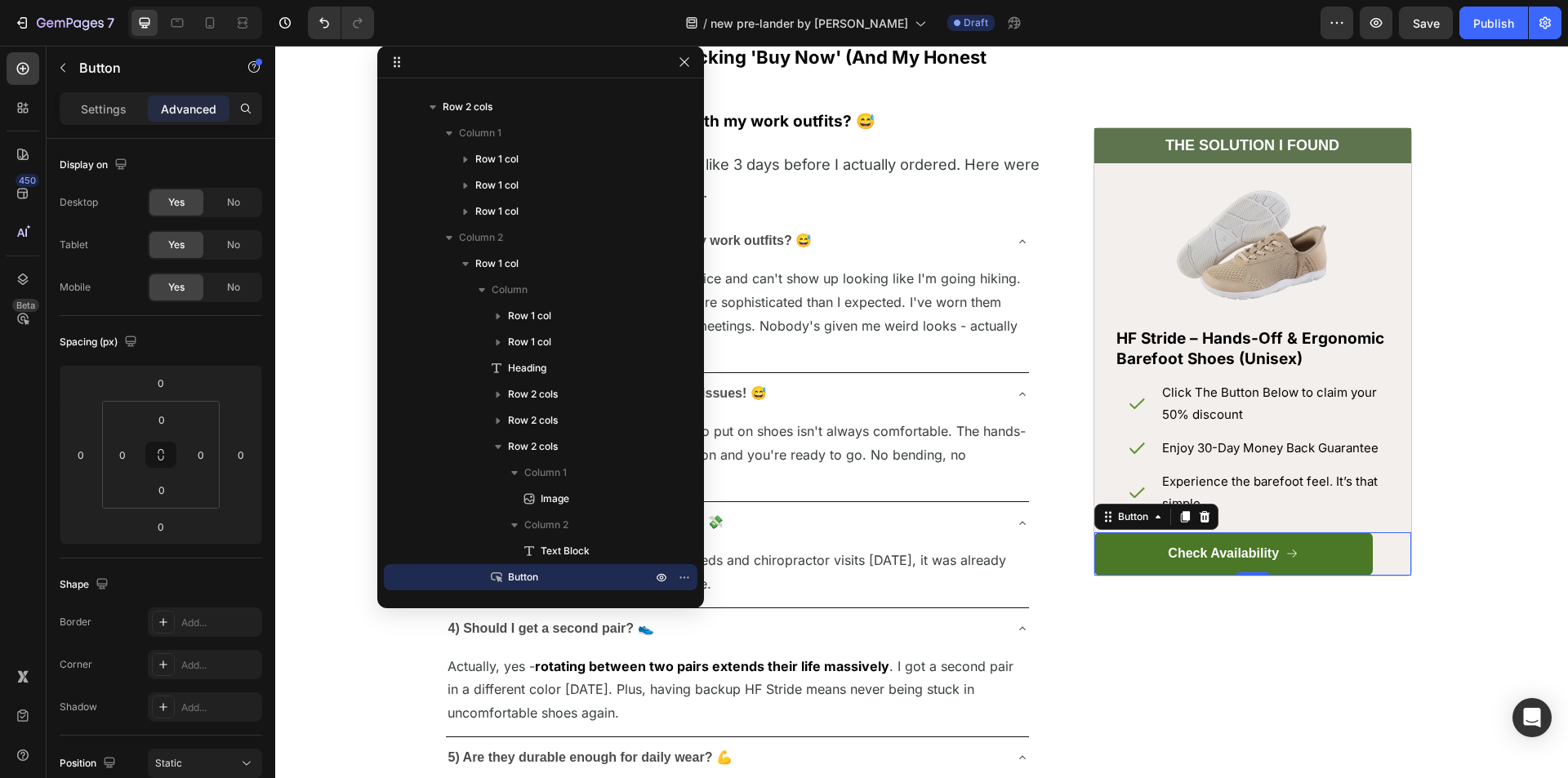
click at [1392, 539] on div "Check Availability Button 0" at bounding box center [1252, 554] width 317 height 44
click at [68, 68] on icon "button" at bounding box center [63, 67] width 13 height 13
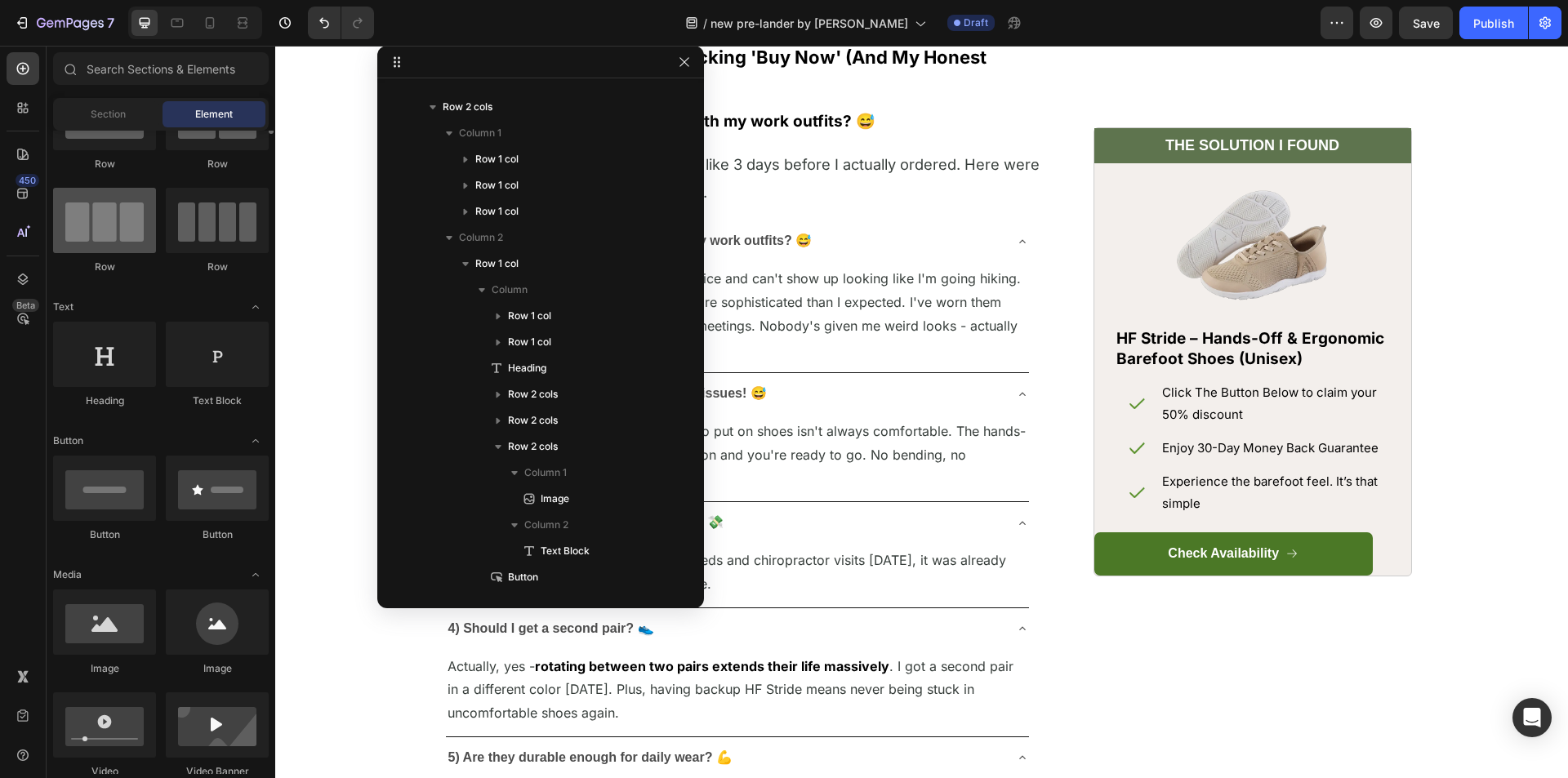
scroll to position [0, 0]
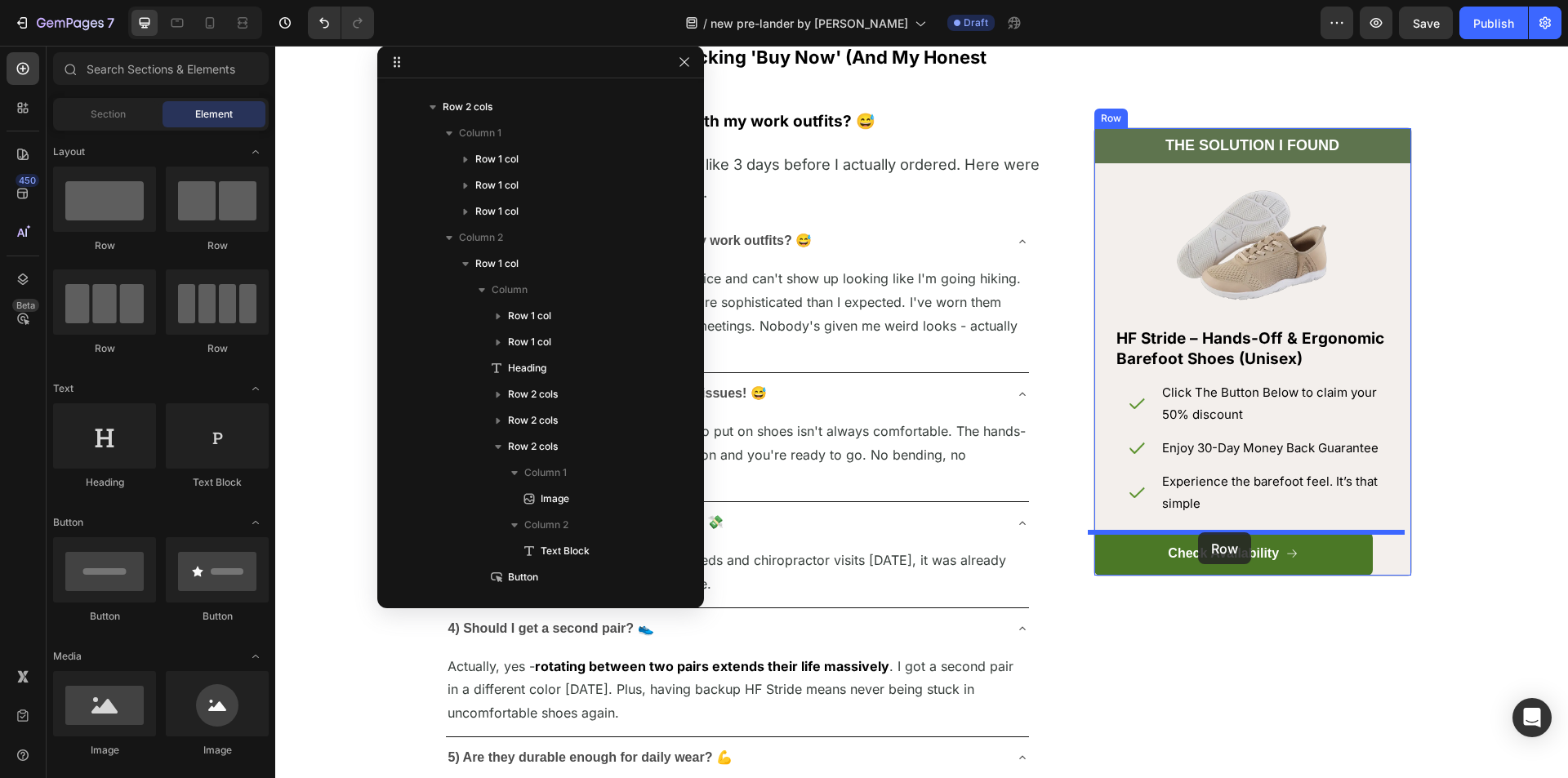
drag, startPoint x: 371, startPoint y: 248, endPoint x: 1162, endPoint y: 528, distance: 839.1
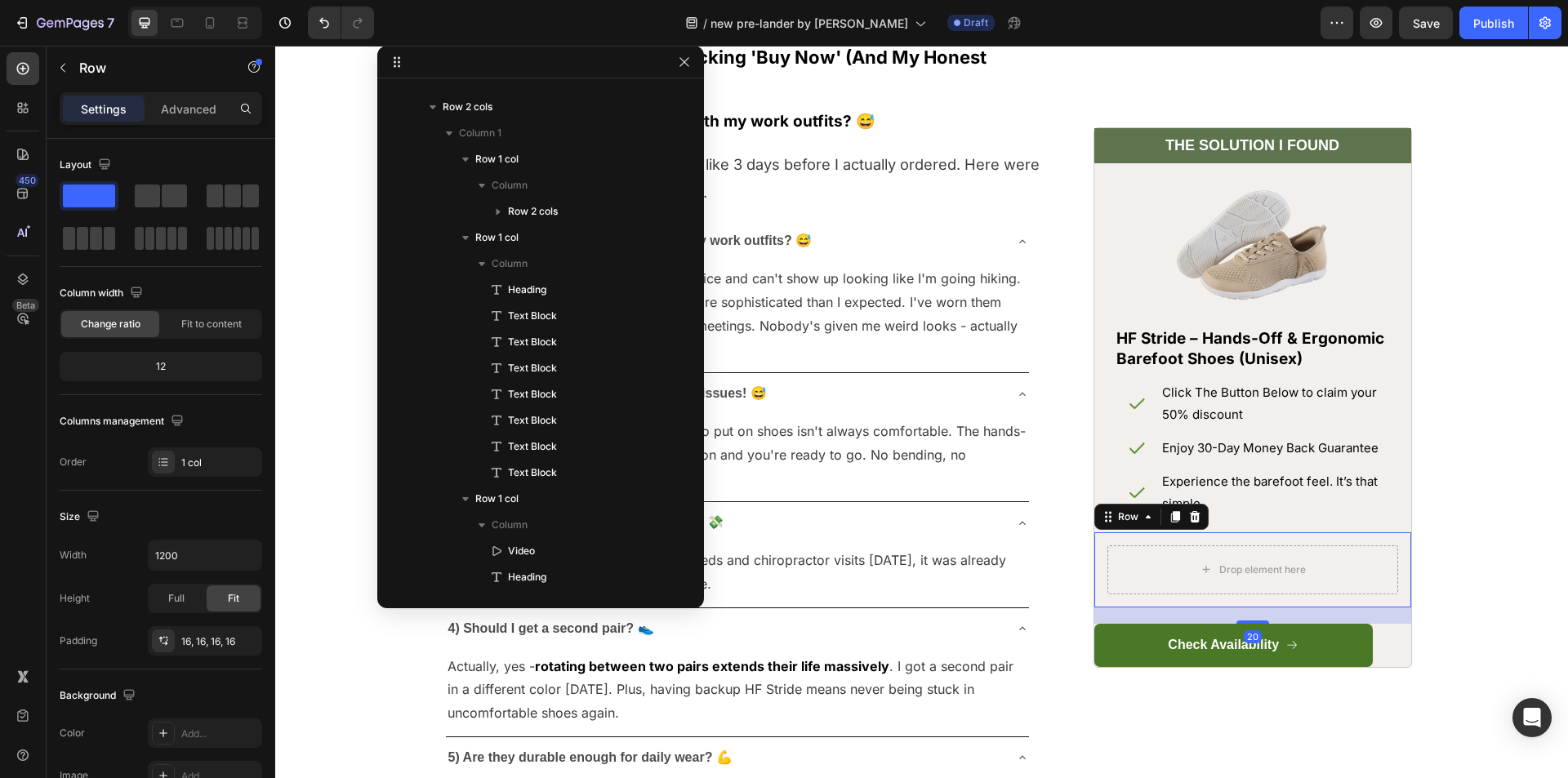
scroll to position [2264, 0]
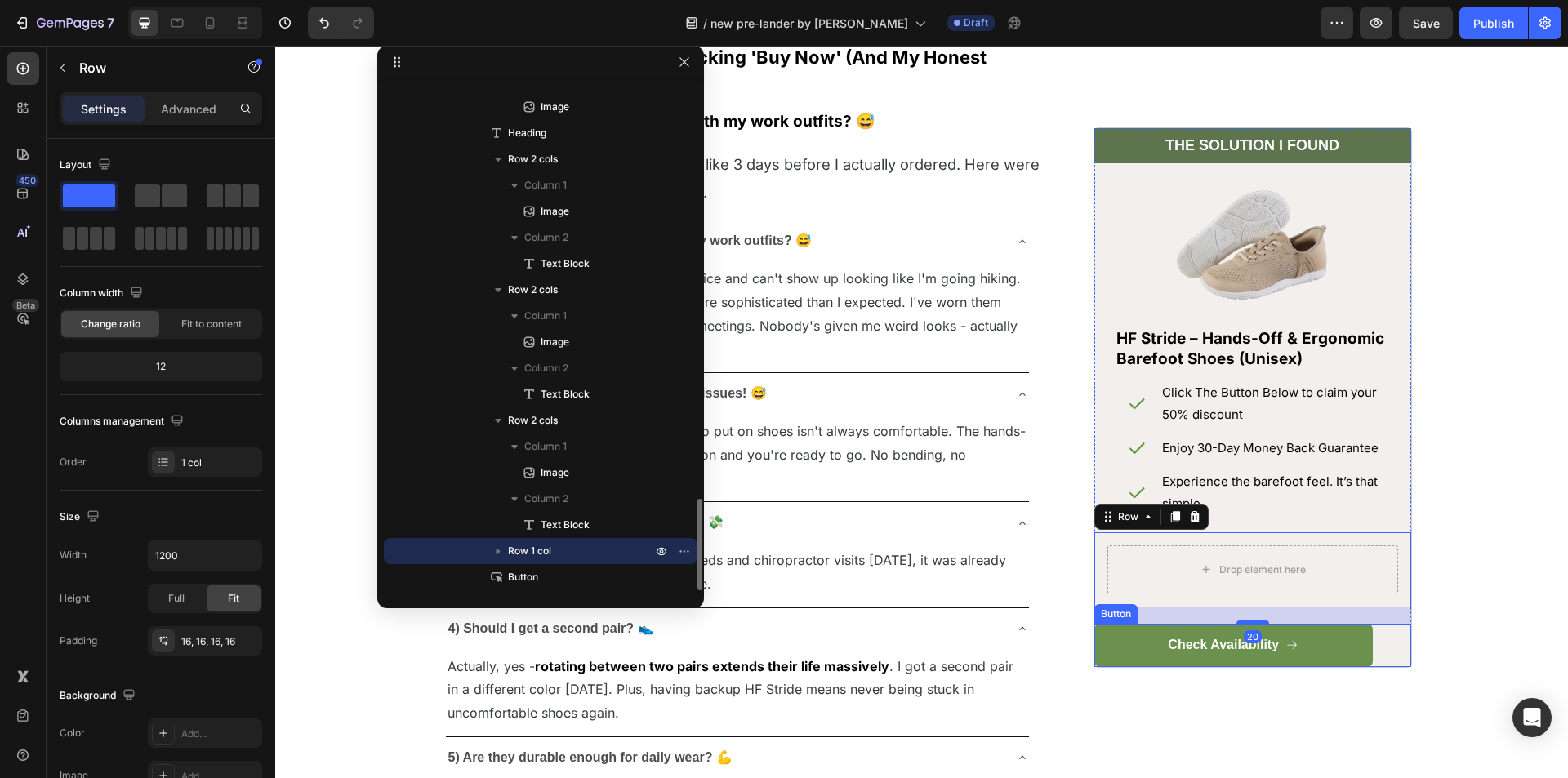
click at [1331, 650] on link "Check Availability" at bounding box center [1233, 646] width 278 height 44
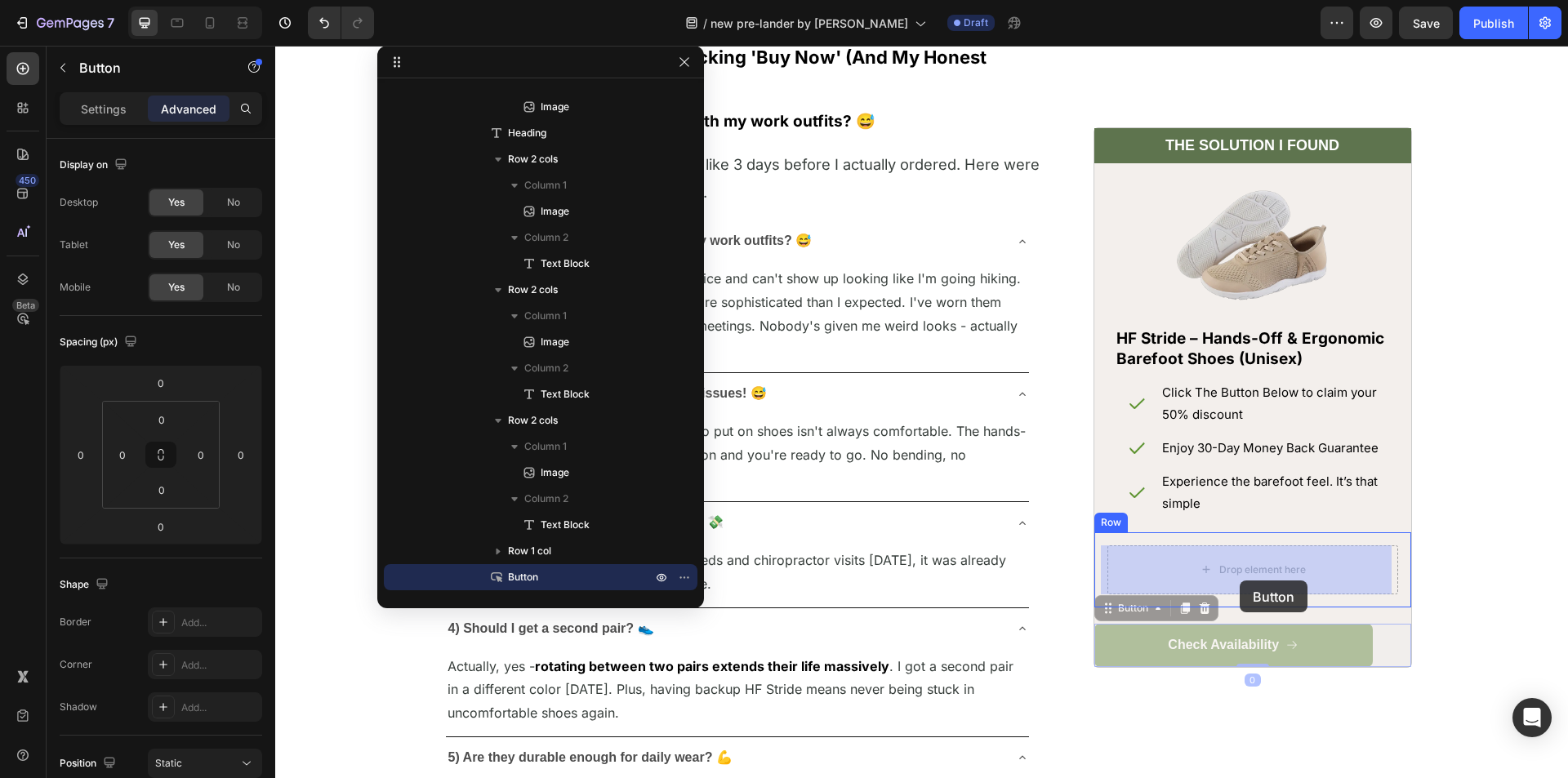
drag, startPoint x: 1106, startPoint y: 610, endPoint x: 1240, endPoint y: 580, distance: 137.3
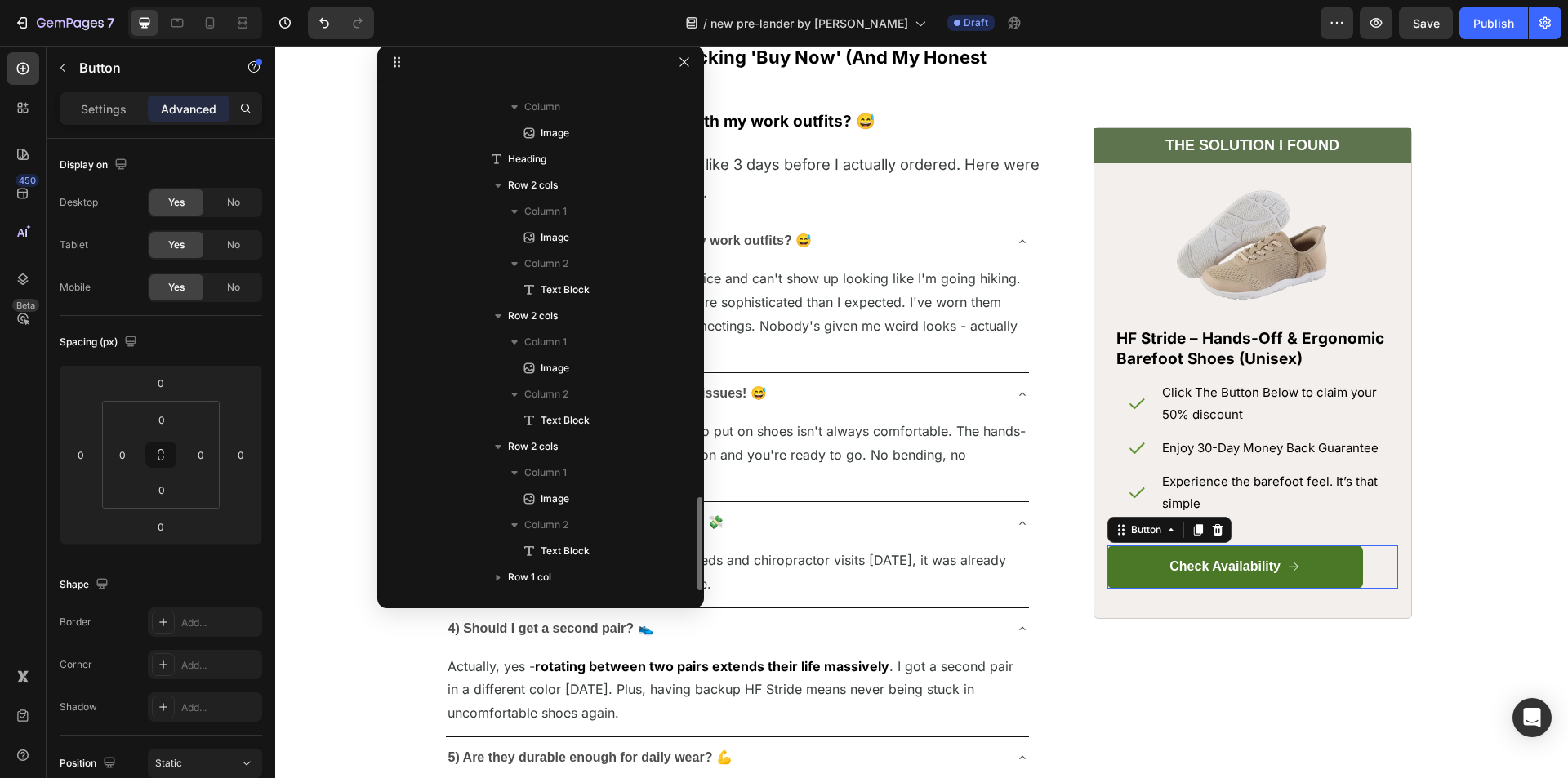
scroll to position [2238, 0]
click at [1399, 560] on div "Check Availability Button Row 0" at bounding box center [1252, 567] width 317 height 70
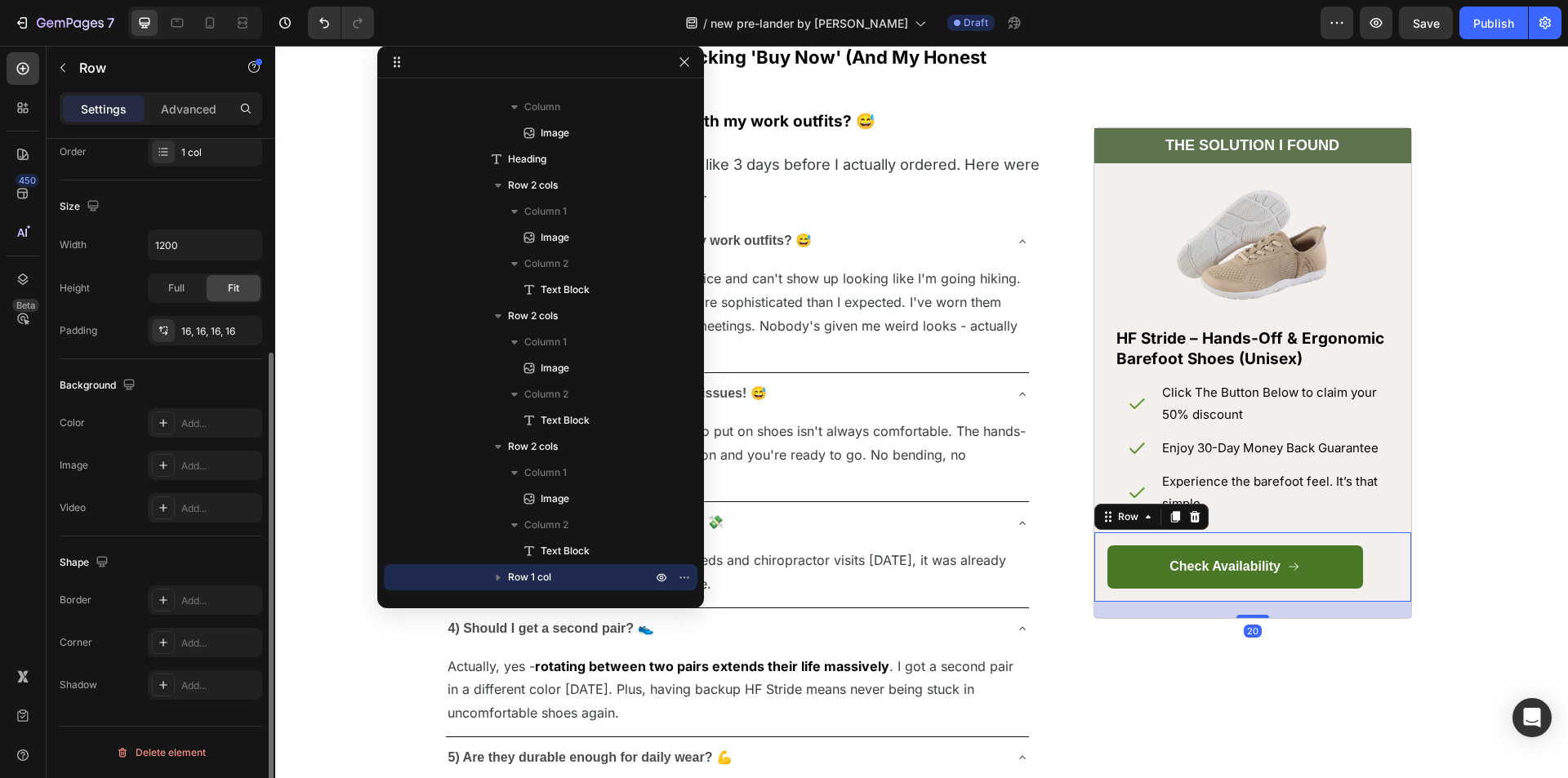
scroll to position [0, 0]
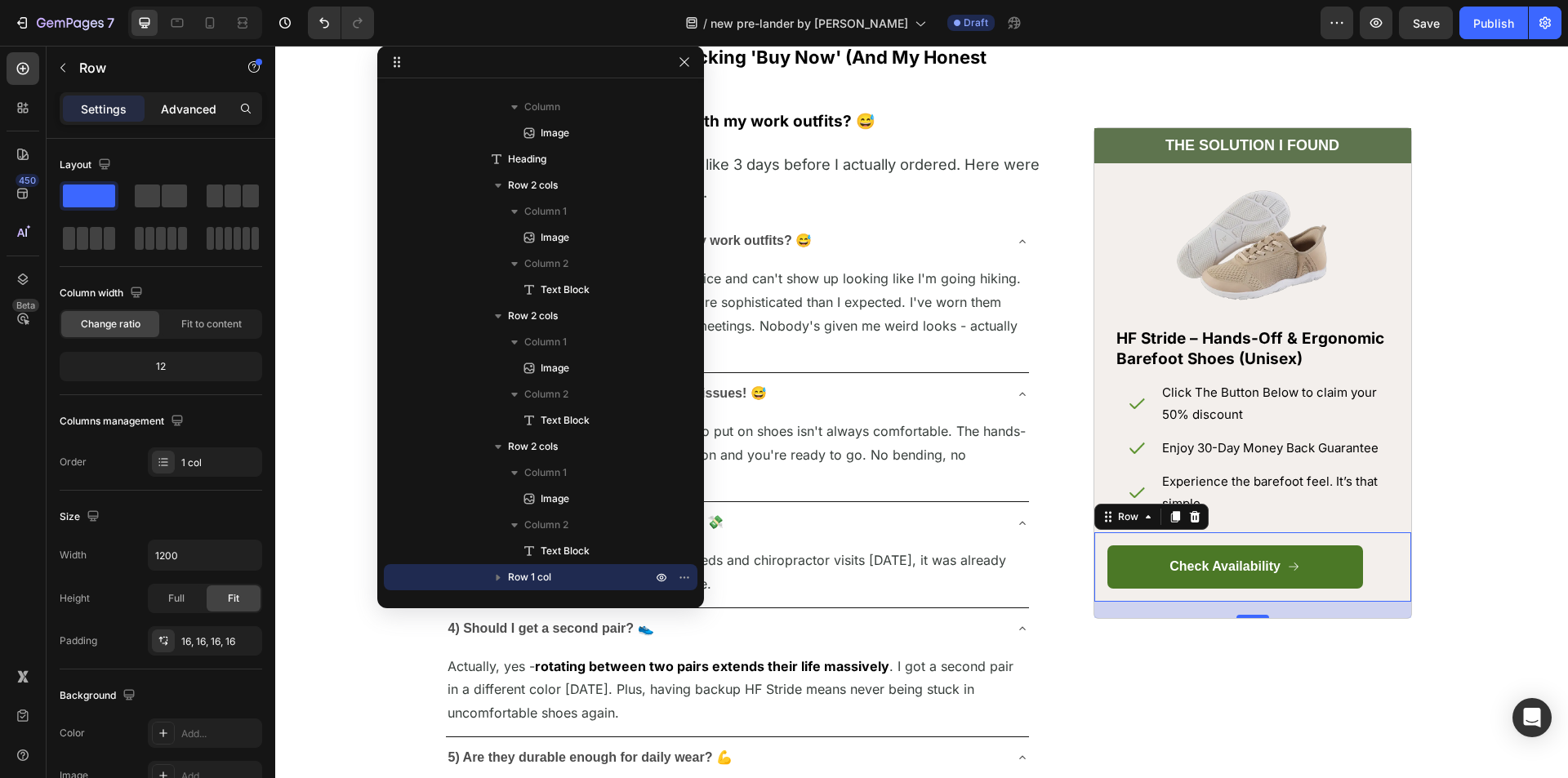
click at [177, 111] on p "Advanced" at bounding box center [189, 109] width 56 height 17
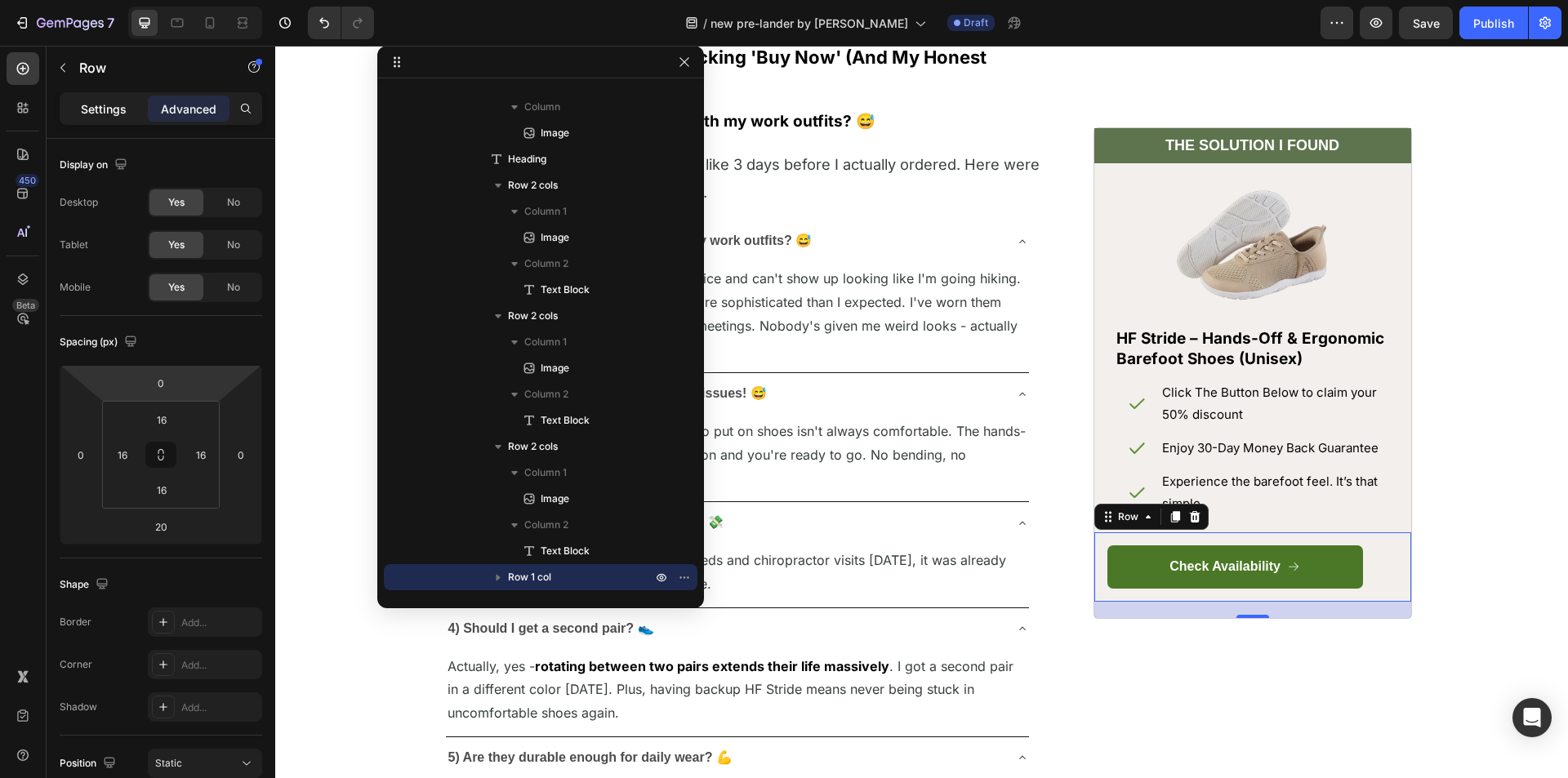
click at [97, 106] on p "Settings" at bounding box center [104, 109] width 46 height 17
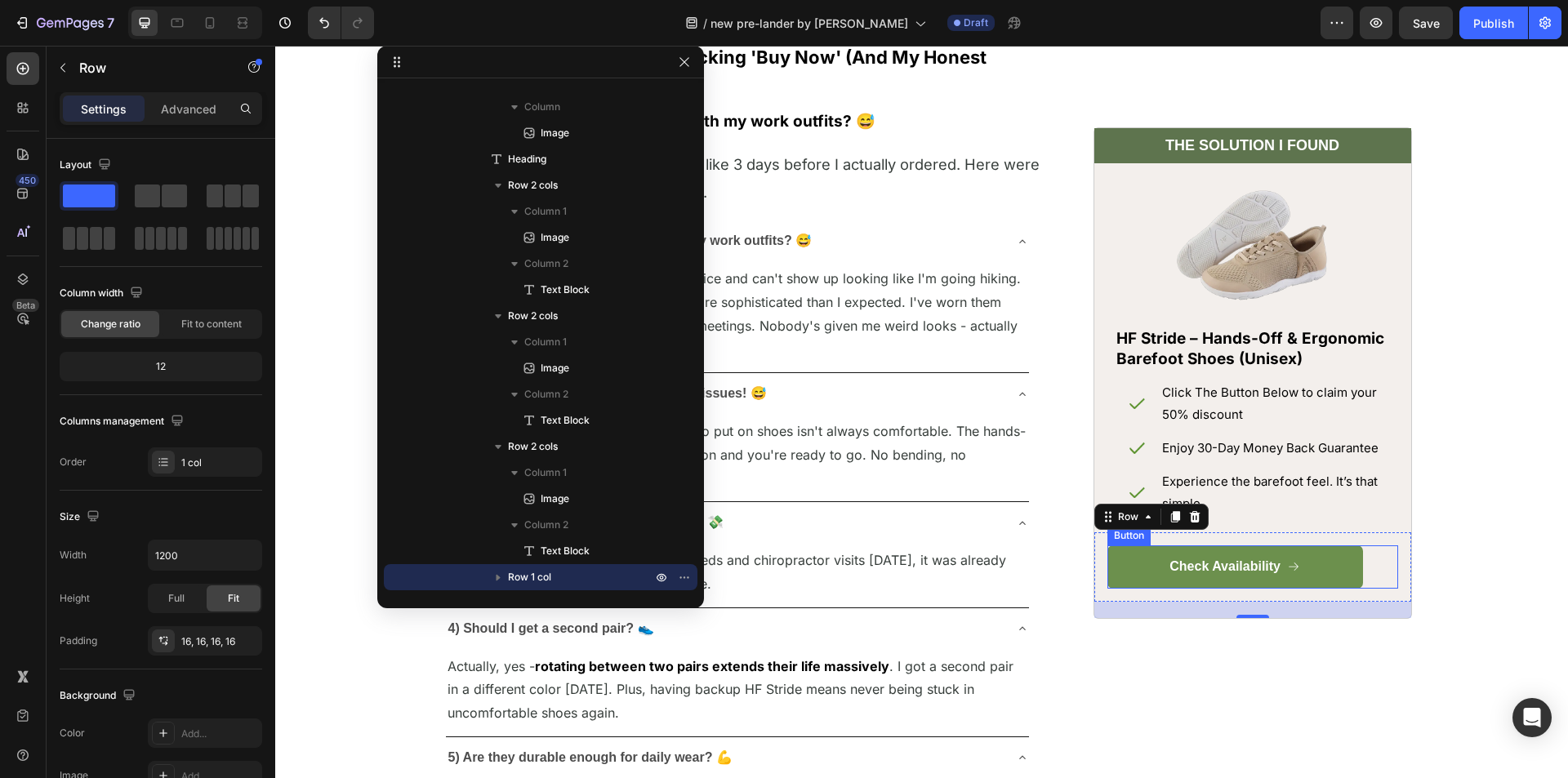
click at [1336, 560] on link "Check Availability" at bounding box center [1236, 567] width 256 height 44
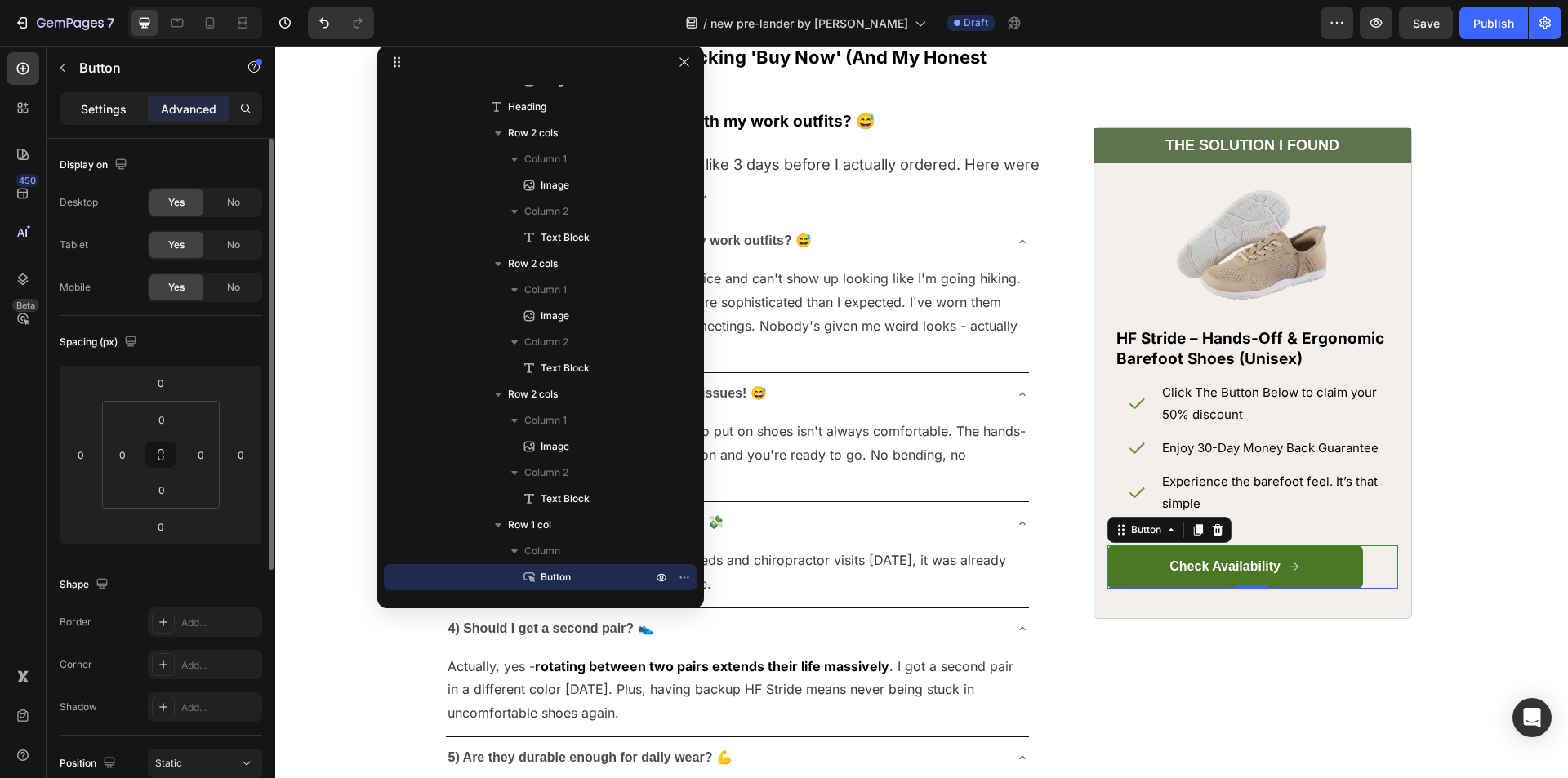
click at [85, 99] on div "Settings" at bounding box center [104, 109] width 82 height 26
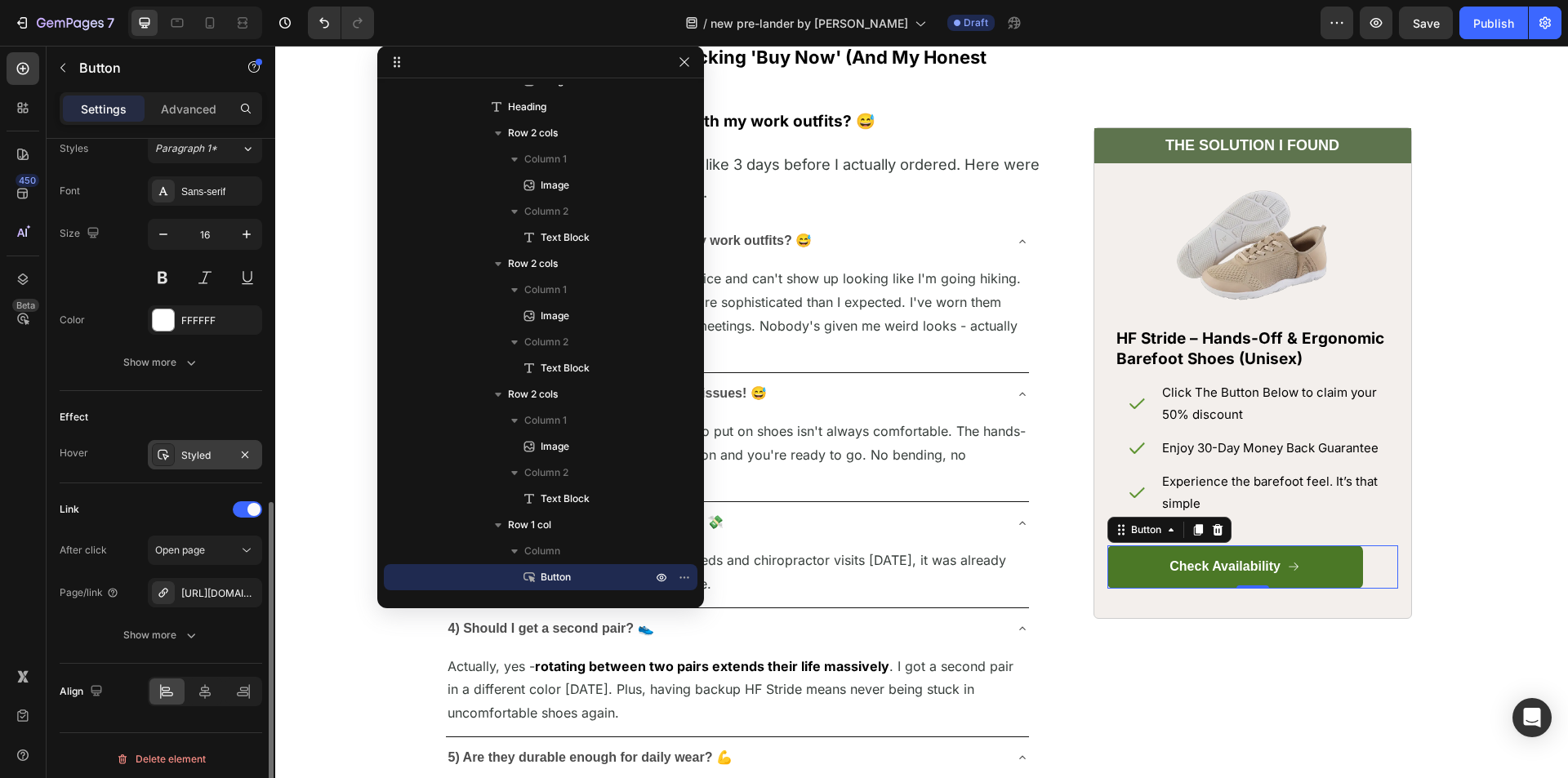
scroll to position [741, 0]
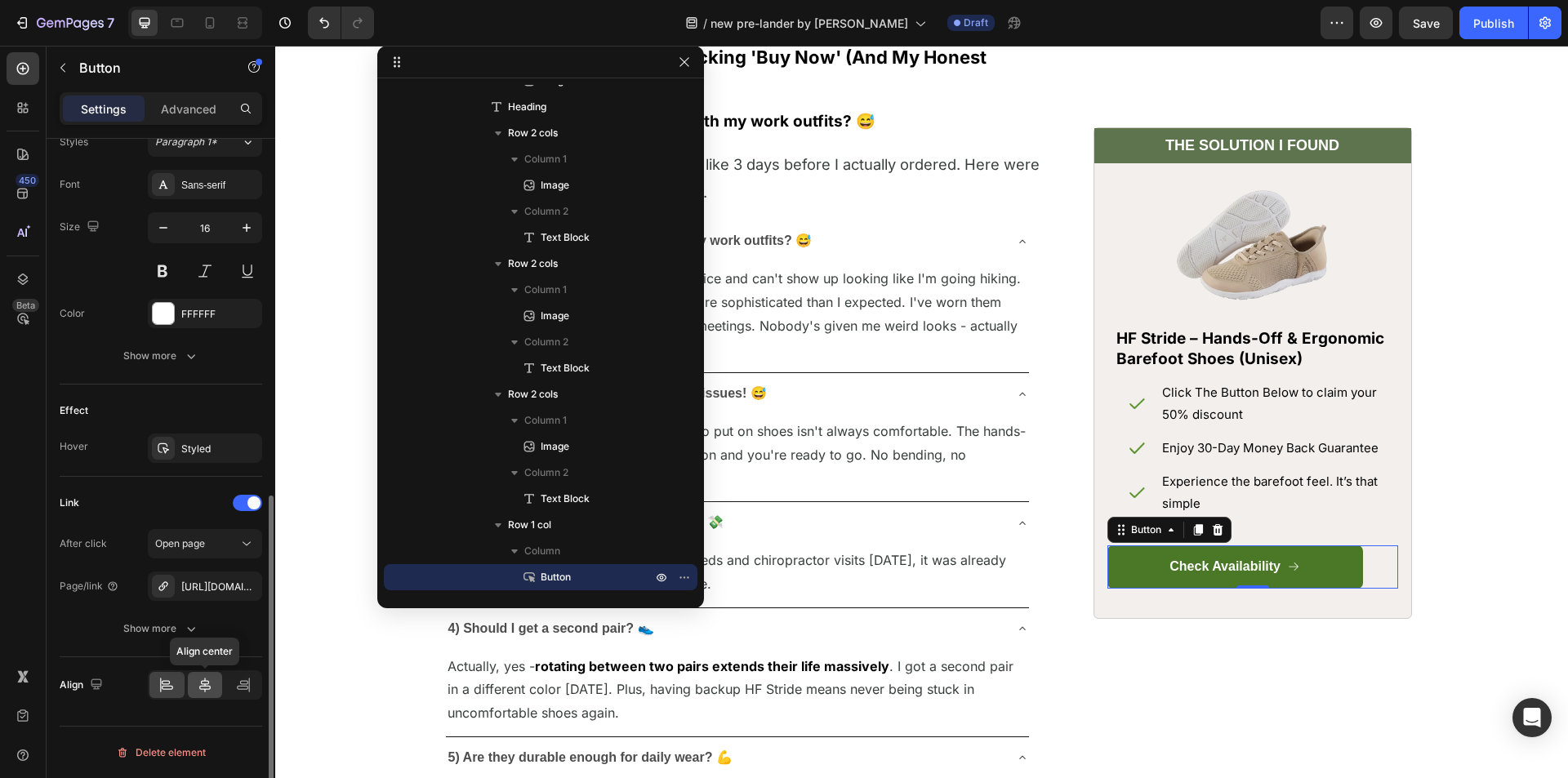
click at [205, 681] on icon at bounding box center [204, 685] width 11 height 15
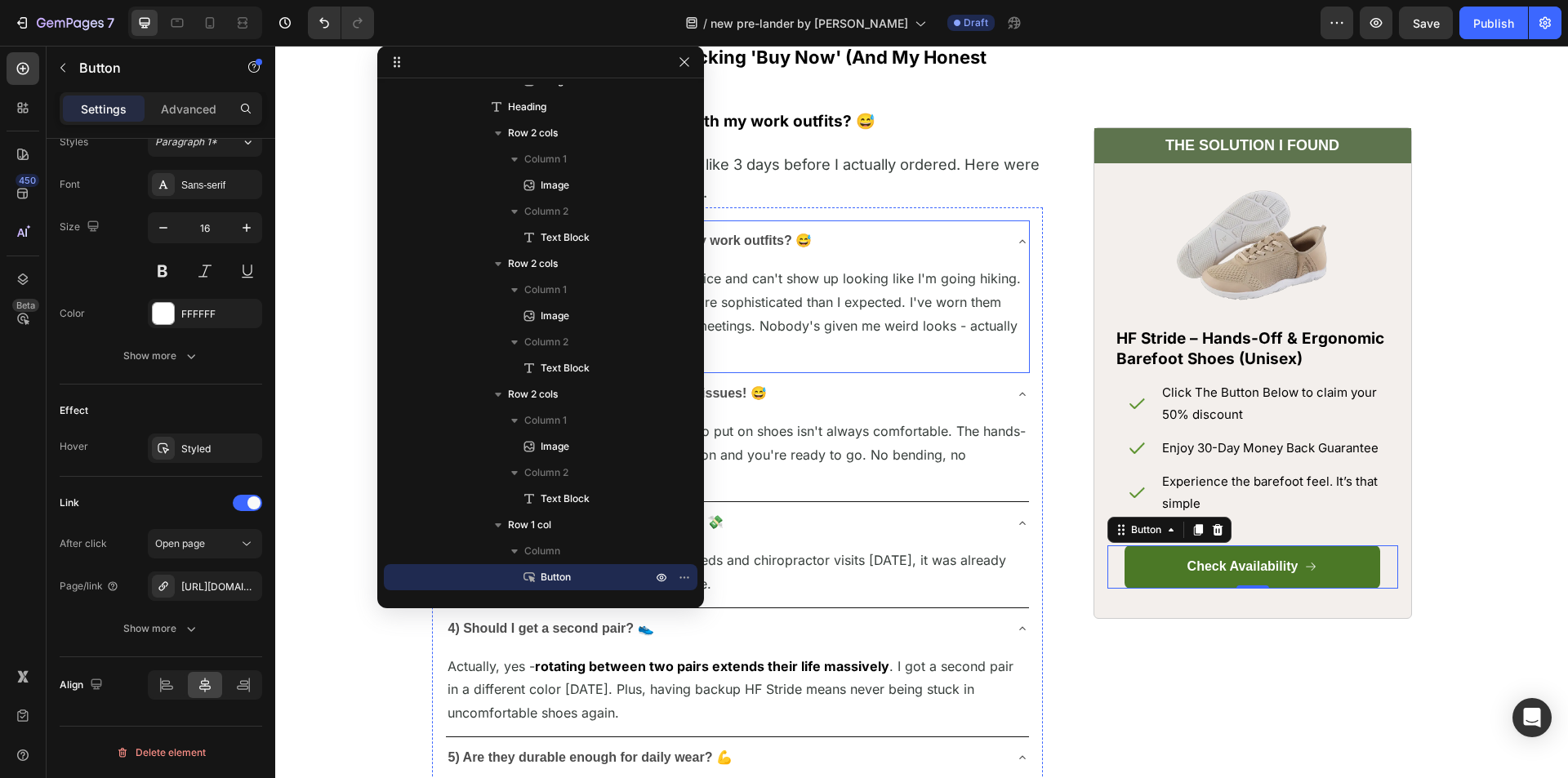
click at [975, 256] on div "1) Will these actually look normal with my work outfits? 😅" at bounding box center [724, 241] width 557 height 29
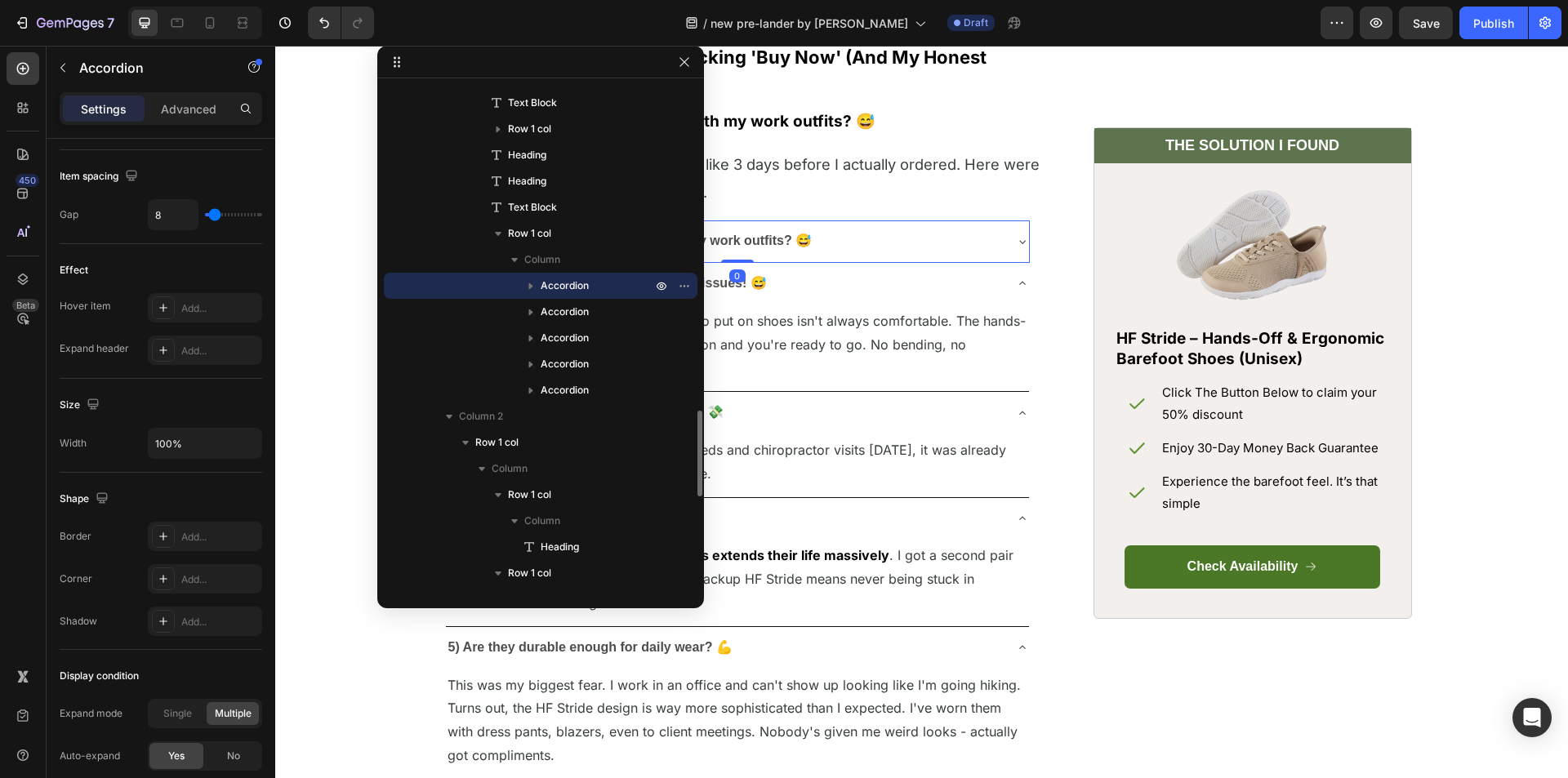
scroll to position [0, 0]
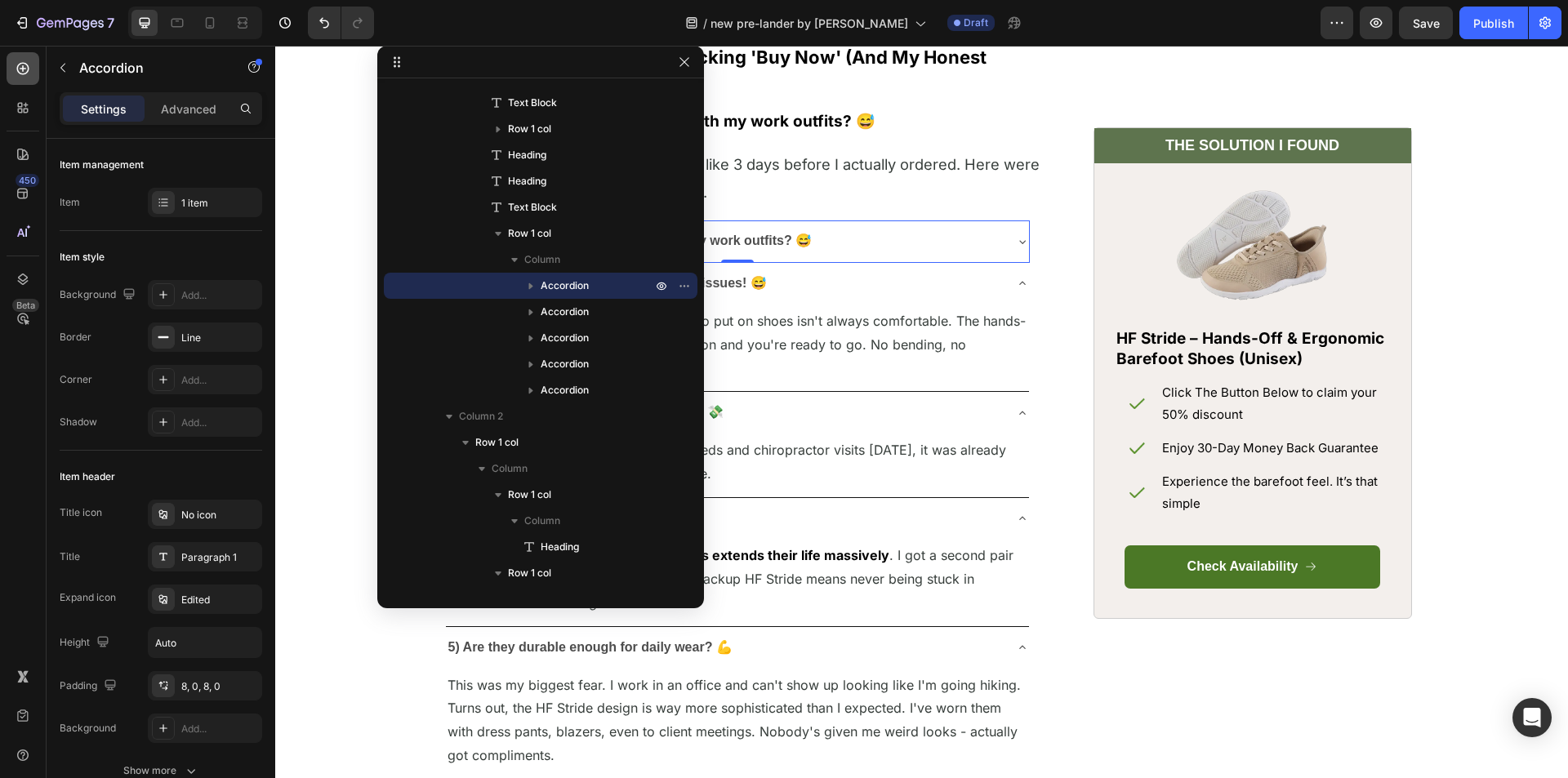
click at [28, 73] on icon at bounding box center [23, 68] width 17 height 17
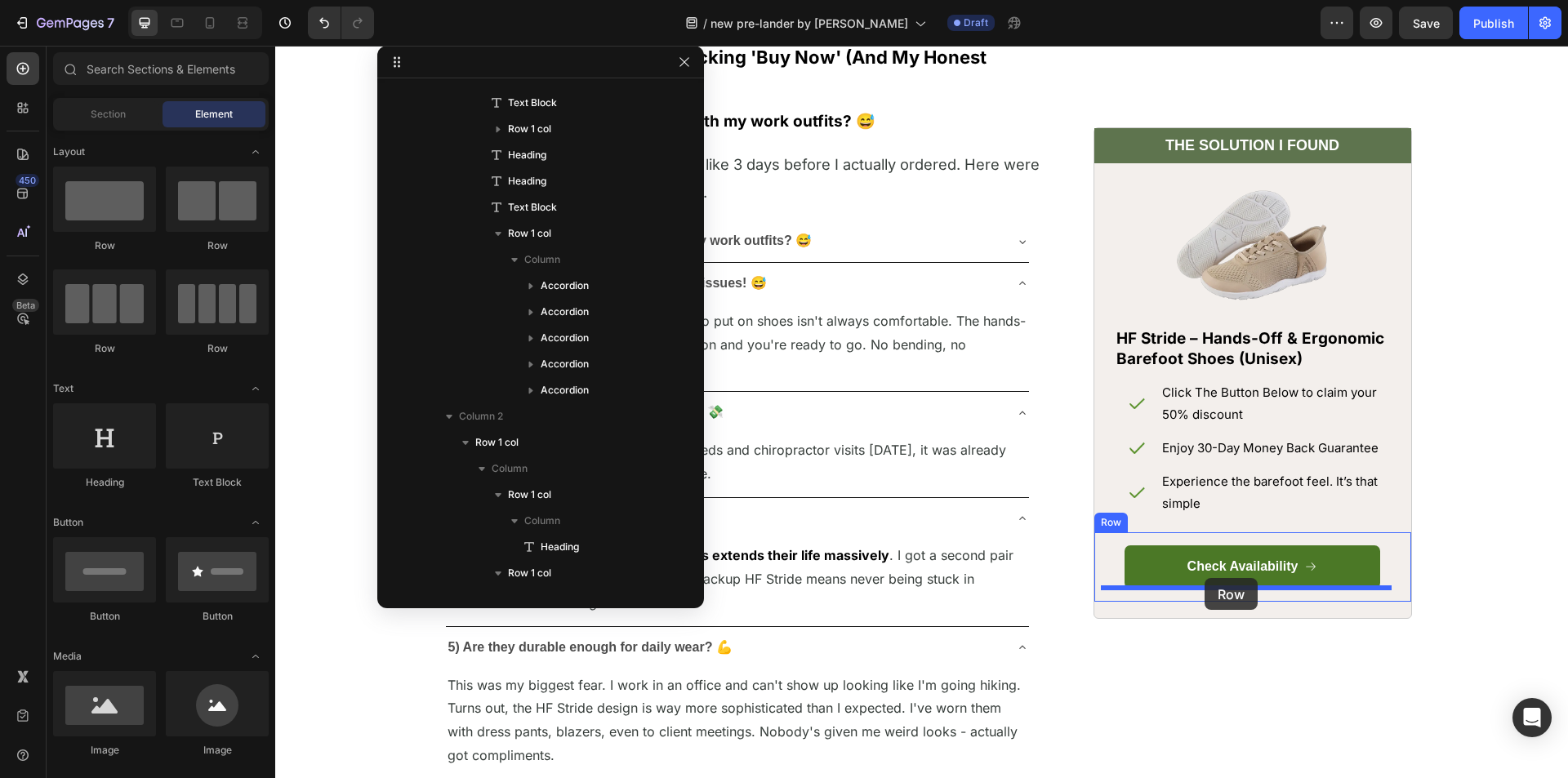
drag, startPoint x: 480, startPoint y: 350, endPoint x: 1204, endPoint y: 578, distance: 759.1
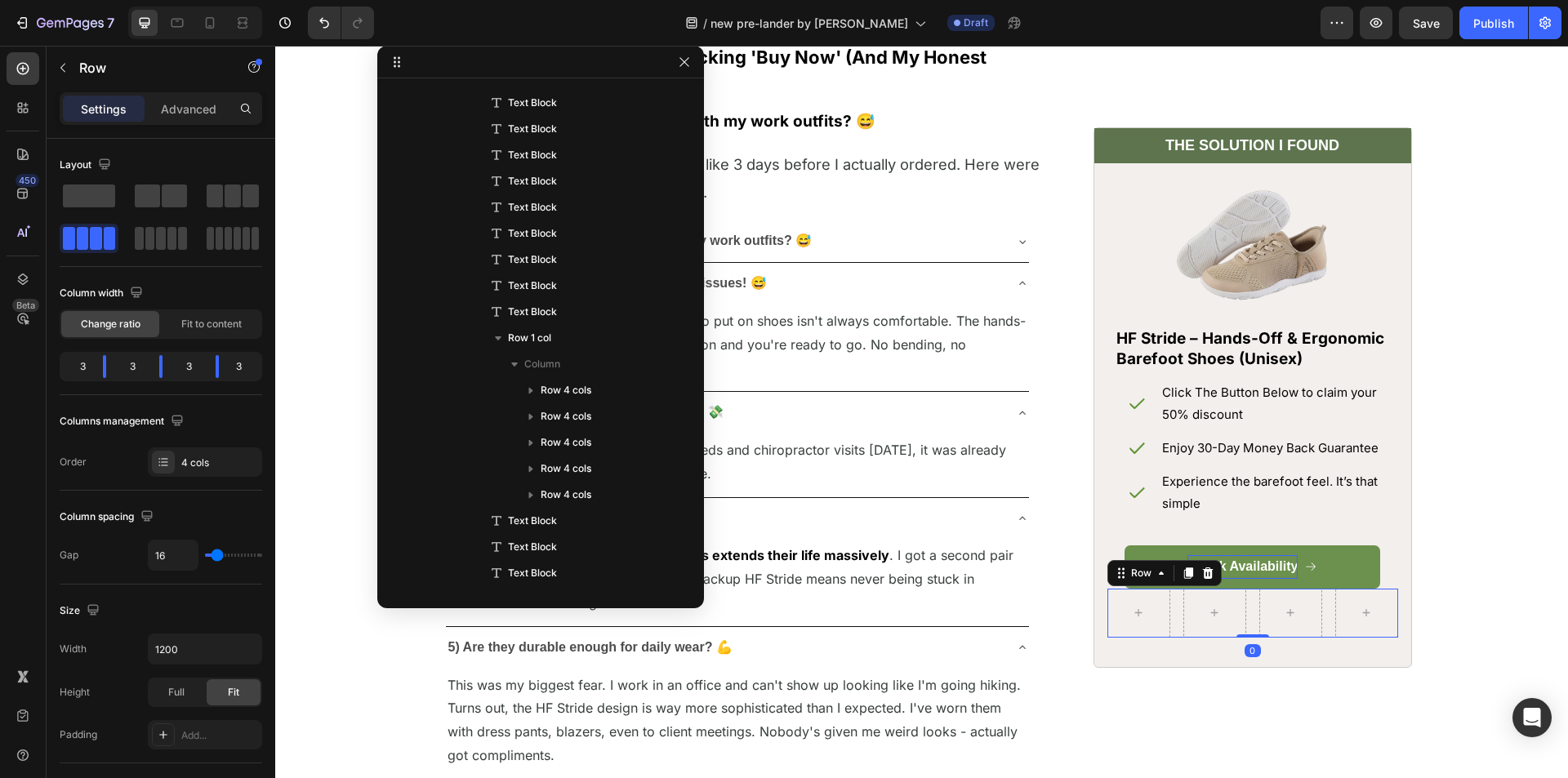
scroll to position [3389, 0]
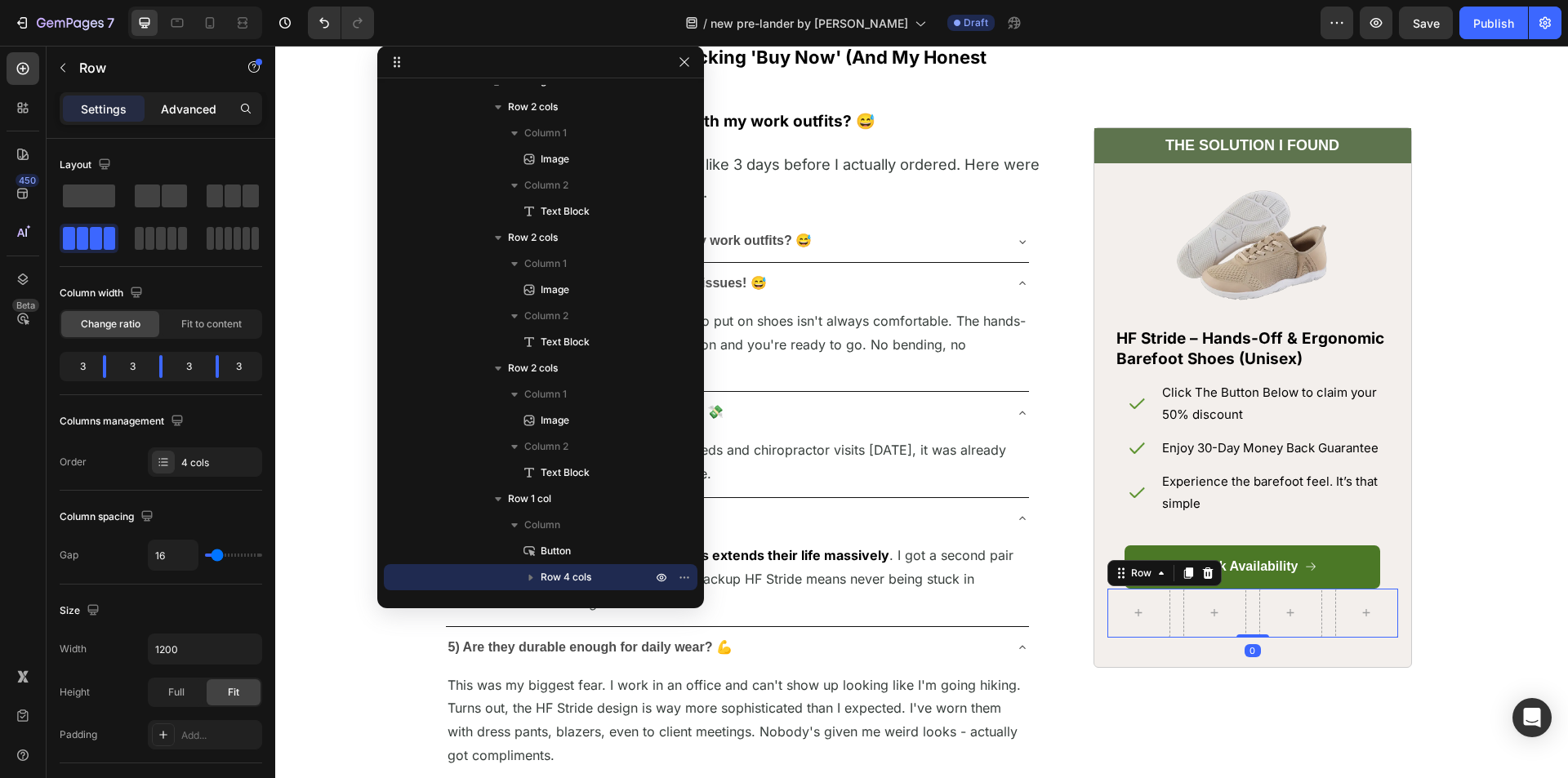
click at [183, 97] on div "Advanced" at bounding box center [189, 109] width 82 height 26
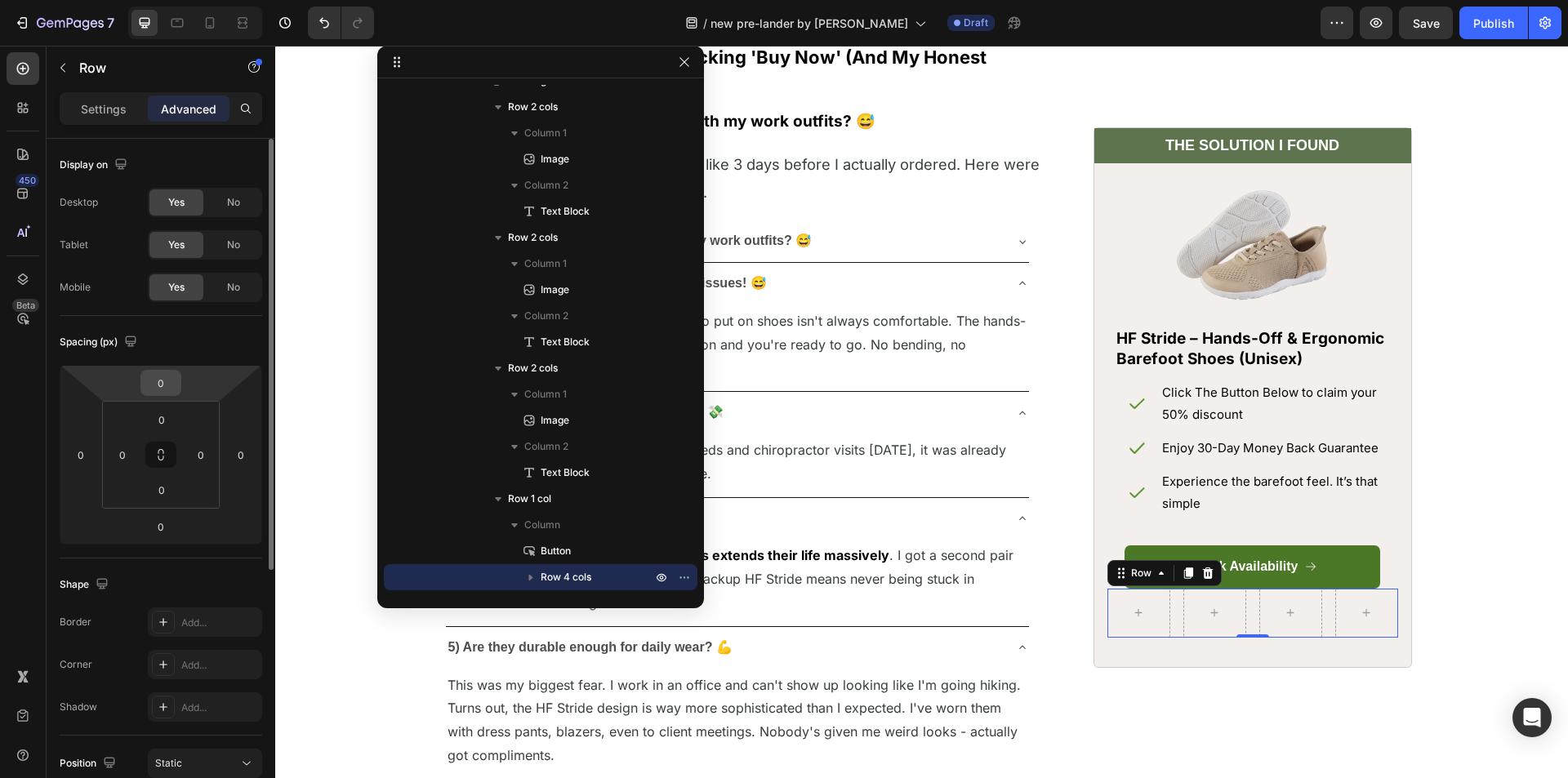
click at [159, 387] on input "0" at bounding box center [161, 383] width 33 height 24
type input "20"
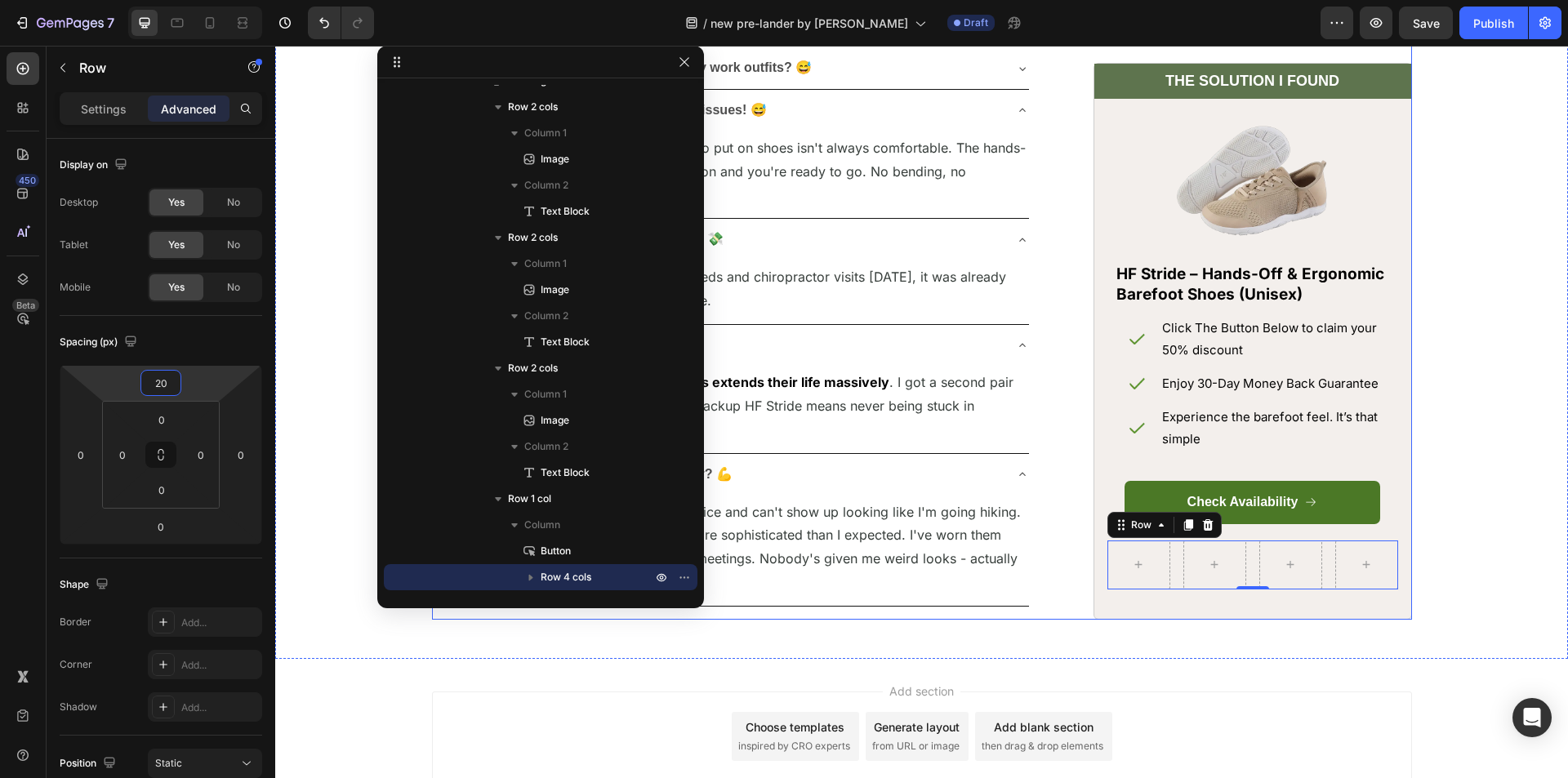
scroll to position [6860, 0]
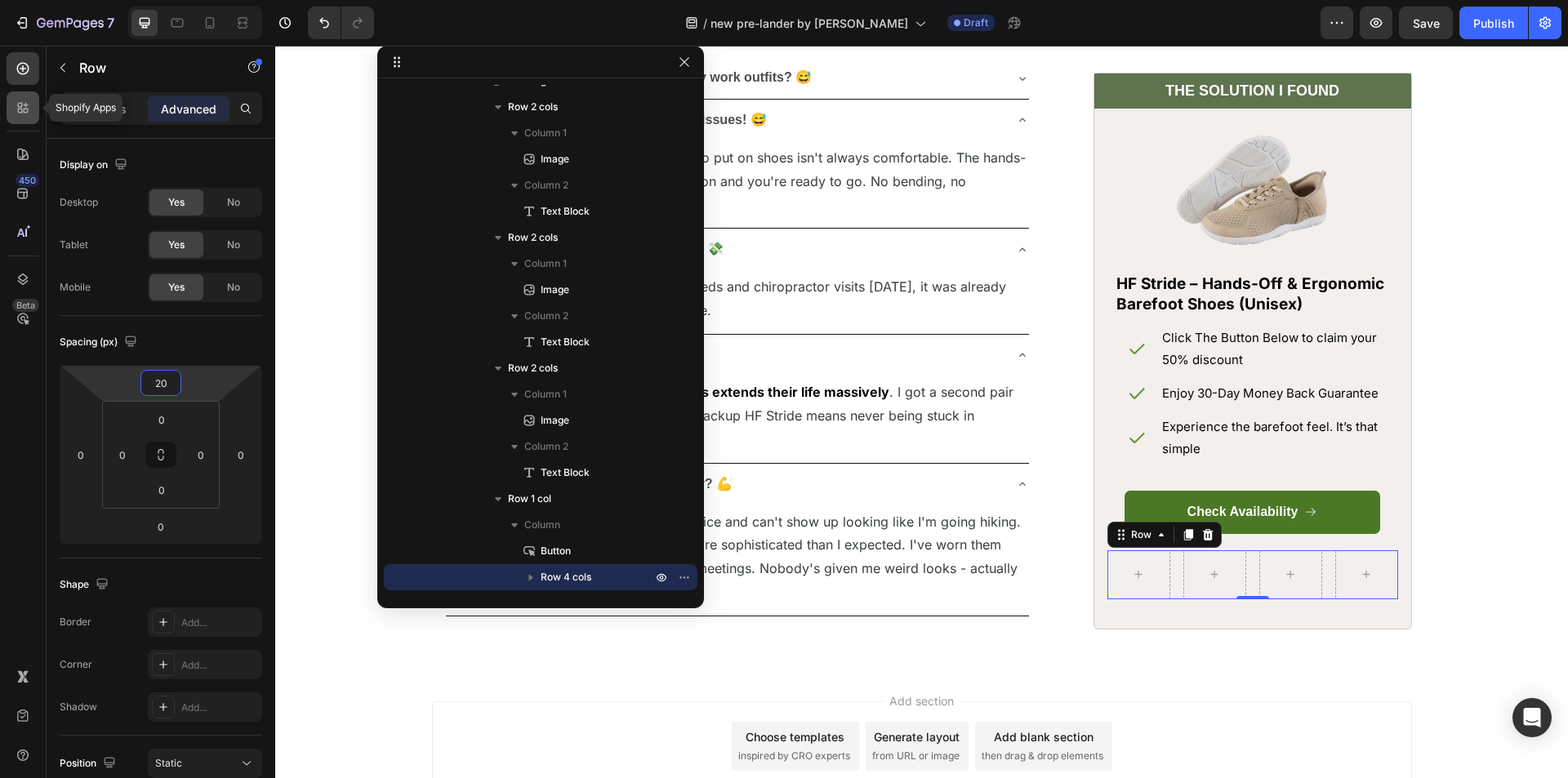
click at [28, 105] on icon at bounding box center [26, 105] width 5 height 5
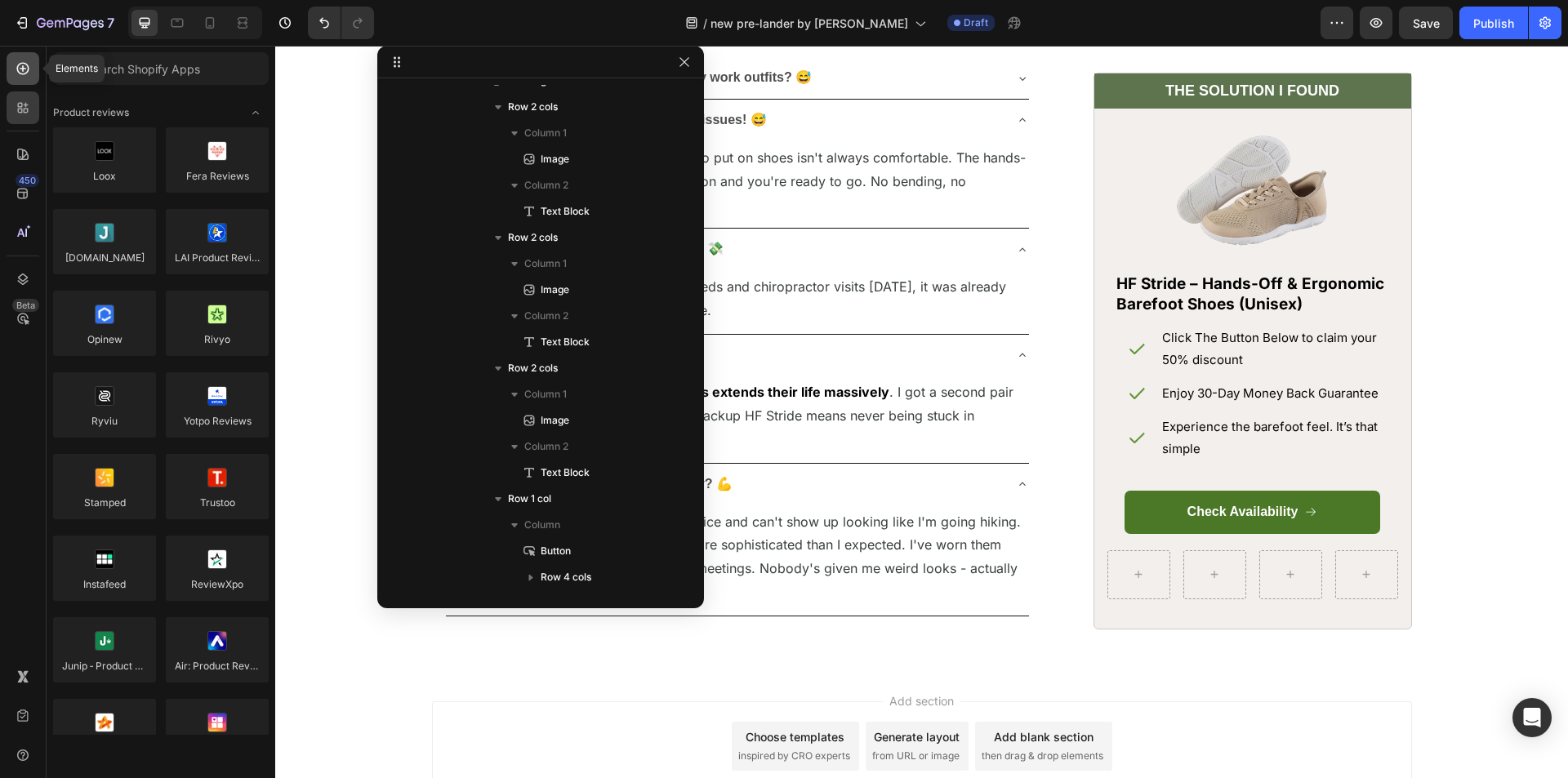
click at [22, 77] on div at bounding box center [23, 69] width 33 height 33
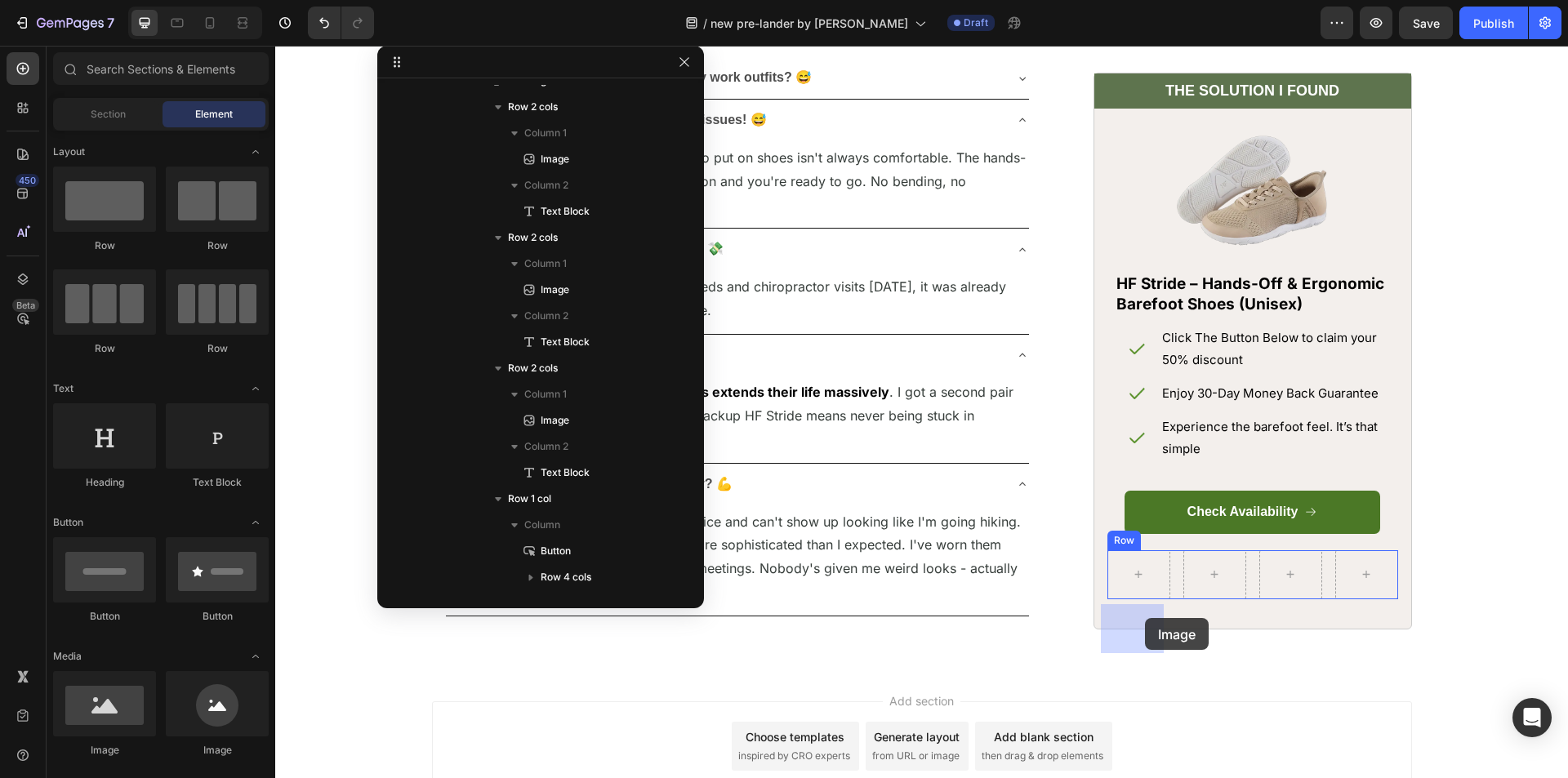
drag, startPoint x: 476, startPoint y: 747, endPoint x: 1145, endPoint y: 619, distance: 681.1
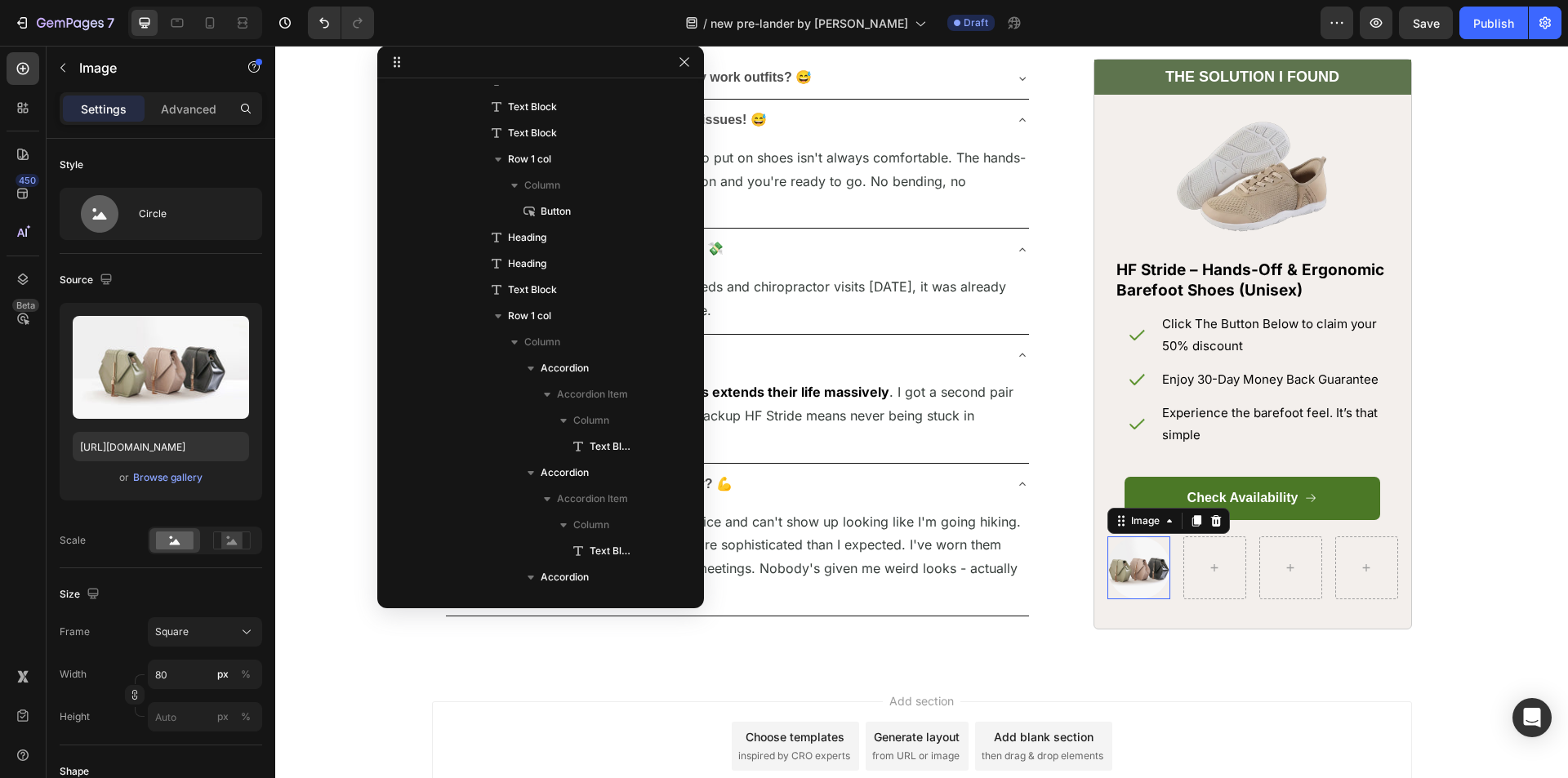
scroll to position [4623, 0]
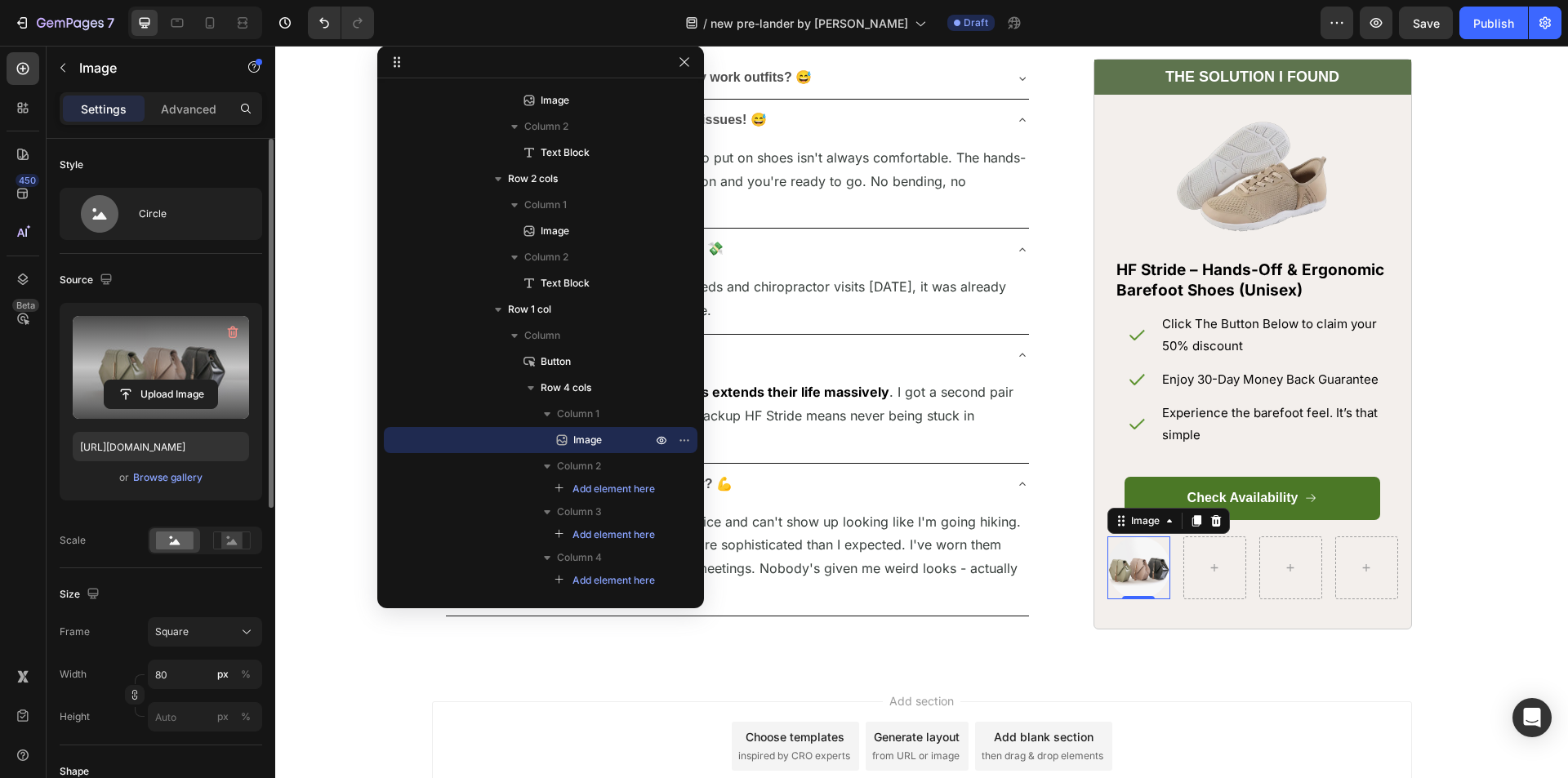
click at [131, 370] on label at bounding box center [161, 367] width 177 height 103
click at [131, 380] on input "file" at bounding box center [161, 394] width 113 height 28
click at [108, 339] on label at bounding box center [161, 367] width 177 height 103
click at [108, 380] on input "file" at bounding box center [161, 394] width 113 height 28
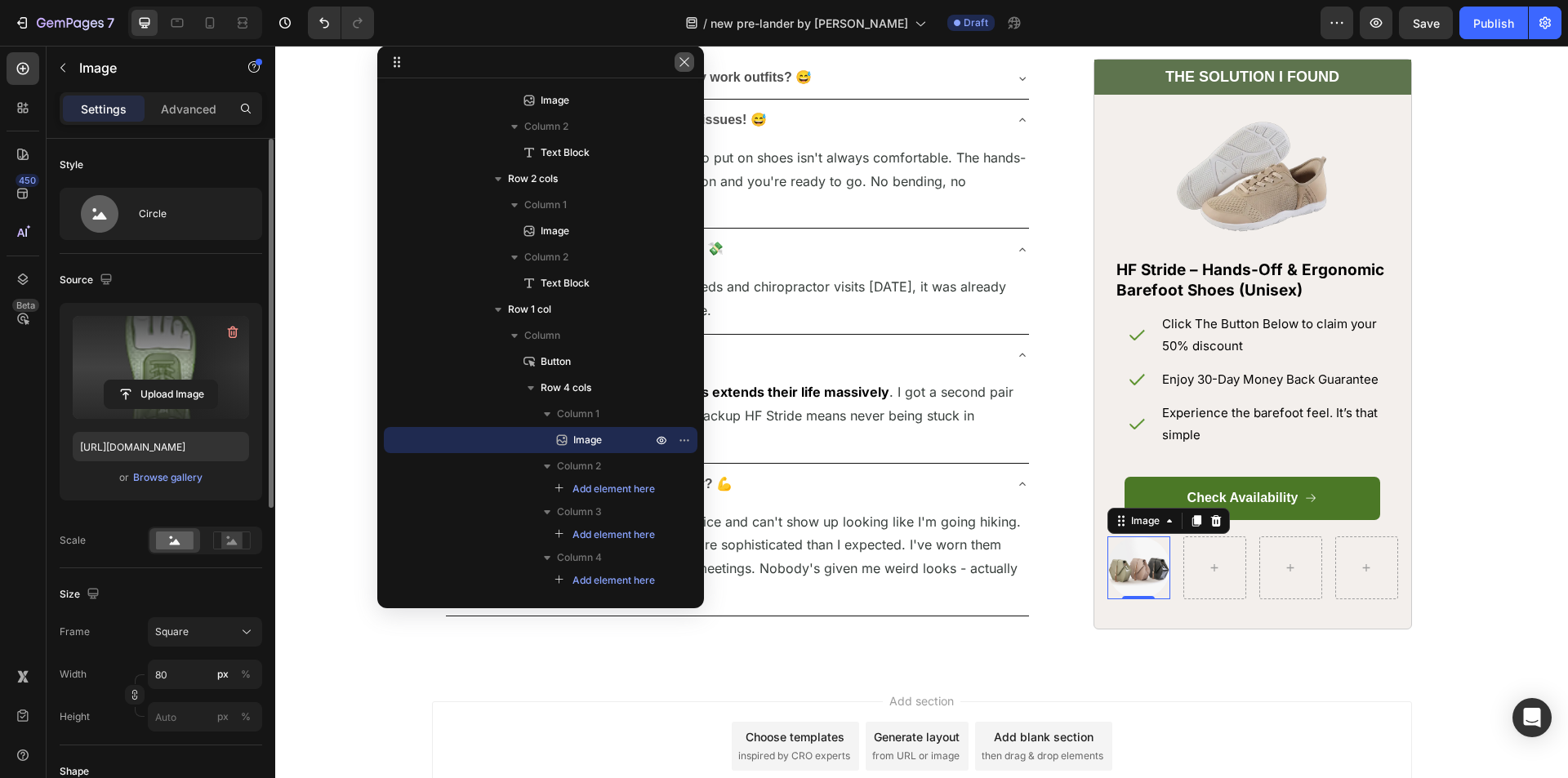
type input "[URL][DOMAIN_NAME]"
click at [684, 64] on icon "button" at bounding box center [684, 62] width 13 height 13
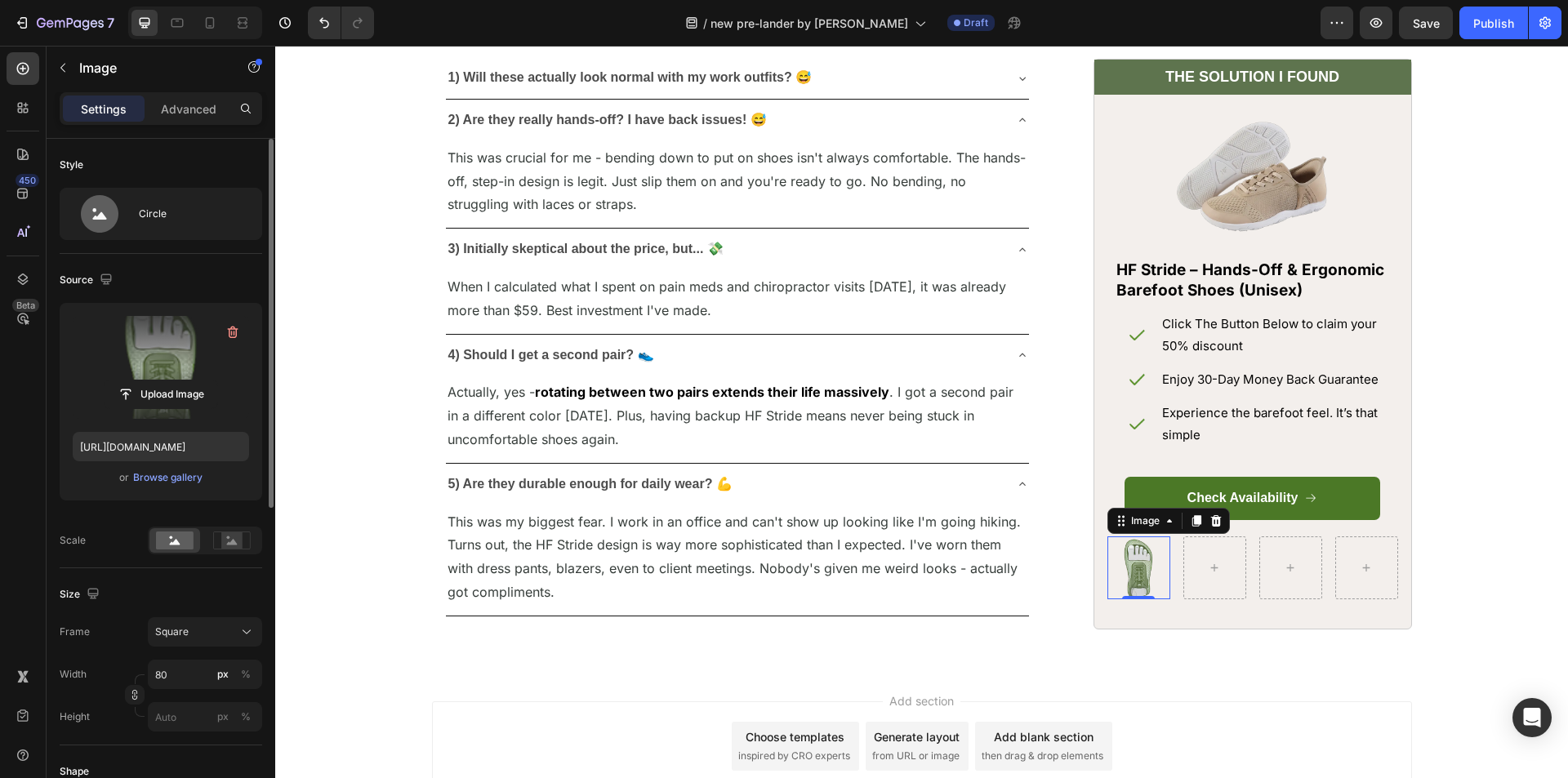
scroll to position [164, 0]
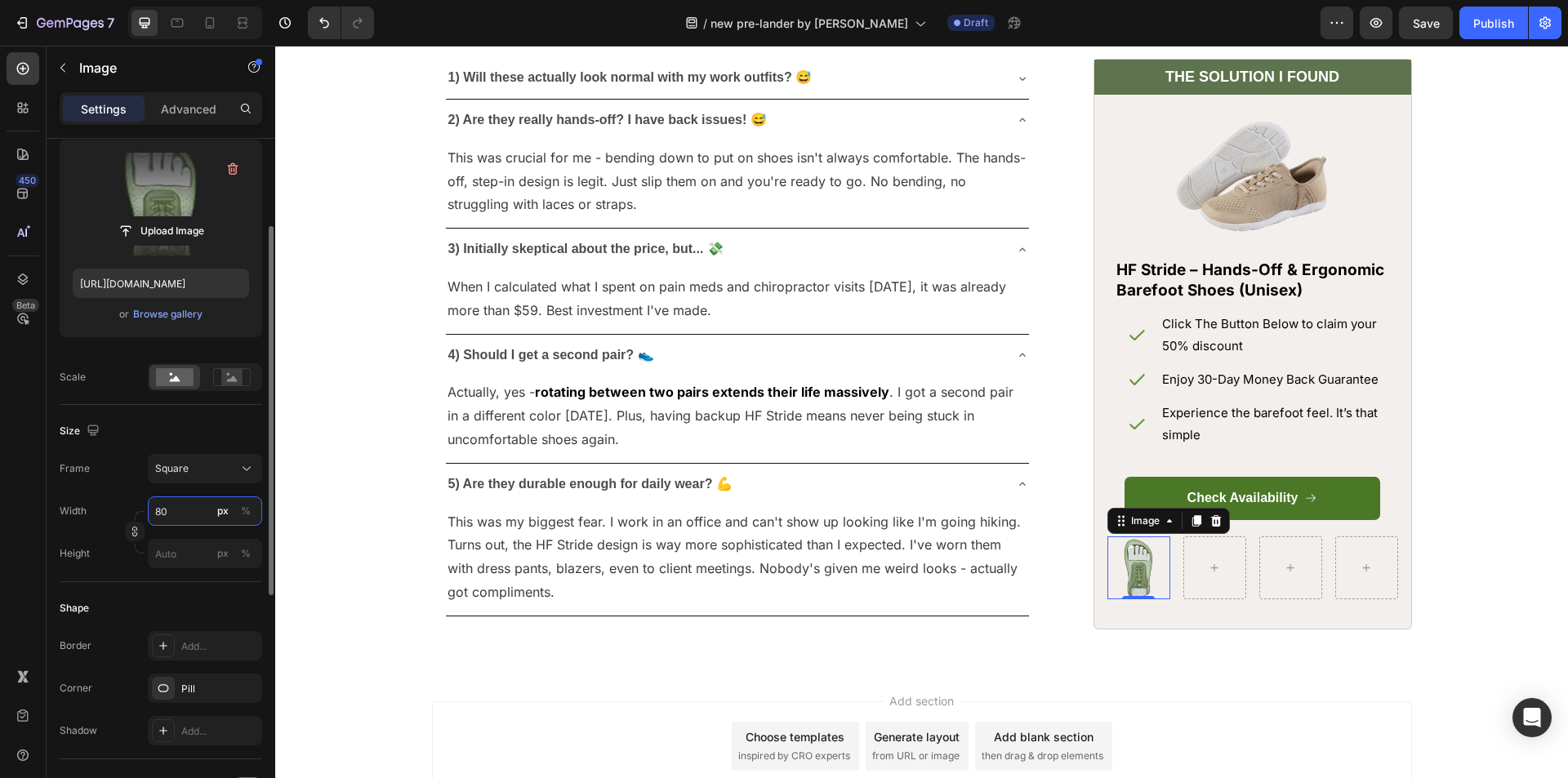
click at [171, 511] on input "80" at bounding box center [204, 512] width 114 height 30
type input "7"
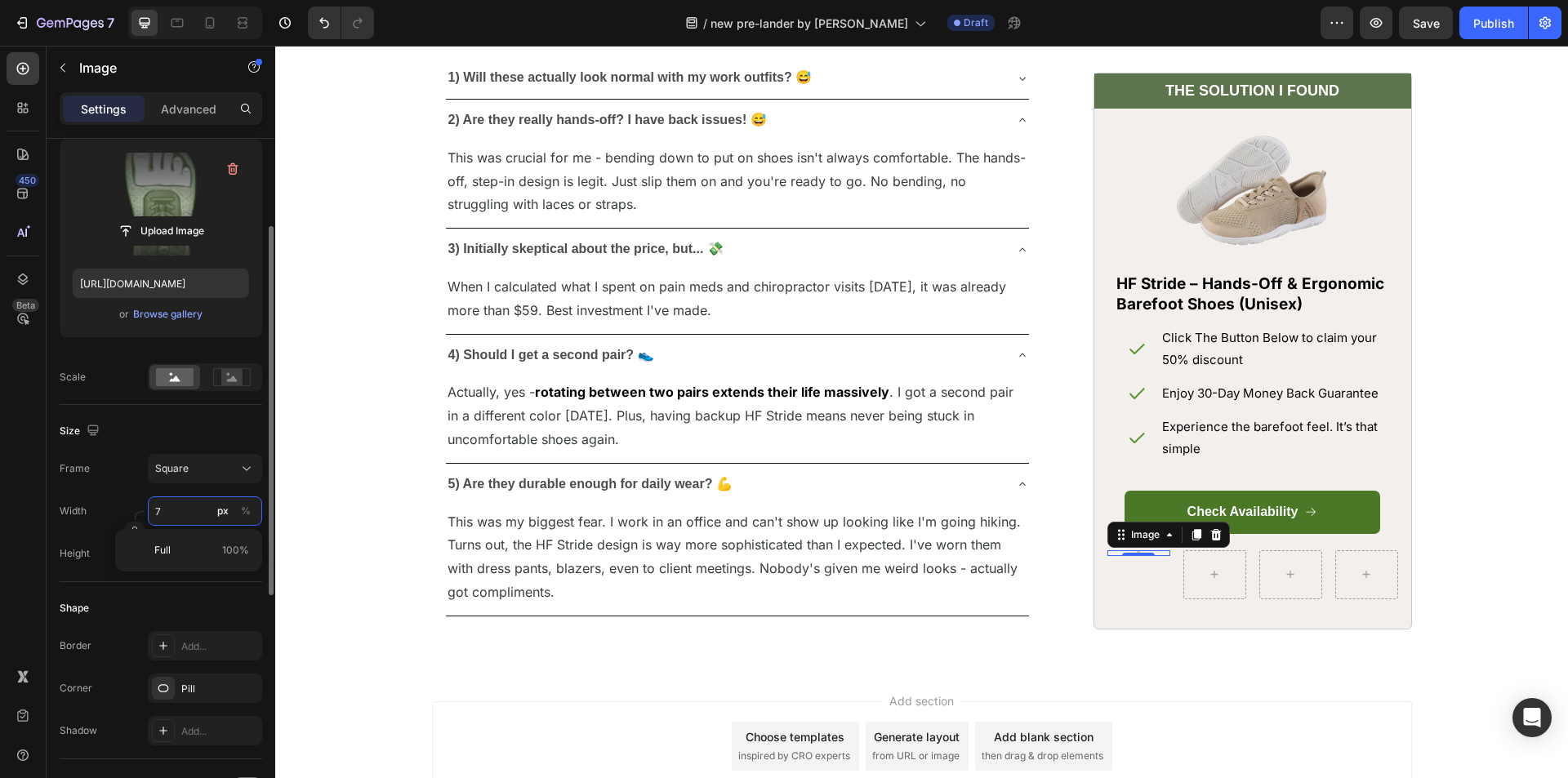
type input "75"
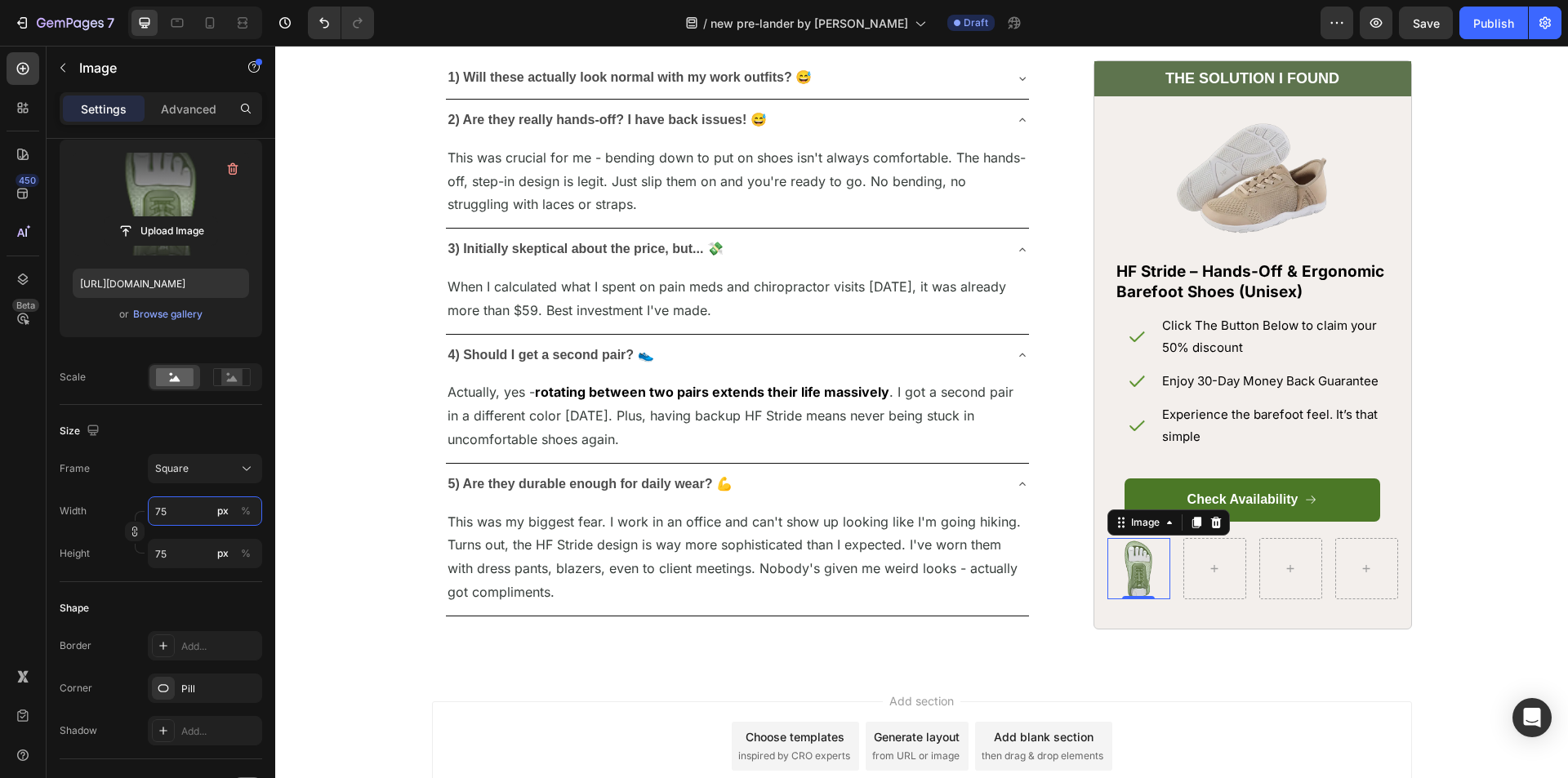
type input "75"
click at [15, 529] on div "450 Beta" at bounding box center [23, 356] width 33 height 608
click at [573, 37] on span "Okay, I'll be real I had this tab open for like 3 days before I actually ordere…" at bounding box center [736, 15] width 606 height 45
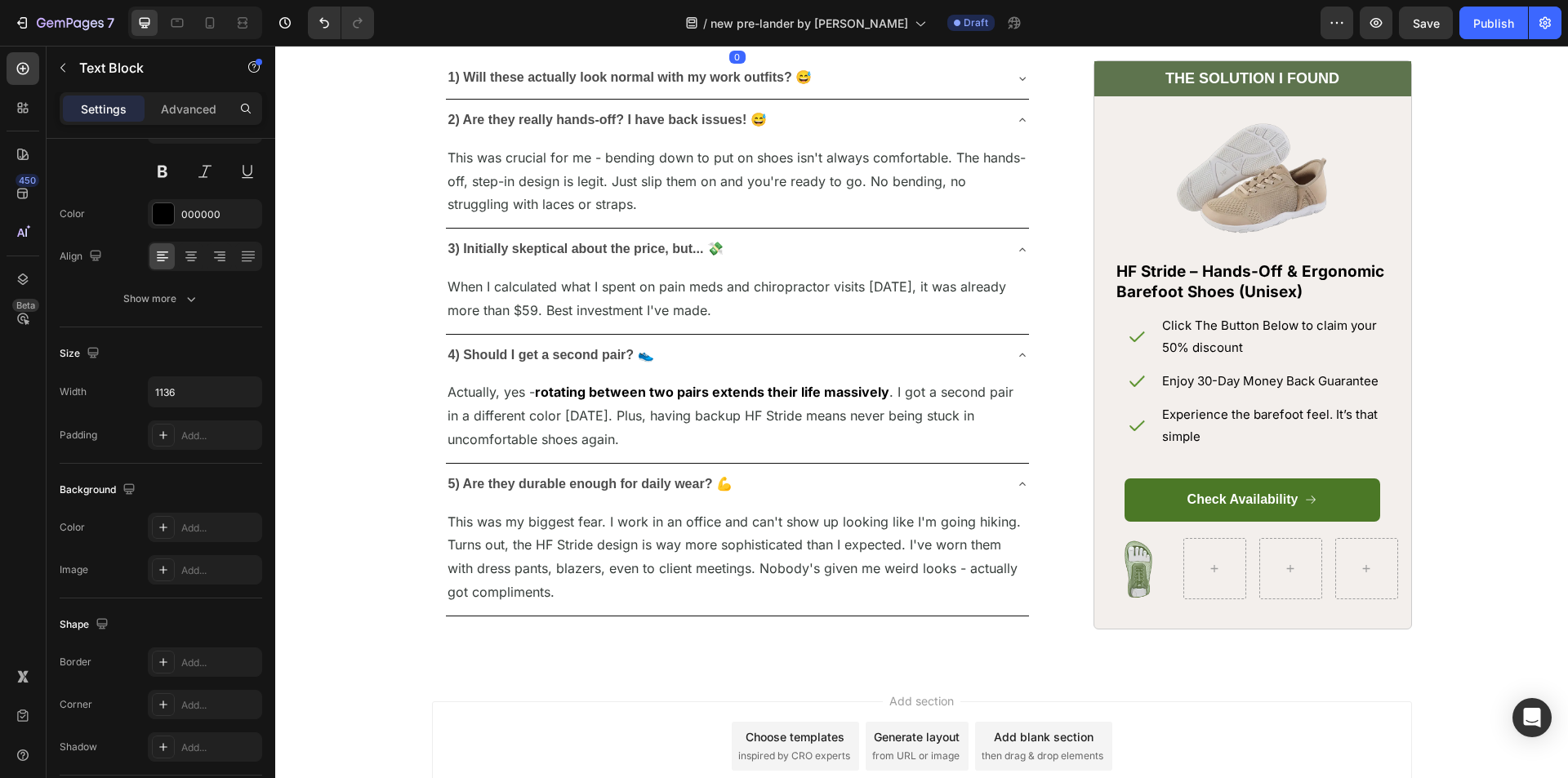
scroll to position [0, 0]
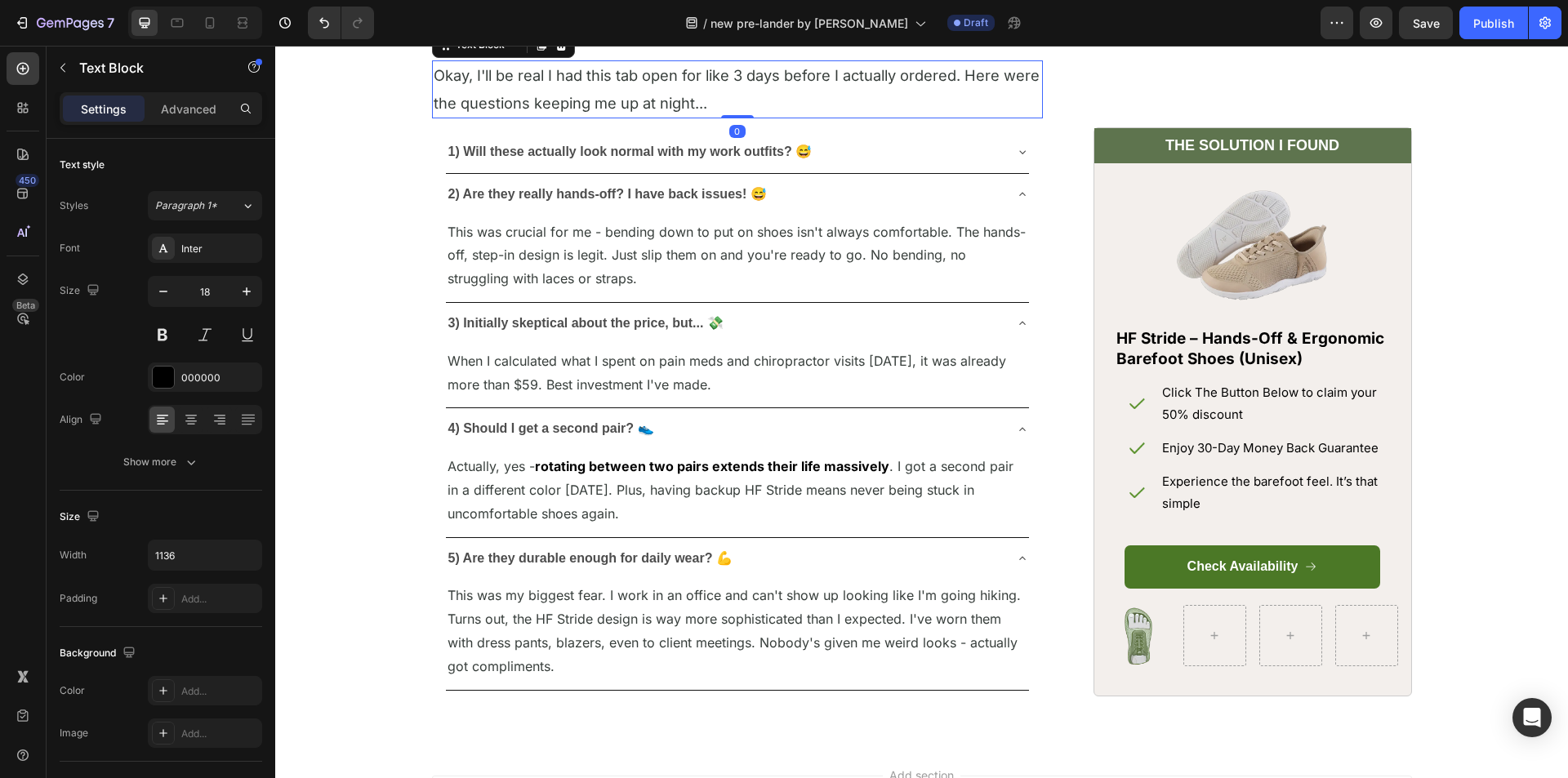
click at [495, 111] on span "Okay, I'll be real I had this tab open for like 3 days before I actually ordere…" at bounding box center [736, 89] width 606 height 45
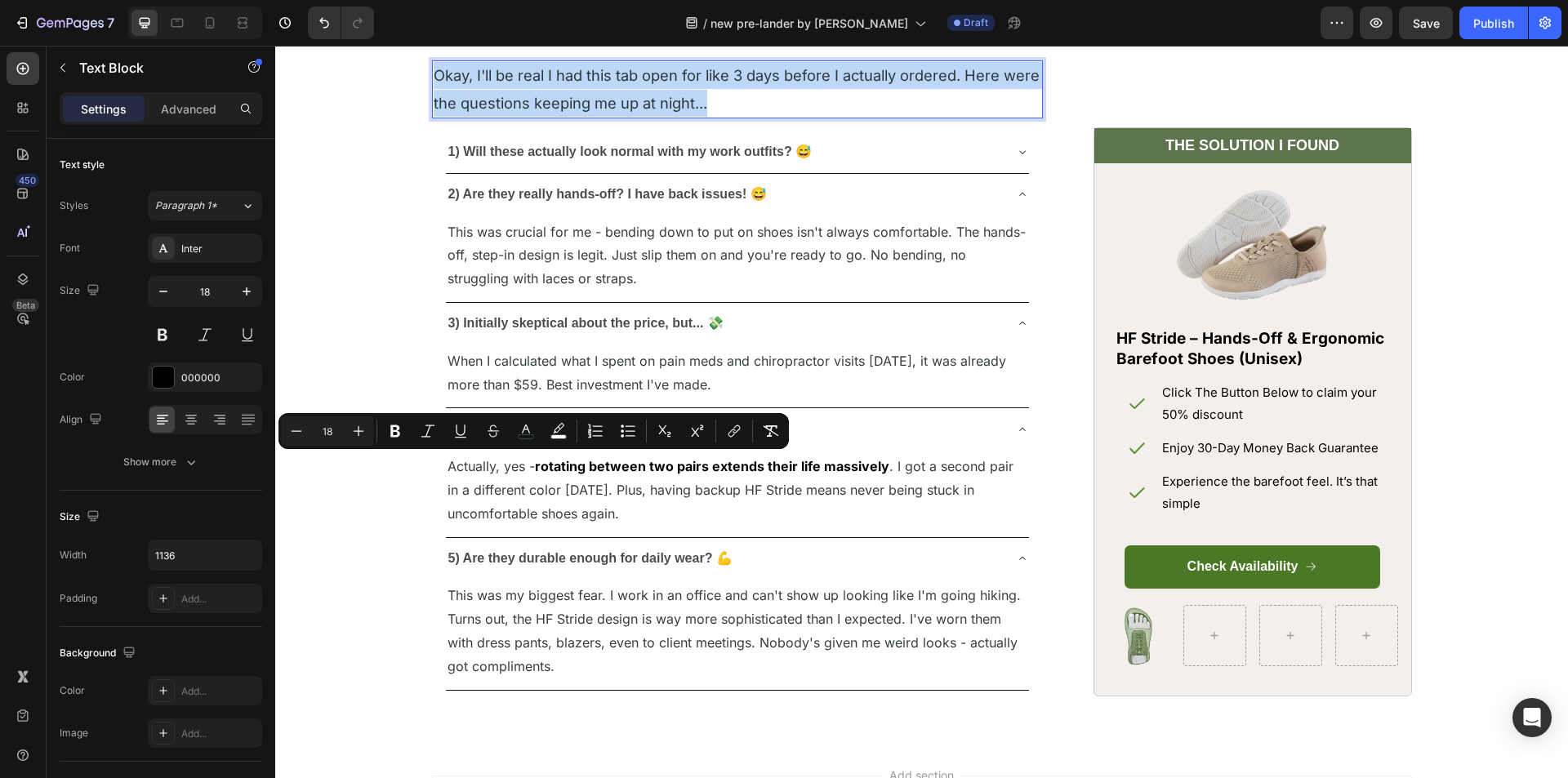
click at [495, 111] on span "Okay, I'll be real I had this tab open for like 3 days before I actually ordere…" at bounding box center [736, 89] width 606 height 45
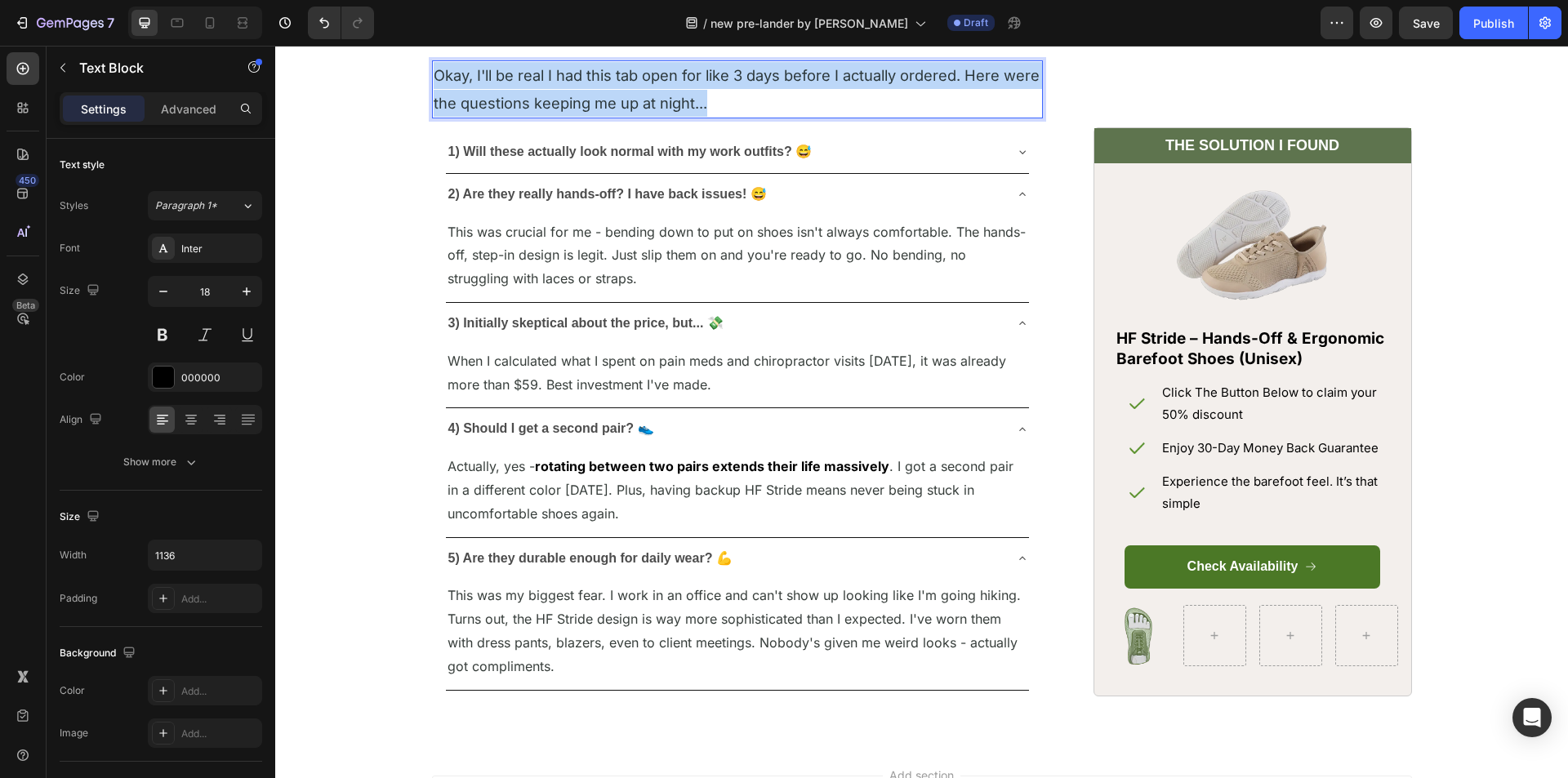
click at [495, 111] on span "Okay, I'll be real I had this tab open for like 3 days before I actually ordere…" at bounding box center [736, 89] width 606 height 45
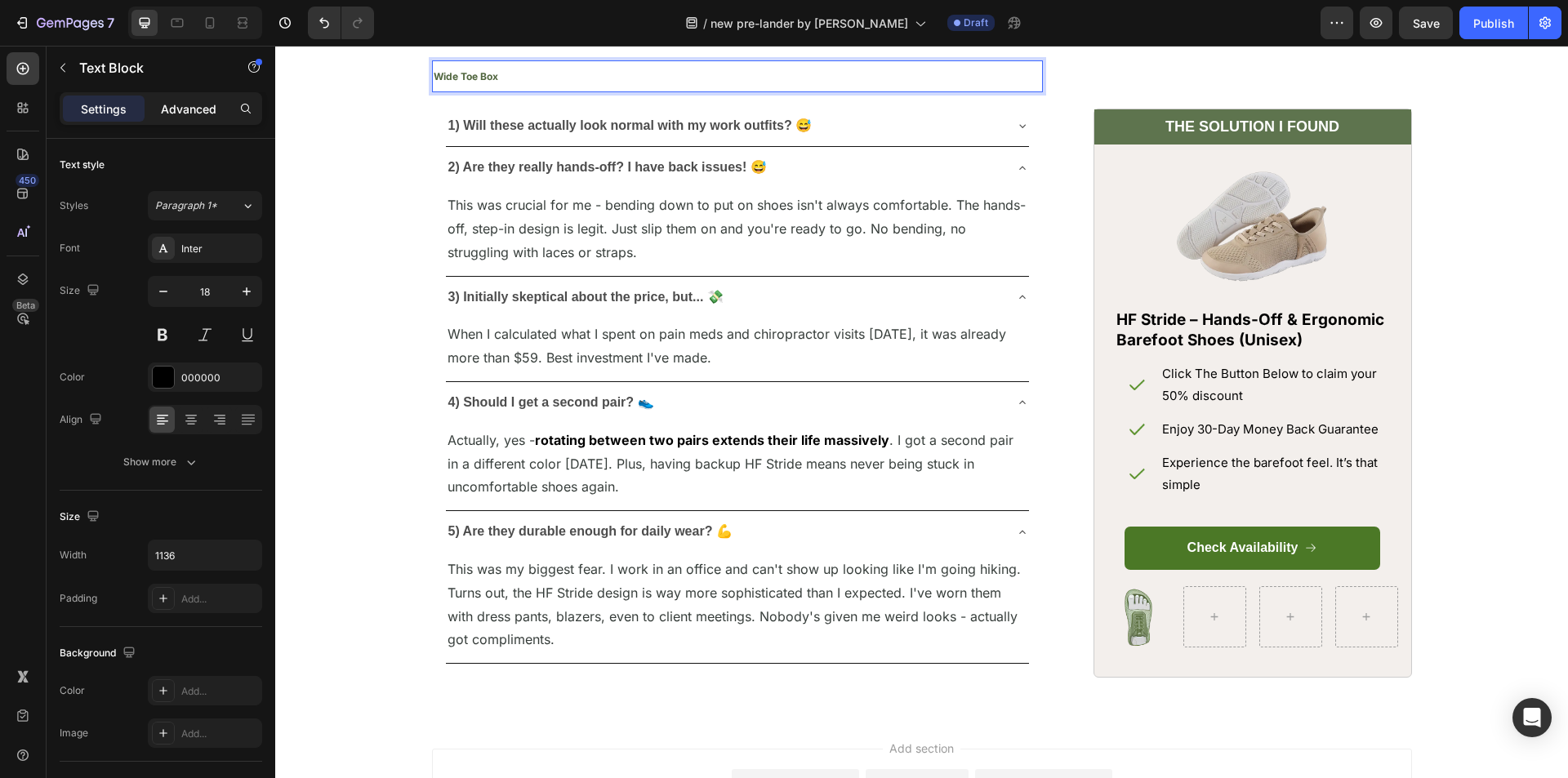
click at [192, 105] on p "Advanced" at bounding box center [189, 109] width 56 height 17
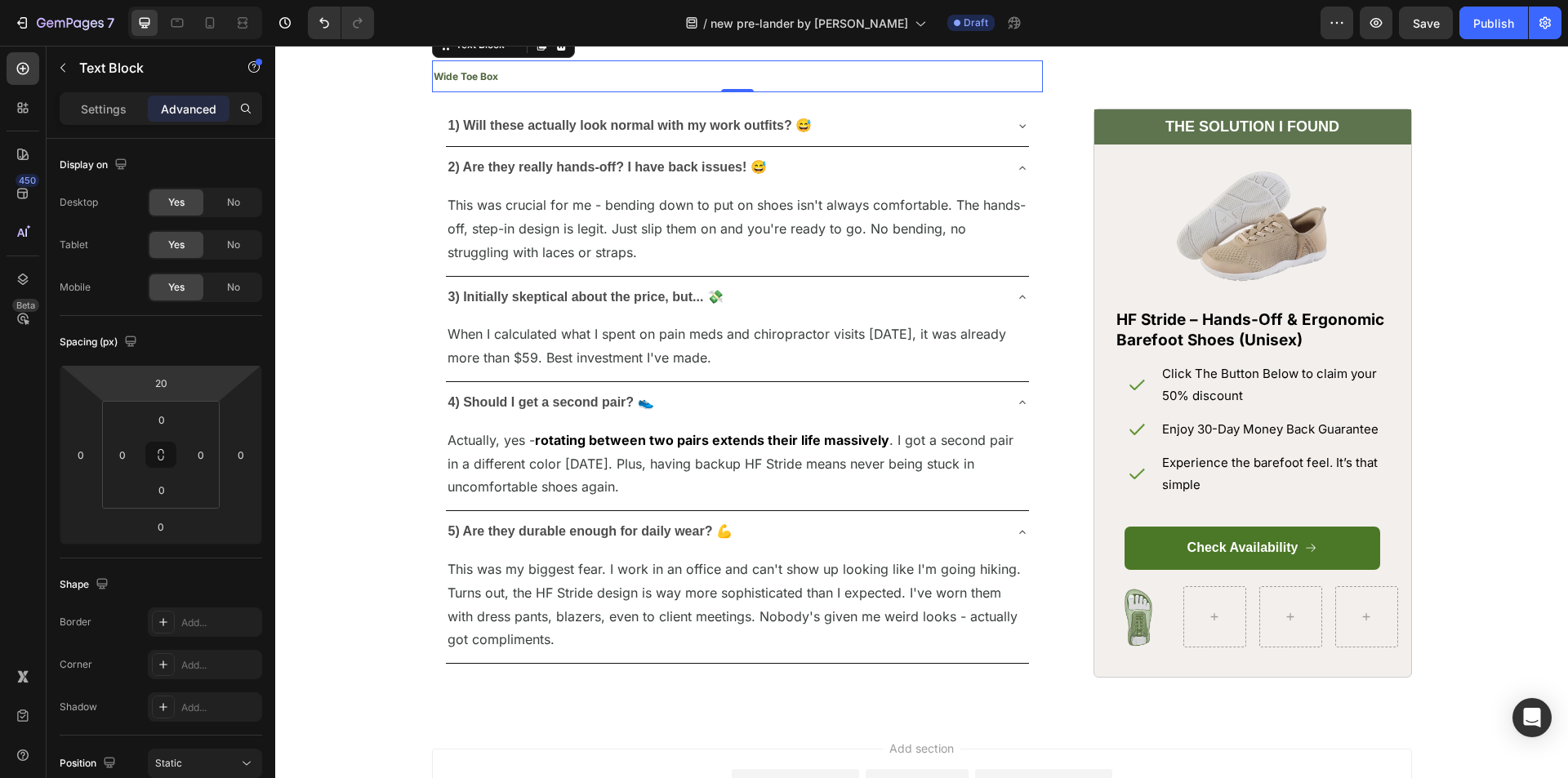
click at [151, 0] on html "7 Version history / new pre-lander by sharif Draft Preview Save Publish 450 Bet…" at bounding box center [784, 0] width 1568 height 0
click at [152, 392] on input "20" at bounding box center [161, 383] width 33 height 24
type input "20"
drag, startPoint x: 440, startPoint y: 411, endPoint x: 1129, endPoint y: 648, distance: 728.6
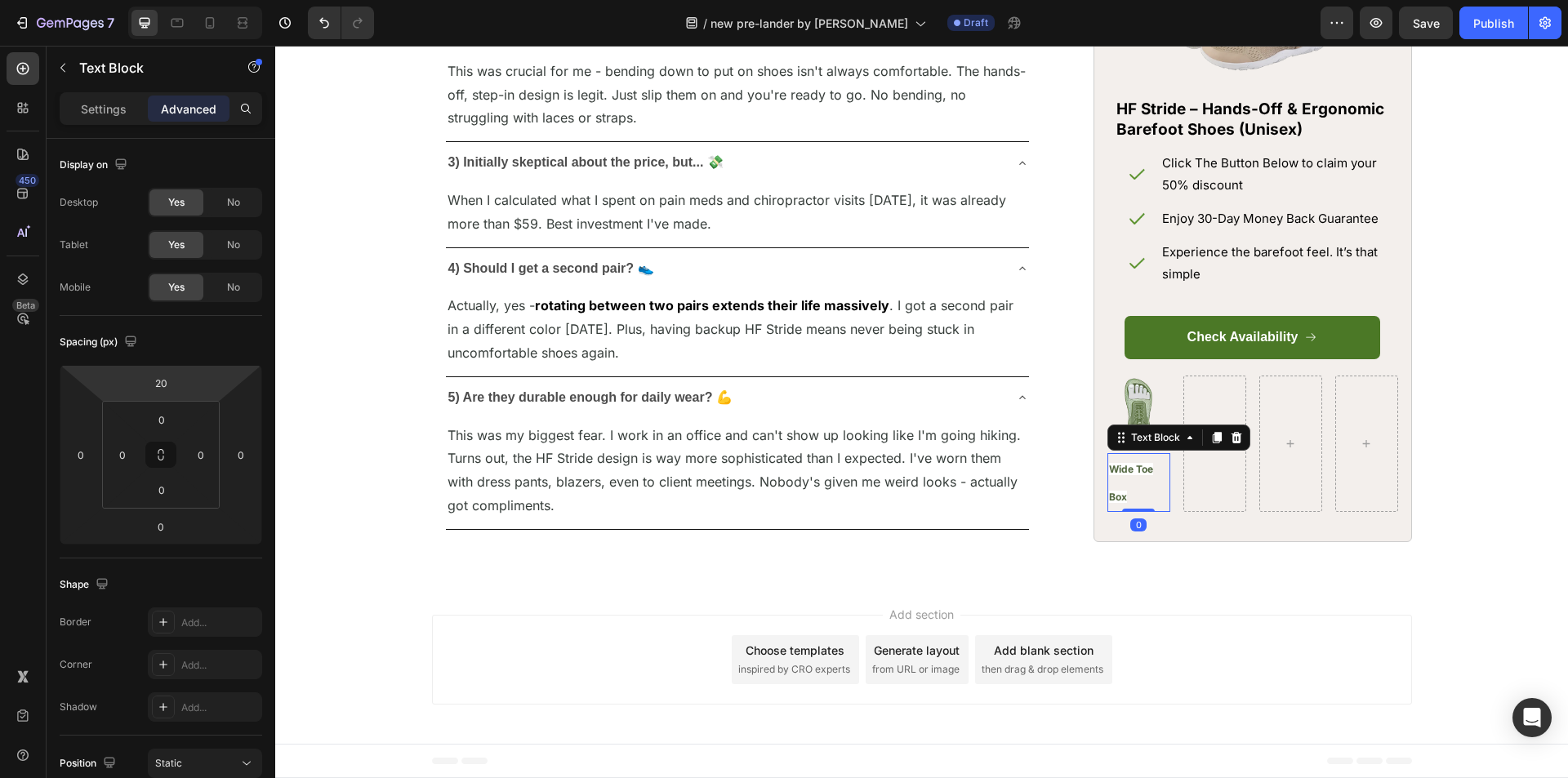
scroll to position [7105, 0]
click at [1114, 511] on p "Wide Toe Box" at bounding box center [1138, 483] width 60 height 57
click at [1135, 503] on strong "Wide Toe Box" at bounding box center [1130, 483] width 44 height 40
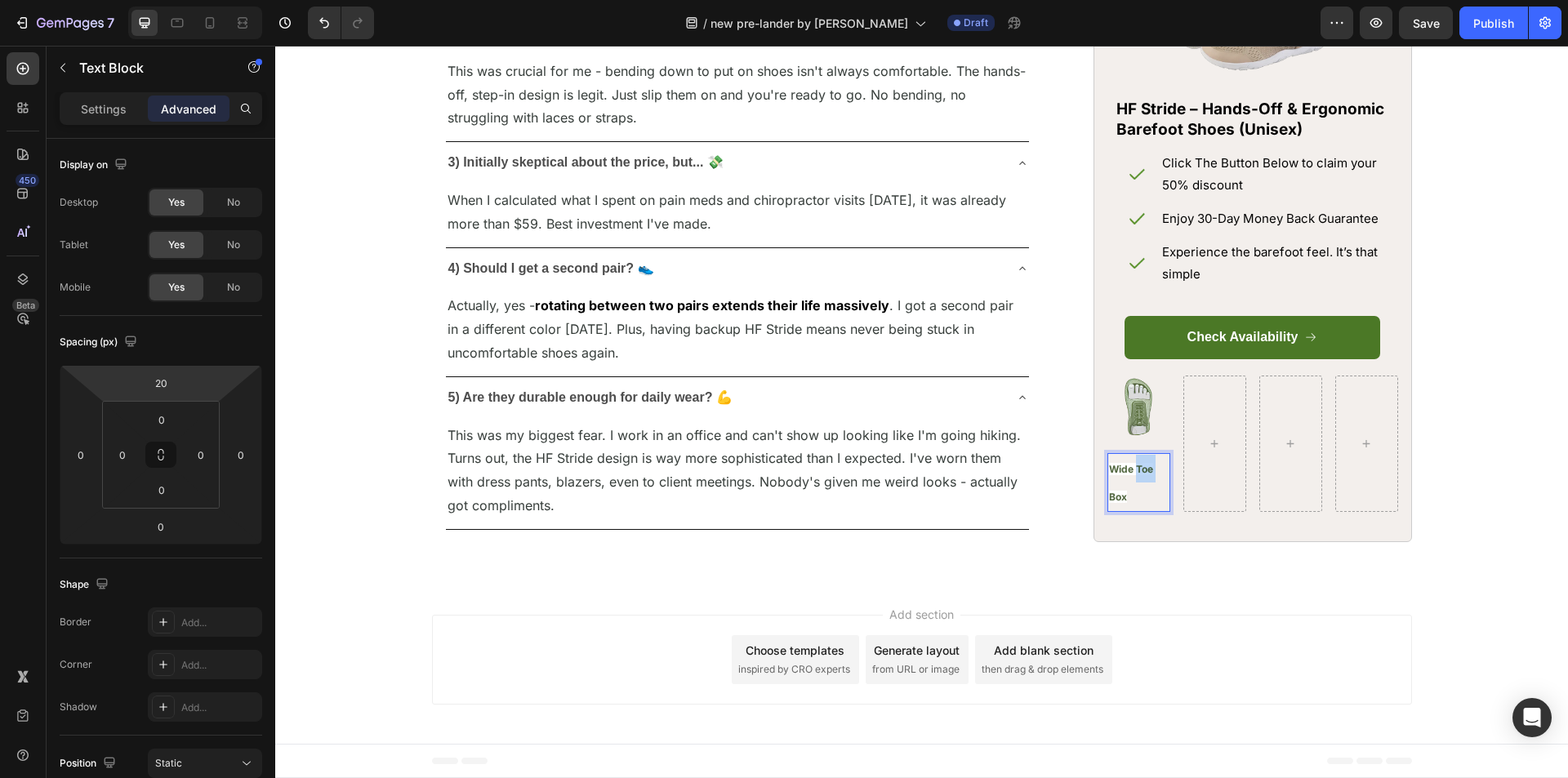
click at [1135, 503] on strong "Wide Toe Box" at bounding box center [1130, 483] width 44 height 40
click at [1126, 511] on p "Wide Toe Box" at bounding box center [1138, 483] width 60 height 57
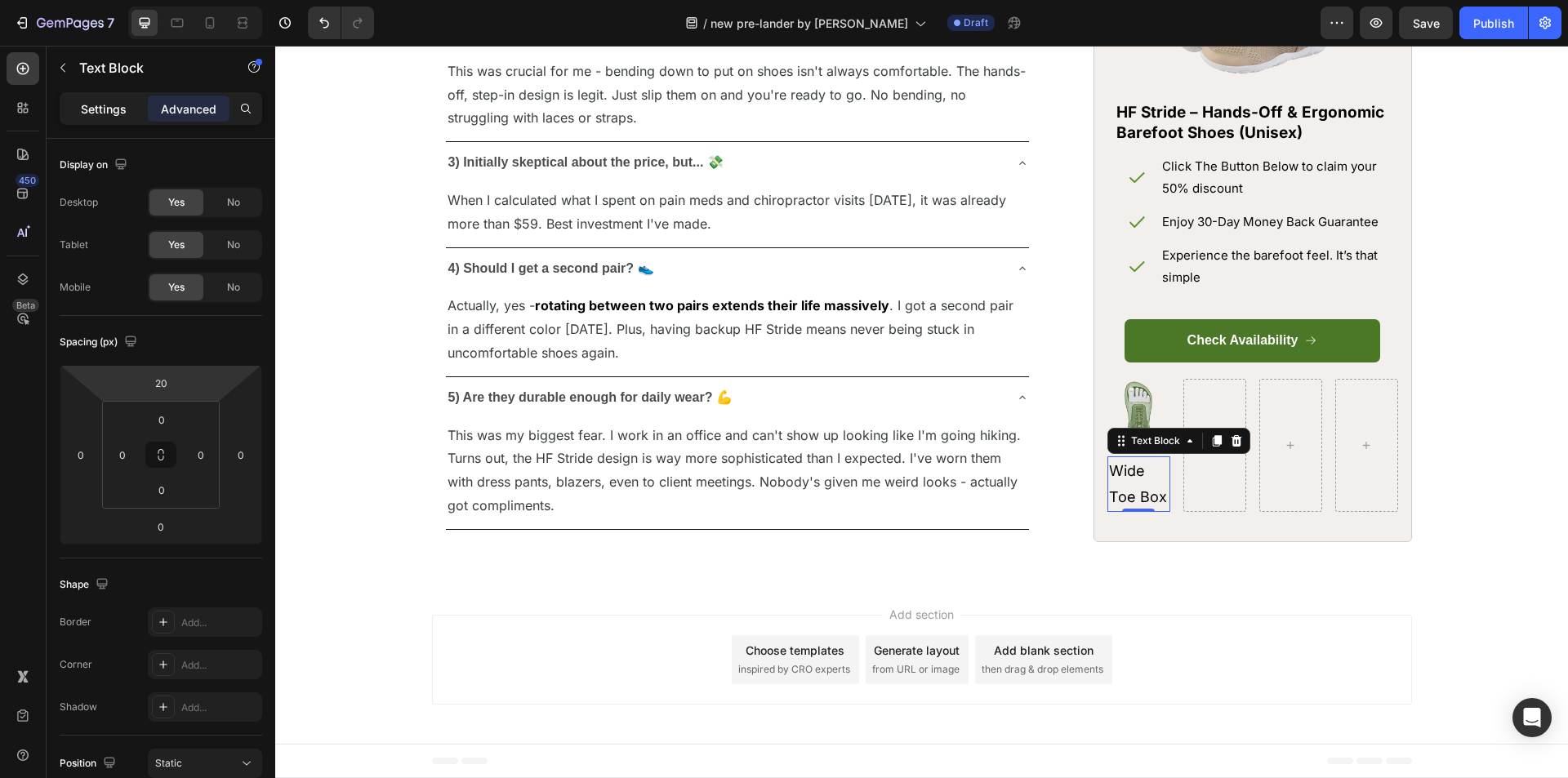
click at [99, 107] on p "Settings" at bounding box center [104, 109] width 46 height 17
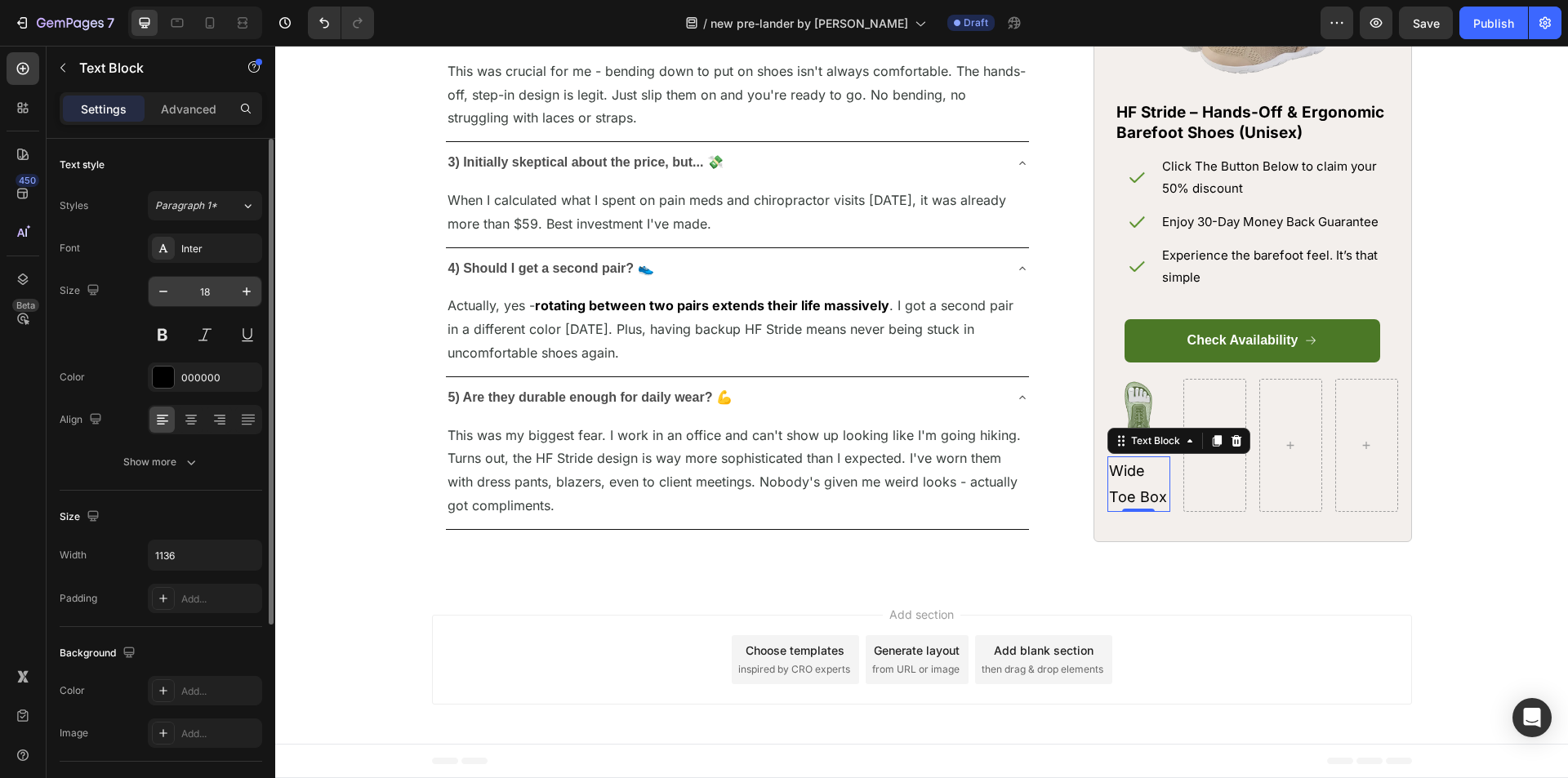
click at [193, 293] on input "18" at bounding box center [205, 292] width 54 height 30
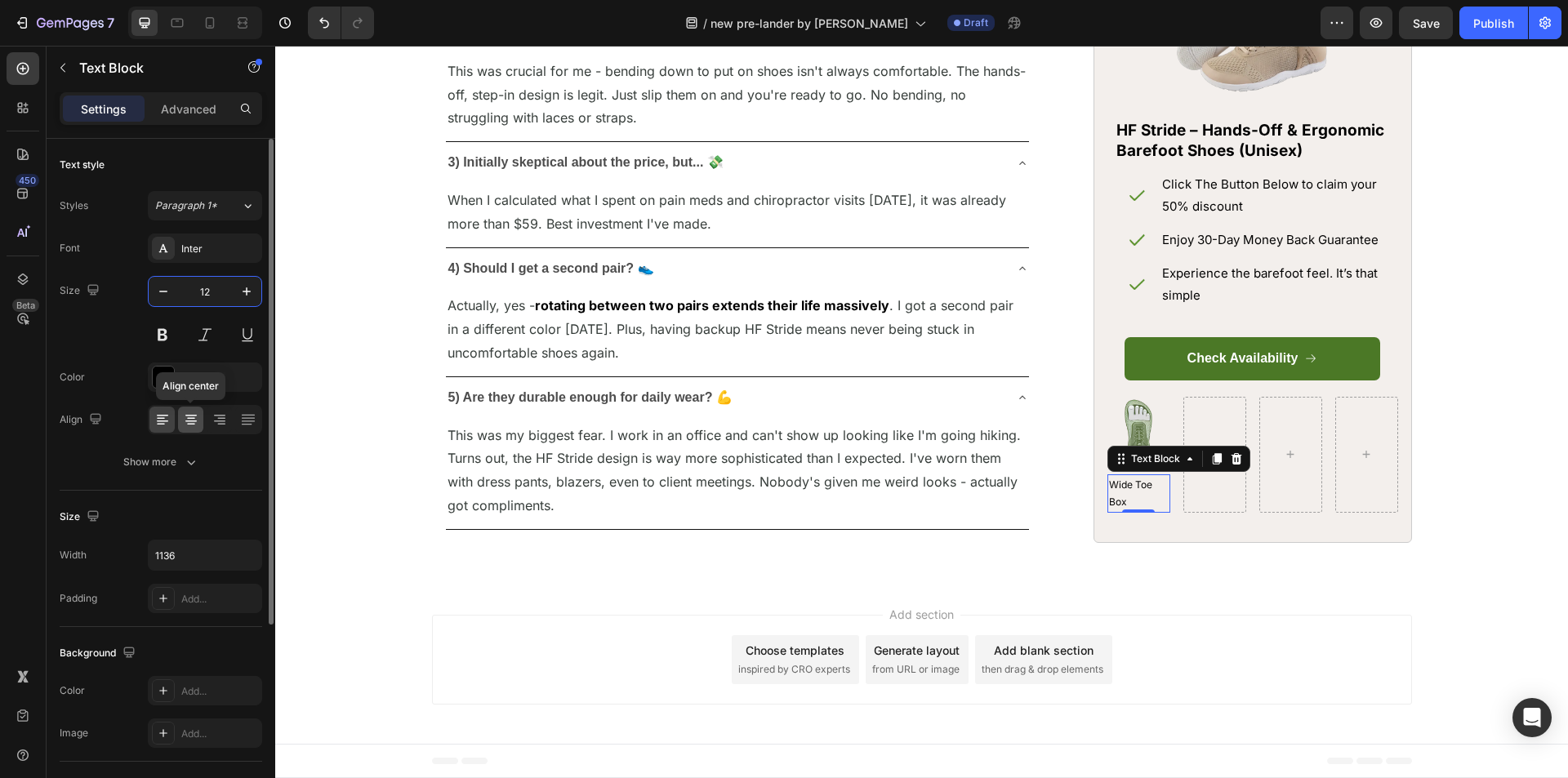
click at [184, 417] on icon at bounding box center [191, 419] width 17 height 17
click at [169, 298] on icon "button" at bounding box center [163, 292] width 17 height 17
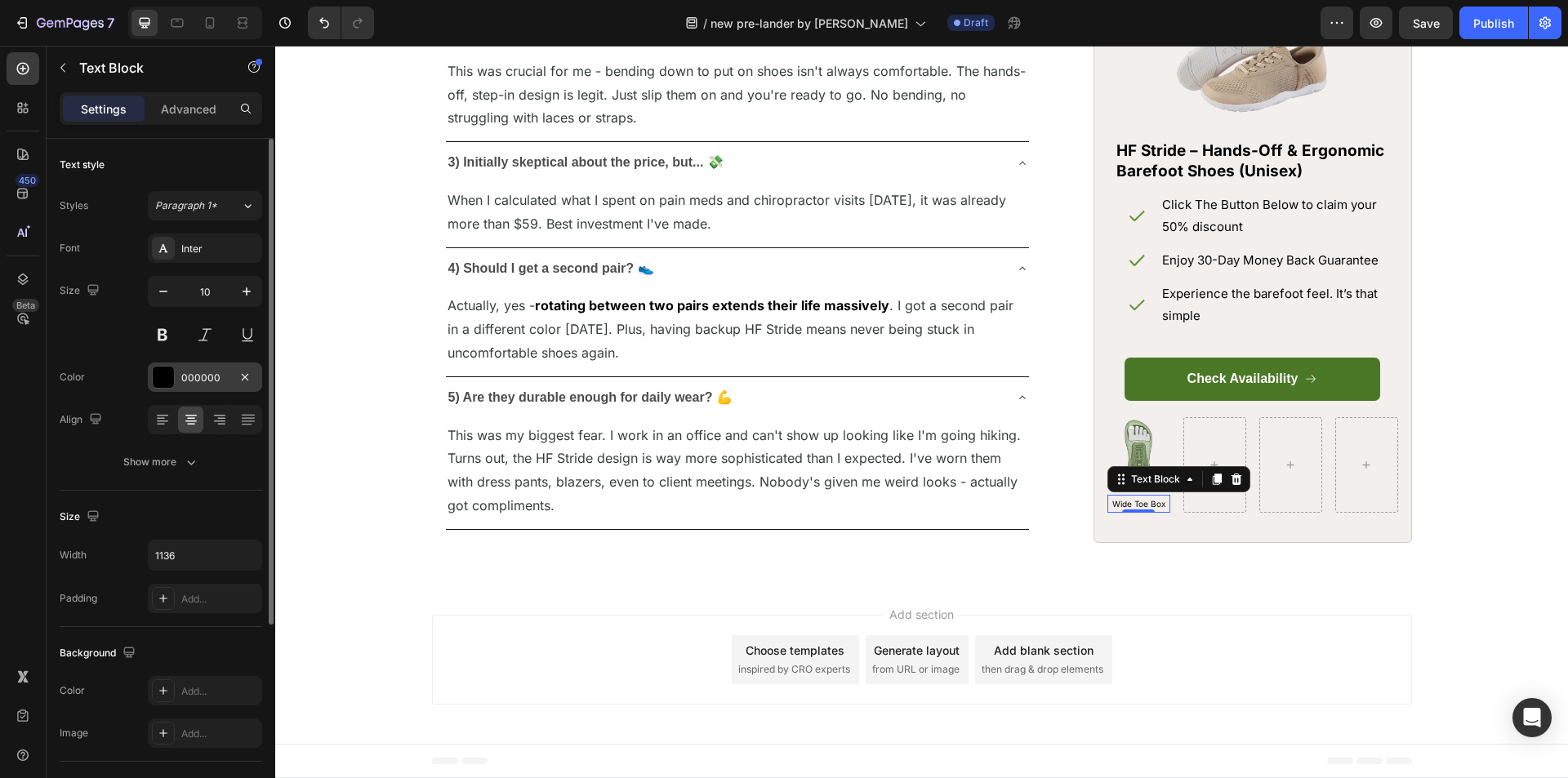
drag, startPoint x: 234, startPoint y: 292, endPoint x: 214, endPoint y: 369, distance: 79.6
click at [235, 292] on button "button" at bounding box center [247, 292] width 30 height 30
type input "11"
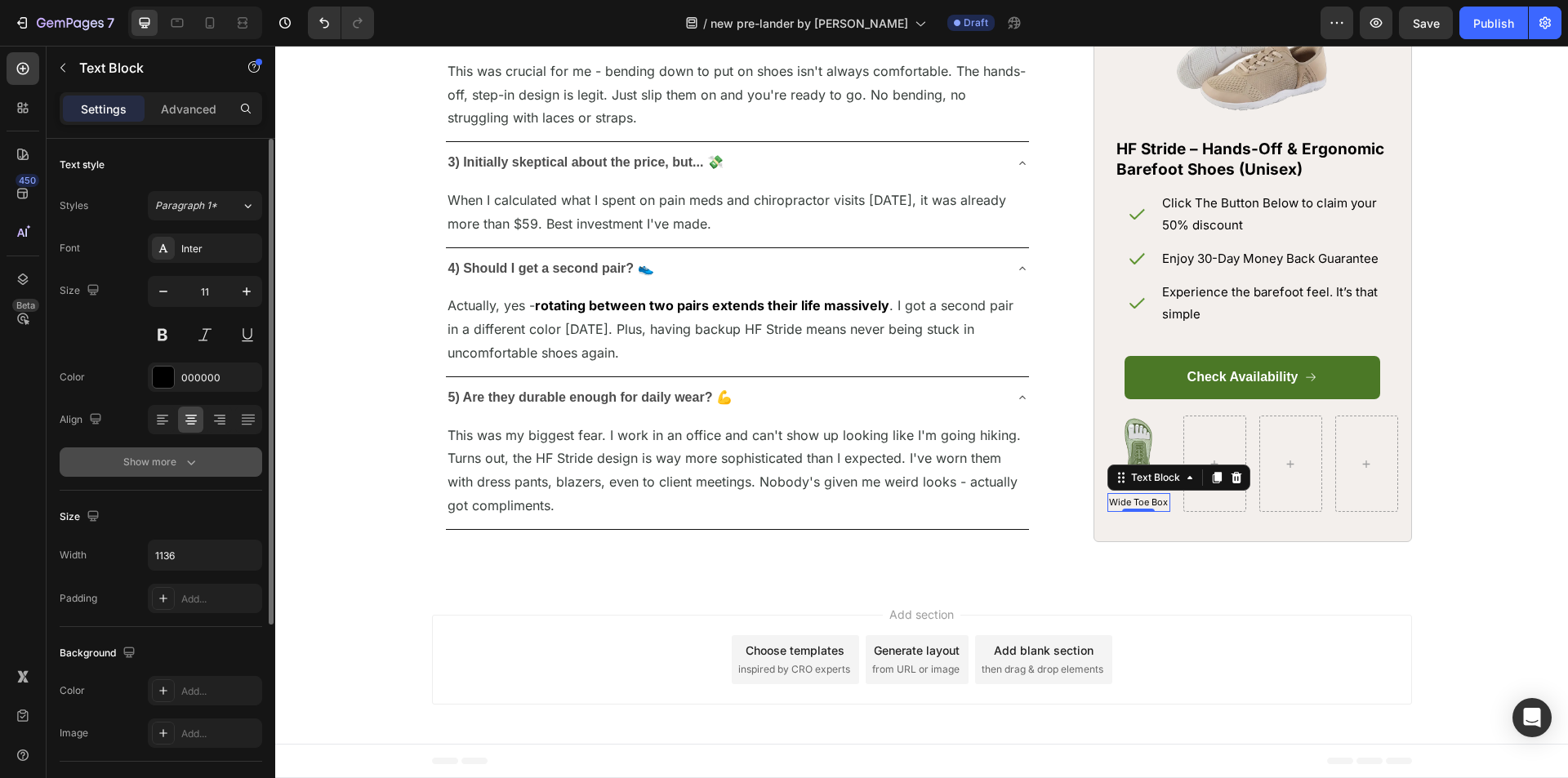
click at [175, 466] on div "Show more" at bounding box center [161, 462] width 76 height 17
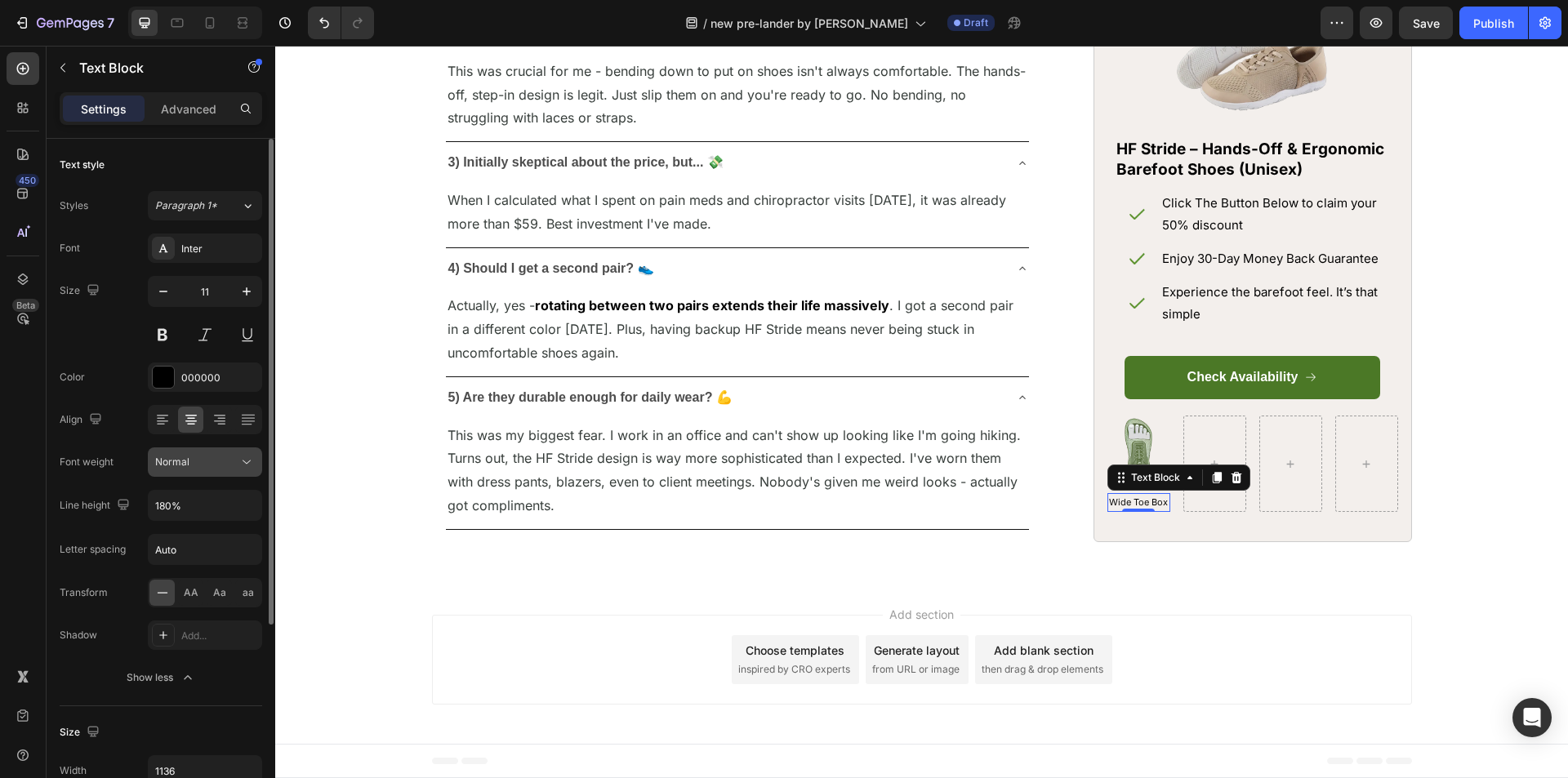
click at [178, 469] on span "Normal" at bounding box center [171, 462] width 34 height 15
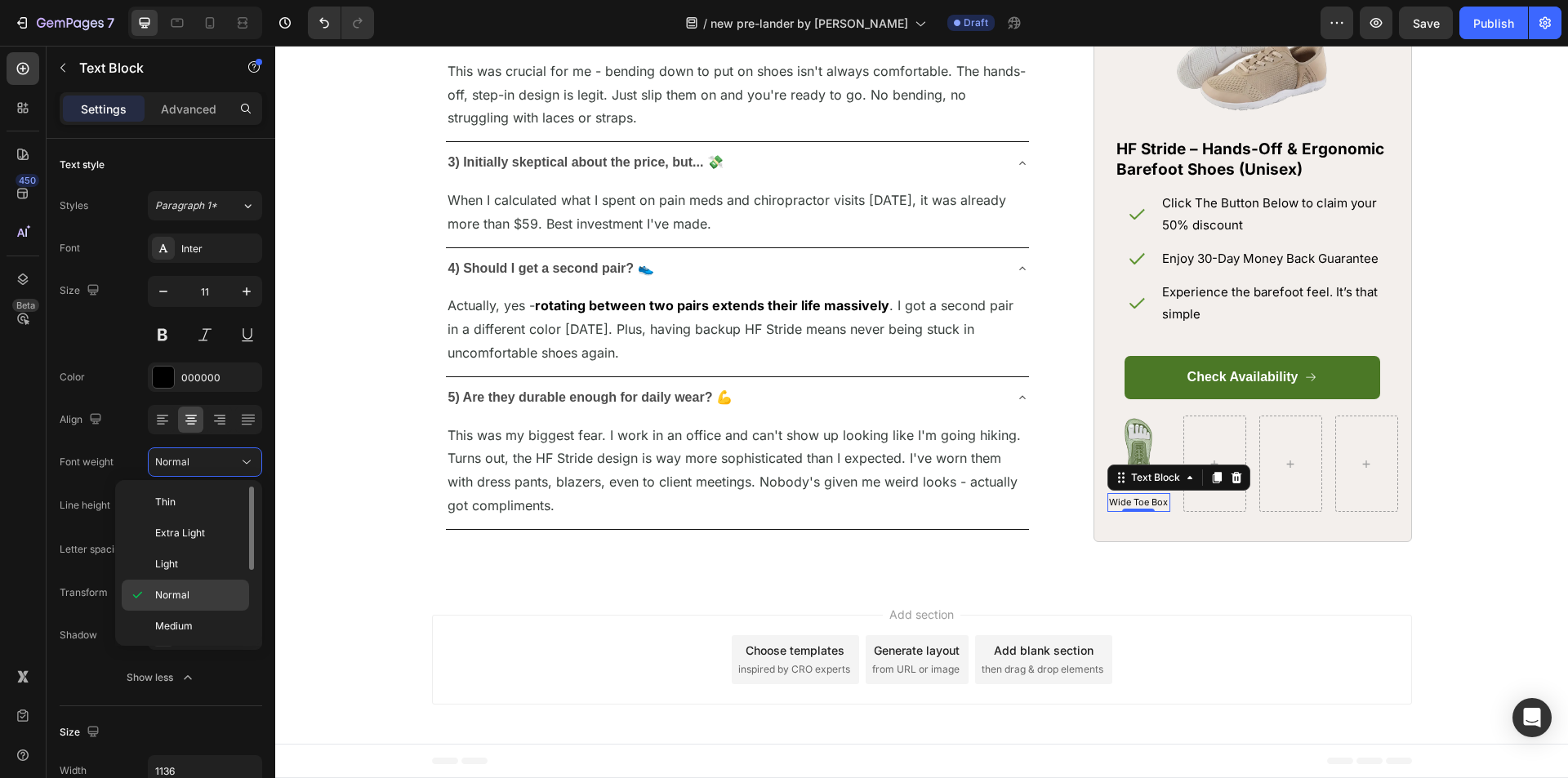
scroll to position [82, 0]
click at [178, 546] on span "Medium" at bounding box center [173, 544] width 37 height 15
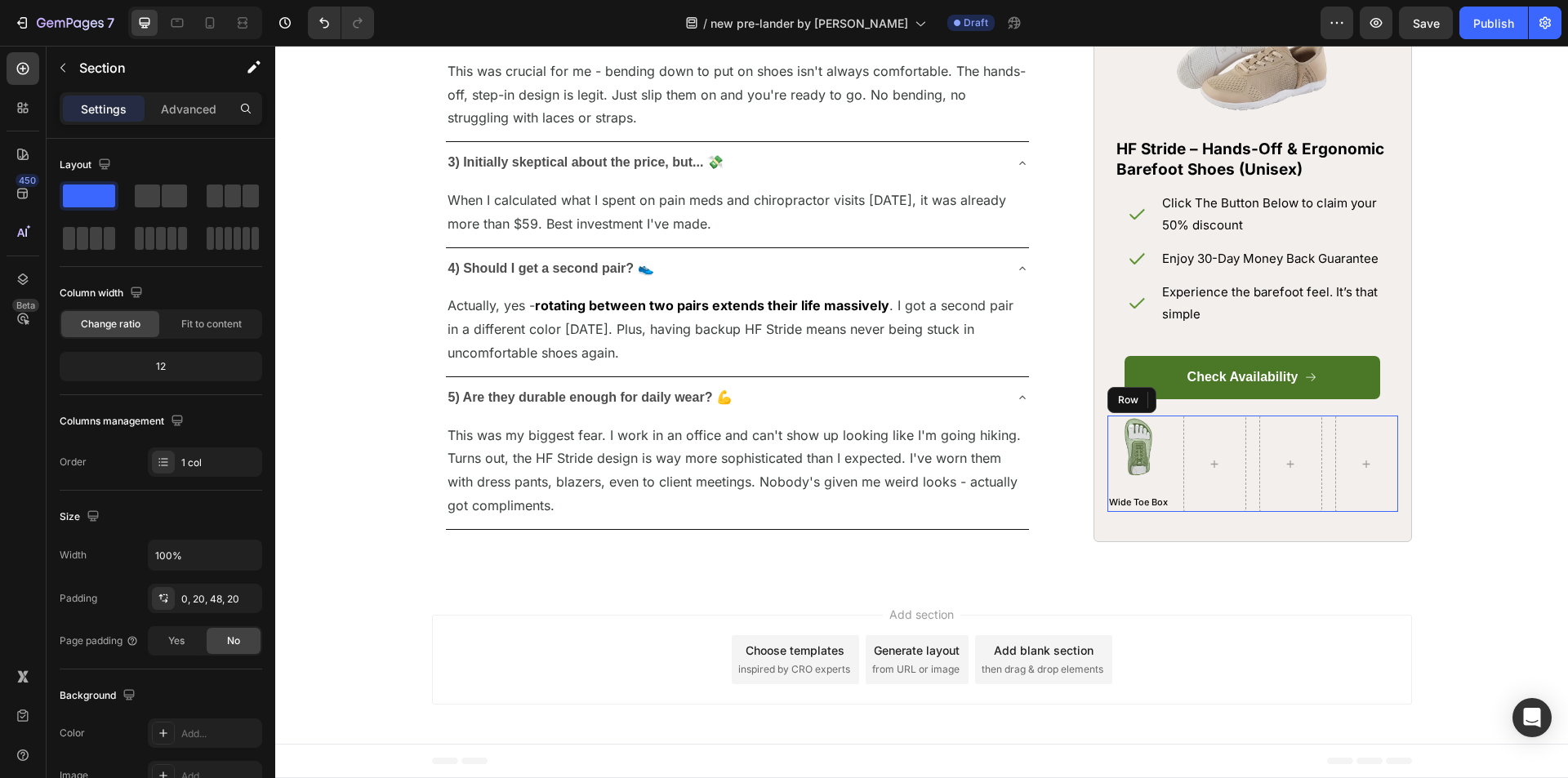
click at [1169, 513] on div "Image Wide Toe Box Text Block Row" at bounding box center [1253, 465] width 291 height 97
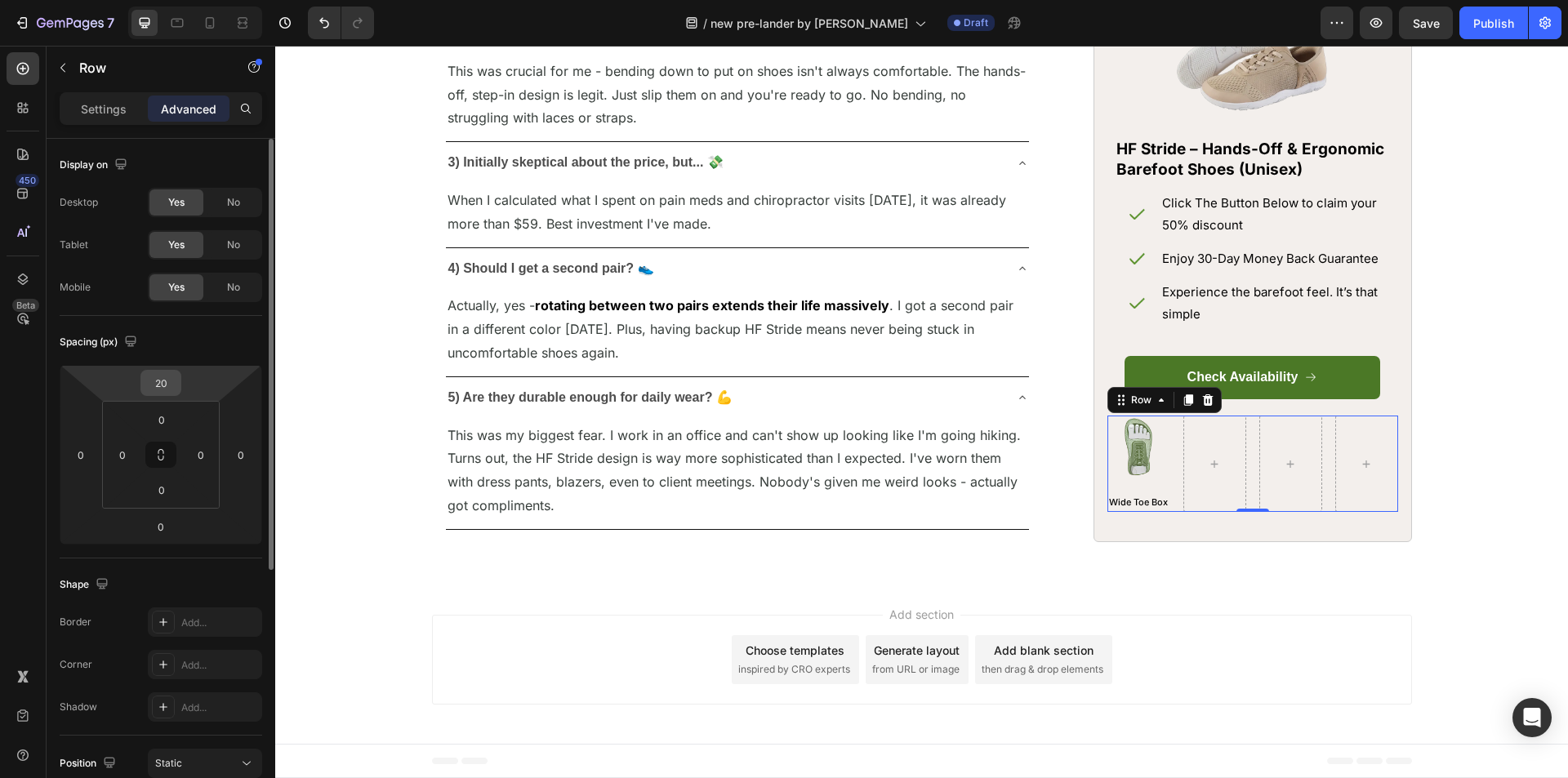
click at [170, 372] on input "20" at bounding box center [161, 383] width 33 height 24
type input "30"
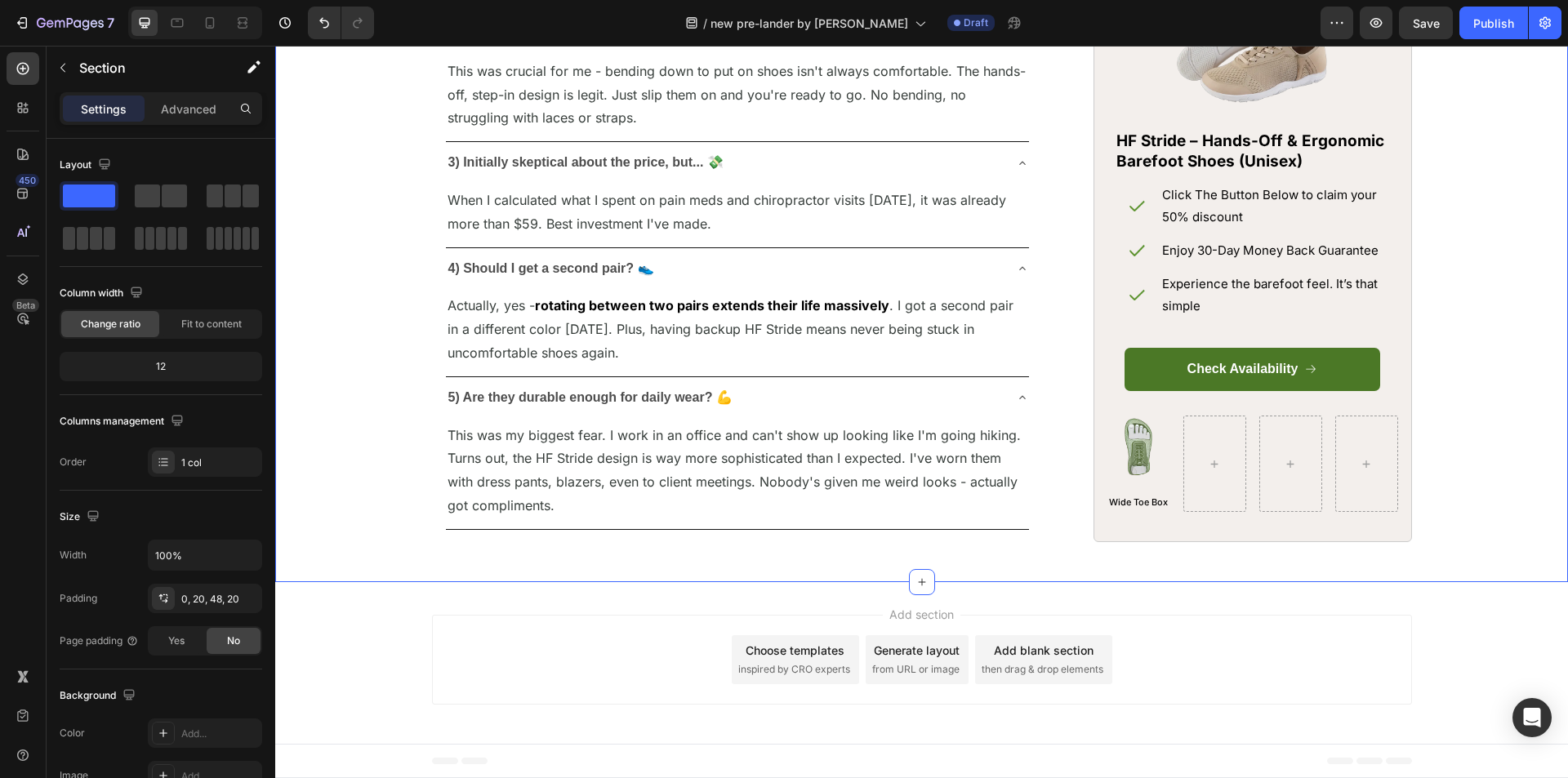
scroll to position [7268, 0]
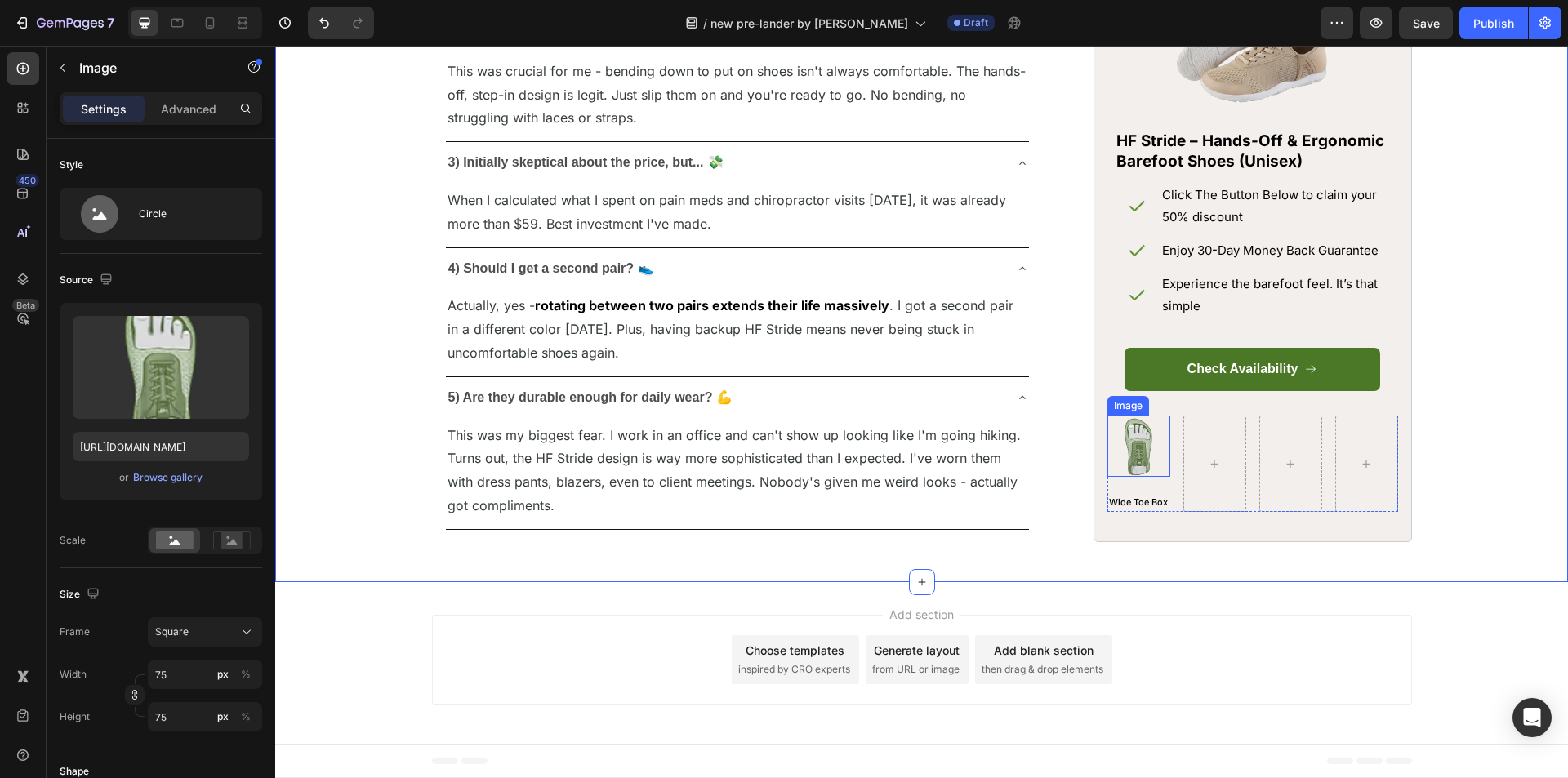
click at [1158, 477] on div at bounding box center [1139, 446] width 63 height 61
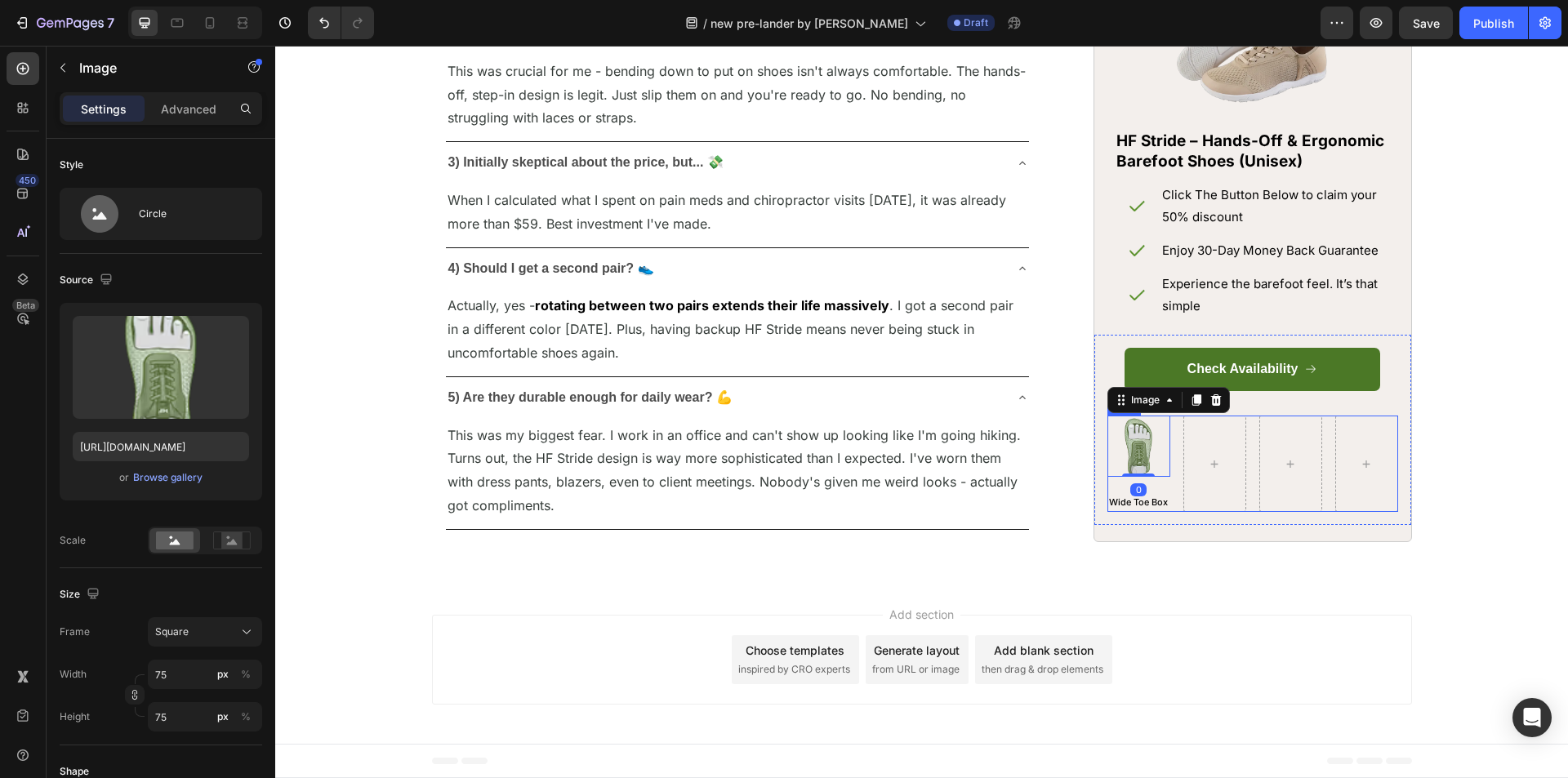
click at [1160, 513] on div "Image 0 Wide Toe Box Text Block" at bounding box center [1139, 465] width 63 height 97
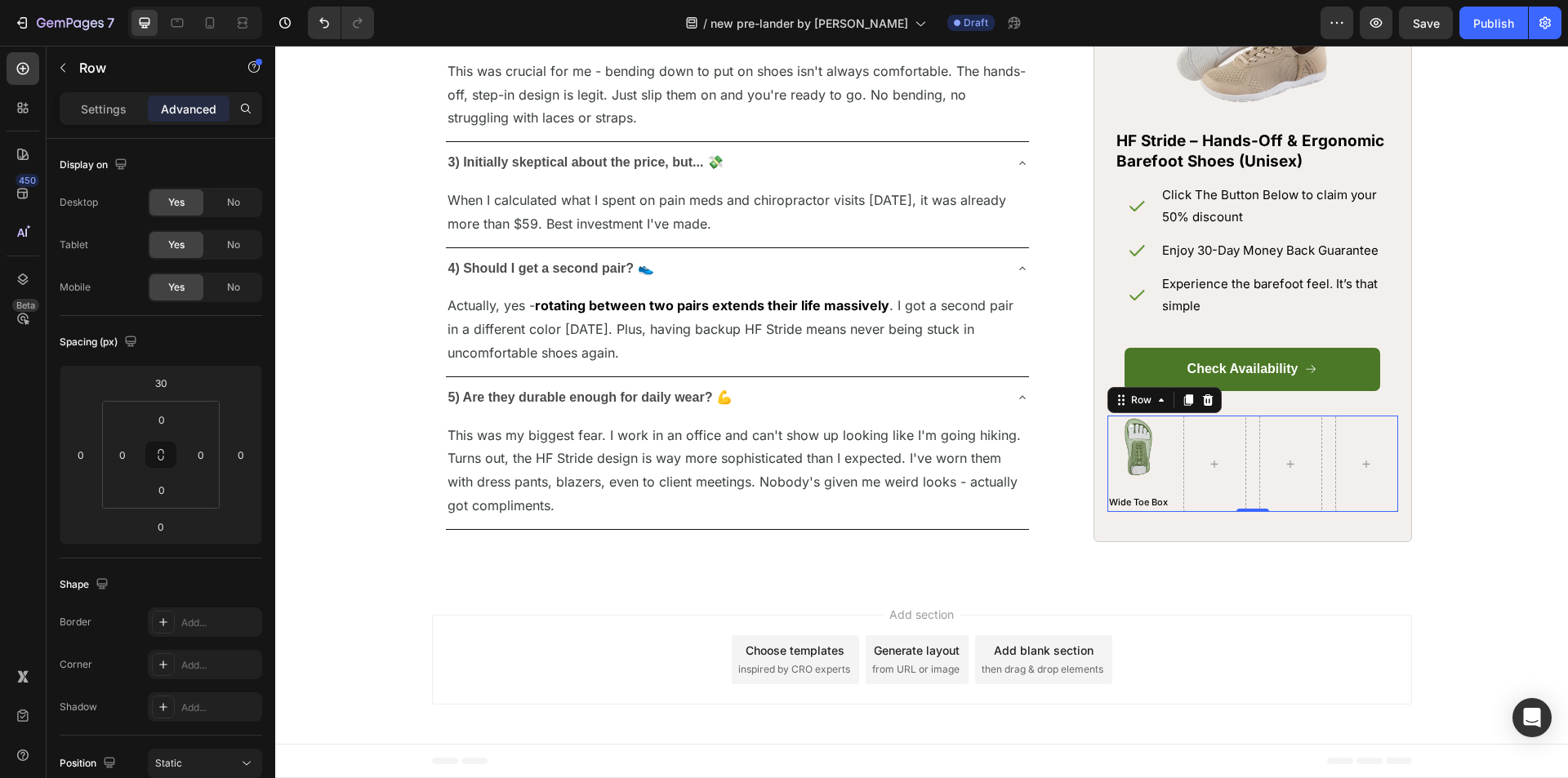
click at [1160, 513] on div "Image Wide Toe Box Text Block" at bounding box center [1139, 465] width 63 height 97
click at [1166, 488] on div "Image Wide Toe Box Text Block Row 0" at bounding box center [1253, 465] width 291 height 97
click at [33, 285] on div at bounding box center [23, 279] width 33 height 33
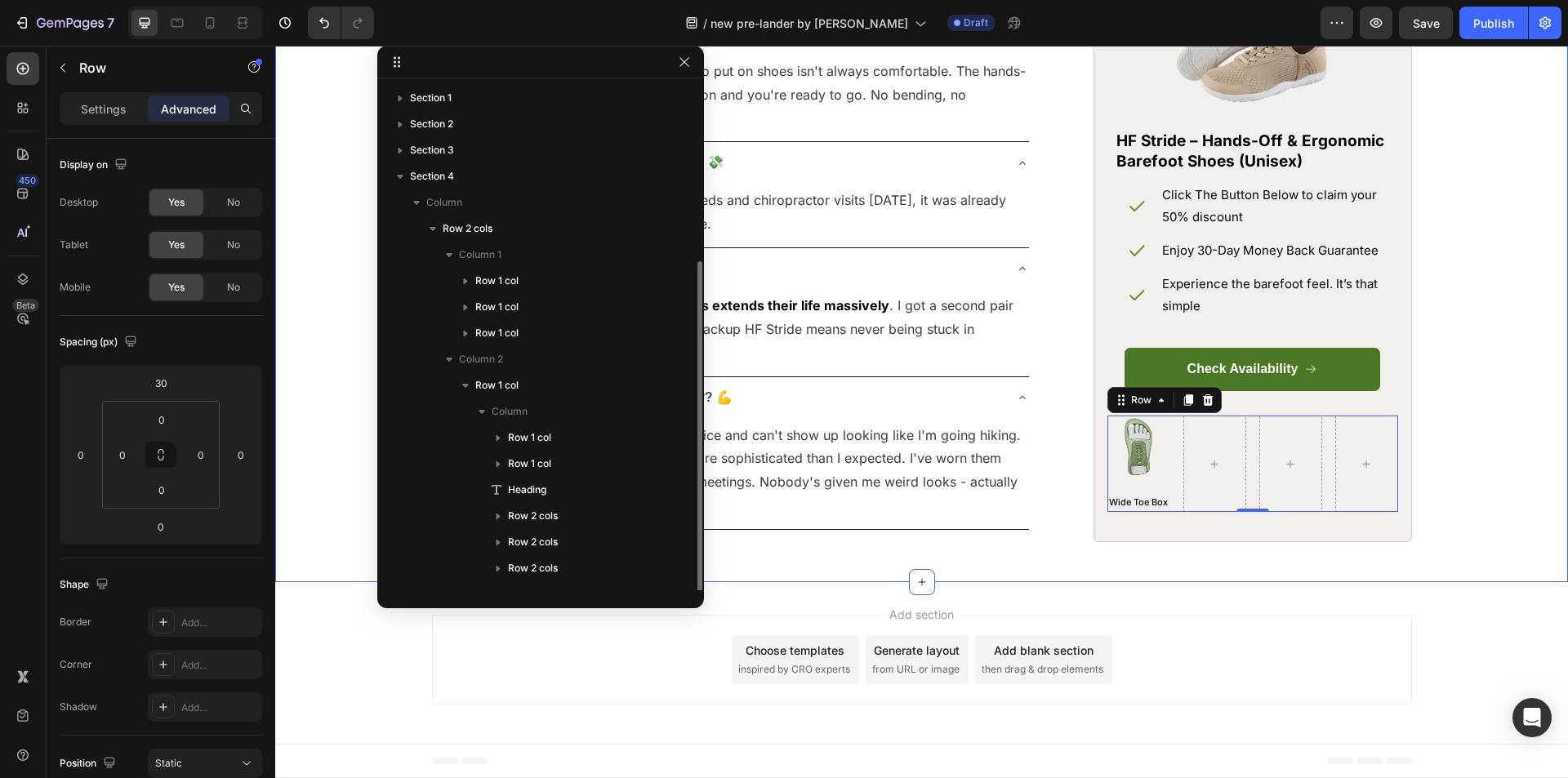
scroll to position [96, 0]
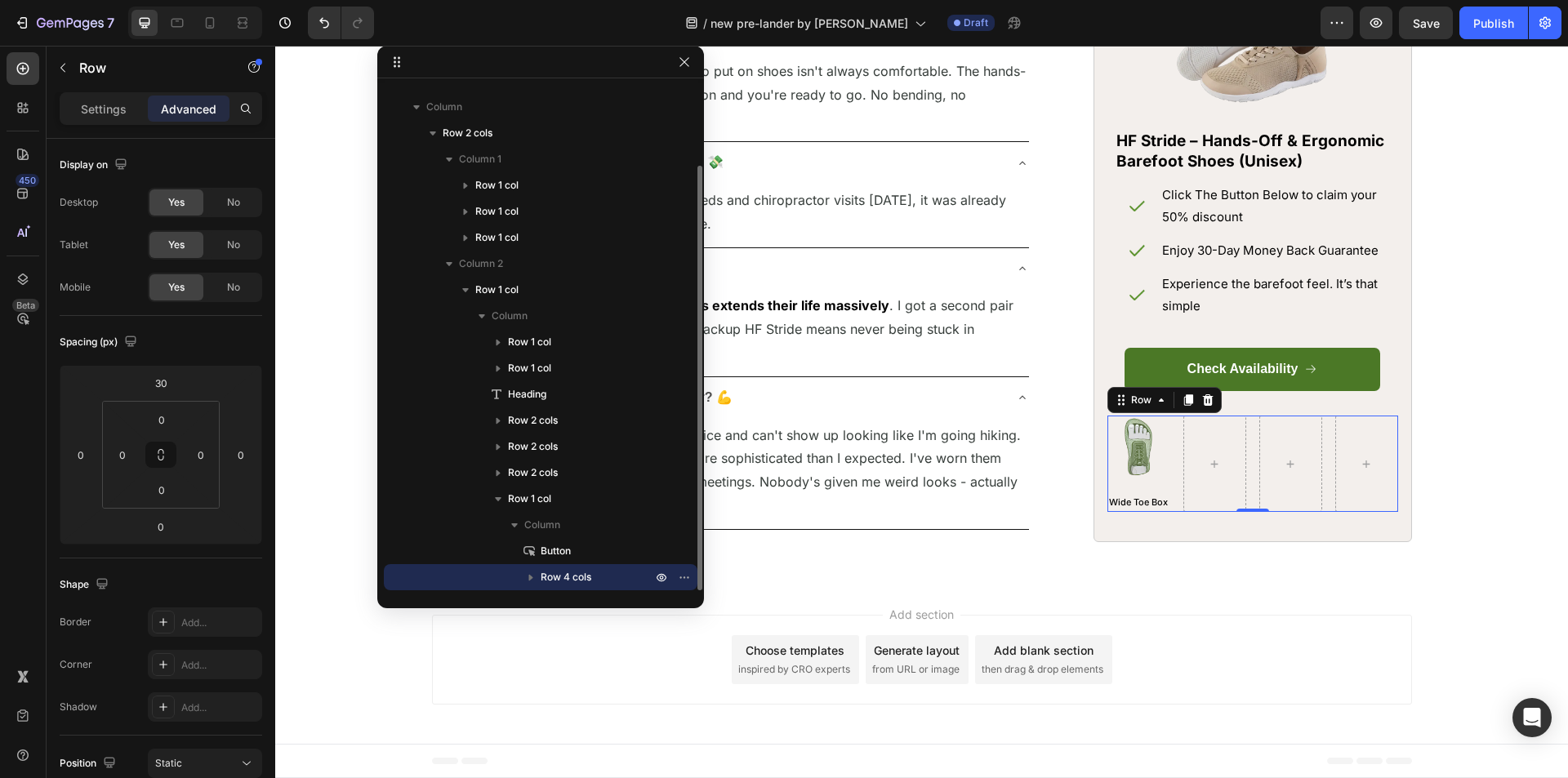
drag, startPoint x: 532, startPoint y: 578, endPoint x: 531, endPoint y: 566, distance: 12.0
click at [532, 577] on icon "button" at bounding box center [531, 579] width 4 height 7
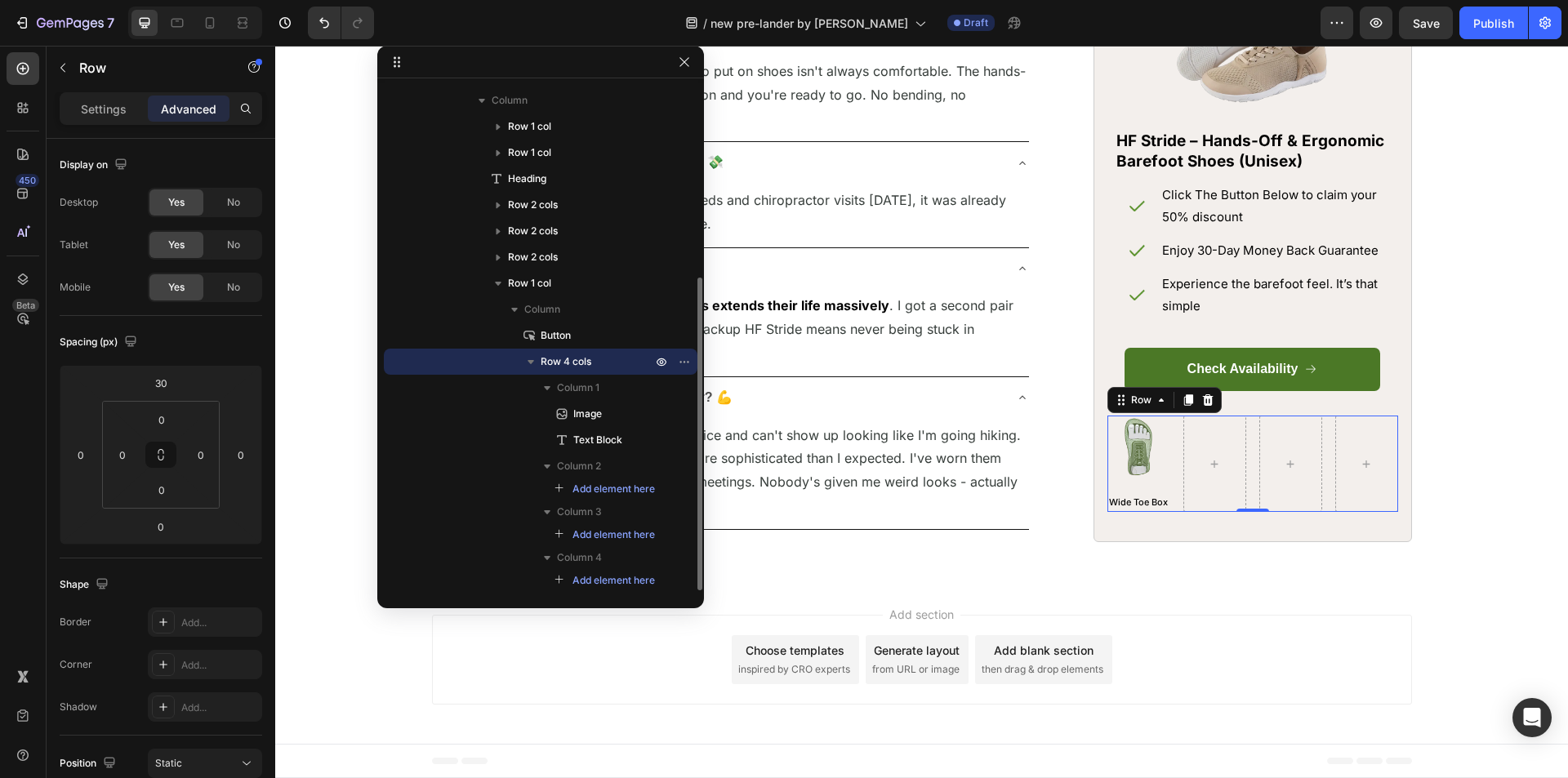
click at [566, 361] on span "Row 4 cols" at bounding box center [566, 361] width 50 height 17
click at [531, 361] on icon "button" at bounding box center [531, 363] width 4 height 7
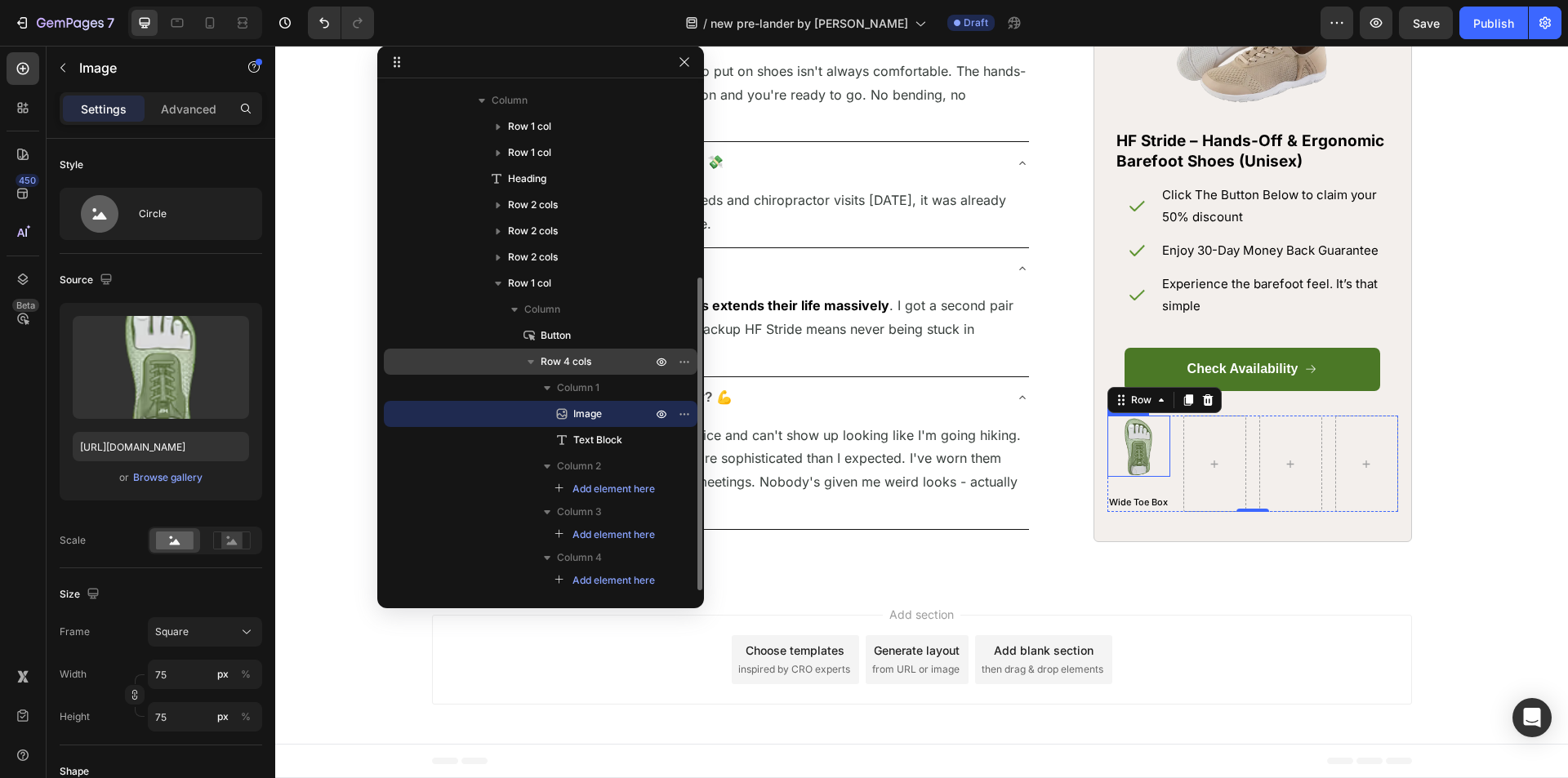
click at [1142, 477] on img at bounding box center [1138, 446] width 61 height 61
click at [1193, 406] on icon at bounding box center [1196, 399] width 9 height 11
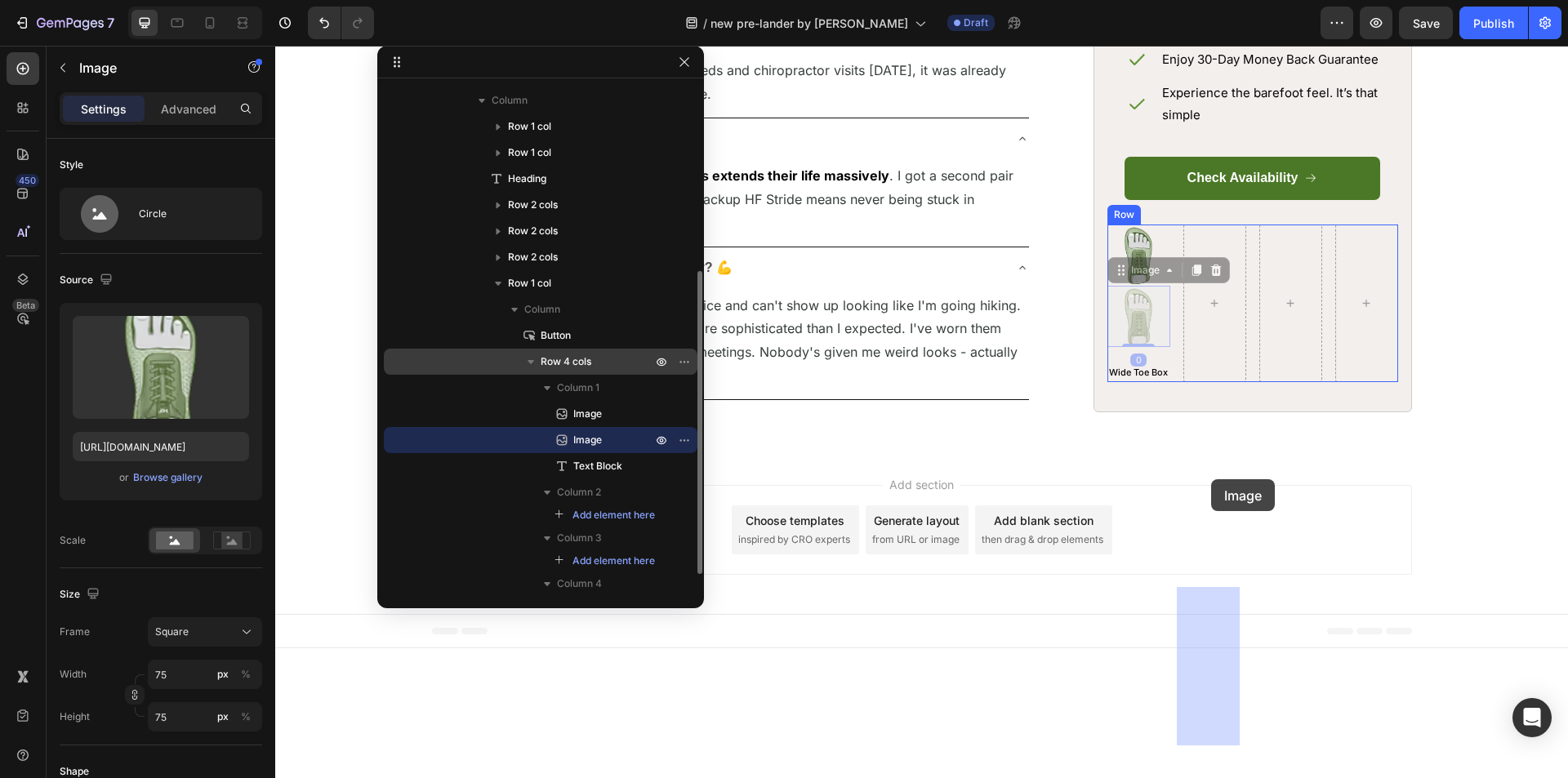
drag, startPoint x: 1116, startPoint y: 442, endPoint x: 1187, endPoint y: 471, distance: 76.7
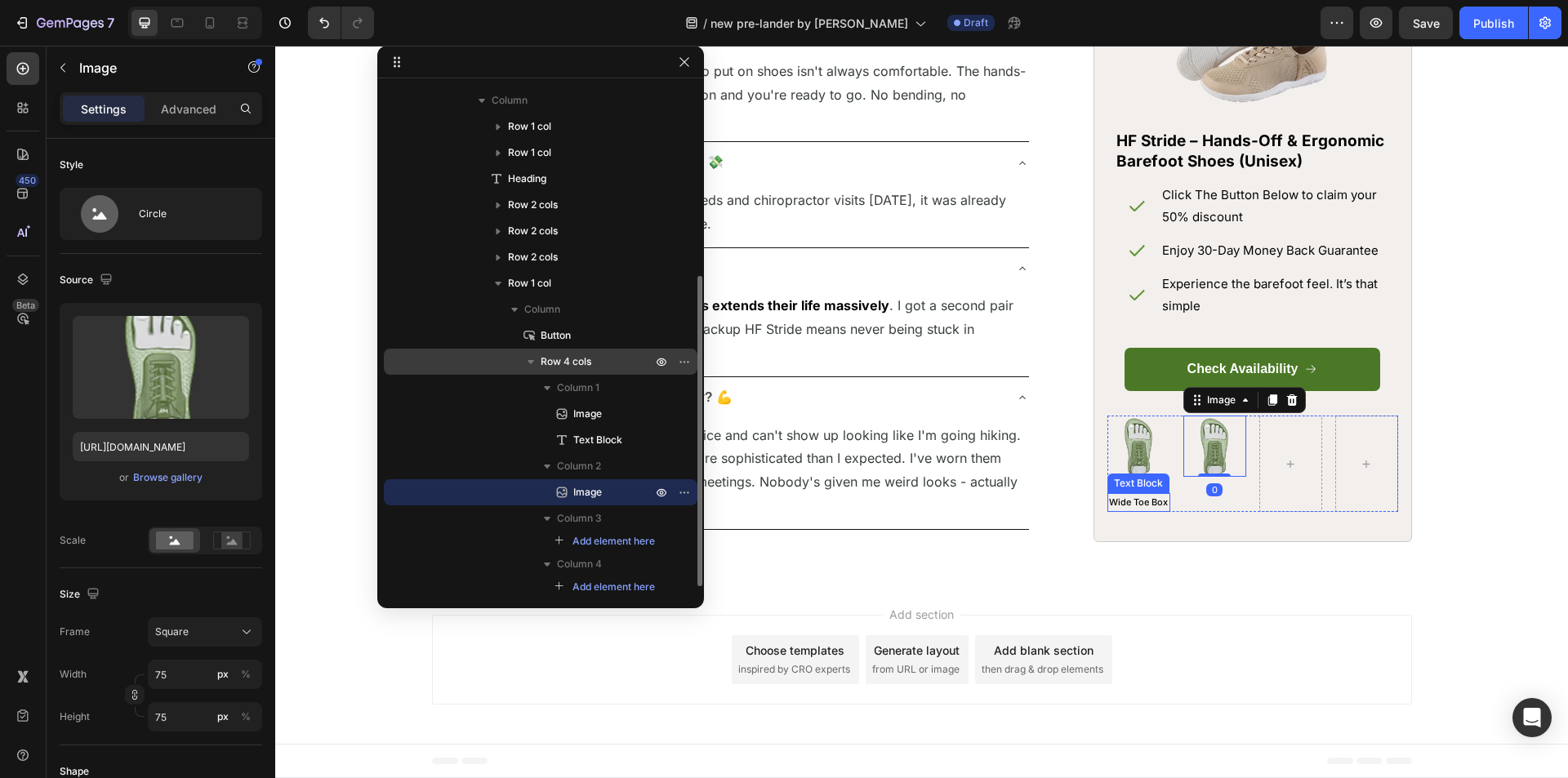
click at [1128, 511] on p "Wide Toe Box" at bounding box center [1138, 503] width 60 height 17
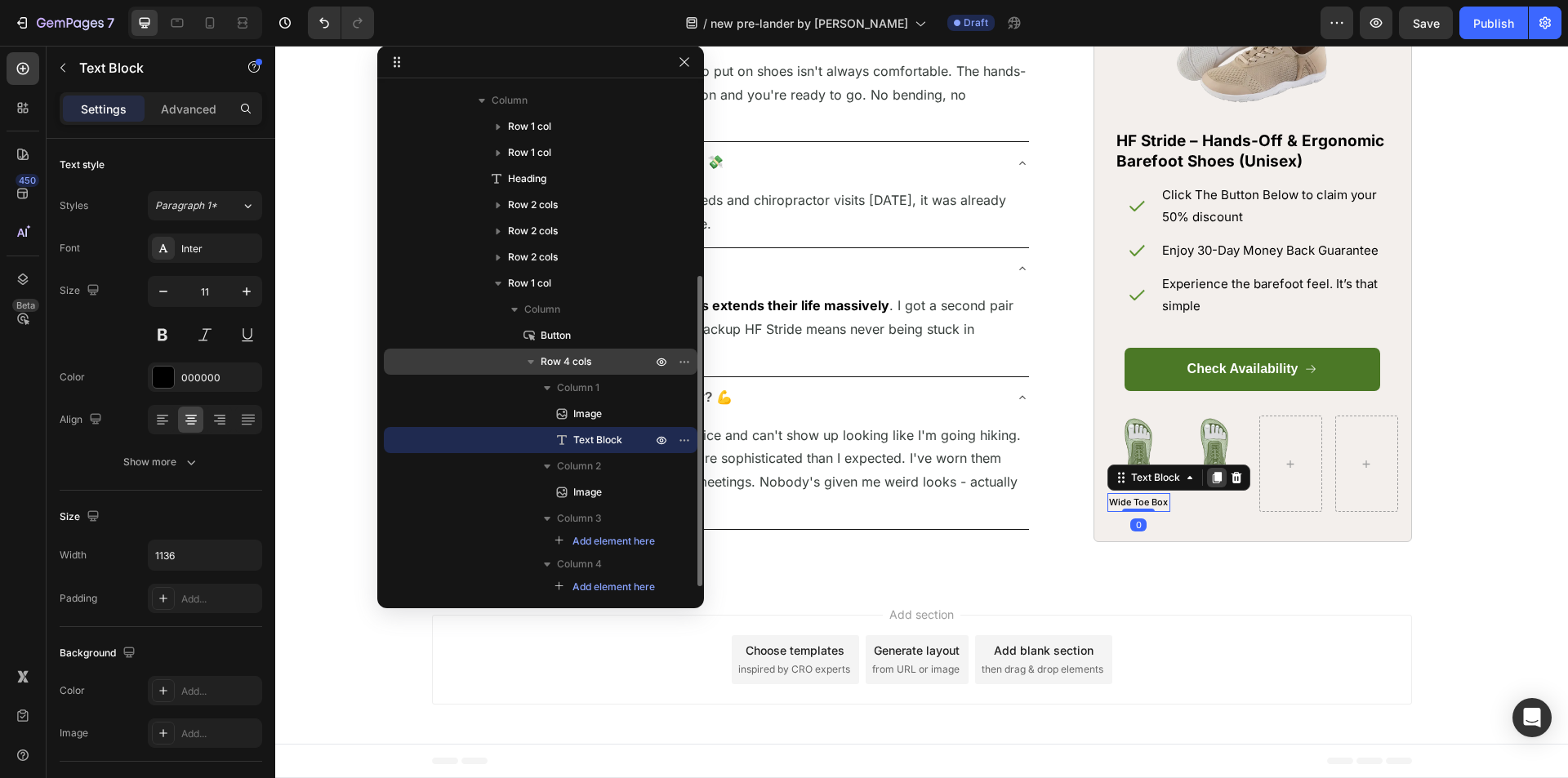
click at [1212, 484] on icon at bounding box center [1216, 477] width 9 height 11
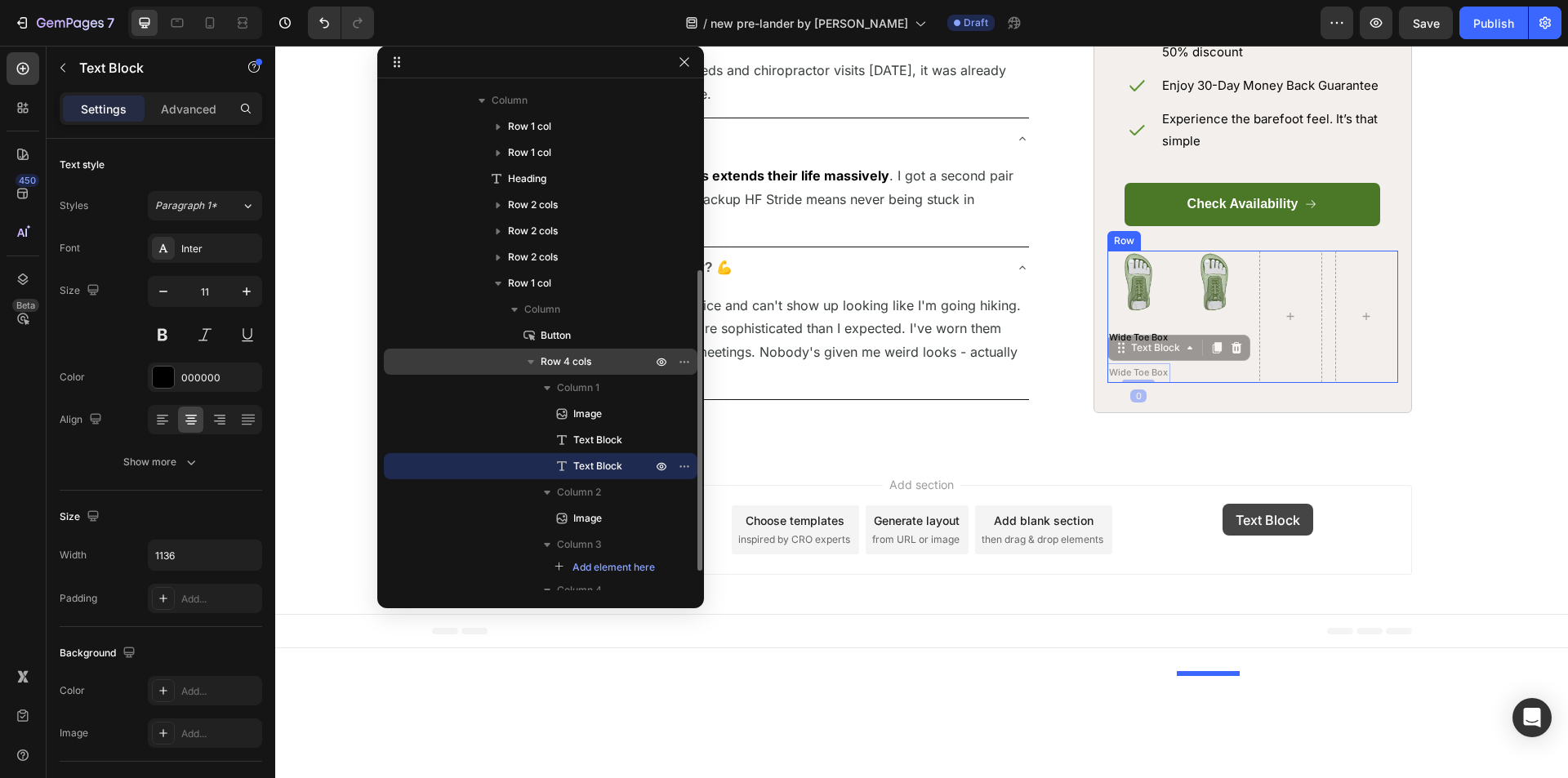
drag, startPoint x: 1115, startPoint y: 522, endPoint x: 1220, endPoint y: 503, distance: 106.7
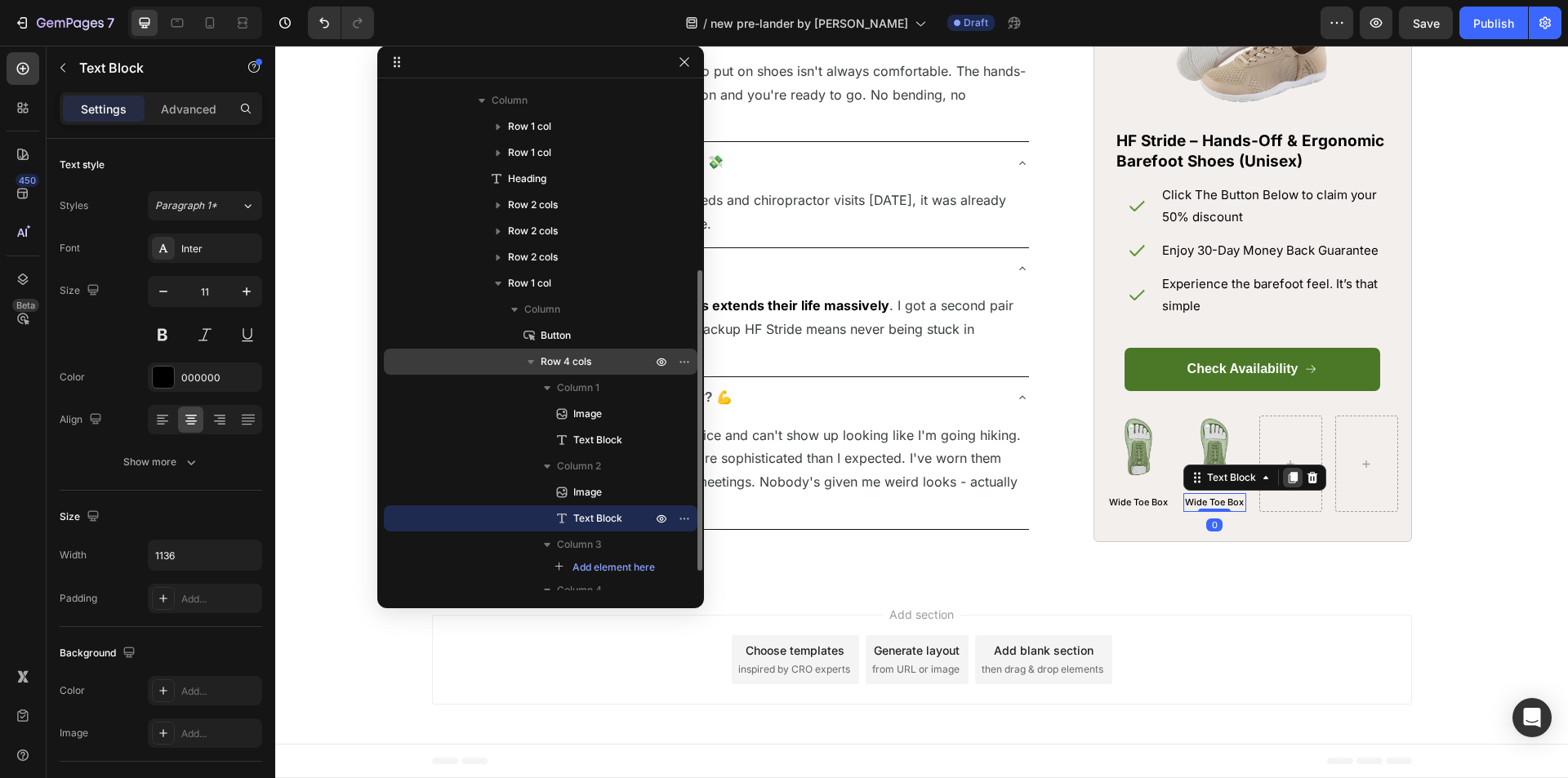
click at [1289, 484] on icon at bounding box center [1292, 477] width 9 height 11
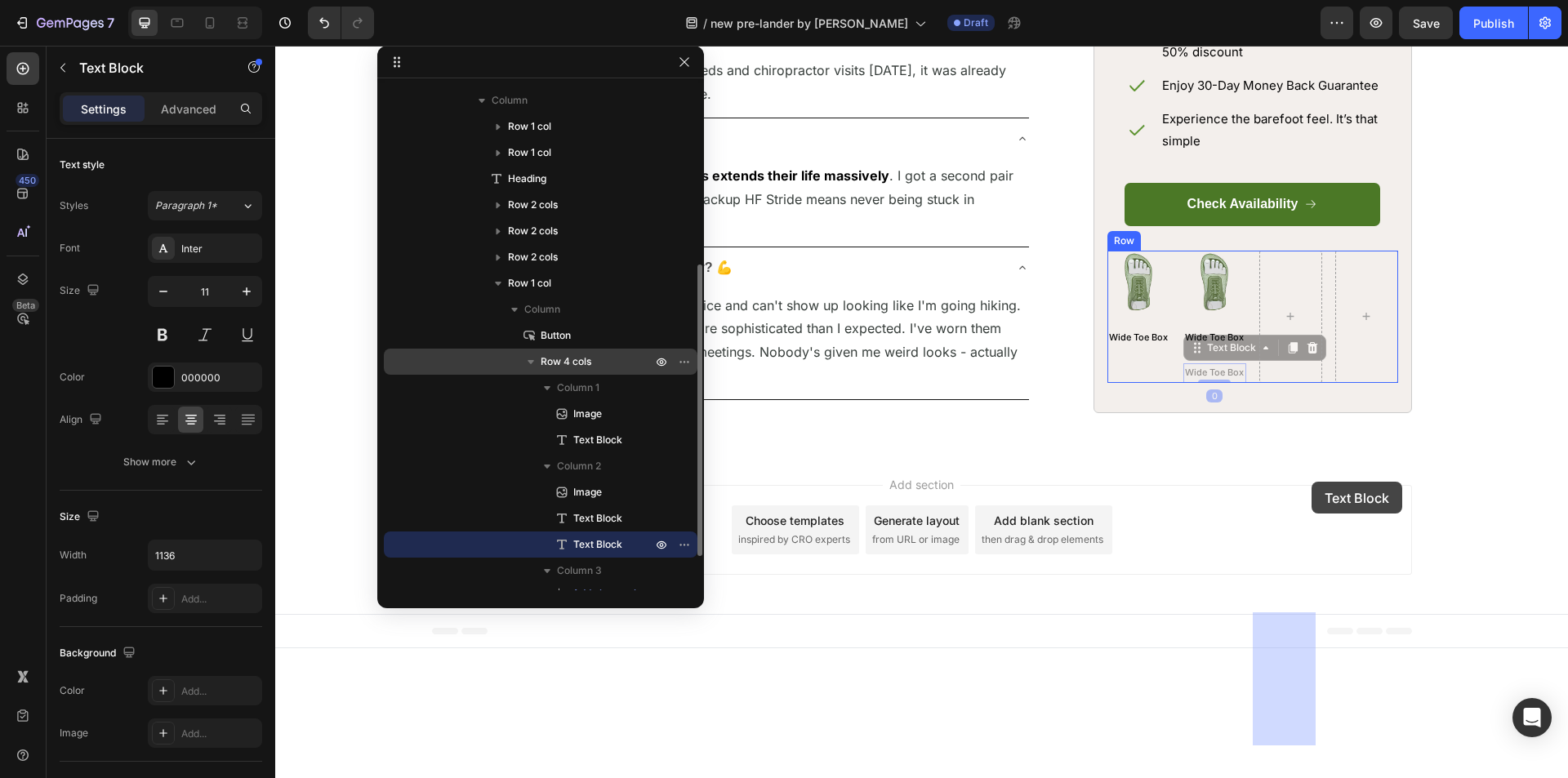
drag, startPoint x: 1192, startPoint y: 517, endPoint x: 1304, endPoint y: 480, distance: 118.0
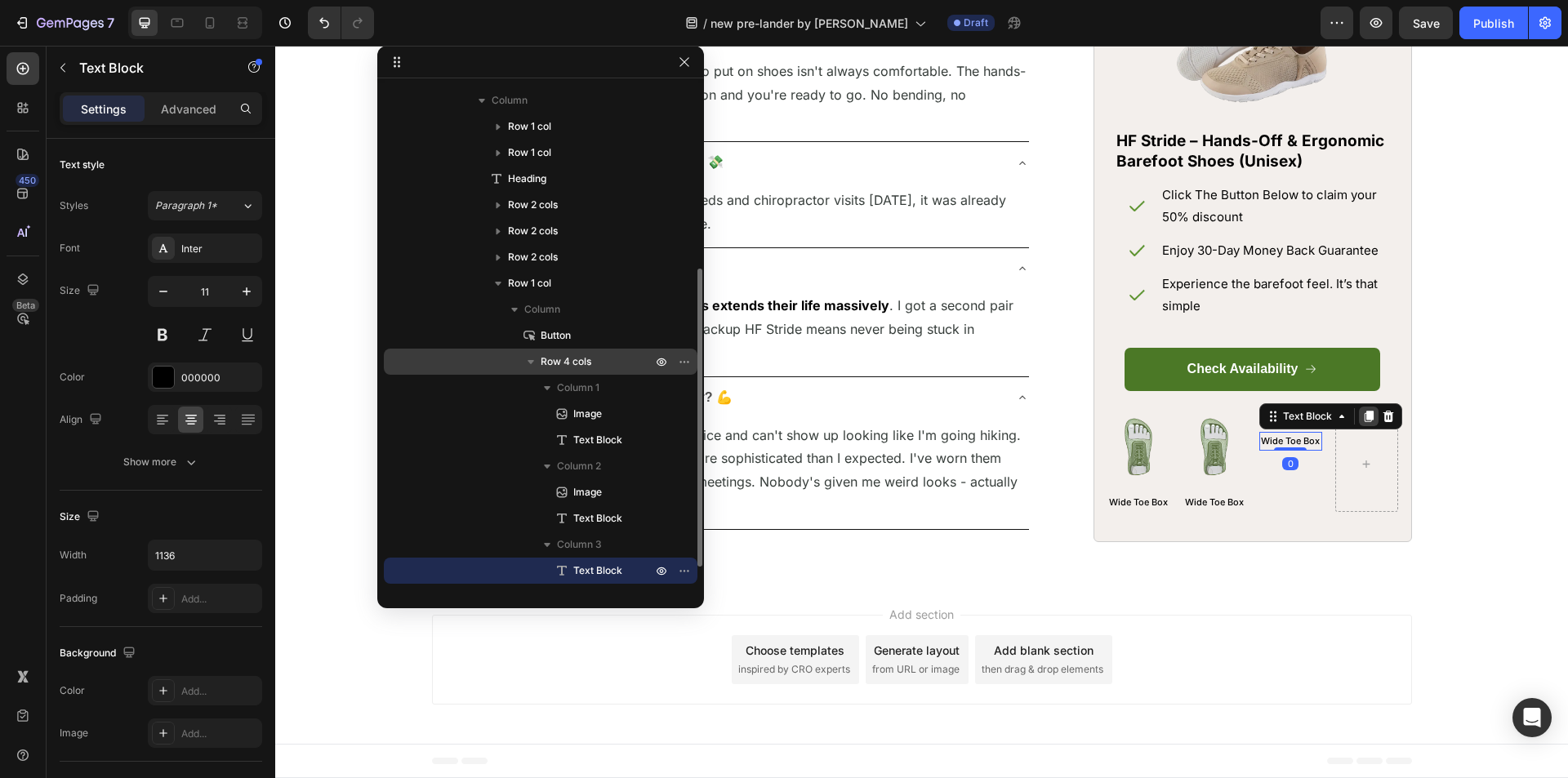
click at [1364, 422] on icon at bounding box center [1368, 416] width 9 height 11
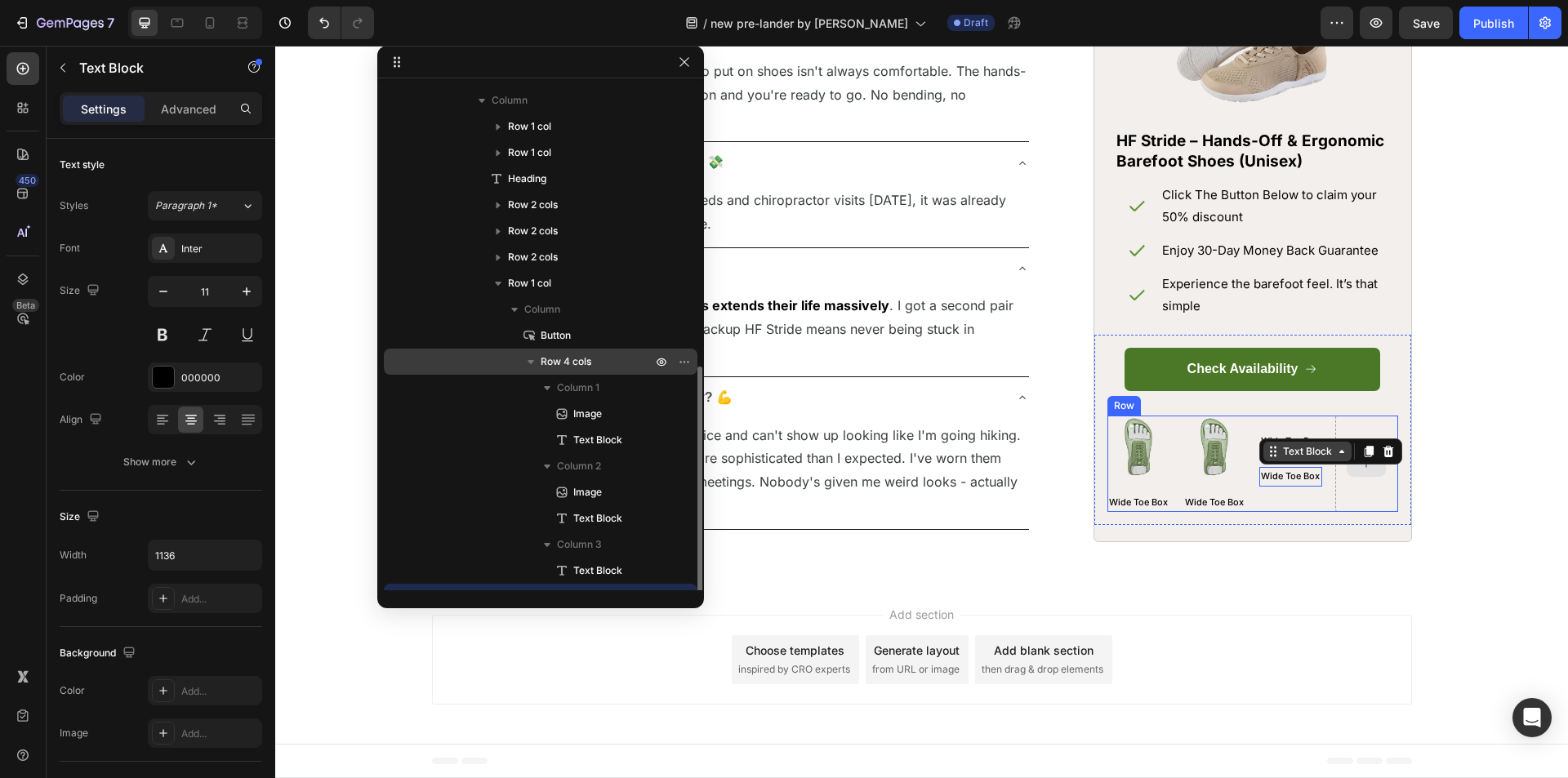
scroll to position [377, 0]
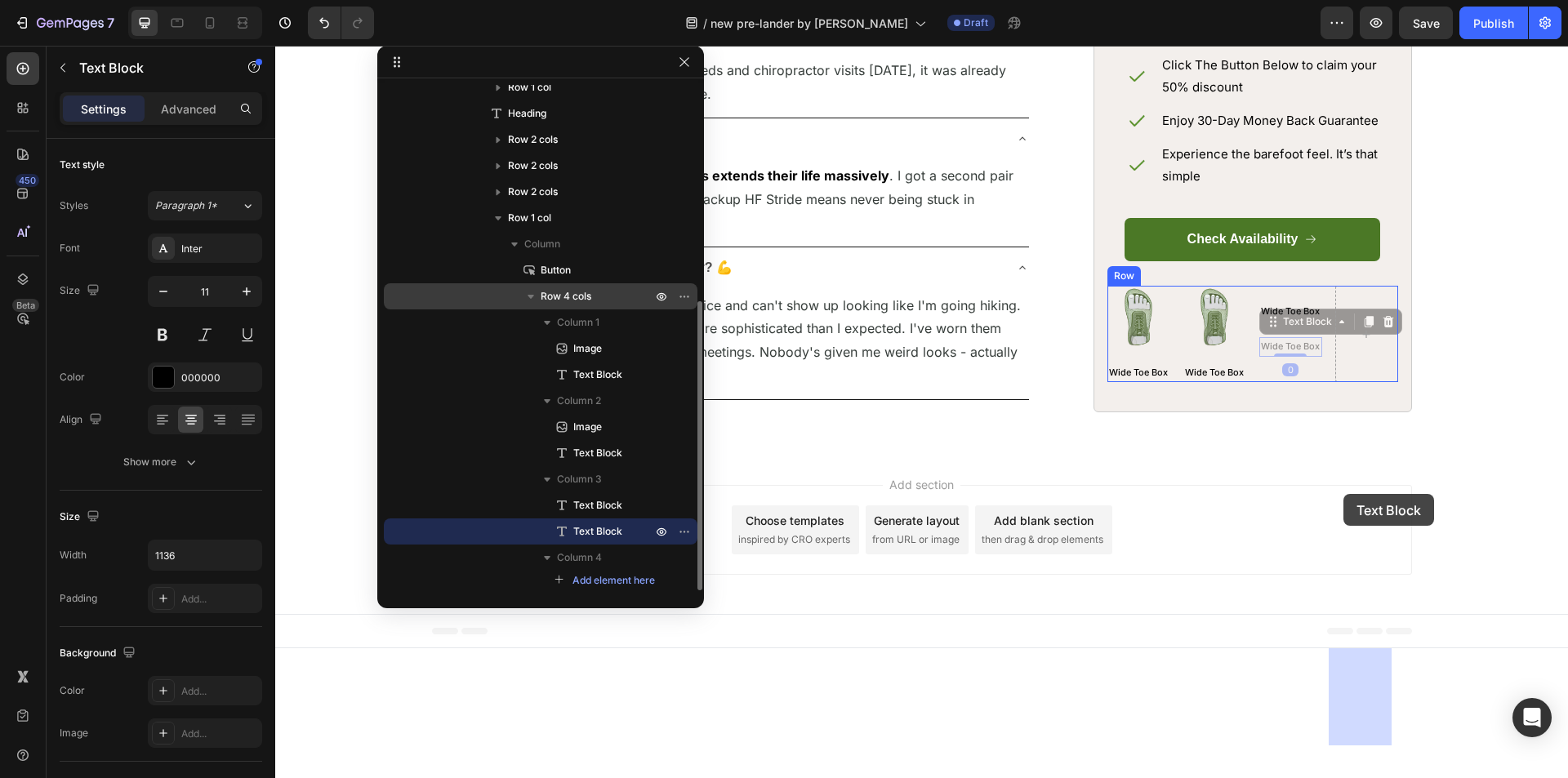
drag, startPoint x: 1266, startPoint y: 498, endPoint x: 1332, endPoint y: 495, distance: 66.1
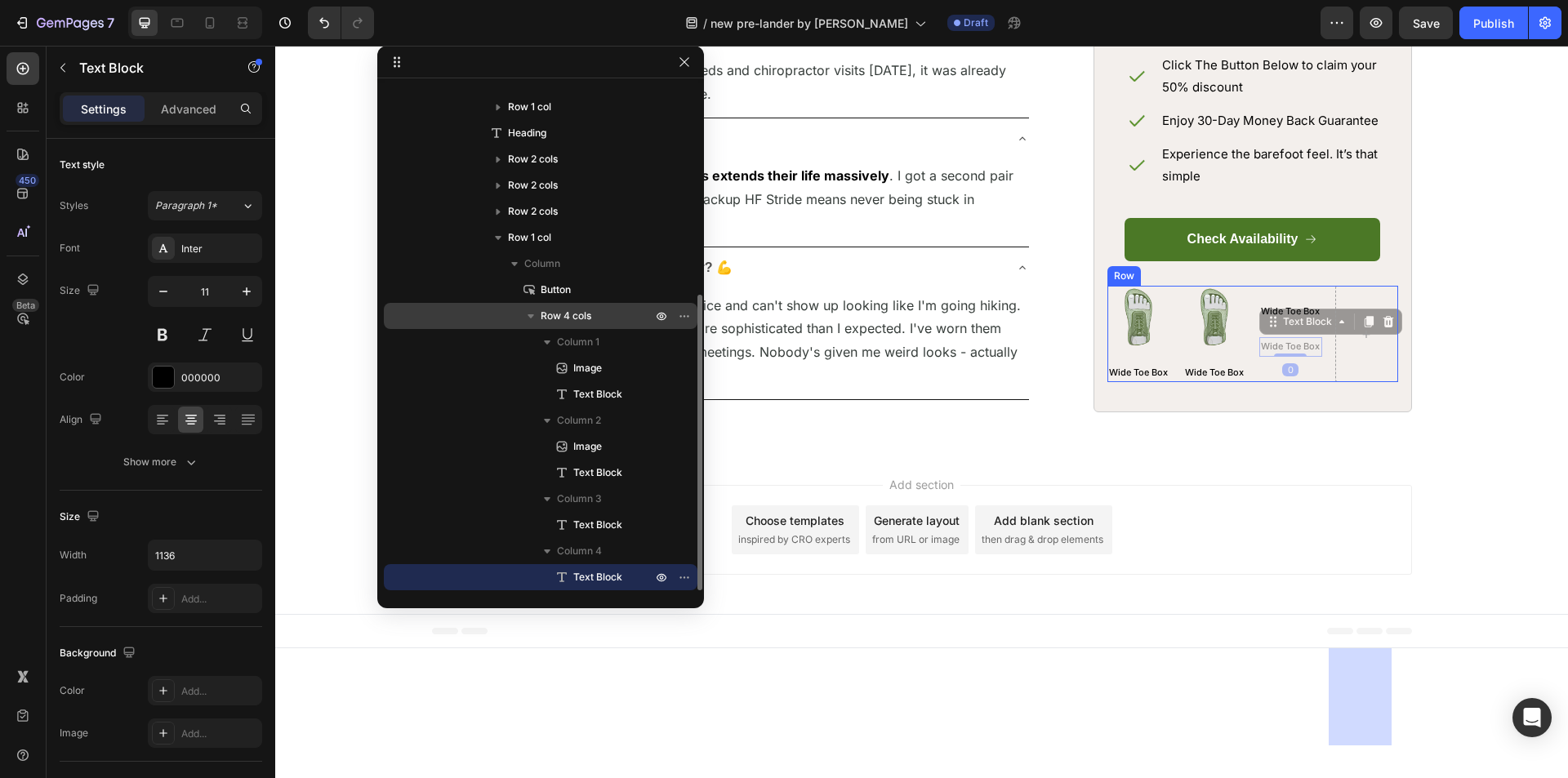
scroll to position [357, 0]
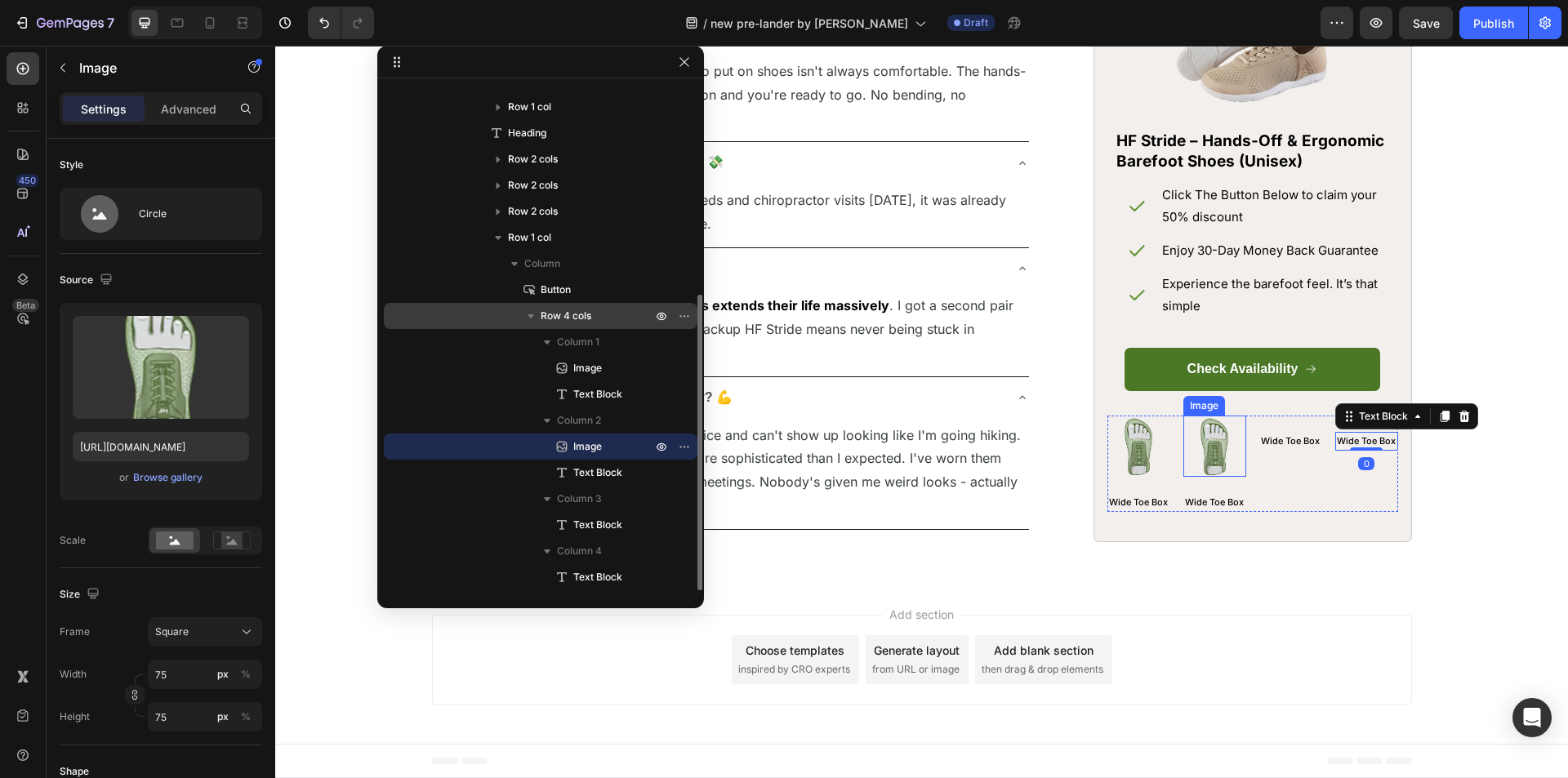
click at [1196, 477] on img at bounding box center [1215, 446] width 61 height 61
click at [1266, 406] on icon at bounding box center [1272, 399] width 13 height 13
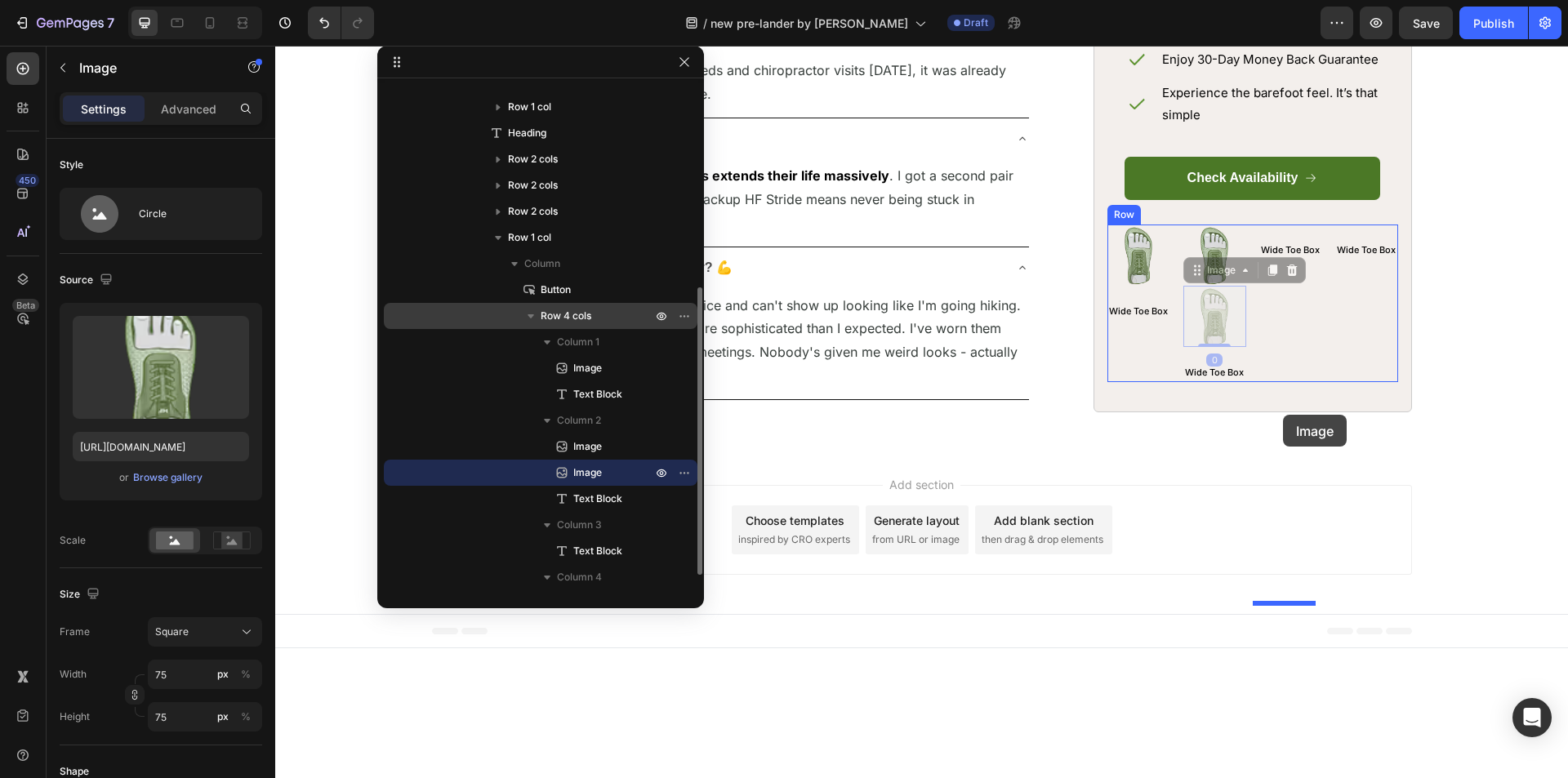
drag, startPoint x: 1191, startPoint y: 445, endPoint x: 1283, endPoint y: 415, distance: 96.8
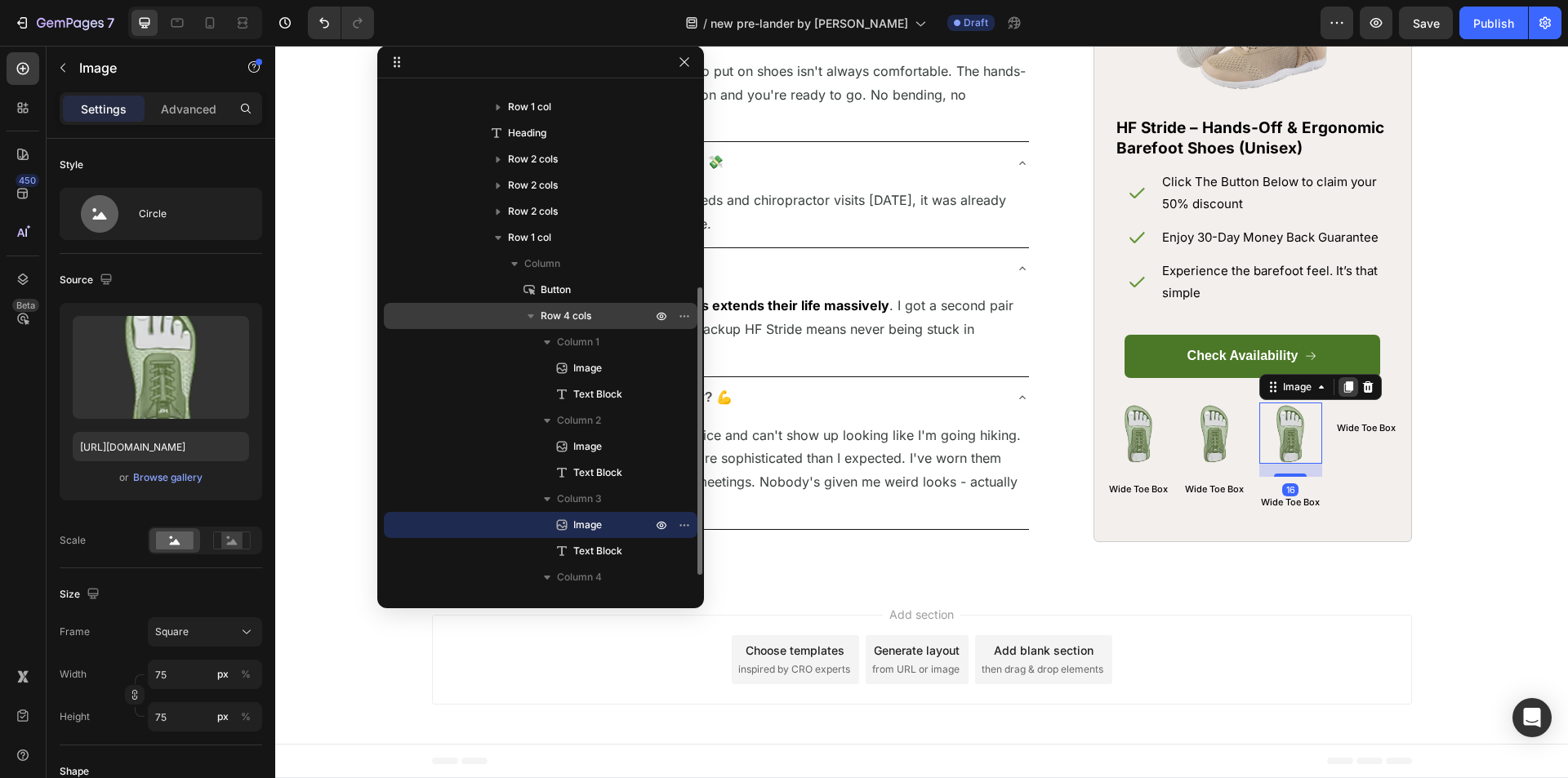
click at [1344, 392] on icon at bounding box center [1348, 386] width 9 height 11
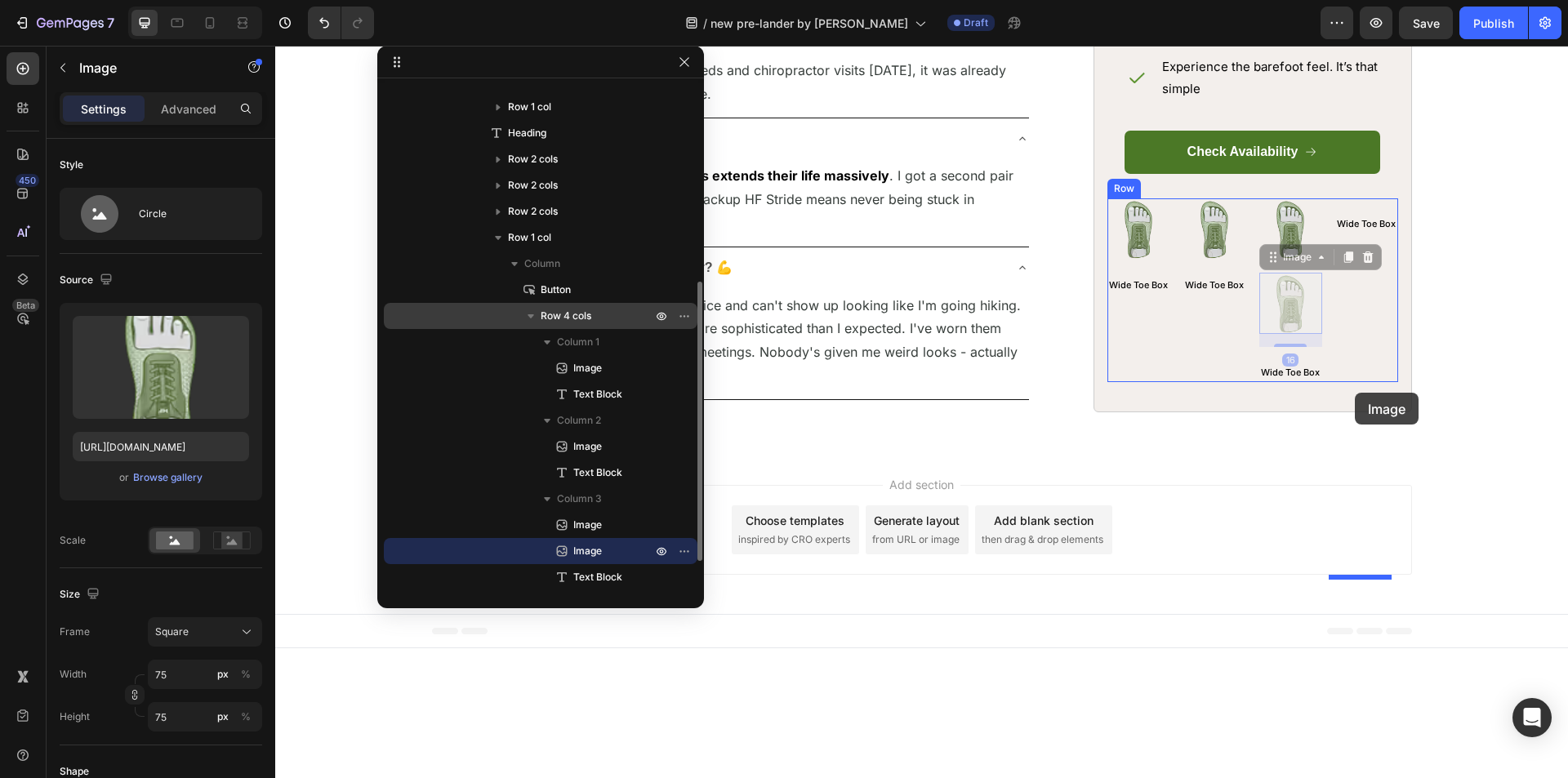
drag, startPoint x: 1266, startPoint y: 432, endPoint x: 1355, endPoint y: 392, distance: 97.6
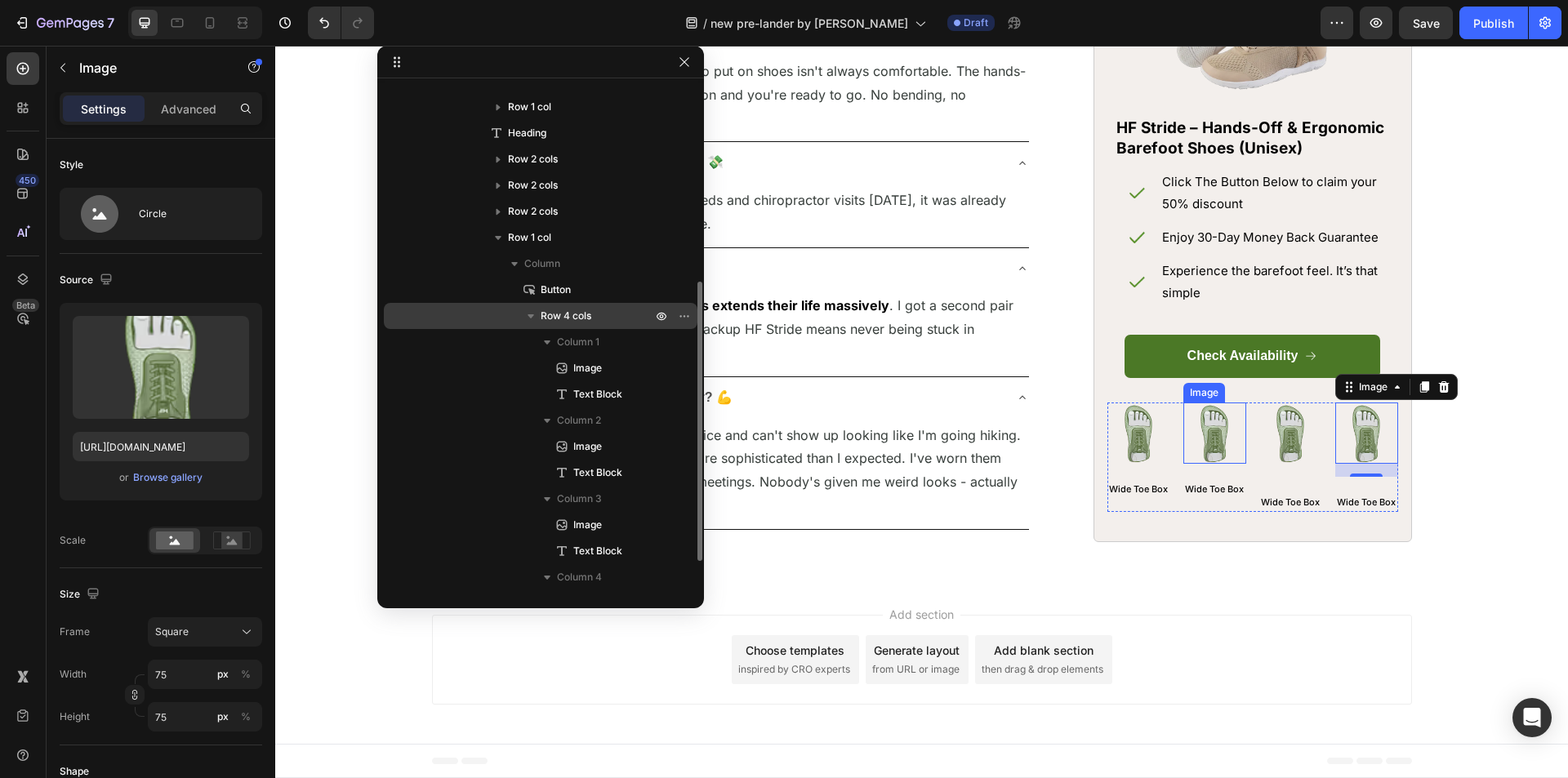
click at [1215, 464] on img at bounding box center [1215, 433] width 61 height 61
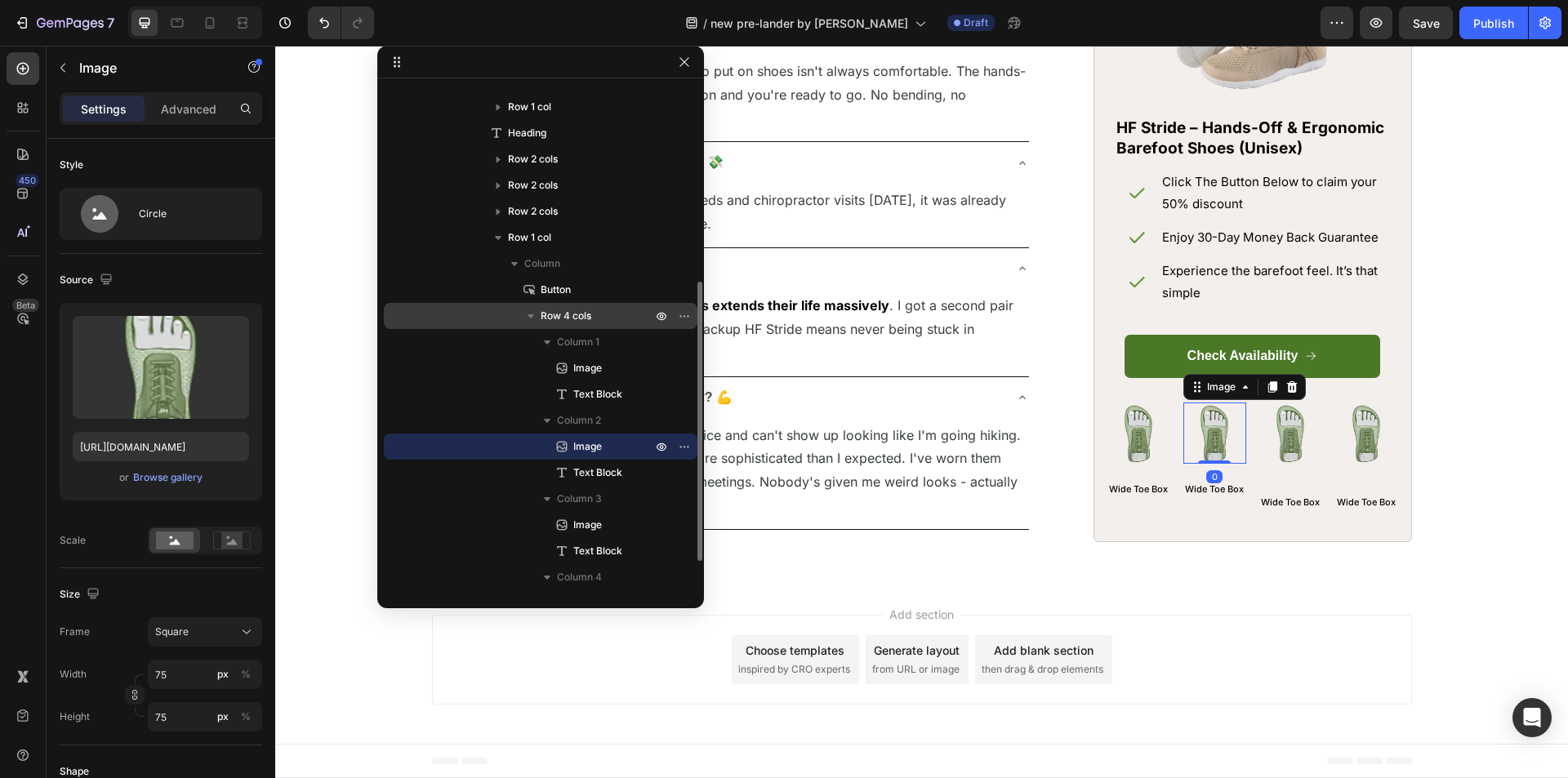
click at [1215, 464] on img at bounding box center [1215, 433] width 61 height 61
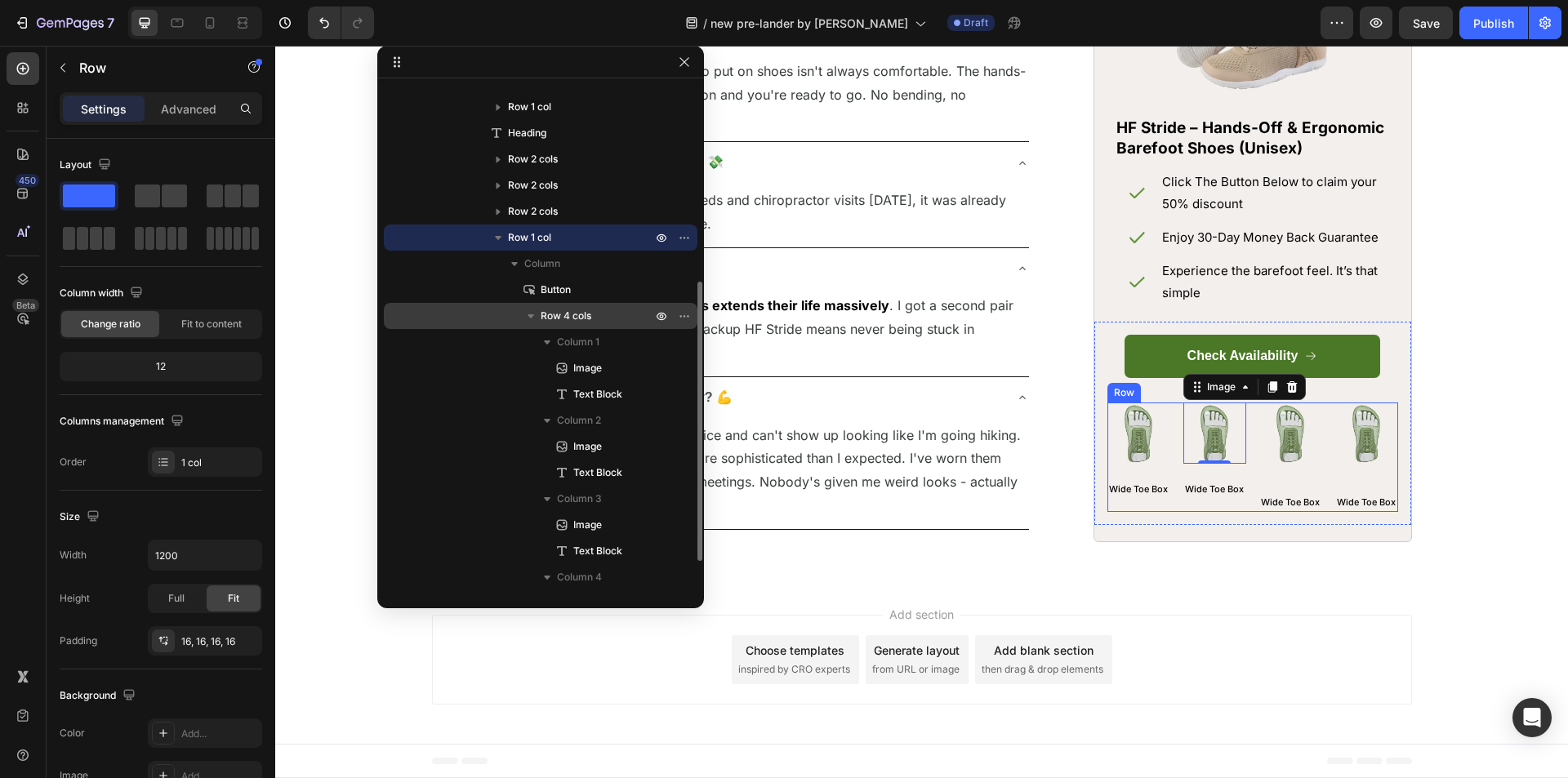
click at [1119, 526] on div "Check Availability Button Image Wide Toe Box Text Block Image 0 Wide Toe Box Te…" at bounding box center [1252, 424] width 317 height 205
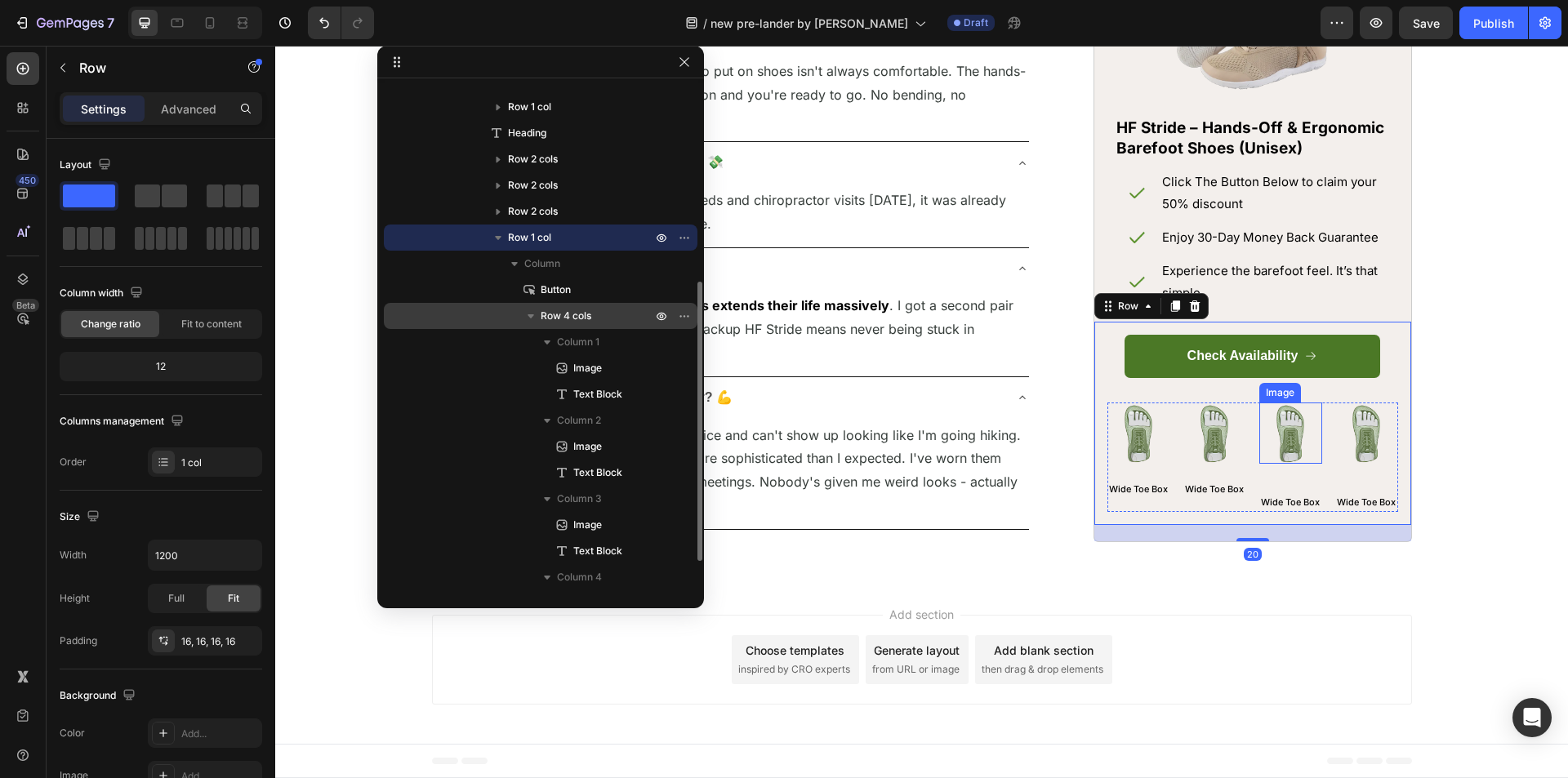
click at [1272, 464] on img at bounding box center [1290, 433] width 61 height 61
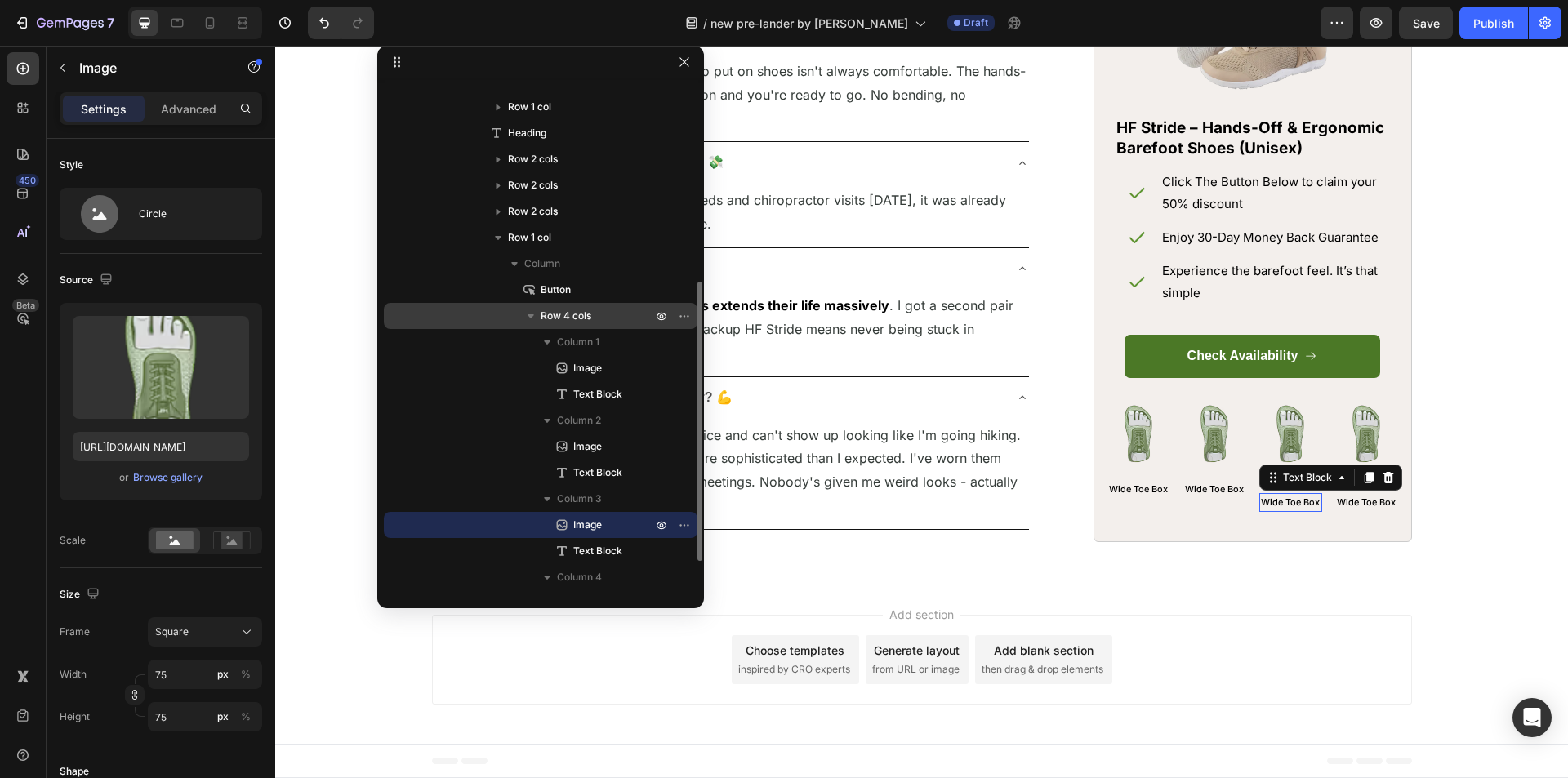
click at [1280, 511] on p "Wide Toe Box" at bounding box center [1290, 503] width 60 height 17
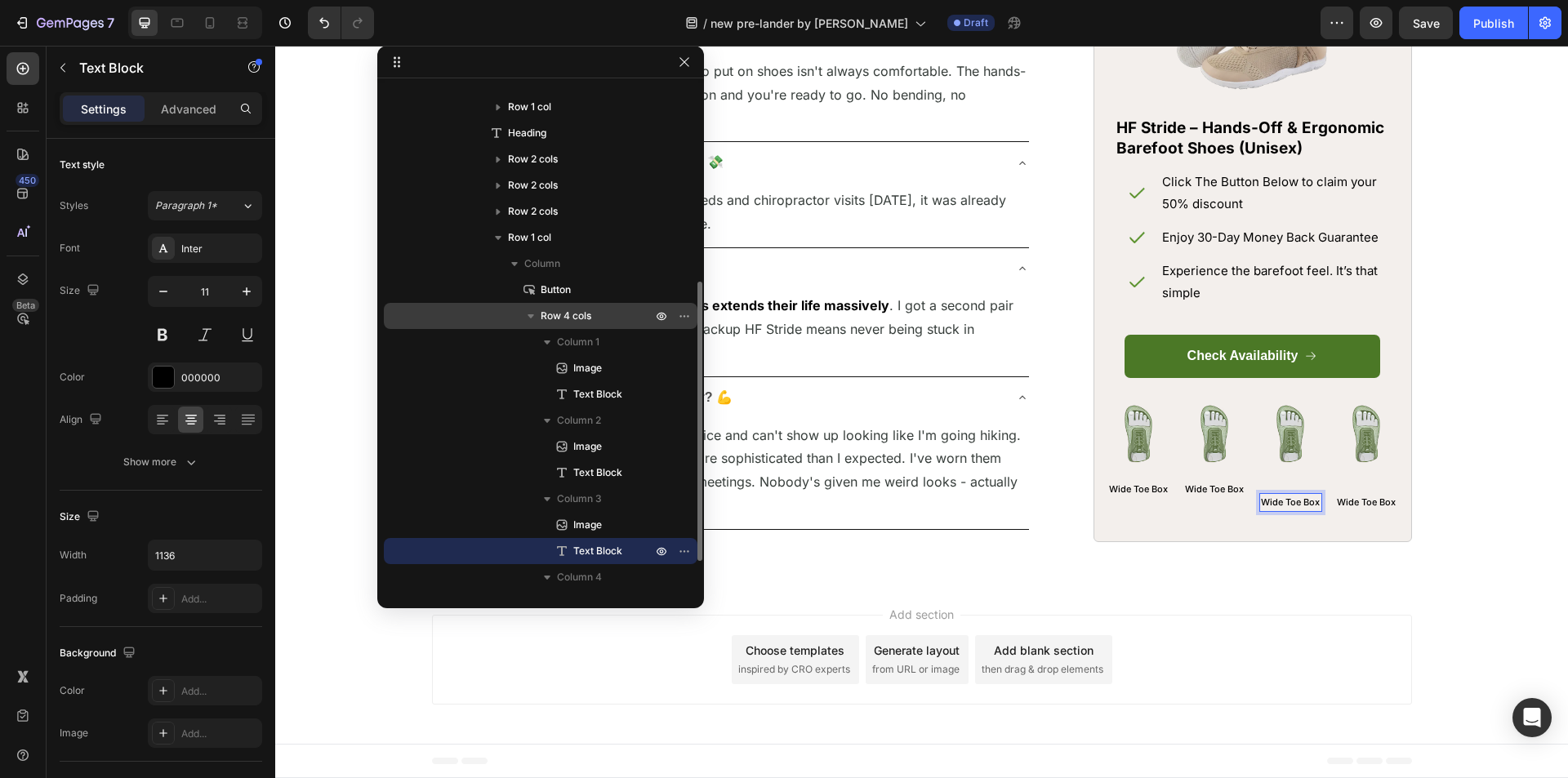
click at [1261, 511] on p "Wide Toe Box" at bounding box center [1290, 503] width 60 height 17
click at [1268, 513] on div "Image Wide Toe Box Text Block 0" at bounding box center [1290, 458] width 63 height 111
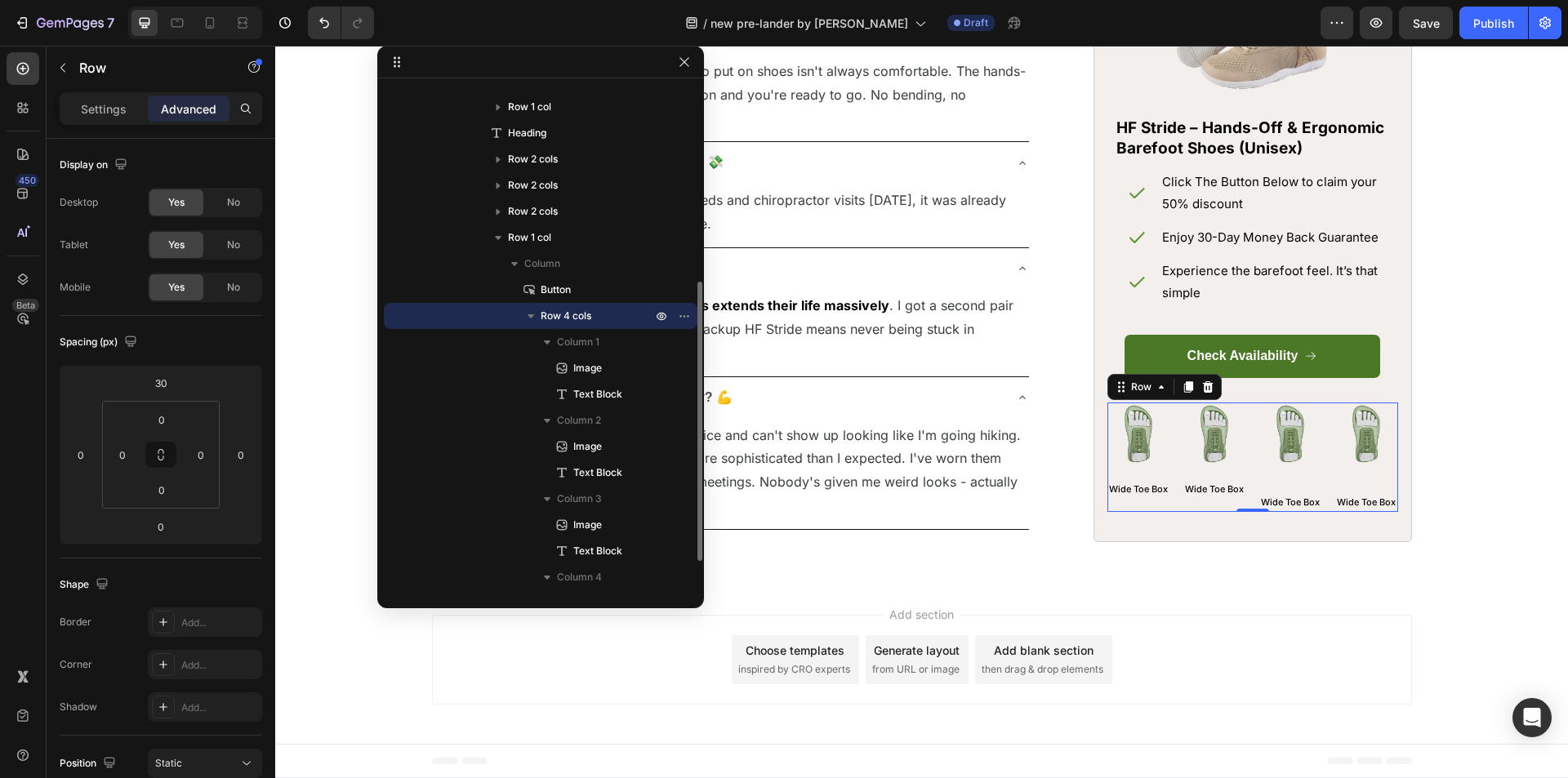
click at [1270, 513] on div "Image Wide Toe Box Text Block" at bounding box center [1290, 458] width 63 height 111
click at [1284, 513] on div "Image Wide Toe Box Text Block" at bounding box center [1290, 458] width 63 height 111
click at [1209, 464] on img at bounding box center [1215, 433] width 61 height 61
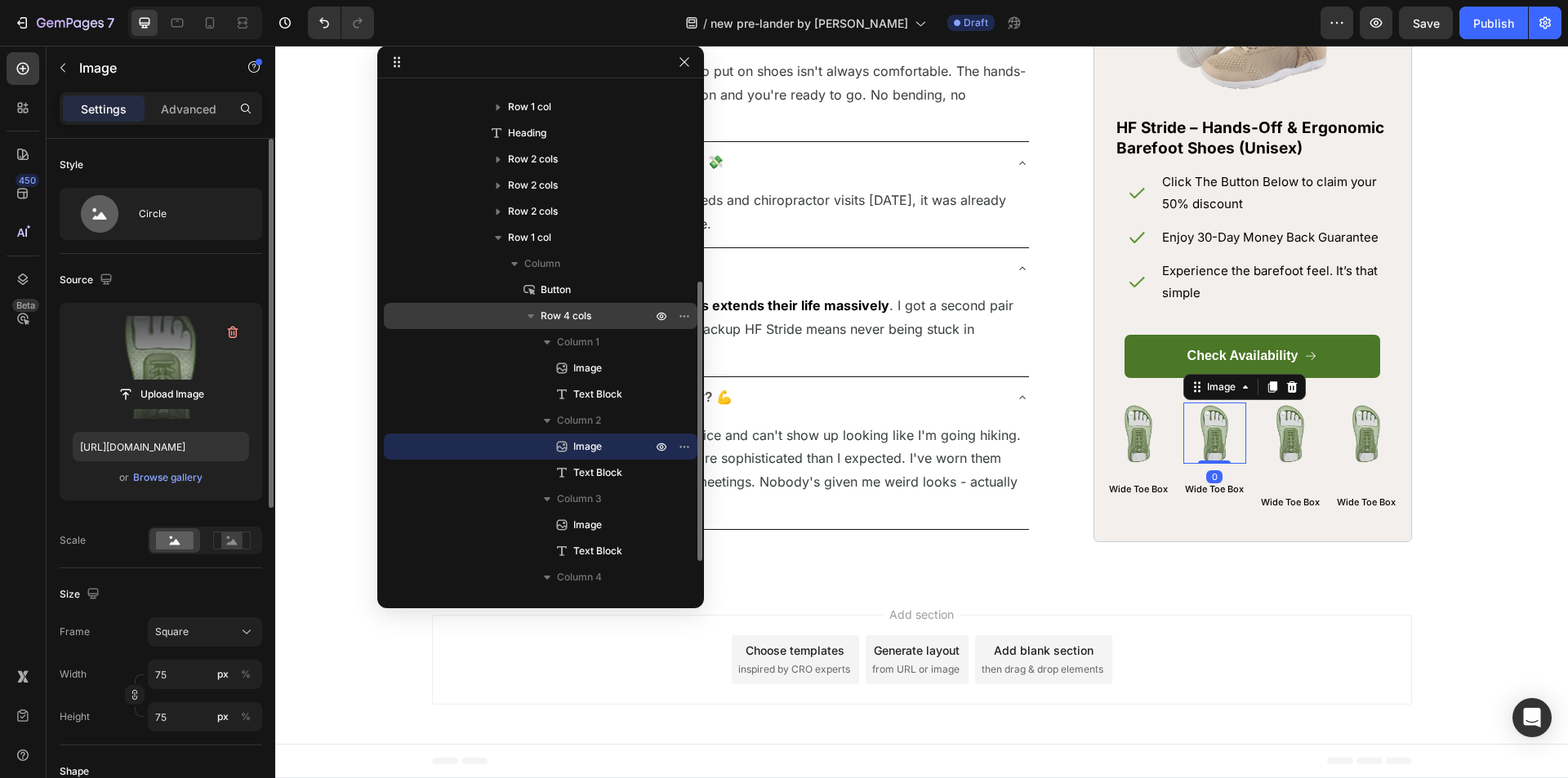
click at [153, 378] on label at bounding box center [161, 367] width 177 height 103
click at [153, 380] on input "file" at bounding box center [161, 394] width 113 height 28
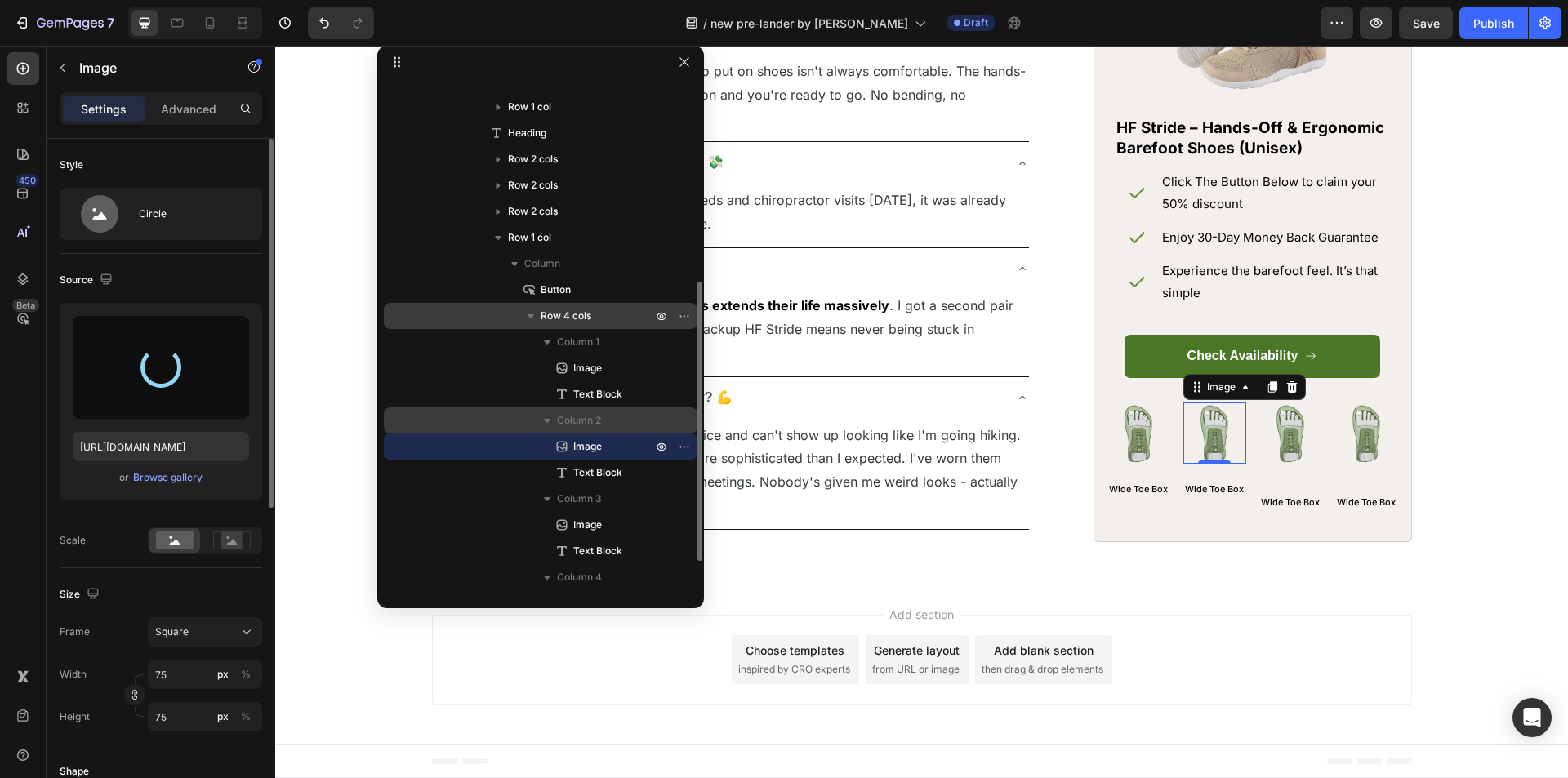
type input "[URL][DOMAIN_NAME]"
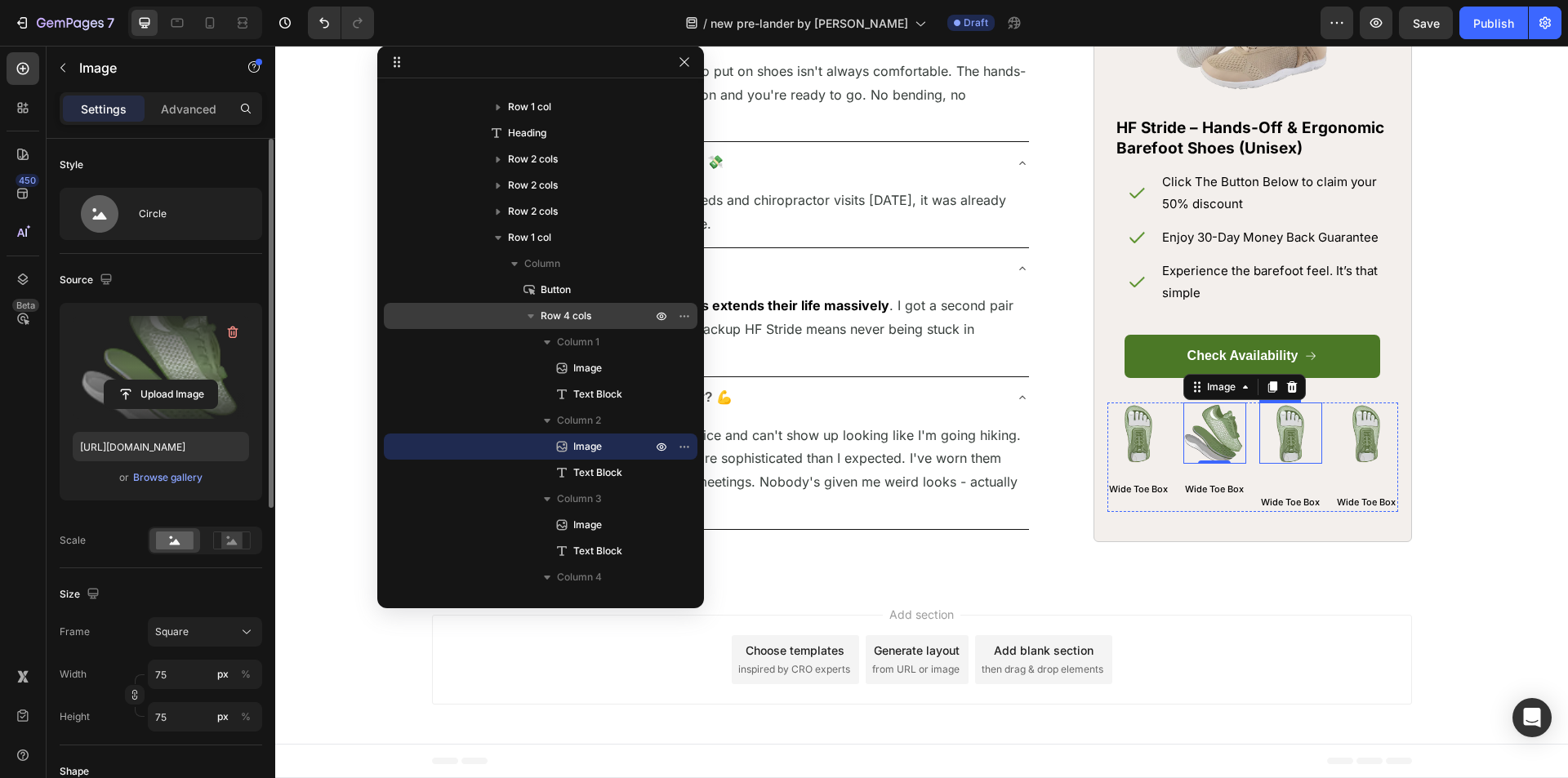
click at [1293, 464] on img at bounding box center [1290, 433] width 61 height 61
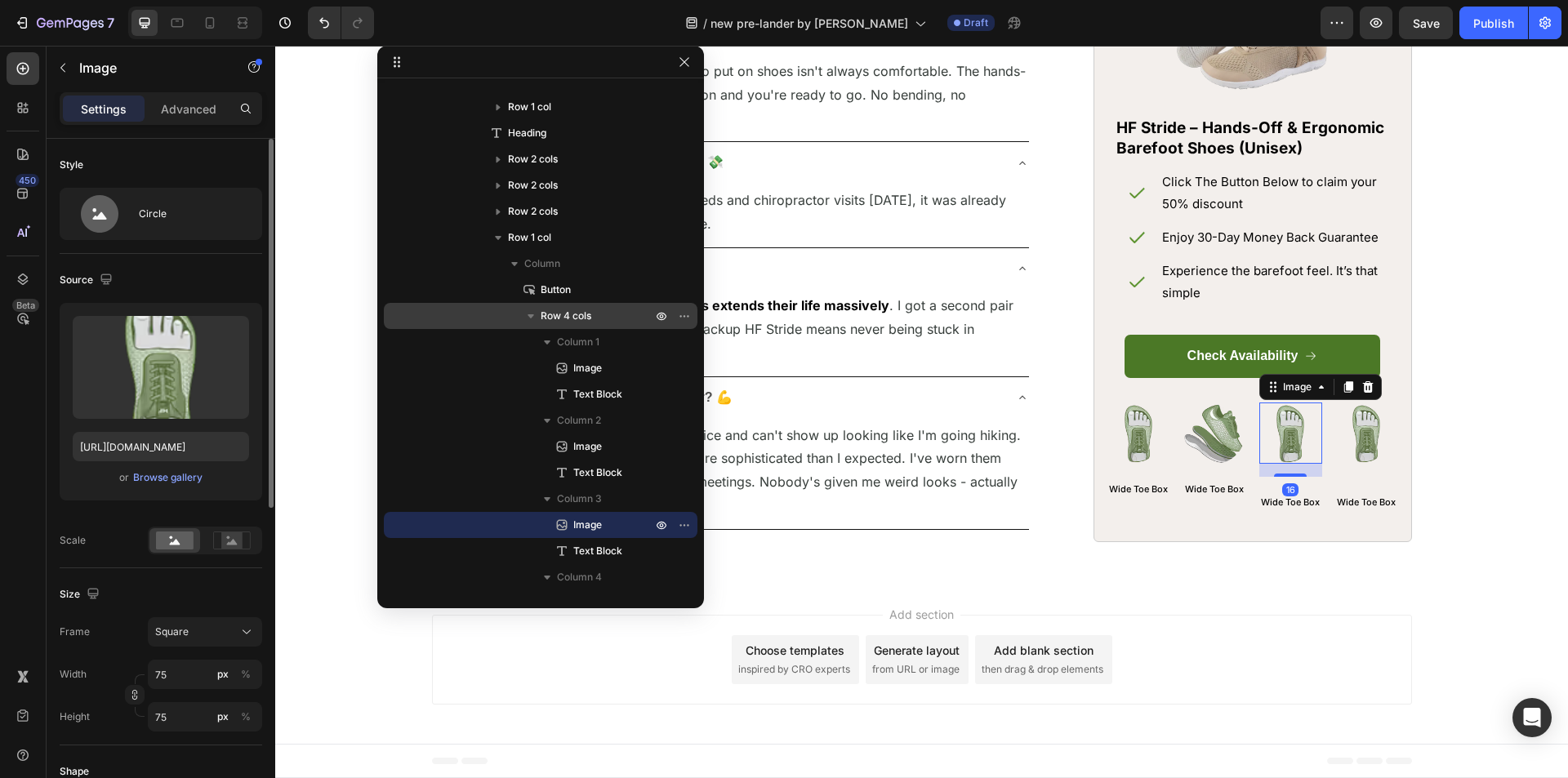
click at [1293, 464] on img at bounding box center [1290, 433] width 61 height 61
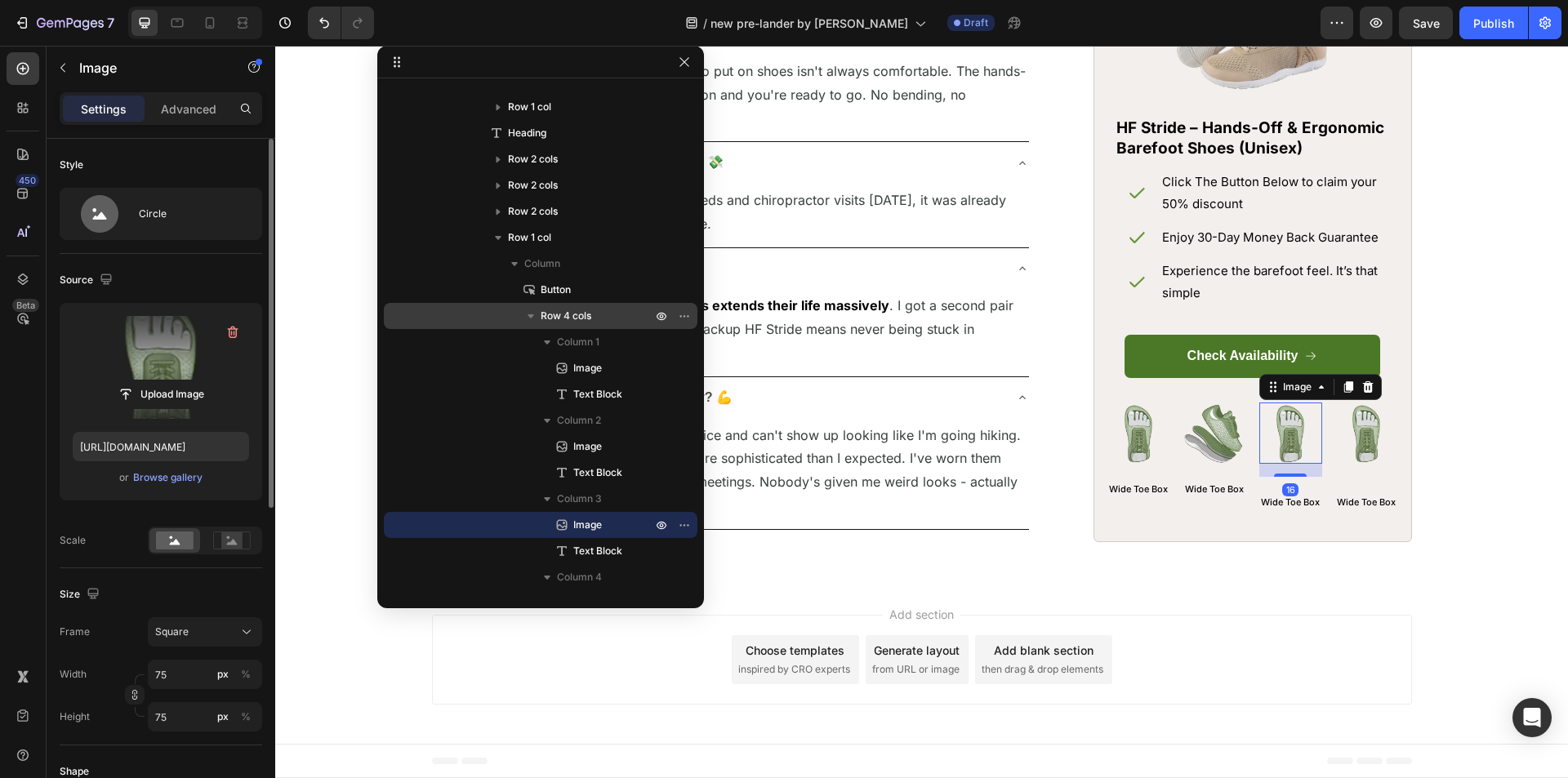
click at [165, 374] on label at bounding box center [161, 367] width 177 height 103
click at [165, 380] on input "file" at bounding box center [161, 394] width 113 height 28
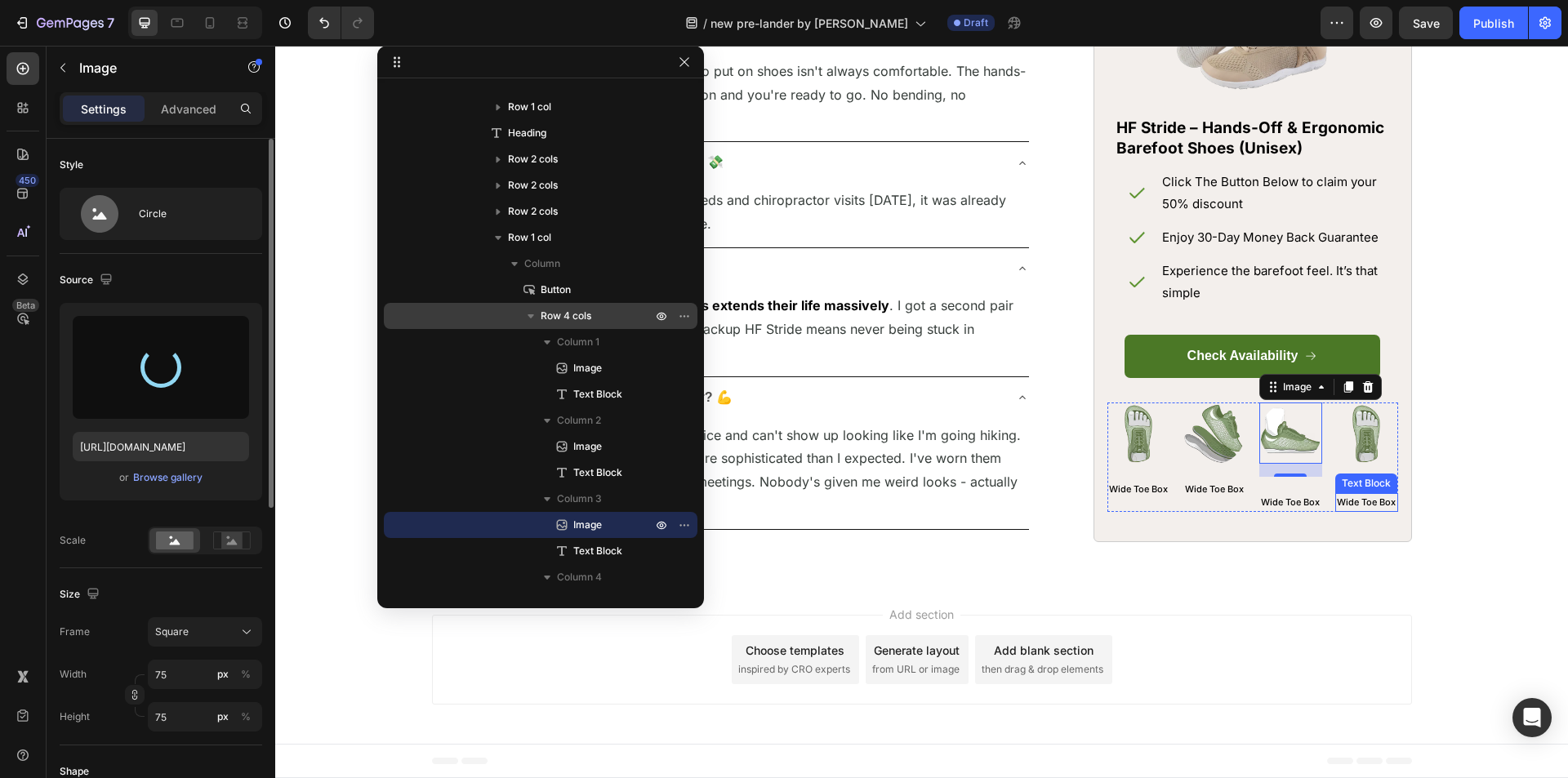
type input "[URL][DOMAIN_NAME]"
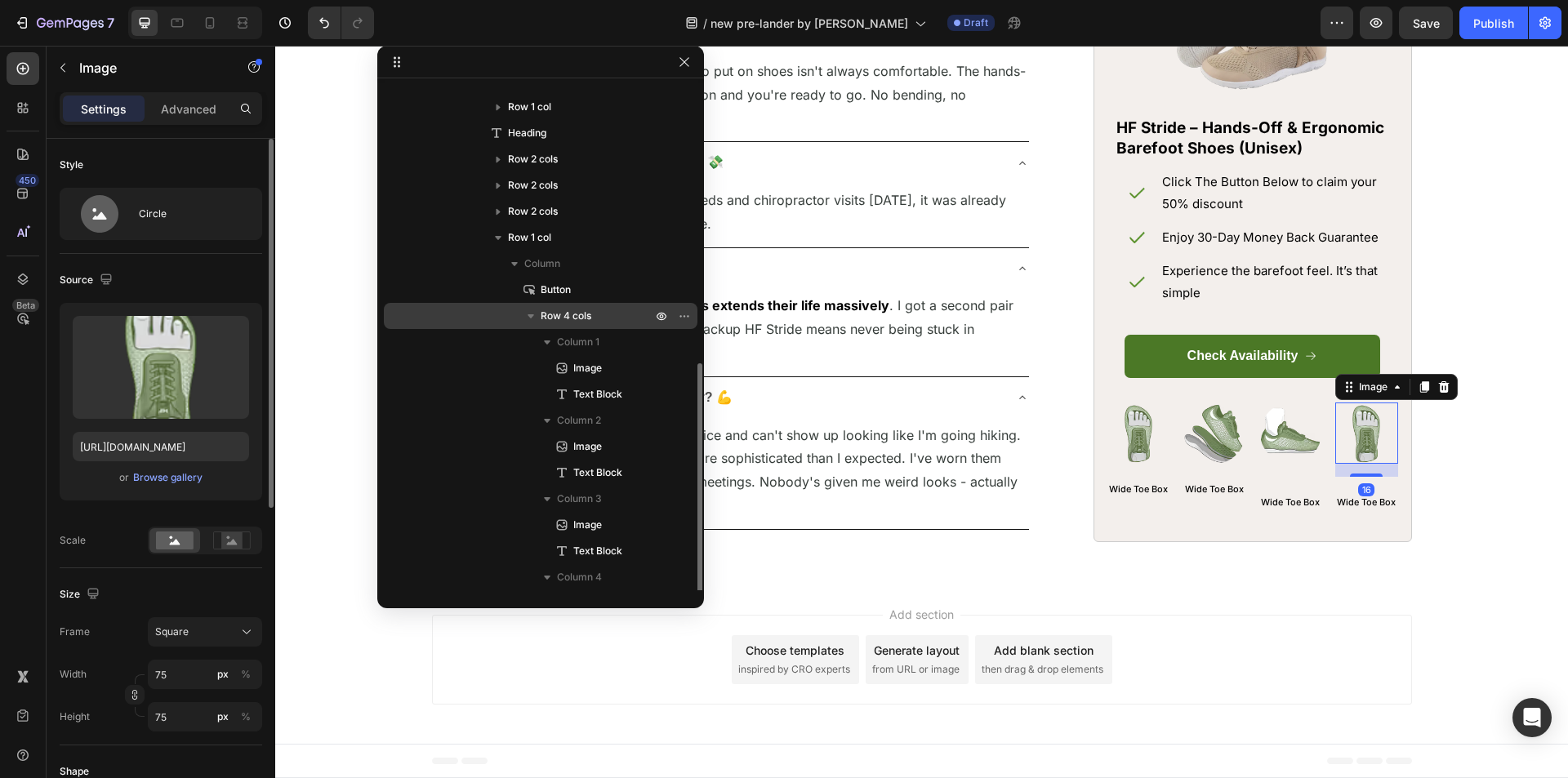
click at [1350, 464] on img at bounding box center [1366, 433] width 61 height 61
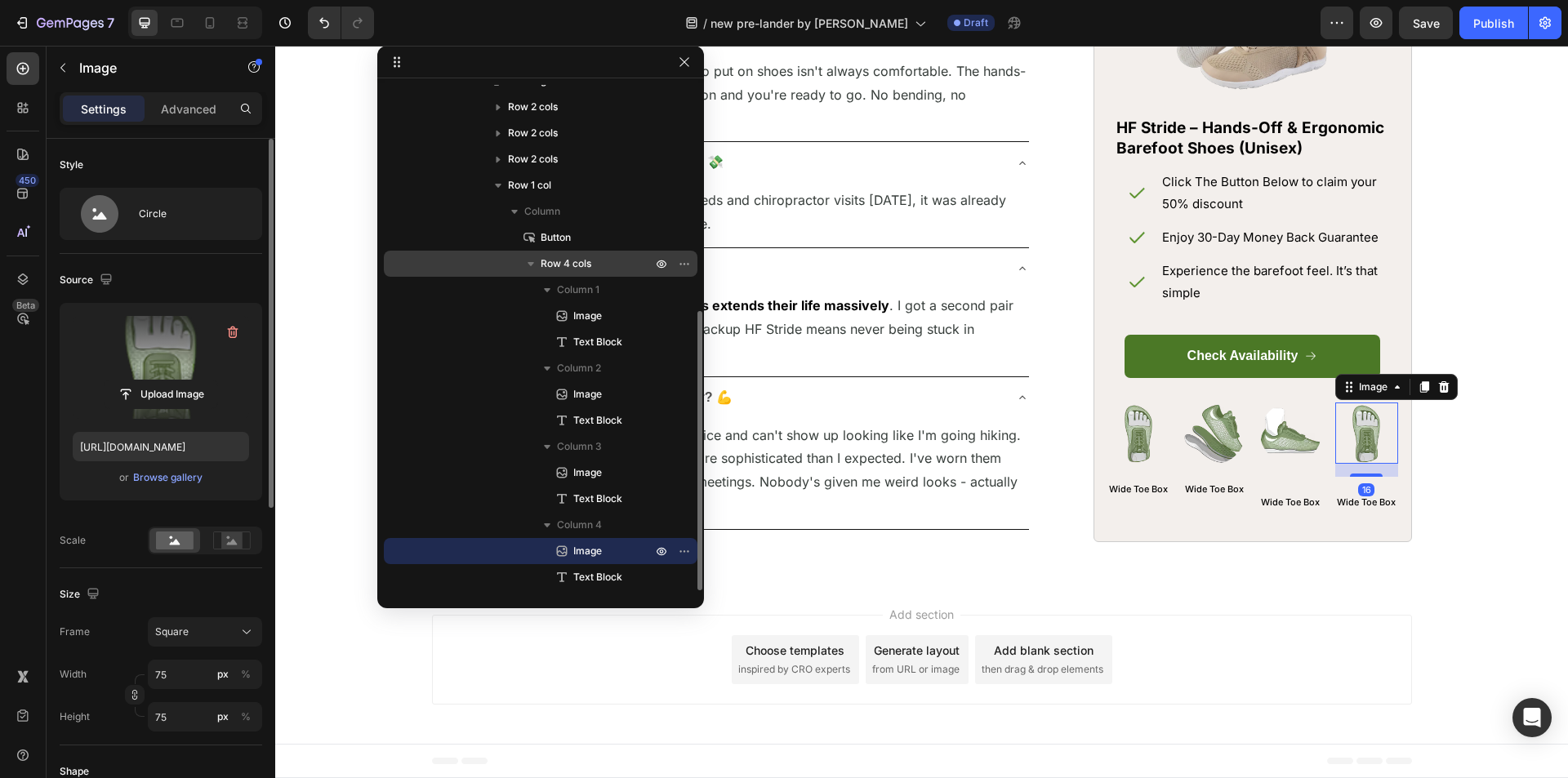
click at [94, 346] on label at bounding box center [161, 367] width 177 height 103
click at [104, 380] on input "file" at bounding box center [161, 394] width 113 height 28
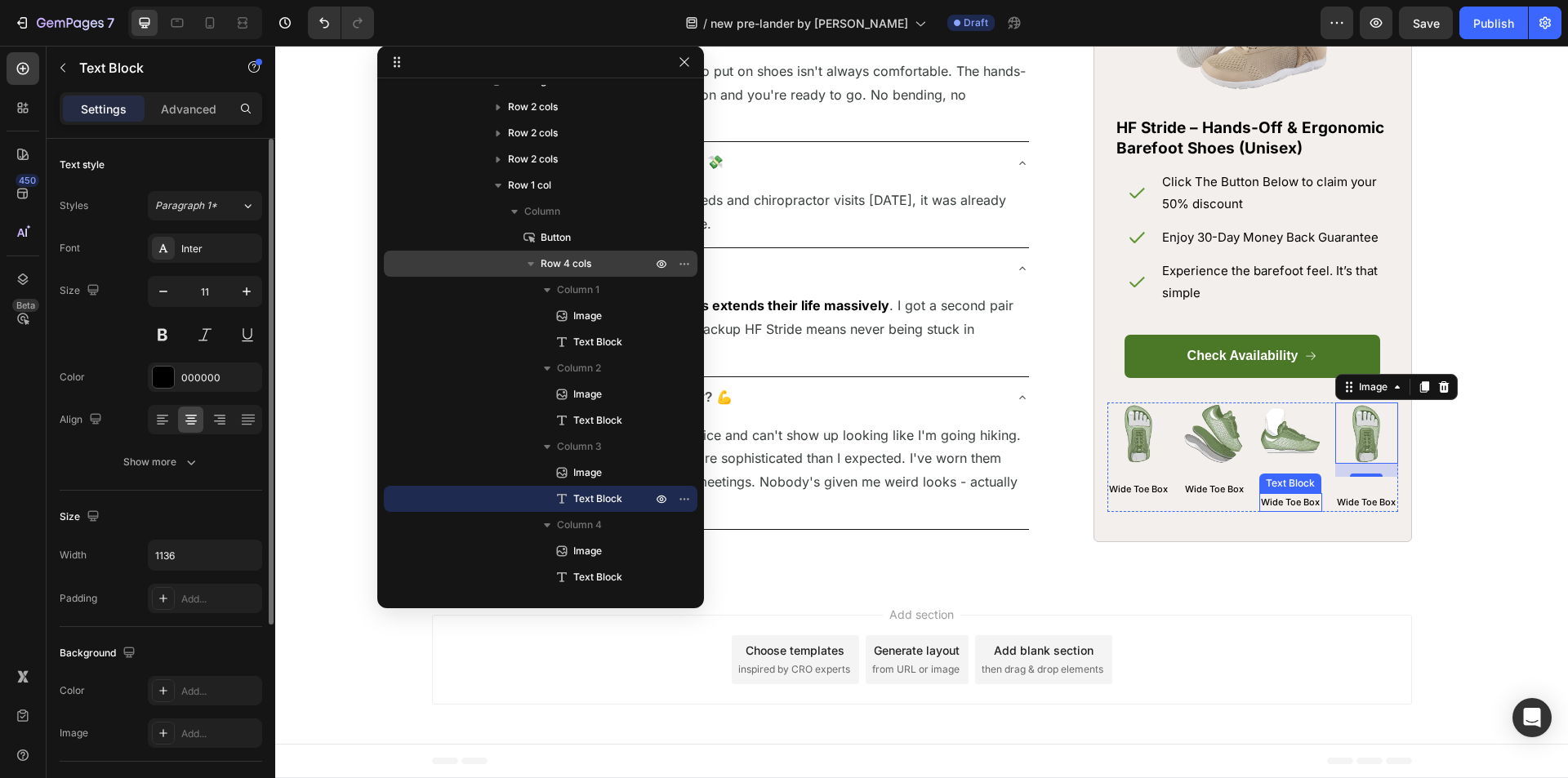
click at [1282, 511] on p "Wide Toe Box" at bounding box center [1290, 503] width 60 height 17
click at [1383, 484] on icon at bounding box center [1388, 477] width 10 height 11
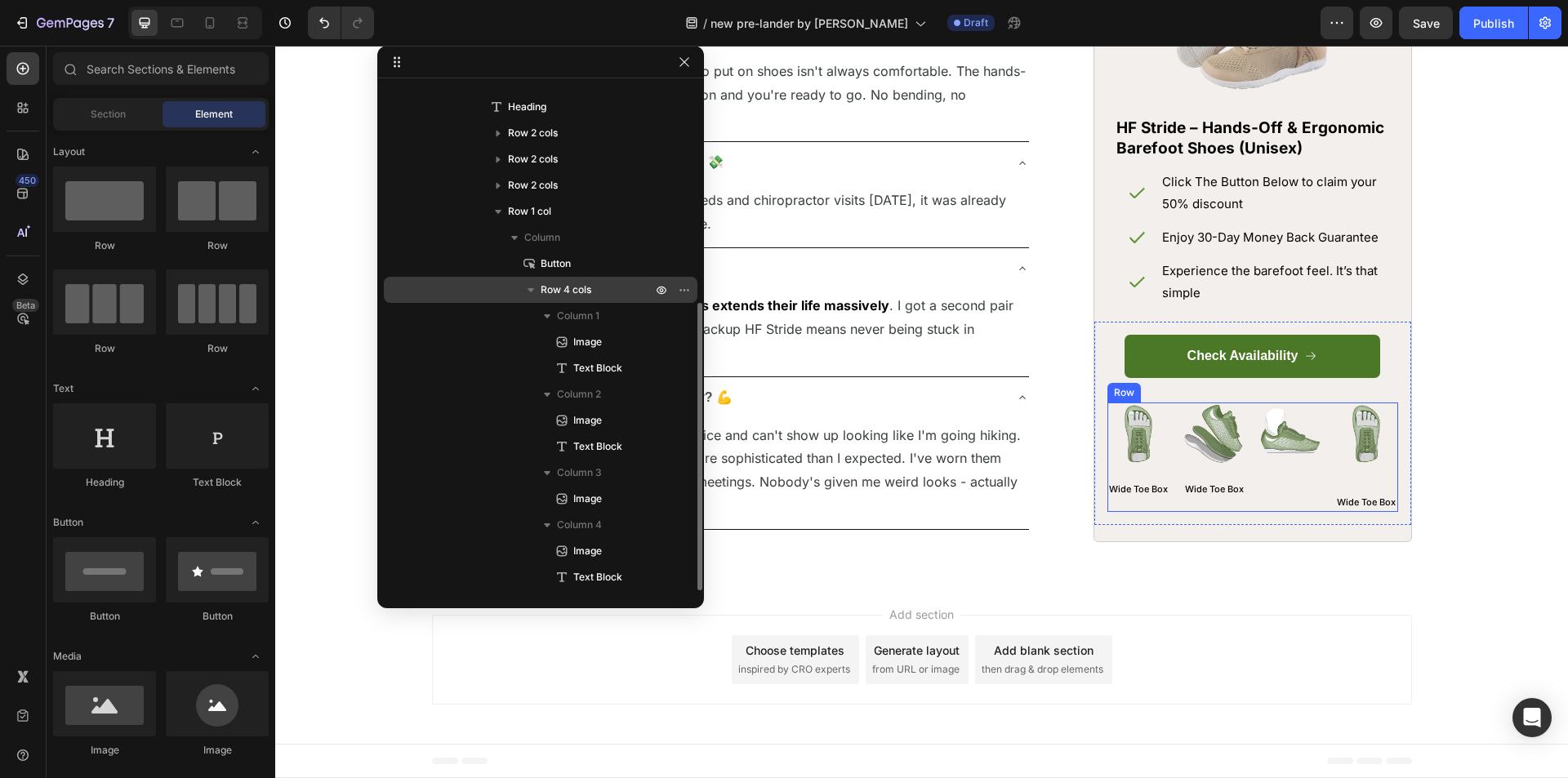
click at [1261, 513] on div "Image" at bounding box center [1290, 458] width 63 height 111
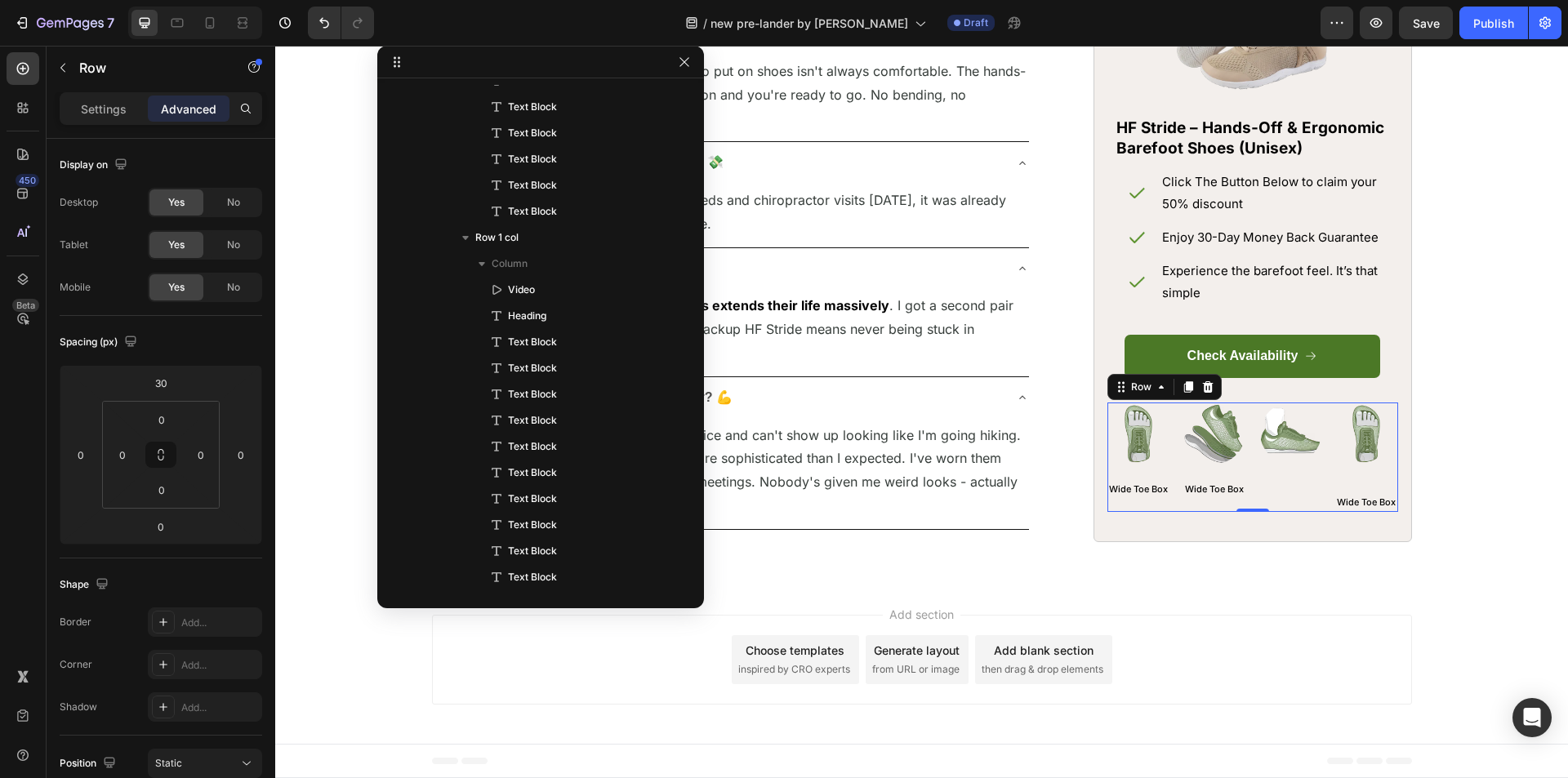
scroll to position [2605, 0]
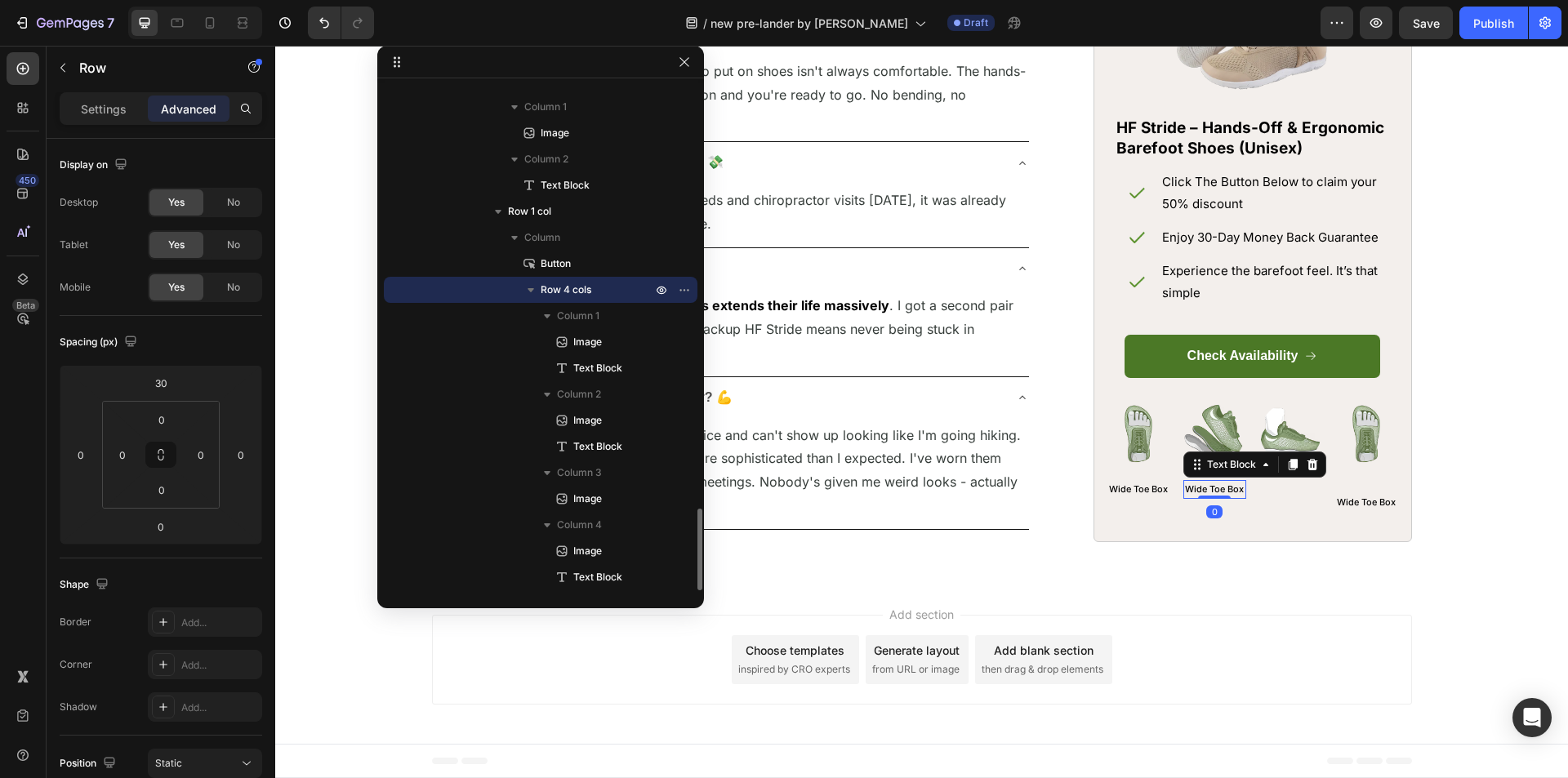
click at [1214, 498] on p "Wide Toe Box" at bounding box center [1215, 490] width 60 height 17
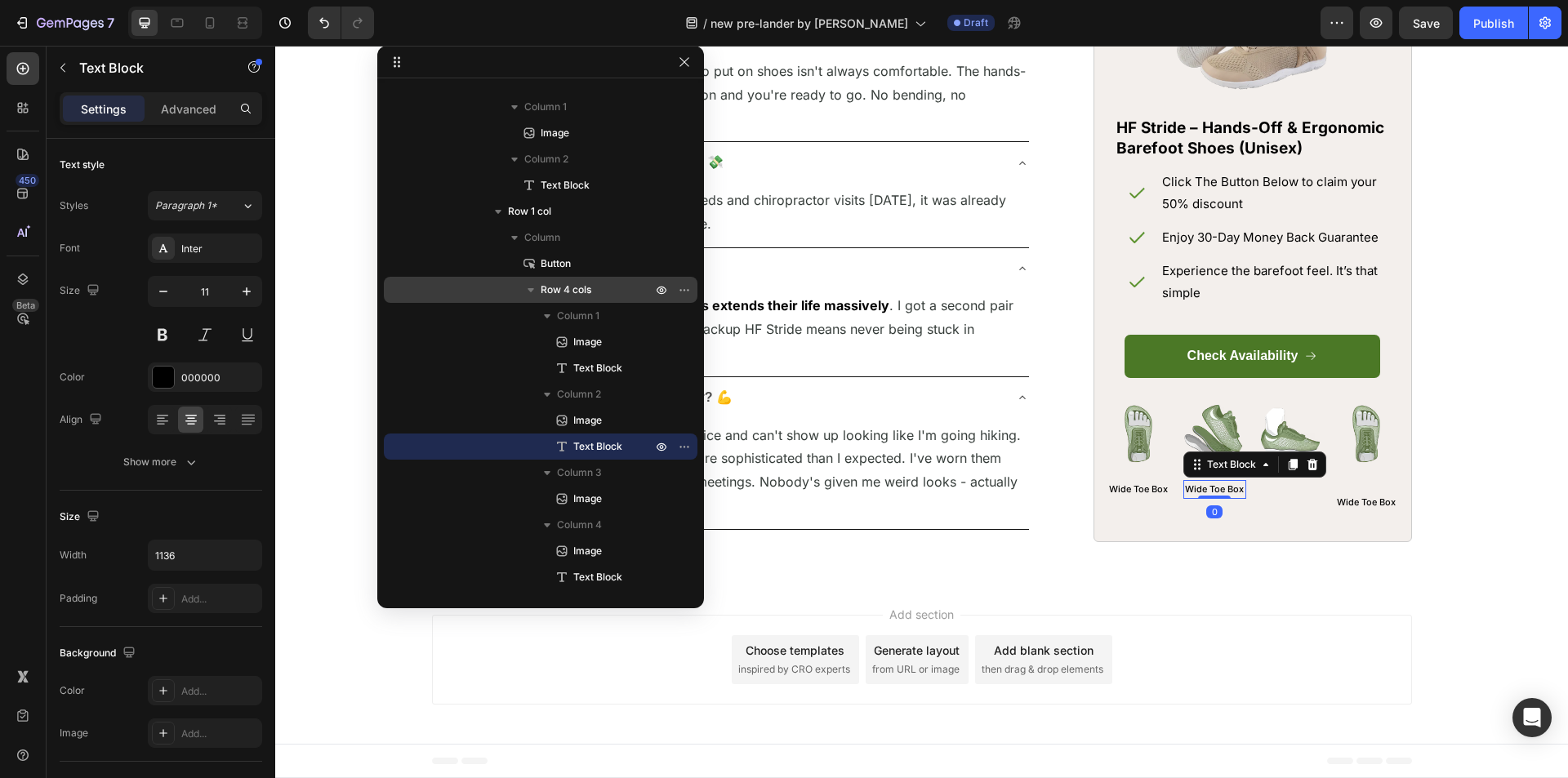
drag, startPoint x: 1283, startPoint y: 500, endPoint x: 1216, endPoint y: 521, distance: 70.2
click at [1288, 471] on icon at bounding box center [1292, 464] width 9 height 11
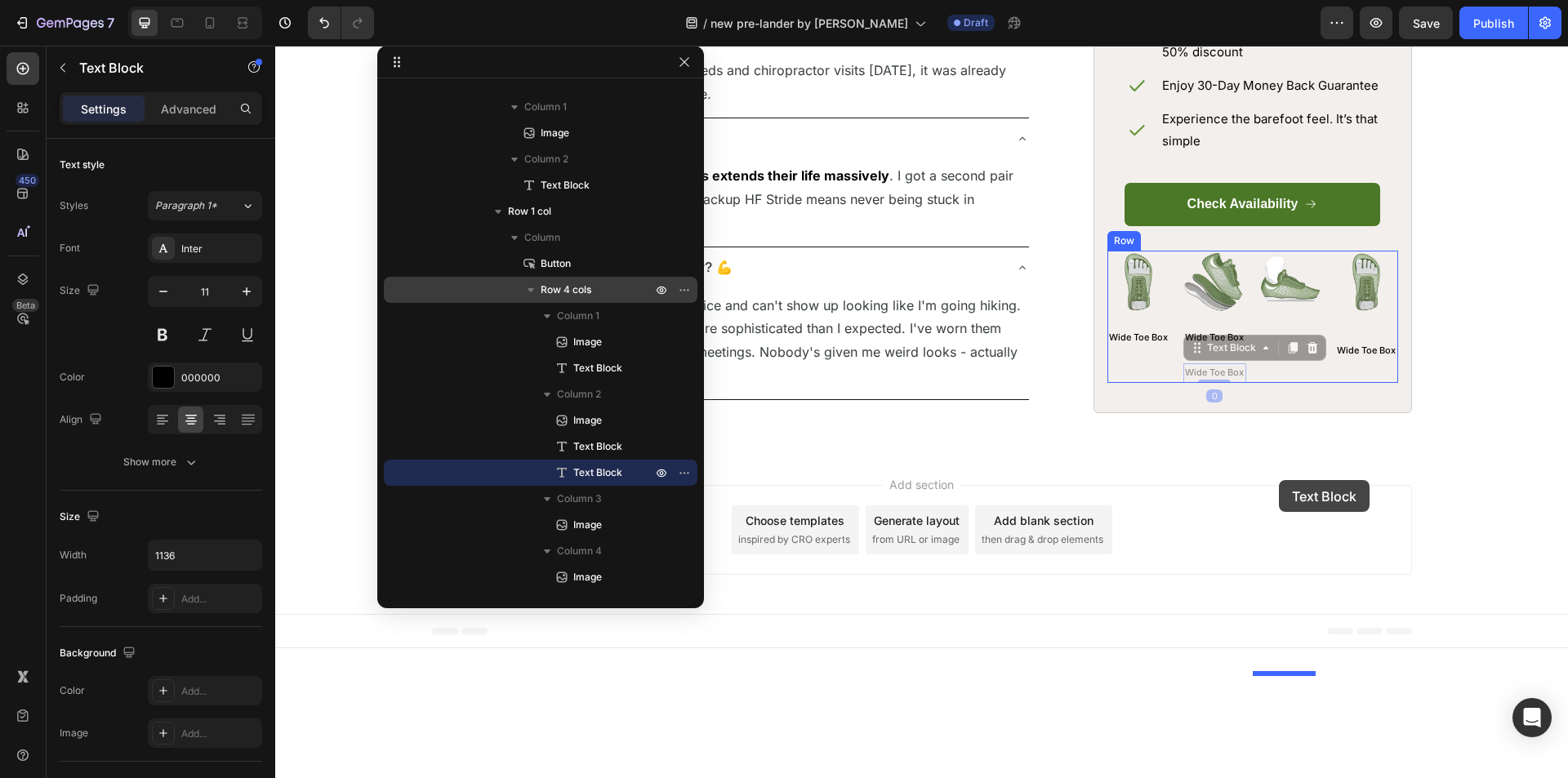
drag, startPoint x: 1192, startPoint y: 526, endPoint x: 1279, endPoint y: 480, distance: 98.4
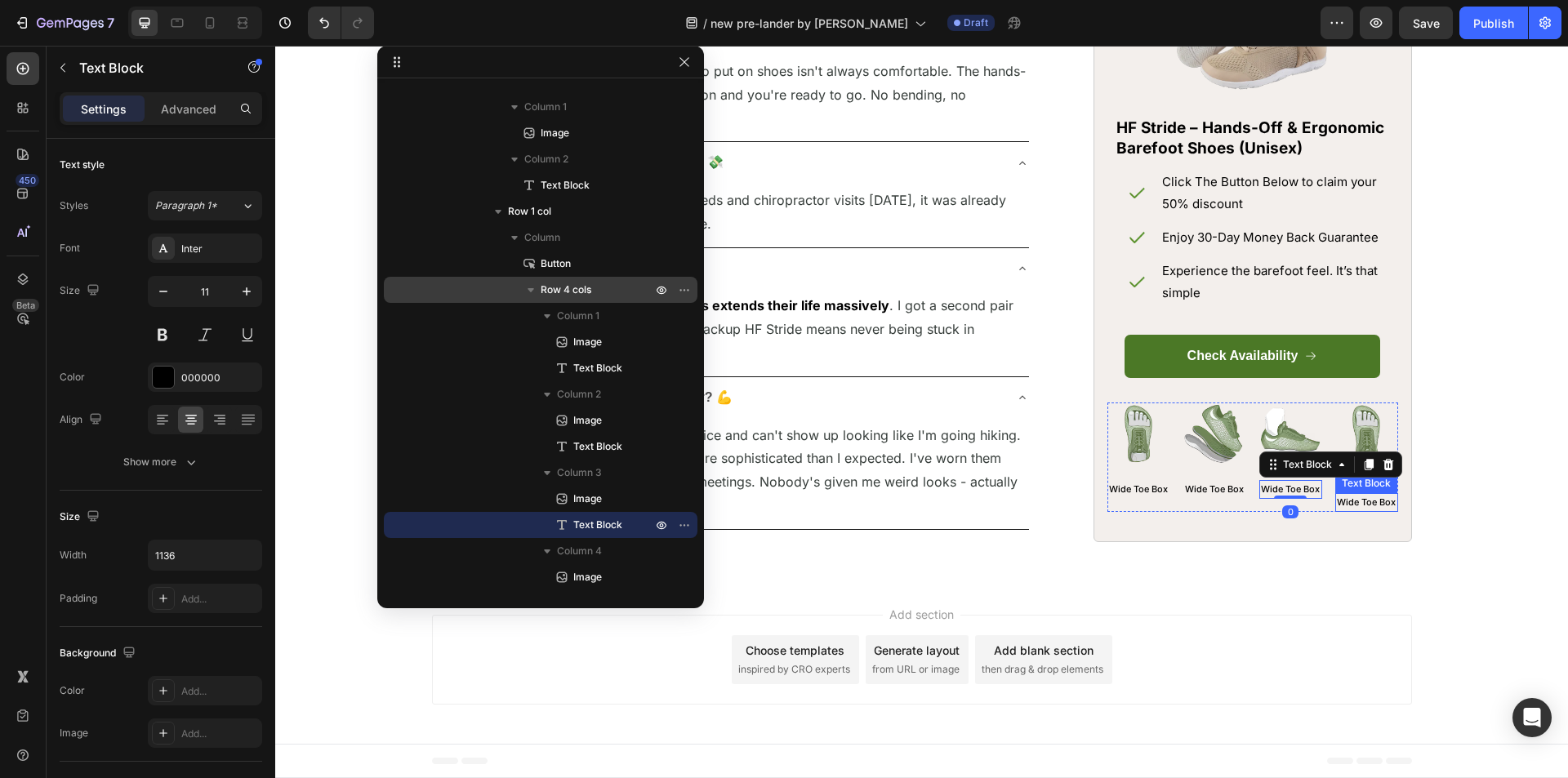
click at [1359, 511] on p "Wide Toe Box" at bounding box center [1366, 503] width 60 height 17
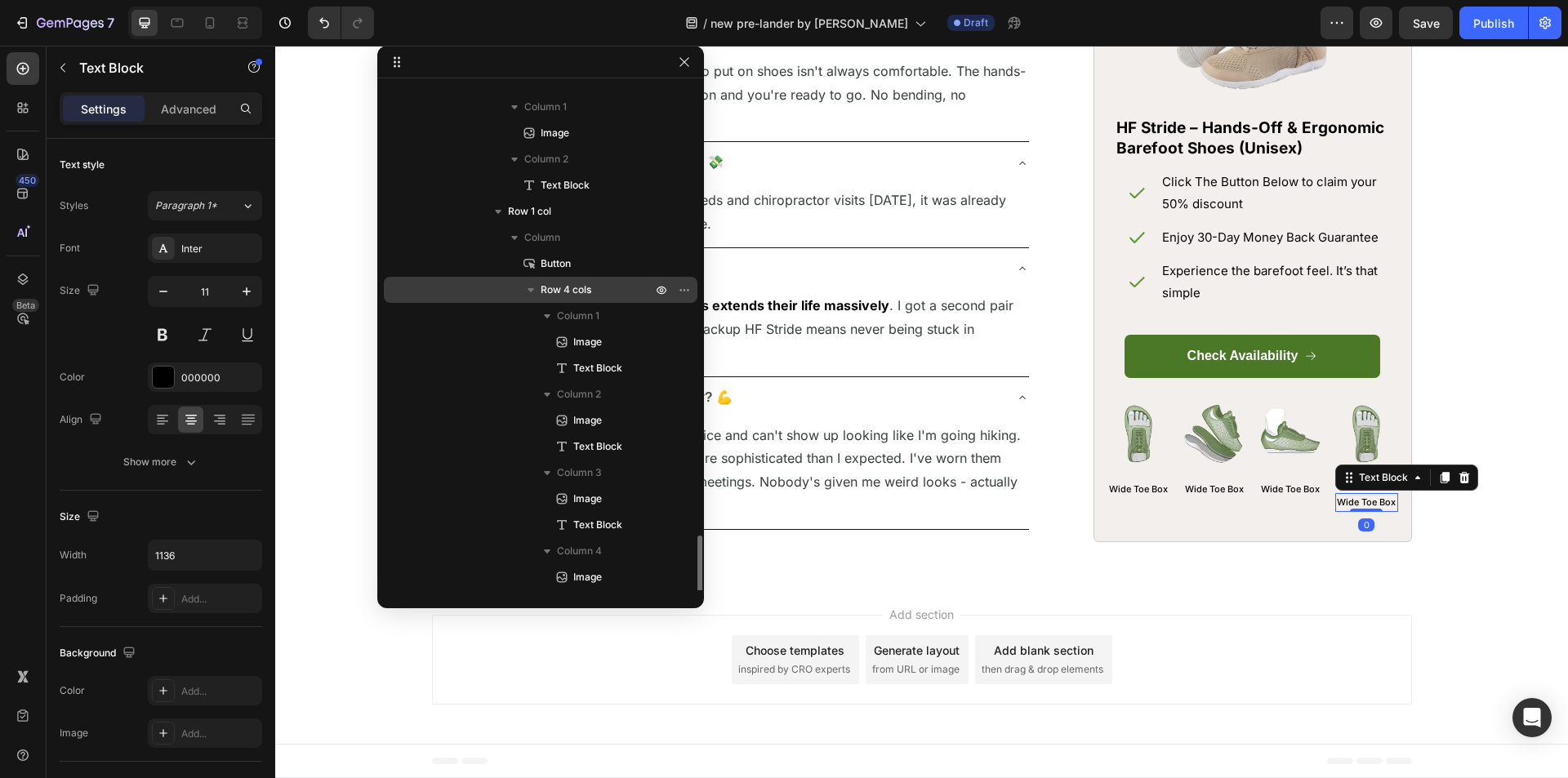
scroll to position [2631, 0]
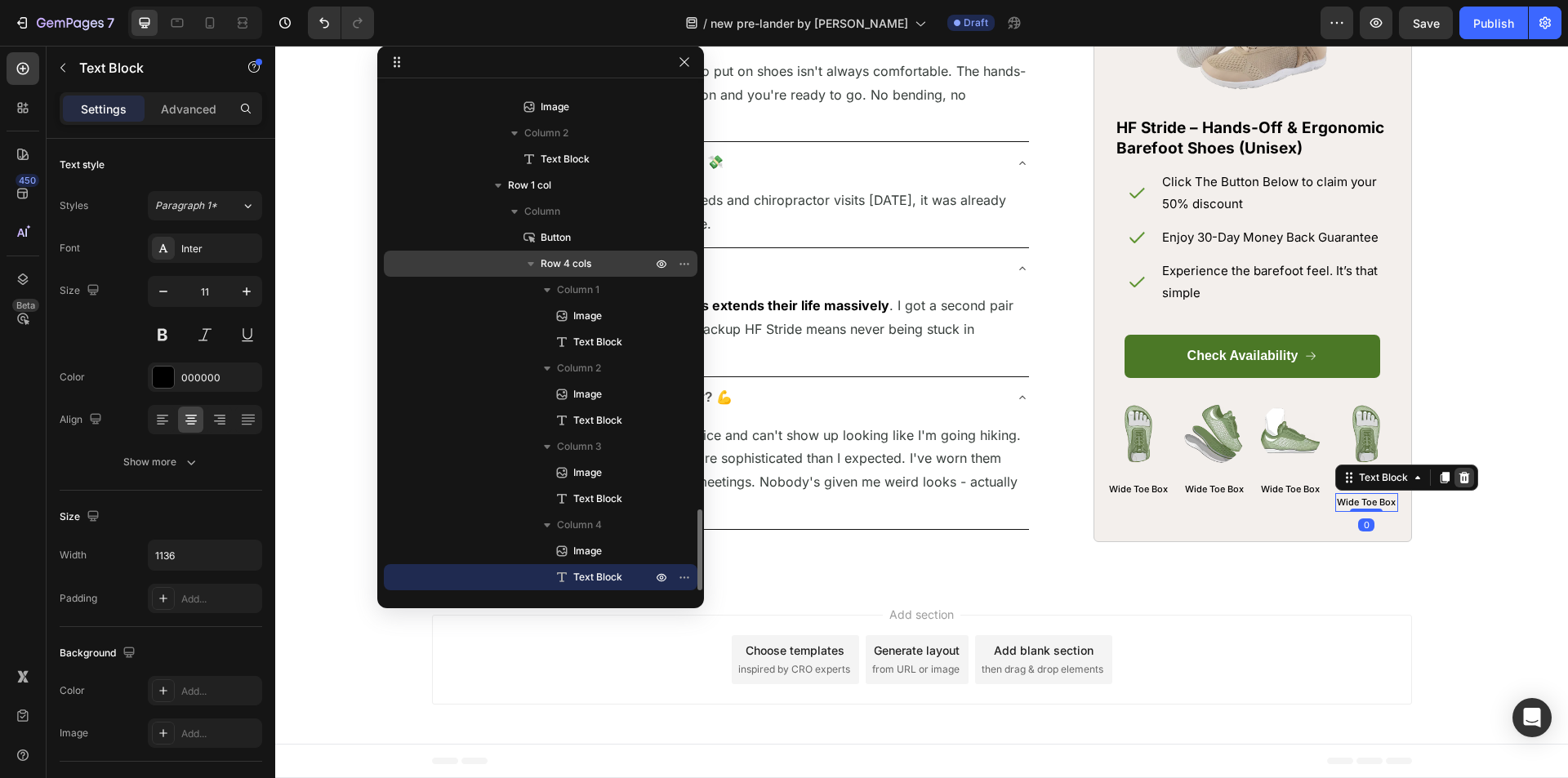
click at [1458, 484] on icon at bounding box center [1464, 477] width 10 height 11
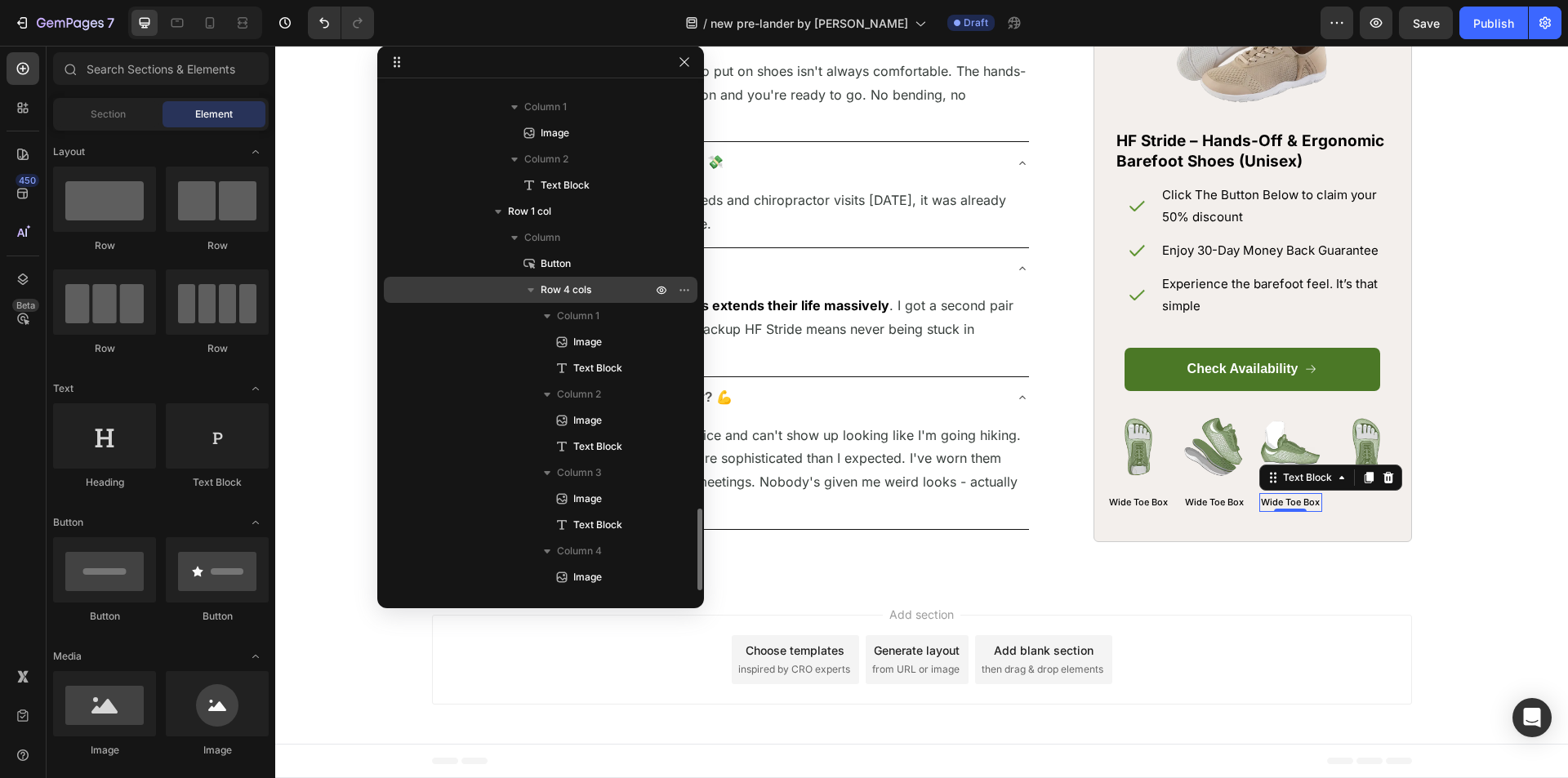
click at [1289, 511] on p "Wide Toe Box" at bounding box center [1290, 503] width 60 height 17
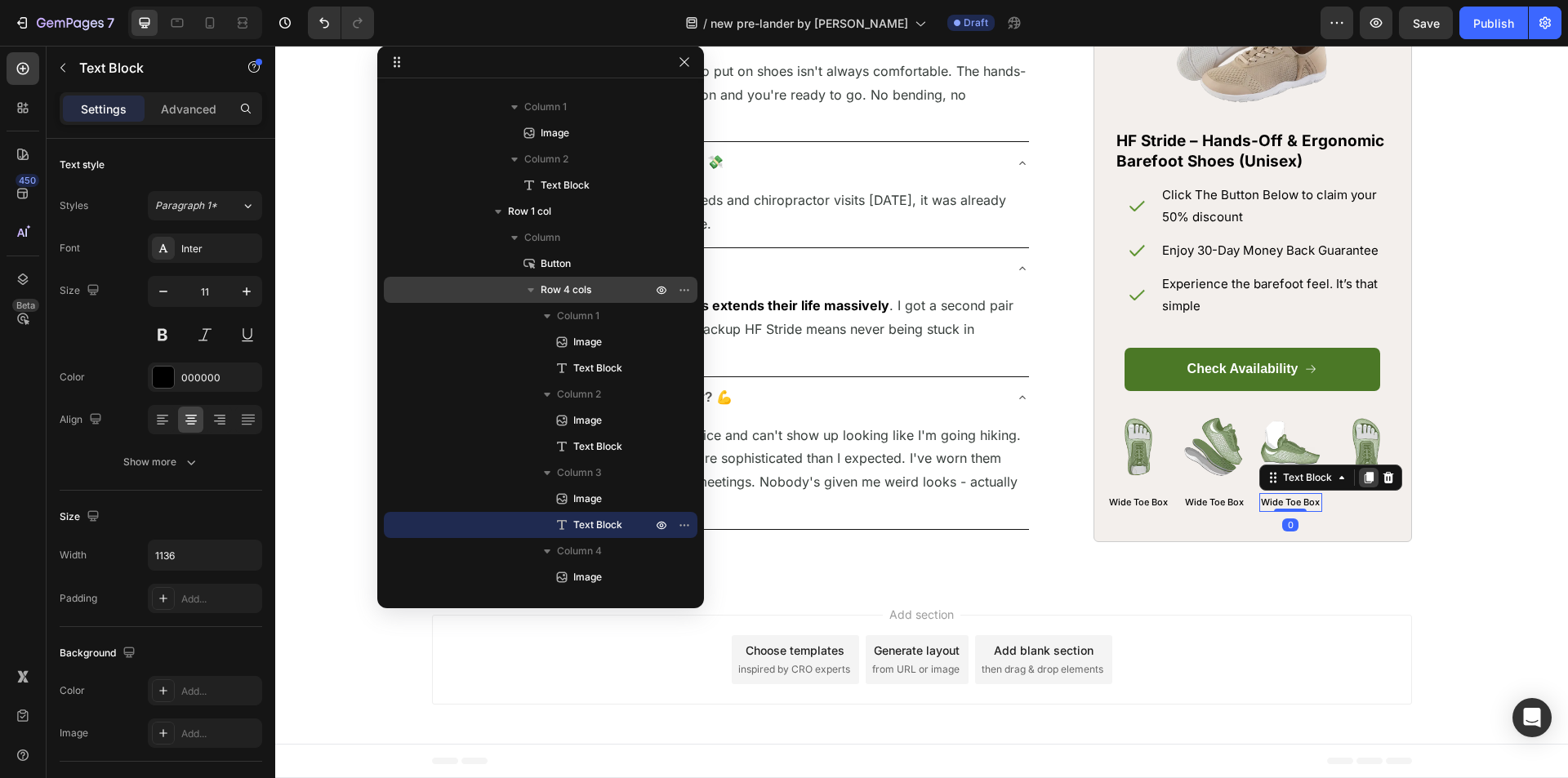
click at [1364, 484] on icon at bounding box center [1368, 477] width 9 height 11
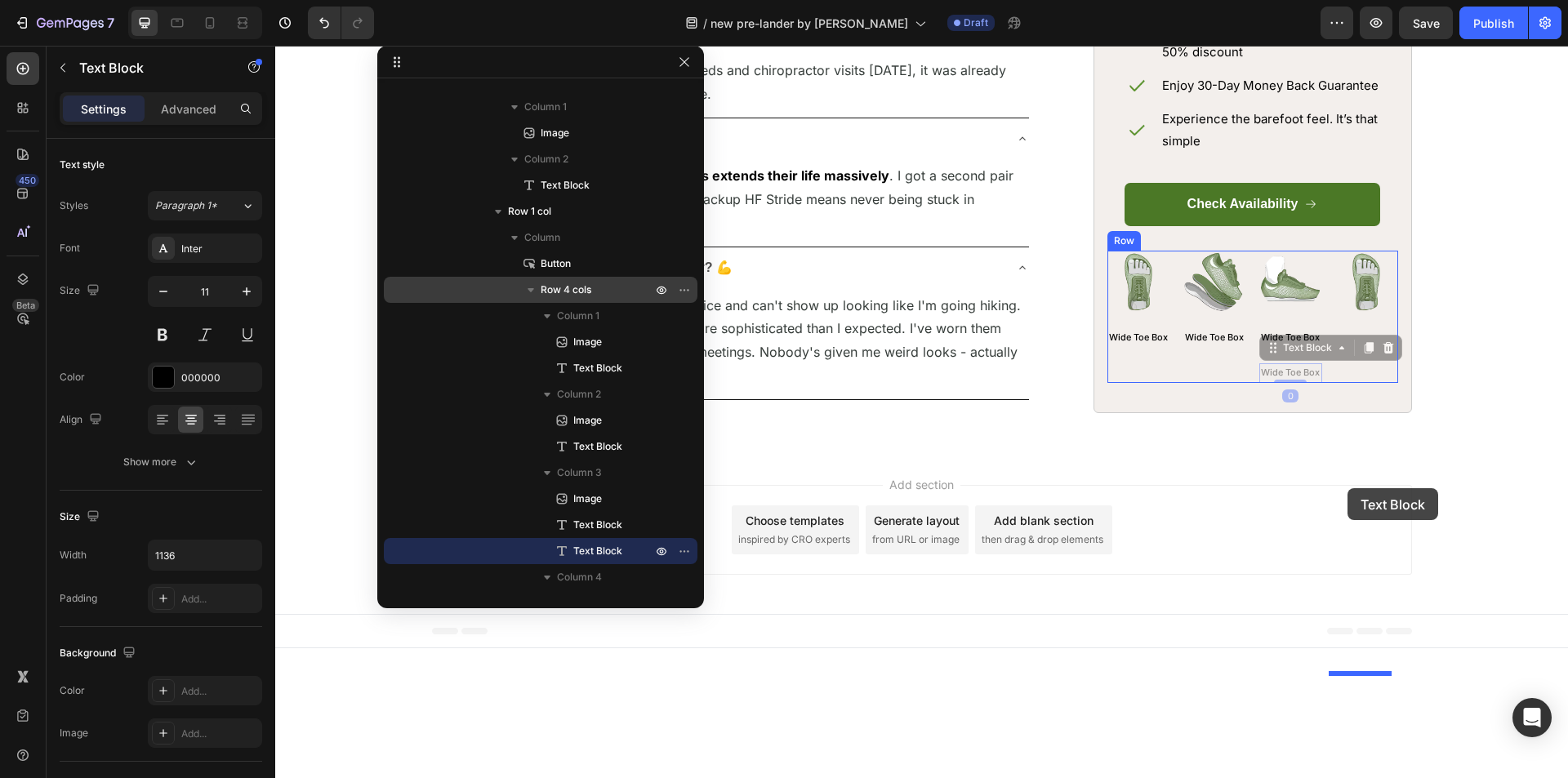
drag, startPoint x: 1268, startPoint y: 520, endPoint x: 1347, endPoint y: 488, distance: 85.2
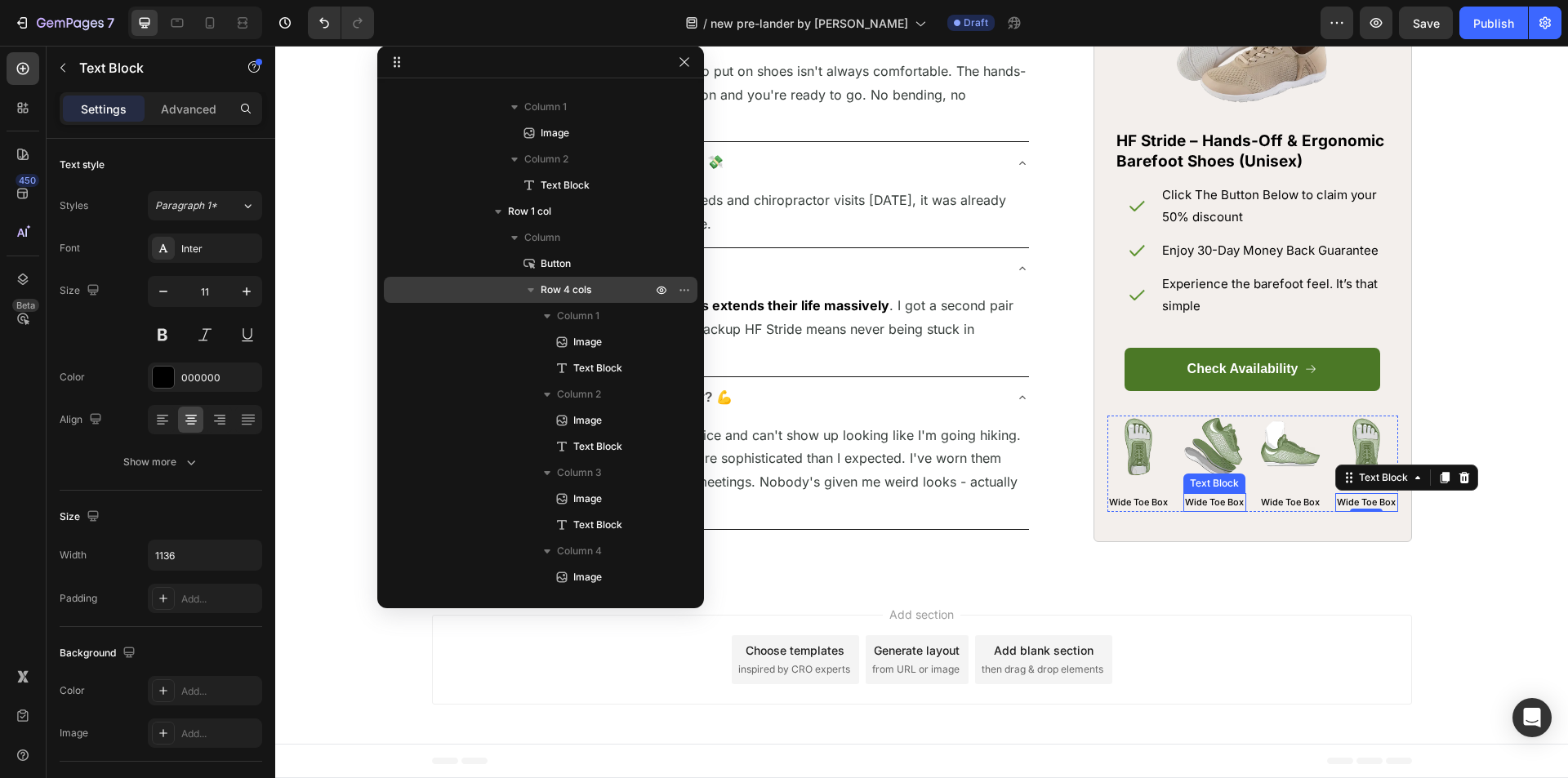
click at [1207, 511] on p "Wide Toe Box" at bounding box center [1215, 503] width 60 height 17
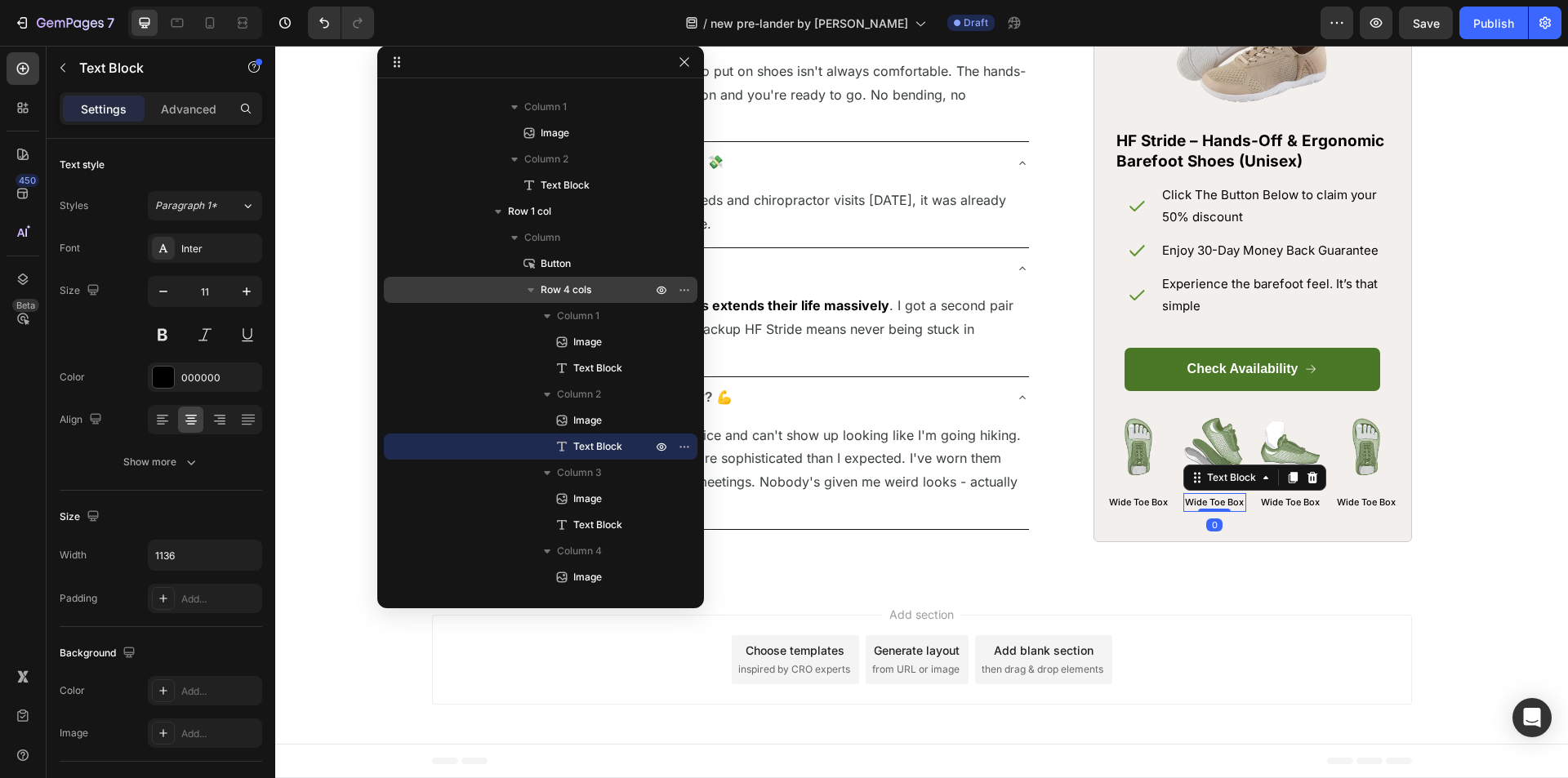
click at [1207, 511] on p "Wide Toe Box" at bounding box center [1215, 503] width 60 height 17
click at [1288, 511] on p "Wide Toe Box" at bounding box center [1290, 503] width 60 height 17
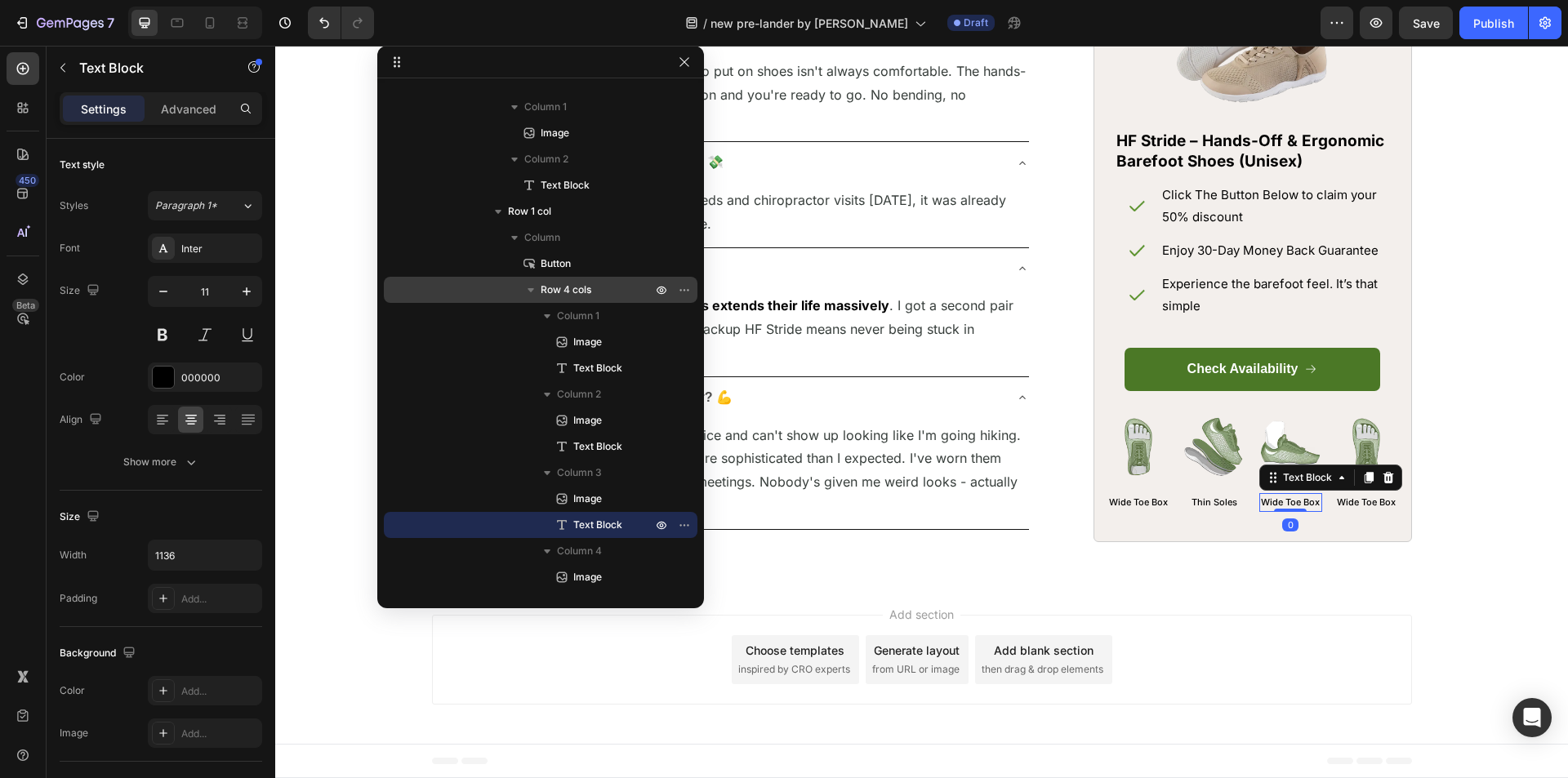
click at [1288, 511] on p "Wide Toe Box" at bounding box center [1290, 503] width 60 height 17
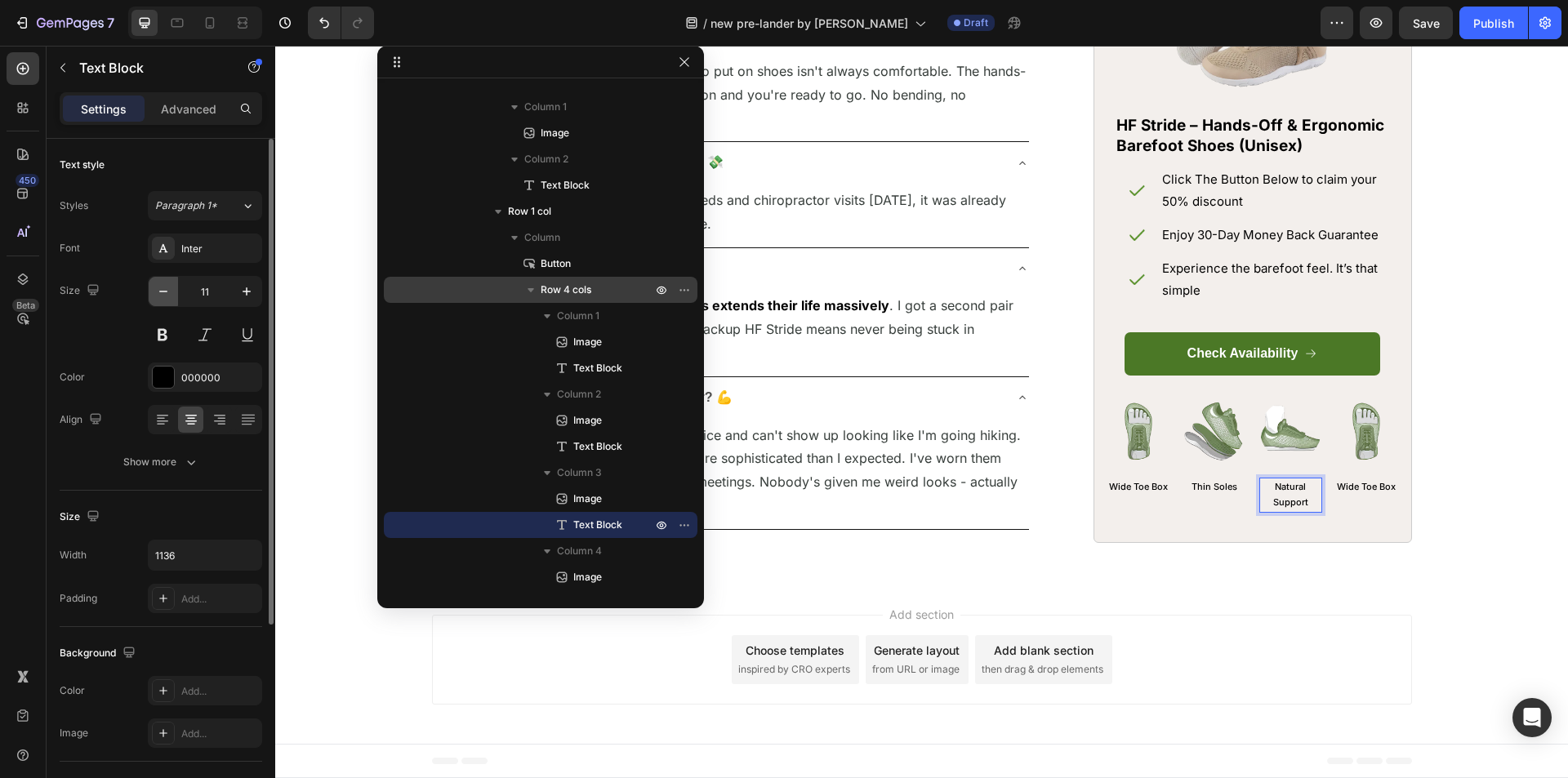
click at [151, 292] on button "button" at bounding box center [164, 292] width 30 height 30
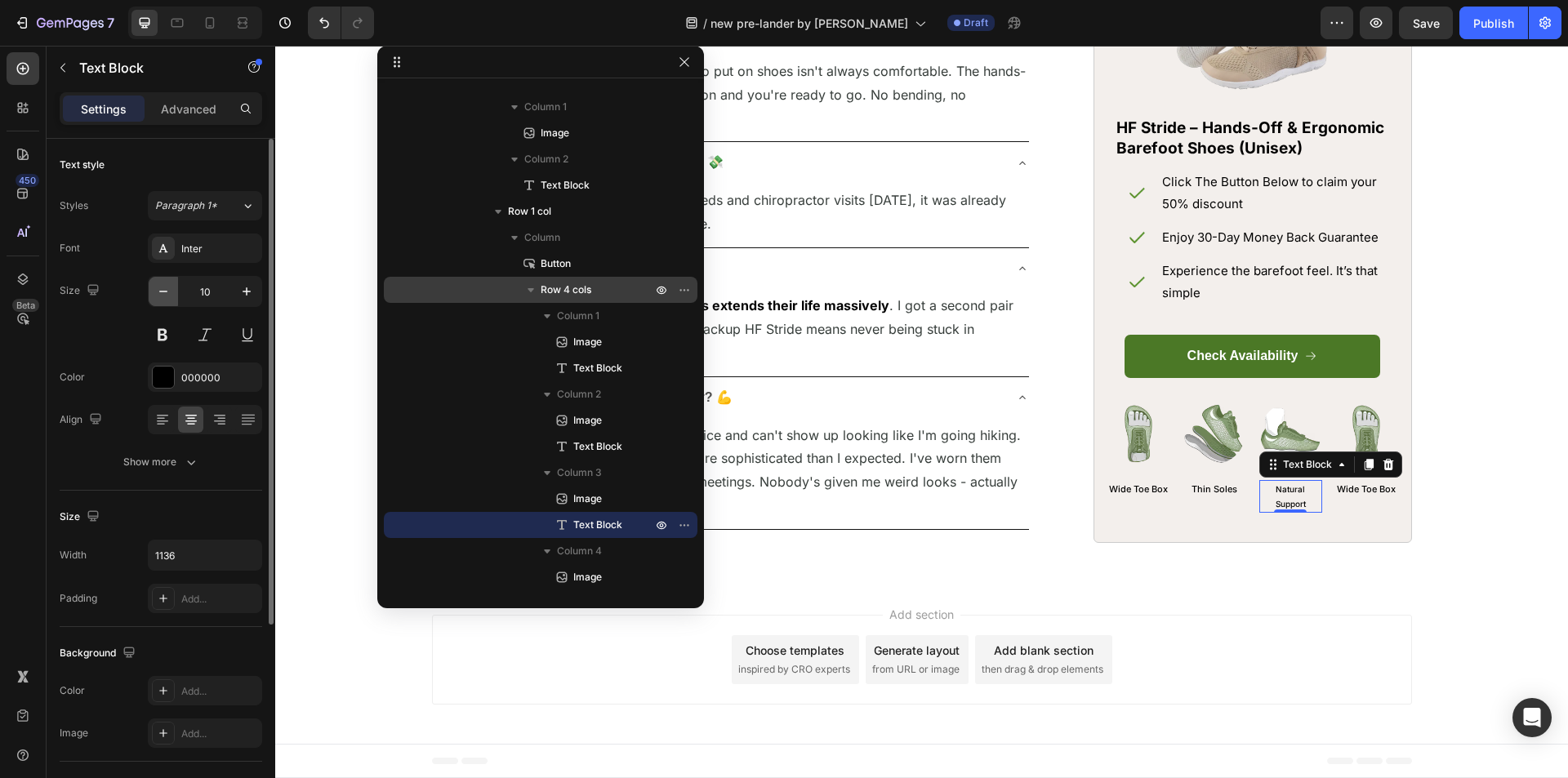
click at [151, 292] on button "button" at bounding box center [164, 292] width 30 height 30
type input "9"
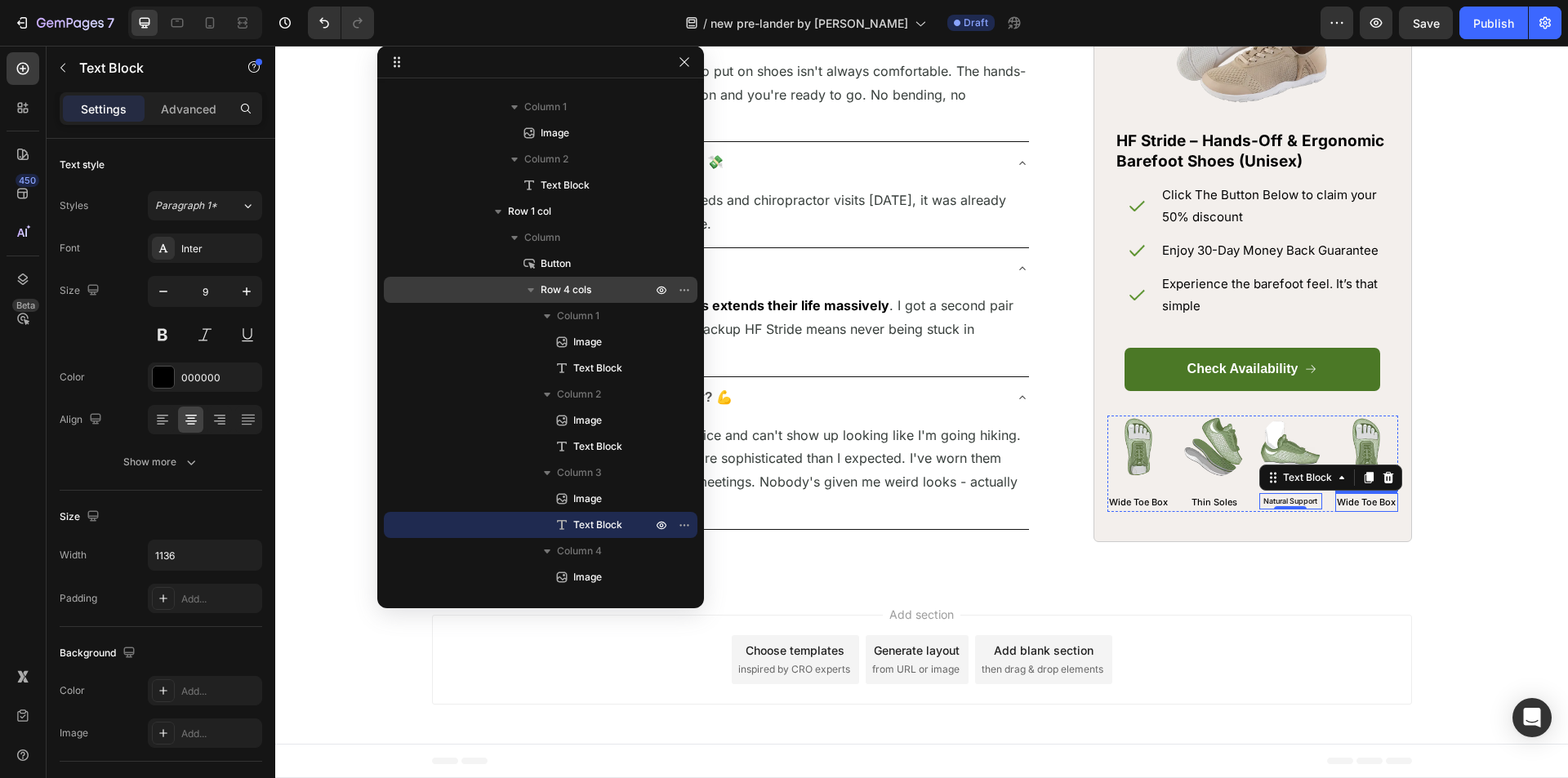
click at [1368, 511] on p "Wide Toe Box" at bounding box center [1366, 503] width 60 height 17
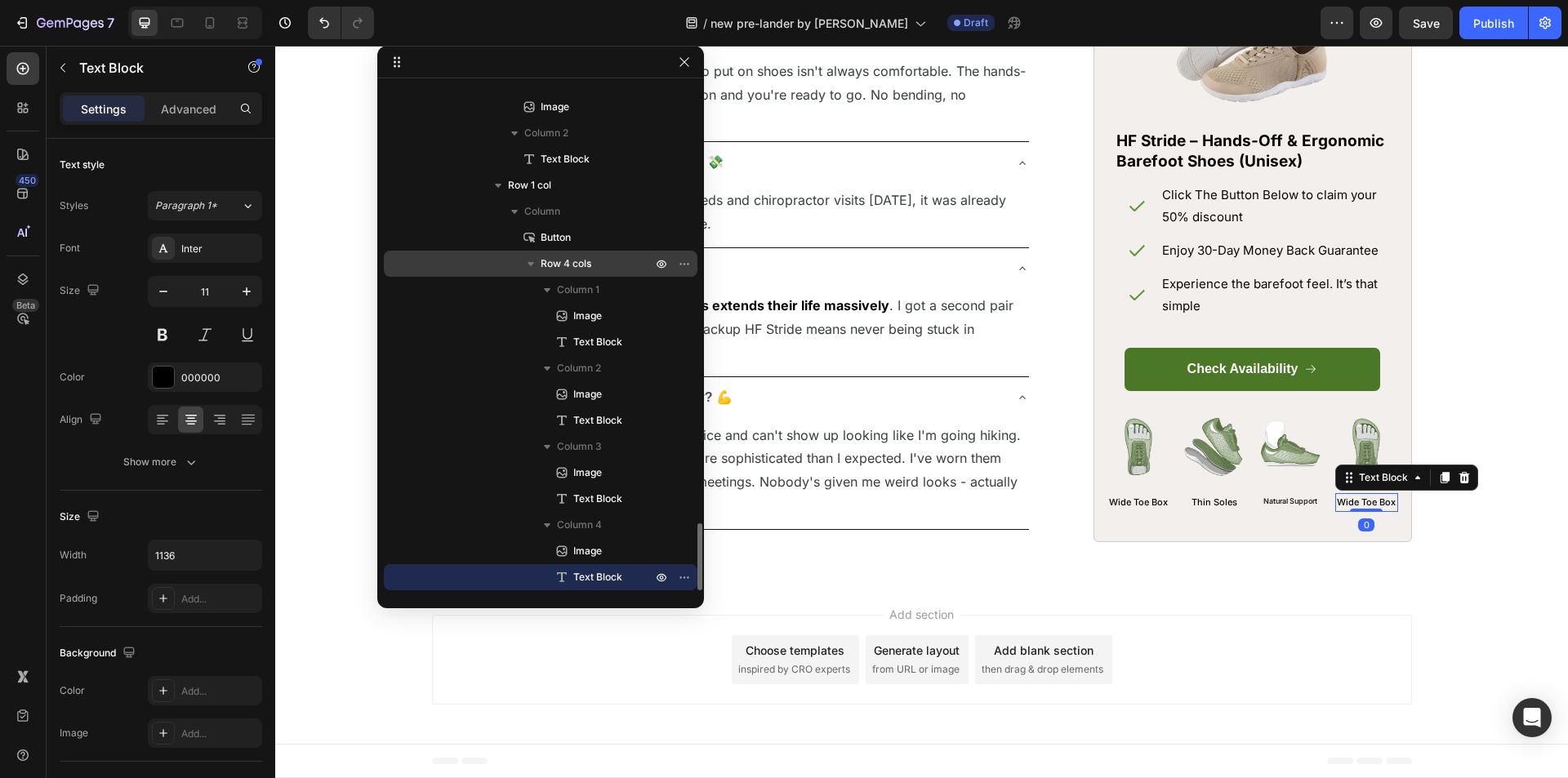
click at [1368, 511] on p "Wide Toe Box" at bounding box center [1366, 503] width 60 height 17
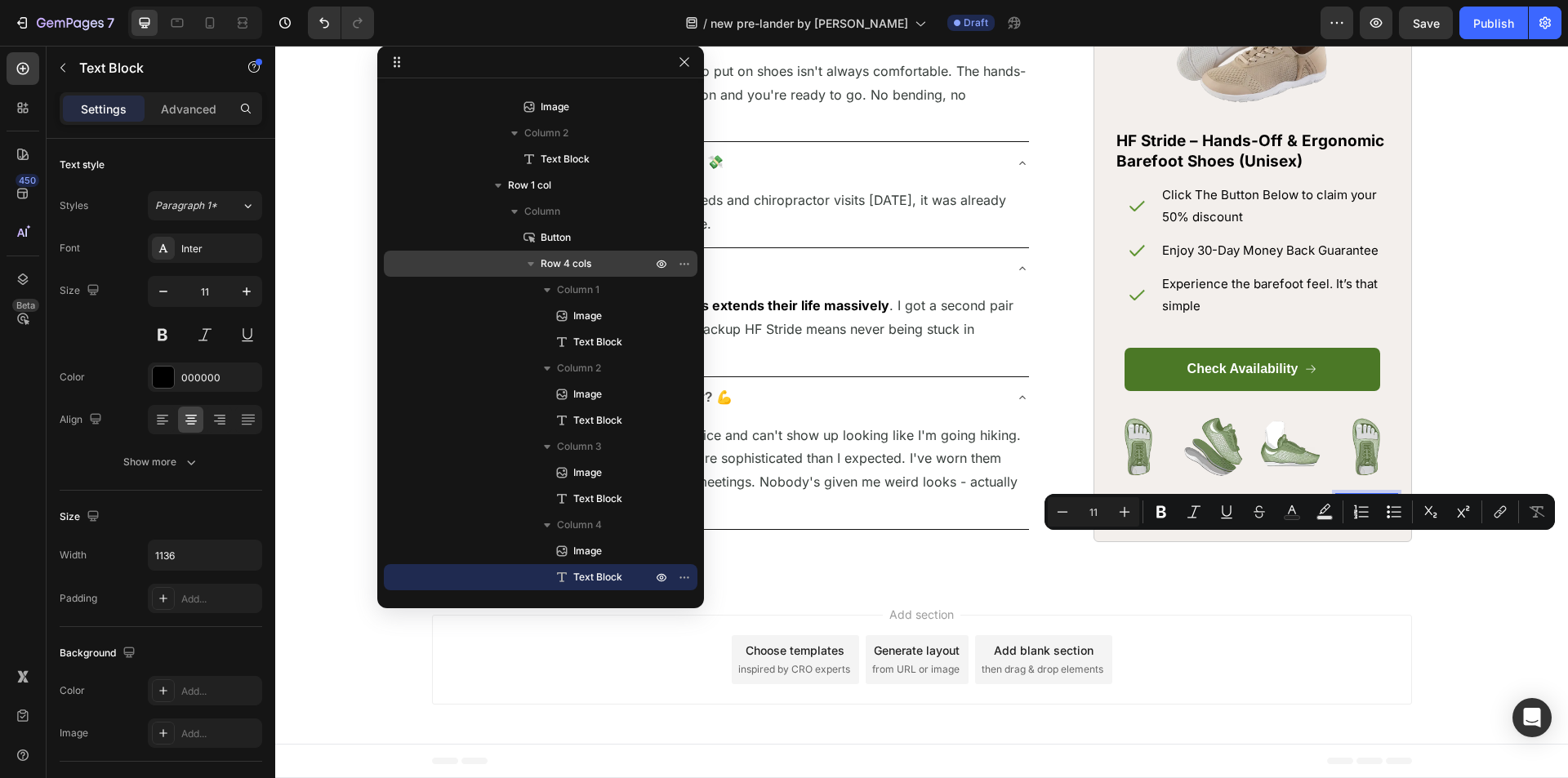
type input "12"
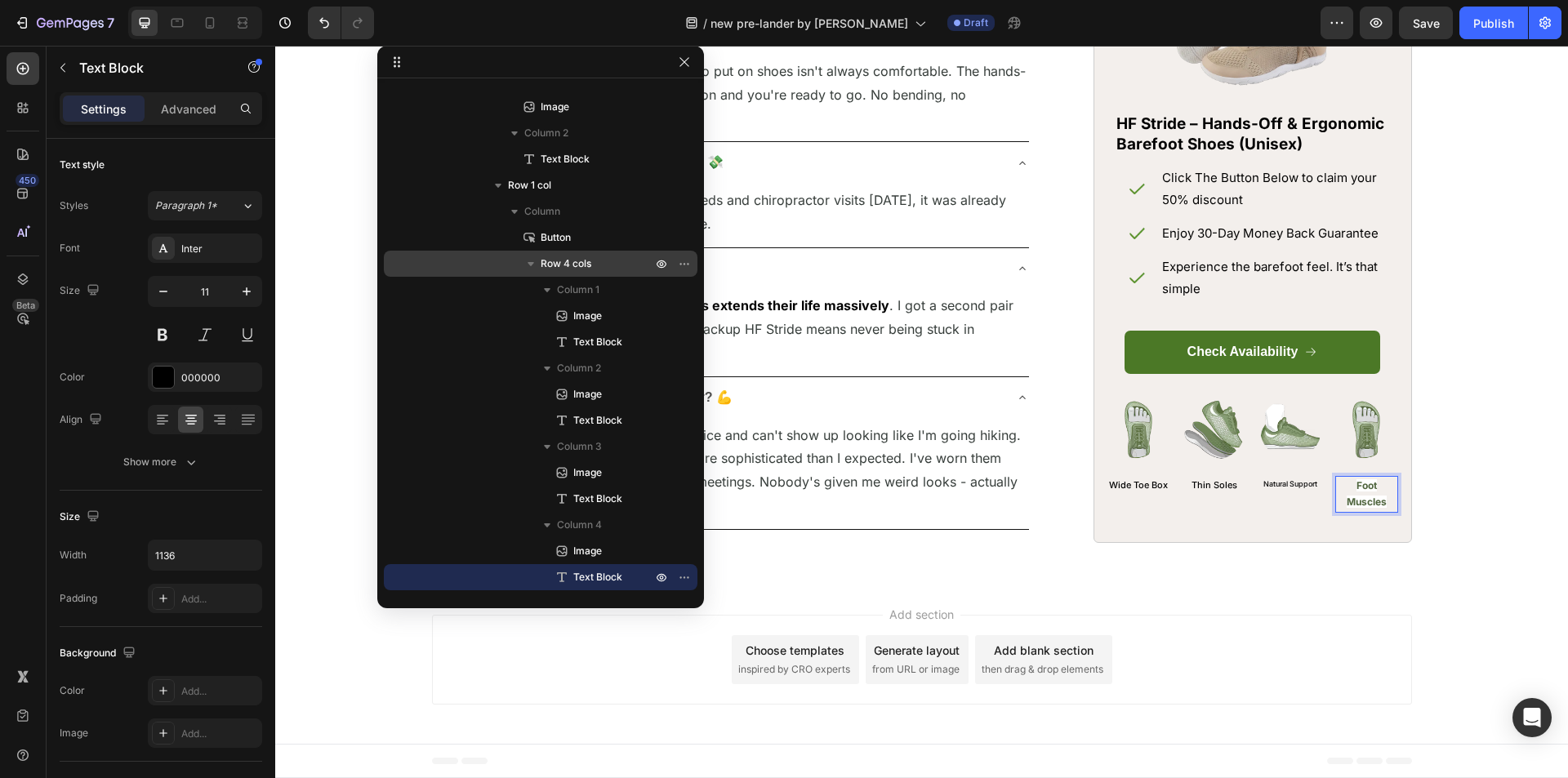
click at [1353, 508] on strong "Foot Muscles" at bounding box center [1366, 493] width 40 height 30
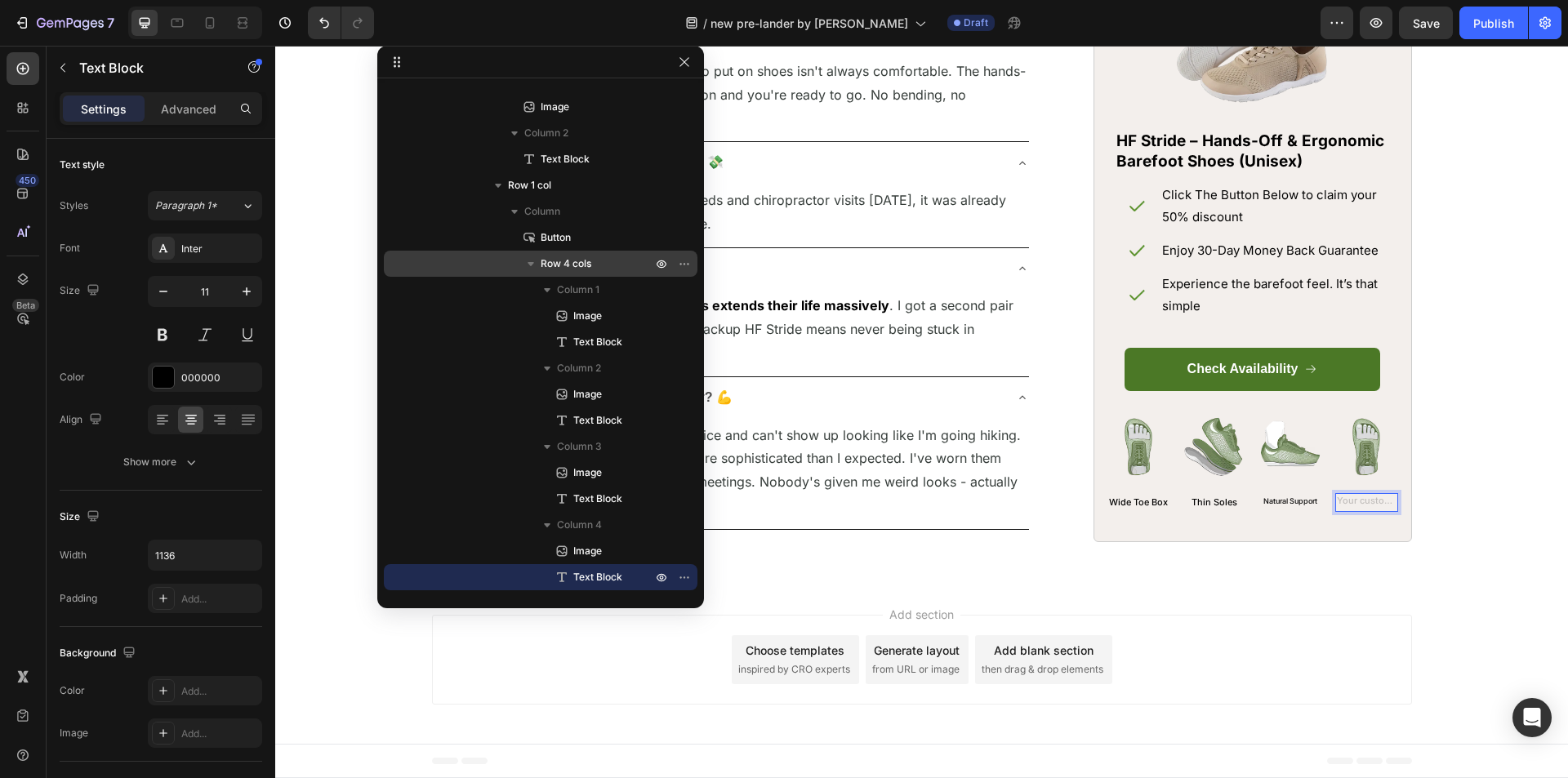
click at [1354, 513] on div "Rich Text Editor. Editing area: main" at bounding box center [1366, 503] width 63 height 20
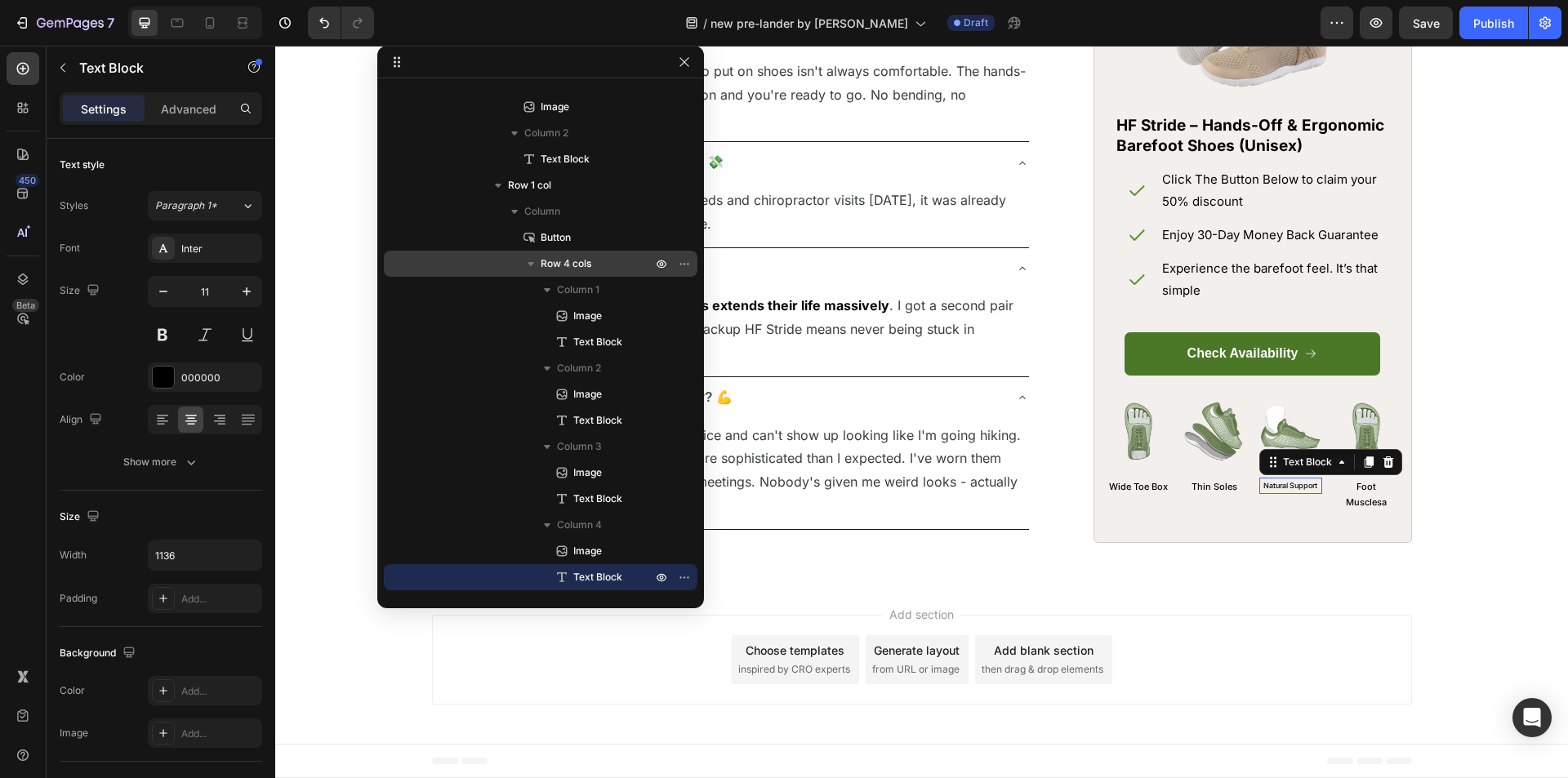
click at [1290, 492] on p "Natural Support" at bounding box center [1290, 485] width 60 height 13
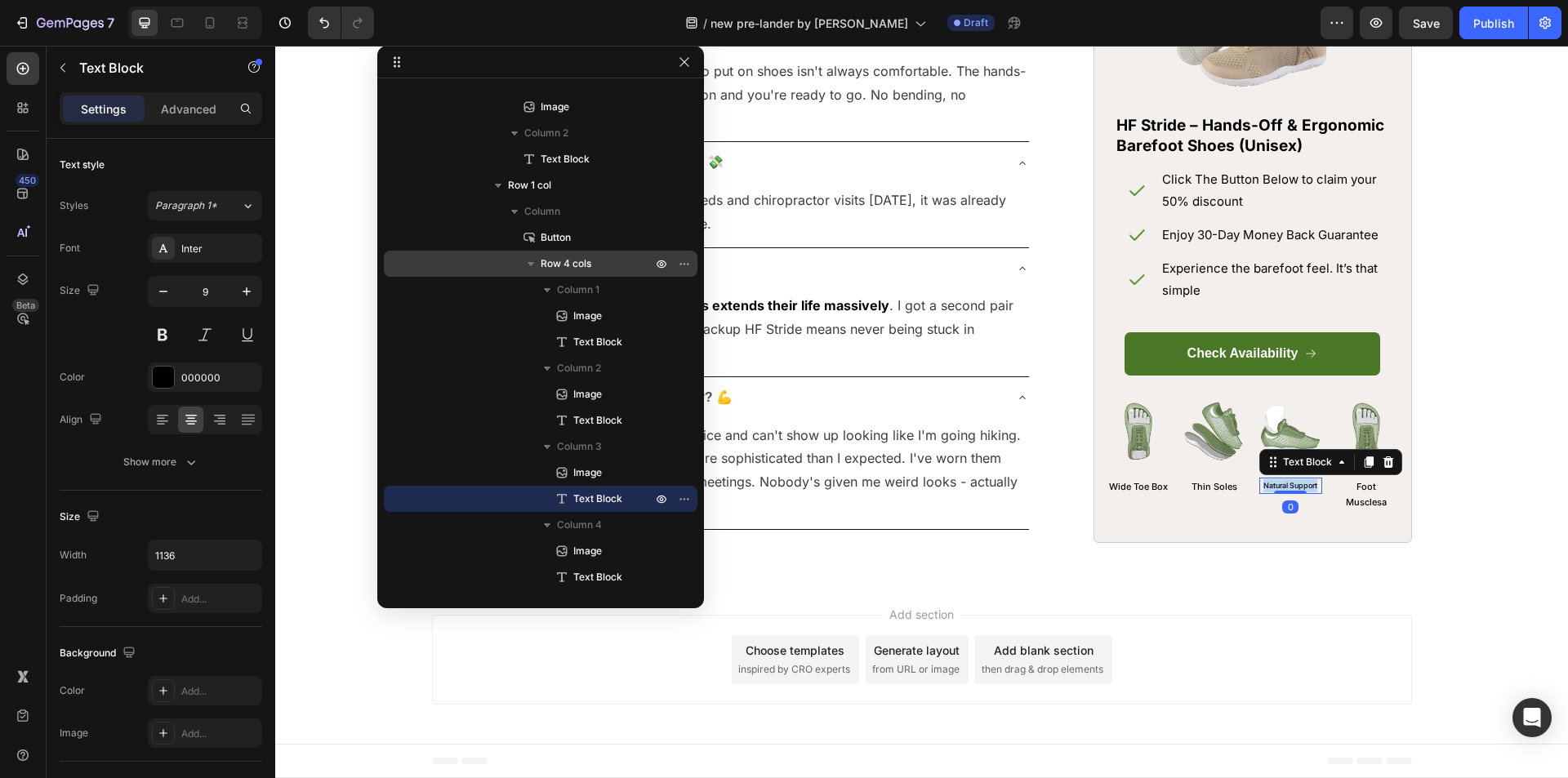
click at [1290, 492] on p "Natural Support" at bounding box center [1290, 485] width 60 height 13
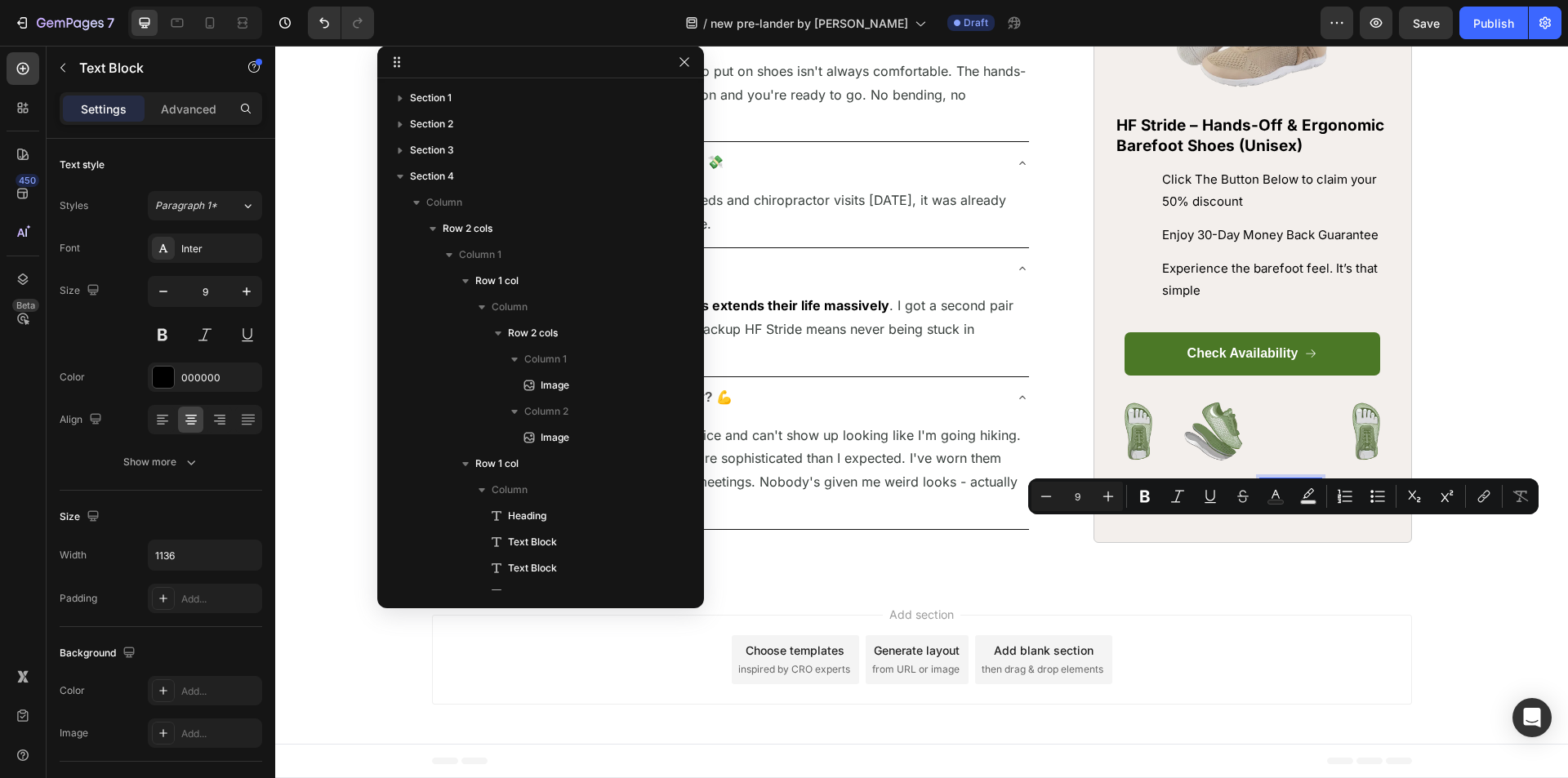
scroll to position [3310, 0]
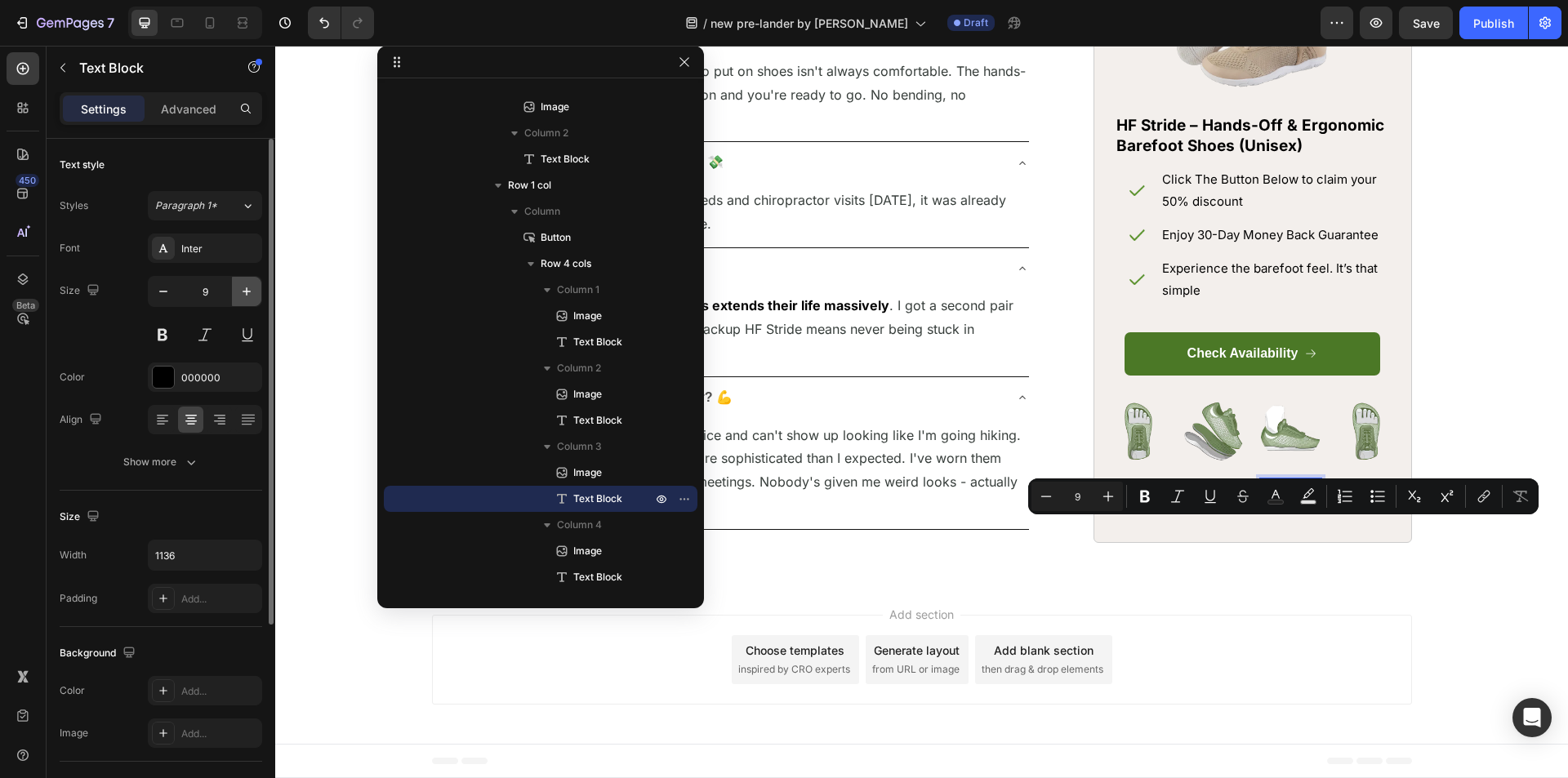
click at [246, 292] on icon "button" at bounding box center [246, 291] width 8 height 8
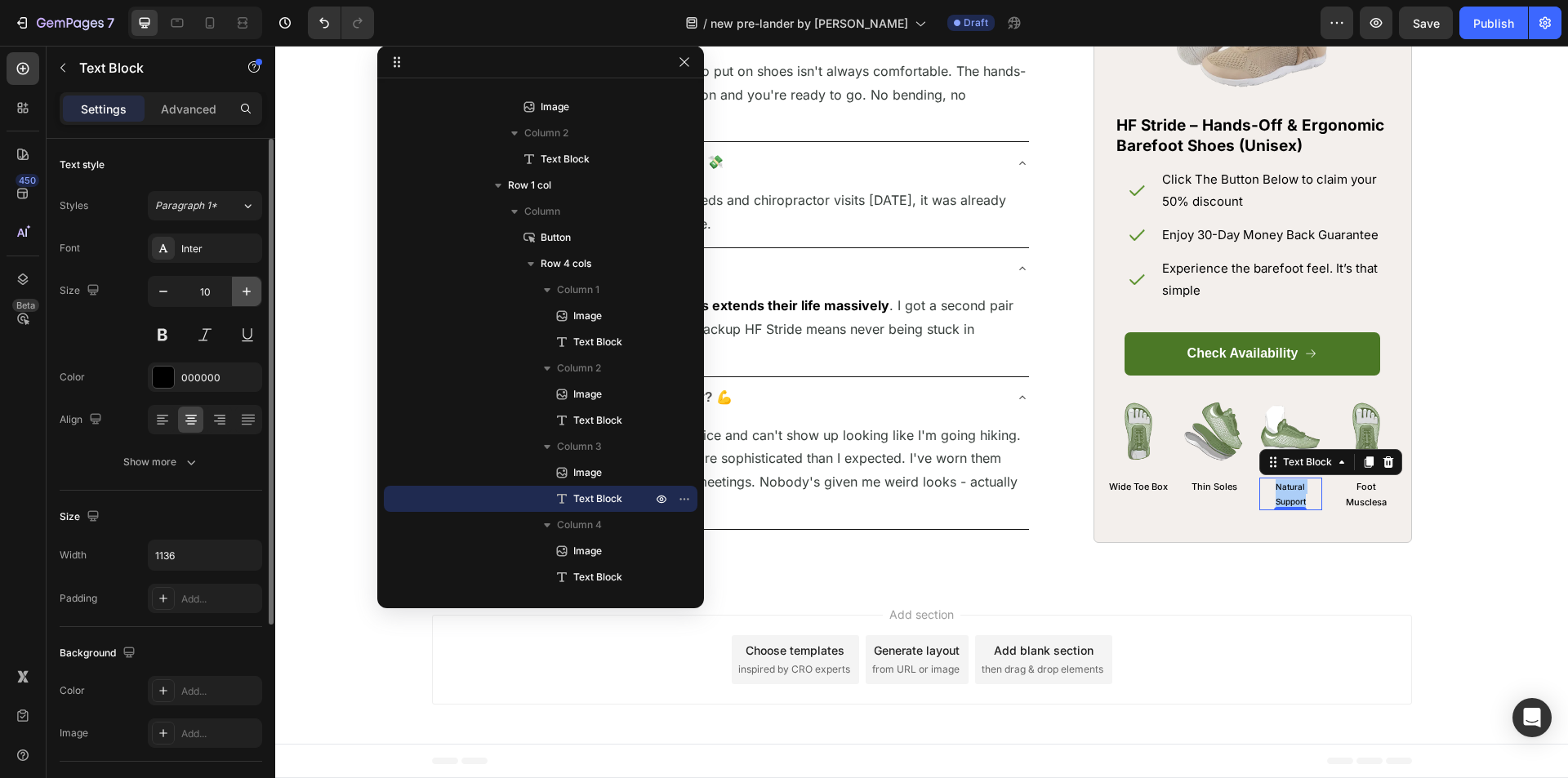
type input "11"
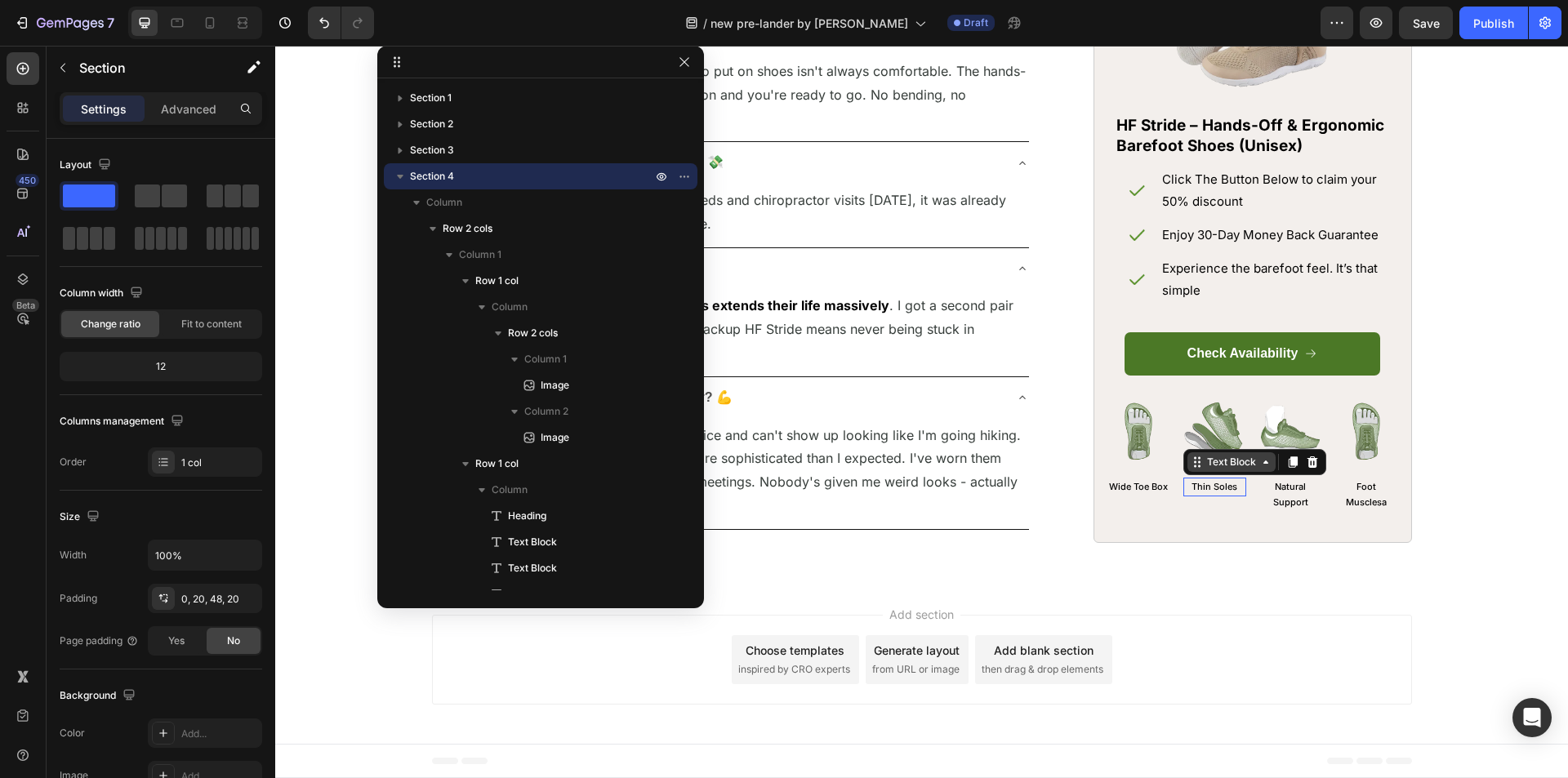
click at [1186, 474] on div "Text Block" at bounding box center [1255, 461] width 143 height 26
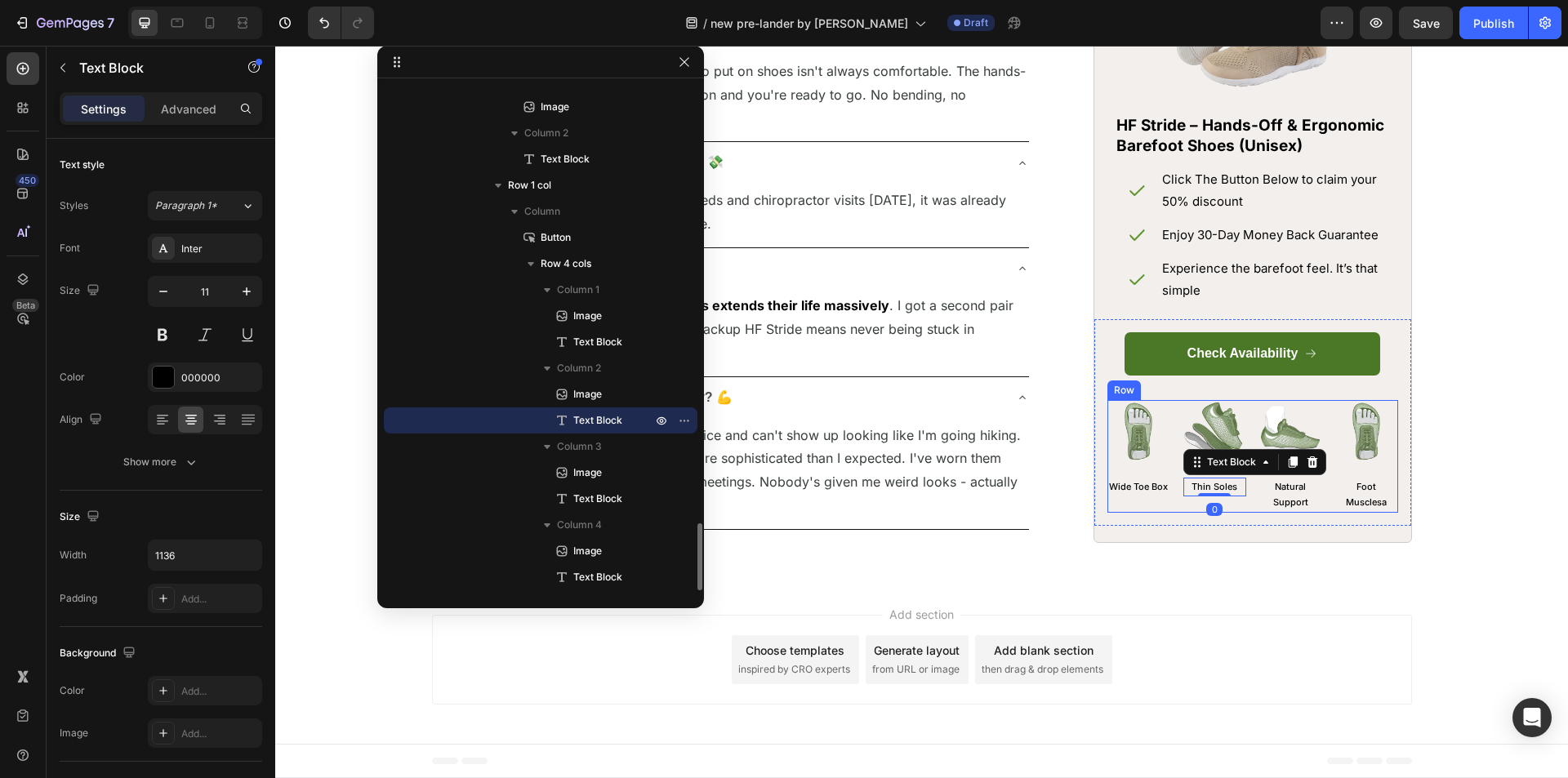
click at [1171, 493] on div "Image Wide Toe Box Text Block Image Thin Soles Text Block 0 Image Natural Suppo…" at bounding box center [1253, 456] width 291 height 113
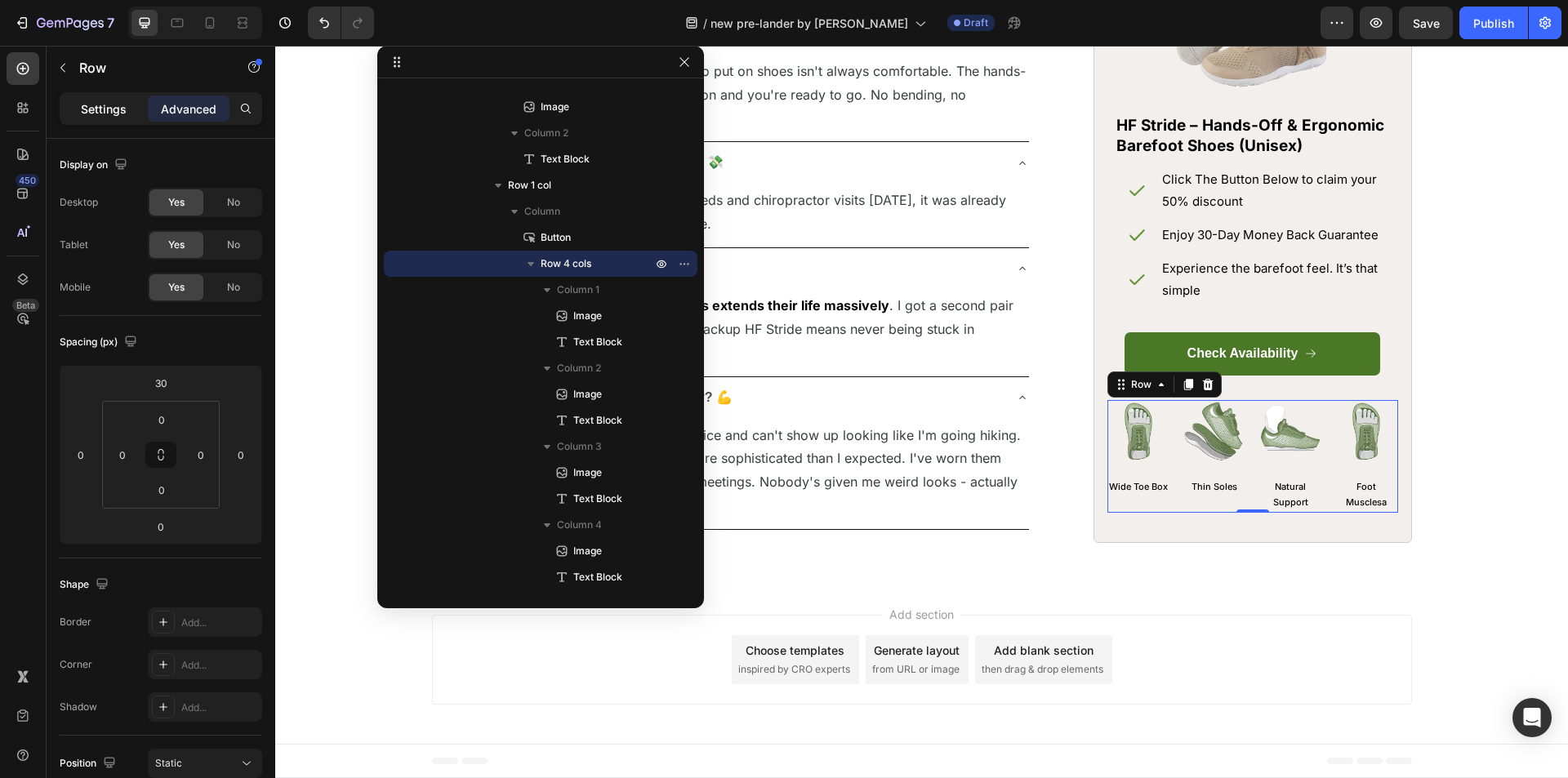
click at [134, 96] on div "Settings" at bounding box center [104, 109] width 82 height 26
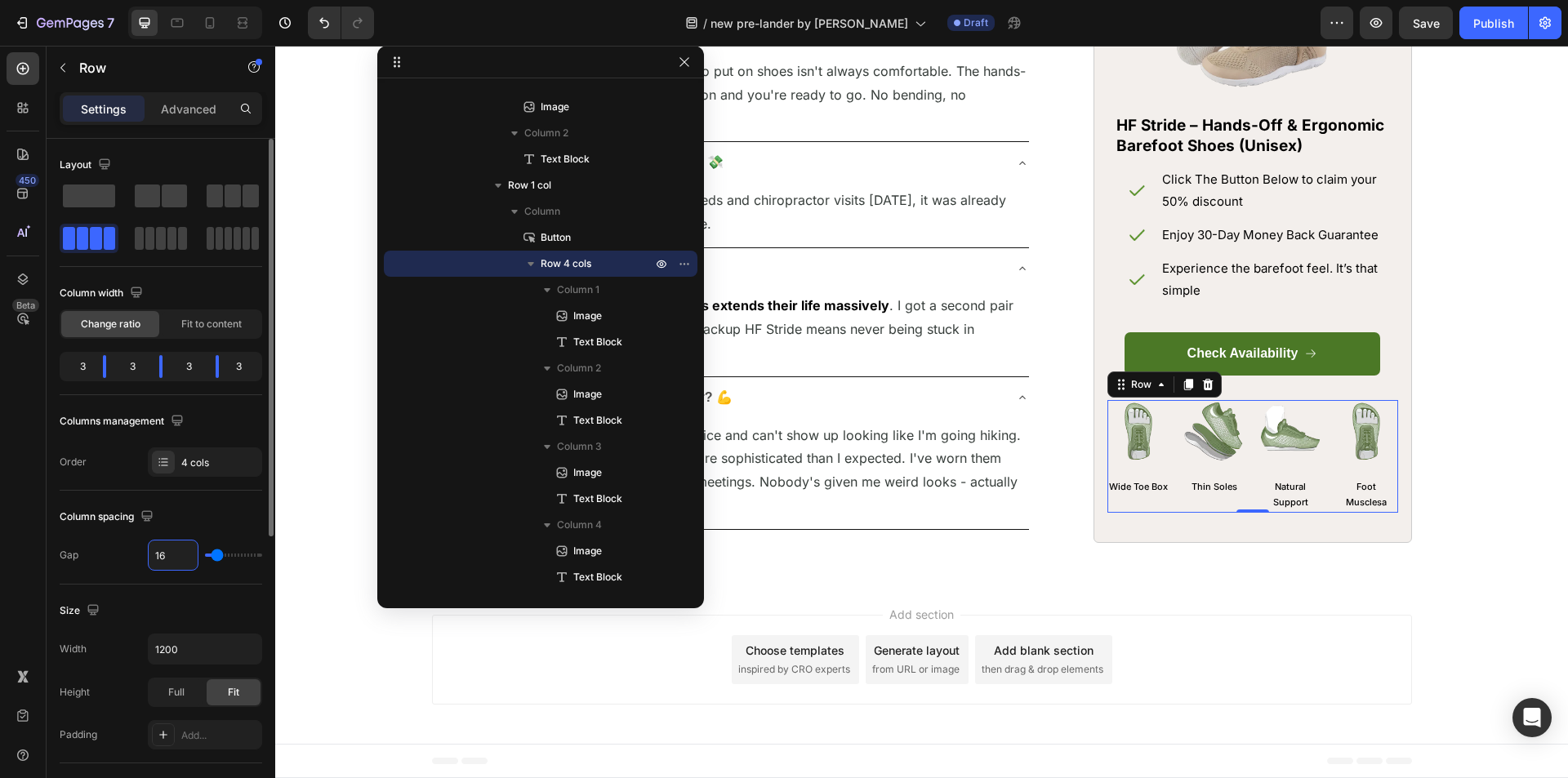
click at [171, 555] on input "16" at bounding box center [173, 555] width 49 height 30
type input "15"
type input "14"
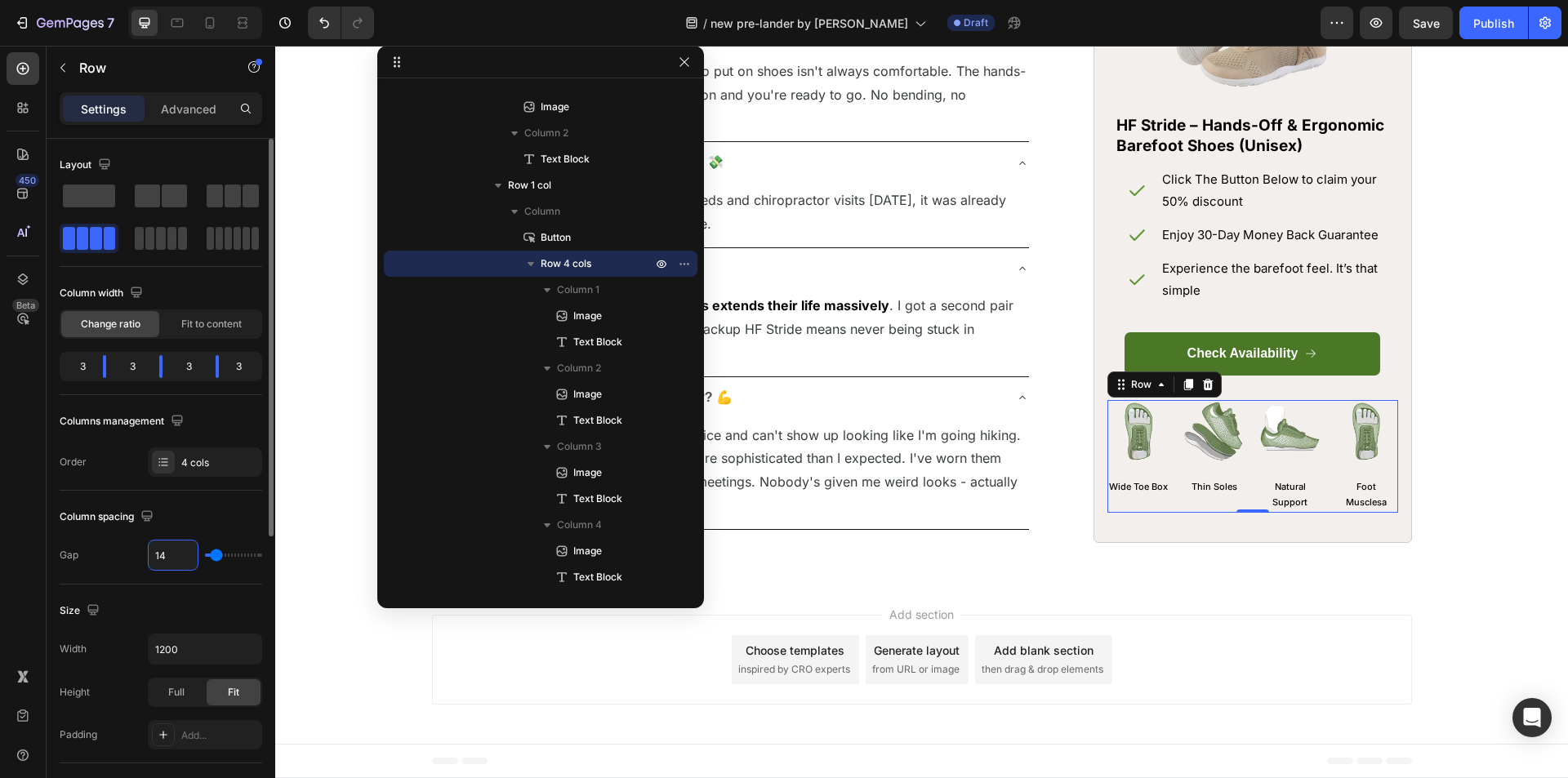
type input "13"
type input "12"
type input "11"
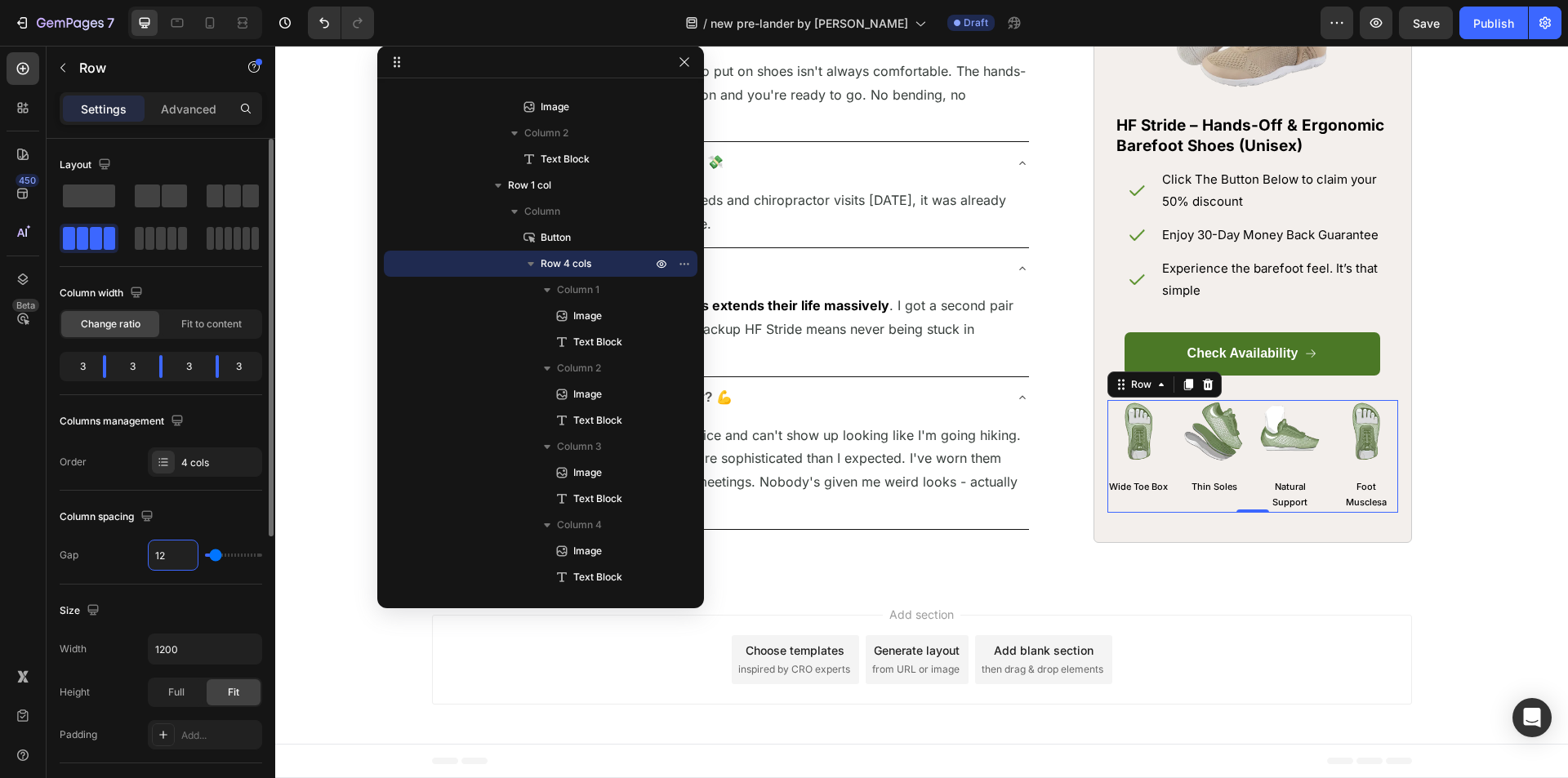
type input "11"
type input "10"
type input "9"
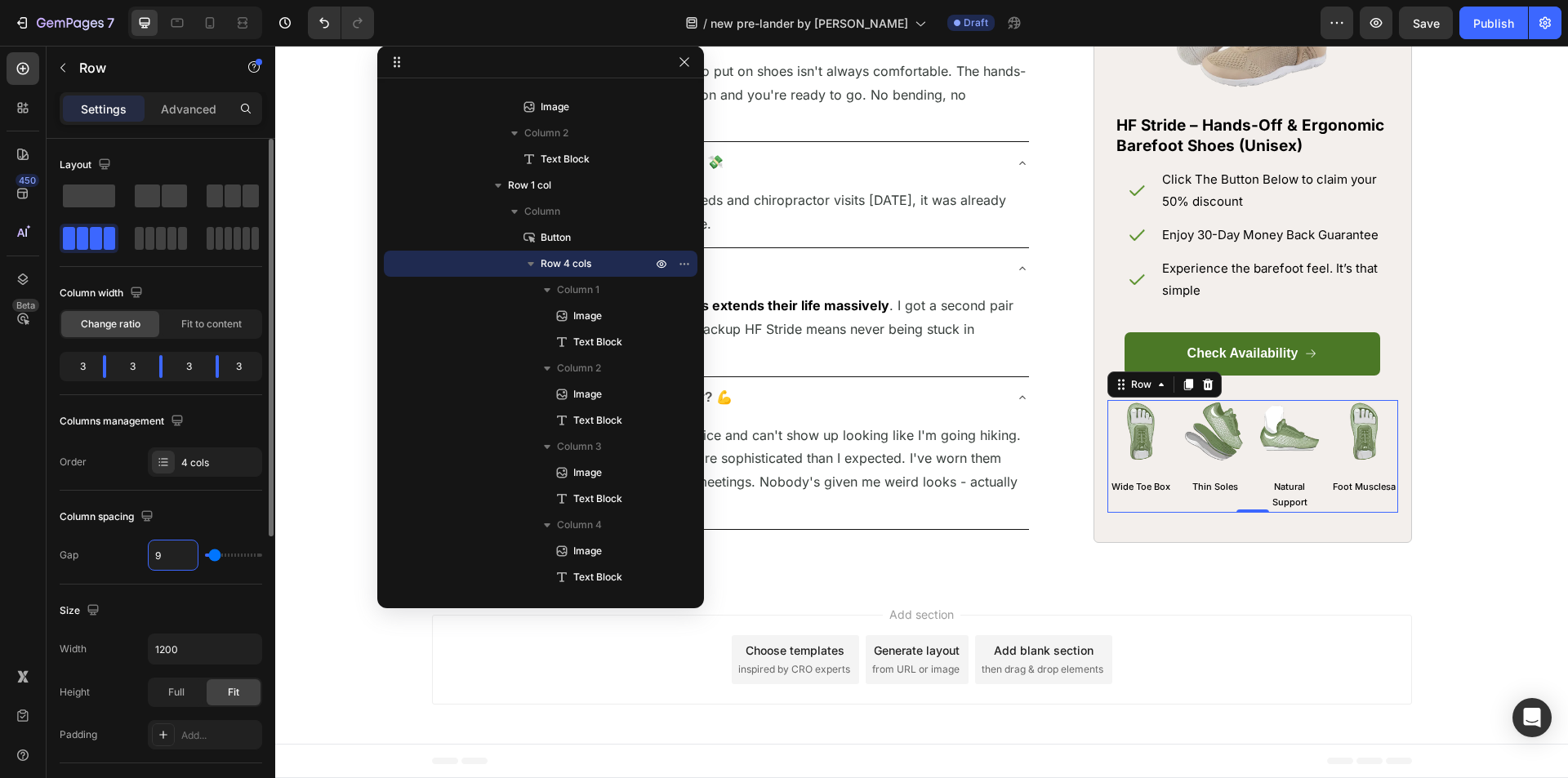
type input "8"
type input "7"
type input "6"
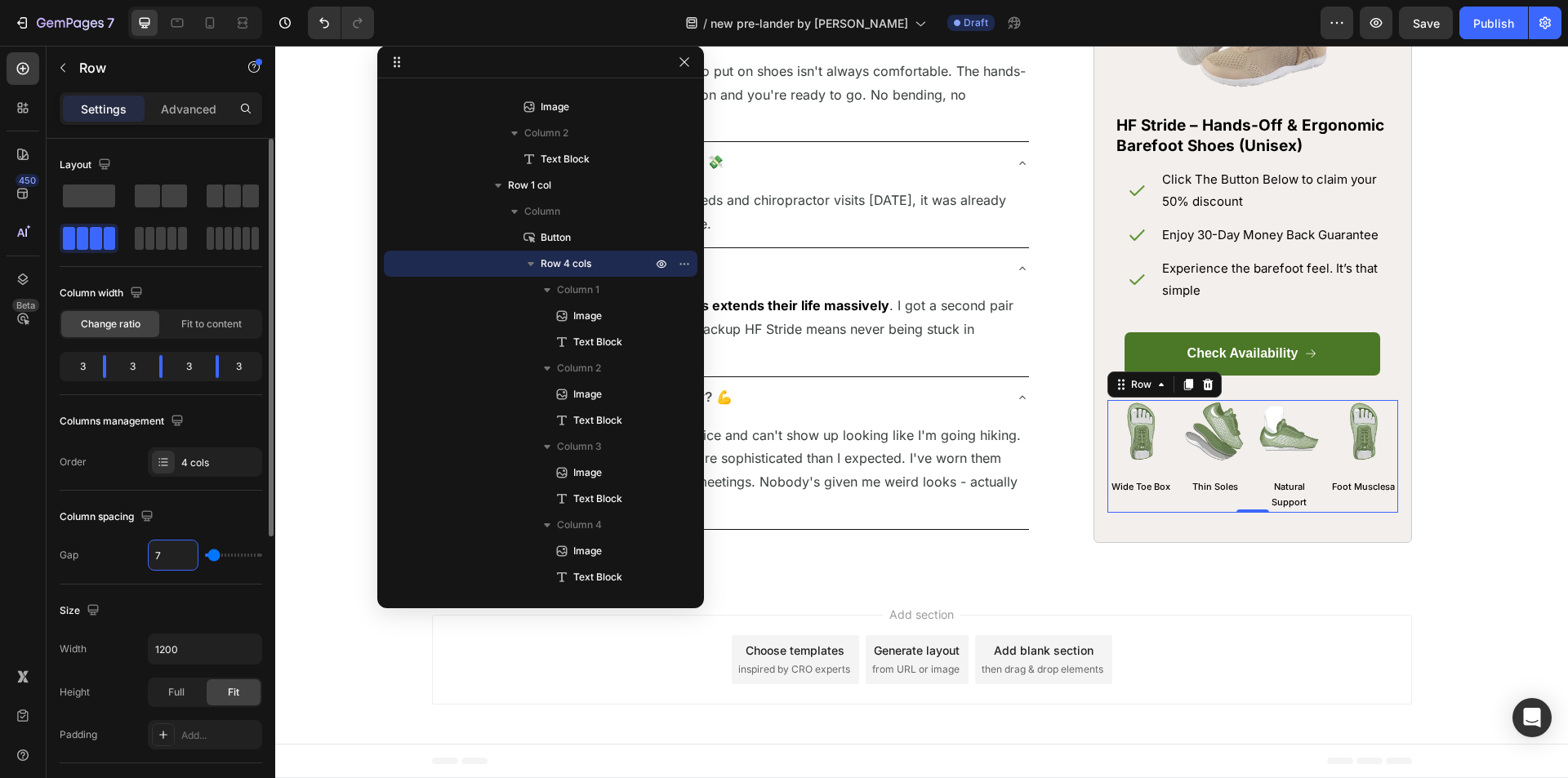
type input "6"
type input "5"
type input "4"
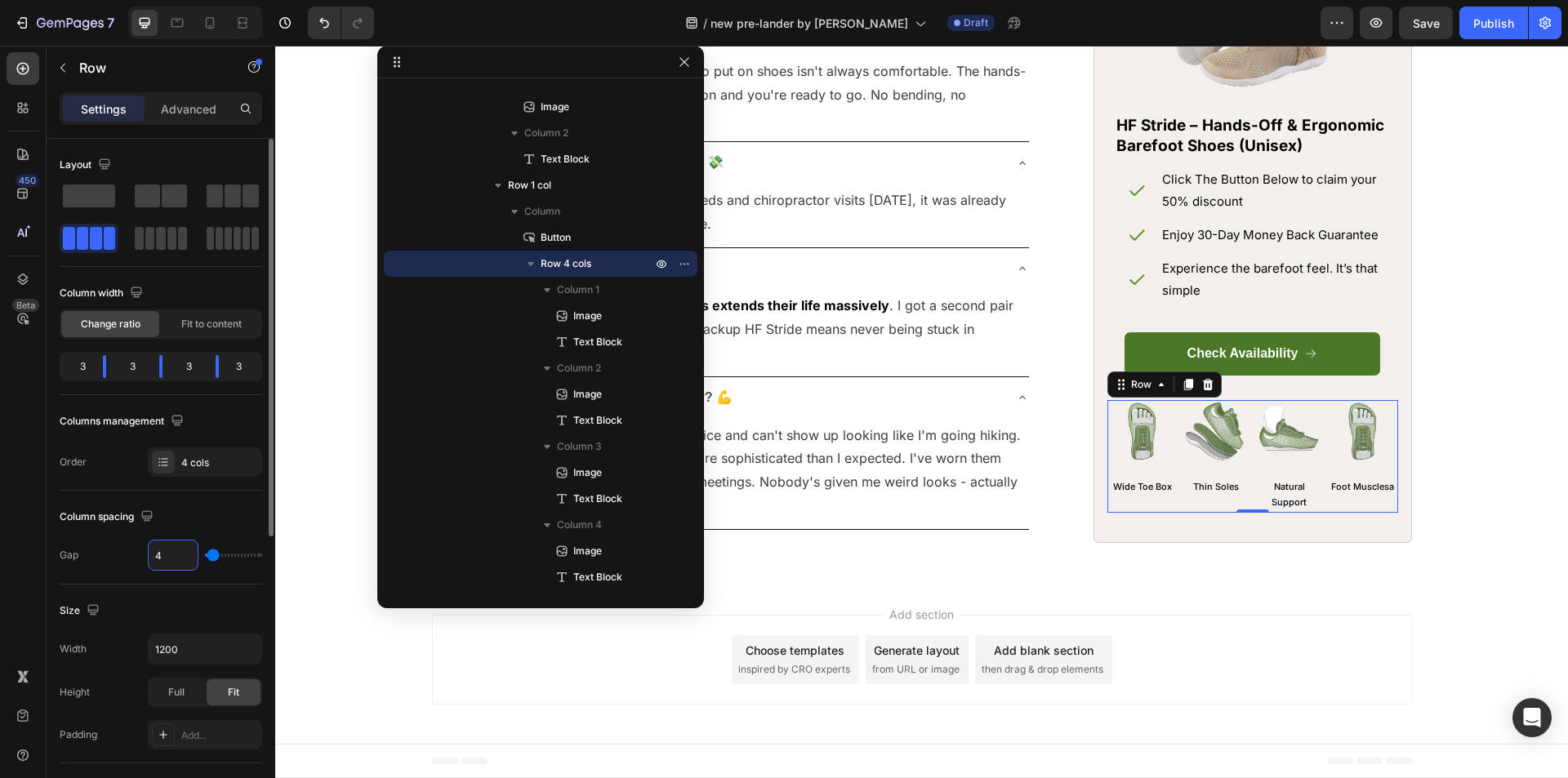
type input "3"
type input "2"
type input "1"
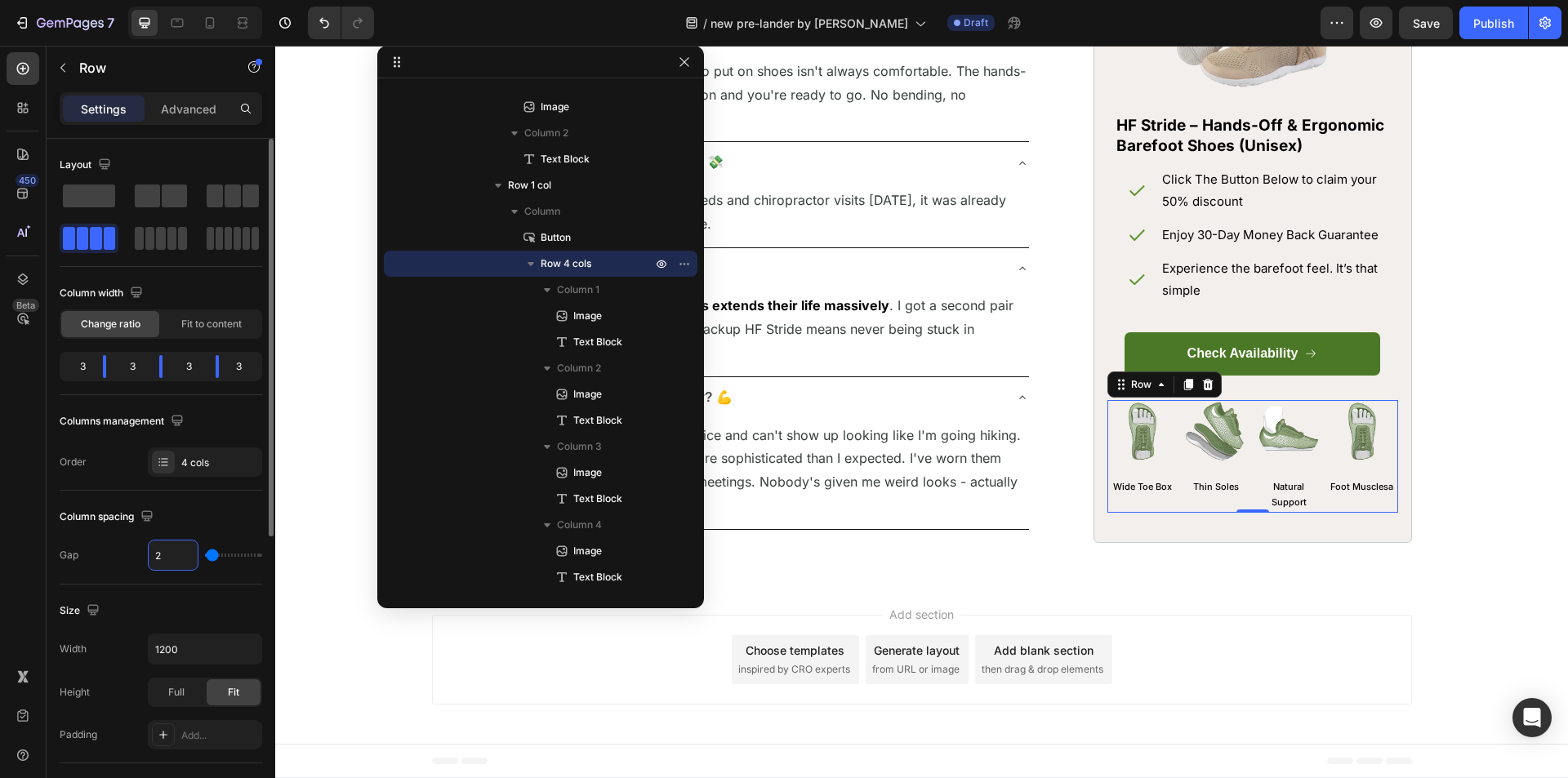
type input "1"
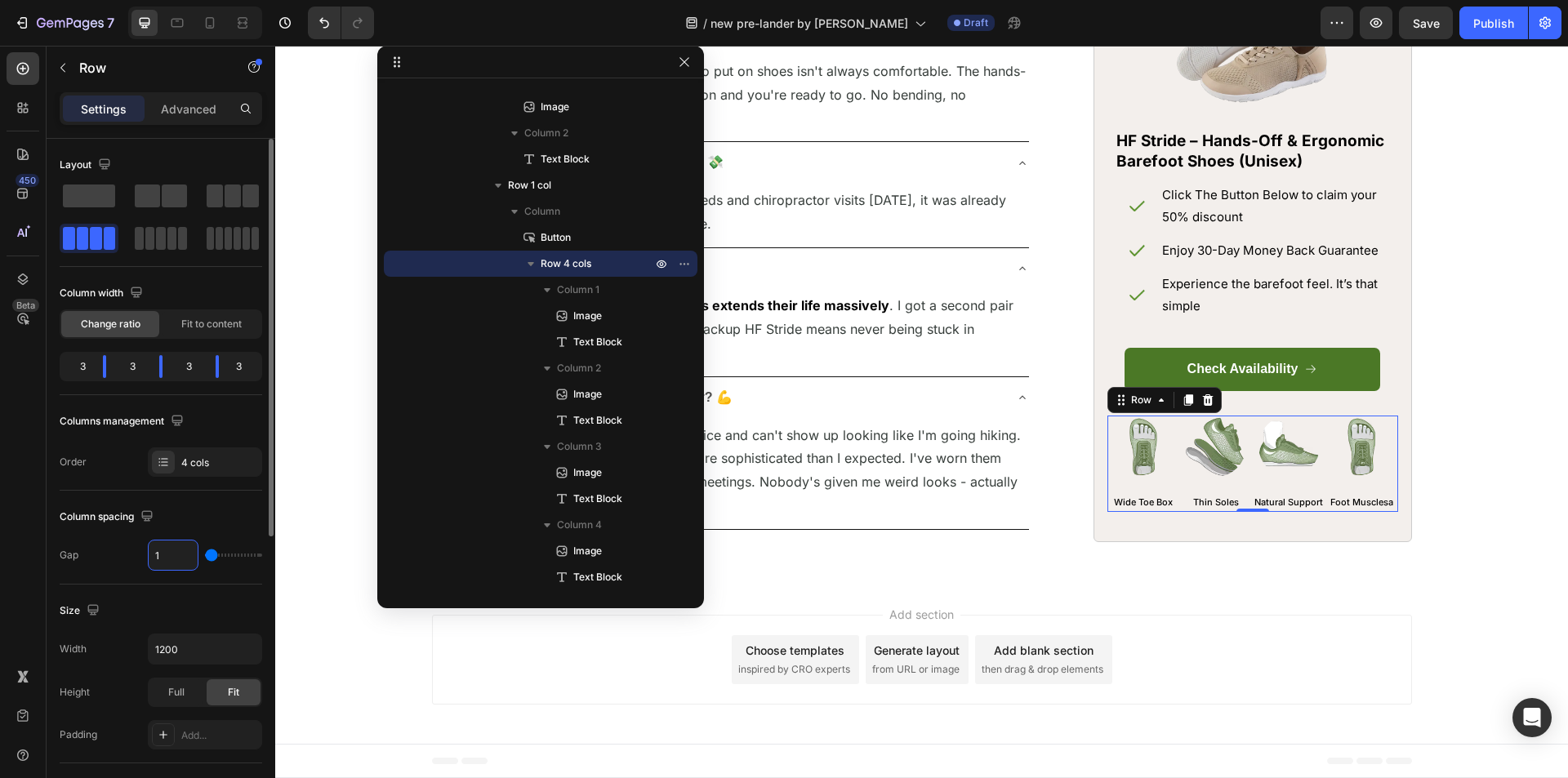
type input "2"
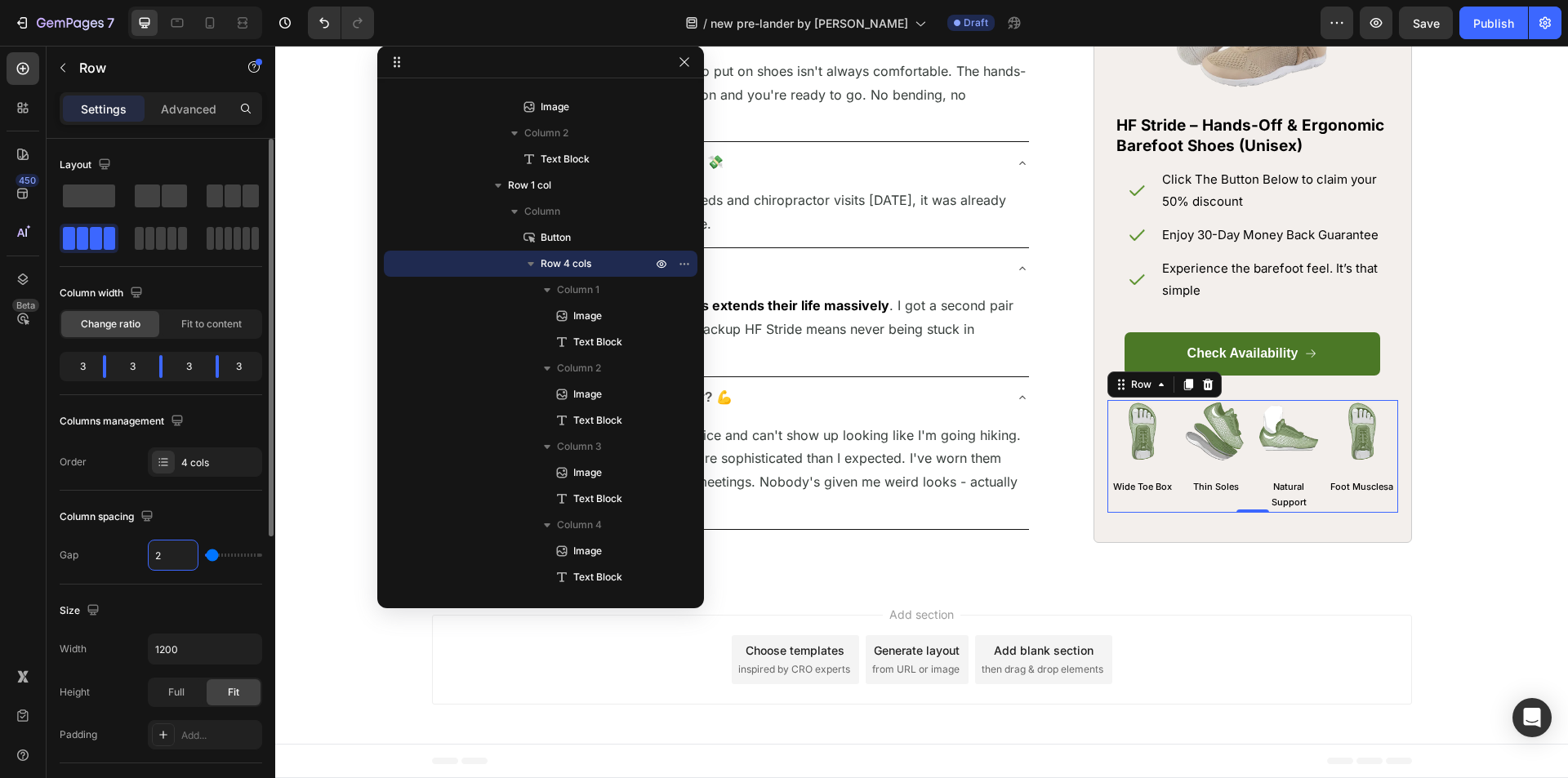
type input "3"
type input "4"
type input "5"
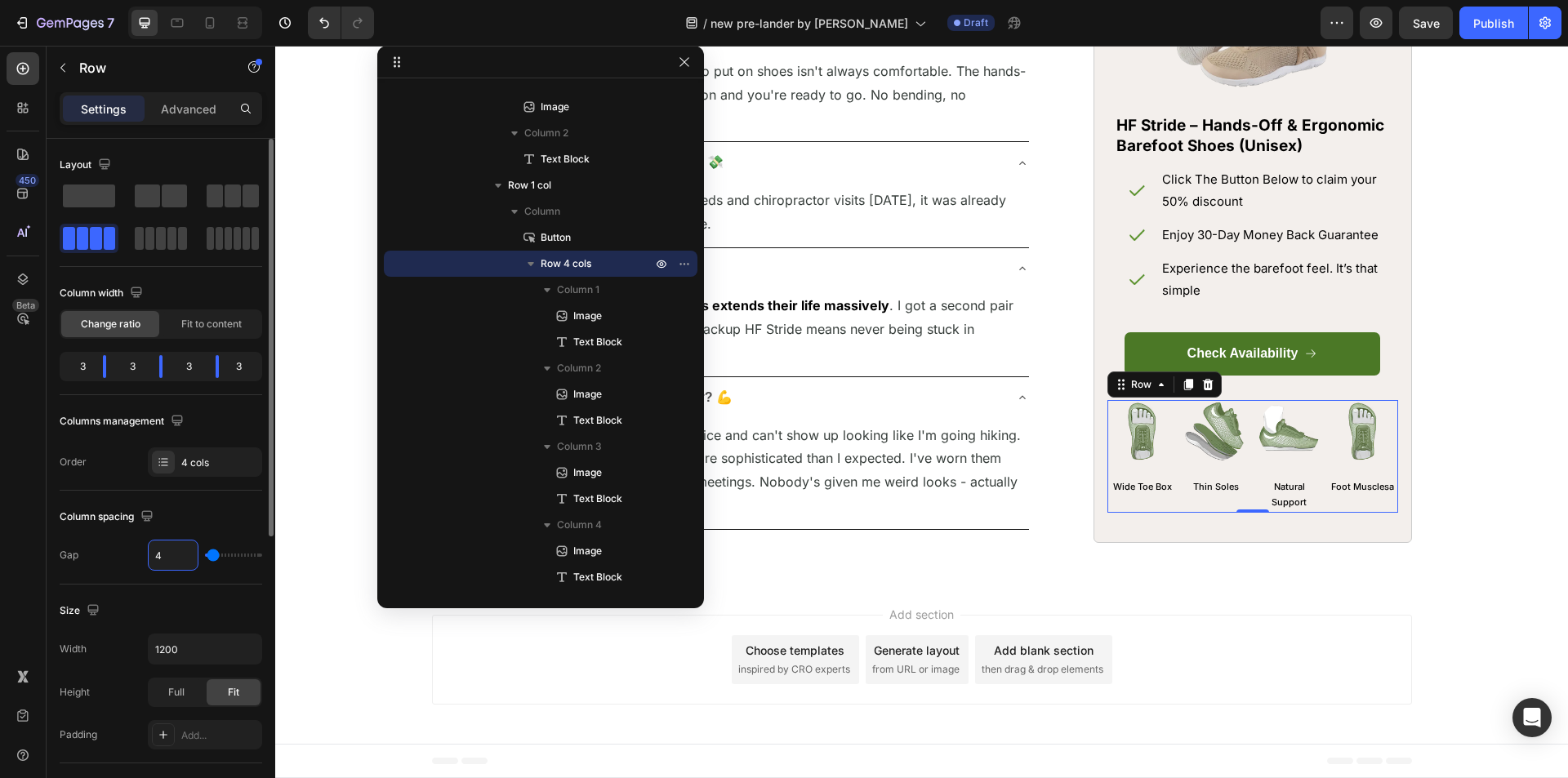
type input "5"
type input "6"
type input "7"
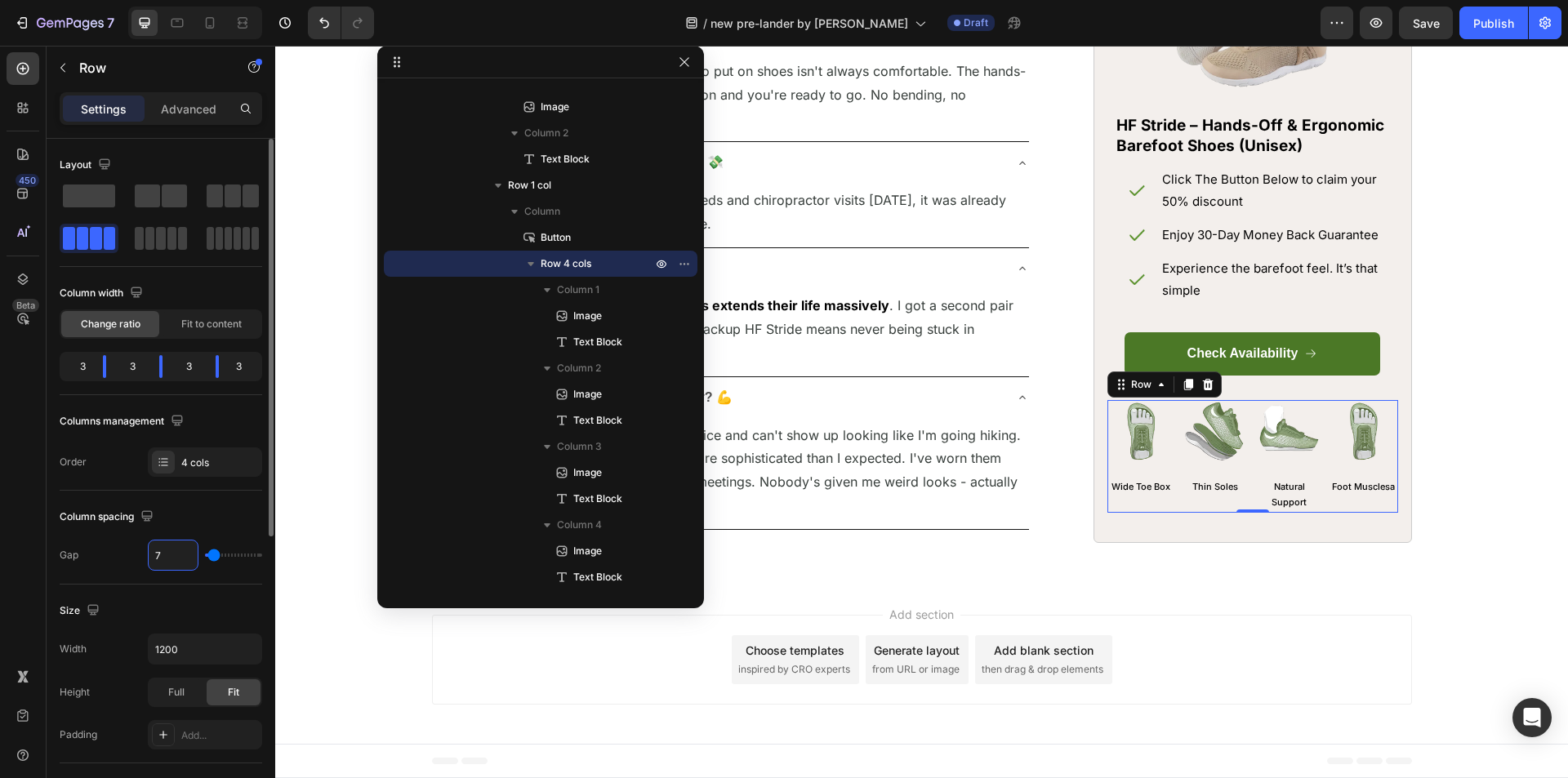
type input "8"
type input "9"
type input "10"
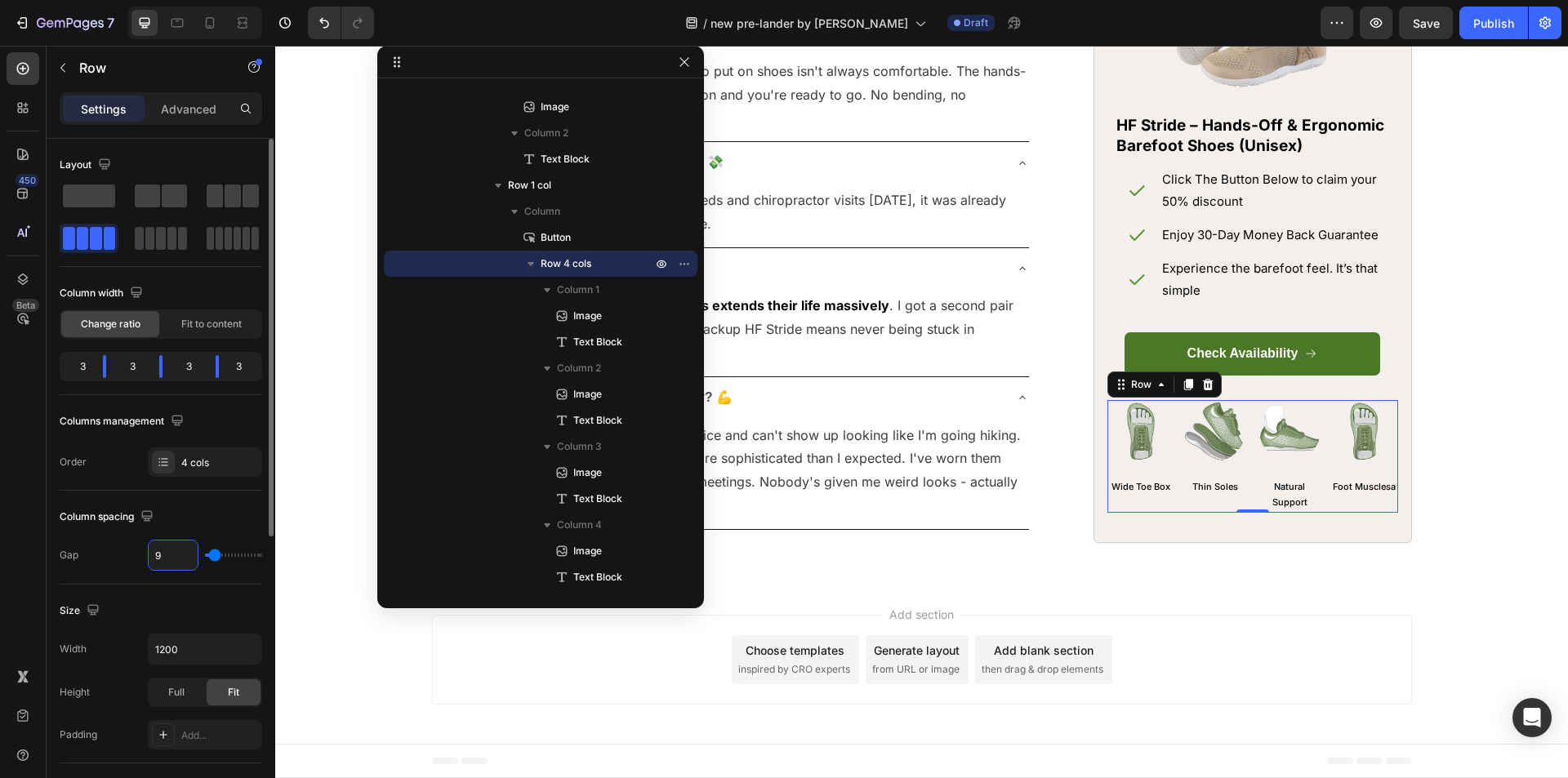
type input "10"
type input "11"
type input "12"
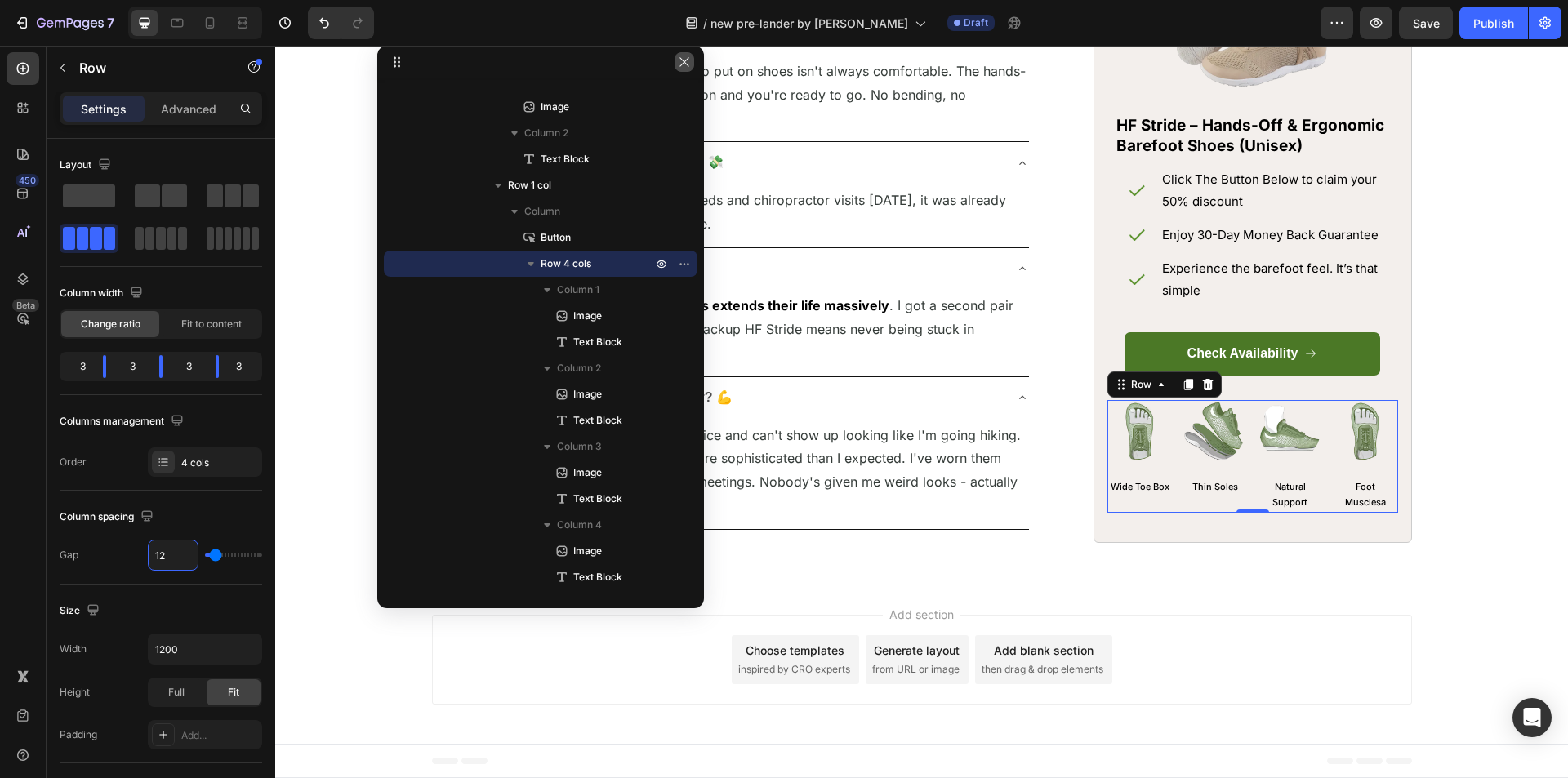
click at [677, 64] on button "button" at bounding box center [684, 62] width 20 height 20
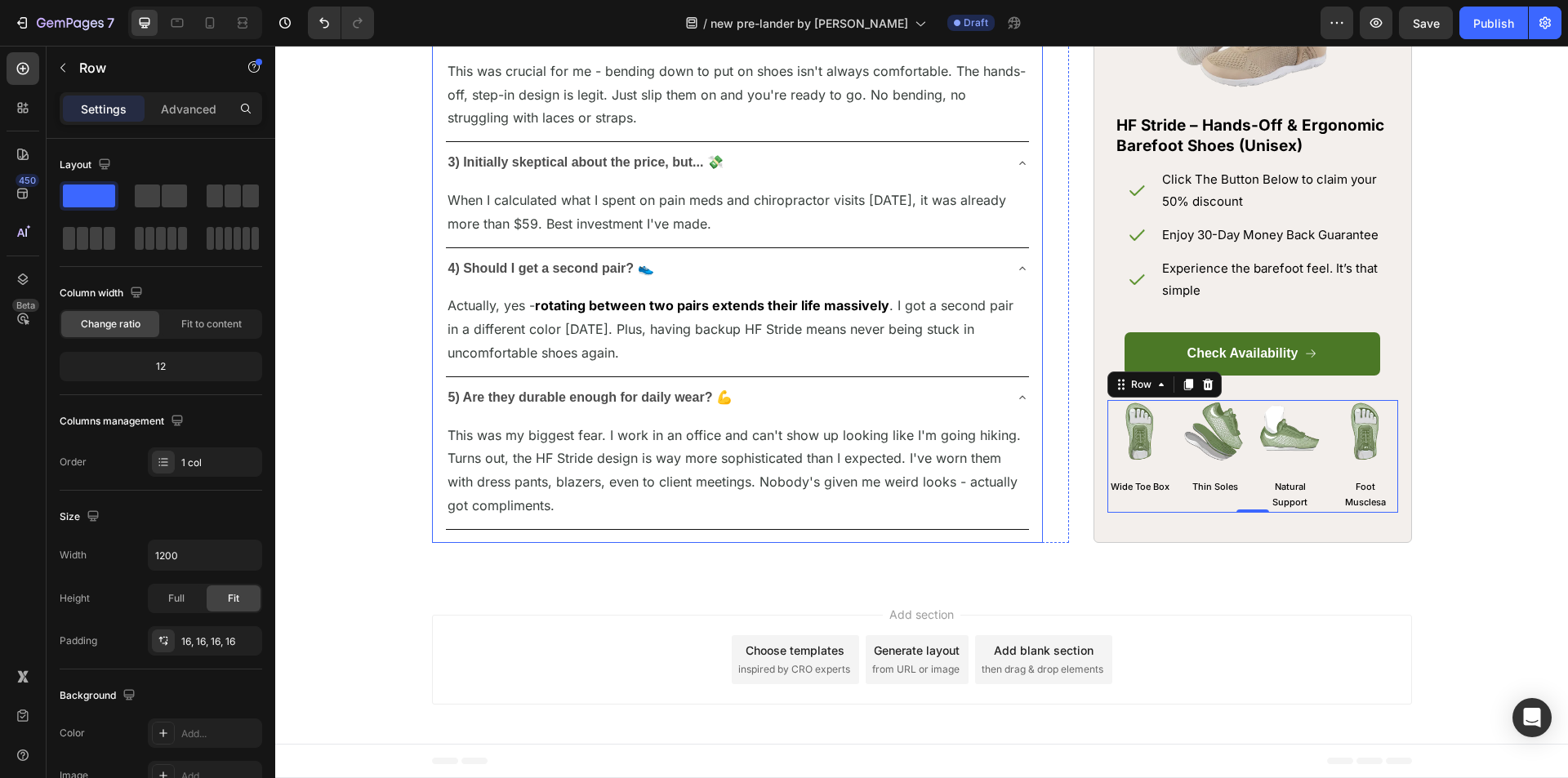
click at [438, 332] on div "1) Will these actually look normal with my work outfits? 😅 Accordion 2) Are the…" at bounding box center [737, 250] width 611 height 586
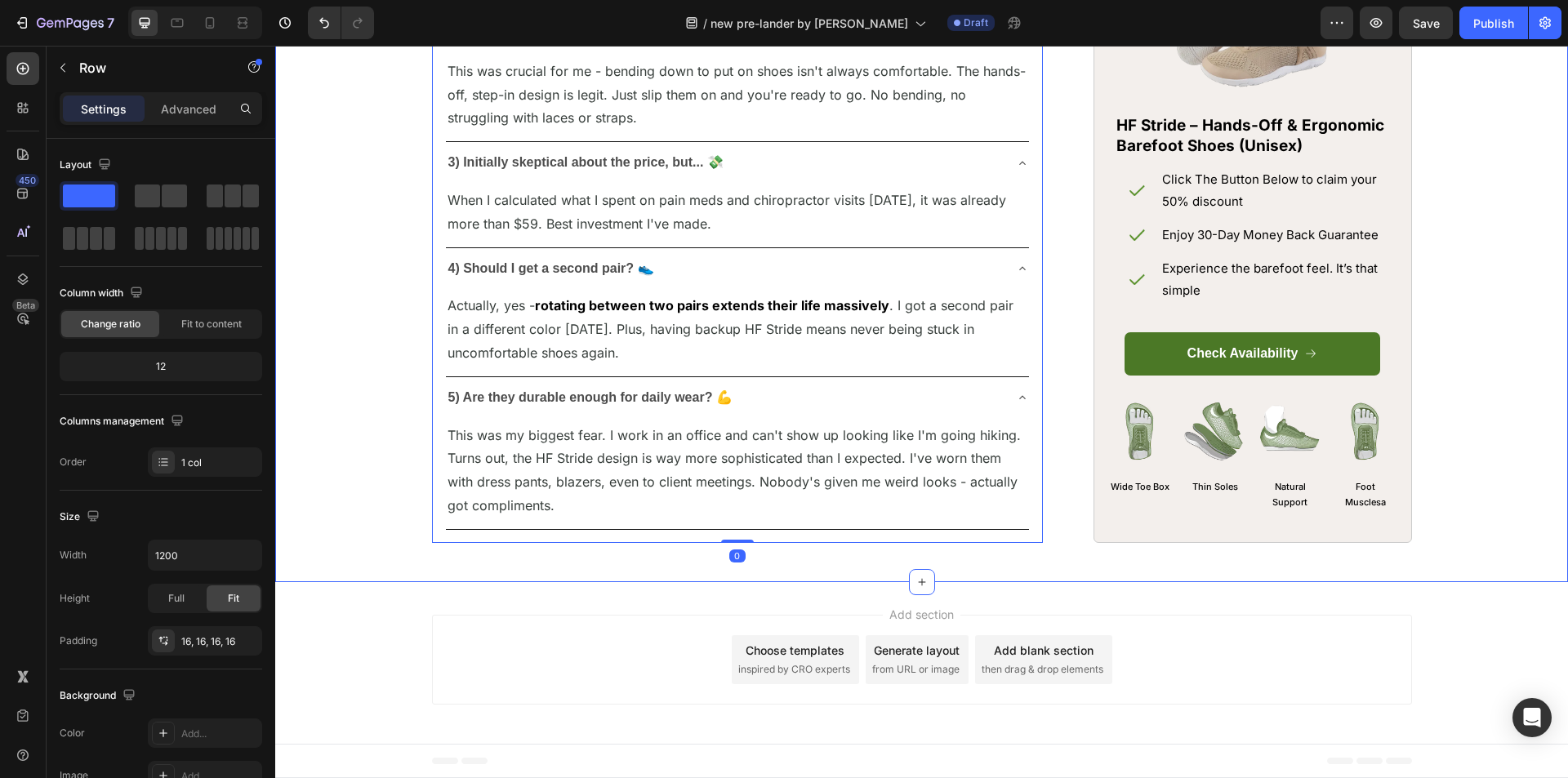
scroll to position [7309, 0]
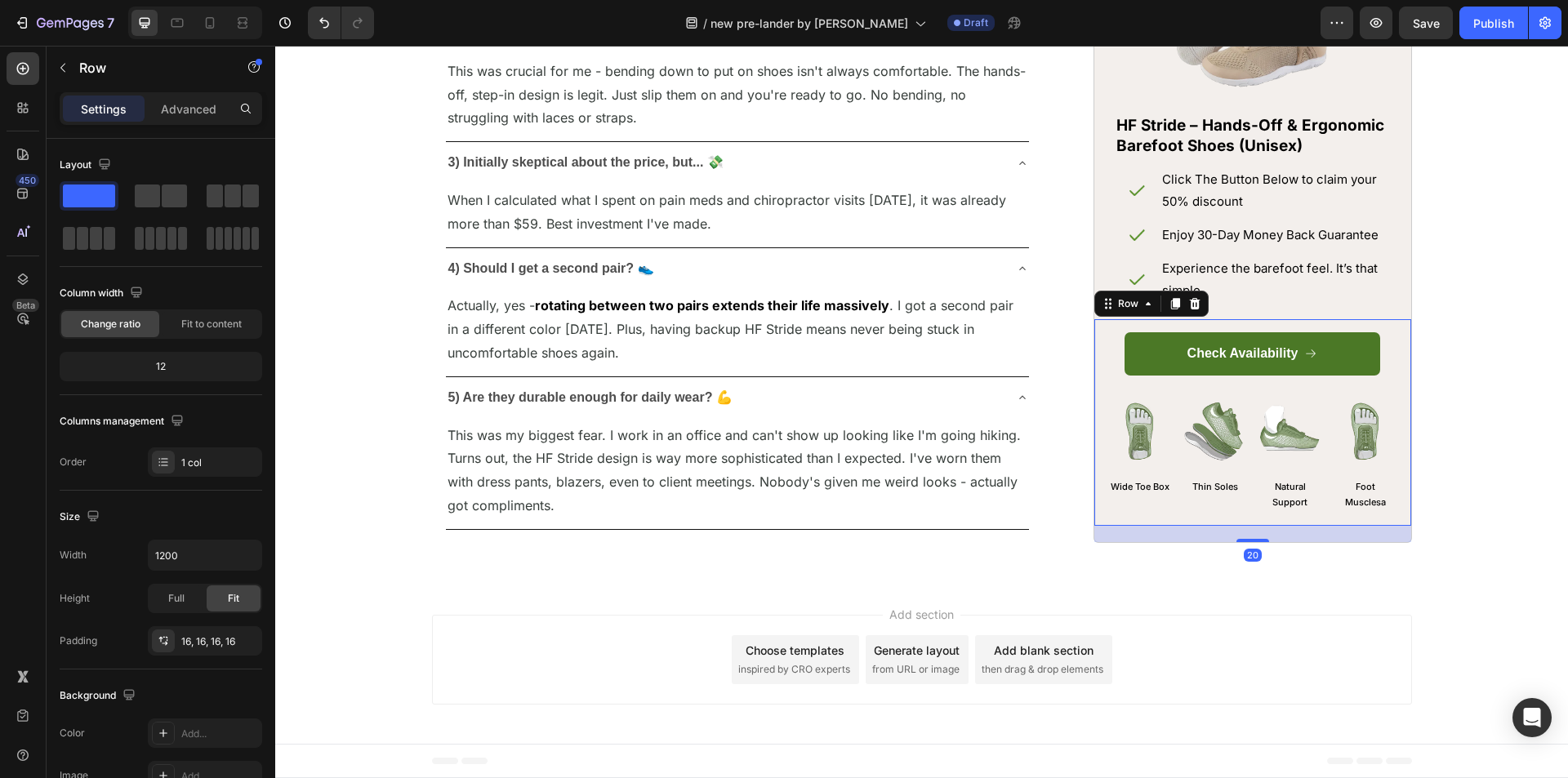
click at [1098, 365] on div "Check Availability Button Image Wide Toe Box Text Block Image Thin Soles Text B…" at bounding box center [1252, 421] width 317 height 206
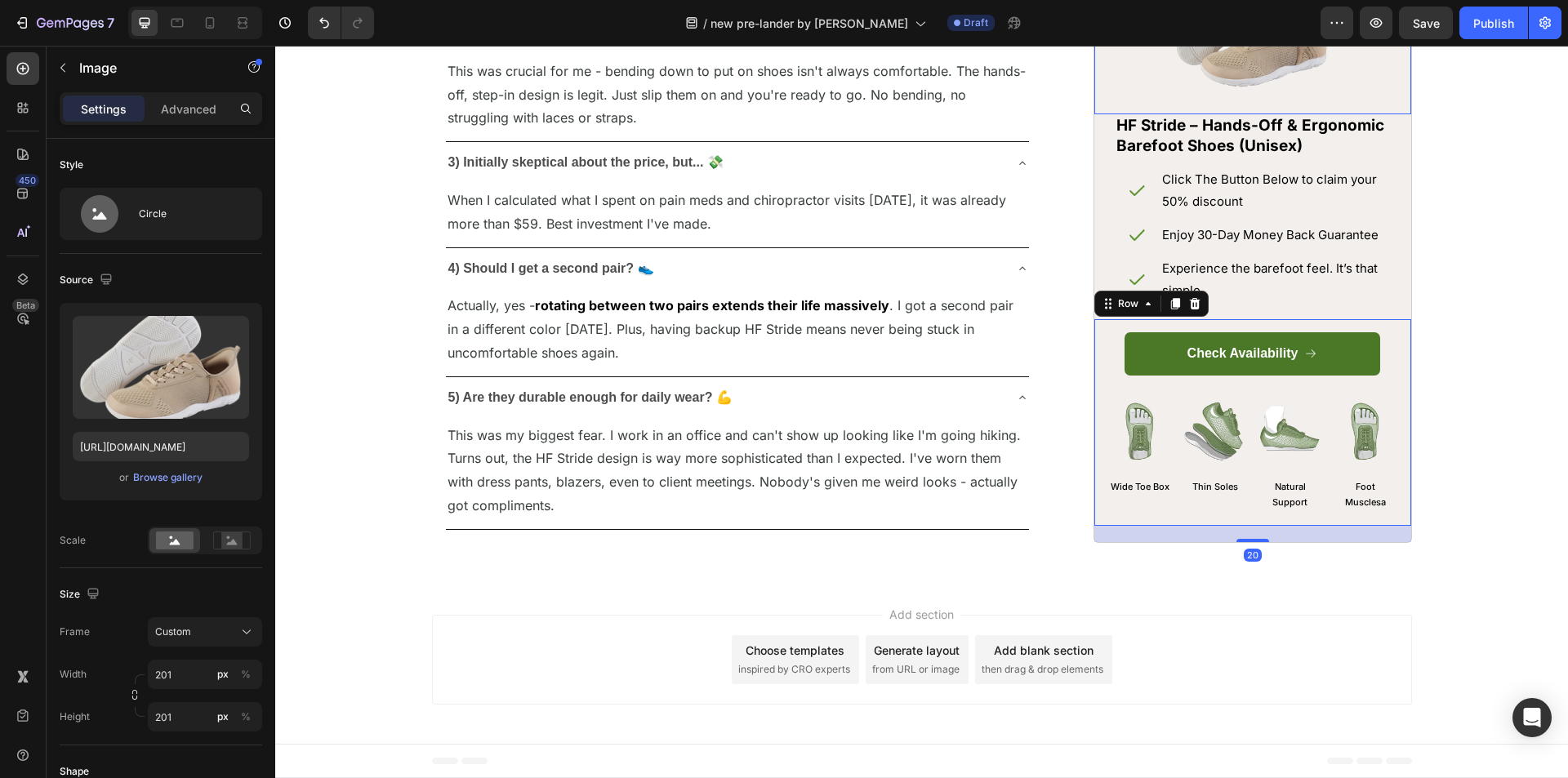
click at [1109, 114] on div at bounding box center [1252, 32] width 317 height 164
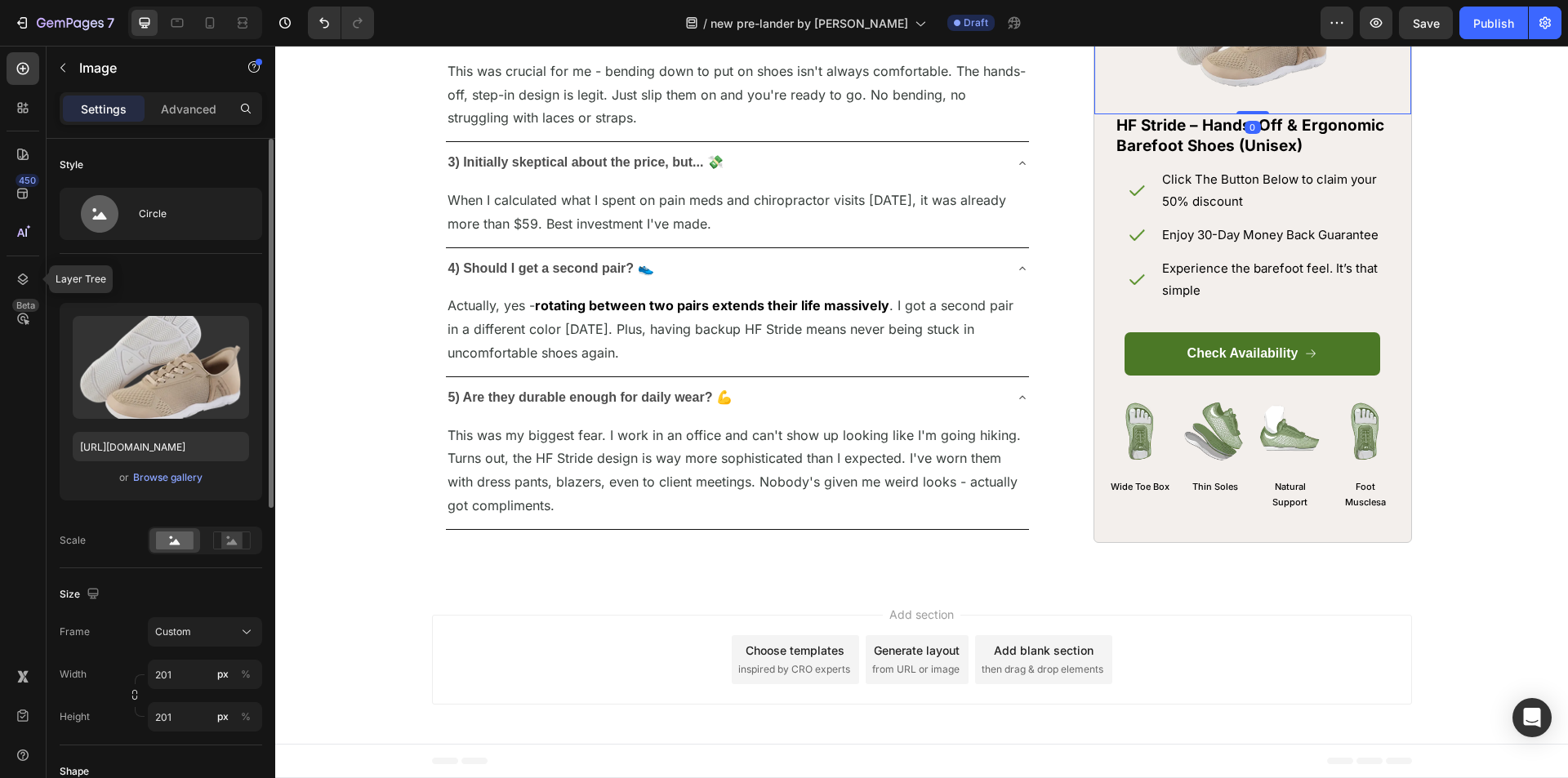
drag, startPoint x: 17, startPoint y: 280, endPoint x: 57, endPoint y: 285, distance: 40.3
click at [17, 281] on icon at bounding box center [23, 279] width 17 height 17
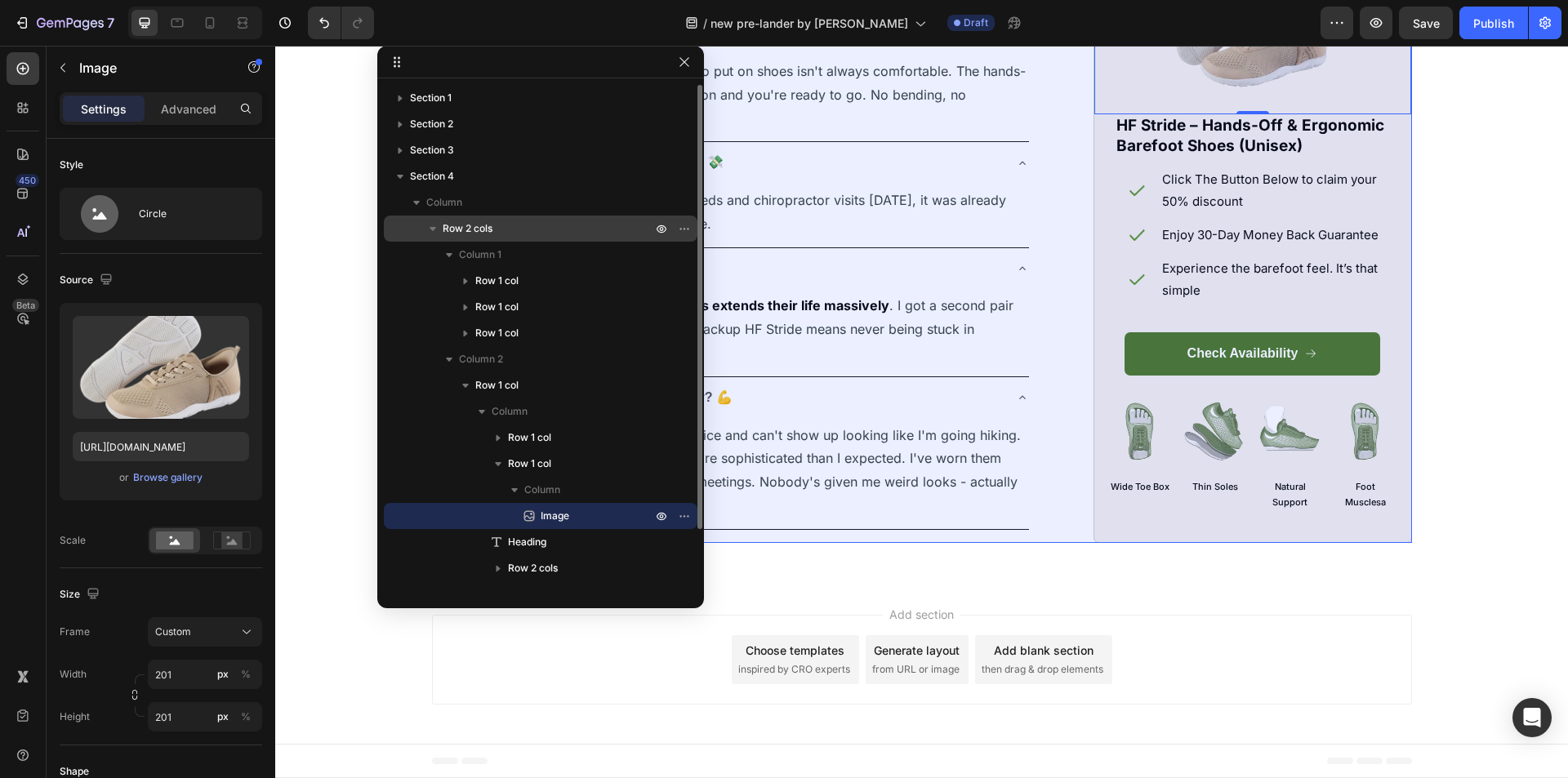
click at [482, 221] on span "Row 2 cols" at bounding box center [467, 228] width 50 height 17
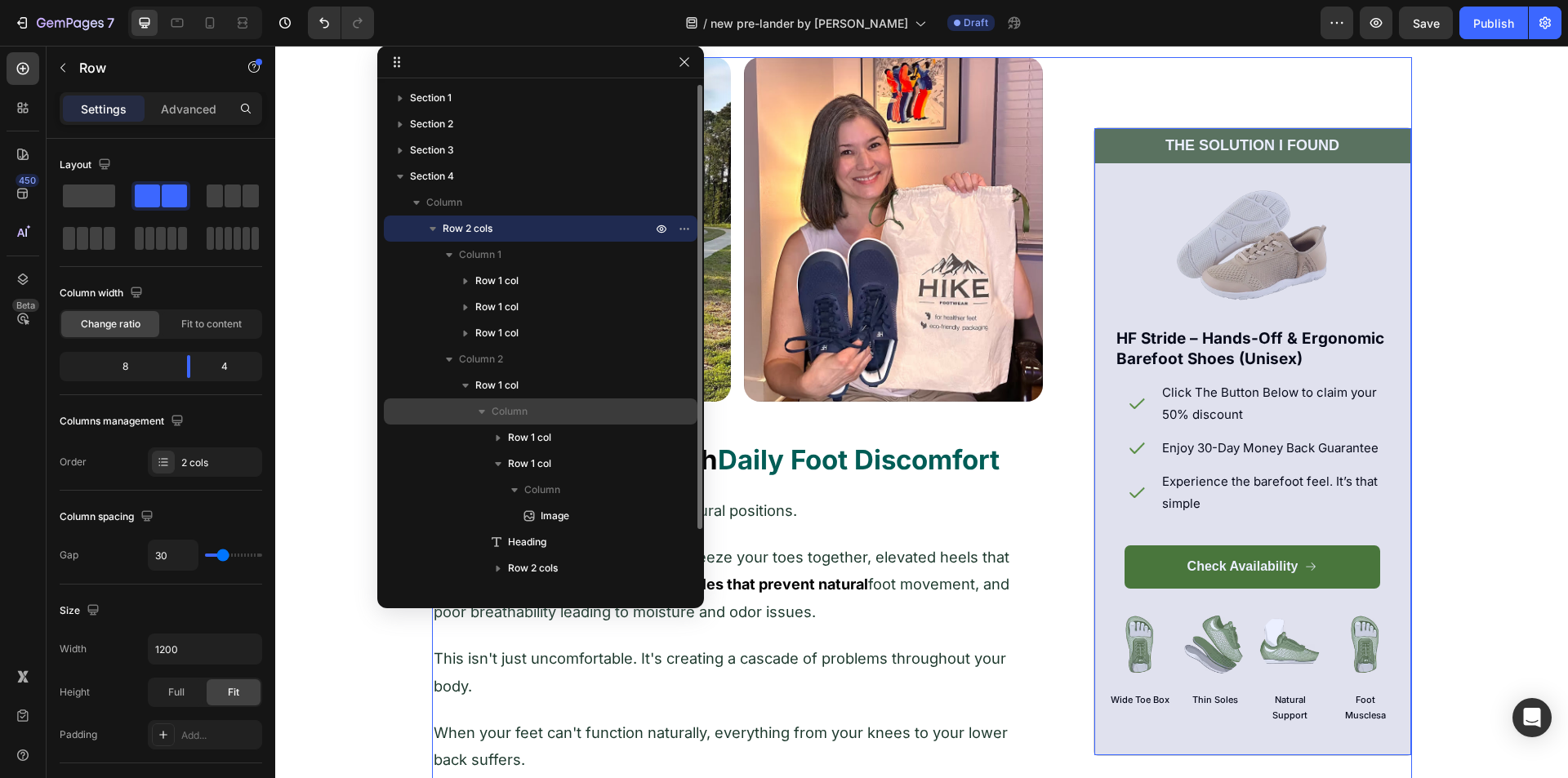
scroll to position [487, 0]
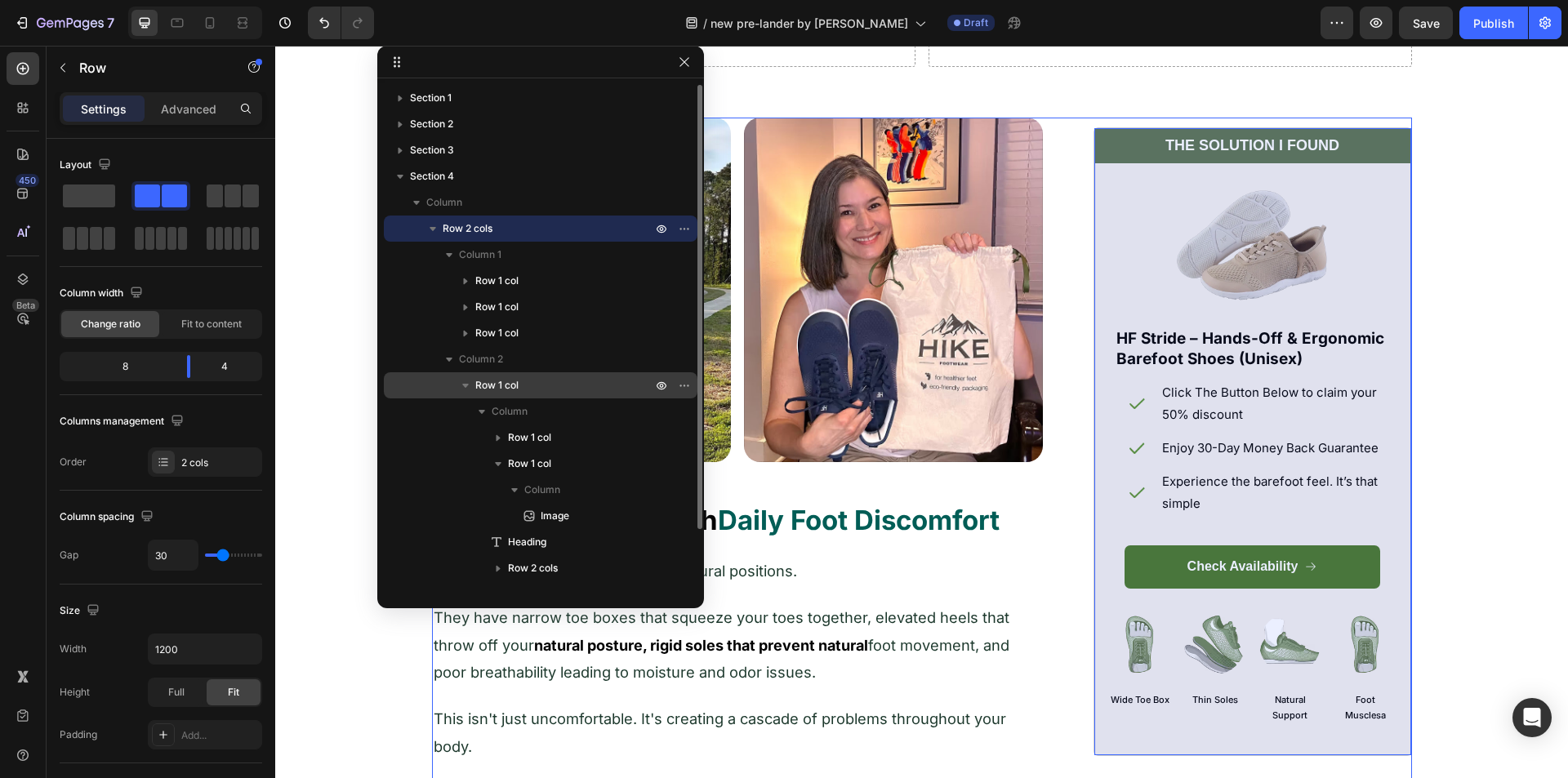
click at [512, 386] on span "Row 1 col" at bounding box center [497, 386] width 44 height 17
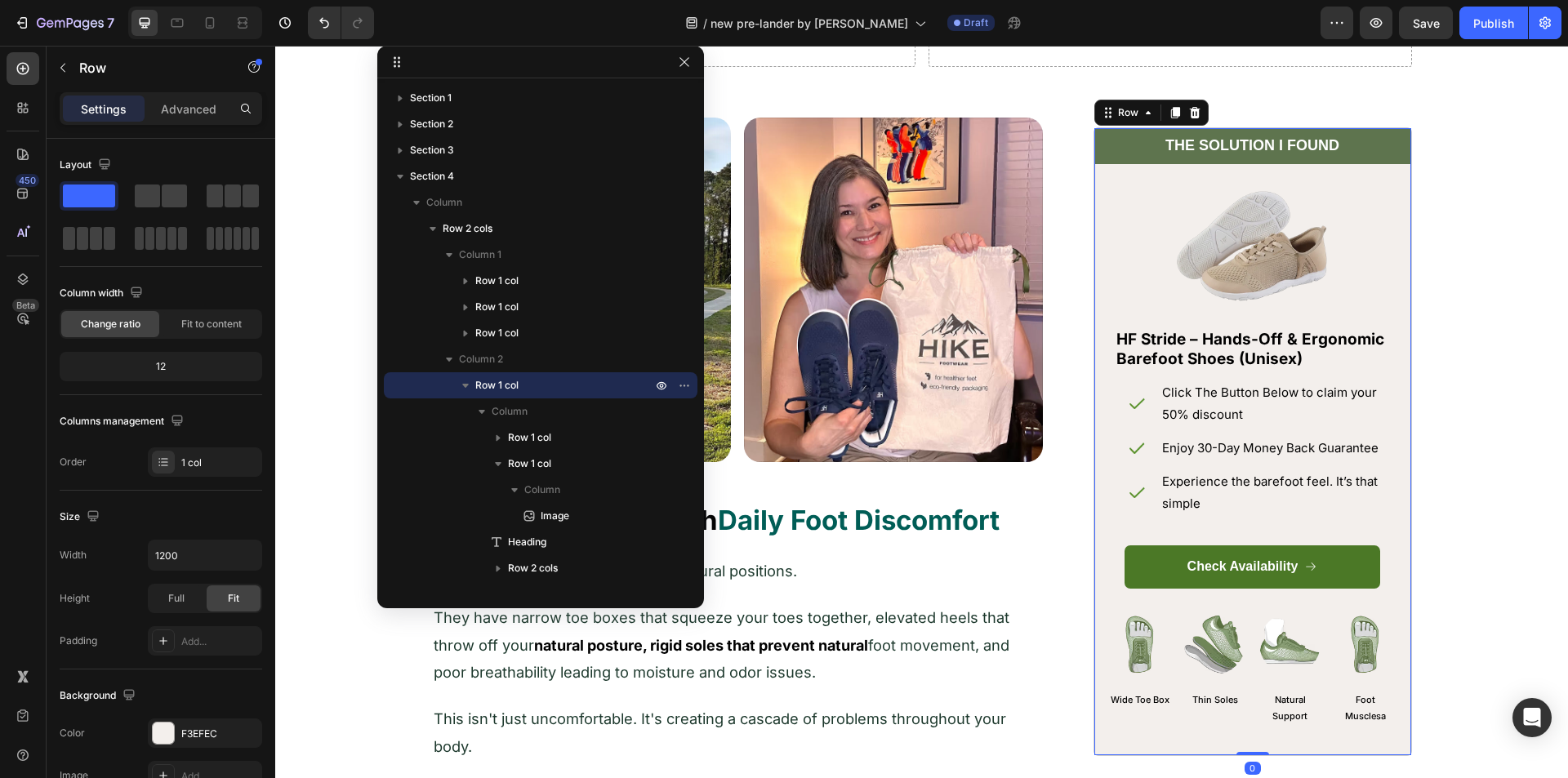
click at [682, 72] on div at bounding box center [540, 63] width 326 height 33
click at [682, 52] on button "button" at bounding box center [684, 62] width 20 height 20
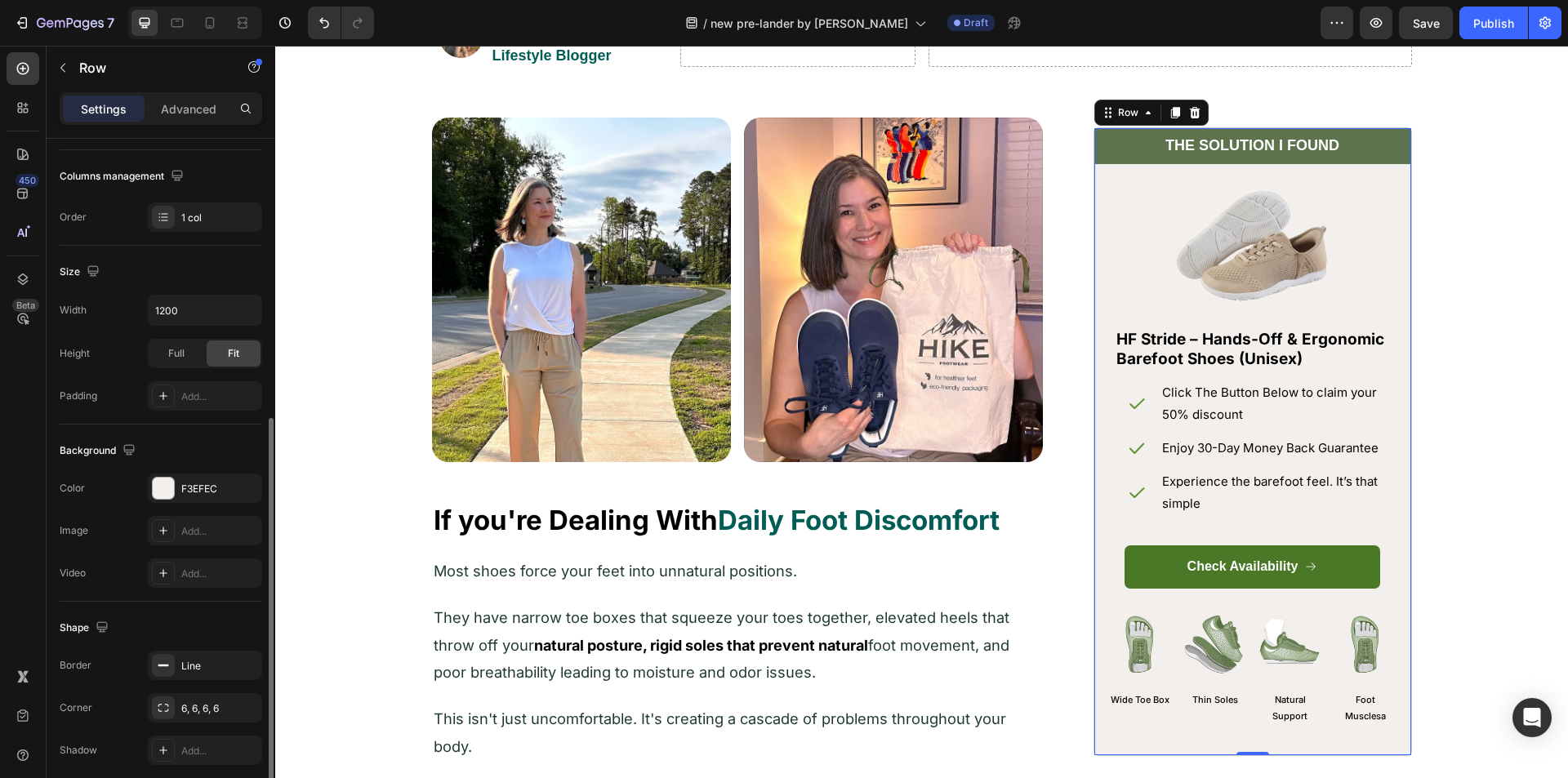
scroll to position [311, 0]
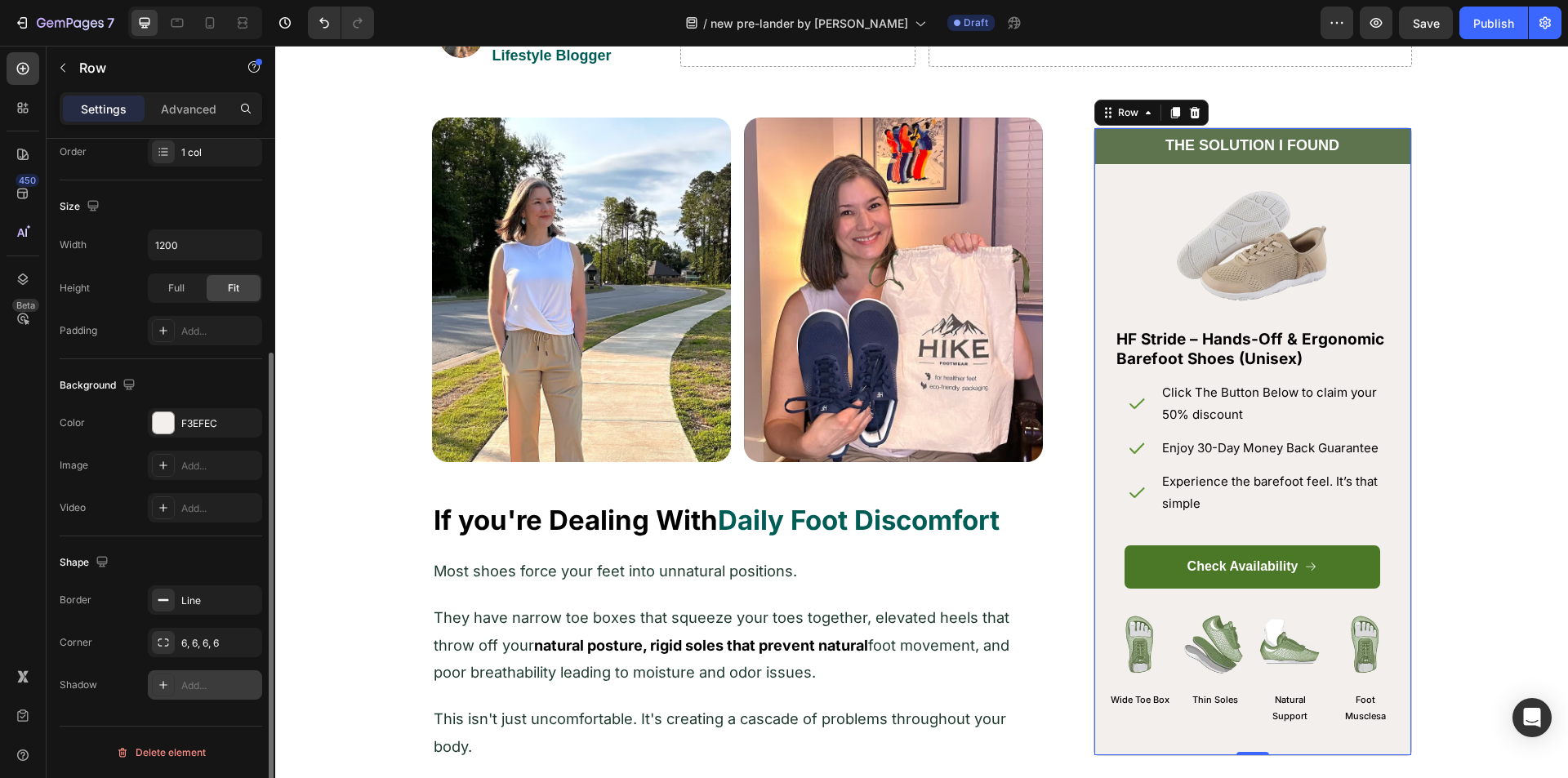
click at [195, 684] on div "Add..." at bounding box center [219, 686] width 77 height 15
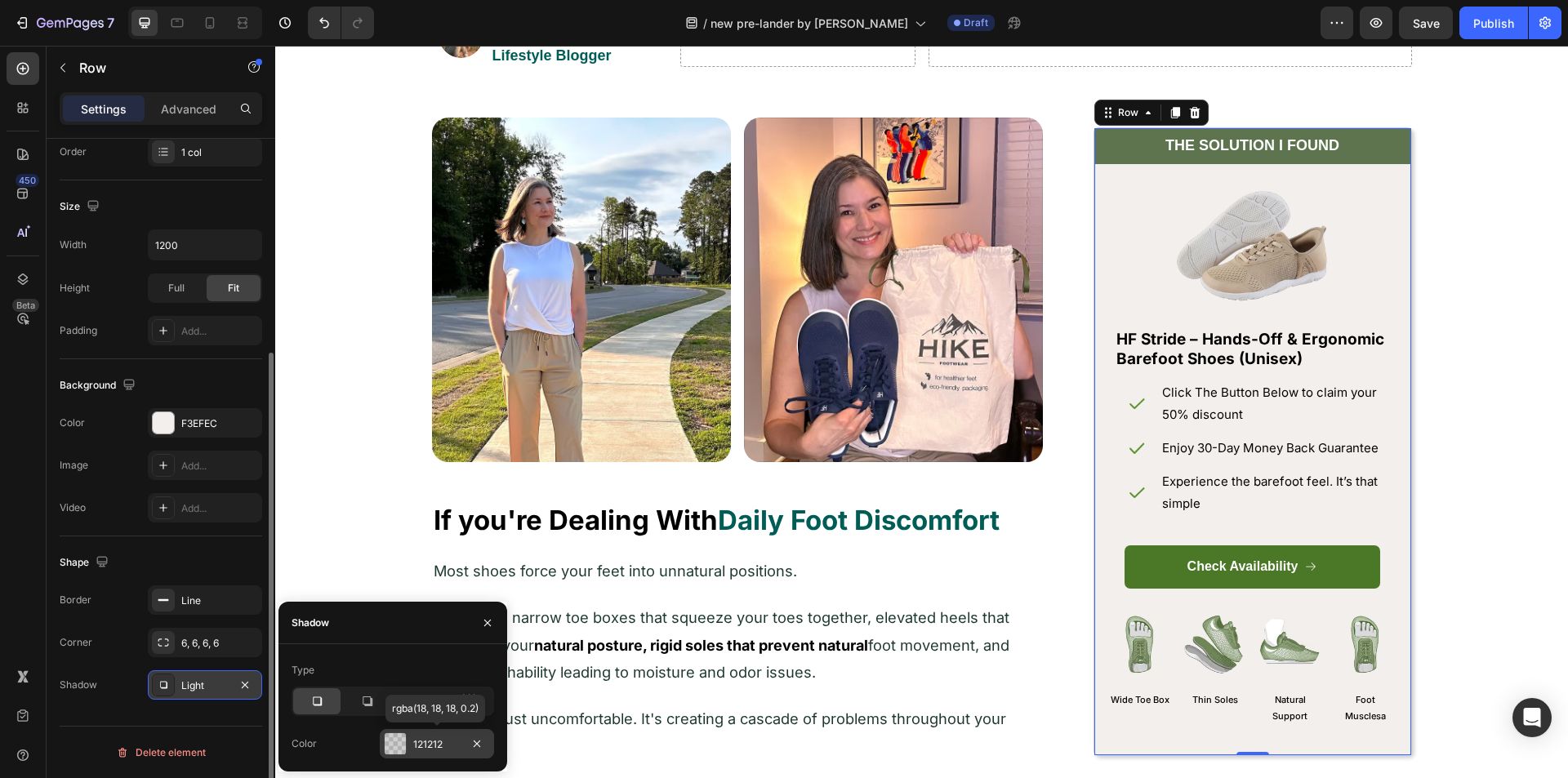
click at [405, 741] on div at bounding box center [395, 744] width 23 height 23
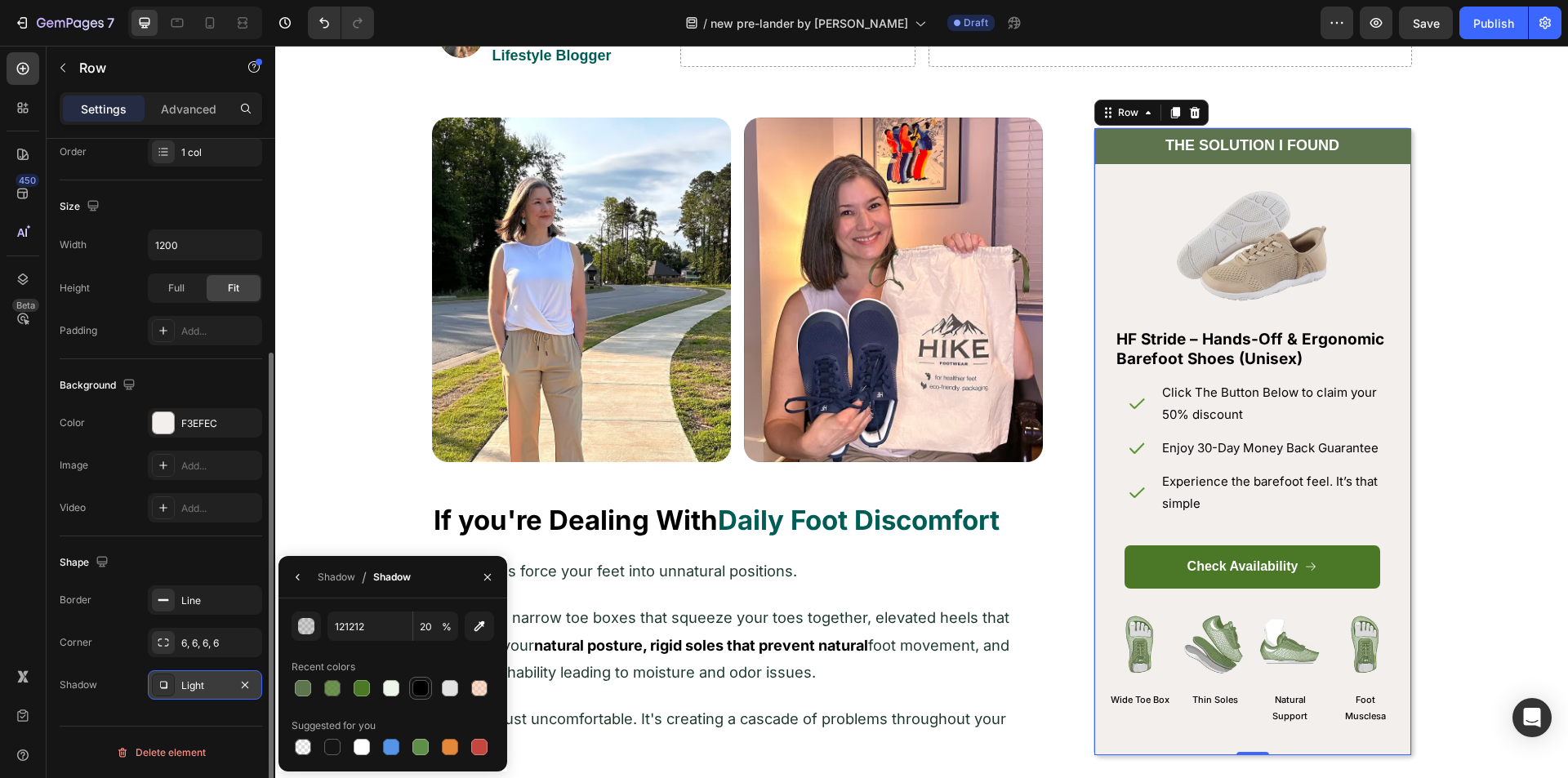
click at [413, 688] on div at bounding box center [420, 688] width 17 height 17
type input "000000"
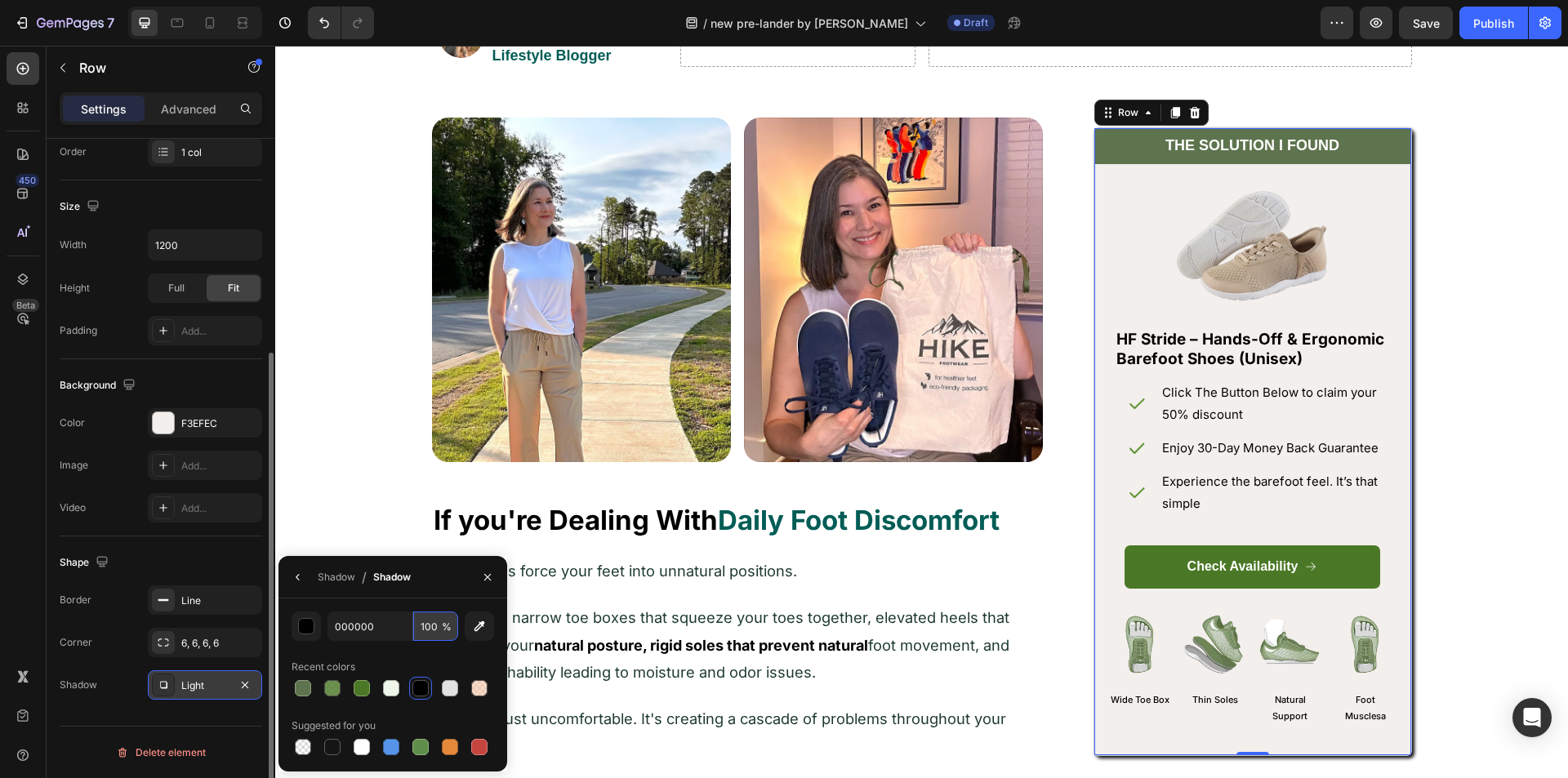
click at [425, 624] on input "100" at bounding box center [436, 627] width 45 height 30
type input "20"
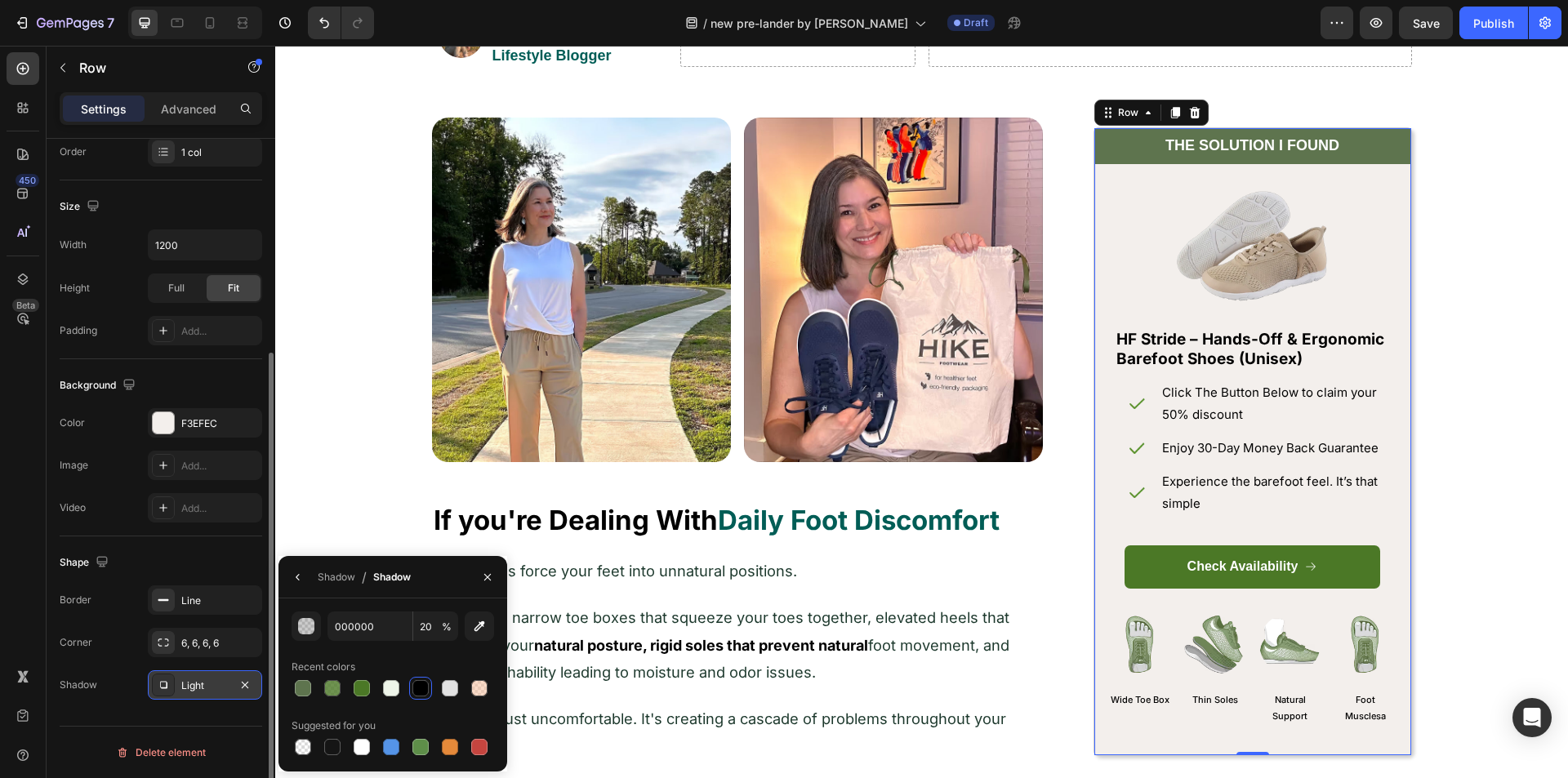
click at [212, 679] on div "Light" at bounding box center [204, 686] width 47 height 15
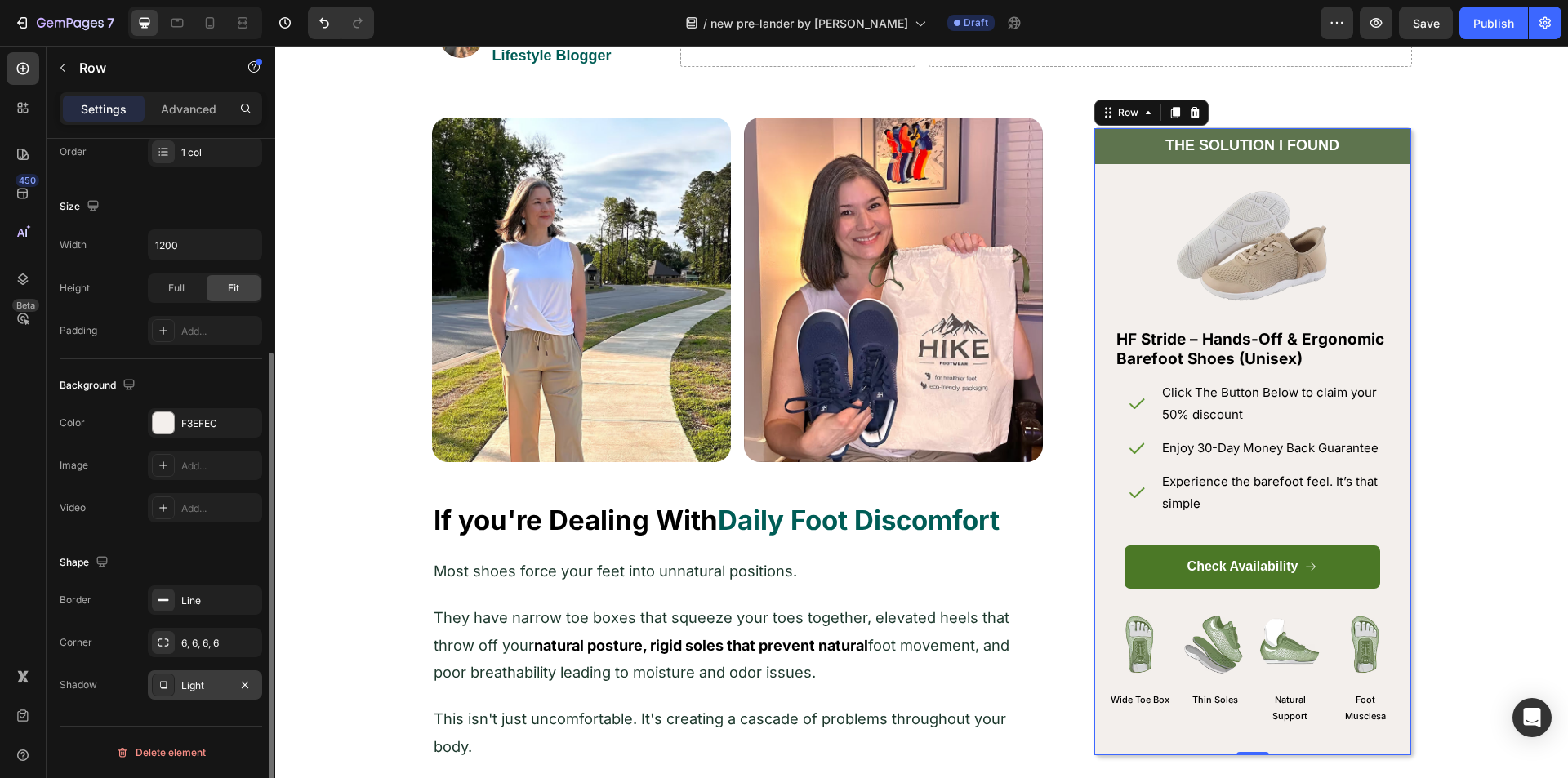
click at [204, 680] on div "Light" at bounding box center [204, 686] width 47 height 15
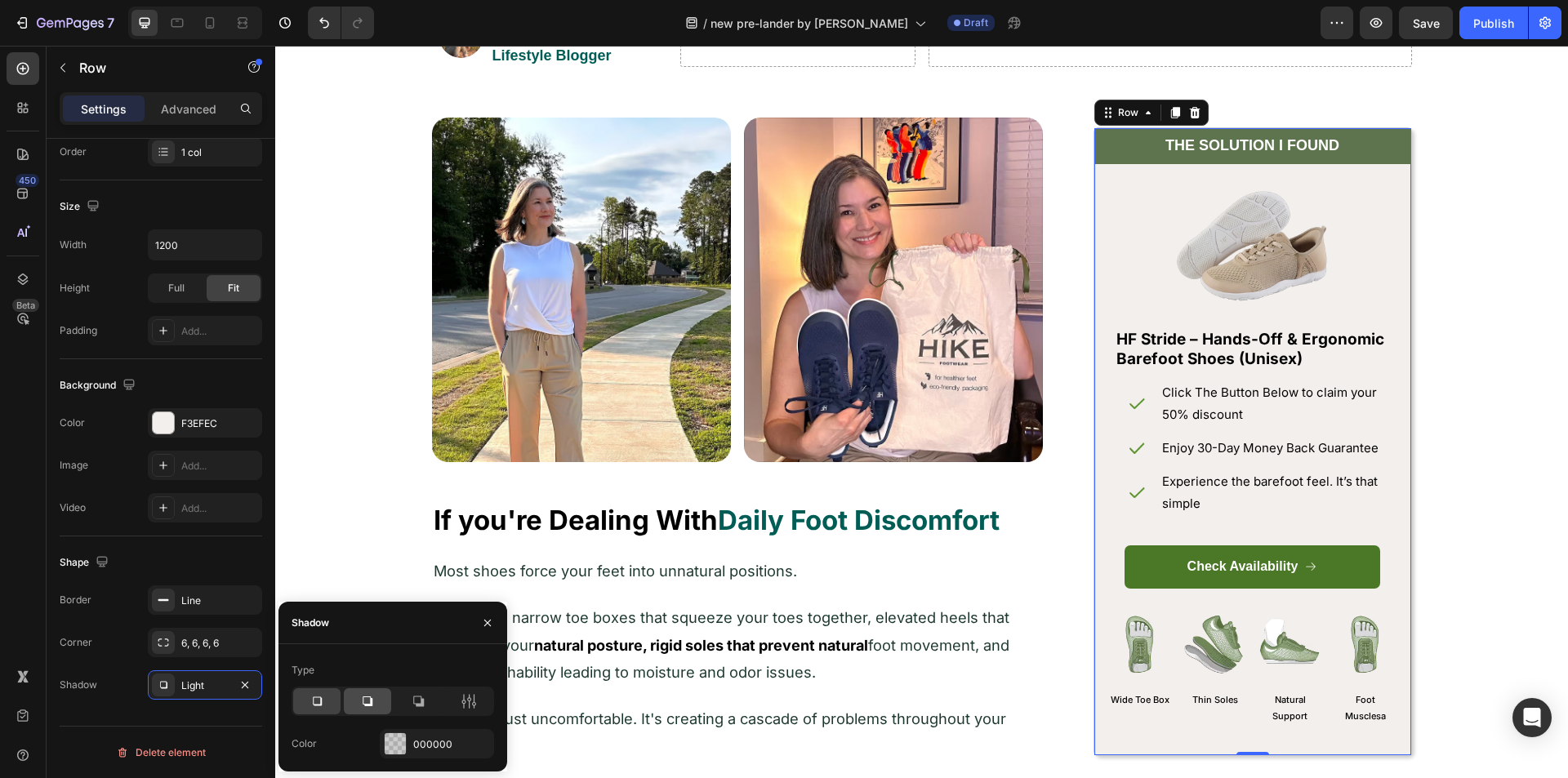
click at [367, 706] on icon at bounding box center [367, 701] width 10 height 10
click at [319, 704] on icon at bounding box center [317, 701] width 17 height 17
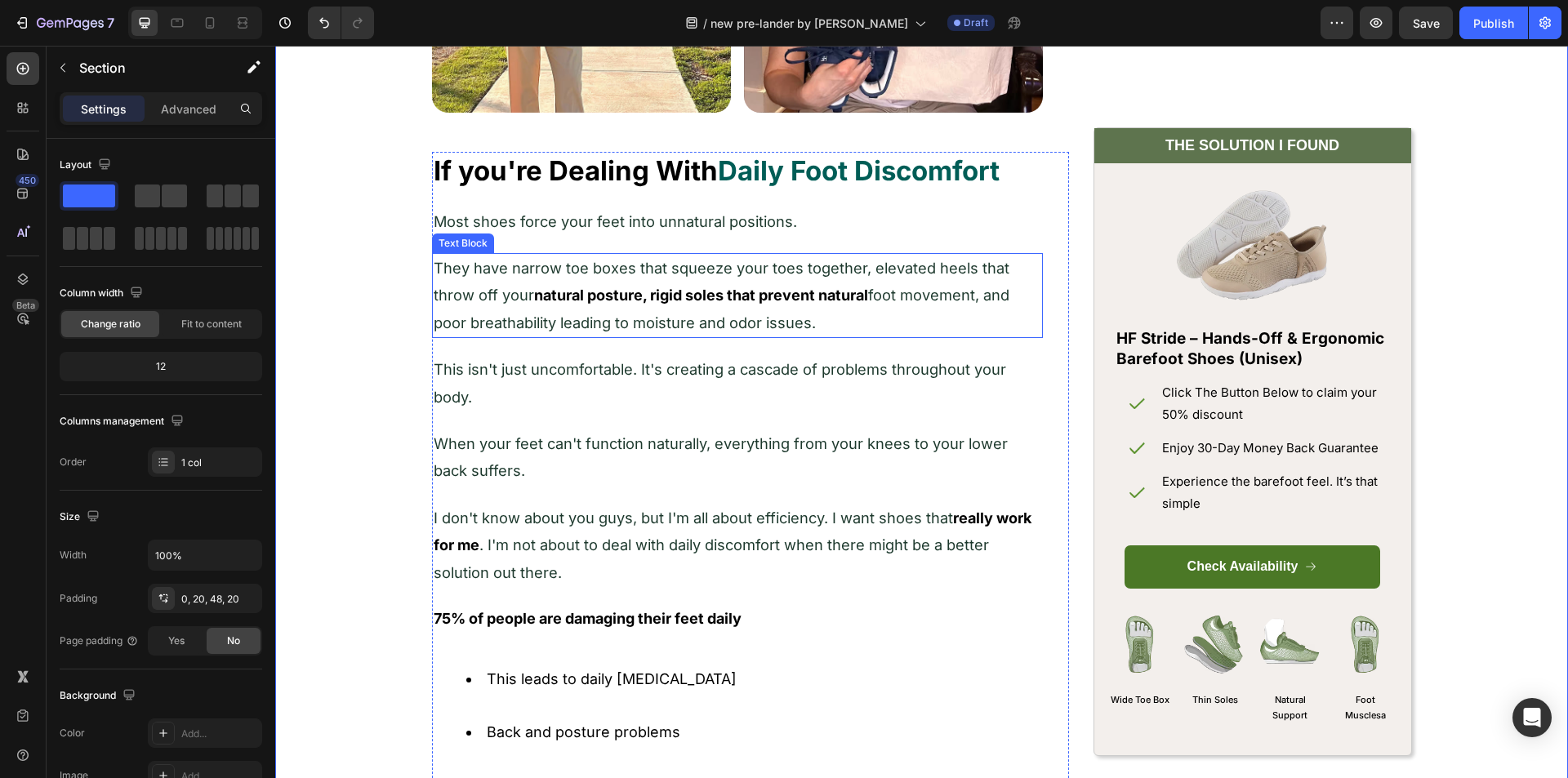
scroll to position [895, 0]
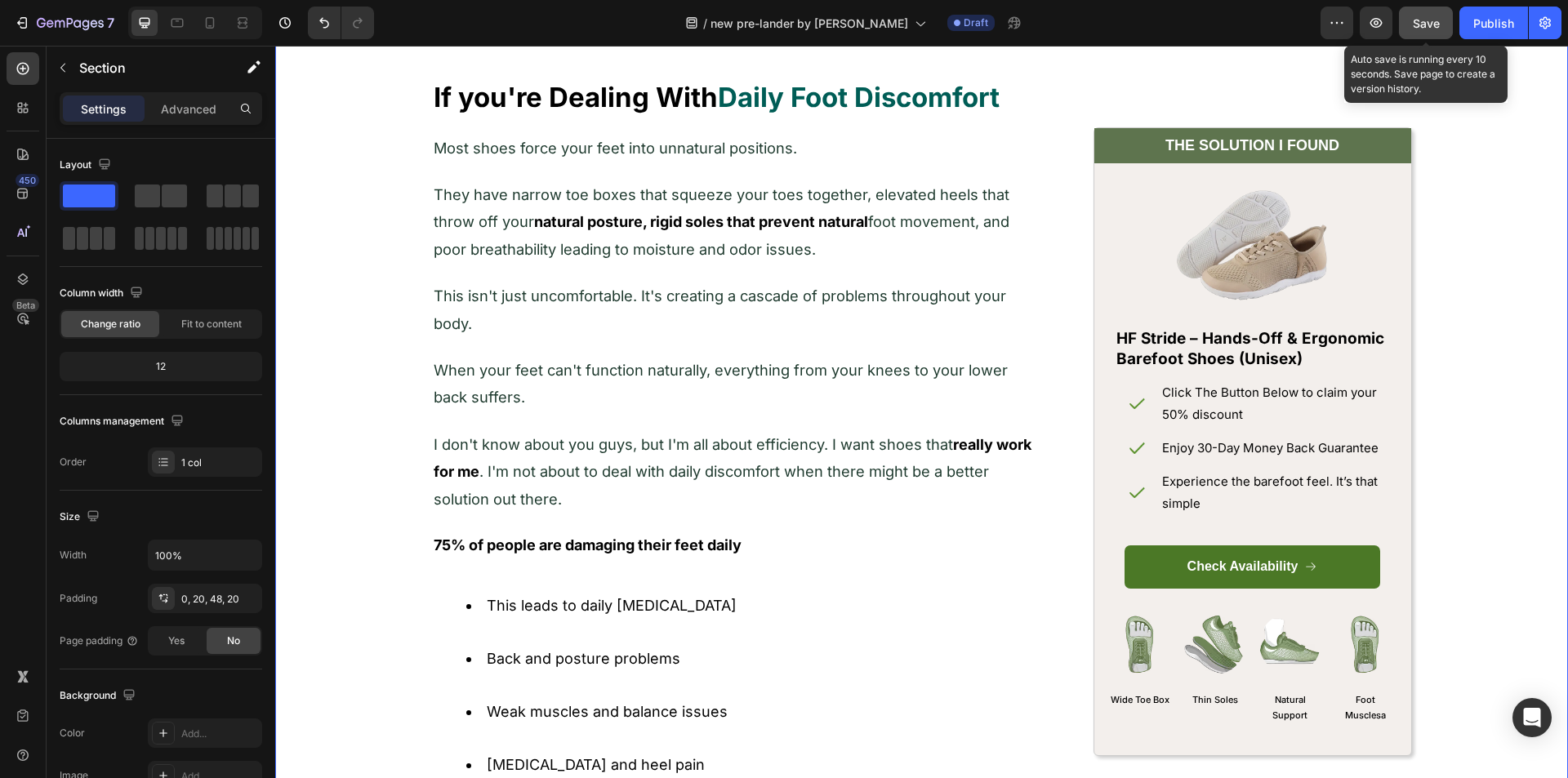
click at [1417, 28] on span "Save" at bounding box center [1425, 23] width 27 height 14
click at [1412, 21] on button "Save" at bounding box center [1426, 23] width 54 height 33
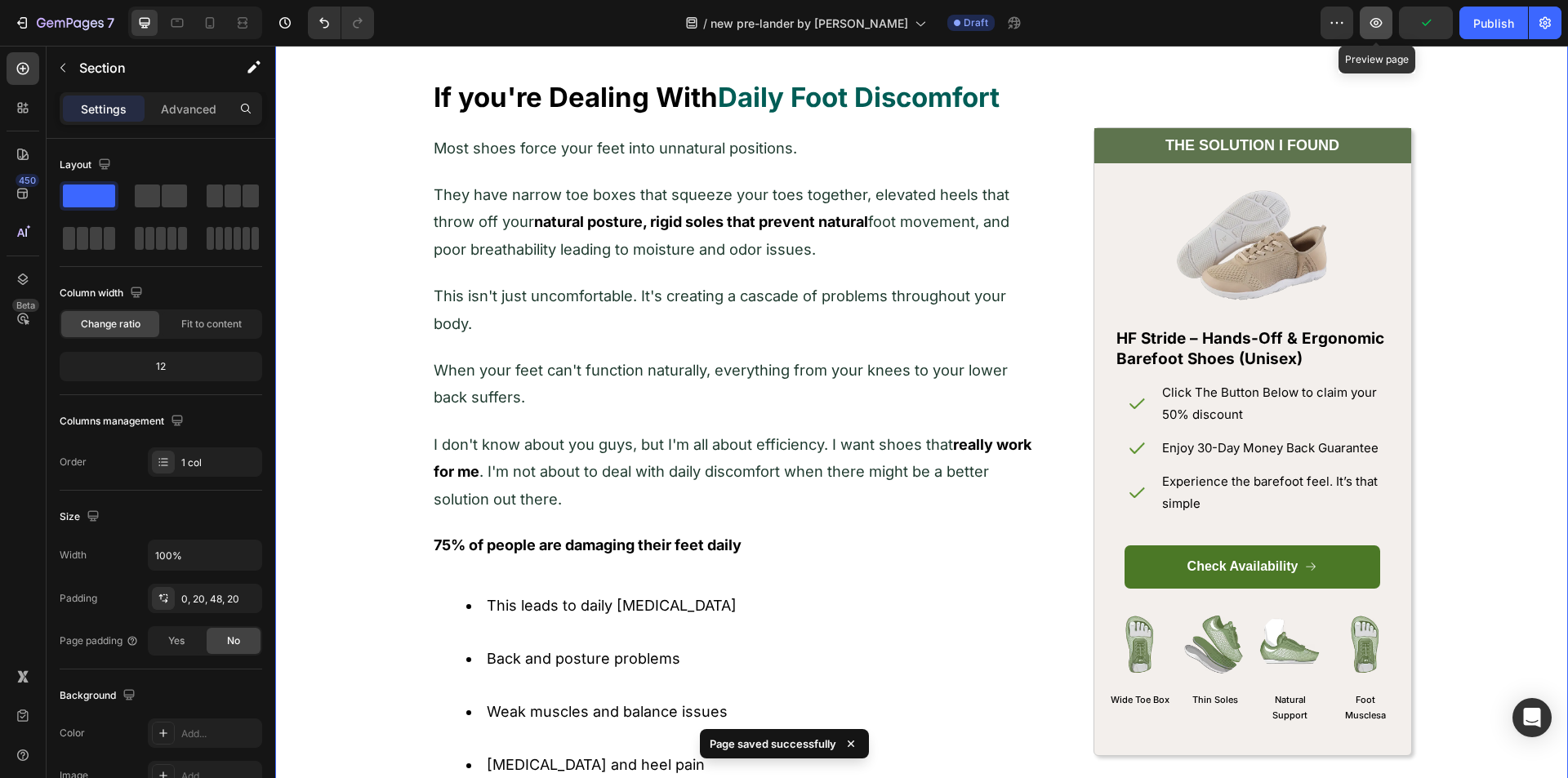
click at [1379, 27] on icon "button" at bounding box center [1377, 23] width 12 height 10
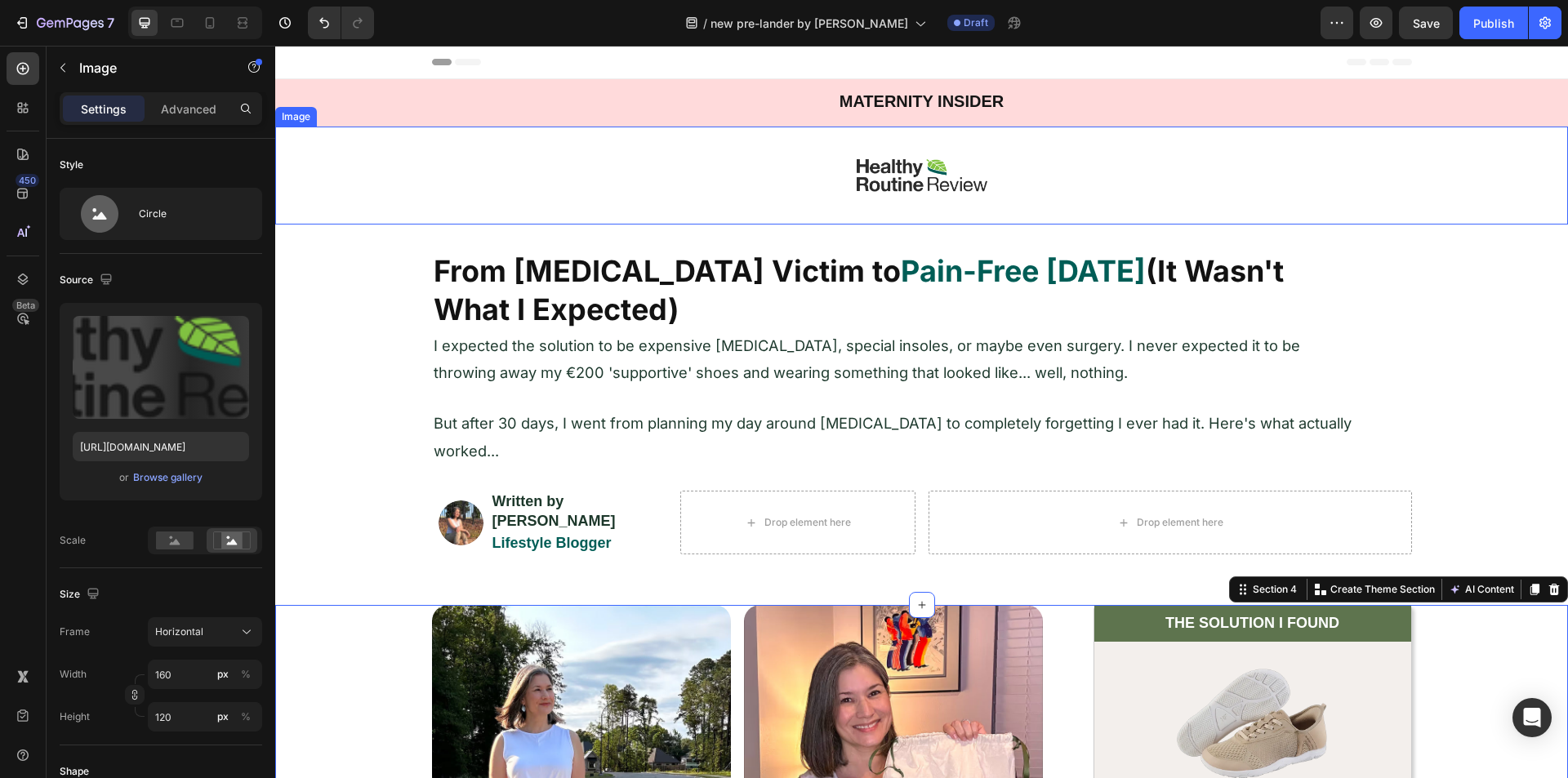
click at [475, 190] on div at bounding box center [921, 175] width 1293 height 98
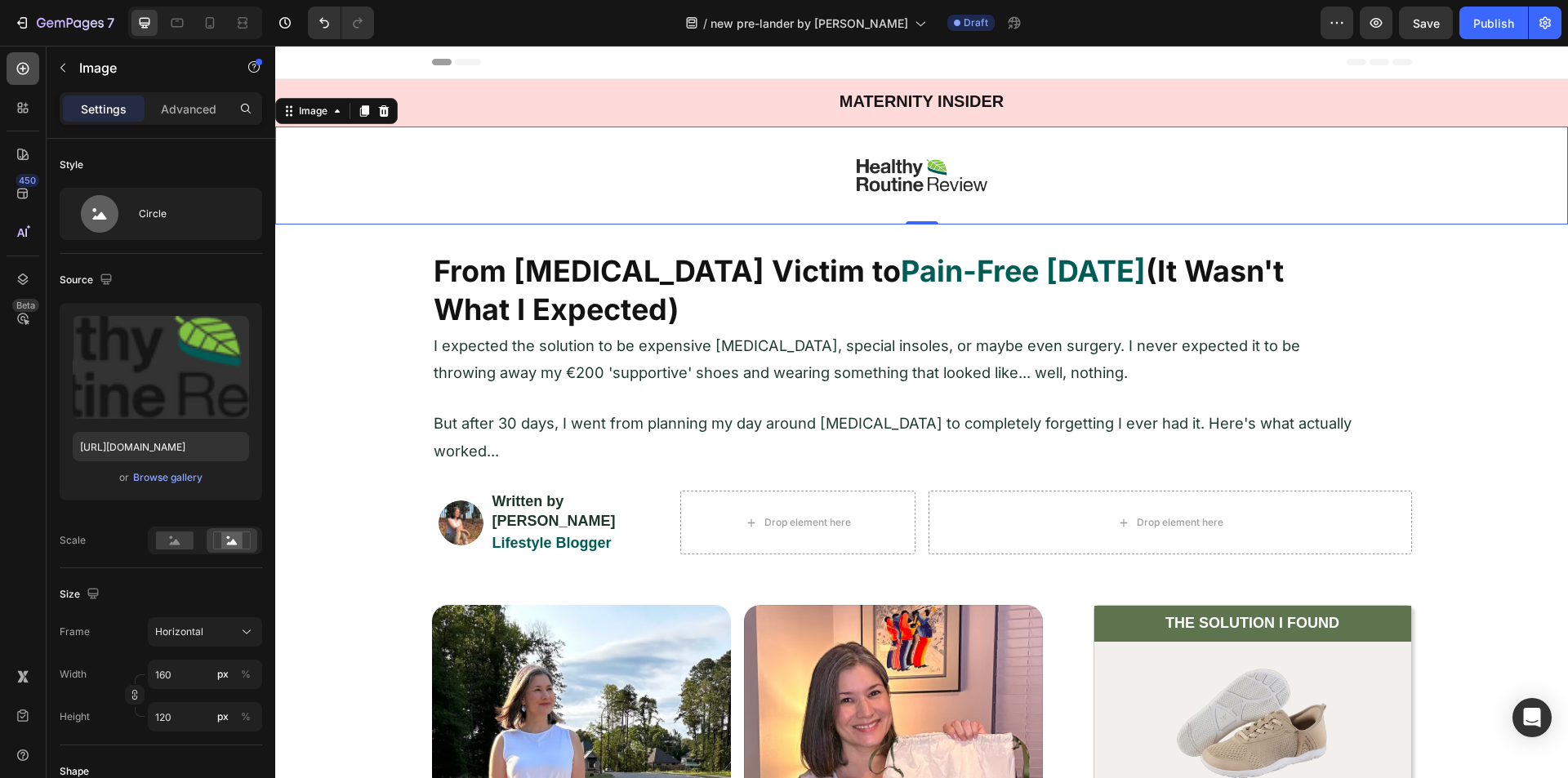
click at [21, 73] on icon at bounding box center [23, 68] width 17 height 17
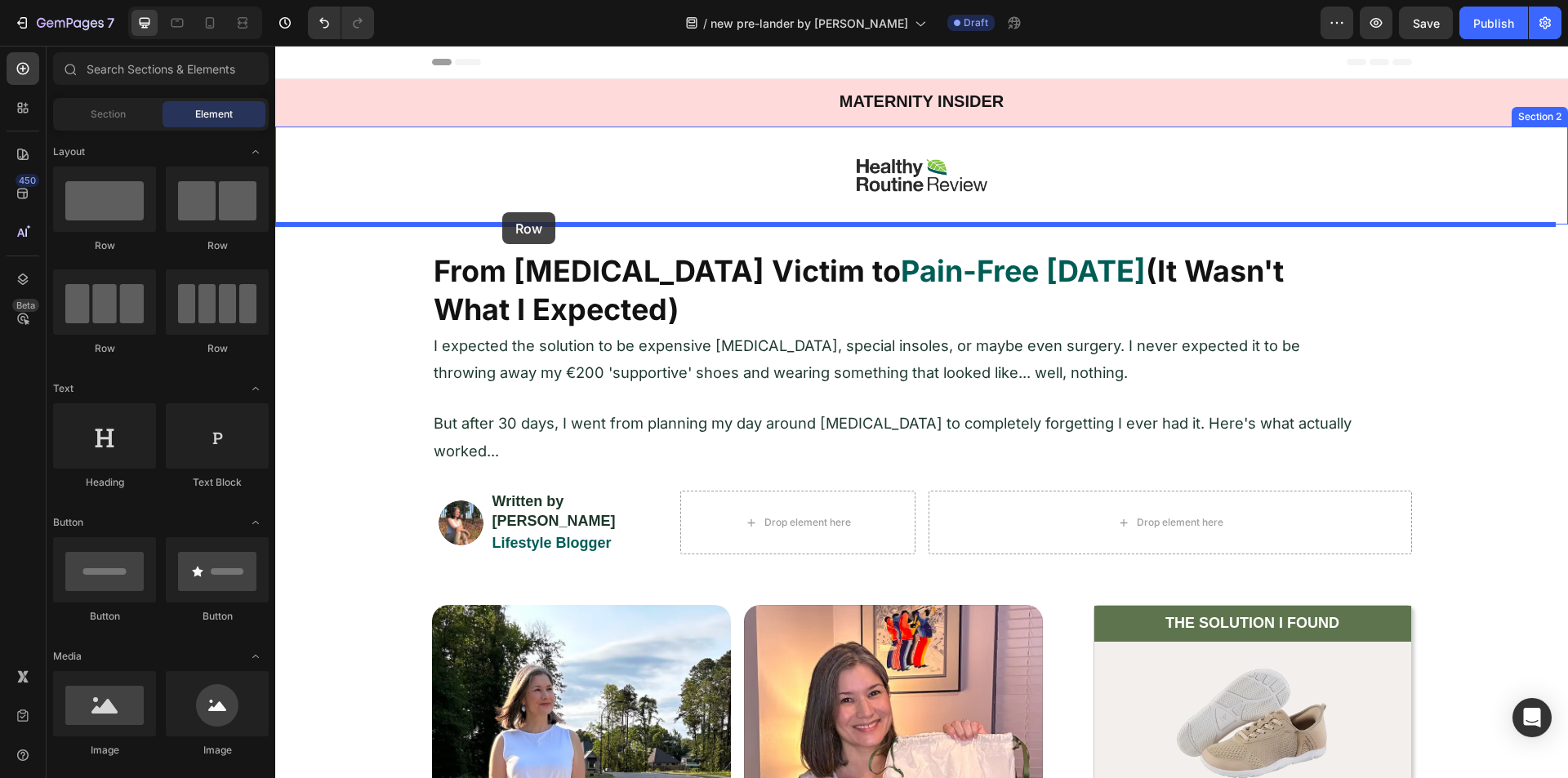
drag, startPoint x: 372, startPoint y: 259, endPoint x: 502, endPoint y: 212, distance: 138.2
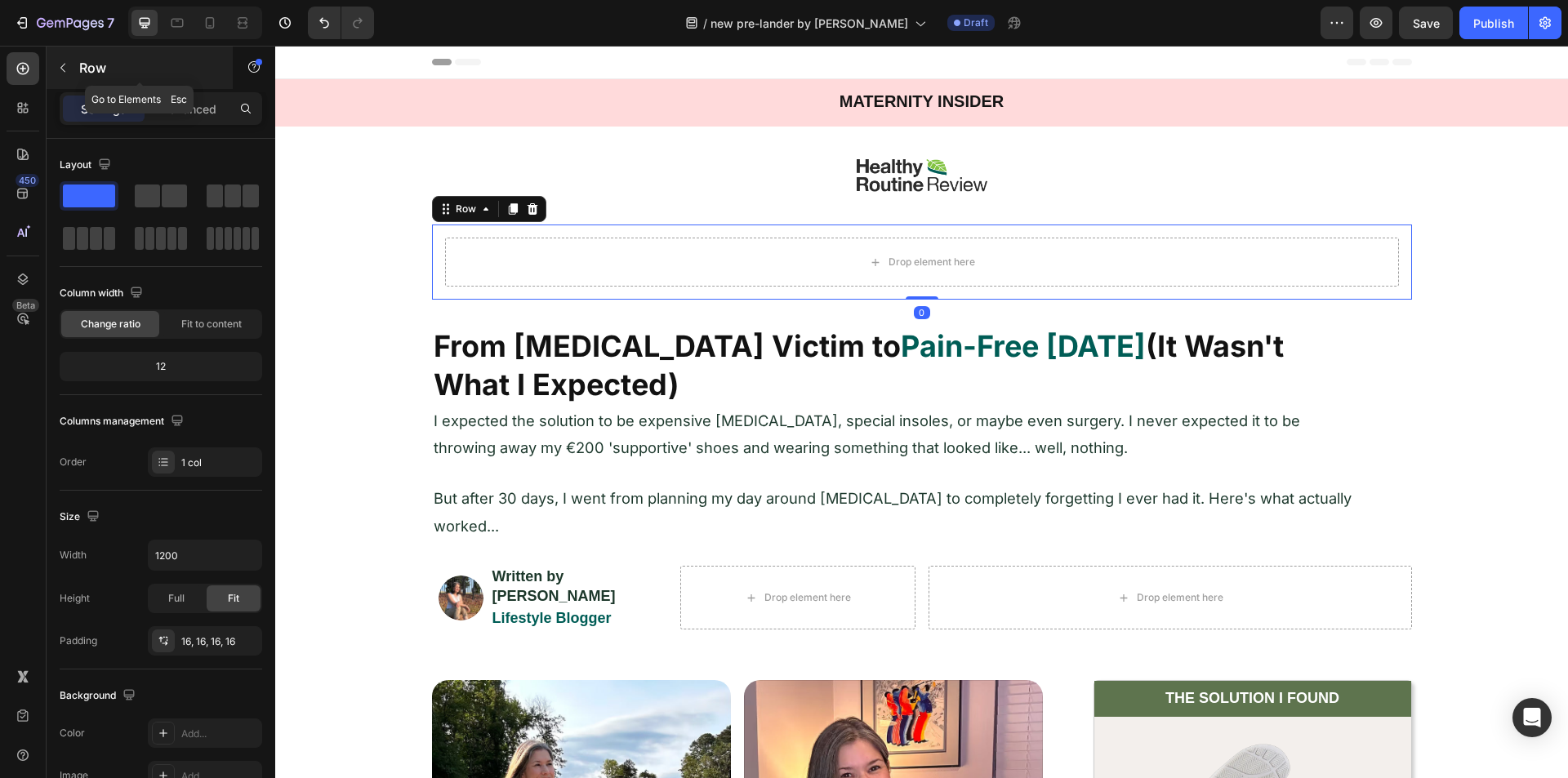
click at [70, 71] on button "button" at bounding box center [63, 68] width 26 height 26
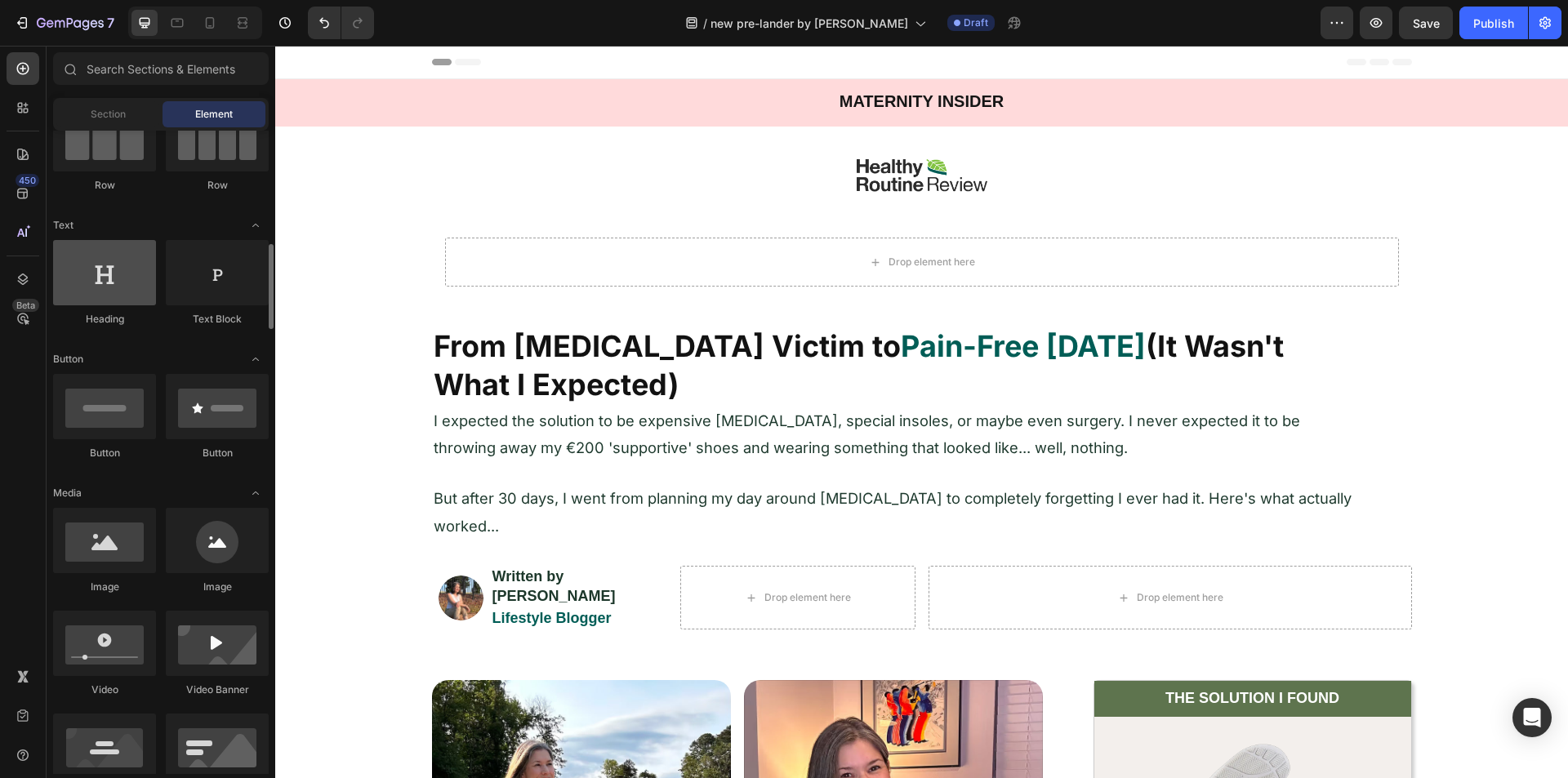
scroll to position [245, 0]
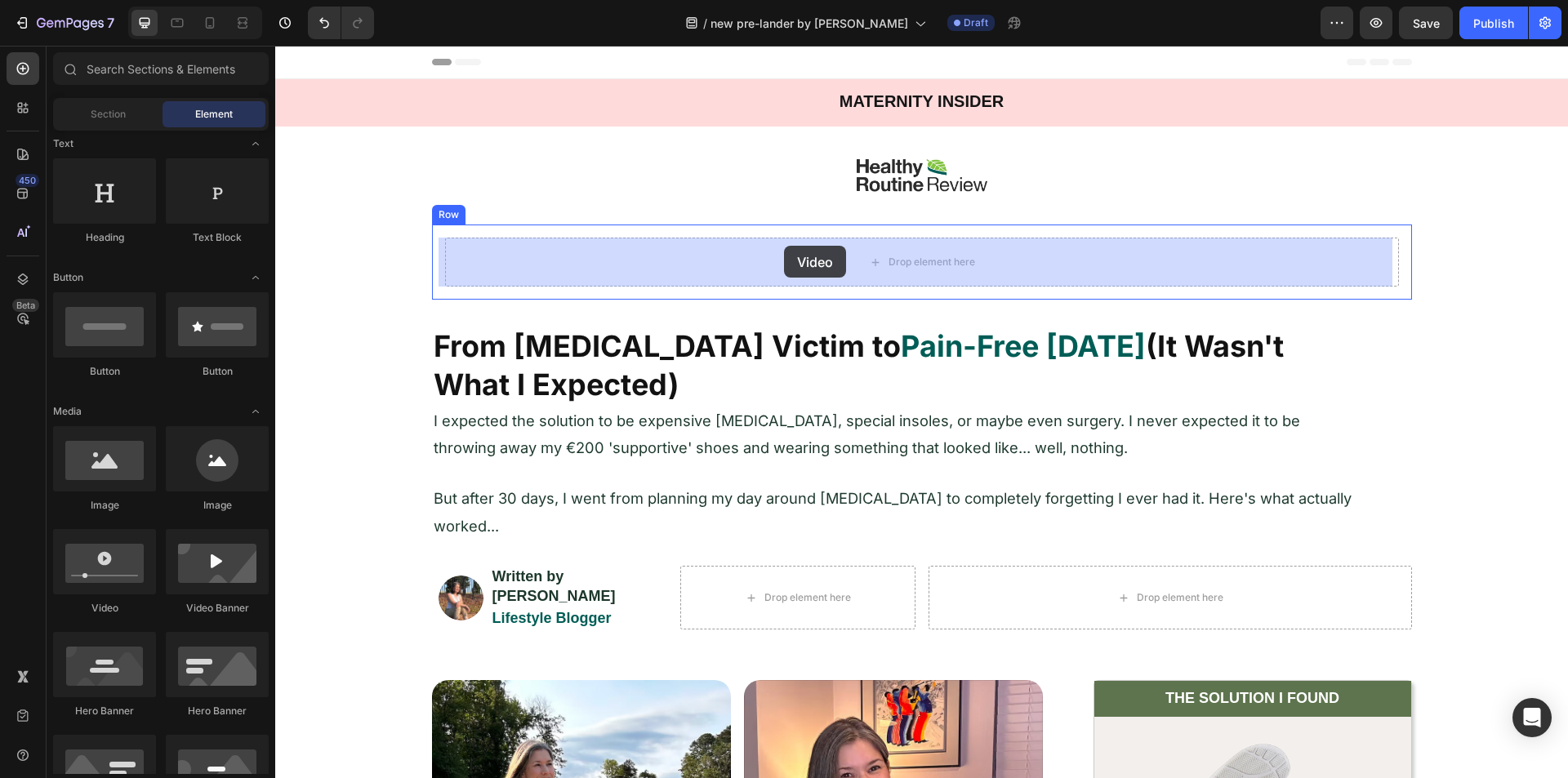
drag, startPoint x: 380, startPoint y: 607, endPoint x: 784, endPoint y: 245, distance: 542.5
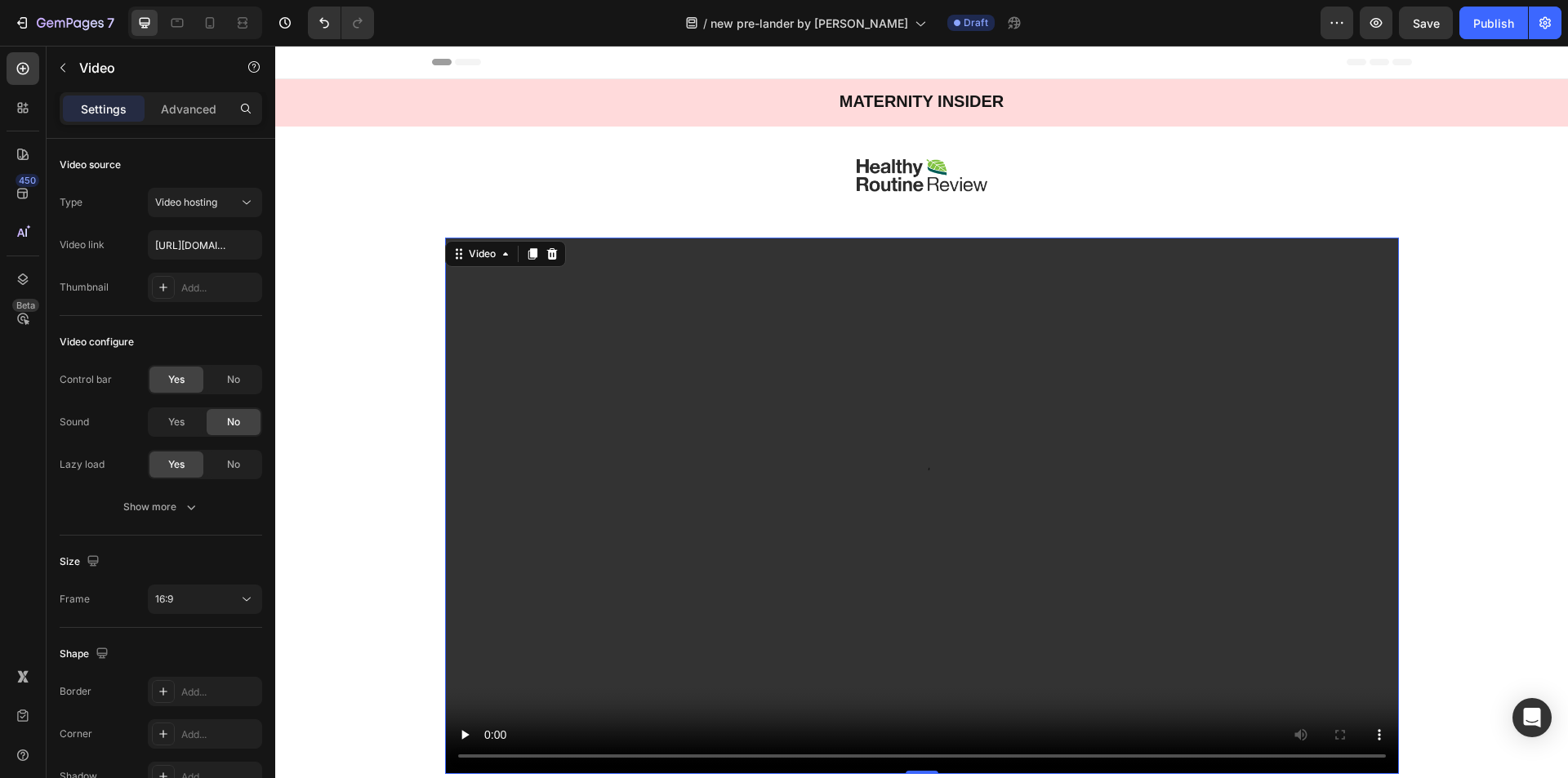
scroll to position [82, 0]
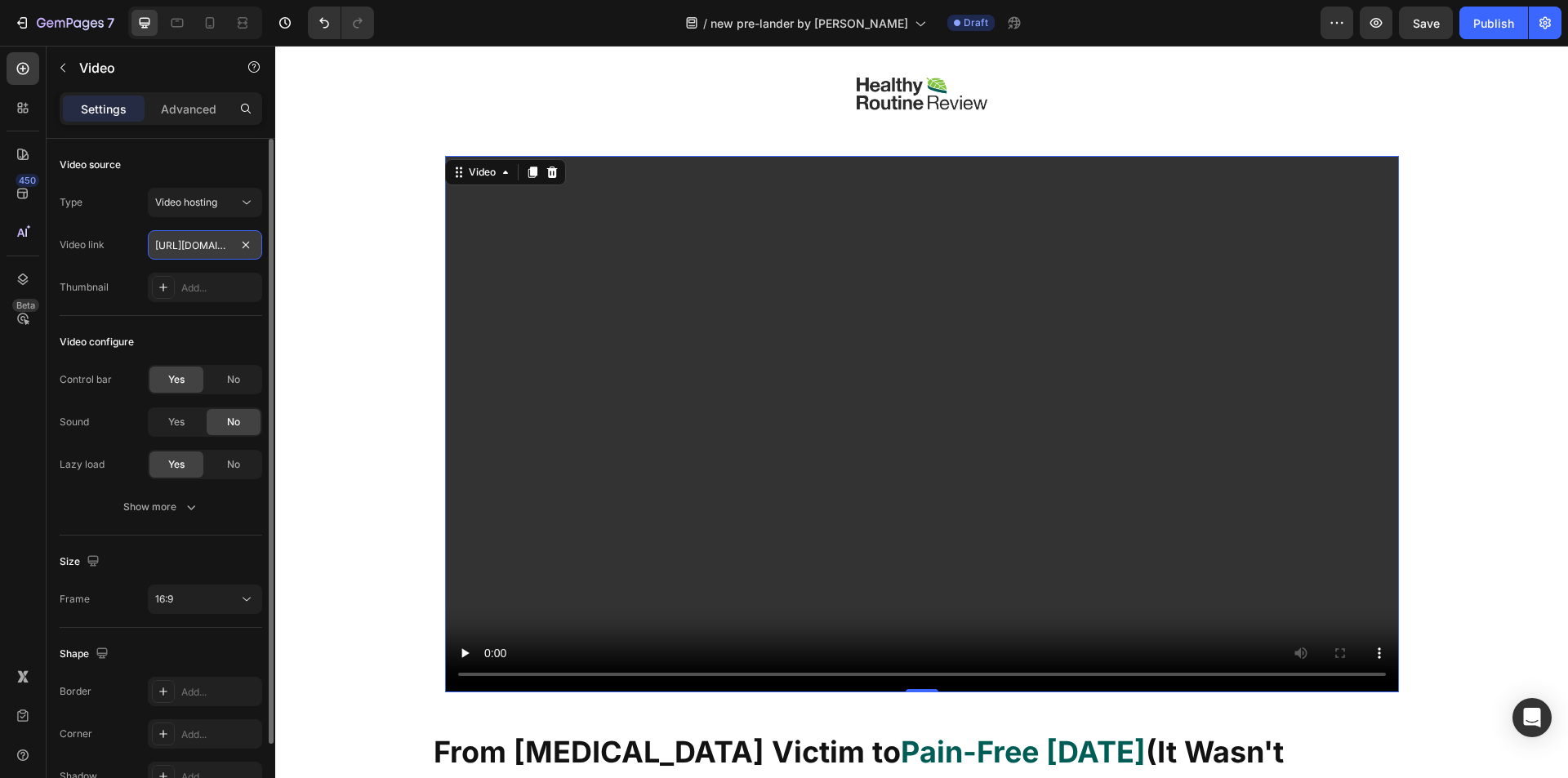
click at [180, 244] on input "https://cdn.shopify.com/videos/c/o/v/2cd3deb506b54b009063f7270ab5cf2e.mp4" at bounding box center [204, 245] width 114 height 30
paste input "7cda6762abe34c168ae7e56ecd85f08b"
type input "https://cdn.shopify.com/videos/c/o/v/7cda6762abe34c168ae7e56ecd85f08b.mp4"
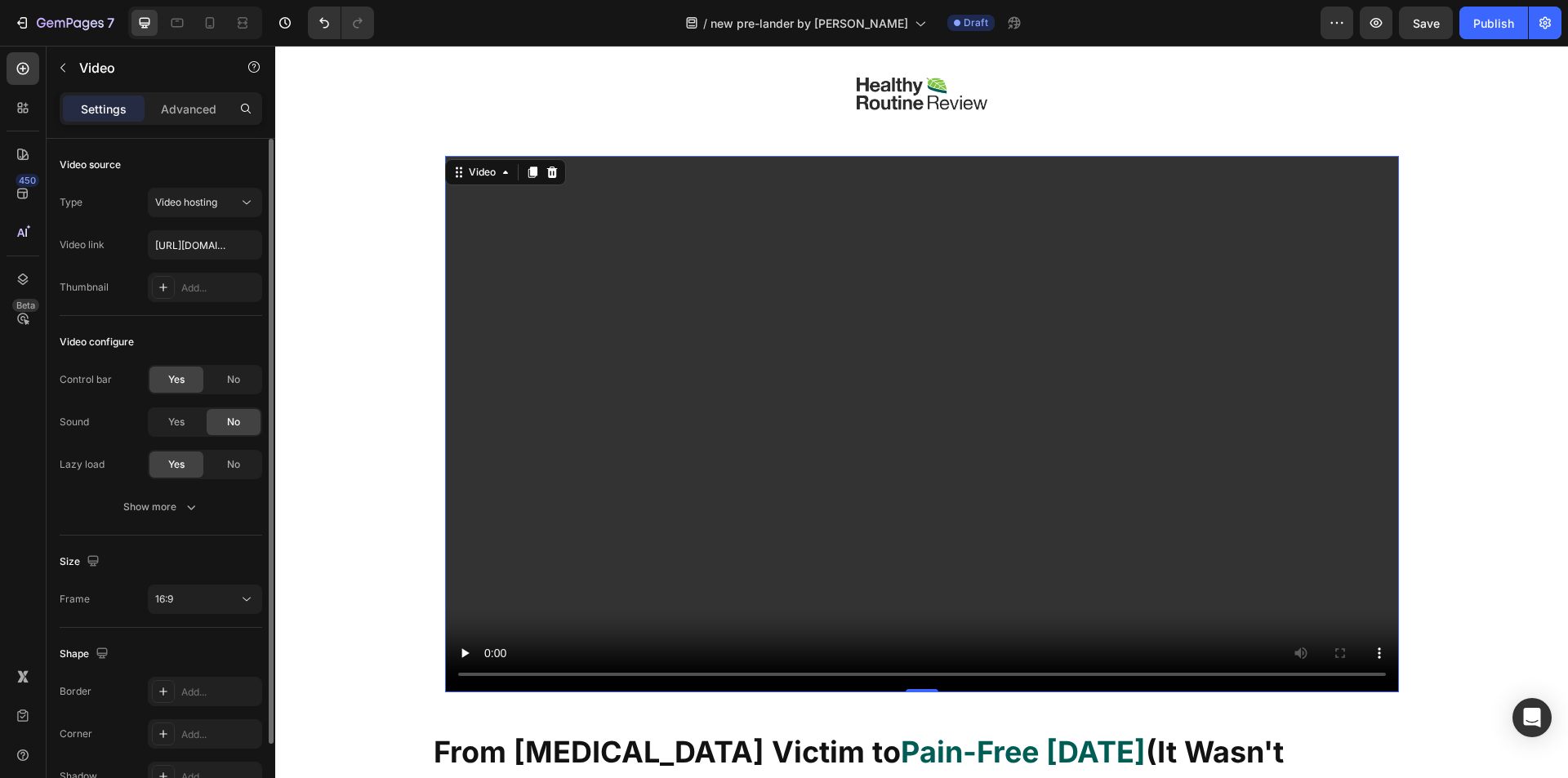
click at [99, 275] on div "Thumbnail" at bounding box center [84, 287] width 49 height 26
click at [231, 383] on span "No" at bounding box center [233, 379] width 13 height 15
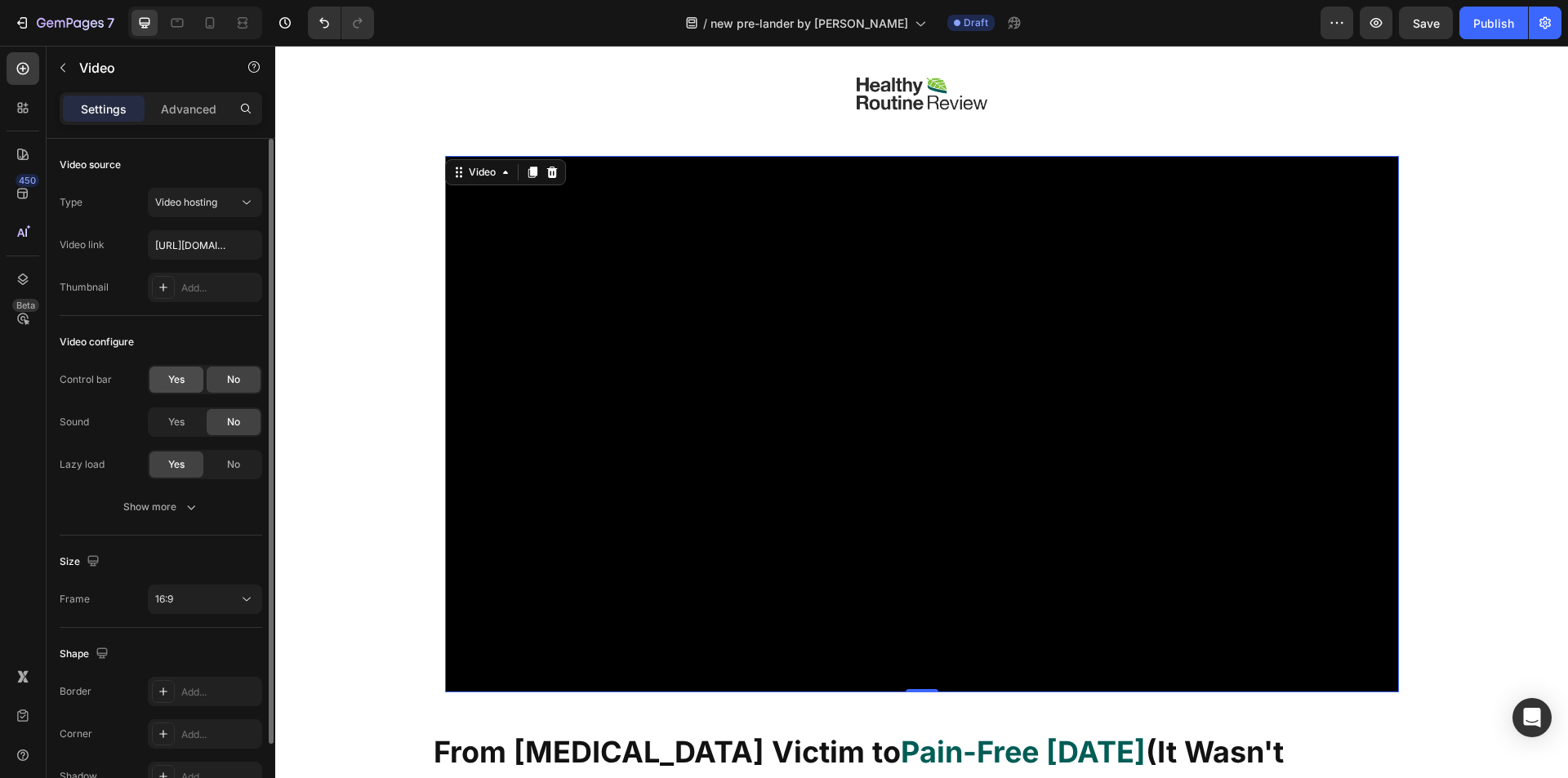
click at [181, 380] on span "Yes" at bounding box center [176, 379] width 17 height 15
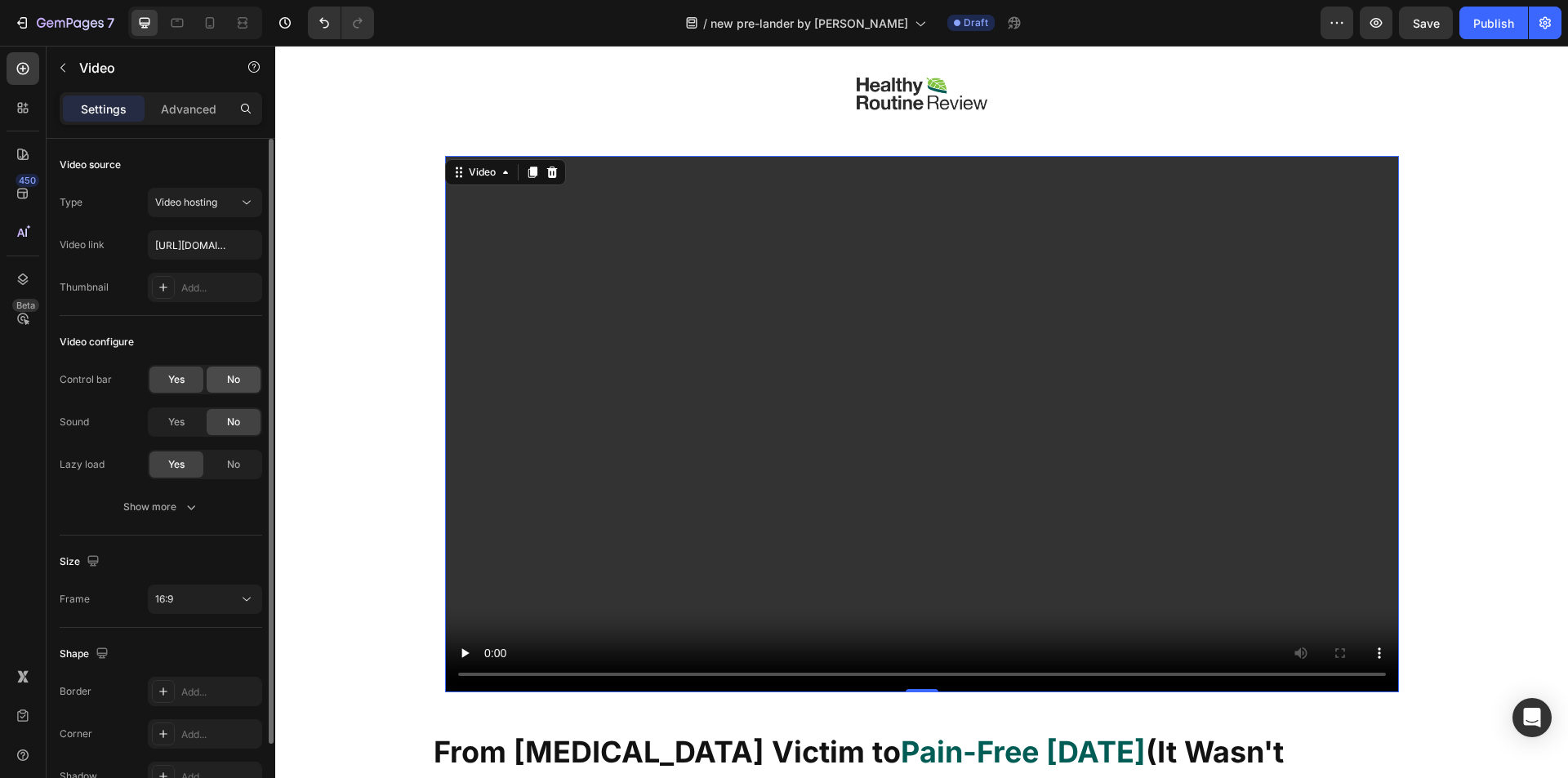
click at [231, 385] on span "No" at bounding box center [233, 379] width 13 height 15
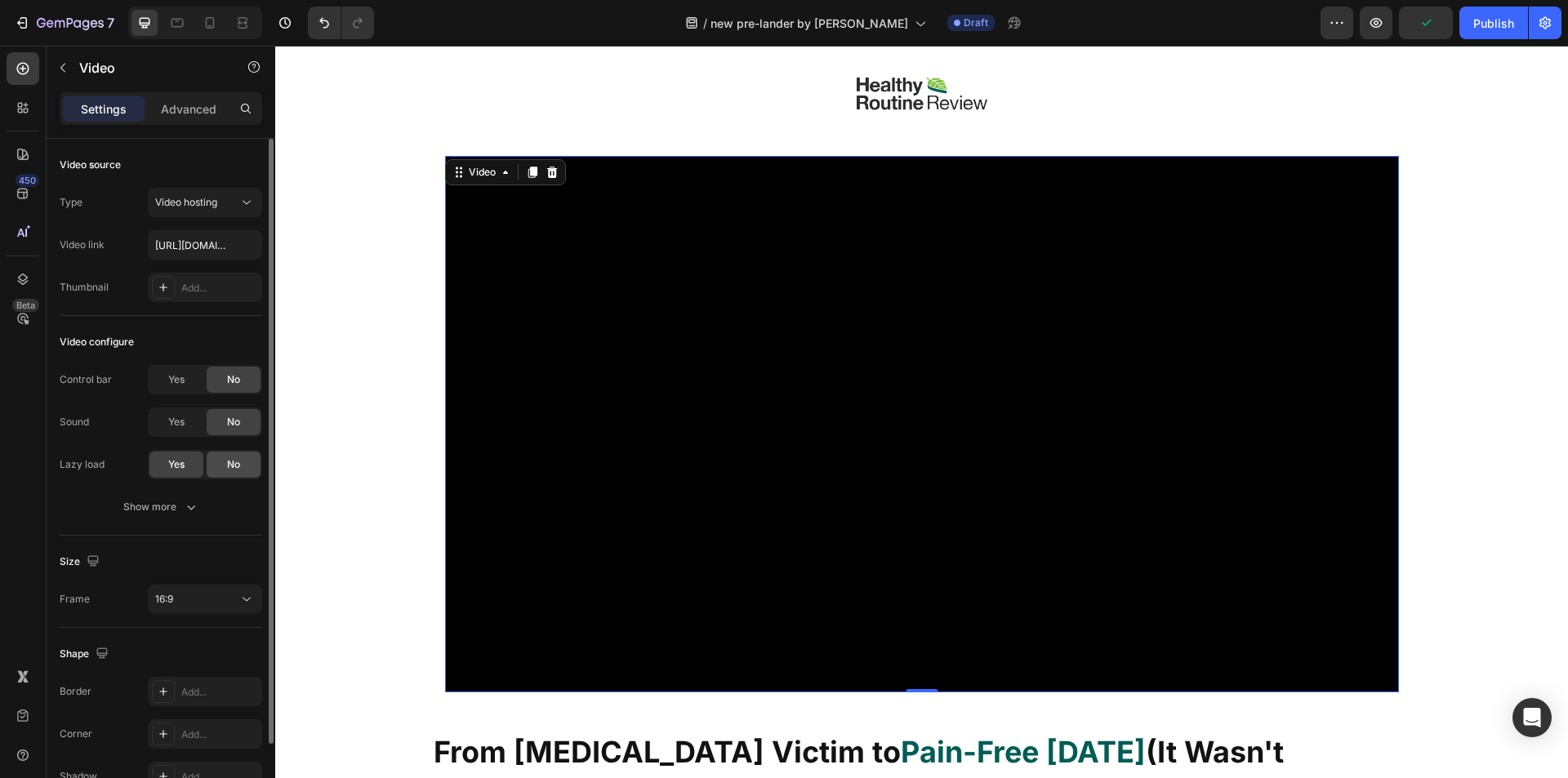
click at [228, 452] on div "No" at bounding box center [233, 465] width 54 height 26
click at [169, 454] on div "Yes" at bounding box center [177, 465] width 54 height 26
click at [169, 523] on div "Video configure Control bar Yes No Sound Yes No Lazy load Yes No Show more" at bounding box center [161, 426] width 203 height 219
click at [171, 511] on div "Show more" at bounding box center [161, 506] width 76 height 17
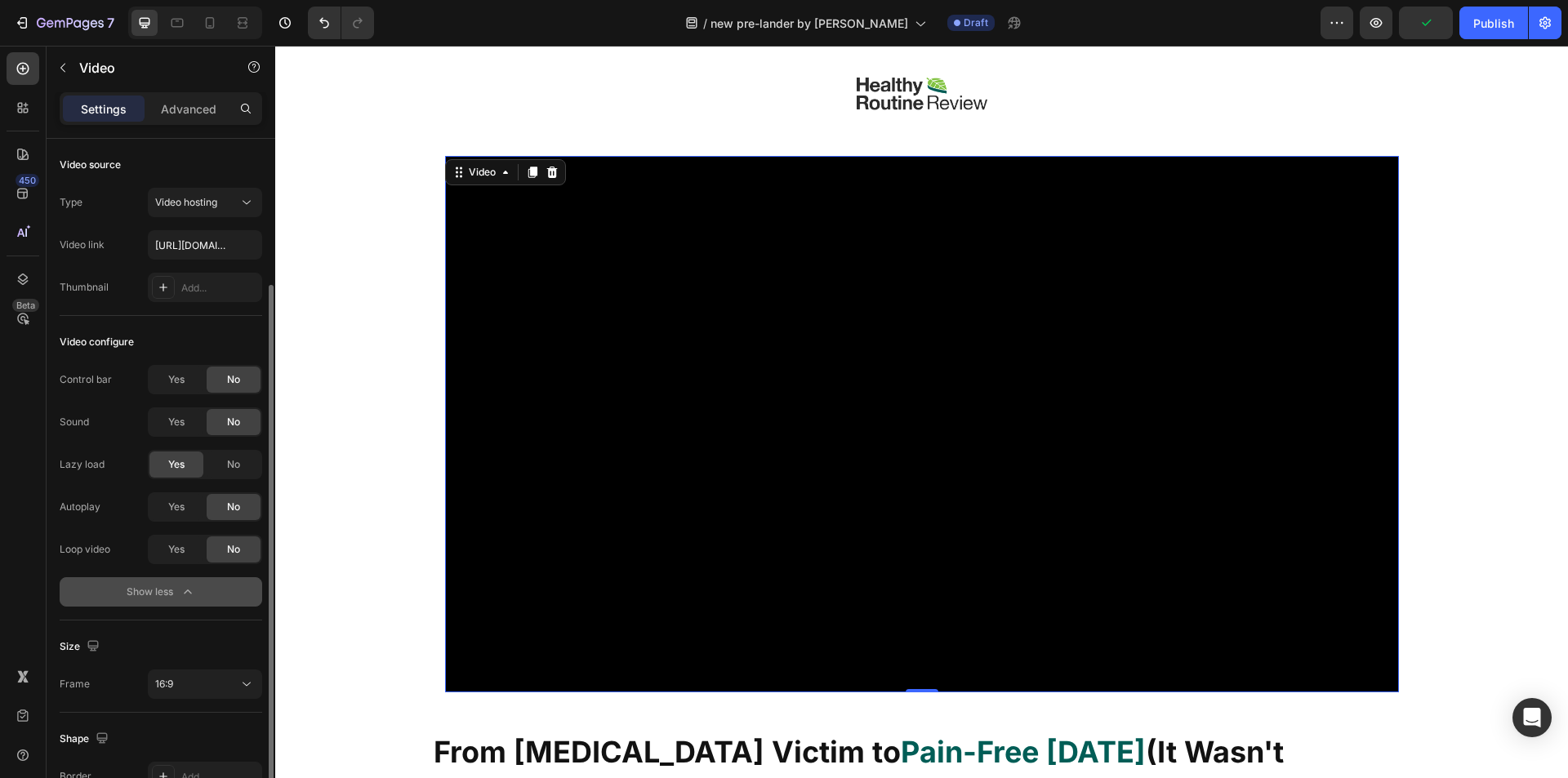
scroll to position [82, 0]
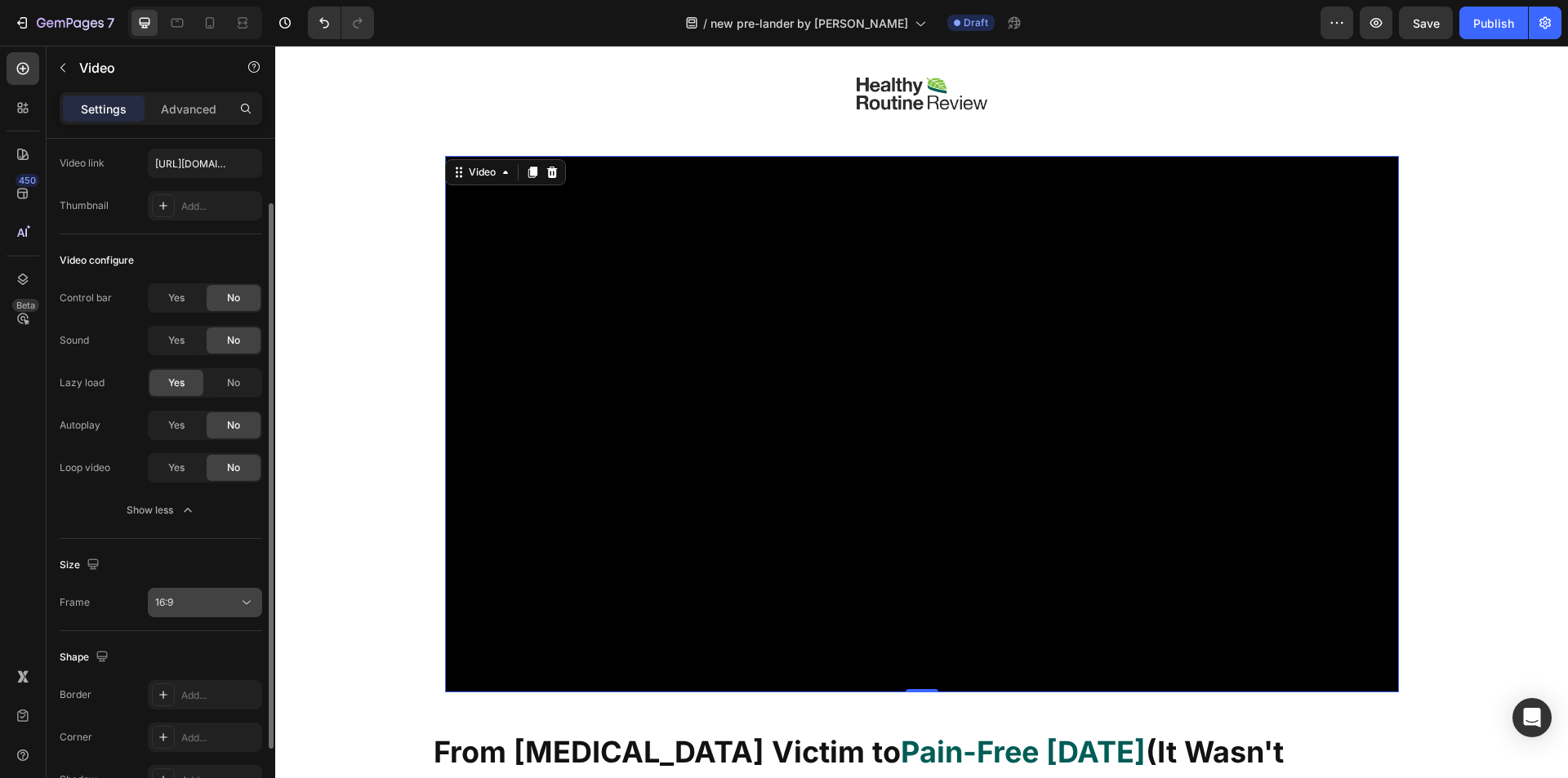
click at [171, 511] on div "Show less" at bounding box center [161, 510] width 70 height 17
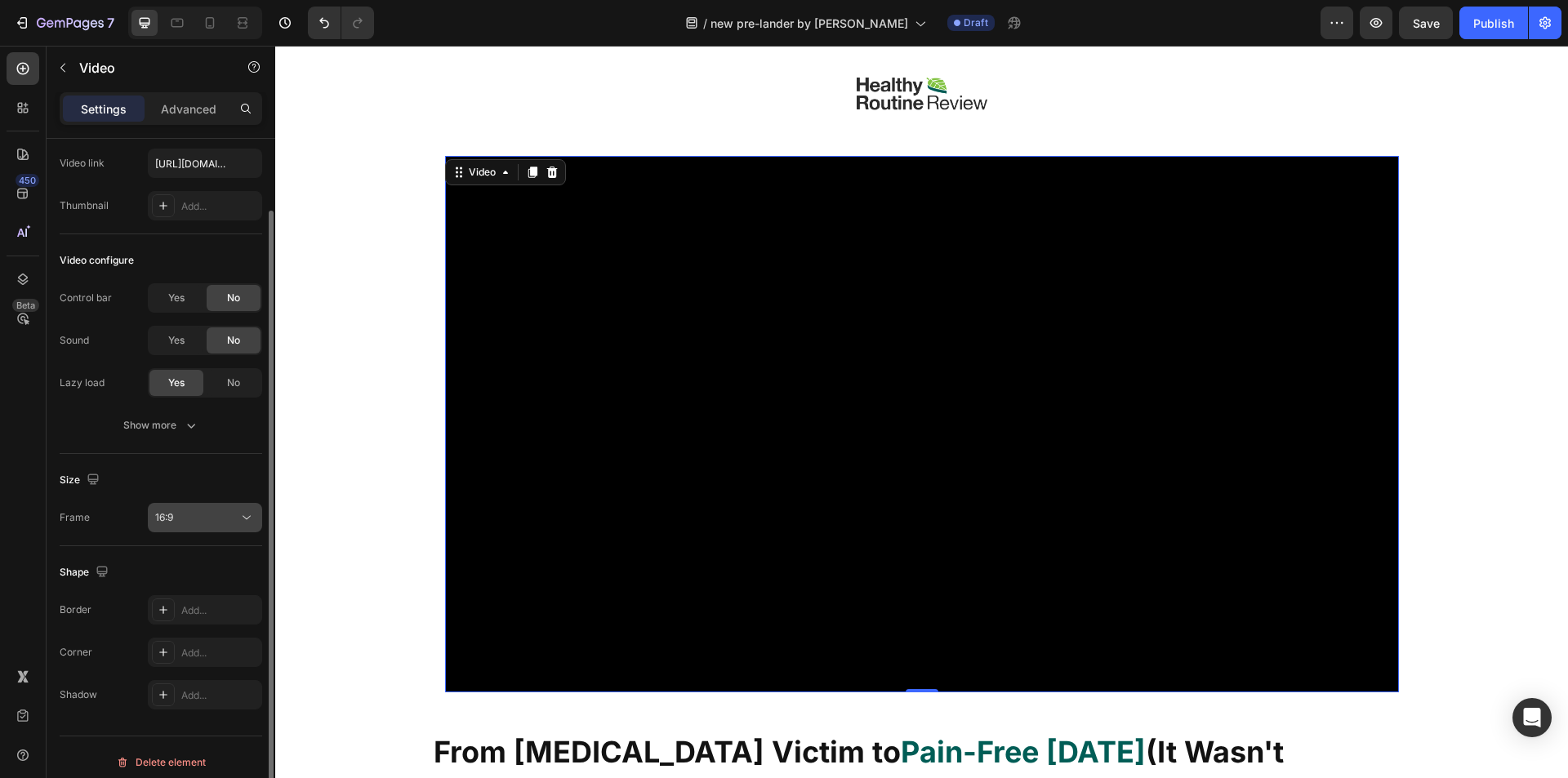
click at [171, 511] on span "16:9" at bounding box center [164, 518] width 18 height 15
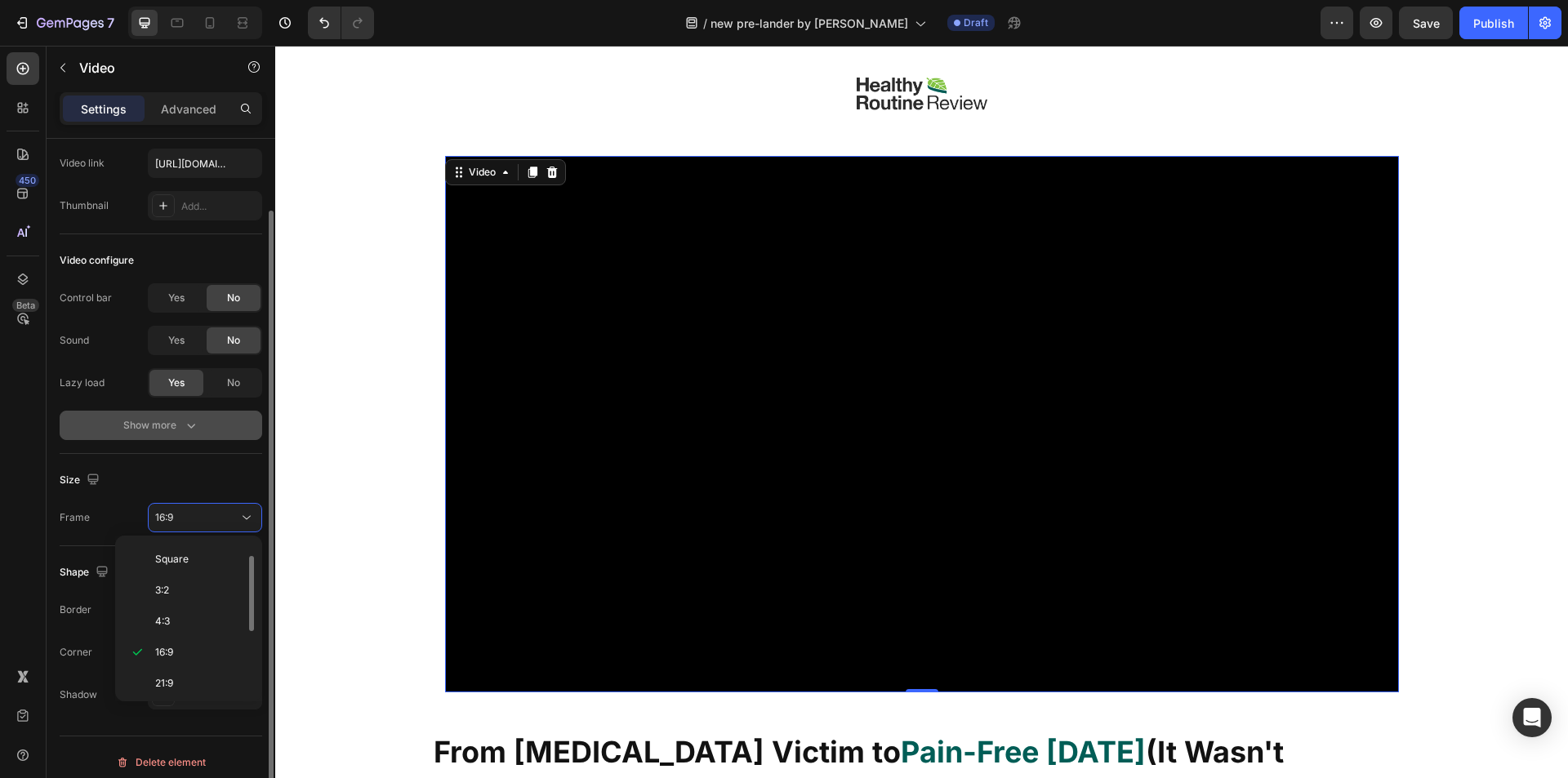
click at [184, 431] on icon "button" at bounding box center [191, 426] width 17 height 17
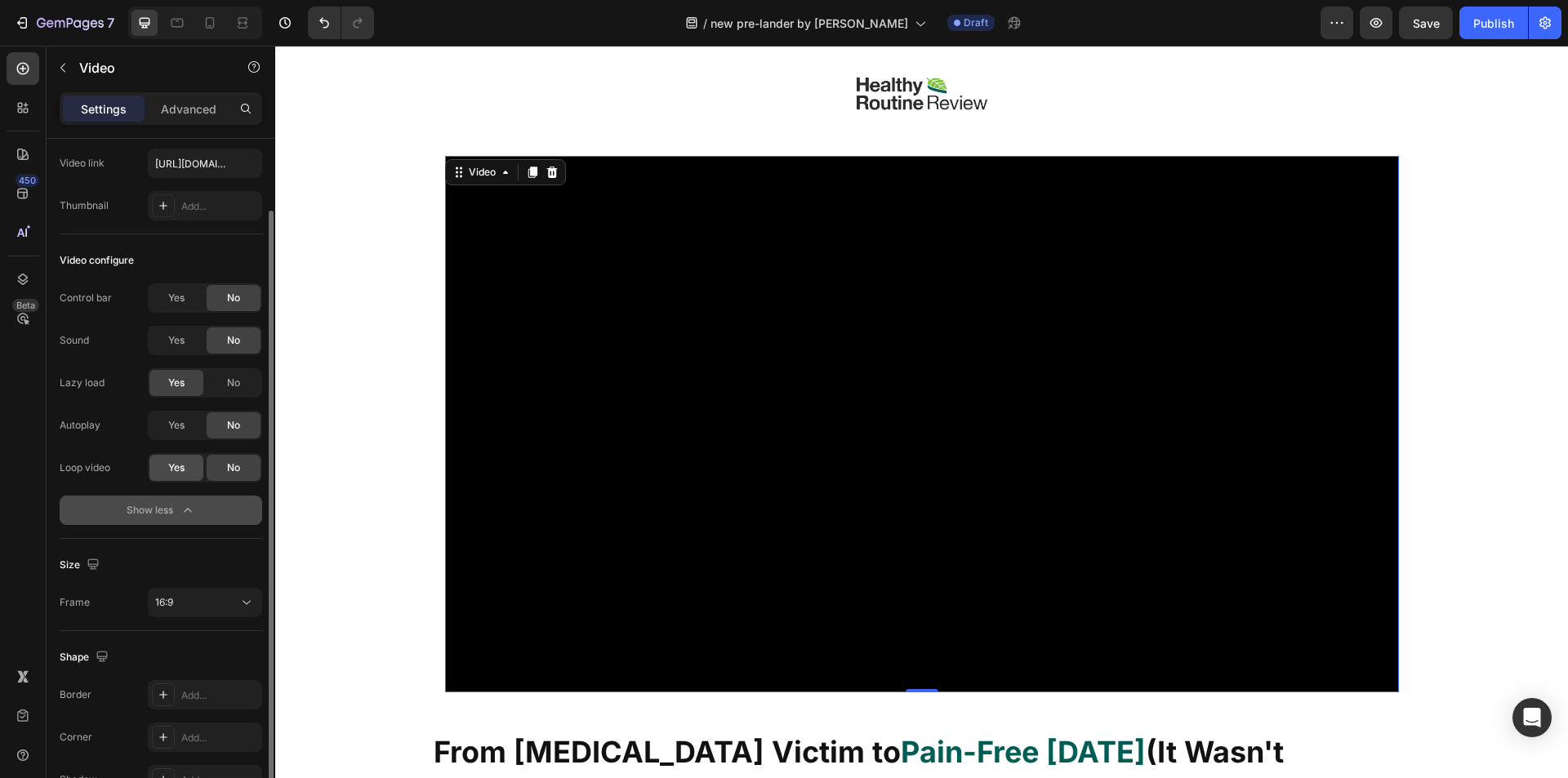
click at [173, 471] on span "Yes" at bounding box center [176, 467] width 17 height 15
click at [233, 467] on span "No" at bounding box center [233, 467] width 13 height 15
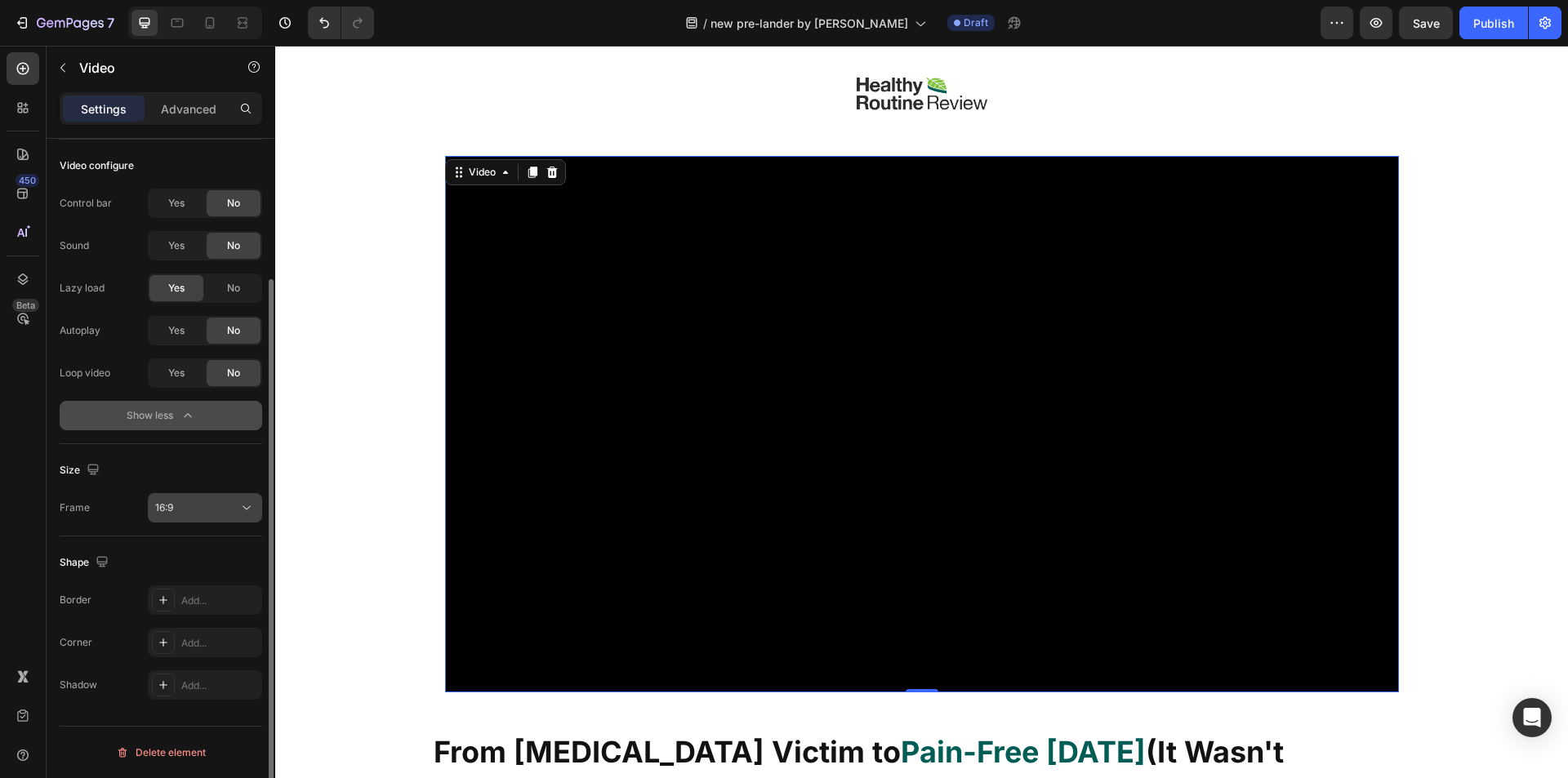
click at [208, 512] on div "16:9" at bounding box center [197, 507] width 84 height 15
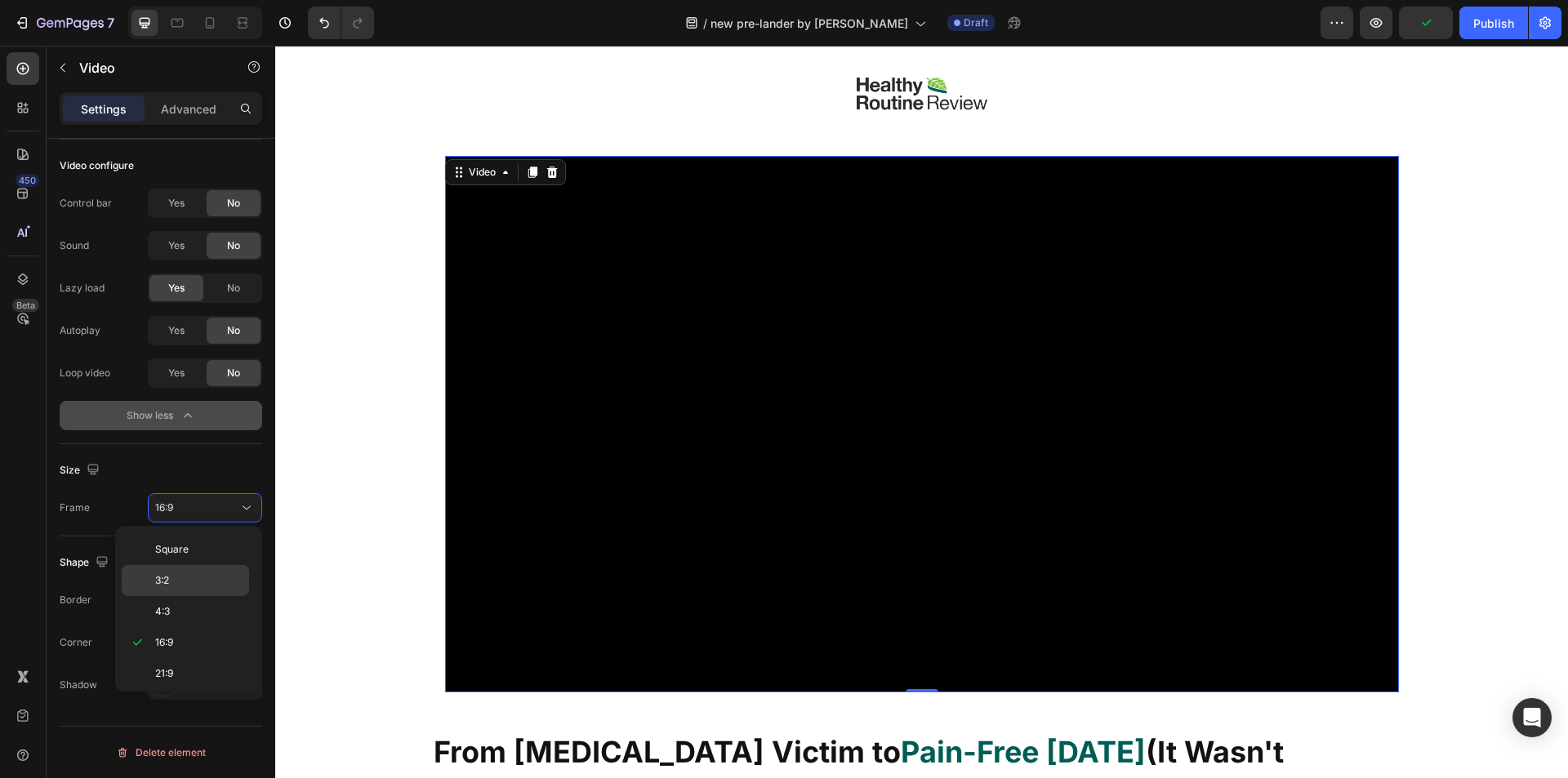
click at [171, 596] on div "3:2" at bounding box center [185, 612] width 127 height 31
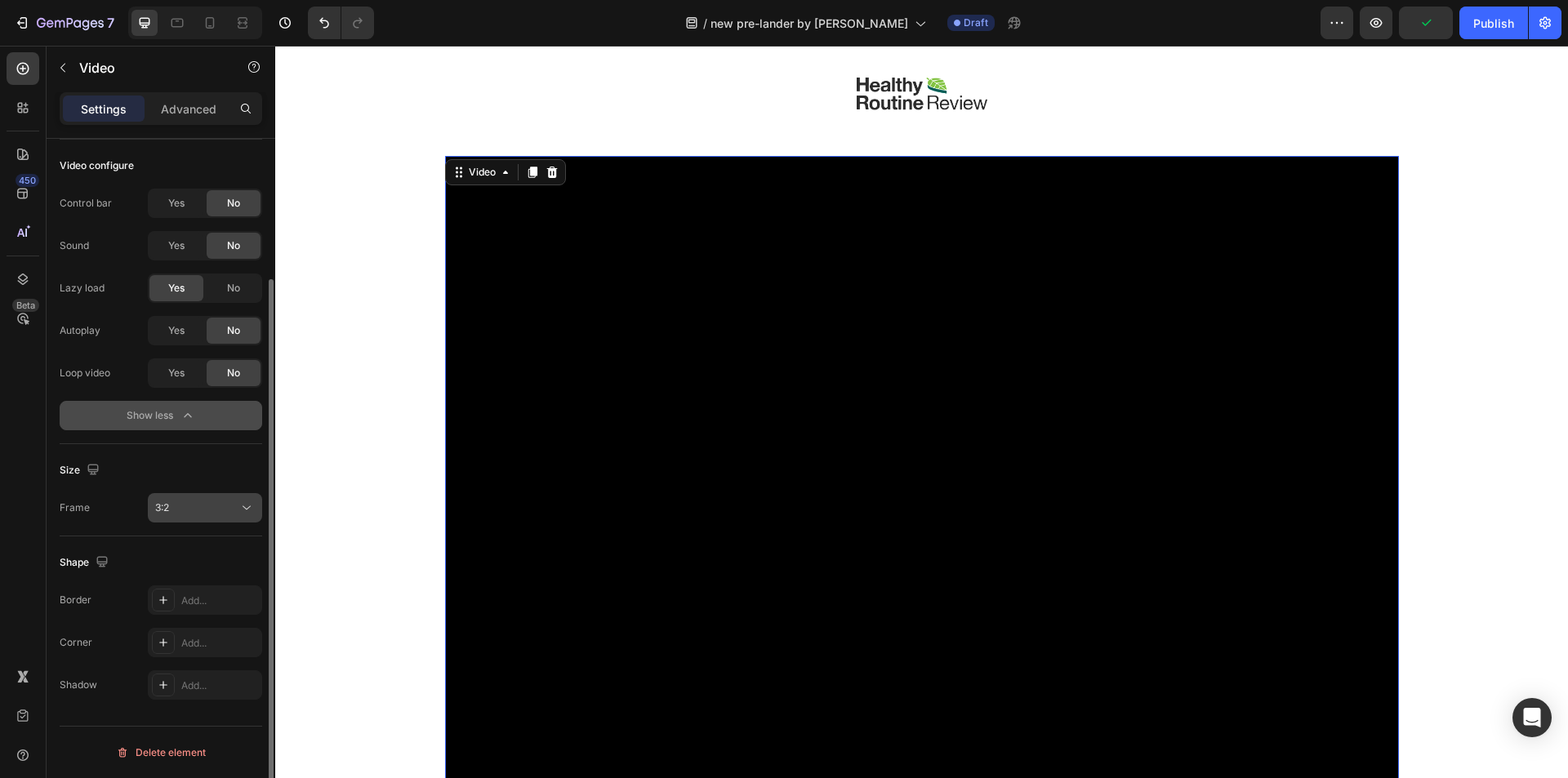
click at [190, 511] on div "3:2" at bounding box center [197, 507] width 84 height 15
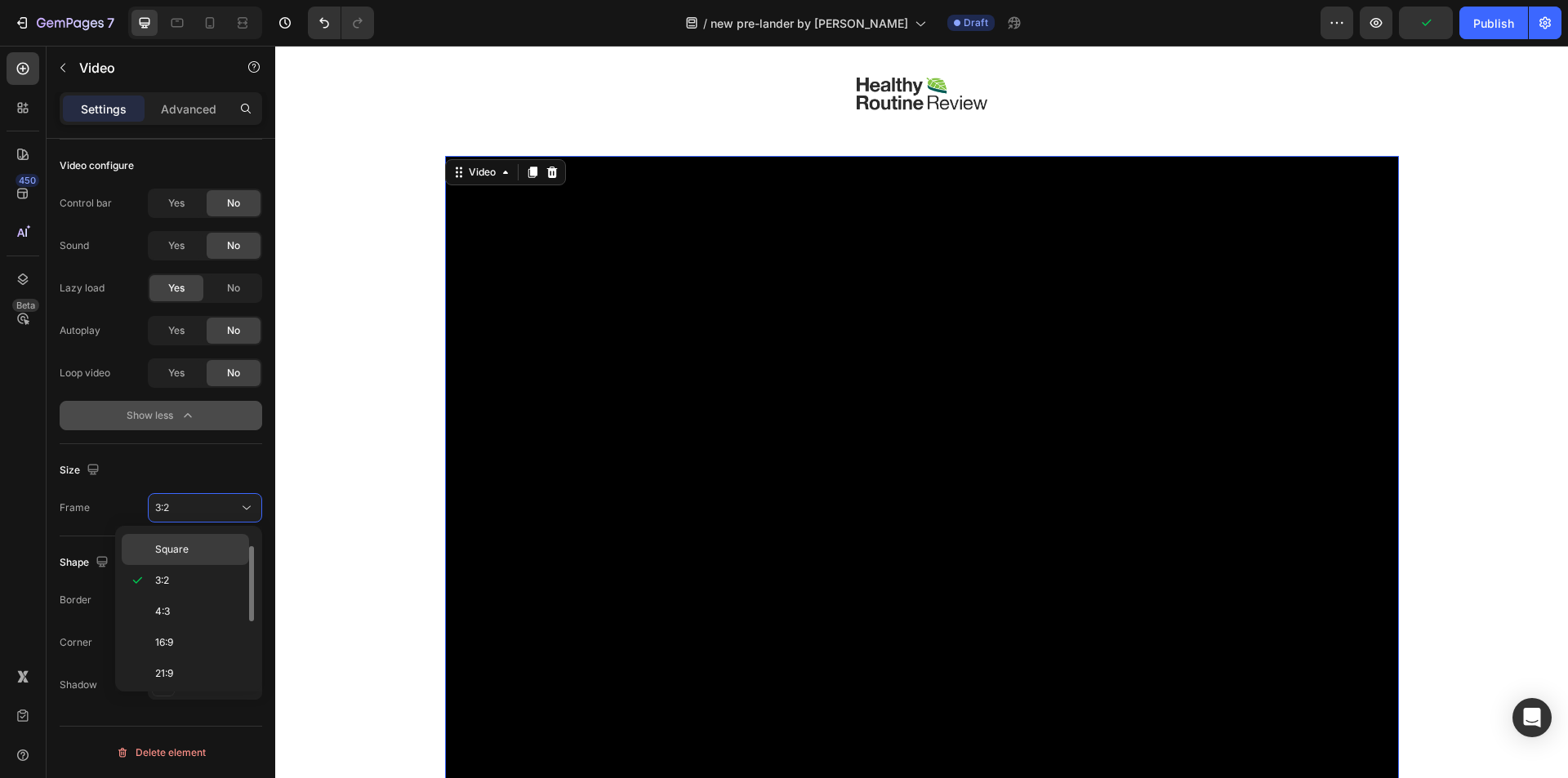
click at [183, 540] on div "Square" at bounding box center [185, 550] width 127 height 31
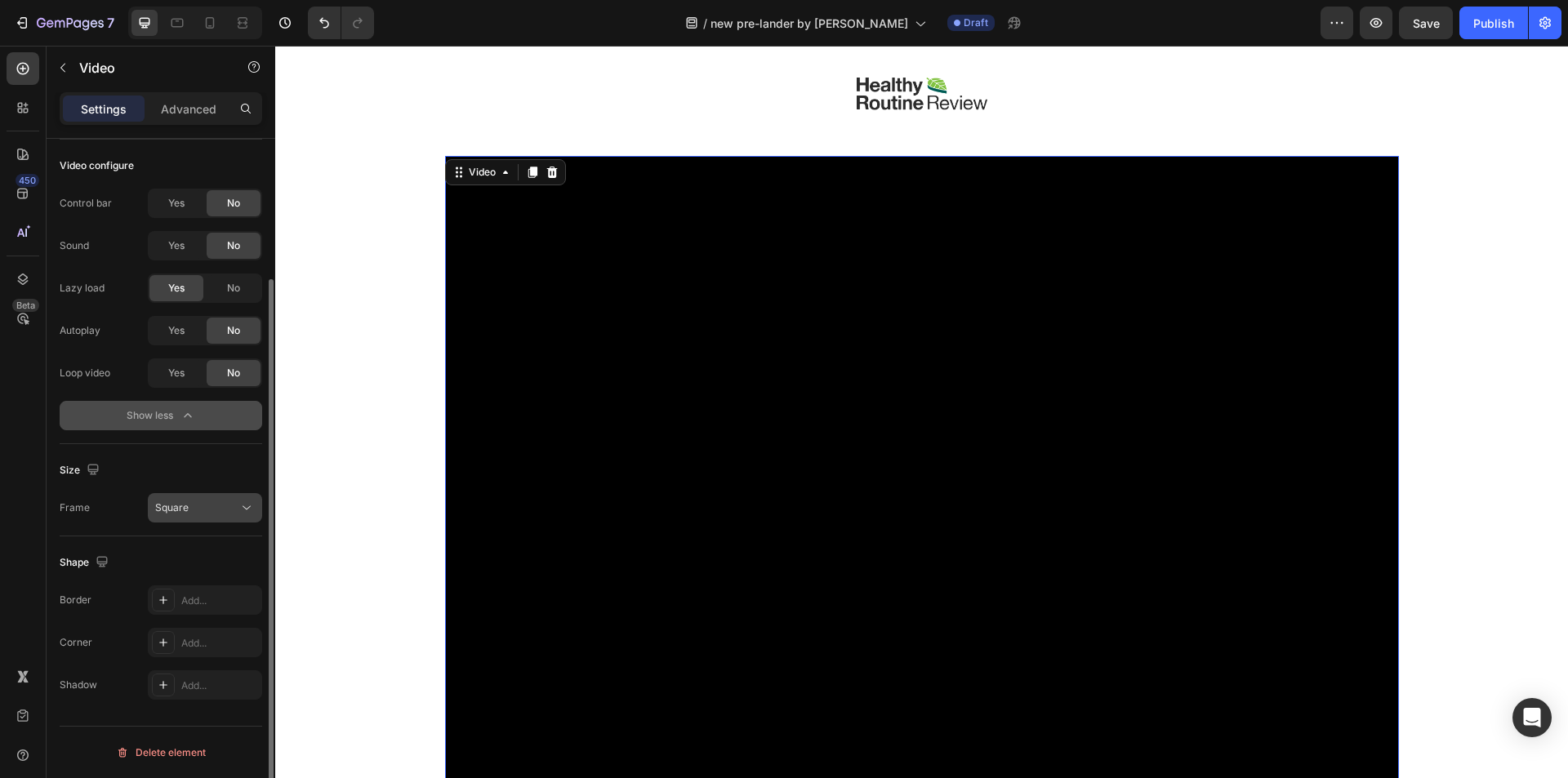
click at [198, 511] on div "Square" at bounding box center [197, 507] width 84 height 15
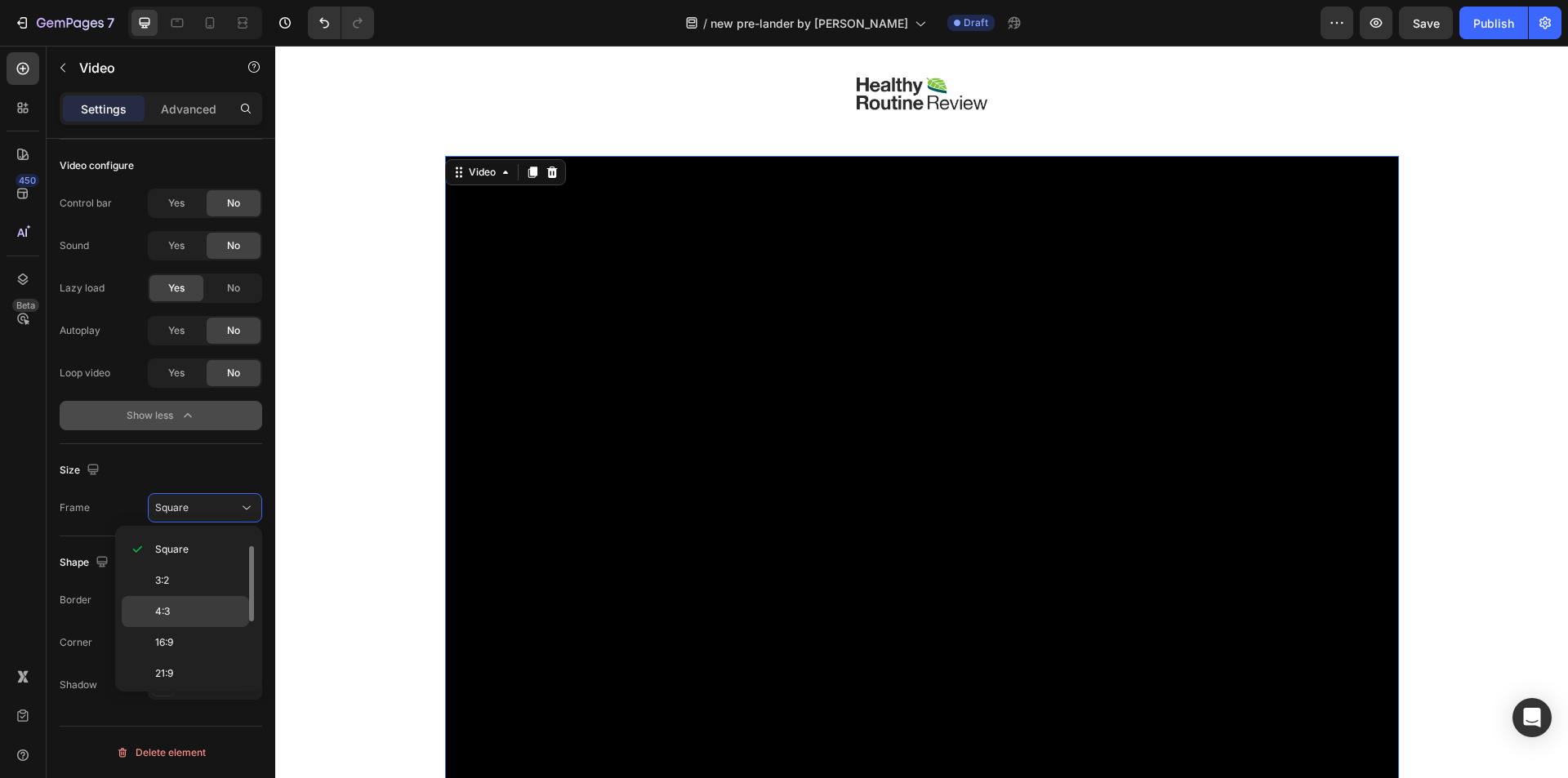
click at [191, 610] on p "4:3" at bounding box center [198, 611] width 86 height 15
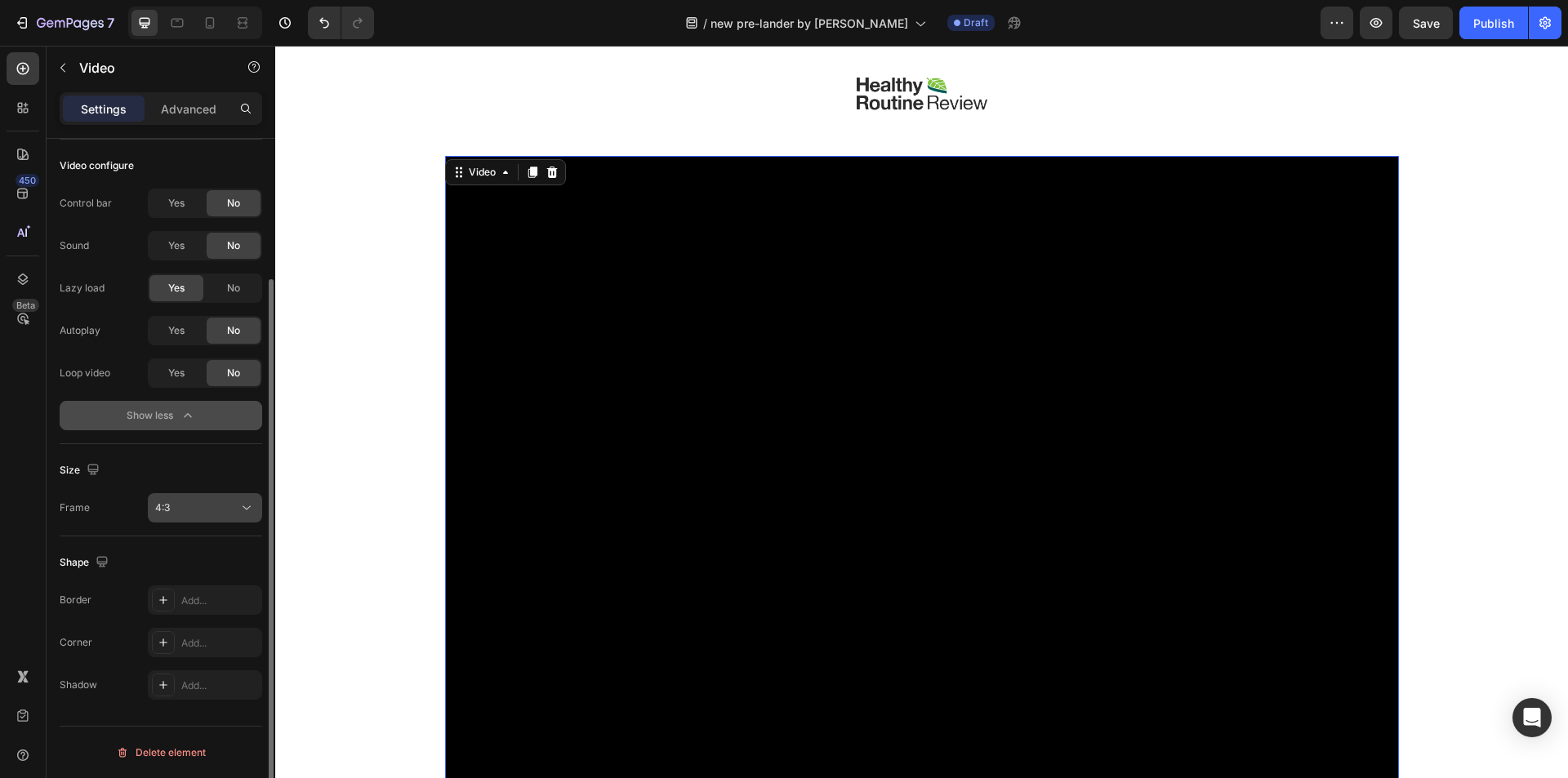
click at [198, 517] on button "4:3" at bounding box center [204, 508] width 114 height 30
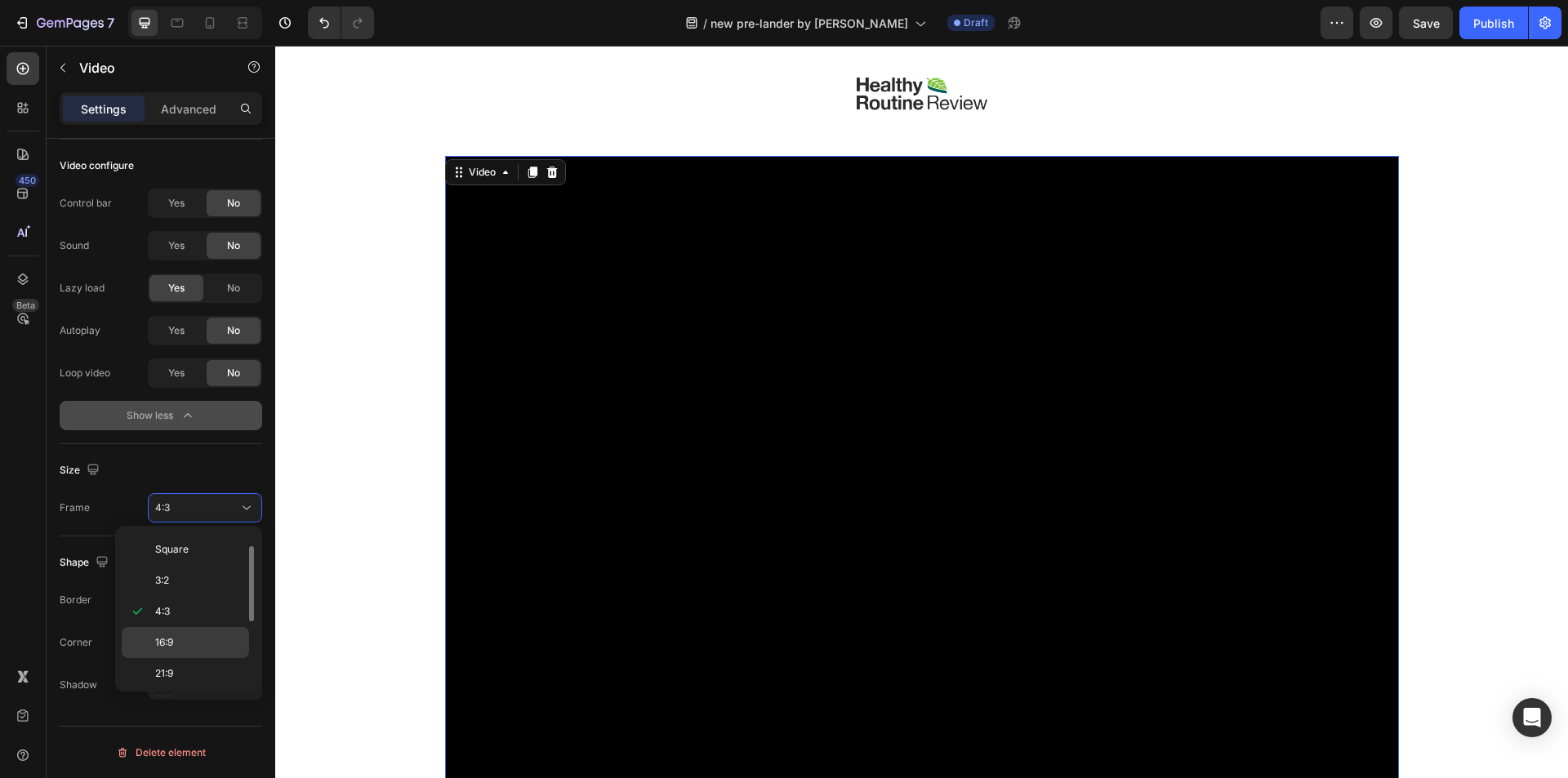
click at [176, 642] on p "16:9" at bounding box center [198, 642] width 86 height 15
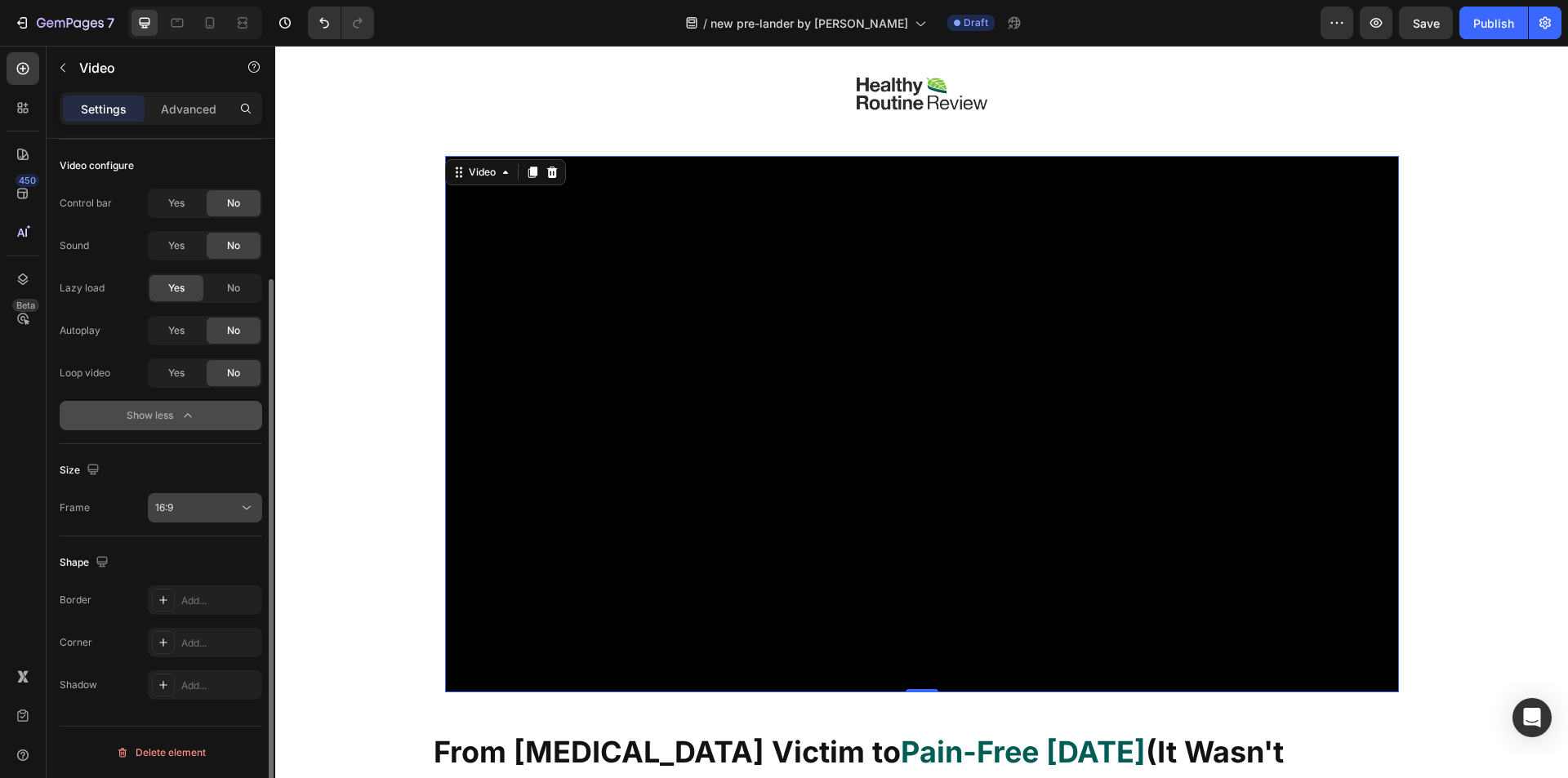
click at [190, 514] on div "16:9" at bounding box center [197, 507] width 84 height 15
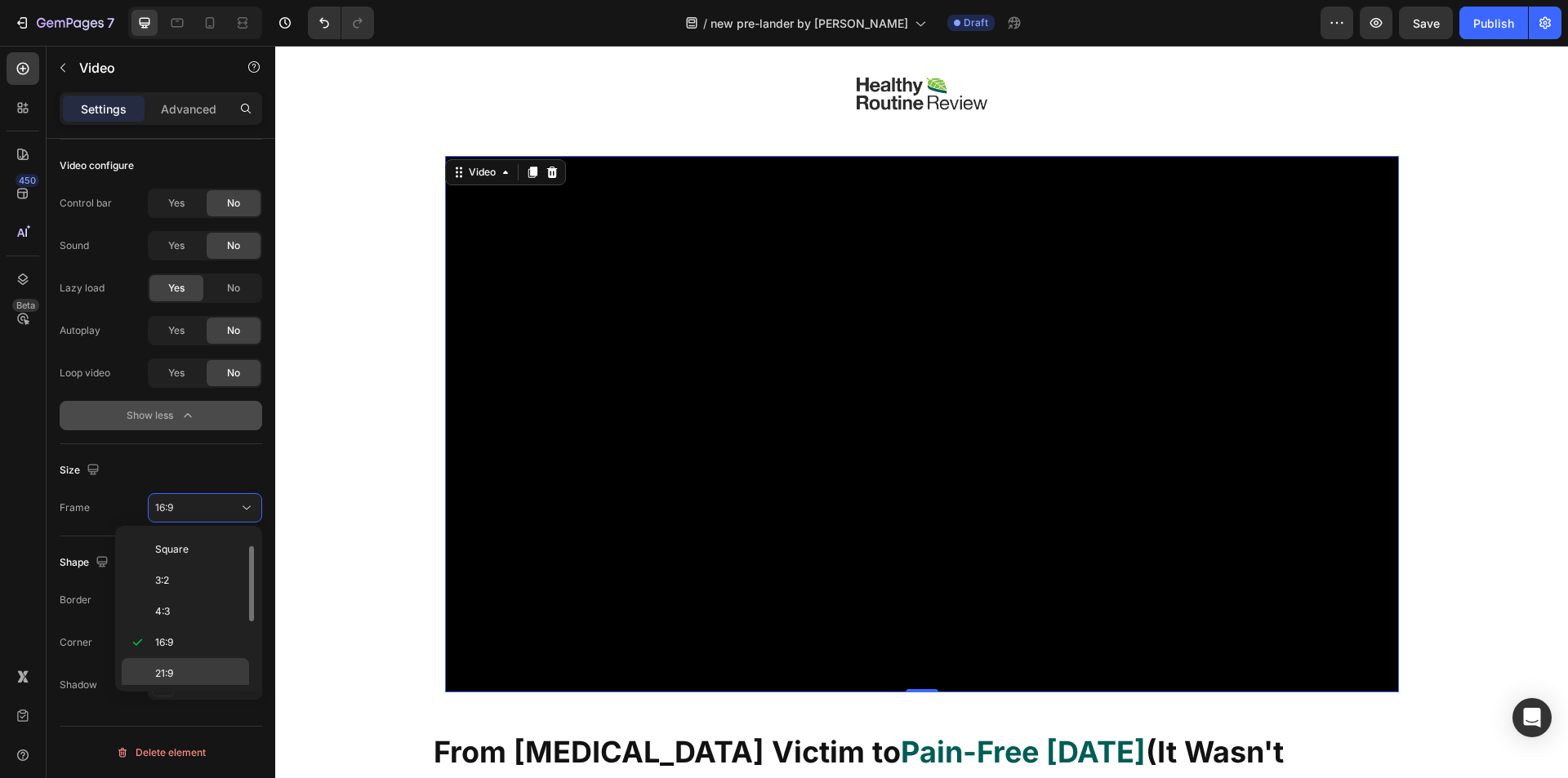
click at [164, 689] on div "21:9" at bounding box center [185, 705] width 127 height 31
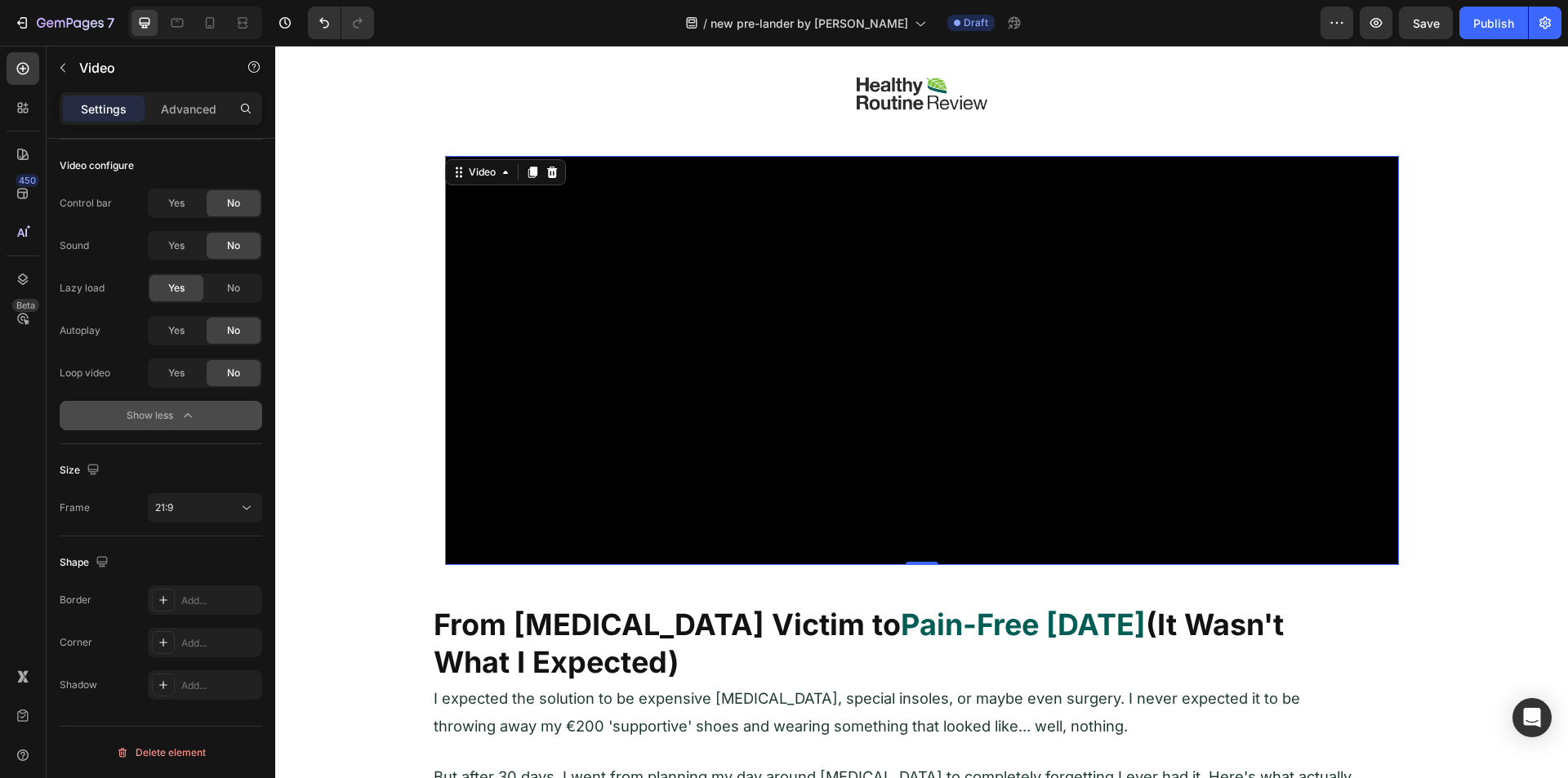
click at [540, 372] on video at bounding box center [921, 360] width 954 height 409
click at [1434, 23] on span "Save" at bounding box center [1425, 23] width 27 height 14
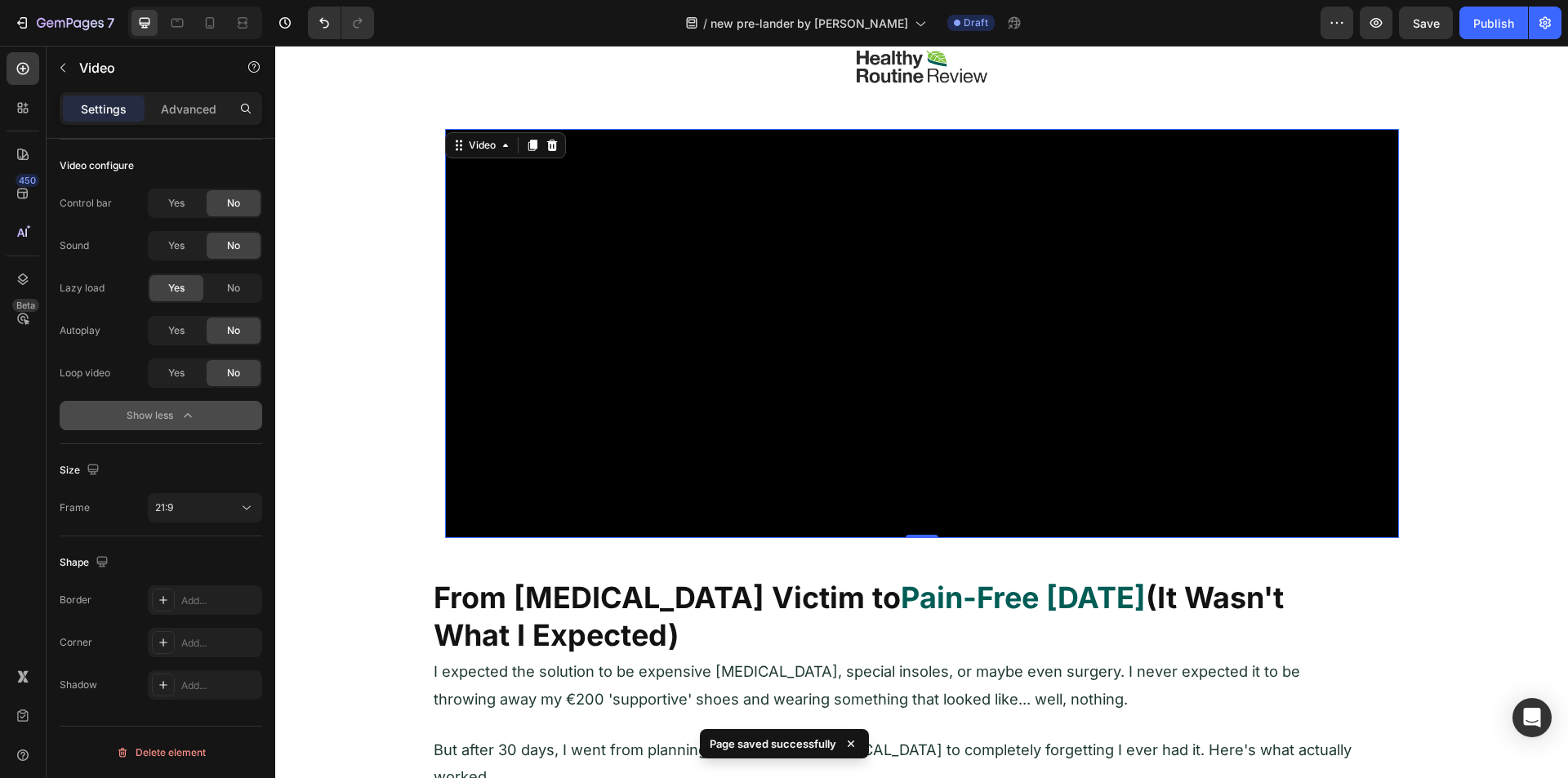
scroll to position [245, 0]
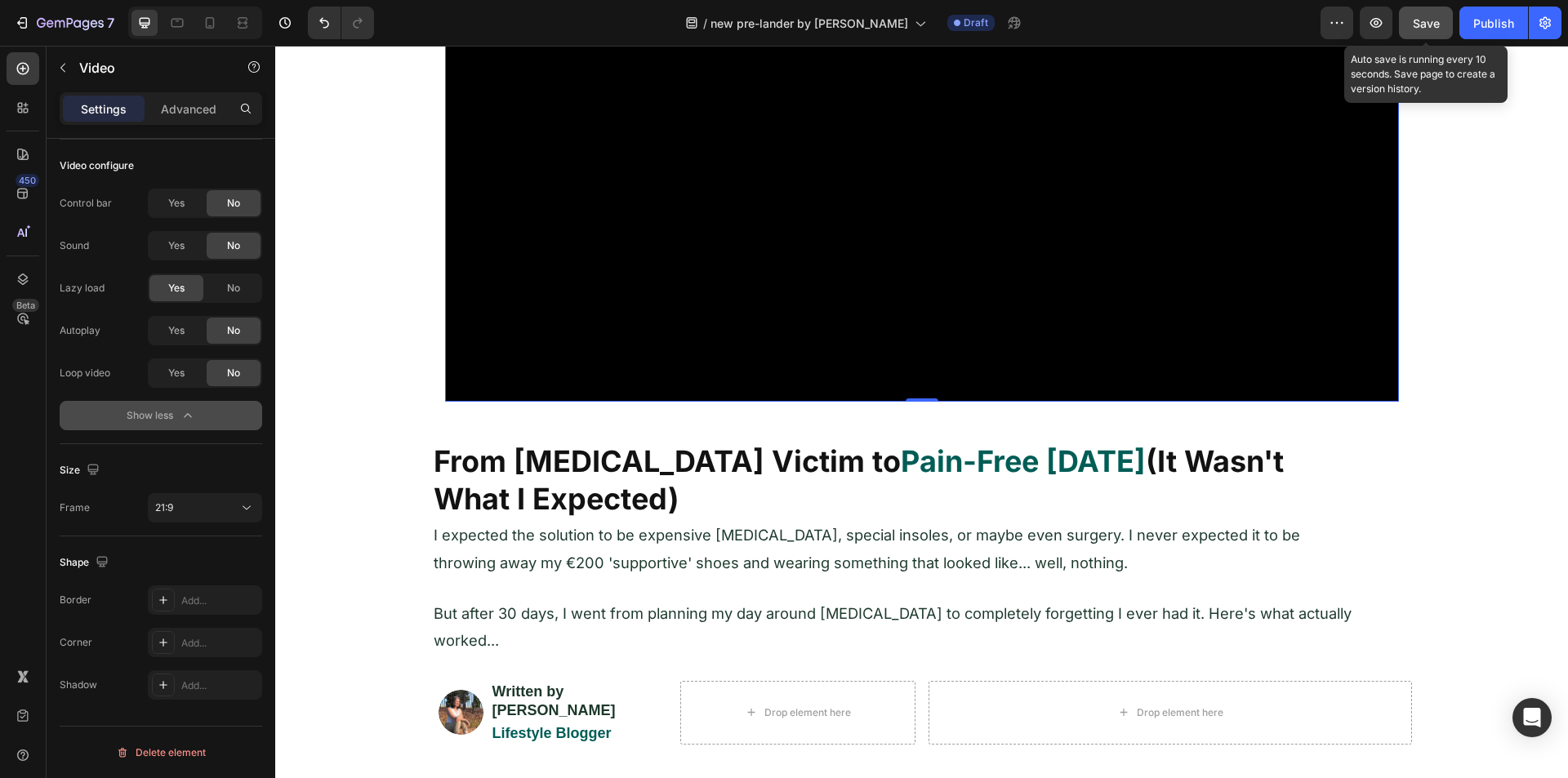
drag, startPoint x: 1408, startPoint y: 22, endPoint x: 1399, endPoint y: 24, distance: 9.2
click at [1409, 22] on button "Save" at bounding box center [1426, 23] width 54 height 33
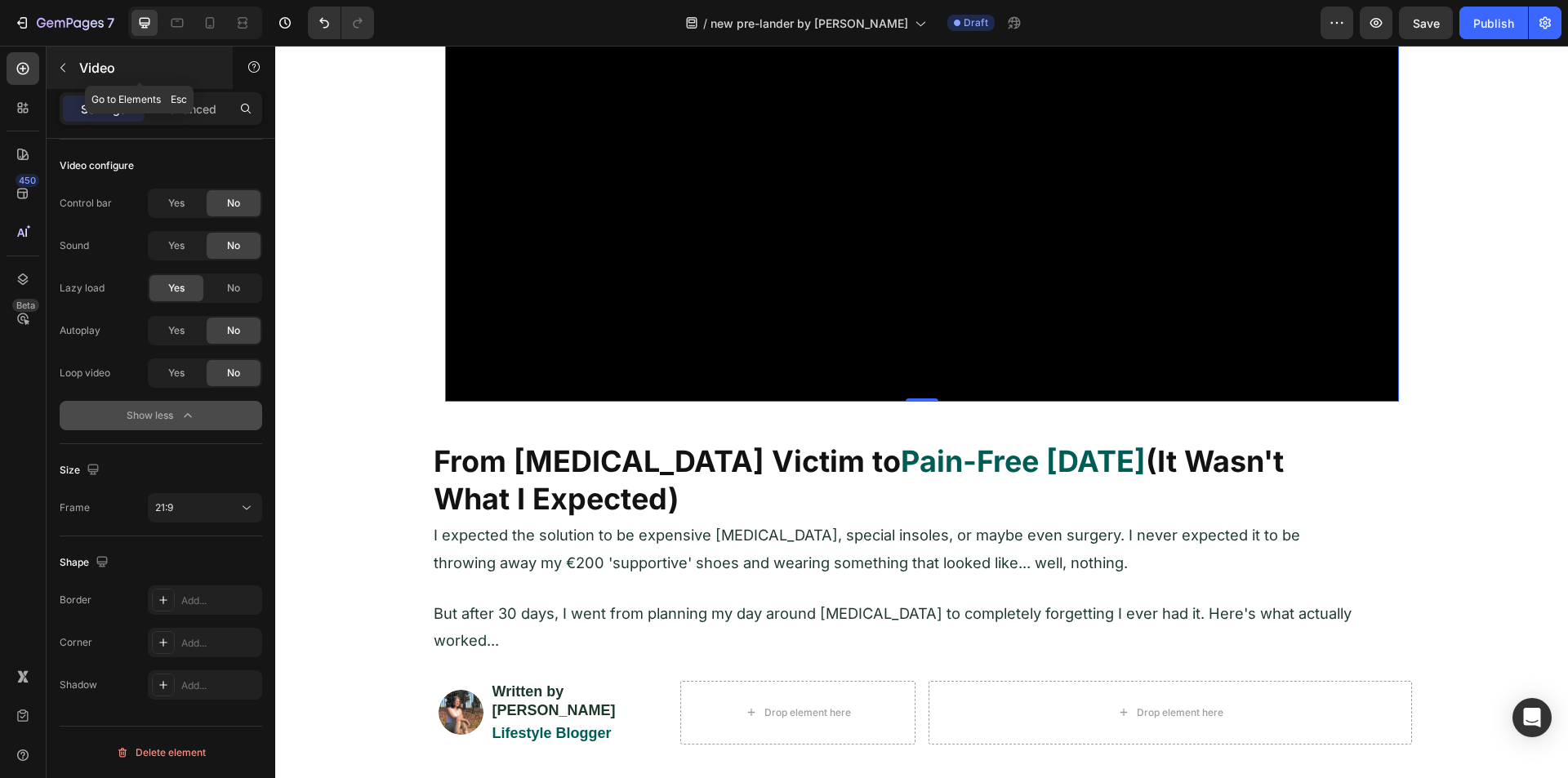
click at [64, 76] on button "button" at bounding box center [63, 68] width 26 height 26
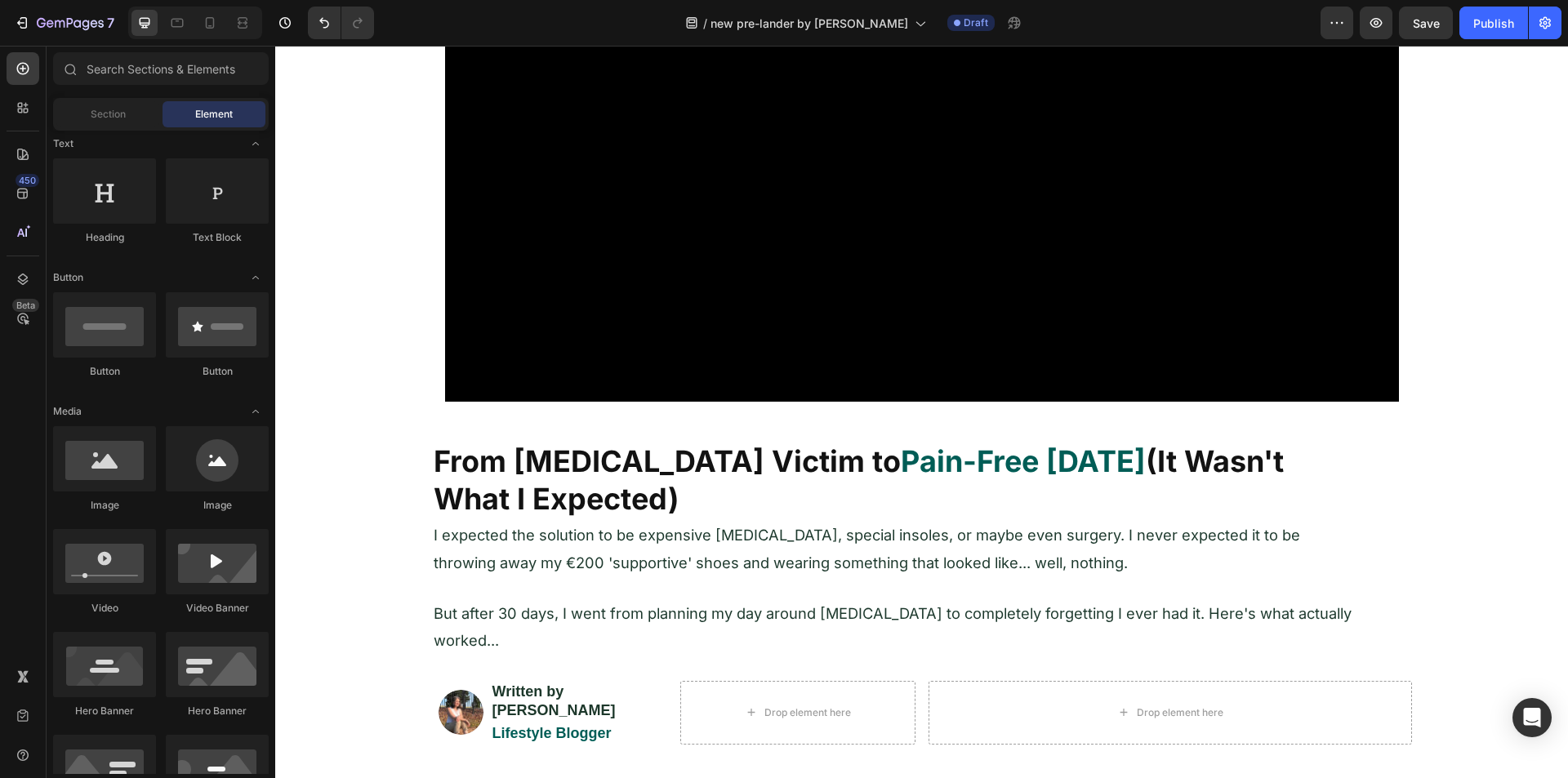
scroll to position [0, 0]
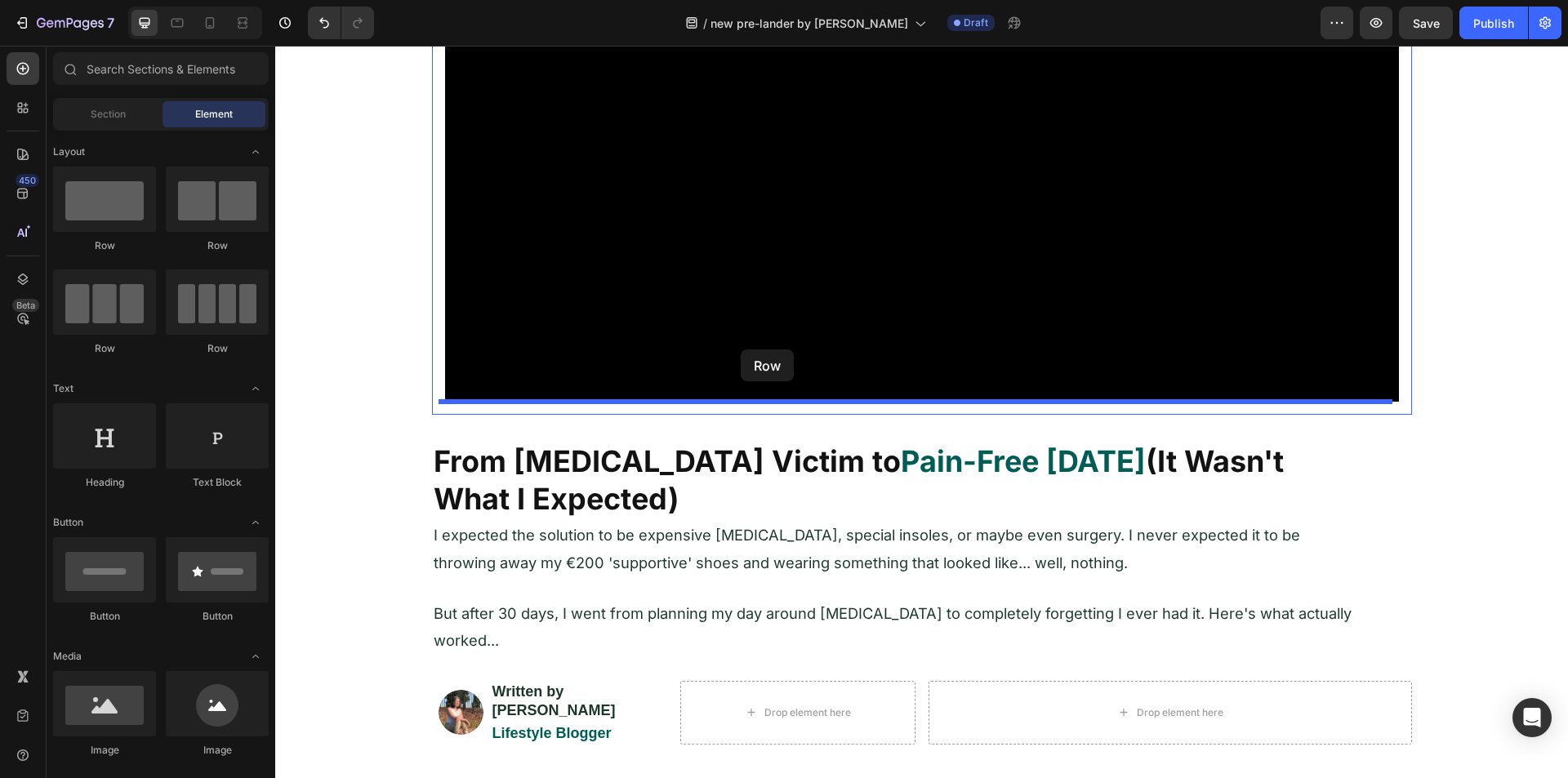
drag, startPoint x: 391, startPoint y: 253, endPoint x: 742, endPoint y: 351, distance: 364.4
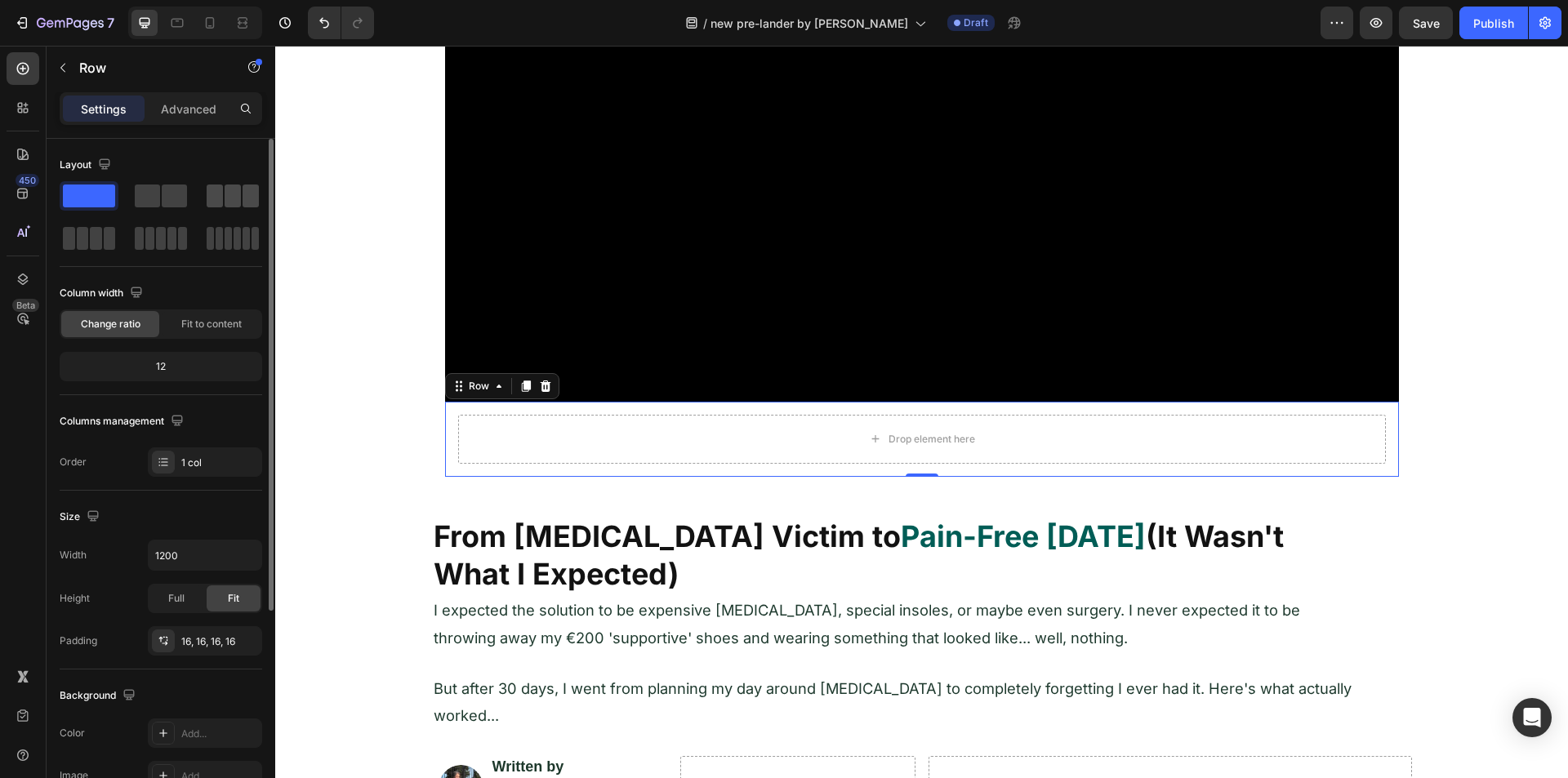
click at [229, 198] on span at bounding box center [232, 196] width 17 height 23
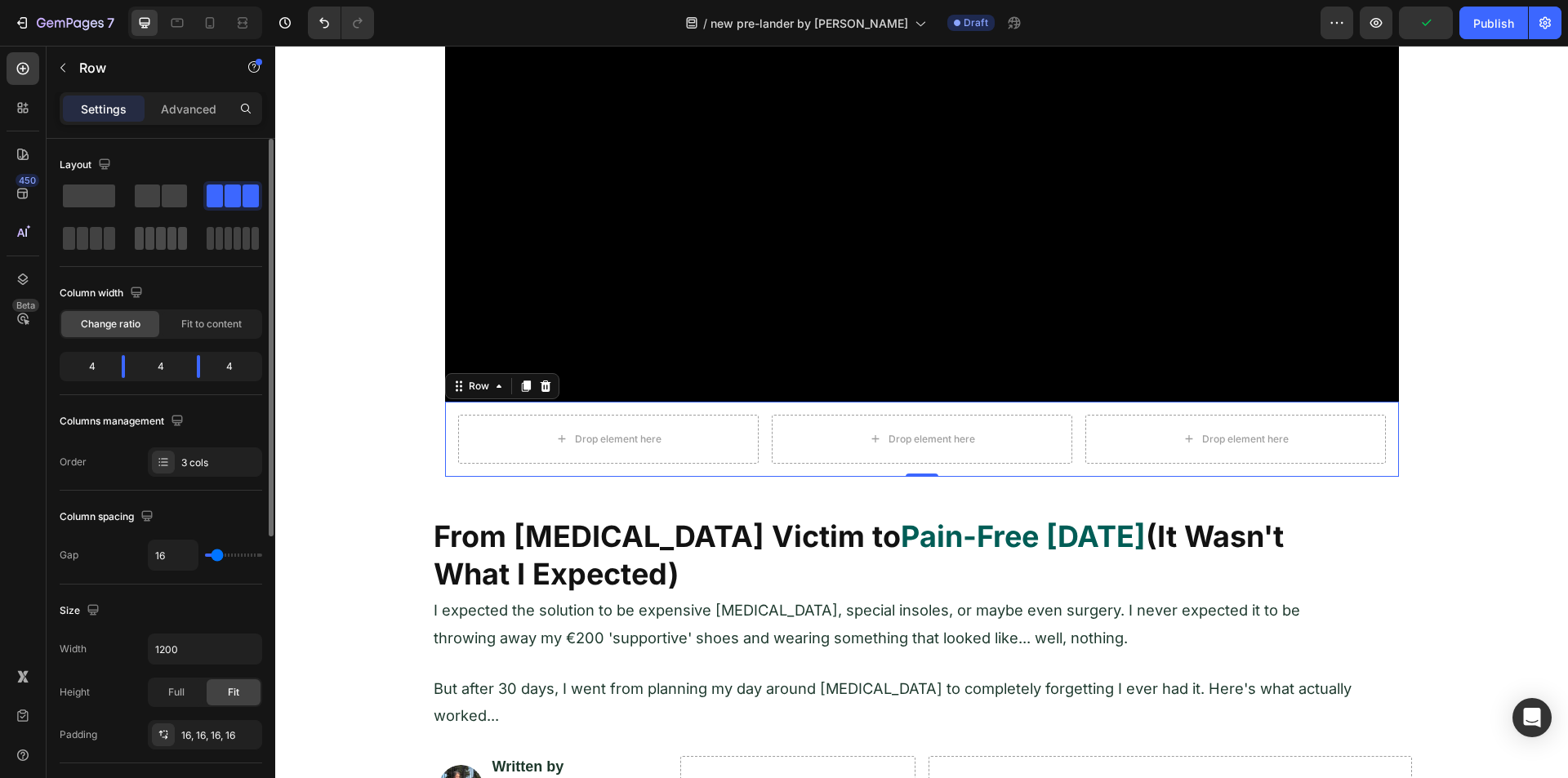
click at [156, 245] on span at bounding box center [160, 238] width 9 height 23
click at [182, 366] on div "2.4" at bounding box center [200, 366] width 37 height 23
drag, startPoint x: 139, startPoint y: 360, endPoint x: 125, endPoint y: 360, distance: 14.0
click at [125, 360] on div "2.4 2.4 2.4 2.4 2.4" at bounding box center [161, 366] width 203 height 30
click at [182, 362] on div "2.4" at bounding box center [200, 366] width 37 height 23
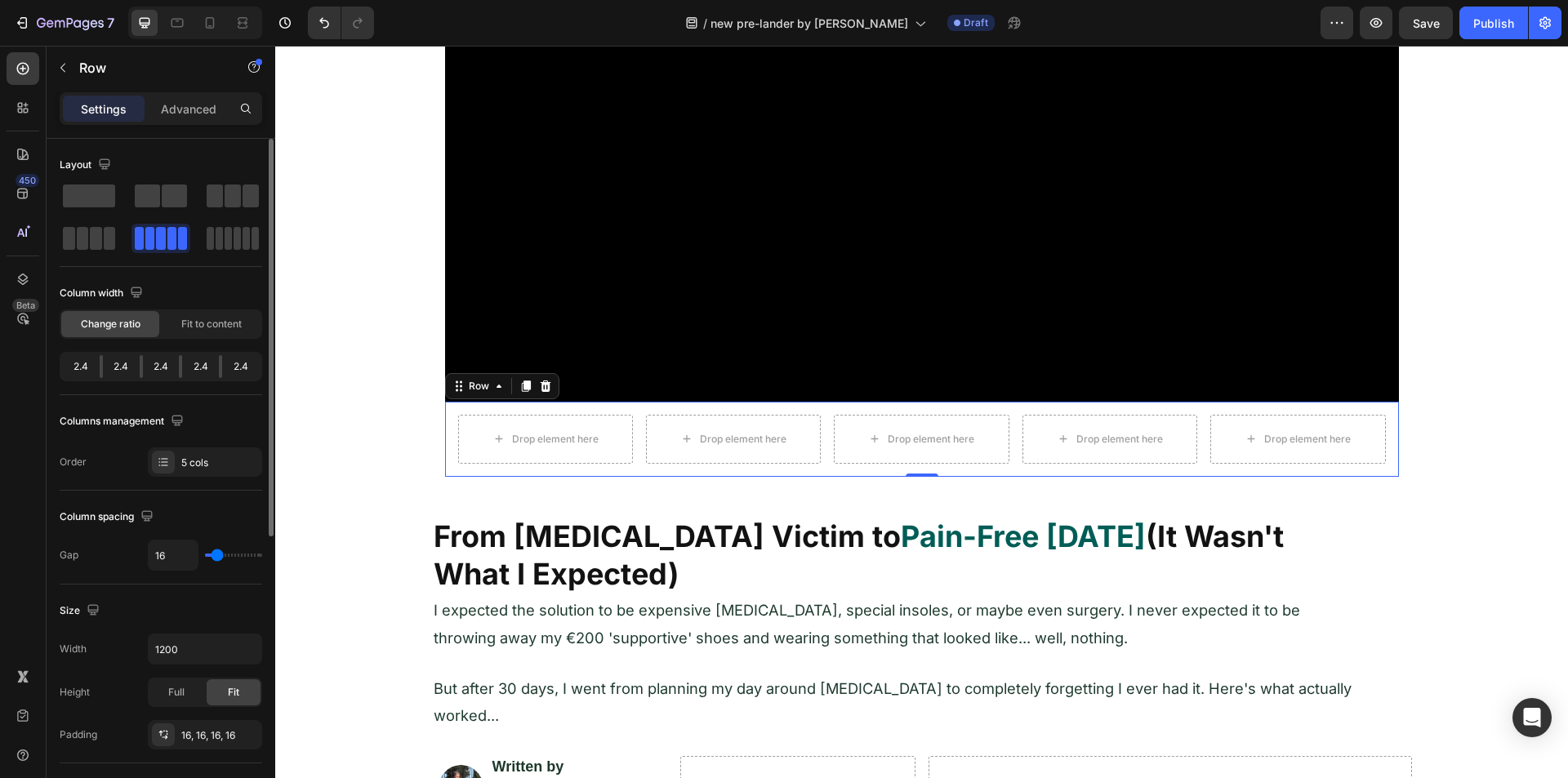
click at [182, 362] on div "2.4" at bounding box center [200, 366] width 37 height 23
click at [100, 237] on span at bounding box center [96, 238] width 12 height 23
click at [231, 197] on span at bounding box center [232, 196] width 17 height 23
click at [184, 364] on div at bounding box center [198, 366] width 30 height 23
drag, startPoint x: 204, startPoint y: 371, endPoint x: 184, endPoint y: 371, distance: 20.0
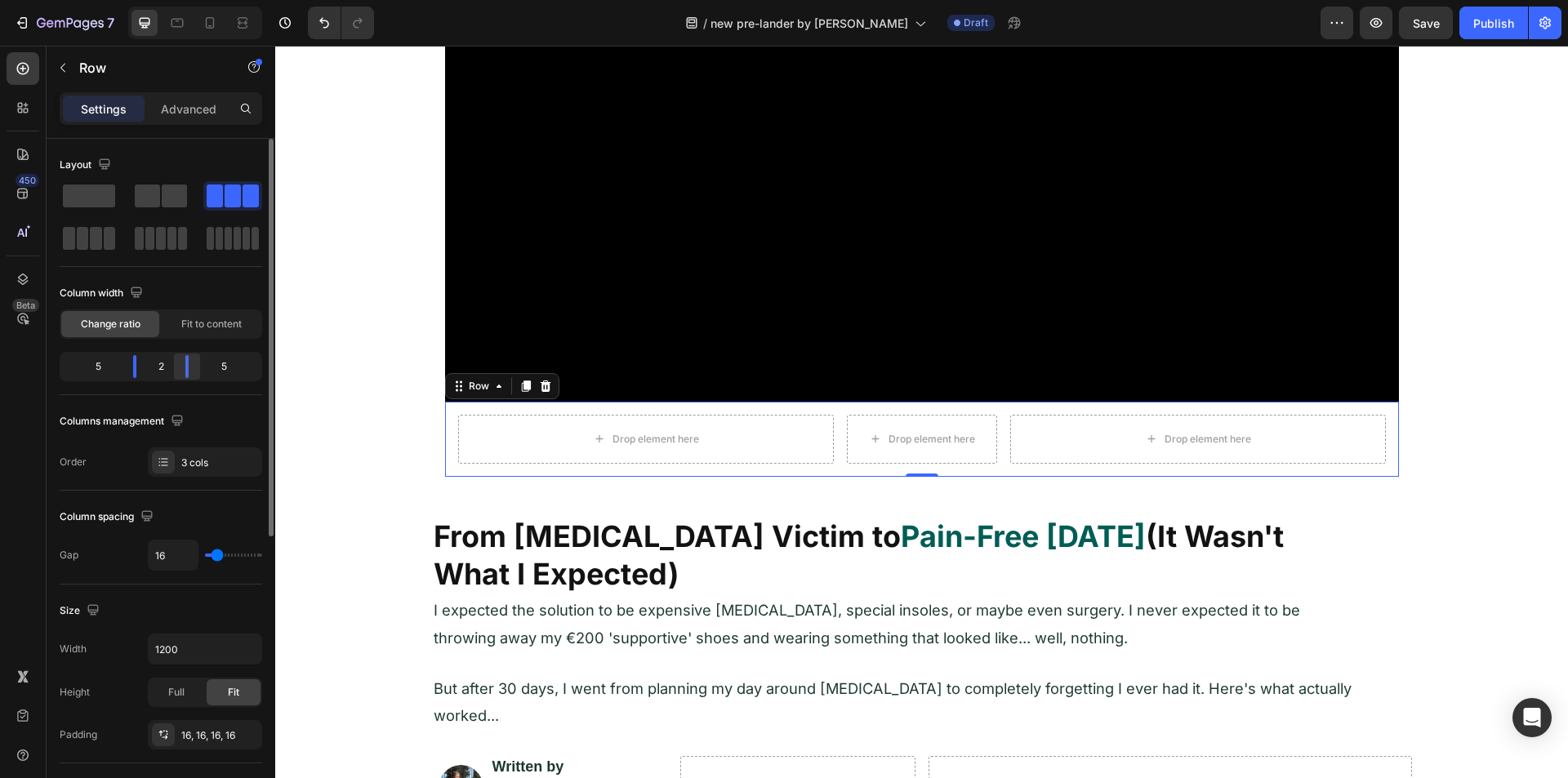
click at [184, 371] on div at bounding box center [187, 366] width 30 height 23
click at [90, 371] on div "5" at bounding box center [91, 366] width 57 height 23
click at [96, 366] on div "5" at bounding box center [91, 366] width 57 height 23
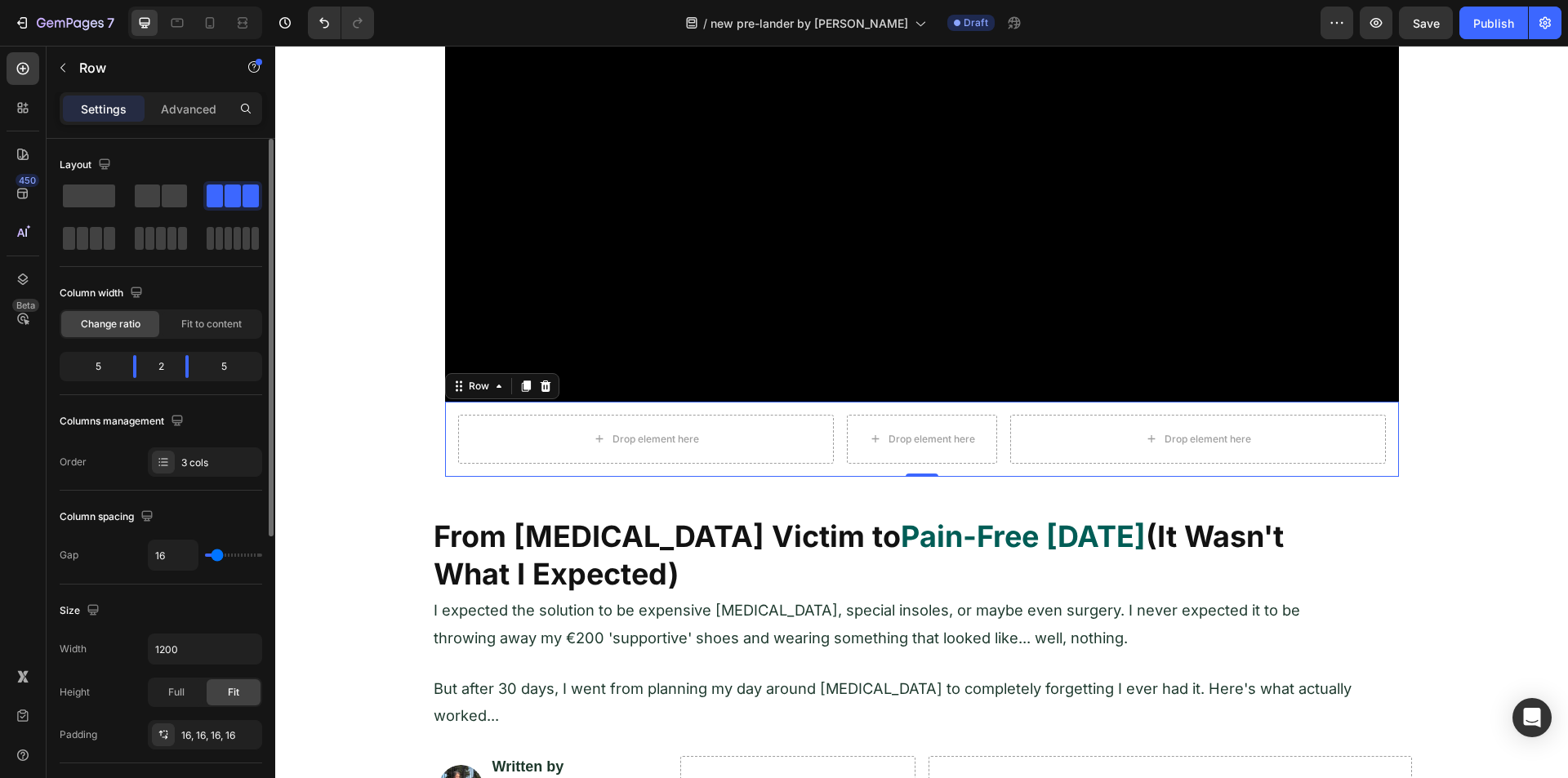
click at [103, 365] on div "5" at bounding box center [91, 366] width 57 height 23
click at [172, 365] on div at bounding box center [187, 366] width 30 height 23
click at [196, 370] on div at bounding box center [198, 366] width 30 height 23
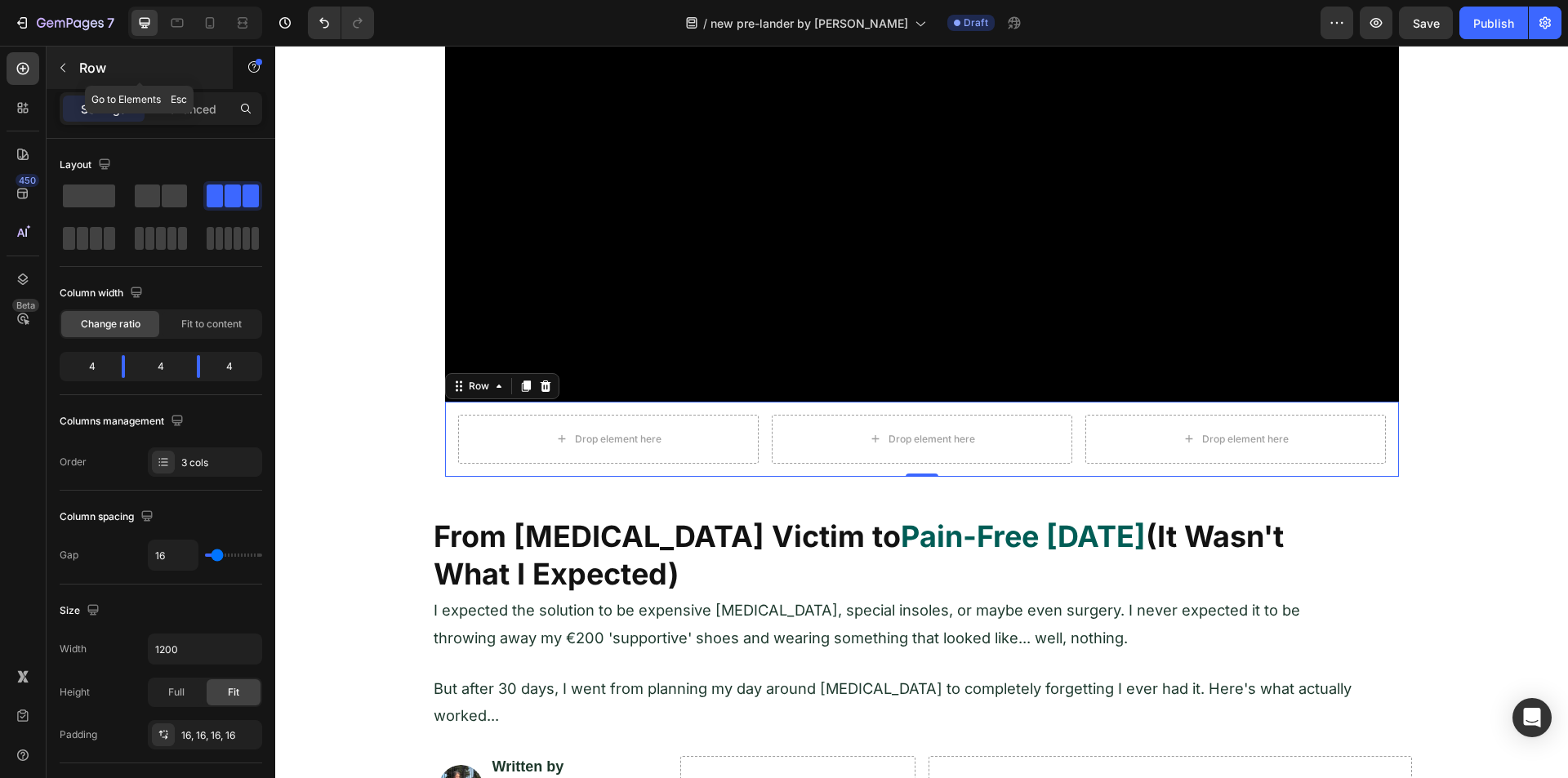
click at [68, 71] on icon "button" at bounding box center [63, 67] width 13 height 13
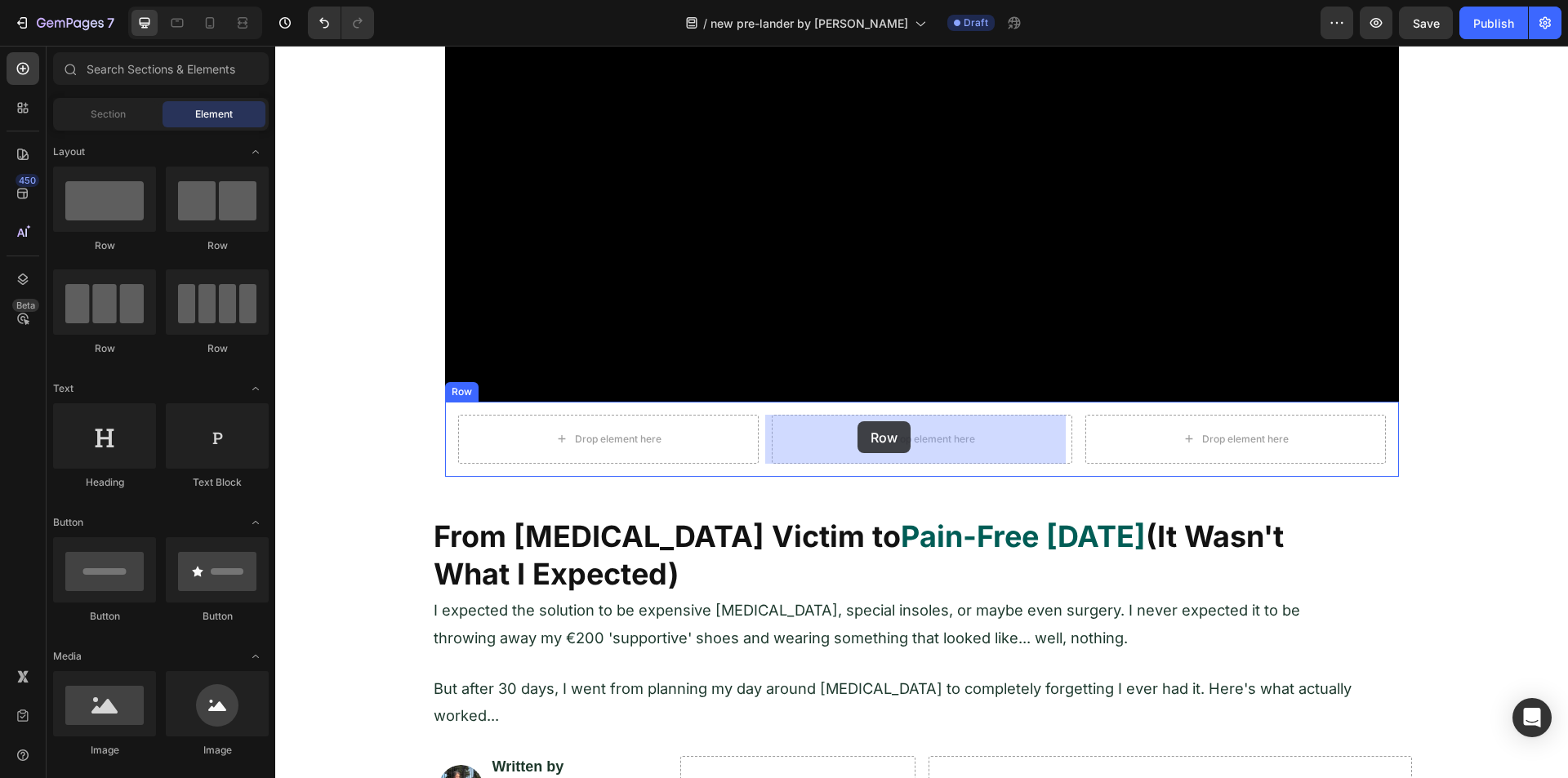
drag, startPoint x: 366, startPoint y: 242, endPoint x: 857, endPoint y: 421, distance: 522.6
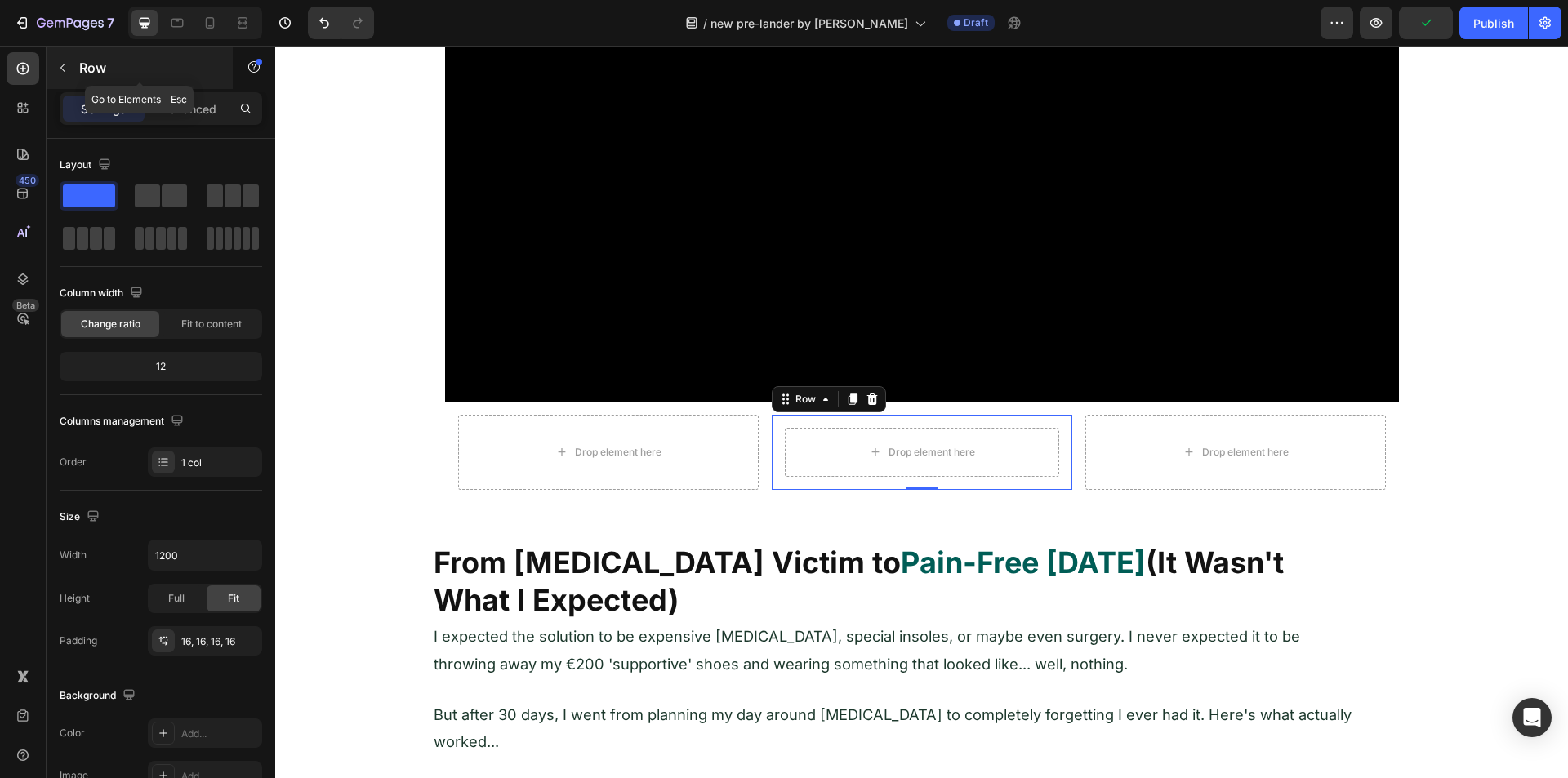
click at [64, 64] on icon "button" at bounding box center [63, 68] width 5 height 9
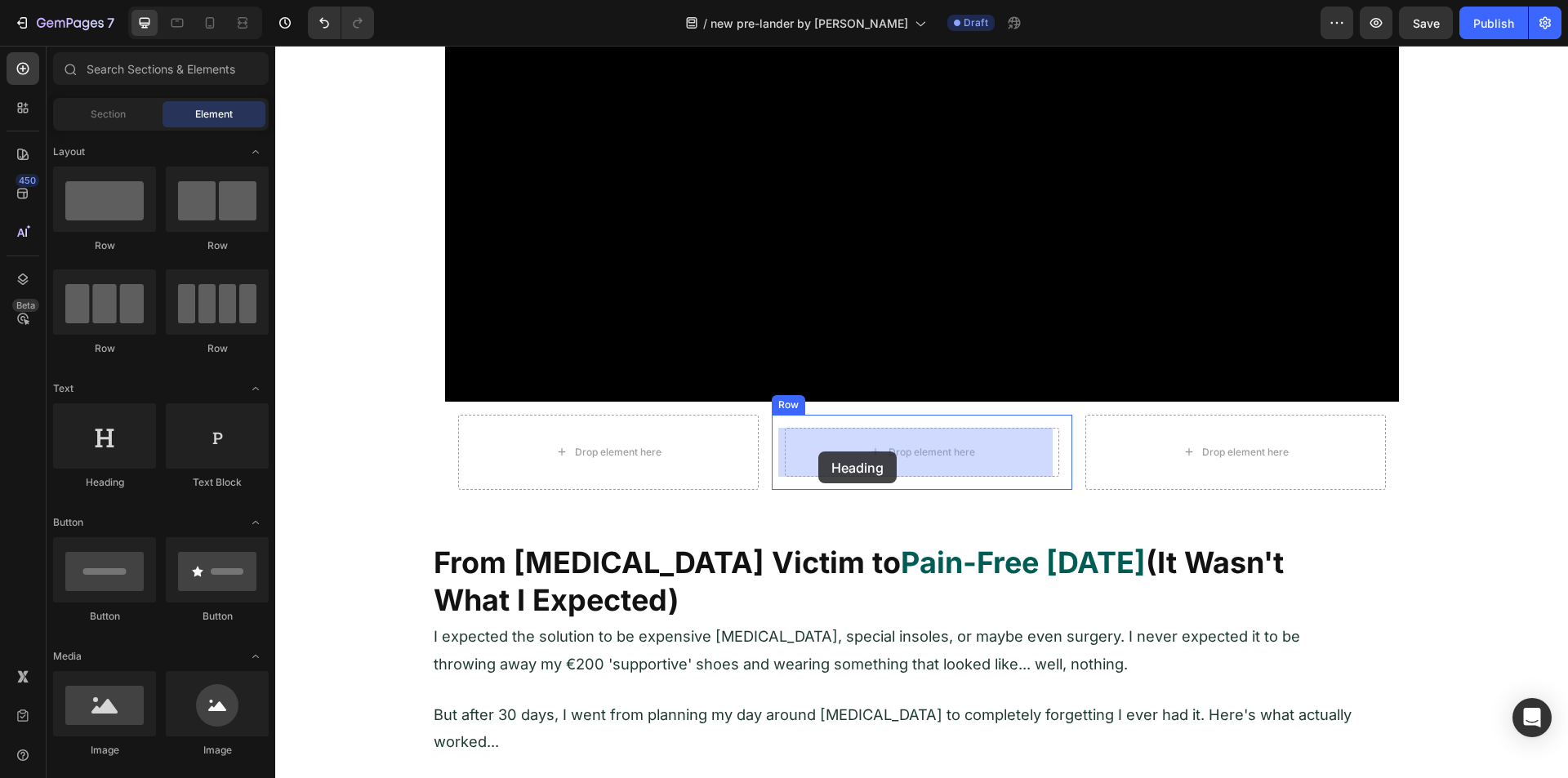
drag, startPoint x: 371, startPoint y: 487, endPoint x: 818, endPoint y: 452, distance: 448.4
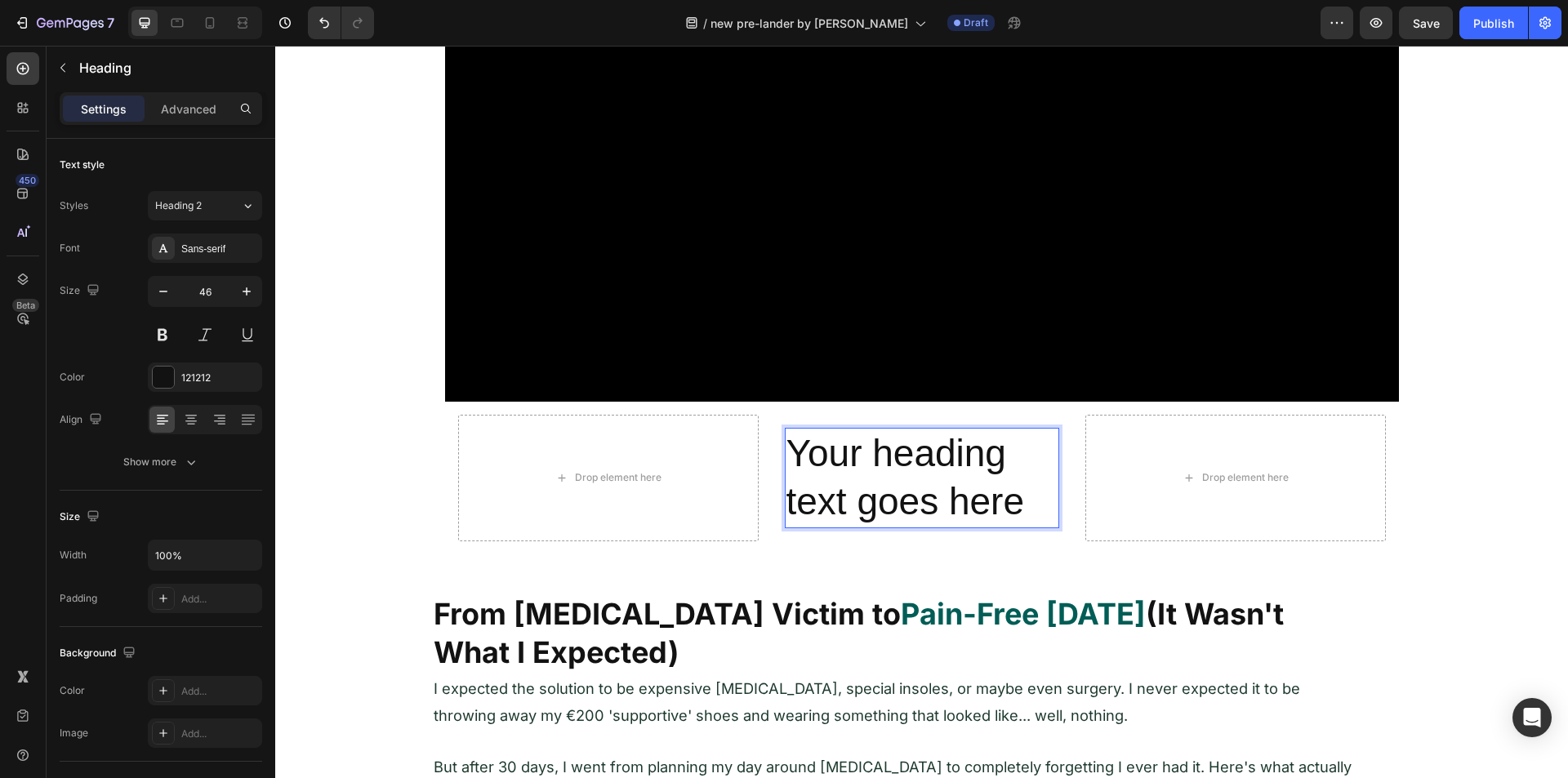
click at [924, 451] on h2 "Your heading text goes here" at bounding box center [921, 479] width 274 height 101
click at [924, 451] on p "Your heading text goes here" at bounding box center [922, 479] width 271 height 98
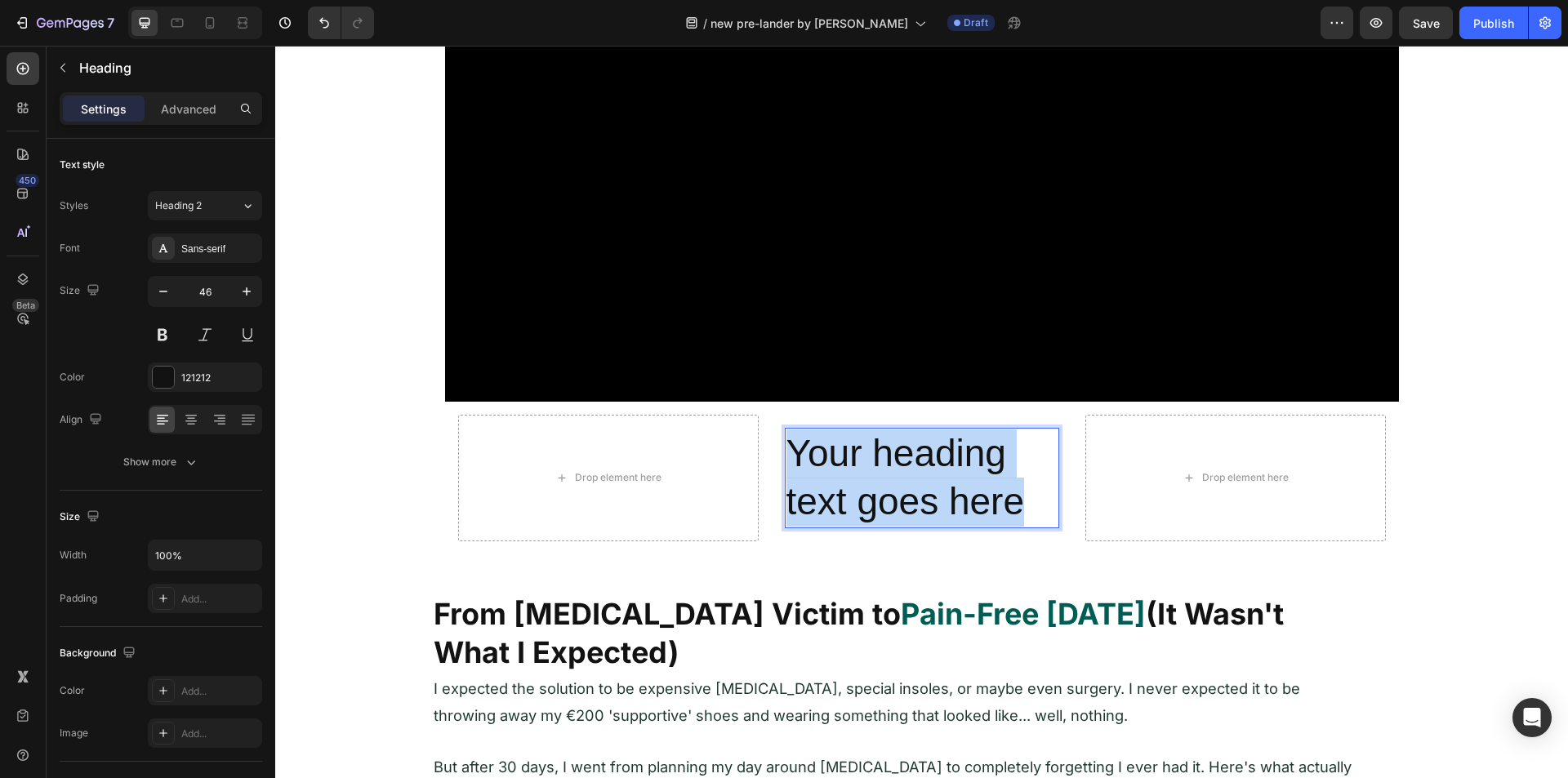
click at [924, 451] on p "Your heading text goes here" at bounding box center [922, 479] width 271 height 98
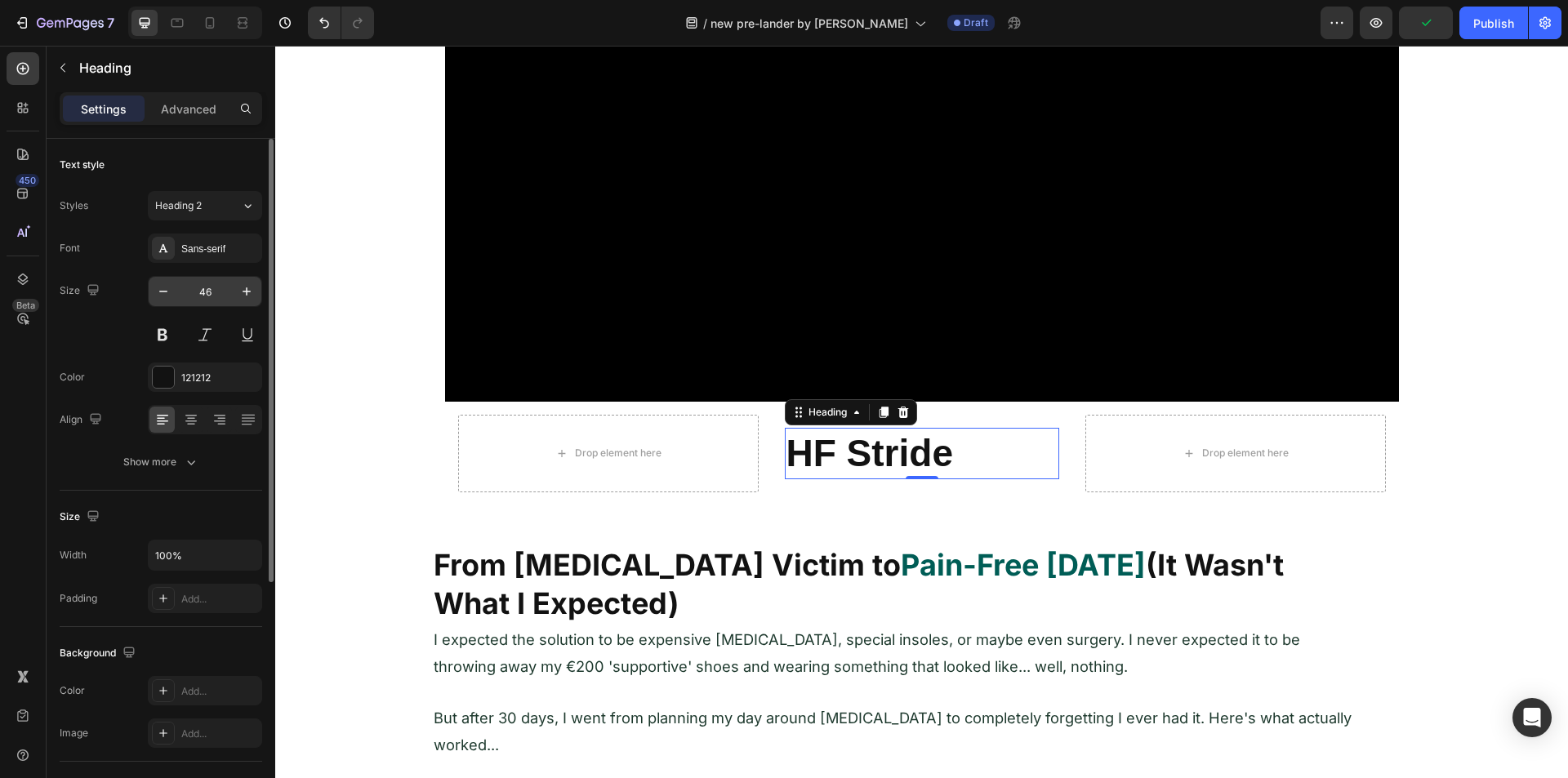
click at [191, 287] on input "46" at bounding box center [205, 292] width 54 height 30
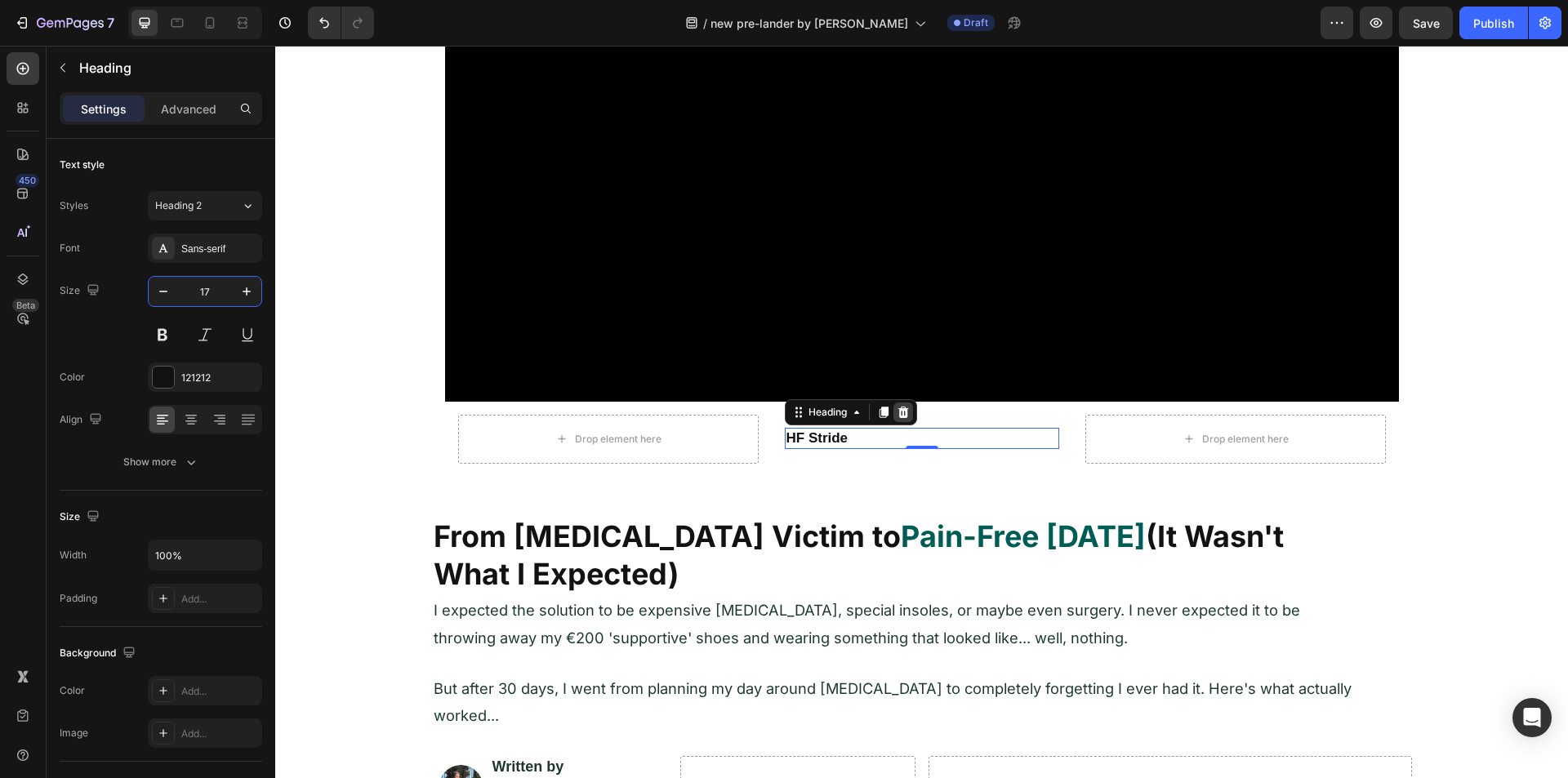
type input "17"
click at [898, 411] on icon at bounding box center [902, 411] width 10 height 11
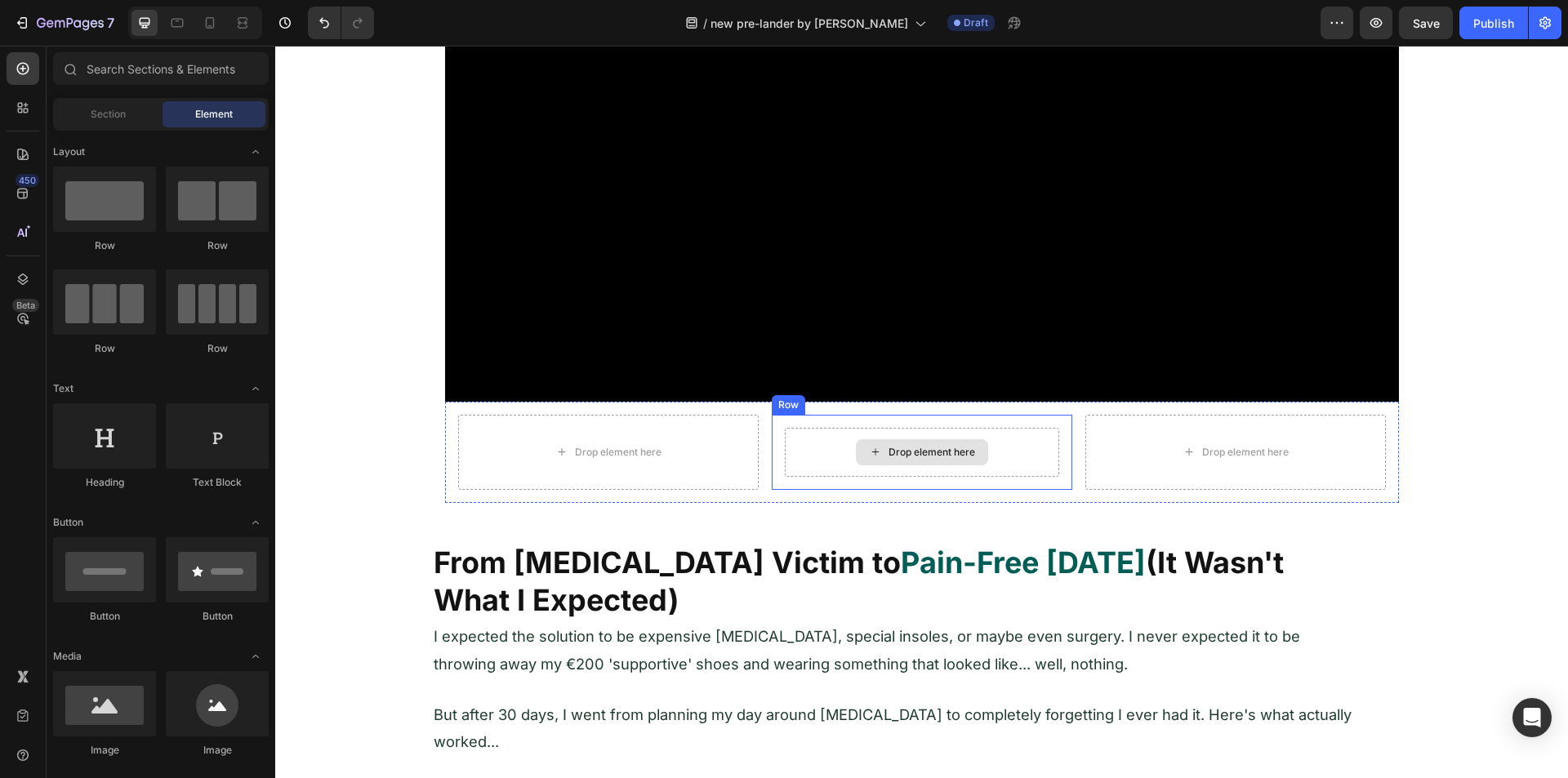
click at [855, 450] on div "Drop element here" at bounding box center [921, 453] width 132 height 26
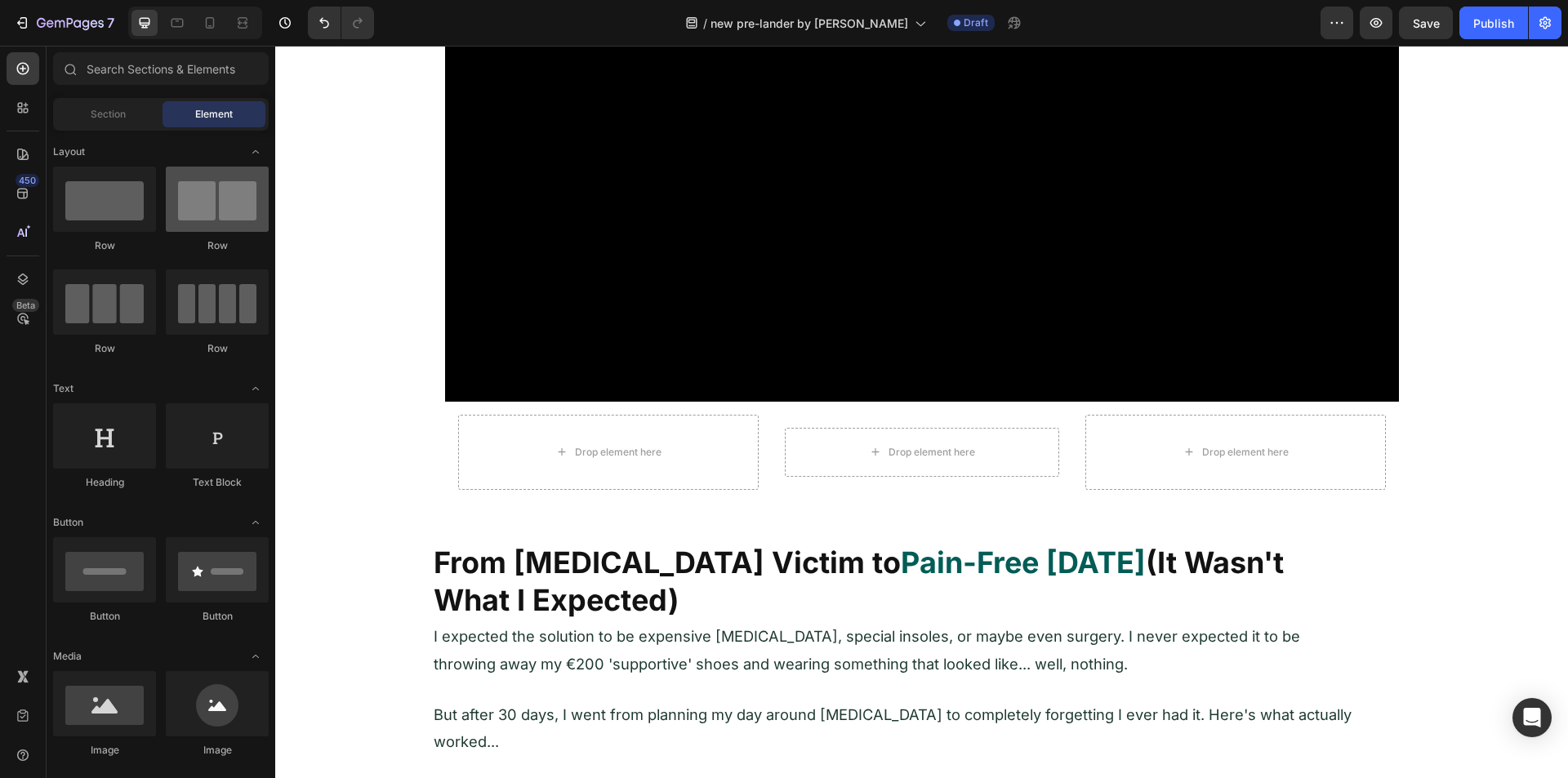
click at [185, 196] on div at bounding box center [218, 198] width 103 height 65
click at [219, 211] on div at bounding box center [218, 198] width 103 height 65
click at [224, 216] on div at bounding box center [218, 198] width 103 height 65
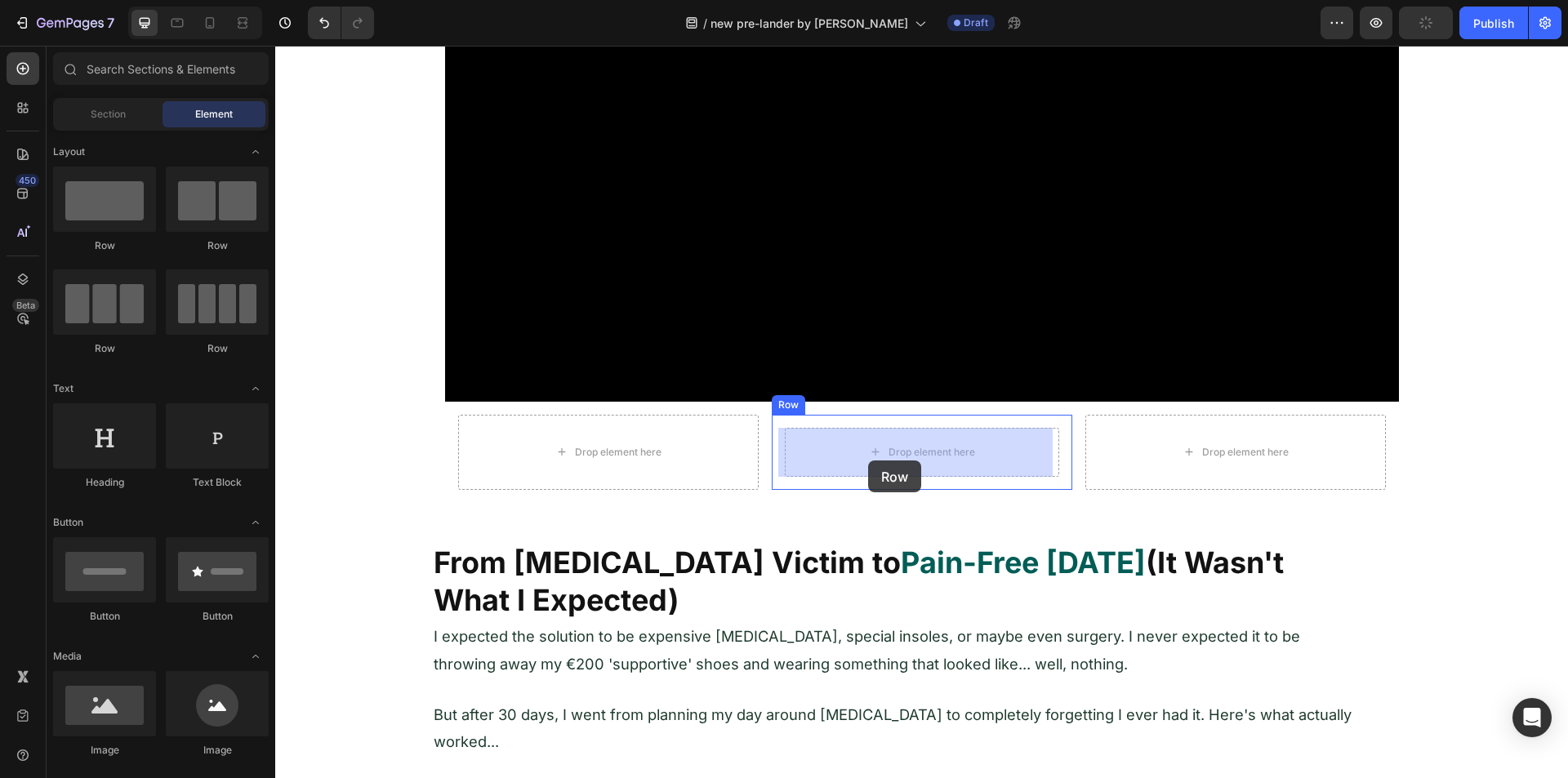
drag, startPoint x: 483, startPoint y: 253, endPoint x: 865, endPoint y: 458, distance: 433.5
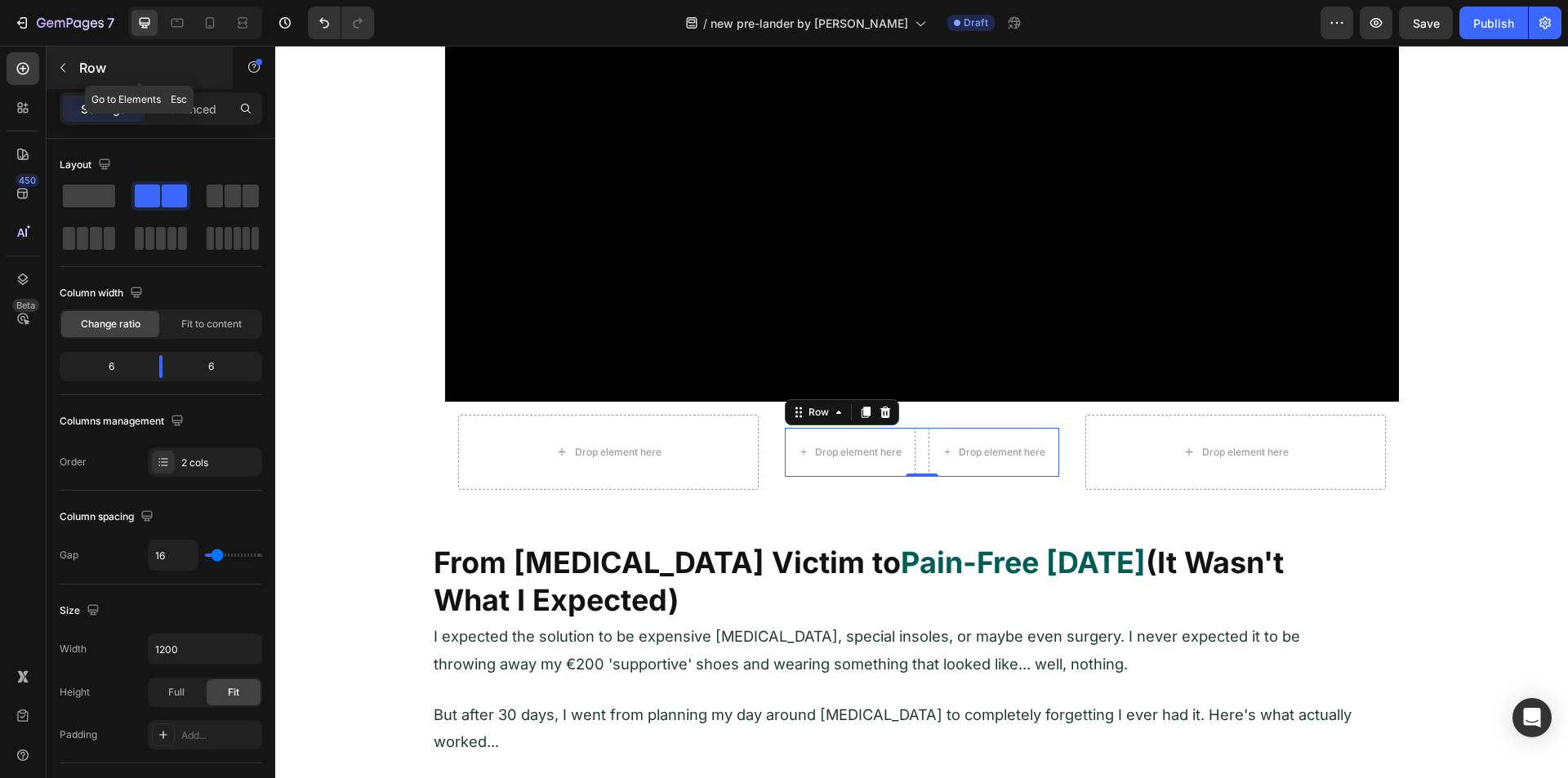
click at [63, 78] on button "button" at bounding box center [63, 68] width 26 height 26
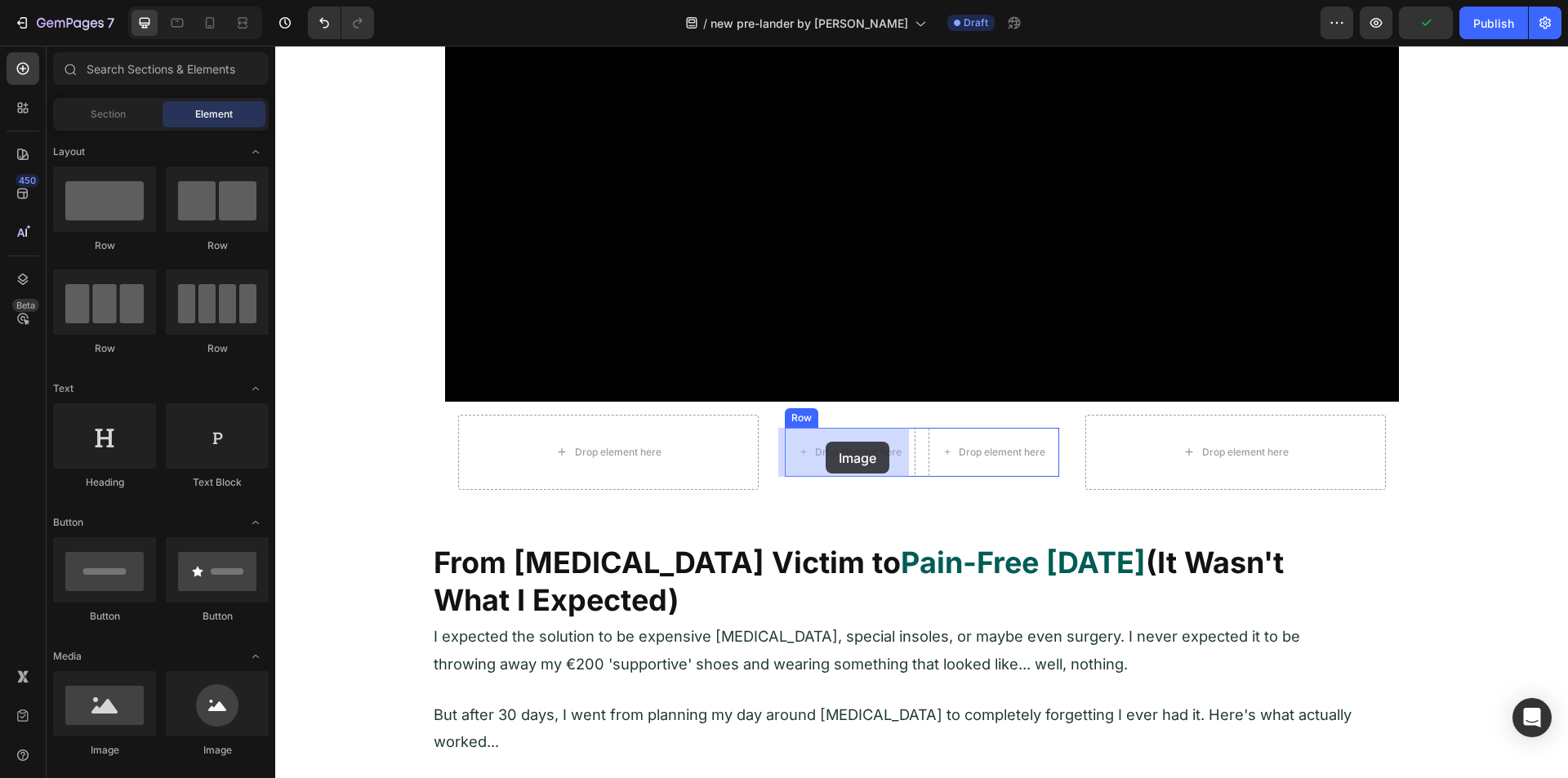
drag, startPoint x: 489, startPoint y: 760, endPoint x: 826, endPoint y: 442, distance: 463.3
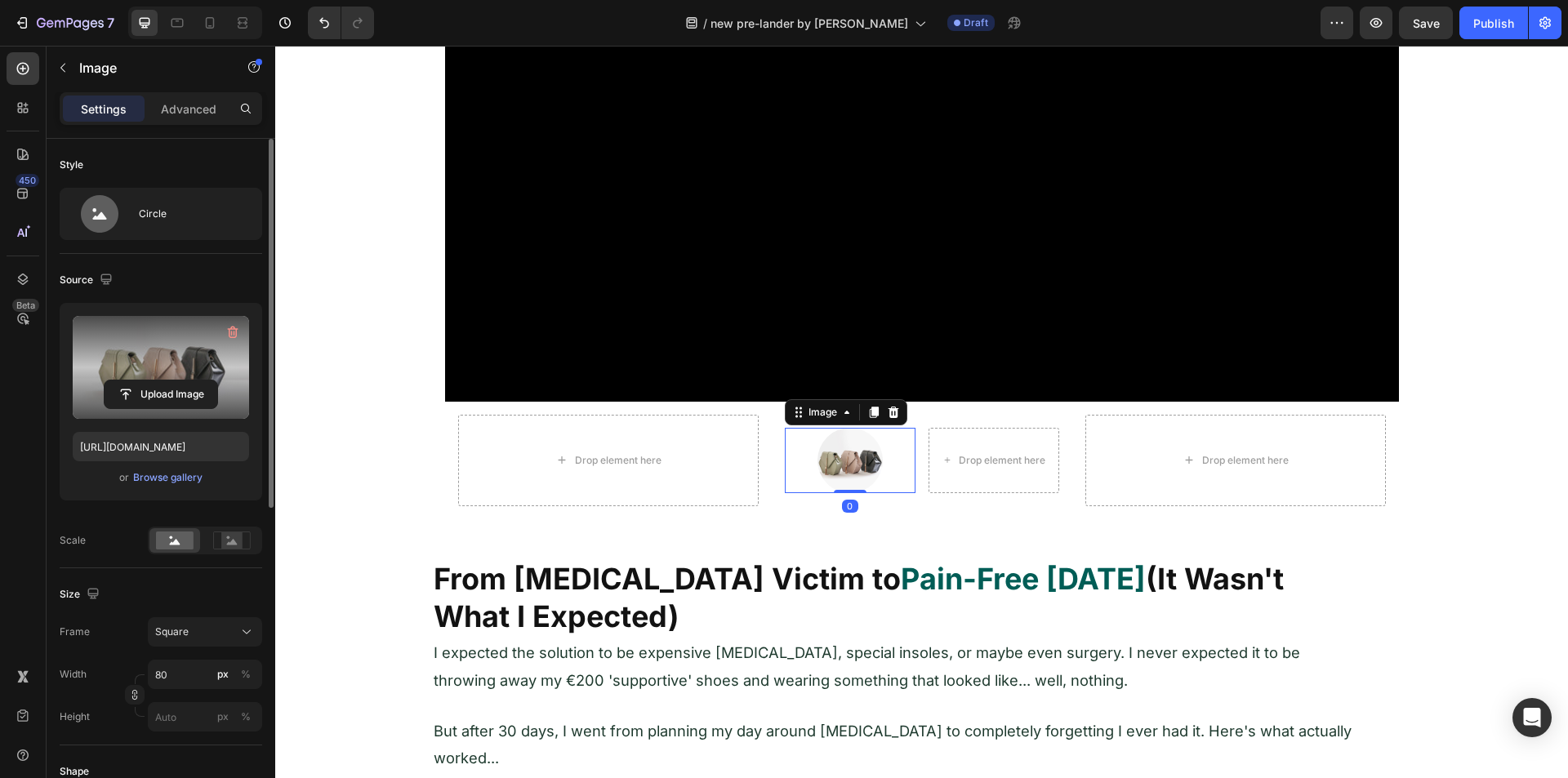
click at [165, 362] on label at bounding box center [161, 367] width 177 height 103
click at [165, 380] on input "file" at bounding box center [161, 394] width 113 height 28
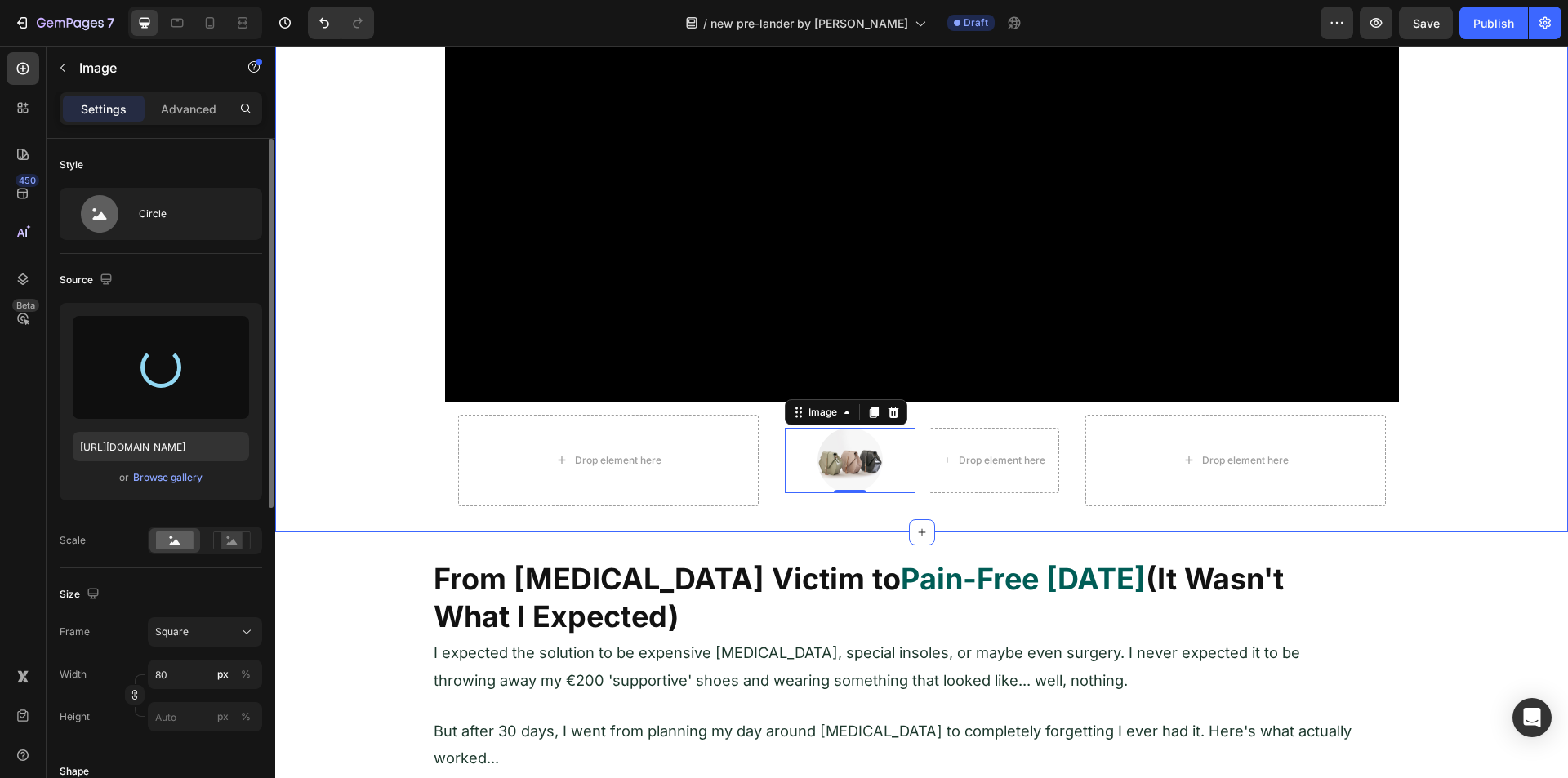
type input "https://cdn.shopify.com/s/files/1/0705/3554/5021/files/gempages_579895121550508…"
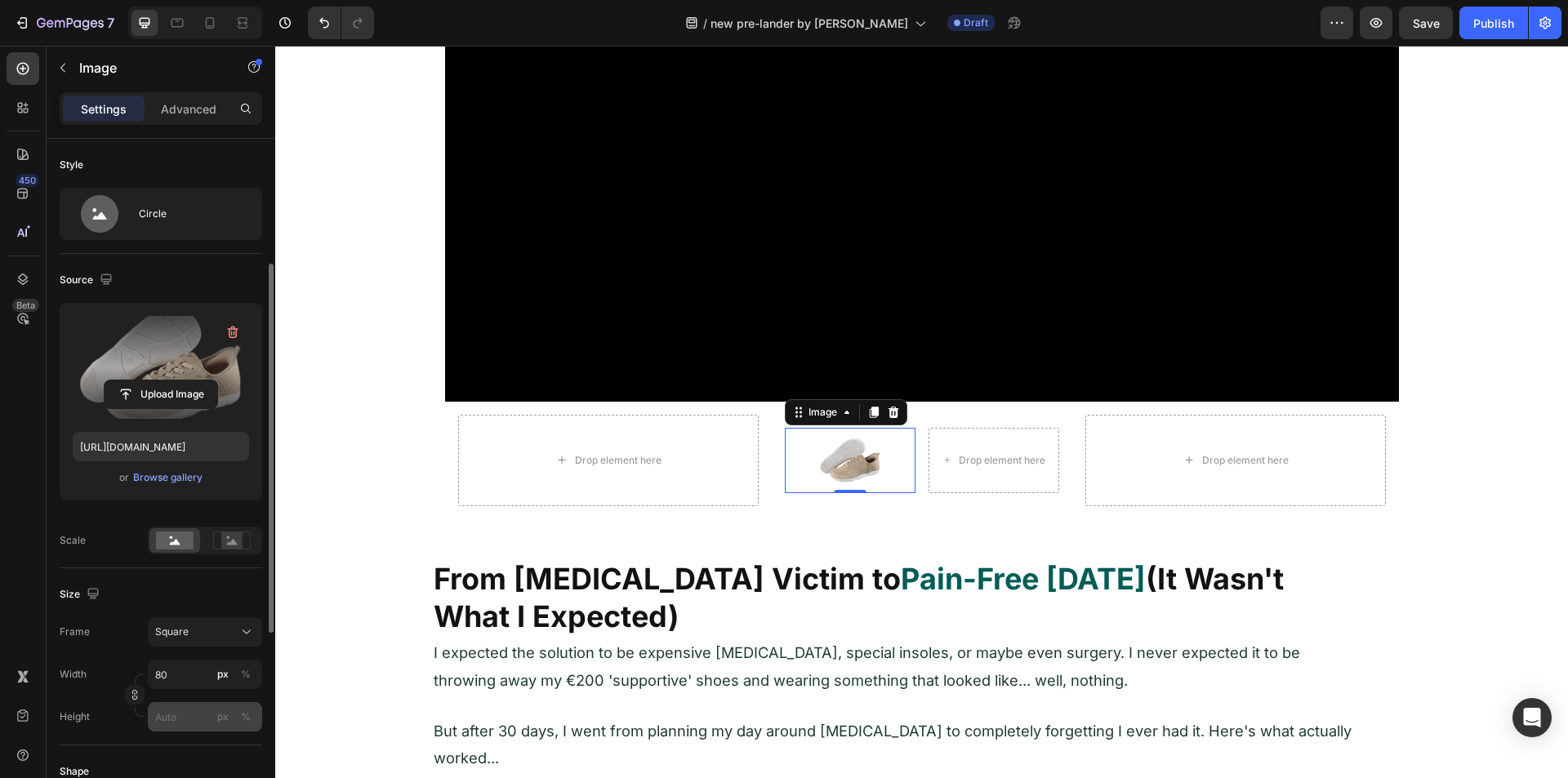
scroll to position [82, 0]
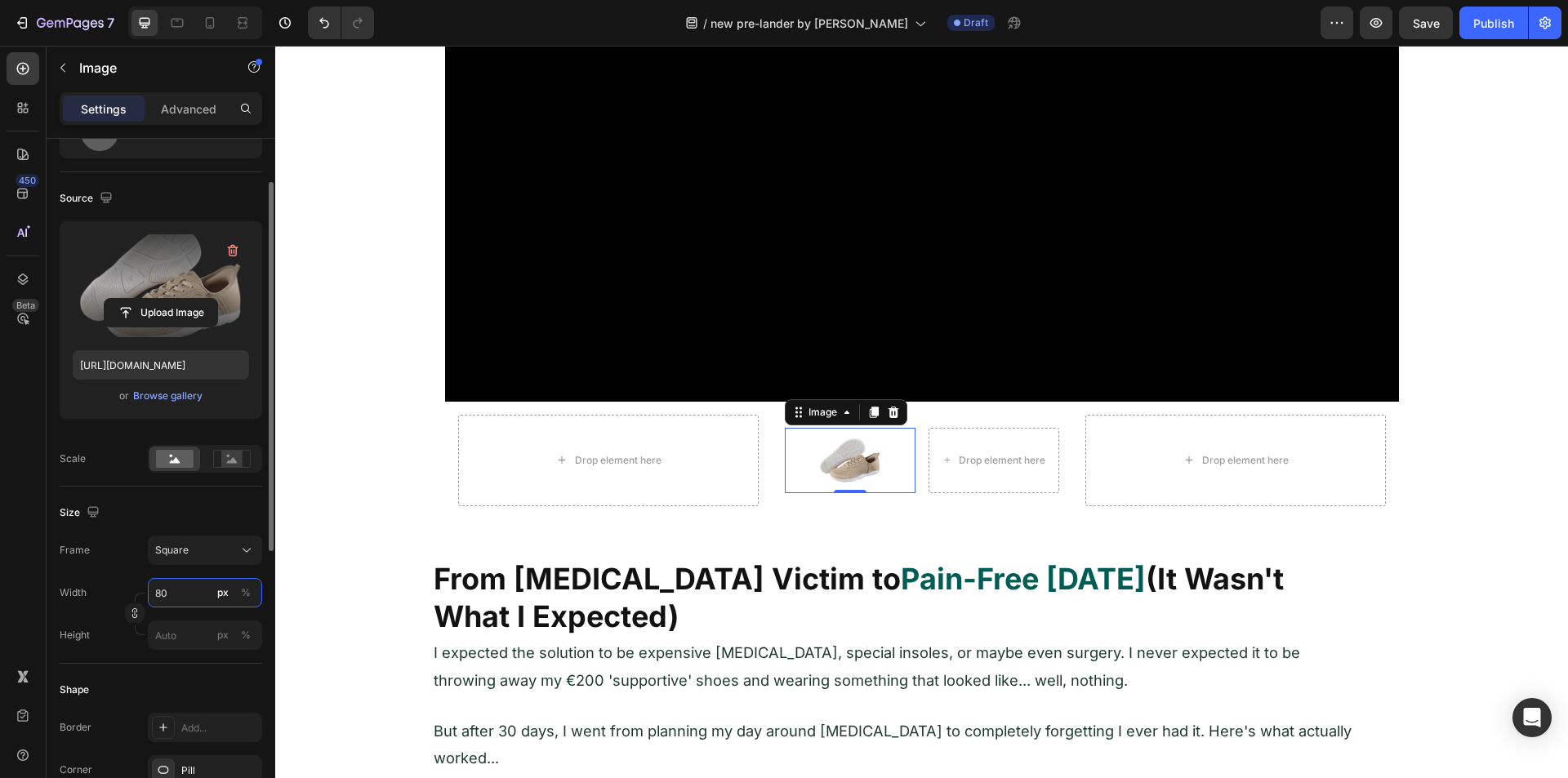
click at [179, 594] on input "80" at bounding box center [204, 593] width 114 height 30
type input "7"
type input "70"
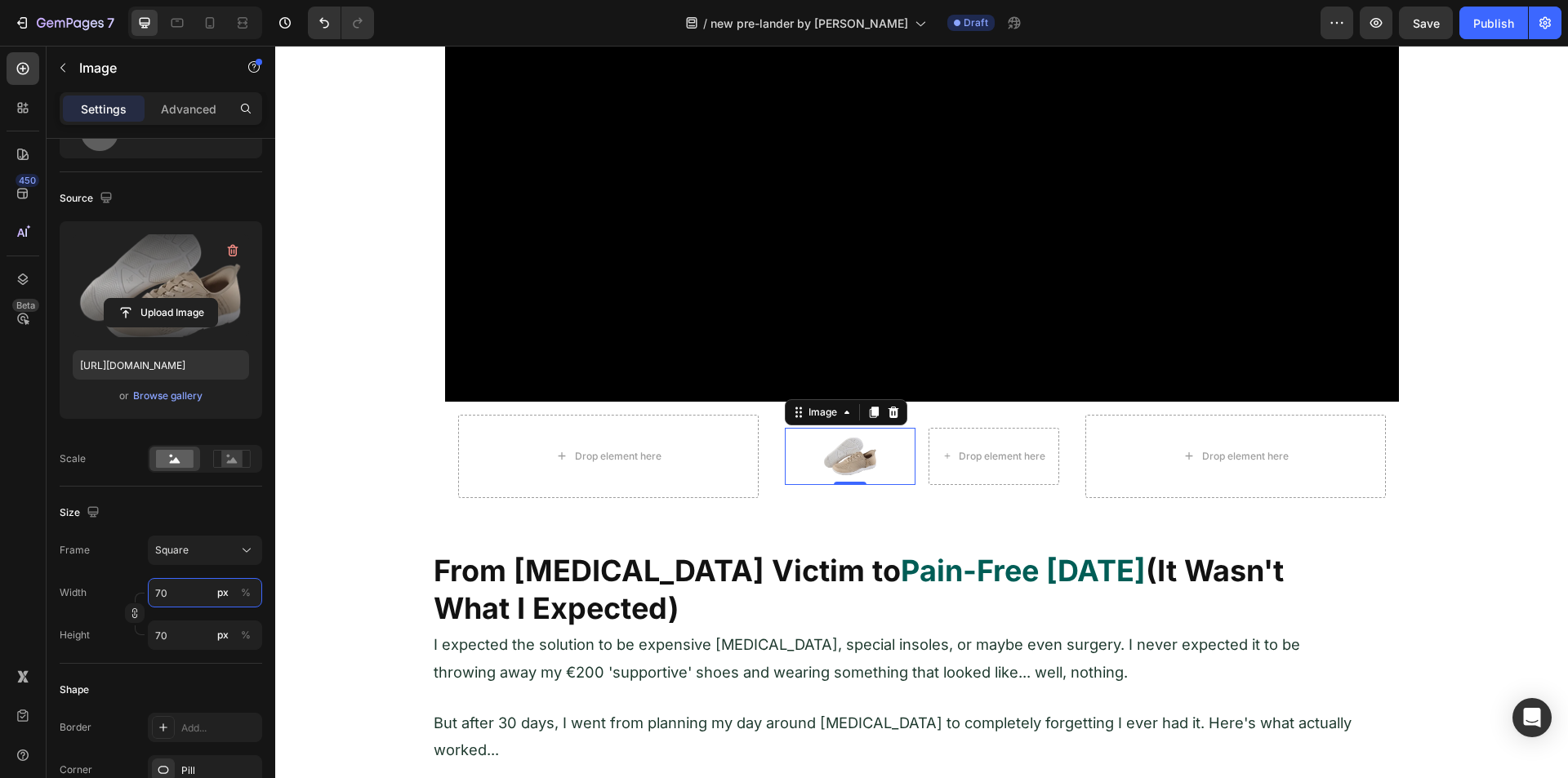
type input "70"
click at [20, 570] on div "450 Beta" at bounding box center [23, 356] width 33 height 608
click at [231, 463] on icon at bounding box center [232, 460] width 10 height 6
click at [917, 448] on div "Image Drop element here Row 0" at bounding box center [921, 457] width 274 height 57
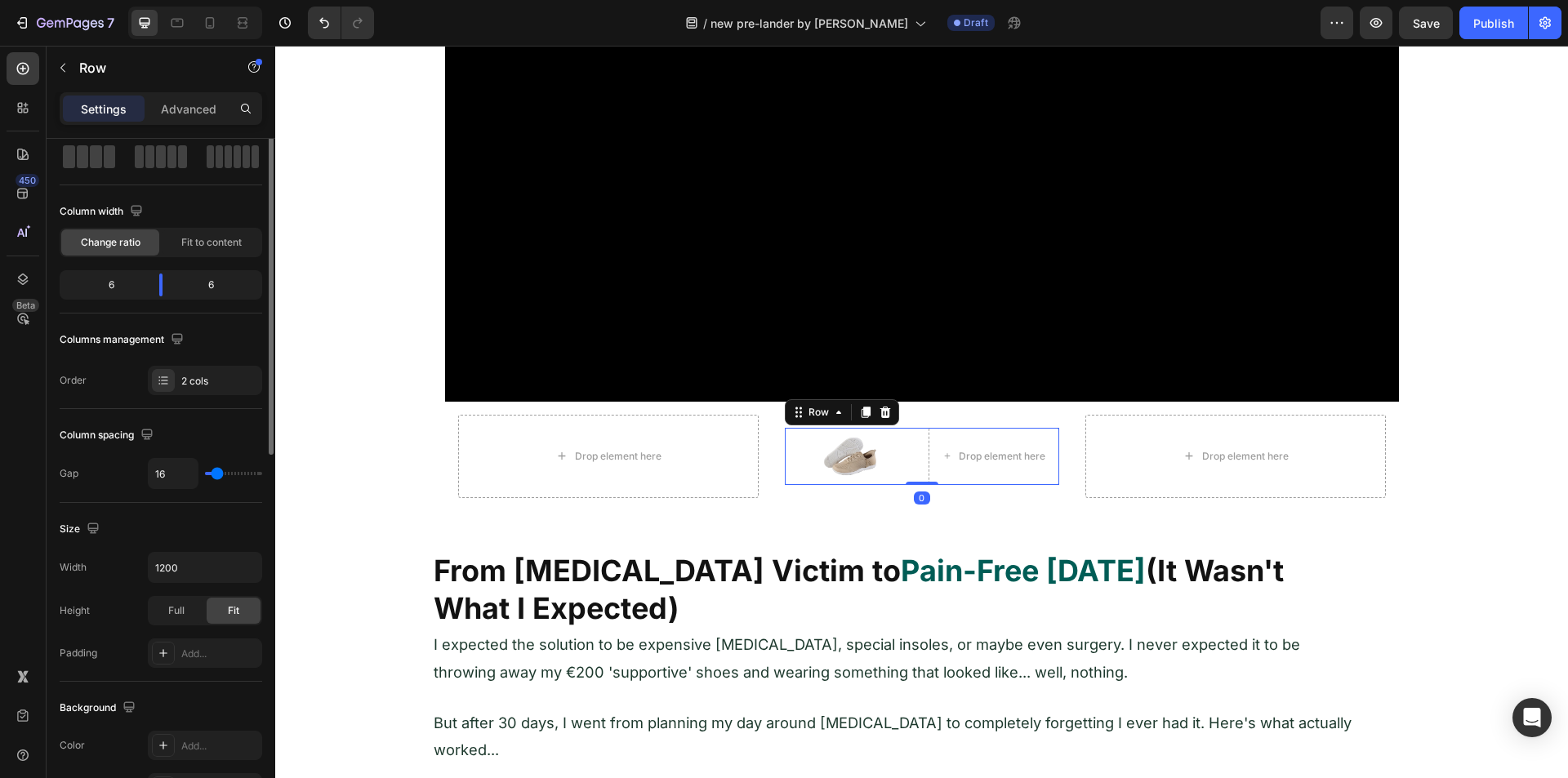
scroll to position [0, 0]
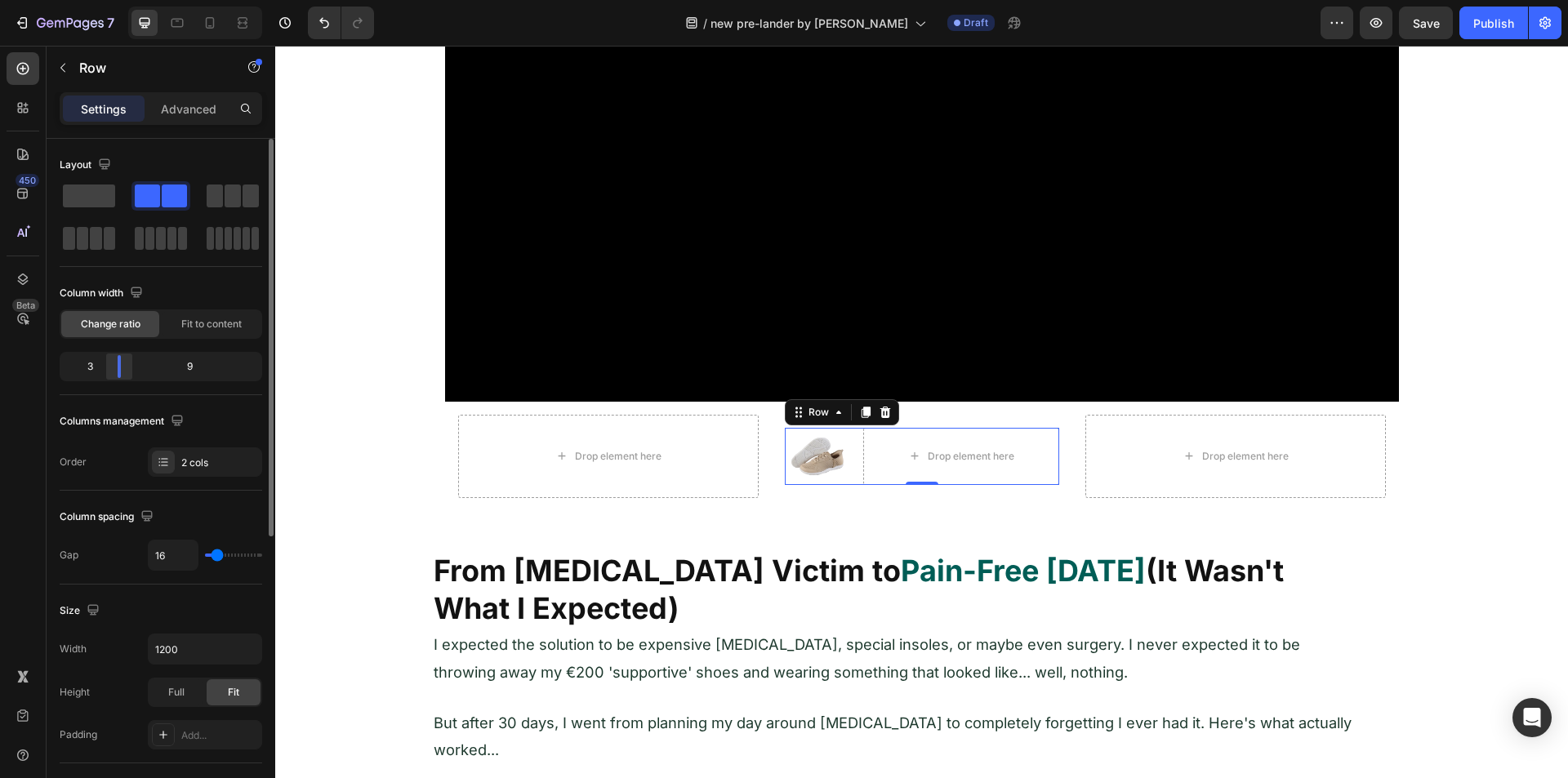
drag, startPoint x: 160, startPoint y: 370, endPoint x: 104, endPoint y: 369, distance: 56.0
click at [104, 369] on div "3 9" at bounding box center [161, 366] width 203 height 30
click at [45, 64] on div "450 Beta" at bounding box center [23, 412] width 46 height 733
drag, startPoint x: 49, startPoint y: 65, endPoint x: 58, endPoint y: 69, distance: 9.8
click at [52, 67] on div "Row" at bounding box center [139, 67] width 186 height 43
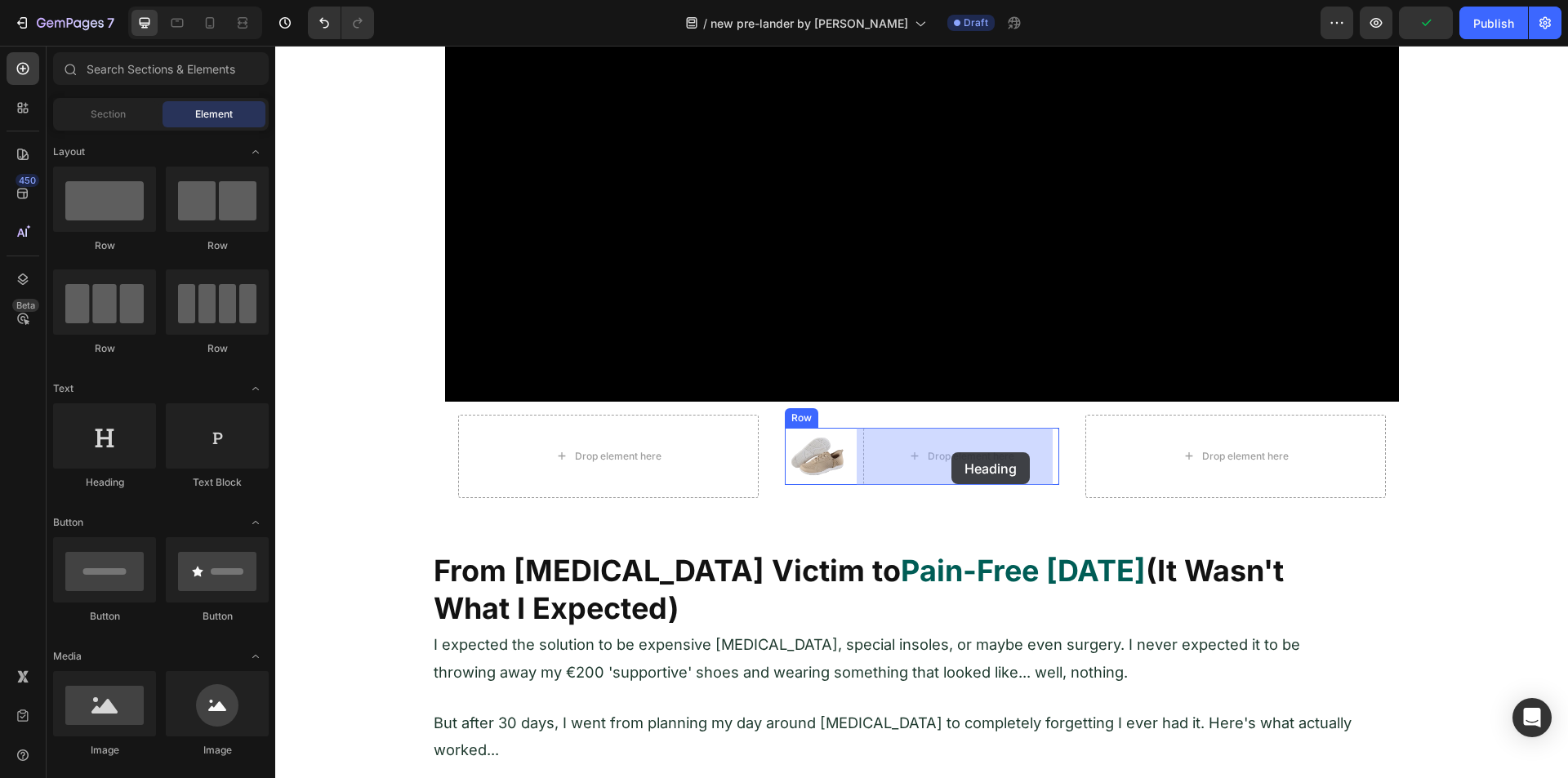
drag, startPoint x: 380, startPoint y: 493, endPoint x: 767, endPoint y: 486, distance: 387.1
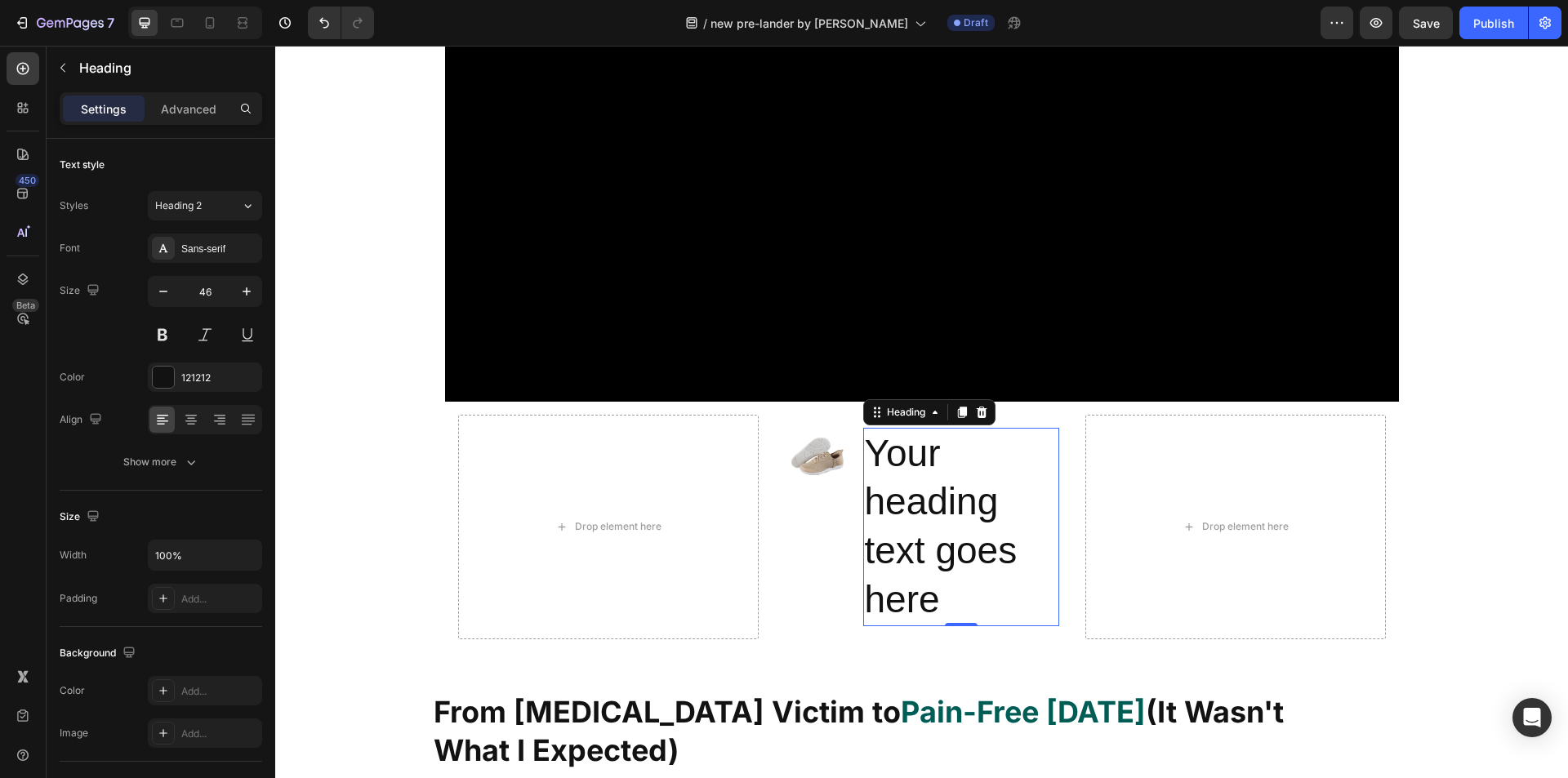
click at [901, 526] on h2 "Your heading text goes here" at bounding box center [961, 527] width 196 height 198
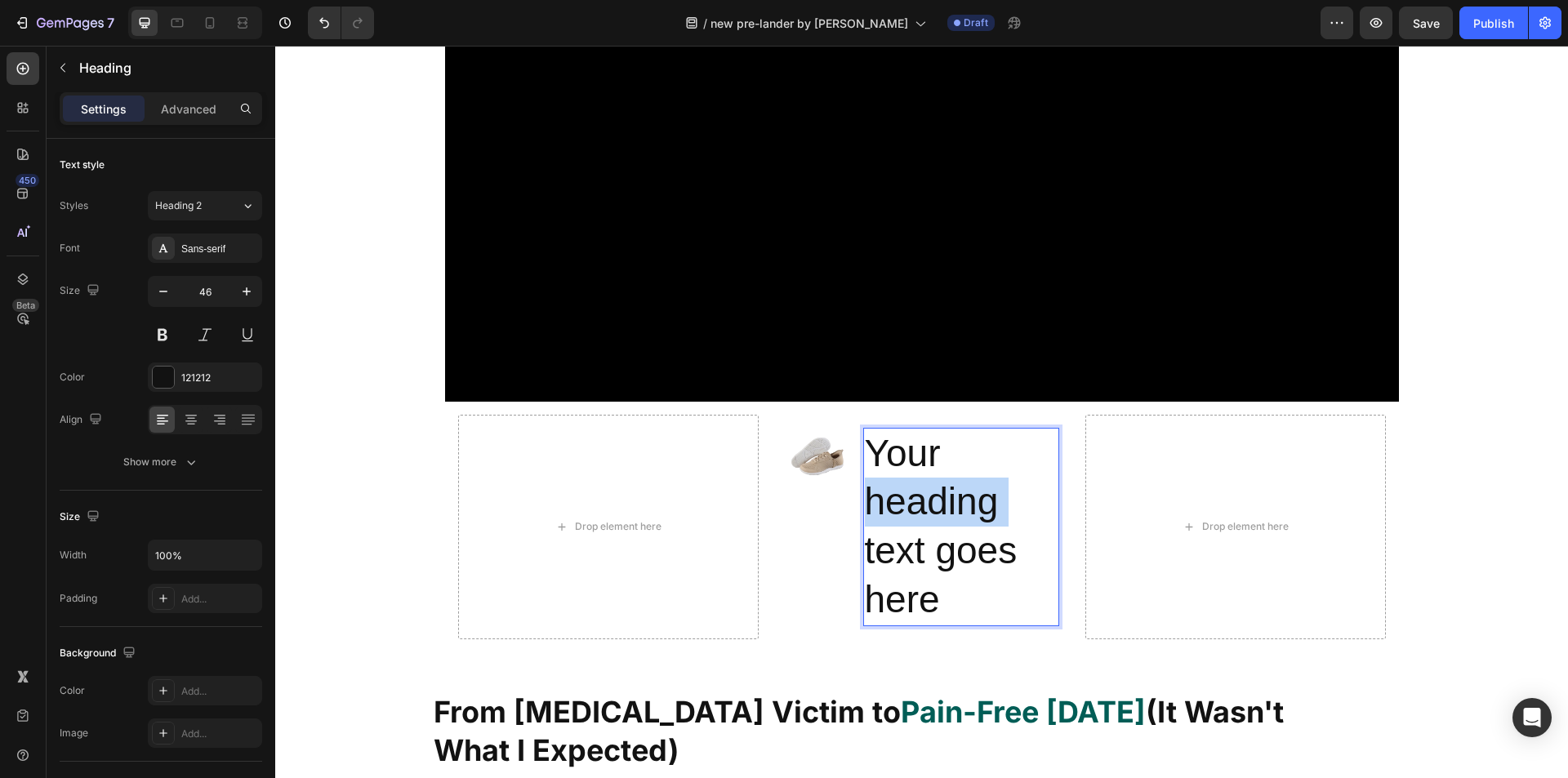
click at [901, 525] on p "Your heading text goes here" at bounding box center [961, 527] width 192 height 195
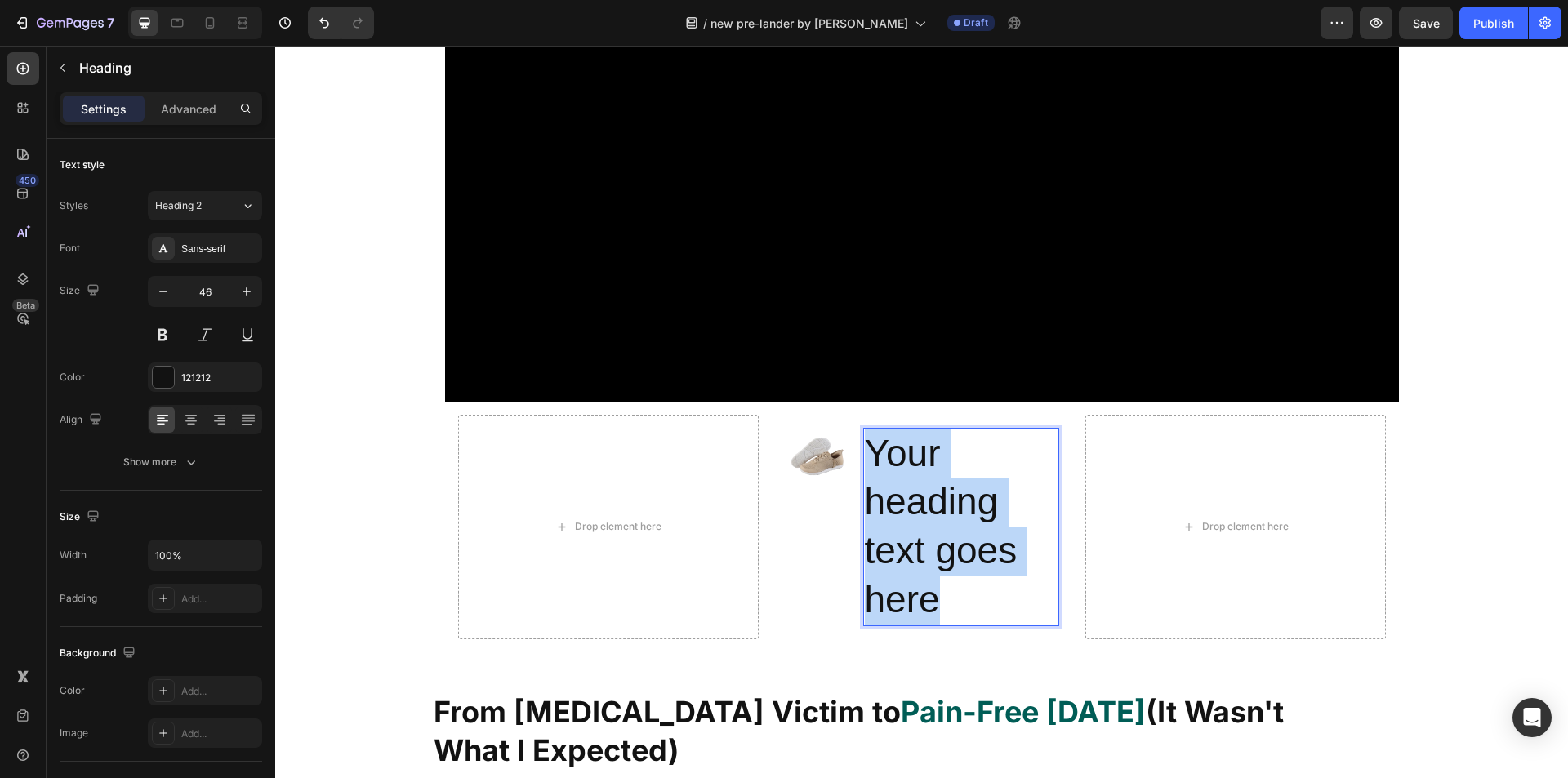
click at [901, 525] on p "Your heading text goes here" at bounding box center [961, 527] width 192 height 195
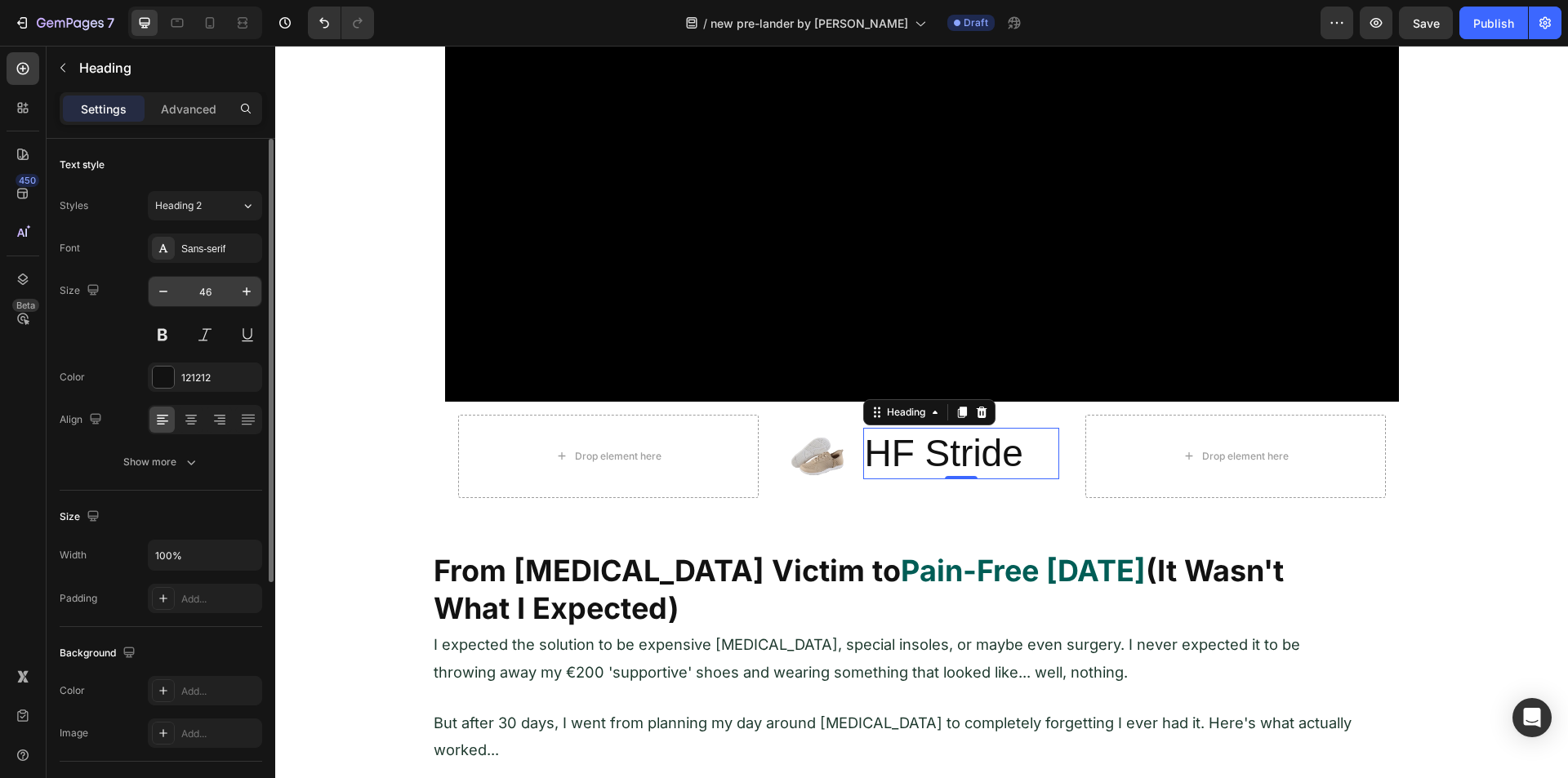
click at [205, 292] on input "46" at bounding box center [205, 292] width 54 height 30
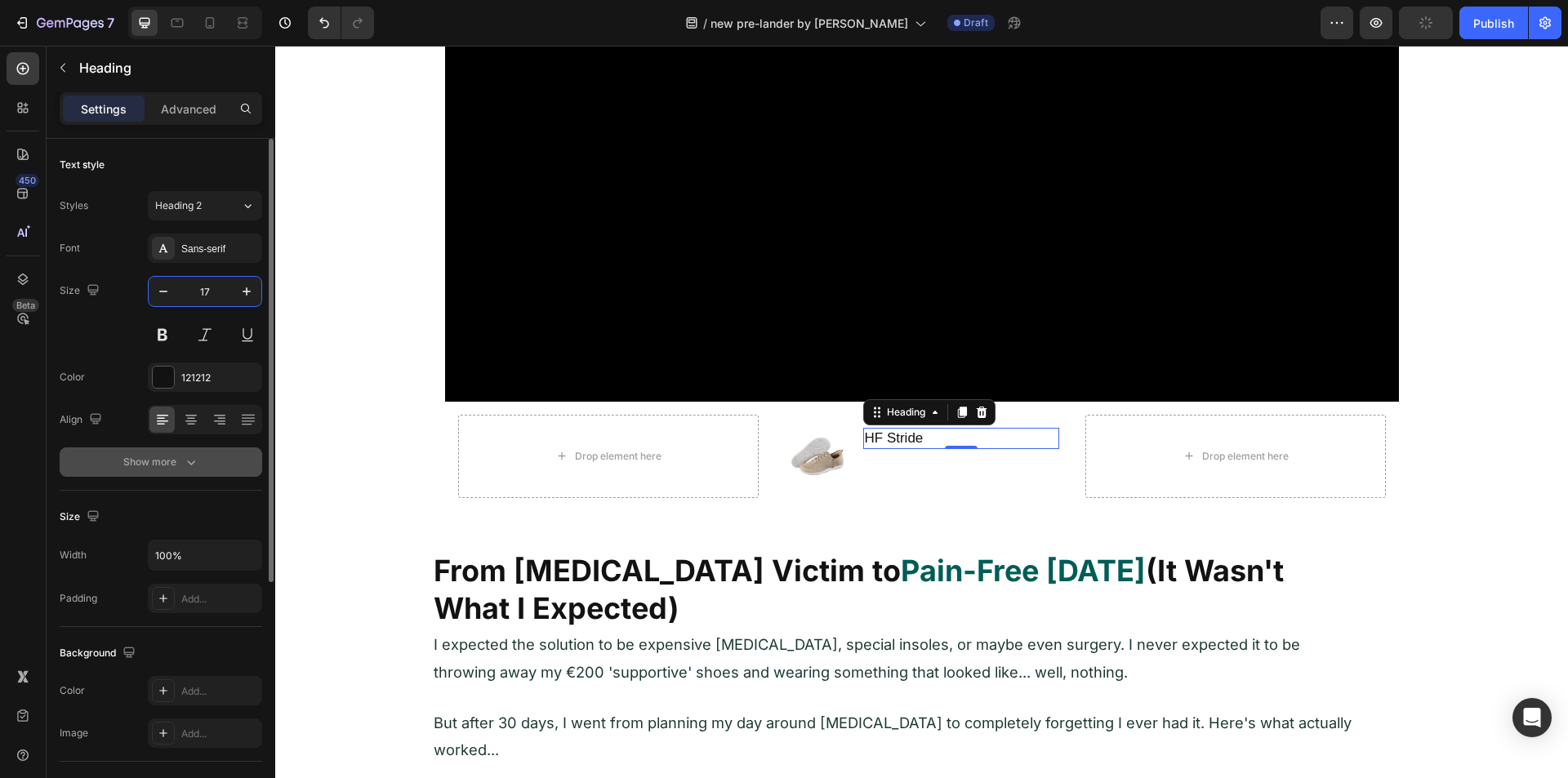
type input "17"
click at [151, 461] on div "Show more" at bounding box center [161, 462] width 76 height 17
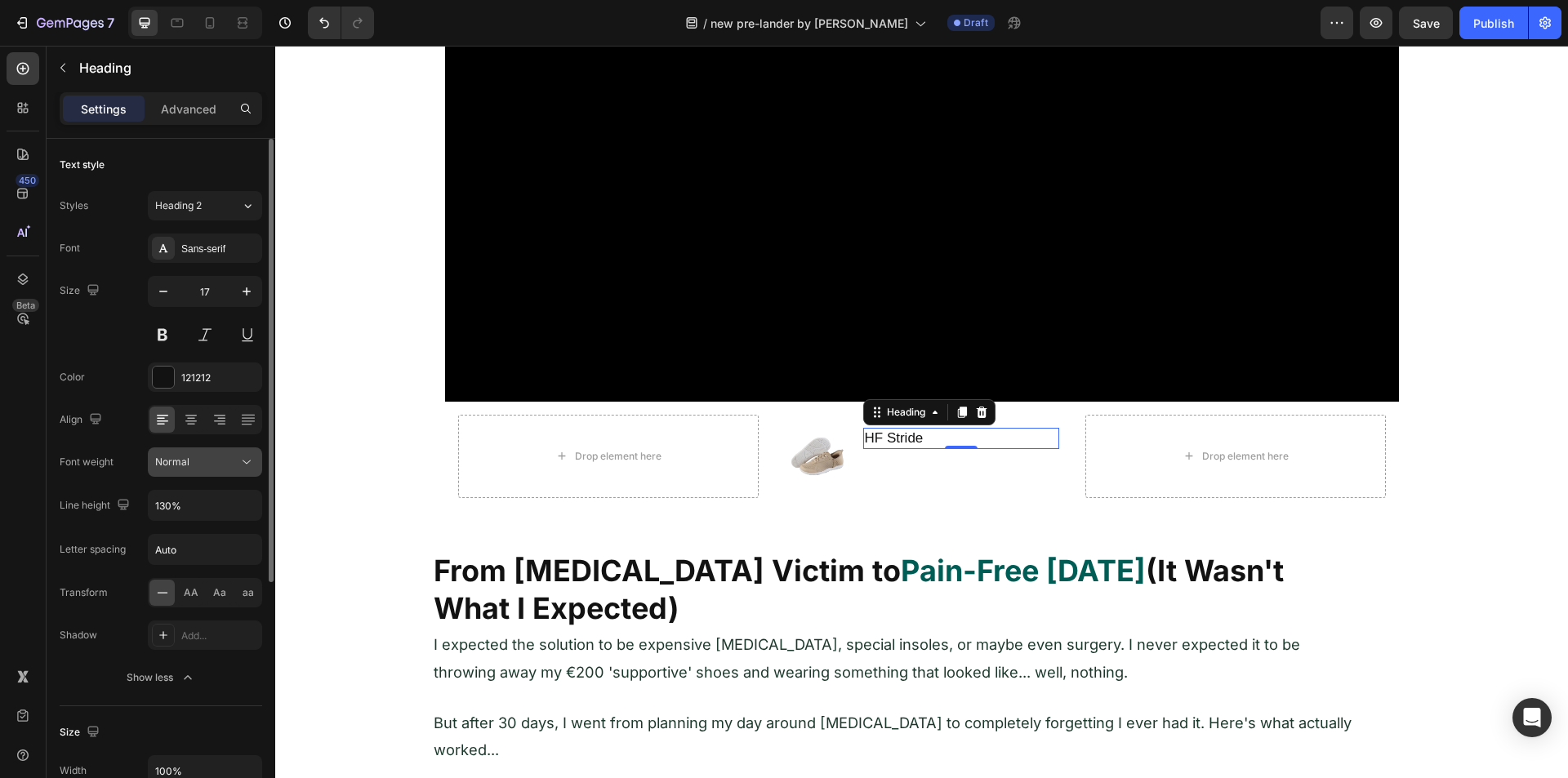
click at [194, 473] on button "Normal" at bounding box center [204, 462] width 114 height 30
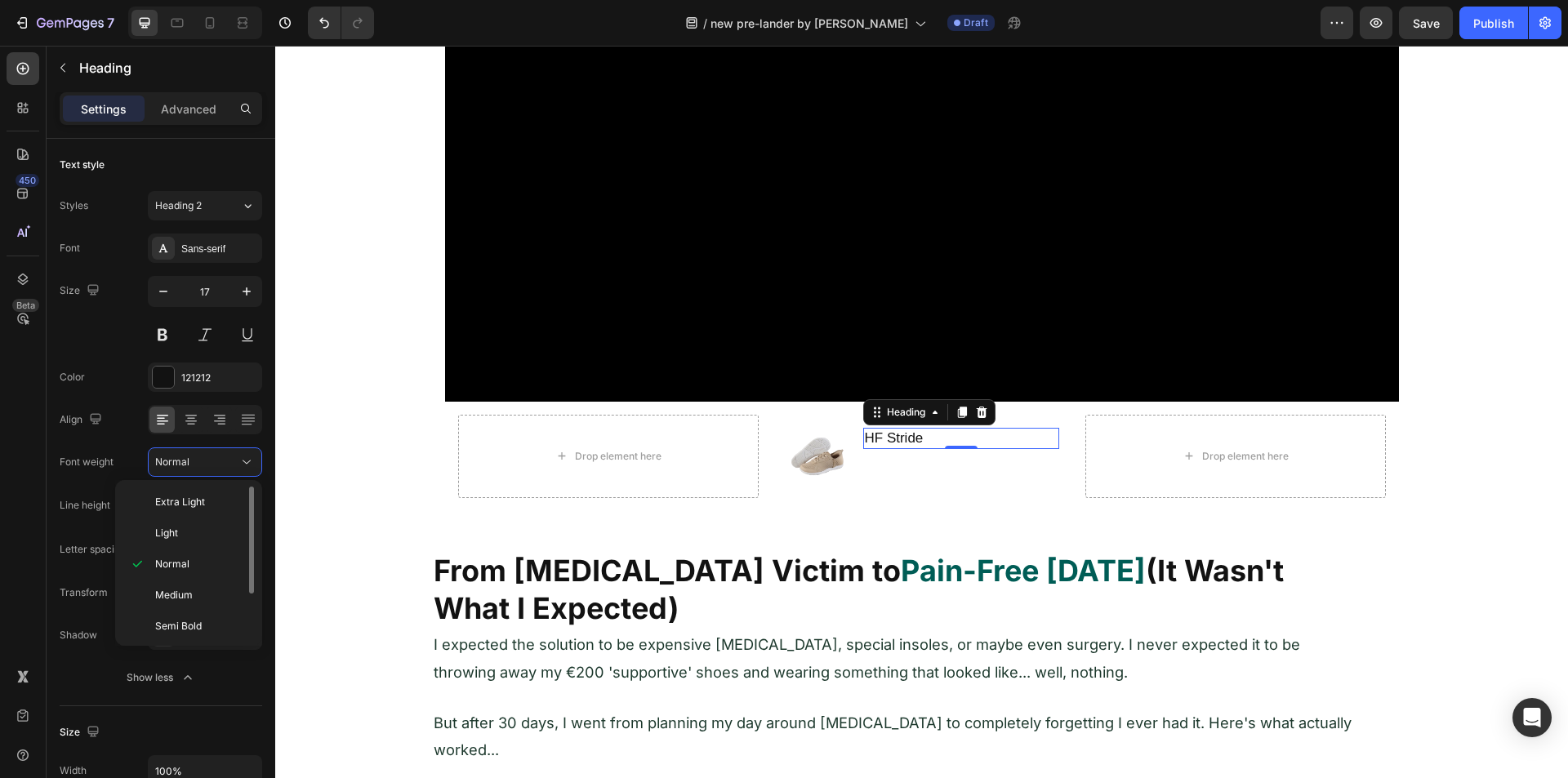
scroll to position [64, 0]
click at [178, 600] on p "Bold" at bounding box center [198, 593] width 86 height 15
click at [18, 441] on div "450 Beta" at bounding box center [23, 356] width 33 height 608
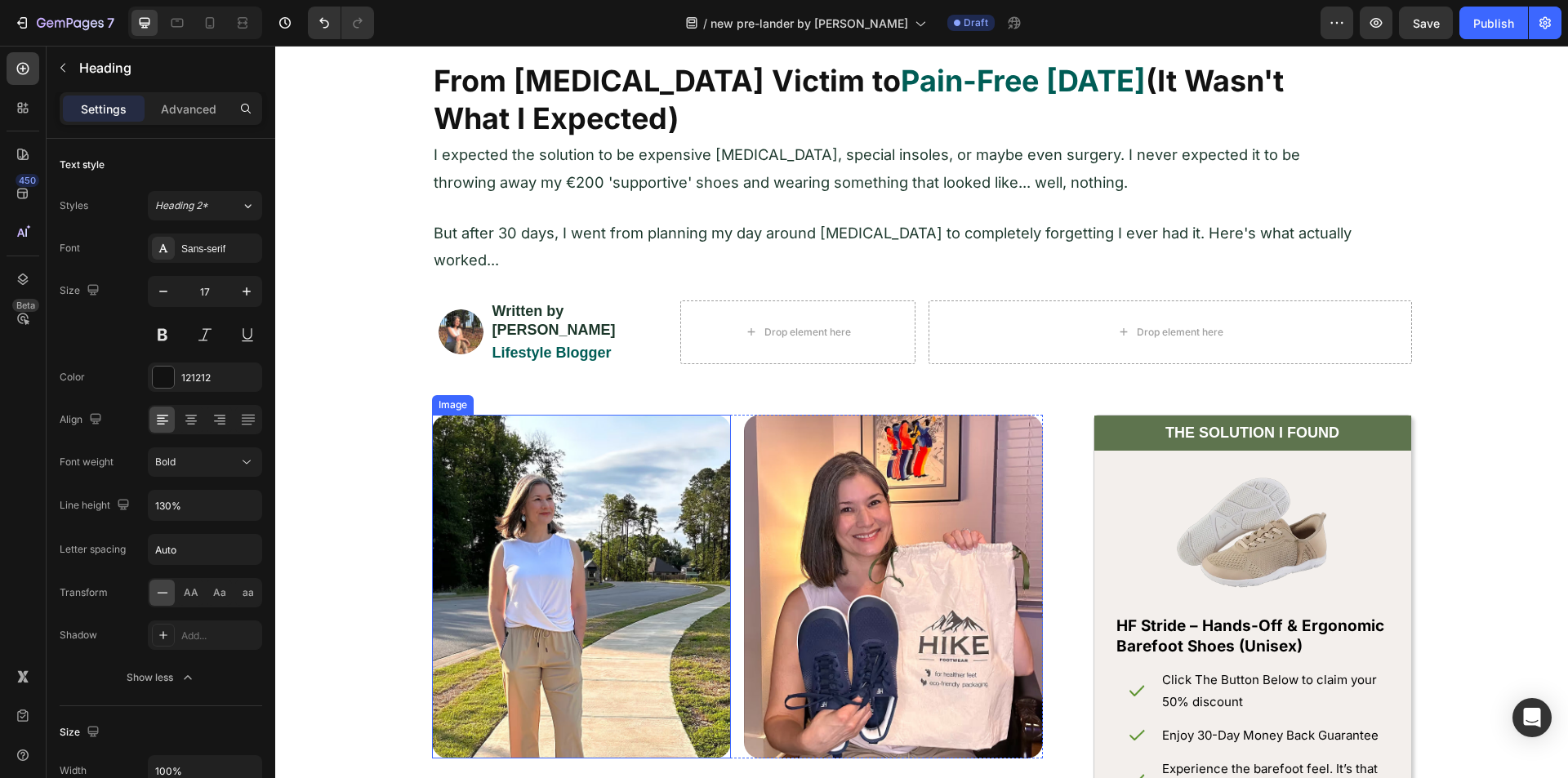
scroll to position [654, 0]
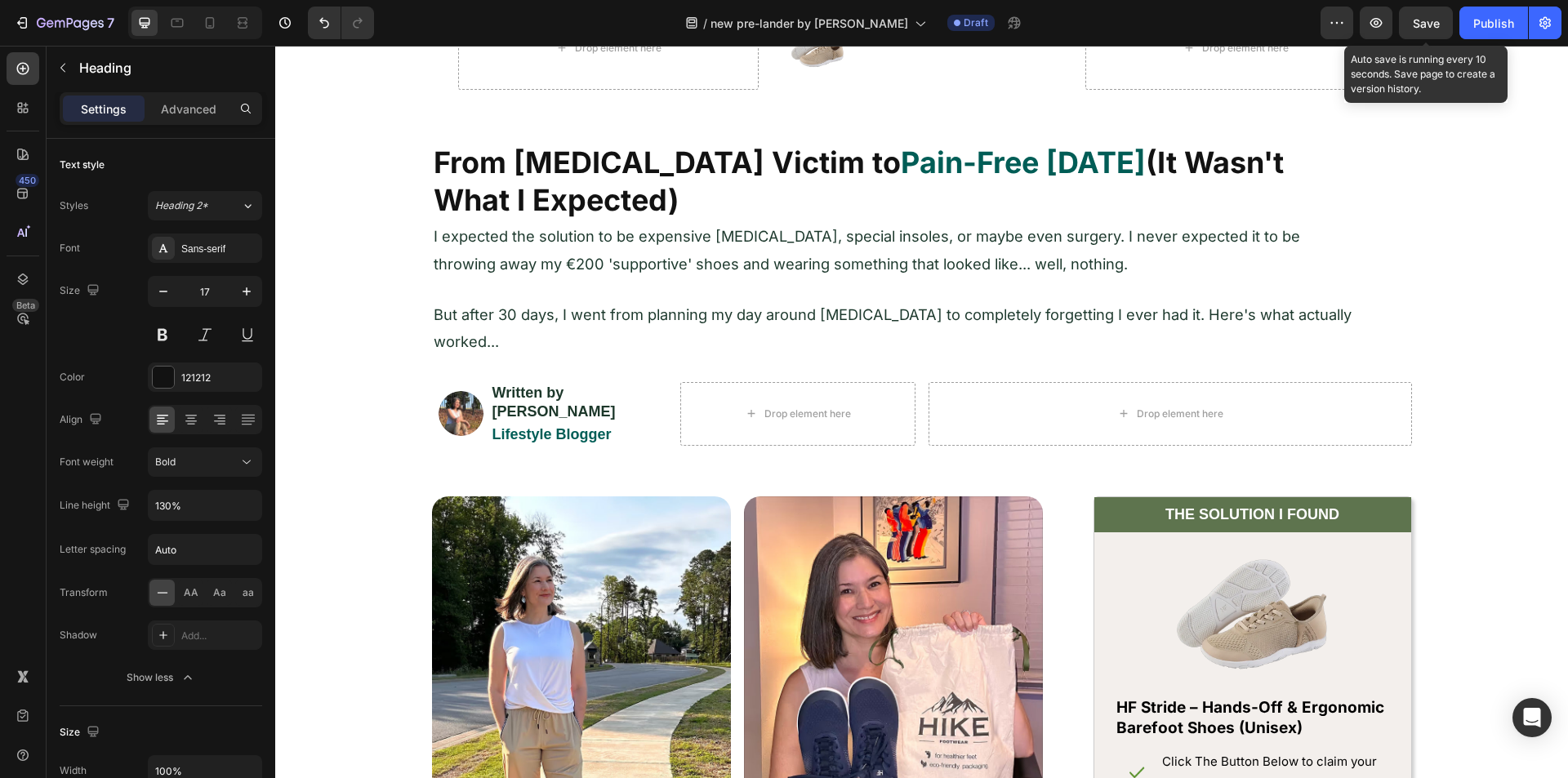
click at [1423, 30] on div "Save" at bounding box center [1425, 23] width 27 height 17
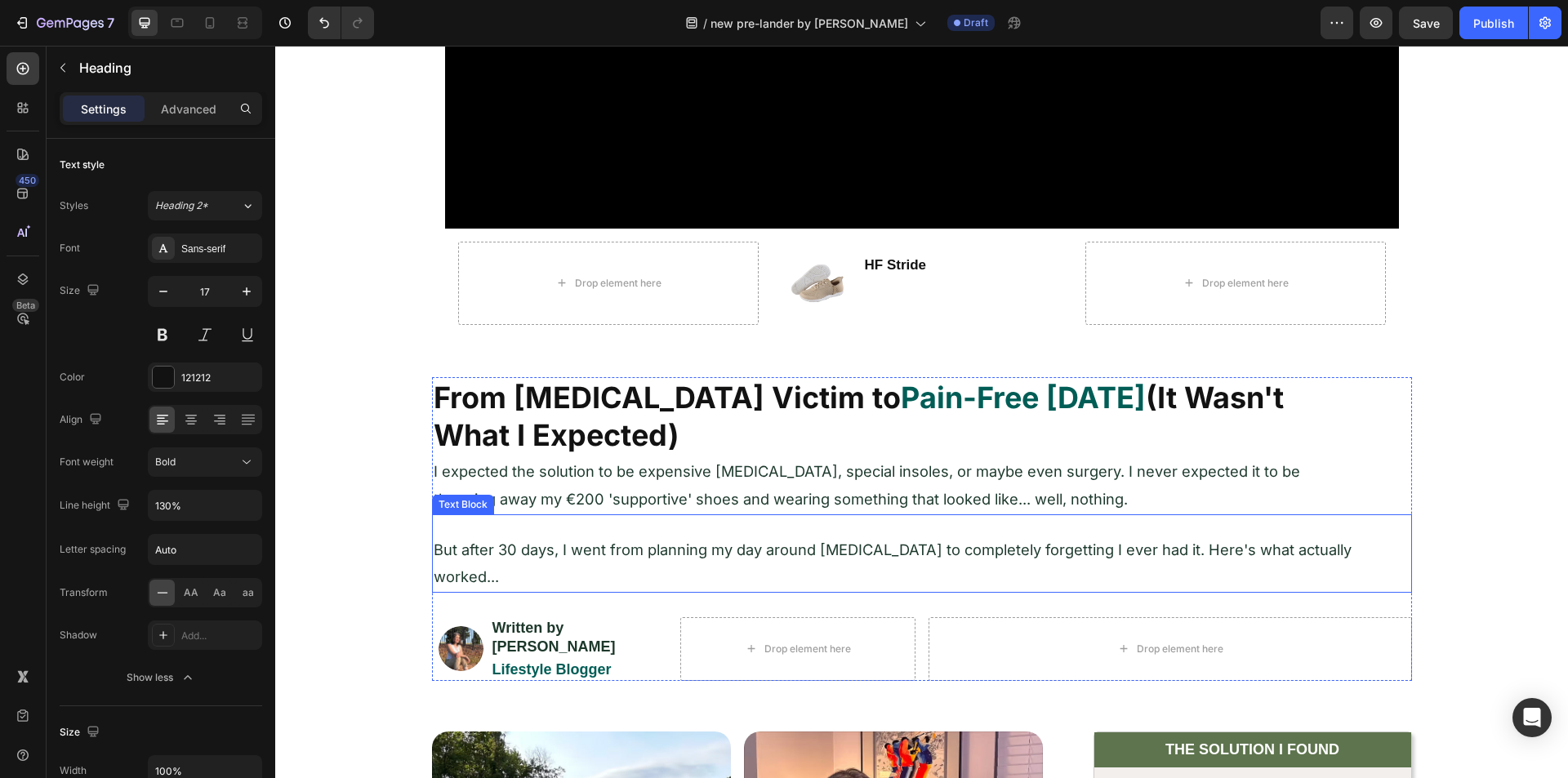
scroll to position [408, 0]
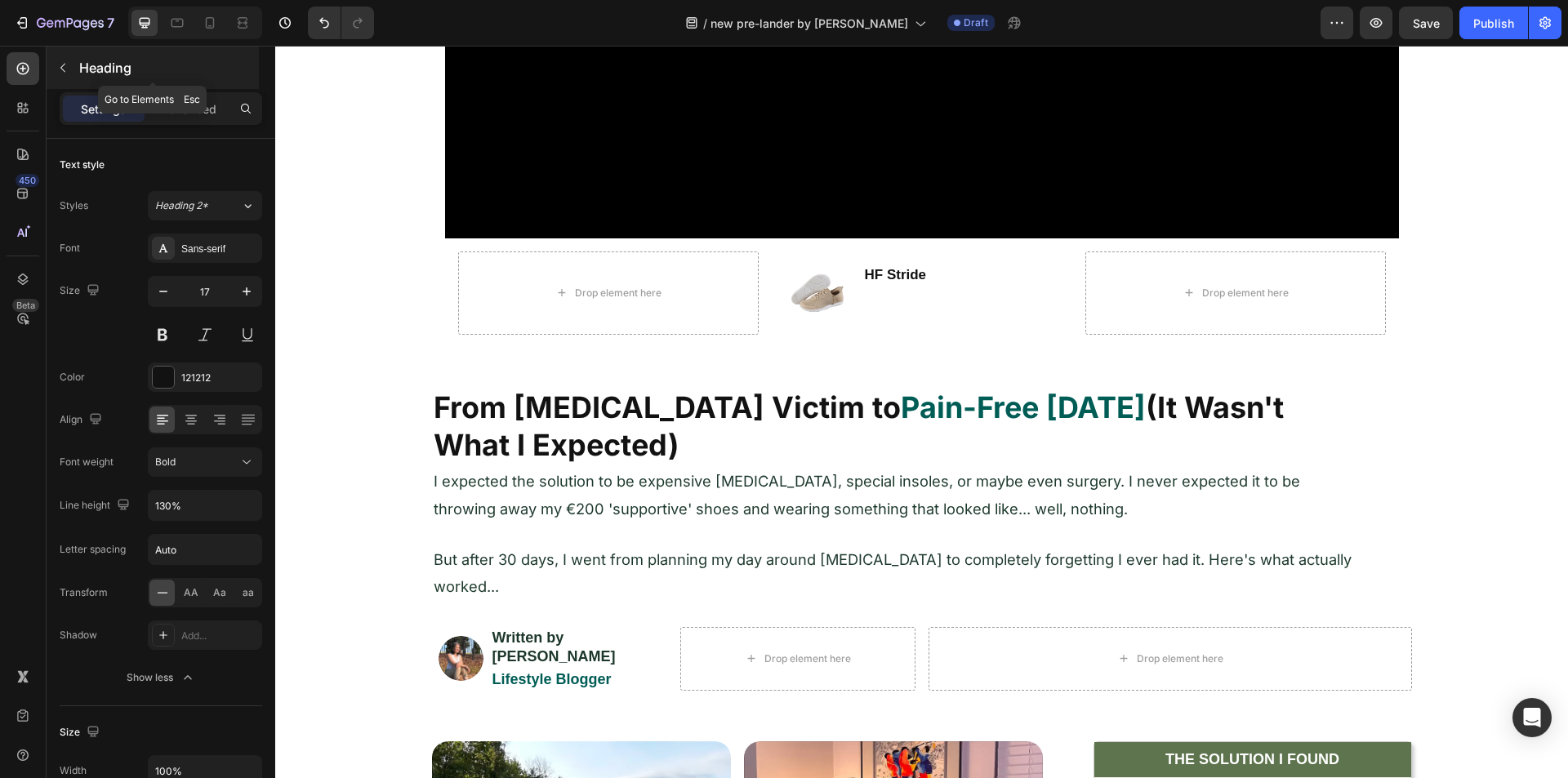
click at [59, 73] on icon "button" at bounding box center [63, 67] width 13 height 13
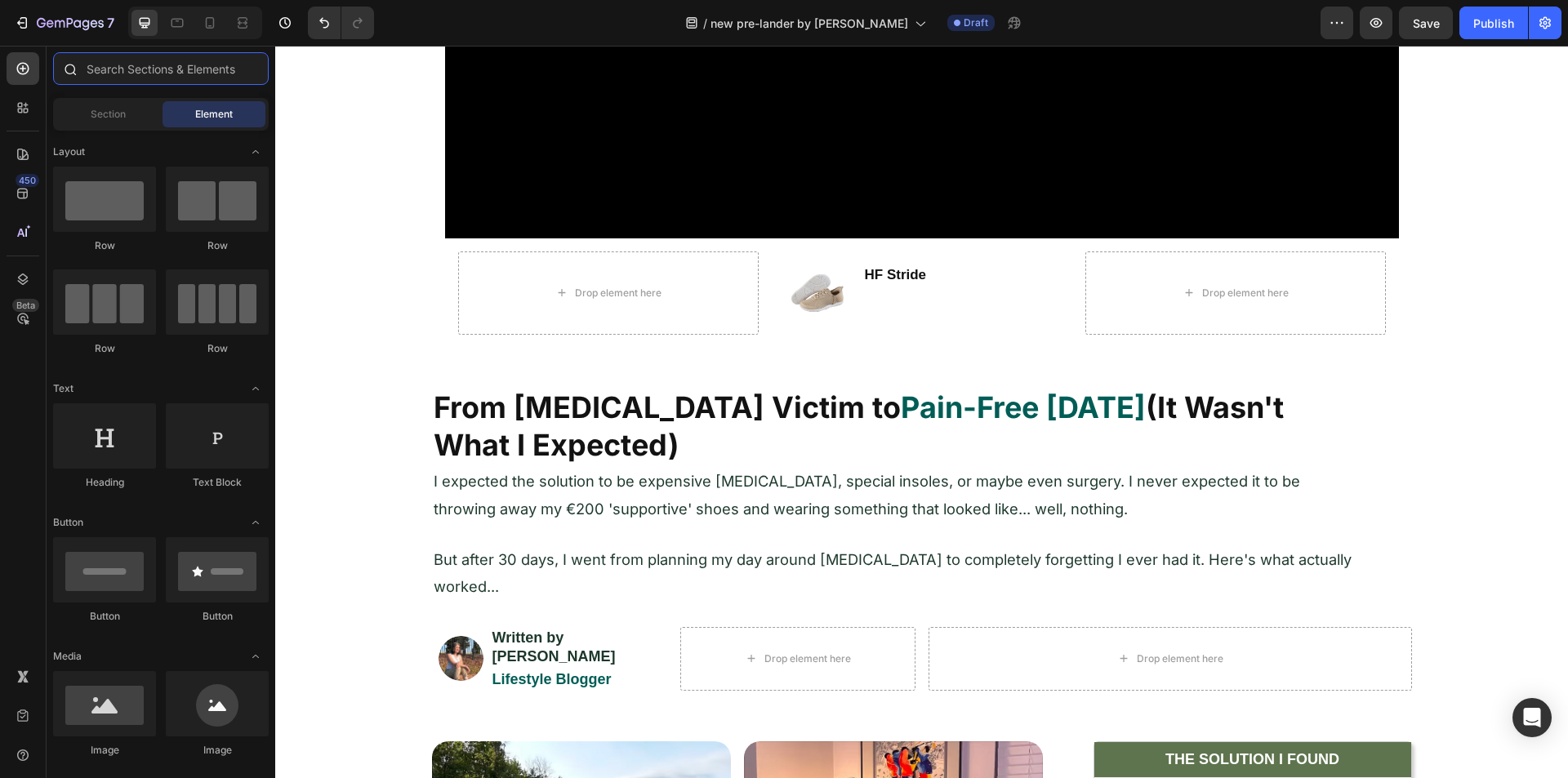
click at [121, 76] on input "text" at bounding box center [161, 69] width 216 height 33
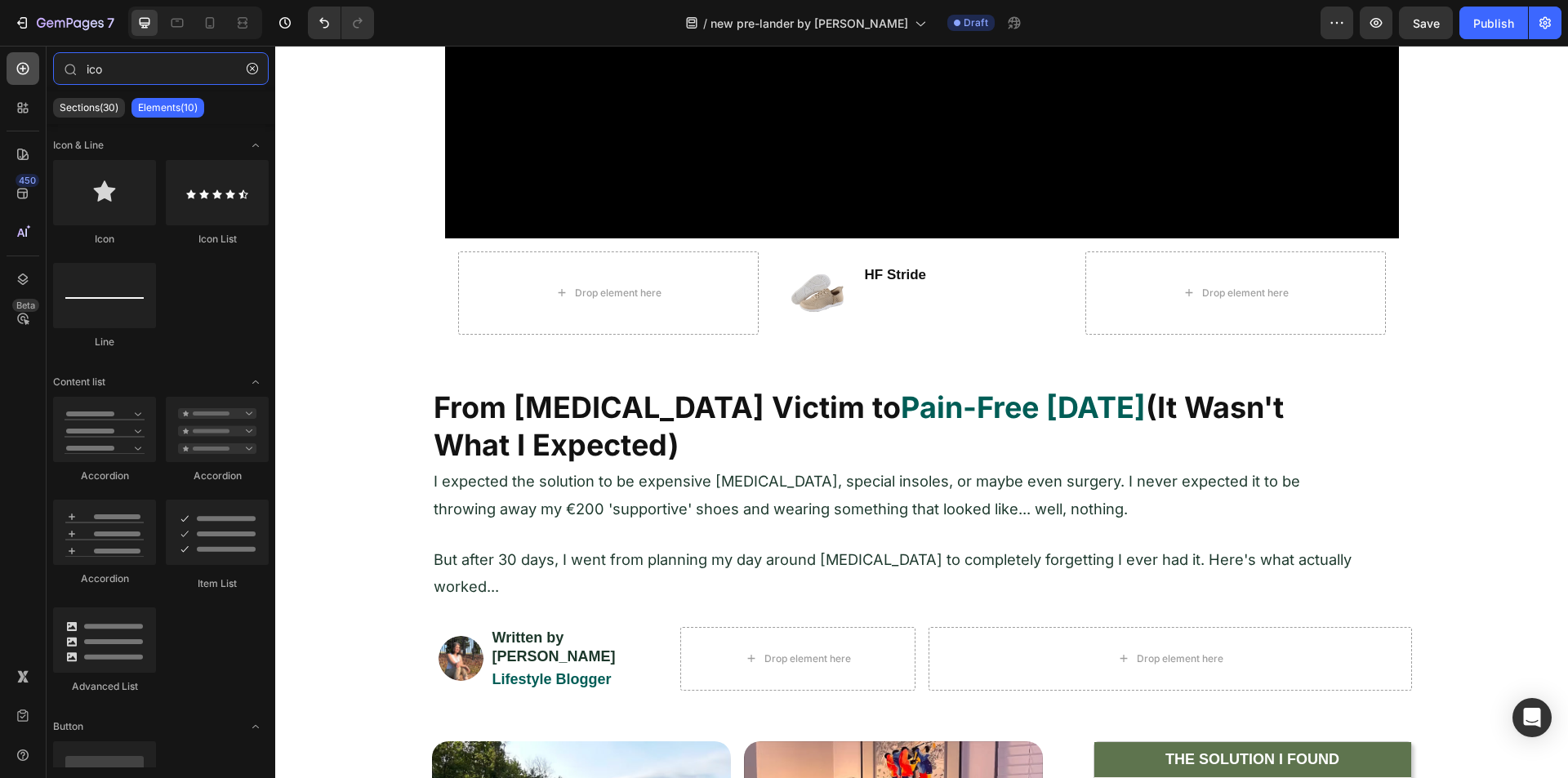
type input "ico"
click at [28, 68] on icon at bounding box center [23, 69] width 12 height 12
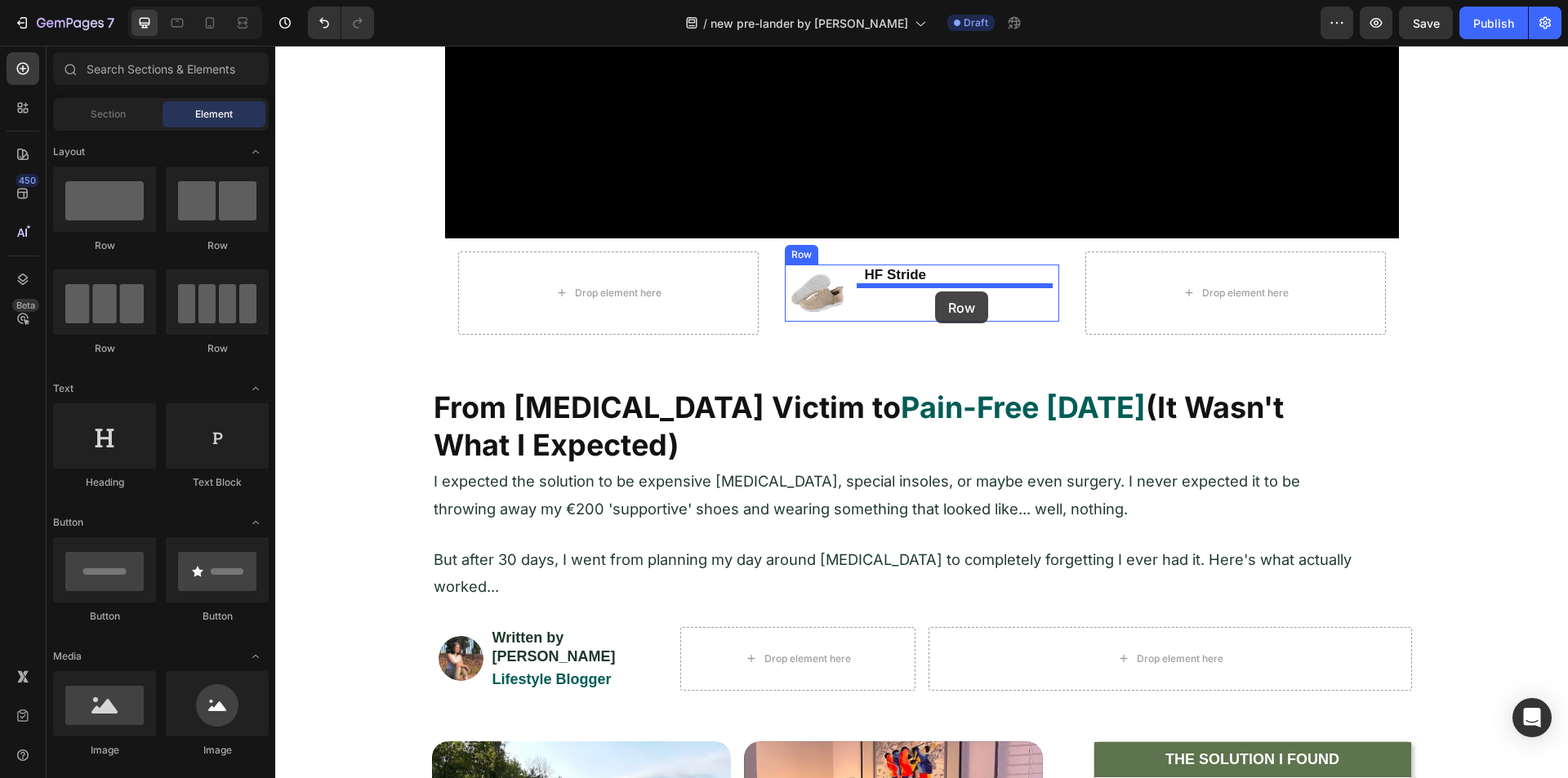
drag, startPoint x: 477, startPoint y: 255, endPoint x: 935, endPoint y: 292, distance: 459.5
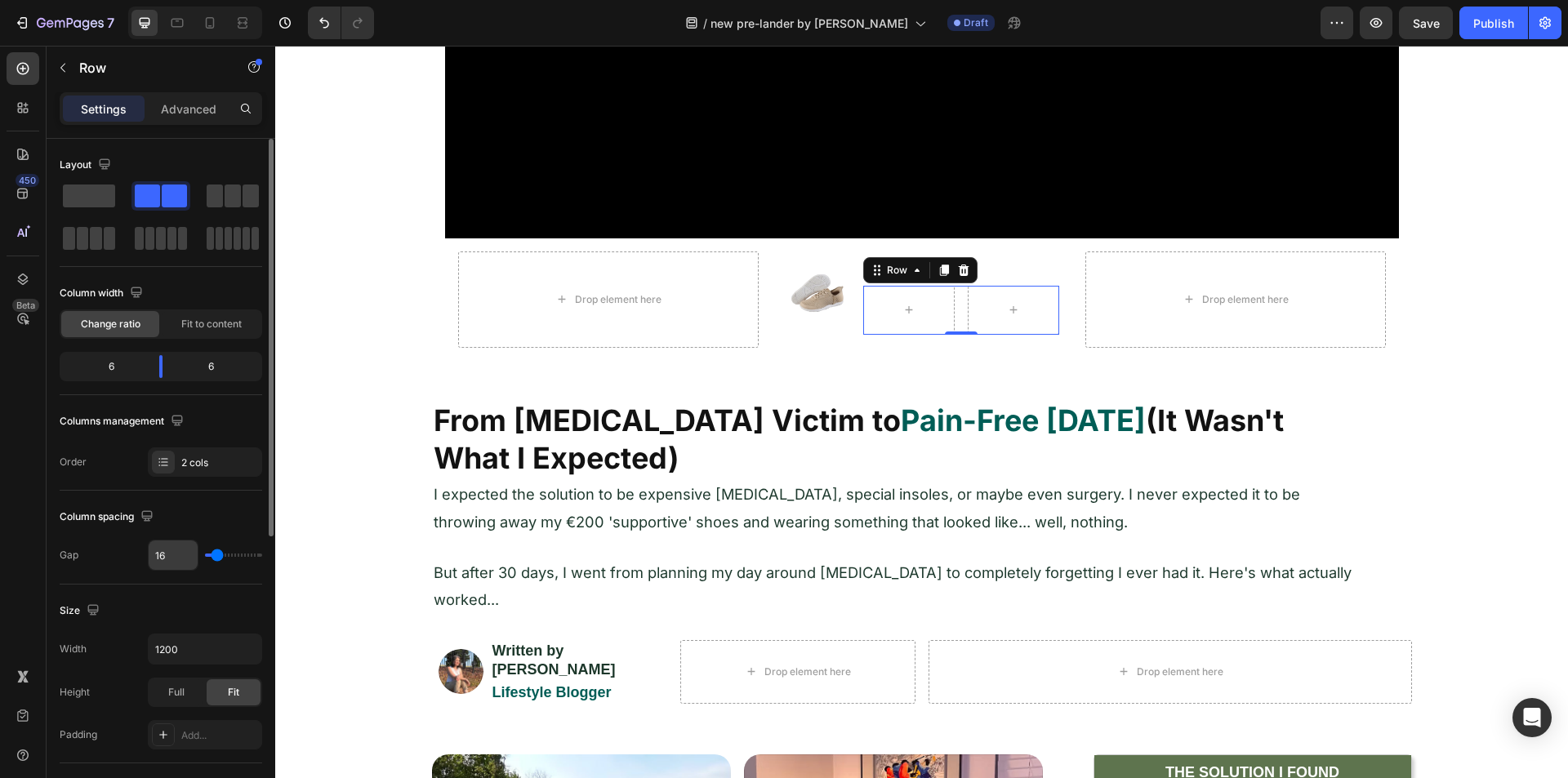
click at [171, 553] on input "16" at bounding box center [173, 555] width 49 height 30
type input "5"
click at [8, 554] on div "450 Beta" at bounding box center [23, 356] width 33 height 608
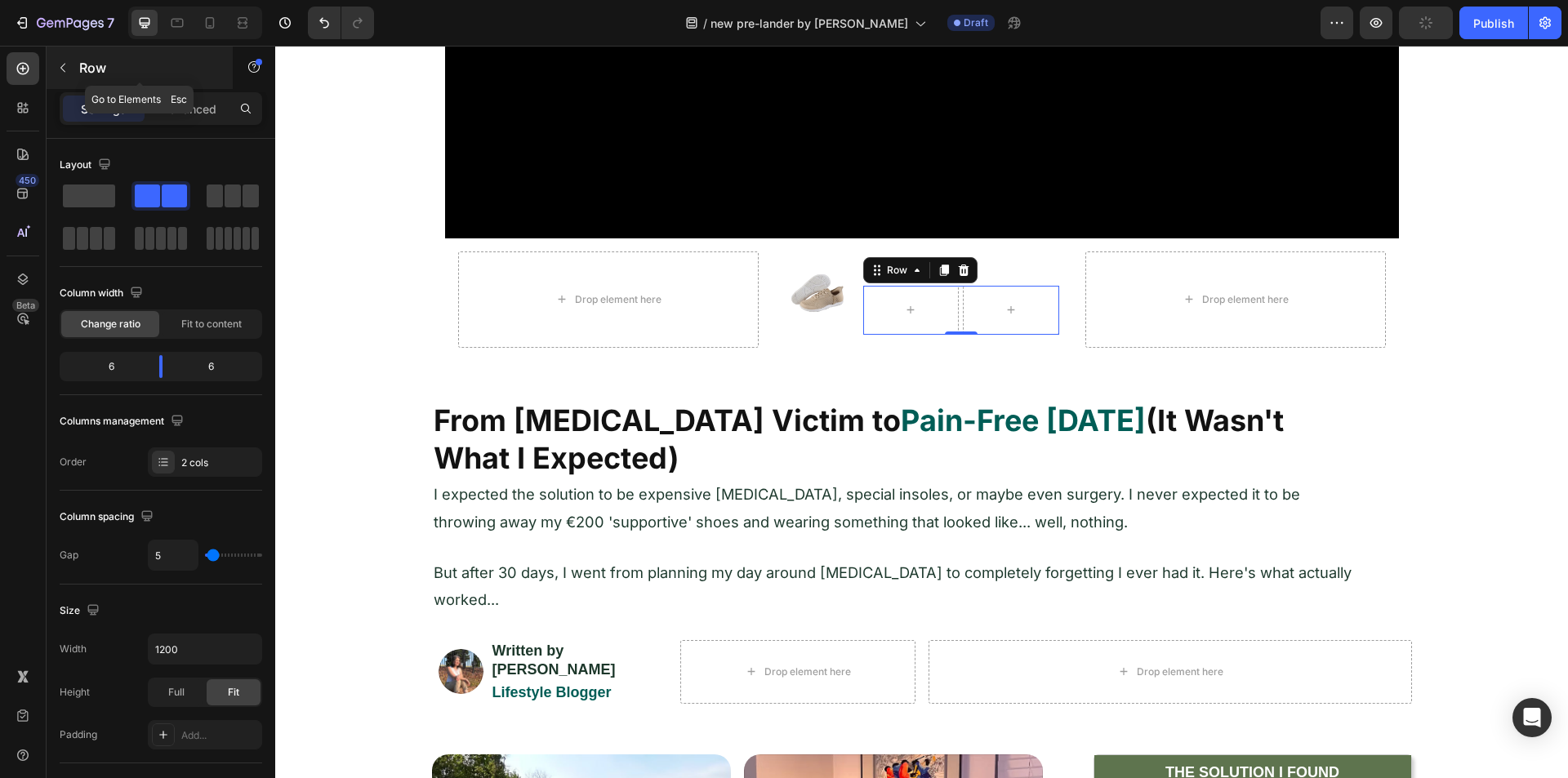
click at [57, 70] on icon "button" at bounding box center [63, 67] width 13 height 13
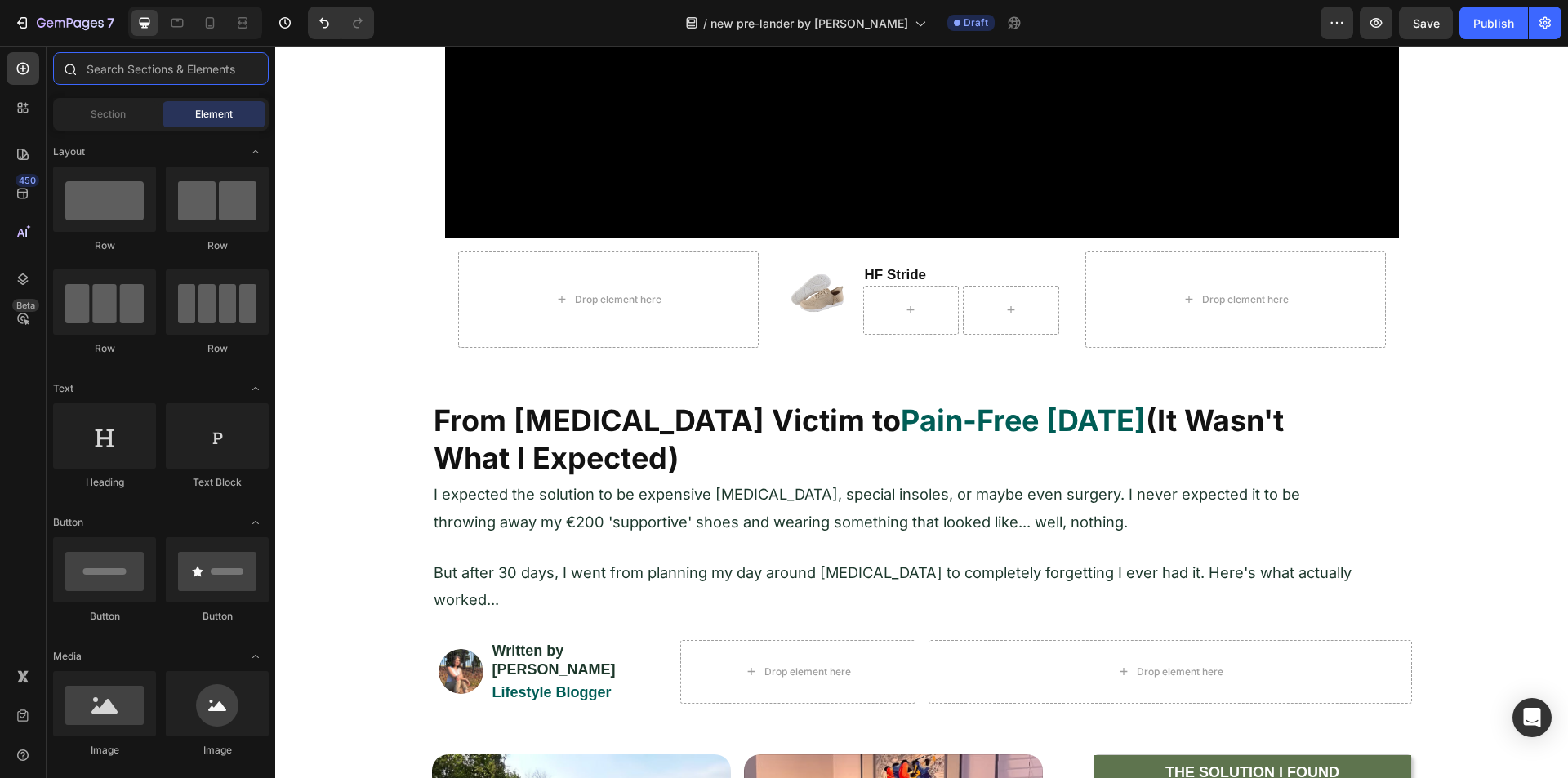
click at [108, 74] on input "text" at bounding box center [161, 69] width 216 height 33
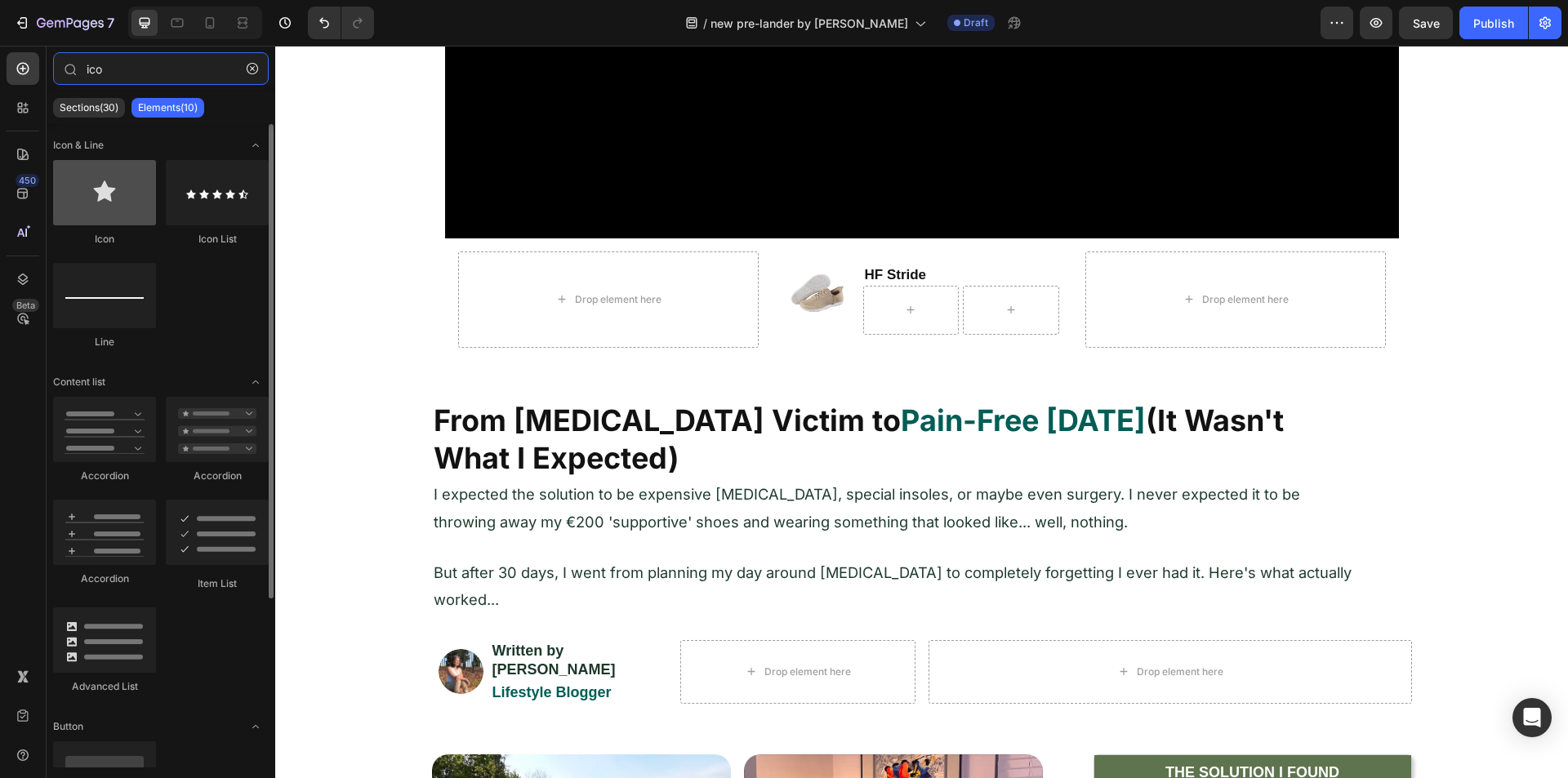
type input "ico"
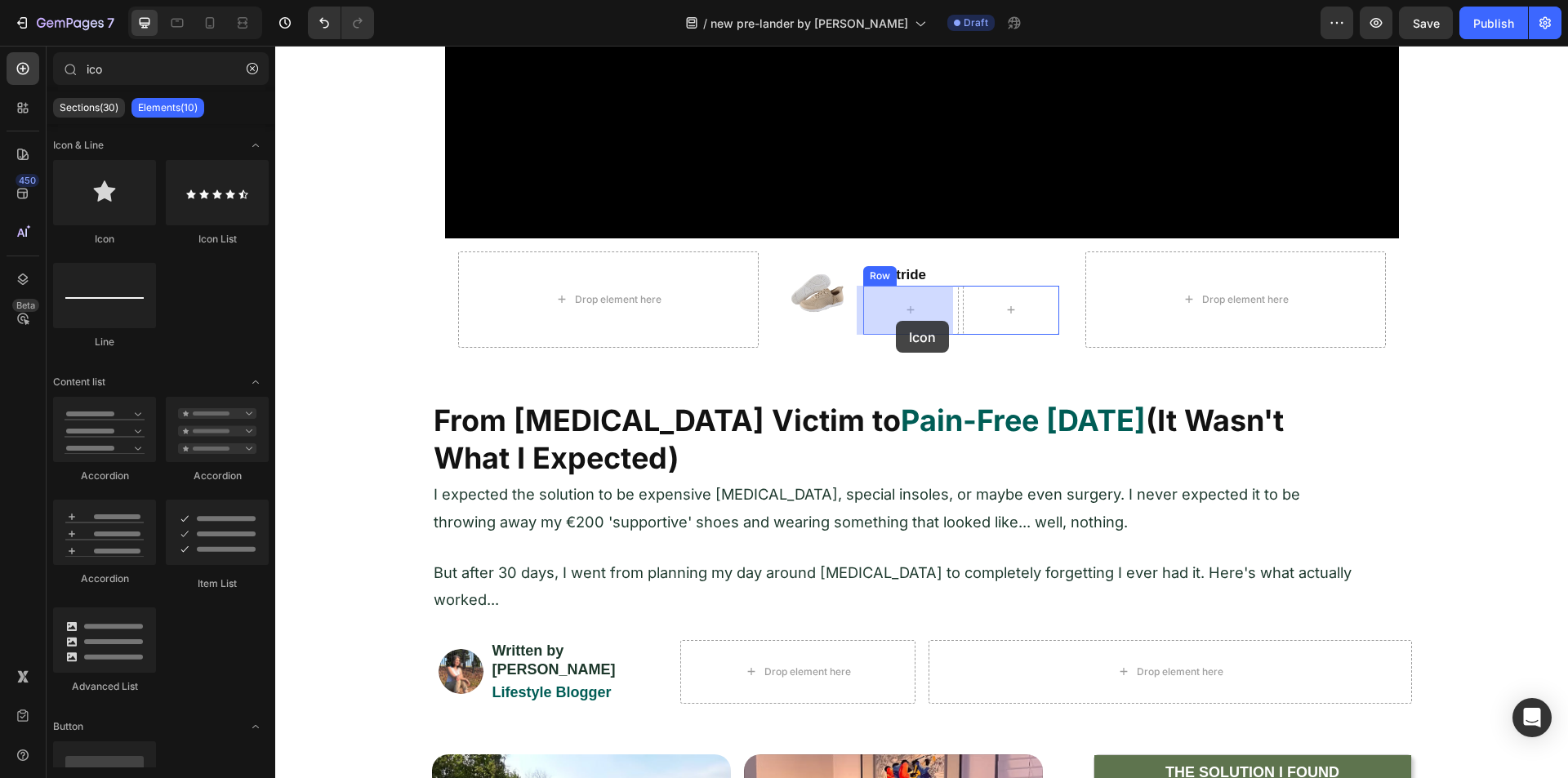
drag, startPoint x: 395, startPoint y: 240, endPoint x: 895, endPoint y: 321, distance: 506.5
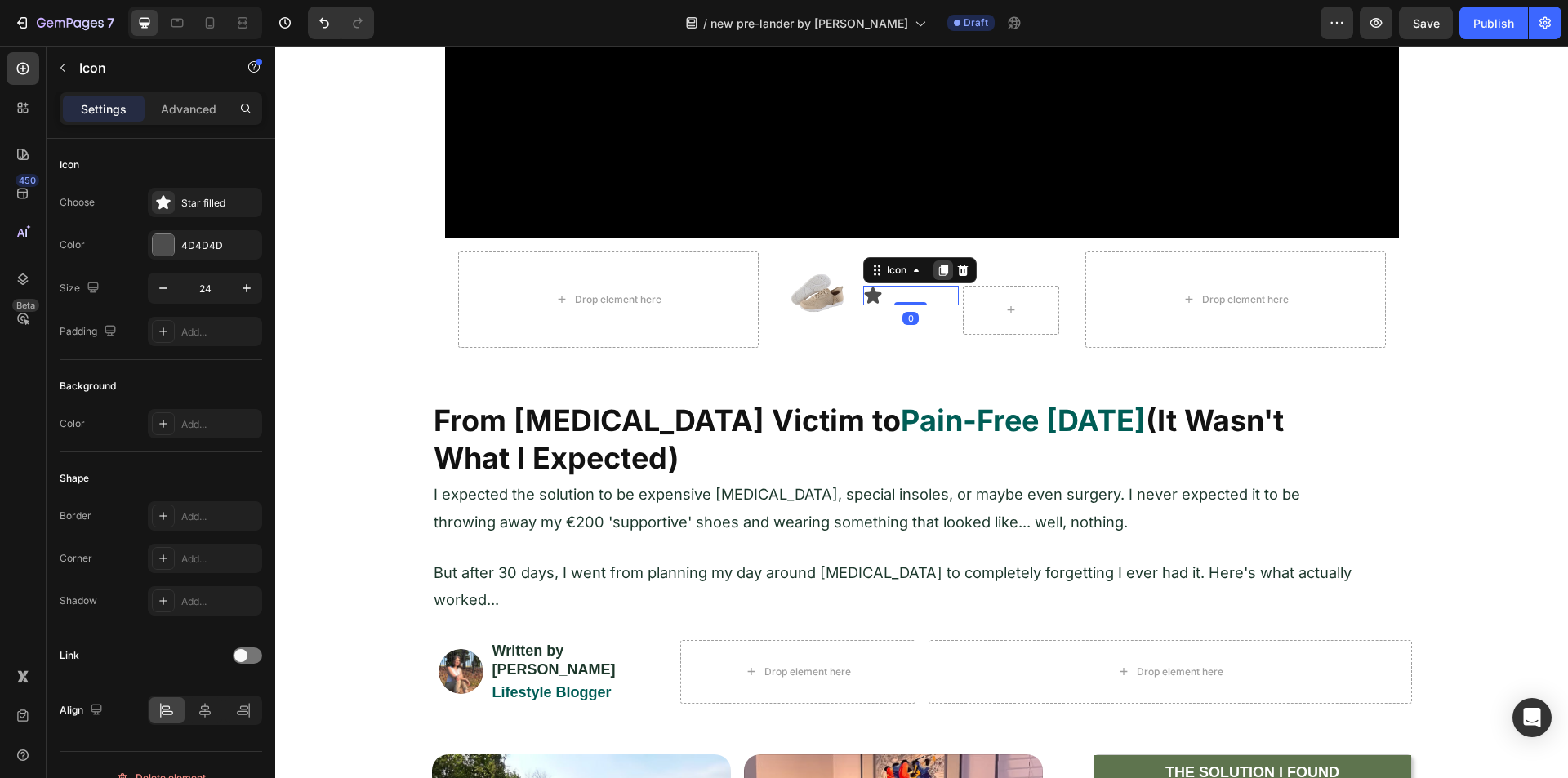
click at [939, 266] on icon at bounding box center [942, 270] width 9 height 11
drag, startPoint x: 869, startPoint y: 293, endPoint x: 925, endPoint y: 298, distance: 56.2
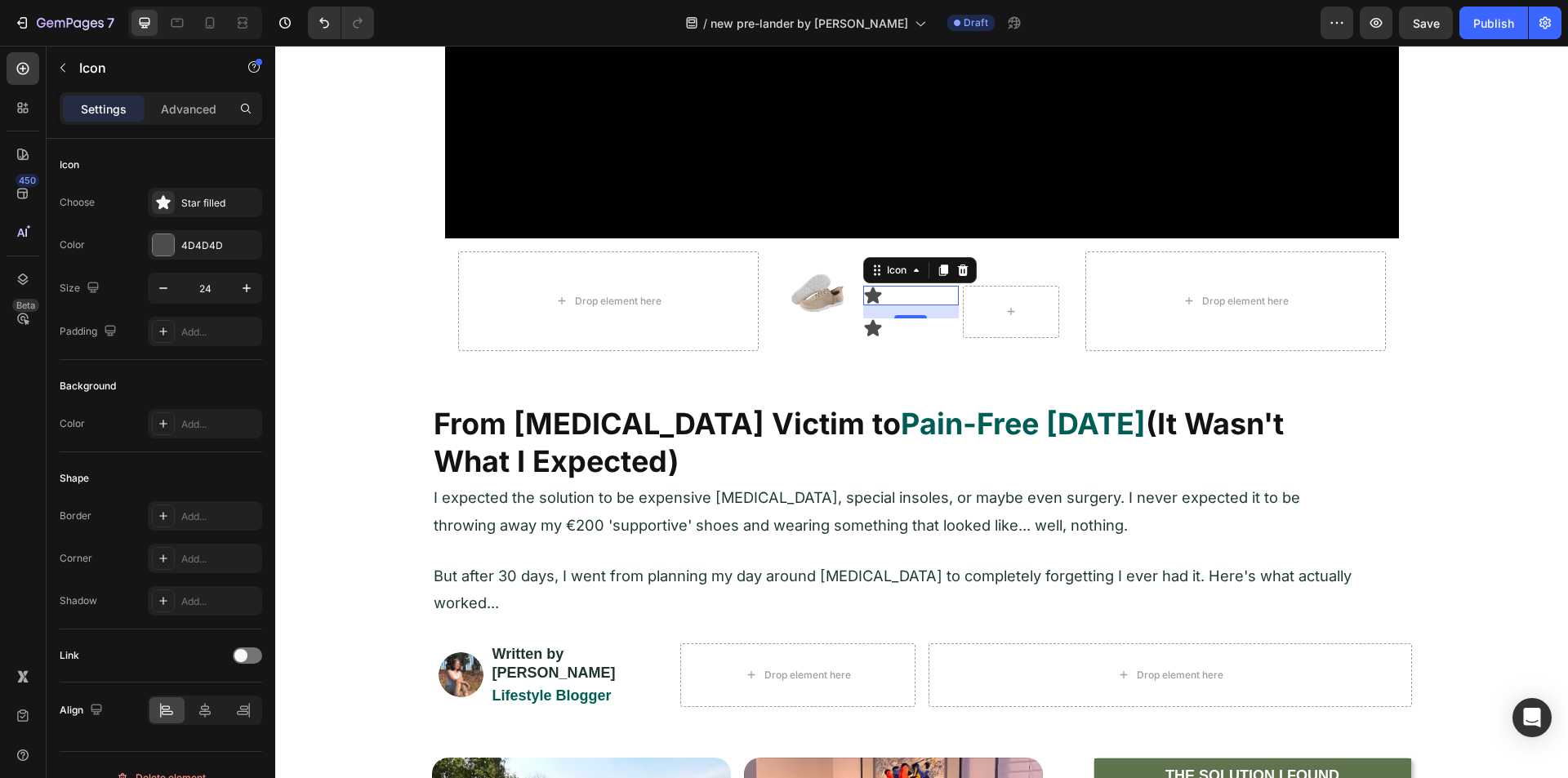
click at [960, 266] on icon at bounding box center [962, 270] width 13 height 13
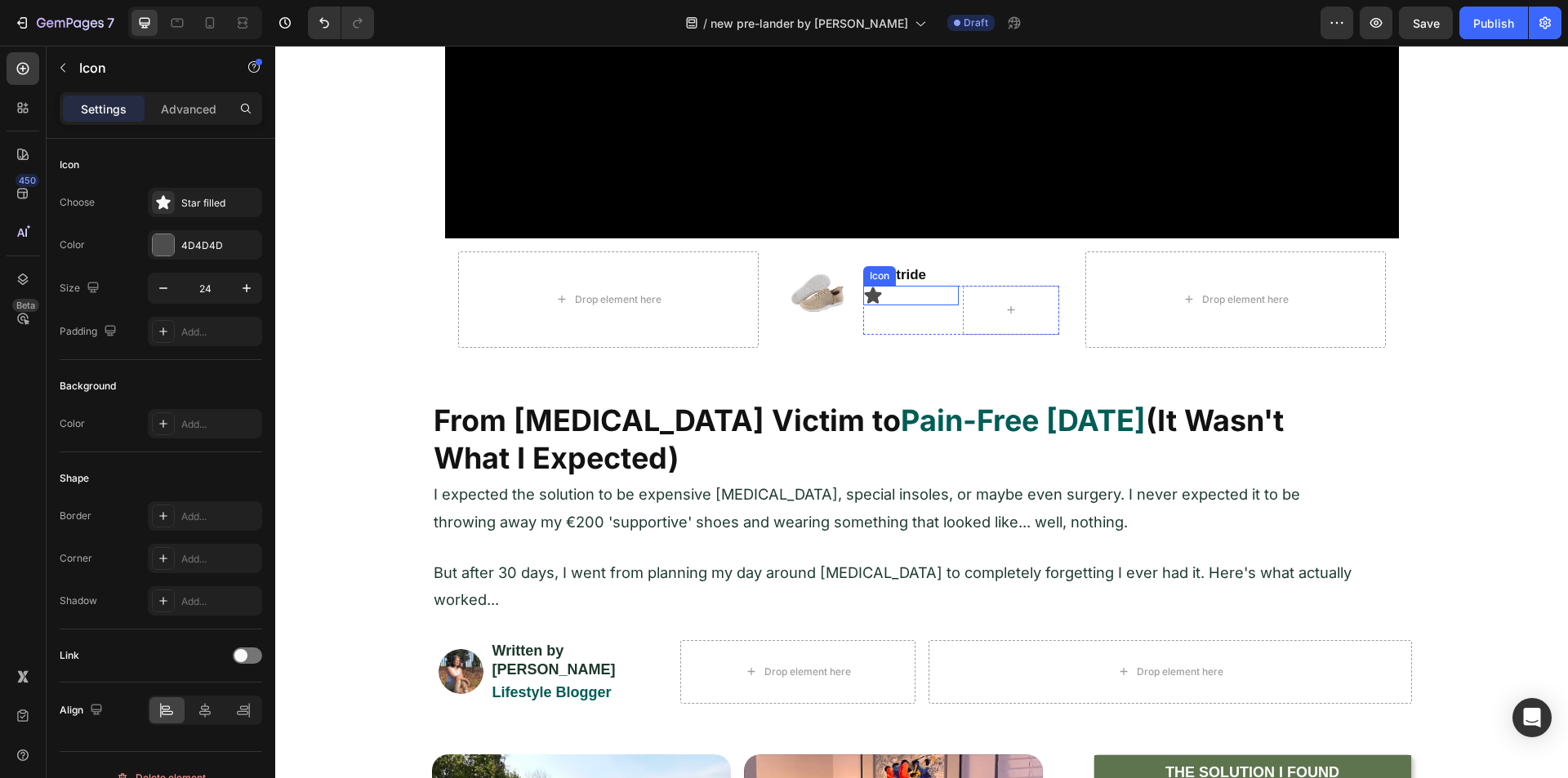
click at [872, 298] on icon at bounding box center [873, 295] width 20 height 20
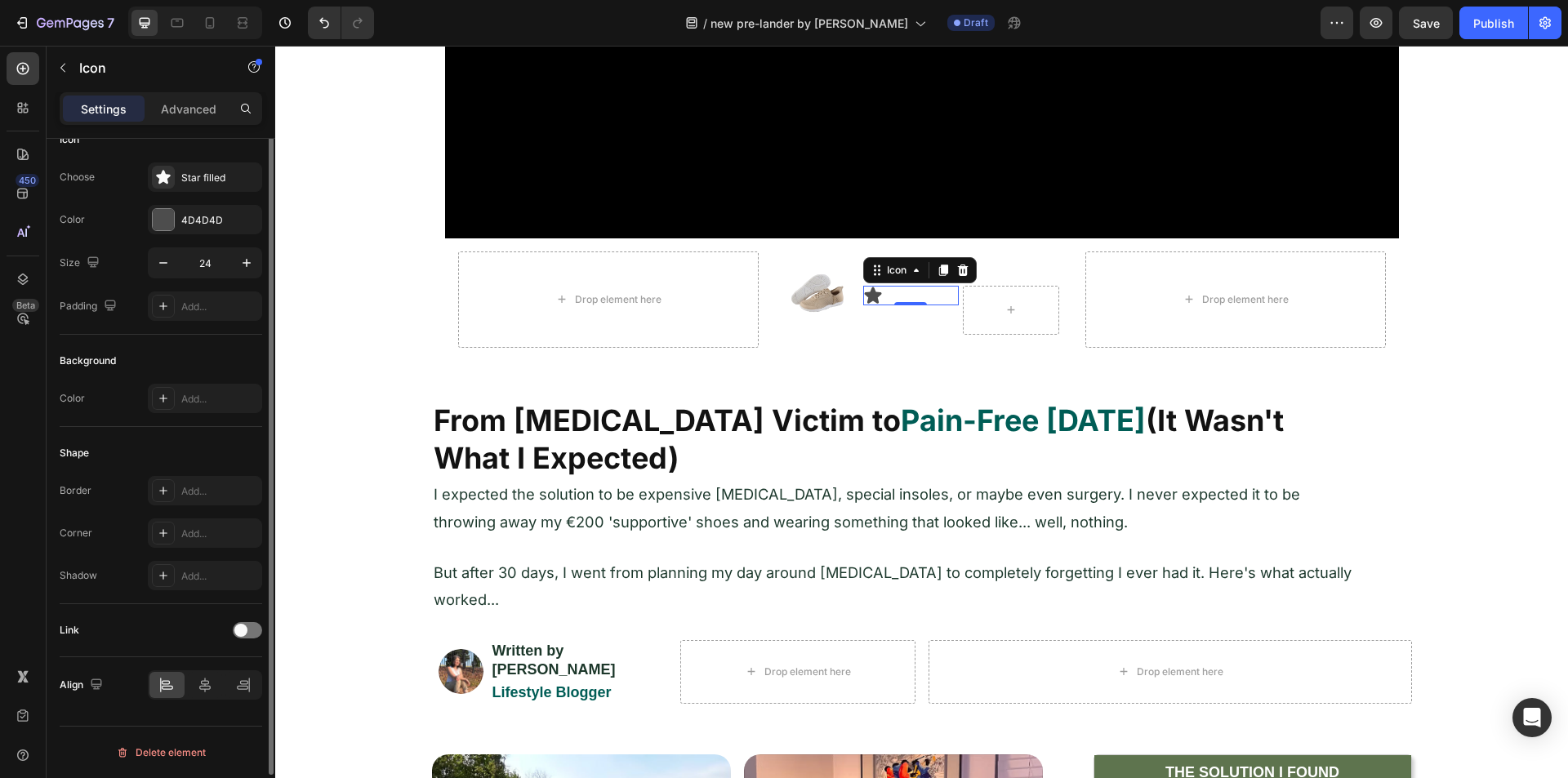
scroll to position [0, 0]
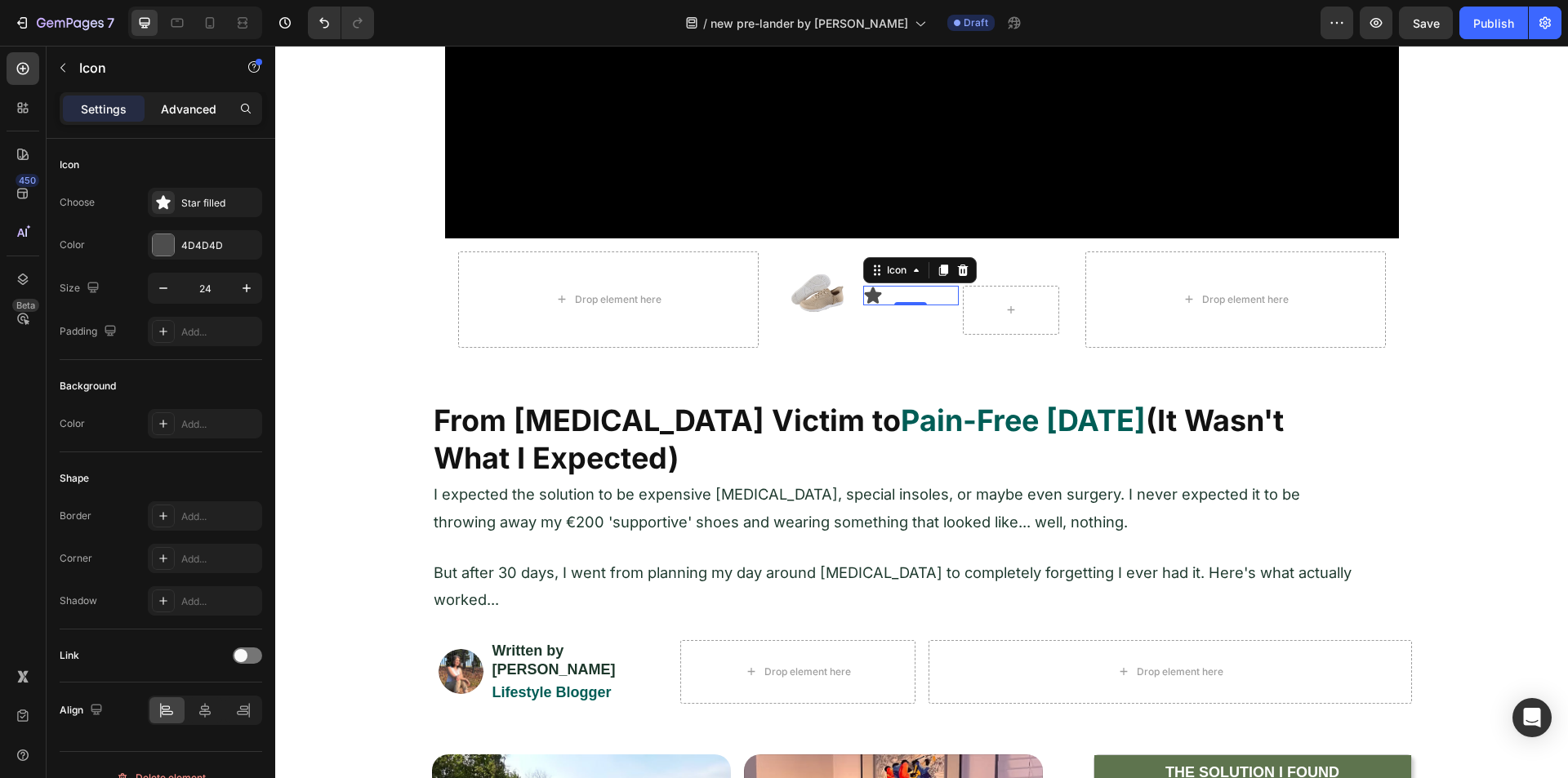
click at [170, 99] on div "Advanced" at bounding box center [189, 109] width 82 height 26
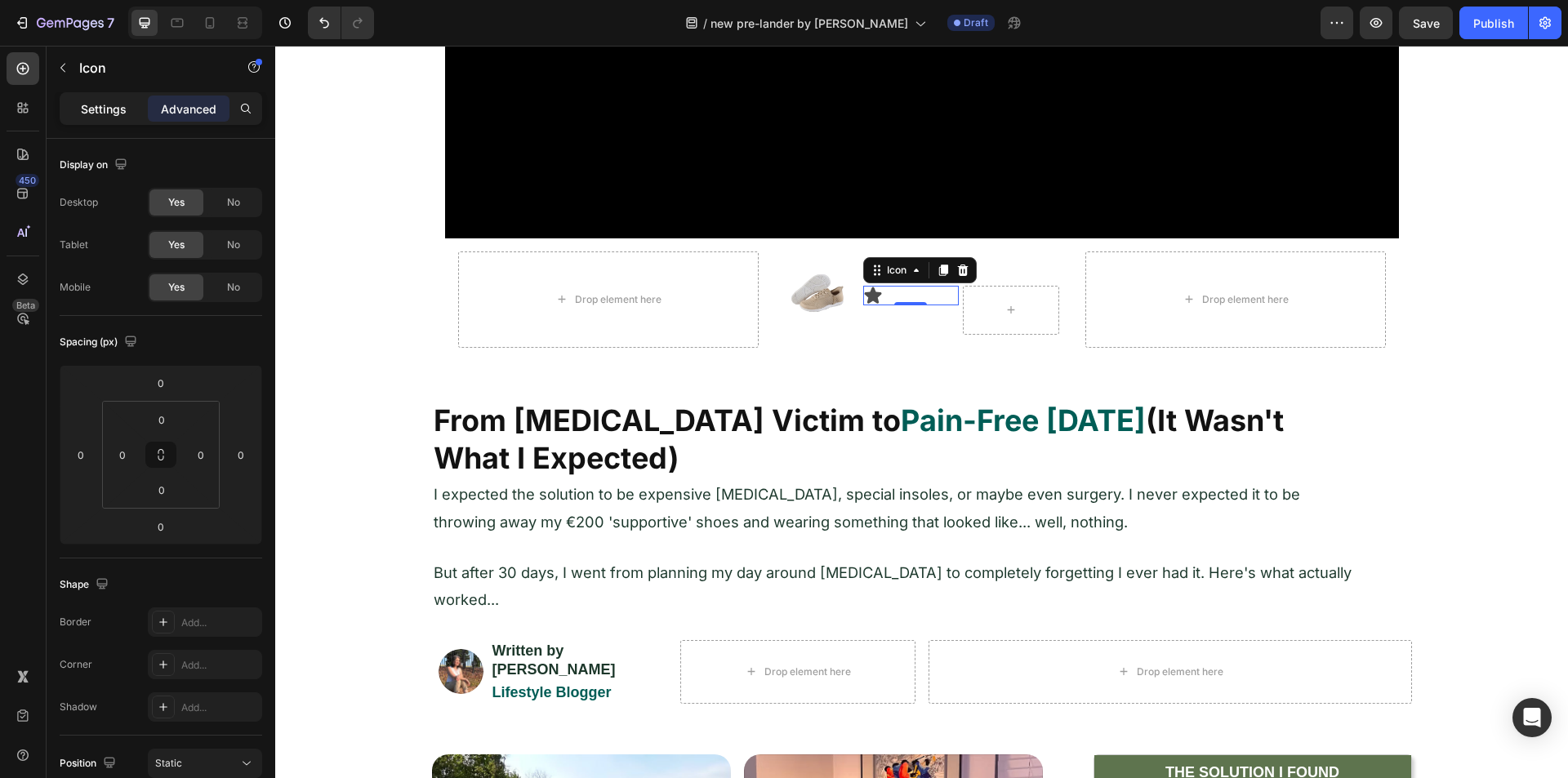
click at [112, 104] on p "Settings" at bounding box center [104, 109] width 46 height 17
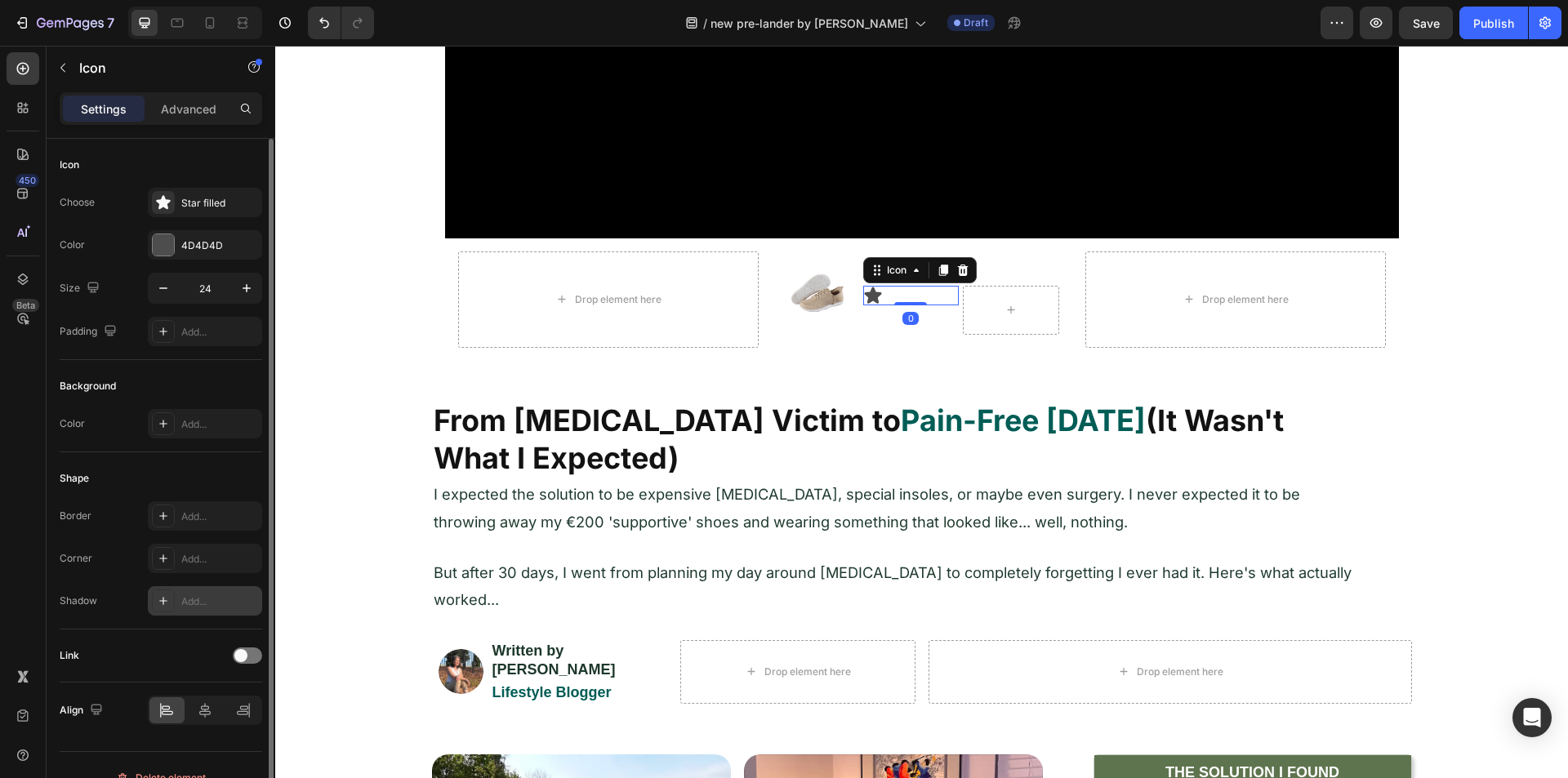
scroll to position [25, 0]
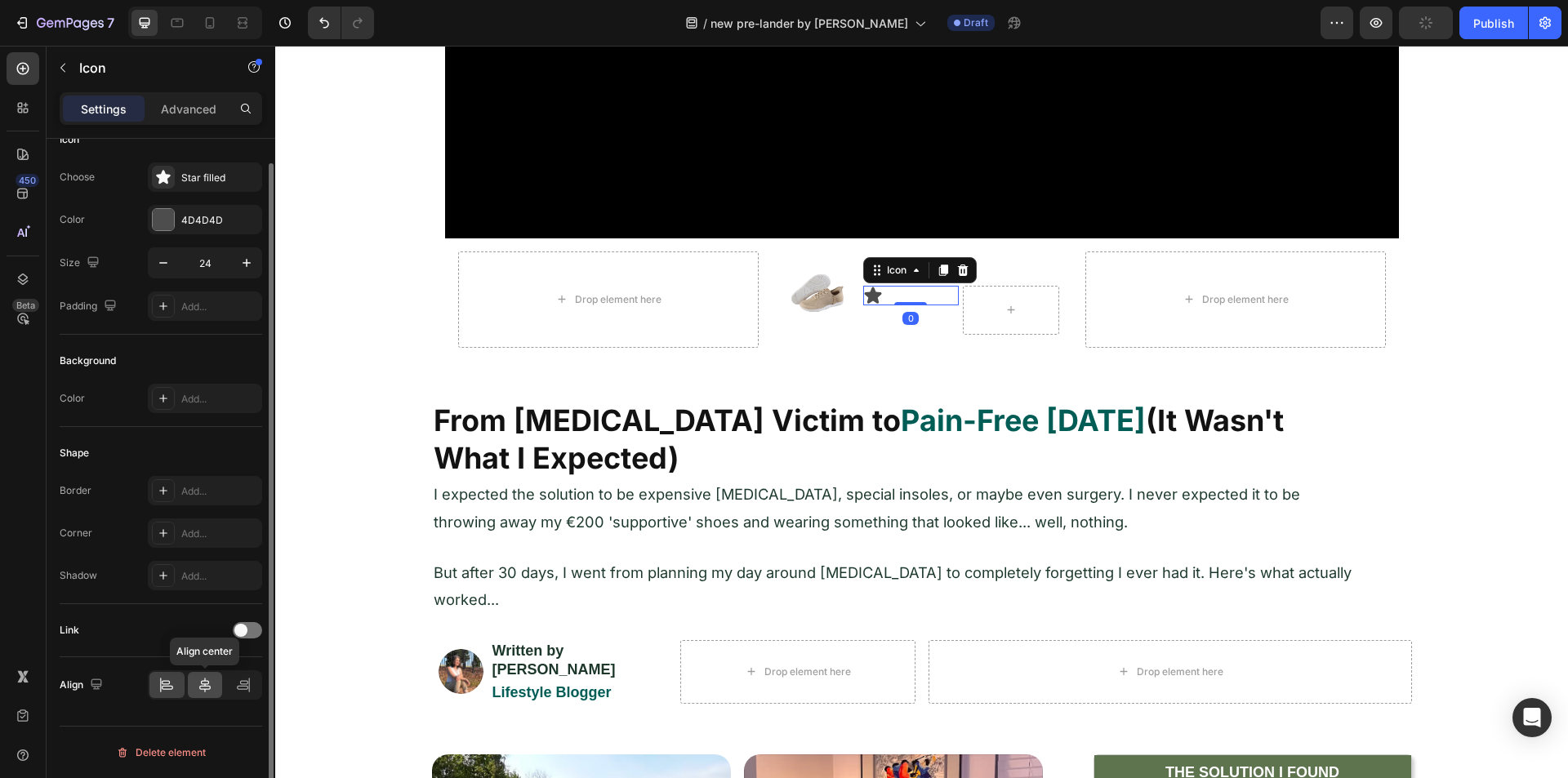
drag, startPoint x: 202, startPoint y: 694, endPoint x: 187, endPoint y: 687, distance: 16.6
click at [201, 693] on div at bounding box center [205, 685] width 35 height 26
click at [166, 687] on icon at bounding box center [166, 685] width 17 height 17
click at [950, 317] on div "Icon" at bounding box center [911, 310] width 97 height 49
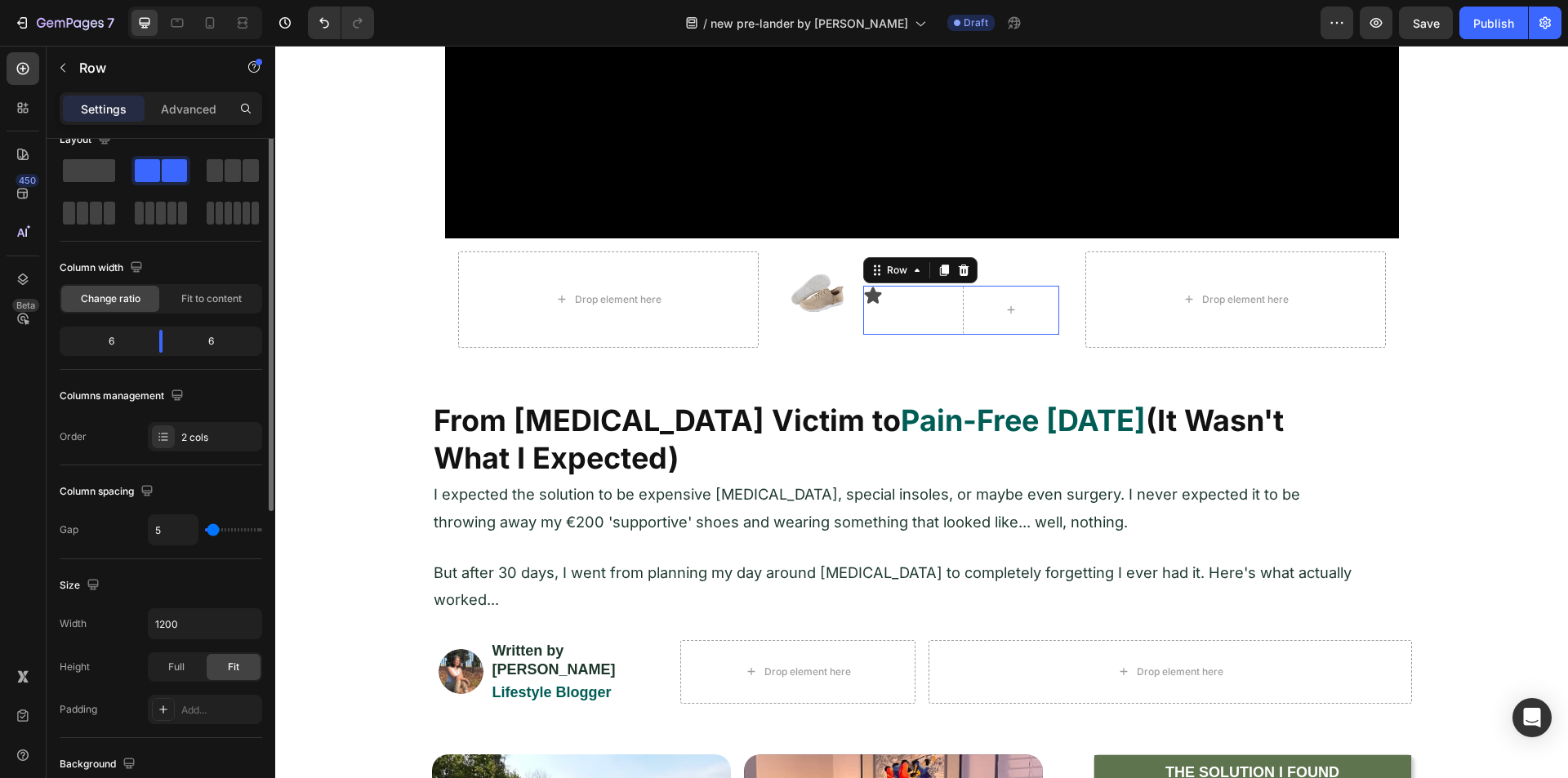
scroll to position [0, 0]
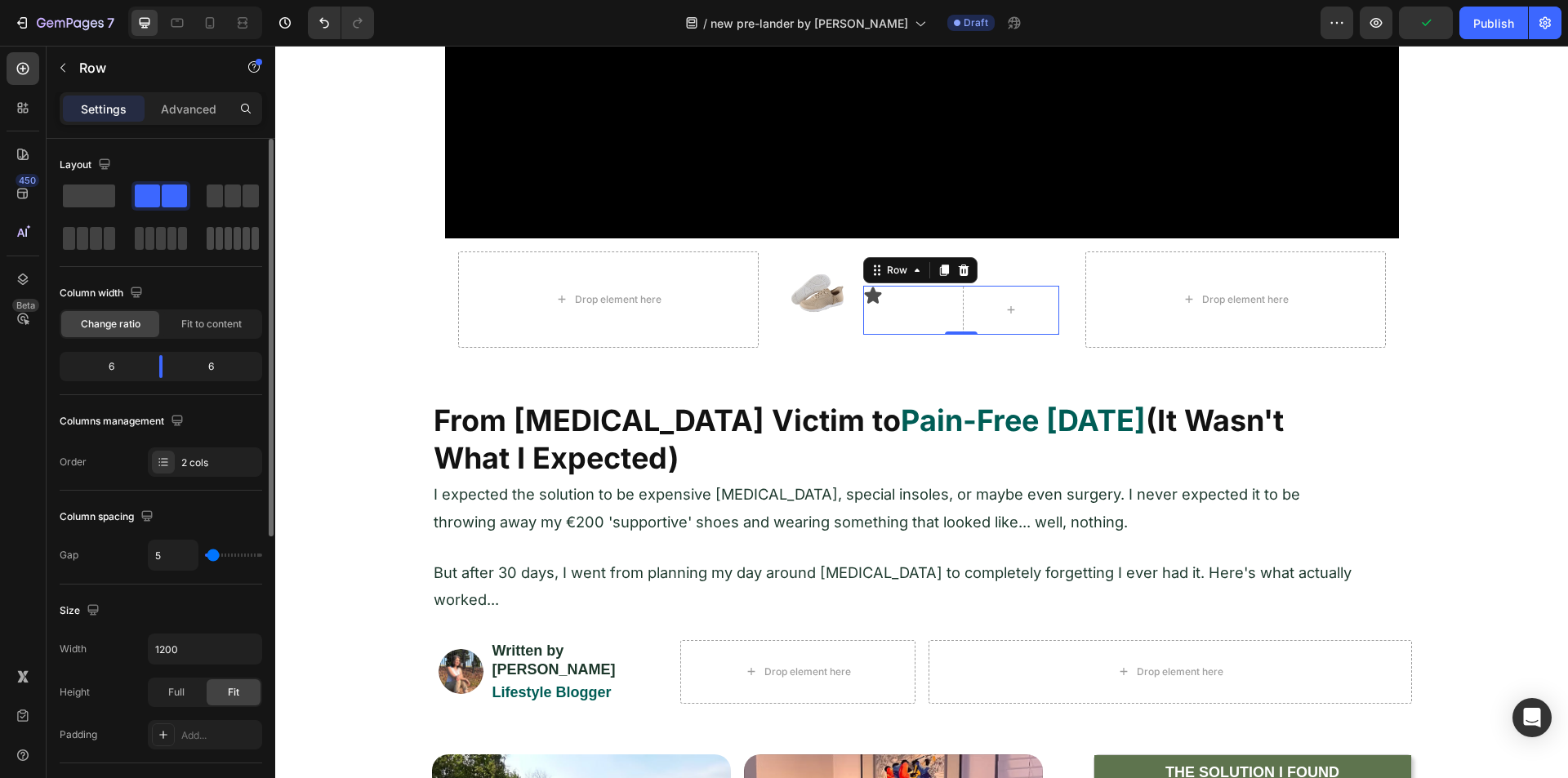
click at [232, 238] on div at bounding box center [232, 238] width 52 height 23
click at [874, 315] on div "Icon" at bounding box center [878, 310] width 30 height 49
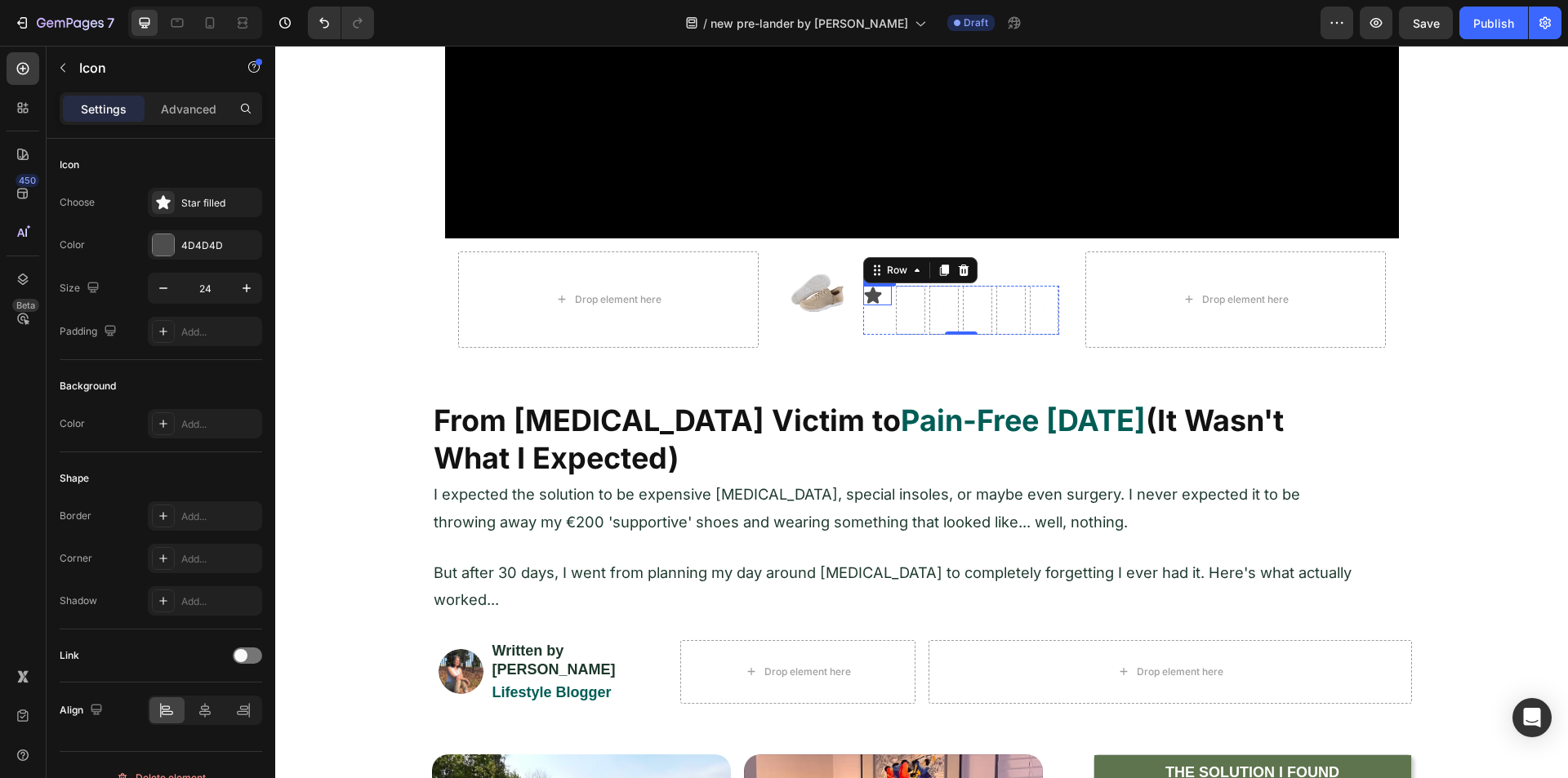
click at [869, 296] on icon at bounding box center [873, 294] width 17 height 17
click at [185, 118] on div "Advanced" at bounding box center [189, 109] width 82 height 26
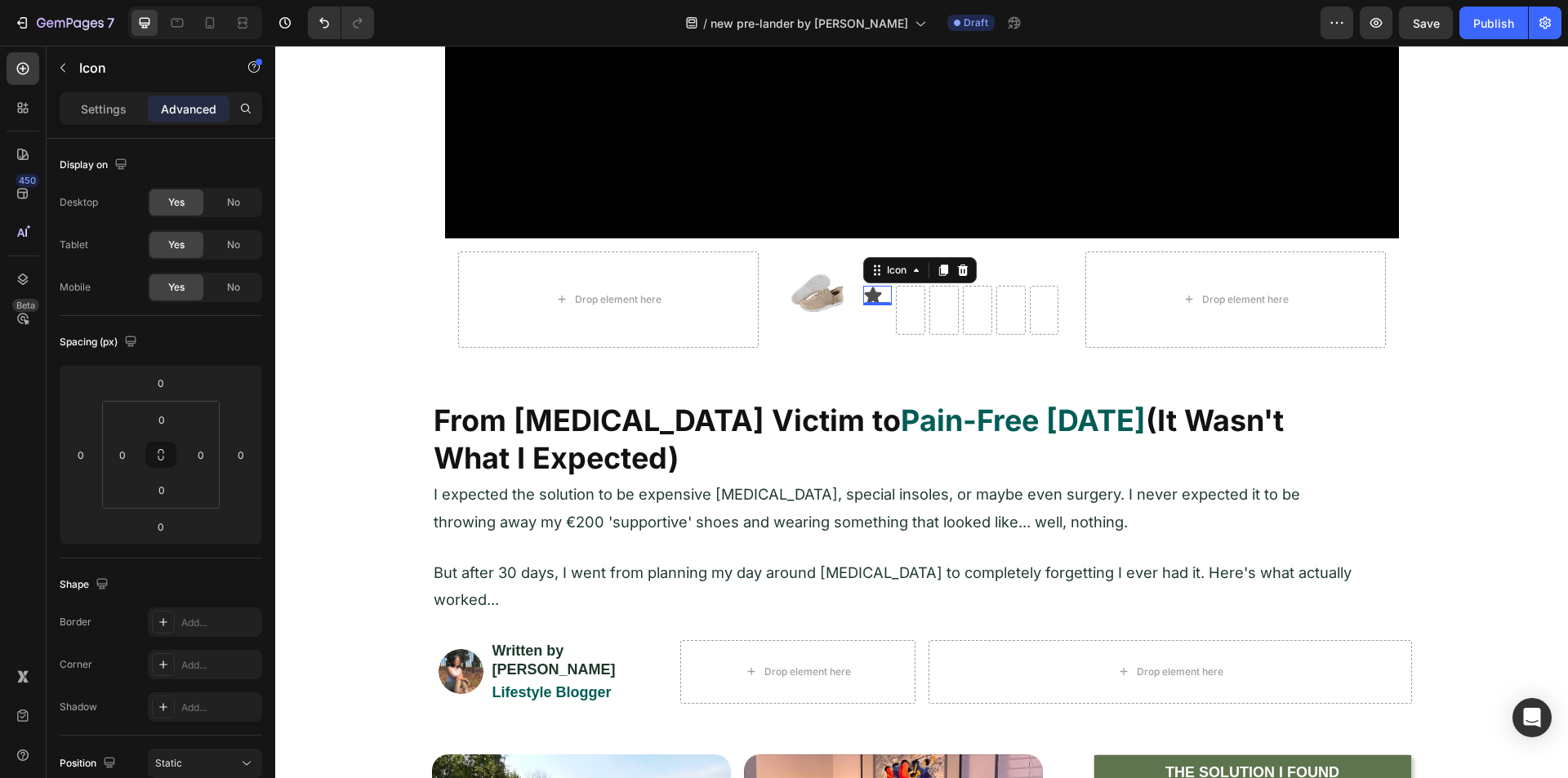
click at [84, 95] on div "Settings Advanced" at bounding box center [161, 109] width 203 height 33
click at [101, 111] on p "Settings" at bounding box center [104, 109] width 46 height 17
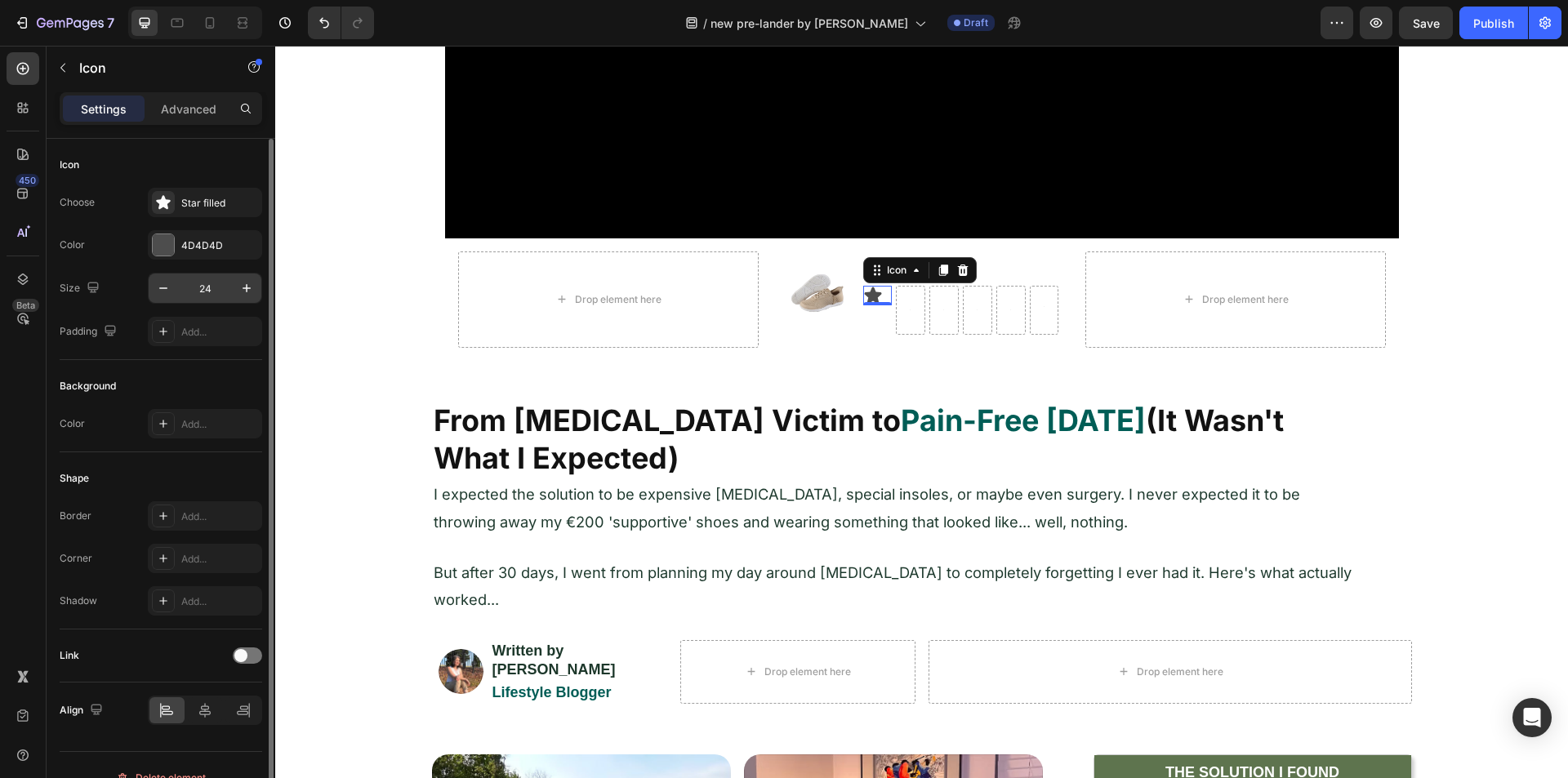
click at [201, 293] on input "24" at bounding box center [205, 288] width 54 height 30
type input "15"
click at [176, 253] on div "4D4D4D" at bounding box center [204, 245] width 114 height 30
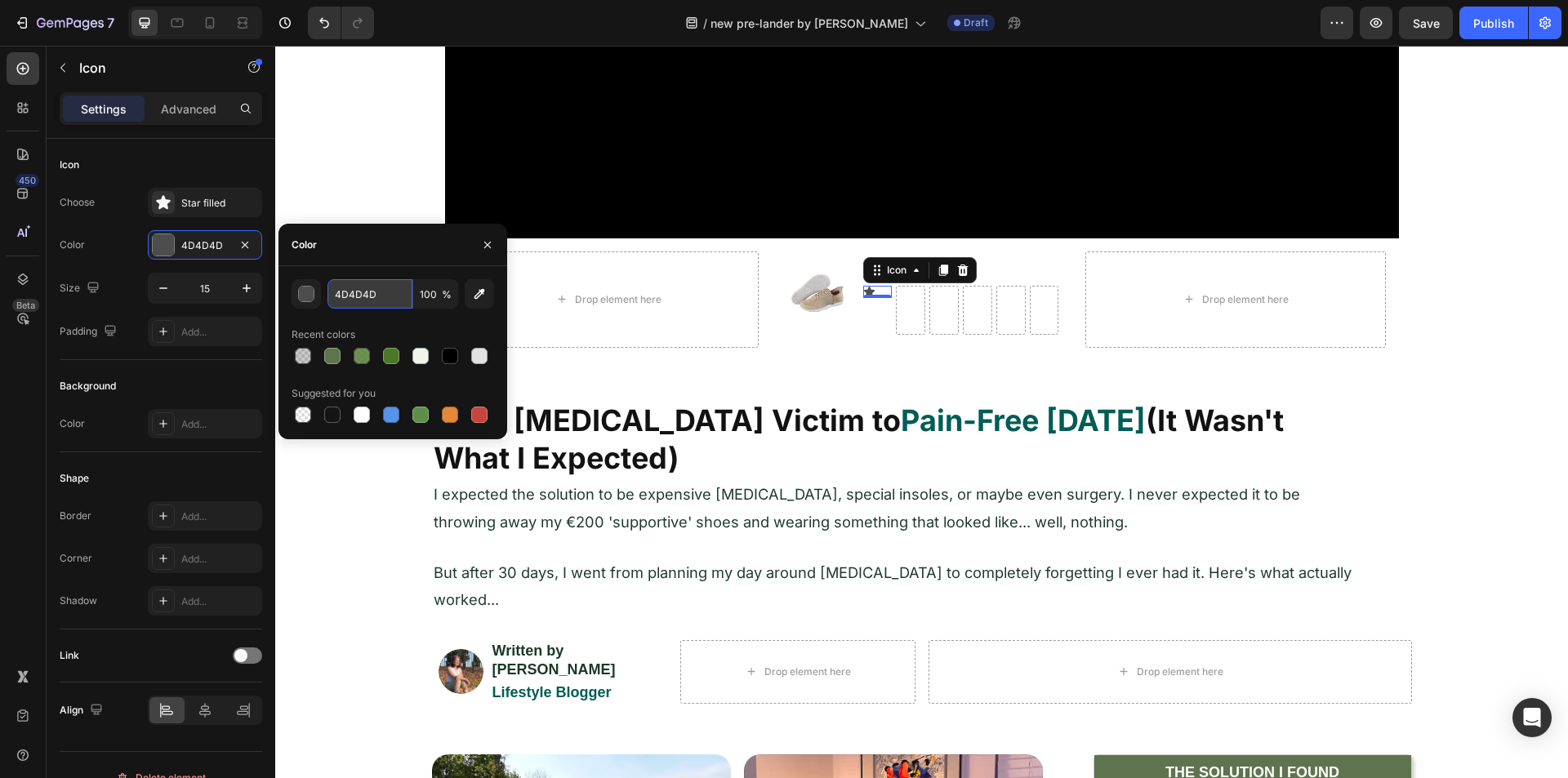
click at [355, 300] on input "4D4D4D" at bounding box center [370, 294] width 85 height 30
paste input "#F9D24B"
type input "F9D24B"
click at [367, 319] on div "F9D24B 100 % Recent colors Suggested for you" at bounding box center [392, 352] width 203 height 147
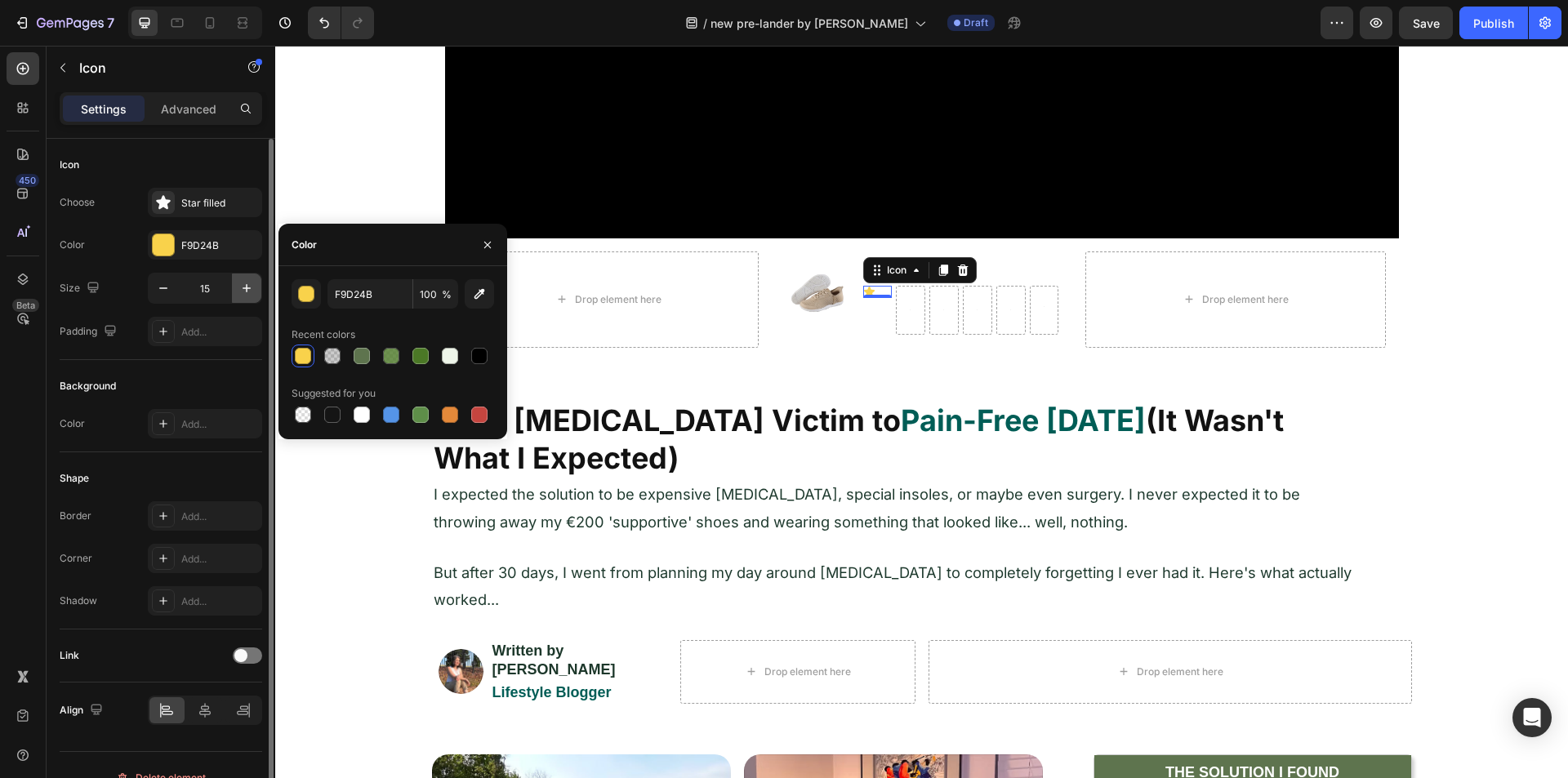
click at [237, 291] on button "button" at bounding box center [247, 288] width 30 height 30
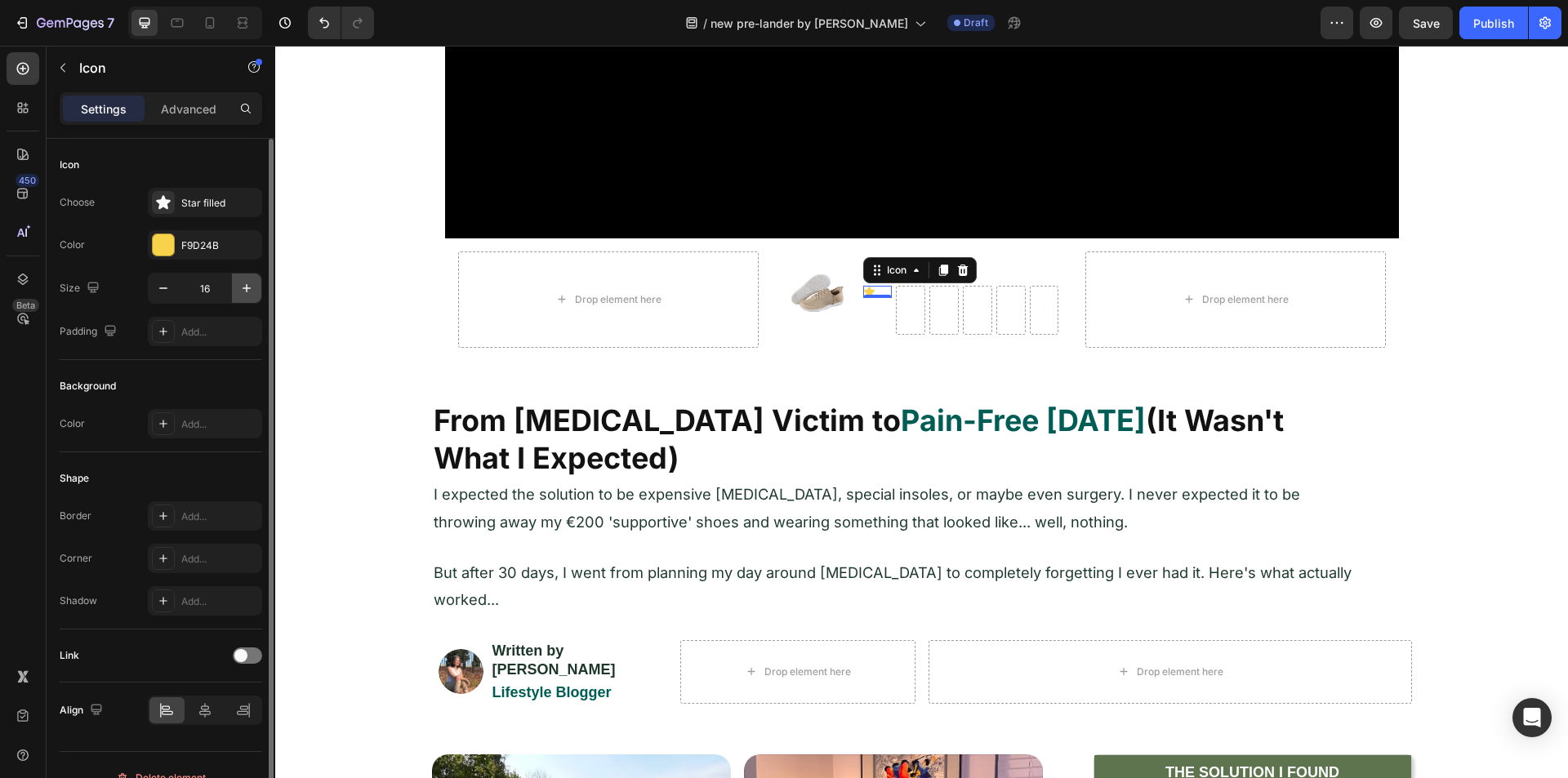
click at [237, 291] on button "button" at bounding box center [247, 288] width 30 height 30
type input "18"
click at [190, 115] on p "Advanced" at bounding box center [189, 109] width 56 height 17
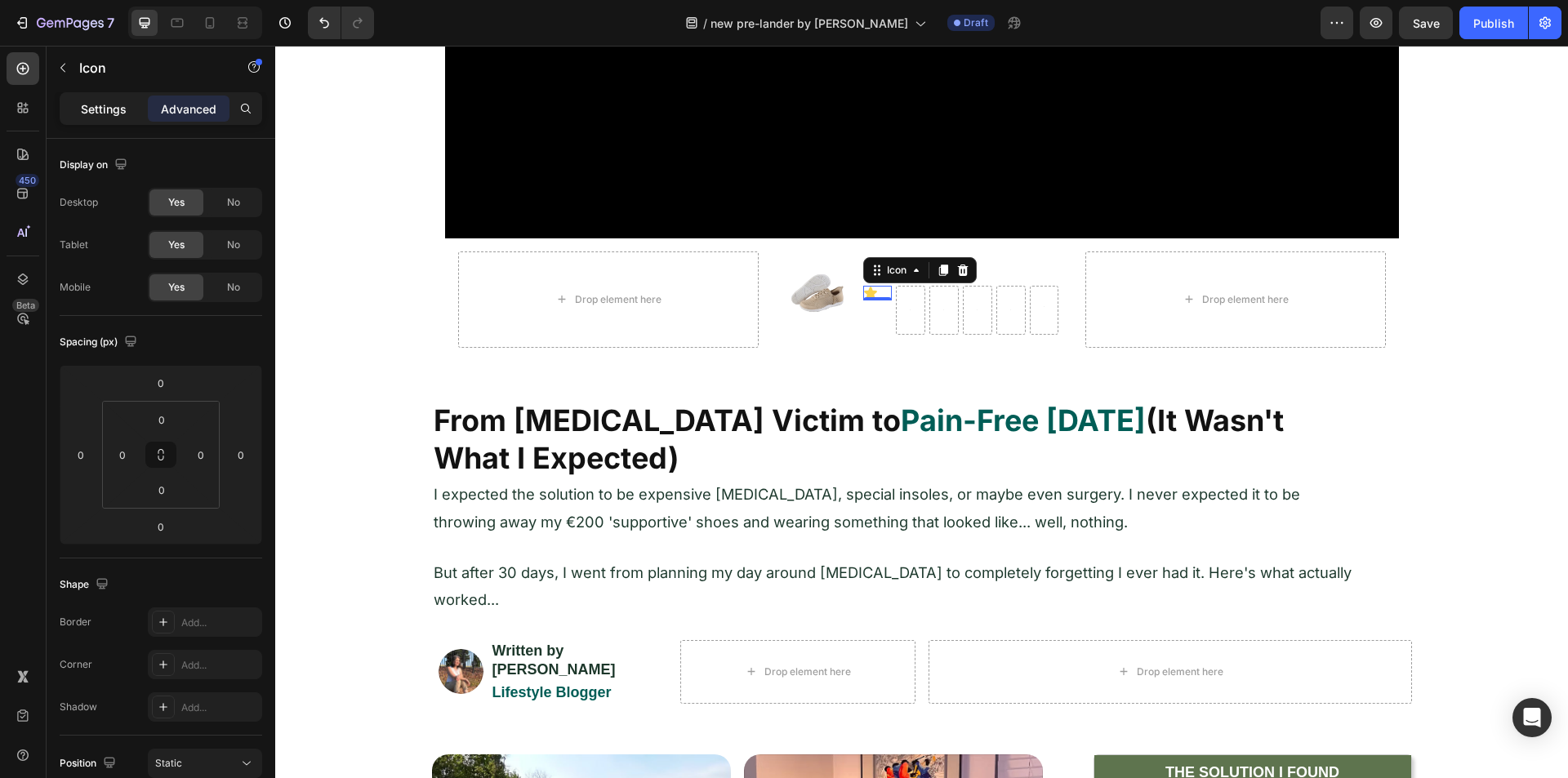
click at [104, 117] on div "Settings" at bounding box center [104, 109] width 82 height 26
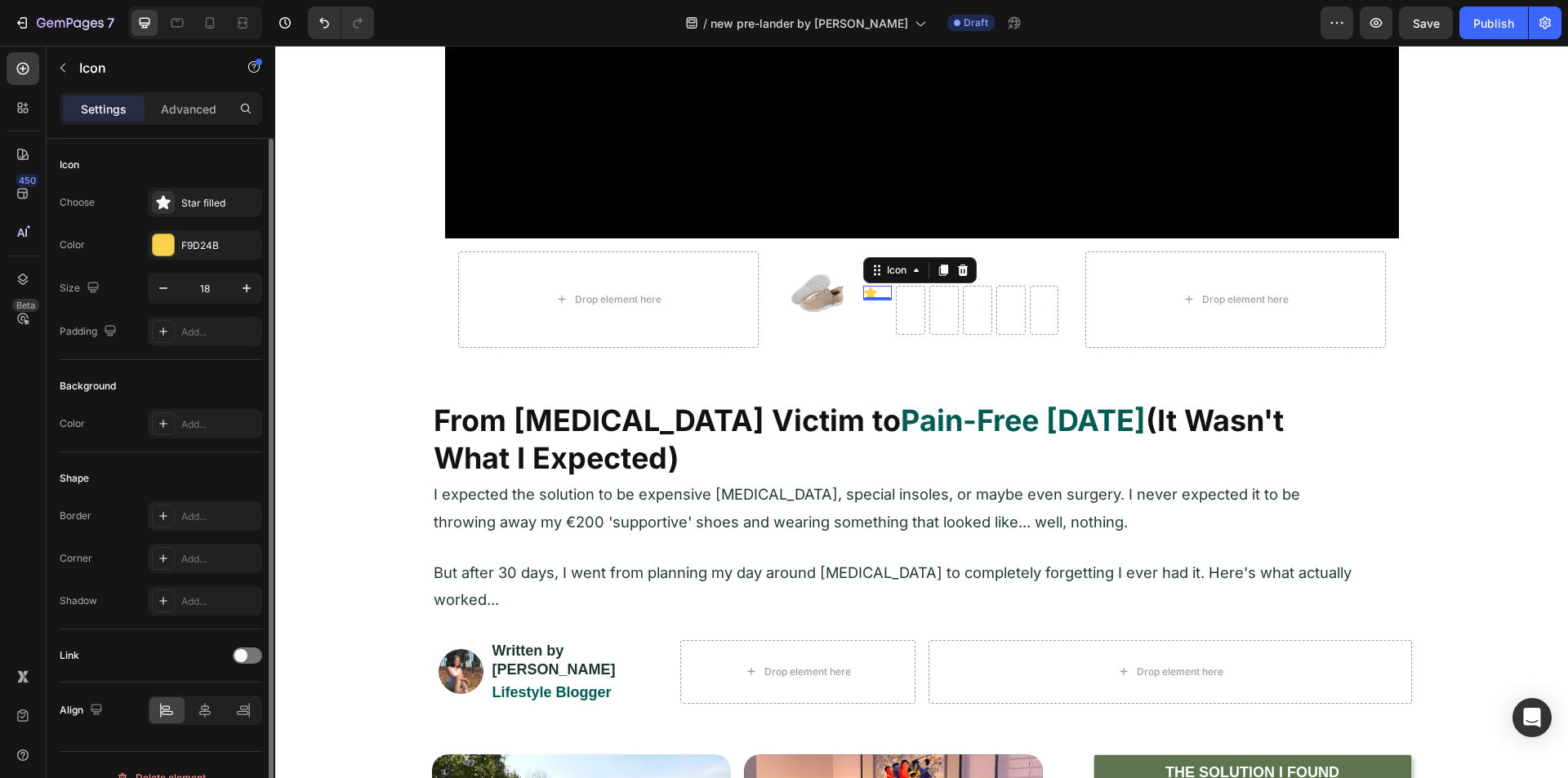
scroll to position [25, 0]
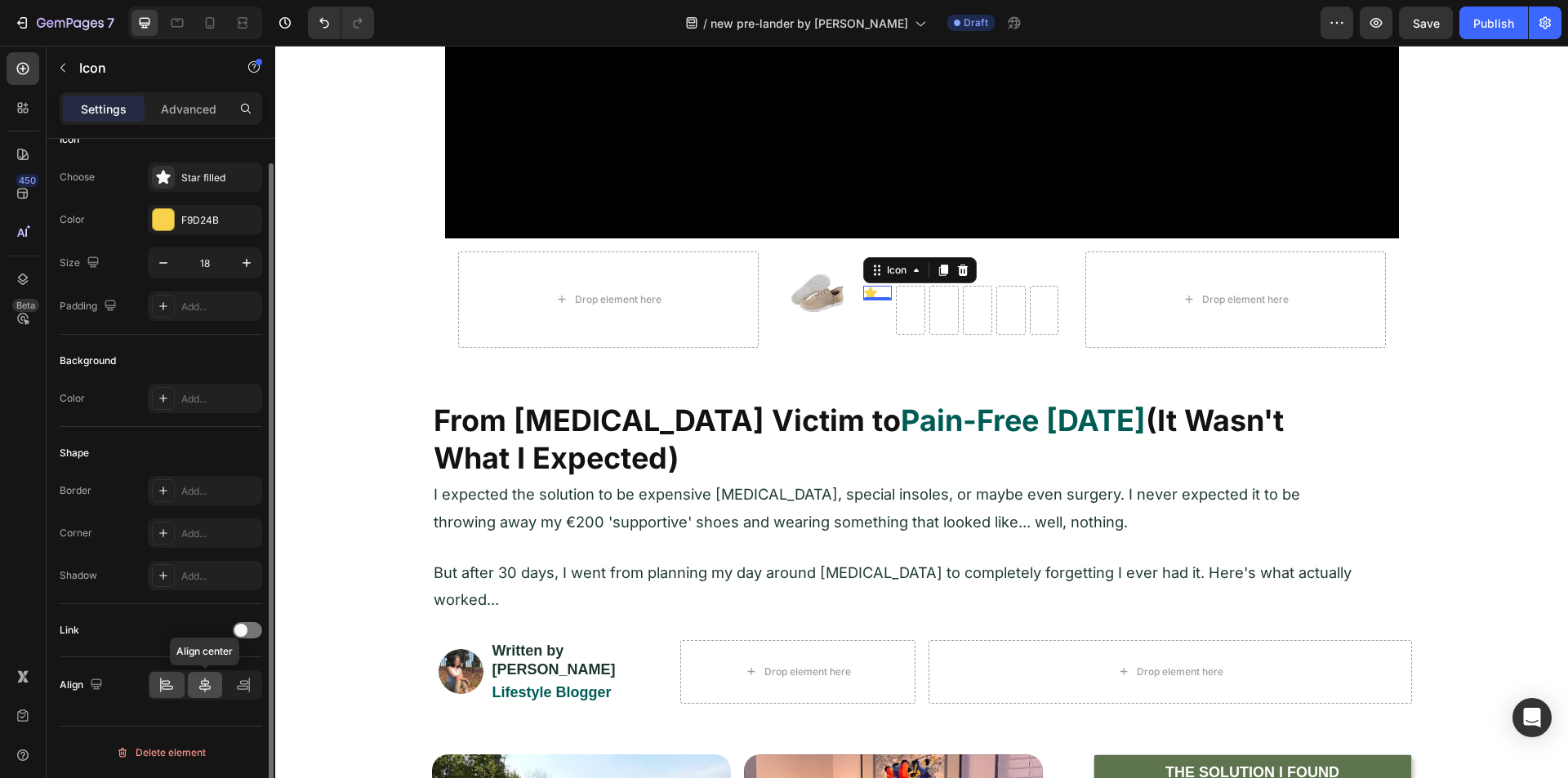
click at [216, 681] on div at bounding box center [205, 685] width 35 height 26
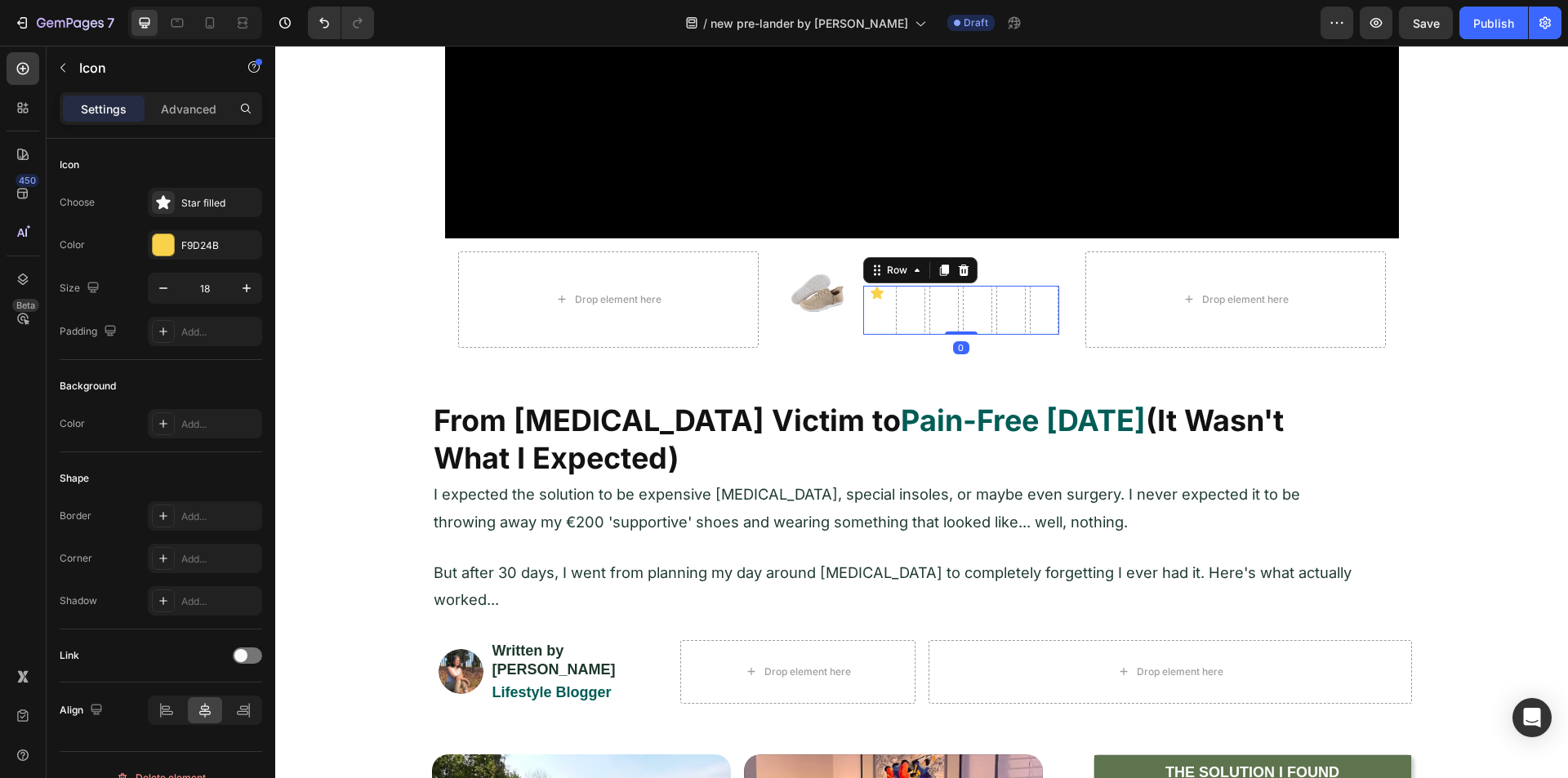
click at [883, 323] on div "Icon" at bounding box center [878, 310] width 30 height 49
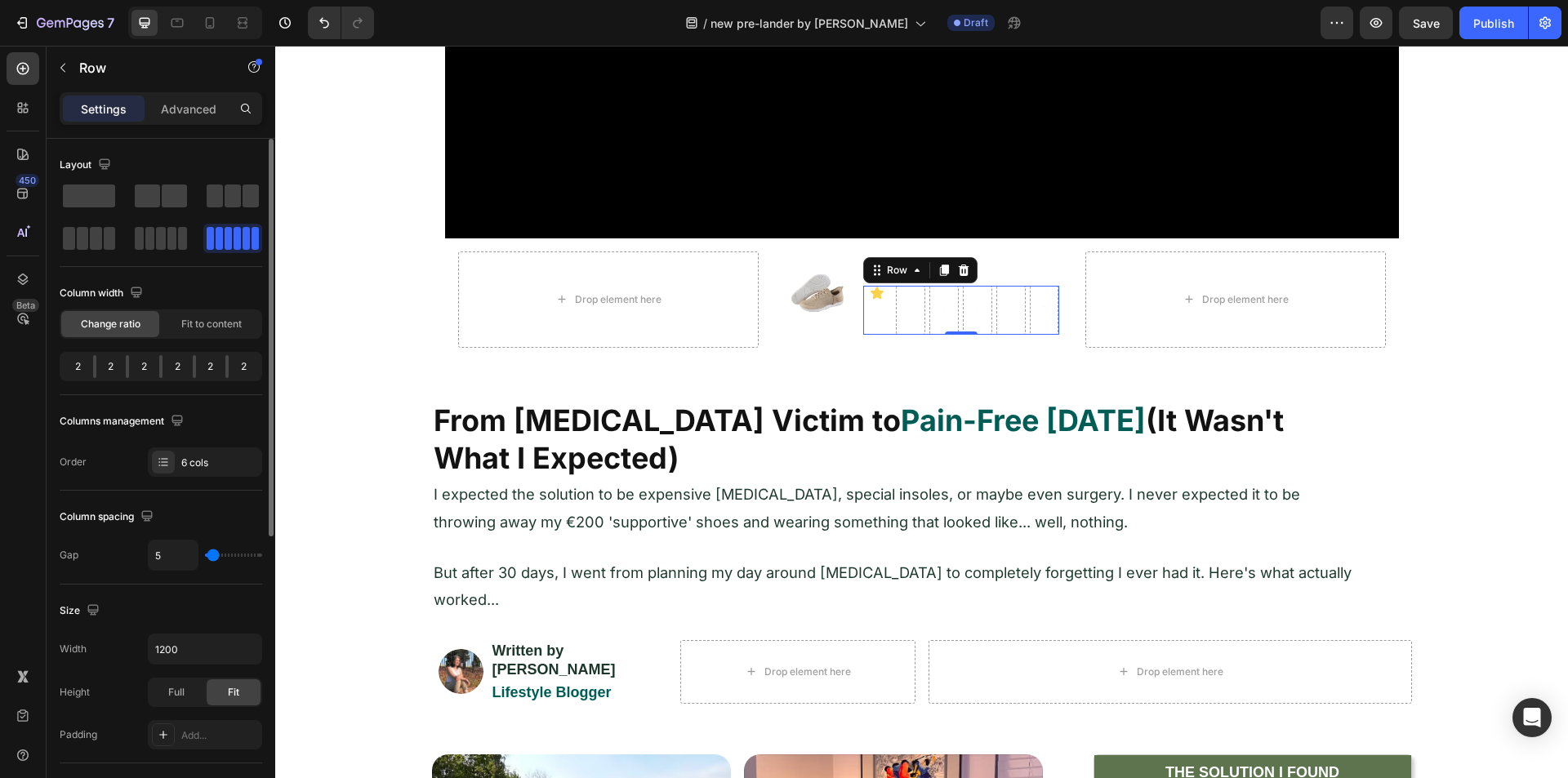
scroll to position [245, 0]
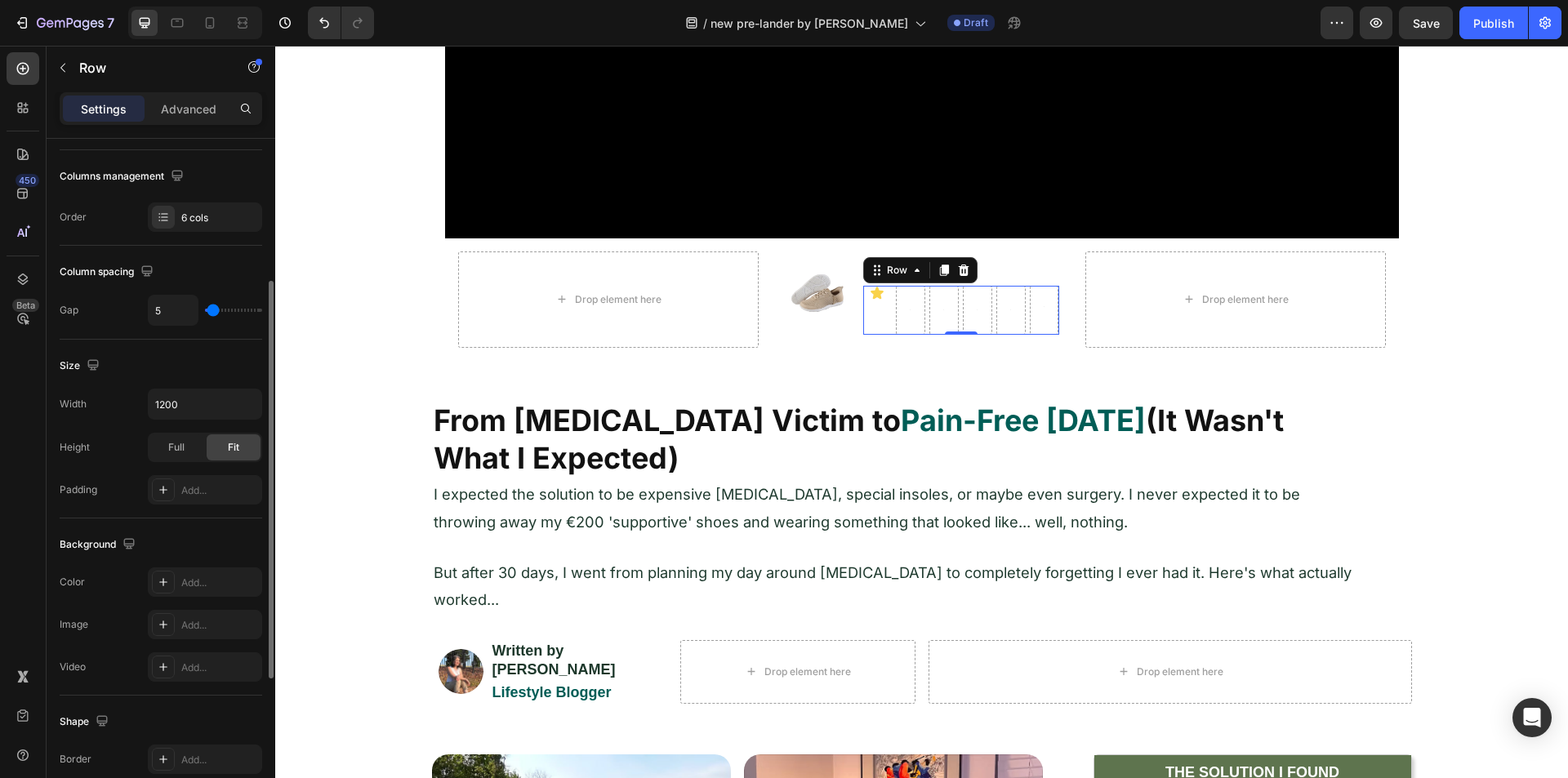
type input "0"
drag, startPoint x: 211, startPoint y: 305, endPoint x: 200, endPoint y: 305, distance: 11.0
type input "0"
click at [205, 309] on input "range" at bounding box center [234, 311] width 57 height 3
click at [176, 450] on span "Full" at bounding box center [176, 447] width 17 height 15
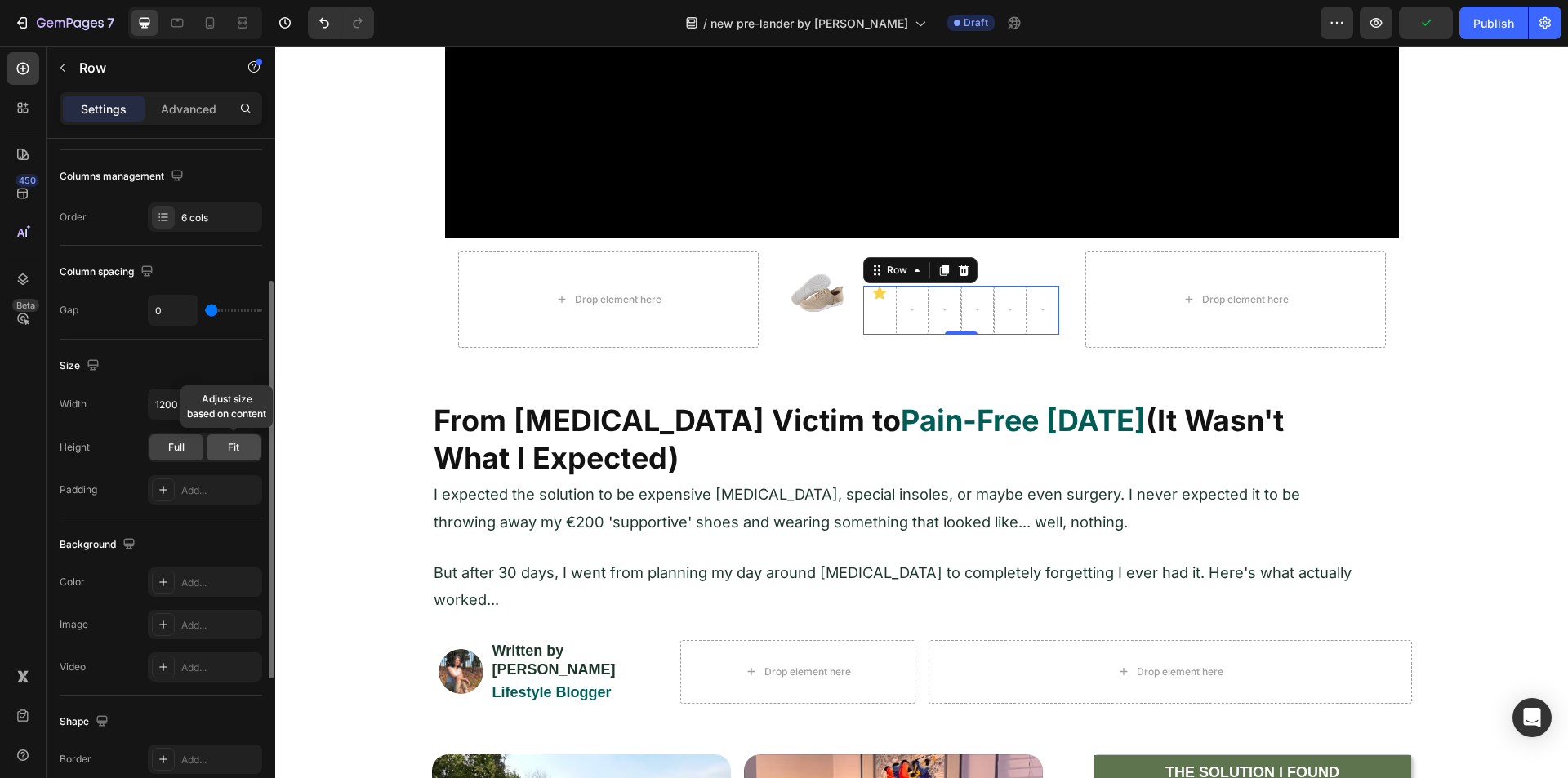
click at [225, 448] on div "Fit" at bounding box center [233, 447] width 54 height 26
click at [171, 446] on span "Full" at bounding box center [176, 447] width 17 height 15
click at [218, 445] on div "Fit" at bounding box center [233, 447] width 54 height 26
click at [192, 443] on div "Full" at bounding box center [177, 447] width 54 height 26
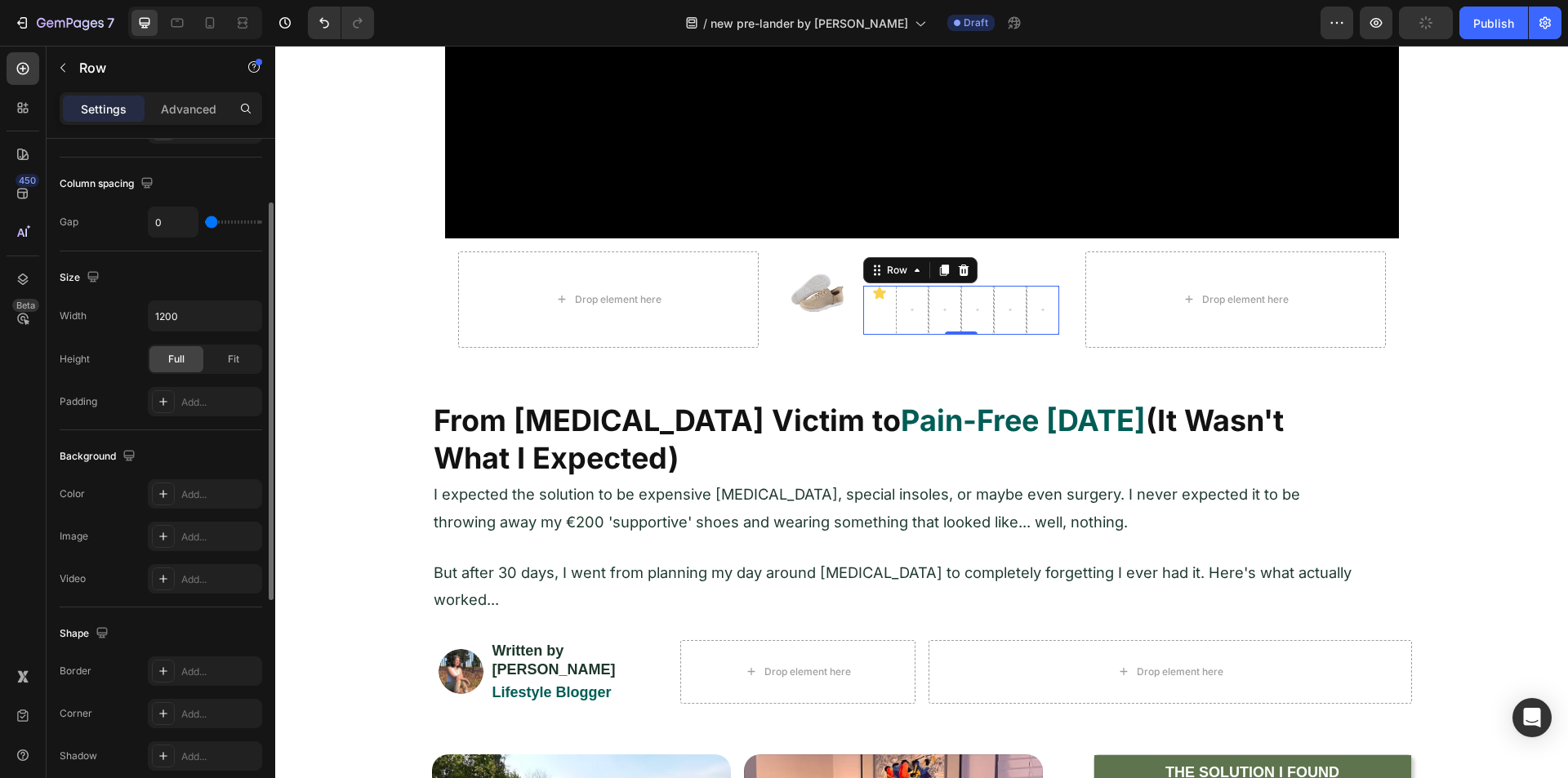
scroll to position [252, 0]
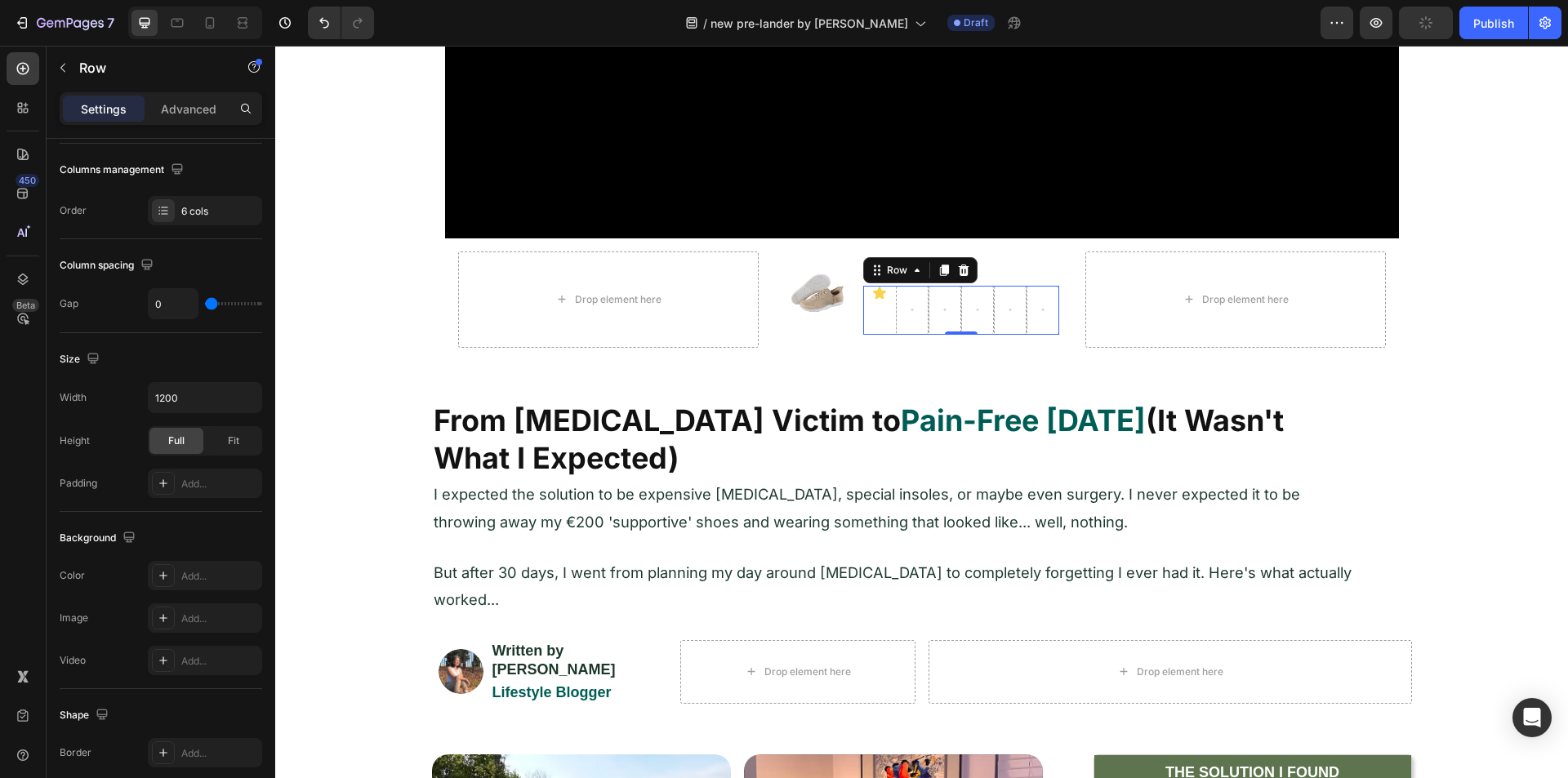
click at [869, 313] on div "Icon" at bounding box center [880, 310] width 33 height 49
click at [24, 276] on icon at bounding box center [23, 278] width 10 height 11
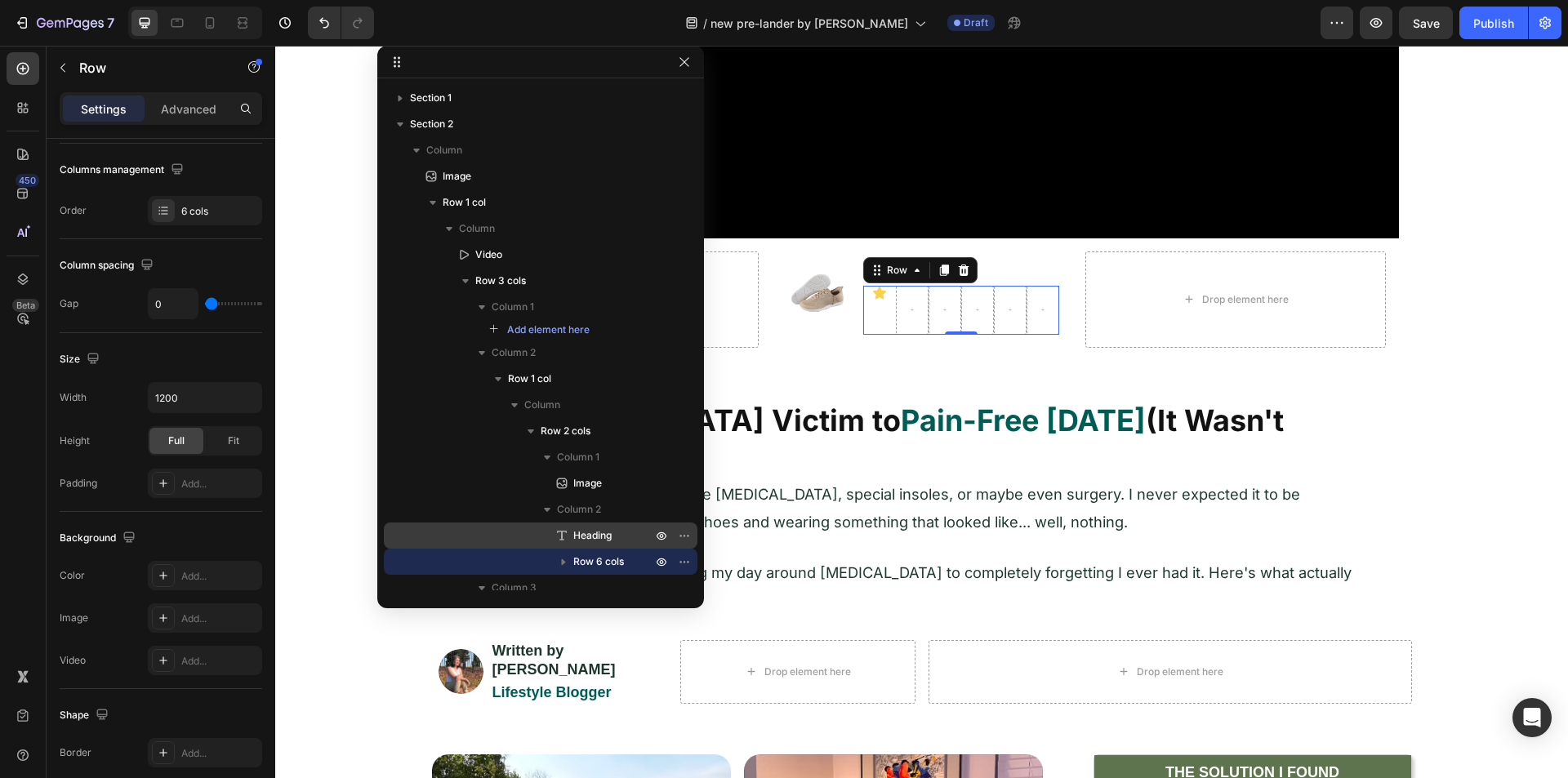
scroll to position [83, 0]
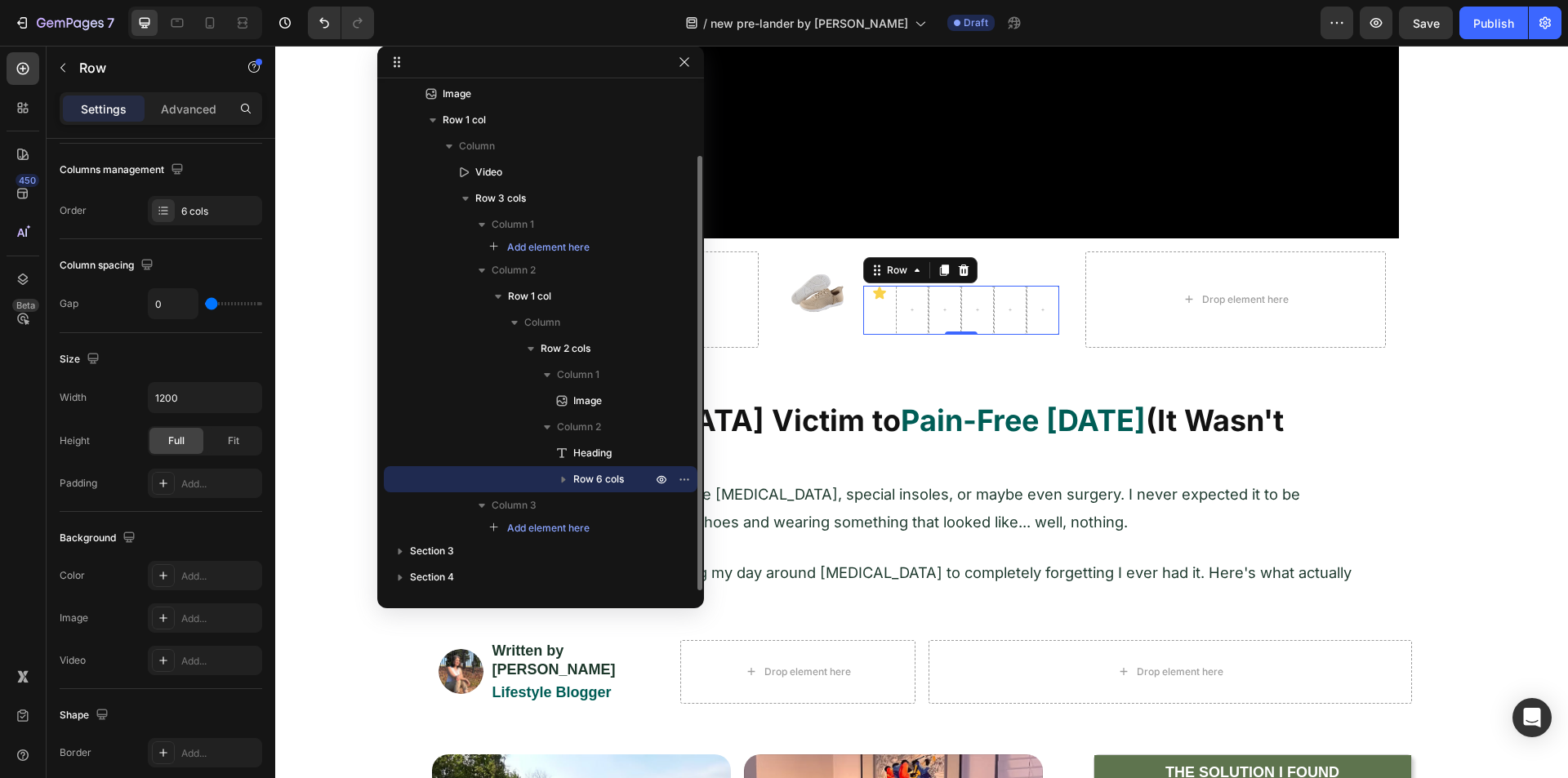
click at [566, 480] on icon "button" at bounding box center [563, 479] width 17 height 17
click at [612, 521] on div "Icon" at bounding box center [540, 532] width 300 height 26
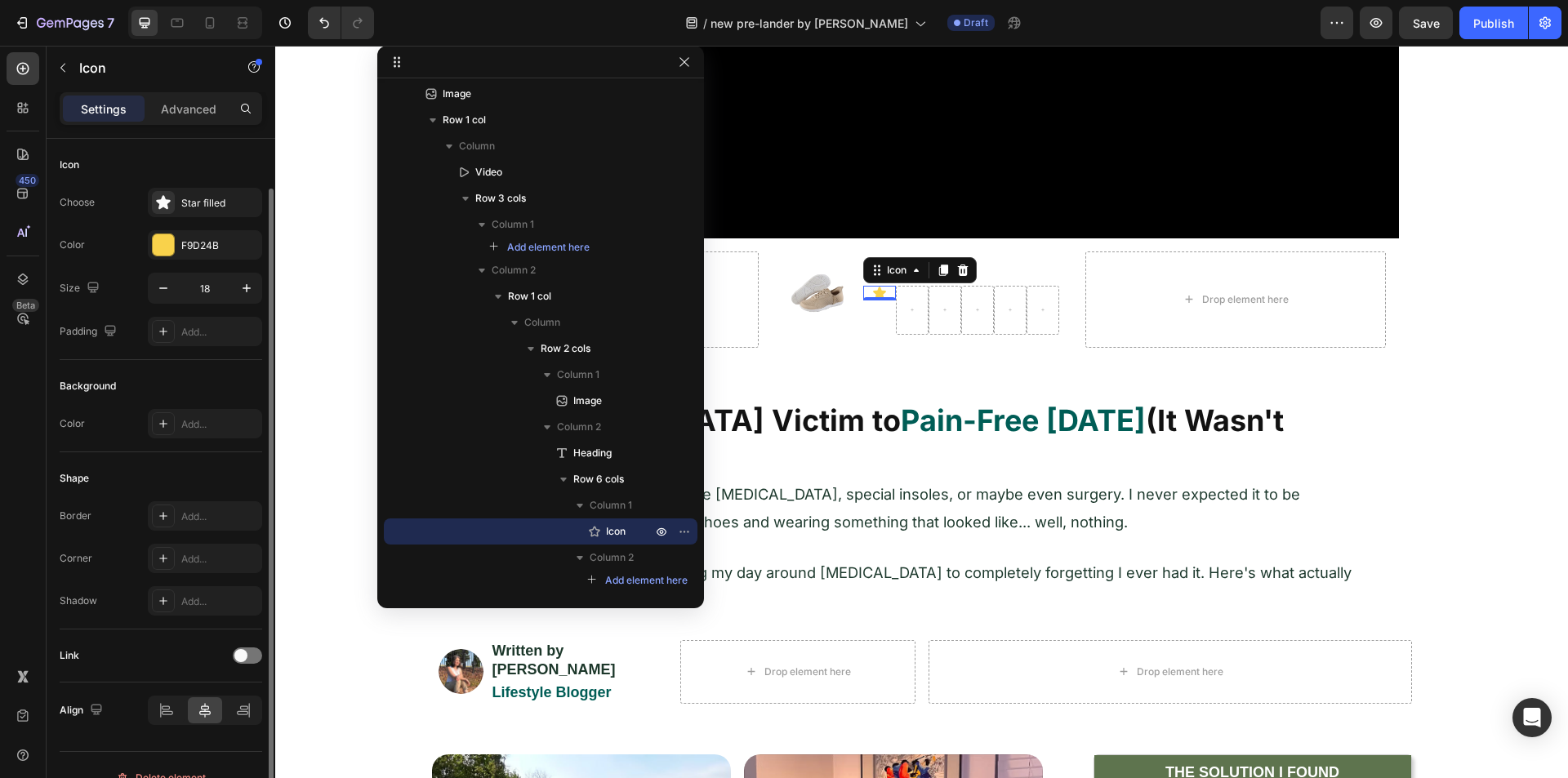
scroll to position [25, 0]
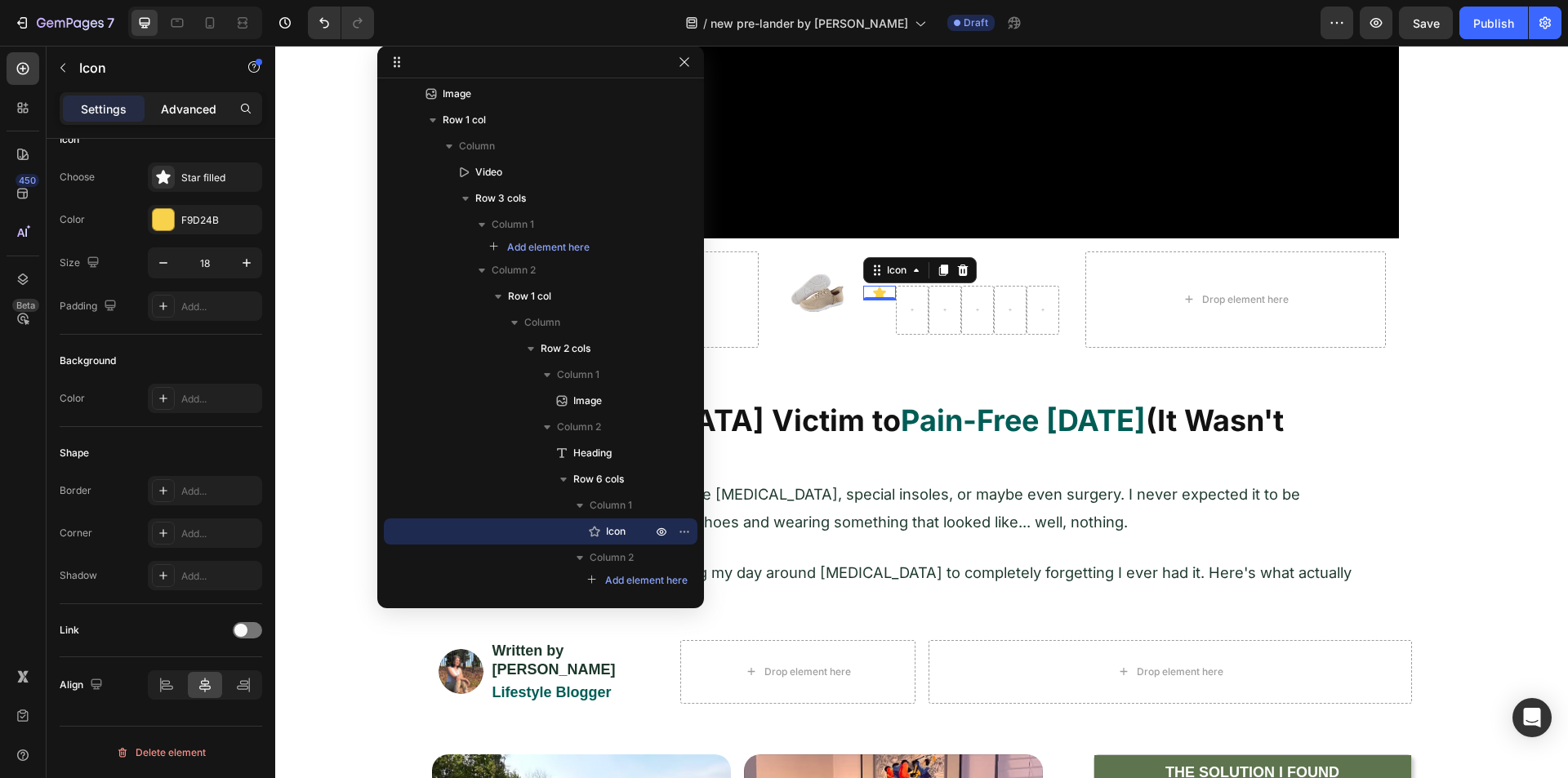
click at [162, 121] on div "Advanced" at bounding box center [189, 109] width 82 height 26
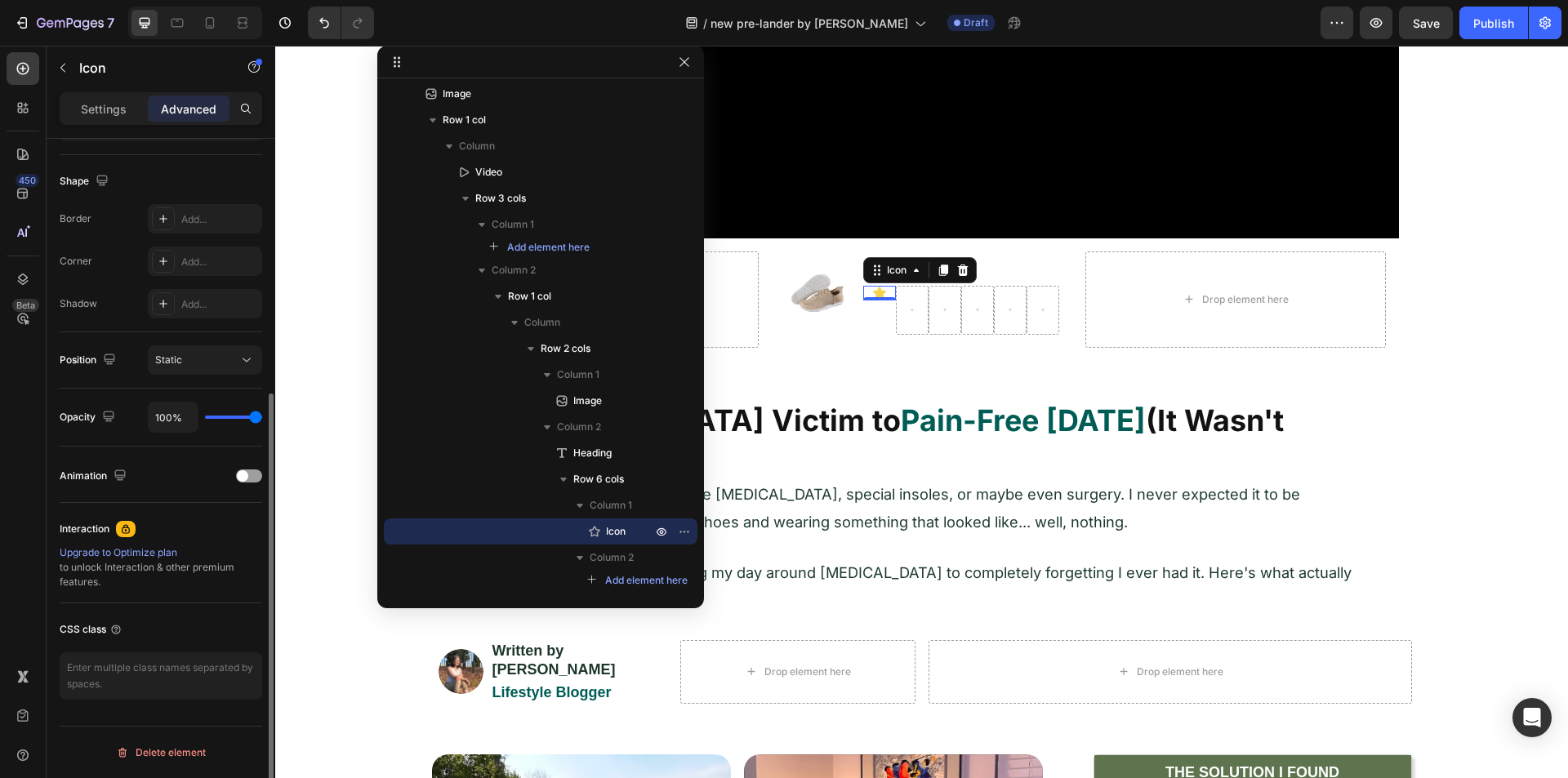
scroll to position [0, 0]
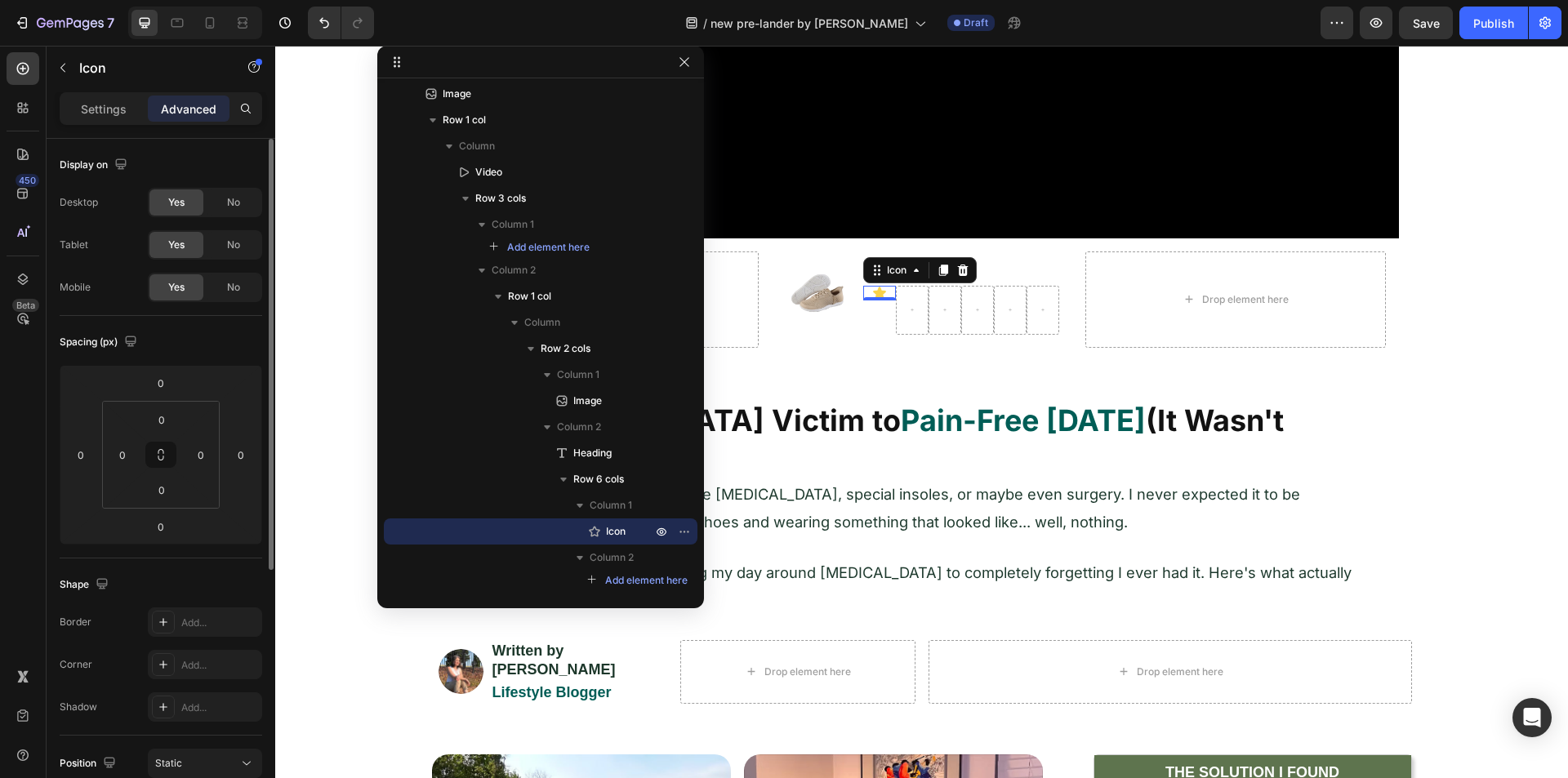
click at [106, 124] on div "Settings Advanced" at bounding box center [161, 109] width 203 height 33
click at [104, 116] on p "Settings" at bounding box center [104, 109] width 46 height 17
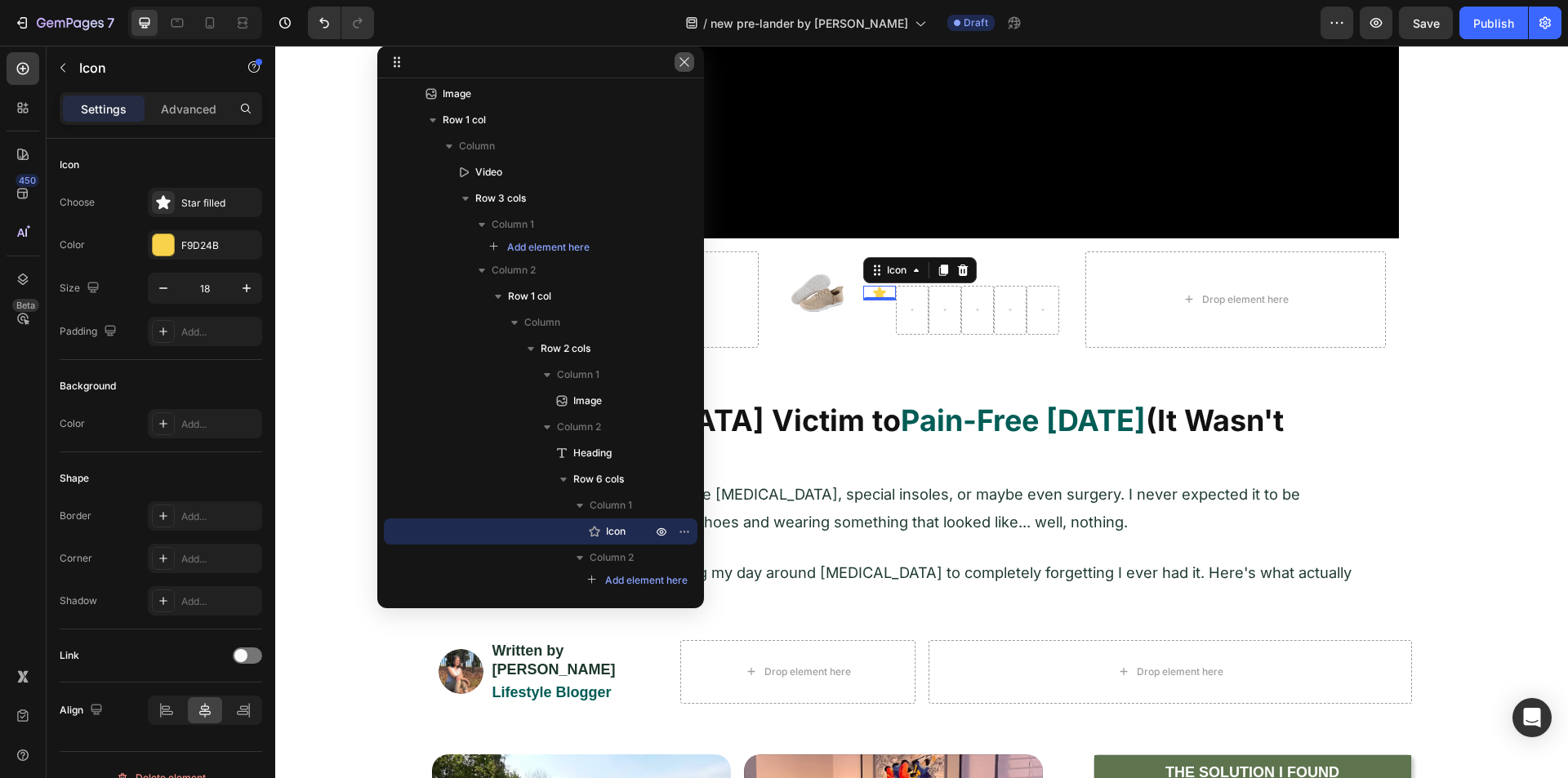
click at [680, 67] on icon "button" at bounding box center [684, 62] width 13 height 13
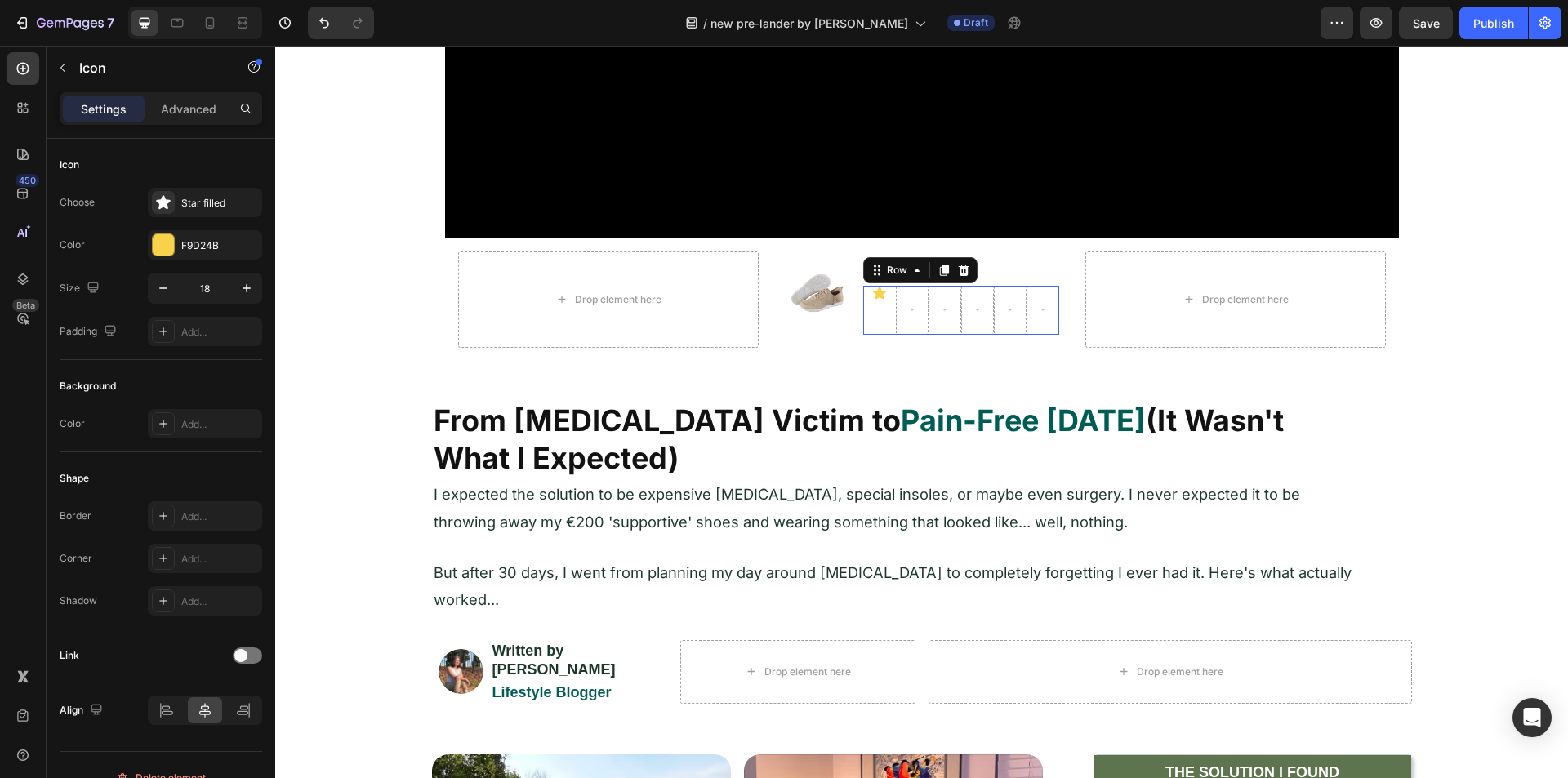
click at [875, 324] on div "Icon" at bounding box center [880, 310] width 33 height 49
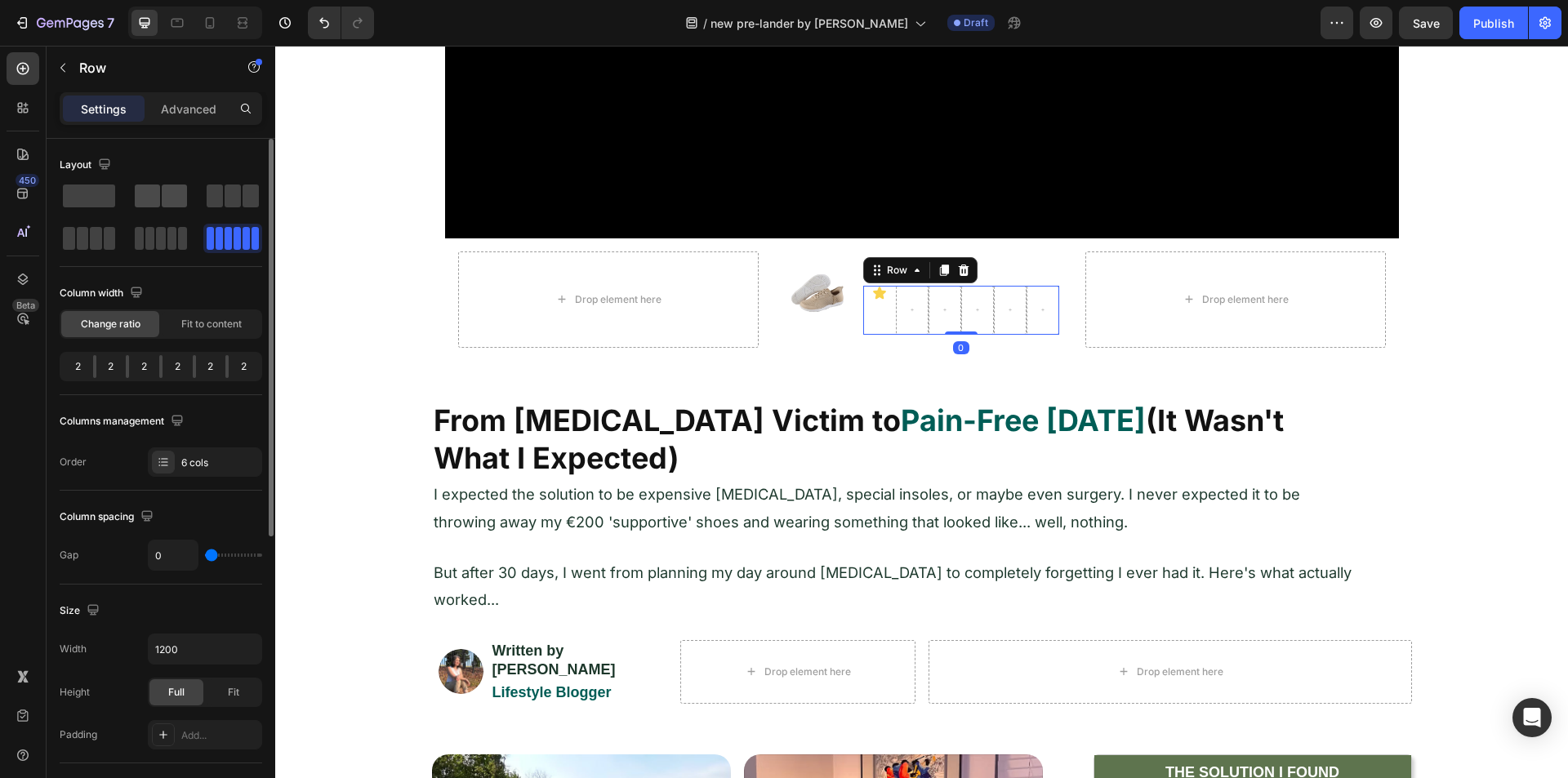
click at [166, 198] on span at bounding box center [174, 196] width 25 height 23
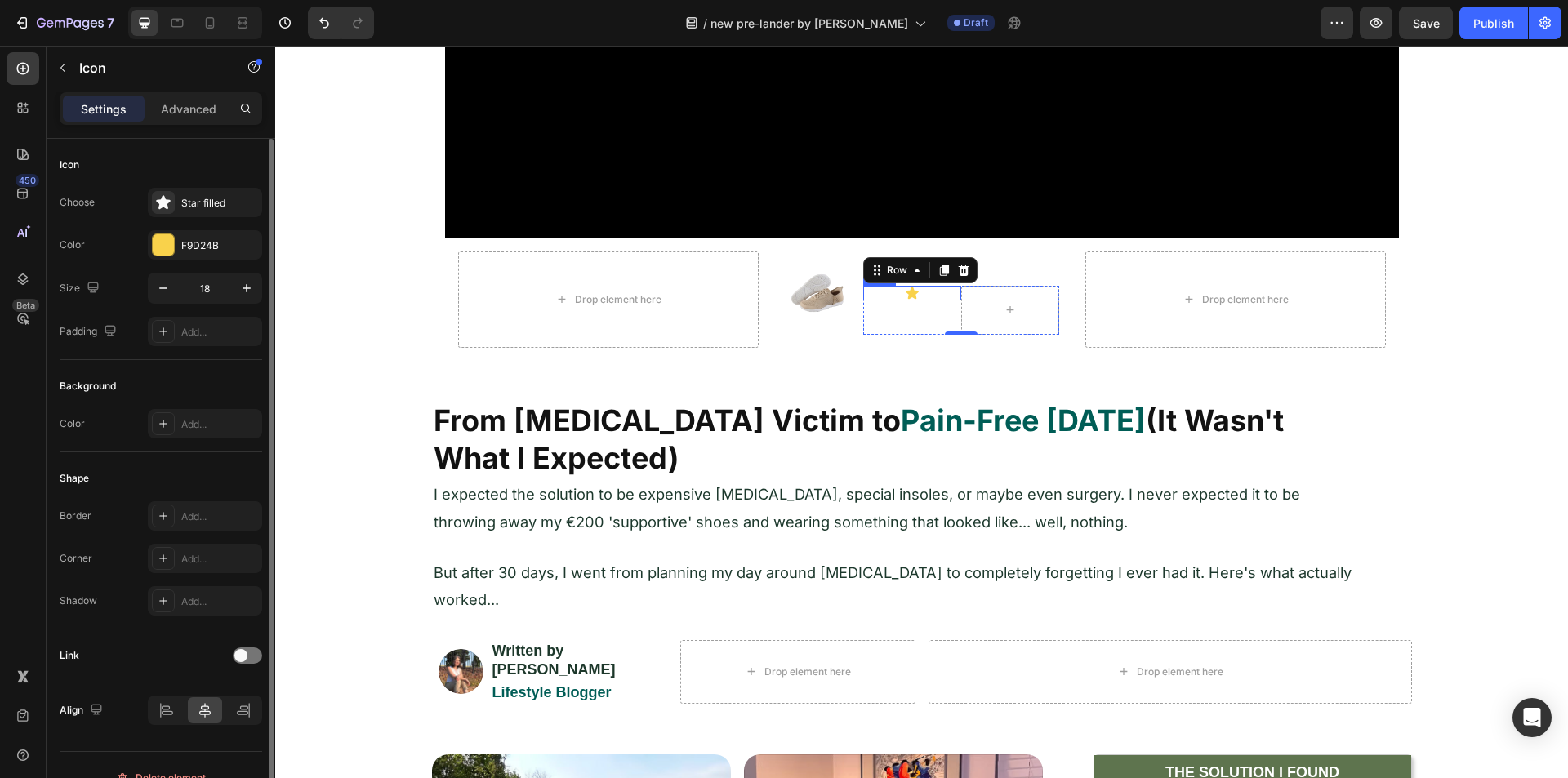
click at [906, 292] on icon at bounding box center [912, 292] width 13 height 12
click at [70, 70] on button "button" at bounding box center [63, 68] width 26 height 26
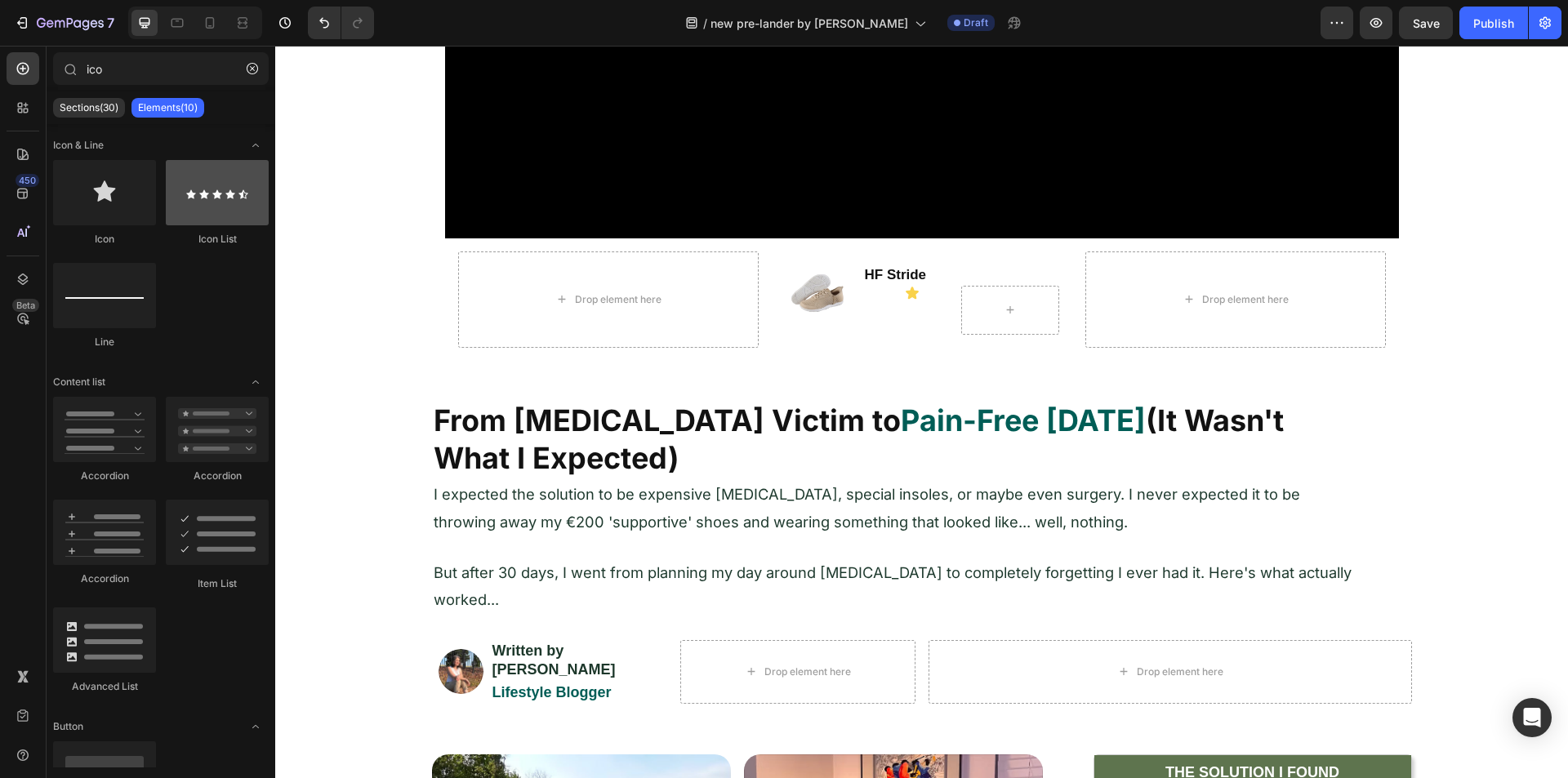
click at [205, 208] on div at bounding box center [218, 192] width 103 height 65
drag, startPoint x: 479, startPoint y: 243, endPoint x: 890, endPoint y: 302, distance: 415.2
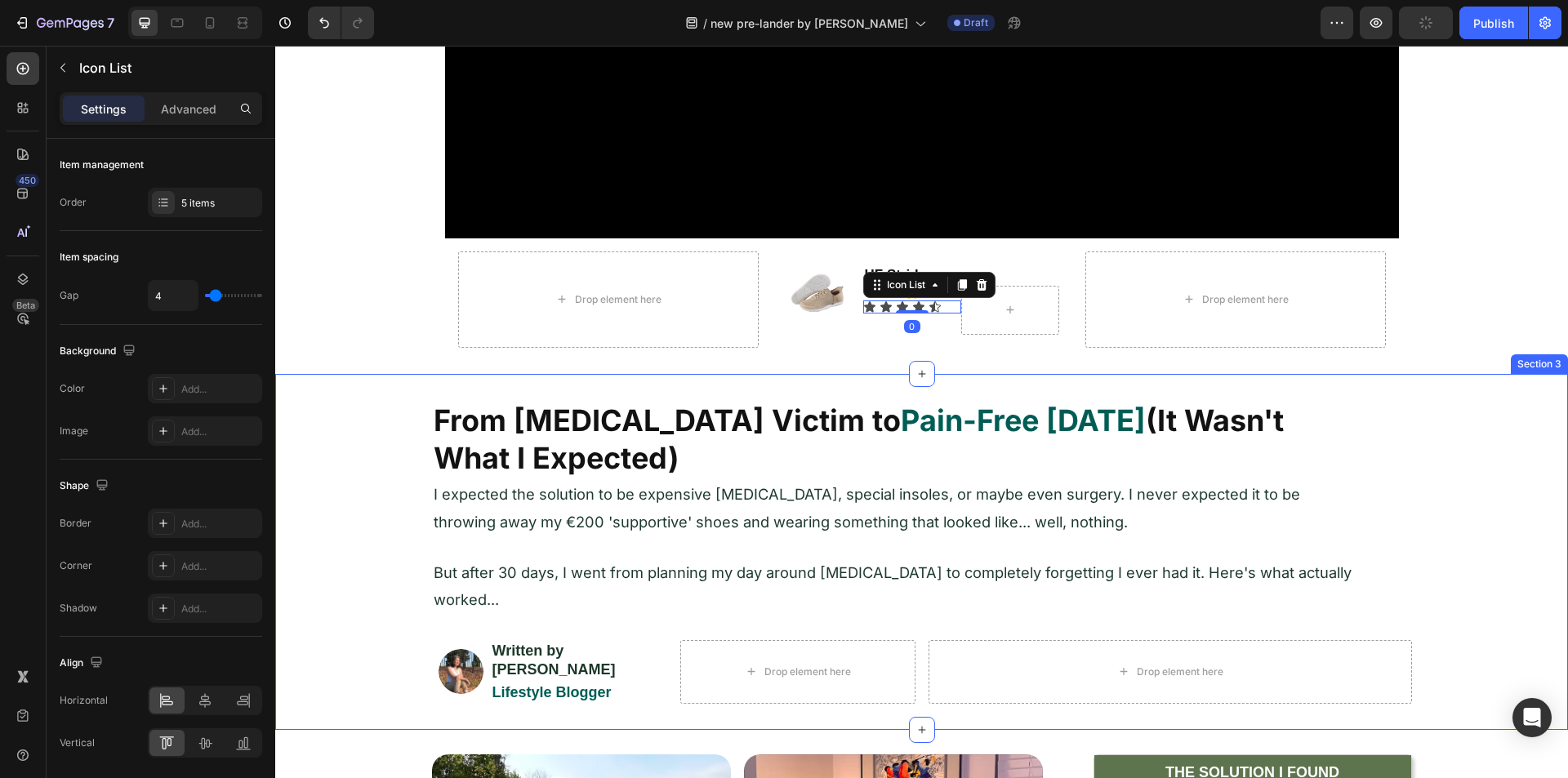
click at [936, 374] on div "From Foot Pain Victim to Pain-Free in 30 Days (It Wasn't What I Expected) Headi…" at bounding box center [921, 552] width 1293 height 356
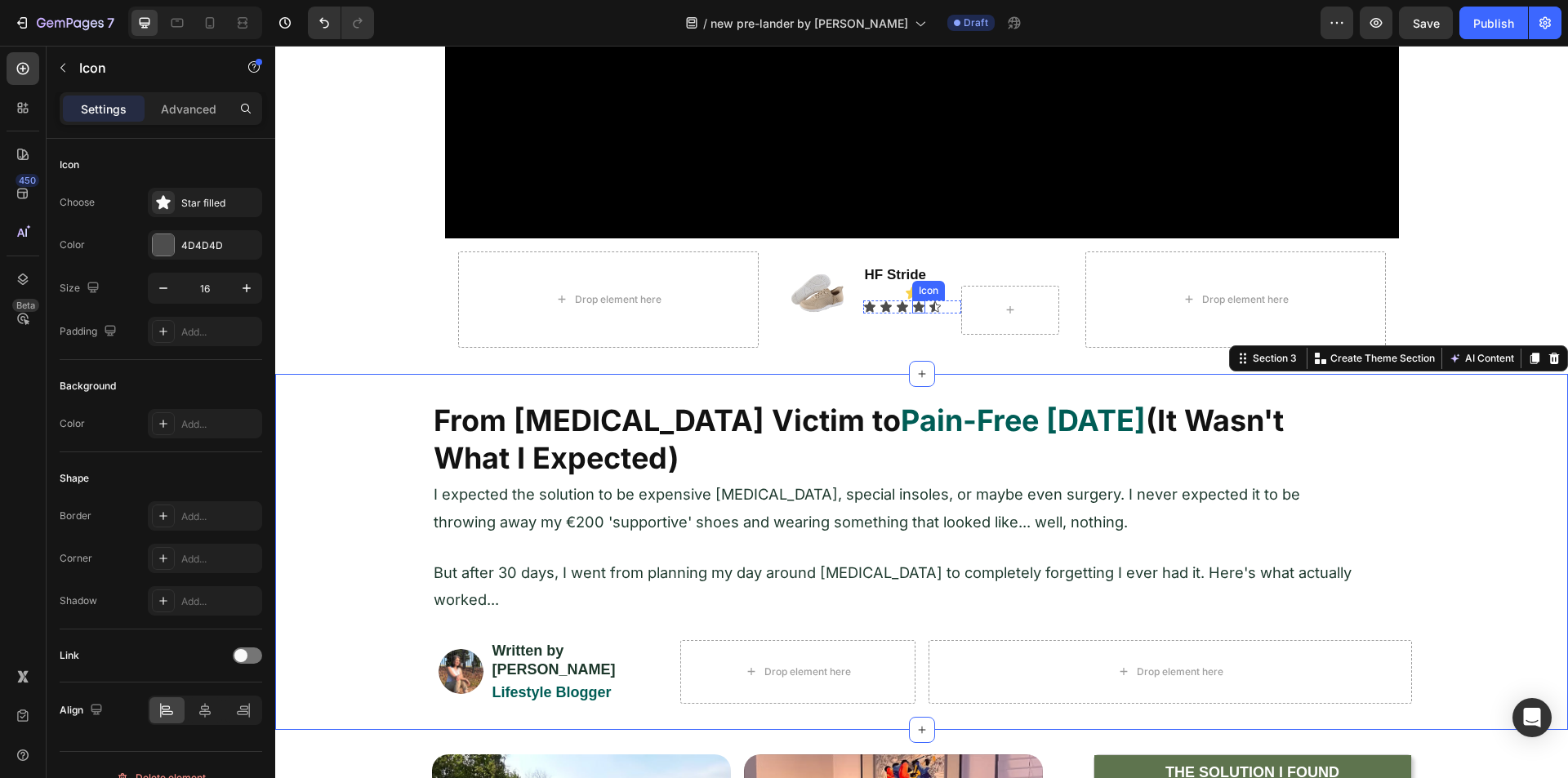
click at [912, 292] on div "Icon" at bounding box center [928, 291] width 33 height 20
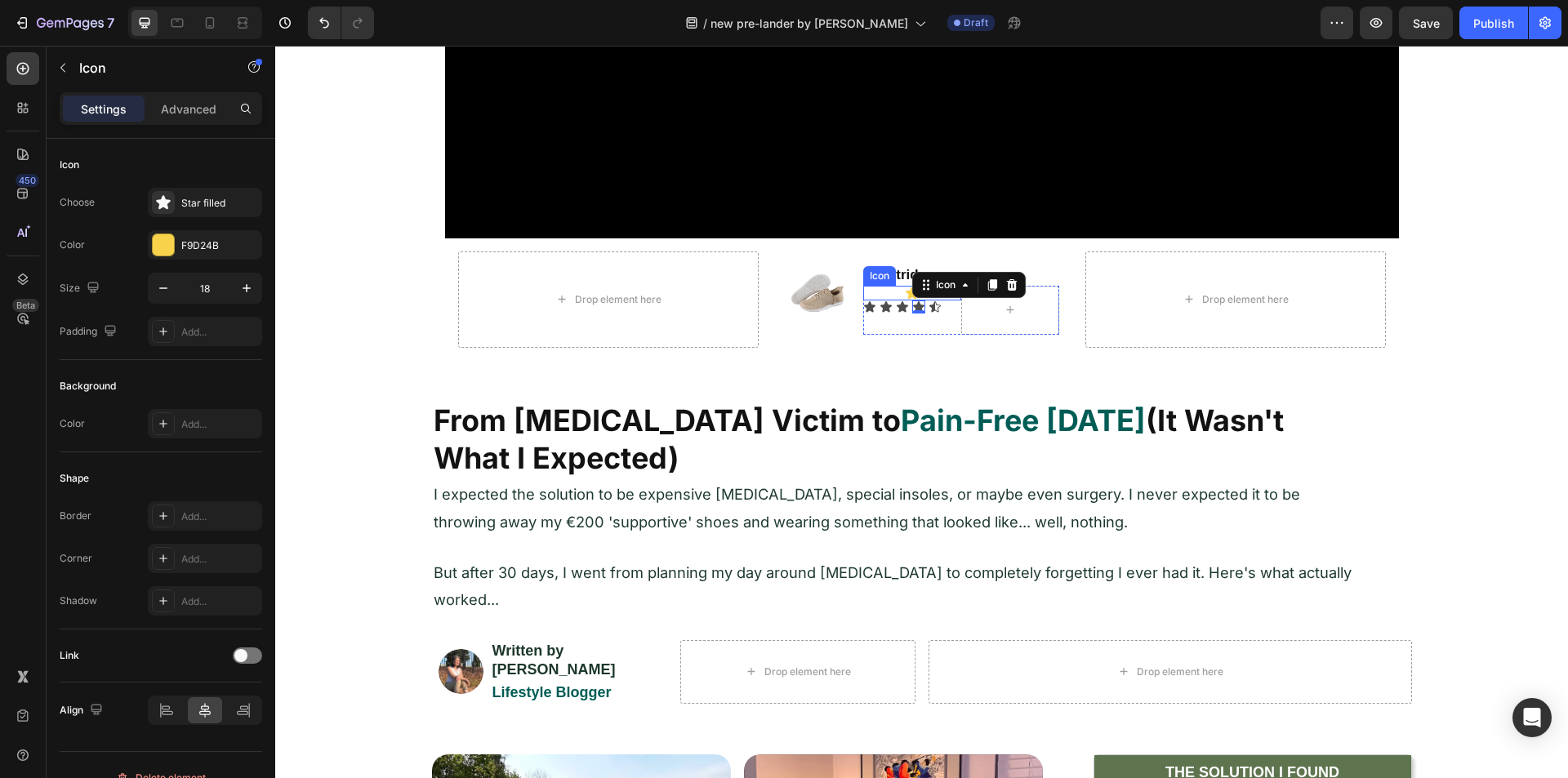
click at [906, 291] on icon at bounding box center [912, 292] width 13 height 12
click at [956, 265] on icon at bounding box center [962, 270] width 13 height 13
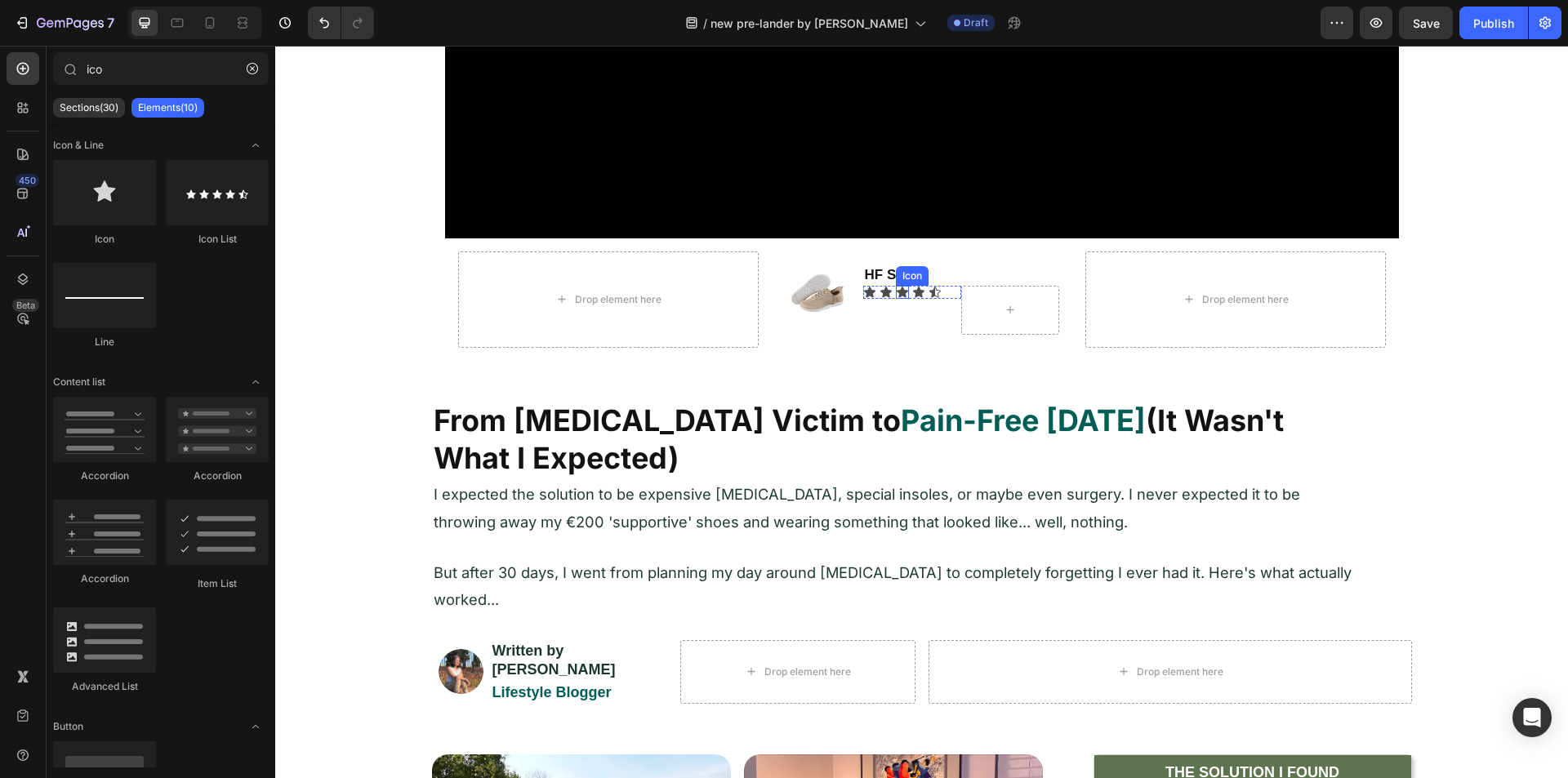
click at [895, 292] on div "Icon" at bounding box center [901, 292] width 13 height 13
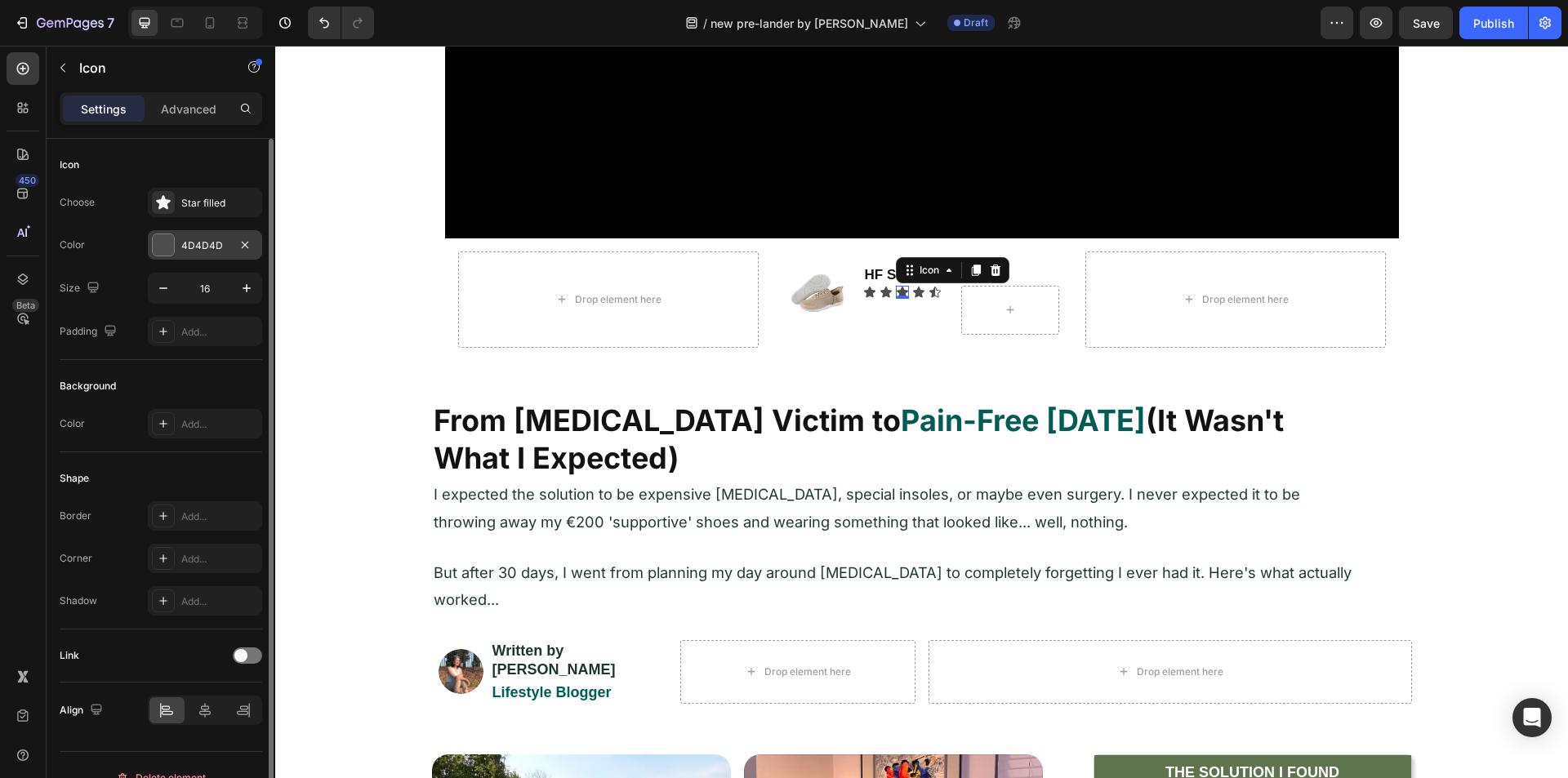
click at [159, 240] on div at bounding box center [163, 245] width 21 height 21
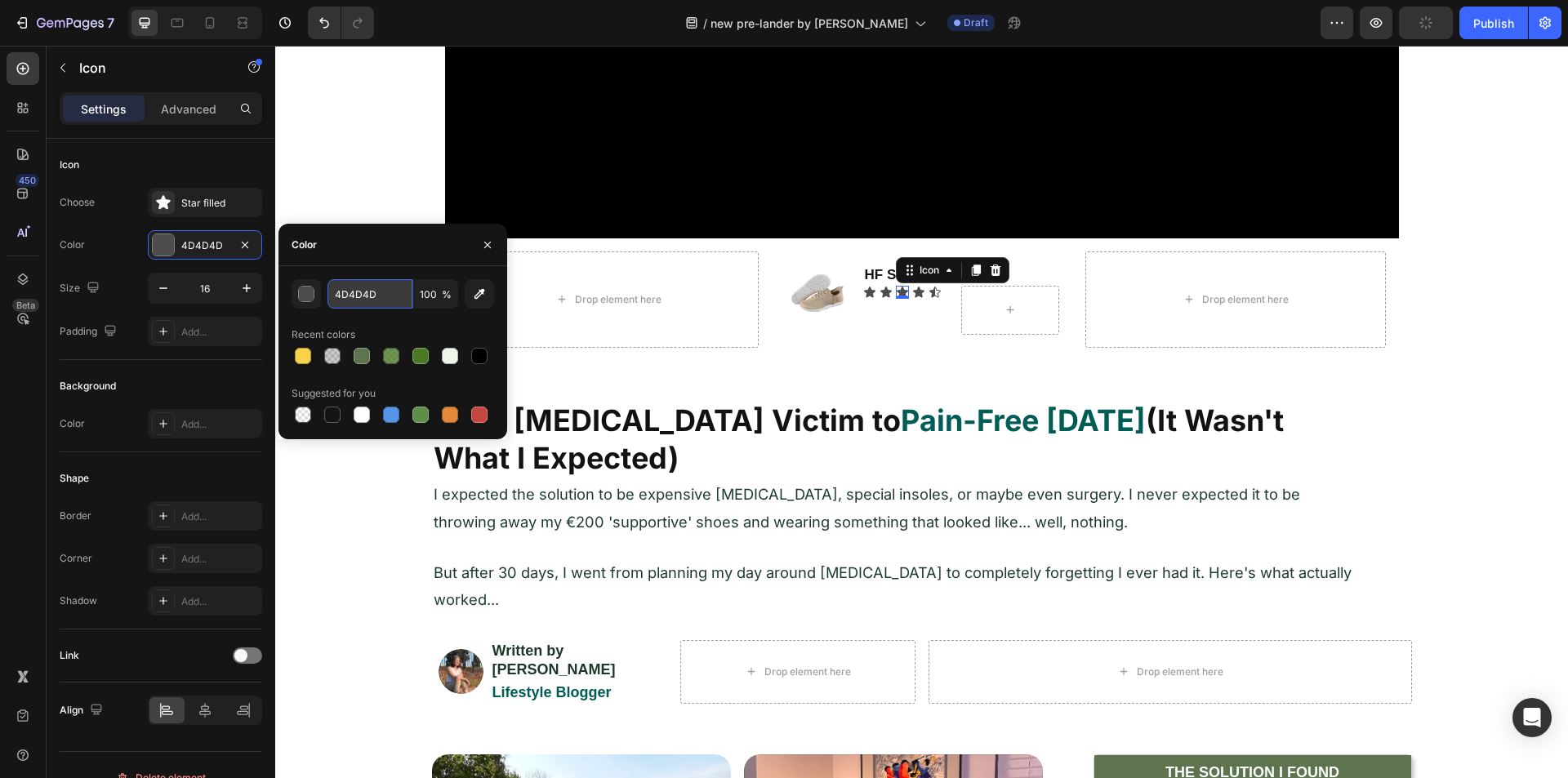
click at [363, 298] on input "4D4D4D" at bounding box center [370, 294] width 85 height 30
paste input "#F9D24B"
click at [359, 333] on div "Recent colors" at bounding box center [392, 335] width 203 height 26
type input "F9D24B"
click at [880, 293] on div "Icon 0" at bounding box center [886, 292] width 13 height 13
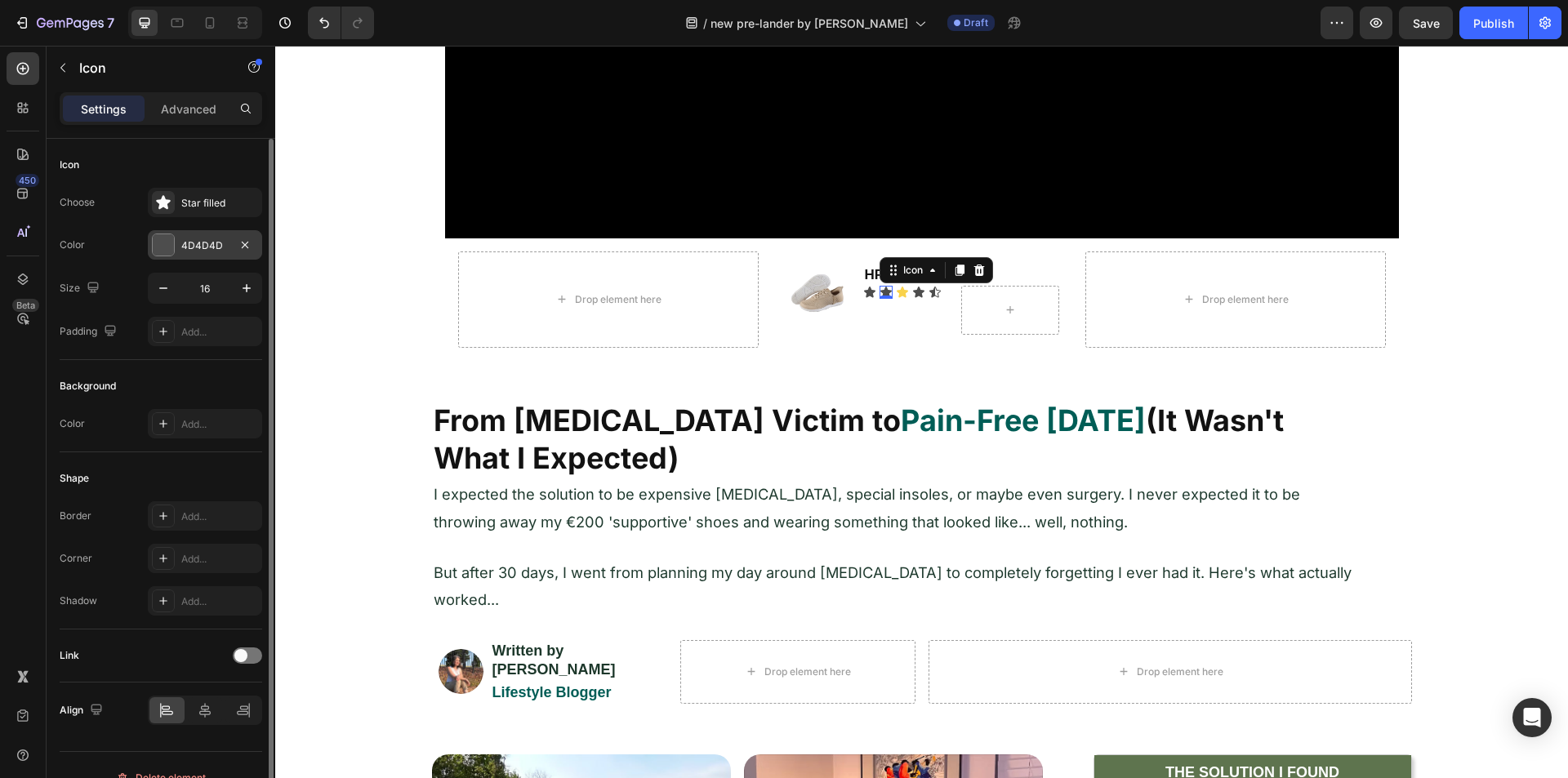
click at [161, 252] on div at bounding box center [163, 245] width 21 height 21
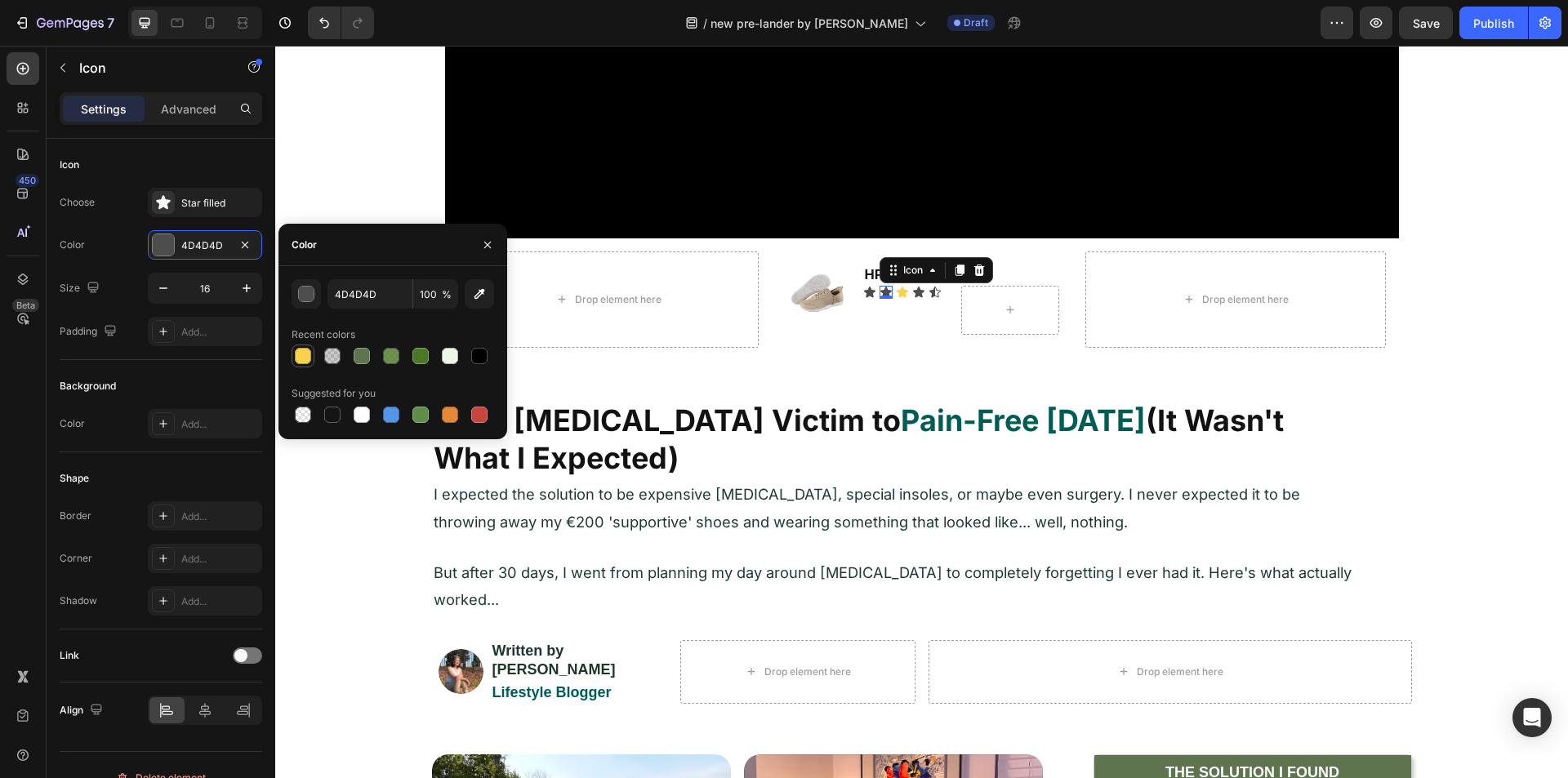
click at [298, 355] on div at bounding box center [303, 356] width 17 height 17
click at [379, 294] on input "F9D24B" at bounding box center [370, 294] width 85 height 30
paste input "#"
type input "F9D24B"
click at [372, 318] on div "F9D24B 100 % Recent colors Suggested for you" at bounding box center [392, 352] width 203 height 147
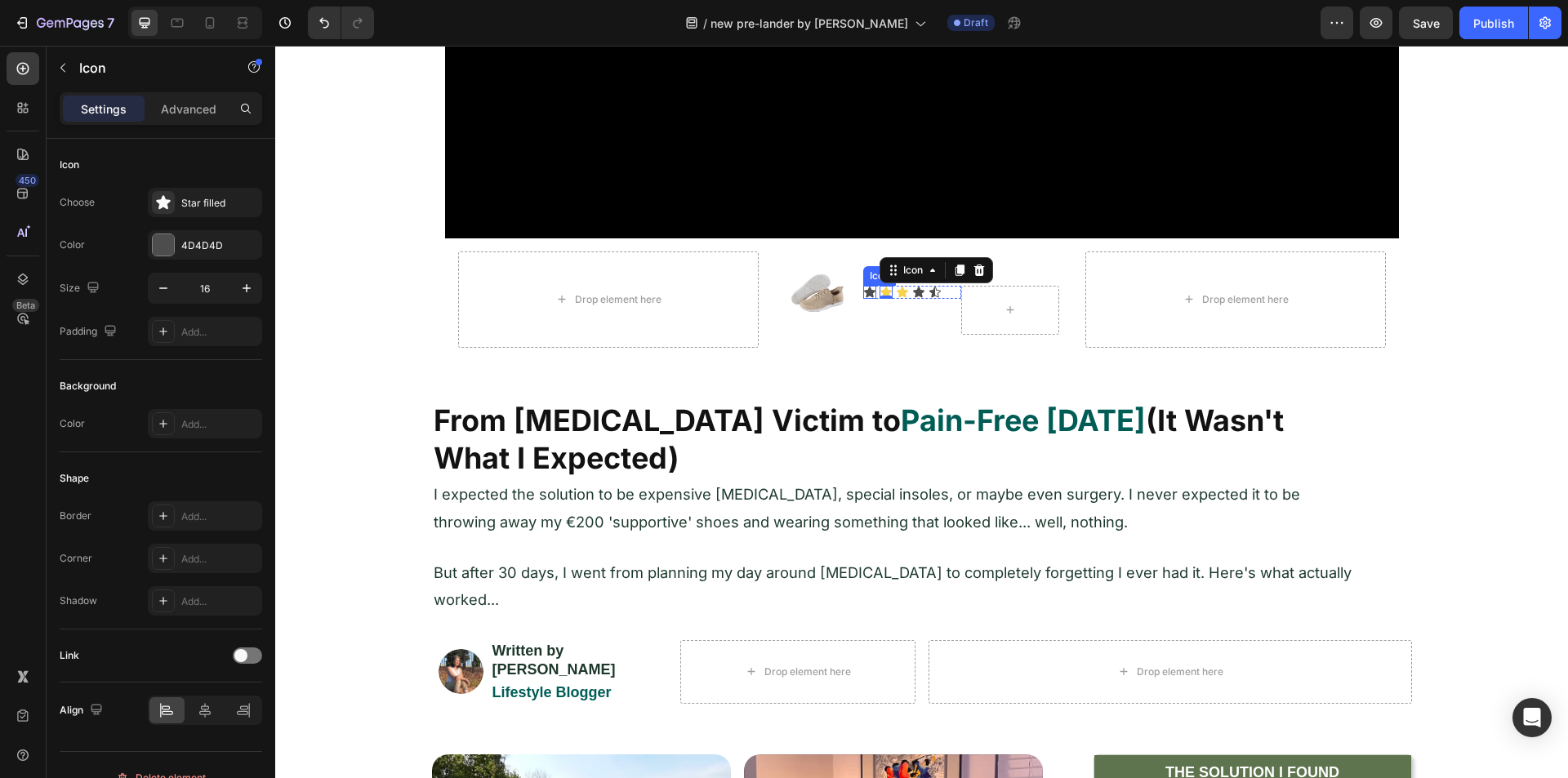
click at [863, 292] on div "Icon" at bounding box center [869, 292] width 13 height 13
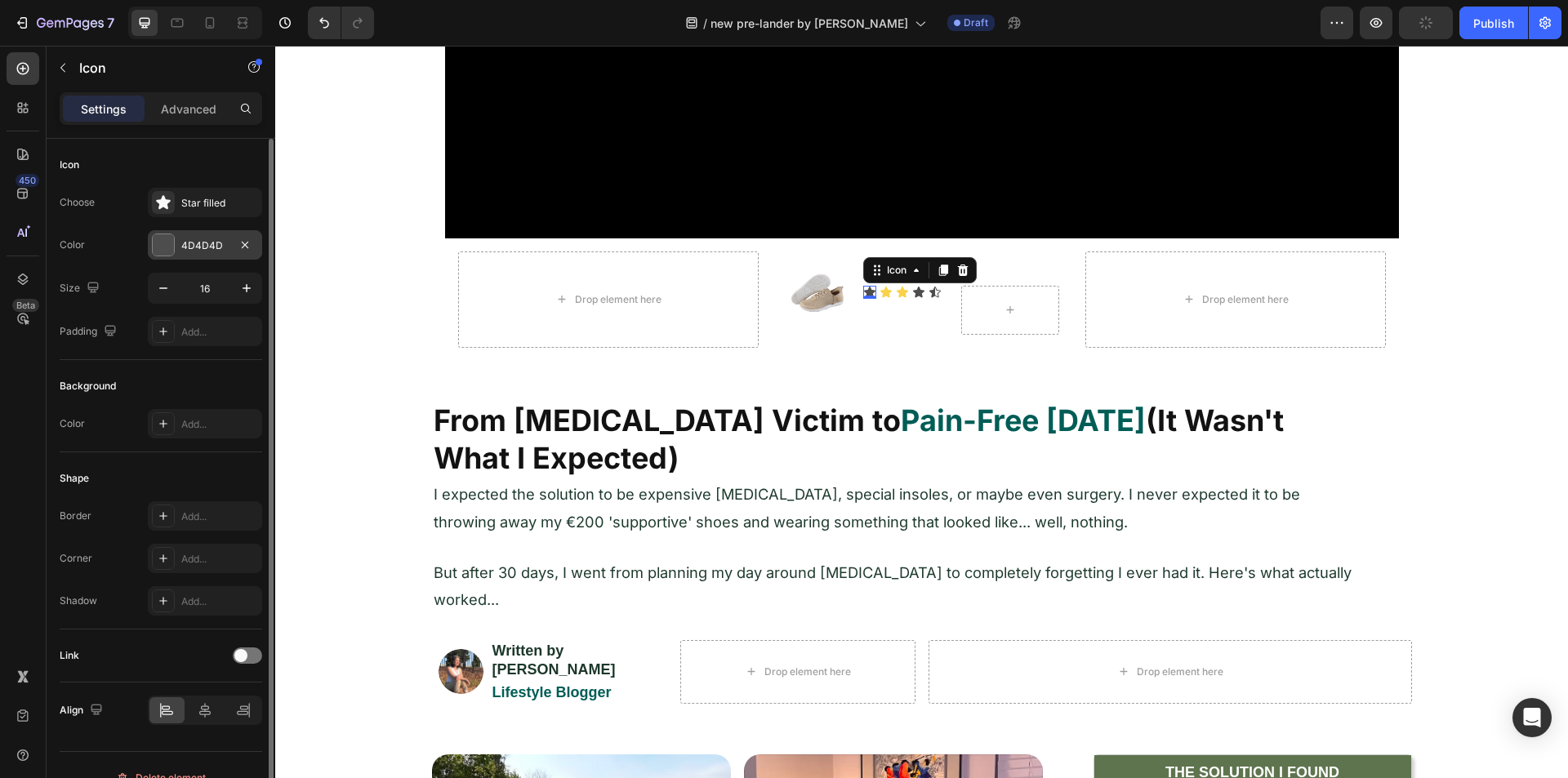
click at [174, 245] on div at bounding box center [164, 245] width 23 height 23
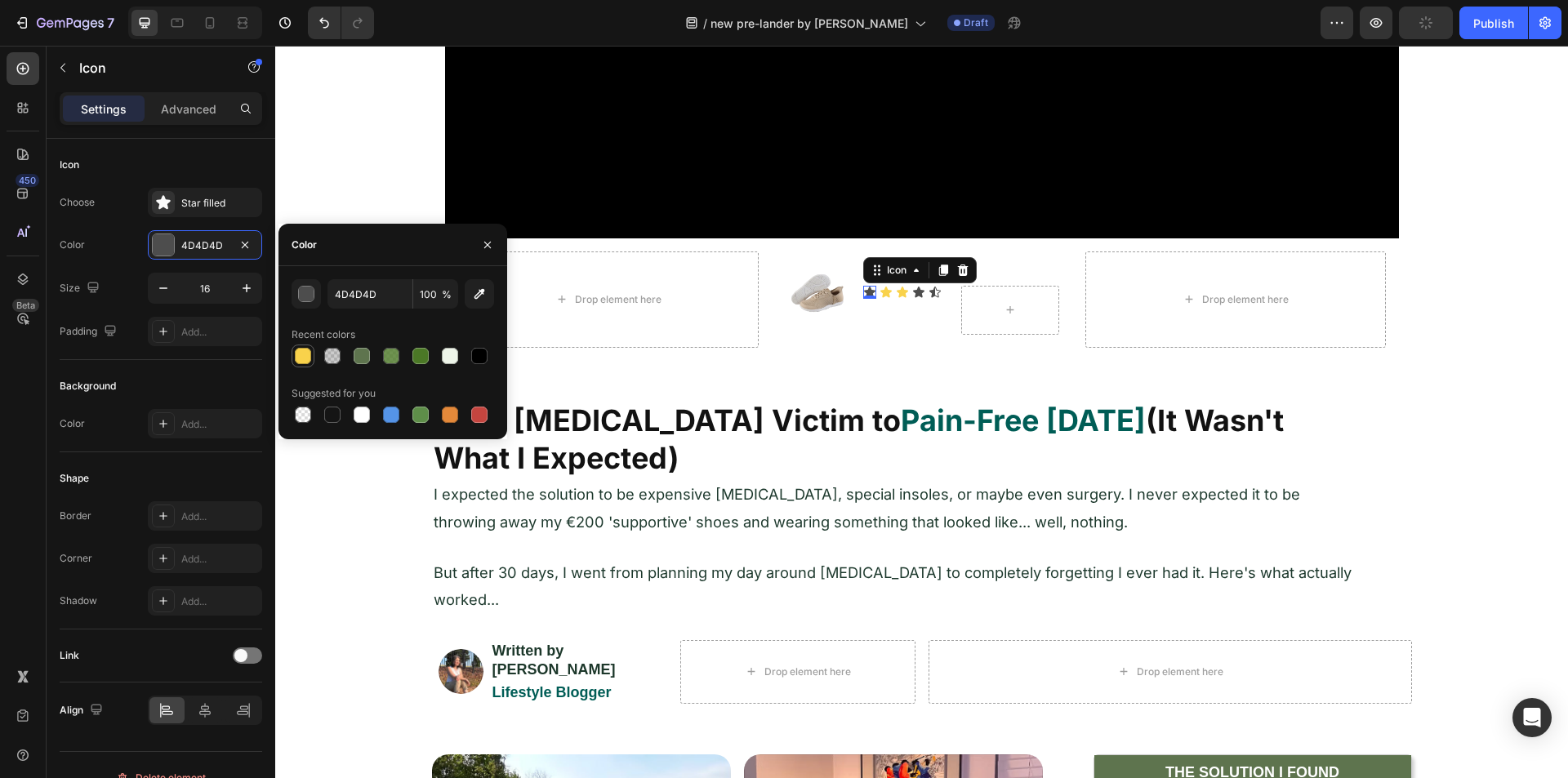
click at [305, 352] on div at bounding box center [303, 356] width 17 height 17
type input "F9D24B"
drag, startPoint x: 910, startPoint y: 293, endPoint x: 791, endPoint y: 299, distance: 119.2
click at [912, 292] on div "Icon 0" at bounding box center [918, 292] width 13 height 13
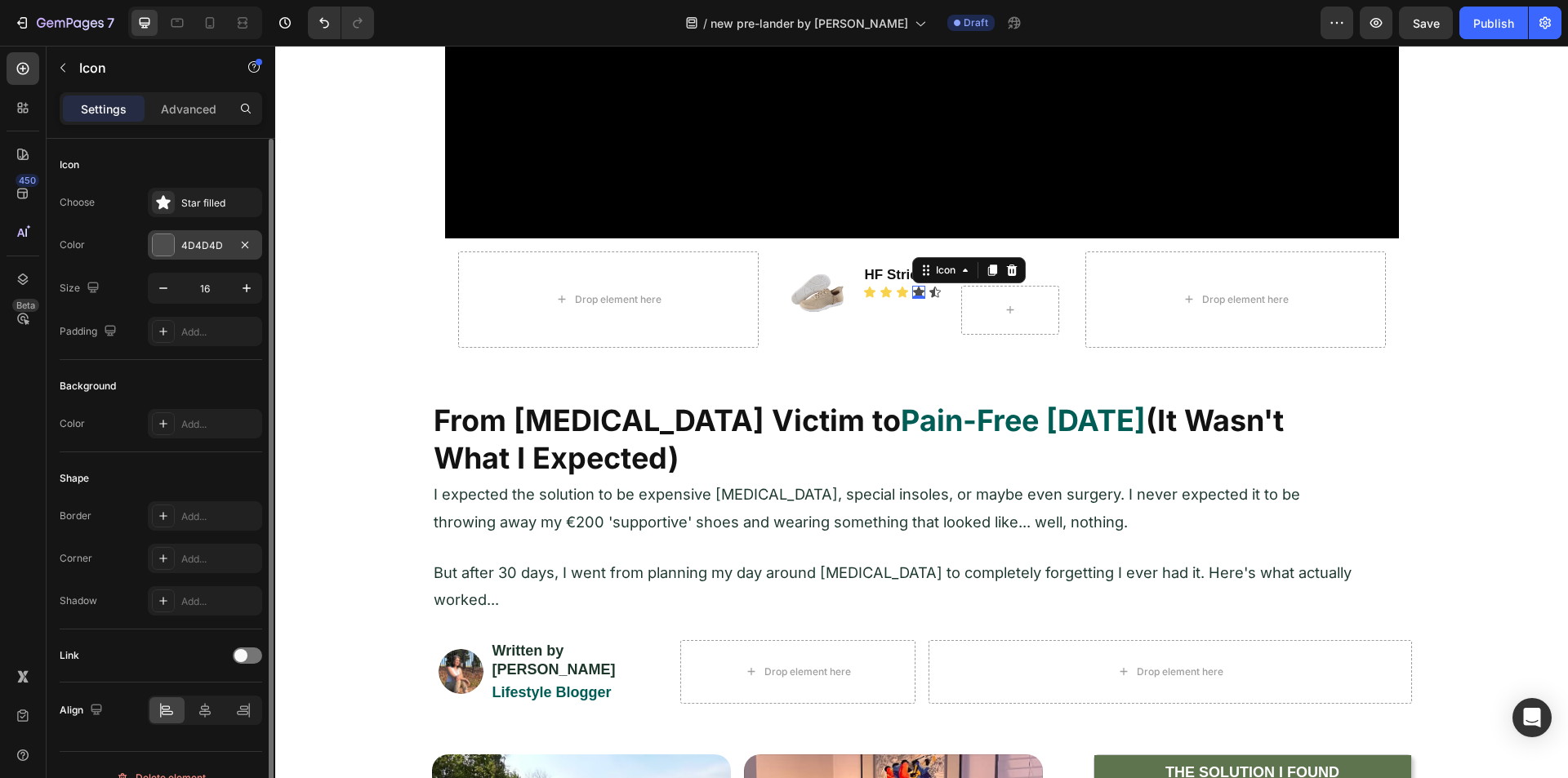
drag, startPoint x: 166, startPoint y: 230, endPoint x: 174, endPoint y: 245, distance: 17.0
click at [166, 231] on div "Choose Star filled Color 4D4D4D Size 16 Padding Add..." at bounding box center [161, 267] width 203 height 158
drag, startPoint x: 150, startPoint y: 245, endPoint x: 183, endPoint y: 265, distance: 38.6
click at [151, 245] on div "4D4D4D" at bounding box center [204, 245] width 114 height 30
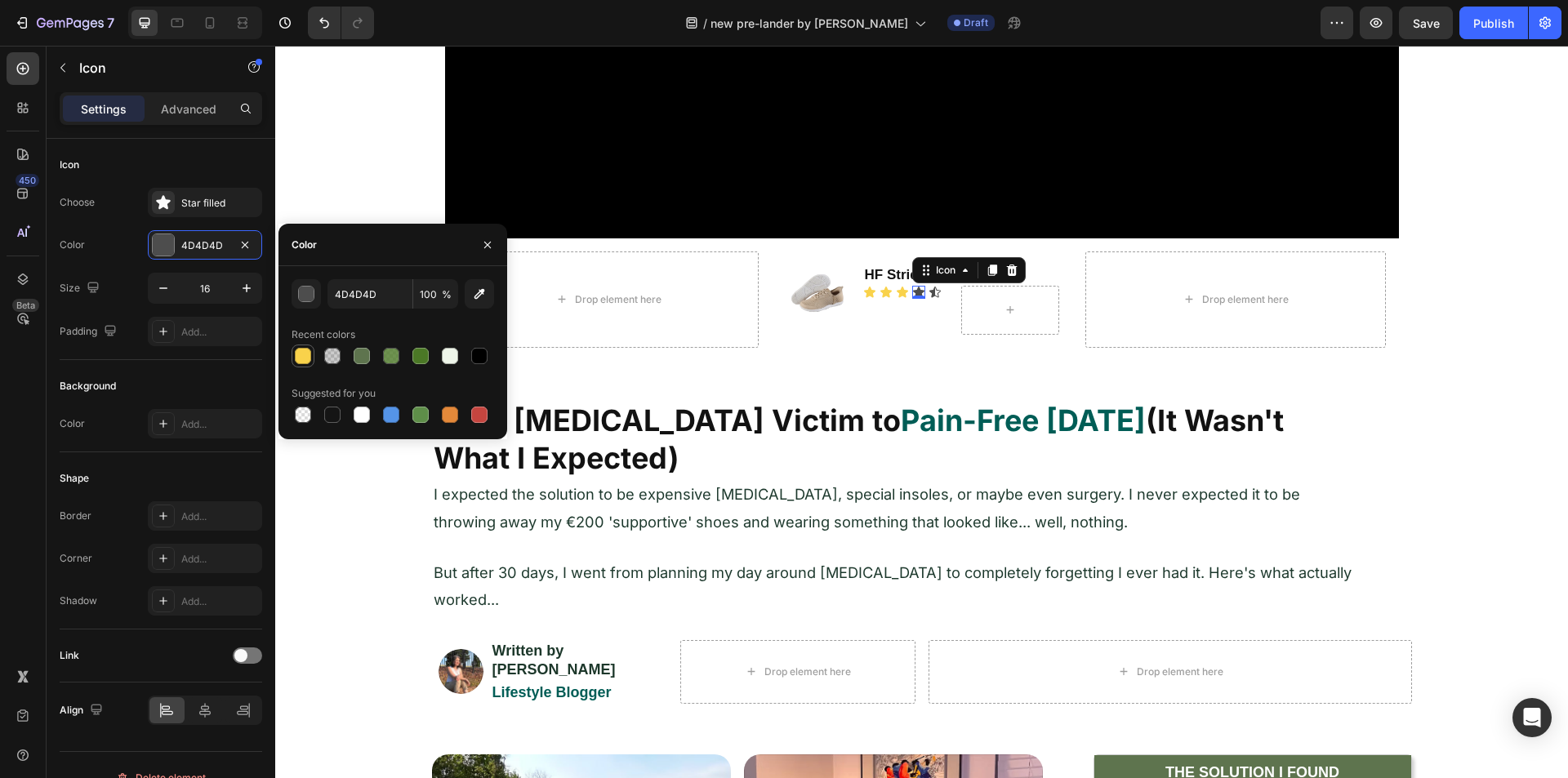
click at [298, 357] on div at bounding box center [303, 356] width 17 height 17
type input "F9D24B"
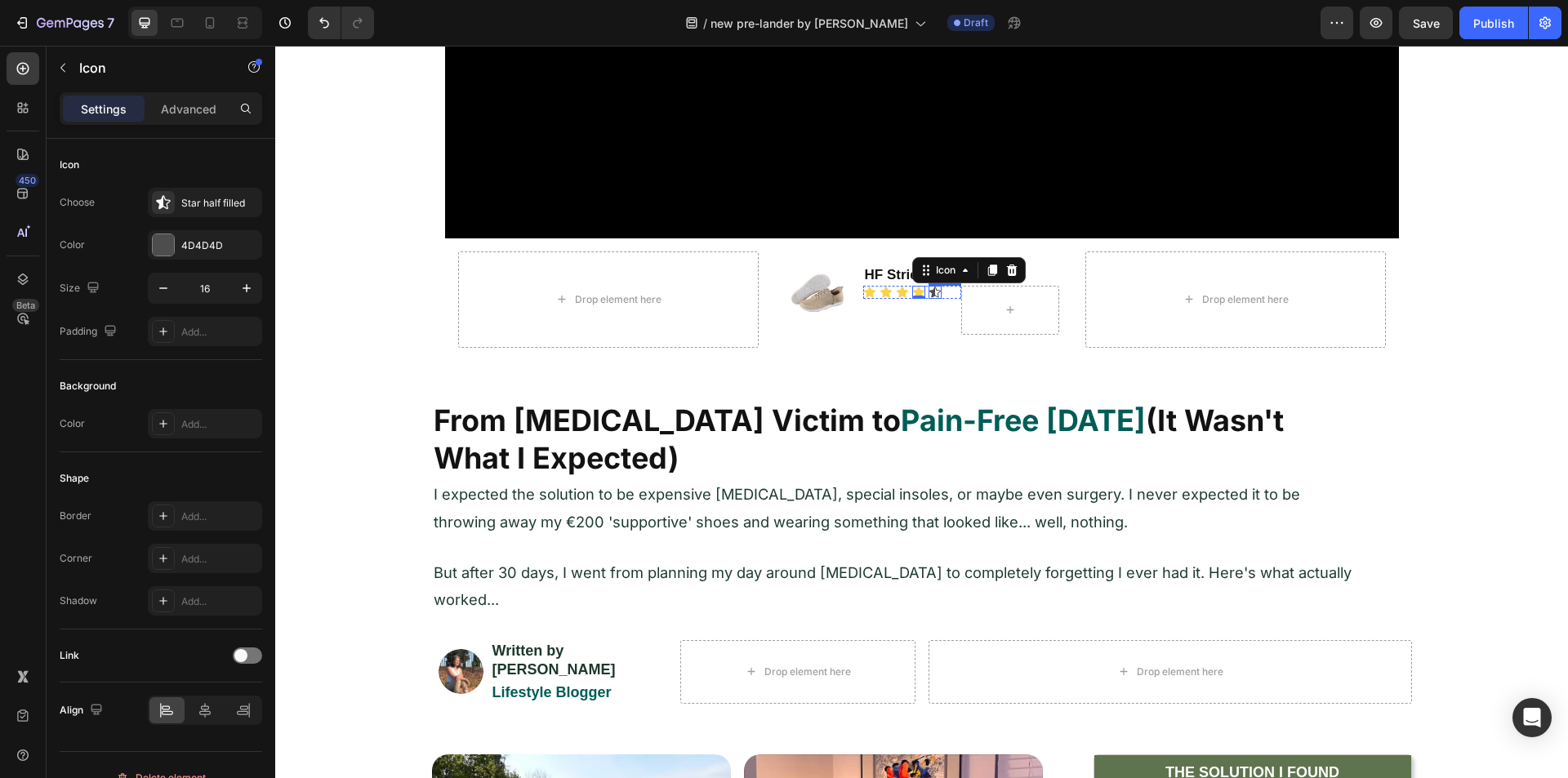
click at [929, 295] on div "Icon" at bounding box center [935, 292] width 13 height 13
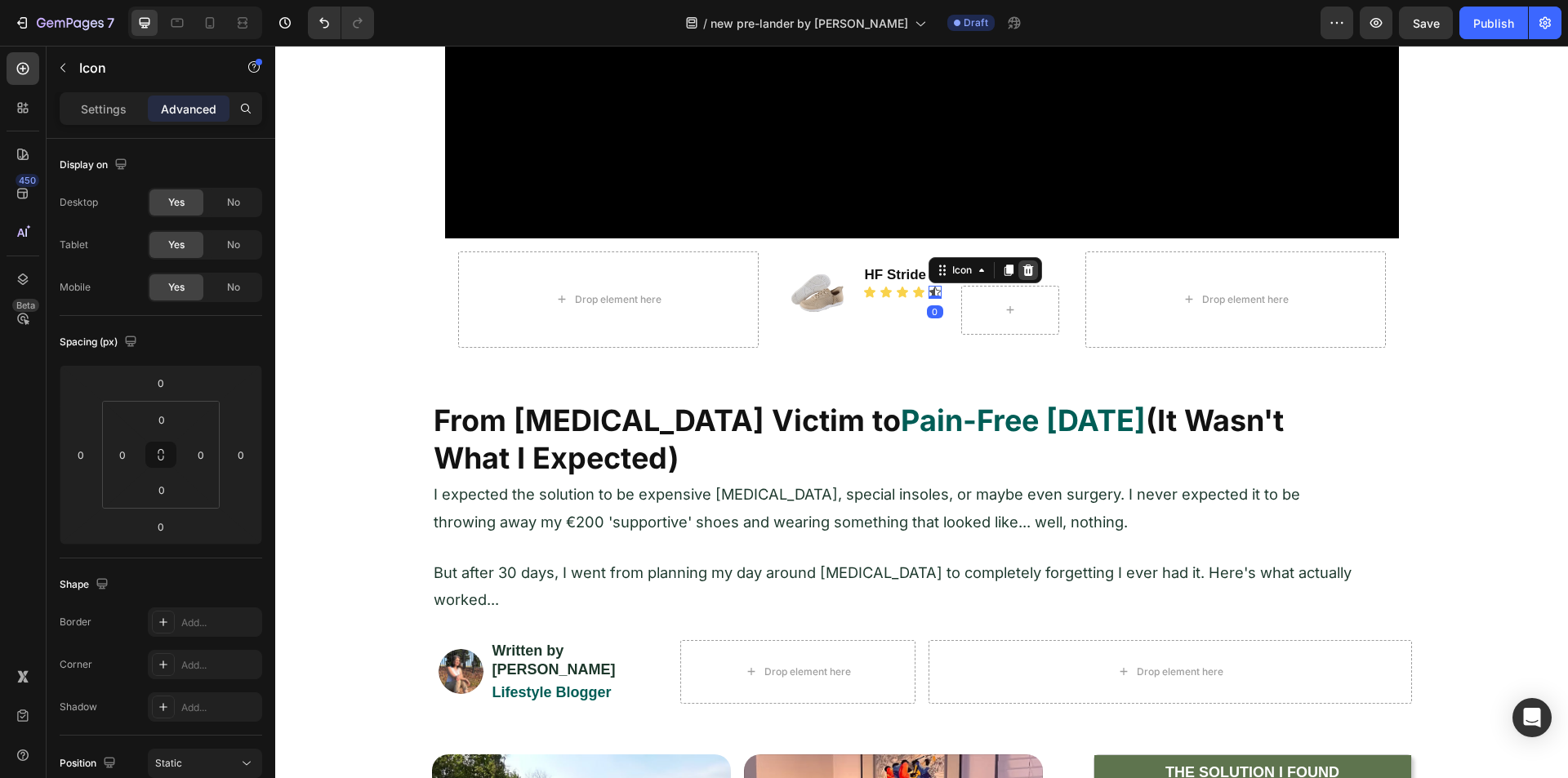
click at [1022, 267] on icon at bounding box center [1028, 270] width 10 height 11
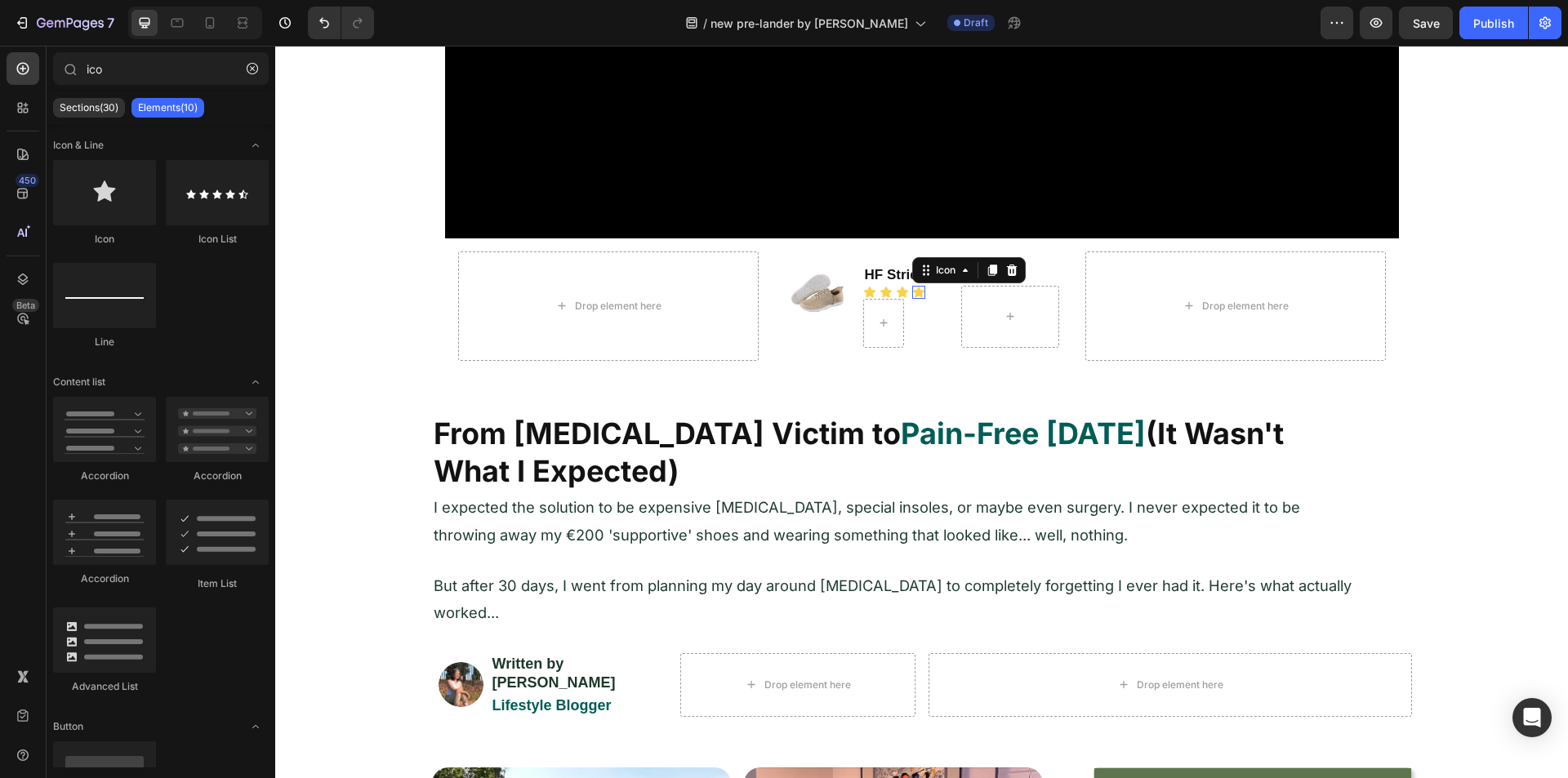
click at [913, 292] on div "Icon 0" at bounding box center [918, 292] width 13 height 13
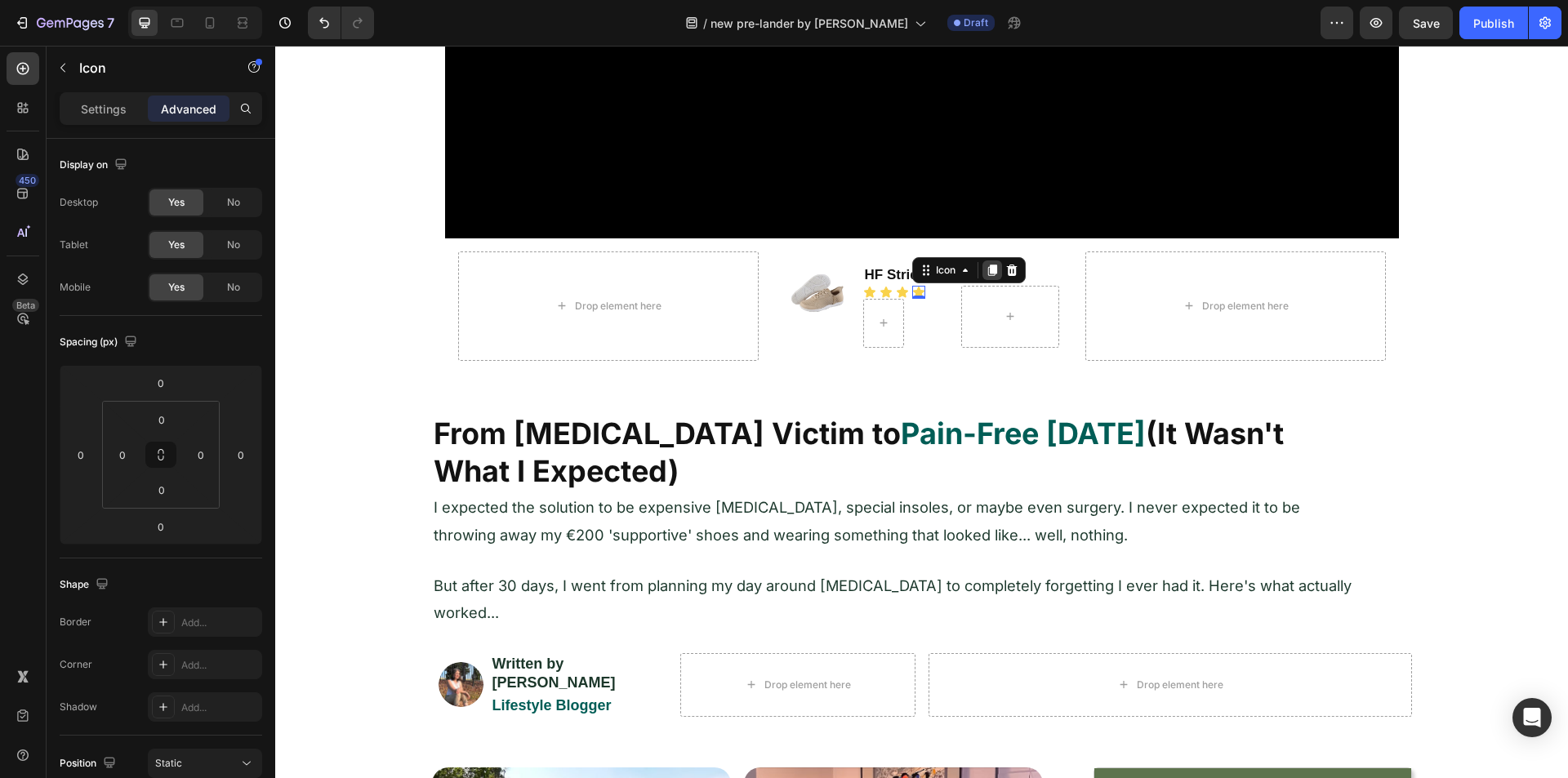
click at [986, 273] on icon at bounding box center [992, 270] width 13 height 13
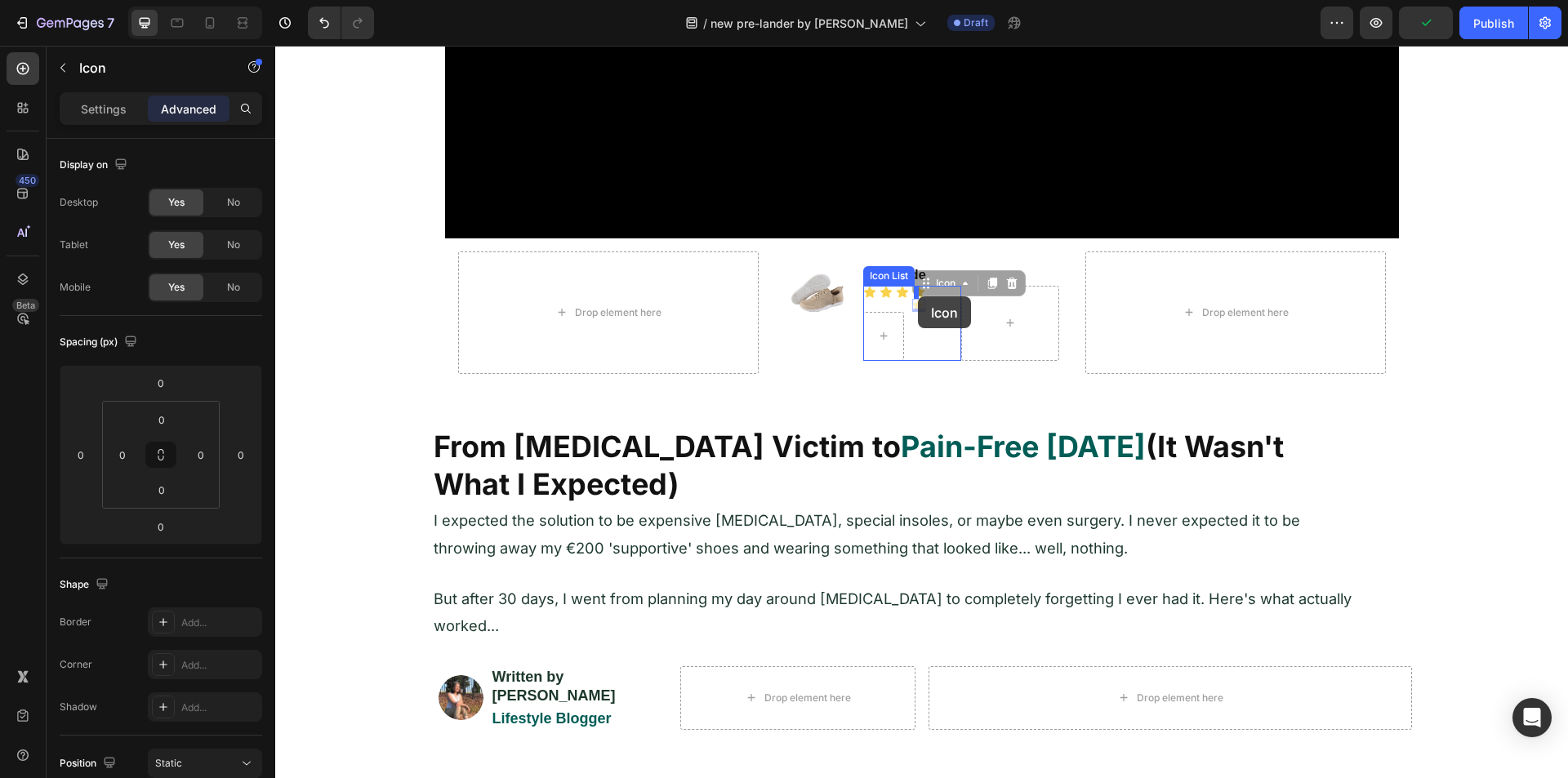
drag, startPoint x: 919, startPoint y: 286, endPoint x: 918, endPoint y: 297, distance: 11.0
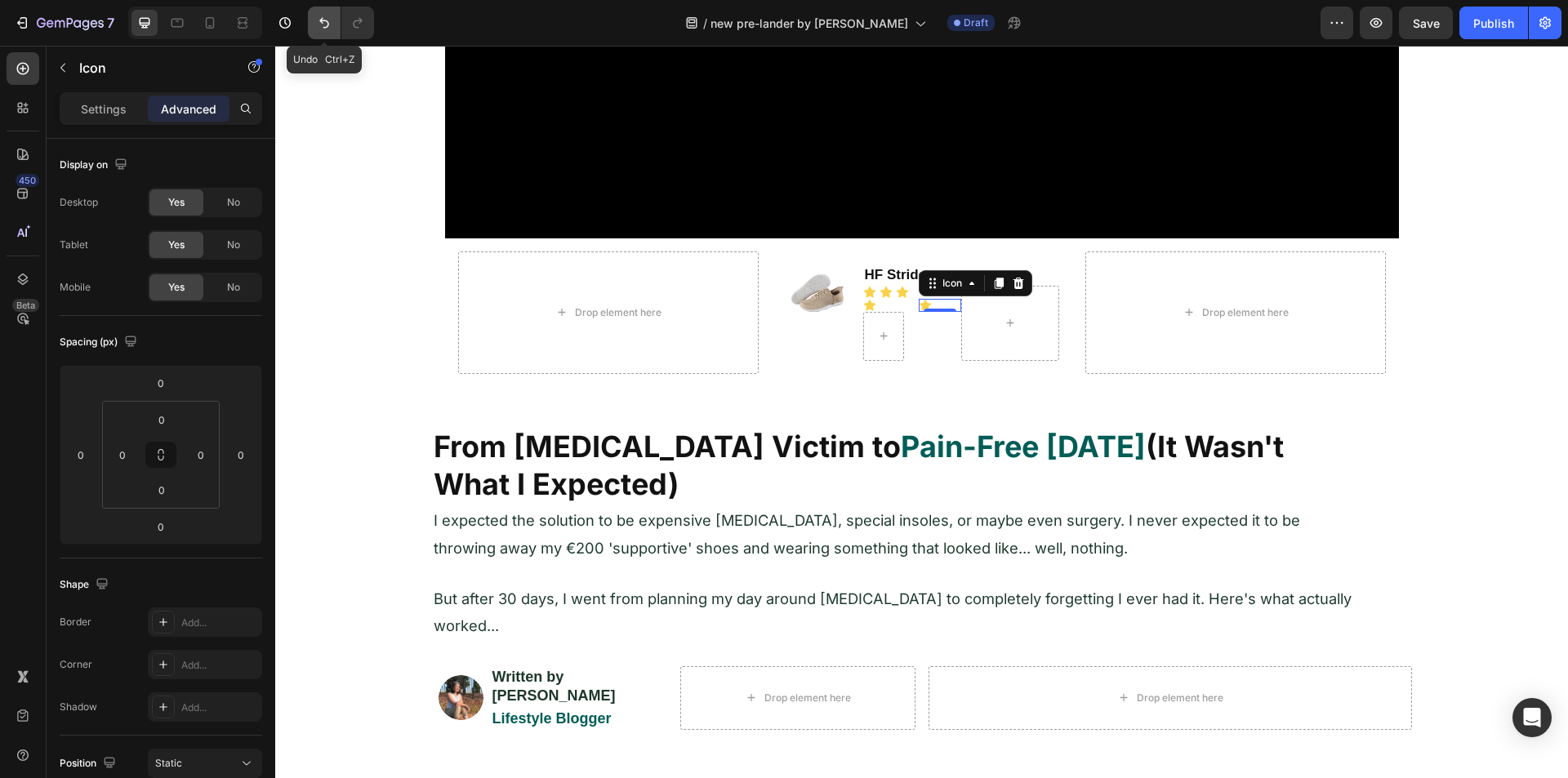
click at [320, 21] on icon "Undo/Redo" at bounding box center [324, 23] width 10 height 10
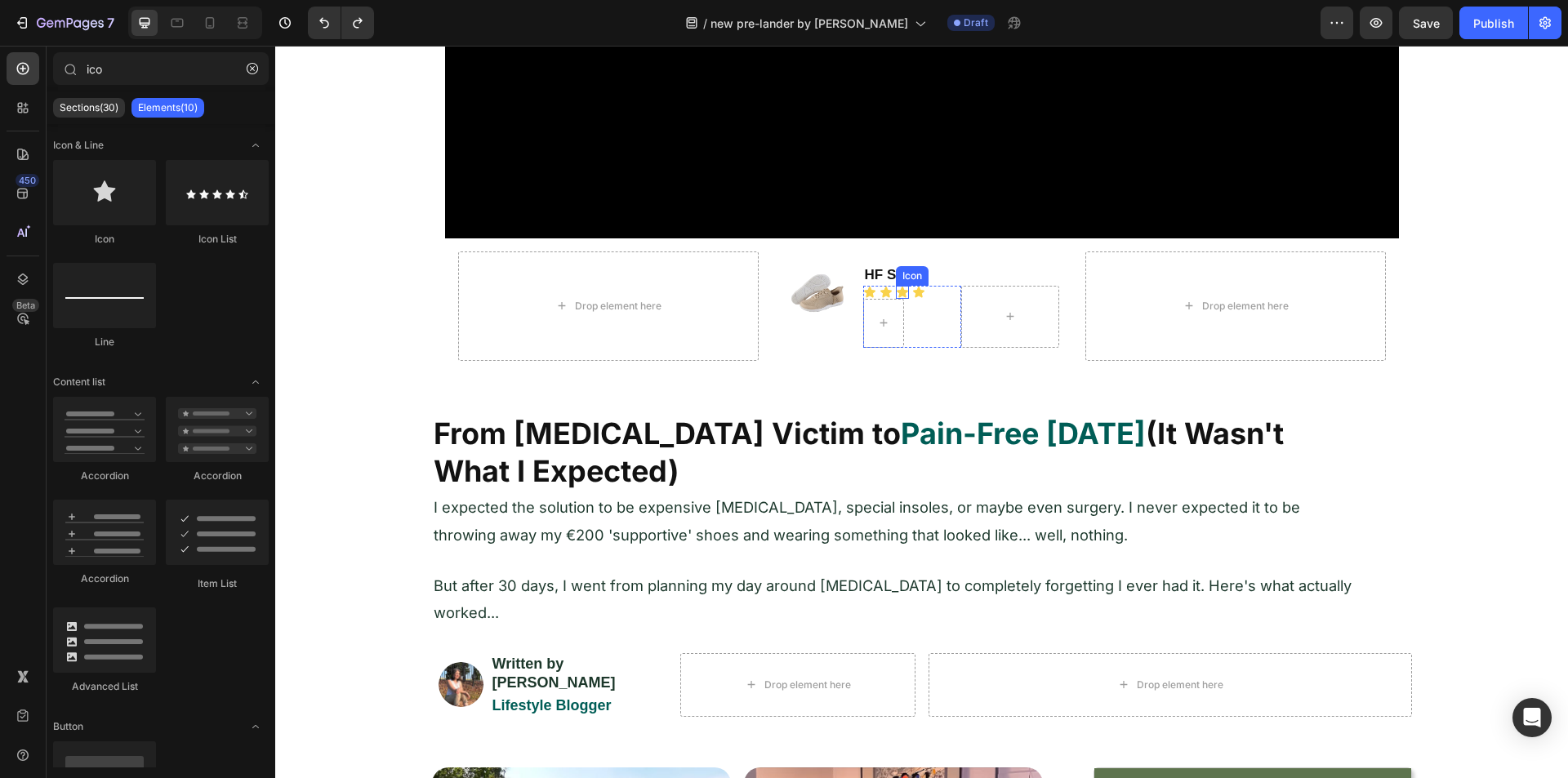
click at [895, 292] on div "Icon" at bounding box center [901, 292] width 13 height 13
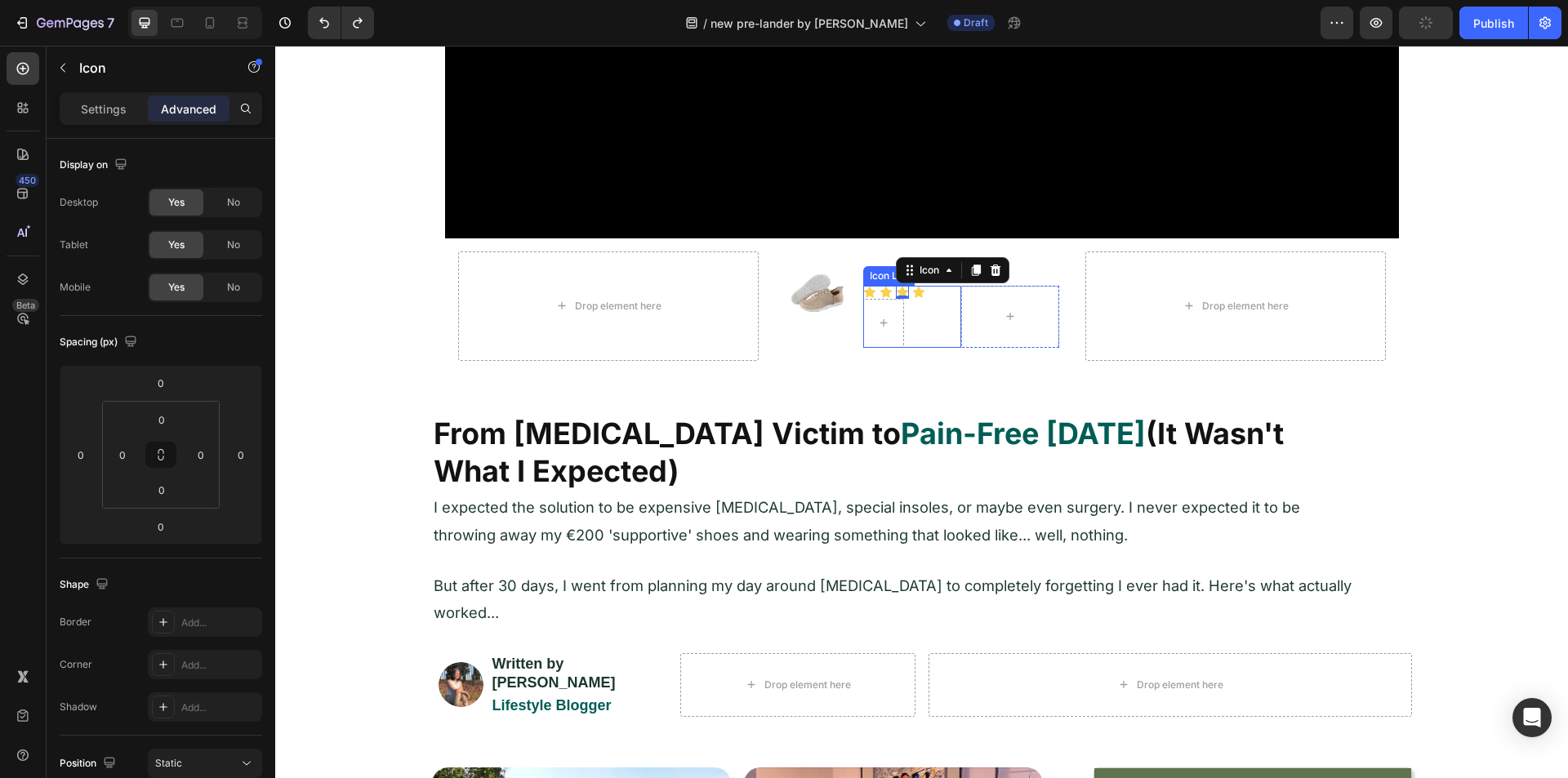
click at [922, 292] on div "Icon Icon Icon 0 Icon" at bounding box center [912, 316] width 98 height 62
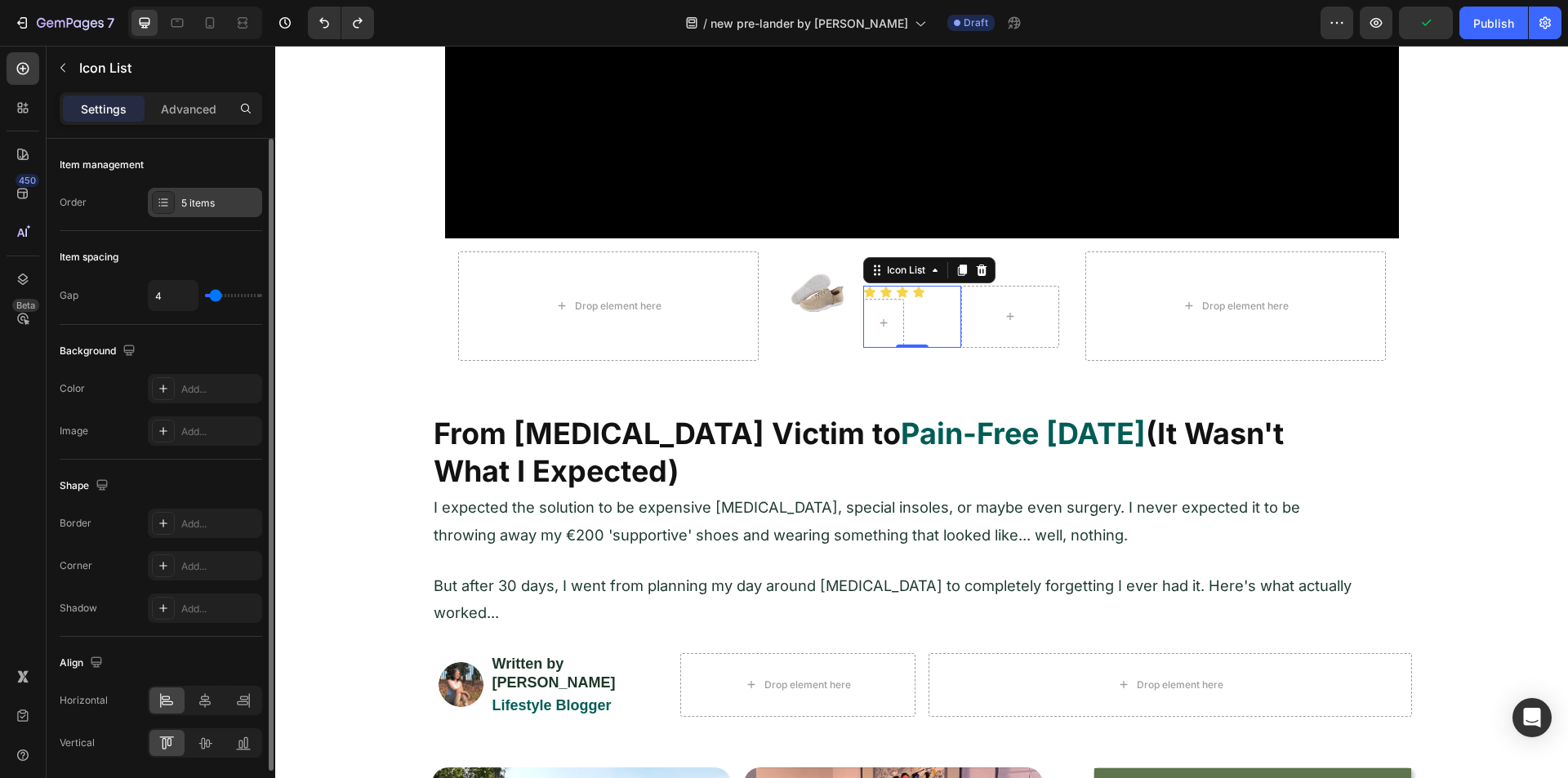
click at [191, 211] on div "5 items" at bounding box center [204, 203] width 114 height 30
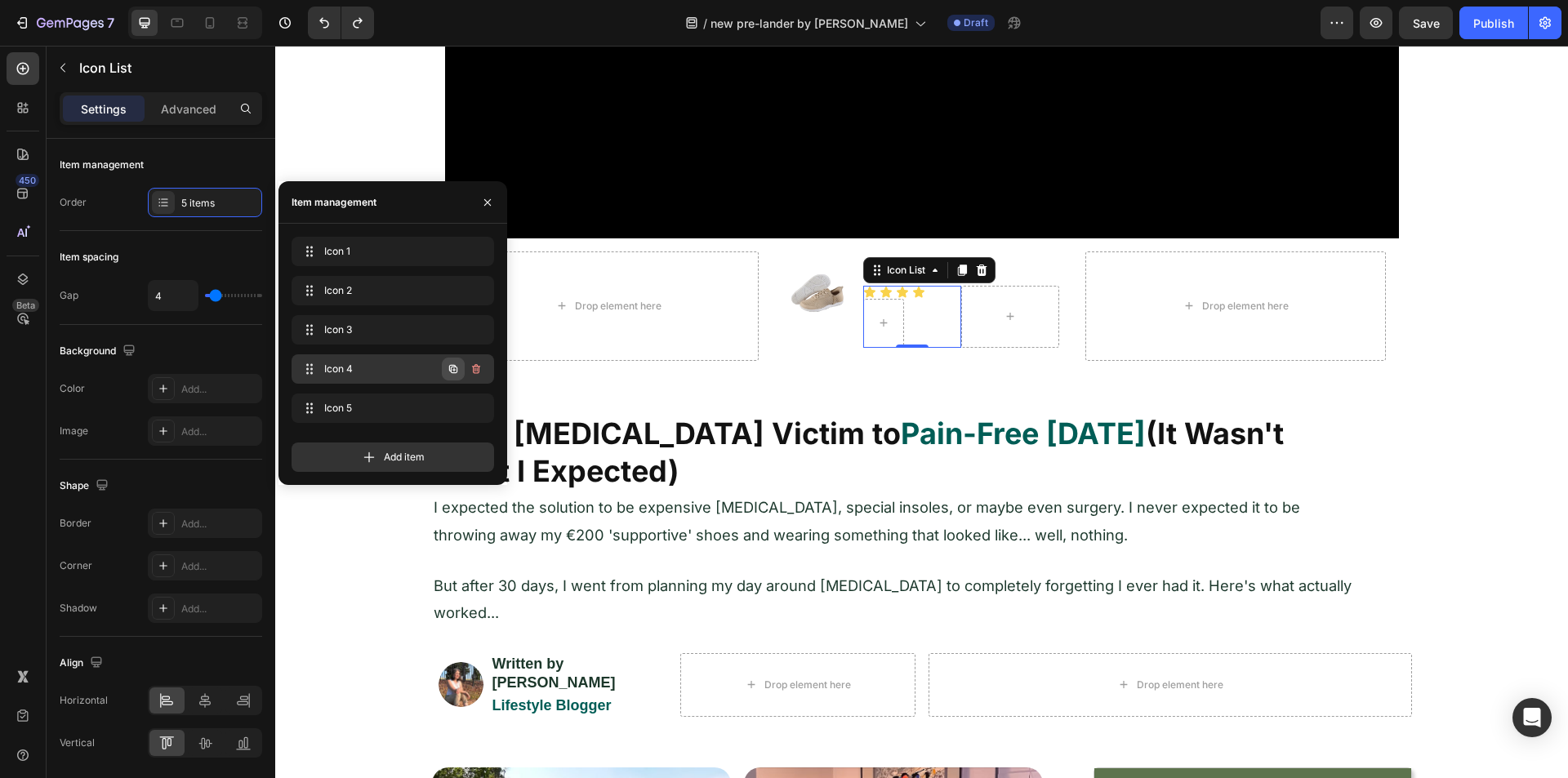
click at [456, 370] on icon "button" at bounding box center [454, 370] width 3 height 3
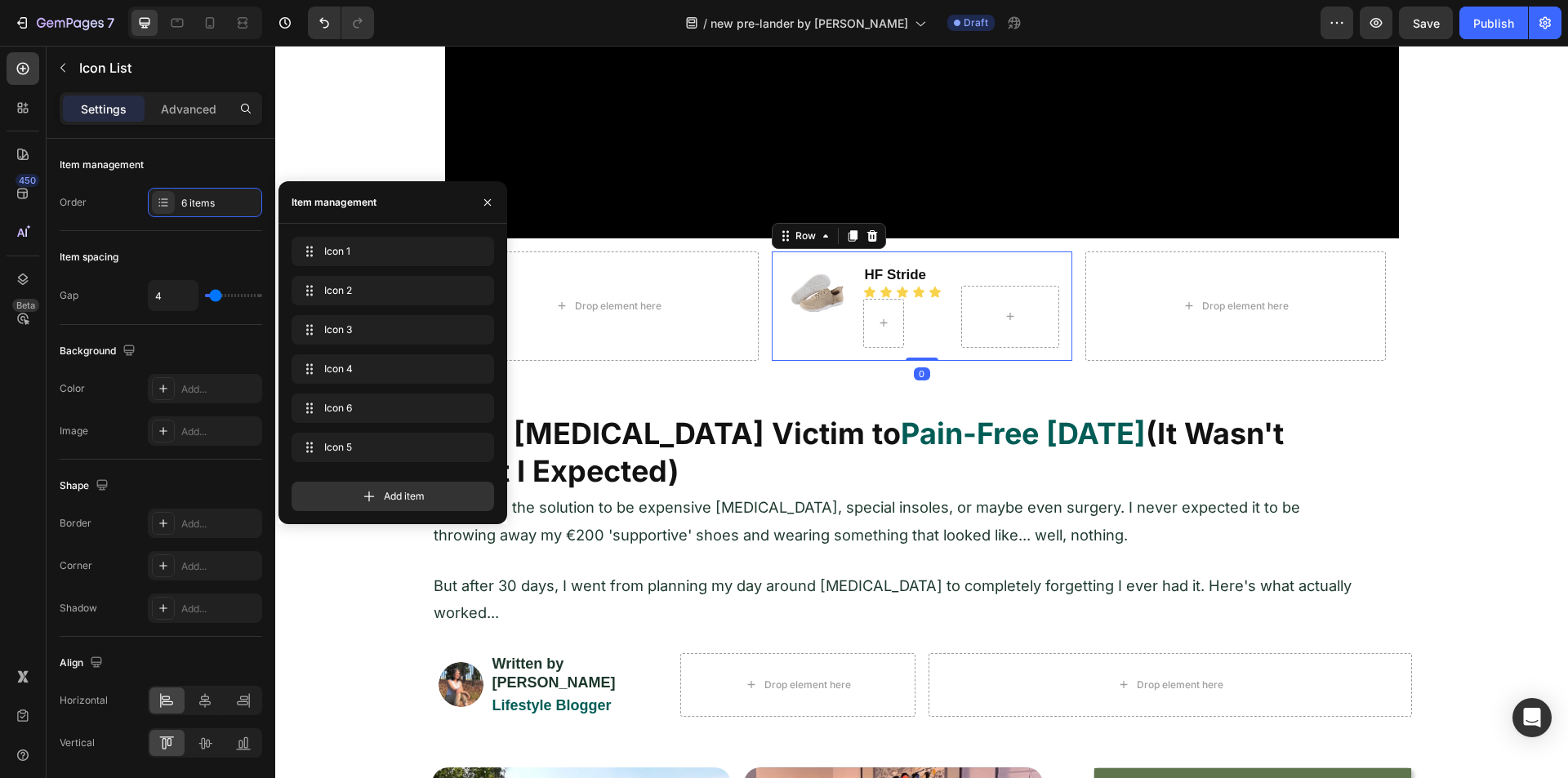
click at [776, 355] on div "Image HF Stride Heading Icon Icon Icon Icon Icon Icon List Row Row Row 0" at bounding box center [921, 306] width 300 height 110
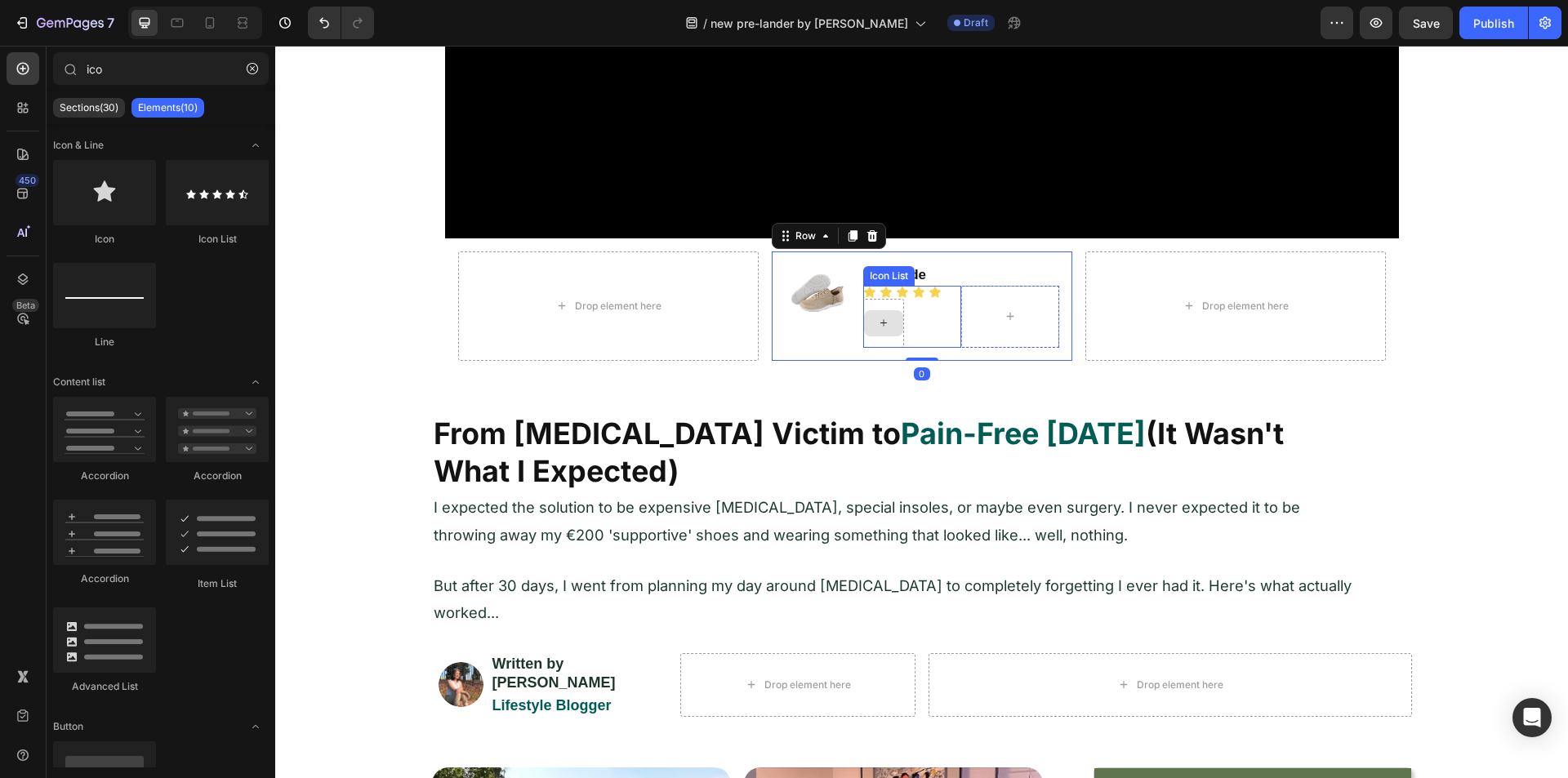
click at [889, 312] on div at bounding box center [883, 324] width 39 height 26
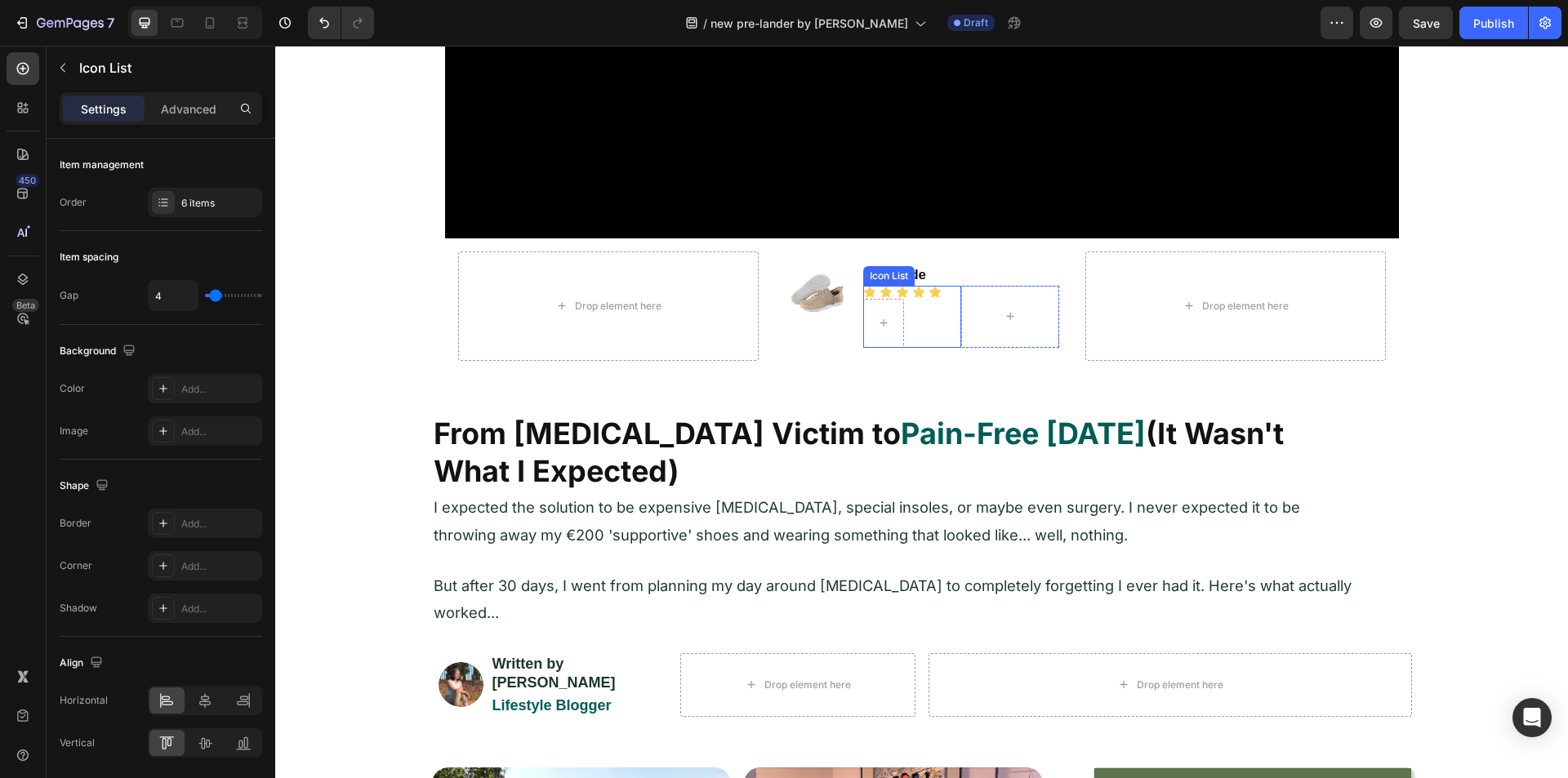
click at [948, 301] on div "Icon Icon Icon Icon Icon" at bounding box center [912, 316] width 98 height 62
click at [318, 20] on icon "Undo/Redo" at bounding box center [324, 23] width 17 height 17
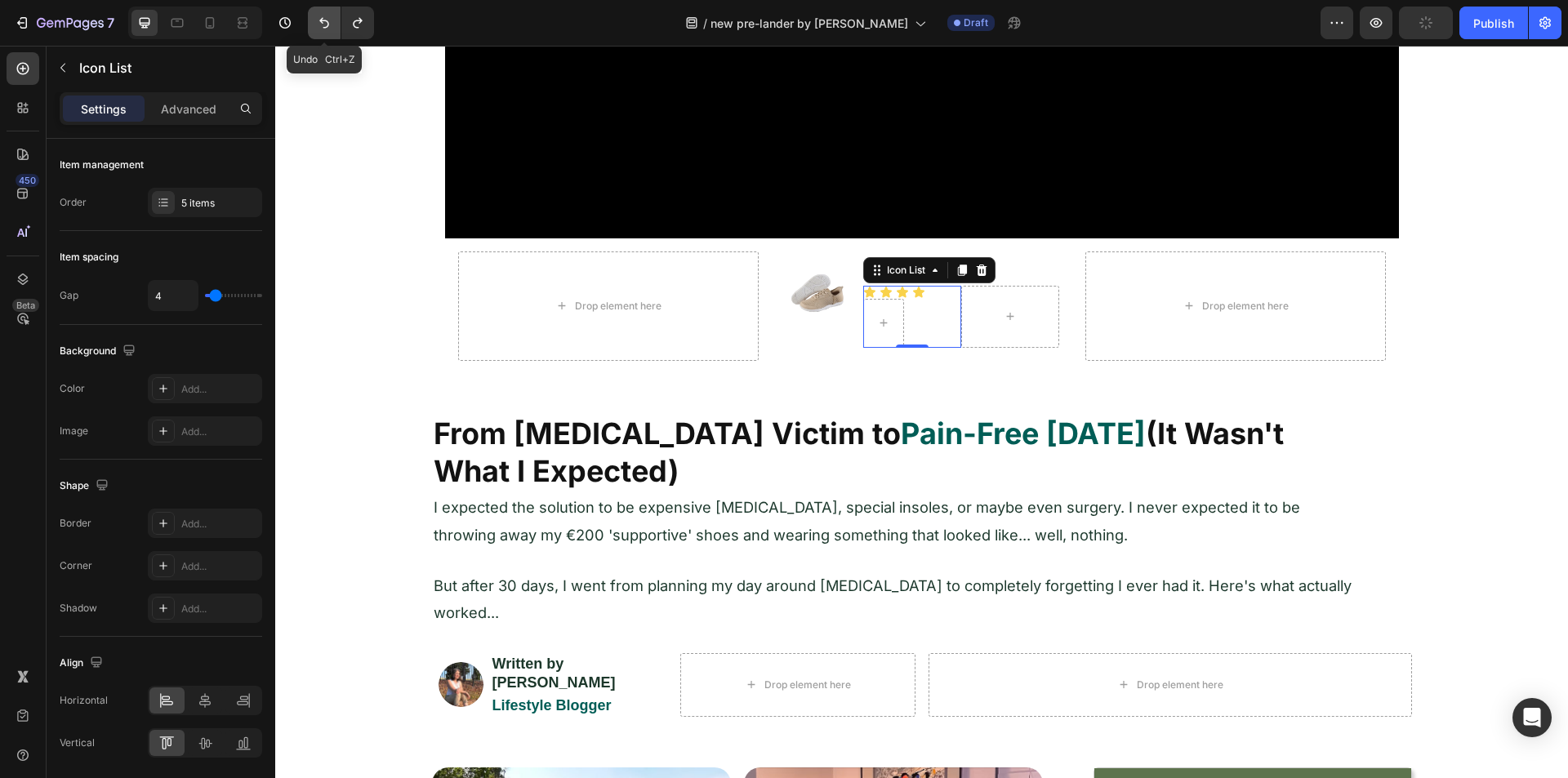
click at [318, 20] on icon "Undo/Redo" at bounding box center [324, 23] width 17 height 17
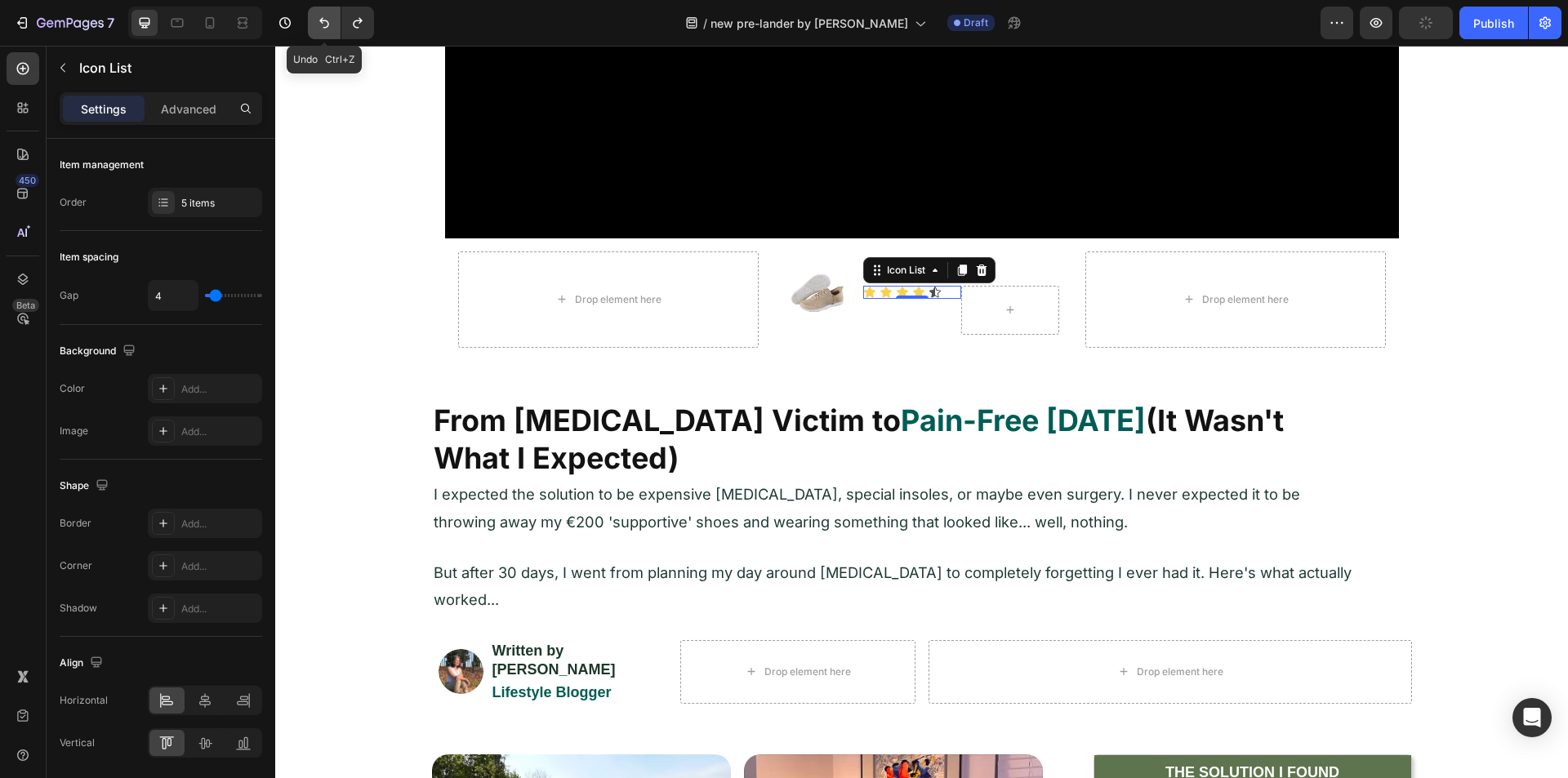
click at [318, 20] on icon "Undo/Redo" at bounding box center [324, 23] width 17 height 17
click at [352, 17] on icon "Undo/Redo" at bounding box center [358, 23] width 17 height 17
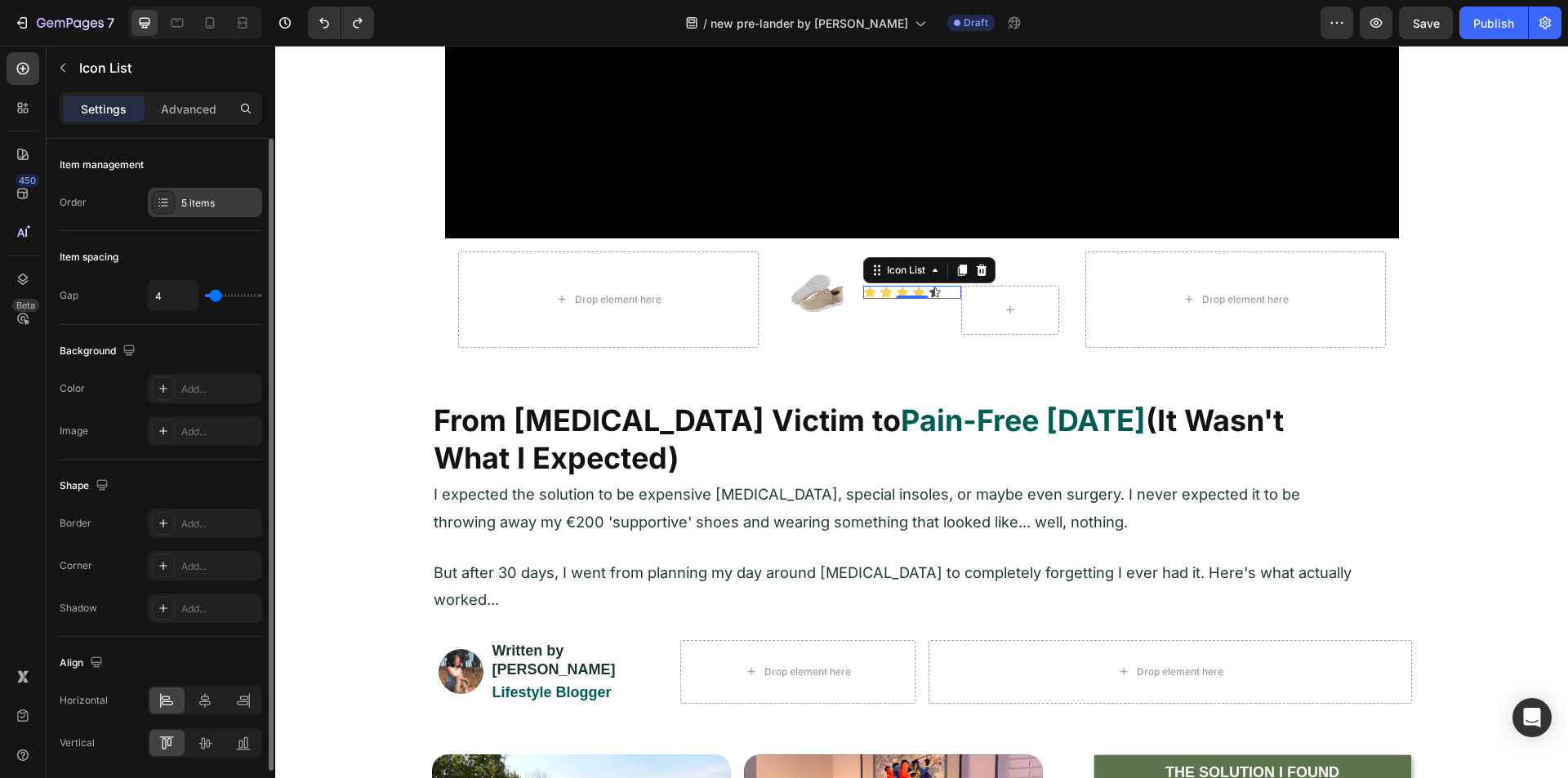
click at [198, 207] on div "5 items" at bounding box center [219, 203] width 77 height 15
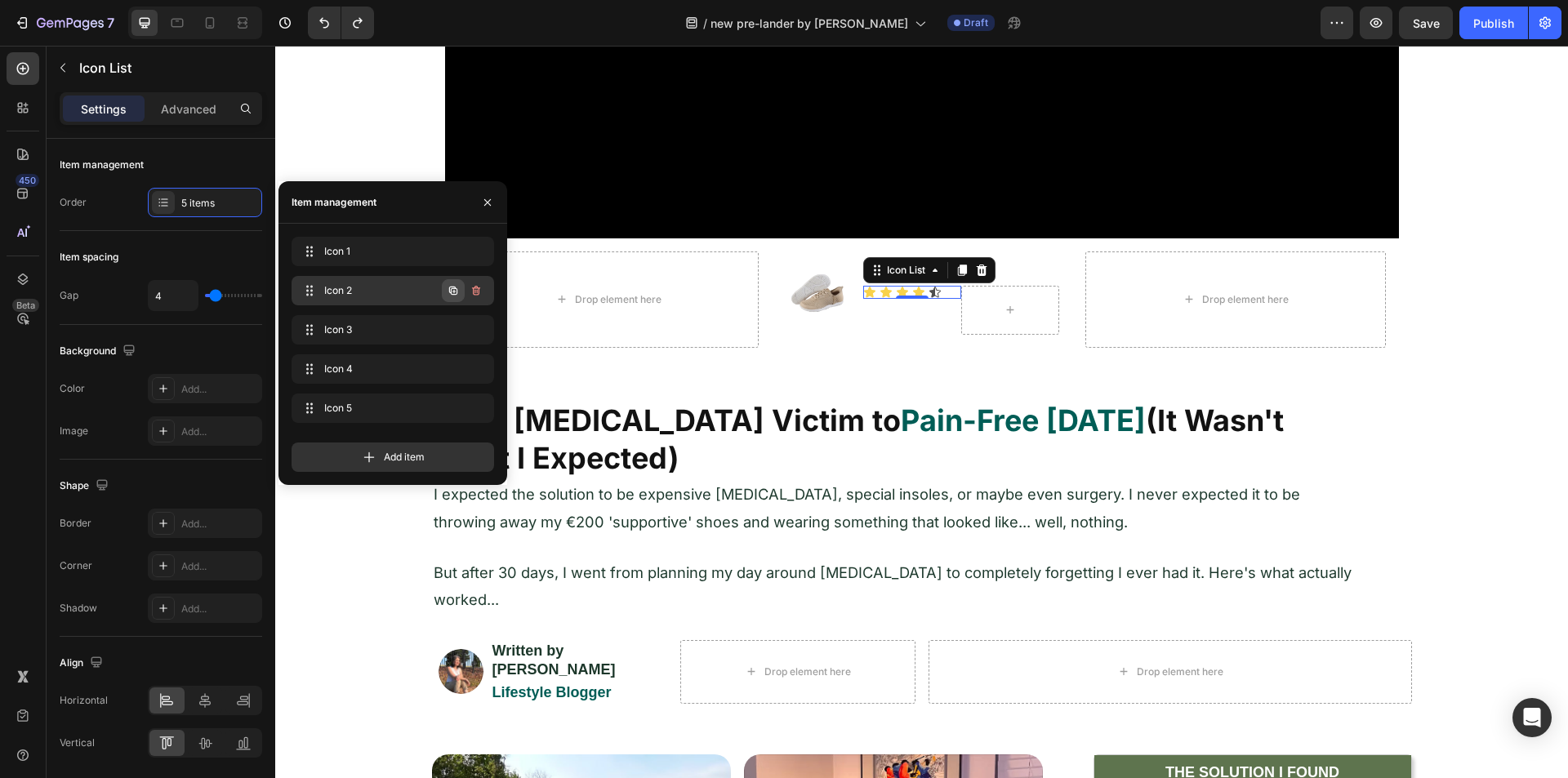
click at [451, 290] on icon "button" at bounding box center [452, 290] width 8 height 8
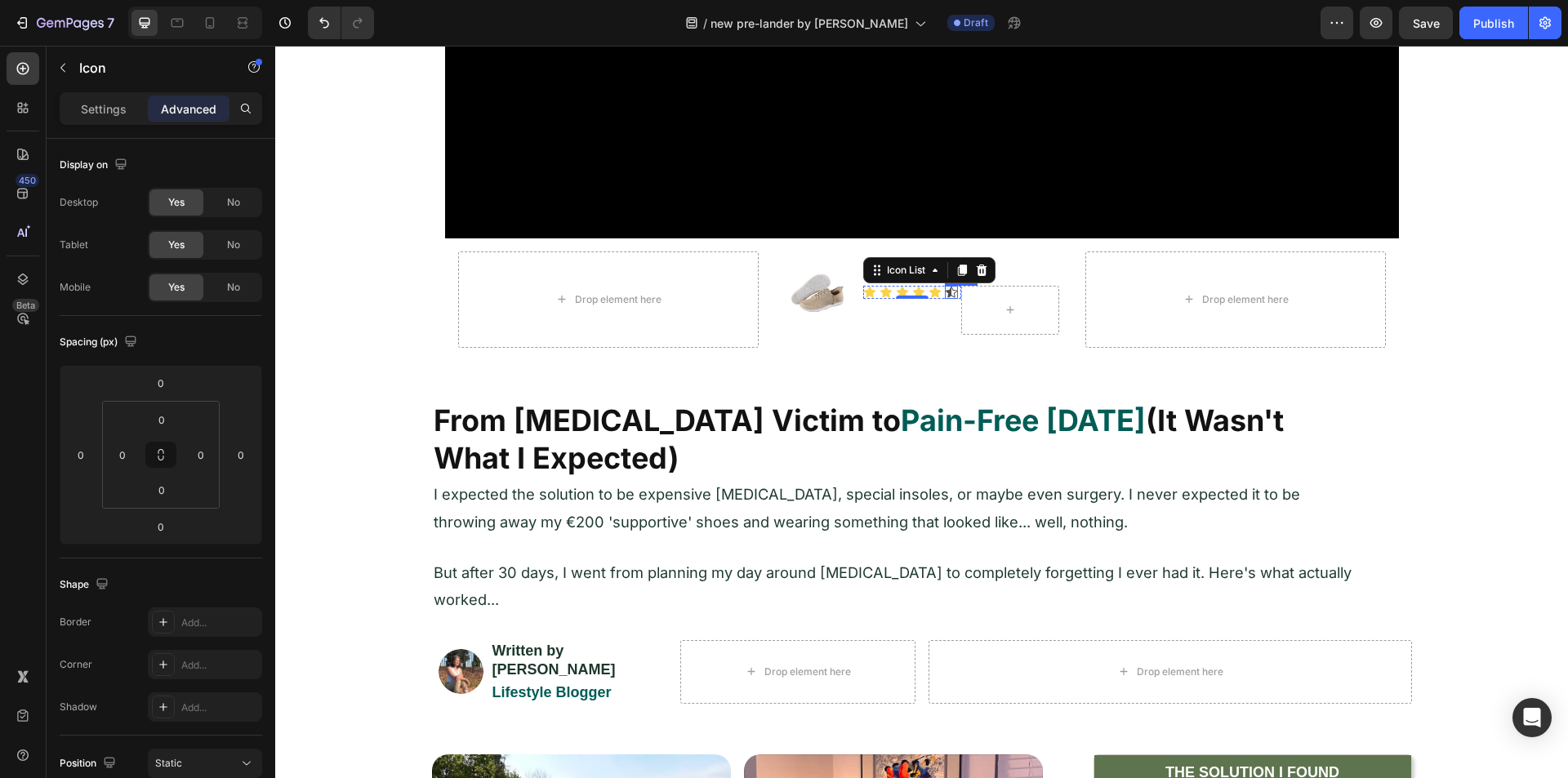
click at [946, 291] on icon at bounding box center [951, 292] width 11 height 10
click at [1040, 268] on icon at bounding box center [1044, 270] width 10 height 11
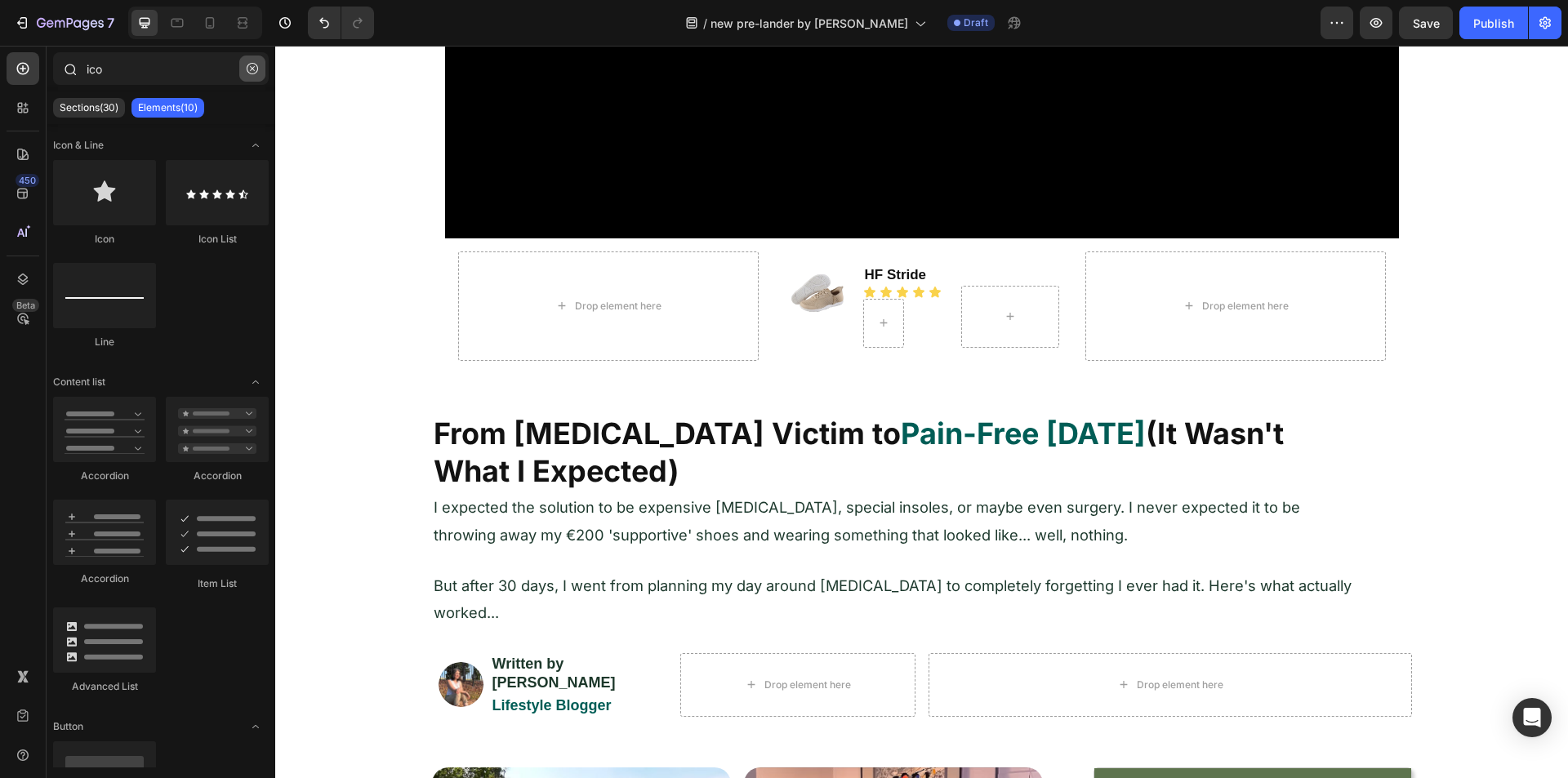
click at [243, 70] on button "button" at bounding box center [252, 69] width 26 height 26
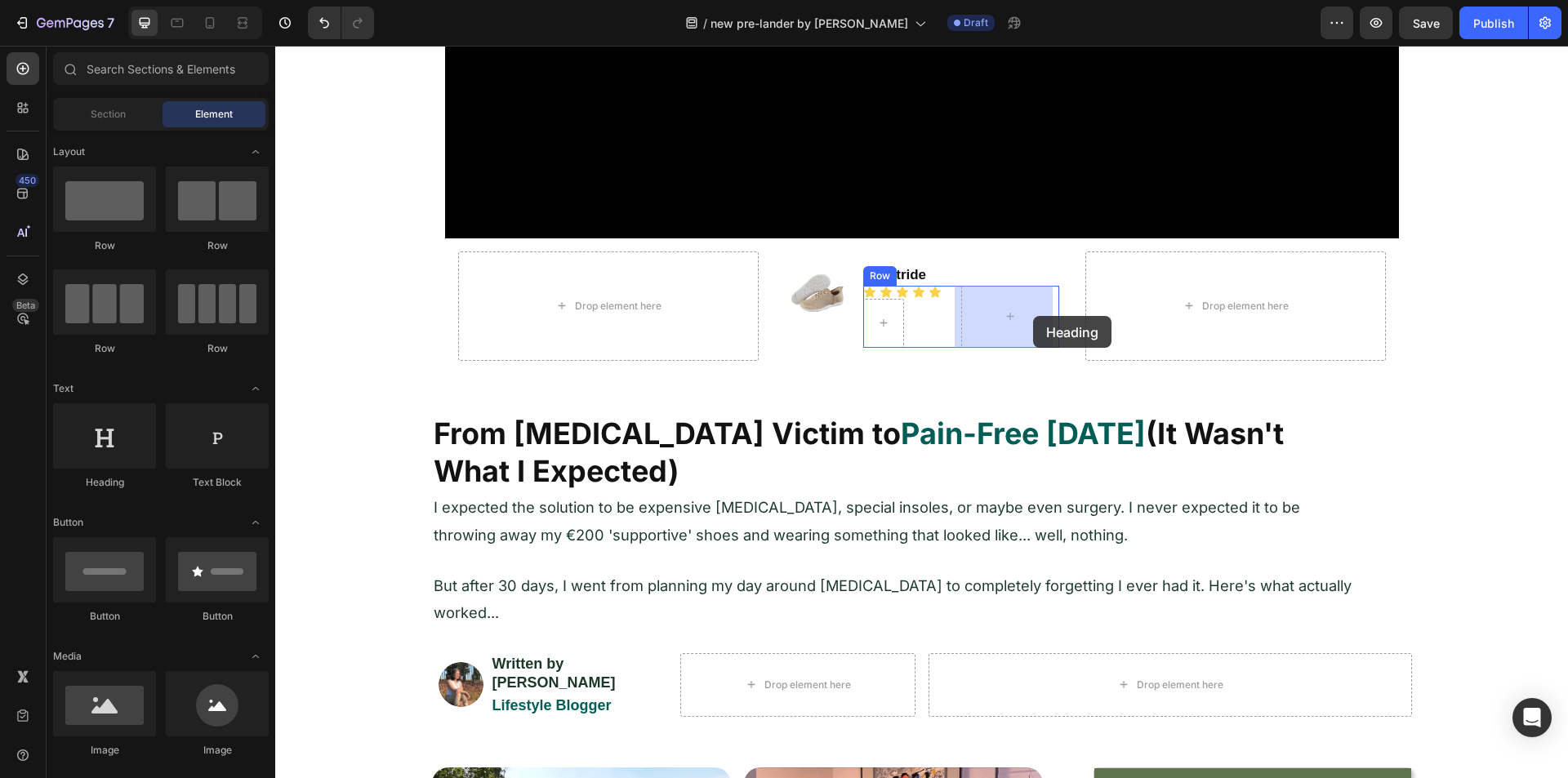
drag, startPoint x: 378, startPoint y: 485, endPoint x: 1026, endPoint y: 316, distance: 669.7
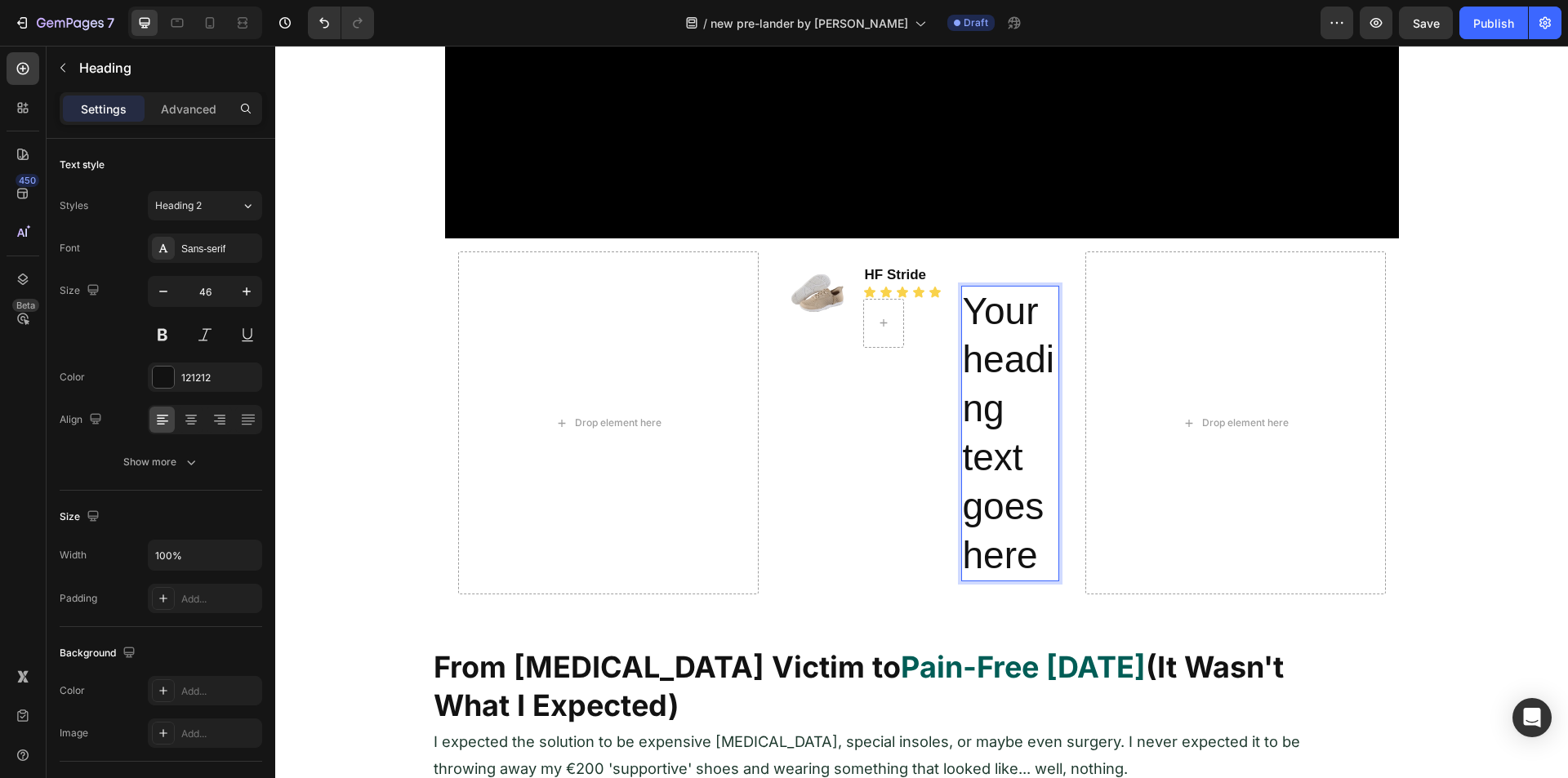
click at [984, 325] on h2 "Your heading text goes here" at bounding box center [1010, 433] width 98 height 297
click at [986, 325] on p "Your heading text goes here" at bounding box center [1009, 433] width 95 height 293
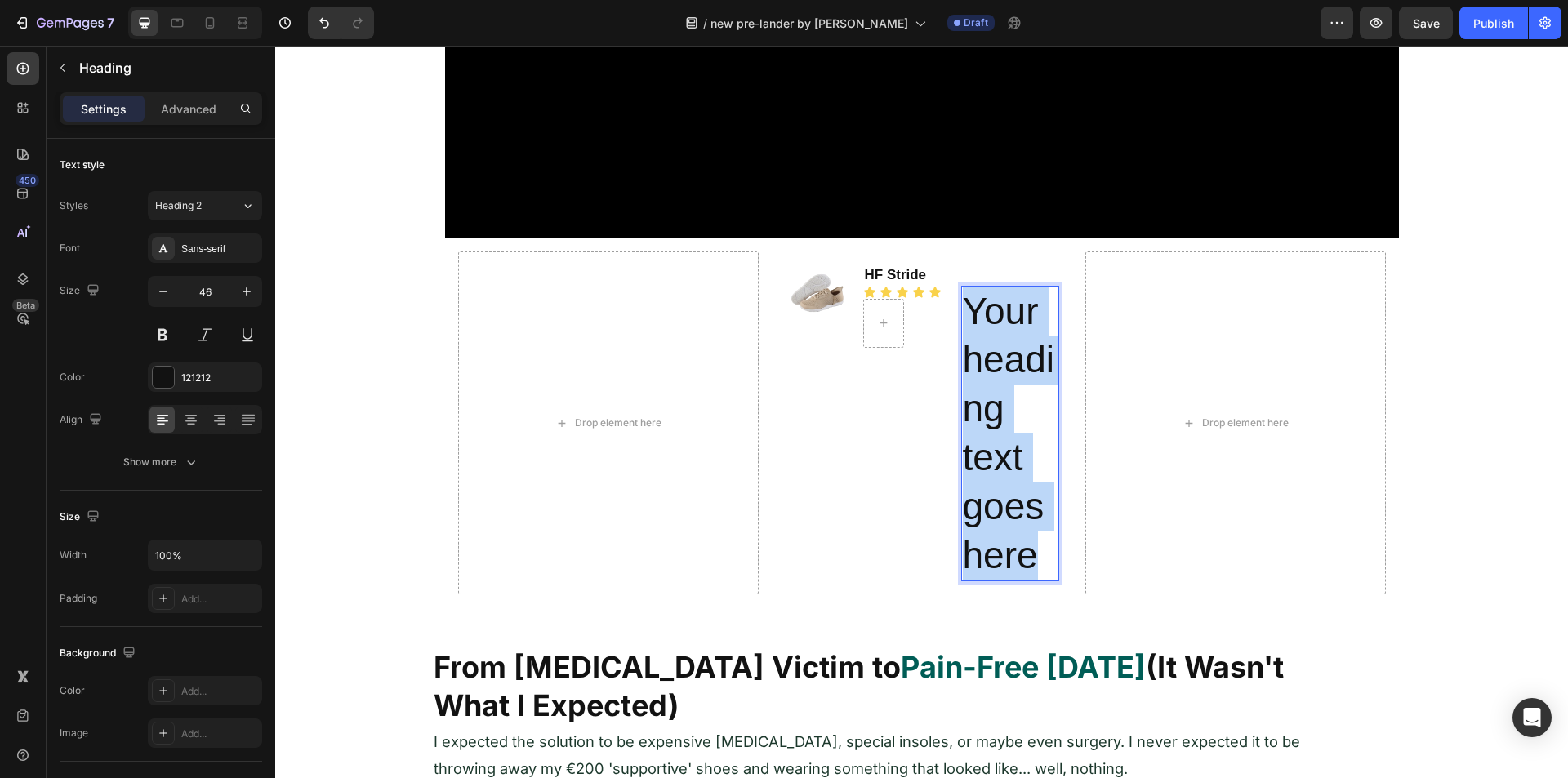
click at [986, 325] on p "Your heading text goes here" at bounding box center [1009, 433] width 95 height 293
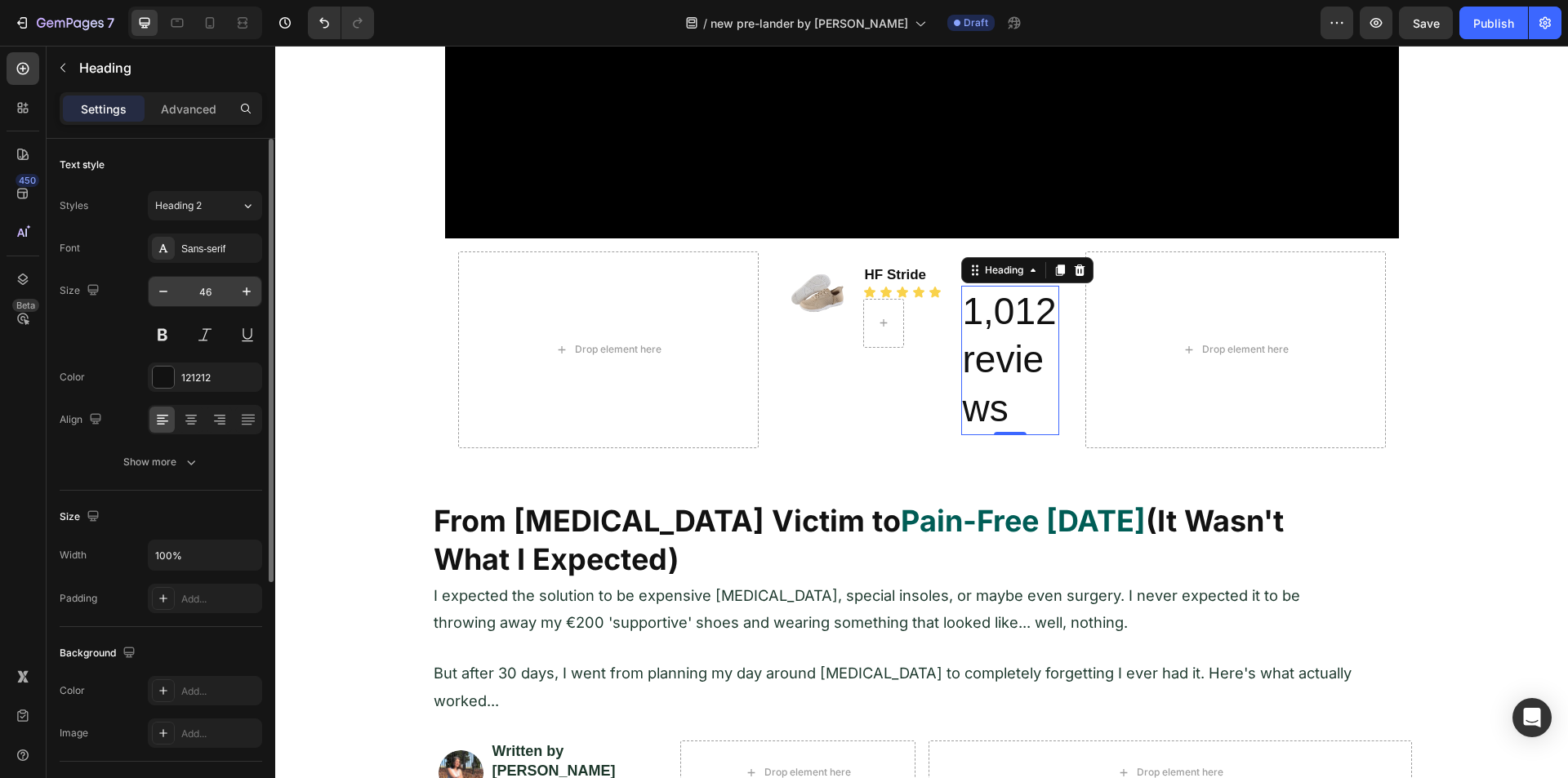
click at [212, 293] on input "46" at bounding box center [205, 292] width 54 height 30
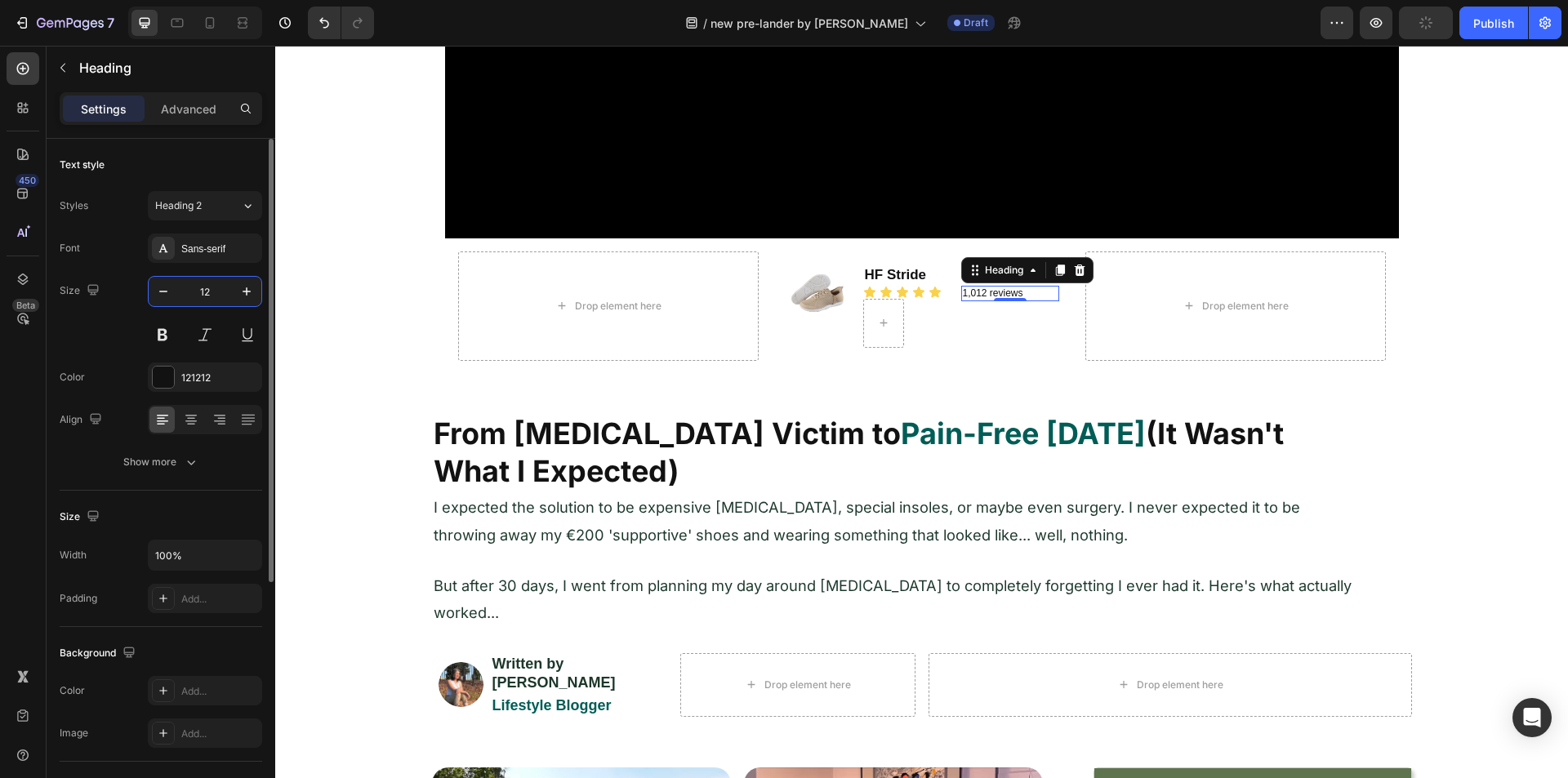
type input "12"
click at [175, 627] on div "Text style Styles Heading 2 Font Sans-serif Size 12 Color 121212 Align Show more" at bounding box center [161, 694] width 203 height 135
click at [179, 471] on button "Show more" at bounding box center [161, 462] width 203 height 30
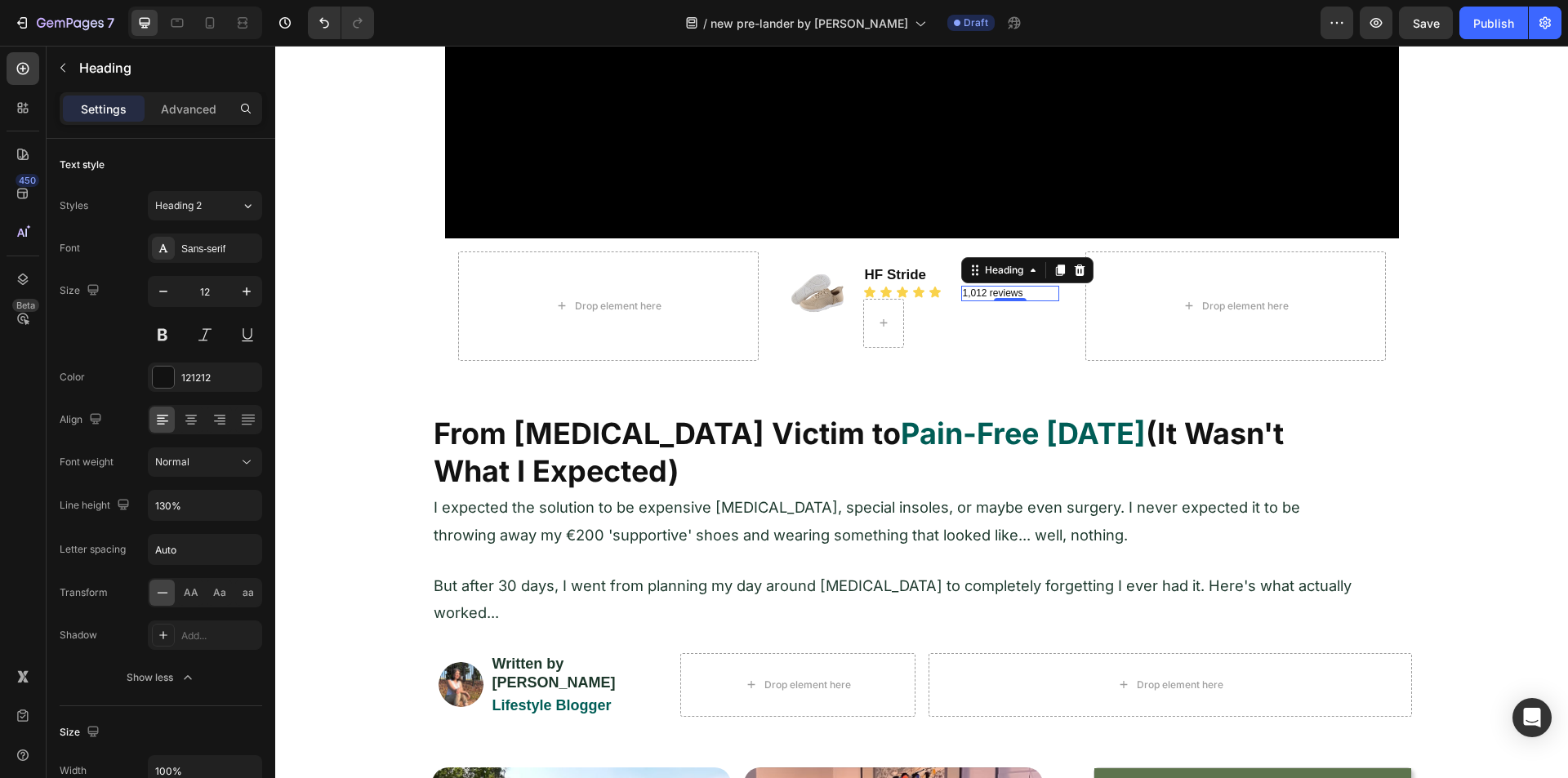
click at [22, 447] on div "450 Beta" at bounding box center [23, 356] width 33 height 608
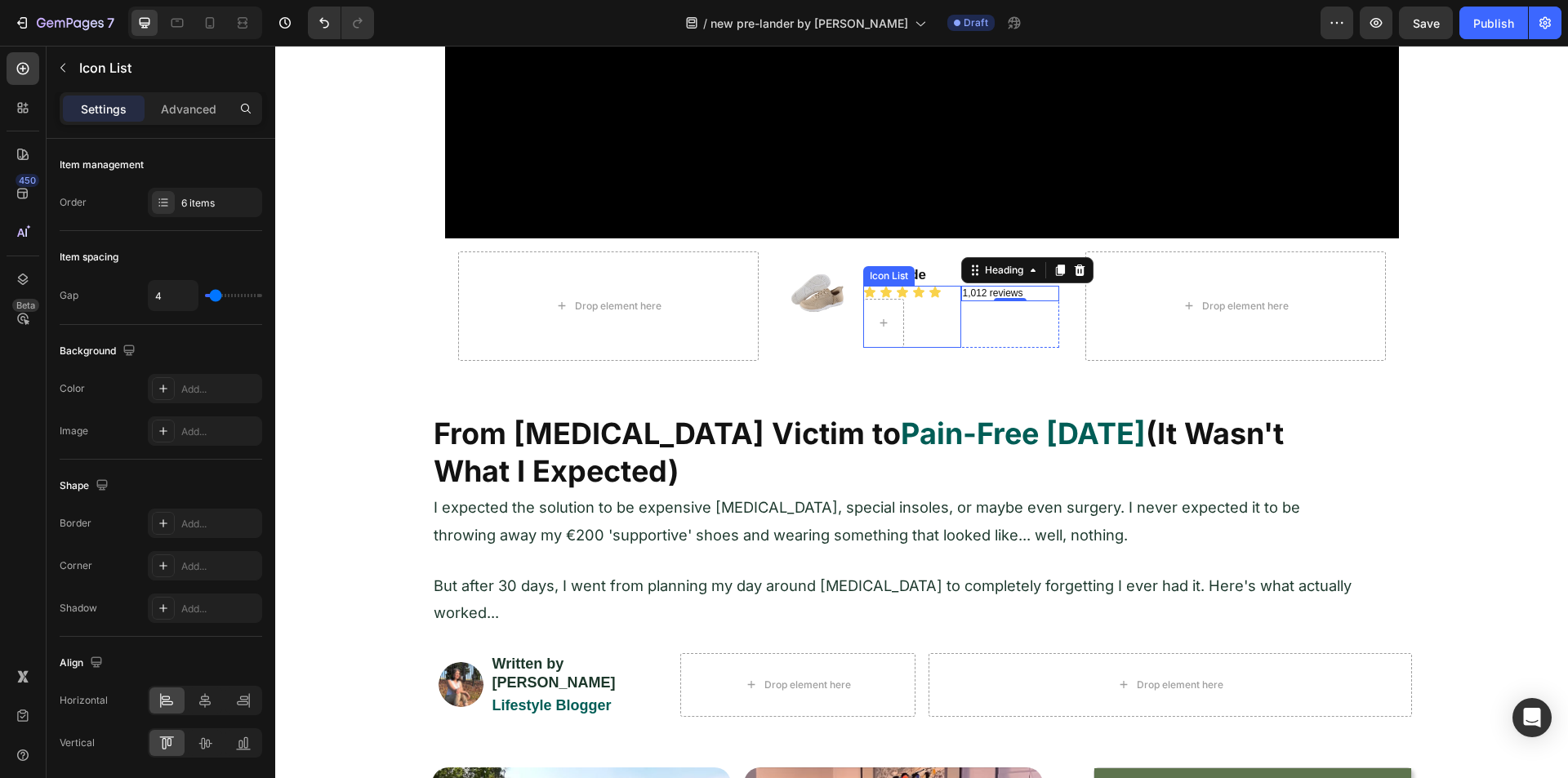
click at [946, 317] on div "Icon Icon Icon Icon Icon" at bounding box center [912, 316] width 98 height 62
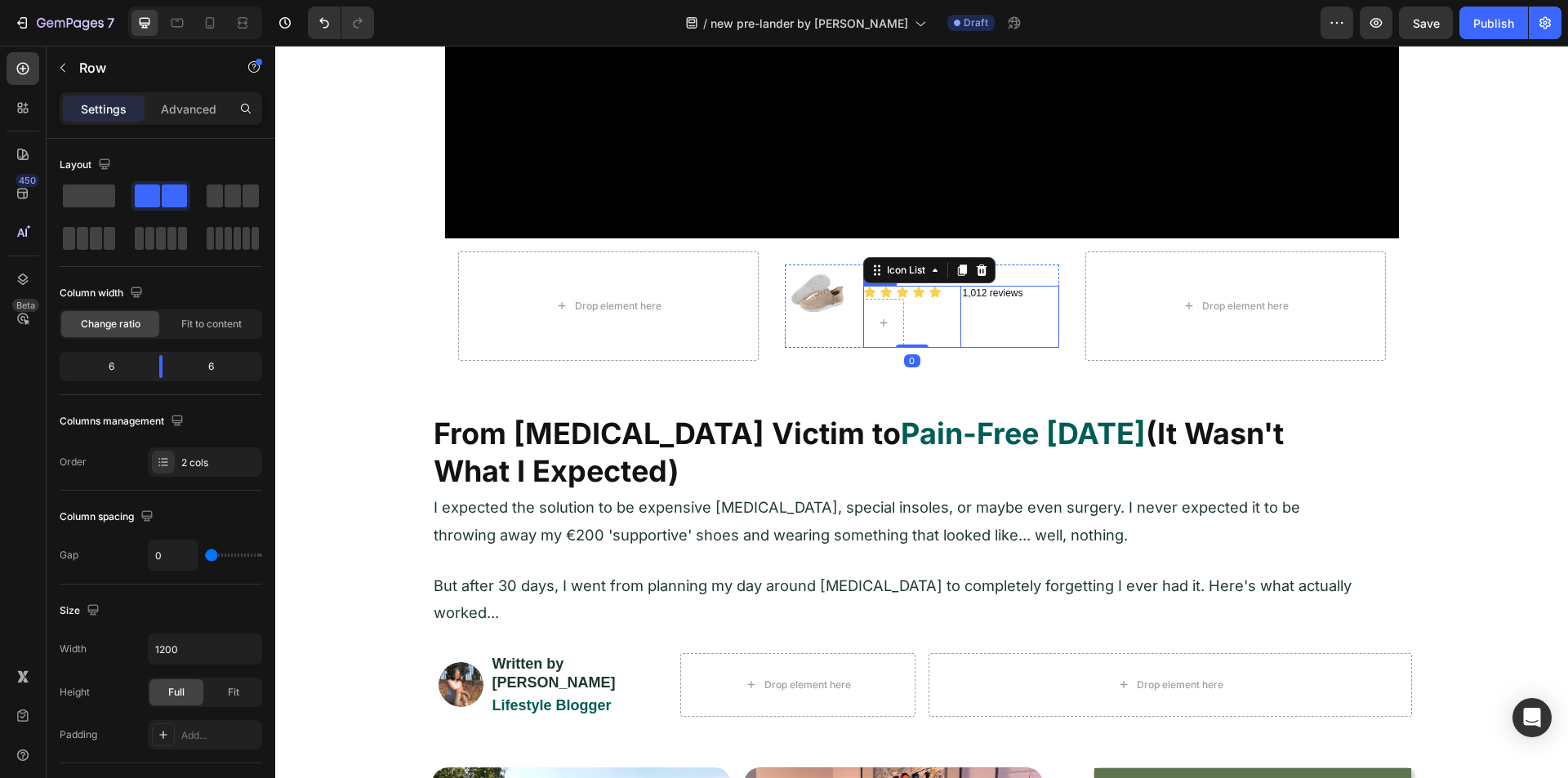
click at [962, 343] on div "1,012 reviews Heading" at bounding box center [1010, 316] width 98 height 62
drag, startPoint x: 164, startPoint y: 368, endPoint x: 144, endPoint y: 368, distance: 20.0
click at [144, 368] on div at bounding box center [147, 366] width 30 height 23
click at [20, 419] on div "450 Beta" at bounding box center [23, 356] width 33 height 608
click at [980, 291] on p "1,012 reviews" at bounding box center [1002, 293] width 111 height 13
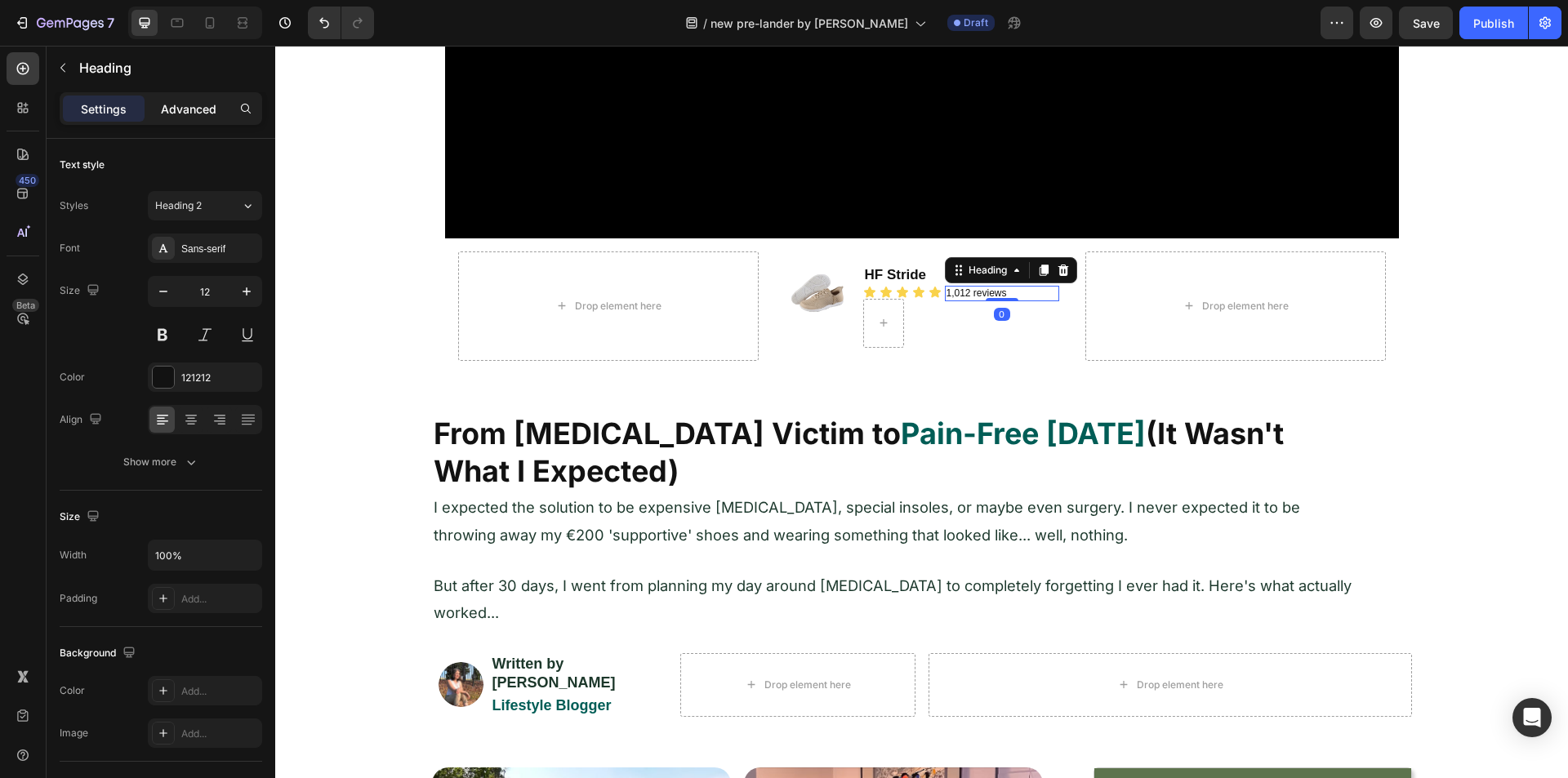
click at [186, 104] on p "Advanced" at bounding box center [189, 109] width 56 height 17
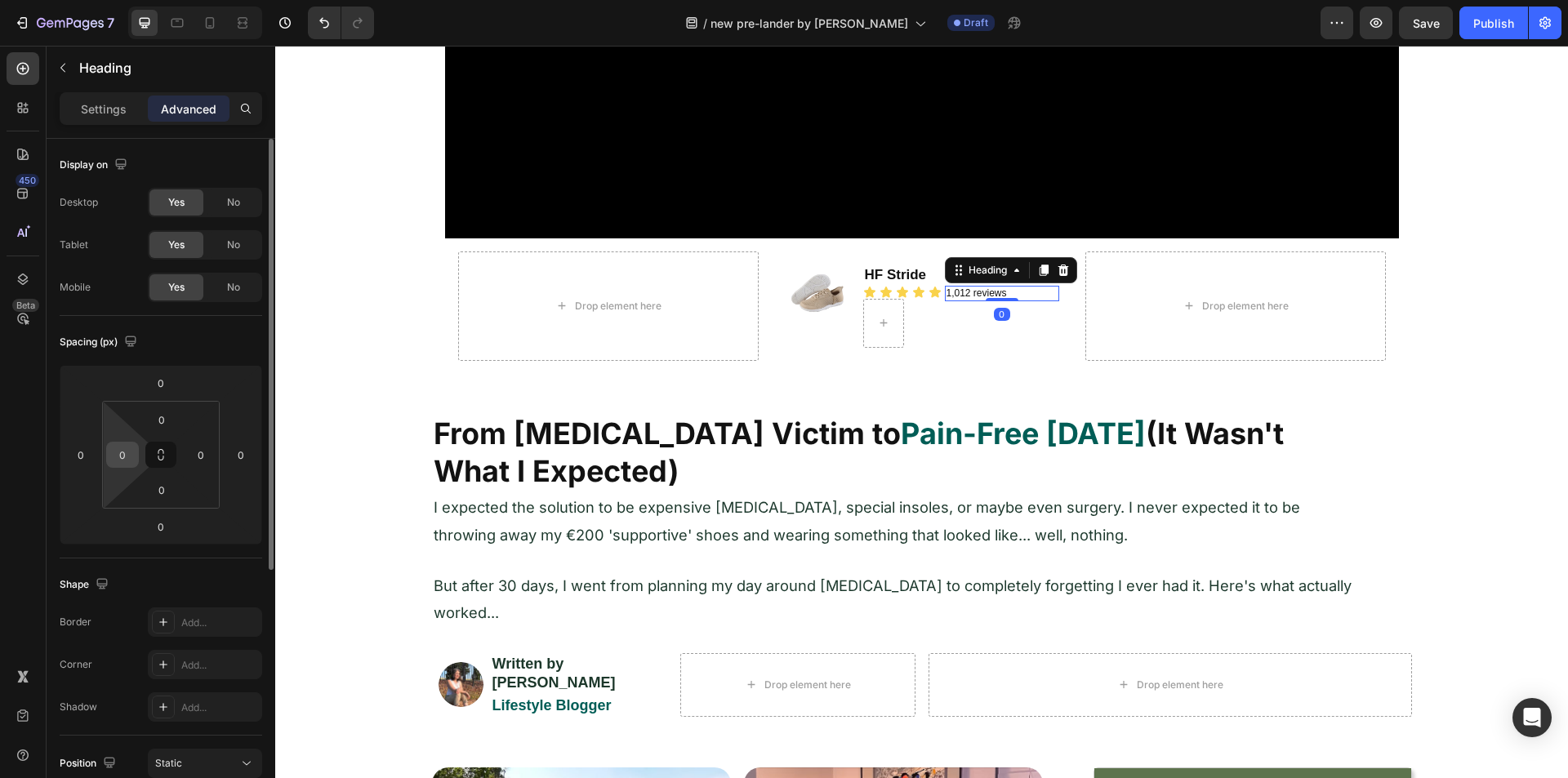
click at [128, 447] on input "0" at bounding box center [123, 455] width 24 height 24
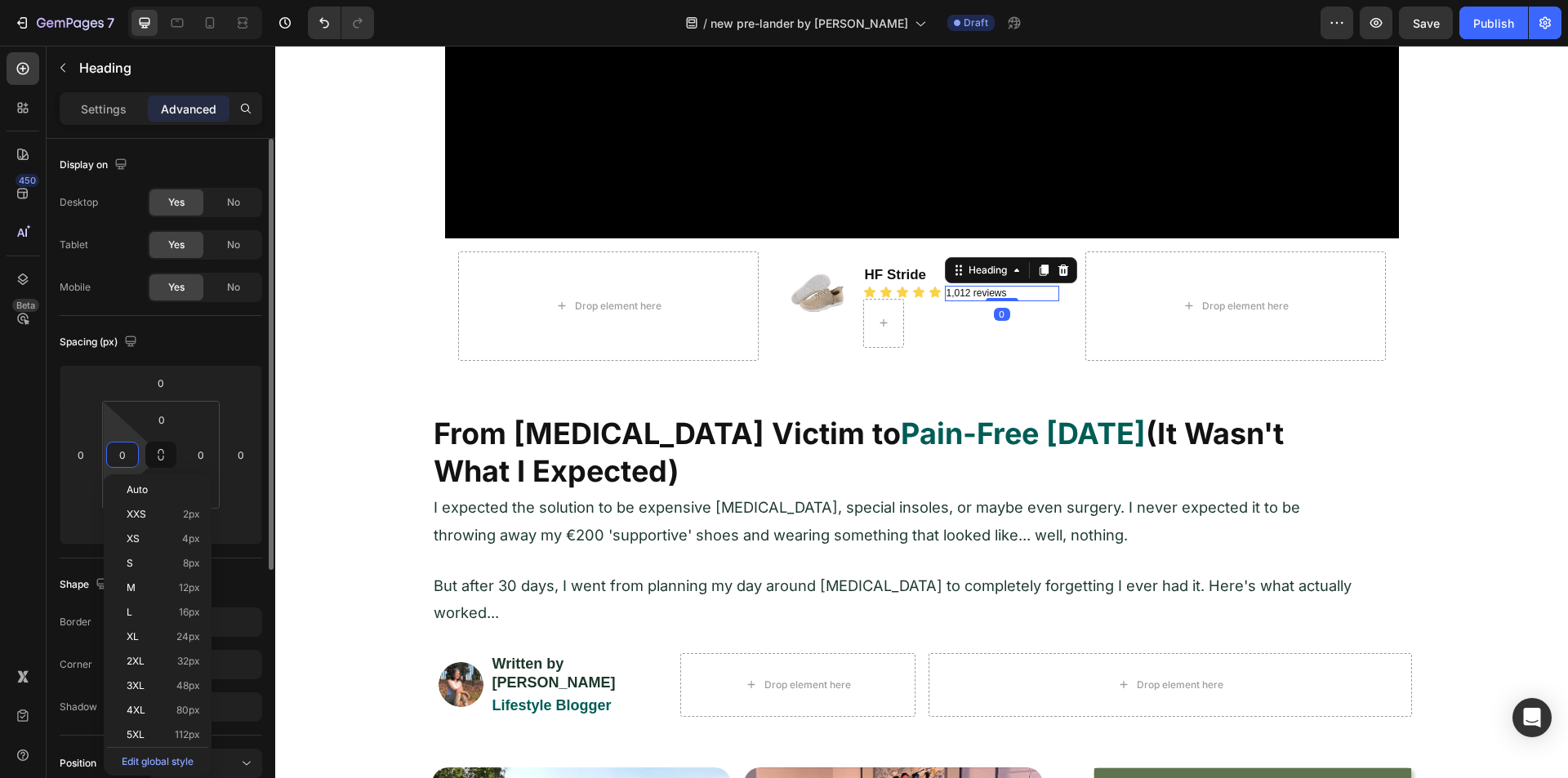
type input "4"
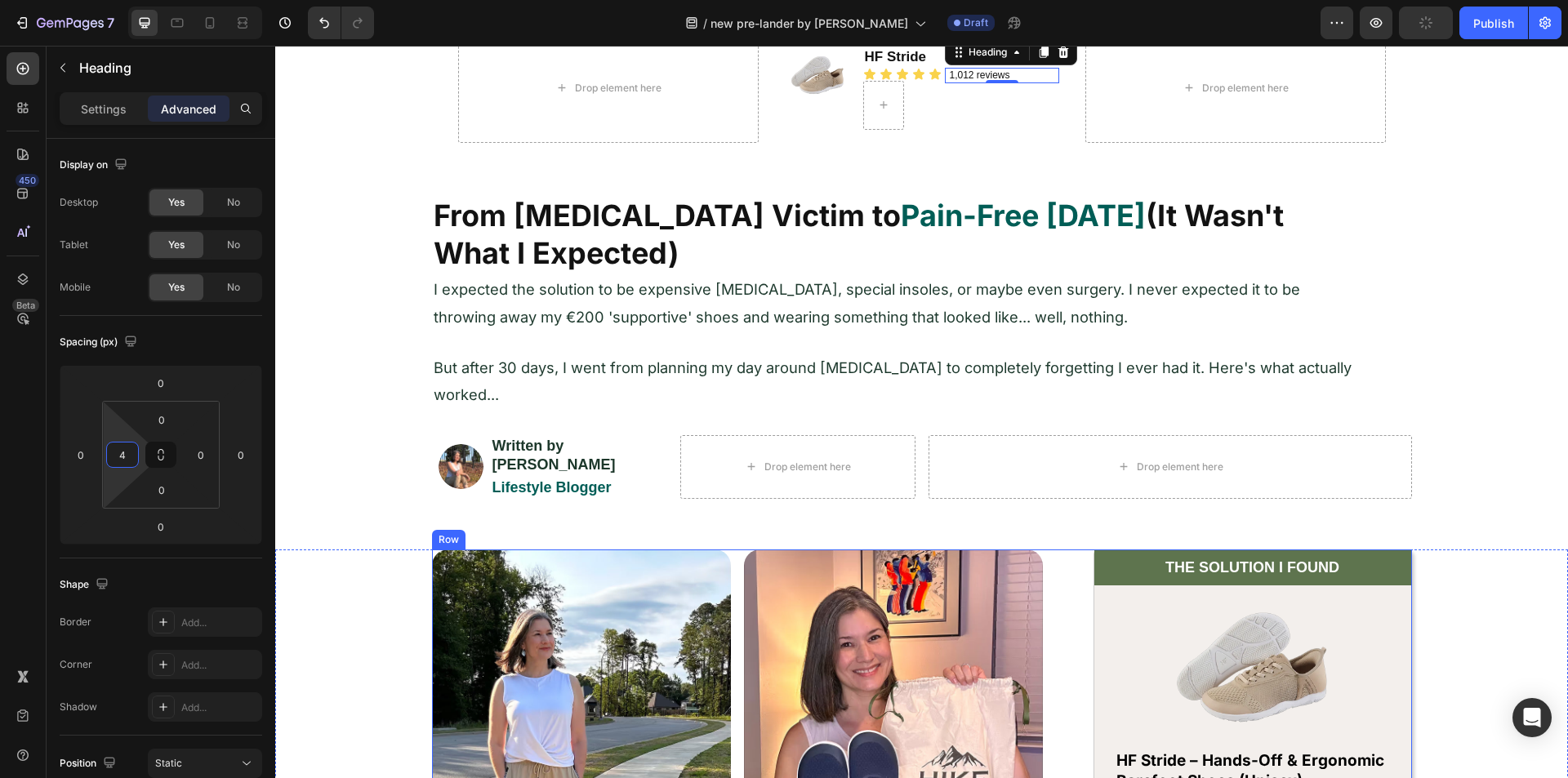
scroll to position [735, 0]
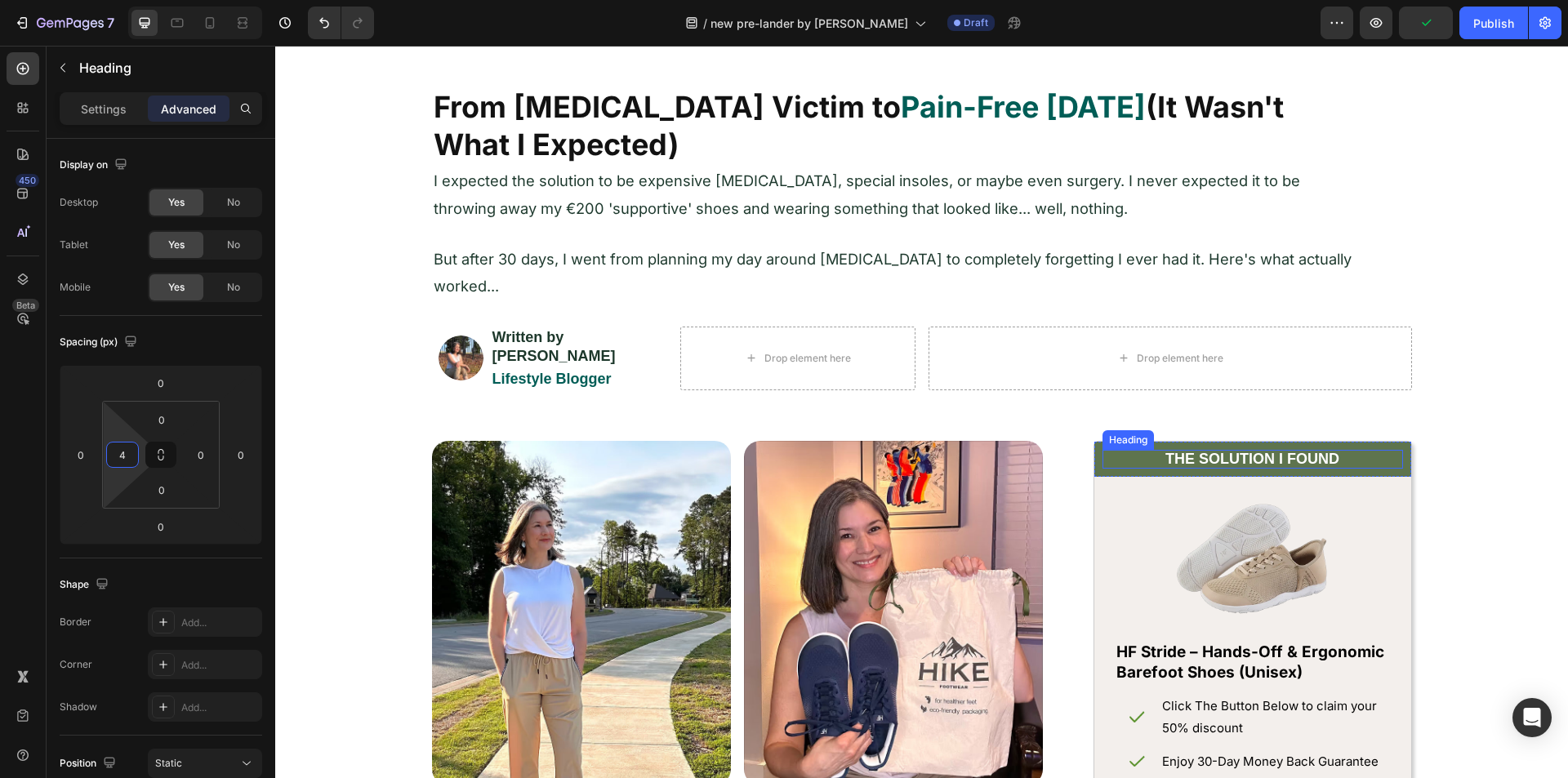
click at [1142, 450] on h2 "THE SOLUTION I FOUND" at bounding box center [1252, 459] width 300 height 19
click at [1199, 429] on icon at bounding box center [1201, 434] width 9 height 11
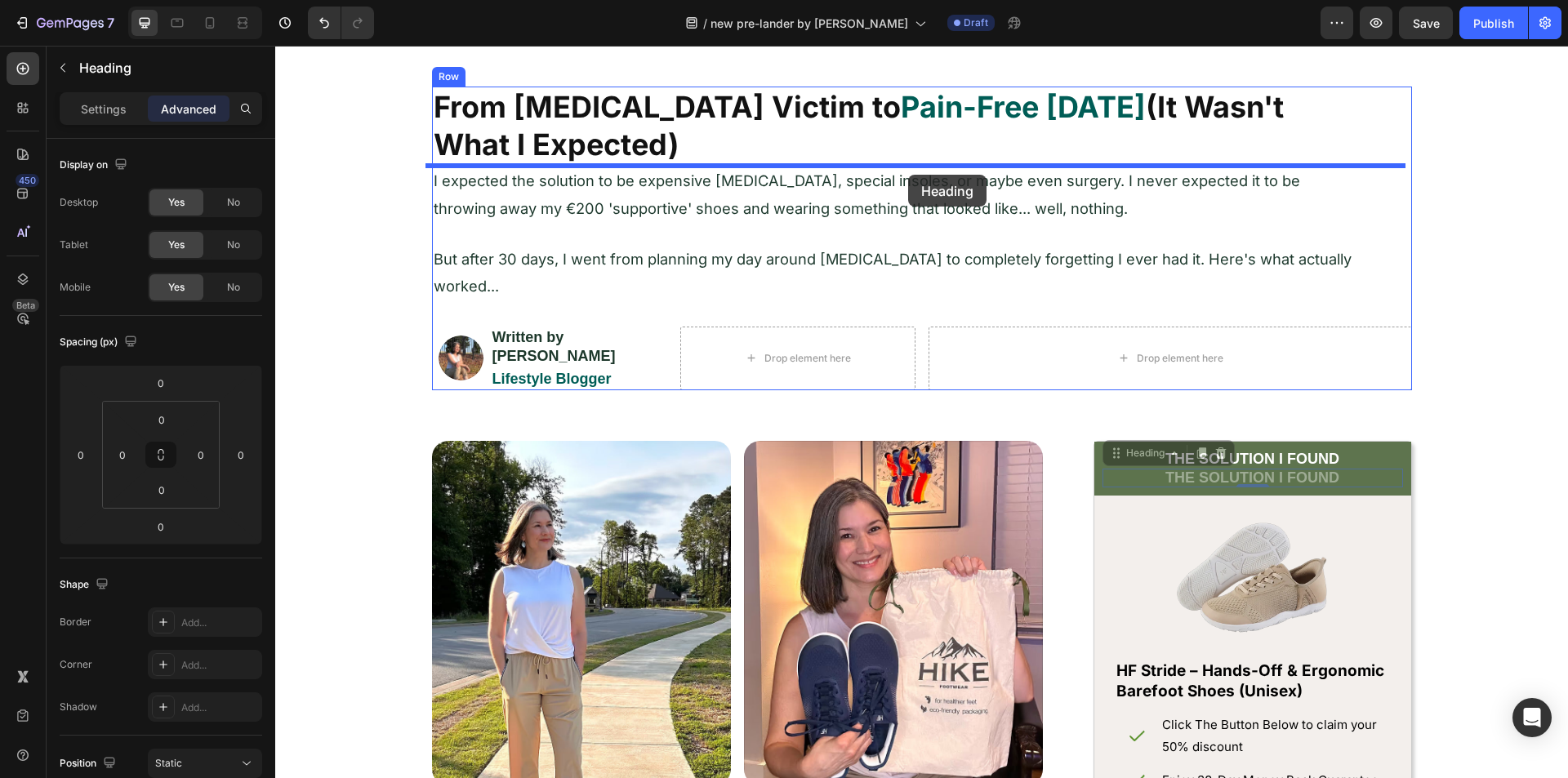
drag, startPoint x: 1117, startPoint y: 443, endPoint x: 908, endPoint y: 175, distance: 339.9
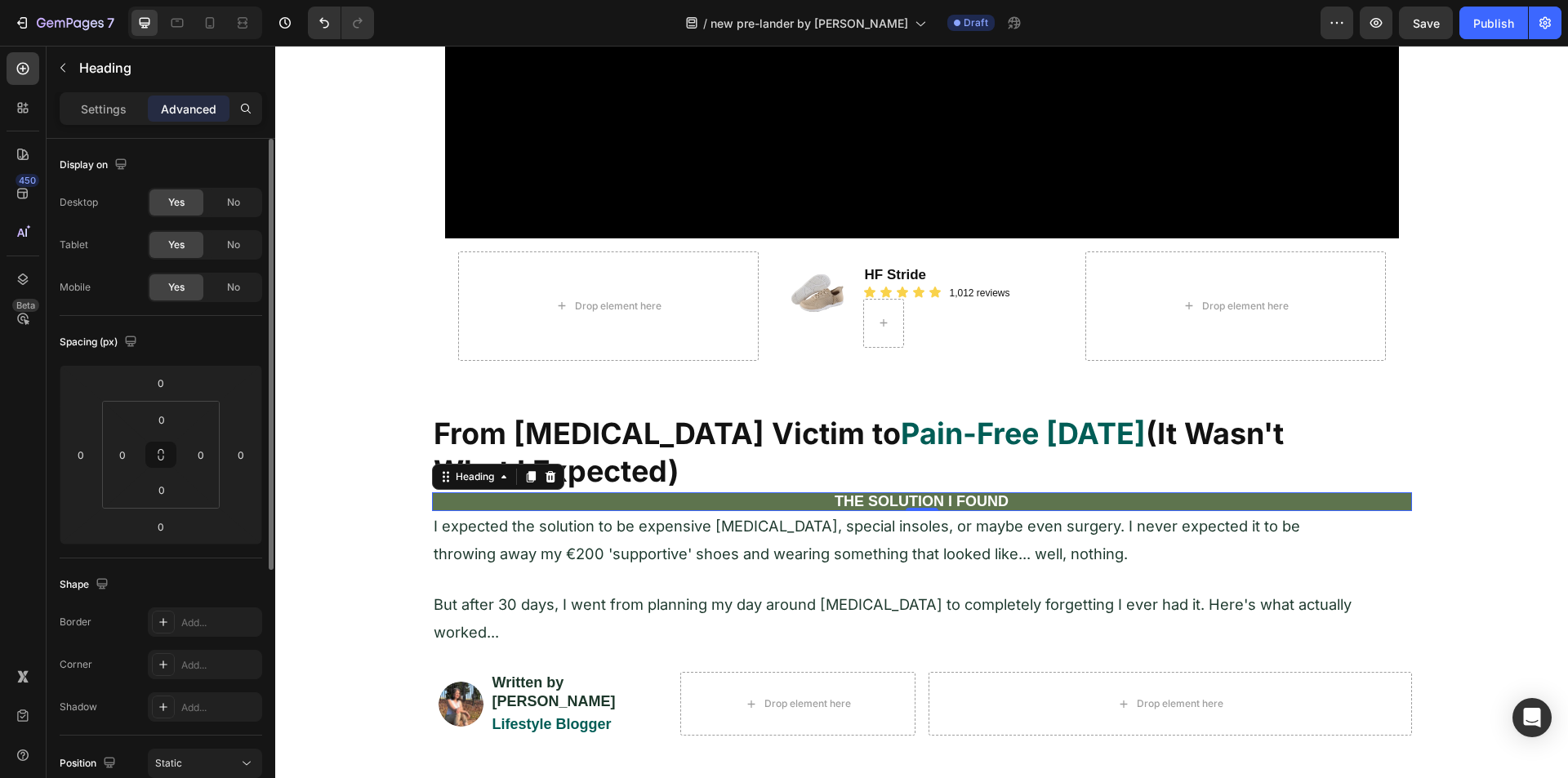
scroll to position [0, 0]
click at [79, 108] on div "Settings" at bounding box center [104, 109] width 82 height 26
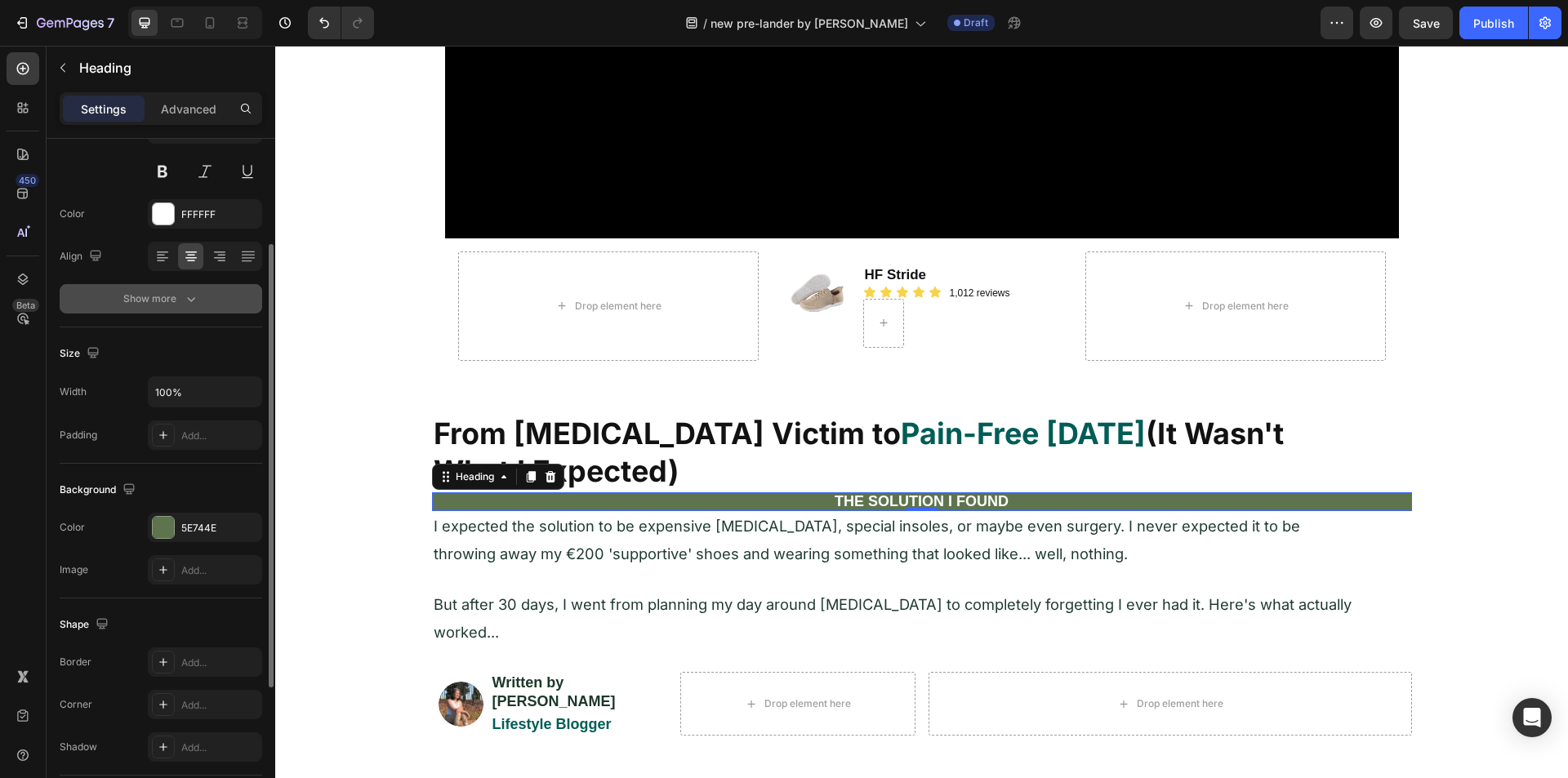
scroll to position [326, 0]
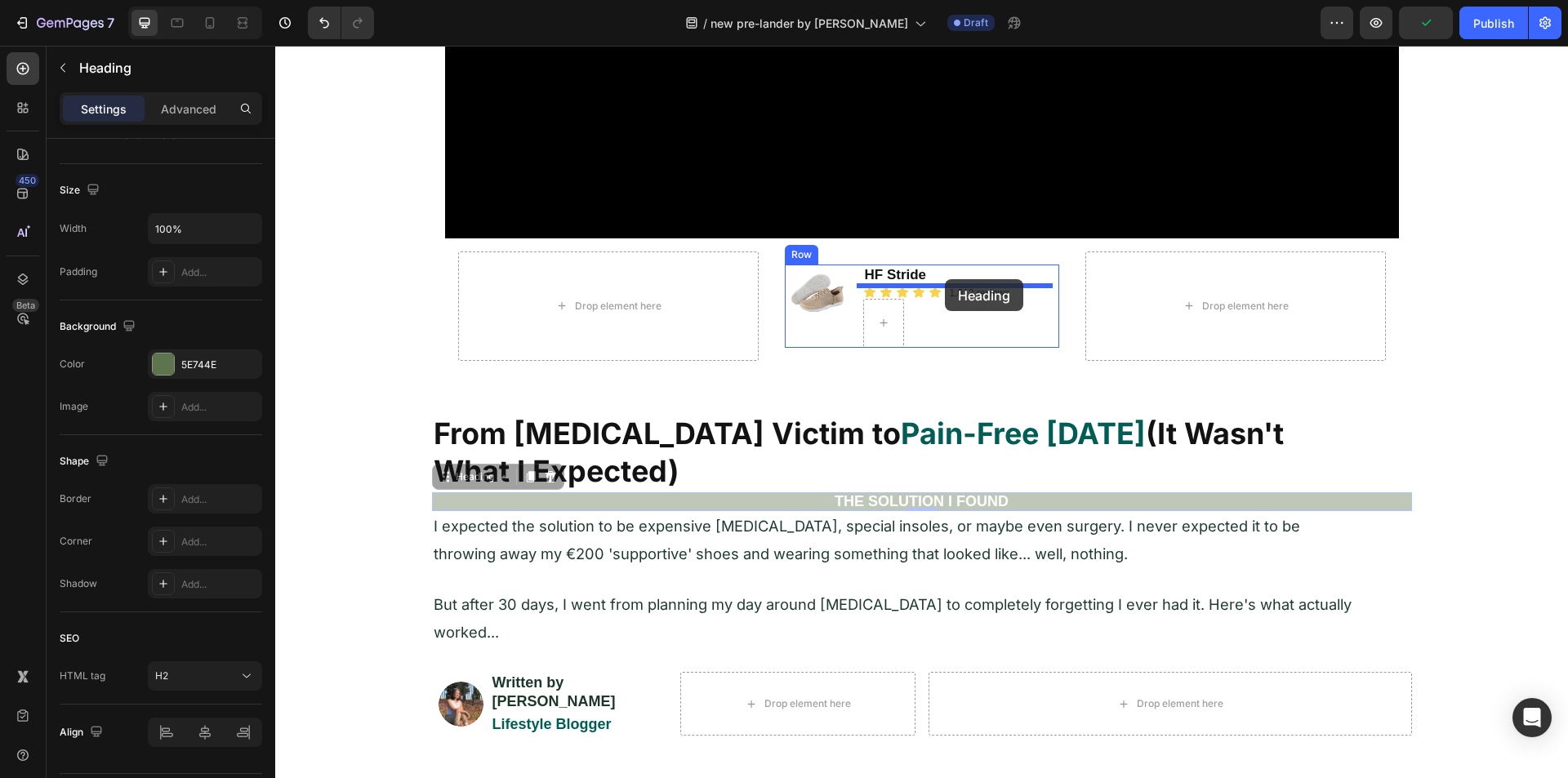
drag, startPoint x: 440, startPoint y: 480, endPoint x: 947, endPoint y: 278, distance: 545.8
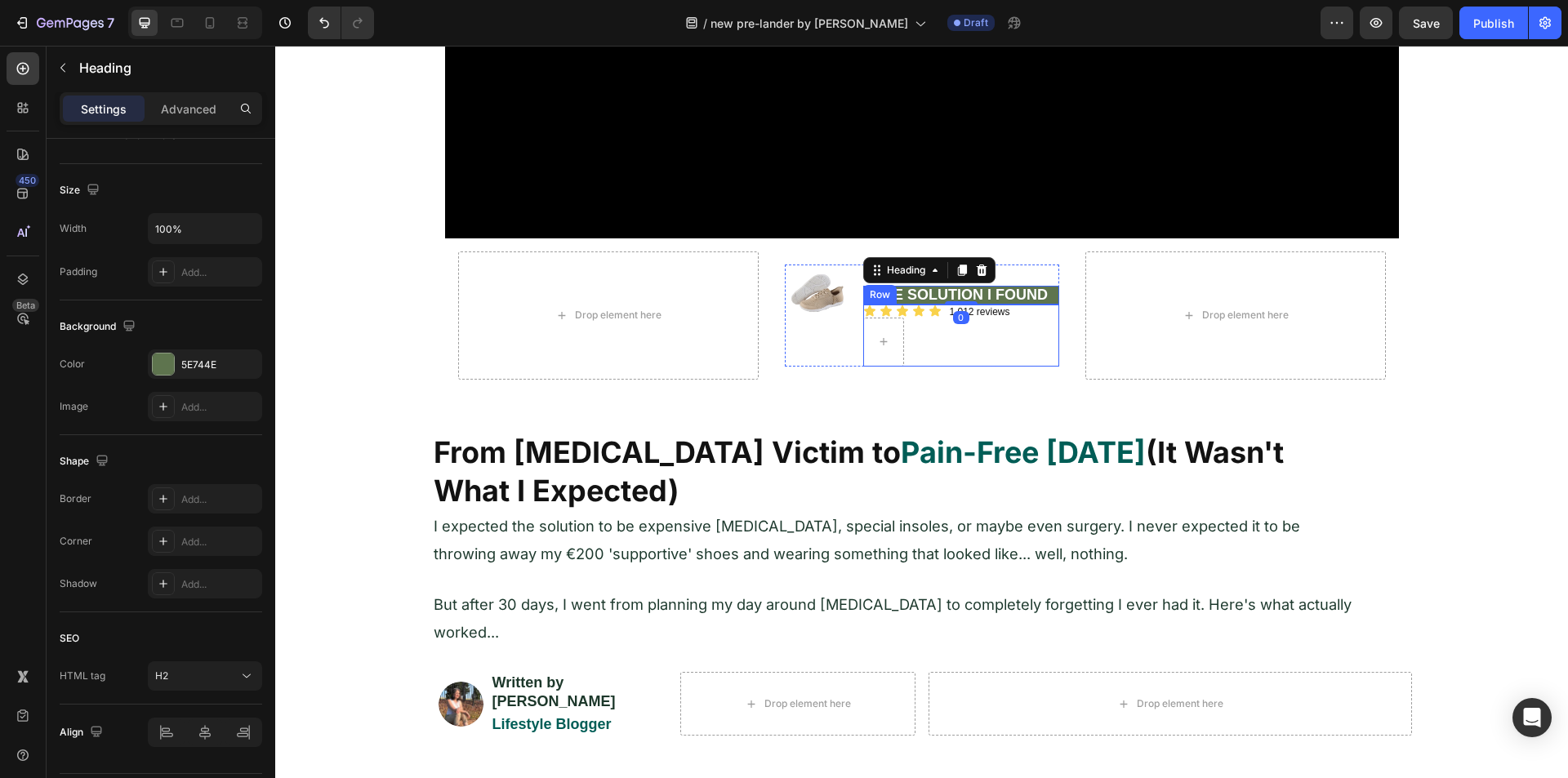
click at [947, 345] on div "1,012 reviews Heading" at bounding box center [1002, 335] width 114 height 62
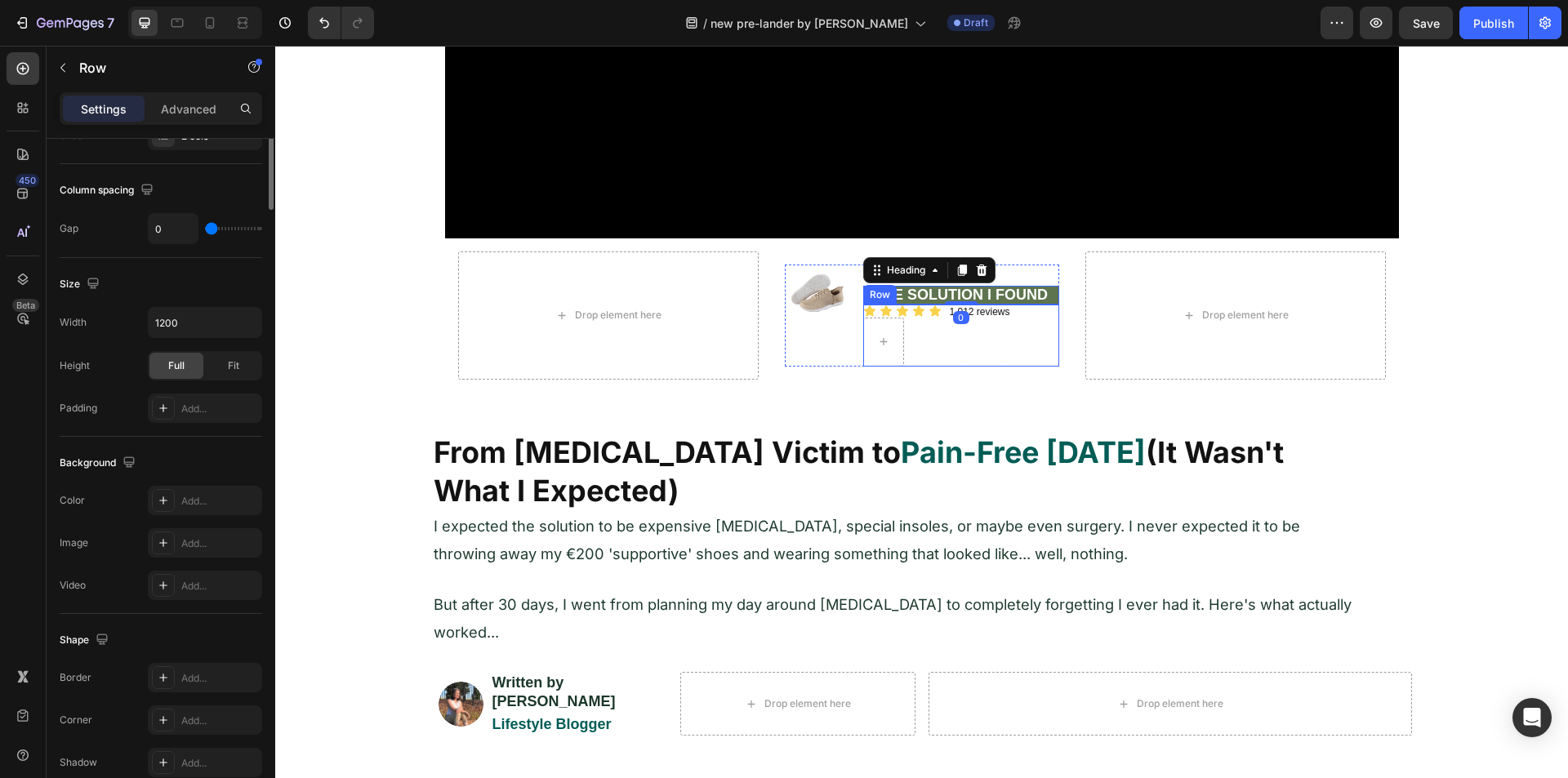
scroll to position [0, 0]
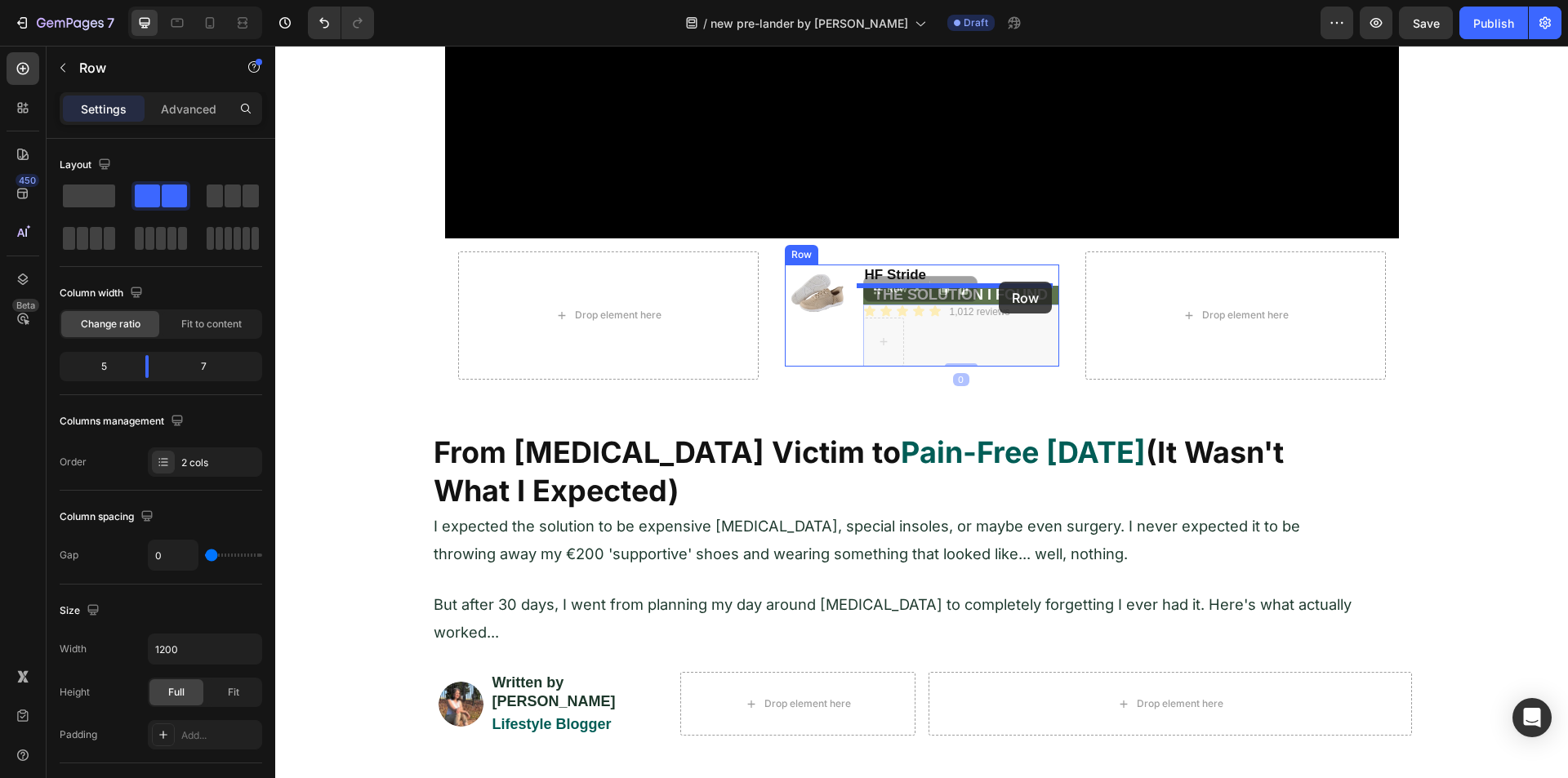
drag, startPoint x: 871, startPoint y: 290, endPoint x: 999, endPoint y: 282, distance: 128.2
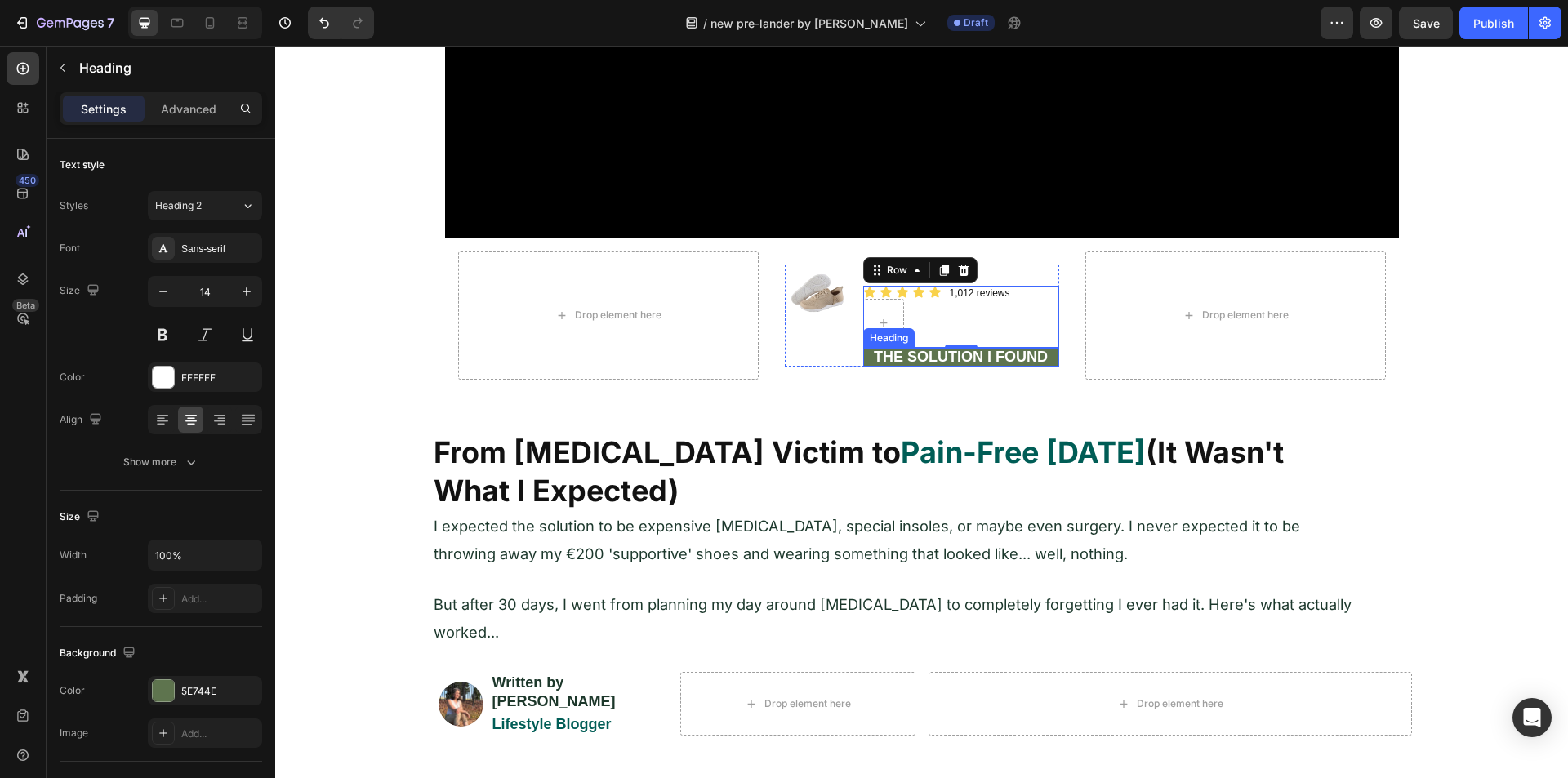
click at [915, 358] on strong "THE SOLUTION I FOUND" at bounding box center [961, 357] width 174 height 17
click at [995, 351] on strong "THE SOLUTION I FOUND" at bounding box center [961, 357] width 174 height 17
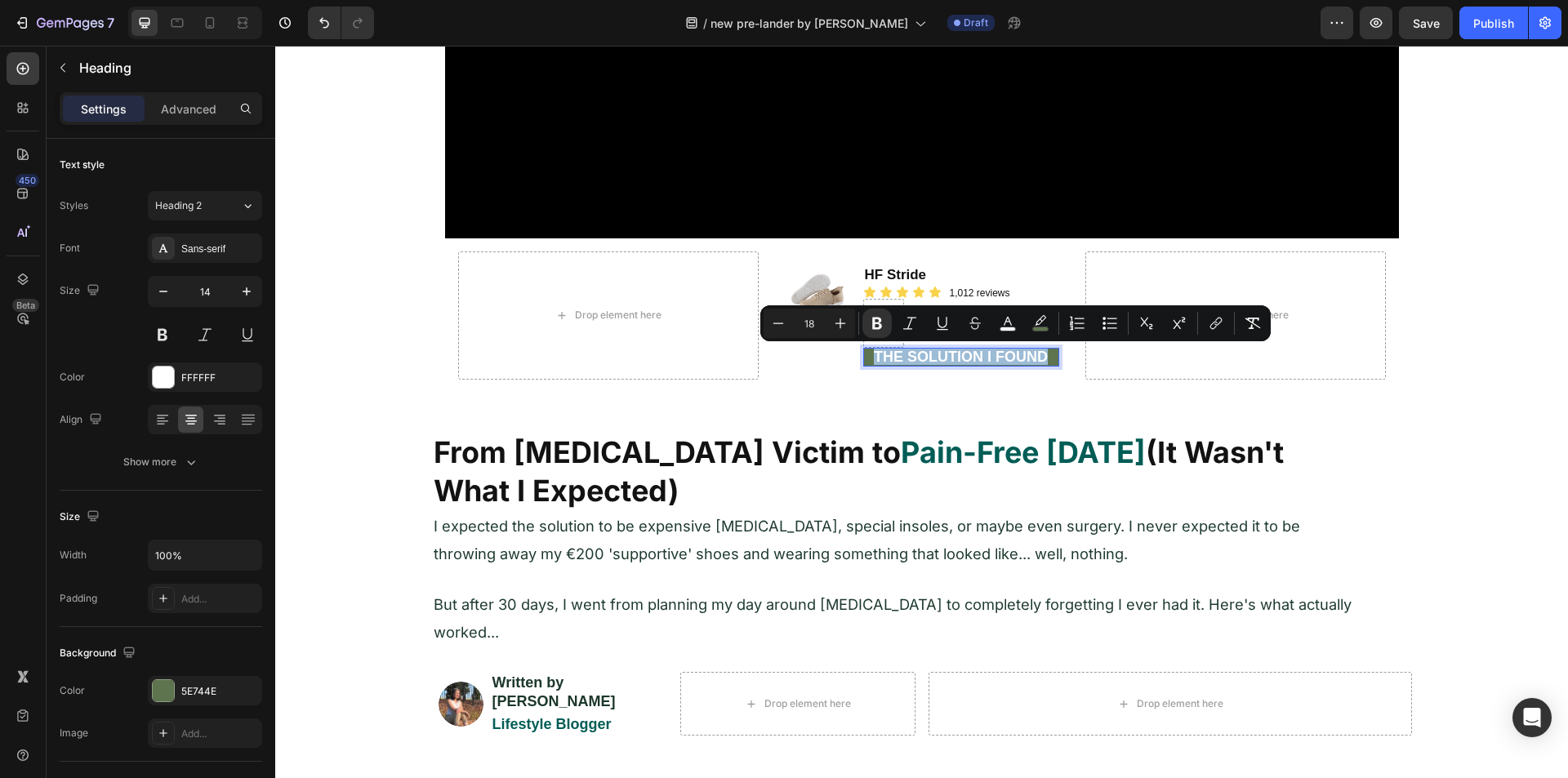
click at [995, 351] on strong "THE SOLUTION I FOUND" at bounding box center [961, 357] width 174 height 17
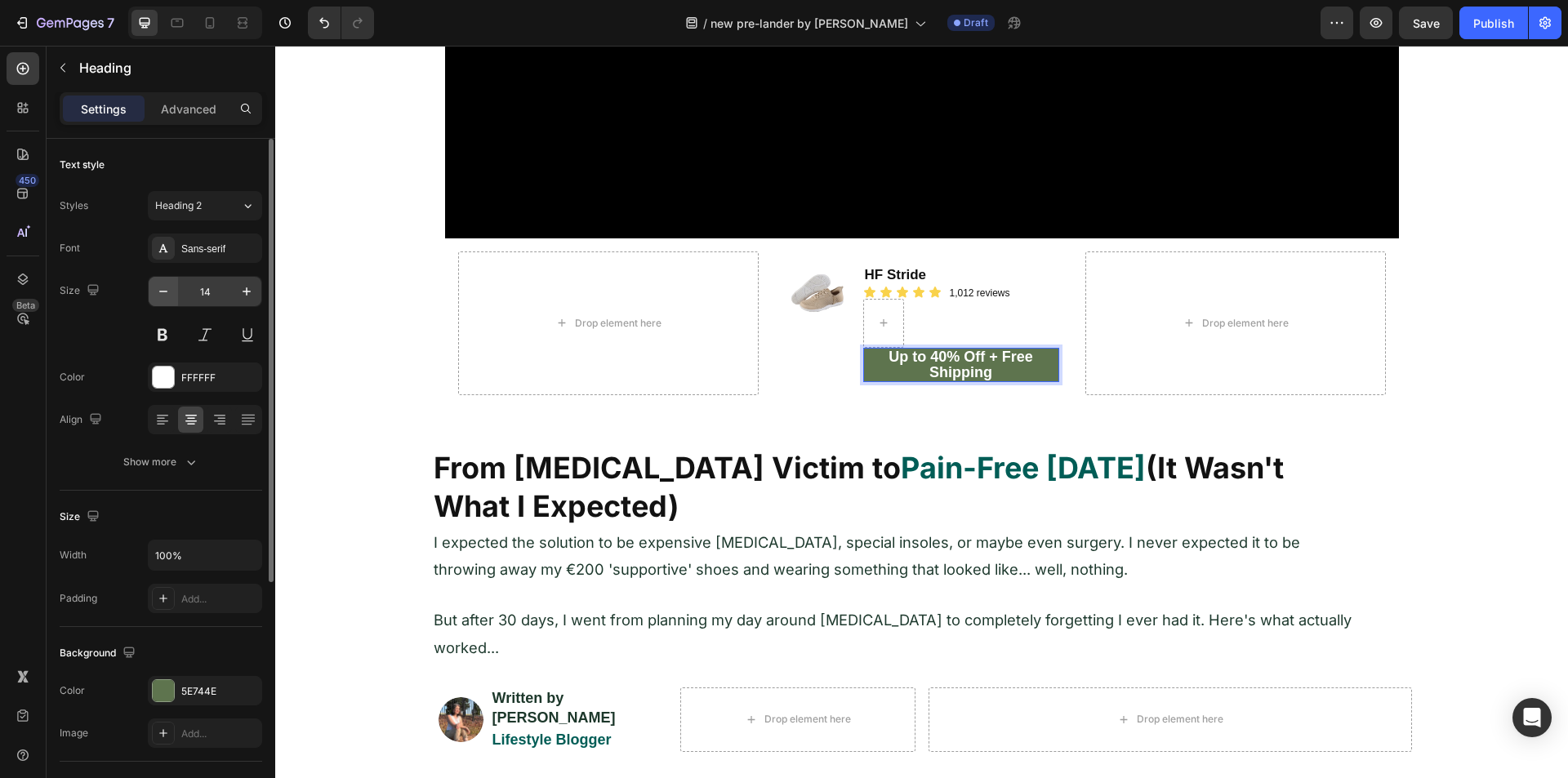
click at [164, 302] on button "button" at bounding box center [164, 292] width 30 height 30
click at [164, 301] on button "button" at bounding box center [164, 292] width 30 height 30
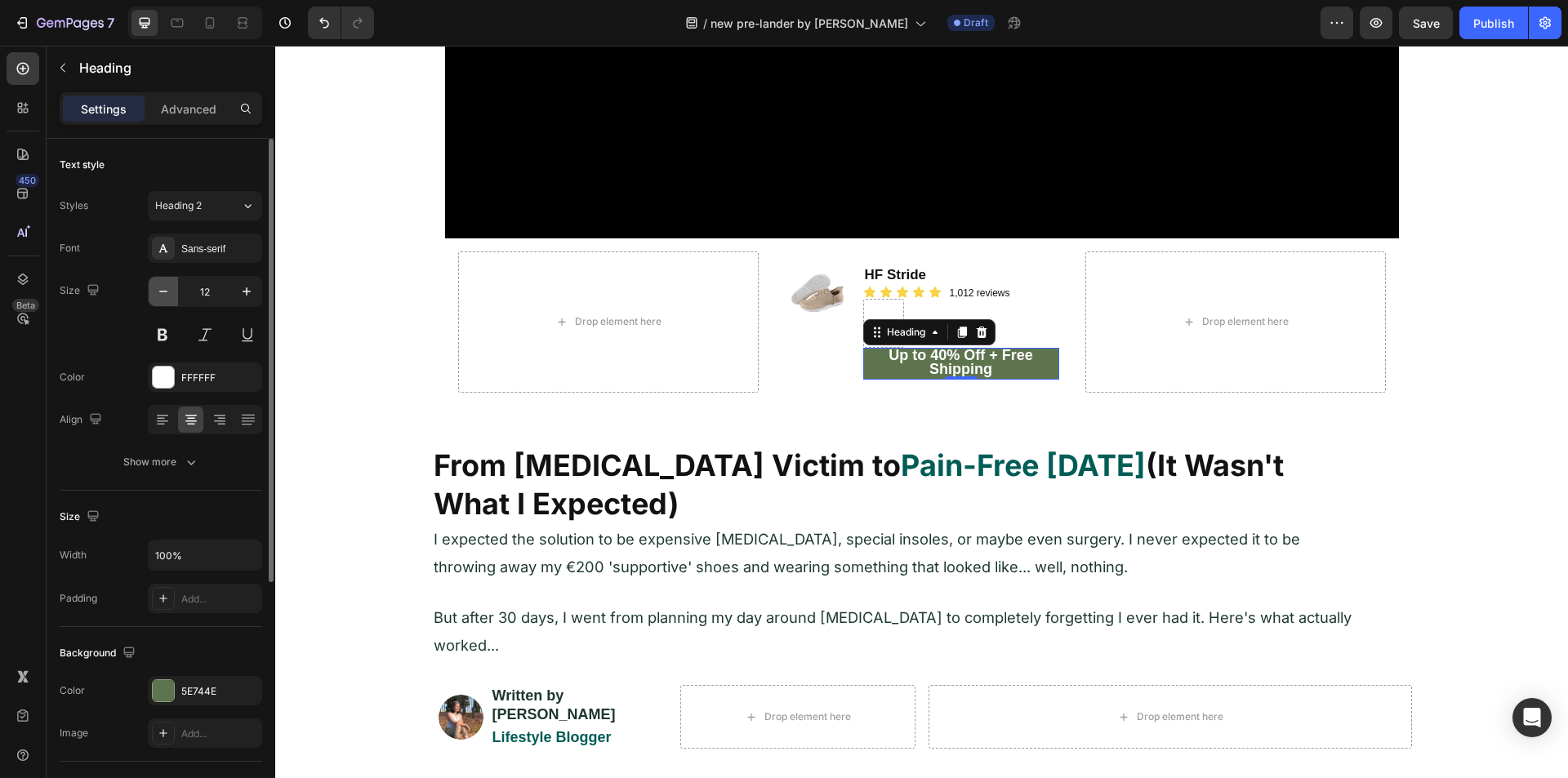
click at [164, 301] on button "button" at bounding box center [164, 292] width 30 height 30
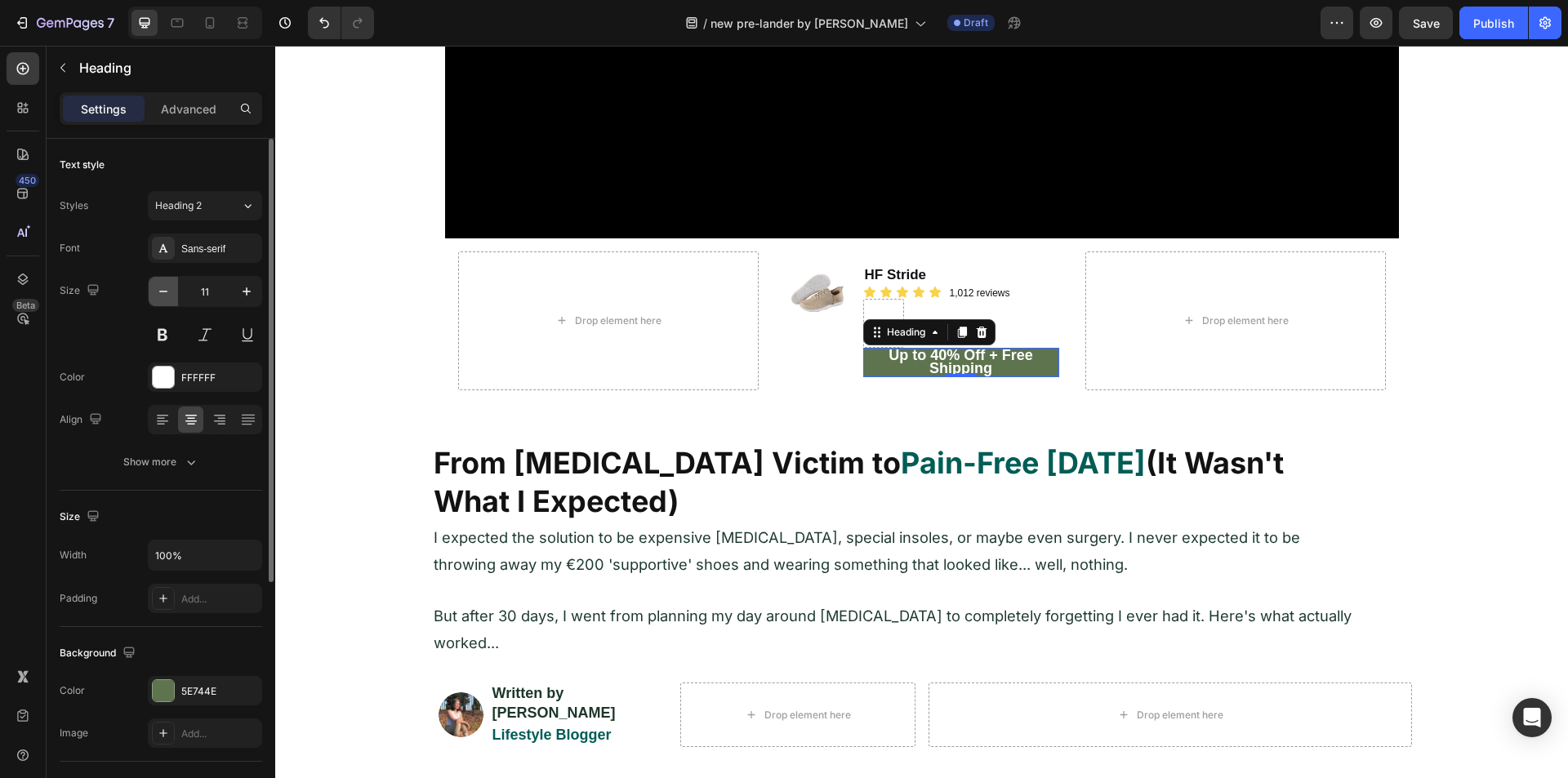
click at [164, 301] on button "button" at bounding box center [164, 292] width 30 height 30
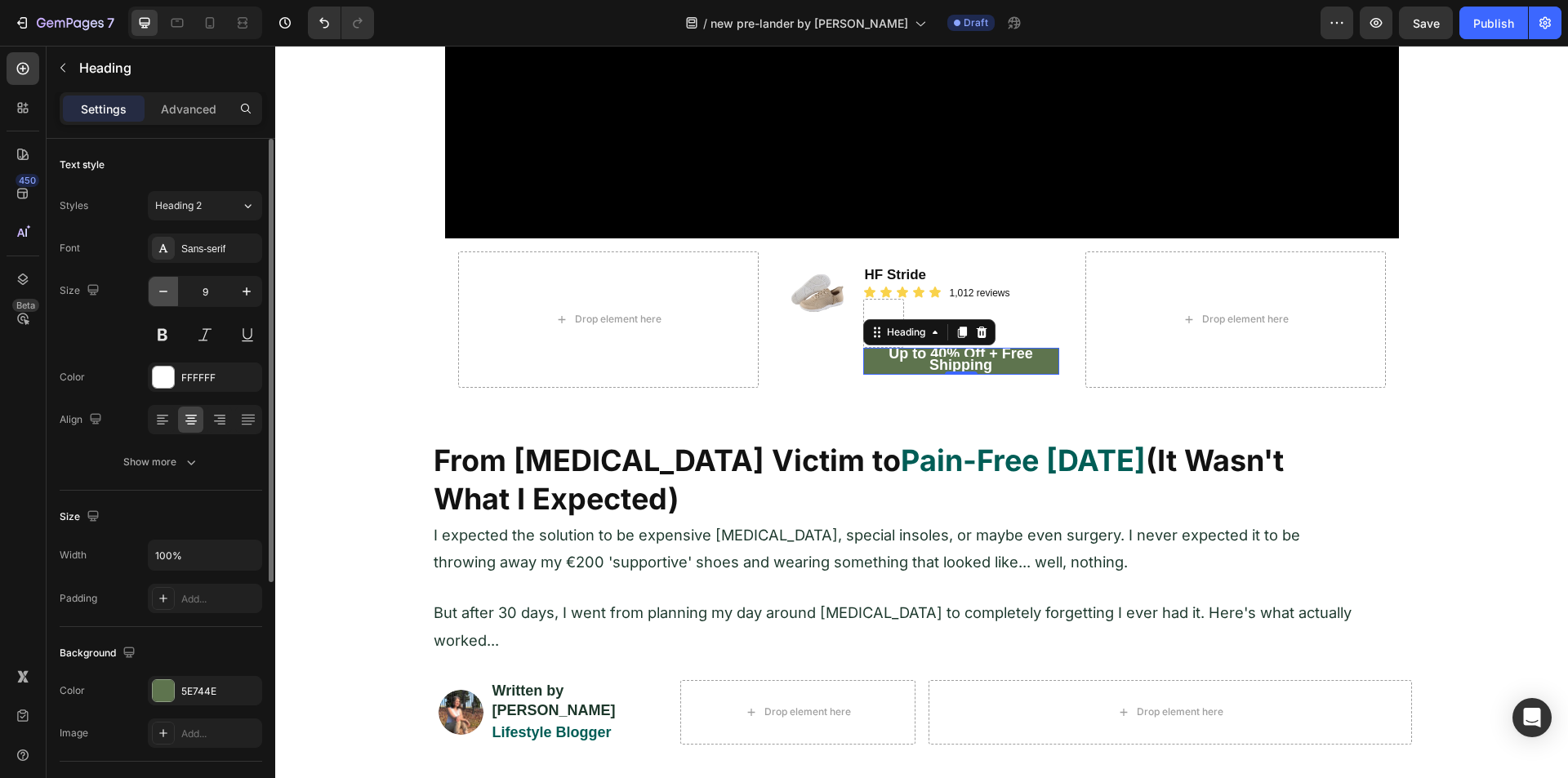
type input "8"
click at [180, 458] on div "Show more" at bounding box center [161, 462] width 76 height 17
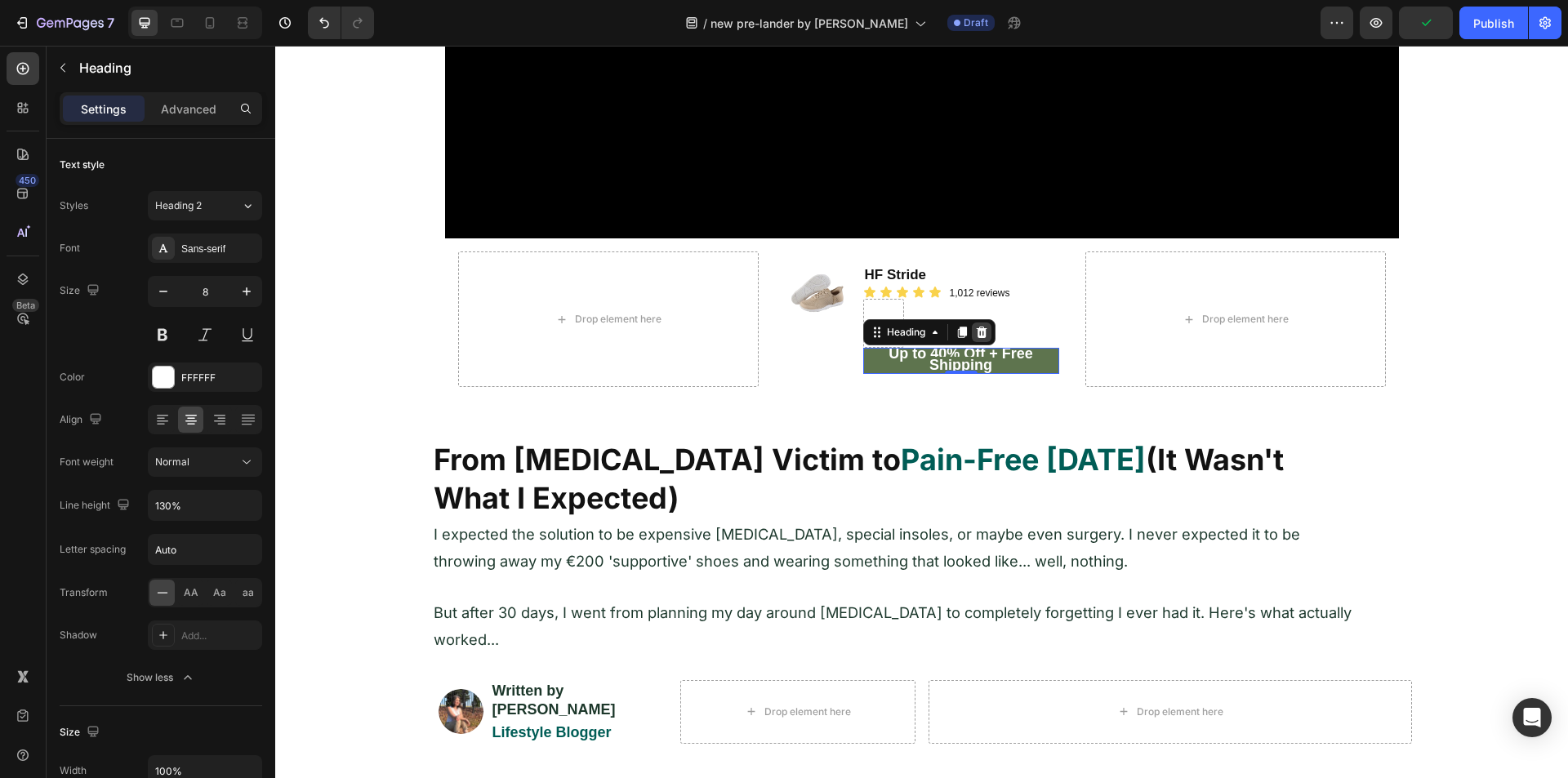
click at [975, 334] on icon at bounding box center [981, 332] width 10 height 11
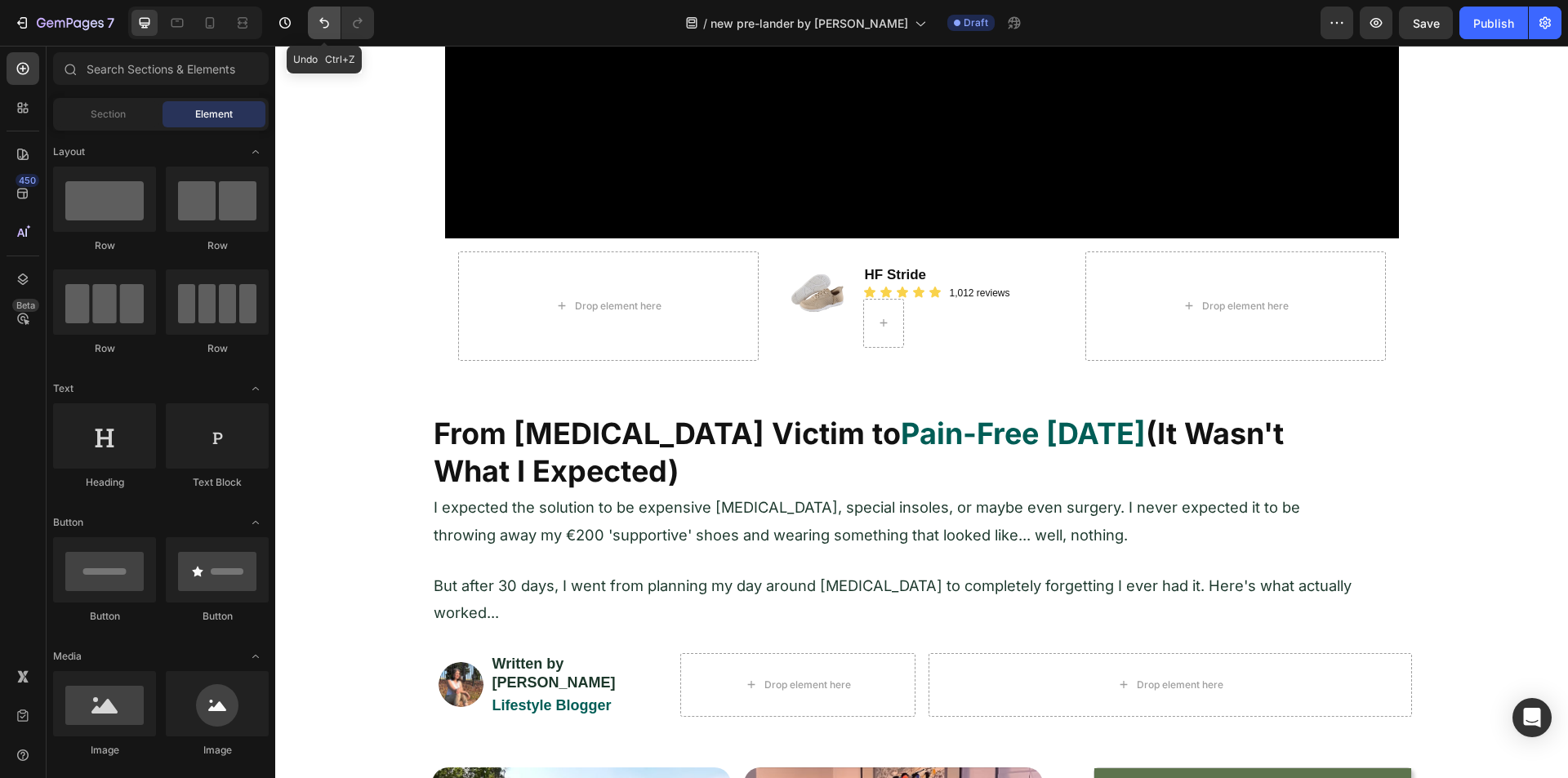
click at [318, 28] on icon "Undo/Redo" at bounding box center [324, 23] width 17 height 17
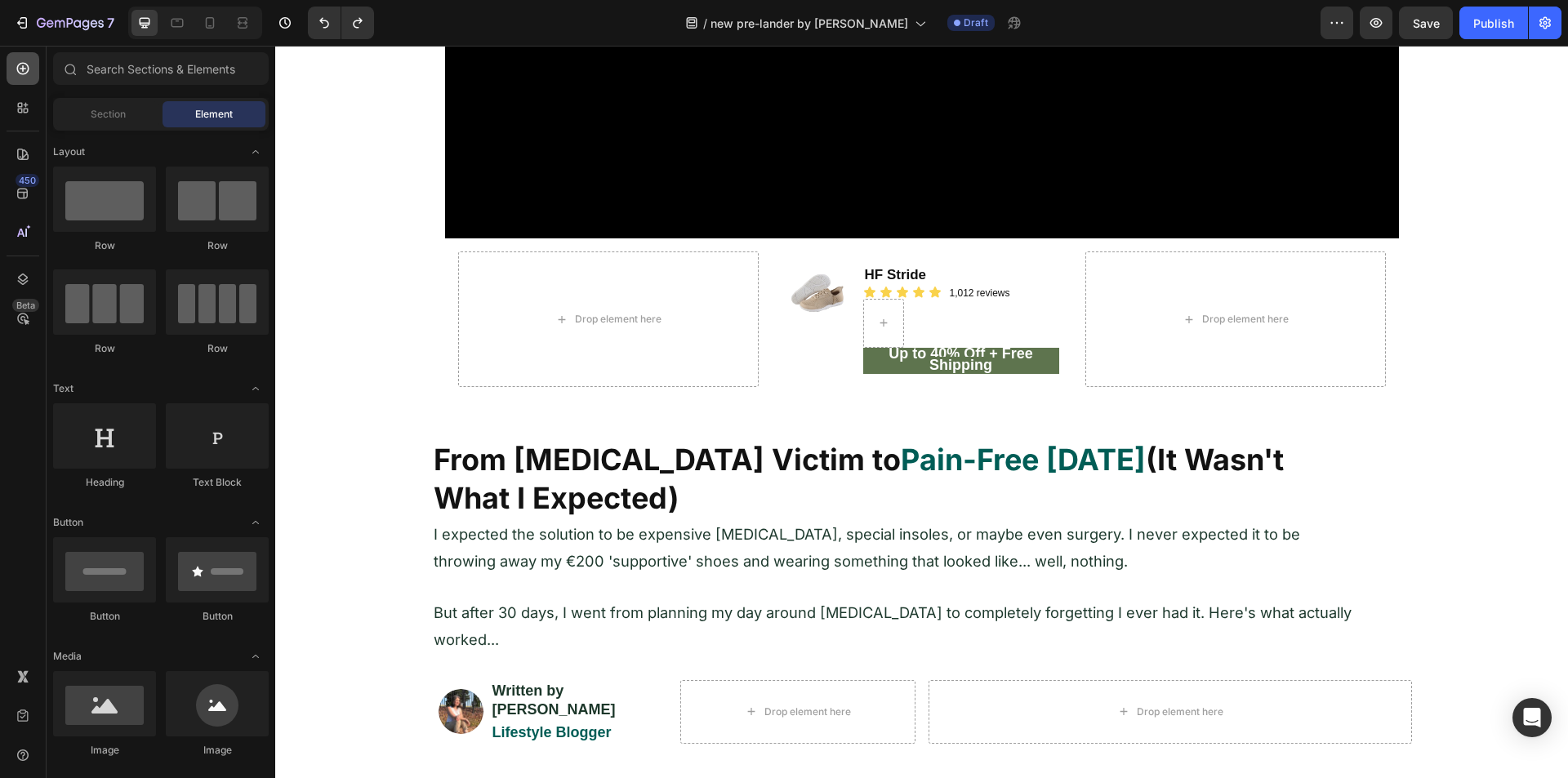
click at [10, 69] on div at bounding box center [23, 69] width 33 height 33
click at [952, 352] on strong "Up to 40% Off + Free Shipping" at bounding box center [961, 359] width 144 height 28
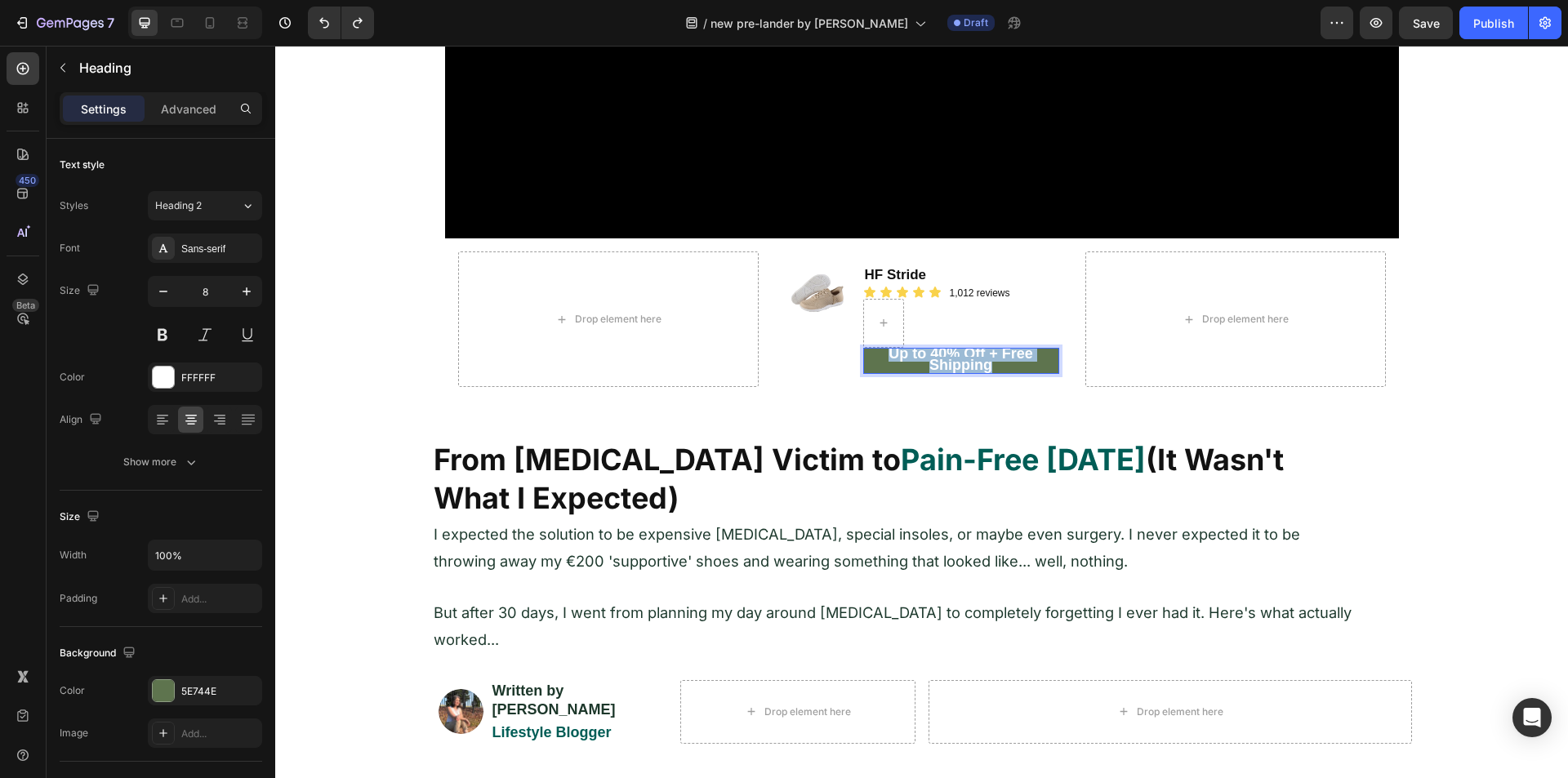
click at [952, 352] on strong "Up to 40% Off + Free Shipping" at bounding box center [961, 359] width 144 height 28
click at [951, 352] on strong "Up to 40% Off + Free Shipping" at bounding box center [961, 359] width 144 height 28
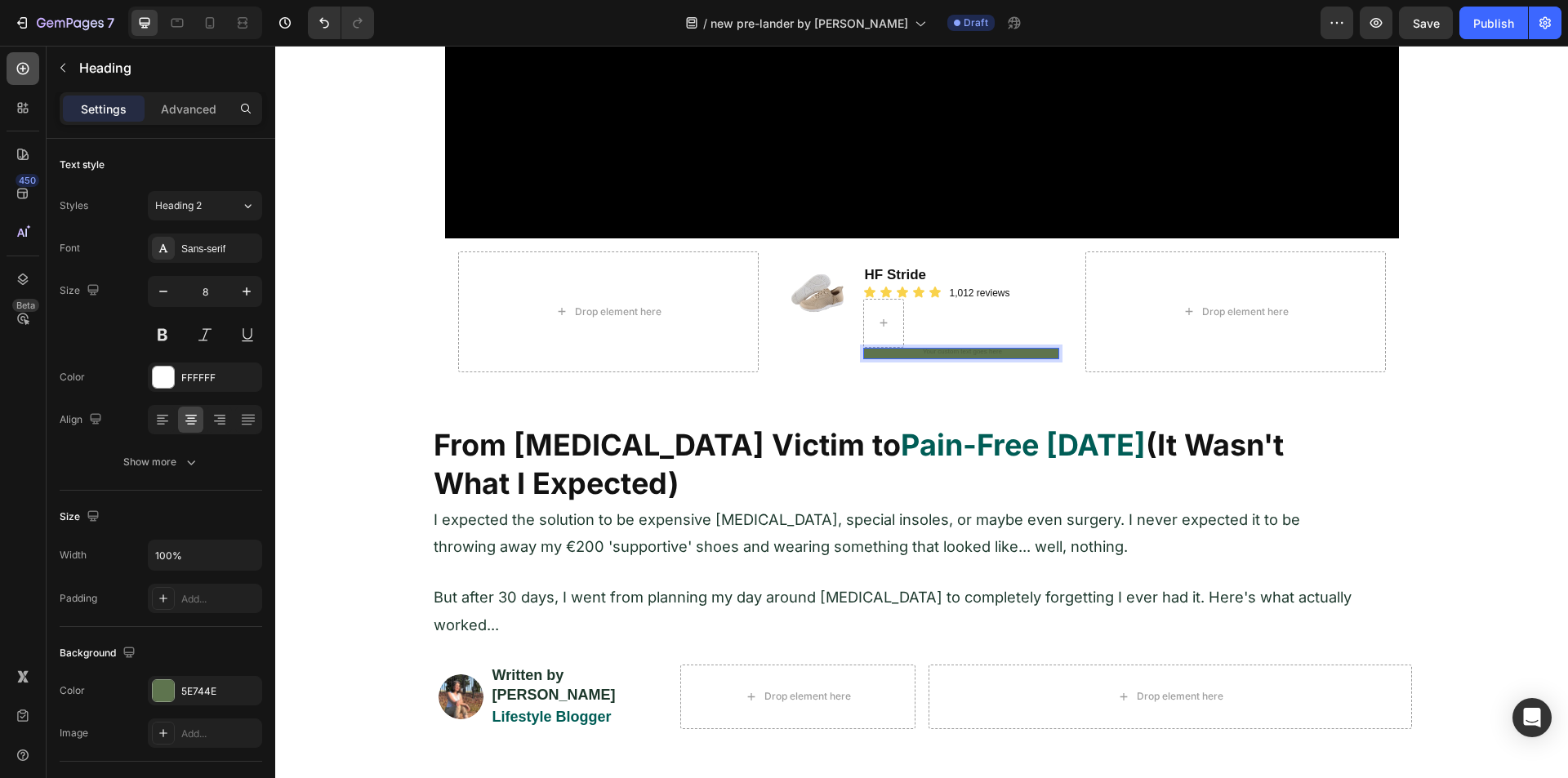
click at [27, 79] on div at bounding box center [23, 69] width 33 height 33
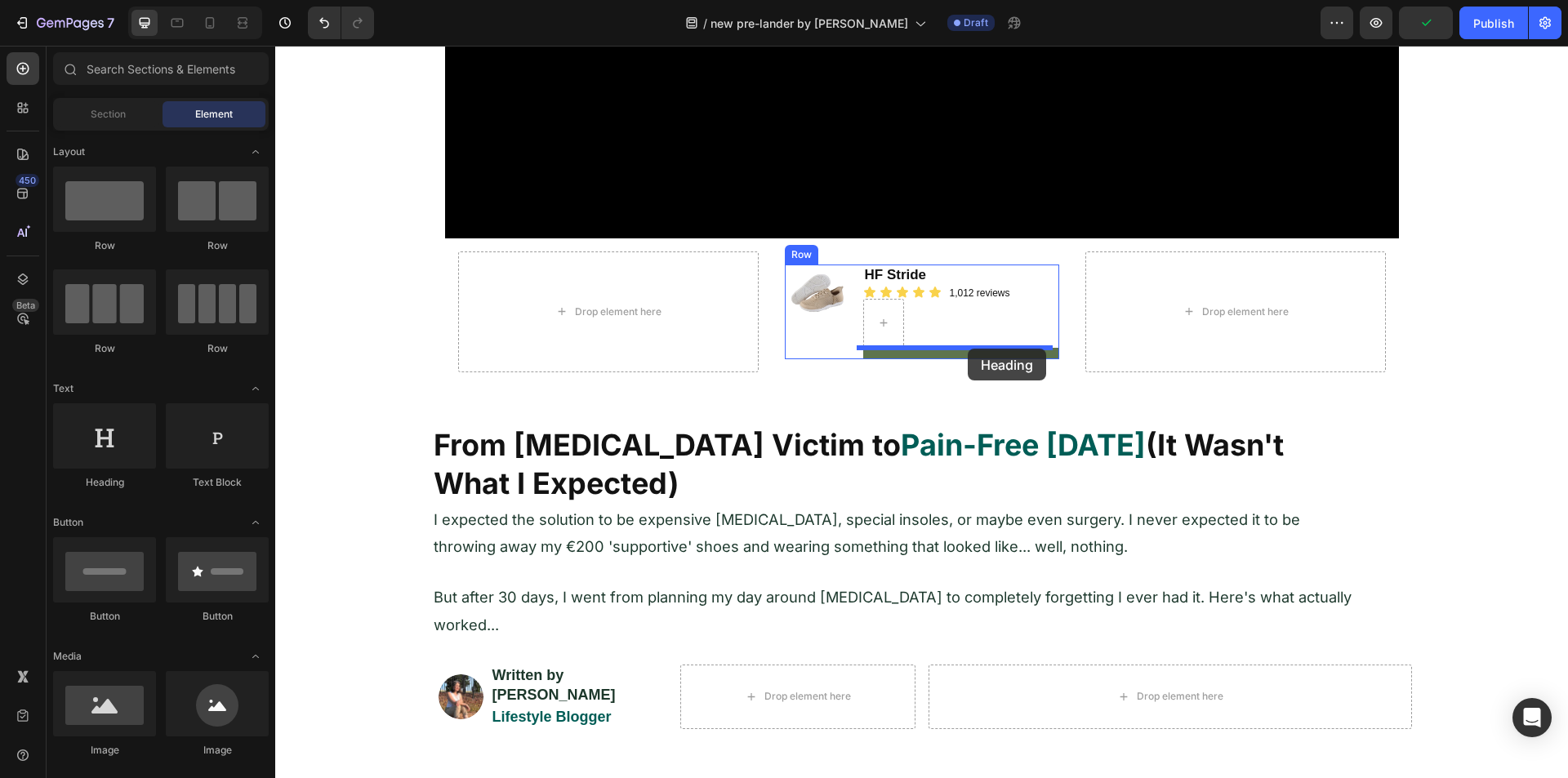
drag, startPoint x: 381, startPoint y: 500, endPoint x: 968, endPoint y: 349, distance: 606.1
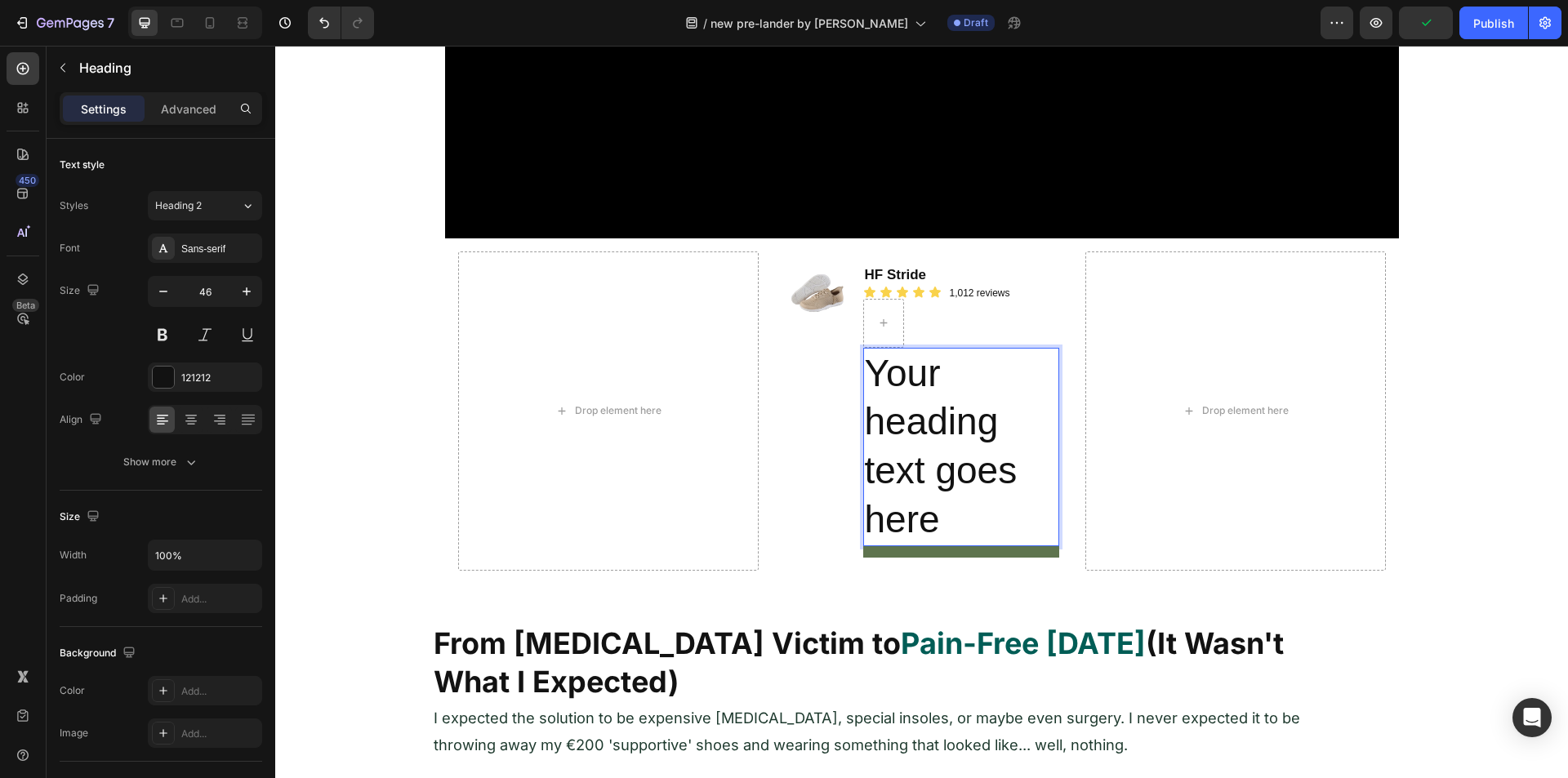
click at [910, 478] on h2 "Your heading text goes here" at bounding box center [961, 447] width 196 height 198
click at [910, 477] on p "Your heading text goes here" at bounding box center [961, 447] width 192 height 195
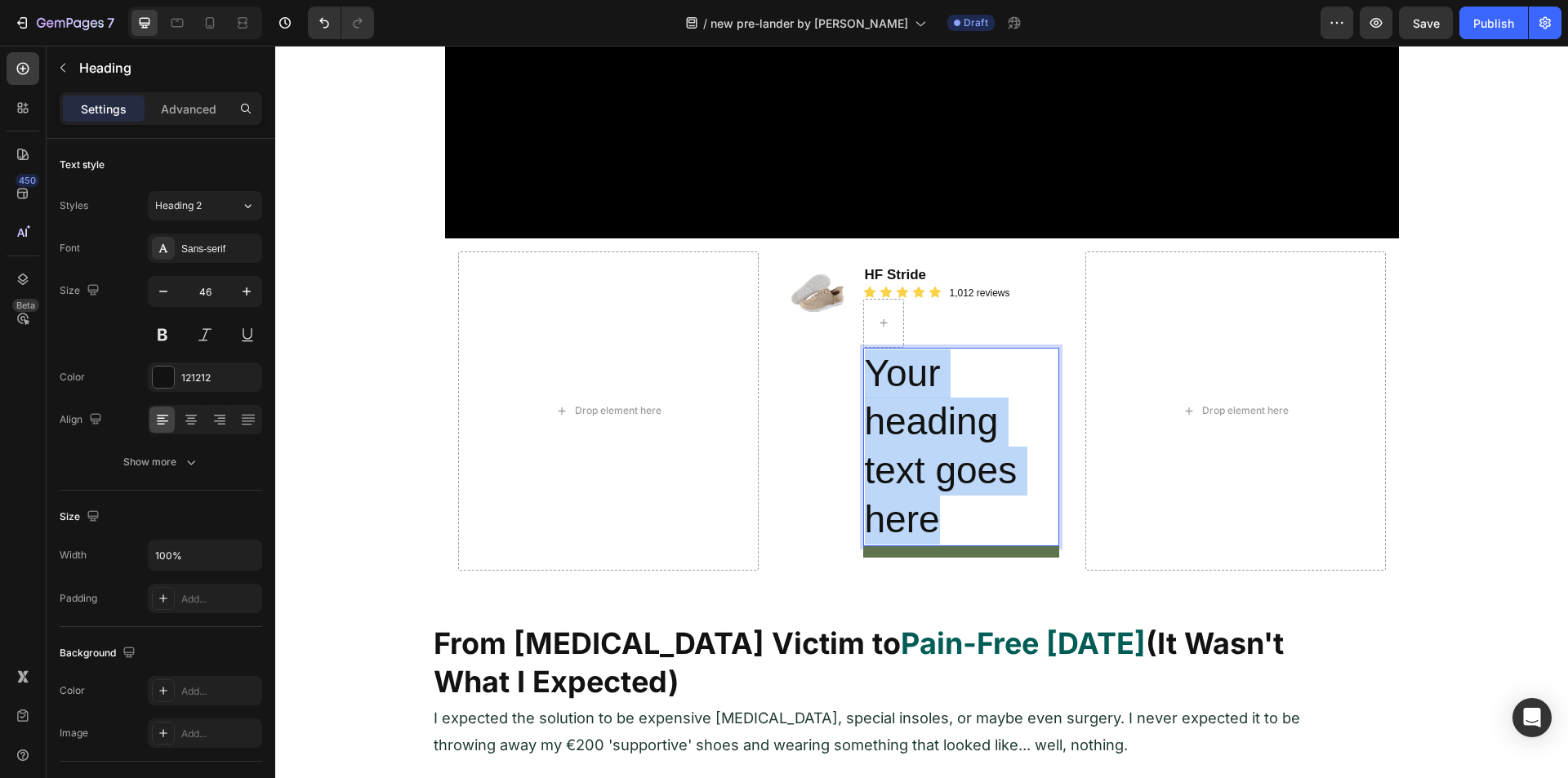
click at [909, 477] on p "Your heading text goes here" at bounding box center [961, 447] width 192 height 195
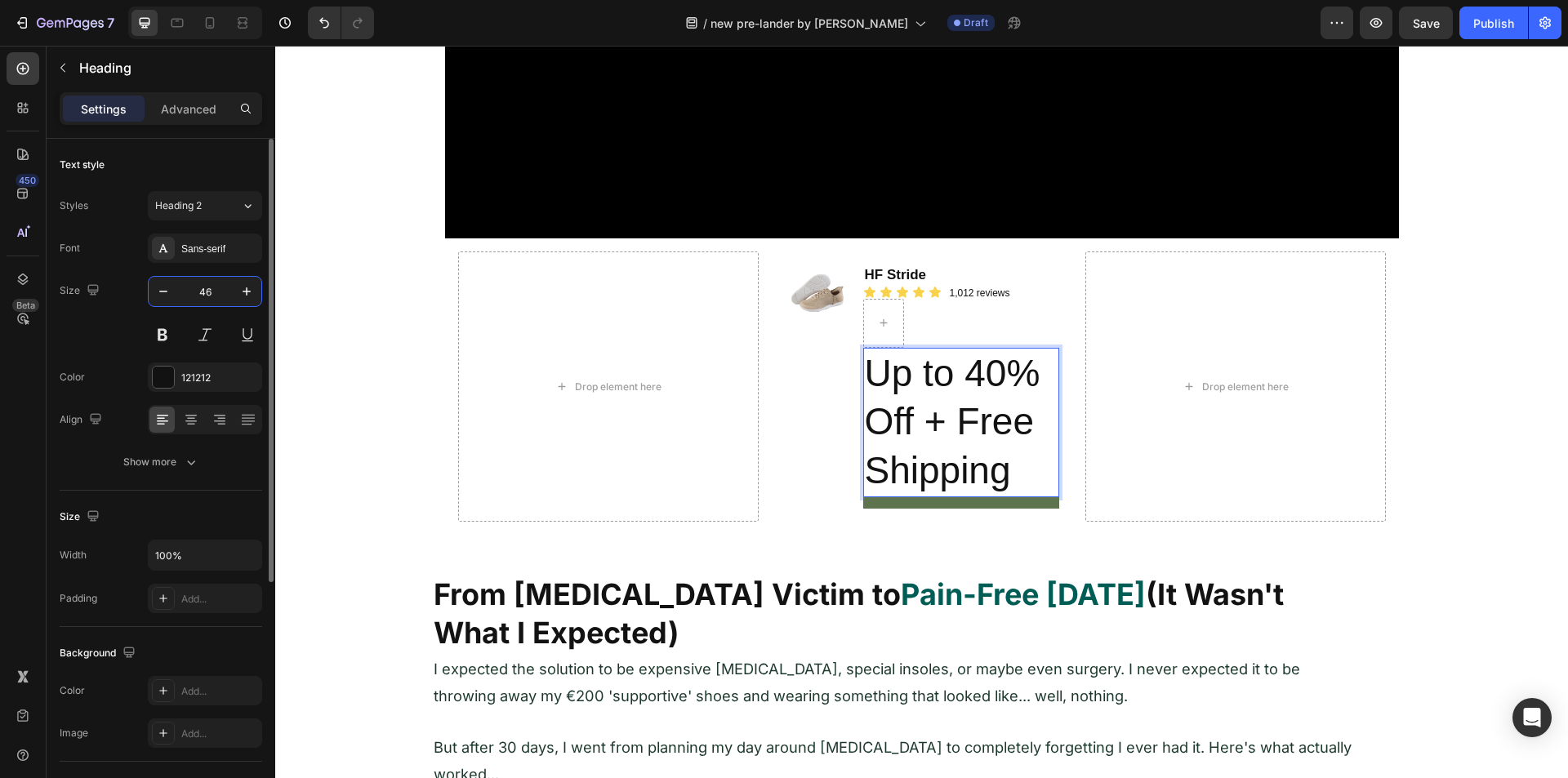
click at [192, 291] on input "46" at bounding box center [205, 292] width 54 height 30
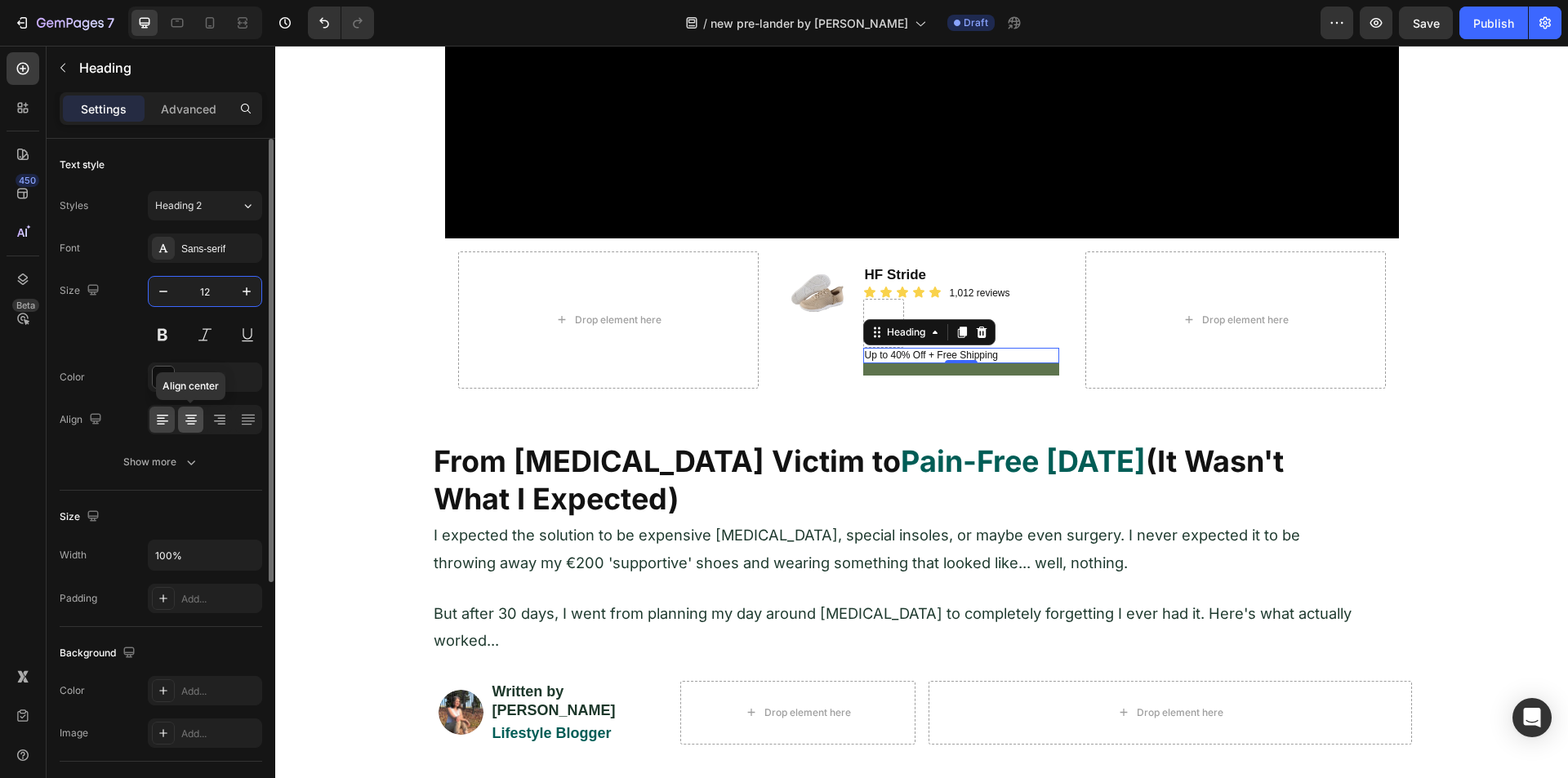
type input "12"
click at [194, 419] on icon at bounding box center [191, 419] width 17 height 17
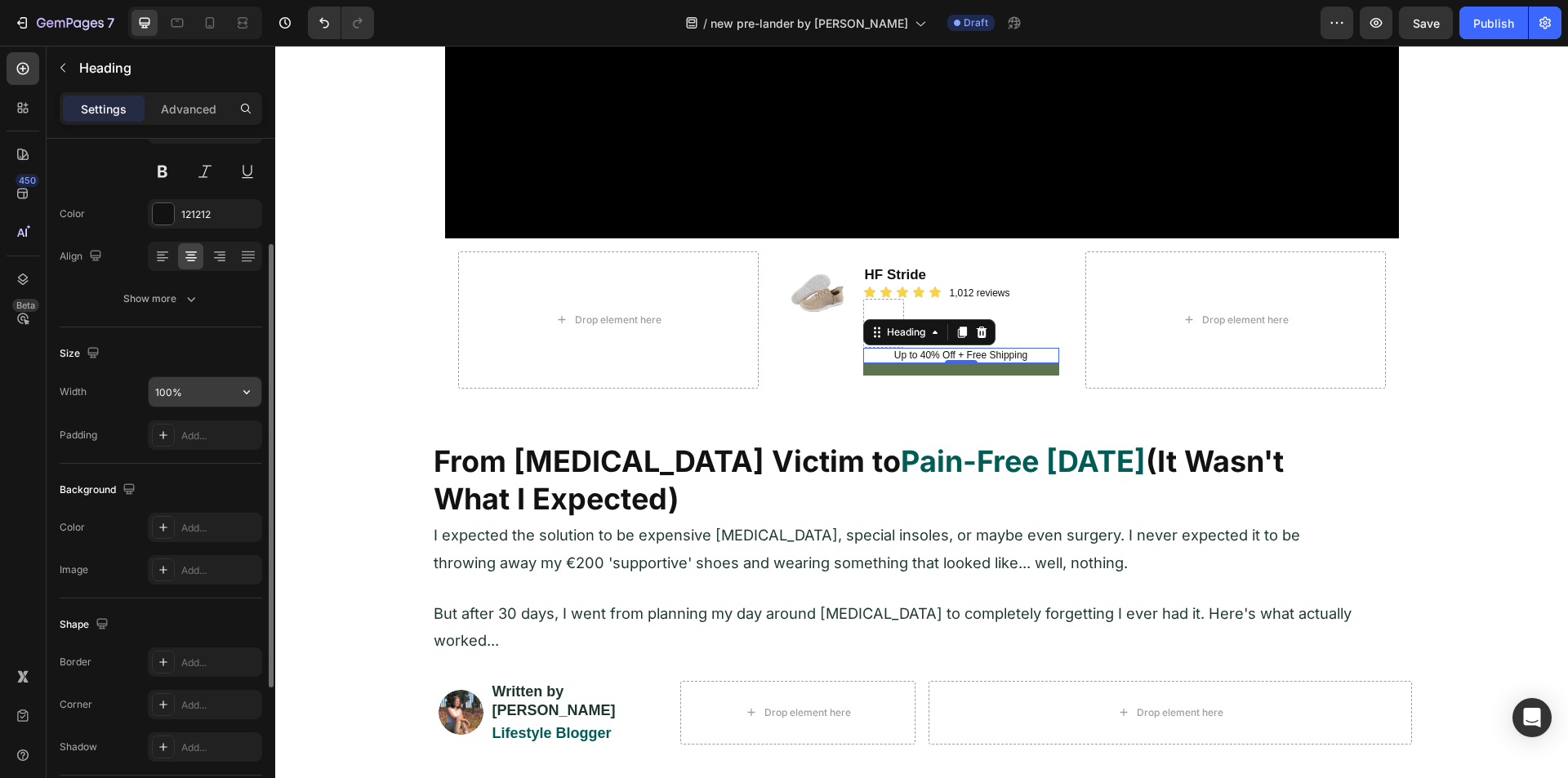
click at [166, 391] on input "100%" at bounding box center [205, 392] width 113 height 30
type input "197"
click at [97, 417] on div "Width 197 Padding Add..." at bounding box center [161, 413] width 203 height 73
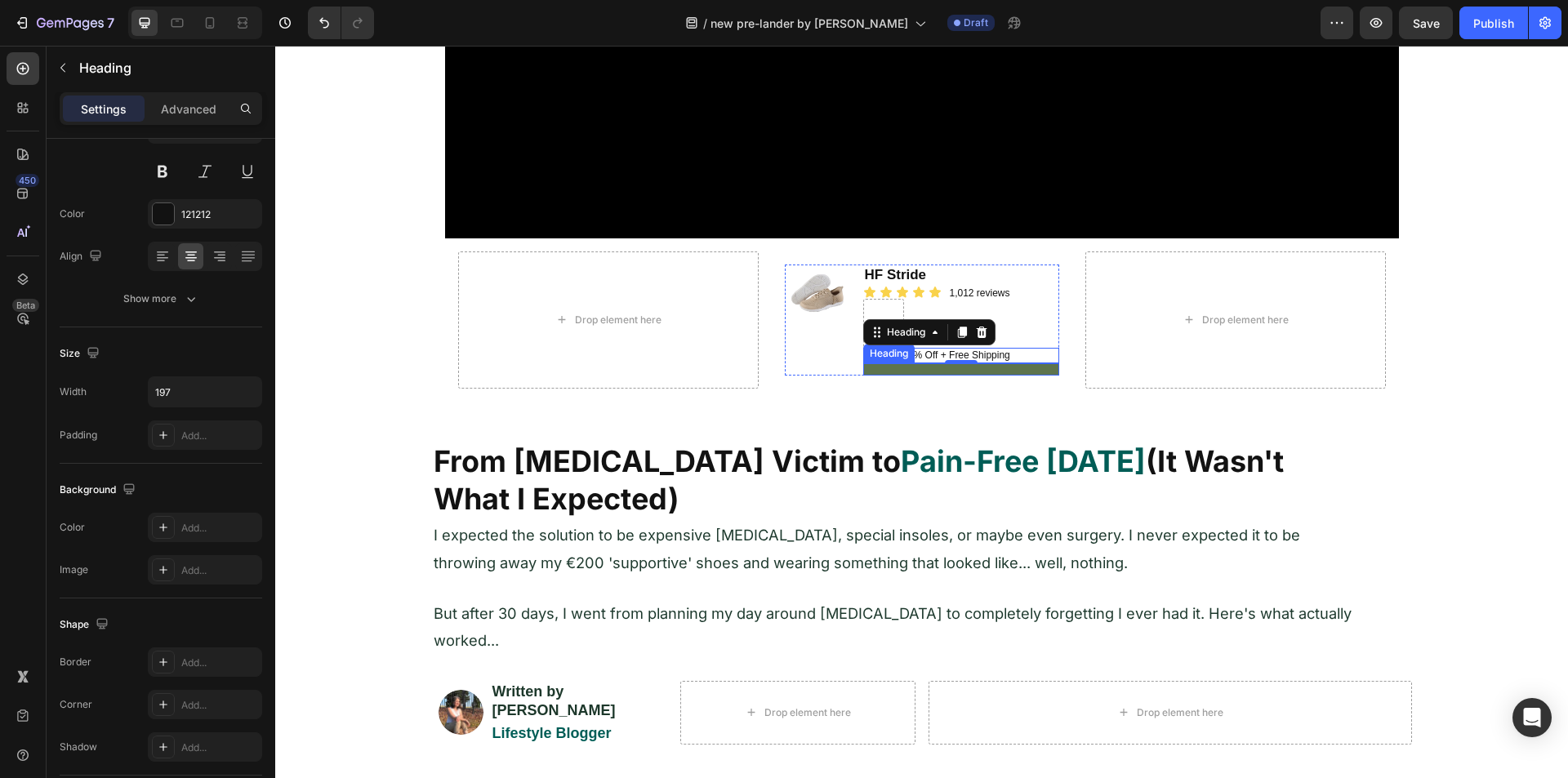
click at [909, 366] on p "Rich Text Editor. Editing area: main" at bounding box center [961, 368] width 192 height 8
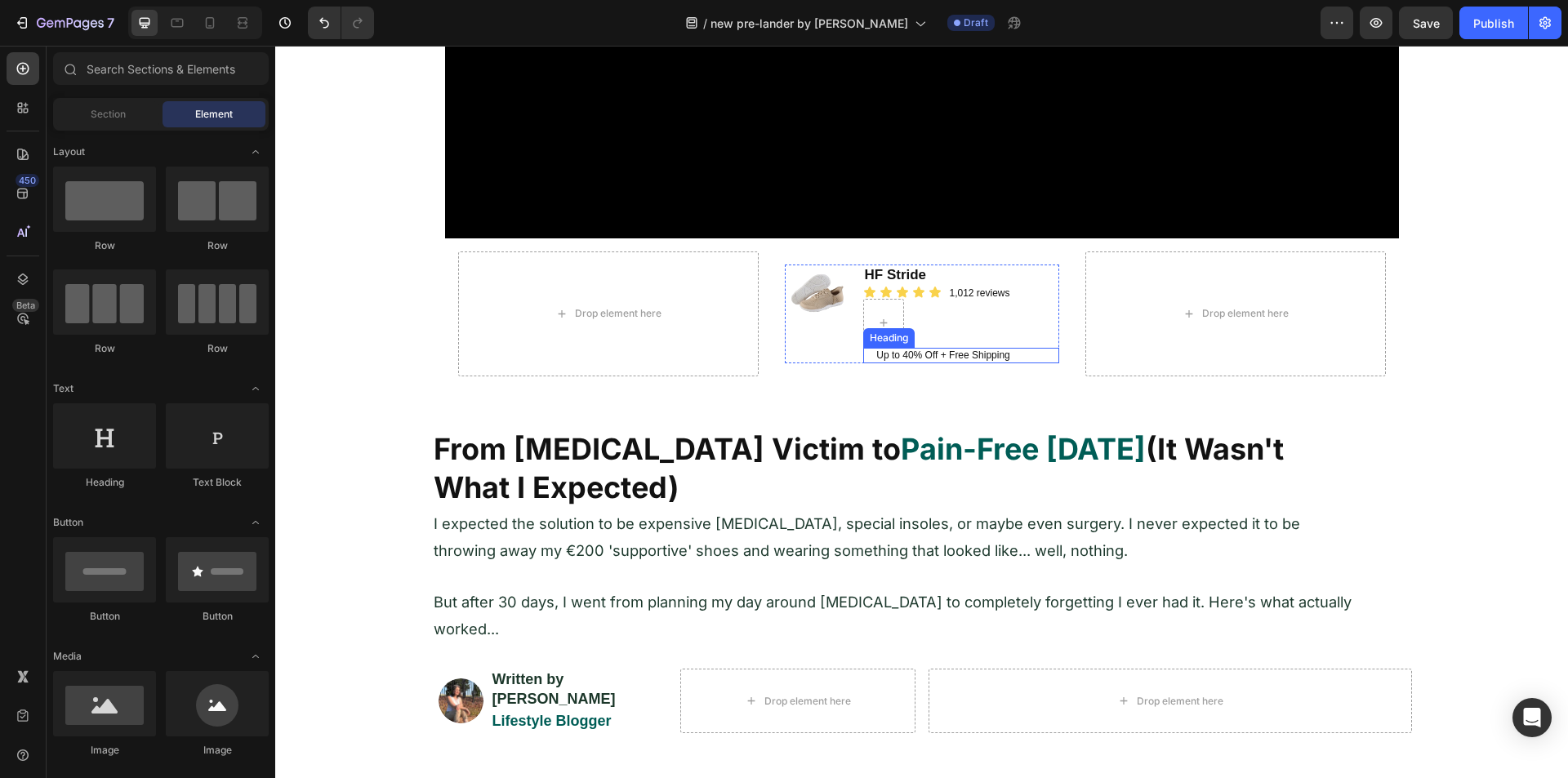
click at [1022, 356] on div "Up to 40% Off + Free Shipping" at bounding box center [961, 356] width 196 height 17
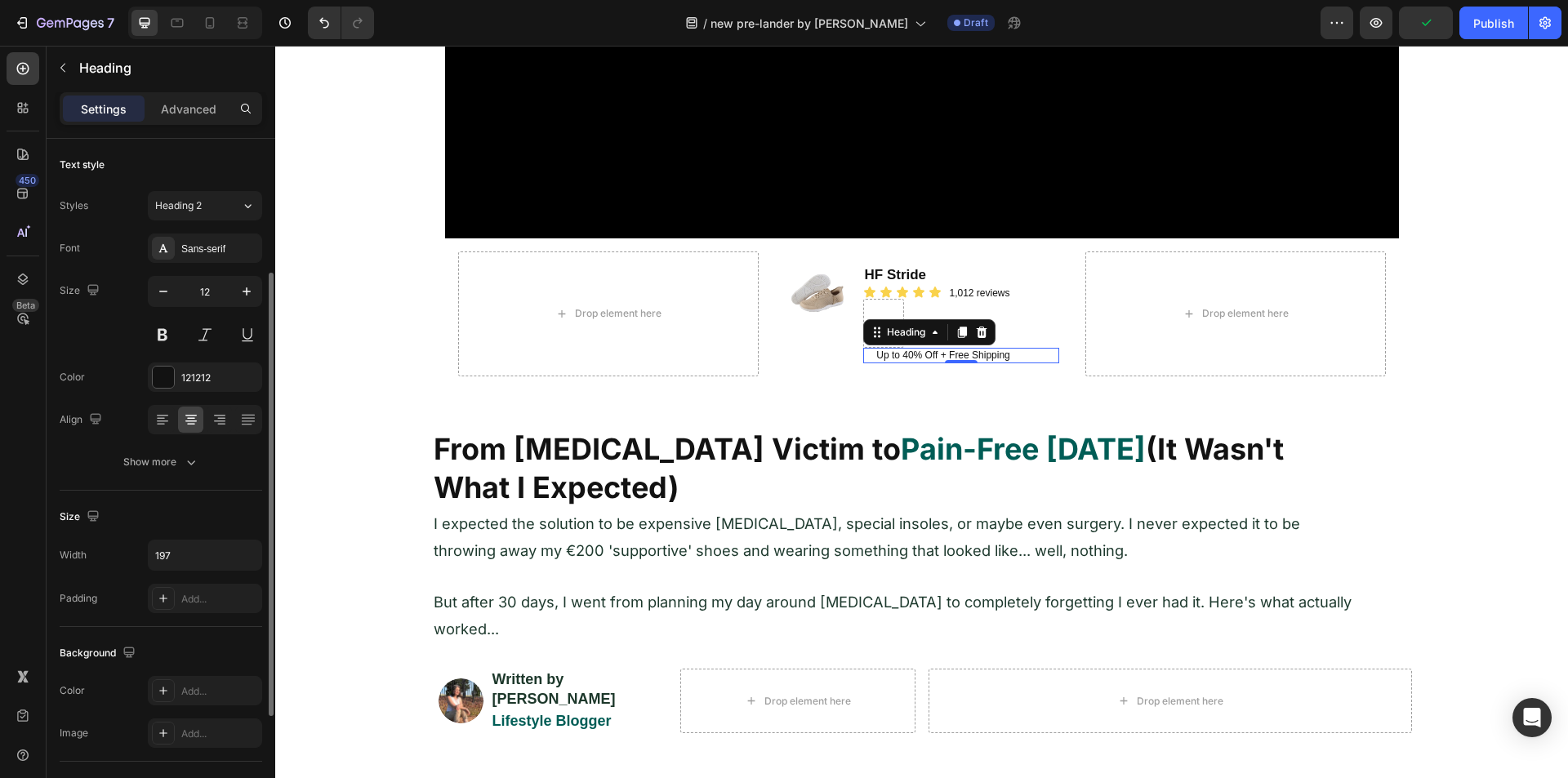
scroll to position [82, 0]
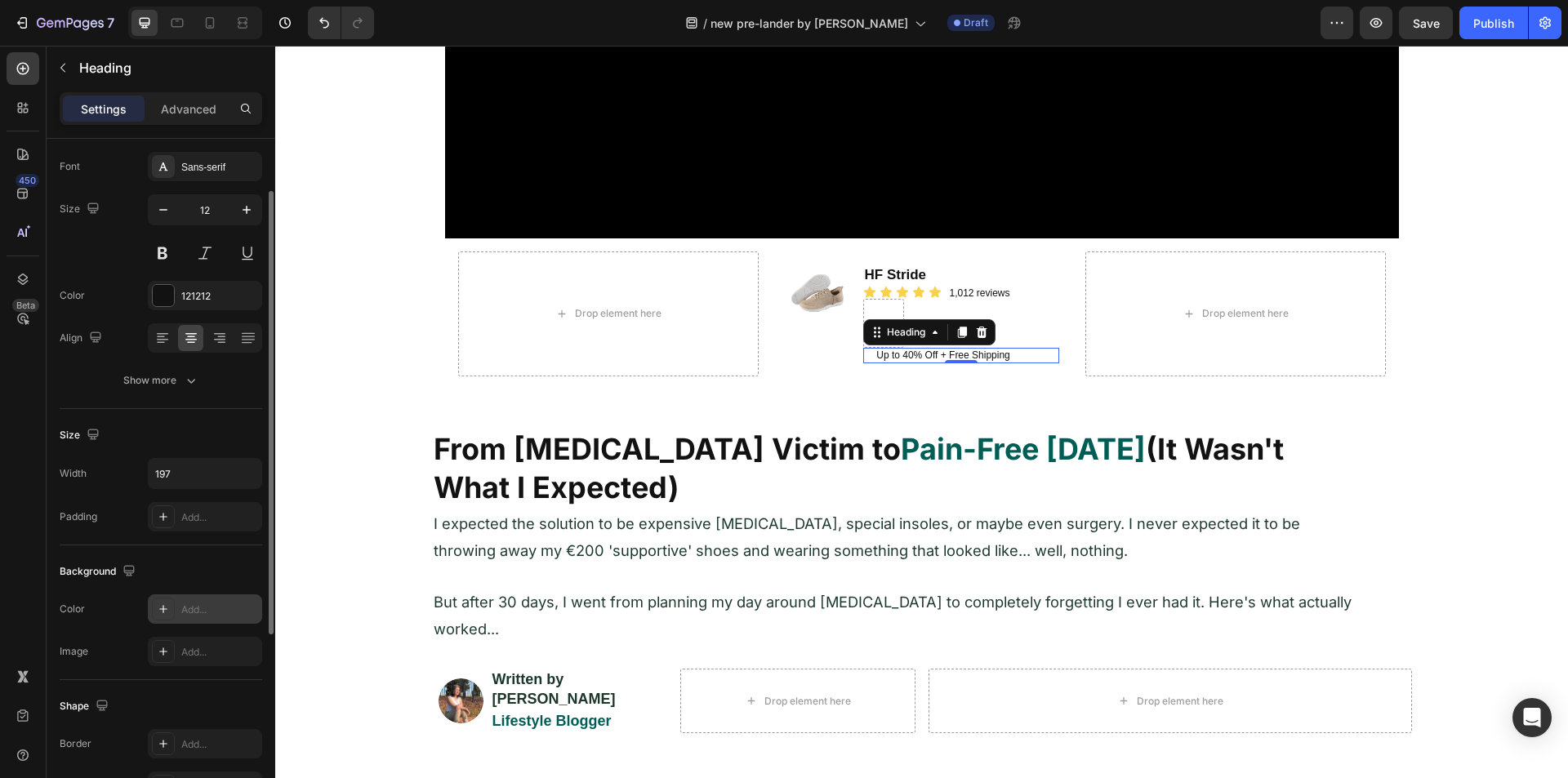
click at [181, 600] on div "Add..." at bounding box center [204, 609] width 114 height 30
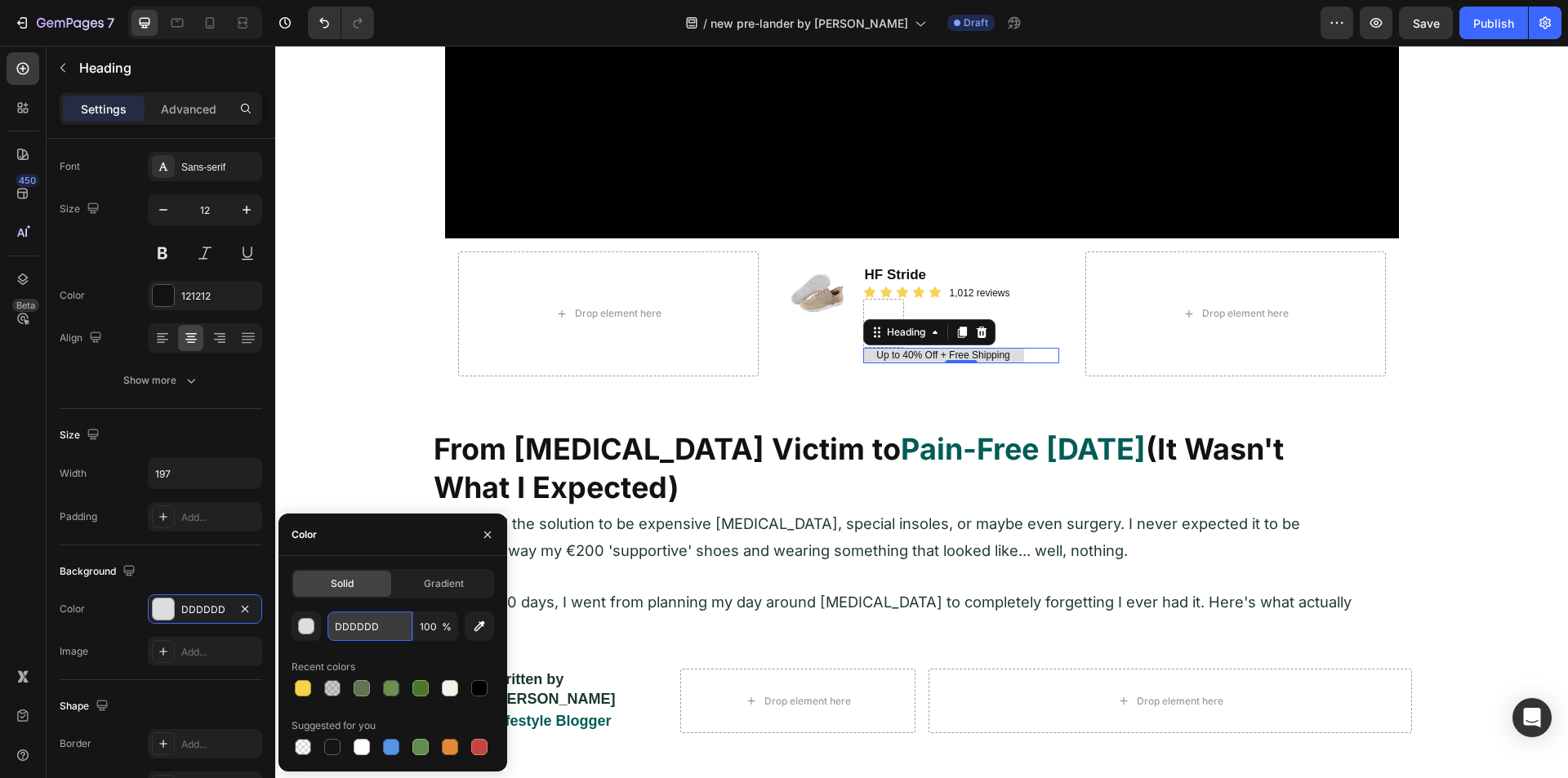
click at [363, 622] on input "DDDDDD" at bounding box center [370, 627] width 85 height 30
paste input "#5E744E"
type input "5E744E"
click at [382, 650] on div "5E744E 100 % Recent colors Suggested for you" at bounding box center [392, 685] width 203 height 147
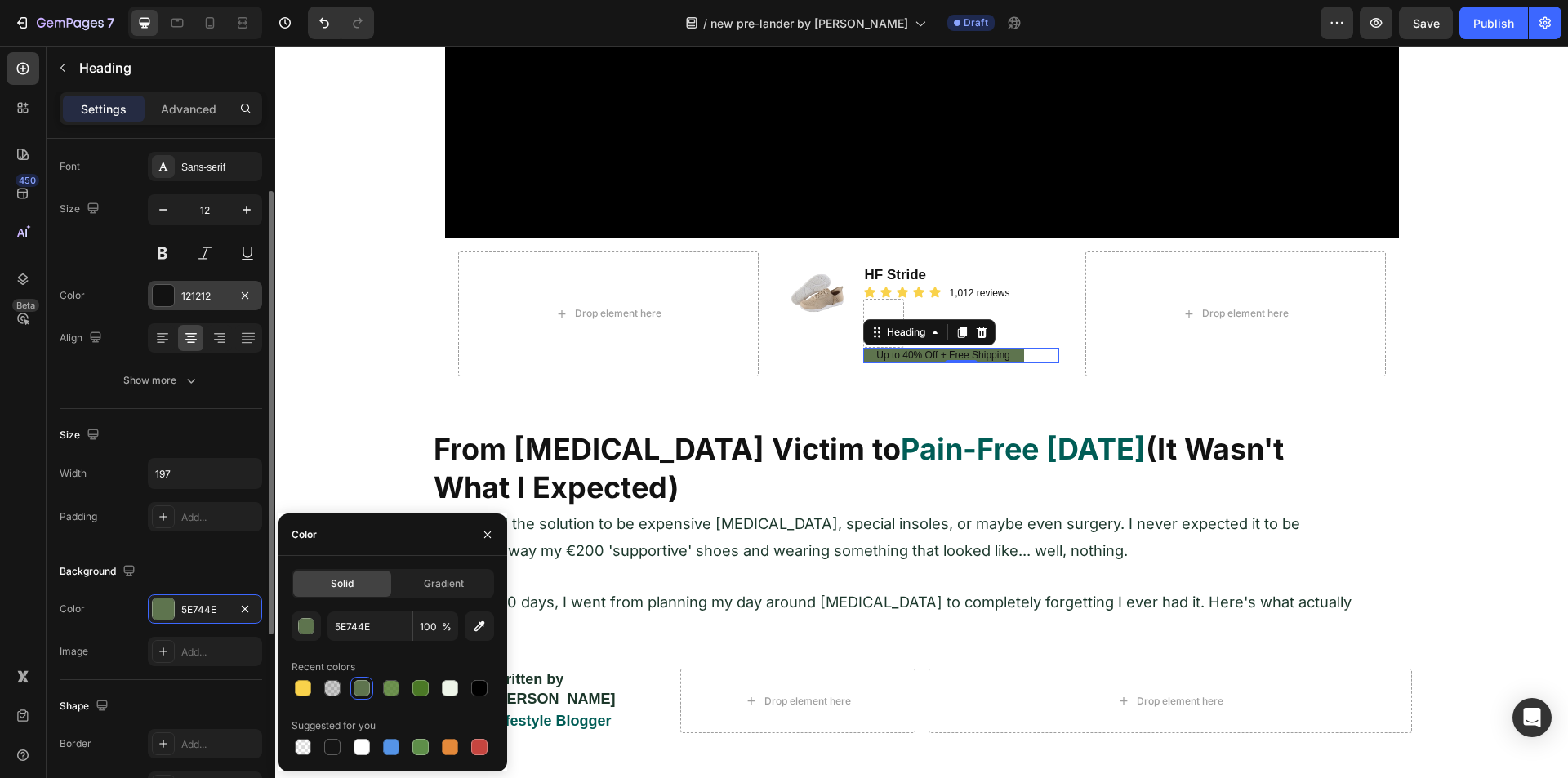
click at [171, 302] on div at bounding box center [163, 296] width 21 height 21
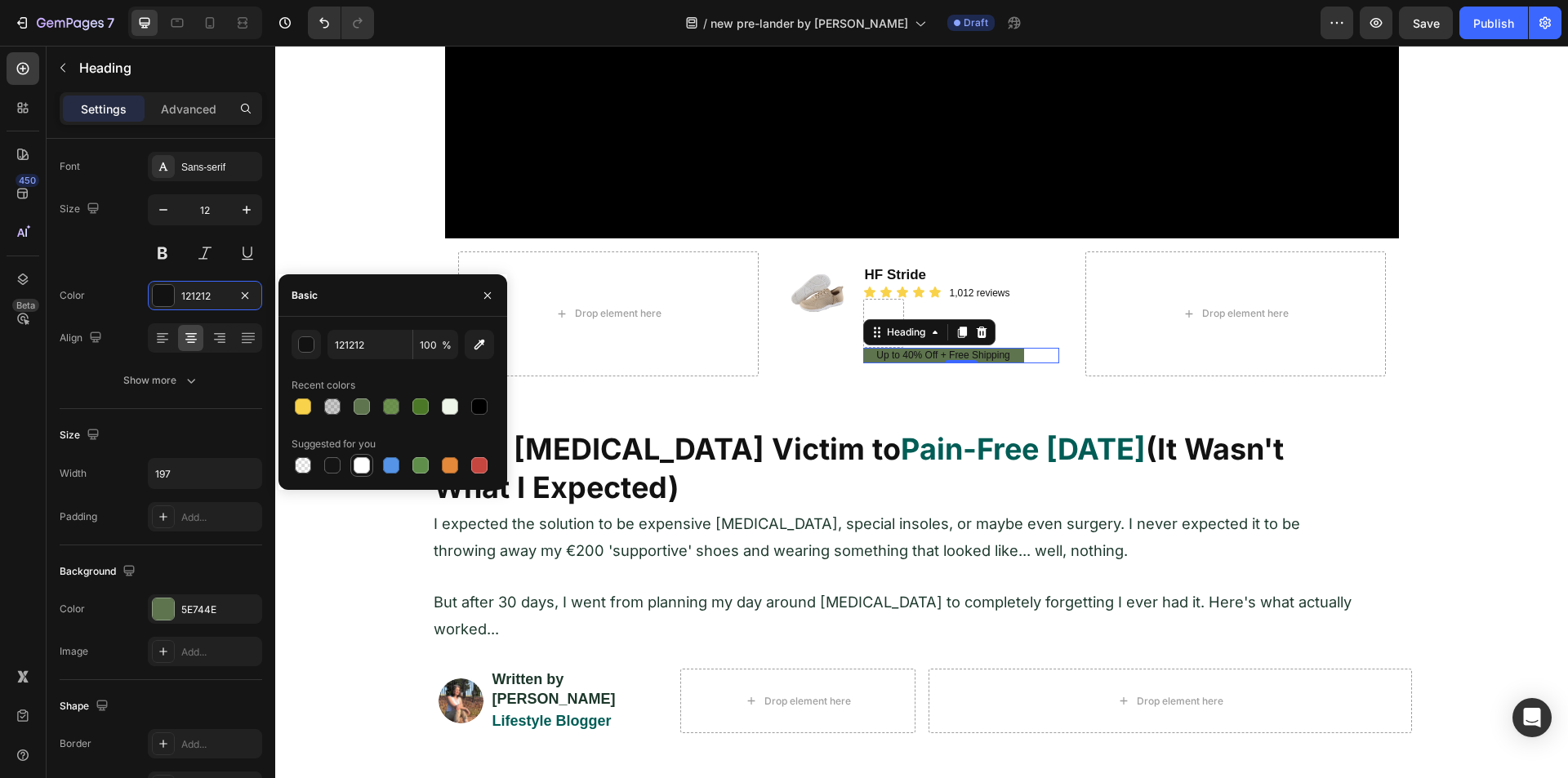
click at [358, 466] on div at bounding box center [361, 466] width 17 height 17
type input "FFFFFF"
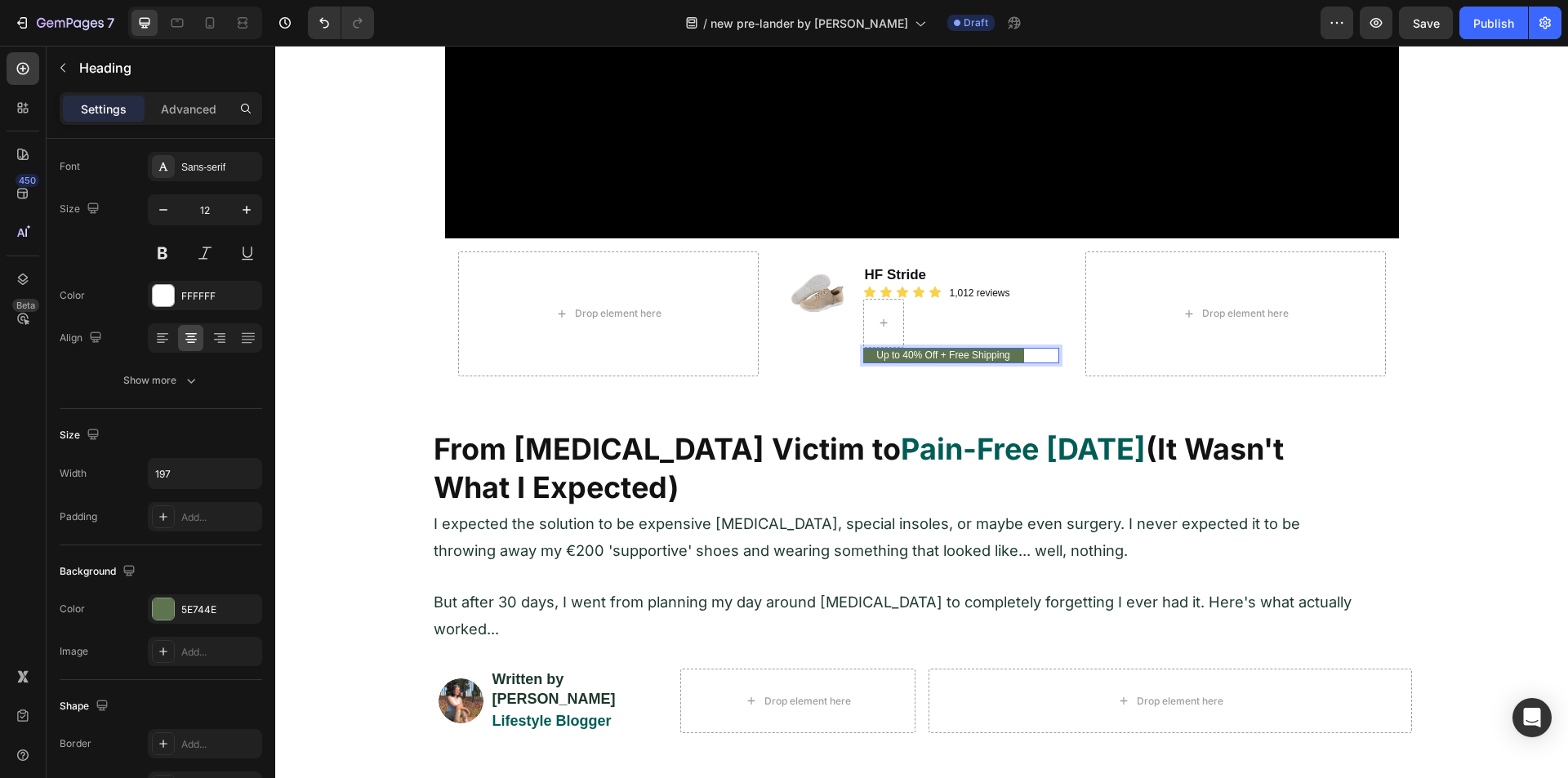
click at [926, 352] on p "Up to 40% Off + Free Shipping" at bounding box center [943, 356] width 157 height 13
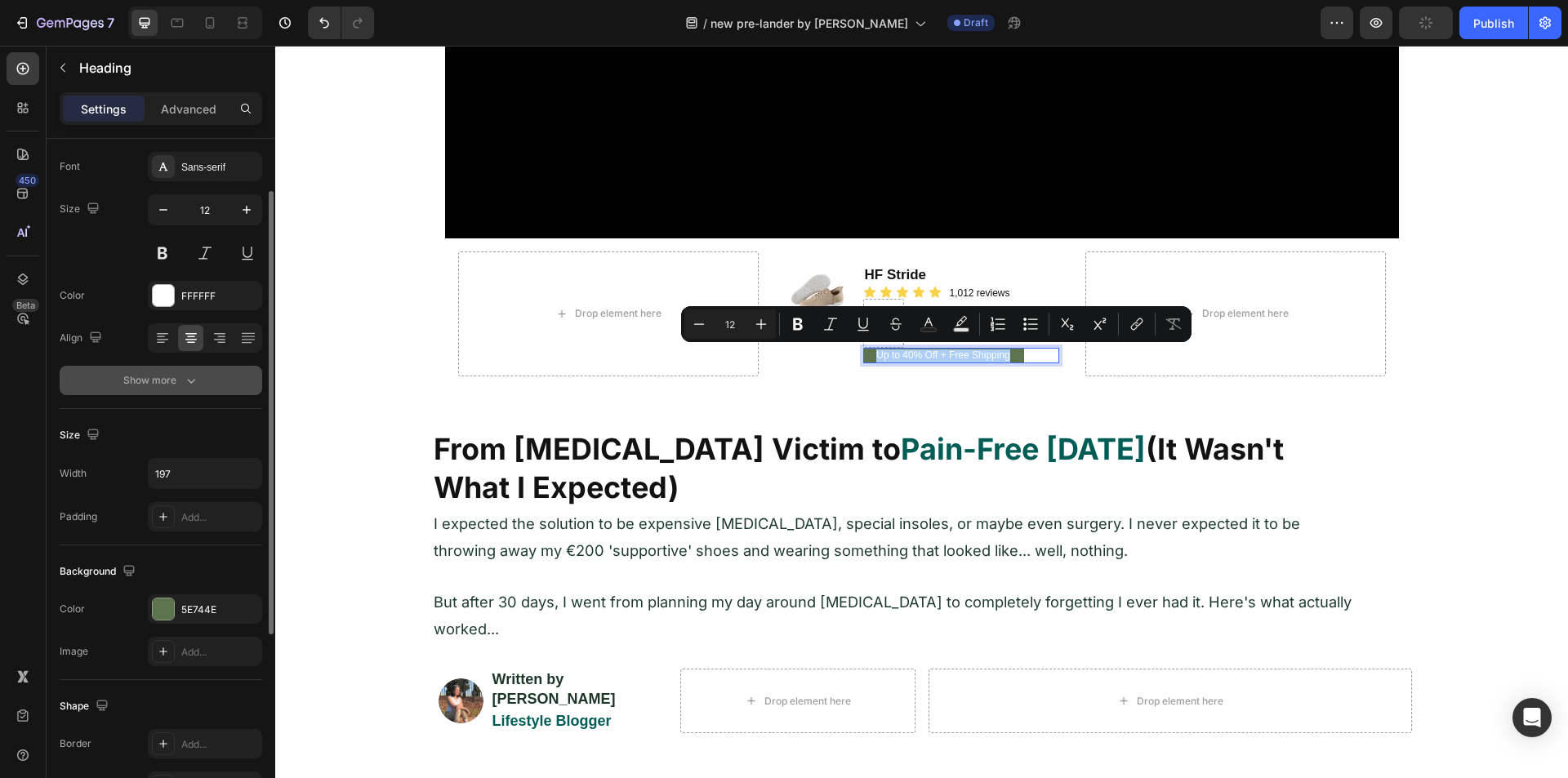
click at [165, 386] on div "Show more" at bounding box center [161, 380] width 76 height 17
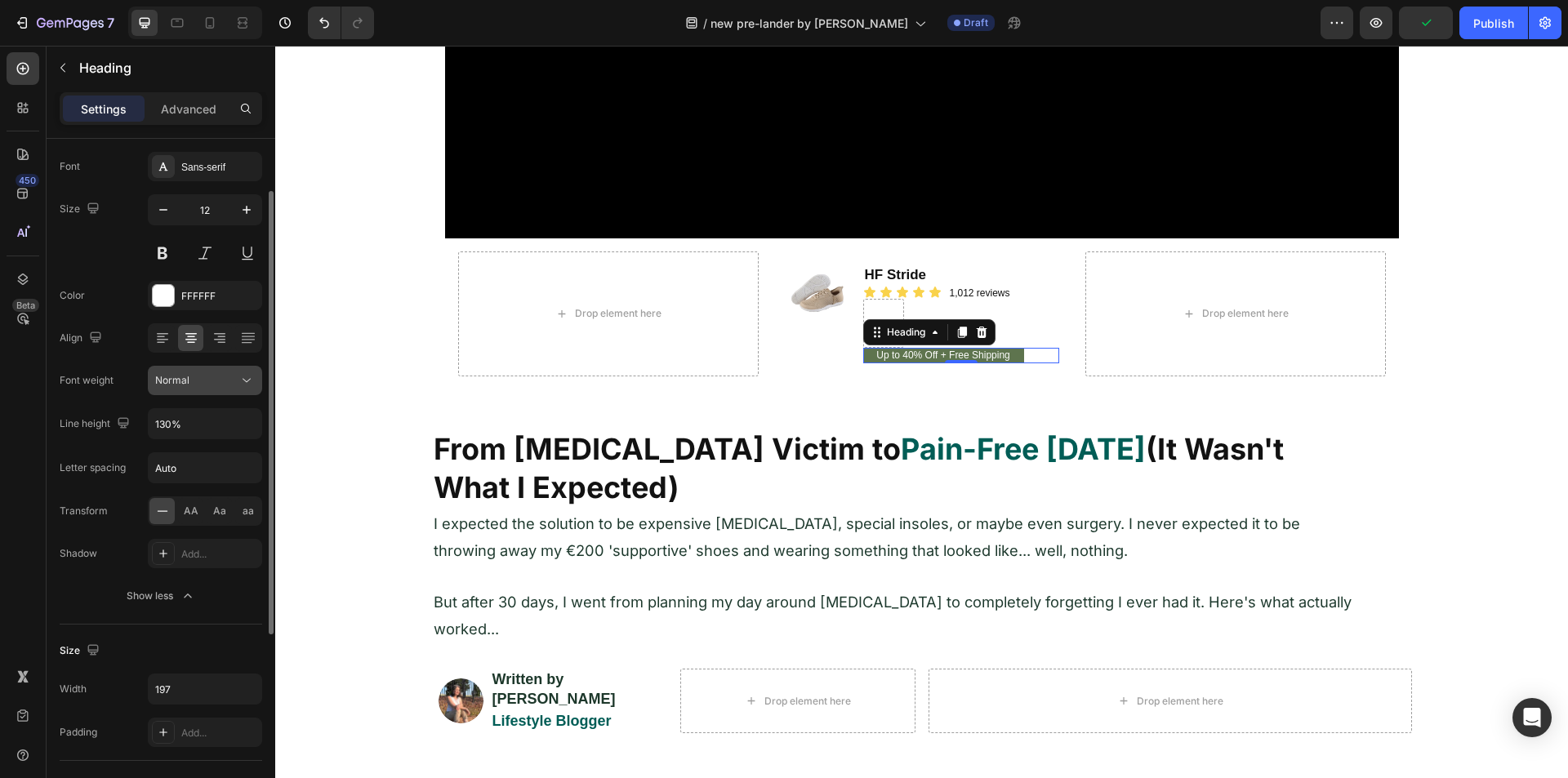
click at [211, 388] on div "Normal" at bounding box center [204, 380] width 99 height 17
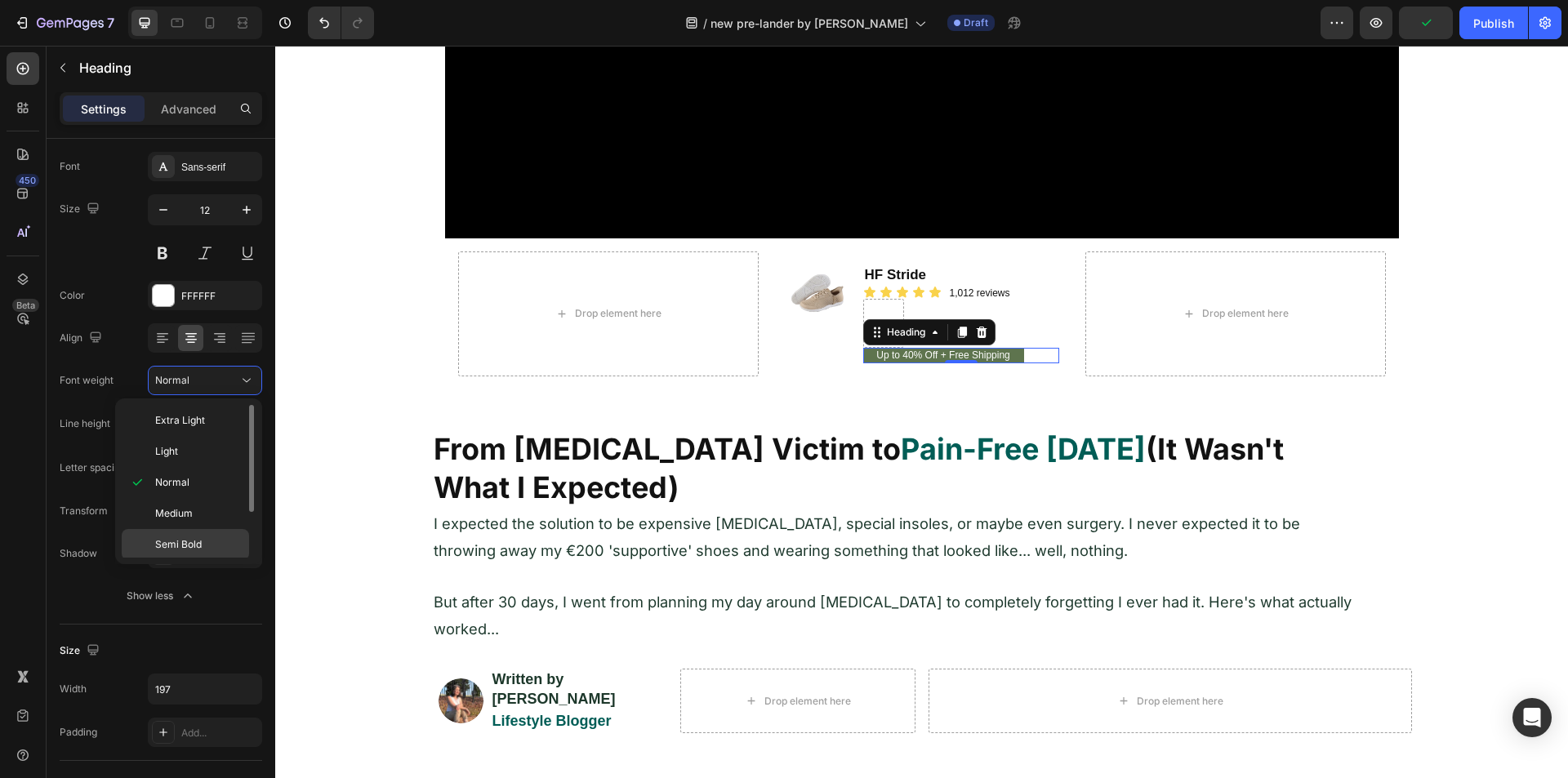
click at [185, 537] on span "Semi Bold" at bounding box center [178, 544] width 46 height 15
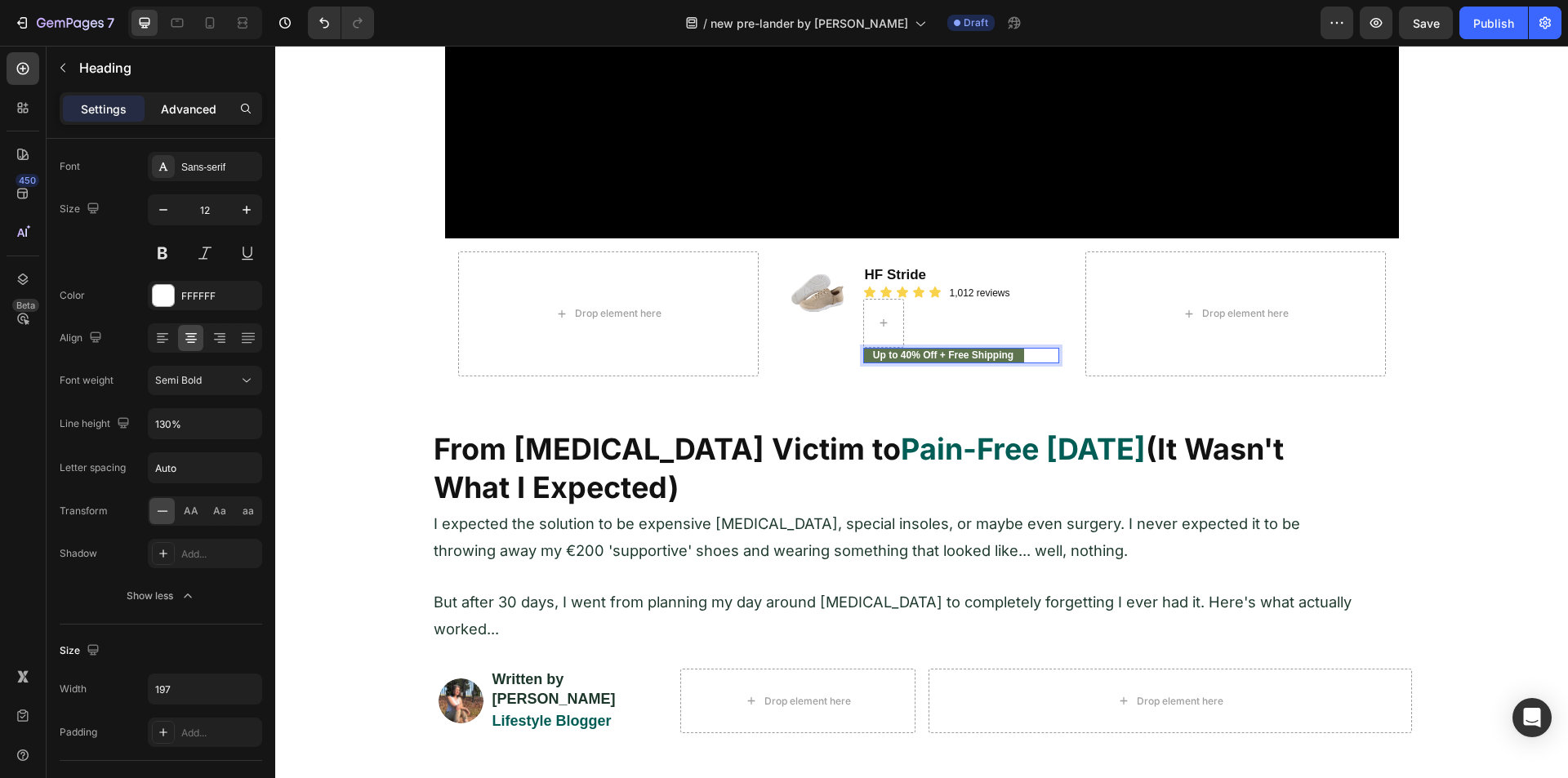
drag, startPoint x: 205, startPoint y: 111, endPoint x: 192, endPoint y: 112, distance: 13.0
click at [204, 111] on p "Advanced" at bounding box center [189, 109] width 56 height 17
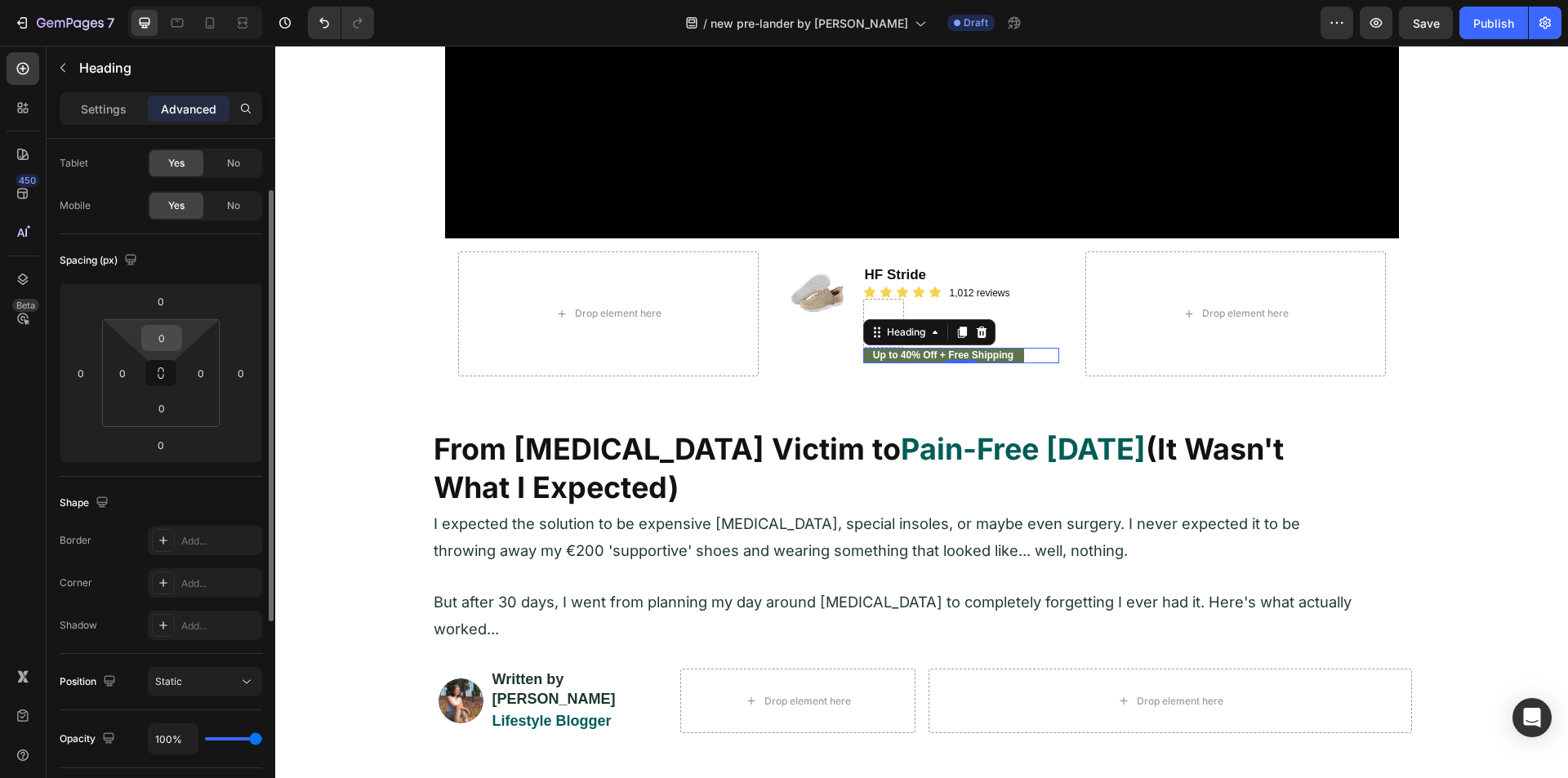
click at [161, 340] on input "0" at bounding box center [162, 338] width 33 height 24
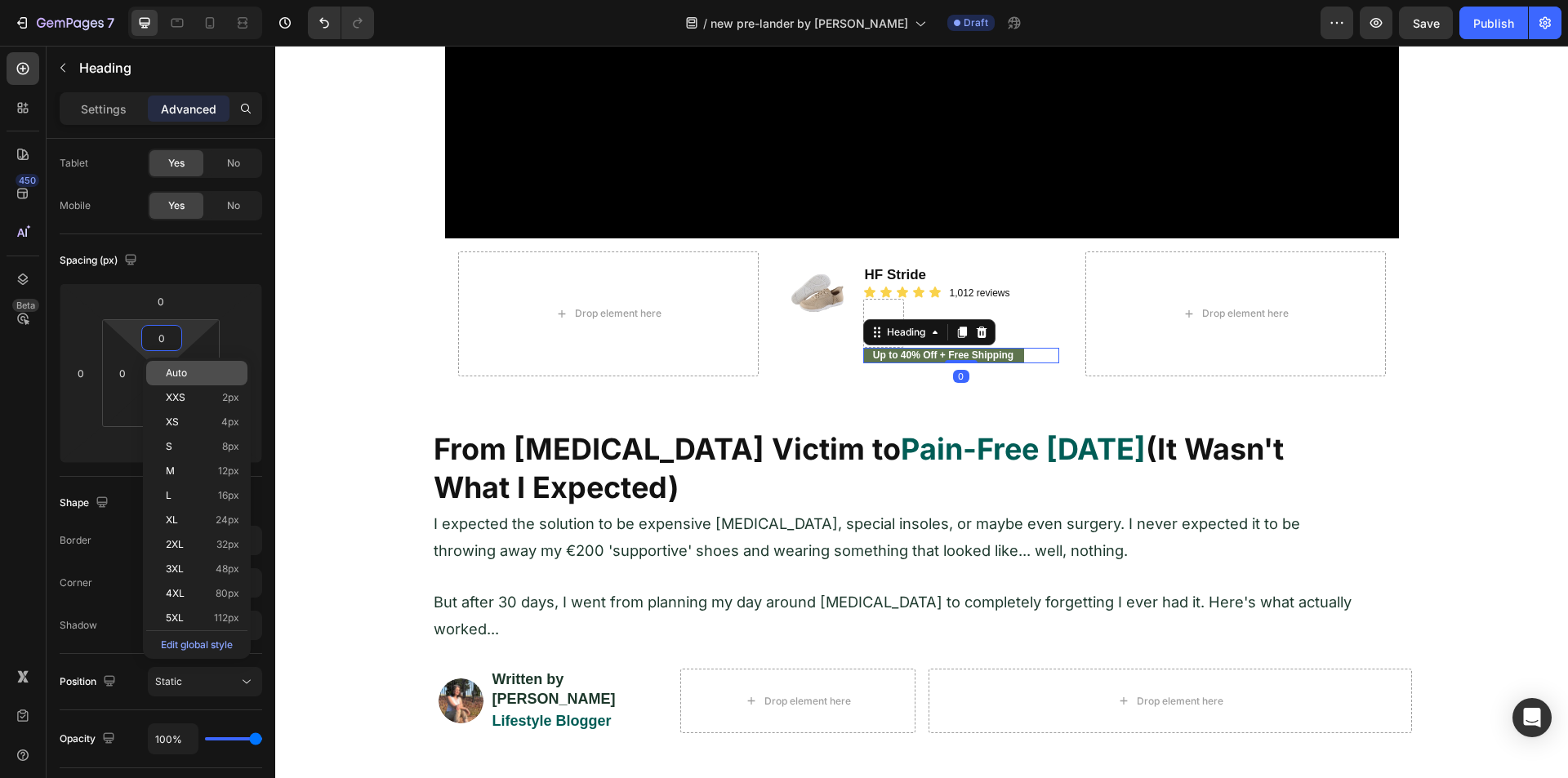
click at [158, 368] on div "Auto" at bounding box center [197, 373] width 101 height 24
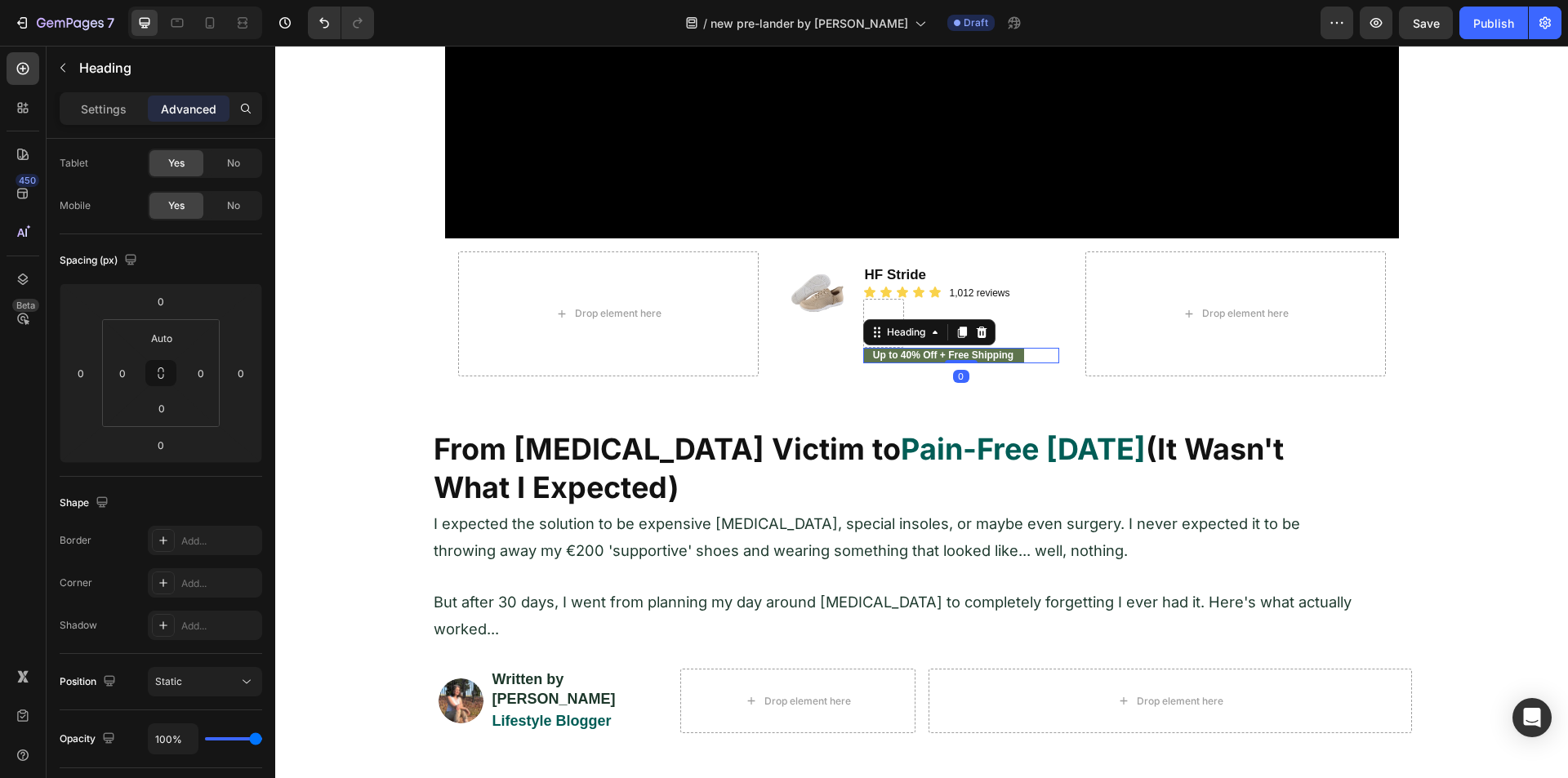
click at [158, 368] on icon at bounding box center [160, 372] width 13 height 13
click at [161, 348] on input "Auto" at bounding box center [162, 338] width 33 height 24
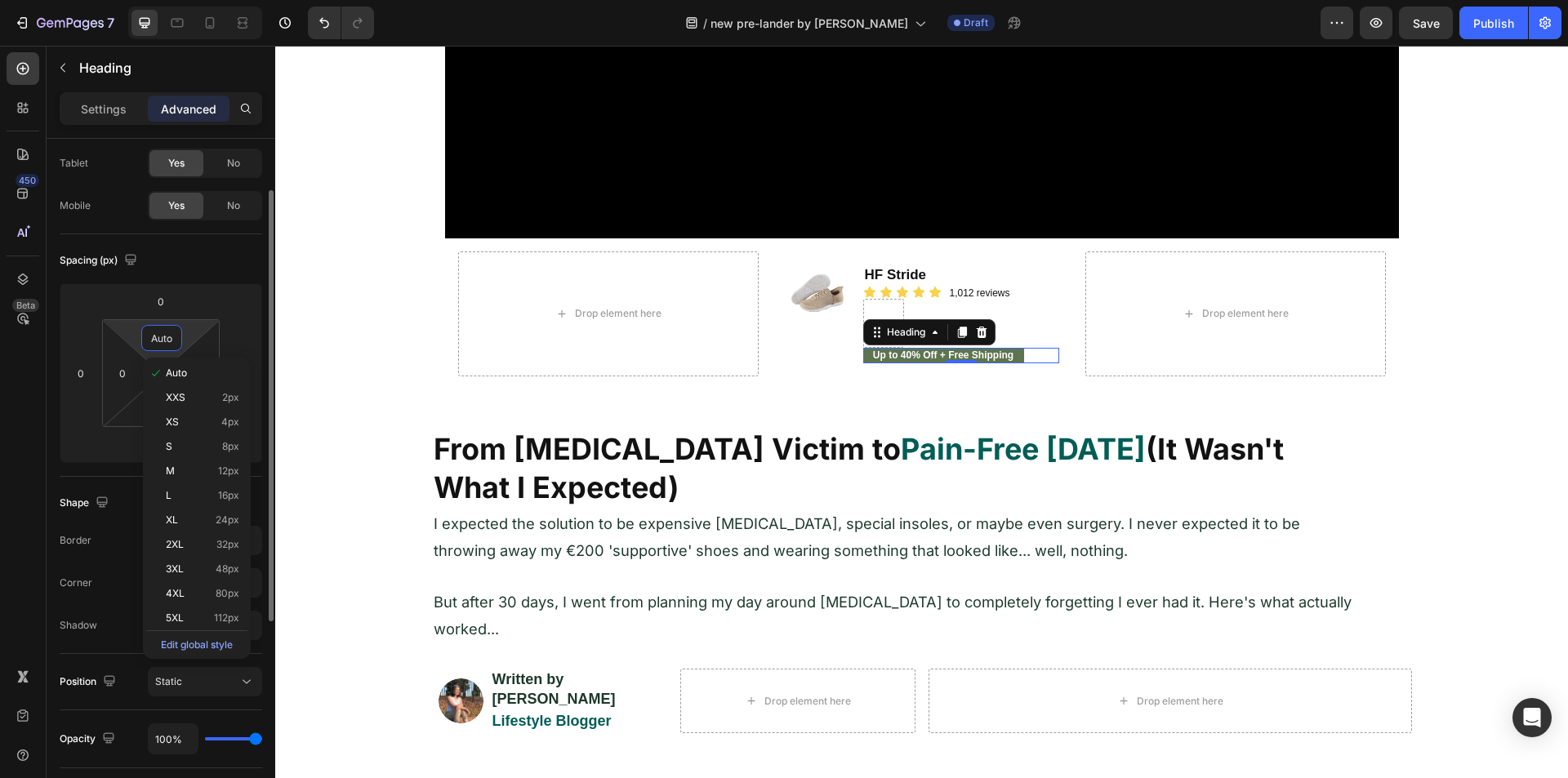
type input "5"
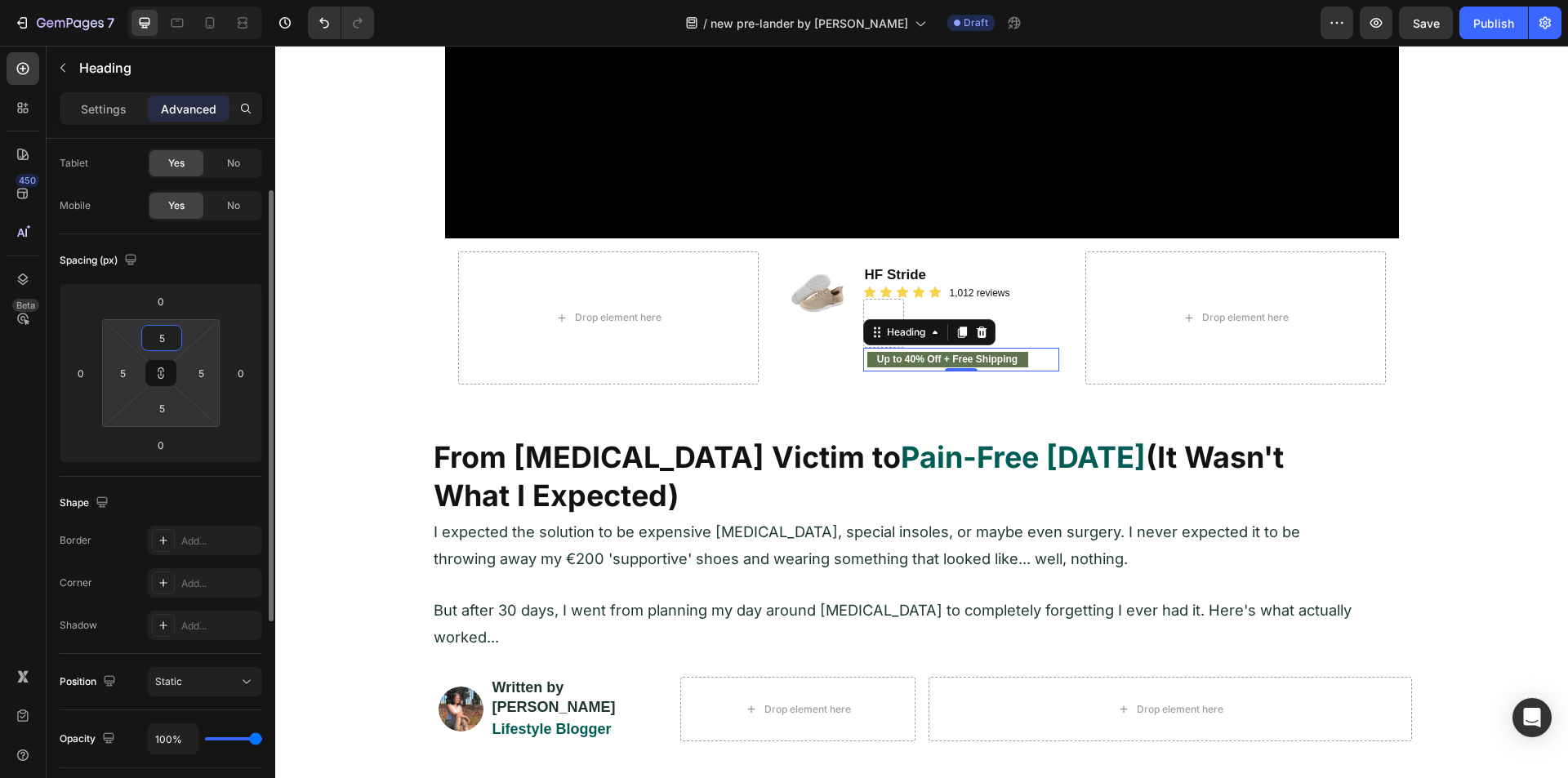
click at [157, 345] on input "5" at bounding box center [162, 338] width 33 height 24
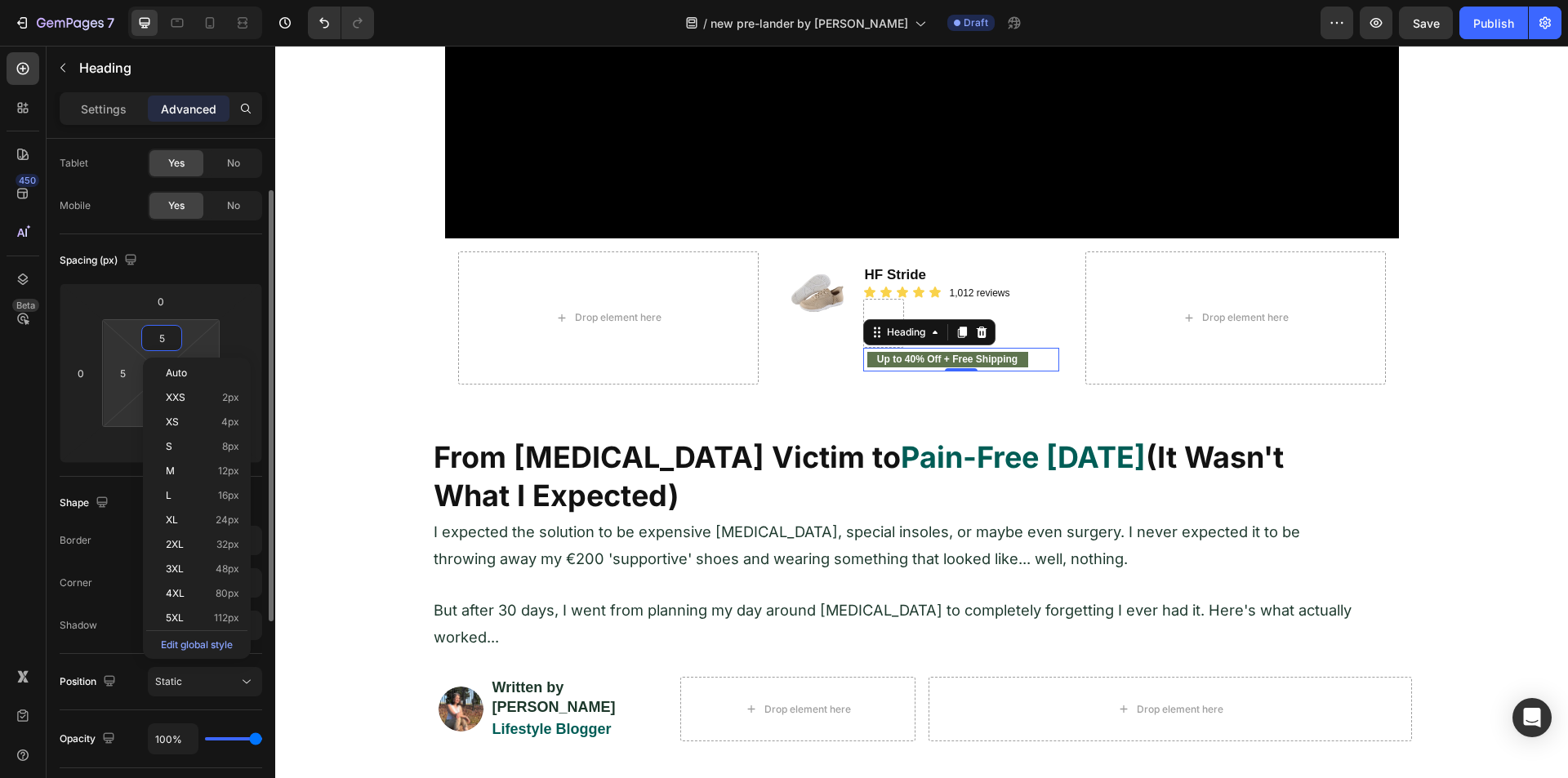
type input "1"
type input "10"
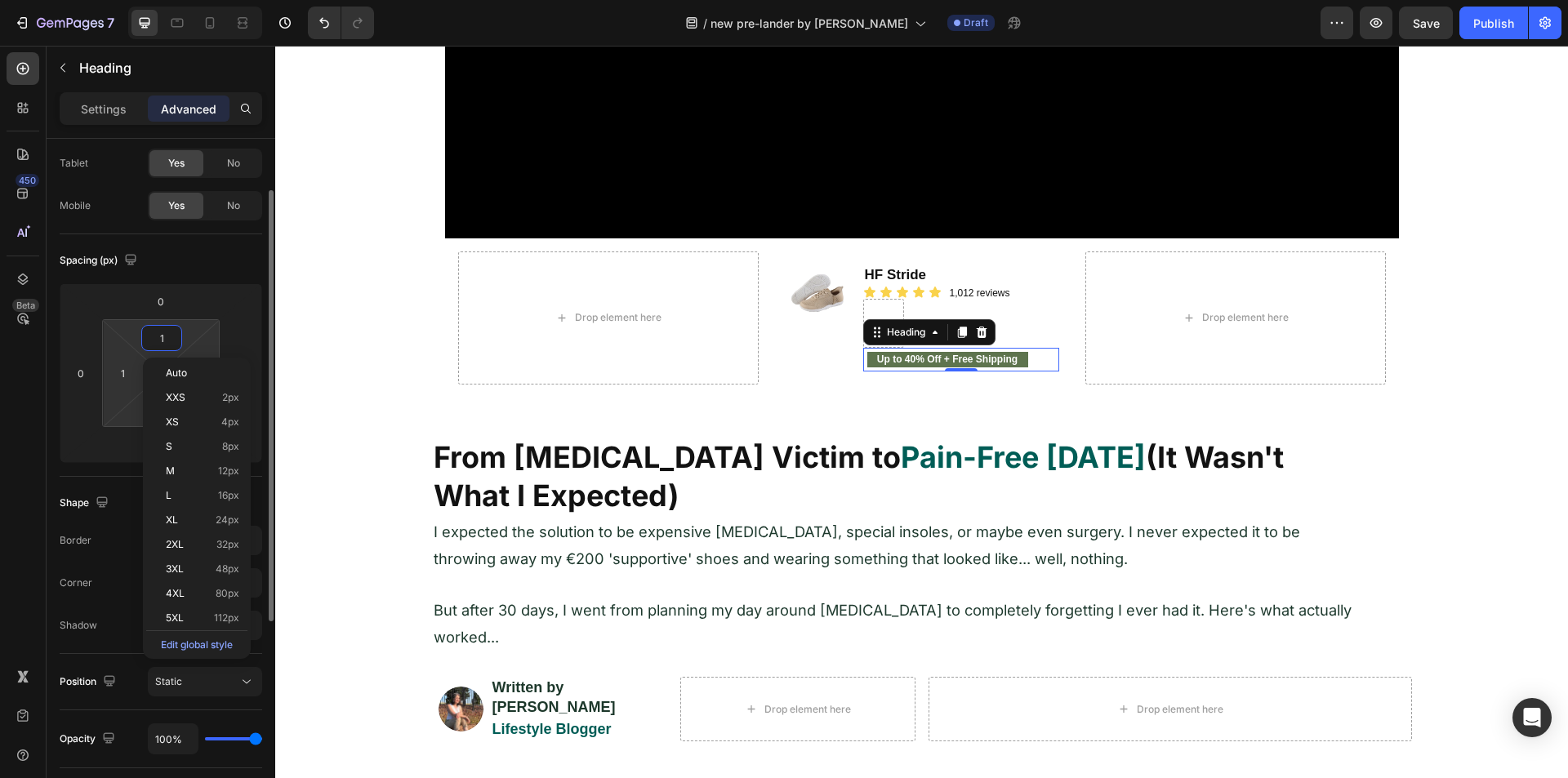
type input "10"
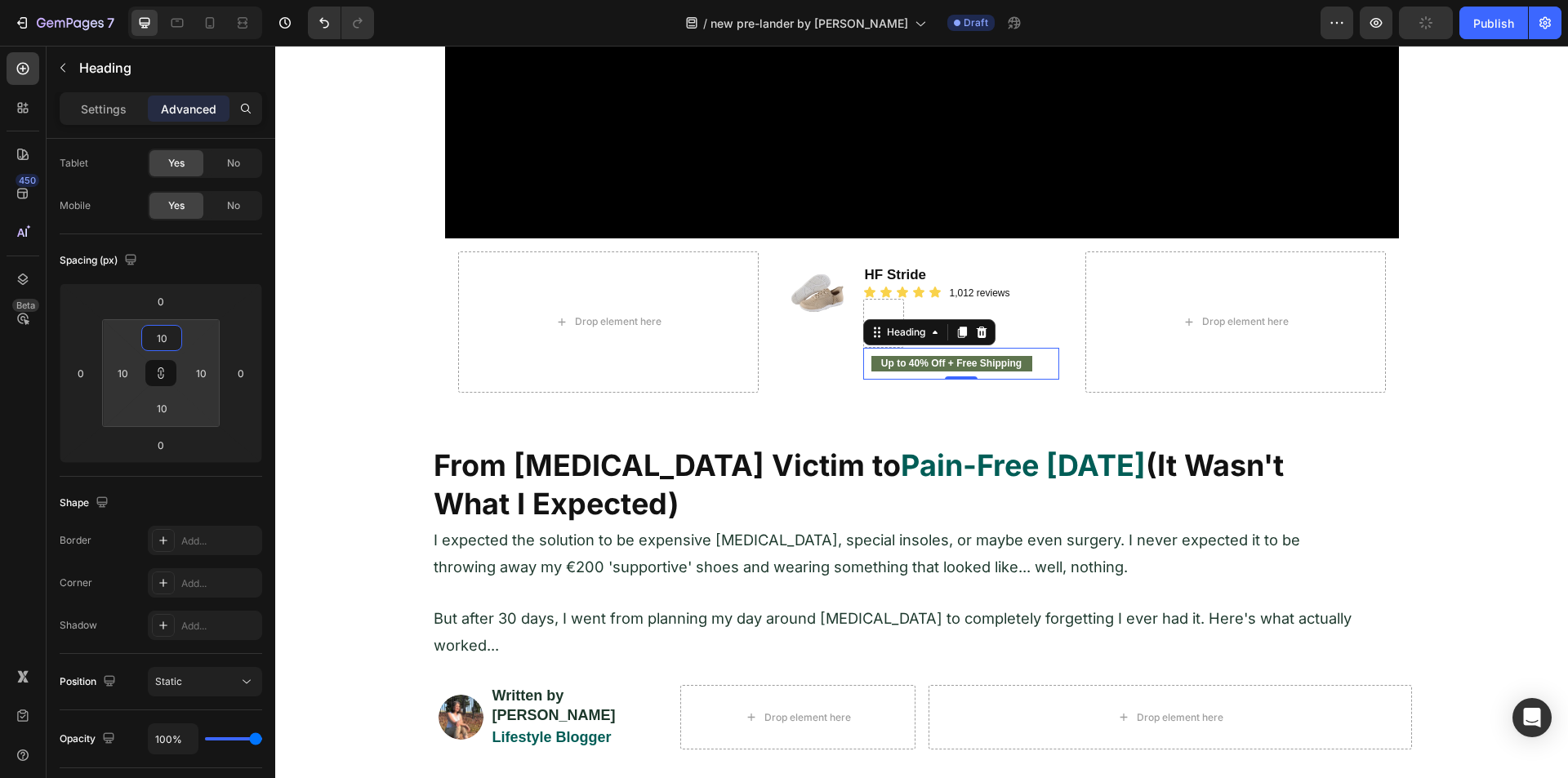
type input "10"
drag, startPoint x: 17, startPoint y: 388, endPoint x: 77, endPoint y: 406, distance: 62.6
click at [18, 389] on div "450 Beta" at bounding box center [23, 356] width 33 height 608
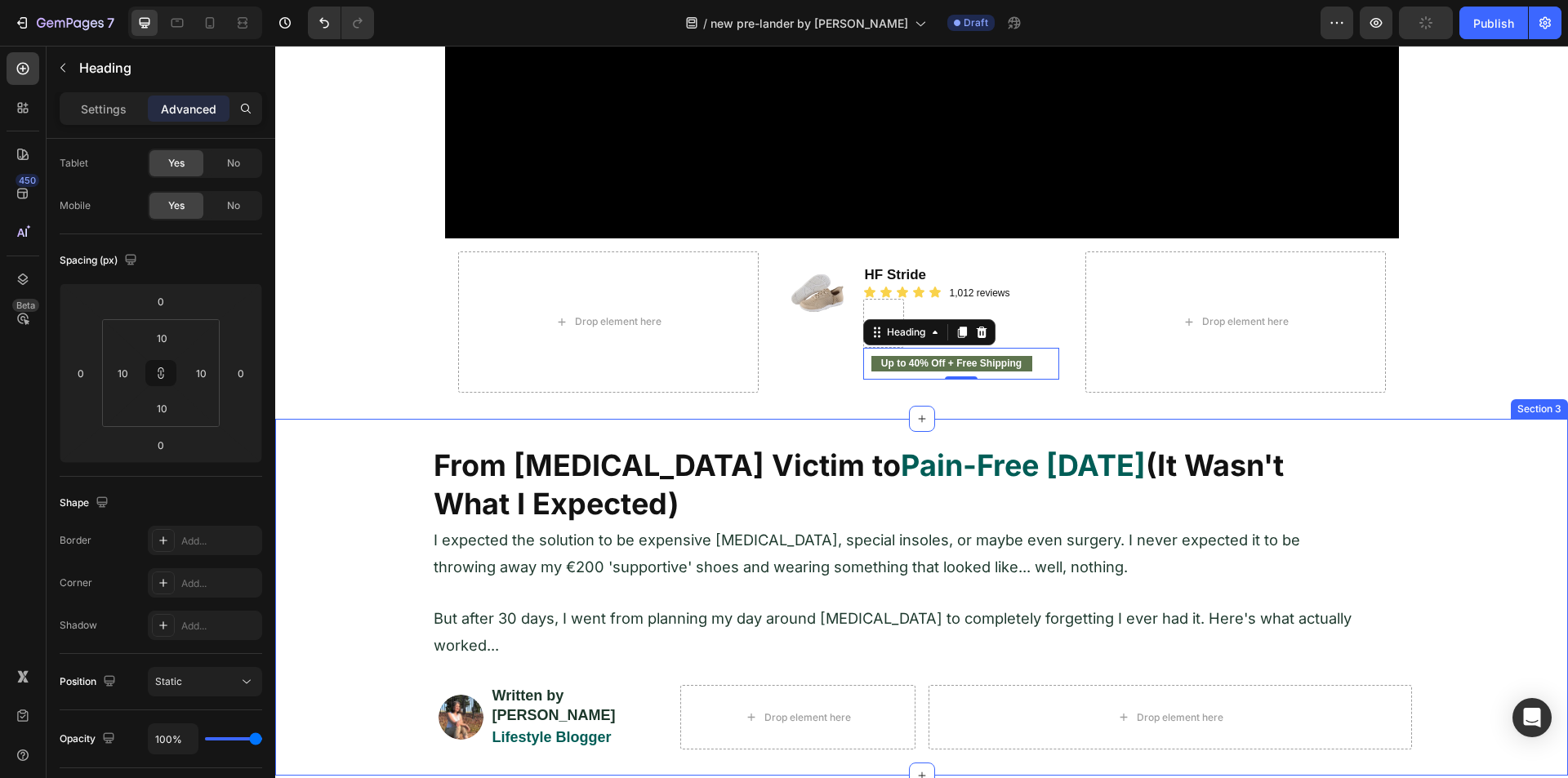
click at [564, 421] on div "From Foot Pain Victim to Pain-Free in 30 Days (It Wasn't What I Expected) Headi…" at bounding box center [921, 596] width 1293 height 356
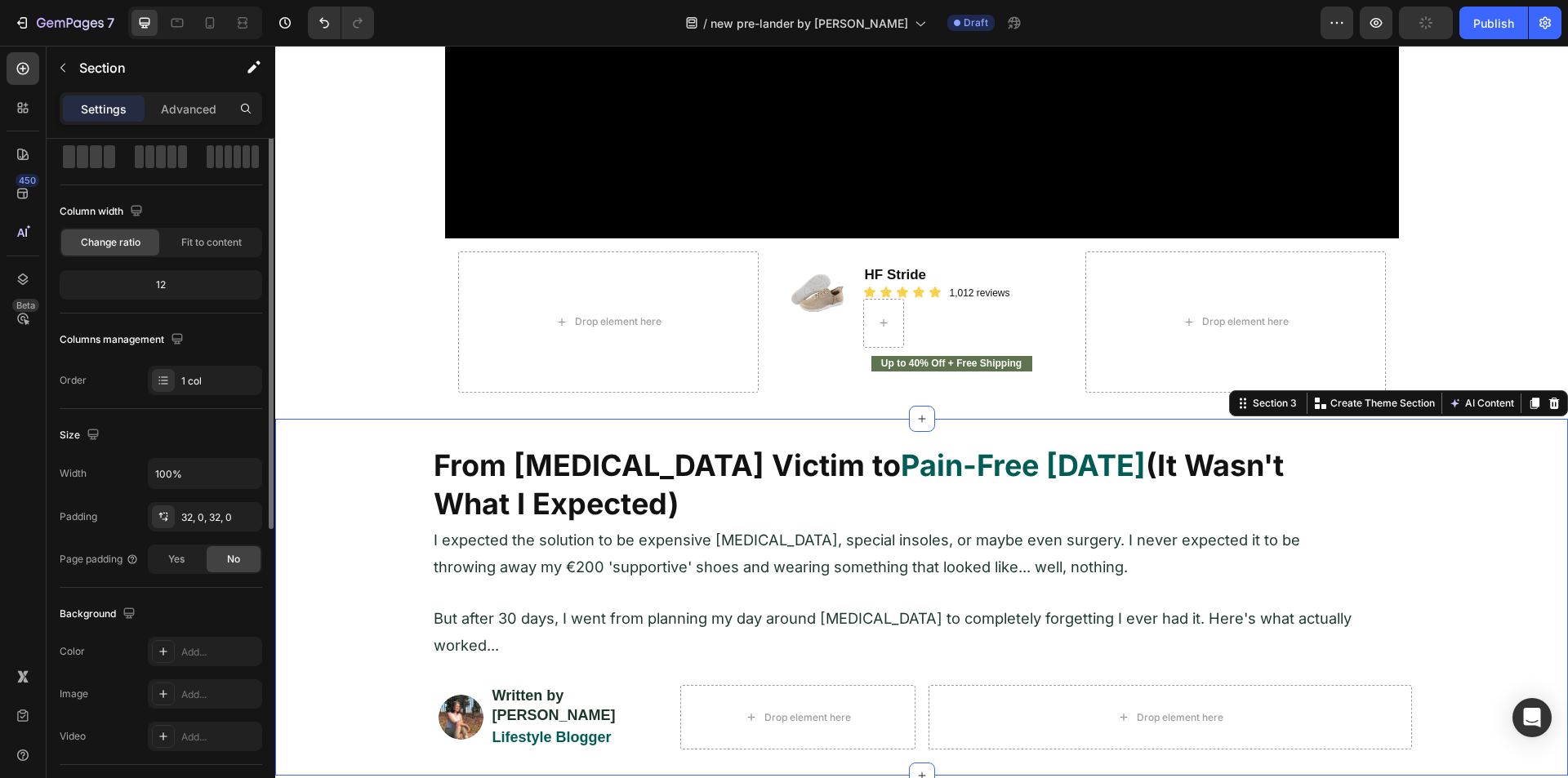
scroll to position [0, 0]
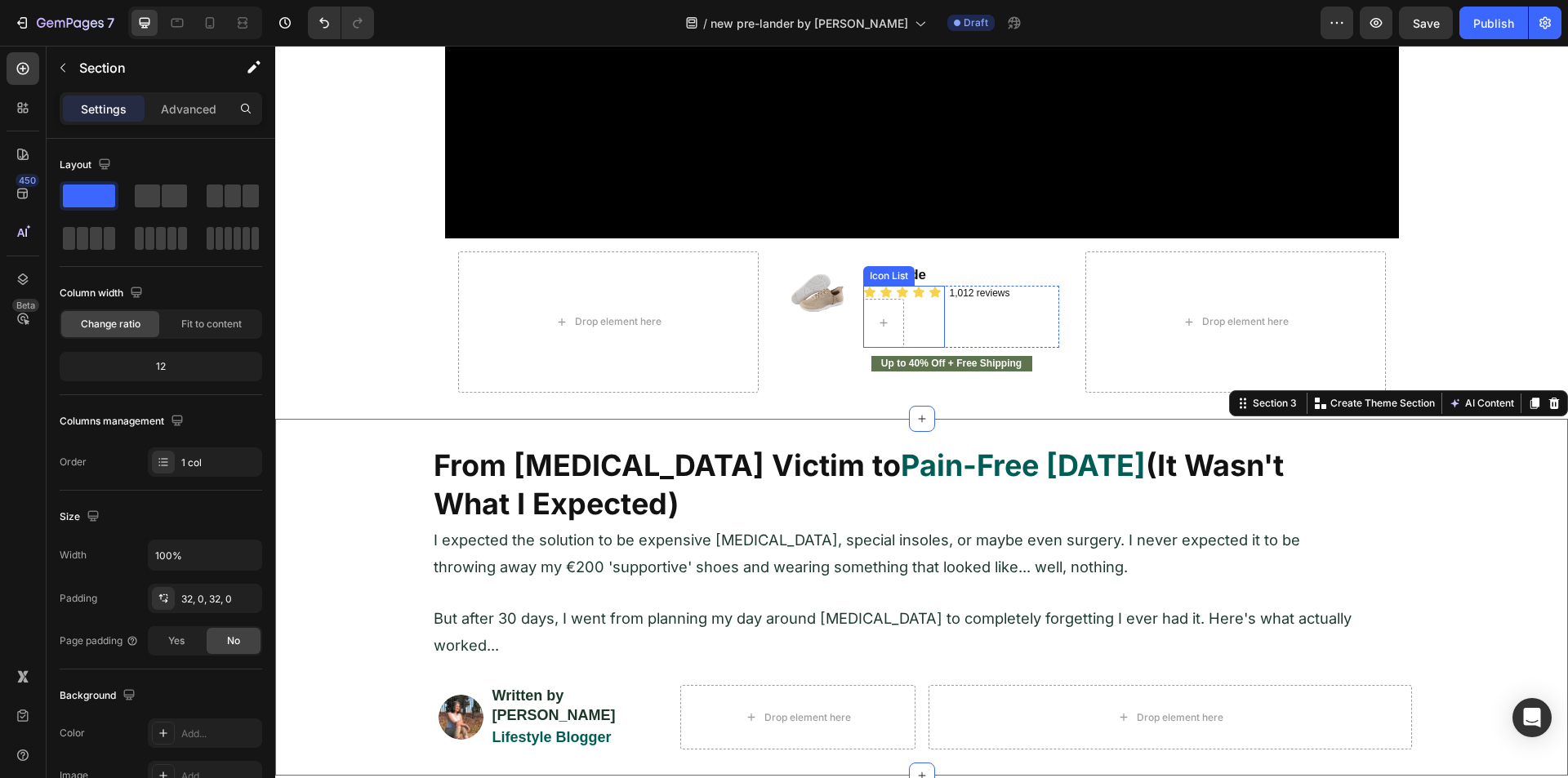
click at [935, 326] on div "Icon Icon Icon Icon Icon" at bounding box center [904, 316] width 82 height 62
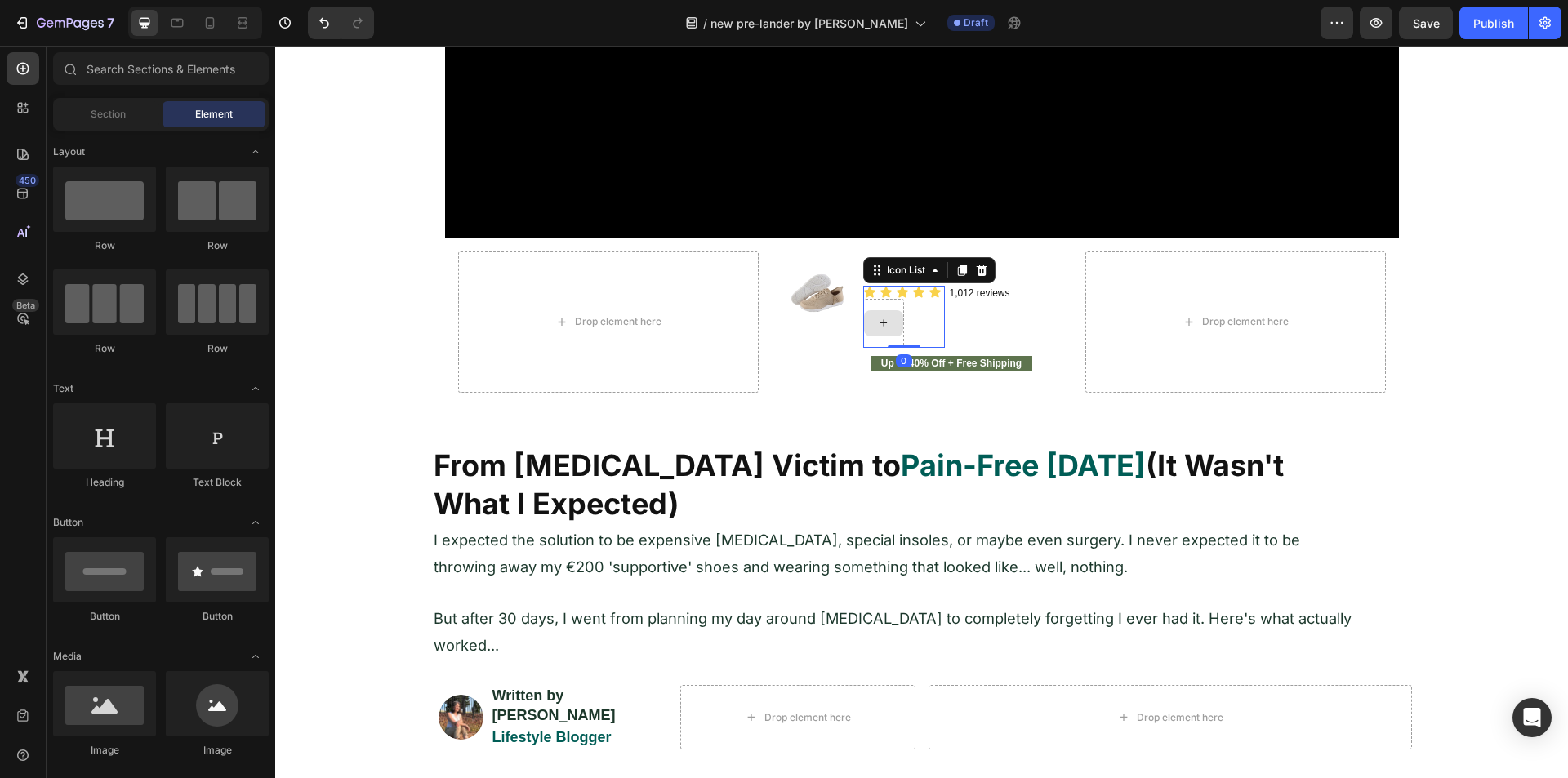
click at [888, 323] on div at bounding box center [883, 324] width 39 height 26
click at [911, 309] on div "Icon Icon Icon Icon Icon" at bounding box center [904, 316] width 82 height 62
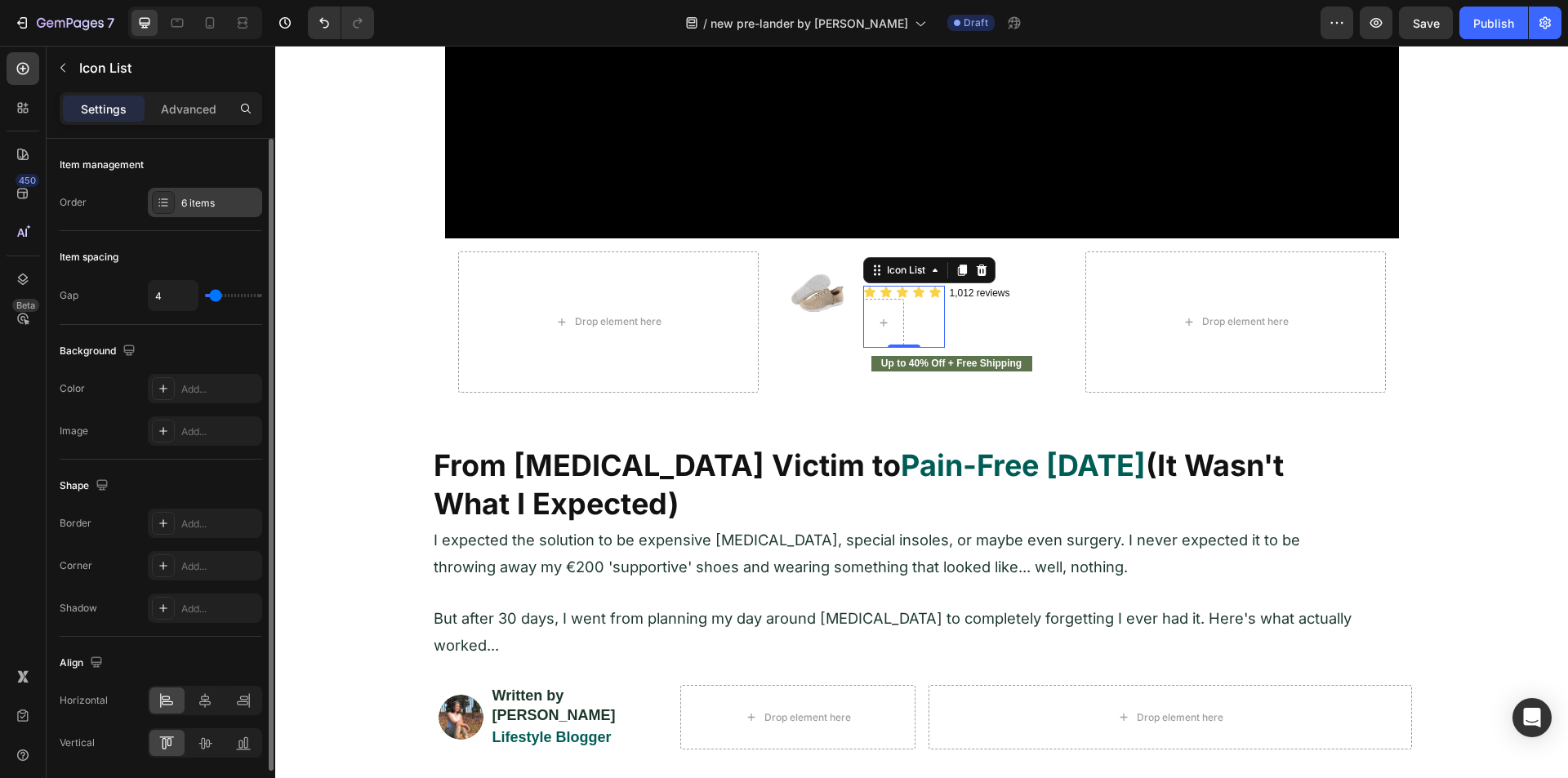
click at [193, 199] on div "6 items" at bounding box center [219, 203] width 77 height 15
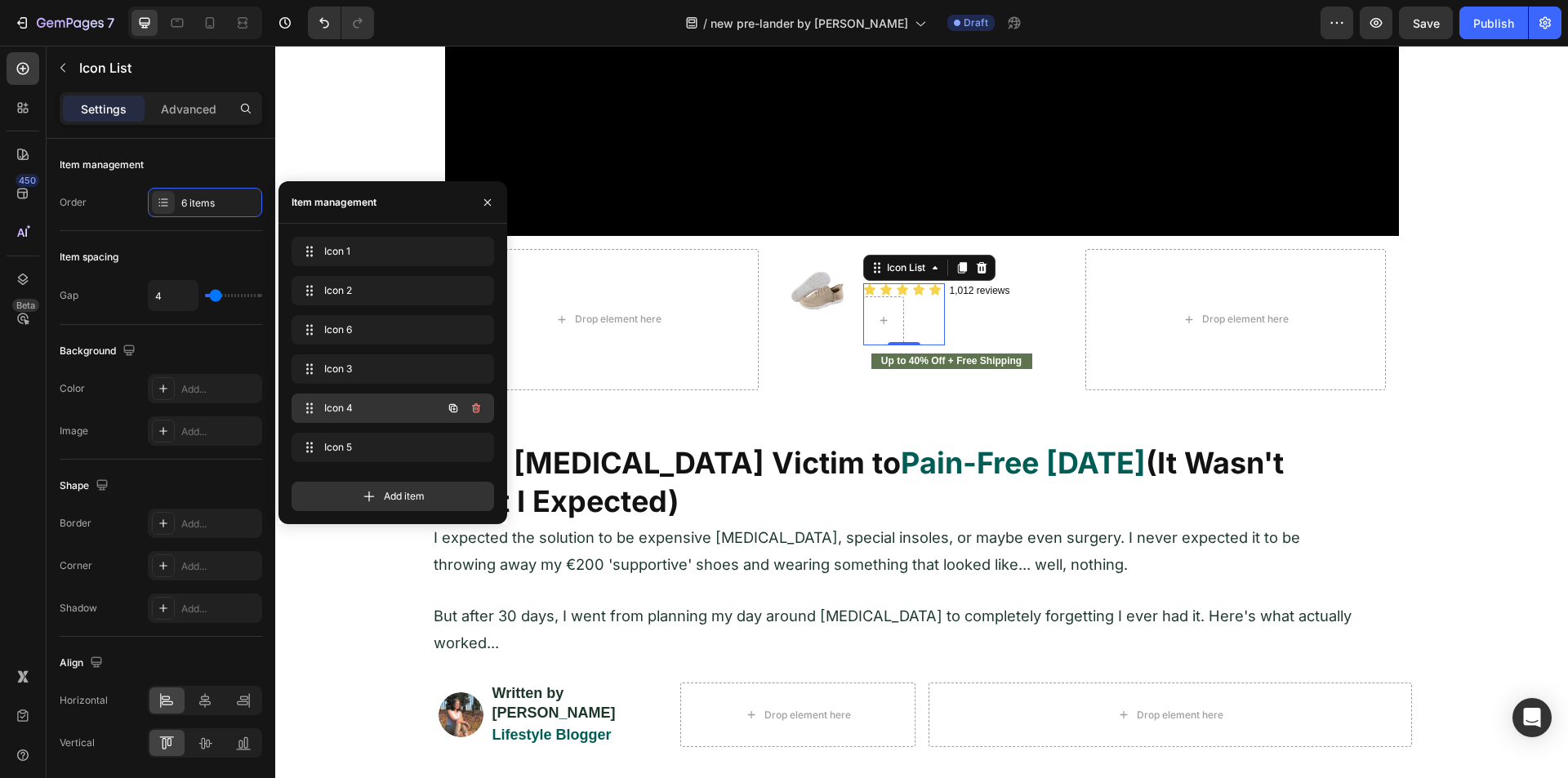
scroll to position [735, 0]
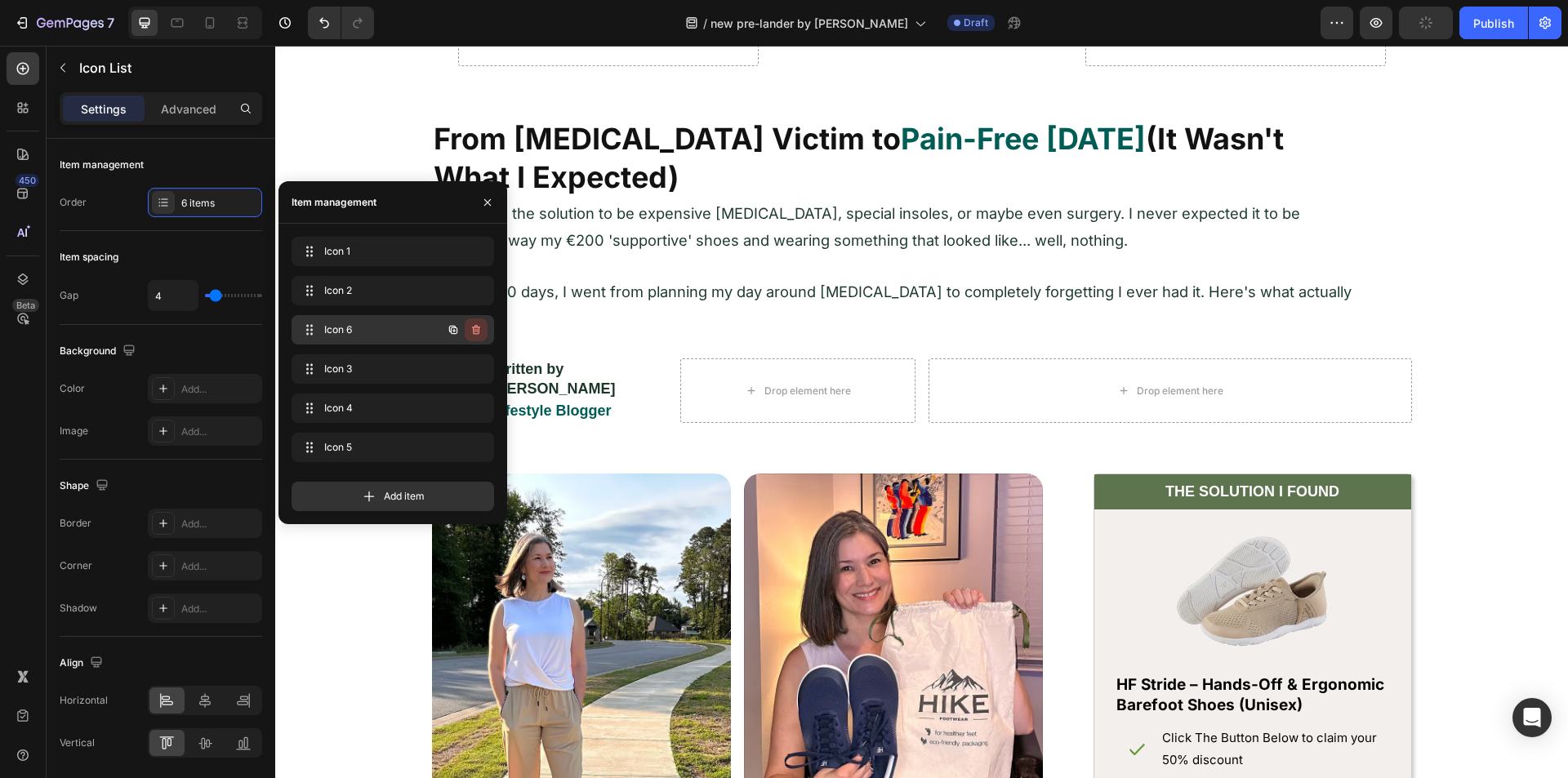
click at [473, 327] on icon "button" at bounding box center [475, 329] width 8 height 10
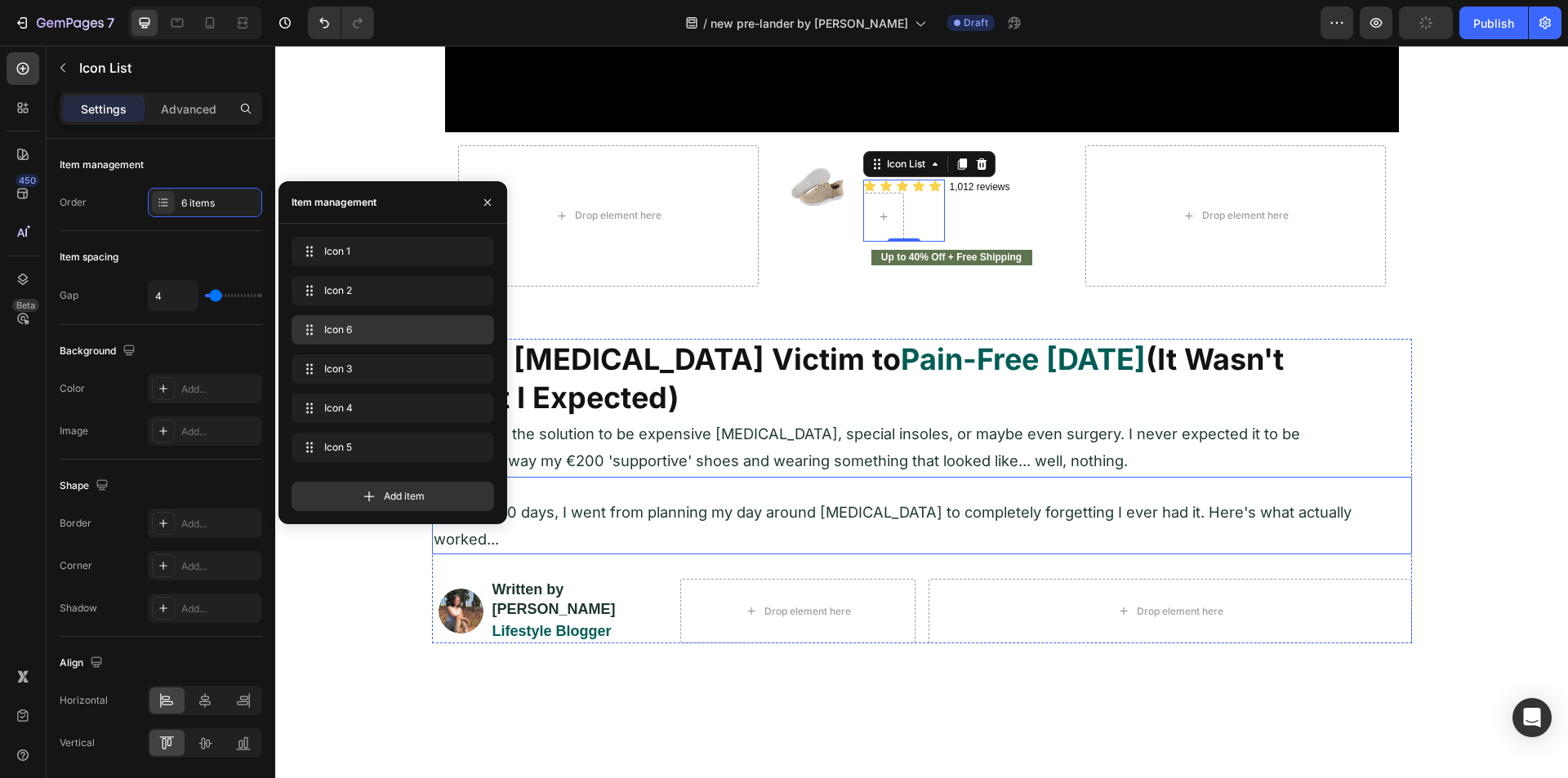
scroll to position [326, 0]
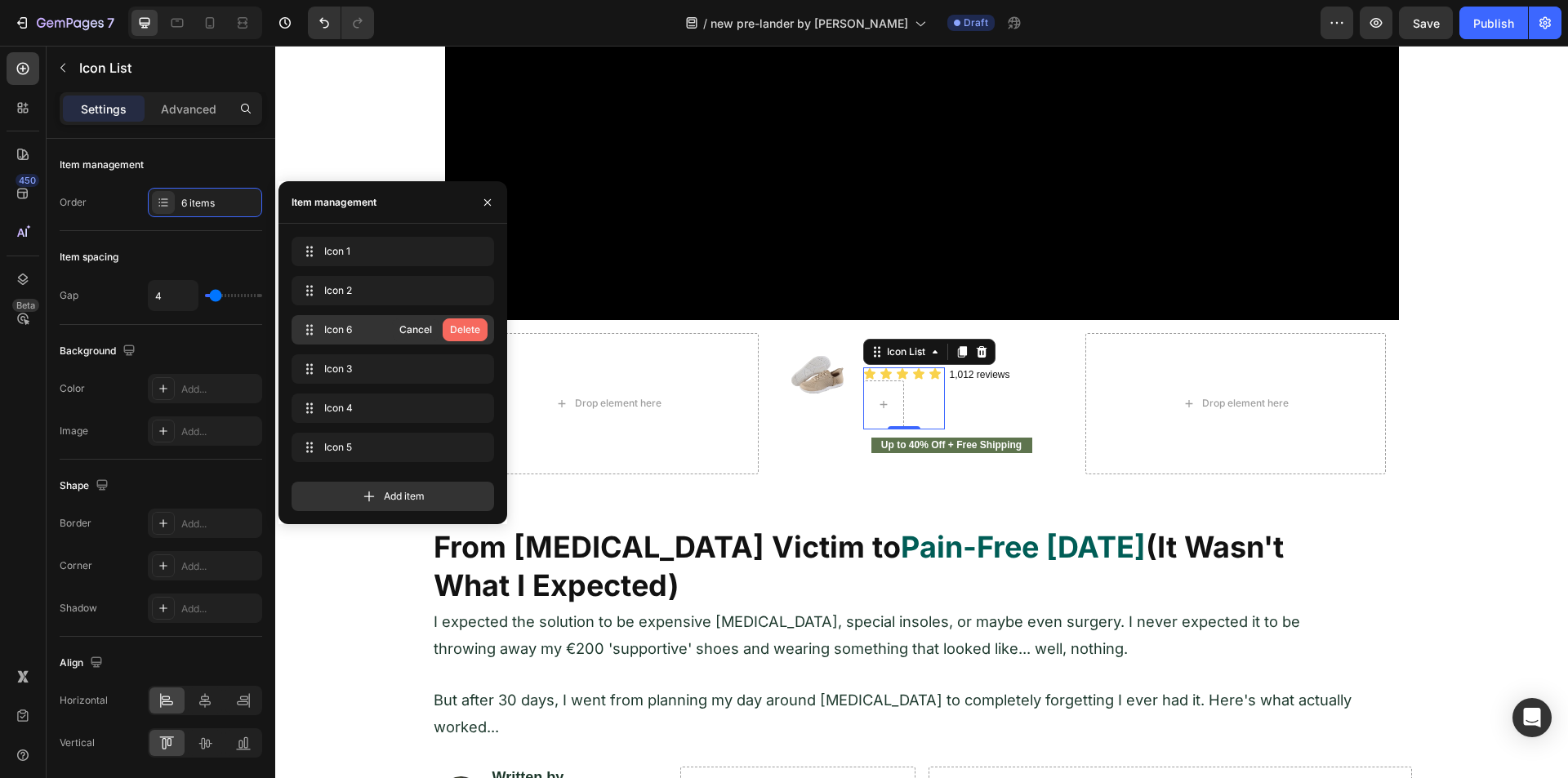
click at [466, 327] on div "Delete" at bounding box center [465, 330] width 30 height 15
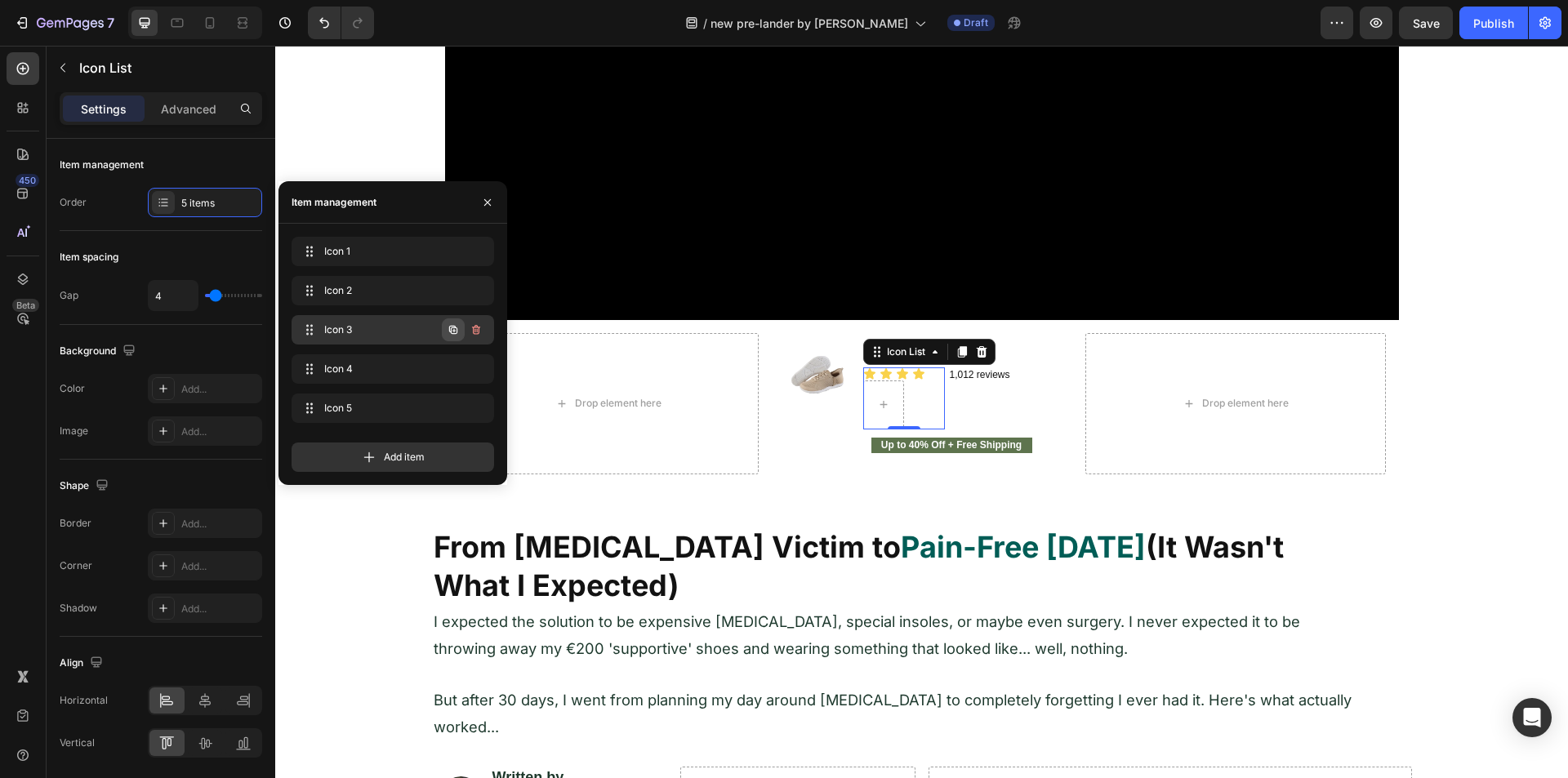
click at [455, 327] on icon "button" at bounding box center [452, 329] width 8 height 8
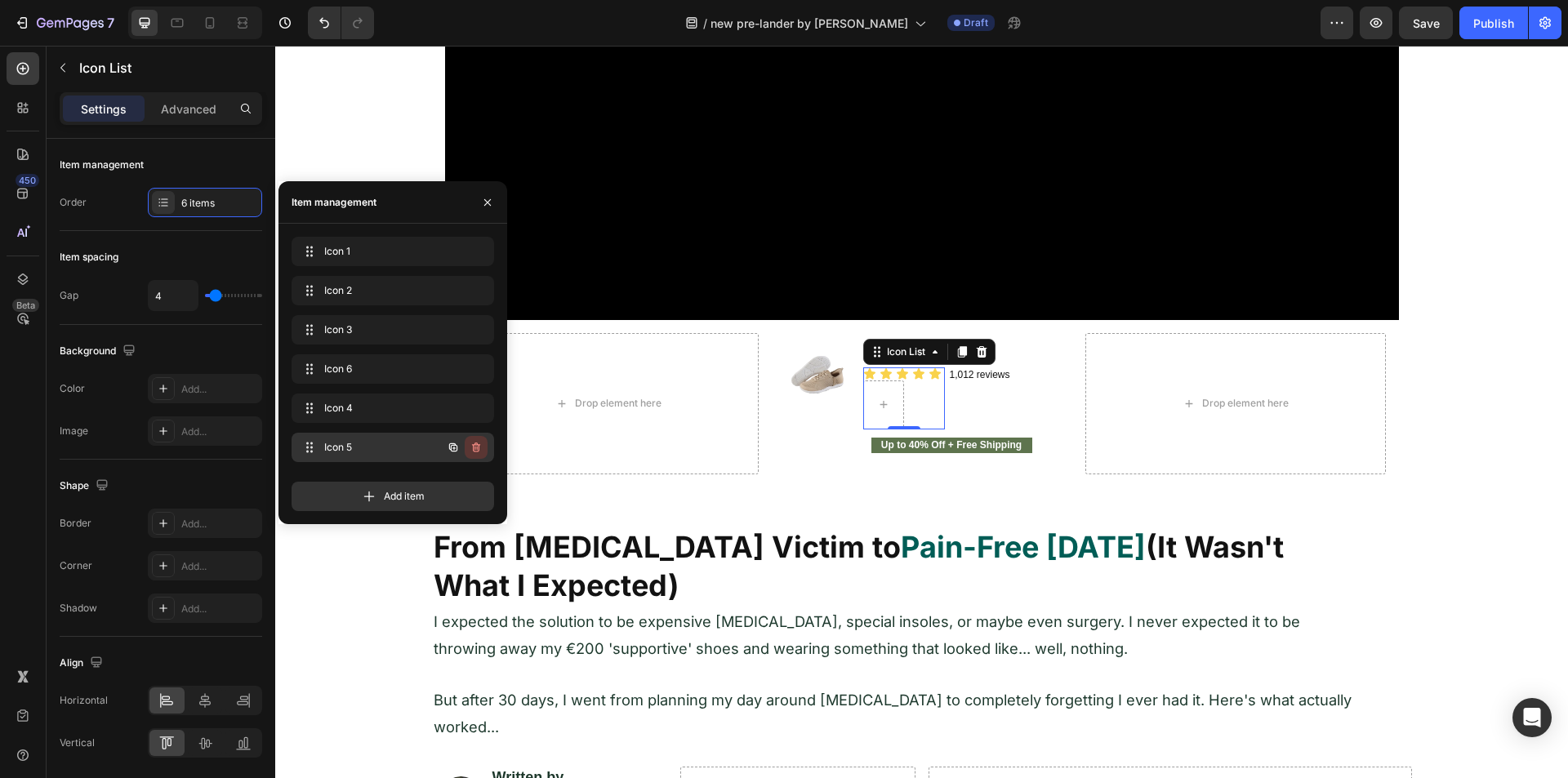
click at [476, 449] on icon "button" at bounding box center [476, 447] width 13 height 13
click at [476, 449] on div "Delete" at bounding box center [465, 447] width 30 height 15
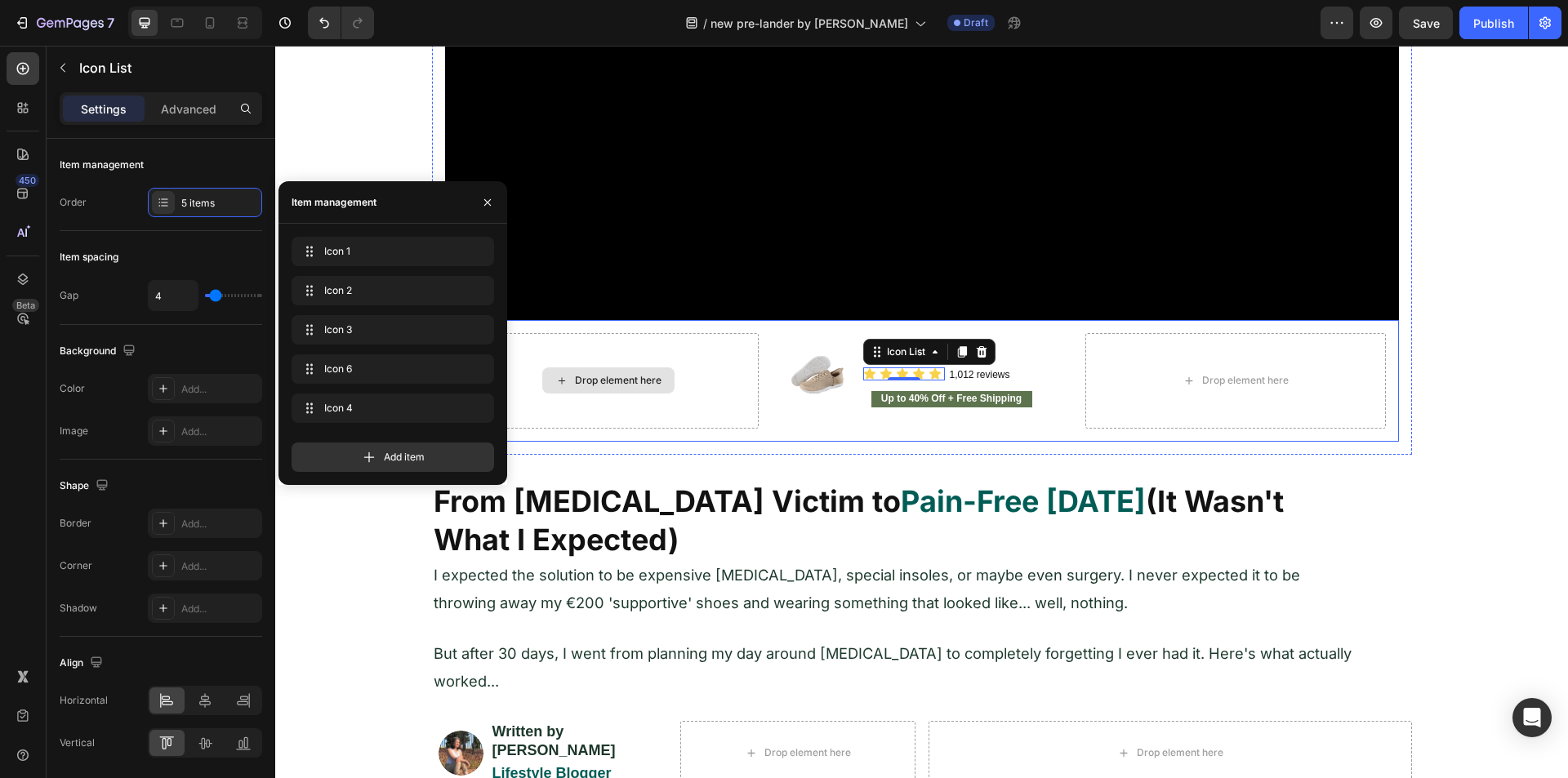
click at [681, 361] on div "Drop element here" at bounding box center [607, 381] width 300 height 96
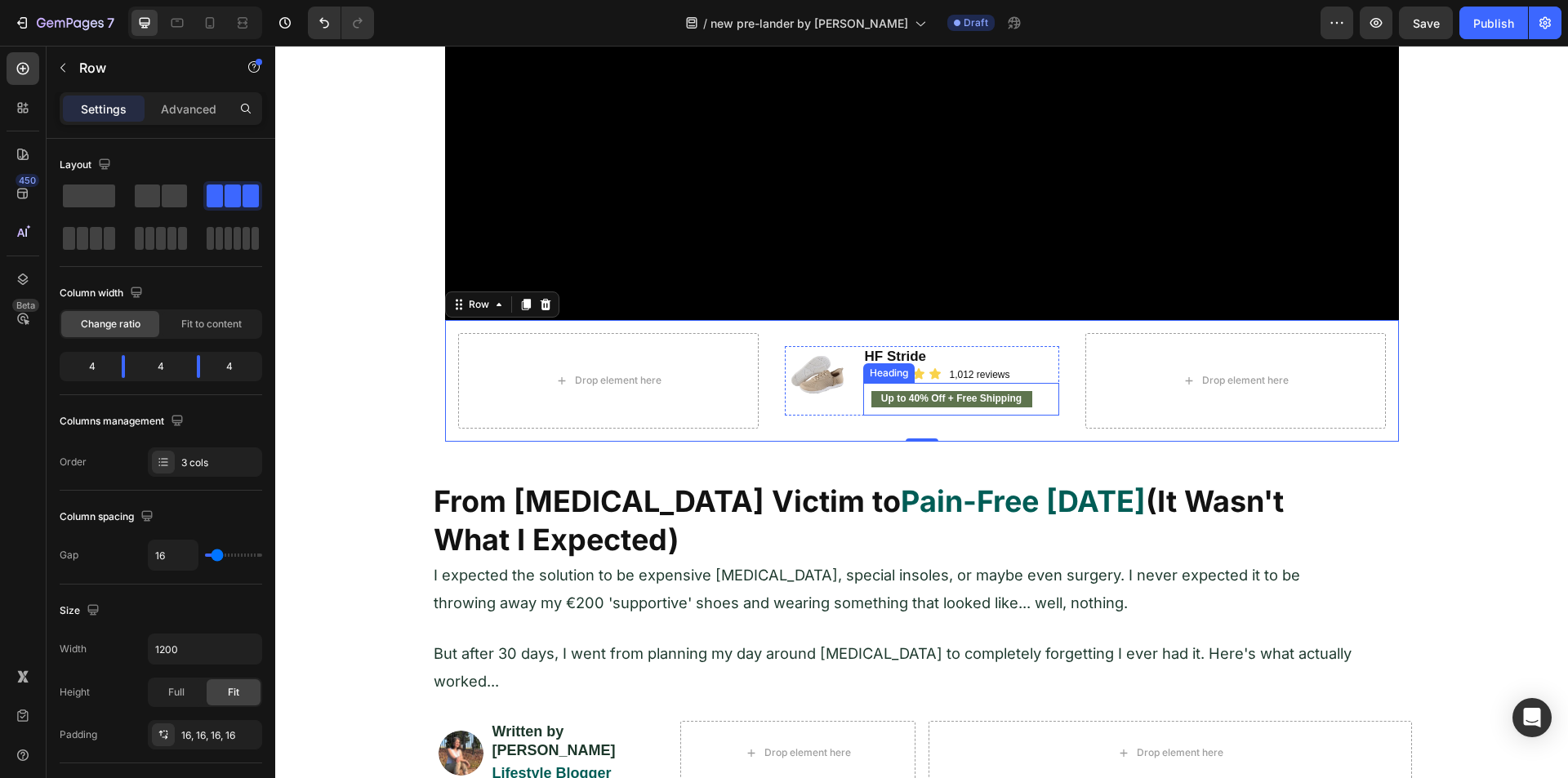
click at [874, 394] on p "Up to 40% Off + Free Shipping" at bounding box center [951, 399] width 157 height 13
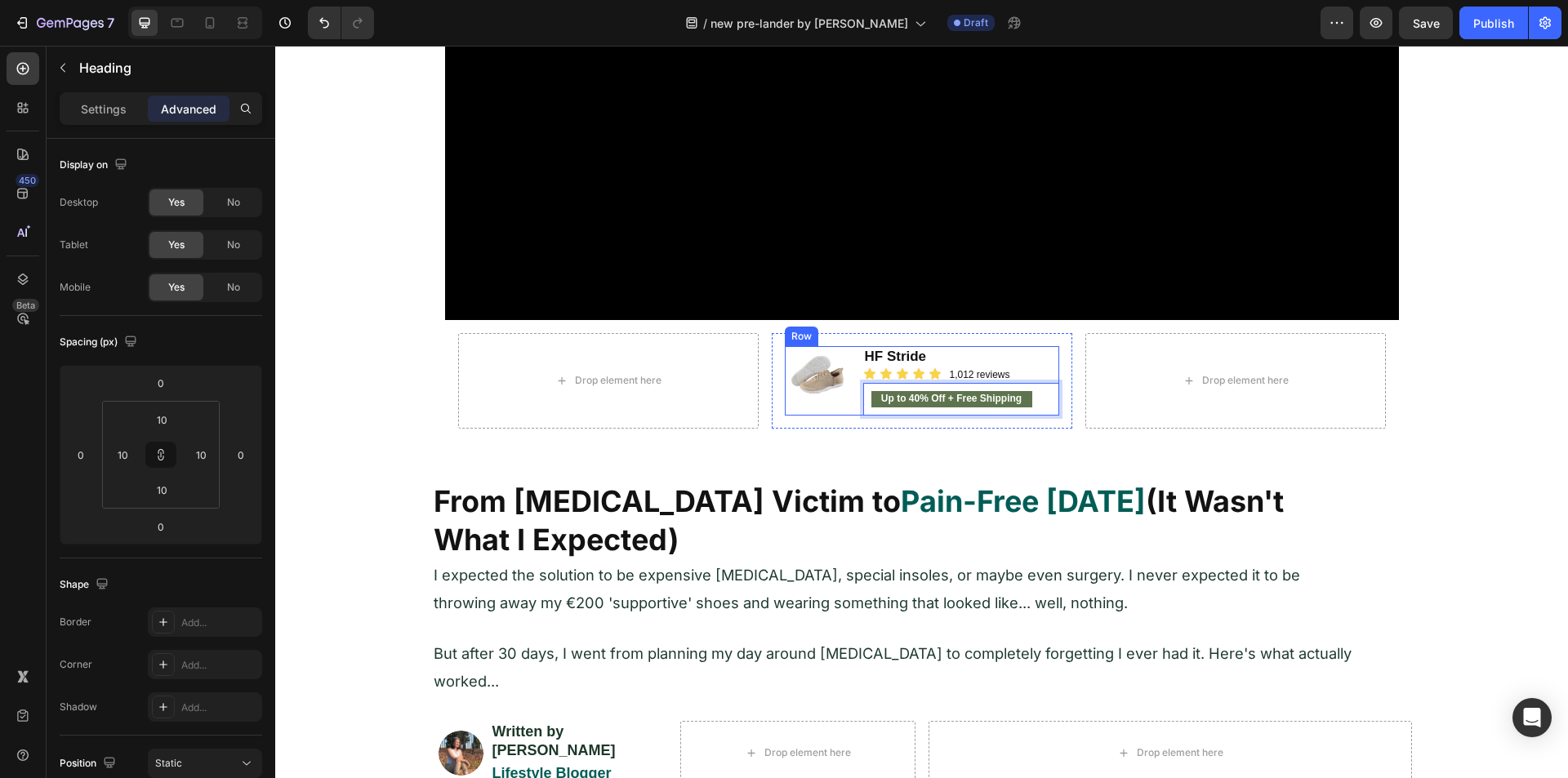
click at [834, 411] on div "Image" at bounding box center [817, 381] width 65 height 70
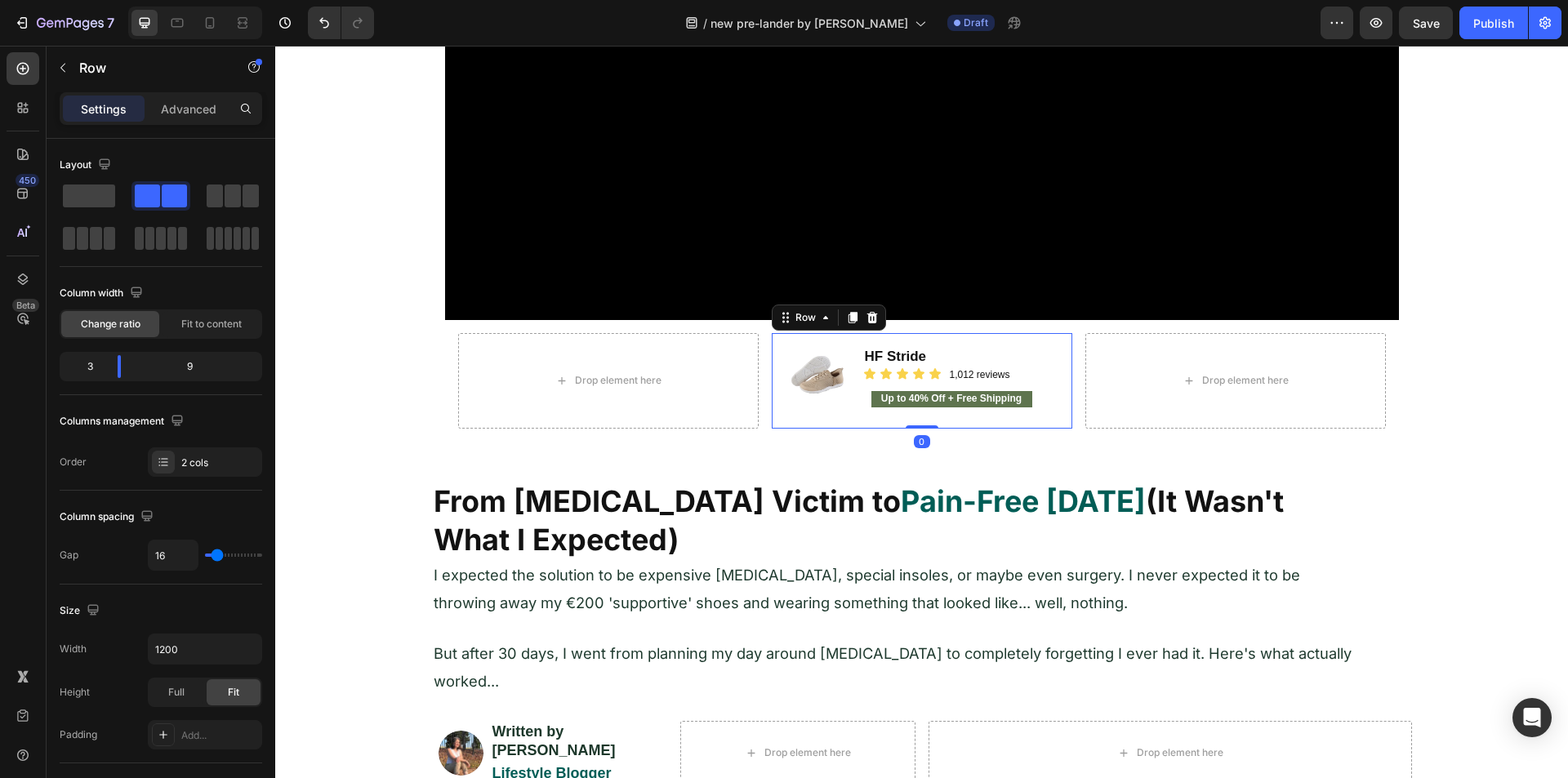
click at [819, 424] on div "Image HF Stride Heading Icon Icon Icon Icon Icon Icon List 1,012 reviews Headin…" at bounding box center [921, 381] width 300 height 96
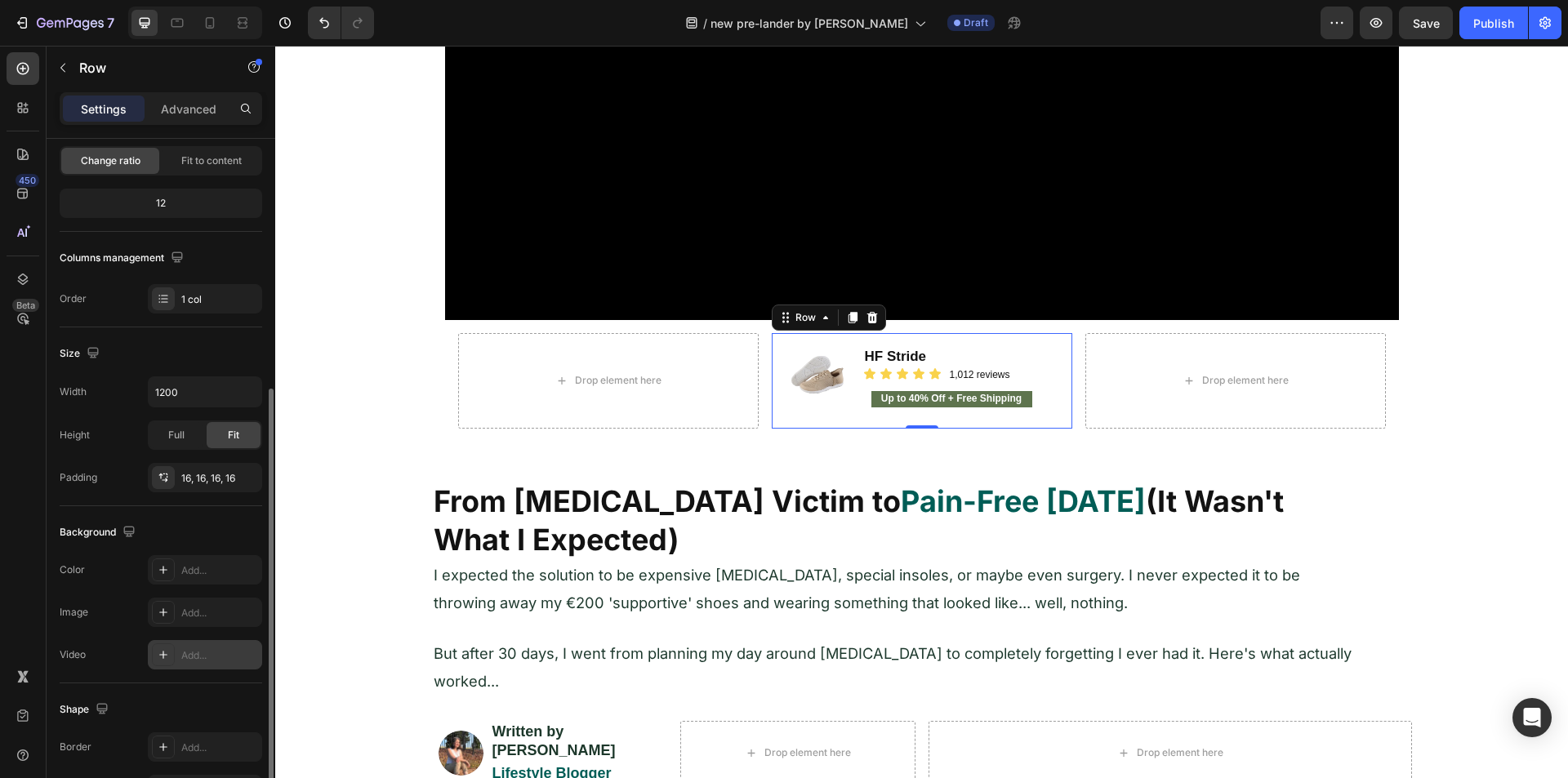
scroll to position [245, 0]
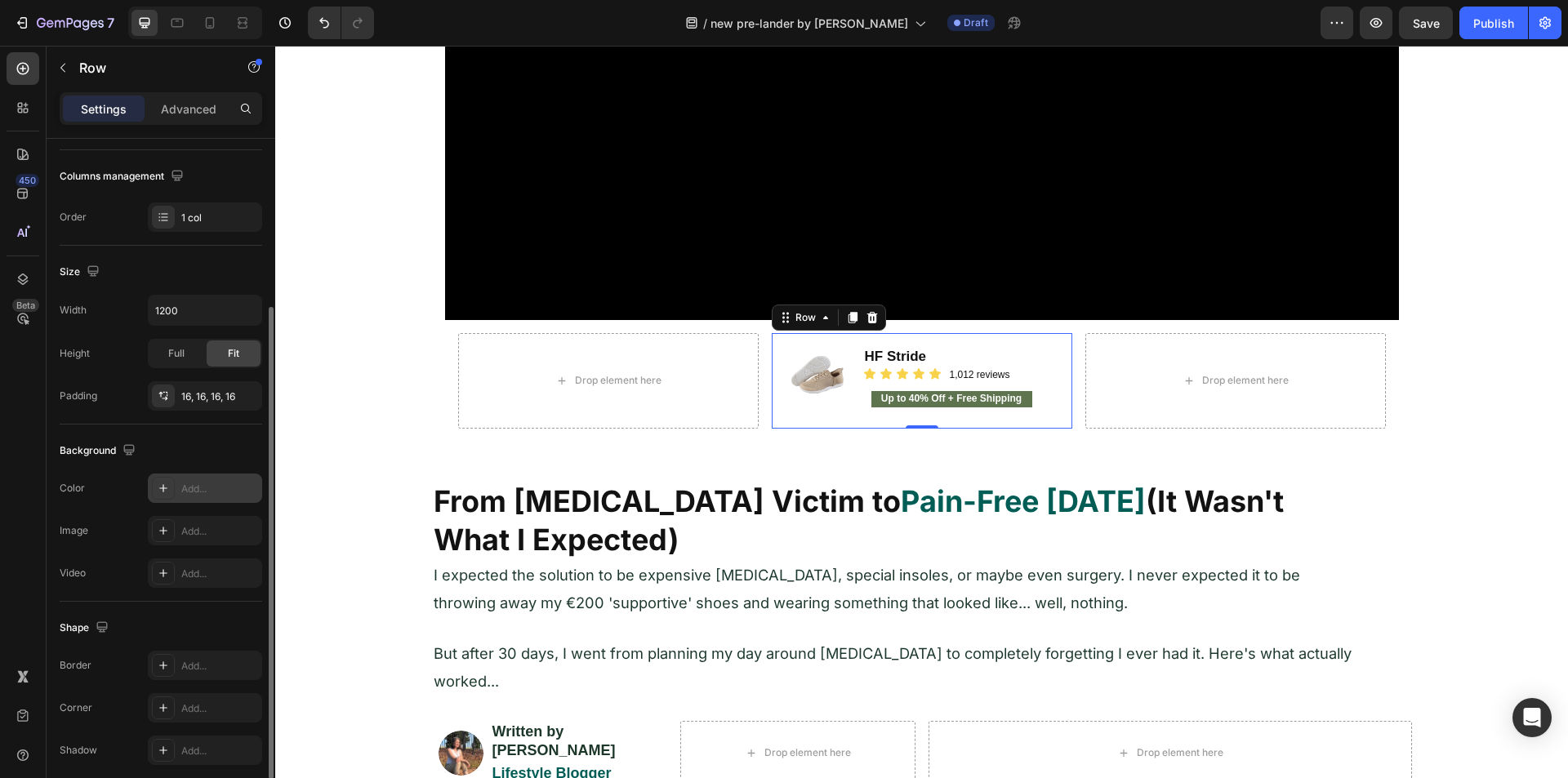
click at [164, 483] on icon at bounding box center [163, 488] width 13 height 13
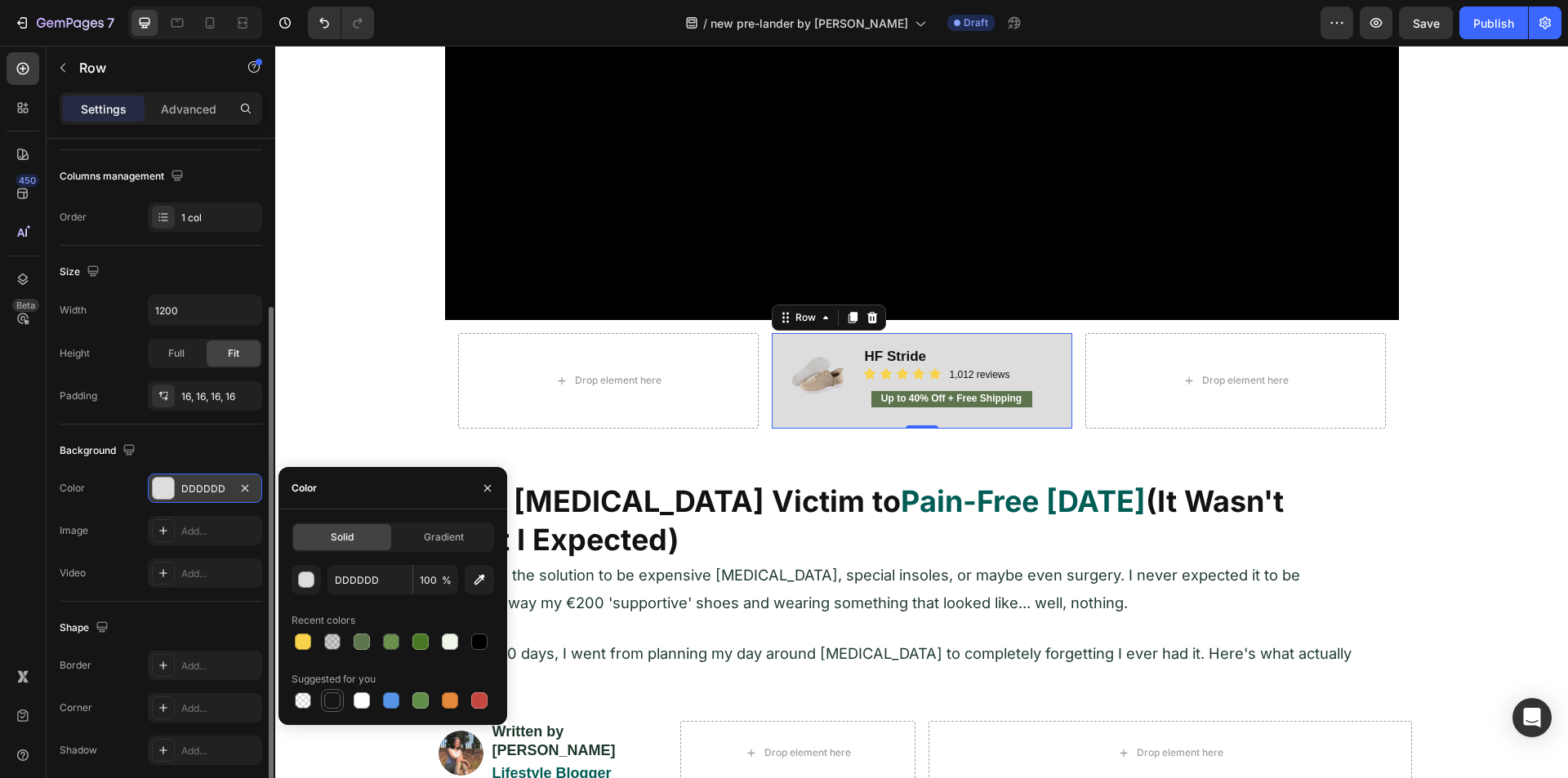
click at [333, 696] on div at bounding box center [332, 701] width 17 height 17
type input "151515"
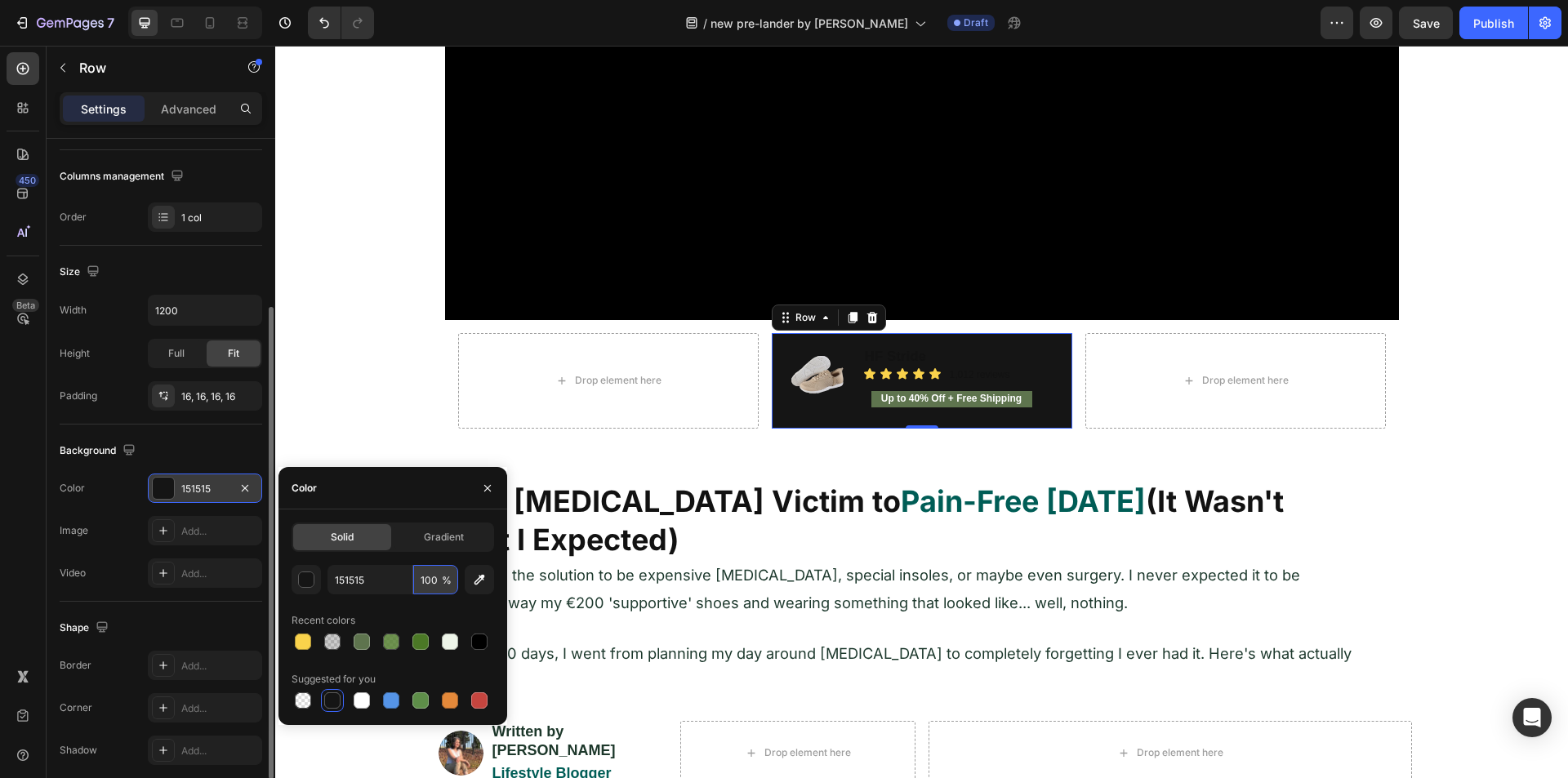
click at [423, 576] on input "100" at bounding box center [436, 580] width 45 height 30
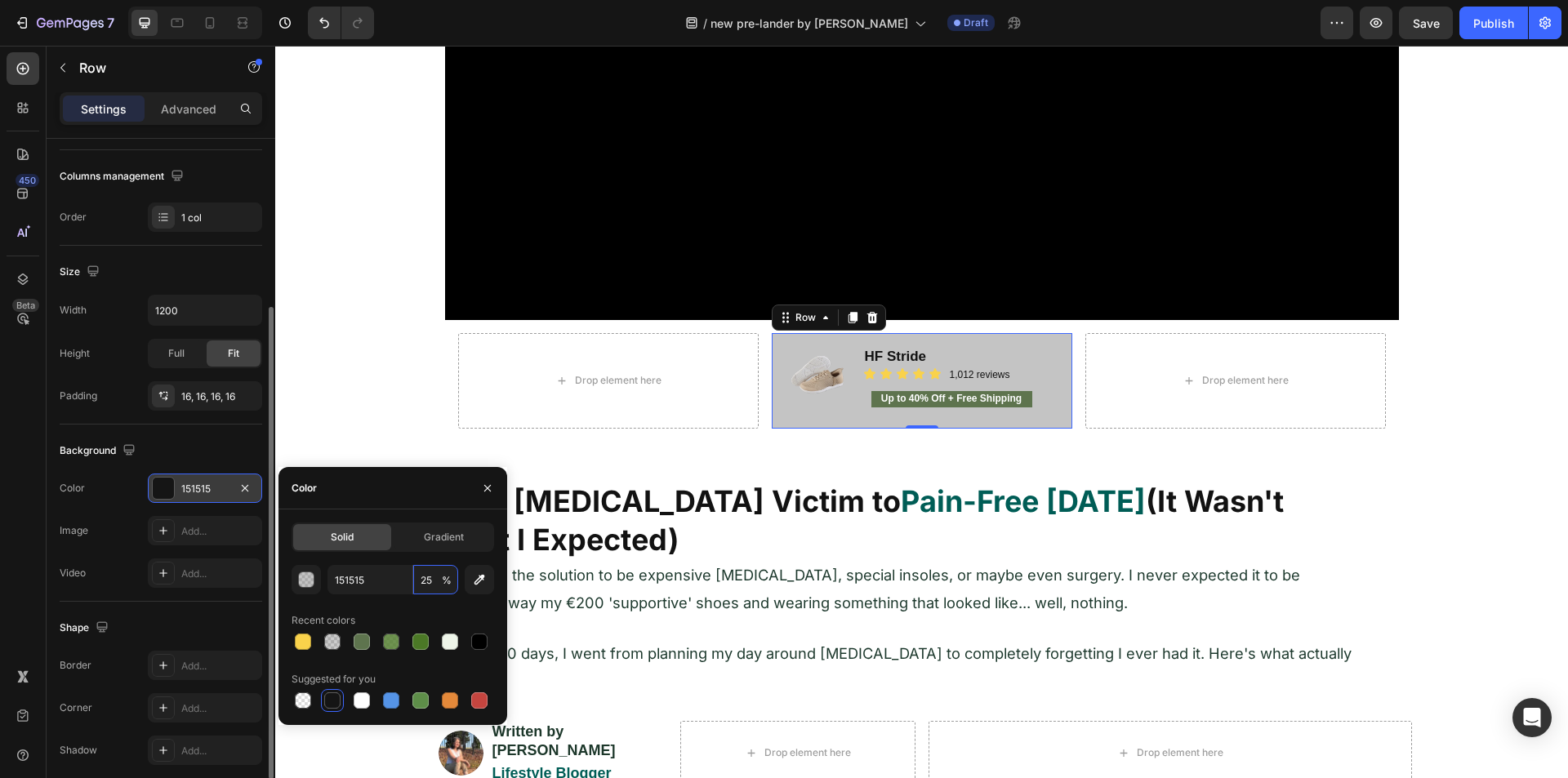
type input "25"
click at [397, 607] on div "Recent colors" at bounding box center [392, 620] width 203 height 26
click at [873, 365] on h2 "HF Stride" at bounding box center [961, 357] width 196 height 21
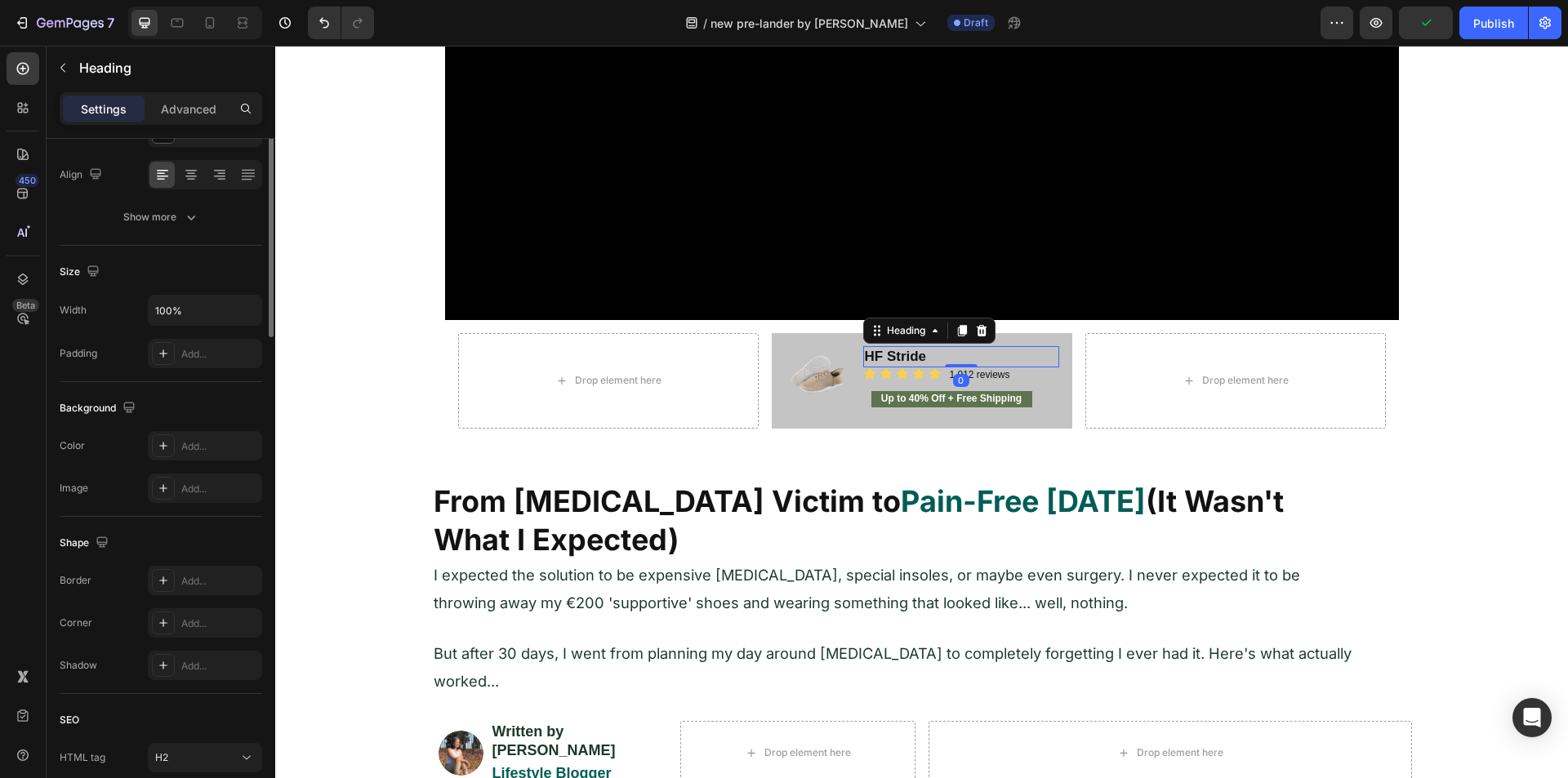
scroll to position [0, 0]
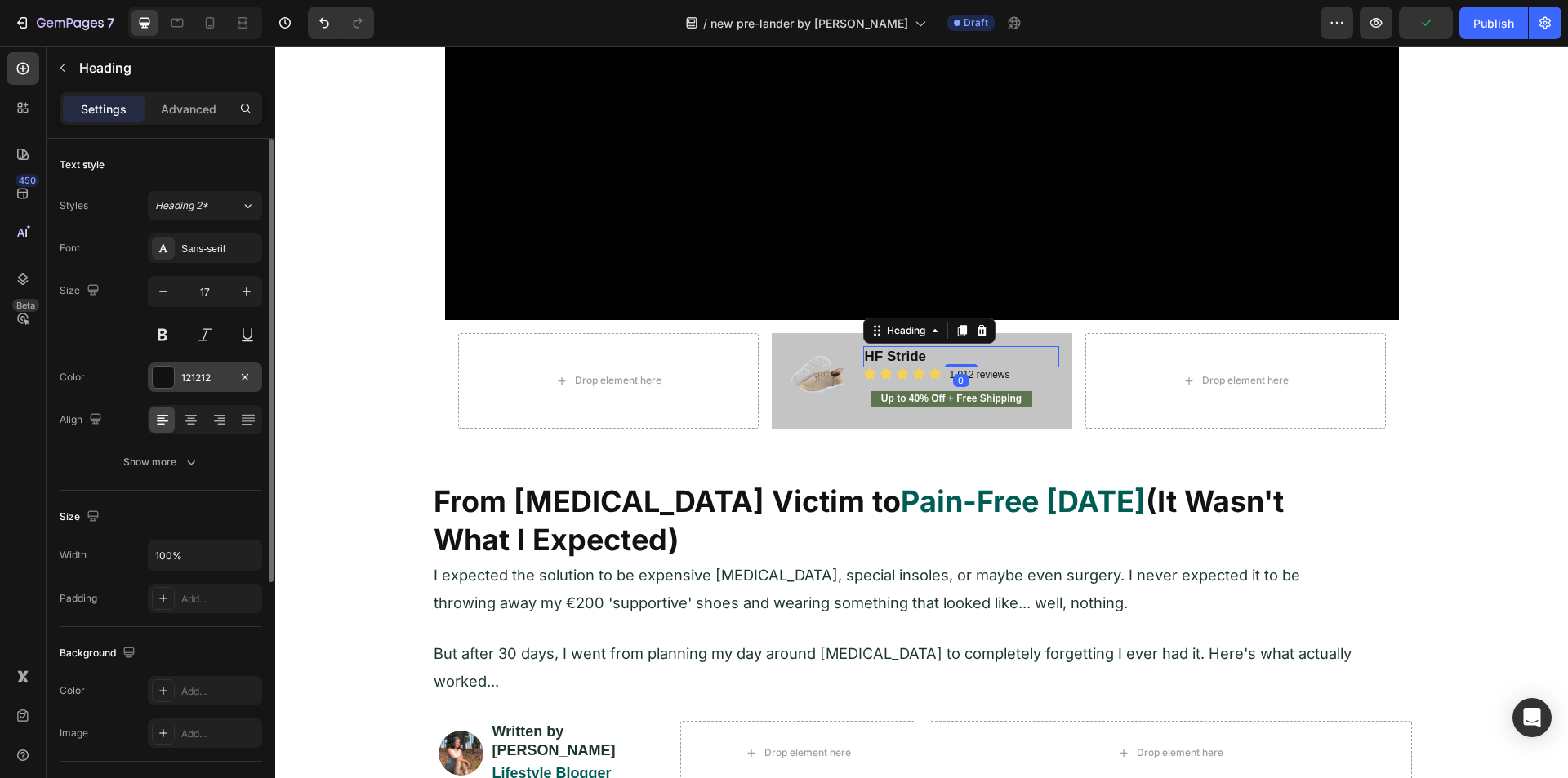
click at [163, 379] on div at bounding box center [163, 377] width 21 height 21
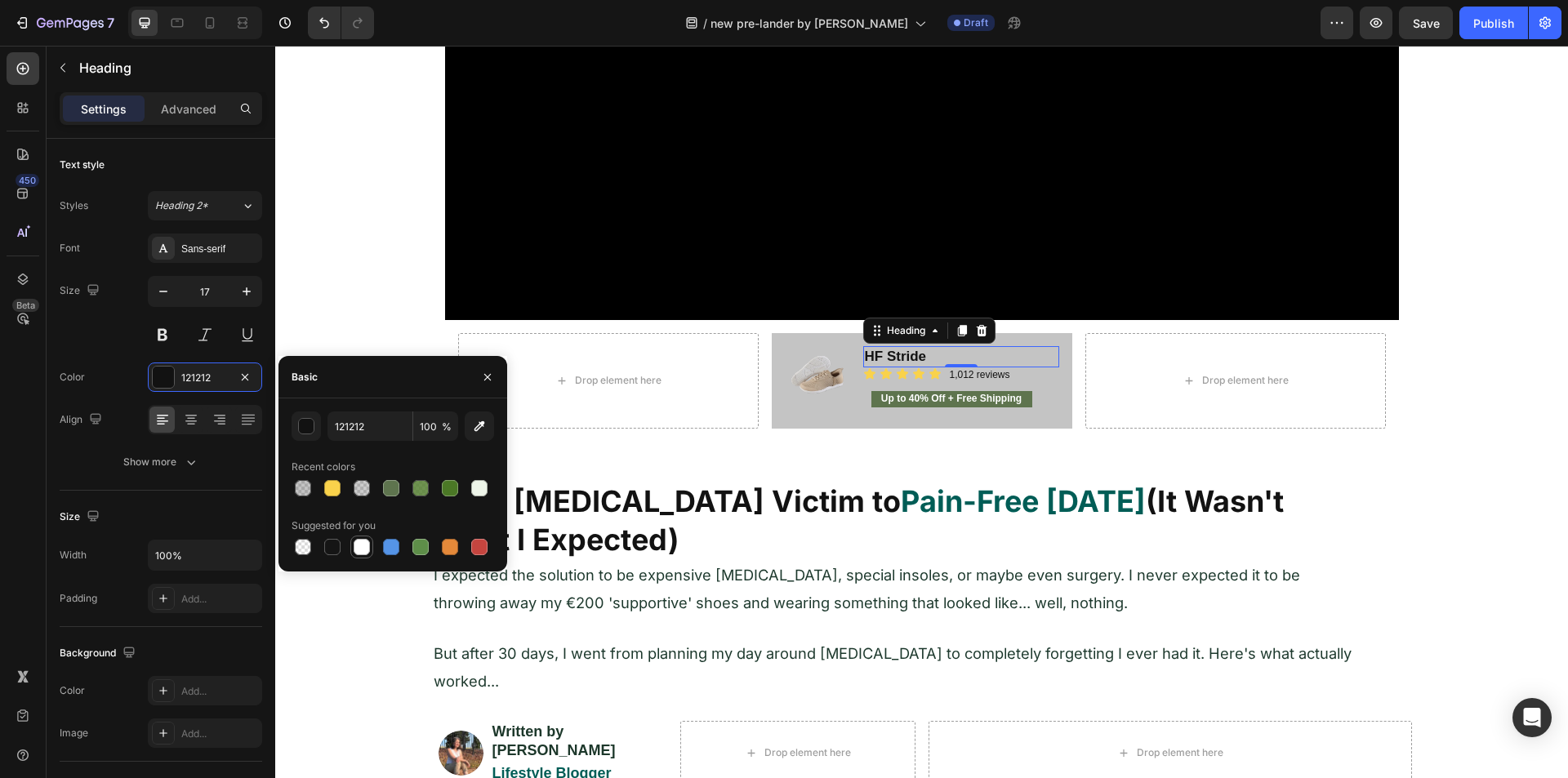
click at [358, 544] on div at bounding box center [361, 547] width 17 height 17
type input "FFFFFF"
click at [965, 373] on p "1,012 reviews" at bounding box center [1003, 375] width 108 height 13
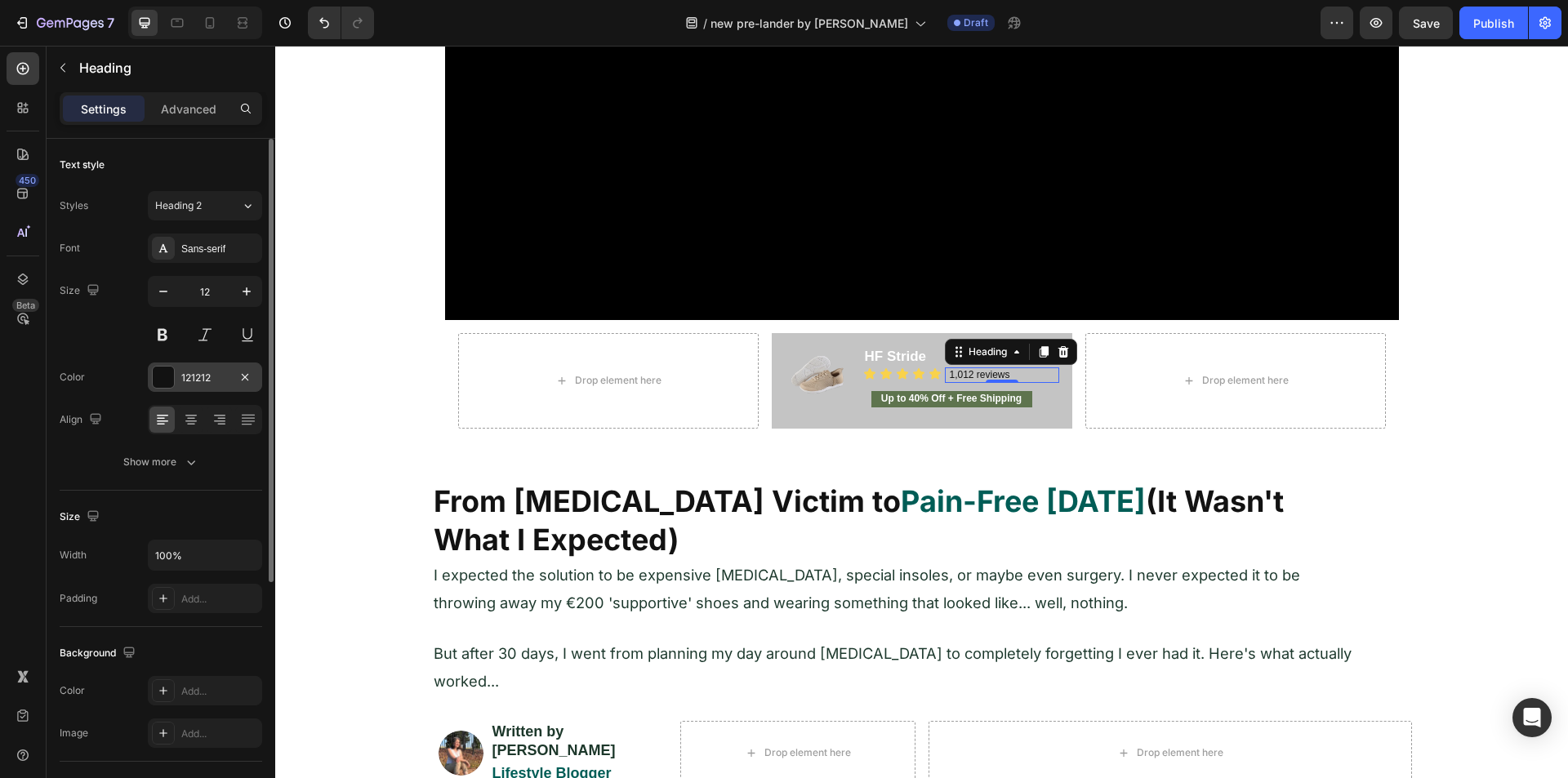
click at [169, 382] on div at bounding box center [163, 377] width 21 height 21
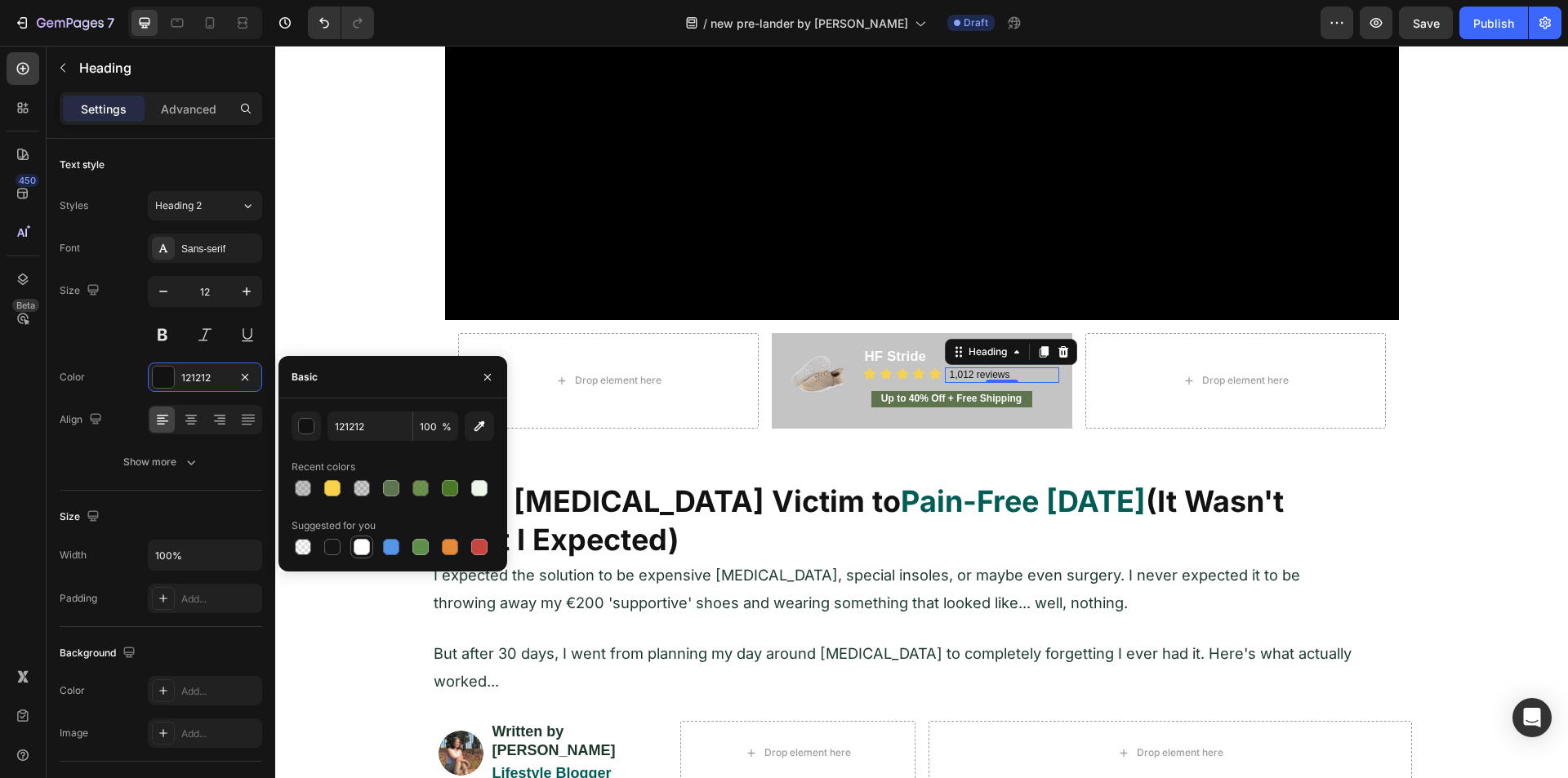
click at [358, 550] on div at bounding box center [361, 547] width 17 height 17
type input "FFFFFF"
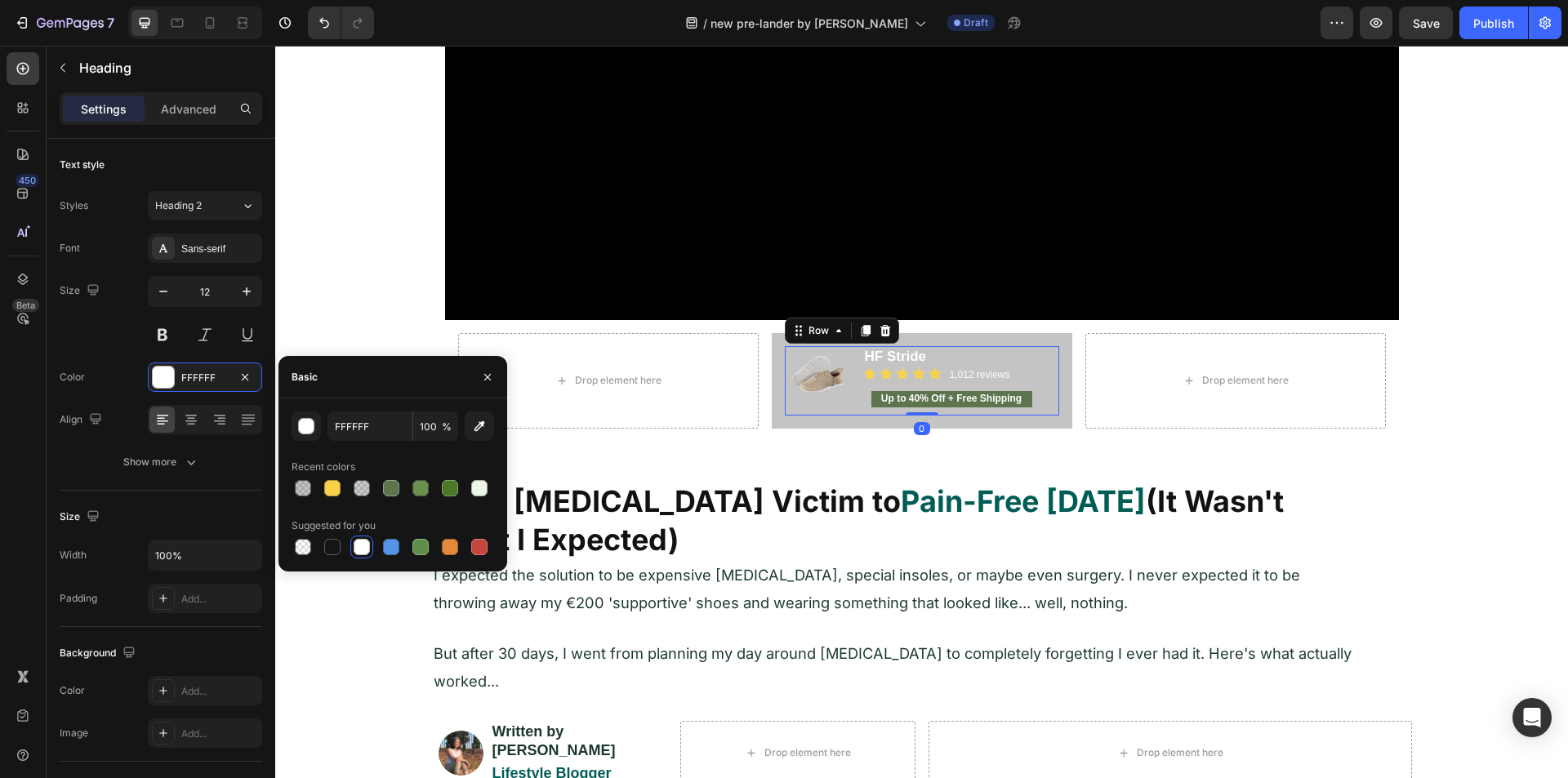
click at [785, 412] on div "Image" at bounding box center [817, 381] width 65 height 70
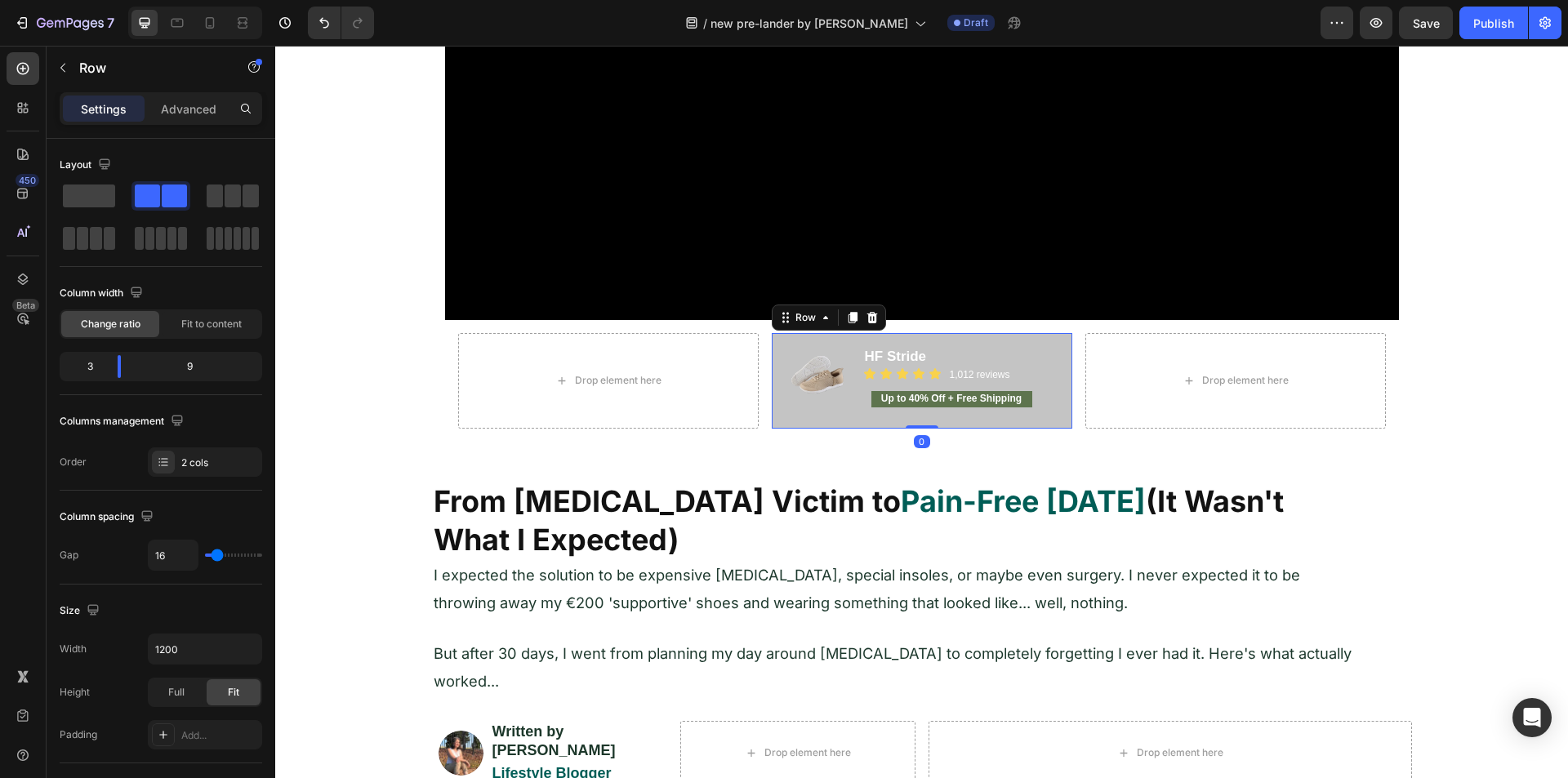
click at [774, 420] on div "Image HF Stride Heading Icon Icon Icon Icon Icon Icon List 1,012 reviews Headin…" at bounding box center [921, 381] width 300 height 96
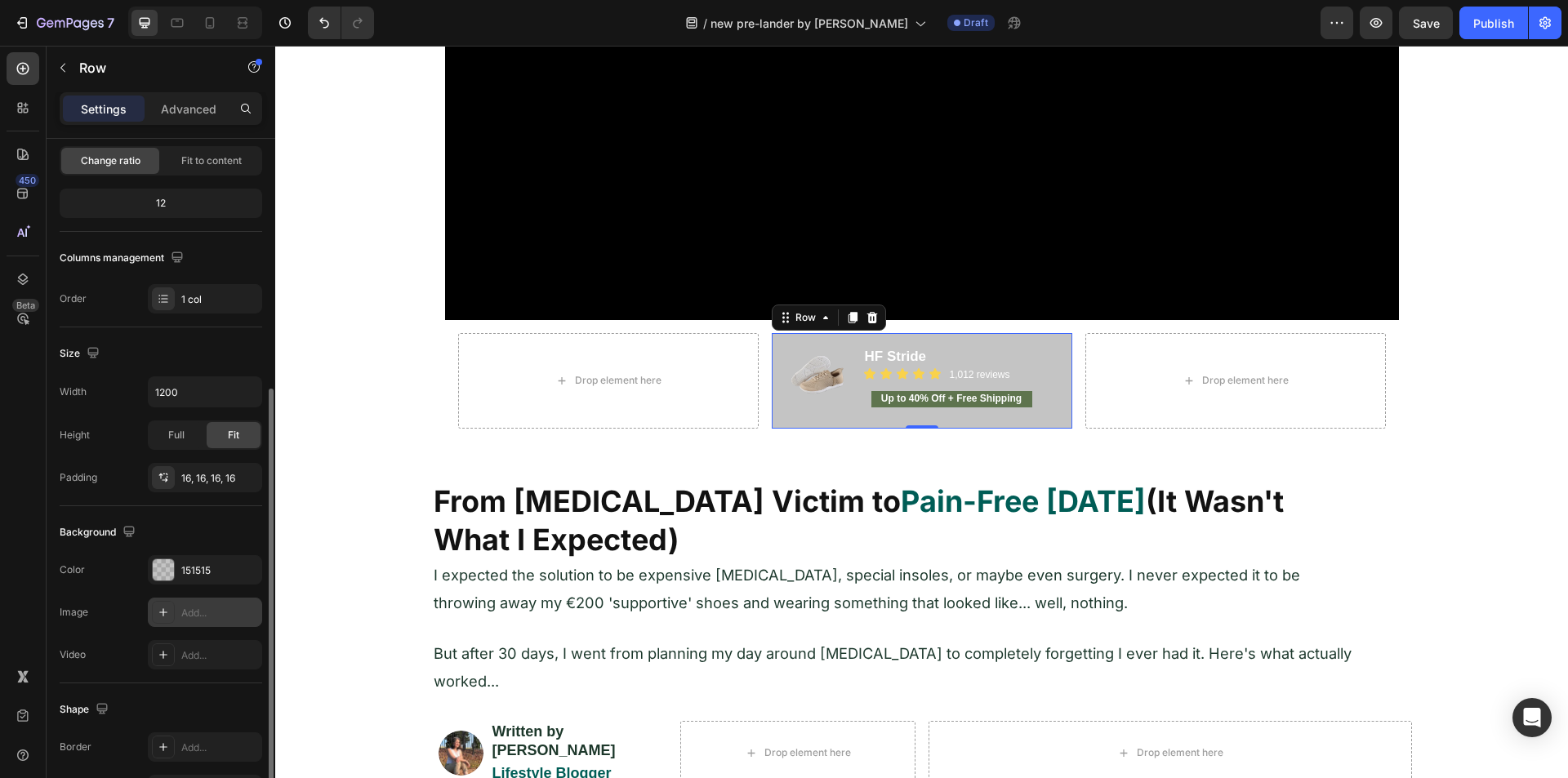
scroll to position [311, 0]
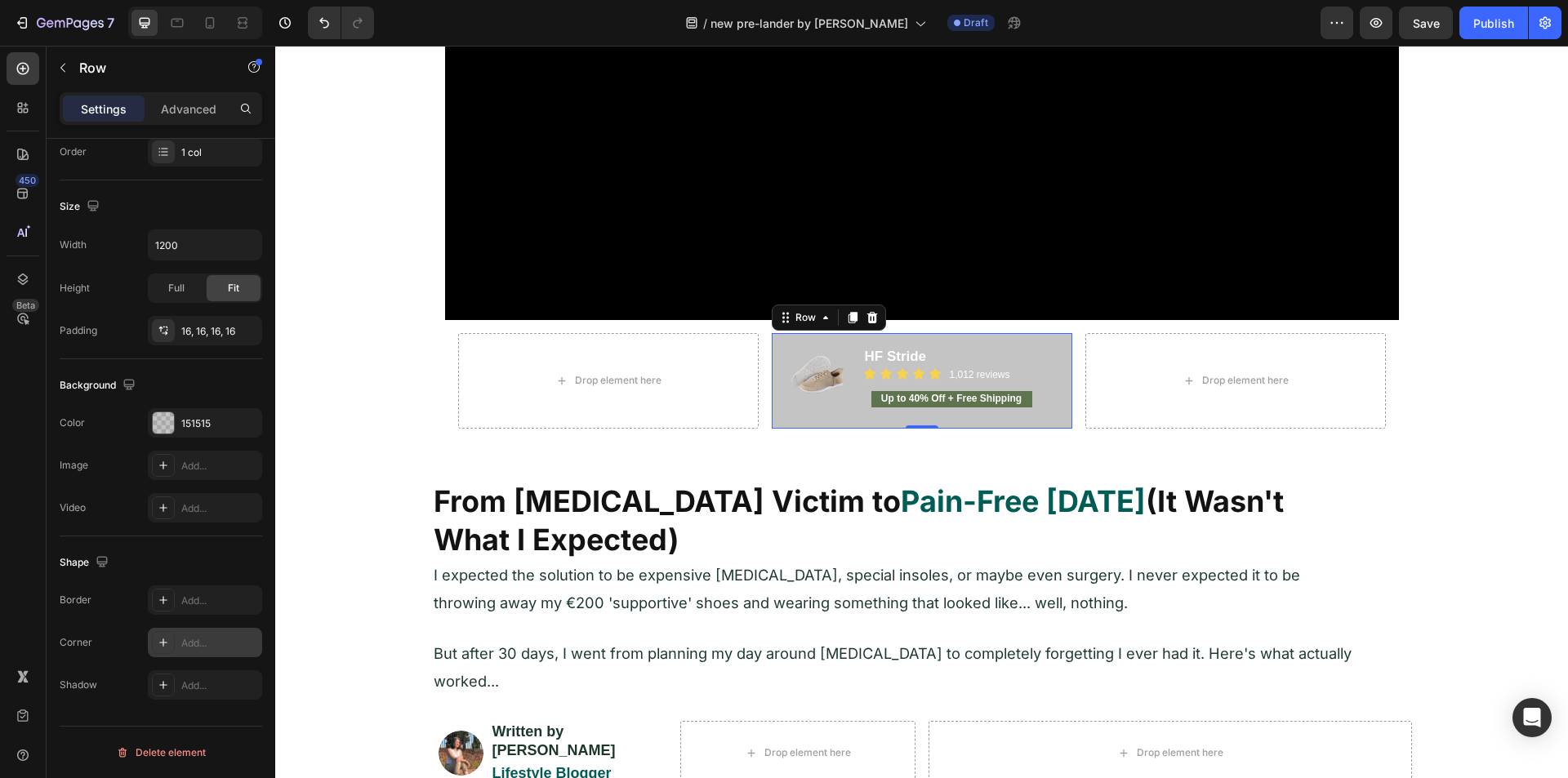
click at [187, 632] on div "Add..." at bounding box center [204, 643] width 114 height 30
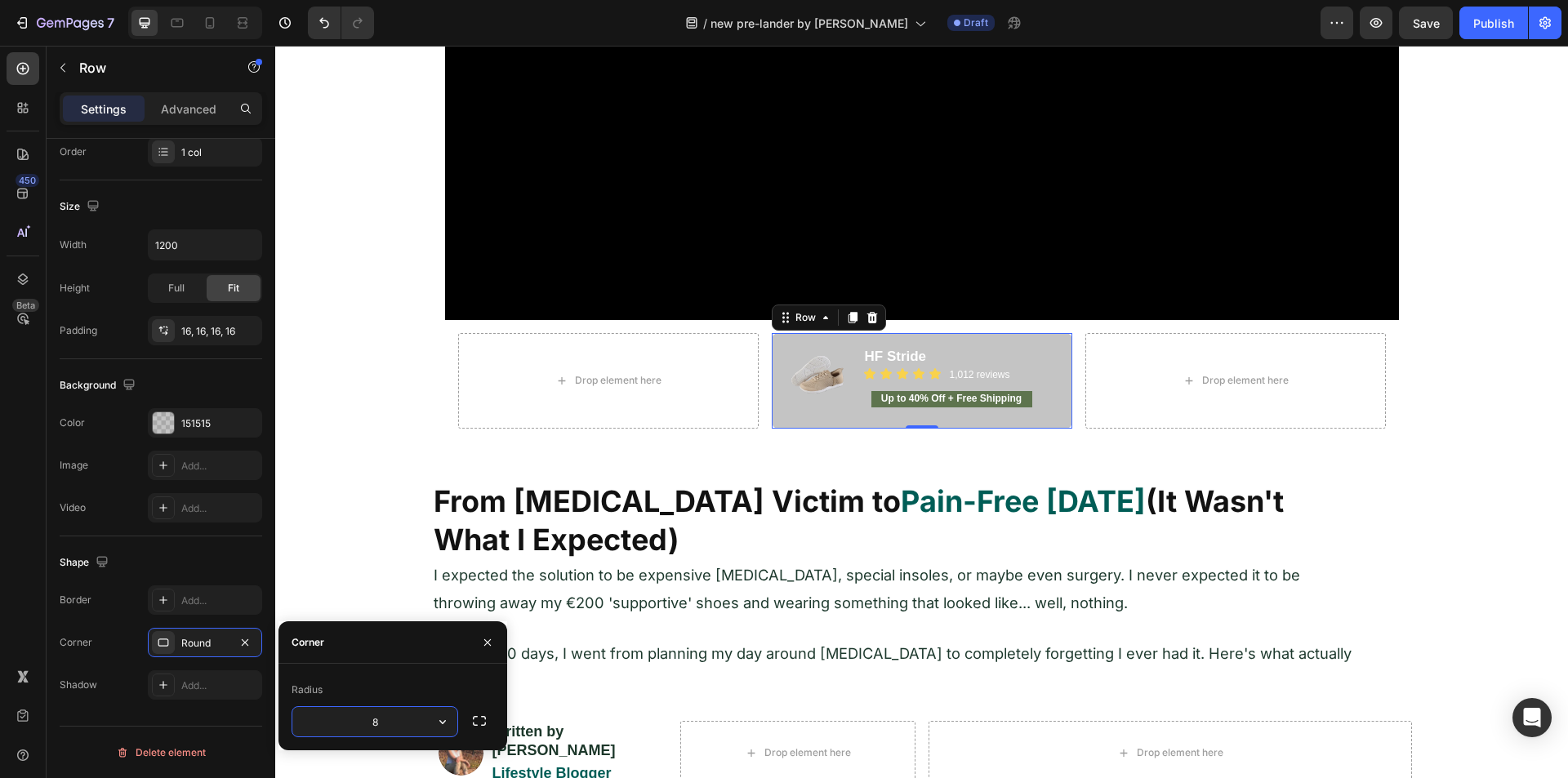
click at [367, 717] on input "8" at bounding box center [375, 722] width 165 height 30
type input "25"
click at [172, 424] on div at bounding box center [163, 423] width 21 height 21
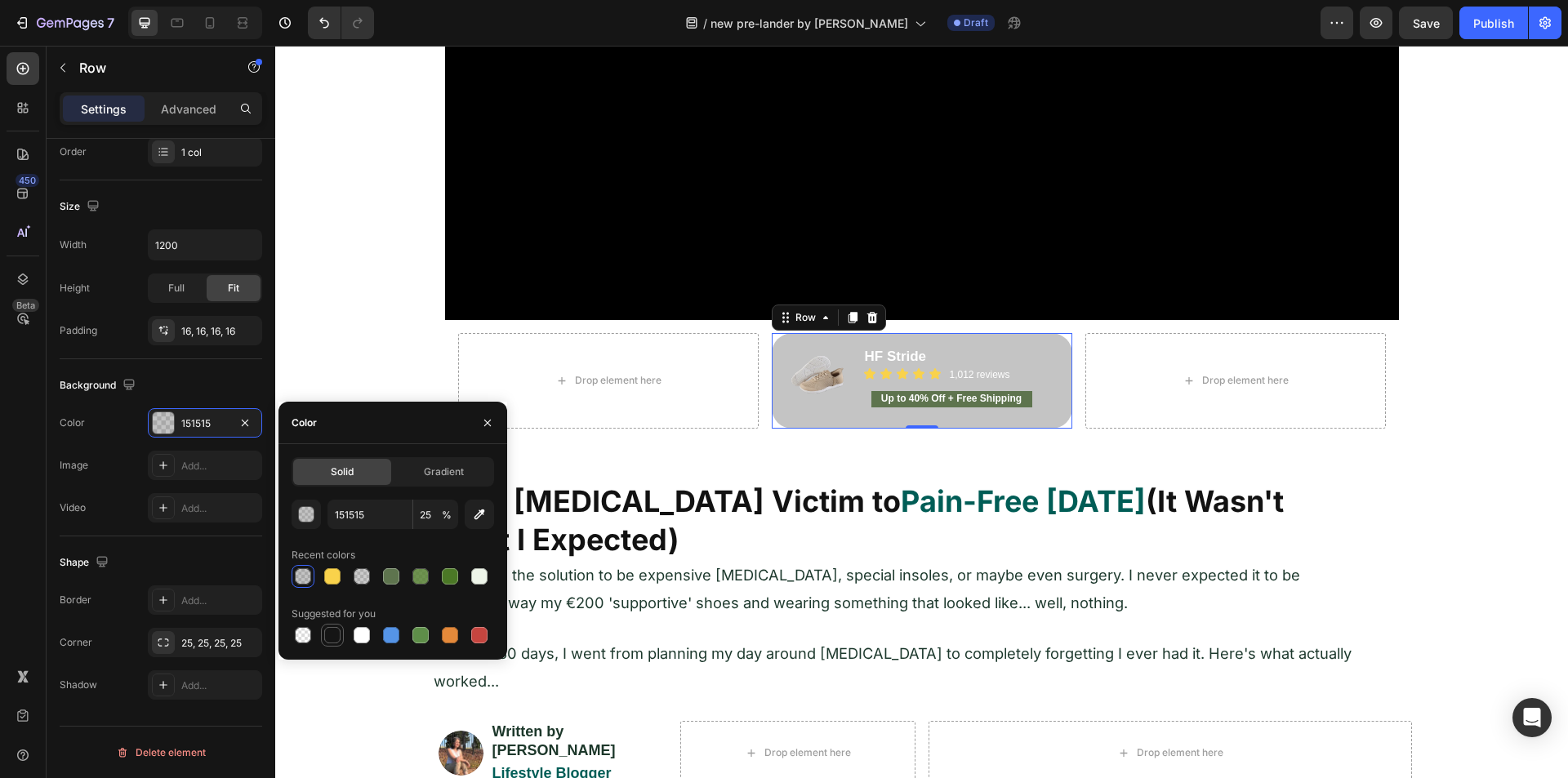
click at [330, 634] on div at bounding box center [332, 635] width 17 height 17
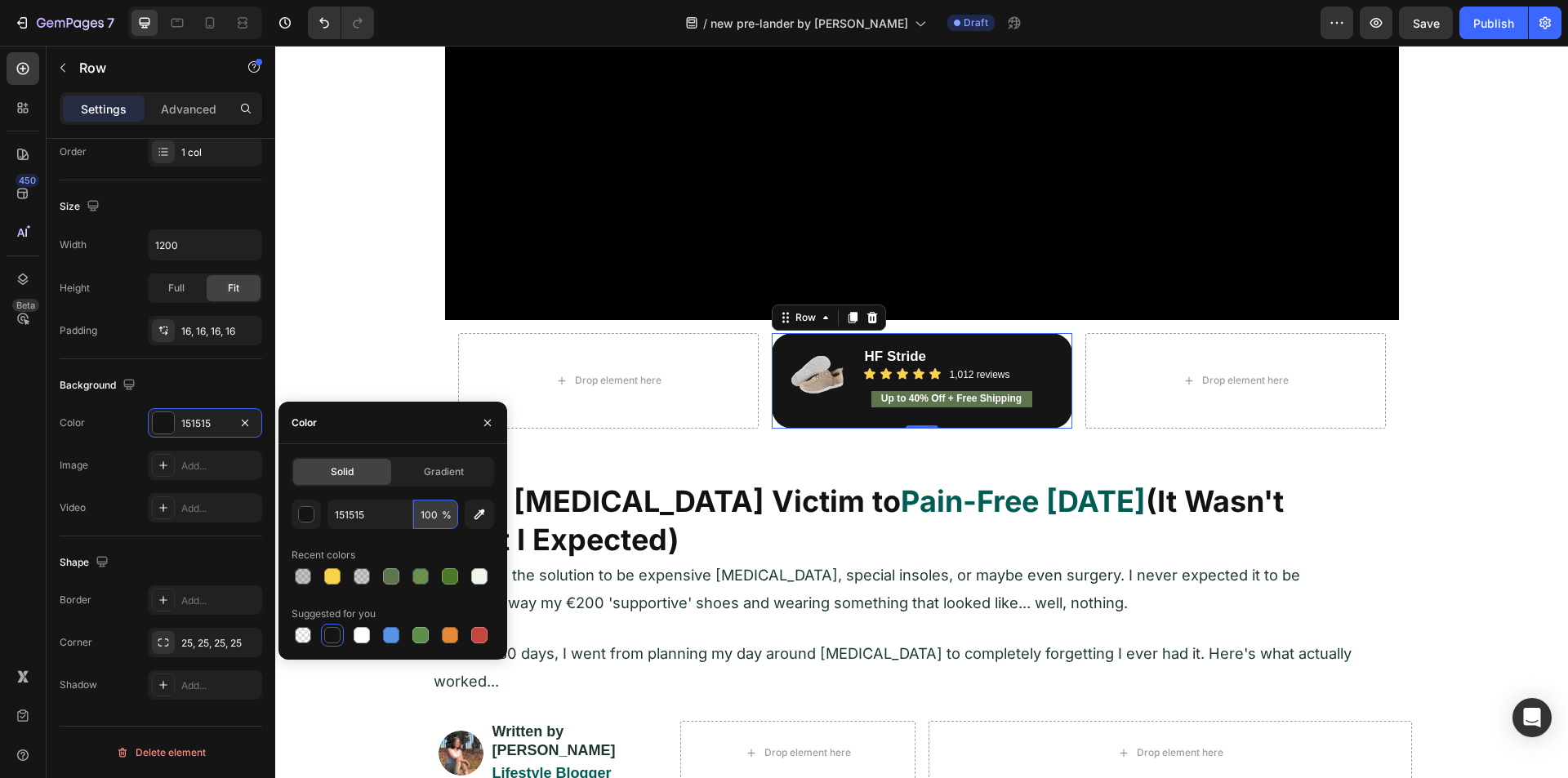
click at [421, 521] on input "100" at bounding box center [436, 514] width 45 height 30
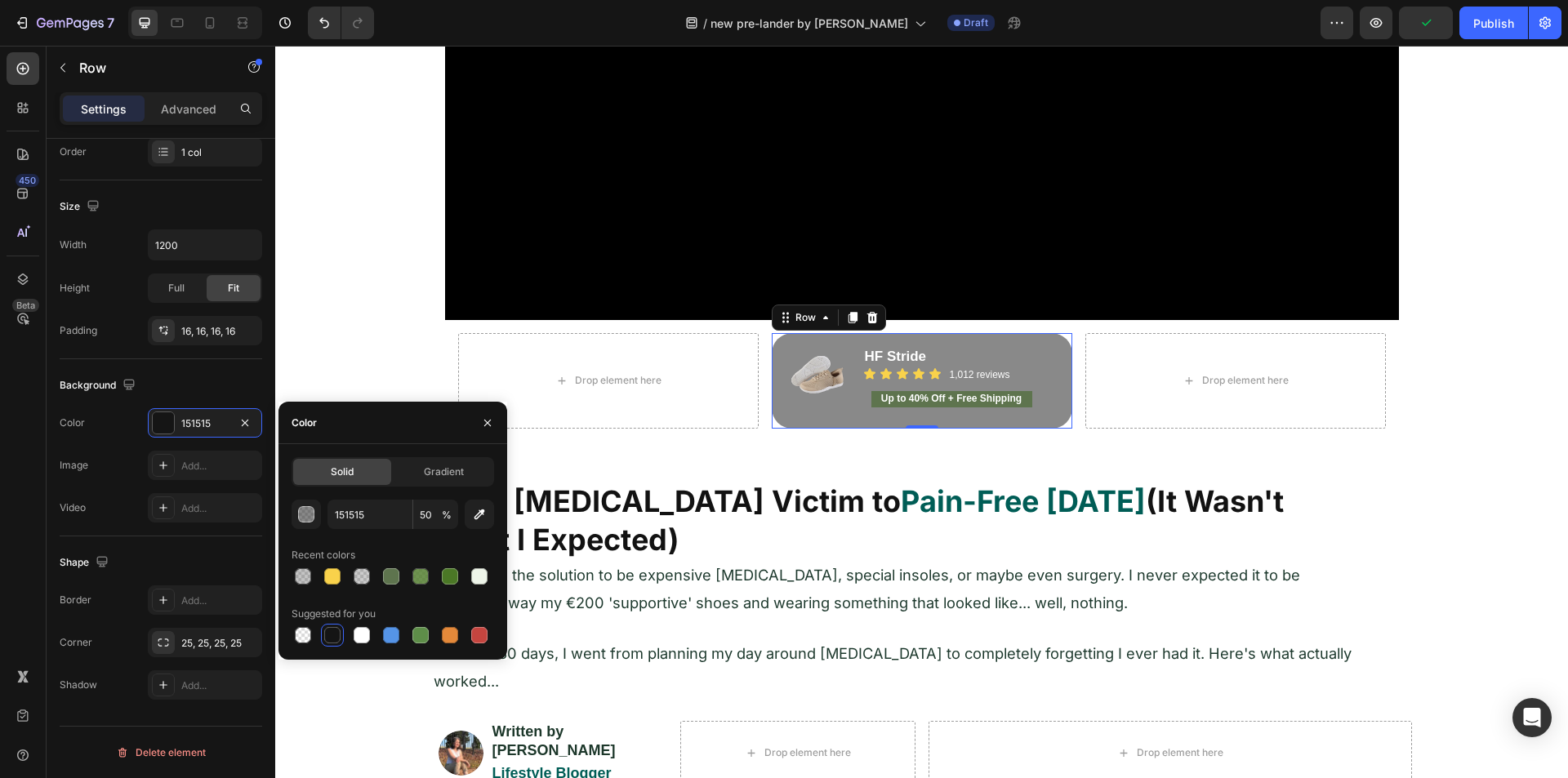
click at [413, 536] on div "151515 50 % Recent colors Suggested for you" at bounding box center [392, 573] width 203 height 147
click at [334, 630] on div at bounding box center [332, 635] width 17 height 17
type input "100"
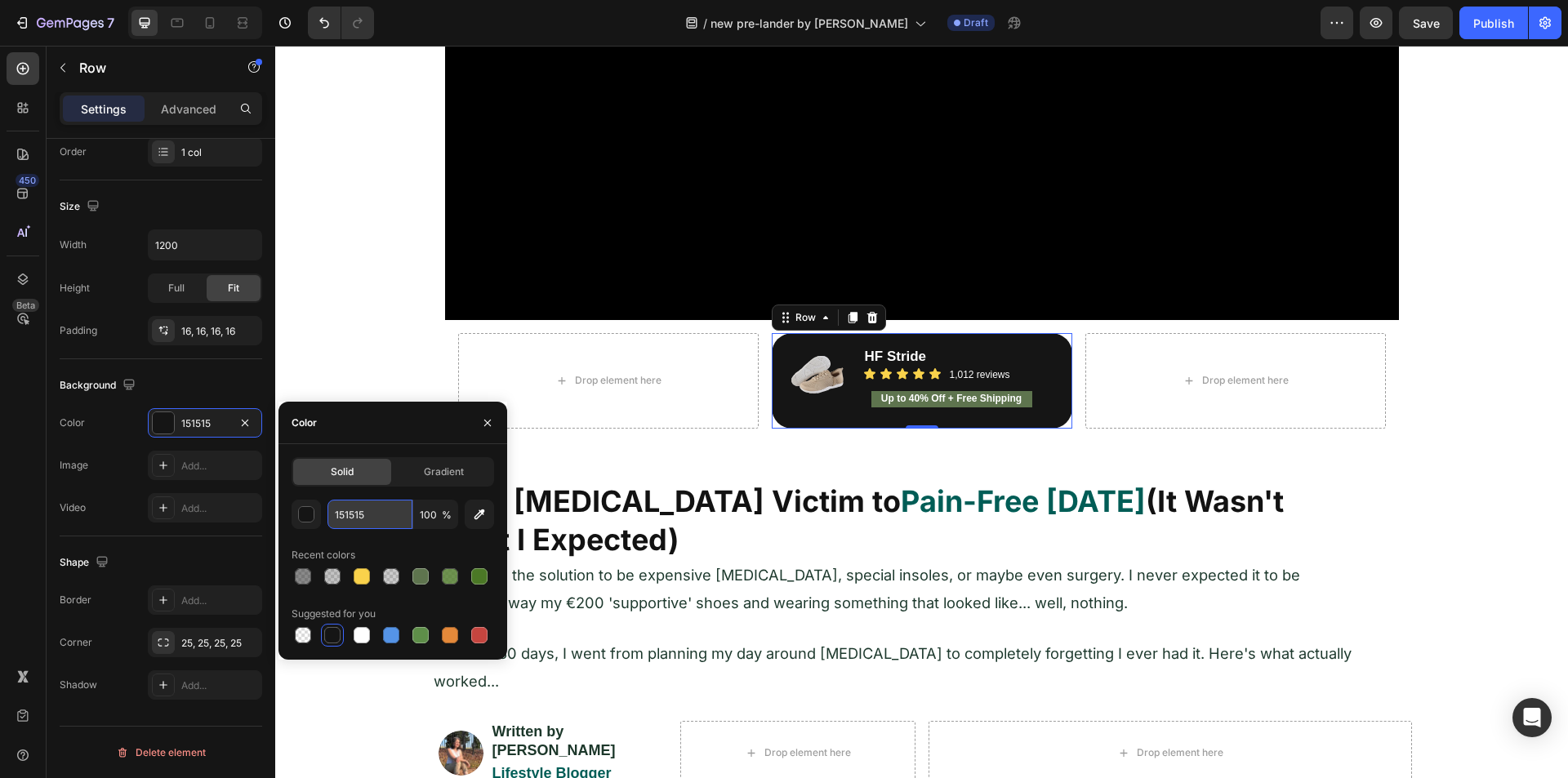
click at [343, 517] on input "151515" at bounding box center [370, 514] width 85 height 30
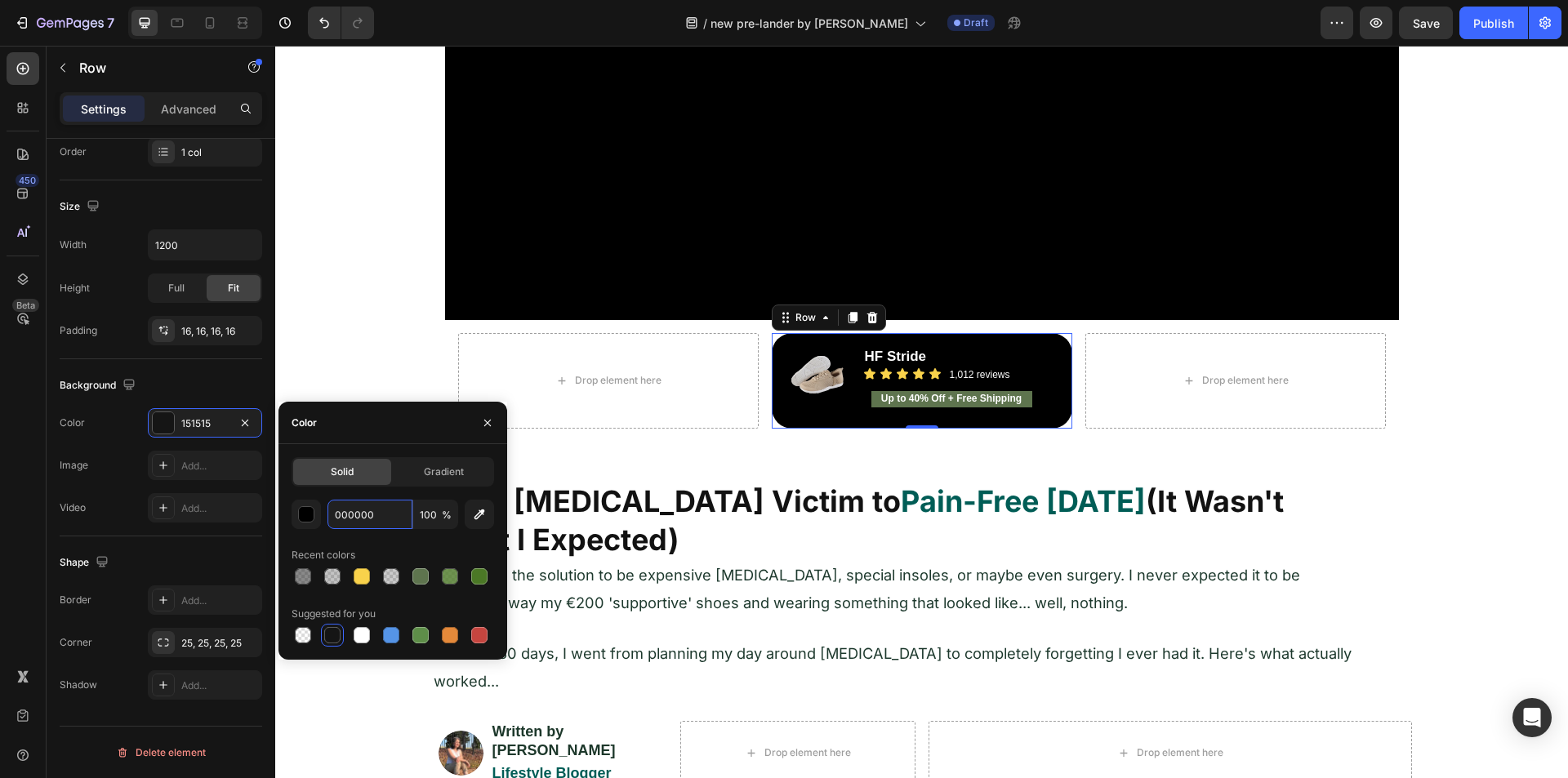
type input "000000"
click at [370, 543] on div "Recent colors" at bounding box center [392, 555] width 203 height 26
click at [420, 512] on input "100" at bounding box center [436, 514] width 45 height 30
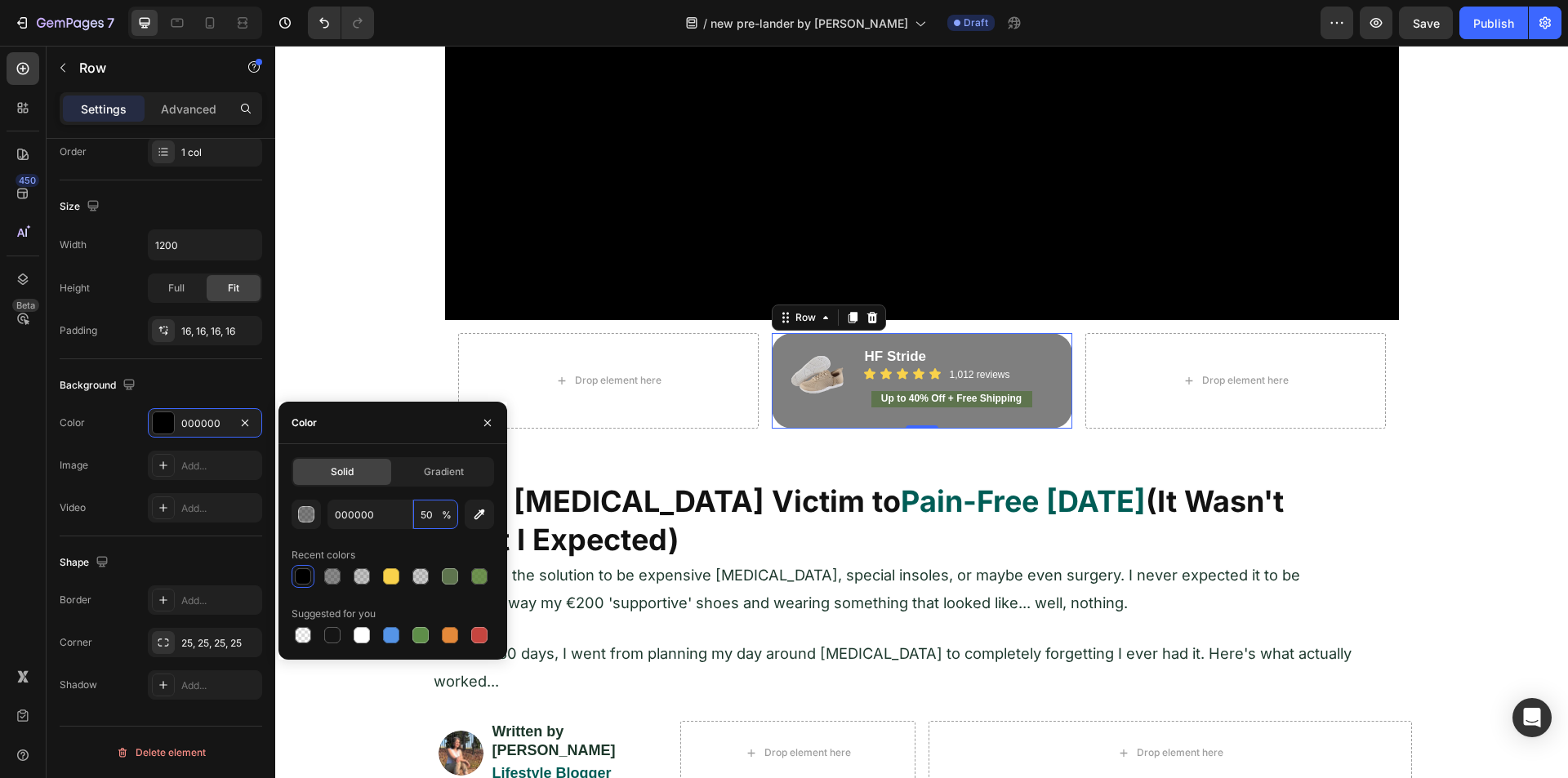
type input "50"
click at [379, 547] on div "Recent colors" at bounding box center [392, 555] width 203 height 26
click at [472, 511] on icon "button" at bounding box center [479, 514] width 17 height 17
type input "212121"
type input "100"
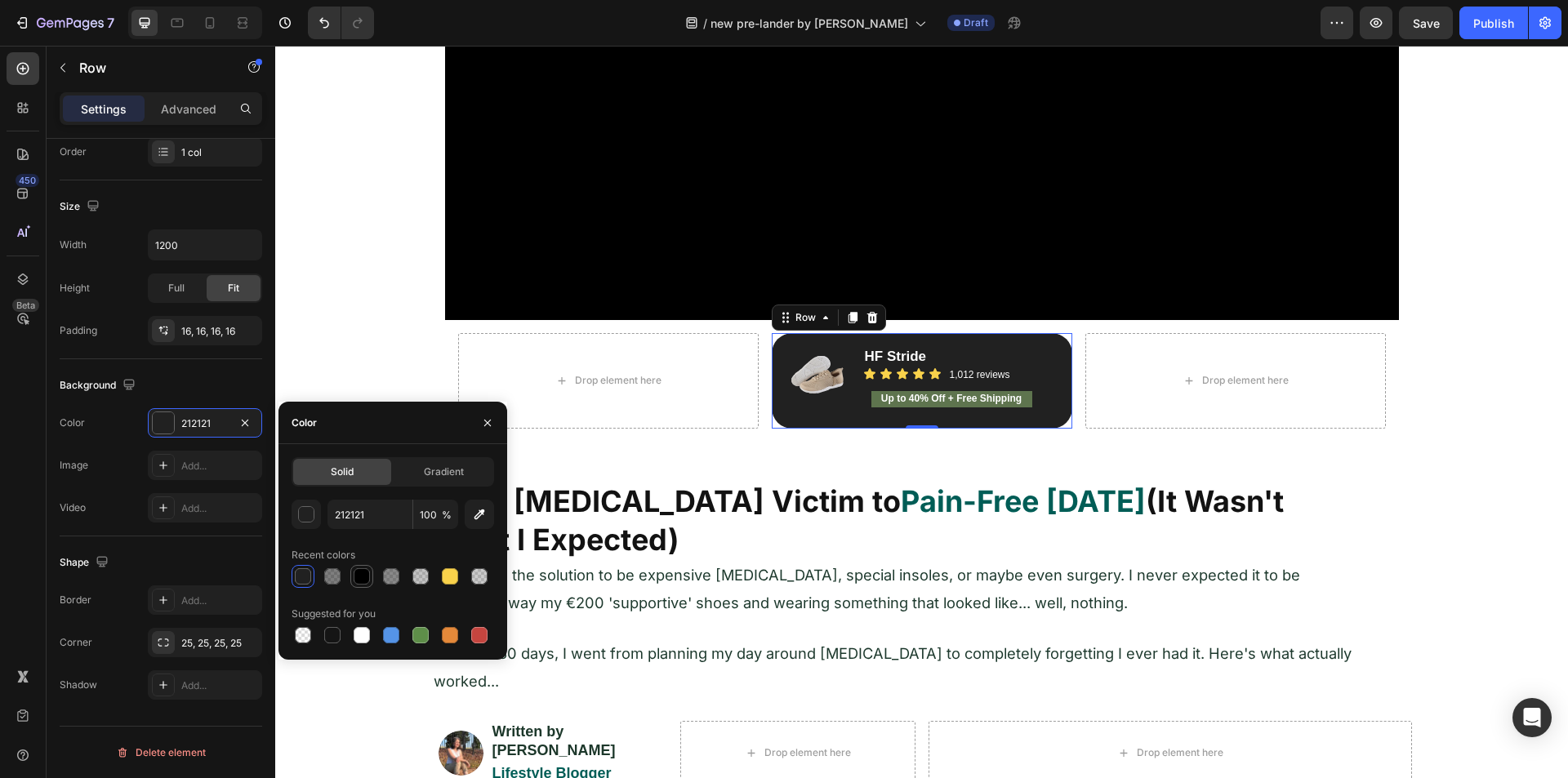
click at [358, 569] on div at bounding box center [361, 576] width 17 height 17
type input "000000"
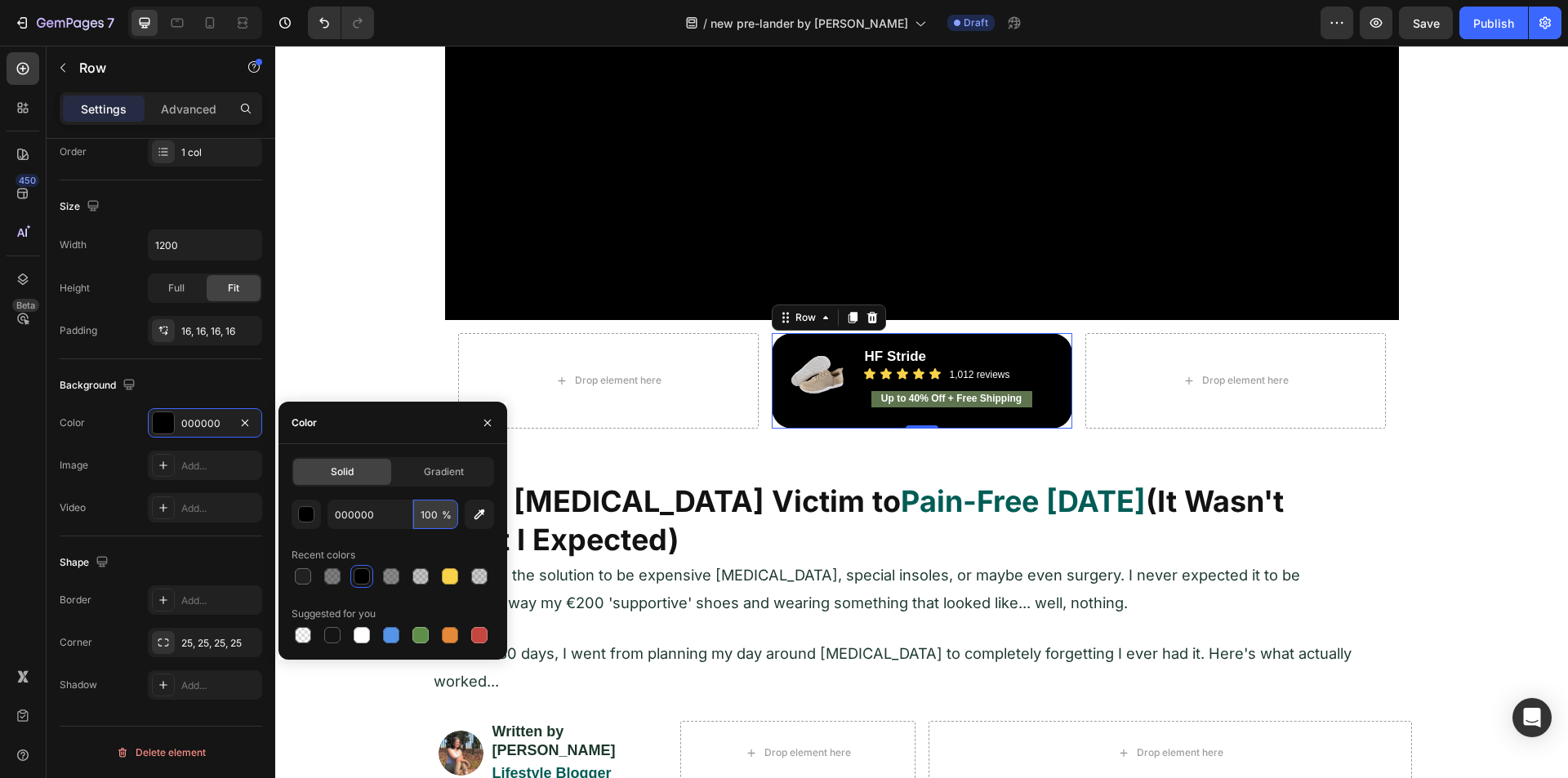
click at [426, 510] on input "100" at bounding box center [436, 514] width 45 height 30
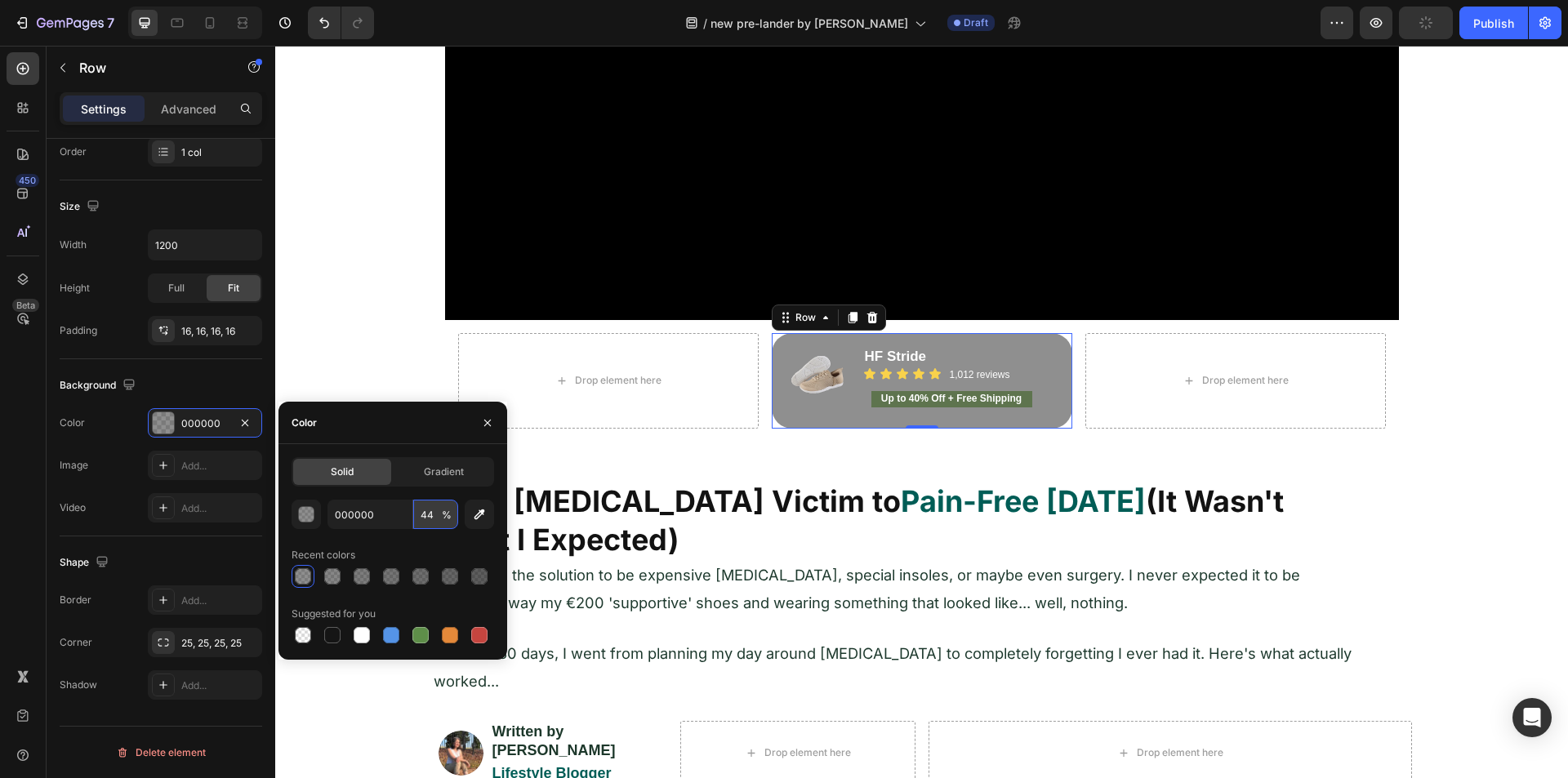
click at [422, 512] on input "44" at bounding box center [436, 514] width 45 height 30
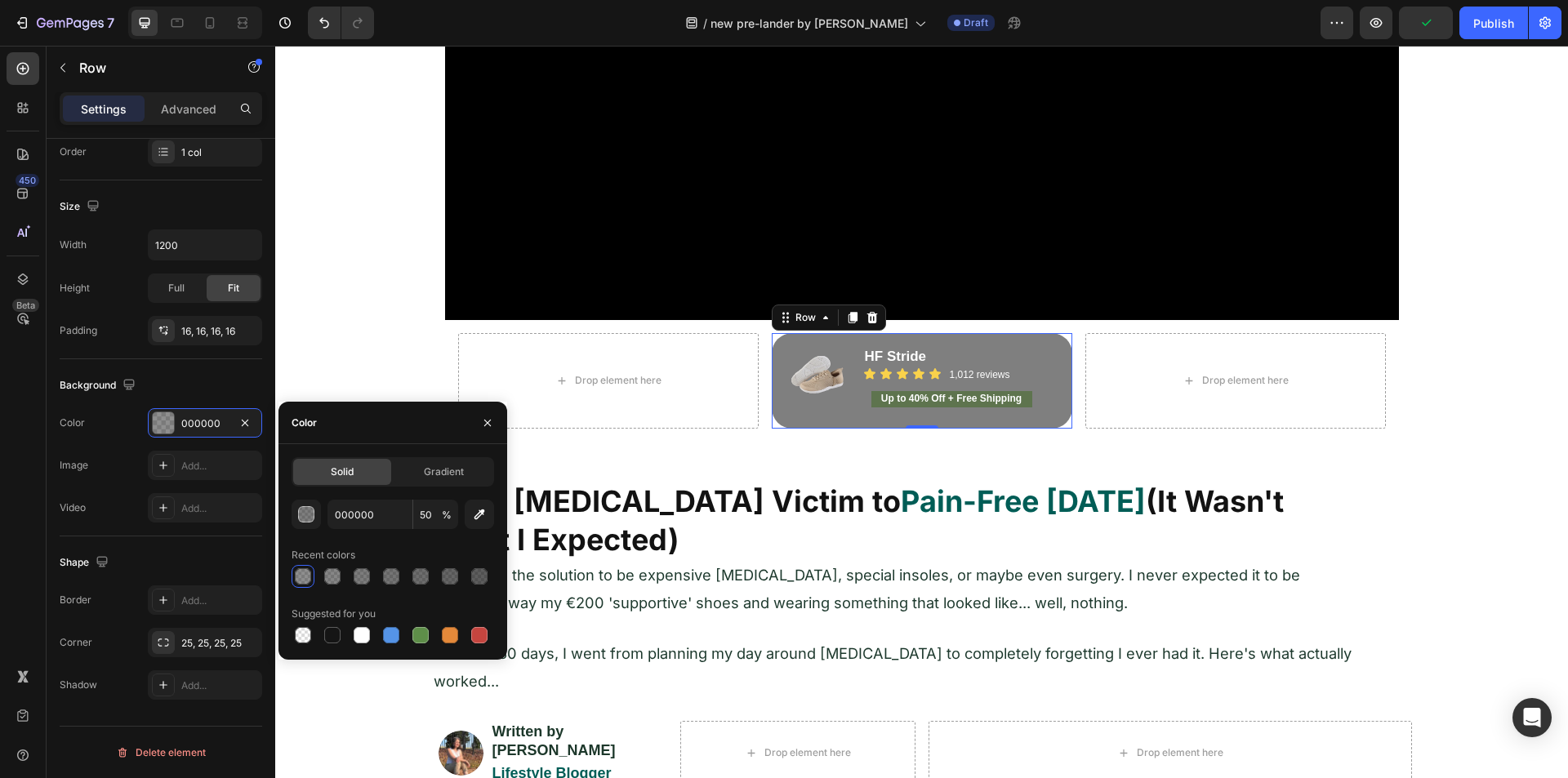
click at [412, 541] on div "000000 50 % Recent colors Suggested for you" at bounding box center [392, 573] width 203 height 147
click at [413, 574] on div at bounding box center [420, 576] width 17 height 17
click at [390, 574] on div at bounding box center [391, 576] width 17 height 17
click at [352, 576] on div at bounding box center [361, 576] width 20 height 20
type input "50"
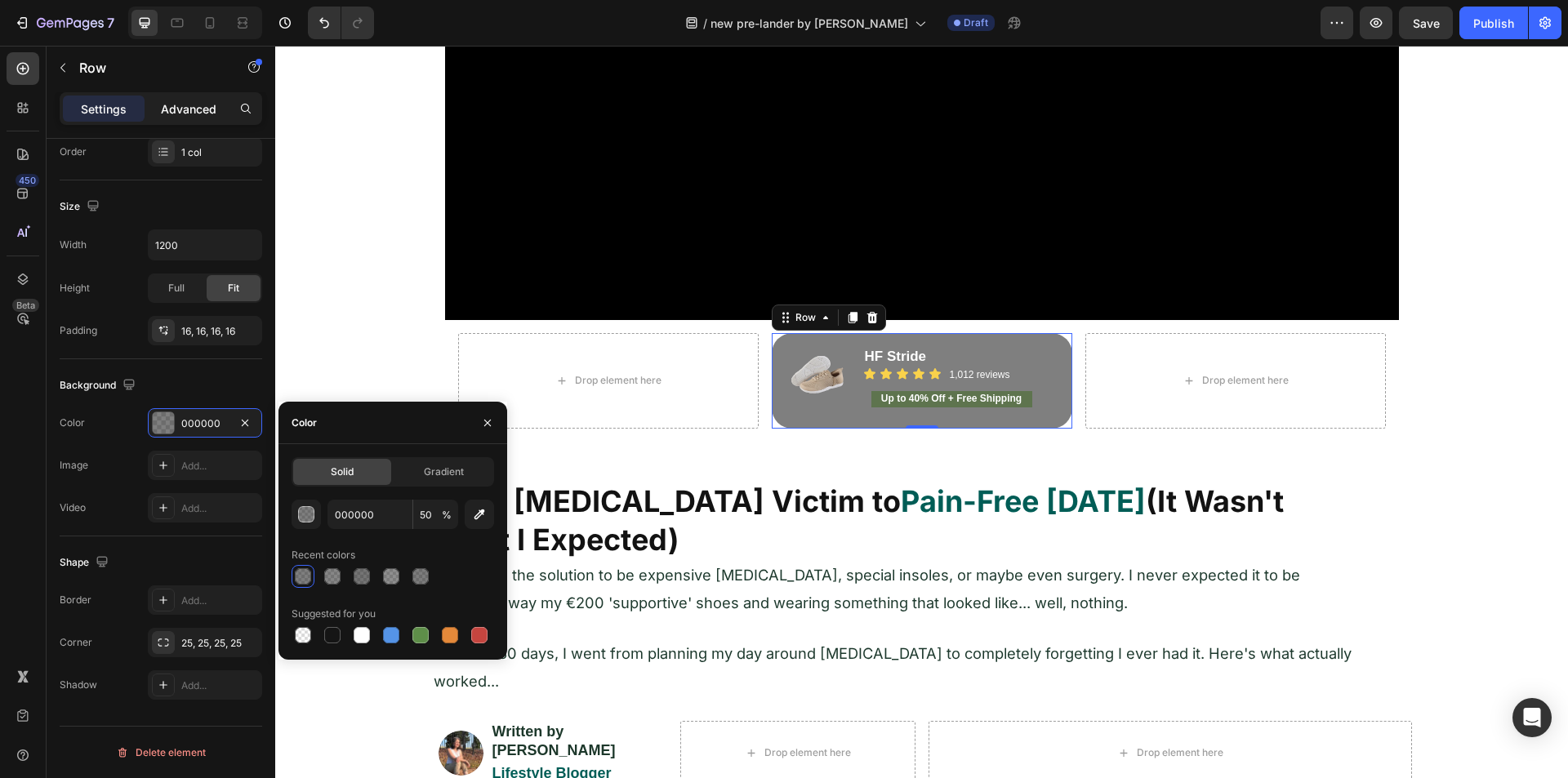
click at [186, 100] on p "Advanced" at bounding box center [189, 109] width 56 height 17
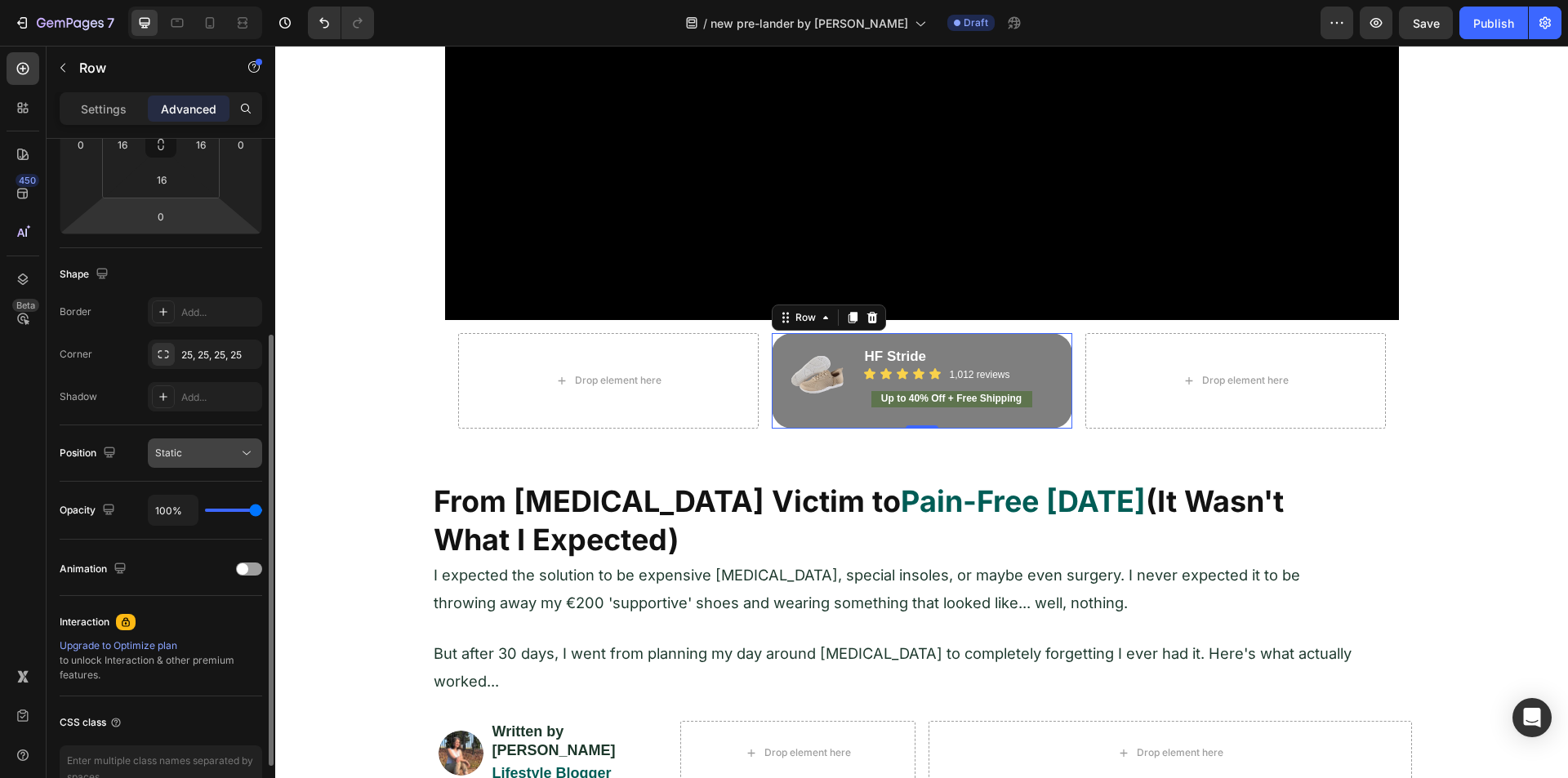
click at [180, 454] on span "Static" at bounding box center [168, 453] width 27 height 12
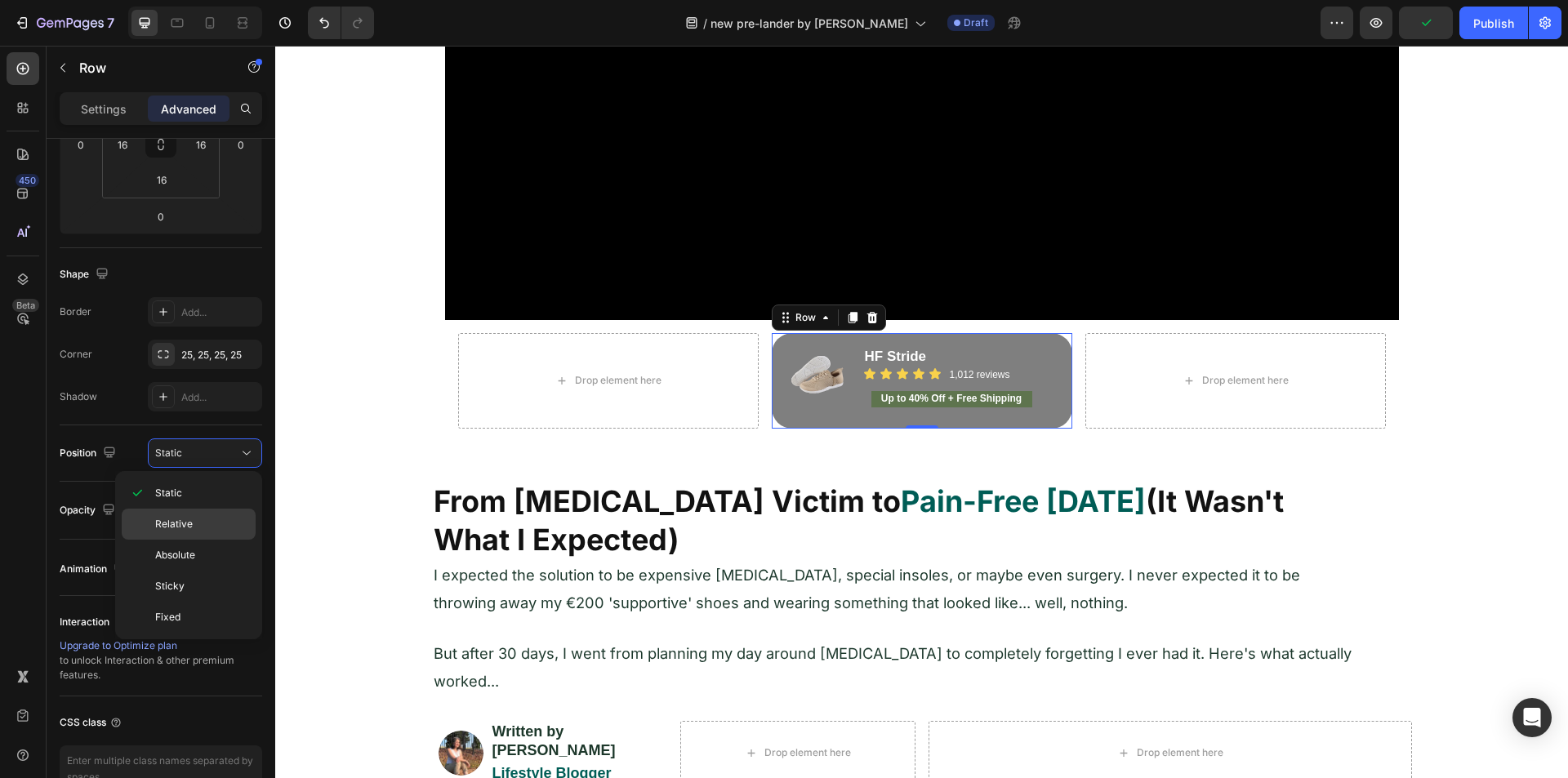
click at [171, 531] on span "Relative" at bounding box center [173, 524] width 37 height 15
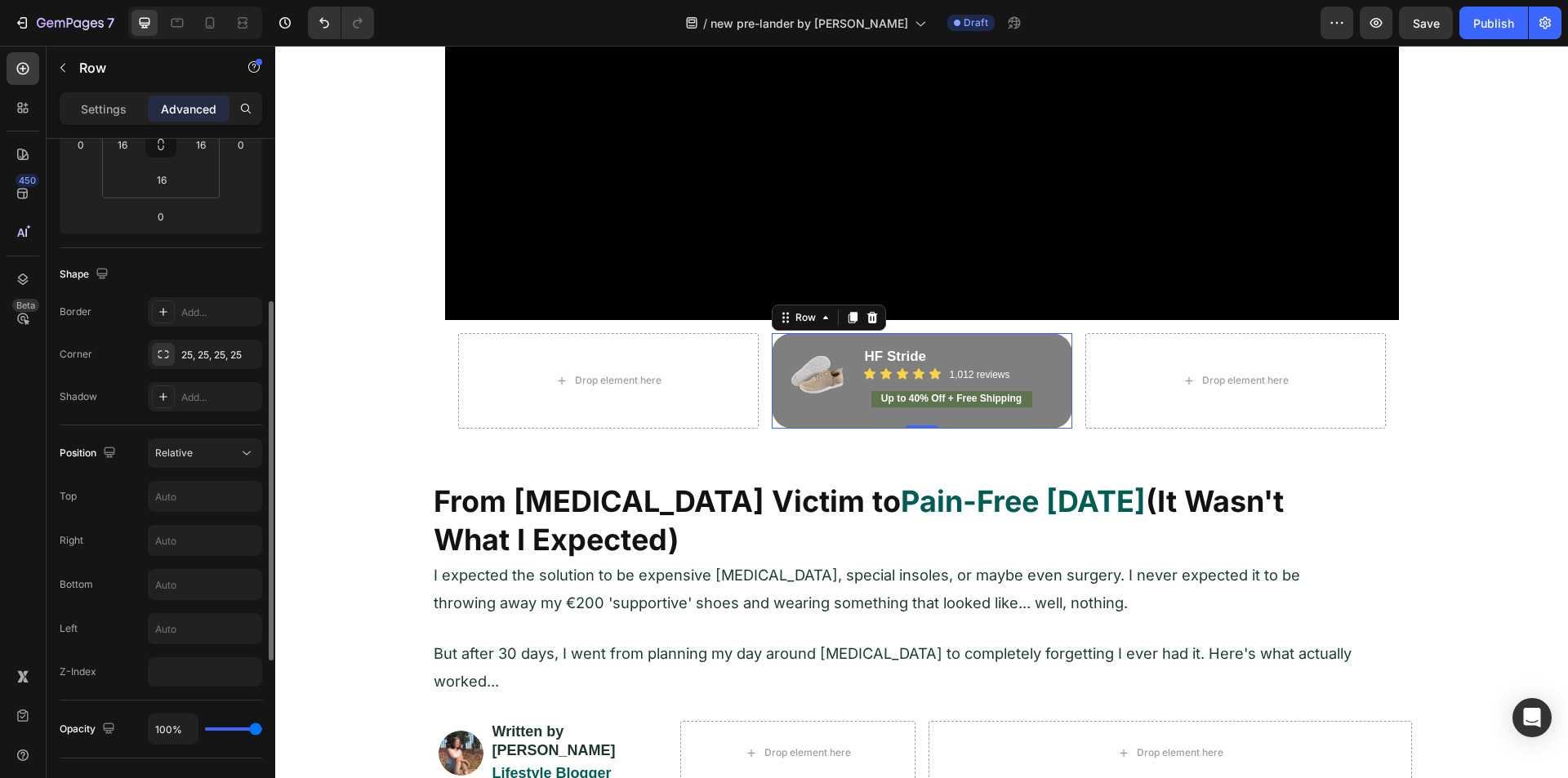
click at [181, 468] on div "Position Relative Top Right Bottom Left Z-Index" at bounding box center [161, 562] width 203 height 248
click at [197, 490] on input "text" at bounding box center [205, 497] width 113 height 30
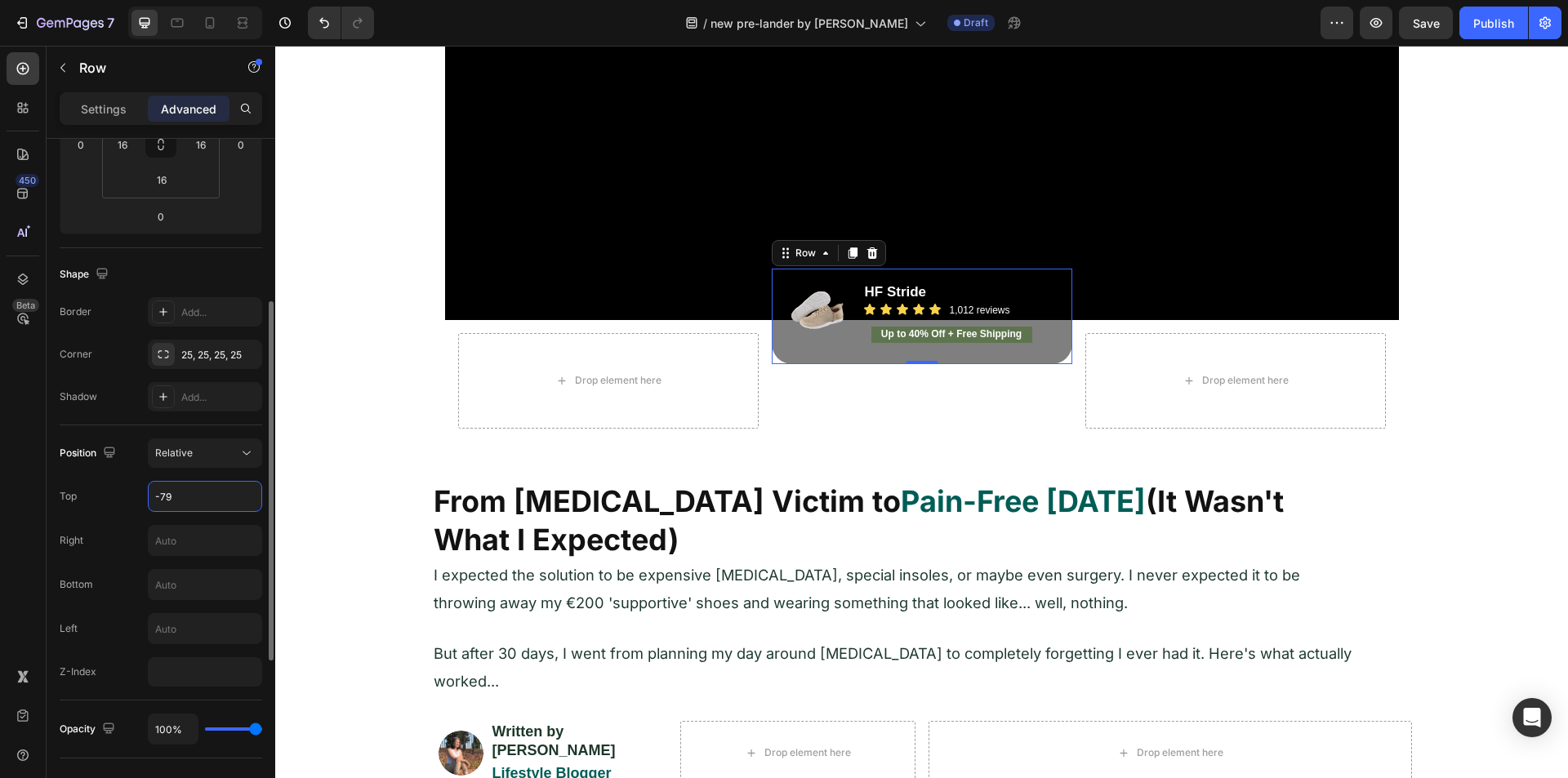
type input "-78"
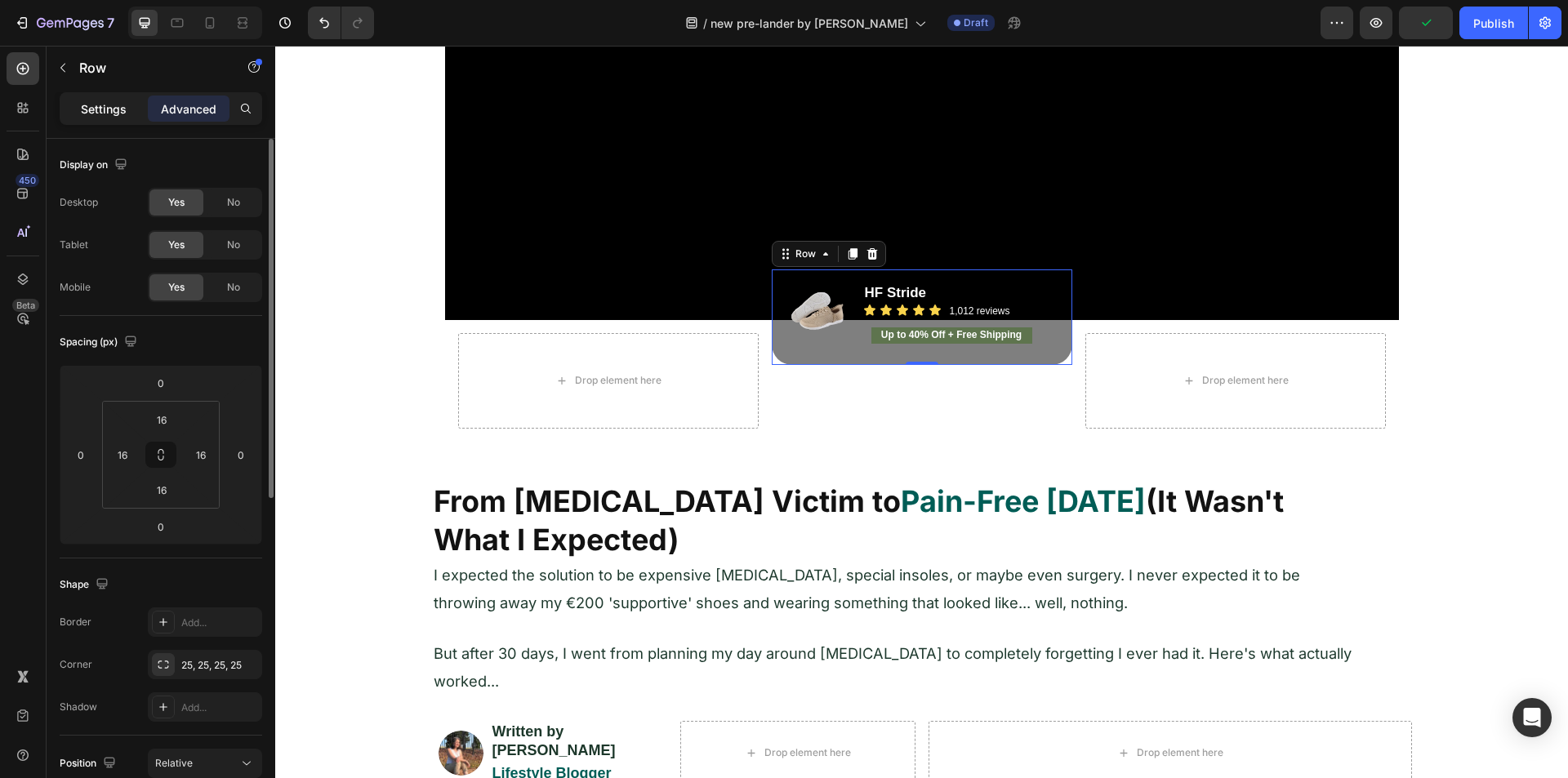
click at [111, 113] on p "Settings" at bounding box center [104, 109] width 46 height 17
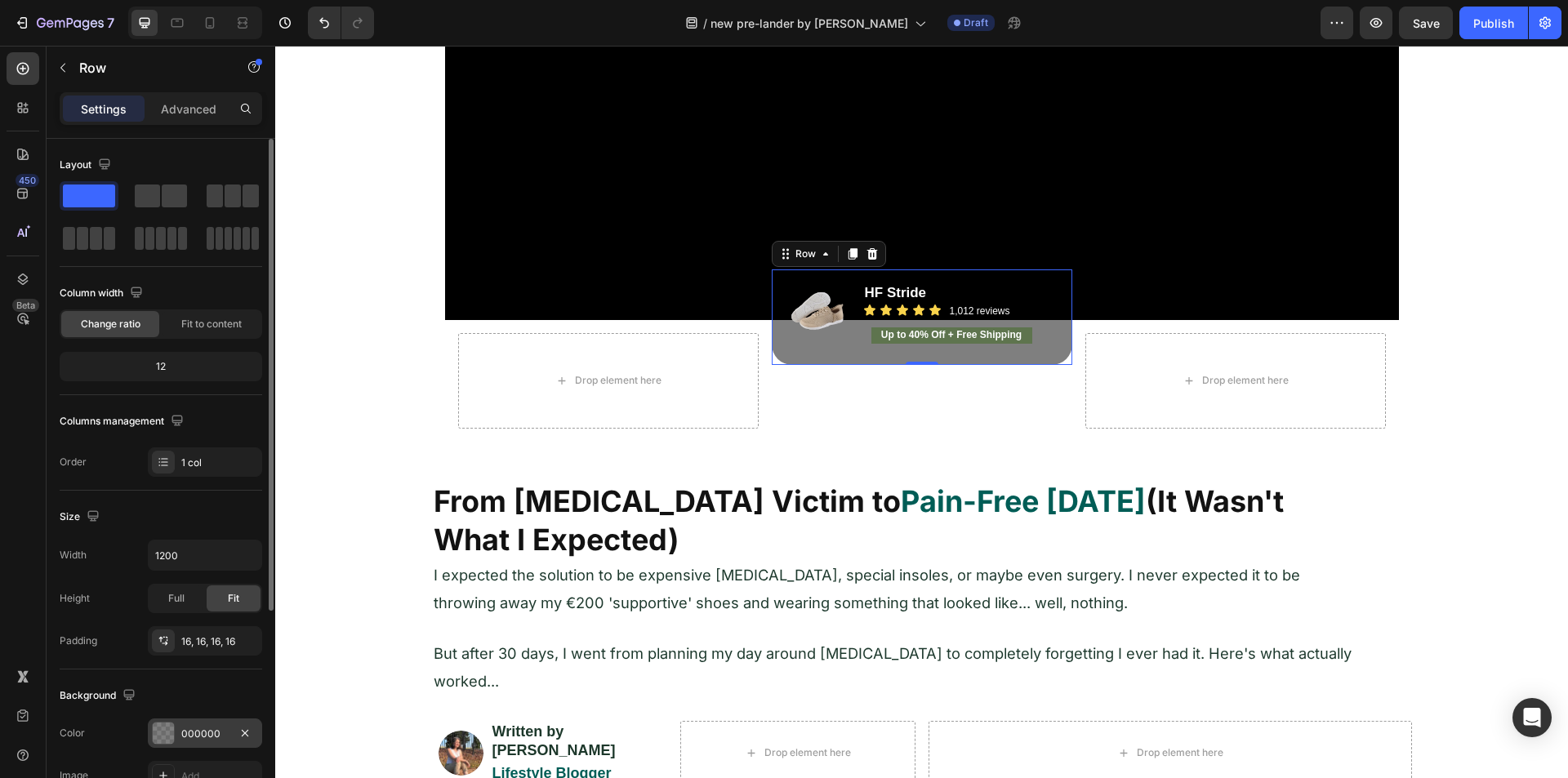
scroll to position [311, 0]
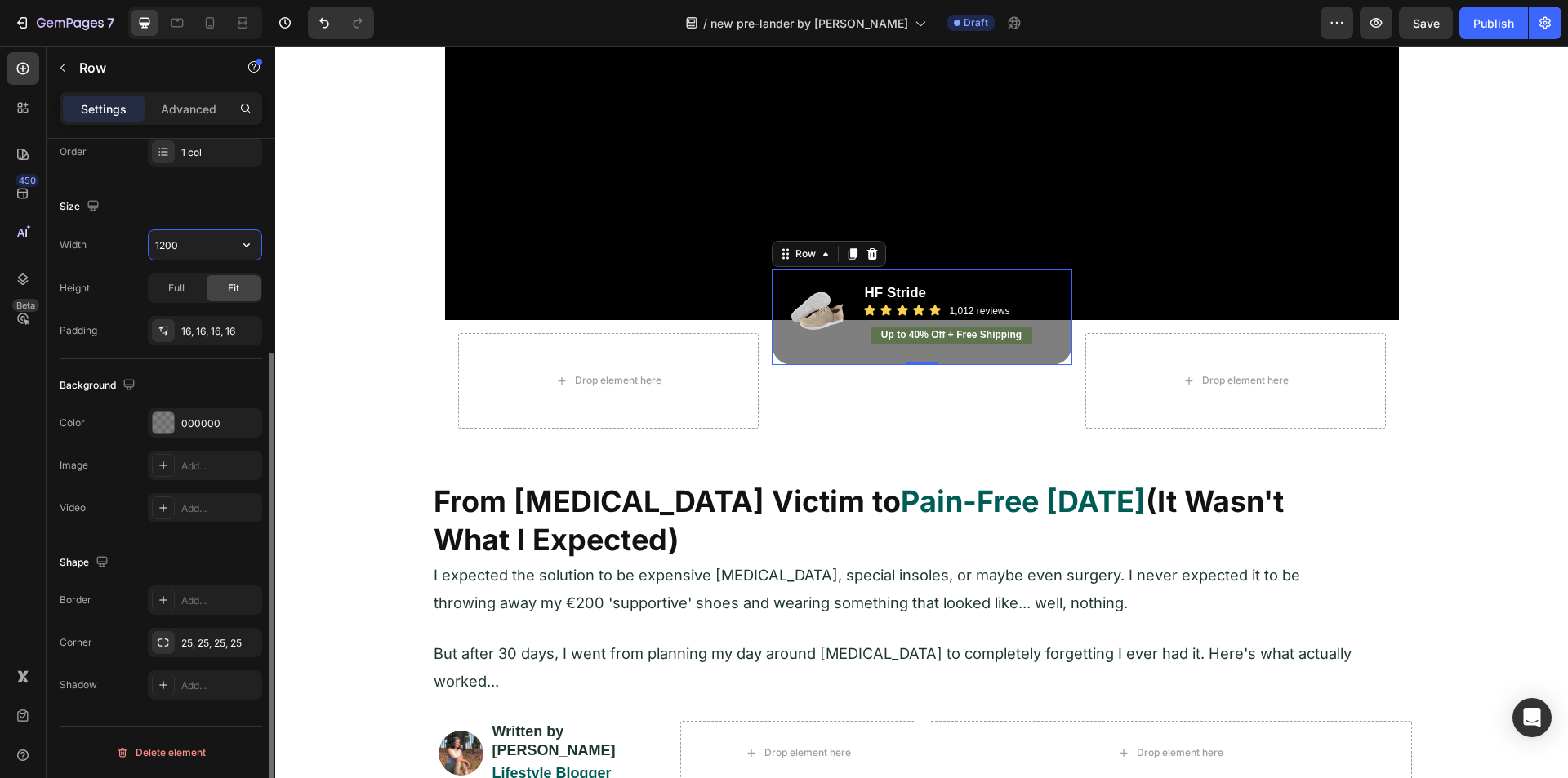
click at [156, 246] on input "1200" at bounding box center [205, 245] width 113 height 30
click at [176, 242] on input "1152" at bounding box center [205, 245] width 113 height 30
click at [176, 242] on input "700" at bounding box center [205, 245] width 113 height 30
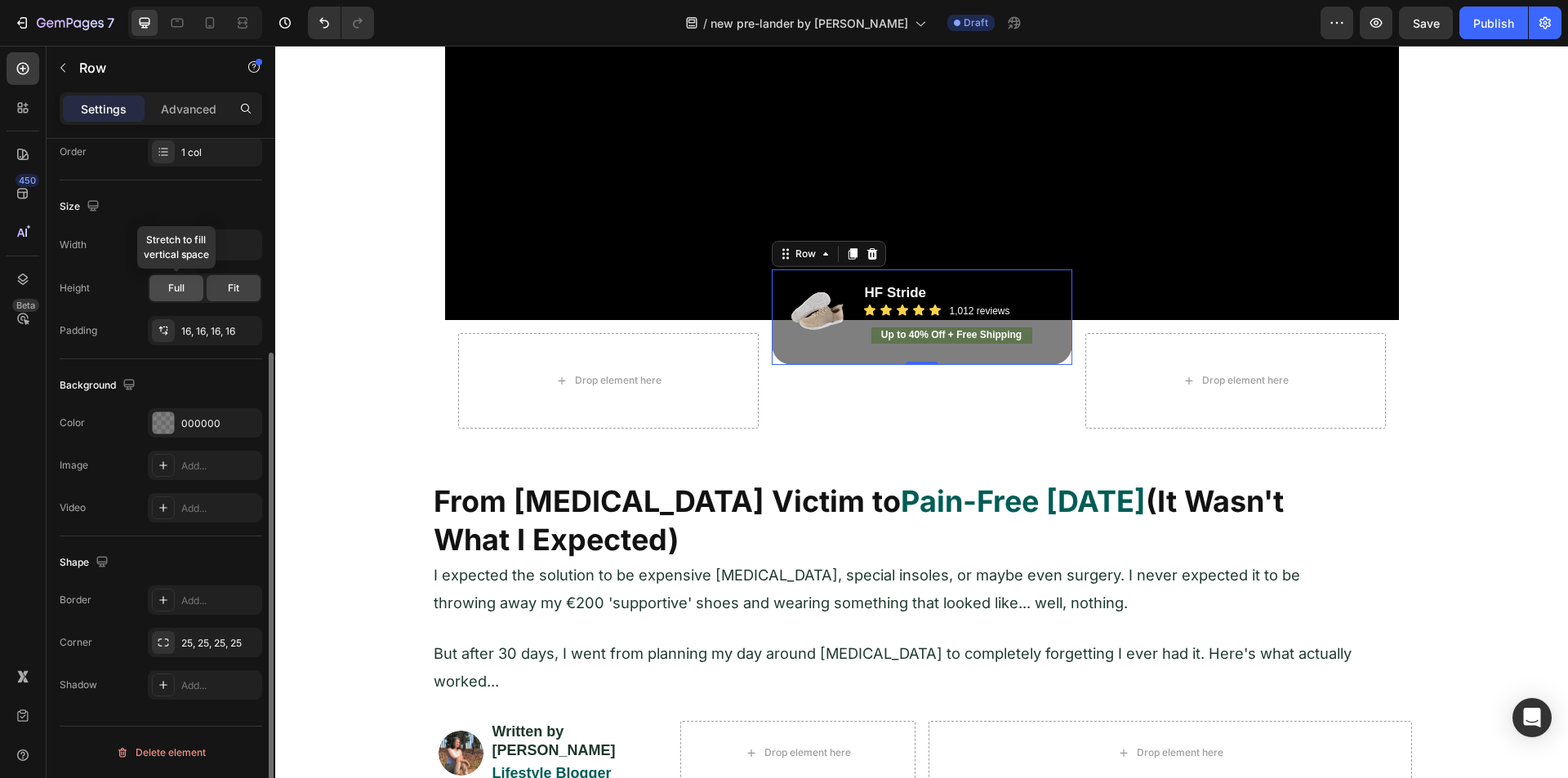
click at [191, 285] on div "Full" at bounding box center [177, 288] width 54 height 26
click at [213, 284] on div "Fit" at bounding box center [233, 288] width 54 height 26
click at [205, 248] on input "463" at bounding box center [205, 245] width 113 height 30
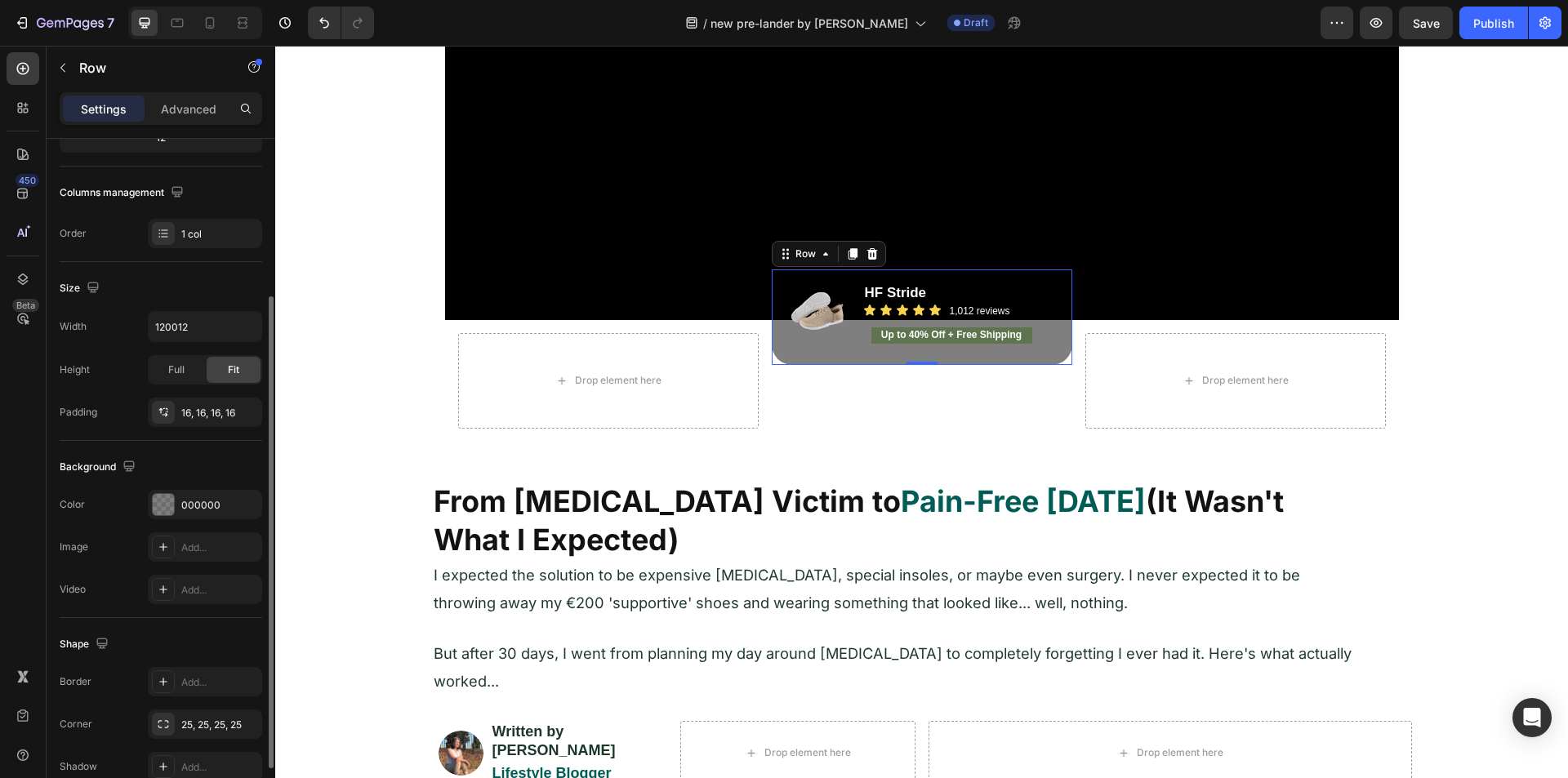
click at [204, 441] on div "Layout Column width Change ratio Fit to content 12 Columns management Order 1 c…" at bounding box center [161, 530] width 203 height 178
click at [167, 322] on input "120012" at bounding box center [205, 326] width 113 height 30
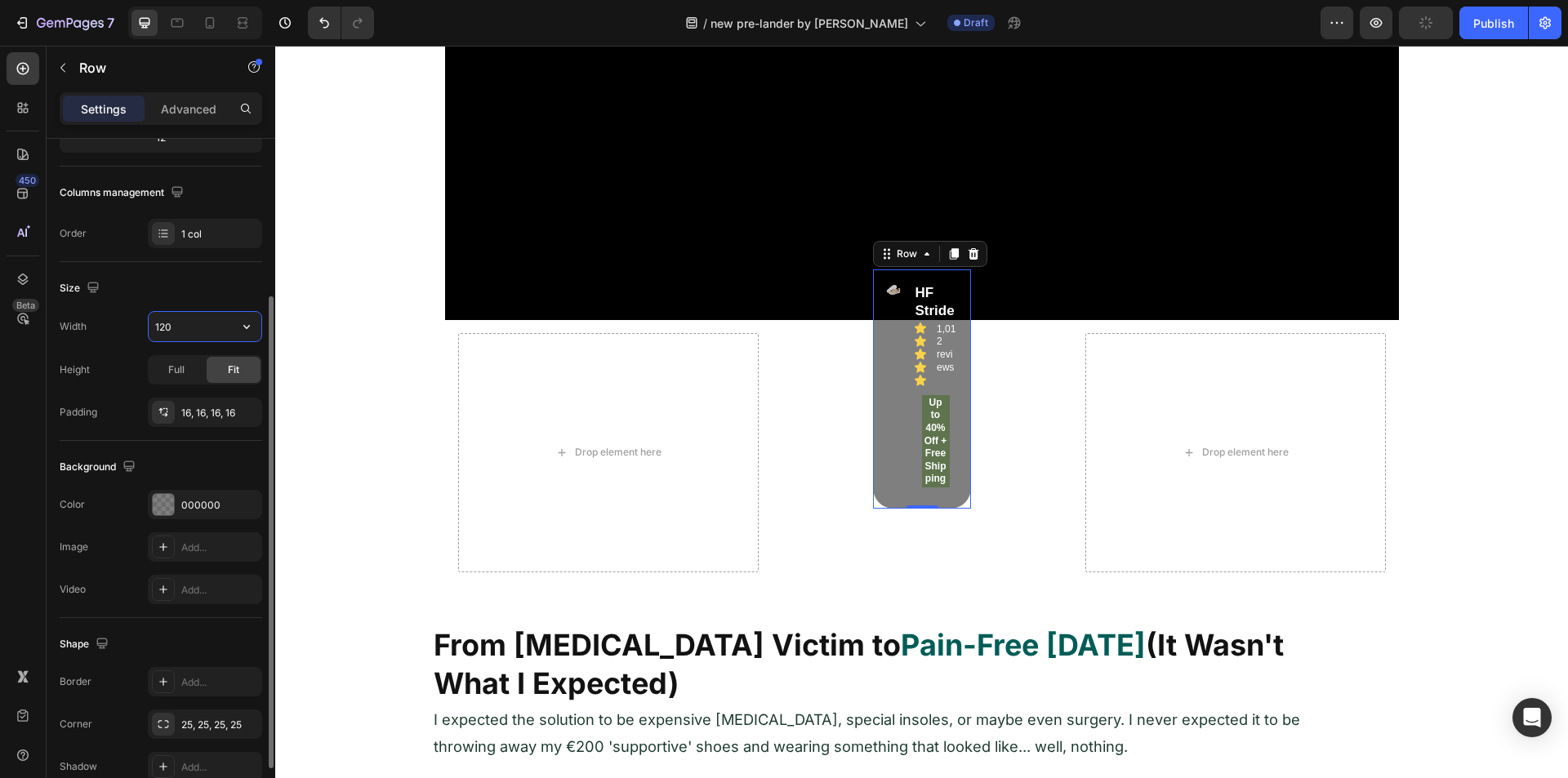
click at [178, 332] on input "120" at bounding box center [205, 326] width 113 height 30
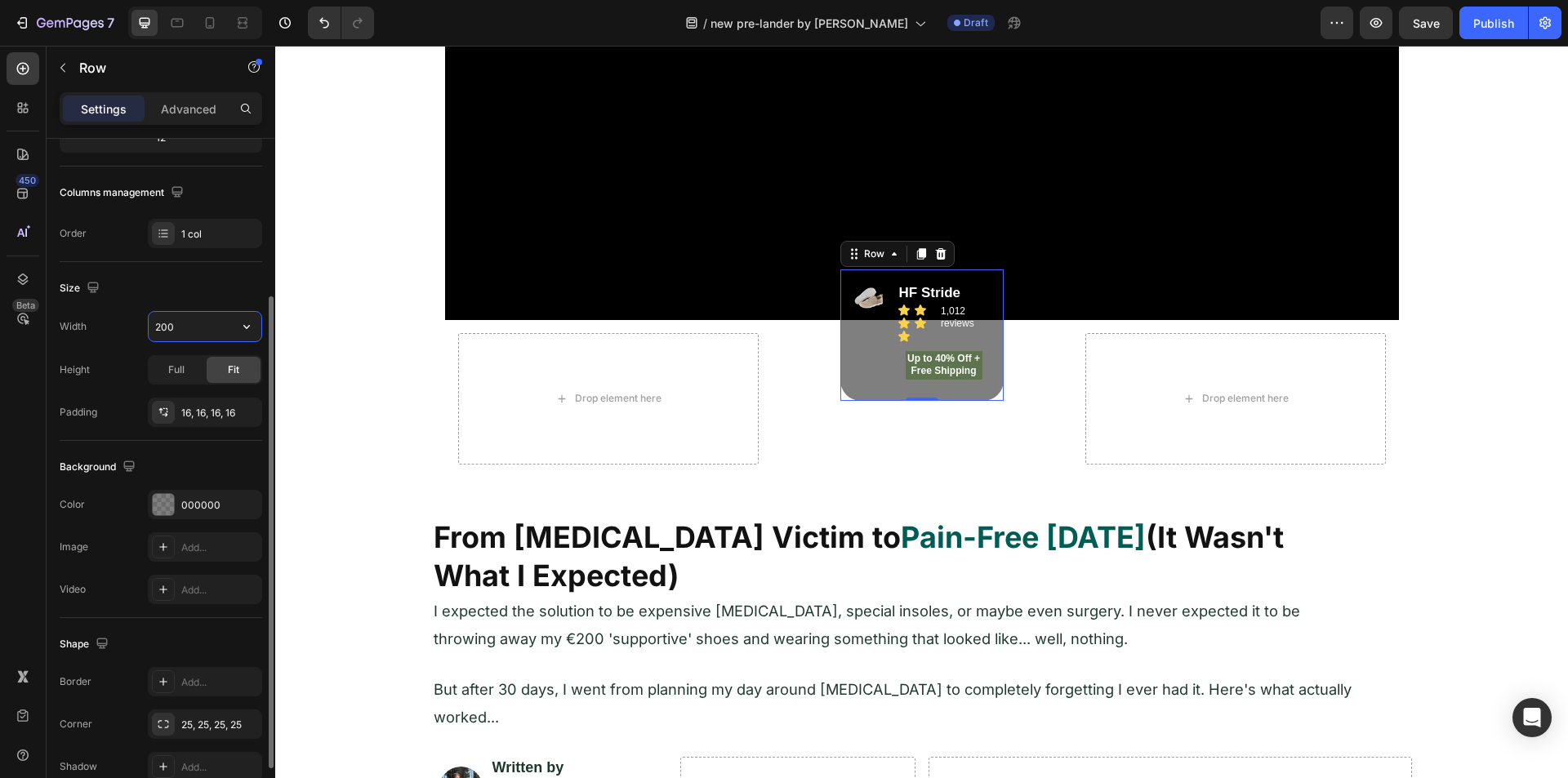
click at [202, 318] on input "200" at bounding box center [205, 326] width 113 height 30
click at [202, 319] on input "200" at bounding box center [205, 326] width 113 height 30
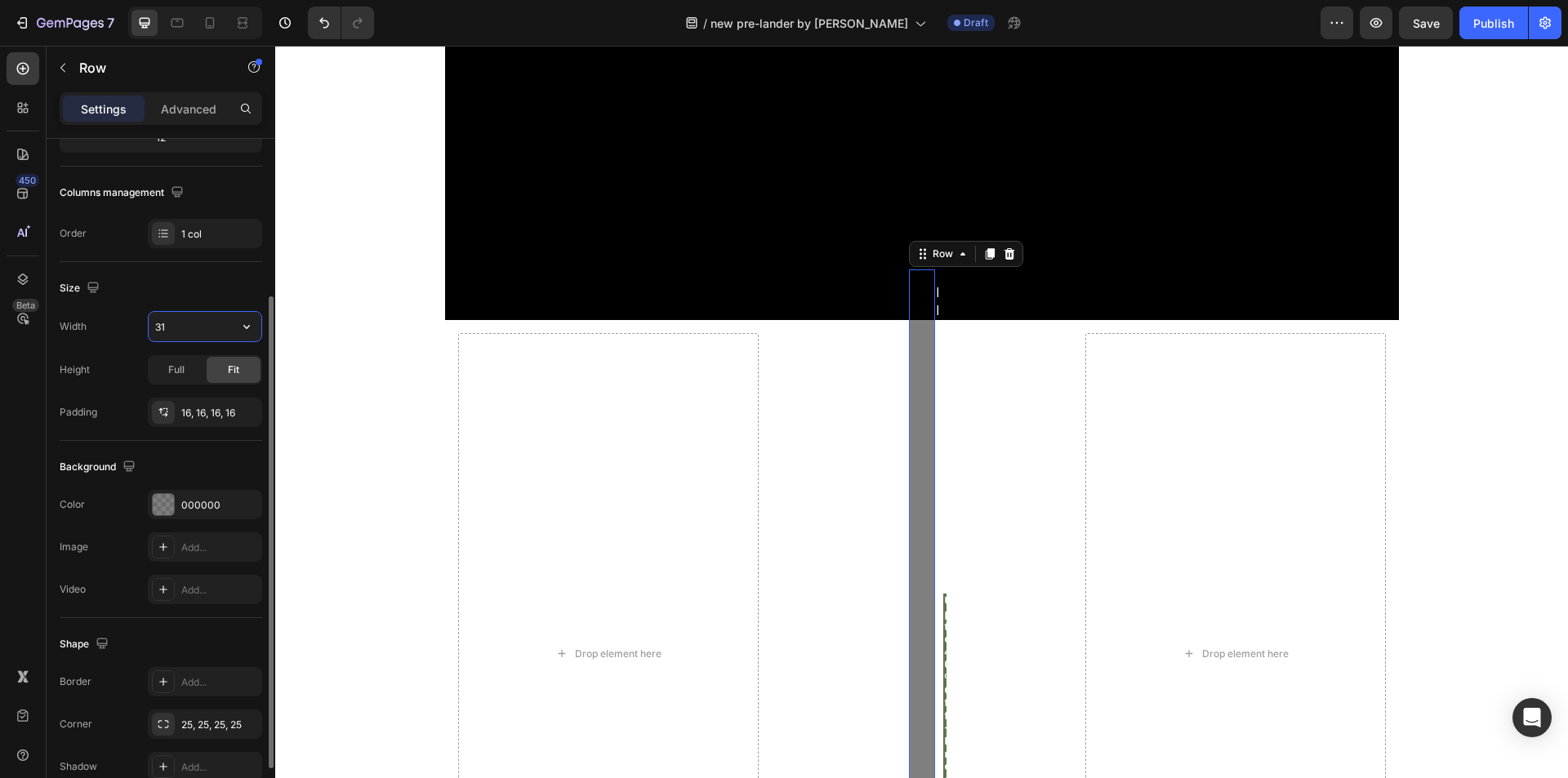
type input "310"
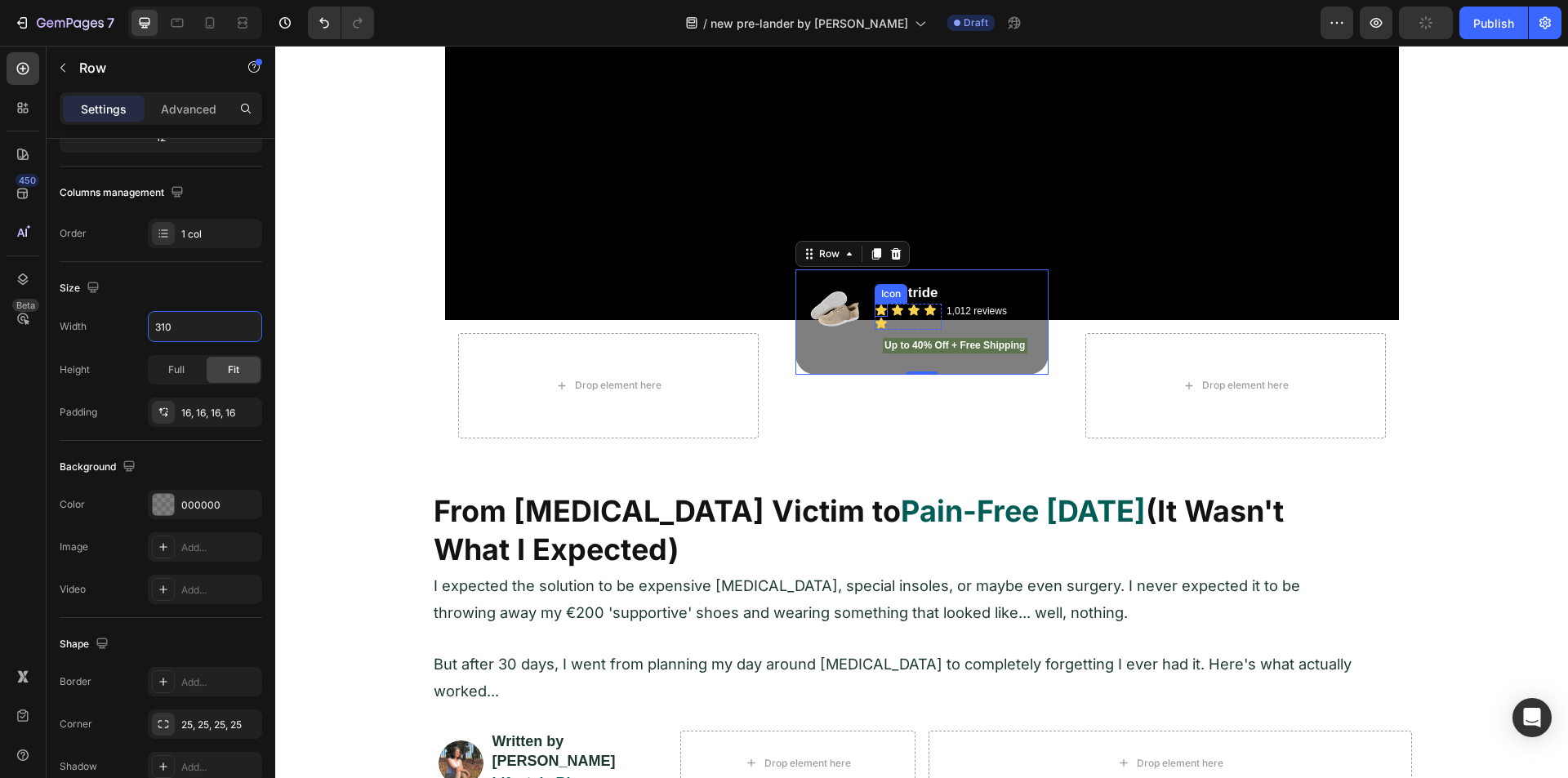
click at [877, 310] on icon at bounding box center [881, 310] width 11 height 10
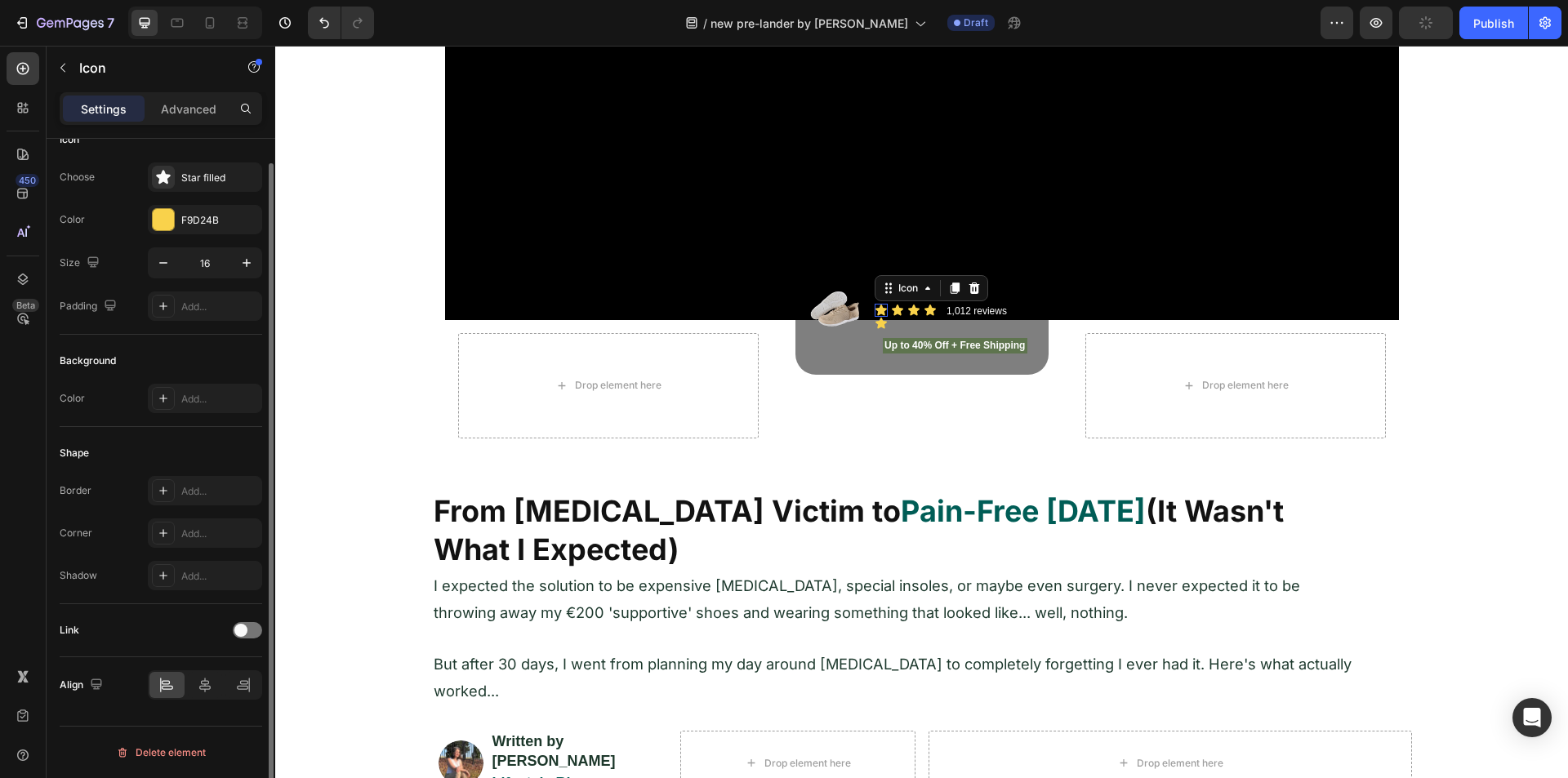
scroll to position [0, 0]
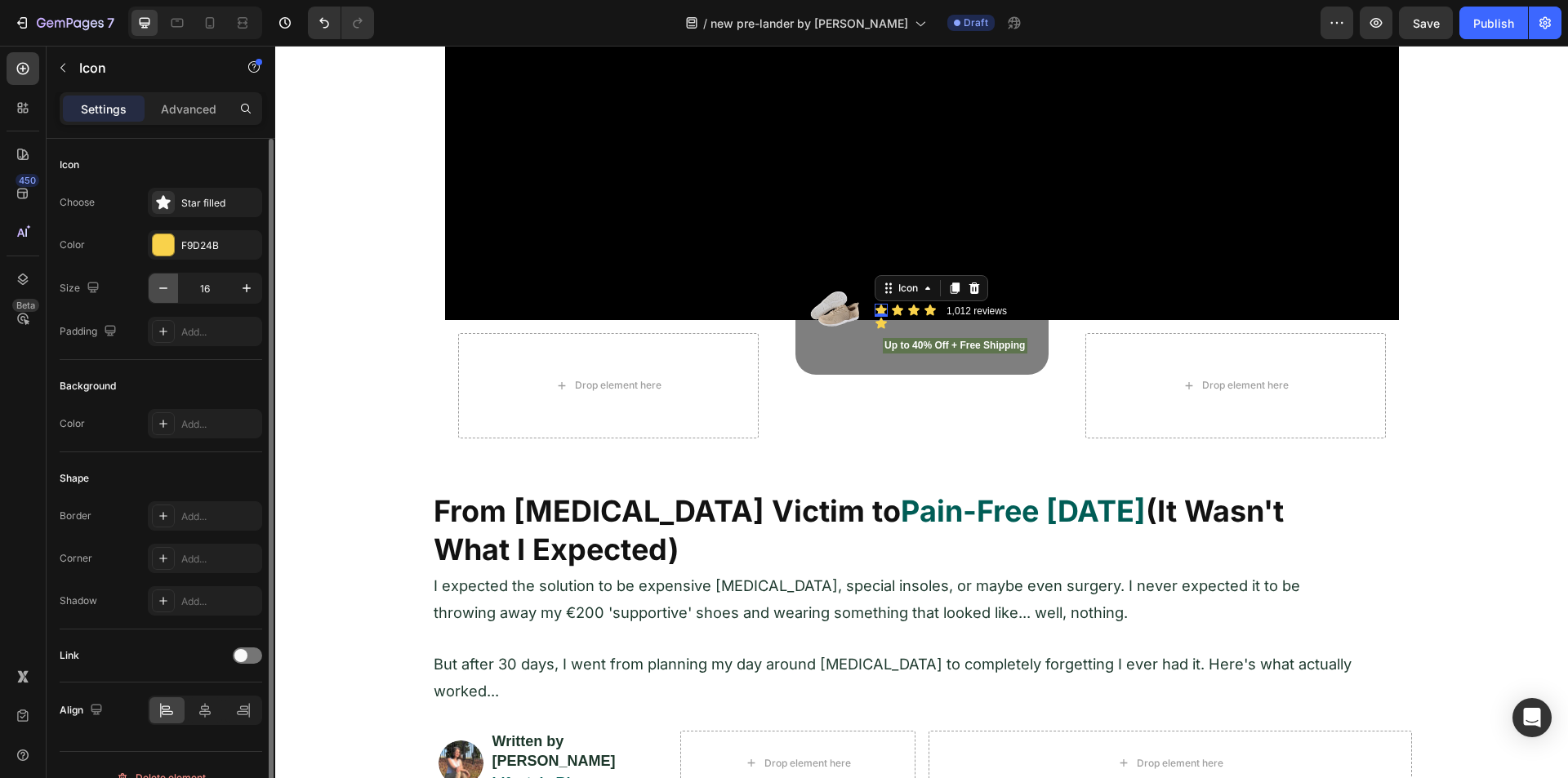
click at [163, 284] on icon "button" at bounding box center [163, 288] width 17 height 17
type input "14"
click at [892, 311] on icon at bounding box center [895, 310] width 11 height 10
click at [176, 284] on button "button" at bounding box center [164, 288] width 30 height 30
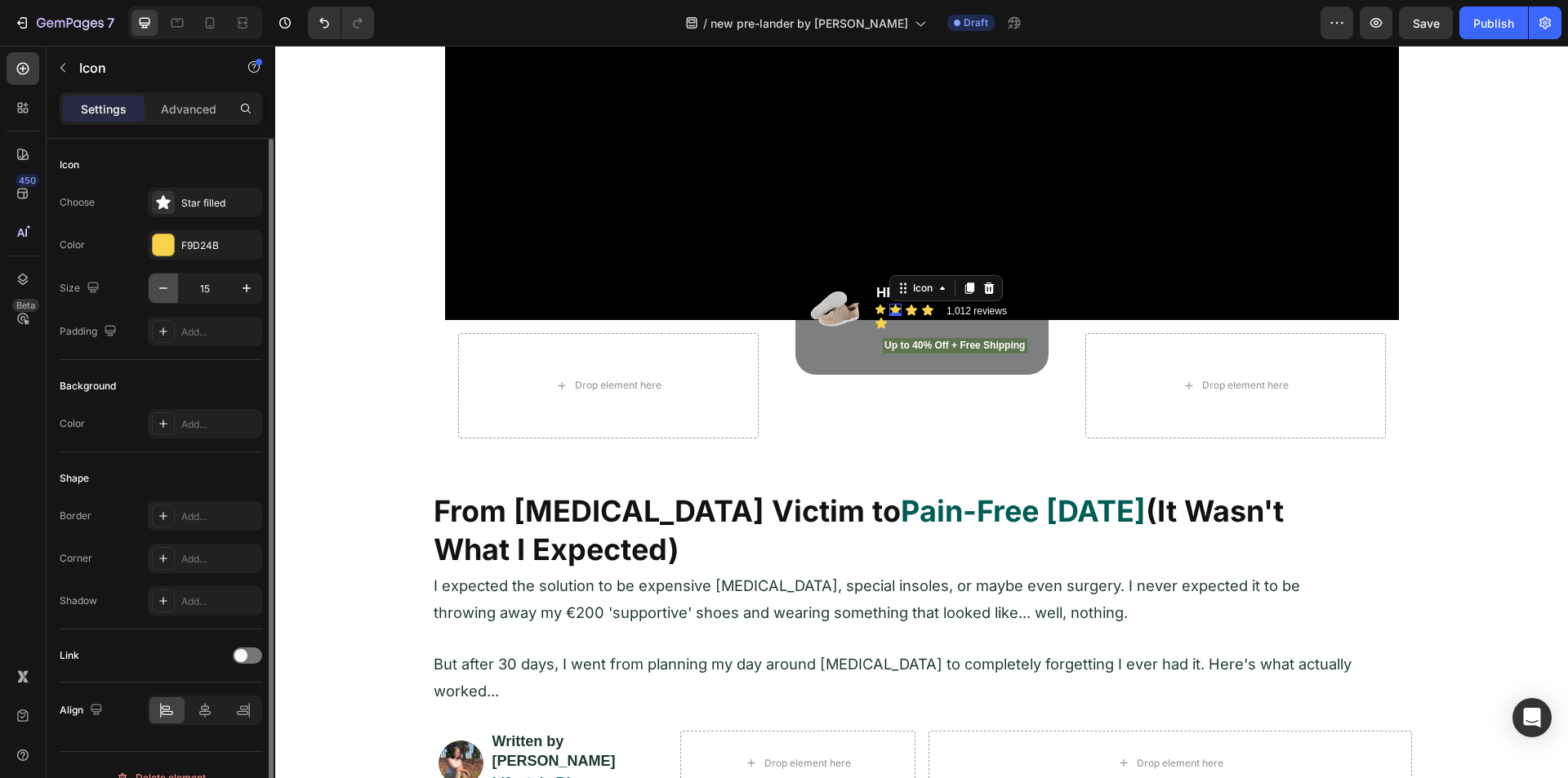
click at [176, 284] on button "button" at bounding box center [164, 288] width 30 height 30
type input "14"
click at [906, 312] on div "Icon 0" at bounding box center [910, 310] width 13 height 13
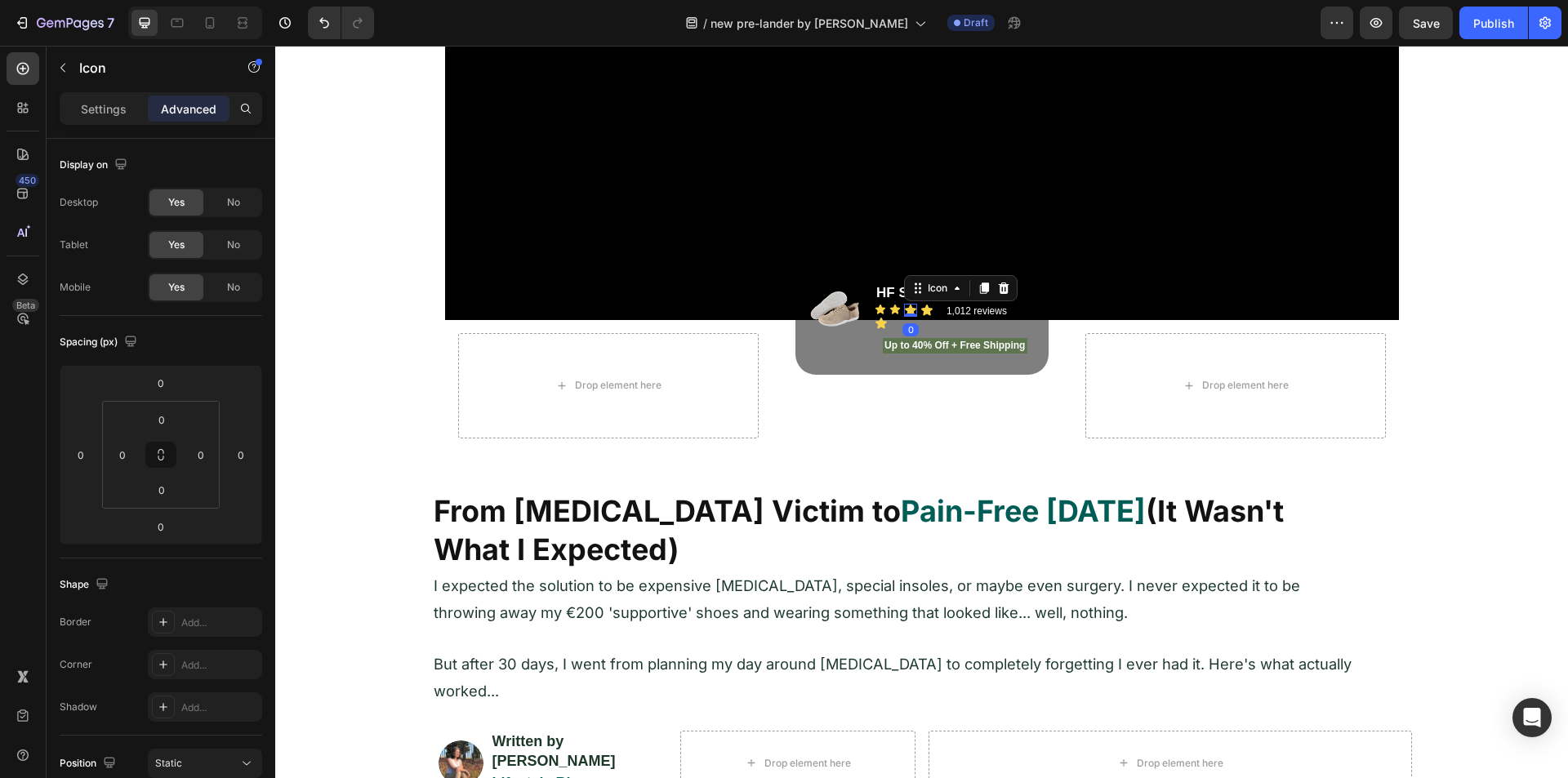
click at [906, 309] on icon at bounding box center [910, 310] width 11 height 10
click at [114, 99] on div "Settings" at bounding box center [104, 109] width 82 height 26
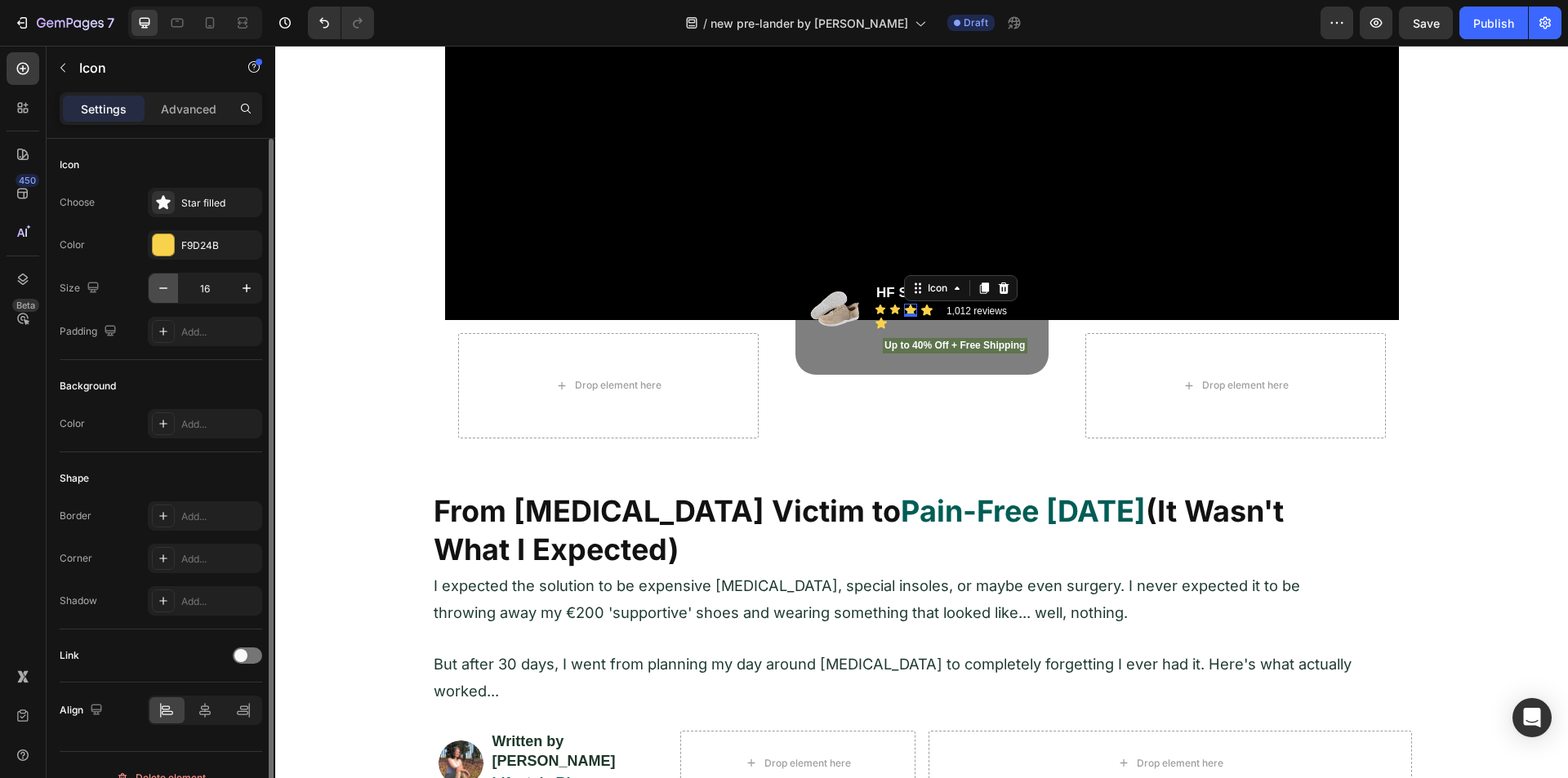
click at [164, 290] on icon "button" at bounding box center [163, 288] width 17 height 17
click at [165, 289] on icon "button" at bounding box center [163, 288] width 17 height 17
type input "14"
click at [921, 307] on icon at bounding box center [925, 310] width 11 height 10
click at [174, 278] on button "button" at bounding box center [164, 288] width 30 height 30
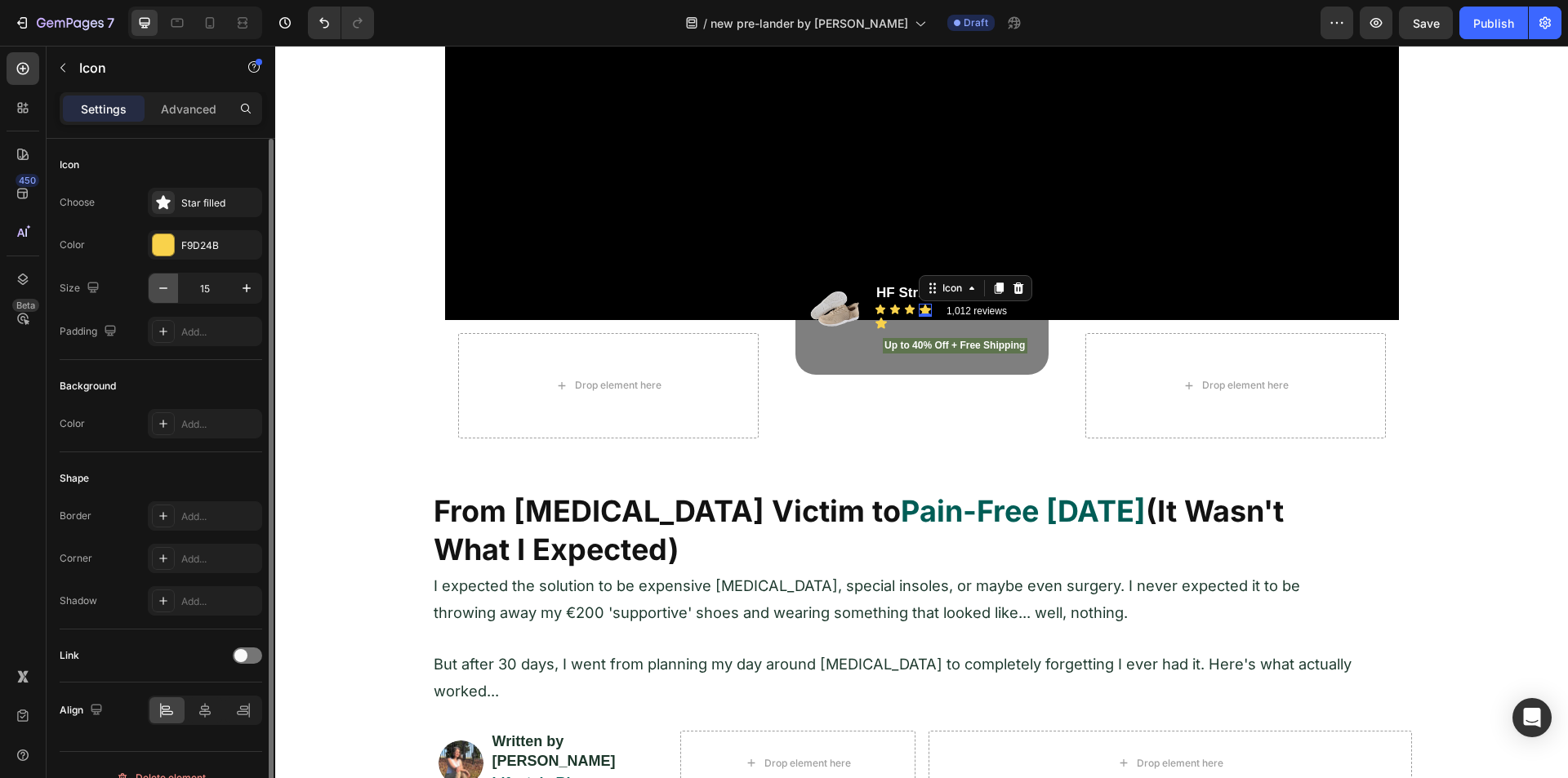
click at [174, 278] on button "button" at bounding box center [164, 288] width 30 height 30
type input "14"
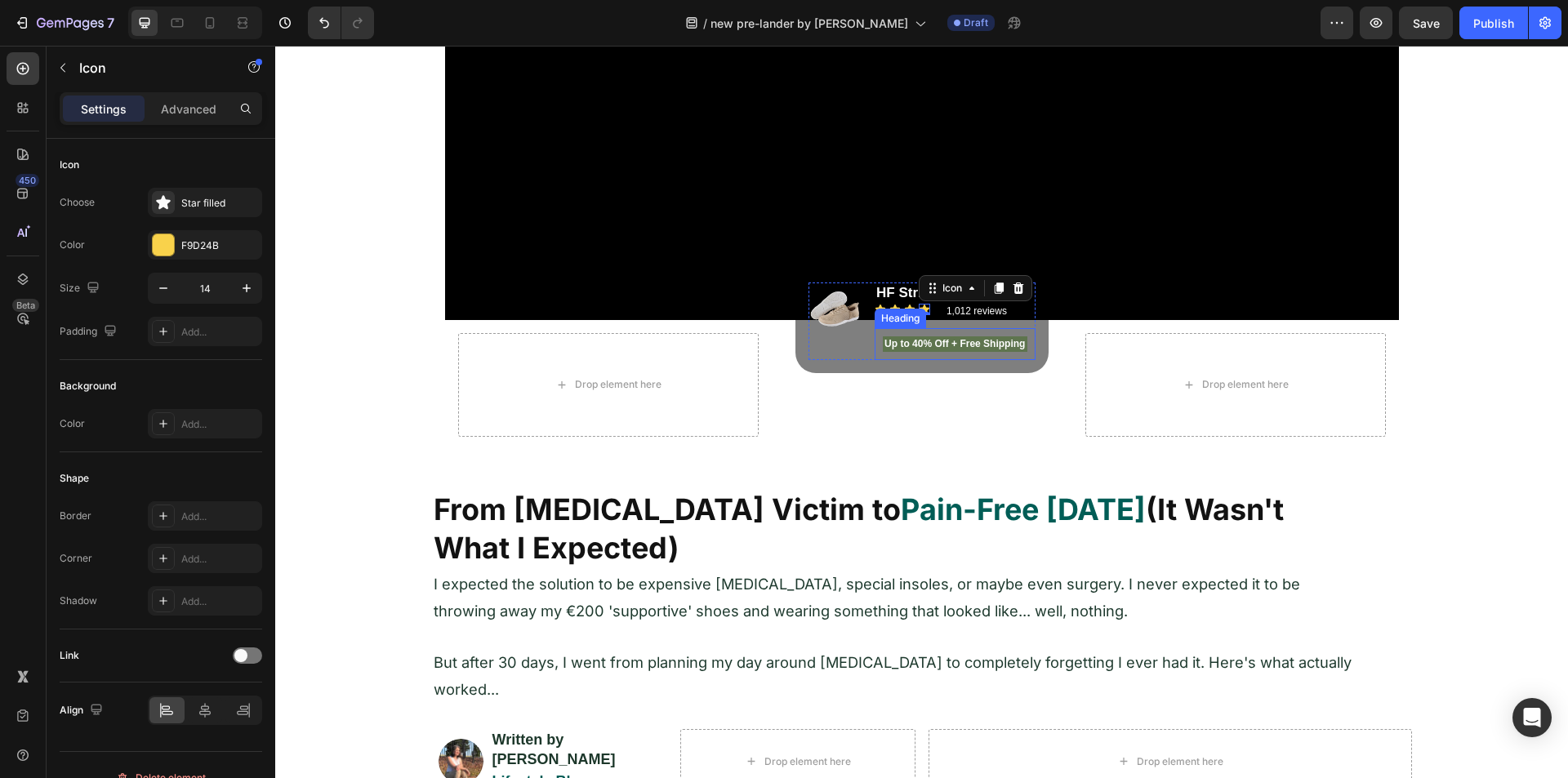
click at [874, 323] on div "Heading" at bounding box center [900, 319] width 51 height 20
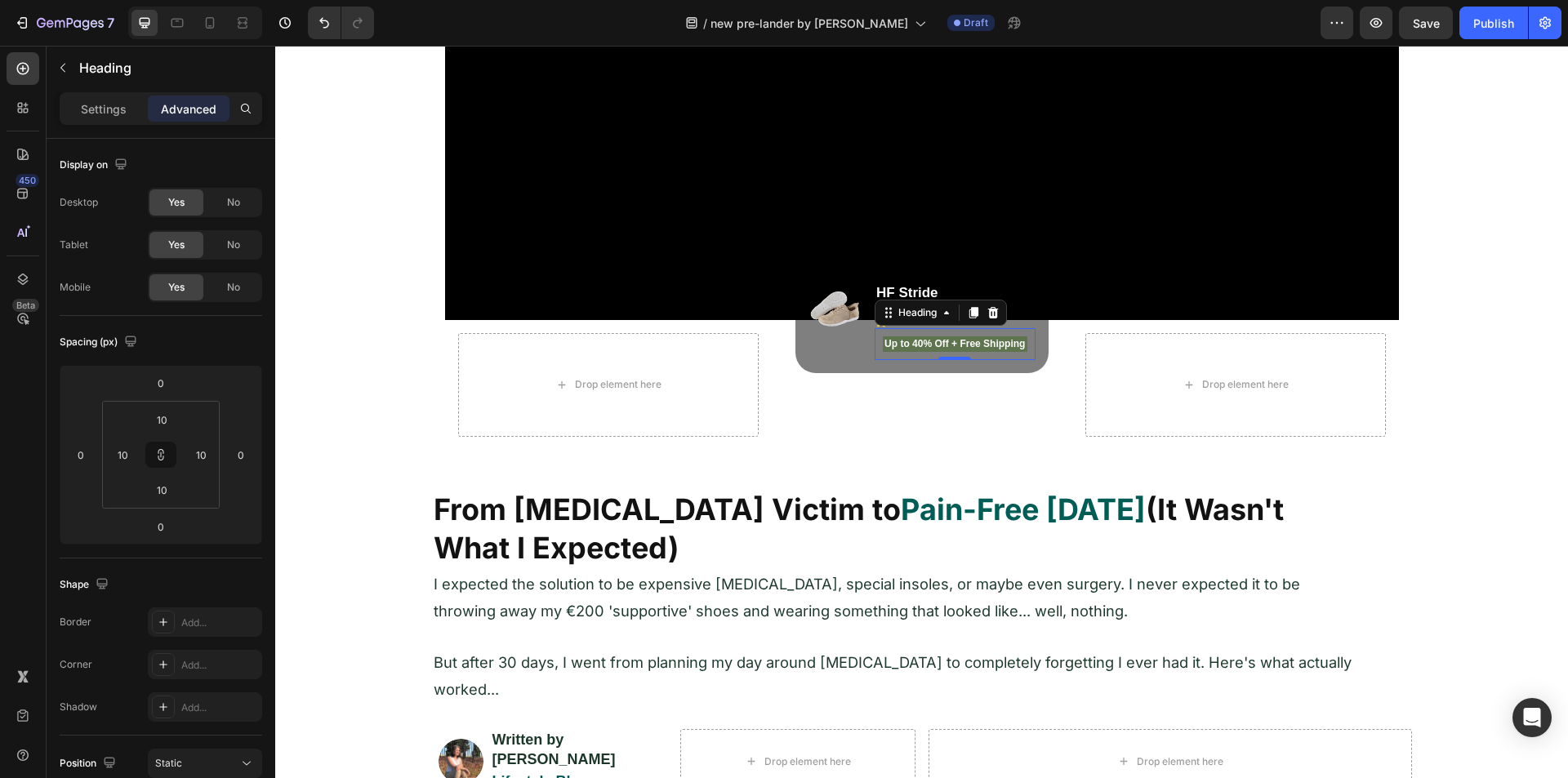
click at [880, 325] on div "Heading" at bounding box center [941, 312] width 132 height 26
click at [874, 338] on div "Up to 40% Off + Free Shipping Heading 0" at bounding box center [955, 345] width 161 height 33
click at [876, 323] on icon at bounding box center [881, 321] width 11 height 10
click at [90, 111] on p "Settings" at bounding box center [104, 109] width 46 height 17
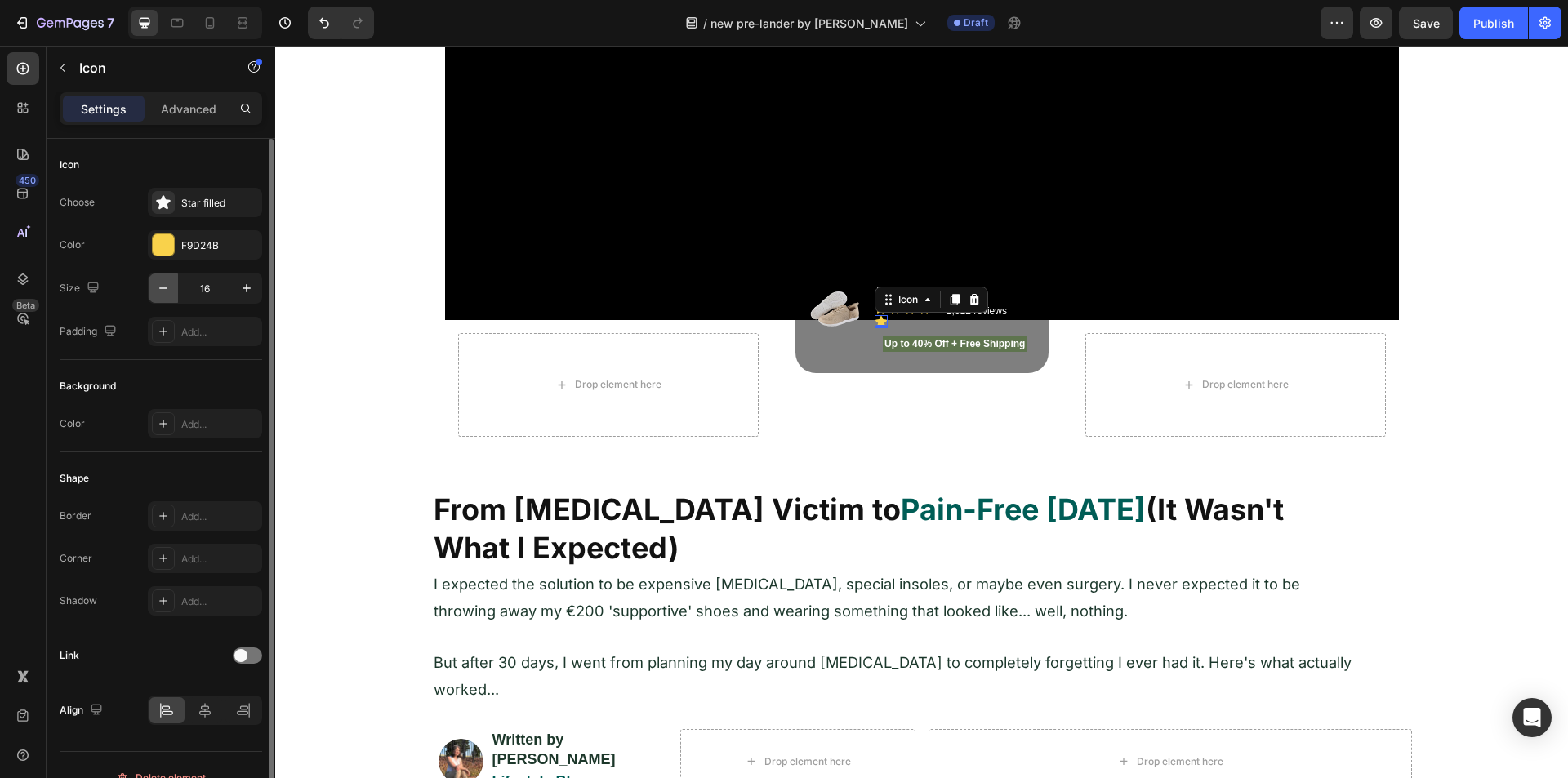
click at [166, 280] on icon "button" at bounding box center [163, 288] width 17 height 17
type input "14"
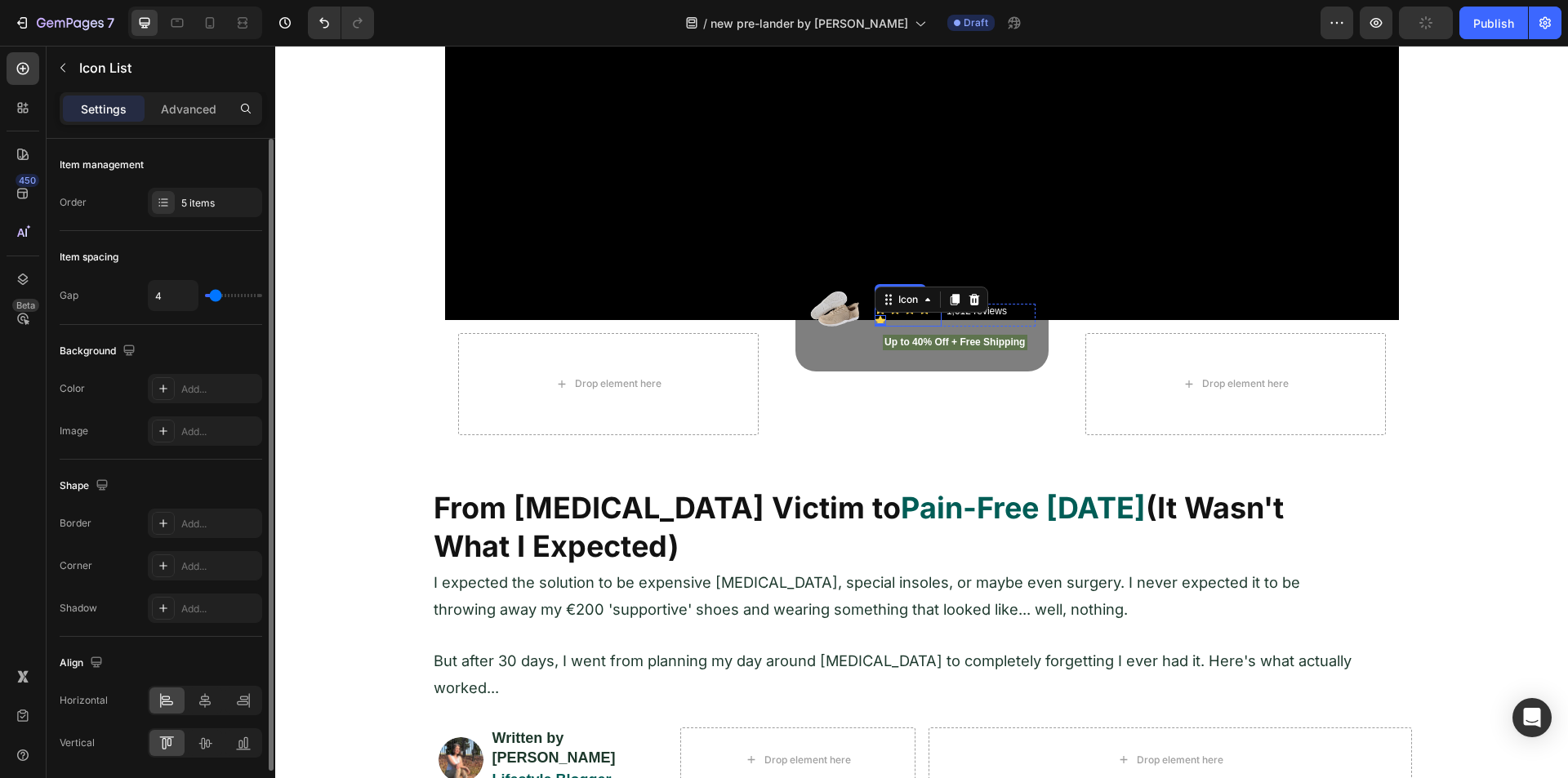
click at [930, 317] on div "Icon Icon Icon Icon Icon 0" at bounding box center [908, 315] width 67 height 23
click at [182, 106] on p "Advanced" at bounding box center [189, 109] width 56 height 17
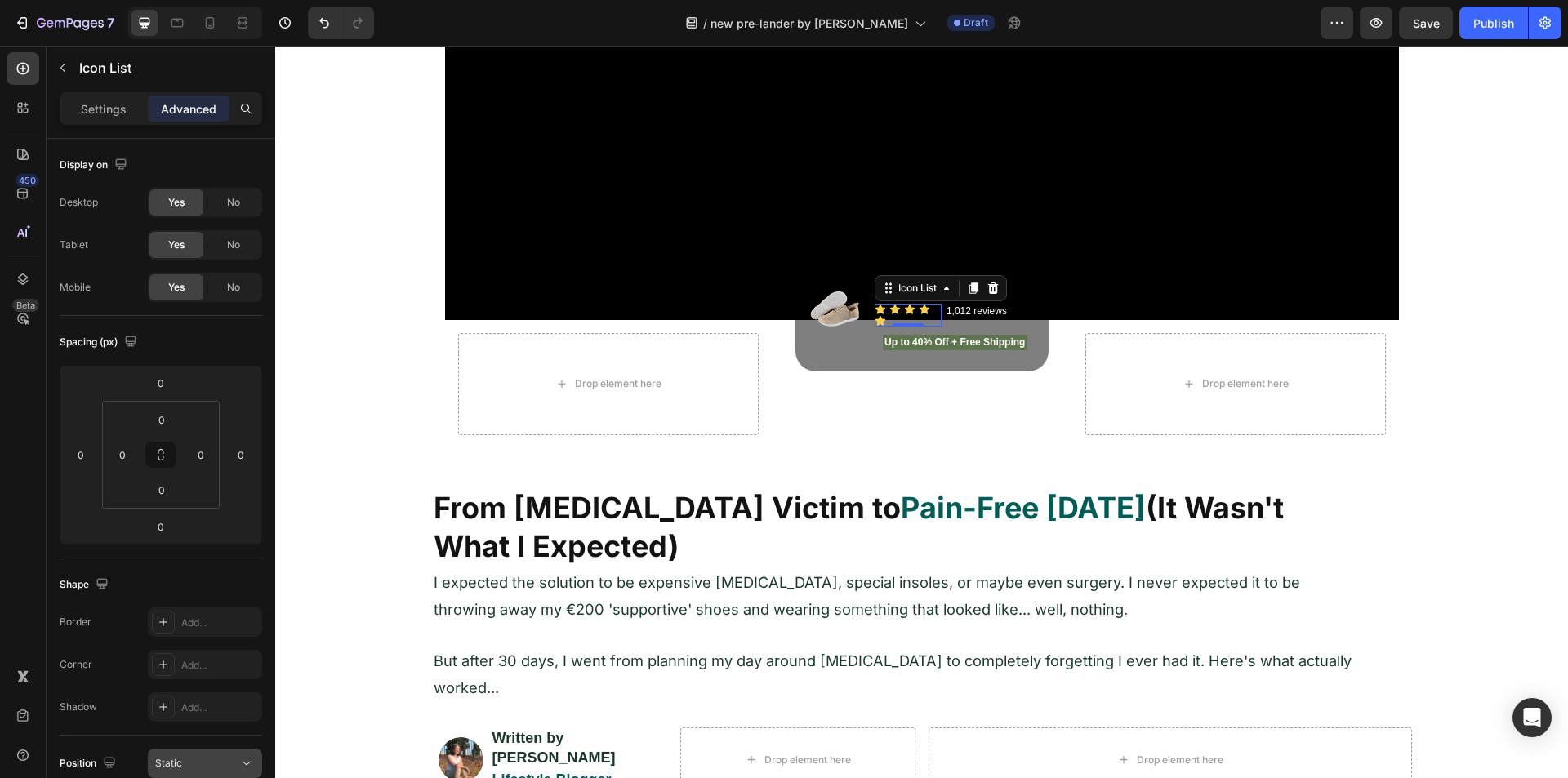
scroll to position [404, 0]
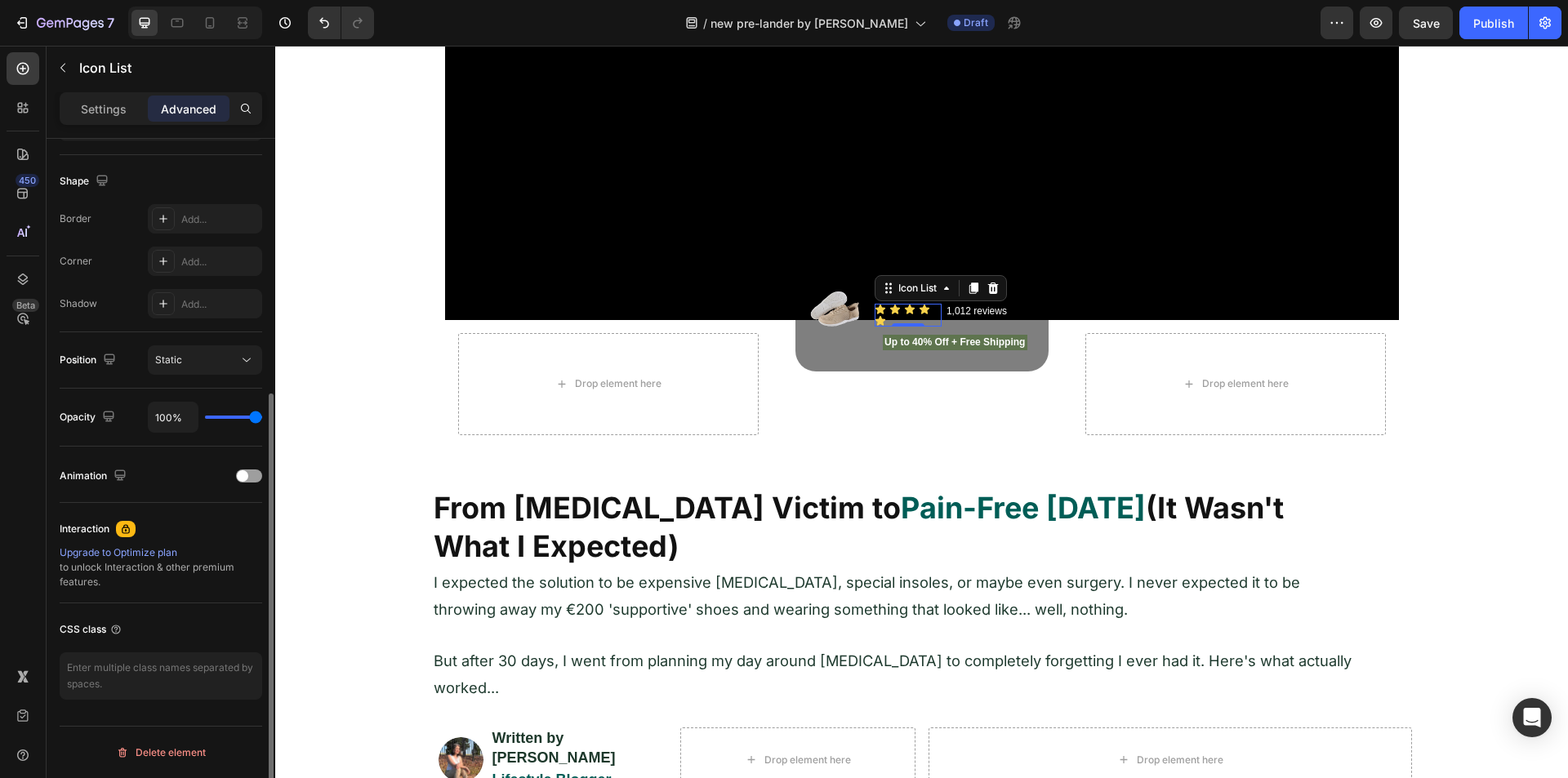
click at [80, 103] on div "Settings" at bounding box center [104, 109] width 82 height 26
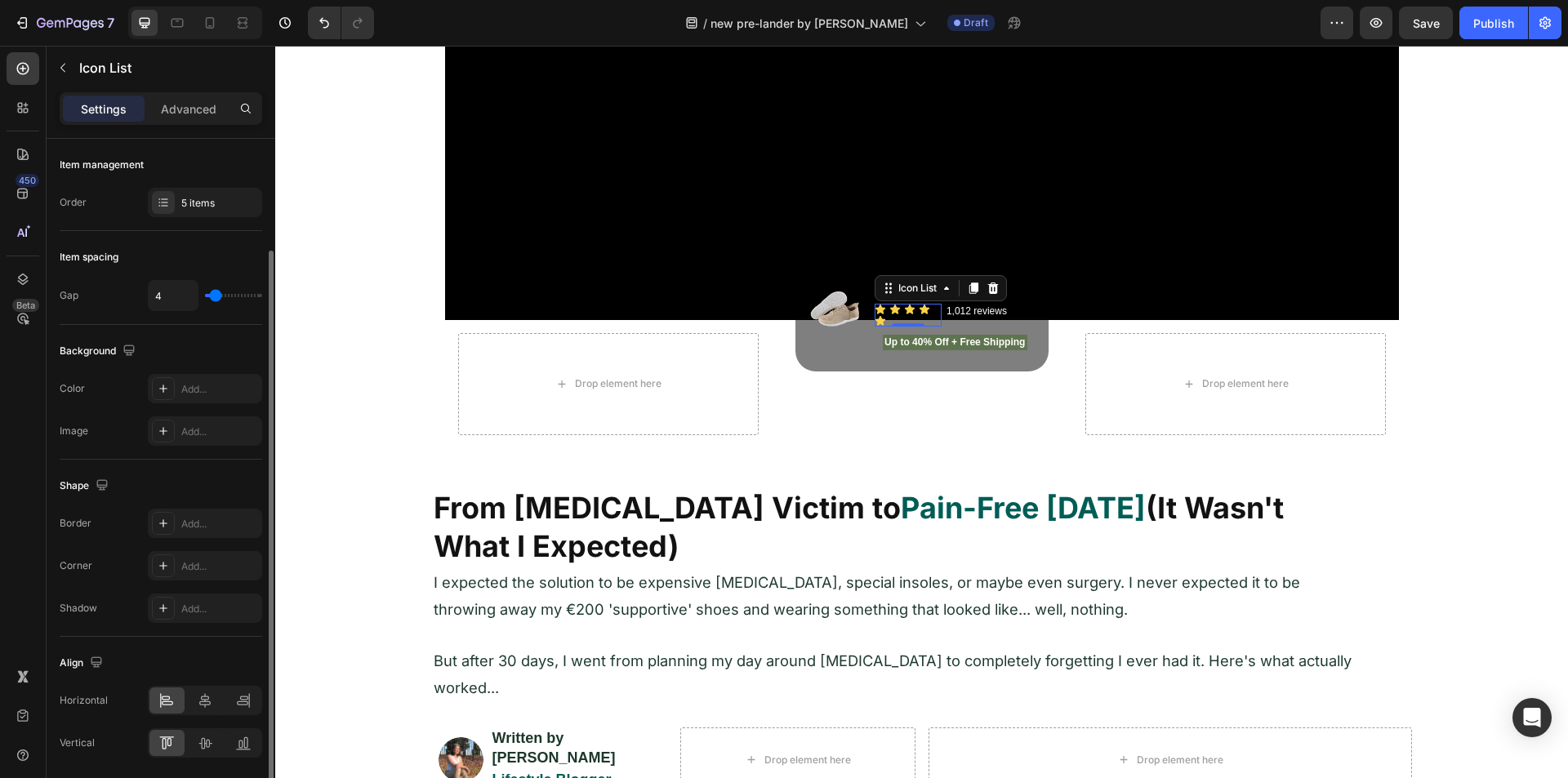
scroll to position [58, 0]
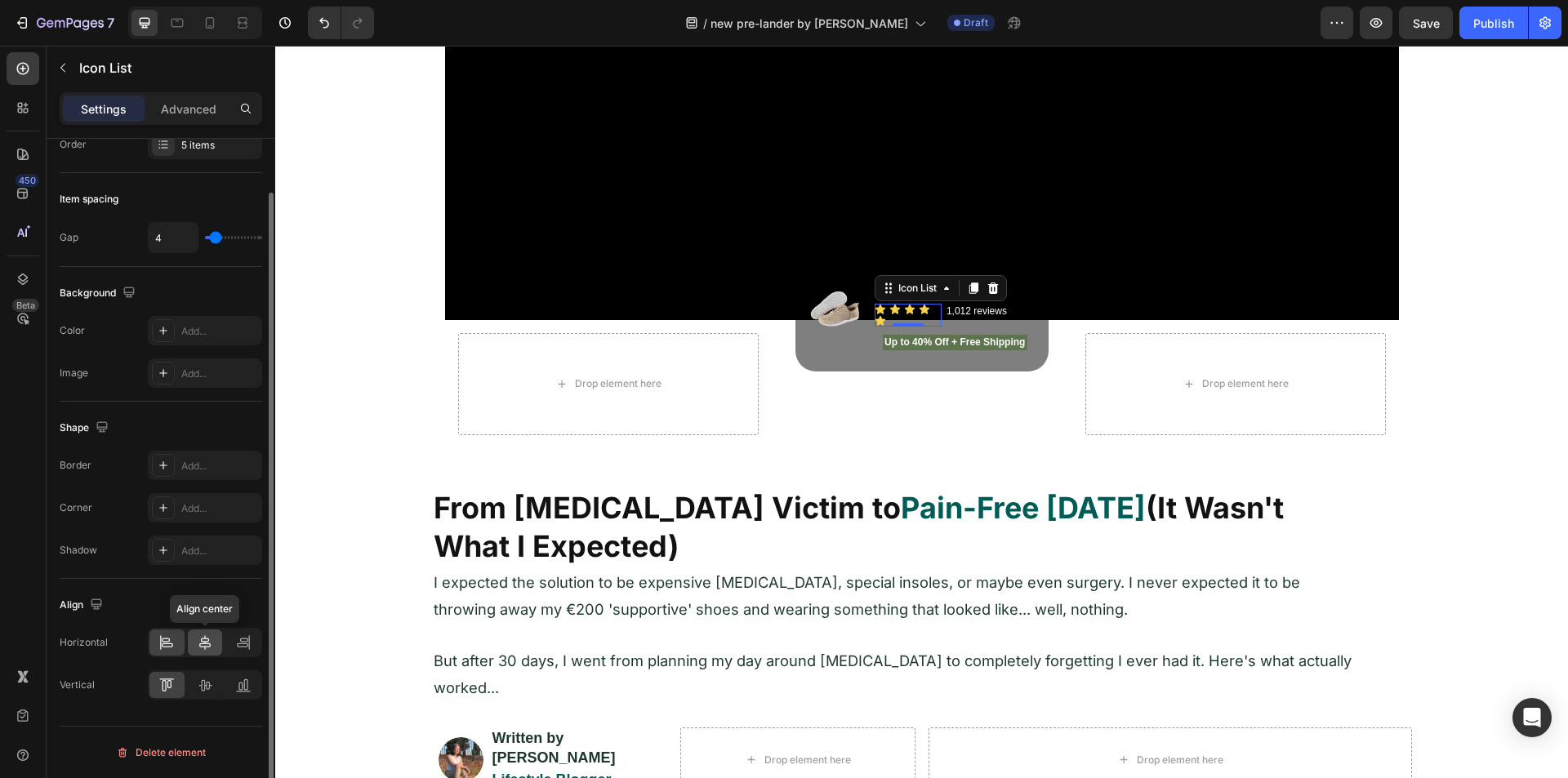
click at [214, 646] on div at bounding box center [205, 643] width 35 height 26
click at [182, 638] on div at bounding box center [167, 643] width 35 height 26
click at [928, 316] on div "Icon Icon Icon Icon Icon" at bounding box center [908, 315] width 67 height 23
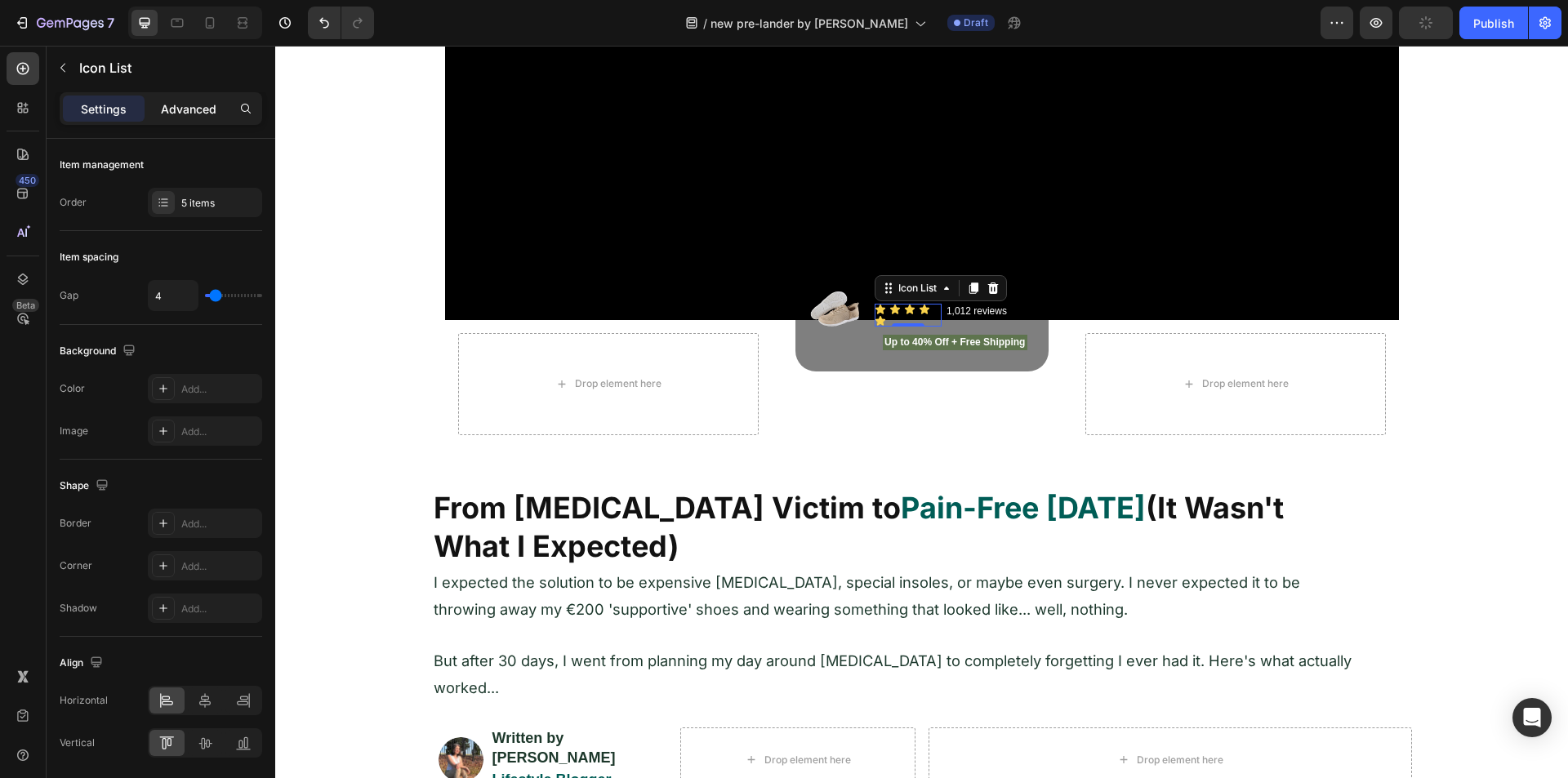
click at [181, 111] on p "Advanced" at bounding box center [189, 109] width 56 height 17
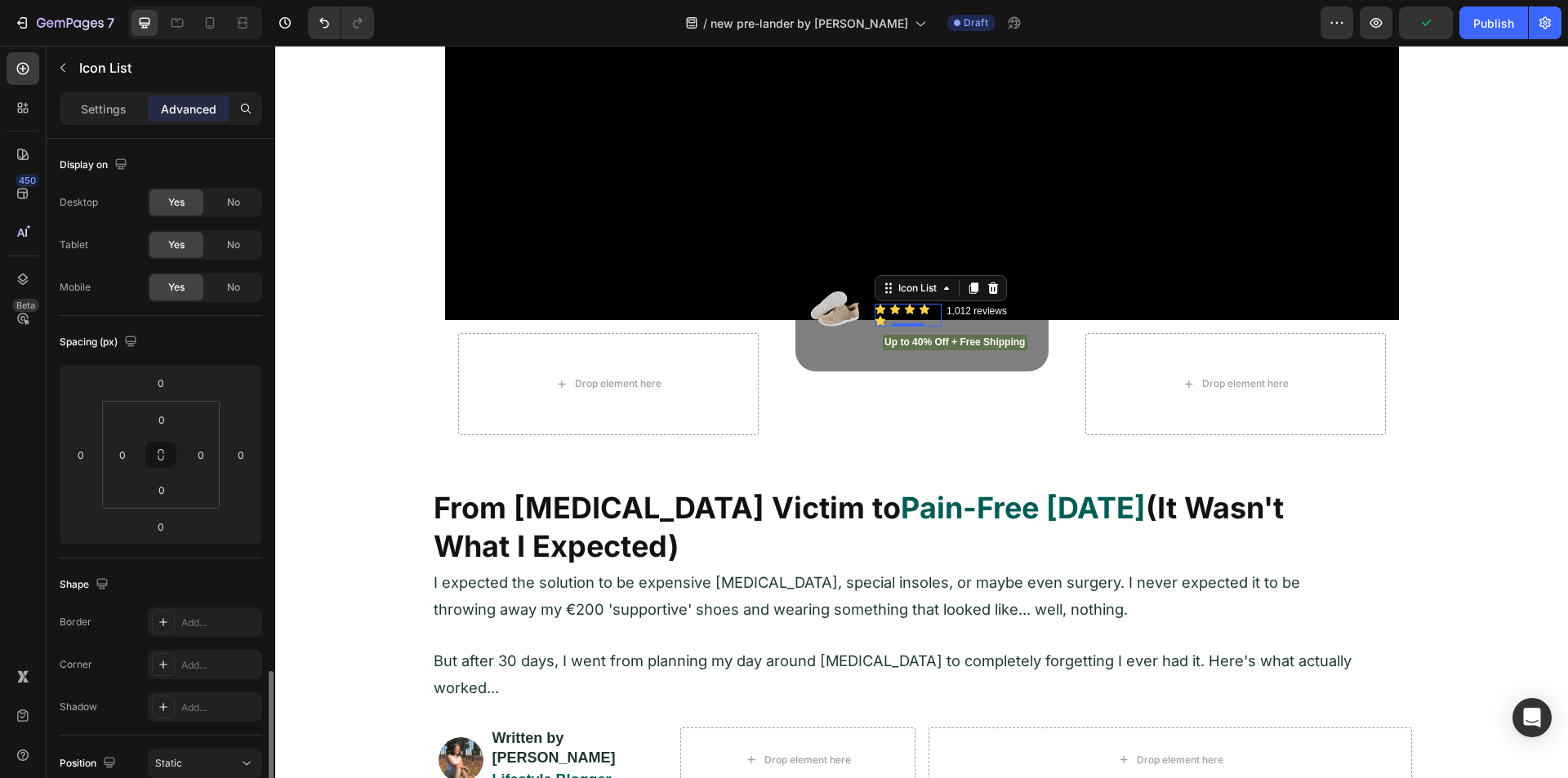
scroll to position [326, 0]
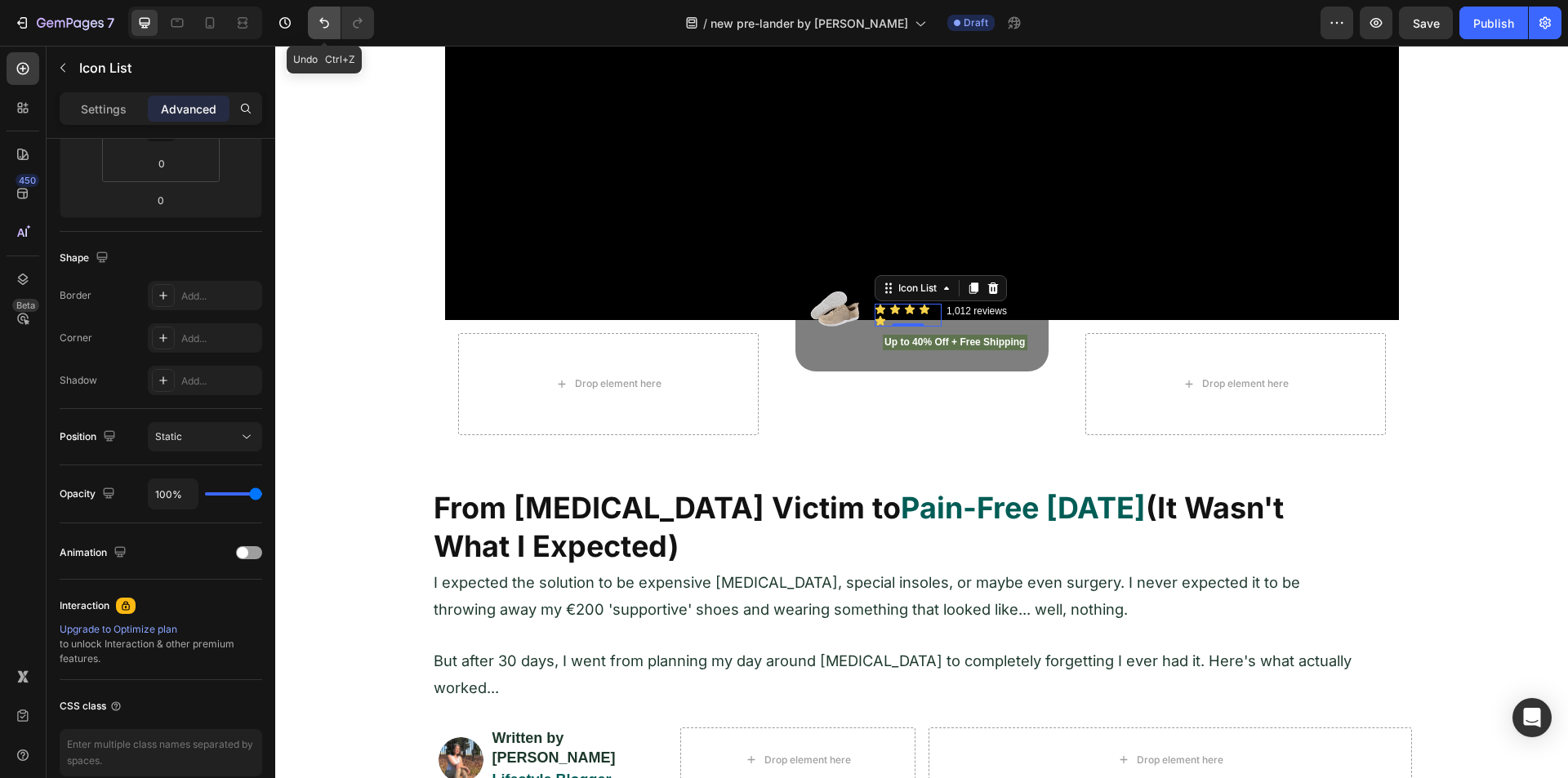
click at [323, 17] on icon "Undo/Redo" at bounding box center [324, 23] width 17 height 17
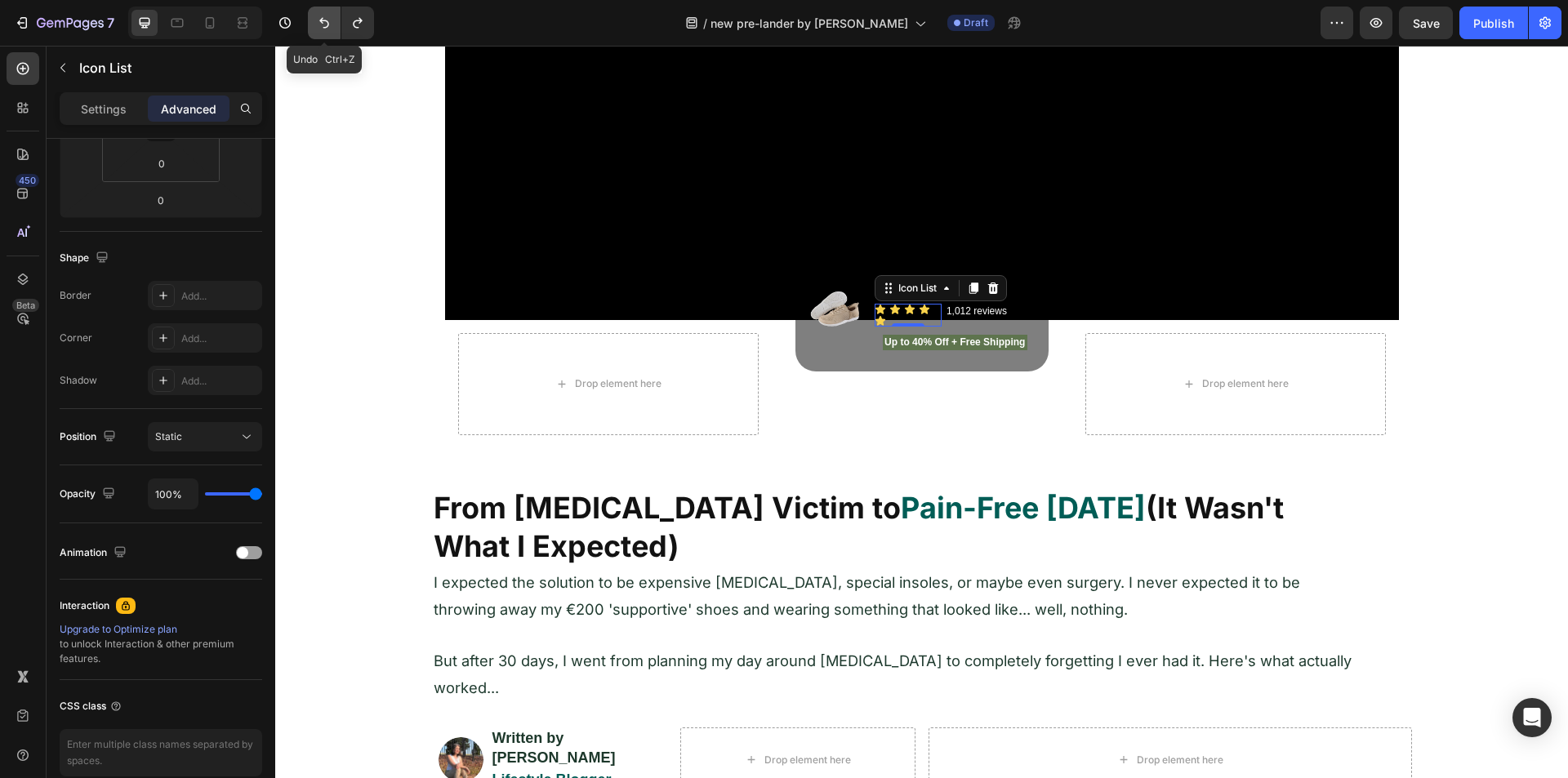
click at [323, 17] on icon "Undo/Redo" at bounding box center [324, 23] width 17 height 17
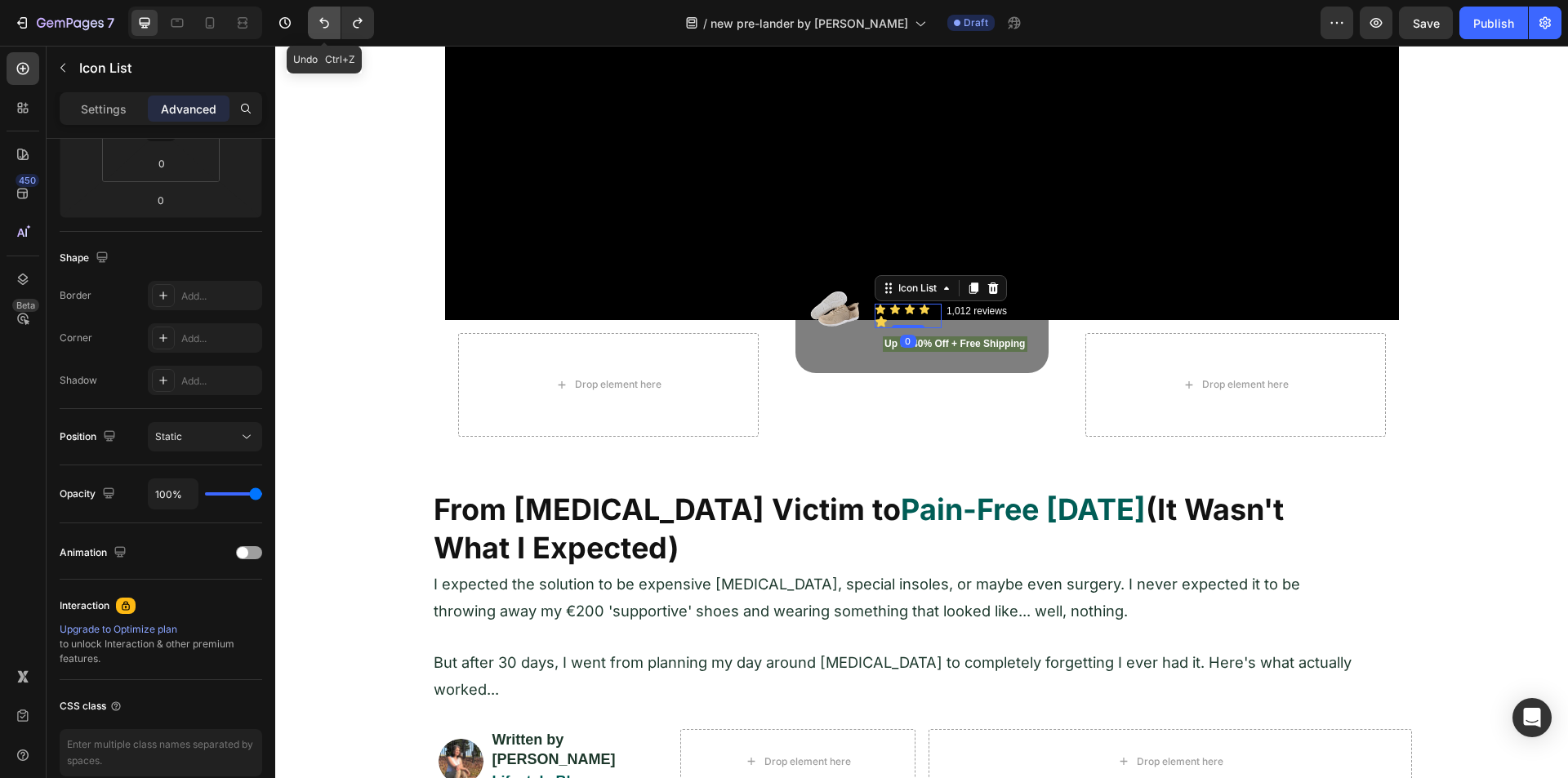
click at [323, 17] on icon "Undo/Redo" at bounding box center [324, 23] width 17 height 17
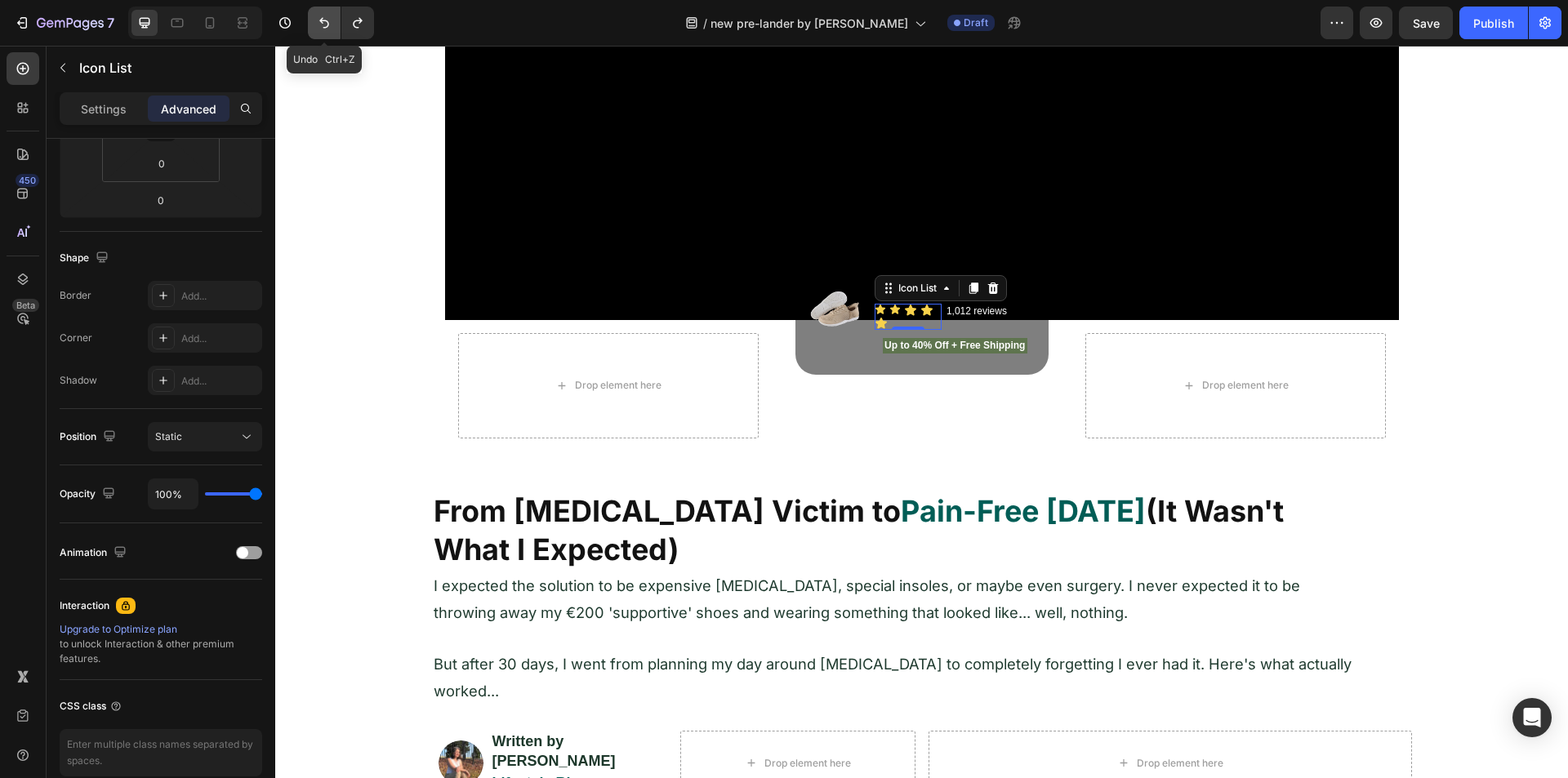
click at [323, 17] on icon "Undo/Redo" at bounding box center [324, 23] width 17 height 17
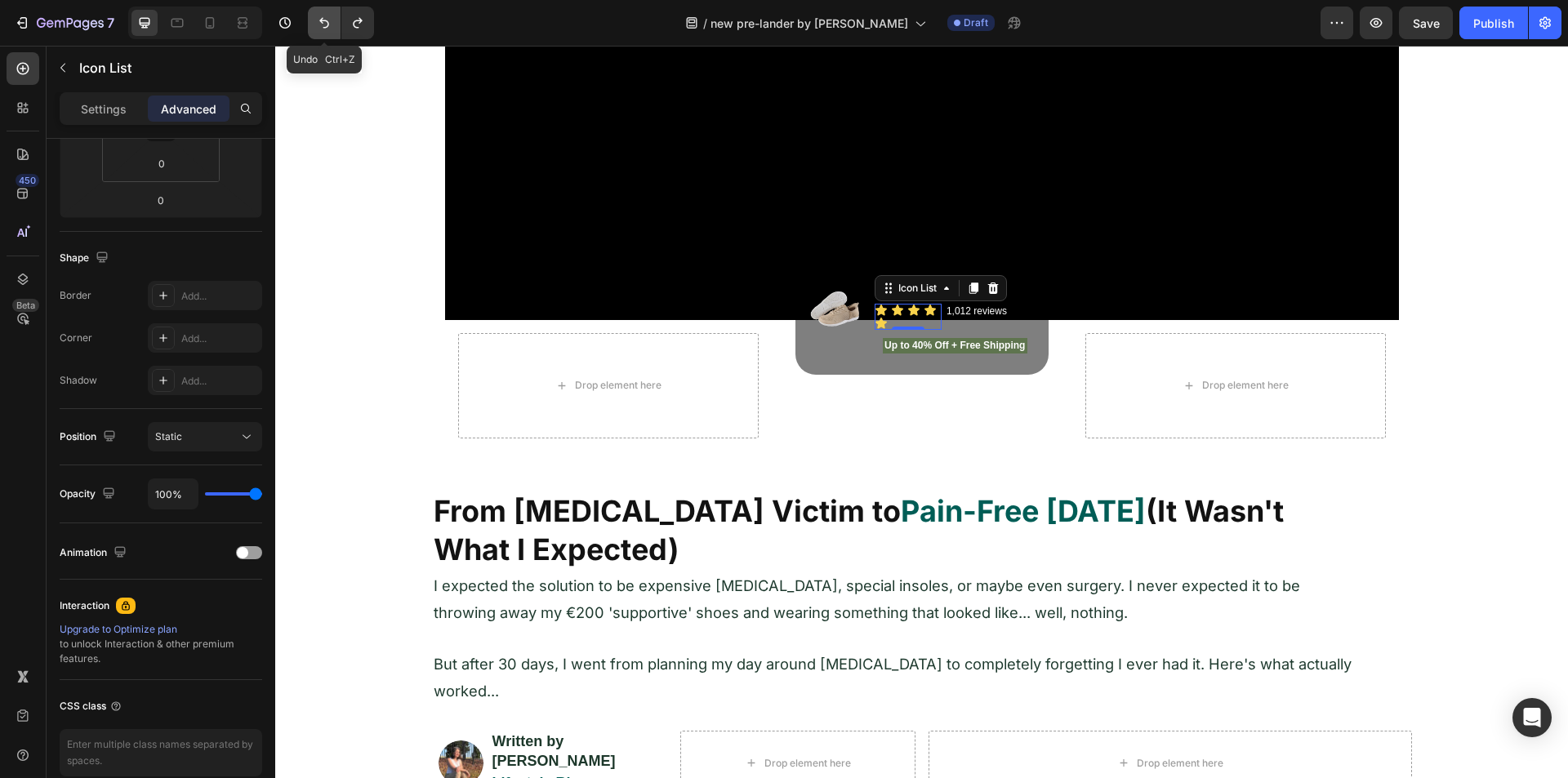
click at [323, 17] on icon "Undo/Redo" at bounding box center [324, 23] width 17 height 17
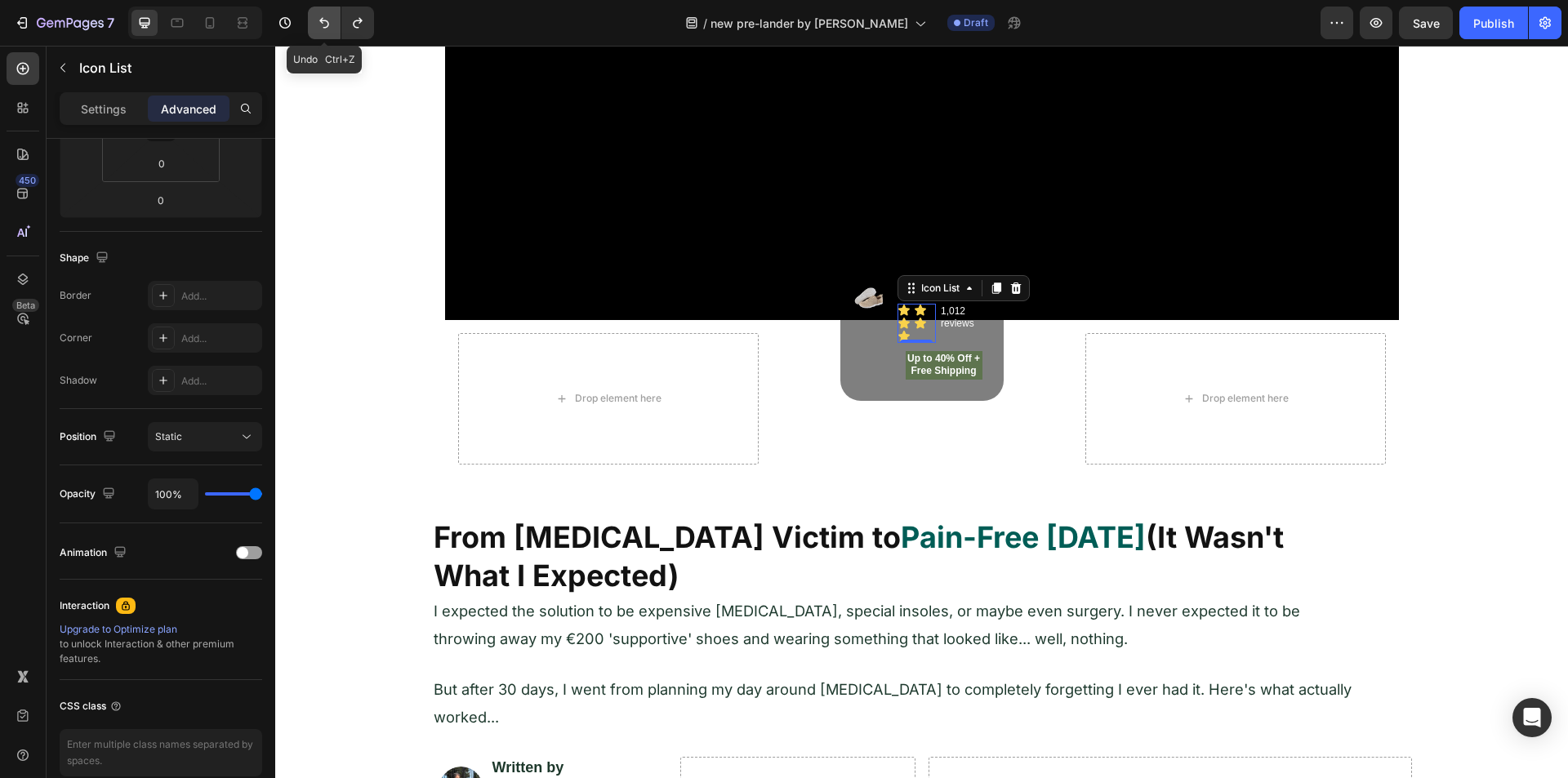
click at [323, 17] on icon "Undo/Redo" at bounding box center [324, 23] width 17 height 17
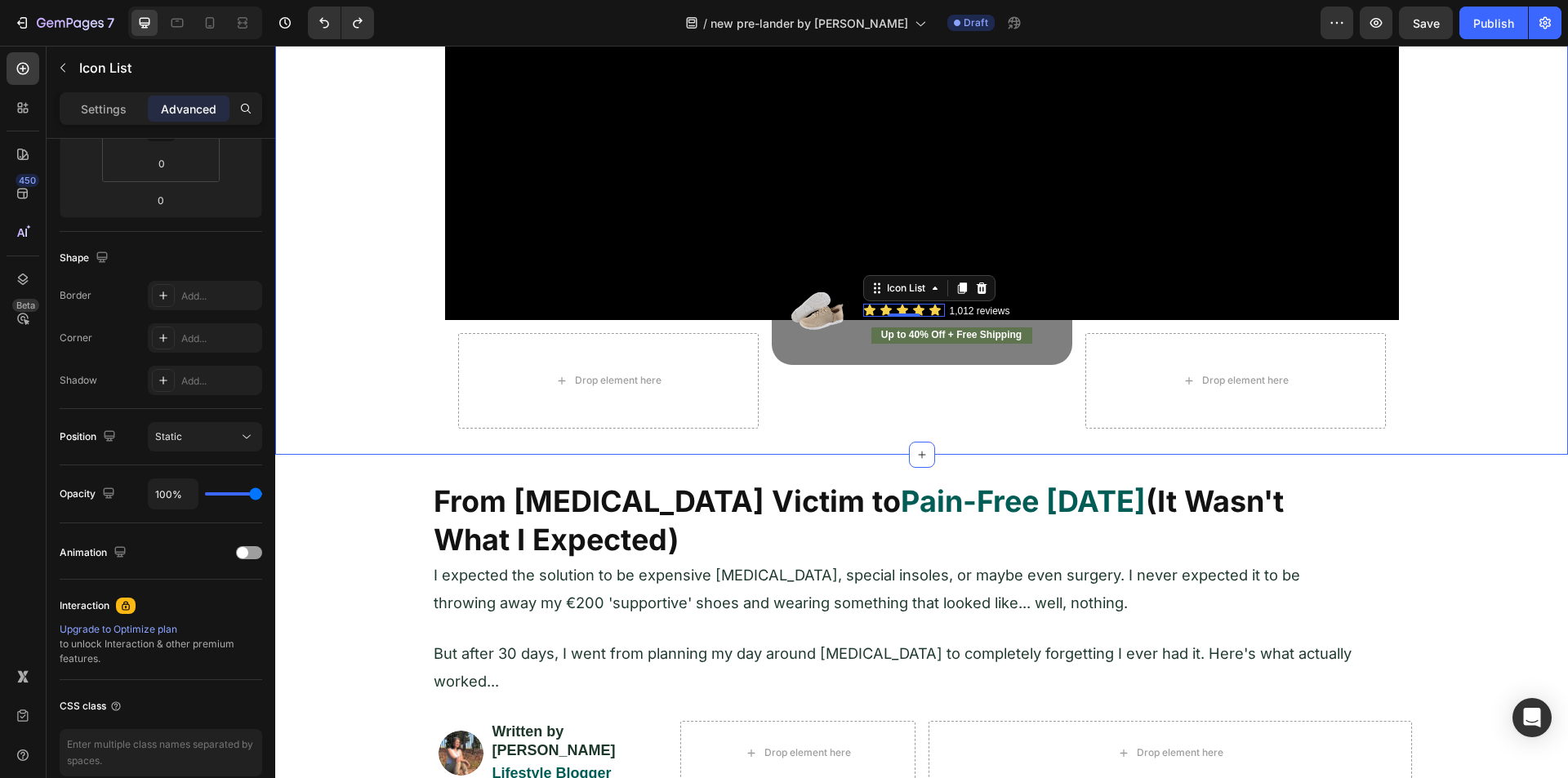
click at [381, 399] on div "Image Video Drop element here Image HF Stride Heading Icon Icon Icon Icon Icon …" at bounding box center [921, 127] width 1293 height 655
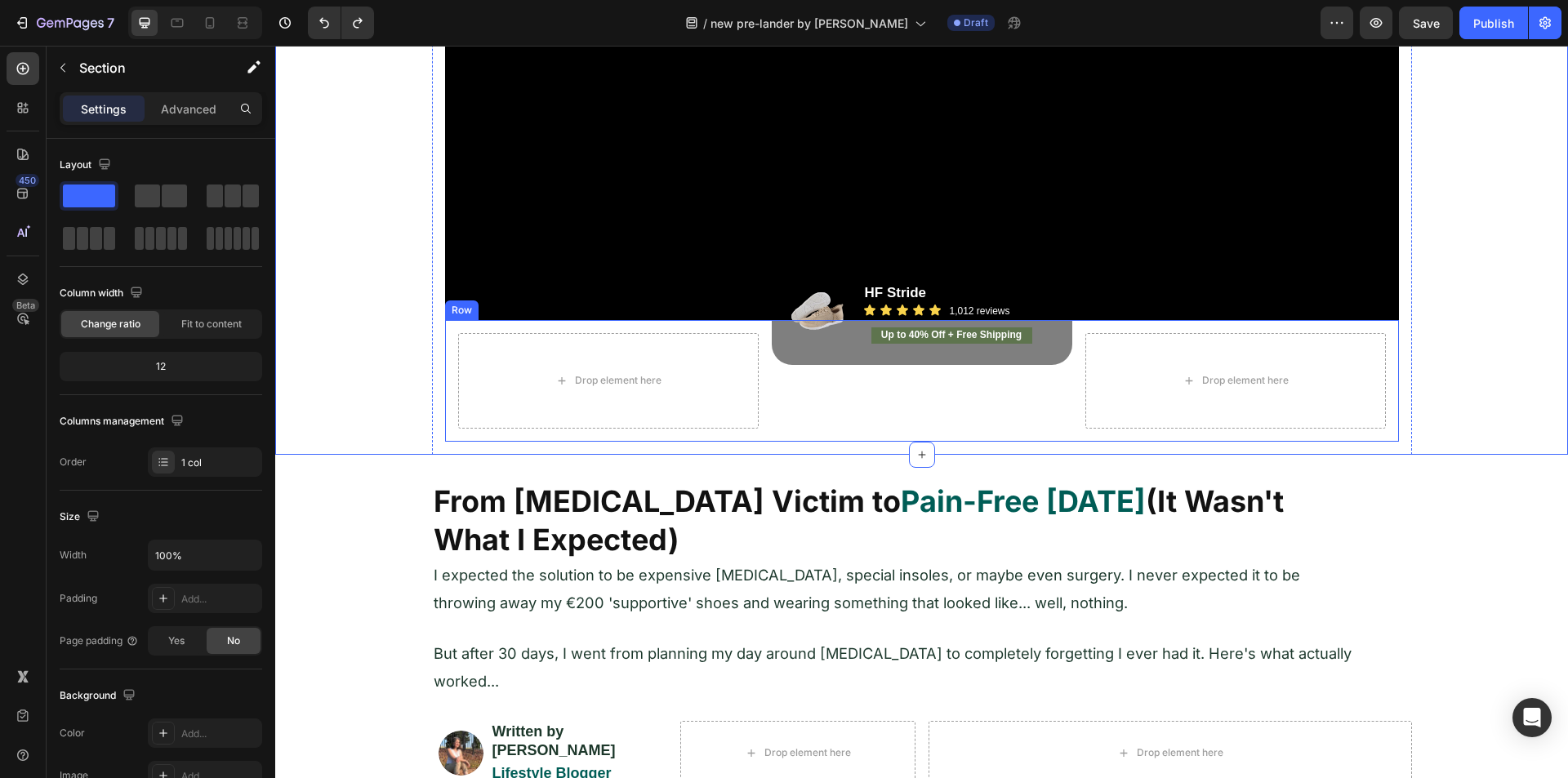
click at [818, 366] on div "Image HF Stride Heading Icon Icon Icon Icon Icon Icon List 1,012 reviews Headin…" at bounding box center [921, 381] width 300 height 96
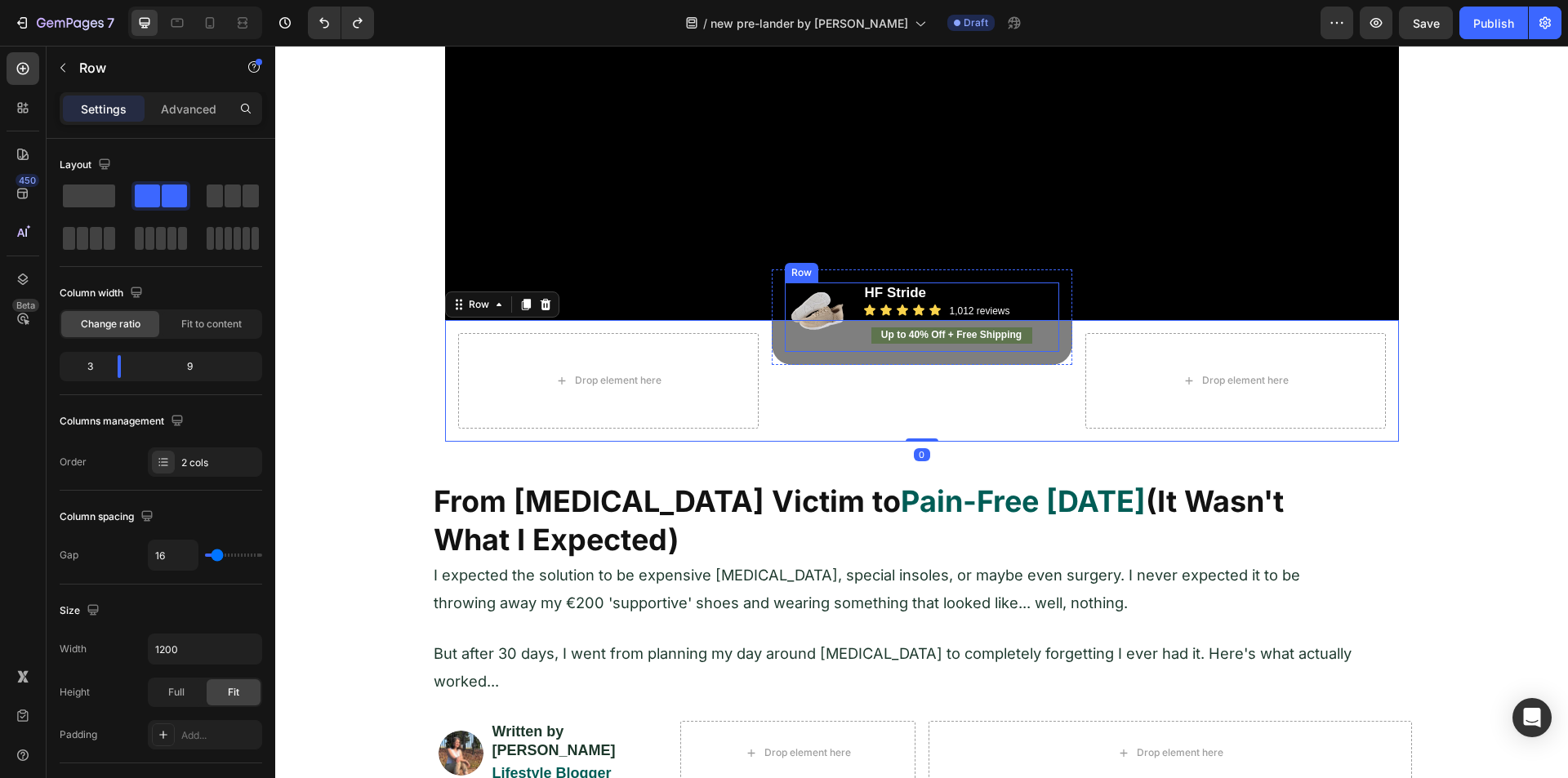
click at [808, 346] on div "Image" at bounding box center [817, 318] width 65 height 70
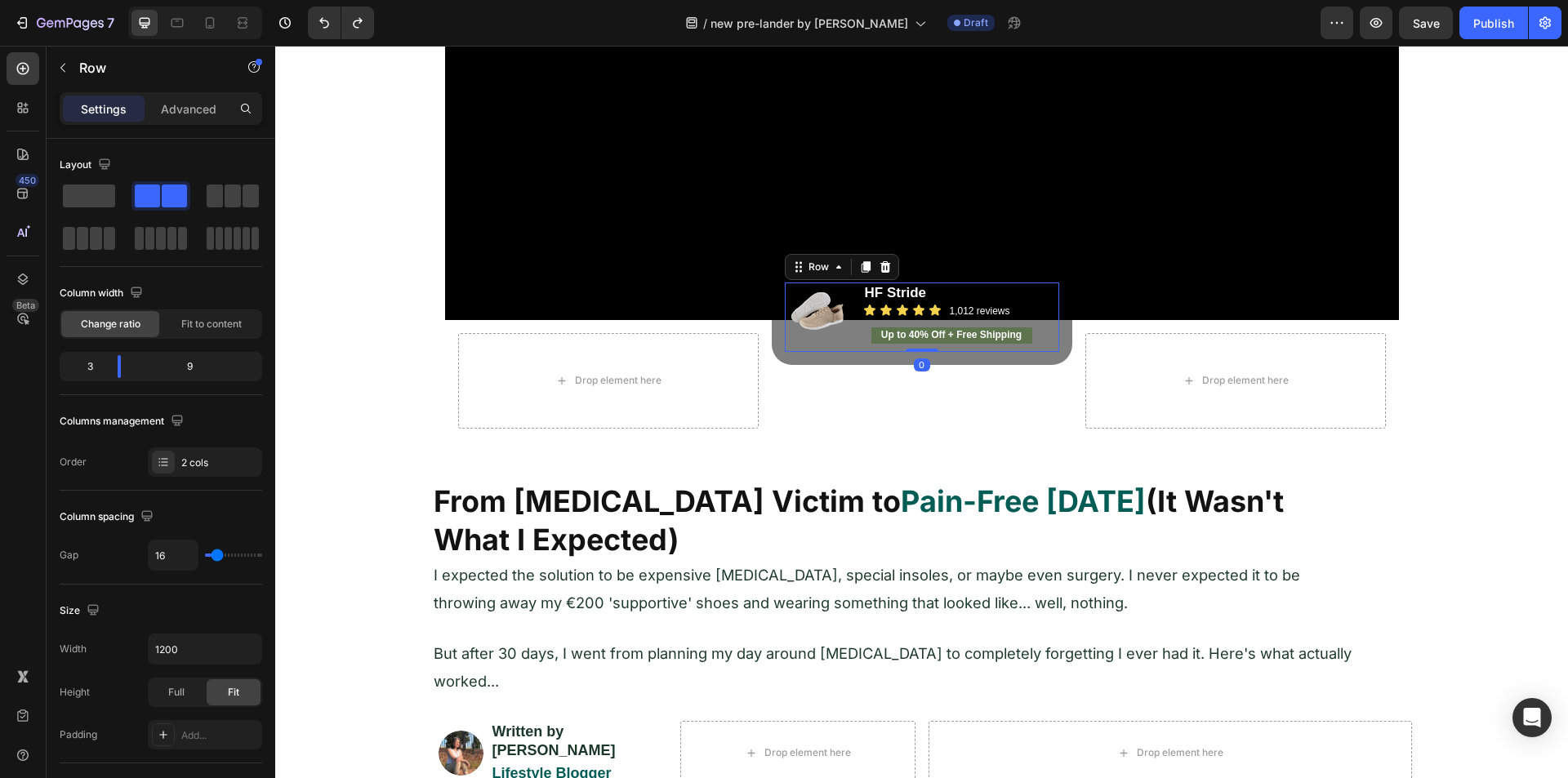
click at [785, 352] on div "Image" at bounding box center [817, 318] width 65 height 70
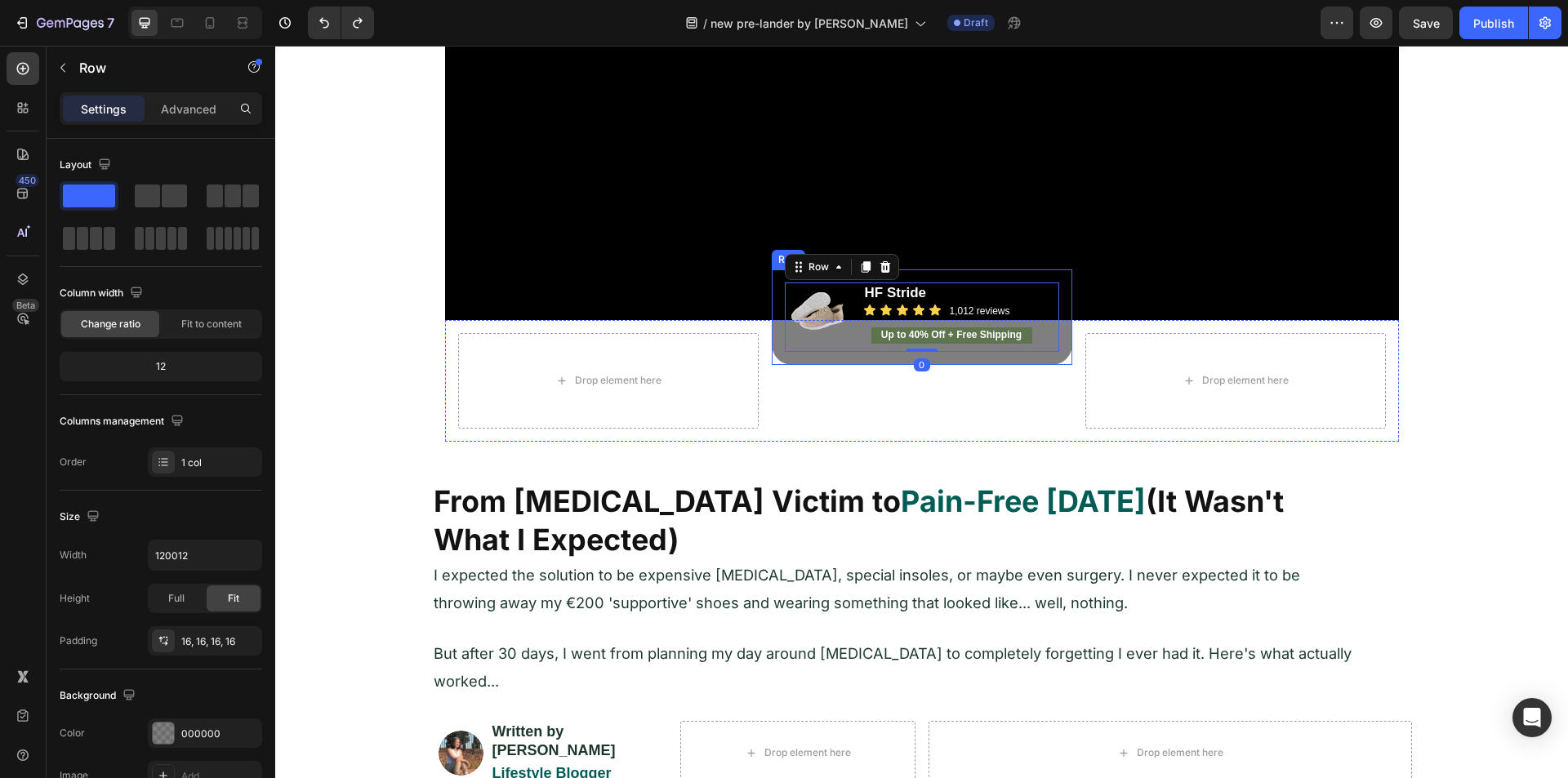
click at [772, 340] on div "Image HF Stride Heading Icon Icon Icon Icon Icon Icon List 1,012 reviews Headin…" at bounding box center [921, 318] width 300 height 96
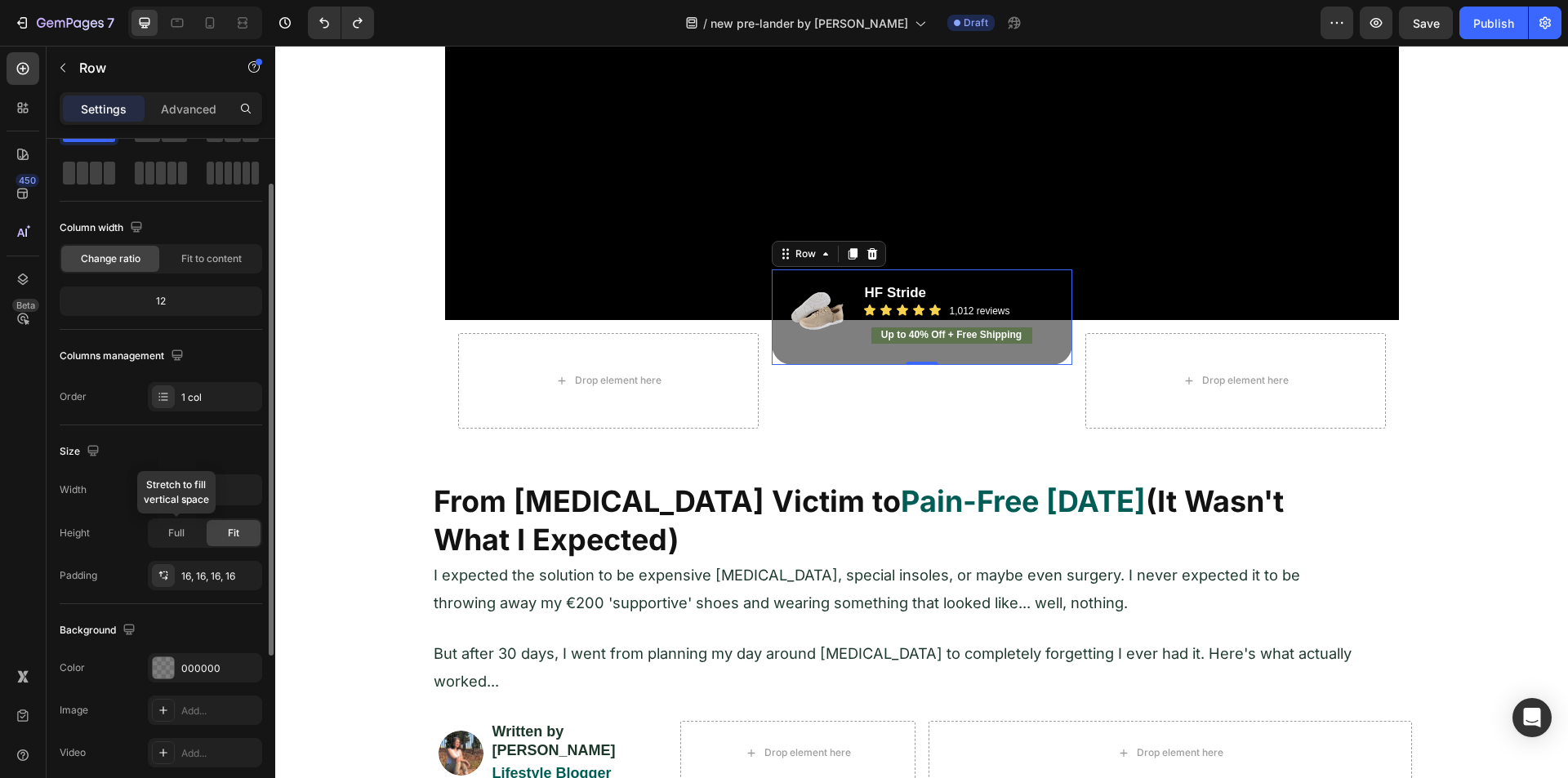
scroll to position [0, 0]
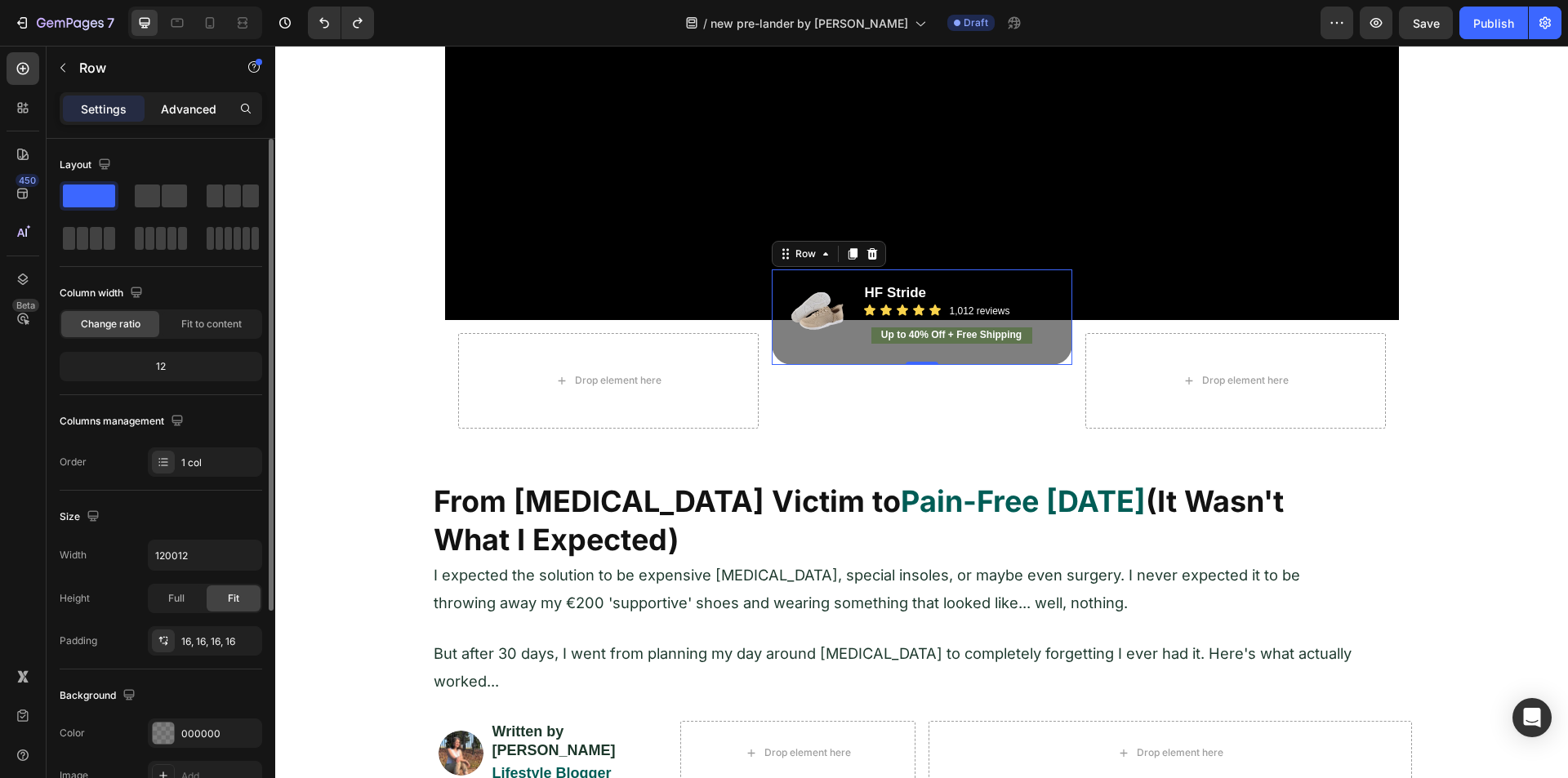
click at [172, 115] on p "Advanced" at bounding box center [189, 109] width 56 height 17
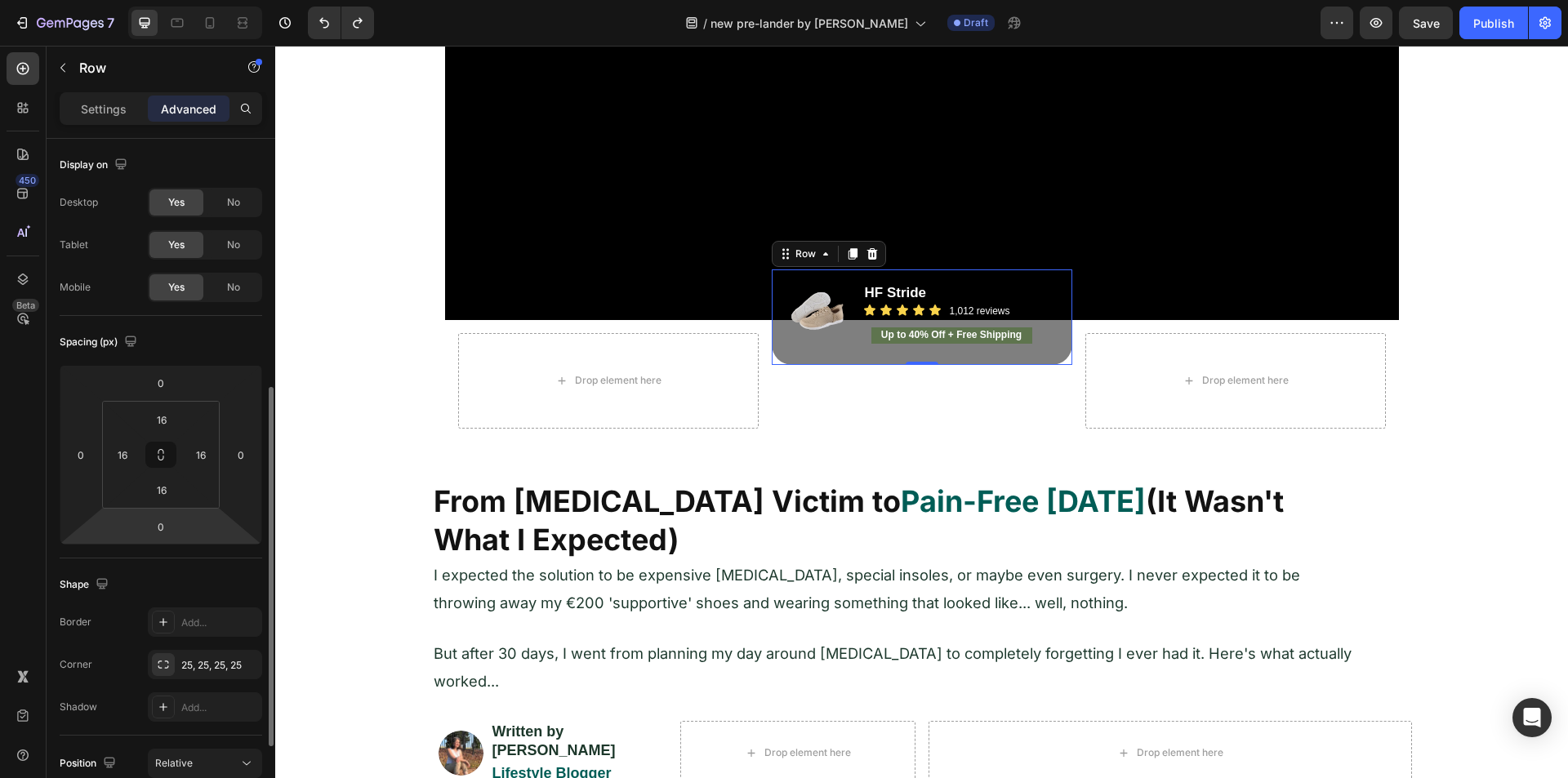
scroll to position [164, 0]
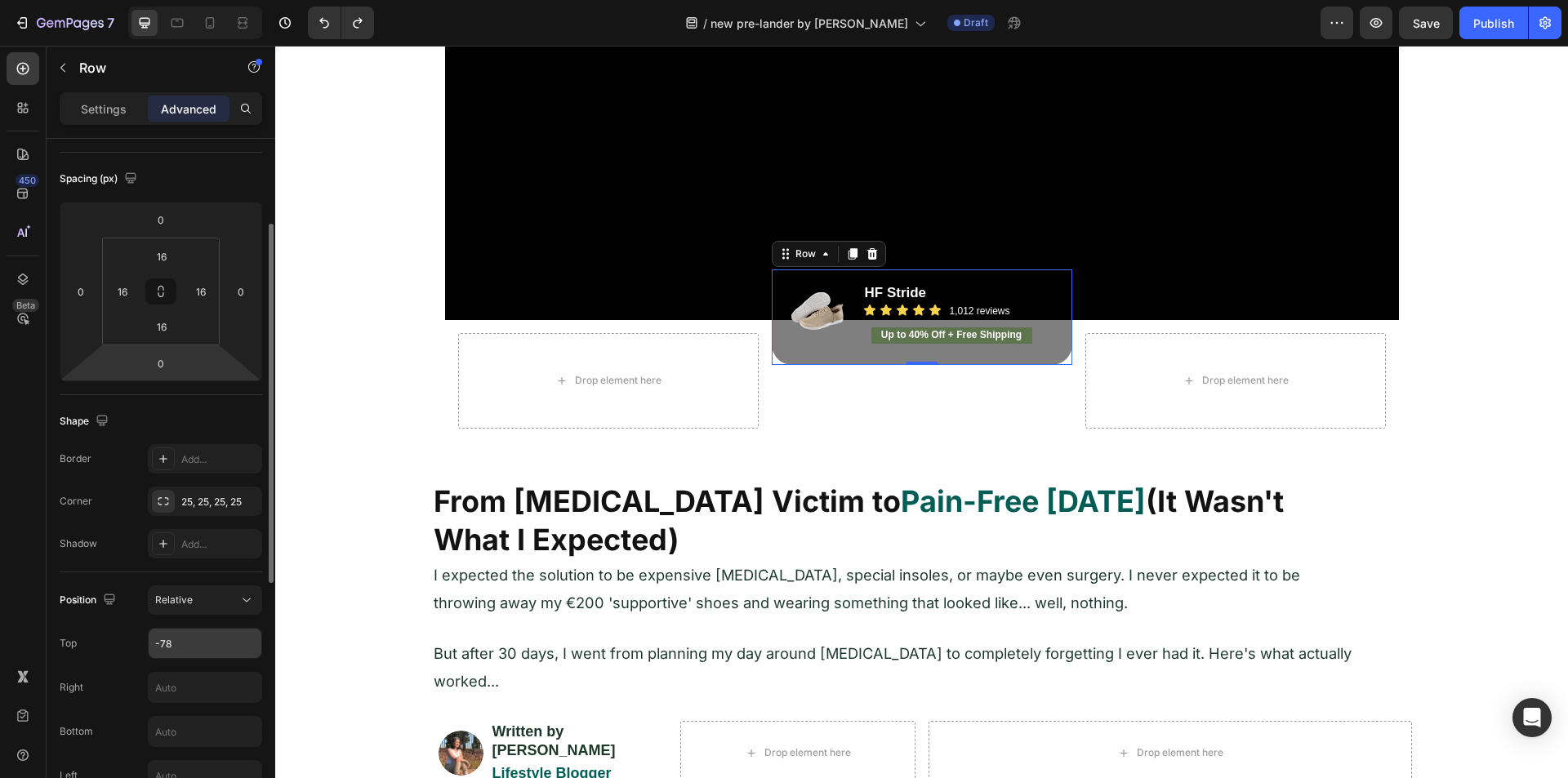
click at [192, 635] on input "-78" at bounding box center [205, 644] width 113 height 30
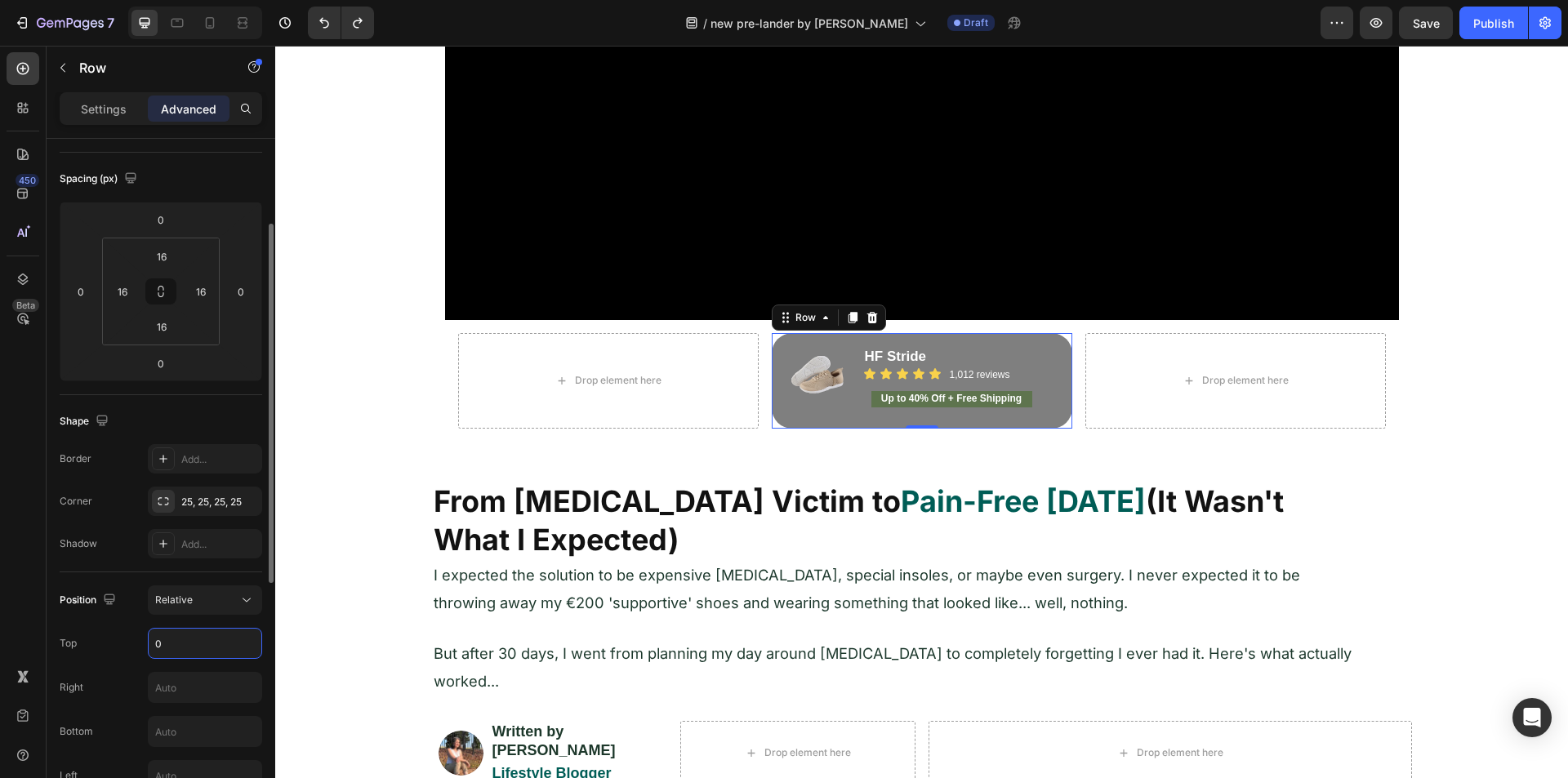
type input "0"
click at [124, 645] on div "Top 0" at bounding box center [161, 644] width 203 height 31
click at [385, 335] on div "Image Video Drop element here Image HF Stride Heading Icon Icon Icon Icon Icon …" at bounding box center [921, 127] width 1293 height 655
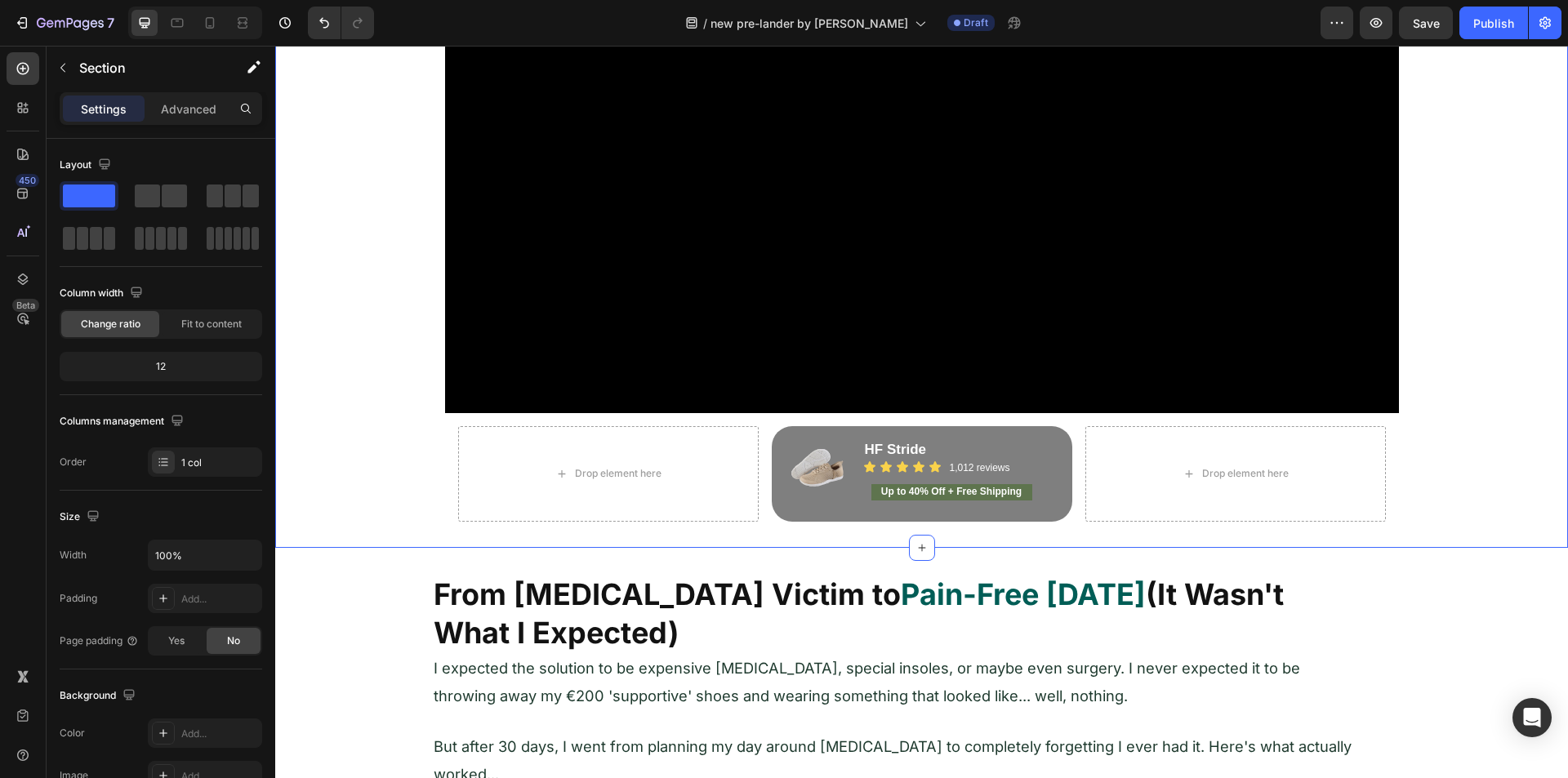
scroll to position [245, 0]
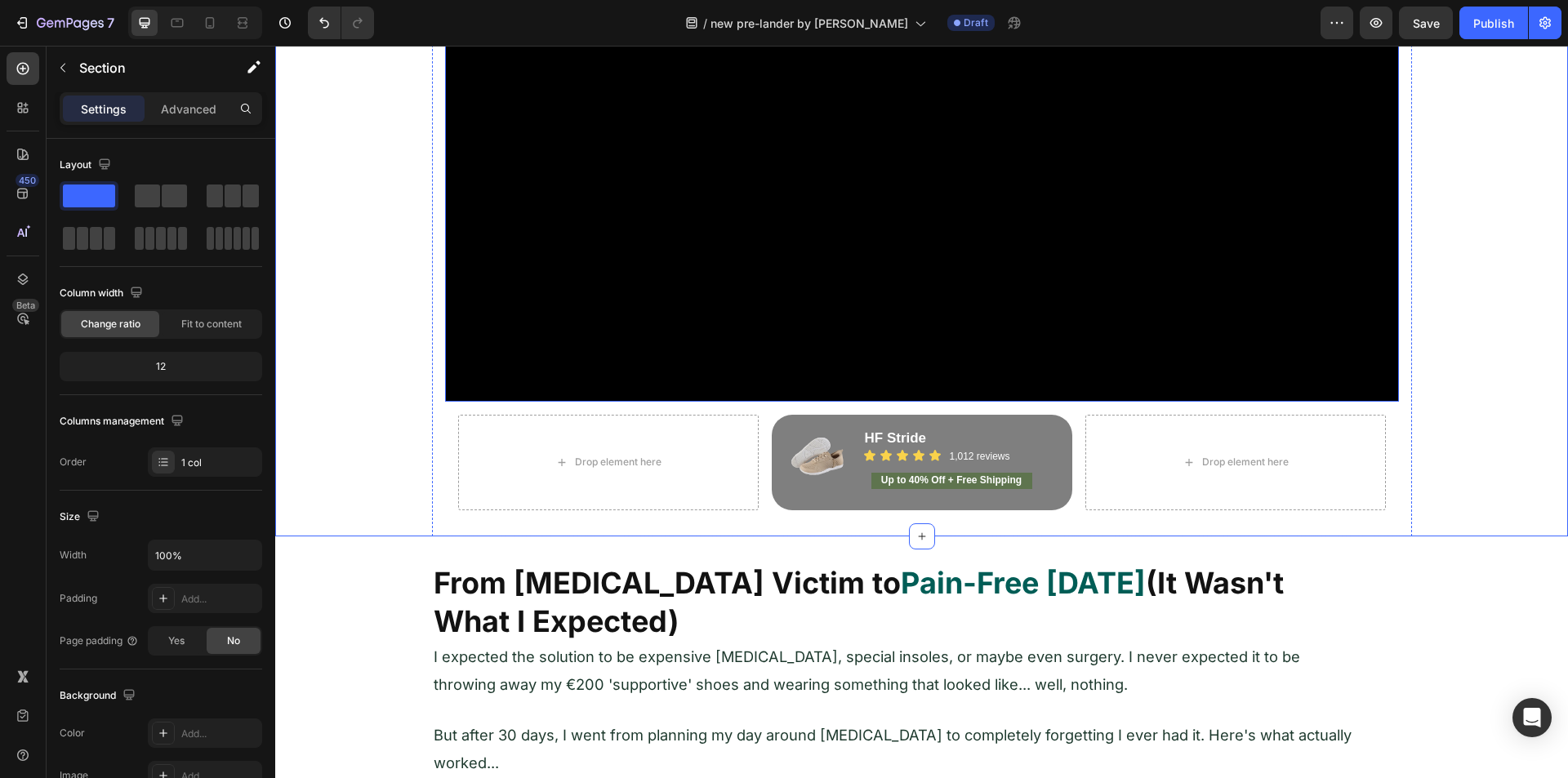
click at [620, 234] on video at bounding box center [921, 198] width 954 height 409
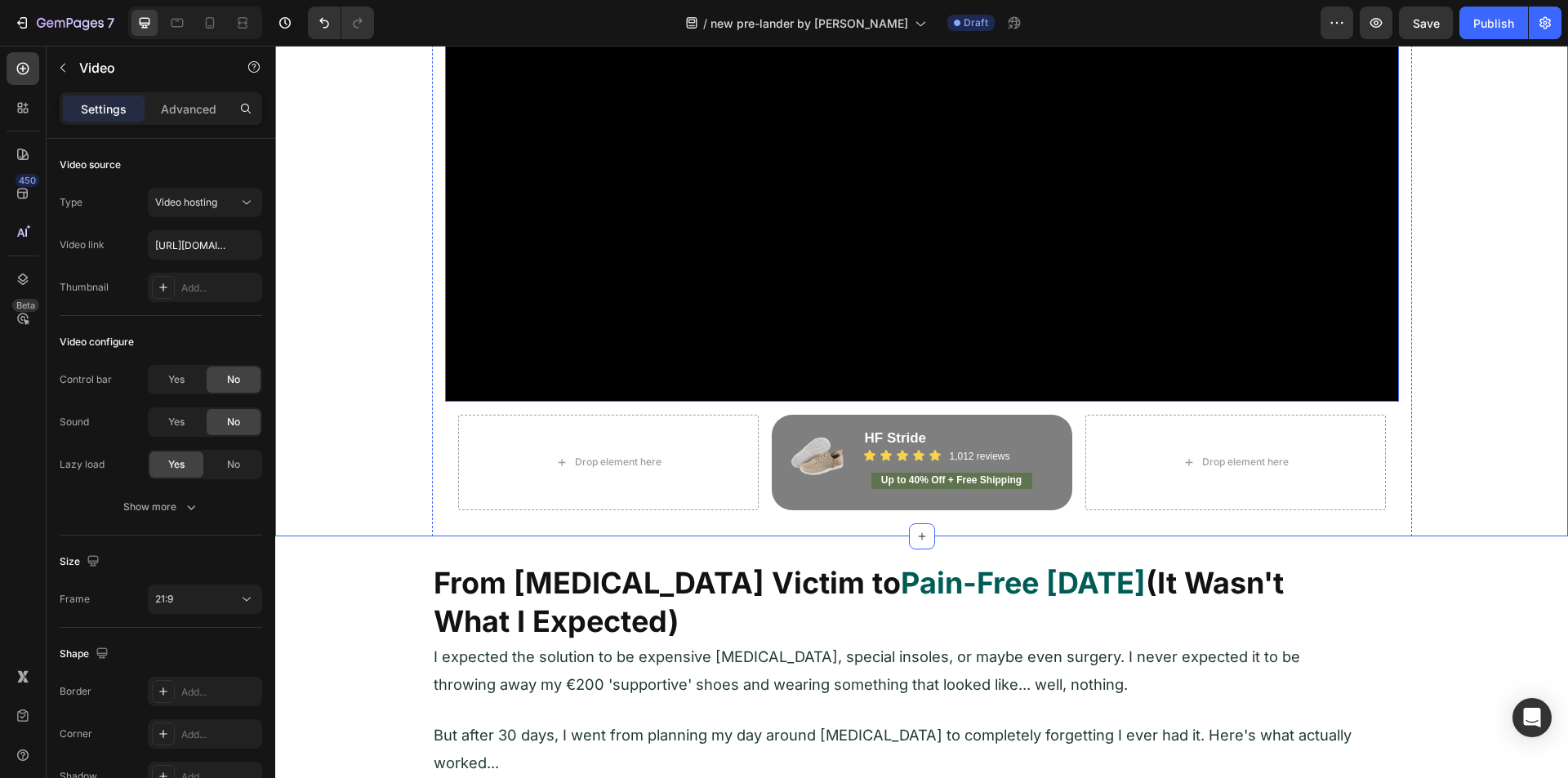
click at [620, 234] on video at bounding box center [921, 198] width 954 height 409
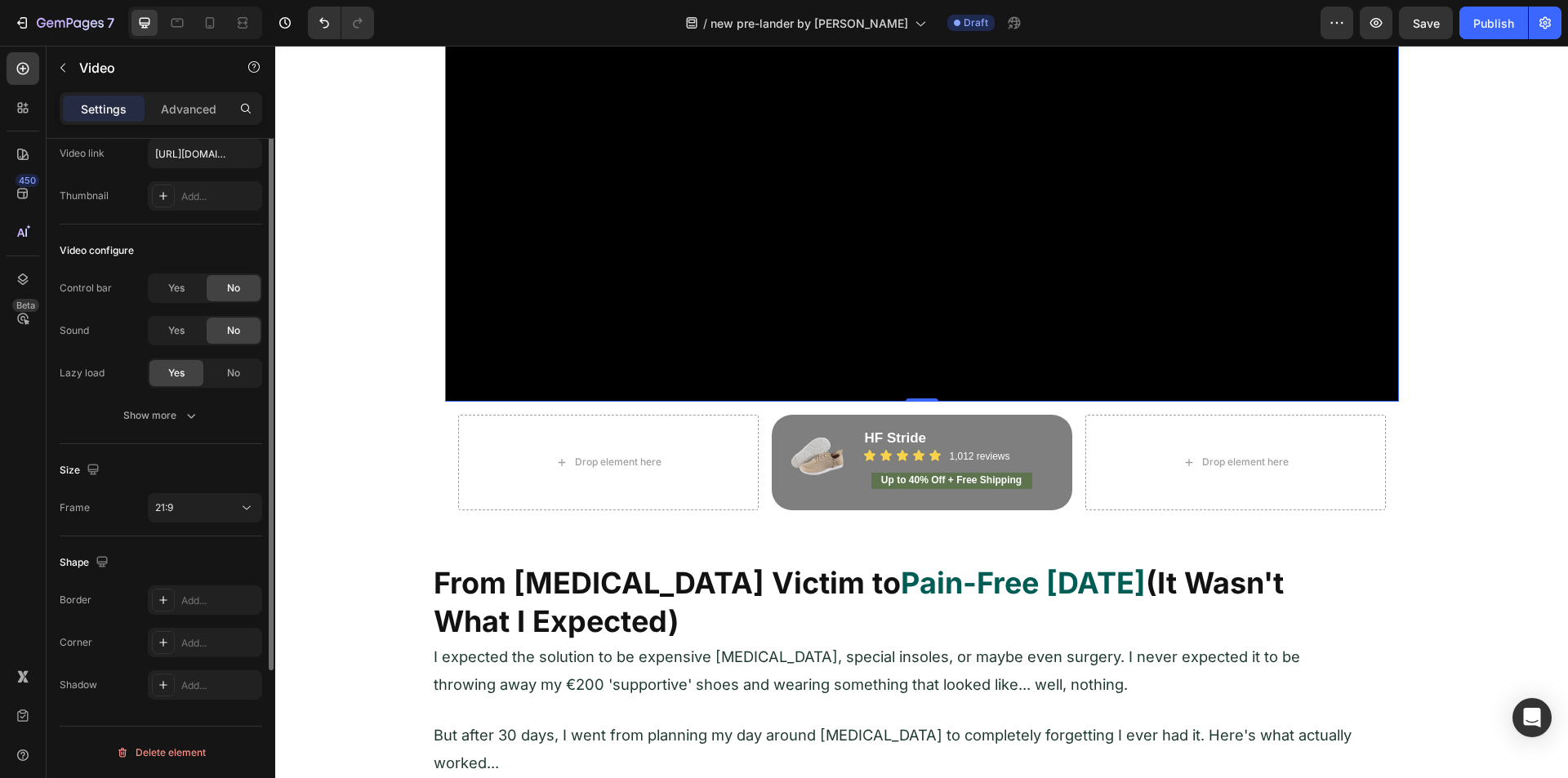
scroll to position [0, 0]
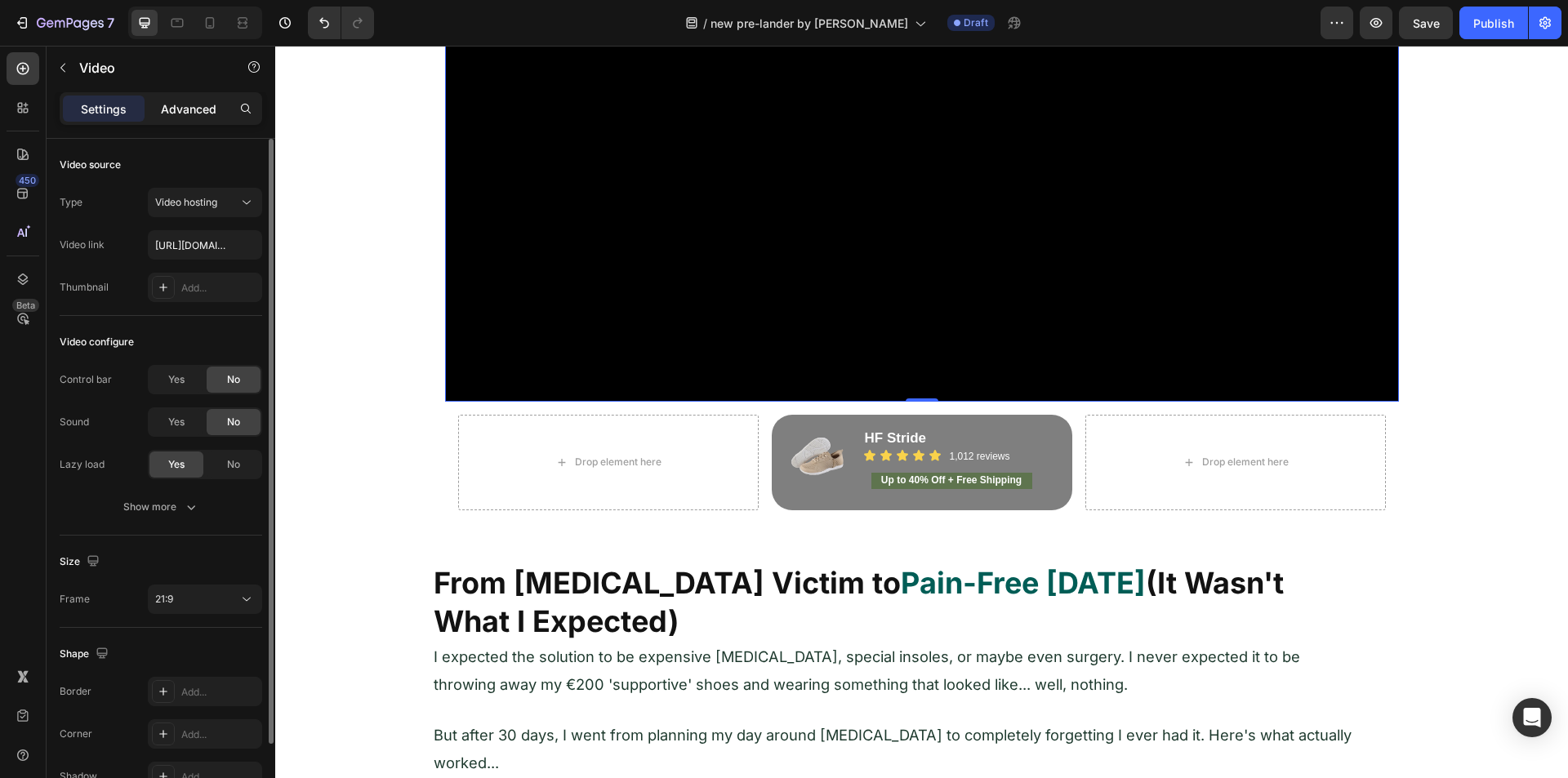
click at [179, 111] on p "Advanced" at bounding box center [189, 109] width 56 height 17
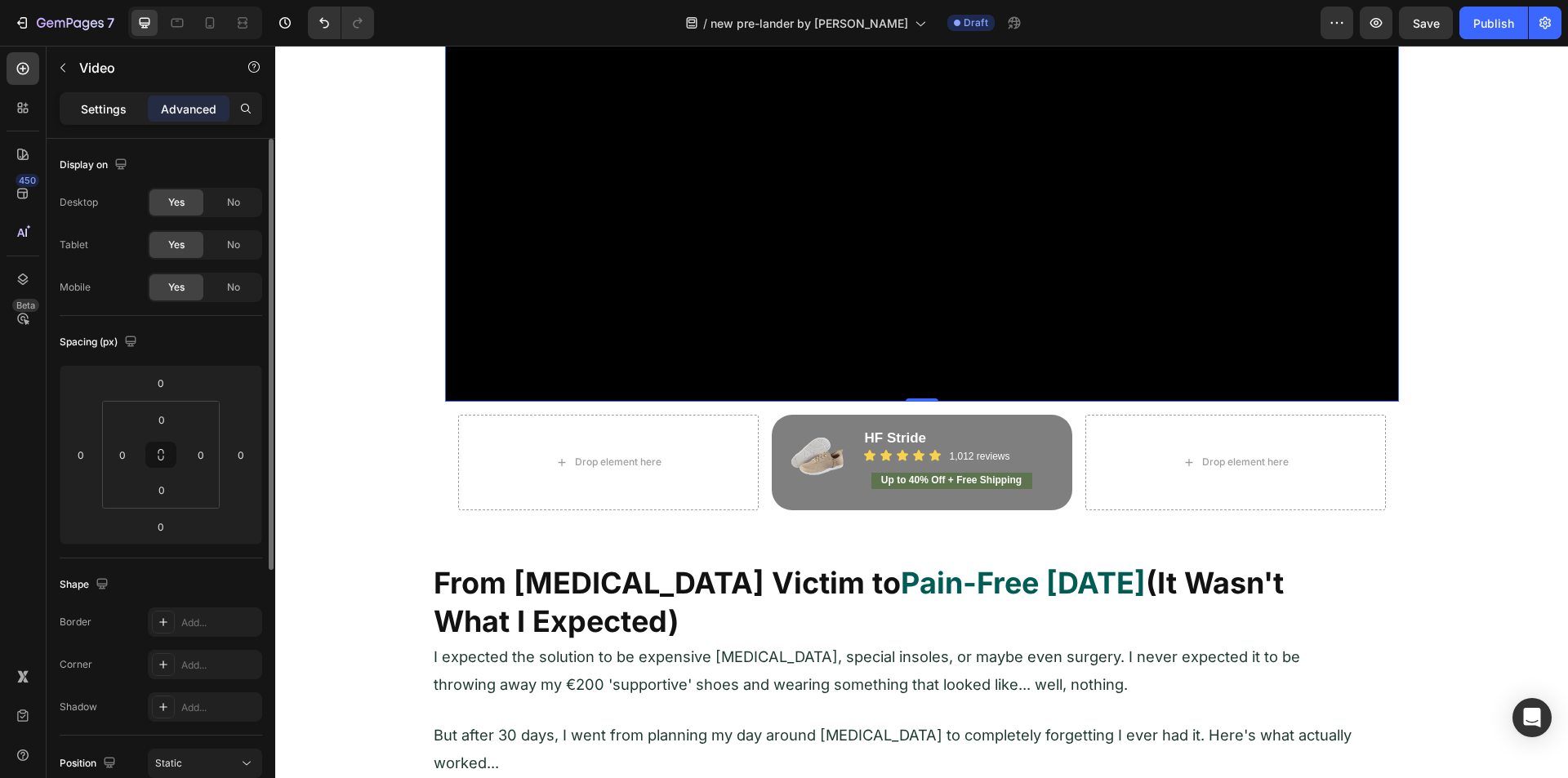
click at [103, 108] on p "Settings" at bounding box center [104, 109] width 46 height 17
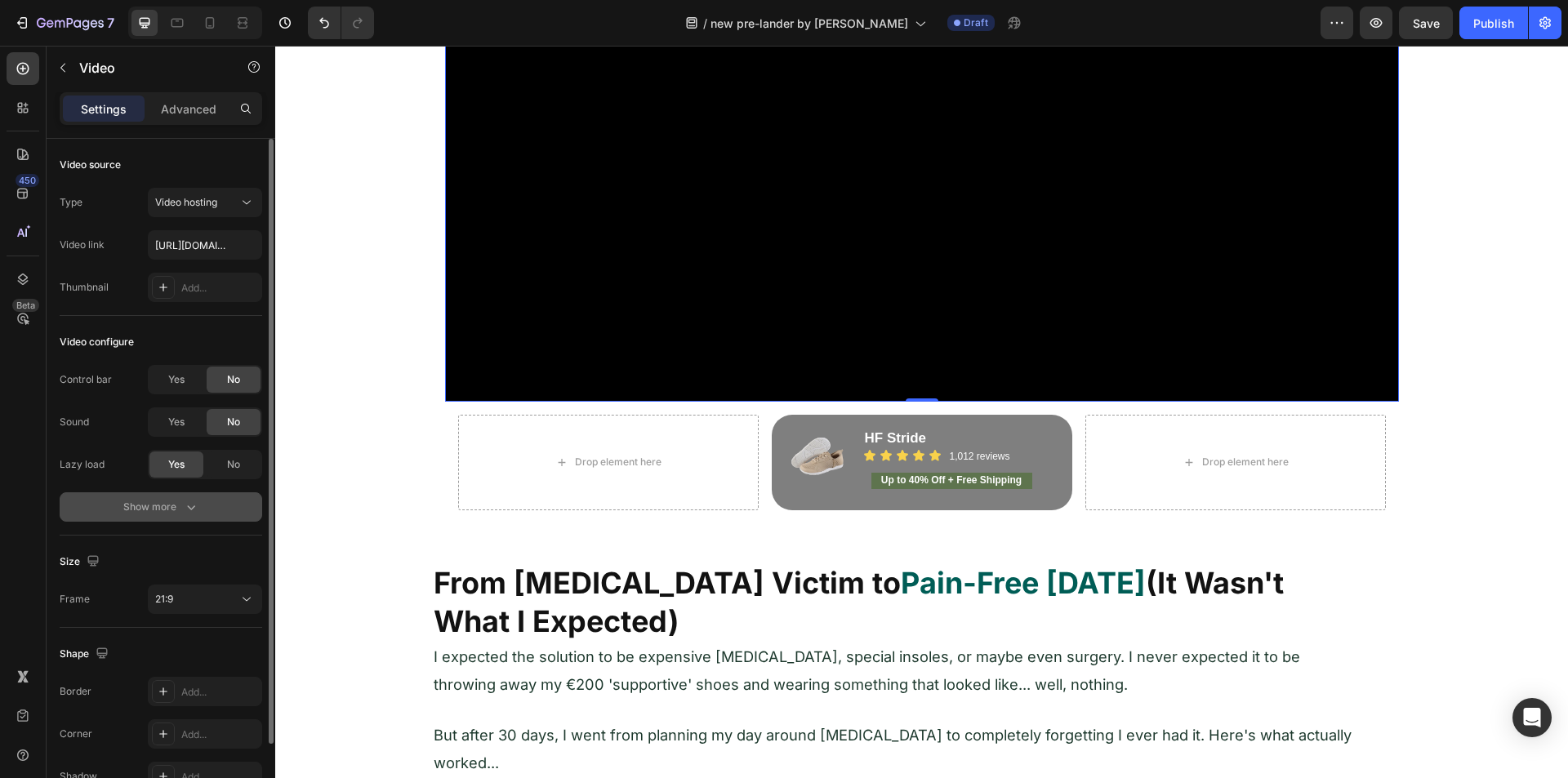
click at [163, 510] on div "Show more" at bounding box center [161, 506] width 76 height 17
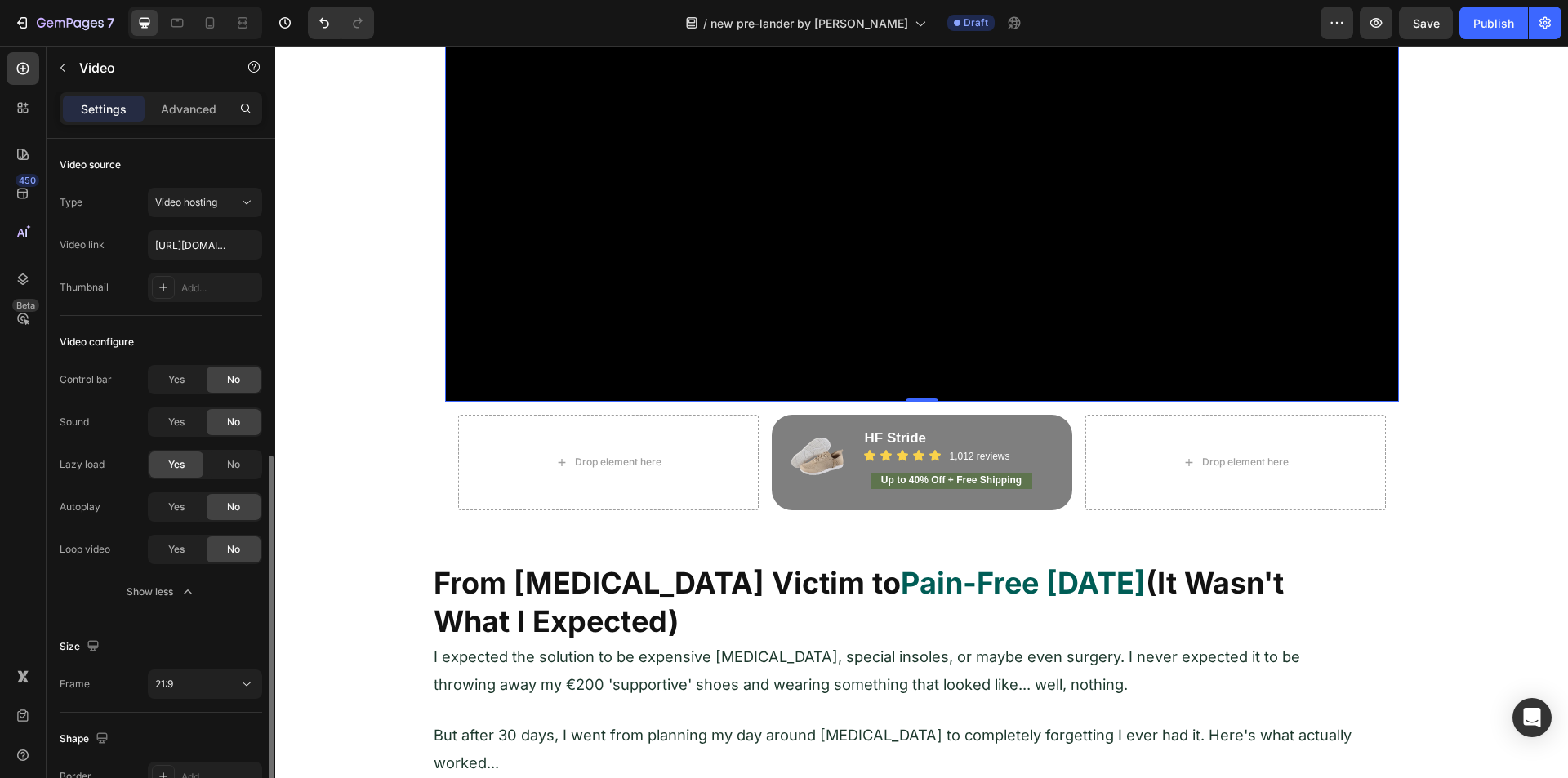
scroll to position [177, 0]
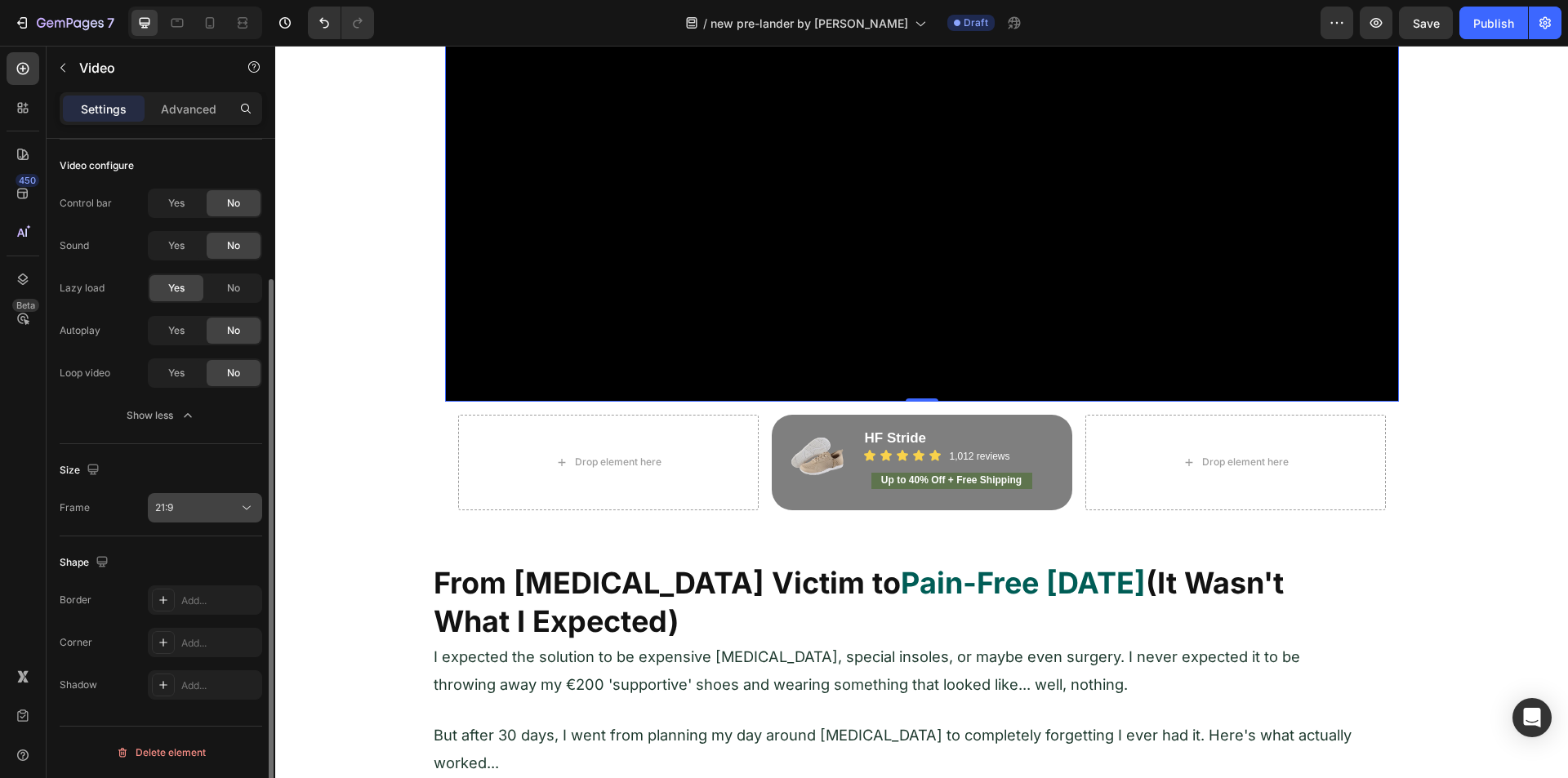
click at [241, 510] on icon at bounding box center [246, 507] width 17 height 17
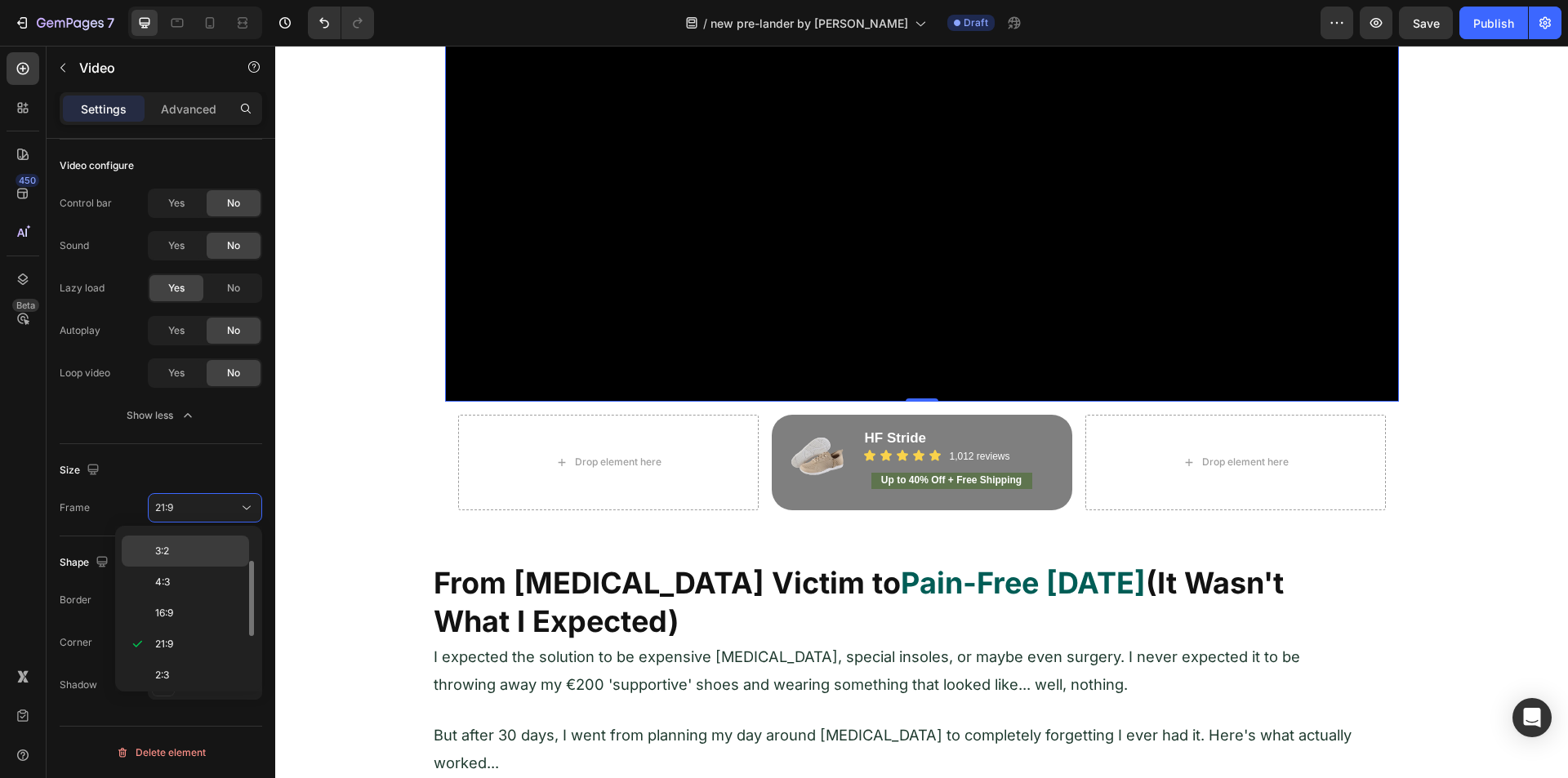
click at [171, 544] on p "3:2" at bounding box center [198, 551] width 86 height 15
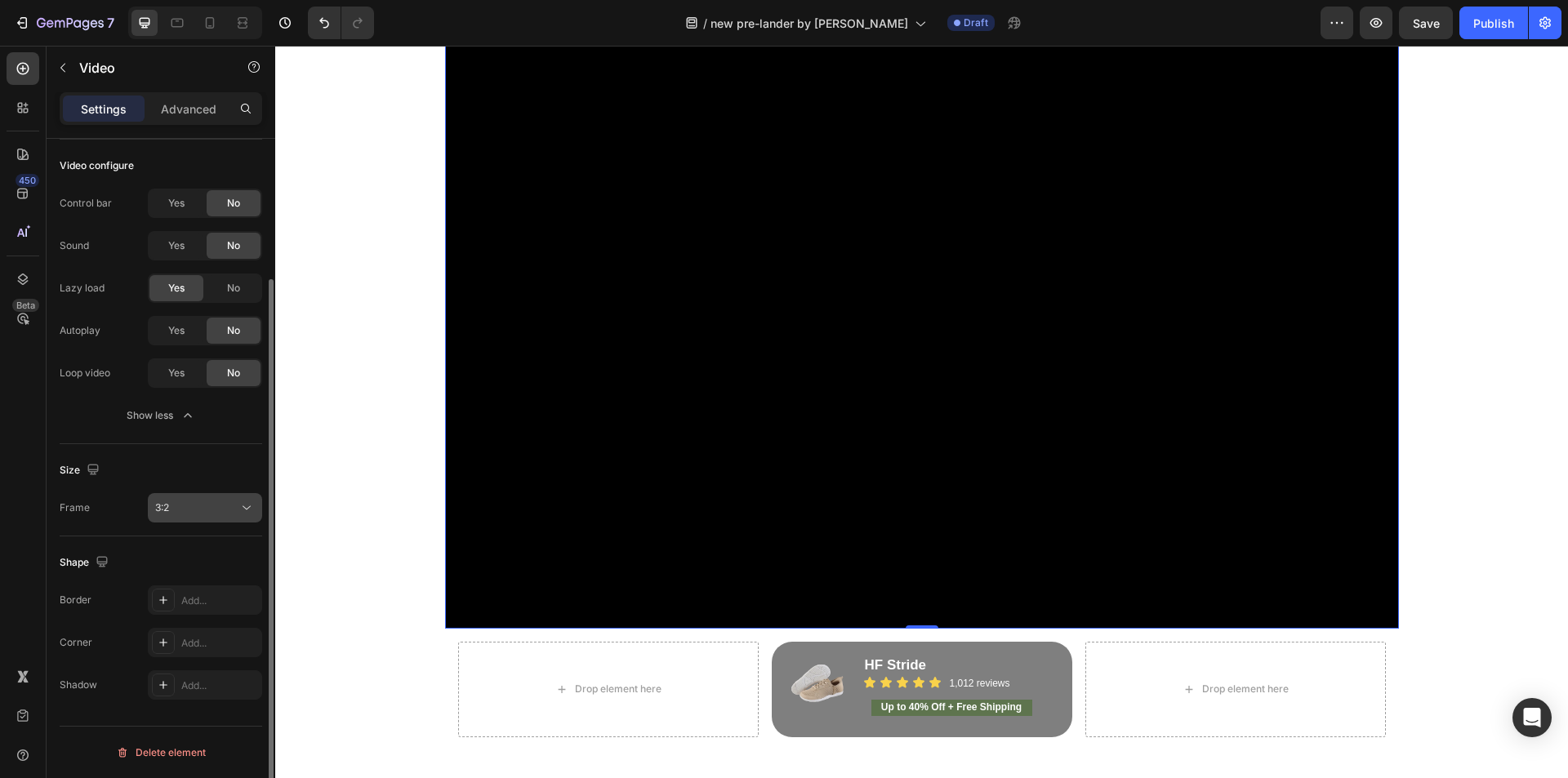
click at [200, 512] on div "3:2" at bounding box center [197, 507] width 84 height 15
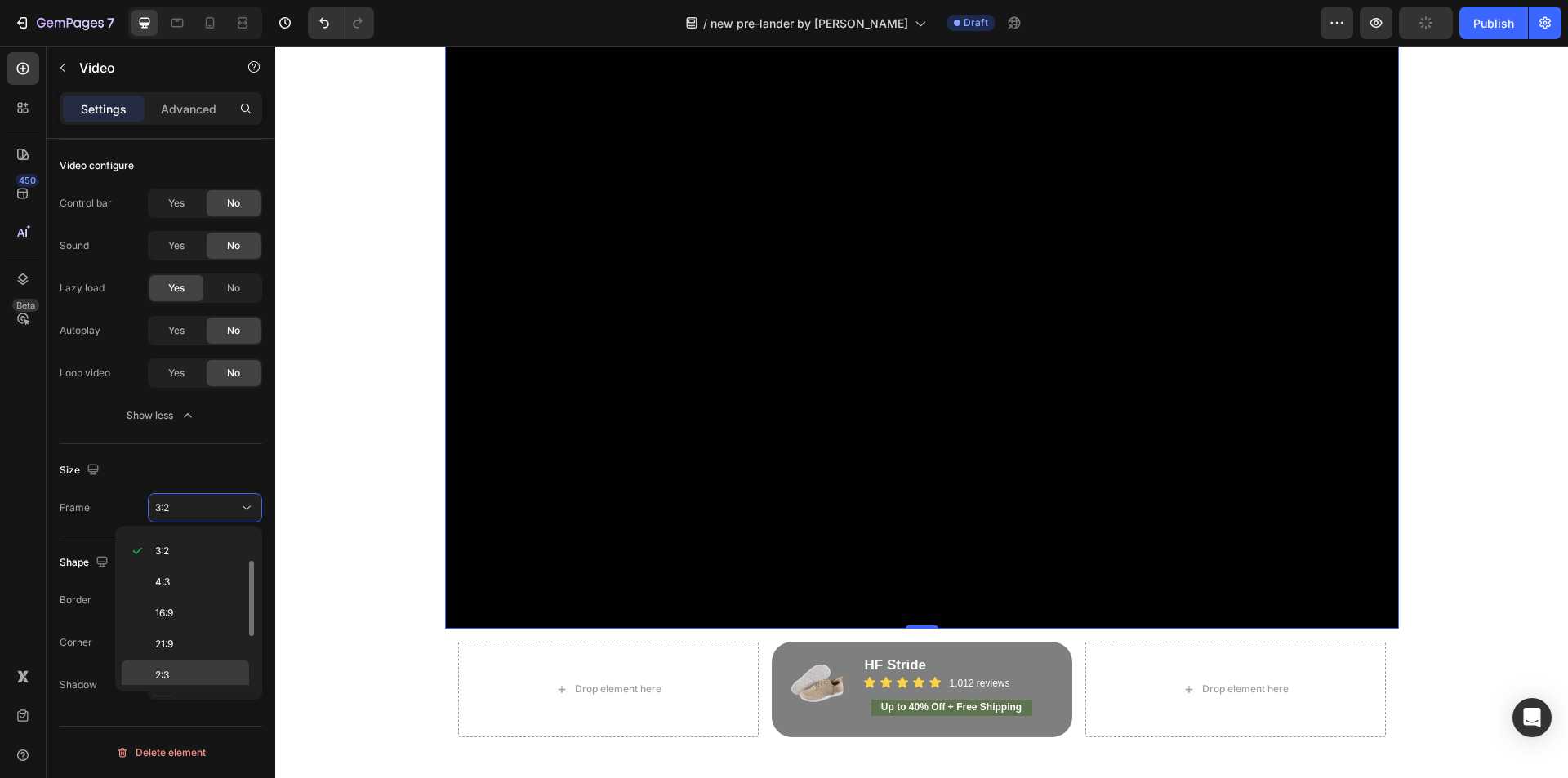
click at [164, 691] on div "2:3" at bounding box center [185, 707] width 127 height 31
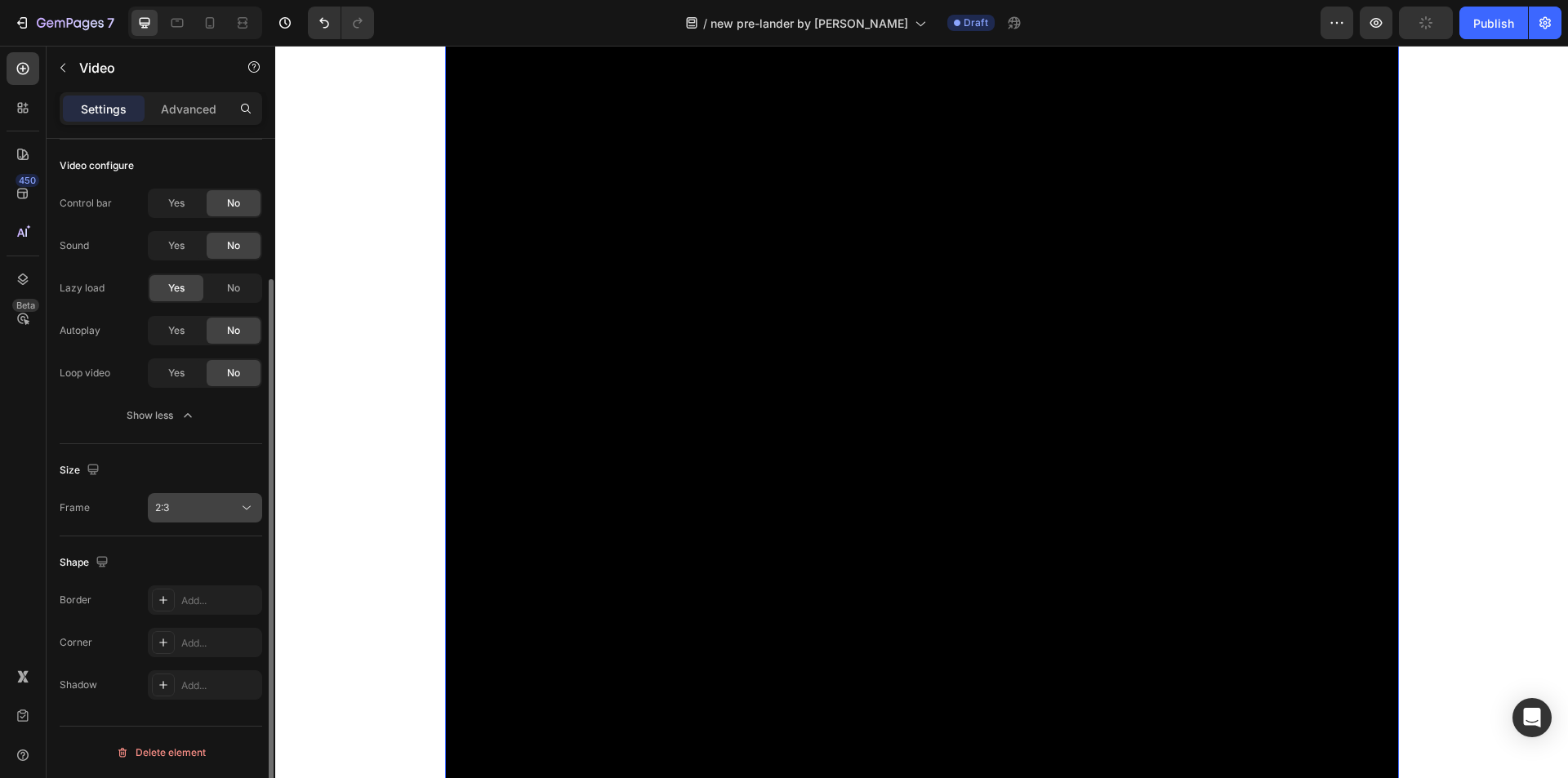
click at [183, 505] on div "2:3" at bounding box center [197, 507] width 84 height 15
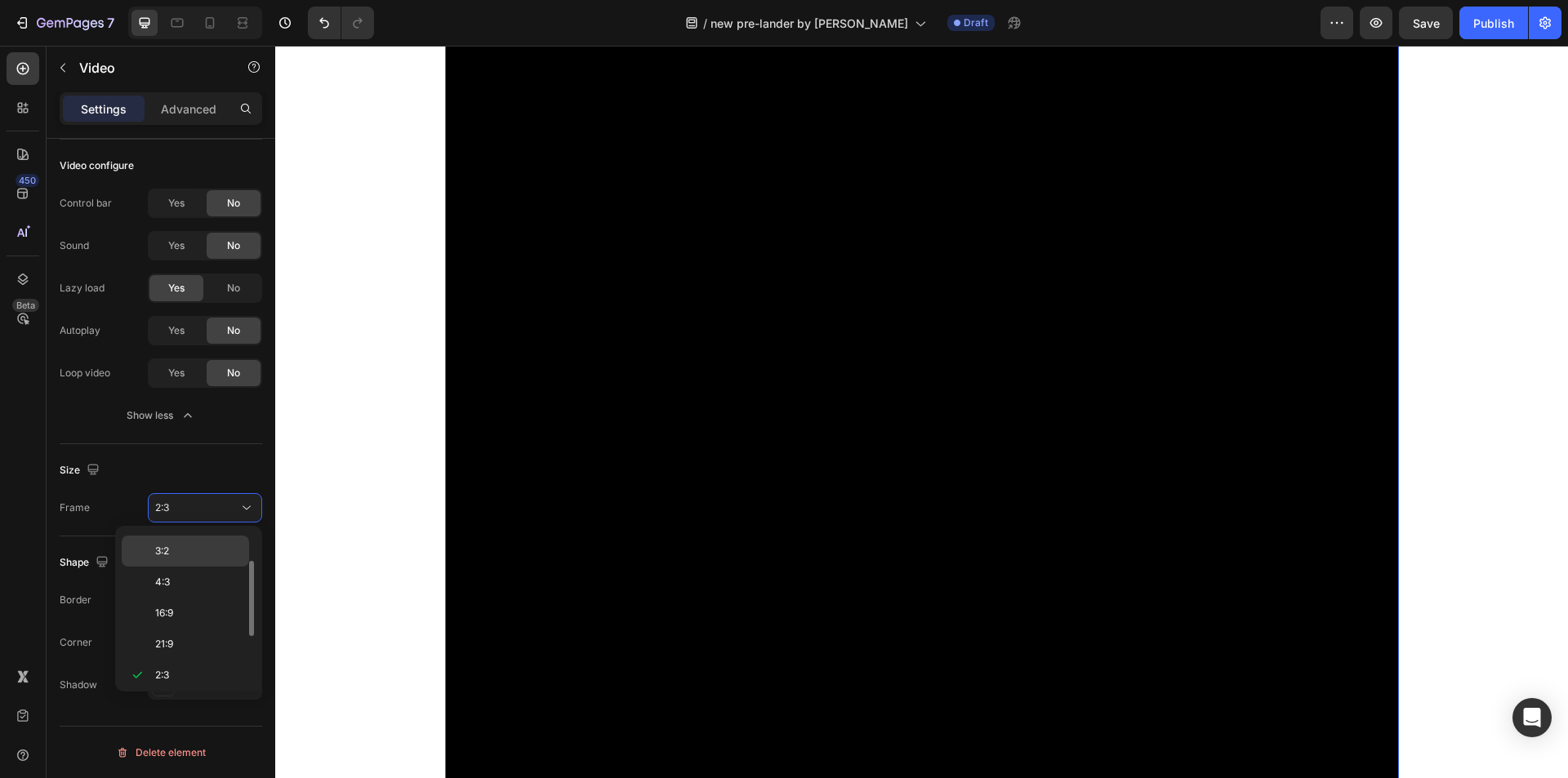
click at [185, 551] on p "3:2" at bounding box center [198, 551] width 86 height 15
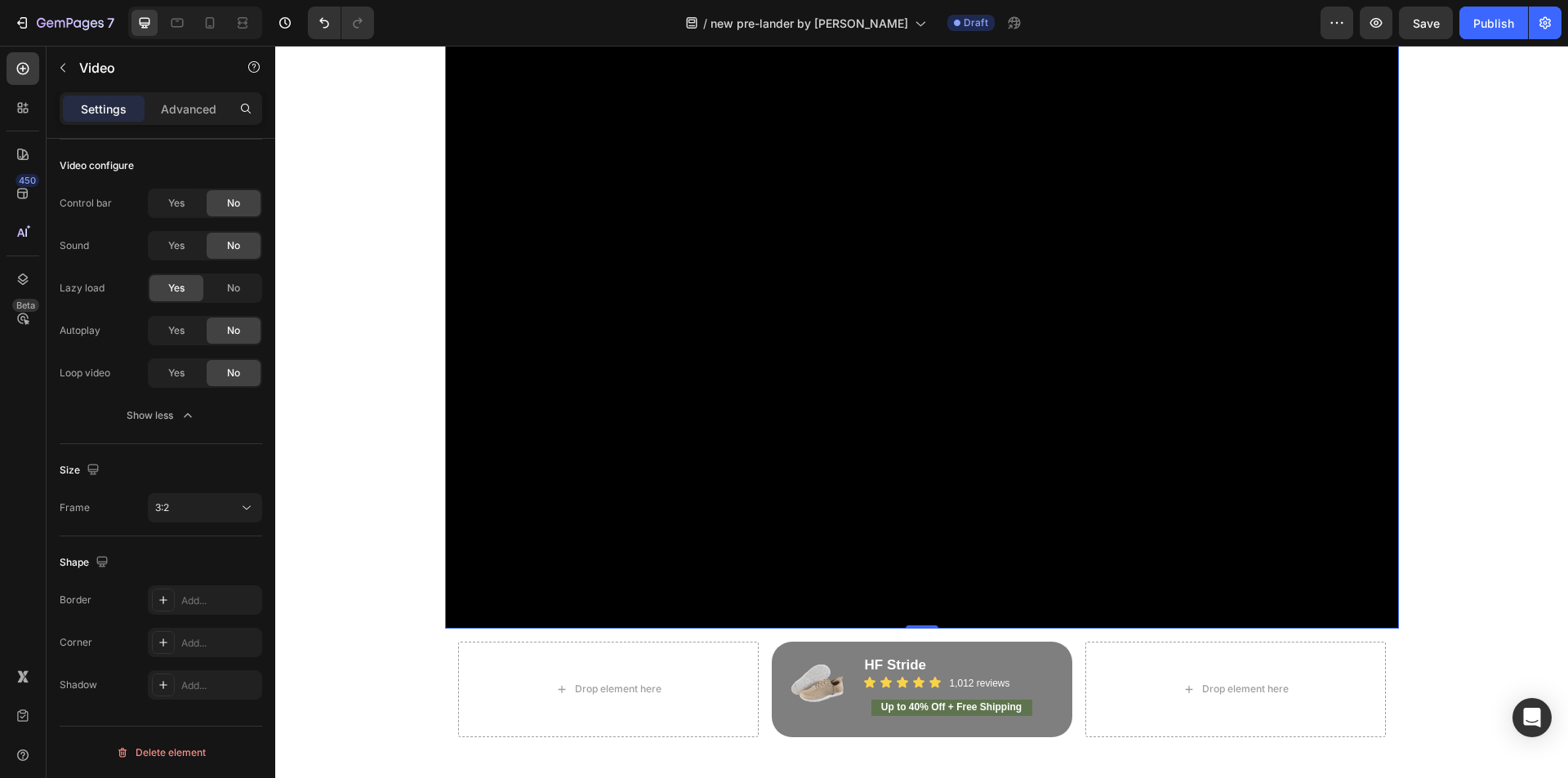
click at [536, 463] on video at bounding box center [921, 311] width 954 height 636
click at [536, 476] on video at bounding box center [921, 311] width 954 height 636
click at [363, 451] on div "Image Video 0 Drop element here Image HF Stride Heading Icon Icon Icon Icon Ico…" at bounding box center [921, 323] width 1293 height 882
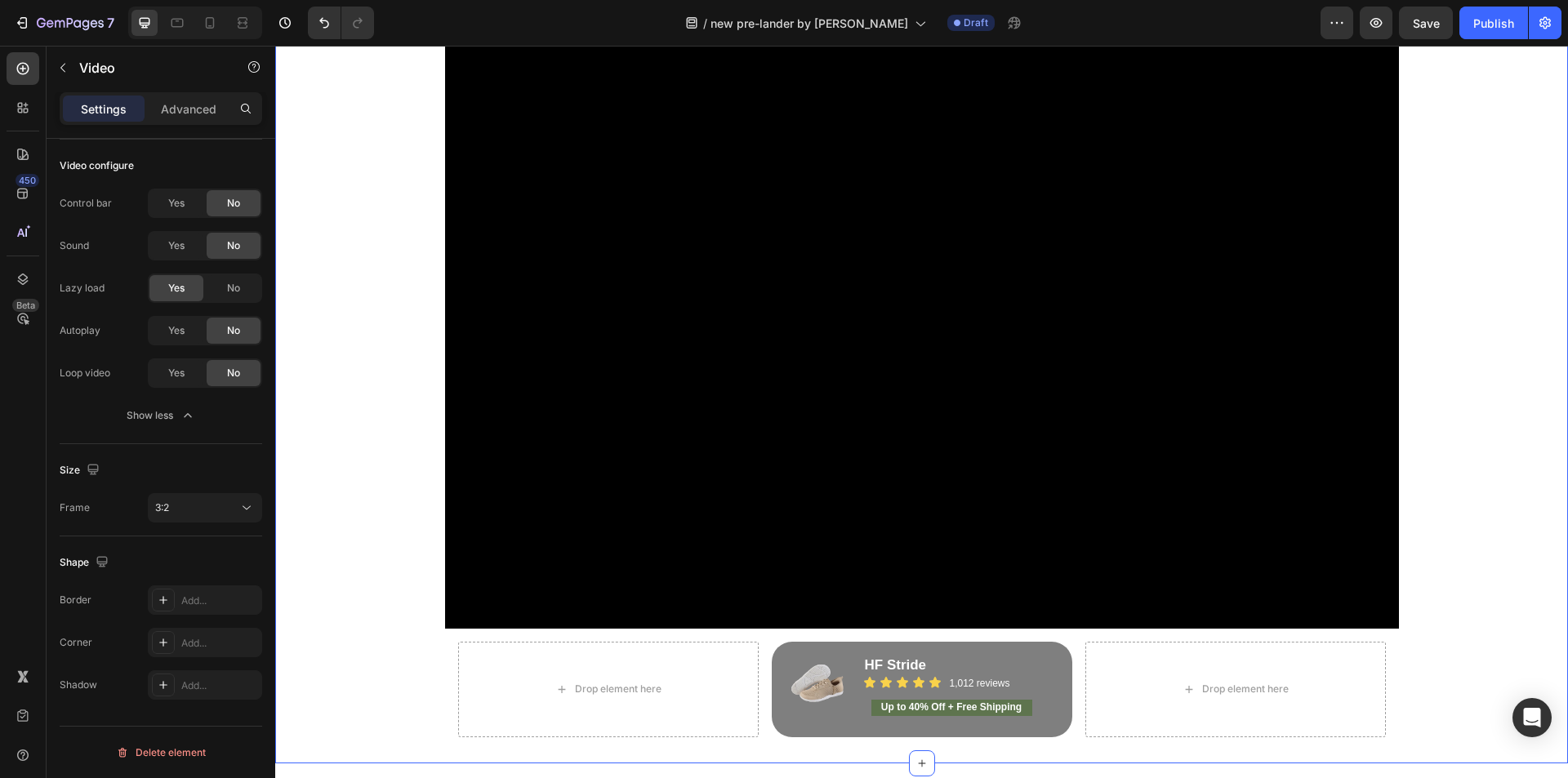
scroll to position [0, 0]
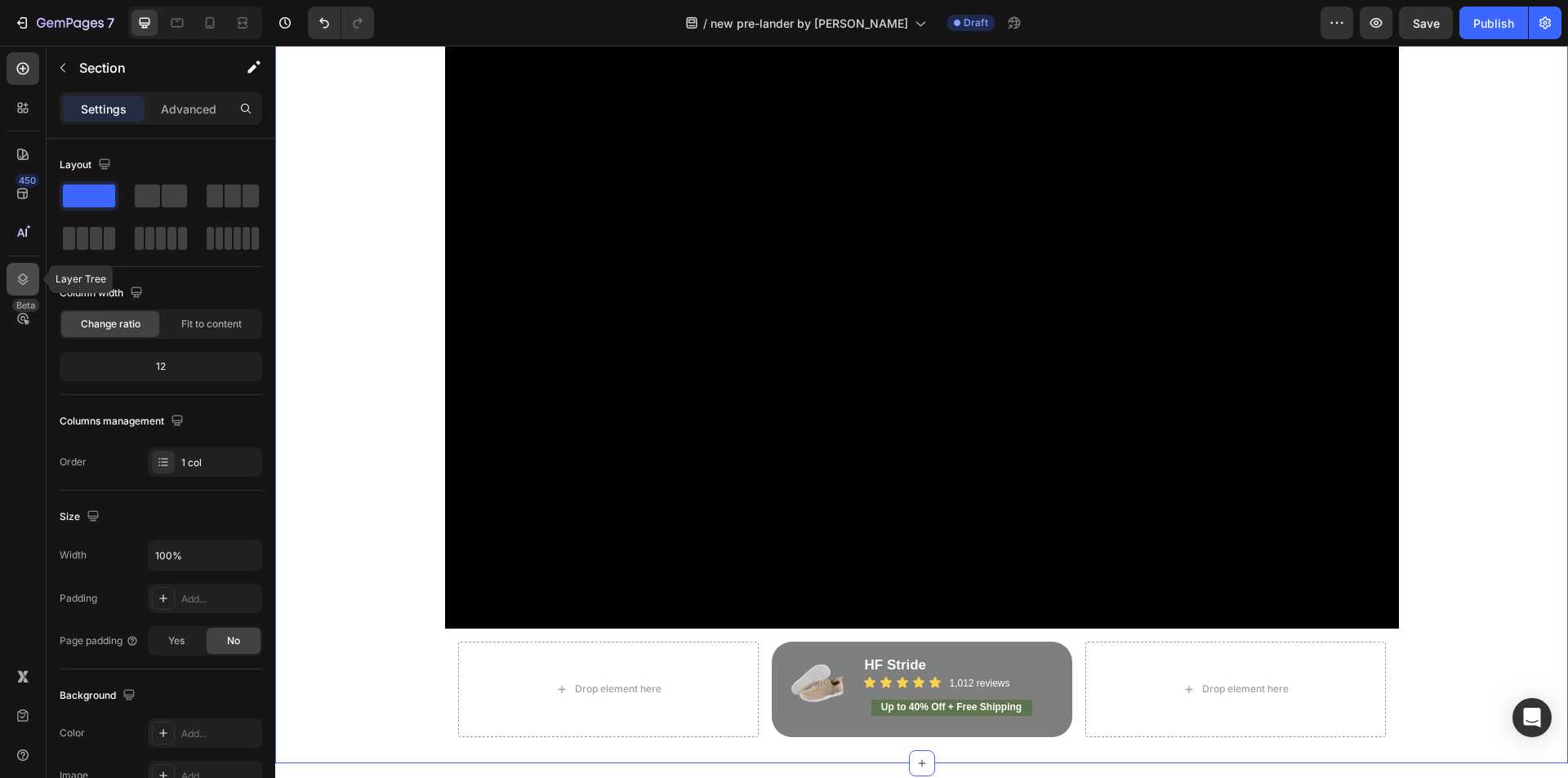
click at [21, 268] on div at bounding box center [23, 279] width 33 height 33
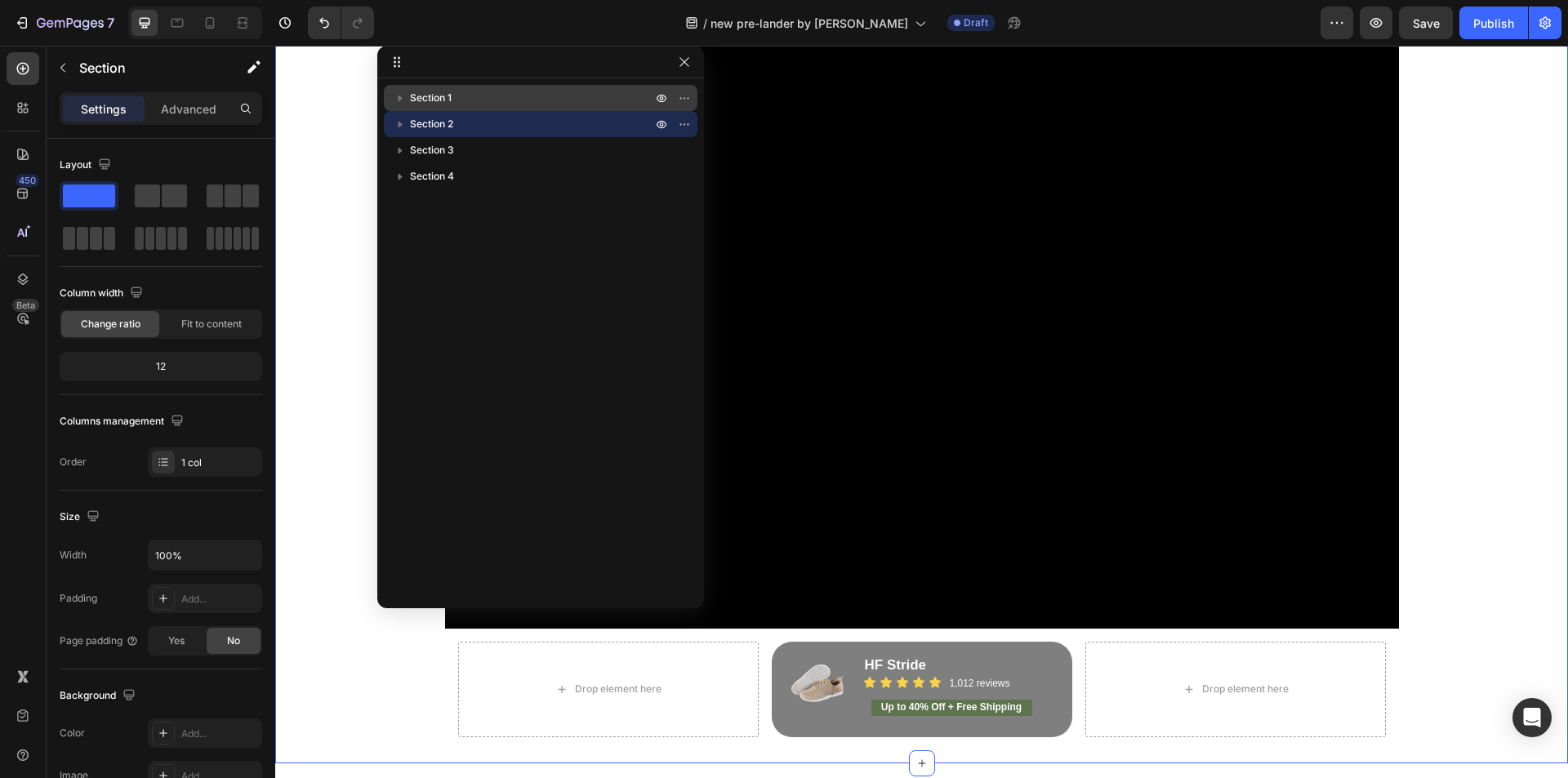
click at [458, 103] on p "Section 1" at bounding box center [533, 97] width 245 height 17
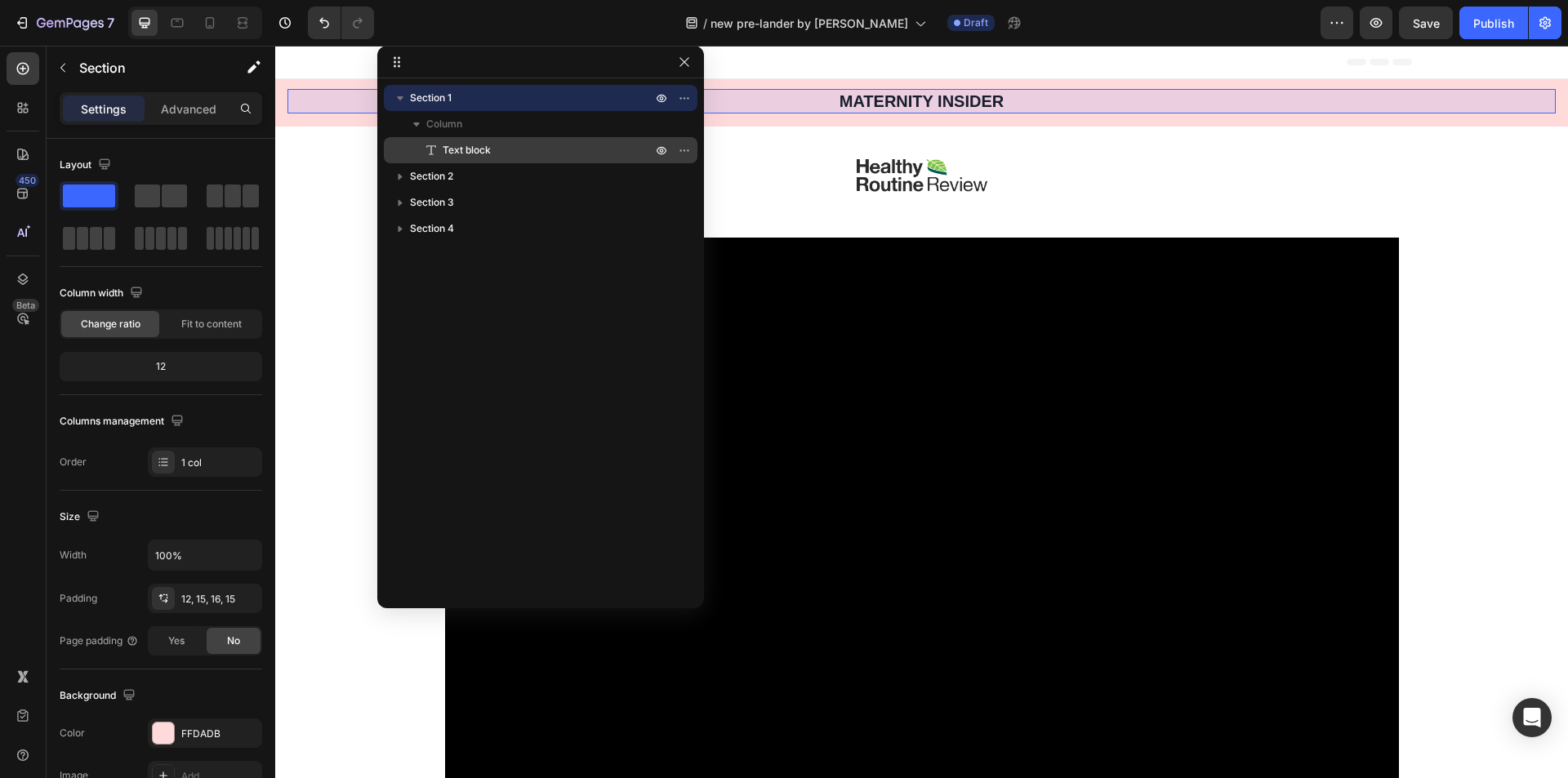
click at [438, 152] on icon at bounding box center [431, 150] width 17 height 17
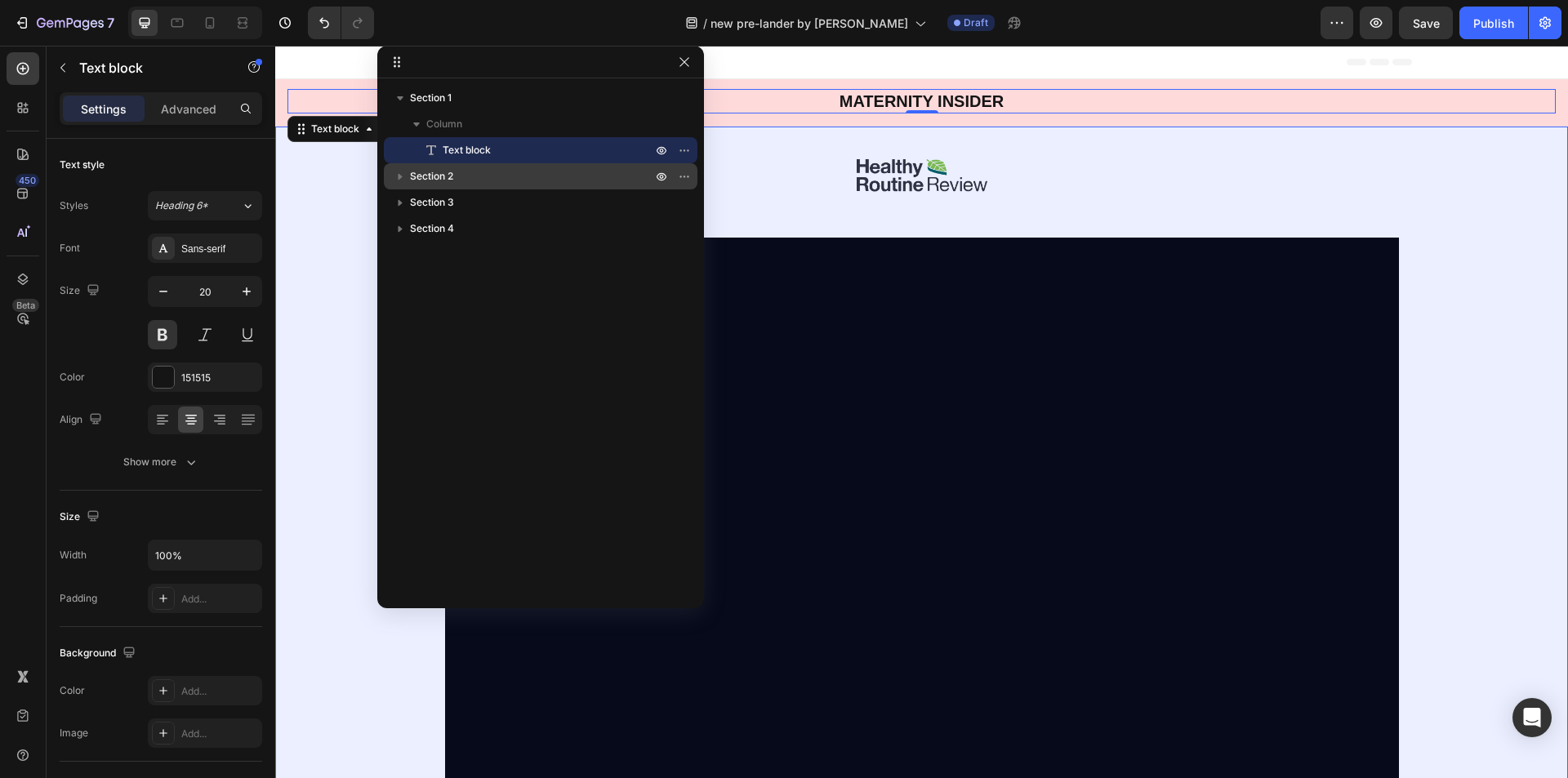
click at [405, 176] on icon "button" at bounding box center [399, 176] width 17 height 17
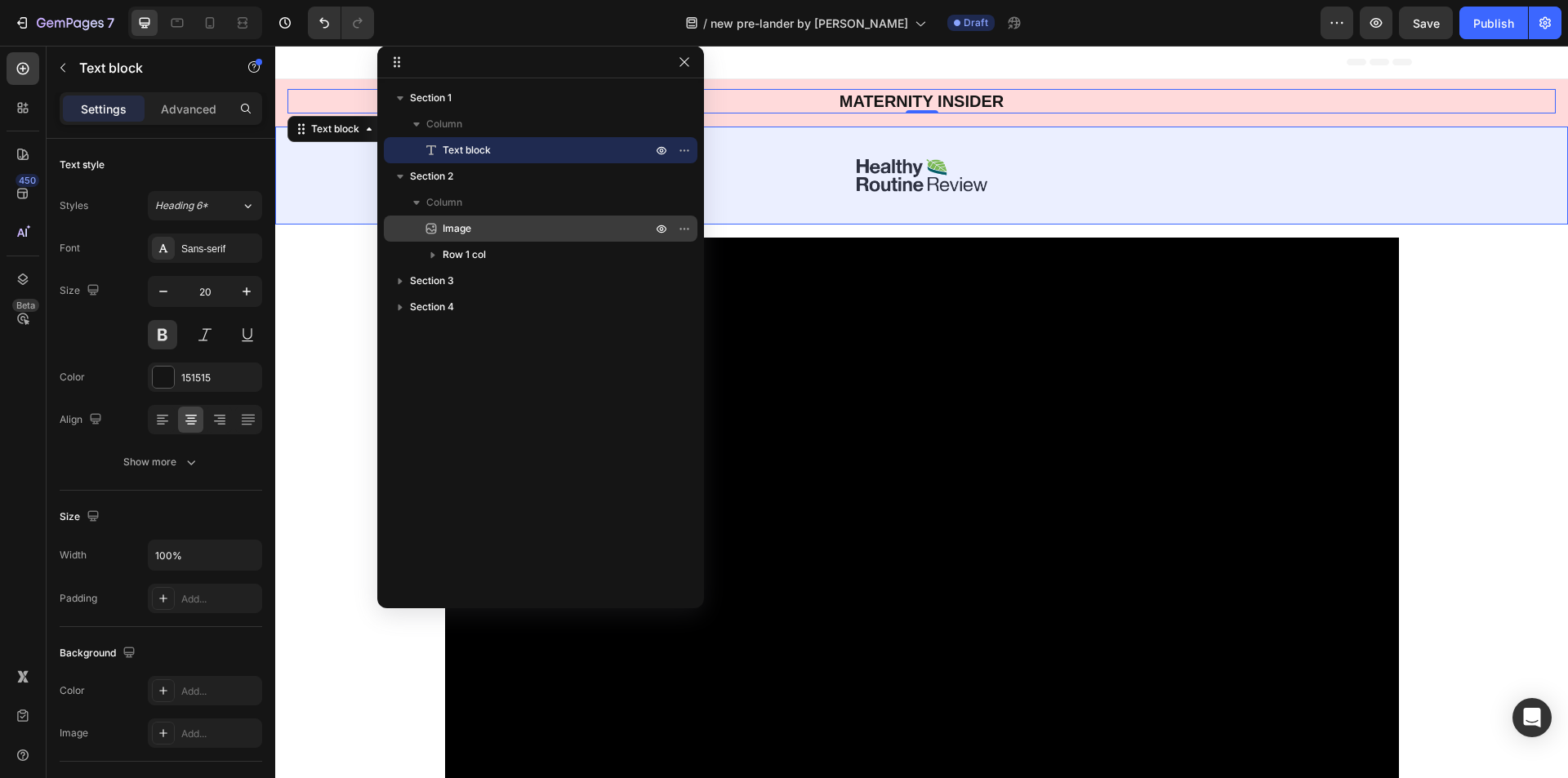
click at [490, 227] on p "Image" at bounding box center [529, 228] width 212 height 17
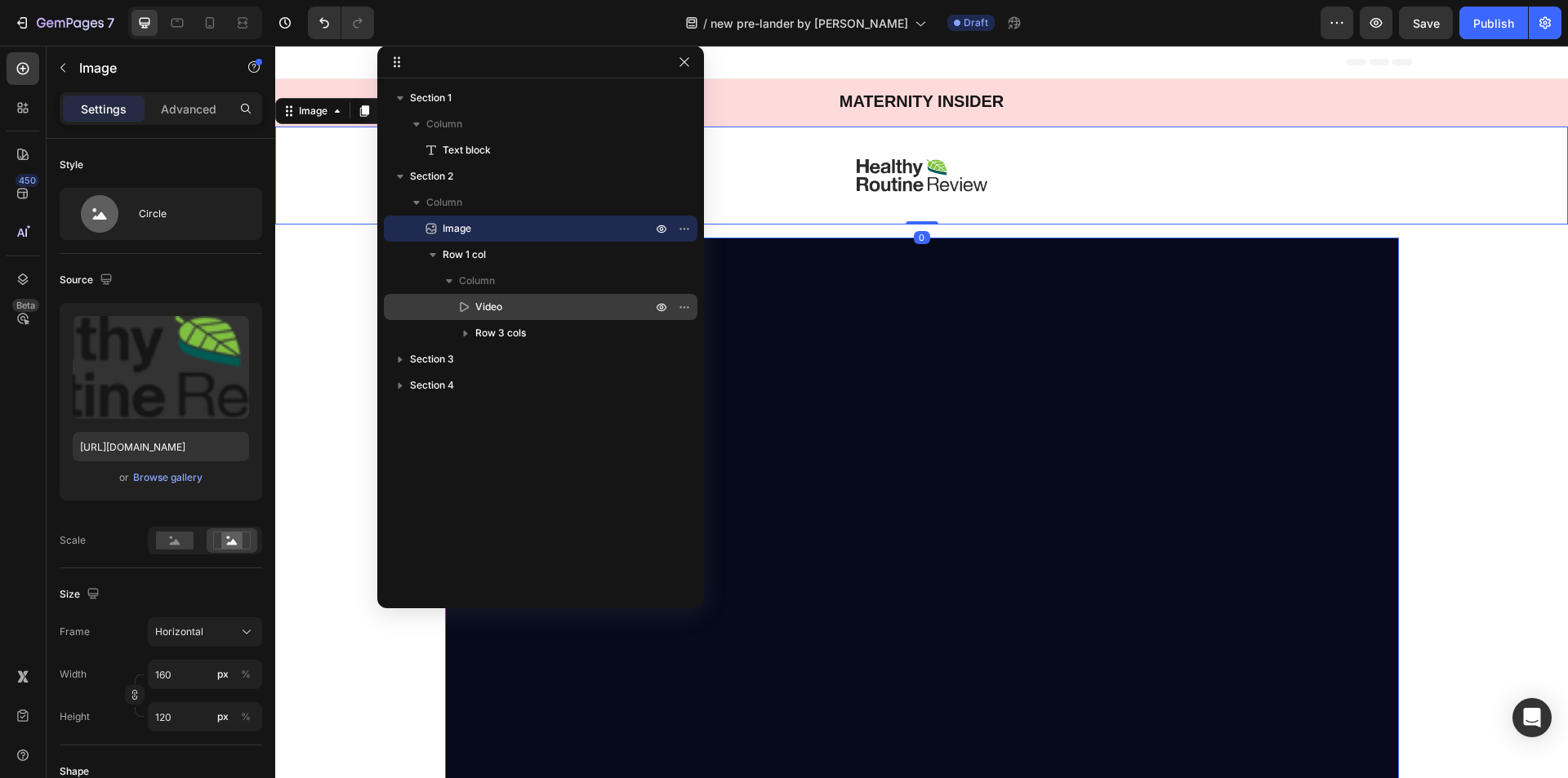
click at [500, 304] on span "Video" at bounding box center [488, 306] width 27 height 17
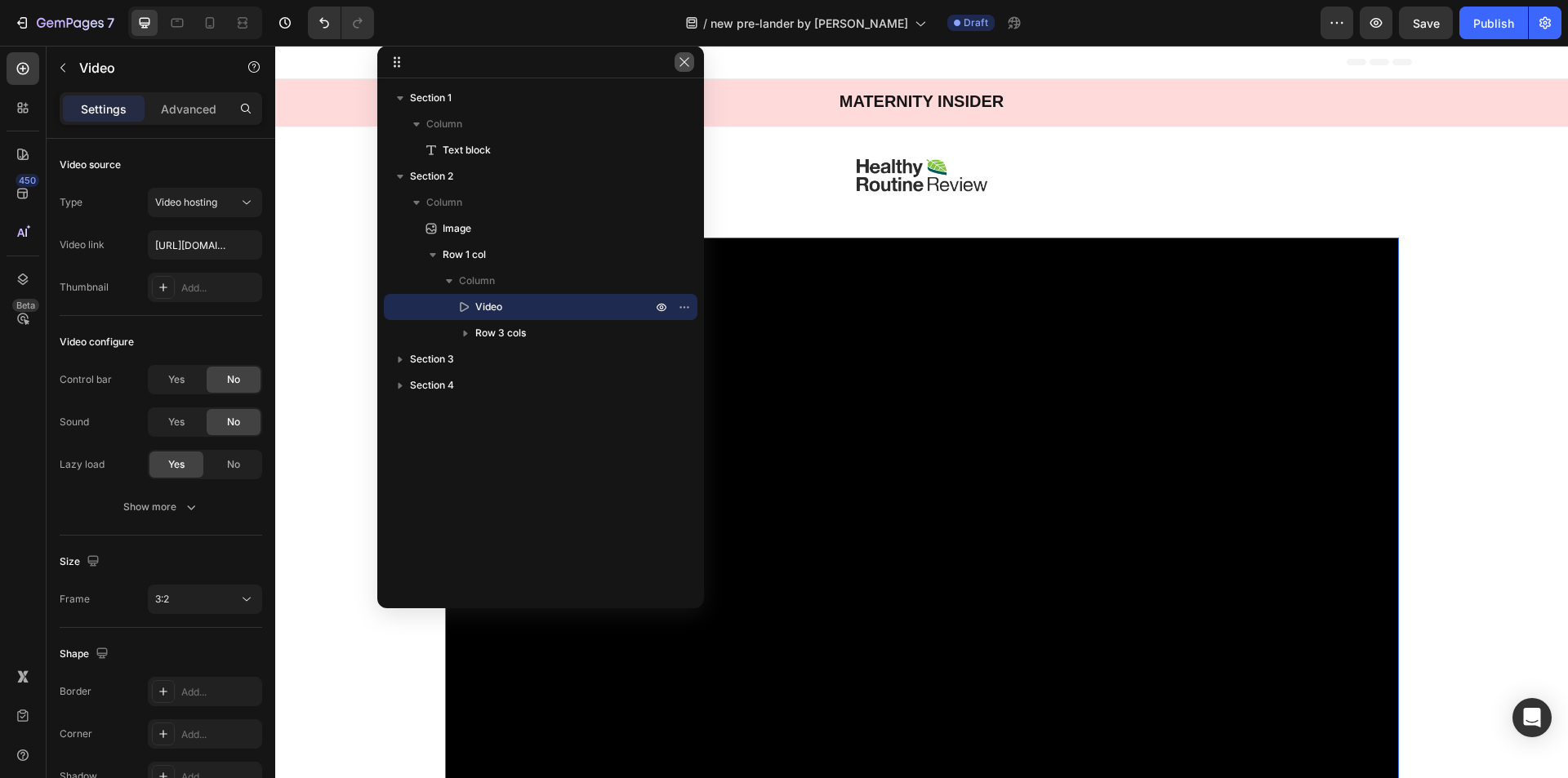
click at [691, 63] on button "button" at bounding box center [684, 62] width 20 height 20
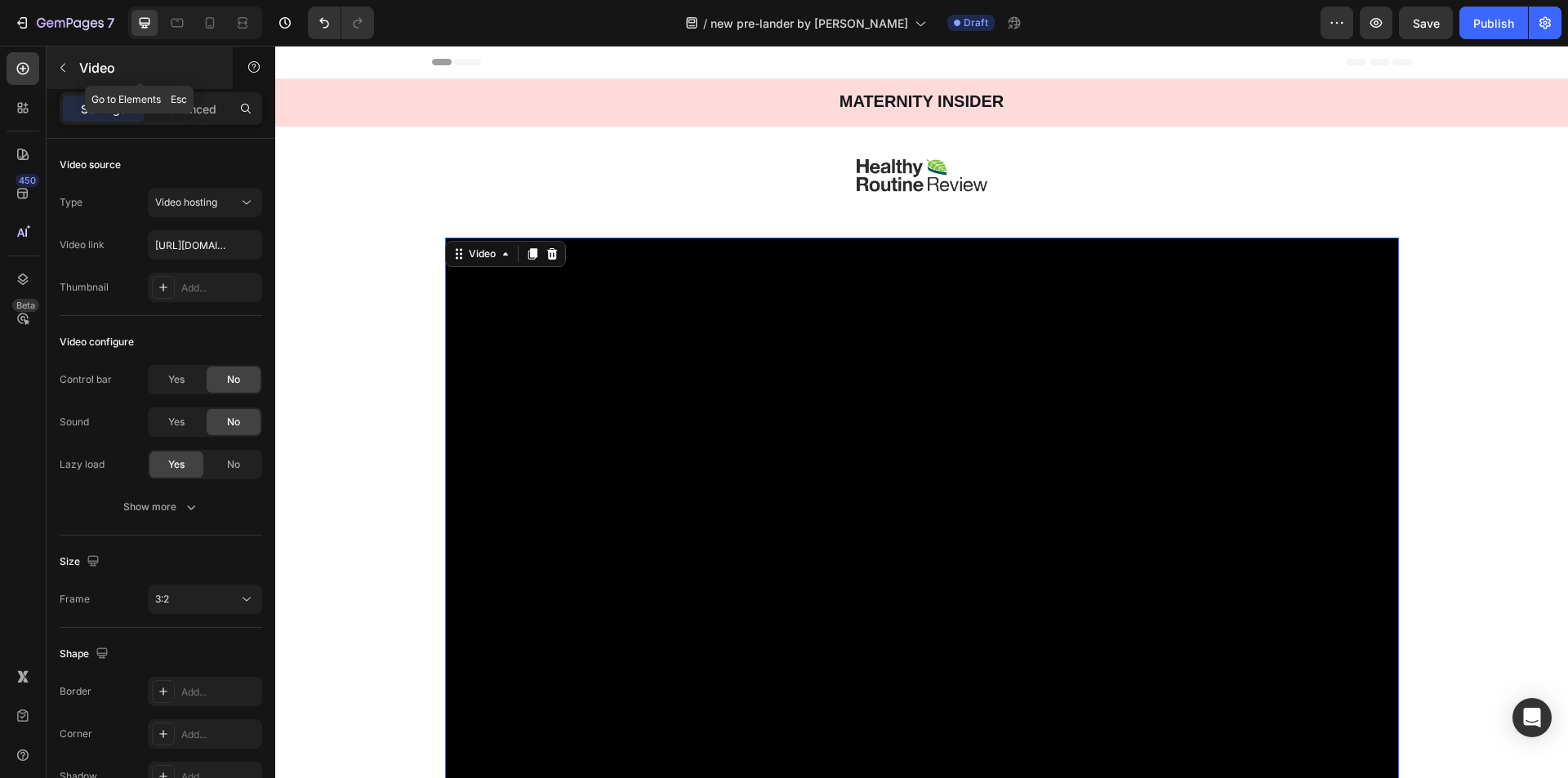
click at [58, 77] on button "button" at bounding box center [63, 68] width 26 height 26
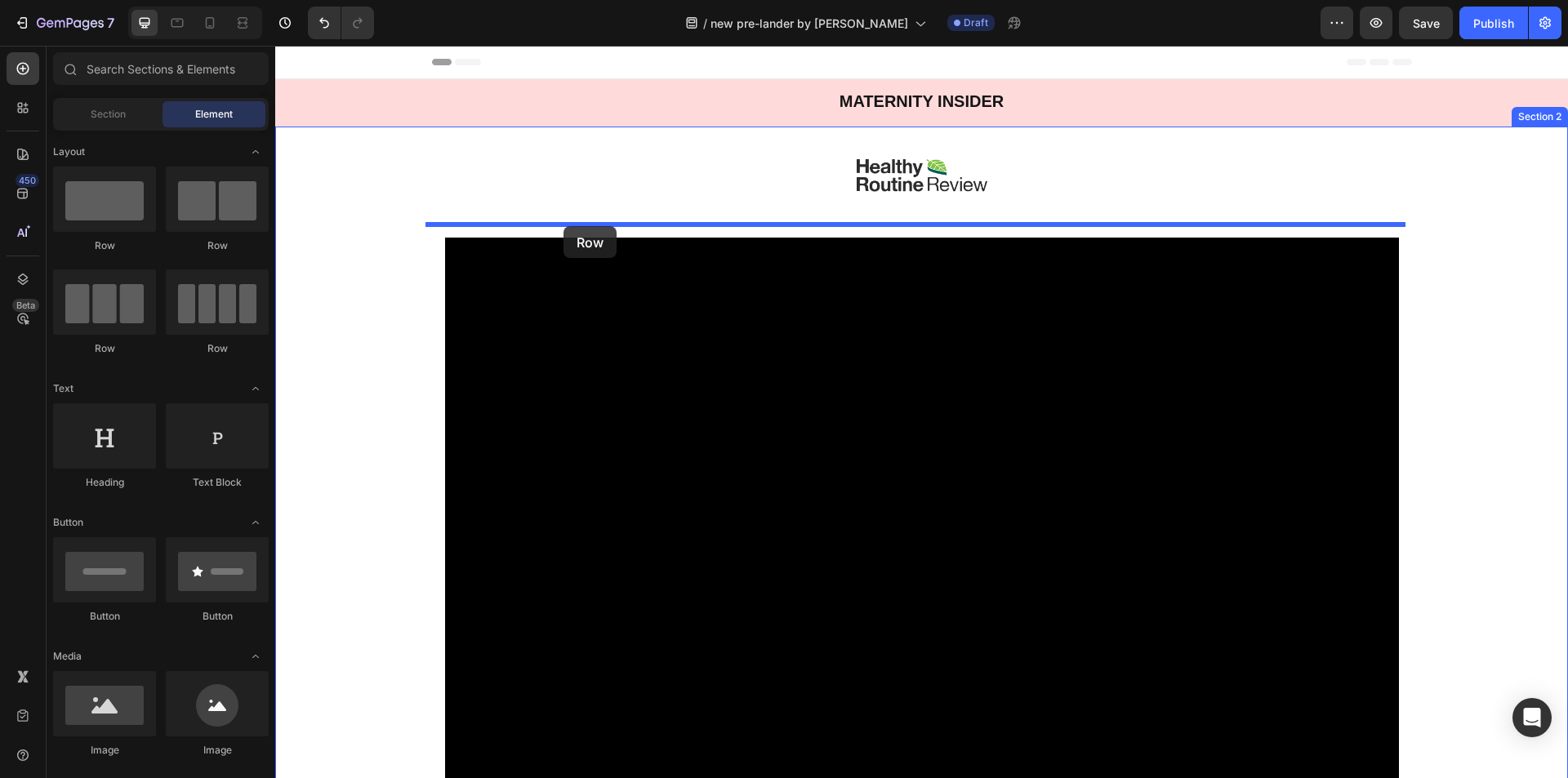
drag, startPoint x: 381, startPoint y: 261, endPoint x: 564, endPoint y: 226, distance: 186.3
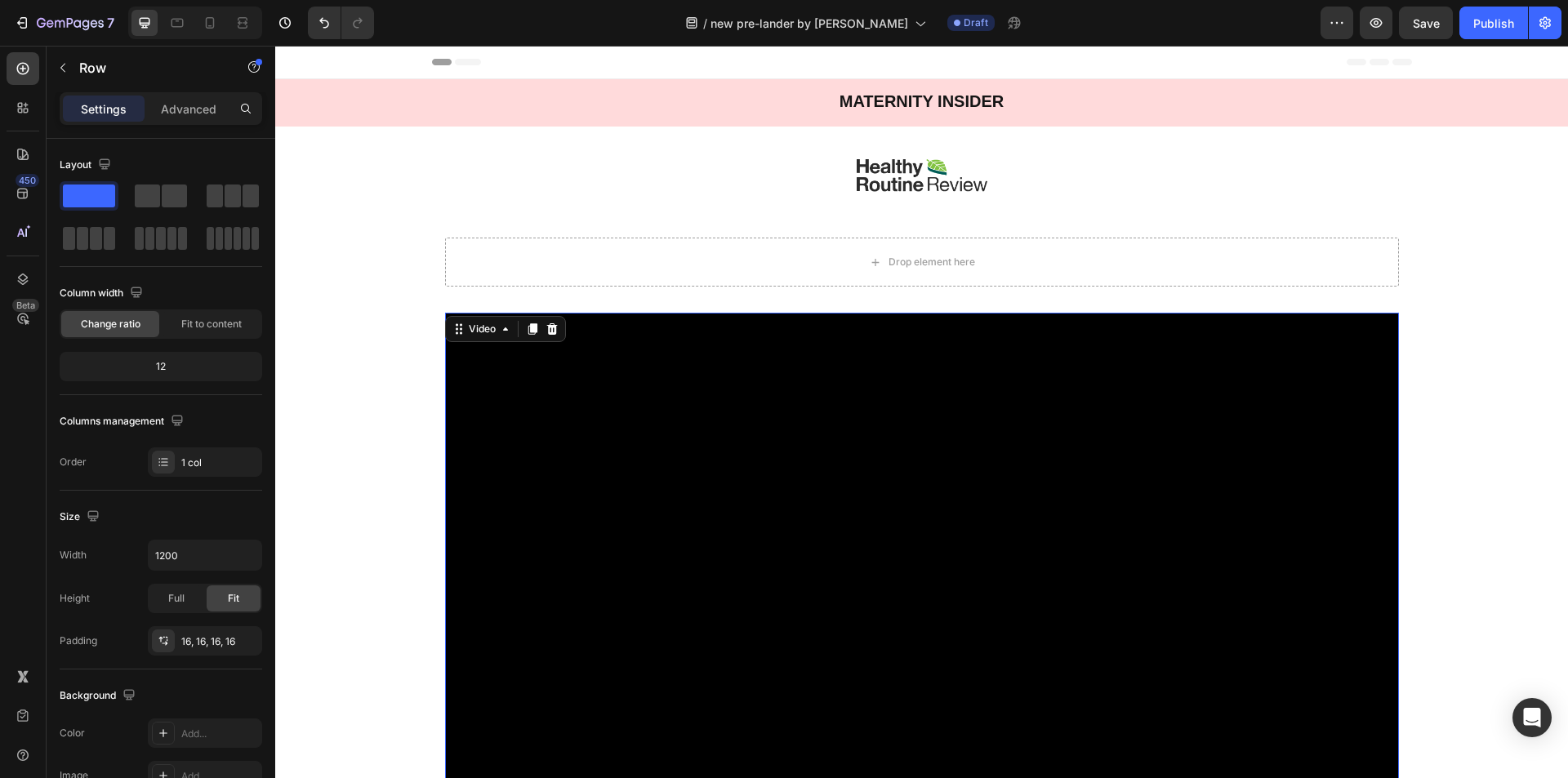
click at [593, 400] on video at bounding box center [921, 630] width 954 height 636
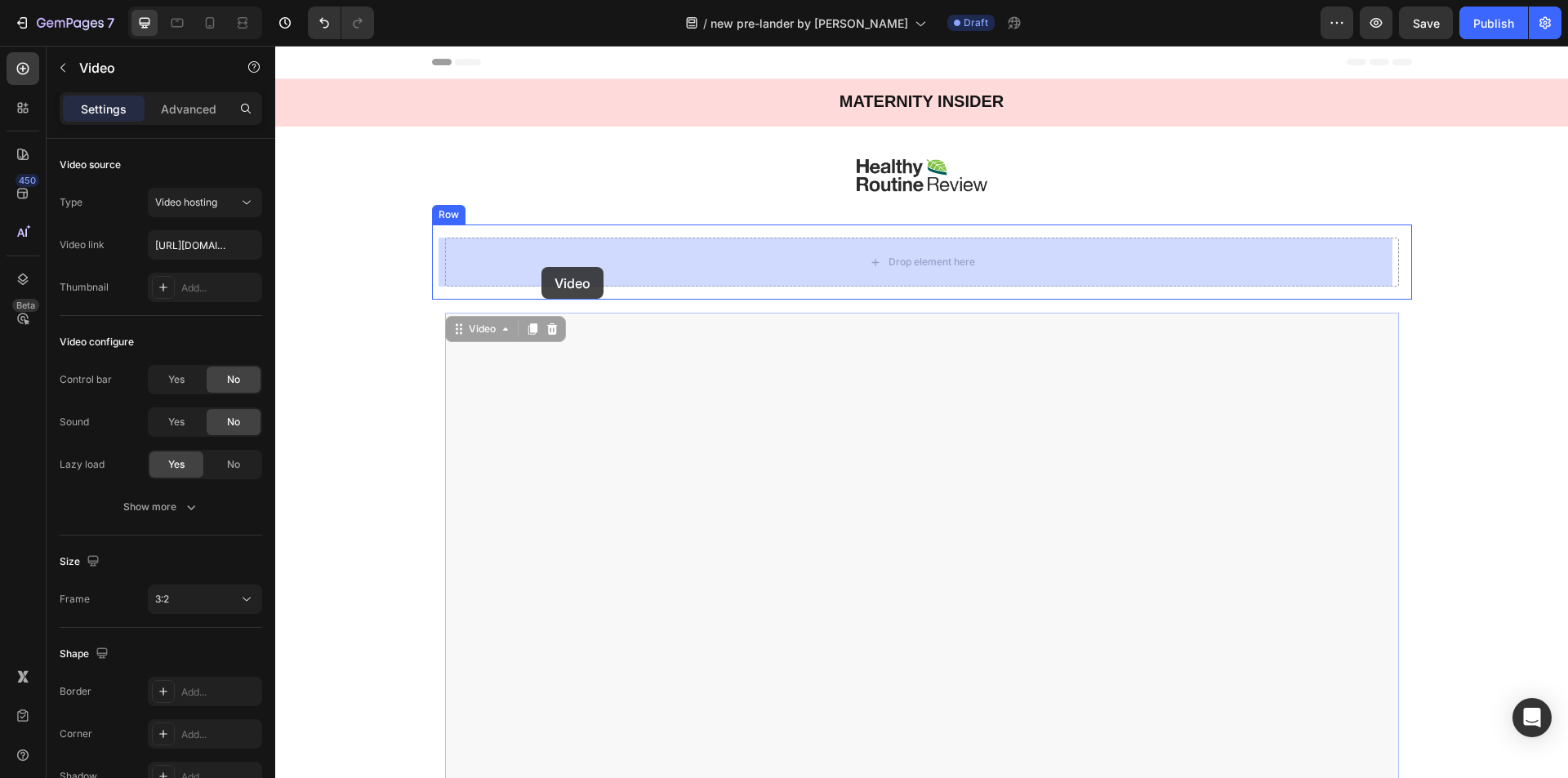
drag, startPoint x: 456, startPoint y: 330, endPoint x: 542, endPoint y: 266, distance: 107.2
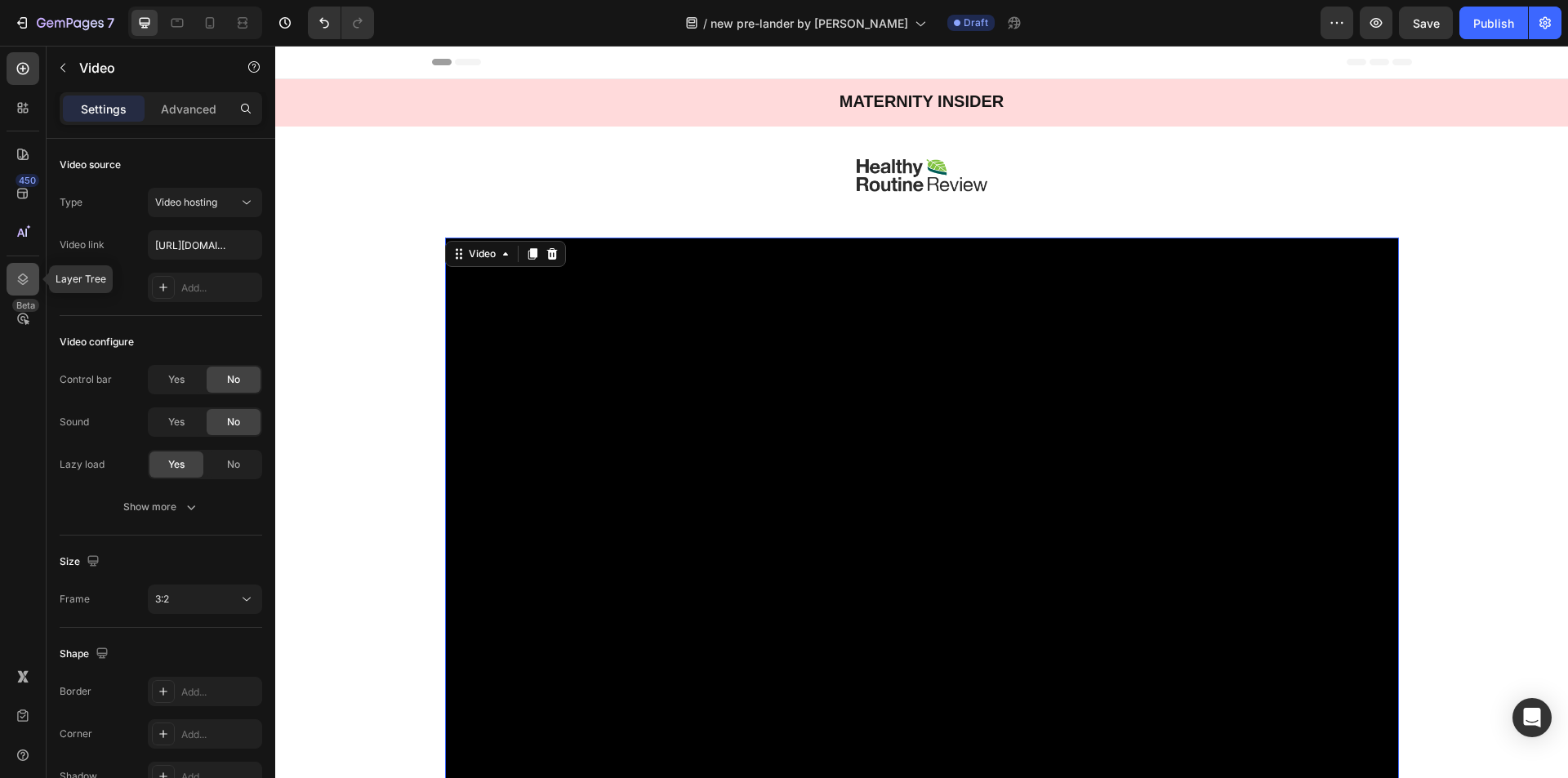
click at [20, 272] on icon at bounding box center [23, 279] width 17 height 17
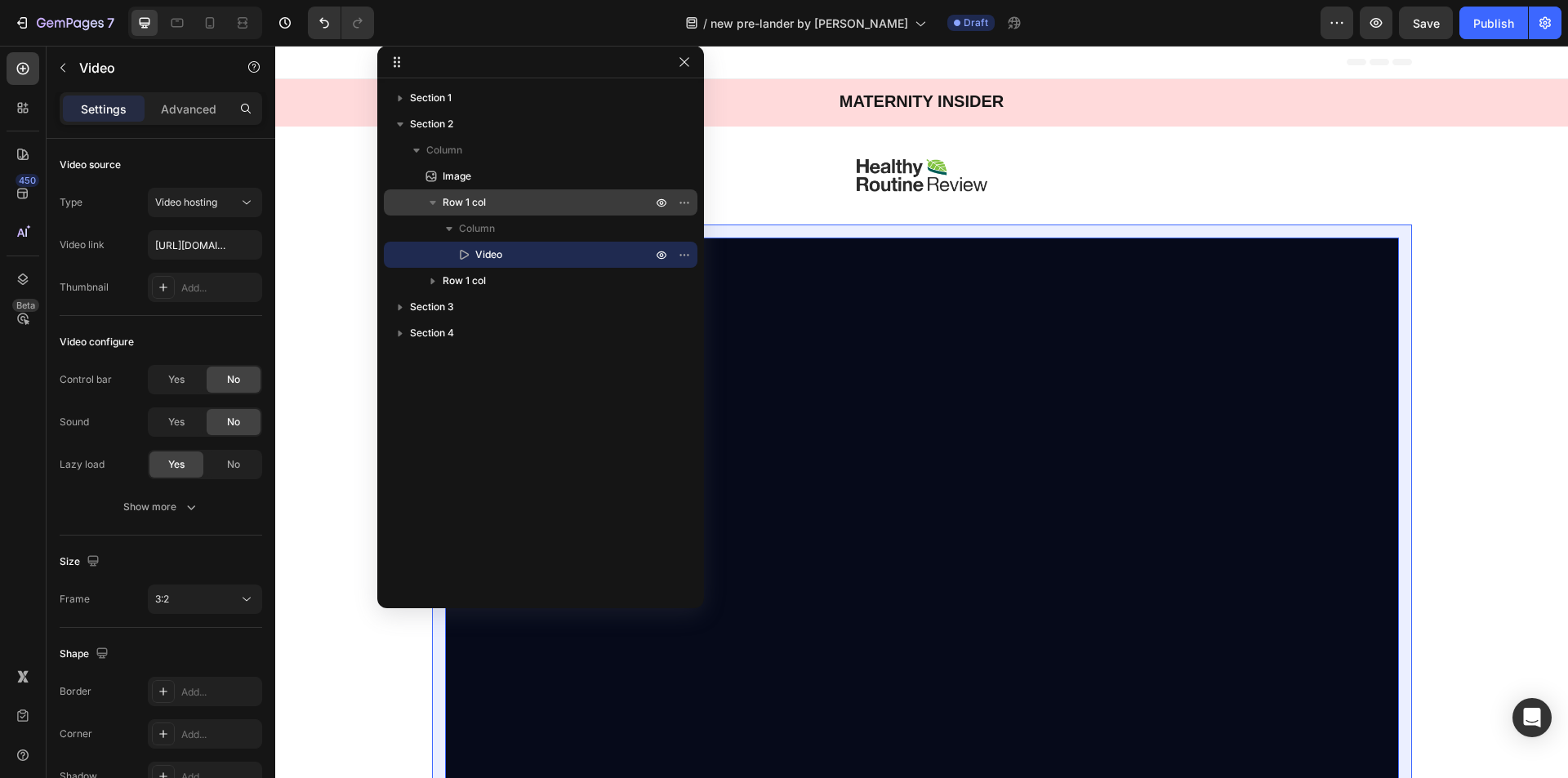
click at [472, 207] on span "Row 1 col" at bounding box center [465, 202] width 44 height 17
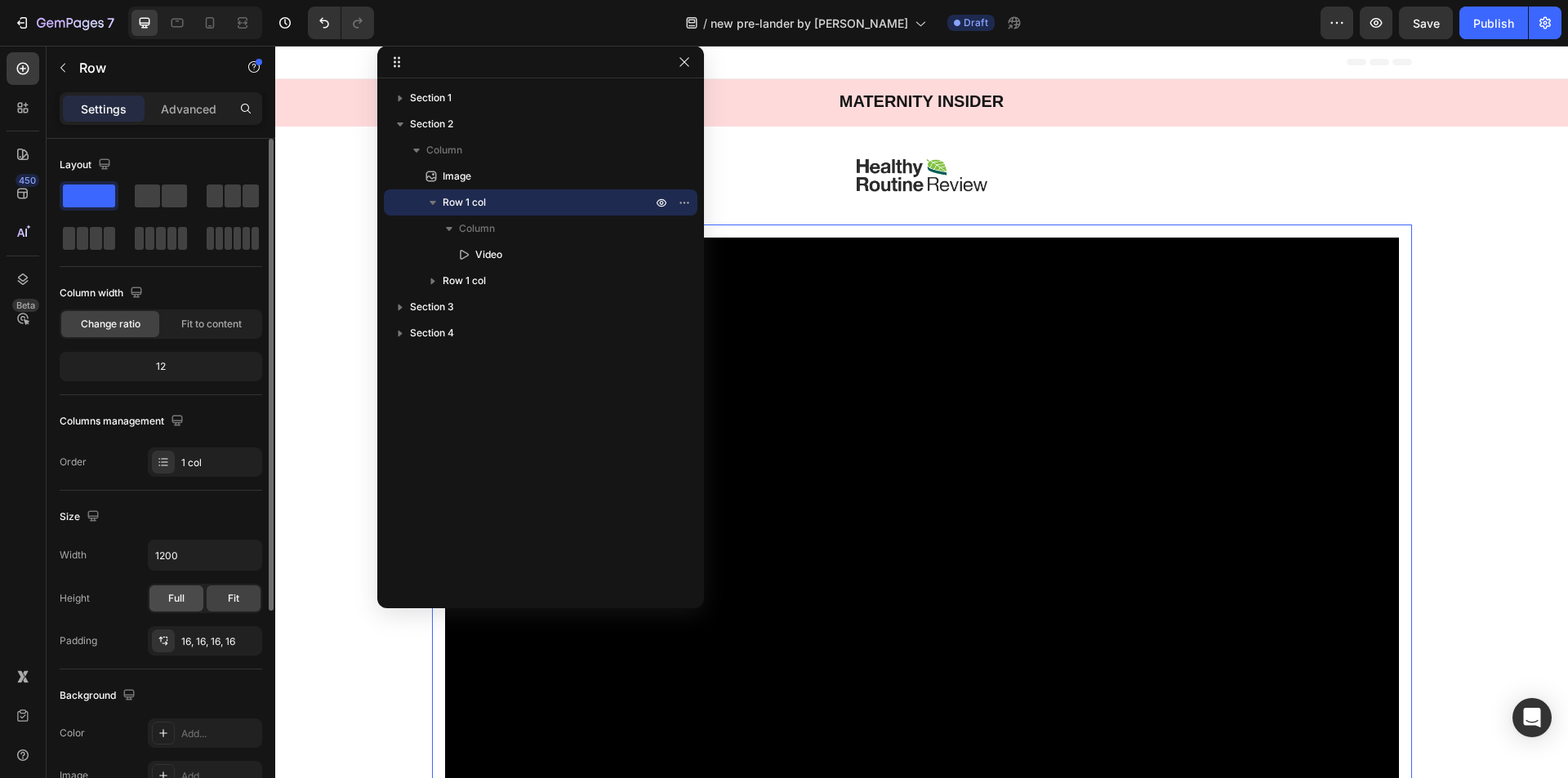
scroll to position [82, 0]
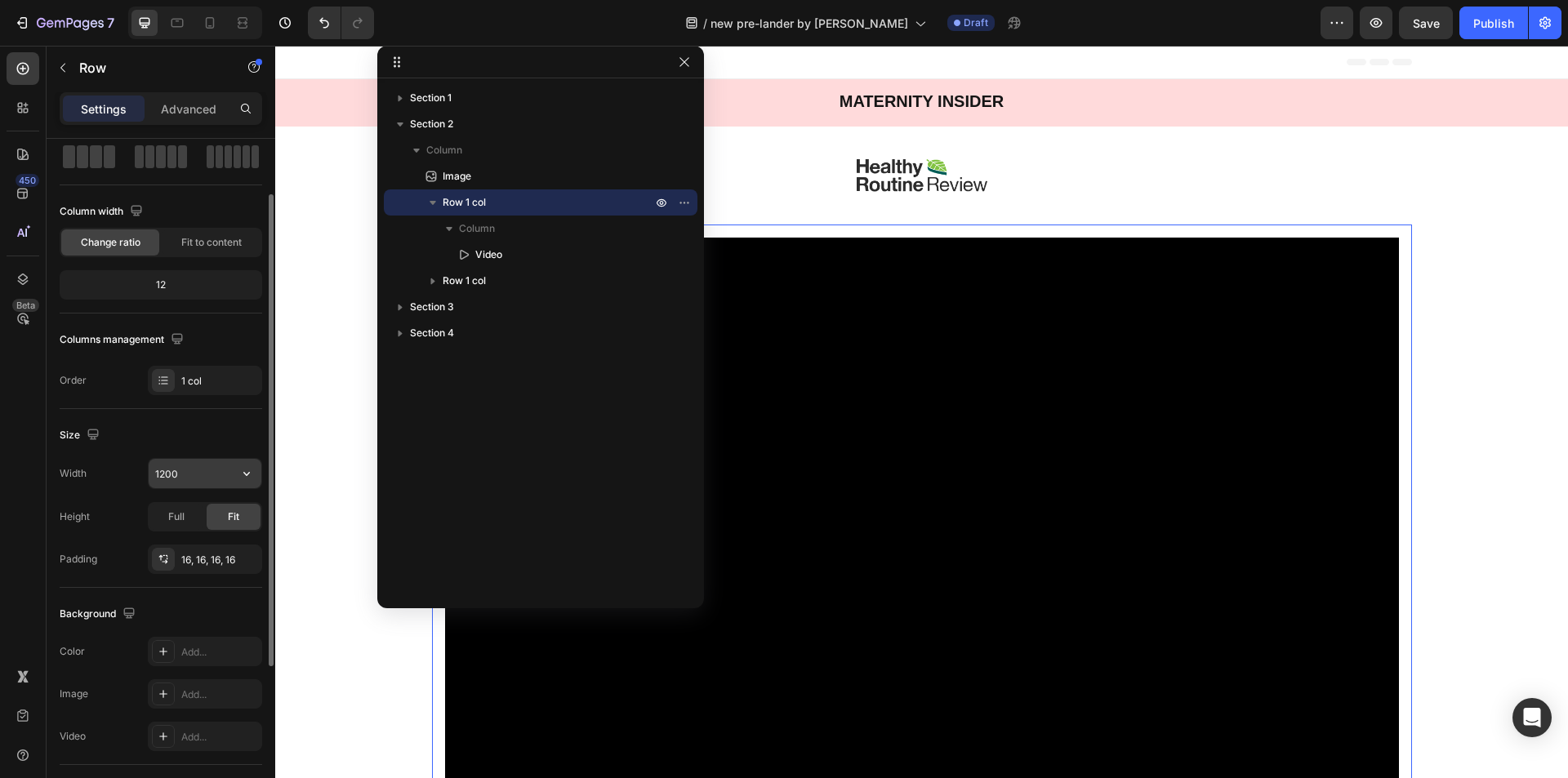
click at [192, 473] on input "1200" at bounding box center [205, 473] width 113 height 30
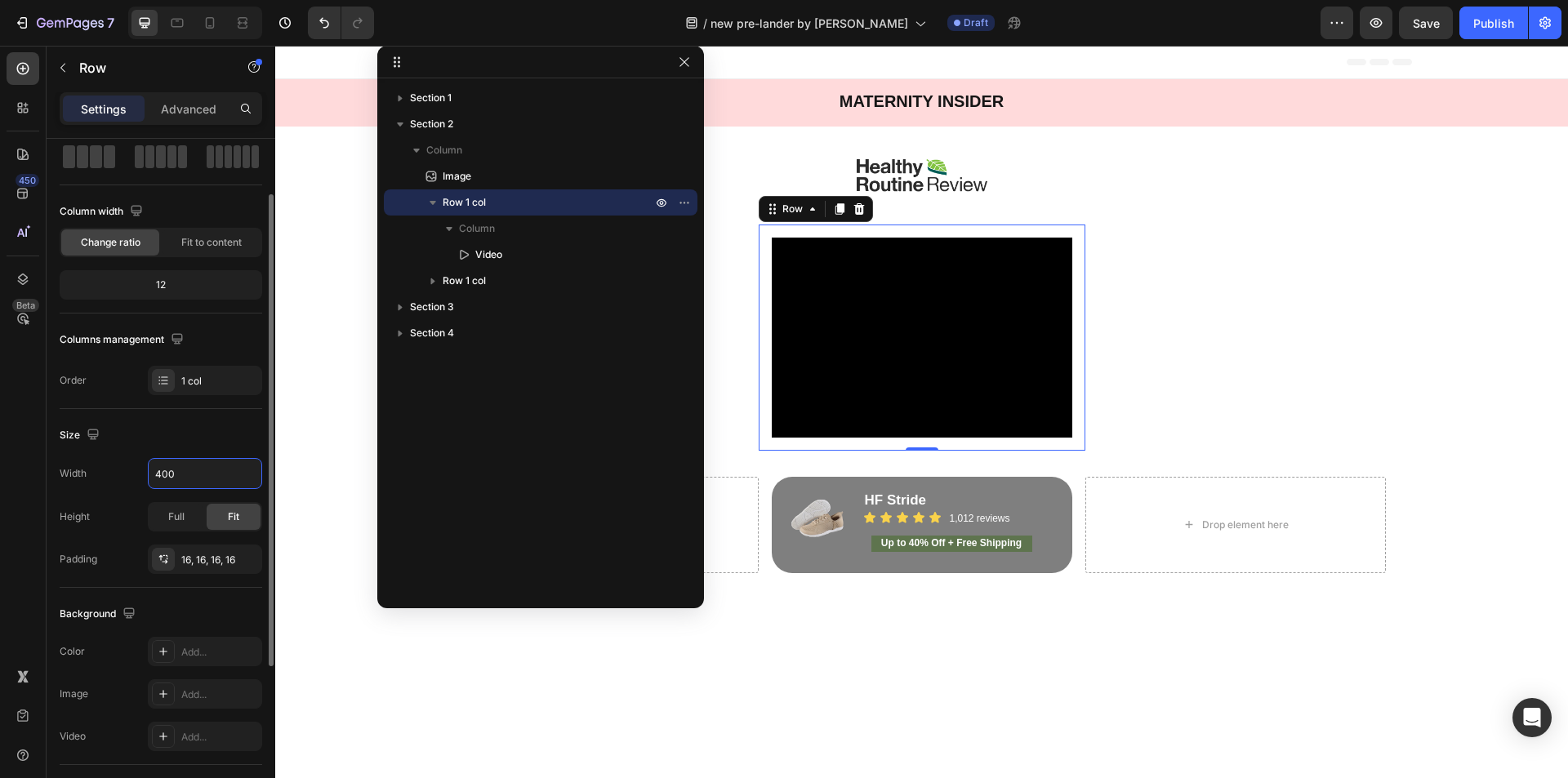
click at [122, 507] on div "Height Full Fit" at bounding box center [161, 517] width 203 height 30
click at [171, 520] on span "Full" at bounding box center [176, 517] width 17 height 15
click at [228, 514] on span "Fit" at bounding box center [233, 517] width 11 height 15
click at [160, 513] on div "Full" at bounding box center [177, 517] width 54 height 26
click at [106, 506] on div "Height Full Fit" at bounding box center [161, 517] width 203 height 30
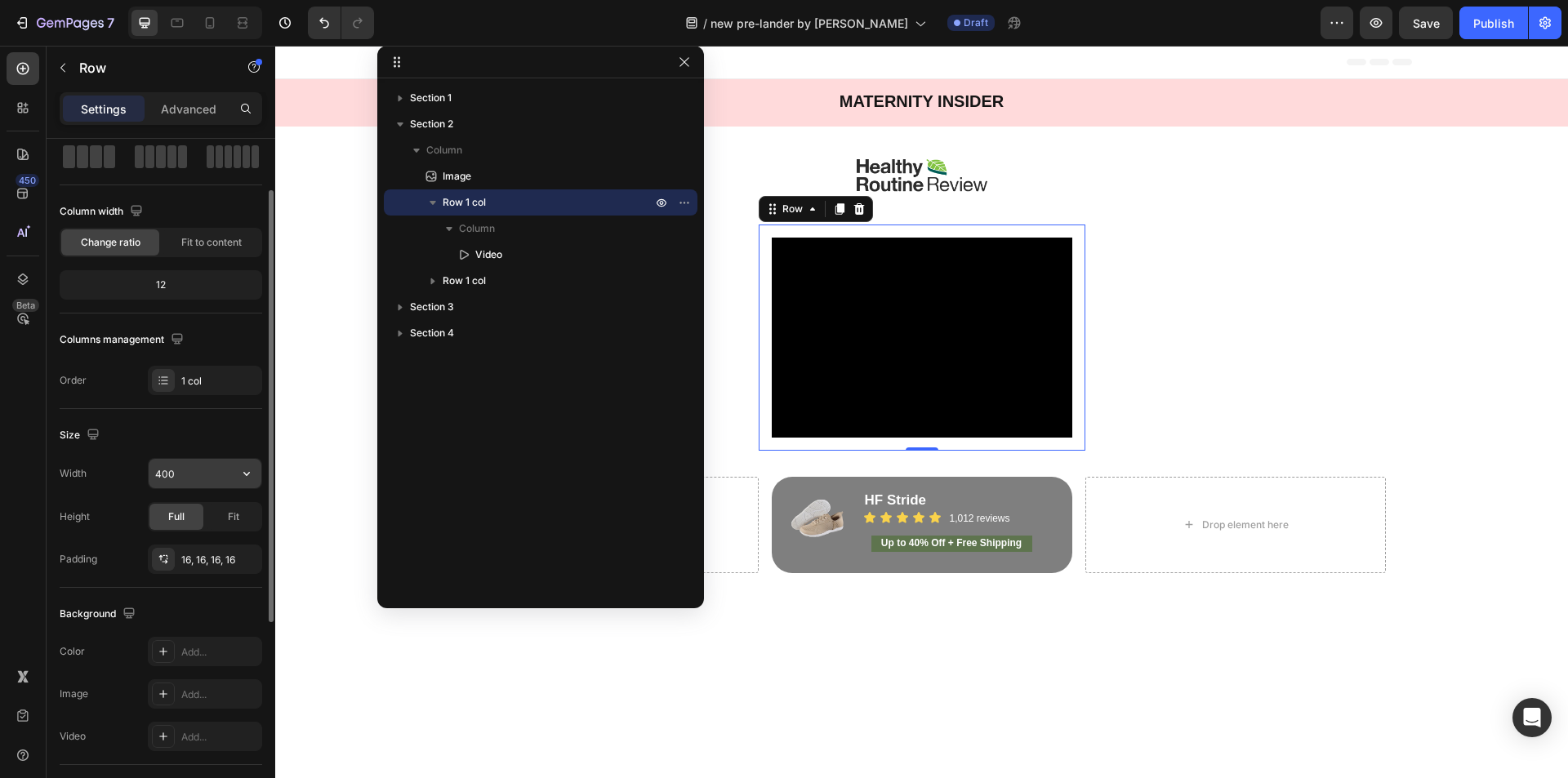
click at [178, 470] on input "400" at bounding box center [205, 473] width 113 height 30
click at [238, 475] on button "button" at bounding box center [247, 473] width 30 height 30
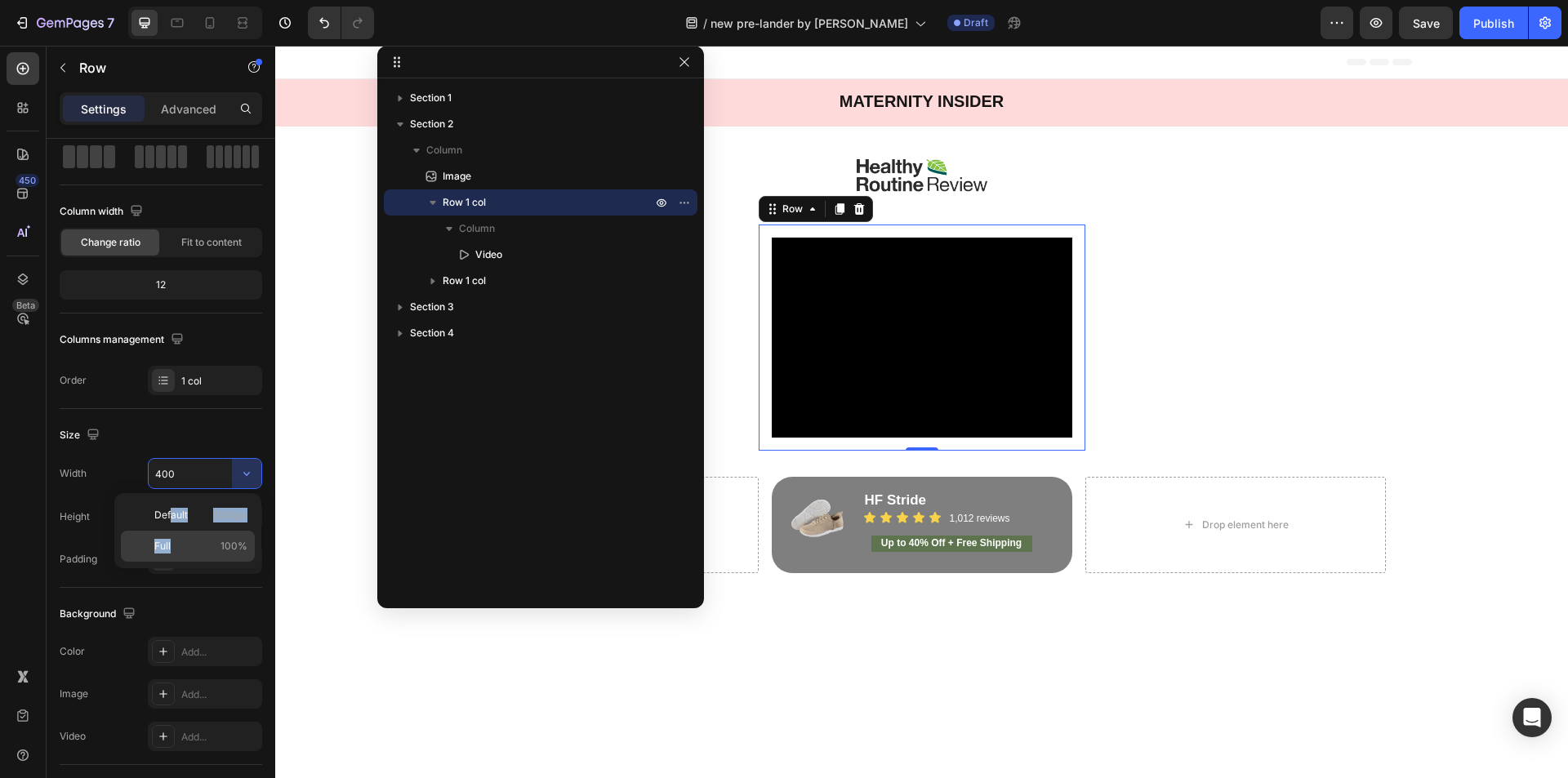
click at [170, 532] on div "Default 1200px Full 100%" at bounding box center [188, 530] width 134 height 62
click at [176, 553] on div "Full 100%" at bounding box center [188, 547] width 134 height 31
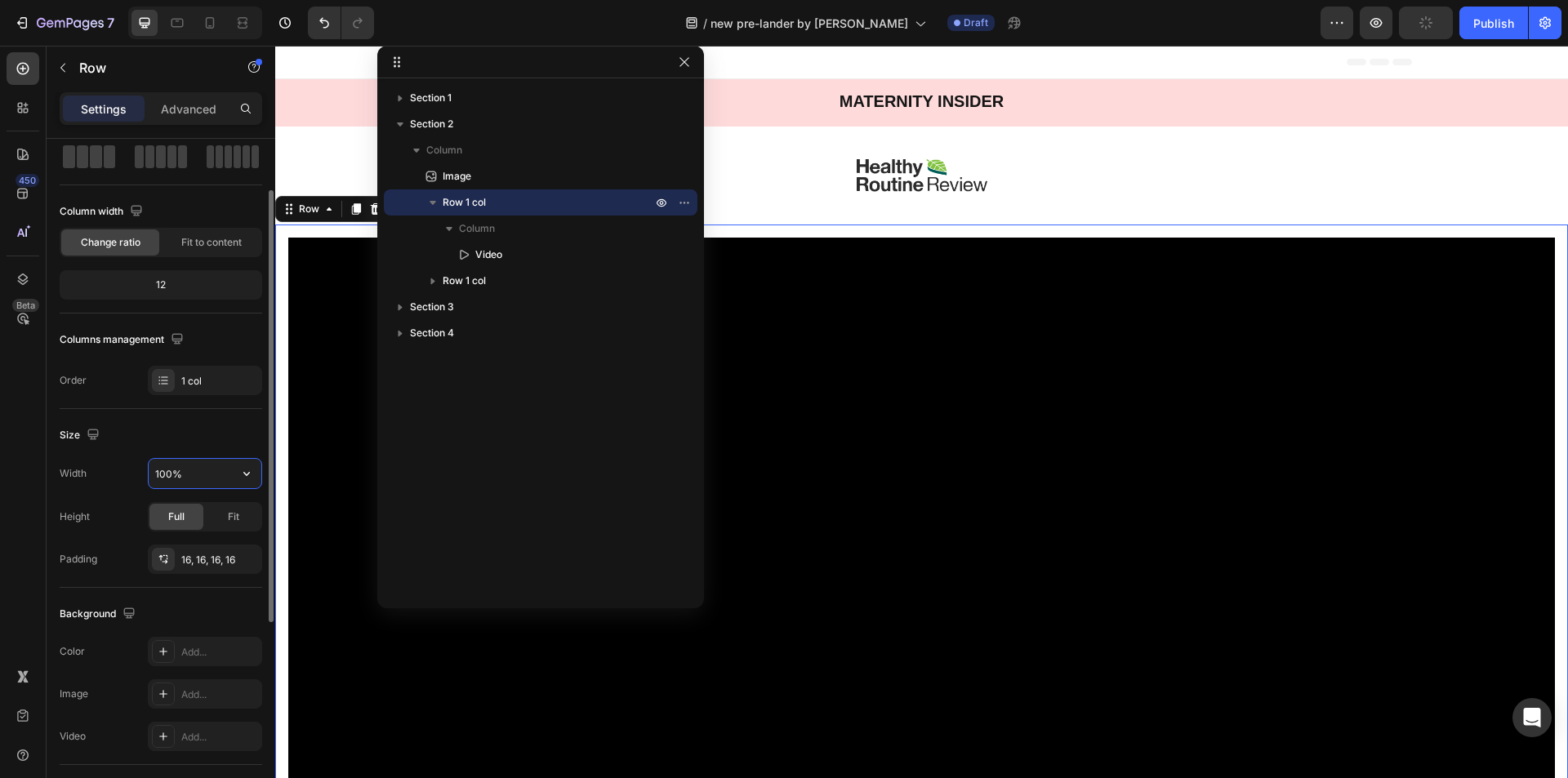
click at [190, 479] on input "100%" at bounding box center [205, 473] width 113 height 30
click at [243, 471] on icon "button" at bounding box center [246, 473] width 17 height 17
drag, startPoint x: 223, startPoint y: 503, endPoint x: 141, endPoint y: 489, distance: 83.2
click at [222, 504] on div "Default 1200px" at bounding box center [188, 515] width 134 height 31
type input "1200"
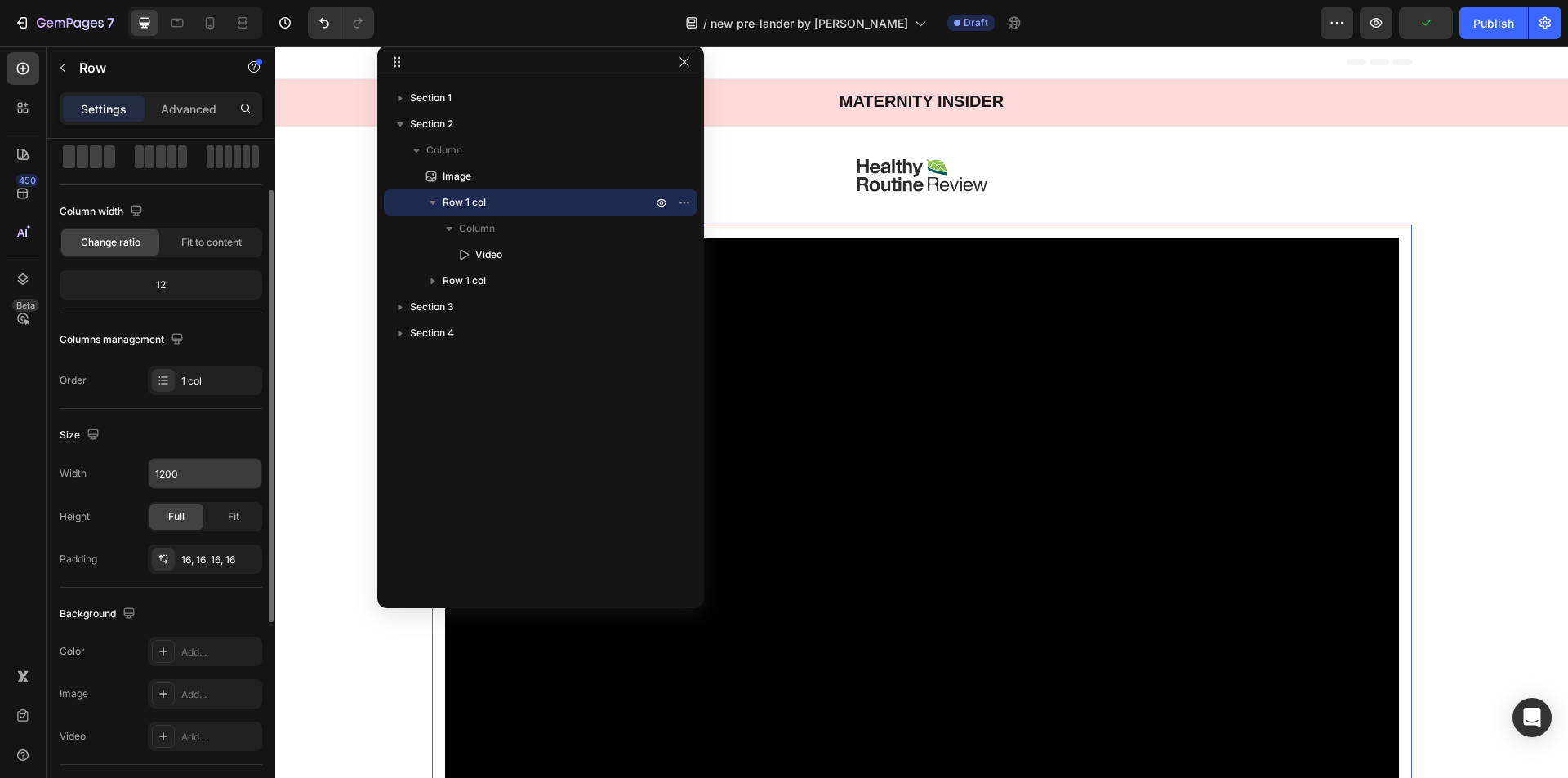
drag, startPoint x: 83, startPoint y: 473, endPoint x: 180, endPoint y: 479, distance: 97.2
click at [84, 473] on div "Width" at bounding box center [73, 473] width 27 height 15
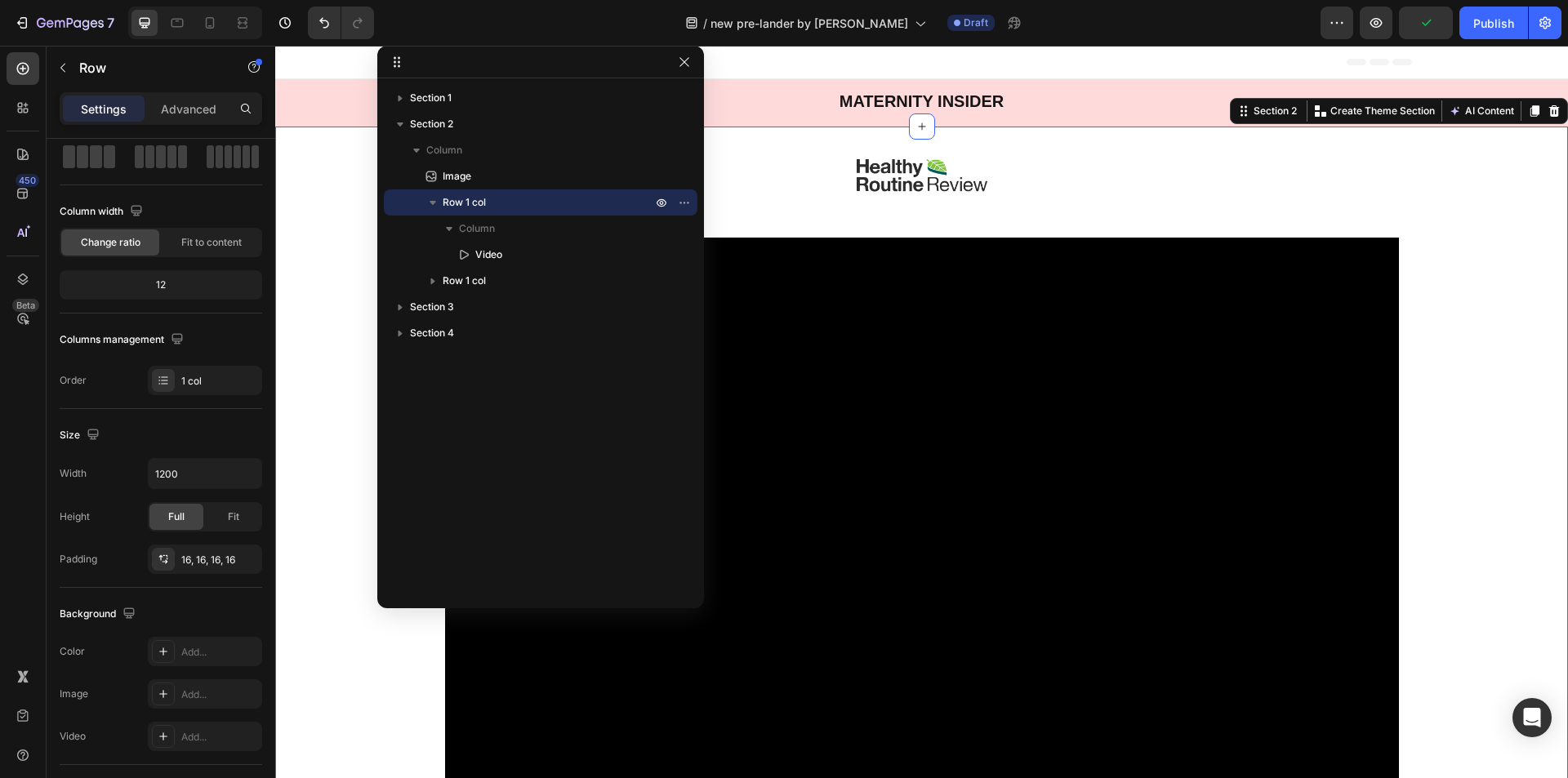
click at [337, 436] on div "Image Video Row Drop element here Image HF Stride Heading Icon Icon Icon Icon I…" at bounding box center [921, 580] width 1293 height 909
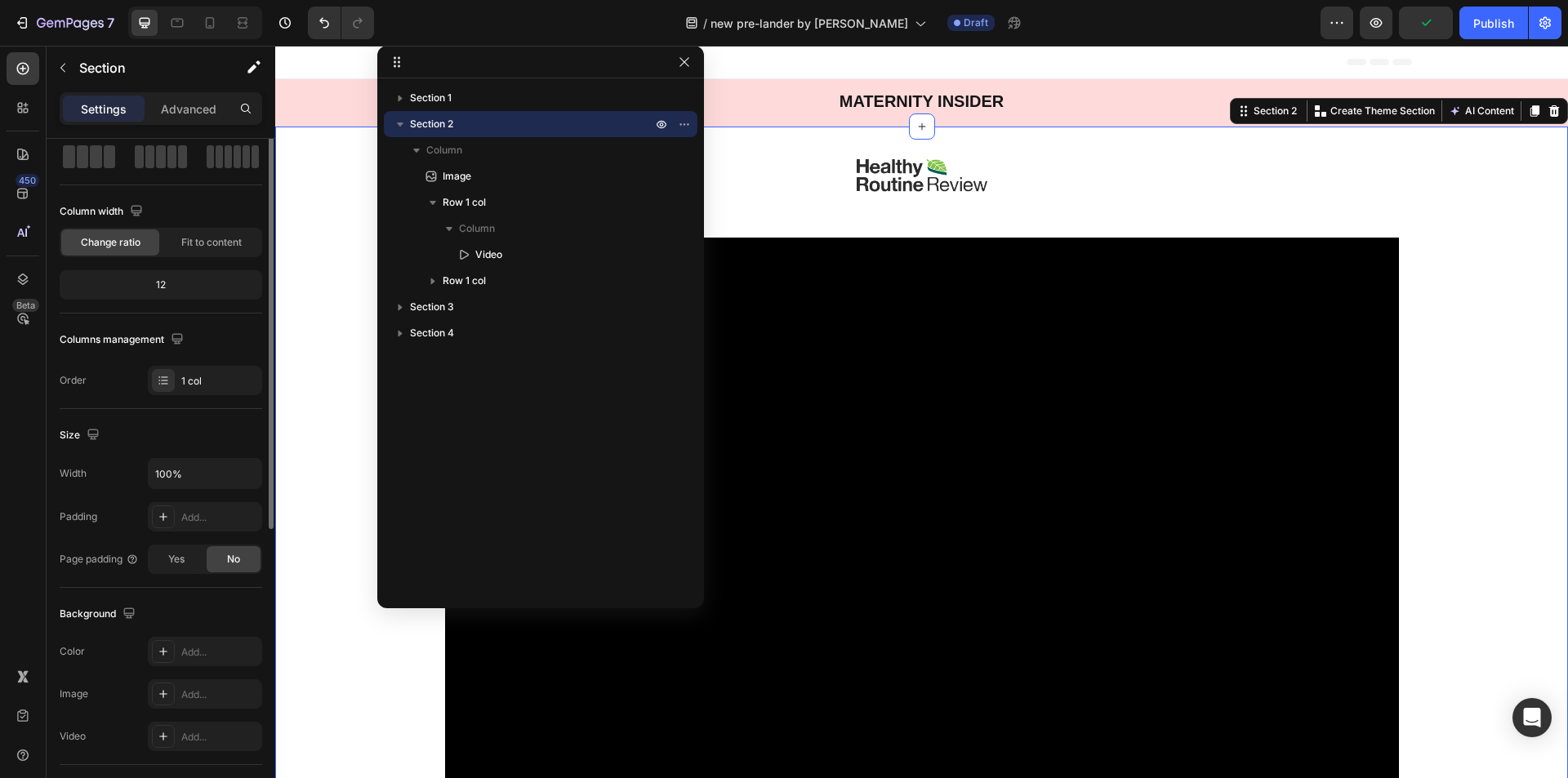
scroll to position [0, 0]
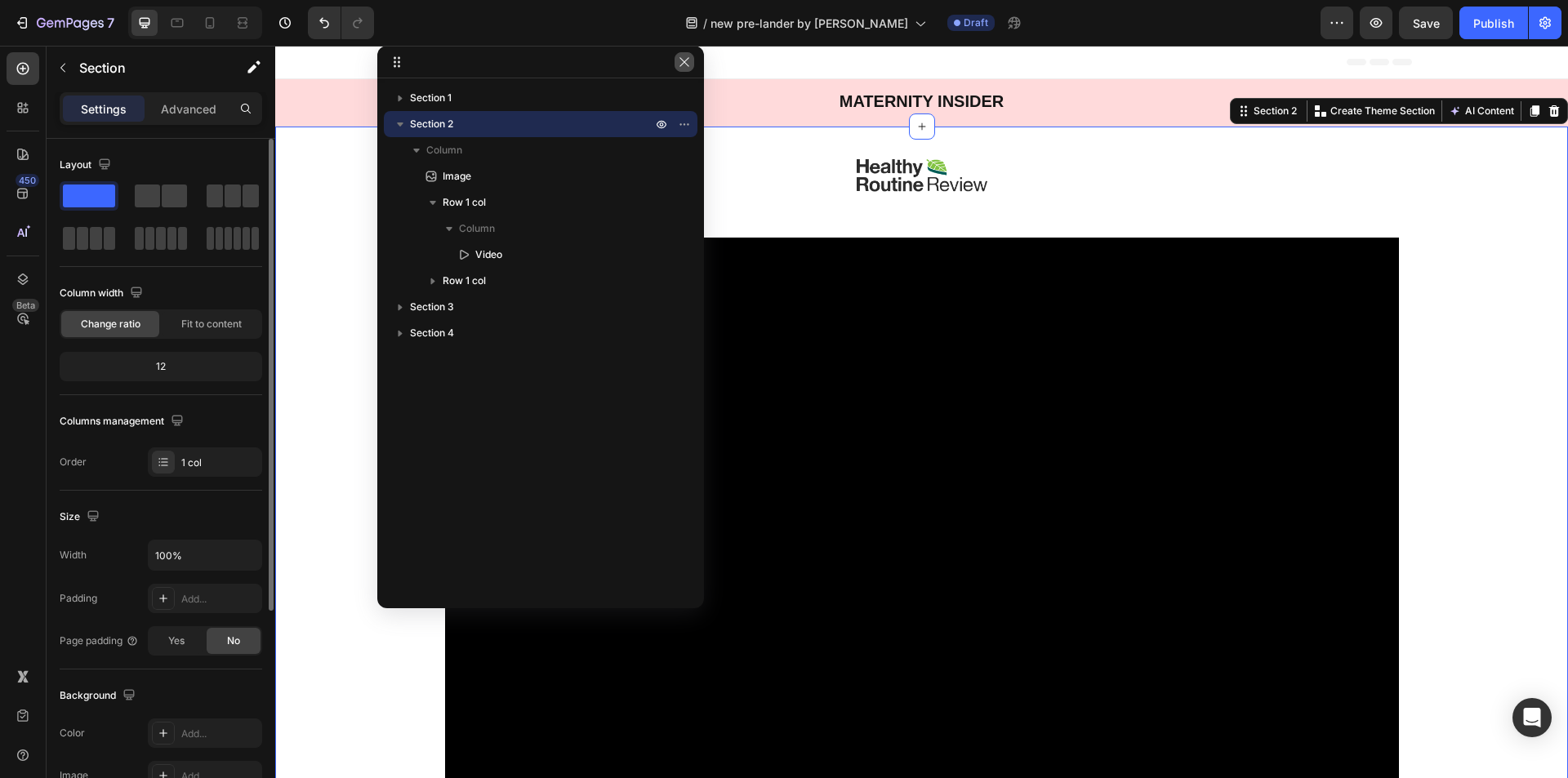
click at [680, 60] on icon "button" at bounding box center [684, 62] width 13 height 13
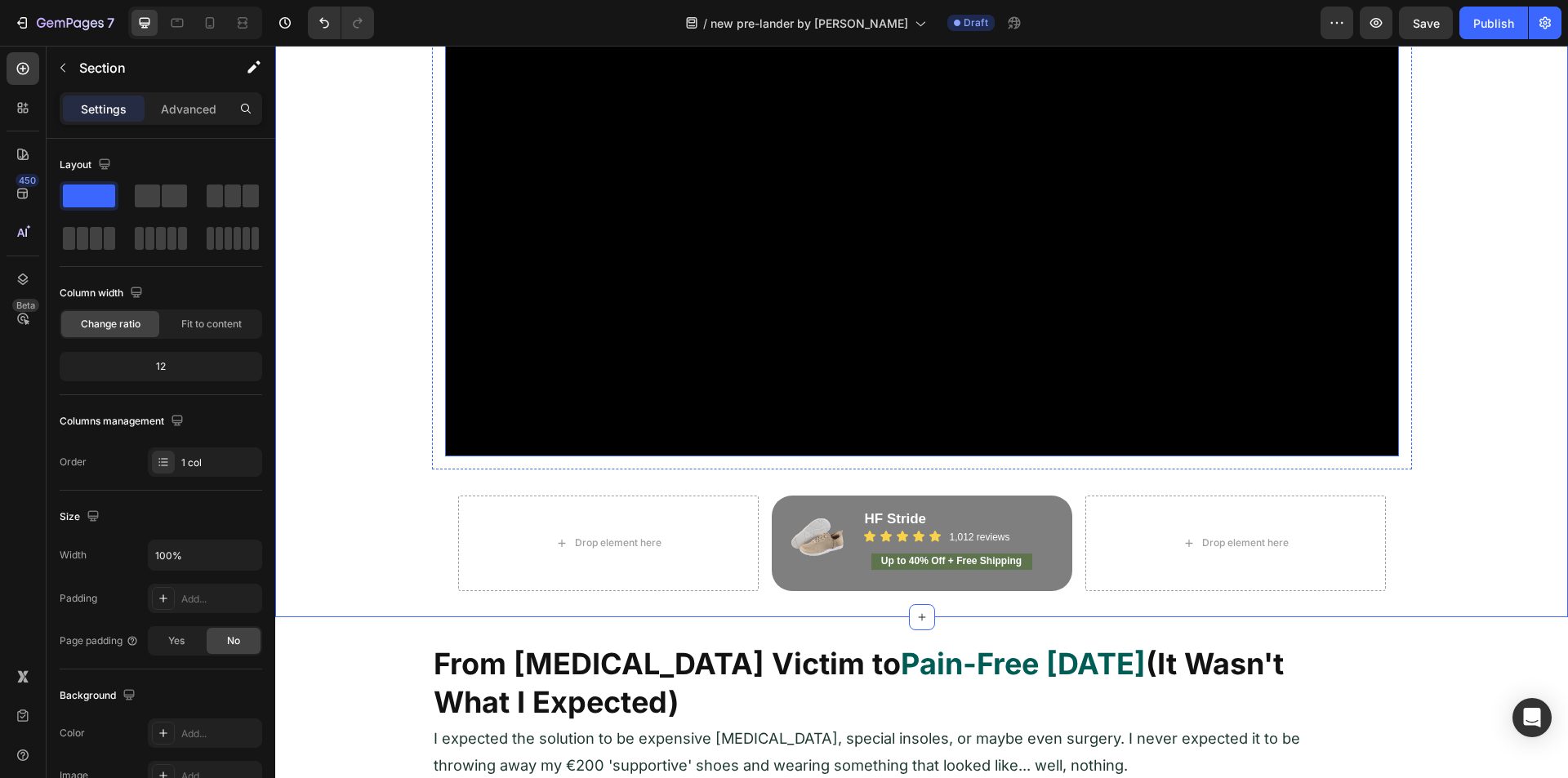
scroll to position [490, 0]
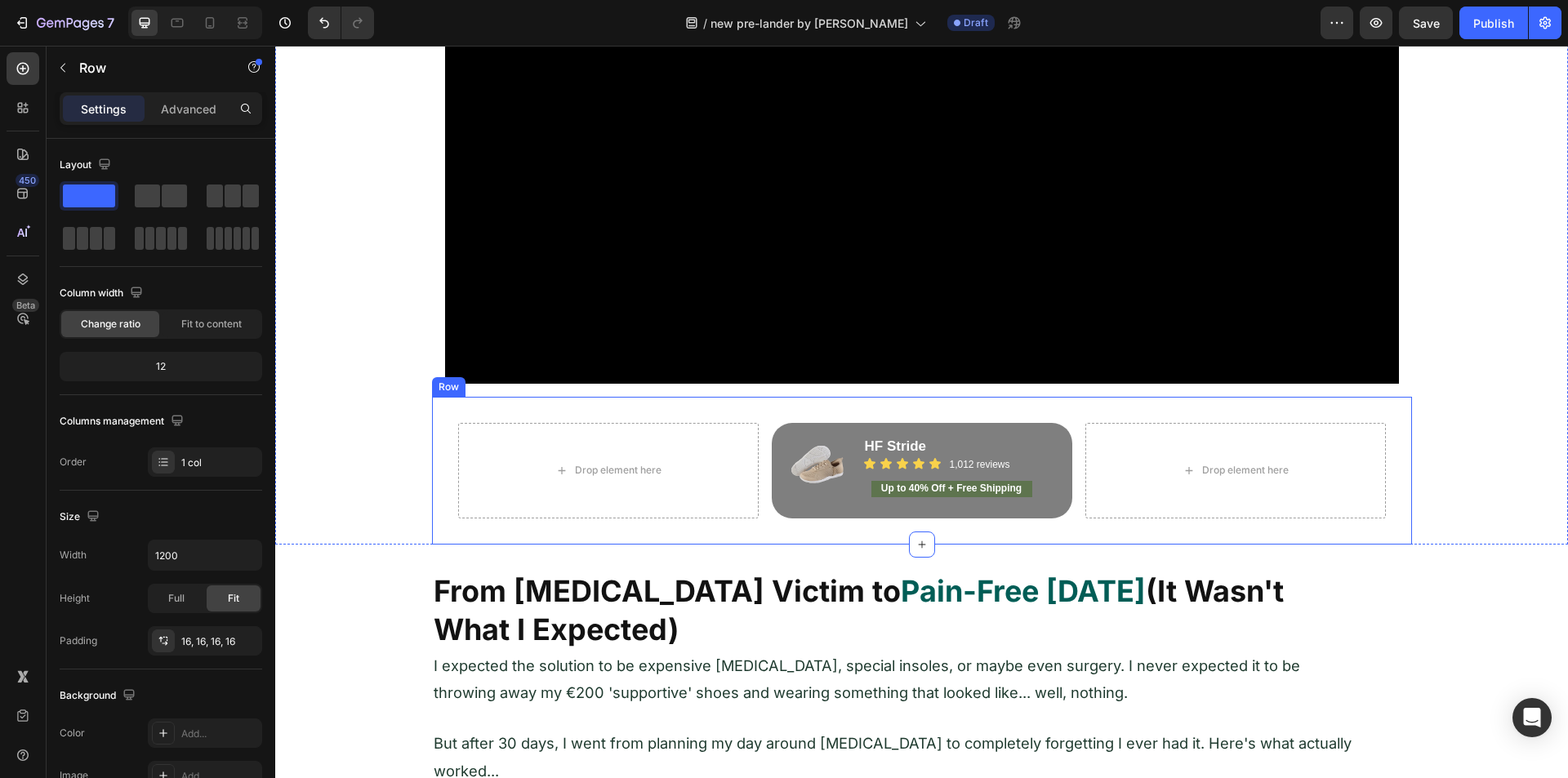
click at [735, 405] on div "Drop element here Image HF Stride Heading Icon Icon Icon Icon Icon Icon List 1,…" at bounding box center [921, 471] width 980 height 148
click at [211, 113] on p "Advanced" at bounding box center [189, 109] width 56 height 17
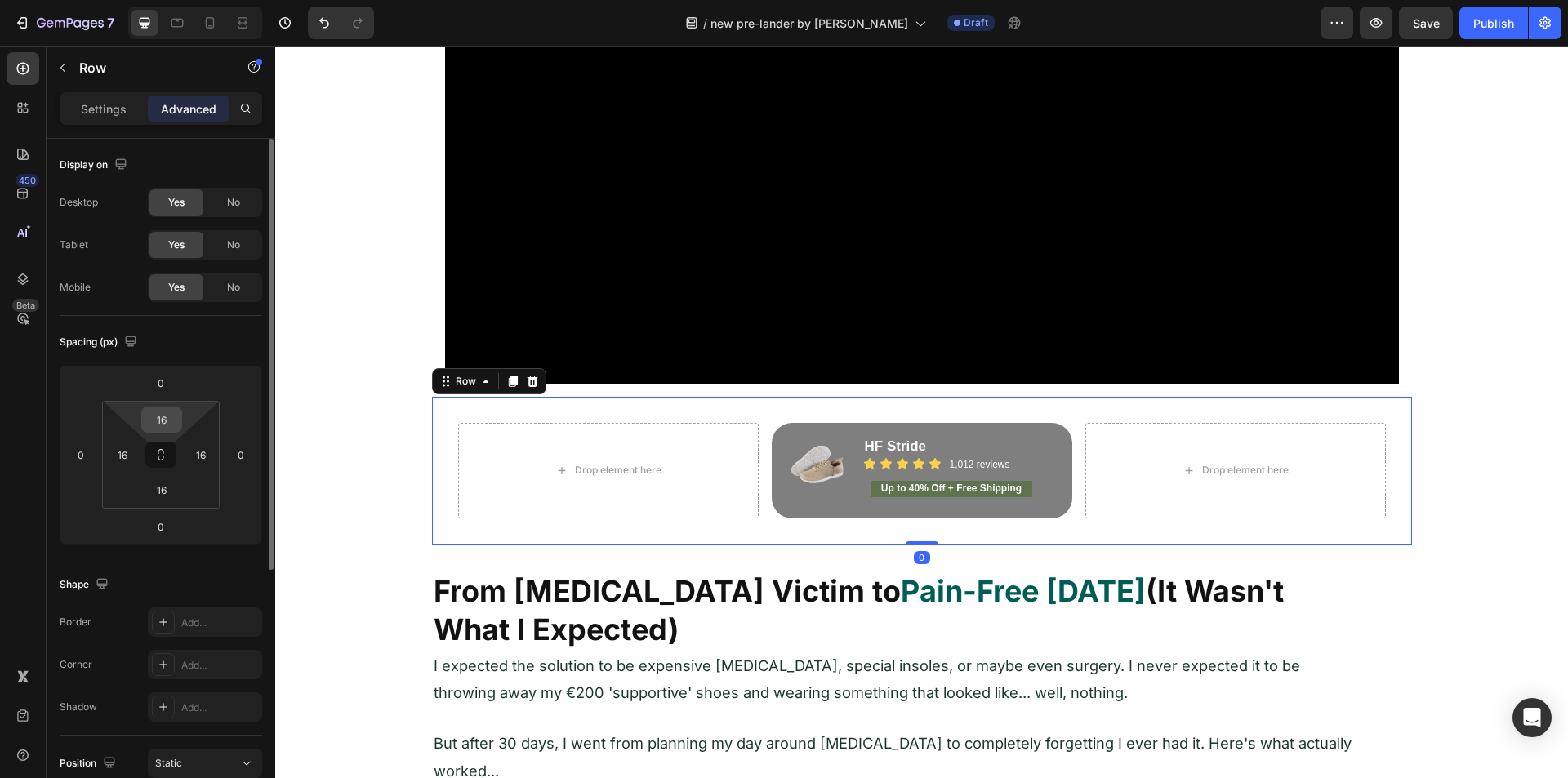
click at [171, 424] on input "16" at bounding box center [162, 419] width 33 height 24
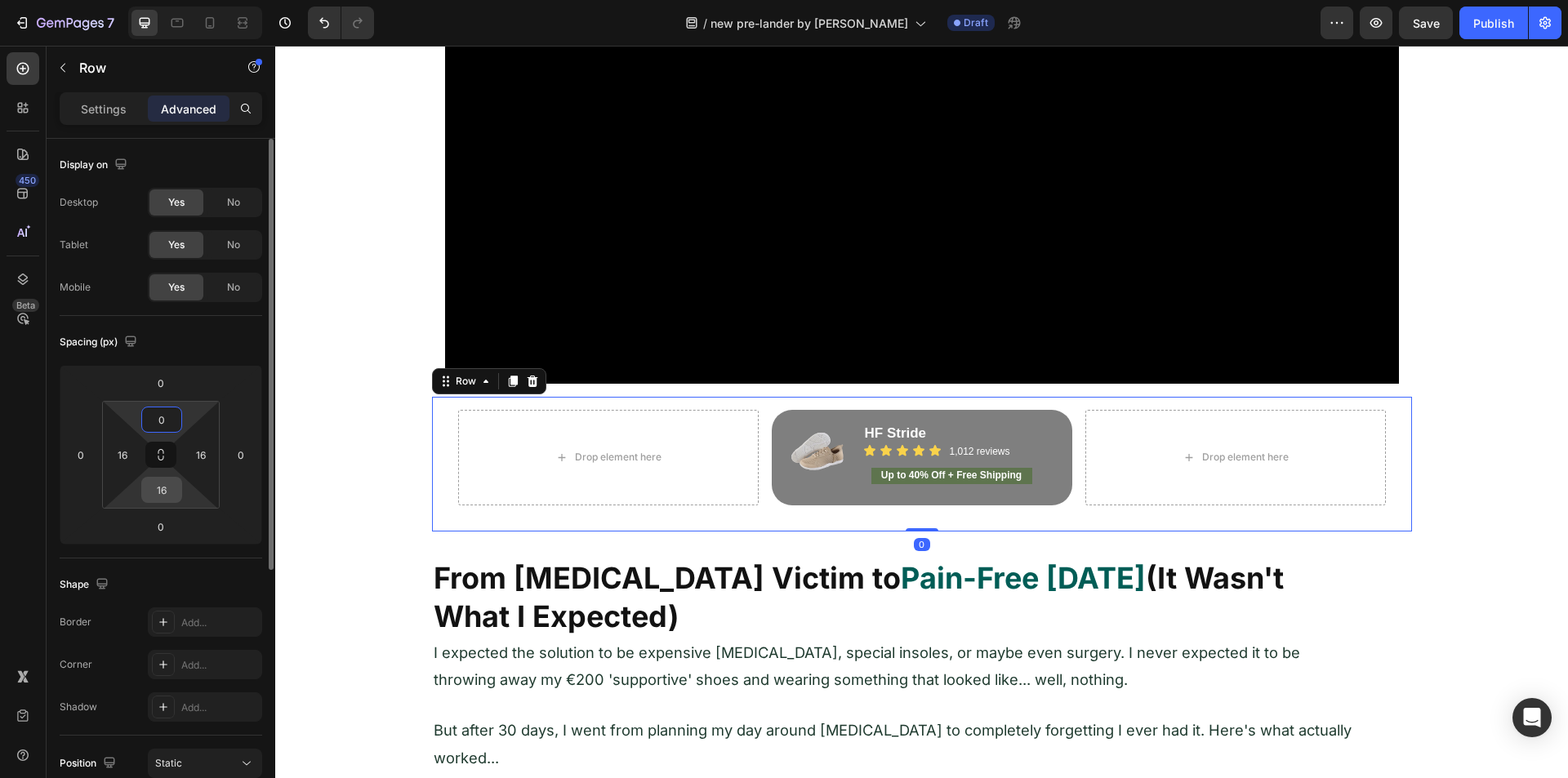
type input "0"
click at [157, 491] on input "16" at bounding box center [162, 490] width 33 height 24
click at [126, 459] on input "16" at bounding box center [123, 455] width 24 height 24
type input "16"
type input "0"
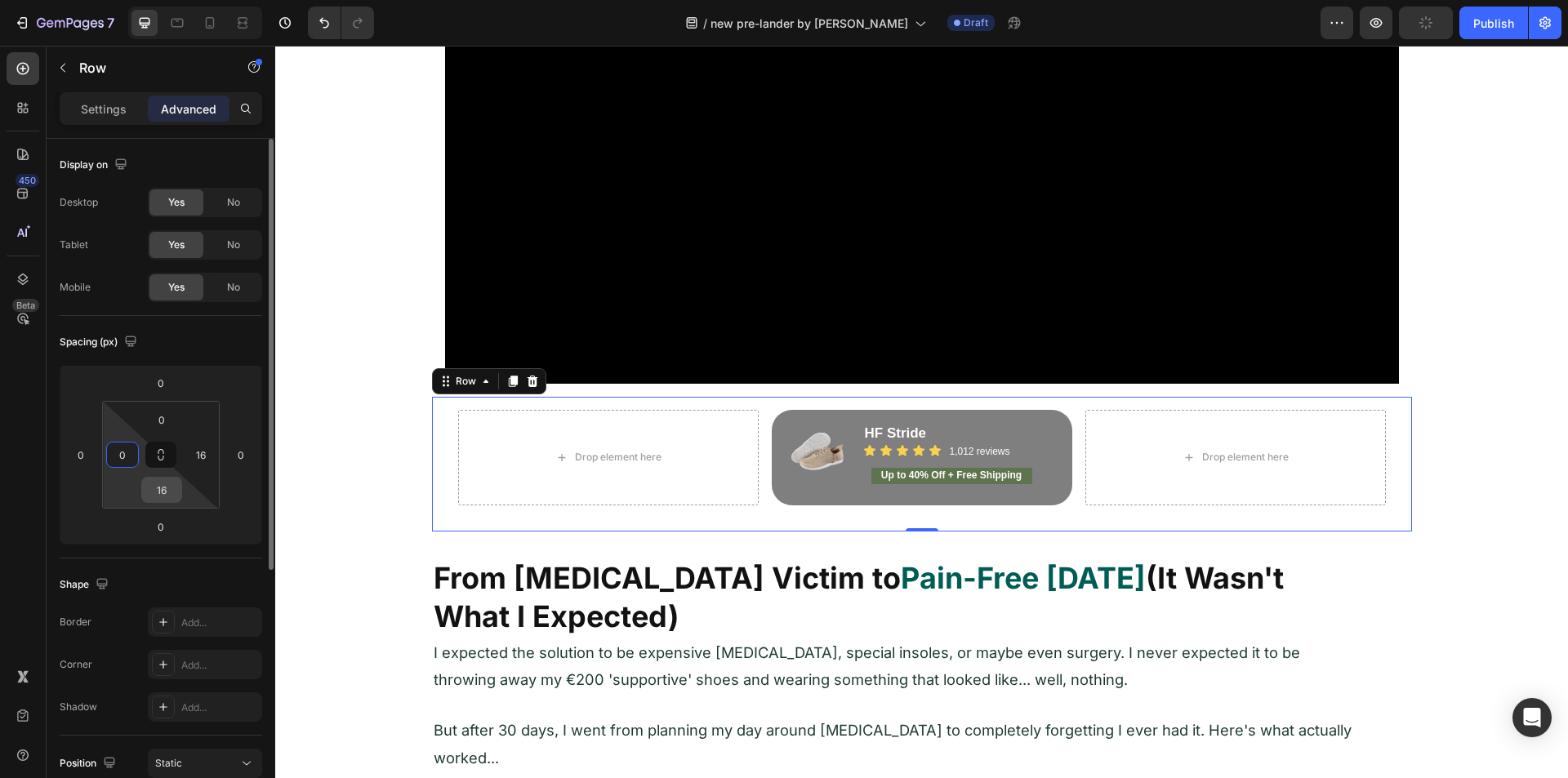
click at [157, 491] on input "16" at bounding box center [162, 490] width 33 height 24
click at [162, 494] on input "016" at bounding box center [162, 490] width 33 height 24
click at [162, 494] on input "0016" at bounding box center [162, 490] width 33 height 24
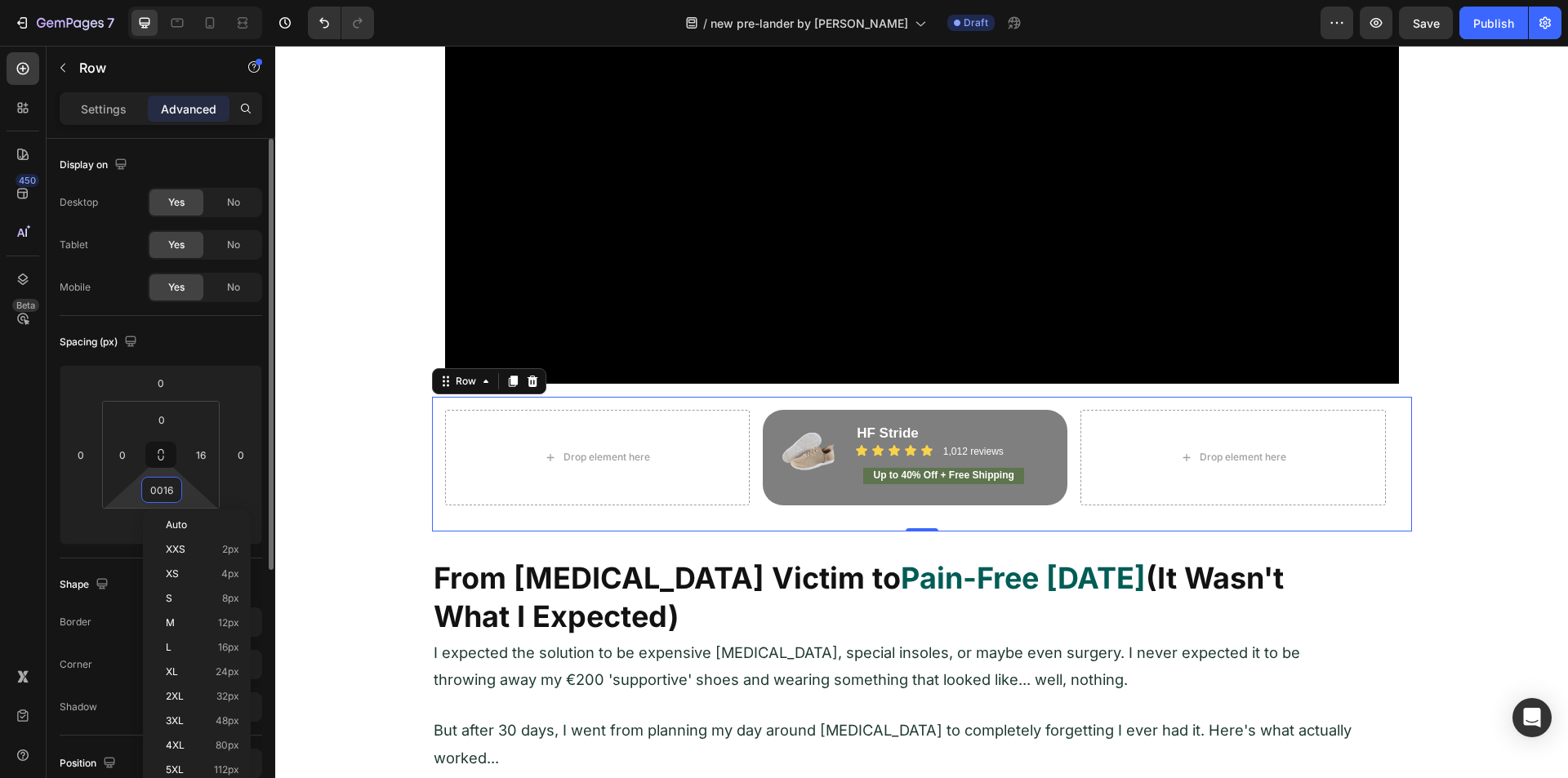
click at [162, 494] on input "0016" at bounding box center [162, 490] width 33 height 24
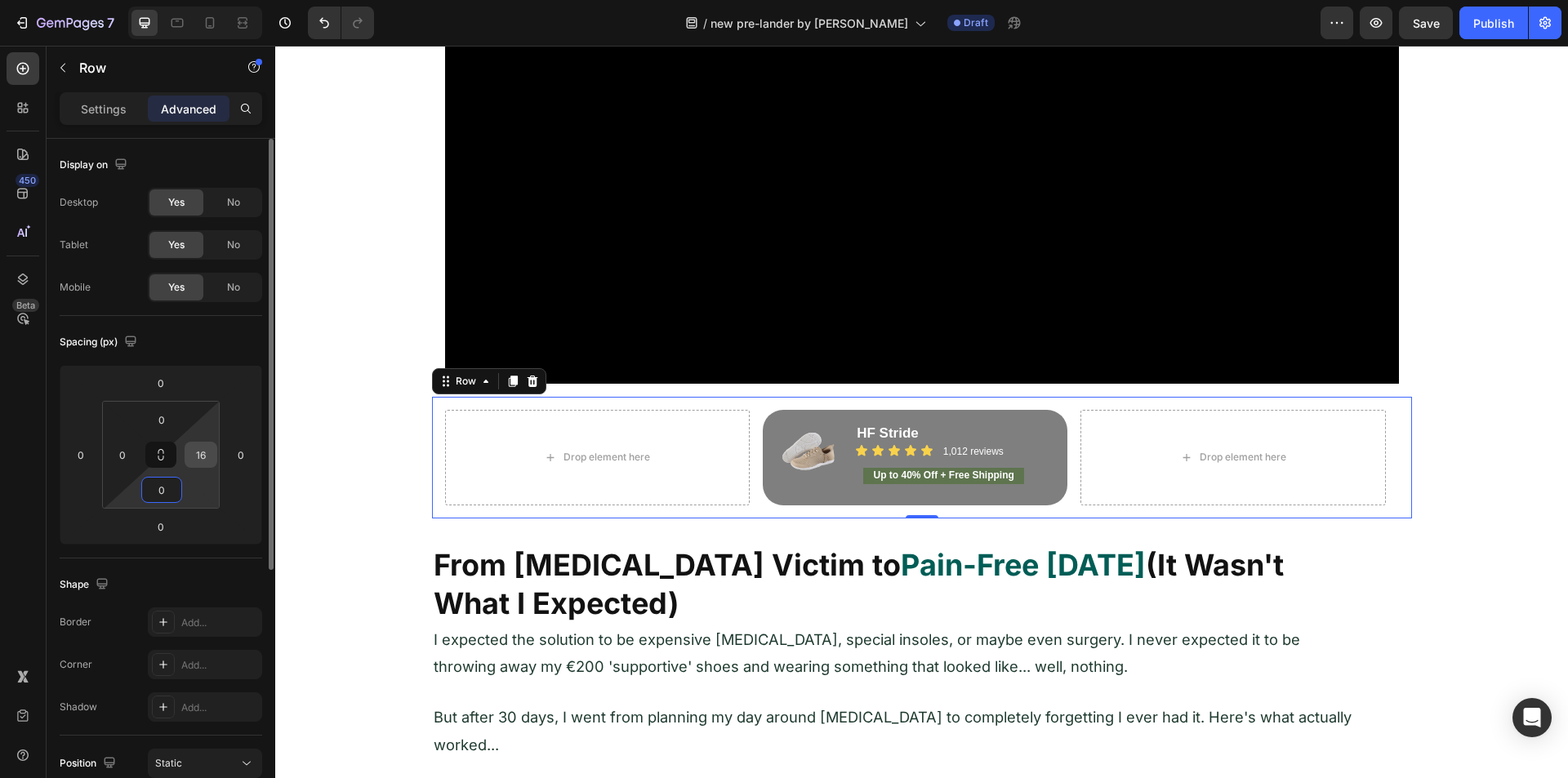
type input "0"
click at [205, 458] on input "16" at bounding box center [201, 455] width 24 height 24
type input "0"
click at [50, 452] on div "Display on Desktop Yes No Tablet Yes No Mobile Yes No Spacing (px) 0 0 0 0 0 0 …" at bounding box center [160, 684] width 229 height 1090
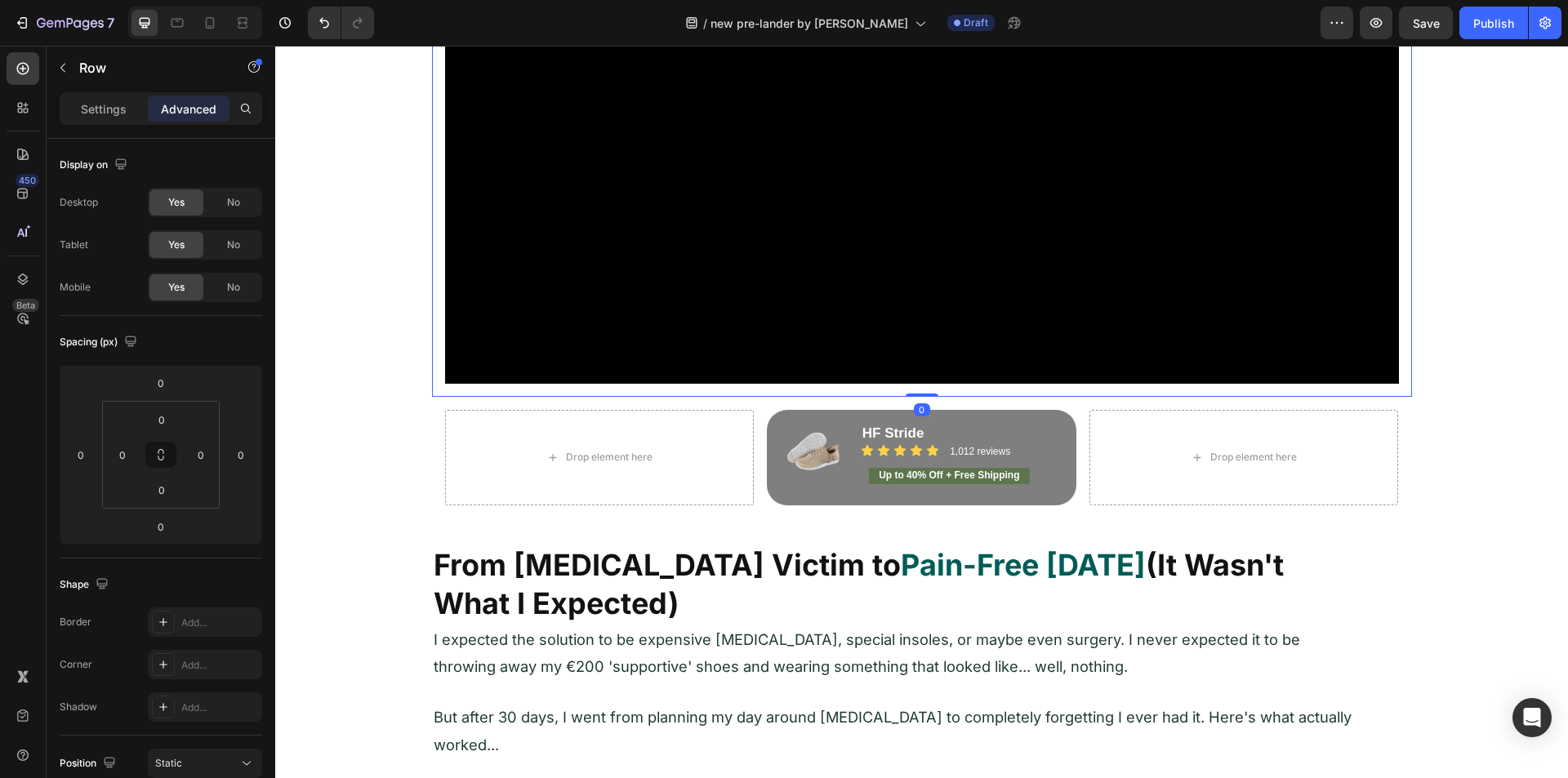
click at [705, 386] on div "Video Row 0" at bounding box center [921, 65] width 980 height 662
click at [165, 498] on input "16" at bounding box center [162, 490] width 33 height 24
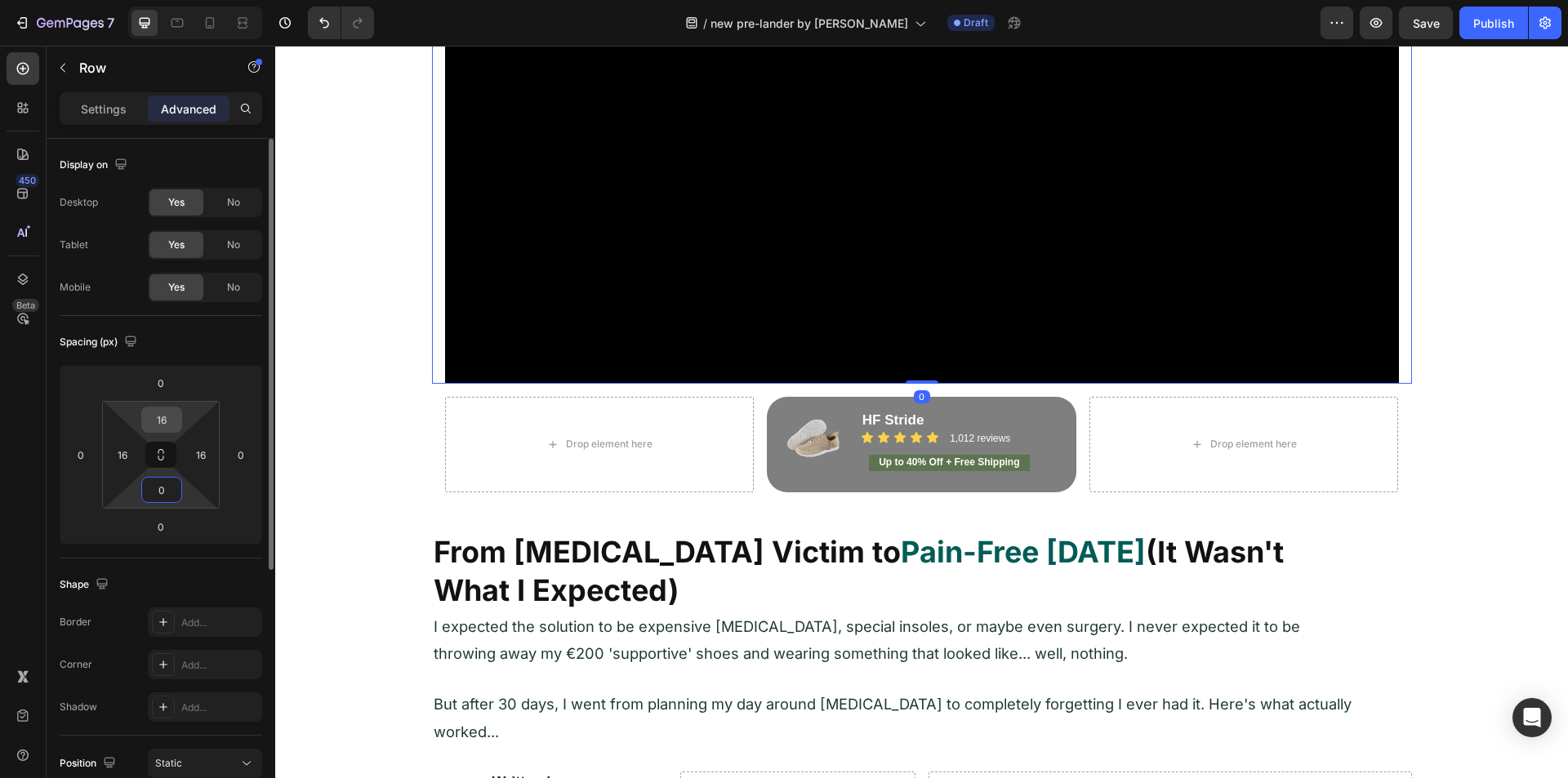
type input "0"
click at [157, 409] on input "16" at bounding box center [162, 419] width 33 height 24
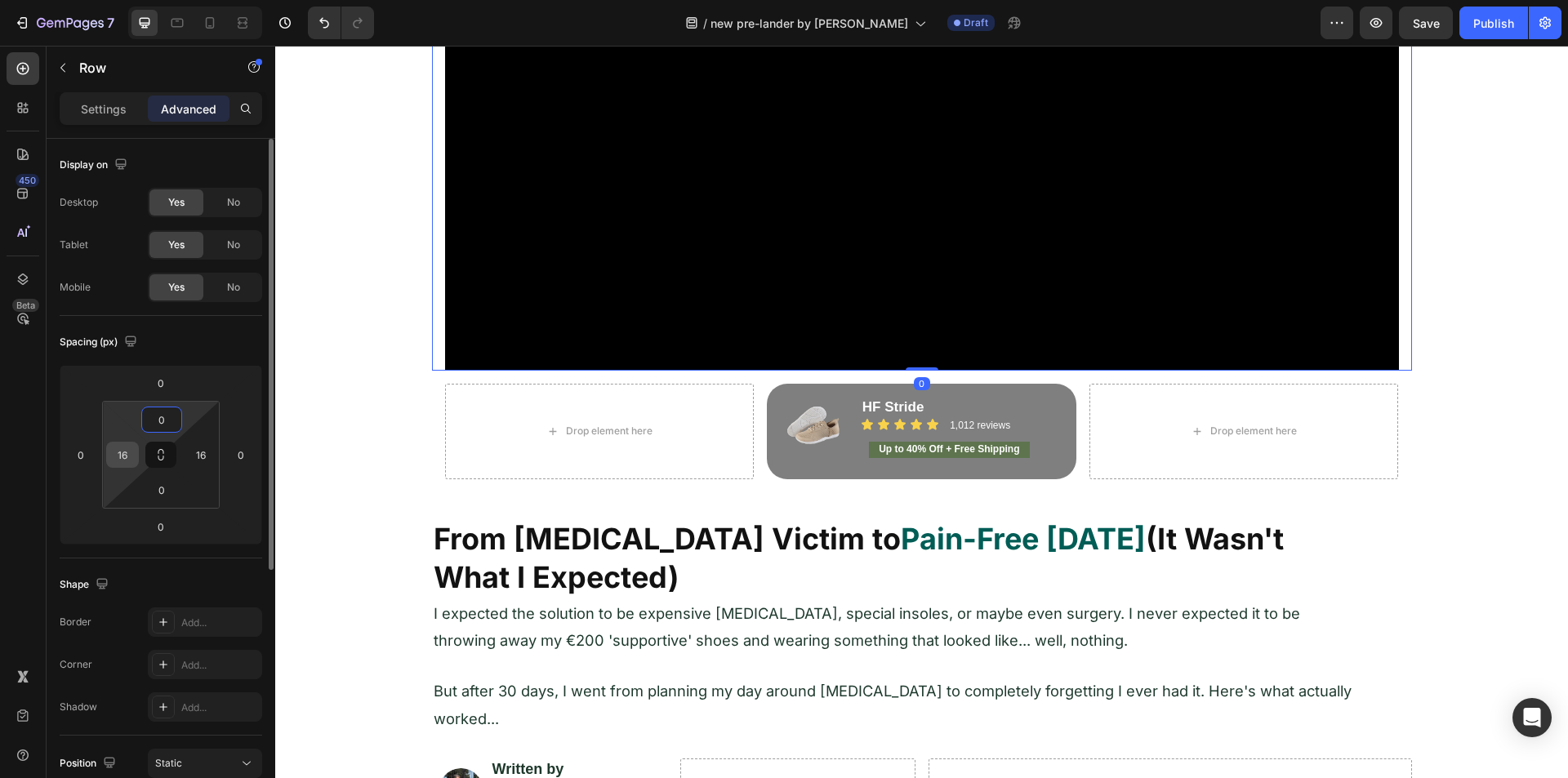
type input "0"
click at [126, 449] on input "16" at bounding box center [123, 455] width 24 height 24
type input "0"
click at [195, 451] on input "16" at bounding box center [201, 455] width 24 height 24
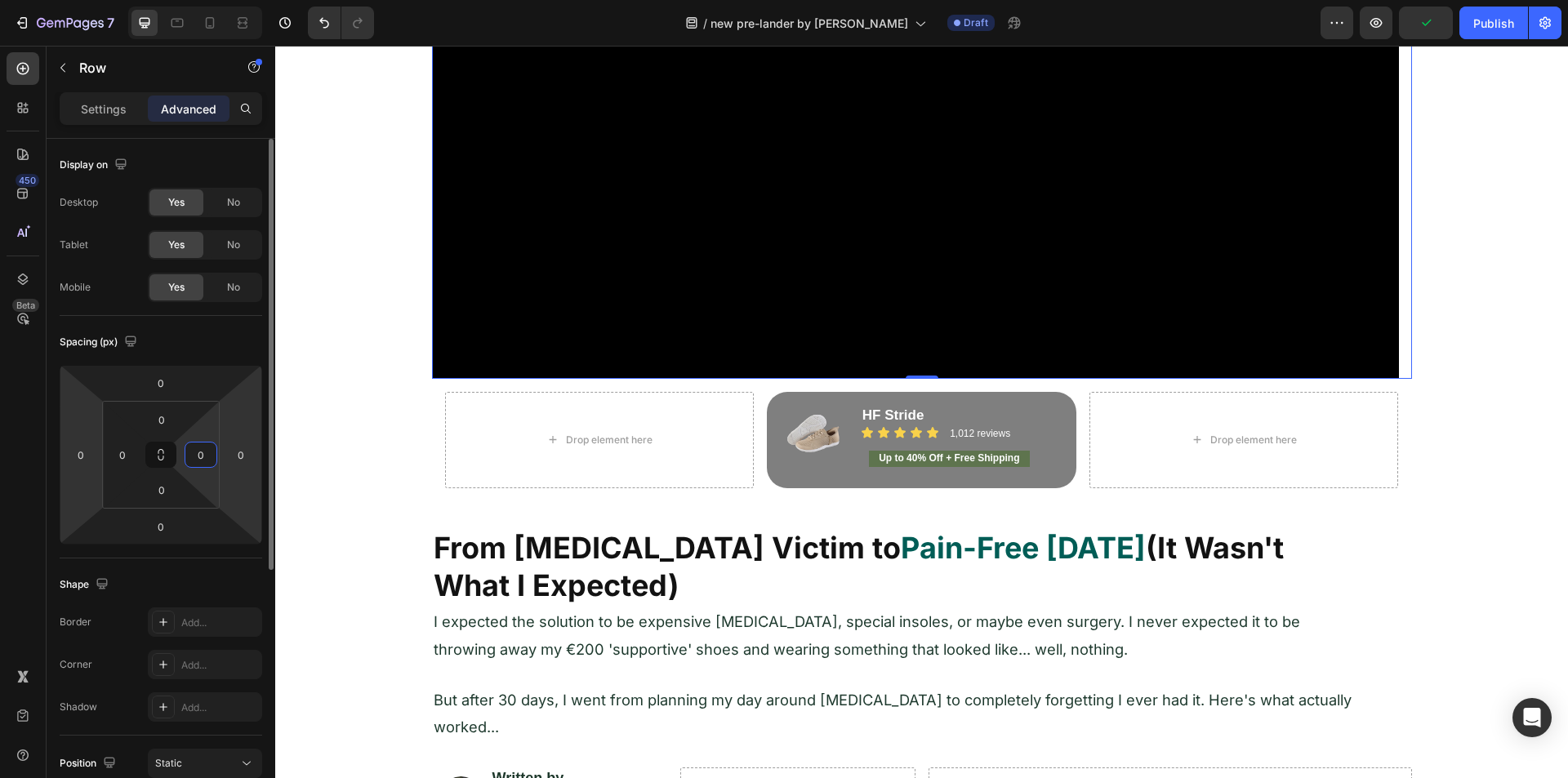
type input "0"
click at [37, 458] on div "450 Beta" at bounding box center [23, 356] width 33 height 608
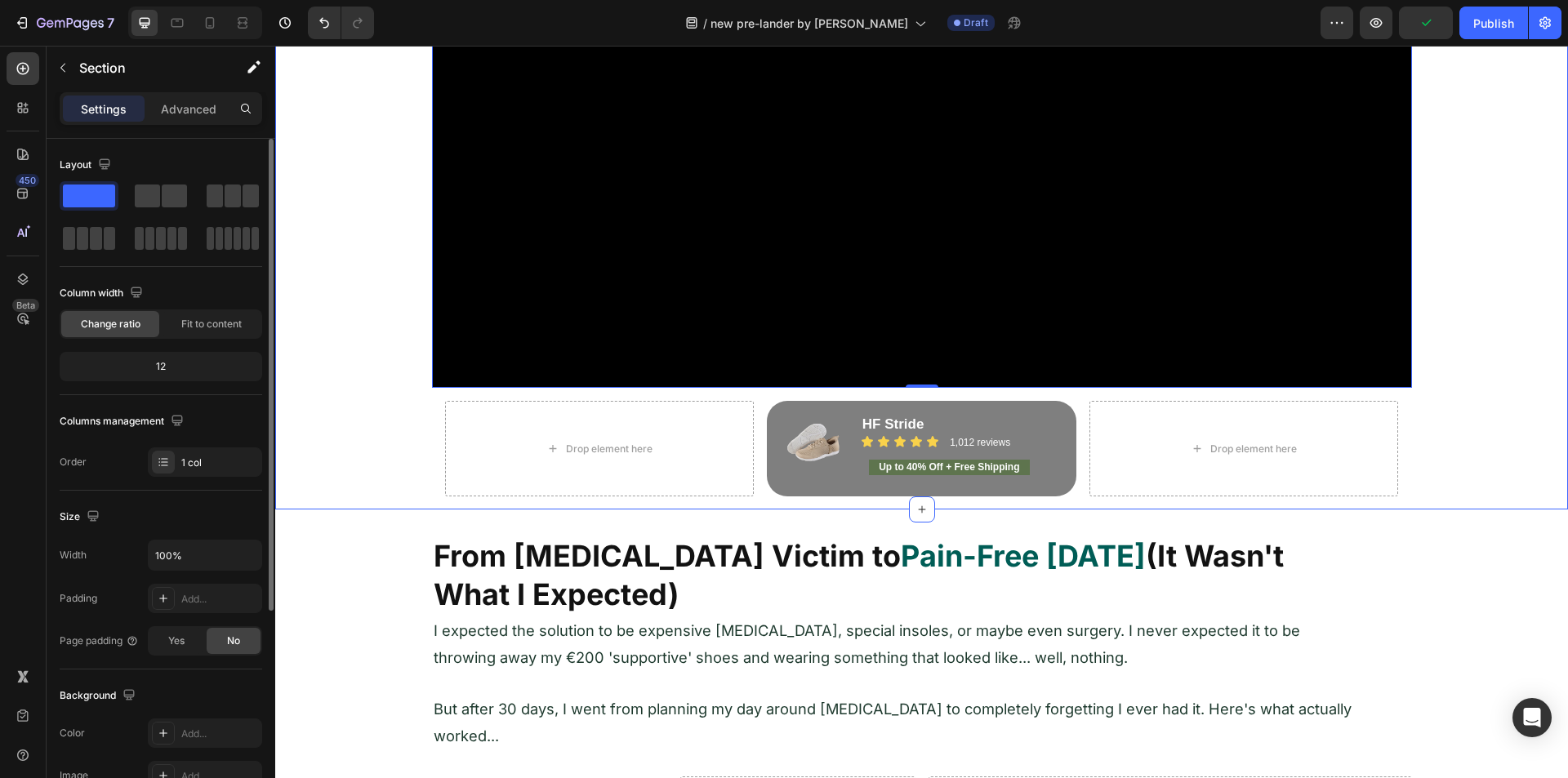
click at [379, 407] on div "Image Video Row 0 Drop element here Image HF Stride Heading Icon Icon Icon Icon…" at bounding box center [921, 72] width 1293 height 873
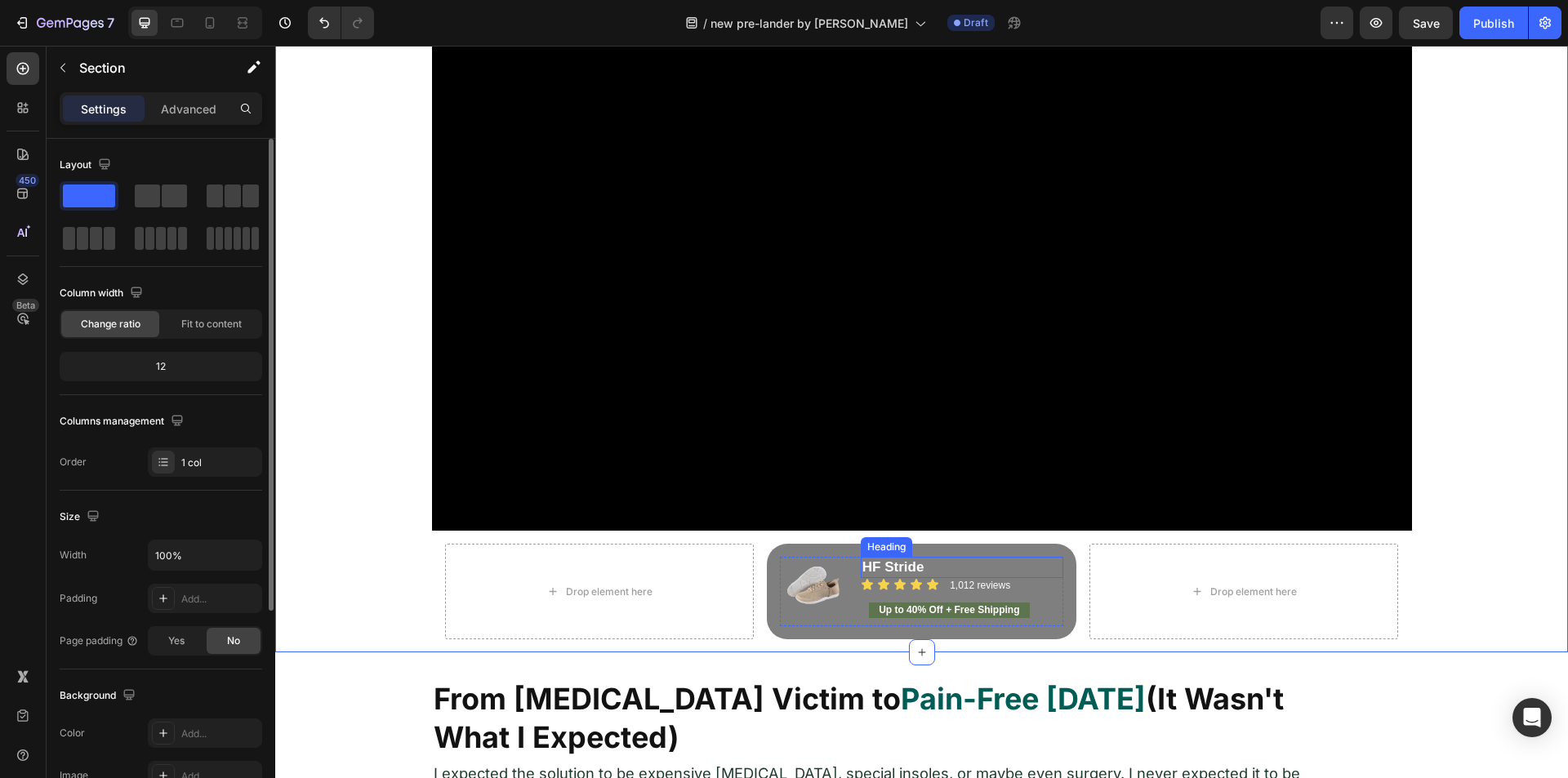
scroll to position [326, 0]
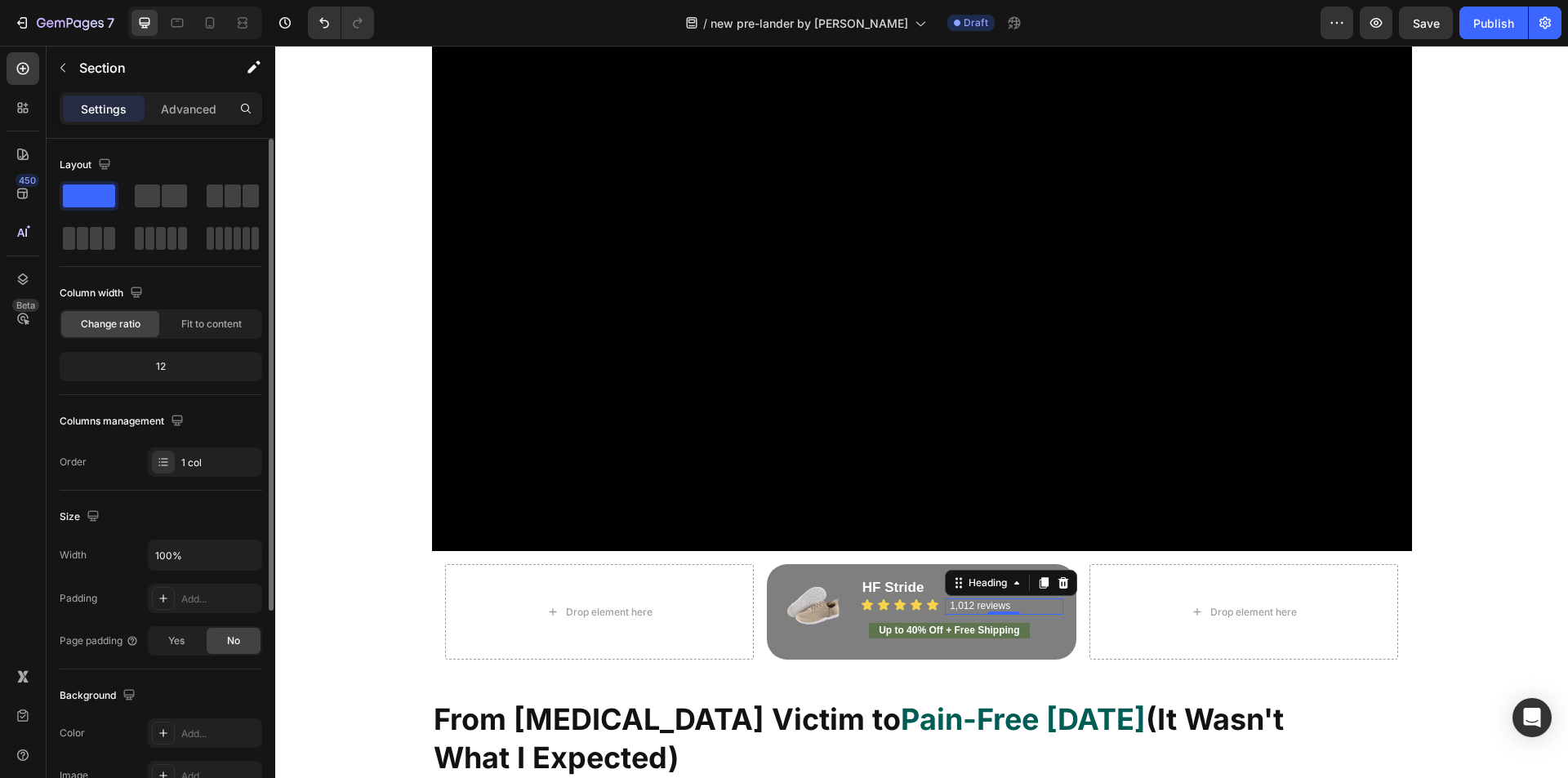
click at [945, 605] on div "1,012 reviews Heading 0" at bounding box center [1004, 607] width 118 height 17
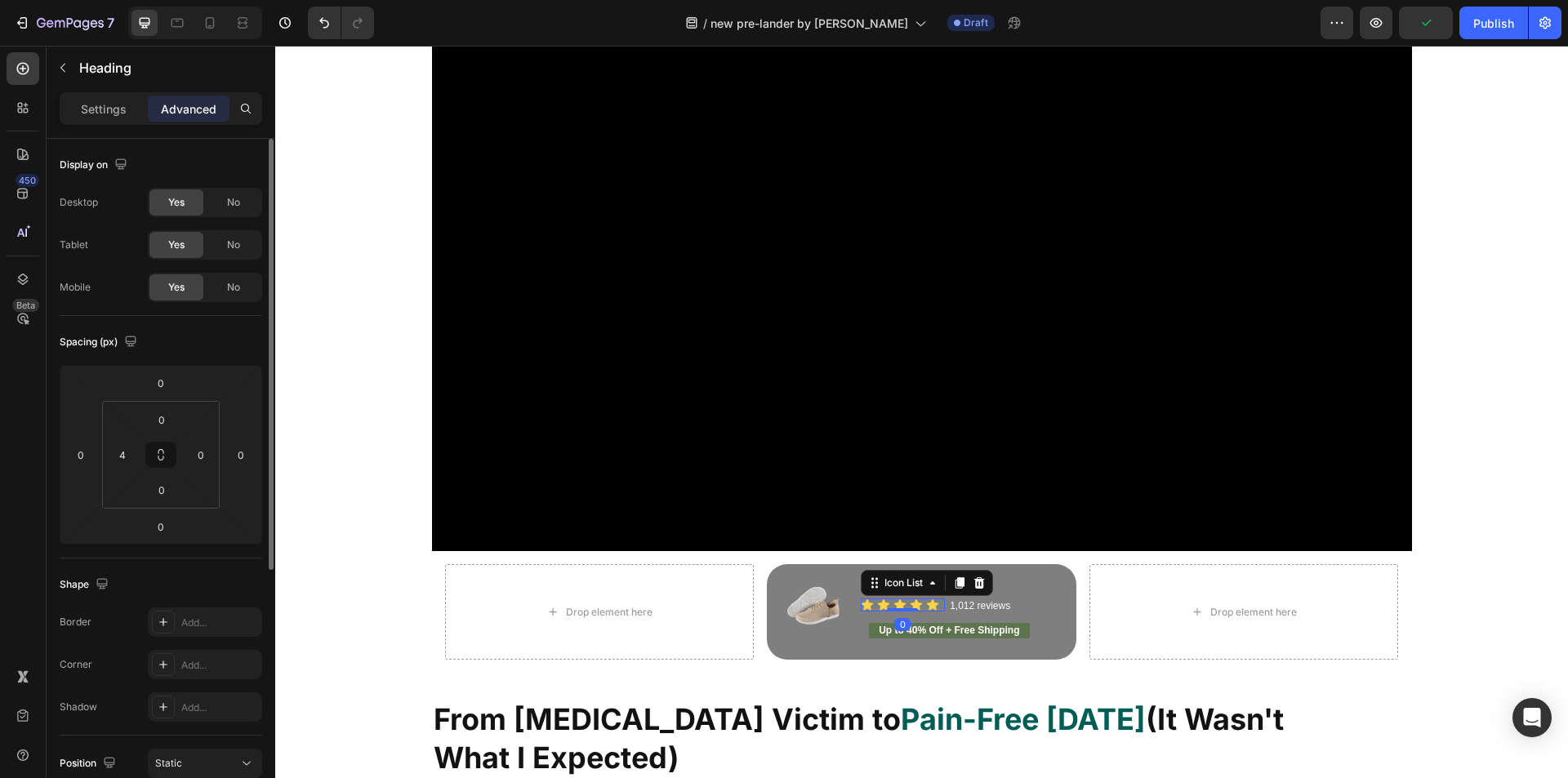
click at [935, 612] on div "Icon Icon Icon Icon Icon" at bounding box center [902, 605] width 84 height 13
click at [949, 610] on p "1,012 reviews" at bounding box center [1005, 607] width 112 height 13
click at [23, 269] on div at bounding box center [23, 279] width 33 height 33
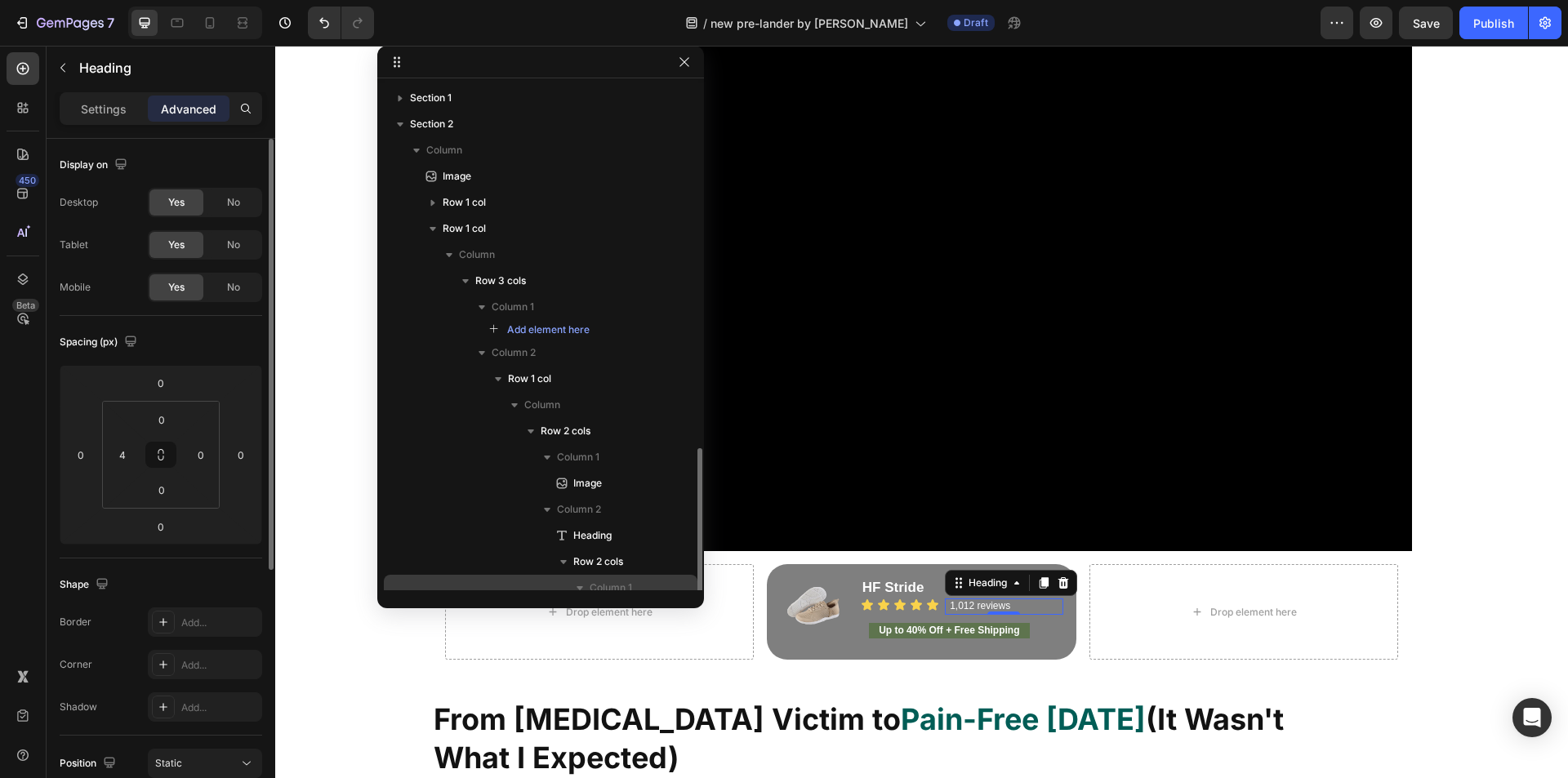
scroll to position [213, 0]
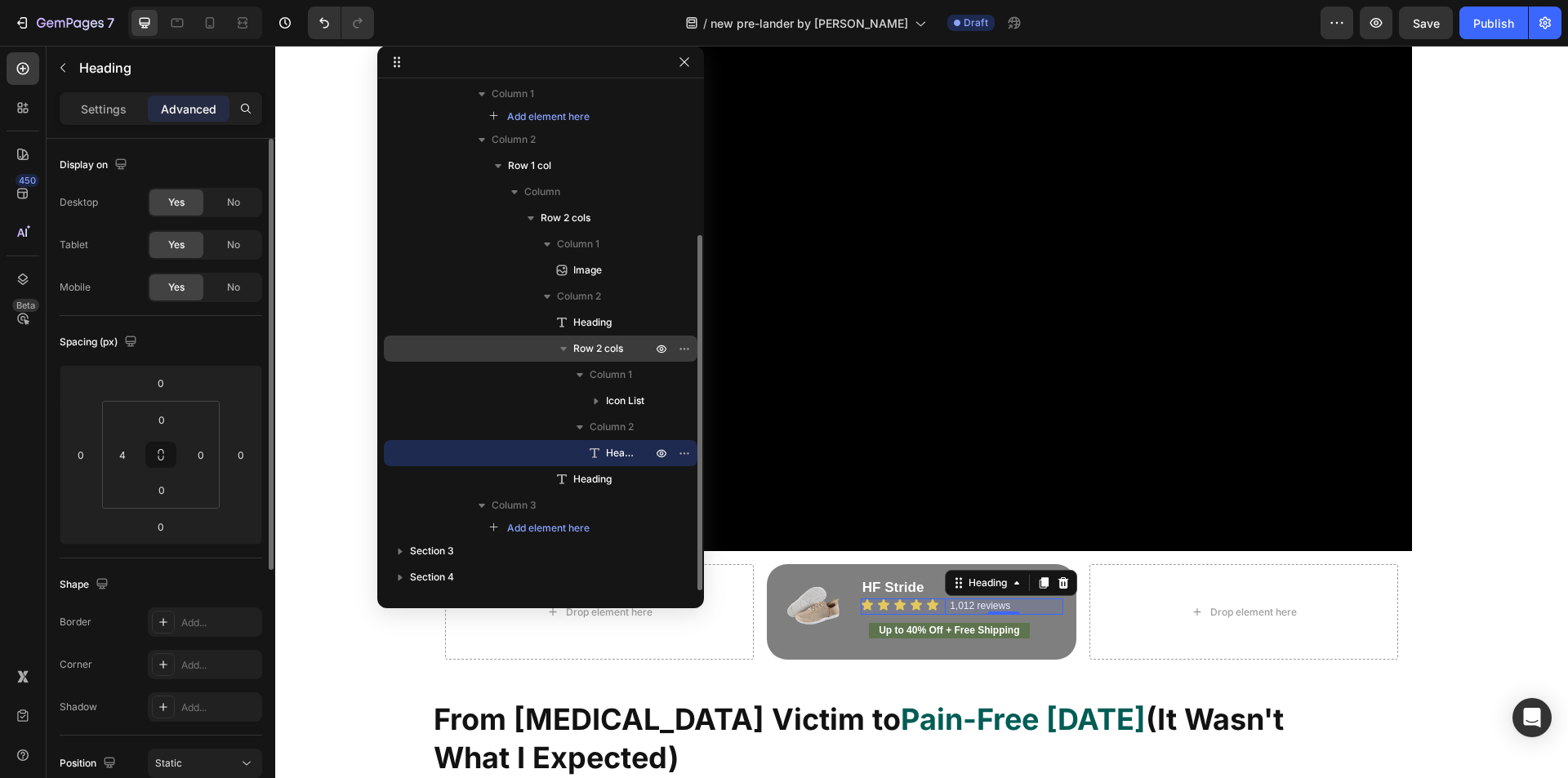
click at [612, 348] on span "Row 2 cols" at bounding box center [598, 348] width 50 height 17
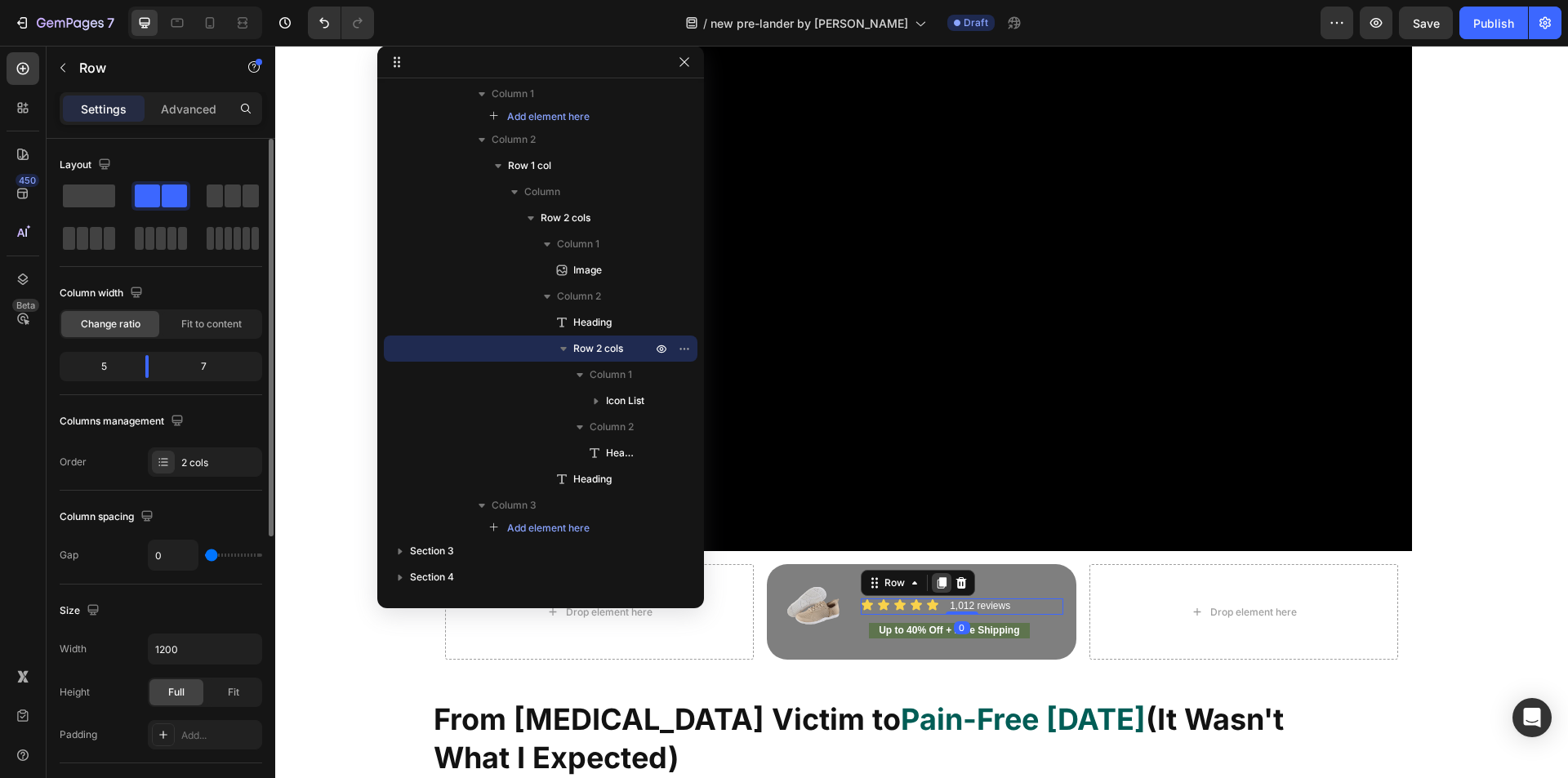
click at [937, 588] on icon at bounding box center [941, 582] width 9 height 11
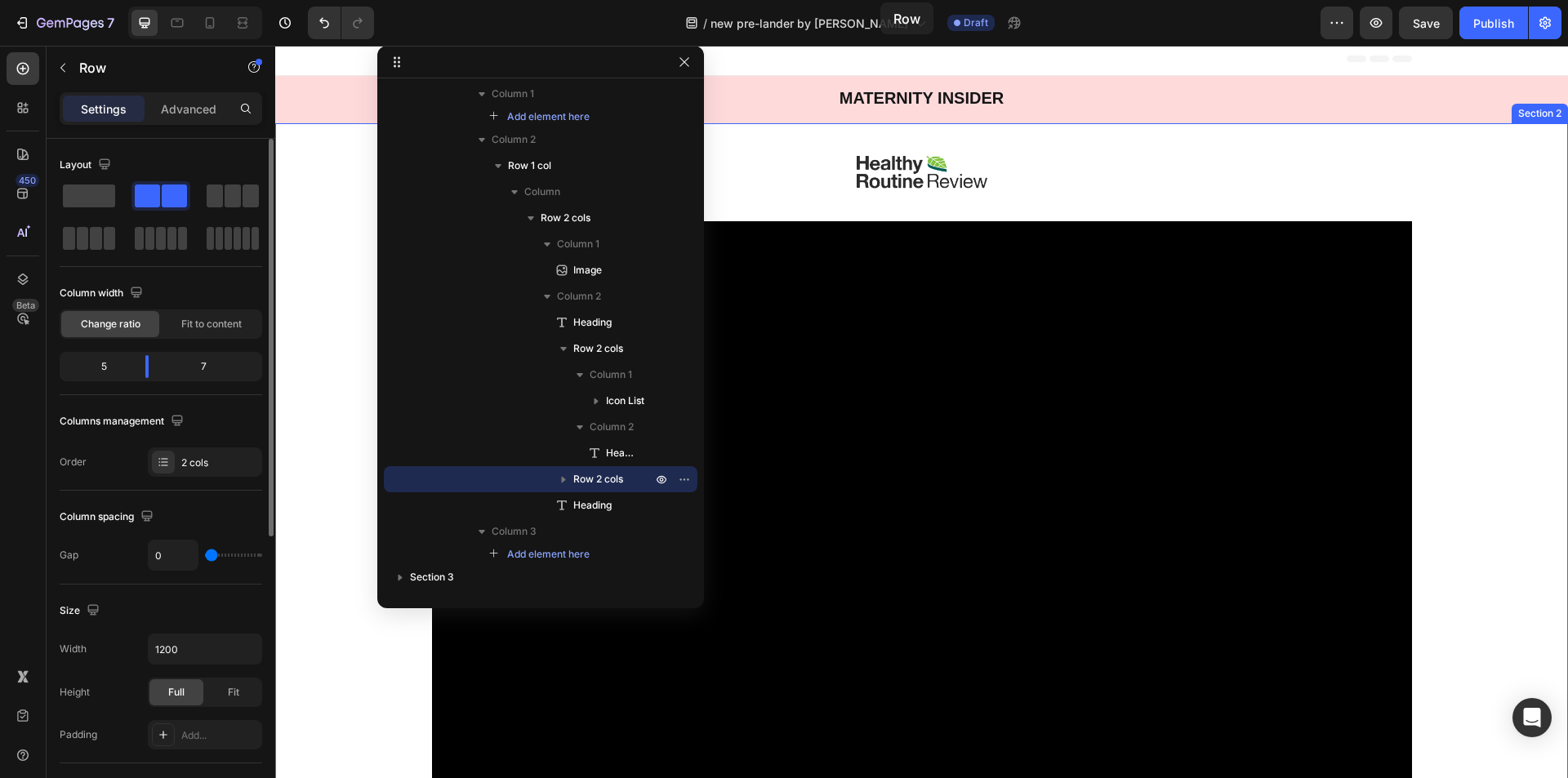
scroll to position [0, 0]
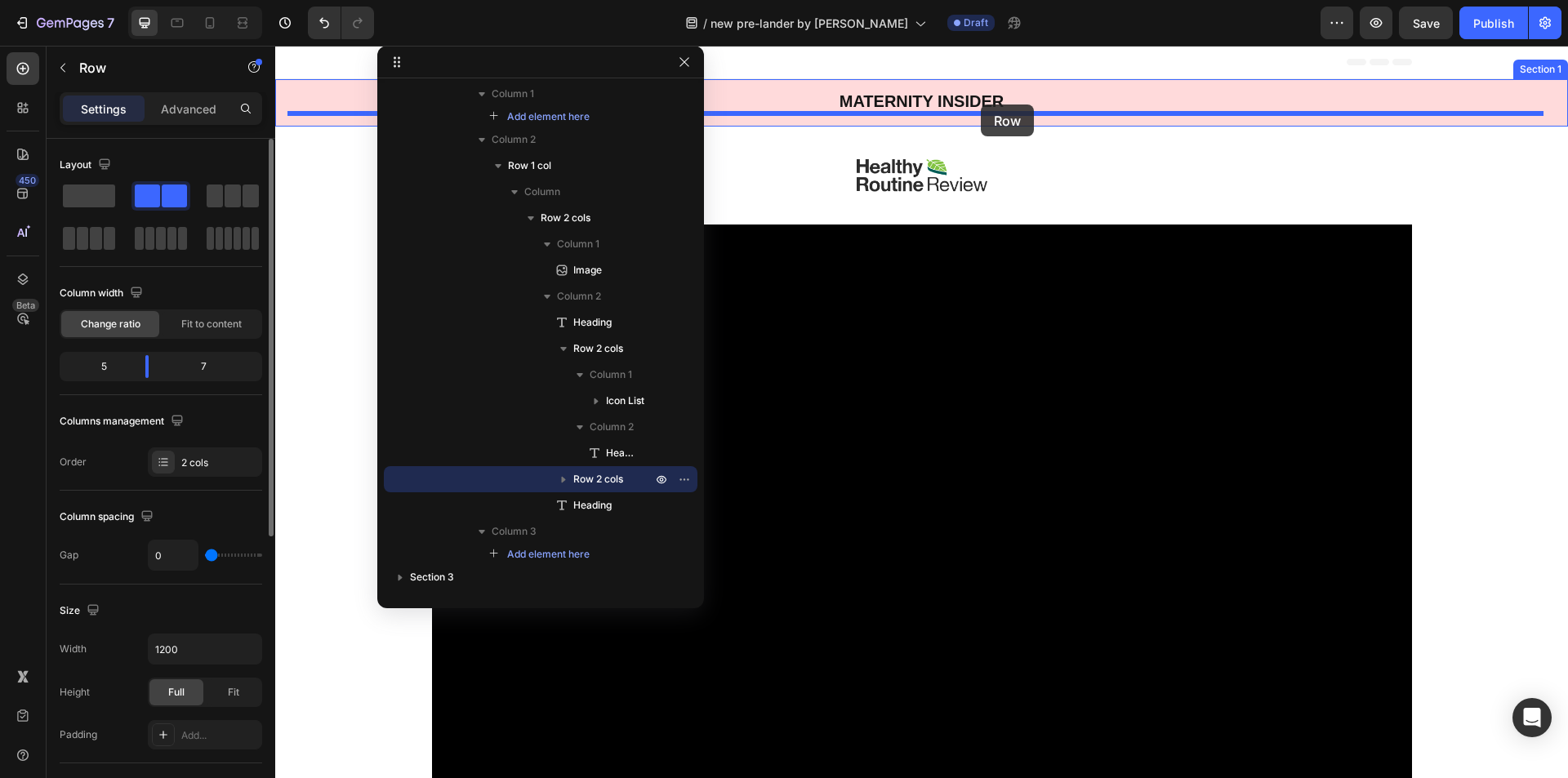
drag, startPoint x: 870, startPoint y: 603, endPoint x: 976, endPoint y: 109, distance: 505.2
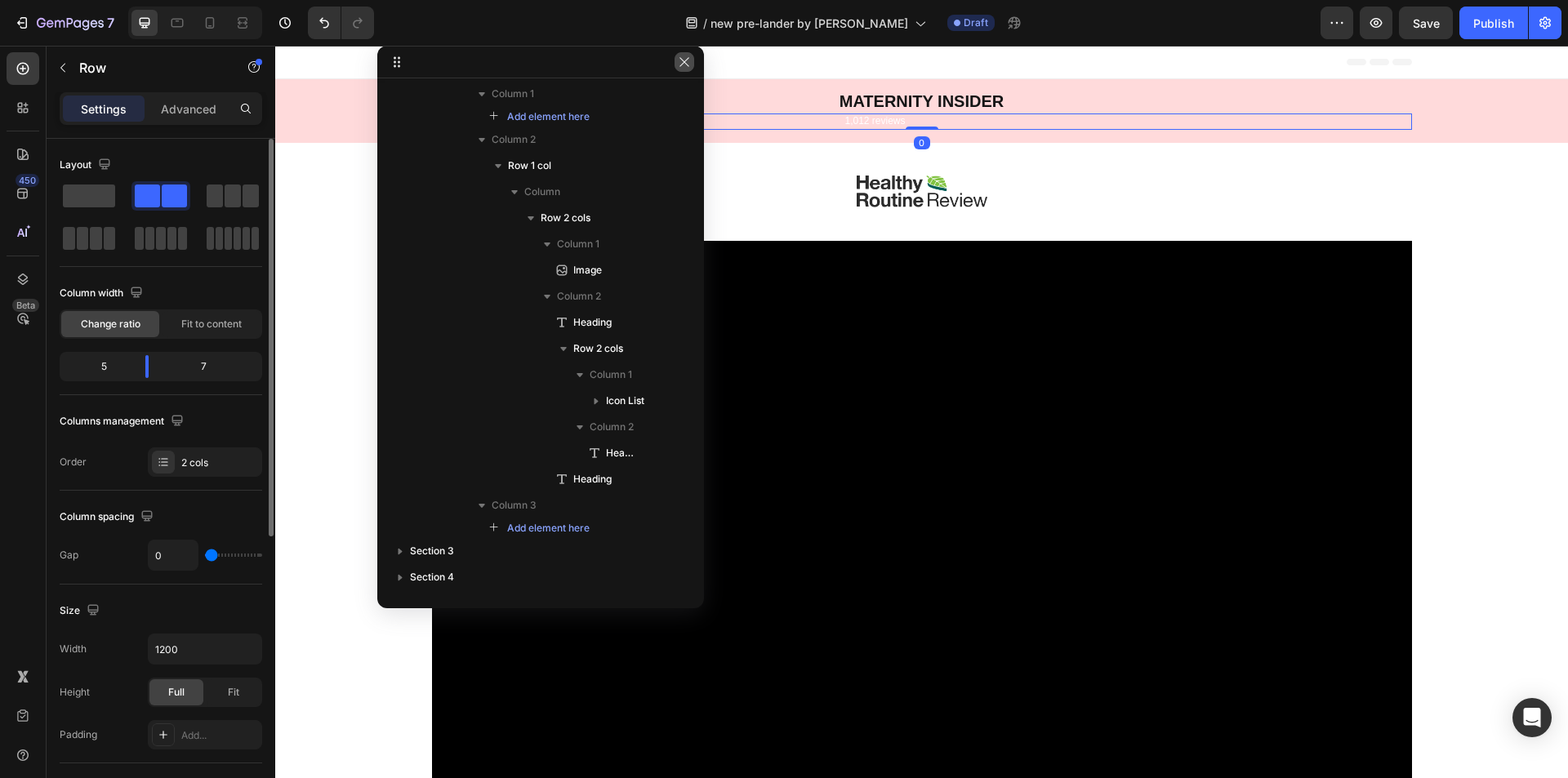
click at [683, 62] on icon "button" at bounding box center [684, 62] width 13 height 13
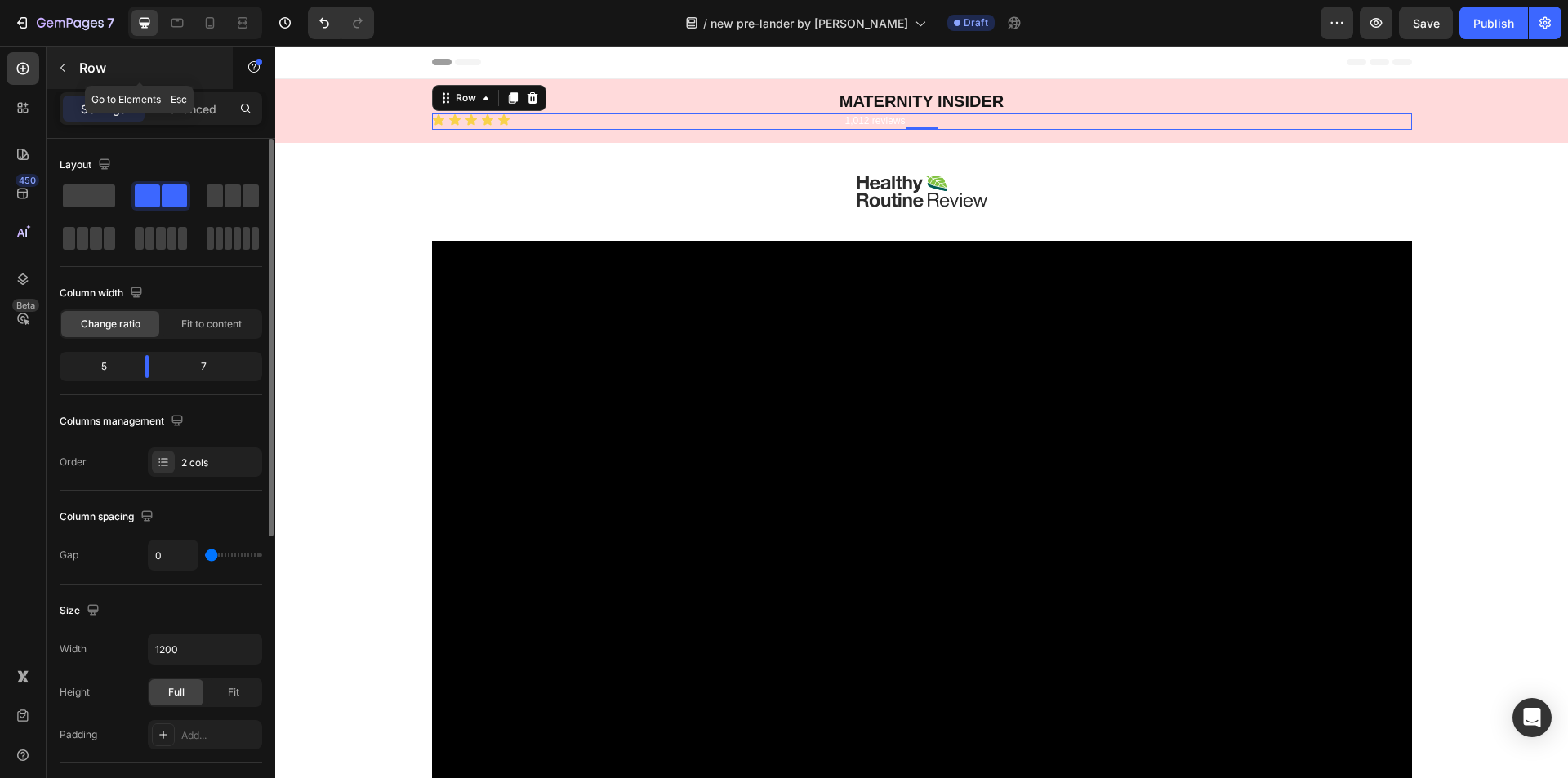
click at [77, 65] on div "Row" at bounding box center [139, 67] width 186 height 43
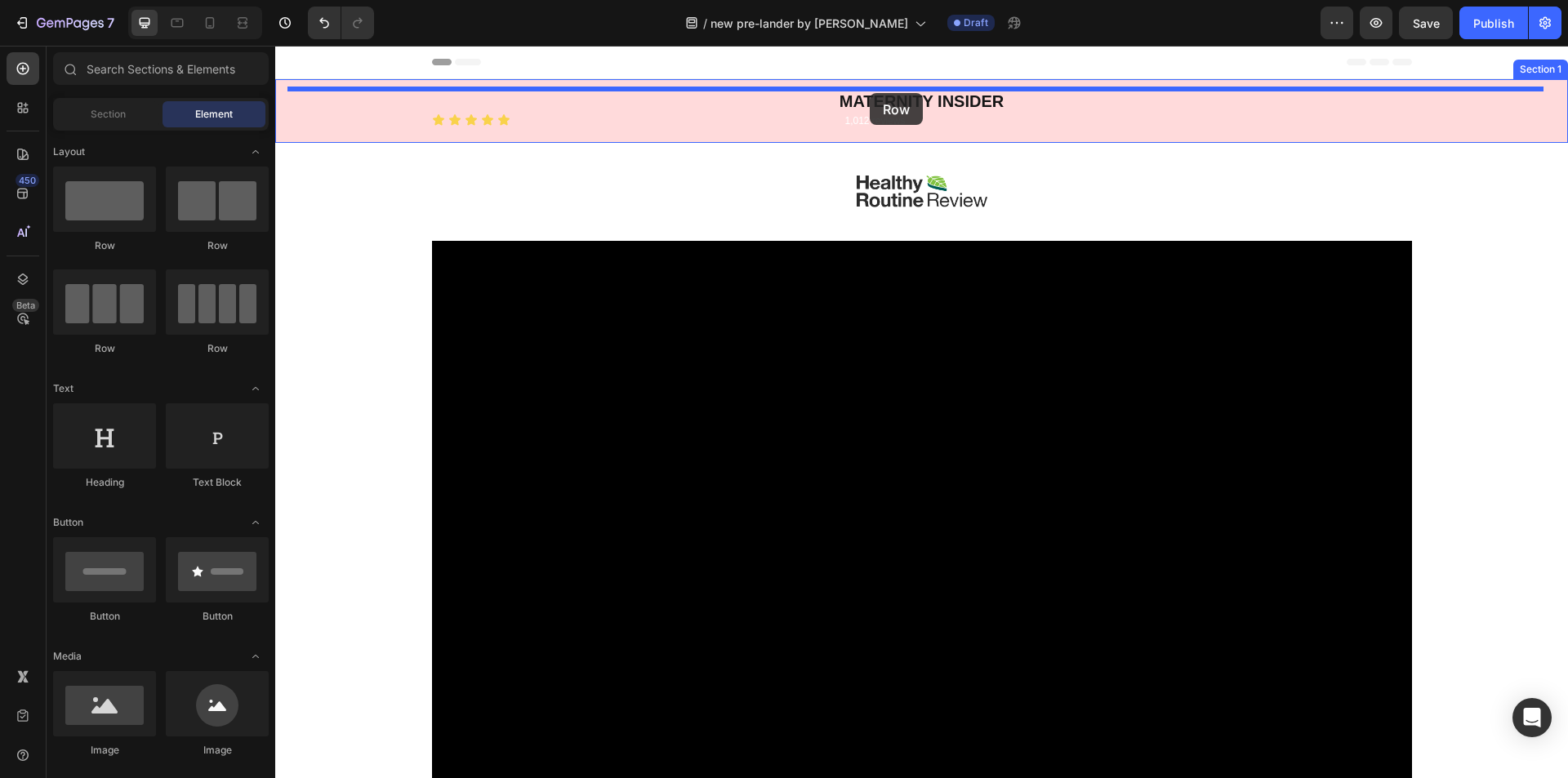
drag, startPoint x: 389, startPoint y: 348, endPoint x: 869, endPoint y: 93, distance: 543.5
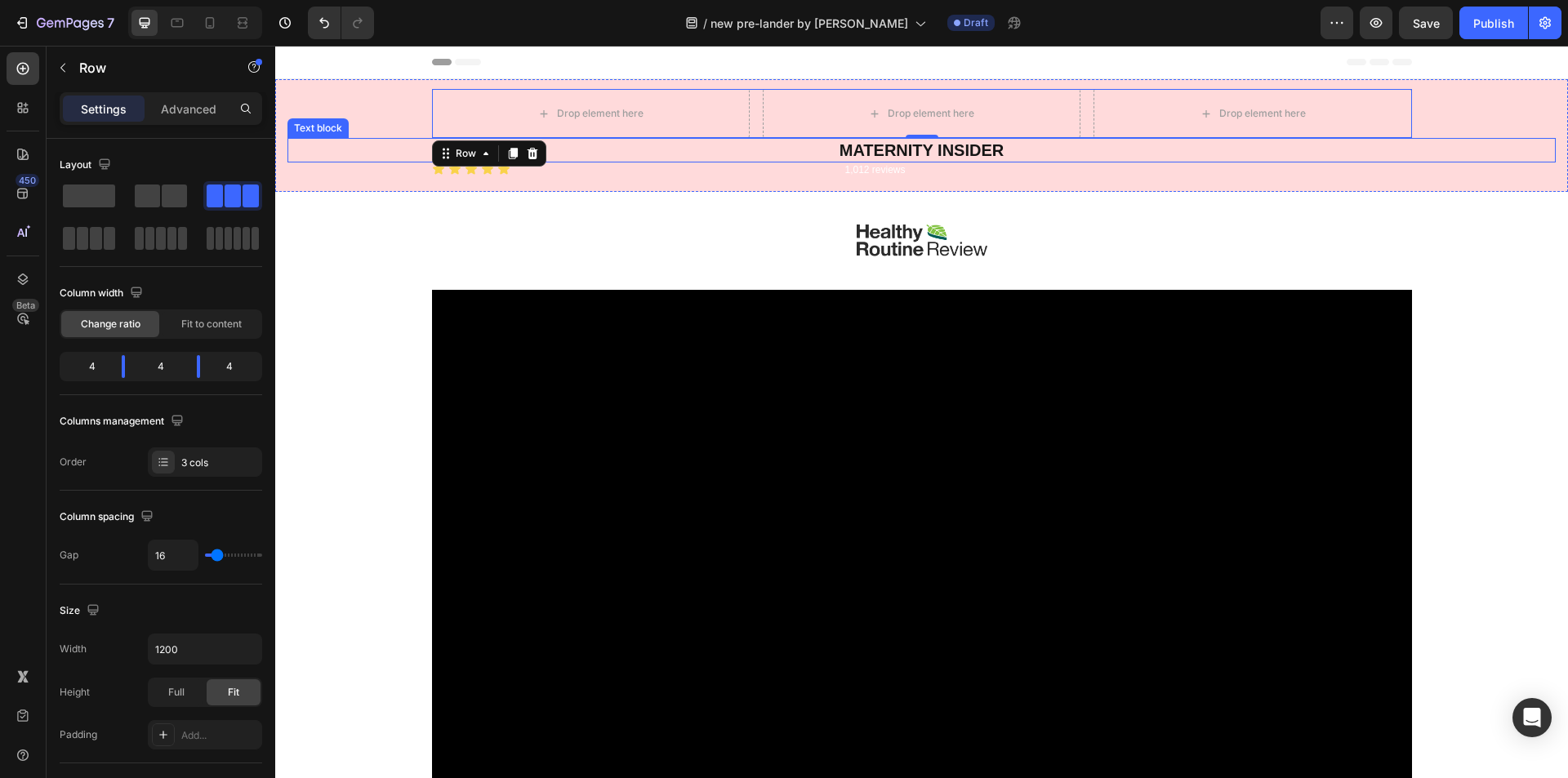
click at [924, 148] on p "MATERNITY INSIDER" at bounding box center [921, 150] width 1265 height 21
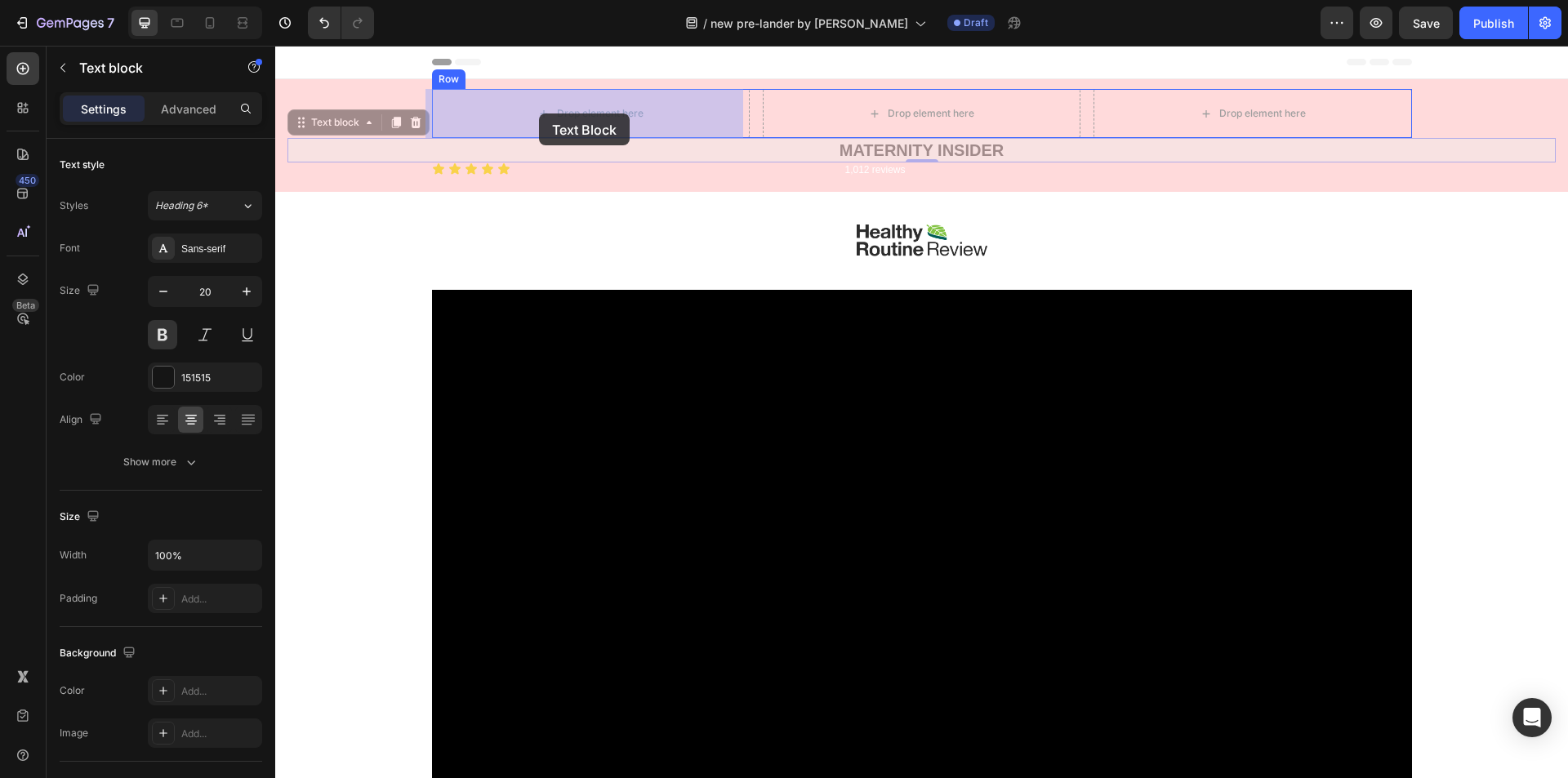
drag, startPoint x: 304, startPoint y: 125, endPoint x: 539, endPoint y: 113, distance: 235.3
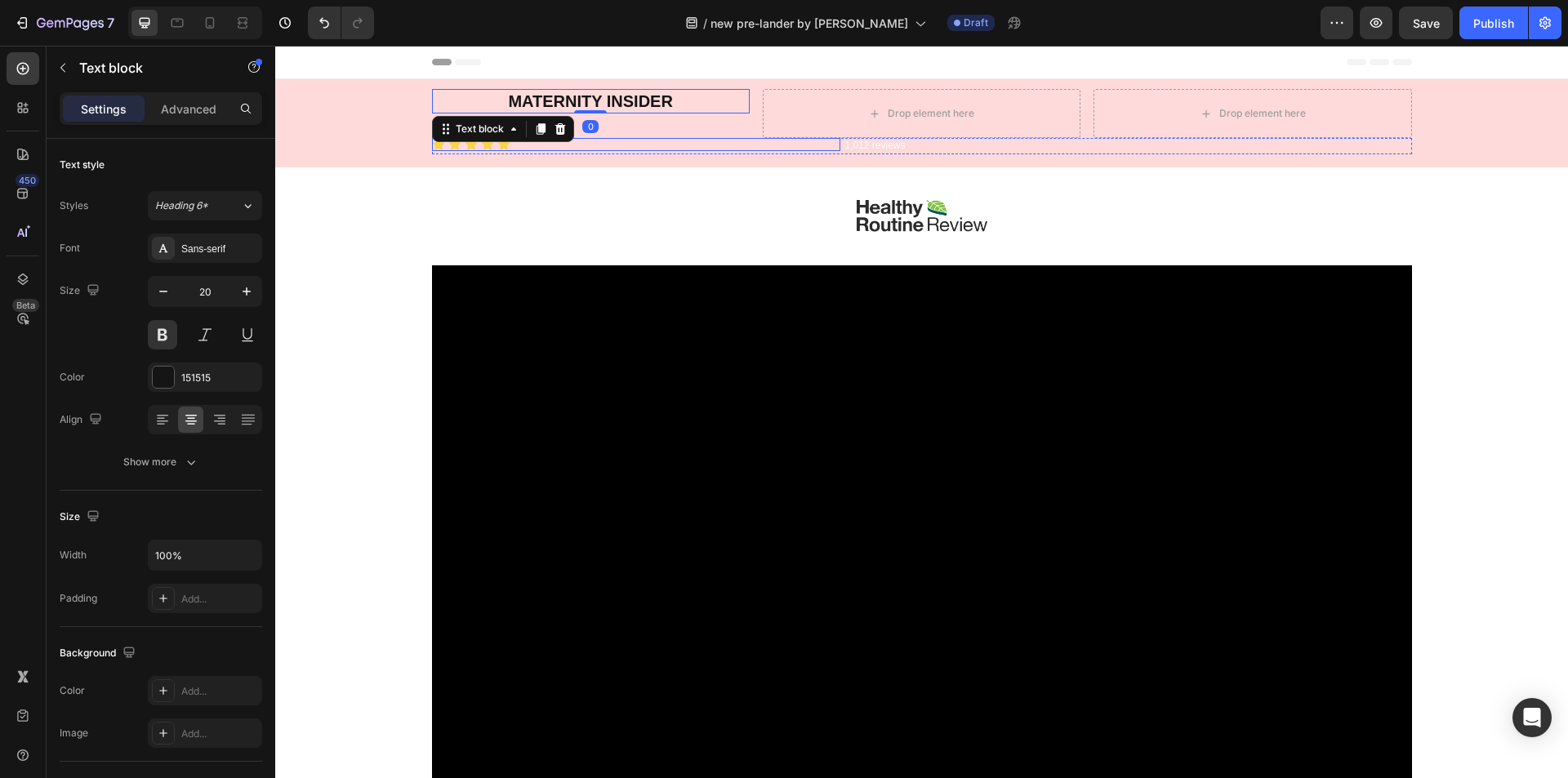
click at [539, 147] on div "Icon Icon Icon Icon Icon" at bounding box center [635, 144] width 408 height 13
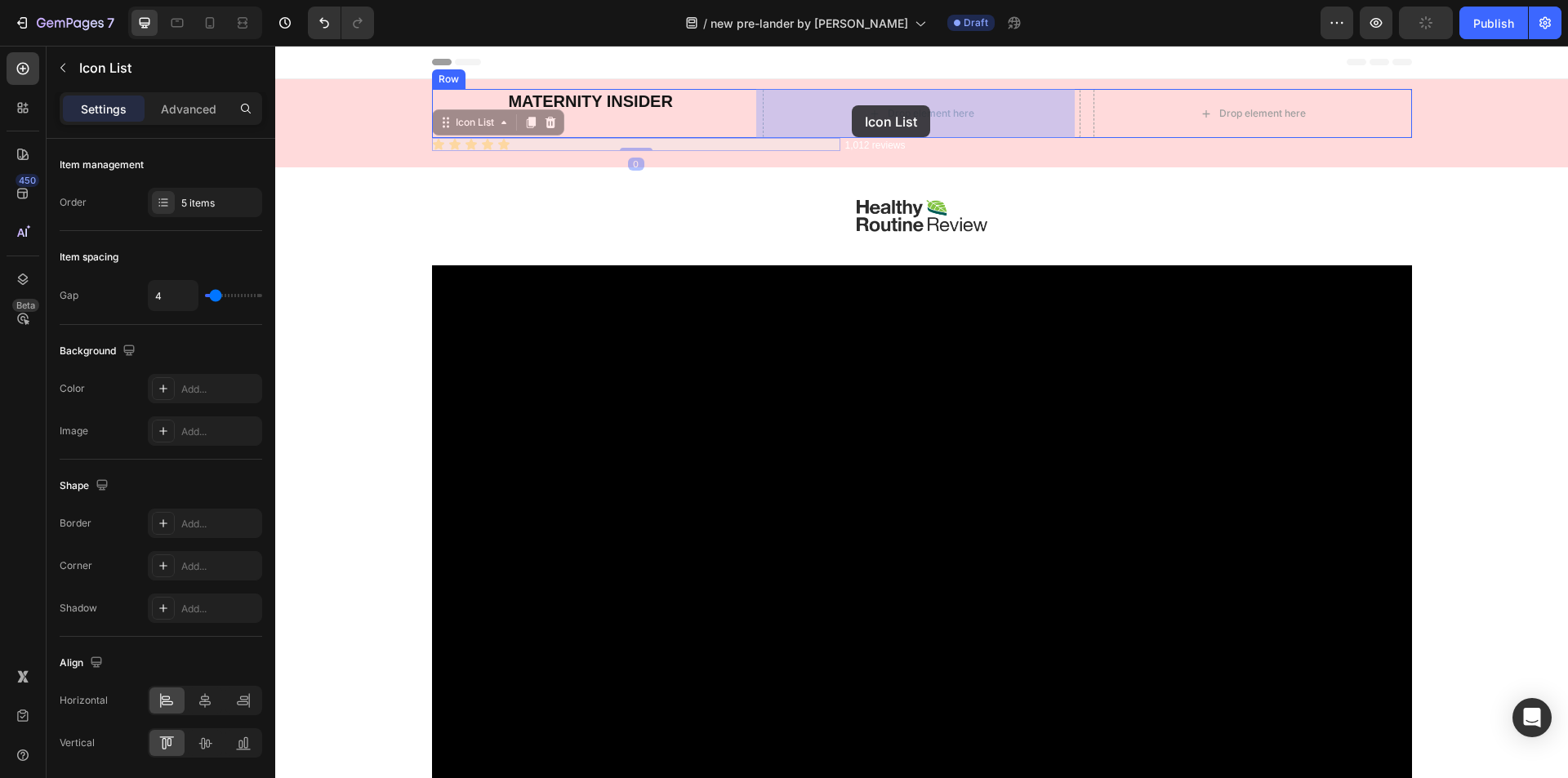
drag, startPoint x: 439, startPoint y: 122, endPoint x: 853, endPoint y: 105, distance: 414.3
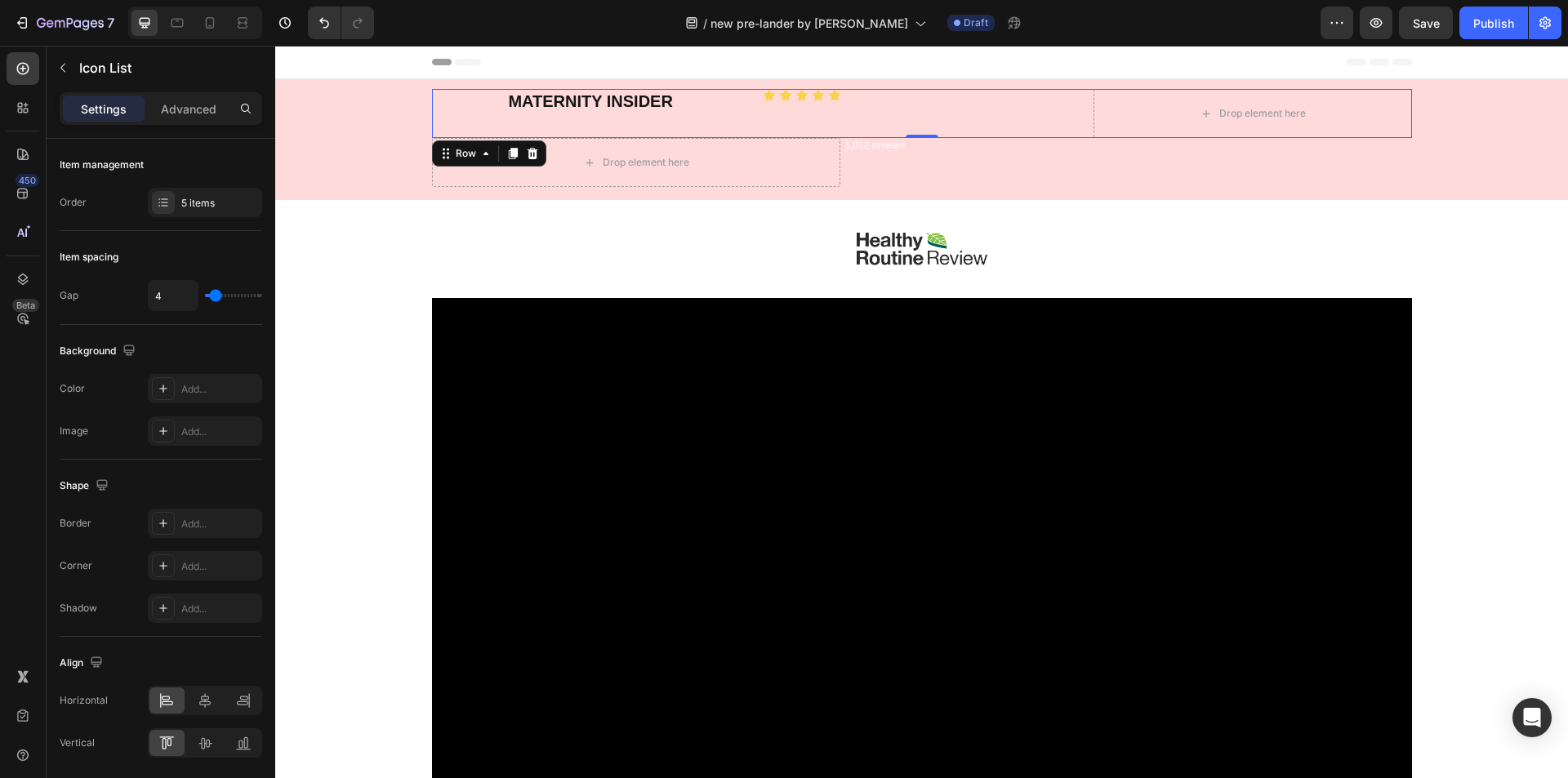
click at [683, 119] on div "MATERNITY INSIDER Text block" at bounding box center [590, 113] width 318 height 49
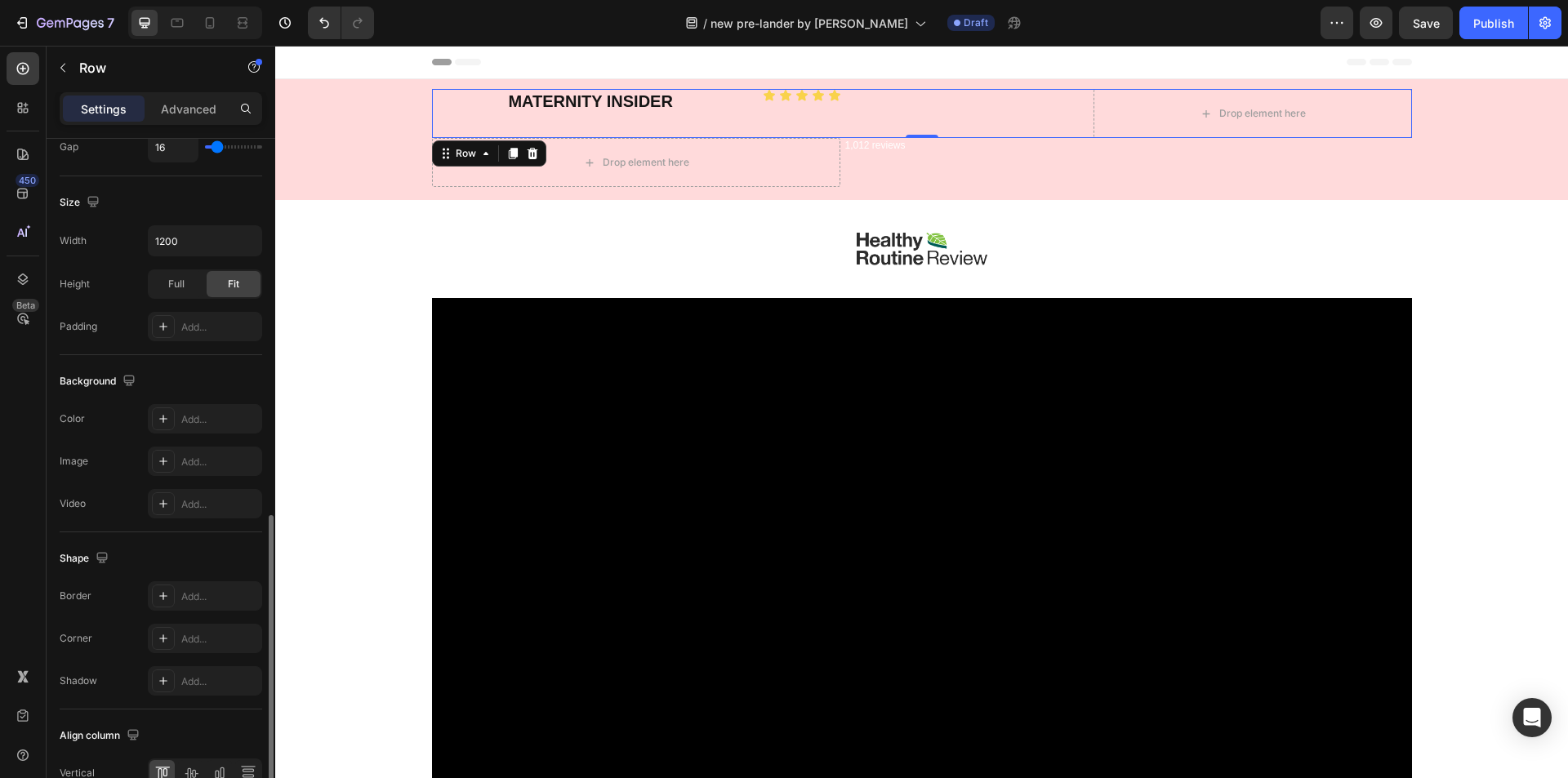
scroll to position [497, 0]
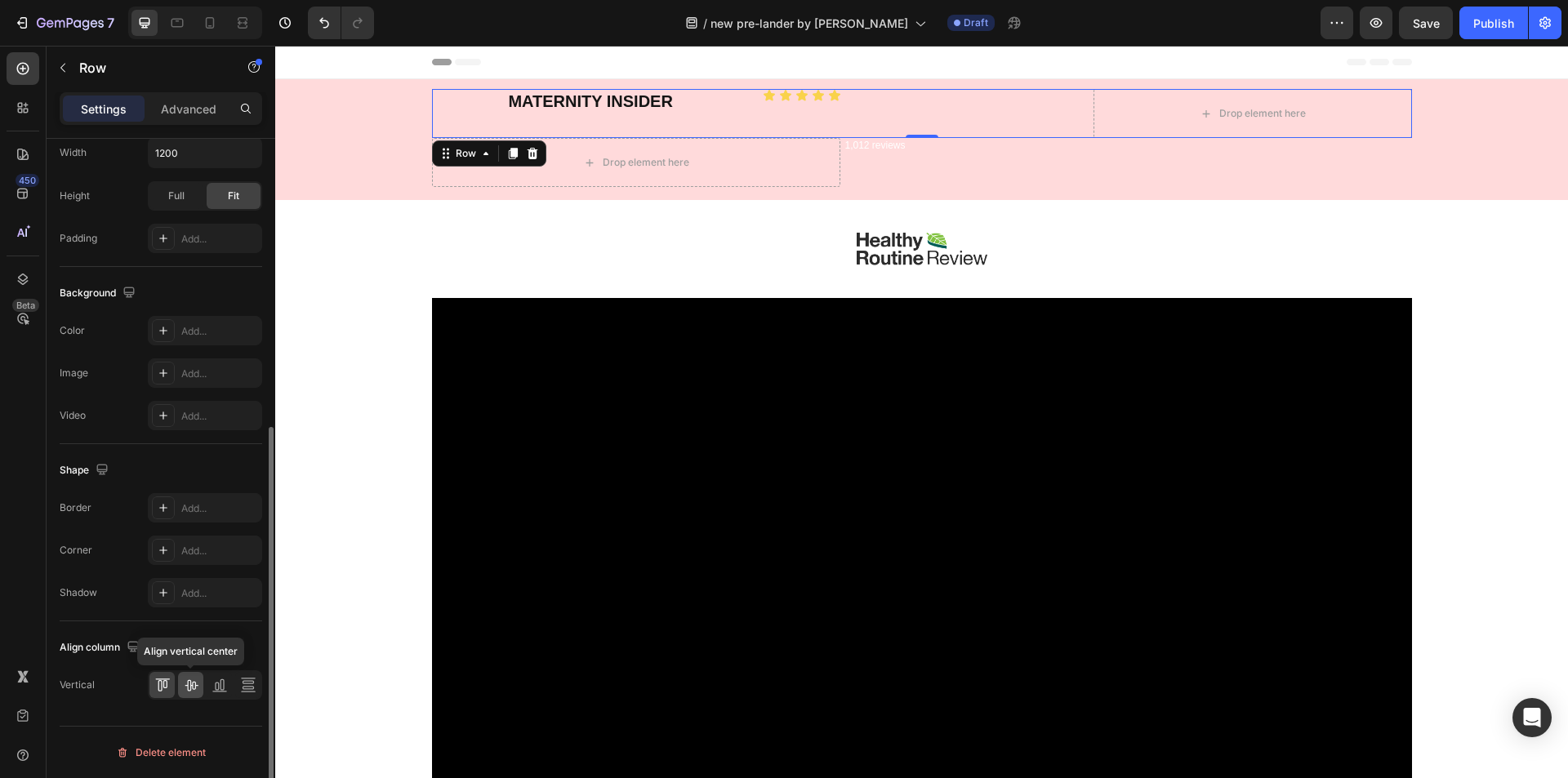
click at [190, 681] on icon at bounding box center [191, 686] width 13 height 11
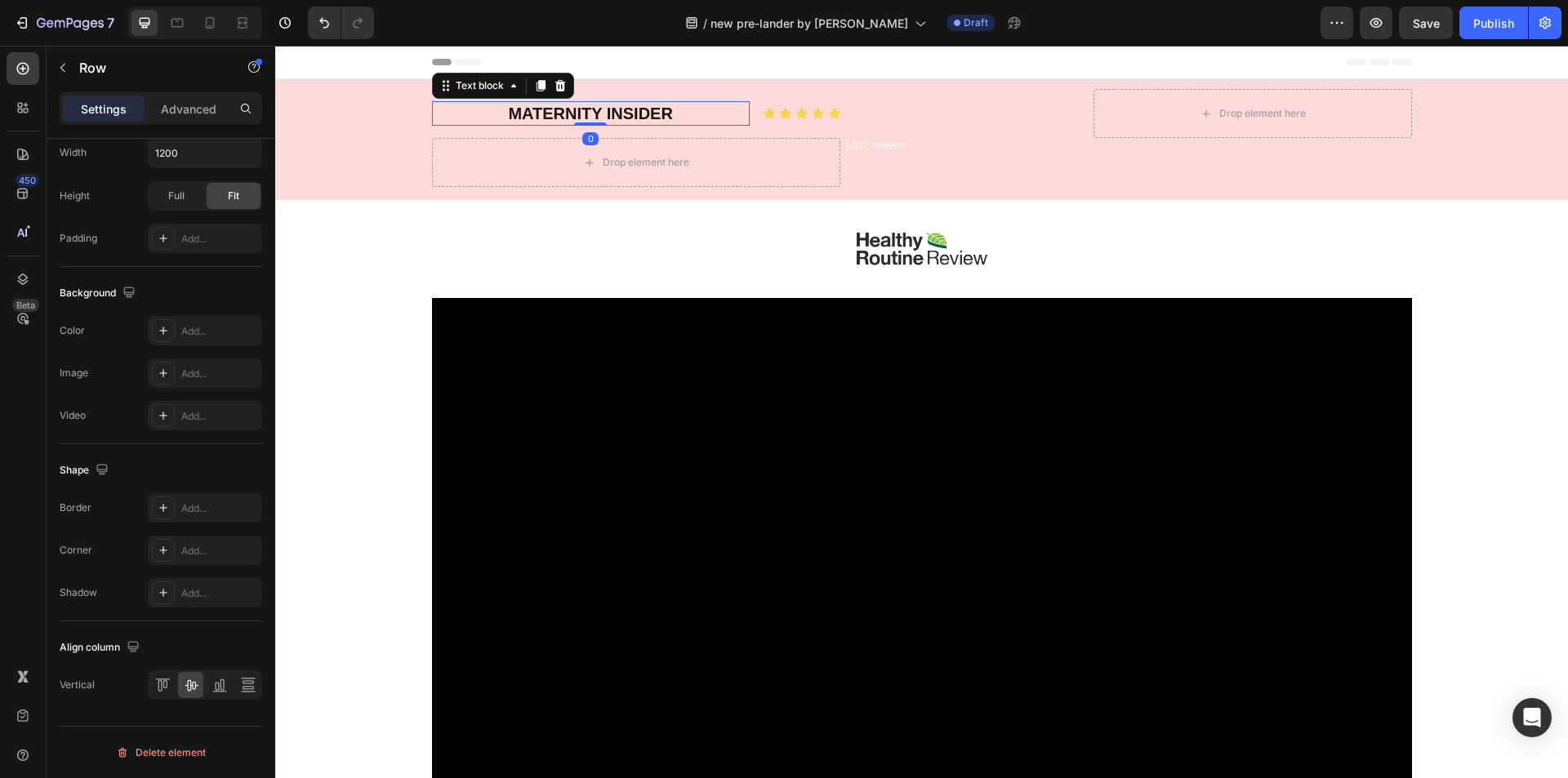
click at [641, 113] on p "MATERNITY INSIDER" at bounding box center [590, 113] width 314 height 21
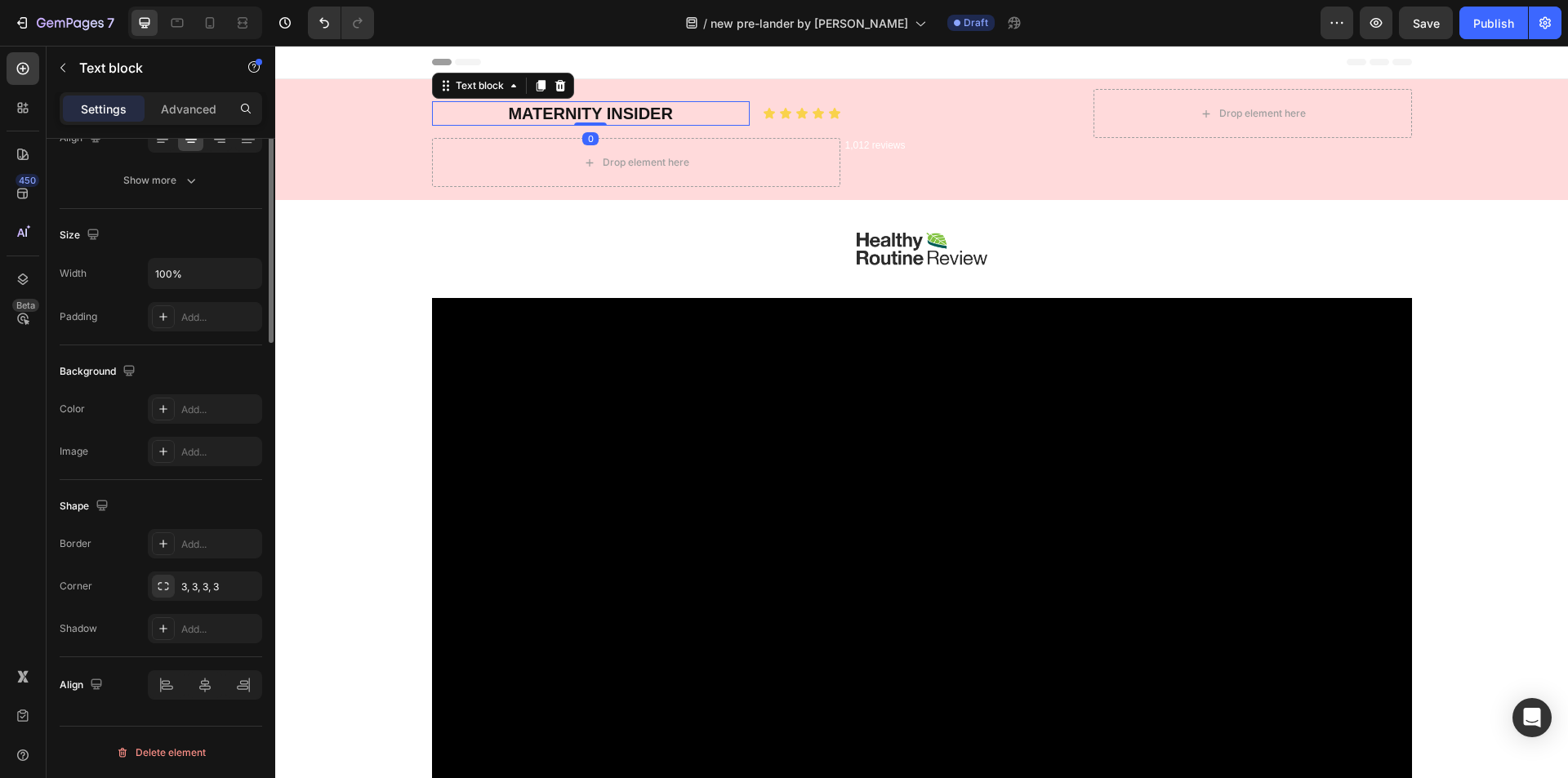
scroll to position [0, 0]
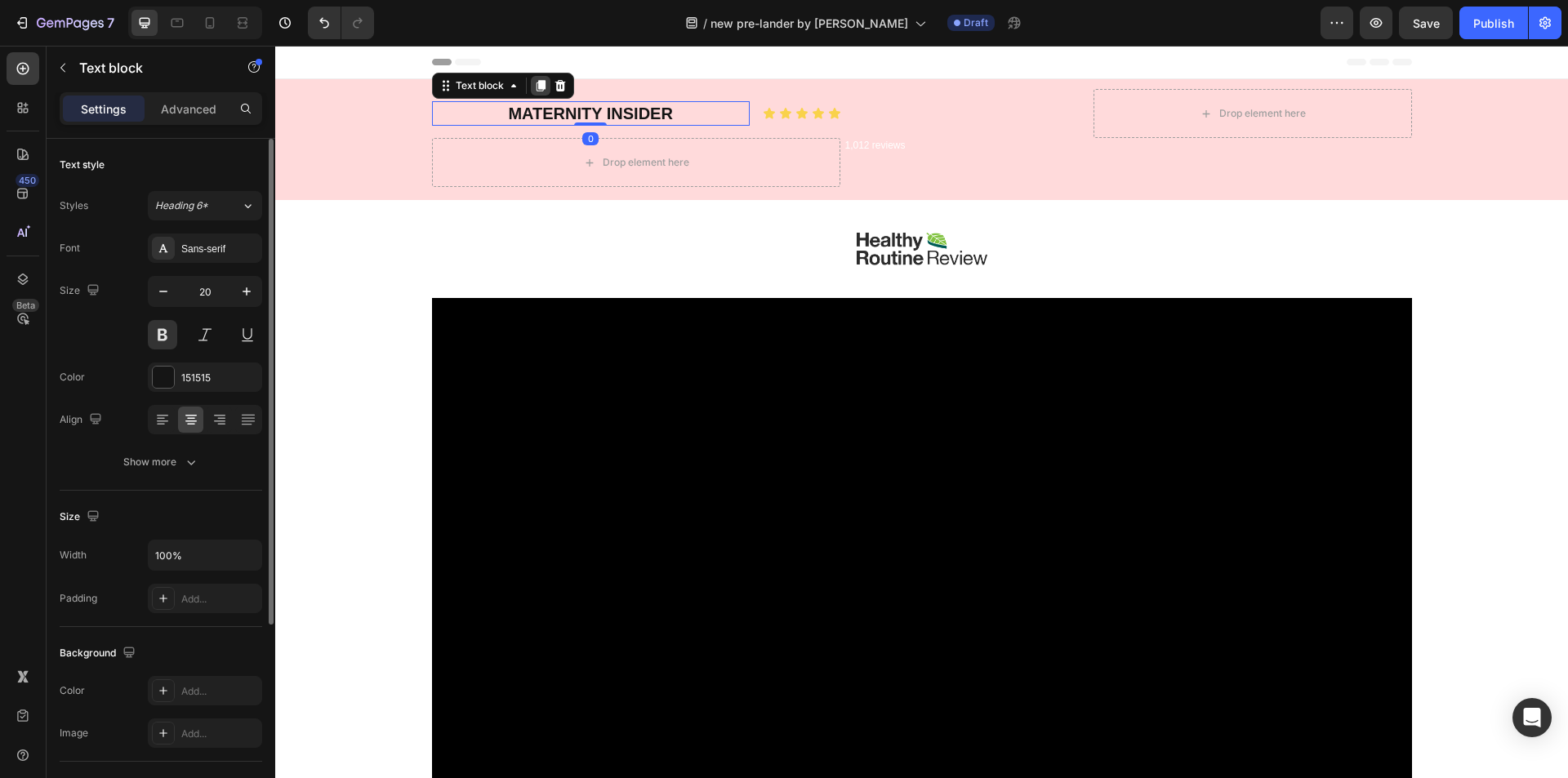
click at [537, 79] on icon at bounding box center [540, 85] width 13 height 13
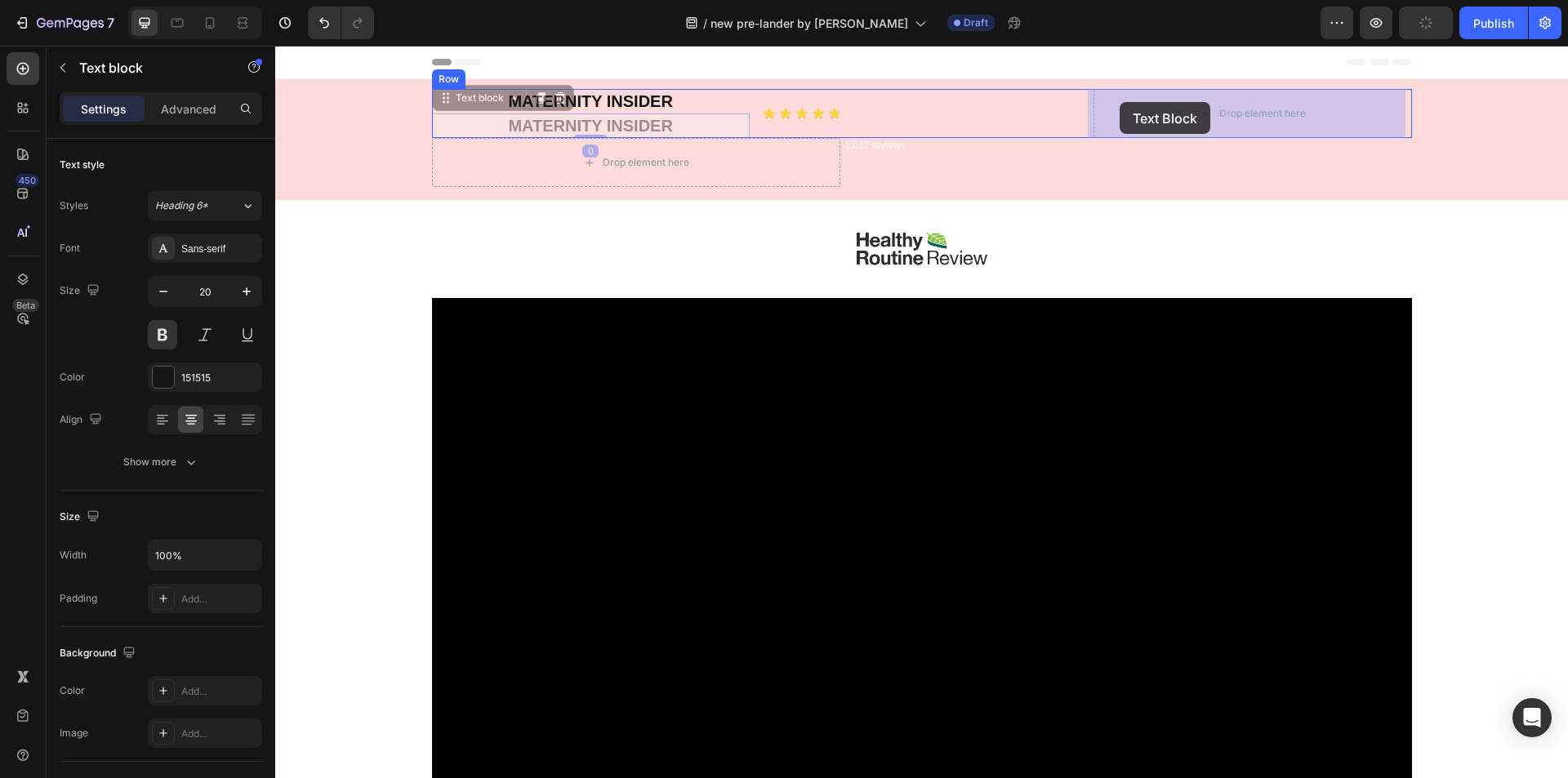
drag, startPoint x: 440, startPoint y: 99, endPoint x: 1120, endPoint y: 102, distance: 680.0
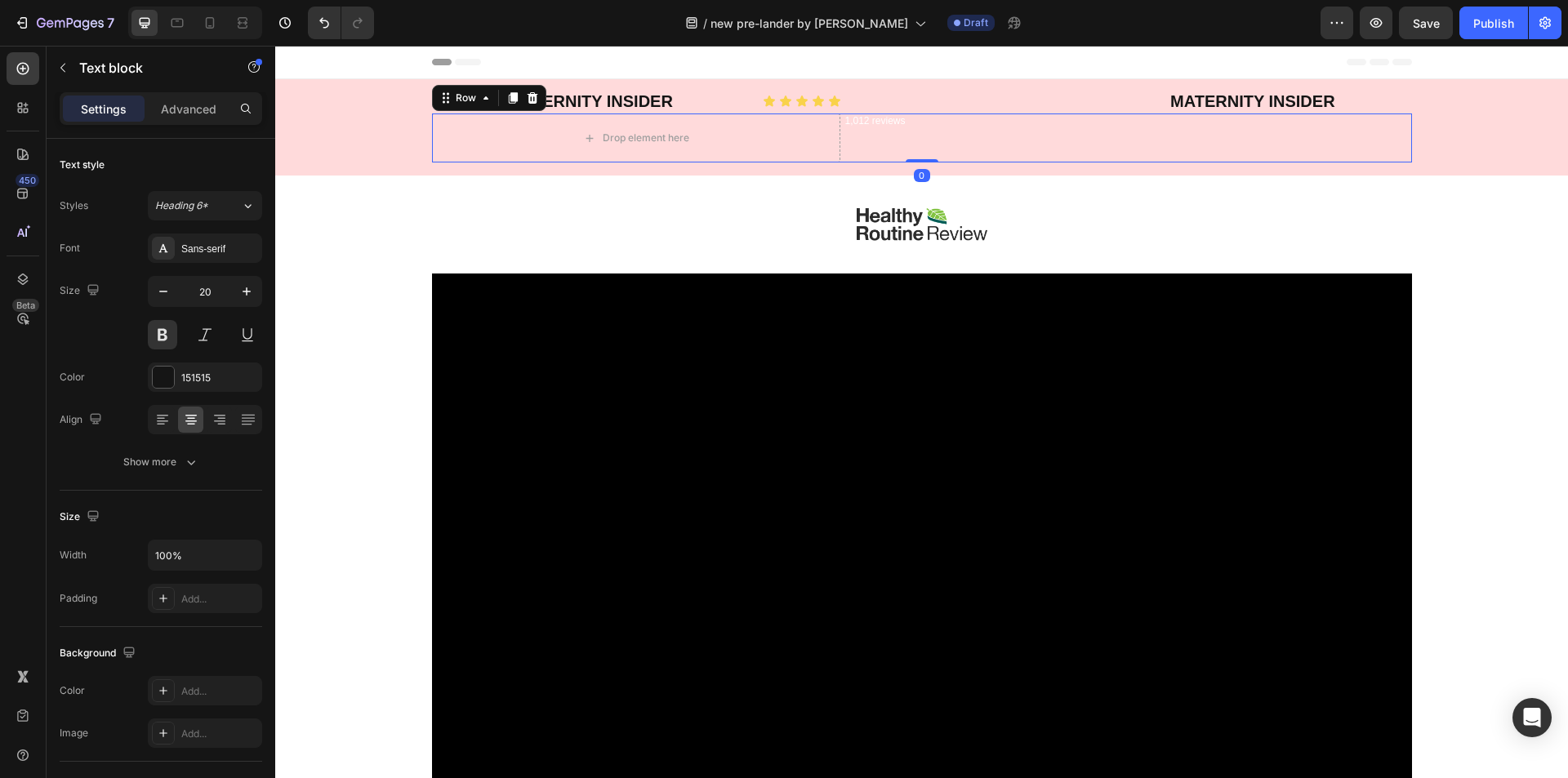
click at [861, 139] on div "1,012 reviews Heading" at bounding box center [1126, 137] width 572 height 49
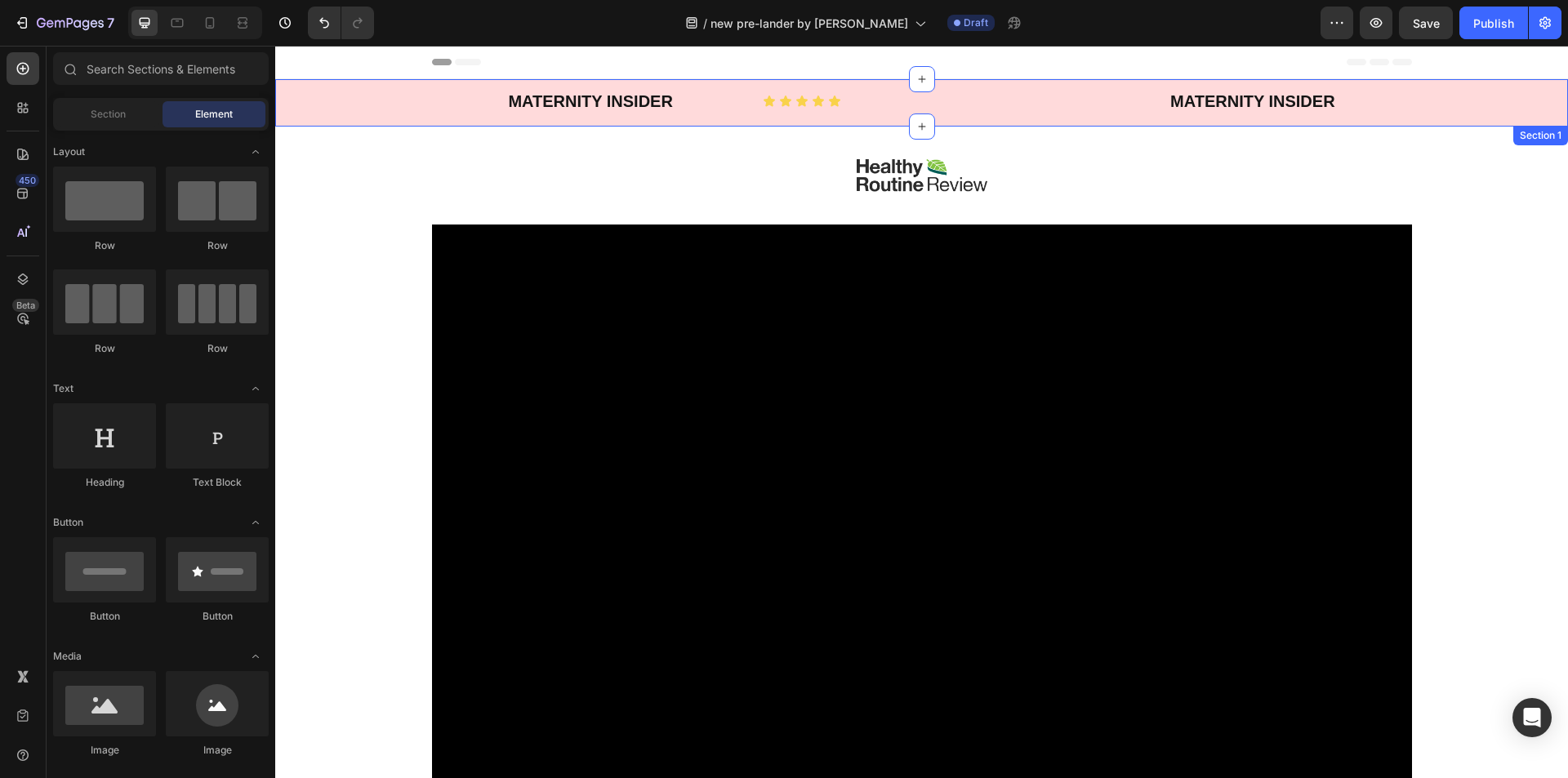
click at [603, 88] on div "MATERNITY INSIDER Text block Icon Icon Icon Icon Icon Icon List MATERNITY INSID…" at bounding box center [921, 103] width 1293 height 47
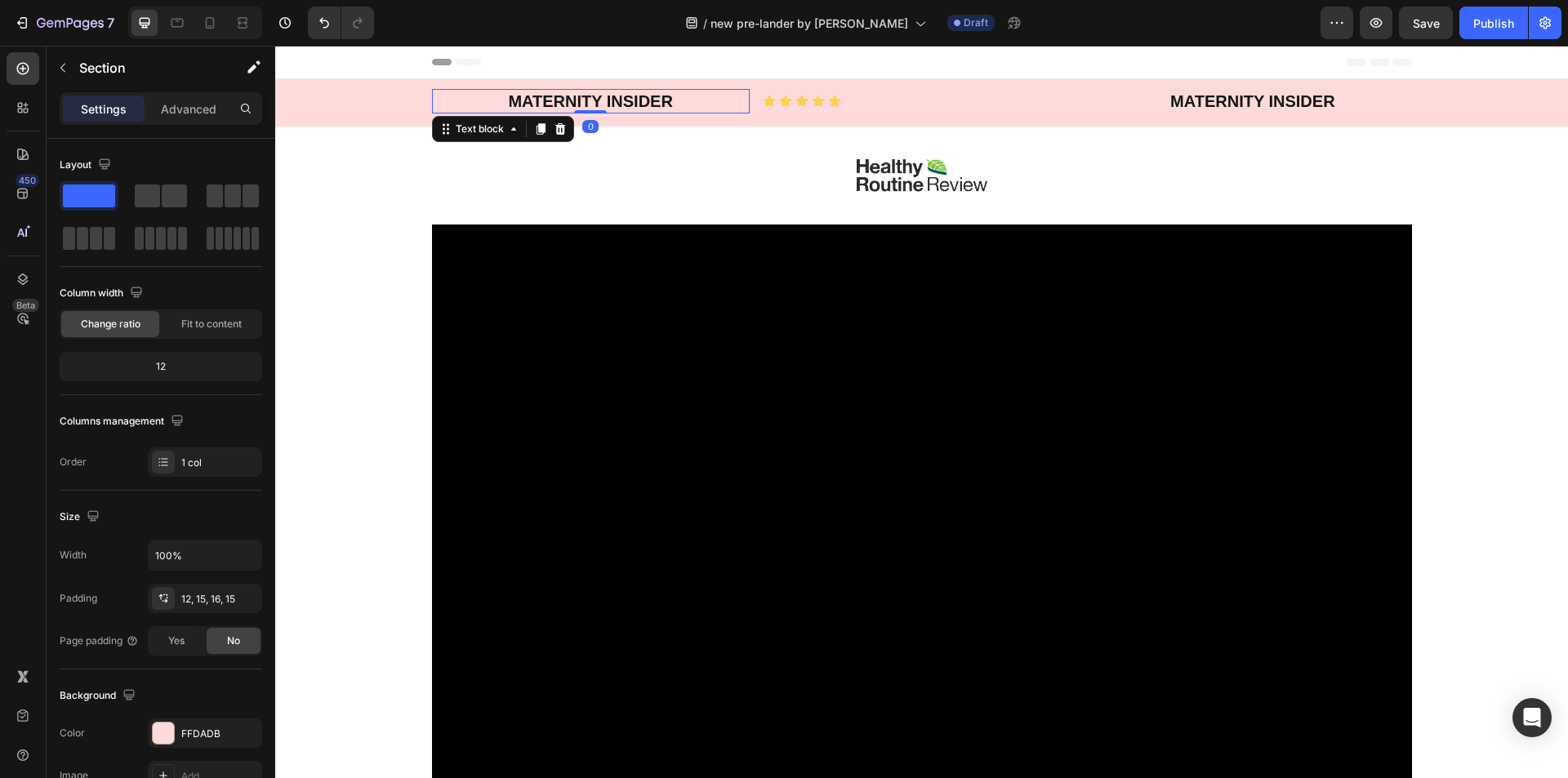
click at [600, 97] on p "MATERNITY INSIDER" at bounding box center [590, 101] width 314 height 21
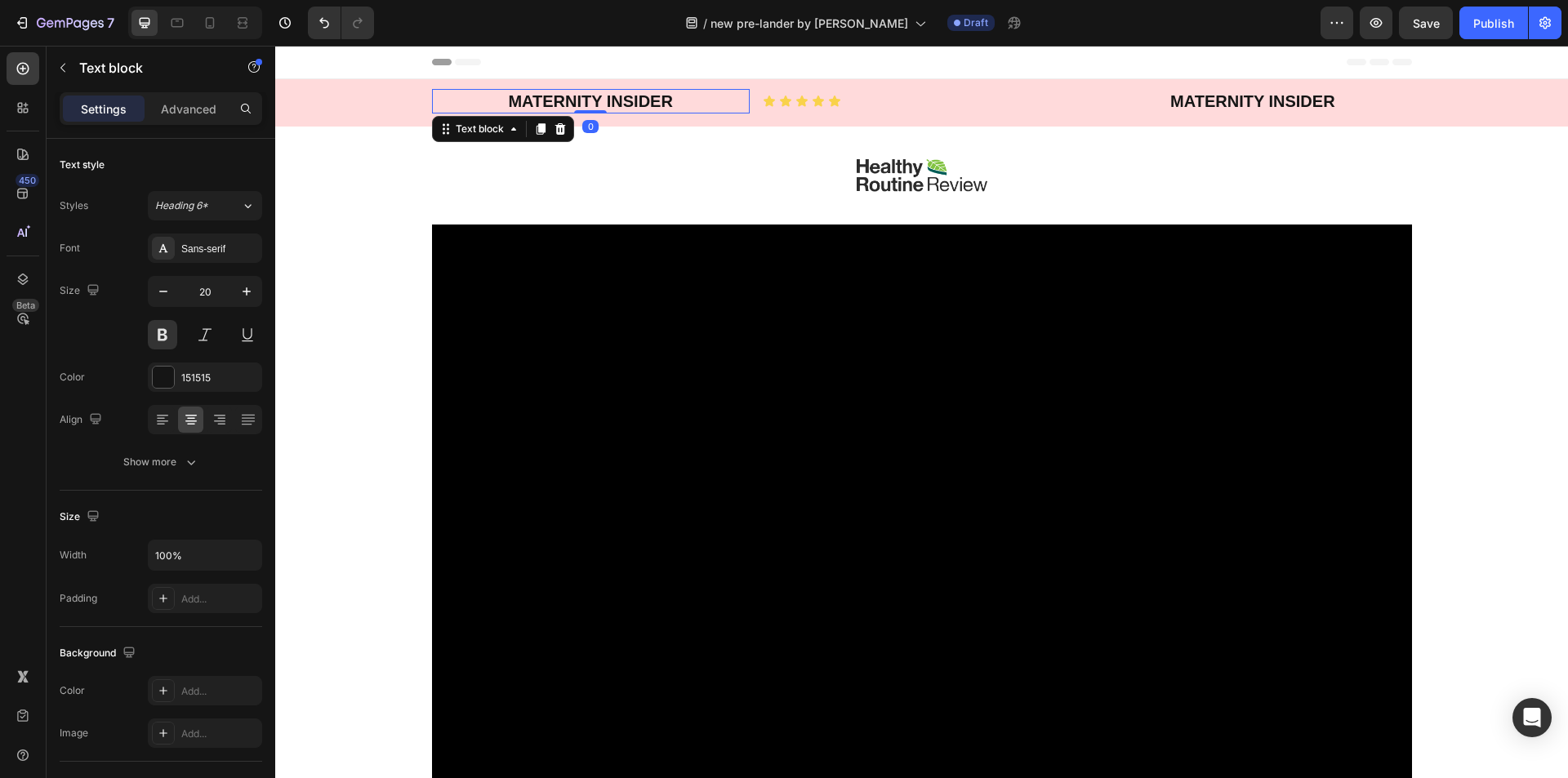
click at [600, 97] on p "MATERNITY INSIDER" at bounding box center [590, 101] width 314 height 21
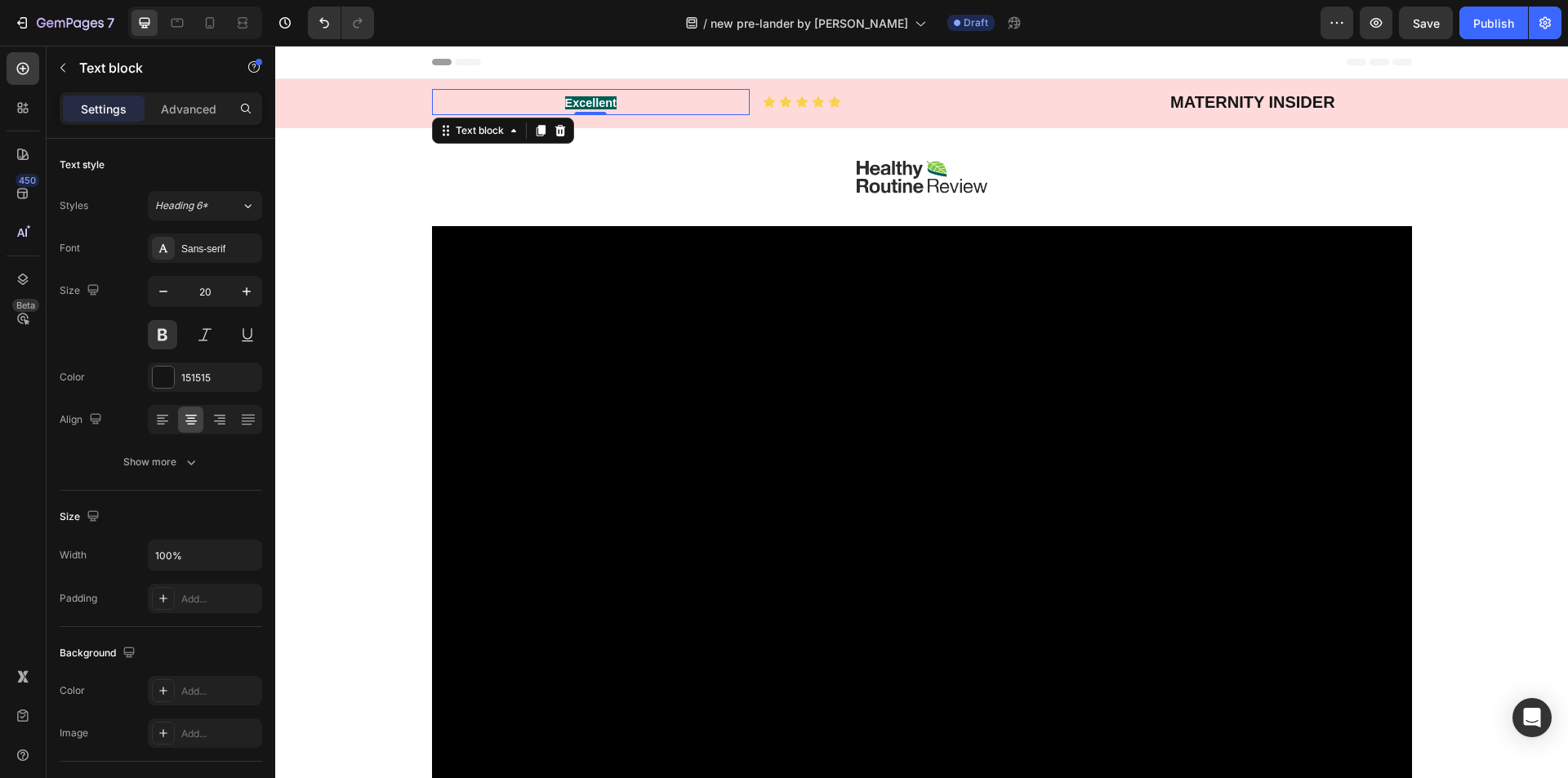
click at [432, 60] on icon at bounding box center [441, 63] width 20 height 7
click at [580, 101] on span "Excellent" at bounding box center [590, 103] width 51 height 13
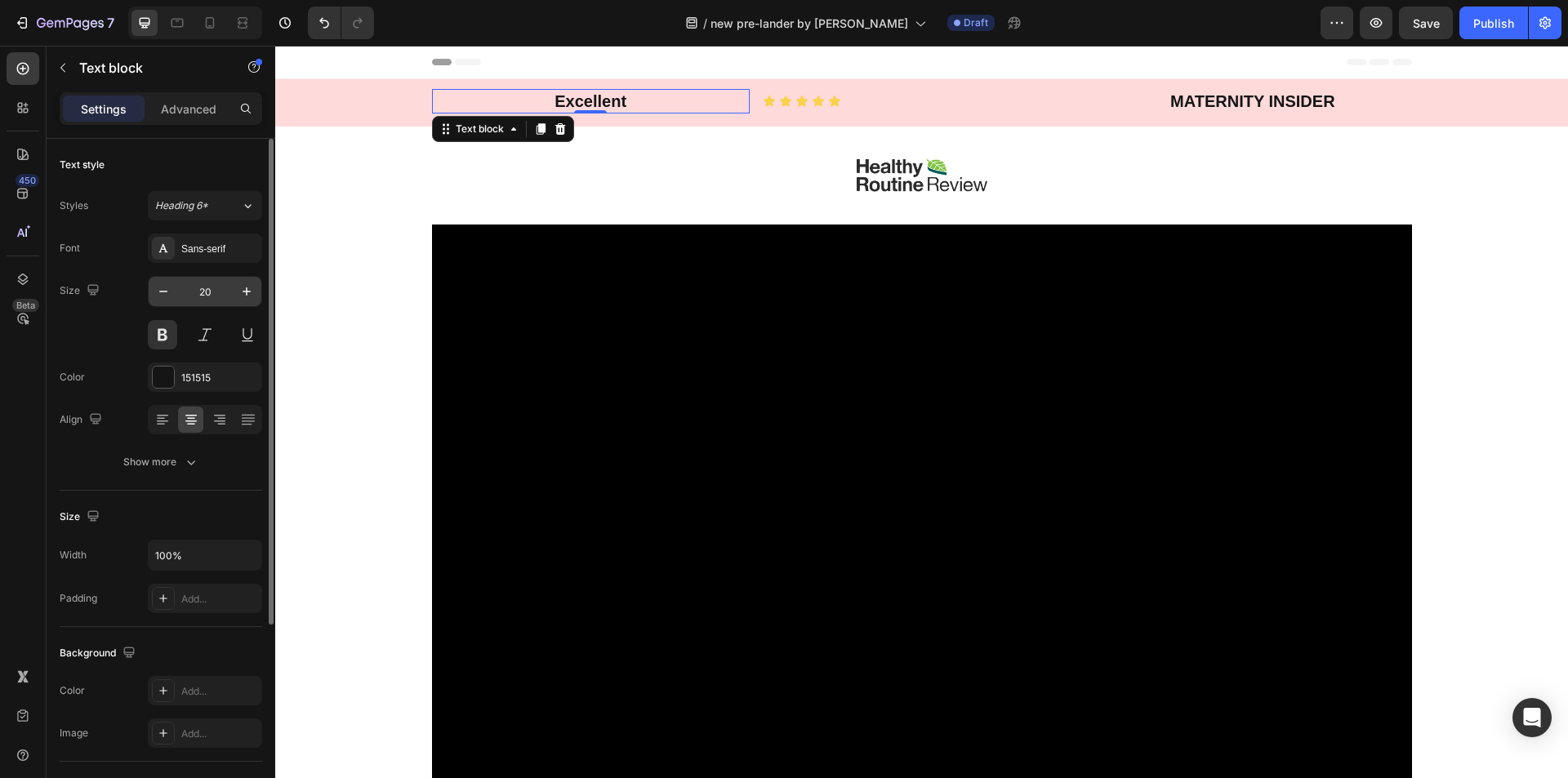
click at [205, 292] on input "20" at bounding box center [205, 292] width 54 height 30
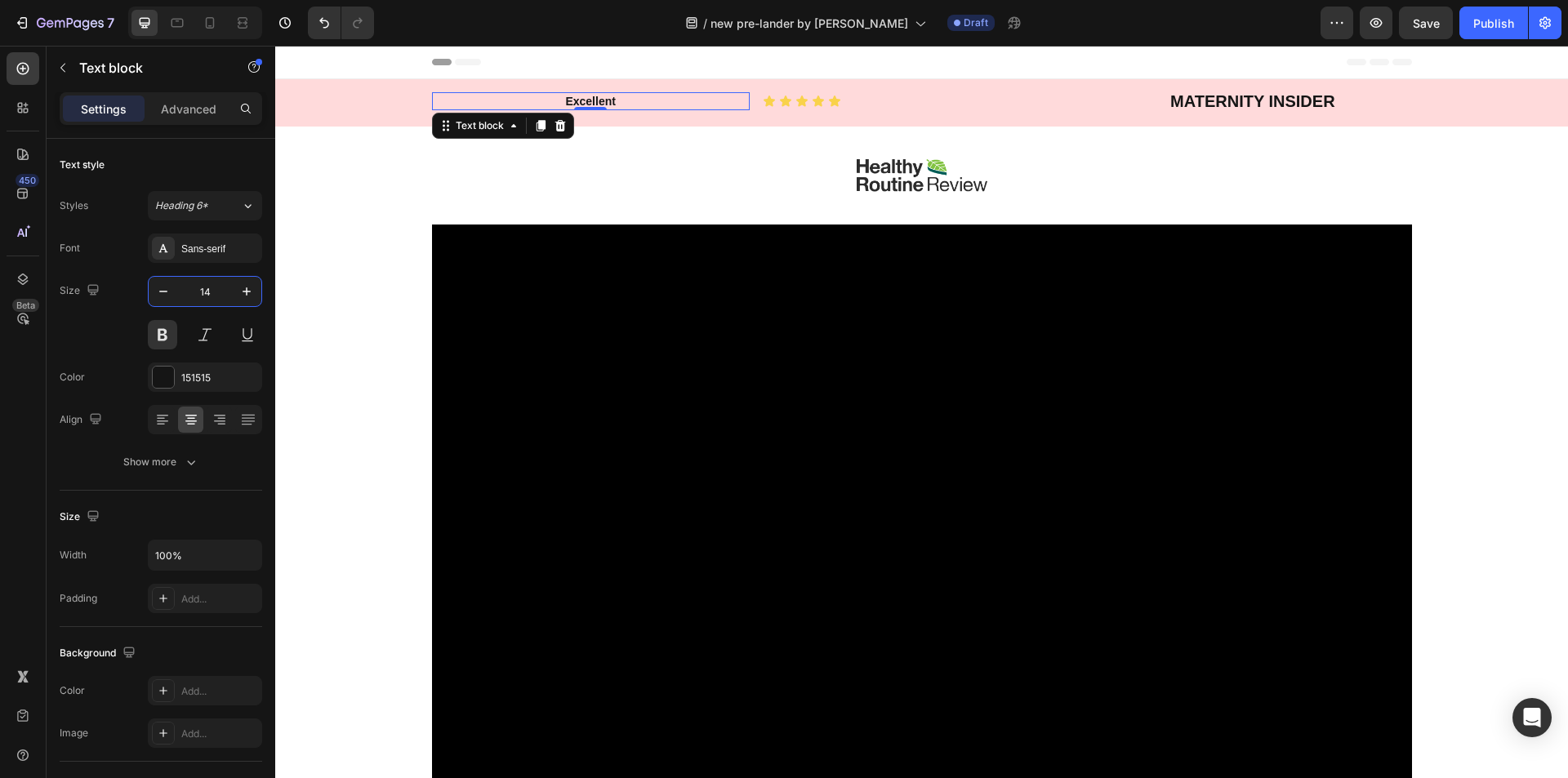
type input "14"
drag, startPoint x: 360, startPoint y: 101, endPoint x: 392, endPoint y: 171, distance: 77.0
click at [360, 101] on div "Excellent Text block 0 Icon Icon Icon Icon Icon Icon List MATERNITY INSIDER Tex…" at bounding box center [921, 101] width 1268 height 24
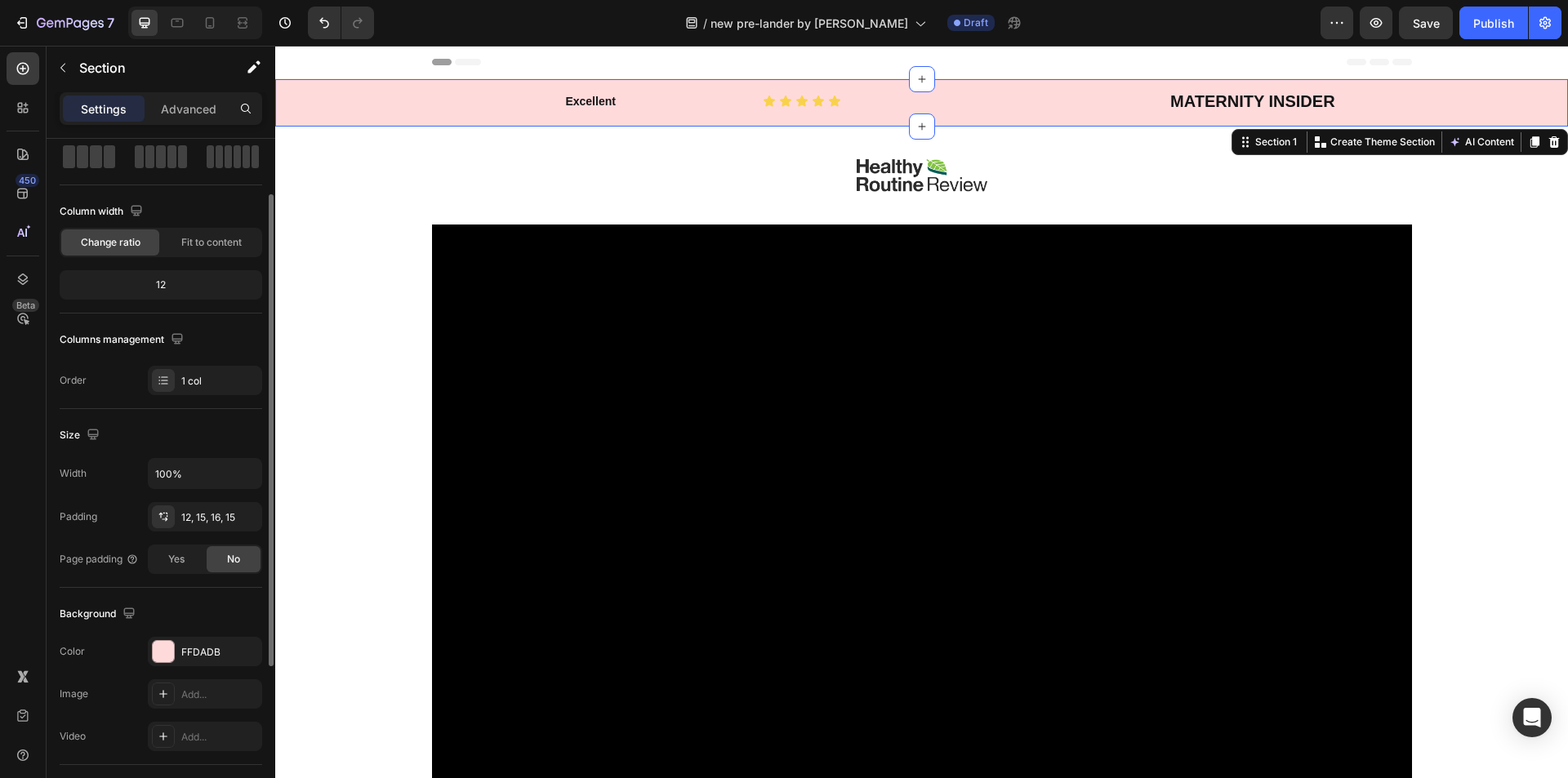
scroll to position [164, 0]
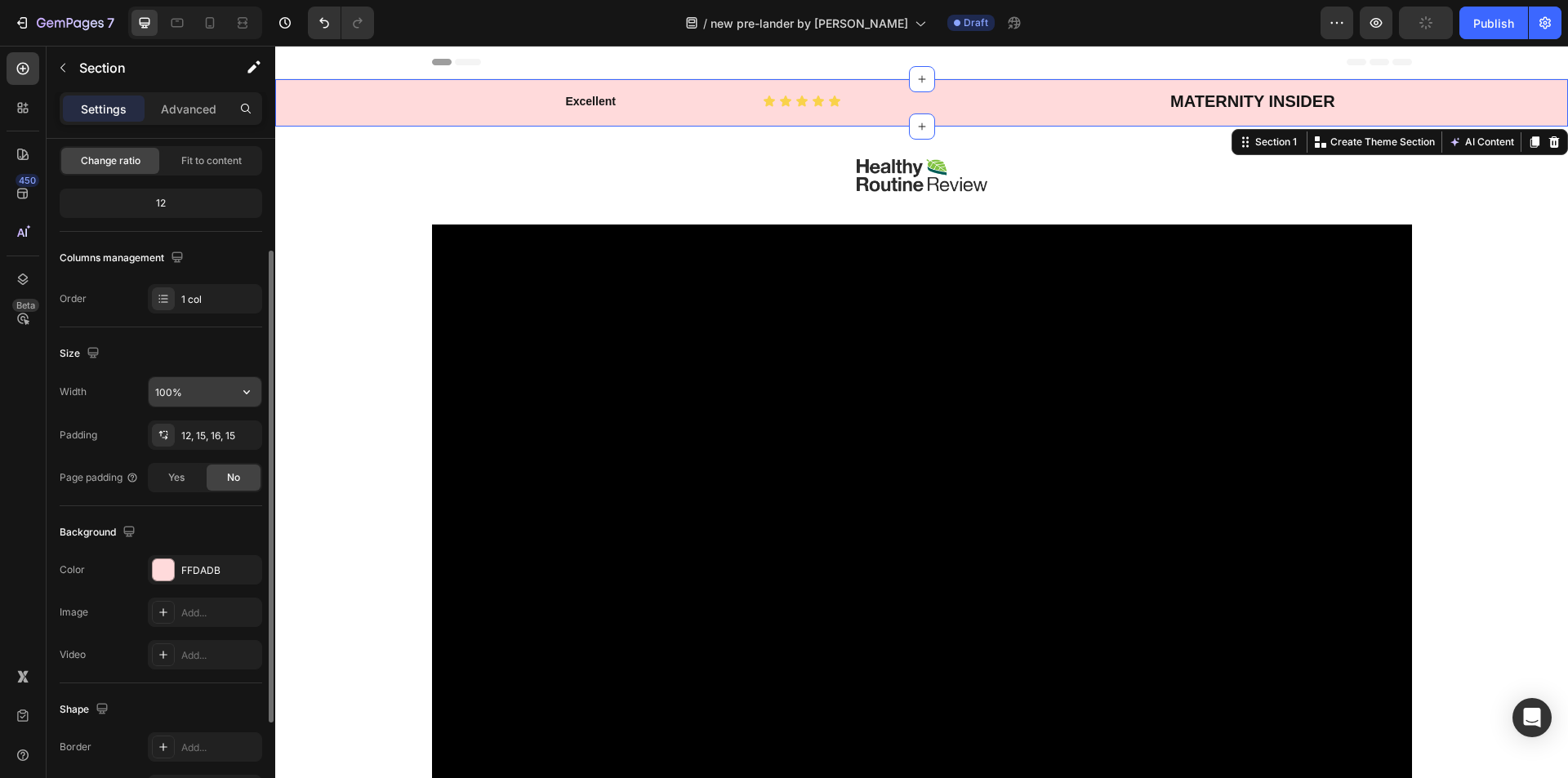
click at [178, 390] on input "100%" at bounding box center [205, 392] width 113 height 30
click at [77, 437] on div "Padding" at bounding box center [78, 435] width 37 height 15
click at [188, 398] on input "1690" at bounding box center [205, 392] width 113 height 30
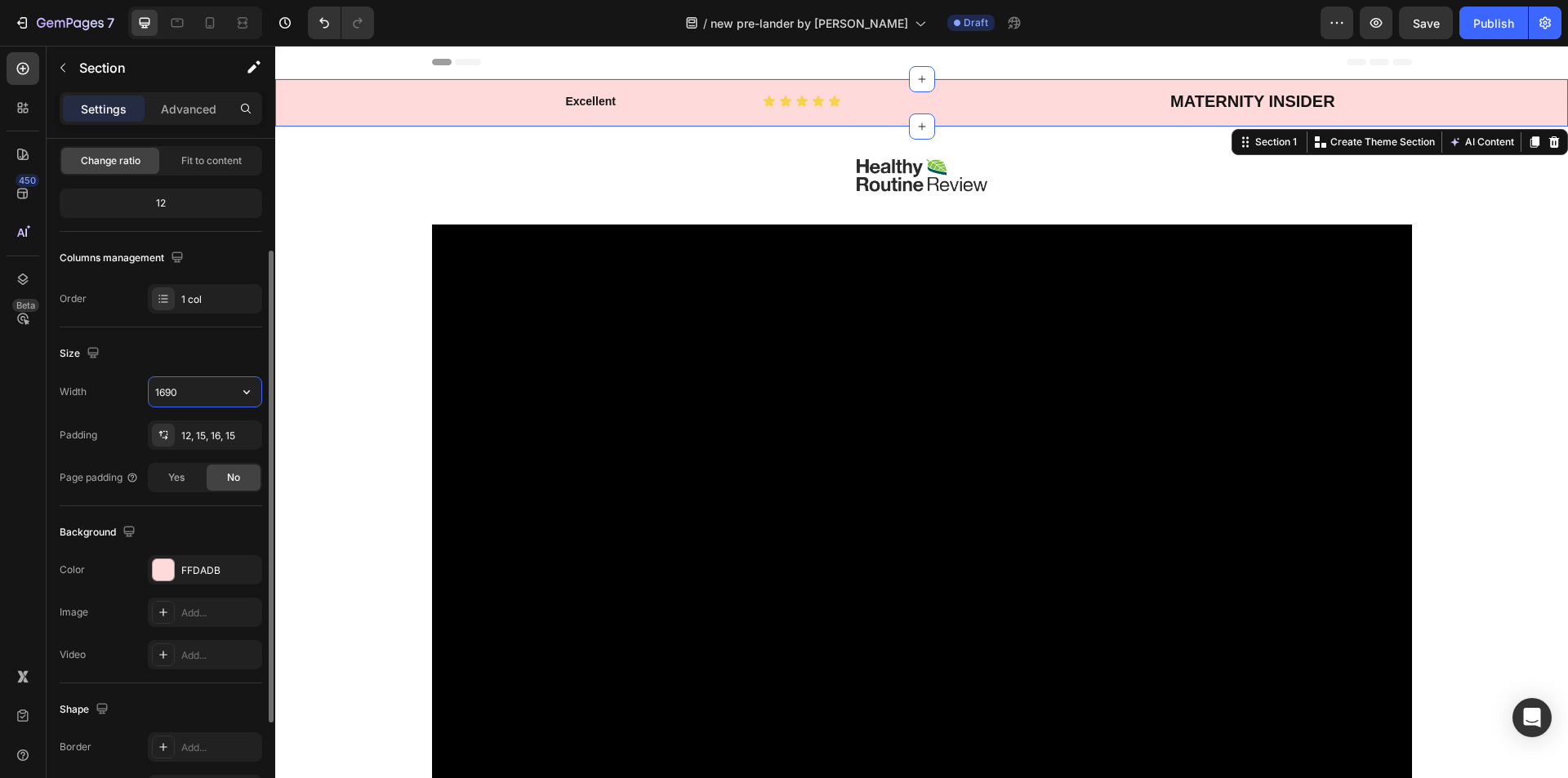
click at [238, 388] on icon "button" at bounding box center [246, 392] width 17 height 17
click at [196, 458] on p "Default 1200px" at bounding box center [200, 465] width 93 height 15
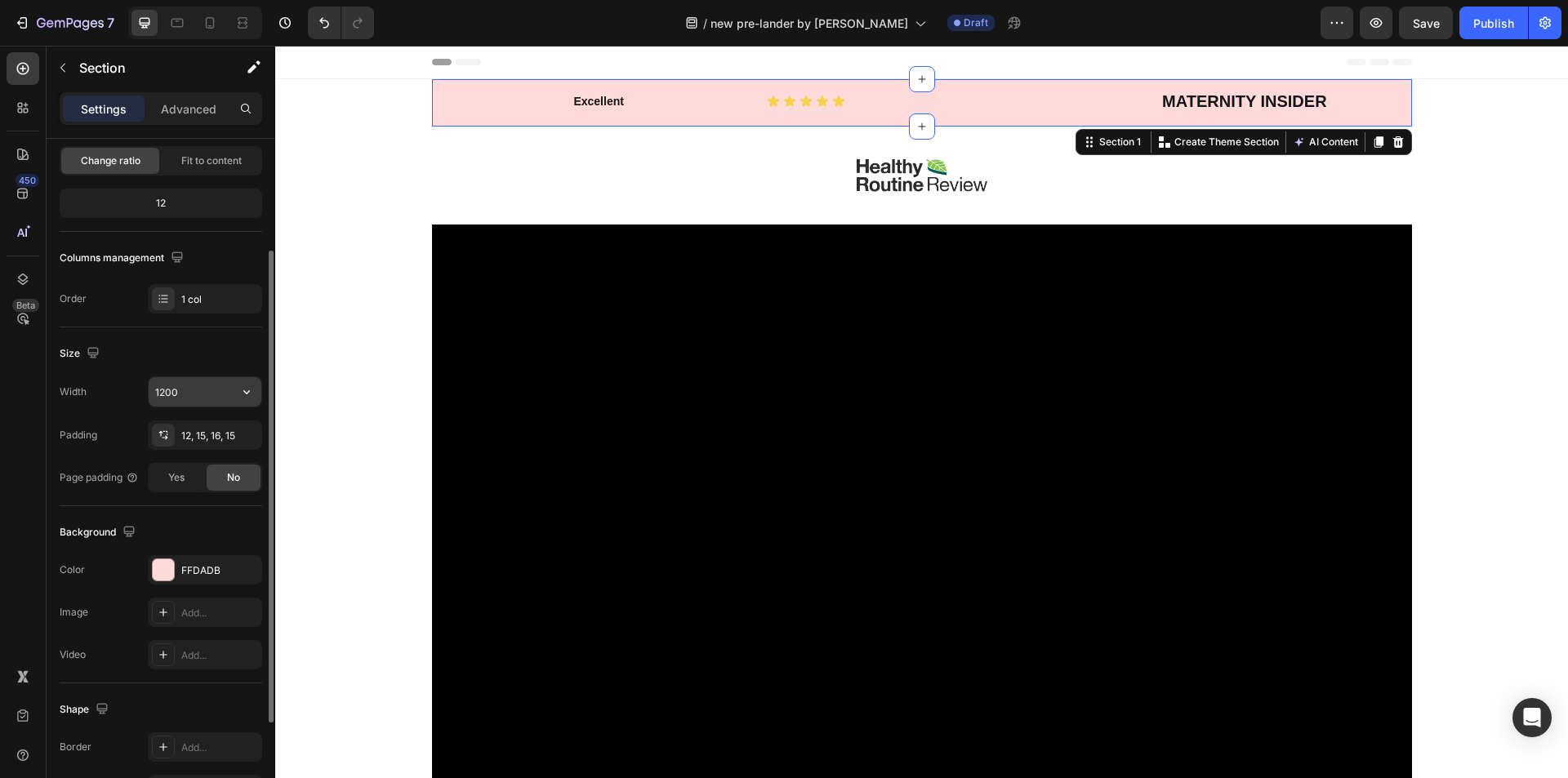
click at [205, 392] on input "1200" at bounding box center [205, 392] width 113 height 30
click at [205, 392] on input "1200" at bounding box center [205, 392] width 113 height 30
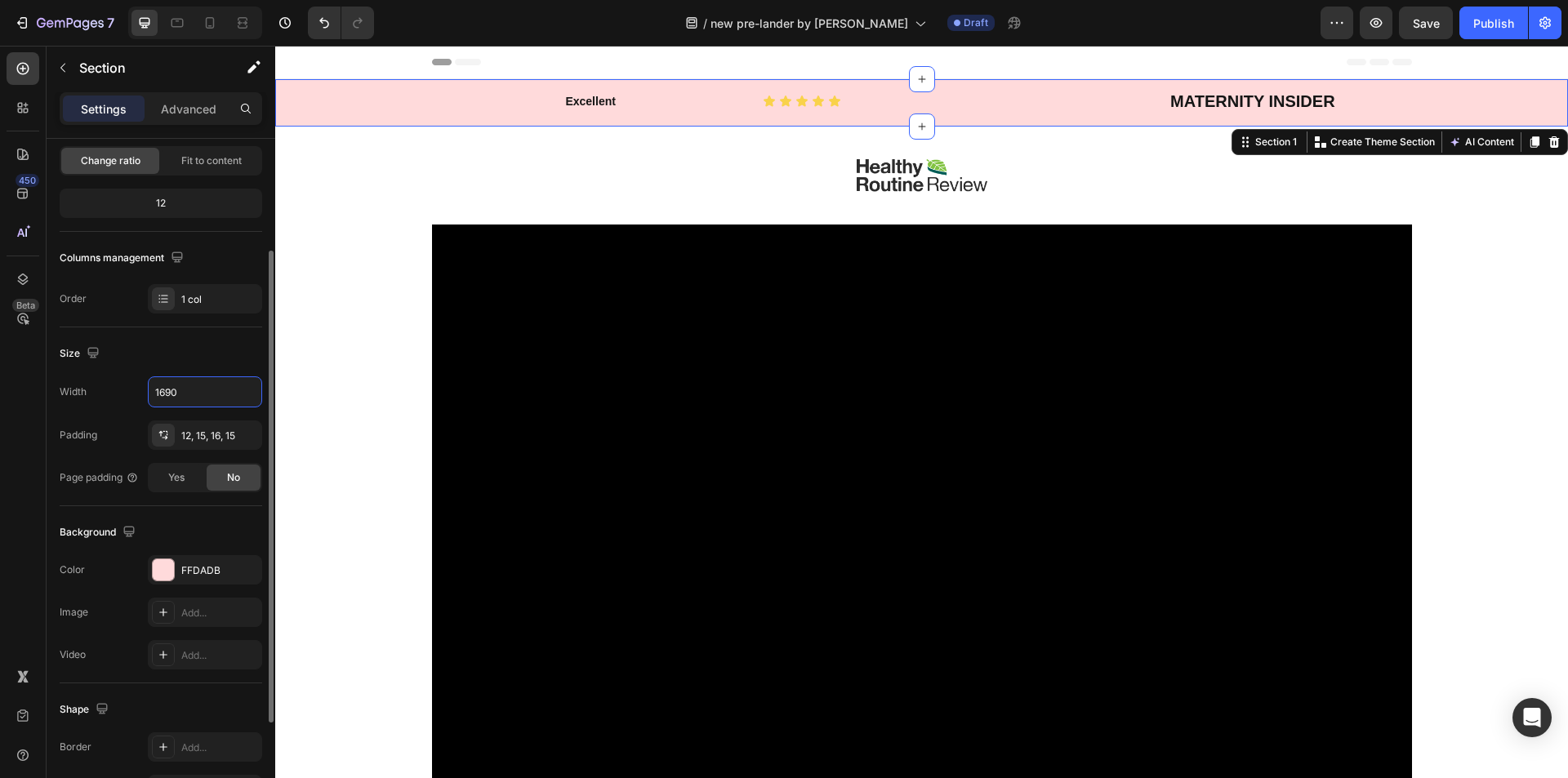
type input "1690"
click at [84, 394] on div "Width" at bounding box center [73, 392] width 27 height 15
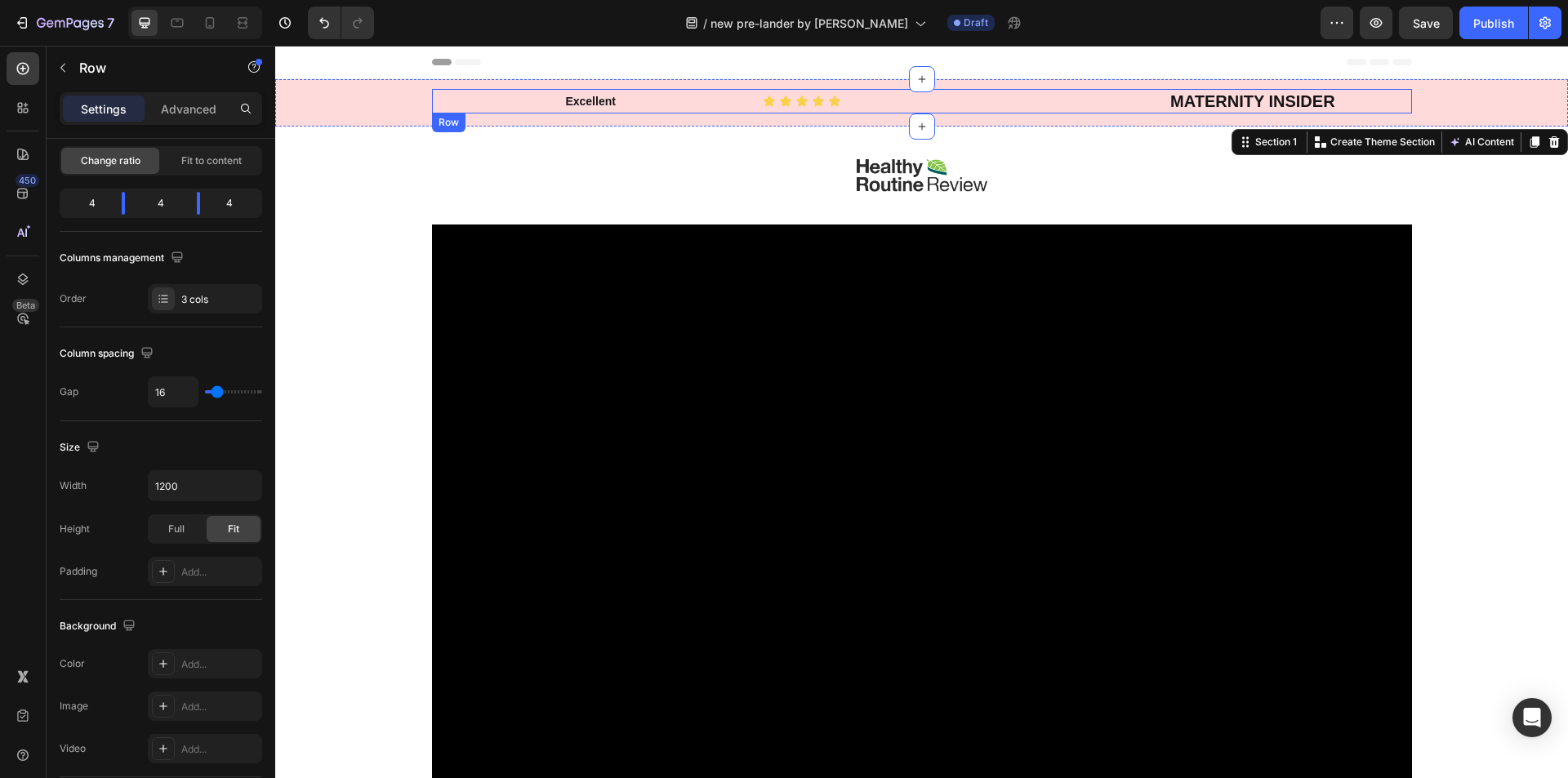
click at [750, 96] on div "Excellent Text block Icon Icon Icon Icon Icon Icon List MATERNITY INSIDER Text …" at bounding box center [921, 101] width 980 height 24
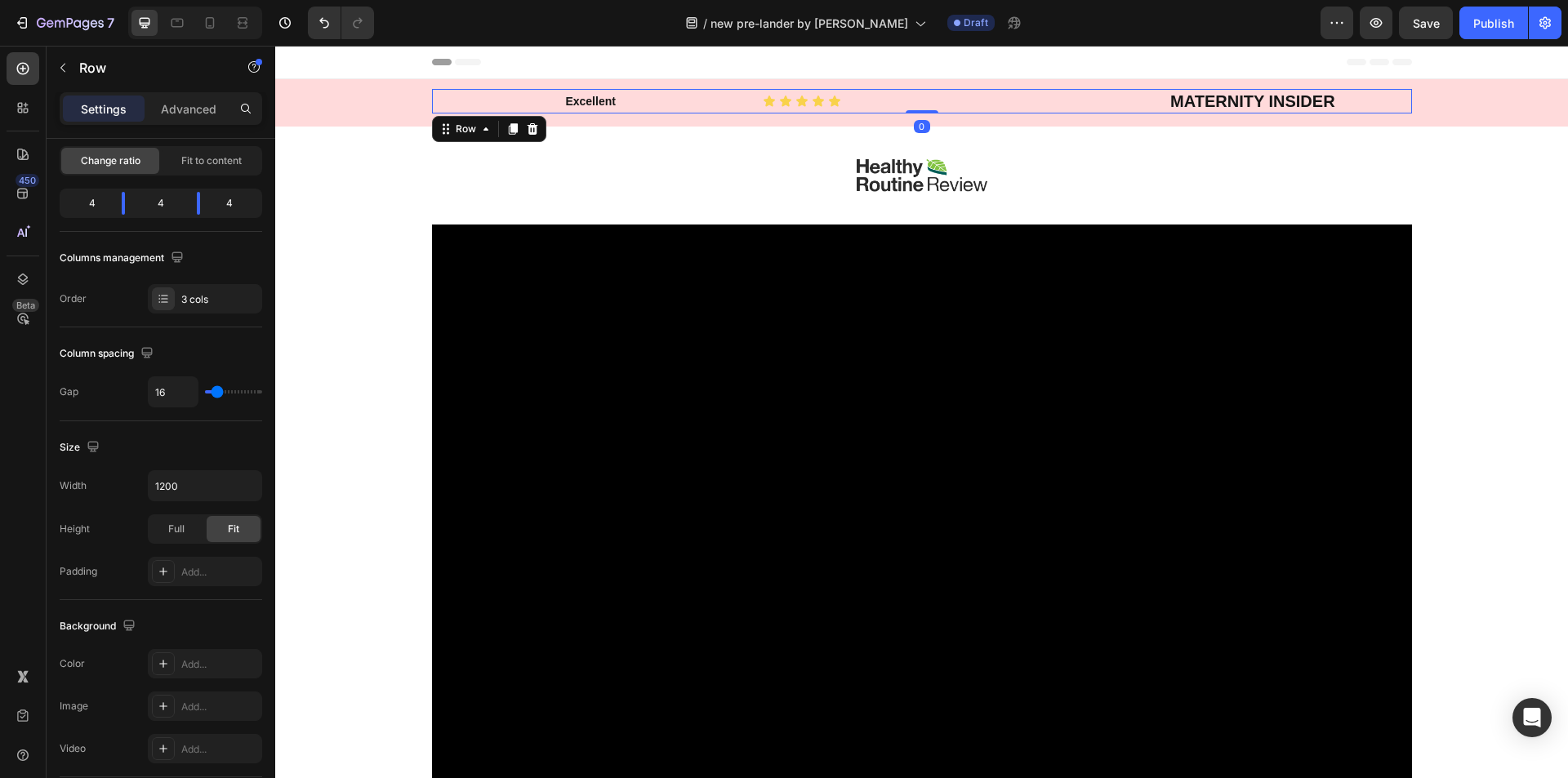
scroll to position [0, 0]
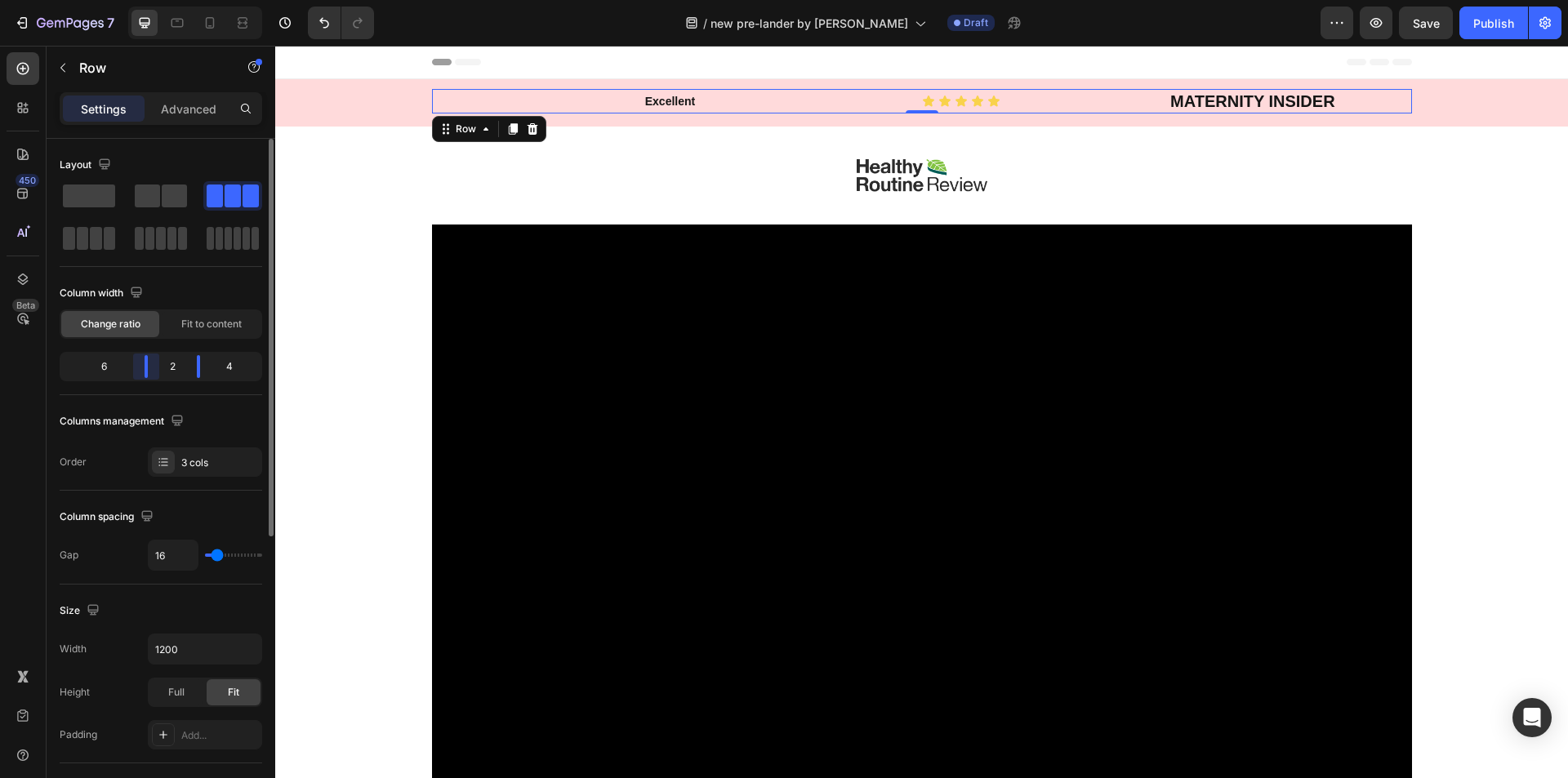
drag, startPoint x: 124, startPoint y: 365, endPoint x: 232, endPoint y: 371, distance: 108.2
click at [161, 368] on div "6 2 4" at bounding box center [161, 366] width 203 height 30
drag, startPoint x: 728, startPoint y: 97, endPoint x: 436, endPoint y: 71, distance: 293.2
click at [728, 97] on div at bounding box center [784, 389] width 1568 height 778
click at [184, 365] on div at bounding box center [198, 366] width 30 height 23
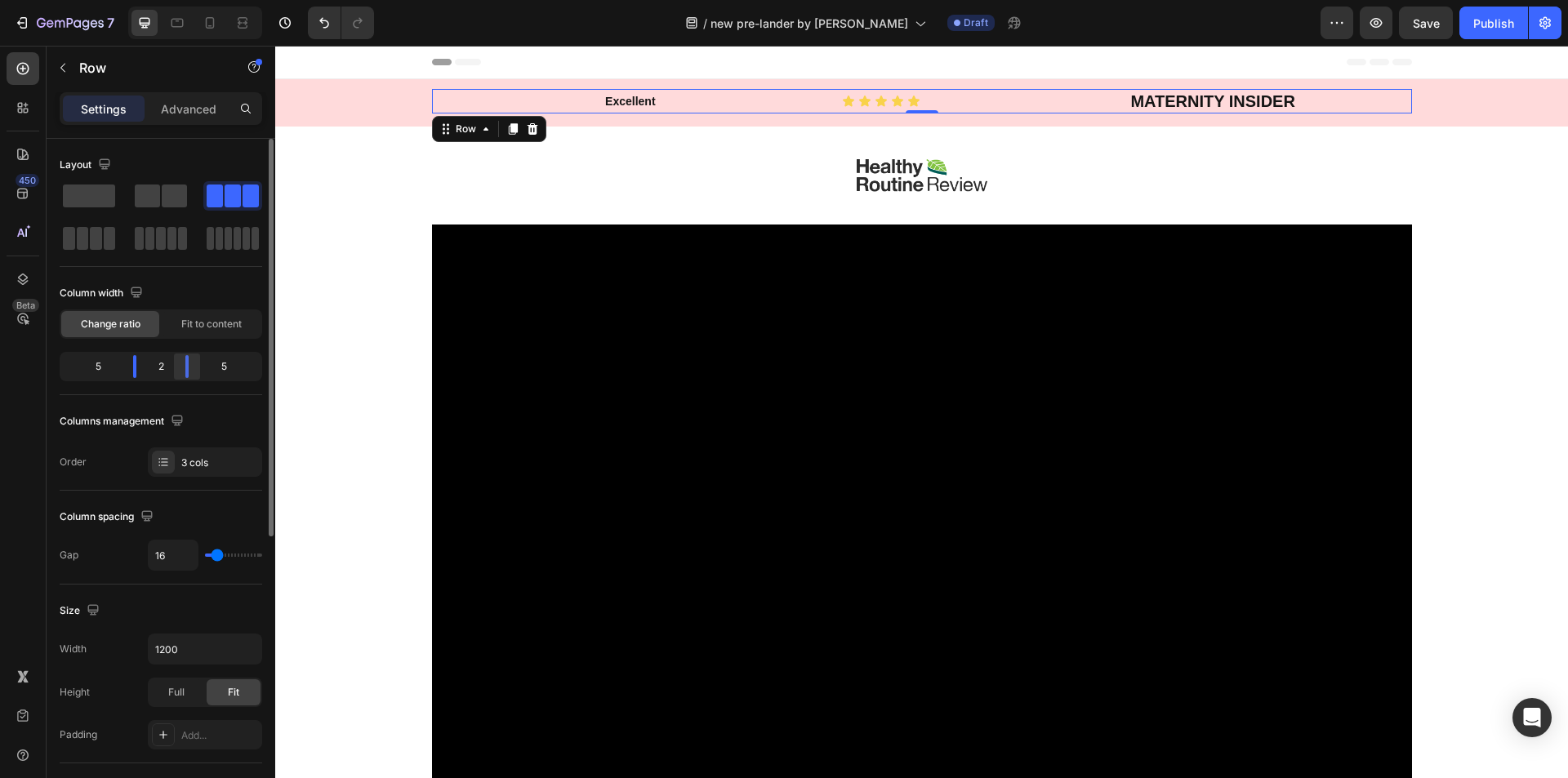
drag, startPoint x: 201, startPoint y: 369, endPoint x: 455, endPoint y: 132, distance: 347.4
click at [186, 371] on div at bounding box center [187, 366] width 30 height 23
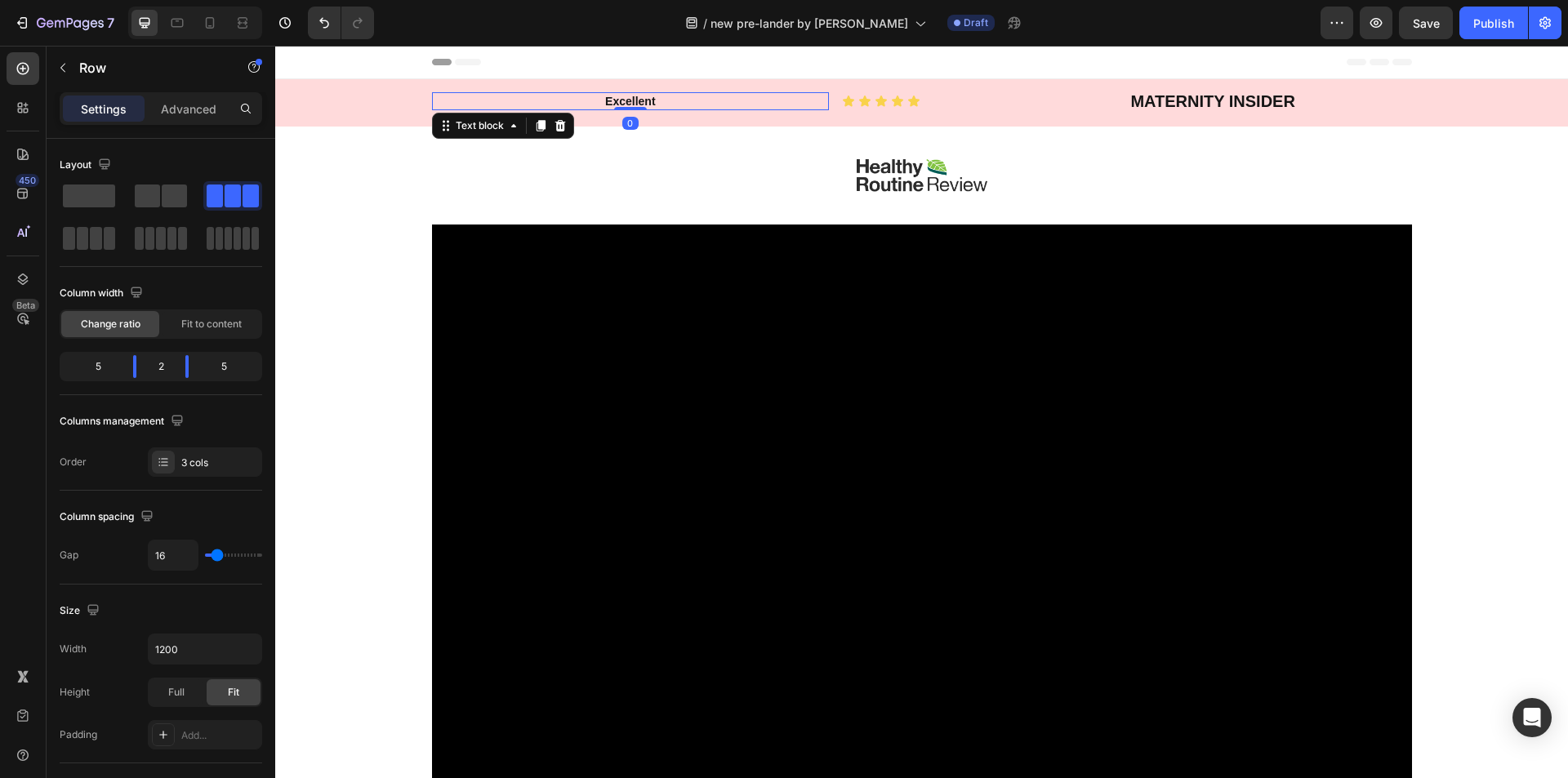
click at [717, 103] on p "Excellent" at bounding box center [630, 101] width 394 height 15
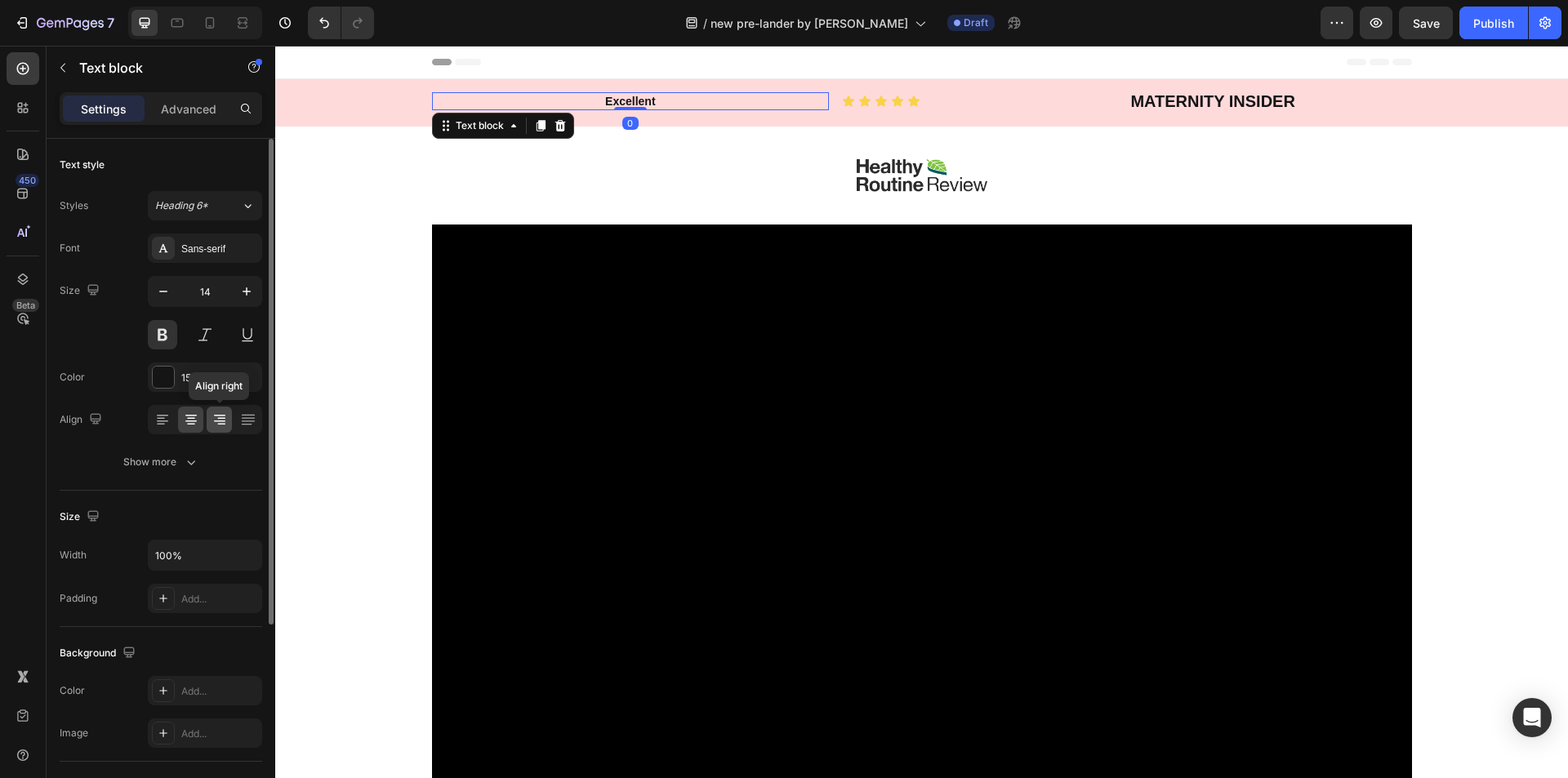
click at [226, 417] on icon at bounding box center [219, 419] width 17 height 17
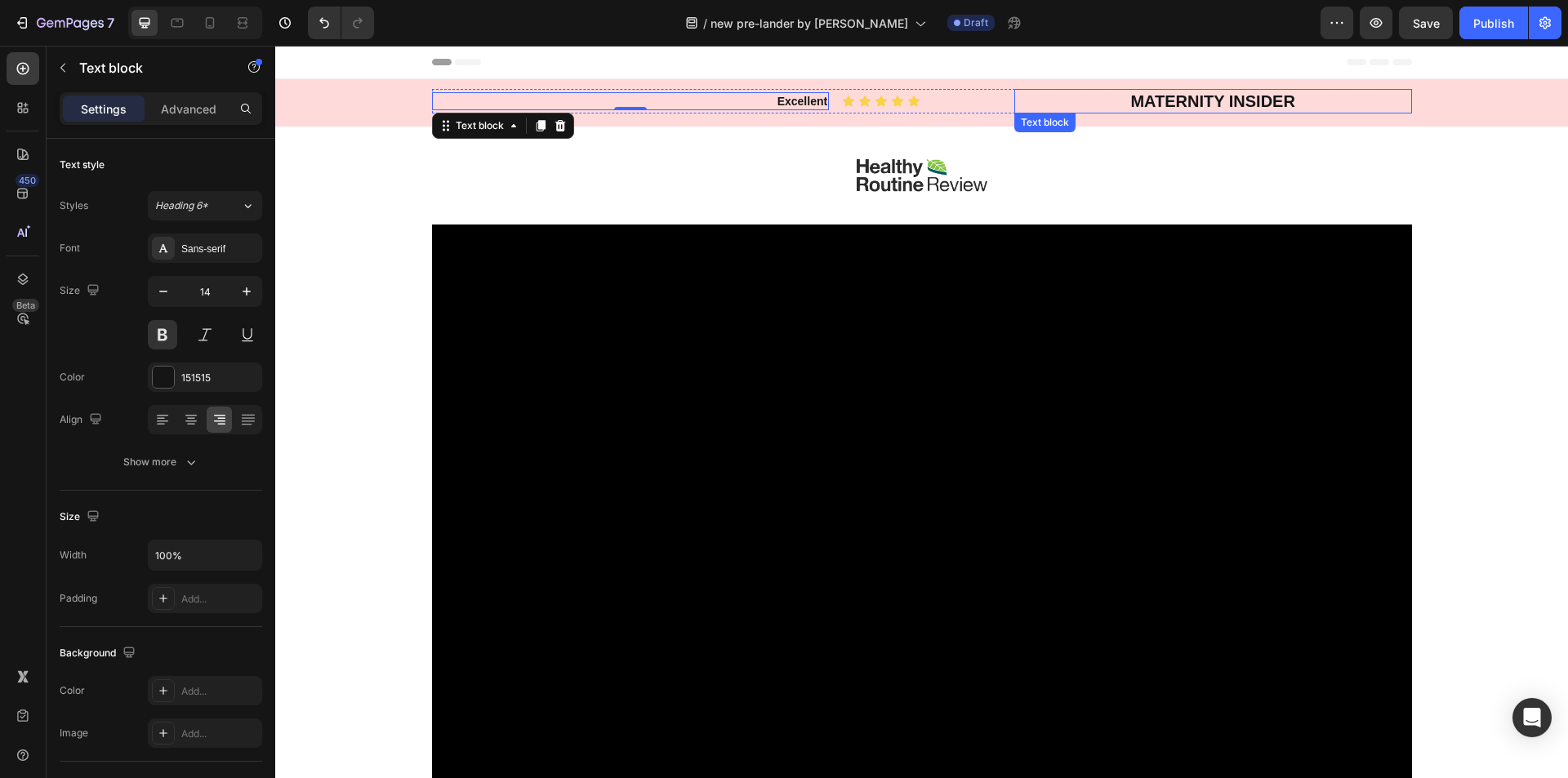
click at [1102, 106] on p "MATERNITY INSIDER" at bounding box center [1212, 101] width 394 height 21
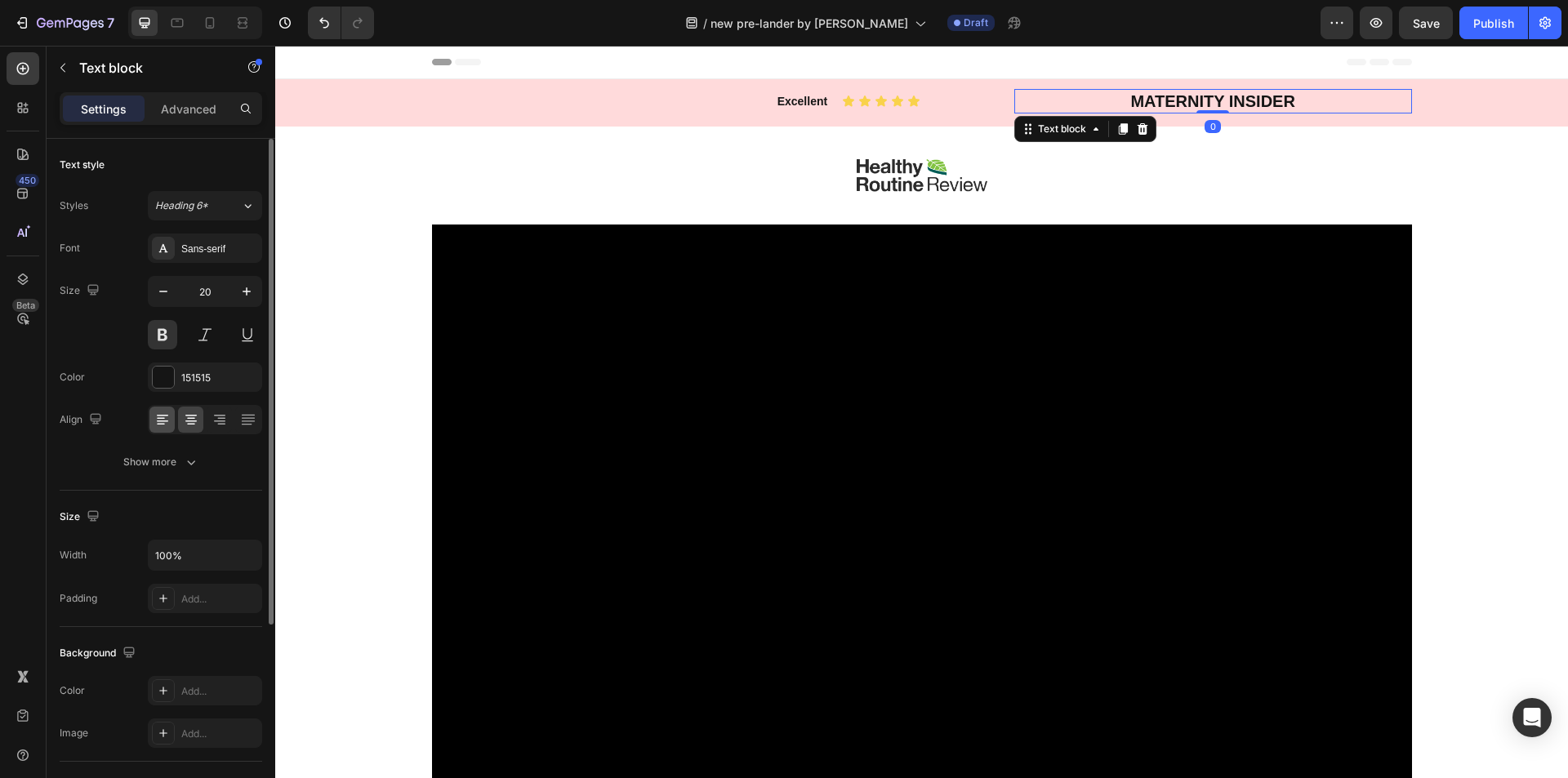
drag, startPoint x: 161, startPoint y: 440, endPoint x: 163, endPoint y: 428, distance: 12.2
click at [161, 439] on div "Font Sans-serif Size 20 Color 151515 Align Show more" at bounding box center [161, 355] width 203 height 244
click at [163, 425] on icon at bounding box center [160, 425] width 8 height 2
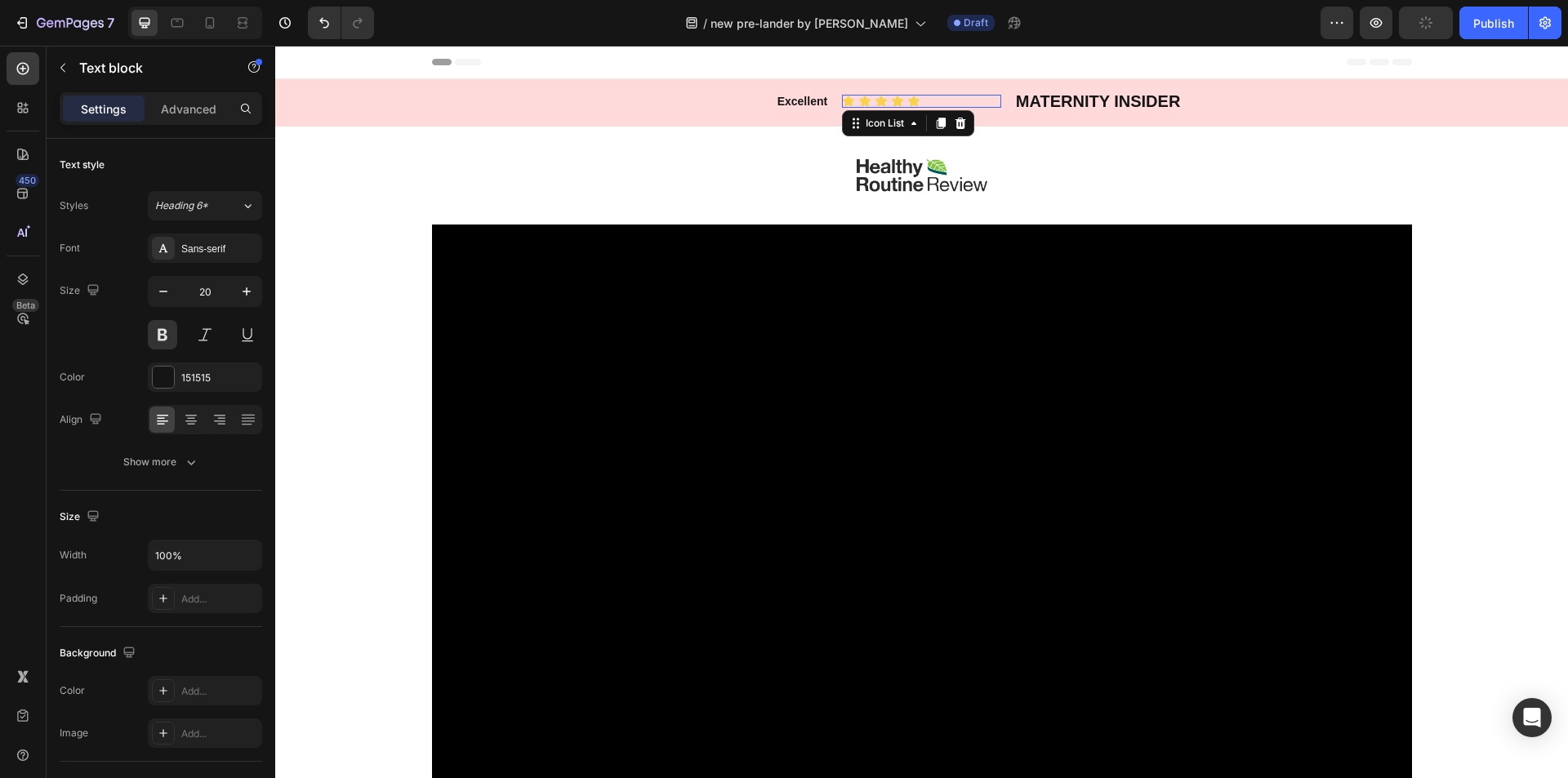
click at [957, 104] on div "Icon Icon Icon Icon Icon" at bounding box center [921, 101] width 159 height 13
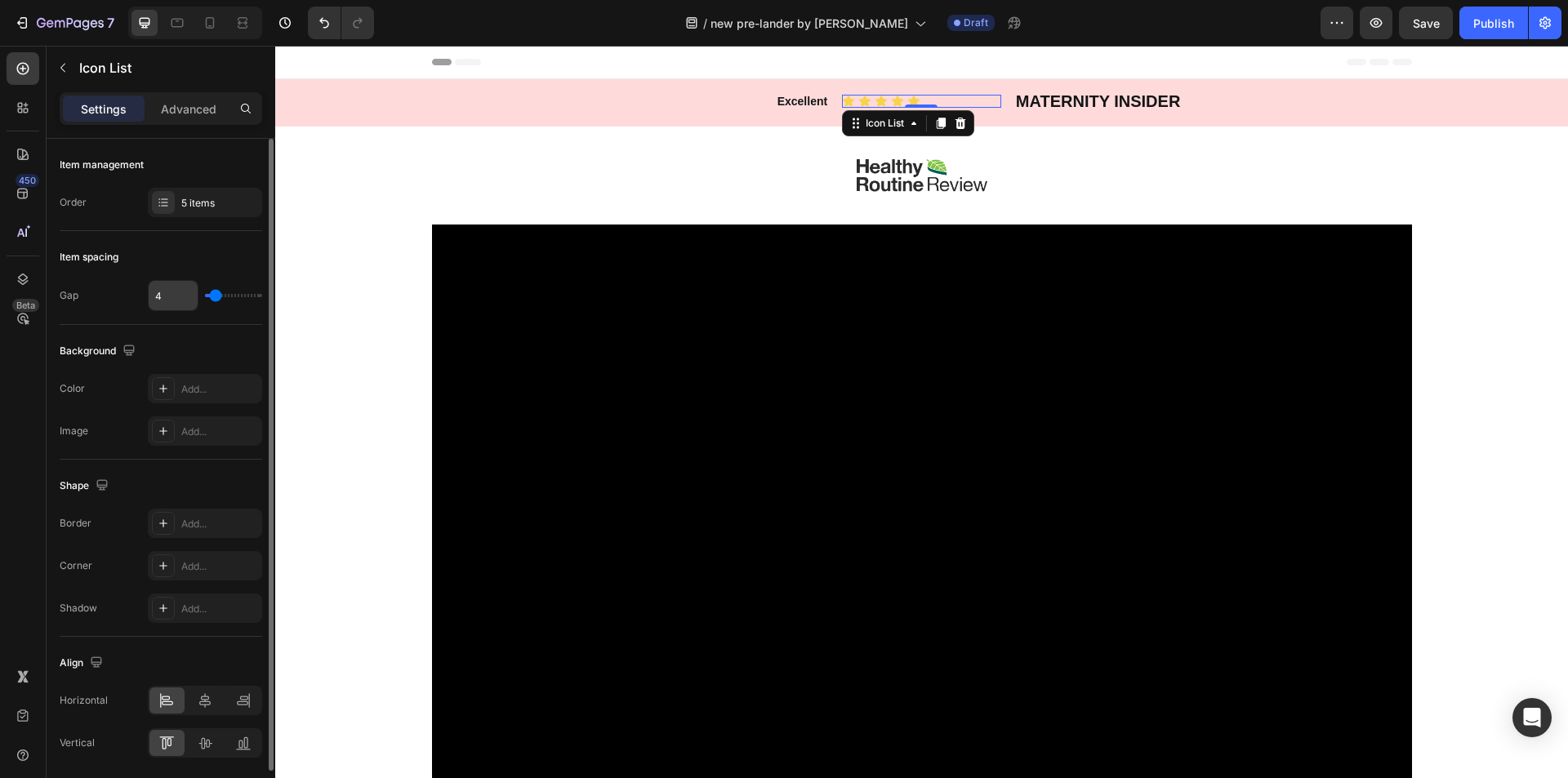
drag, startPoint x: 221, startPoint y: 292, endPoint x: 194, endPoint y: 298, distance: 27.7
click at [193, 296] on div "4" at bounding box center [204, 296] width 114 height 31
type input "0"
drag, startPoint x: 210, startPoint y: 297, endPoint x: 186, endPoint y: 300, distance: 24.2
type input "0"
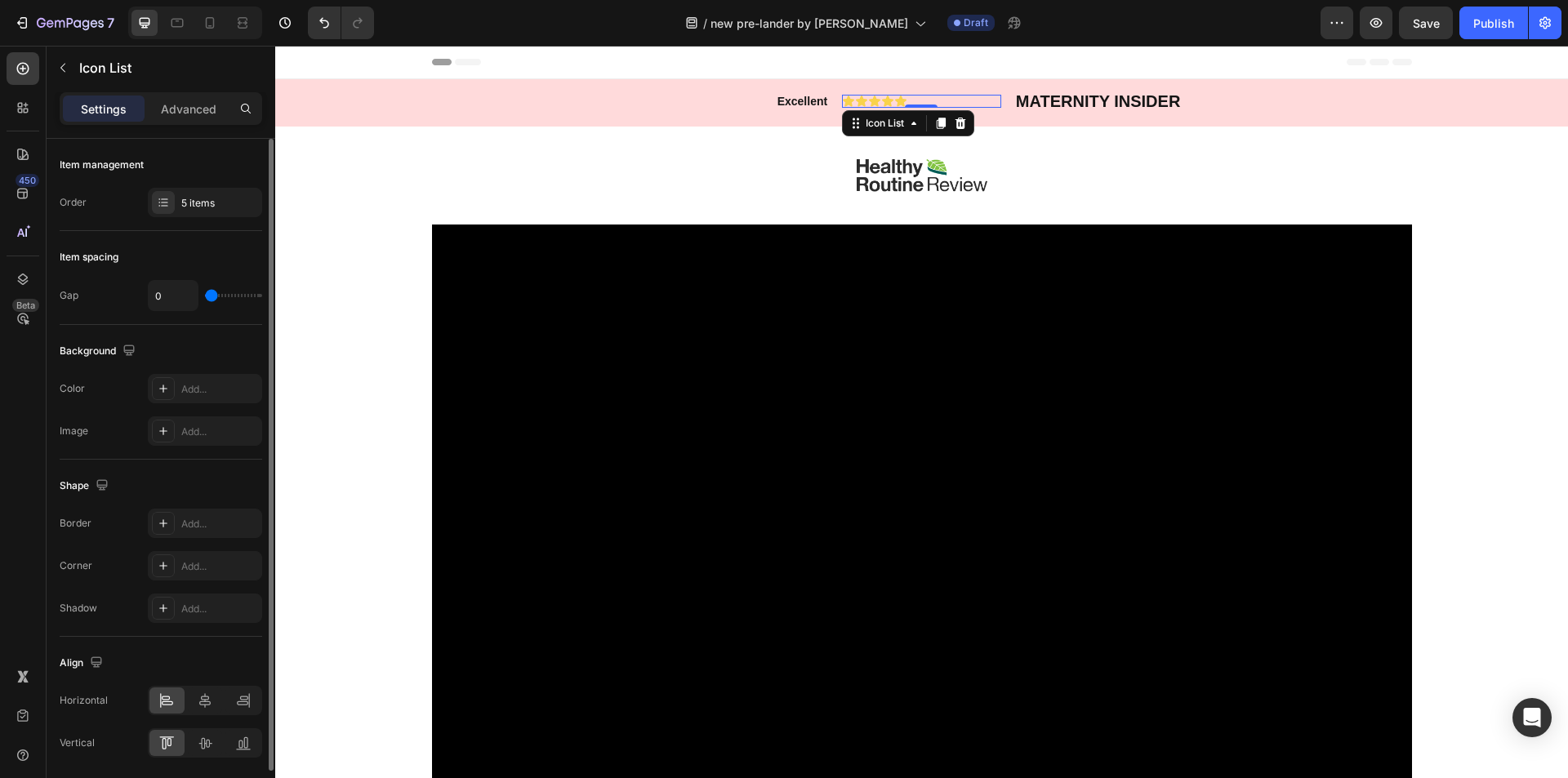
click at [205, 298] on input "range" at bounding box center [234, 296] width 57 height 3
click at [180, 293] on input "0" at bounding box center [173, 296] width 49 height 30
type input "5"
click at [552, 185] on div at bounding box center [921, 175] width 1293 height 98
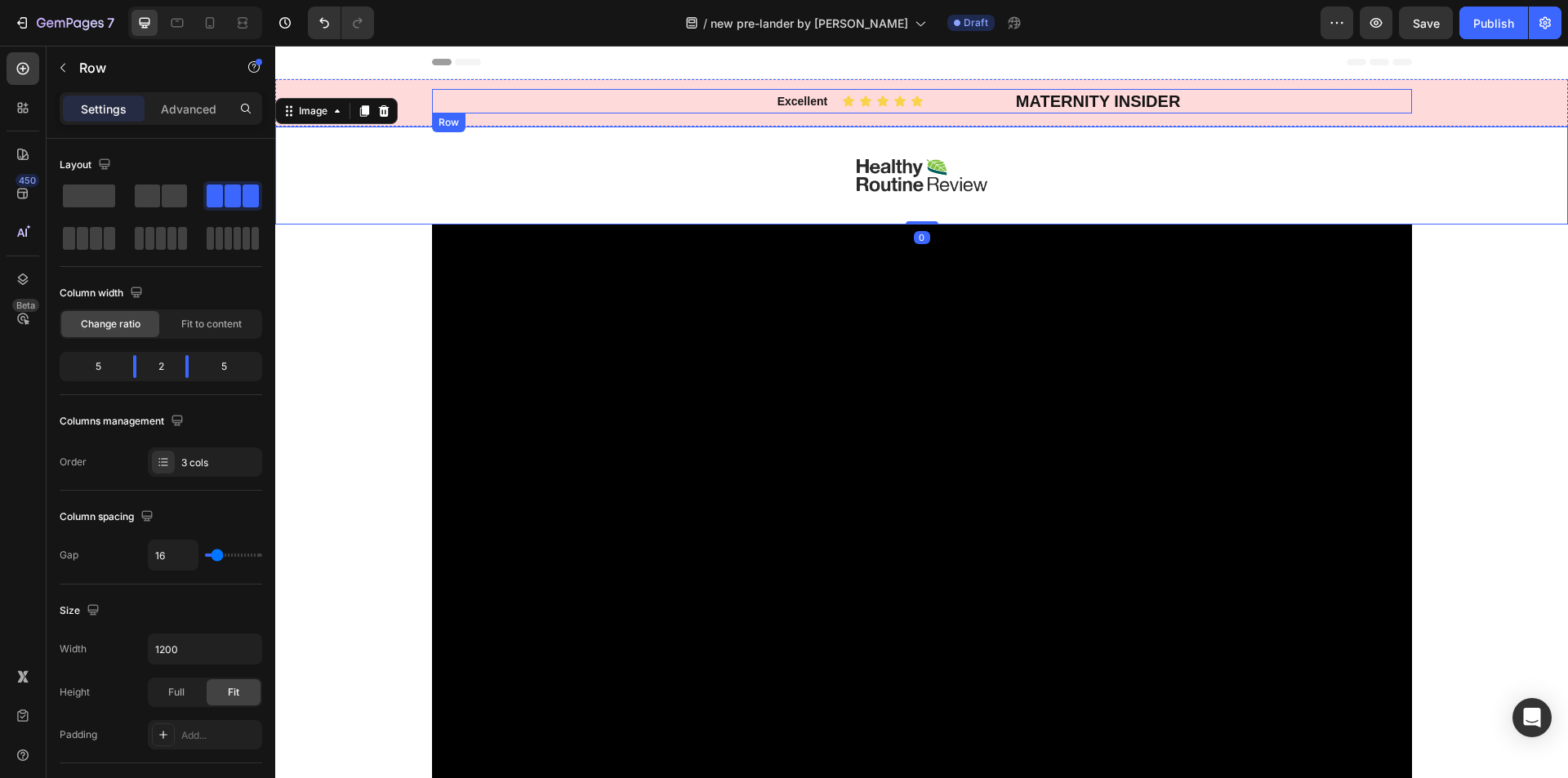
click at [826, 104] on div "Excellent Text block Icon Icon Icon Icon Icon Icon List MATERNITY INSIDER Text …" at bounding box center [921, 101] width 980 height 24
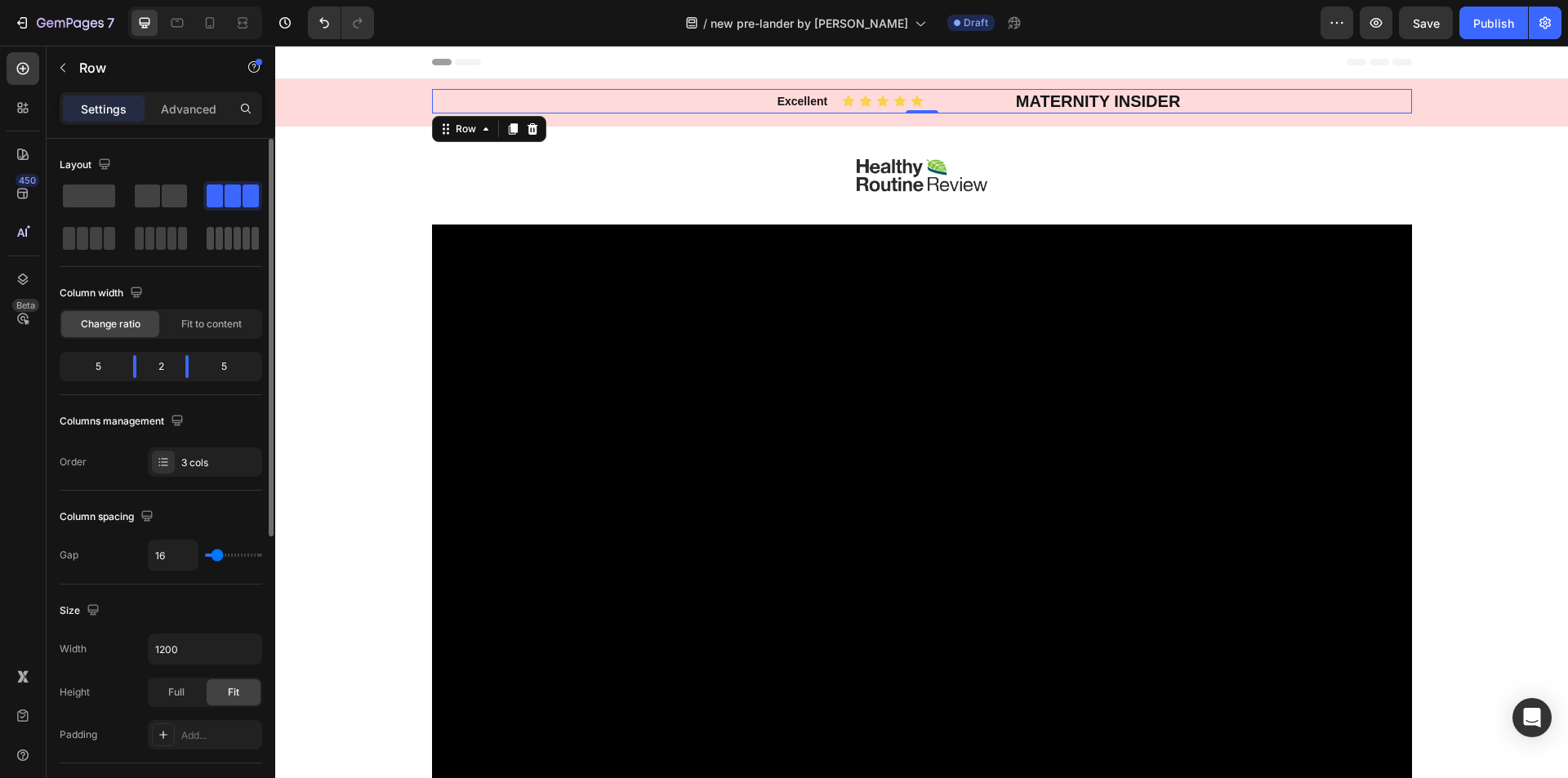
click at [211, 246] on span at bounding box center [210, 238] width 7 height 23
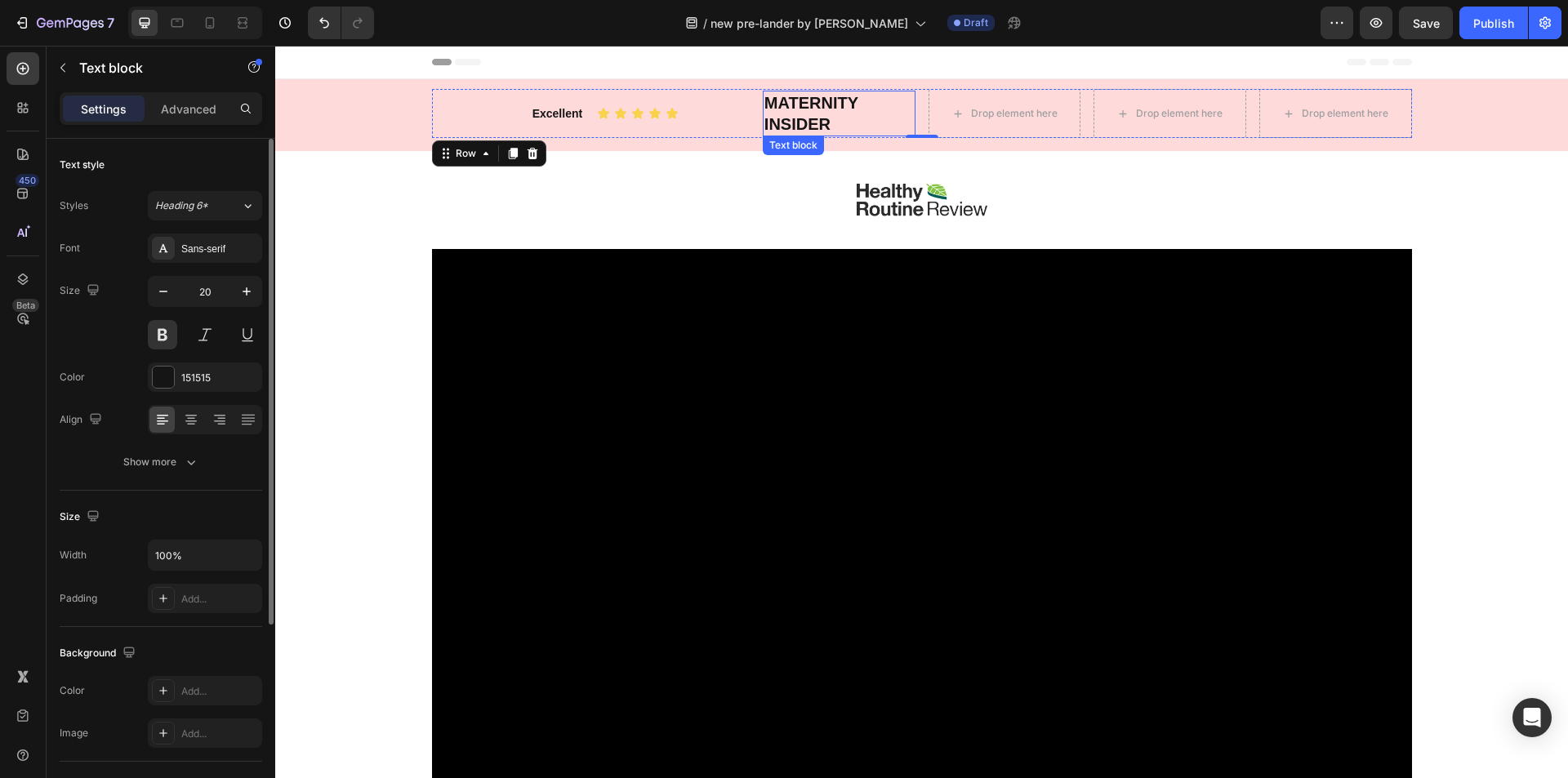
click at [805, 126] on p "MATERNITY INSIDER" at bounding box center [839, 113] width 150 height 43
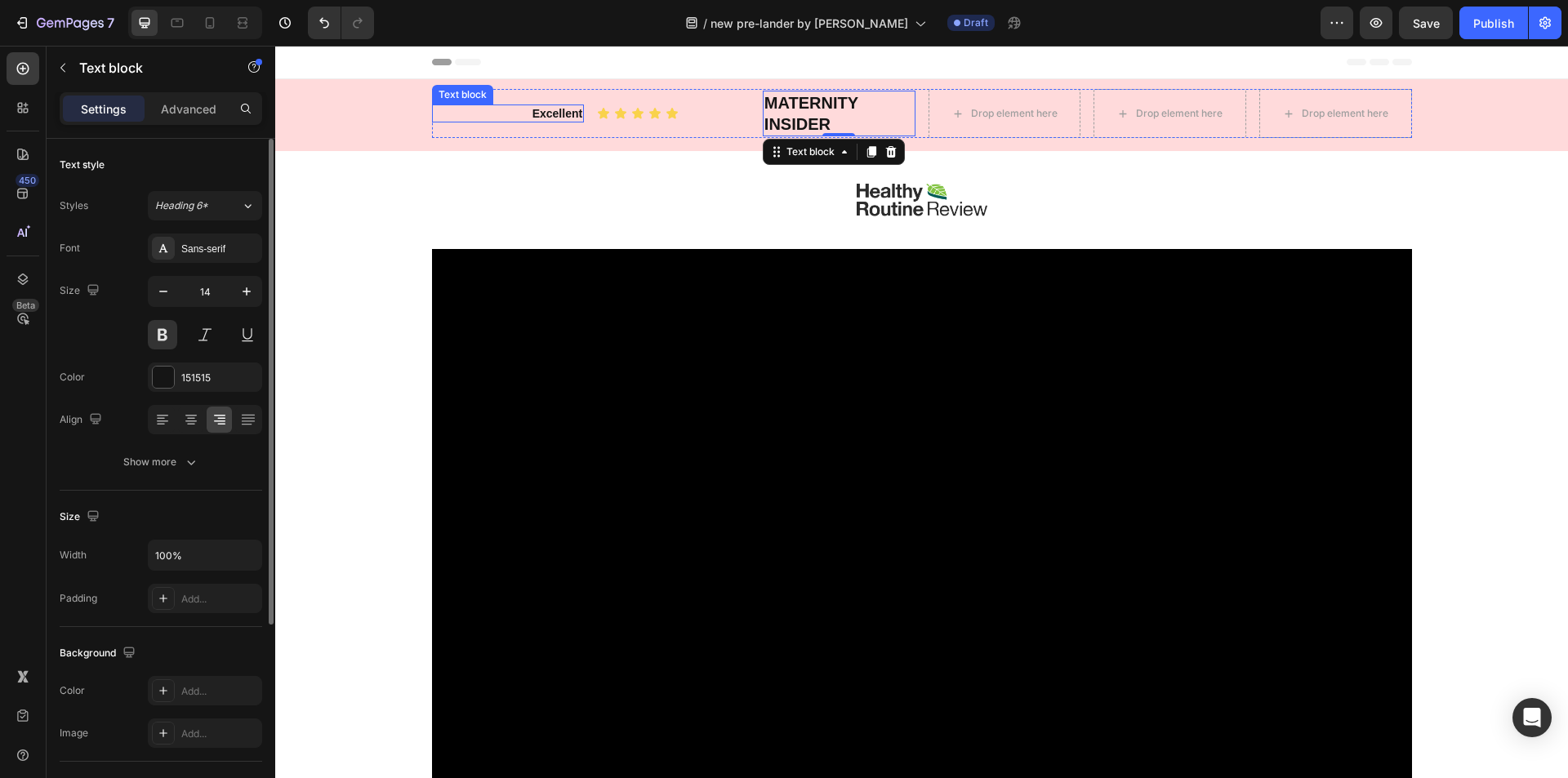
click at [524, 113] on p "Excellent" at bounding box center [508, 113] width 150 height 15
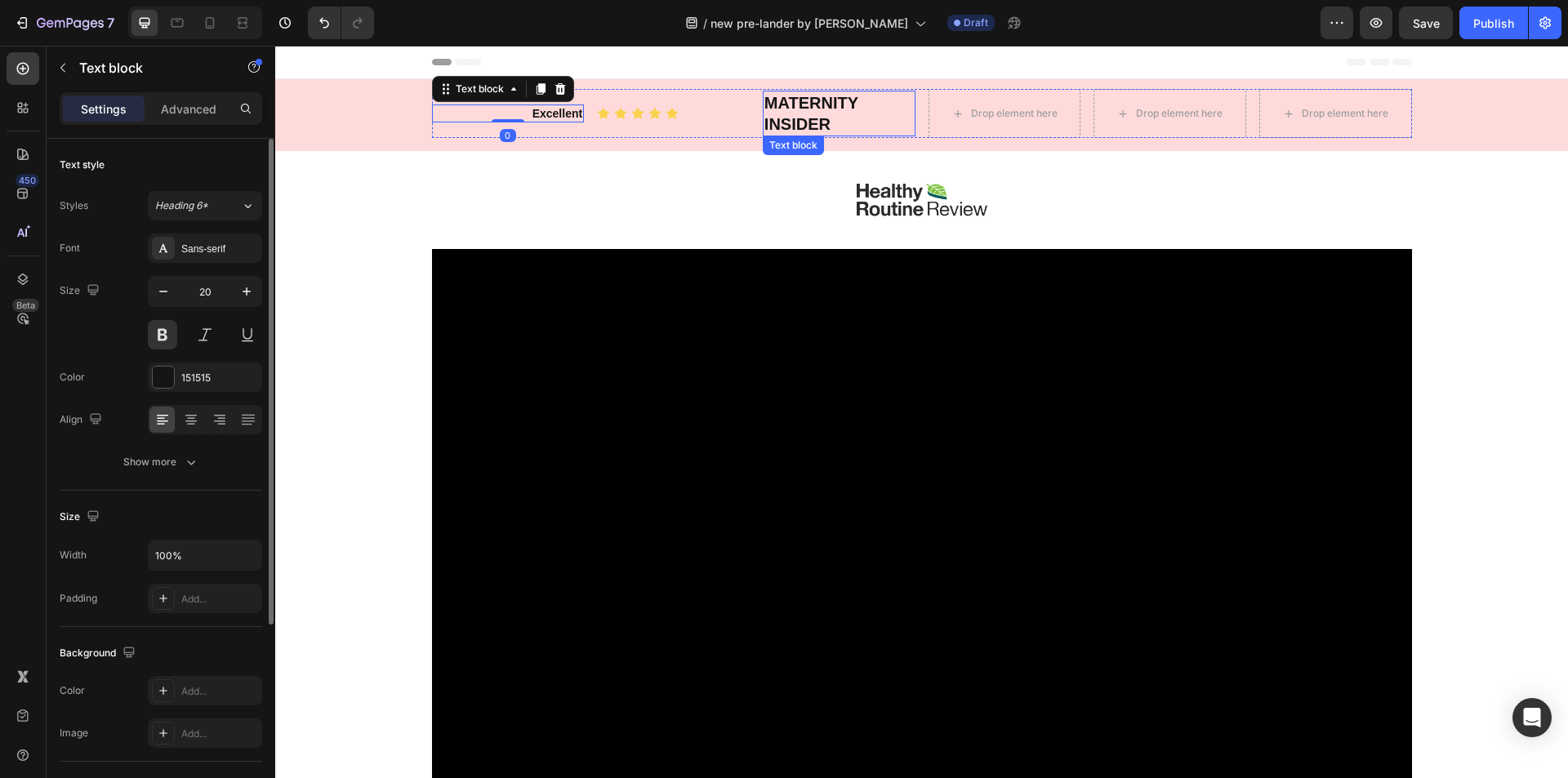
click at [814, 106] on p "MATERNITY INSIDER" at bounding box center [839, 113] width 150 height 43
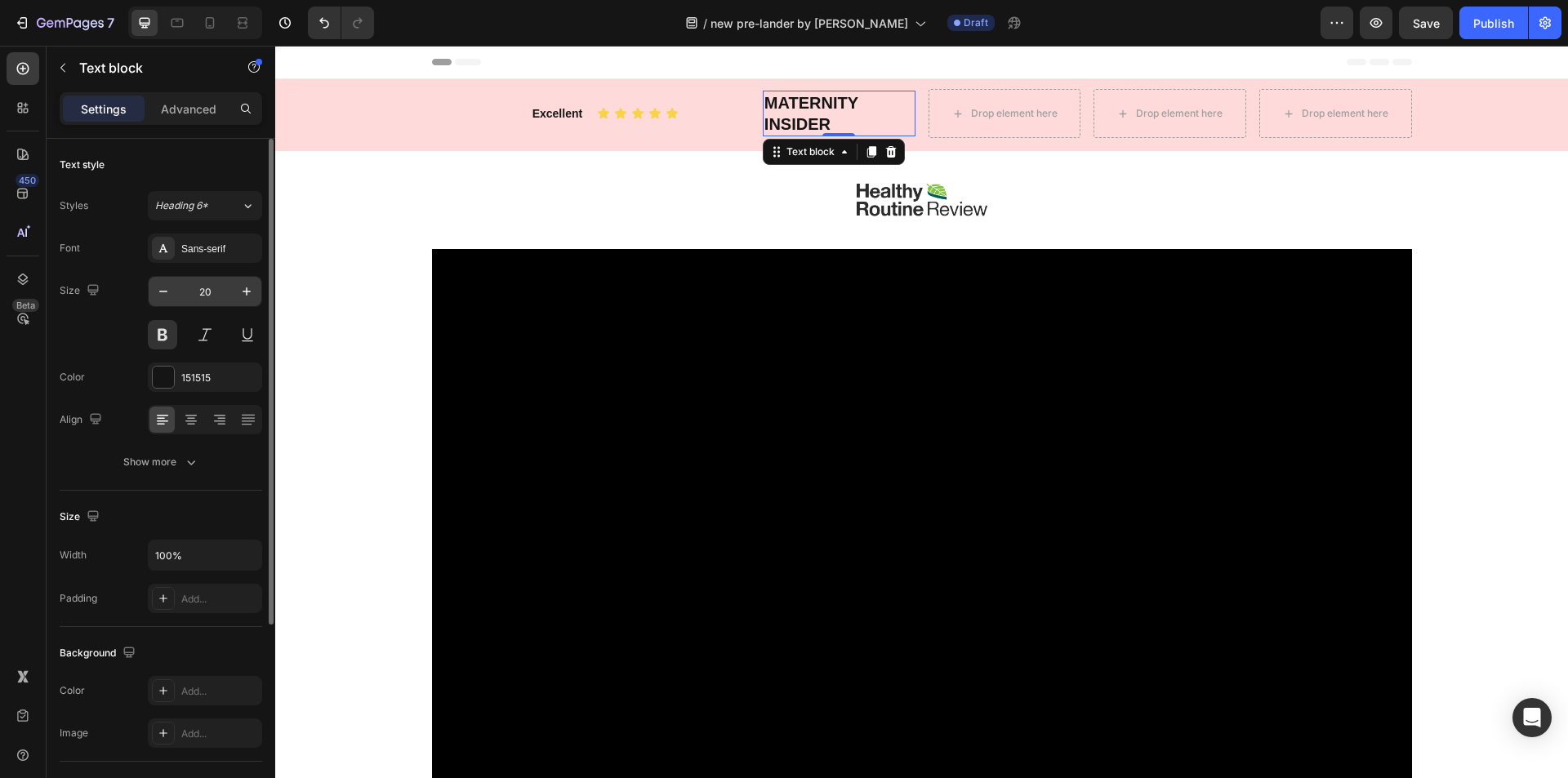
click at [209, 285] on input "20" at bounding box center [205, 292] width 54 height 30
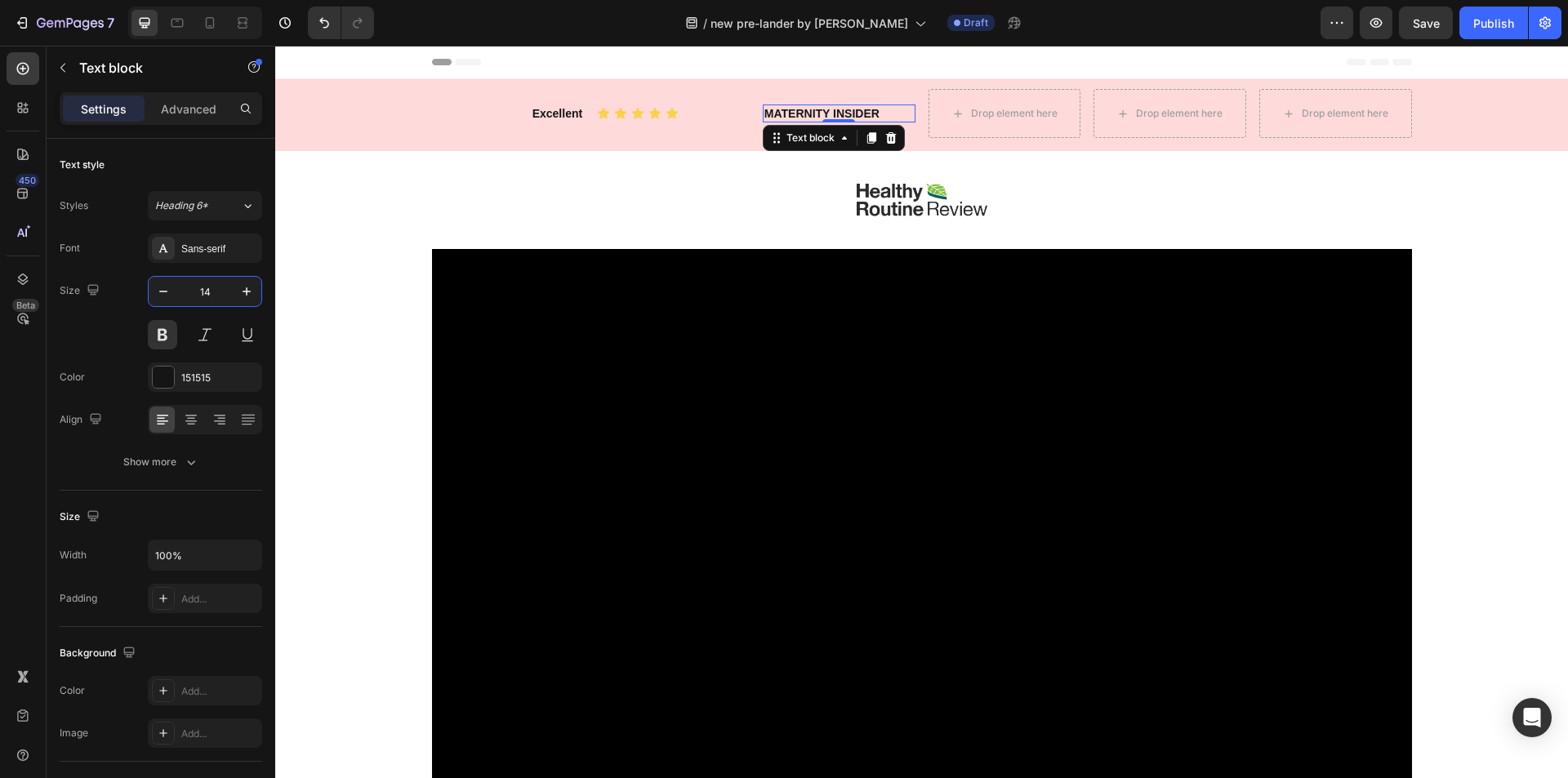
type input "14"
click at [852, 113] on p "MATERNITY INSIDER" at bounding box center [839, 113] width 150 height 15
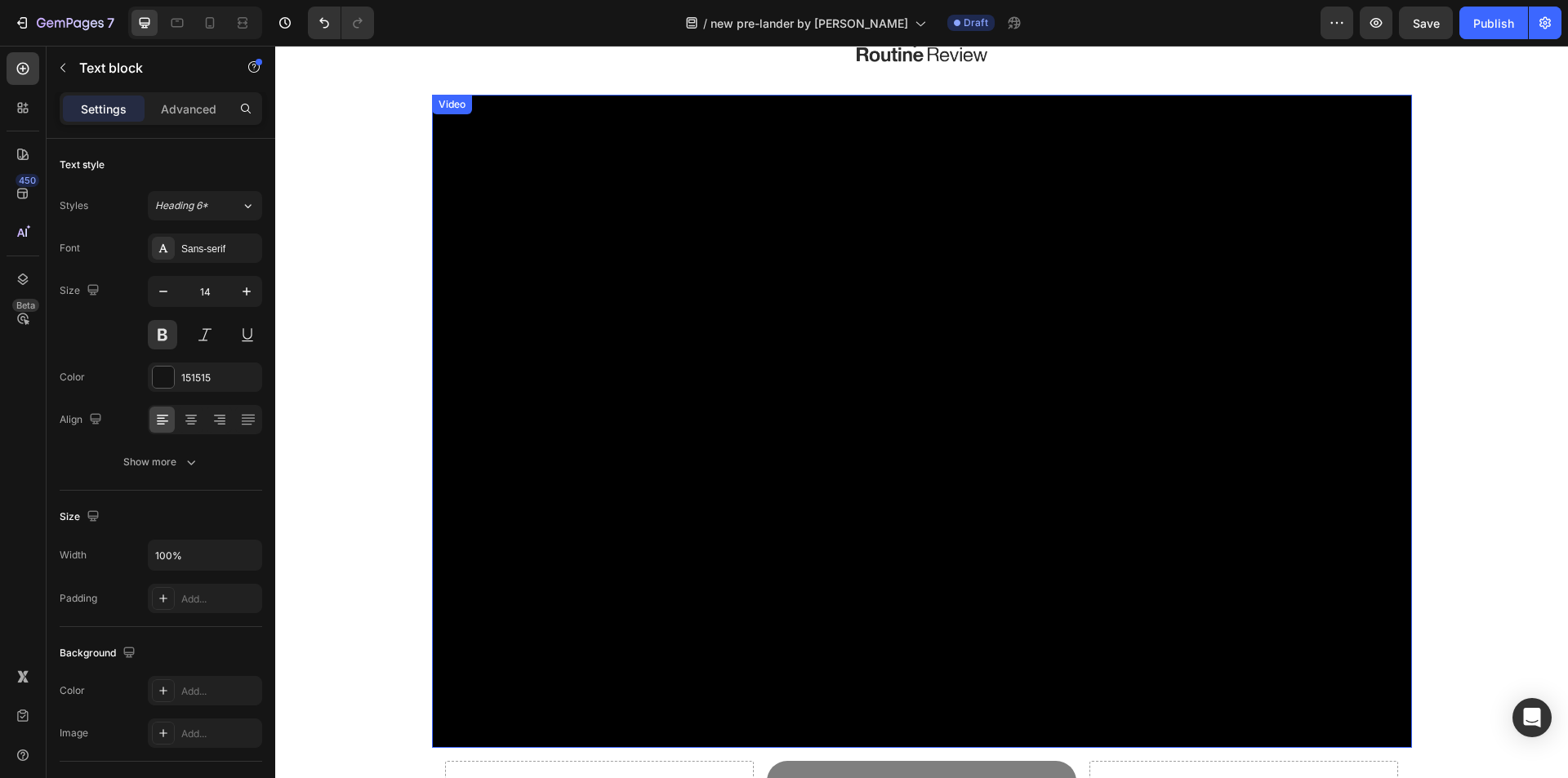
scroll to position [408, 0]
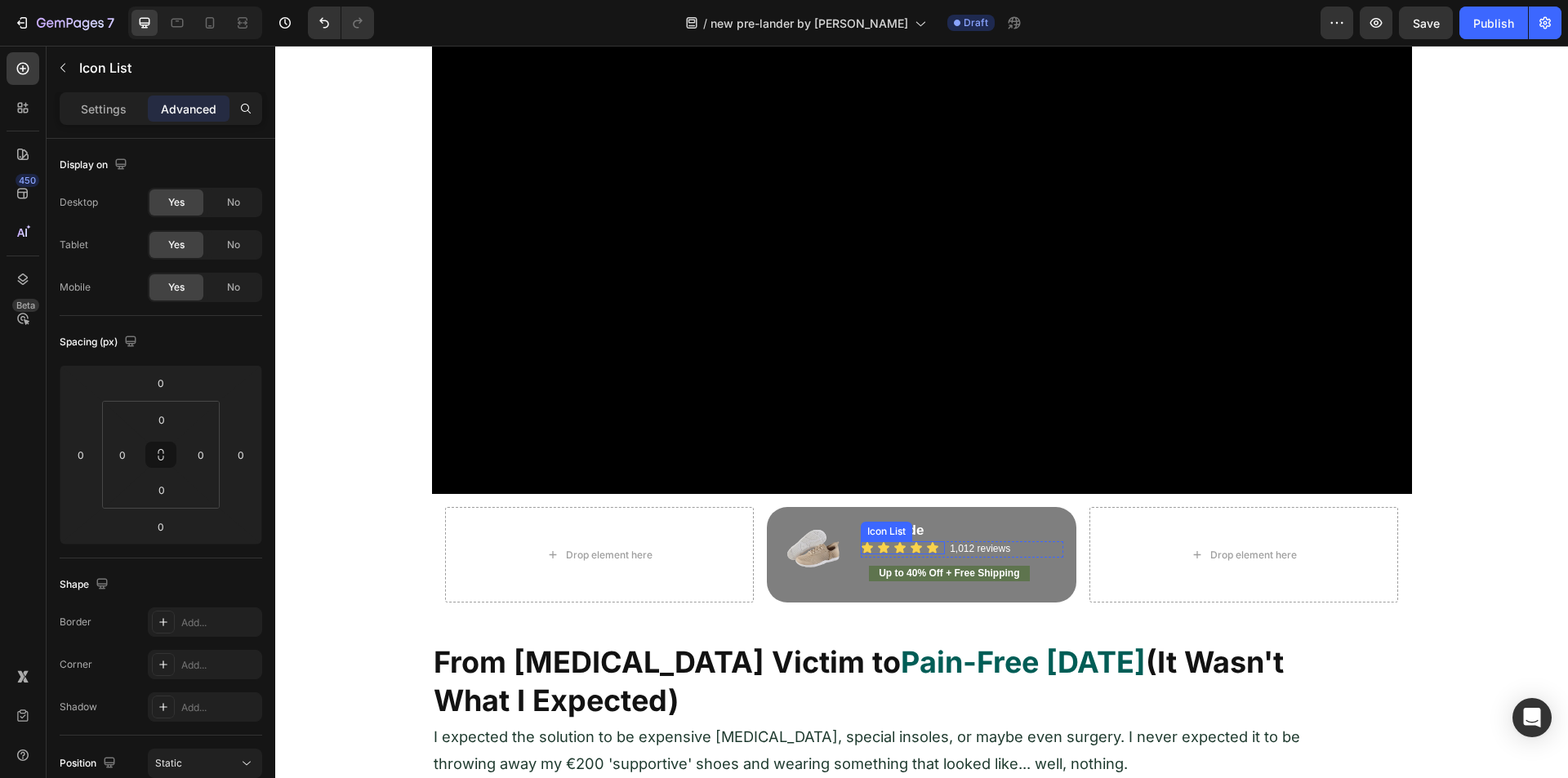
click at [936, 547] on div "Icon Icon Icon Icon Icon" at bounding box center [902, 547] width 84 height 13
click at [20, 276] on icon at bounding box center [23, 279] width 17 height 17
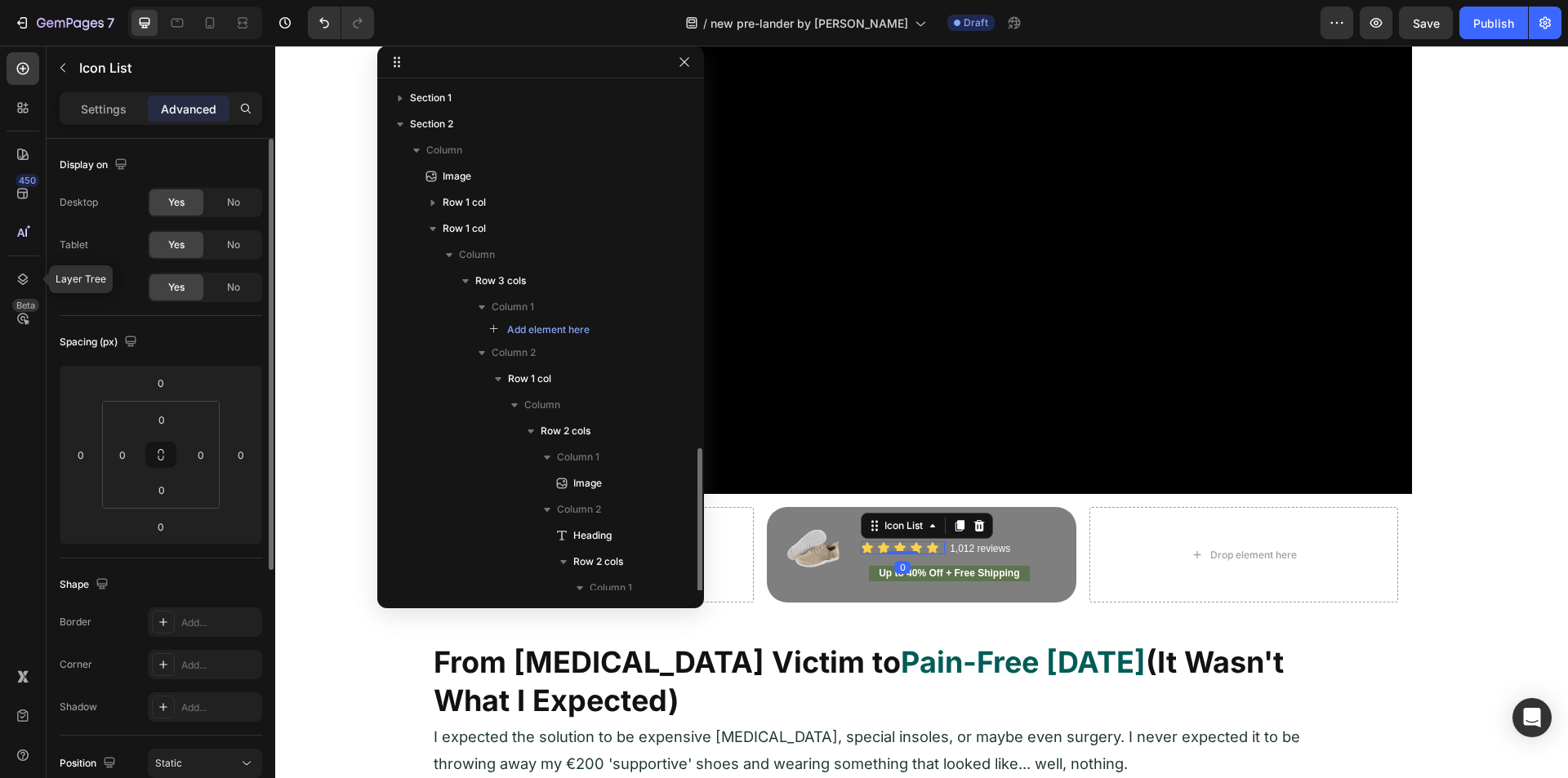
scroll to position [213, 0]
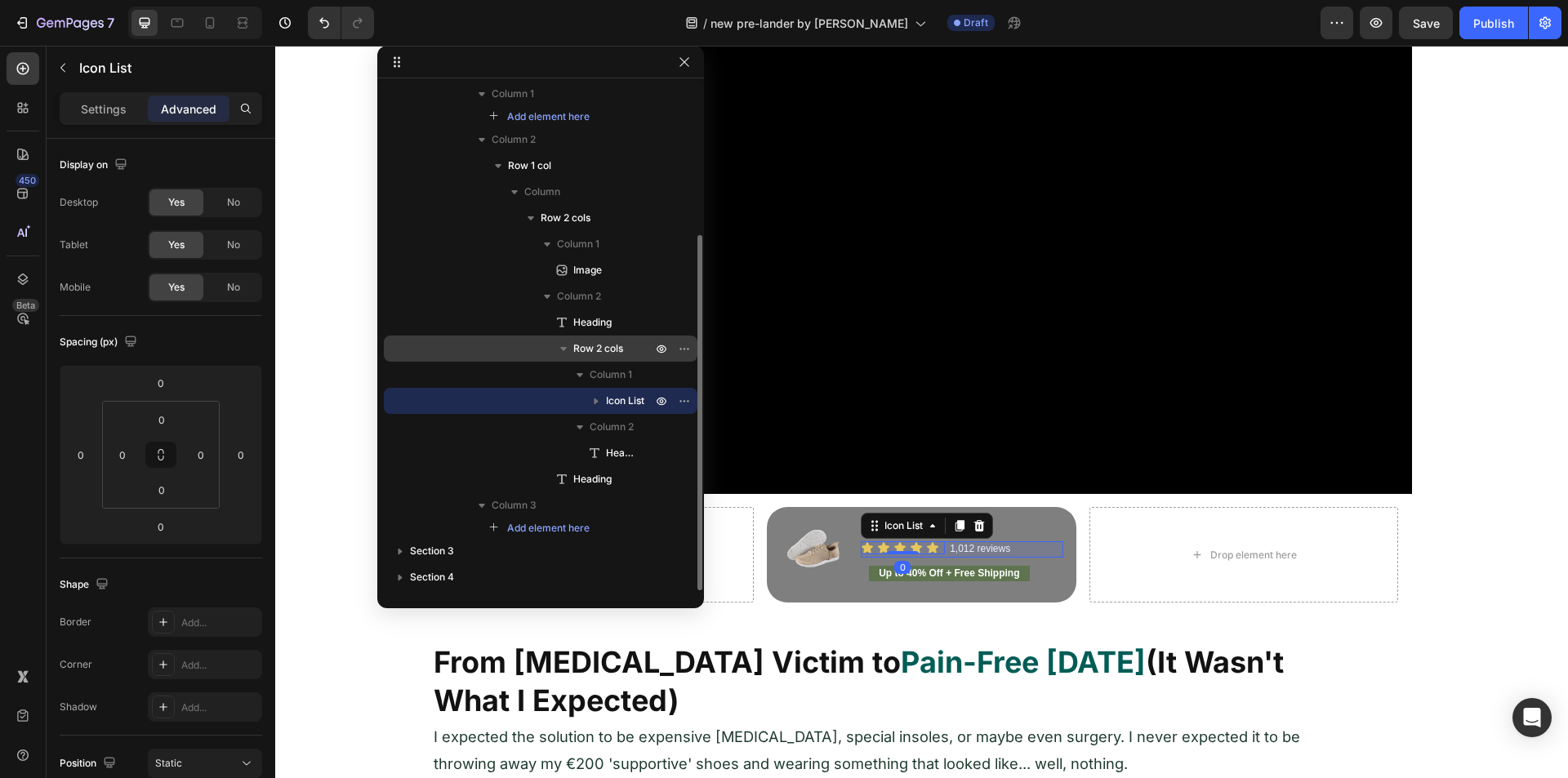
click at [584, 339] on div "Row 2 cols" at bounding box center [540, 349] width 300 height 26
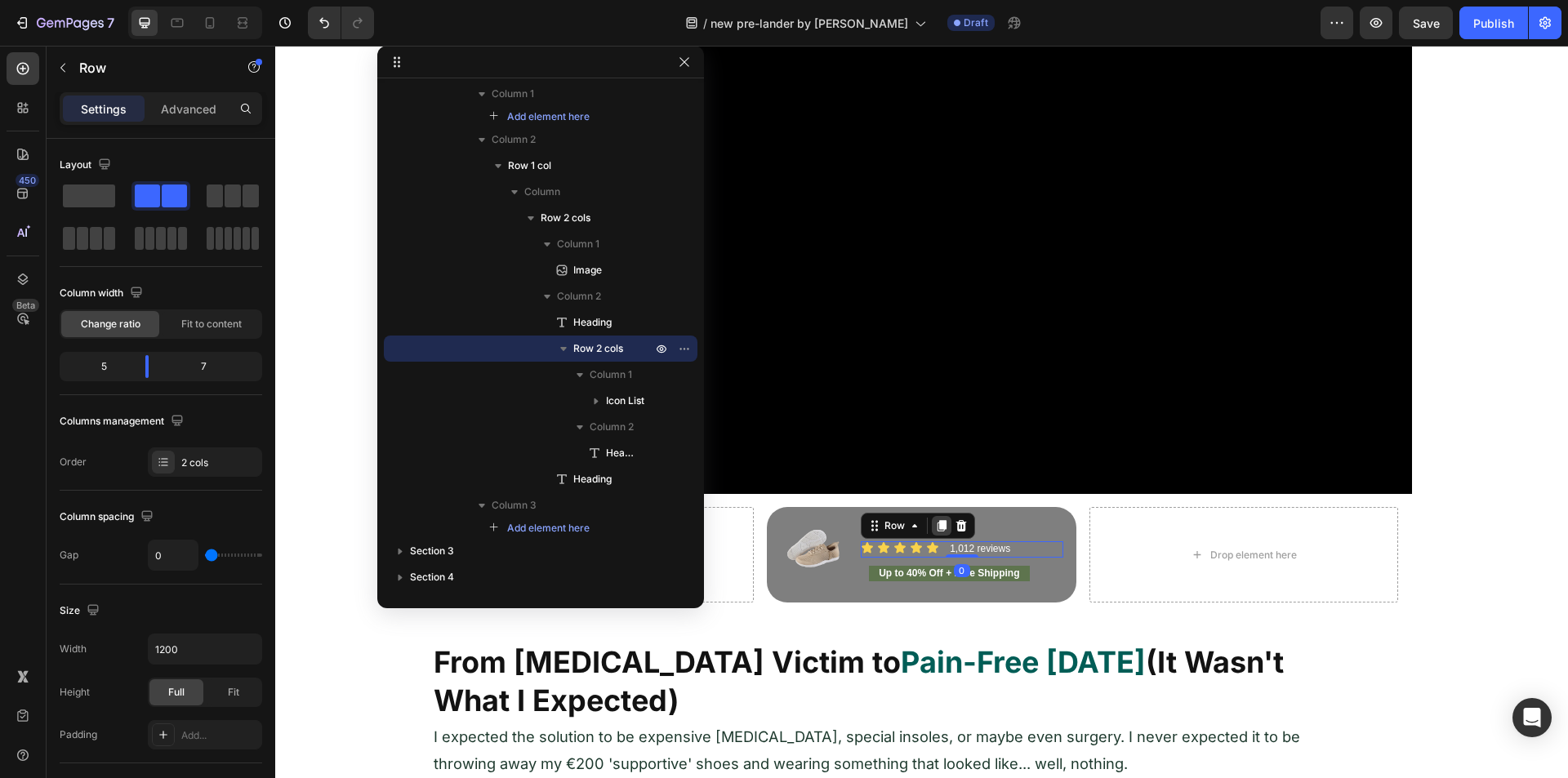
click at [932, 517] on div at bounding box center [941, 526] width 20 height 20
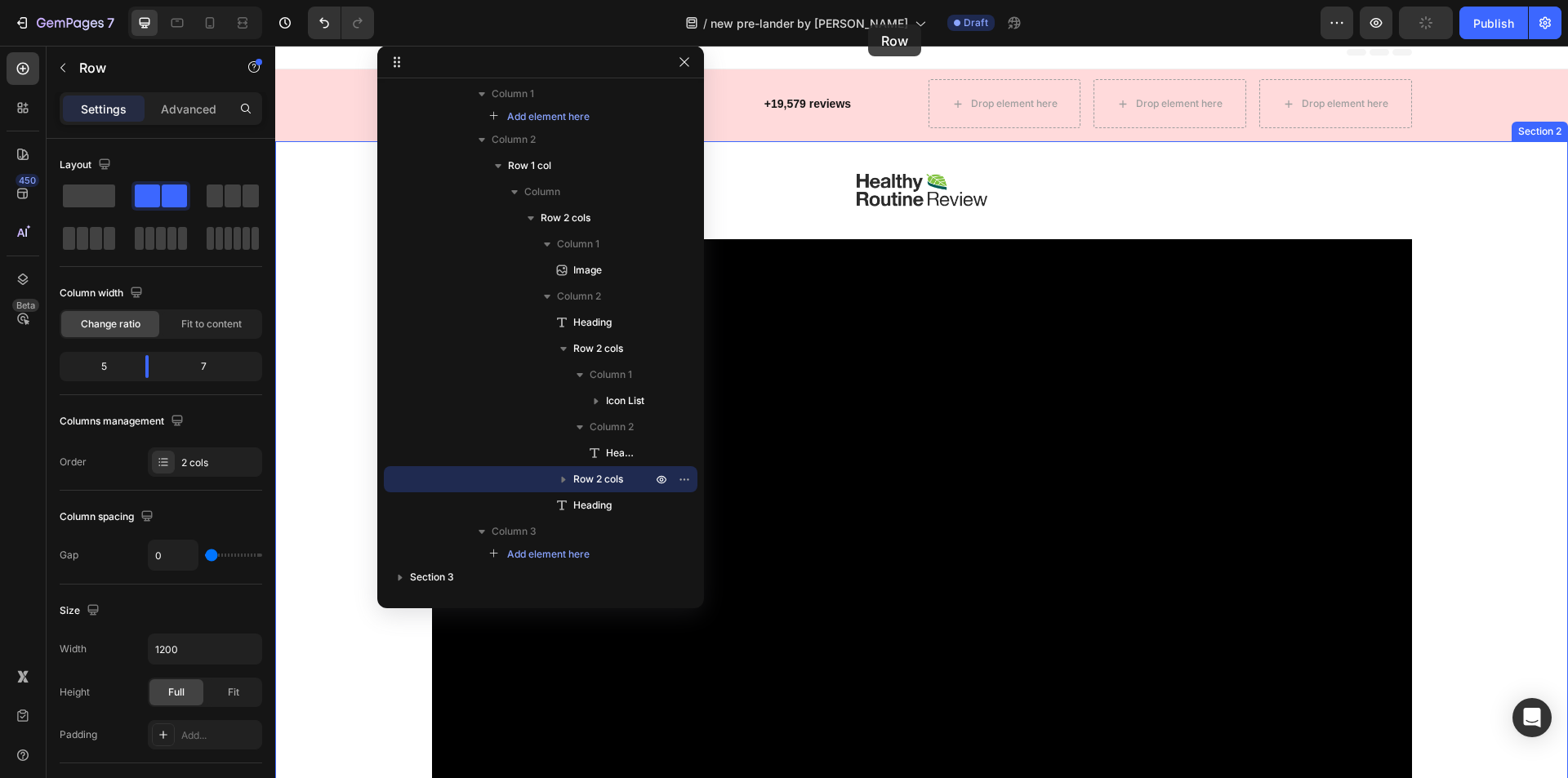
scroll to position [0, 0]
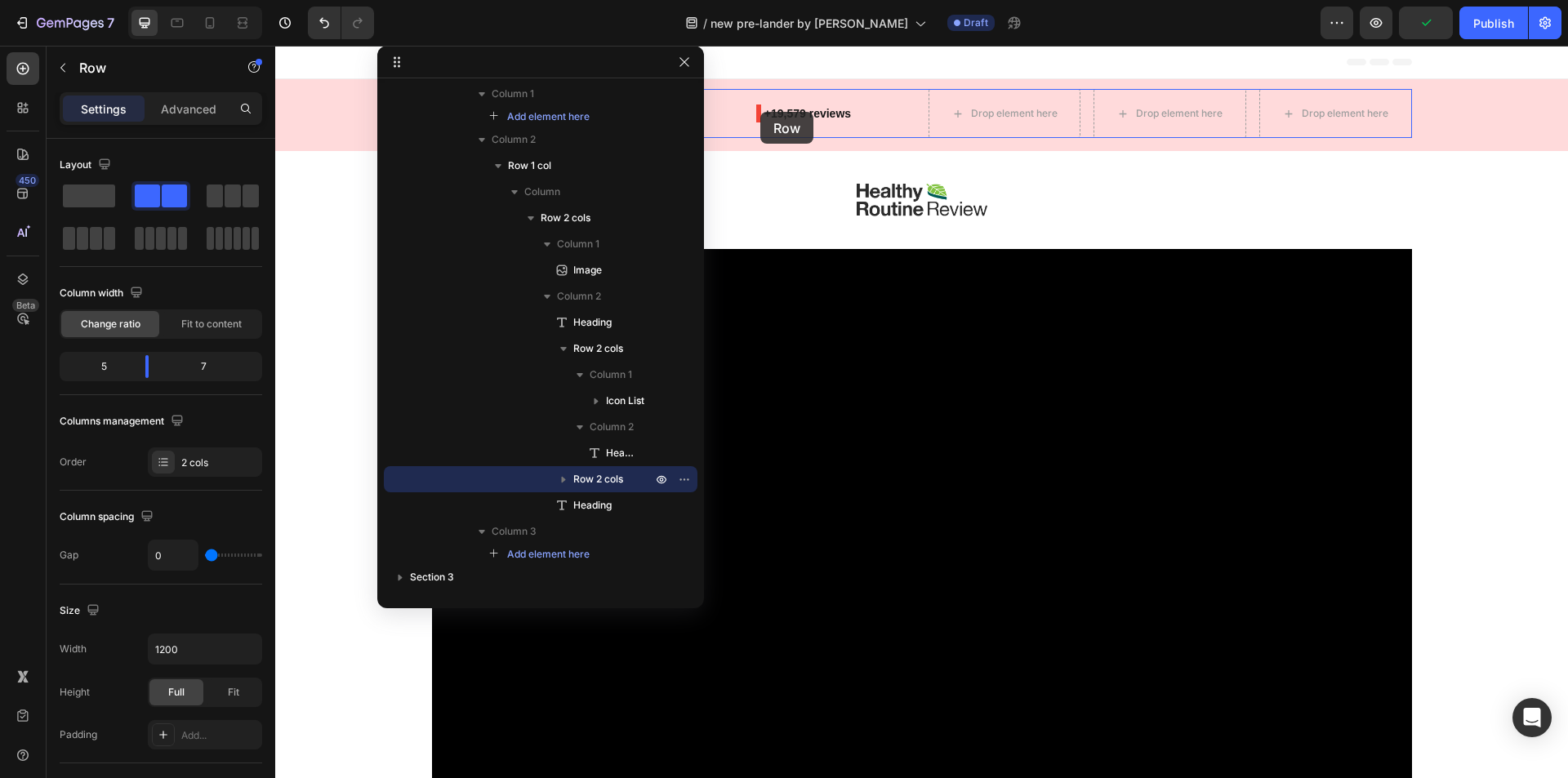
drag, startPoint x: 870, startPoint y: 548, endPoint x: 761, endPoint y: 112, distance: 449.4
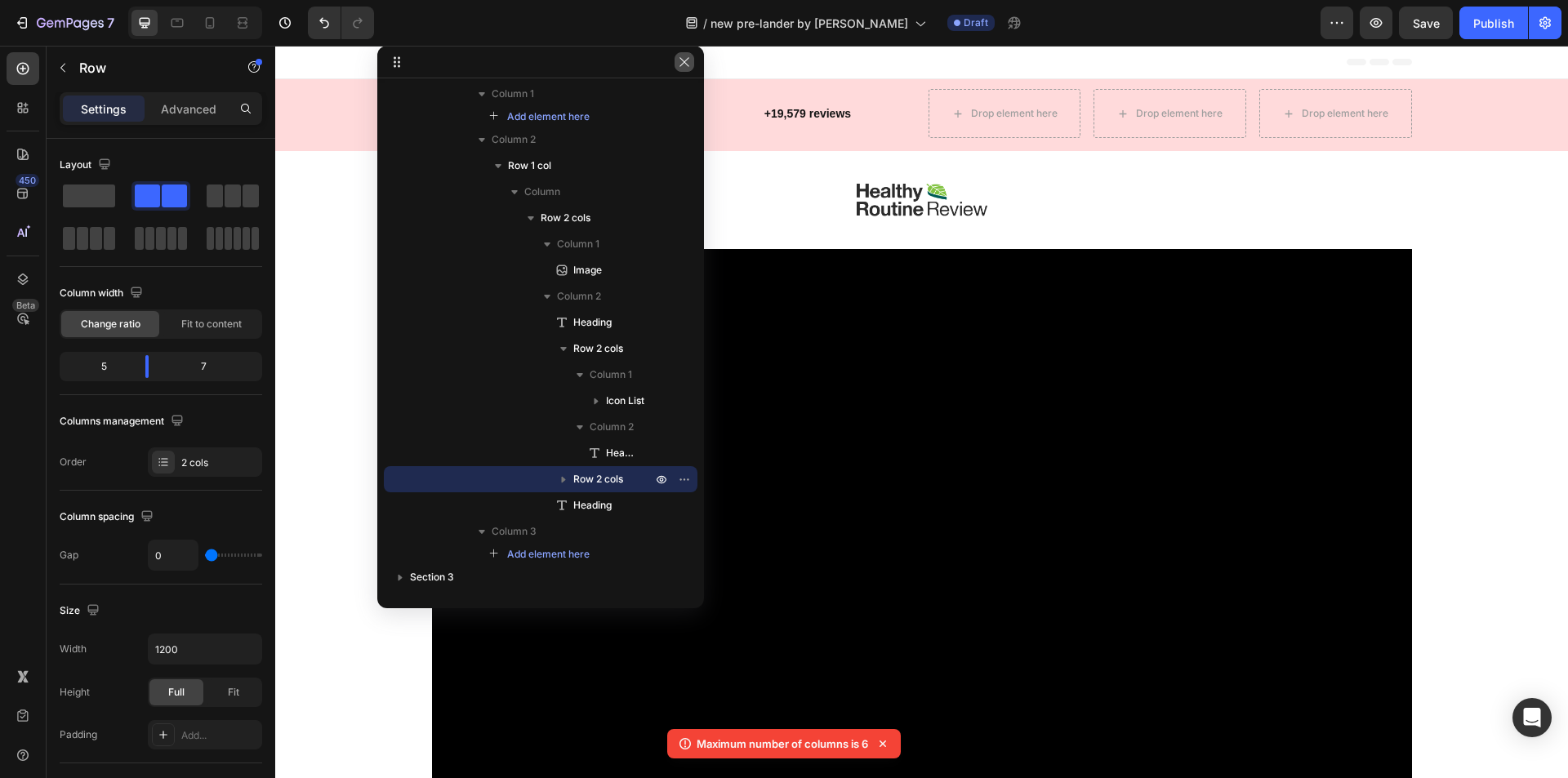
click at [683, 69] on button "button" at bounding box center [684, 62] width 20 height 20
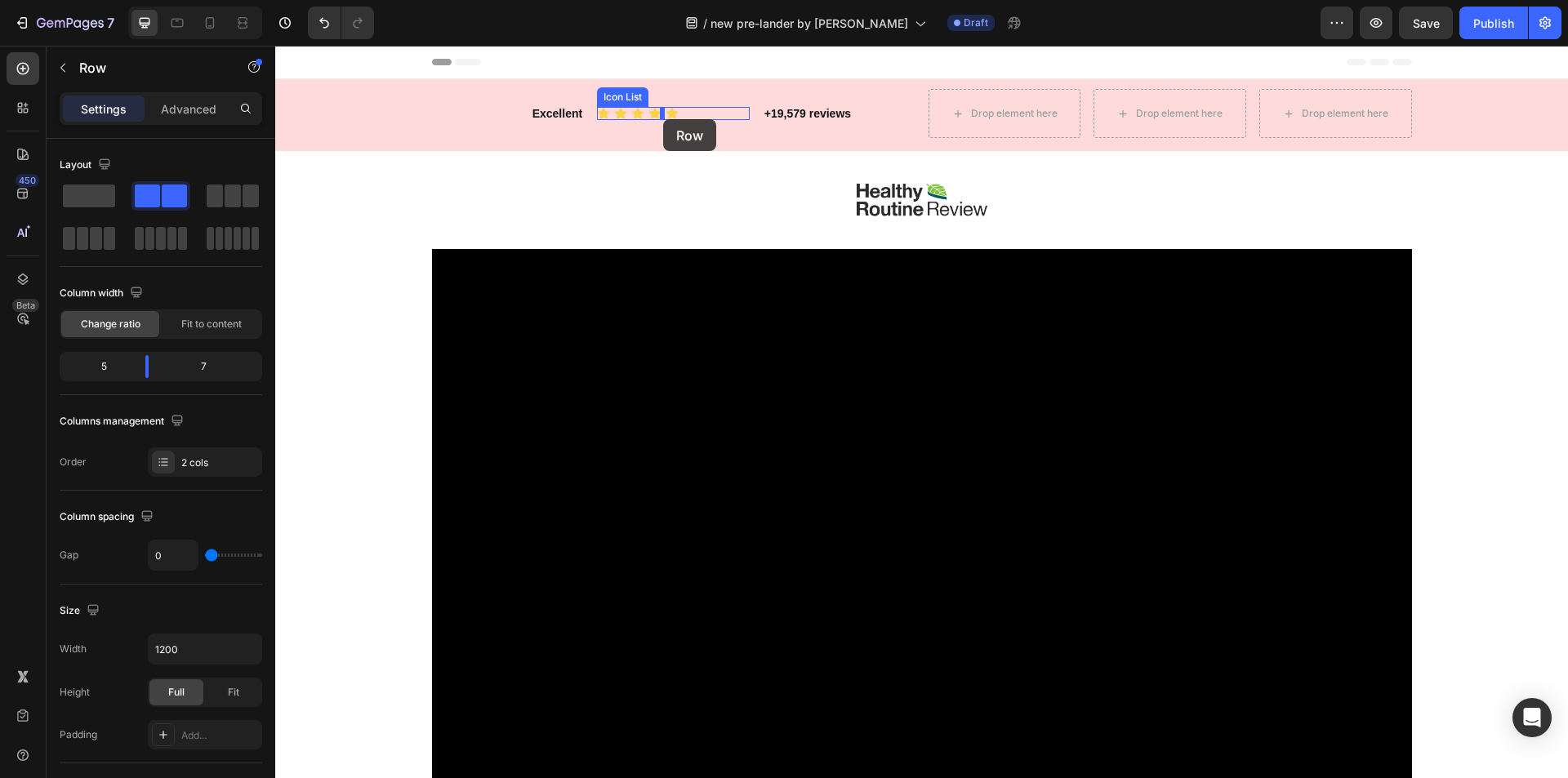
drag, startPoint x: 871, startPoint y: 546, endPoint x: 663, endPoint y: 119, distance: 475.0
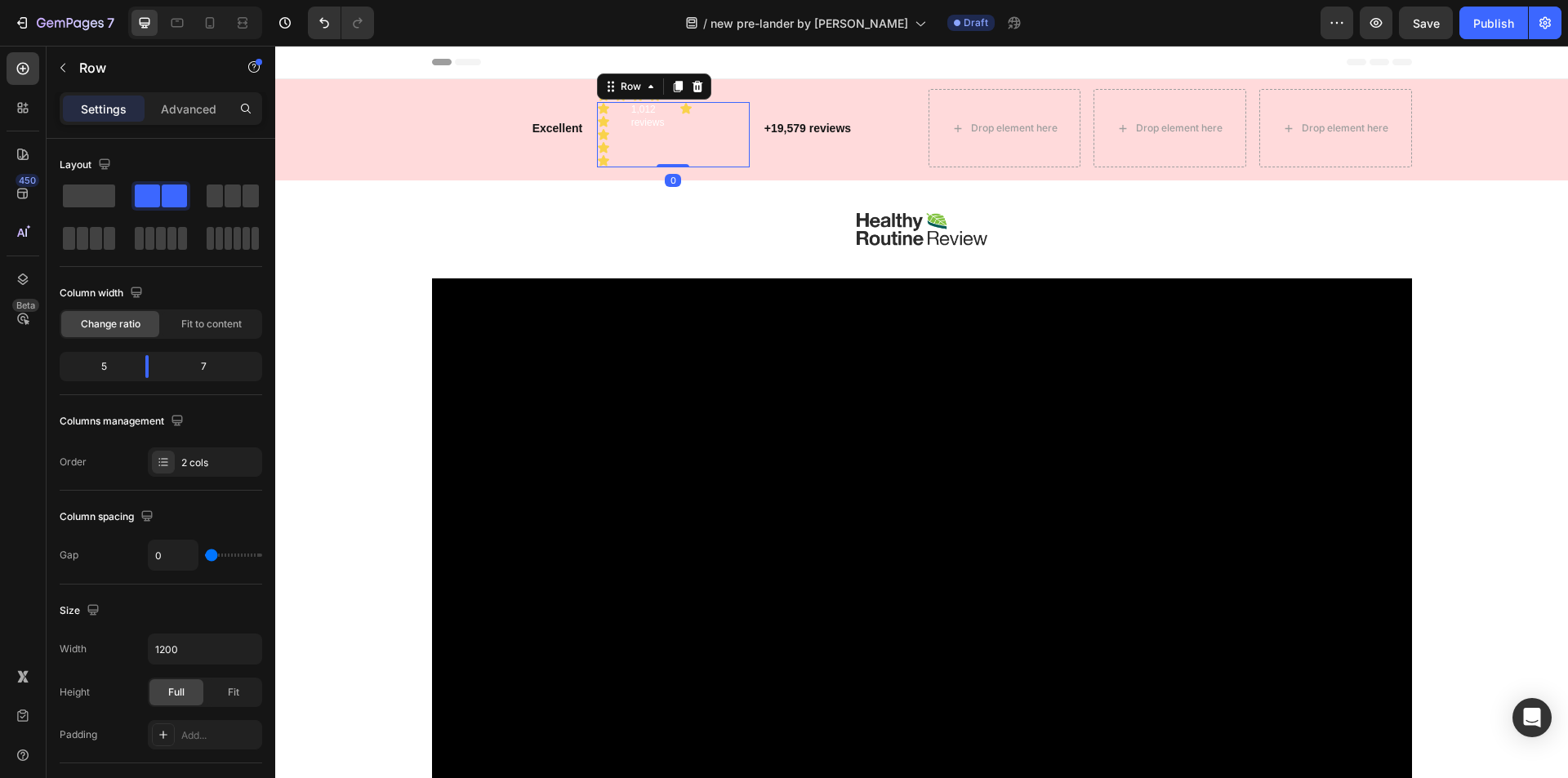
click at [680, 134] on div "Icon" at bounding box center [714, 134] width 70 height 65
click at [73, 191] on span at bounding box center [89, 196] width 52 height 23
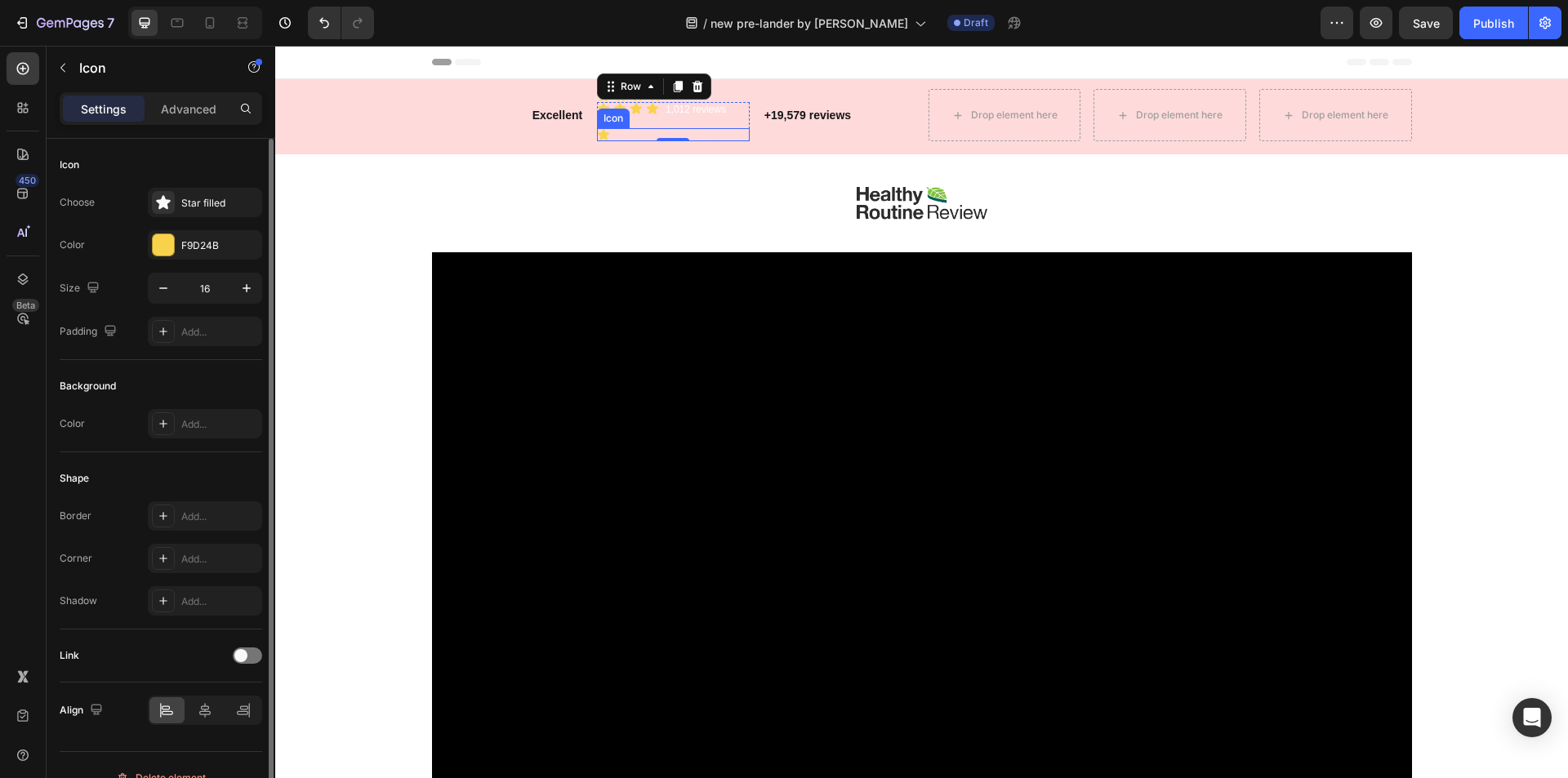
click at [603, 129] on icon at bounding box center [603, 134] width 13 height 13
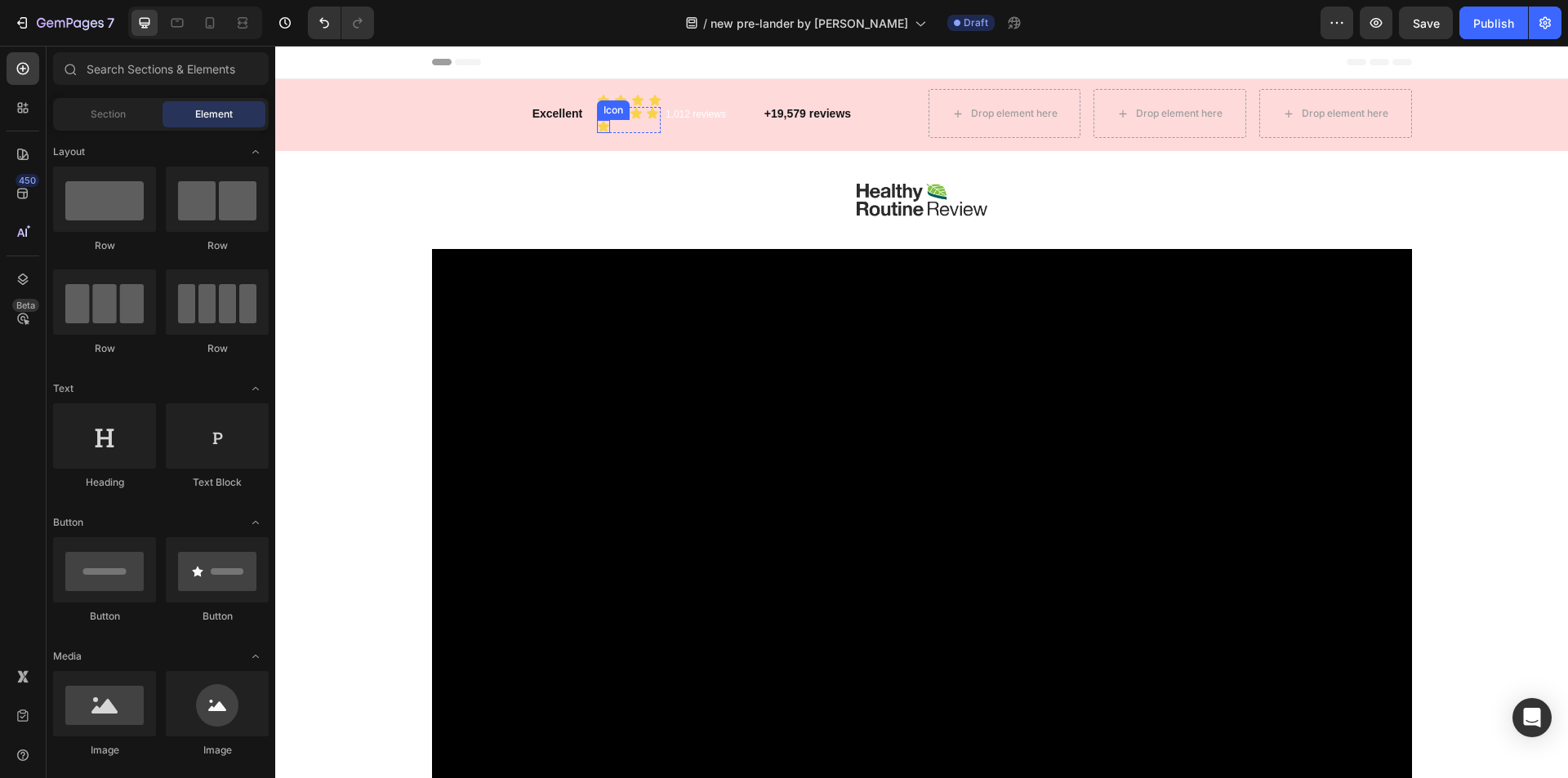
click at [600, 125] on icon at bounding box center [603, 126] width 11 height 10
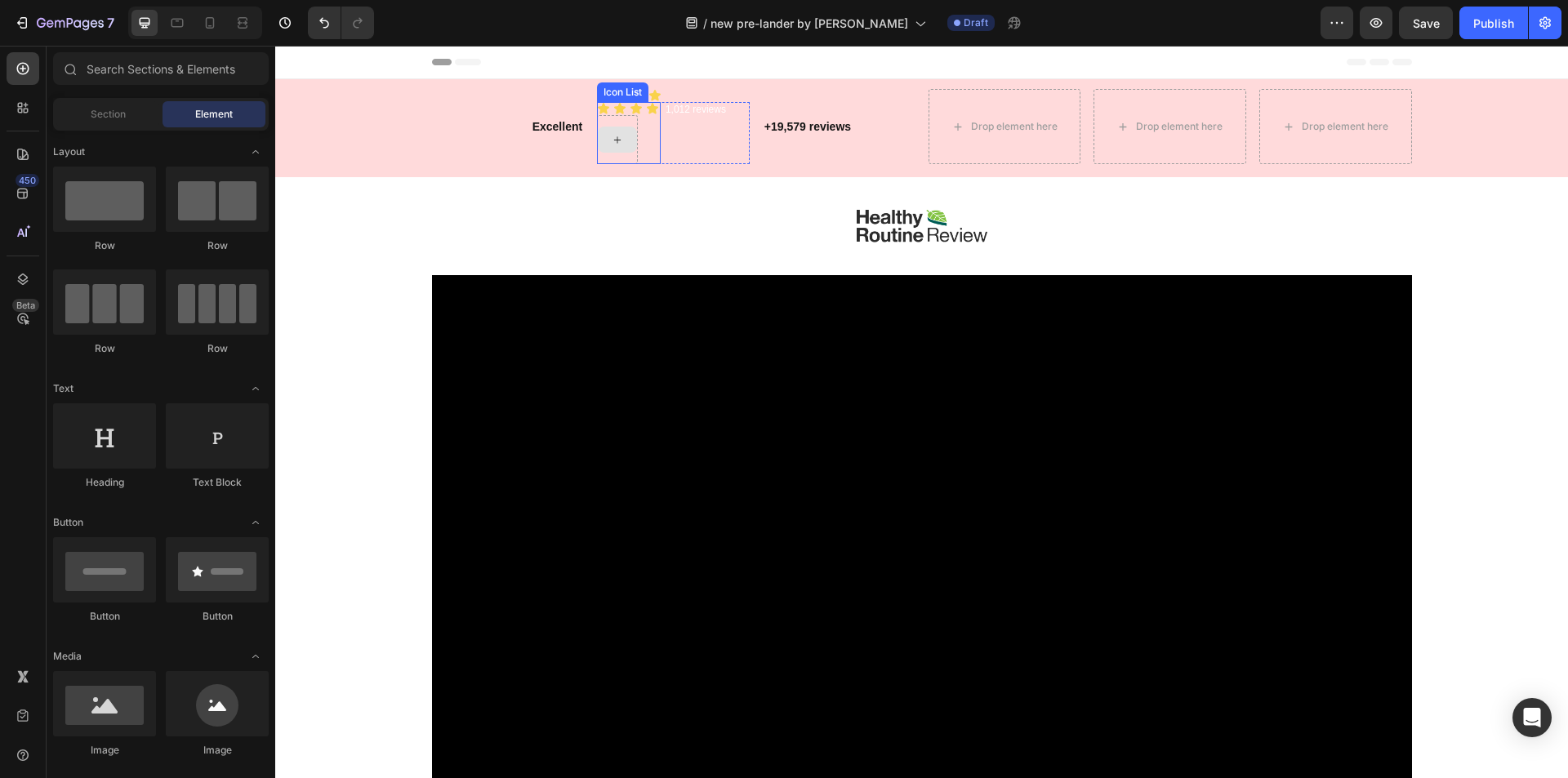
click at [611, 137] on icon at bounding box center [617, 140] width 13 height 14
click at [322, 24] on icon "Undo/Redo" at bounding box center [324, 23] width 17 height 17
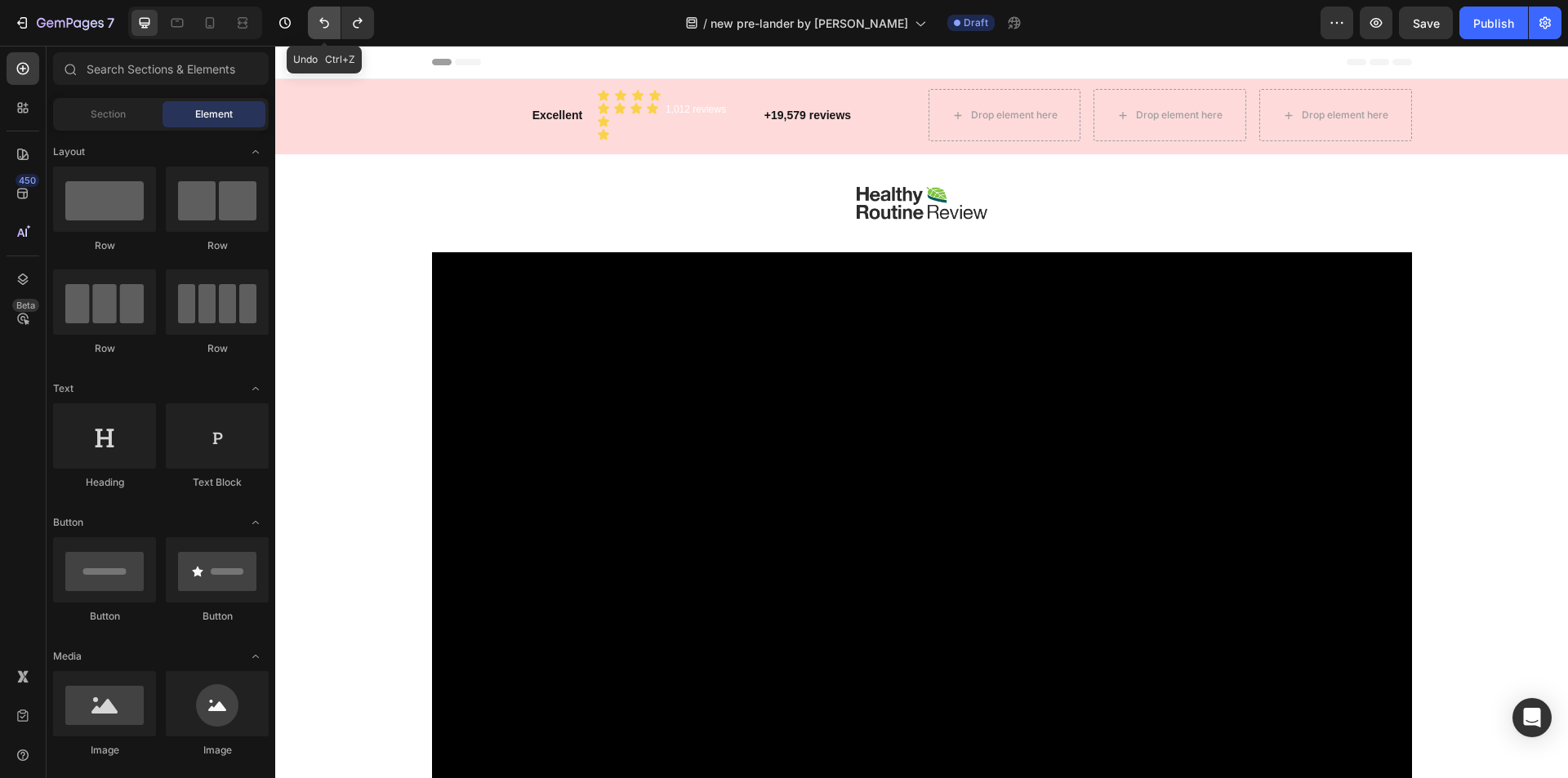
click at [322, 24] on icon "Undo/Redo" at bounding box center [324, 23] width 17 height 17
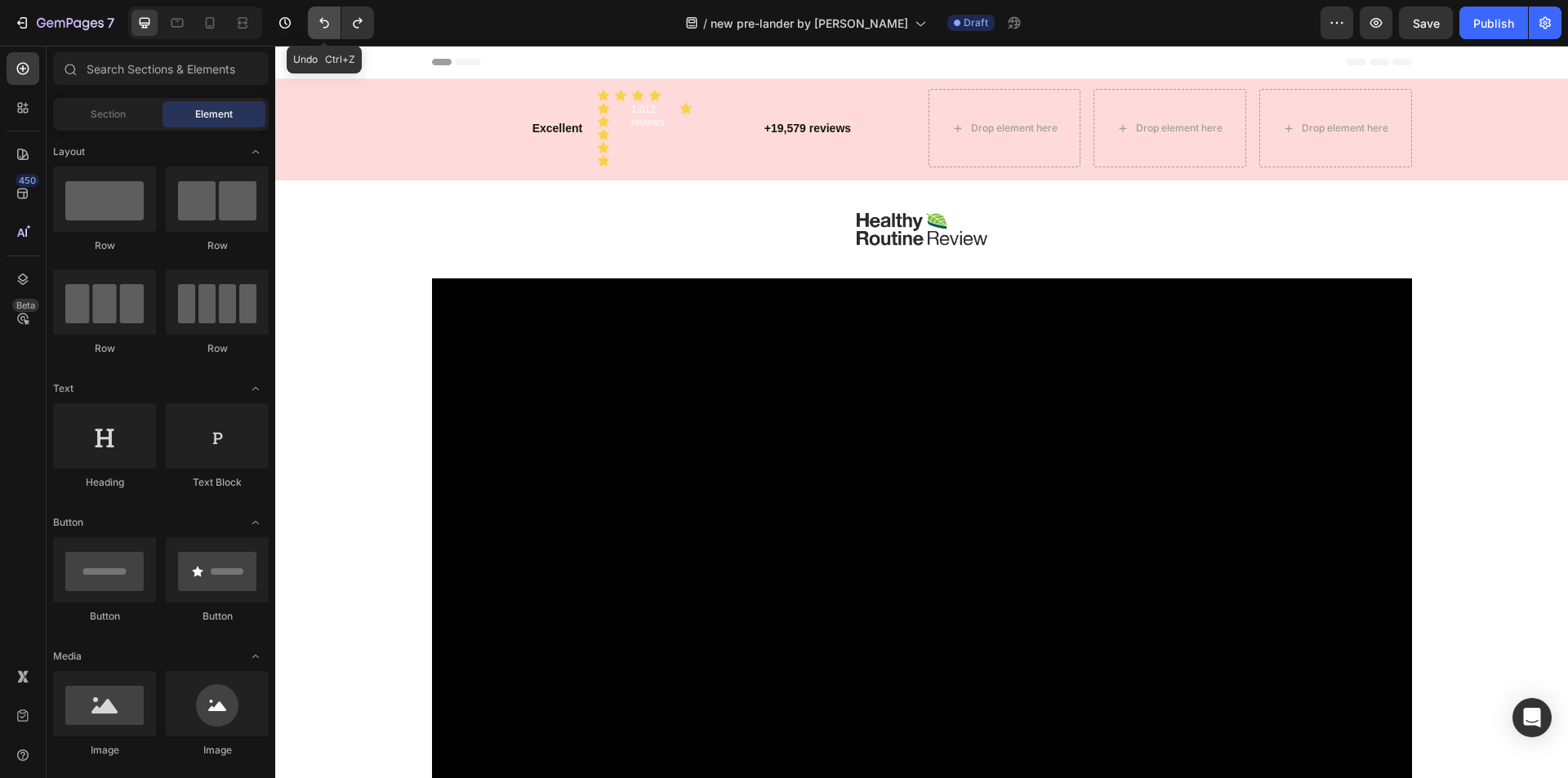
click at [322, 24] on icon "Undo/Redo" at bounding box center [324, 23] width 17 height 17
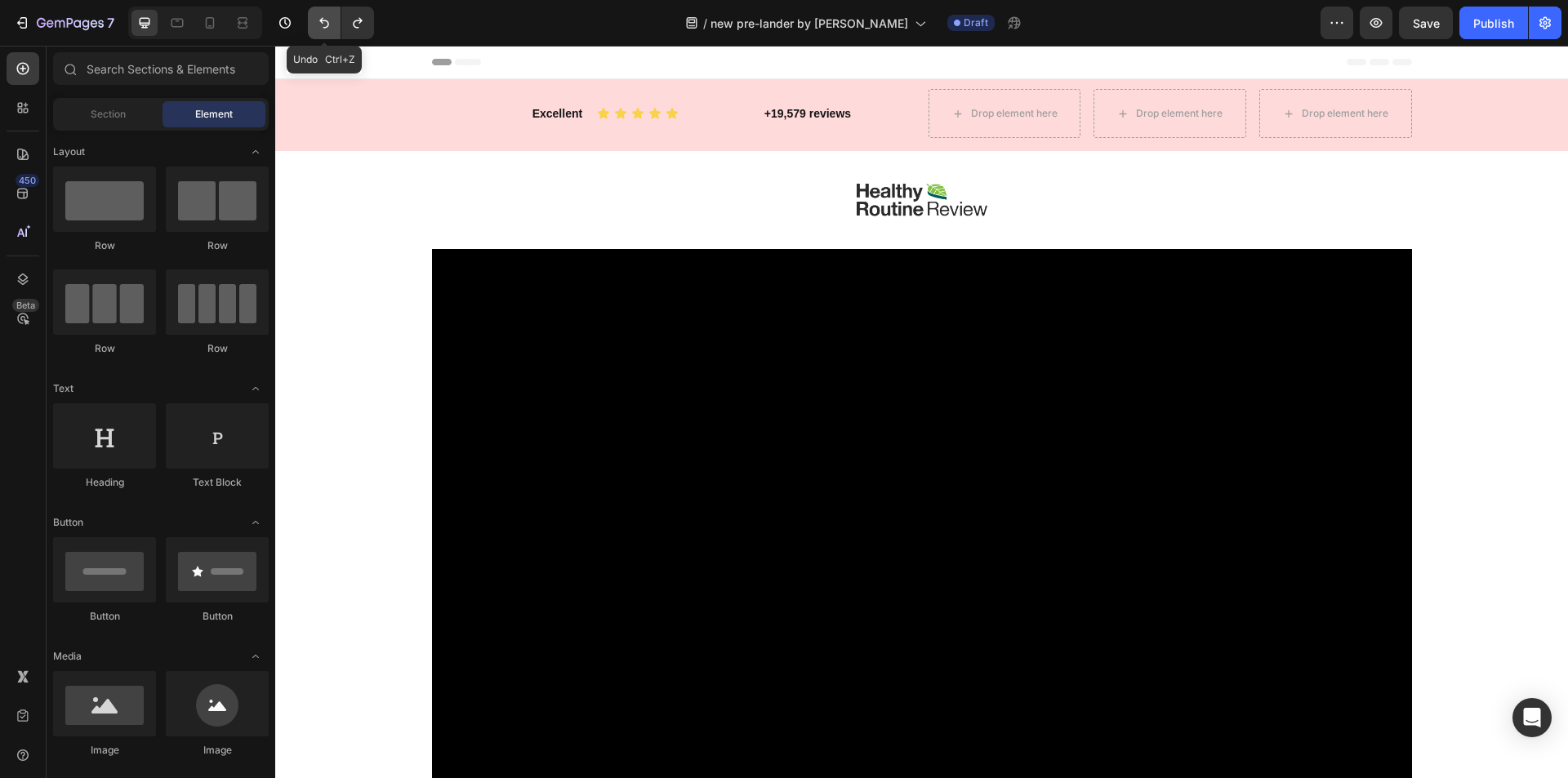
click at [322, 24] on icon "Undo/Redo" at bounding box center [324, 23] width 17 height 17
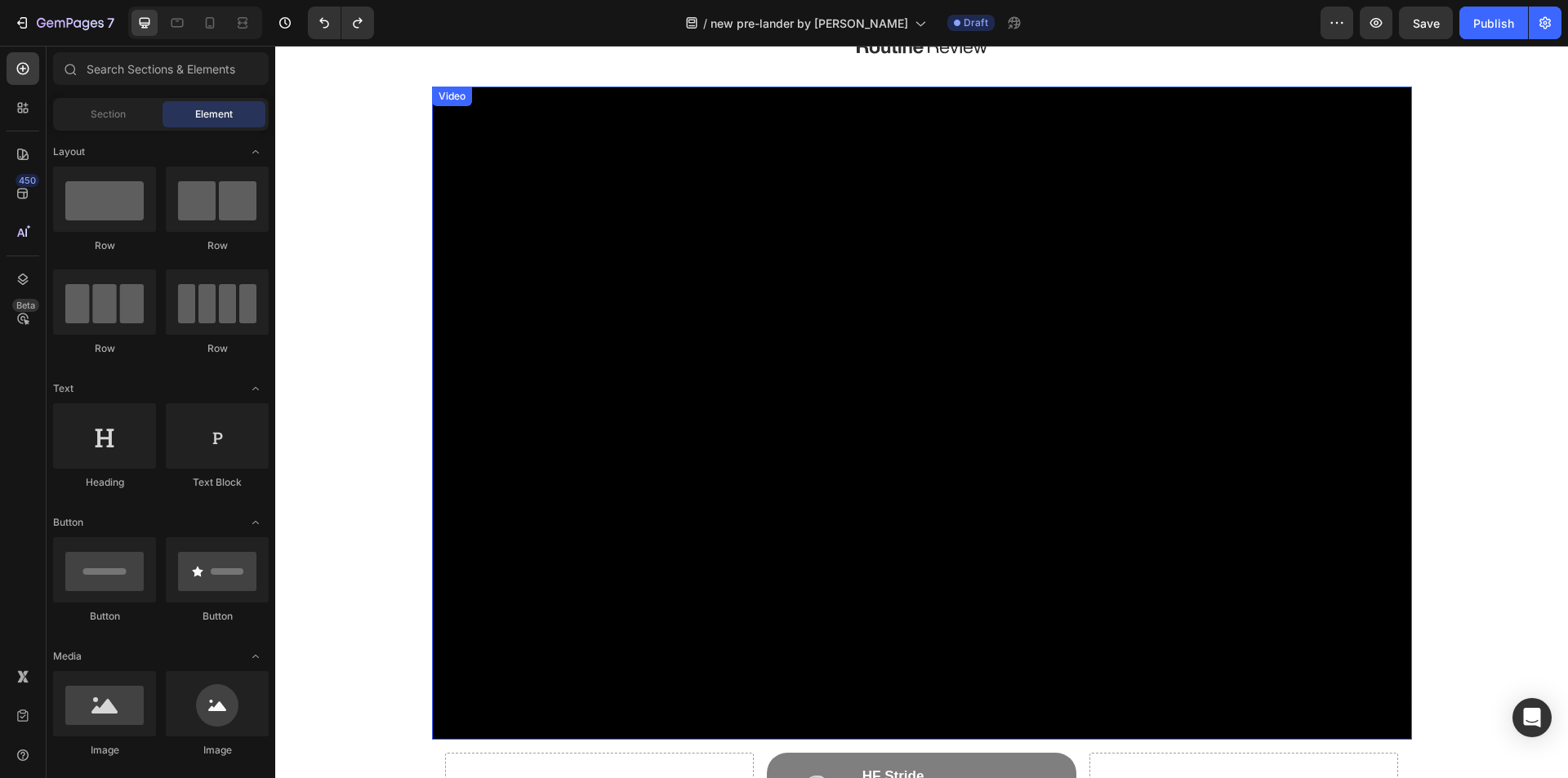
scroll to position [490, 0]
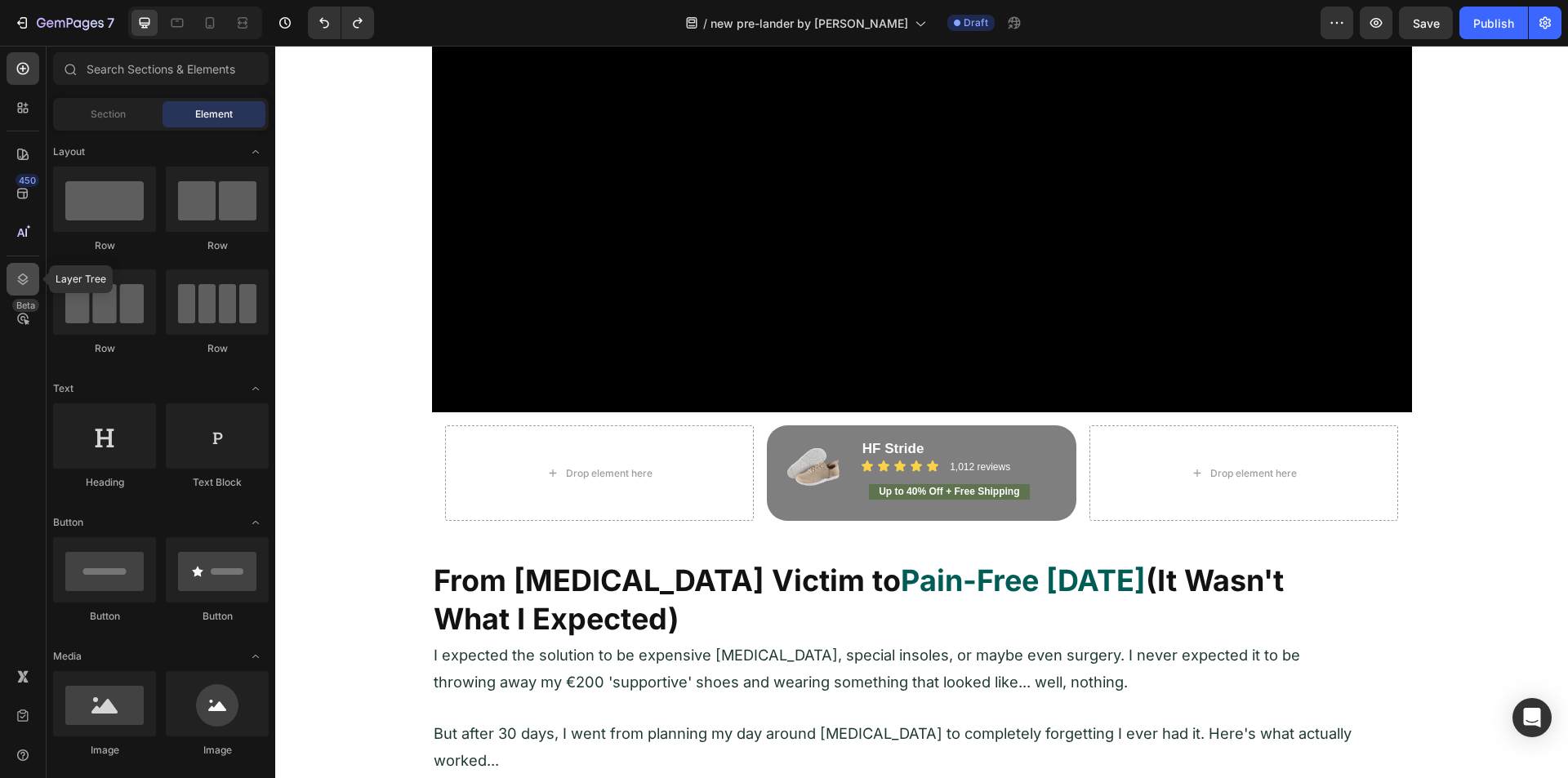
click at [30, 283] on icon at bounding box center [23, 279] width 17 height 17
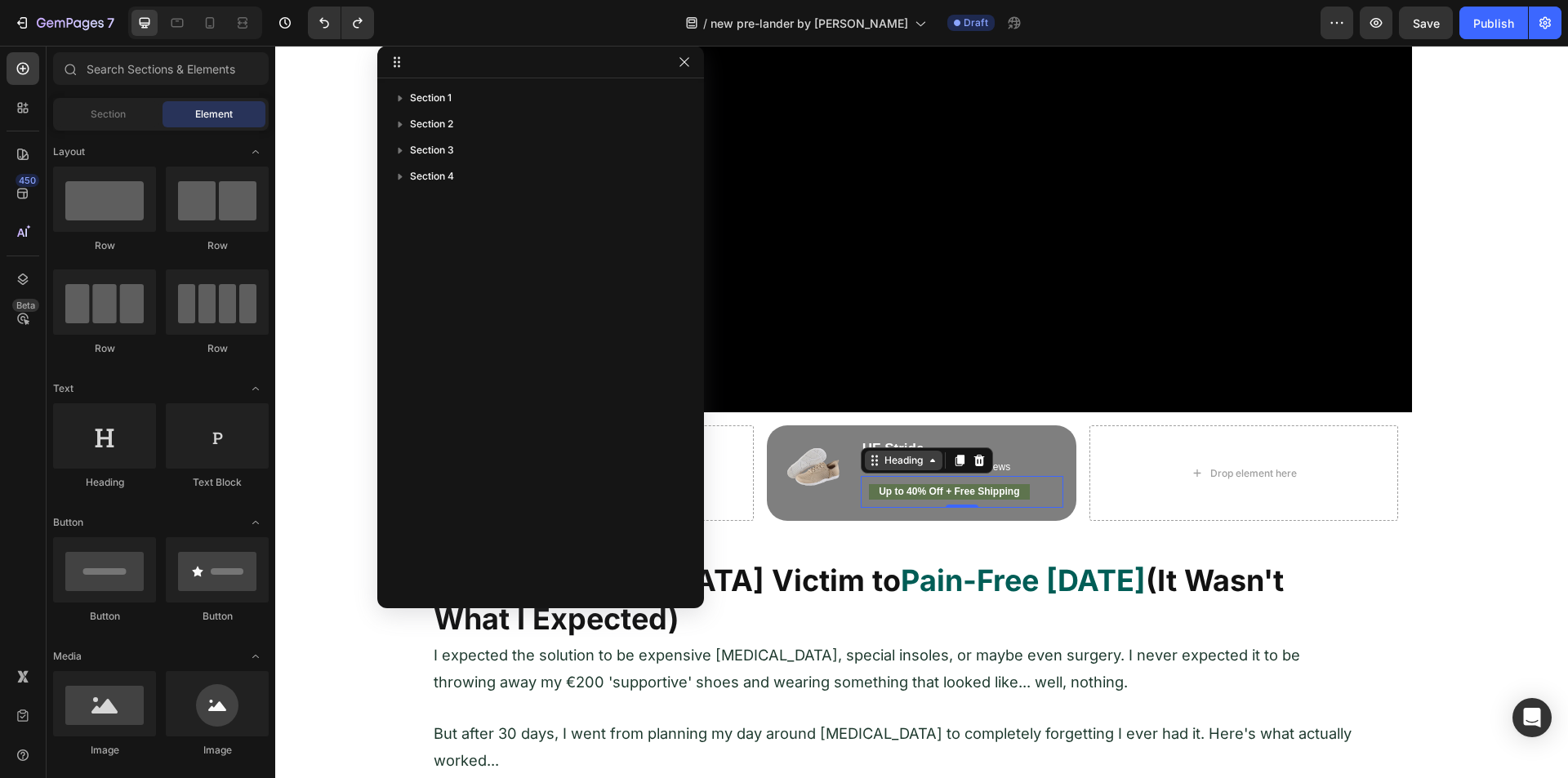
click at [895, 462] on div "Heading" at bounding box center [904, 460] width 45 height 15
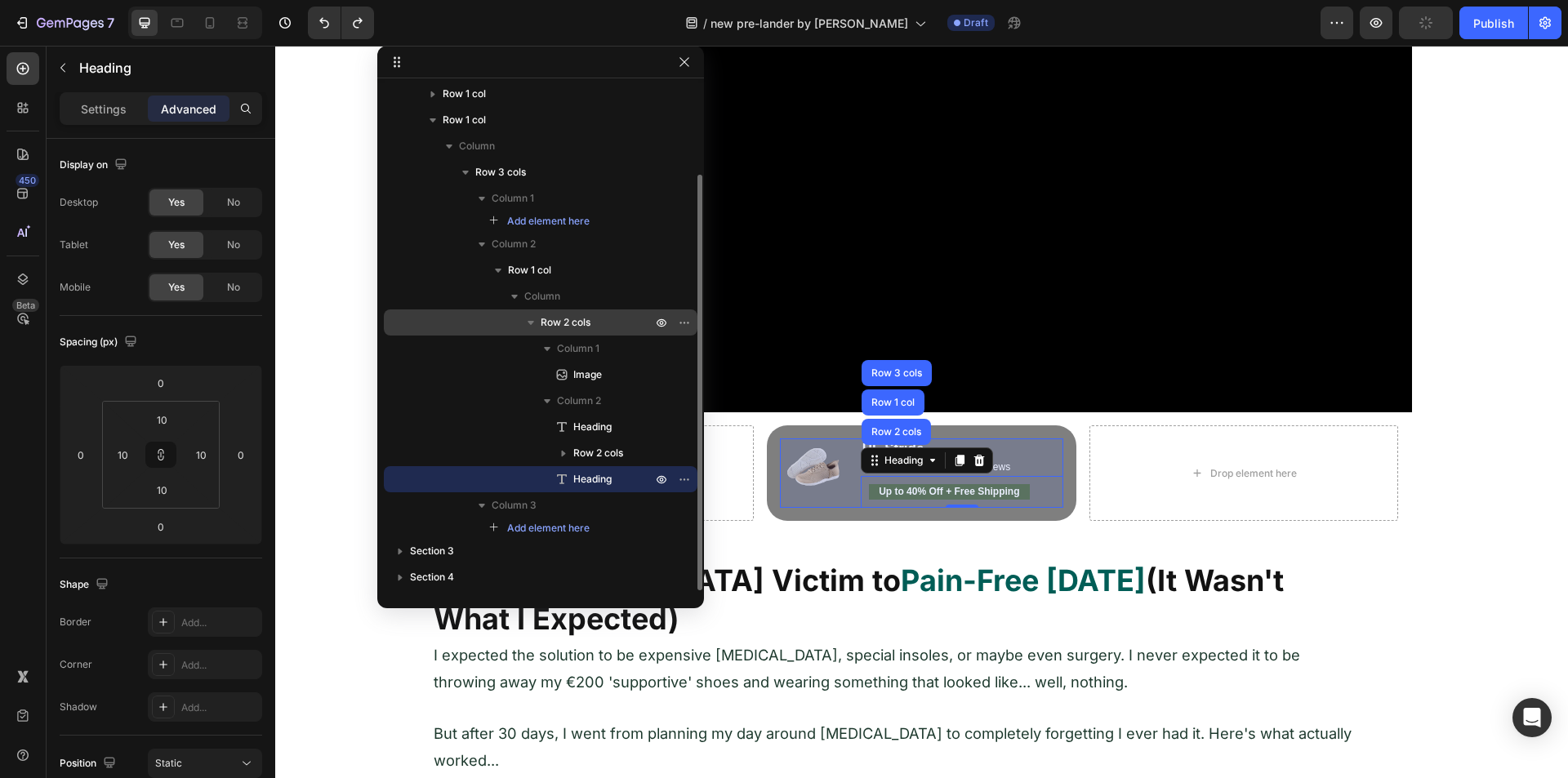
click at [567, 313] on div "Row 2 cols" at bounding box center [540, 323] width 300 height 26
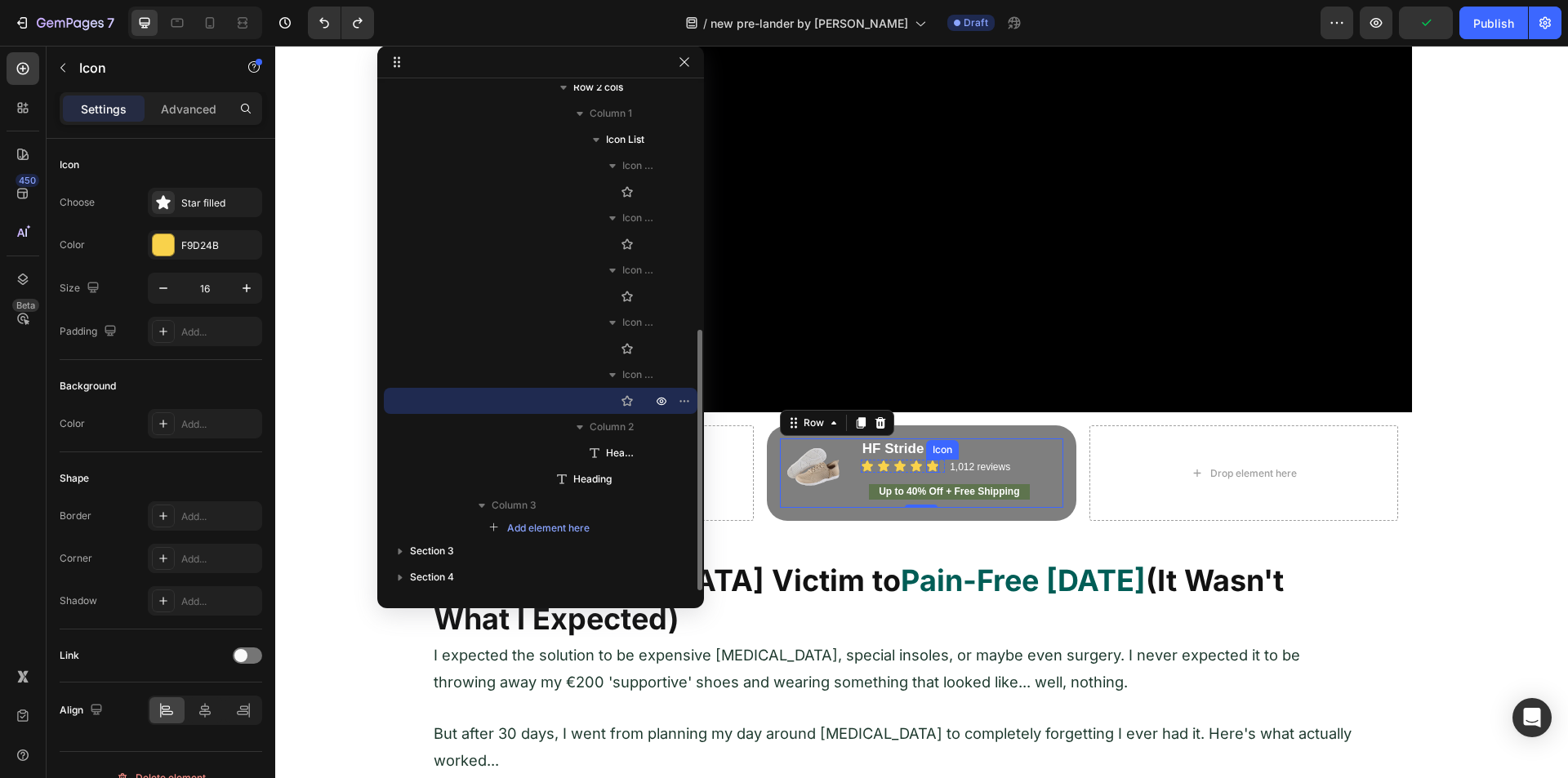
click at [926, 466] on div "Icon" at bounding box center [932, 466] width 13 height 13
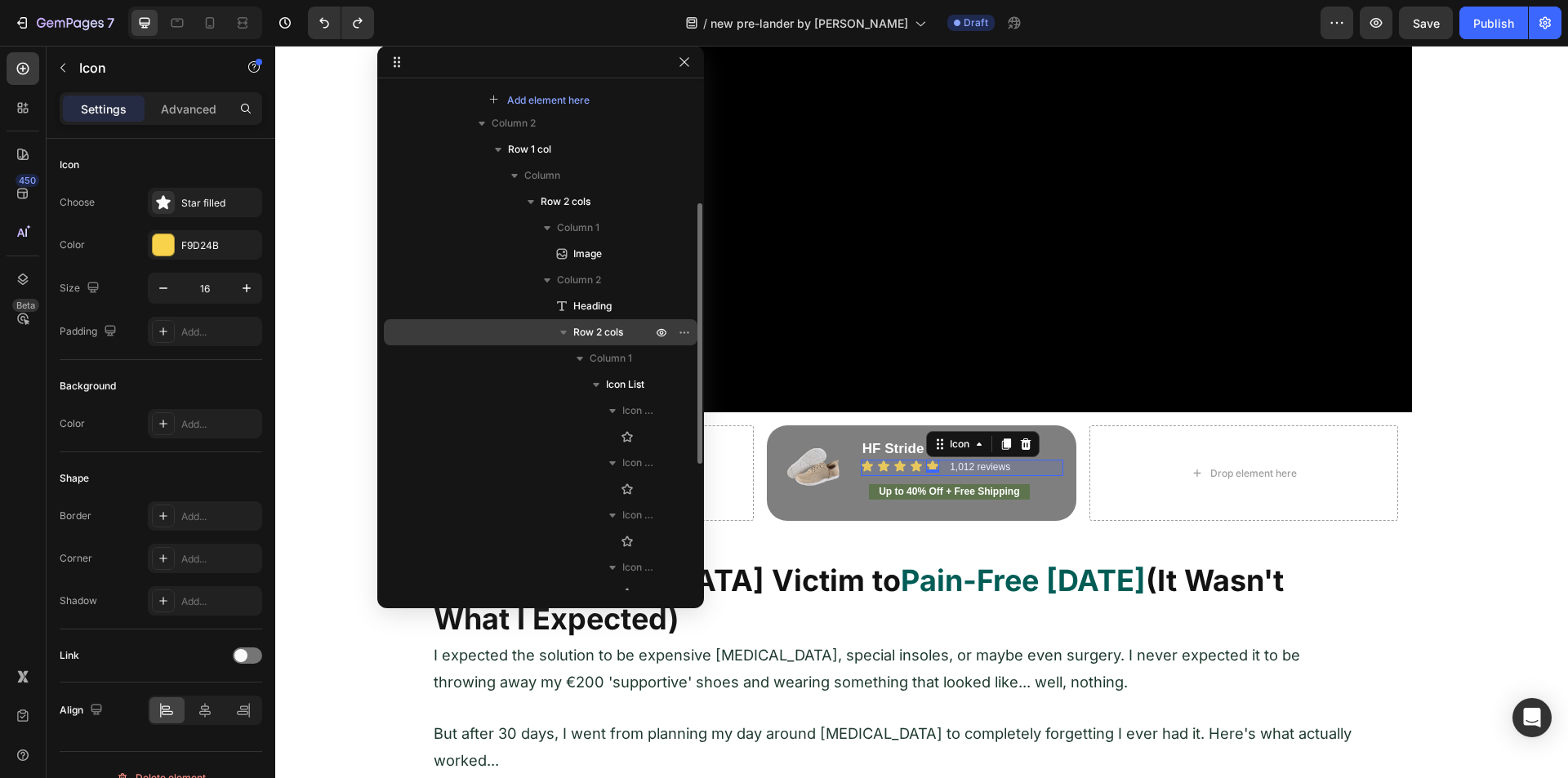
click at [608, 332] on span "Row 2 cols" at bounding box center [598, 332] width 50 height 17
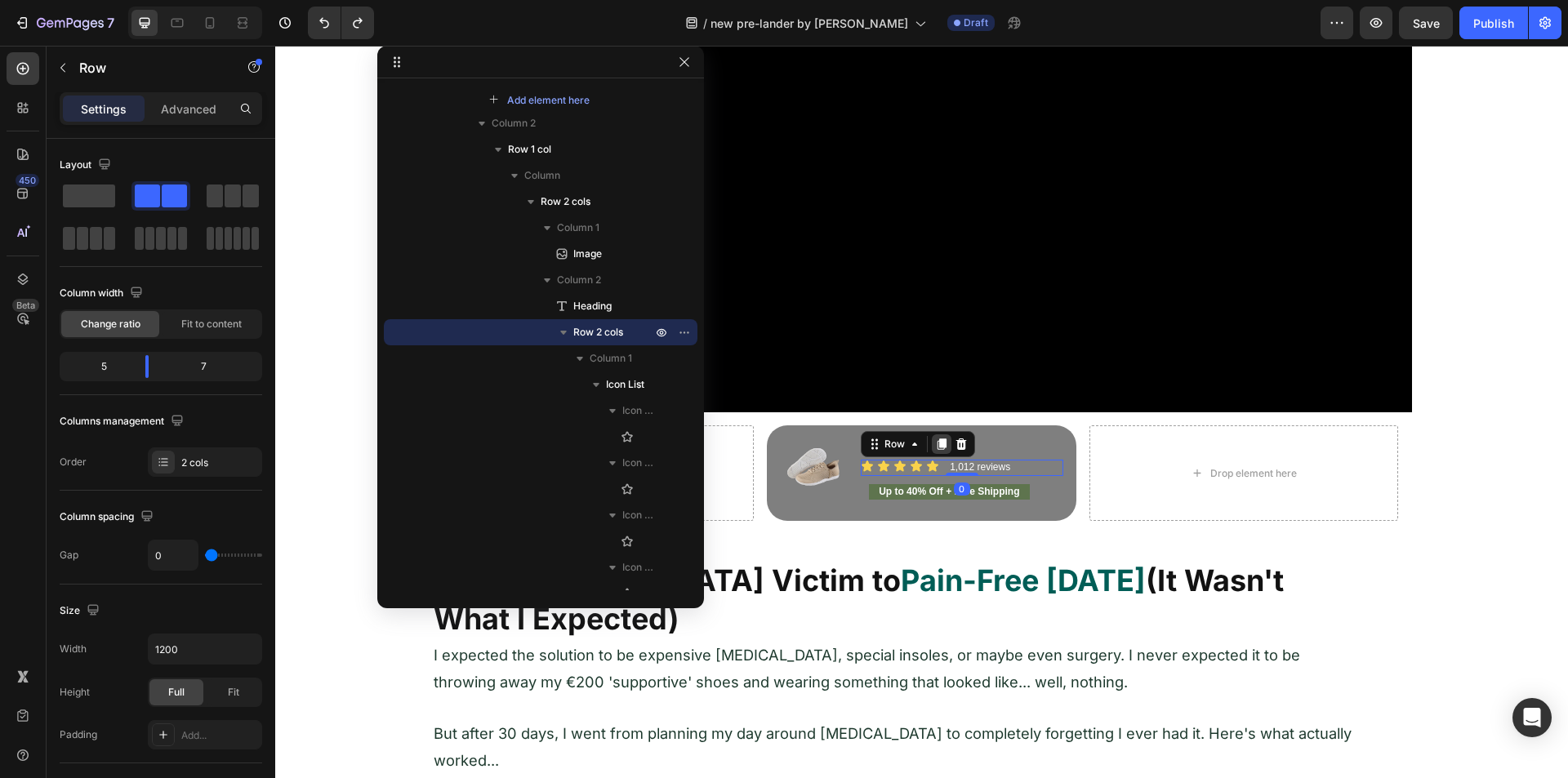
click at [937, 442] on icon at bounding box center [941, 444] width 9 height 11
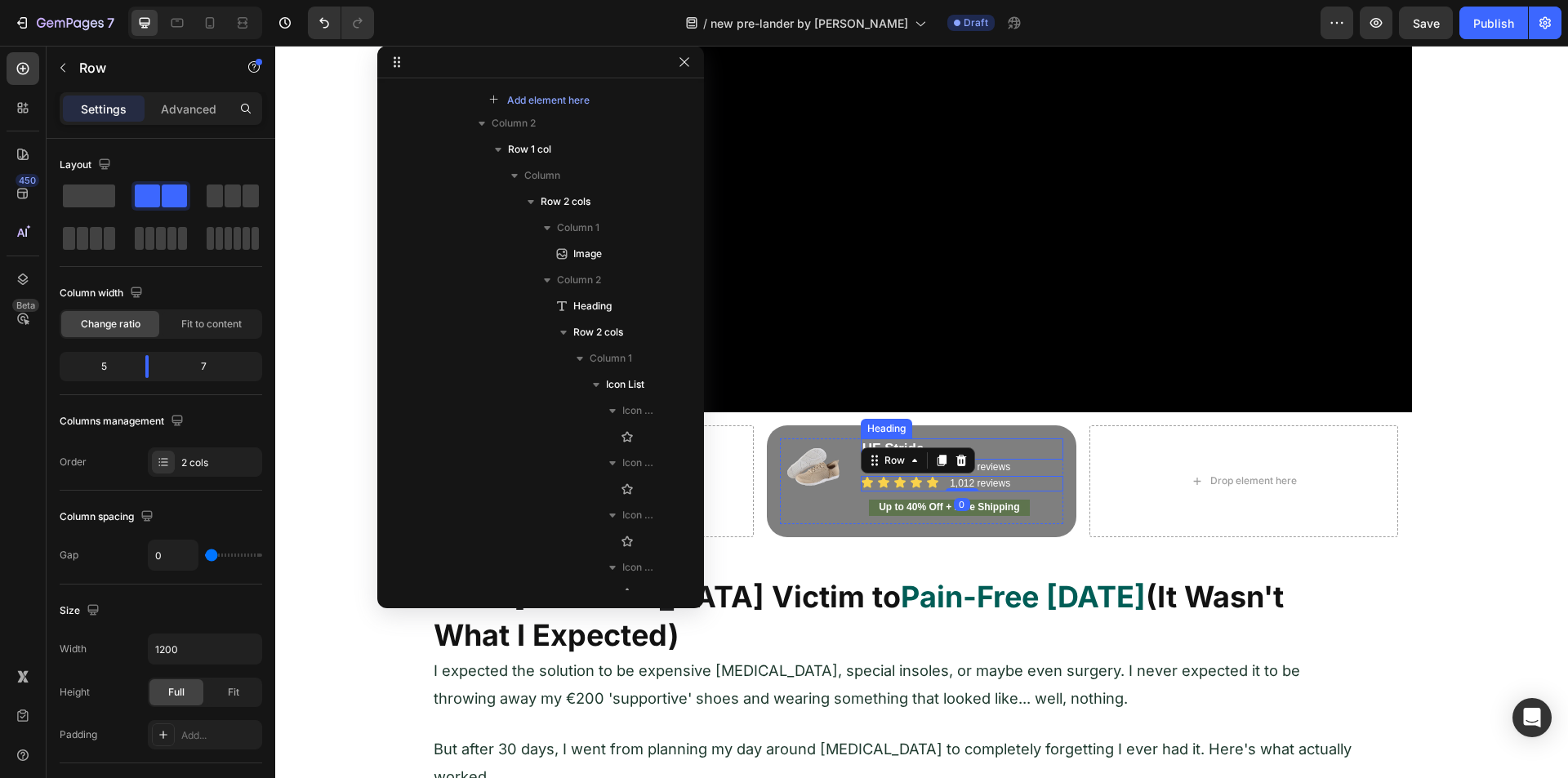
scroll to position [500, 0]
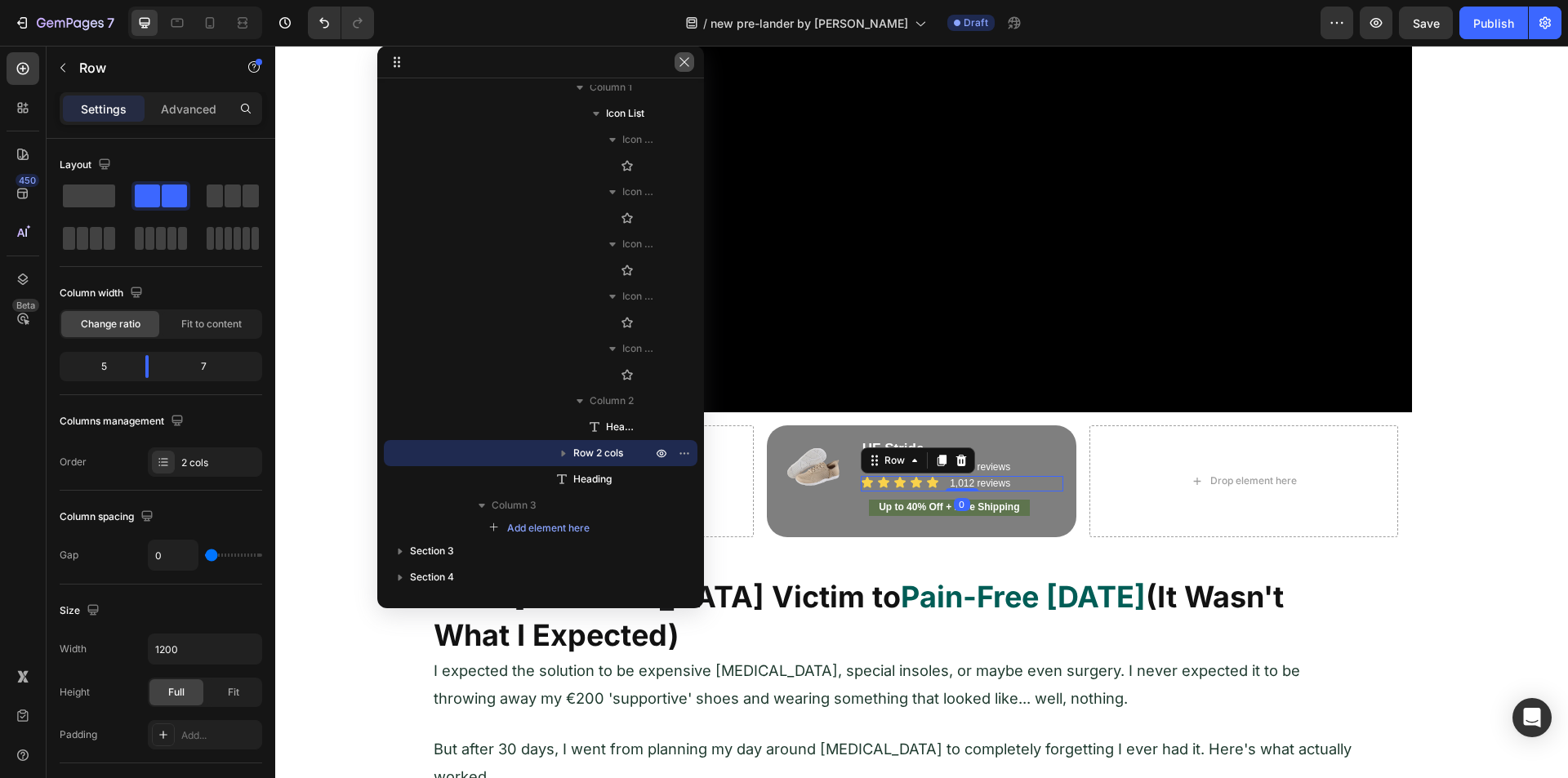
drag, startPoint x: 687, startPoint y: 70, endPoint x: 490, endPoint y: 215, distance: 244.6
click at [687, 70] on button "button" at bounding box center [684, 62] width 20 height 20
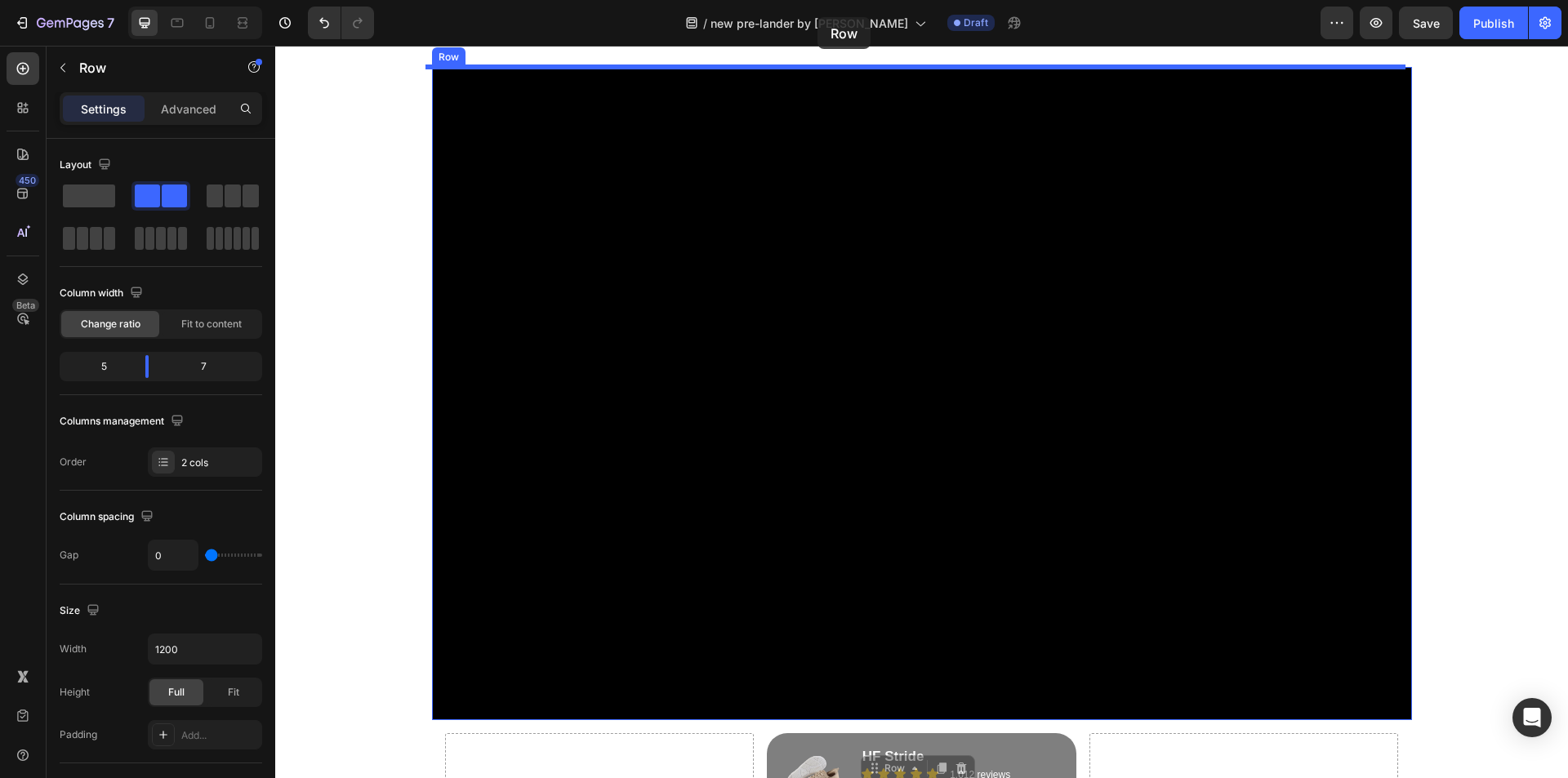
scroll to position [0, 0]
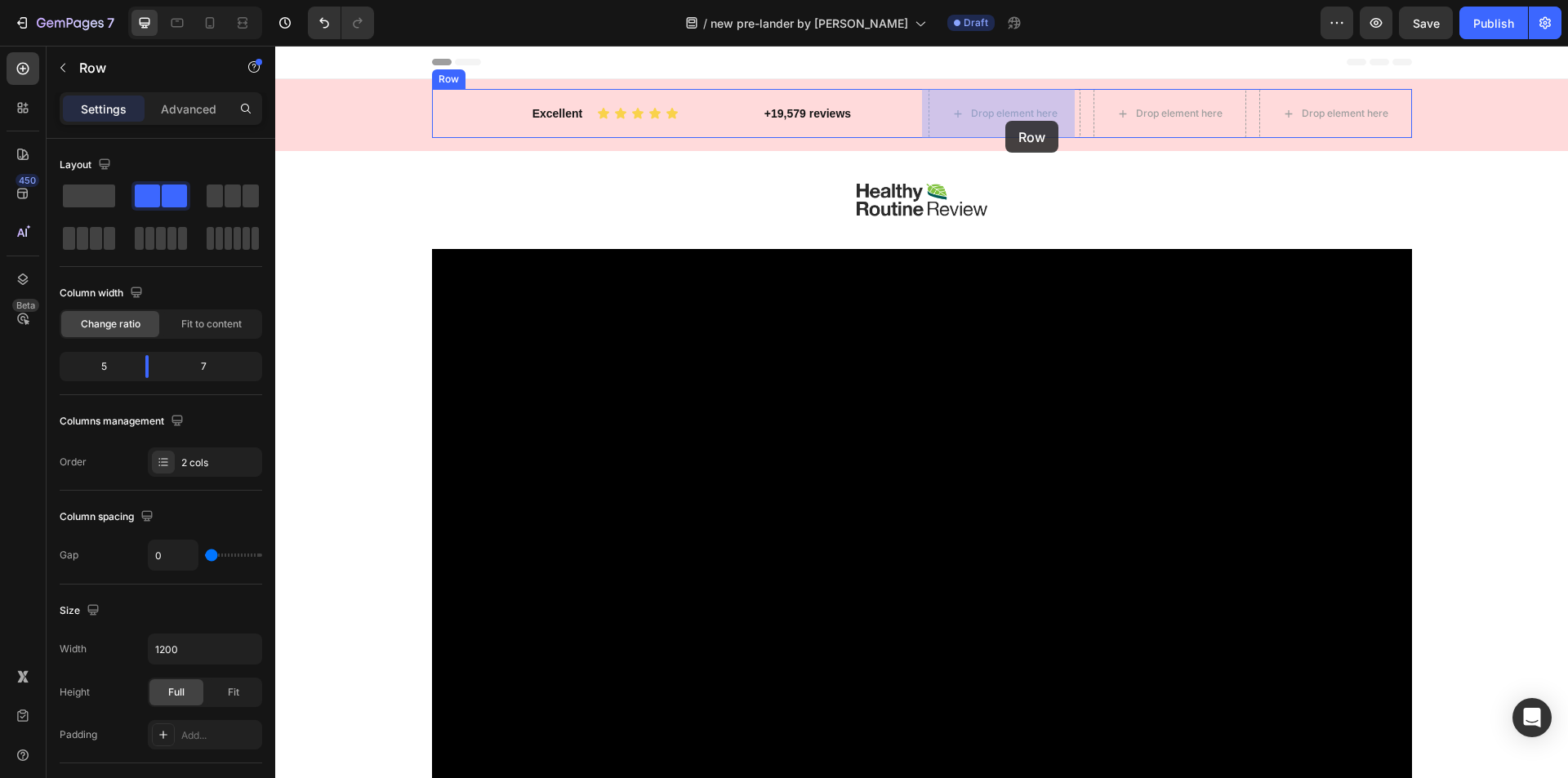
drag, startPoint x: 868, startPoint y: 458, endPoint x: 1002, endPoint y: 117, distance: 366.4
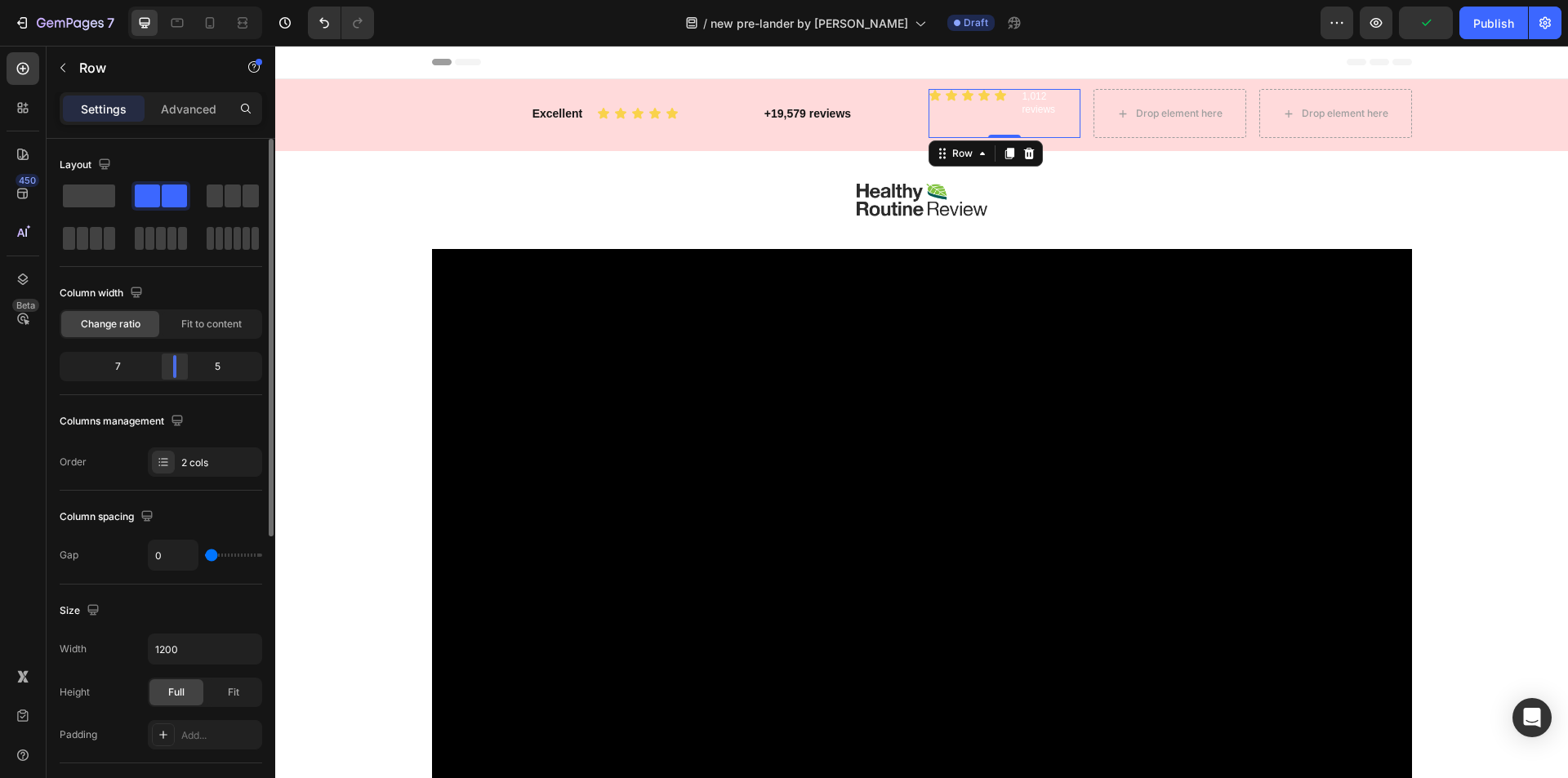
drag, startPoint x: 0, startPoint y: 0, endPoint x: 173, endPoint y: 377, distance: 414.8
click at [173, 377] on div at bounding box center [175, 366] width 3 height 23
click at [978, 115] on div "Icon Icon Icon Icon Icon Icon List" at bounding box center [973, 113] width 89 height 49
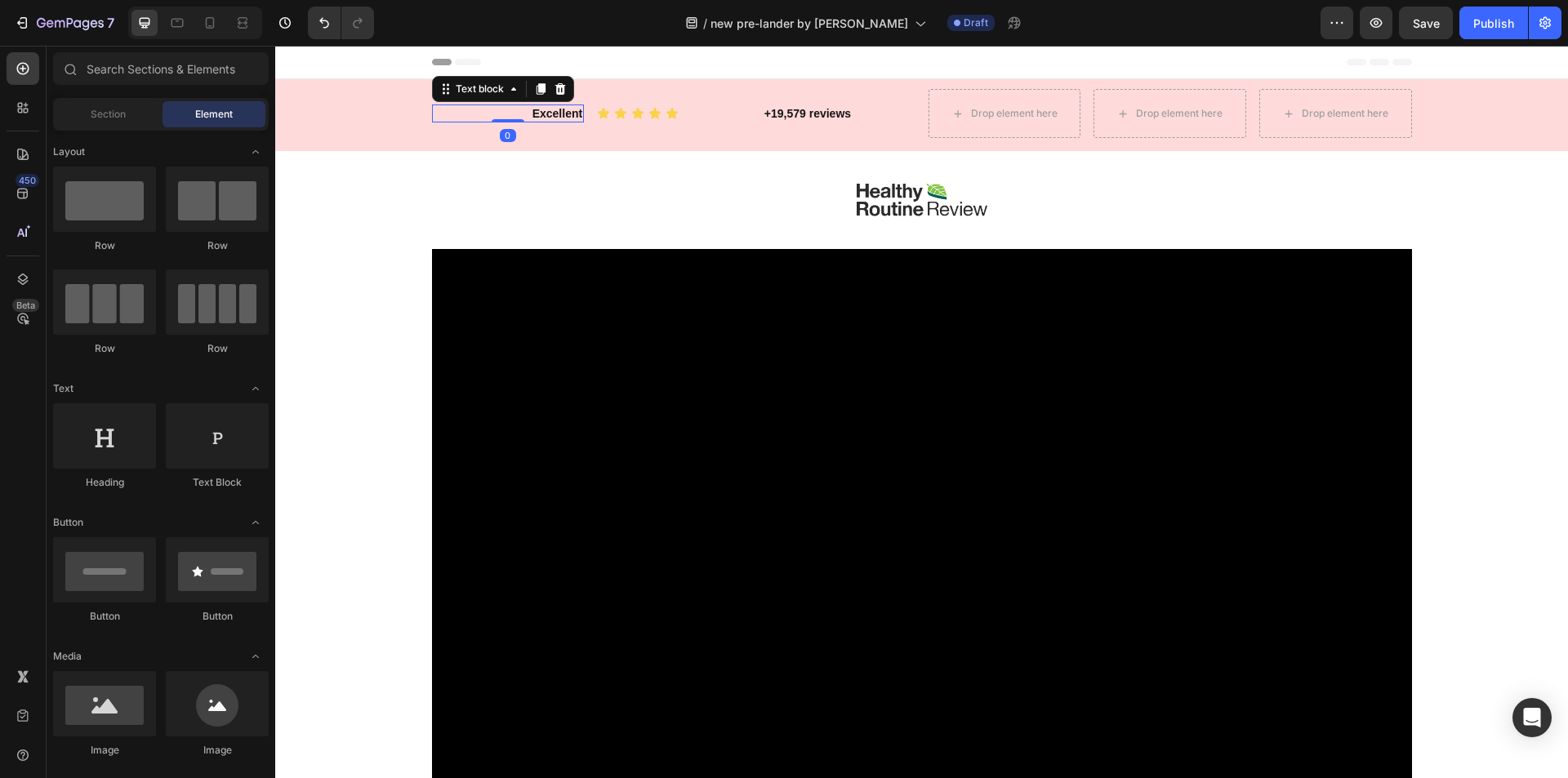
click at [437, 108] on p "Excellent" at bounding box center [508, 113] width 150 height 15
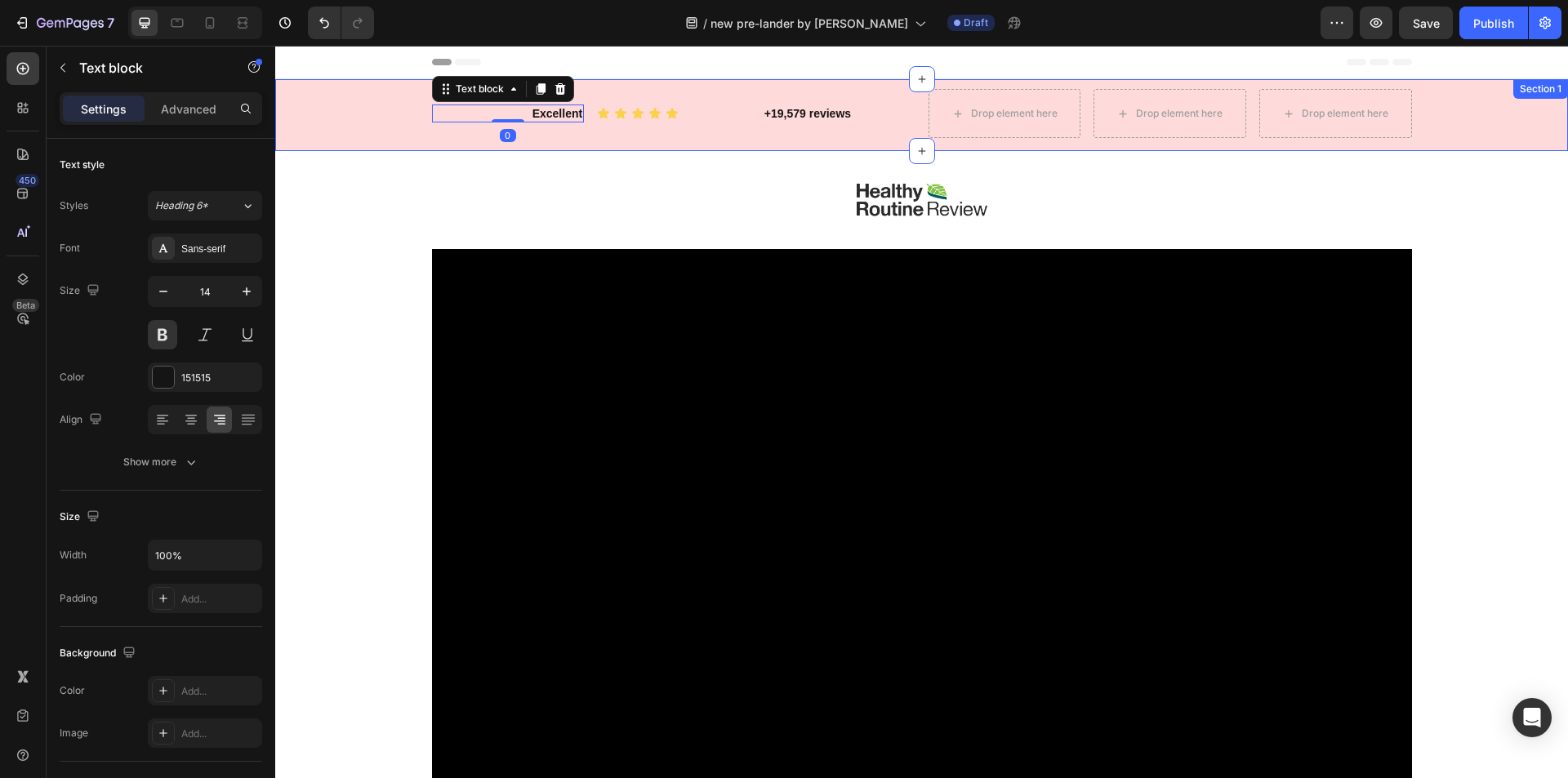
click at [397, 122] on div "Excellent Text block 0 Icon Icon Icon Icon Icon Icon List +19,579 reviews Text …" at bounding box center [921, 113] width 1268 height 49
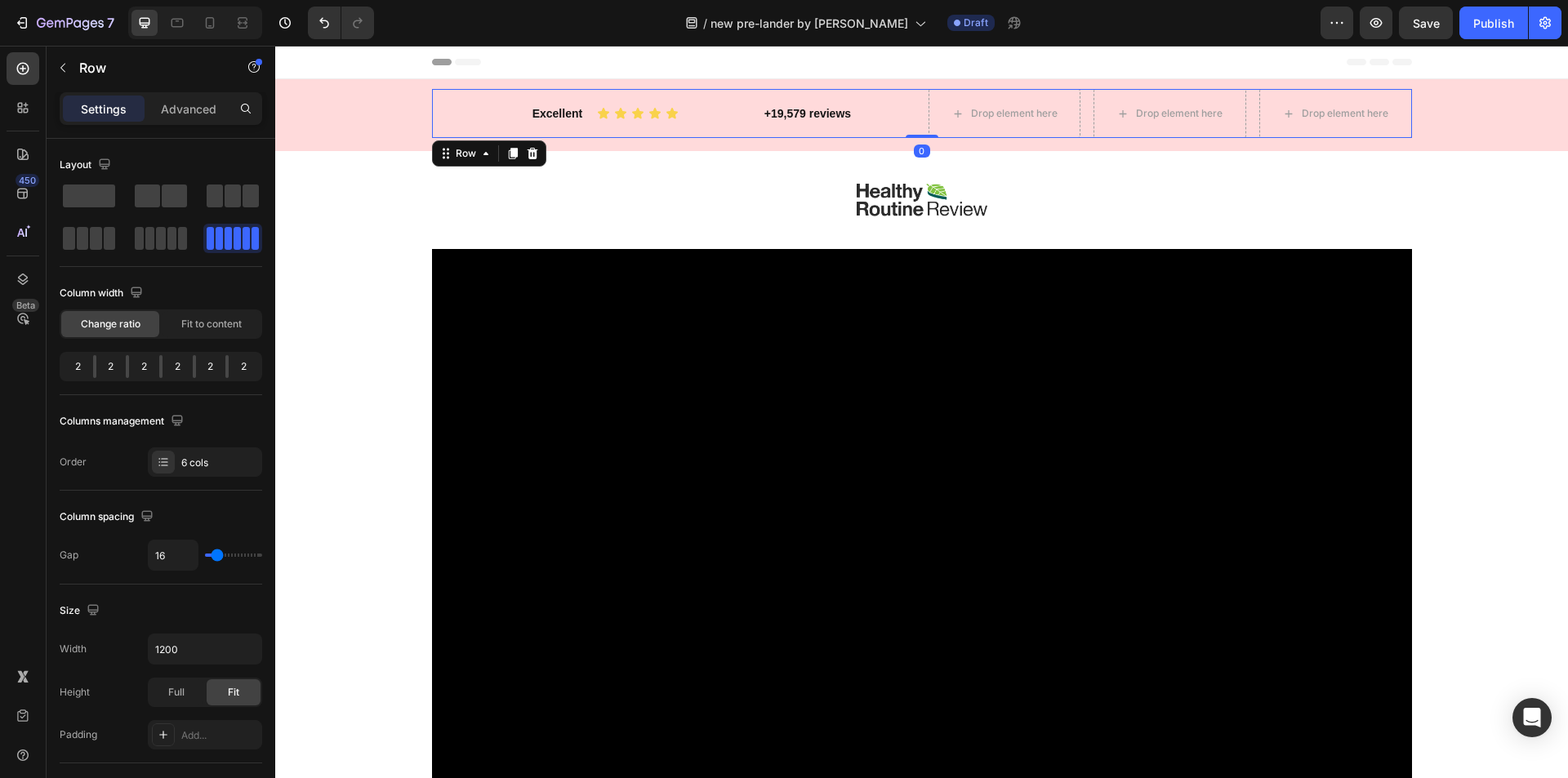
click at [590, 129] on div "Excellent Text block Icon Icon Icon Icon Icon Icon List +19,579 reviews Text bl…" at bounding box center [921, 113] width 980 height 49
click at [164, 234] on span at bounding box center [160, 238] width 9 height 23
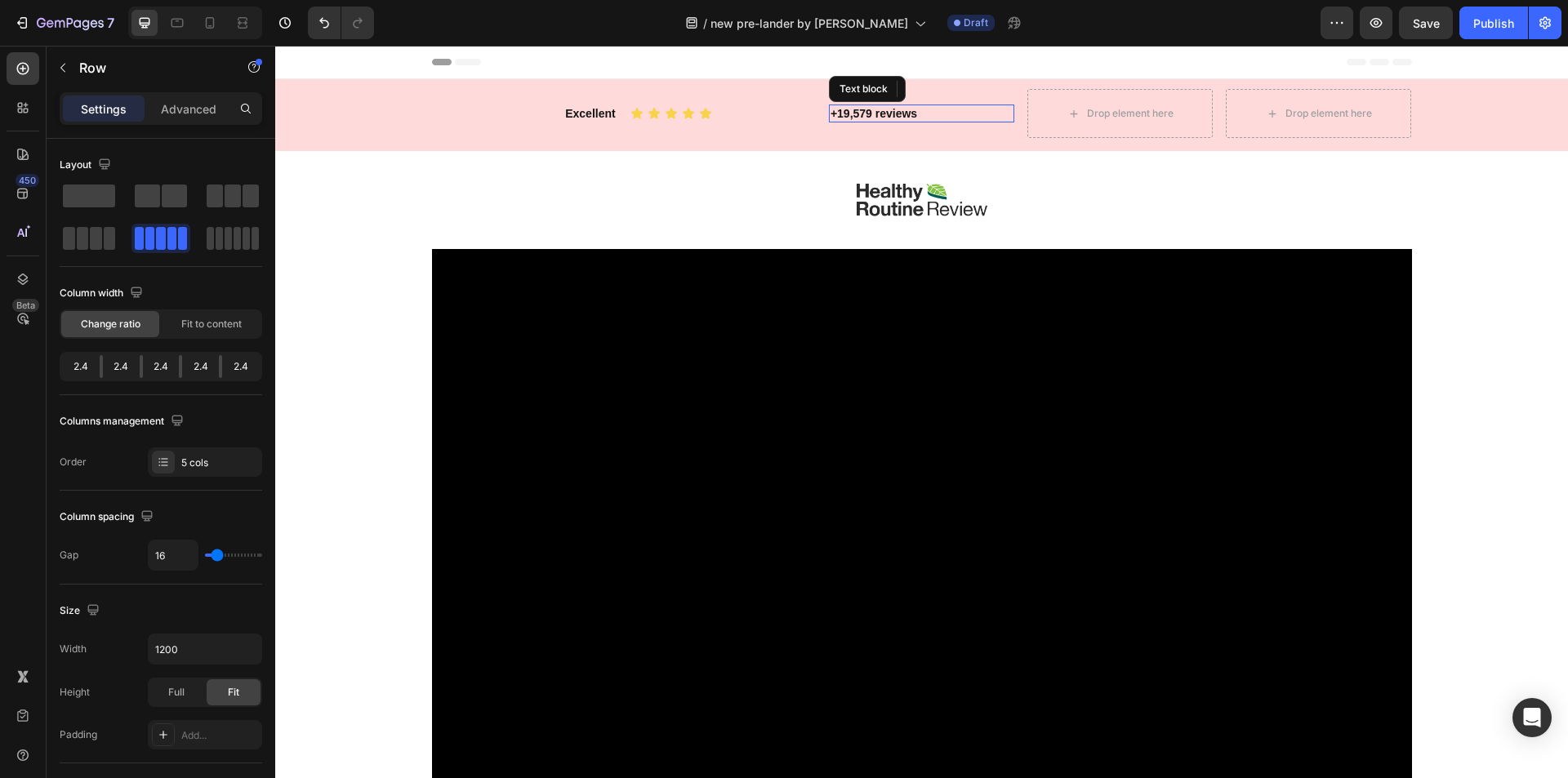
click at [848, 116] on p "+19,579 reviews" at bounding box center [921, 113] width 182 height 15
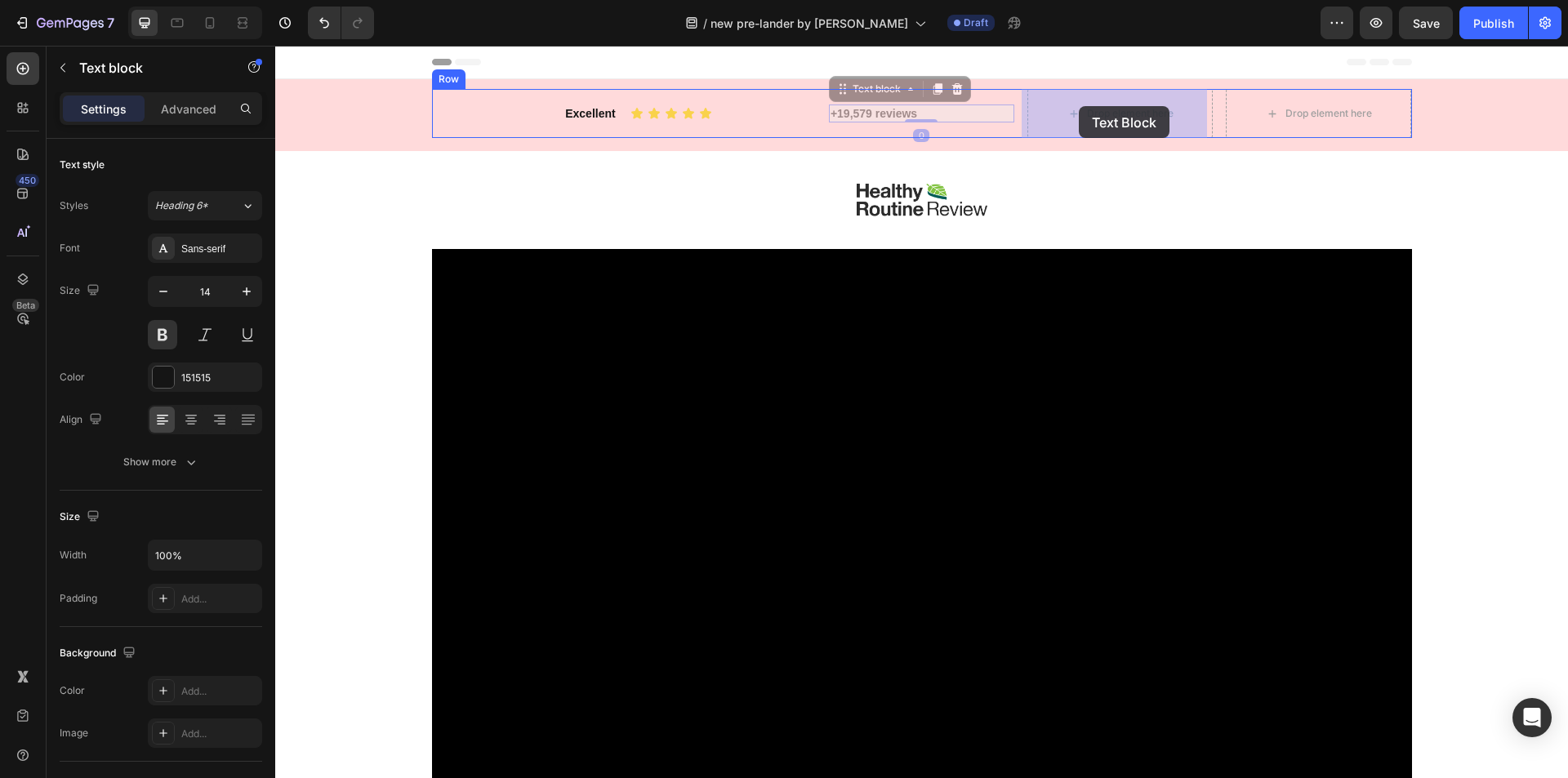
drag, startPoint x: 835, startPoint y: 91, endPoint x: 1079, endPoint y: 107, distance: 244.5
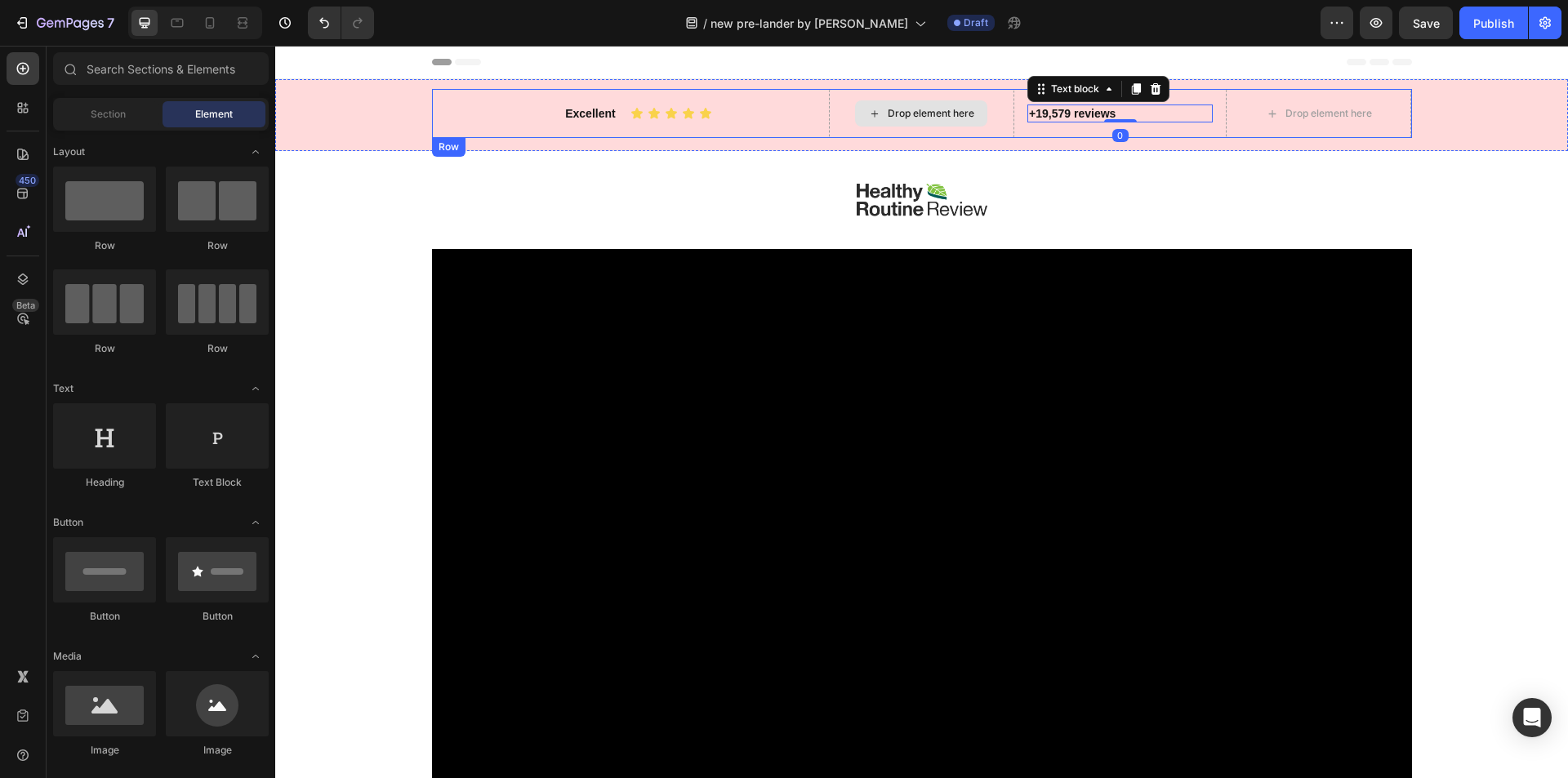
click at [855, 110] on div "Drop element here" at bounding box center [921, 113] width 132 height 26
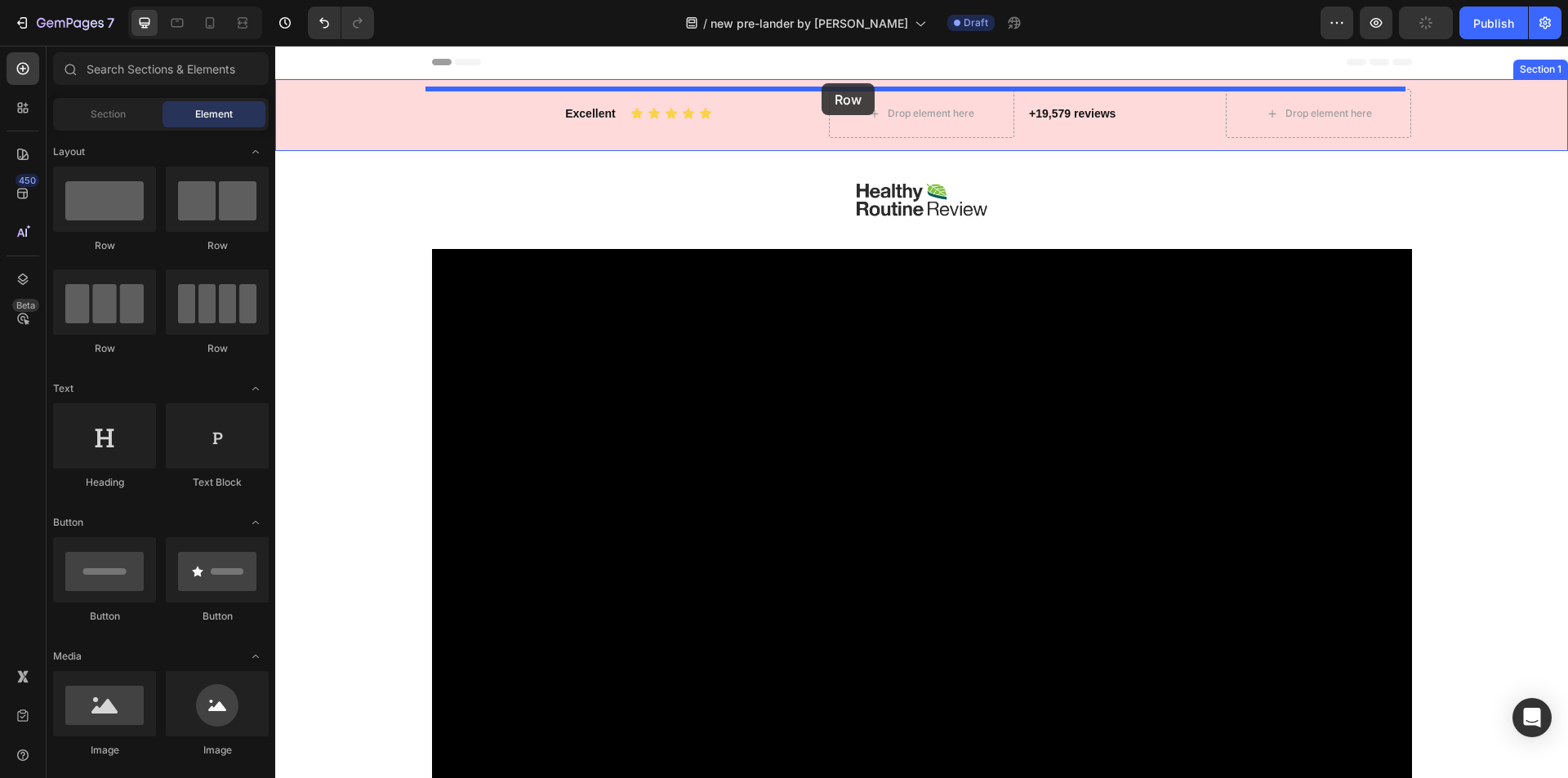
drag, startPoint x: 378, startPoint y: 350, endPoint x: 821, endPoint y: 84, distance: 516.7
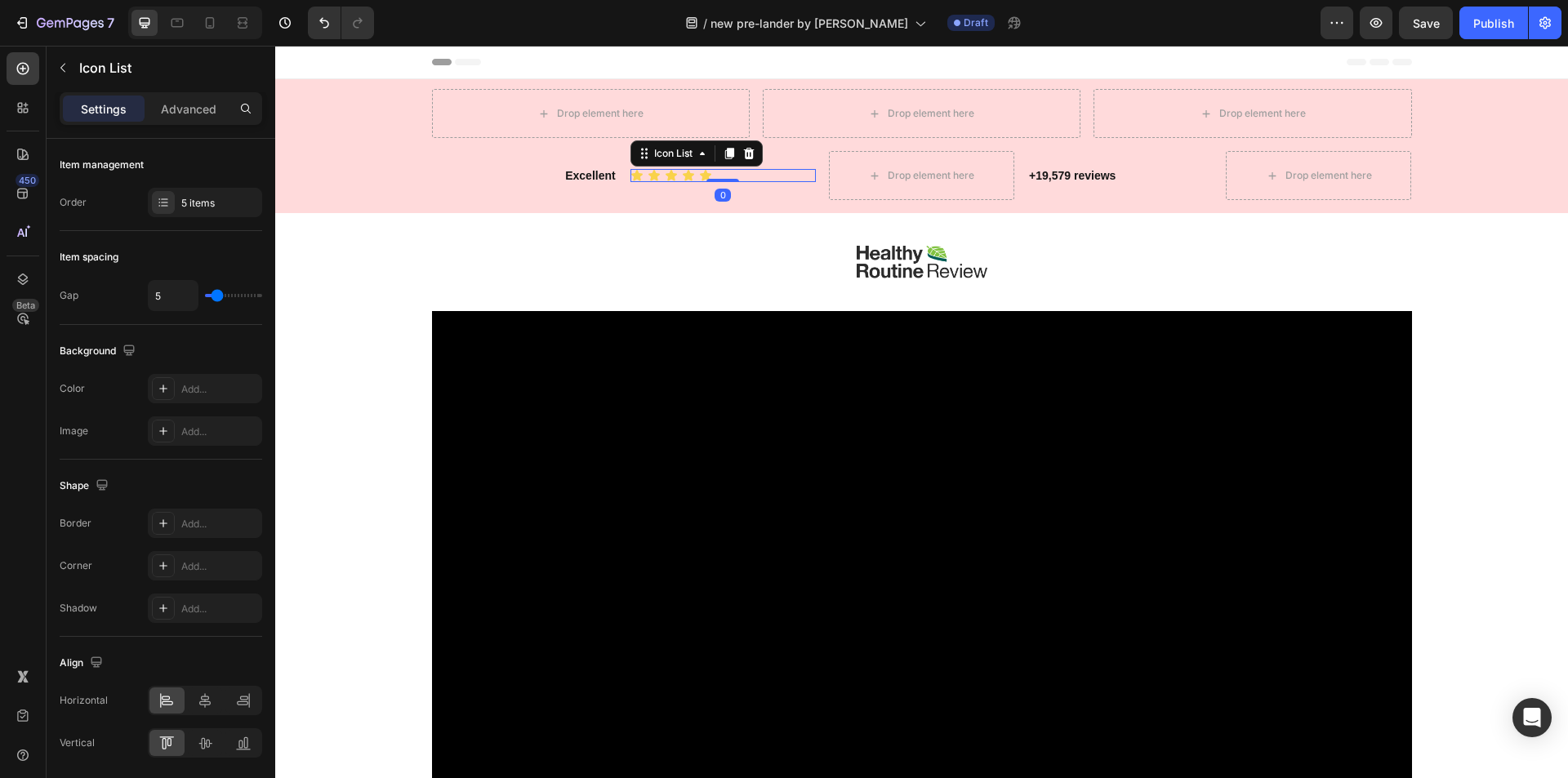
click at [723, 174] on div "Icon Icon Icon Icon Icon" at bounding box center [722, 175] width 185 height 13
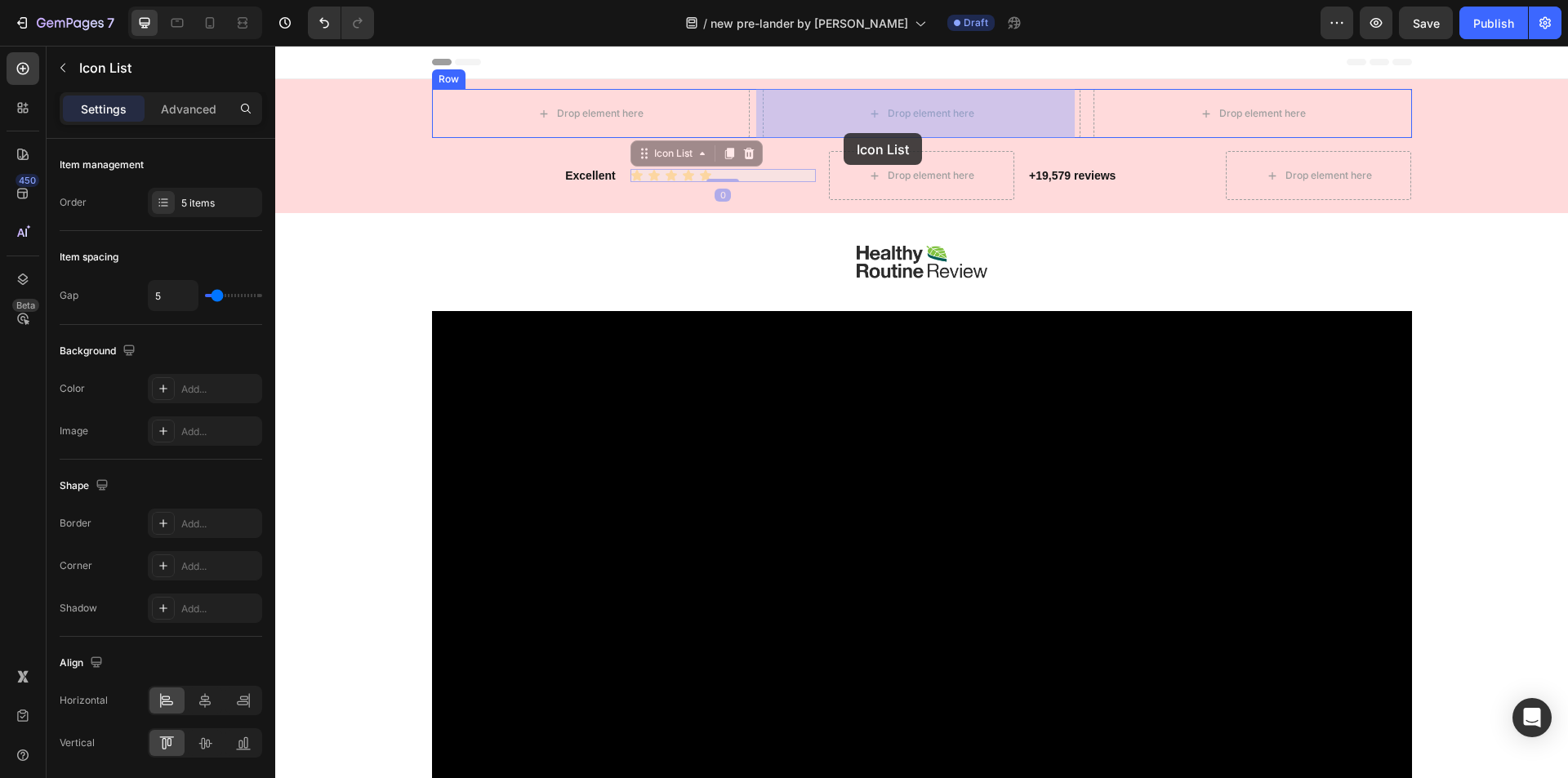
drag, startPoint x: 640, startPoint y: 154, endPoint x: 843, endPoint y: 133, distance: 204.1
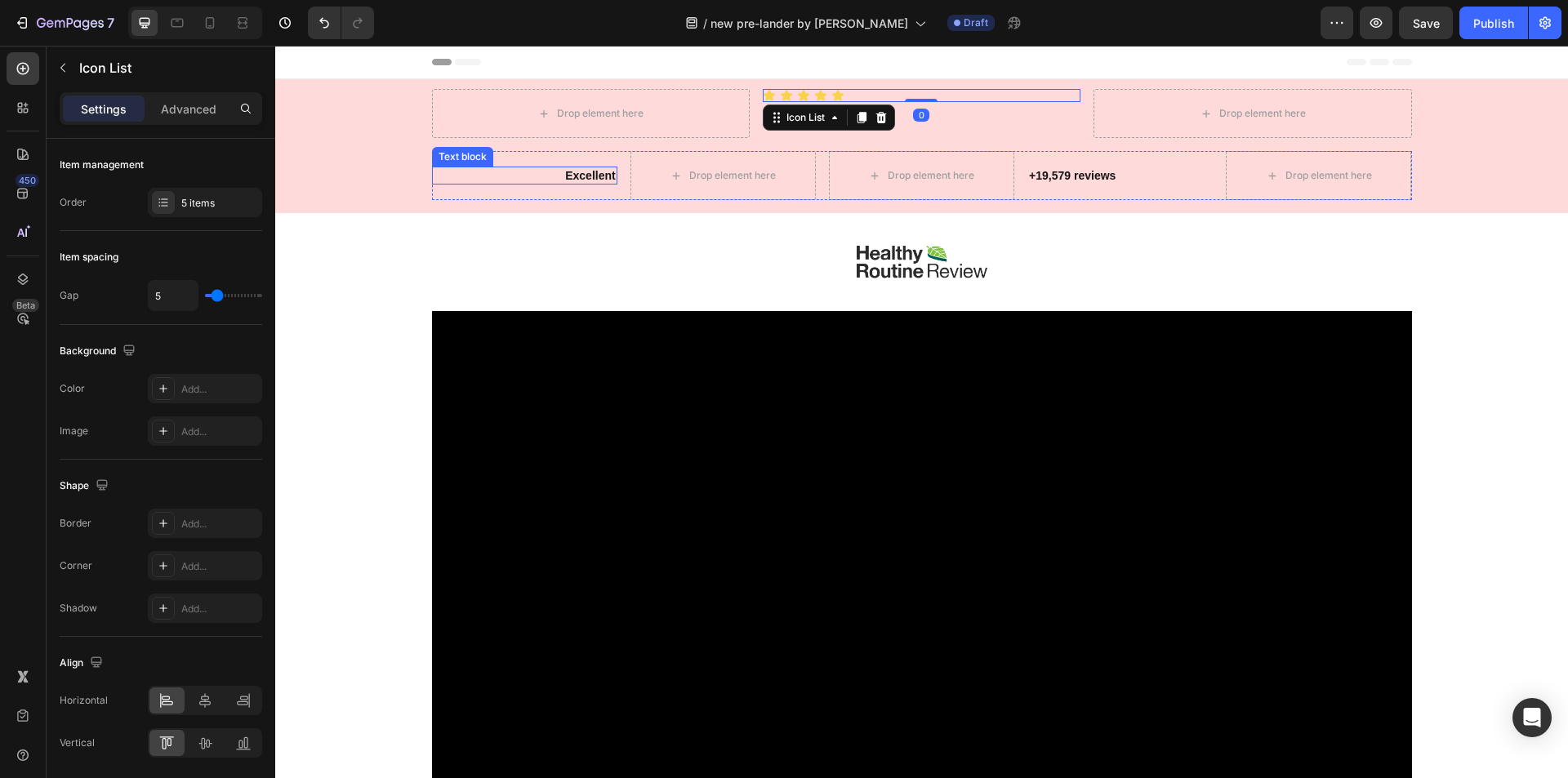
click at [586, 171] on p "Excellent" at bounding box center [524, 175] width 182 height 15
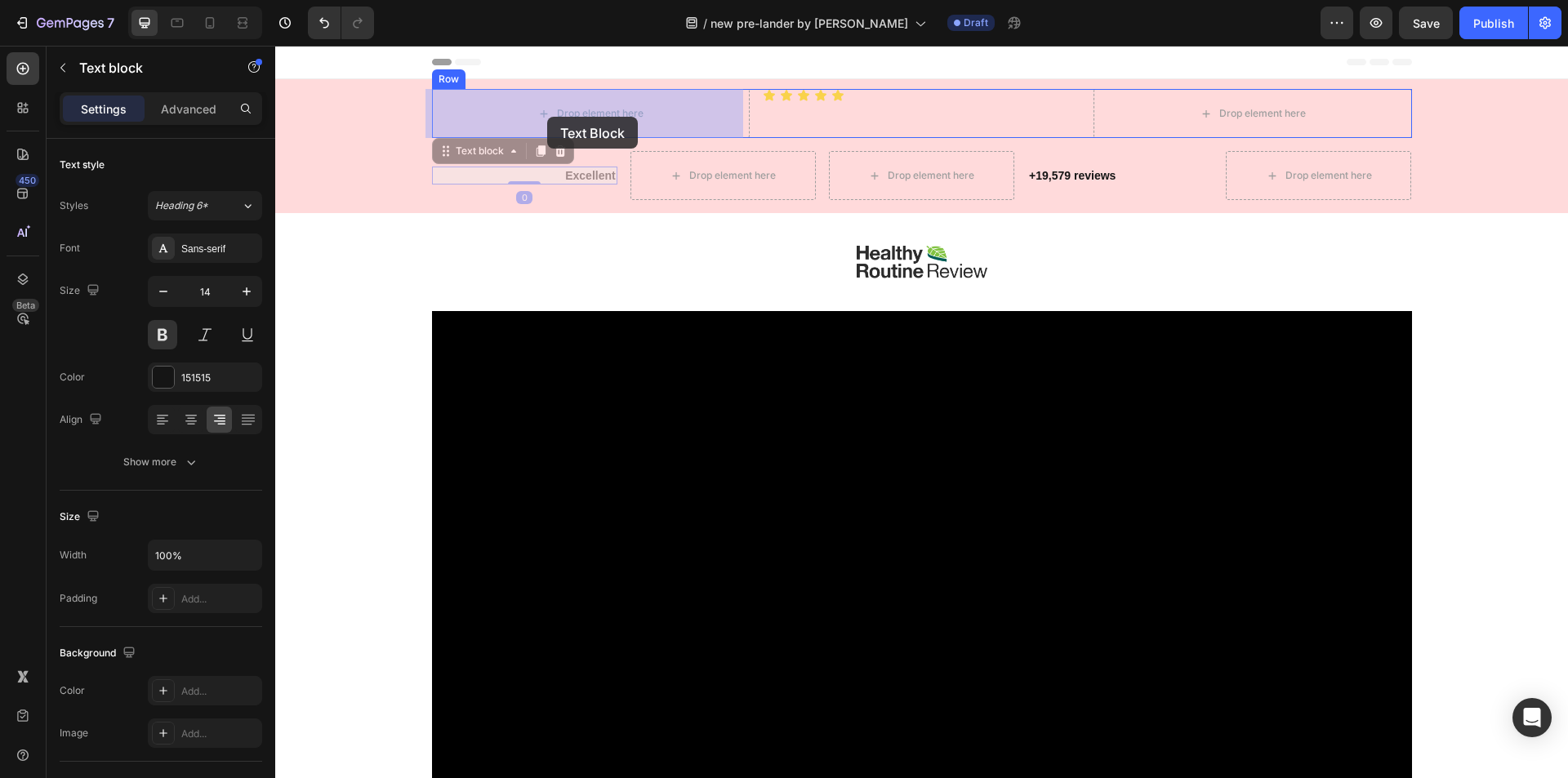
drag, startPoint x: 440, startPoint y: 155, endPoint x: 545, endPoint y: 118, distance: 111.3
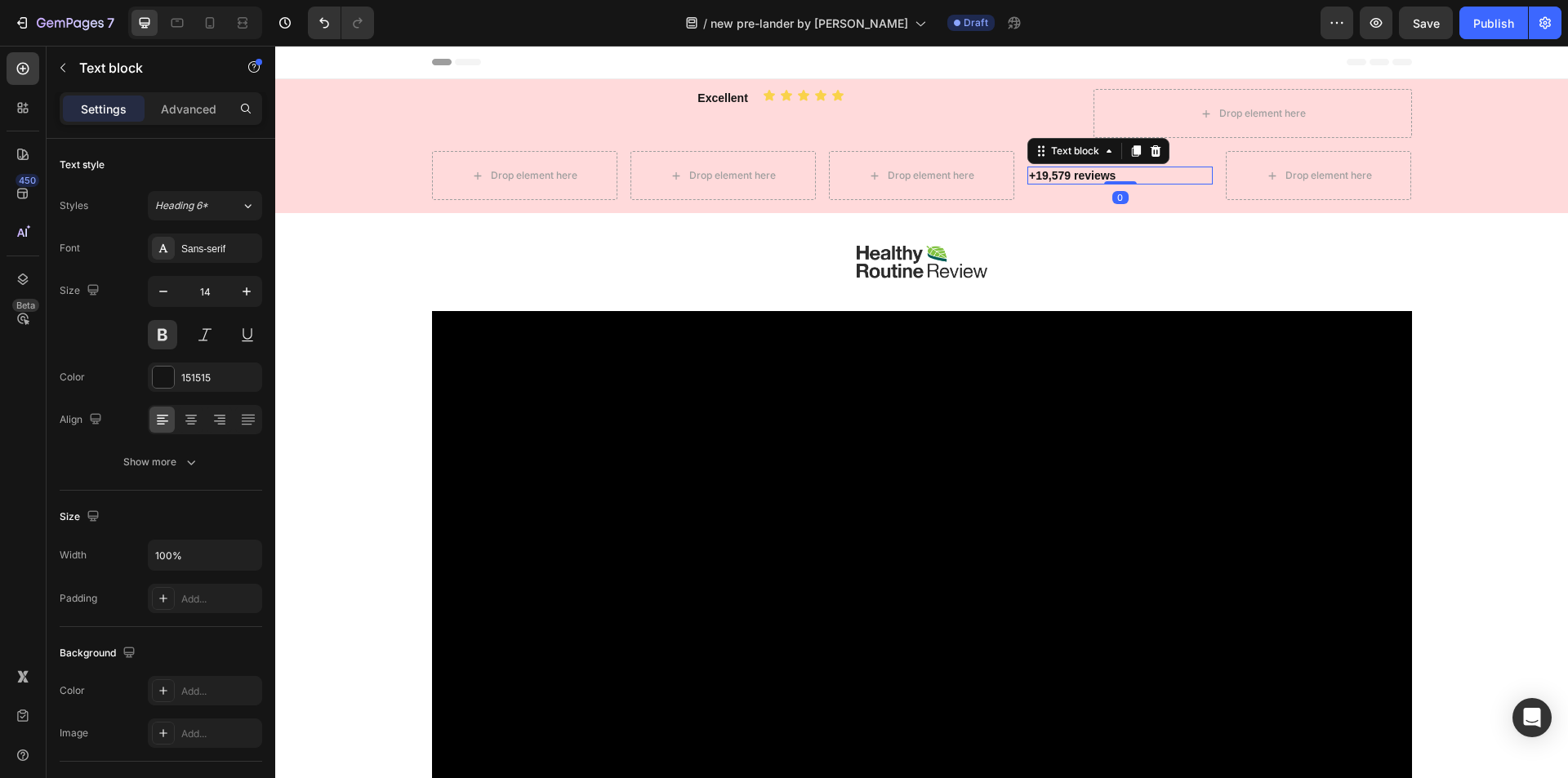
click at [1049, 176] on p "+19,579 reviews" at bounding box center [1119, 175] width 182 height 15
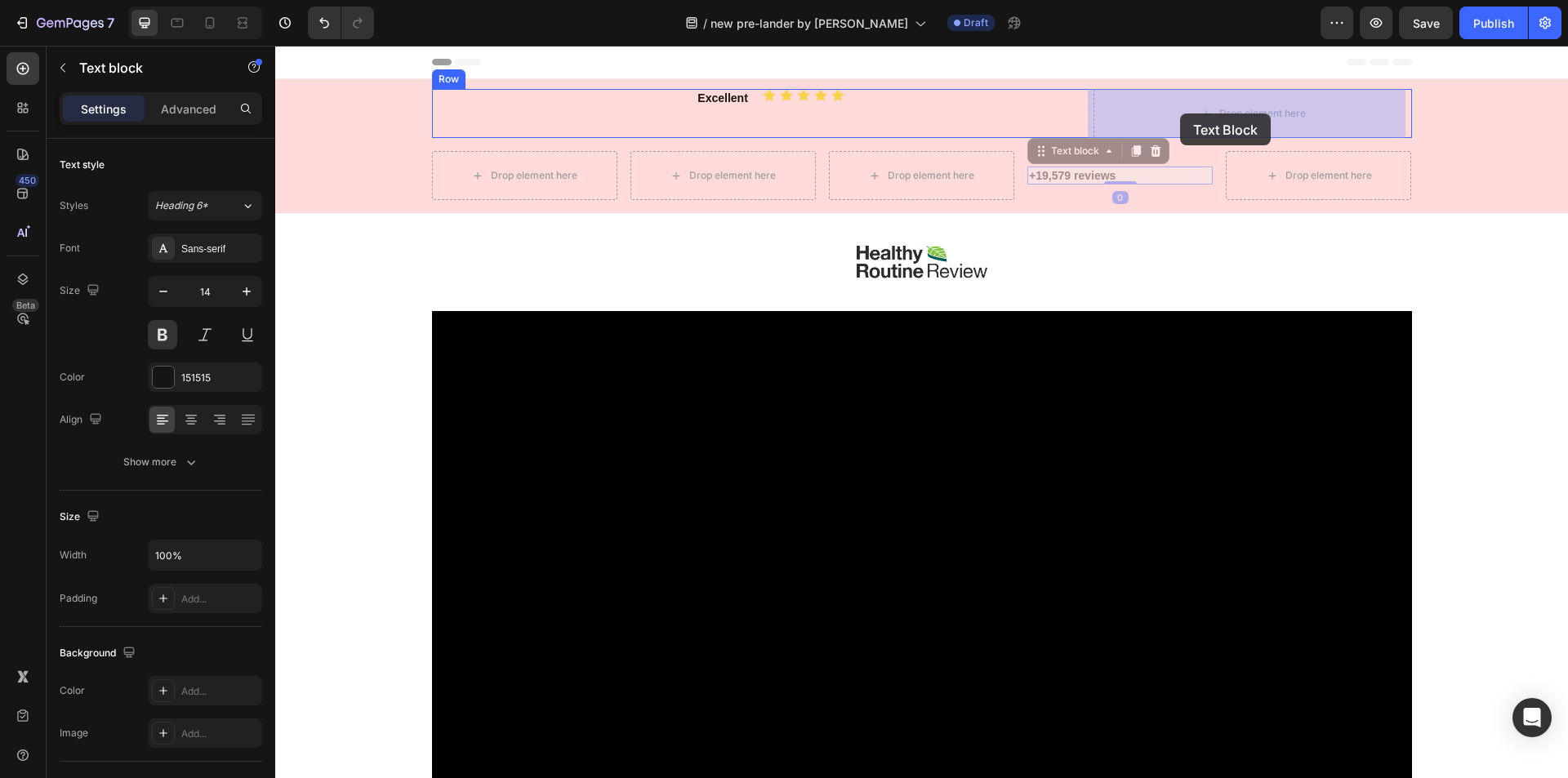
drag, startPoint x: 1030, startPoint y: 151, endPoint x: 1170, endPoint y: 114, distance: 144.8
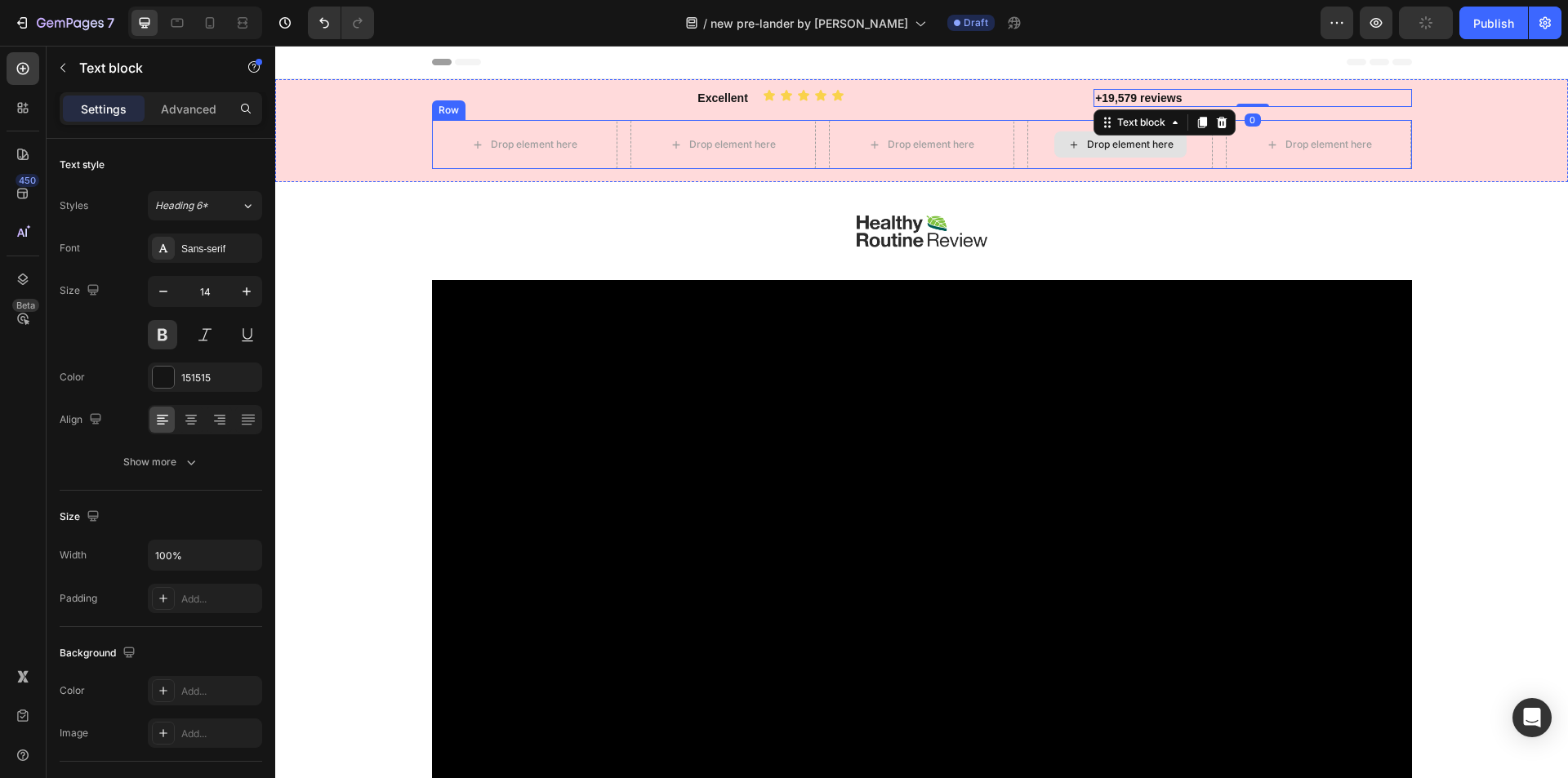
click at [1028, 151] on div "Drop element here" at bounding box center [1120, 144] width 185 height 49
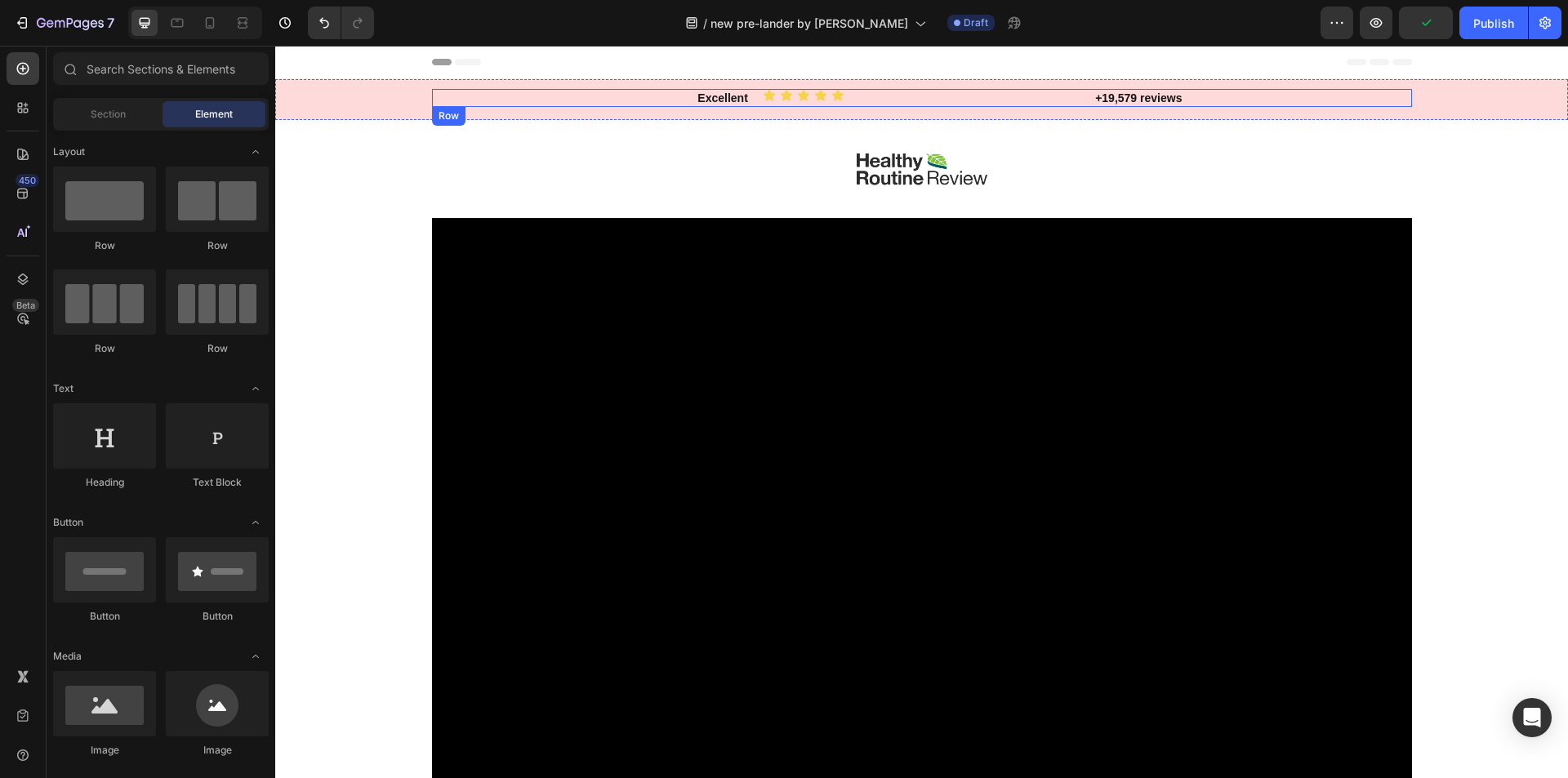
click at [1041, 104] on div "Icon Icon Icon Icon Icon Icon List" at bounding box center [921, 97] width 318 height 18
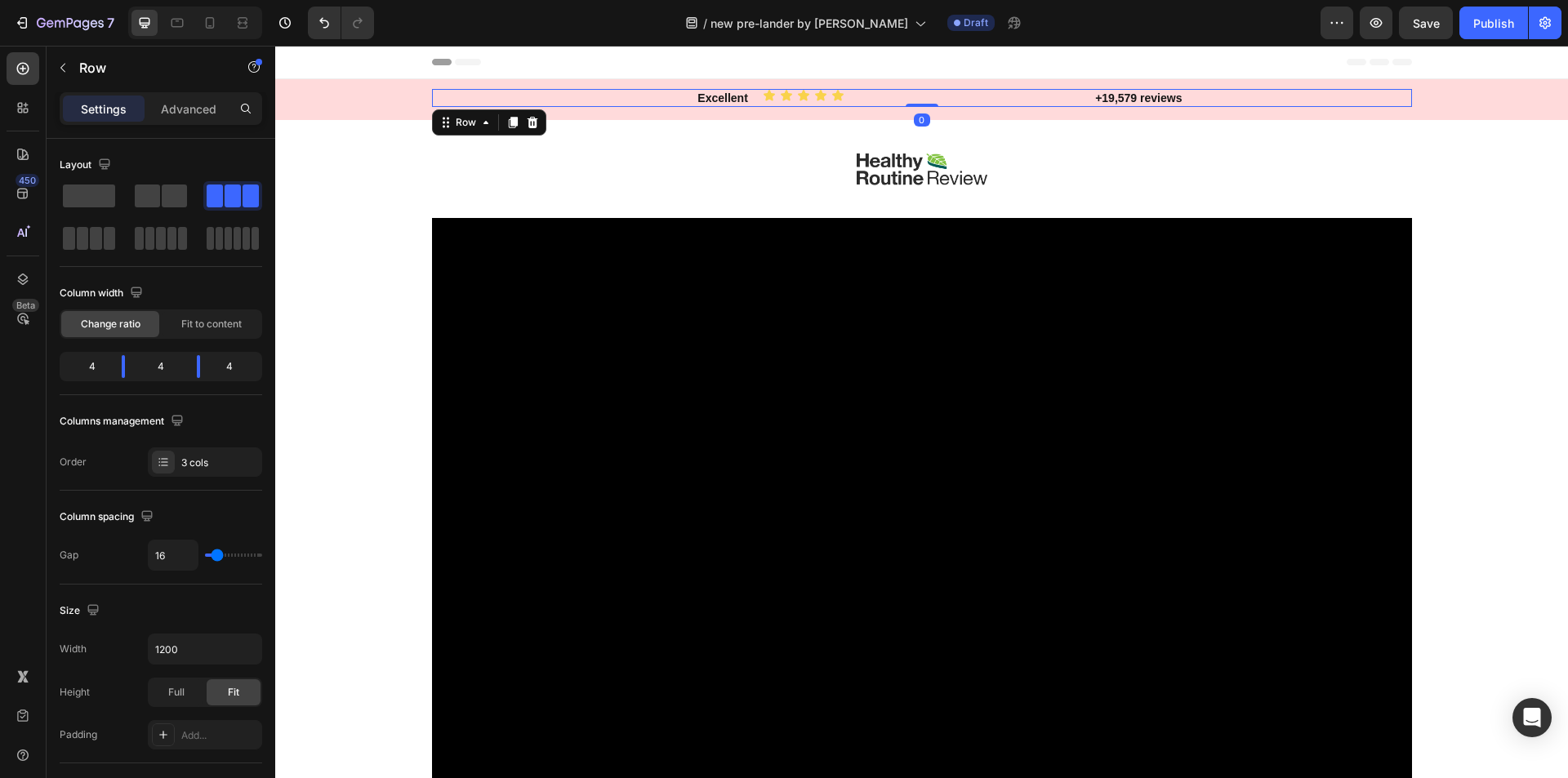
click at [1041, 104] on div "Icon Icon Icon Icon Icon Icon List" at bounding box center [921, 97] width 318 height 18
type input "7"
type input "4"
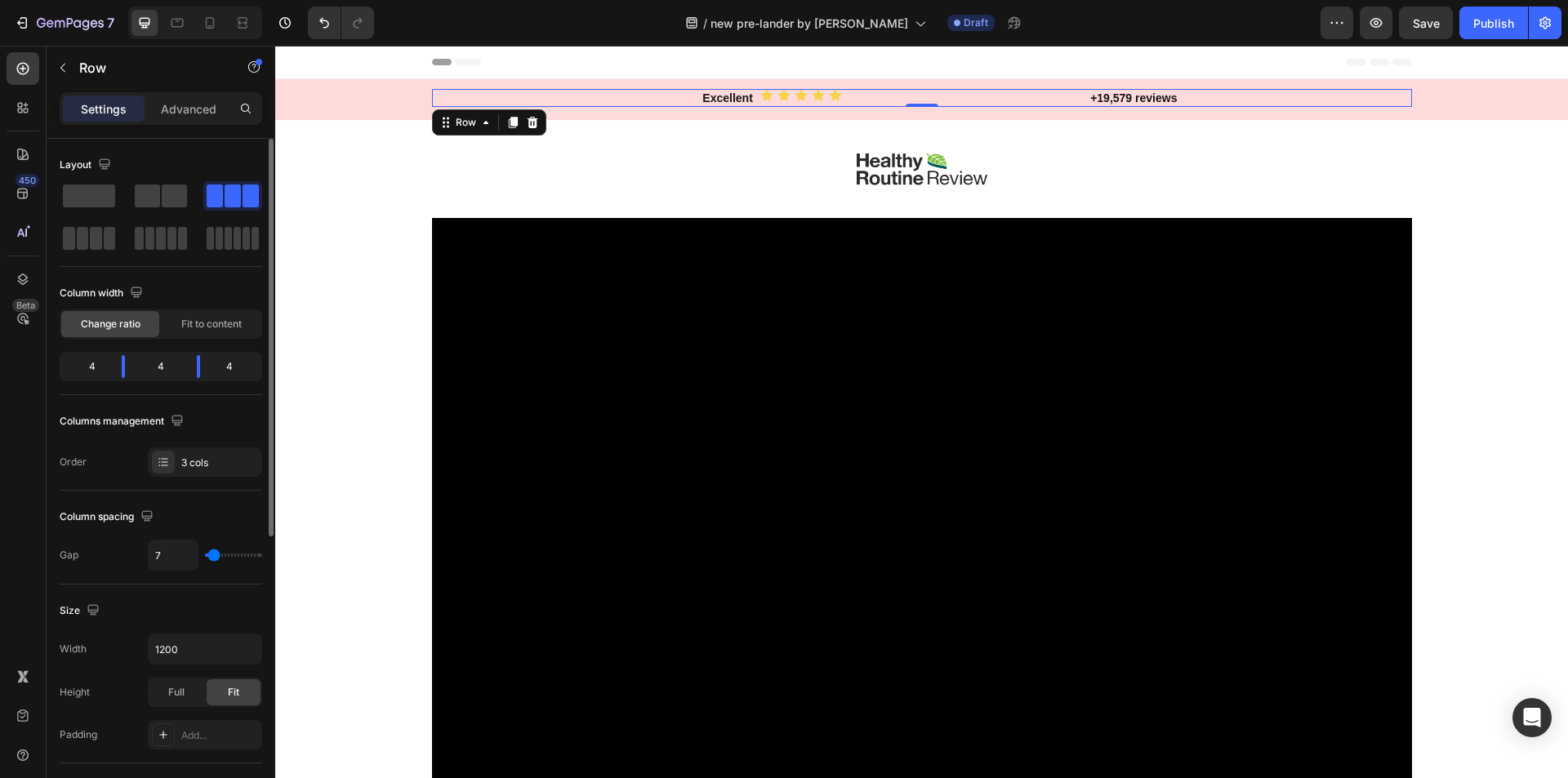
type input "4"
type input "2"
type input "0"
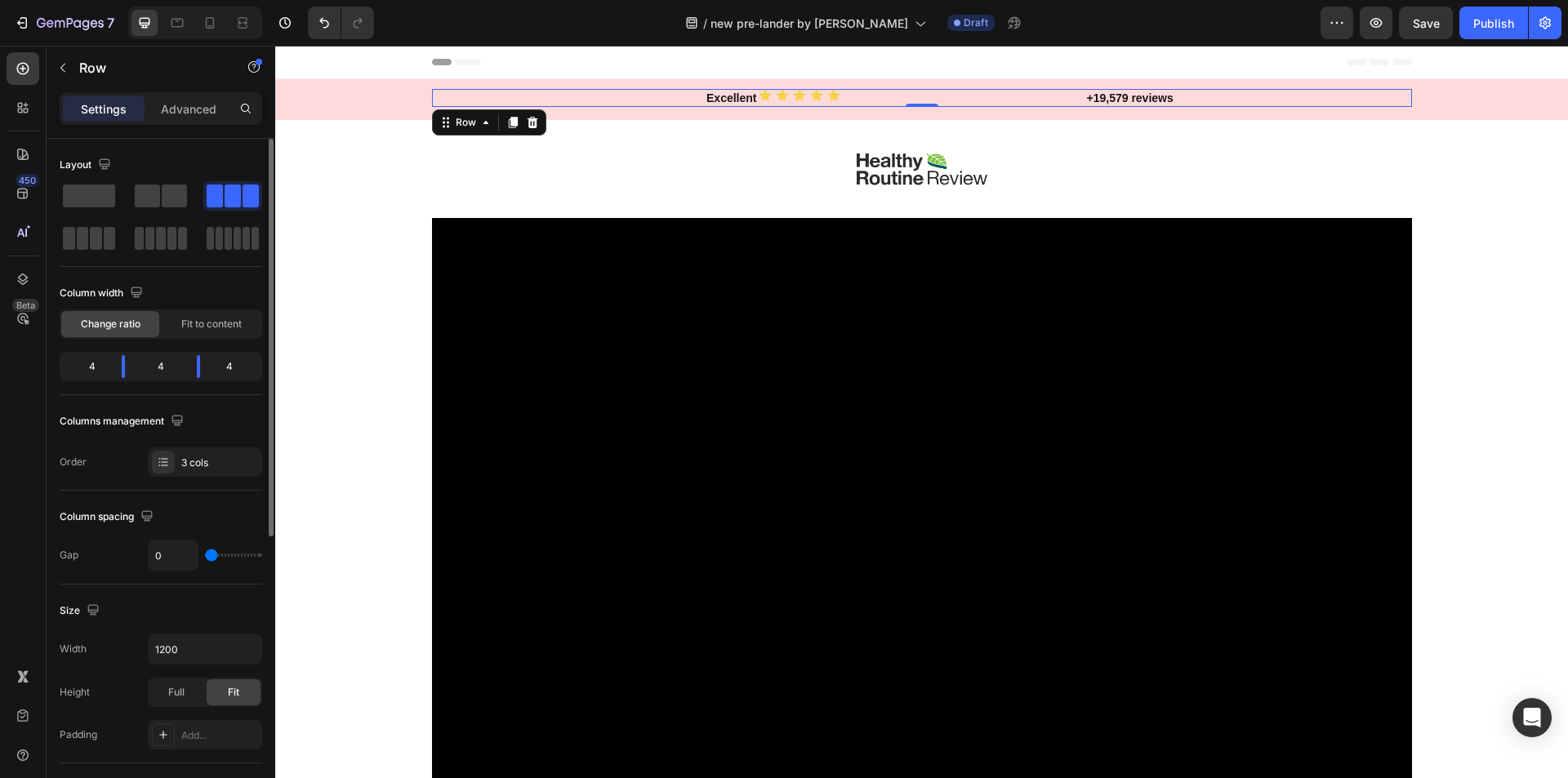
type input "2"
type input "4"
type input "9"
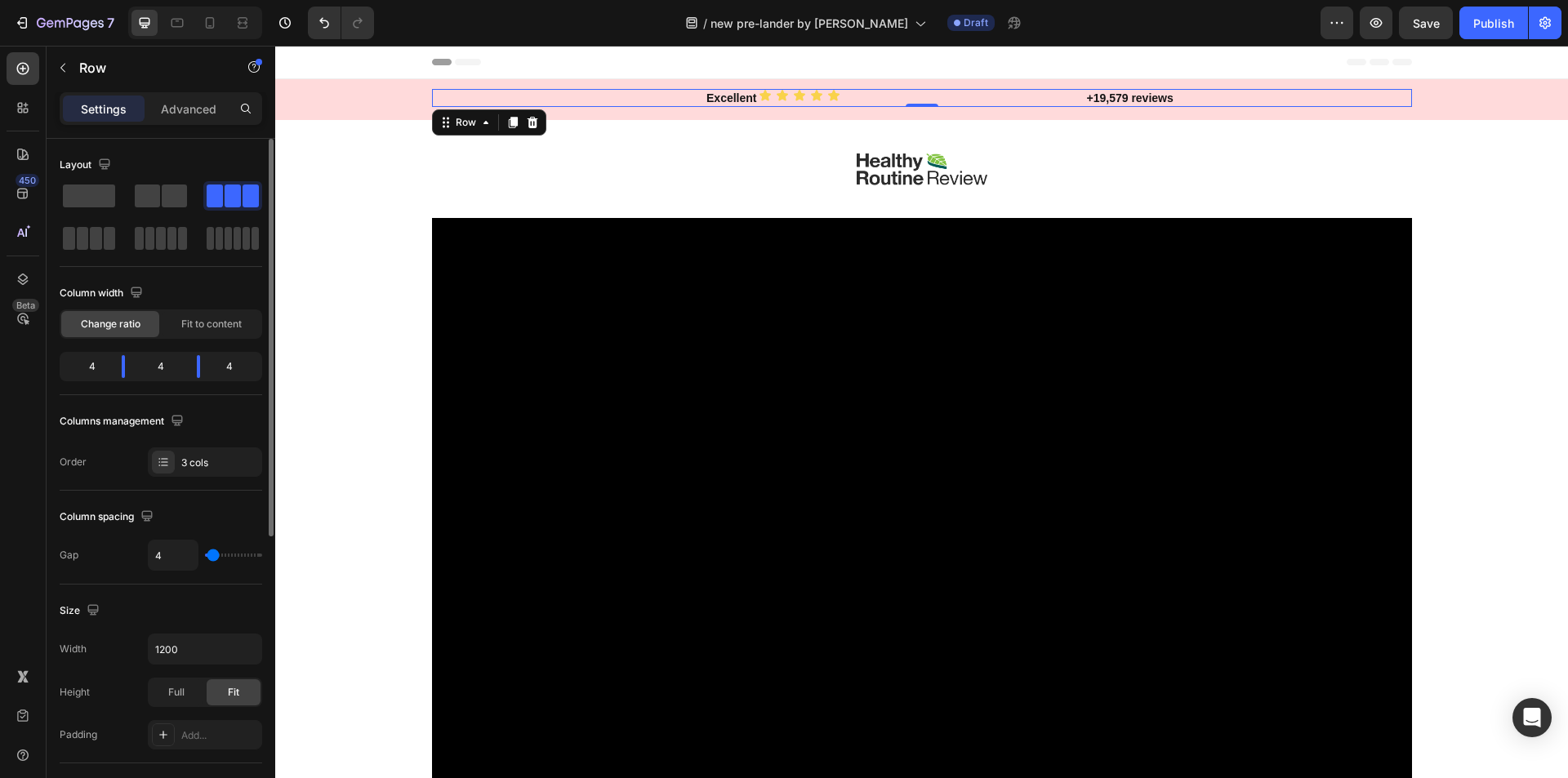
type input "9"
type input "11"
type input "13"
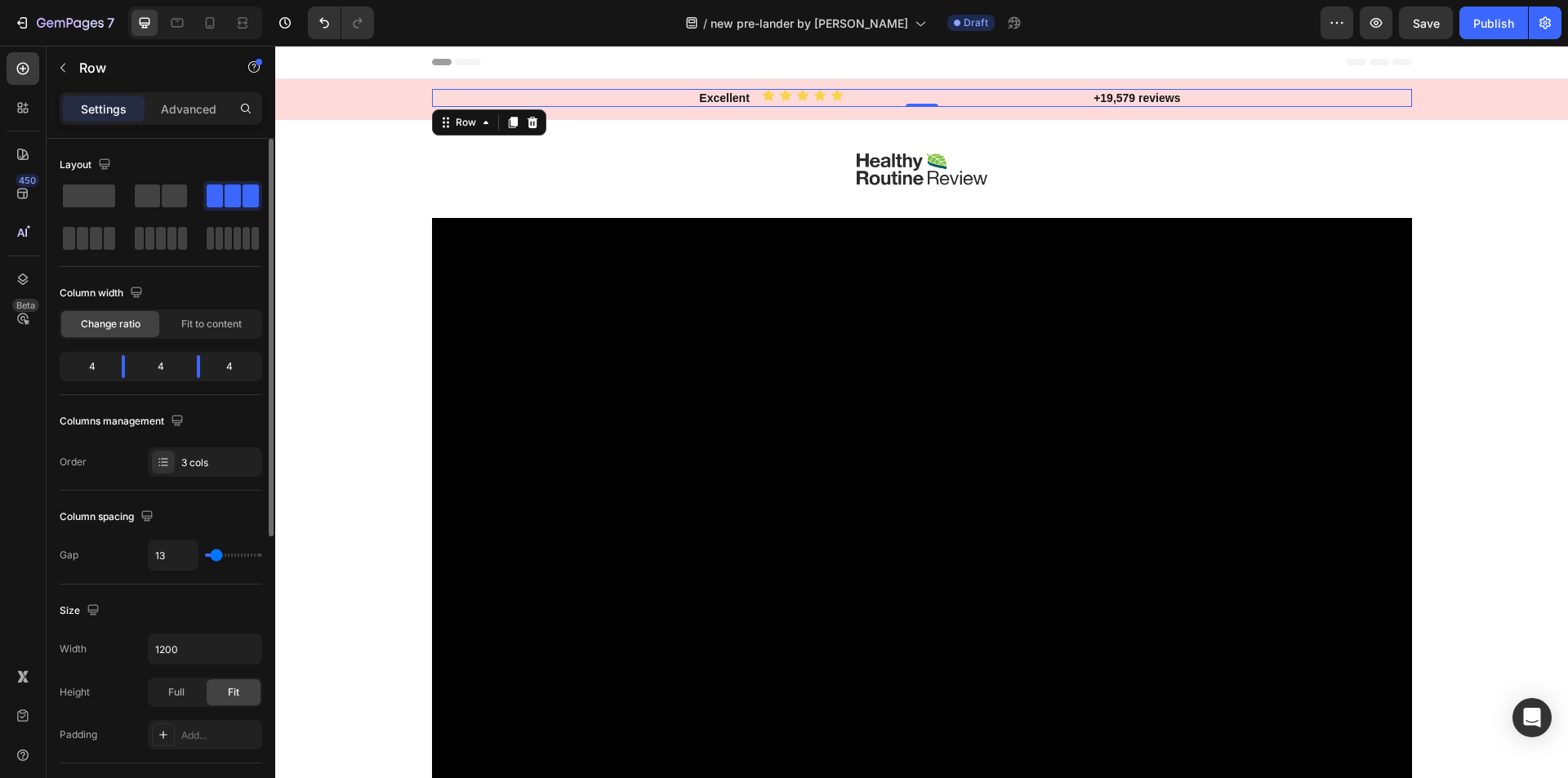
type input "16"
type input "18"
type input "16"
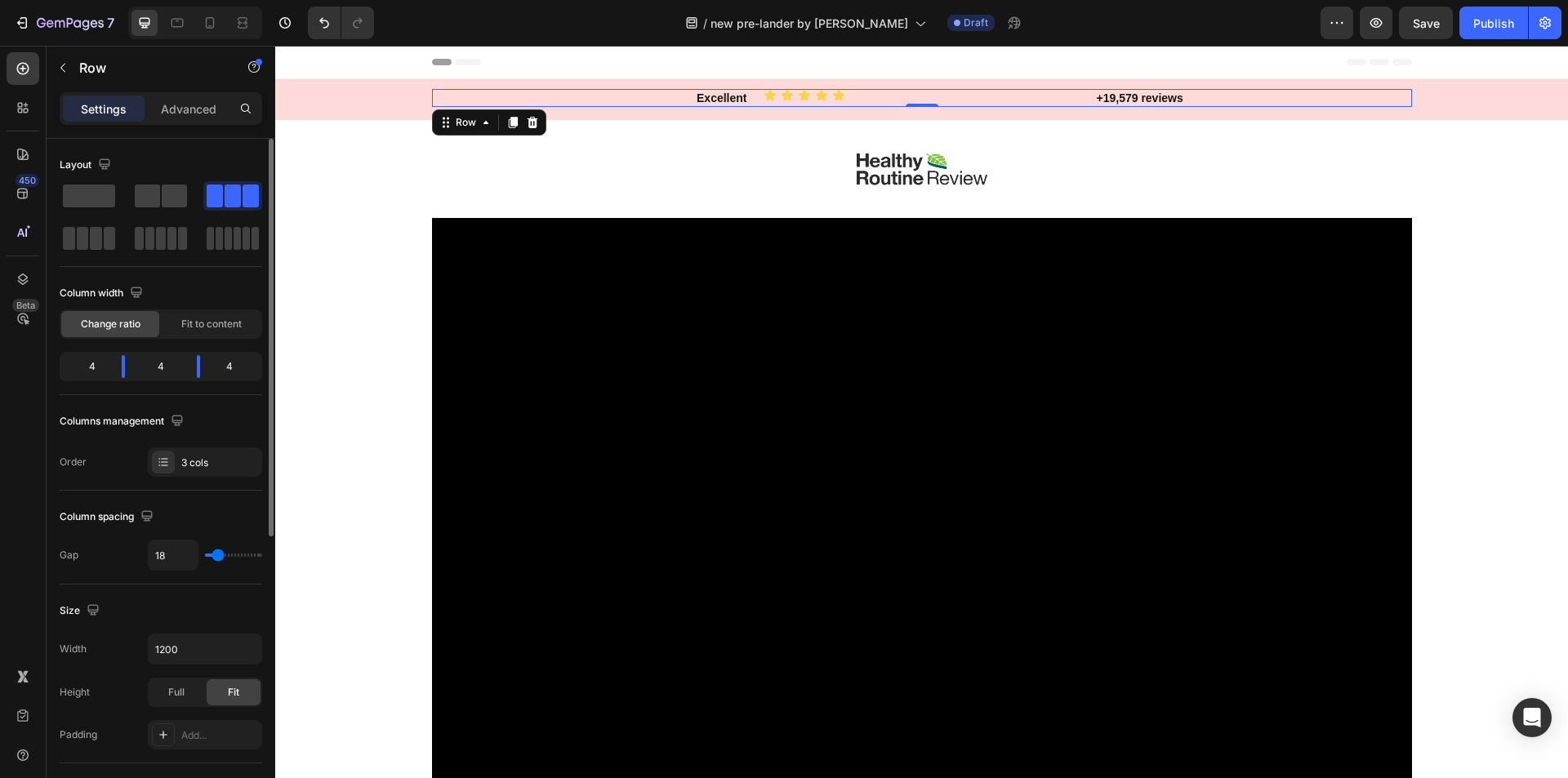
type input "16"
type input "13"
click at [217, 557] on input "range" at bounding box center [234, 555] width 57 height 3
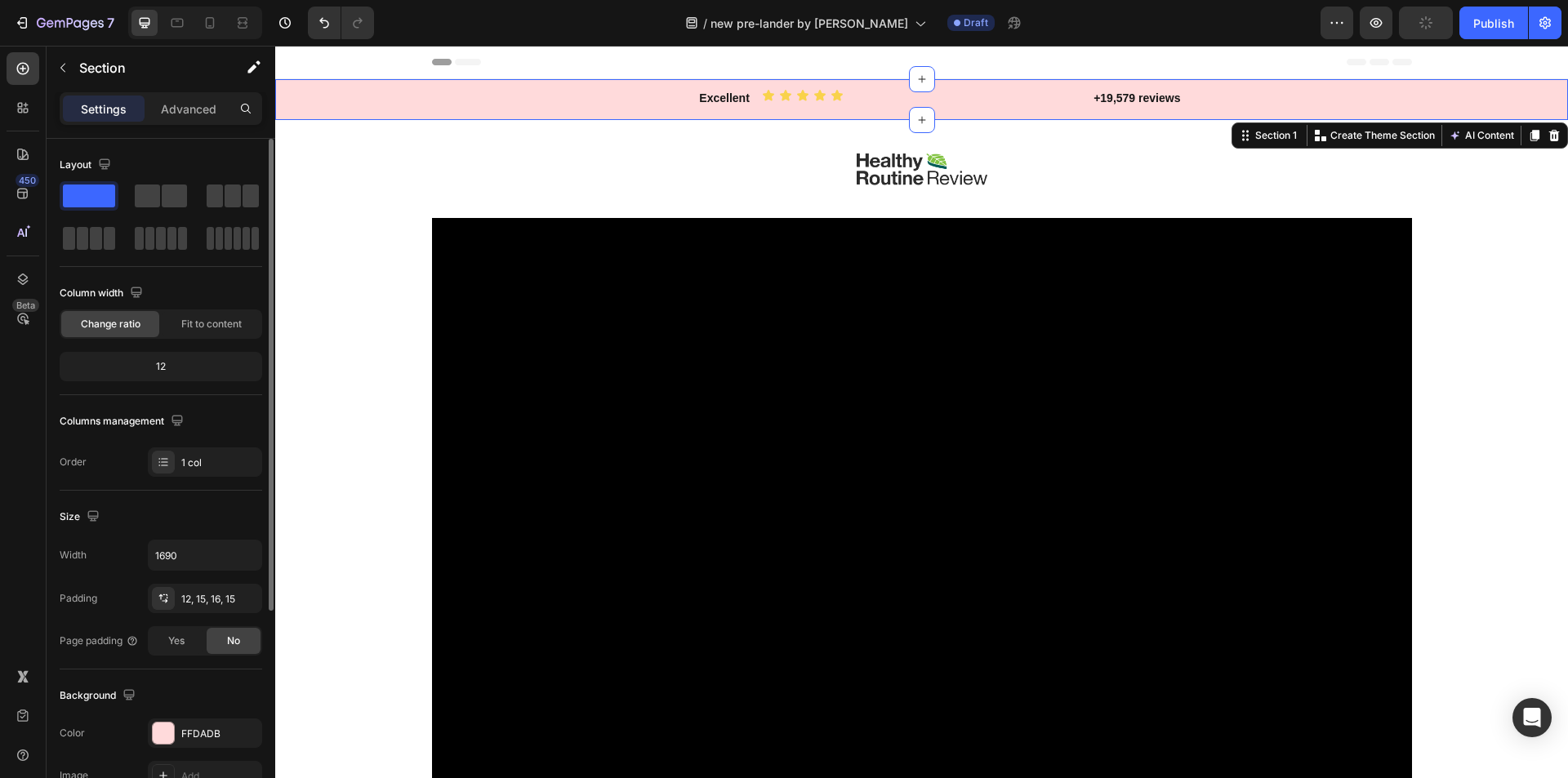
click at [359, 99] on div "Excellent Text block Icon Icon Icon Icon Icon Icon List +19,579 reviews Text bl…" at bounding box center [921, 97] width 1268 height 18
click at [202, 602] on div "12, 15, 16, 15" at bounding box center [204, 599] width 47 height 15
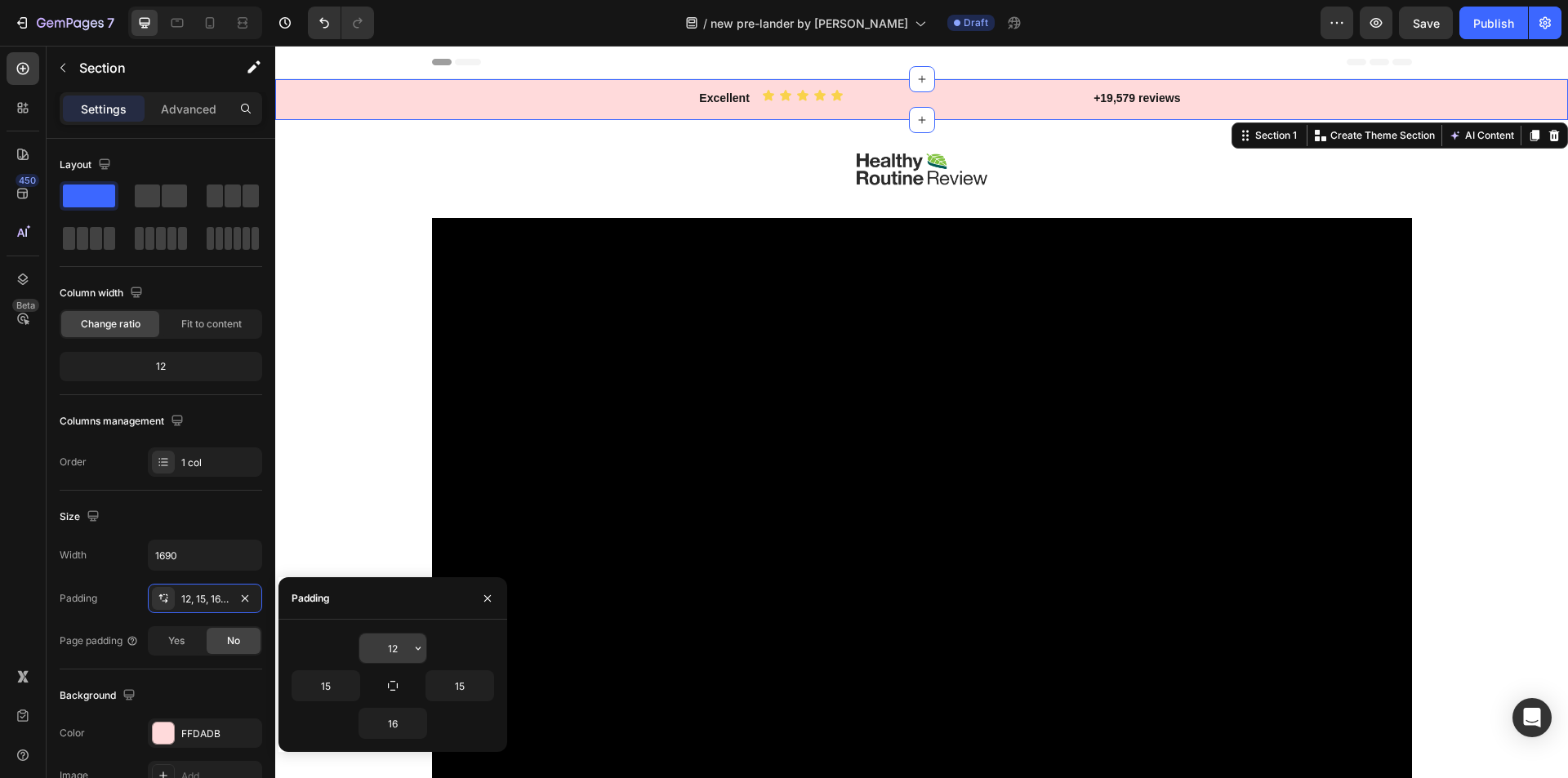
click at [385, 648] on input "12" at bounding box center [392, 648] width 67 height 30
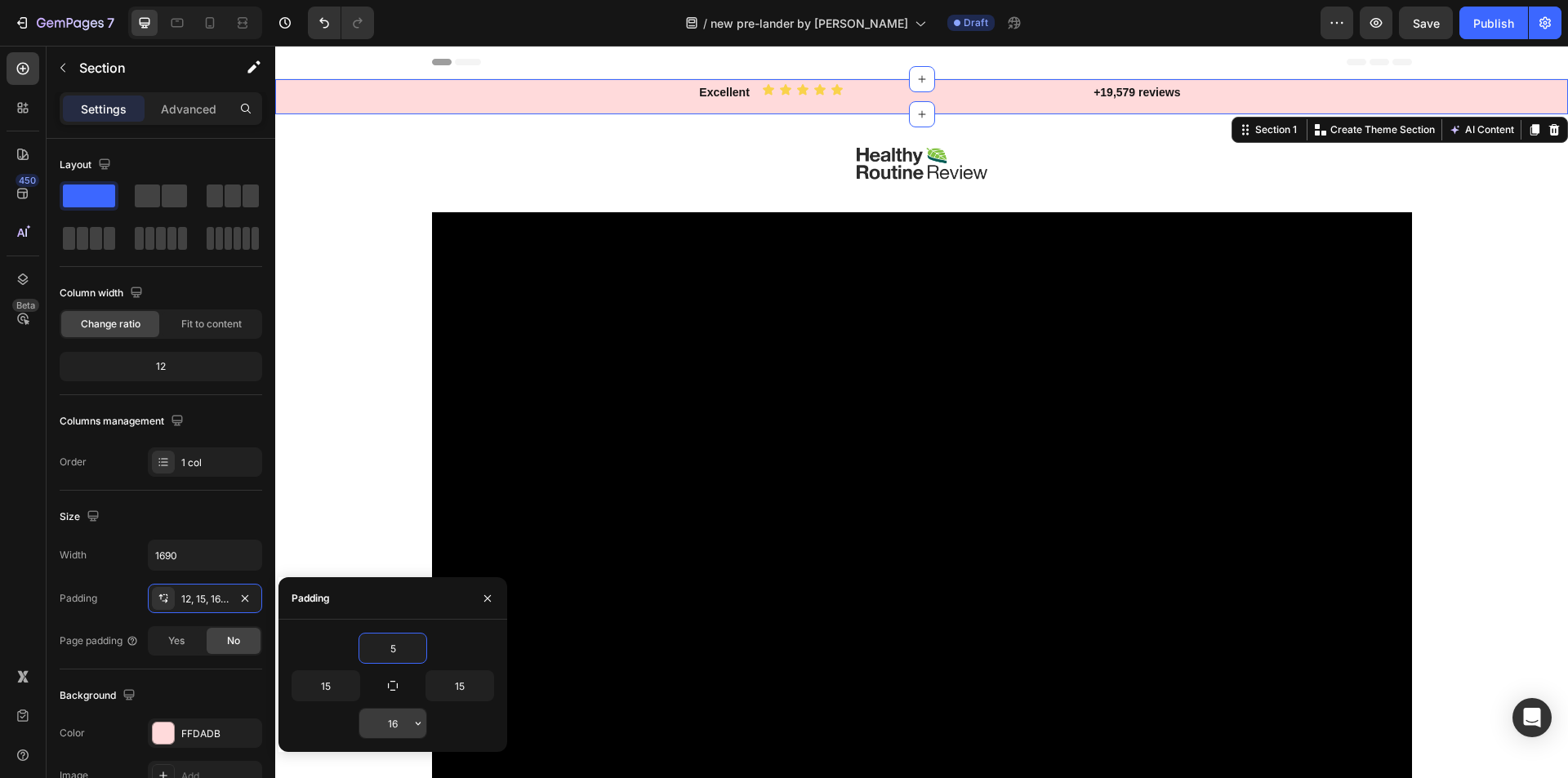
type input "5"
click at [392, 723] on input "16" at bounding box center [392, 724] width 67 height 30
type input "5"
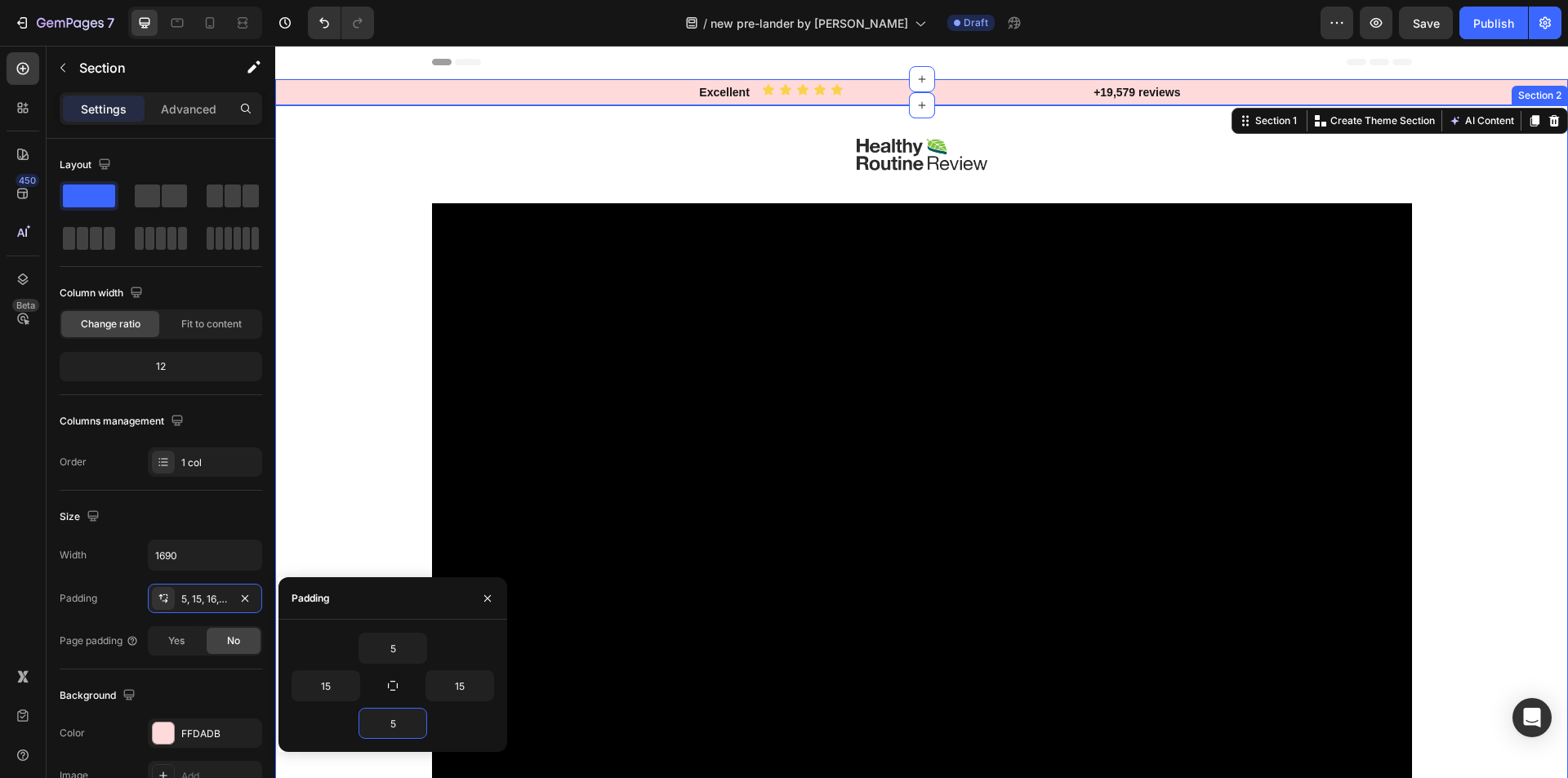
click at [364, 283] on div "Image Video Row Drop element here Image HF Stride Heading Icon Icon Icon Icon I…" at bounding box center [921, 541] width 1293 height 873
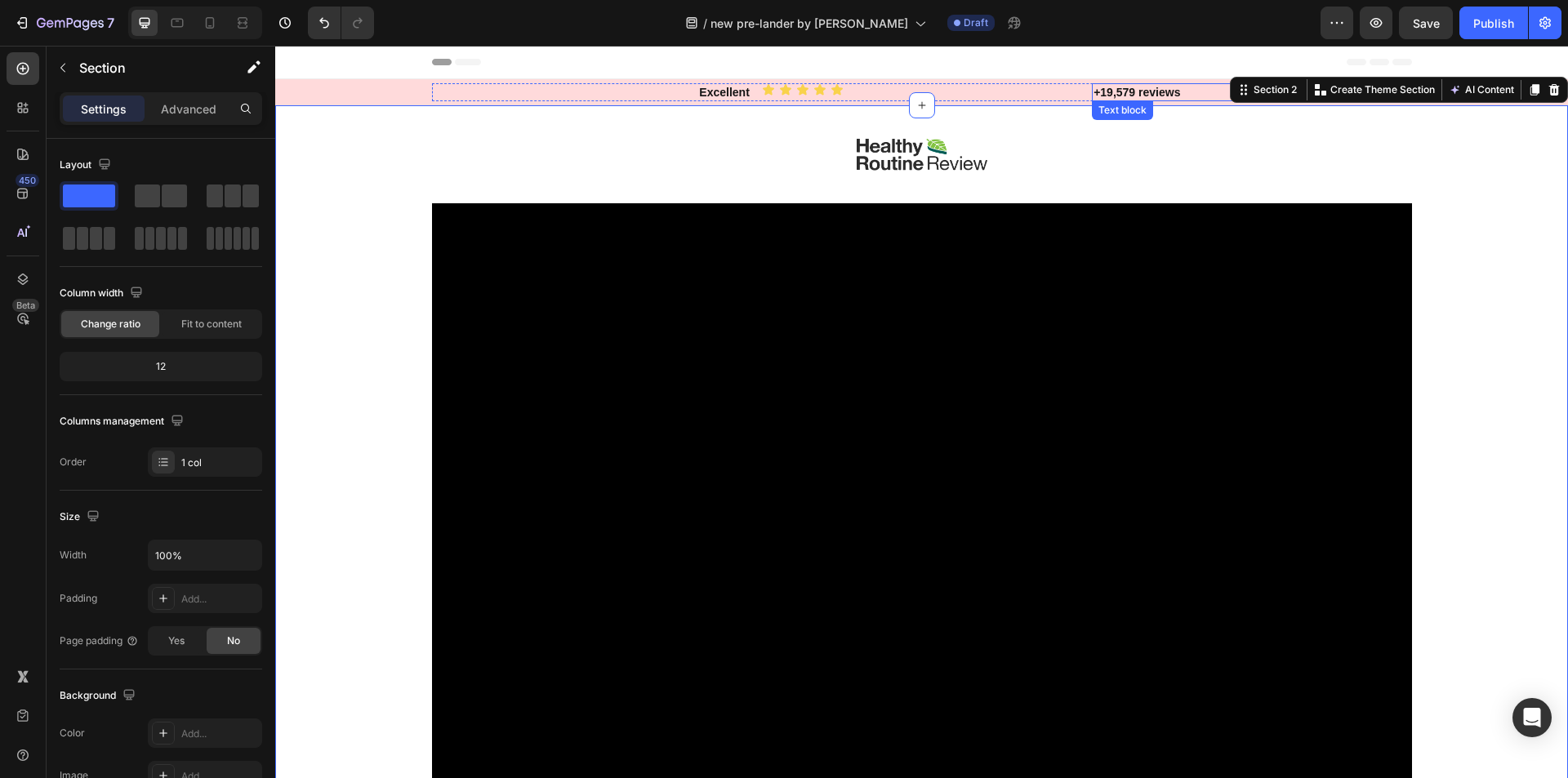
click at [1115, 93] on p "+19,579 reviews" at bounding box center [1251, 92] width 316 height 15
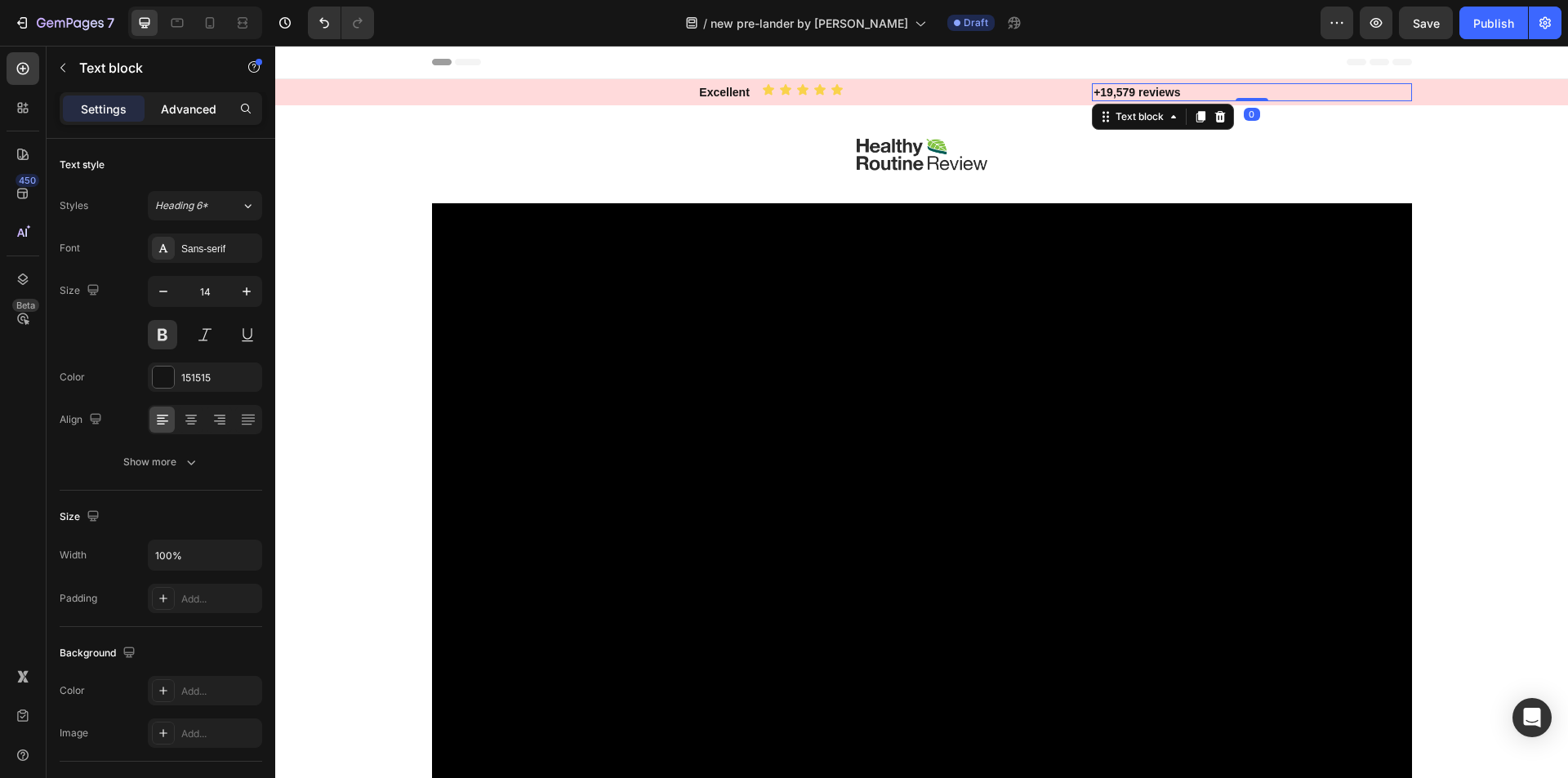
click at [169, 116] on p "Advanced" at bounding box center [189, 109] width 56 height 17
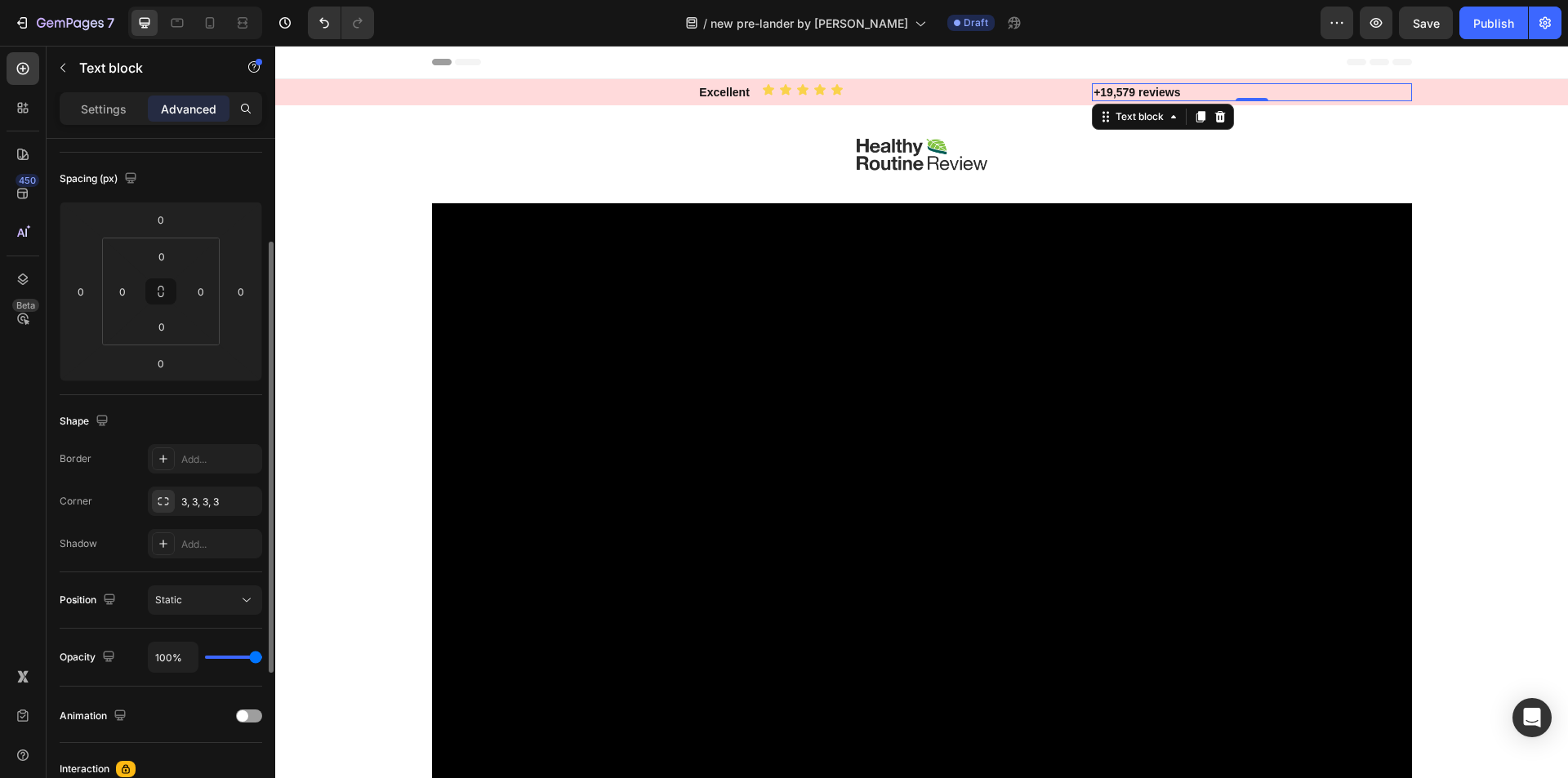
scroll to position [245, 0]
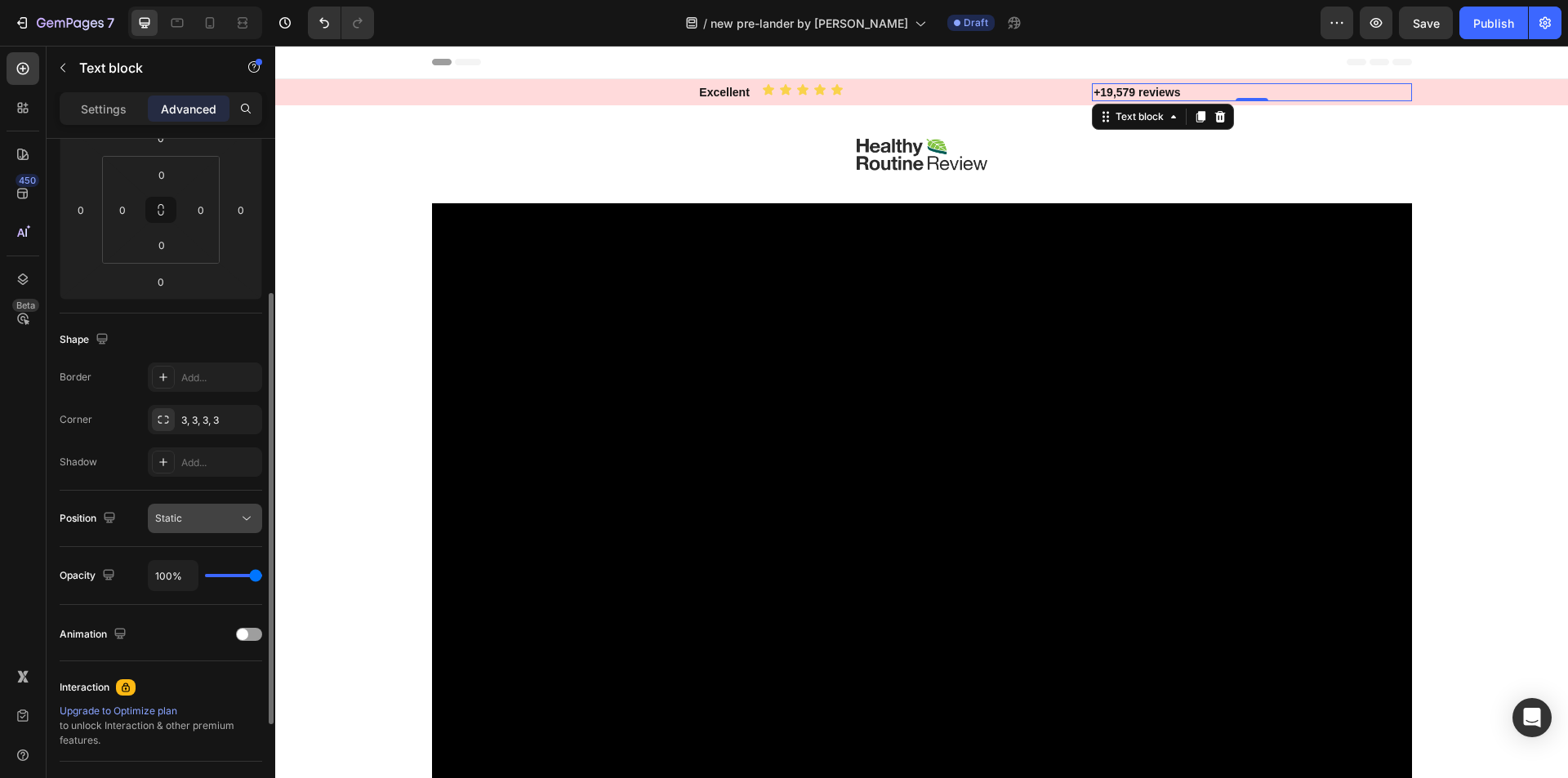
click at [174, 518] on span "Static" at bounding box center [168, 518] width 27 height 12
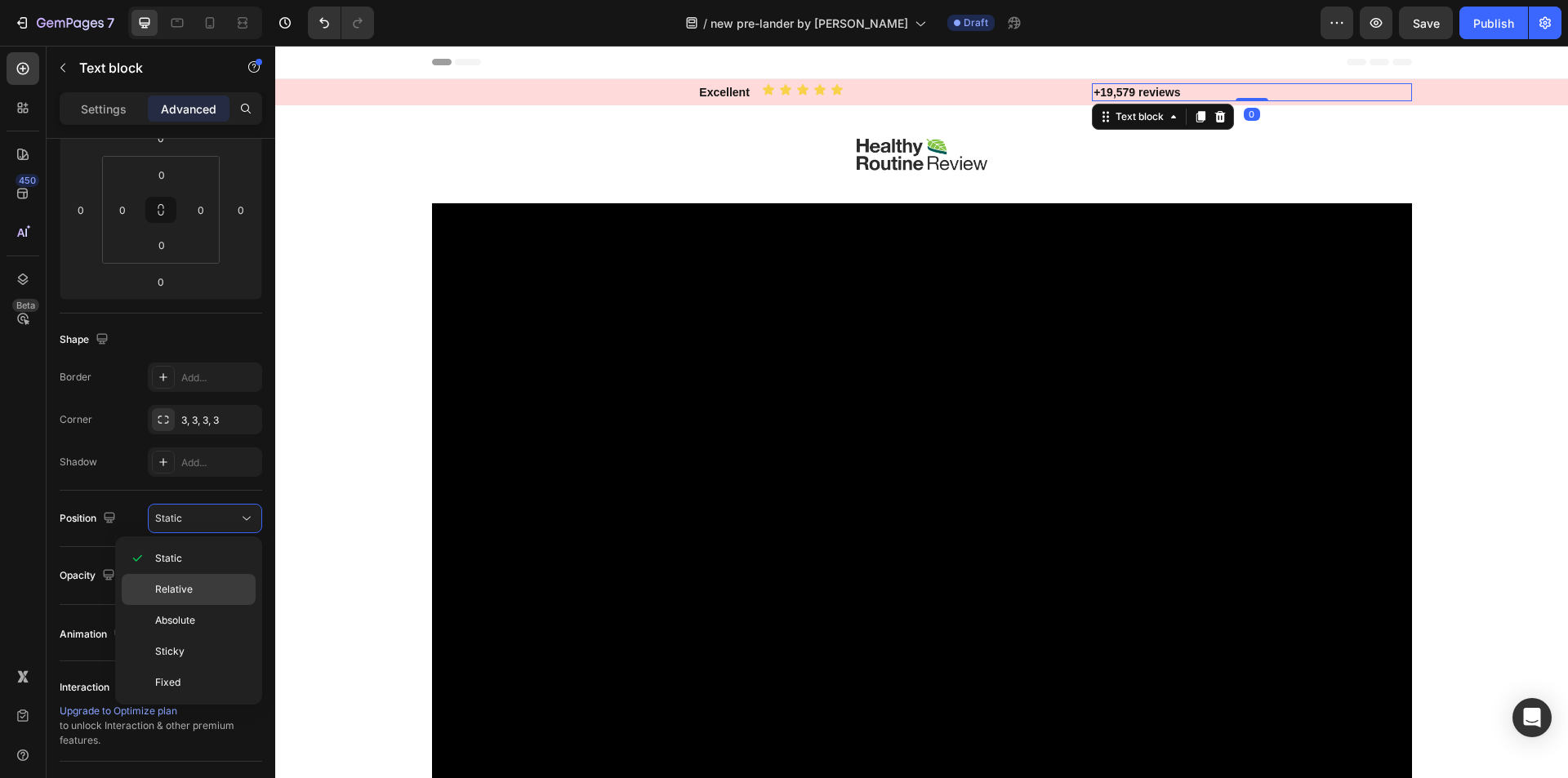
click at [184, 605] on div "Relative" at bounding box center [189, 620] width 134 height 31
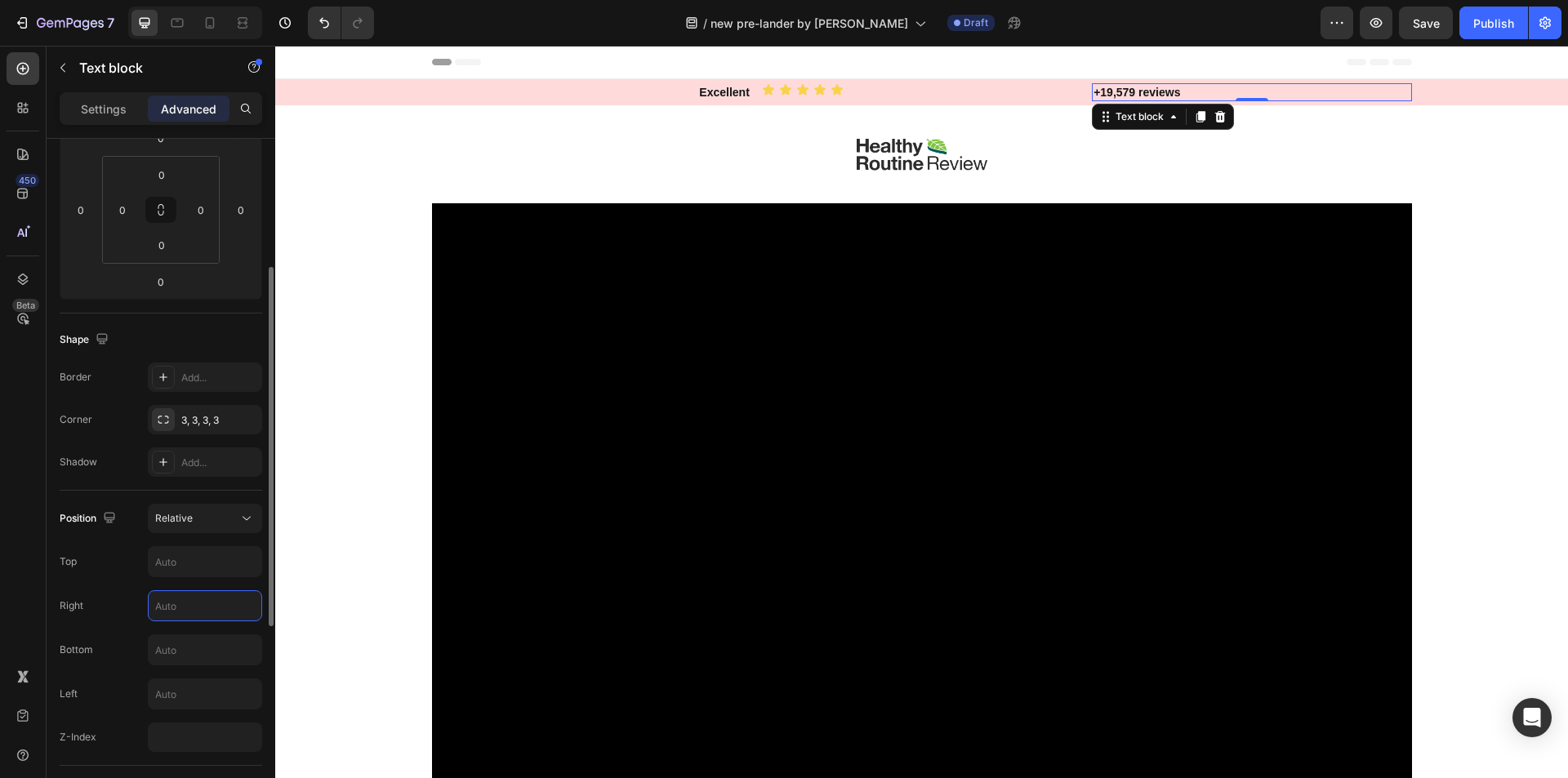
click at [187, 612] on input "text" at bounding box center [205, 606] width 113 height 30
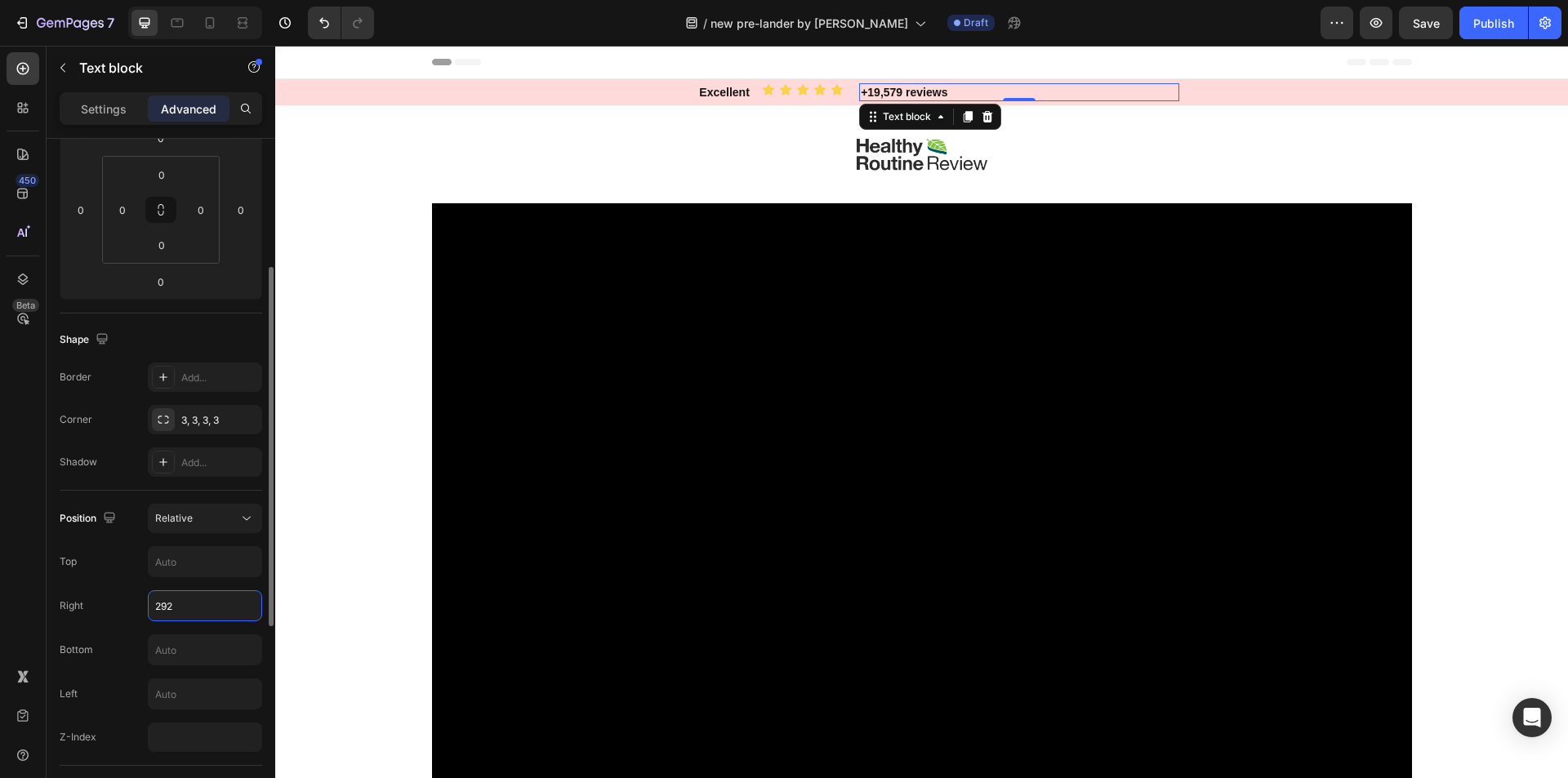
type input "293"
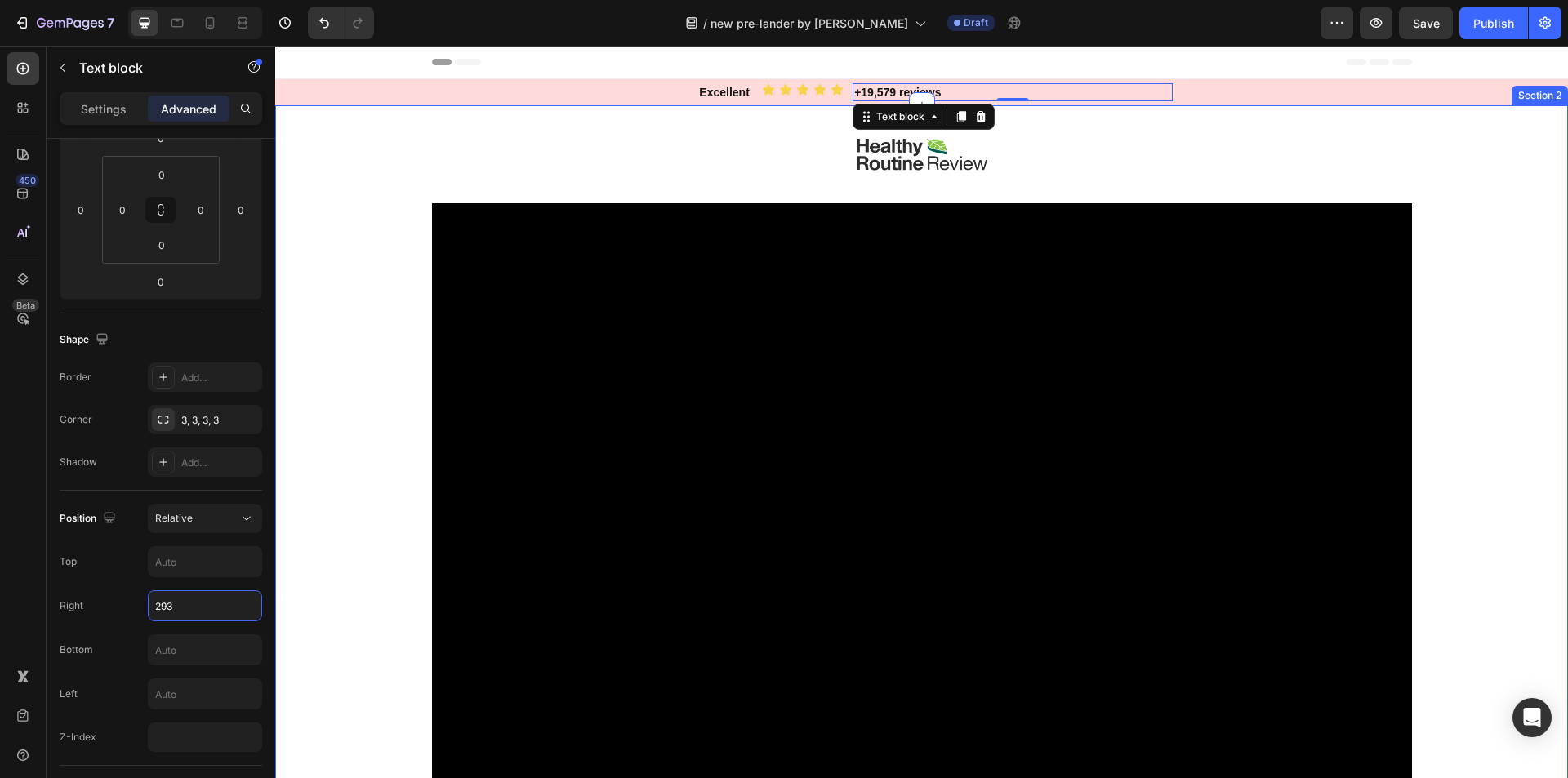
click at [379, 302] on div "Image Video Row Drop element here Image HF Stride Heading Icon Icon Icon Icon I…" at bounding box center [921, 541] width 1293 height 873
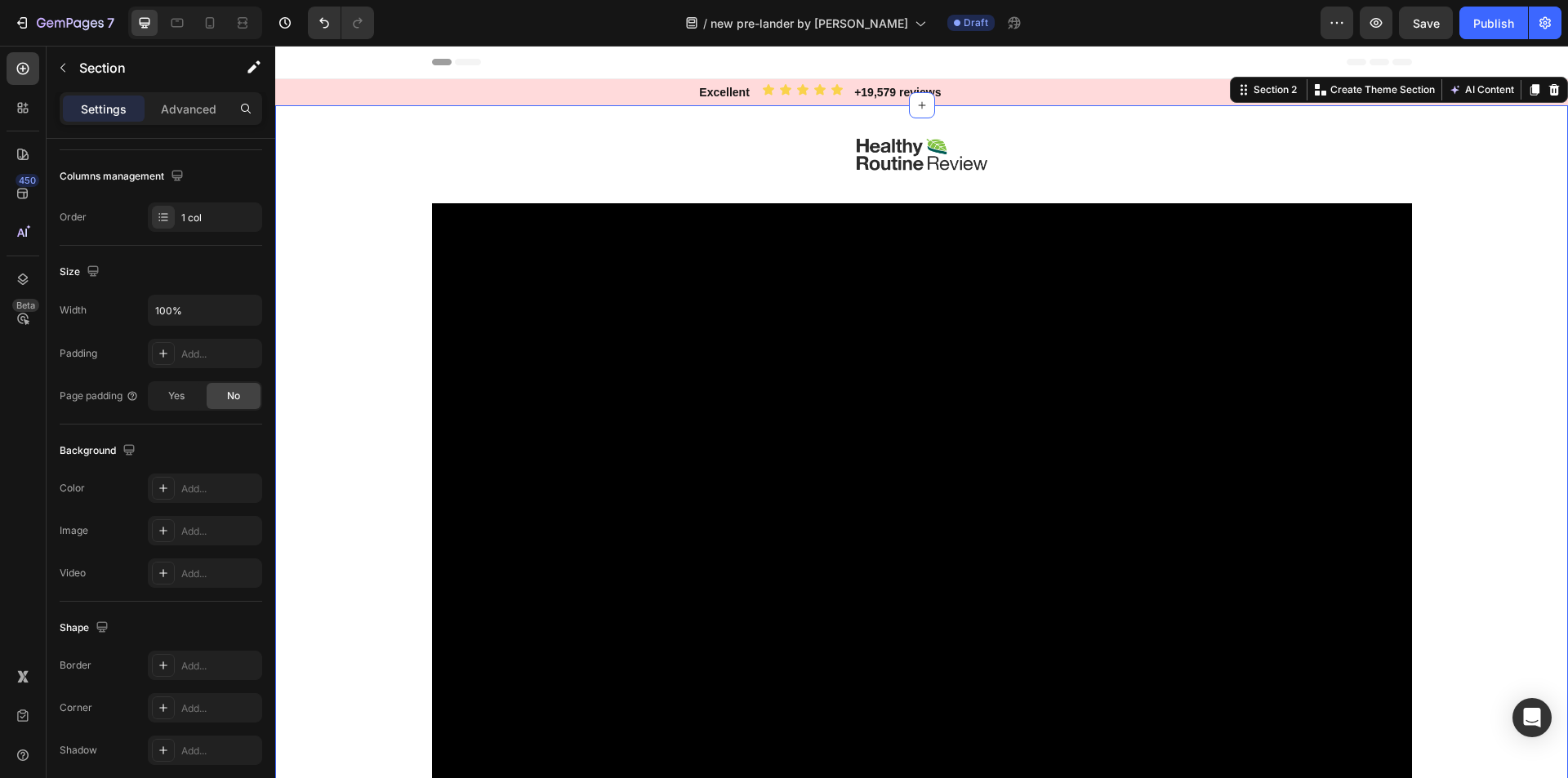
scroll to position [0, 0]
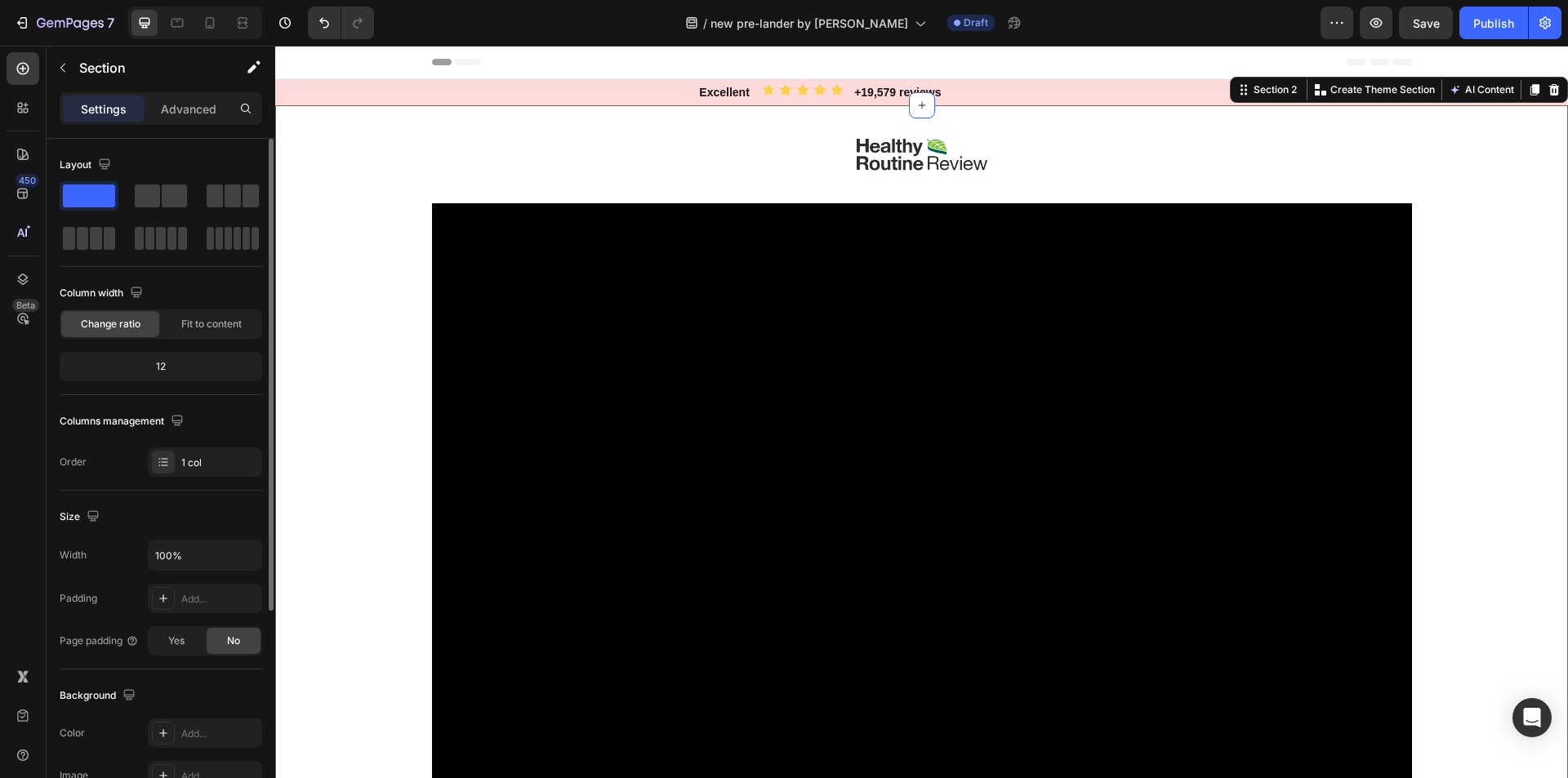
click at [363, 352] on div "Image Video Row Drop element here Image HF Stride Heading Icon Icon Icon Icon I…" at bounding box center [921, 541] width 1293 height 873
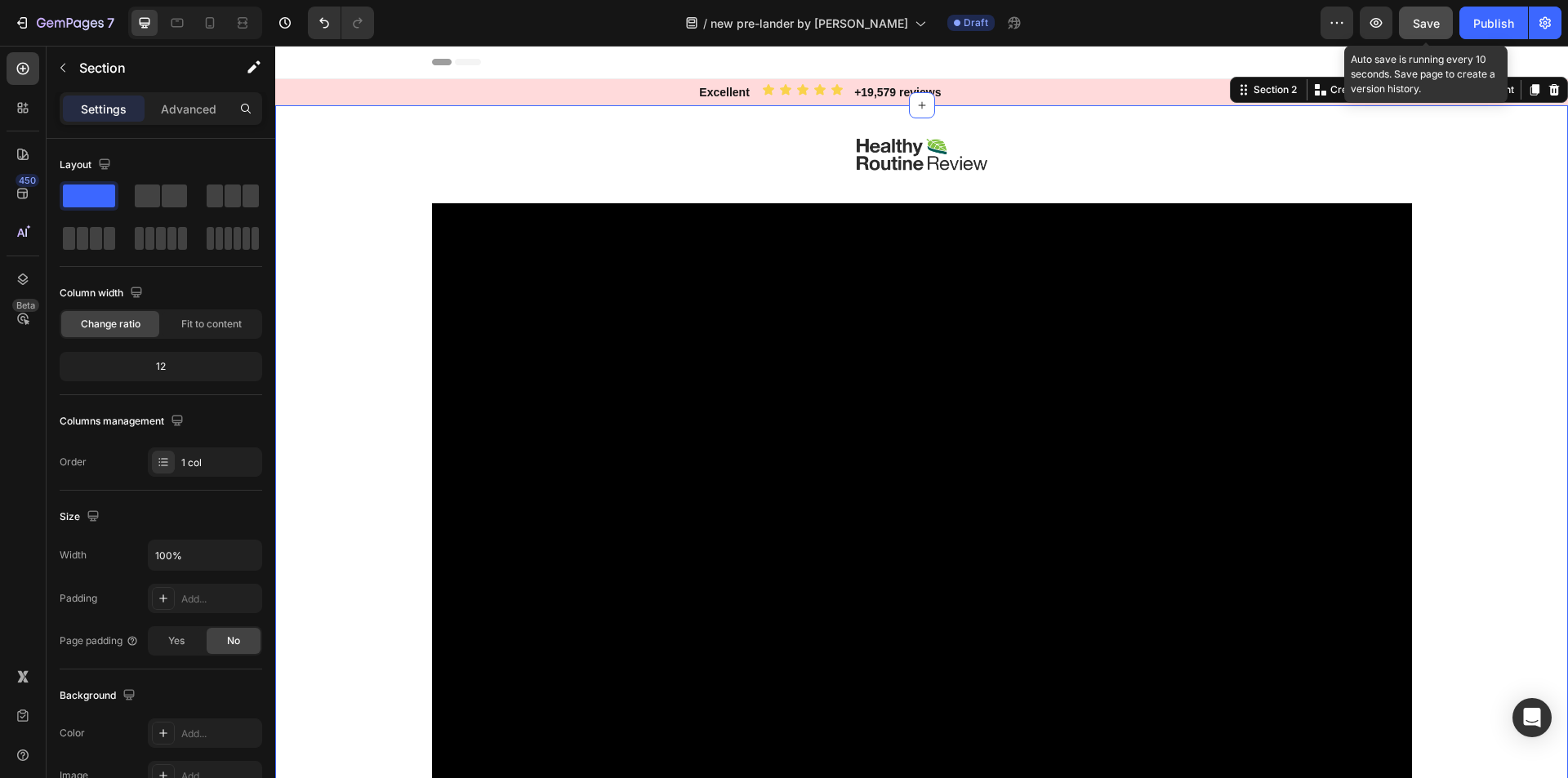
click at [1437, 20] on span "Save" at bounding box center [1425, 23] width 27 height 14
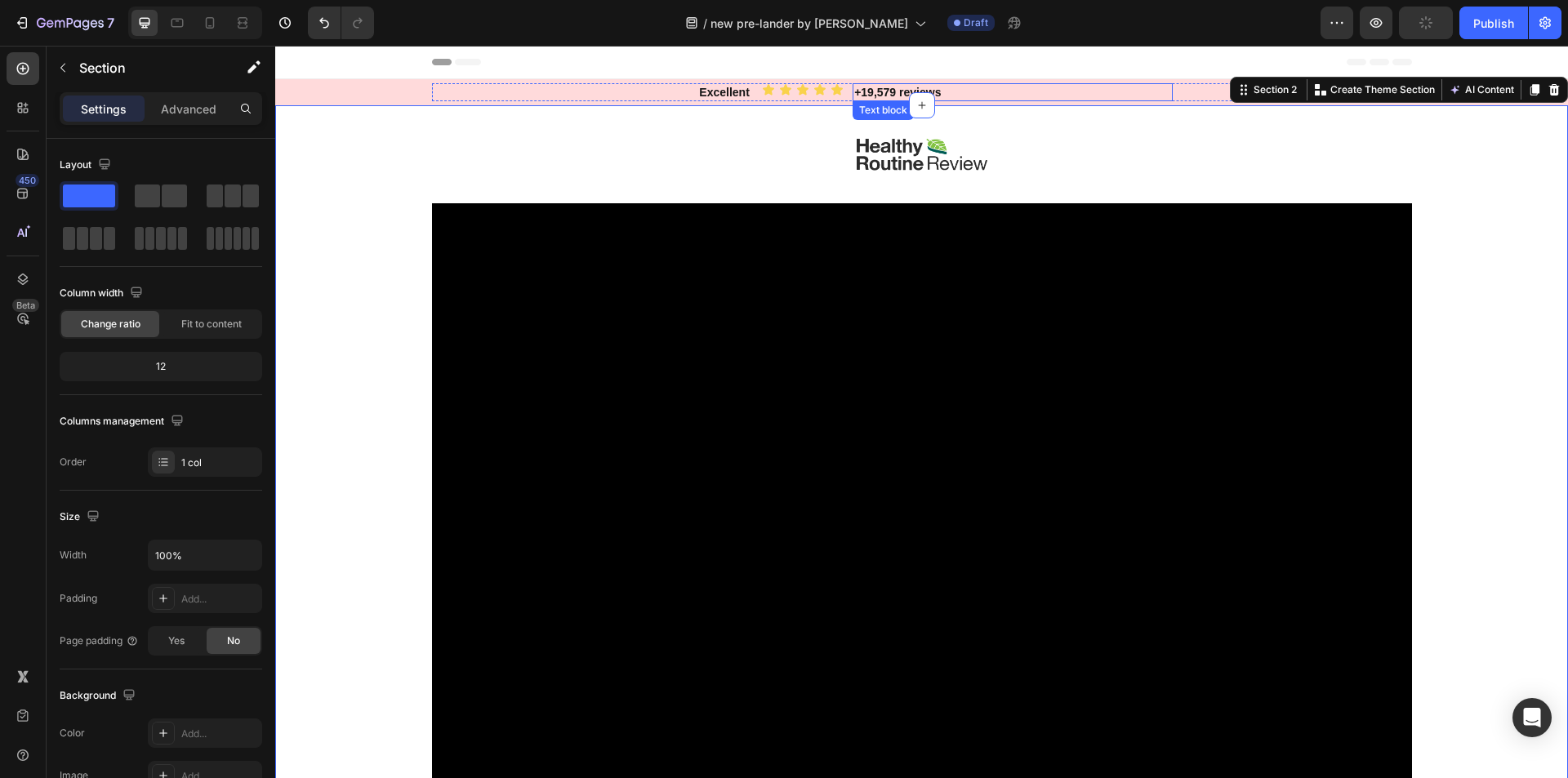
click at [1111, 99] on p "+19,579 reviews" at bounding box center [1012, 92] width 316 height 15
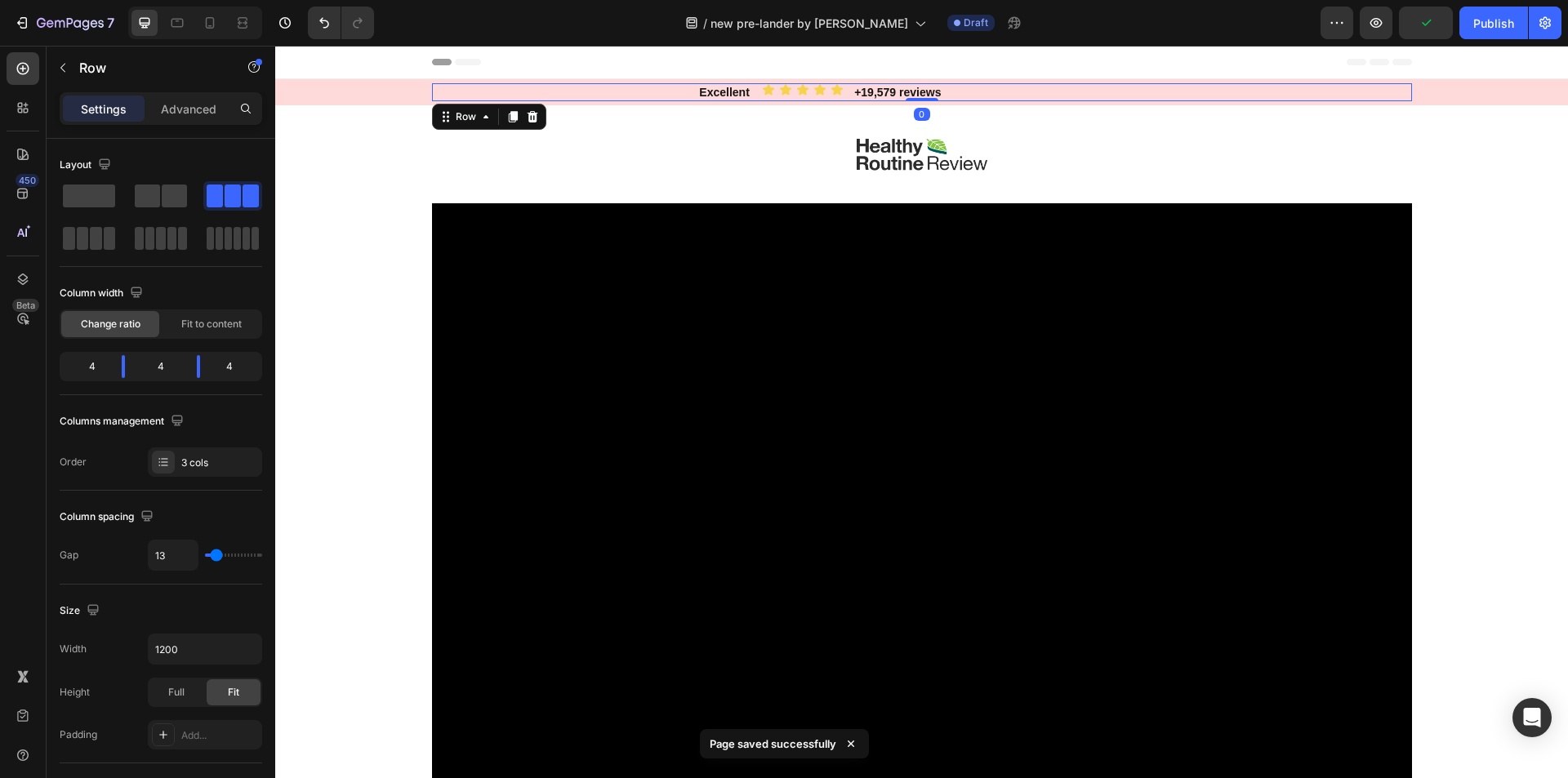
click at [1180, 91] on div "+19,579 reviews Text block" at bounding box center [1251, 92] width 319 height 18
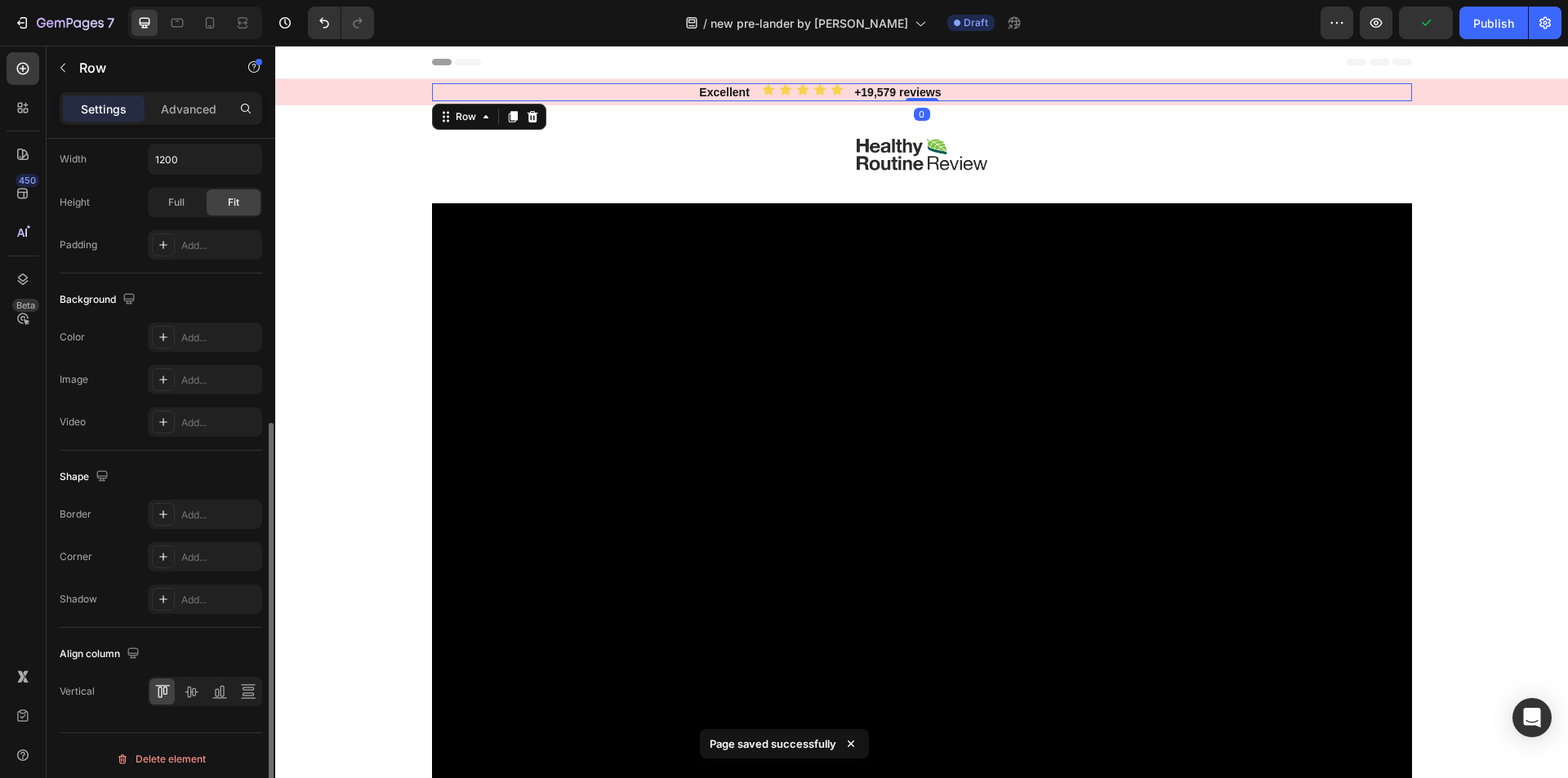
scroll to position [497, 0]
click at [187, 684] on icon at bounding box center [191, 685] width 17 height 17
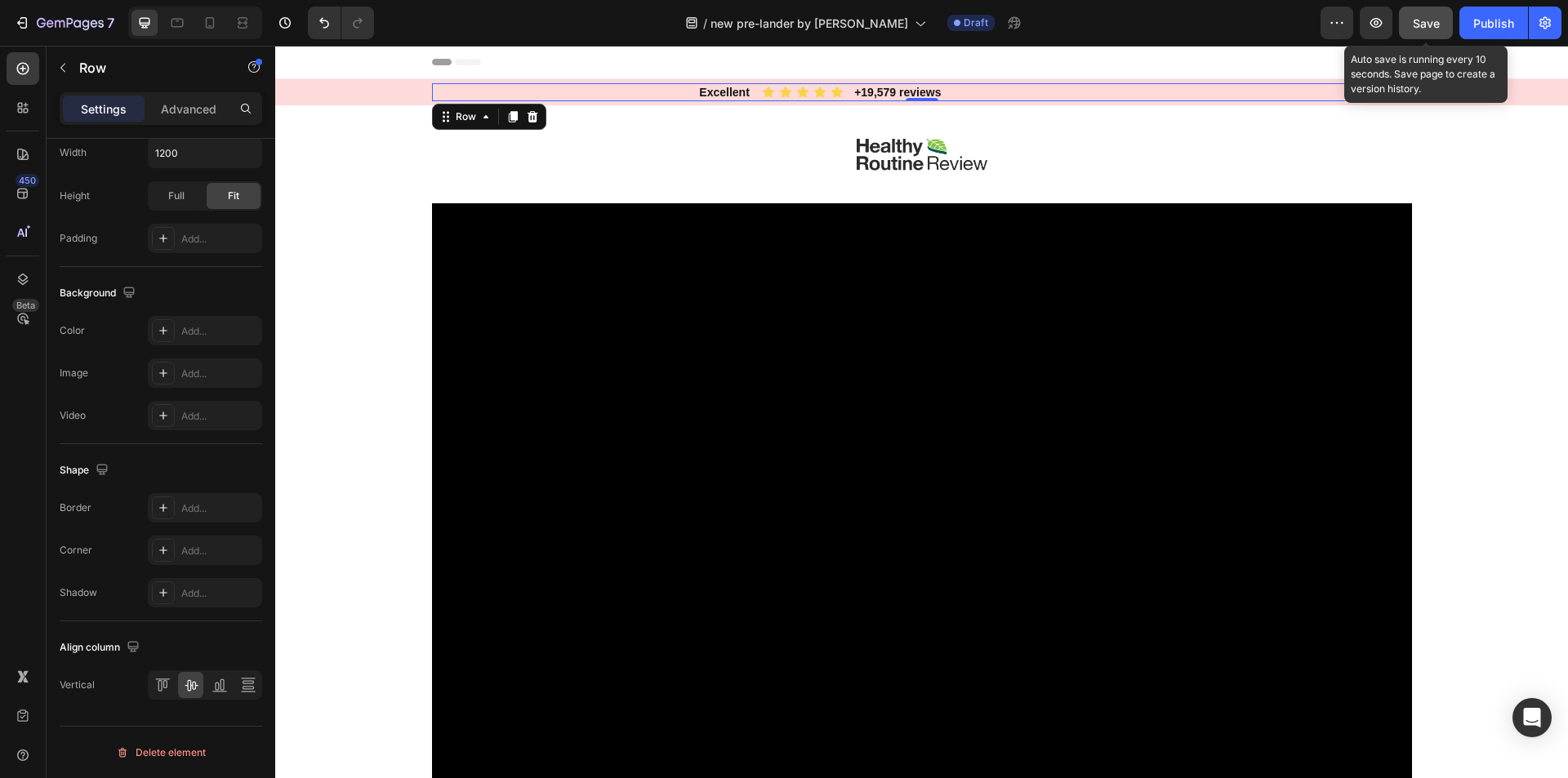
drag, startPoint x: 1429, startPoint y: 27, endPoint x: 1417, endPoint y: 33, distance: 13.4
click at [1429, 28] on span "Save" at bounding box center [1425, 23] width 27 height 14
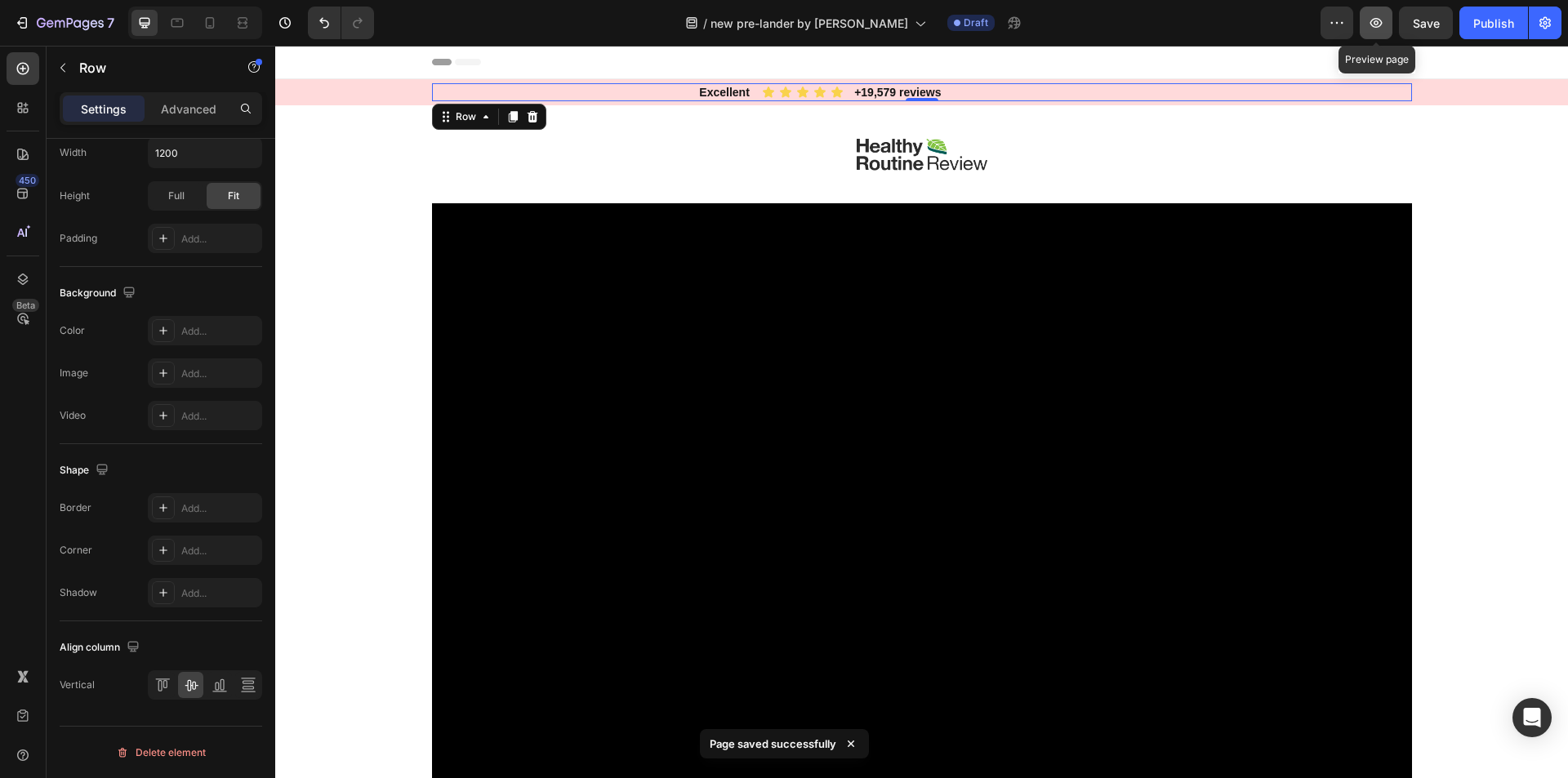
click at [1379, 29] on icon "button" at bounding box center [1376, 23] width 17 height 17
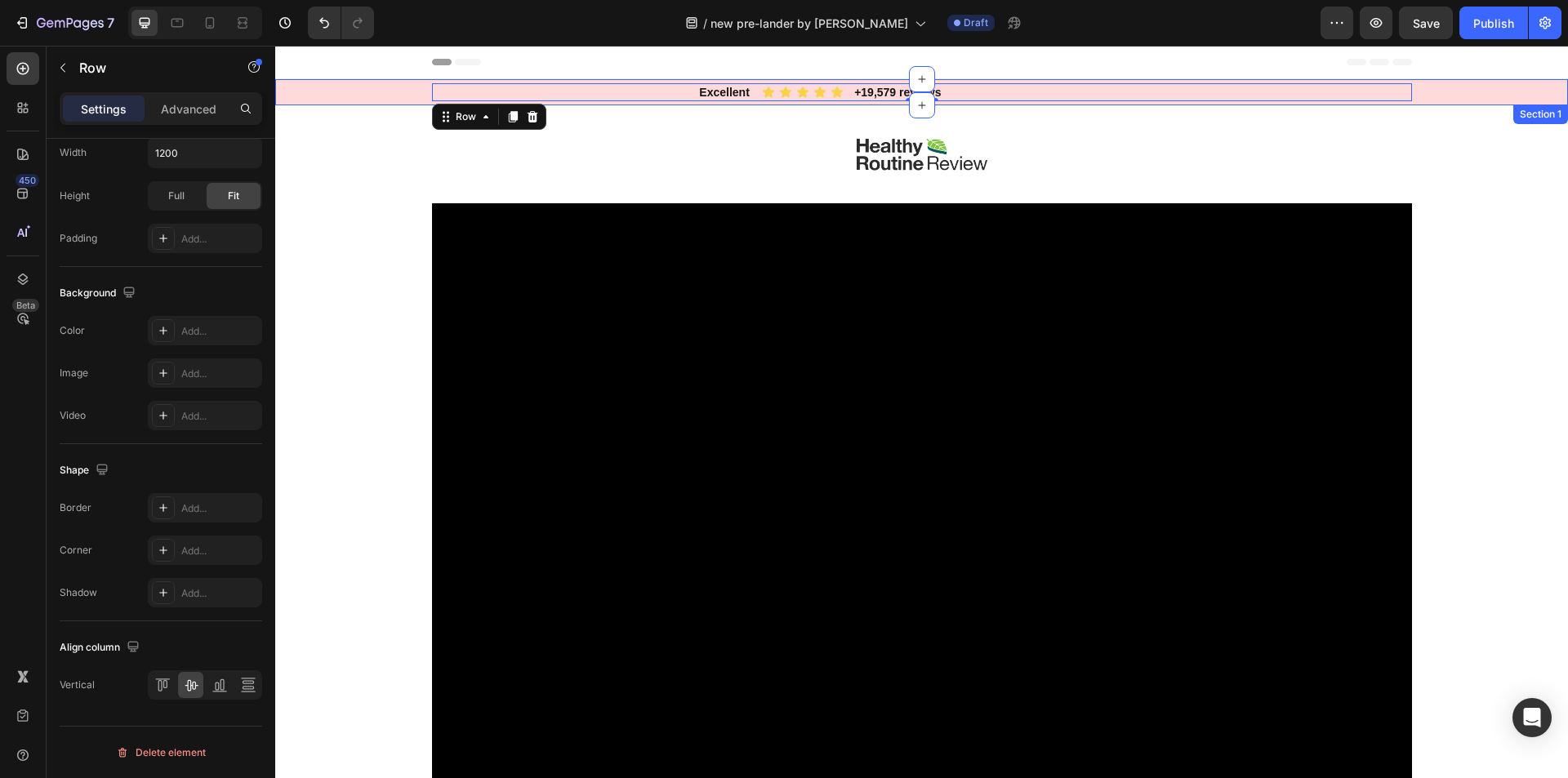
click at [345, 86] on div "Excellent Text block Icon Icon Icon Icon Icon Icon List +19,579 reviews Text bl…" at bounding box center [921, 92] width 1268 height 18
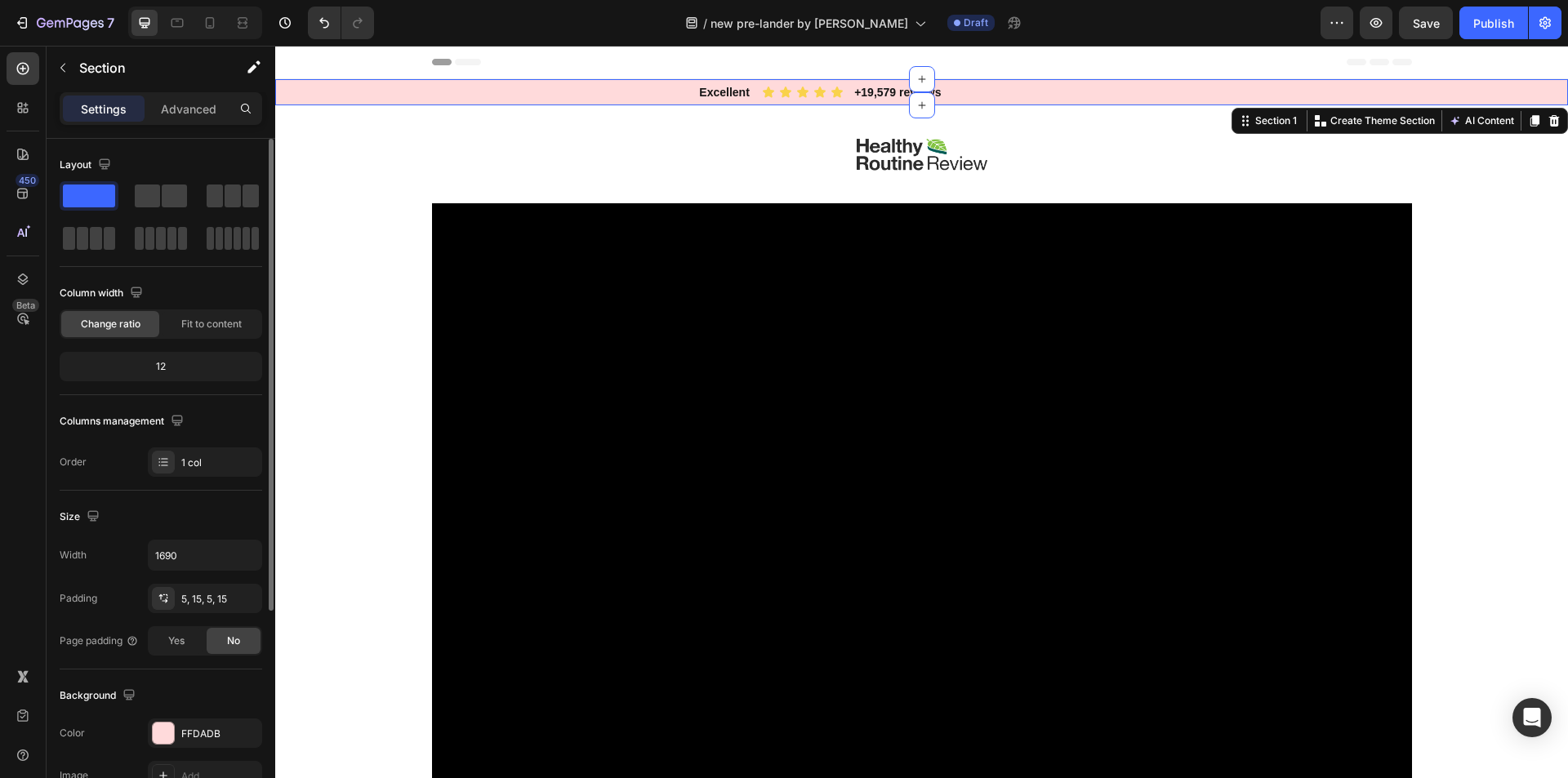
scroll to position [164, 0]
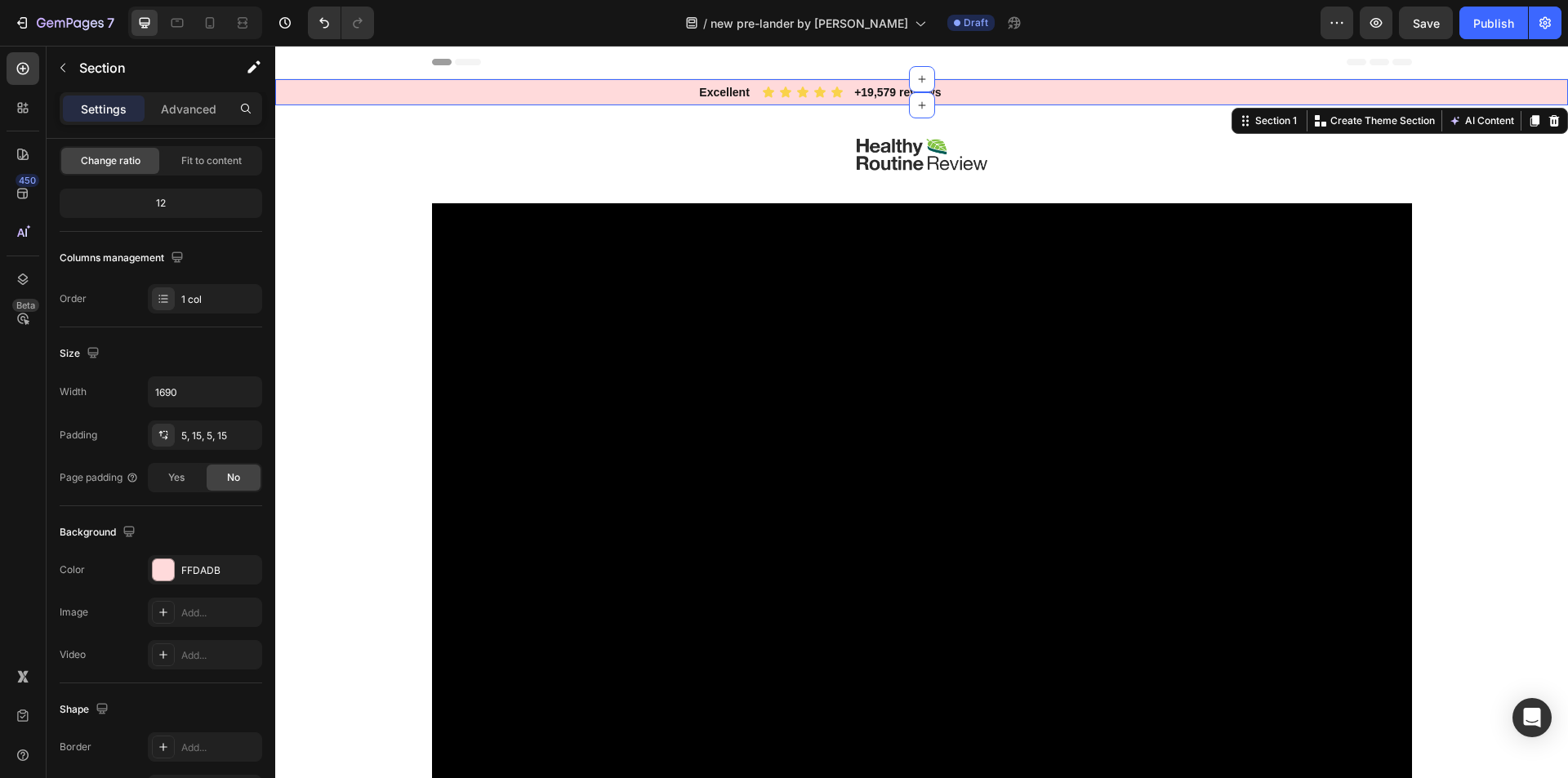
click at [374, 99] on div "Excellent Text block Icon Icon Icon Icon Icon Icon List +19,579 reviews Text bl…" at bounding box center [921, 92] width 1268 height 18
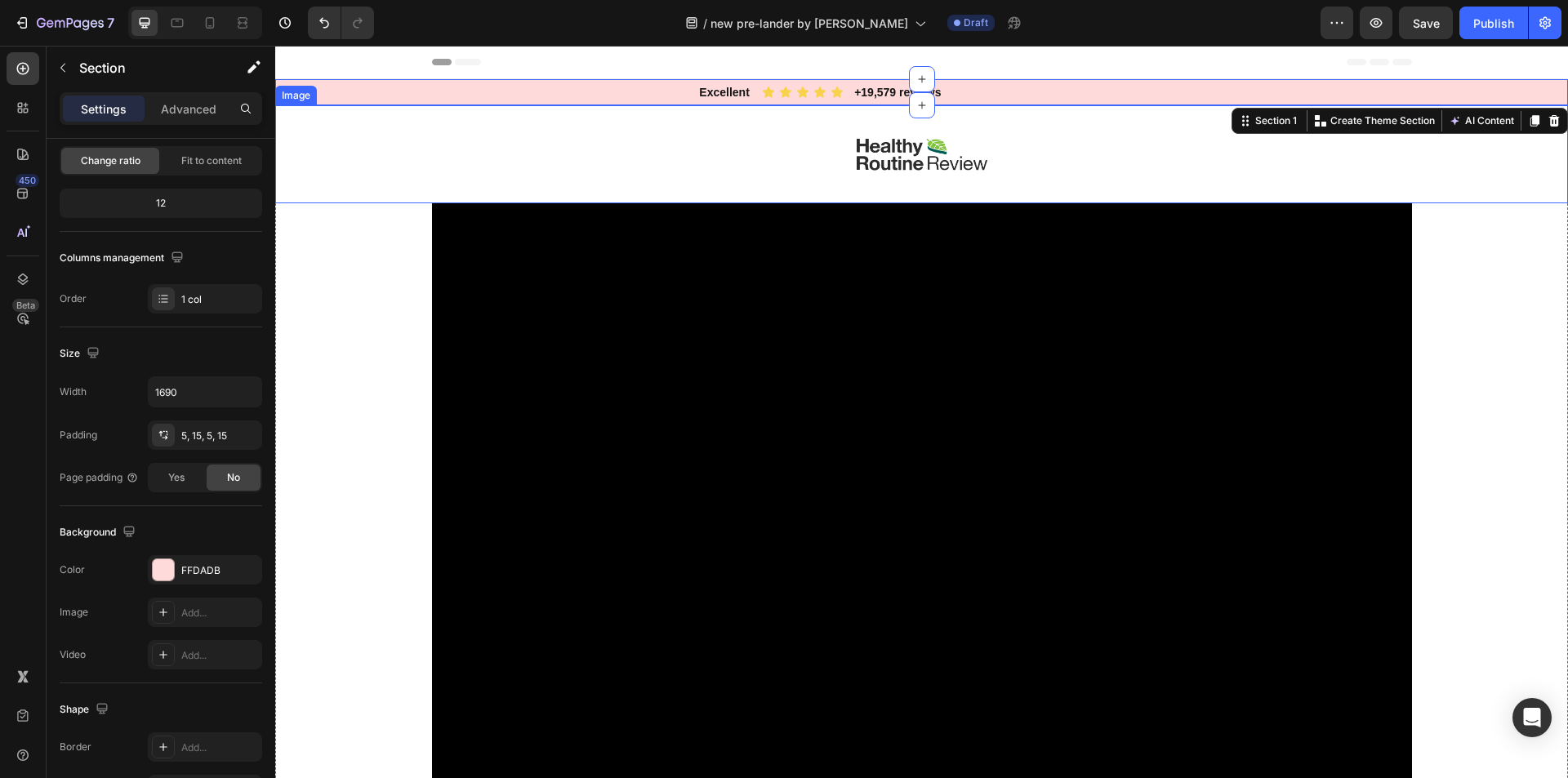
click at [395, 165] on div at bounding box center [921, 154] width 1293 height 98
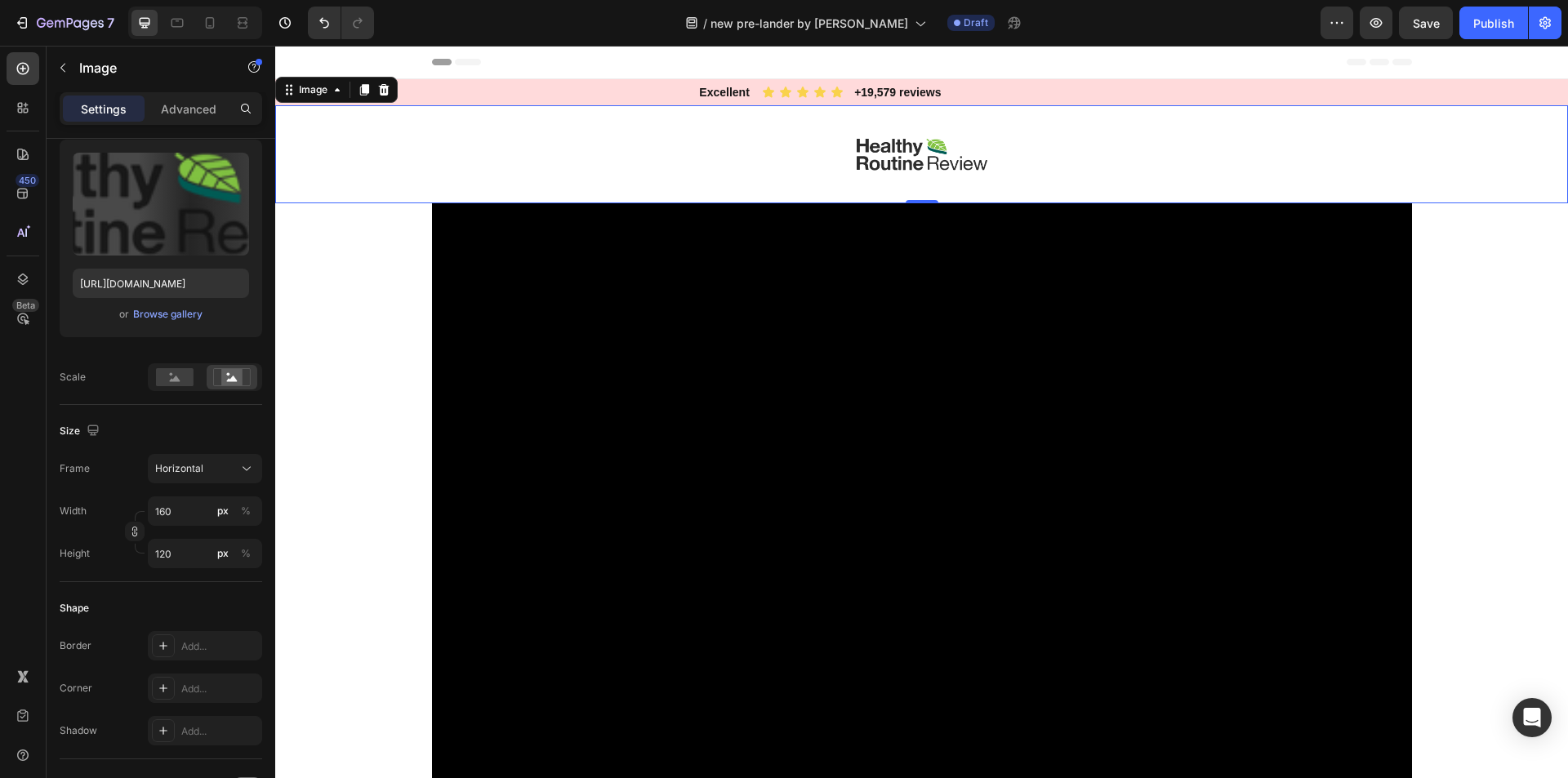
scroll to position [0, 0]
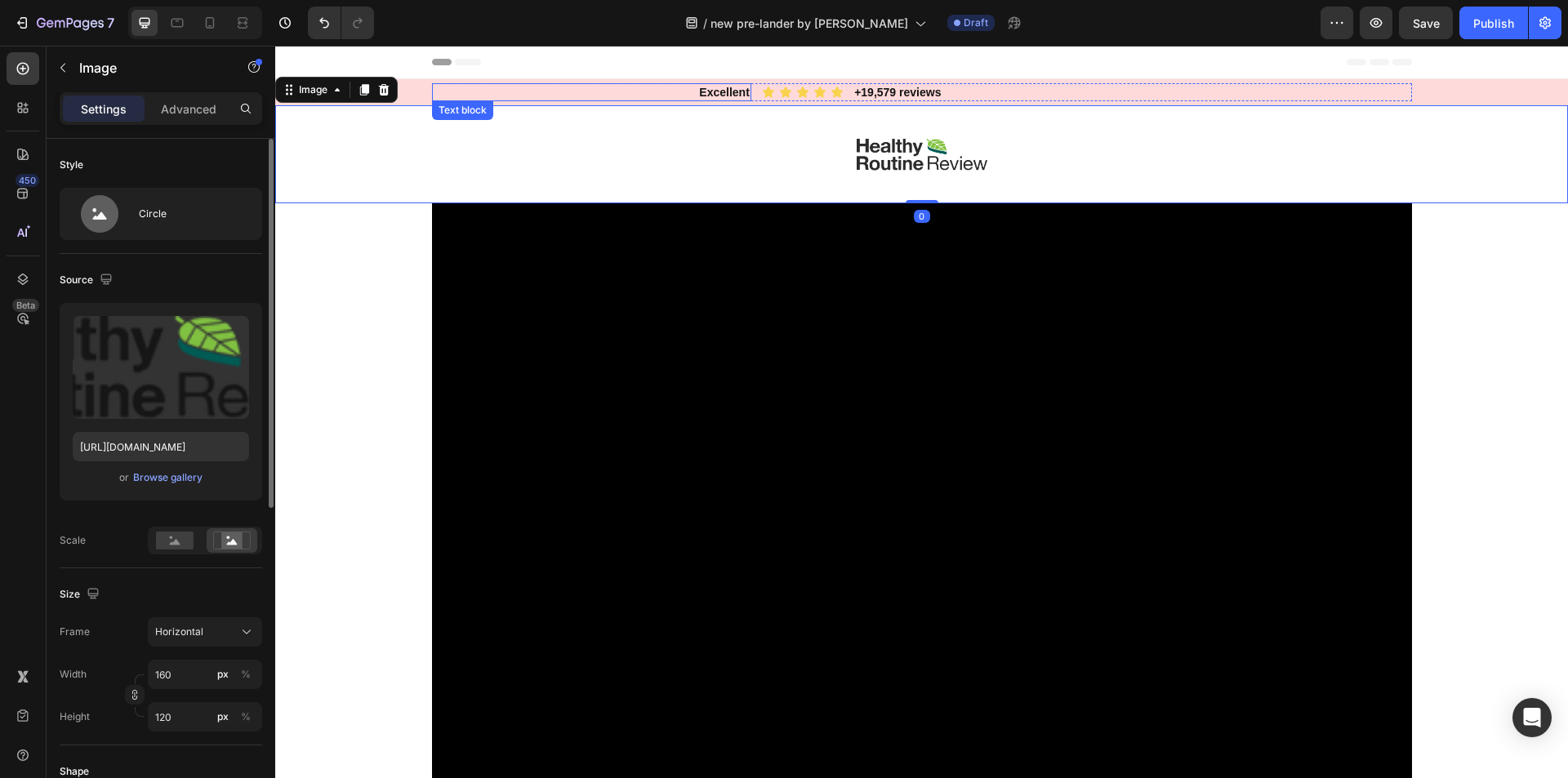
click at [435, 96] on p "Excellent" at bounding box center [591, 92] width 316 height 15
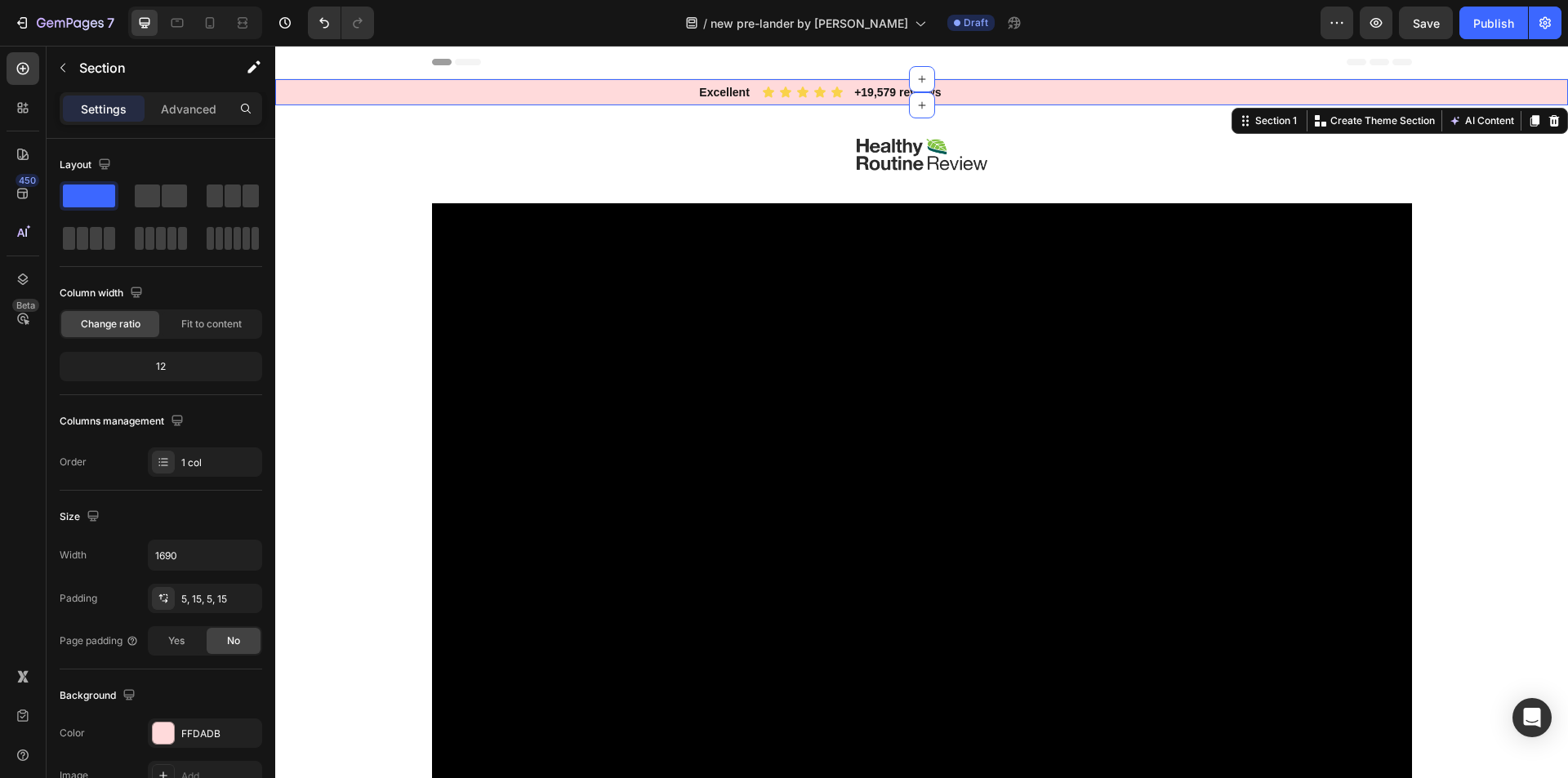
click at [375, 95] on div "Excellent Text block Icon Icon Icon Icon Icon Icon List +19,579 reviews Text bl…" at bounding box center [921, 92] width 1268 height 18
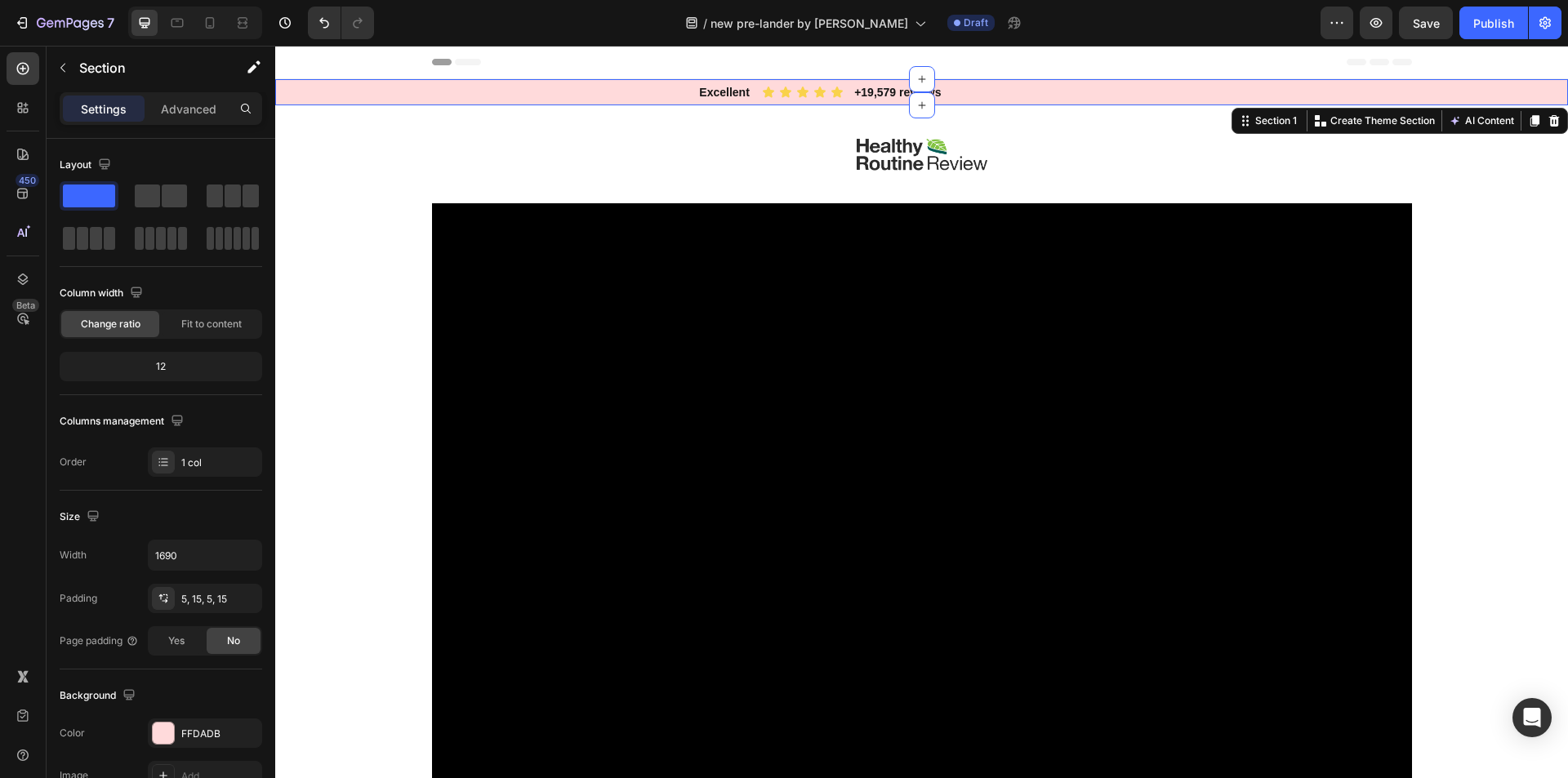
click at [375, 95] on div "Excellent Text block Icon Icon Icon Icon Icon Icon List +19,579 reviews Text bl…" at bounding box center [921, 92] width 1268 height 18
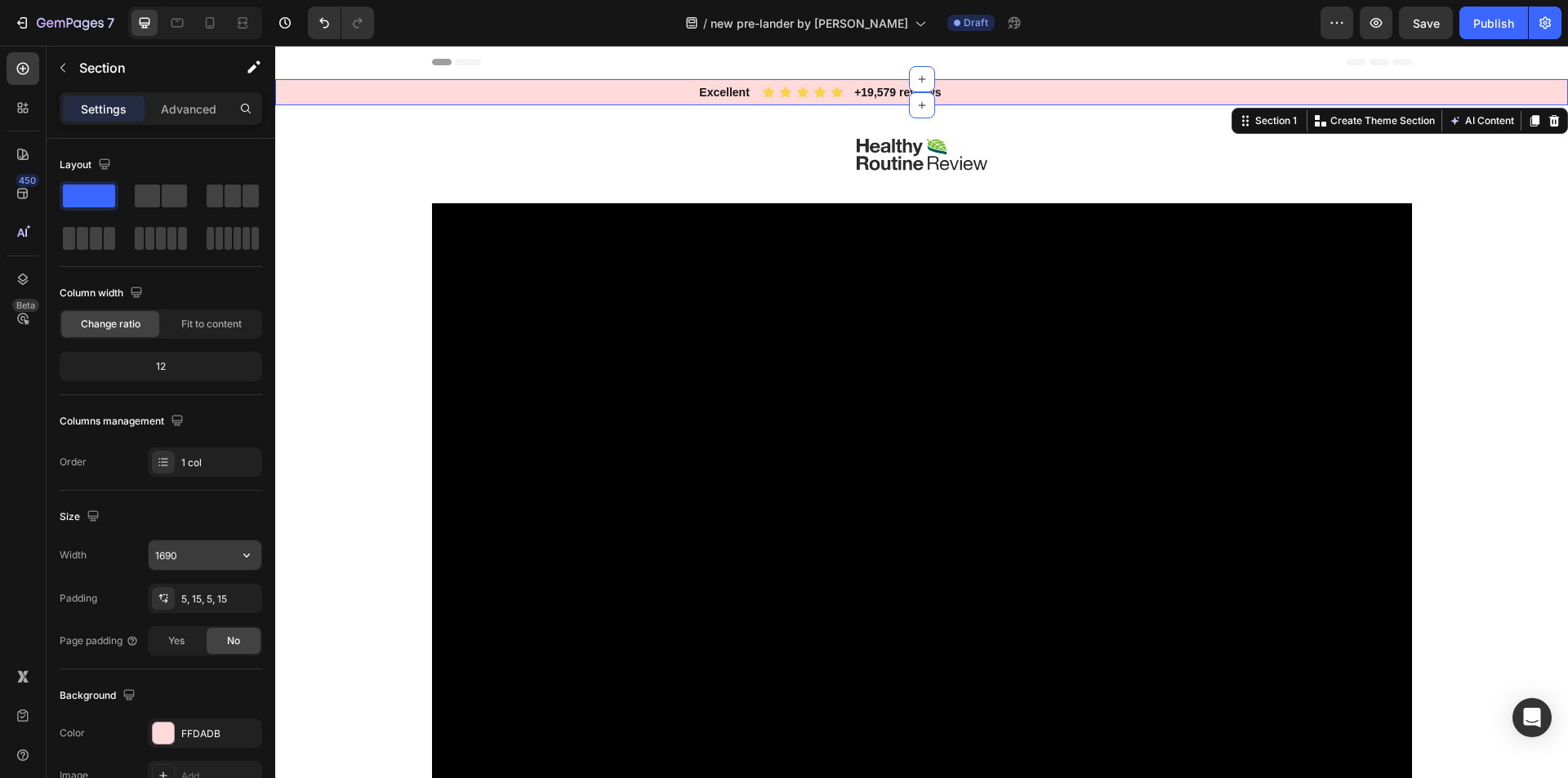
click at [197, 554] on input "1690" at bounding box center [205, 555] width 113 height 30
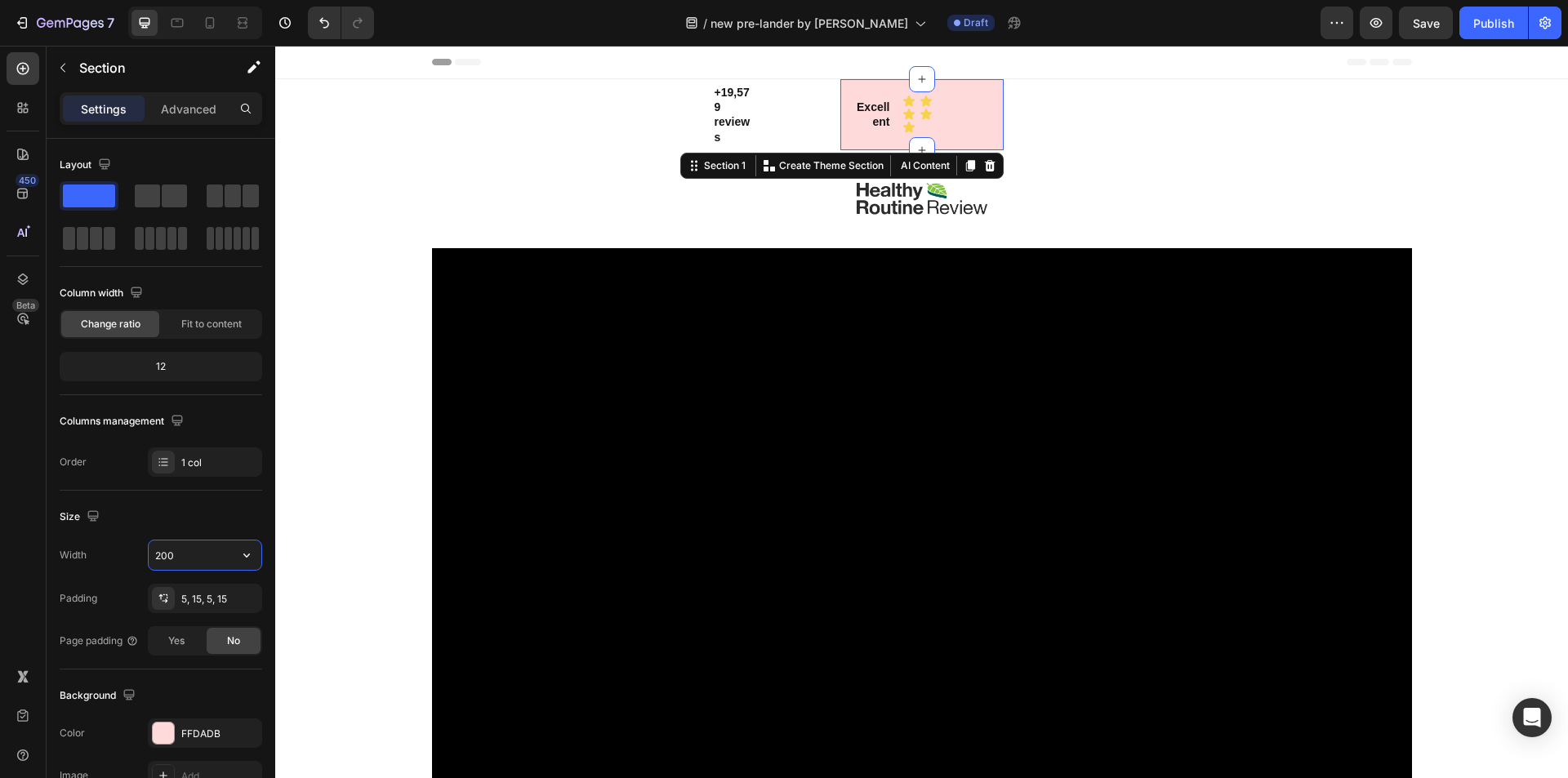
type input "2000"
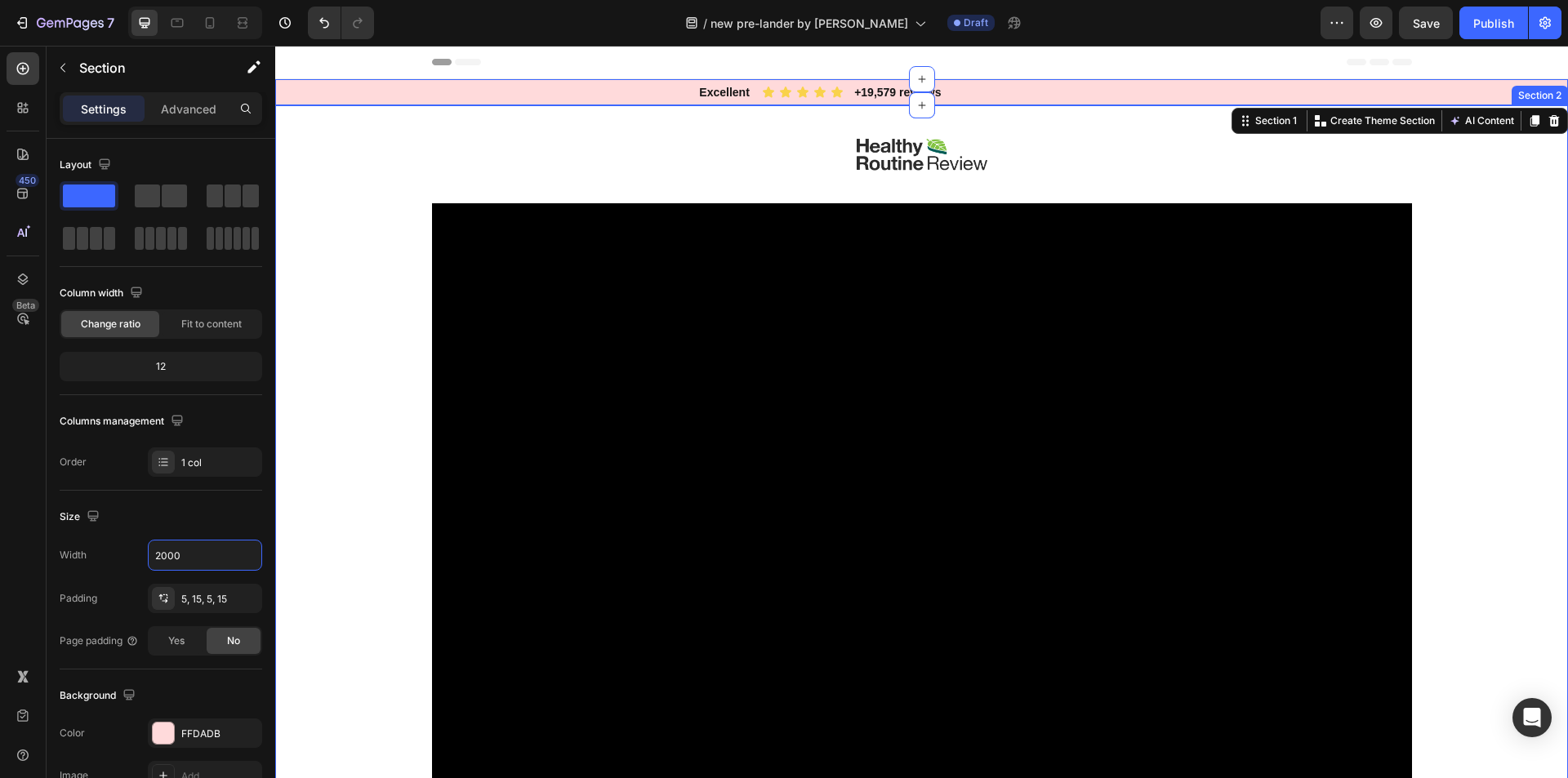
drag, startPoint x: 306, startPoint y: 323, endPoint x: 1280, endPoint y: 229, distance: 978.5
click at [312, 319] on div "Image Video Row Drop element here Image HF Stride Heading Icon Icon Icon Icon I…" at bounding box center [921, 541] width 1293 height 873
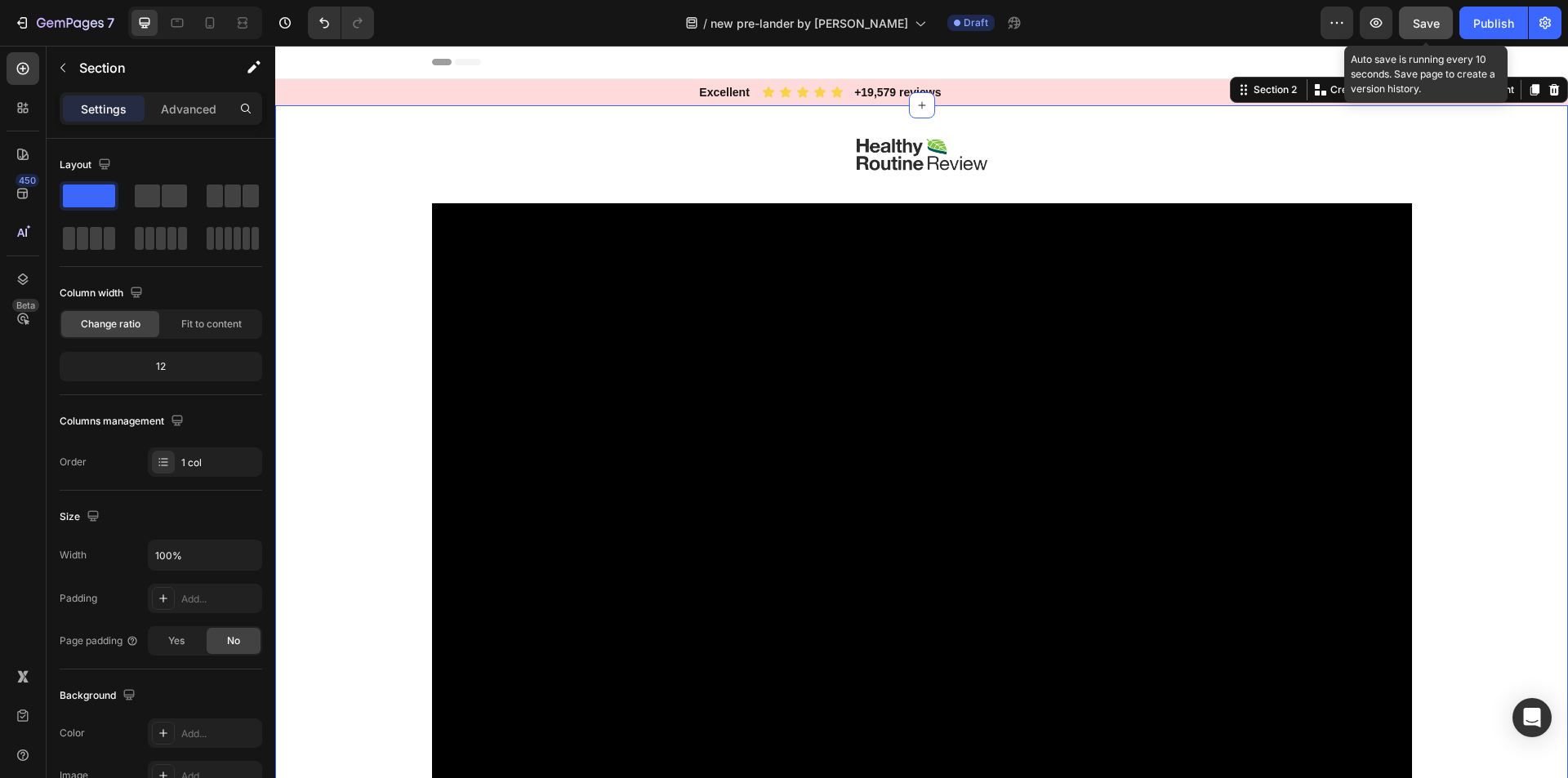
click at [1417, 20] on span "Save" at bounding box center [1425, 23] width 27 height 14
click at [1381, 32] on button "button" at bounding box center [1376, 23] width 33 height 33
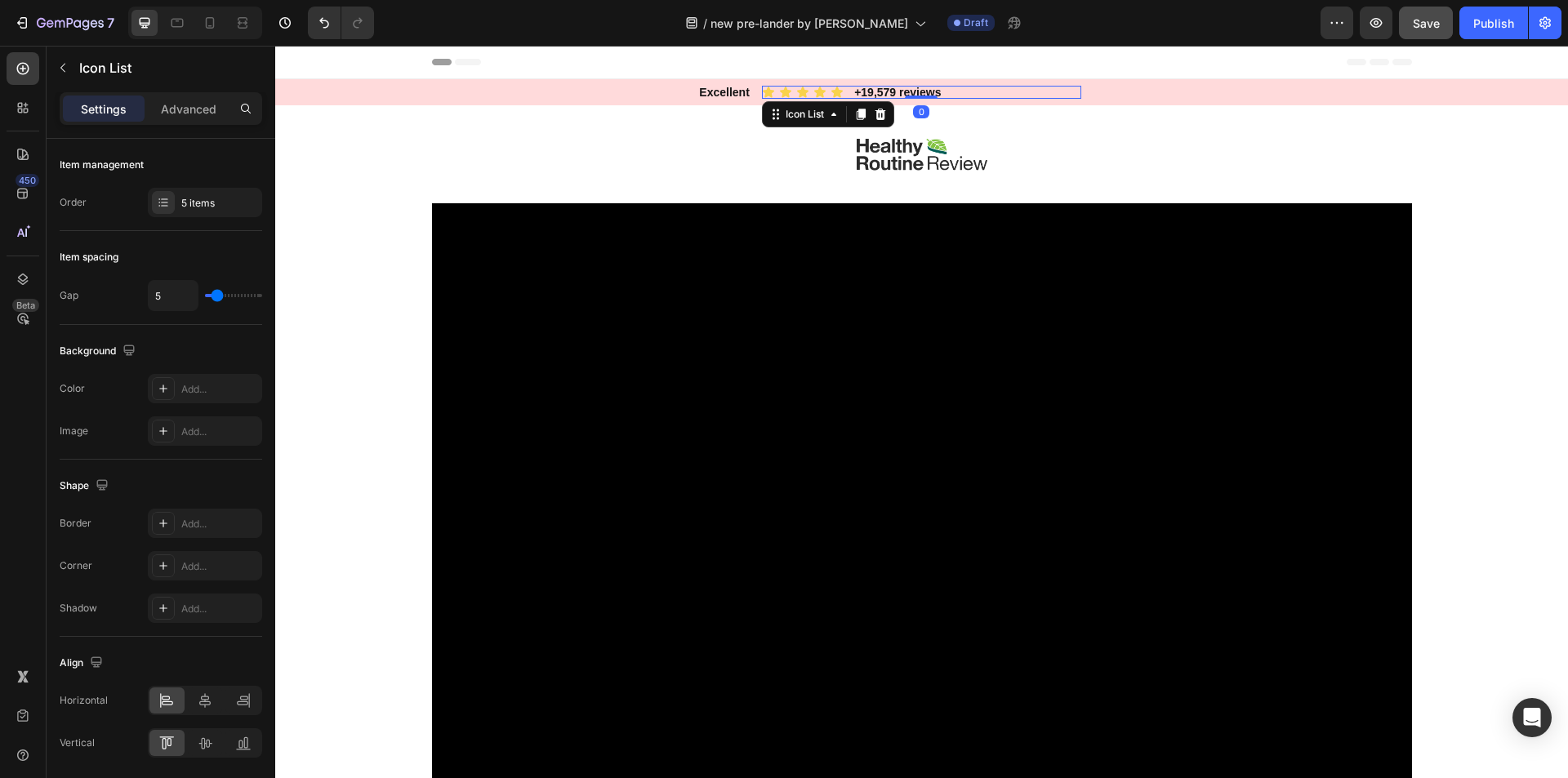
click at [805, 97] on div "Icon Icon Icon Icon Icon" at bounding box center [921, 92] width 319 height 13
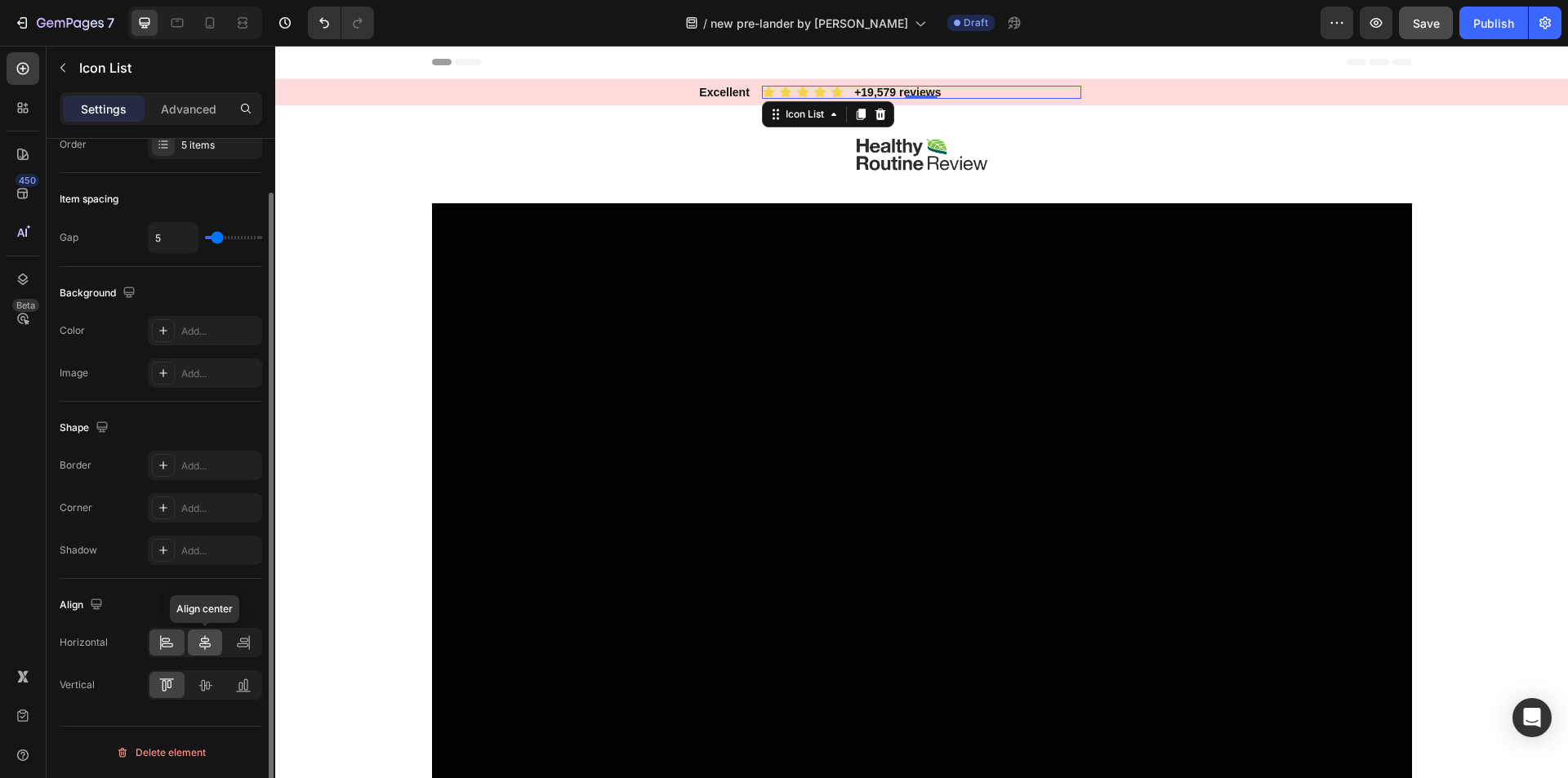
click at [202, 647] on icon at bounding box center [204, 642] width 11 height 15
click at [203, 690] on icon at bounding box center [204, 685] width 17 height 17
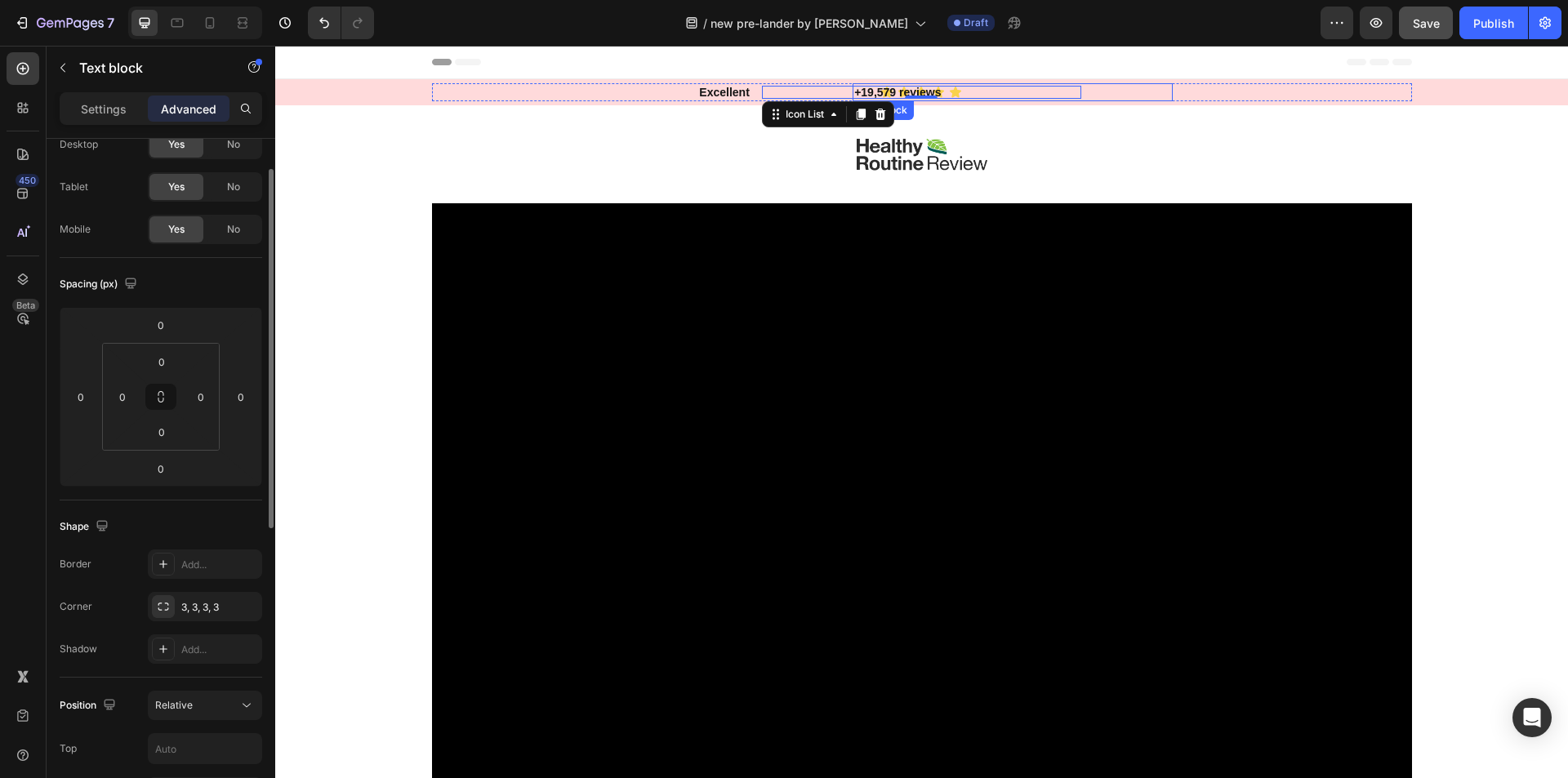
click at [1054, 91] on p "+19,579 reviews" at bounding box center [1012, 92] width 316 height 15
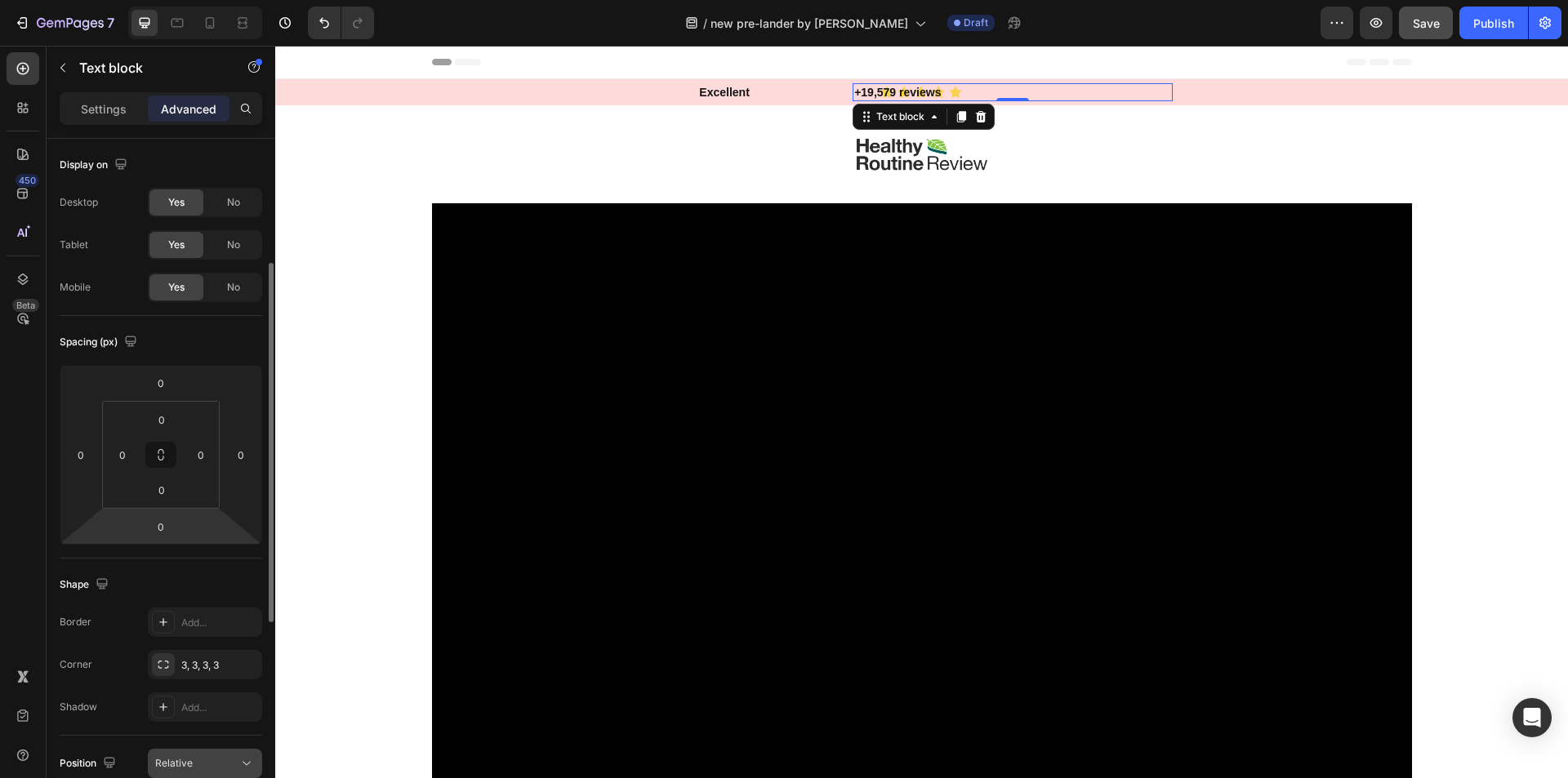
scroll to position [245, 0]
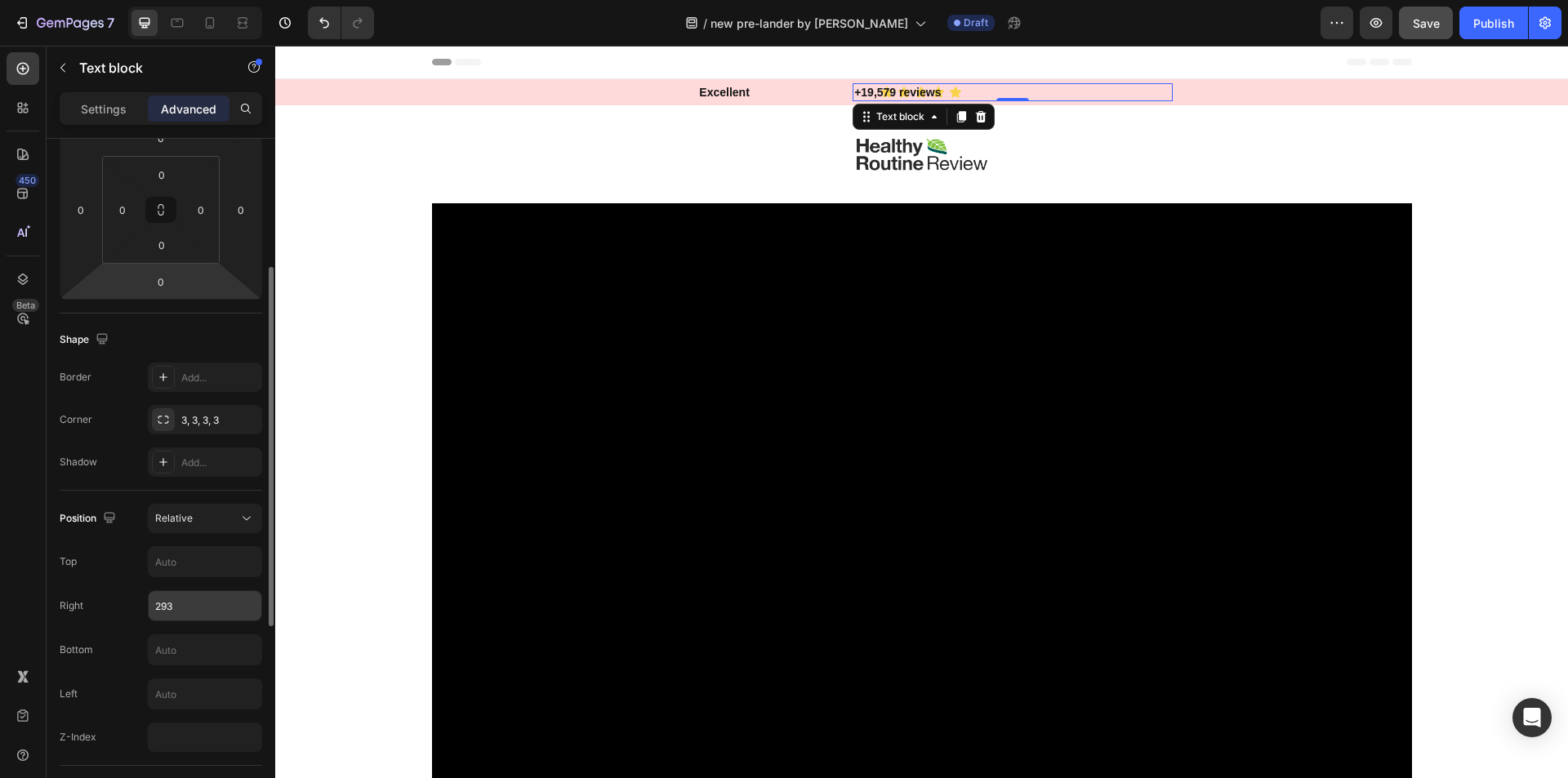
click at [176, 611] on input "293" at bounding box center [205, 606] width 113 height 30
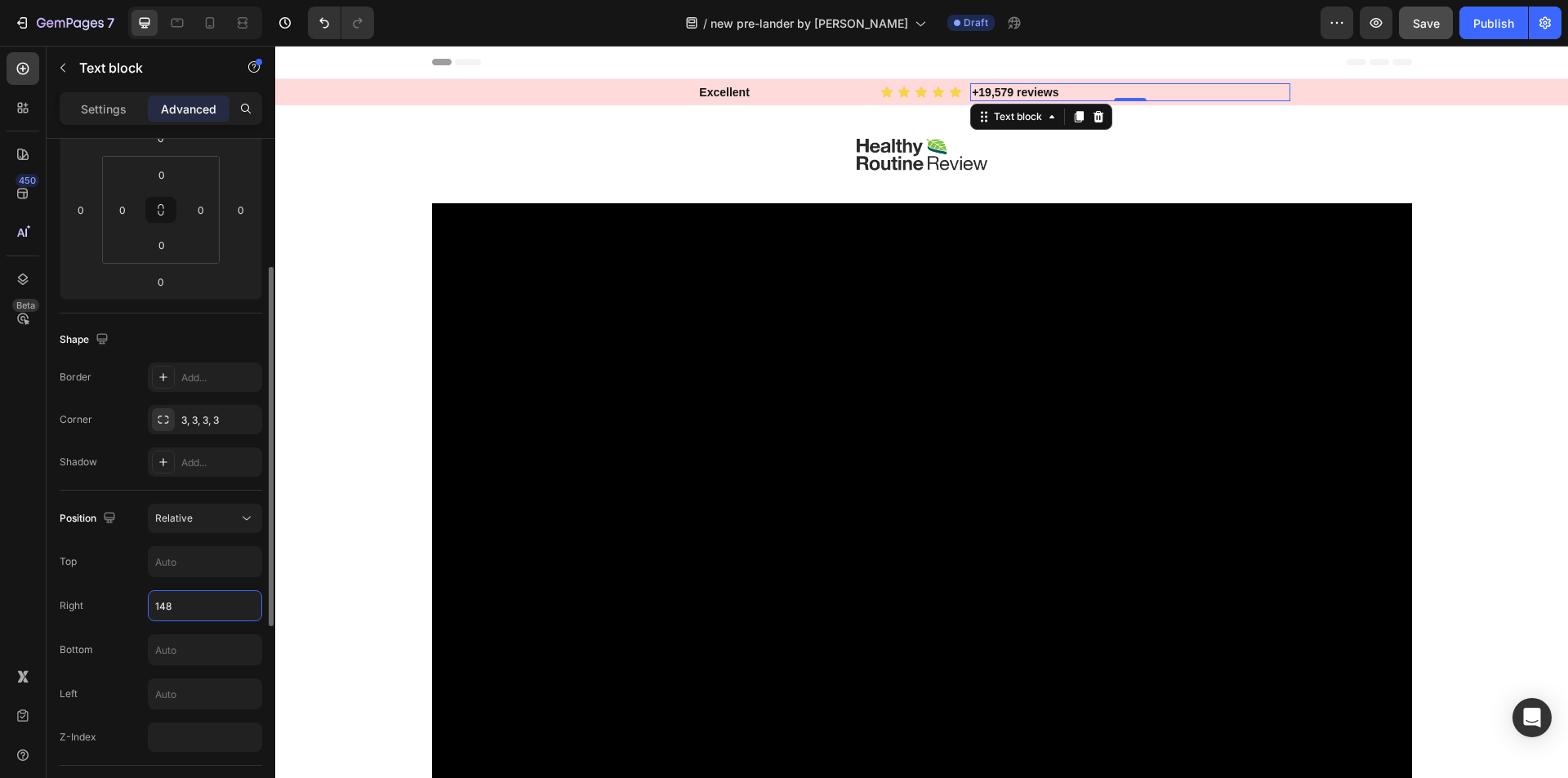
type input "147"
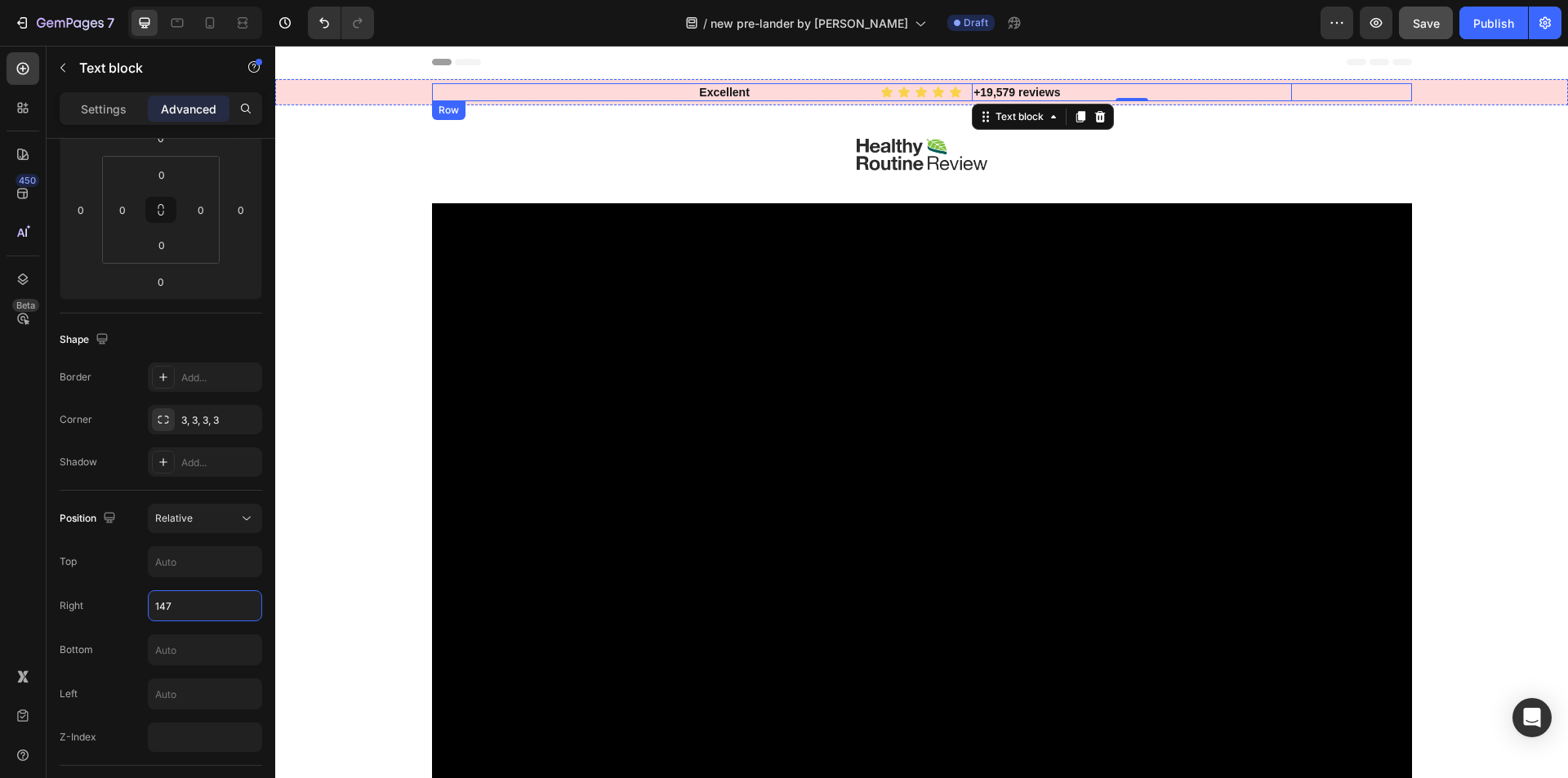
click at [754, 91] on div "Excellent Text block Icon Icon Icon Icon Icon Icon List +19,579 reviews Text bl…" at bounding box center [921, 92] width 980 height 18
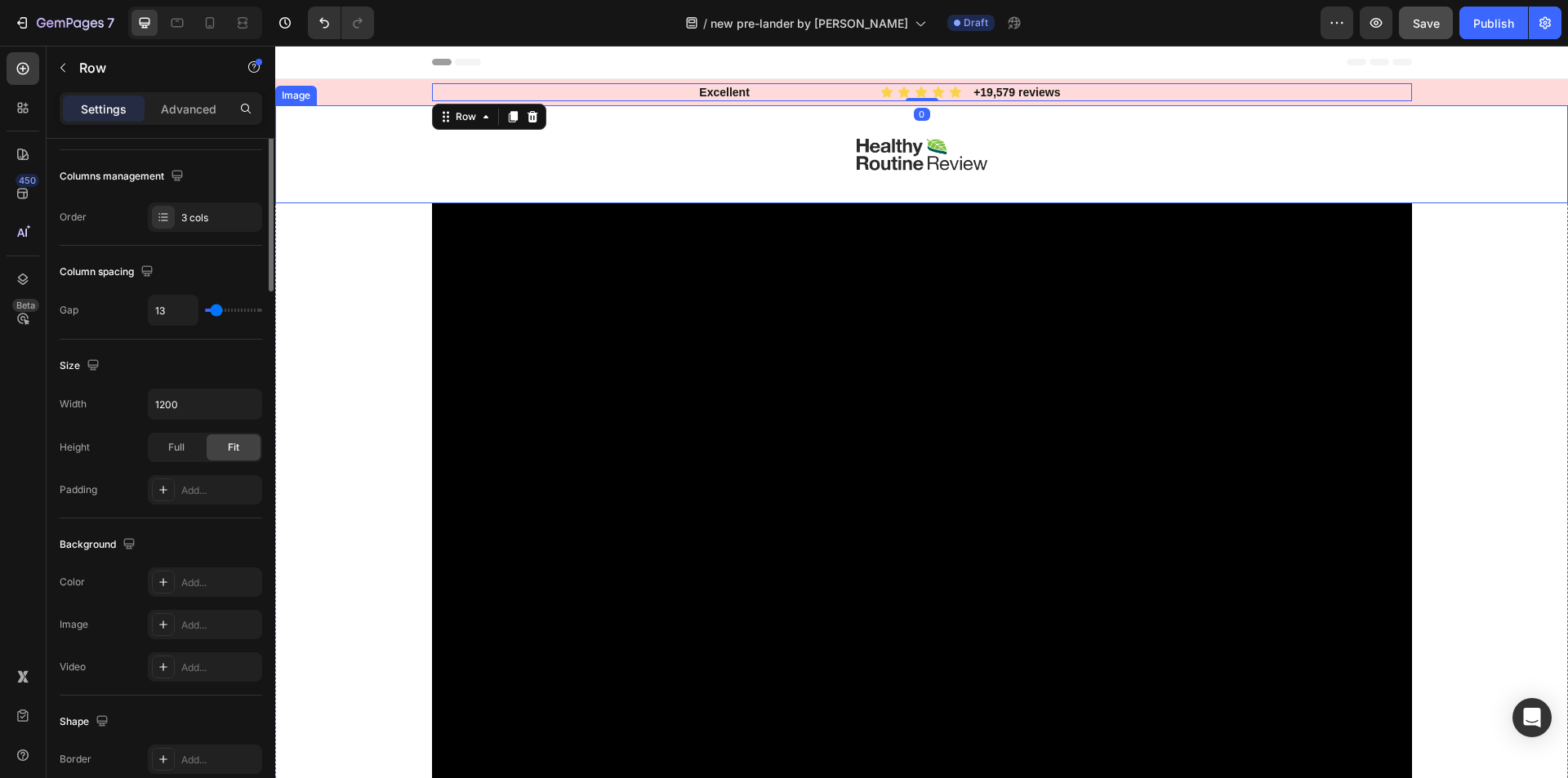
scroll to position [0, 0]
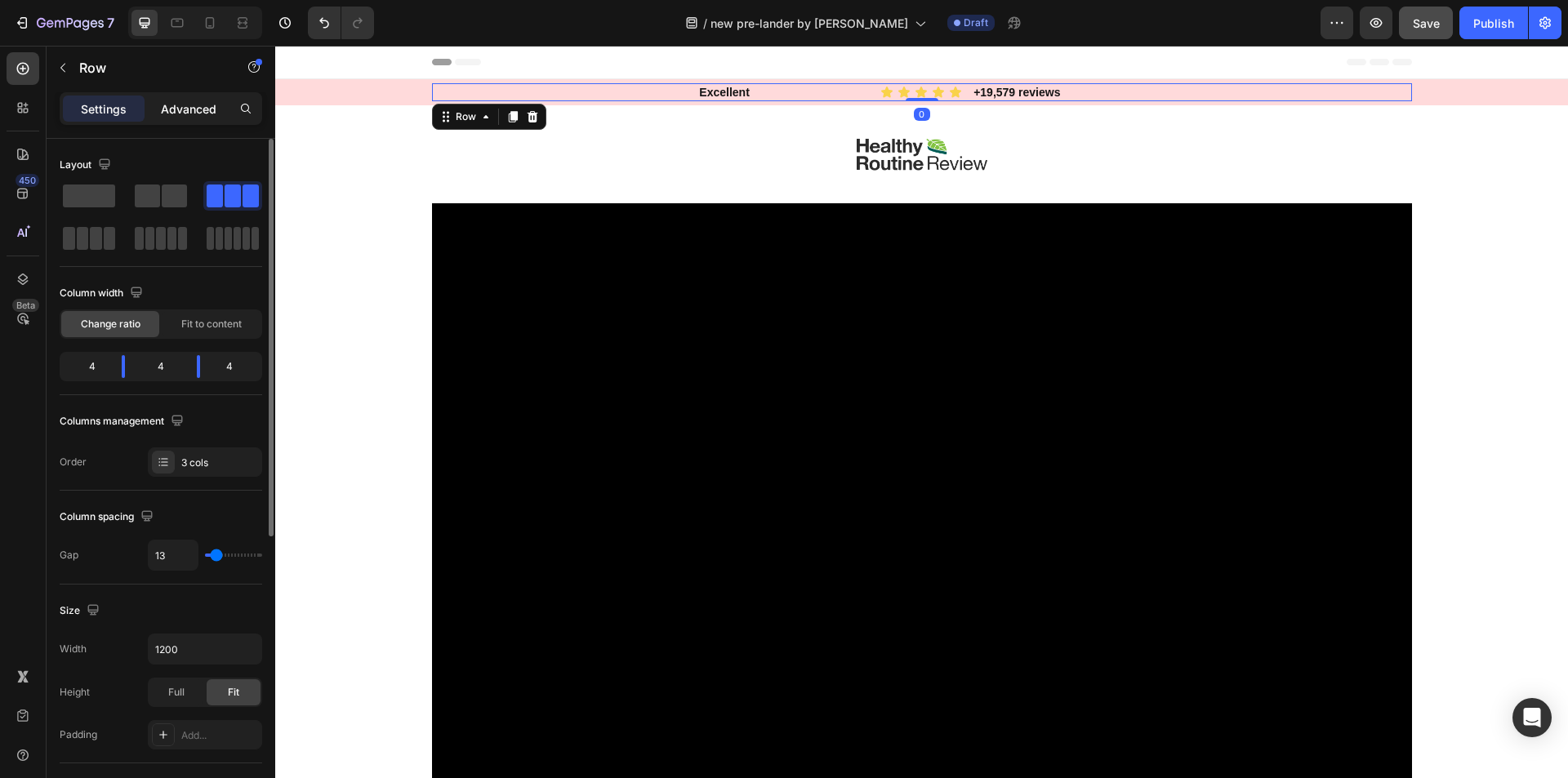
click at [173, 112] on p "Advanced" at bounding box center [189, 109] width 56 height 17
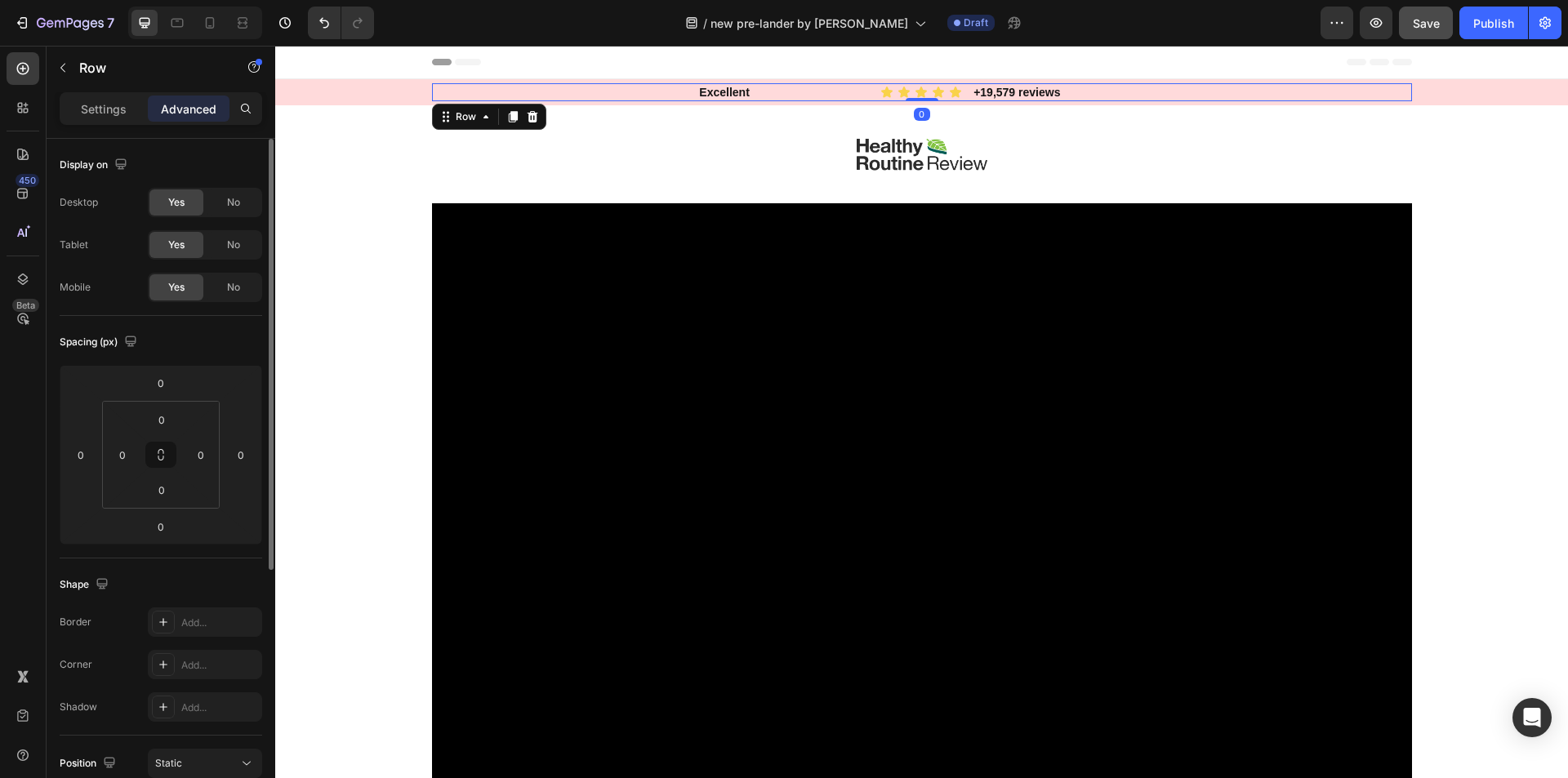
scroll to position [164, 0]
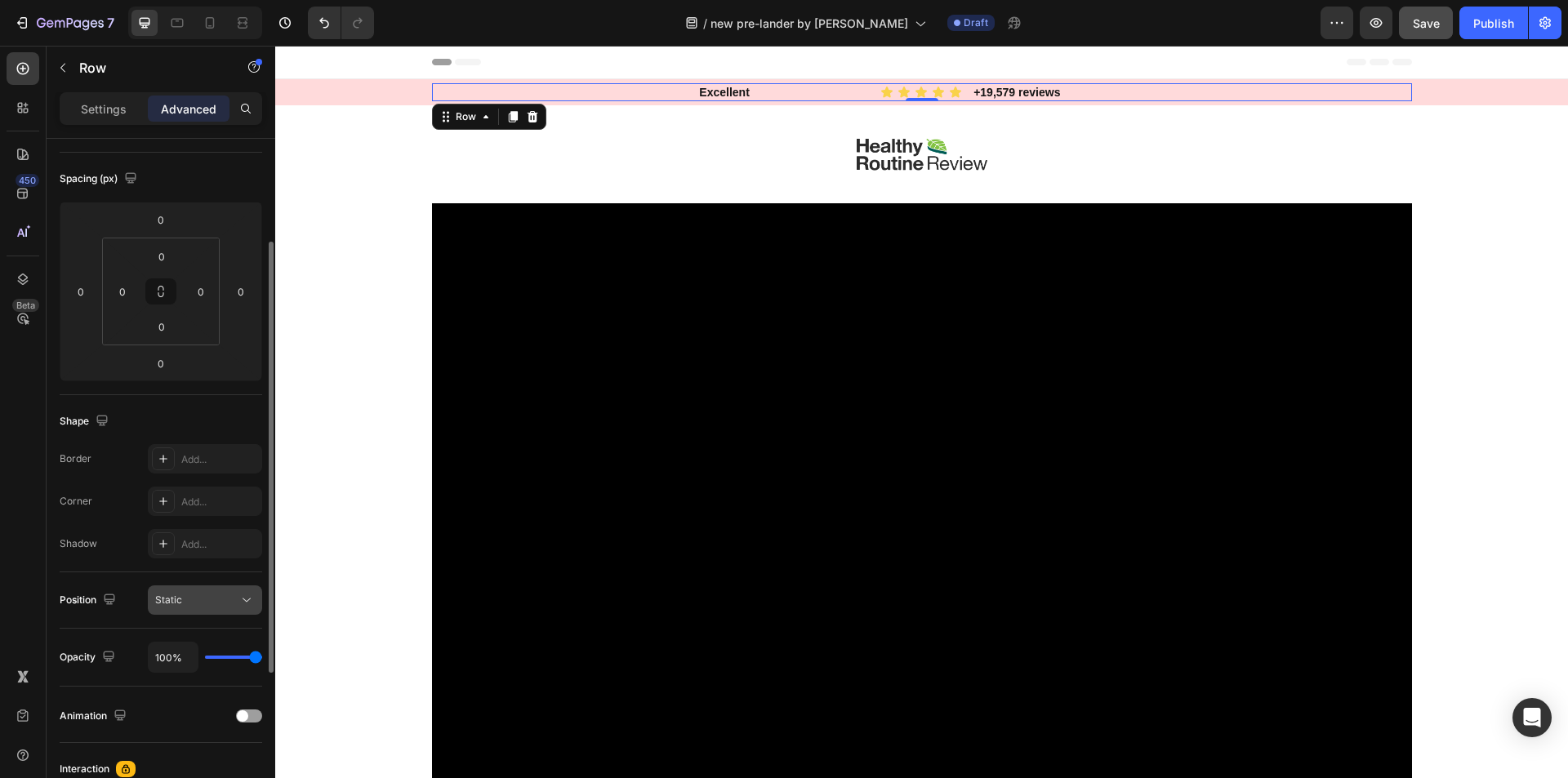
click at [168, 604] on span "Static" at bounding box center [168, 600] width 27 height 12
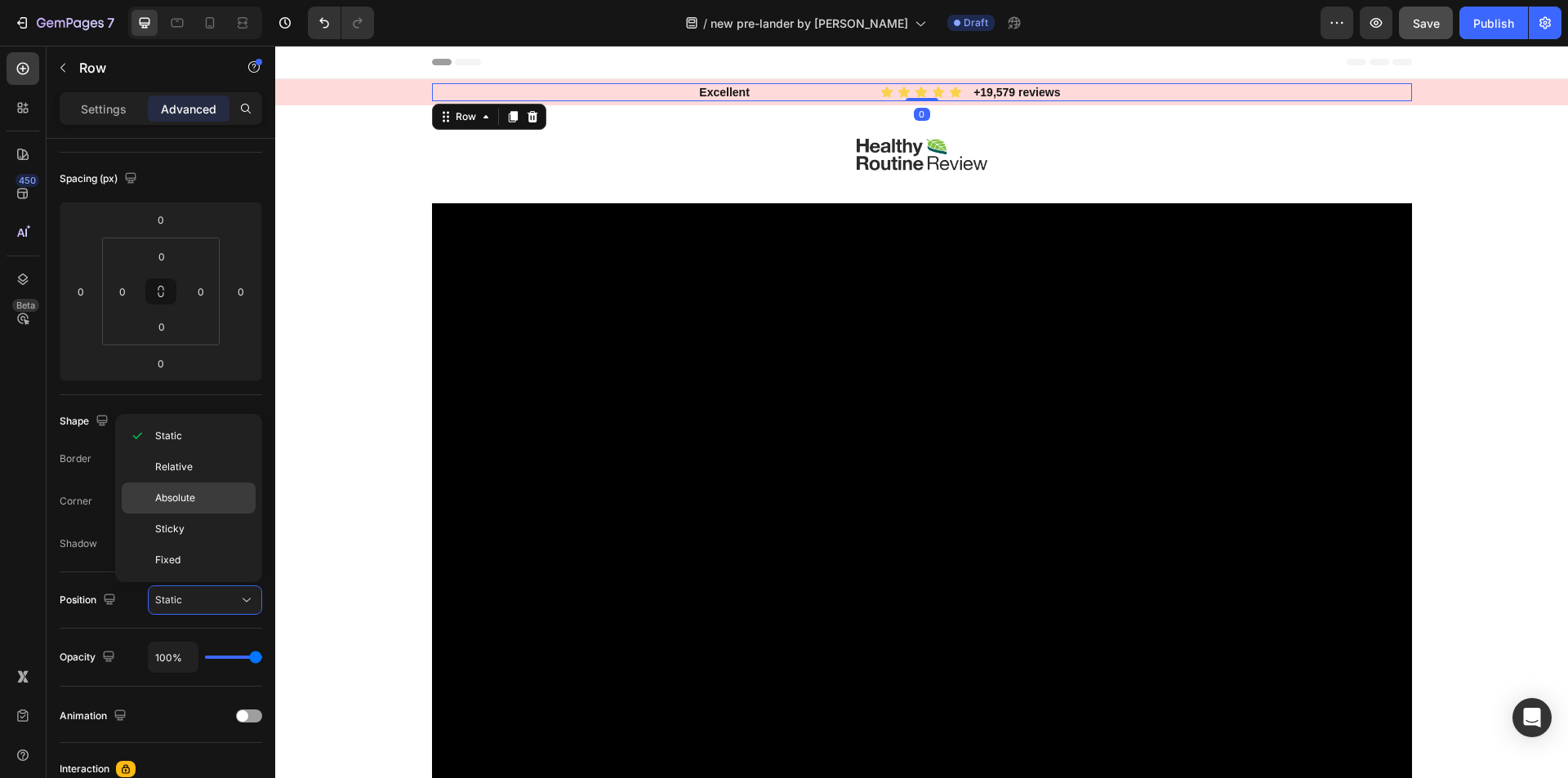
click at [164, 471] on span "Relative" at bounding box center [173, 466] width 37 height 15
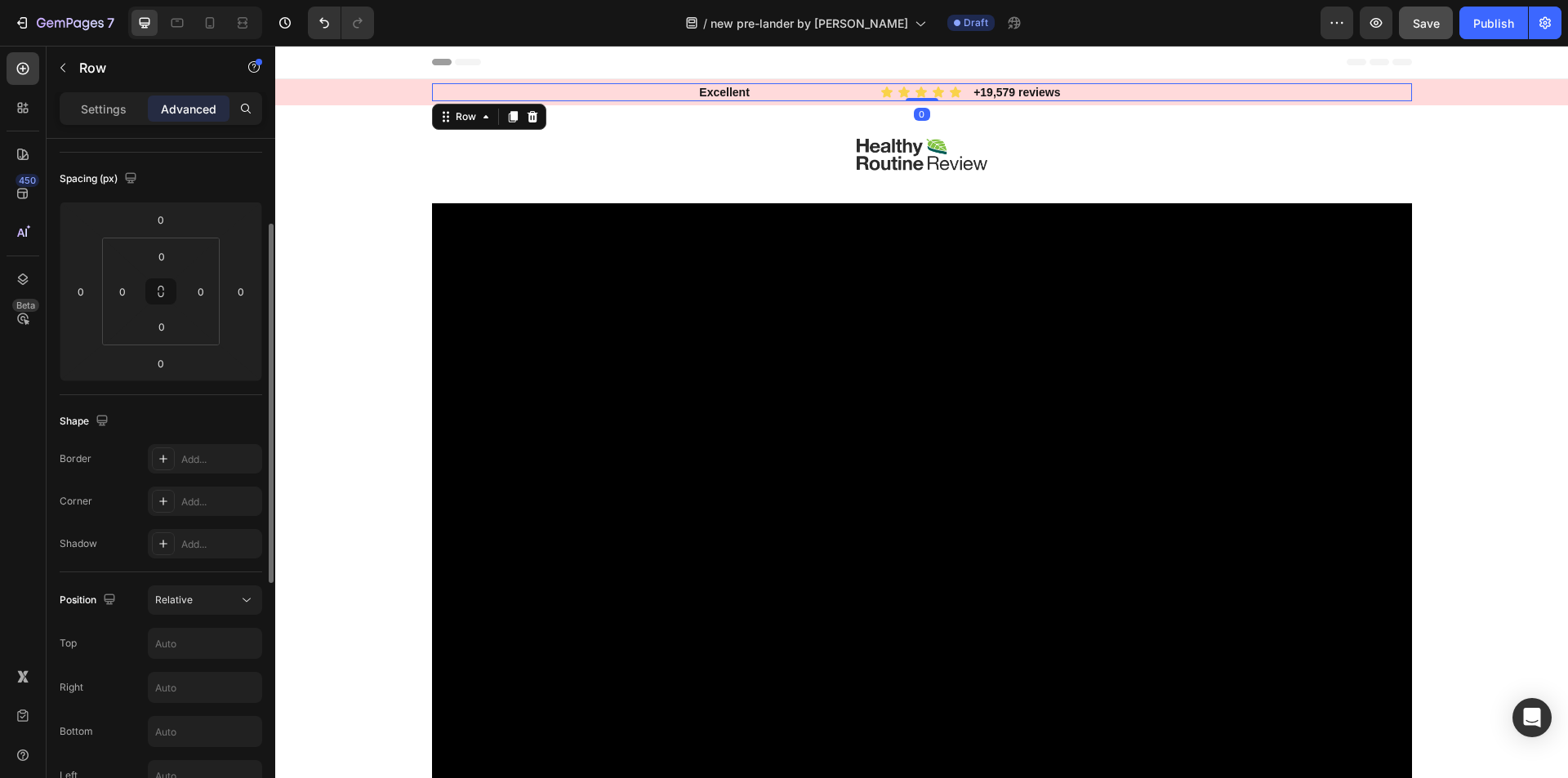
scroll to position [408, 0]
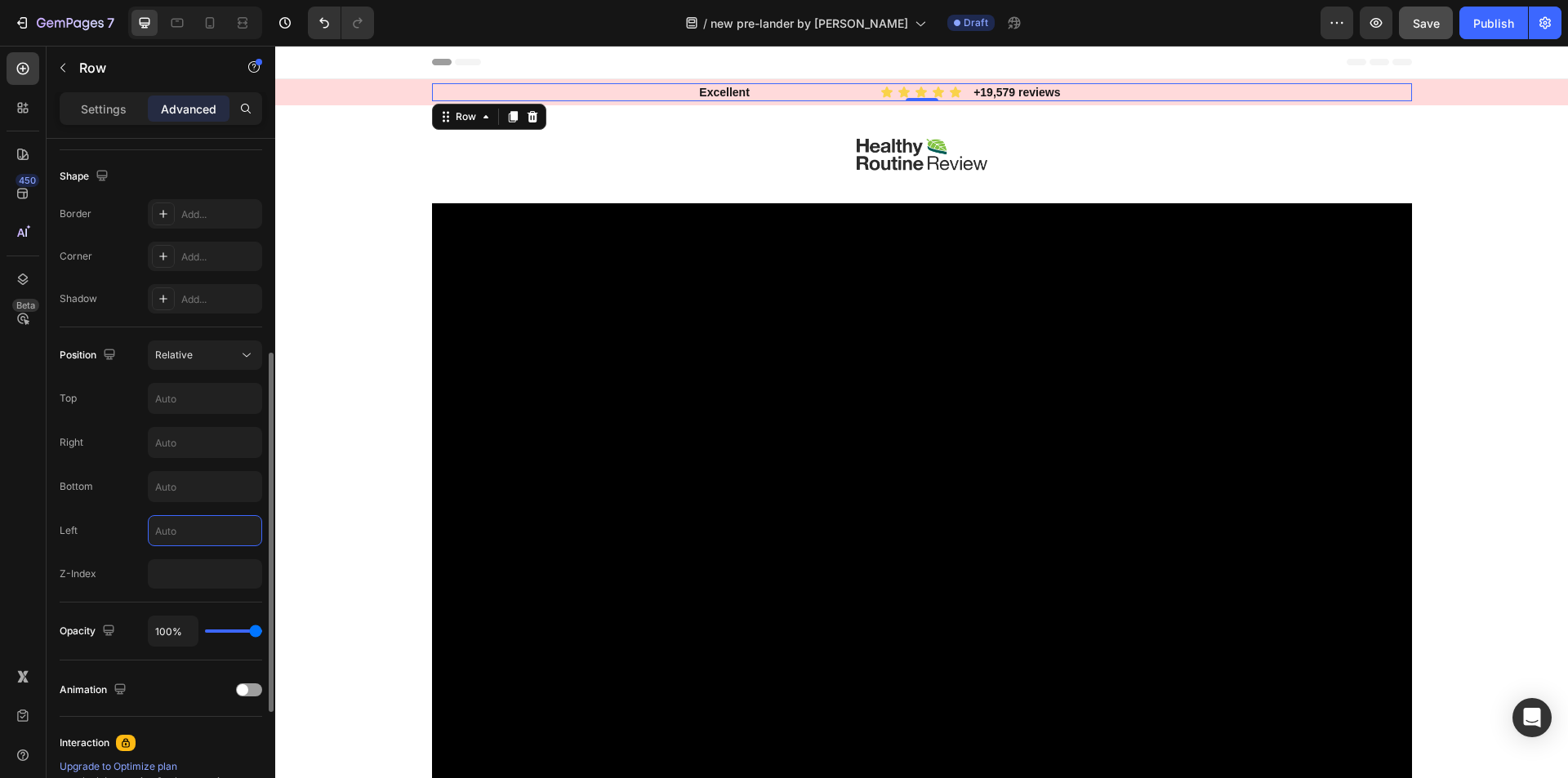
click at [188, 522] on input "text" at bounding box center [205, 531] width 113 height 30
click at [184, 533] on input "34" at bounding box center [205, 531] width 113 height 30
type input "0"
click at [23, 507] on div "450 Beta" at bounding box center [23, 356] width 33 height 608
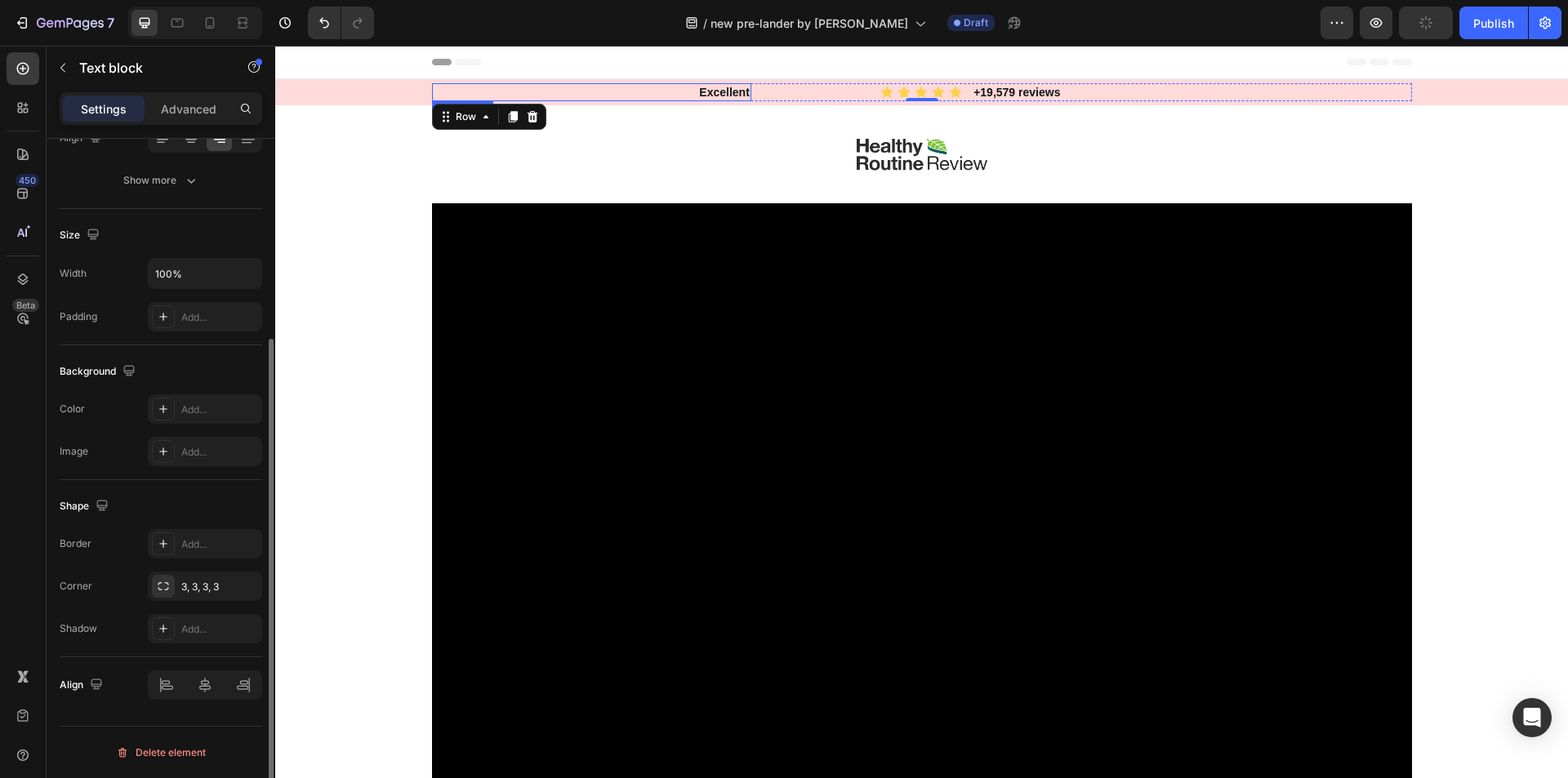
click at [713, 91] on p "Excellent" at bounding box center [591, 92] width 316 height 15
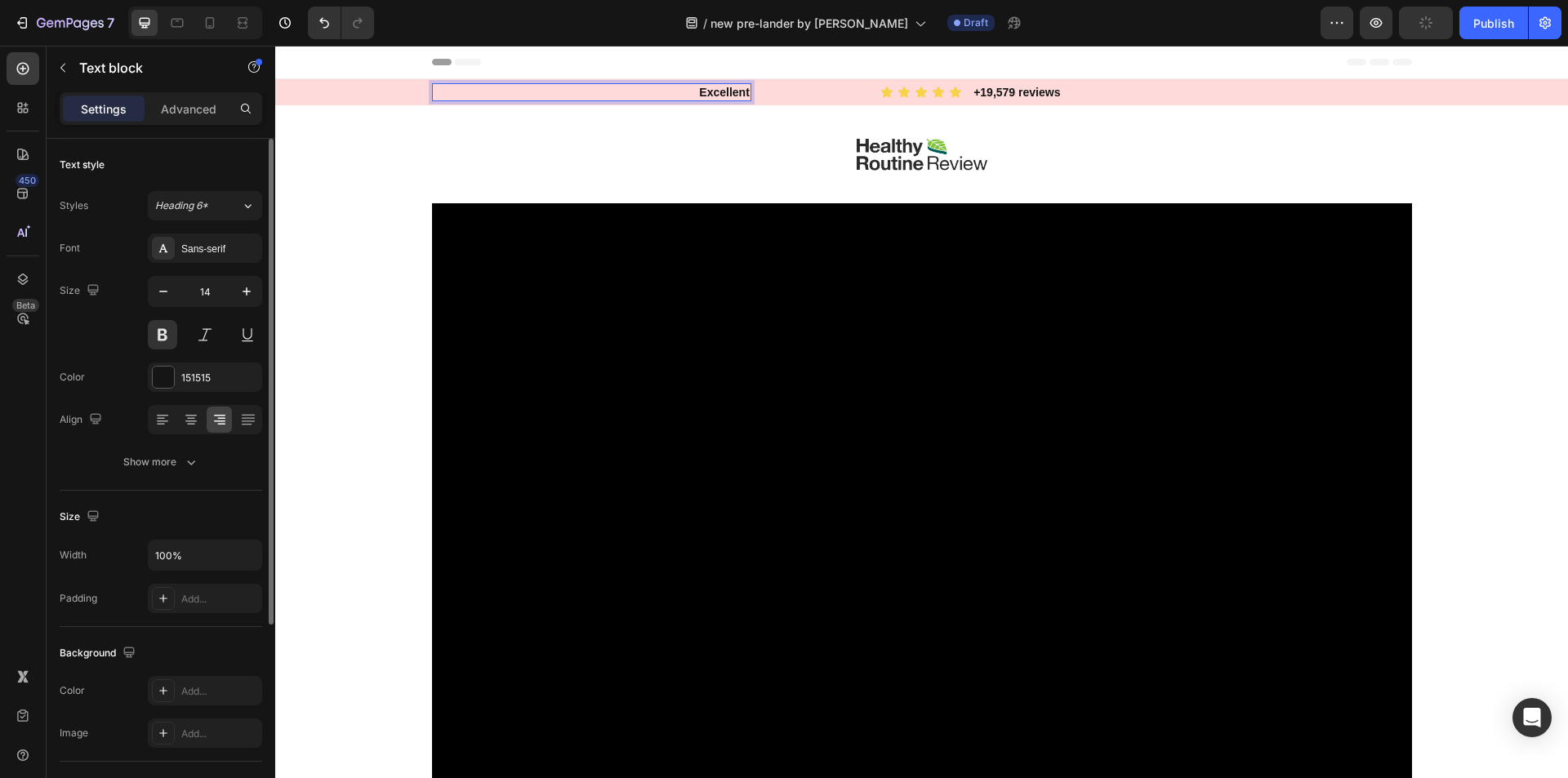
click at [713, 91] on p "Excellent" at bounding box center [591, 92] width 316 height 15
click at [177, 108] on p "Advanced" at bounding box center [189, 109] width 56 height 17
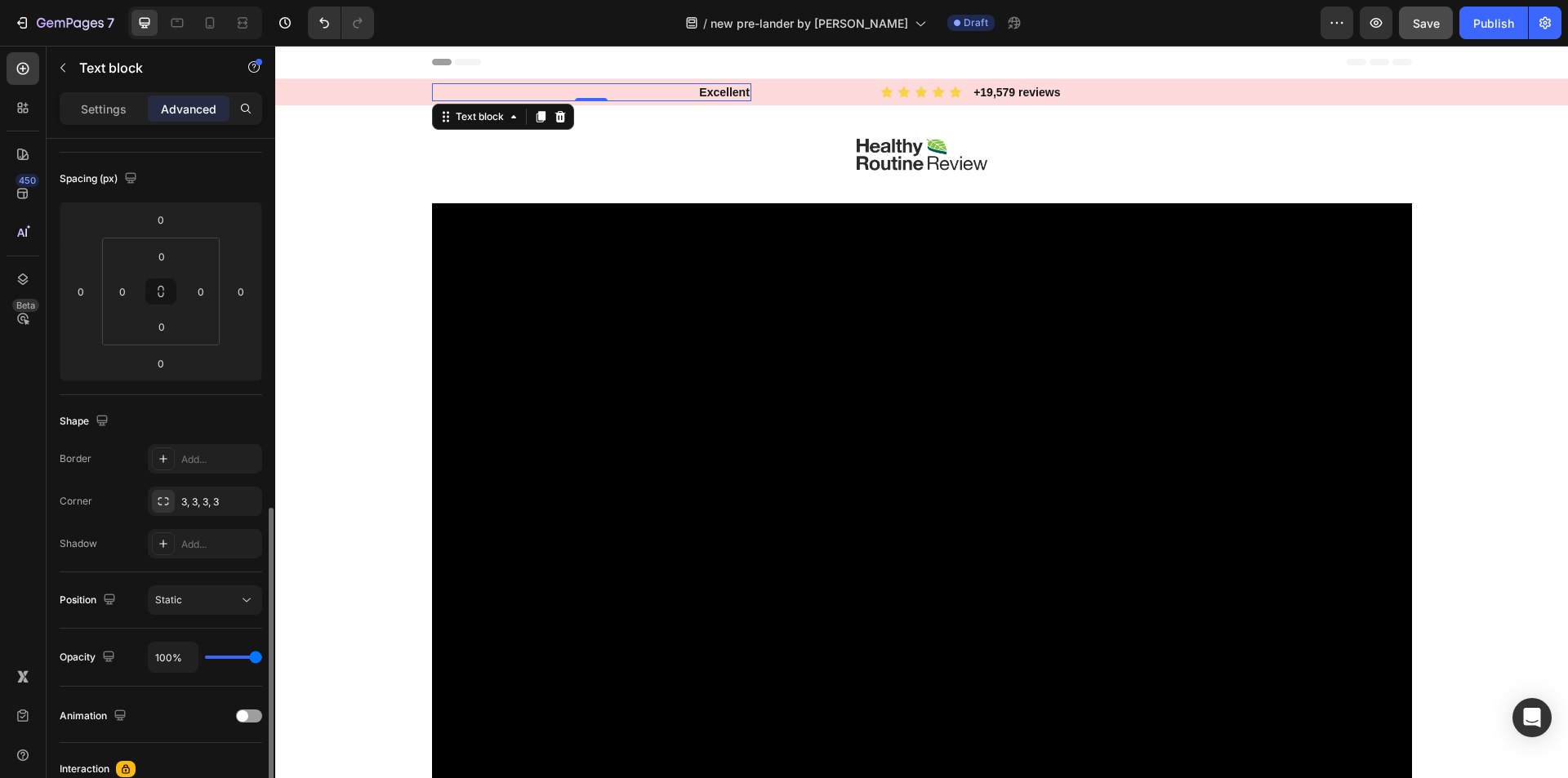
scroll to position [326, 0]
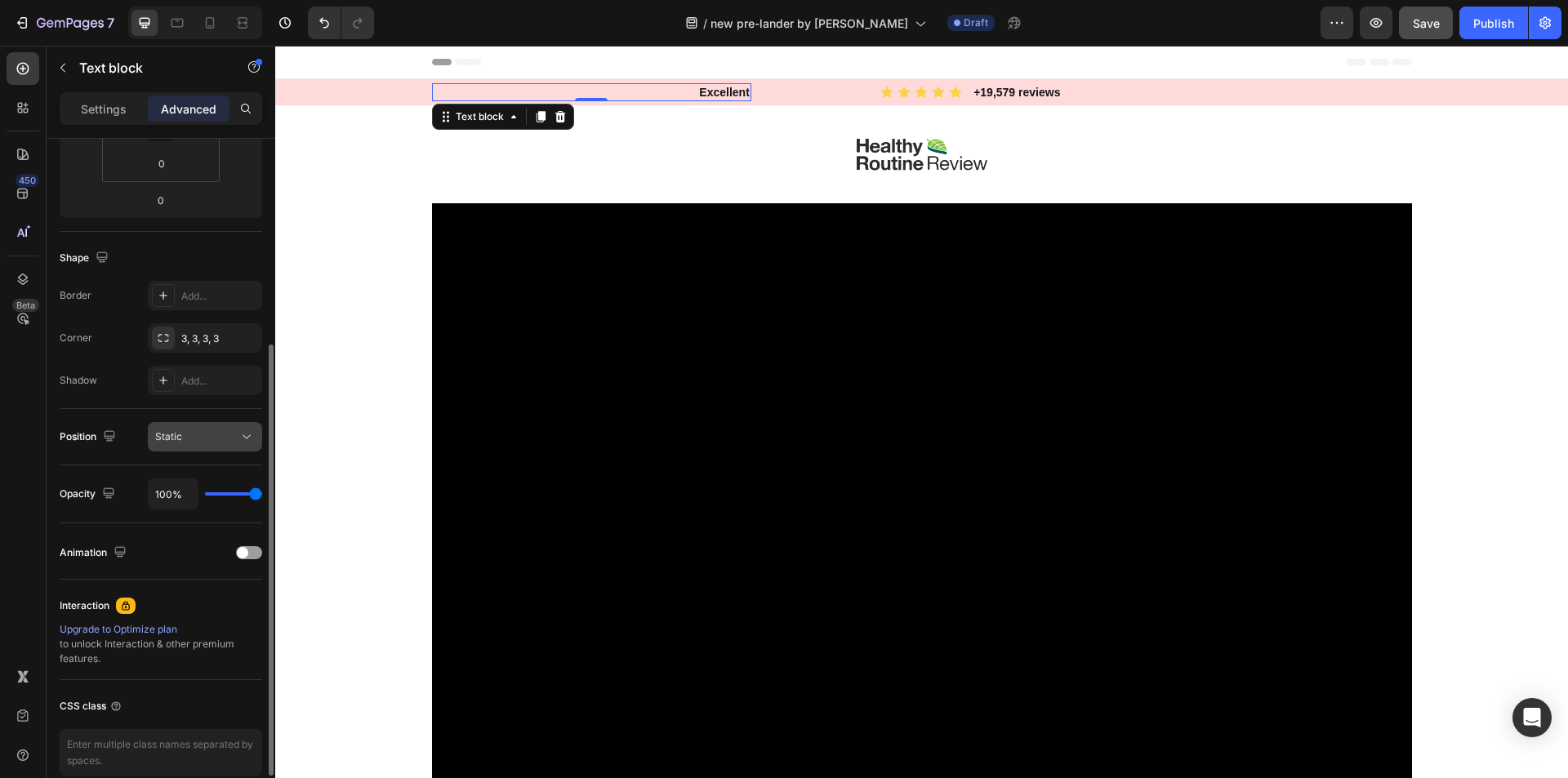
click at [211, 424] on button "Static" at bounding box center [204, 437] width 114 height 30
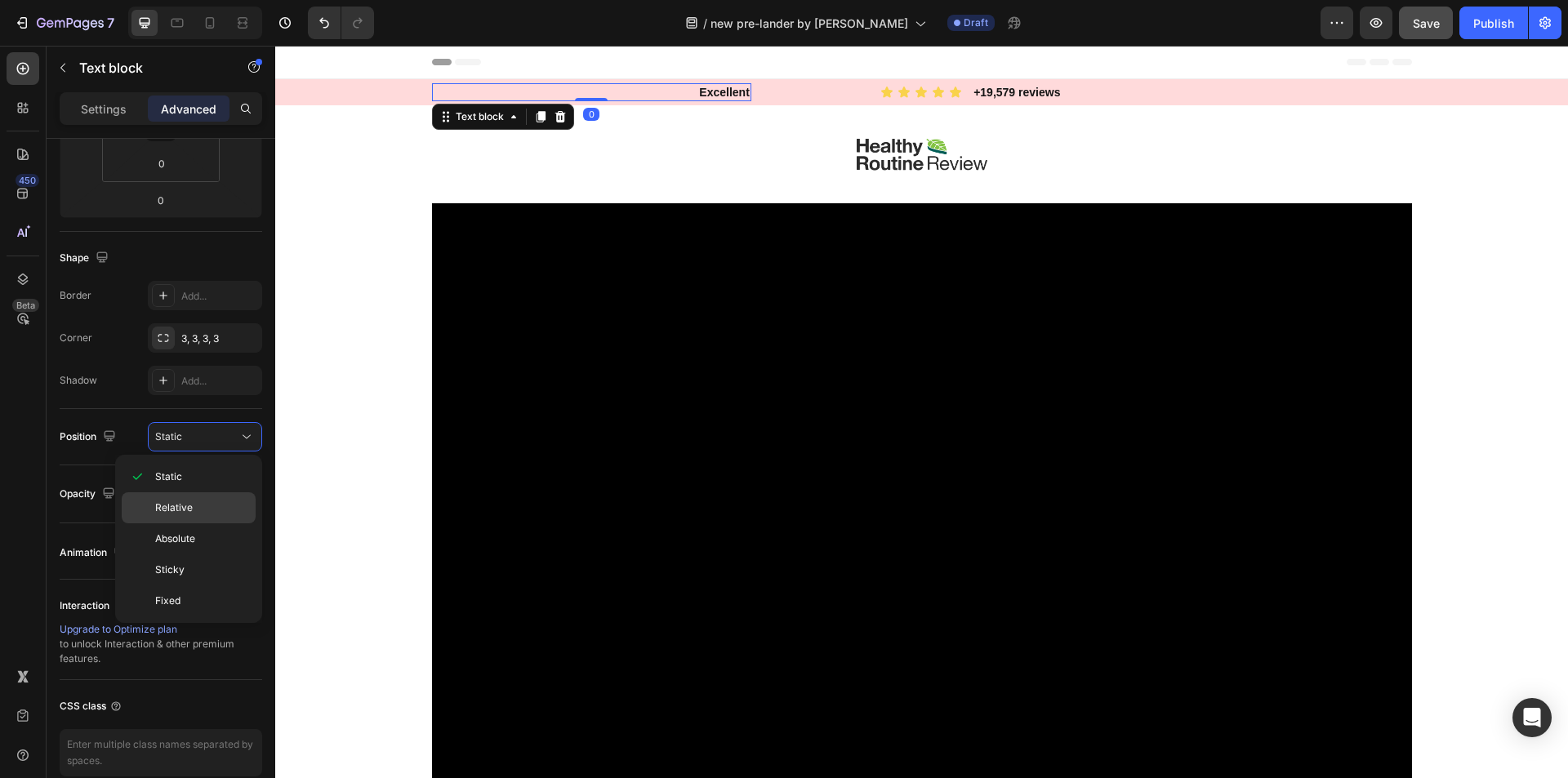
click at [174, 511] on span "Relative" at bounding box center [173, 507] width 37 height 15
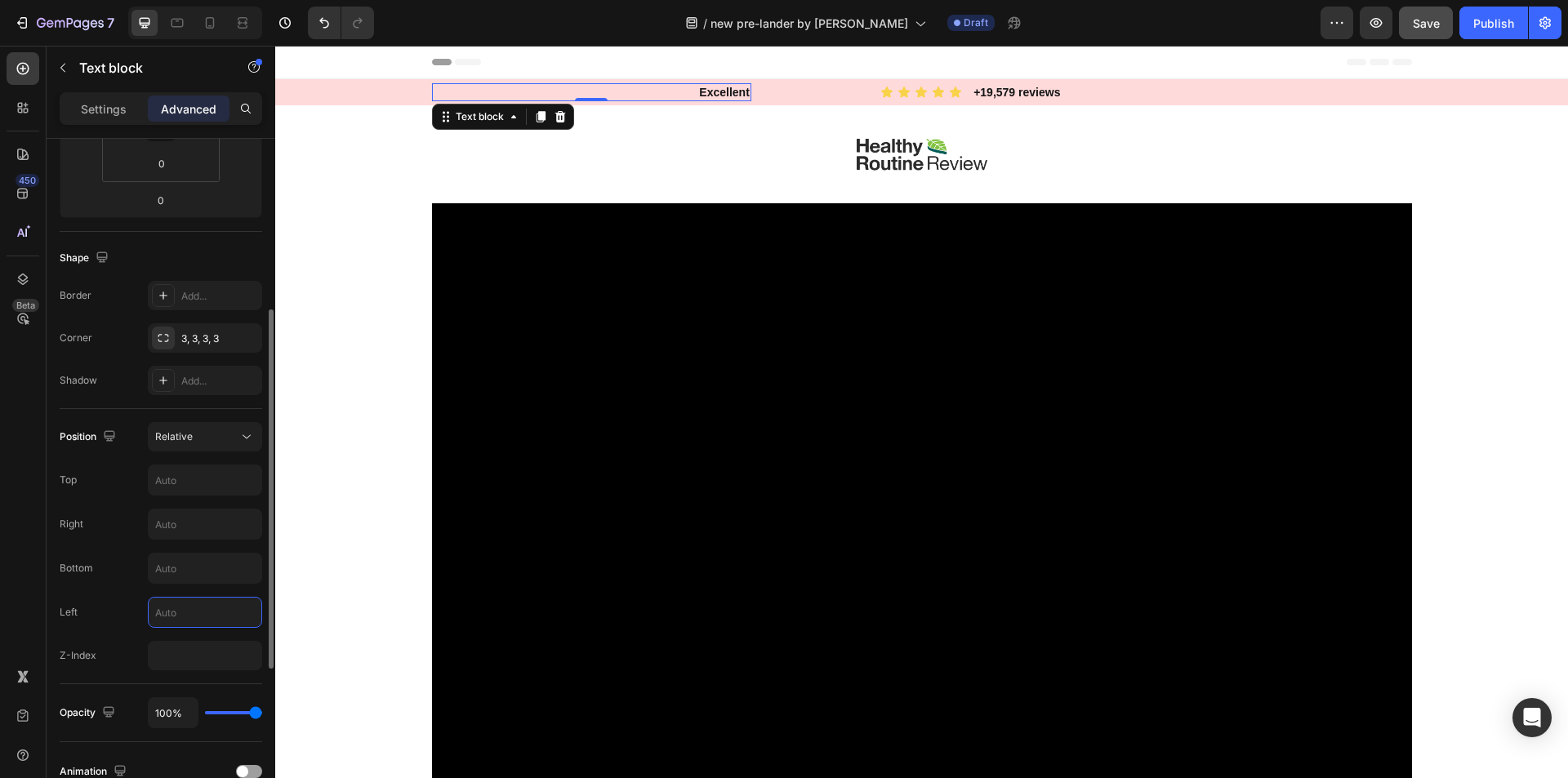
click at [177, 614] on input "text" at bounding box center [205, 613] width 113 height 30
click at [177, 614] on input "42" at bounding box center [205, 613] width 113 height 30
click at [177, 614] on input "43" at bounding box center [205, 613] width 113 height 30
type input "147"
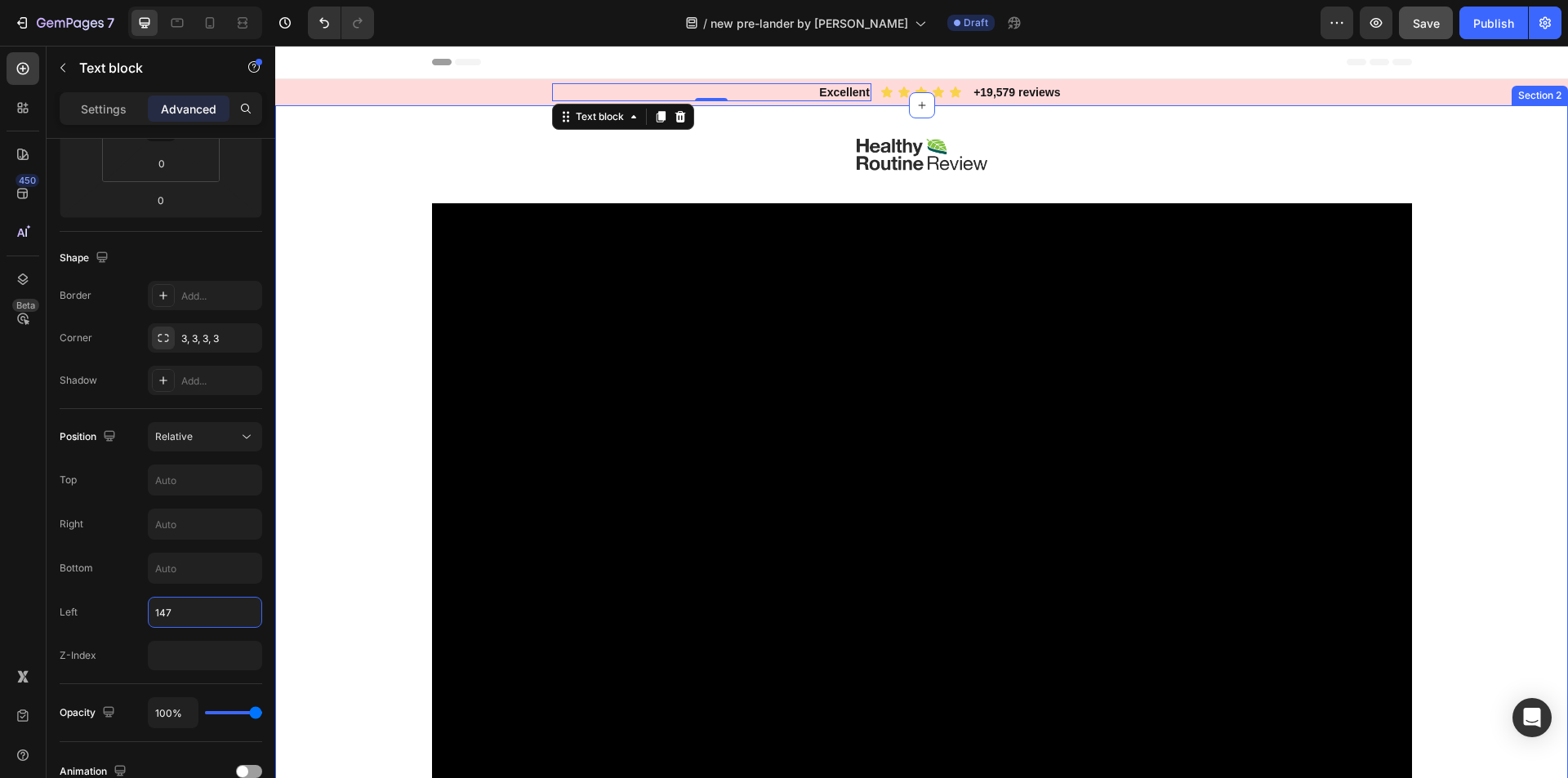
click at [333, 426] on div "Image Video Row Drop element here Image HF Stride Heading Icon Icon Icon Icon I…" at bounding box center [921, 541] width 1293 height 873
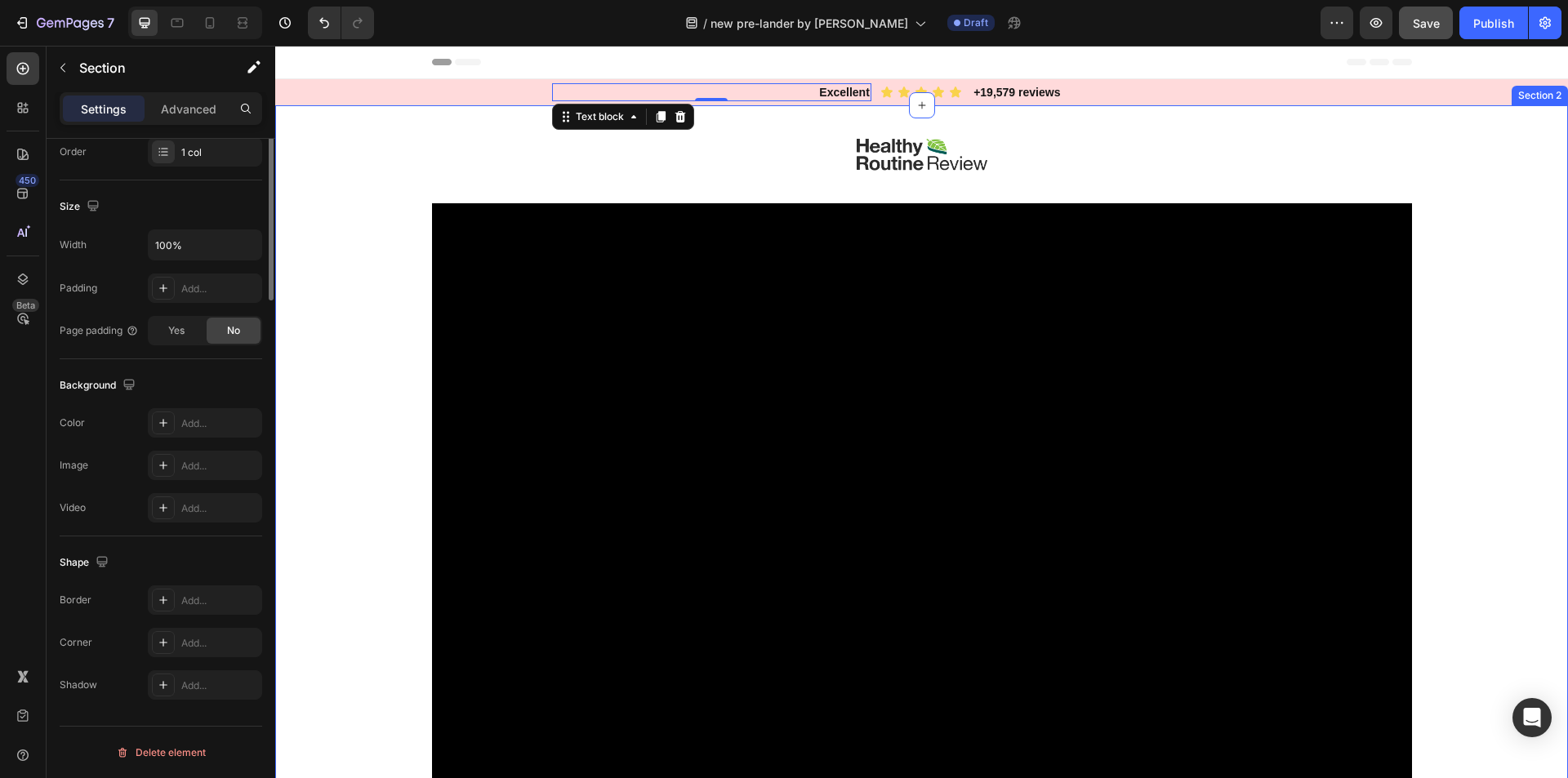
scroll to position [0, 0]
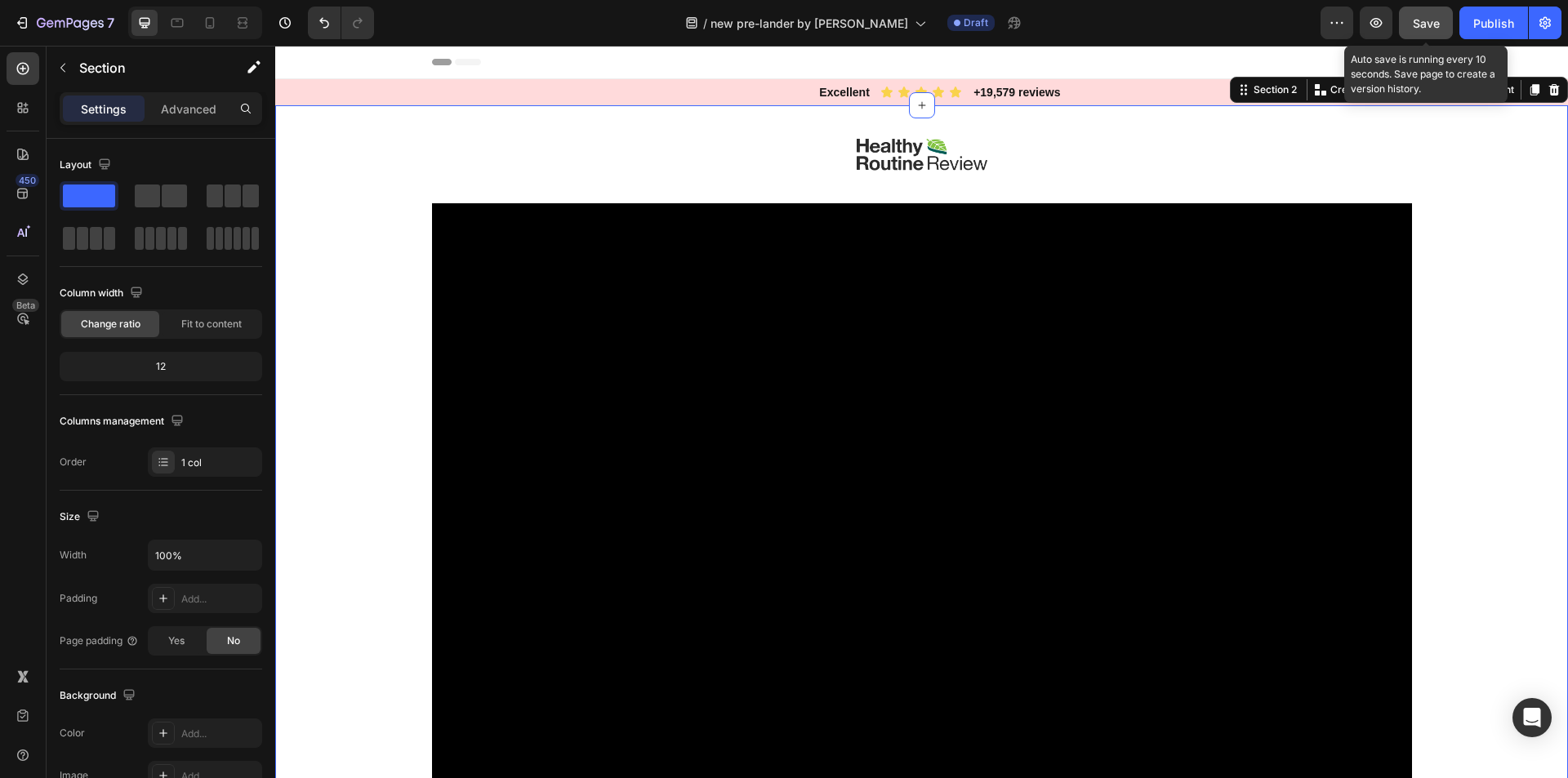
click at [1429, 21] on span "Save" at bounding box center [1425, 23] width 27 height 14
click at [1378, 18] on icon "button" at bounding box center [1376, 23] width 17 height 17
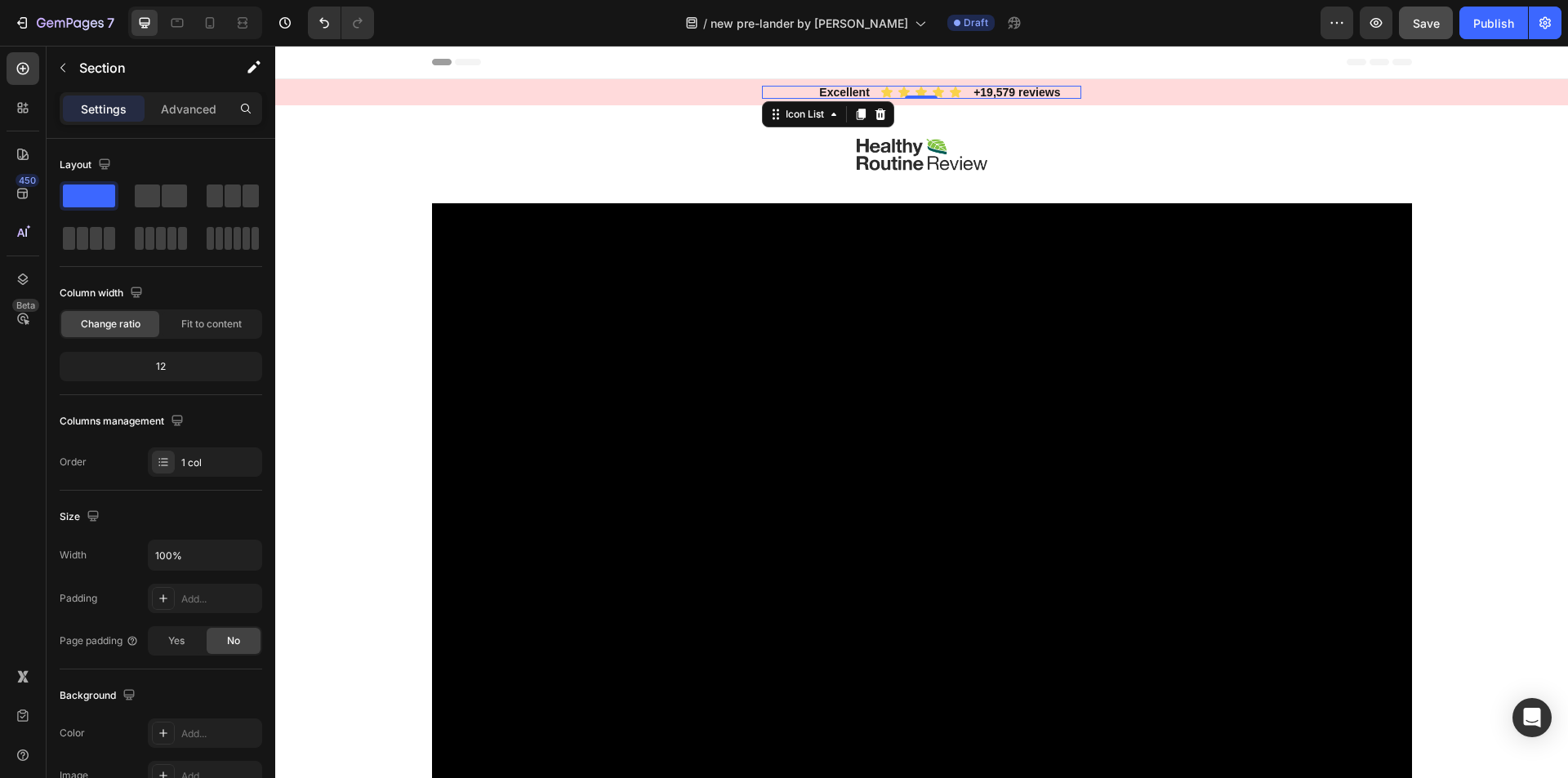
click at [835, 97] on div "Icon Icon Icon Icon Icon" at bounding box center [921, 92] width 319 height 13
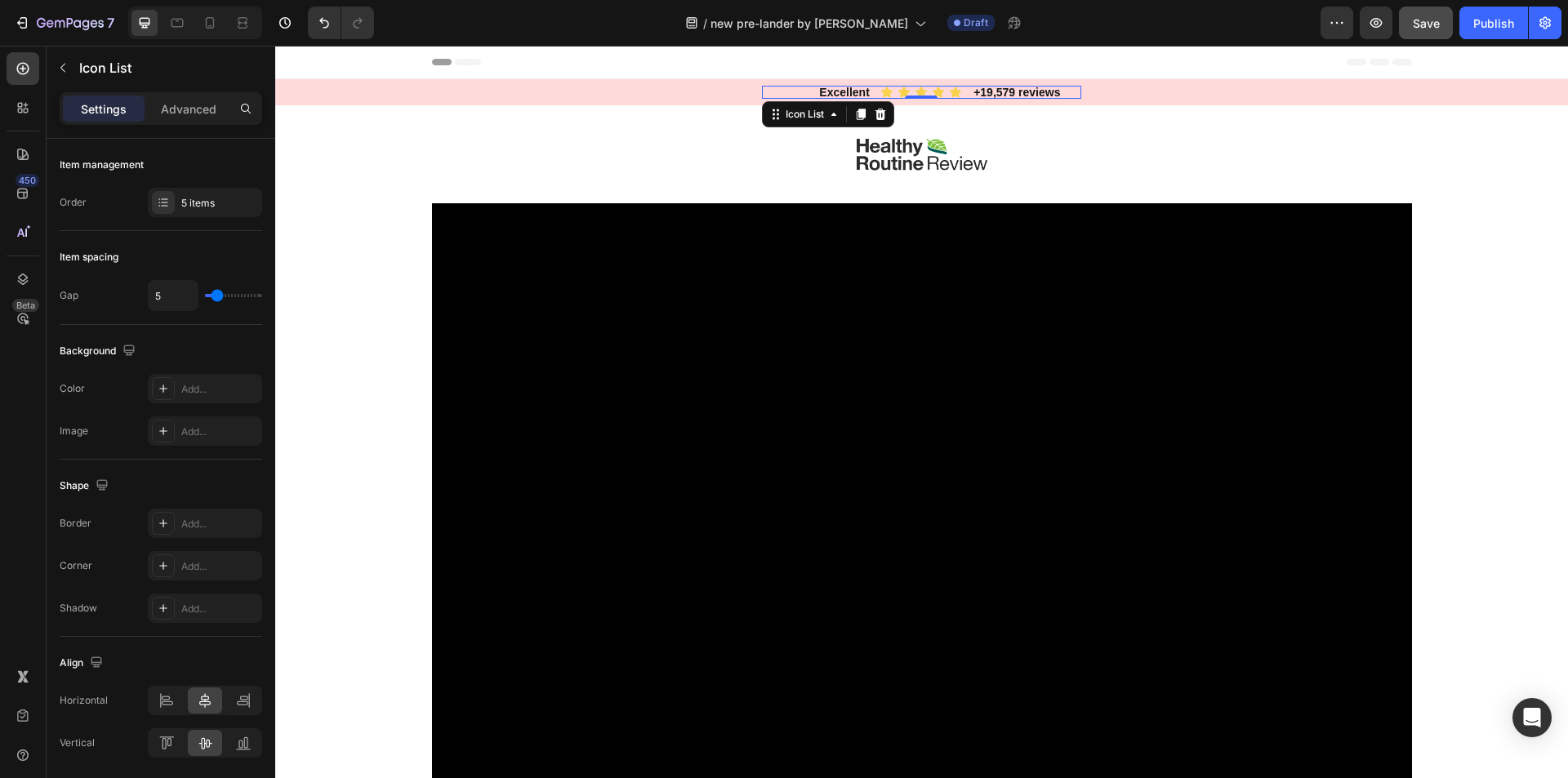
click at [835, 94] on div "Icon Icon Icon Icon Icon" at bounding box center [921, 92] width 319 height 13
click at [835, 91] on div "Icon Icon Icon Icon Icon" at bounding box center [921, 92] width 319 height 13
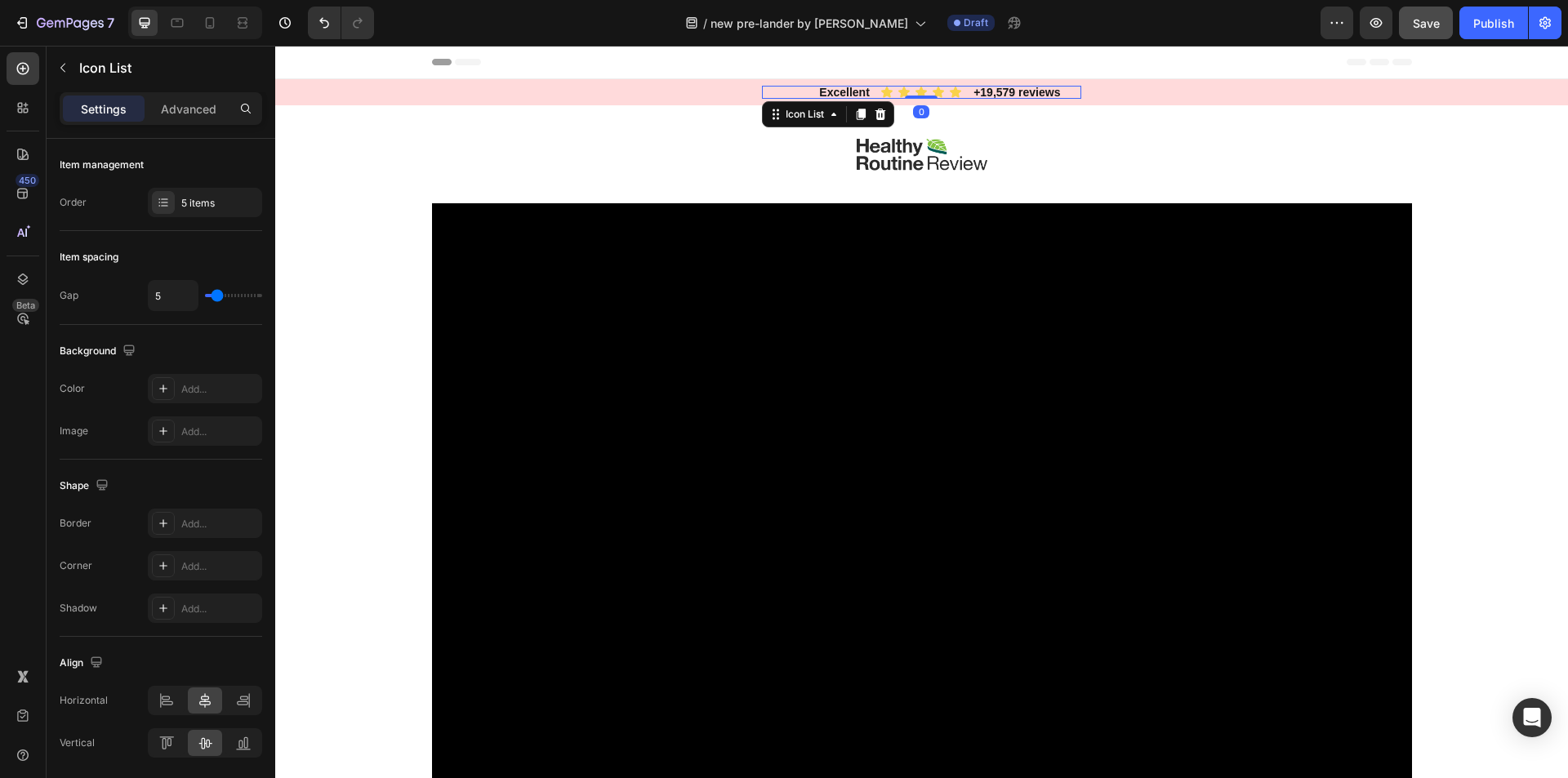
click at [834, 86] on div "Icon Icon Icon Icon Icon" at bounding box center [921, 92] width 319 height 13
click at [833, 86] on div "Icon Icon Icon Icon Icon" at bounding box center [921, 92] width 319 height 13
click at [832, 90] on div "Icon Icon Icon Icon Icon" at bounding box center [921, 92] width 319 height 13
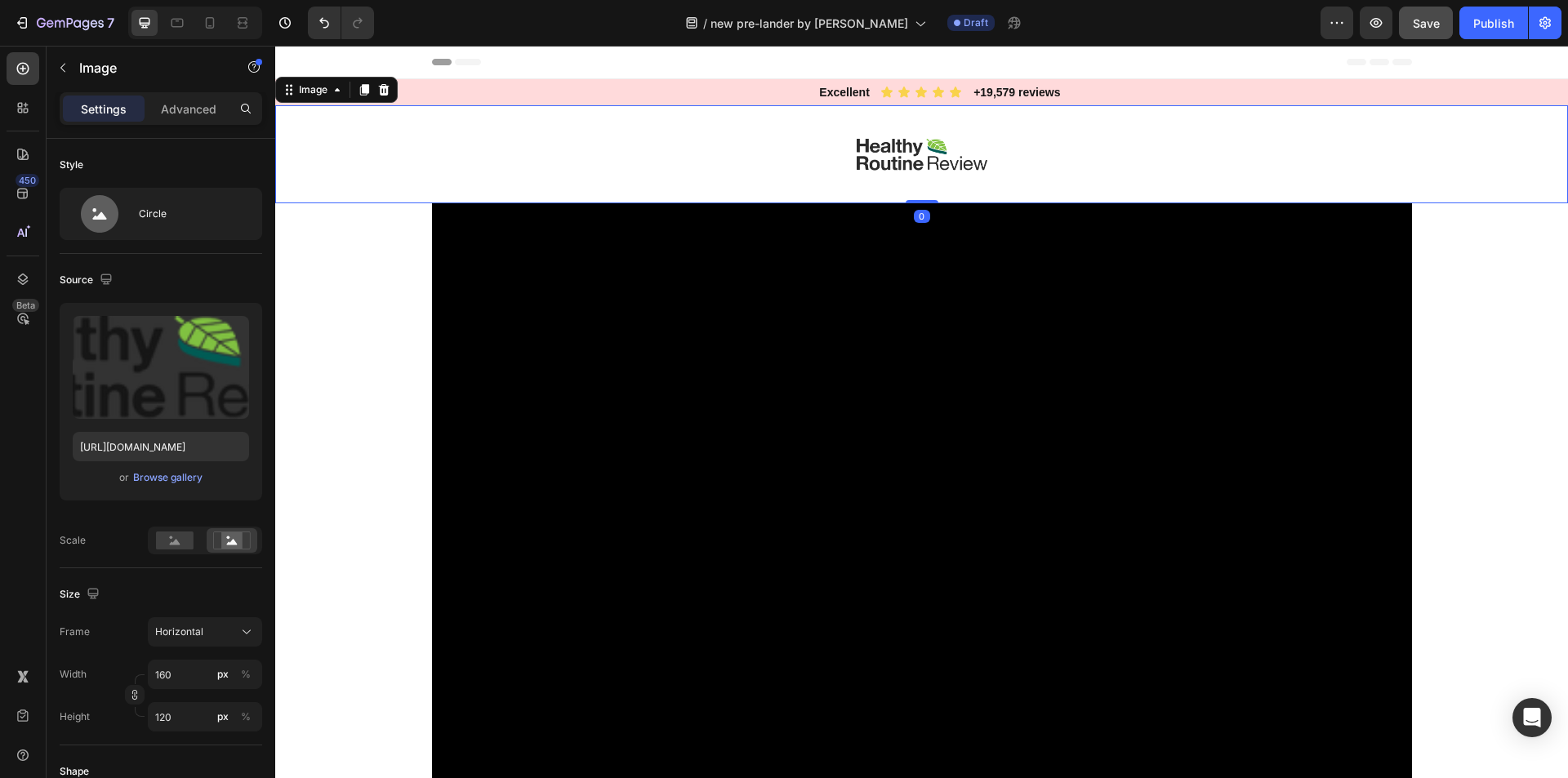
click at [676, 139] on div at bounding box center [921, 154] width 1293 height 98
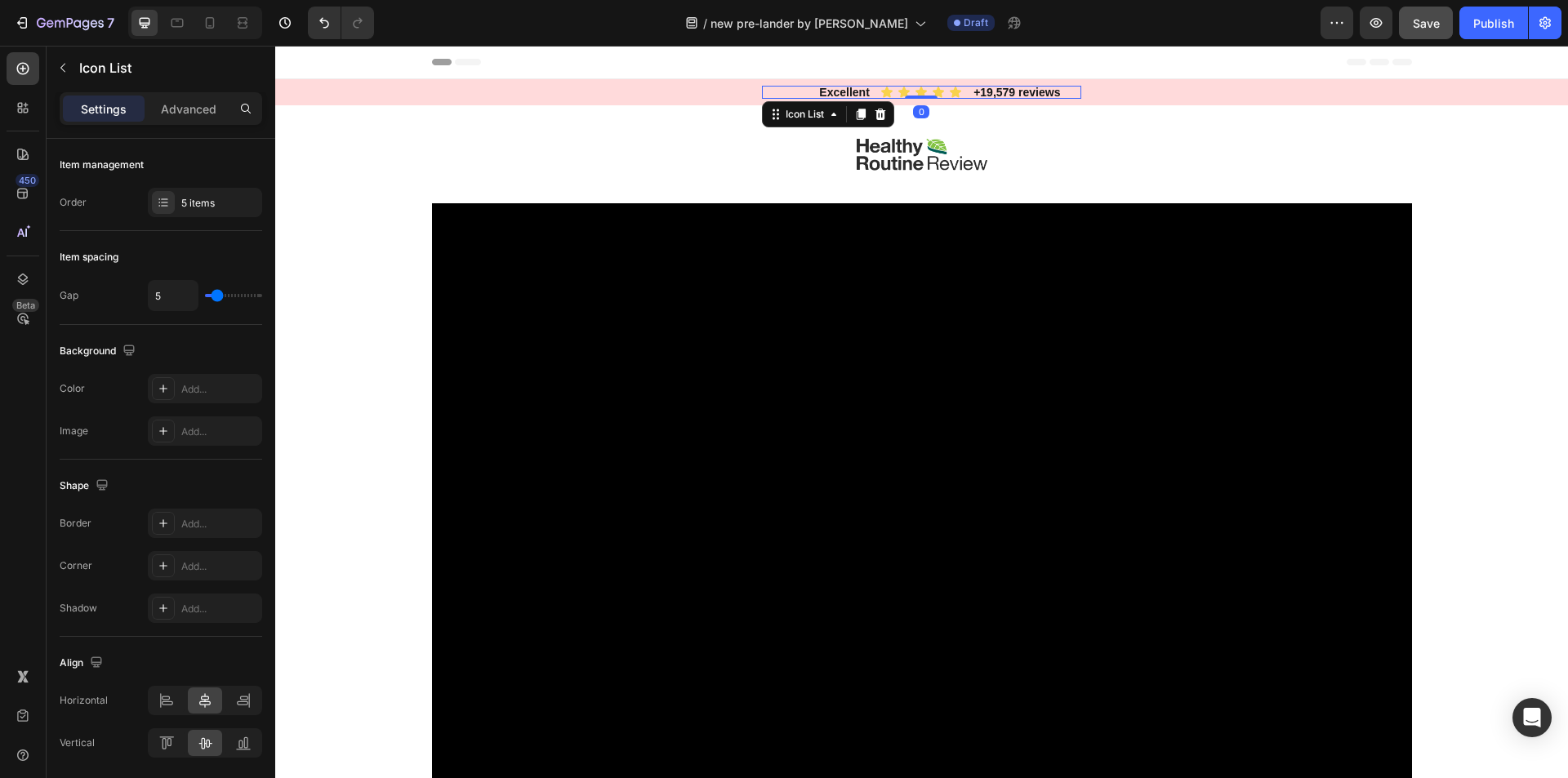
click at [837, 88] on div "Icon Icon Icon Icon Icon" at bounding box center [921, 92] width 319 height 13
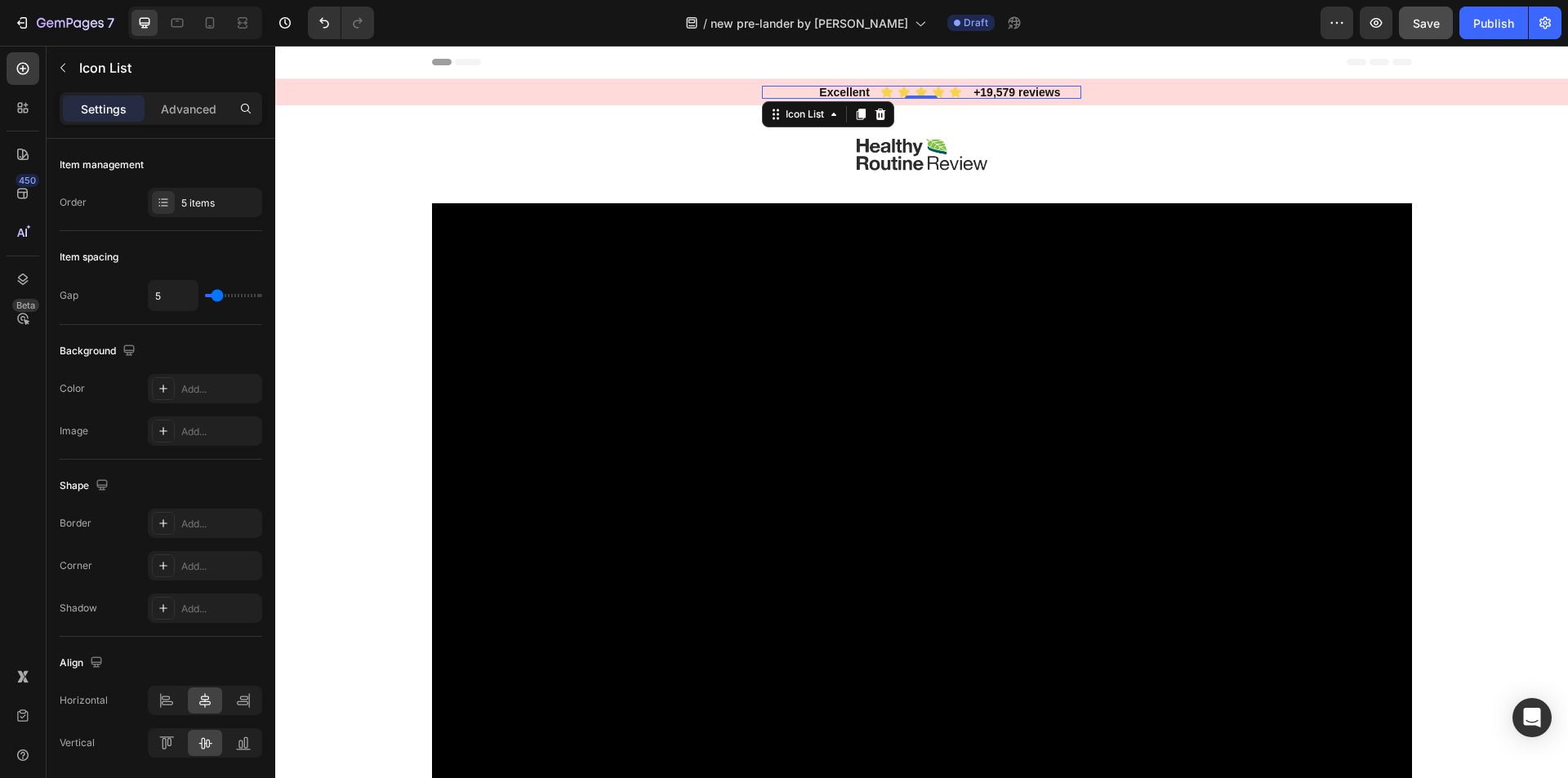
click at [852, 91] on div "Icon Icon Icon Icon Icon" at bounding box center [921, 92] width 319 height 13
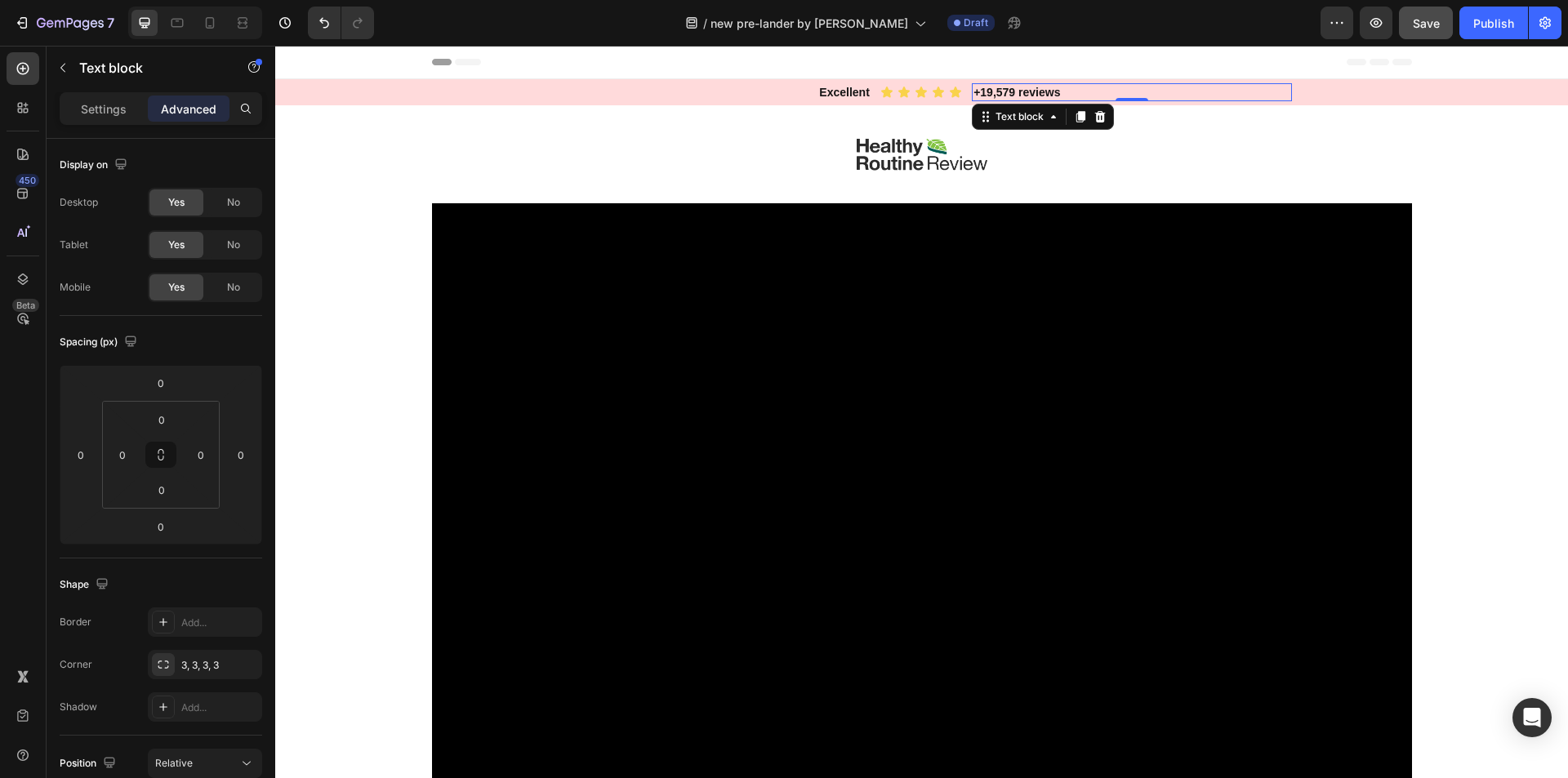
click at [995, 89] on p "+19,579 reviews" at bounding box center [1131, 92] width 316 height 15
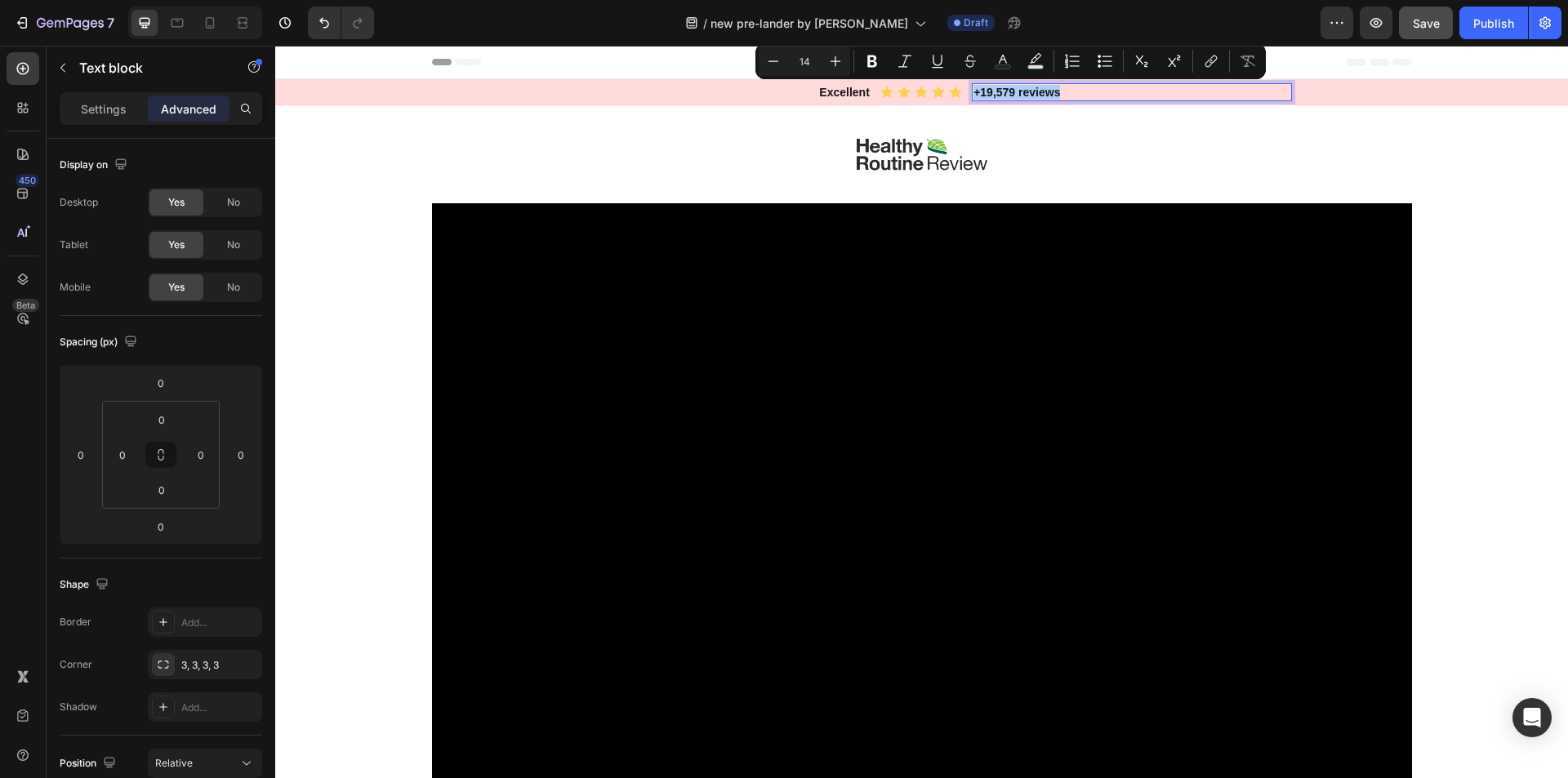
click at [122, 125] on div "Settings Advanced" at bounding box center [160, 115] width 229 height 46
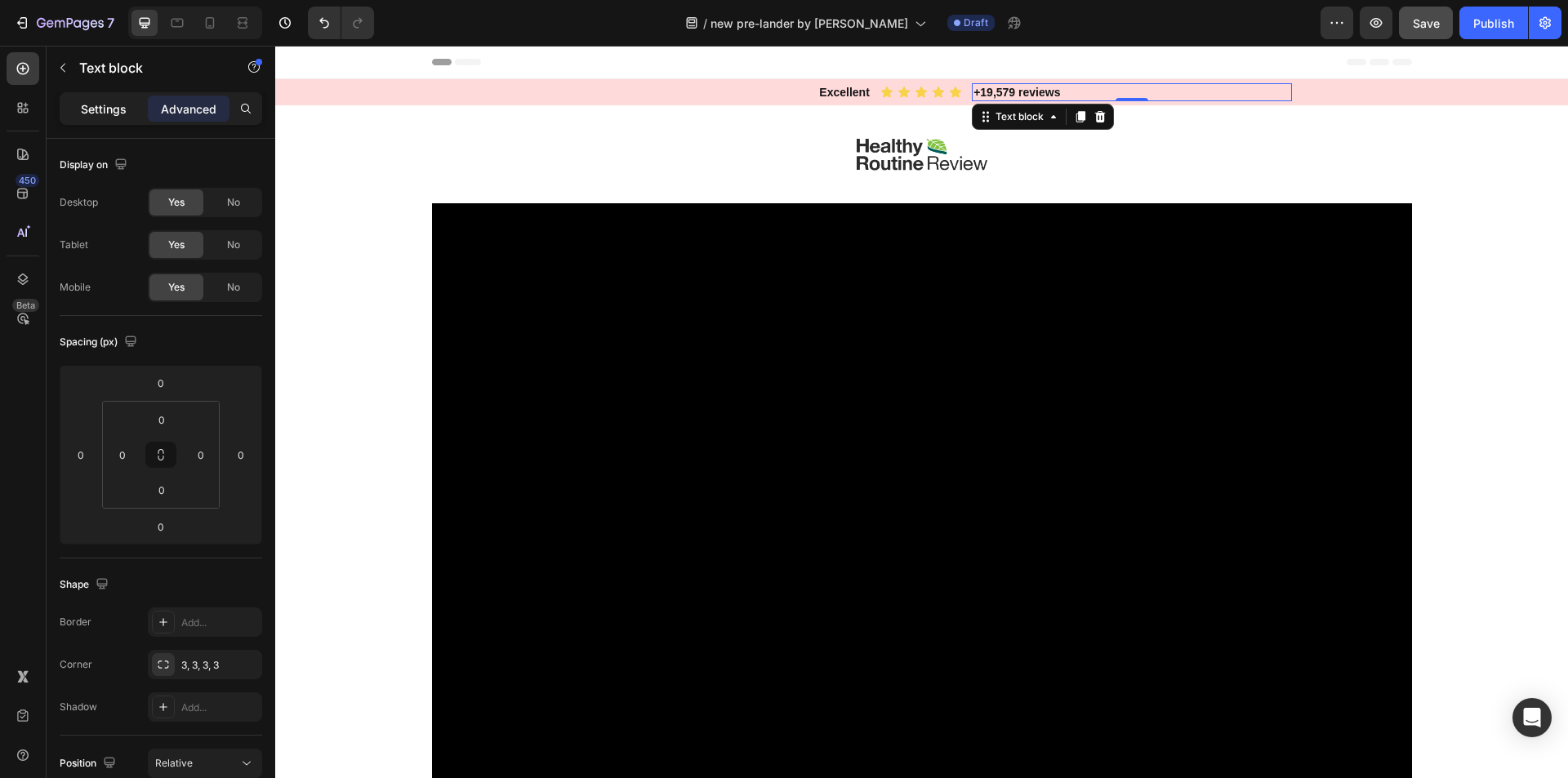
click at [115, 115] on p "Settings" at bounding box center [104, 109] width 46 height 17
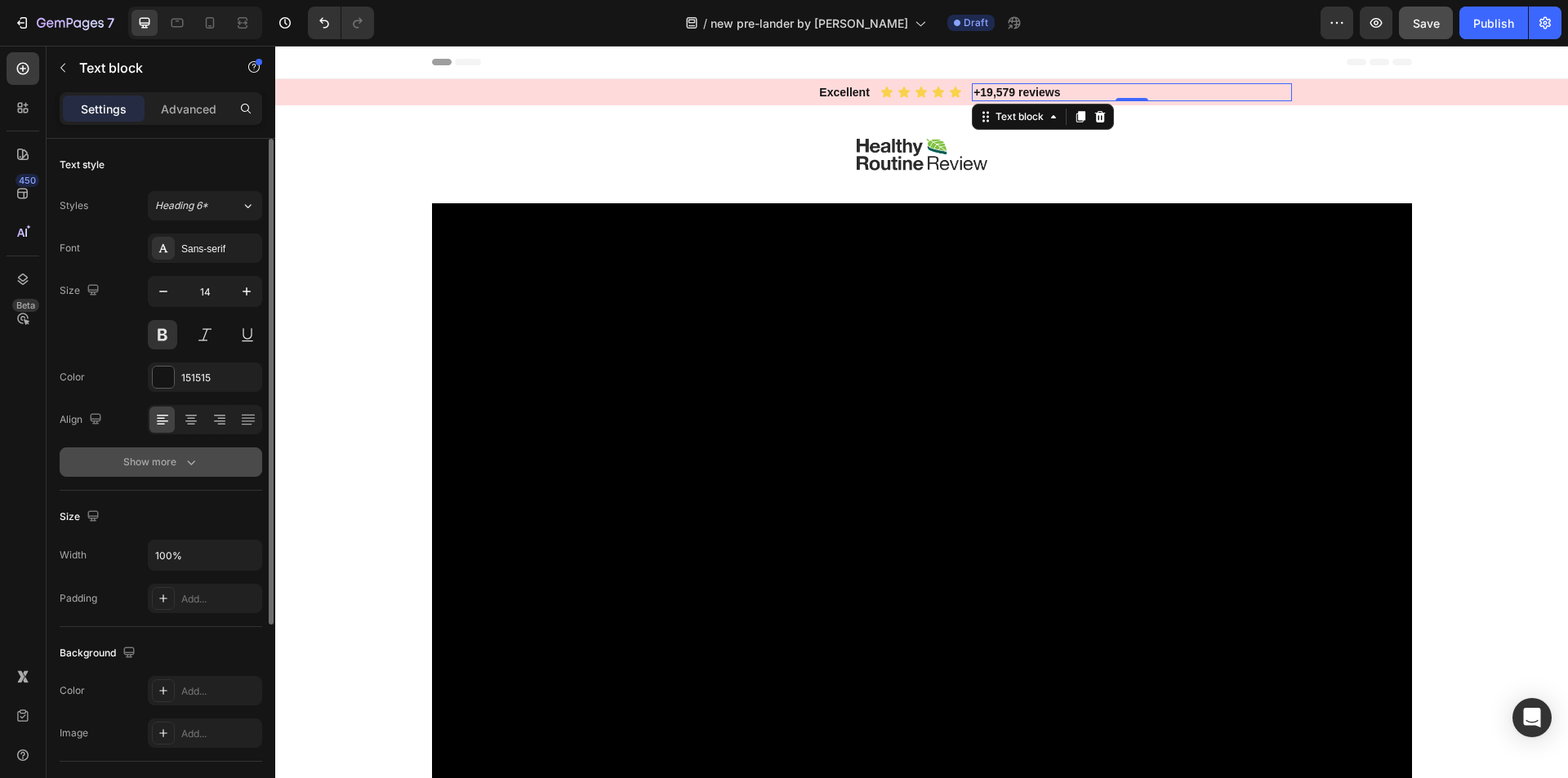
click at [169, 453] on button "Show more" at bounding box center [161, 462] width 203 height 30
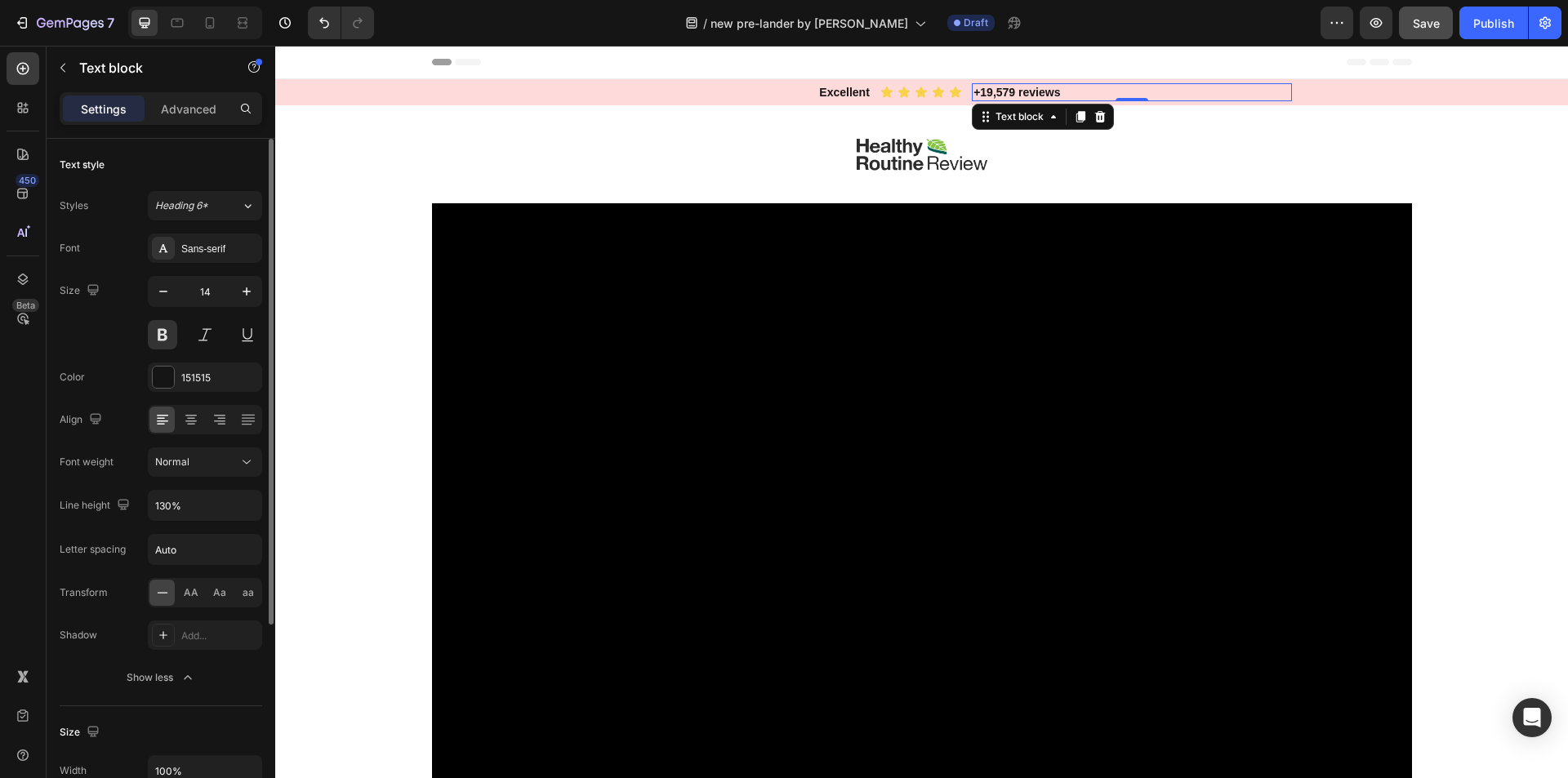
click at [194, 567] on div "Font Sans-serif Size 14 Color 151515 Align Font weight Normal Line height 130% …" at bounding box center [161, 462] width 203 height 459
click at [196, 553] on input "Auto" at bounding box center [205, 550] width 113 height 30
click at [91, 568] on div "Font Sans-serif Size 14 Color 151515 Align Font weight Normal Line height 130% …" at bounding box center [161, 462] width 203 height 459
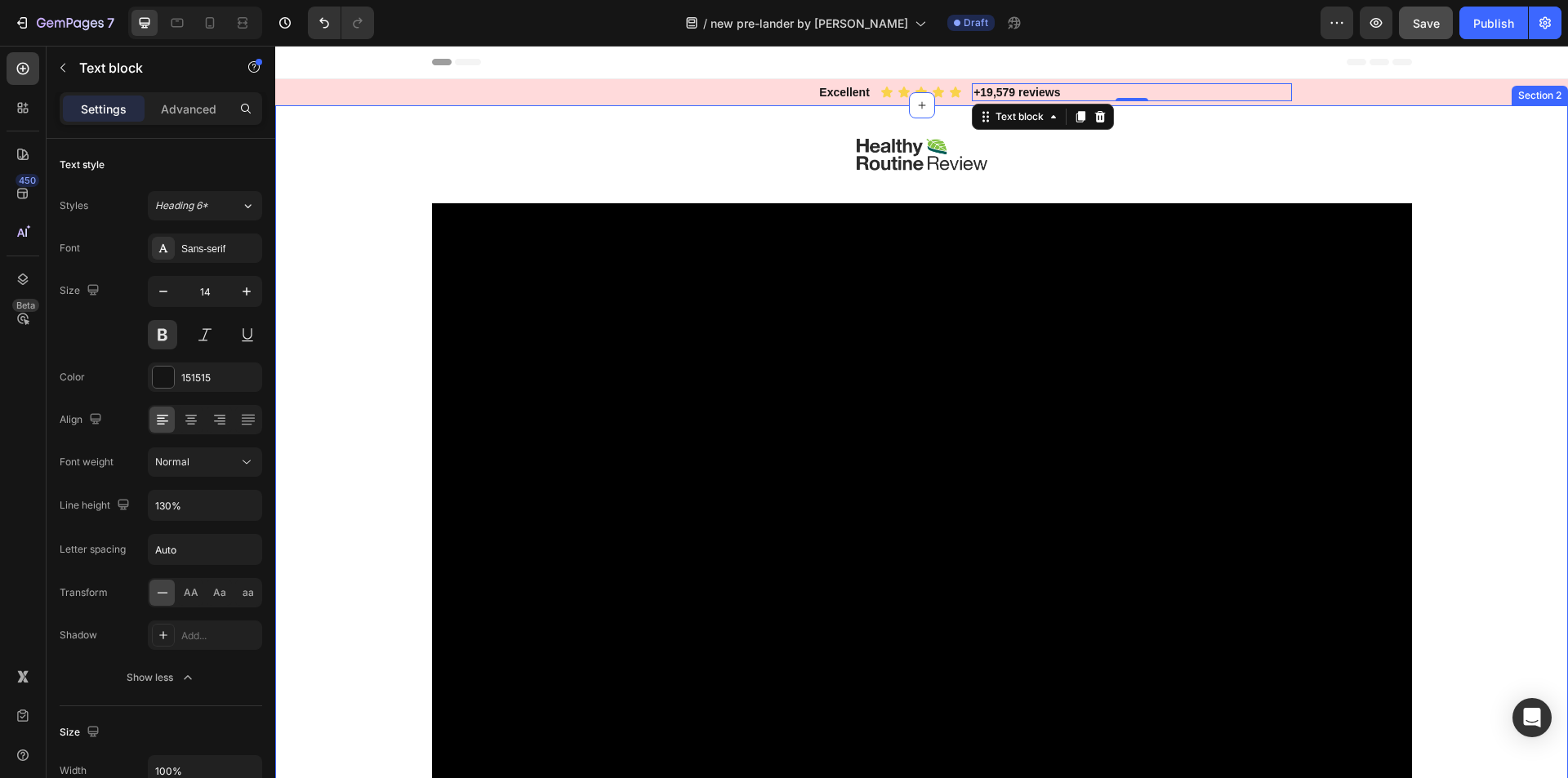
click at [366, 249] on div "Image Video Row Drop element here Image HF Stride Heading Icon Icon Icon Icon I…" at bounding box center [921, 541] width 1293 height 873
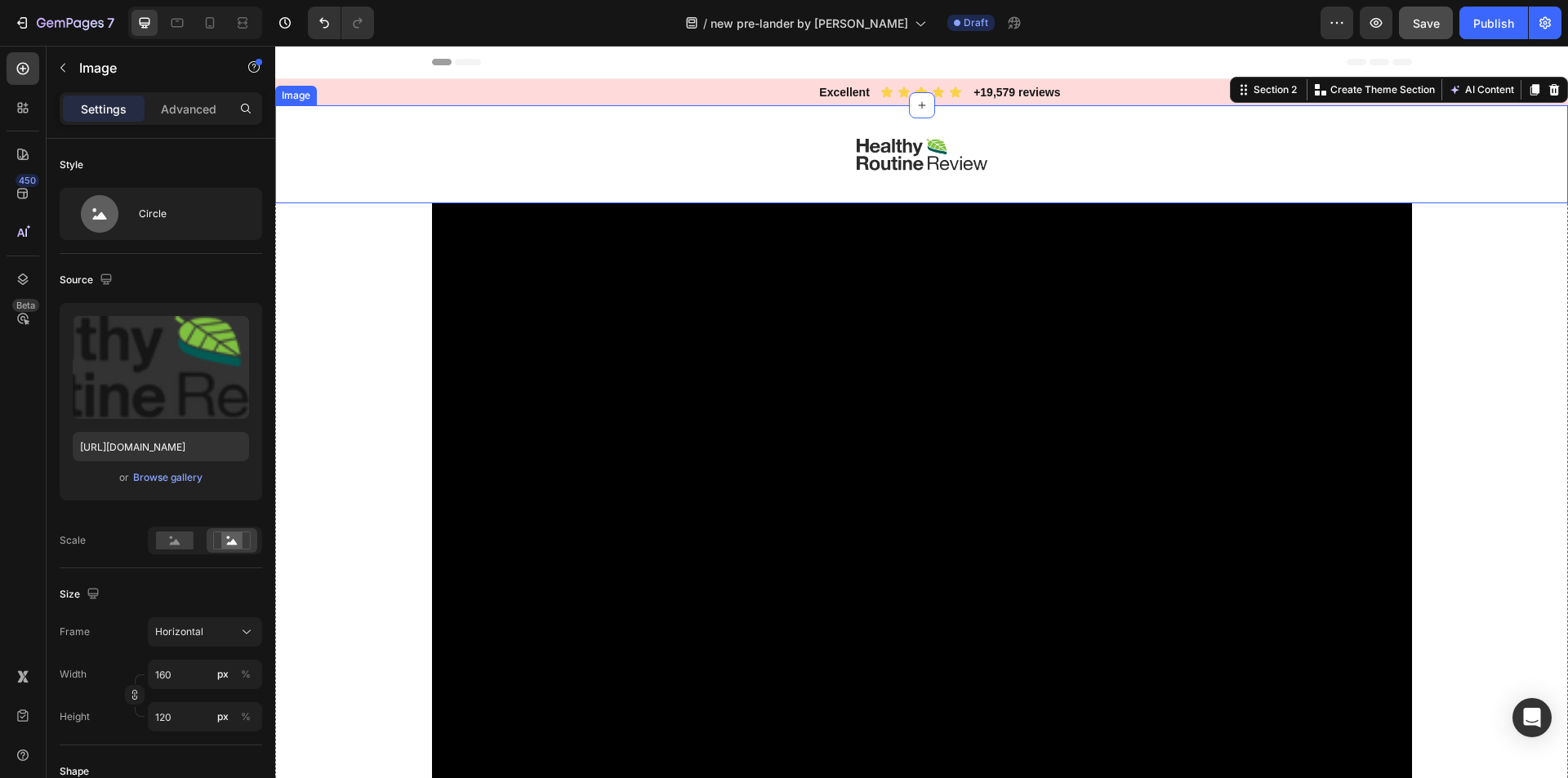
click at [1439, 165] on div at bounding box center [921, 154] width 1293 height 98
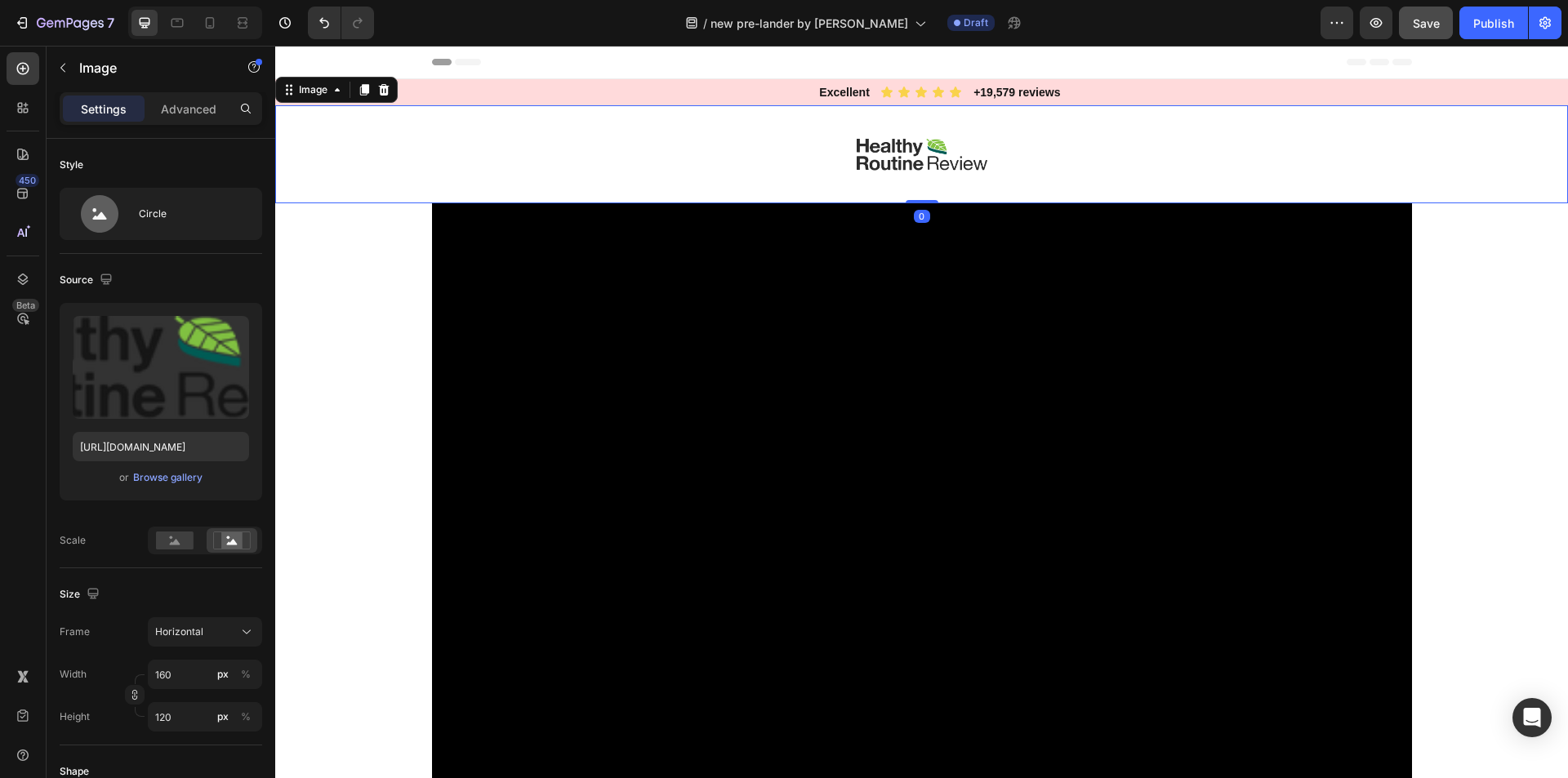
click at [856, 52] on div "Header" at bounding box center [921, 63] width 980 height 33
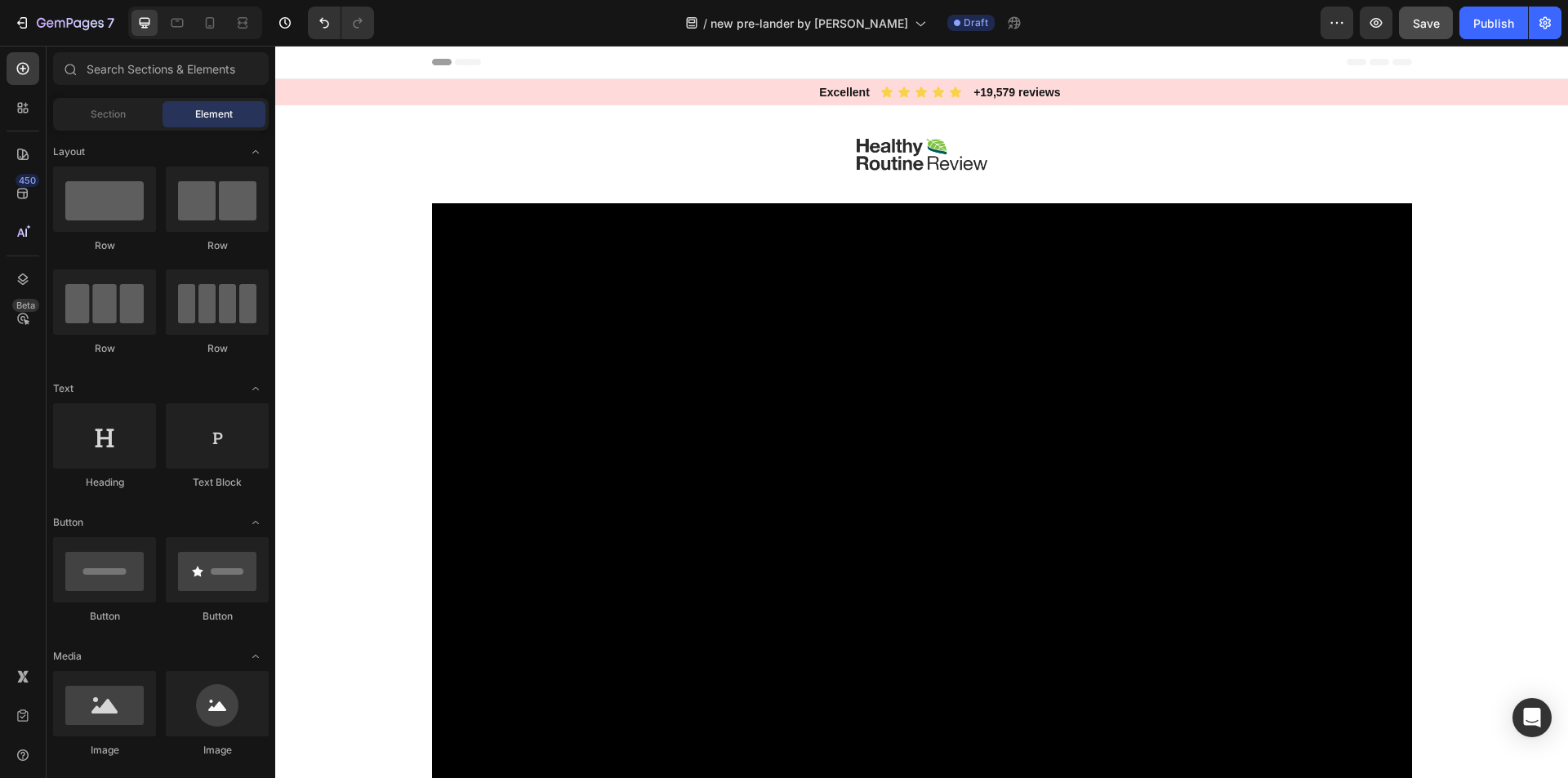
click at [1090, 21] on div "/ new pre-lander by [PERSON_NAME]" at bounding box center [854, 23] width 934 height 33
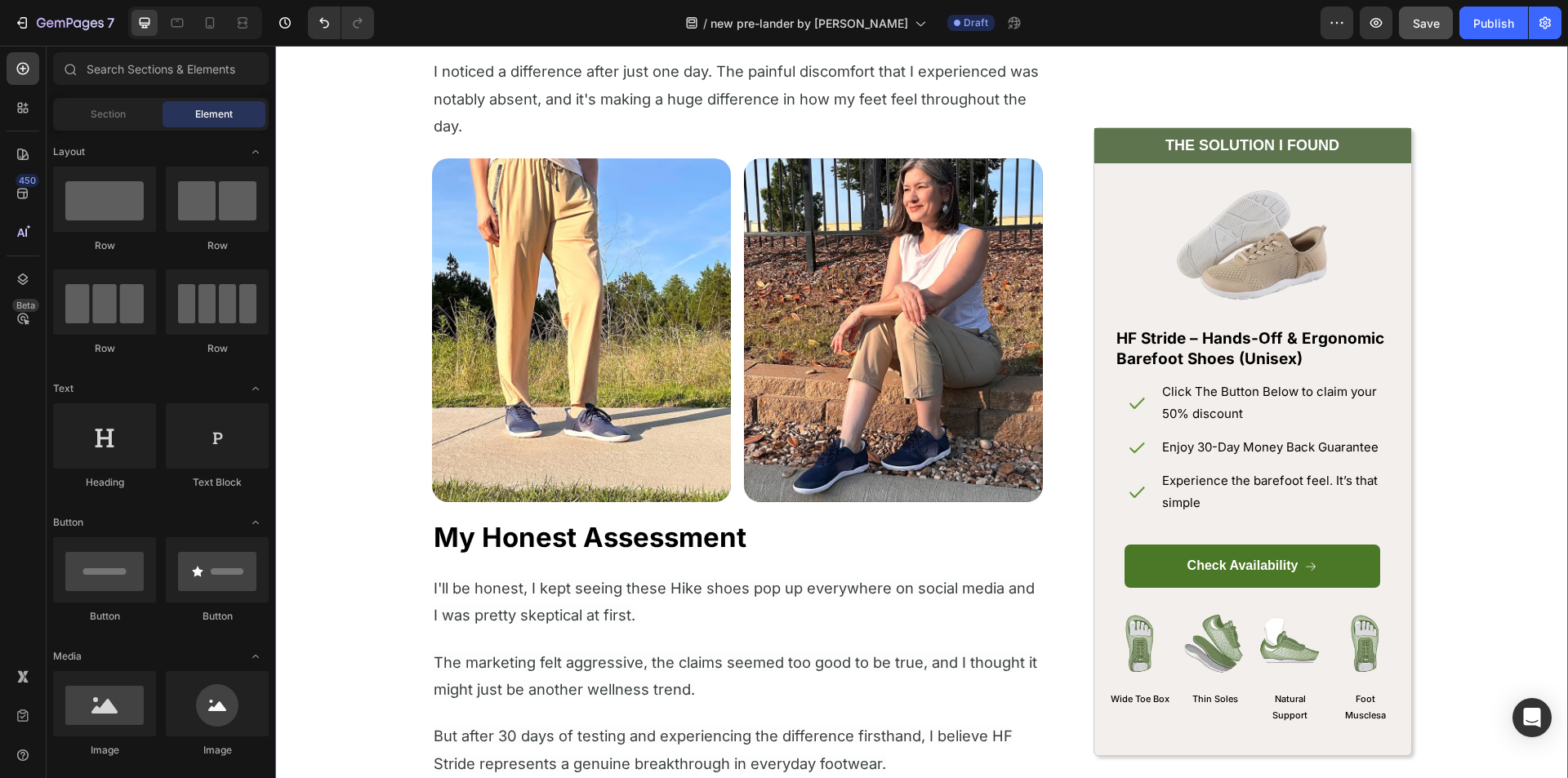
scroll to position [5396, 0]
